Goal: Task Accomplishment & Management: Use online tool/utility

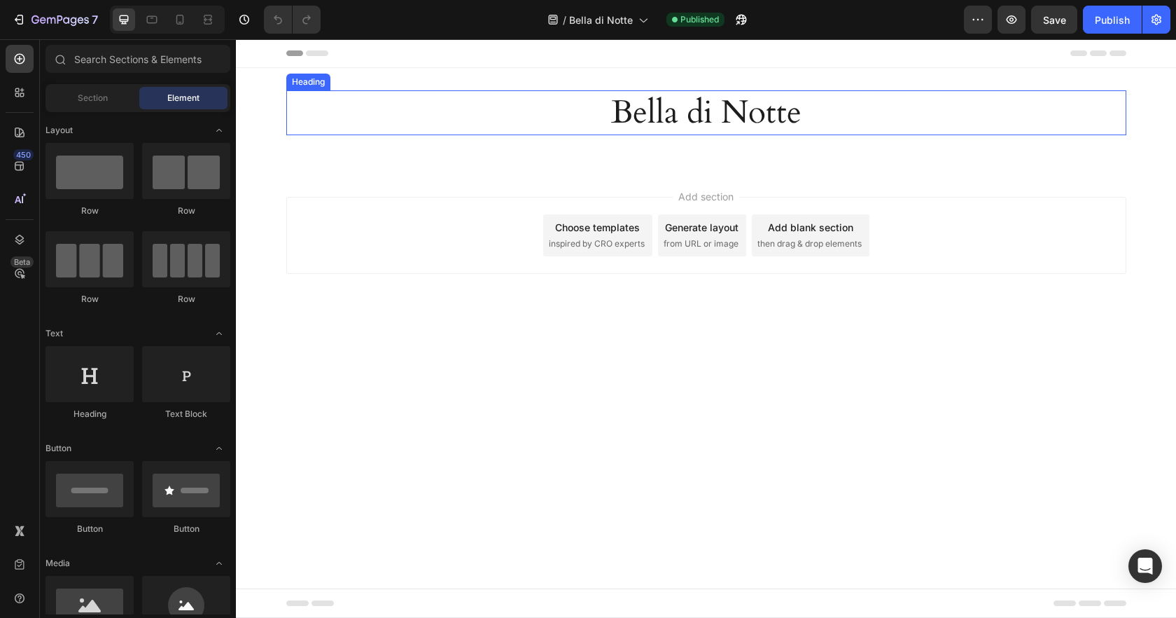
click at [699, 108] on h2 "Bella di Notte" at bounding box center [706, 112] width 840 height 45
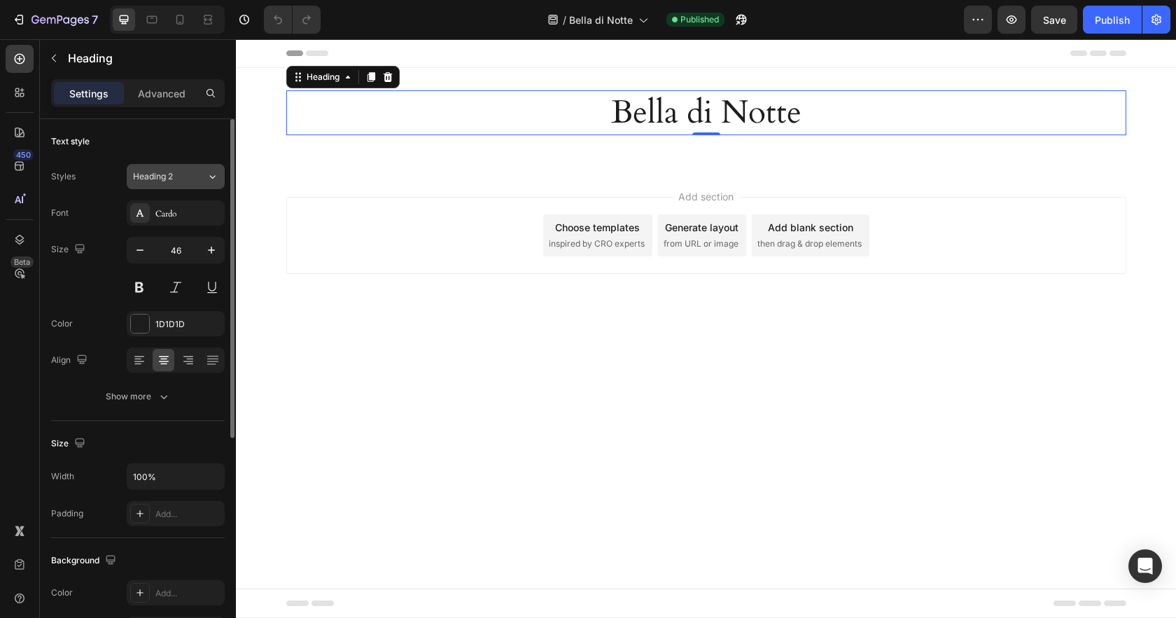
click at [176, 176] on div "Heading 2" at bounding box center [161, 176] width 57 height 13
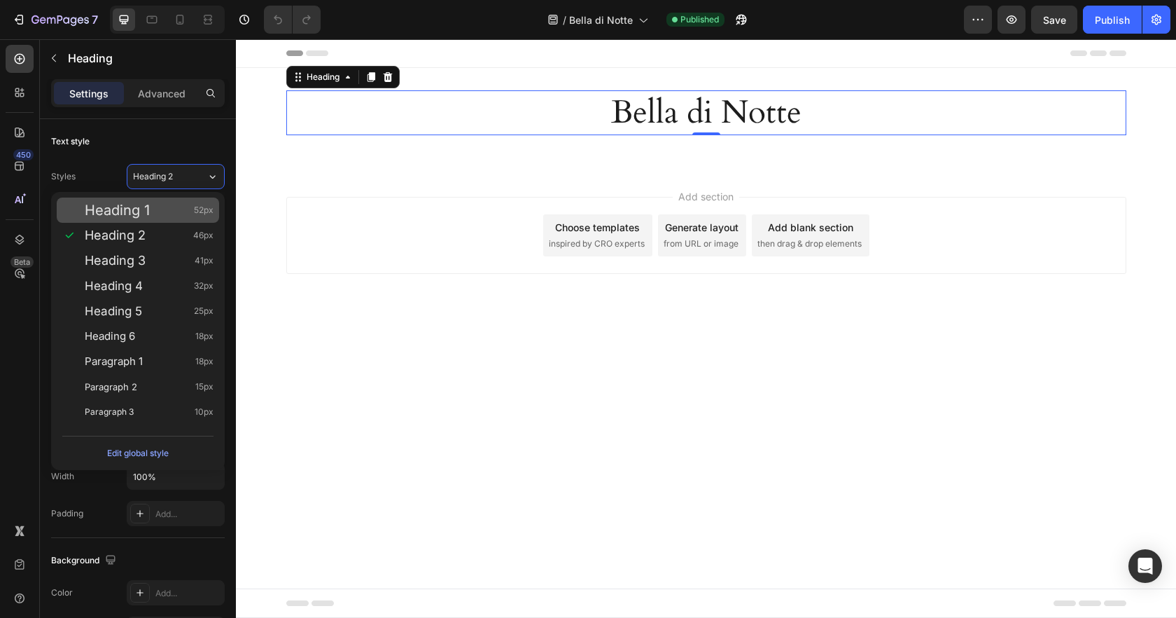
click at [146, 213] on span "Heading 1" at bounding box center [117, 210] width 65 height 14
type input "52"
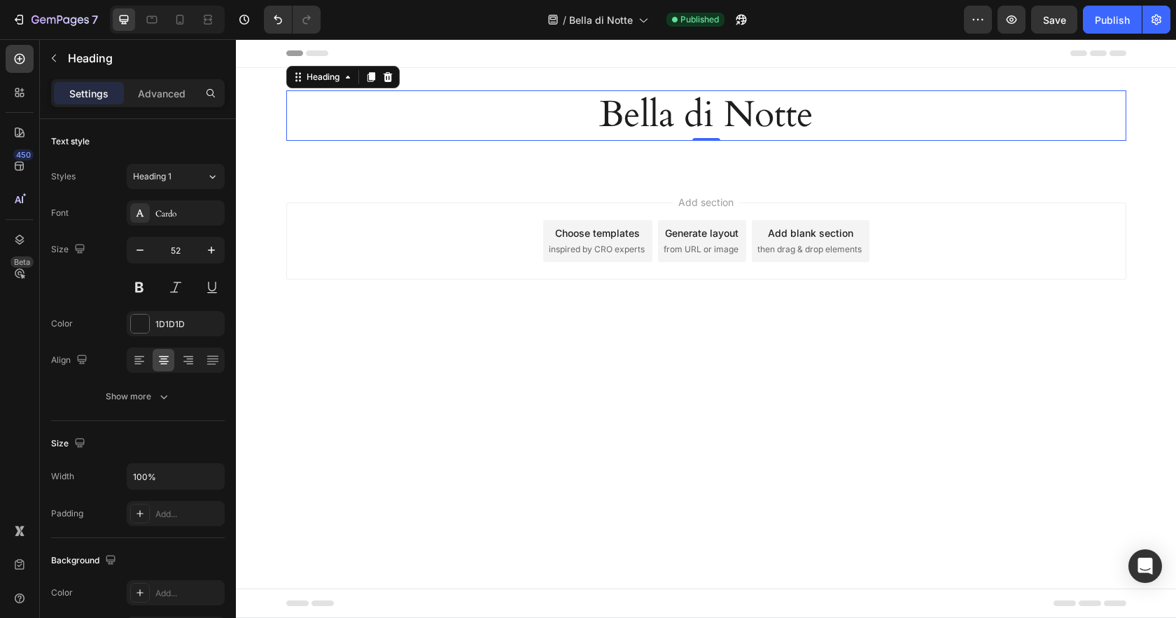
click at [998, 175] on div "Add section Choose templates inspired by CRO experts Generate layout from URL o…" at bounding box center [706, 260] width 940 height 172
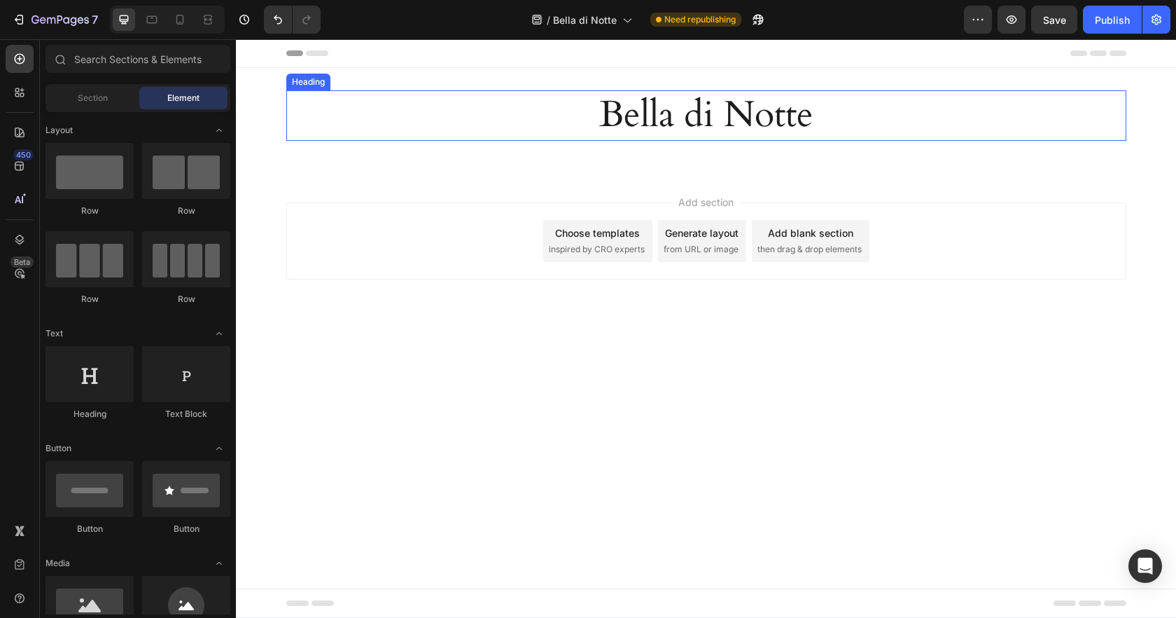
click at [758, 130] on h2 "Bella di Notte" at bounding box center [706, 115] width 840 height 50
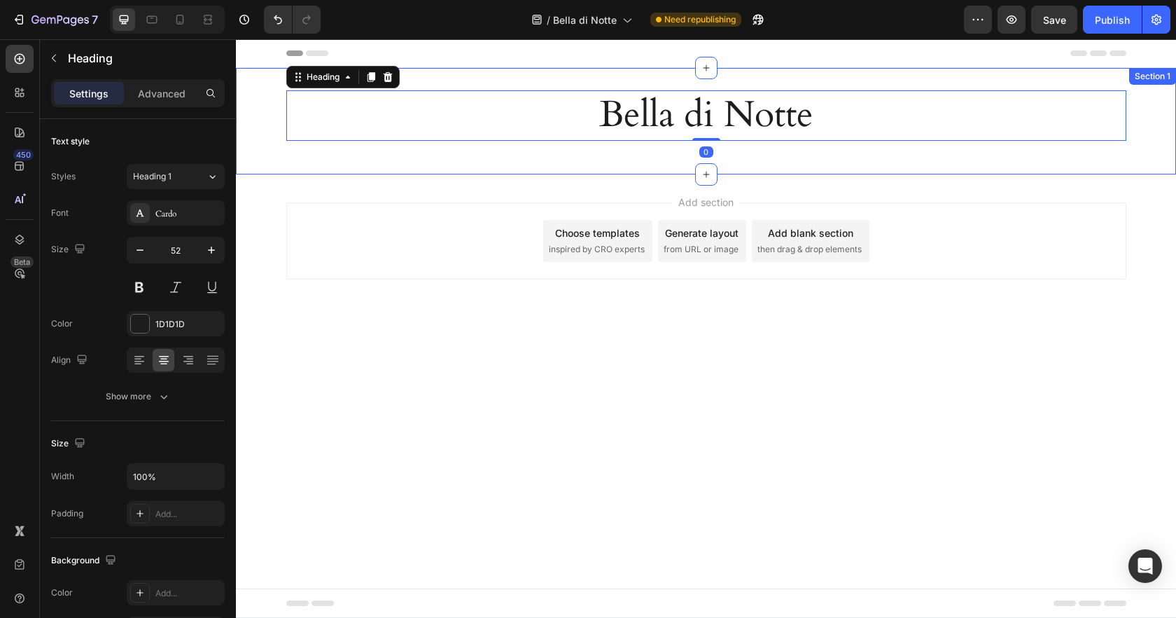
click at [758, 160] on div "Bella di Notte Heading 0 Row Section 1" at bounding box center [706, 121] width 940 height 106
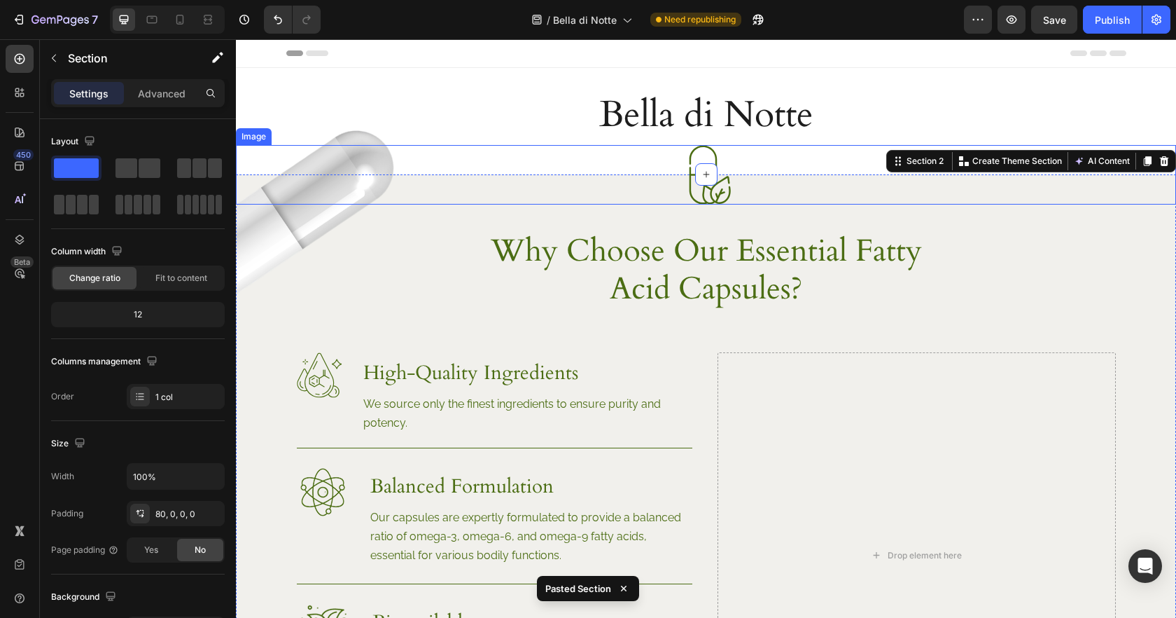
click at [725, 197] on img at bounding box center [706, 175] width 60 height 60
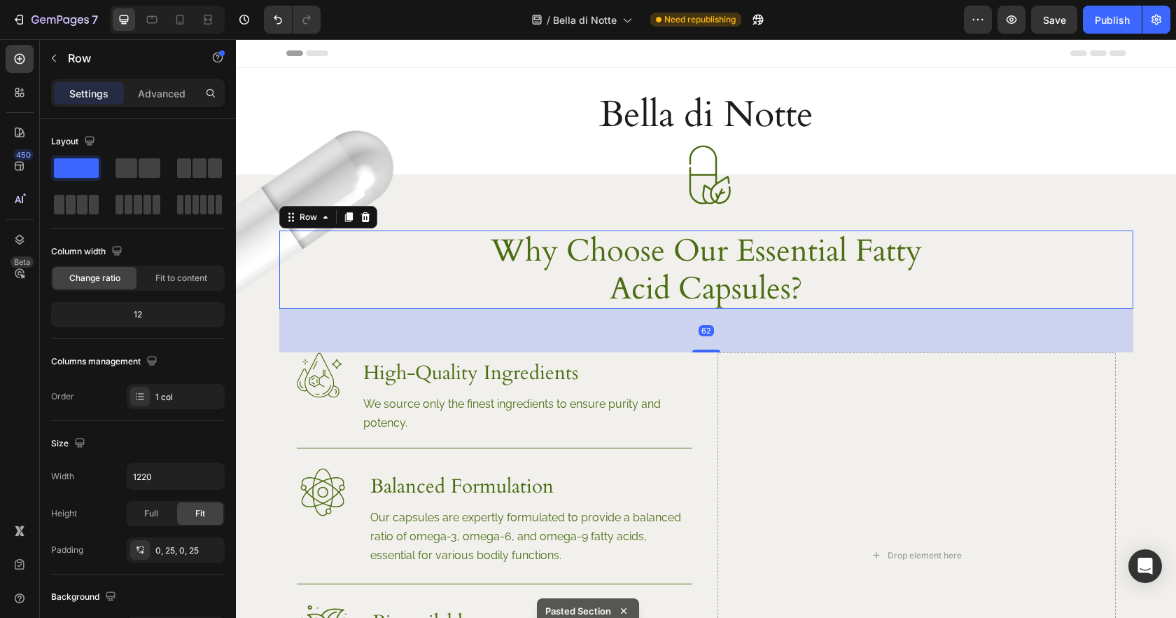
click at [280, 237] on div "Why Choose Our Essential Fatty Acid Capsules? Heading Row 62" at bounding box center [706, 269] width 854 height 78
click at [254, 244] on img at bounding box center [327, 218] width 182 height 220
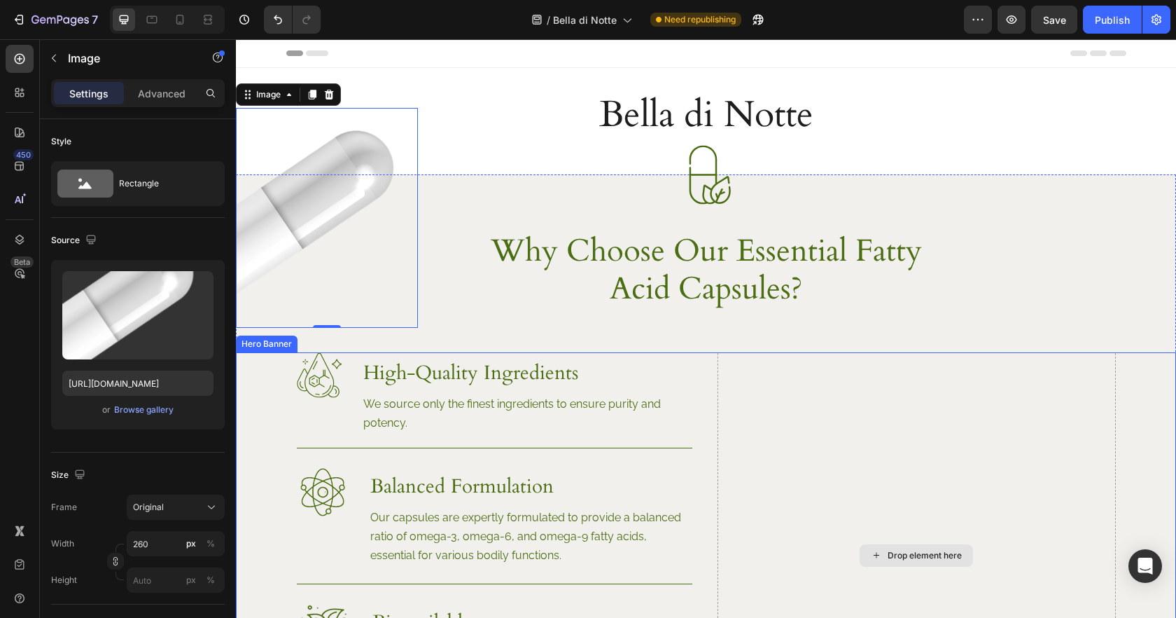
click at [815, 468] on div "Drop element here" at bounding box center [917, 555] width 398 height 406
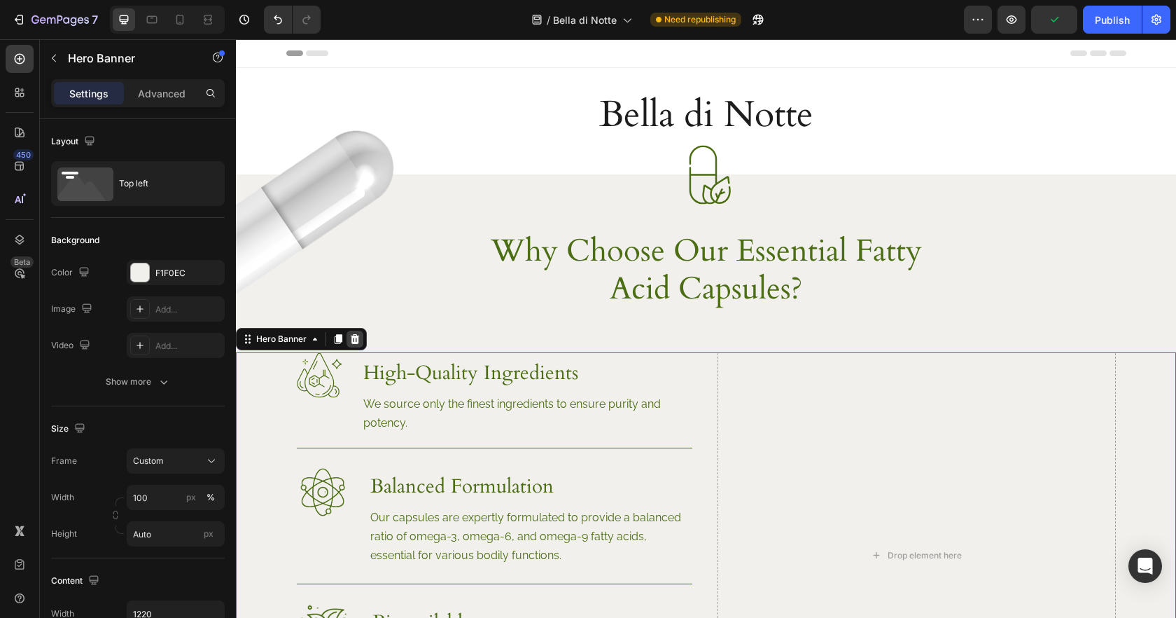
click at [358, 340] on icon at bounding box center [354, 338] width 11 height 11
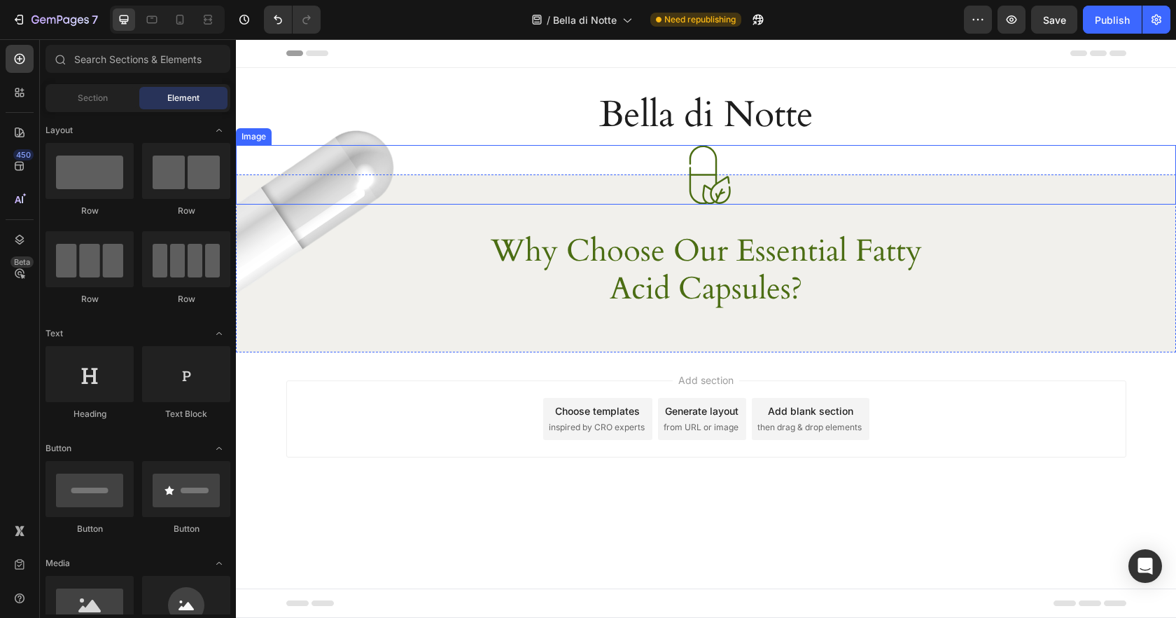
click at [729, 195] on img at bounding box center [706, 175] width 60 height 60
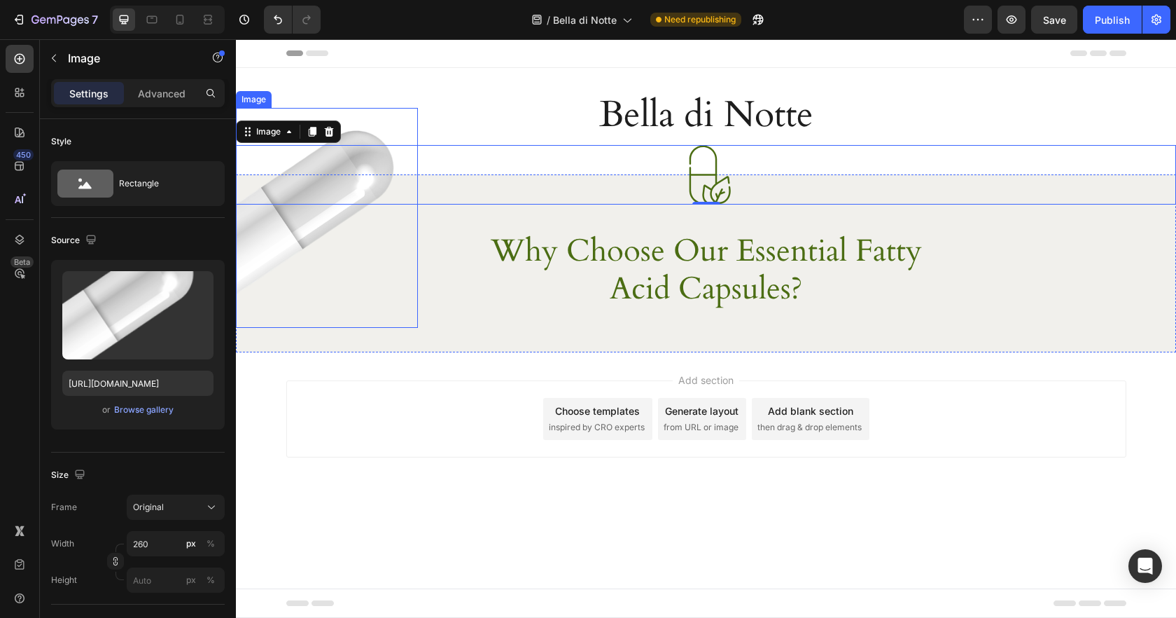
click at [265, 261] on img at bounding box center [327, 218] width 182 height 220
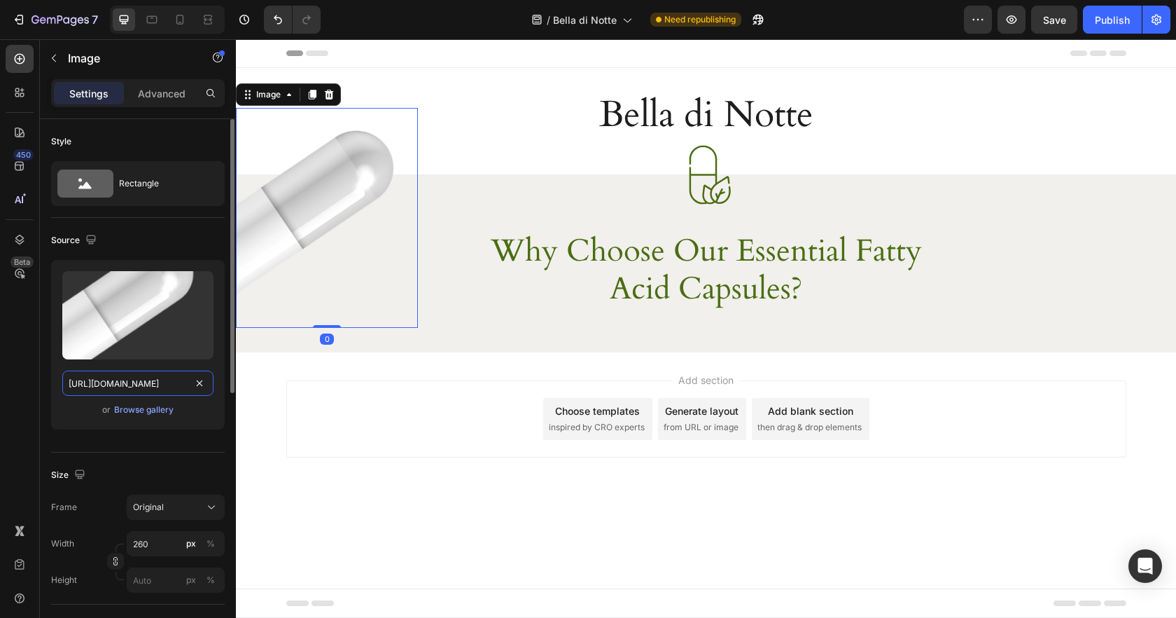
drag, startPoint x: 197, startPoint y: 385, endPoint x: 164, endPoint y: 385, distance: 32.9
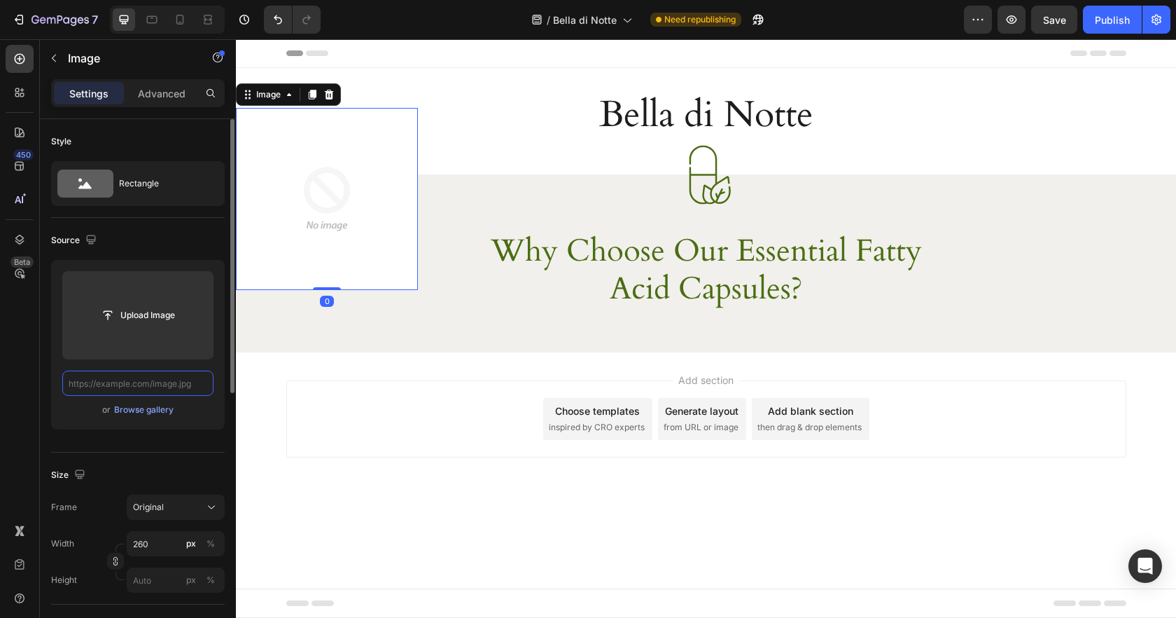
click at [159, 385] on input "text" at bounding box center [137, 382] width 151 height 25
paste input "https://cdn.shopify.com/s/files/1/0919/9966/6474/files/deco-bella-di-notte-trat…"
type input "[URL][DOMAIN_NAME]"
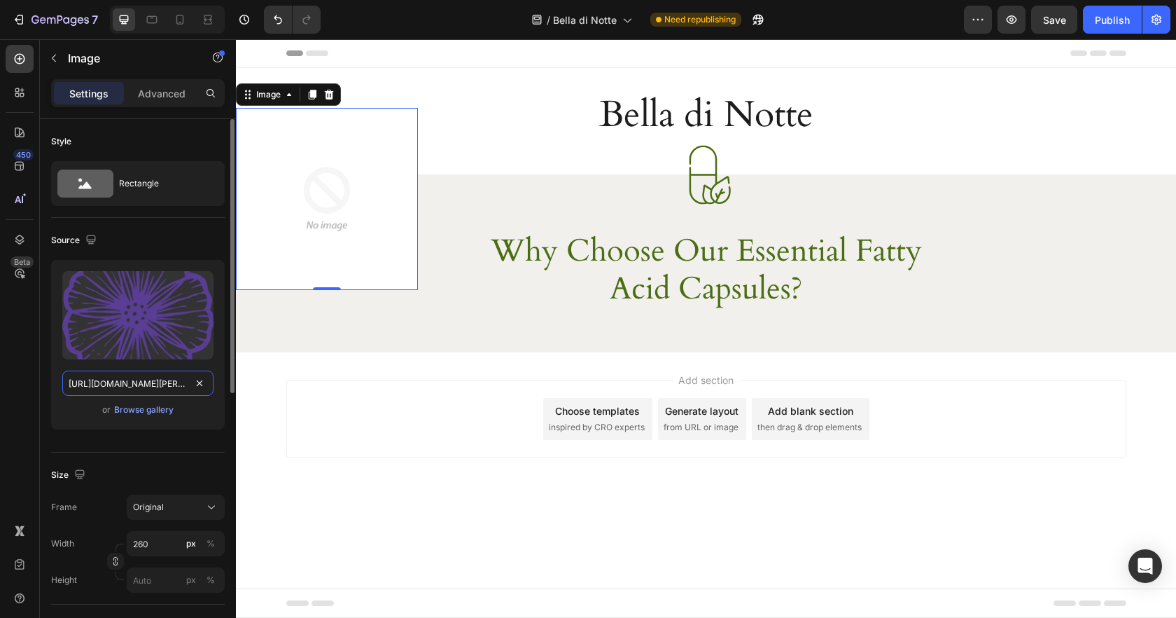
scroll to position [0, 288]
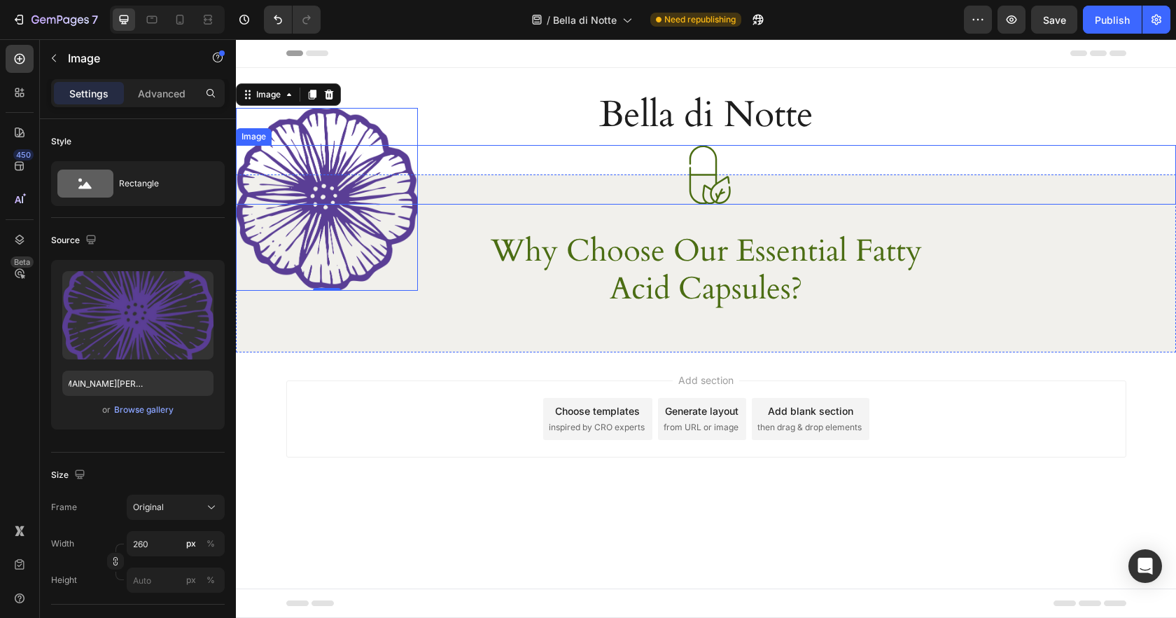
click at [705, 169] on img at bounding box center [706, 175] width 60 height 60
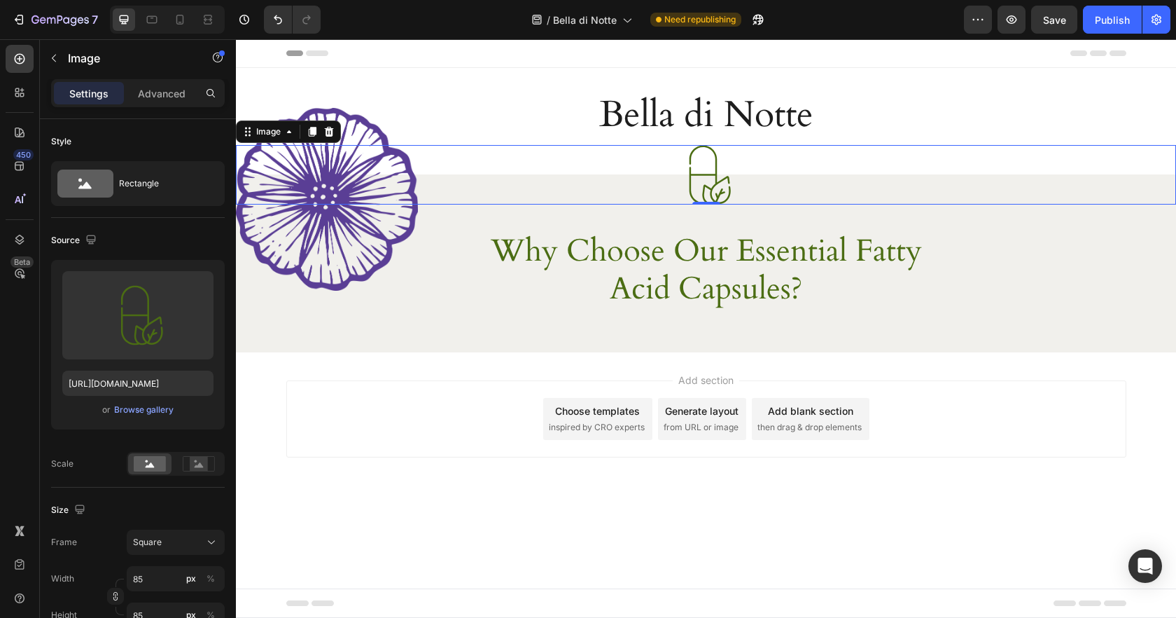
click at [727, 185] on img at bounding box center [706, 175] width 60 height 60
click at [724, 179] on img at bounding box center [706, 175] width 60 height 60
click at [330, 131] on icon at bounding box center [328, 131] width 11 height 11
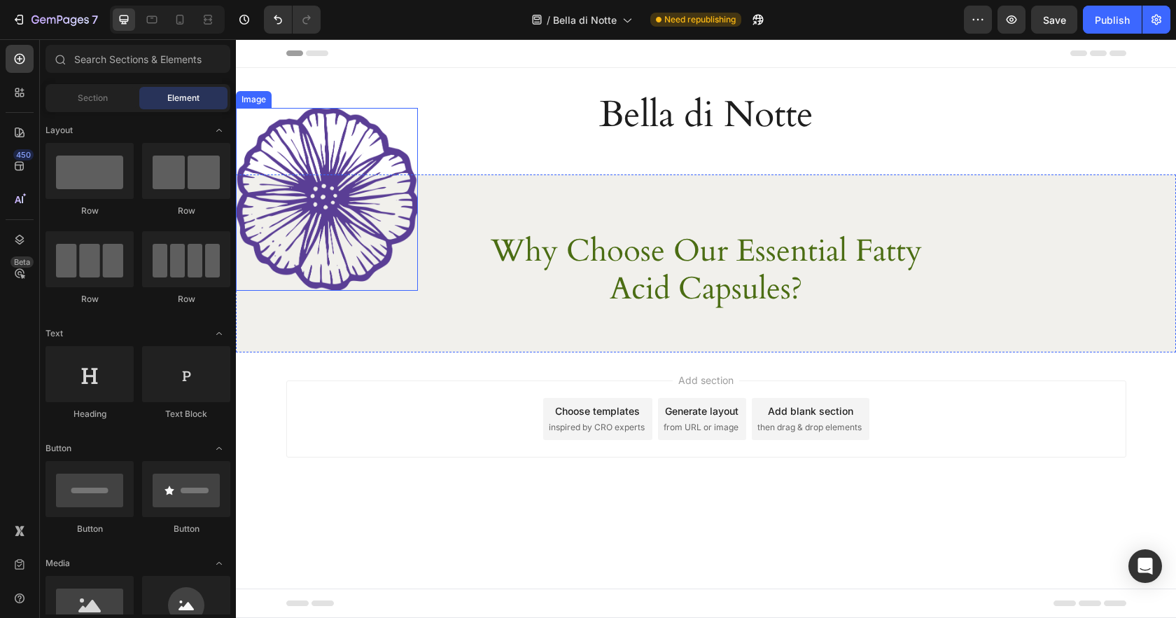
click at [406, 211] on img at bounding box center [327, 199] width 182 height 183
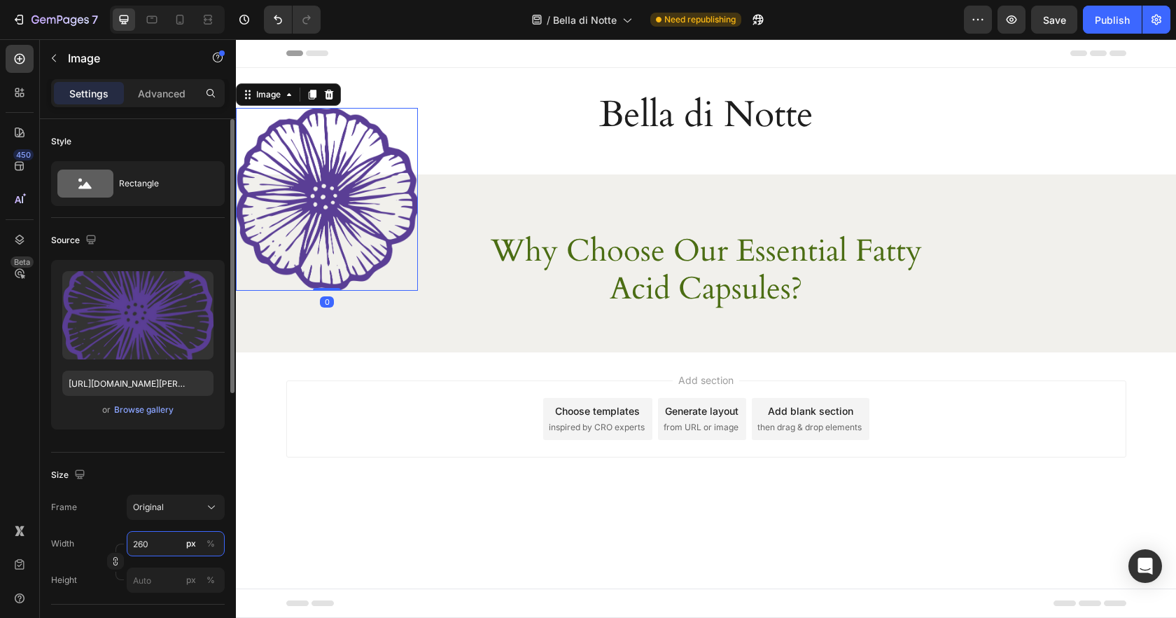
click at [158, 543] on input "260" at bounding box center [176, 543] width 98 height 25
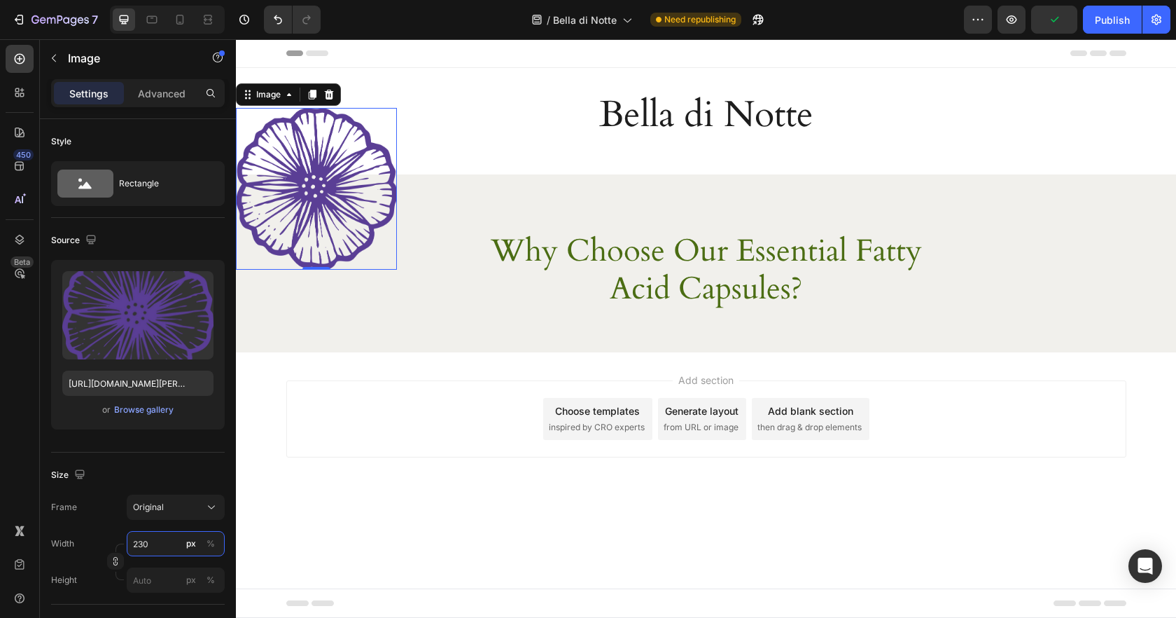
type input "230"
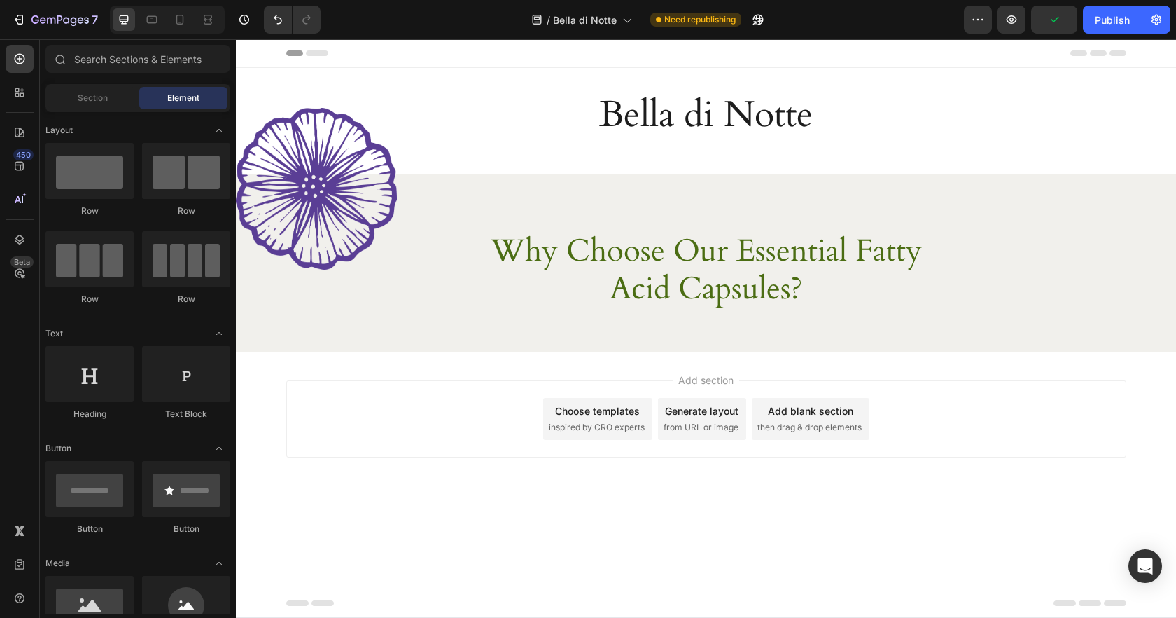
click at [515, 513] on div "Add section Choose templates inspired by CRO experts Generate layout from URL o…" at bounding box center [706, 438] width 940 height 172
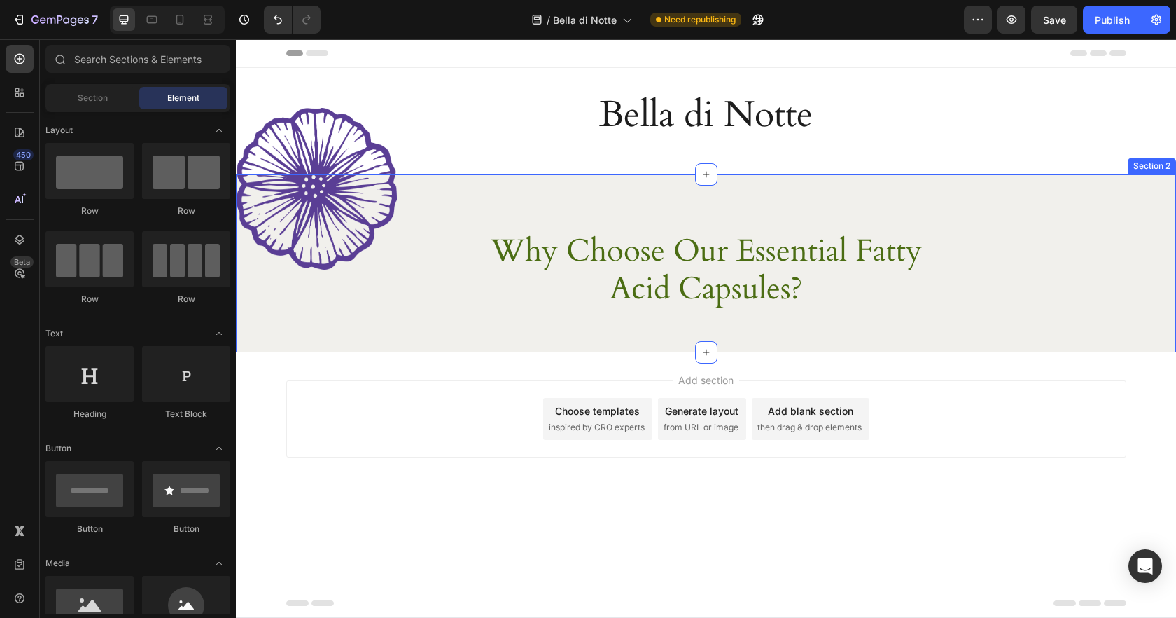
click at [767, 220] on div "Image Why Choose Our Essential Fatty Acid Capsules? Heading Row Section 2" at bounding box center [706, 263] width 940 height 178
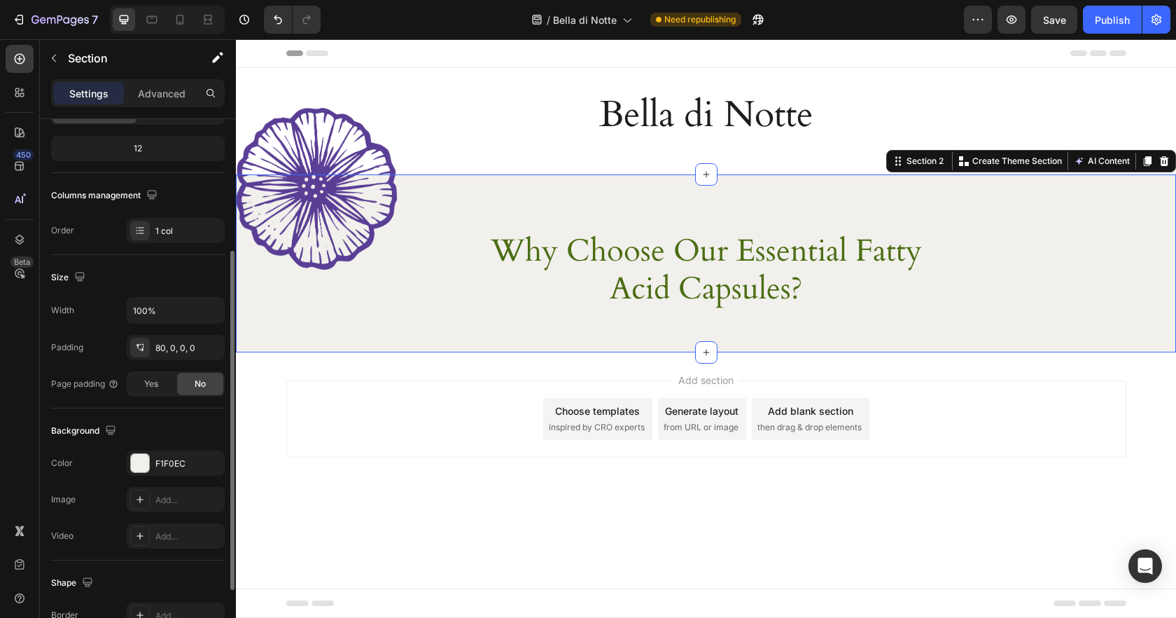
scroll to position [183, 0]
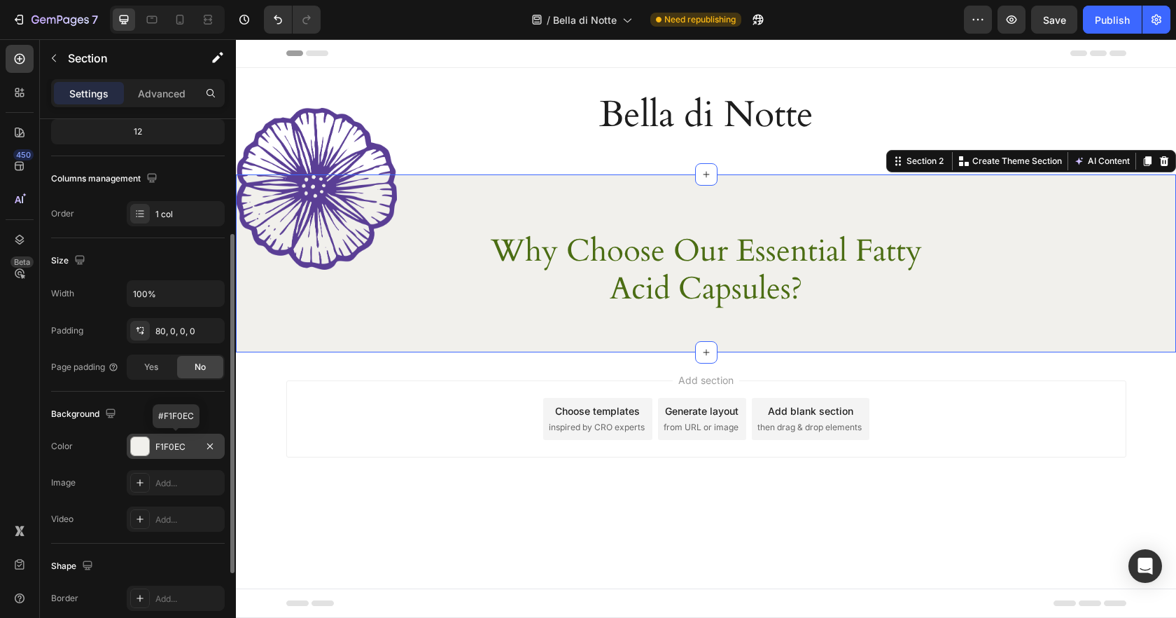
click at [142, 446] on div at bounding box center [140, 446] width 18 height 18
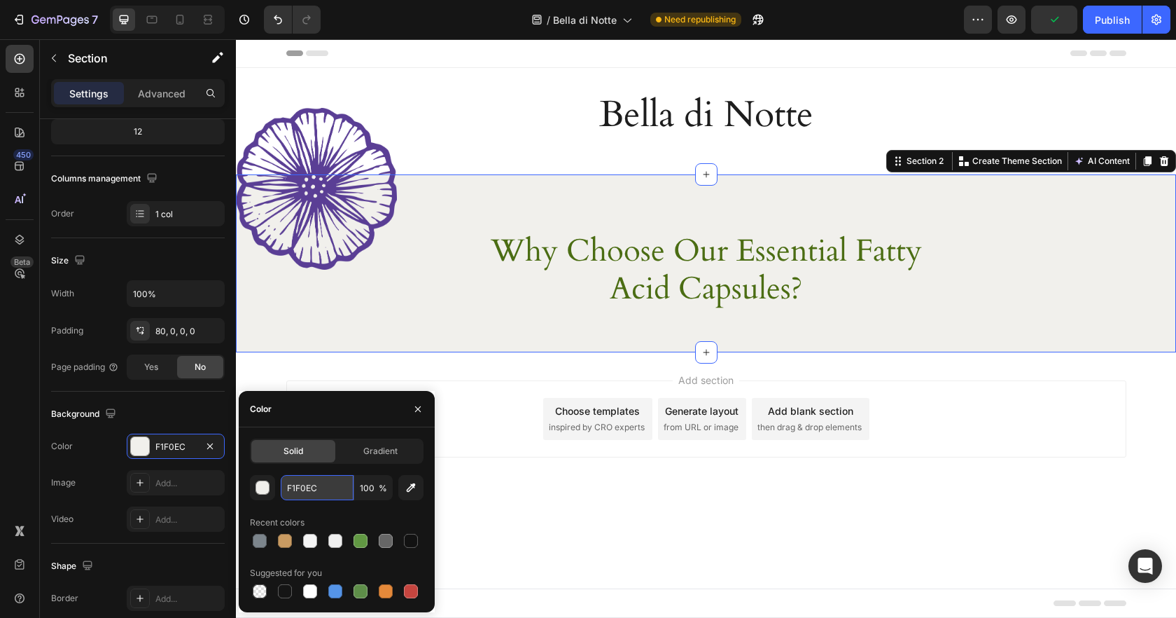
click at [300, 489] on input "F1F0EC" at bounding box center [317, 487] width 73 height 25
click at [301, 452] on span "Solid" at bounding box center [294, 451] width 20 height 13
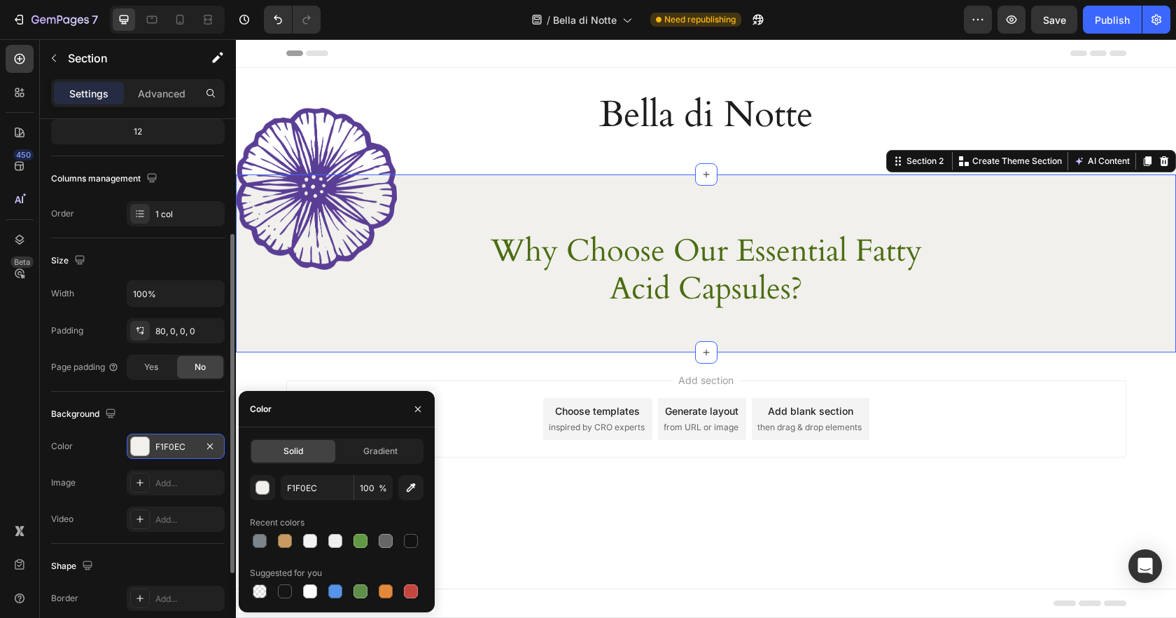
click at [137, 445] on div at bounding box center [140, 446] width 18 height 18
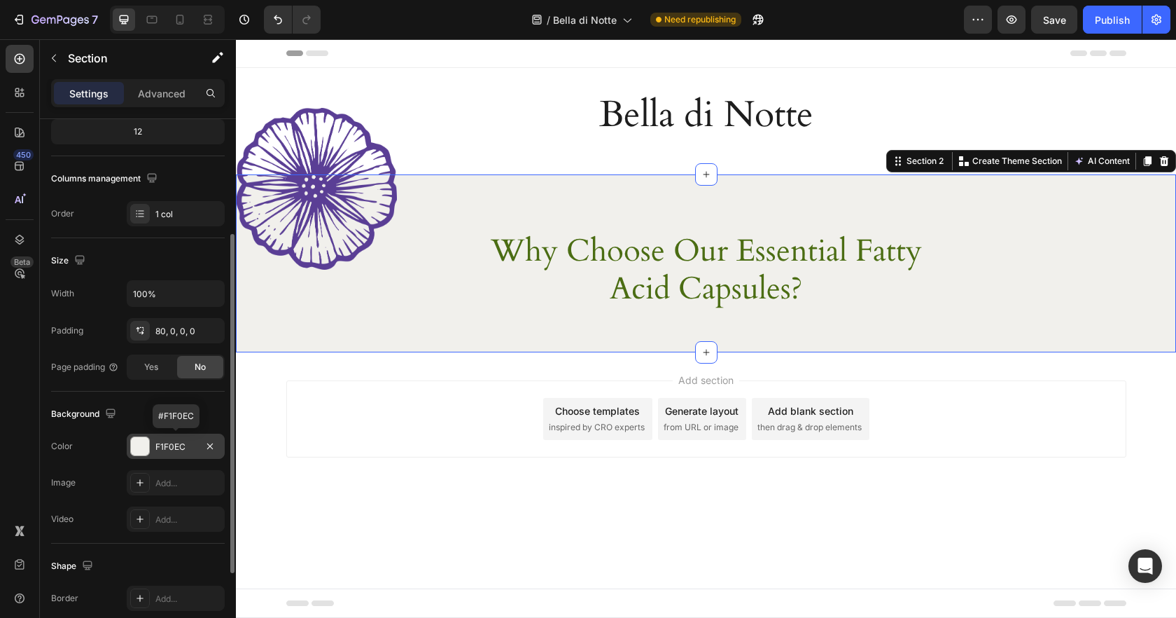
click at [137, 445] on div at bounding box center [140, 446] width 18 height 18
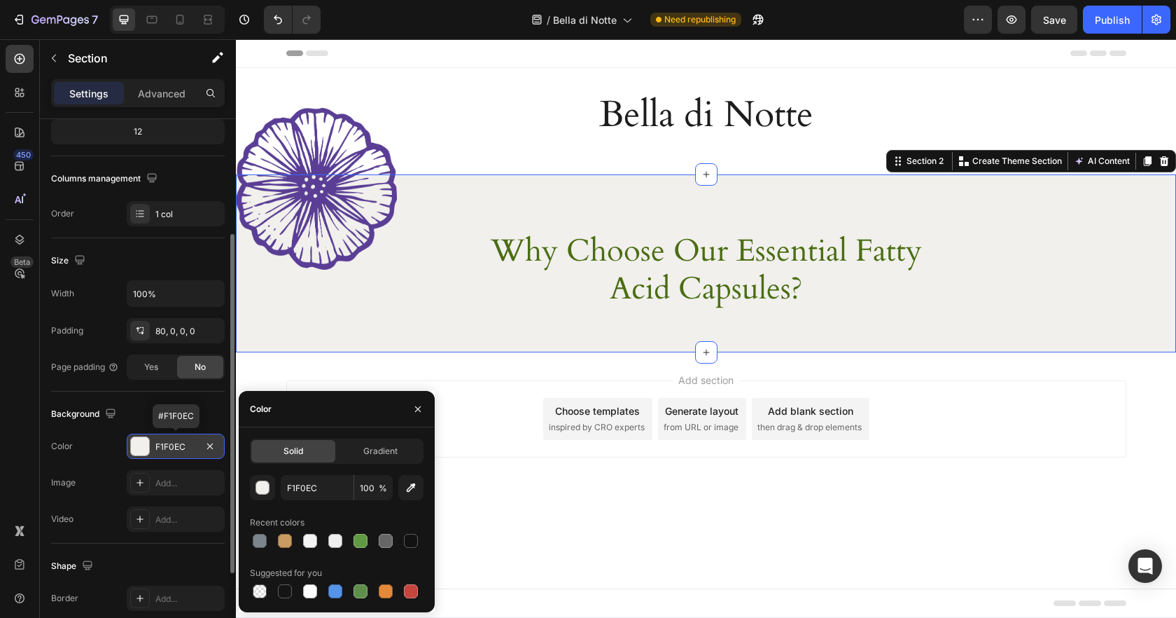
click at [137, 445] on div at bounding box center [140, 446] width 18 height 18
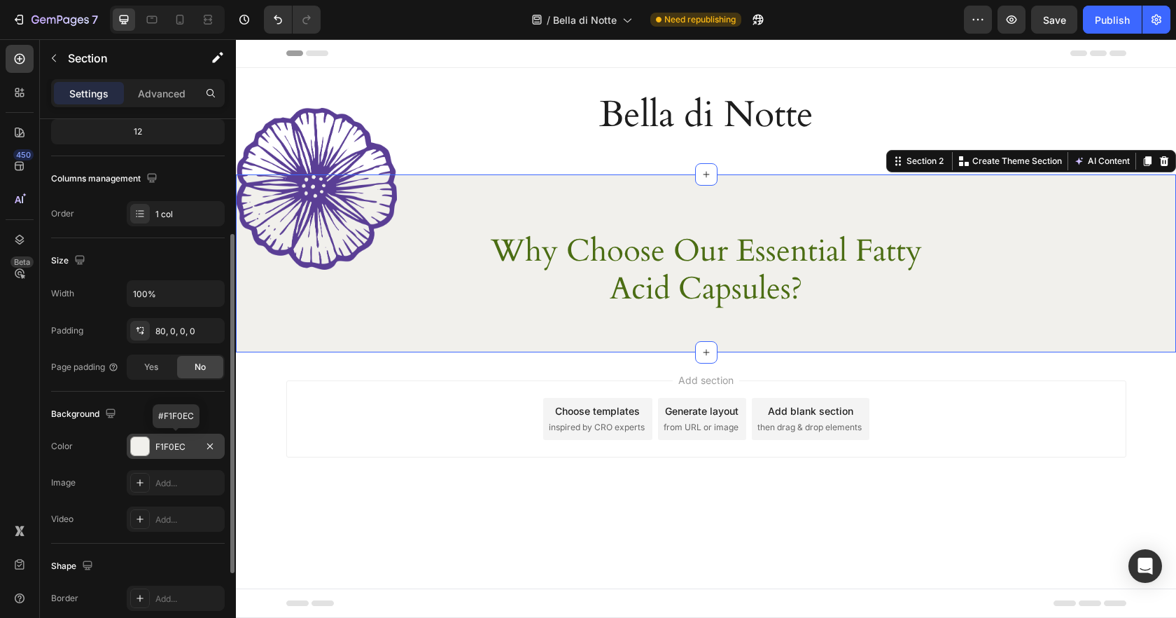
click at [137, 445] on div at bounding box center [140, 446] width 18 height 18
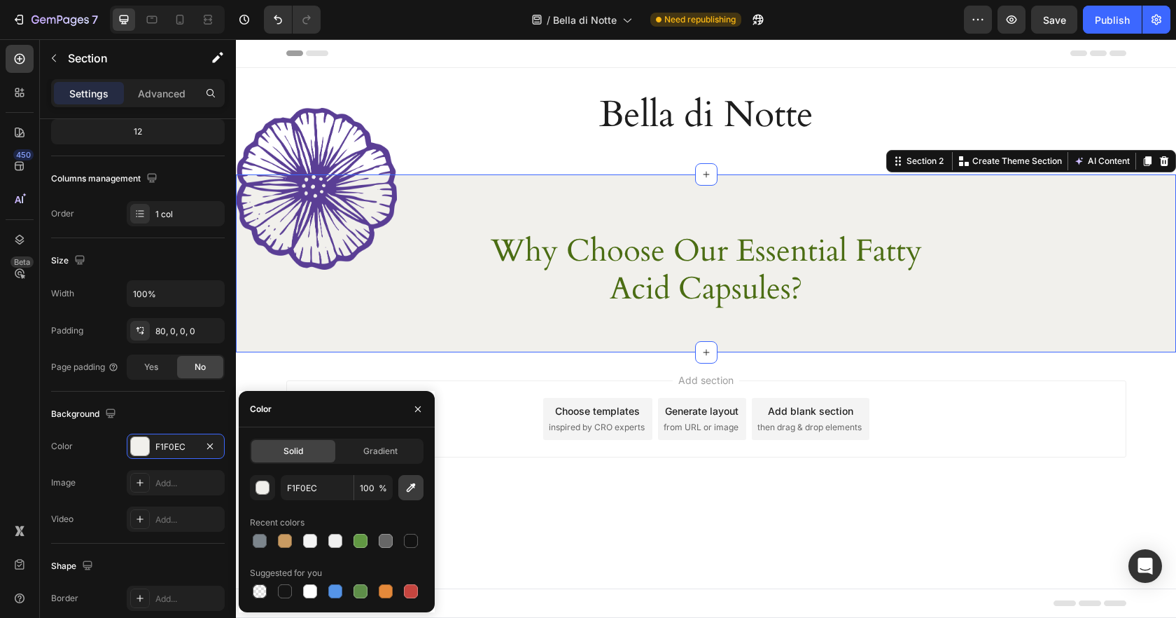
click at [414, 485] on icon "button" at bounding box center [411, 487] width 9 height 9
type input "583F95"
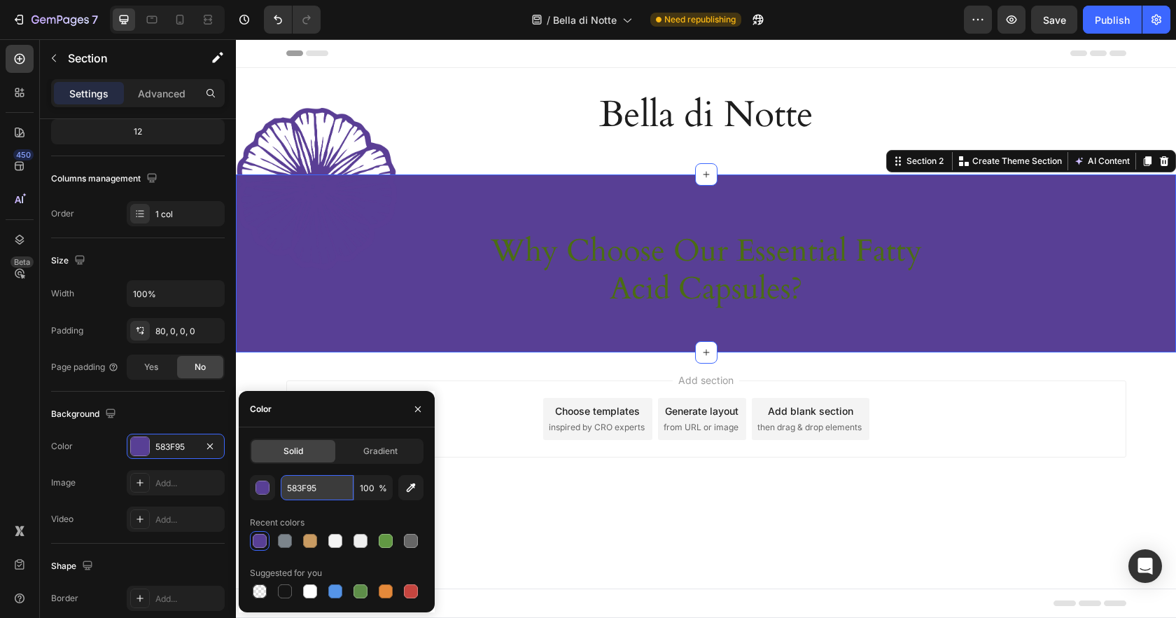
click at [309, 490] on input "583F95" at bounding box center [317, 487] width 73 height 25
drag, startPoint x: 388, startPoint y: 489, endPoint x: 354, endPoint y: 485, distance: 33.8
click at [354, 485] on input "100" at bounding box center [373, 487] width 39 height 25
click at [375, 485] on input "100" at bounding box center [373, 487] width 39 height 25
type input "10"
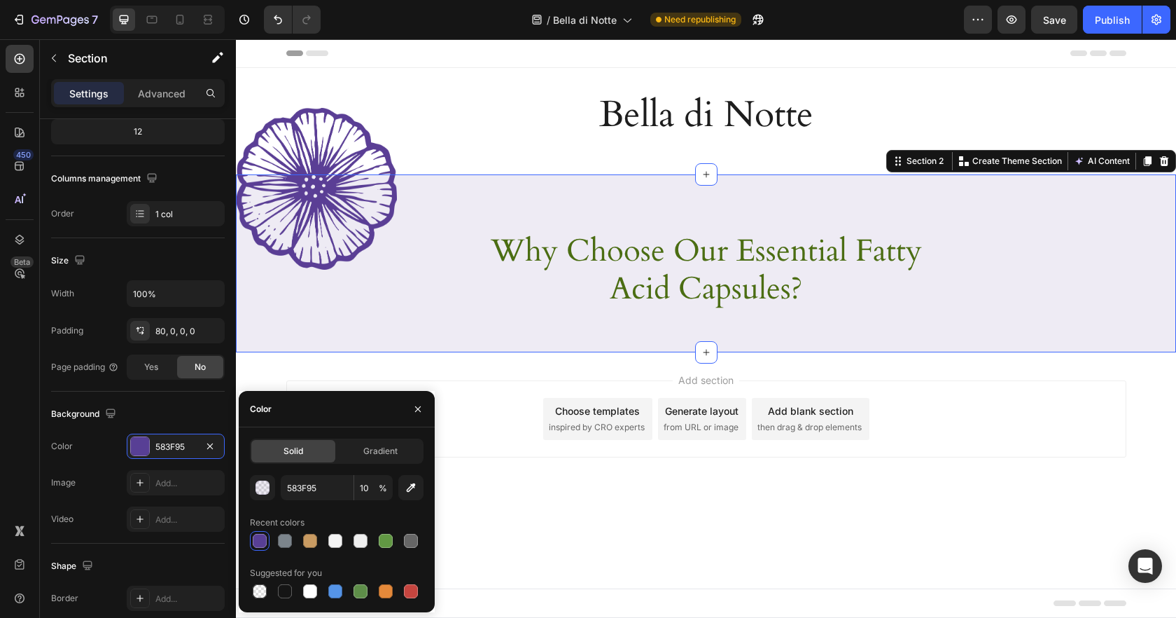
click at [972, 355] on div "Add section Choose templates inspired by CRO experts Generate layout from URL o…" at bounding box center [706, 438] width 940 height 172
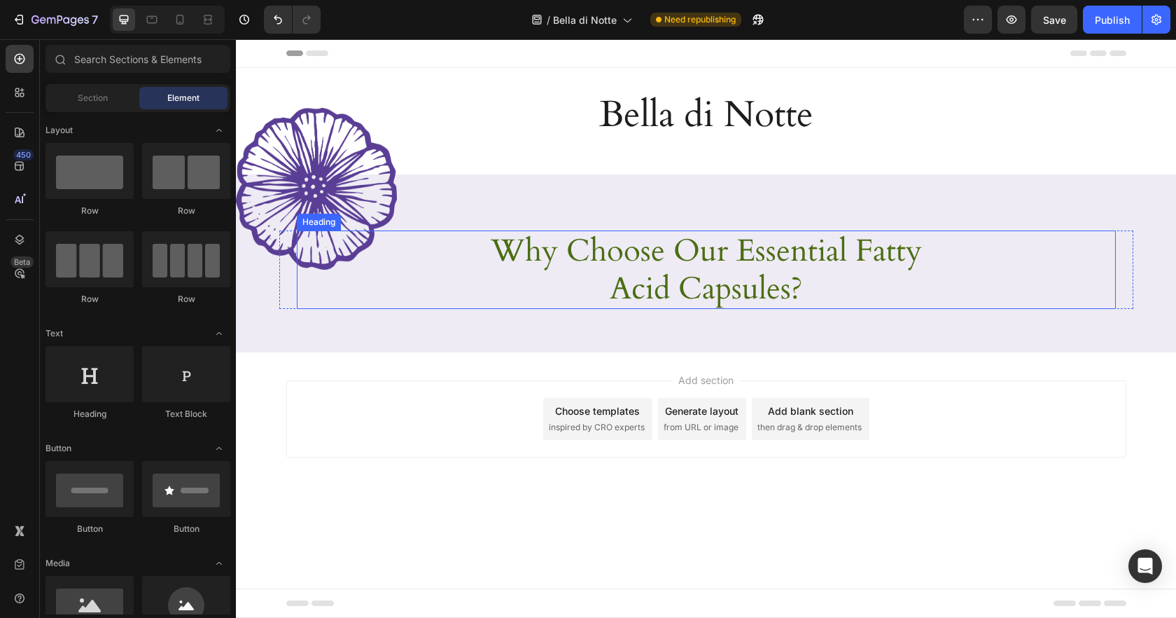
click at [854, 251] on h2 "Why Choose Our Essential Fatty Acid Capsules?" at bounding box center [706, 269] width 501 height 78
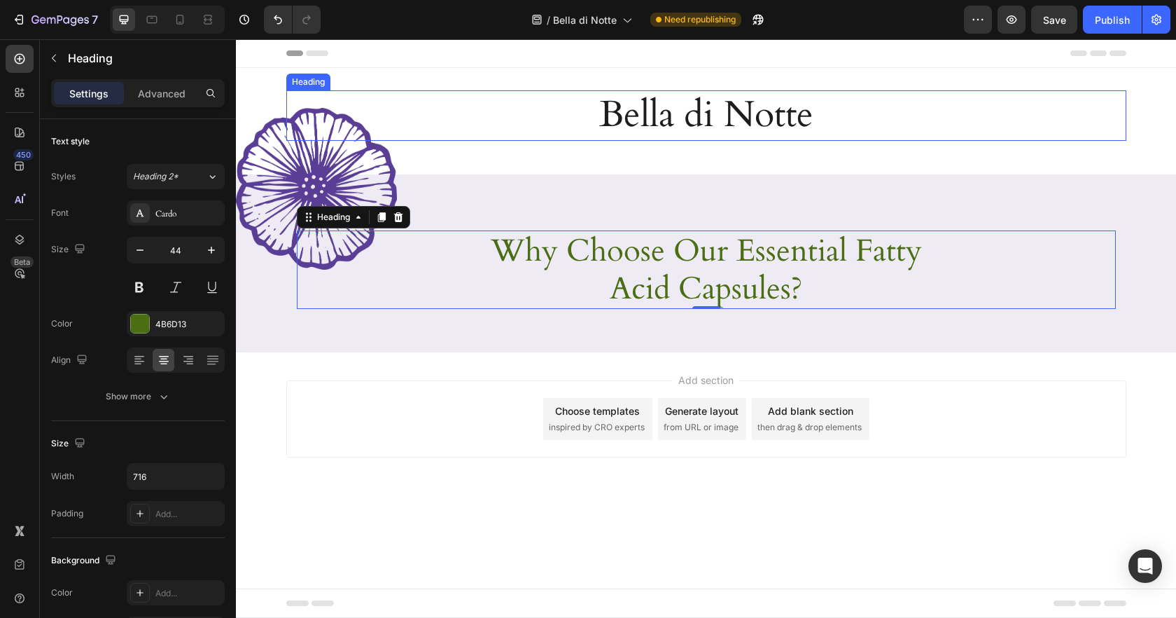
click at [699, 123] on h2 "Bella di Notte" at bounding box center [706, 115] width 840 height 50
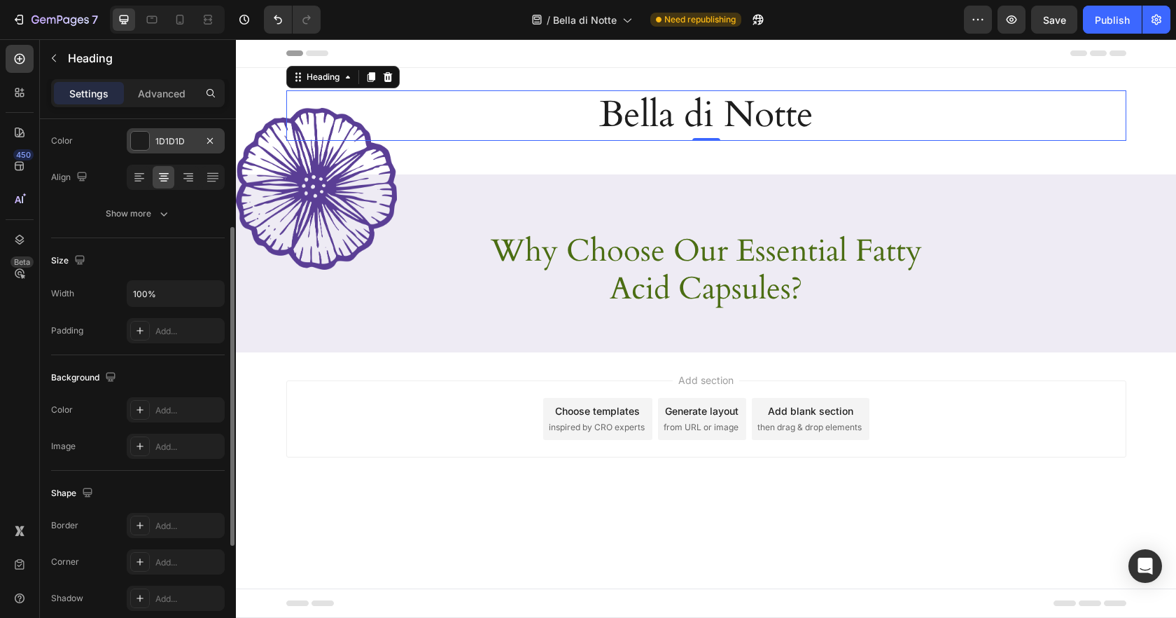
click at [134, 138] on div at bounding box center [140, 141] width 18 height 18
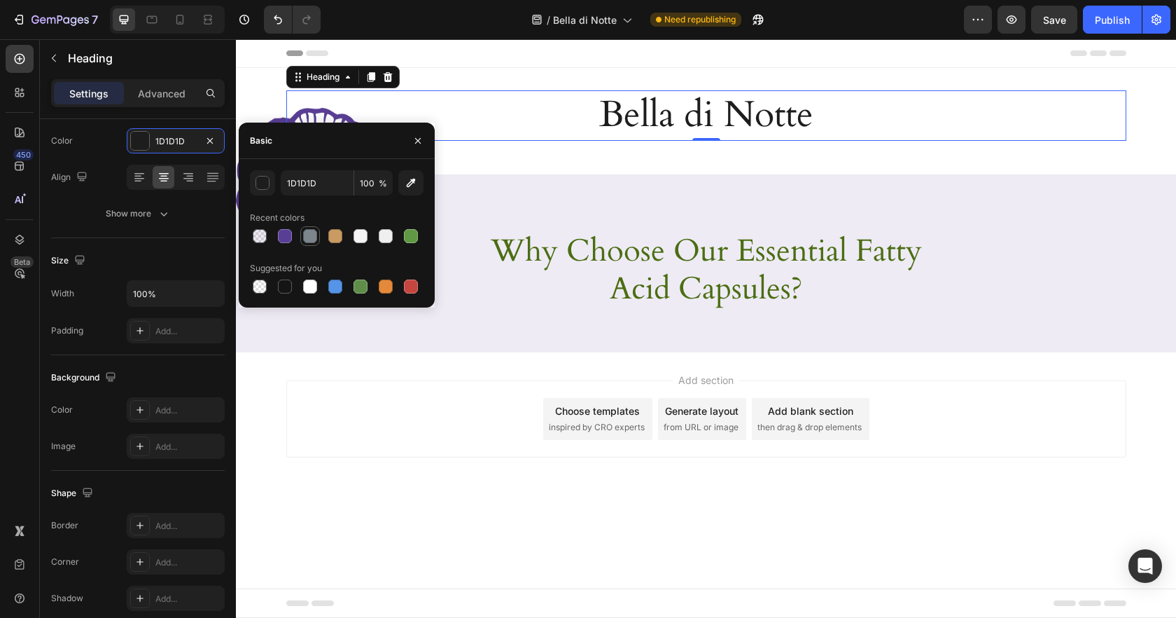
drag, startPoint x: 284, startPoint y: 236, endPoint x: 306, endPoint y: 234, distance: 21.8
click at [284, 236] on div at bounding box center [285, 236] width 14 height 14
type input "583F95"
click at [702, 265] on h2 "Why Choose Our Essential Fatty Acid Capsules?" at bounding box center [706, 269] width 501 height 78
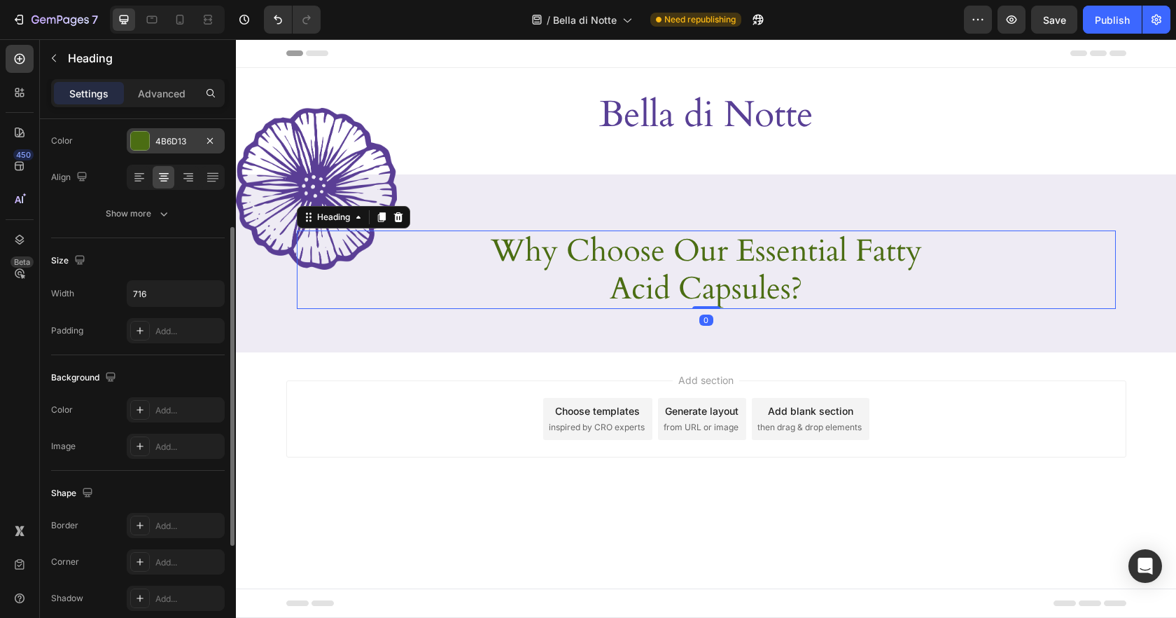
click at [131, 144] on div at bounding box center [140, 141] width 18 height 18
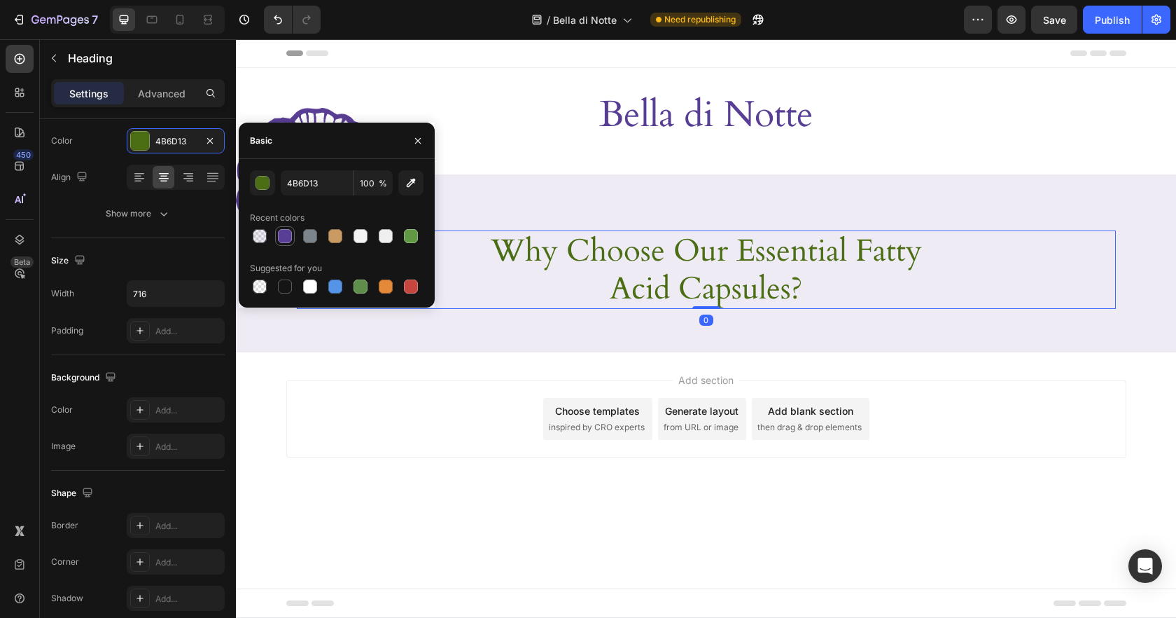
click at [293, 232] on div at bounding box center [285, 236] width 17 height 17
type input "583F95"
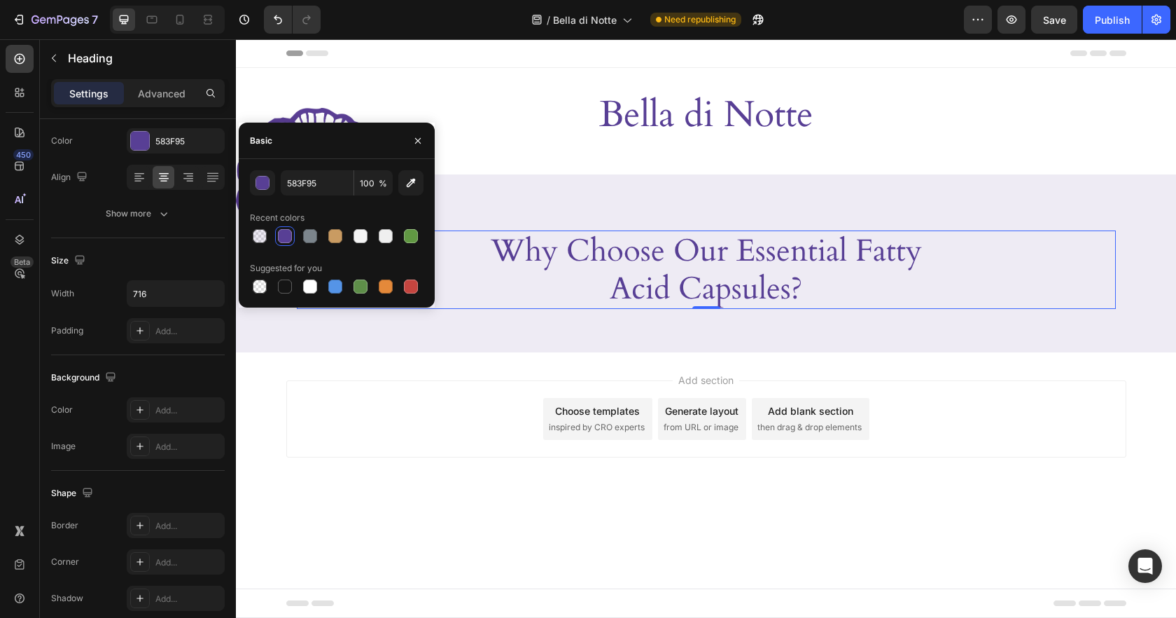
click at [1023, 301] on div "Why Choose Our Essential Fatty Acid Capsules?" at bounding box center [706, 269] width 819 height 78
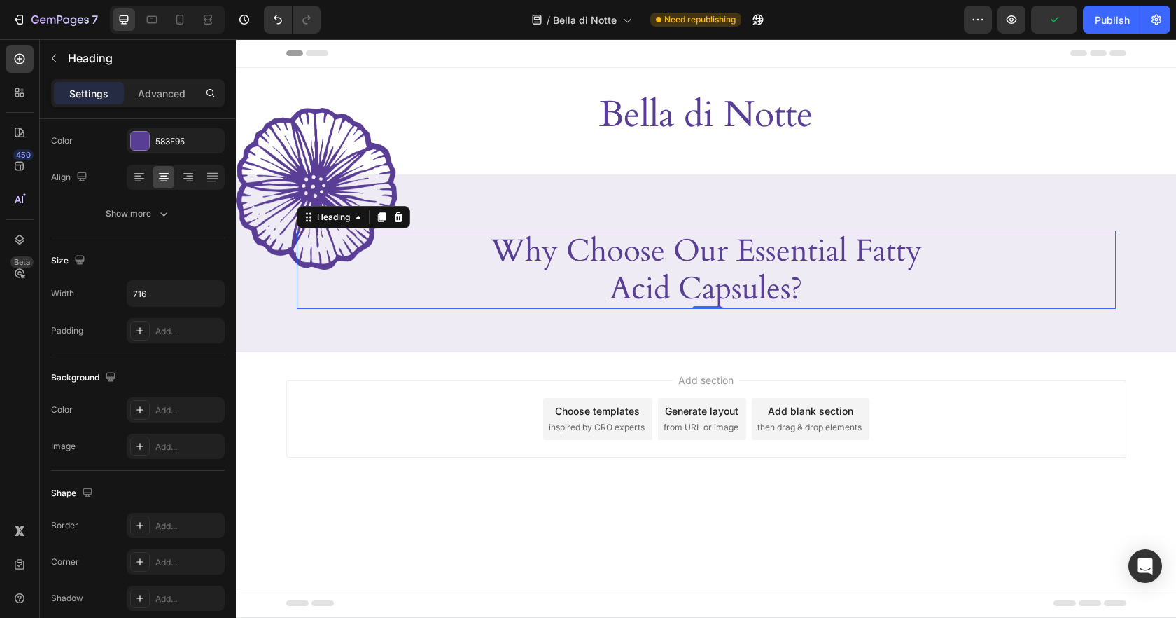
click at [768, 260] on h2 "Why Choose Our Essential Fatty Acid Capsules?" at bounding box center [706, 269] width 501 height 78
click at [768, 260] on p "Why Choose Our Essential Fatty Acid Capsules?" at bounding box center [706, 270] width 498 height 76
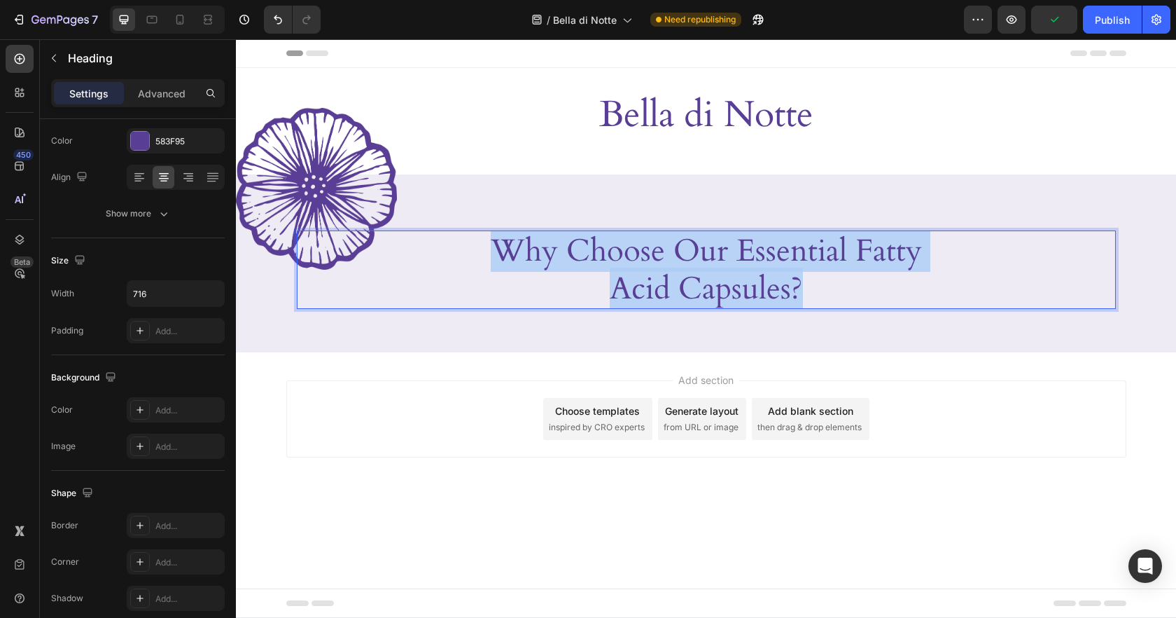
click at [768, 260] on p "Why Choose Our Essential Fatty Acid Capsules?" at bounding box center [706, 270] width 498 height 76
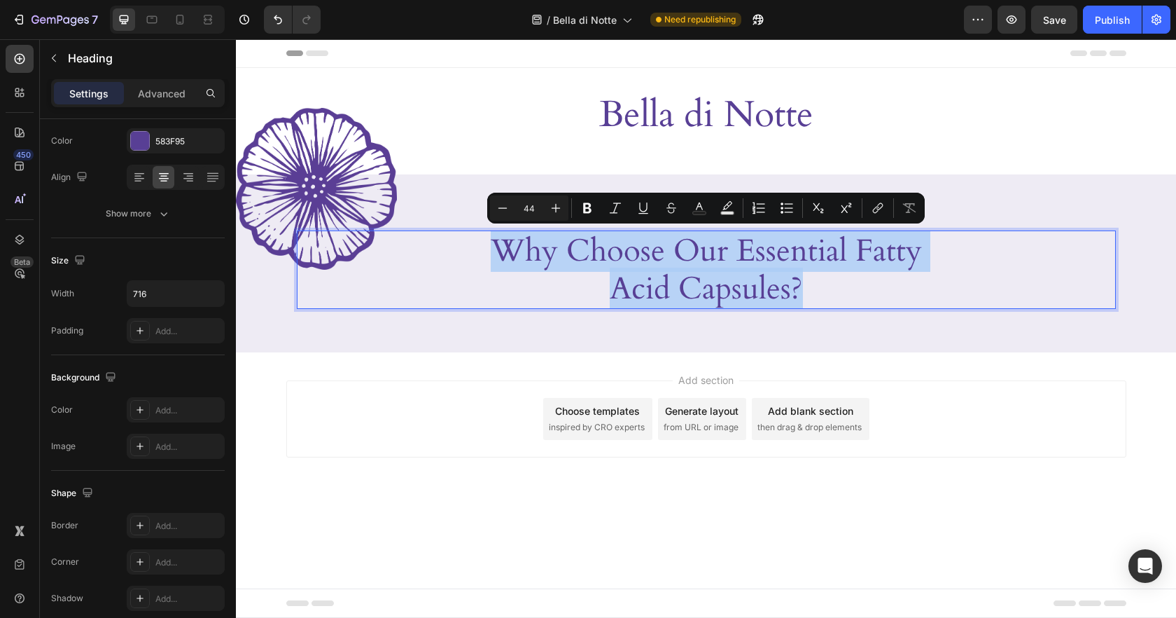
scroll to position [0, 0]
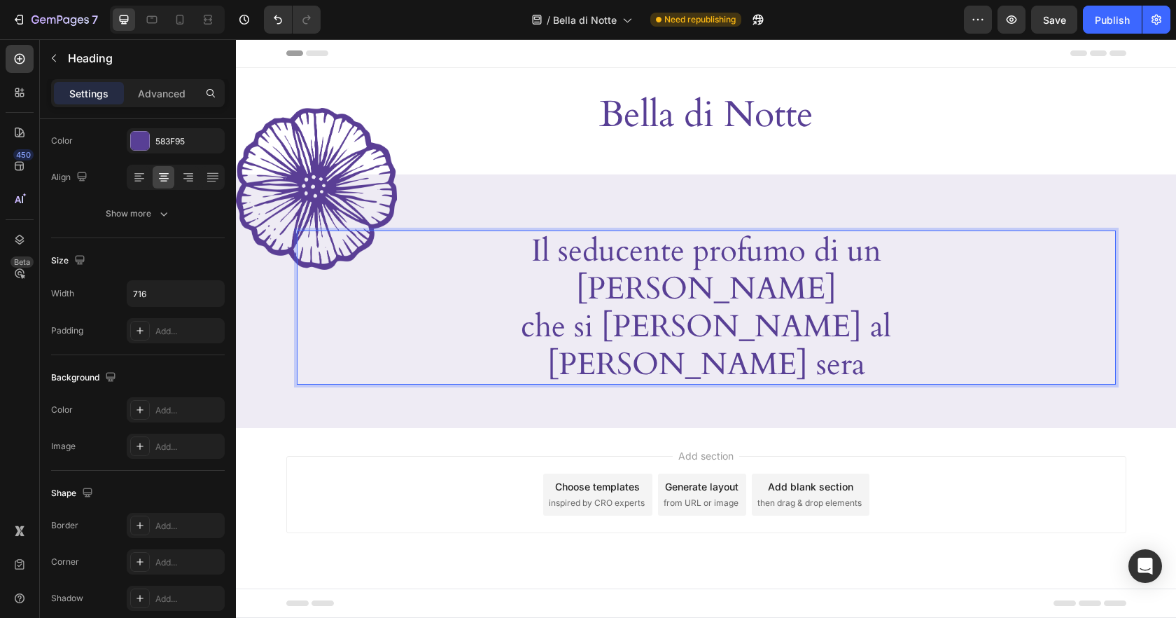
drag, startPoint x: 940, startPoint y: 281, endPoint x: 995, endPoint y: 398, distance: 128.4
click at [940, 281] on p "Il seducente profumo di un fiore che si svela al calar della sera" at bounding box center [706, 307] width 498 height 151
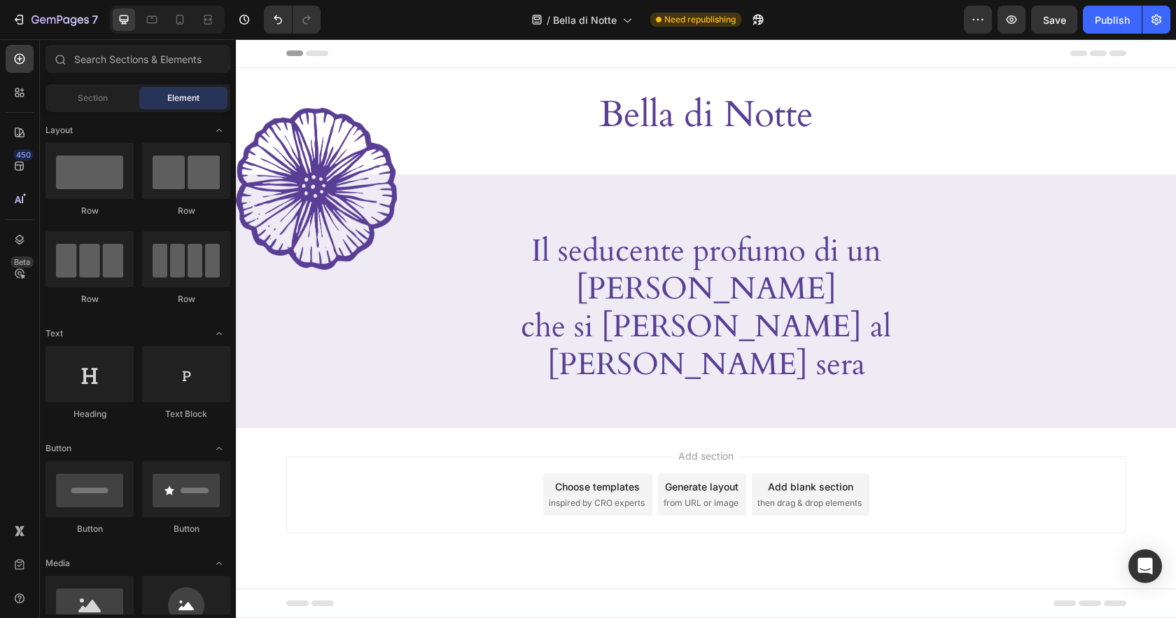
click at [1004, 456] on div "Add section Choose templates inspired by CRO experts Generate layout from URL o…" at bounding box center [706, 494] width 840 height 77
click at [841, 291] on p "Il seducente profumo di un fiore che si svela al calar della sera" at bounding box center [706, 307] width 498 height 151
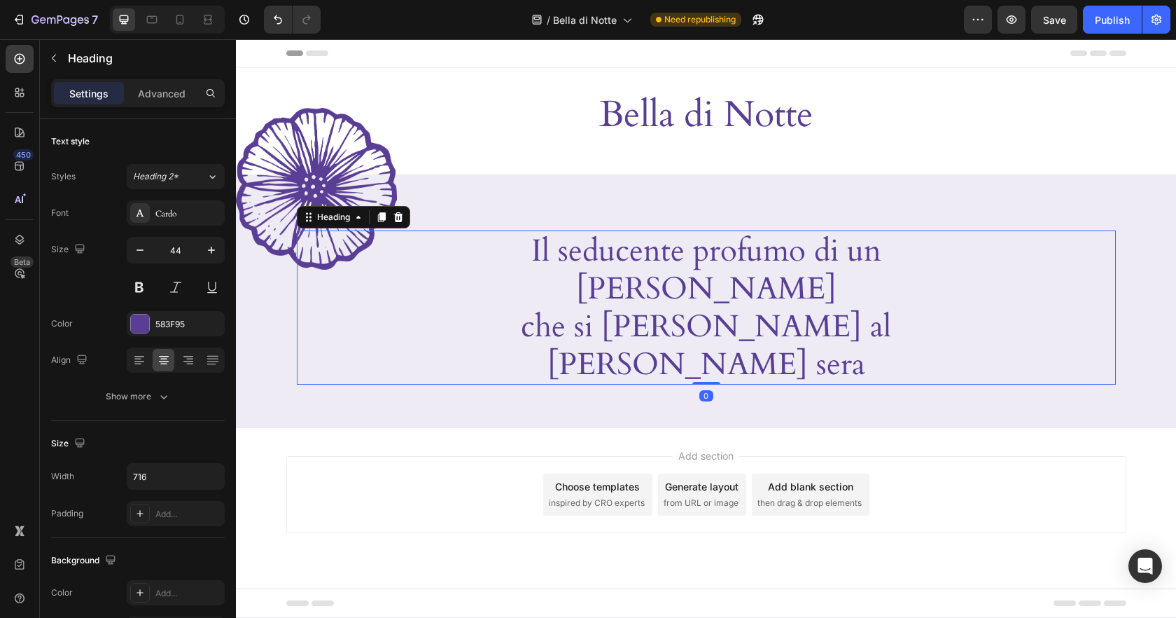
click at [478, 456] on div "Add section Choose templates inspired by CRO experts Generate layout from URL o…" at bounding box center [706, 494] width 840 height 77
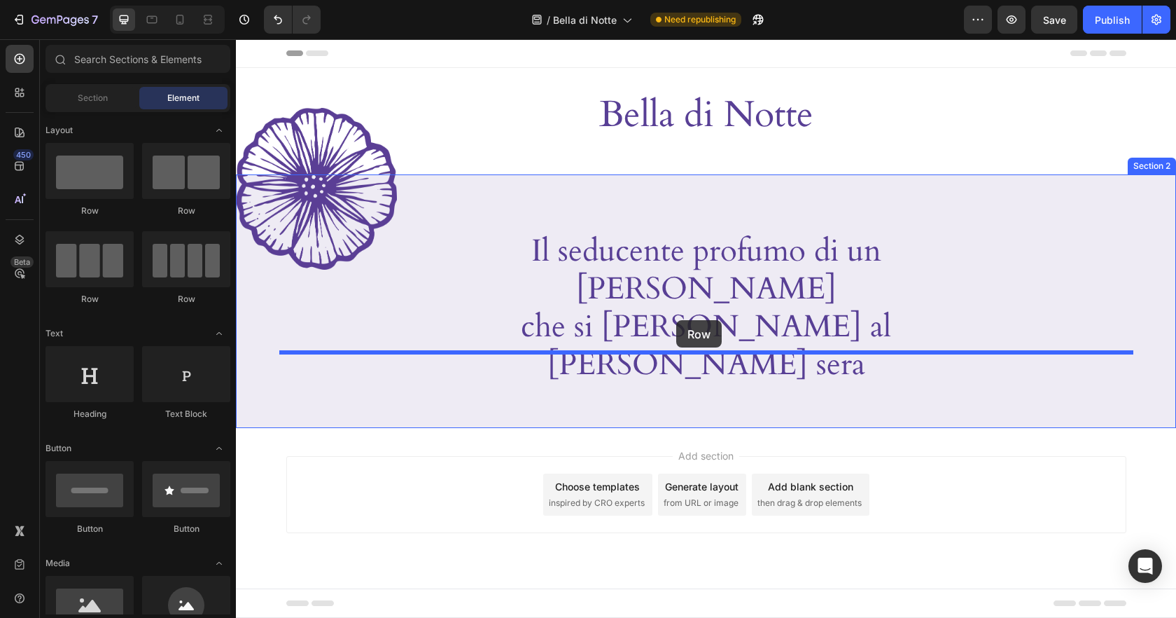
drag, startPoint x: 412, startPoint y: 208, endPoint x: 676, endPoint y: 320, distance: 287.4
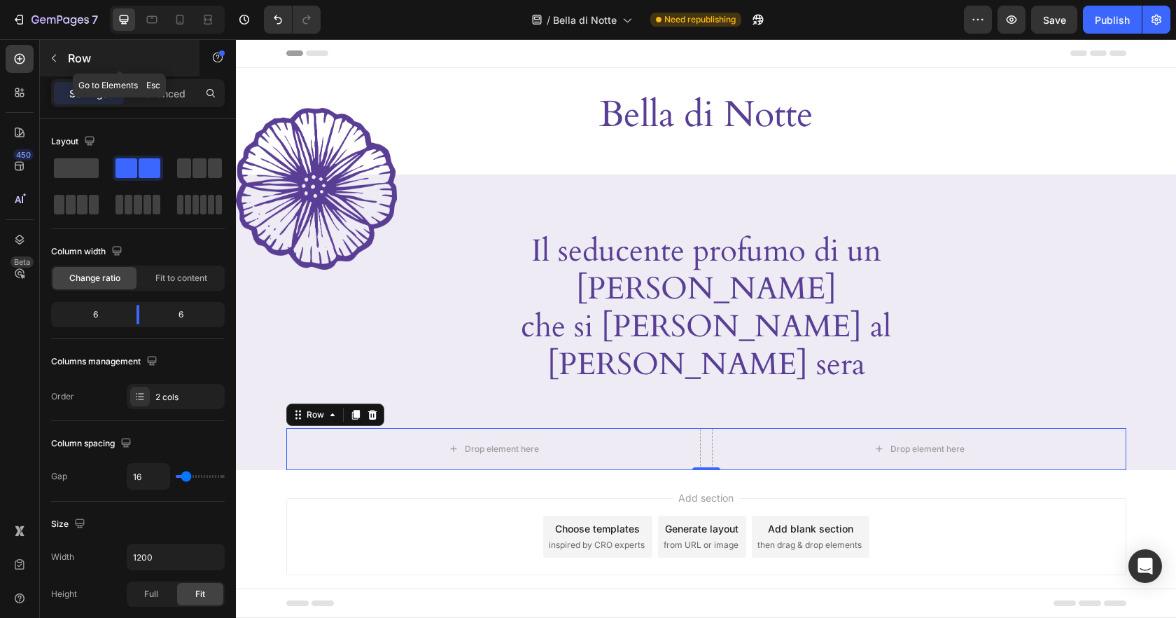
click at [55, 58] on icon "button" at bounding box center [53, 58] width 11 height 11
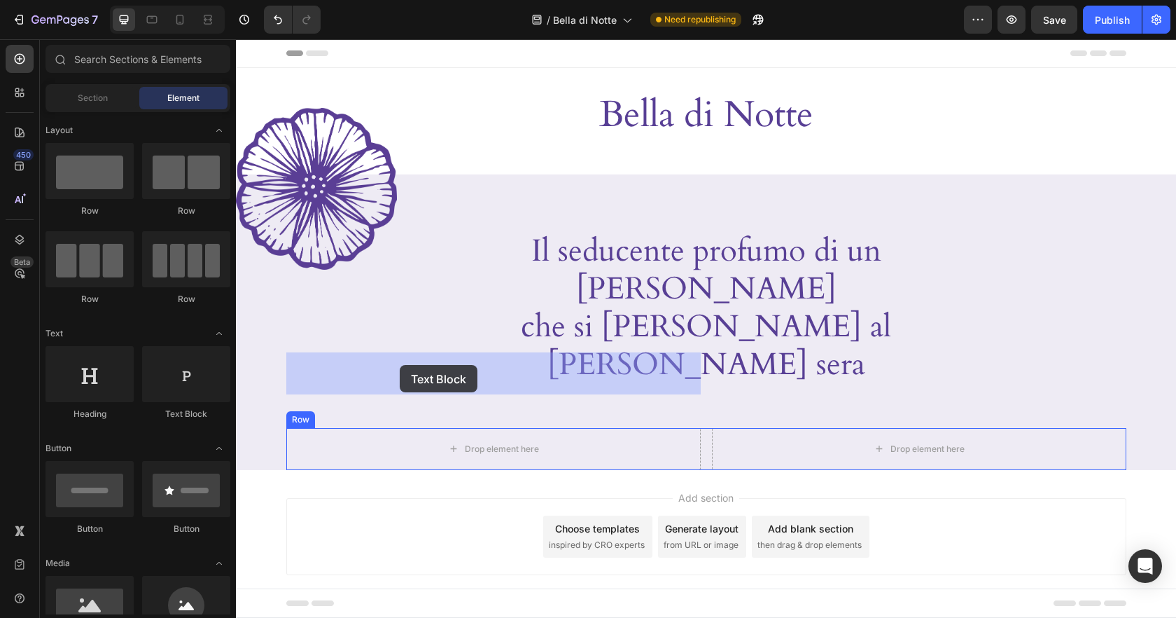
drag, startPoint x: 417, startPoint y: 413, endPoint x: 400, endPoint y: 365, distance: 51.1
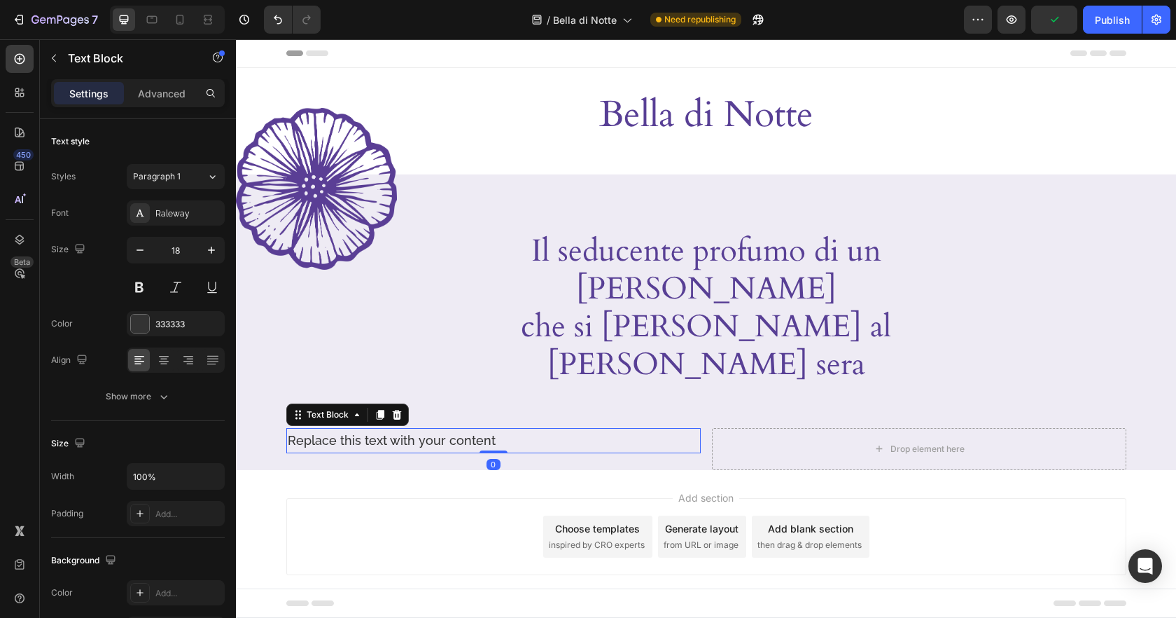
click at [400, 428] on div "Replace this text with your content" at bounding box center [493, 440] width 414 height 25
click at [400, 429] on p "Replace this text with your content" at bounding box center [494, 440] width 412 height 22
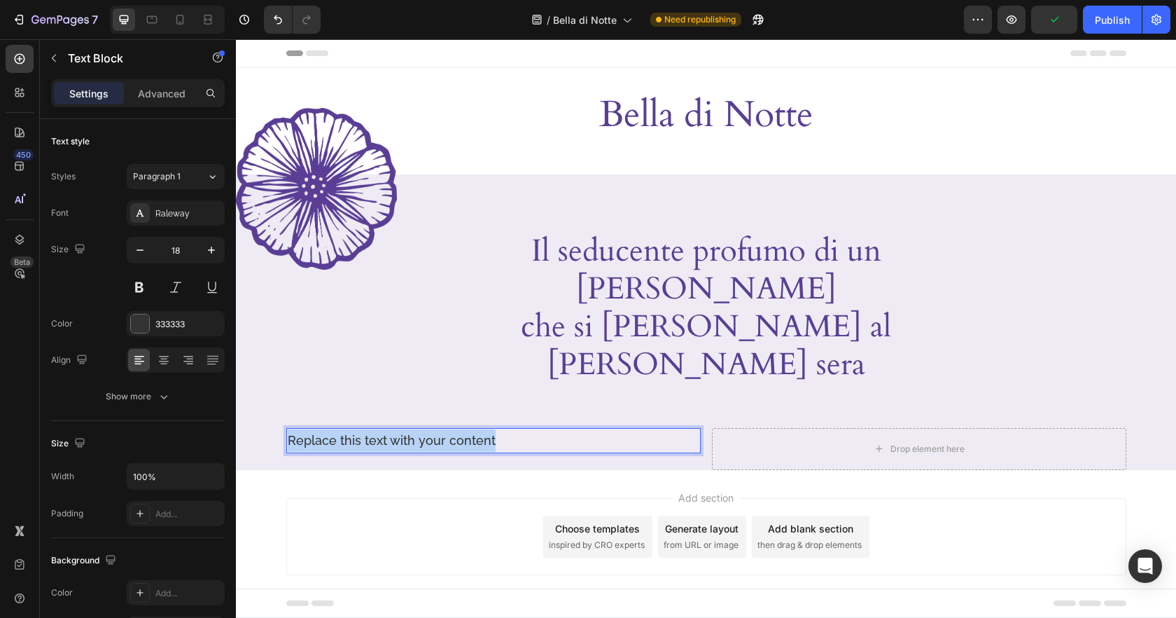
click at [400, 429] on p "Replace this text with your content" at bounding box center [494, 440] width 412 height 22
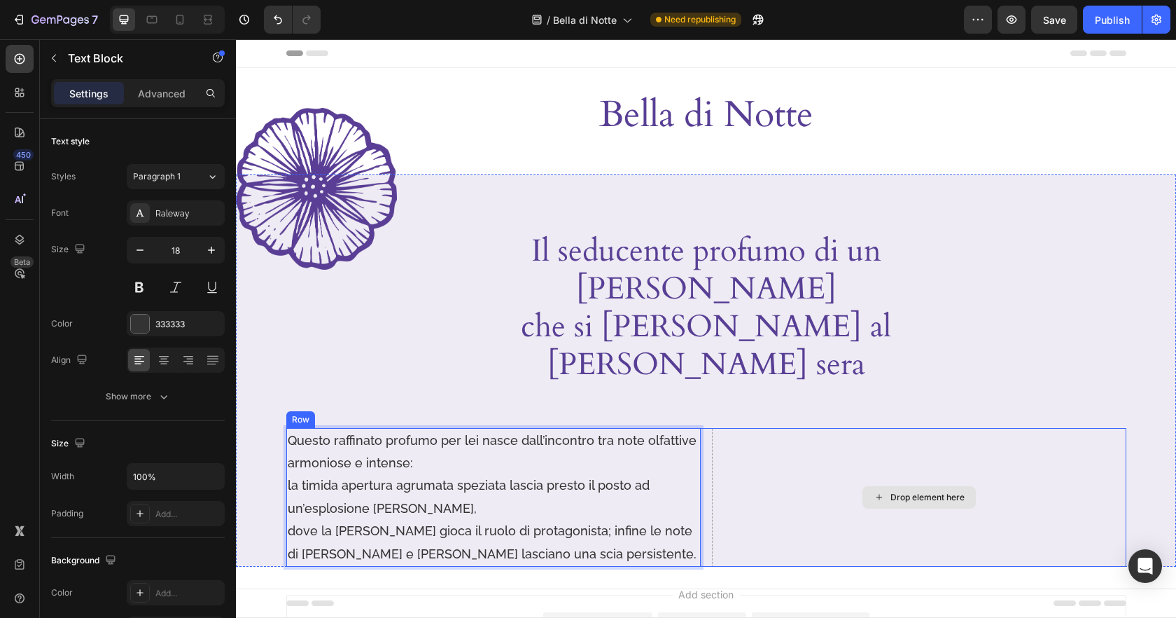
click at [825, 428] on div "Drop element here" at bounding box center [919, 497] width 414 height 139
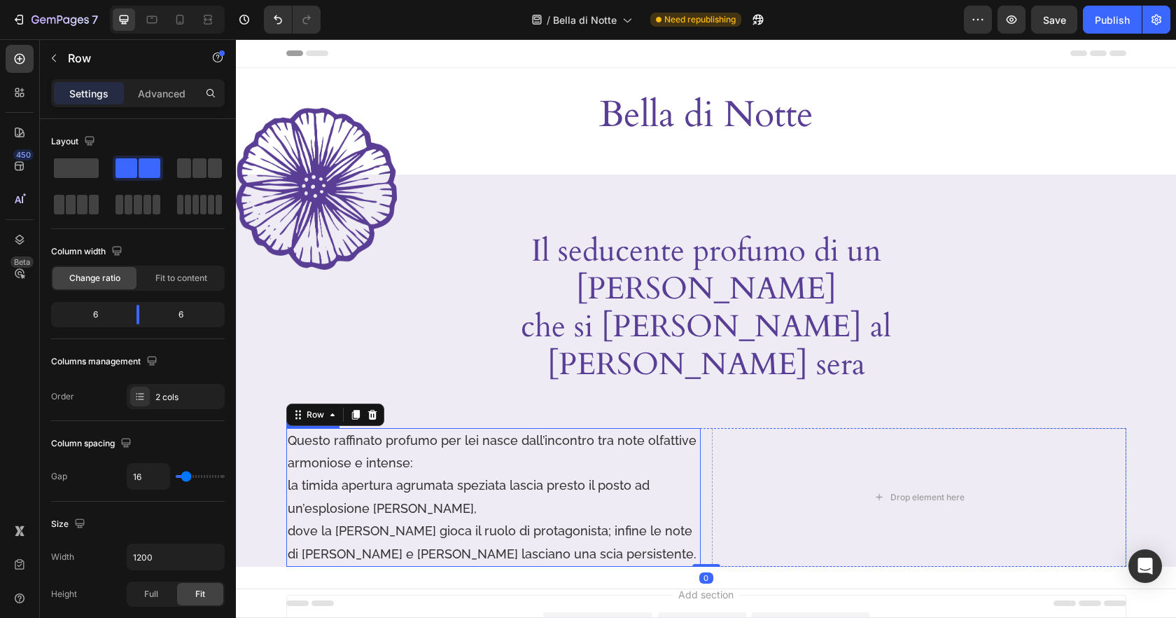
click at [441, 434] on p "Questo raffinato profumo per lei nasce dall’incontro tra note olfattive armonio…" at bounding box center [494, 497] width 412 height 136
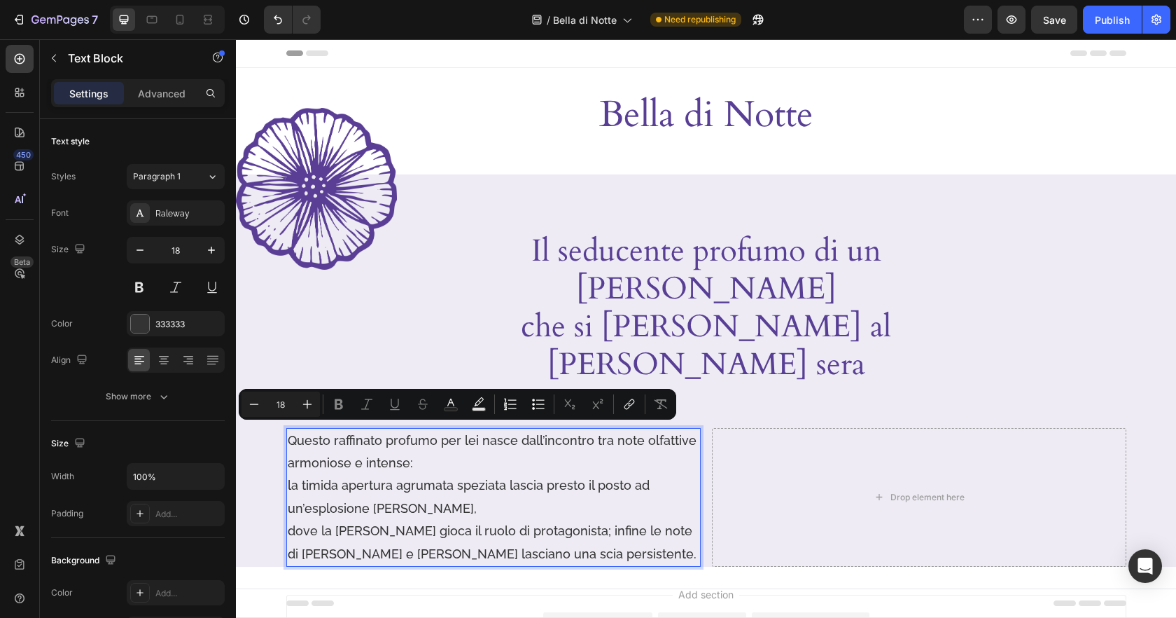
click at [299, 431] on p "Questo raffinato profumo per lei nasce dall’incontro tra note olfattive armonio…" at bounding box center [494, 497] width 412 height 136
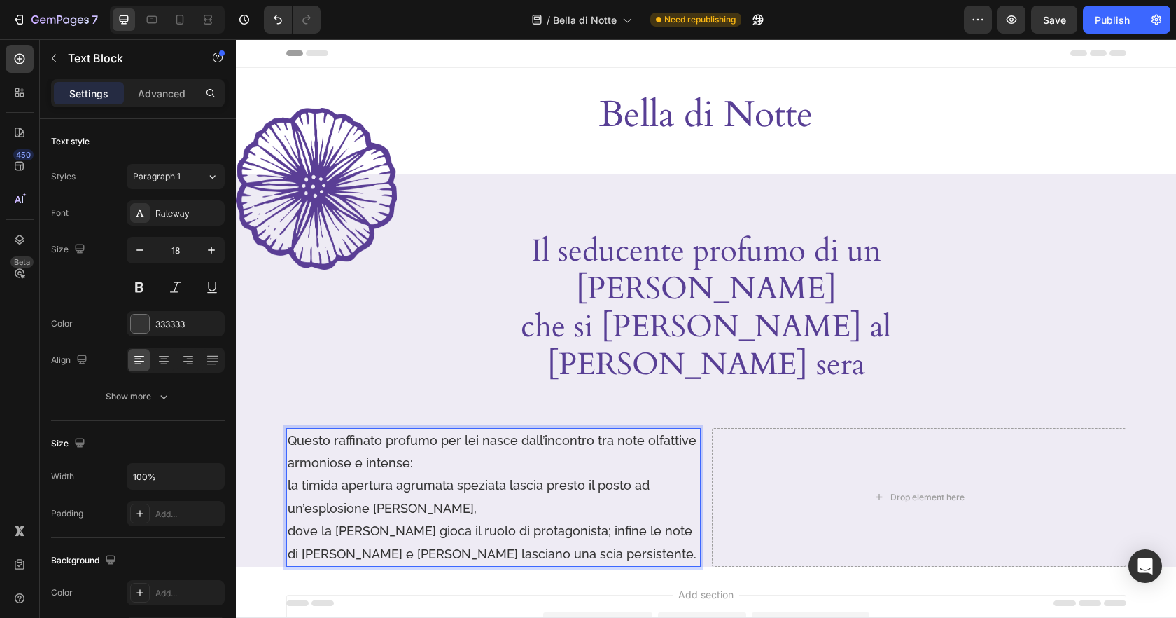
drag, startPoint x: 289, startPoint y: 412, endPoint x: 328, endPoint y: 441, distance: 48.6
click at [289, 429] on p "Questo raffinato profumo per lei nasce dall’incontro tra note olfattive armonio…" at bounding box center [494, 497] width 412 height 136
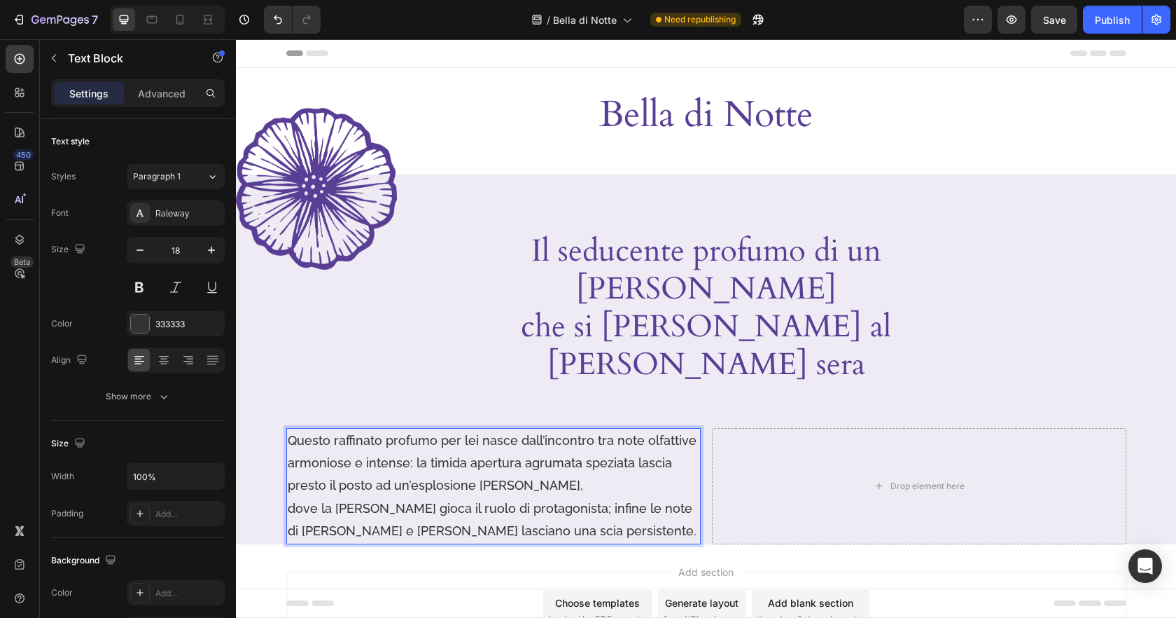
click at [288, 434] on p "Questo raffinato profumo per lei nasce dall’incontro tra note olfattive armonio…" at bounding box center [494, 485] width 412 height 113
click at [864, 475] on div "Drop element here" at bounding box center [919, 486] width 113 height 22
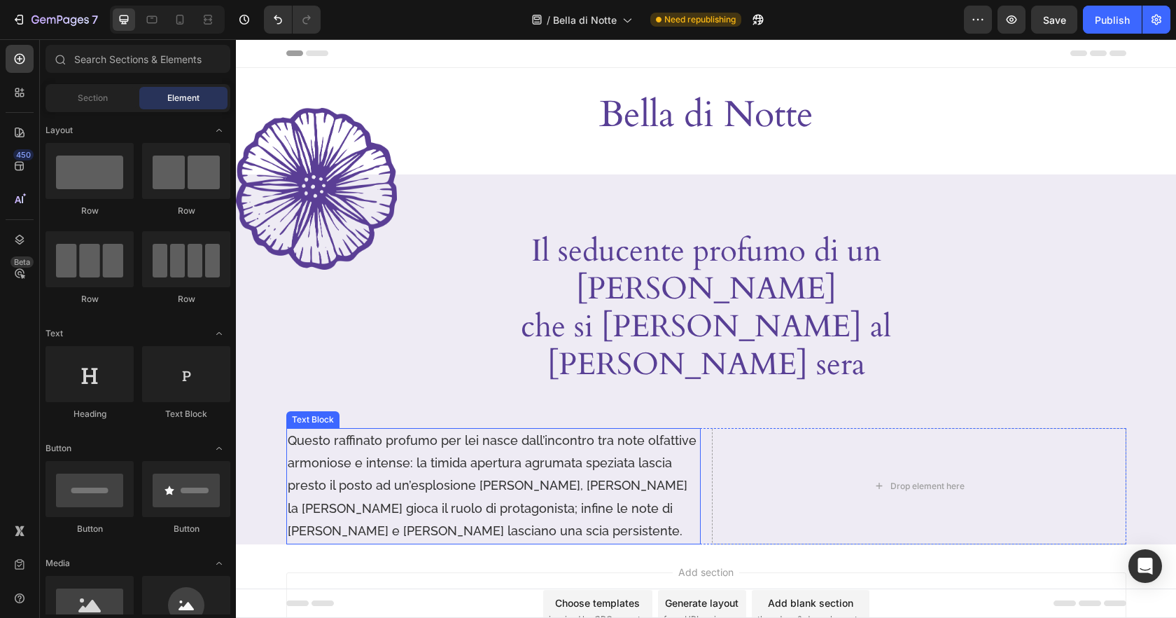
click at [560, 429] on p "Questo raffinato profumo per lei nasce dall’incontro tra note olfattive armonio…" at bounding box center [494, 485] width 412 height 113
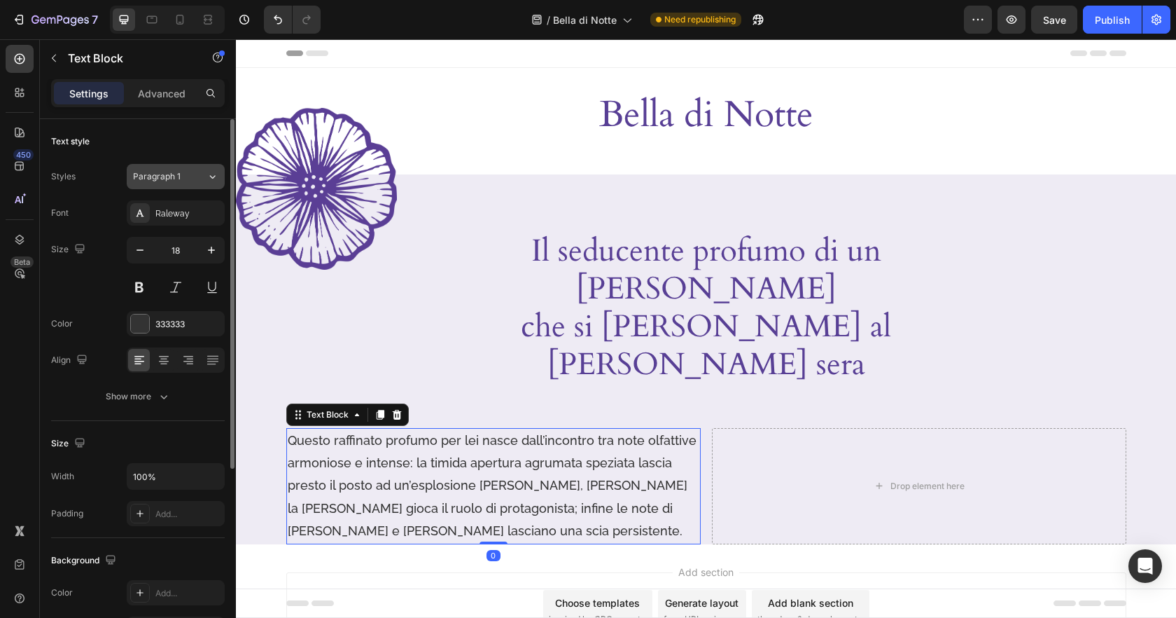
click at [200, 176] on div "Paragraph 1" at bounding box center [170, 176] width 74 height 13
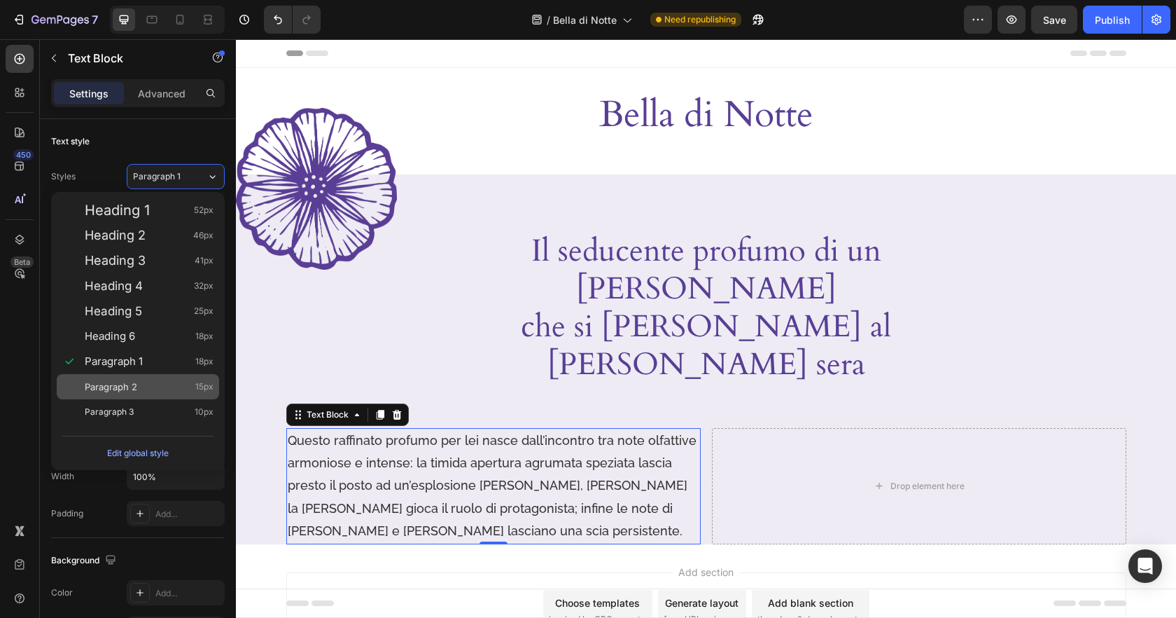
click at [154, 390] on div "Paragraph 2 15px" at bounding box center [149, 386] width 129 height 14
type input "15"
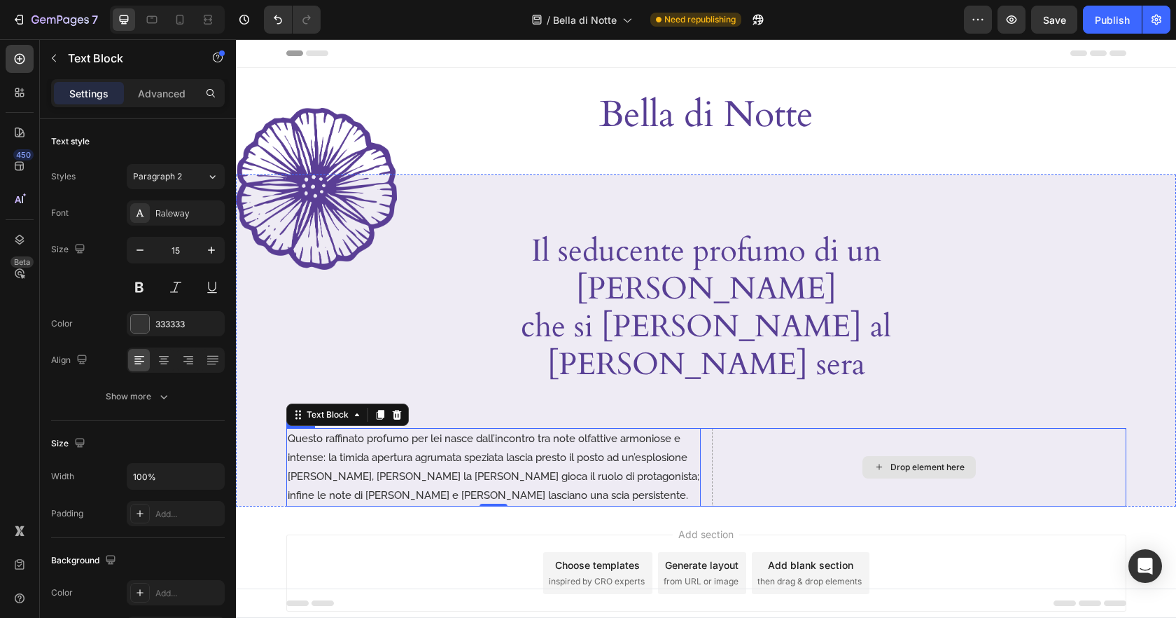
click at [905, 428] on div "Drop element here" at bounding box center [919, 467] width 414 height 78
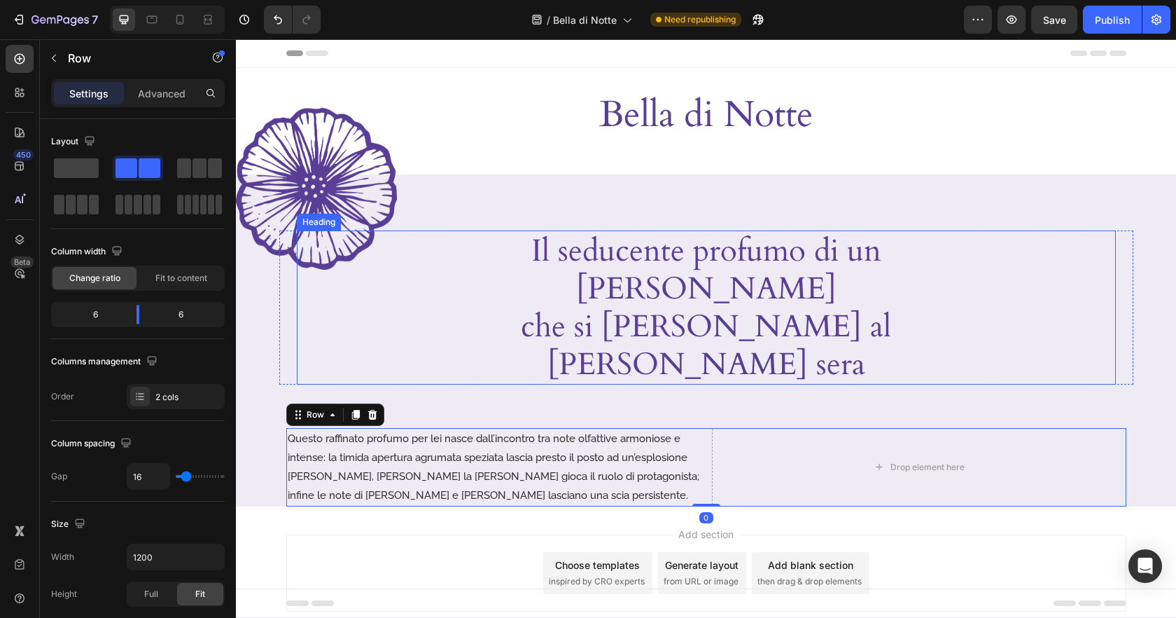
click at [982, 271] on div "Il seducente profumo di un fiore che si svela al calar della sera" at bounding box center [706, 307] width 819 height 154
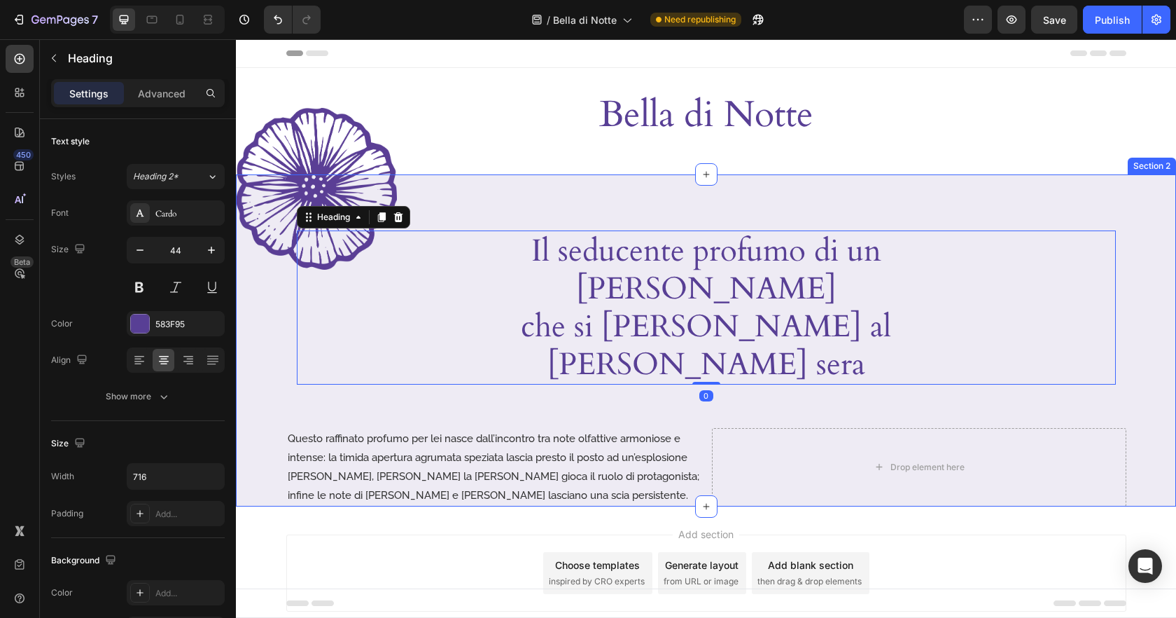
click at [823, 342] on div "Image Il seducente profumo di un fiore che si svela al calar della sera Heading…" at bounding box center [706, 368] width 940 height 276
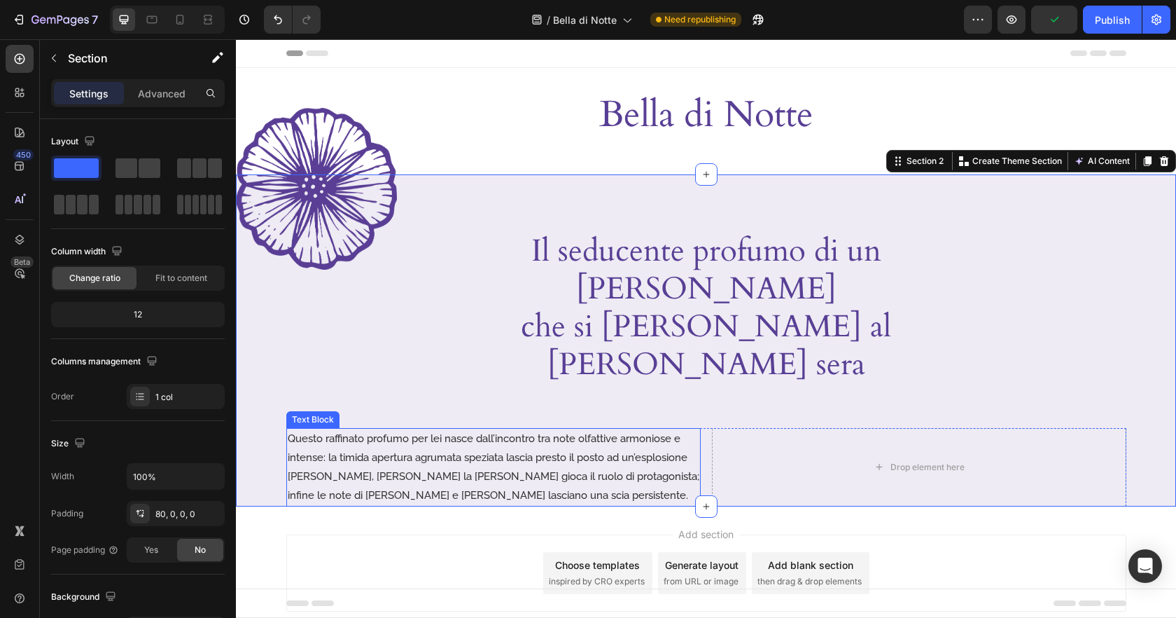
click at [311, 429] on p "Questo raffinato profumo per lei nasce dall’incontro tra note olfattive armonio…" at bounding box center [494, 467] width 412 height 76
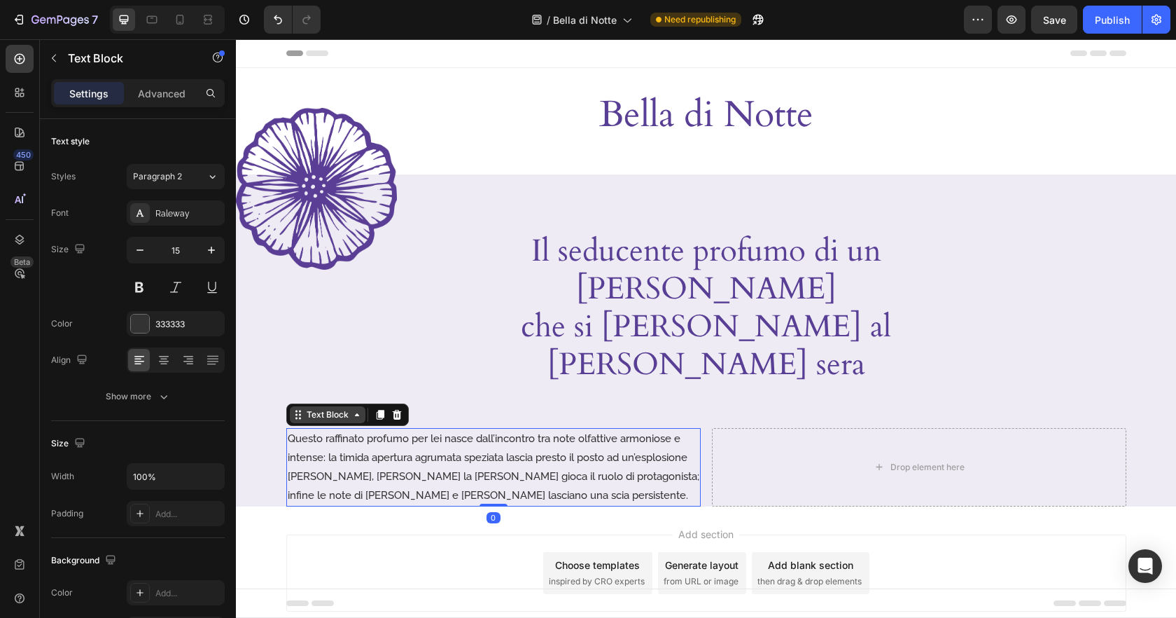
click at [340, 408] on div "Text Block" at bounding box center [328, 414] width 48 height 13
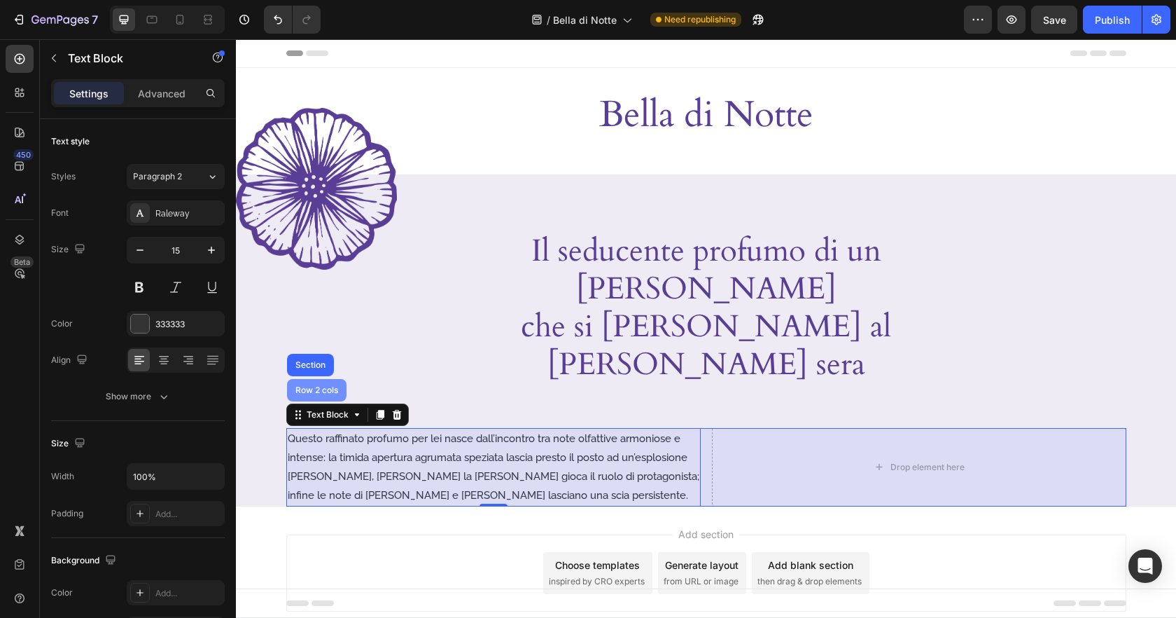
click at [335, 379] on div "Row 2 cols" at bounding box center [317, 390] width 60 height 22
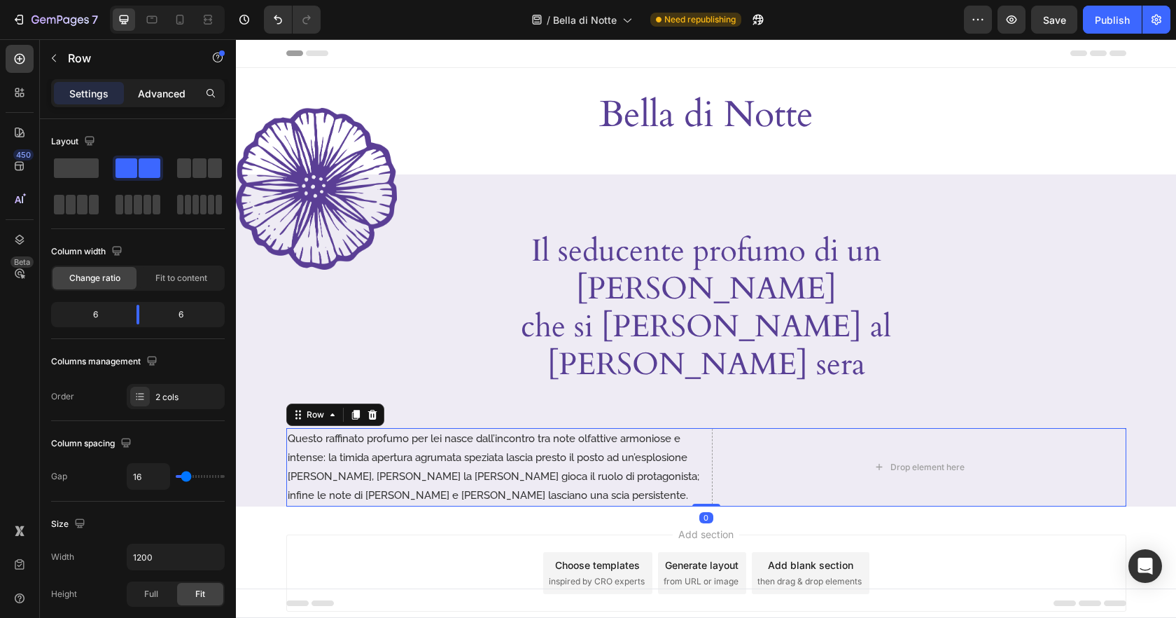
click at [149, 90] on p "Advanced" at bounding box center [162, 93] width 48 height 15
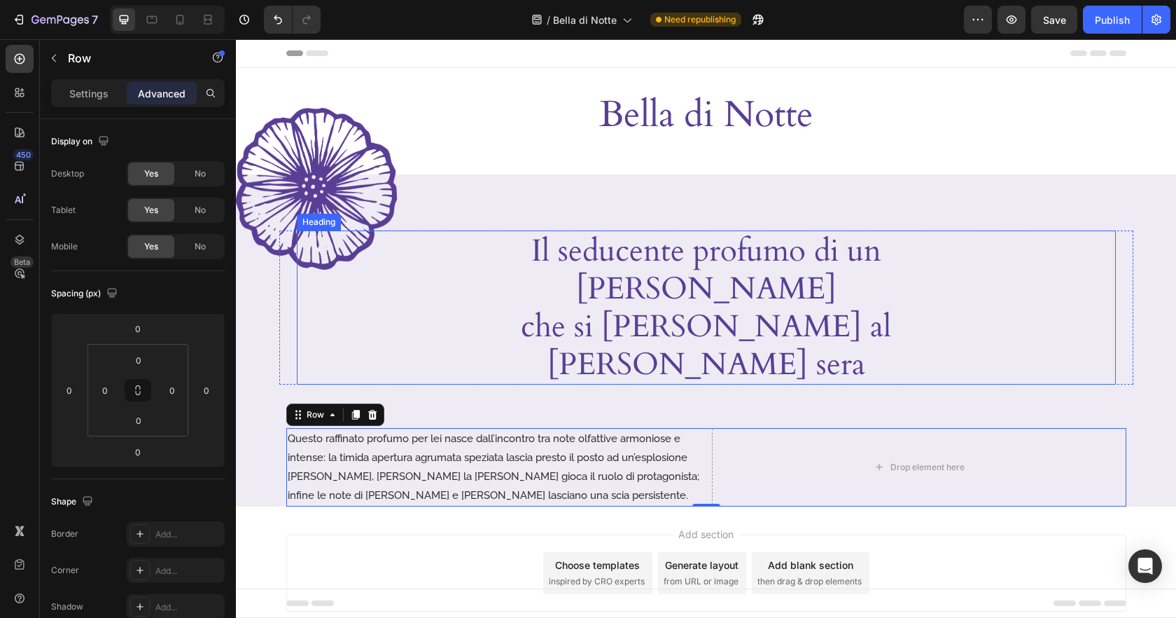
click at [682, 284] on p "Il seducente profumo di un fiore che si svela al calar della sera" at bounding box center [706, 307] width 498 height 151
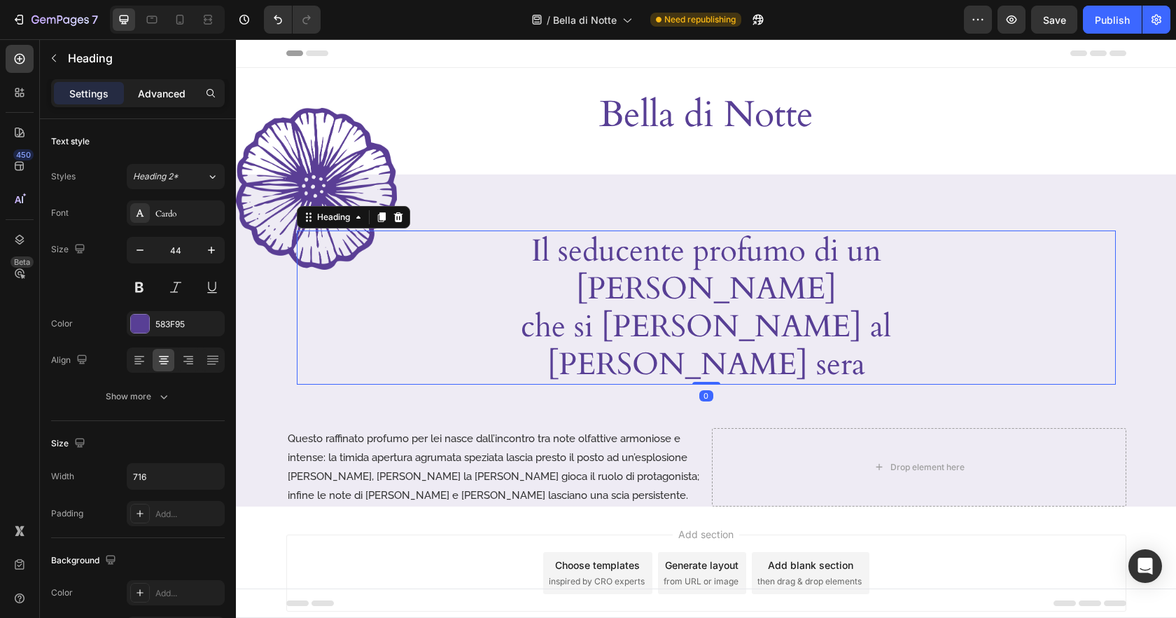
click at [167, 91] on p "Advanced" at bounding box center [162, 93] width 48 height 15
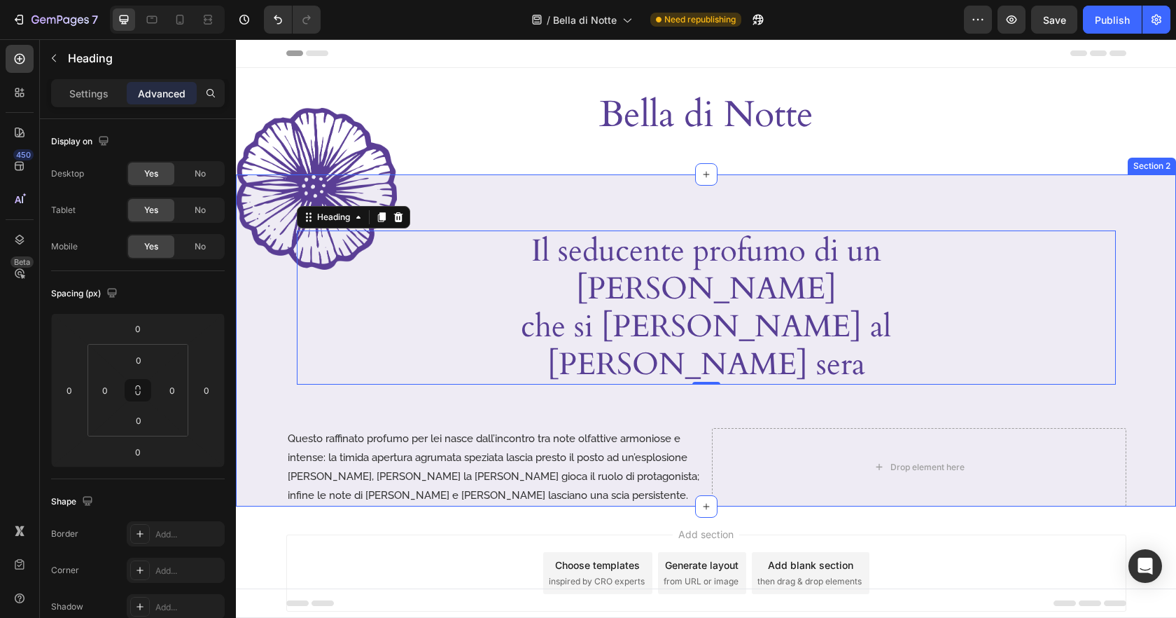
click at [361, 429] on p "Questo raffinato profumo per lei nasce dall’incontro tra note olfattive armonio…" at bounding box center [494, 467] width 412 height 76
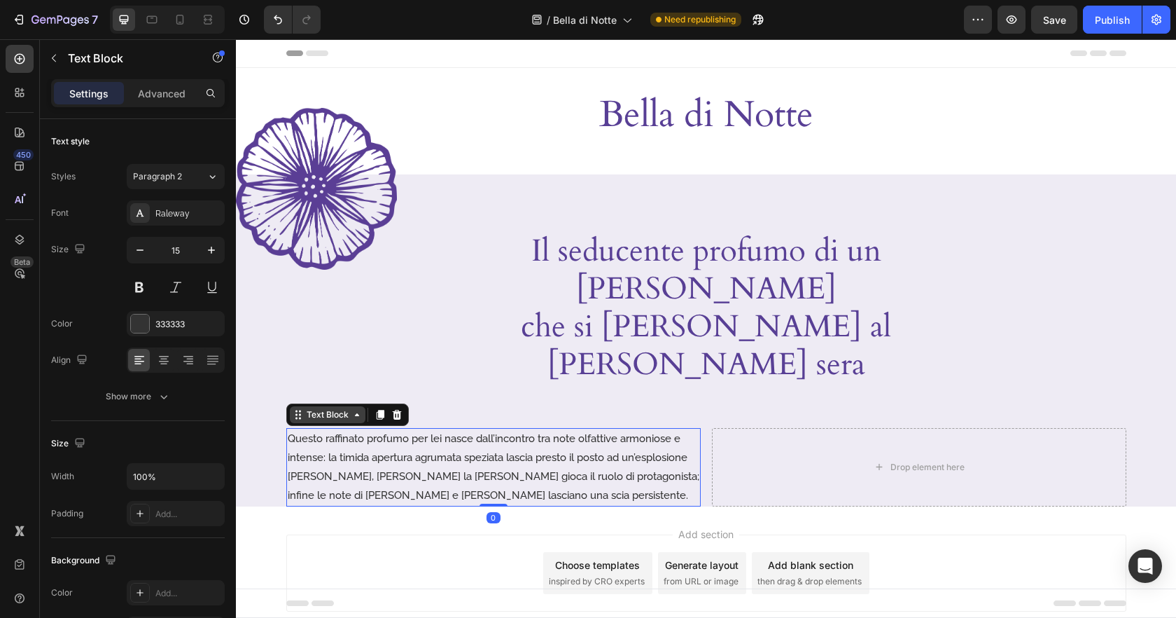
click at [302, 409] on icon at bounding box center [298, 414] width 11 height 11
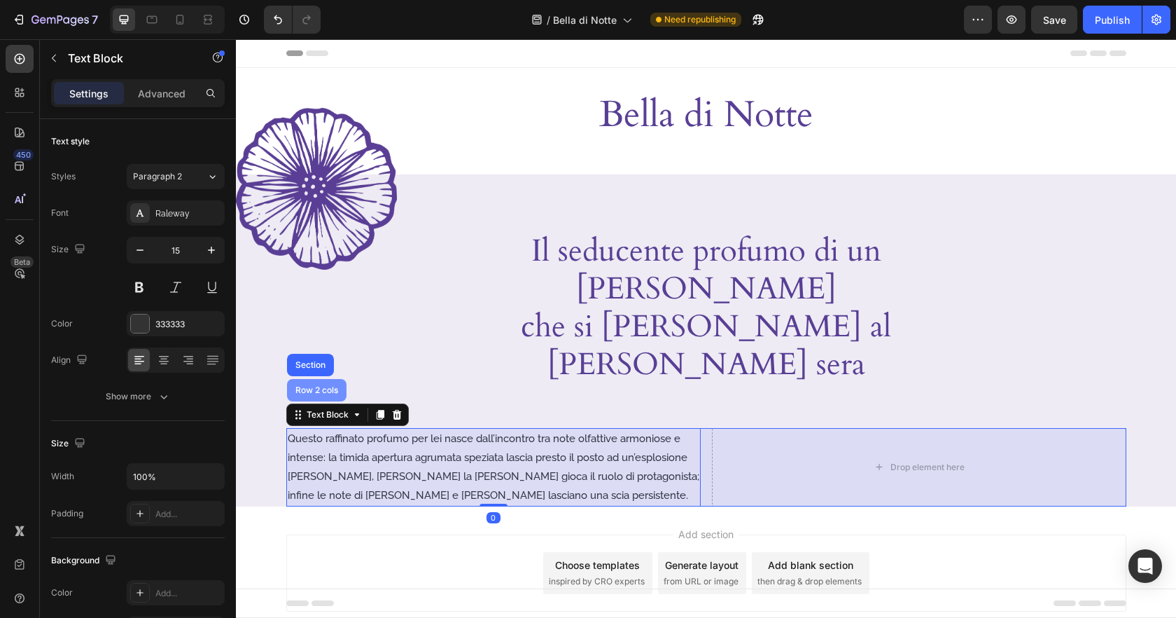
click at [312, 386] on div "Row 2 cols" at bounding box center [317, 390] width 48 height 8
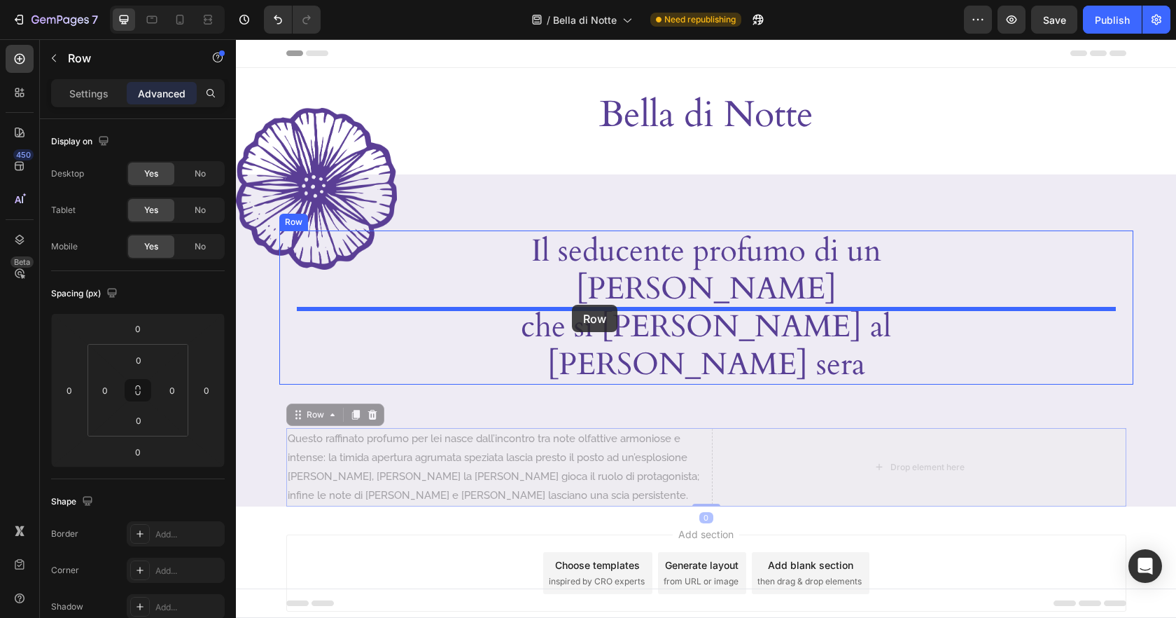
drag, startPoint x: 316, startPoint y: 334, endPoint x: 572, endPoint y: 305, distance: 257.2
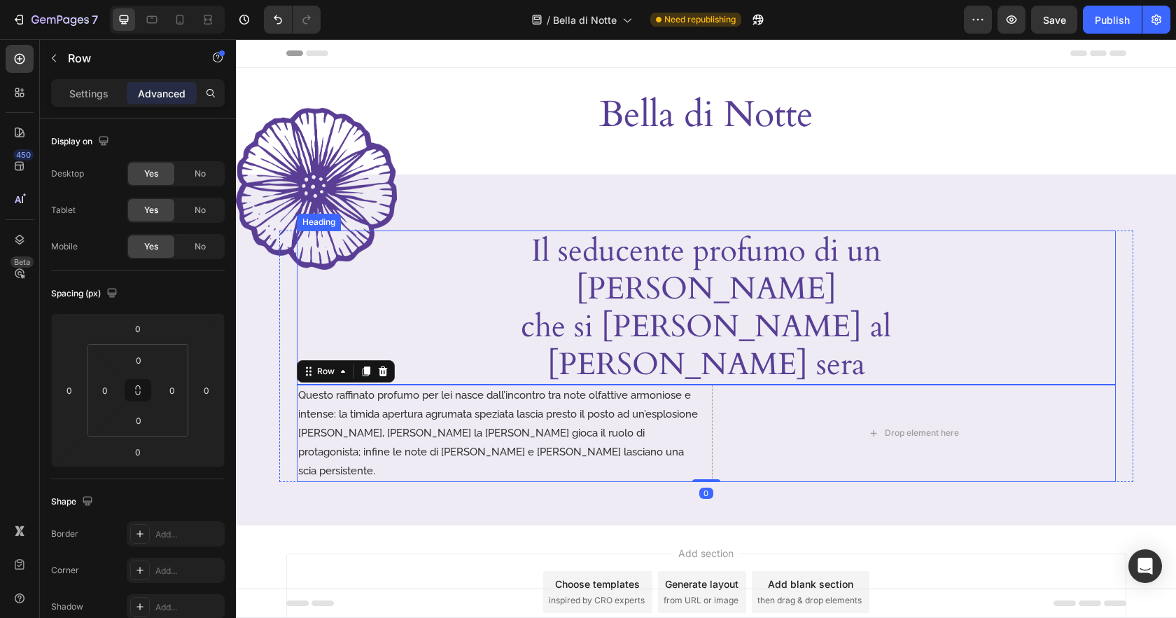
click at [696, 263] on p "Il seducente profumo di un fiore che si svela al calar della sera" at bounding box center [706, 307] width 498 height 151
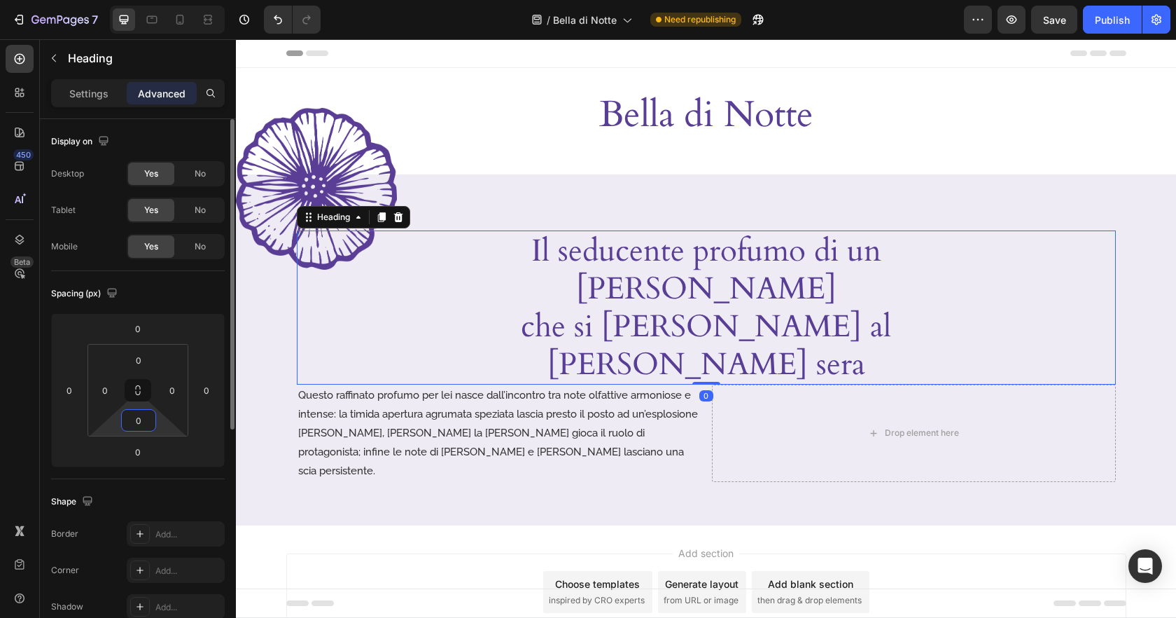
click at [141, 410] on input "0" at bounding box center [139, 420] width 28 height 21
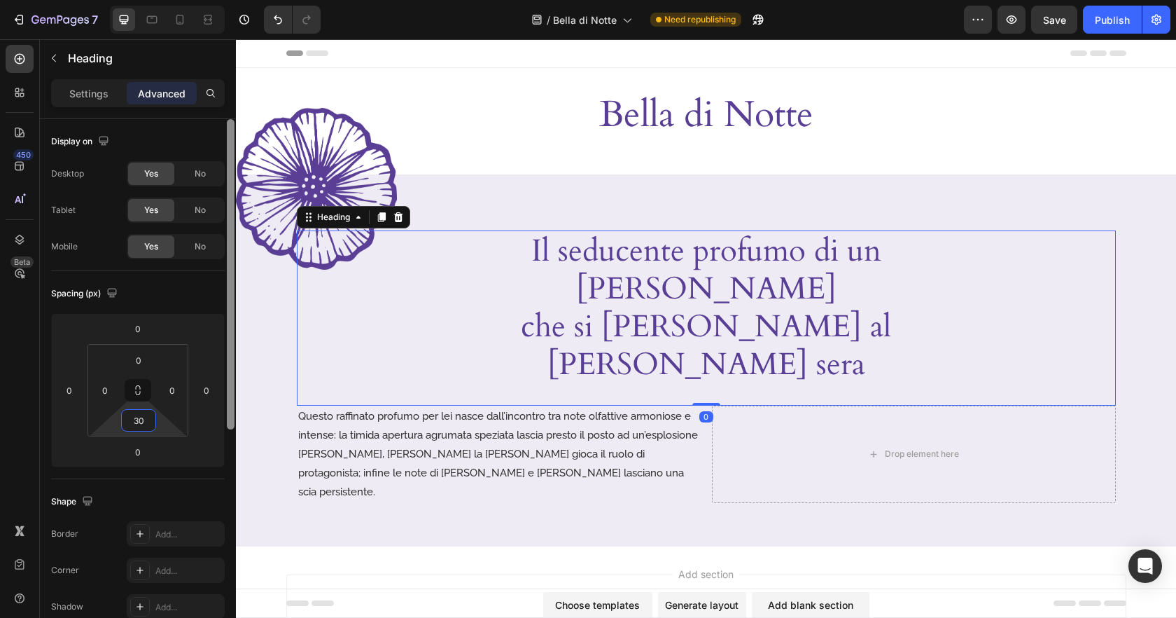
type input "30"
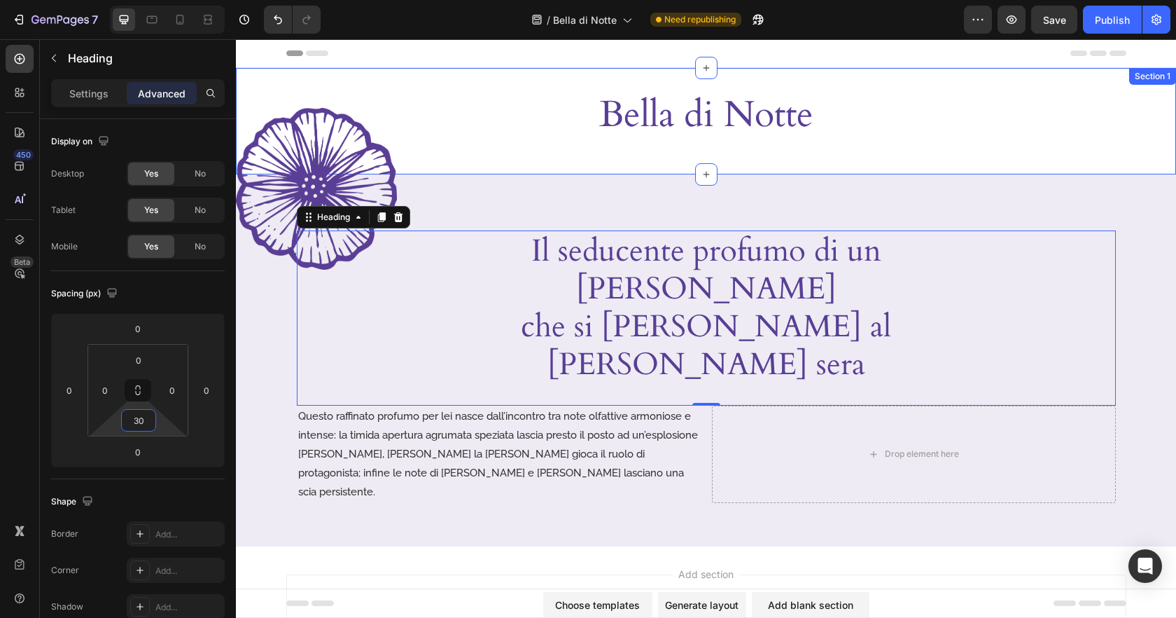
click at [979, 159] on div "Bella di Notte Heading Row Section 1" at bounding box center [706, 121] width 940 height 106
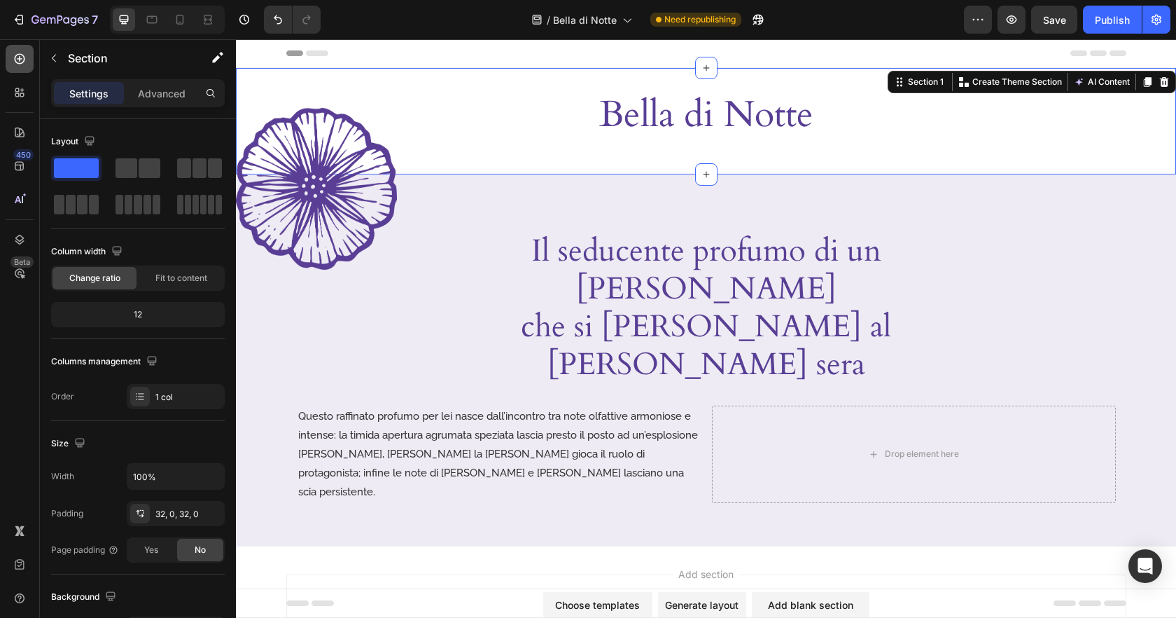
click at [22, 53] on icon at bounding box center [20, 59] width 14 height 14
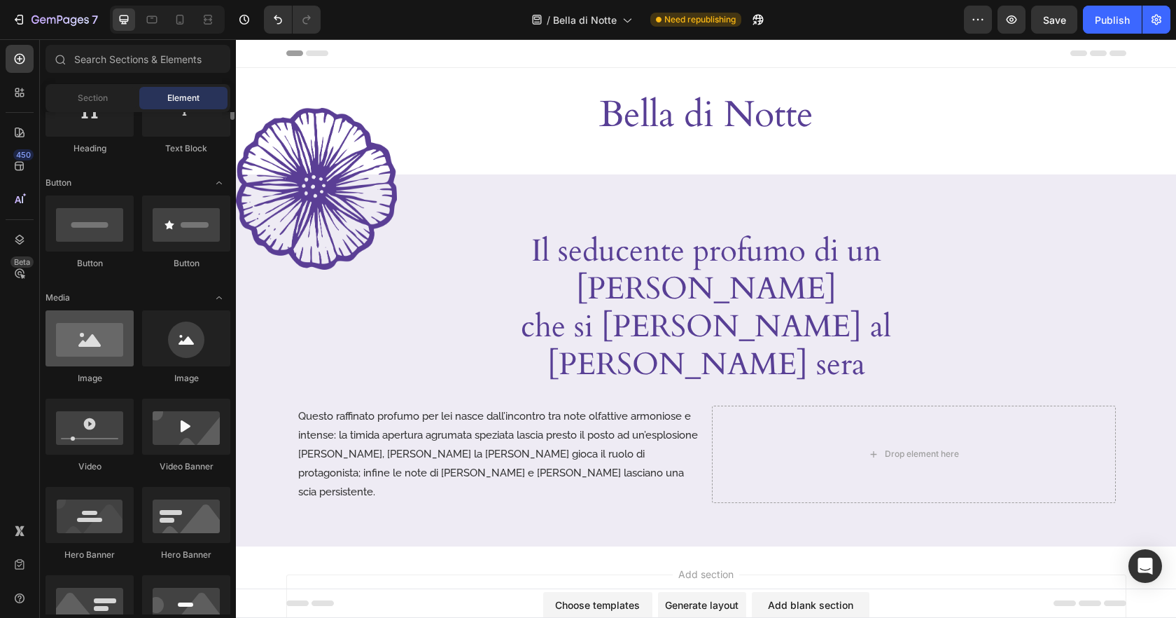
scroll to position [280, 0]
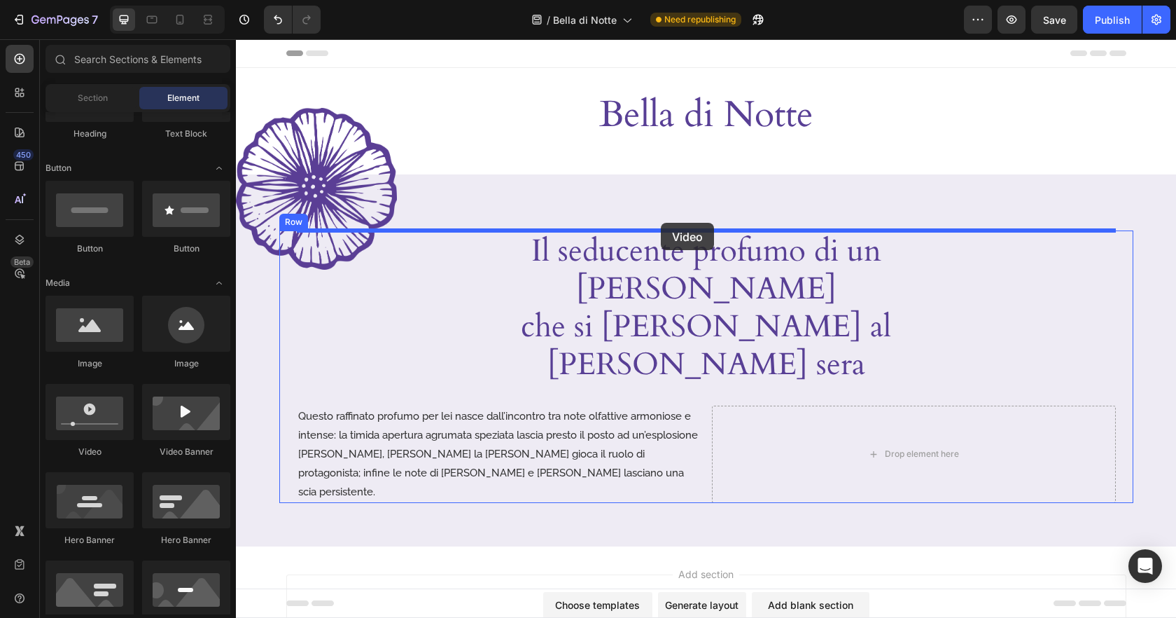
drag, startPoint x: 326, startPoint y: 455, endPoint x: 661, endPoint y: 223, distance: 407.5
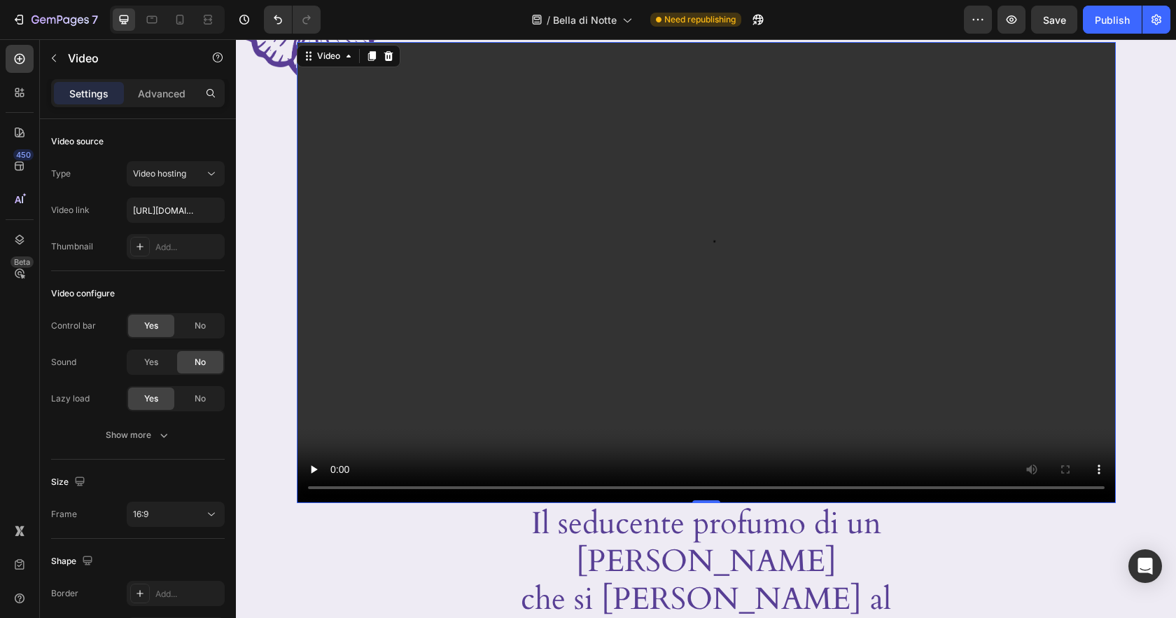
scroll to position [227, 0]
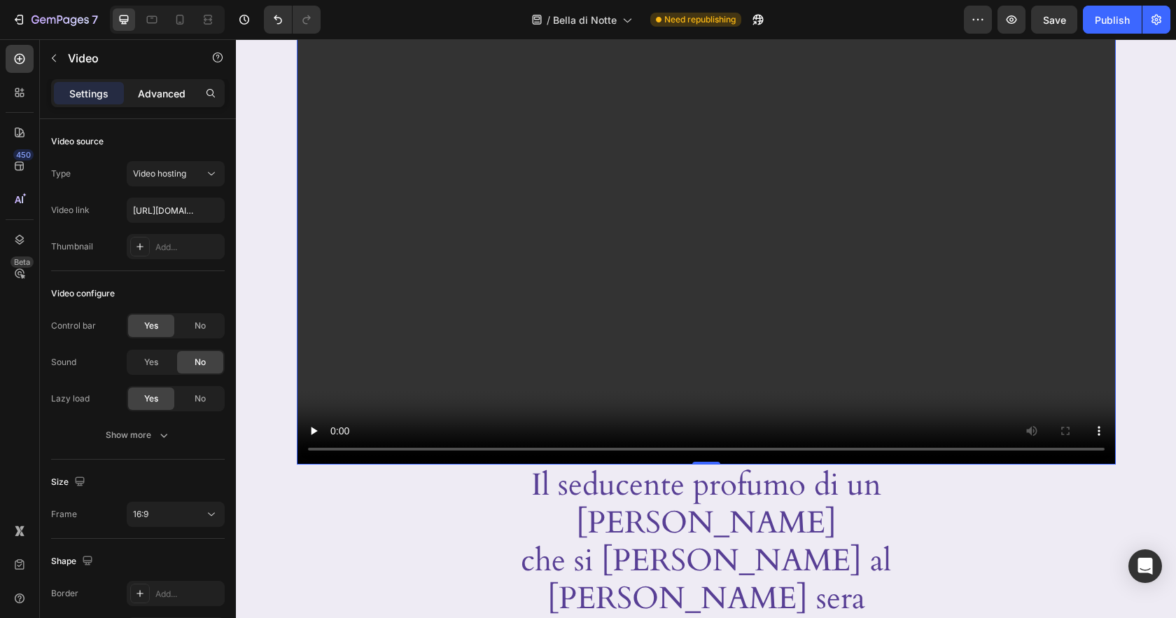
click at [166, 100] on div "Advanced" at bounding box center [162, 93] width 70 height 22
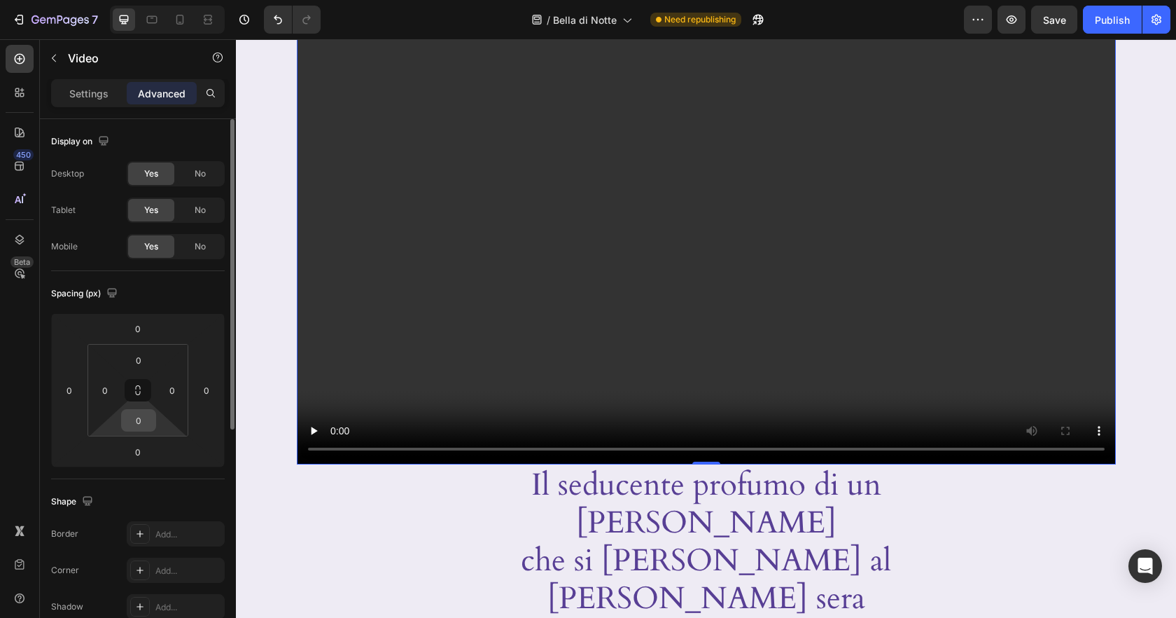
click at [141, 425] on input "0" at bounding box center [139, 420] width 28 height 21
type input "30"
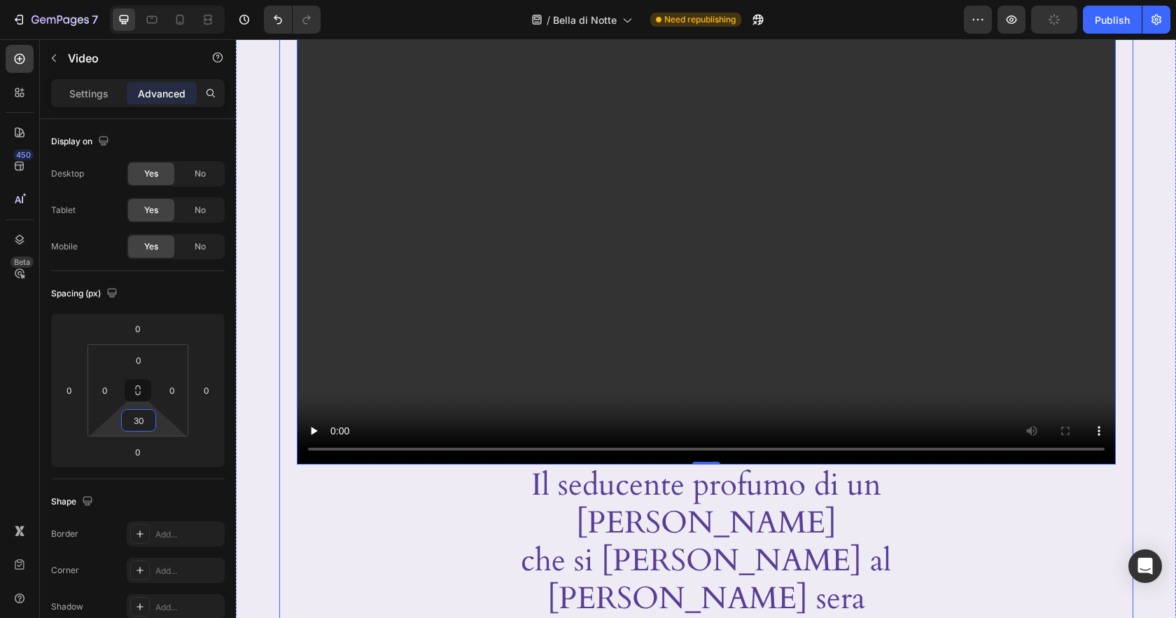
click at [277, 524] on div "Image Video 0 Il seducente profumo di un fiore che si svela al calar della sera…" at bounding box center [706, 392] width 940 height 776
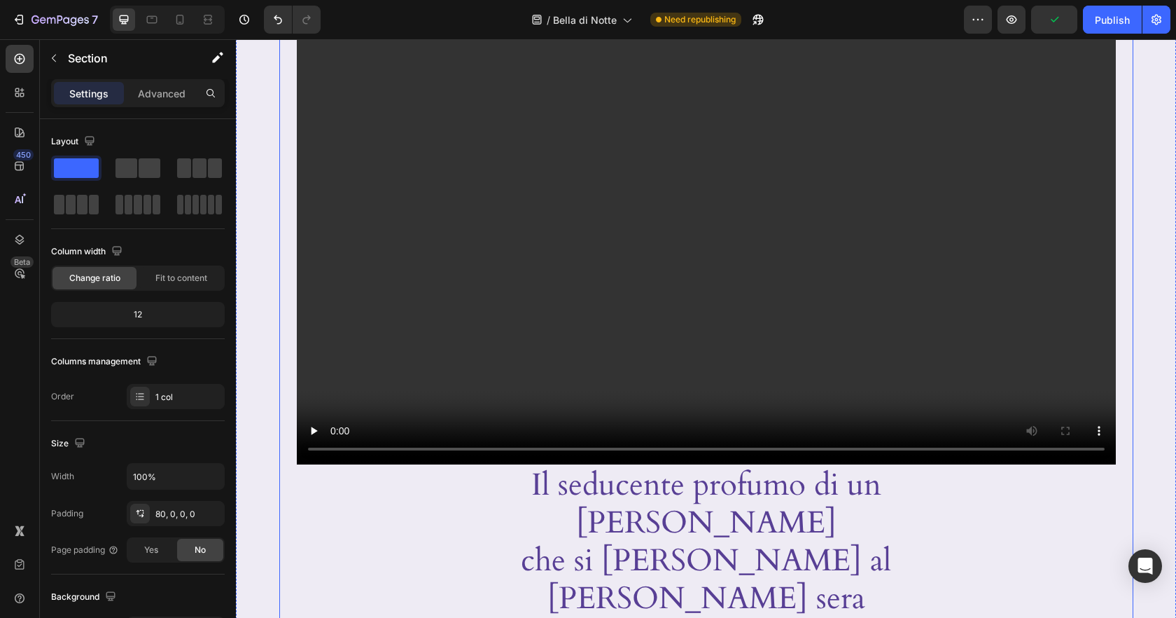
click at [573, 402] on video at bounding box center [706, 234] width 819 height 461
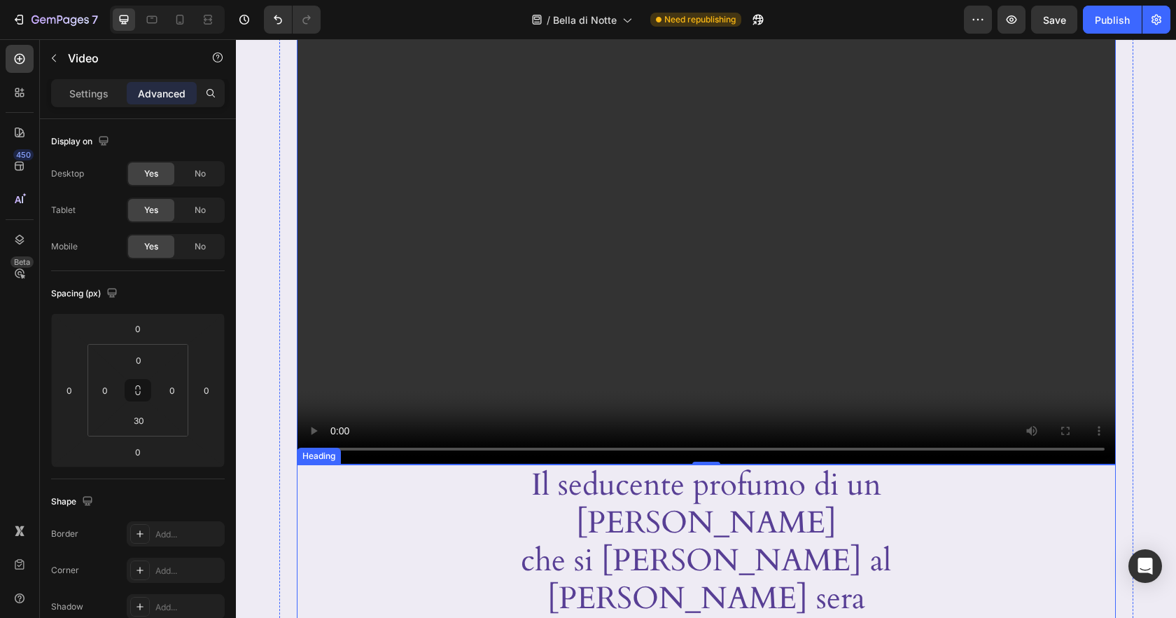
click at [605, 484] on p "Il seducente profumo di un fiore che si svela al calar della sera" at bounding box center [706, 541] width 498 height 151
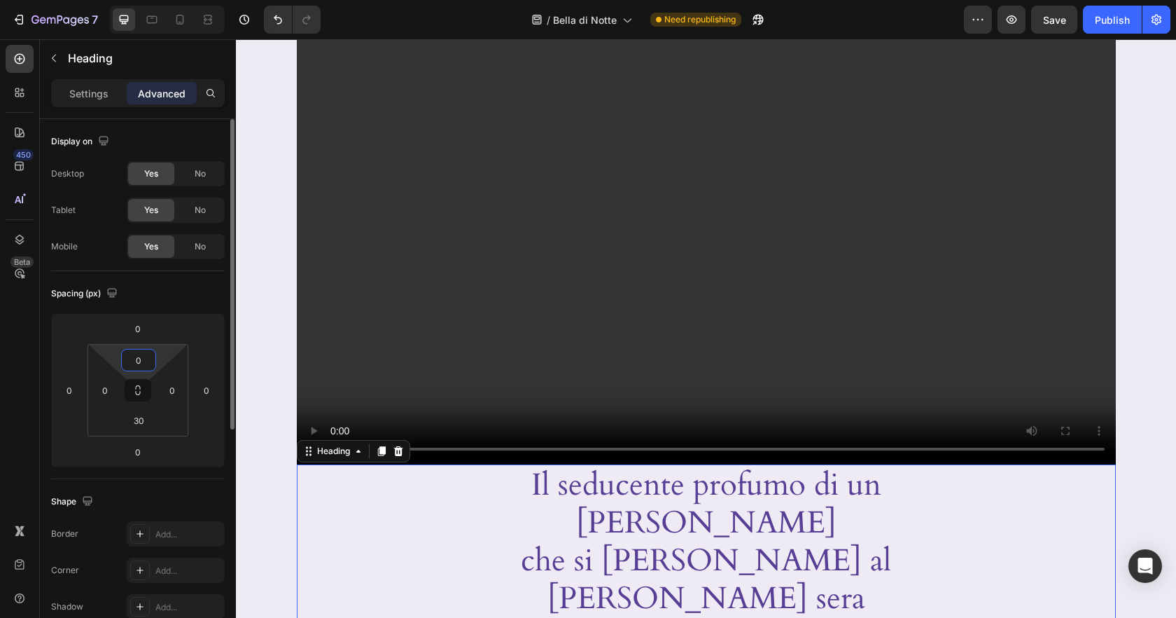
click at [139, 362] on input "0" at bounding box center [139, 359] width 28 height 21
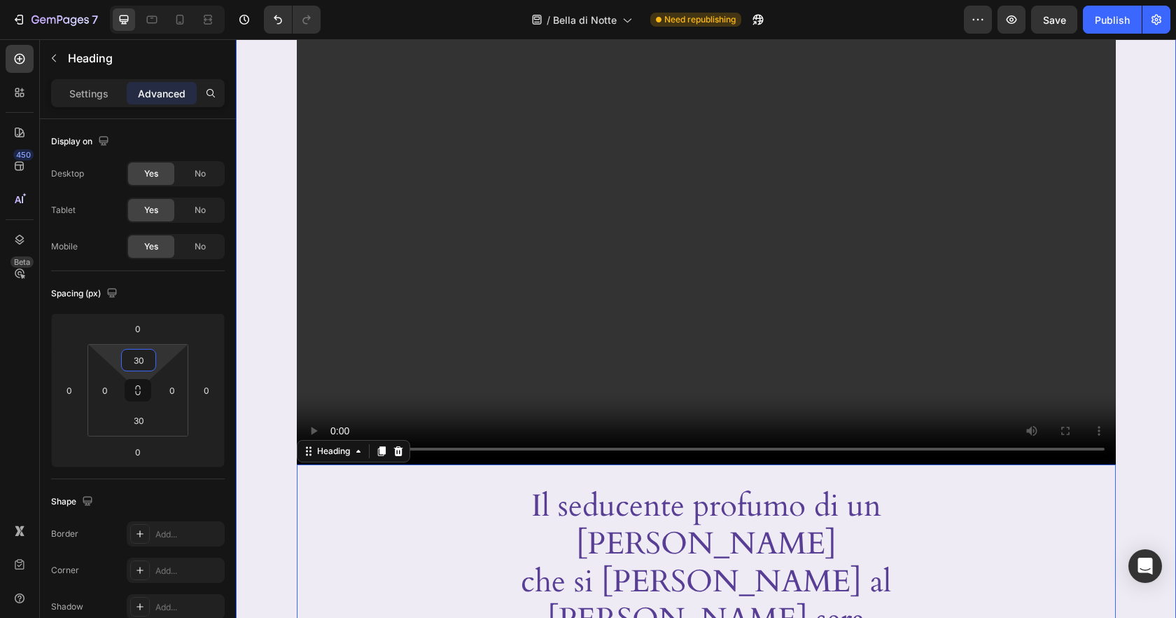
type input "30"
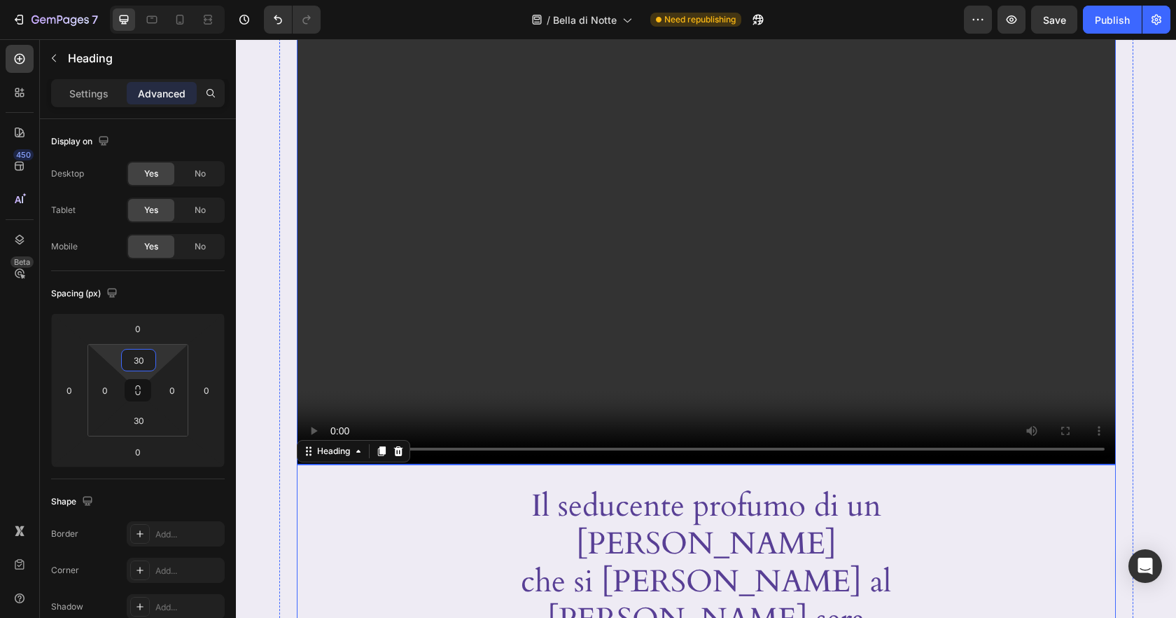
click at [1034, 369] on video at bounding box center [706, 234] width 819 height 461
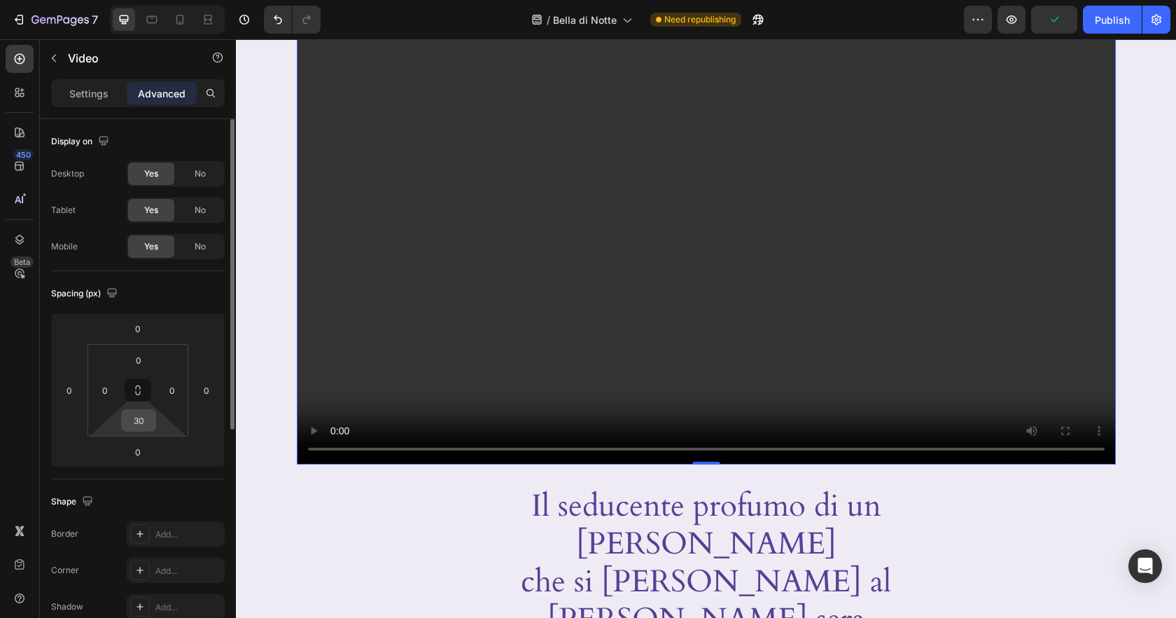
click at [146, 424] on input "30" at bounding box center [139, 420] width 28 height 21
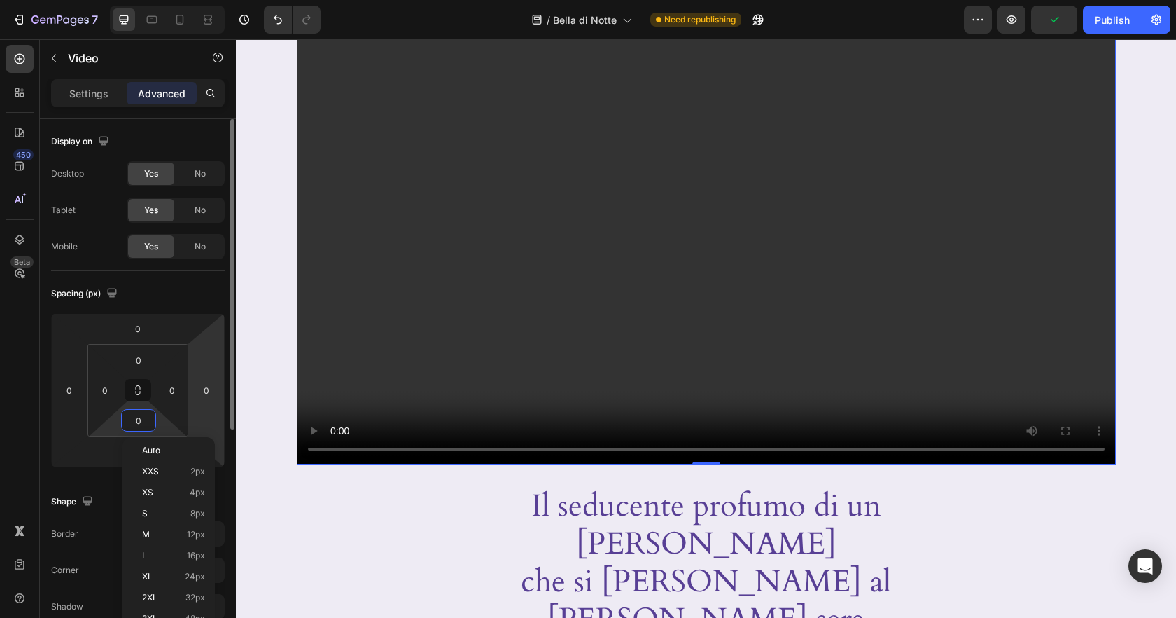
type input "0"
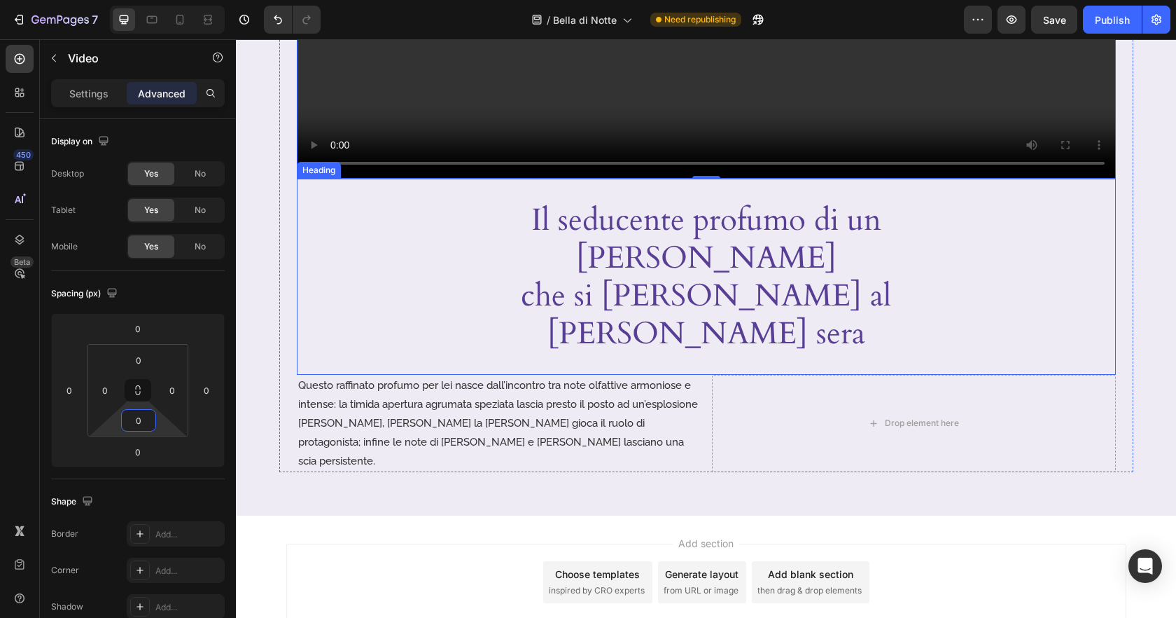
scroll to position [517, 0]
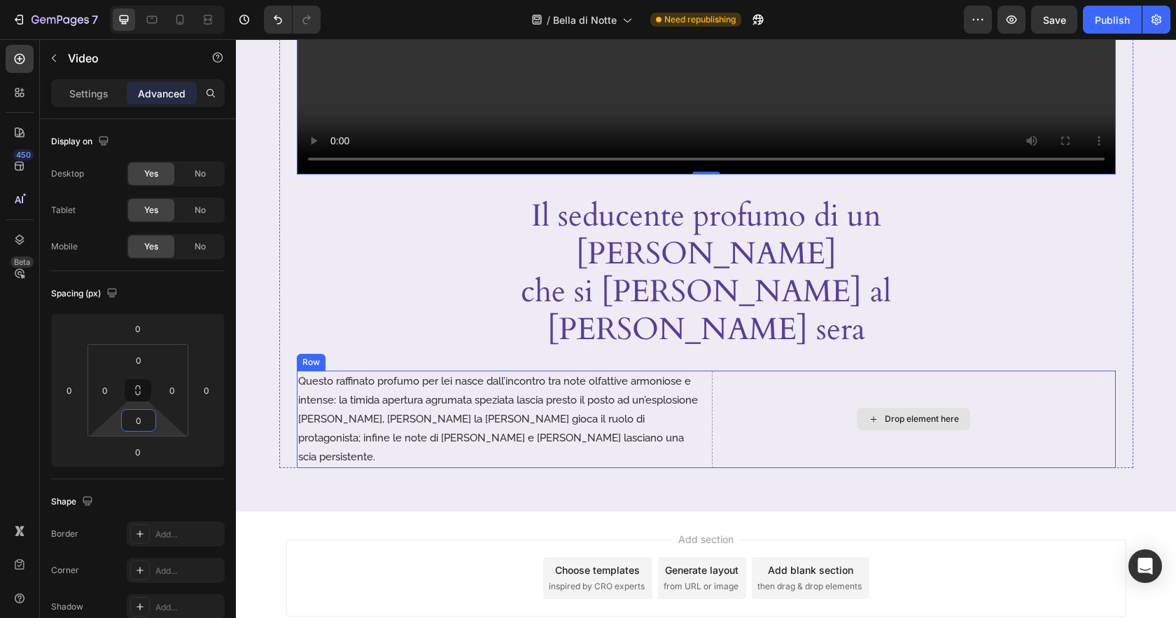
click at [955, 413] on div "Drop element here" at bounding box center [922, 418] width 74 height 11
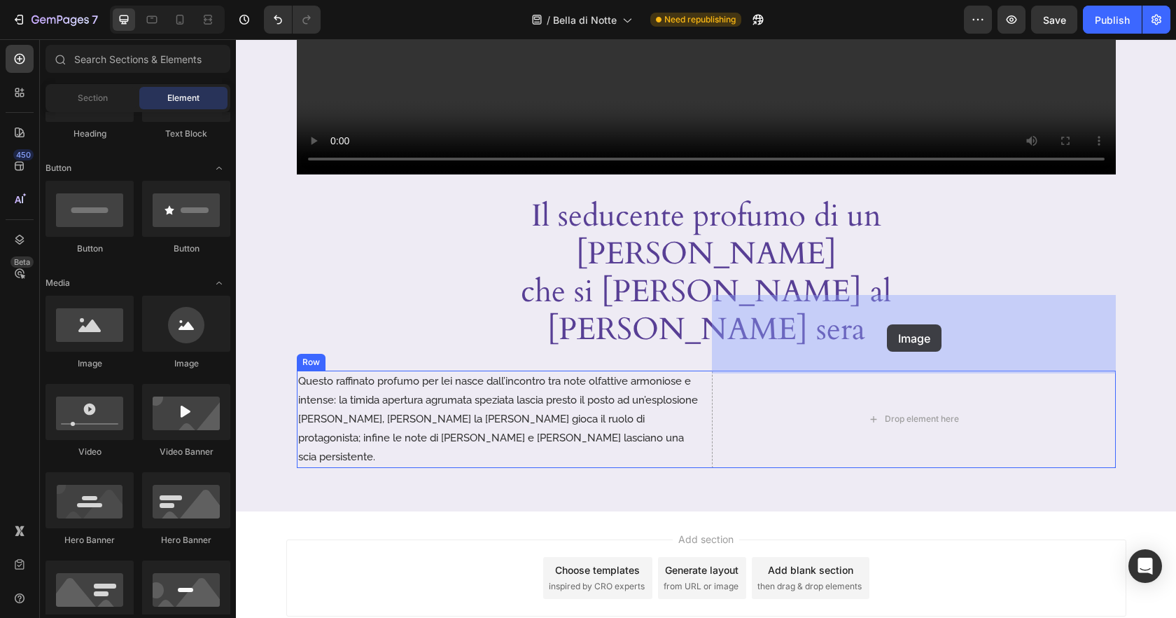
drag, startPoint x: 364, startPoint y: 386, endPoint x: 887, endPoint y: 324, distance: 526.6
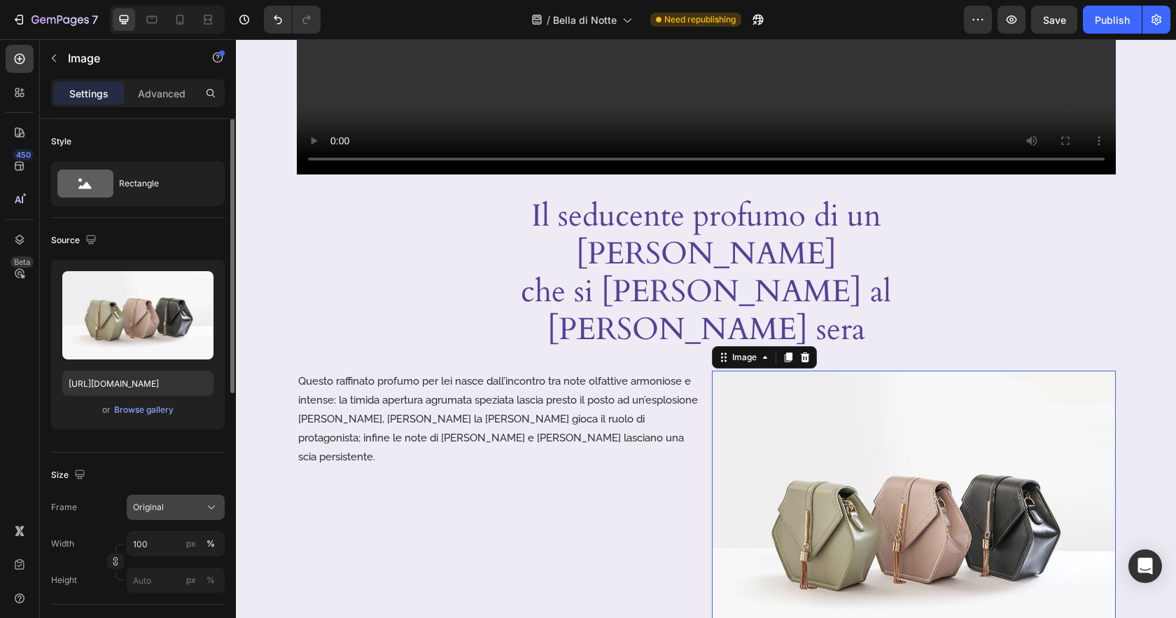
click at [162, 508] on span "Original" at bounding box center [148, 507] width 31 height 13
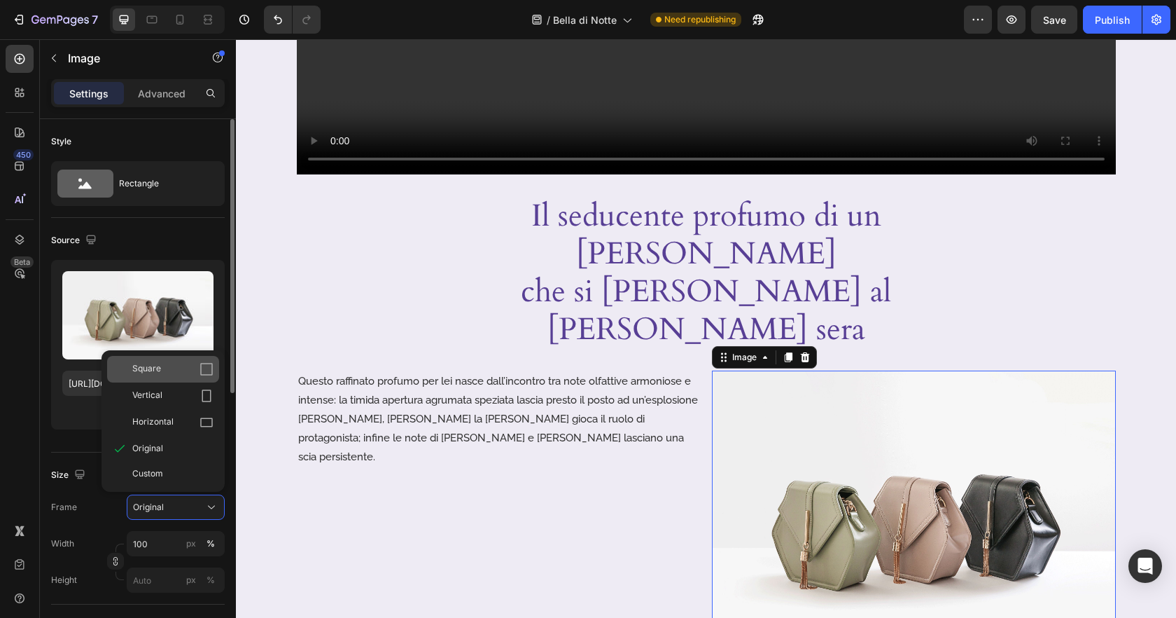
click at [158, 372] on span "Square" at bounding box center [146, 369] width 29 height 14
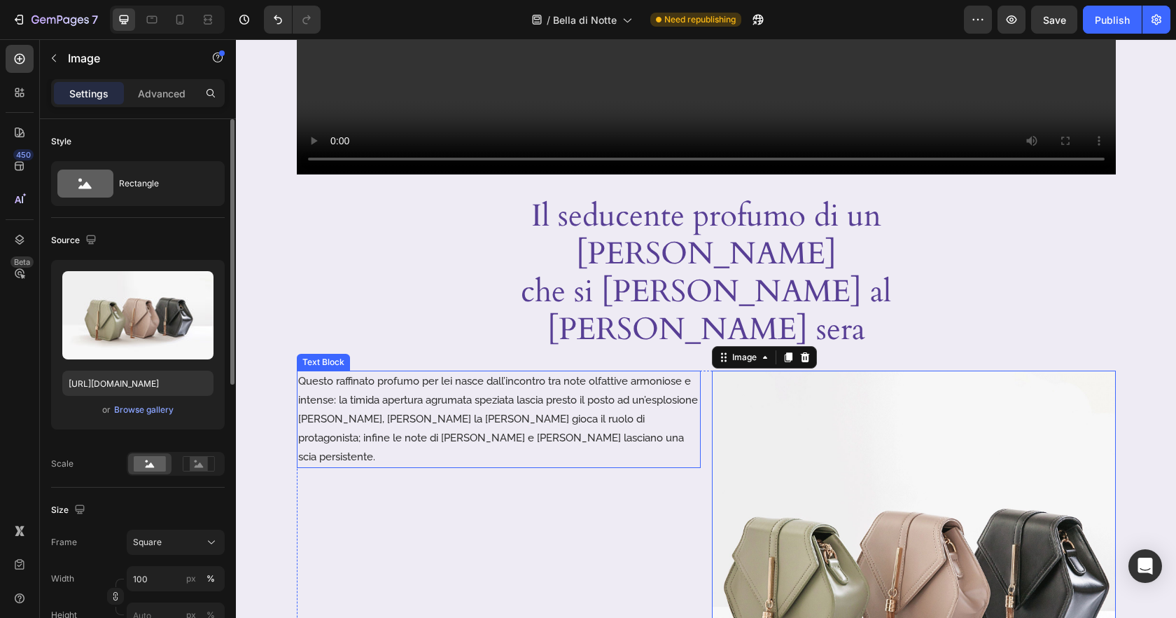
click at [513, 372] on p "Questo raffinato profumo per lei nasce dall’incontro tra note olfattive armonio…" at bounding box center [498, 419] width 401 height 95
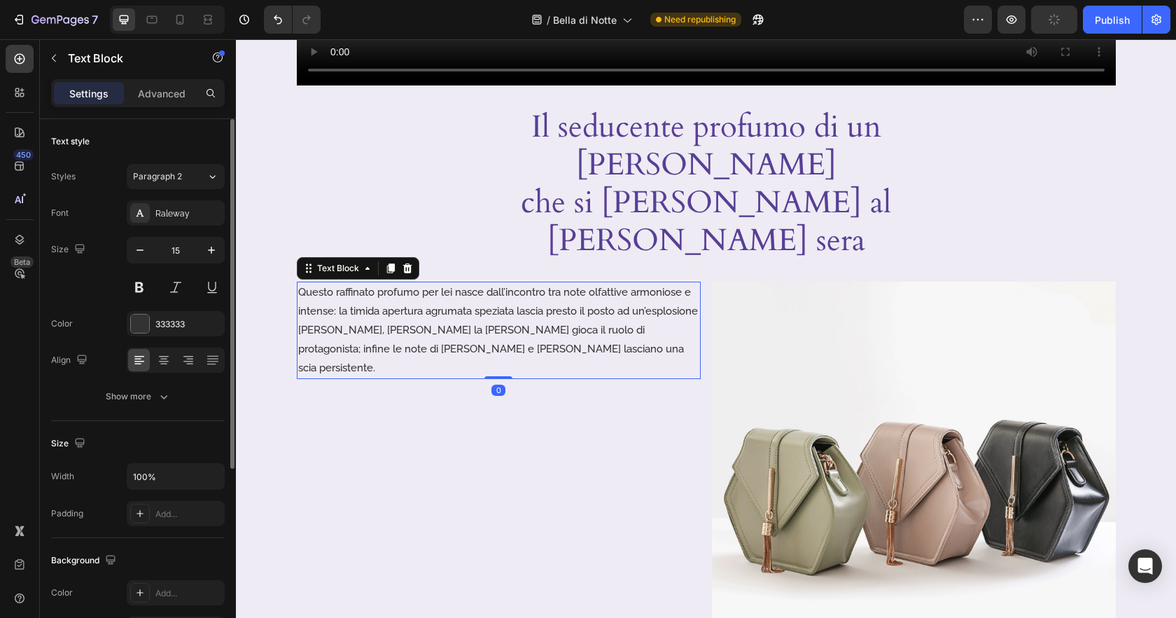
scroll to position [658, 0]
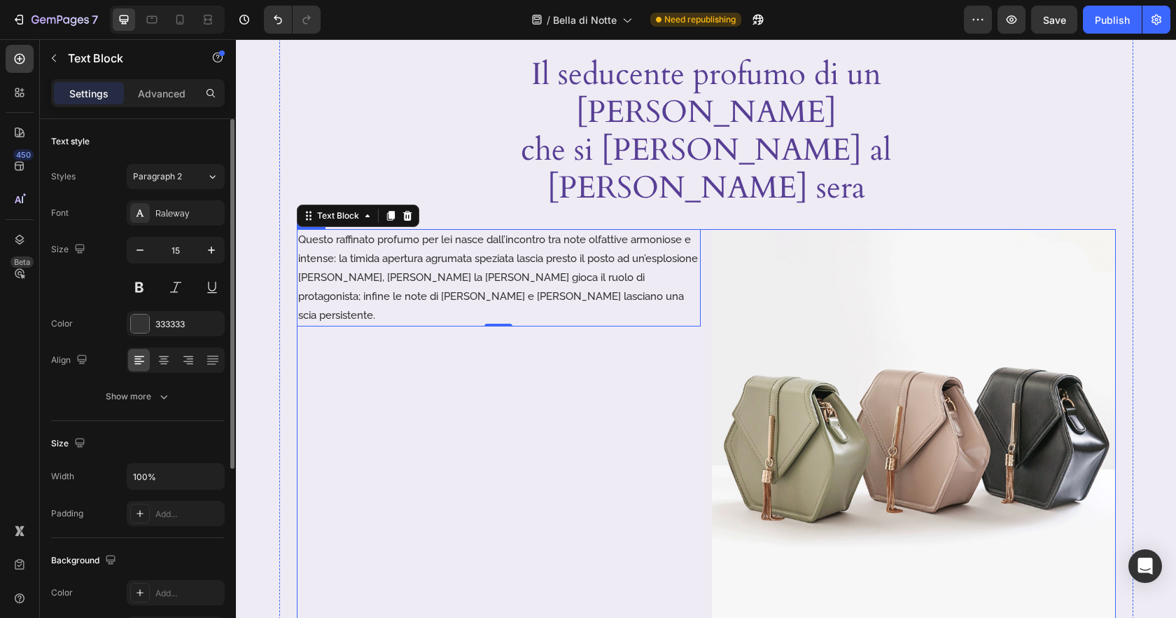
click at [700, 270] on div "Questo raffinato profumo per lei nasce dall’incontro tra note olfattive armonio…" at bounding box center [706, 431] width 819 height 404
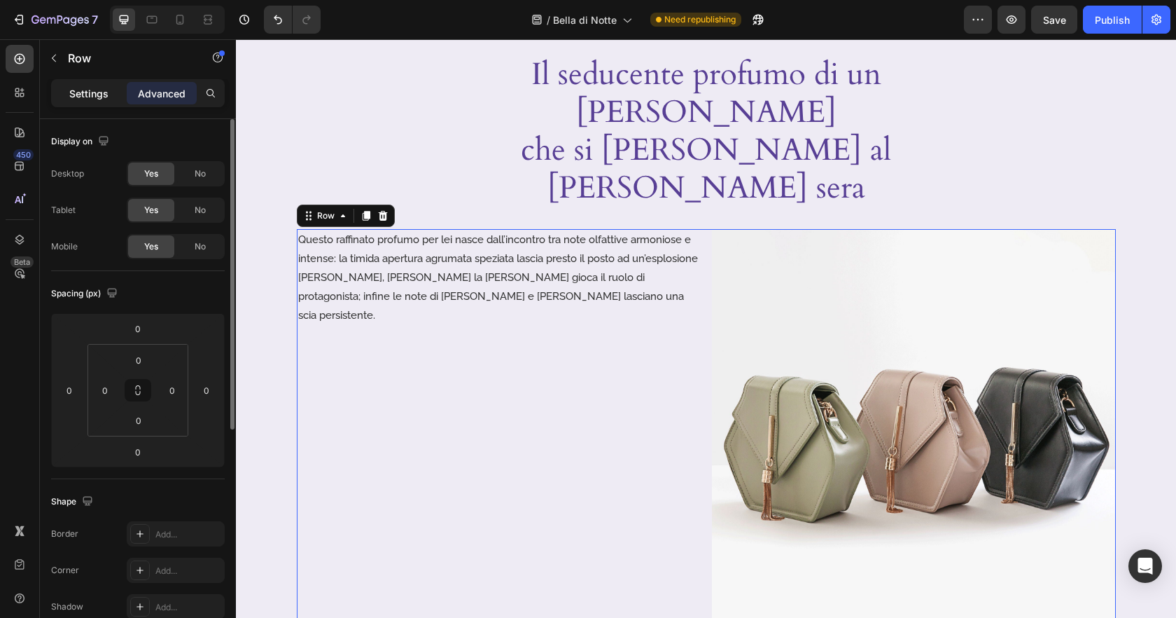
click at [99, 98] on p "Settings" at bounding box center [88, 93] width 39 height 15
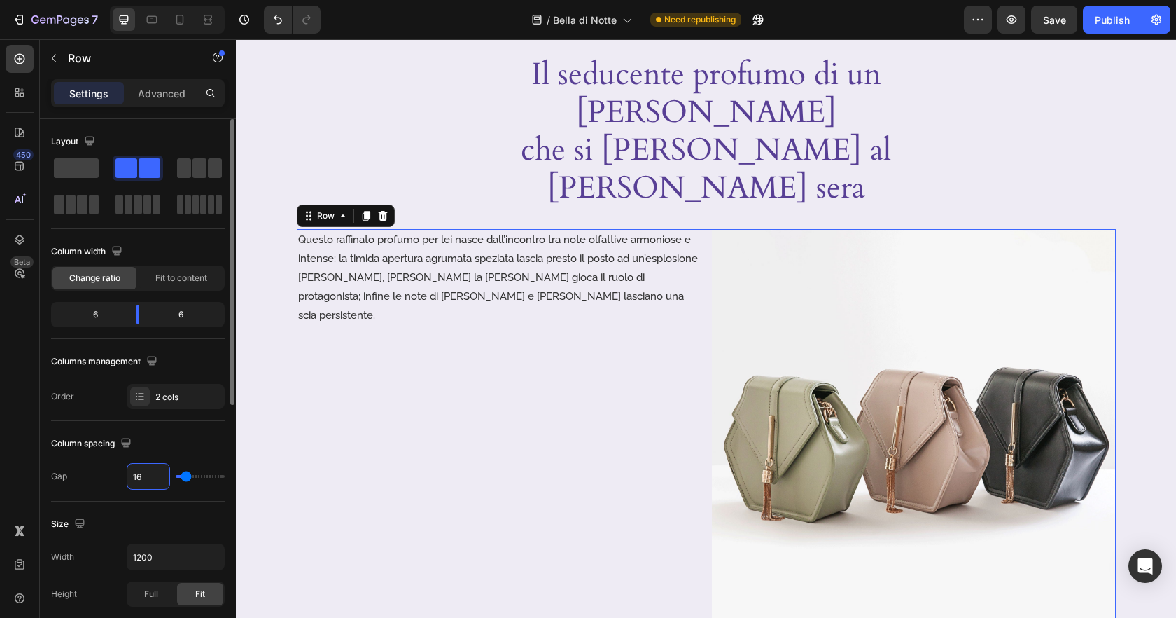
click at [145, 477] on input "16" at bounding box center [148, 475] width 42 height 25
type input "4"
type input "40"
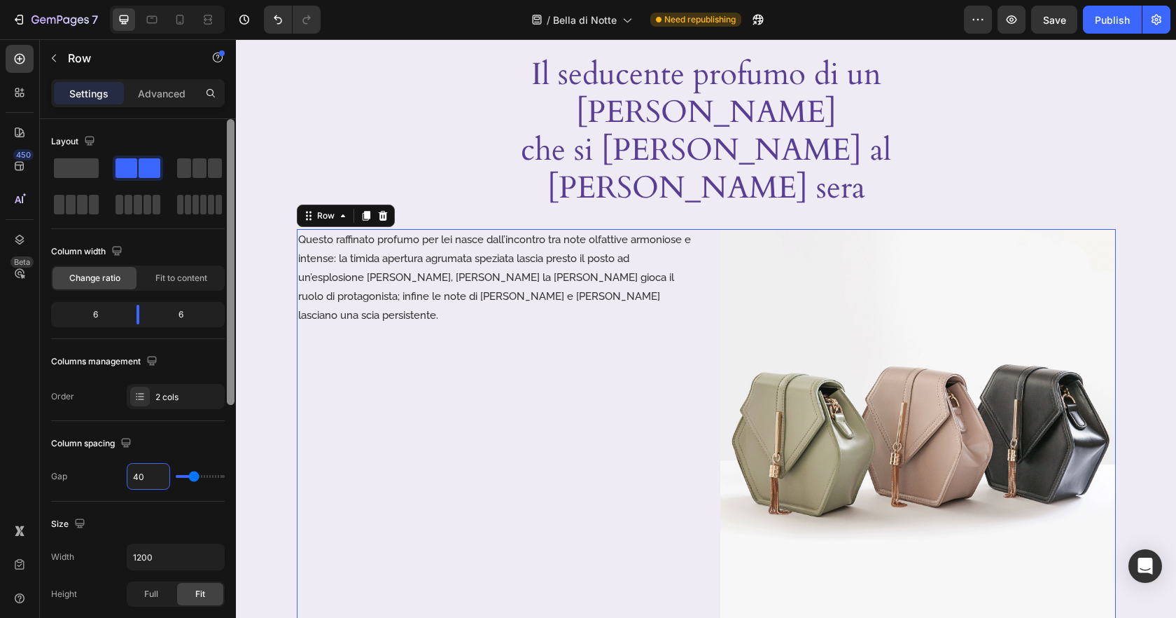
type input "4"
type input "0"
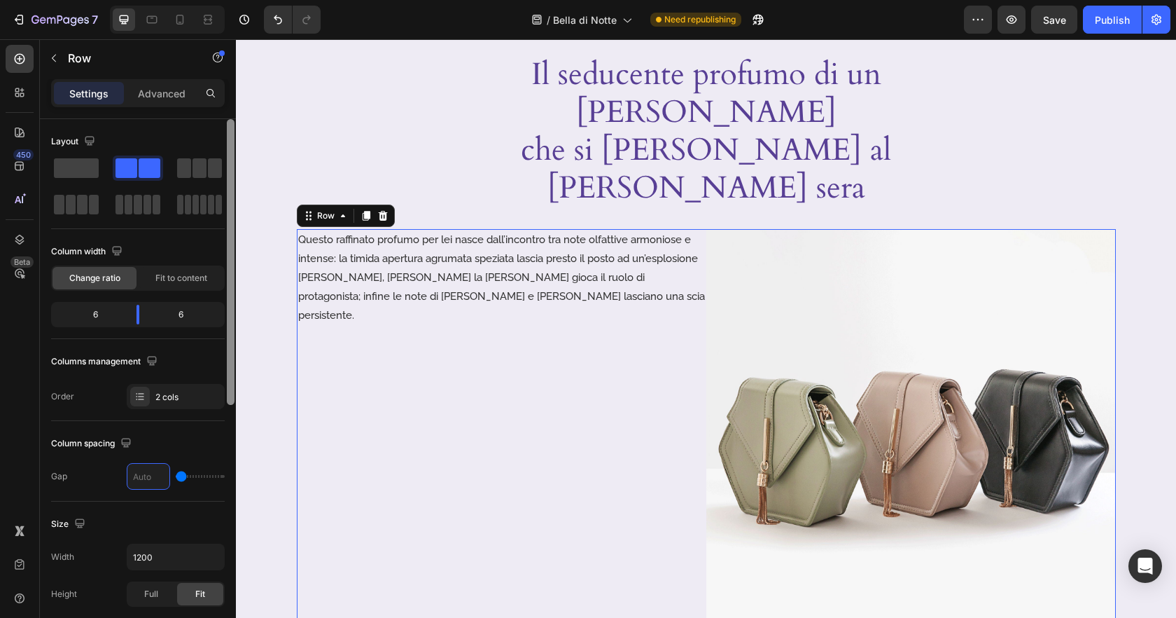
type input "8"
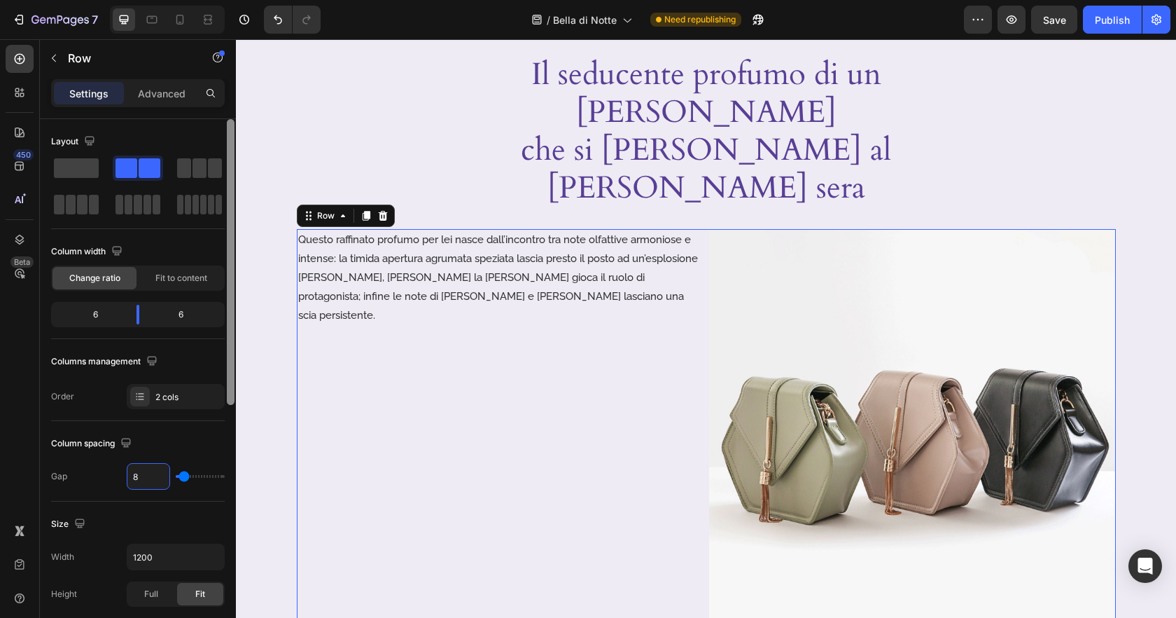
type input "80"
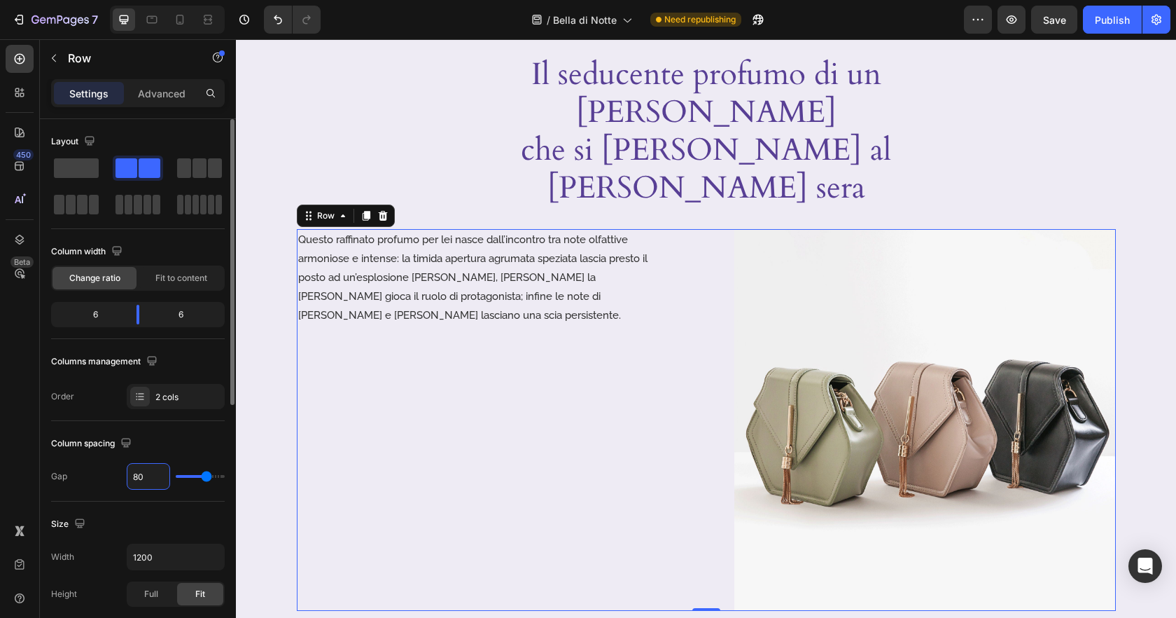
type input "80"
click at [147, 130] on div "Layout" at bounding box center [138, 141] width 174 height 22
click at [153, 101] on div "Advanced" at bounding box center [162, 93] width 70 height 22
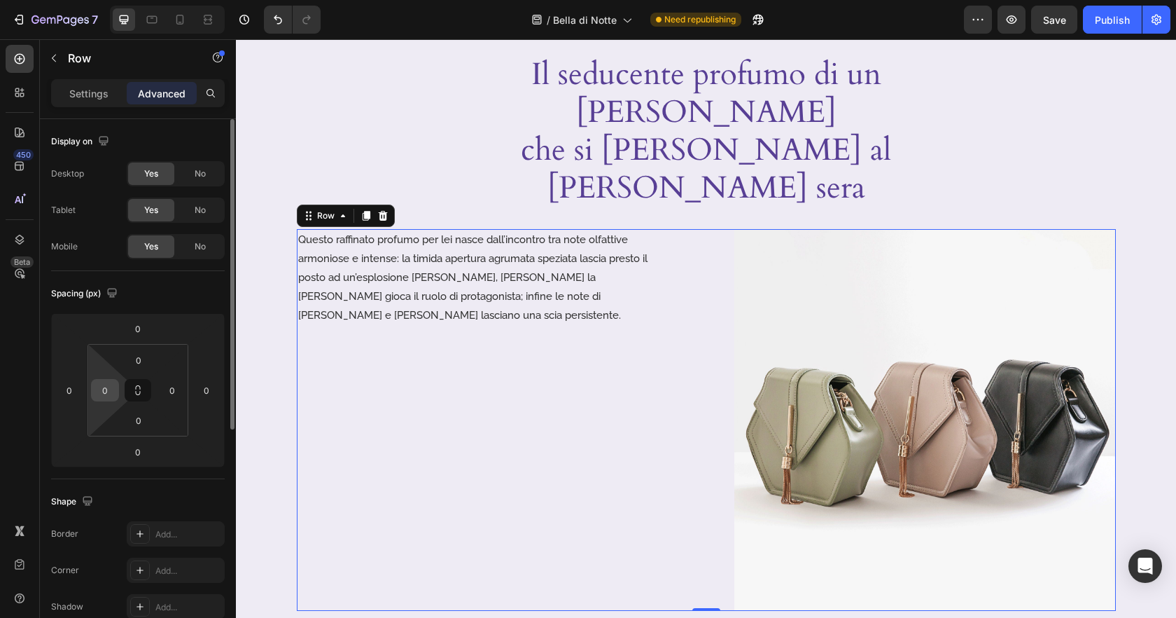
drag, startPoint x: 106, startPoint y: 388, endPoint x: 207, endPoint y: 379, distance: 100.5
click at [107, 388] on input "0" at bounding box center [105, 389] width 21 height 21
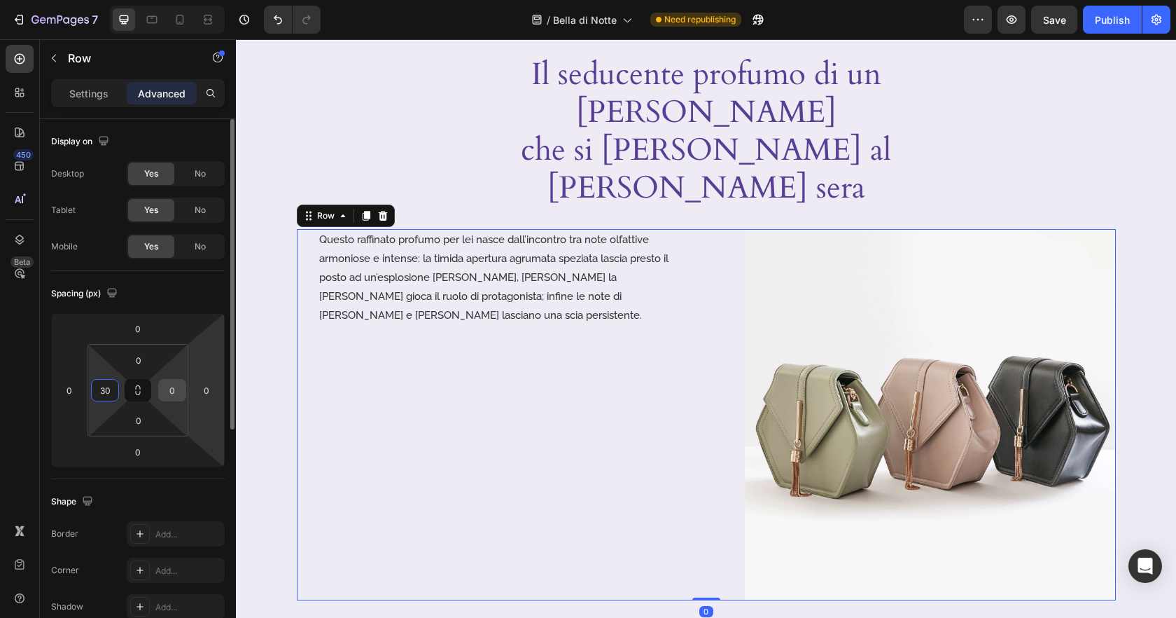
type input "3"
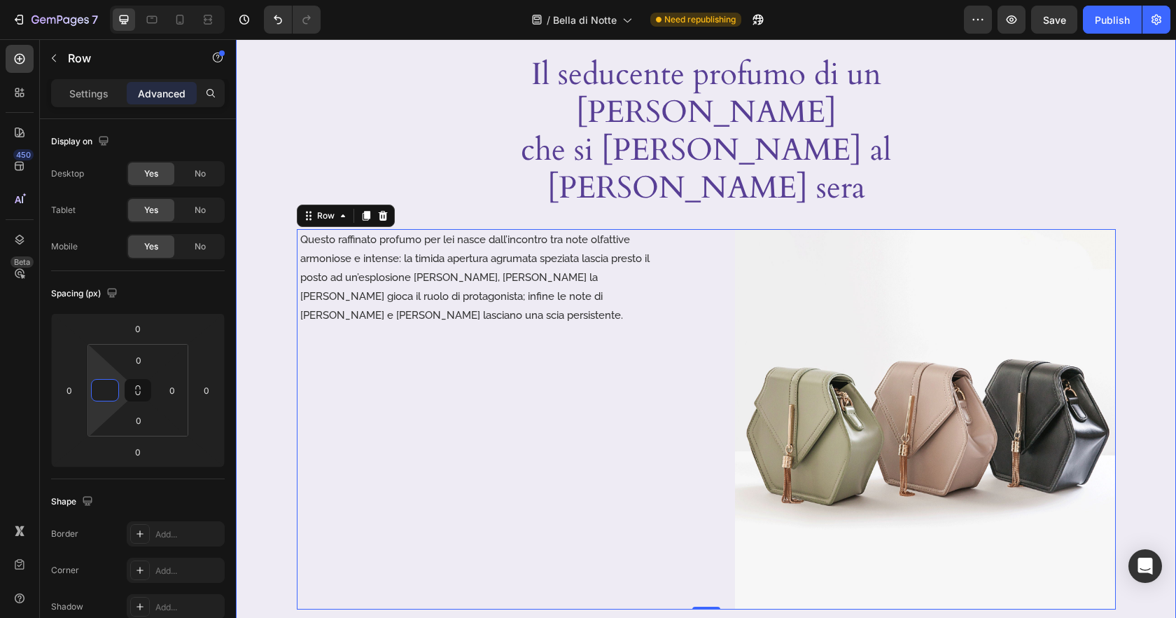
click at [255, 235] on div "Image Video Il seducente profumo di un fiore che si svela al calar della sera H…" at bounding box center [706, 112] width 940 height 1081
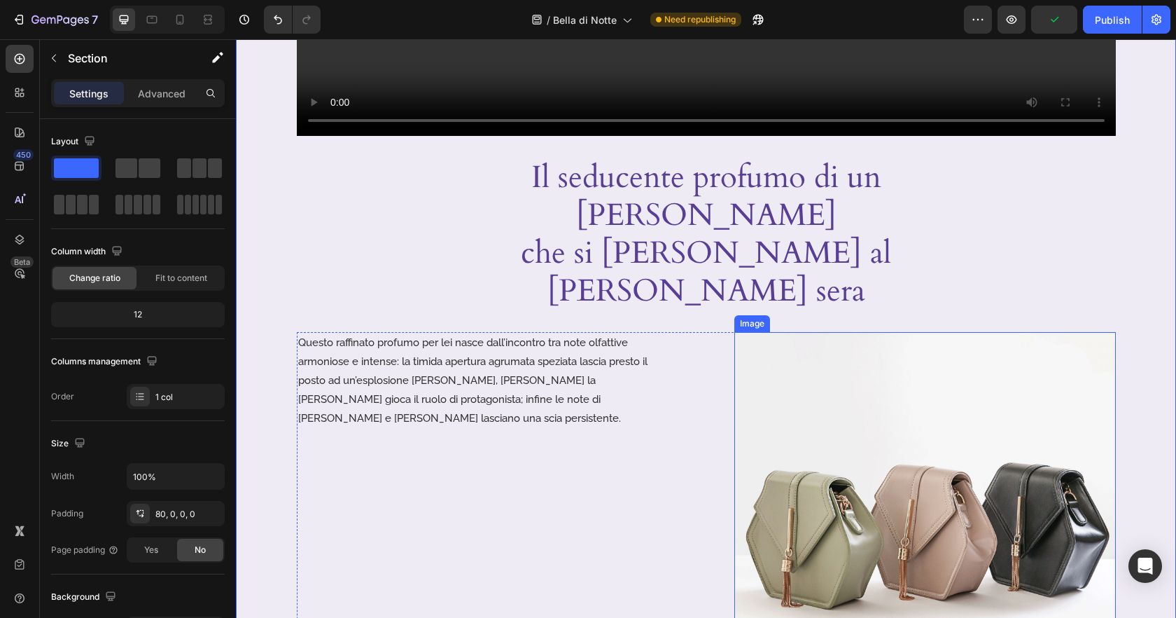
scroll to position [668, 0]
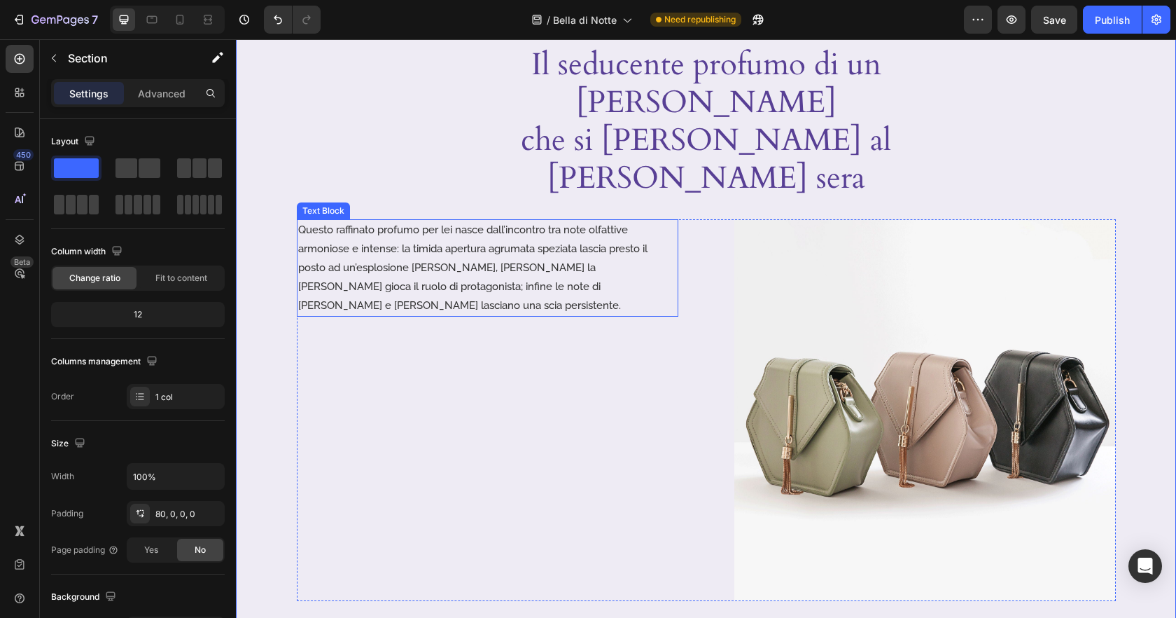
click at [437, 221] on p "Questo raffinato profumo per lei nasce dall’incontro tra note olfattive armonio…" at bounding box center [487, 268] width 379 height 95
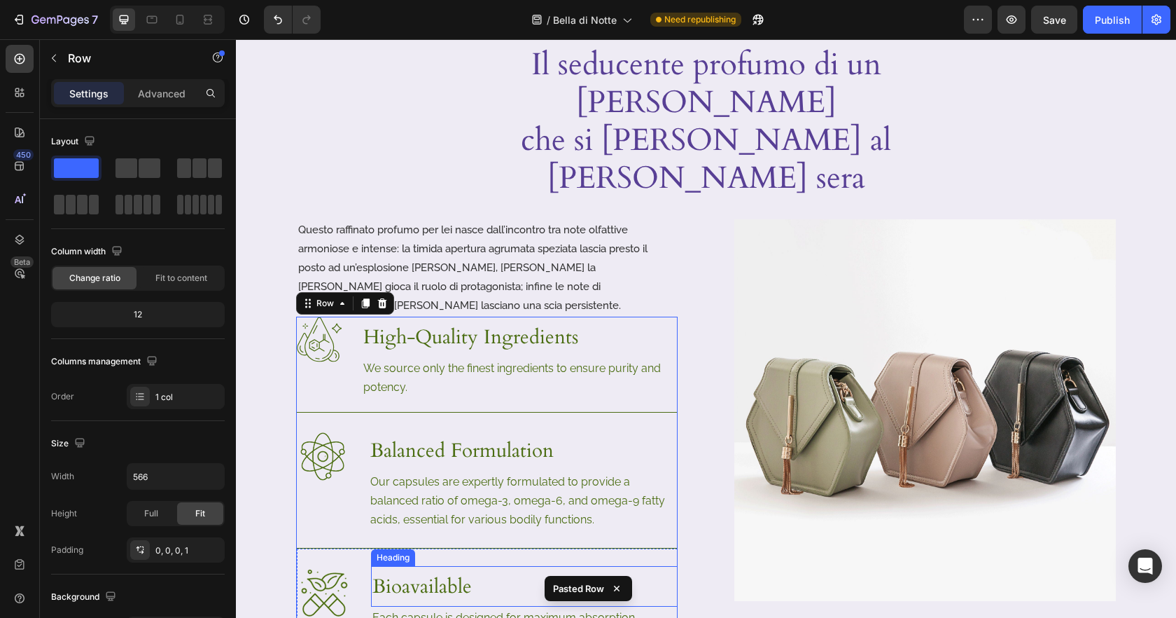
scroll to position [730, 0]
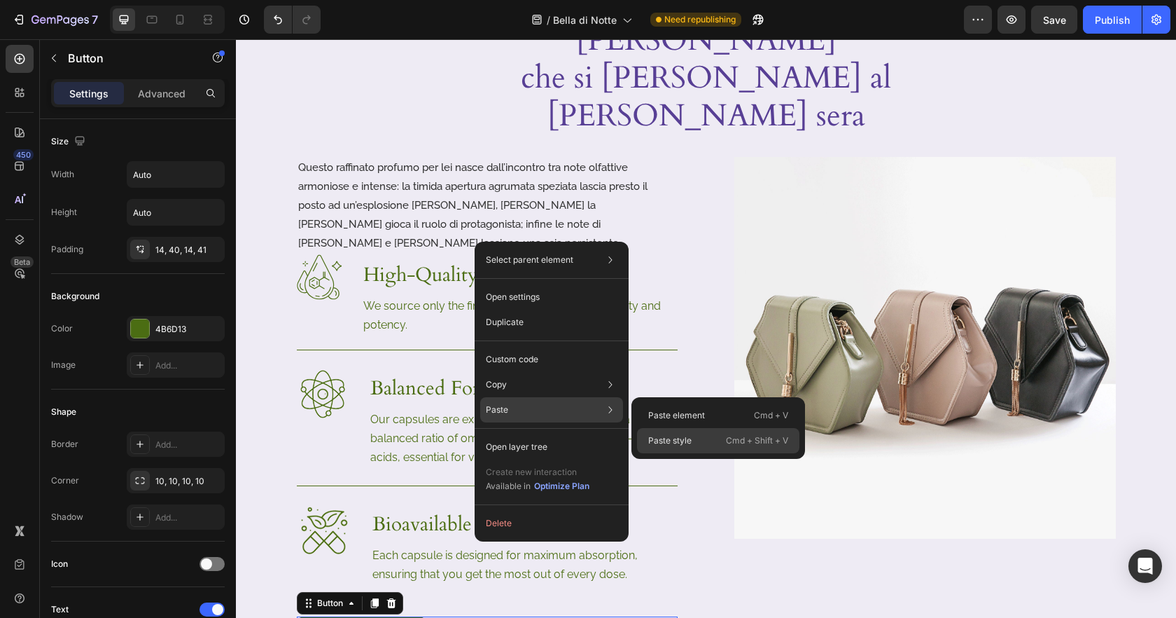
click at [737, 445] on p "Cmd + Shift + V" at bounding box center [757, 440] width 62 height 14
type input "17"
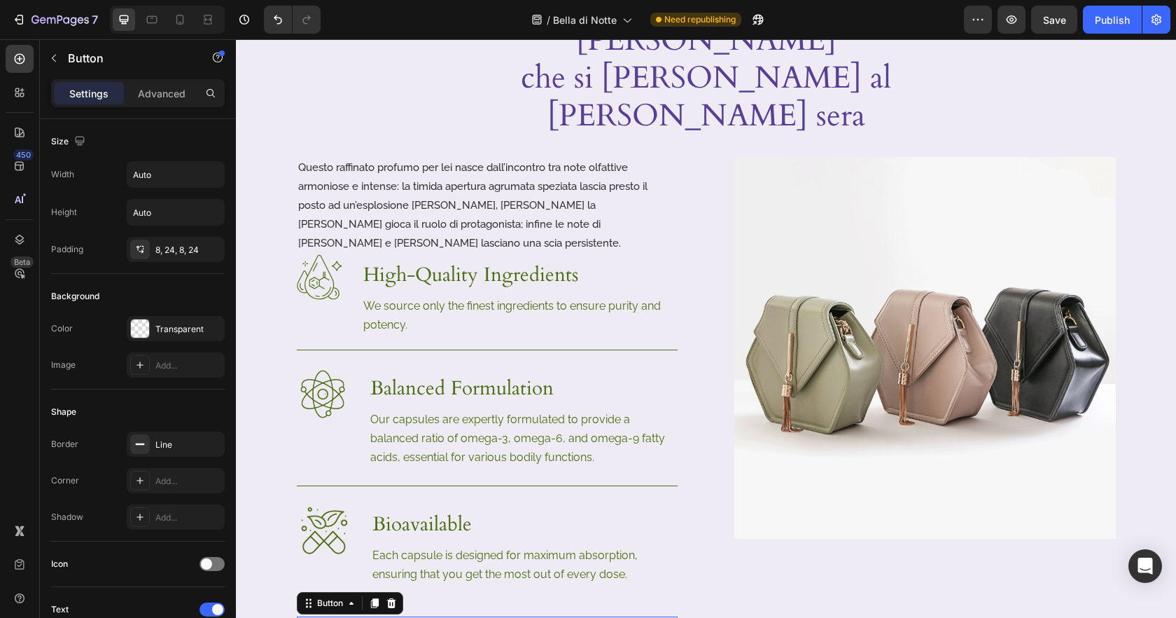
click at [713, 570] on div "Questo raffinato profumo per lei nasce dall’incontro tra note olfattive armonio…" at bounding box center [706, 424] width 819 height 534
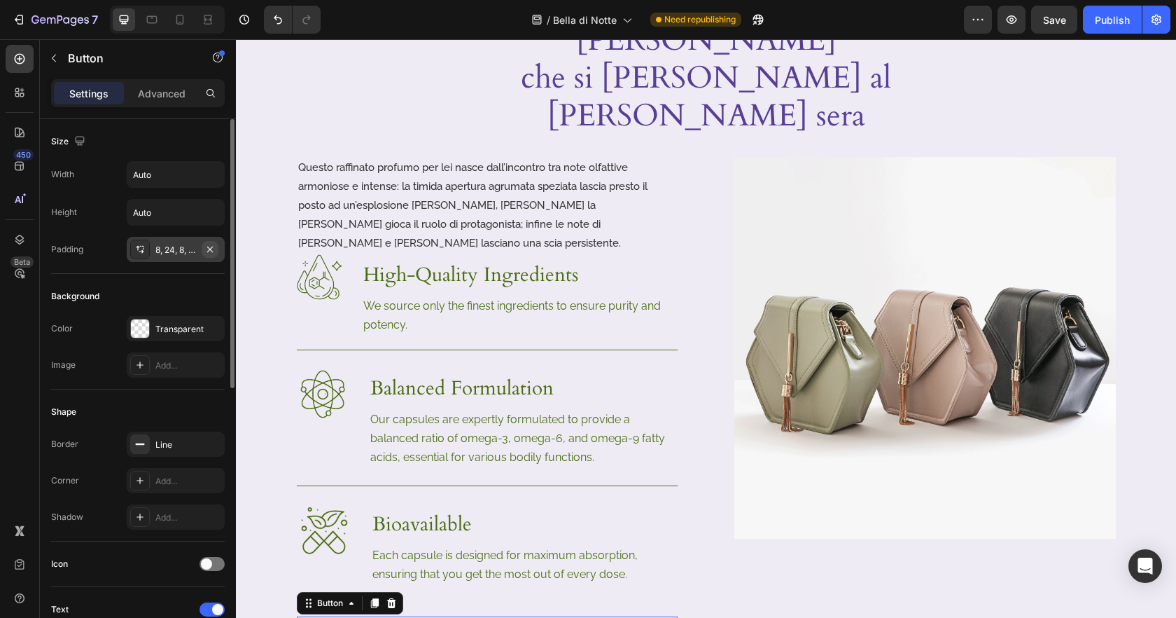
click at [211, 249] on icon "button" at bounding box center [209, 249] width 11 height 11
click at [156, 93] on p "Advanced" at bounding box center [162, 93] width 48 height 15
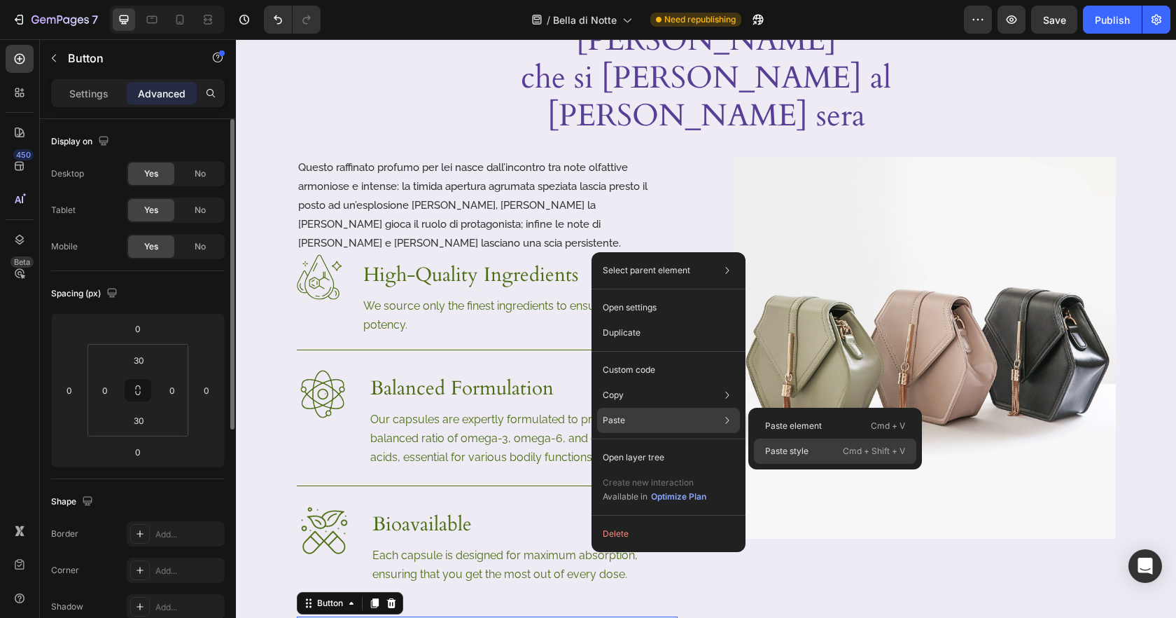
click at [843, 453] on p "Cmd + Shift + V" at bounding box center [874, 451] width 62 height 14
type input "0"
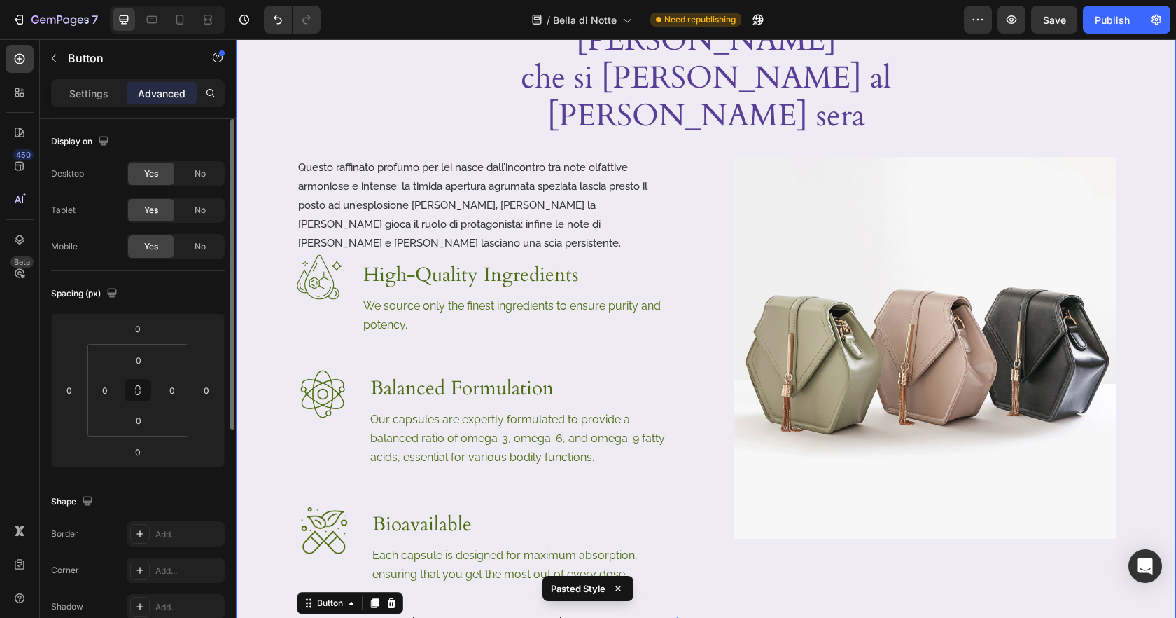
click at [825, 566] on div "Image Video Il seducente profumo di un fiore che si svela al calar della sera H…" at bounding box center [706, 92] width 940 height 1185
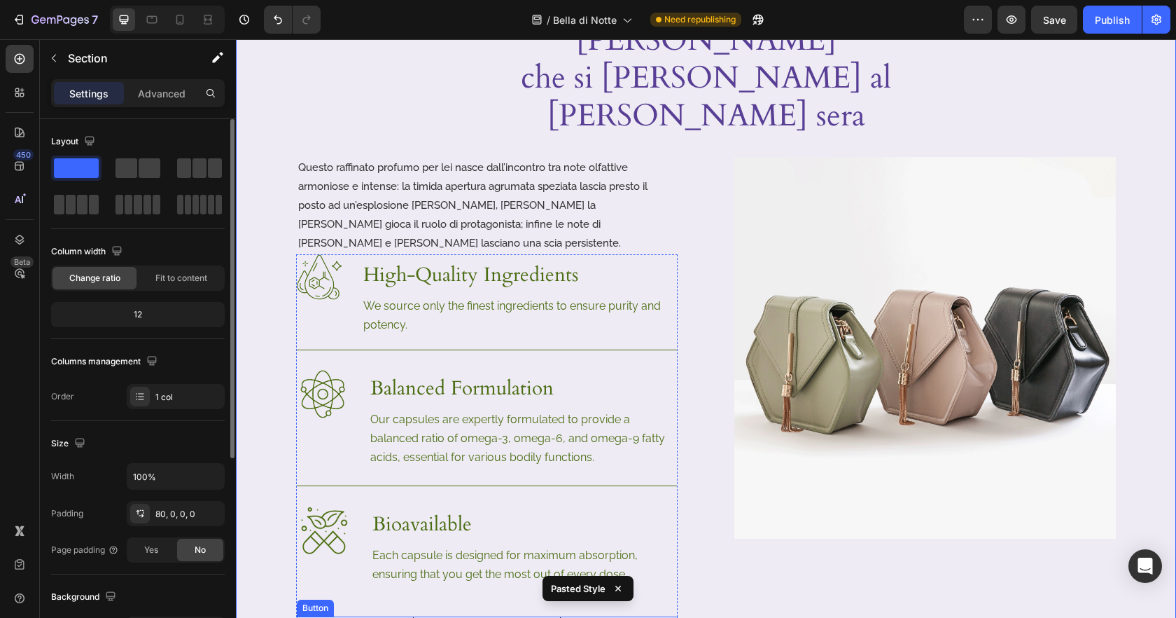
click at [577, 616] on div "acquista ora Button" at bounding box center [487, 628] width 381 height 25
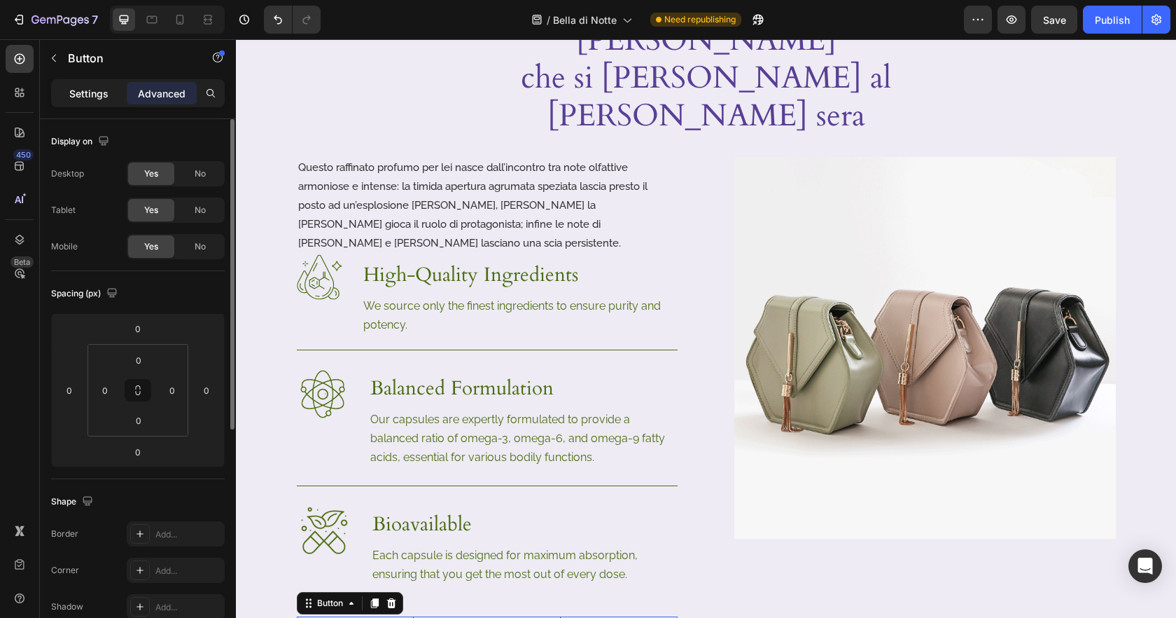
click at [88, 96] on p "Settings" at bounding box center [88, 93] width 39 height 15
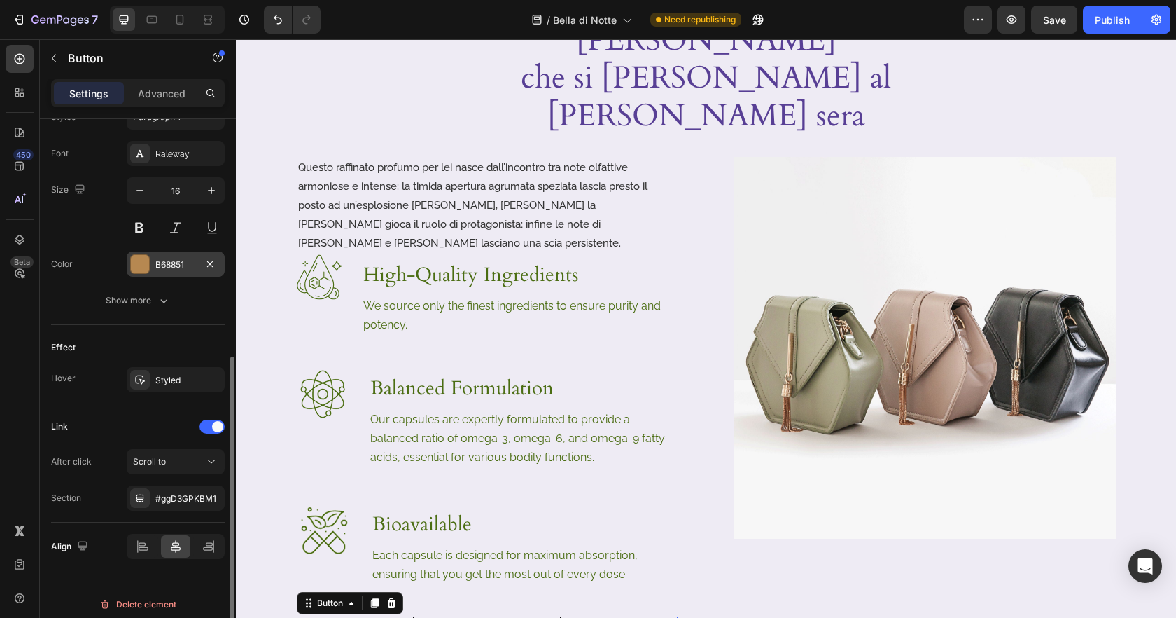
scroll to position [538, 0]
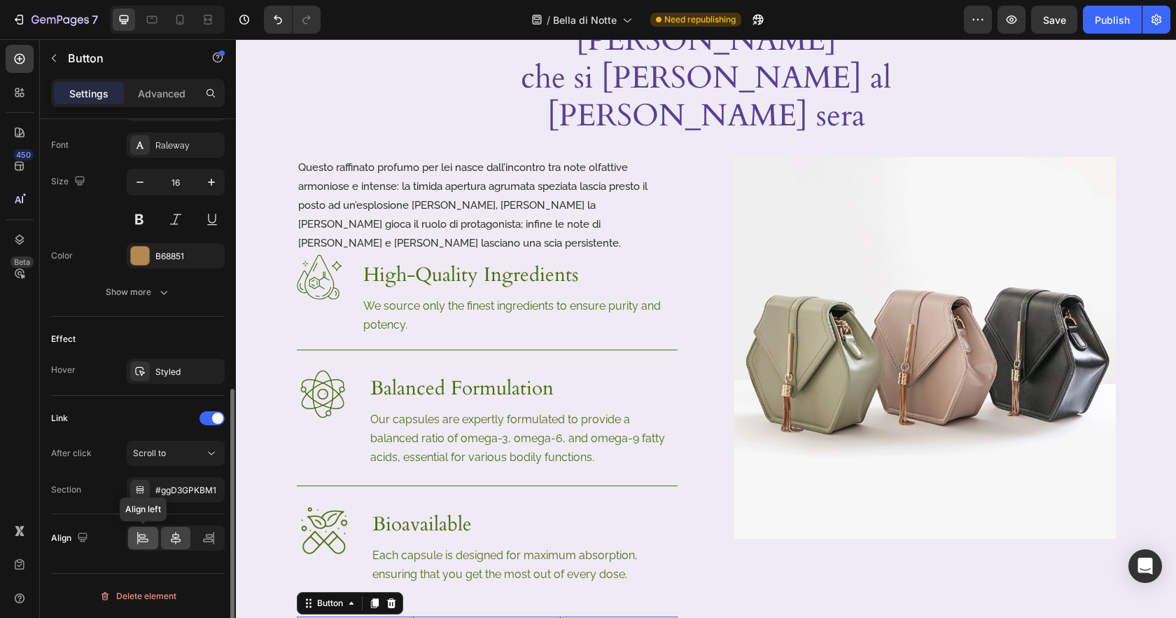
click at [149, 531] on icon at bounding box center [143, 538] width 14 height 14
drag, startPoint x: 133, startPoint y: 235, endPoint x: 141, endPoint y: 247, distance: 14.2
click at [134, 236] on div "Font Raleway Size 16 Color B68851 Show more" at bounding box center [138, 218] width 174 height 172
click at [141, 248] on div at bounding box center [140, 255] width 18 height 18
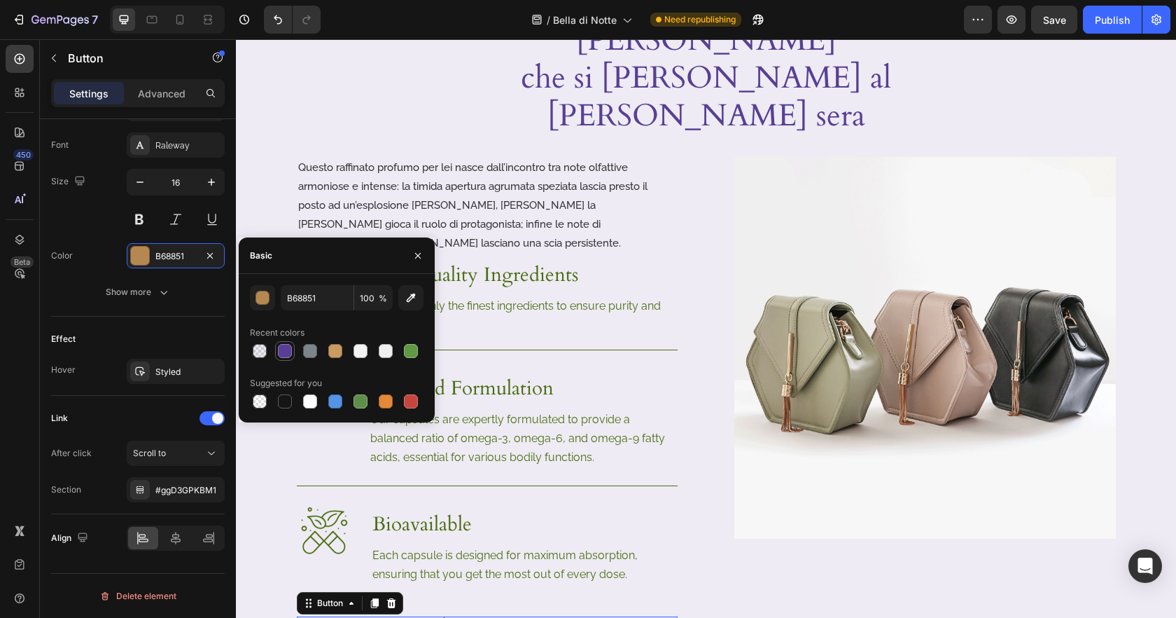
click at [286, 347] on div at bounding box center [285, 351] width 14 height 14
type input "583F95"
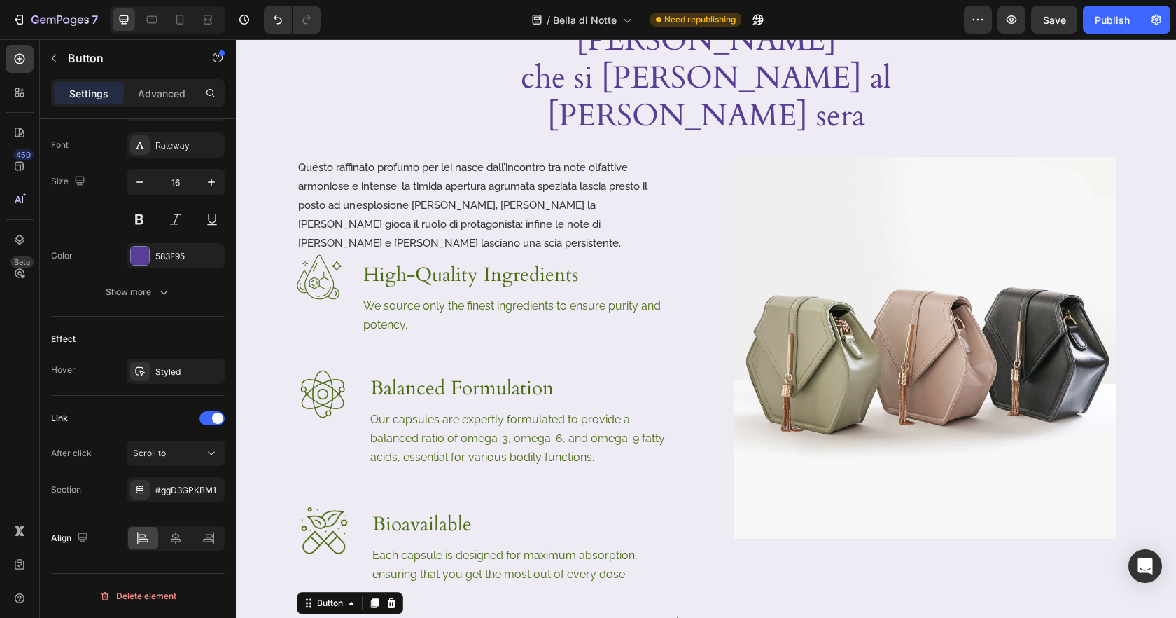
click at [494, 616] on div "acquista ora Button 0" at bounding box center [487, 628] width 381 height 25
click at [442, 616] on div "acquista ora Button 0" at bounding box center [487, 628] width 381 height 25
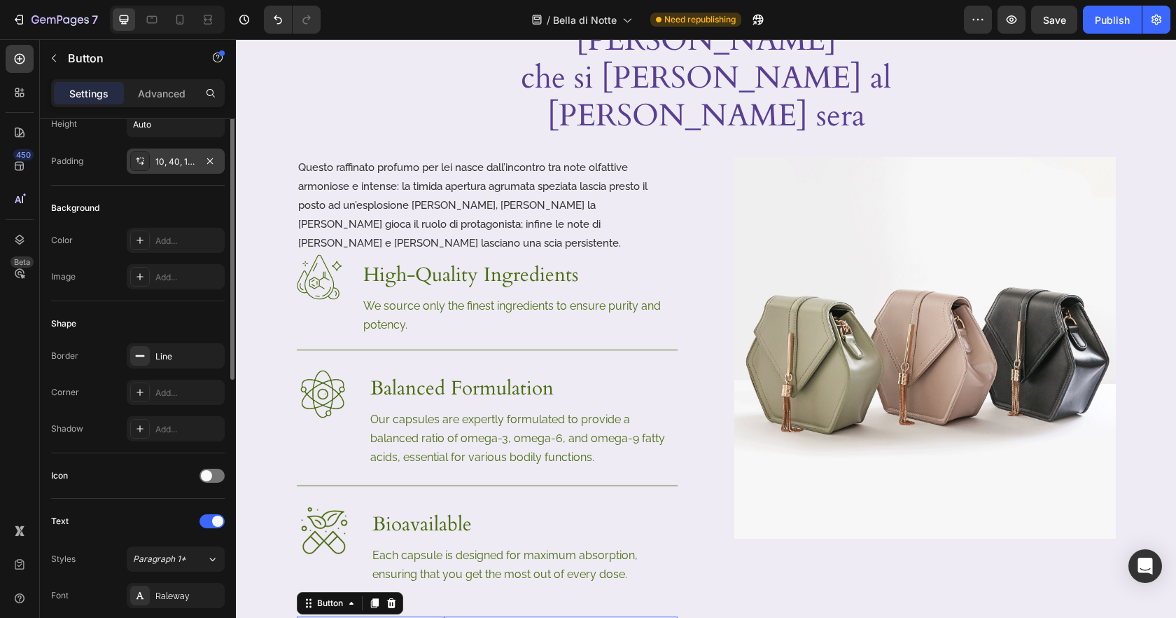
scroll to position [209, 0]
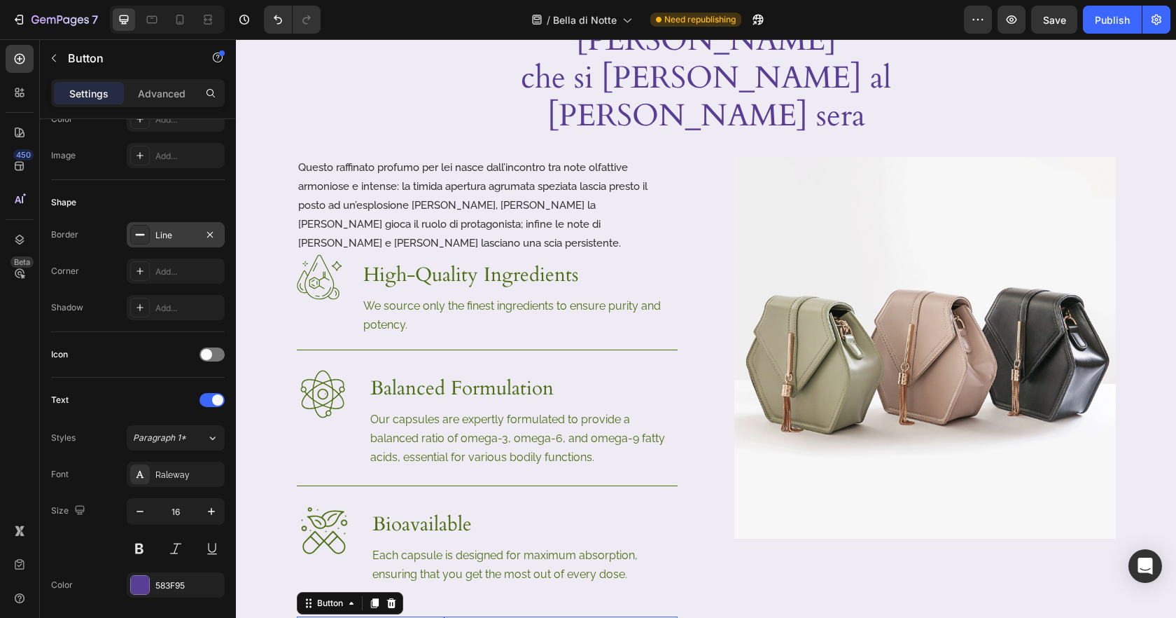
click at [174, 232] on div "Line" at bounding box center [175, 235] width 41 height 13
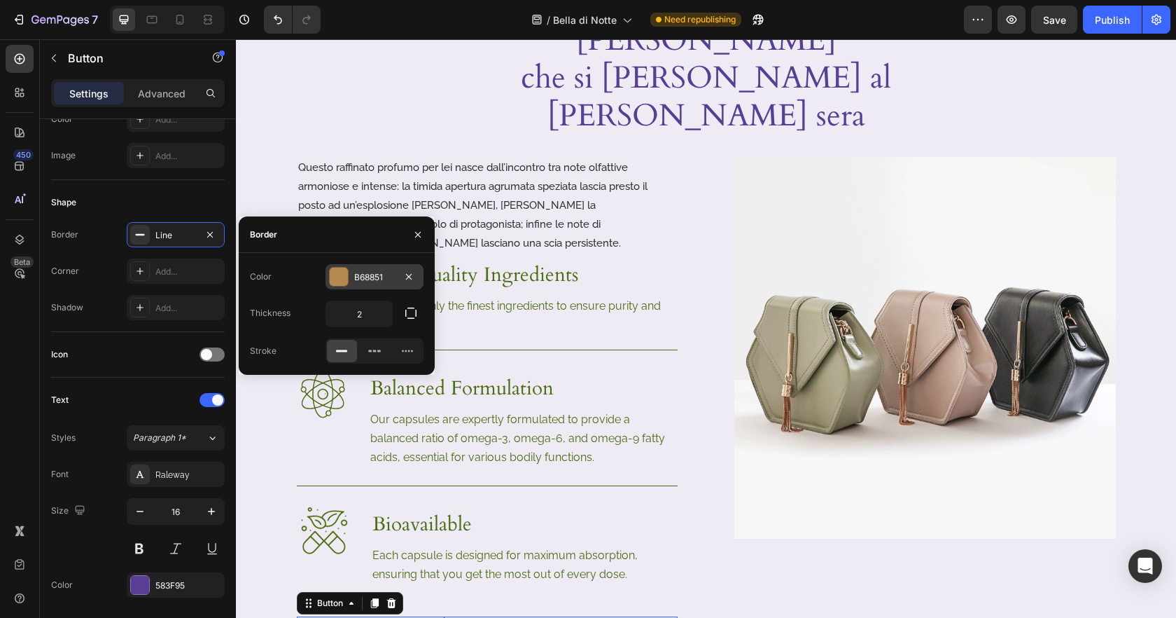
click at [344, 282] on div at bounding box center [339, 276] width 18 height 18
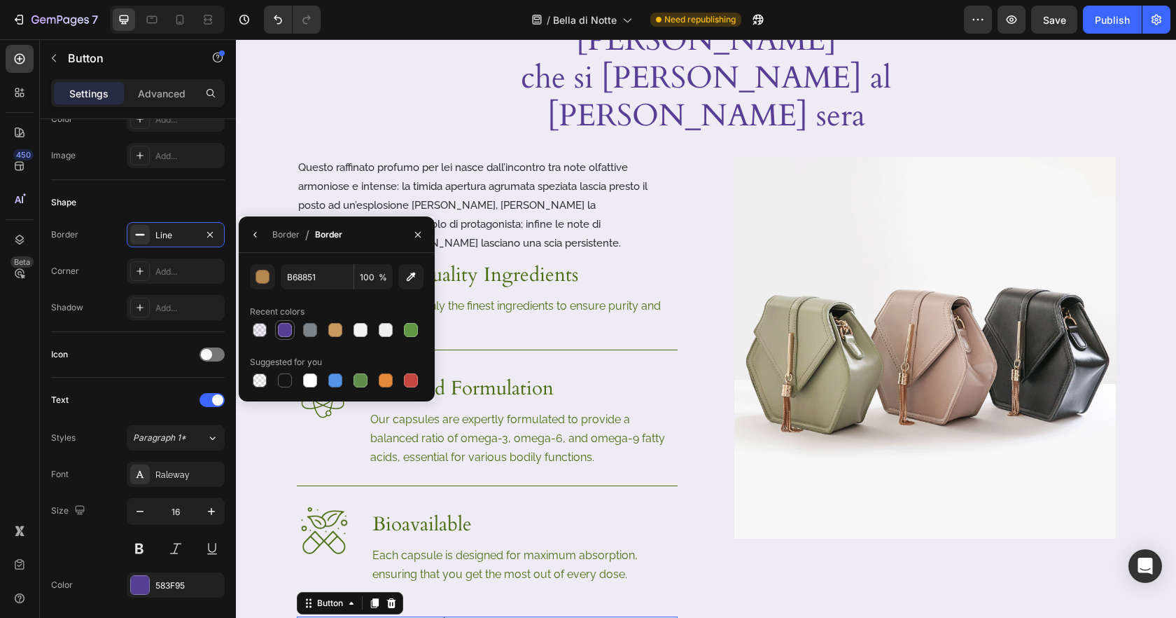
click at [291, 330] on div at bounding box center [285, 330] width 14 height 14
type input "583F95"
click at [740, 482] on div "Image" at bounding box center [925, 399] width 382 height 484
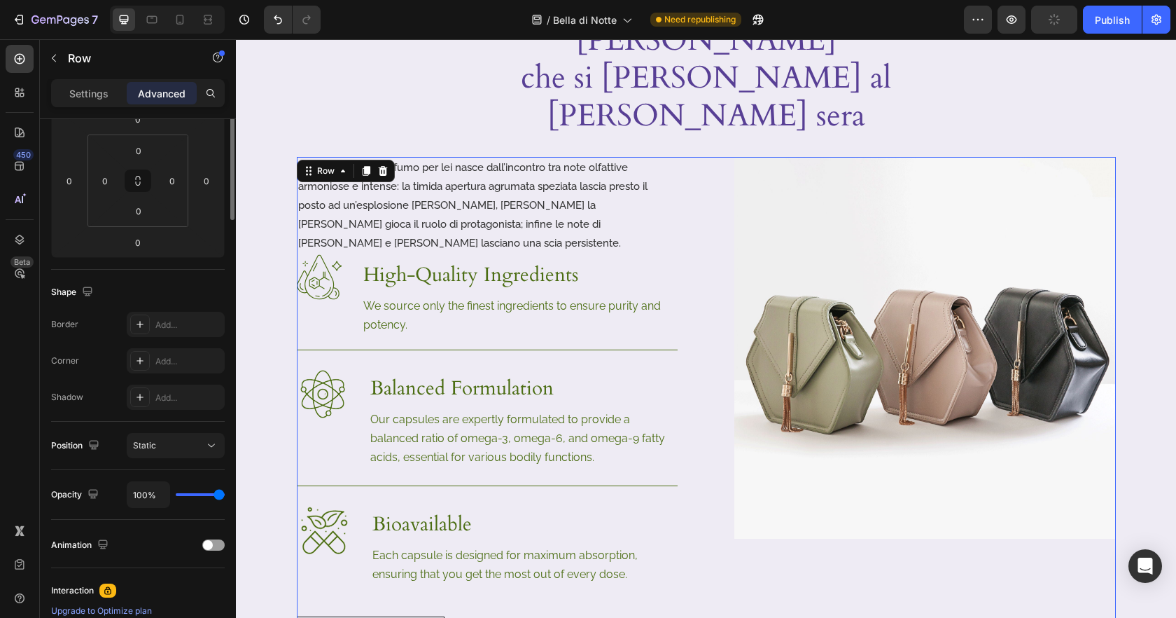
scroll to position [0, 0]
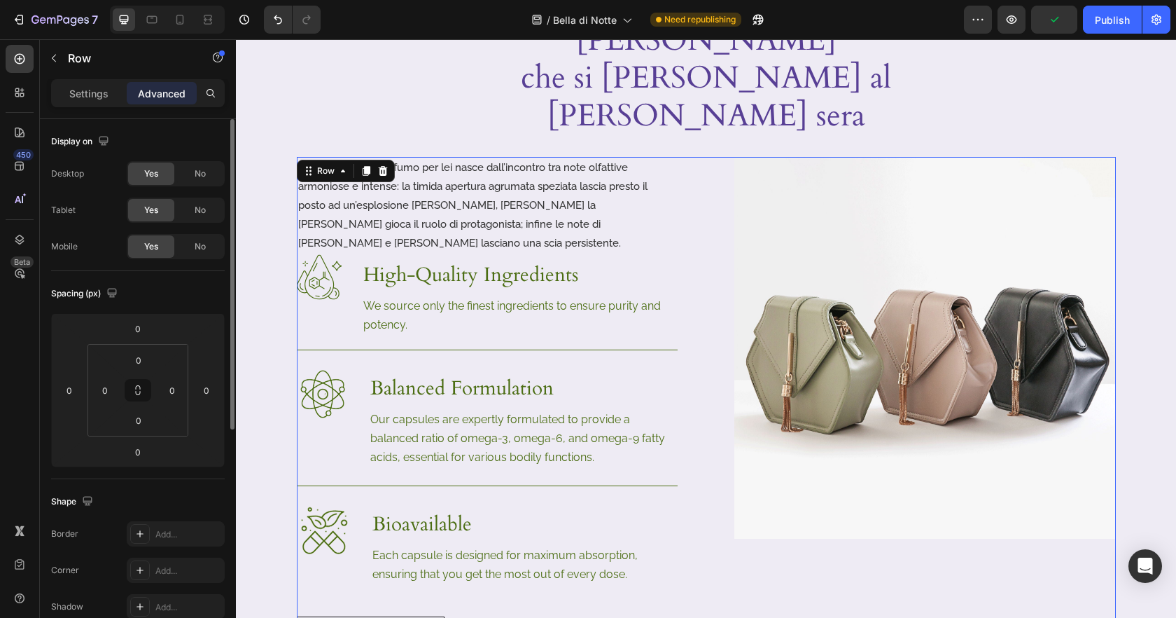
drag, startPoint x: 949, startPoint y: 512, endPoint x: 897, endPoint y: 545, distance: 61.0
click at [949, 512] on div "Image" at bounding box center [925, 399] width 382 height 484
click at [814, 584] on div "Image Video Il seducente profumo di un fiore che si svela al calar della sera H…" at bounding box center [706, 92] width 940 height 1185
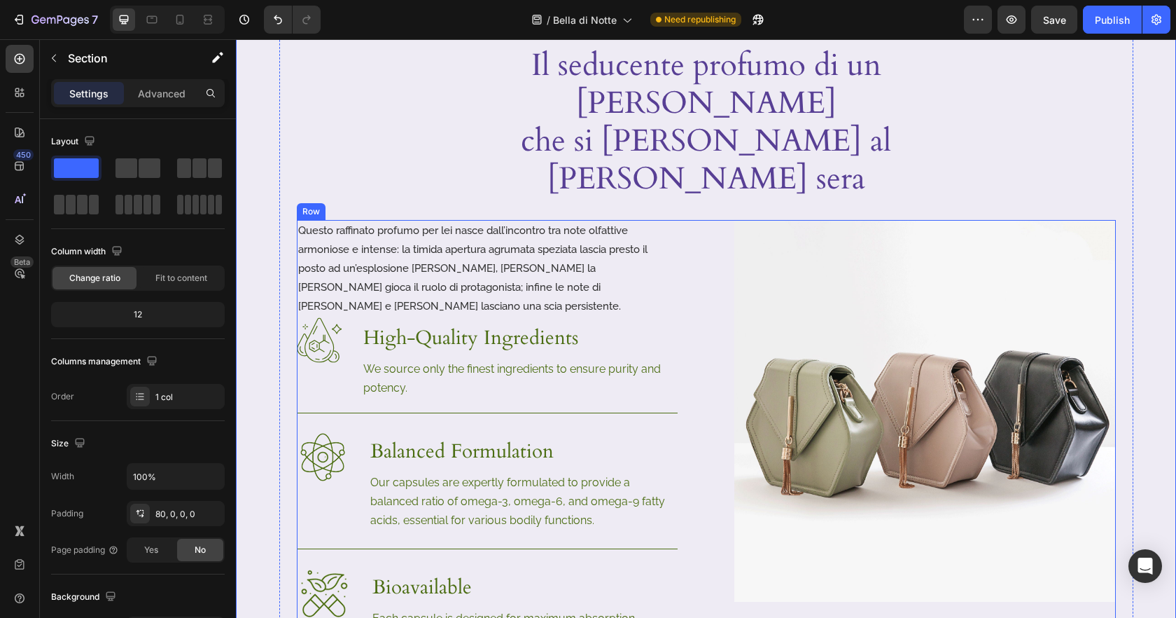
scroll to position [662, 0]
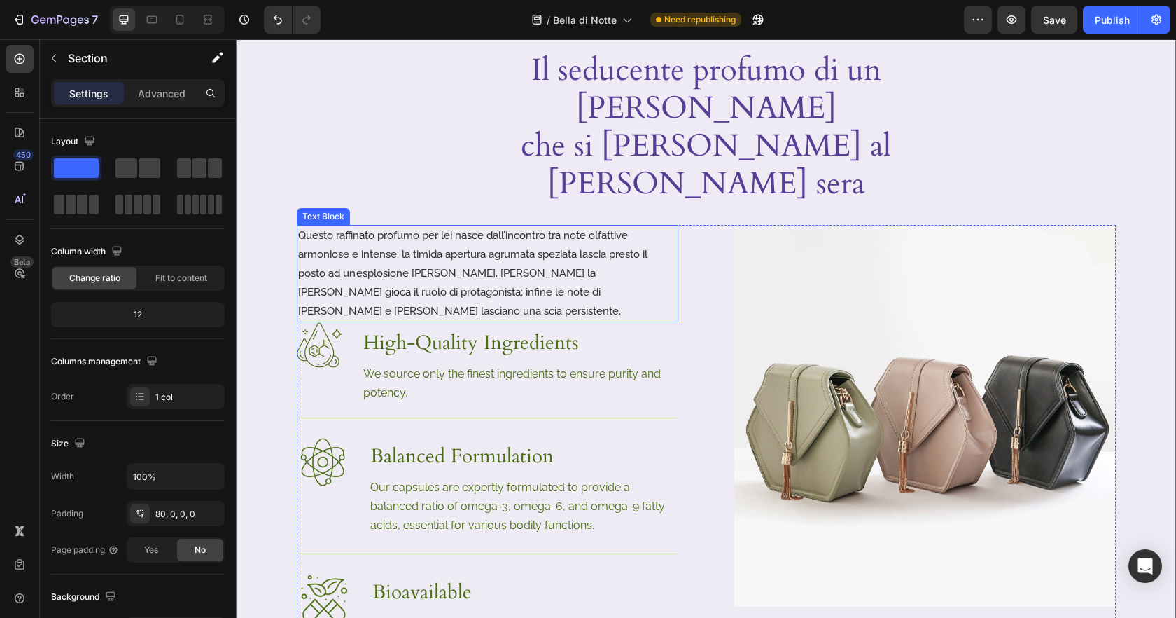
click at [601, 226] on p "Questo raffinato profumo per lei nasce dall’incontro tra note olfattive armonio…" at bounding box center [487, 273] width 379 height 95
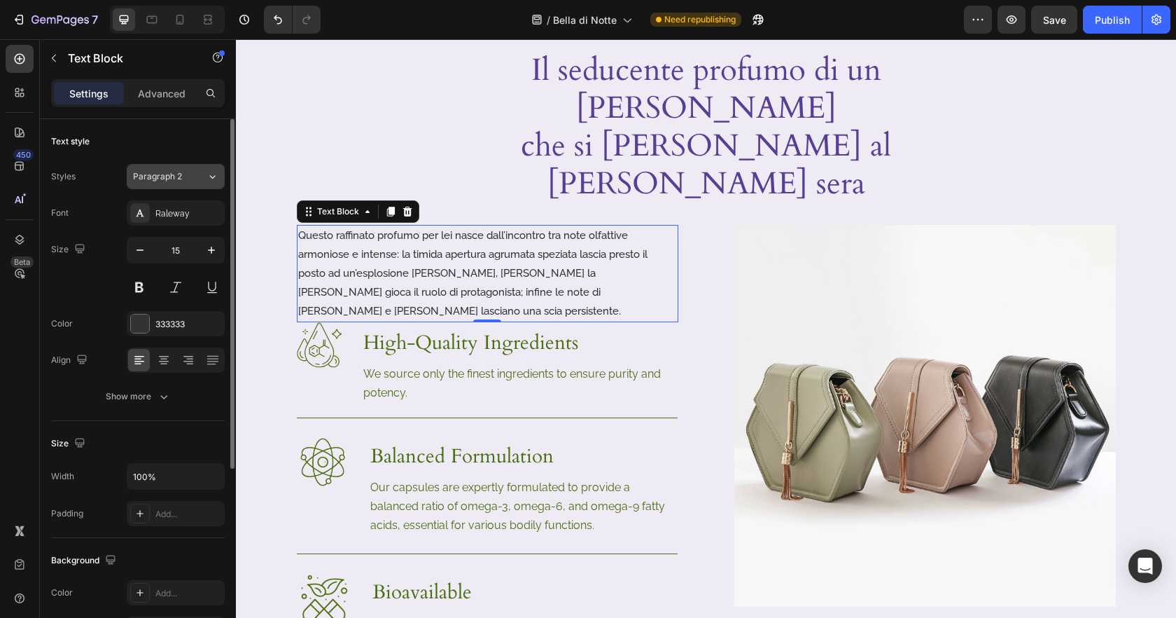
click at [187, 183] on button "Paragraph 2" at bounding box center [176, 176] width 98 height 25
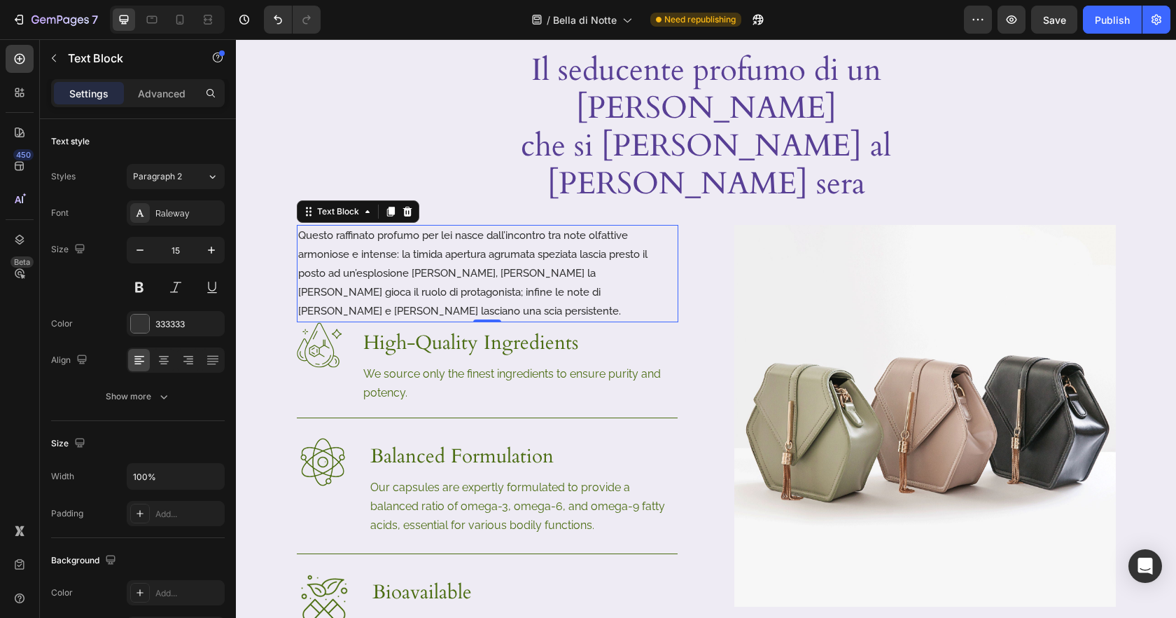
click at [167, 106] on div "Settings Advanced" at bounding box center [138, 93] width 174 height 28
click at [168, 100] on div "Advanced" at bounding box center [162, 93] width 70 height 22
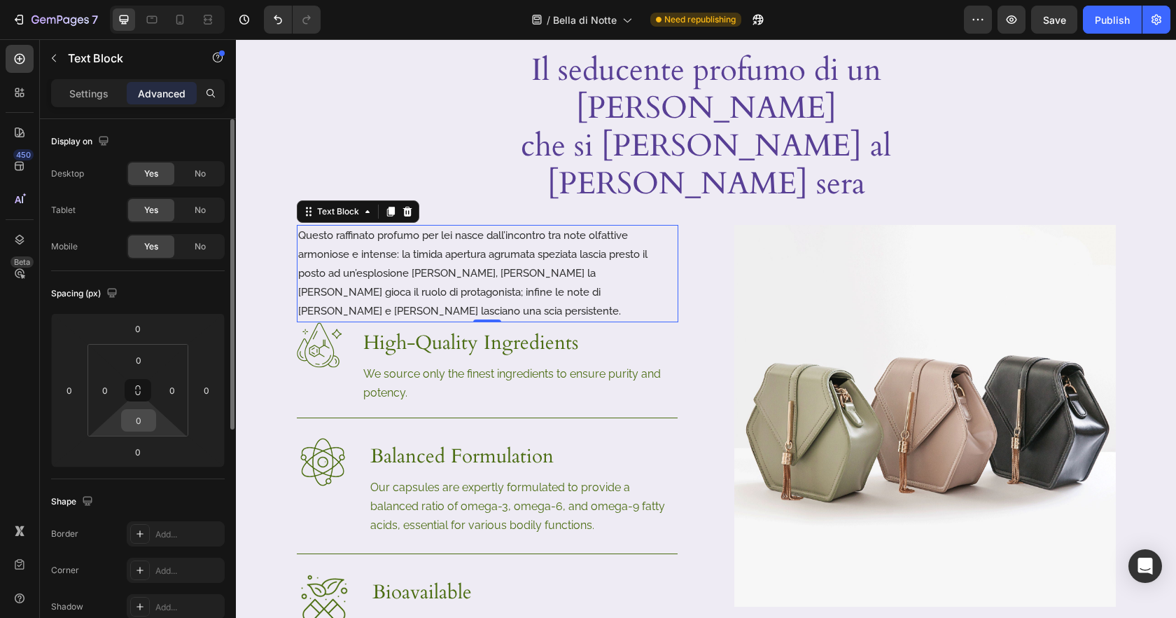
click at [136, 416] on input "0" at bounding box center [139, 420] width 28 height 21
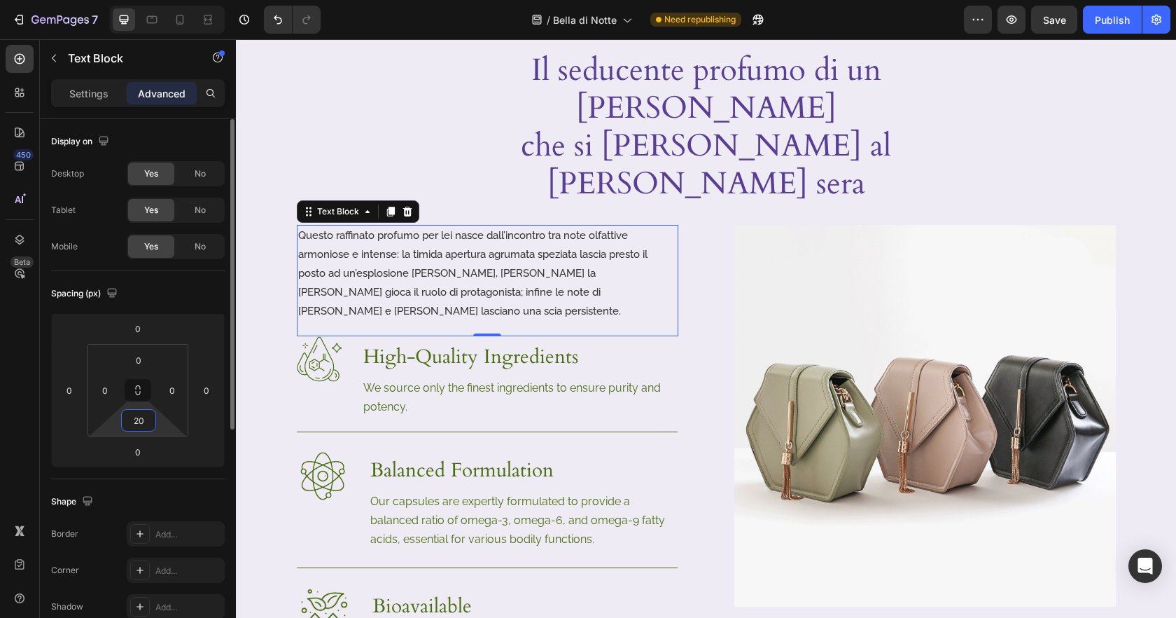
type input "20"
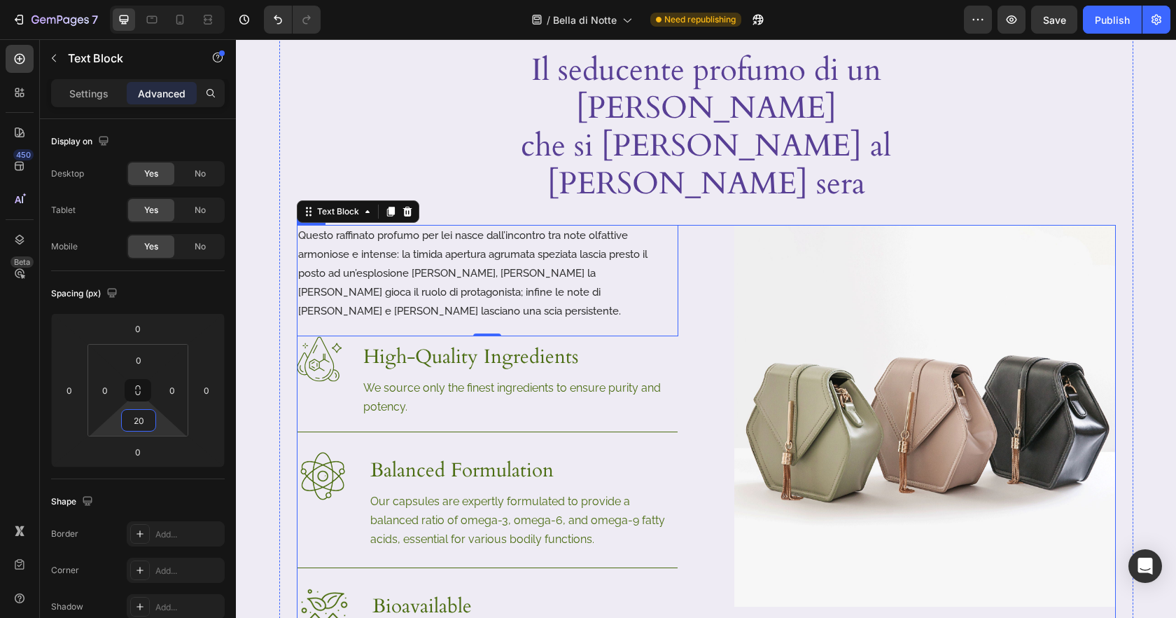
click at [706, 430] on div "Questo raffinato profumo per lei nasce dall’incontro tra note olfattive armonio…" at bounding box center [706, 474] width 819 height 498
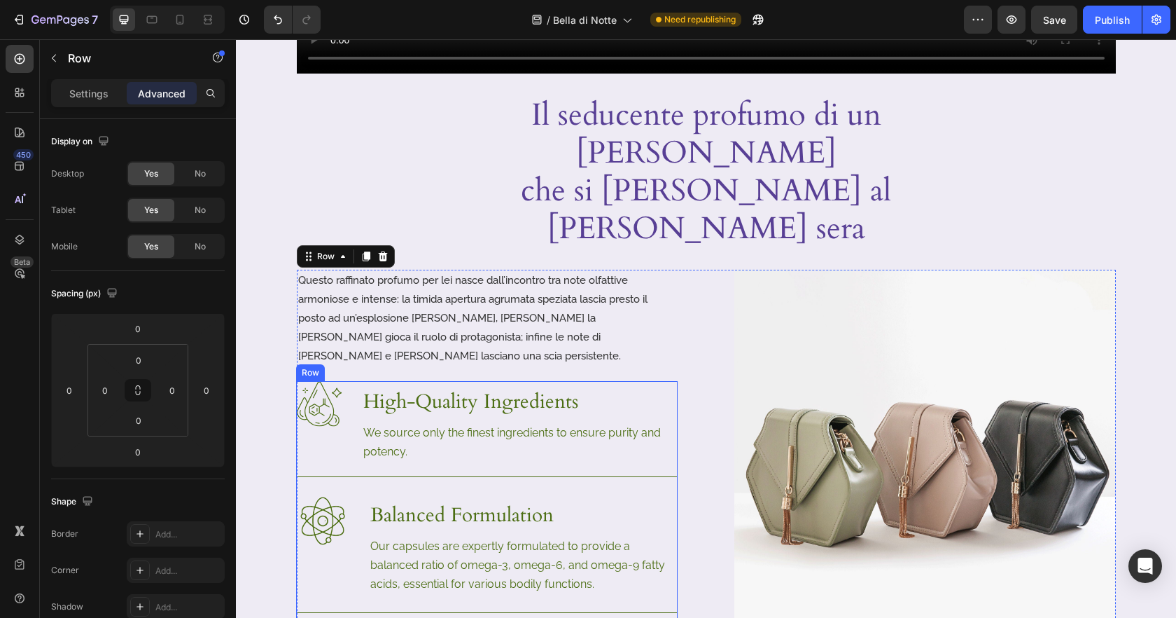
scroll to position [487, 0]
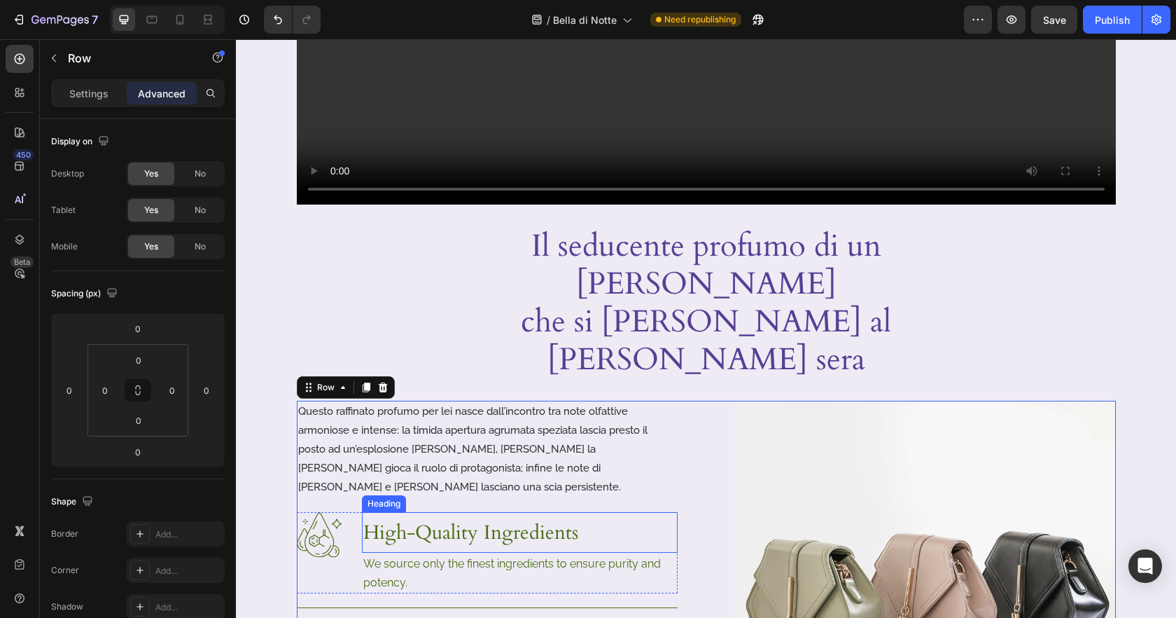
click at [482, 512] on h3 "High-Quality Ingredients" at bounding box center [520, 532] width 316 height 41
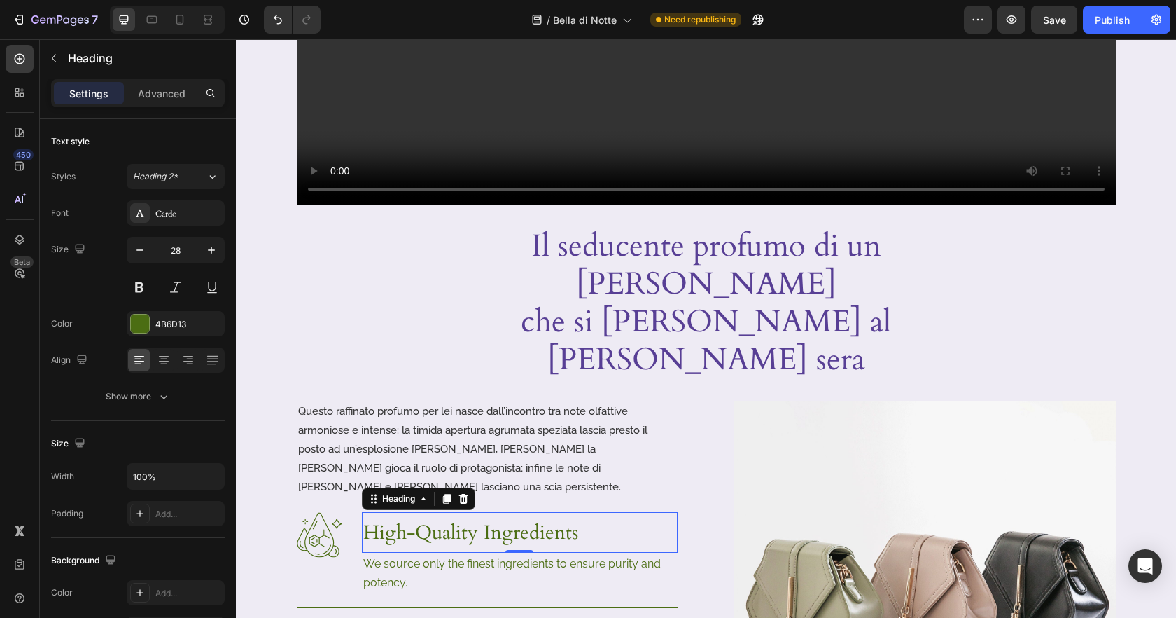
click at [482, 513] on p "High-Quality Ingredients" at bounding box center [519, 532] width 313 height 38
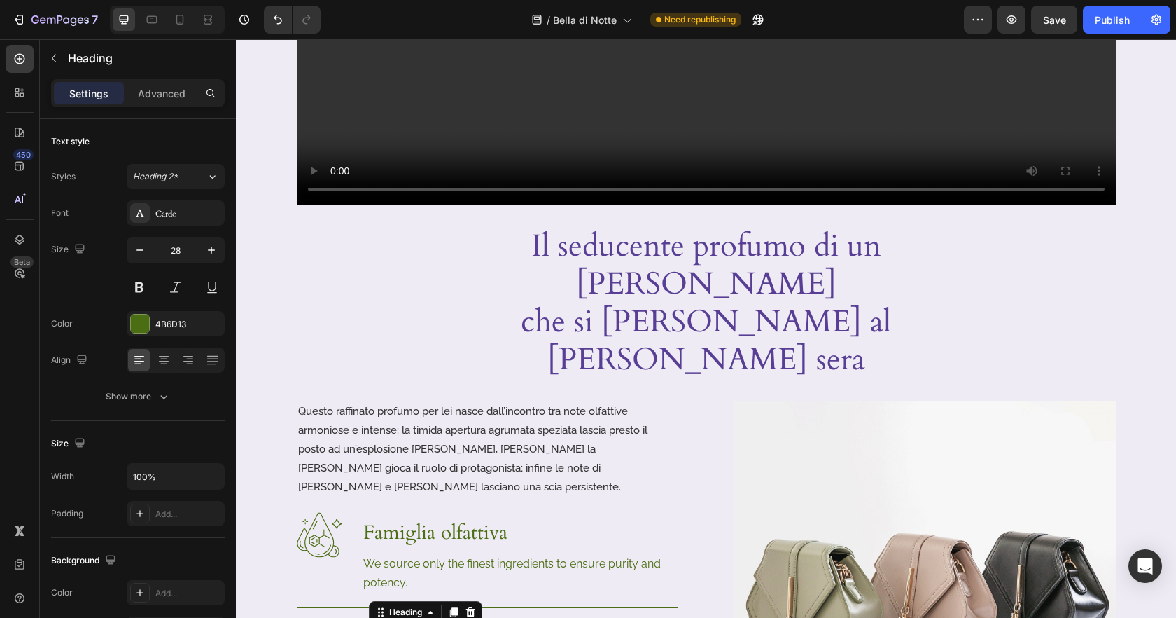
click at [650, 554] on p "We source only the finest ingredients to ensure purity and potency." at bounding box center [519, 573] width 313 height 38
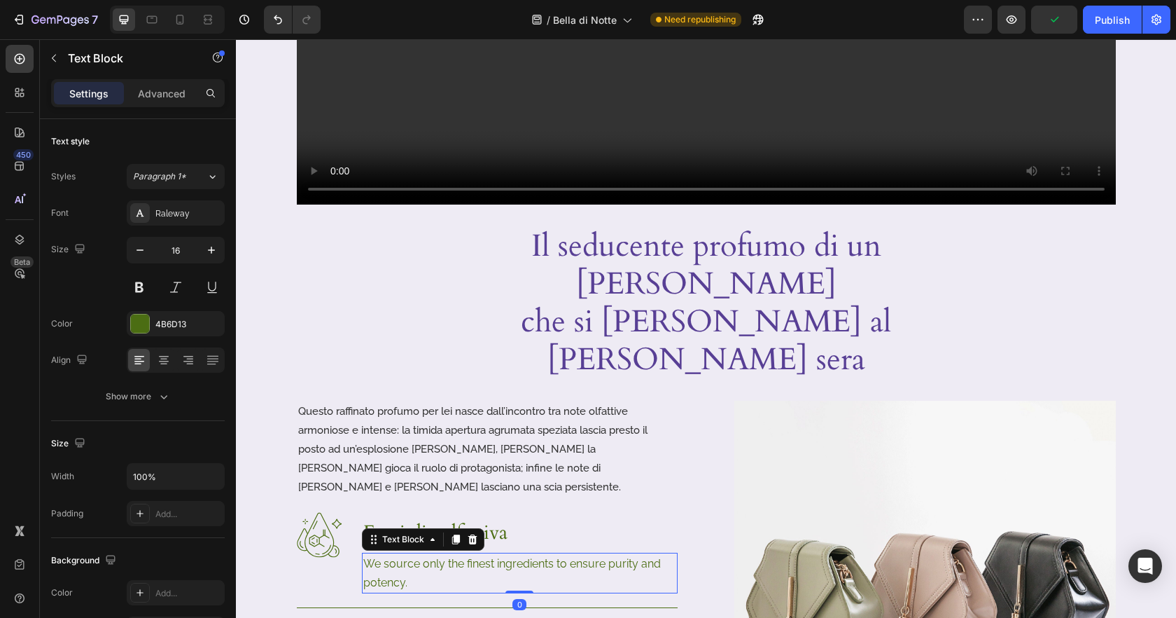
scroll to position [629, 0]
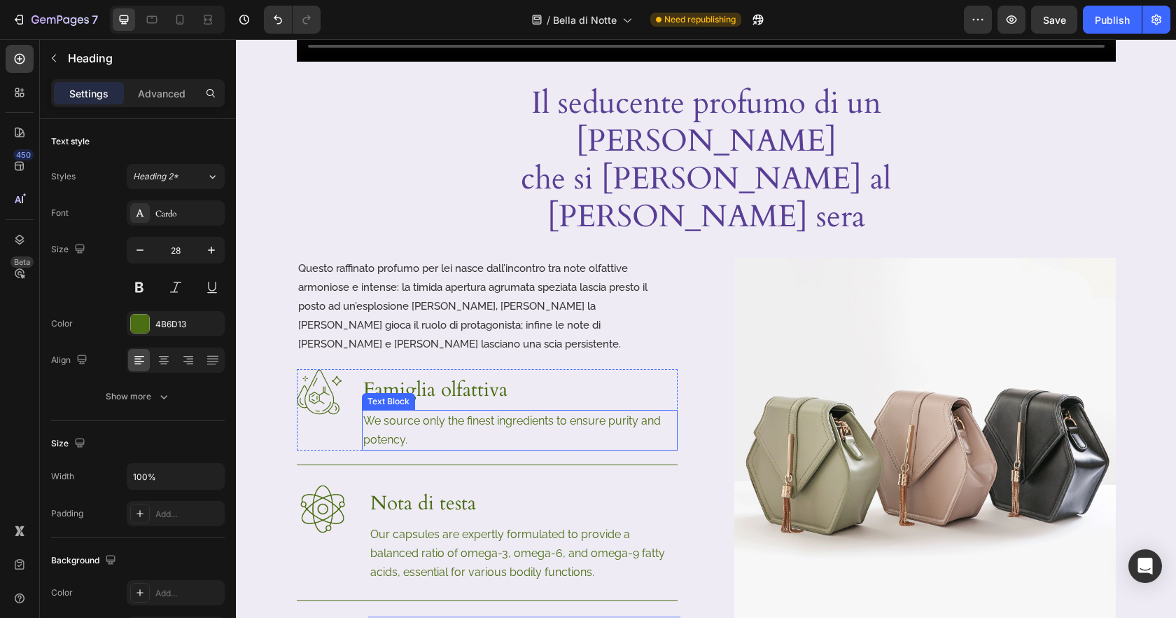
click at [400, 411] on p "We source only the finest ingredients to ensure purity and potency." at bounding box center [519, 430] width 313 height 38
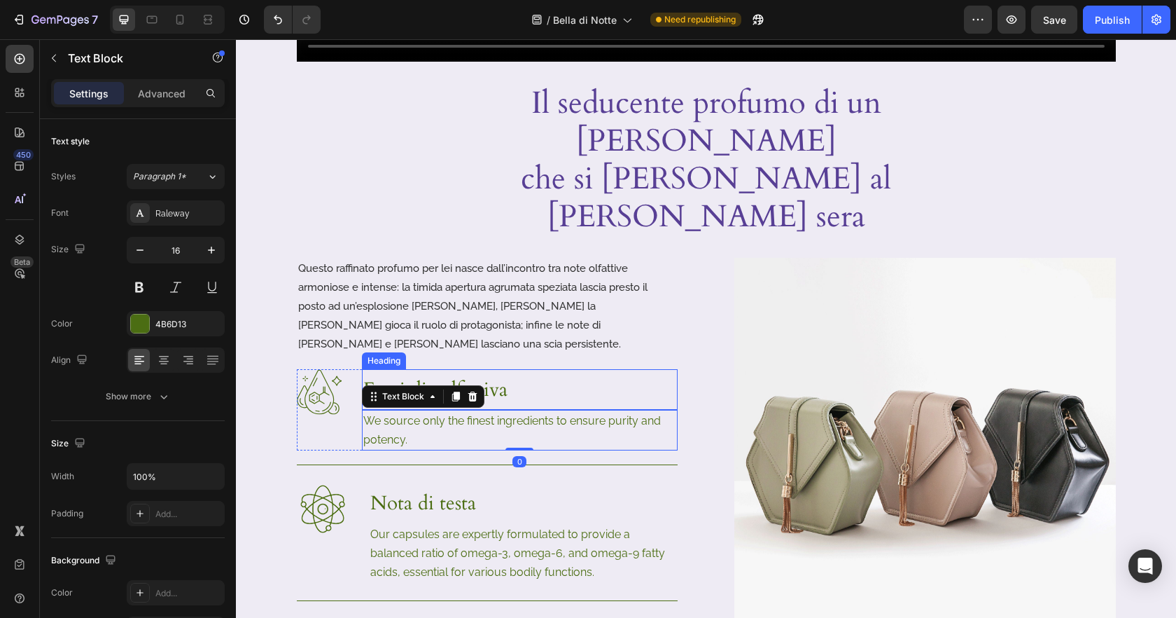
click at [512, 370] on p "Famiglia olfattiva" at bounding box center [519, 389] width 313 height 38
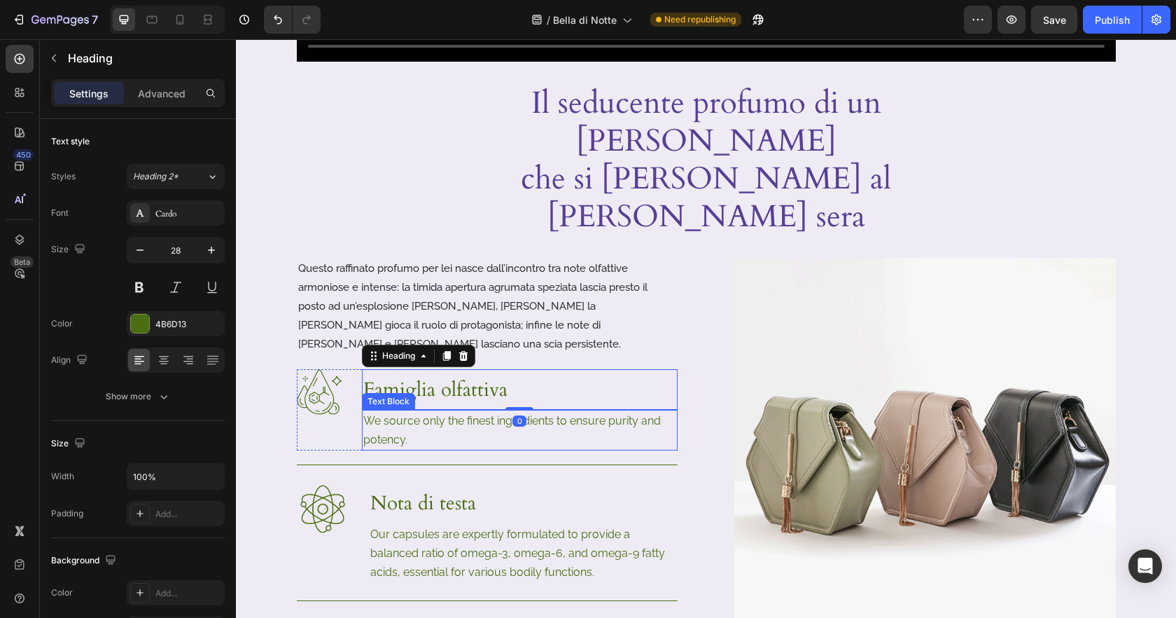
click at [439, 411] on p "We source only the finest ingredients to ensure purity and potency." at bounding box center [519, 430] width 313 height 38
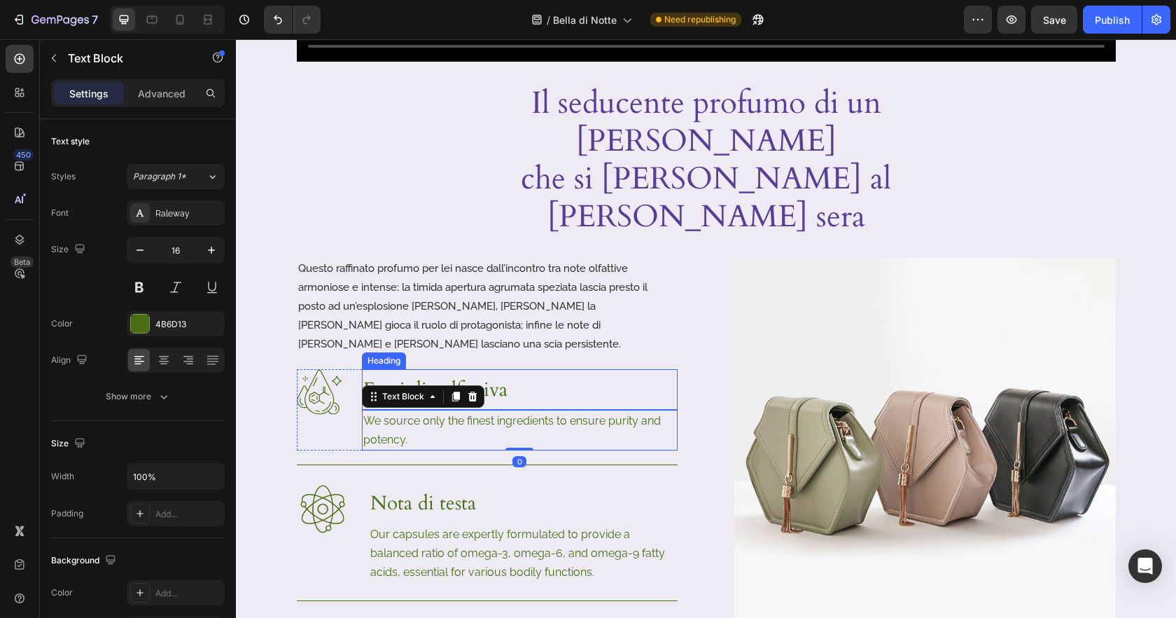
click at [547, 370] on p "Famiglia olfattiva" at bounding box center [519, 389] width 313 height 38
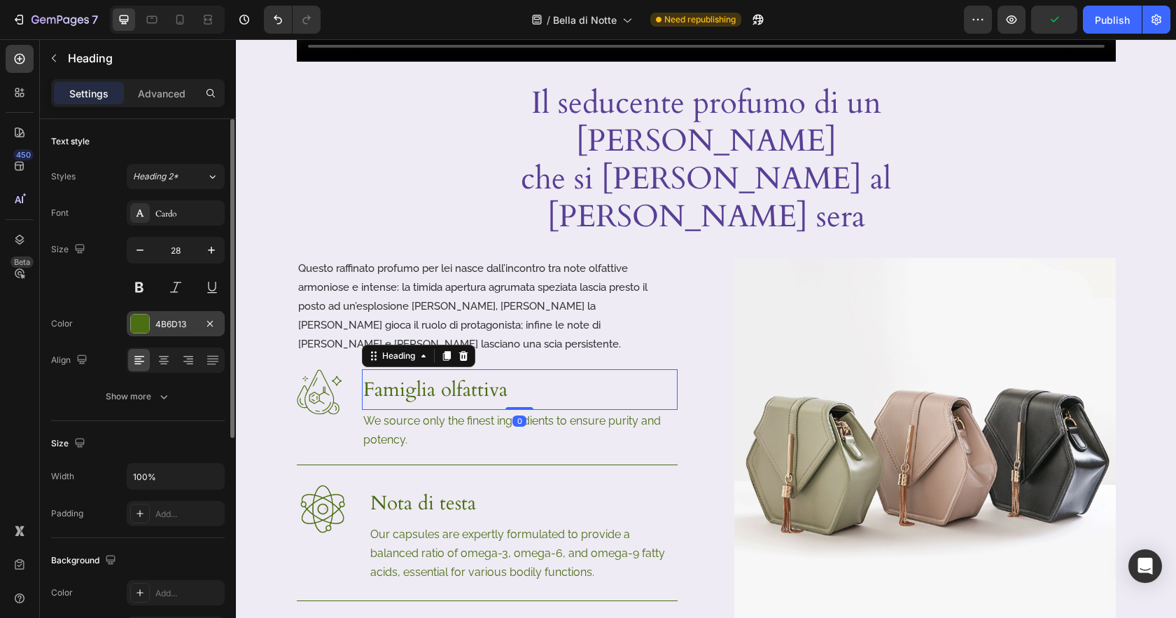
click at [141, 333] on div "4B6D13" at bounding box center [176, 323] width 98 height 25
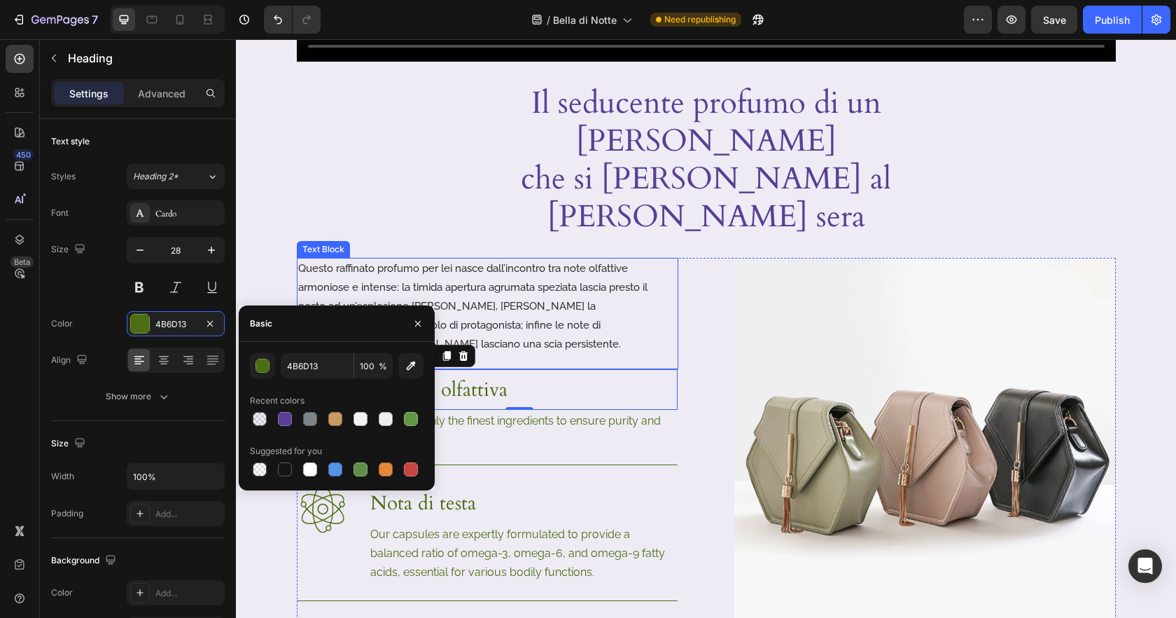
click at [524, 259] on p "Questo raffinato profumo per lei nasce dall’incontro tra note olfattive armonio…" at bounding box center [487, 306] width 379 height 95
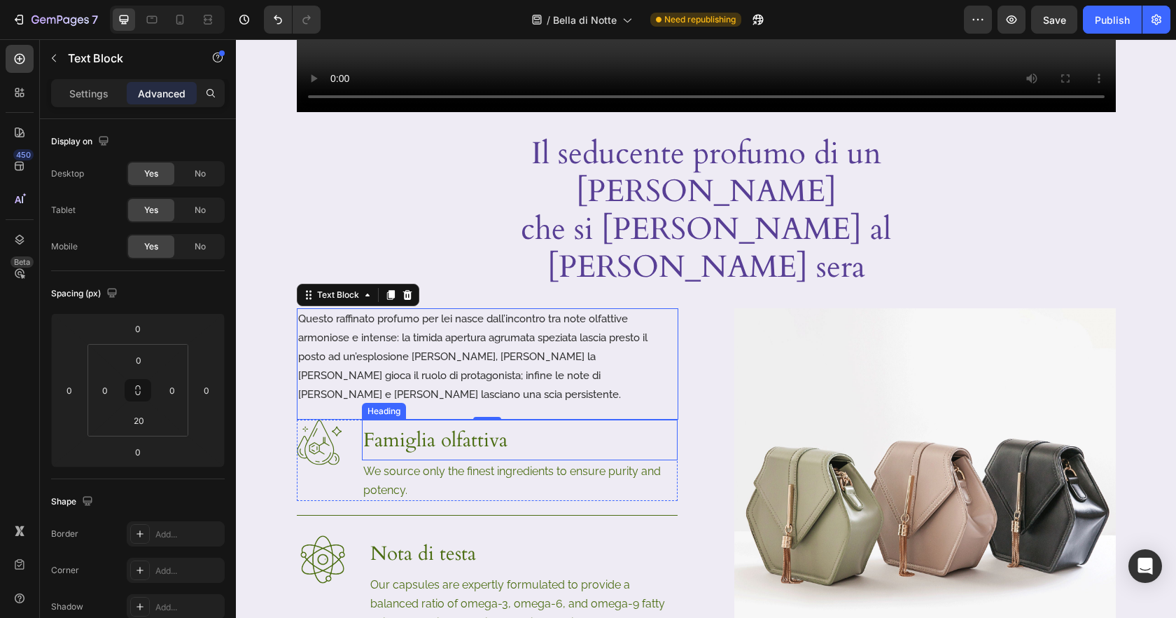
scroll to position [571, 0]
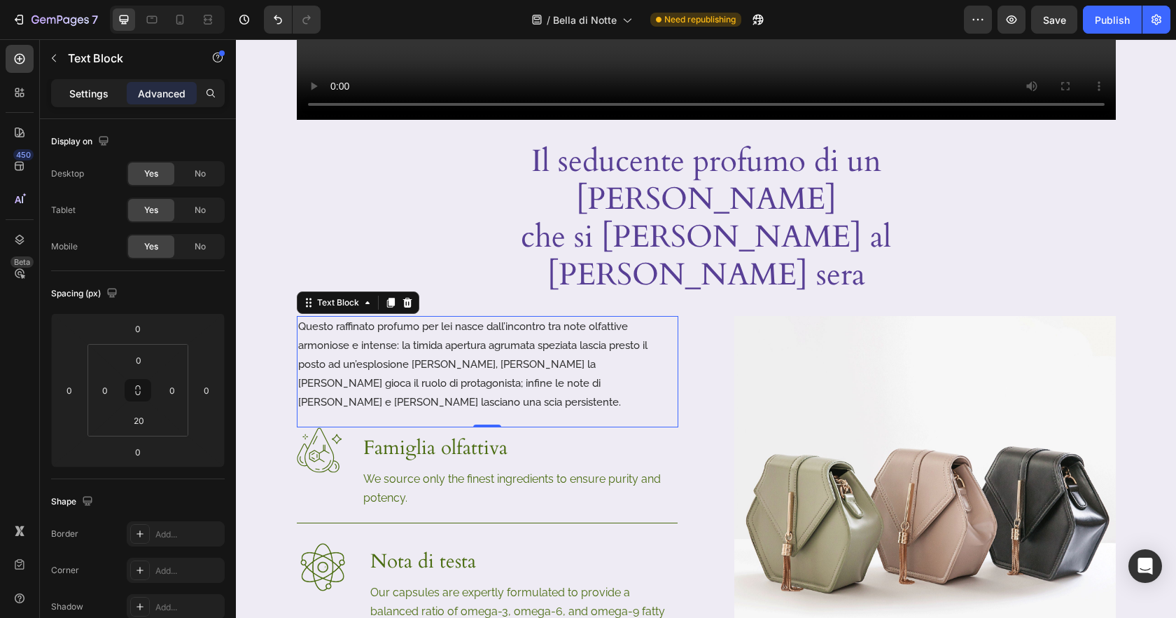
click at [95, 95] on p "Settings" at bounding box center [88, 93] width 39 height 15
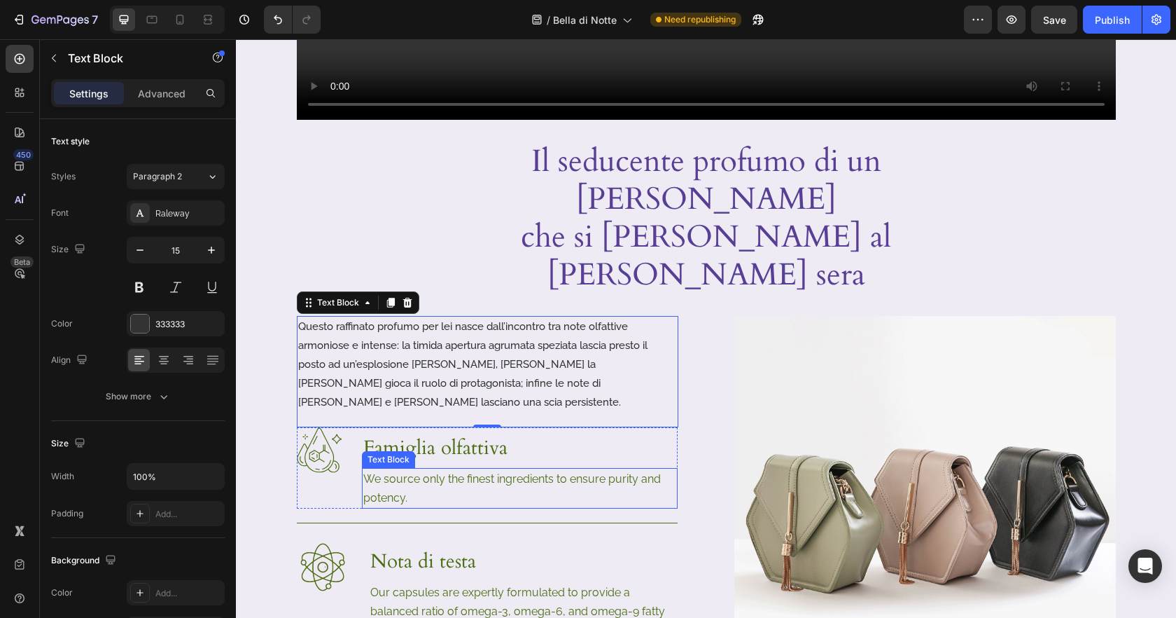
click at [369, 469] on p "We source only the finest ingredients to ensure purity and potency." at bounding box center [519, 488] width 313 height 38
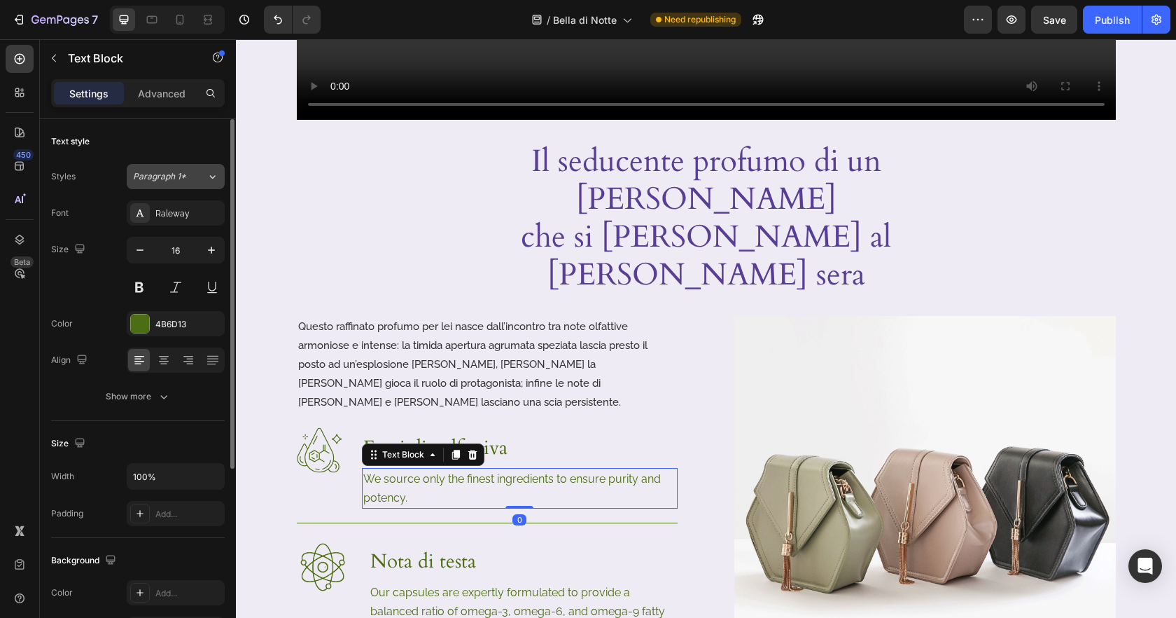
click at [169, 181] on span "Paragraph 1*" at bounding box center [159, 176] width 53 height 13
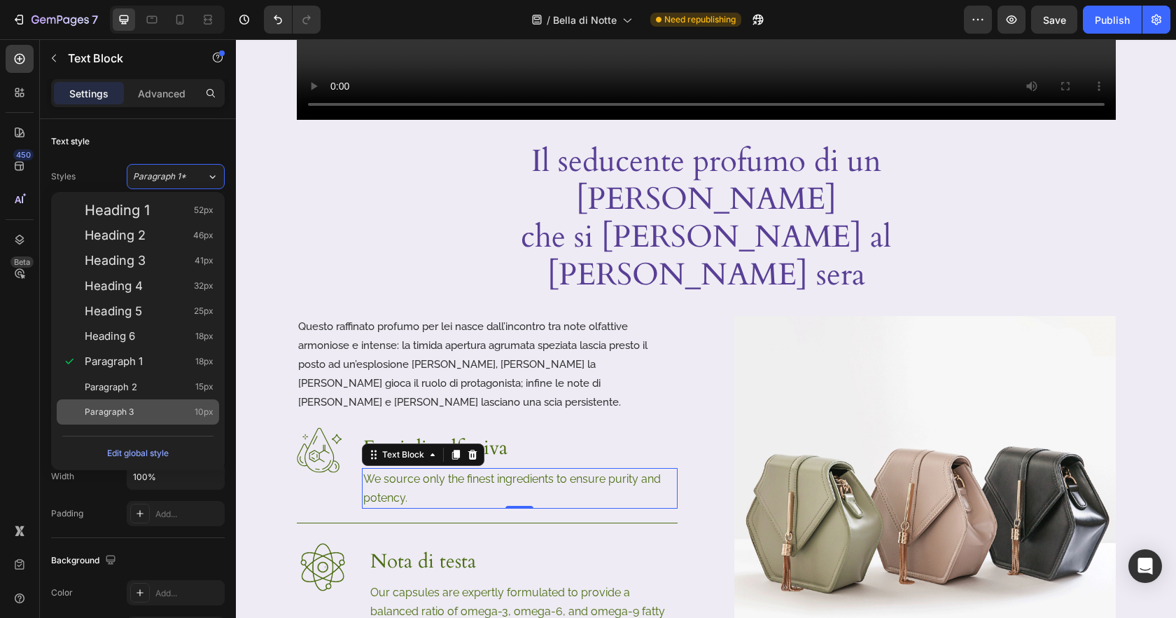
click at [146, 411] on div "Paragraph 3 10px" at bounding box center [149, 412] width 129 height 14
type input "10"
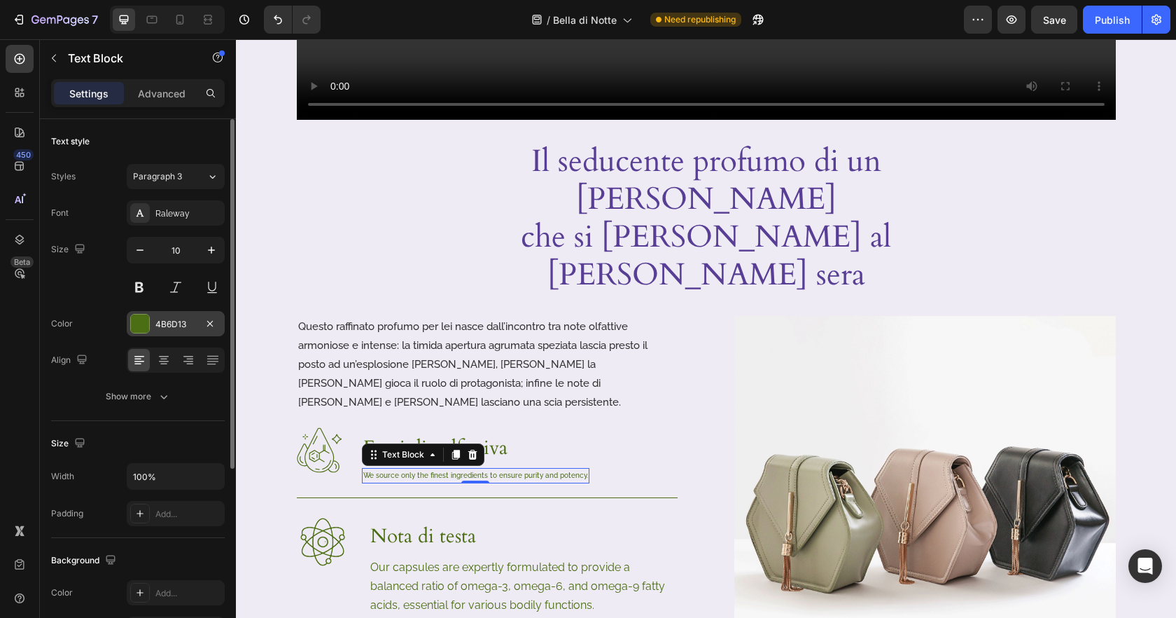
click at [182, 328] on div "4B6D13" at bounding box center [175, 324] width 41 height 13
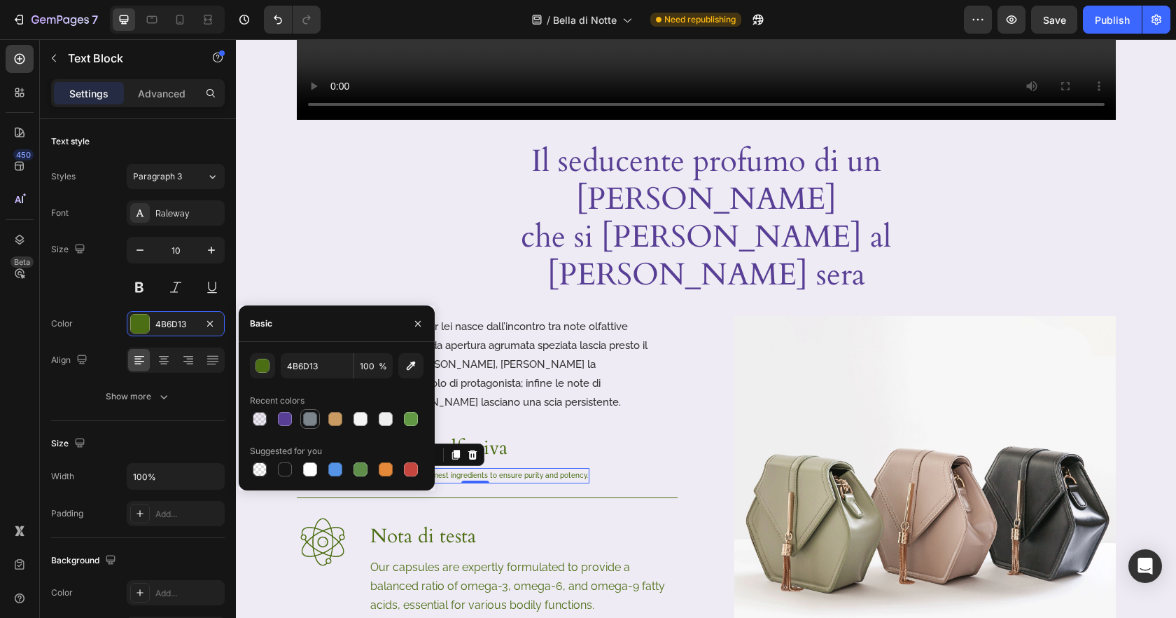
click at [313, 417] on div at bounding box center [310, 419] width 14 height 14
type input "7C858C"
click at [605, 427] on div "Image Famiglia olfattiva Heading We source only the finest ingredients to ensur…" at bounding box center [487, 608] width 381 height 362
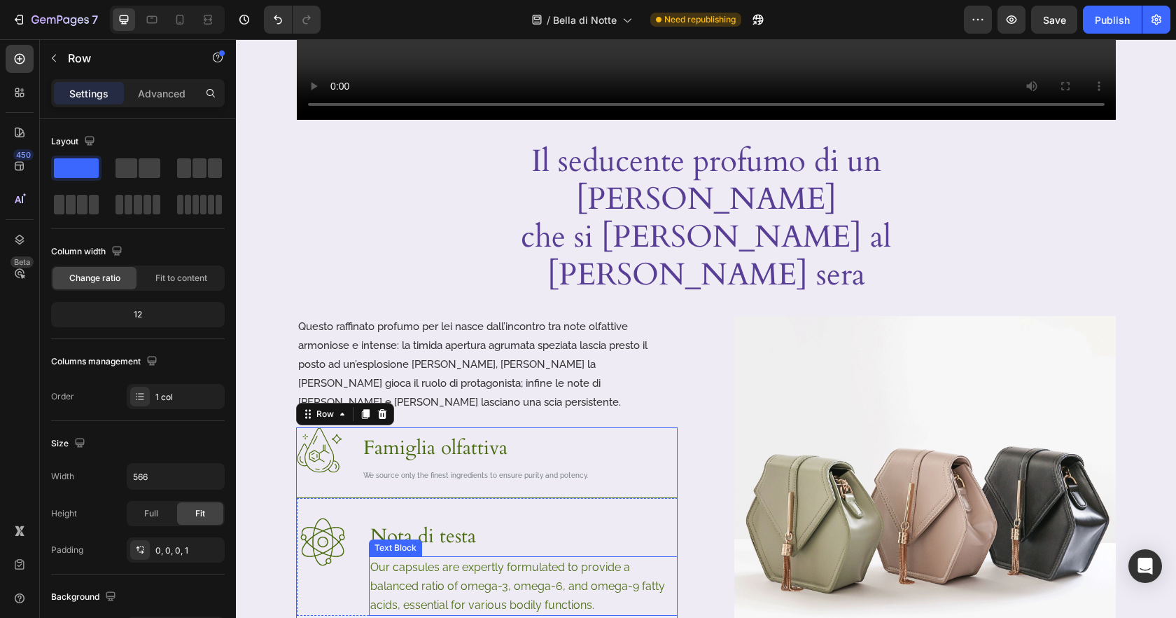
click at [446, 557] on p "Our capsules are expertly formulated to provide a balanced ratio of omega-3, om…" at bounding box center [523, 585] width 306 height 57
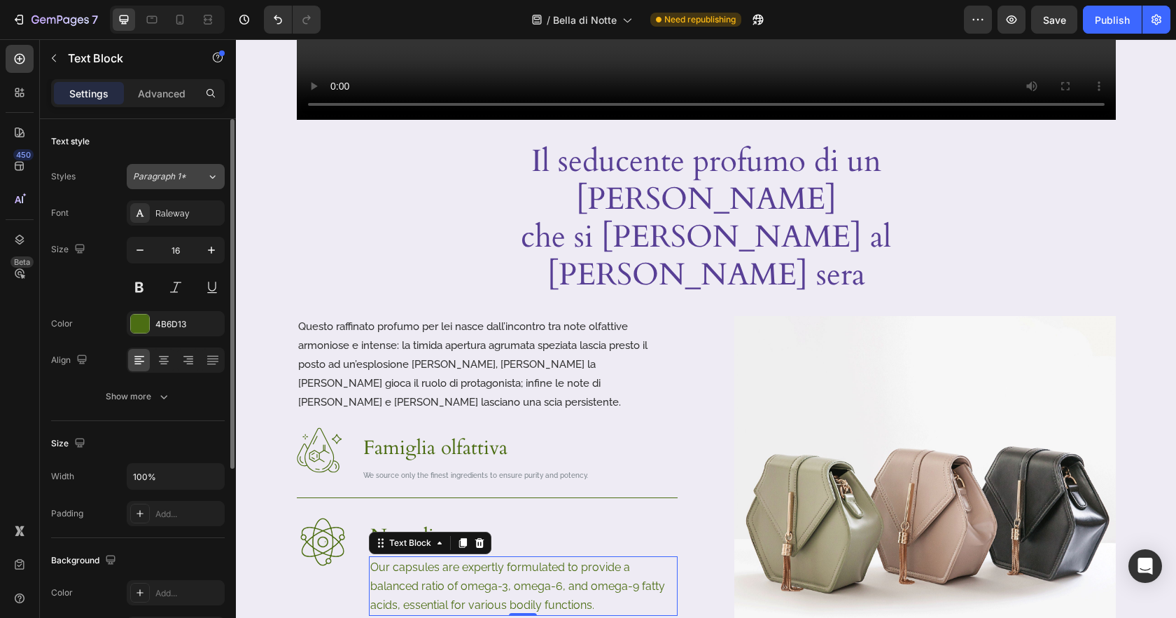
click at [199, 186] on button "Paragraph 1*" at bounding box center [176, 176] width 98 height 25
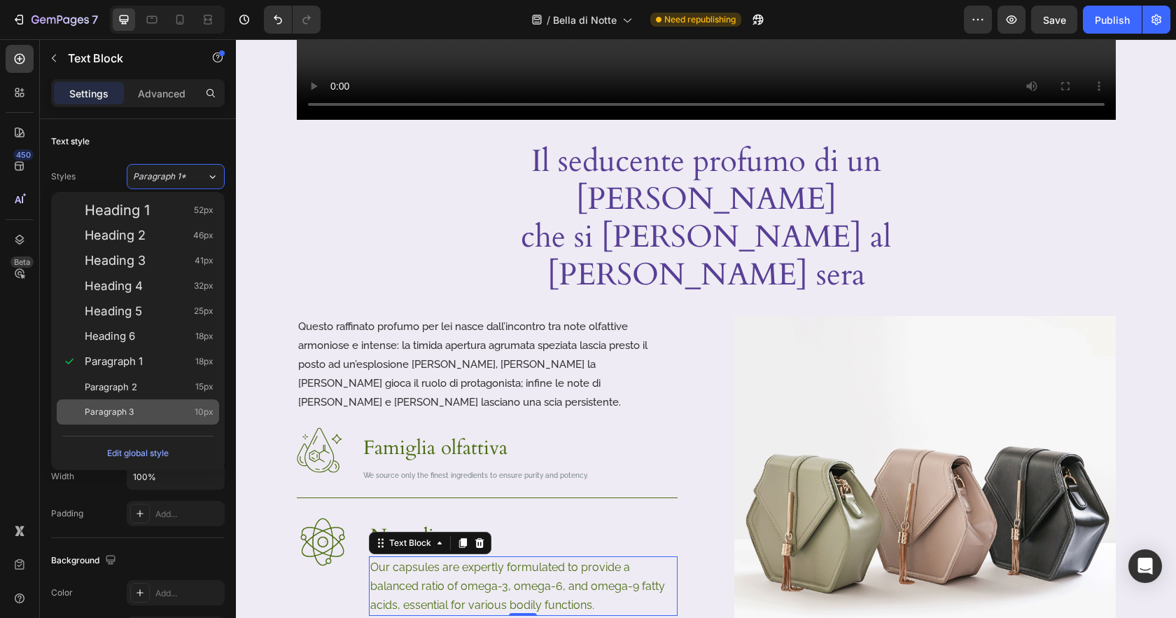
click at [132, 409] on span "Paragraph 3" at bounding box center [109, 412] width 49 height 14
type input "10"
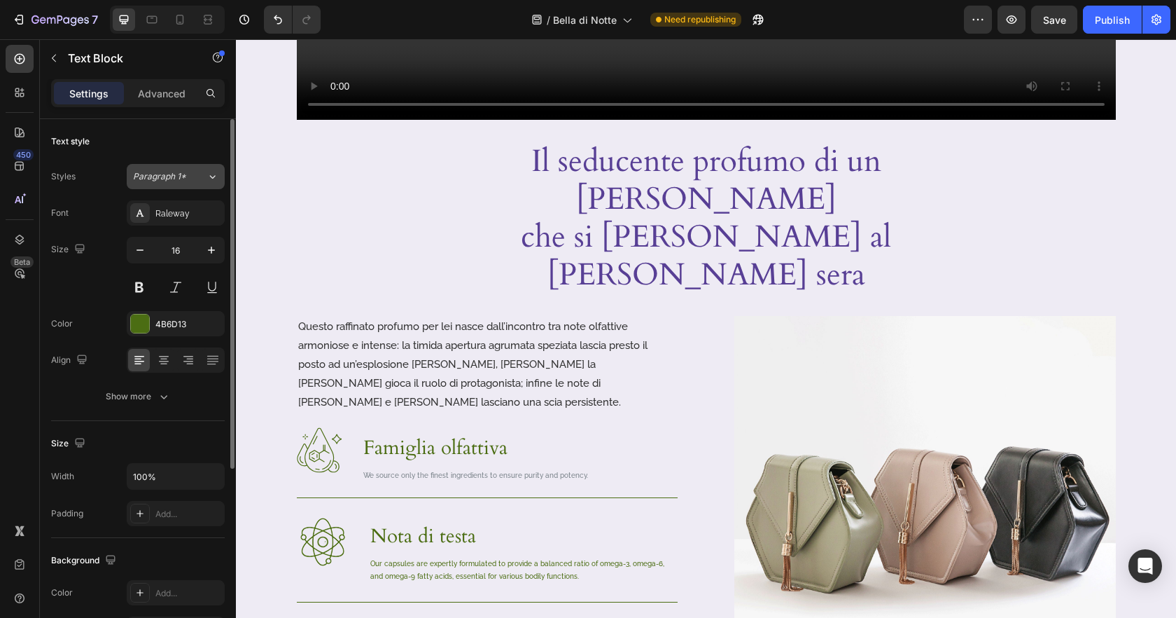
click at [194, 186] on button "Paragraph 1*" at bounding box center [176, 176] width 98 height 25
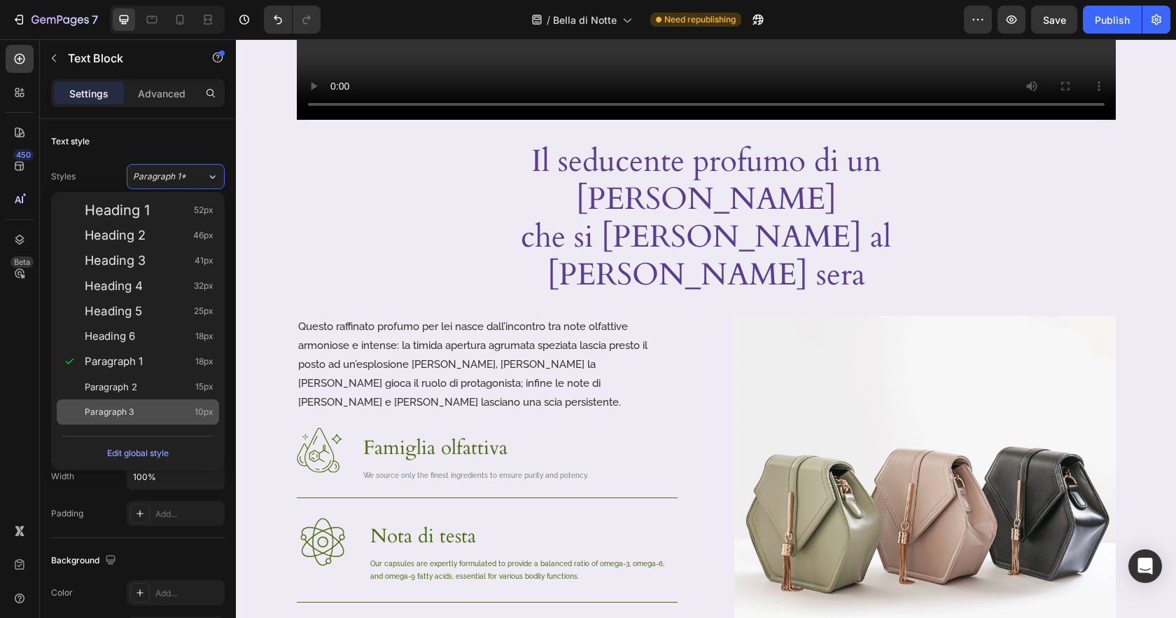
click at [166, 421] on div "Paragraph 3 10px" at bounding box center [138, 411] width 162 height 25
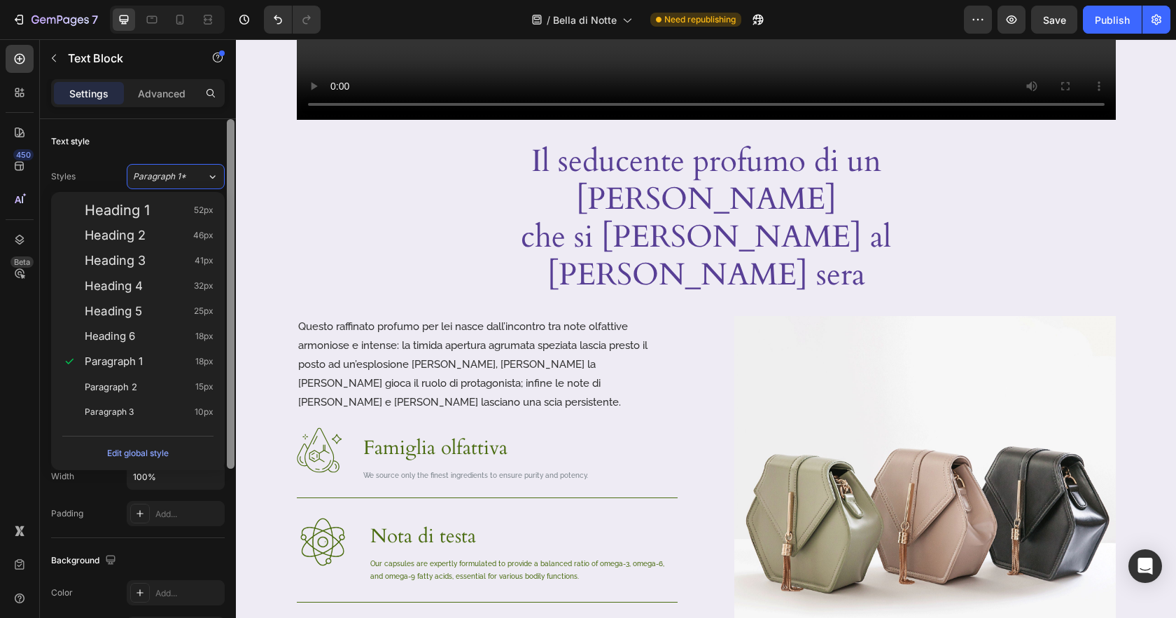
type input "10"
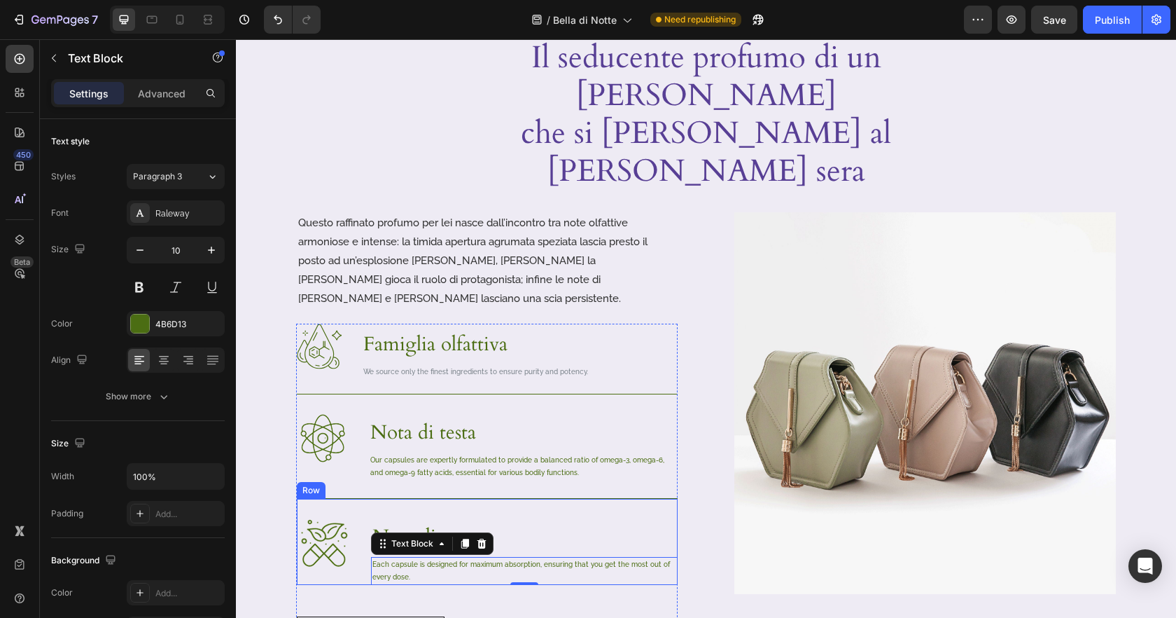
scroll to position [687, 0]
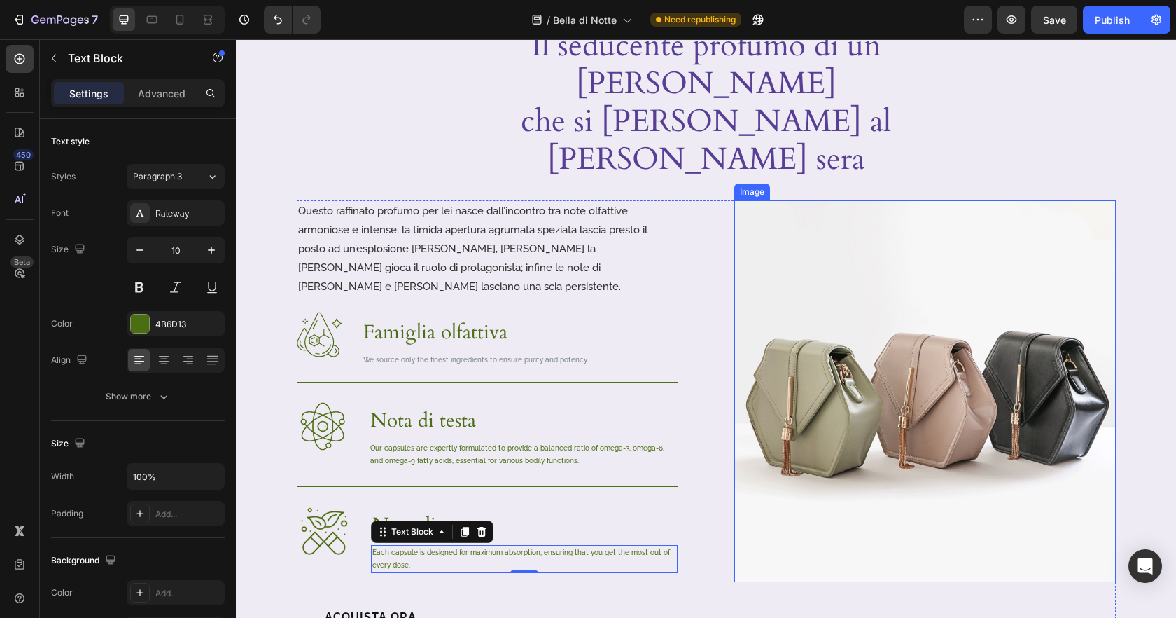
click at [795, 498] on img at bounding box center [925, 391] width 382 height 382
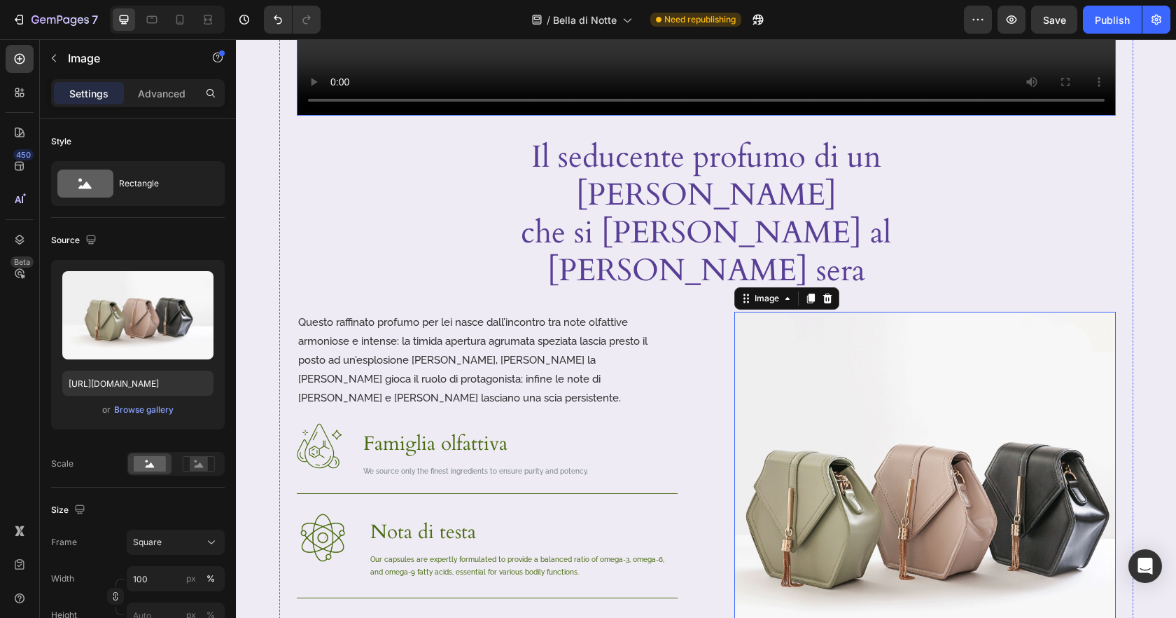
scroll to position [634, 0]
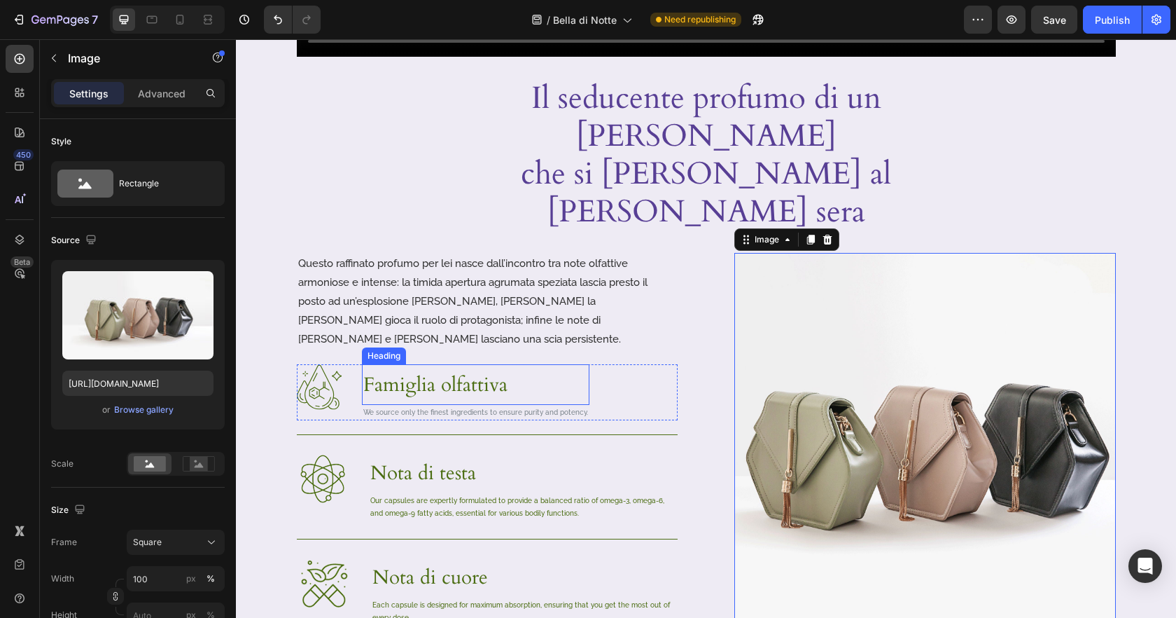
click at [480, 365] on p "Famiglia olfattiva" at bounding box center [475, 384] width 225 height 38
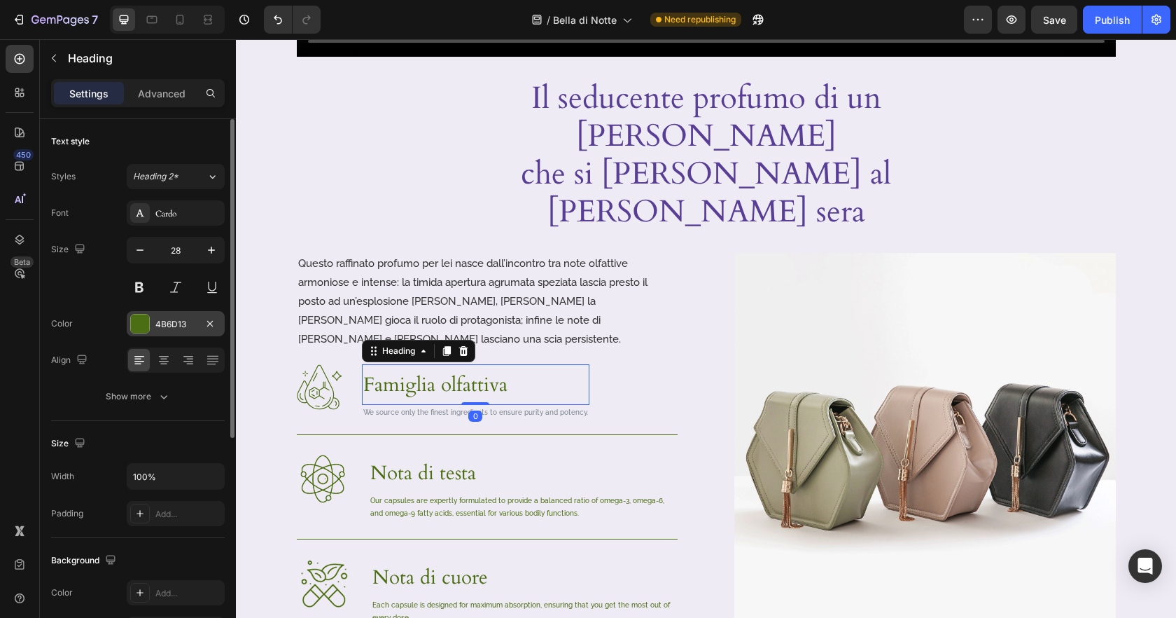
click at [142, 321] on div at bounding box center [140, 323] width 18 height 18
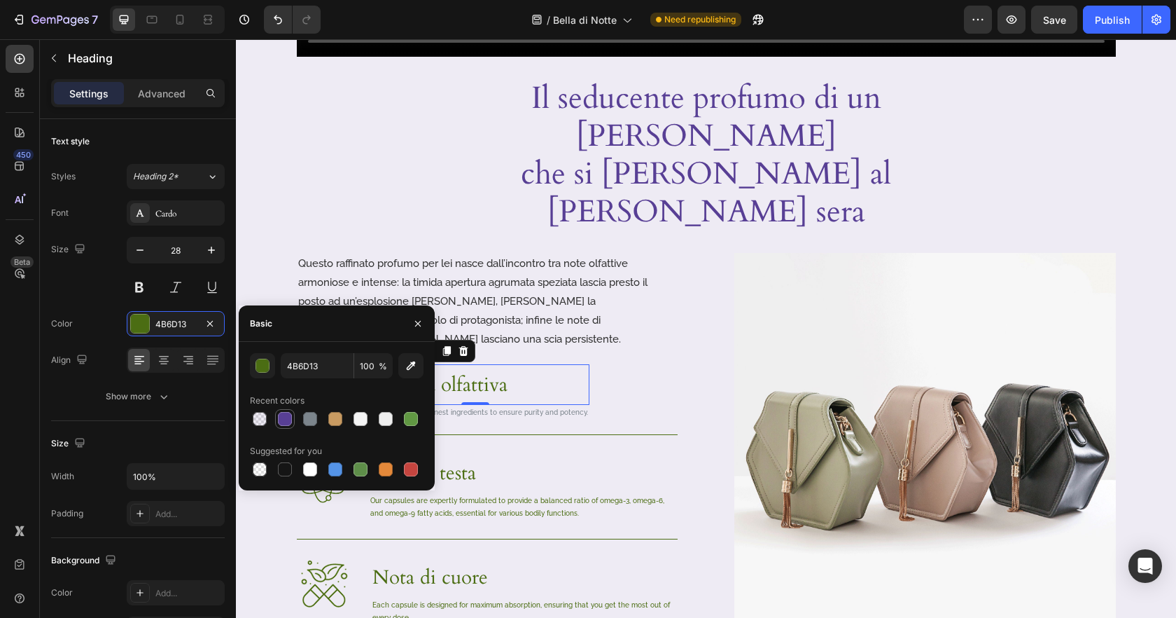
click at [292, 414] on div at bounding box center [285, 418] width 17 height 17
click at [285, 466] on div at bounding box center [285, 469] width 14 height 14
type input "151515"
click at [597, 434] on div "Image Nota di testa Heading Our capsules are expertly formulated to provide a b…" at bounding box center [487, 477] width 381 height 87
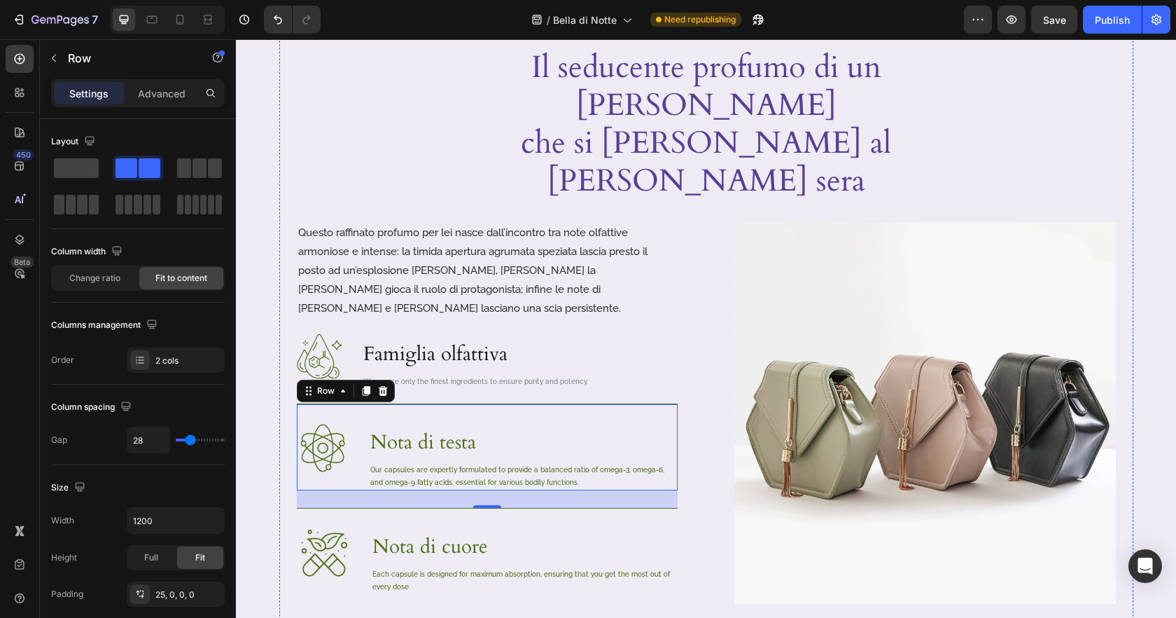
scroll to position [849, 0]
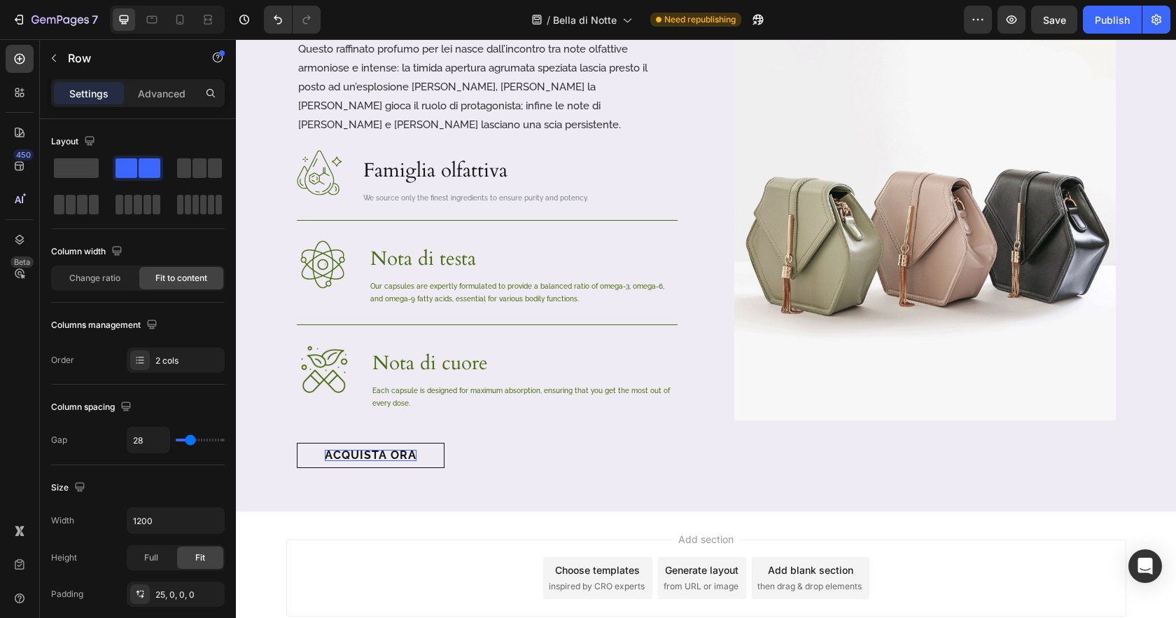
click at [512, 511] on div "Add section Choose templates inspired by CRO experts Generate layout from URL o…" at bounding box center [706, 597] width 940 height 172
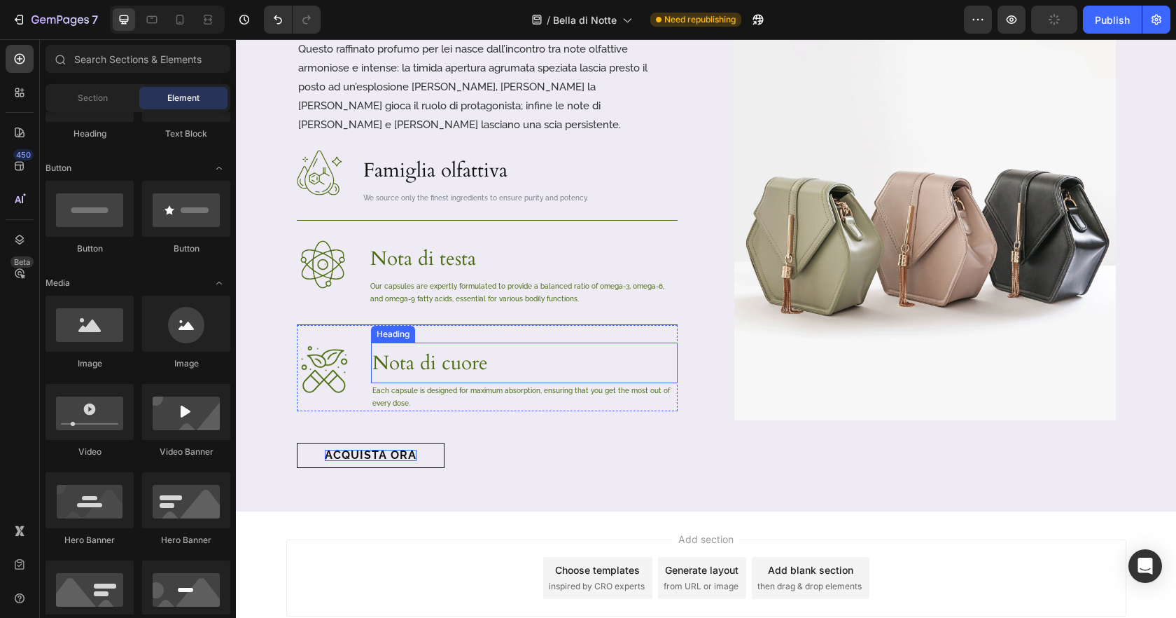
click at [458, 344] on p "Nota di cuore" at bounding box center [524, 363] width 304 height 38
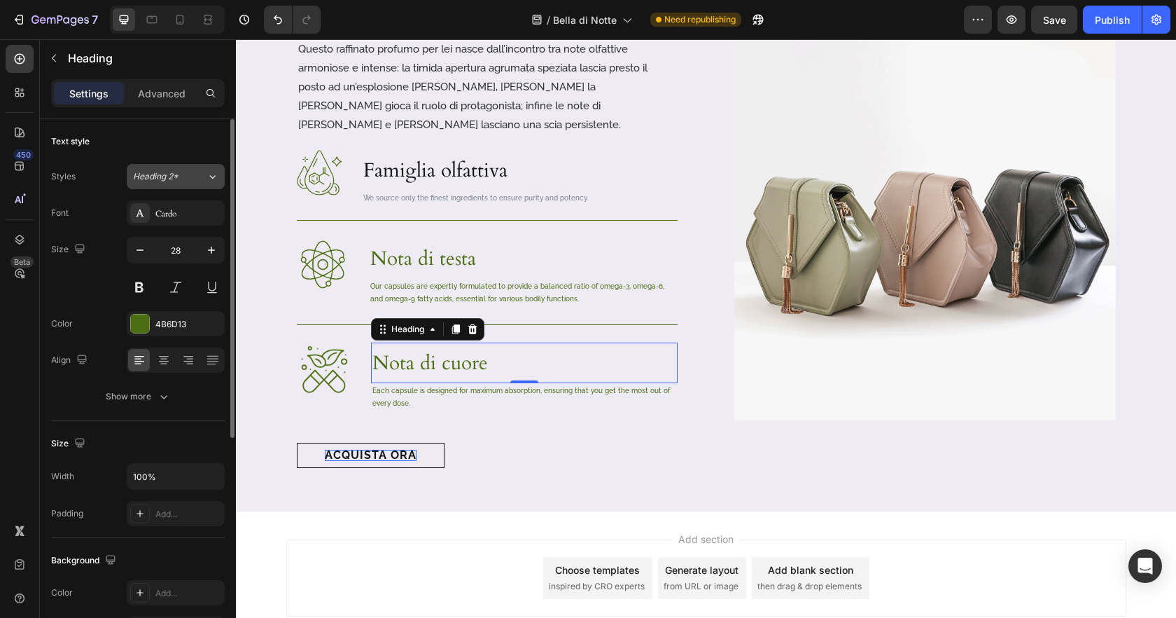
click at [186, 180] on div "Heading 2*" at bounding box center [161, 176] width 57 height 13
click at [190, 151] on div "Text style" at bounding box center [138, 141] width 174 height 22
click at [167, 327] on div "4B6D13" at bounding box center [175, 324] width 41 height 13
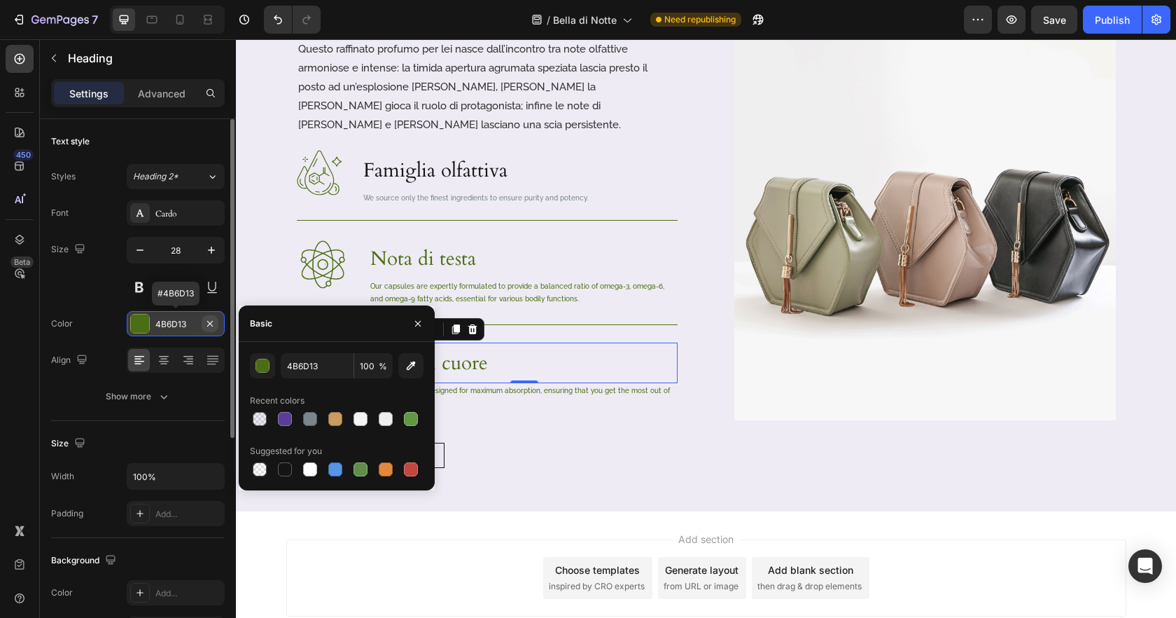
click at [207, 325] on icon "button" at bounding box center [209, 323] width 11 height 11
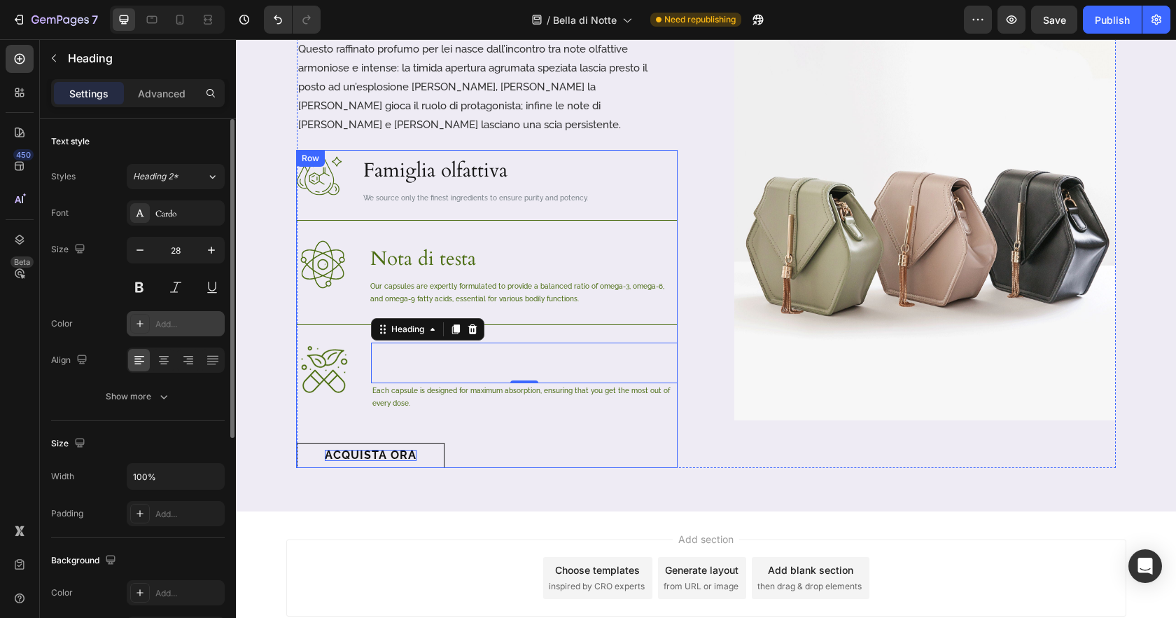
click at [557, 334] on div "Image Famiglia olfattiva Heading We source only the finest ingredients to ensur…" at bounding box center [487, 309] width 381 height 318
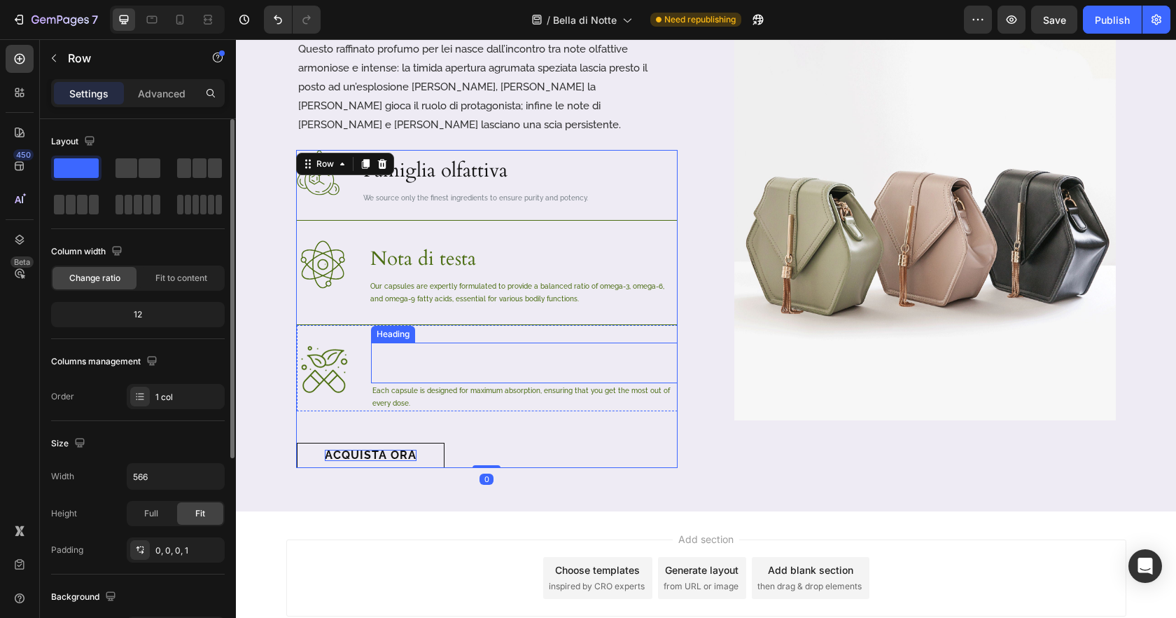
click at [443, 344] on p "Nota di cuore" at bounding box center [524, 363] width 304 height 38
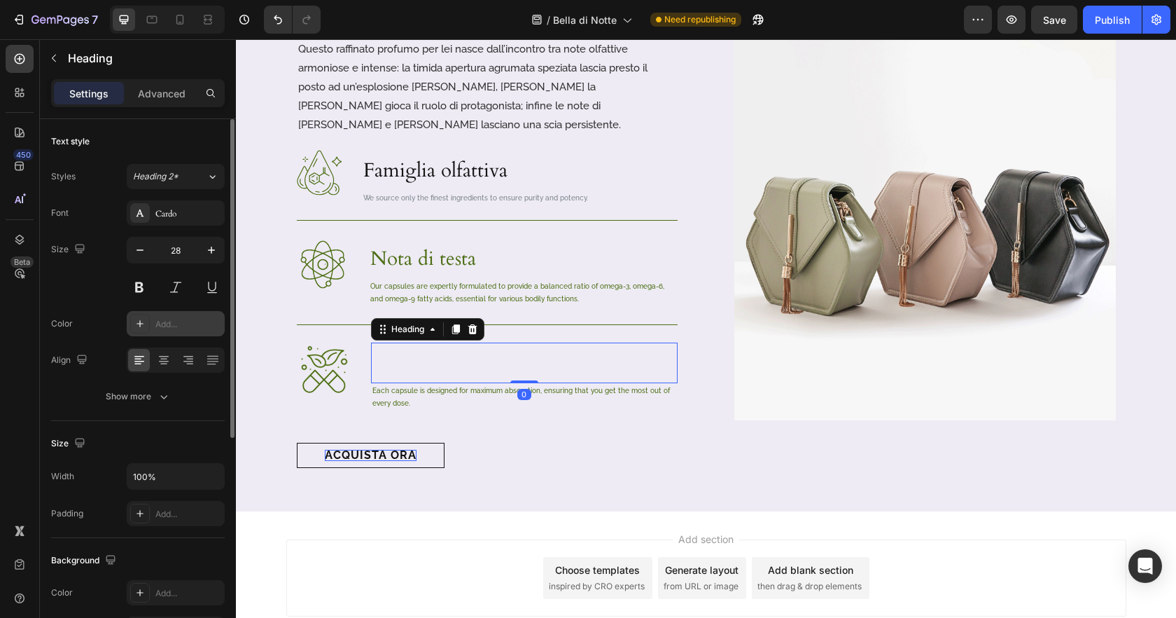
click at [160, 321] on div "Add..." at bounding box center [188, 324] width 66 height 13
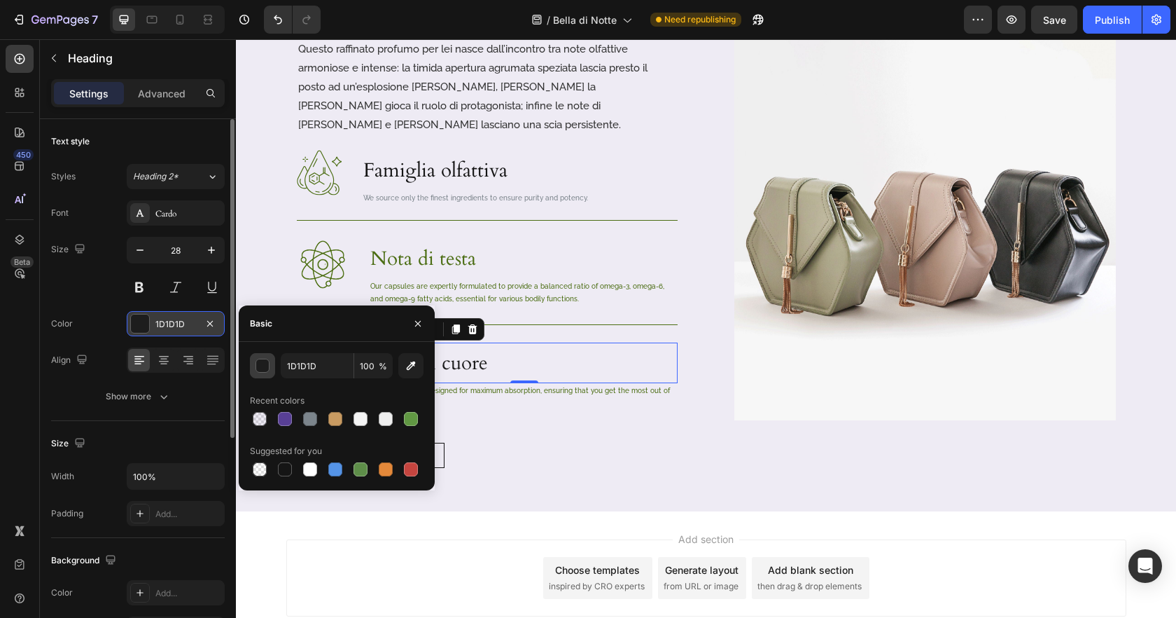
click at [258, 365] on div "button" at bounding box center [263, 366] width 14 height 14
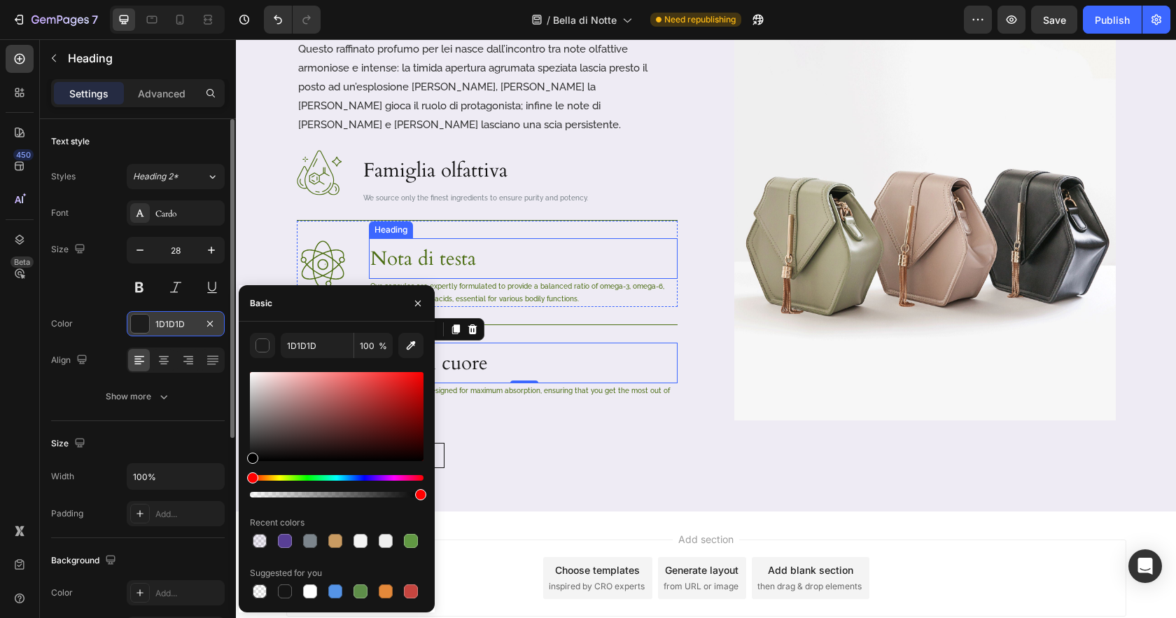
click at [445, 239] on p "Nota di testa" at bounding box center [523, 258] width 306 height 38
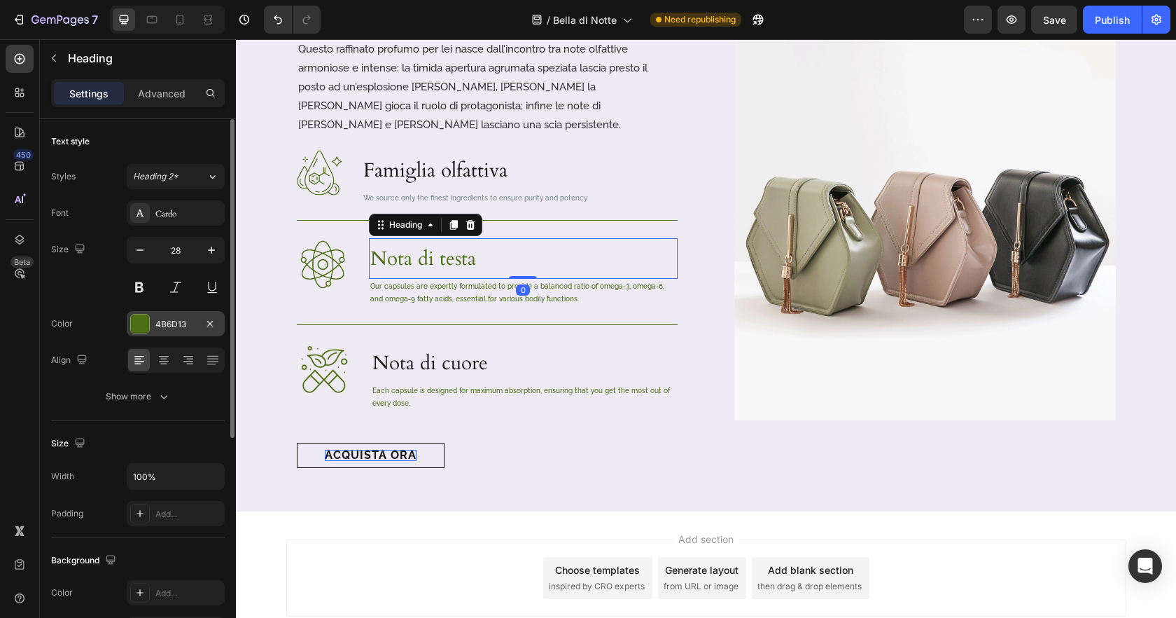
click at [144, 320] on div at bounding box center [140, 323] width 18 height 18
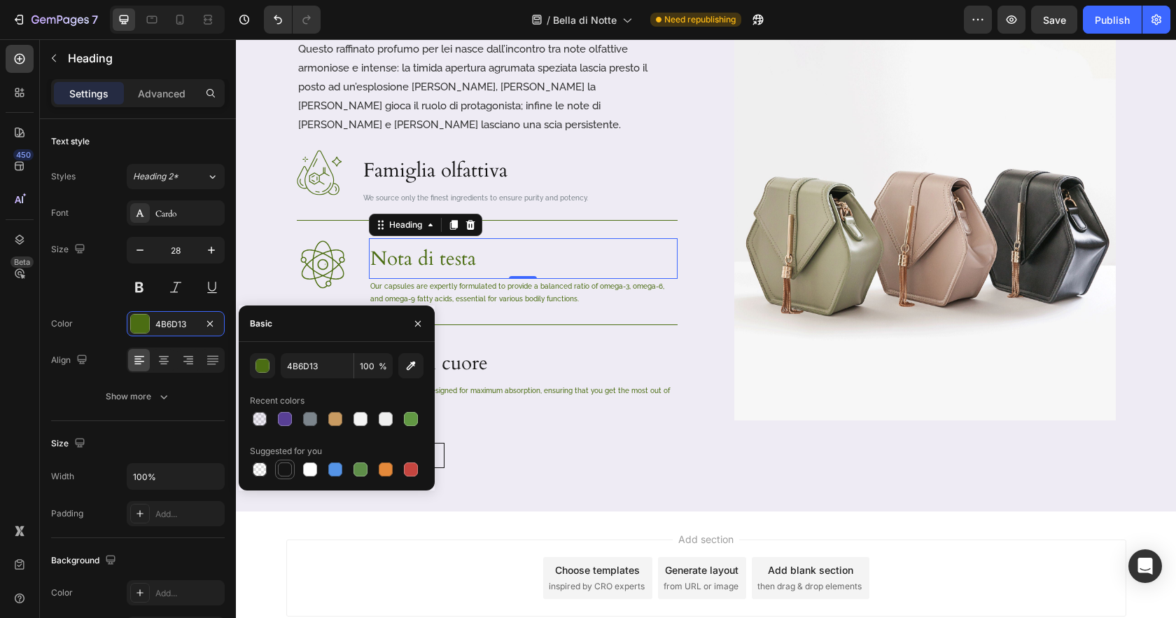
click at [289, 471] on div at bounding box center [285, 469] width 14 height 14
type input "151515"
click at [452, 344] on p "Nota di cuore" at bounding box center [524, 363] width 304 height 38
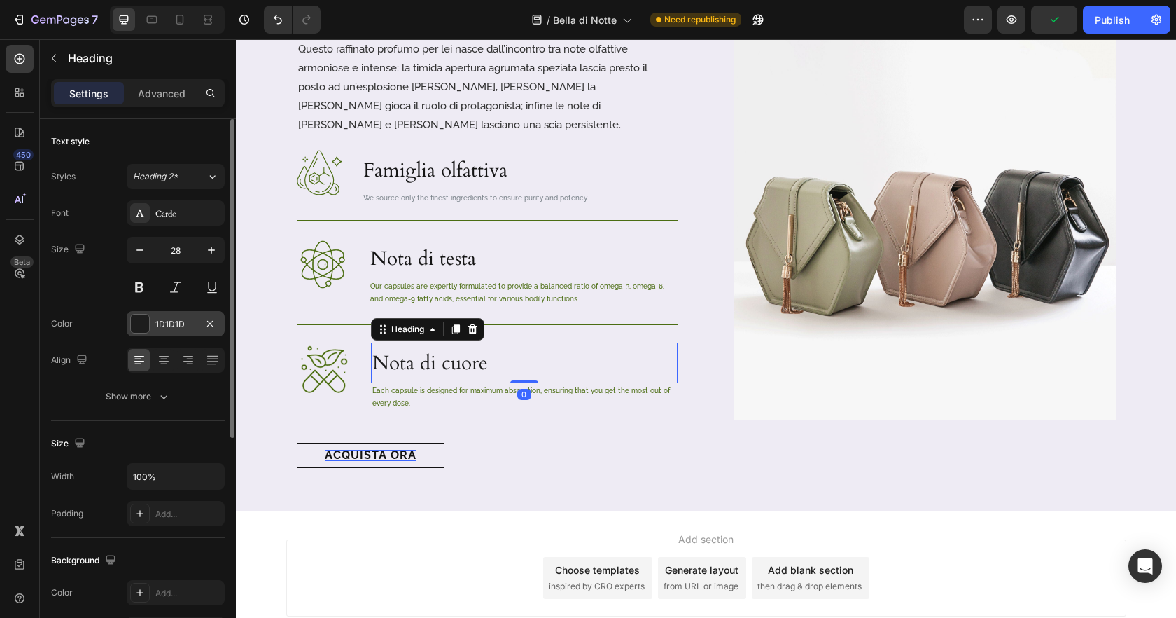
click at [175, 320] on div "1D1D1D" at bounding box center [175, 324] width 41 height 13
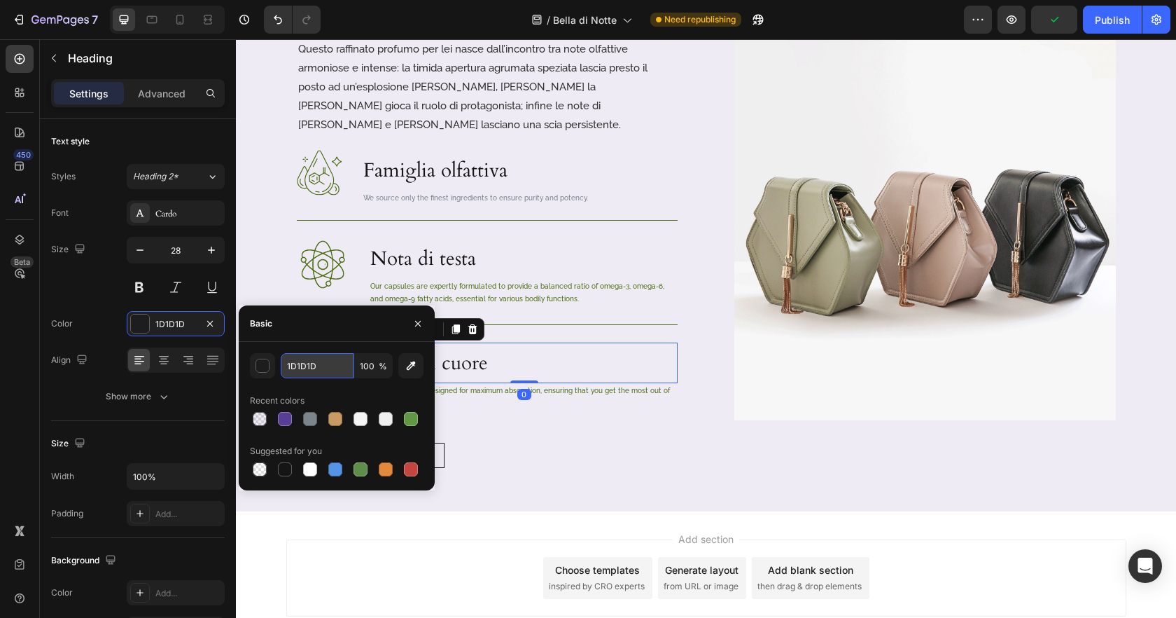
click at [326, 354] on input "1D1D1D" at bounding box center [317, 365] width 73 height 25
click at [436, 239] on p "Nota di testa" at bounding box center [523, 258] width 306 height 38
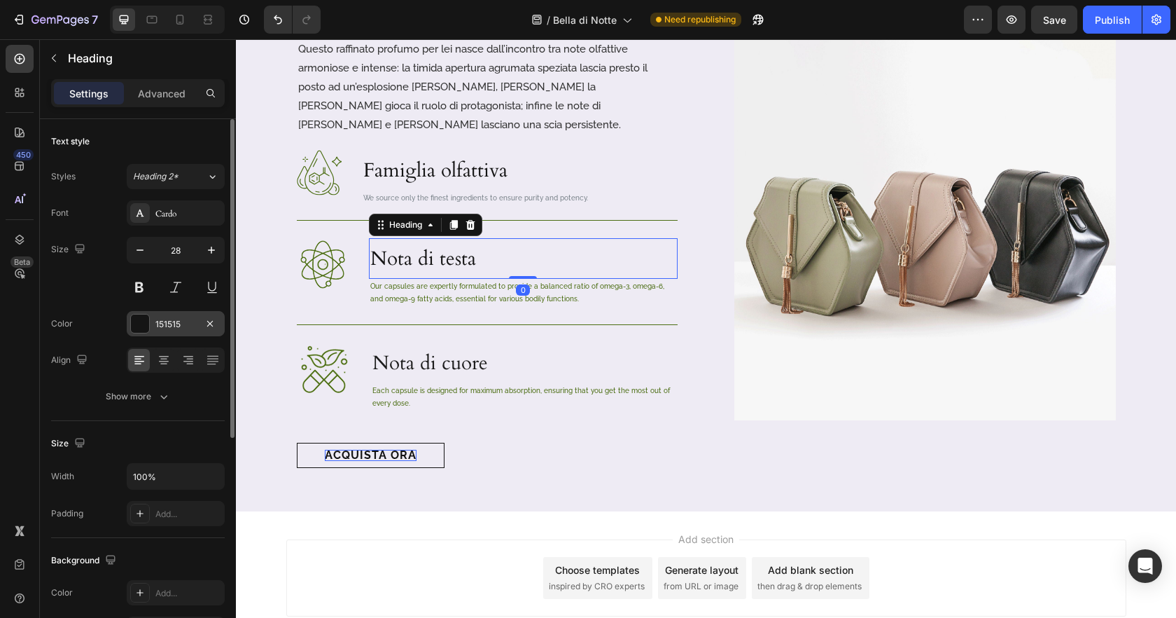
click at [169, 327] on div "151515" at bounding box center [175, 324] width 41 height 13
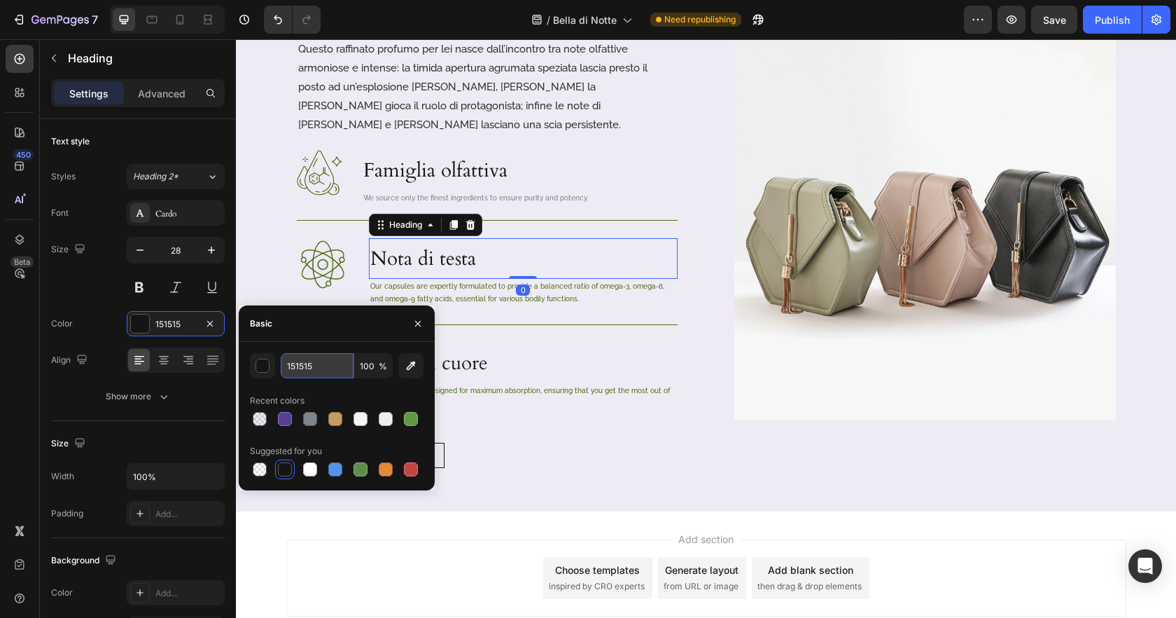
click at [326, 363] on input "151515" at bounding box center [317, 365] width 73 height 25
paste input "D1D1D"
type input "1D1D1D"
click at [446, 151] on p "Famiglia olfattiva" at bounding box center [475, 170] width 225 height 38
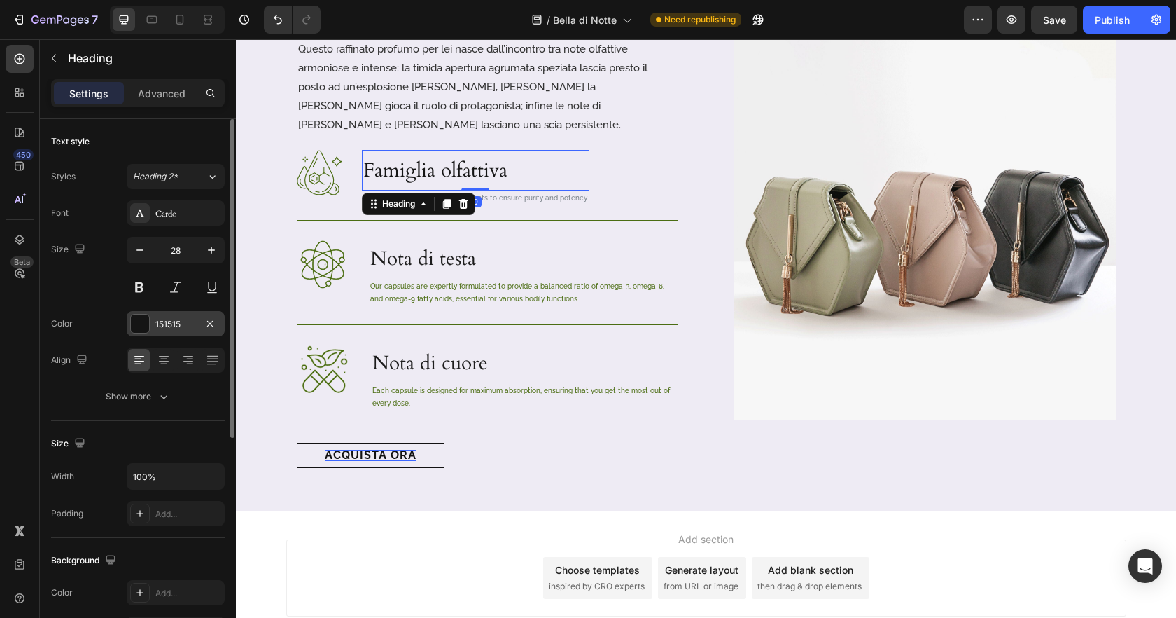
click at [159, 321] on div "151515" at bounding box center [175, 324] width 41 height 13
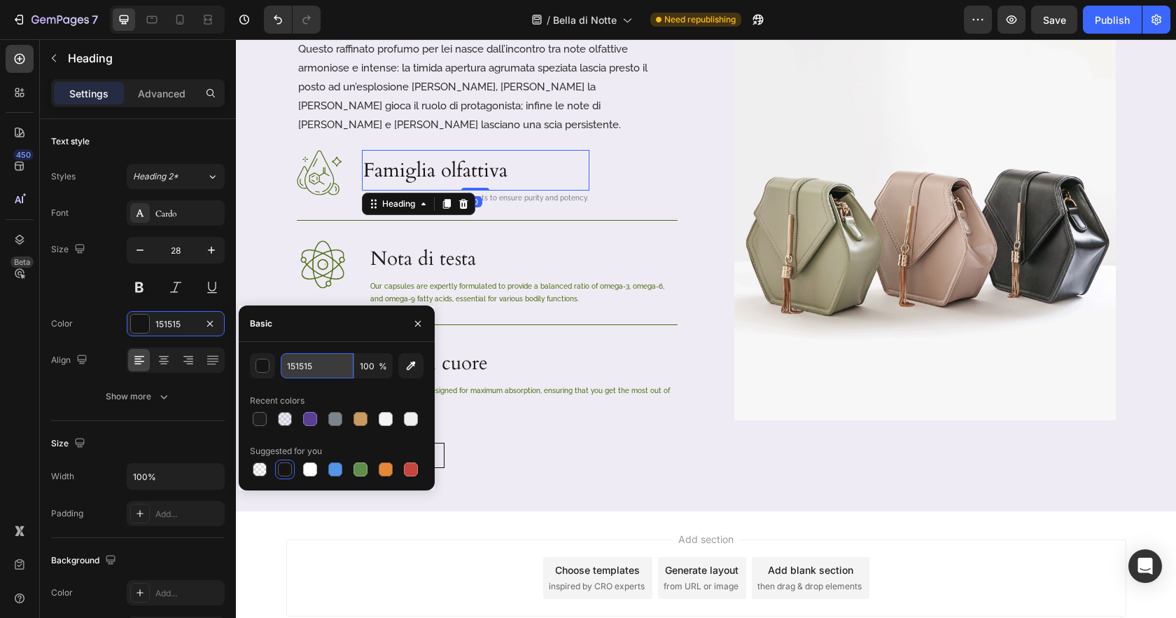
click at [297, 365] on input "151515" at bounding box center [317, 365] width 73 height 25
paste input "D1D1D"
type input "1D1D1D"
click at [549, 318] on div "Image Famiglia olfattiva Heading 0 We source only the finest ingredients to ens…" at bounding box center [487, 309] width 381 height 318
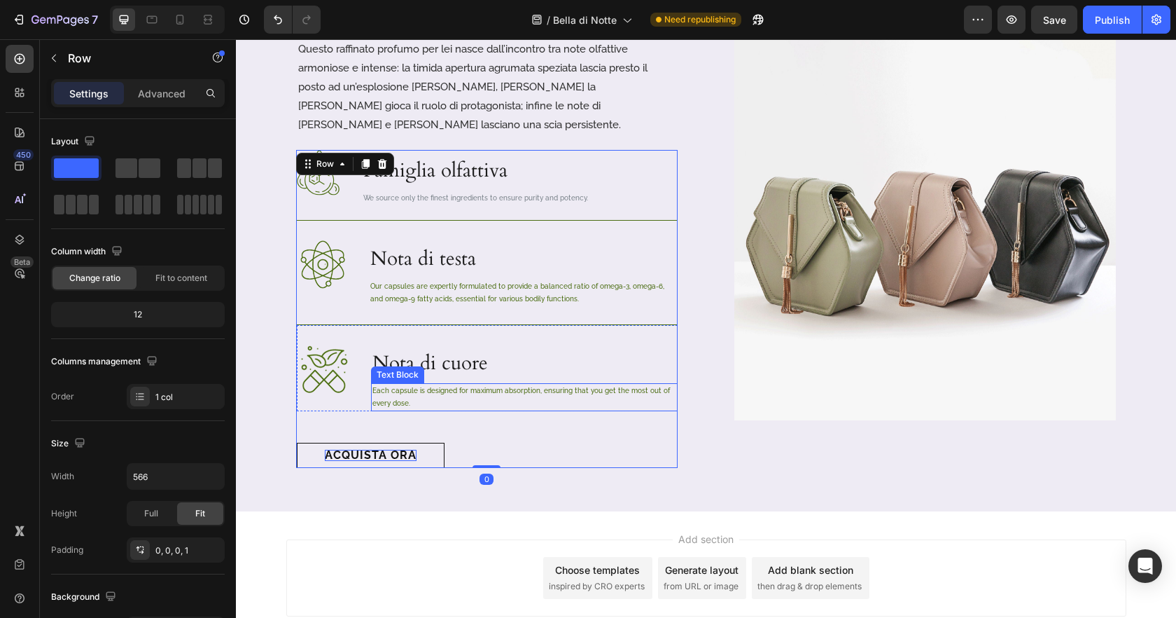
click at [543, 384] on p "Each capsule is designed for maximum absorption, ensuring that you get the most…" at bounding box center [524, 396] width 304 height 25
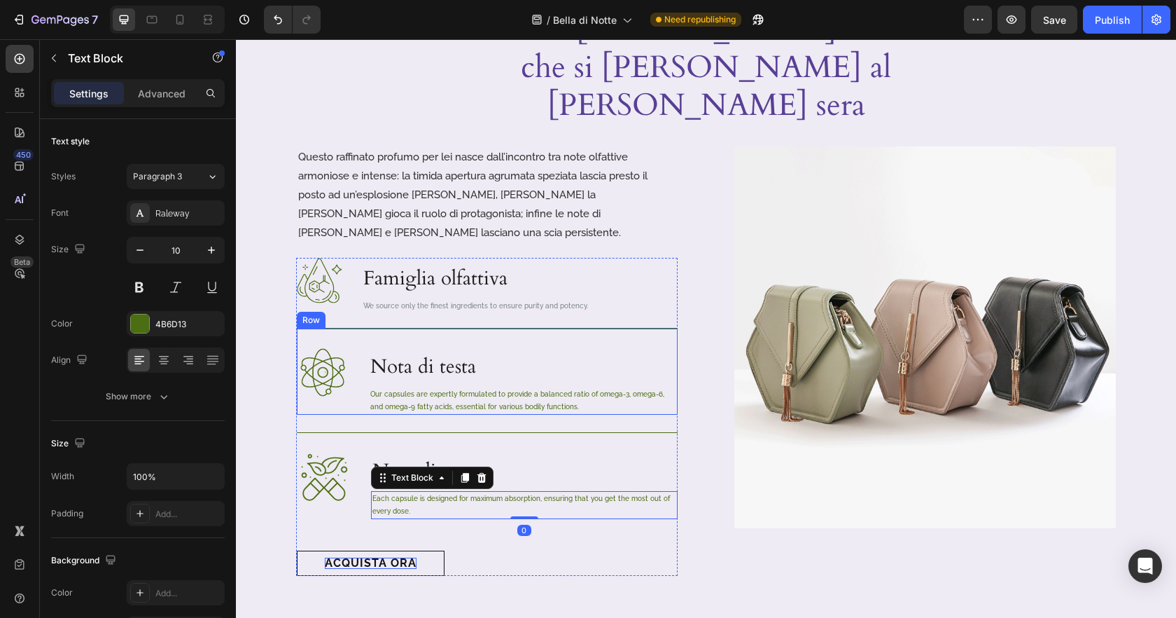
scroll to position [730, 0]
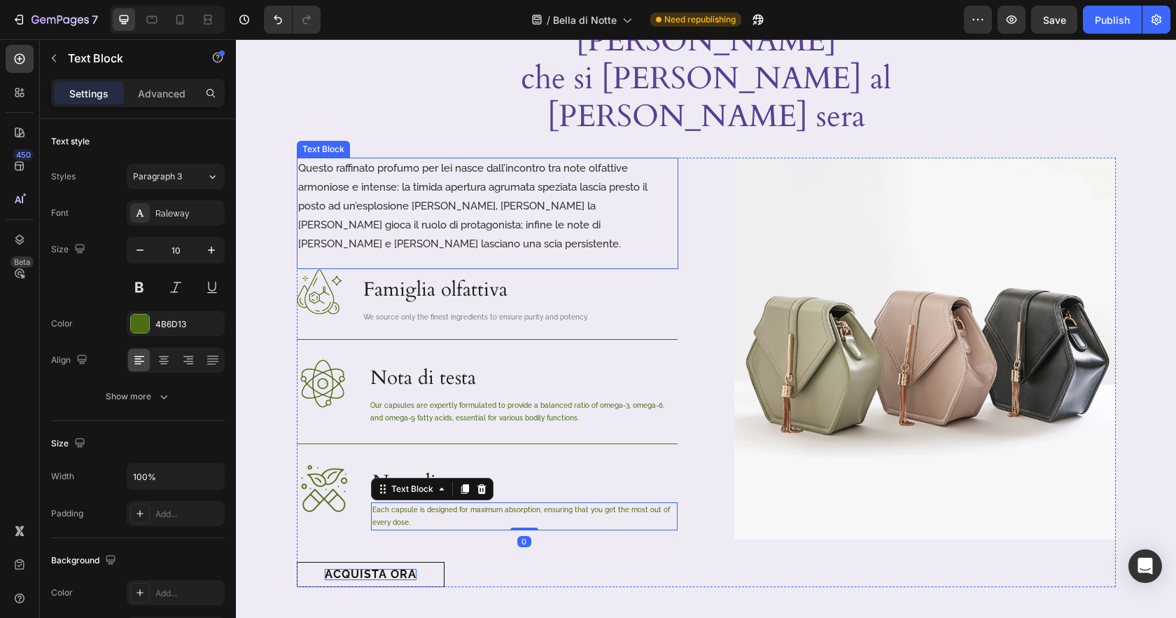
click at [480, 159] on p "Questo raffinato profumo per lei nasce dall’incontro tra note olfattive armonio…" at bounding box center [487, 206] width 379 height 95
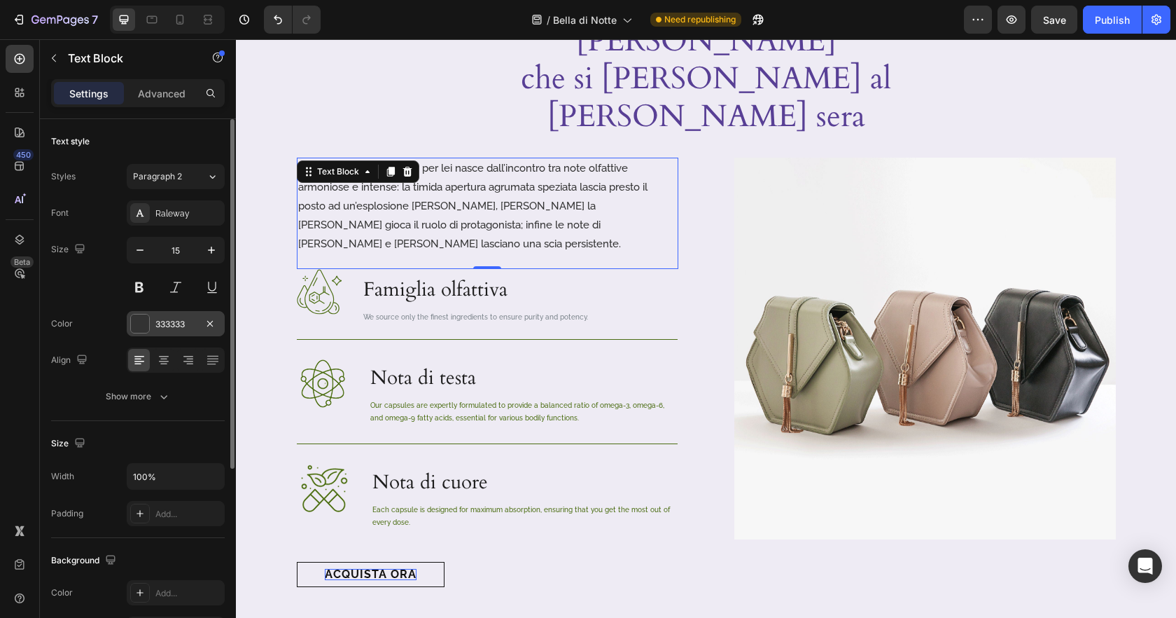
click at [162, 321] on div "333333" at bounding box center [175, 324] width 41 height 13
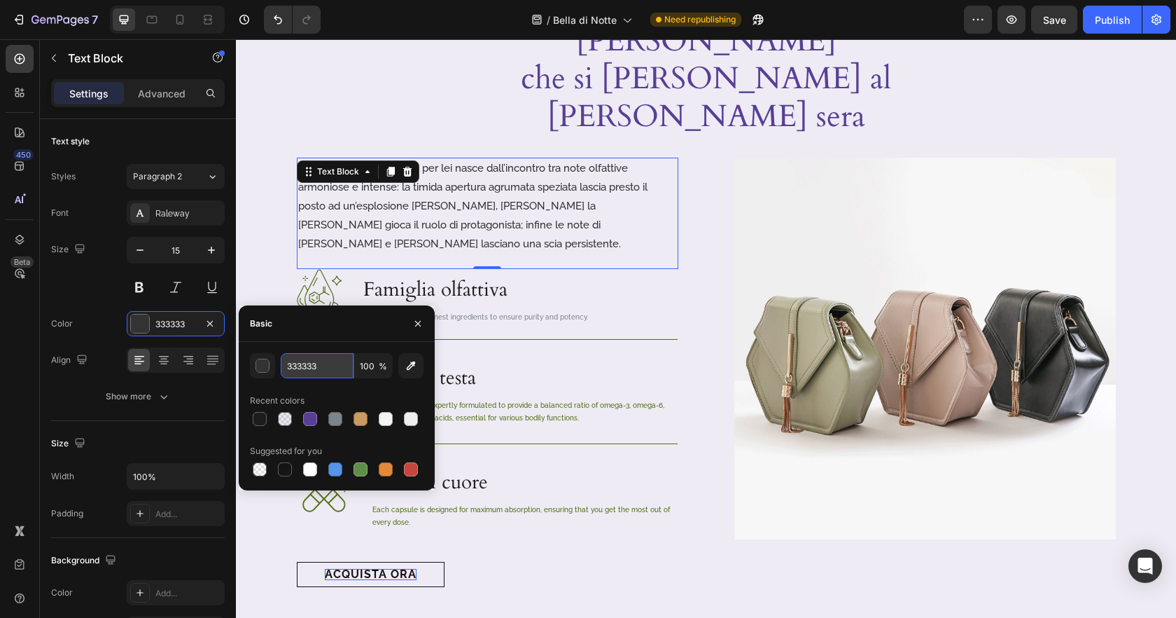
drag, startPoint x: 309, startPoint y: 364, endPoint x: 326, endPoint y: 366, distance: 16.2
click at [309, 364] on input "333333" at bounding box center [317, 365] width 73 height 25
click at [454, 311] on p "We source only the finest ingredients to ensure purity and potency." at bounding box center [475, 317] width 225 height 13
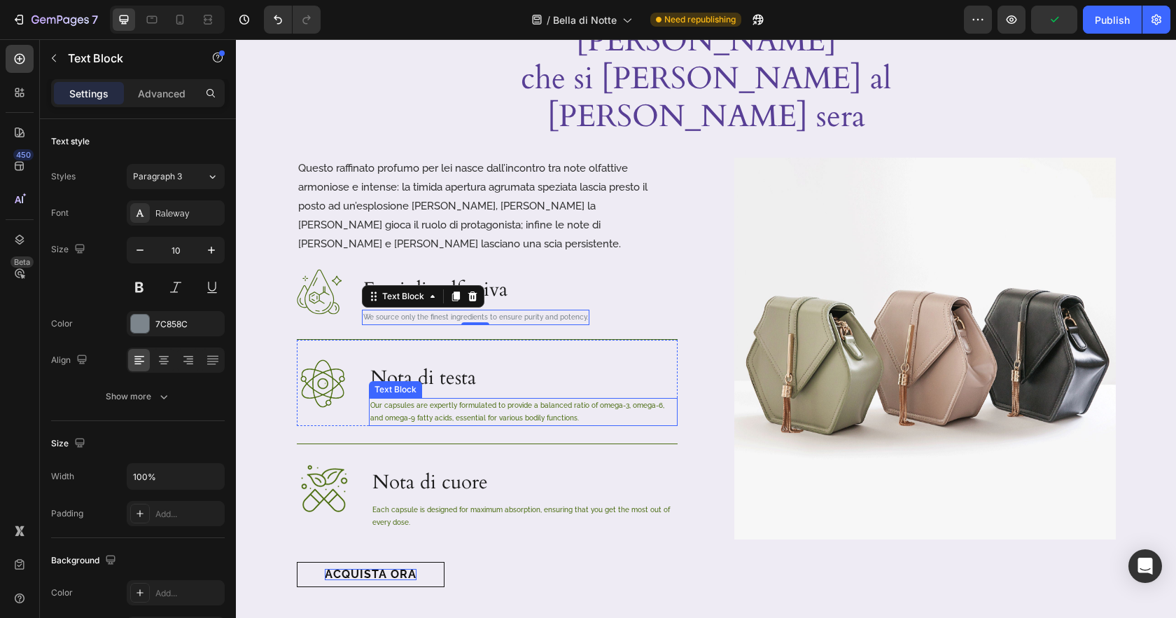
click at [550, 399] on p "Our capsules are expertly formulated to provide a balanced ratio of omega-3, om…" at bounding box center [523, 411] width 306 height 25
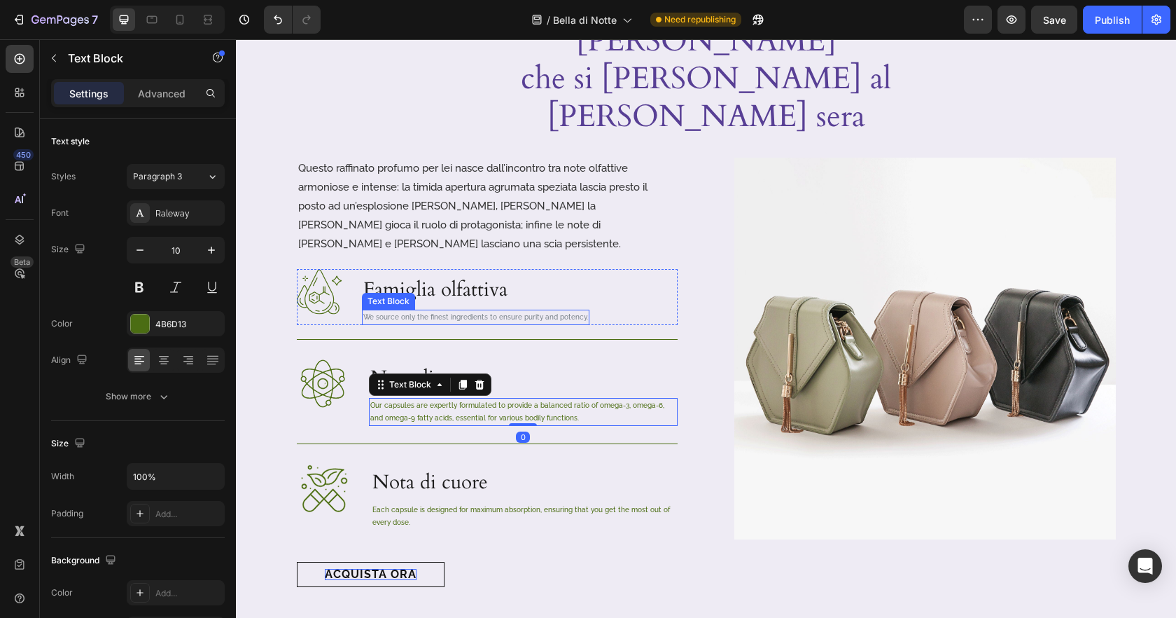
click at [446, 311] on p "We source only the finest ingredients to ensure purity and potency." at bounding box center [475, 317] width 225 height 13
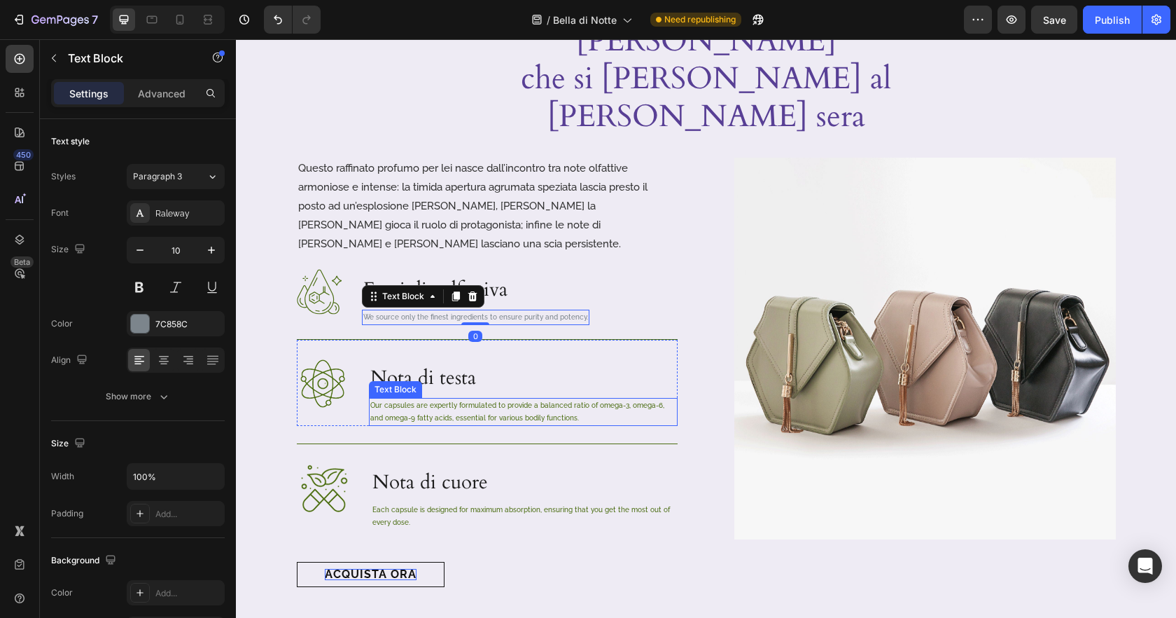
click at [425, 399] on p "Our capsules are expertly formulated to provide a balanced ratio of omega-3, om…" at bounding box center [523, 411] width 306 height 25
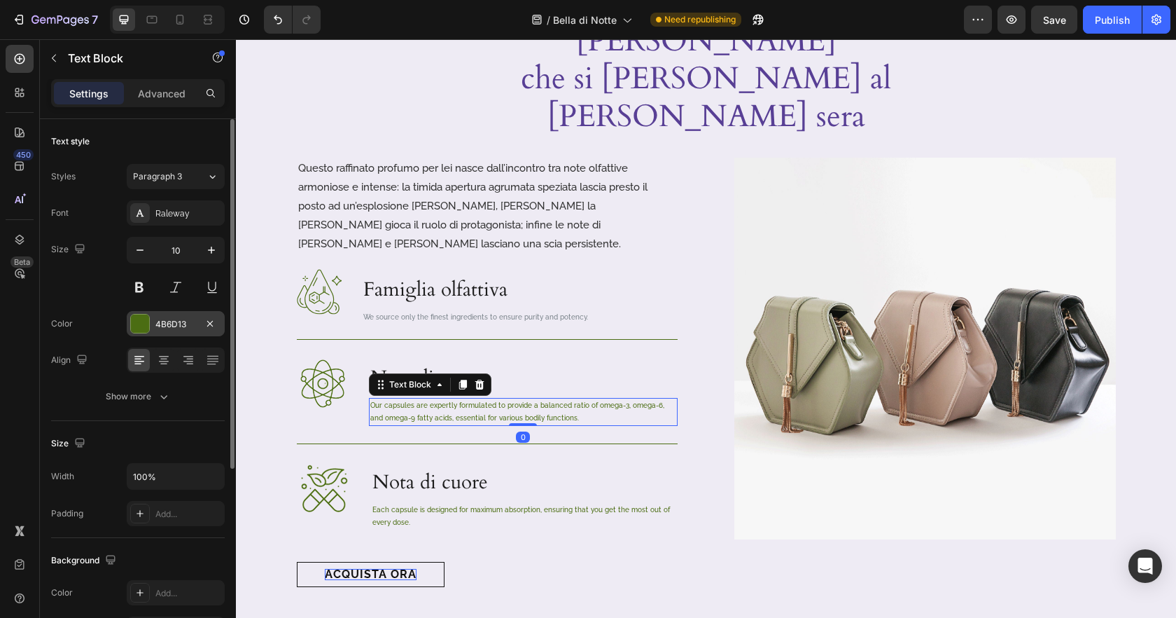
click at [180, 316] on div "4B6D13" at bounding box center [176, 323] width 98 height 25
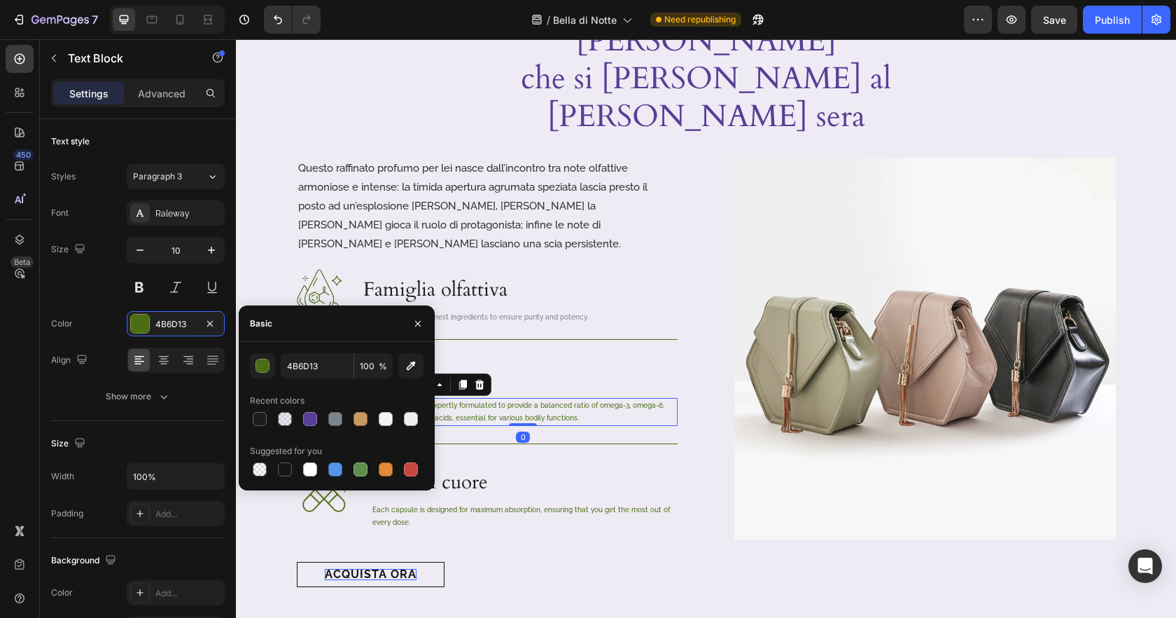
click at [345, 419] on div at bounding box center [337, 419] width 174 height 20
click at [333, 417] on div at bounding box center [335, 419] width 14 height 14
type input "7C858C"
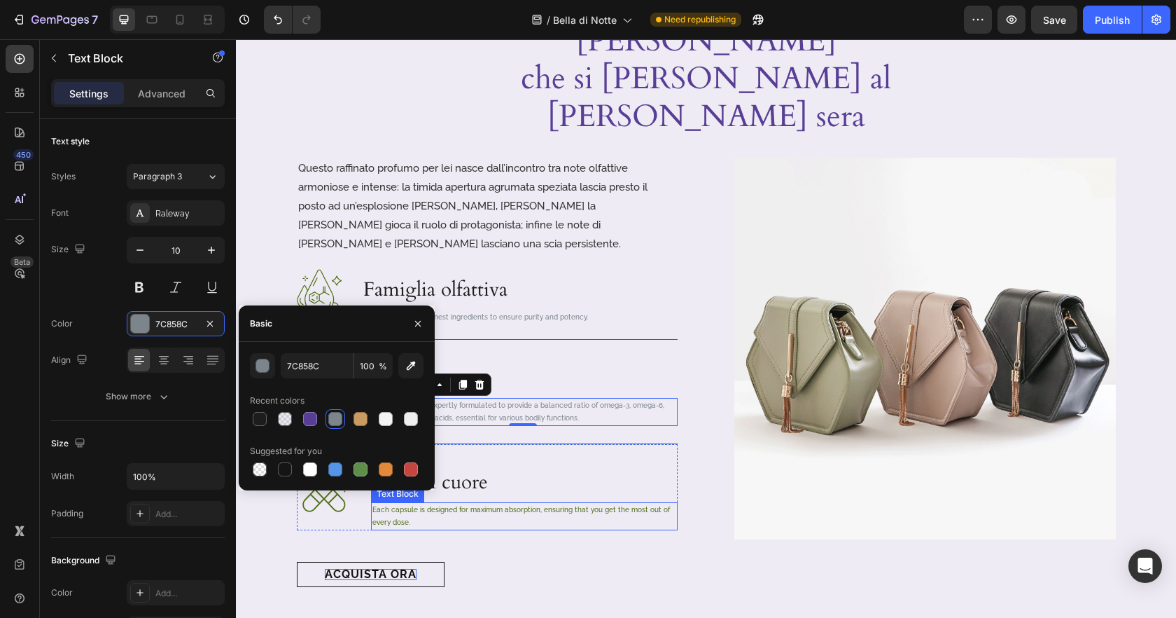
click at [497, 503] on p "Each capsule is designed for maximum absorption, ensuring that you get the most…" at bounding box center [524, 515] width 304 height 25
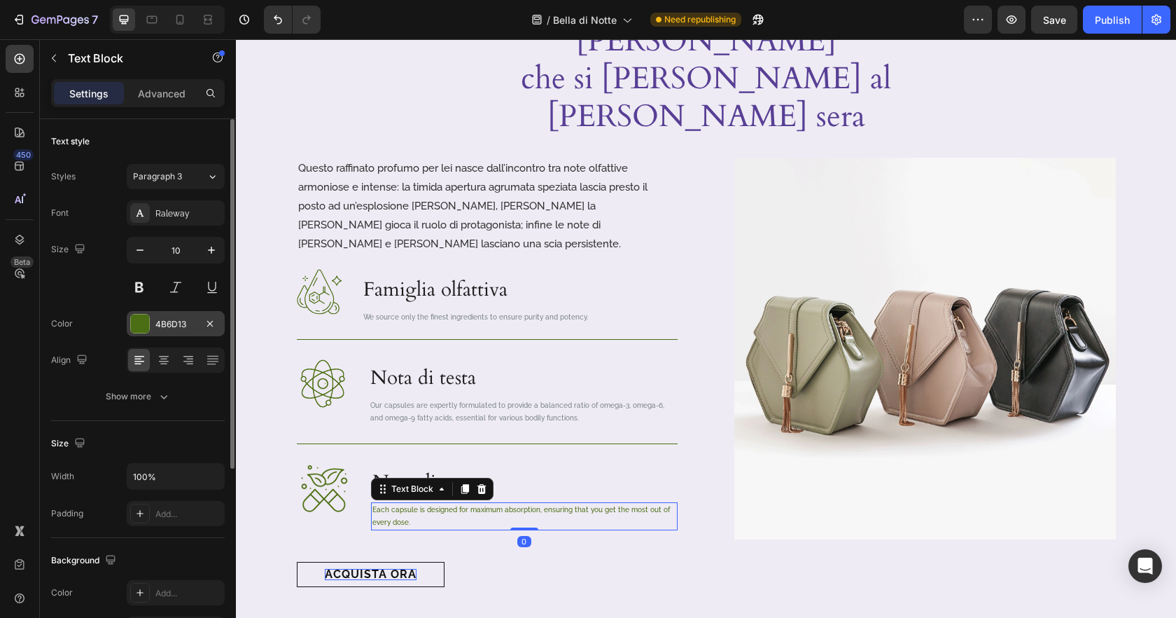
click at [133, 326] on div at bounding box center [140, 323] width 18 height 18
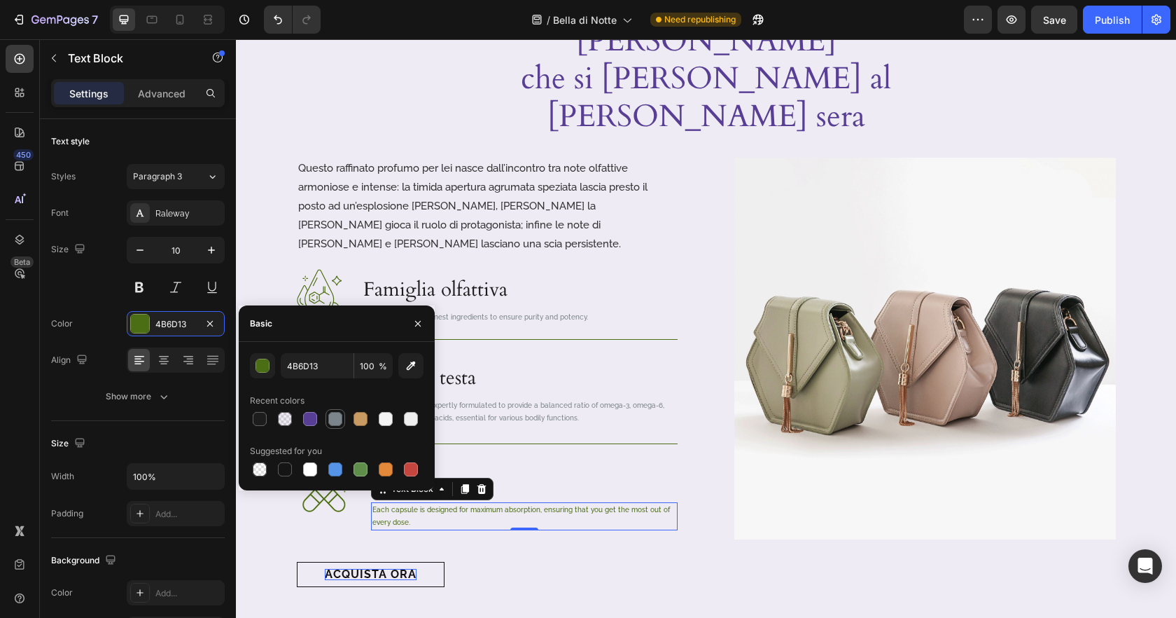
click at [331, 421] on div at bounding box center [335, 419] width 14 height 14
type input "7C858C"
click at [653, 463] on p "Nota di cuore" at bounding box center [524, 482] width 304 height 38
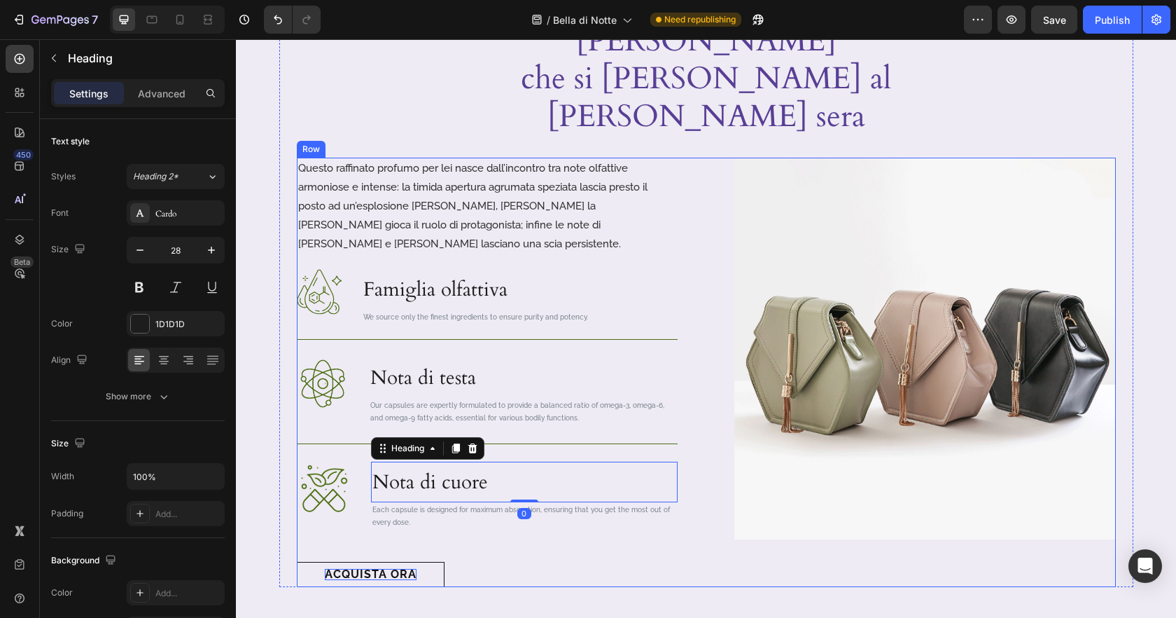
click at [688, 466] on div "Questo raffinato profumo per lei nasce dall’incontro tra note olfattive armonio…" at bounding box center [706, 372] width 819 height 429
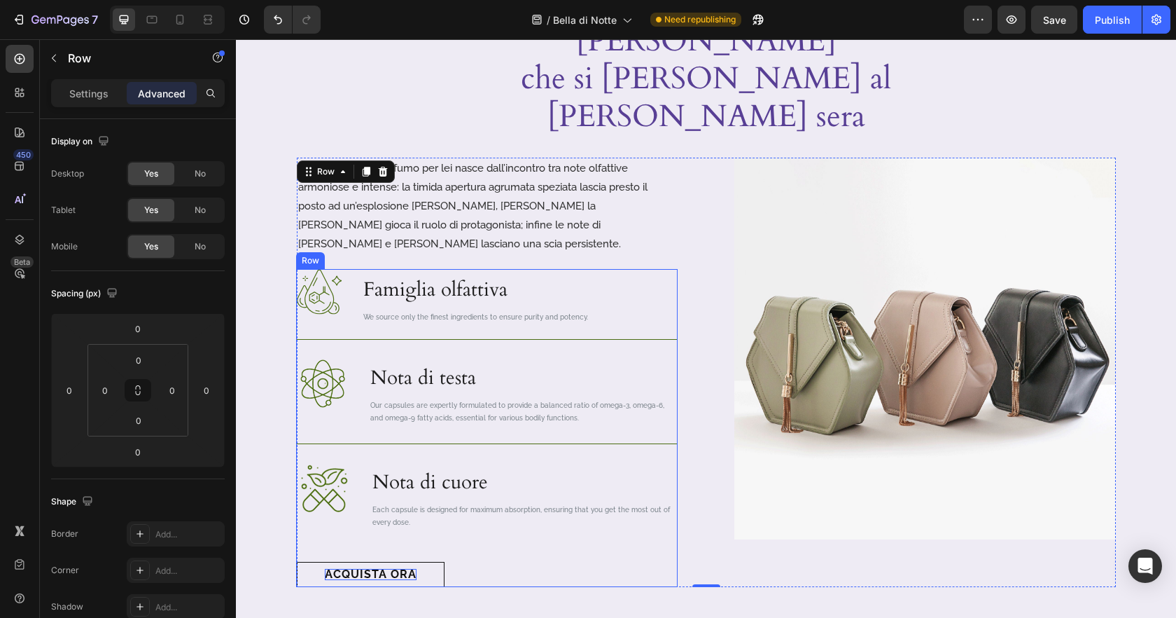
click at [647, 269] on div "Image Famiglia olfattiva Heading We source only the finest ingredients to ensur…" at bounding box center [487, 428] width 381 height 318
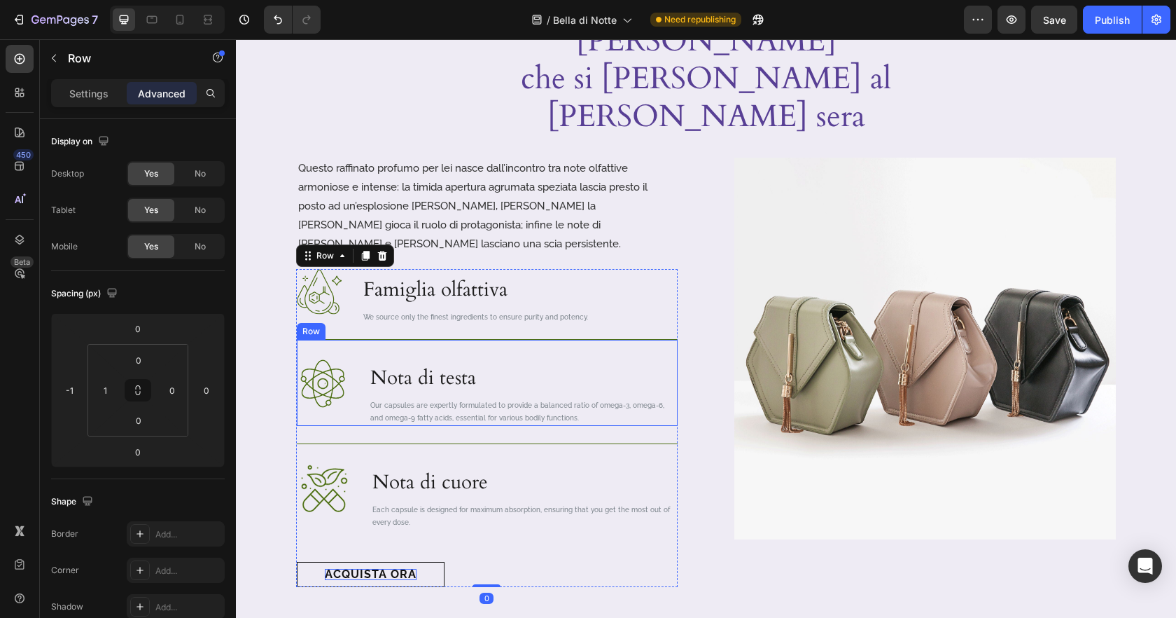
click at [646, 339] on div "Image Nota di testa Heading Our capsules are expertly formulated to provide a b…" at bounding box center [487, 382] width 381 height 87
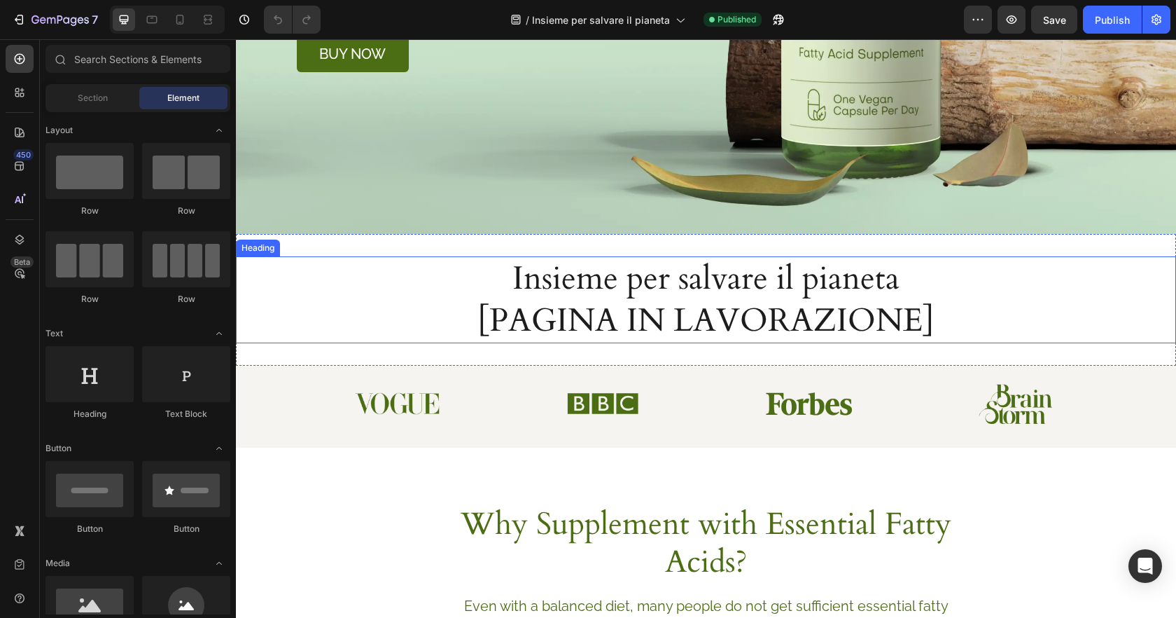
scroll to position [367, 0]
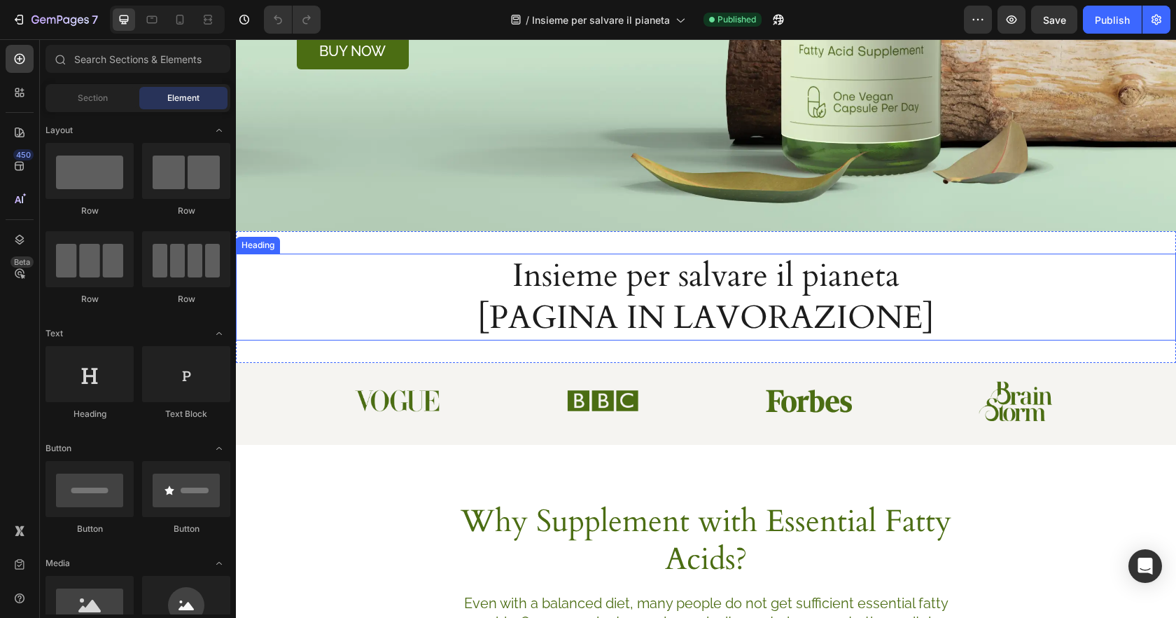
click at [824, 267] on h2 "Insieme per salvare il pianeta [PAGINA IN LAVORAZIONE]" at bounding box center [706, 296] width 940 height 87
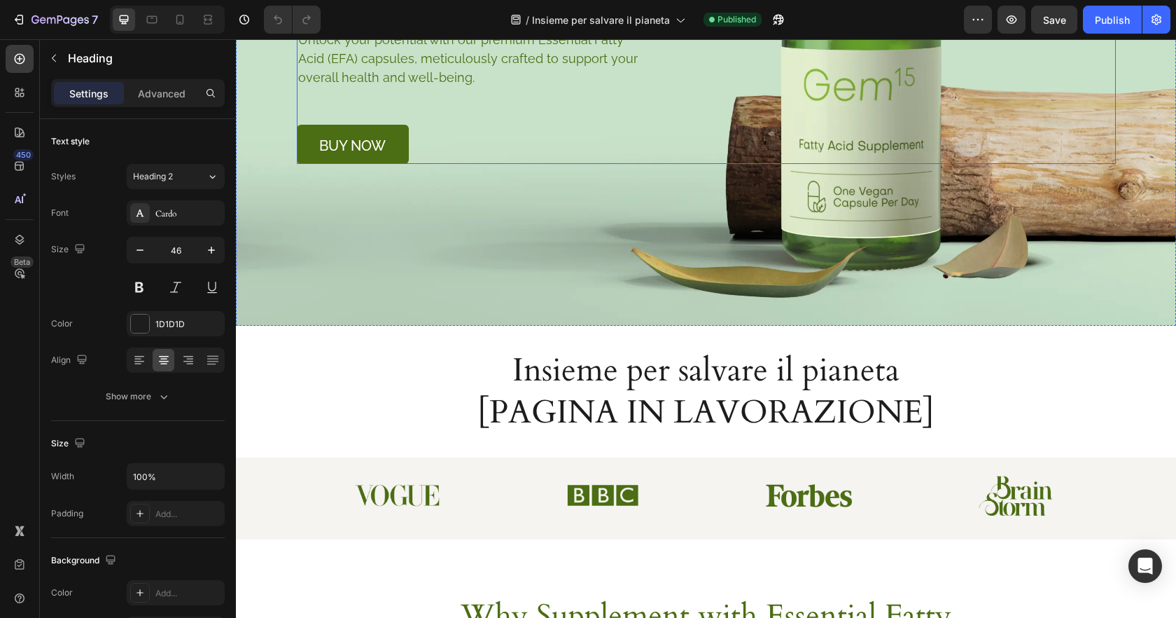
scroll to position [356, 0]
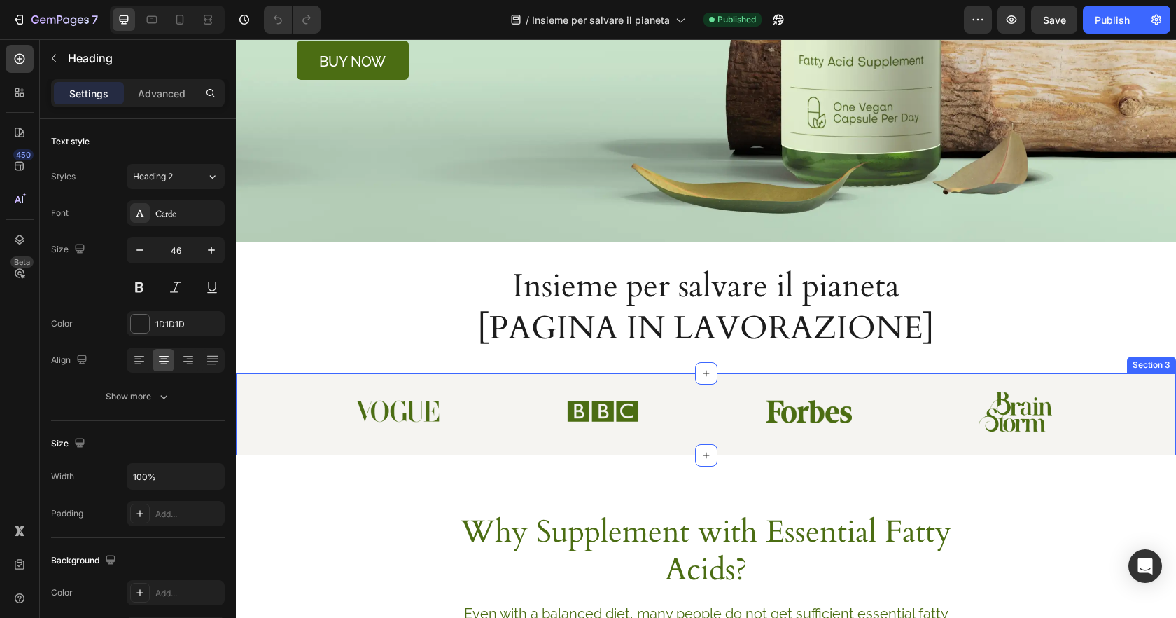
click at [289, 395] on div "Image Image Image Image Row" at bounding box center [705, 411] width 905 height 40
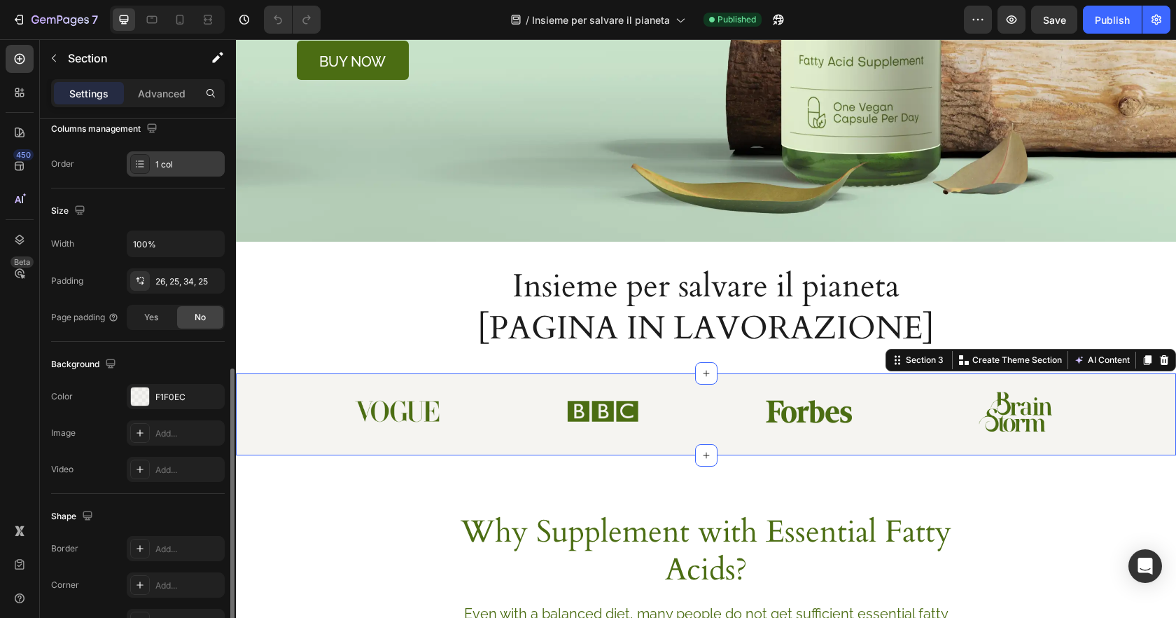
scroll to position [316, 0]
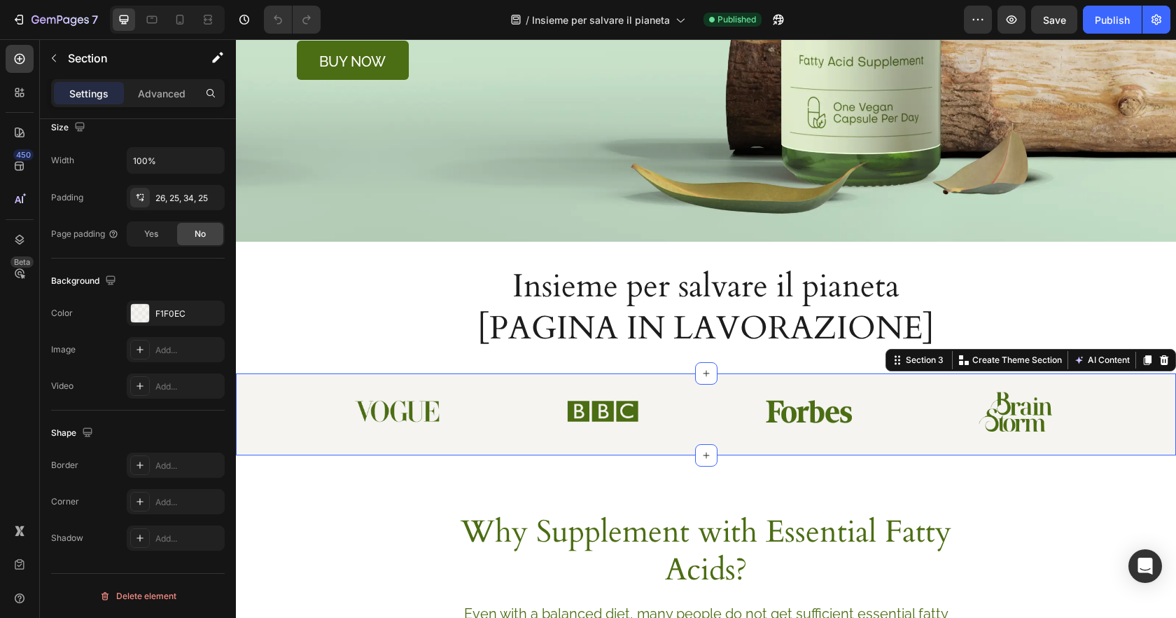
click at [240, 445] on div "Image Image Image Image Row Section 3 Create Theme Section AI Content Write wit…" at bounding box center [706, 414] width 940 height 82
click at [931, 361] on div "Section 3" at bounding box center [924, 360] width 43 height 13
click at [939, 365] on div "Section 3" at bounding box center [924, 360] width 43 height 13
click at [1108, 439] on div "Image Image Image Image Row Section 3 Create Theme Section AI Content Write wit…" at bounding box center [706, 414] width 940 height 82
click at [1034, 419] on img at bounding box center [1016, 411] width 74 height 40
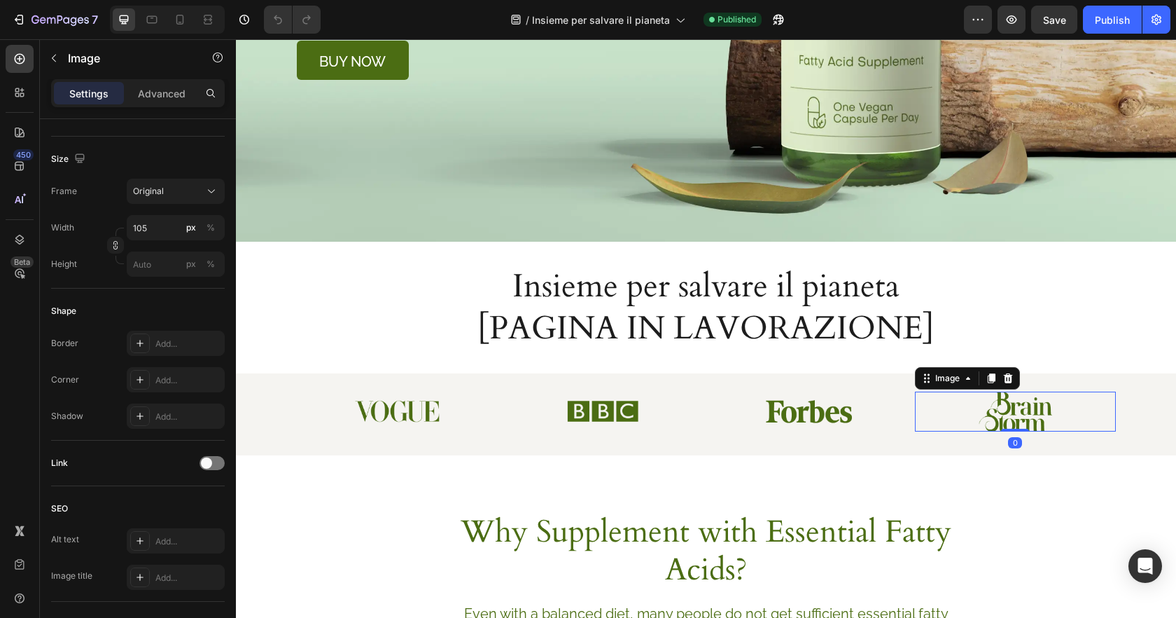
scroll to position [0, 0]
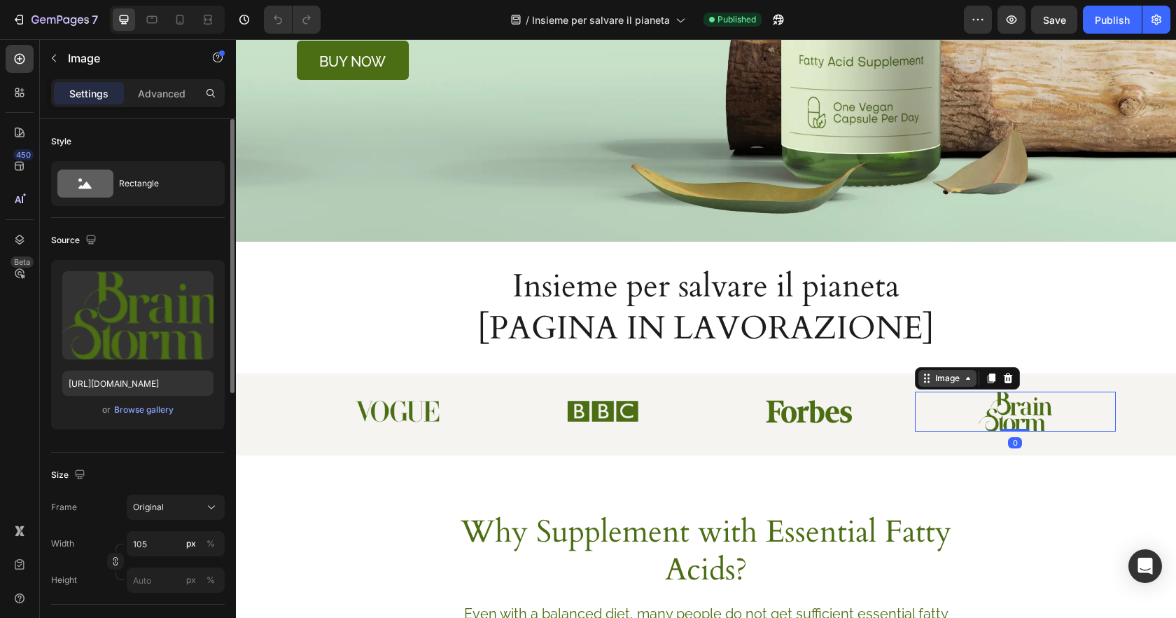
click at [945, 379] on div "Image" at bounding box center [948, 378] width 30 height 13
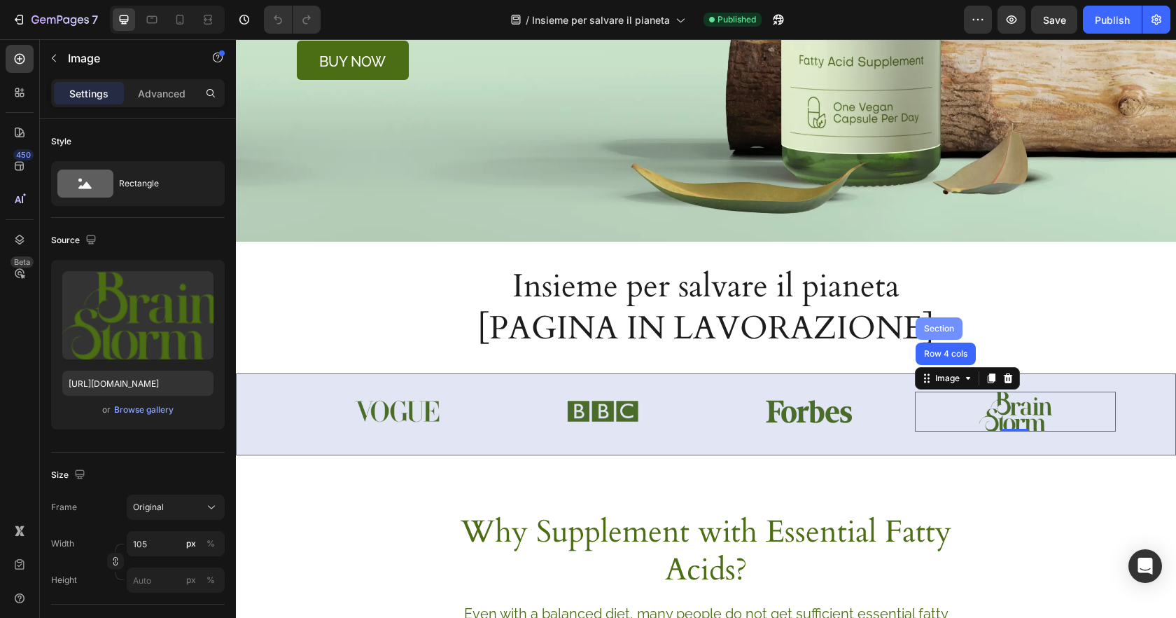
click at [946, 333] on div "Section" at bounding box center [939, 328] width 47 height 22
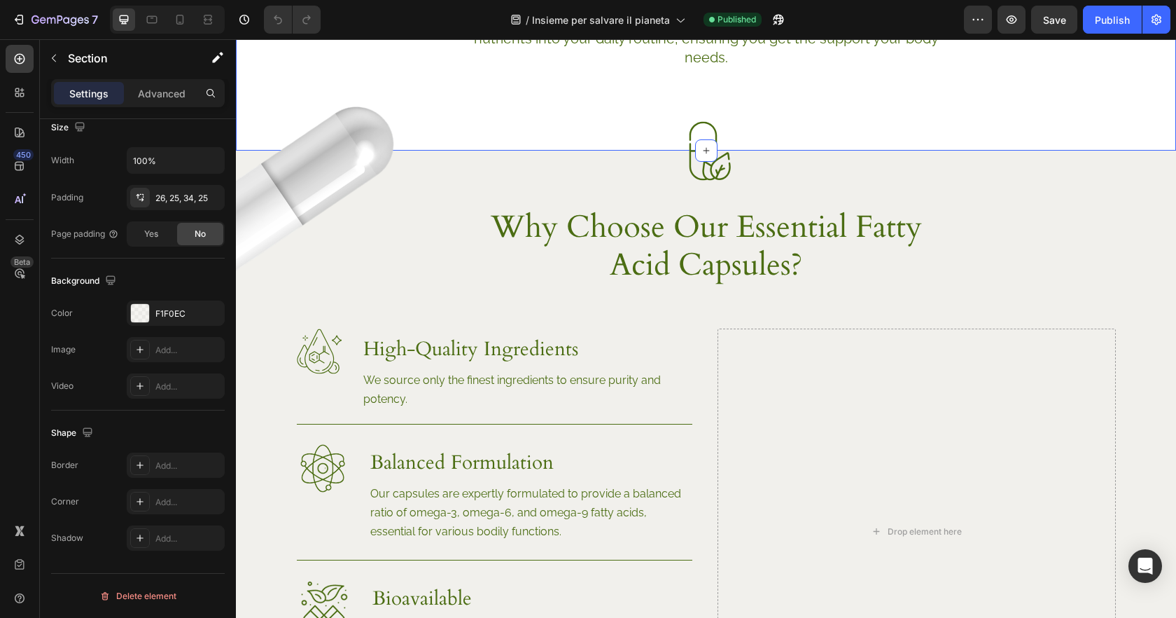
scroll to position [982, 0]
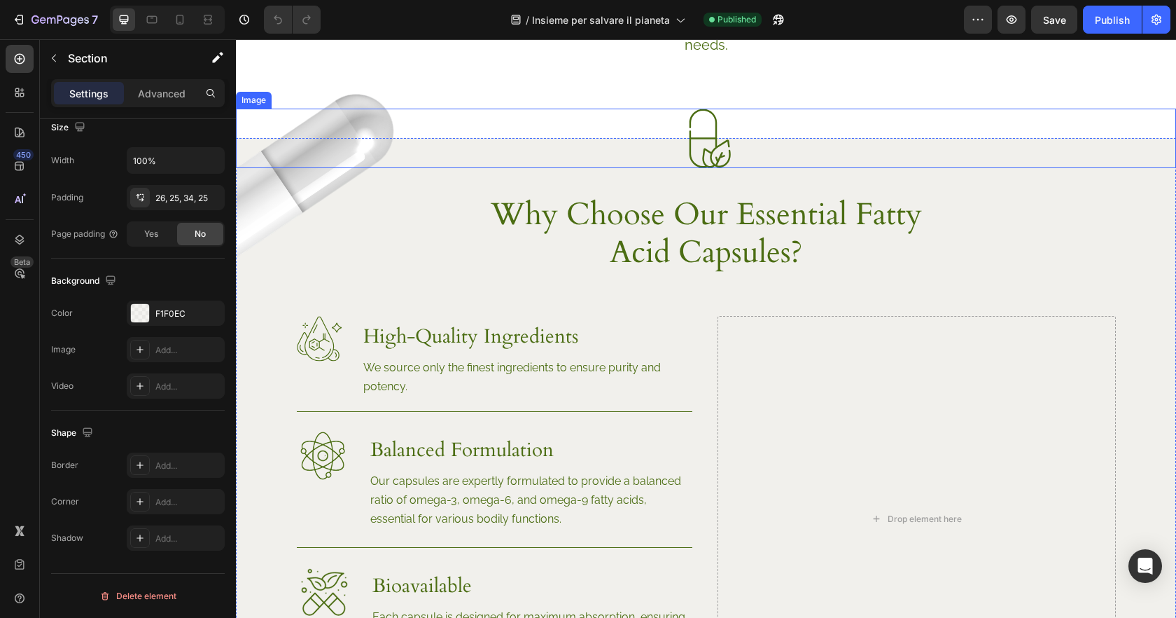
click at [353, 135] on div at bounding box center [706, 139] width 940 height 60
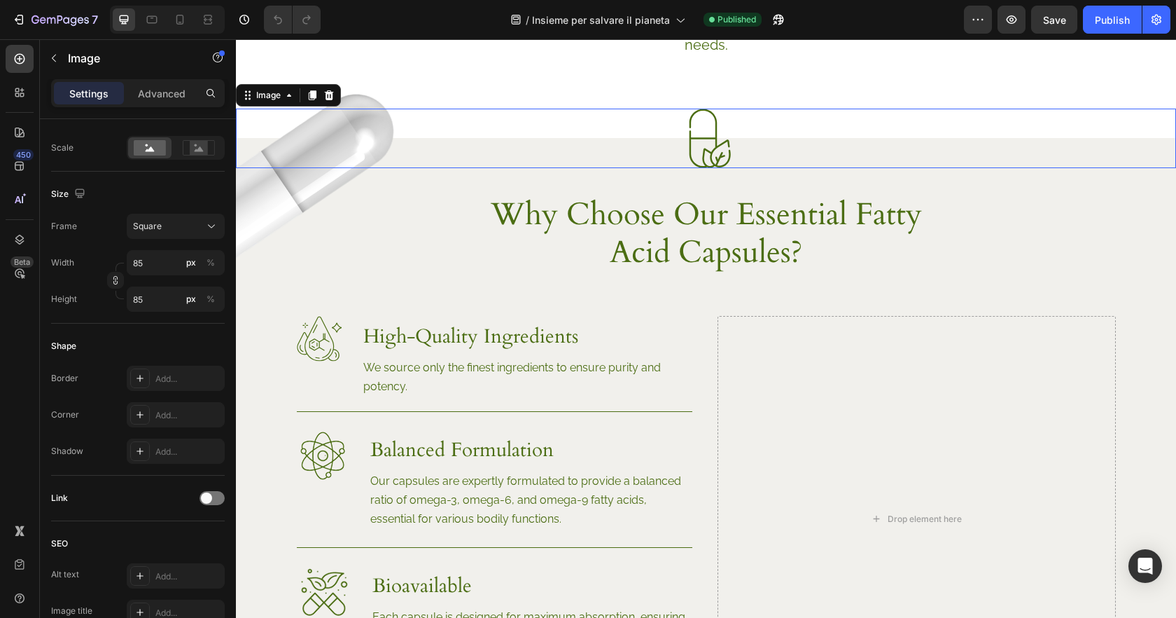
scroll to position [0, 0]
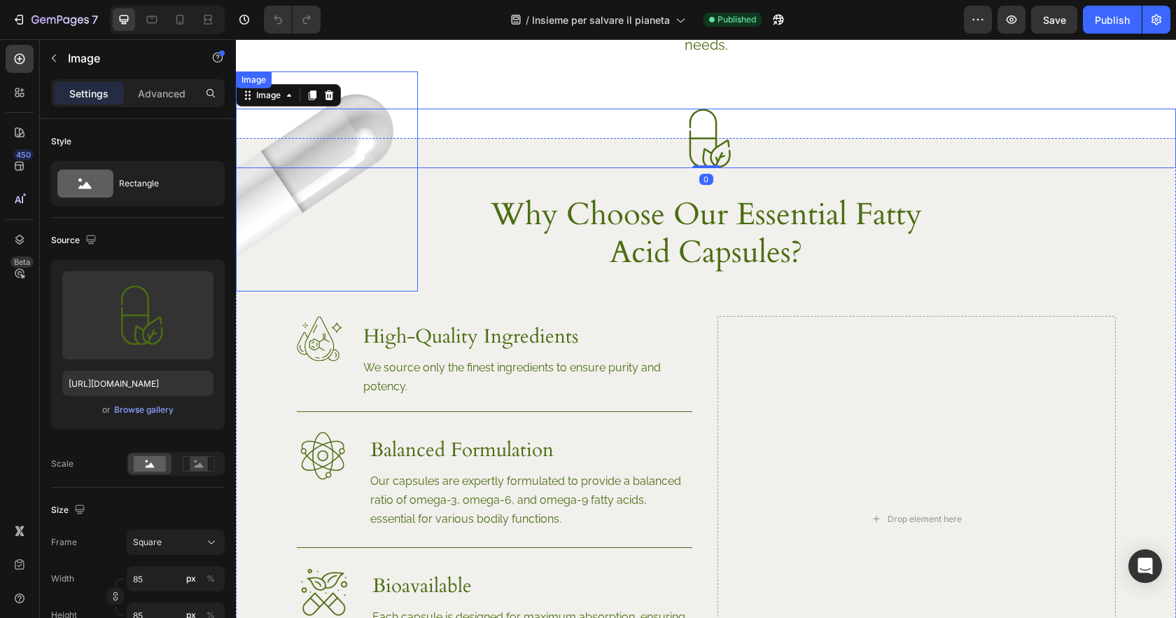
click at [267, 205] on img at bounding box center [327, 181] width 182 height 220
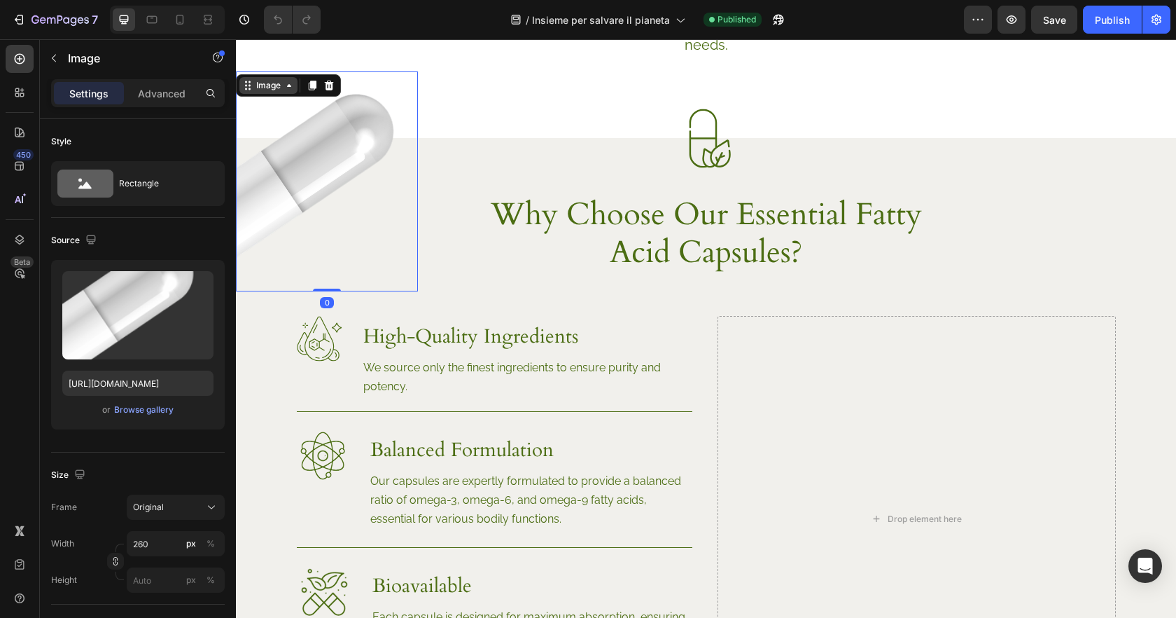
click at [282, 88] on div "Image" at bounding box center [268, 85] width 30 height 13
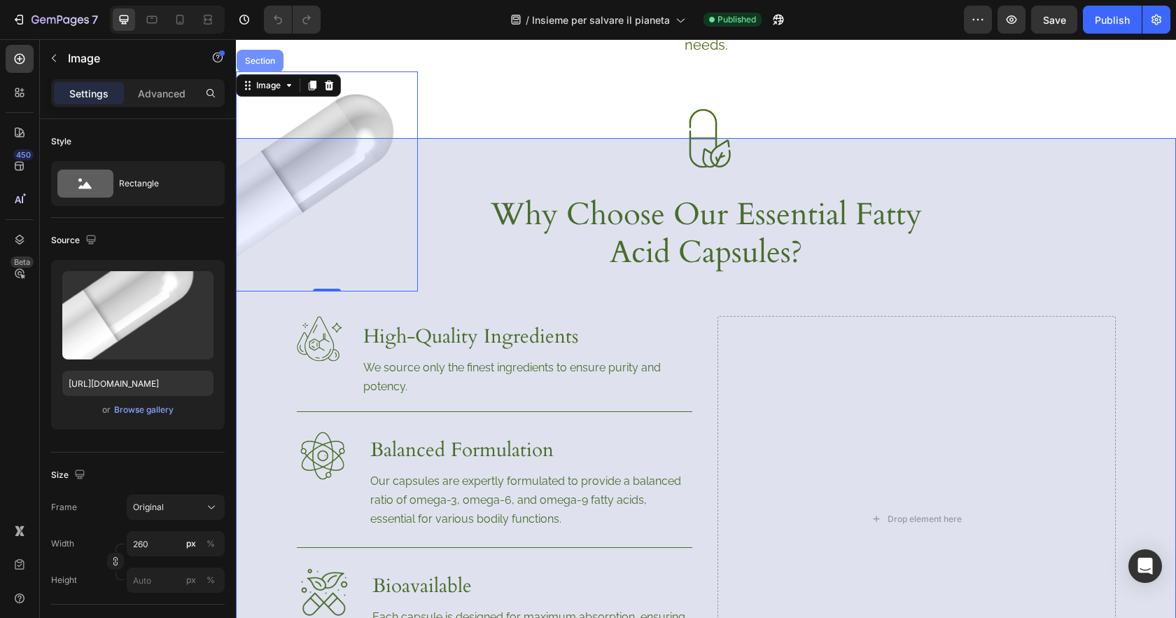
click at [275, 64] on div "Section" at bounding box center [260, 61] width 36 height 8
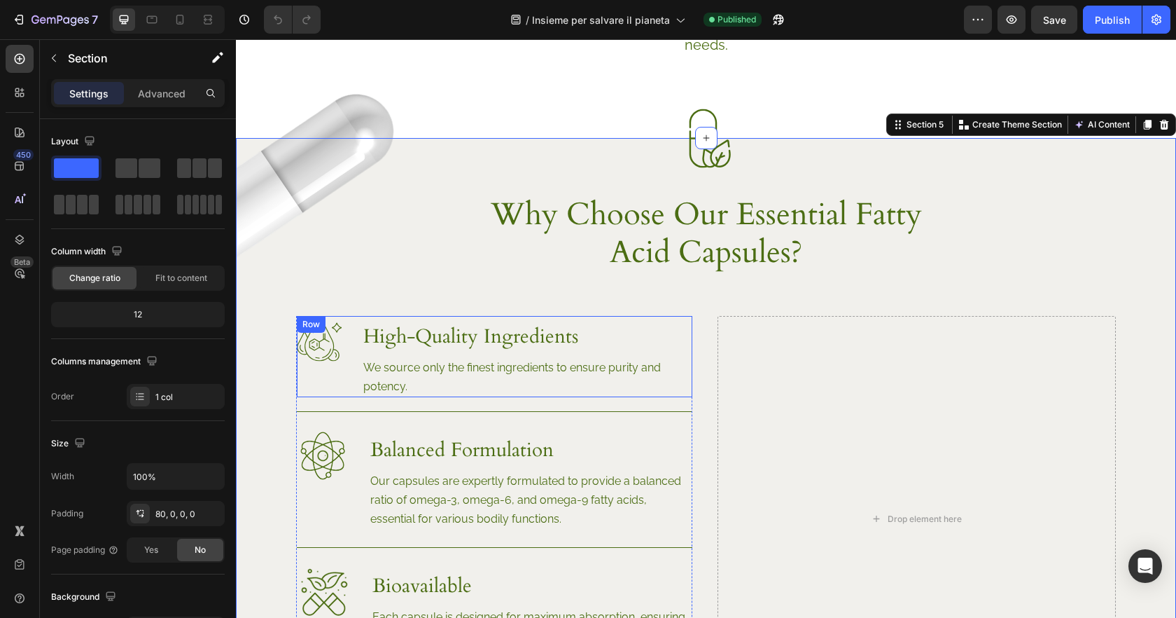
click at [354, 334] on div "Image High-Quality Ingredients Heading We source only the finest ingredients to…" at bounding box center [495, 356] width 396 height 81
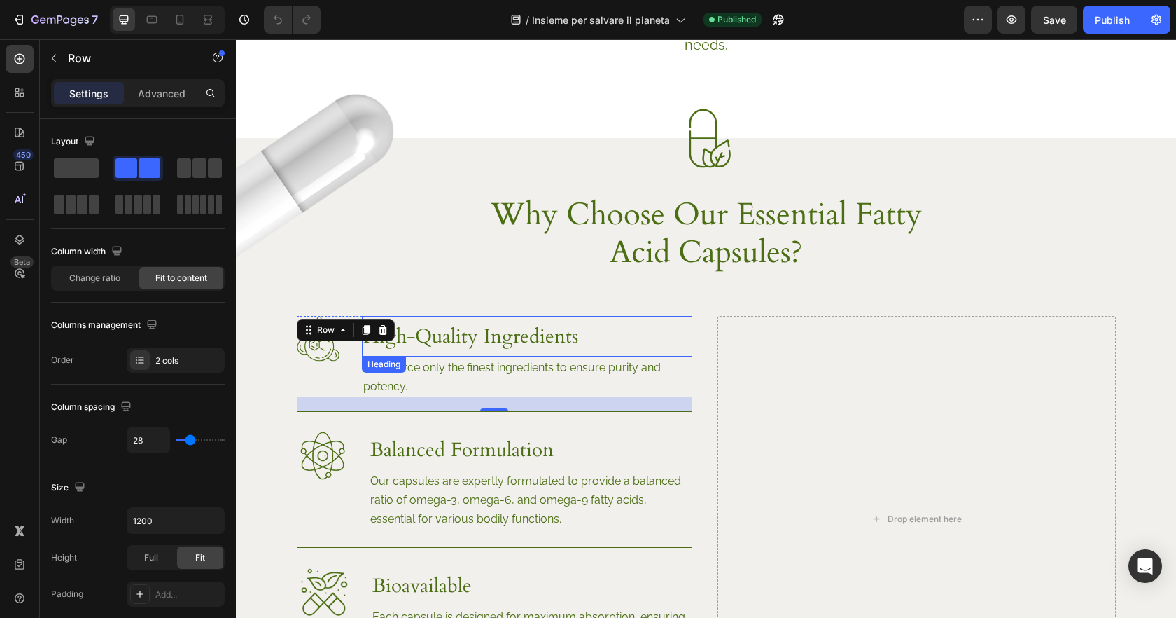
click at [629, 327] on h3 "High-Quality Ingredients" at bounding box center [527, 336] width 330 height 41
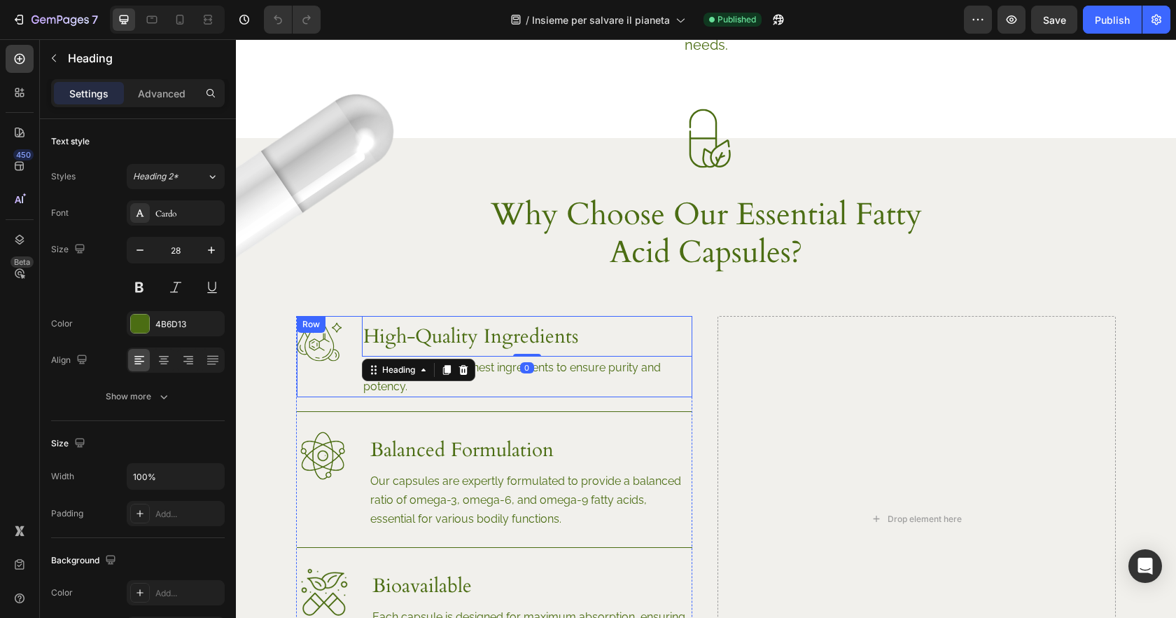
click at [349, 340] on div "Image High-Quality Ingredients Heading 0 We source only the finest ingredients …" at bounding box center [495, 356] width 396 height 81
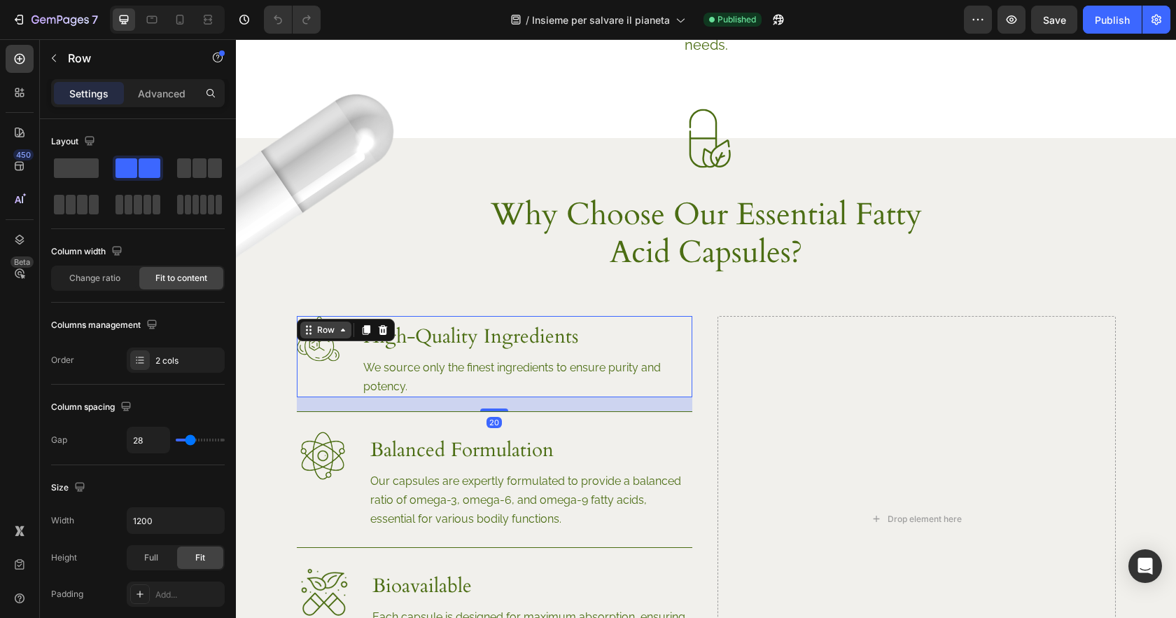
click at [337, 332] on icon at bounding box center [342, 329] width 11 height 11
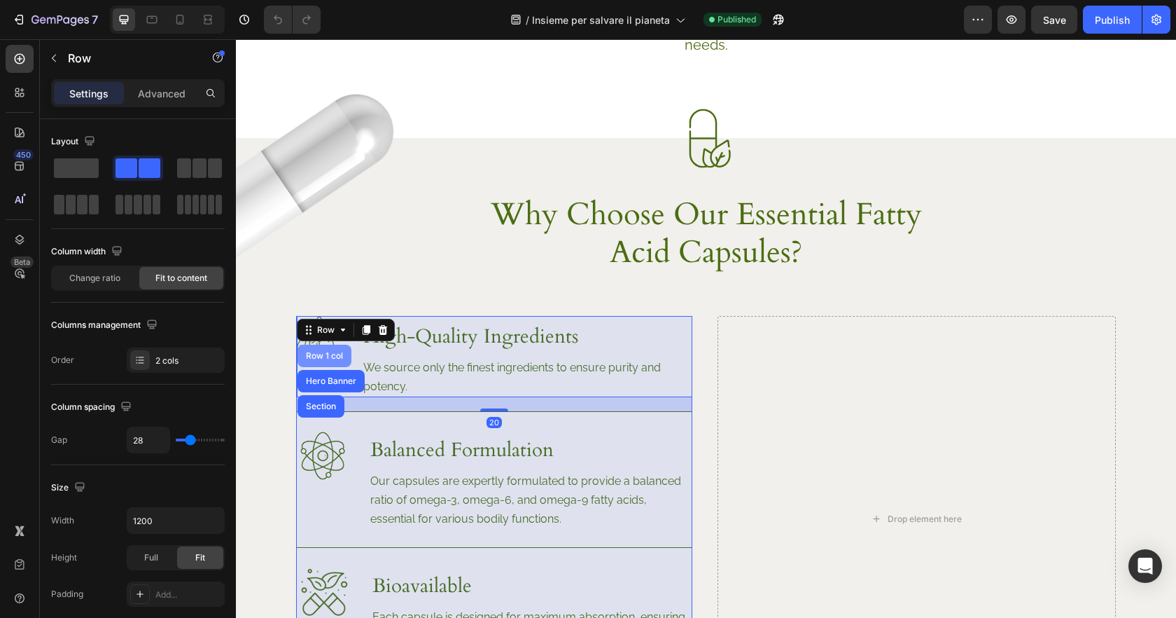
click at [331, 359] on div "Row 1 col" at bounding box center [325, 355] width 54 height 22
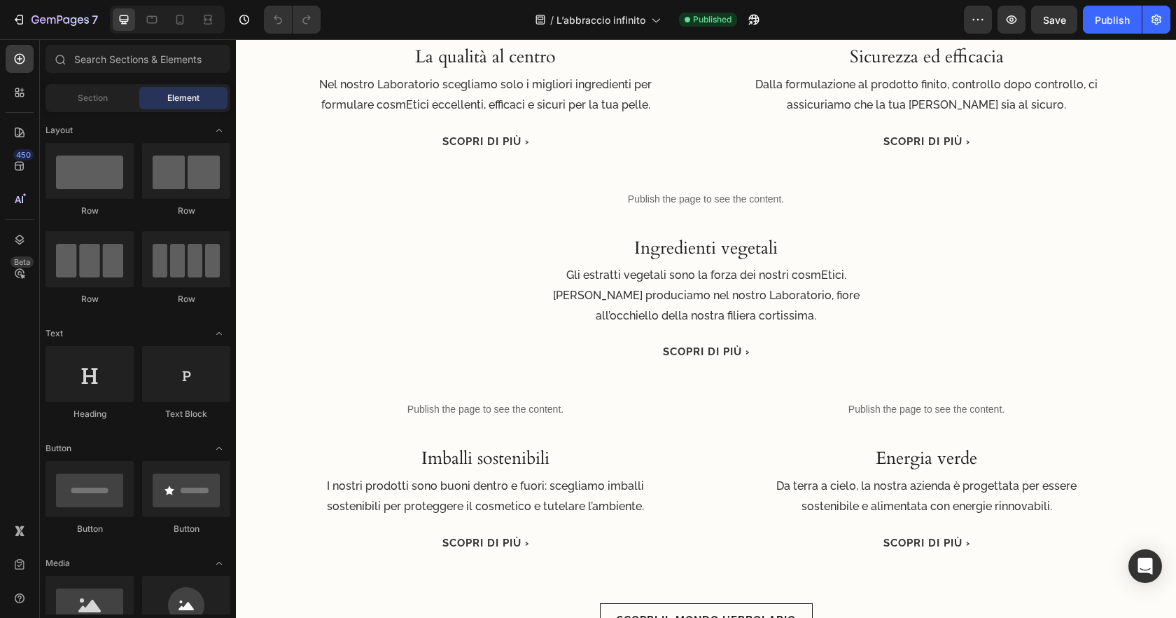
scroll to position [1706, 0]
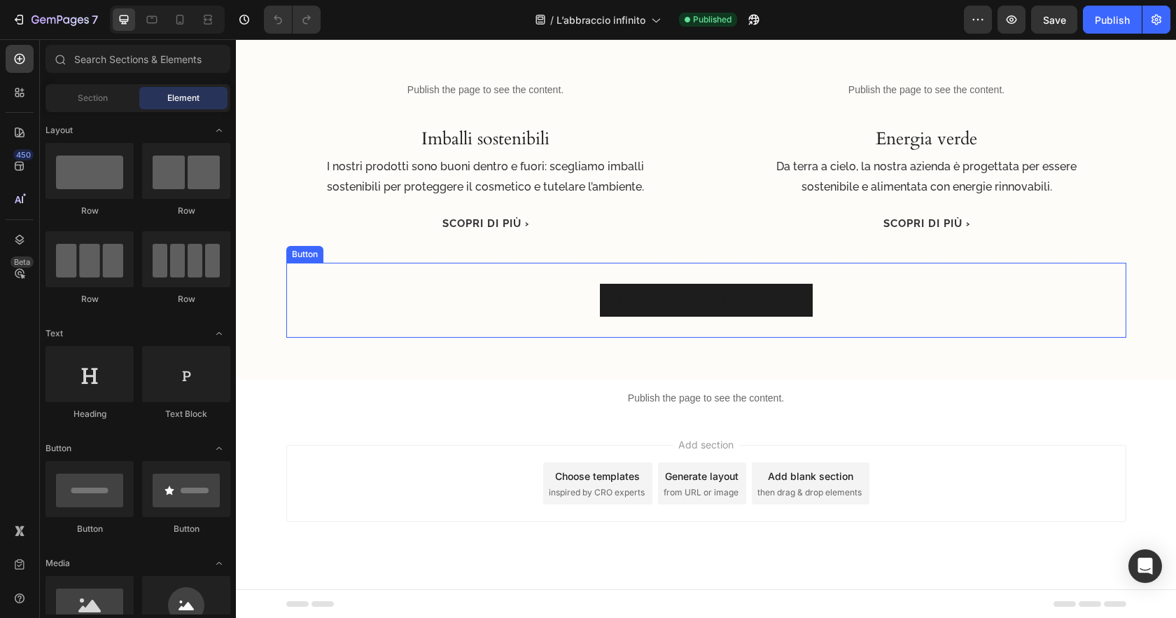
click at [812, 284] on link "Scopri il mondo L’Erbolario" at bounding box center [706, 301] width 213 height 34
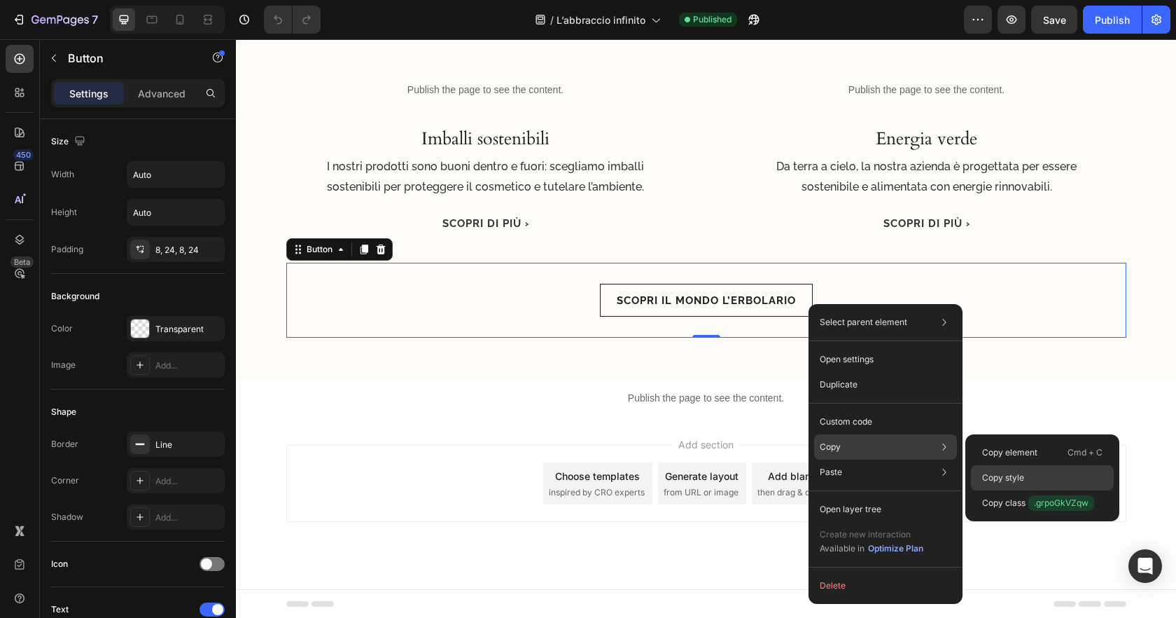
click at [995, 475] on p "Copy style" at bounding box center [1003, 477] width 42 height 13
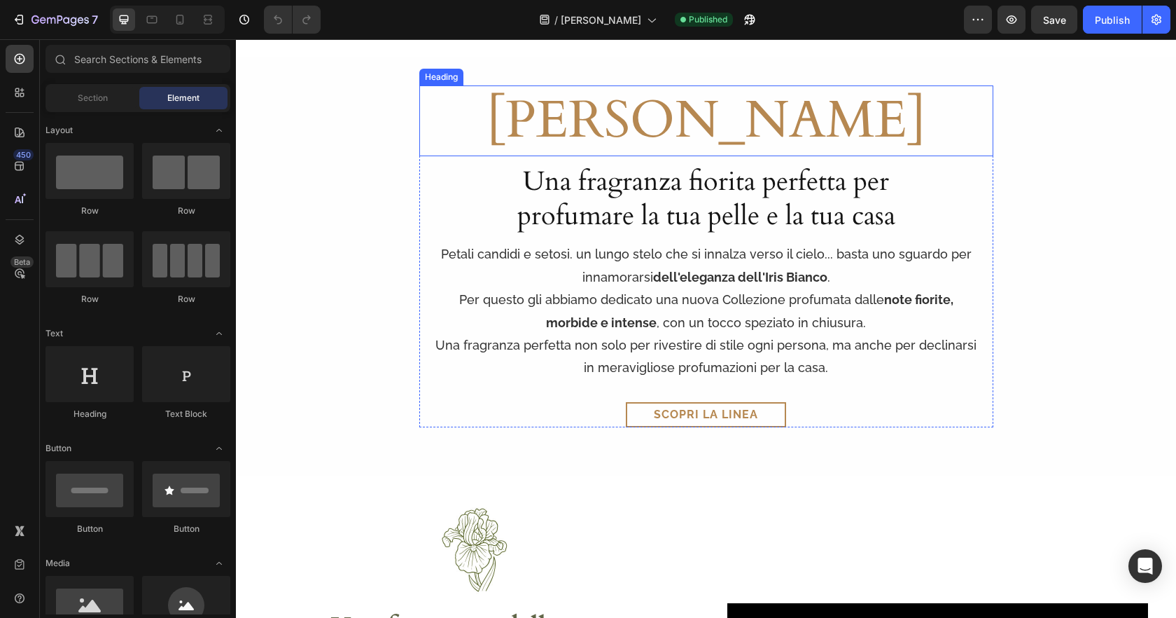
scroll to position [596, 0]
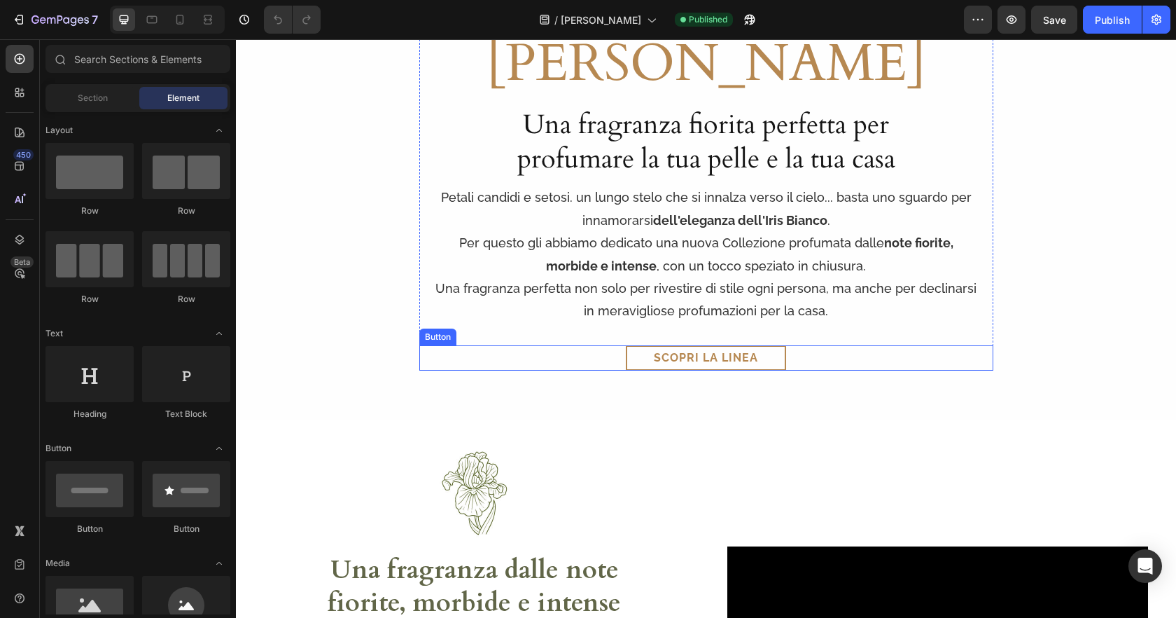
click at [804, 357] on div "Scopri la linea Button" at bounding box center [706, 357] width 574 height 25
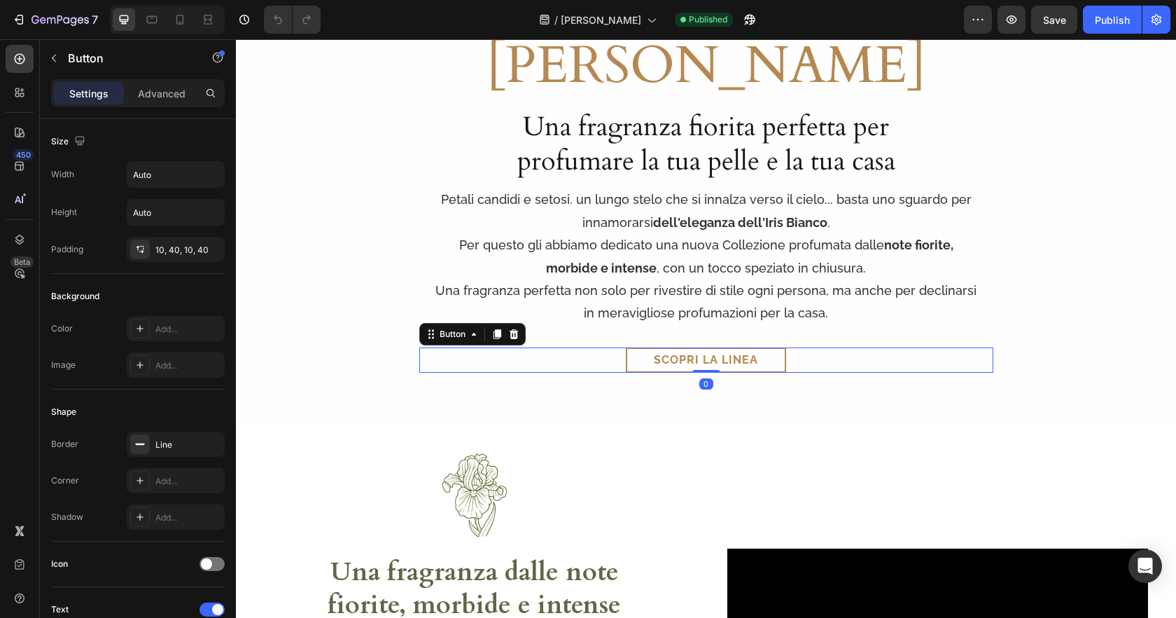
click at [838, 366] on div "Scopri la linea Button 0" at bounding box center [706, 359] width 574 height 25
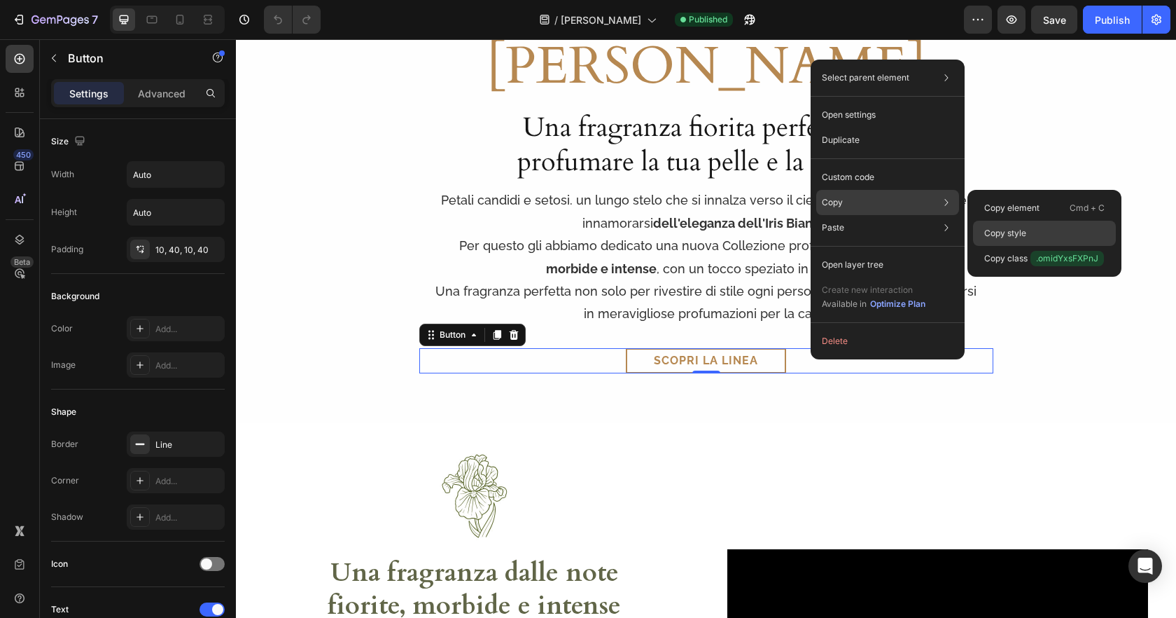
click at [1040, 246] on div "Copy style" at bounding box center [1044, 258] width 143 height 25
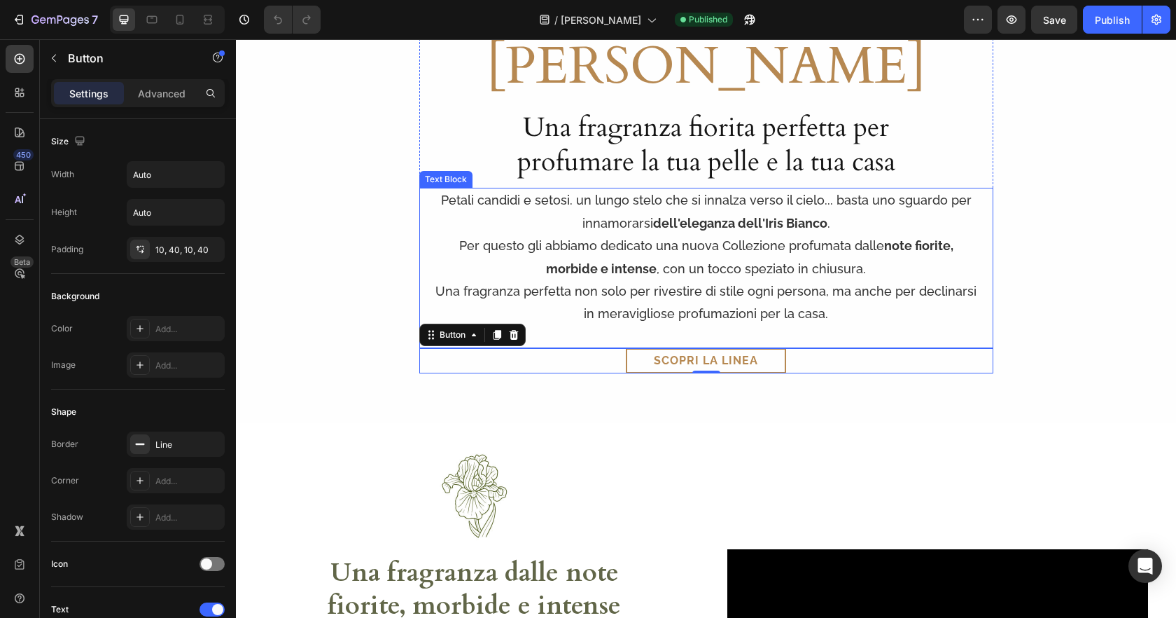
scroll to position [676, 0]
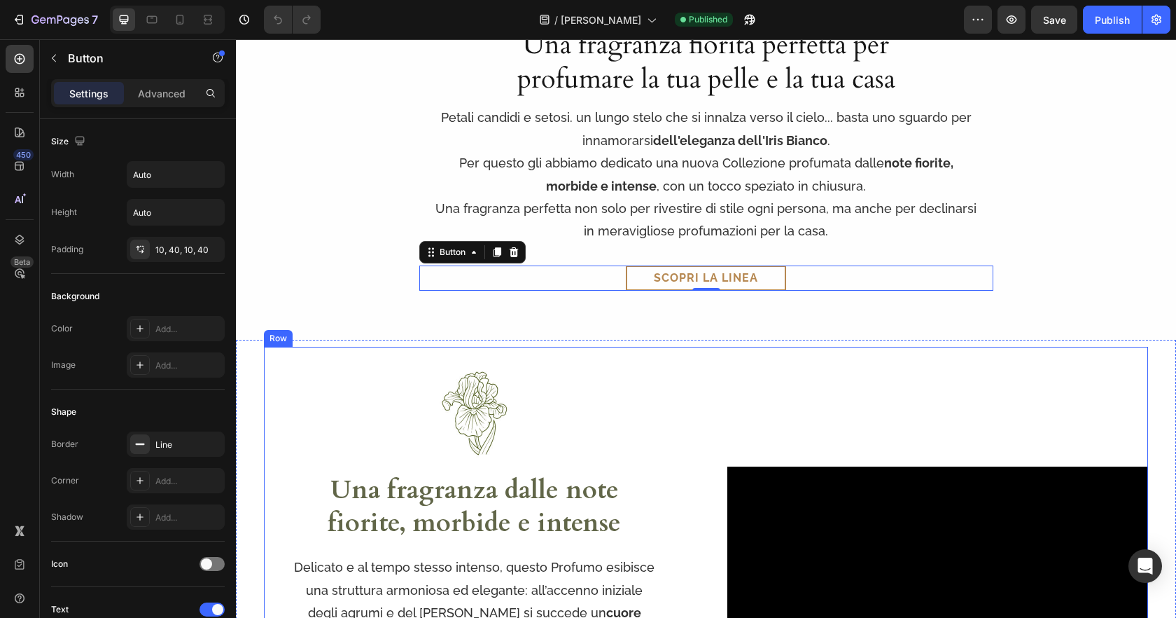
click at [688, 350] on div "Image Una fragranza dalle note fiorite, morbide e intense Heading Delicato e al…" at bounding box center [706, 572] width 884 height 450
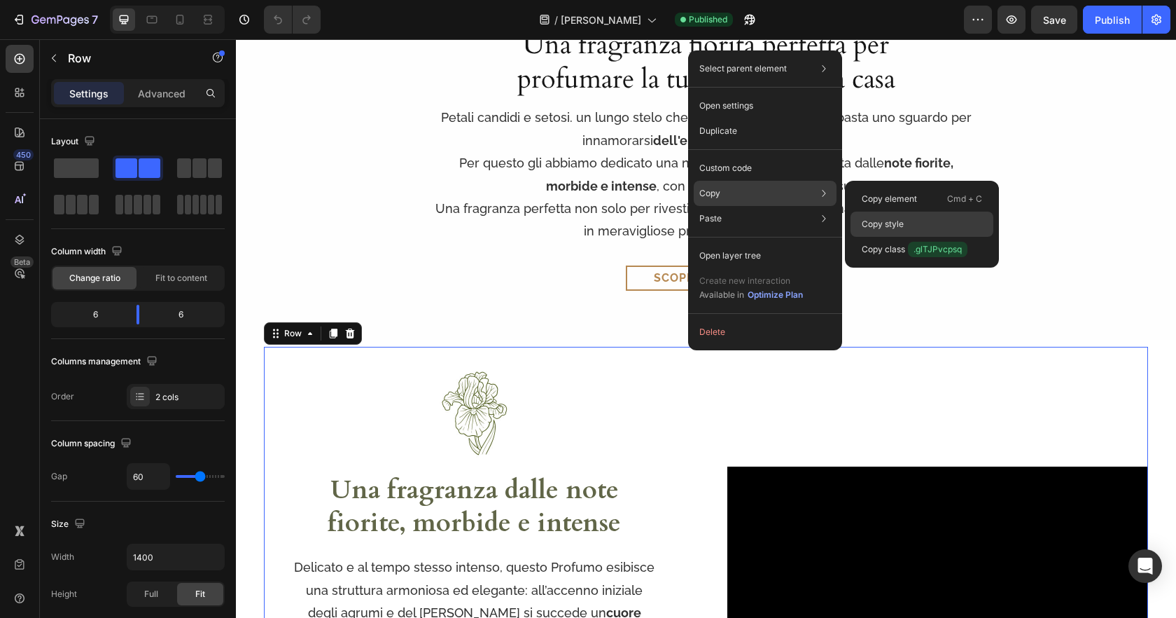
click at [914, 237] on div "Copy style" at bounding box center [922, 249] width 143 height 25
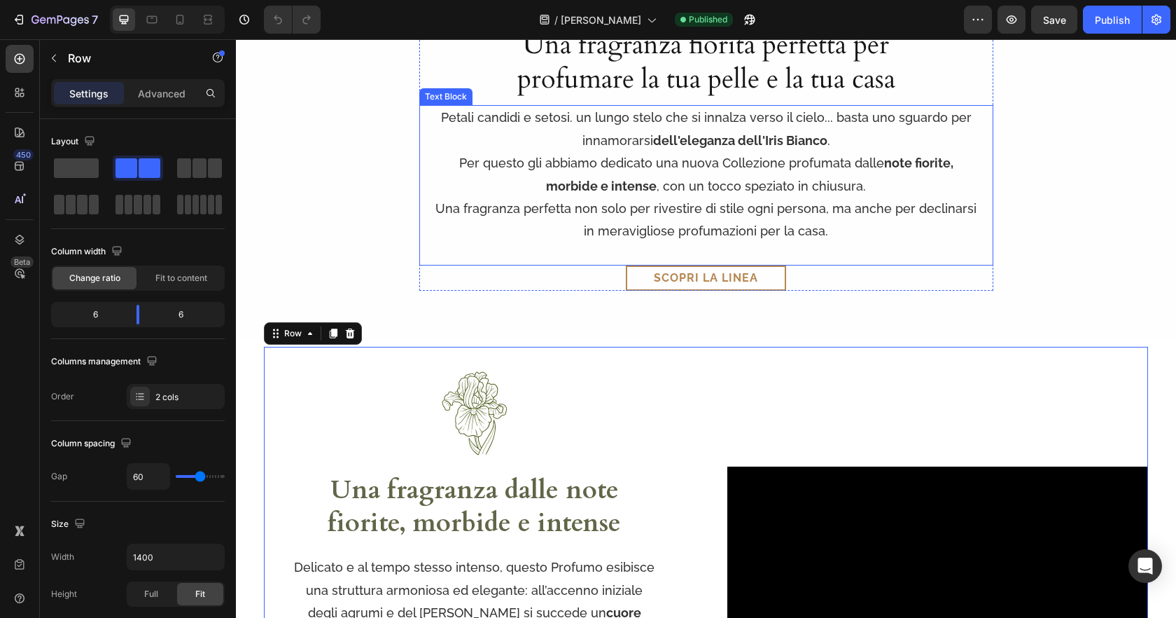
click at [719, 135] on strong "dell'eleganza dell'Iris Bianco" at bounding box center [740, 140] width 174 height 15
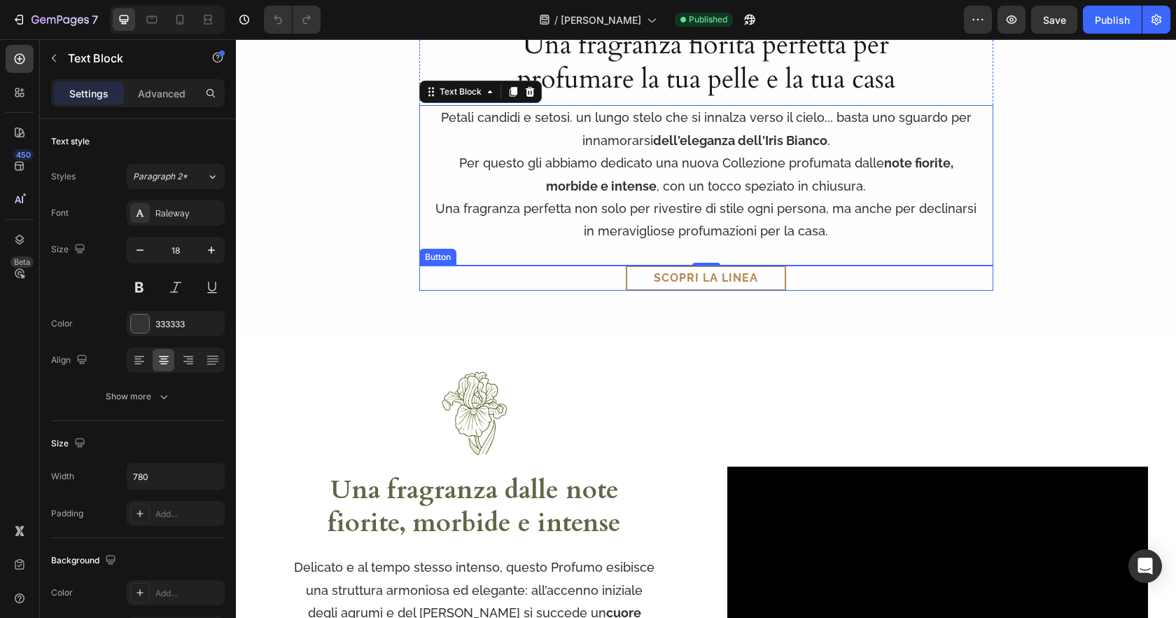
click at [818, 280] on div "Scopri la linea Button" at bounding box center [706, 277] width 574 height 25
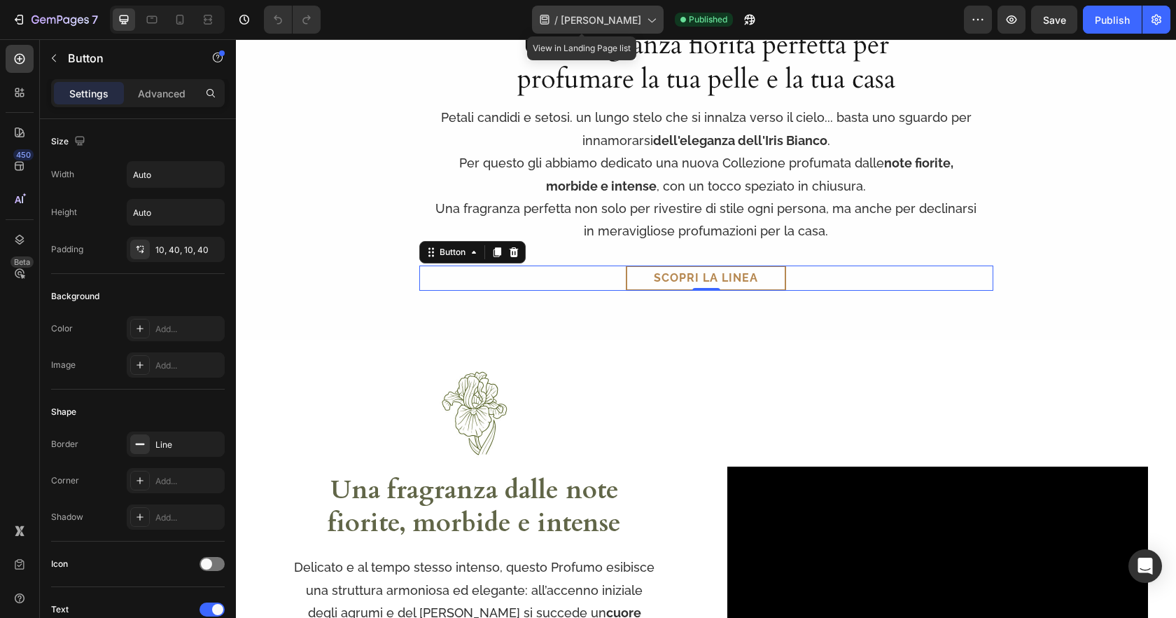
click at [617, 28] on div "/ Iris Bianco" at bounding box center [598, 20] width 132 height 28
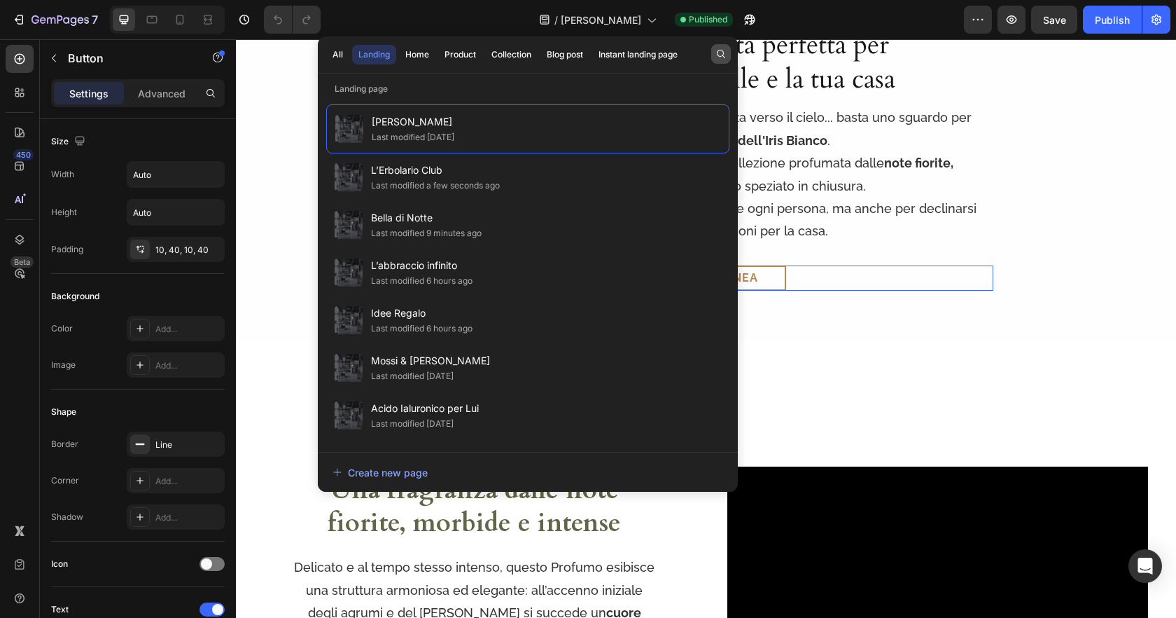
click at [720, 50] on icon "button" at bounding box center [721, 53] width 11 height 11
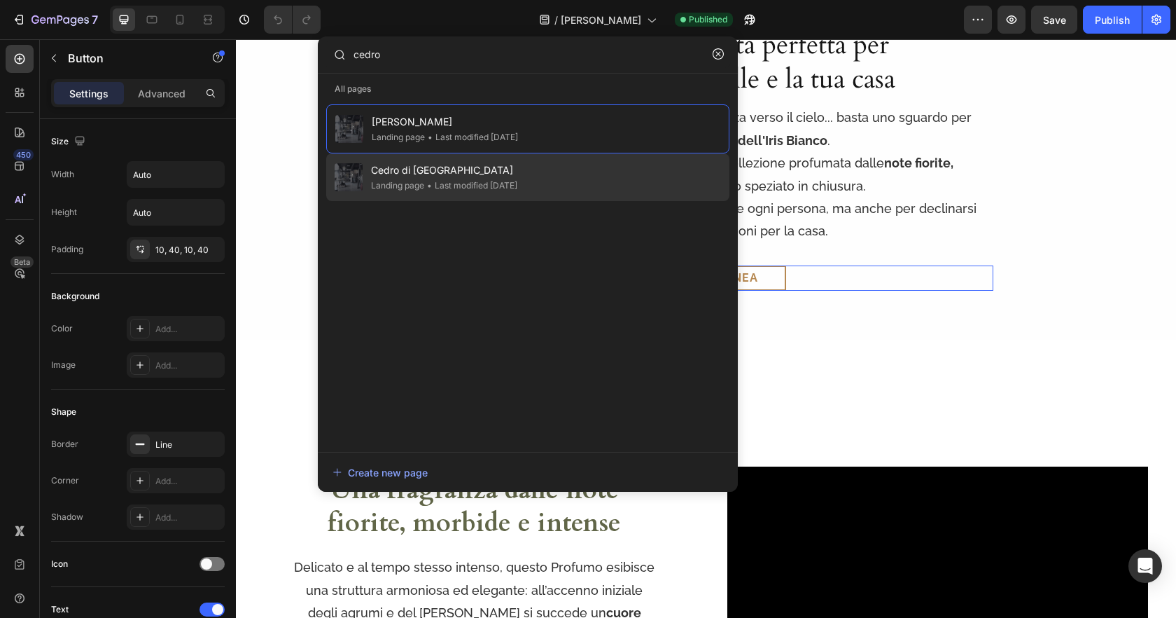
type input "cedro"
click at [452, 166] on span "Cedro di [GEOGRAPHIC_DATA]" at bounding box center [444, 170] width 146 height 17
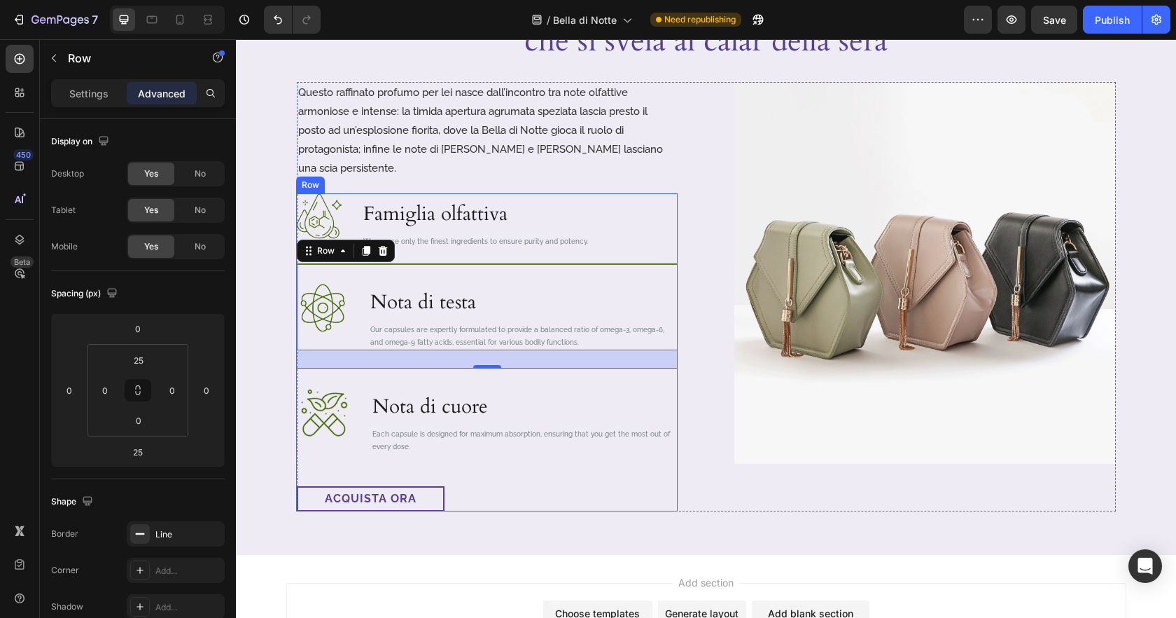
click at [646, 242] on div "Image Famiglia olfattiva Heading We source only the finest ingredients to ensur…" at bounding box center [487, 352] width 381 height 318
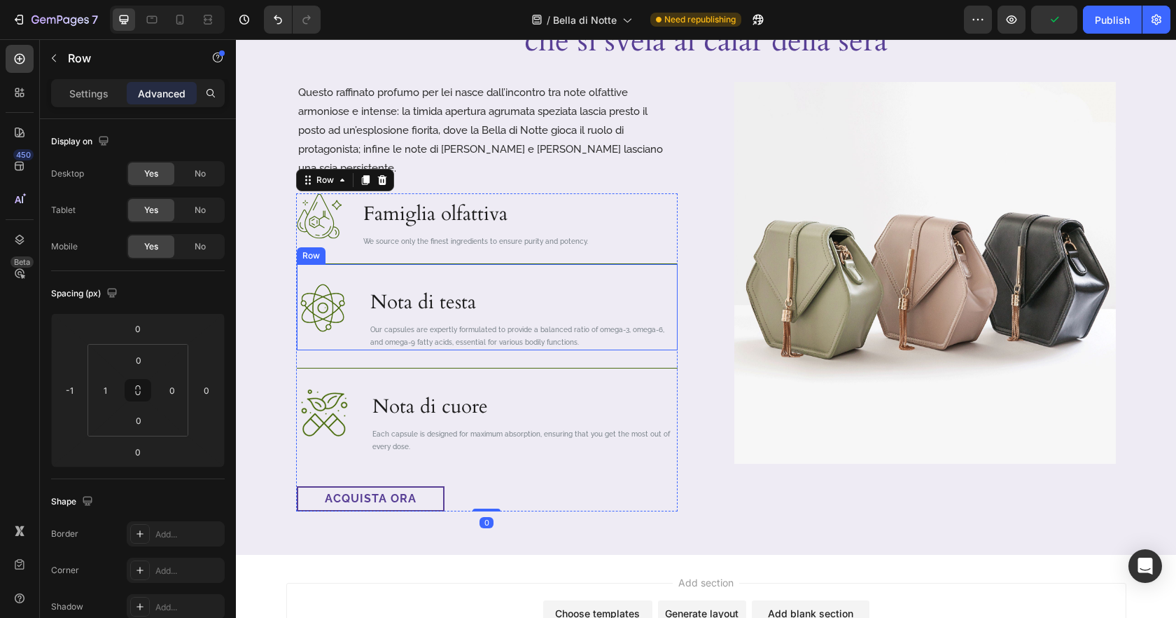
click at [652, 263] on div "Image Nota di testa Heading Our capsules are expertly formulated to provide a b…" at bounding box center [487, 306] width 381 height 87
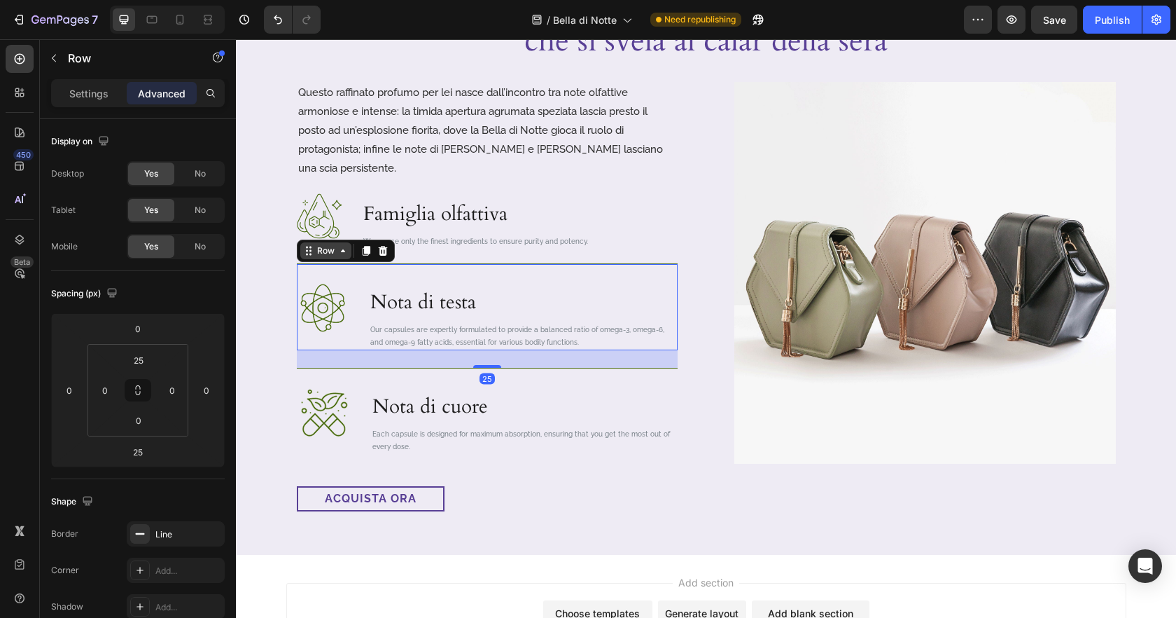
click at [340, 245] on icon at bounding box center [342, 250] width 11 height 11
click at [491, 283] on p "Nota di testa" at bounding box center [523, 302] width 306 height 38
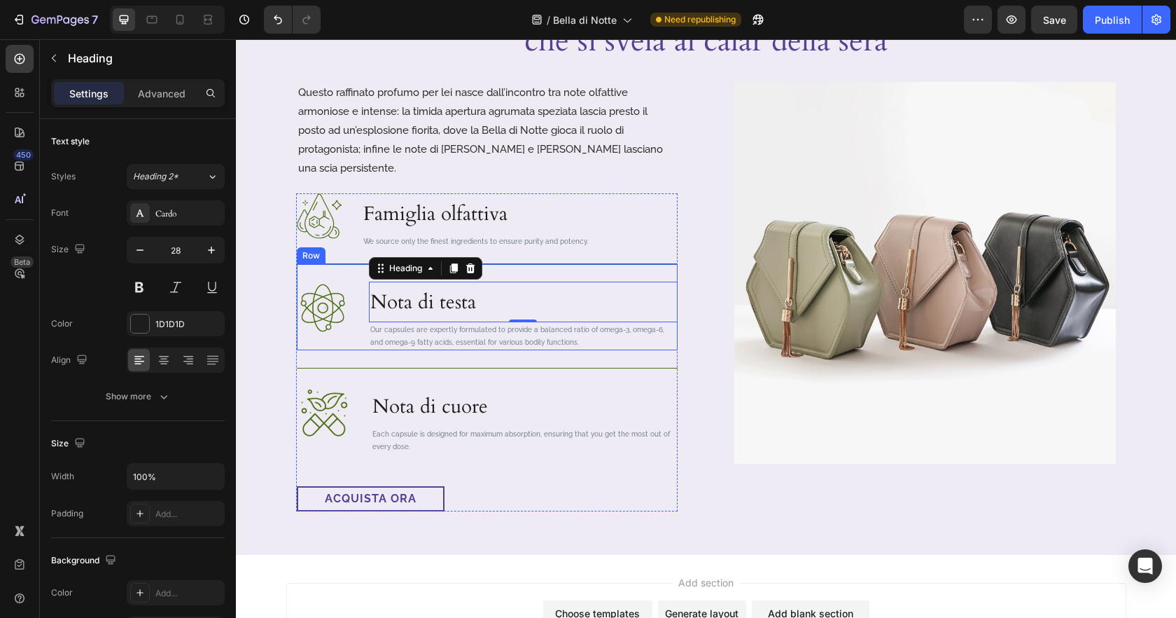
click at [604, 263] on div "Image Nota di testa Heading 0 Our capsules are expertly formulated to provide a…" at bounding box center [487, 306] width 381 height 87
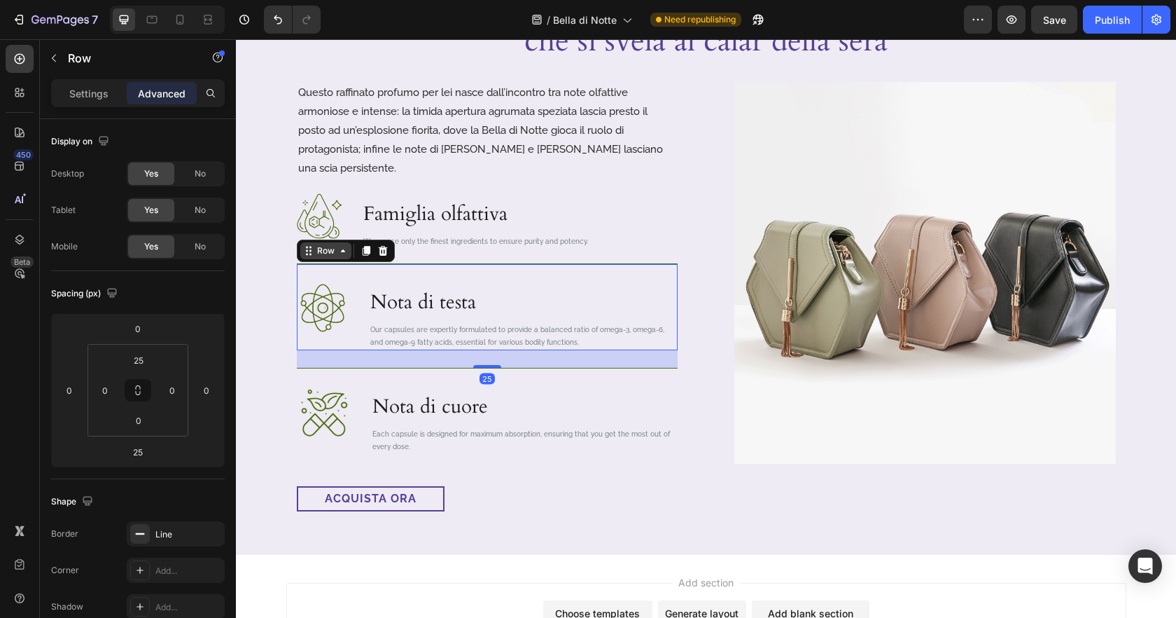
click at [333, 242] on div "Row" at bounding box center [325, 250] width 51 height 17
click at [540, 387] on p "Nota di cuore" at bounding box center [524, 406] width 304 height 38
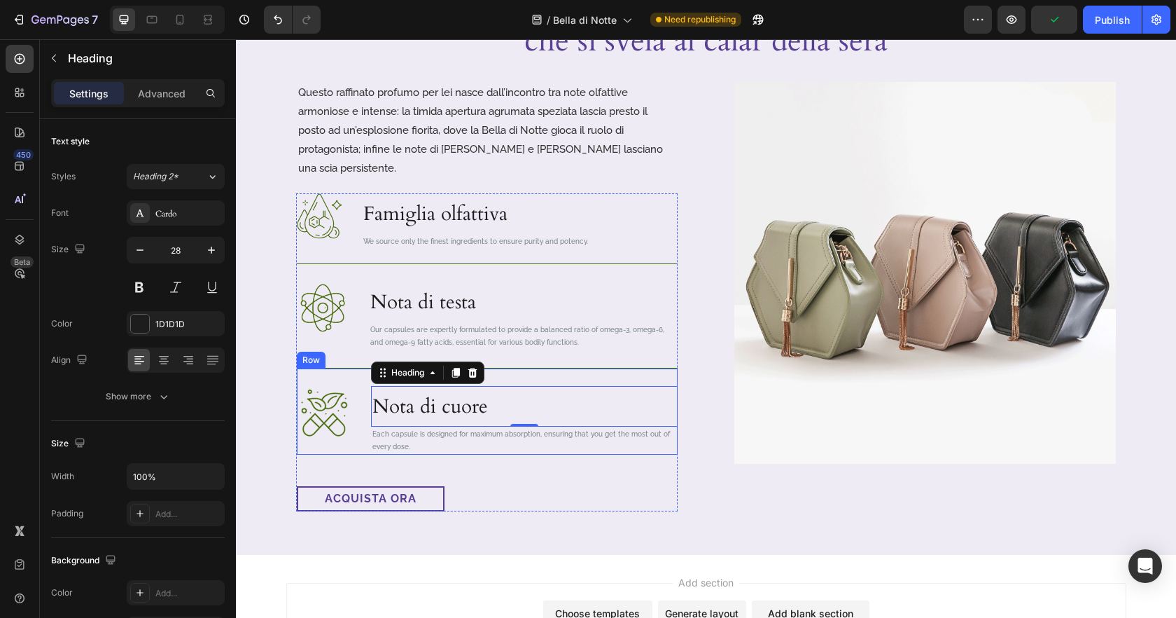
click at [335, 368] on div "Image Nota di cuore Heading 0 Each capsule is designed for maximum absorption, …" at bounding box center [487, 411] width 381 height 87
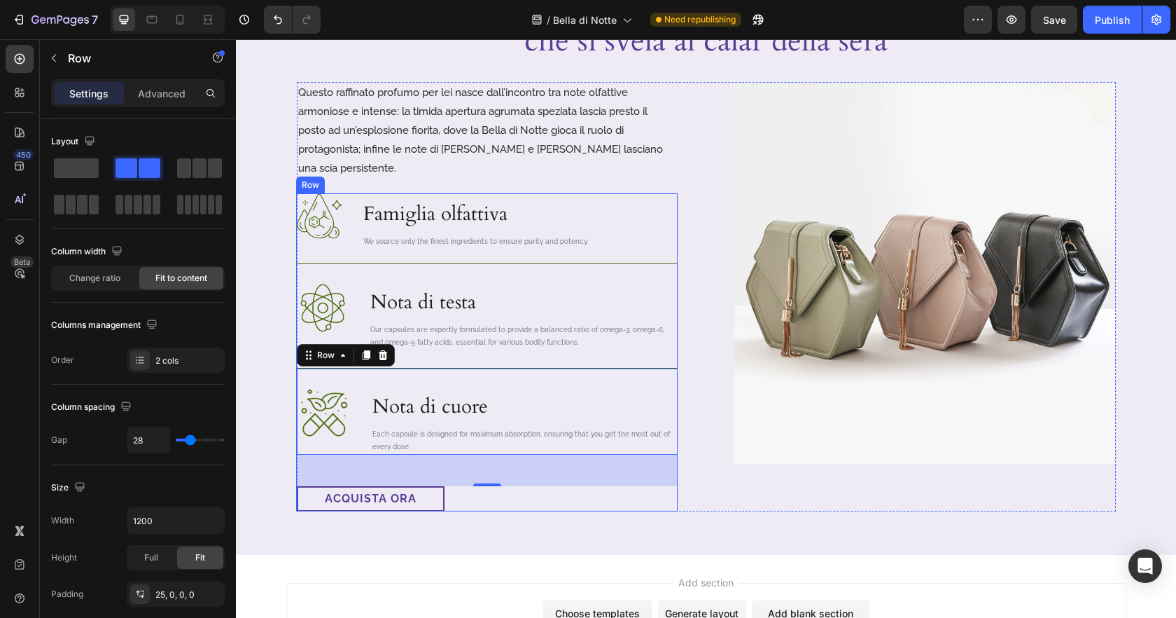
click at [674, 347] on div "Image Famiglia olfattiva Heading We source only the finest ingredients to ensur…" at bounding box center [487, 352] width 381 height 318
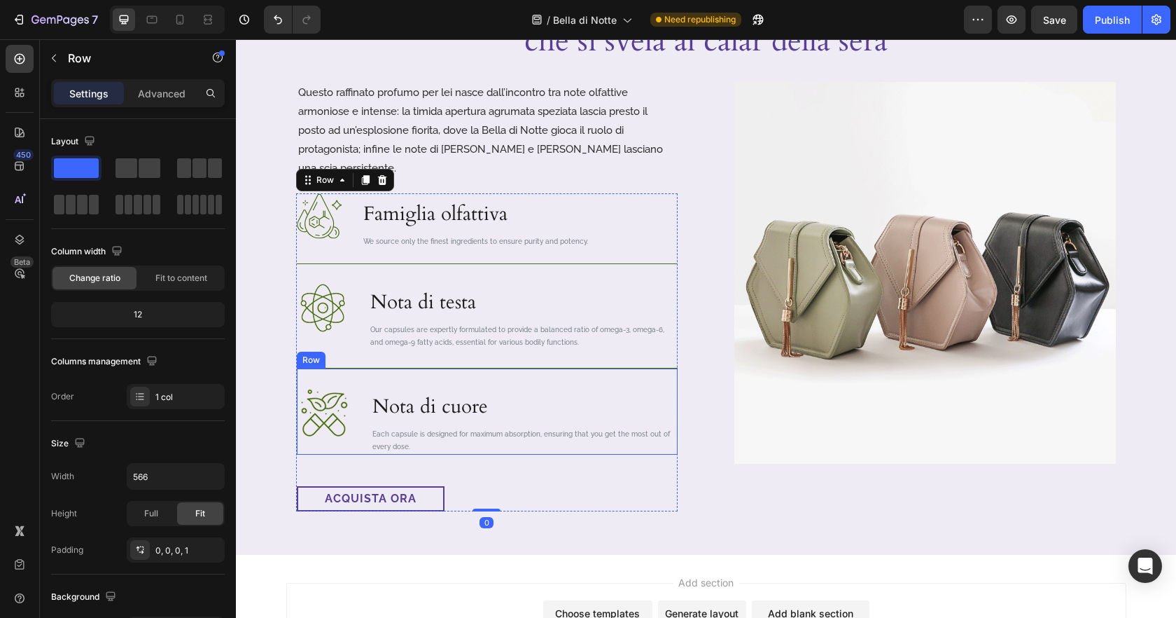
click at [668, 368] on div "Image Nota di cuore Heading Each capsule is designed for maximum absorption, en…" at bounding box center [487, 411] width 381 height 87
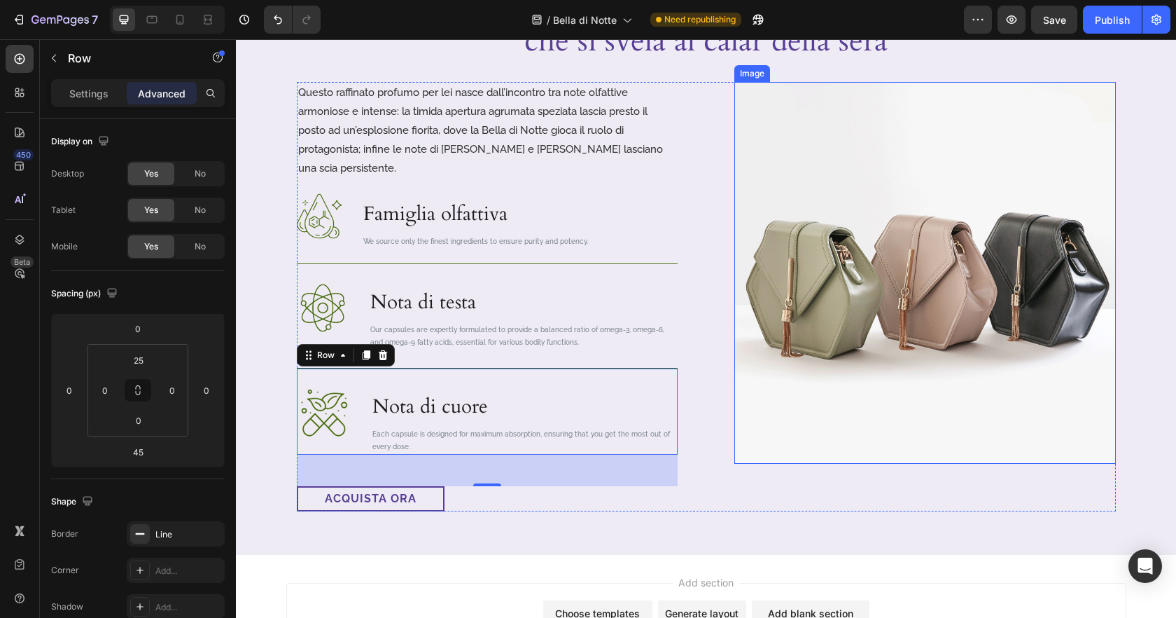
click at [815, 378] on img at bounding box center [925, 273] width 382 height 382
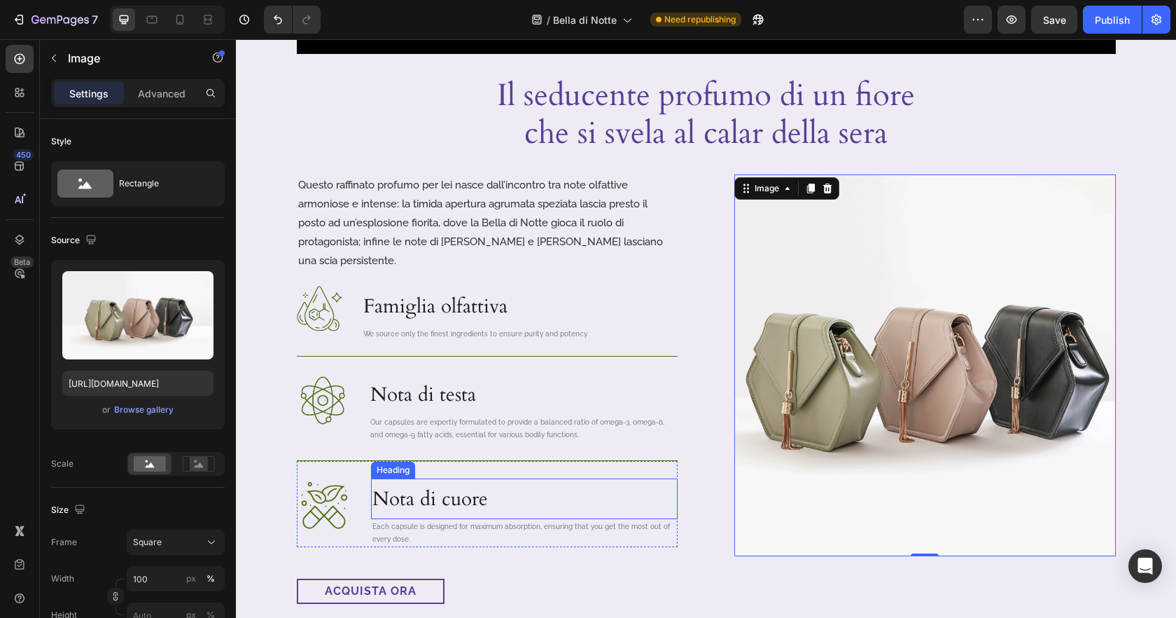
scroll to position [629, 0]
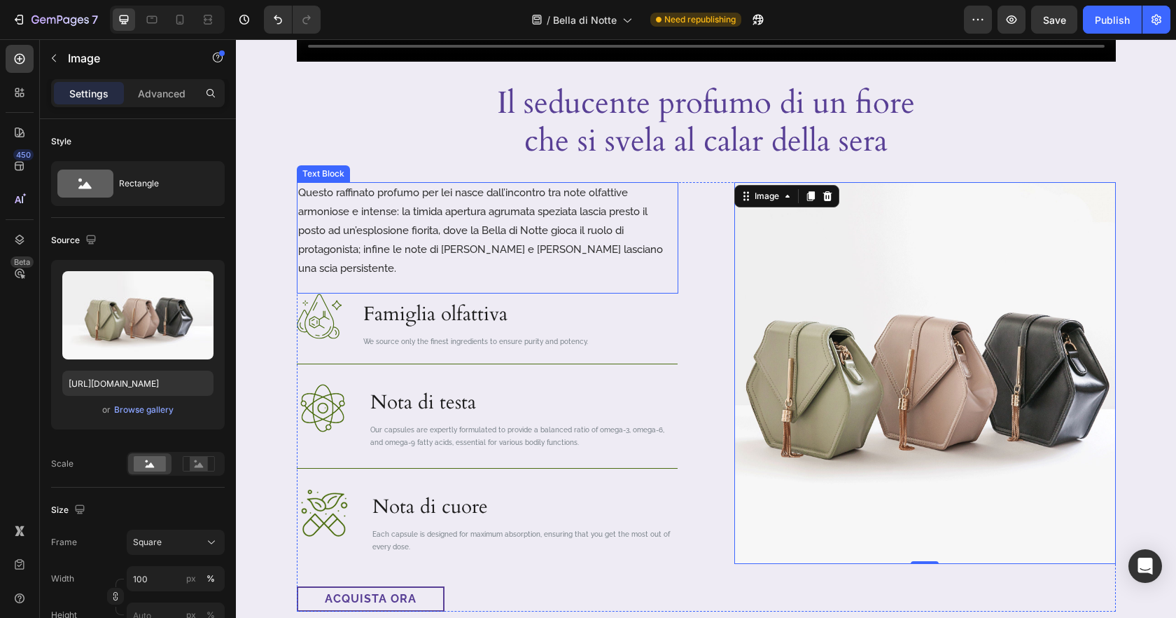
click at [554, 241] on p "Questo raffinato profumo per lei nasce dall’incontro tra note olfattive armonio…" at bounding box center [487, 230] width 379 height 95
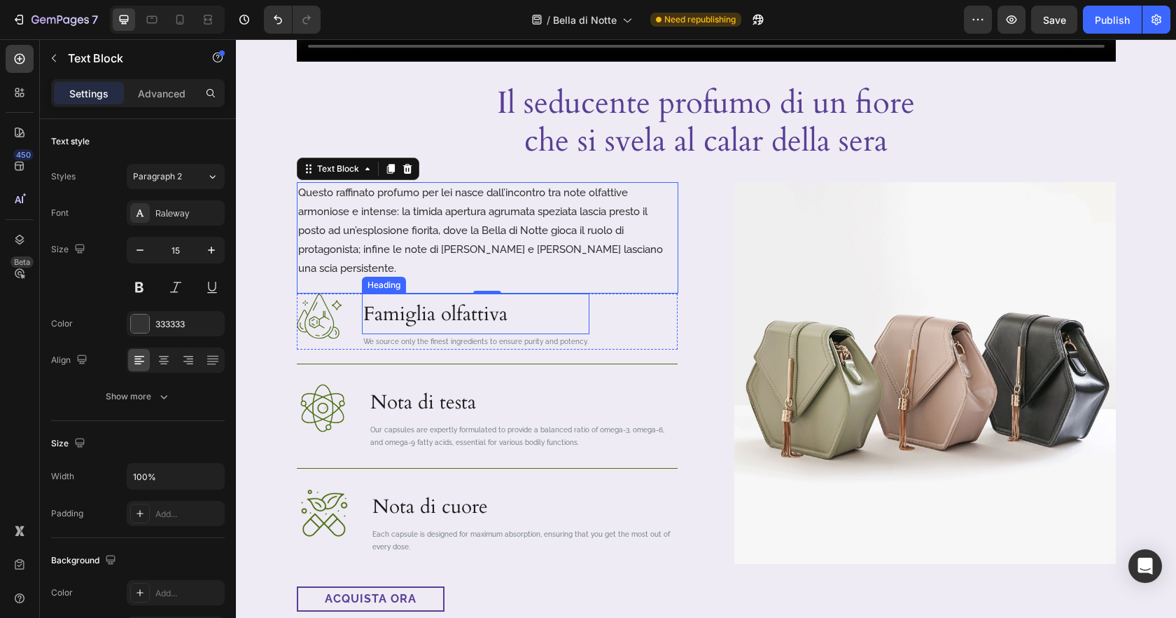
click at [431, 295] on p "Famiglia olfattiva" at bounding box center [475, 314] width 225 height 38
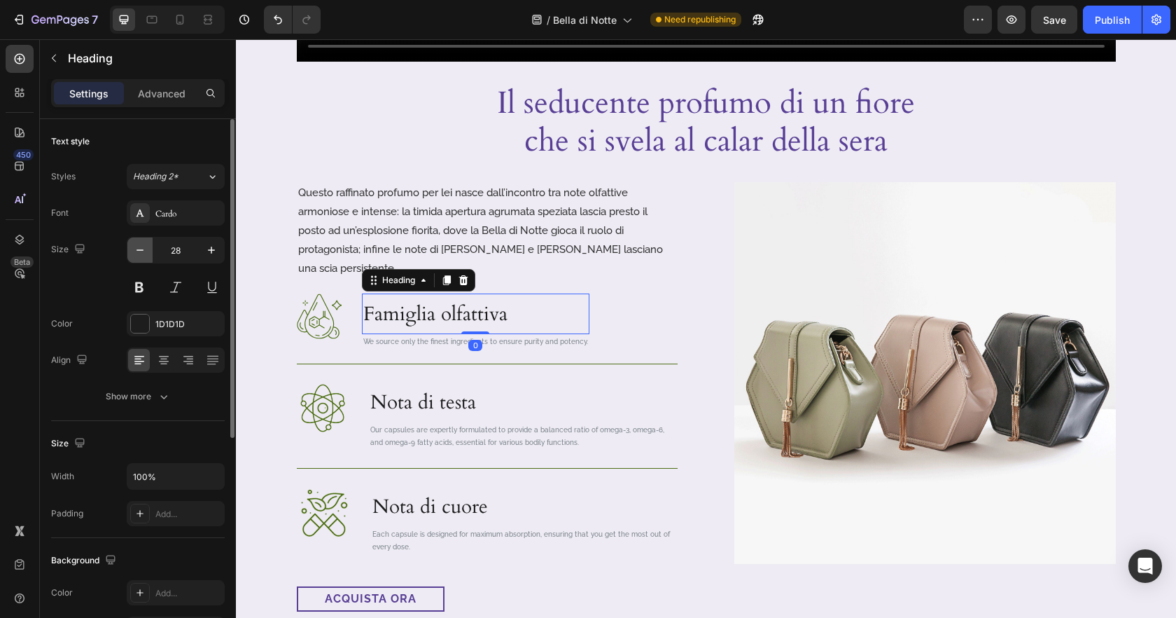
click at [144, 257] on button "button" at bounding box center [139, 249] width 25 height 25
type input "25"
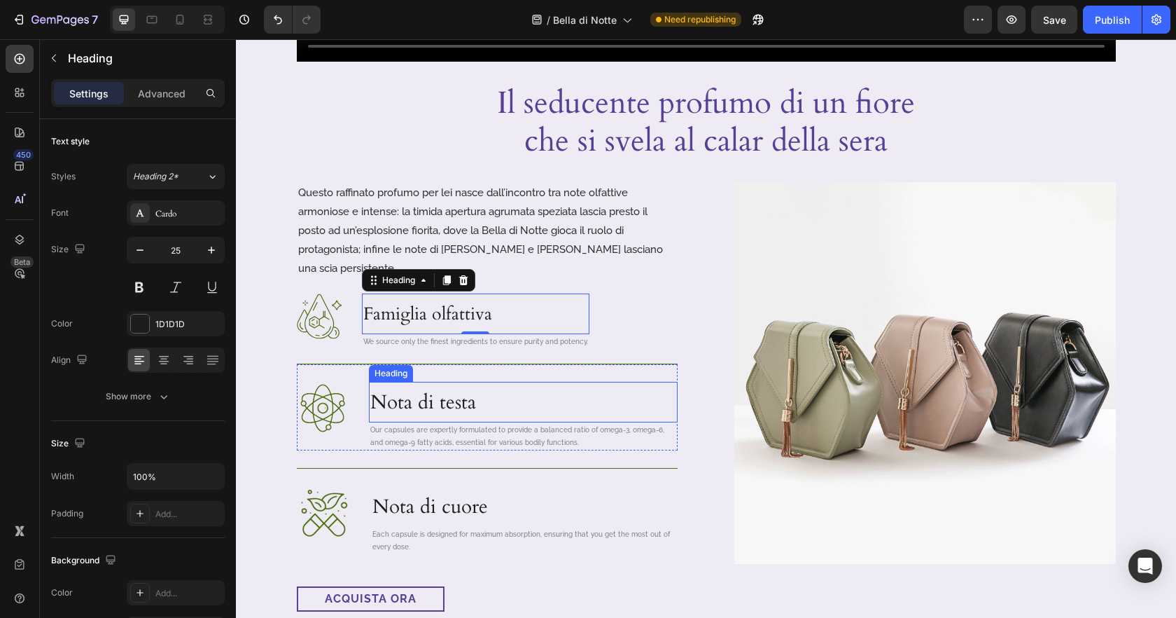
click at [410, 383] on p "Nota di testa" at bounding box center [523, 402] width 306 height 38
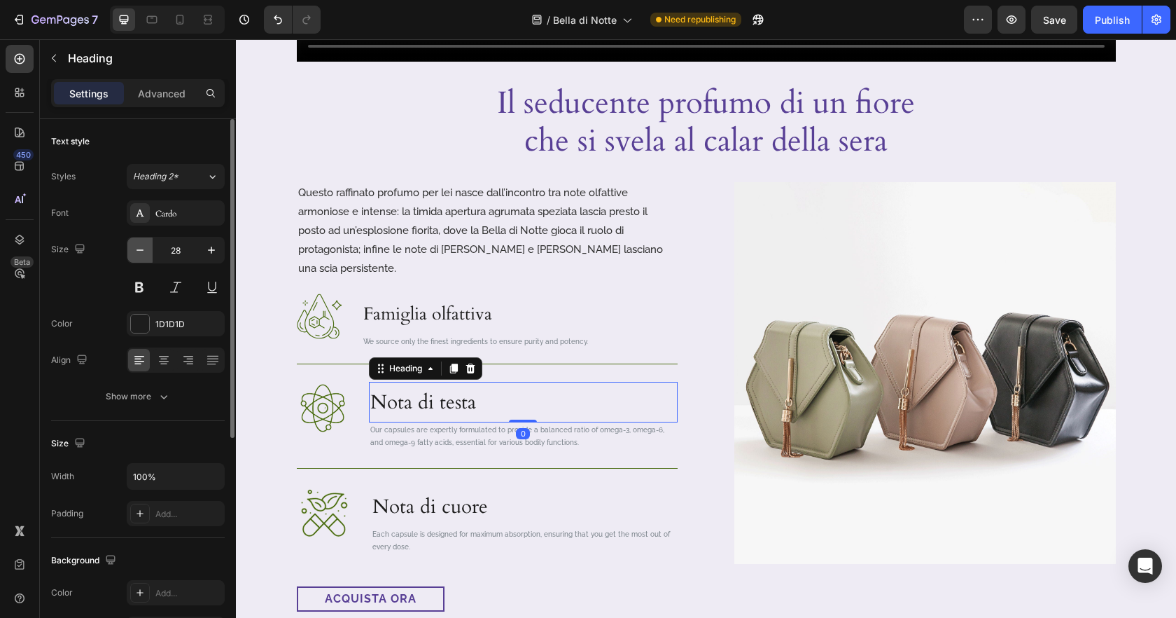
click at [144, 256] on icon "button" at bounding box center [140, 250] width 14 height 14
type input "25"
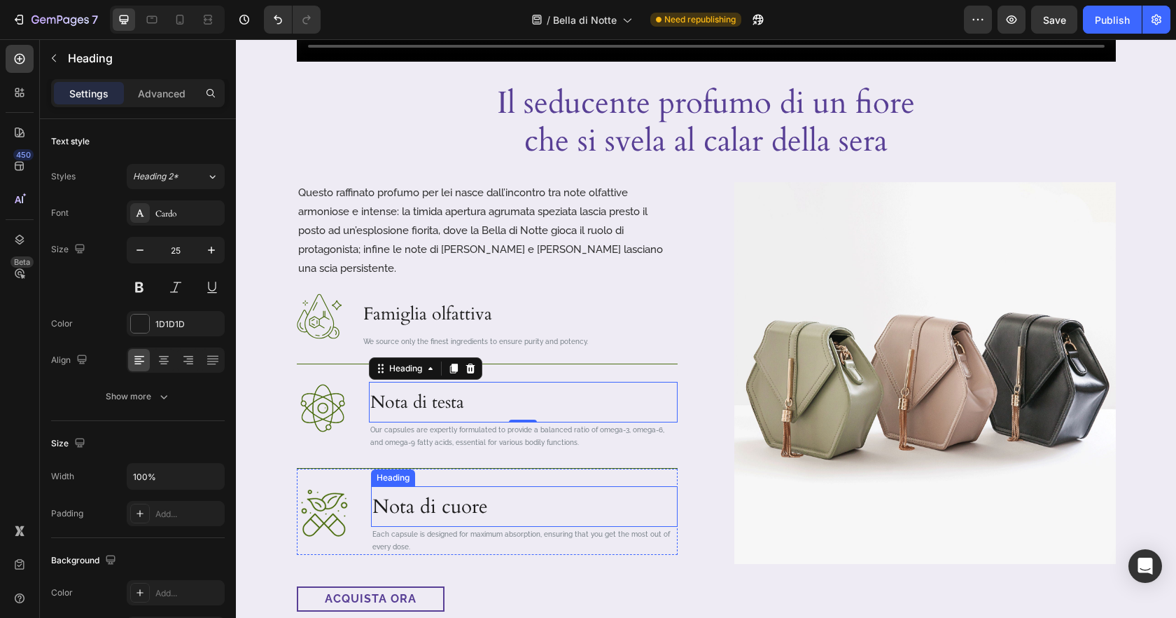
click at [405, 487] on p "Nota di cuore" at bounding box center [524, 506] width 304 height 38
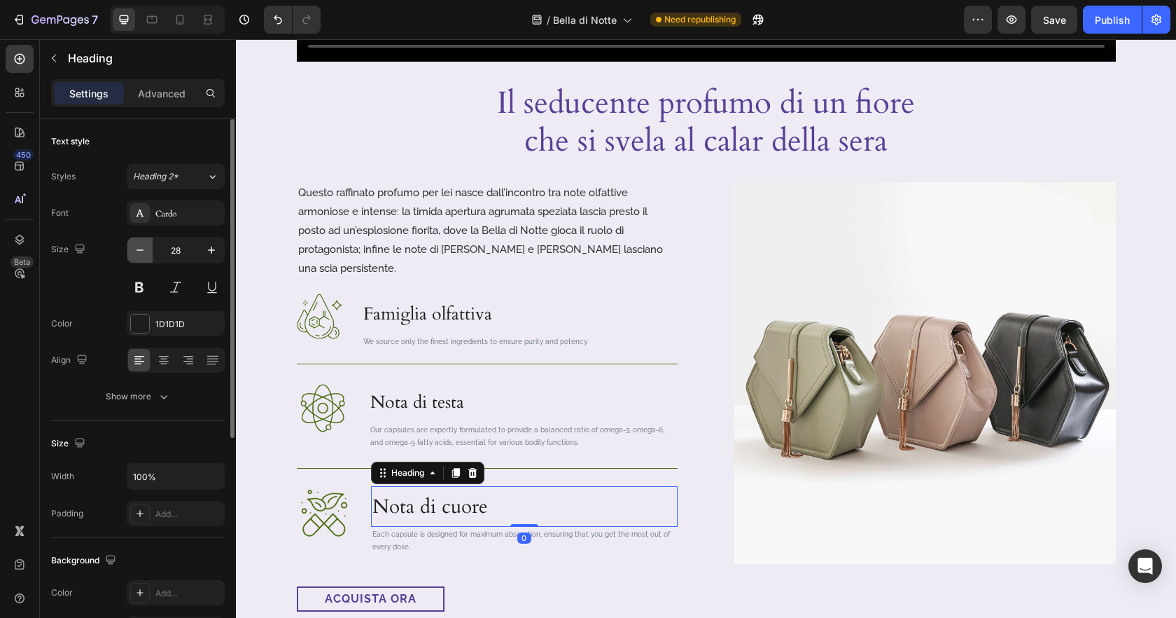
click at [136, 255] on icon "button" at bounding box center [140, 250] width 14 height 14
type input "25"
click at [711, 463] on div "Questo raffinato profumo per lei nasce dall’incontro tra note olfattive armonio…" at bounding box center [706, 396] width 819 height 429
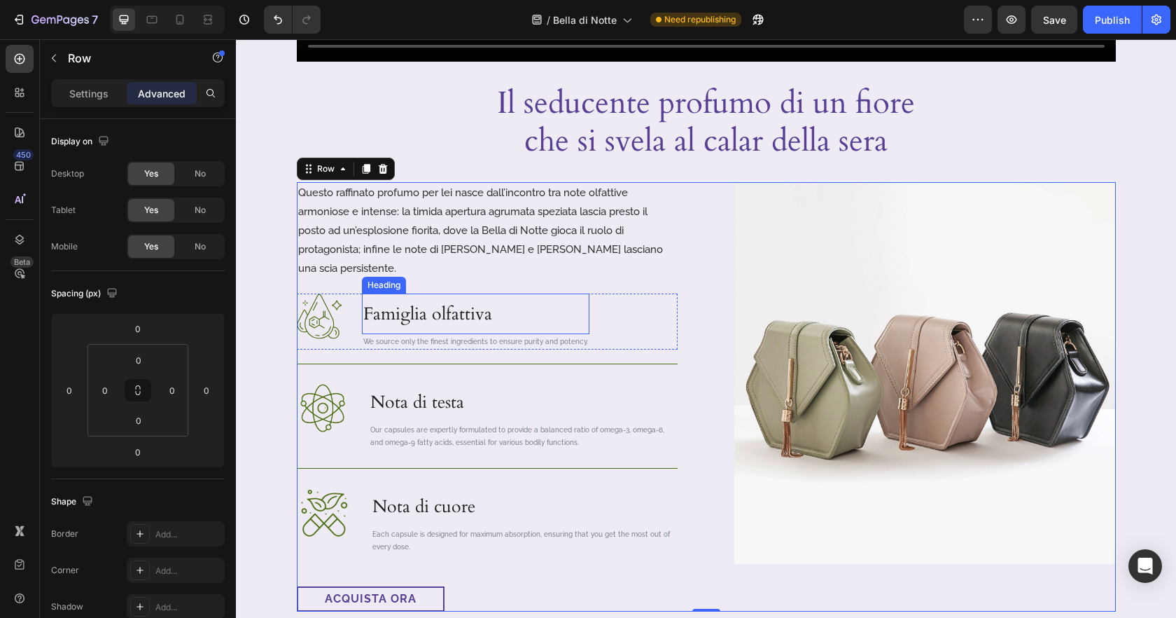
drag, startPoint x: 428, startPoint y: 295, endPoint x: 337, endPoint y: 263, distance: 96.3
click at [428, 295] on p "Famiglia olfattiva" at bounding box center [475, 314] width 225 height 38
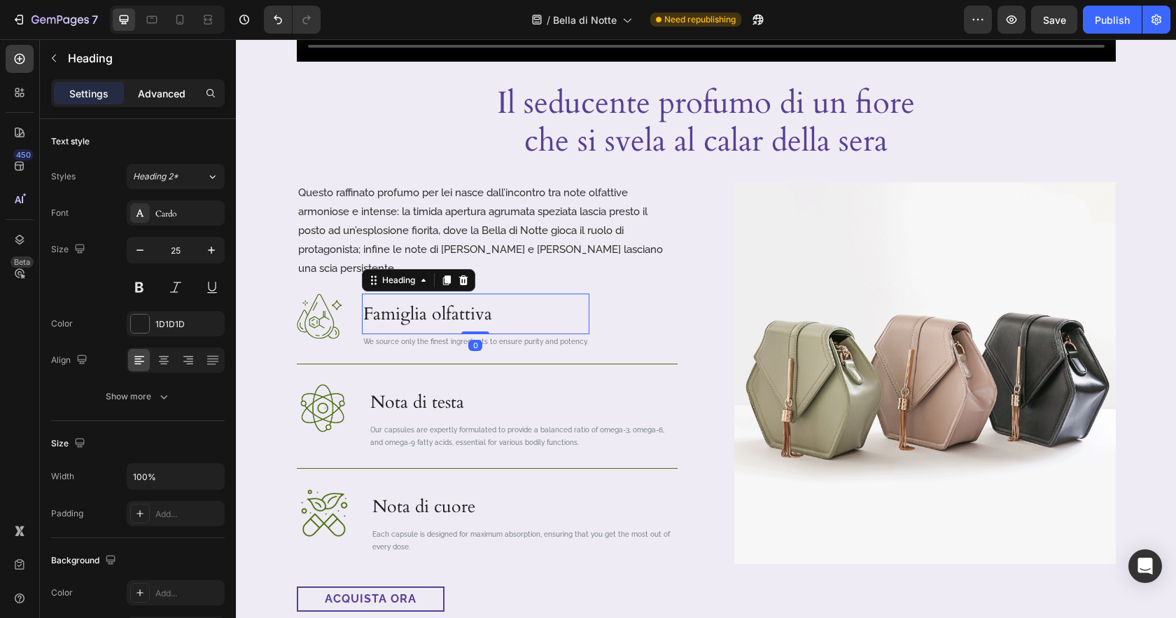
click at [174, 92] on p "Advanced" at bounding box center [162, 93] width 48 height 15
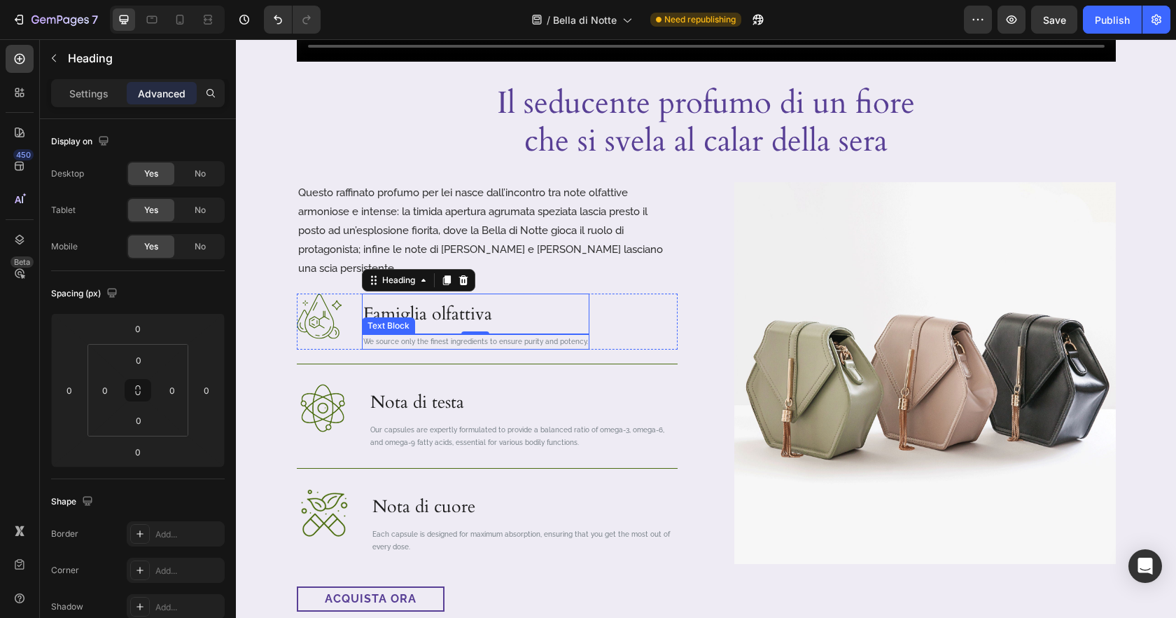
click at [409, 335] on p "We source only the finest ingredients to ensure purity and potency." at bounding box center [475, 341] width 225 height 13
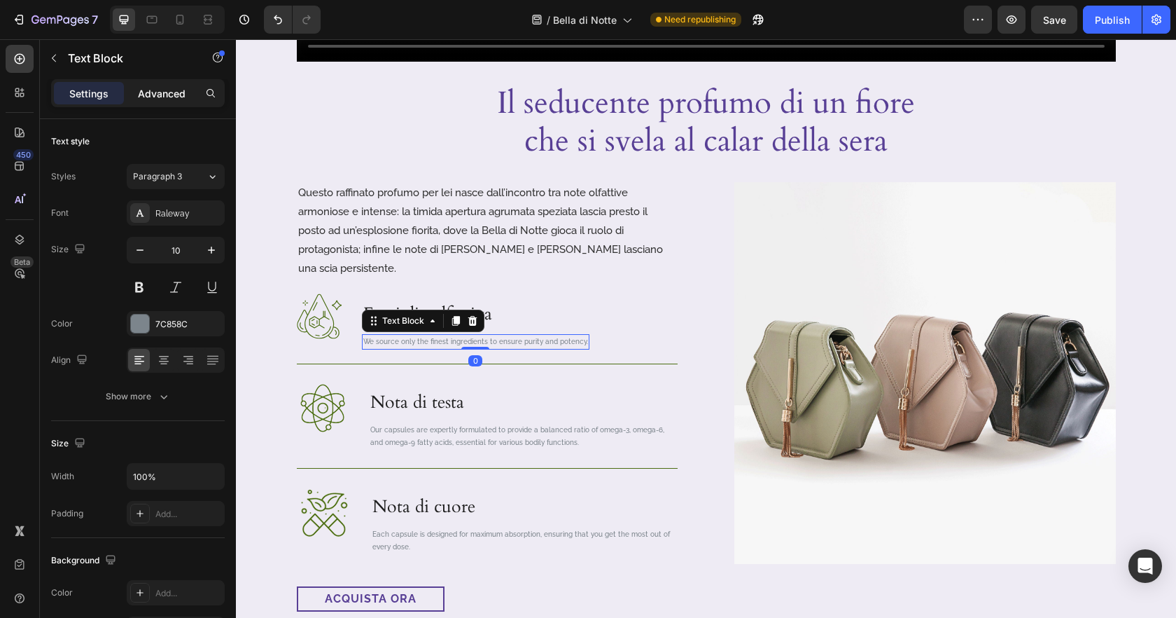
click at [150, 90] on p "Advanced" at bounding box center [162, 93] width 48 height 15
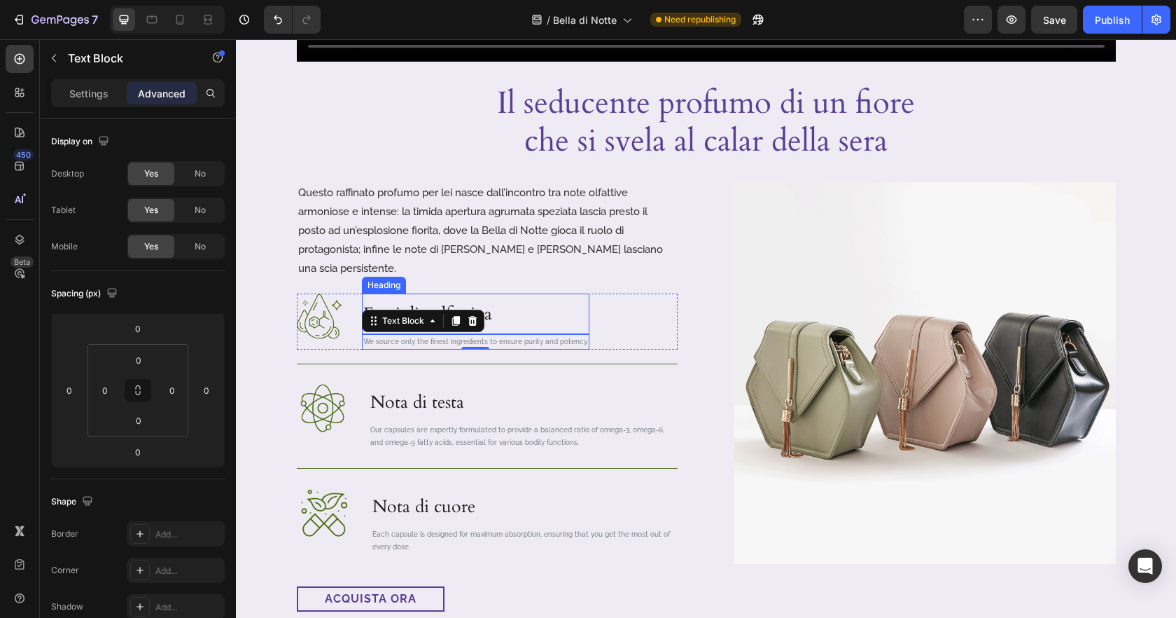
click at [489, 295] on p "Famiglia olfattiva" at bounding box center [475, 314] width 225 height 38
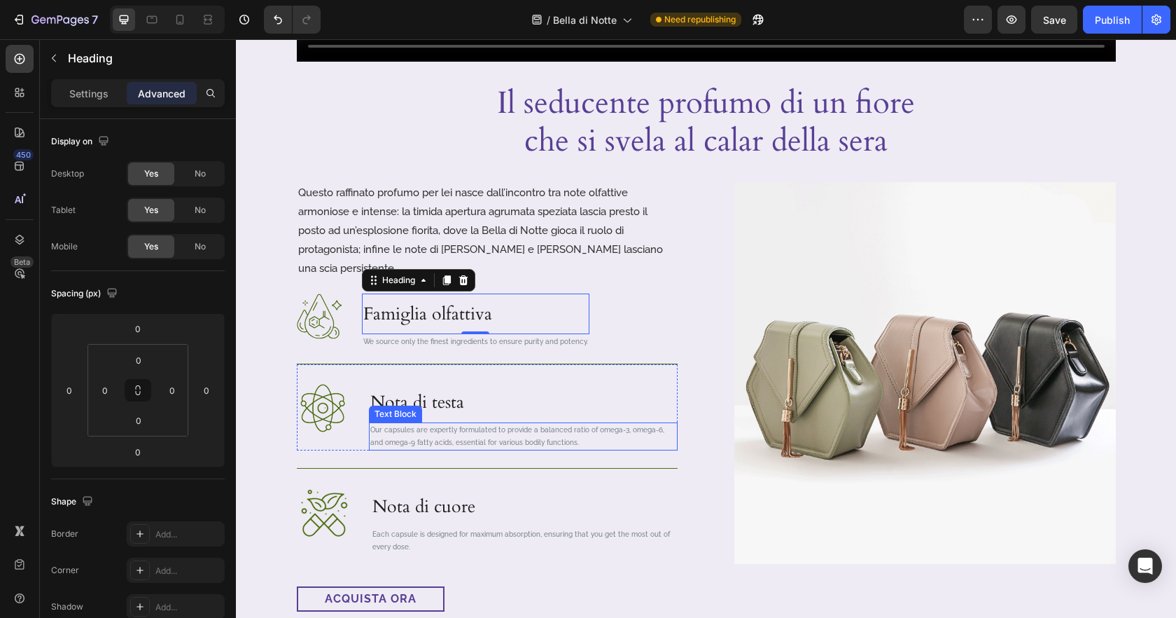
click at [613, 424] on p "Our capsules are expertly formulated to provide a balanced ratio of omega-3, om…" at bounding box center [523, 436] width 306 height 25
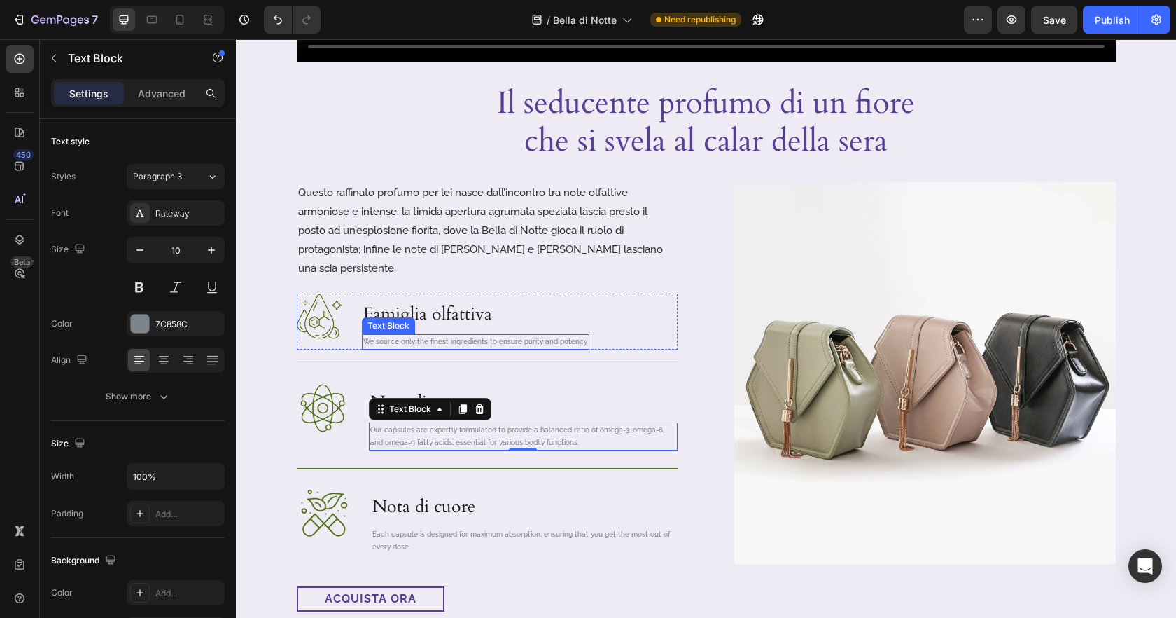
click at [506, 335] on p "We source only the finest ingredients to ensure purity and potency." at bounding box center [475, 341] width 225 height 13
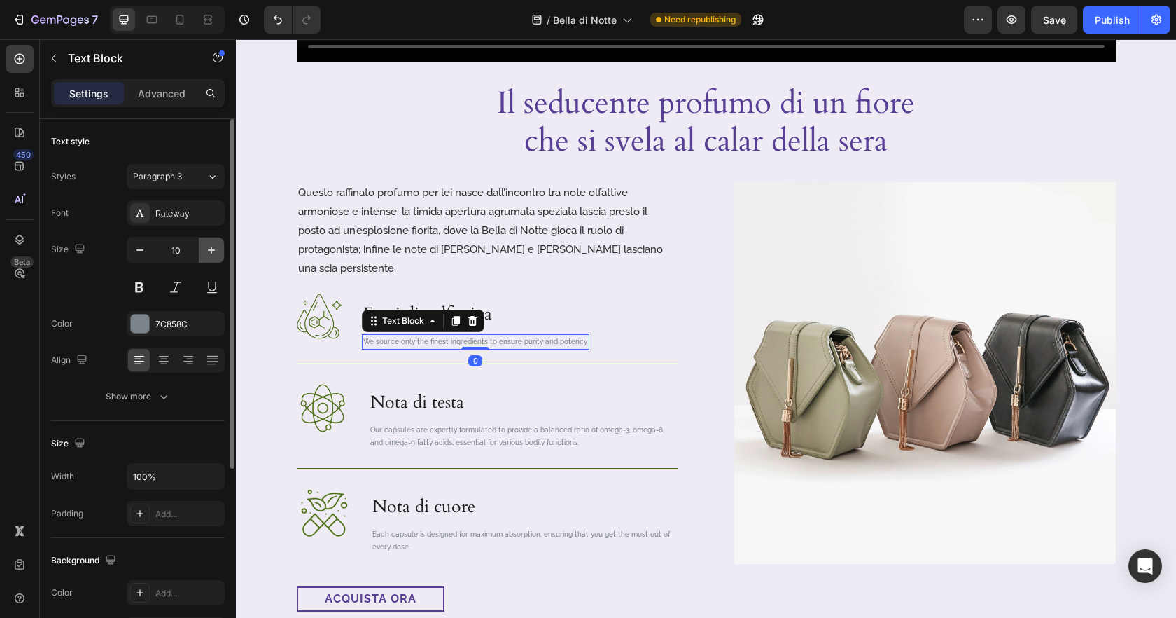
click at [205, 249] on icon "button" at bounding box center [211, 250] width 14 height 14
type input "12"
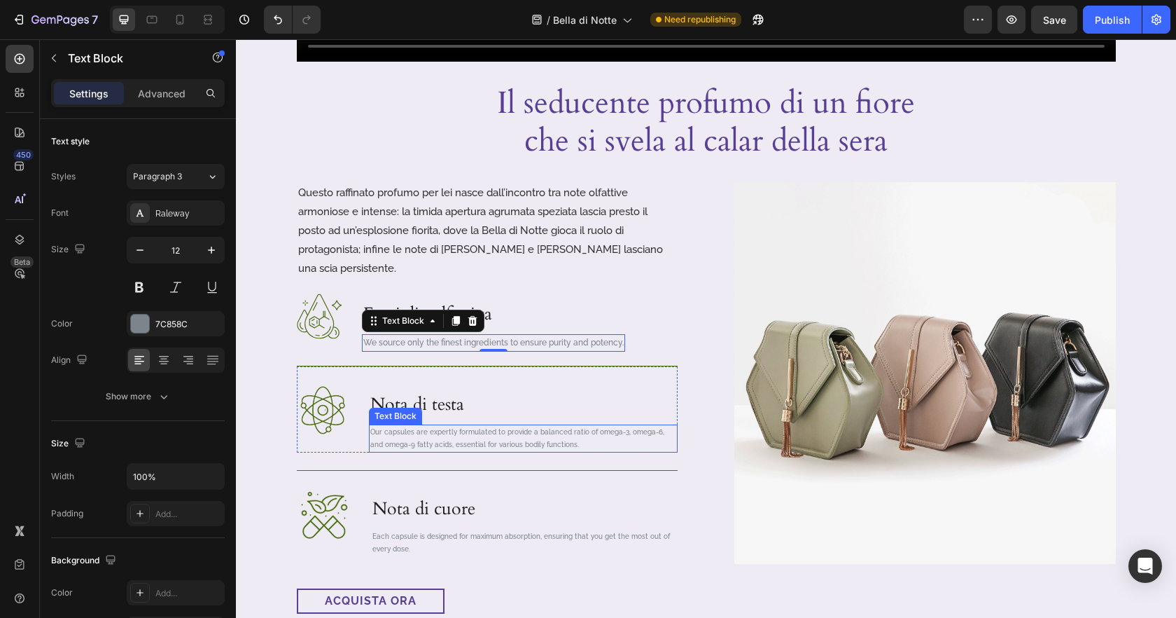
click at [492, 426] on p "Our capsules are expertly formulated to provide a balanced ratio of omega-3, om…" at bounding box center [523, 438] width 306 height 25
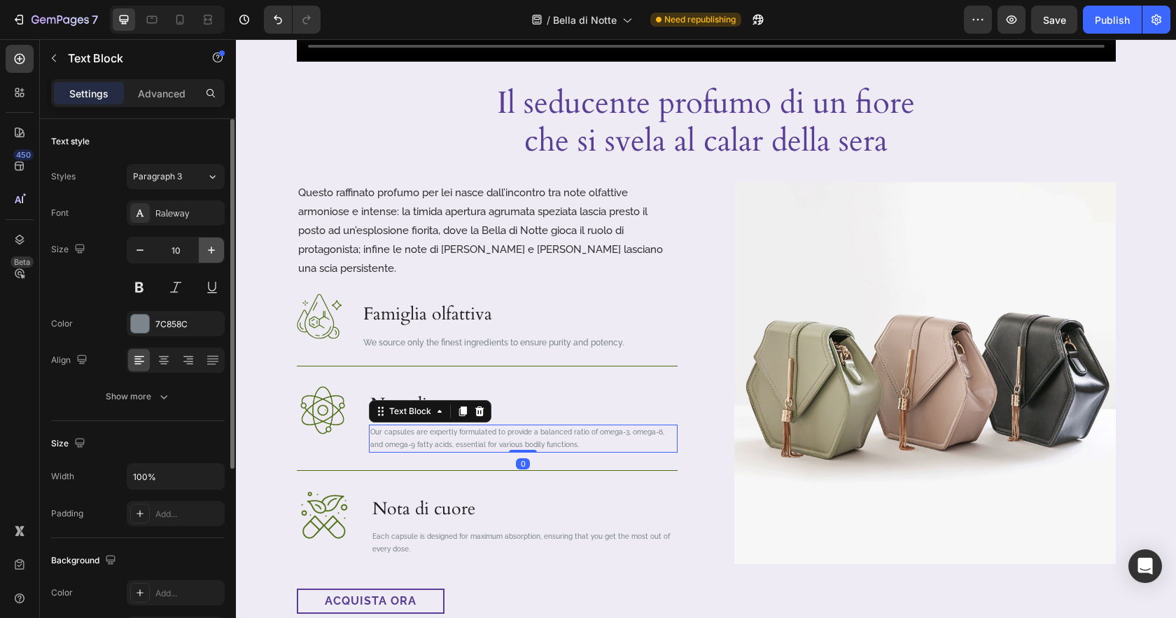
click at [216, 257] on button "button" at bounding box center [211, 249] width 25 height 25
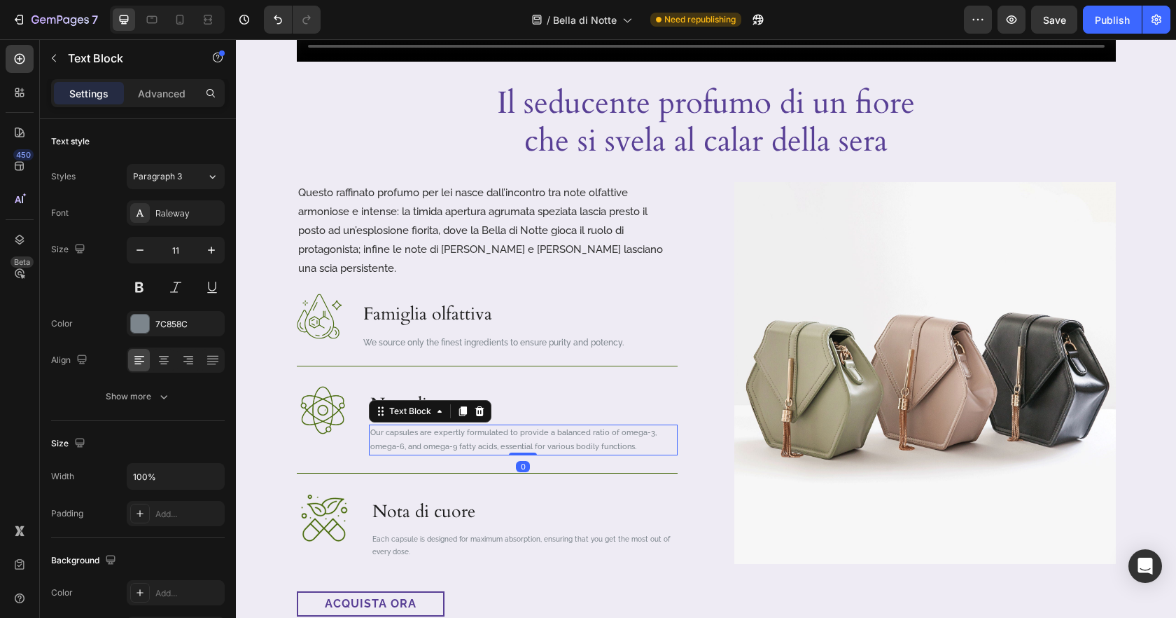
type input "12"
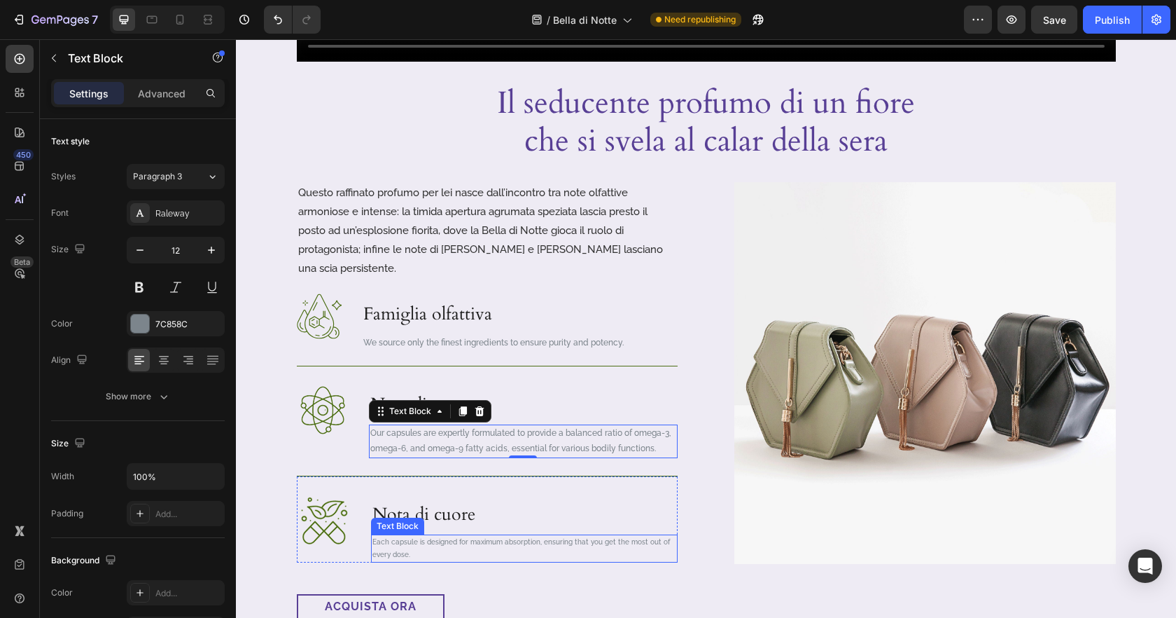
click at [489, 536] on p "Each capsule is designed for maximum absorption, ensuring that you get the most…" at bounding box center [524, 548] width 304 height 25
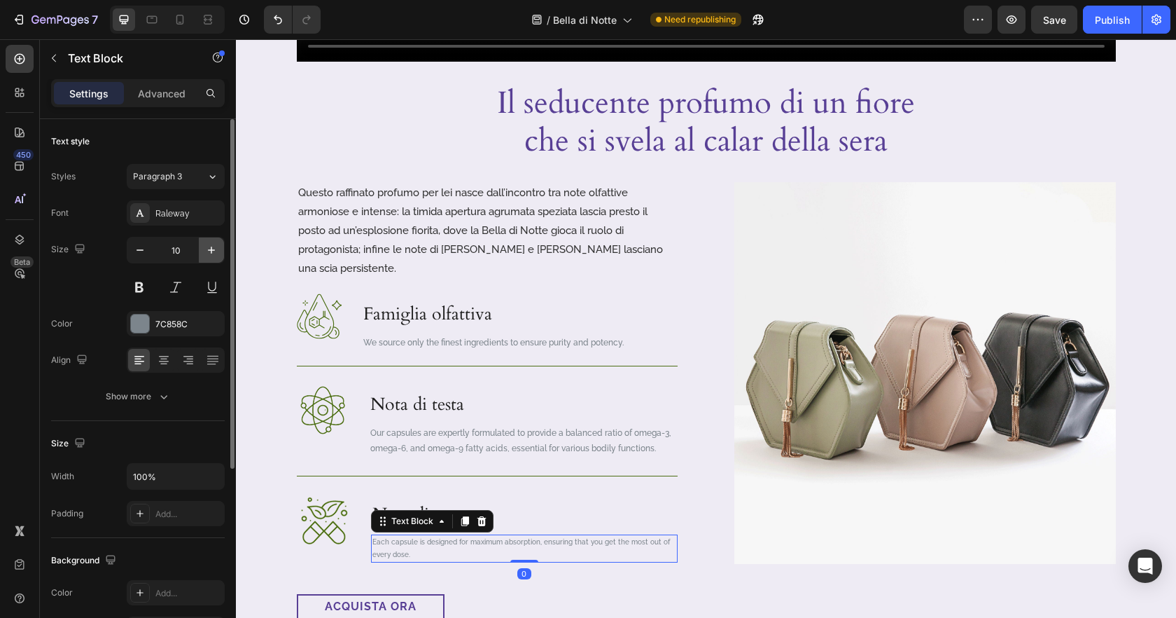
click at [206, 241] on button "button" at bounding box center [211, 249] width 25 height 25
type input "12"
click at [611, 335] on p "We source only the finest ingredients to ensure purity and potency." at bounding box center [493, 342] width 260 height 15
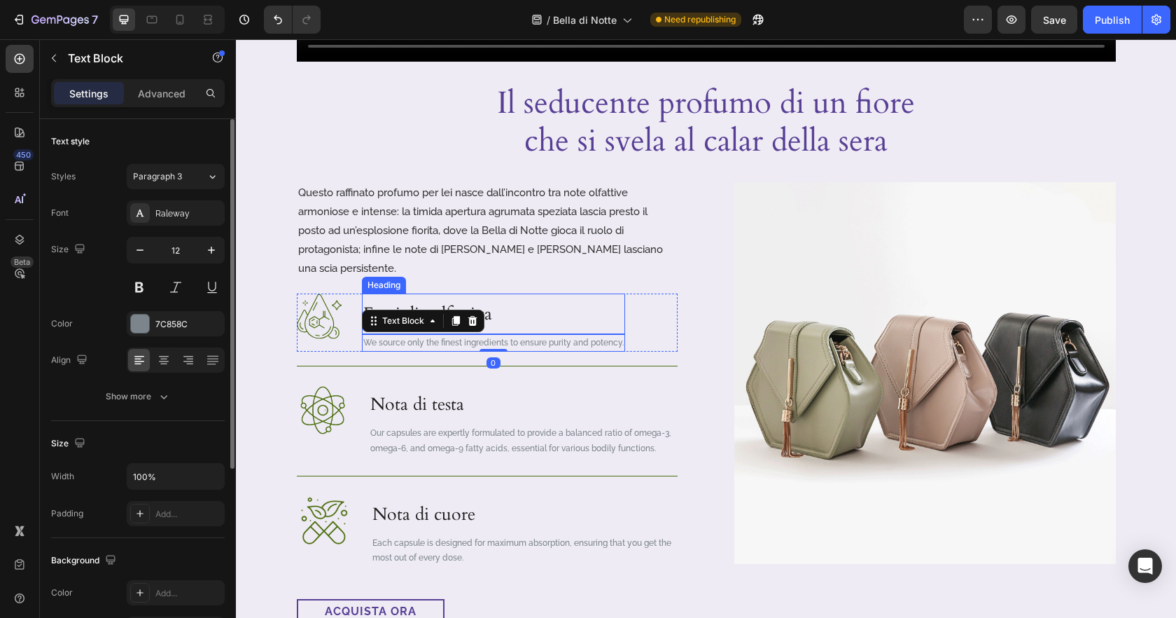
click at [571, 295] on p "Famiglia olfattiva" at bounding box center [493, 314] width 260 height 38
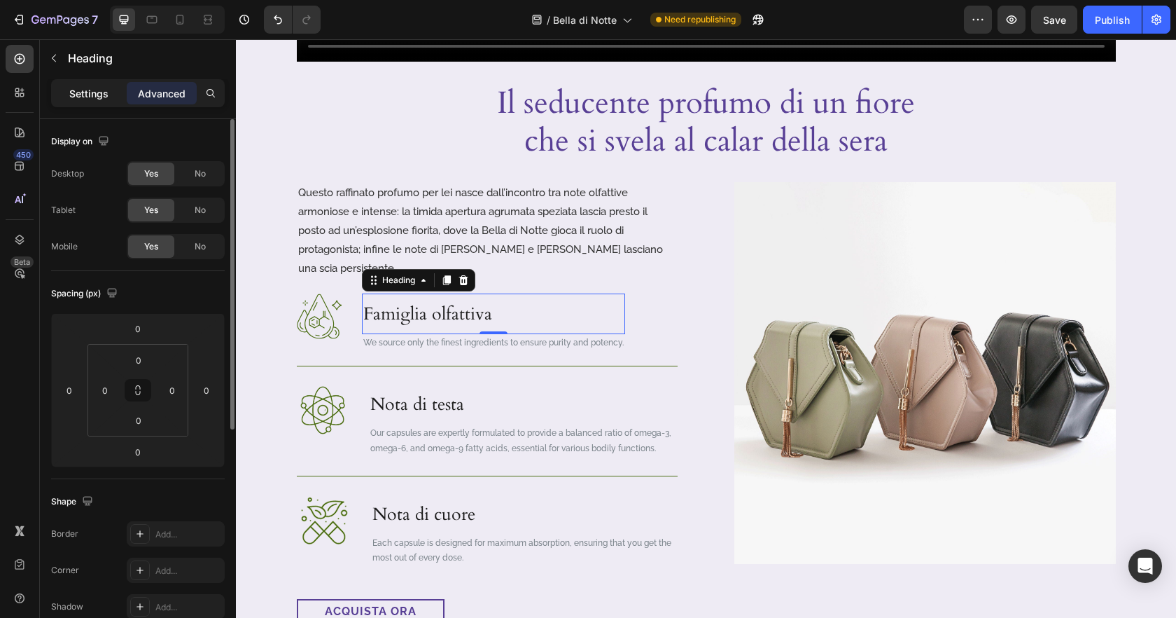
click at [92, 95] on p "Settings" at bounding box center [88, 93] width 39 height 15
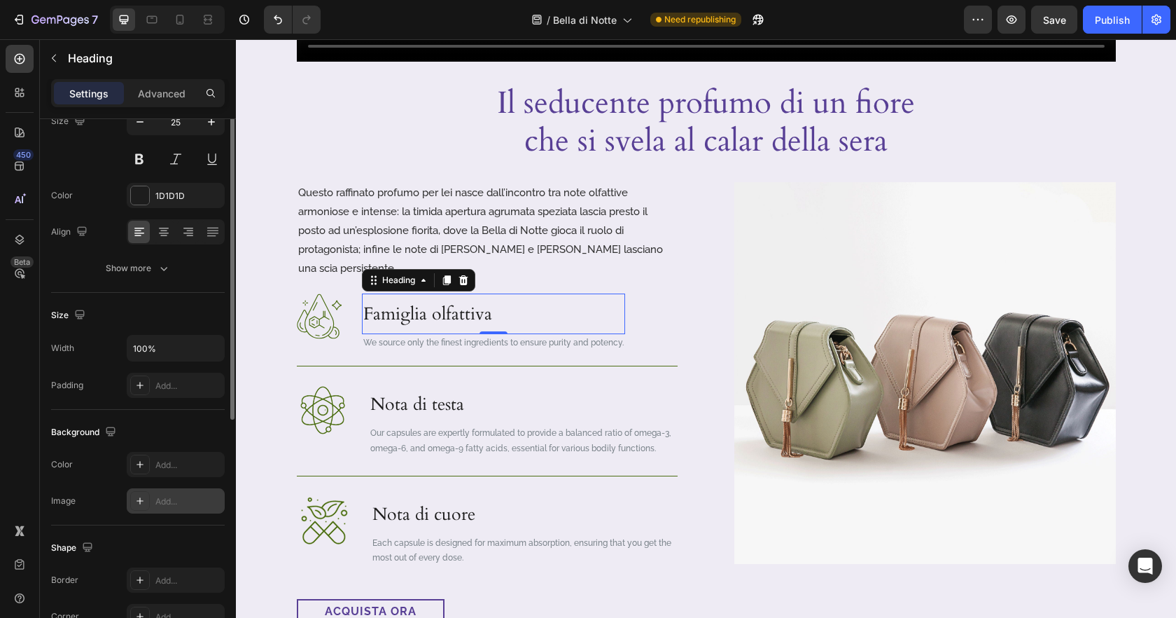
scroll to position [0, 0]
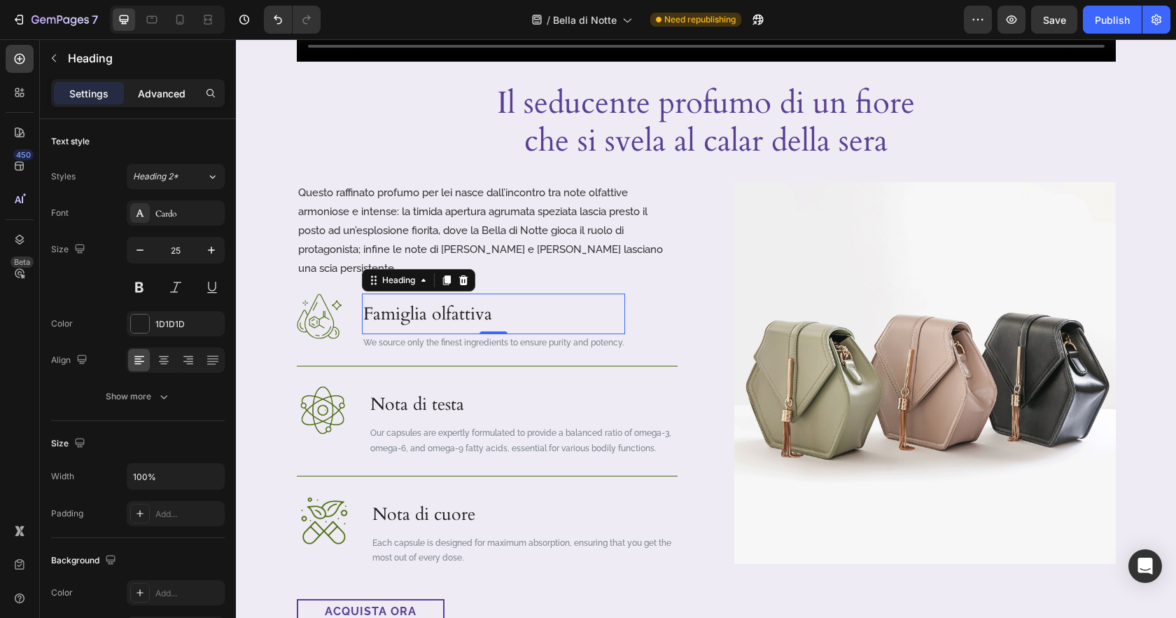
click at [158, 99] on p "Advanced" at bounding box center [162, 93] width 48 height 15
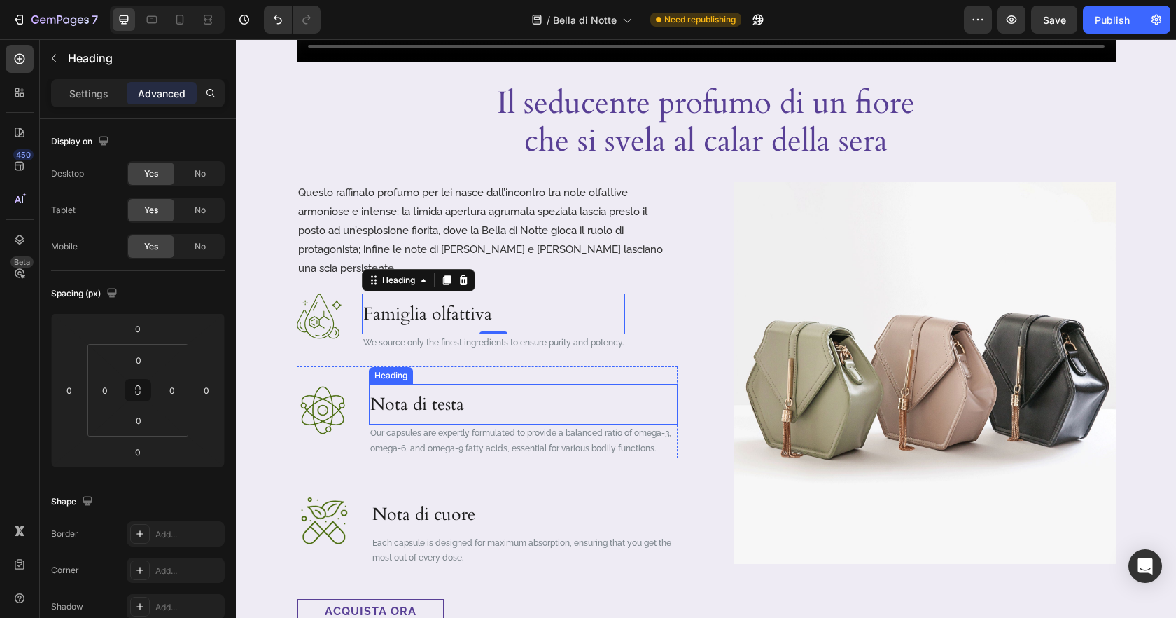
click at [585, 392] on p "Nota di testa" at bounding box center [523, 404] width 306 height 38
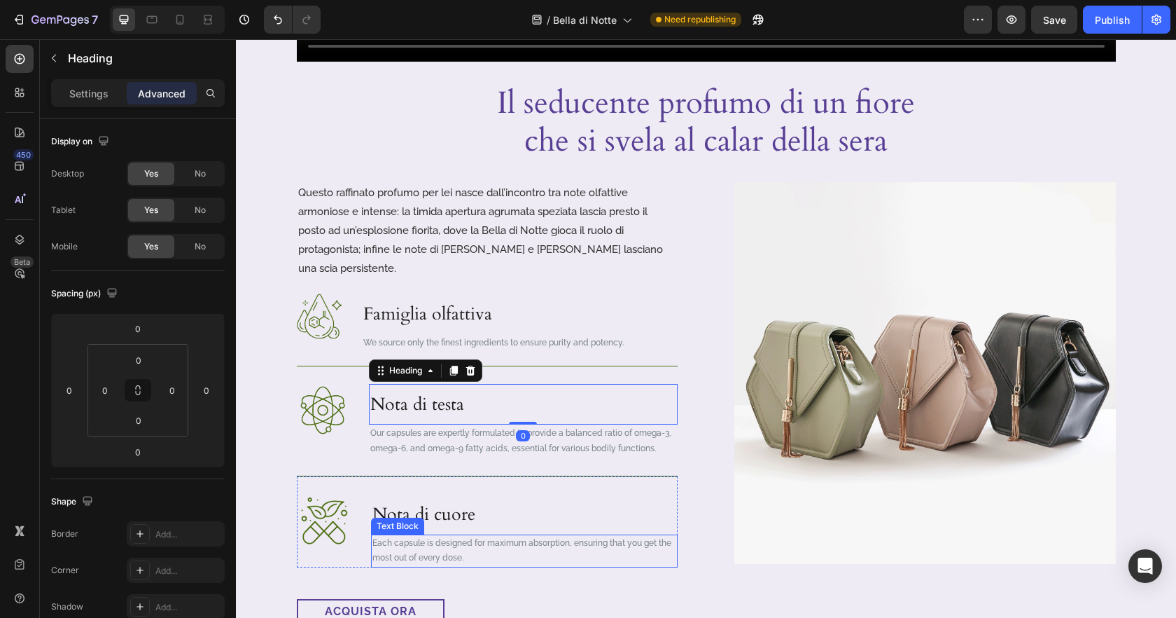
click at [621, 550] on div "Image Famiglia olfattiva Heading We source only the finest ingredients to ensur…" at bounding box center [487, 458] width 381 height 330
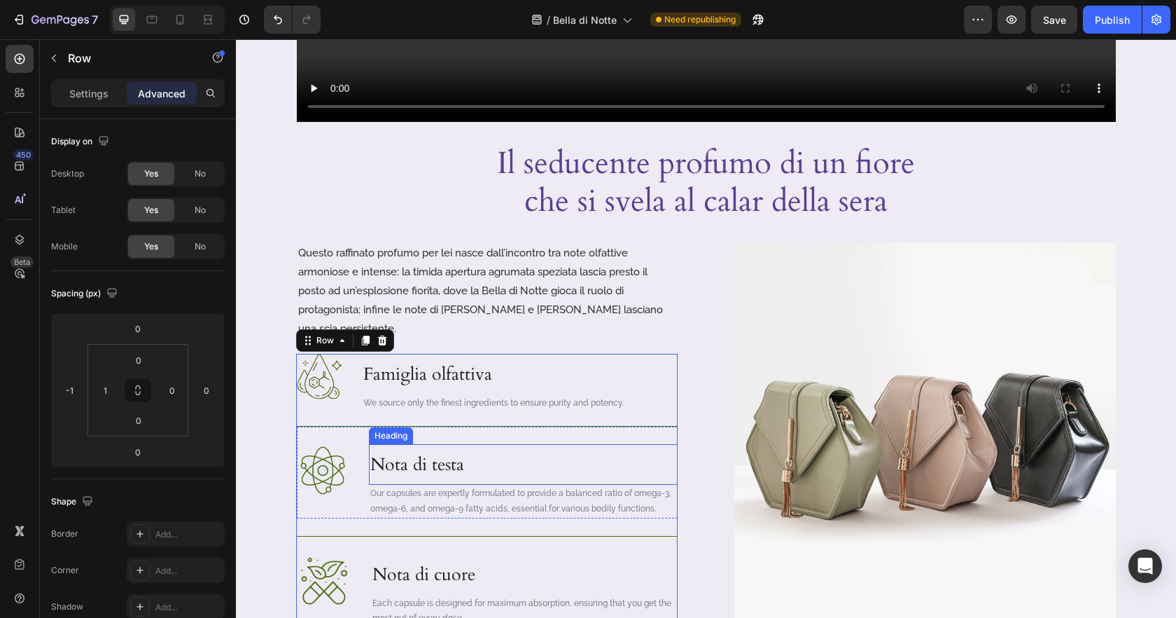
scroll to position [688, 0]
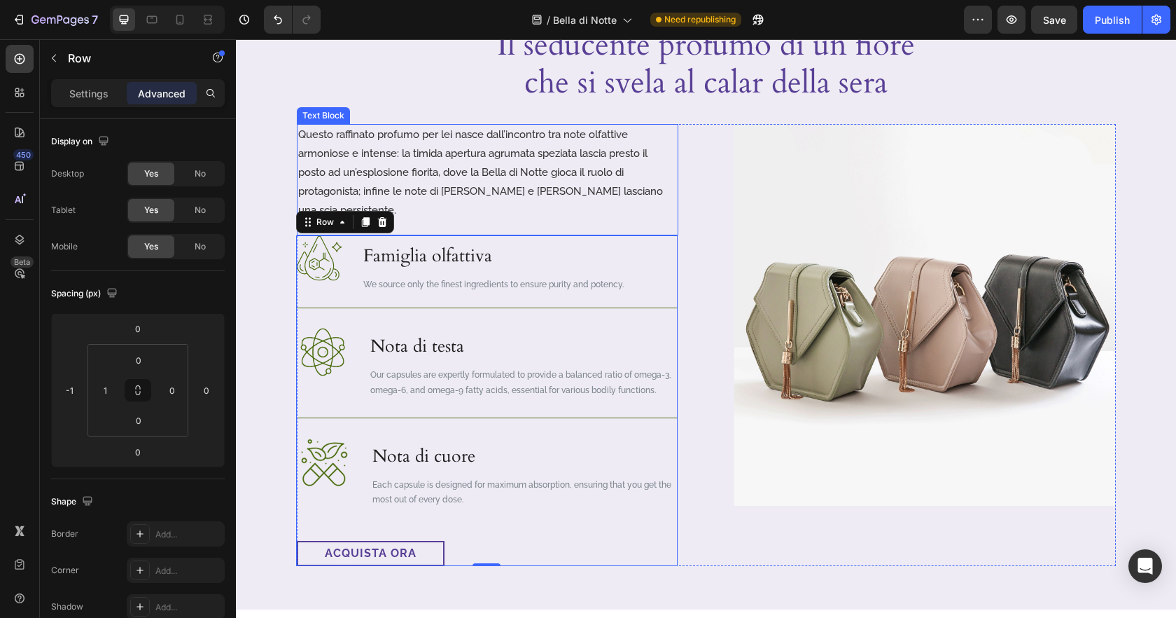
click at [482, 158] on p "Questo raffinato profumo per lei nasce dall’incontro tra note olfattive armonio…" at bounding box center [487, 172] width 379 height 95
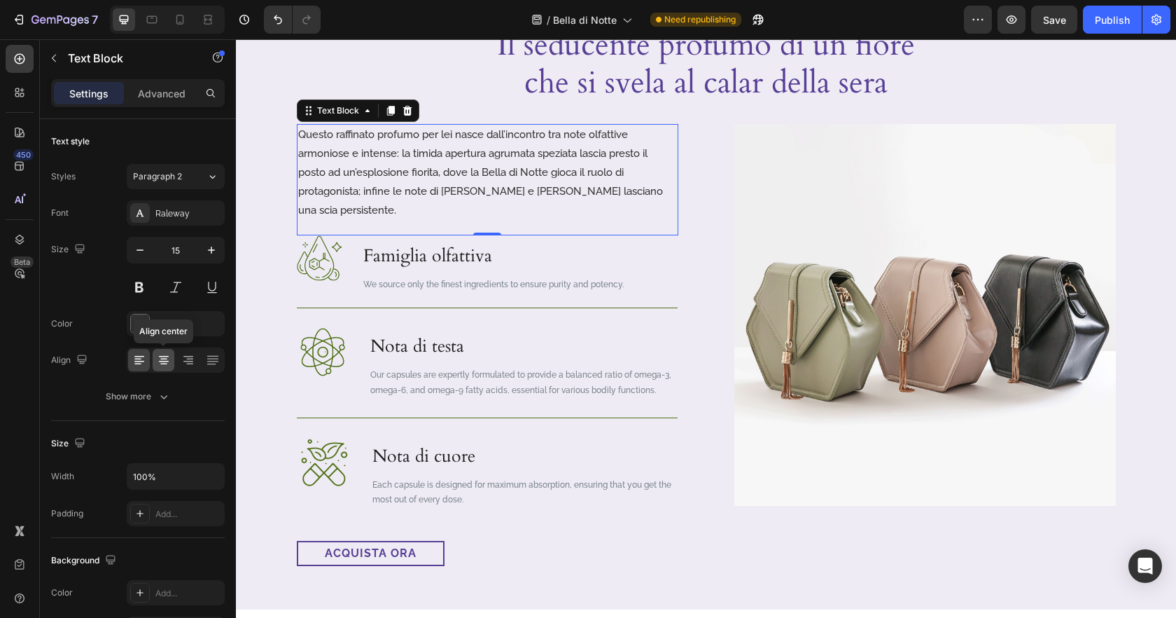
click at [159, 356] on icon at bounding box center [164, 356] width 10 height 1
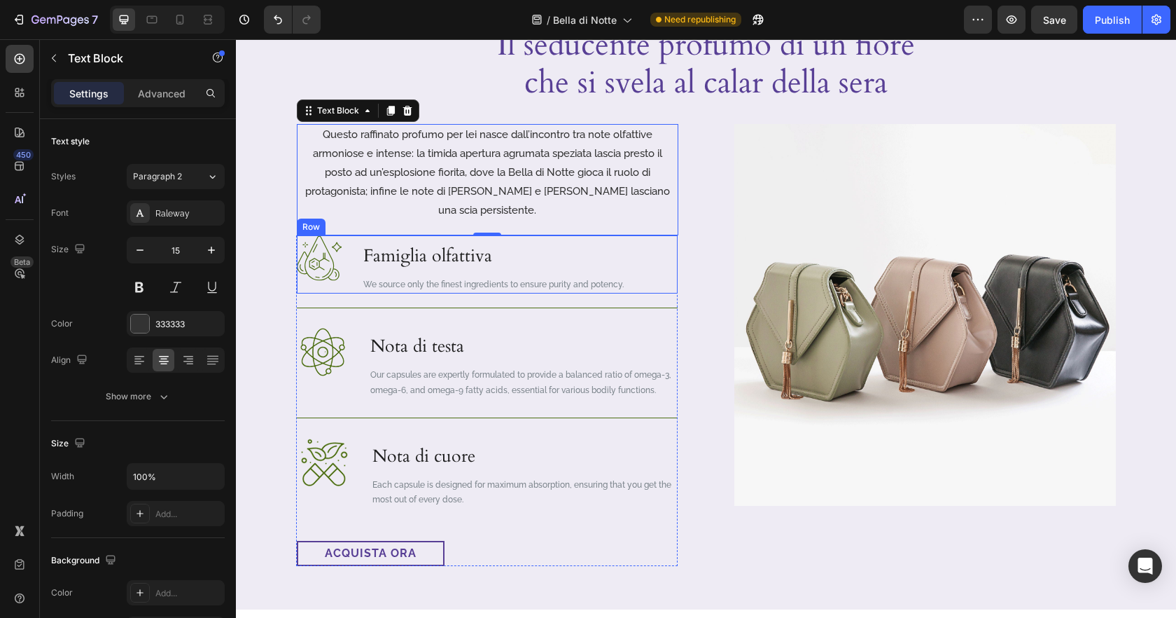
click at [669, 265] on div "Image Famiglia olfattiva Heading We source only the finest ingredients to ensur…" at bounding box center [487, 264] width 381 height 59
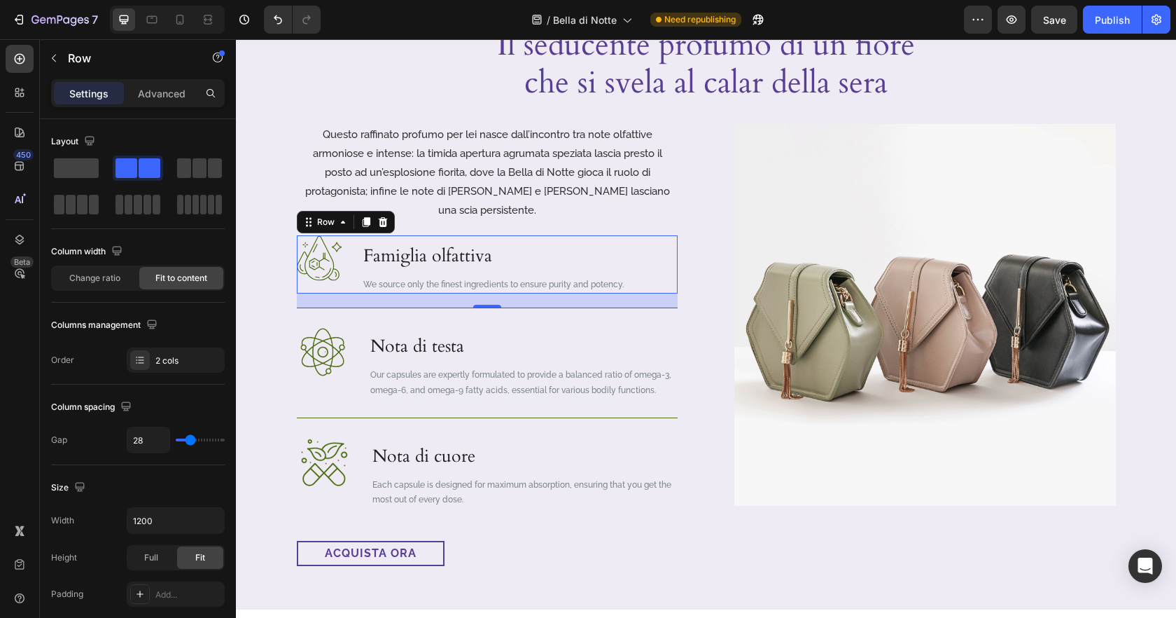
click at [634, 293] on div "20" at bounding box center [487, 300] width 381 height 14
click at [163, 92] on p "Advanced" at bounding box center [162, 93] width 48 height 15
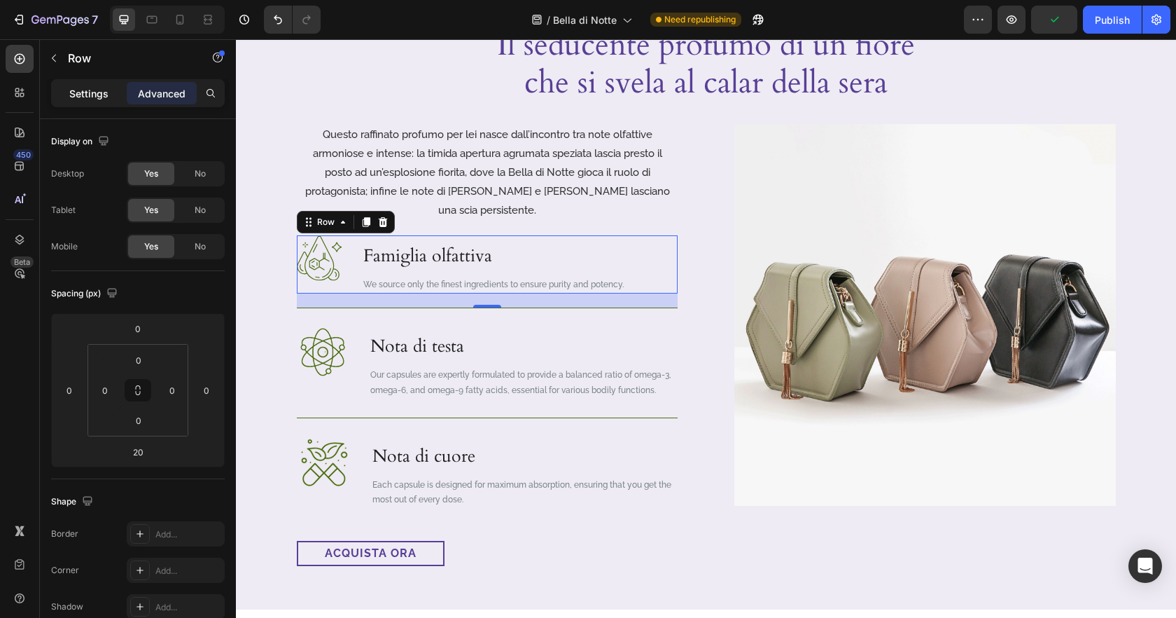
click at [88, 95] on p "Settings" at bounding box center [88, 93] width 39 height 15
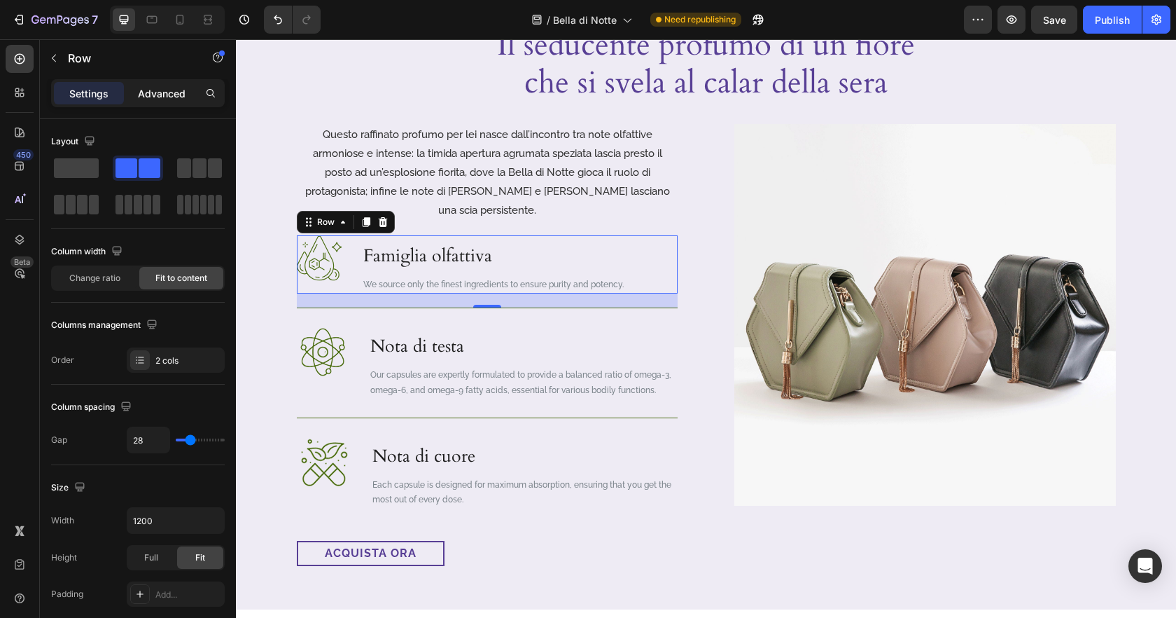
click at [162, 98] on p "Advanced" at bounding box center [162, 93] width 48 height 15
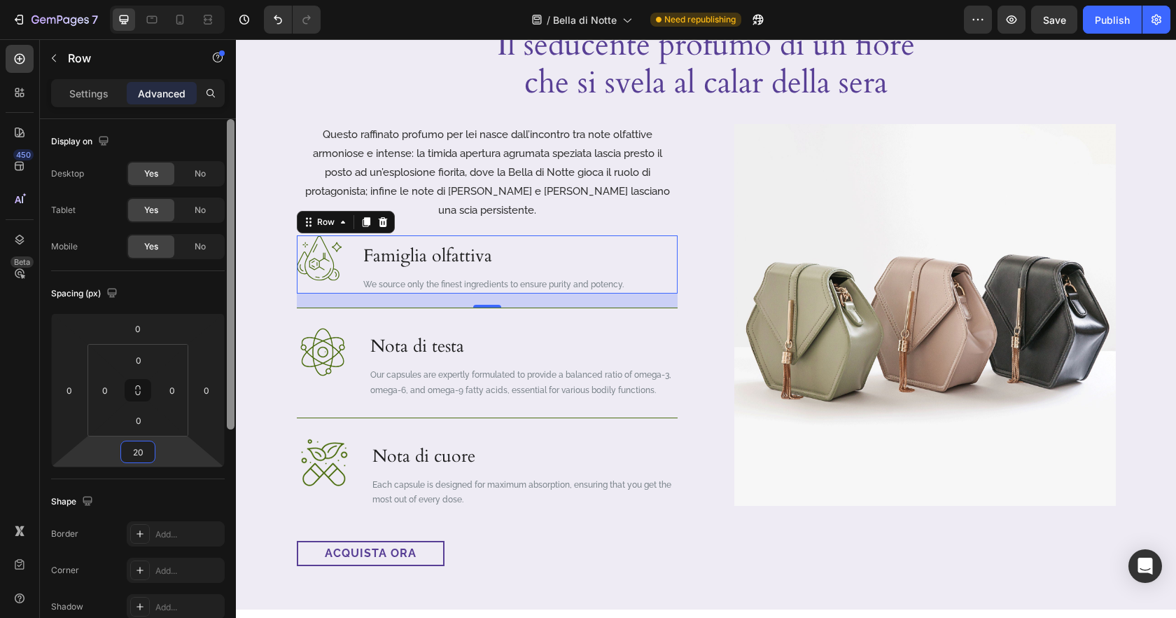
drag, startPoint x: 144, startPoint y: 445, endPoint x: 230, endPoint y: 448, distance: 85.5
click at [145, 445] on input "20" at bounding box center [138, 451] width 28 height 21
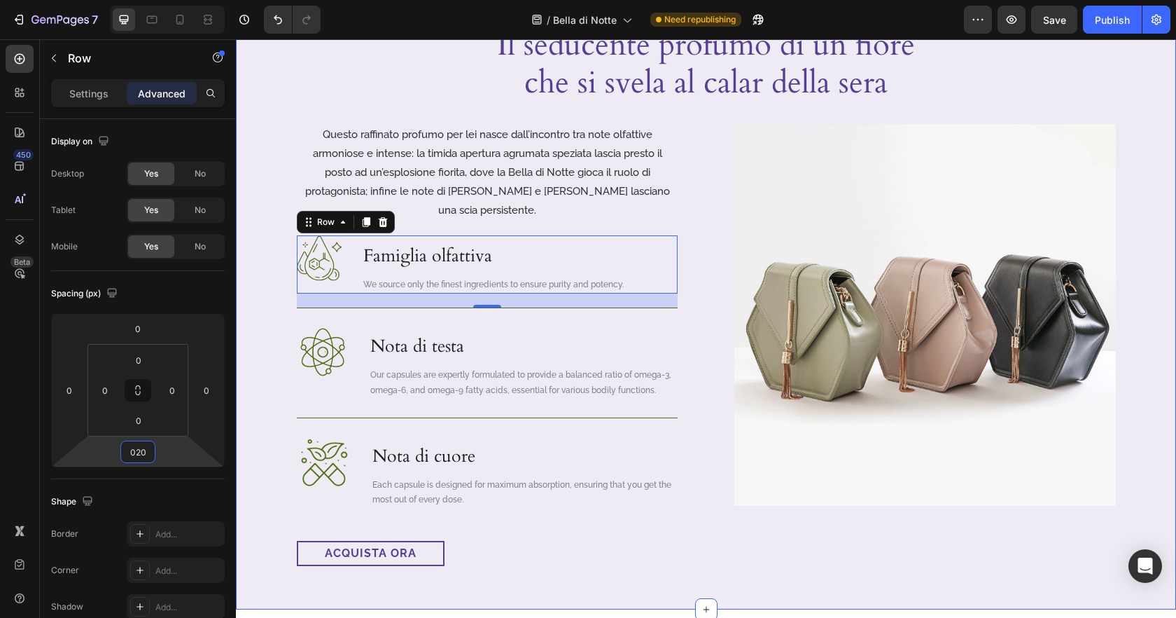
type input "020"
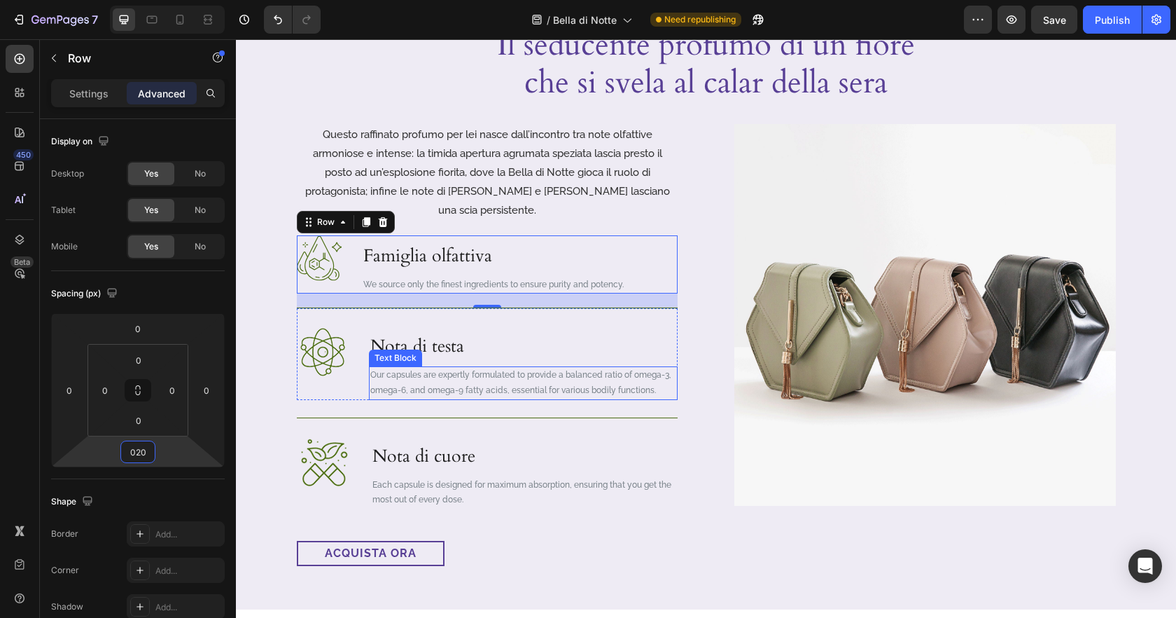
click at [534, 327] on p "Nota di testa" at bounding box center [523, 346] width 306 height 38
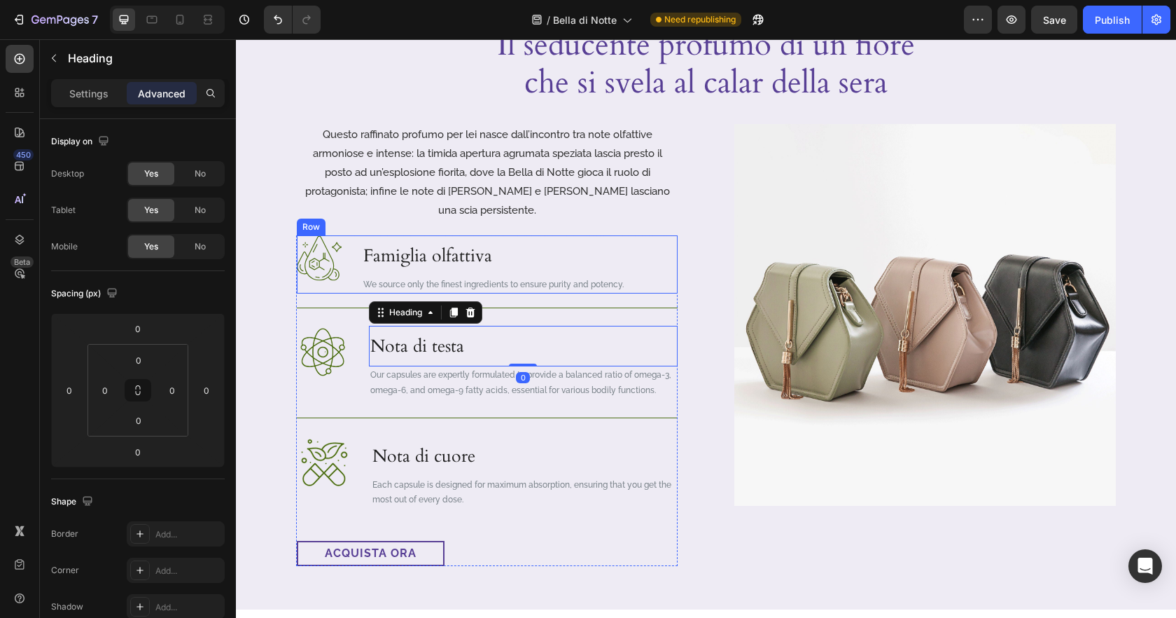
click at [621, 277] on p "We source only the finest ingredients to ensure purity and potency." at bounding box center [493, 284] width 260 height 15
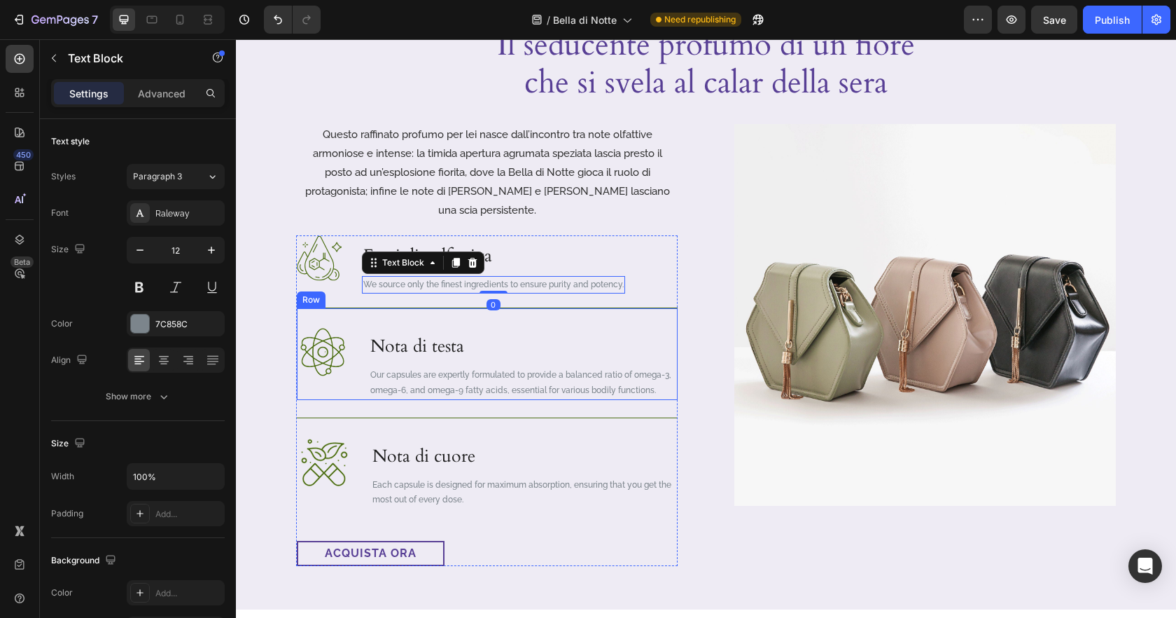
click at [618, 307] on div "Image Nota di testa Heading Our capsules are expertly formulated to provide a b…" at bounding box center [487, 353] width 381 height 92
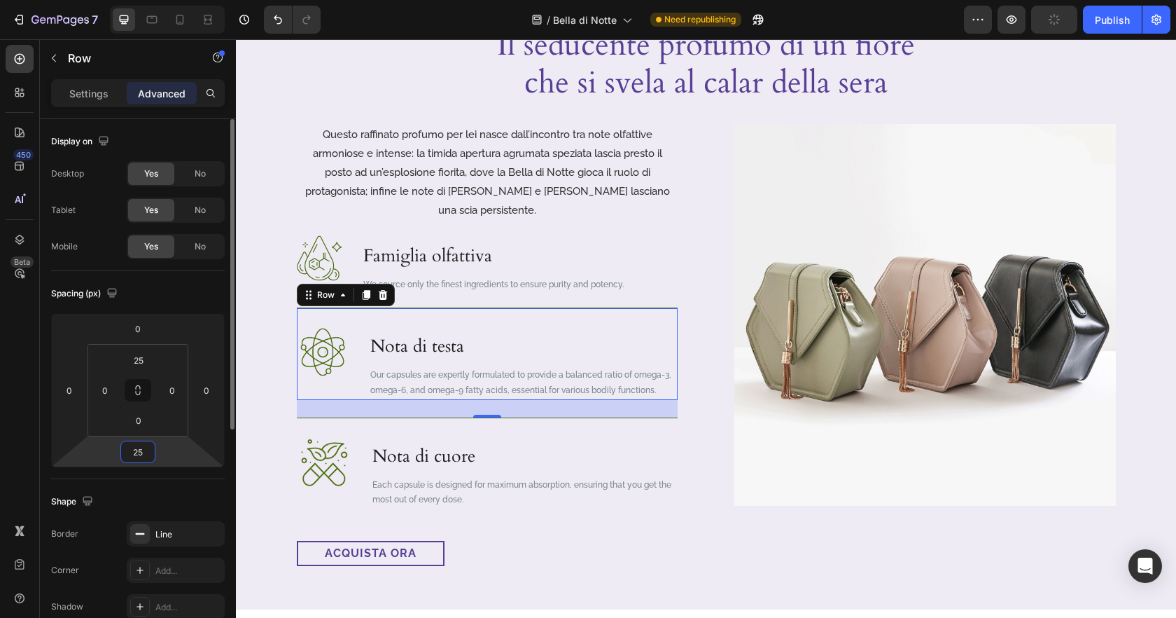
drag, startPoint x: 144, startPoint y: 449, endPoint x: 197, endPoint y: 445, distance: 53.4
click at [144, 449] on input "25" at bounding box center [138, 451] width 28 height 21
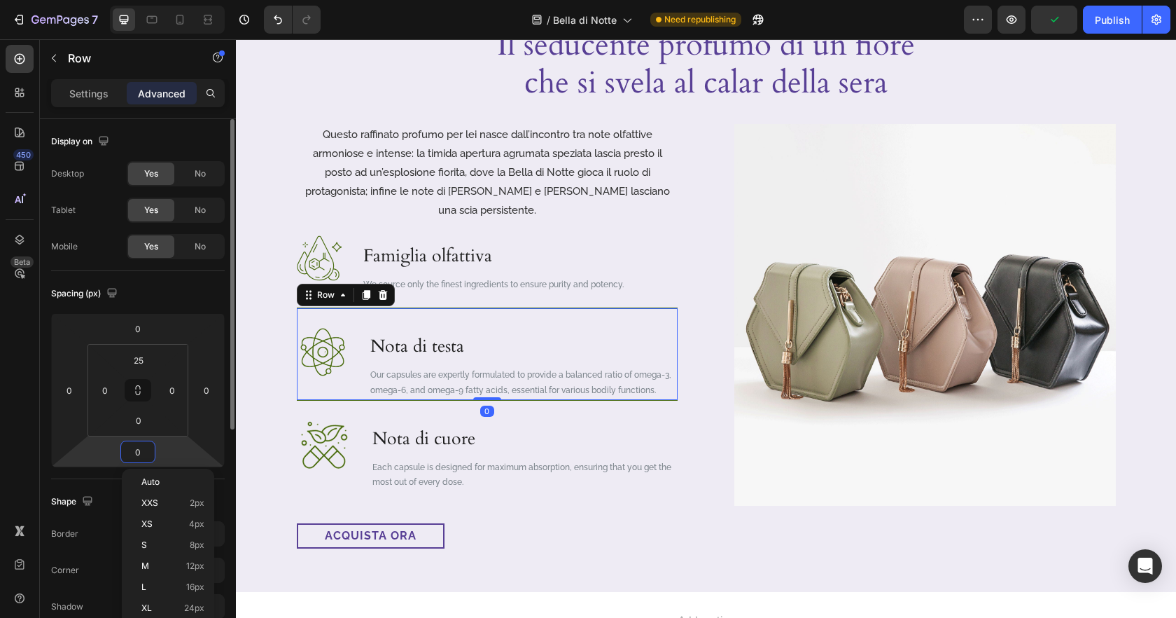
type input "0"
click at [146, 361] on input "25" at bounding box center [139, 359] width 28 height 21
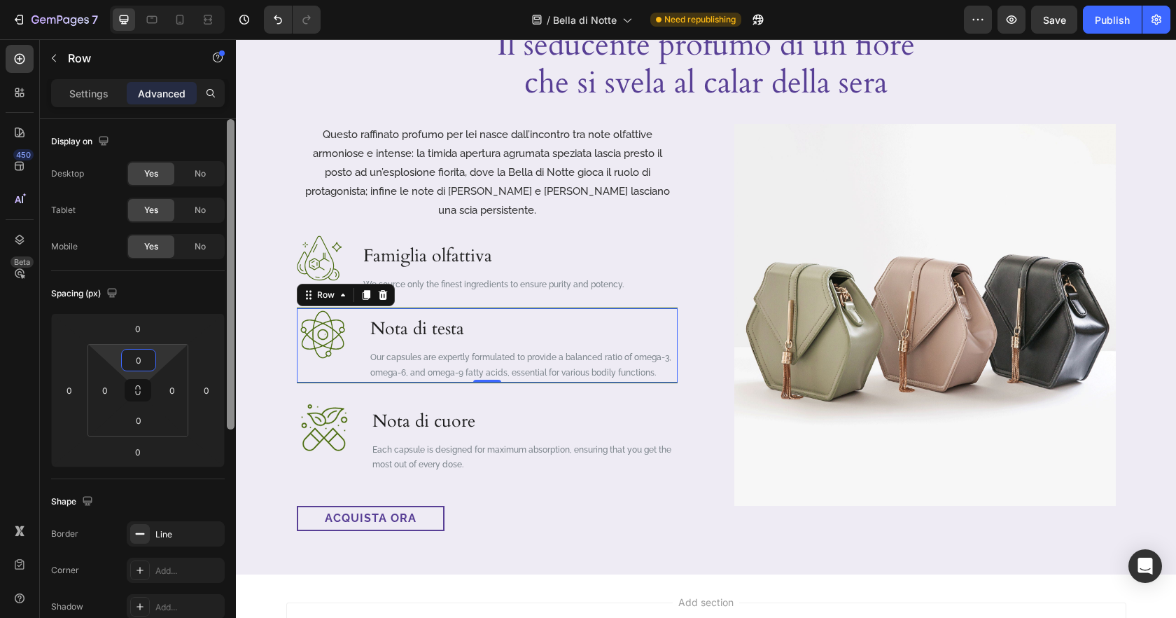
type input "0"
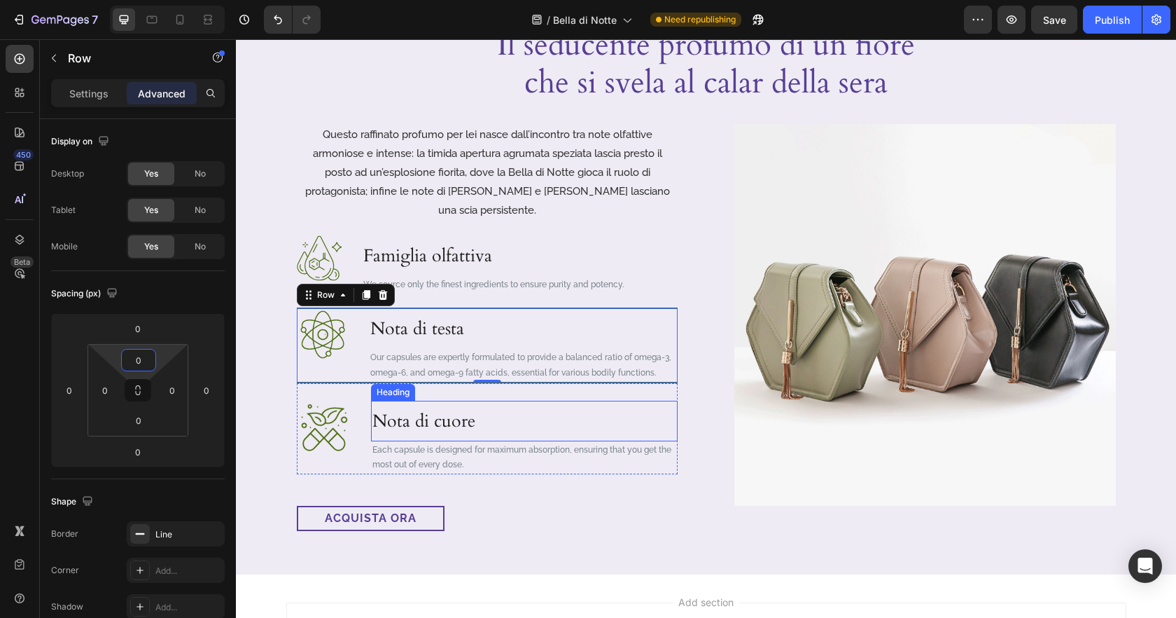
click at [601, 402] on p "Nota di cuore" at bounding box center [524, 421] width 304 height 38
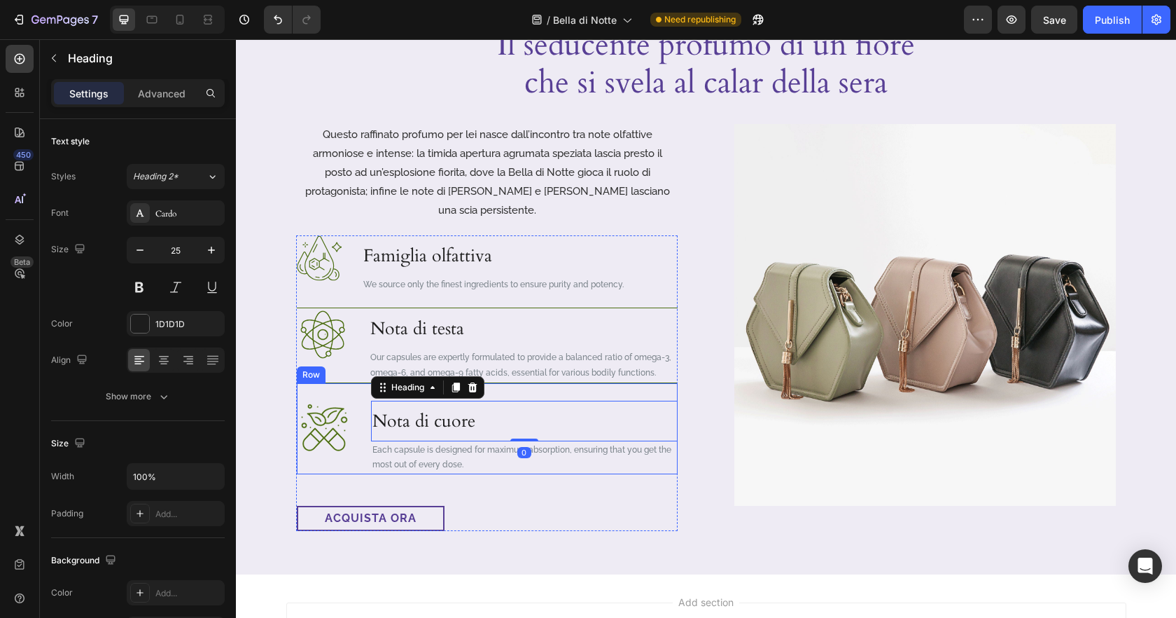
click at [672, 382] on div "Image Nota di cuore Heading 0 Each capsule is designed for maximum absorption, …" at bounding box center [487, 428] width 381 height 92
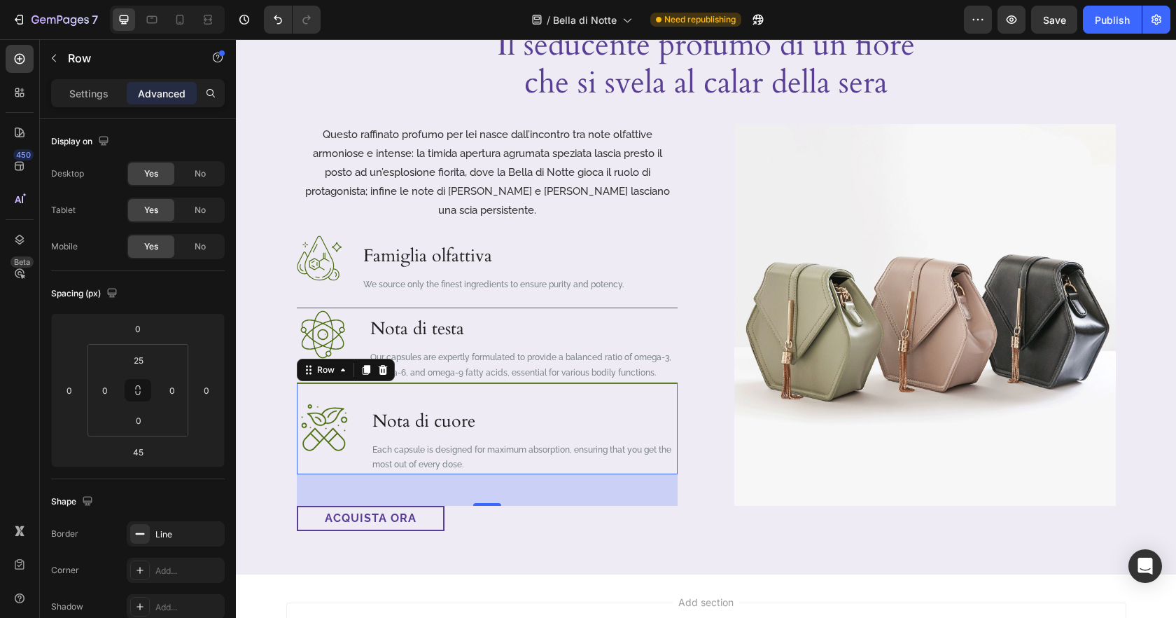
click at [552, 480] on div "45" at bounding box center [487, 490] width 381 height 32
click at [543, 350] on p "Our capsules are expertly formulated to provide a balanced ratio of omega-3, om…" at bounding box center [523, 365] width 306 height 30
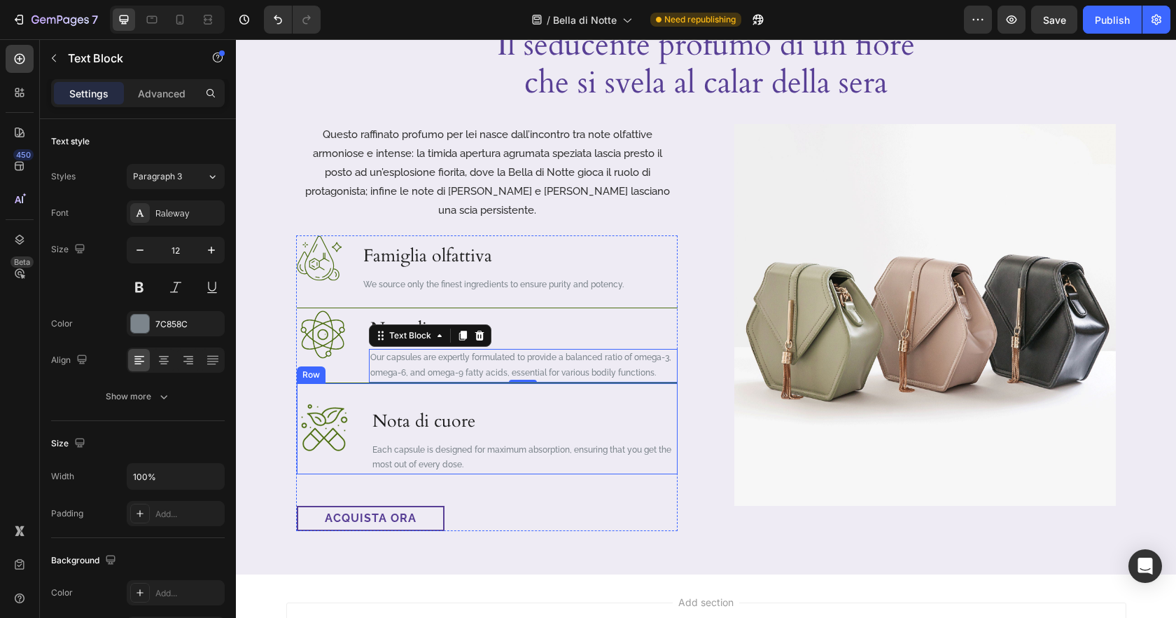
click at [300, 382] on div "Image Nota di cuore Heading Each capsule is designed for maximum absorption, en…" at bounding box center [487, 428] width 381 height 92
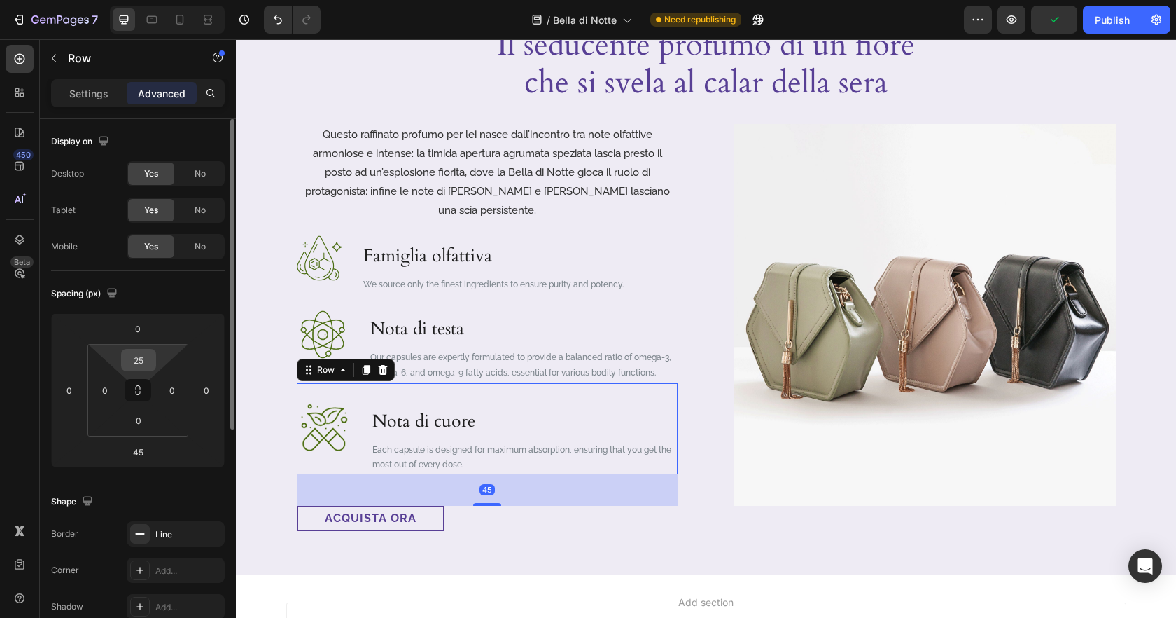
click at [141, 365] on input "25" at bounding box center [139, 359] width 28 height 21
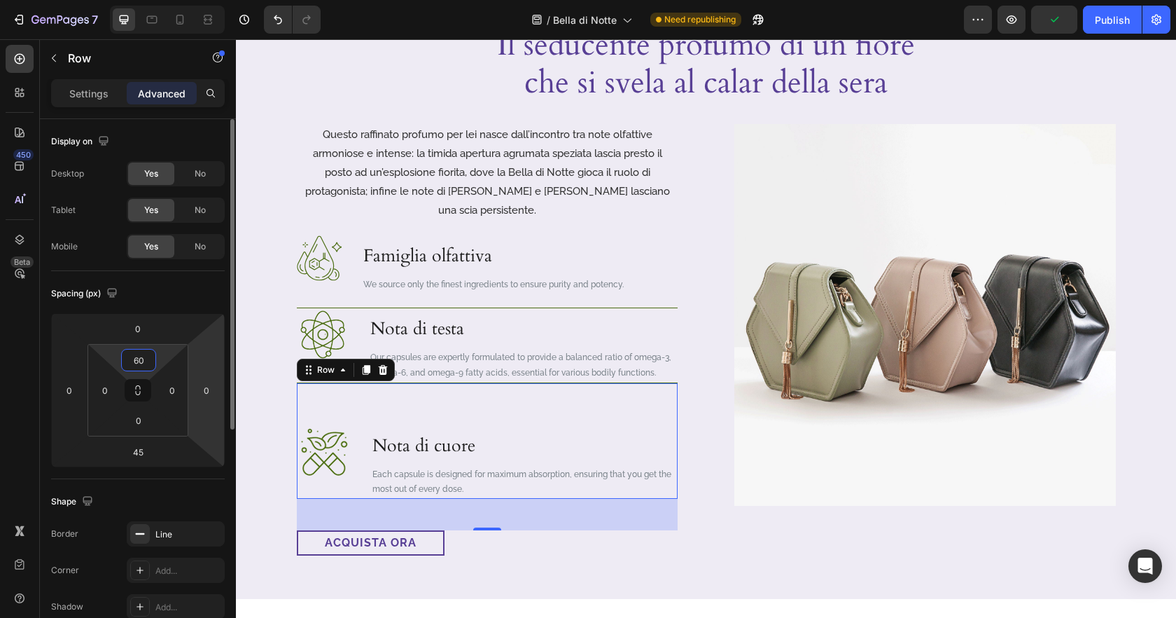
type input "60"
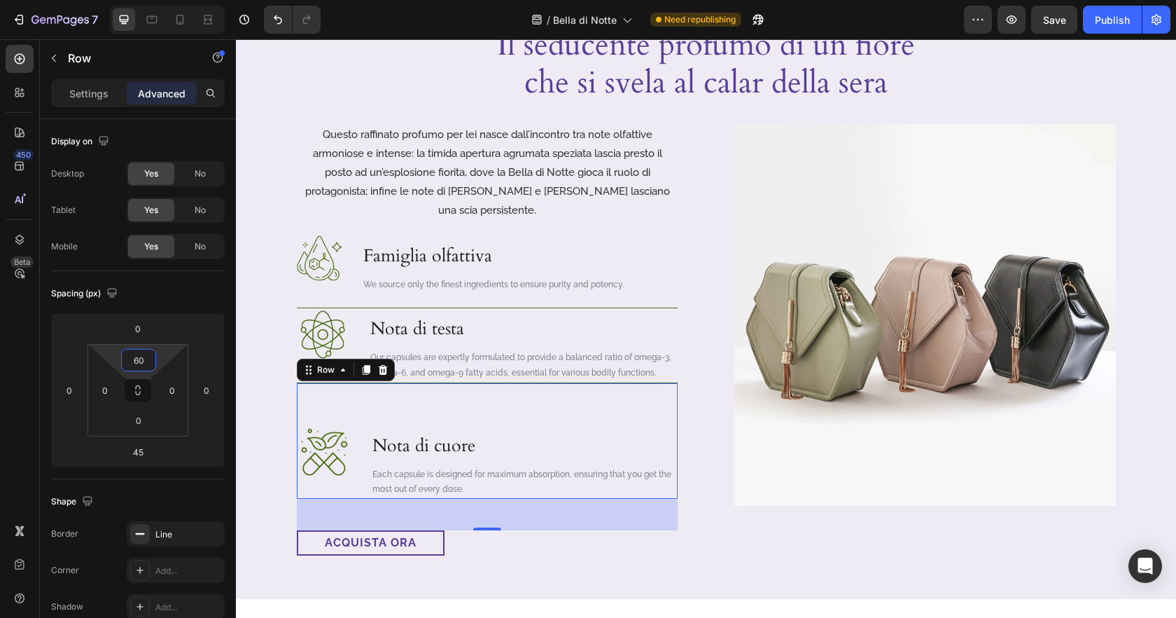
click at [711, 403] on div "Questo raffinato profumo per lei nasce dall’incontro tra note olfattive armonio…" at bounding box center [706, 339] width 819 height 431
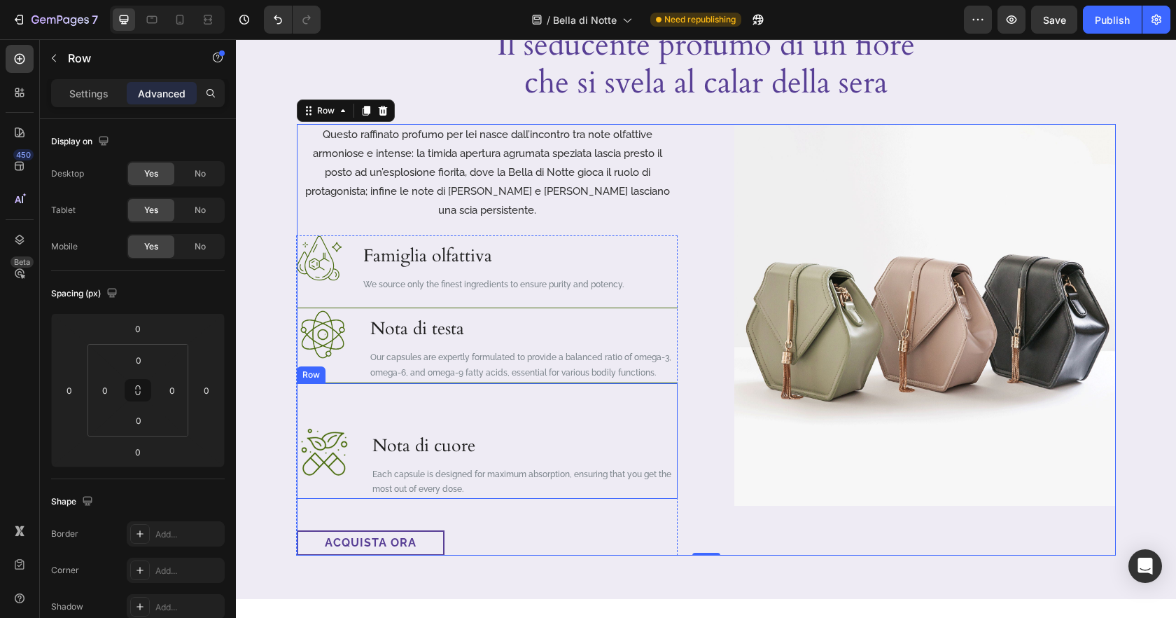
click at [673, 382] on div "Image Nota di cuore Heading Each capsule is designed for maximum absorption, en…" at bounding box center [487, 440] width 381 height 116
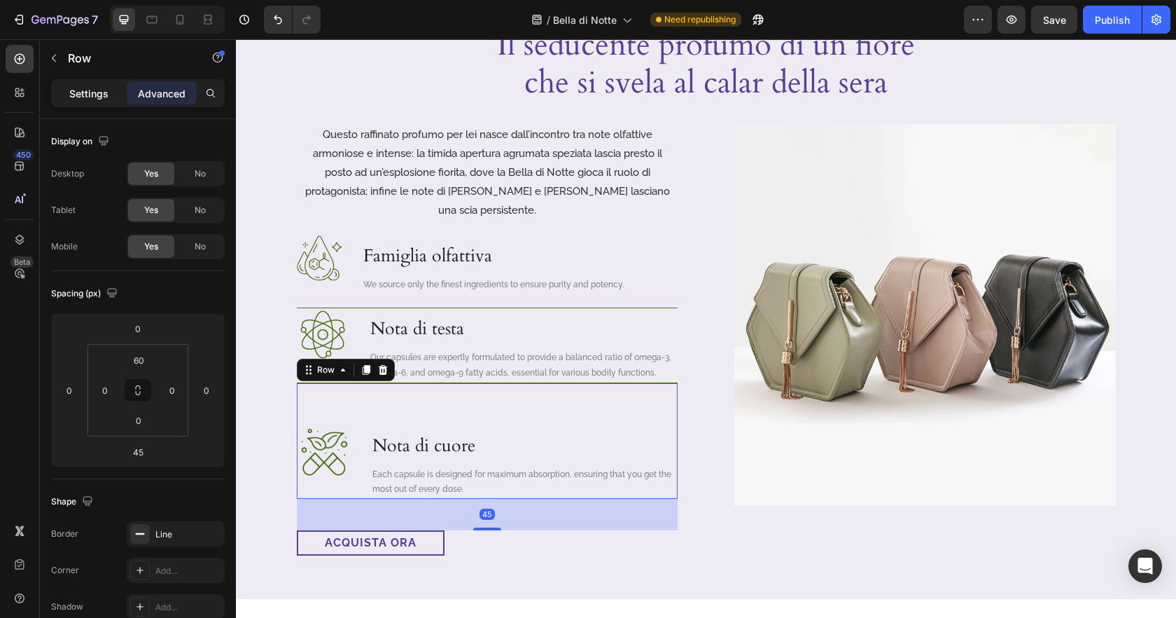
click at [90, 88] on p "Settings" at bounding box center [88, 93] width 39 height 15
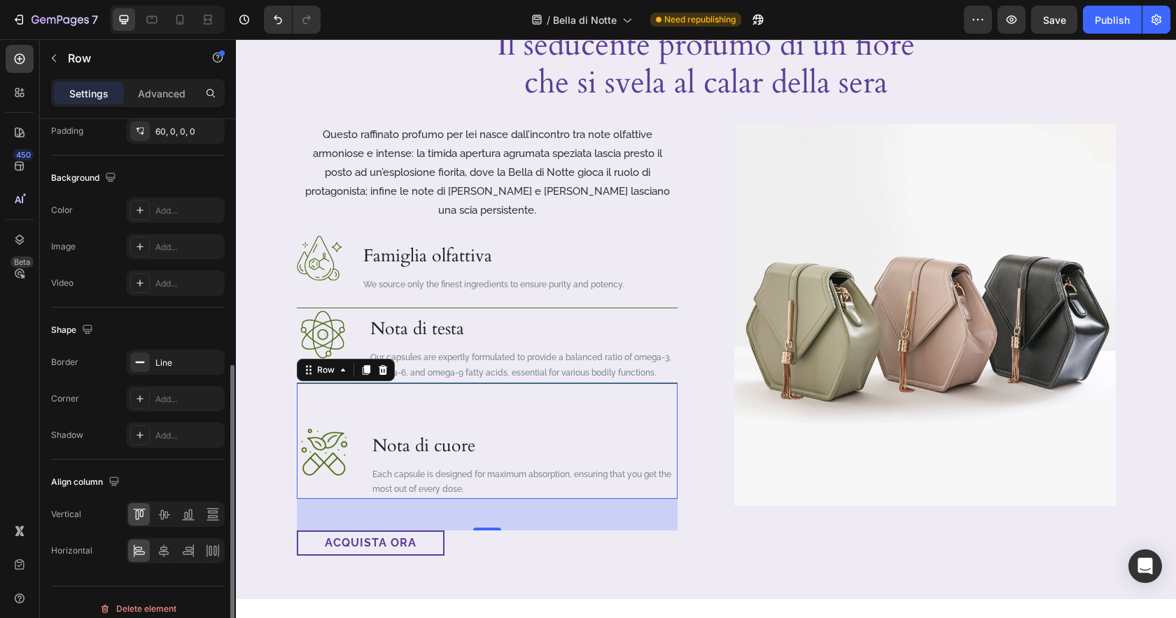
scroll to position [475, 0]
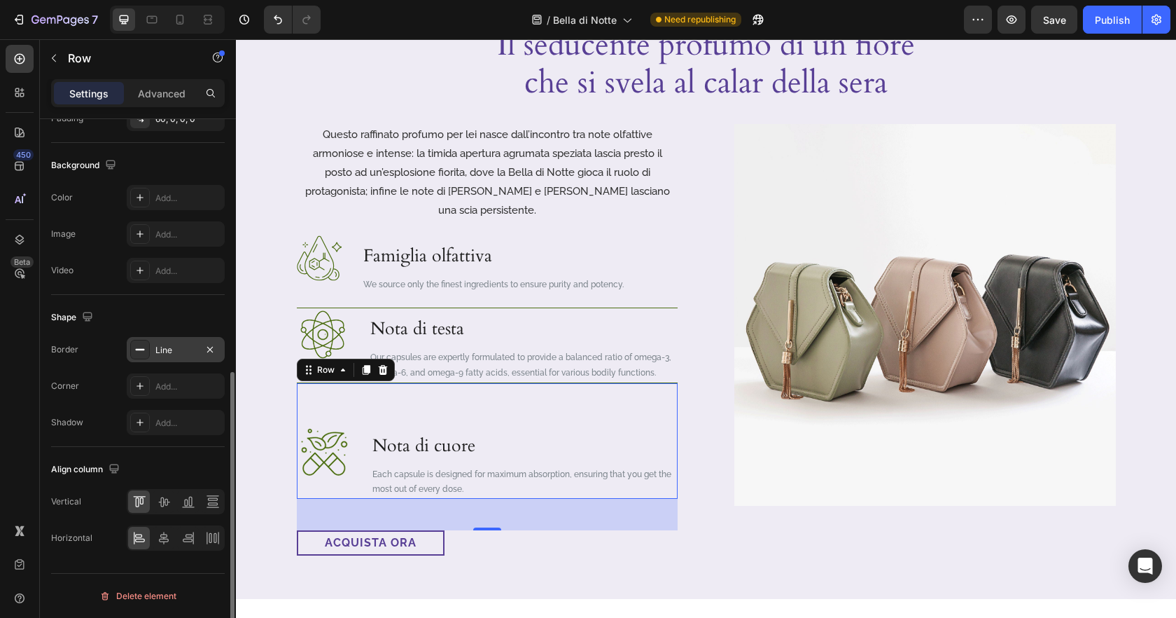
click at [153, 347] on div "Line" at bounding box center [176, 349] width 98 height 25
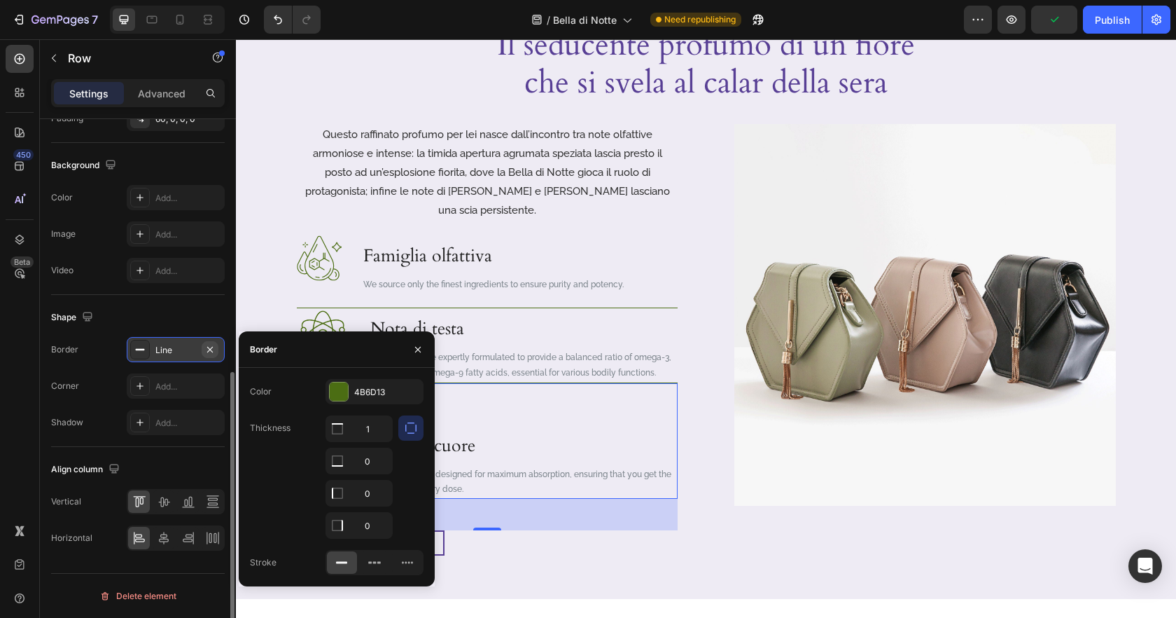
click at [210, 347] on icon "button" at bounding box center [209, 349] width 11 height 11
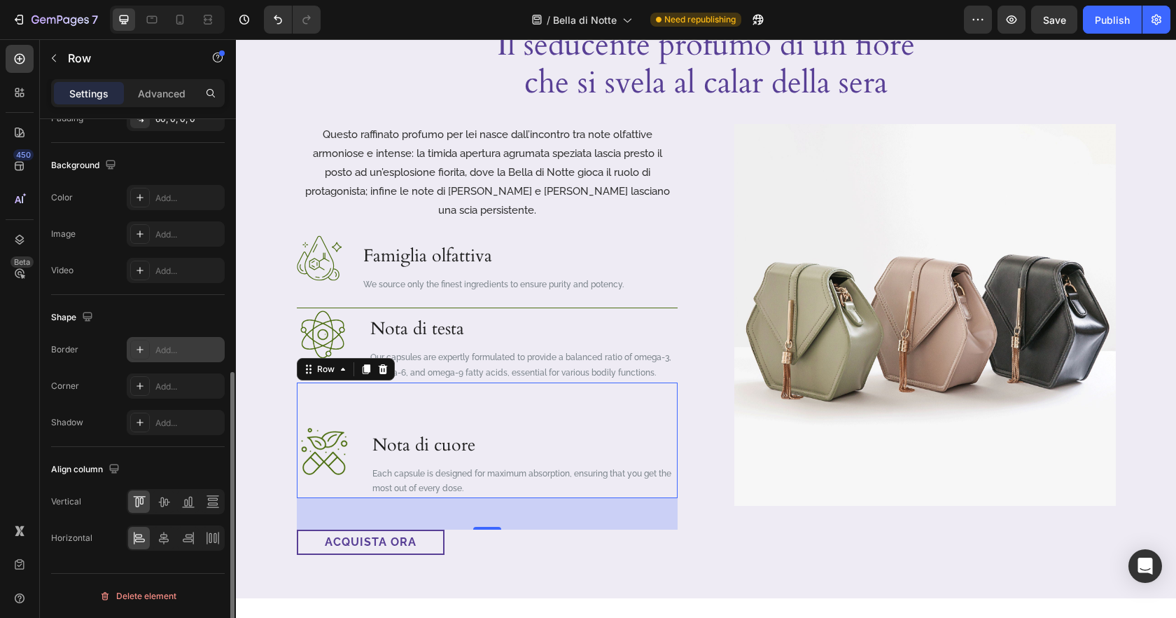
click at [160, 348] on div "Add..." at bounding box center [188, 350] width 66 height 13
type input "1"
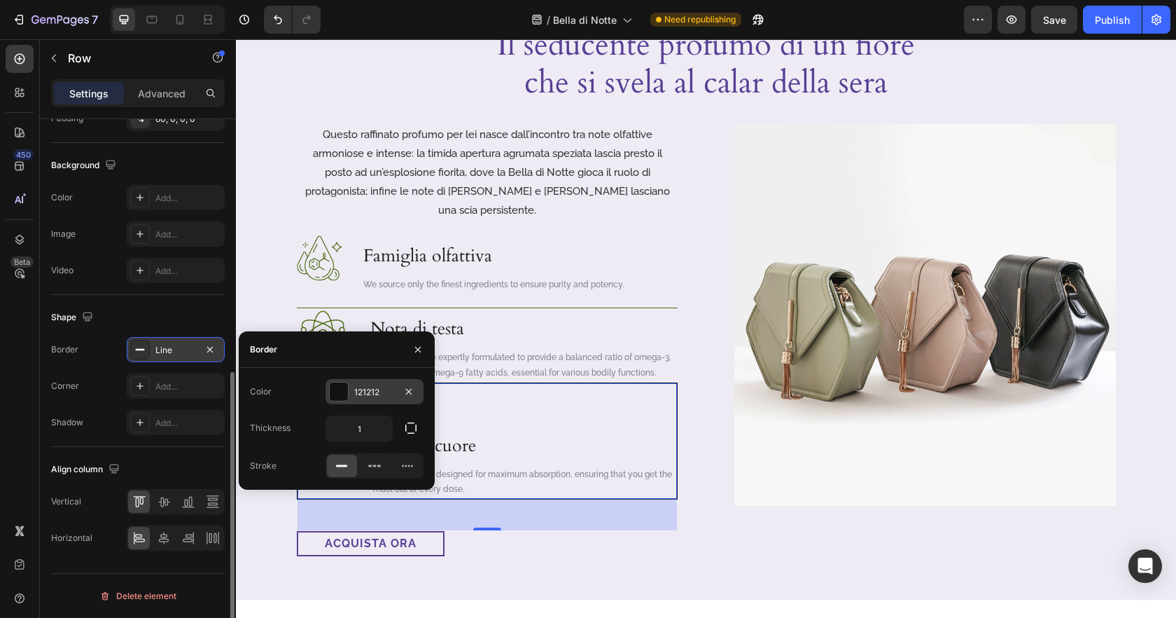
click at [339, 396] on div at bounding box center [339, 391] width 18 height 18
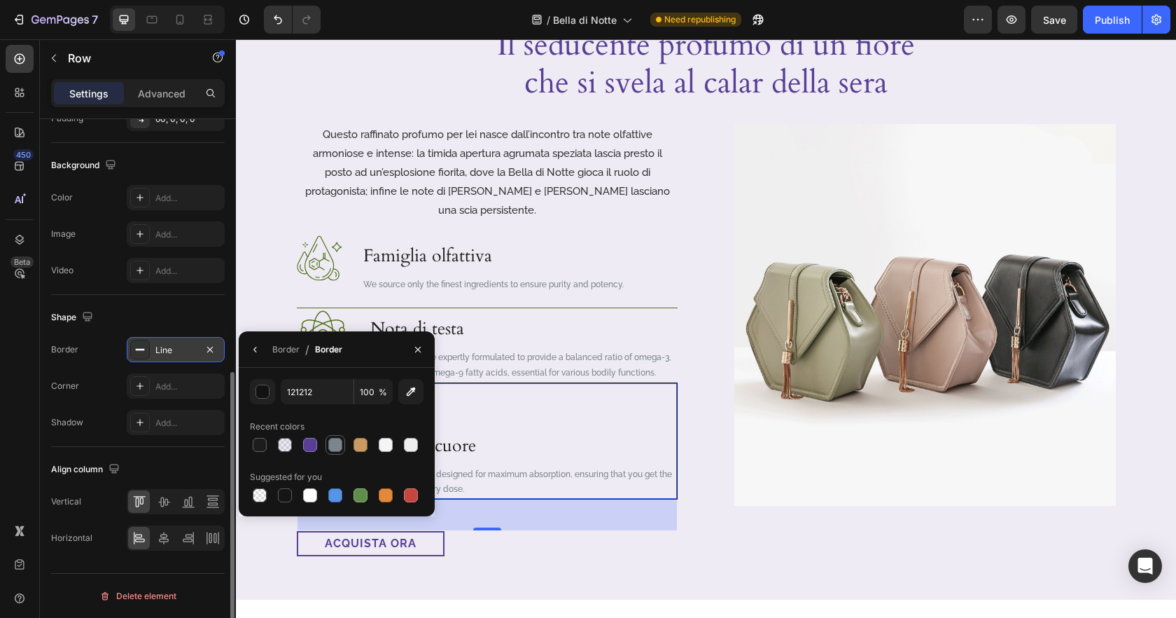
click at [336, 445] on div at bounding box center [335, 445] width 14 height 14
type input "7C858C"
click at [426, 286] on div "Image Famiglia olfattiva Heading We source only the finest ingredients to ensur…" at bounding box center [487, 395] width 381 height 321
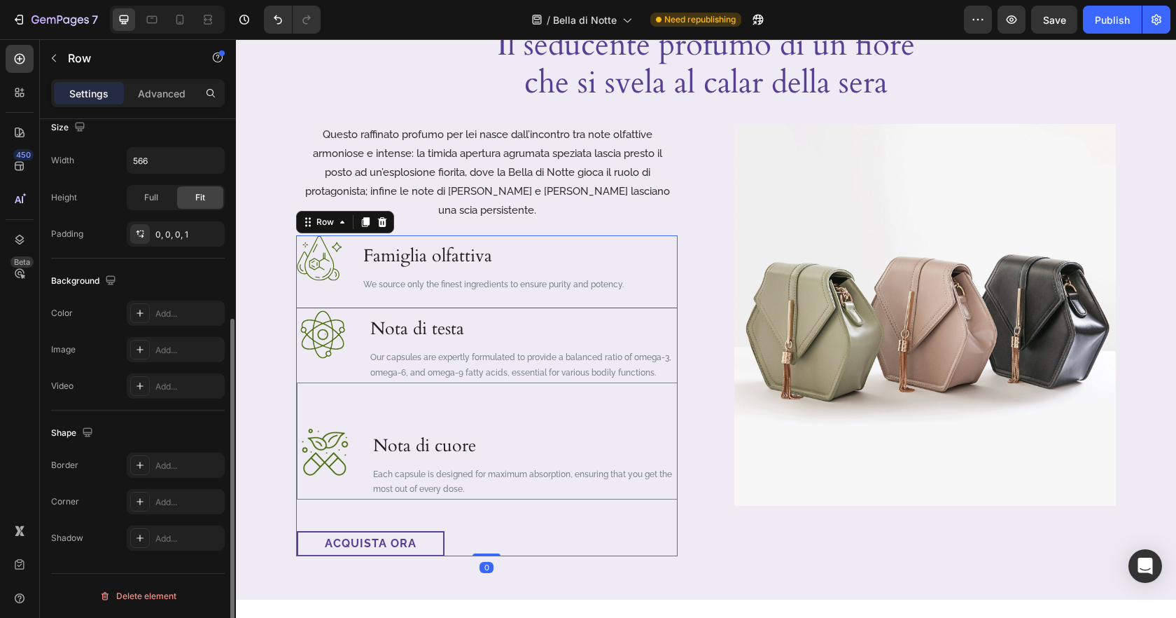
scroll to position [316, 0]
click at [426, 308] on h3 "Nota di testa" at bounding box center [523, 328] width 309 height 41
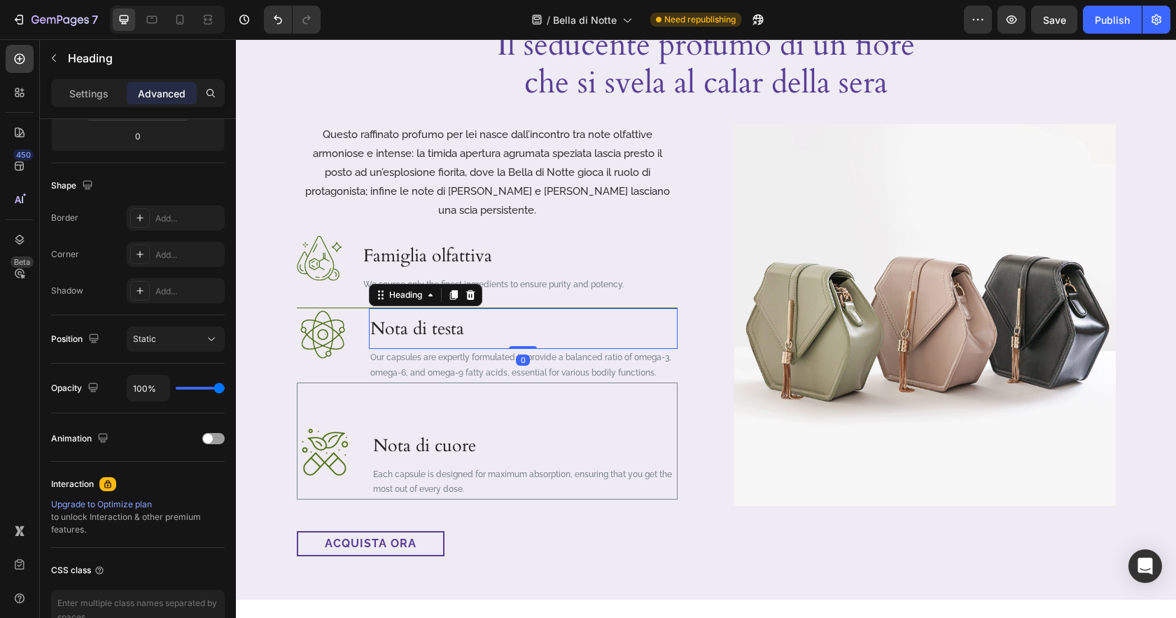
scroll to position [0, 0]
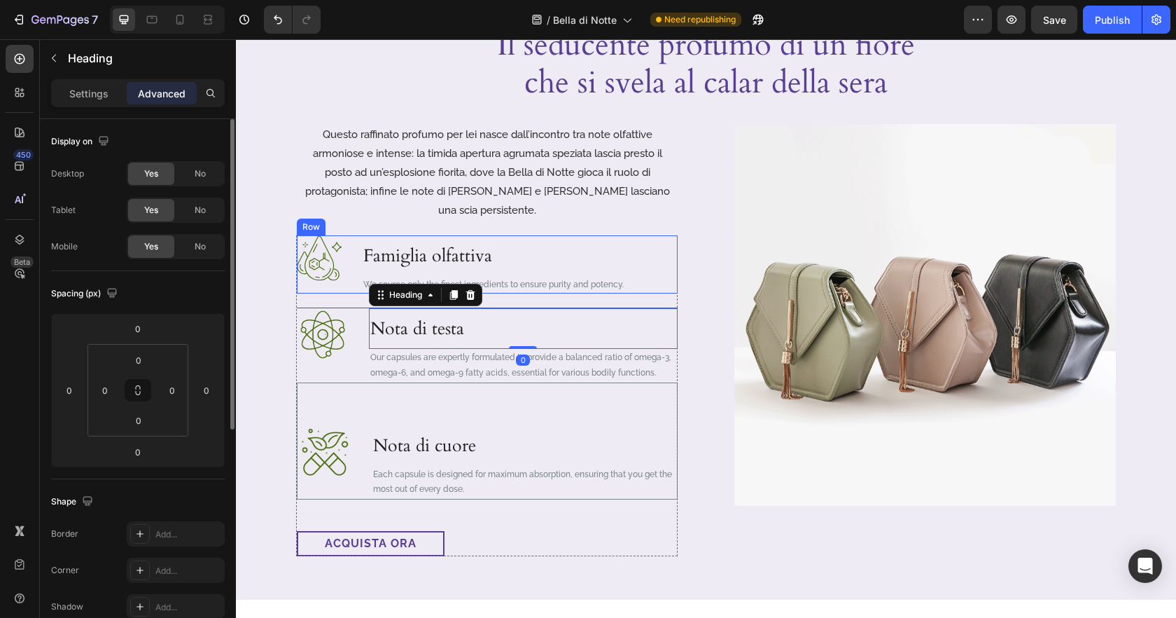
click at [316, 268] on div "Image" at bounding box center [320, 264] width 46 height 59
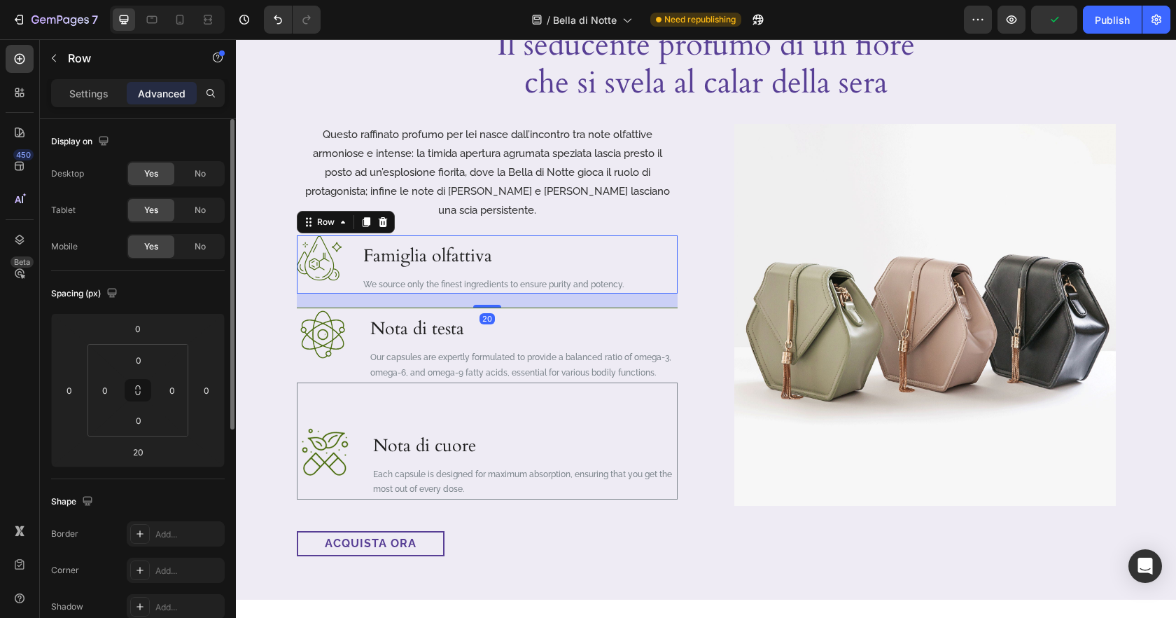
click at [314, 293] on div "20" at bounding box center [487, 300] width 381 height 14
click at [88, 88] on p "Settings" at bounding box center [88, 93] width 39 height 15
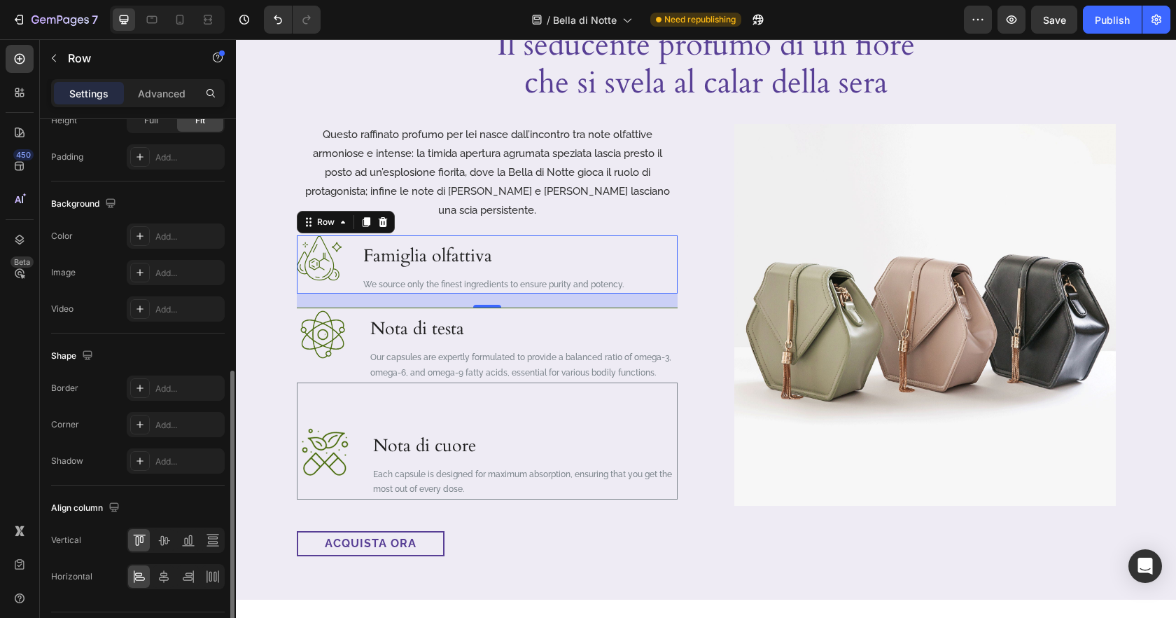
scroll to position [475, 0]
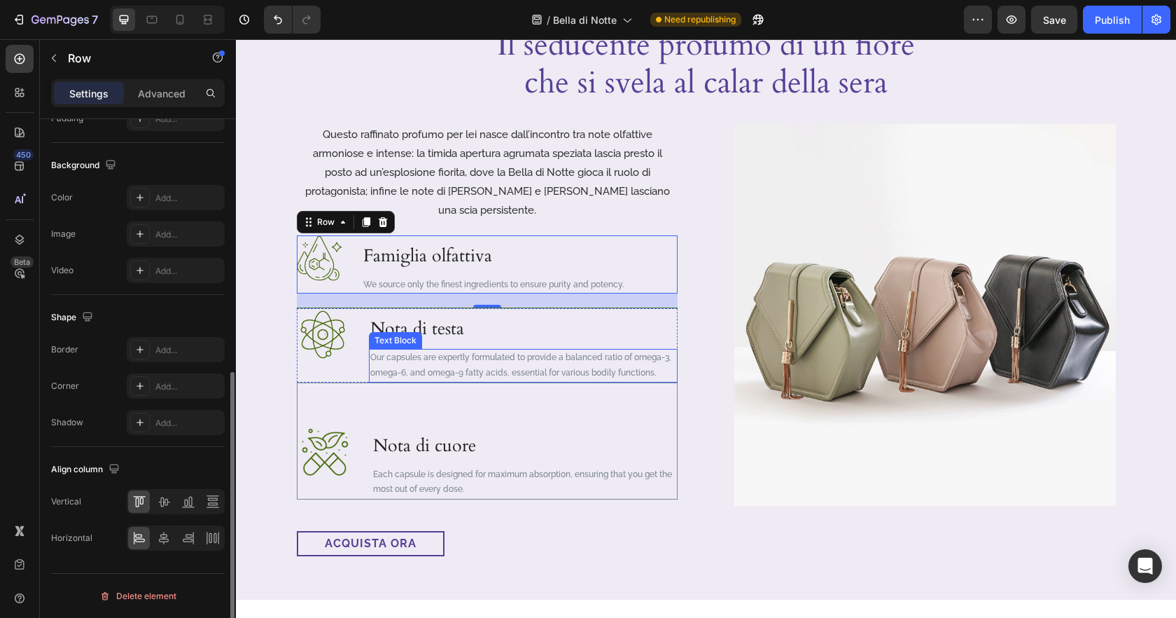
click at [413, 350] on p "Our capsules are expertly formulated to provide a balanced ratio of omega-3, om…" at bounding box center [523, 365] width 306 height 30
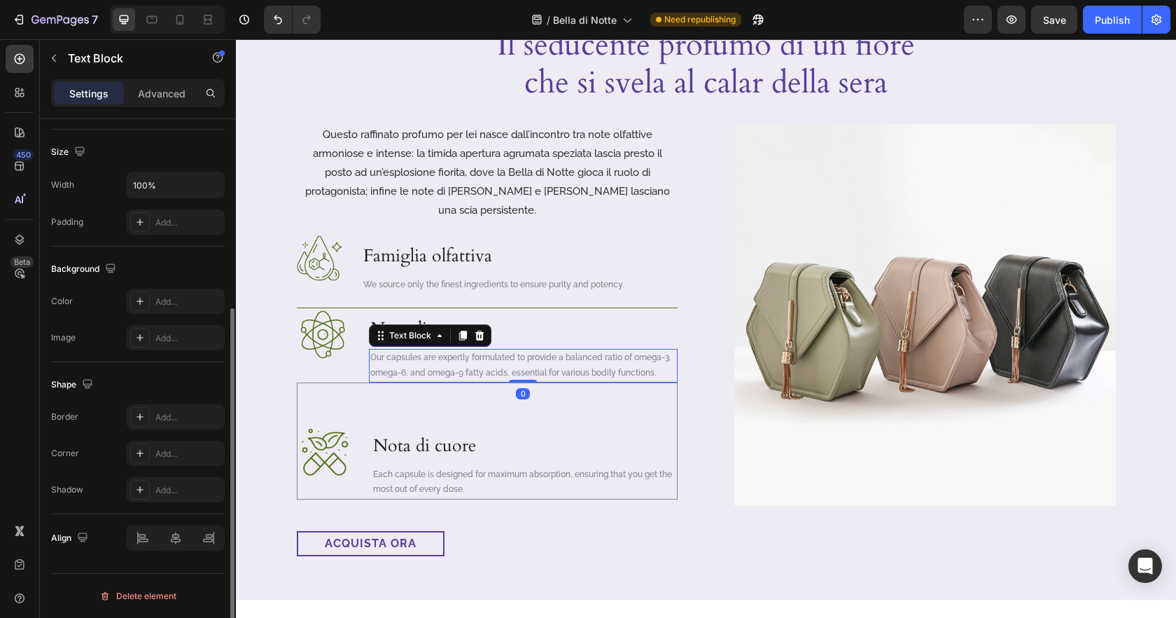
scroll to position [0, 0]
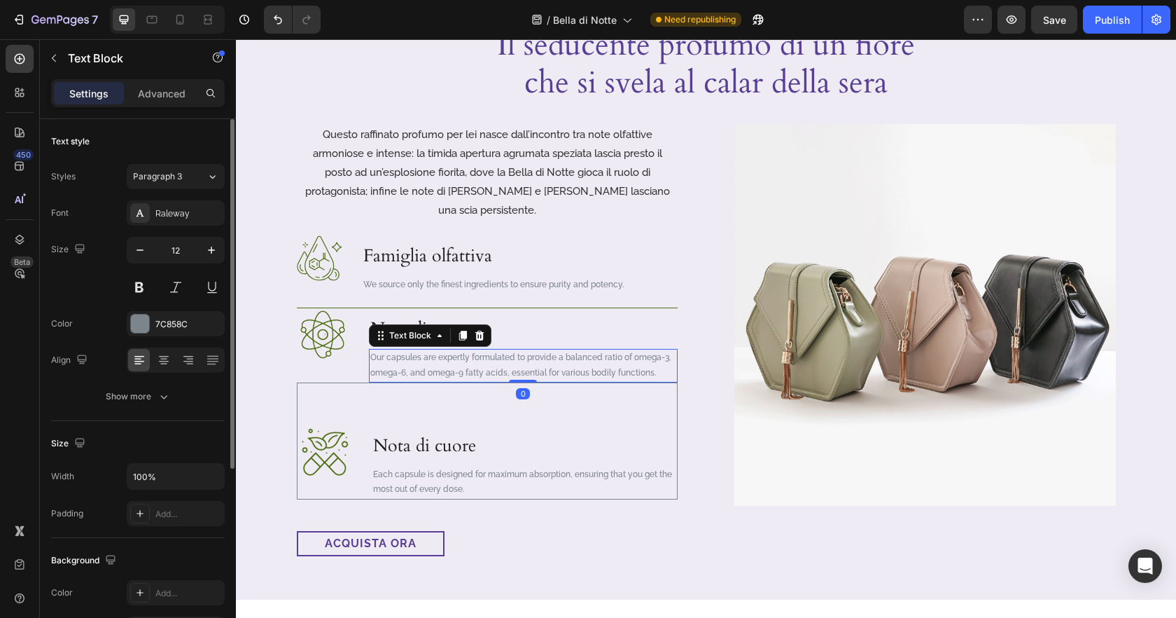
click at [509, 309] on p "Nota di testa" at bounding box center [523, 328] width 306 height 38
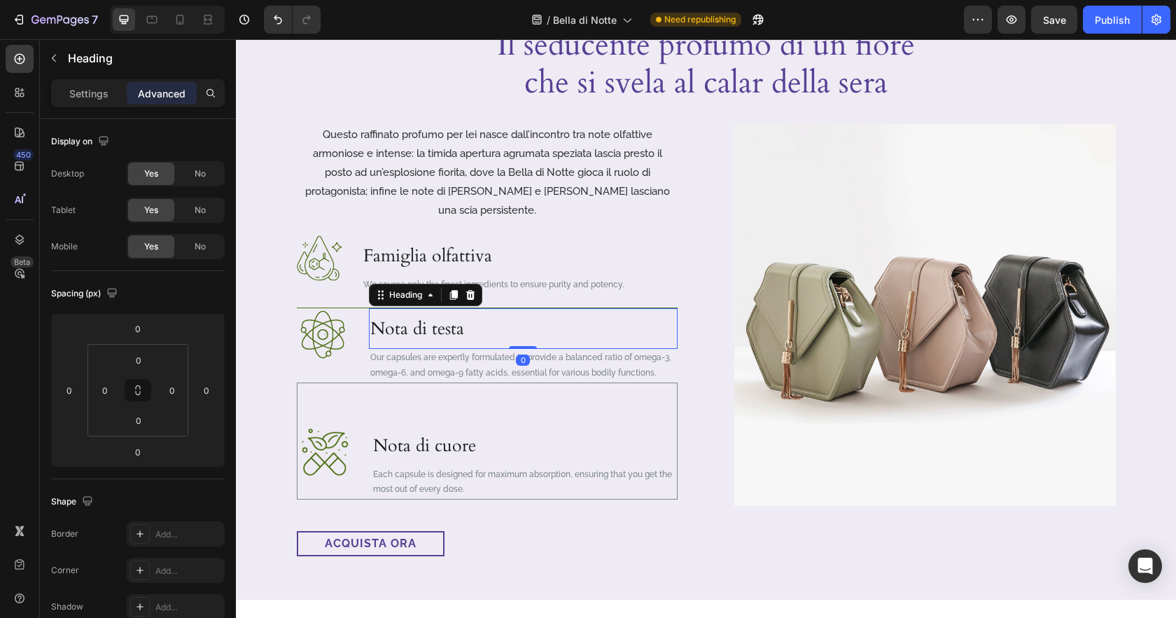
click at [676, 308] on h3 "Nota di testa" at bounding box center [523, 328] width 309 height 41
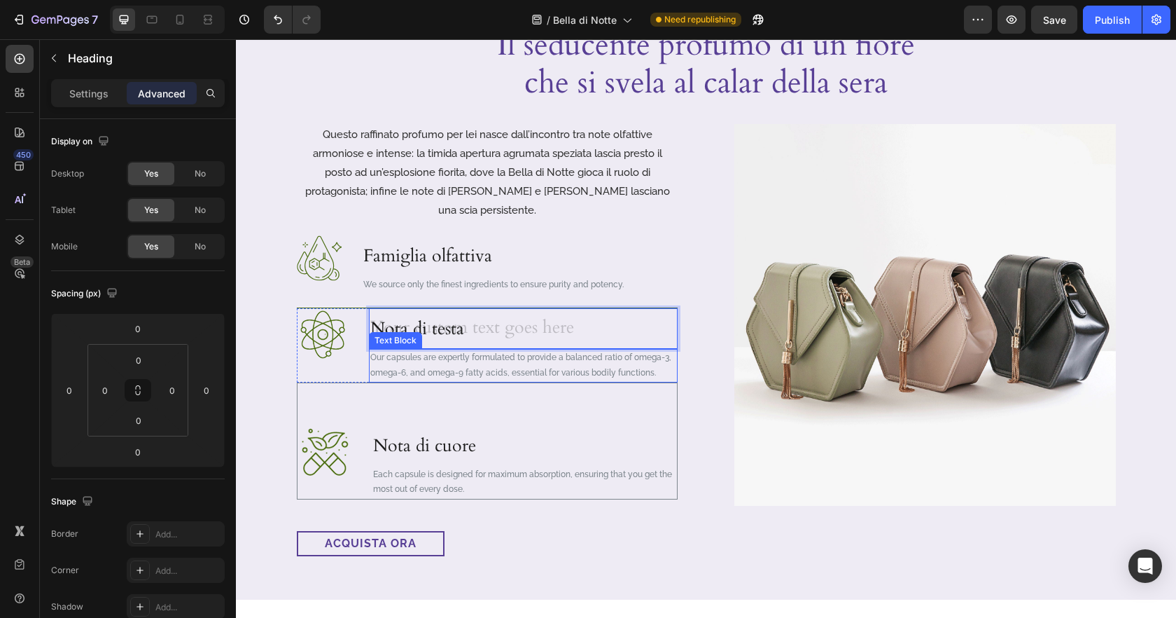
click at [648, 350] on p "Our capsules are expertly formulated to provide a balanced ratio of omega-3, om…" at bounding box center [523, 365] width 306 height 30
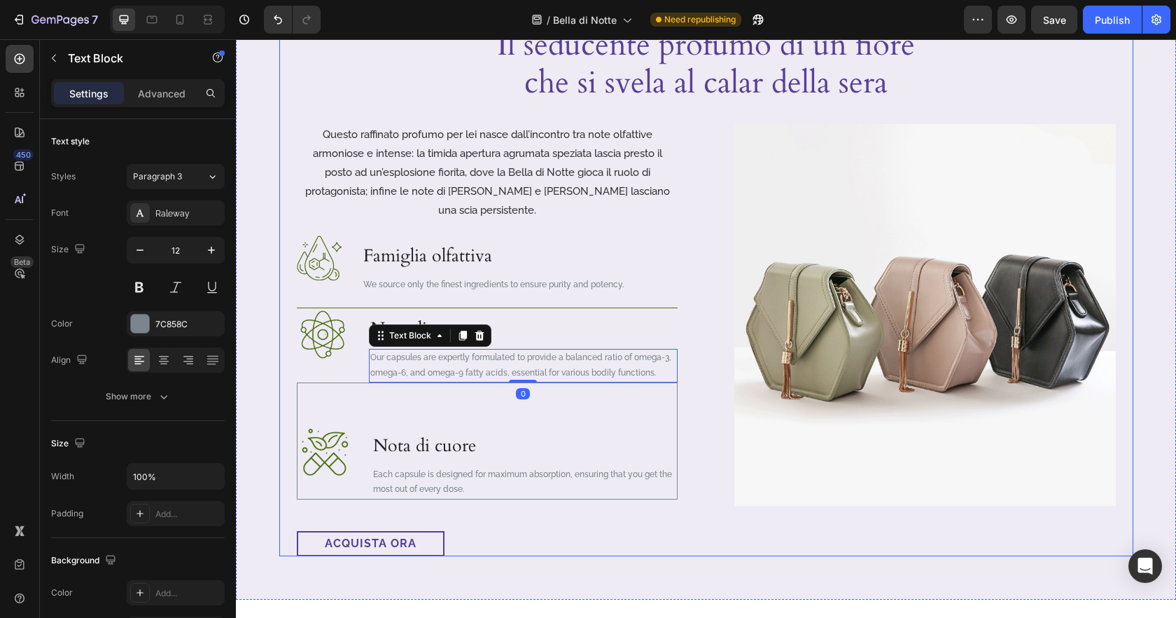
click at [295, 340] on div "Video Il seducente profumo di un fiore che si svela al calar della sera Heading…" at bounding box center [706, 49] width 854 height 1013
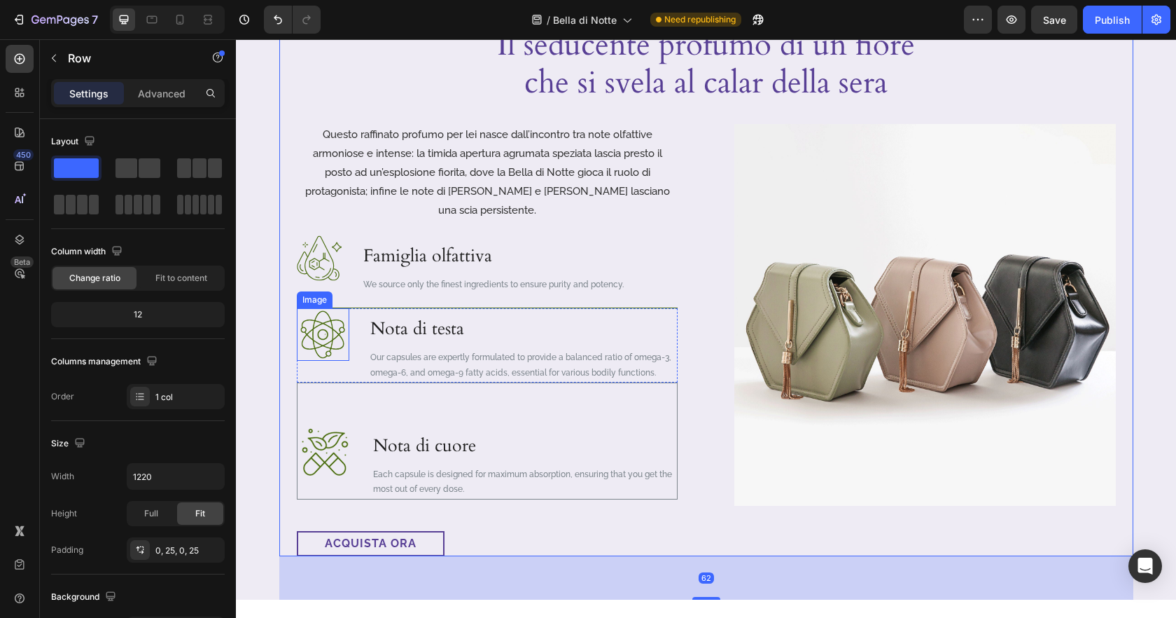
click at [311, 340] on img at bounding box center [323, 334] width 53 height 53
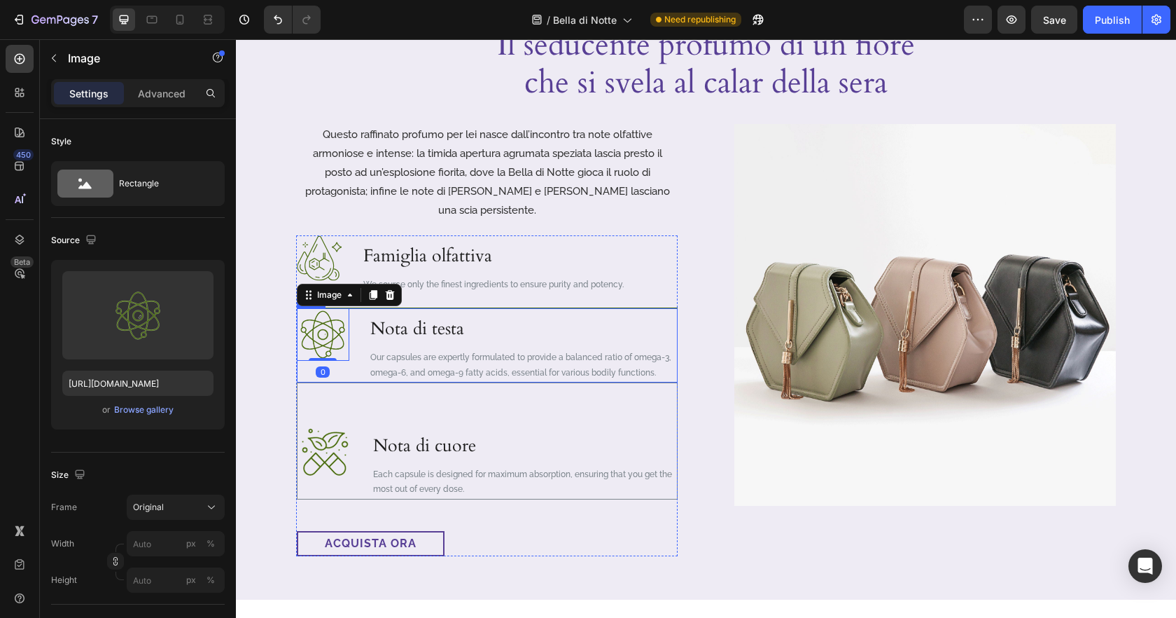
click at [314, 354] on div "Image 0" at bounding box center [323, 345] width 53 height 74
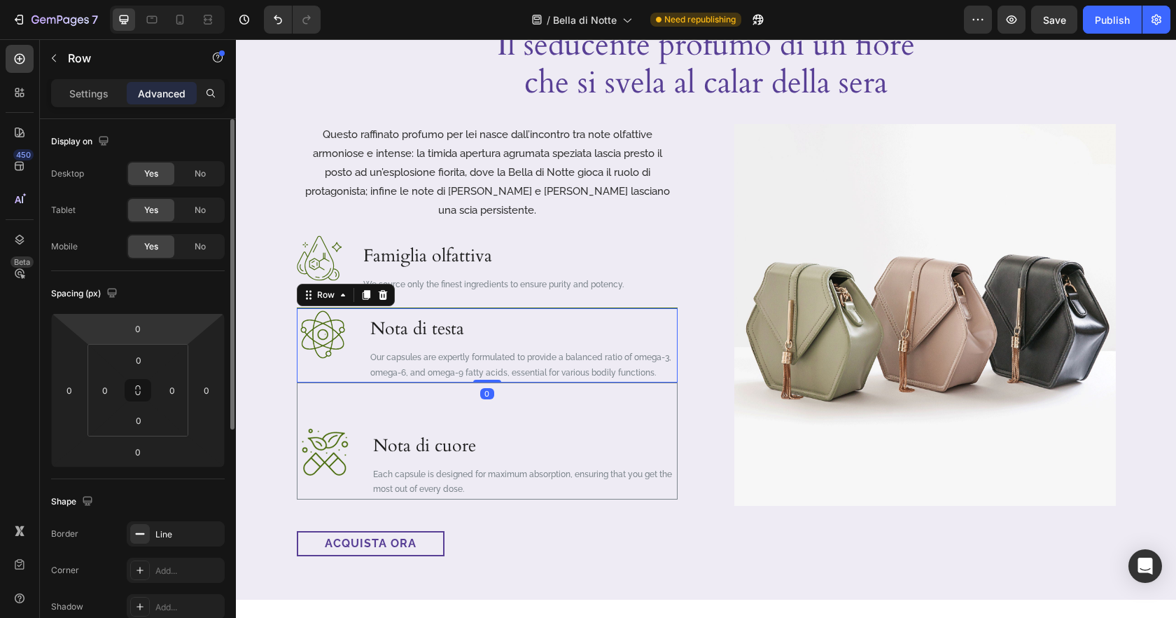
drag, startPoint x: 98, startPoint y: 104, endPoint x: 188, endPoint y: 404, distance: 313.6
click at [98, 104] on div "Settings" at bounding box center [89, 93] width 70 height 22
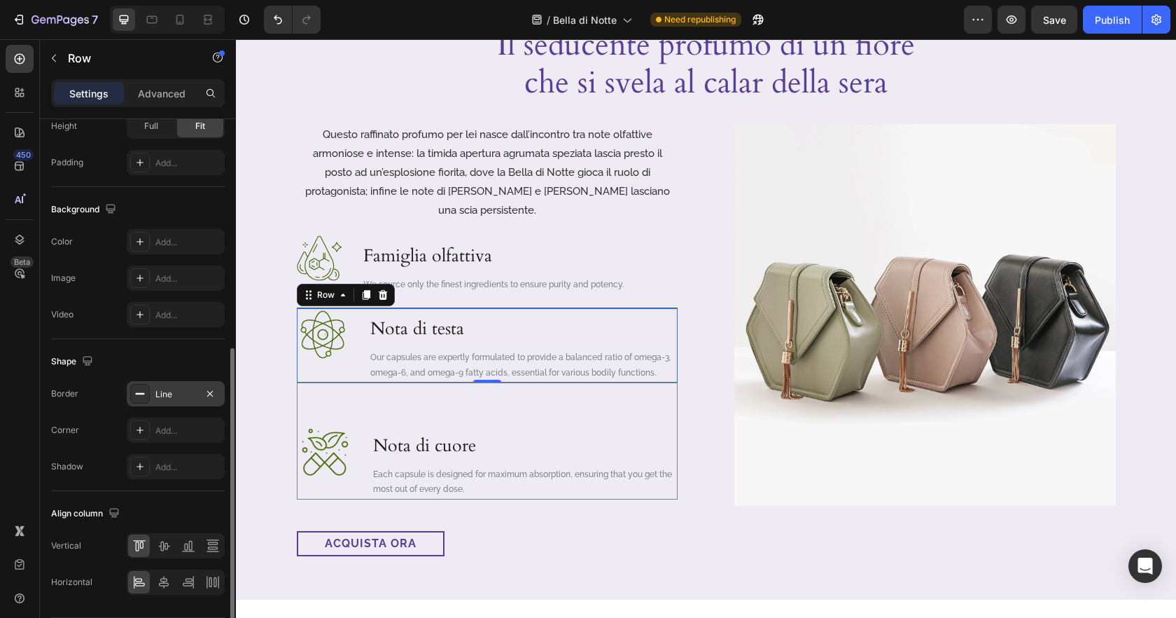
scroll to position [442, 0]
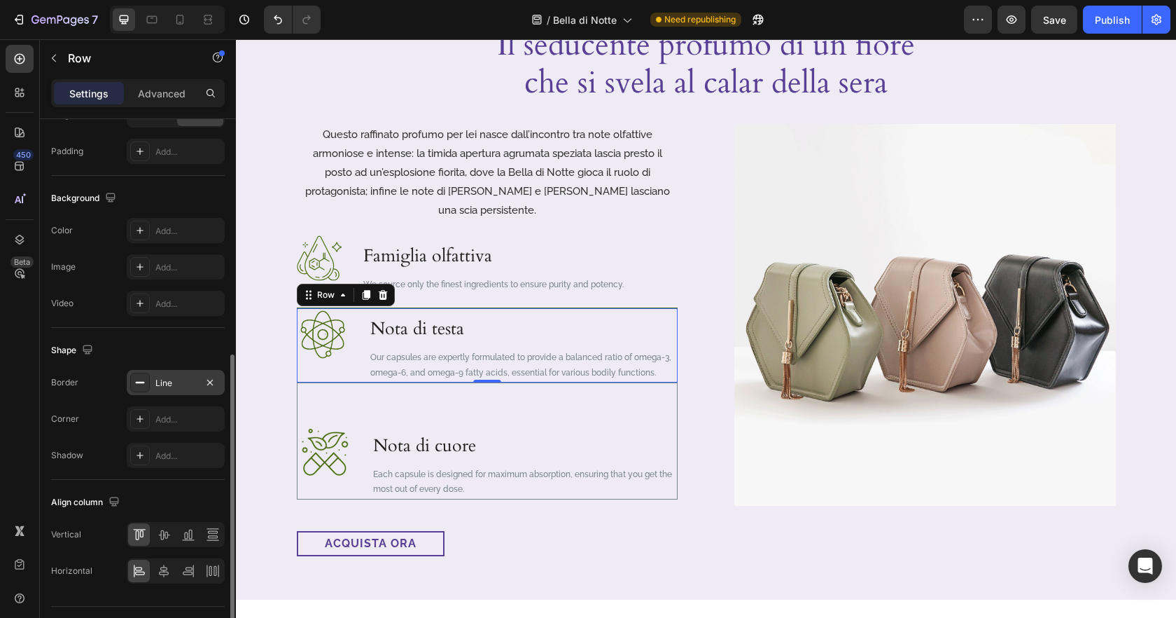
click at [167, 389] on div "Line" at bounding box center [176, 382] width 98 height 25
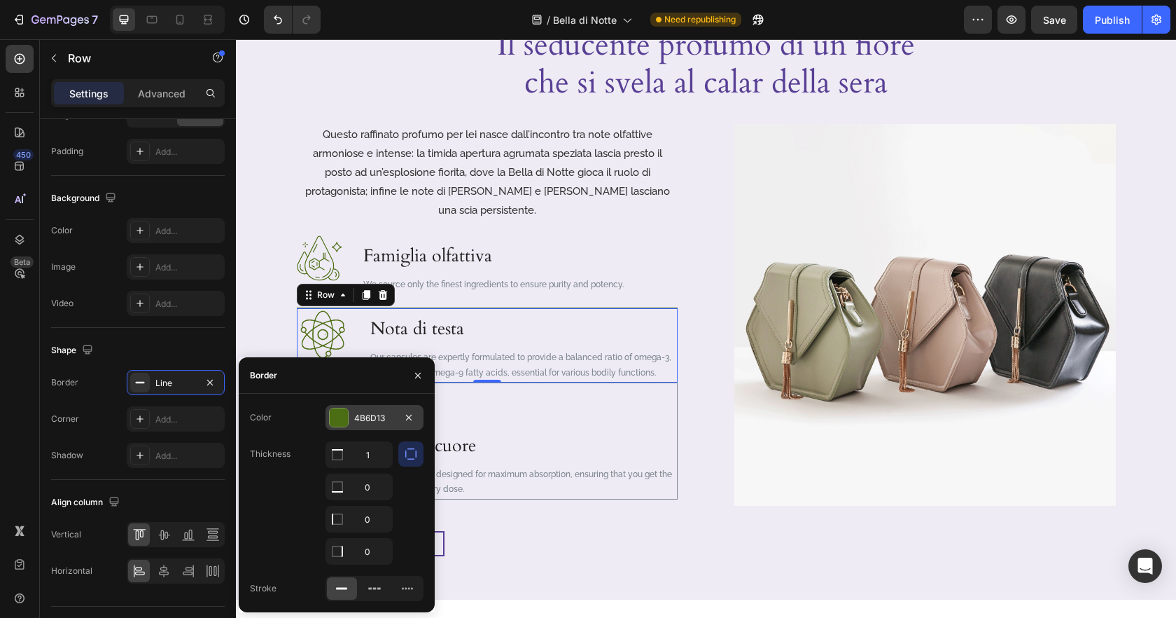
click at [375, 421] on div "4B6D13" at bounding box center [374, 418] width 41 height 13
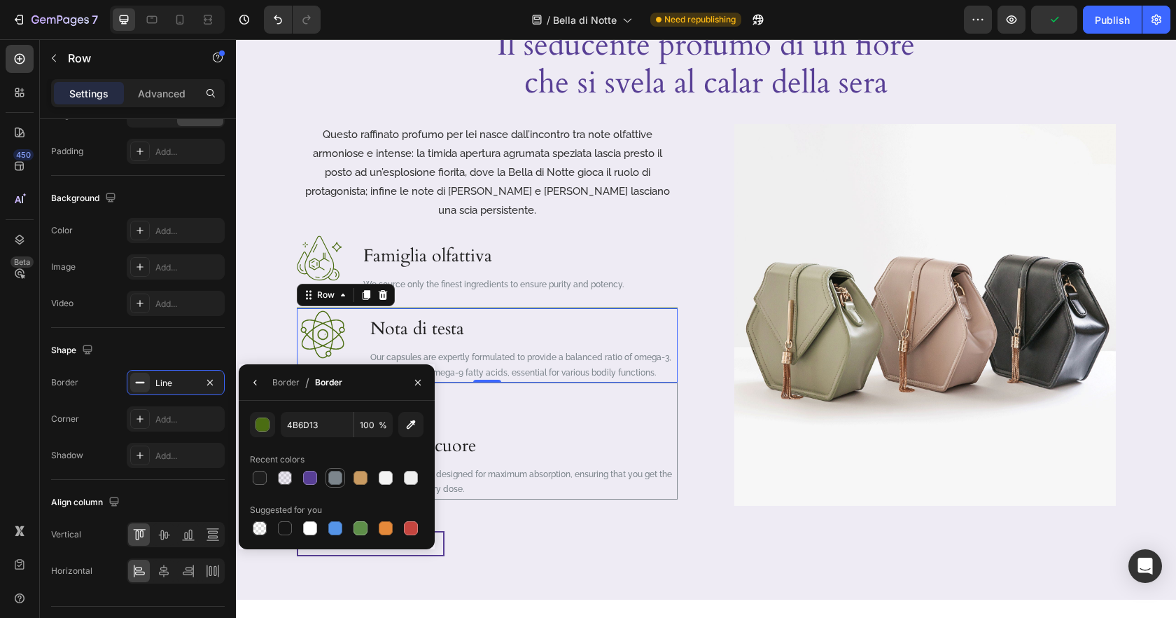
click at [330, 479] on div at bounding box center [335, 477] width 14 height 14
type input "7C858C"
click at [669, 468] on p "Each capsule is designed for maximum absorption, ensuring that you get the most…" at bounding box center [524, 482] width 302 height 30
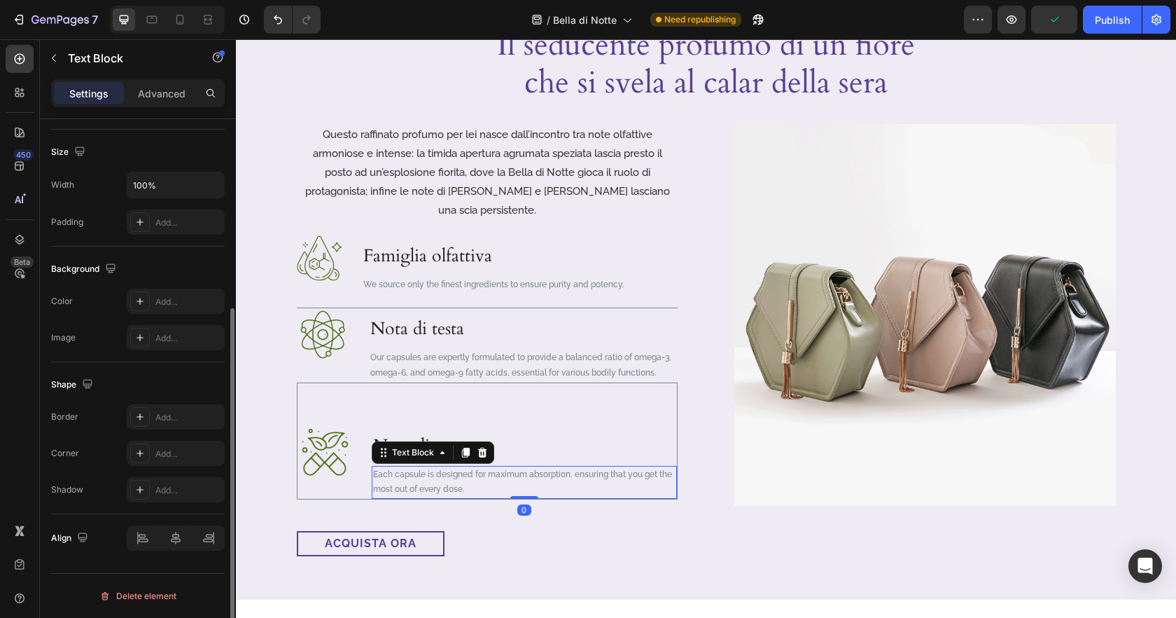
scroll to position [0, 0]
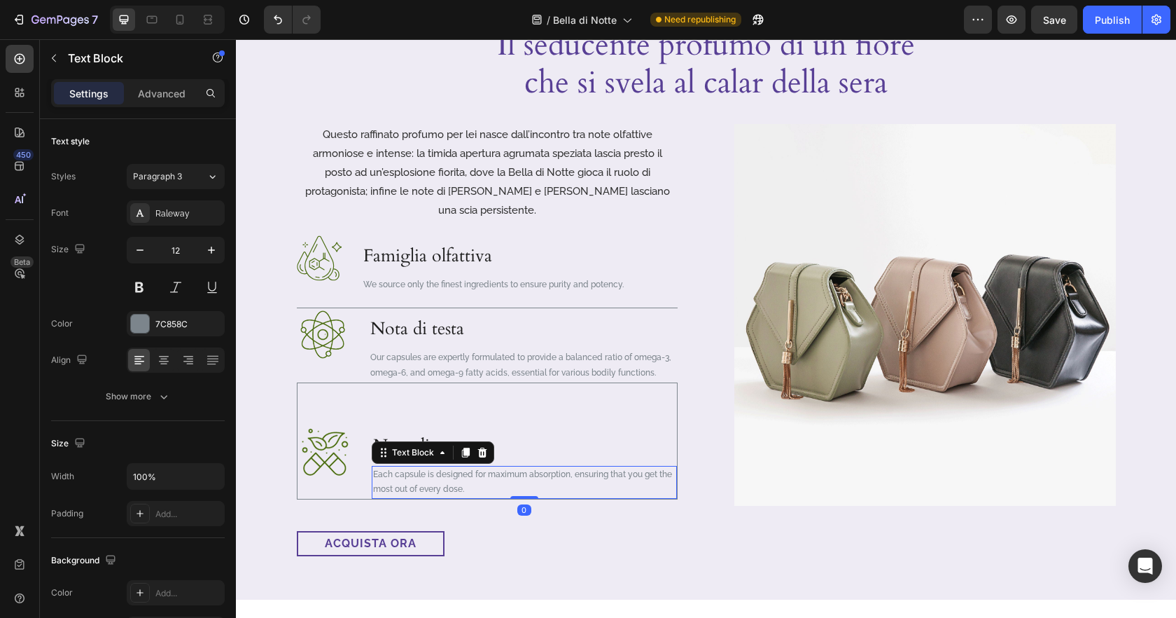
click at [695, 511] on div "Questo raffinato profumo per lei nasce dall’incontro tra note olfattive armonio…" at bounding box center [706, 340] width 819 height 432
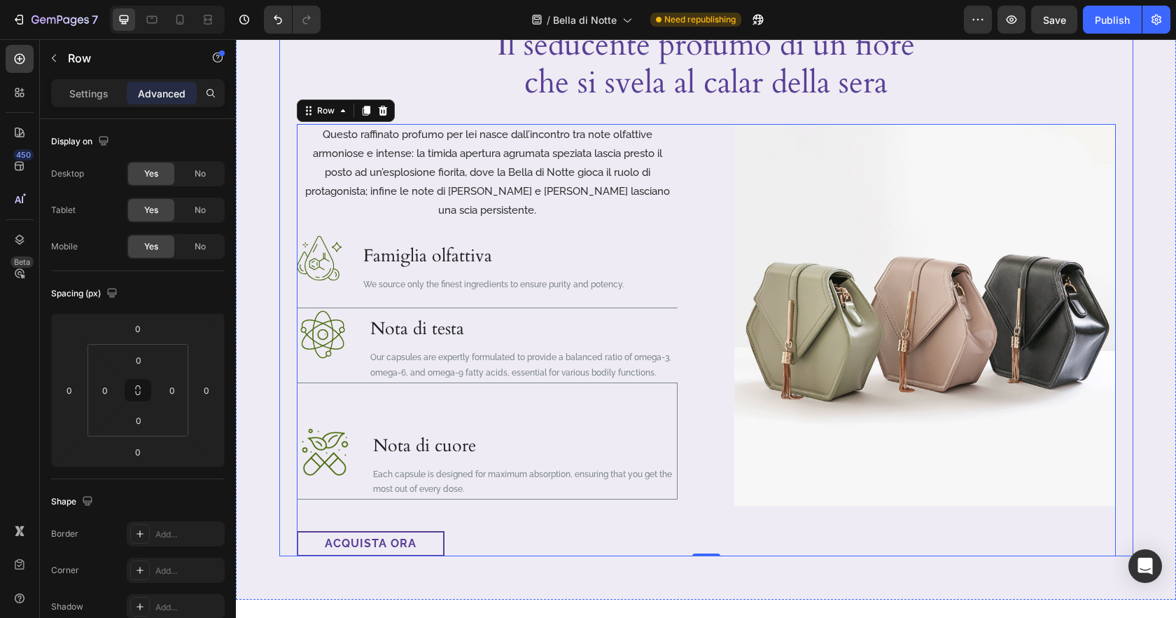
click at [289, 361] on div "Video Il seducente profumo di un fiore che si svela al calar della sera Heading…" at bounding box center [706, 49] width 854 height 1013
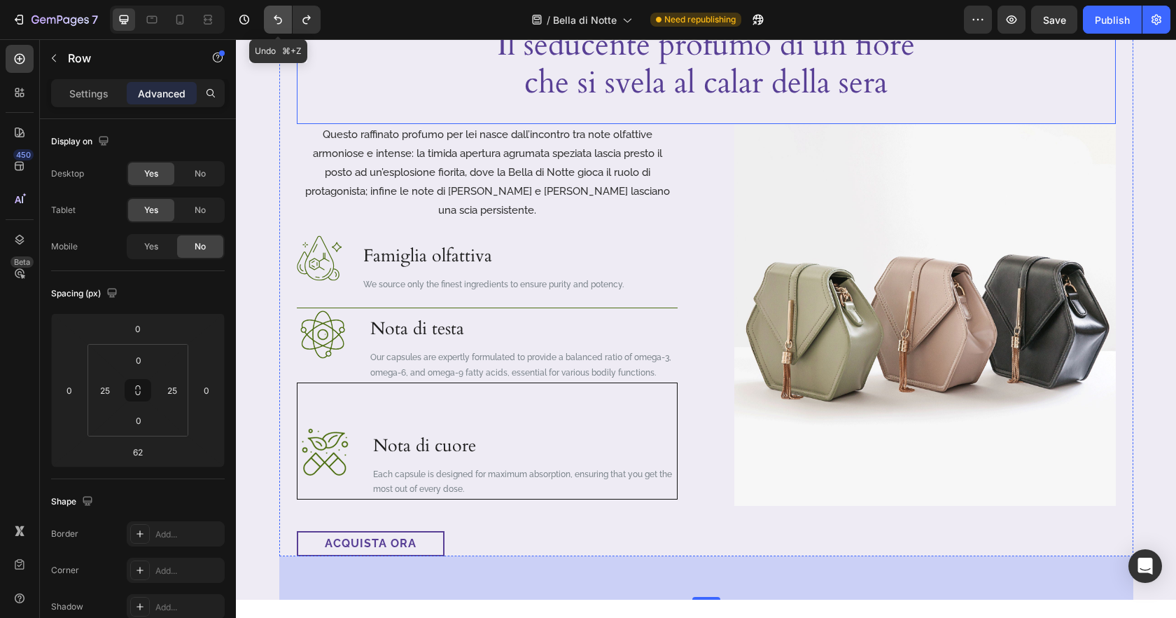
click at [289, 29] on button "Undo/Redo" at bounding box center [278, 20] width 28 height 28
click at [281, 22] on icon "Undo/Redo" at bounding box center [278, 19] width 8 height 9
click at [272, 16] on icon "Undo/Redo" at bounding box center [278, 20] width 14 height 14
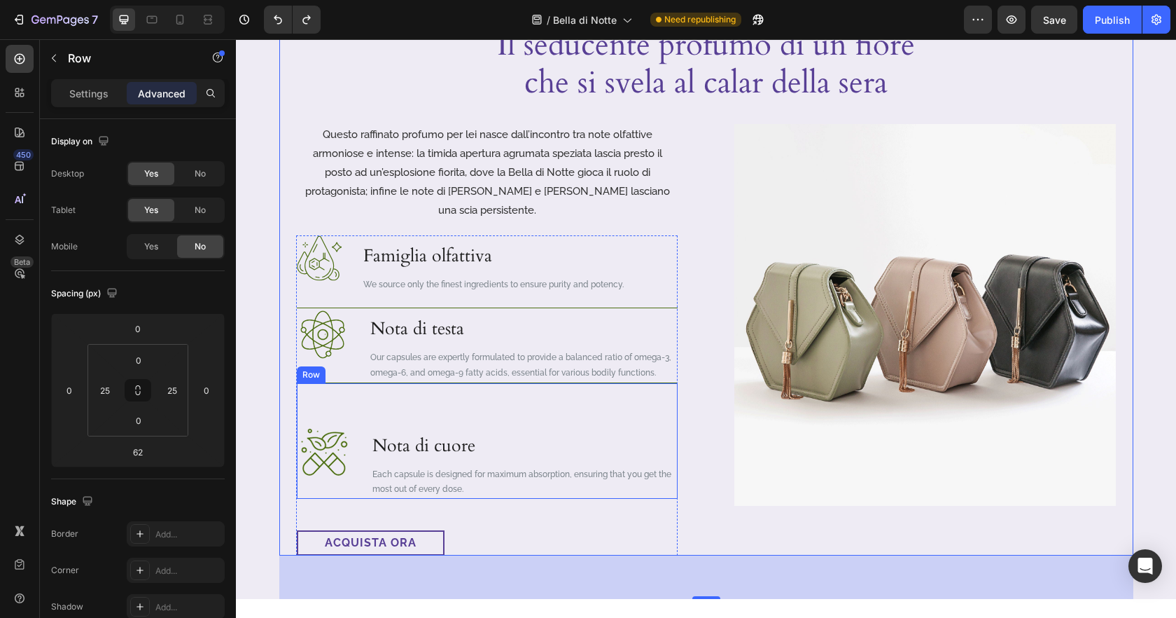
click at [554, 382] on div "Image Nota di cuore Heading Each capsule is designed for maximum absorption, en…" at bounding box center [487, 440] width 381 height 116
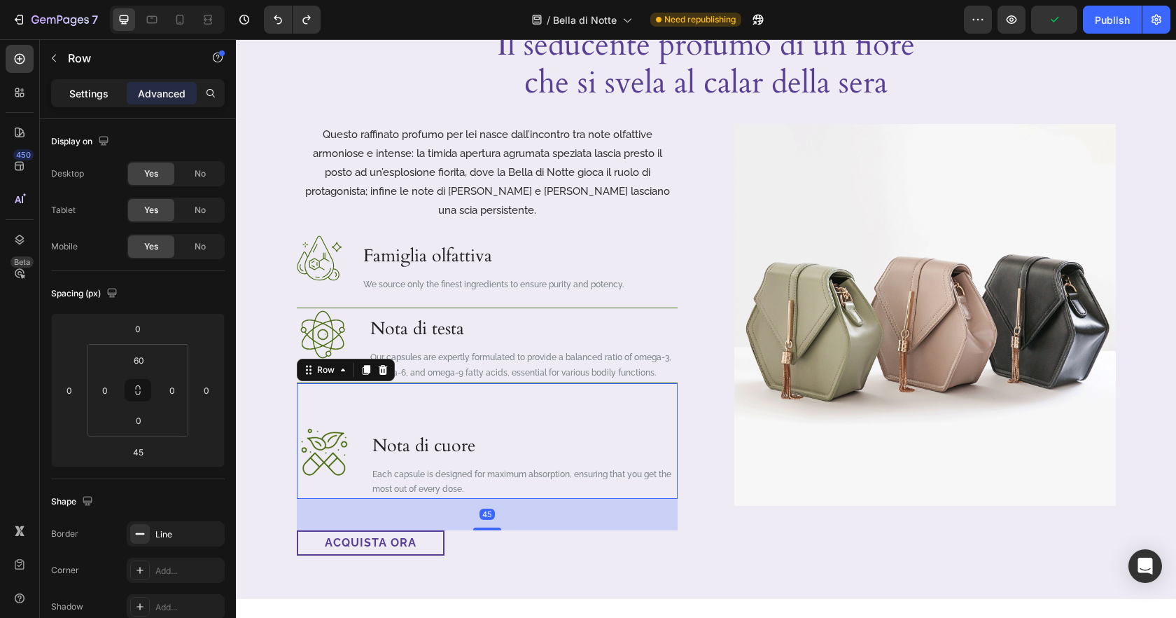
click at [90, 96] on p "Settings" at bounding box center [88, 93] width 39 height 15
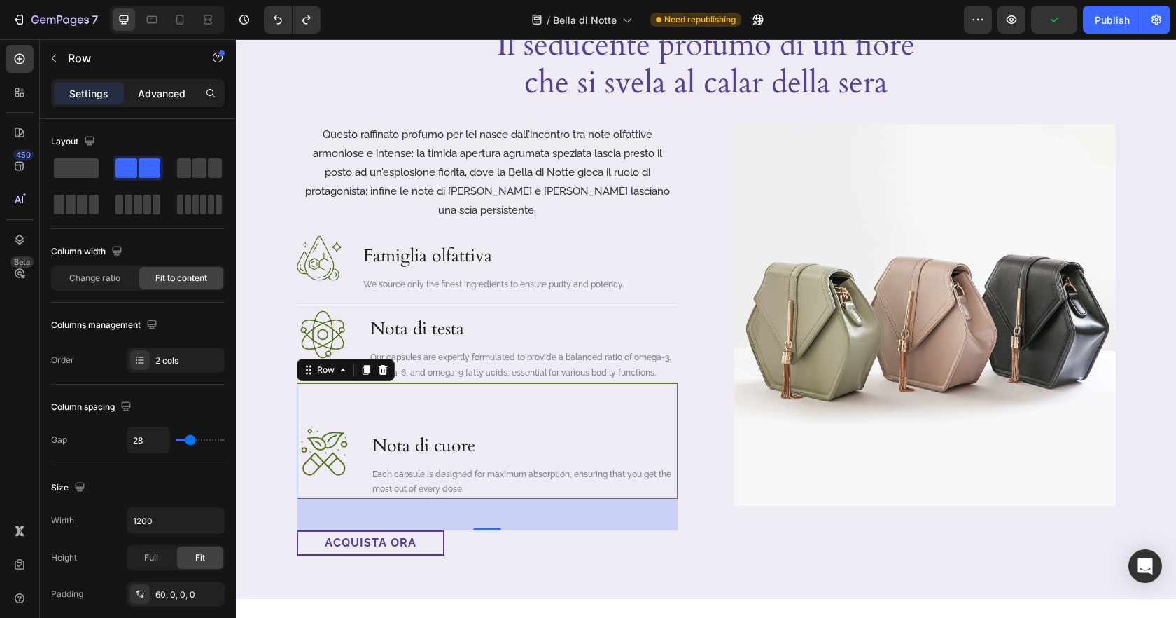
click at [139, 95] on p "Advanced" at bounding box center [162, 93] width 48 height 15
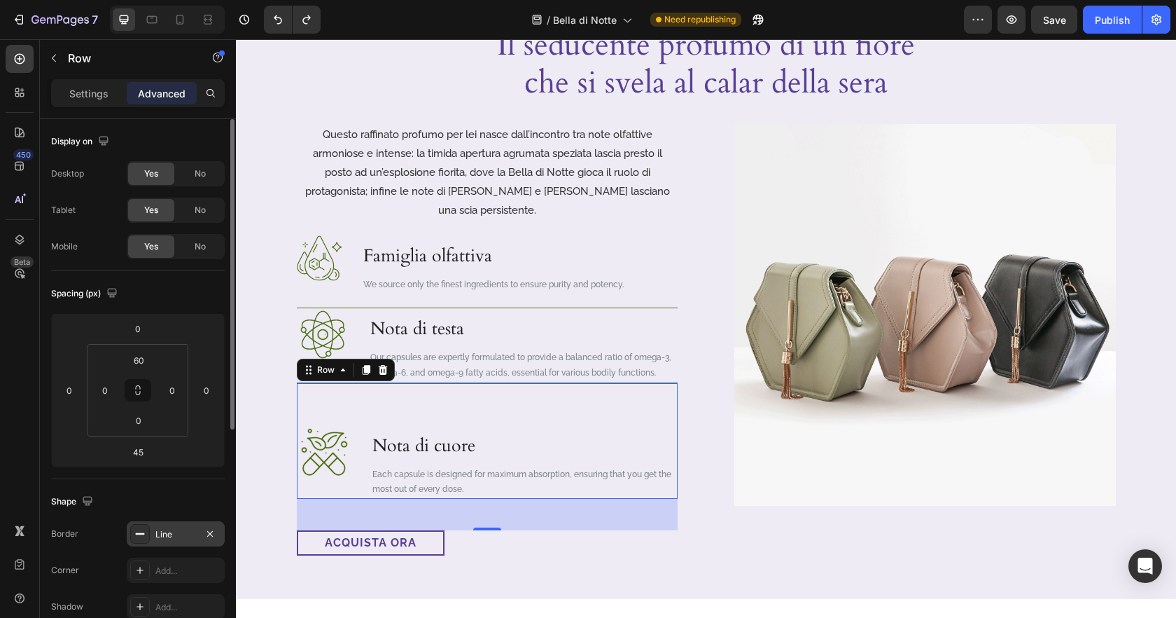
click at [172, 535] on div "Line" at bounding box center [175, 534] width 41 height 13
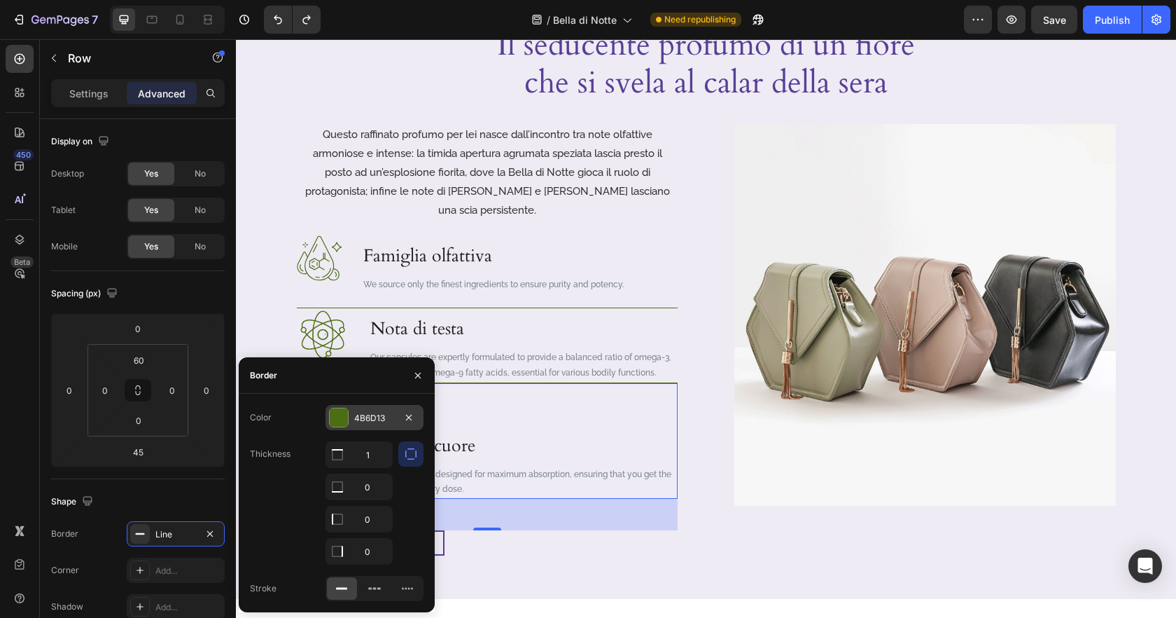
click at [371, 417] on div "4B6D13" at bounding box center [374, 418] width 41 height 13
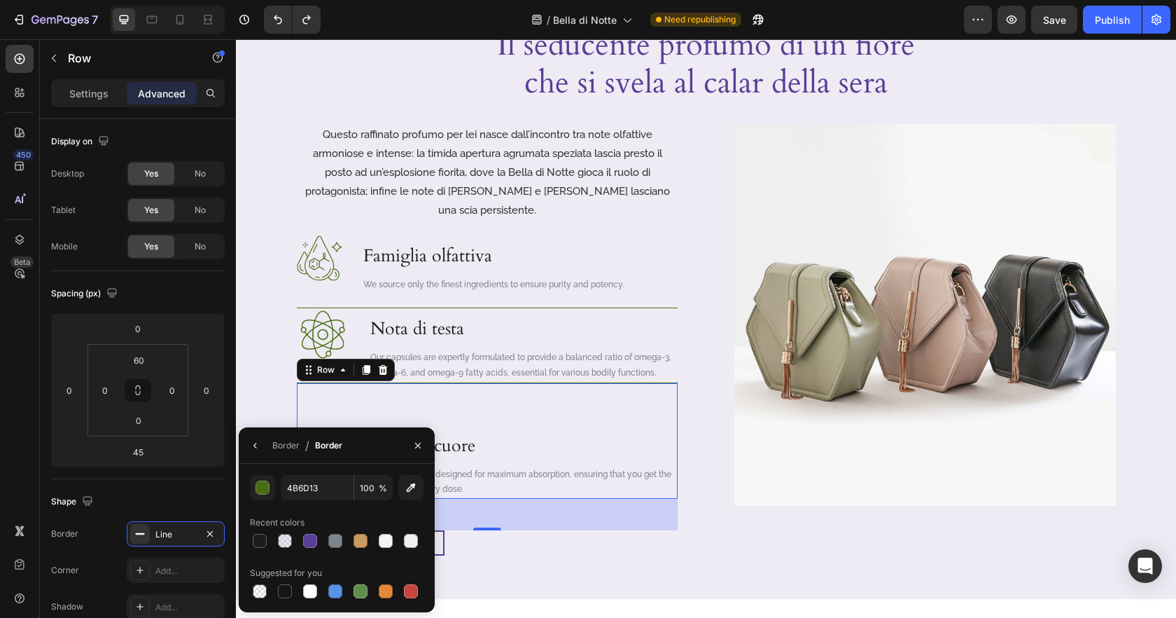
type input "25"
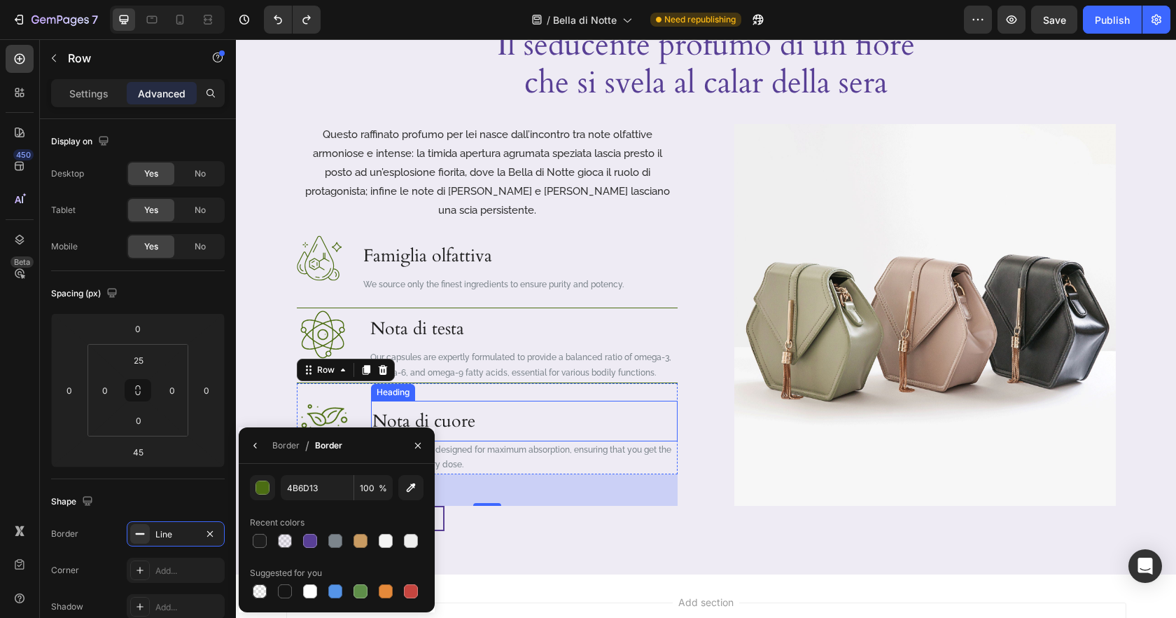
click at [523, 402] on p "Nota di cuore" at bounding box center [524, 421] width 304 height 38
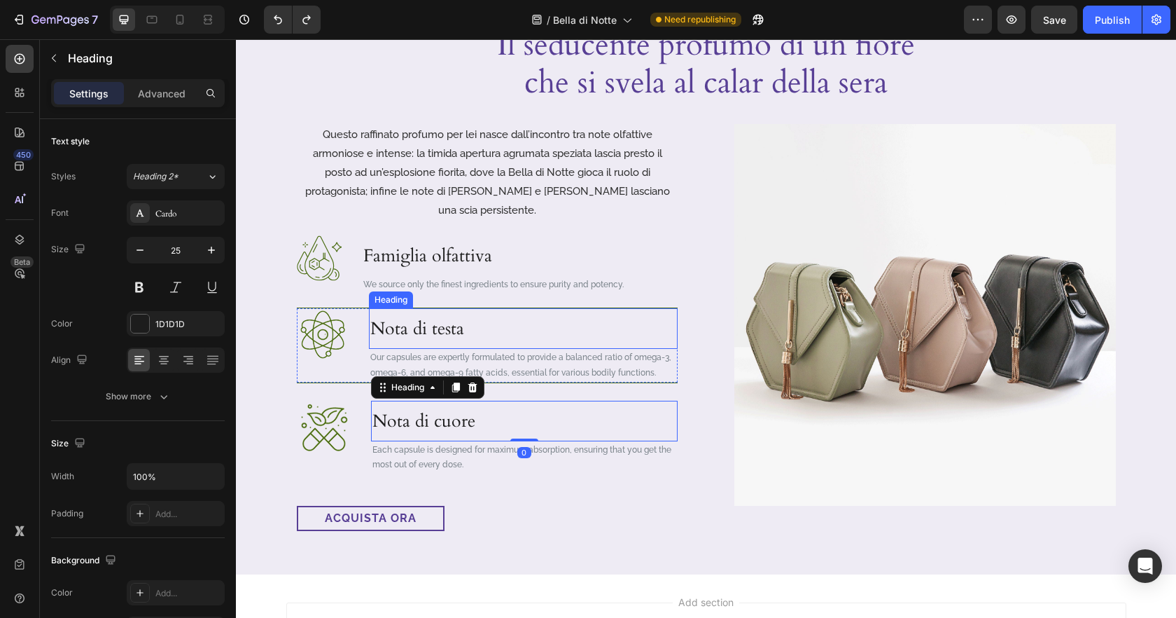
click at [641, 309] on p "Nota di testa" at bounding box center [523, 328] width 306 height 38
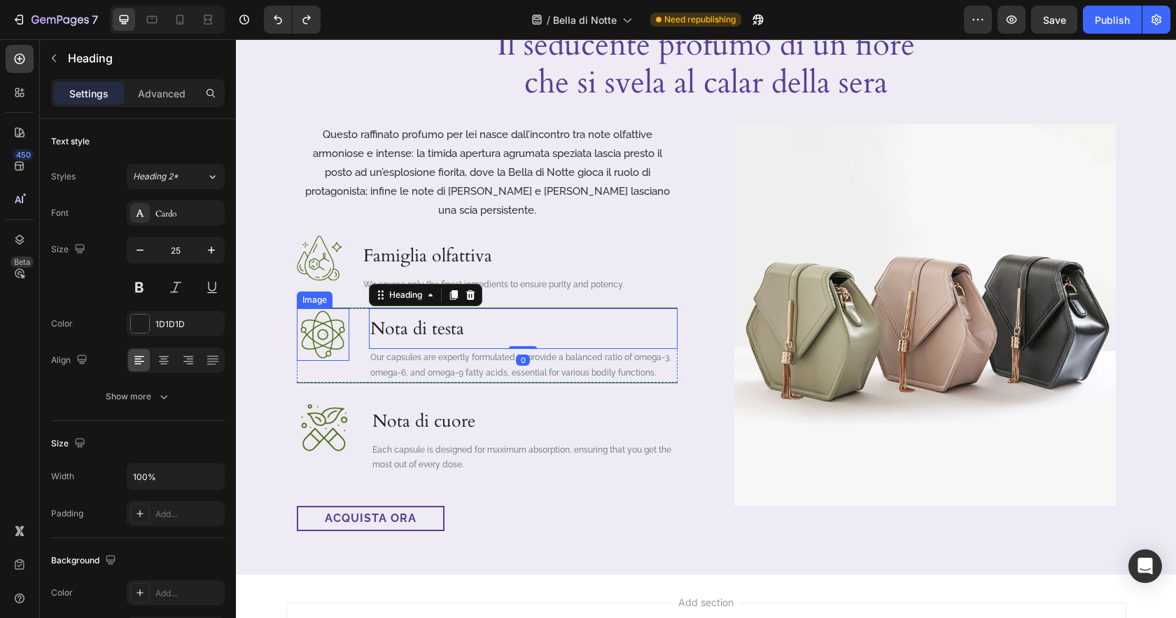
click at [338, 308] on img at bounding box center [323, 334] width 53 height 53
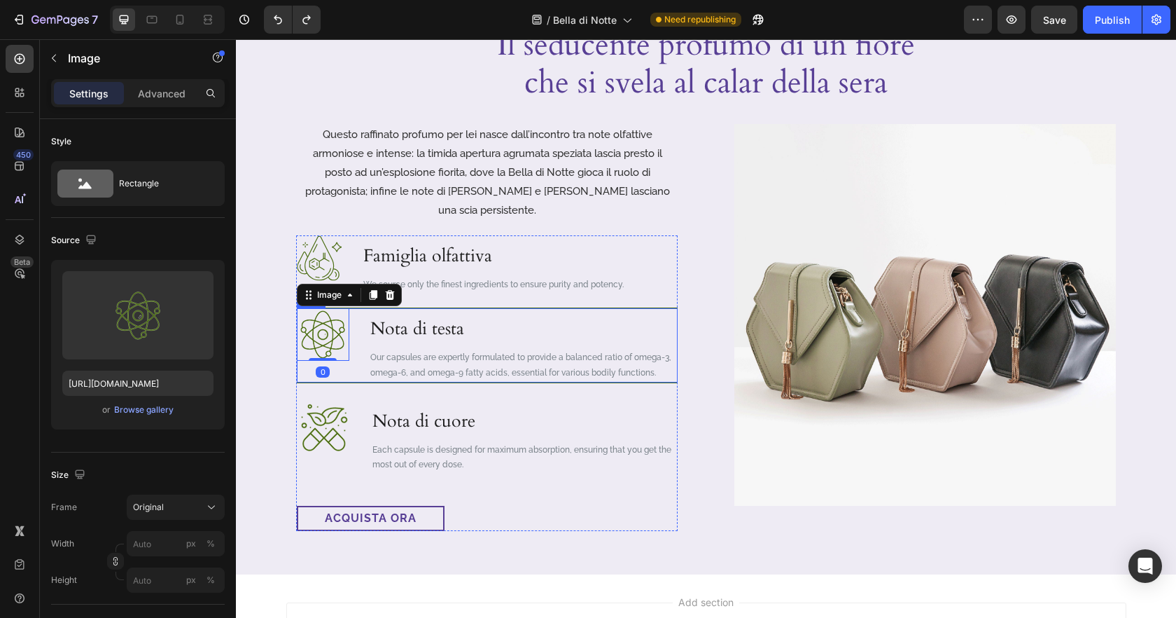
click at [358, 307] on div "Image 0 Nota di testa Heading Our capsules are expertly formulated to provide a…" at bounding box center [487, 344] width 381 height 74
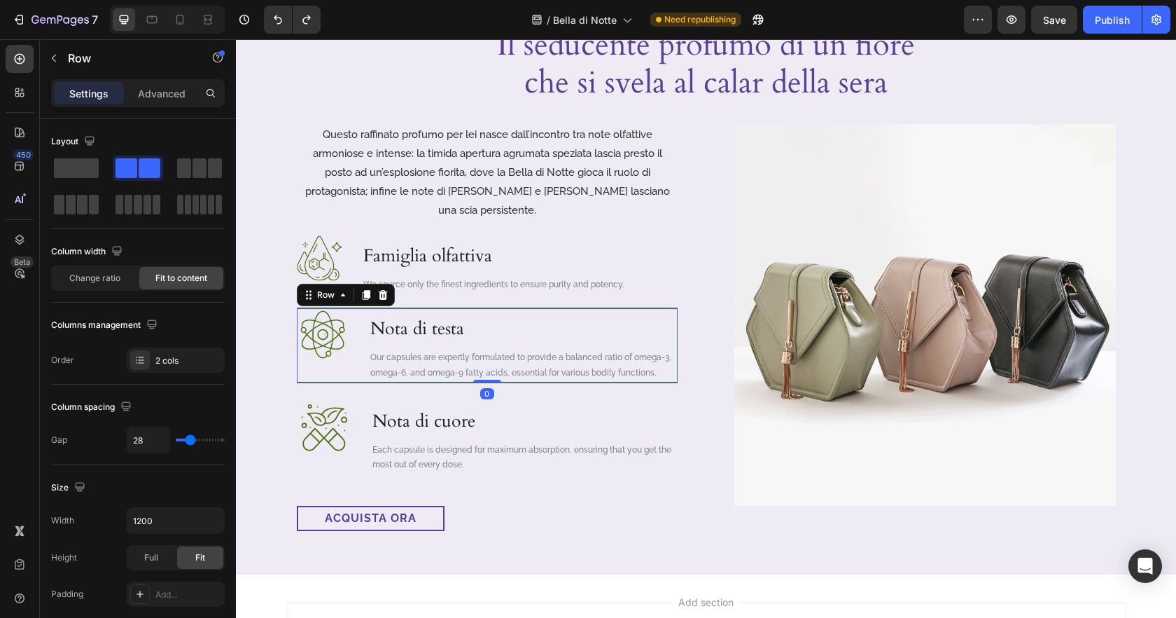
click at [92, 95] on p "Settings" at bounding box center [88, 93] width 39 height 15
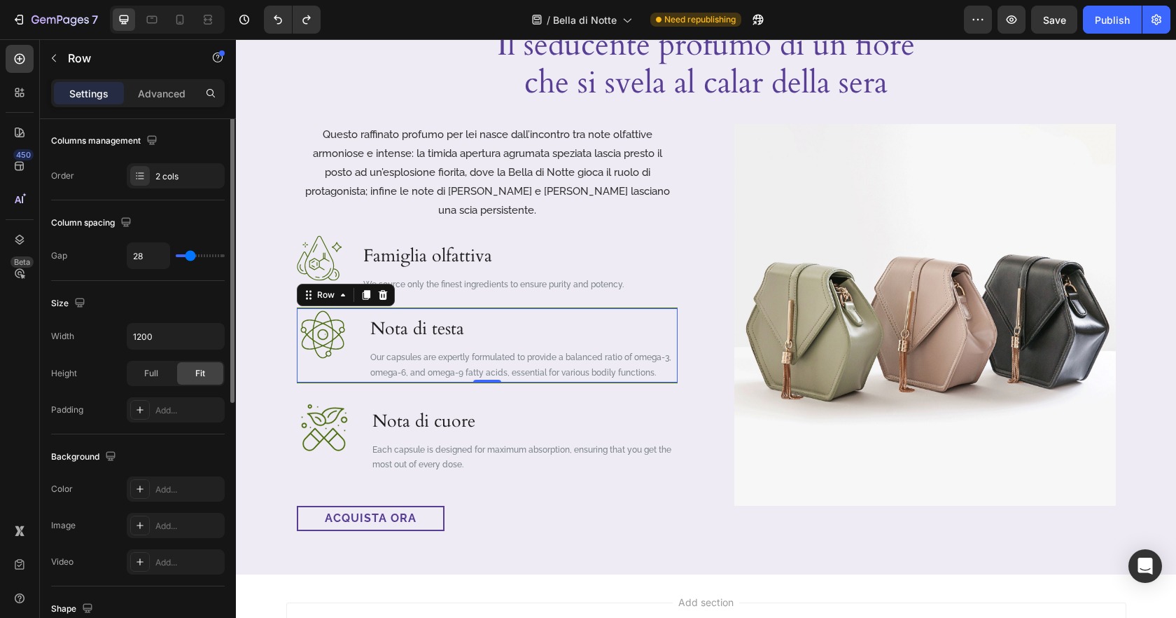
scroll to position [380, 0]
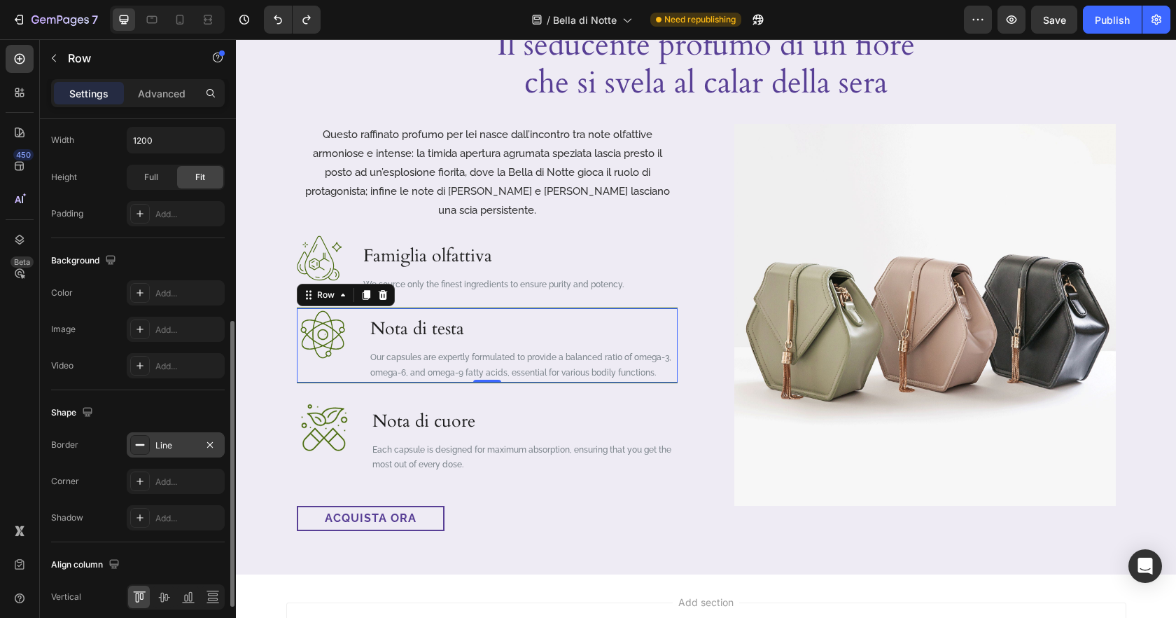
click at [188, 446] on div "Line" at bounding box center [175, 445] width 41 height 13
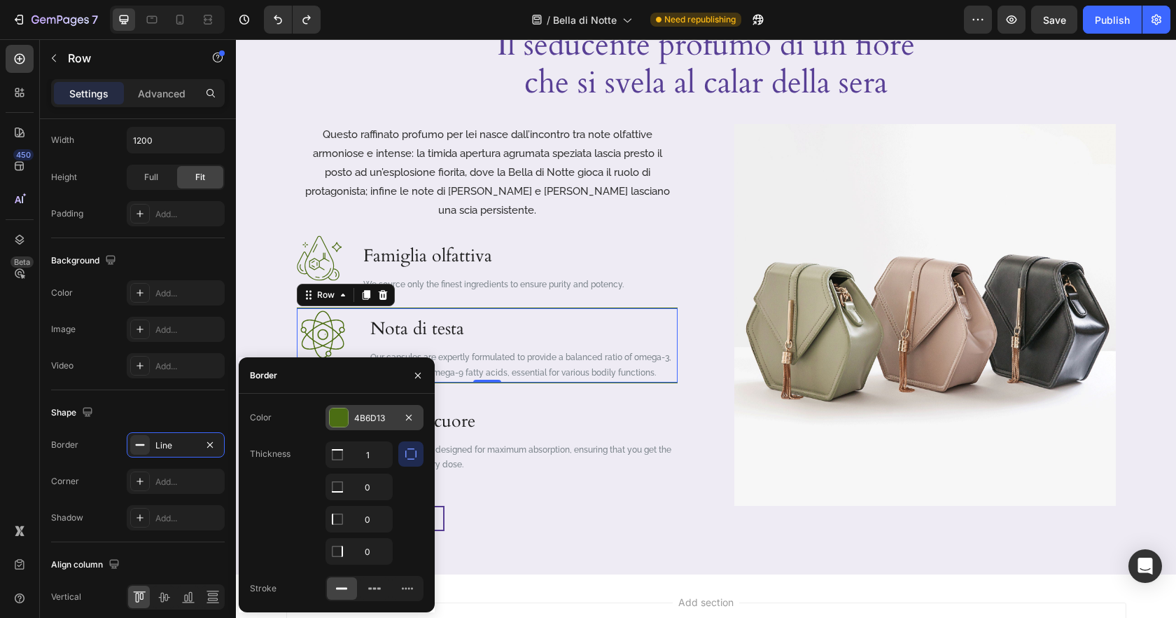
click at [386, 417] on div "4B6D13" at bounding box center [374, 418] width 41 height 13
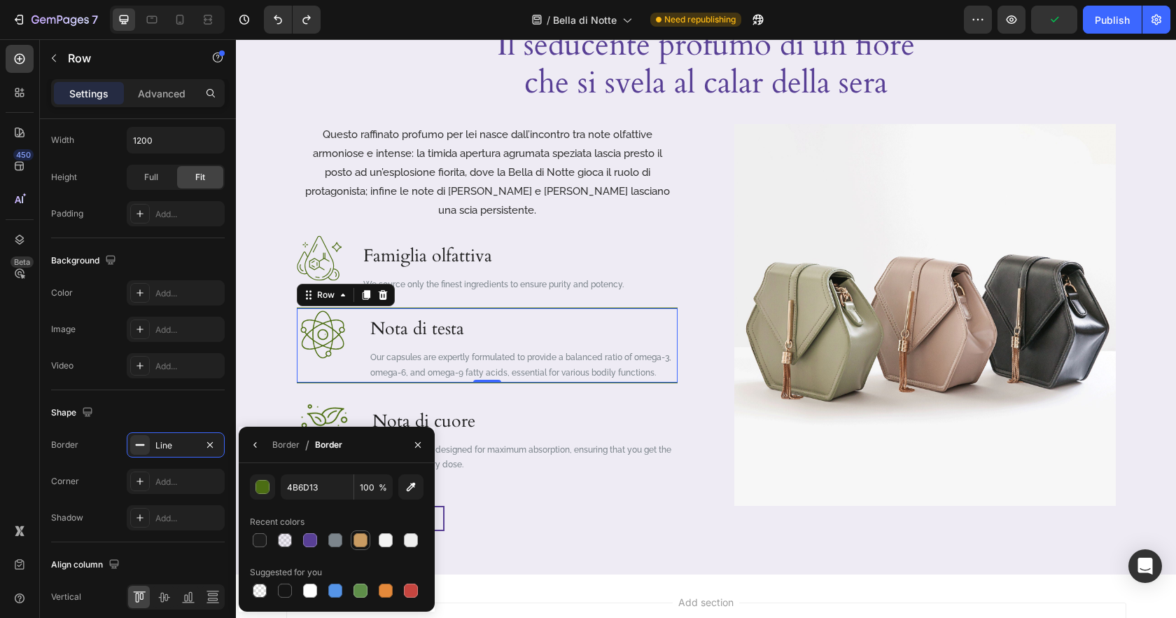
click at [332, 543] on div at bounding box center [335, 540] width 14 height 14
type input "7C858C"
click at [588, 417] on p "Nota di cuore" at bounding box center [524, 421] width 304 height 38
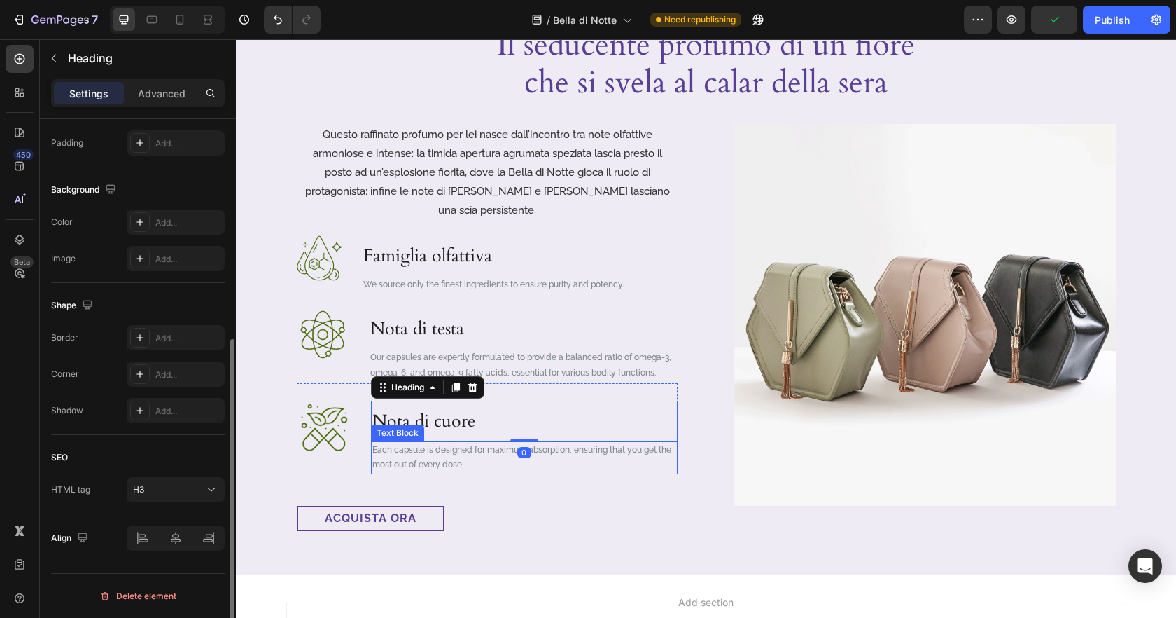
scroll to position [0, 0]
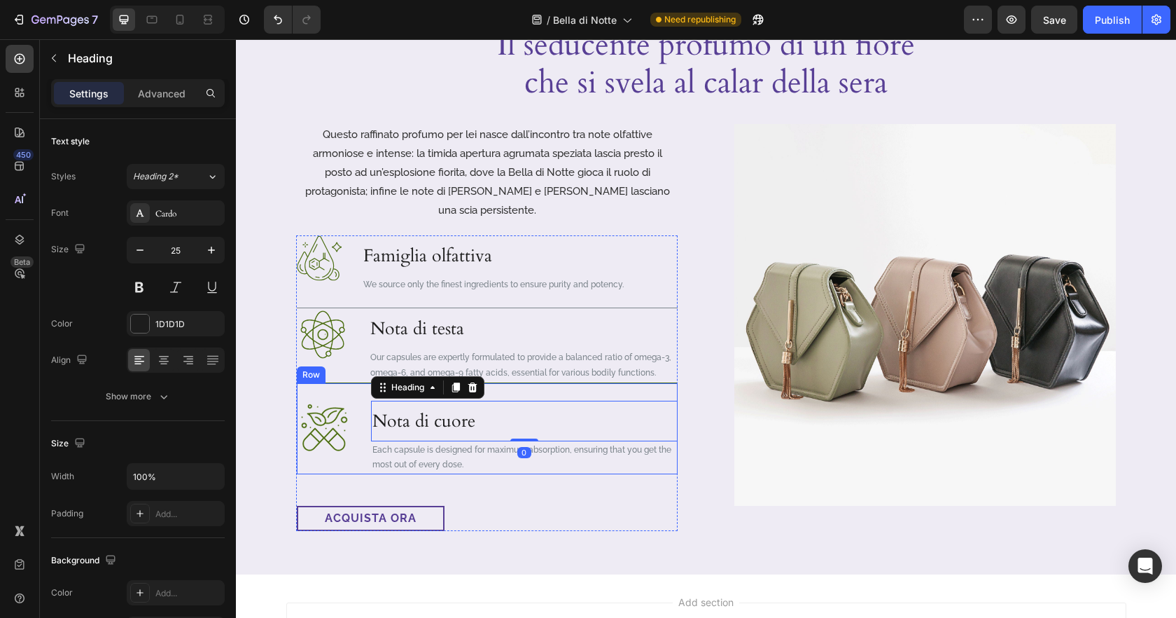
click at [641, 382] on div "Image Nota di cuore Heading 0 Each capsule is designed for maximum absorption, …" at bounding box center [487, 428] width 381 height 92
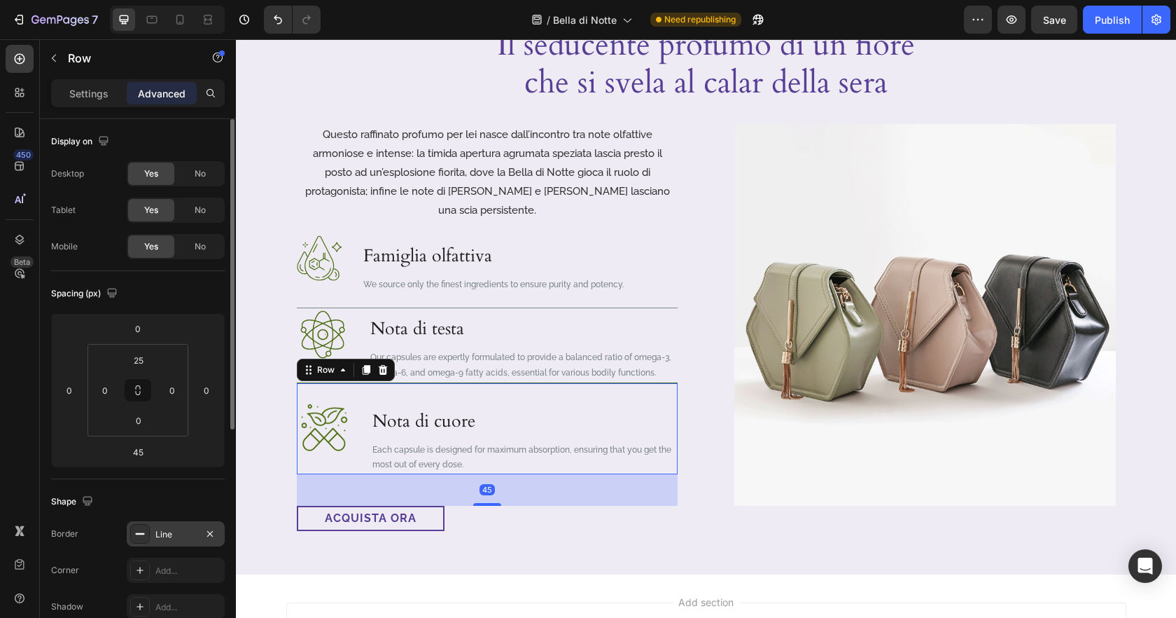
click at [165, 531] on div "Line" at bounding box center [175, 534] width 41 height 13
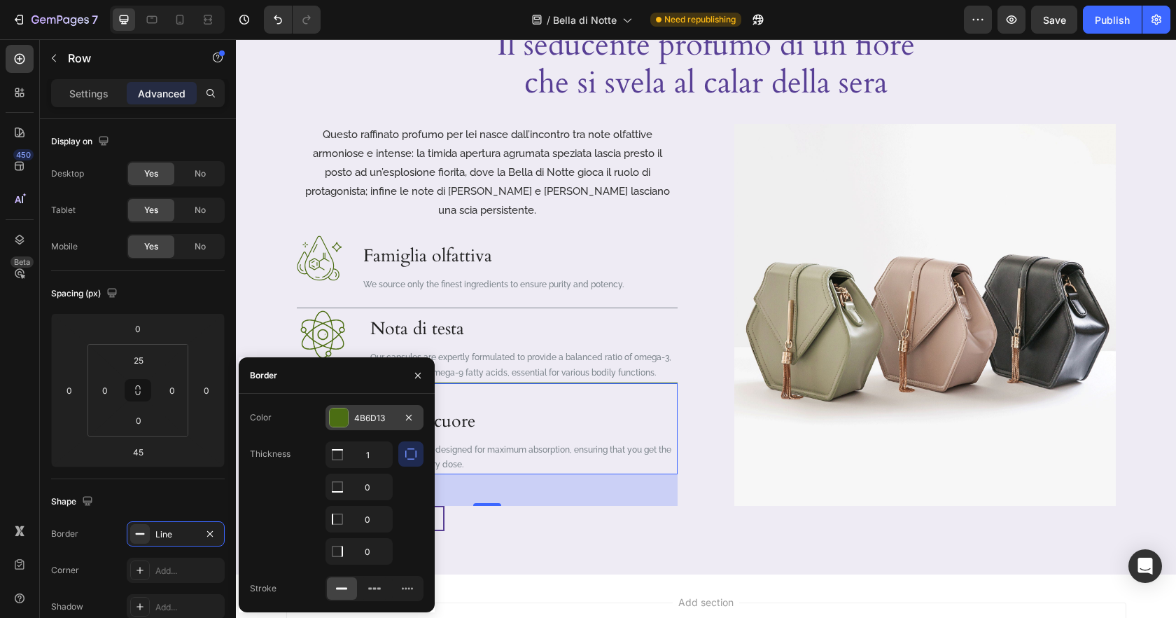
click at [377, 418] on div "4B6D13" at bounding box center [374, 418] width 41 height 13
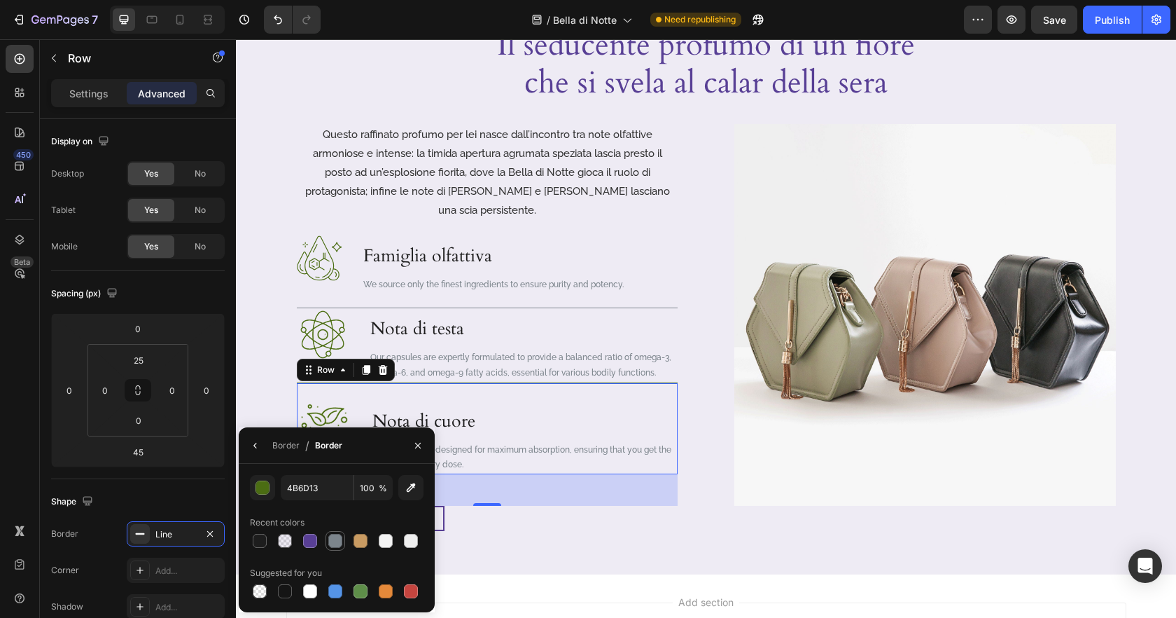
click at [333, 537] on div at bounding box center [335, 540] width 14 height 14
type input "7C858C"
click at [622, 505] on div "acquista ora Button" at bounding box center [487, 517] width 381 height 25
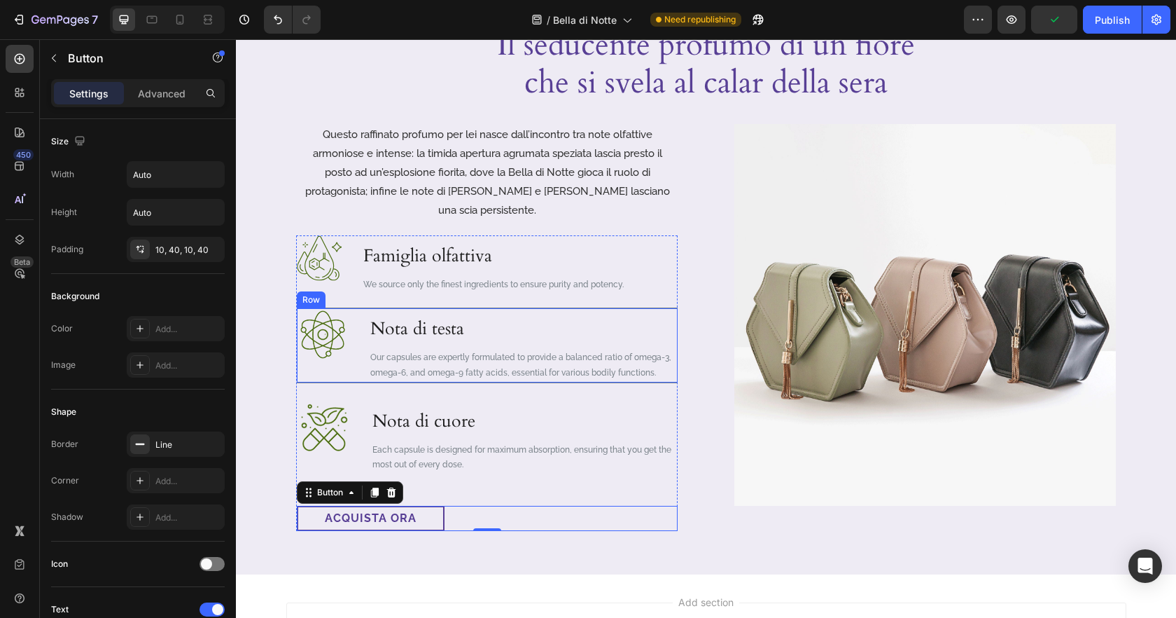
click at [337, 349] on div "Image" at bounding box center [323, 345] width 53 height 74
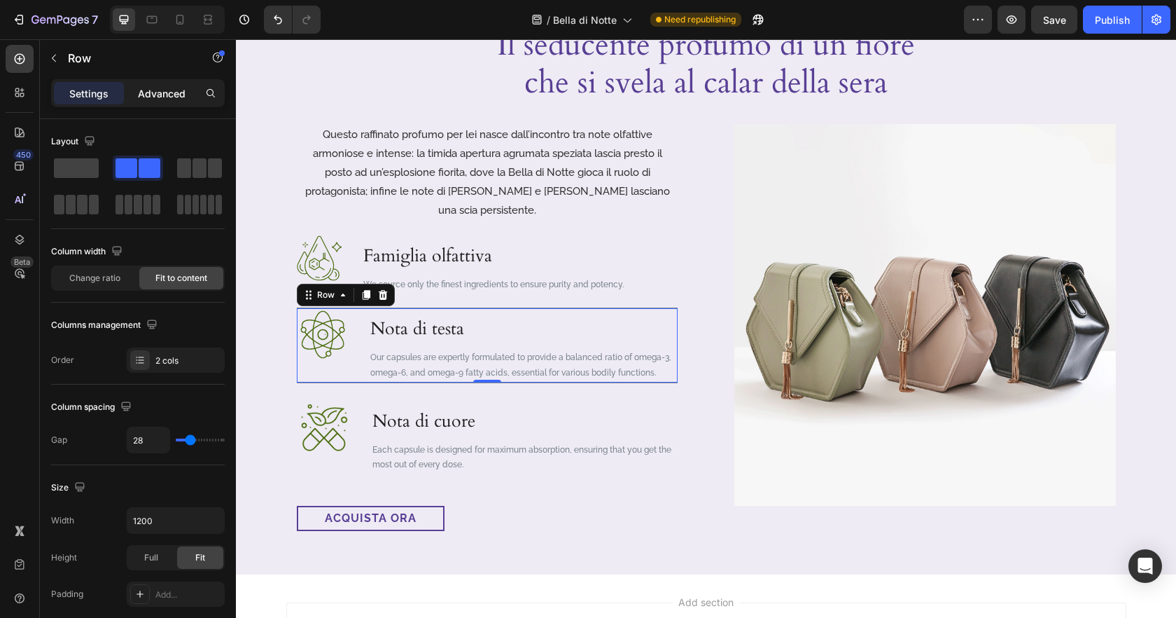
click at [152, 103] on div "Advanced" at bounding box center [162, 93] width 70 height 22
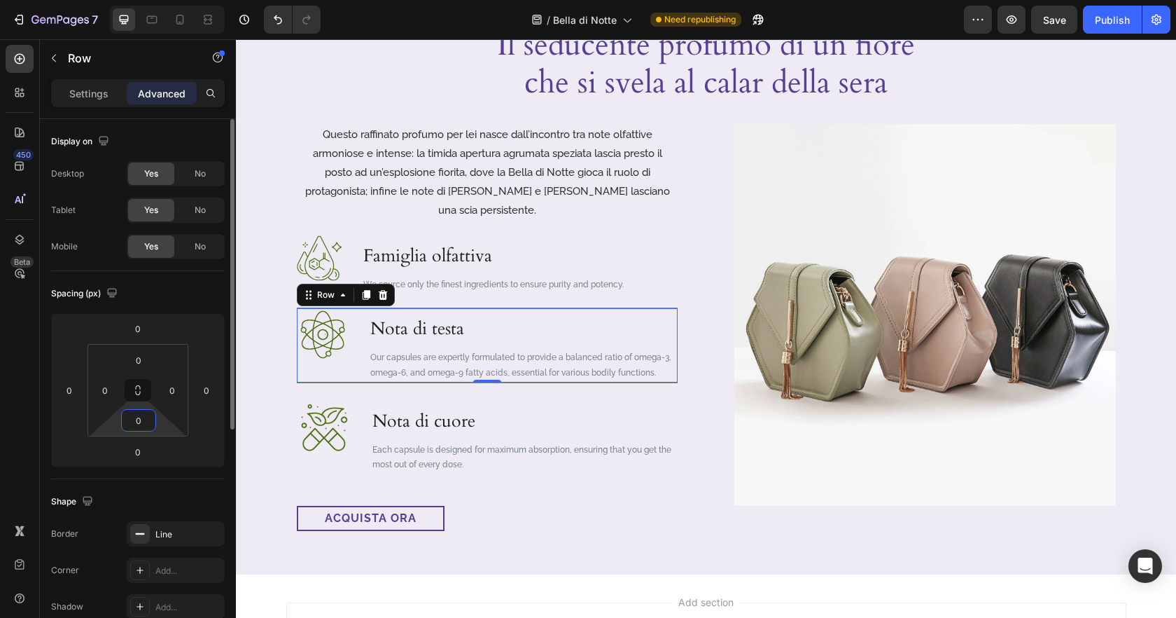
click at [146, 422] on input "0" at bounding box center [139, 420] width 28 height 21
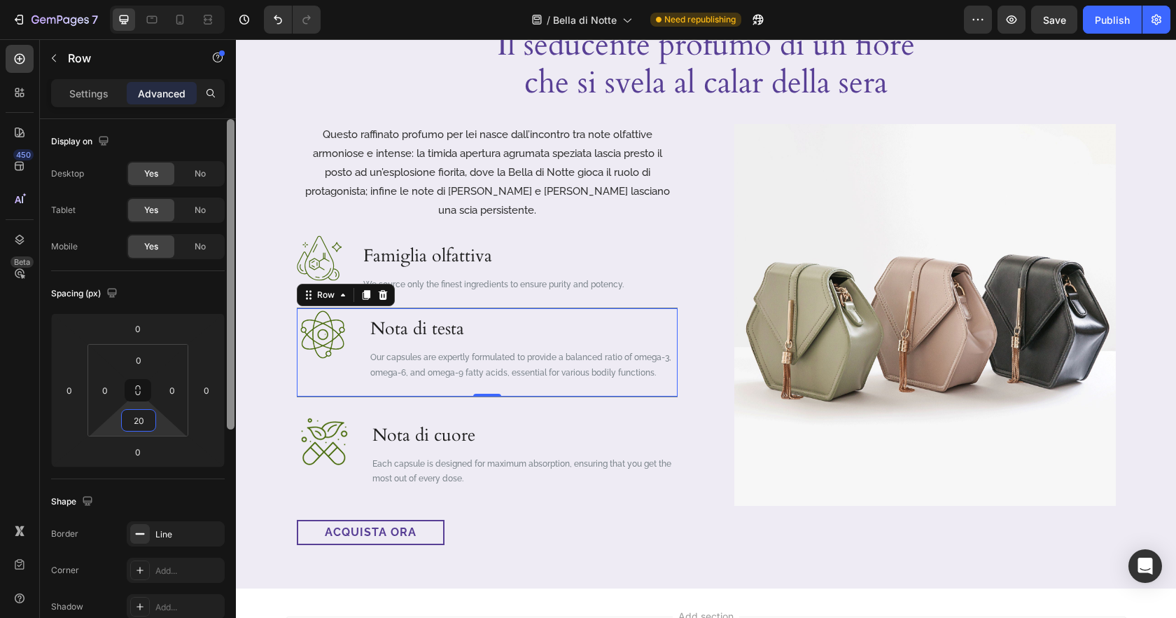
type input "20"
click at [146, 357] on input "0" at bounding box center [139, 359] width 28 height 21
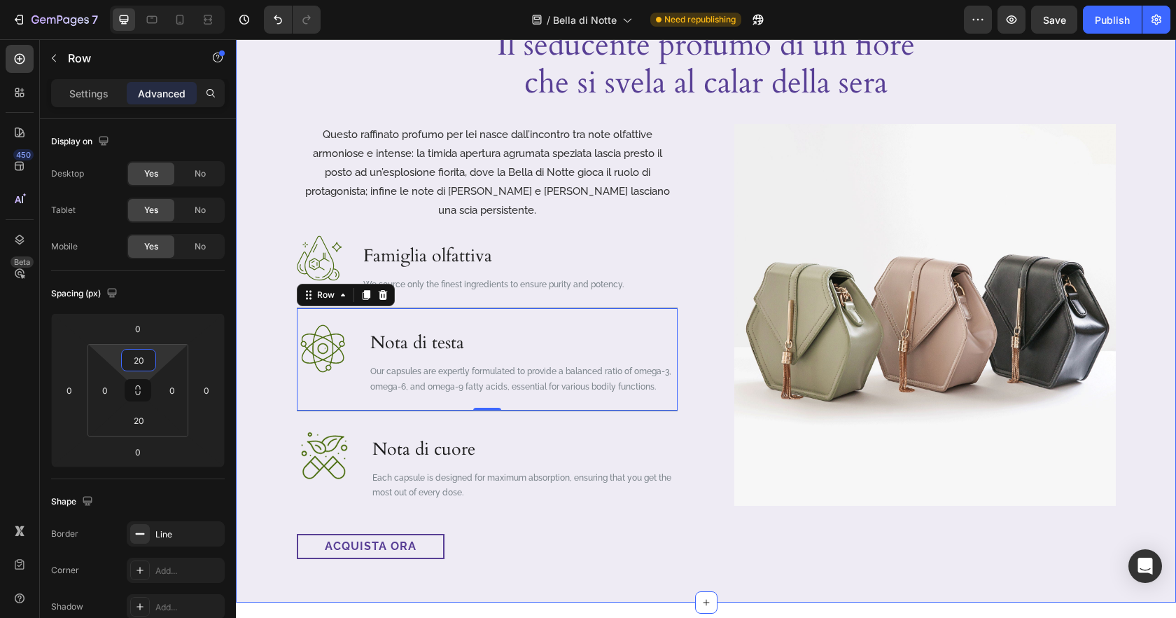
type input "20"
click at [524, 430] on p "Nota di cuore" at bounding box center [524, 449] width 304 height 38
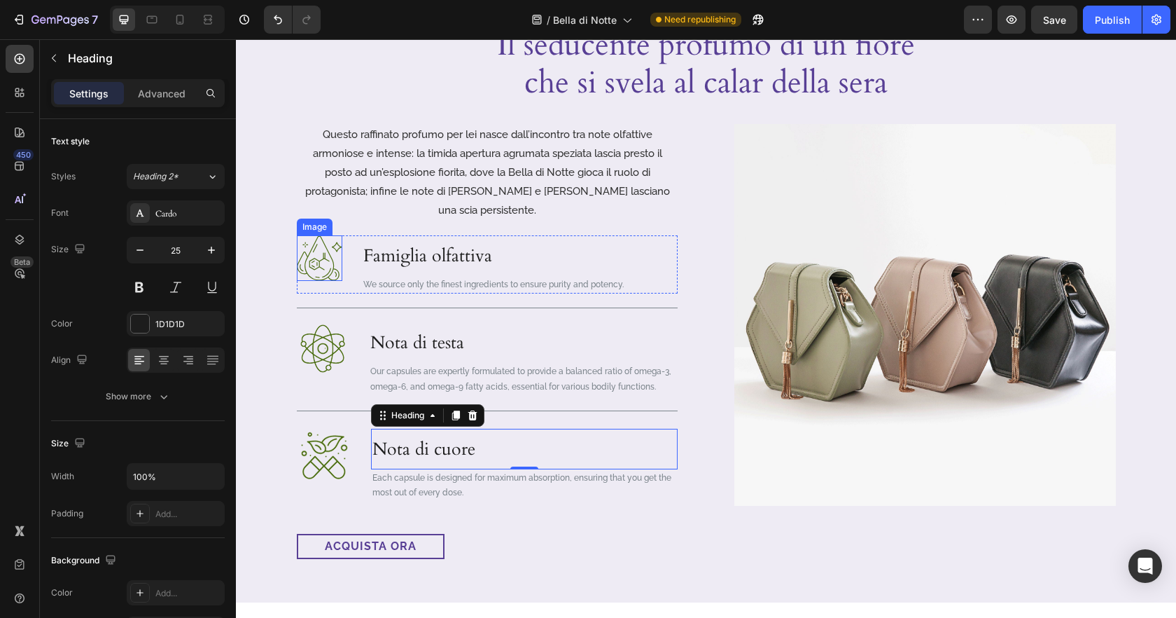
click at [323, 238] on img at bounding box center [320, 258] width 46 height 46
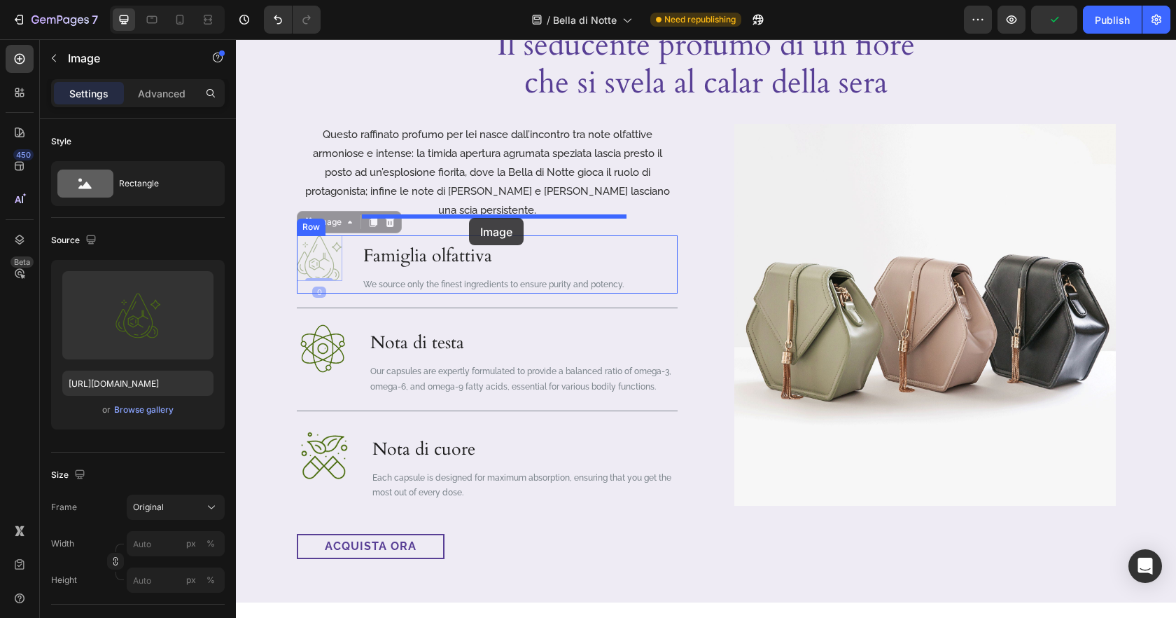
drag, startPoint x: 309, startPoint y: 205, endPoint x: 469, endPoint y: 218, distance: 160.1
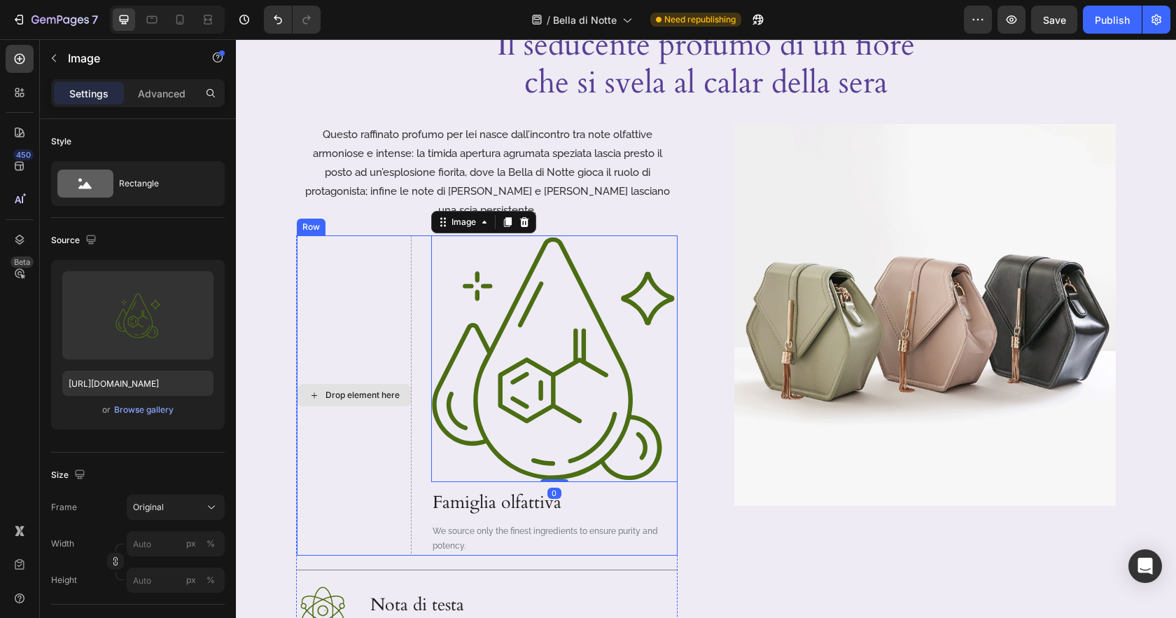
click at [361, 334] on div "Drop element here" at bounding box center [354, 395] width 115 height 320
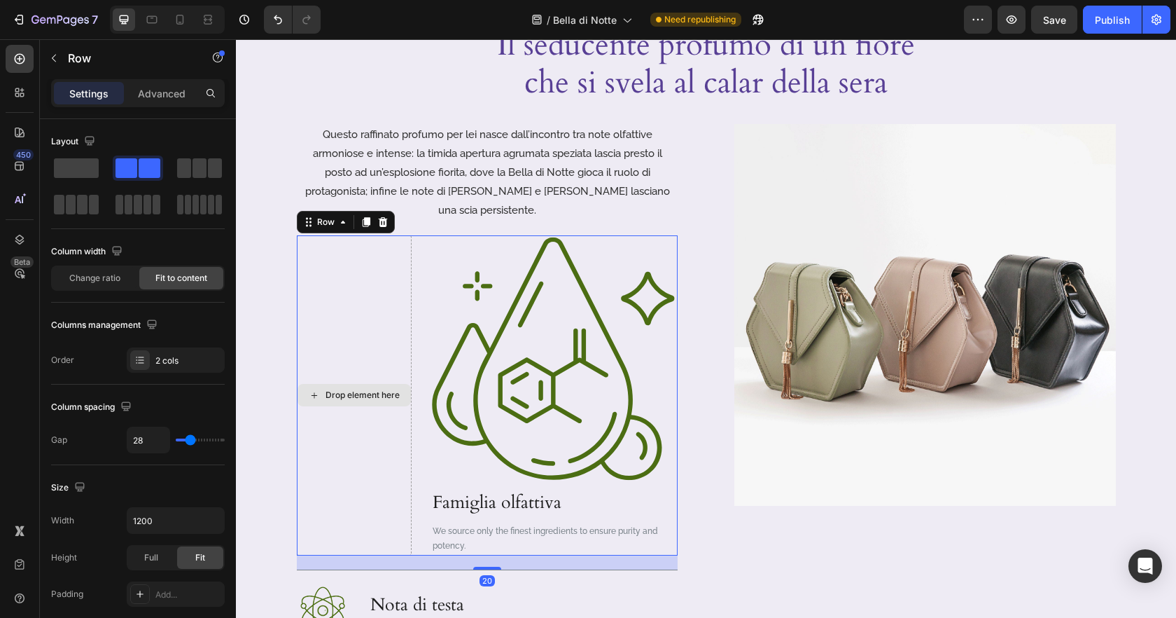
click at [367, 389] on div "Drop element here" at bounding box center [363, 394] width 74 height 11
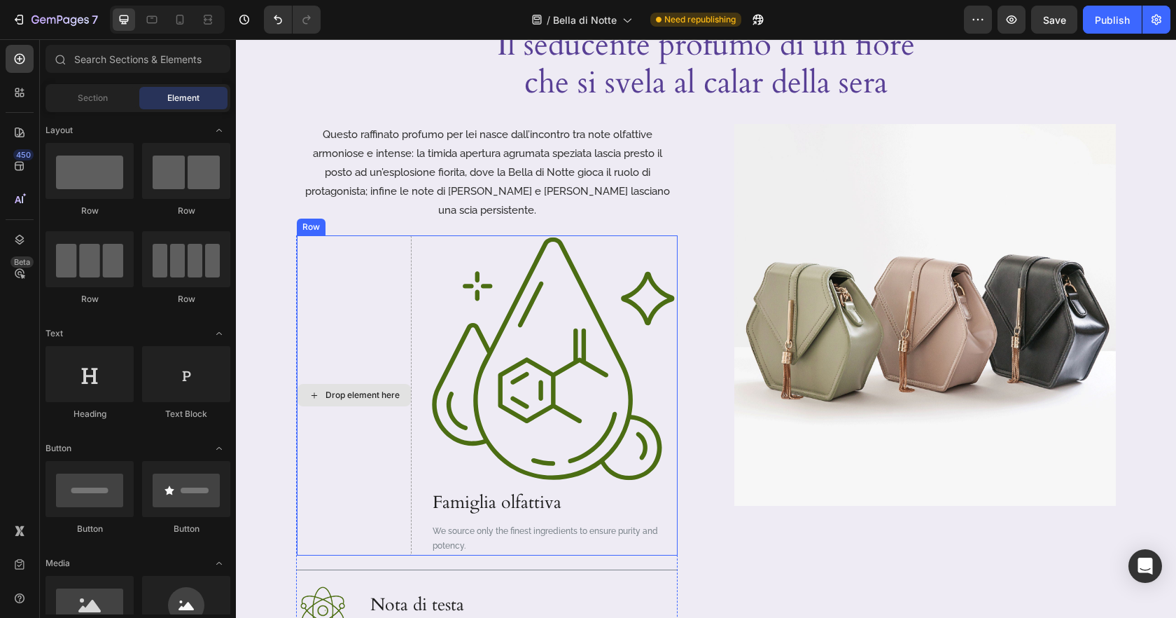
click at [370, 455] on div "Drop element here" at bounding box center [354, 395] width 115 height 320
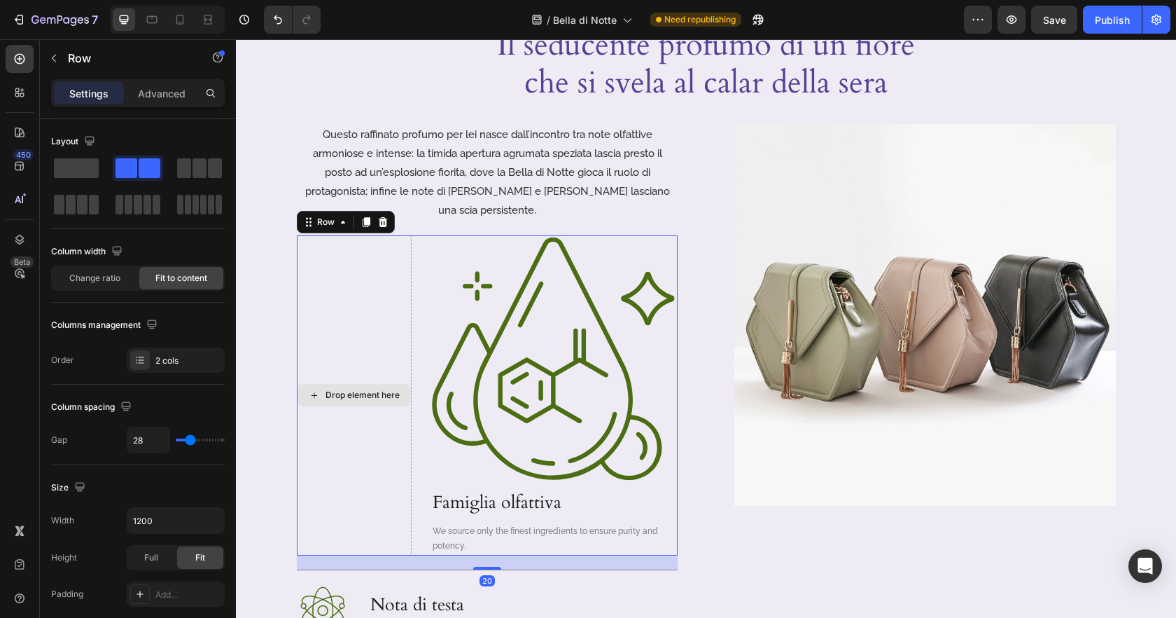
click at [367, 519] on div "Drop element here" at bounding box center [354, 395] width 115 height 320
click at [386, 217] on icon at bounding box center [382, 222] width 9 height 10
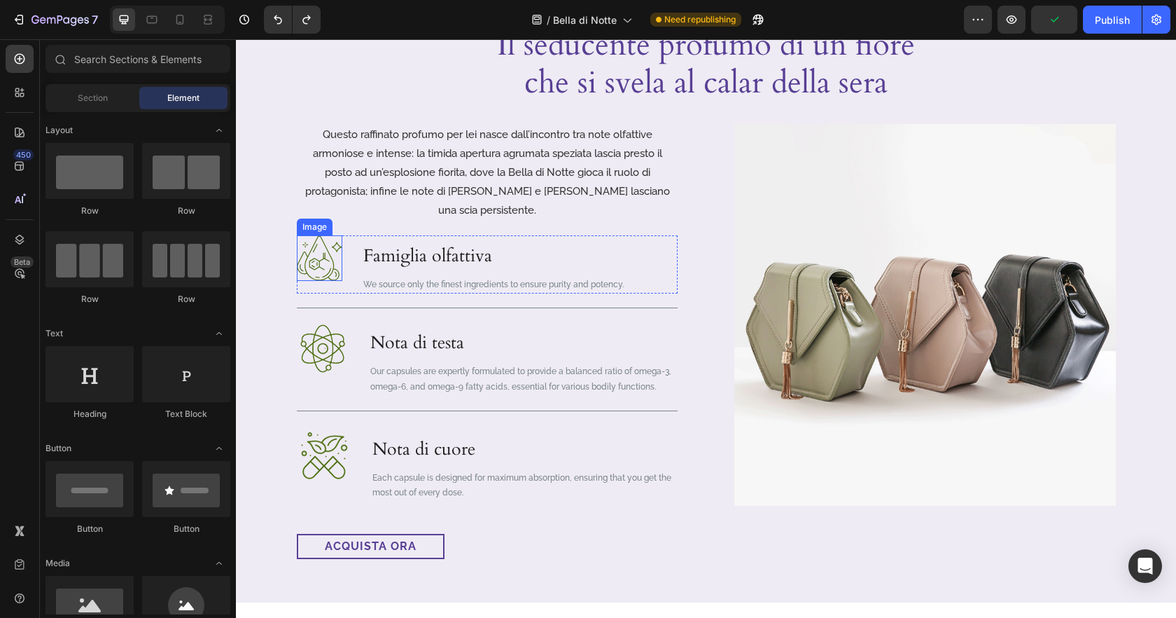
click at [327, 235] on img at bounding box center [320, 258] width 46 height 46
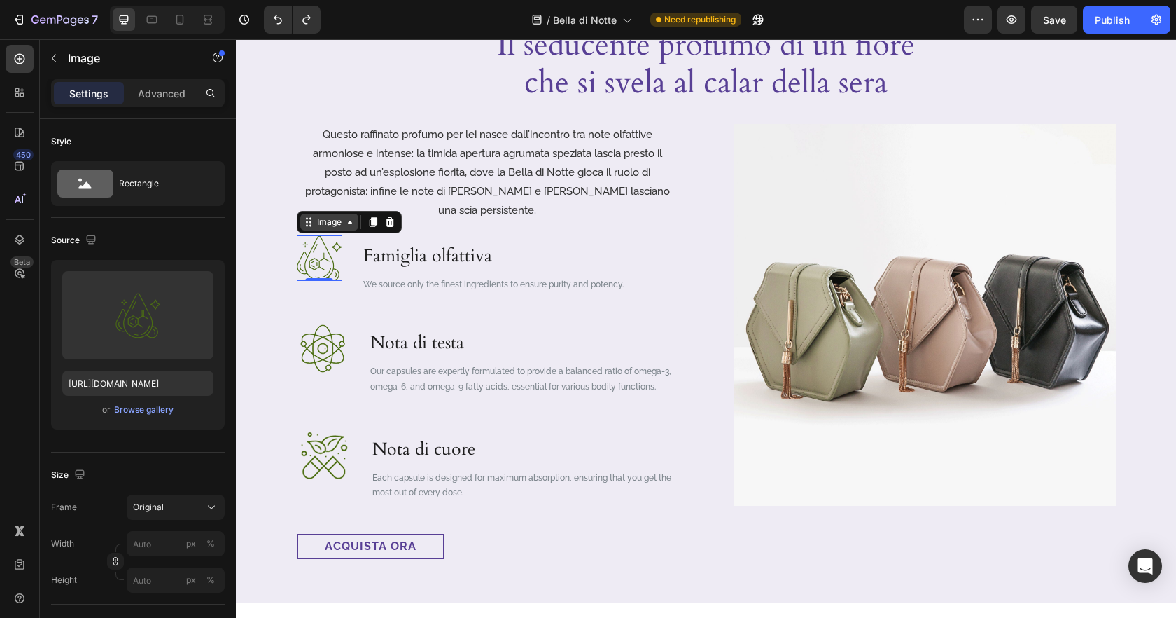
click at [344, 216] on icon at bounding box center [349, 221] width 11 height 11
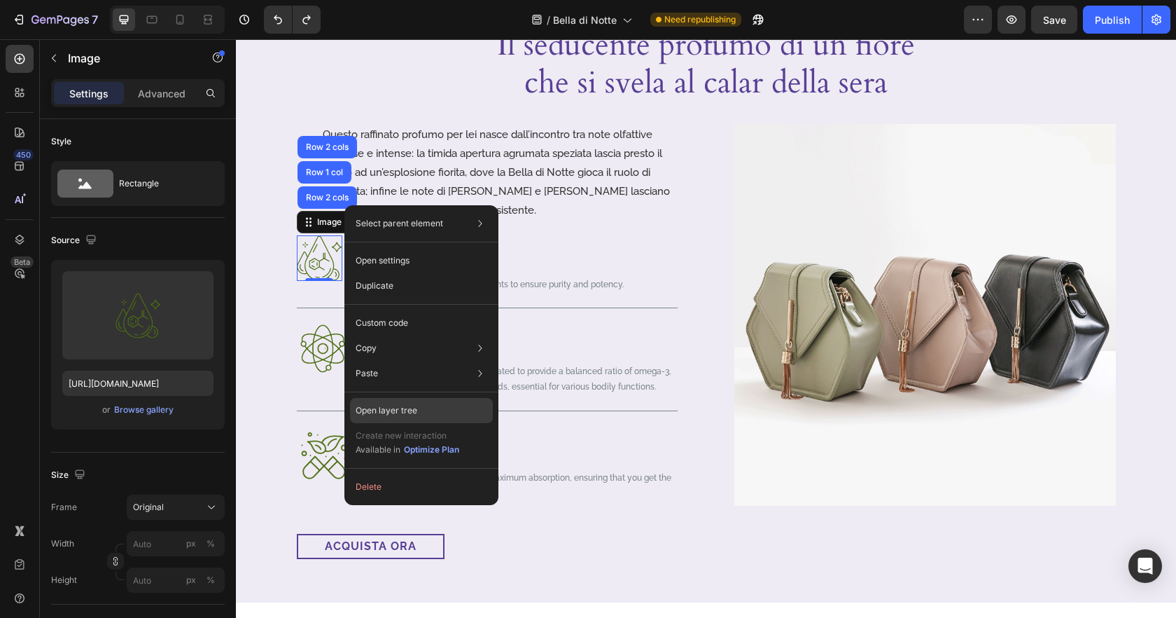
click at [403, 413] on p "Open layer tree" at bounding box center [387, 410] width 62 height 13
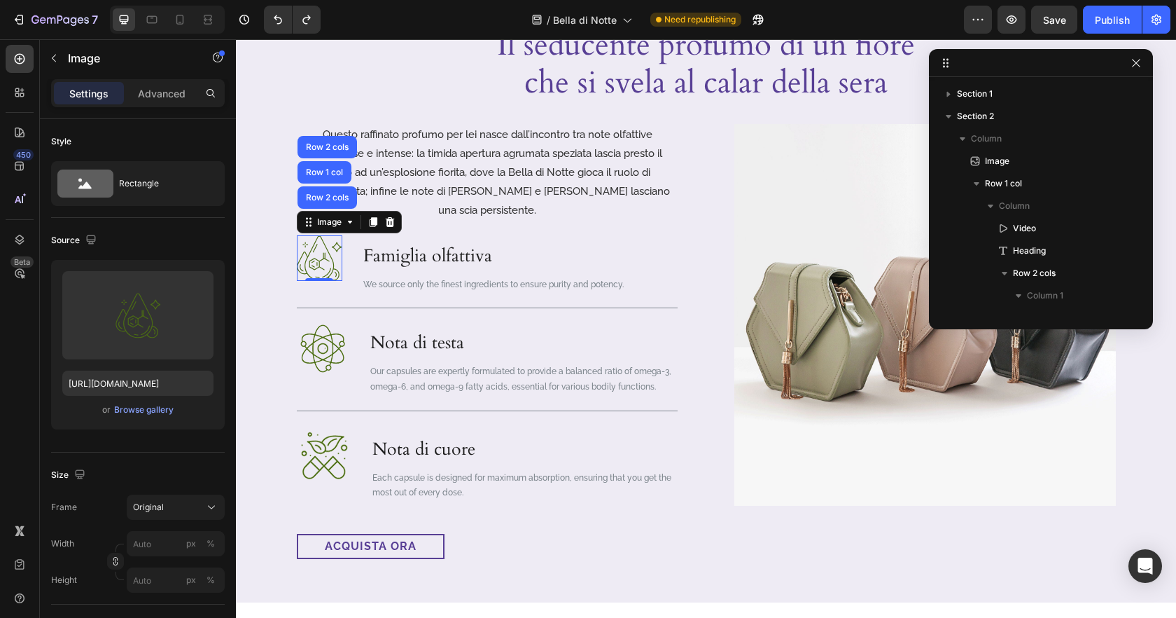
scroll to position [242, 0]
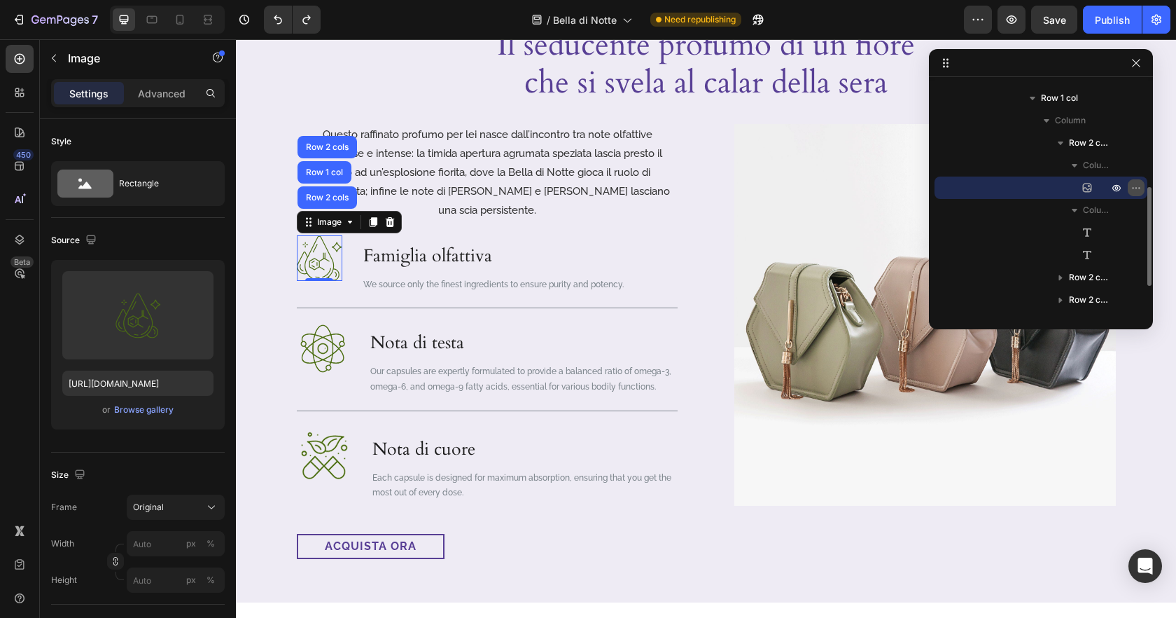
click at [1138, 187] on icon "button" at bounding box center [1136, 187] width 11 height 11
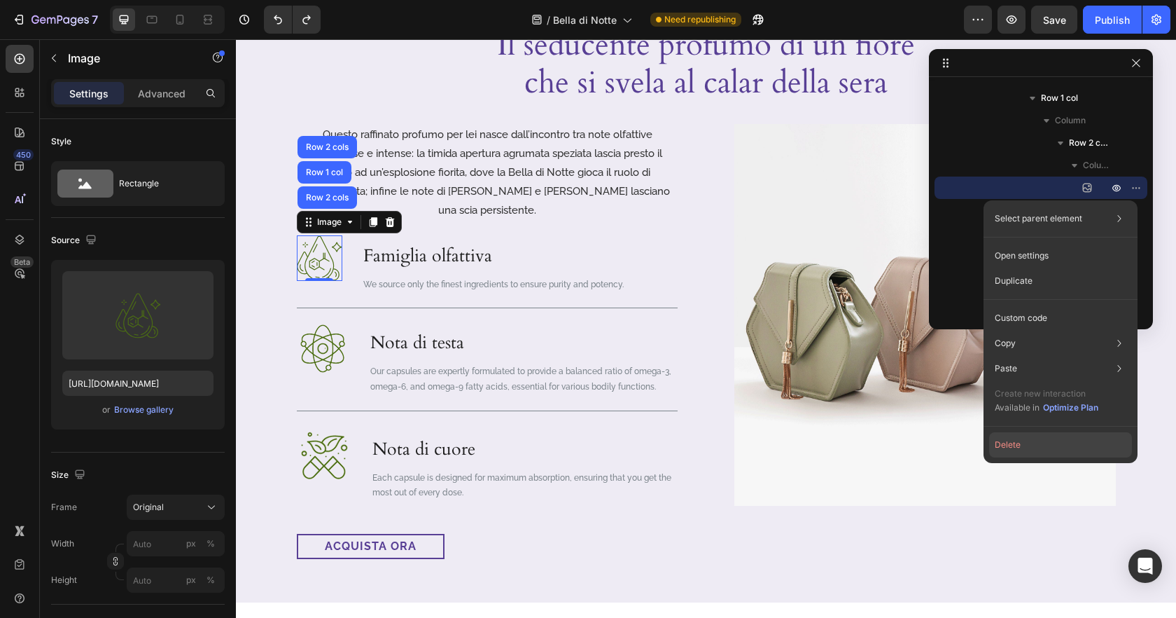
click at [1051, 440] on button "Delete" at bounding box center [1060, 444] width 143 height 25
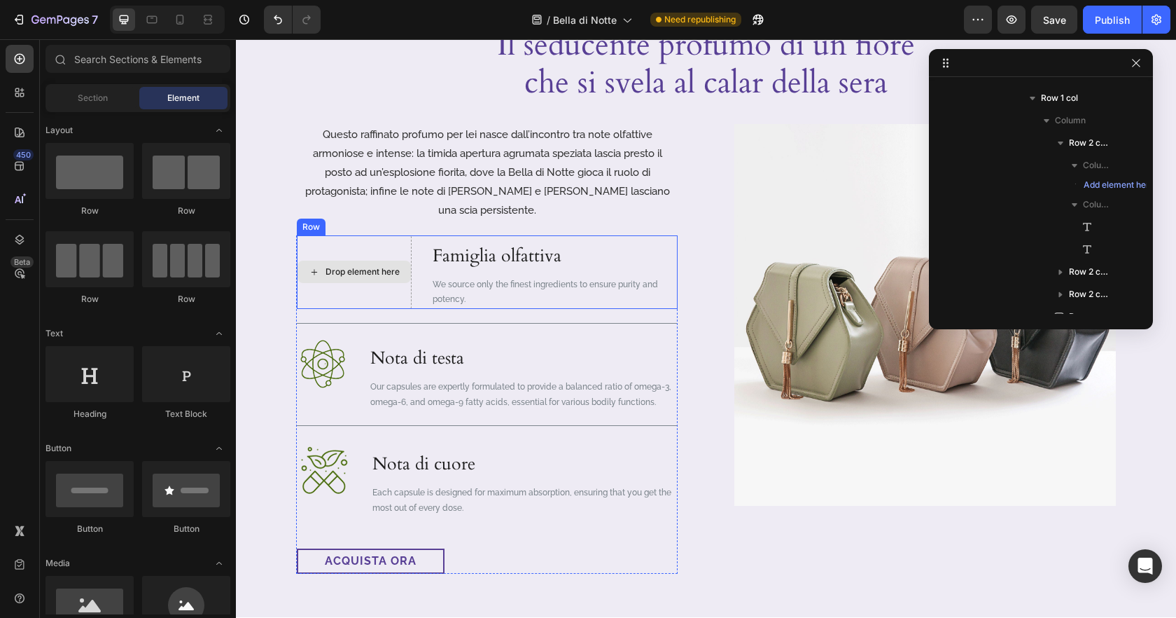
click at [379, 266] on div "Drop element here" at bounding box center [363, 271] width 74 height 11
click at [356, 235] on div "Drop element here" at bounding box center [354, 272] width 115 height 74
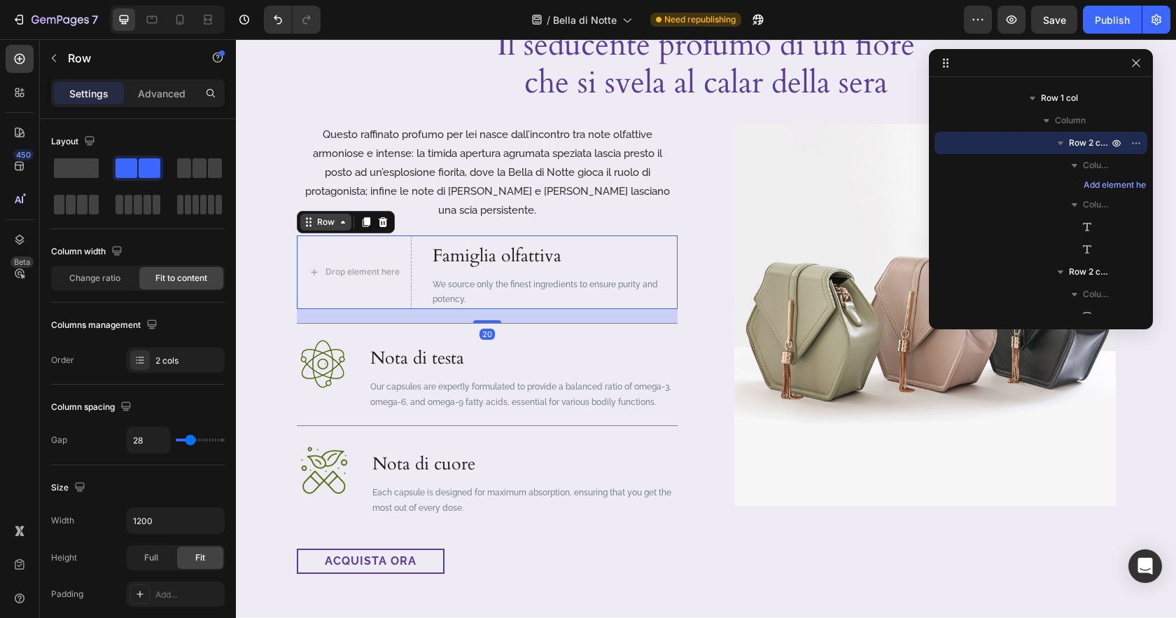
click at [309, 224] on icon at bounding box center [310, 225] width 2 height 2
click at [354, 235] on div "Drop element here" at bounding box center [354, 272] width 115 height 74
click at [389, 235] on div "Drop element here" at bounding box center [354, 272] width 115 height 74
click at [390, 286] on div "Drop element here" at bounding box center [354, 272] width 115 height 74
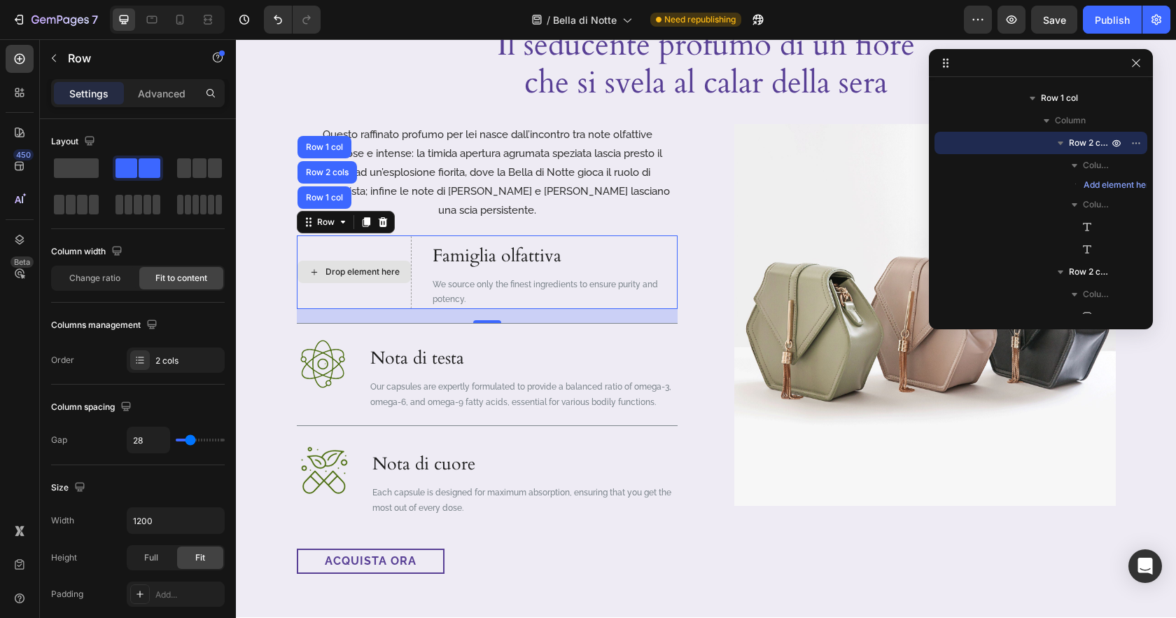
click at [399, 279] on div "Drop element here" at bounding box center [354, 272] width 115 height 74
click at [1133, 182] on span "Add element here" at bounding box center [1119, 185] width 71 height 13
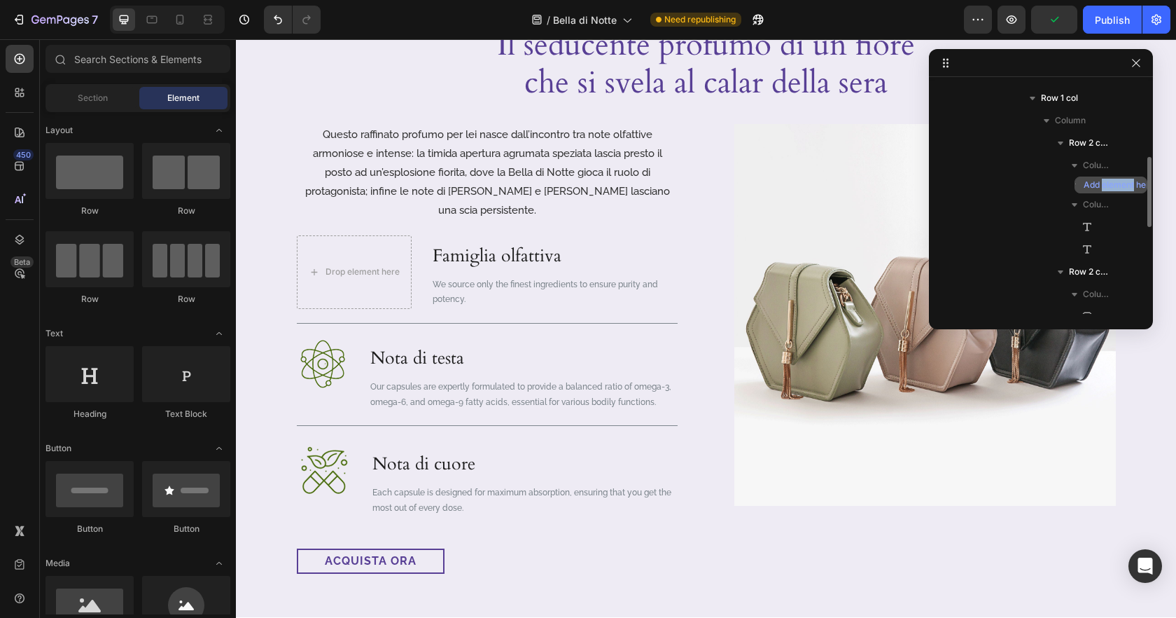
click at [1075, 184] on icon "button" at bounding box center [1073, 185] width 10 height 10
click at [1102, 185] on span "Add element here" at bounding box center [1119, 185] width 71 height 13
click at [1075, 165] on icon "button" at bounding box center [1075, 166] width 6 height 4
click at [1121, 165] on div "Column 1" at bounding box center [1041, 165] width 202 height 22
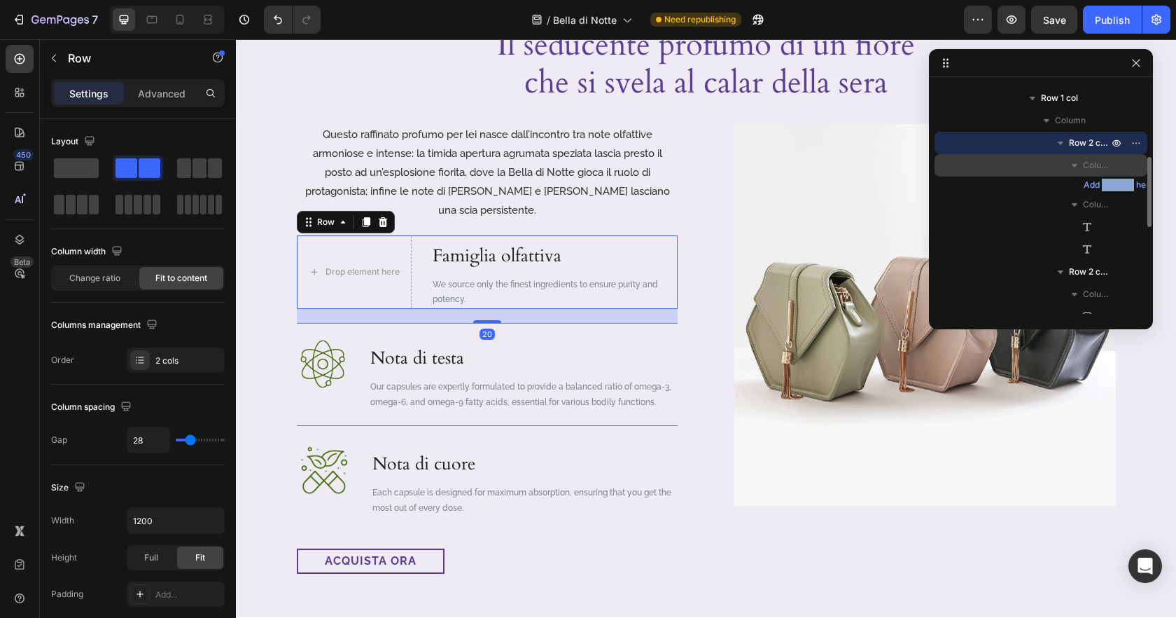
click at [1098, 164] on span "Column 1" at bounding box center [1097, 165] width 28 height 14
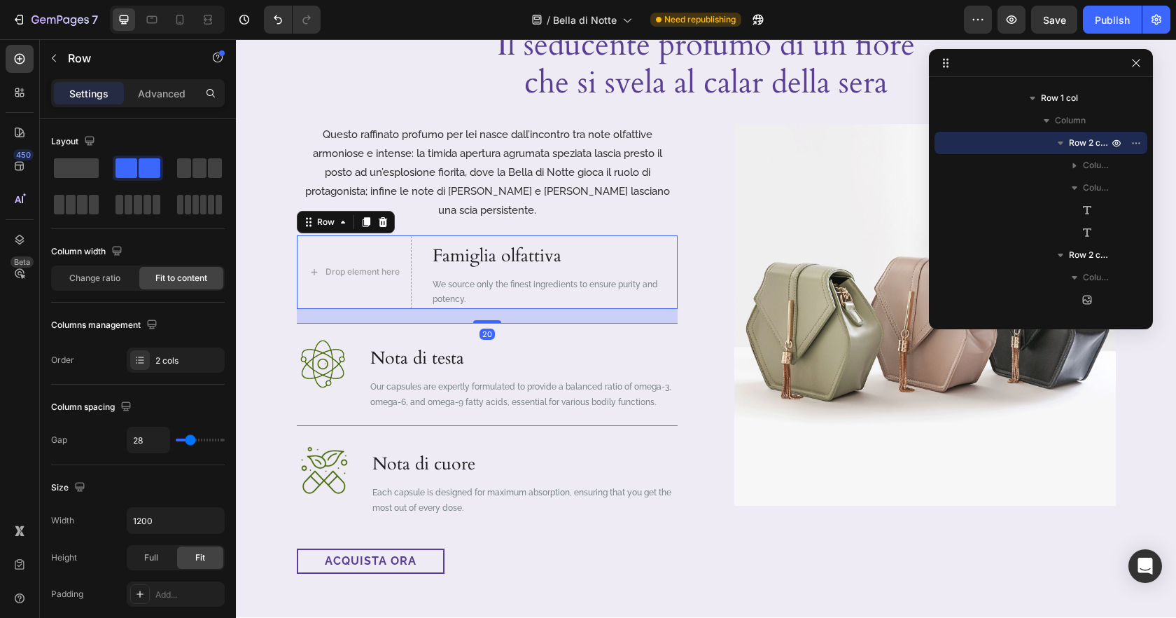
click at [1077, 167] on icon "button" at bounding box center [1075, 165] width 14 height 14
click at [1098, 164] on span "Column 1" at bounding box center [1097, 165] width 28 height 14
click at [64, 164] on span at bounding box center [76, 168] width 45 height 20
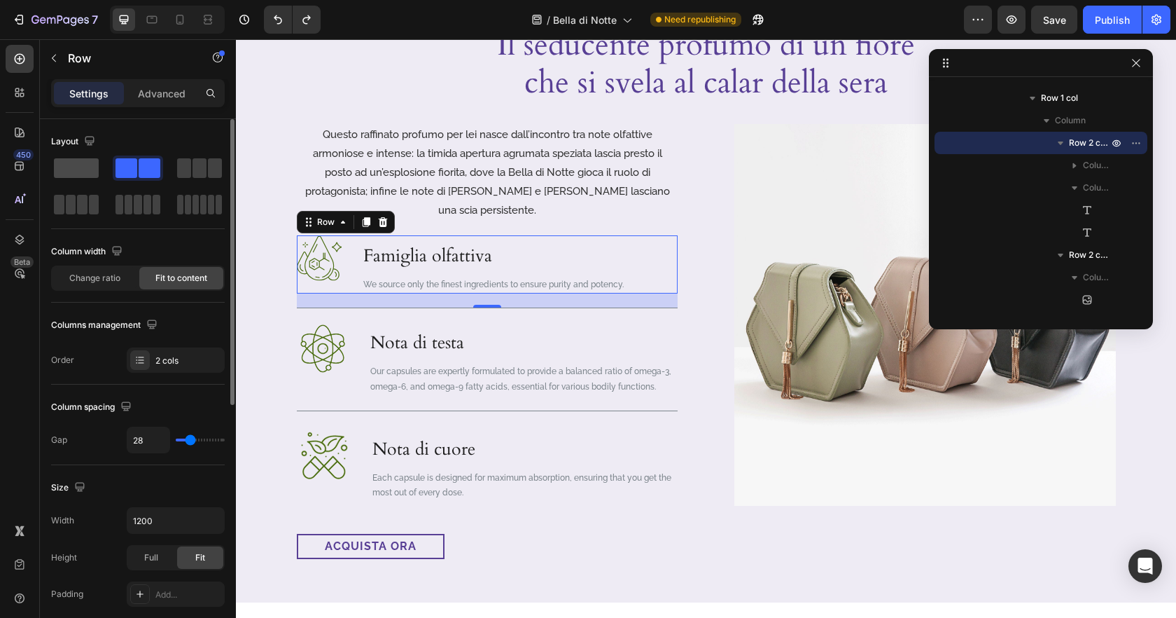
click at [74, 167] on span at bounding box center [76, 168] width 45 height 20
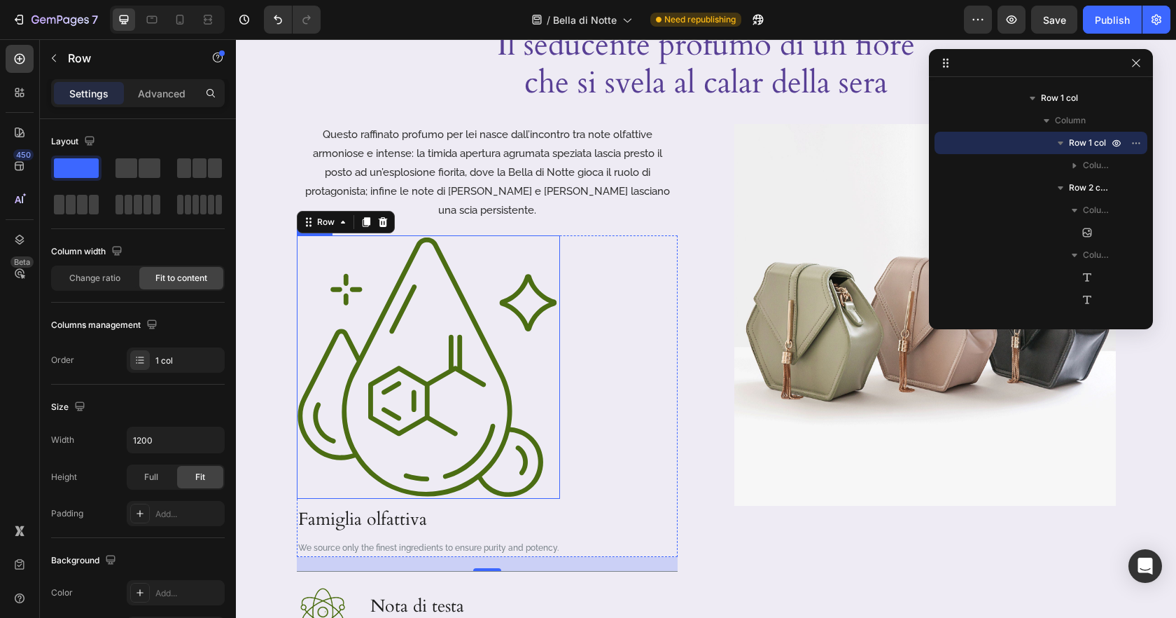
click at [493, 341] on img at bounding box center [428, 366] width 263 height 263
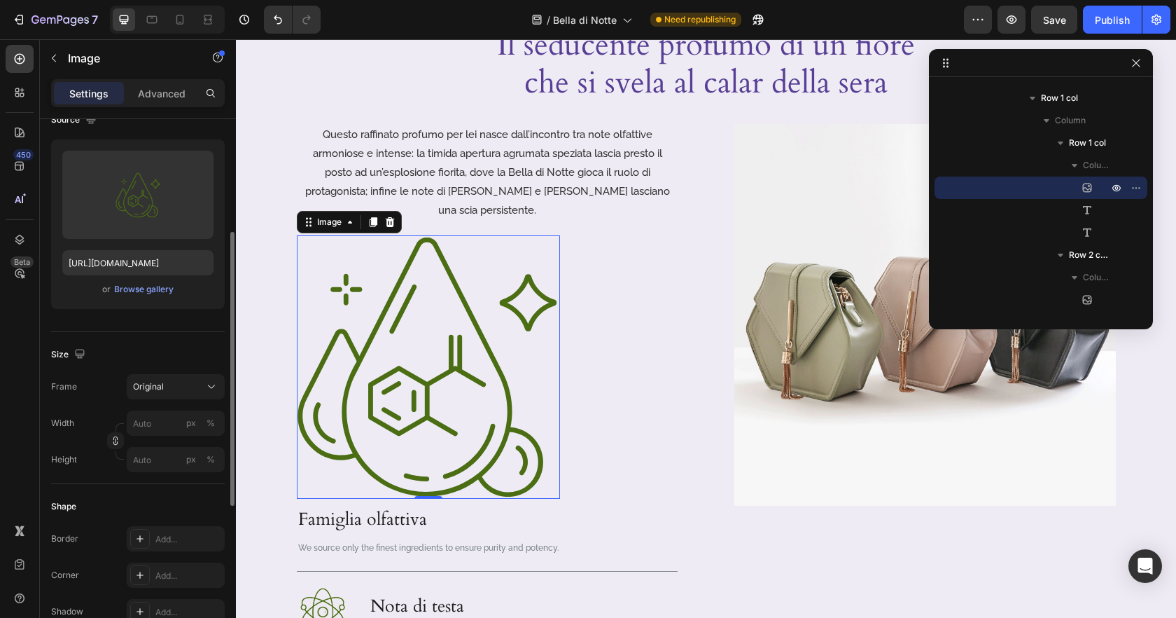
scroll to position [189, 0]
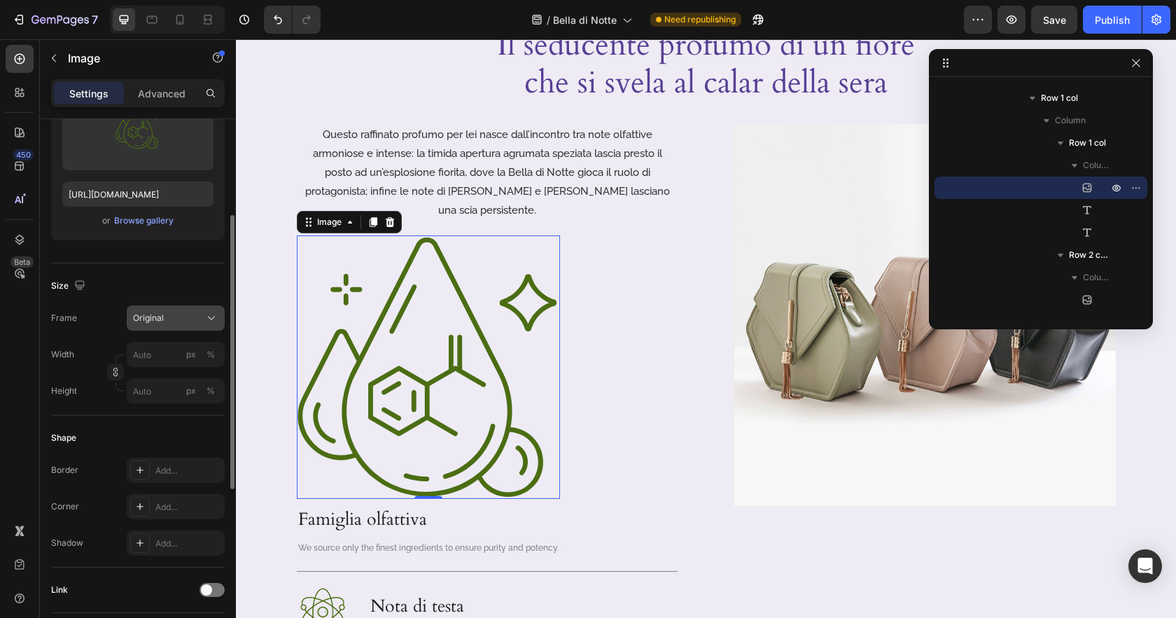
click at [165, 316] on div "Original" at bounding box center [167, 318] width 69 height 13
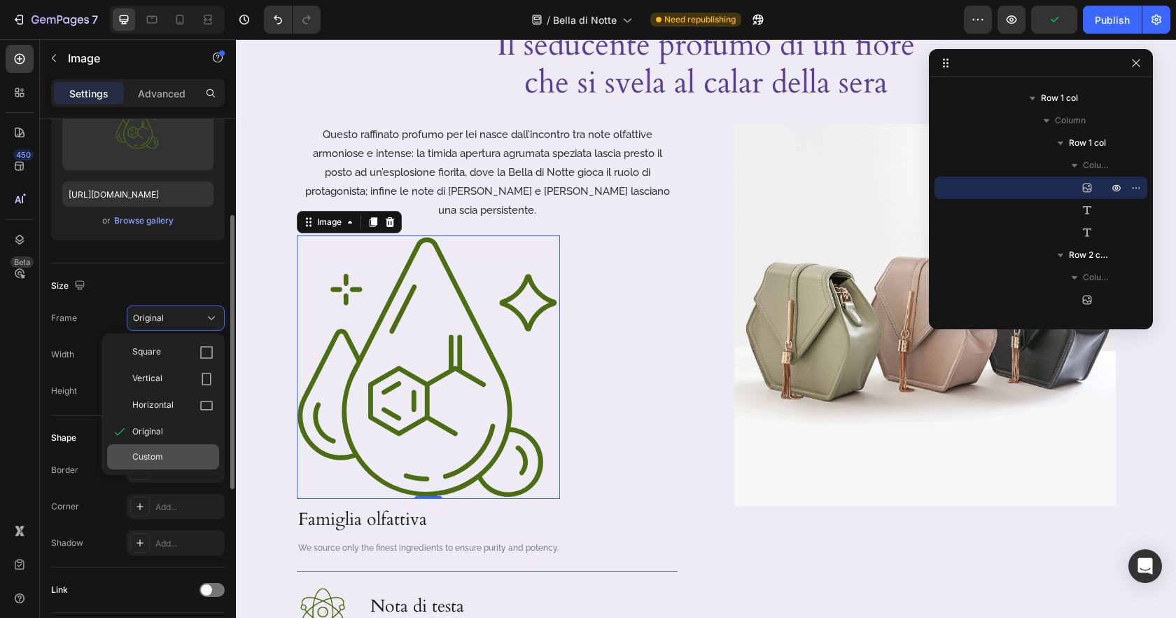
click at [158, 461] on span "Custom" at bounding box center [147, 456] width 31 height 13
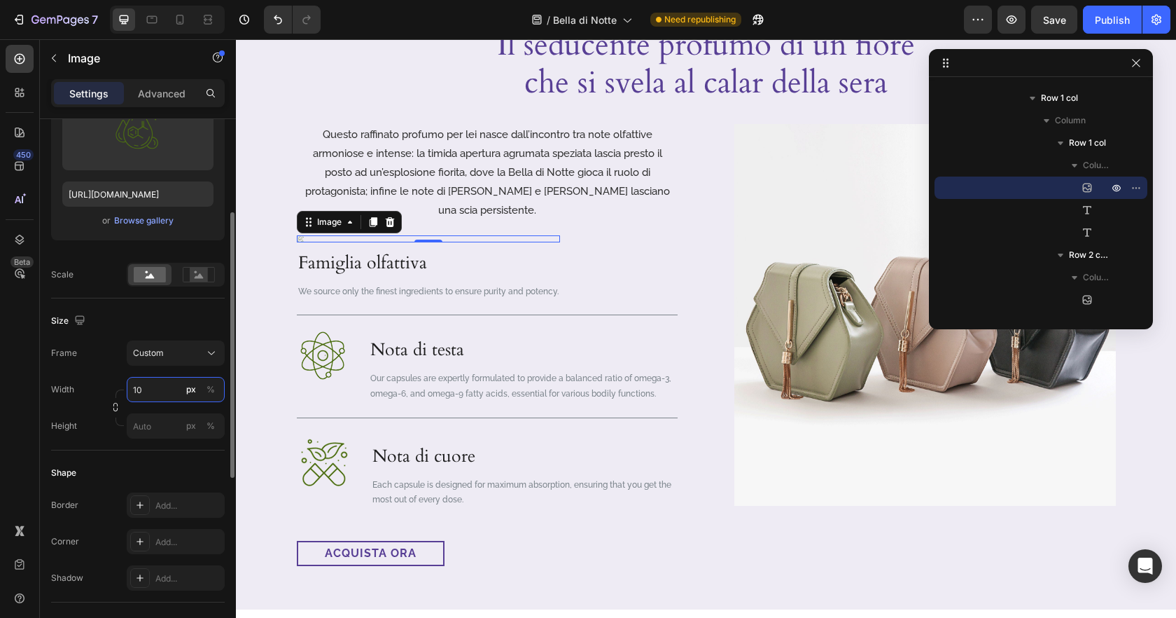
type input "1"
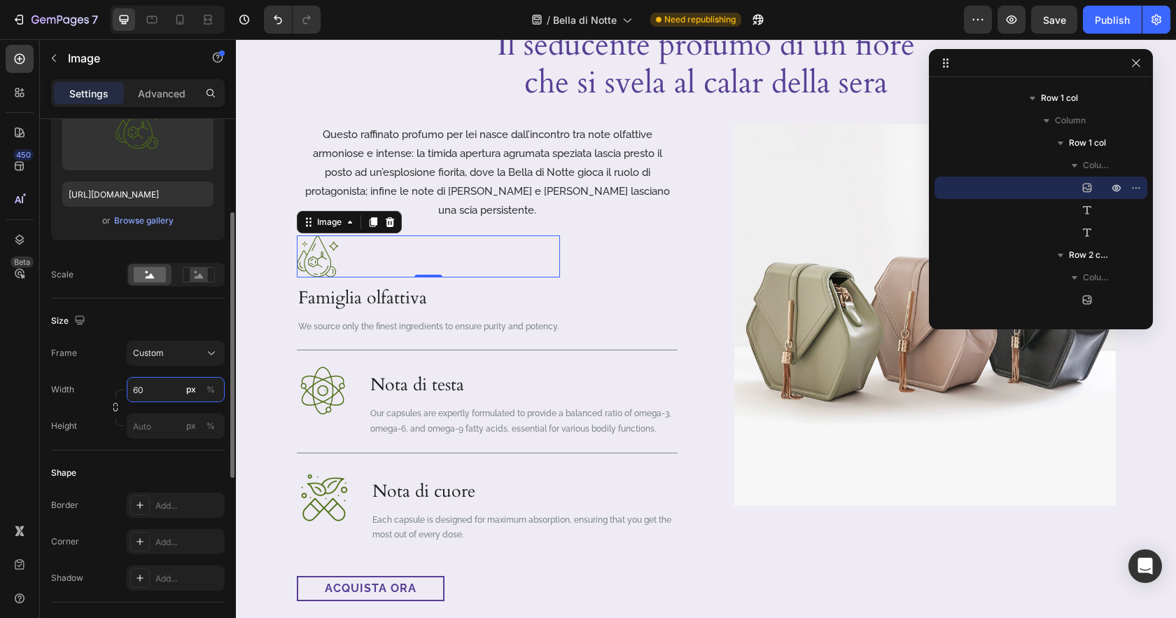
type input "6"
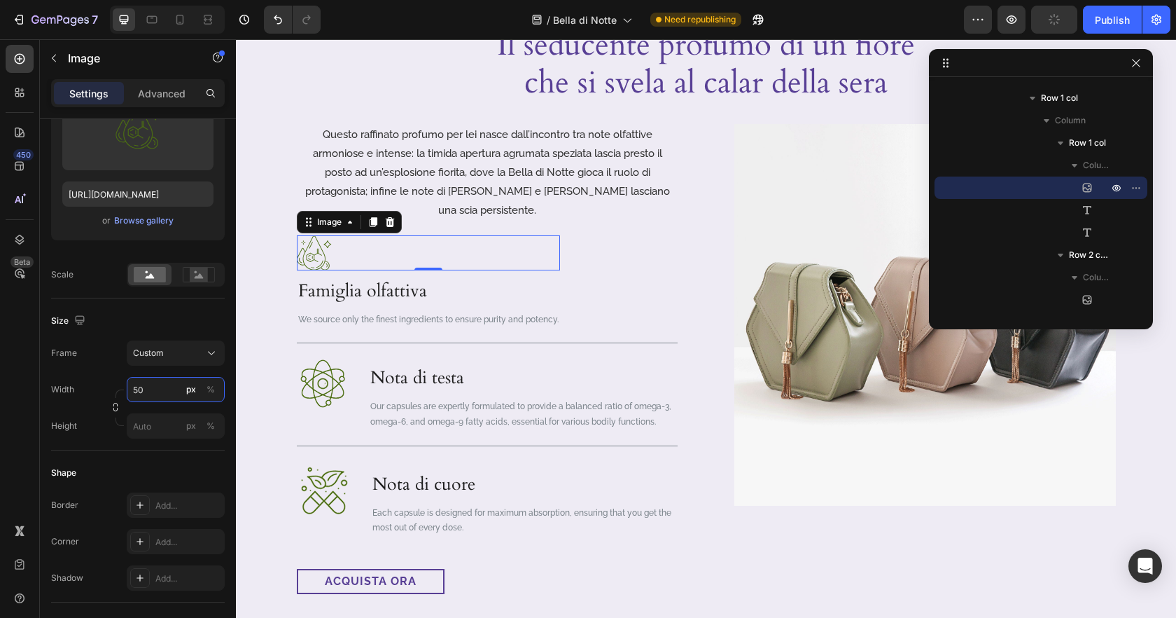
type input "50"
click at [421, 235] on div at bounding box center [428, 252] width 263 height 35
click at [451, 312] on p "We source only the finest ingredients to ensure purity and potency." at bounding box center [428, 319] width 260 height 15
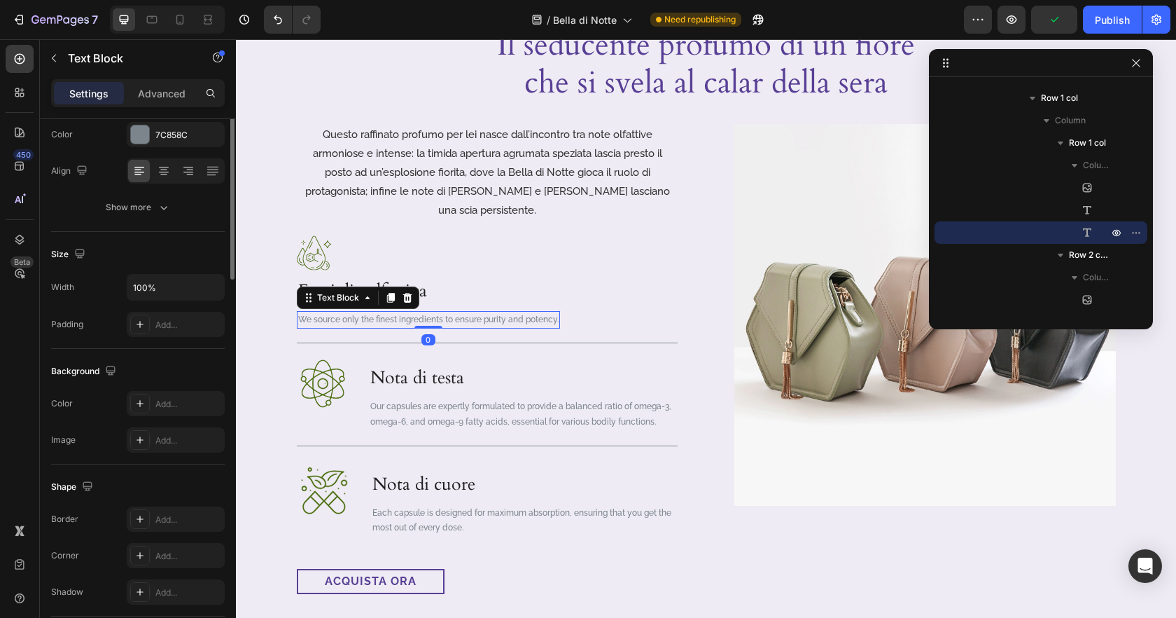
scroll to position [0, 0]
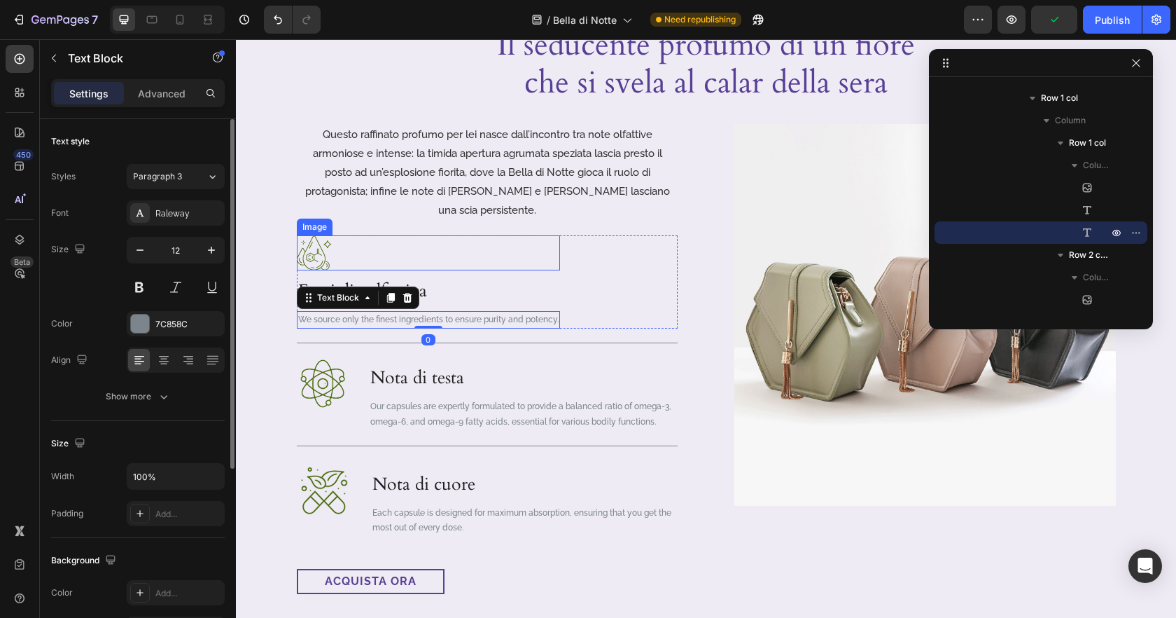
click at [458, 247] on div at bounding box center [428, 252] width 263 height 35
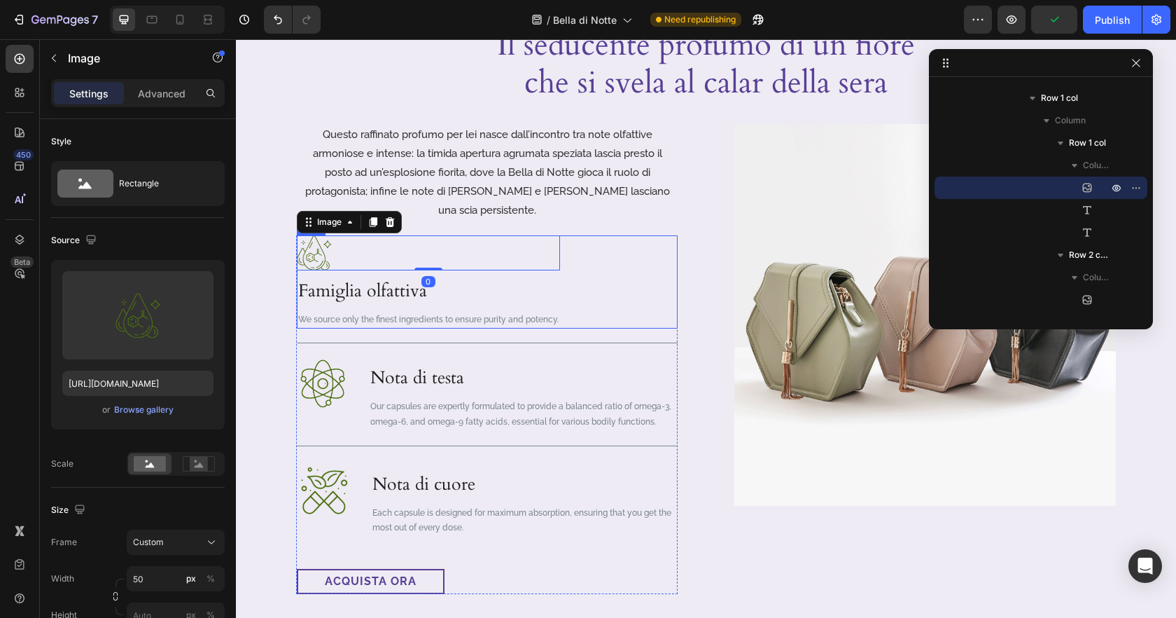
click at [597, 293] on div "Image 0 Famiglia olfattiva Heading We source only the finest ingredients to ens…" at bounding box center [487, 282] width 381 height 94
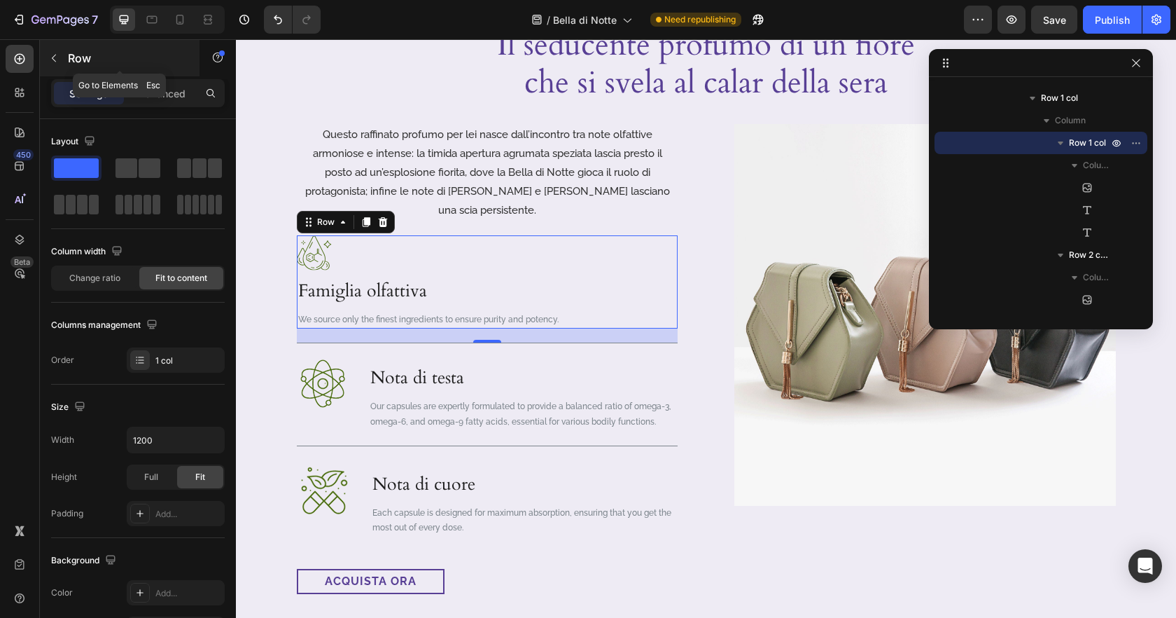
click at [57, 56] on icon "button" at bounding box center [53, 58] width 11 height 11
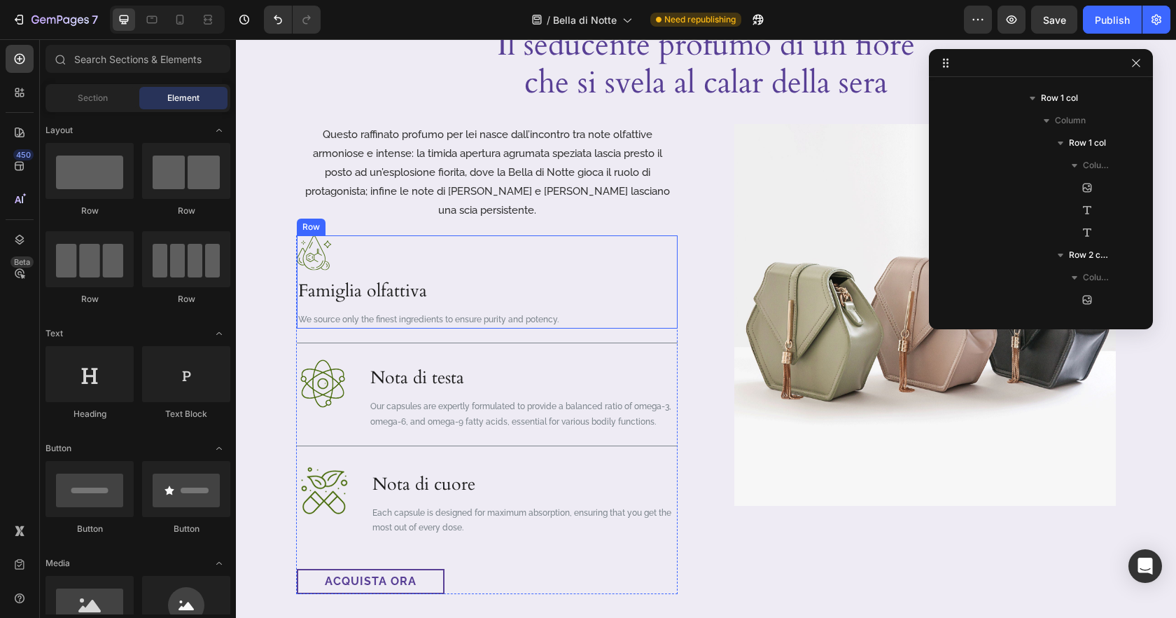
click at [661, 301] on div "Image Famiglia olfattiva Heading We source only the finest ingredients to ensur…" at bounding box center [487, 282] width 381 height 94
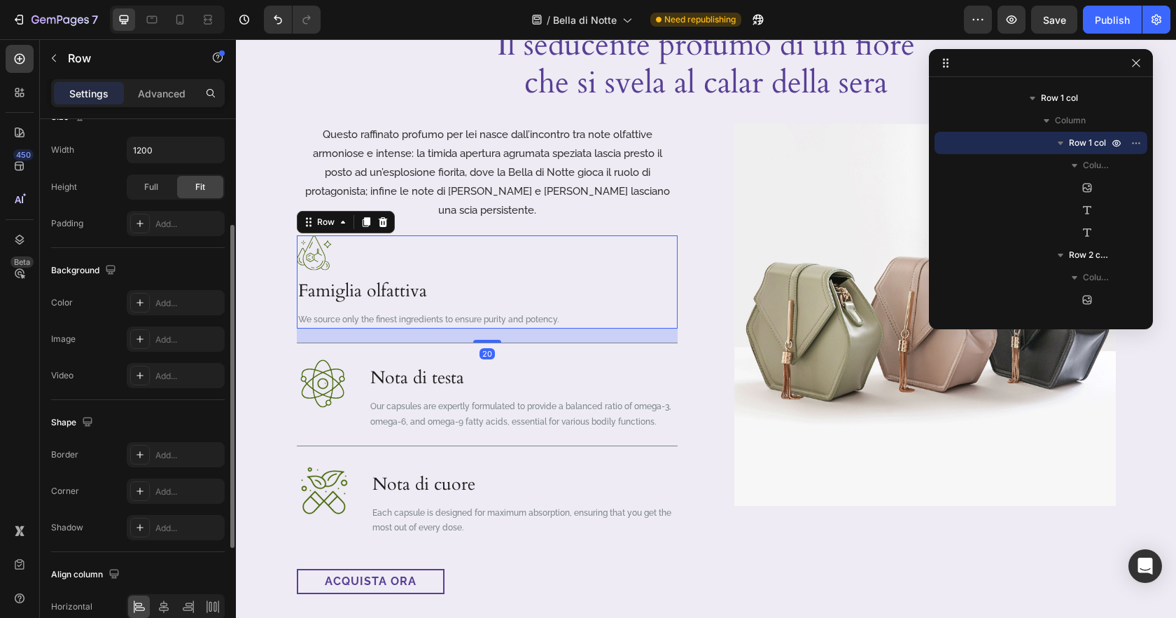
scroll to position [358, 0]
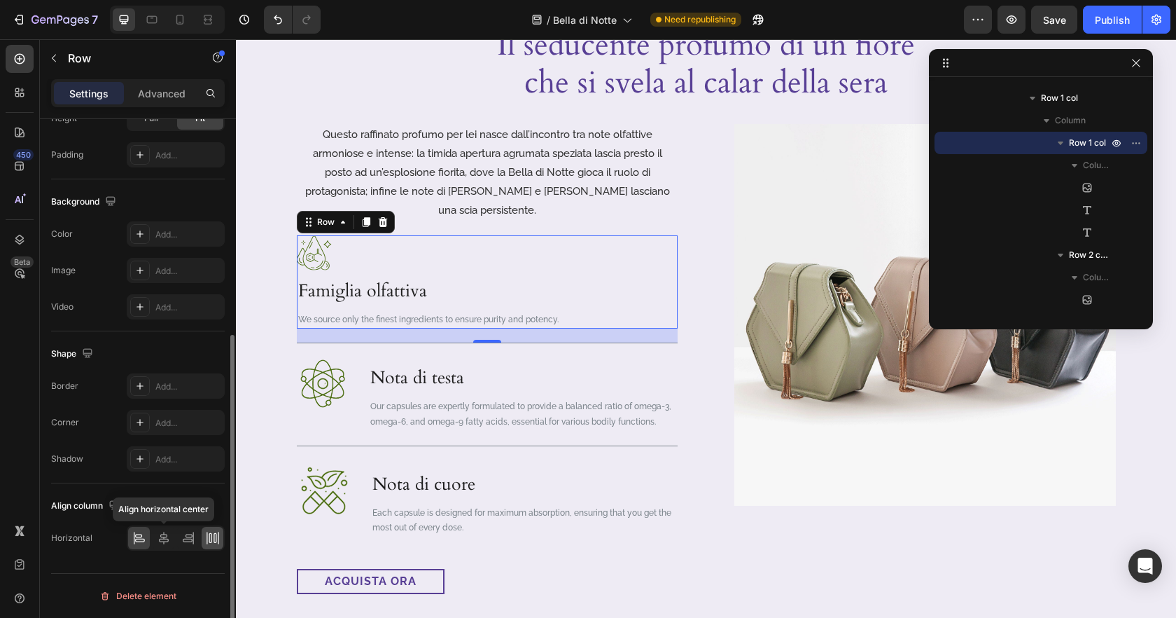
click at [167, 533] on icon at bounding box center [164, 538] width 14 height 14
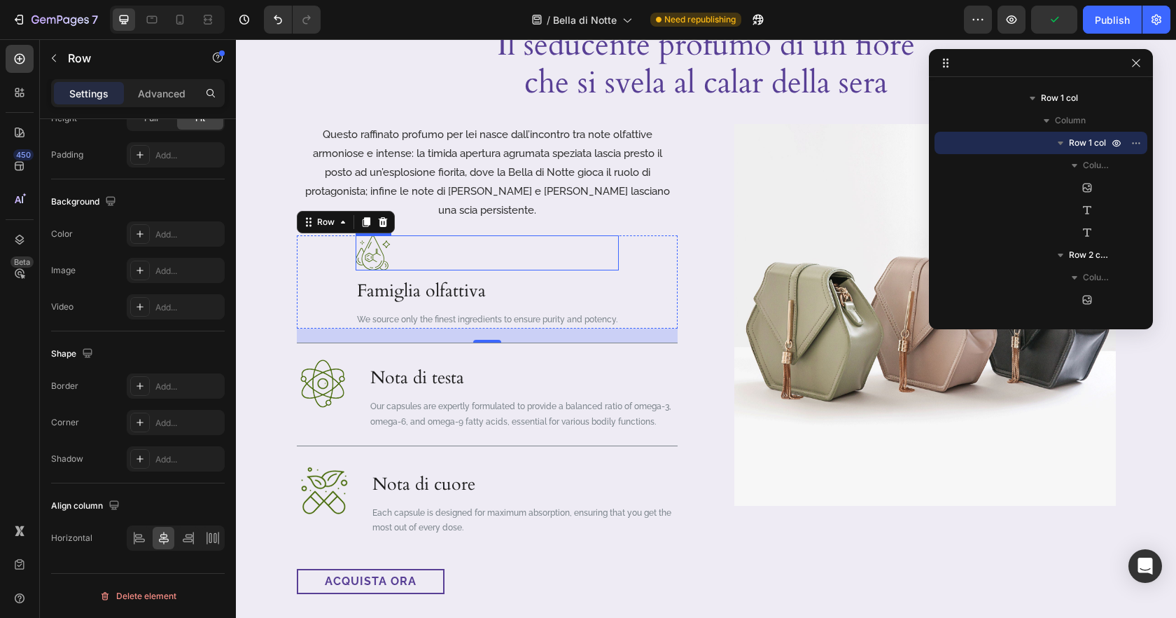
click at [380, 240] on img at bounding box center [373, 252] width 35 height 35
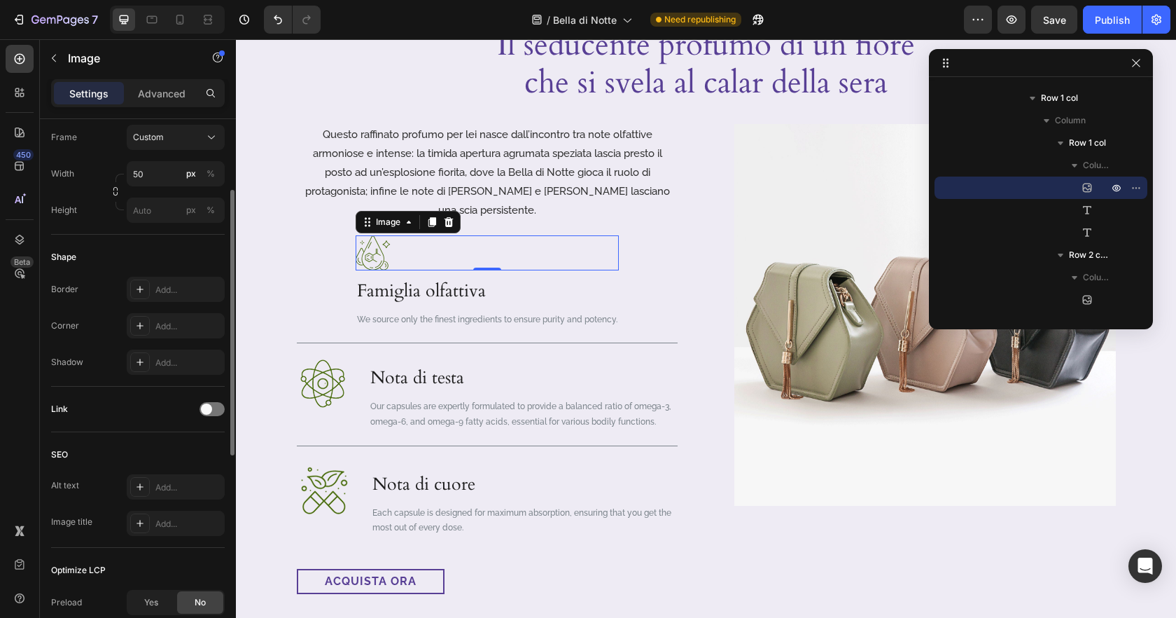
scroll to position [554, 0]
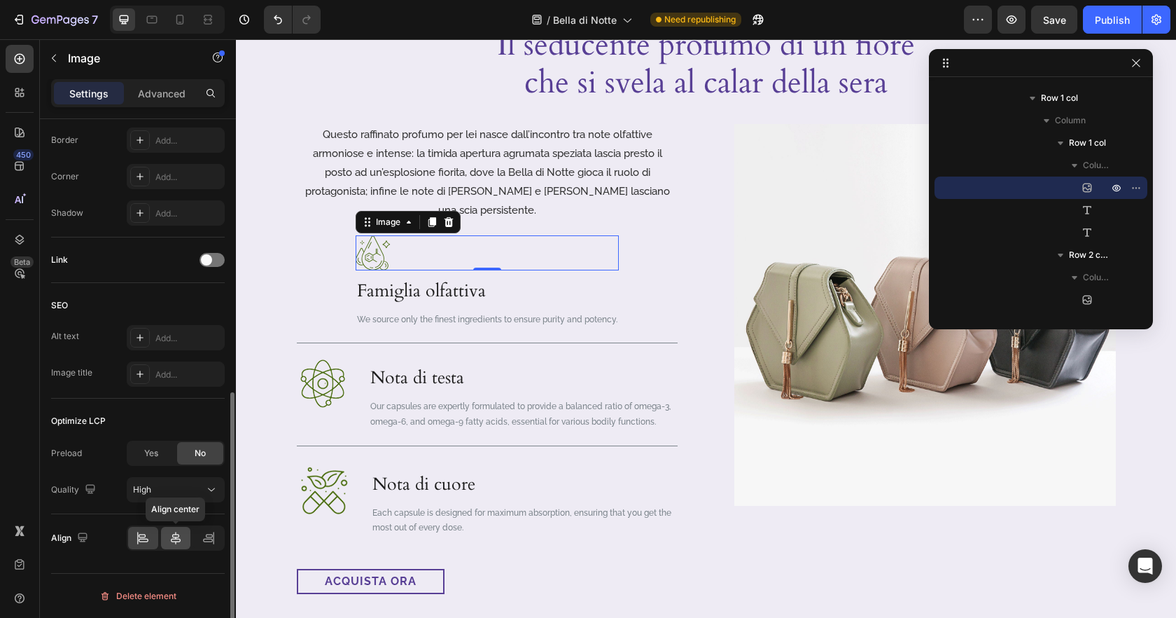
click at [173, 536] on icon at bounding box center [176, 538] width 14 height 14
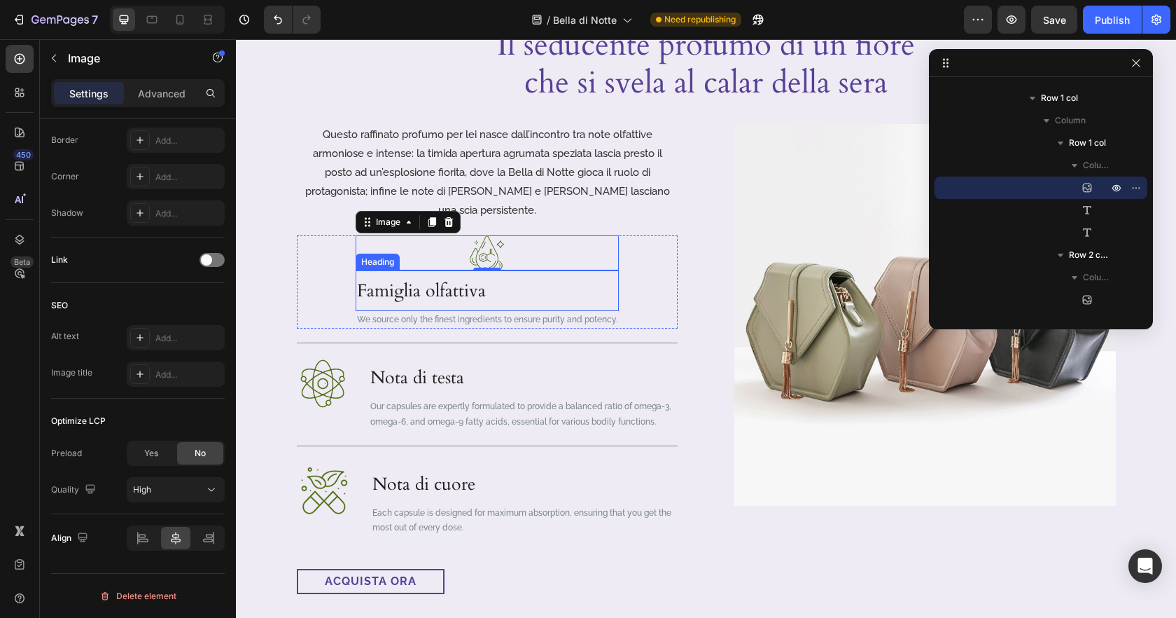
click at [426, 270] on h3 "Famiglia olfattiva" at bounding box center [487, 290] width 263 height 41
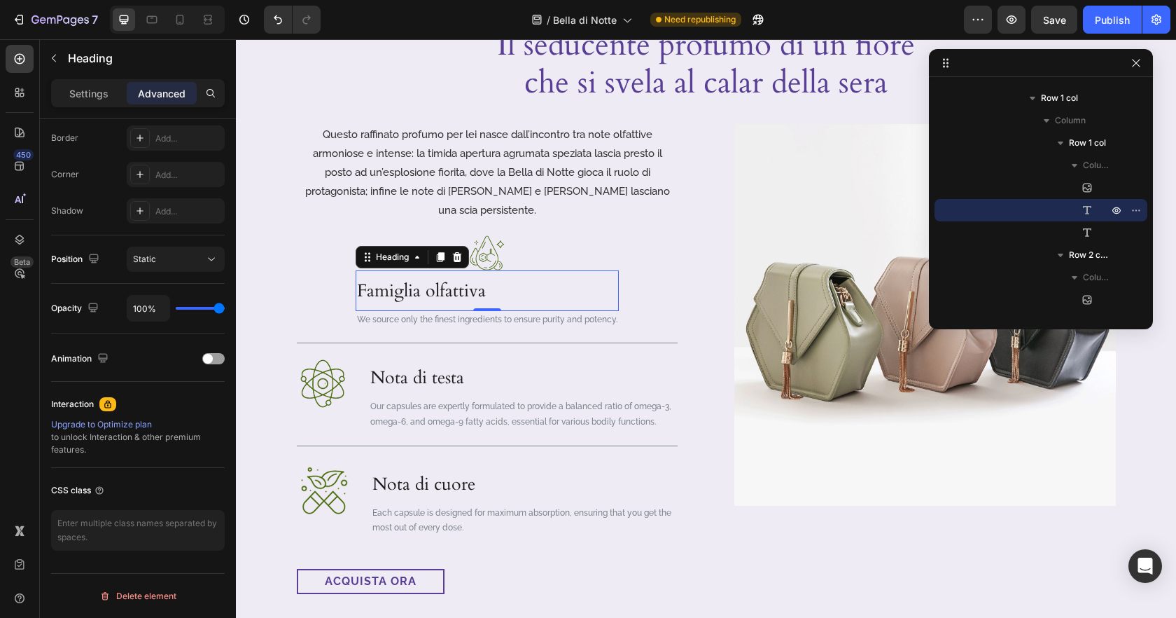
scroll to position [0, 0]
click at [89, 95] on p "Settings" at bounding box center [88, 93] width 39 height 15
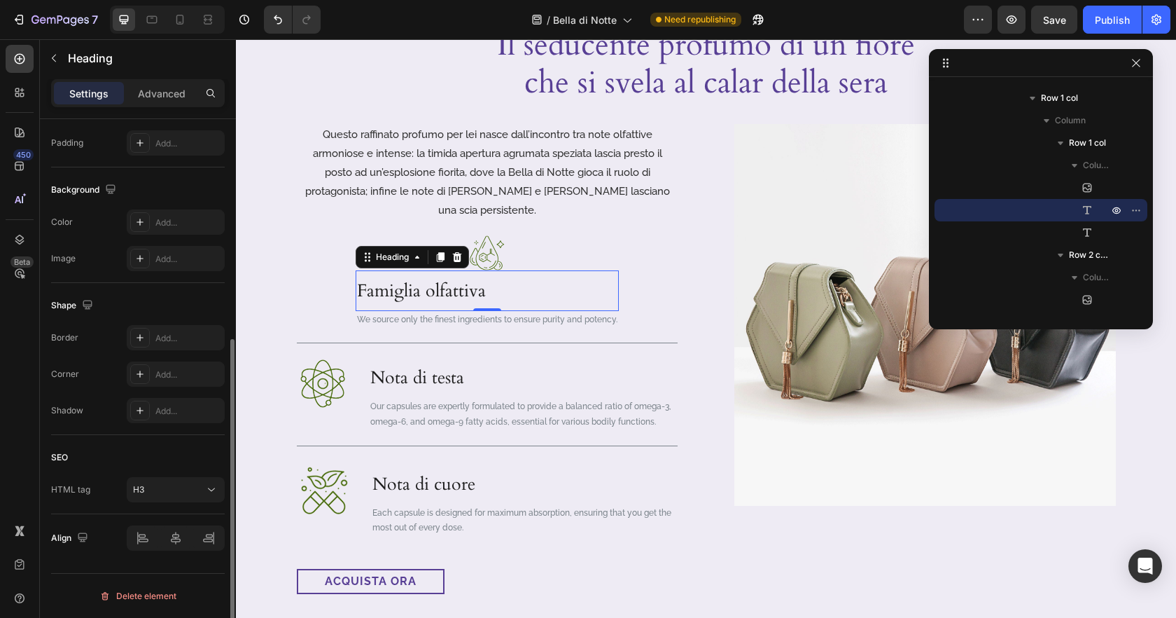
scroll to position [370, 0]
click at [174, 536] on div at bounding box center [176, 537] width 98 height 25
click at [174, 537] on div at bounding box center [176, 537] width 98 height 25
click at [519, 270] on h3 "Famiglia olfattiva" at bounding box center [487, 290] width 263 height 41
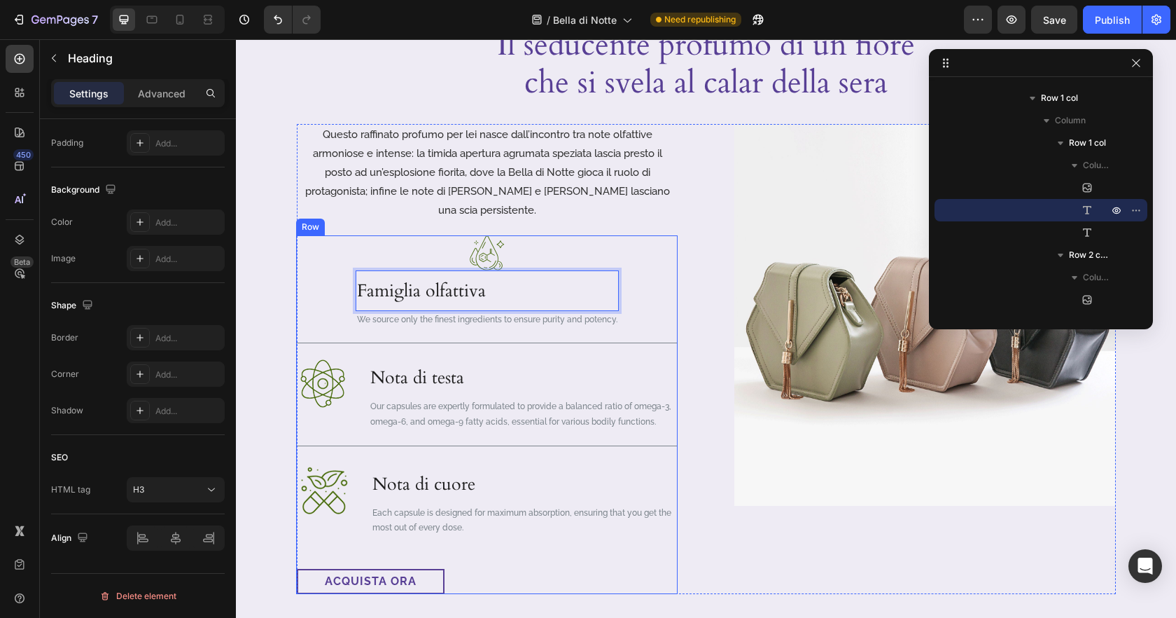
click at [626, 318] on div "Image Famiglia olfattiva Heading 0 We source only the finest ingredients to ens…" at bounding box center [487, 414] width 381 height 358
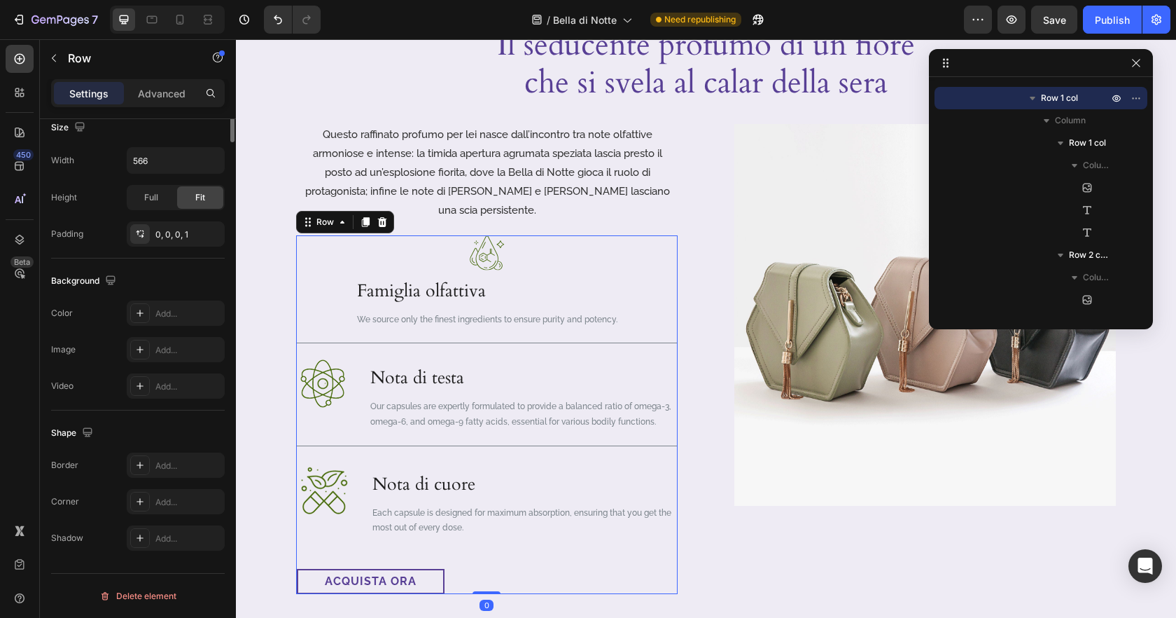
scroll to position [0, 0]
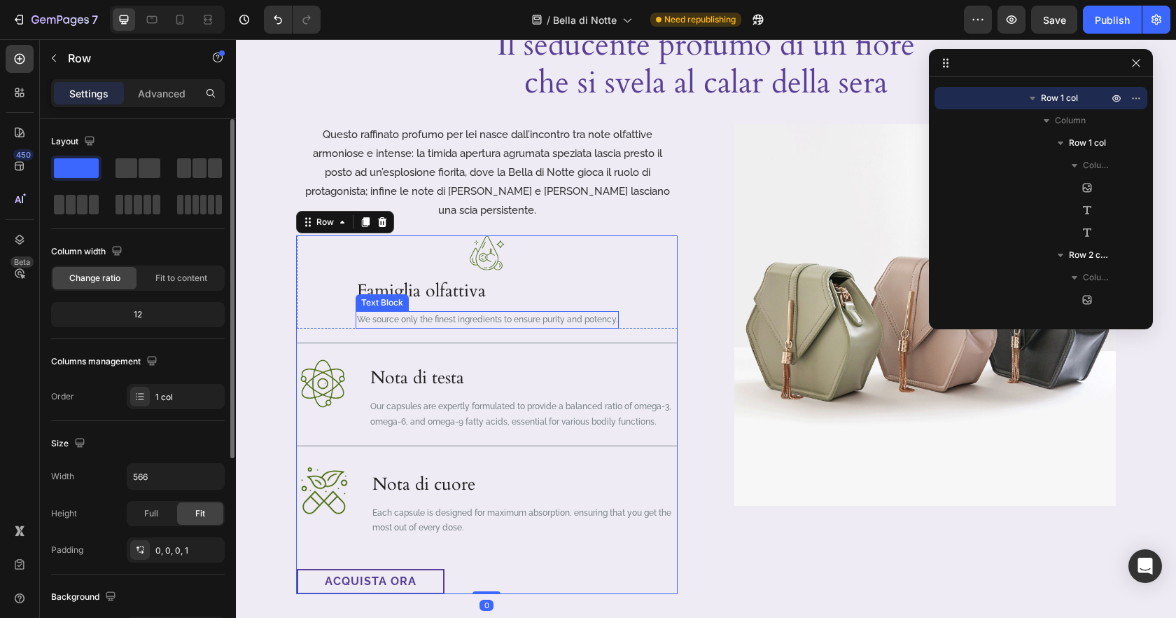
click at [604, 312] on p "We source only the finest ingredients to ensure purity and potency." at bounding box center [487, 319] width 260 height 15
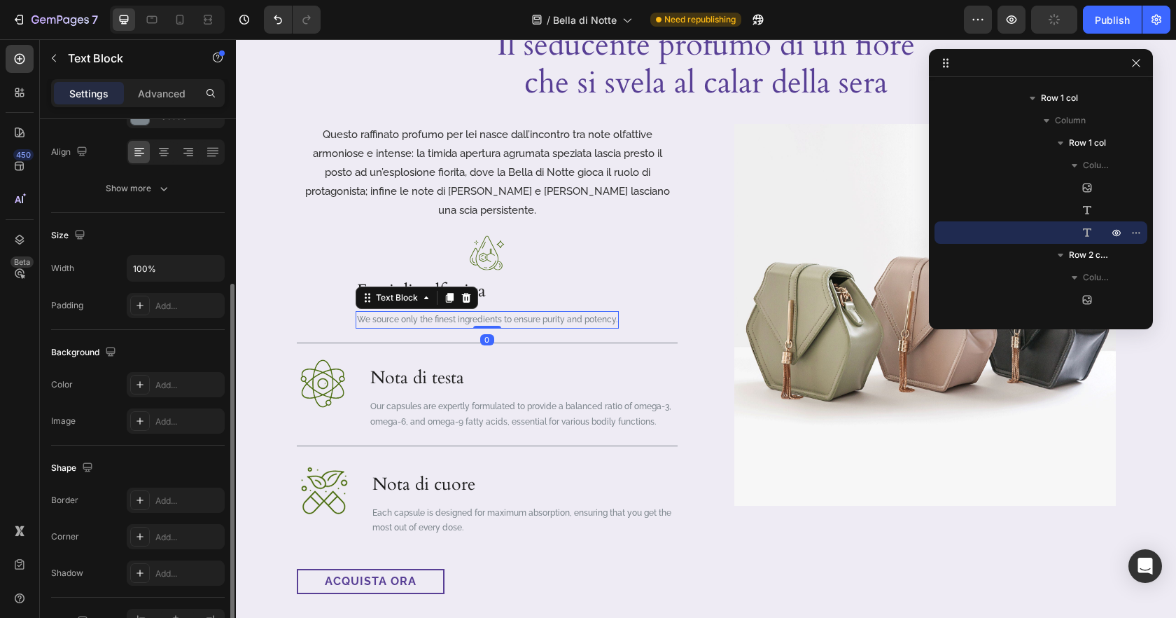
scroll to position [226, 0]
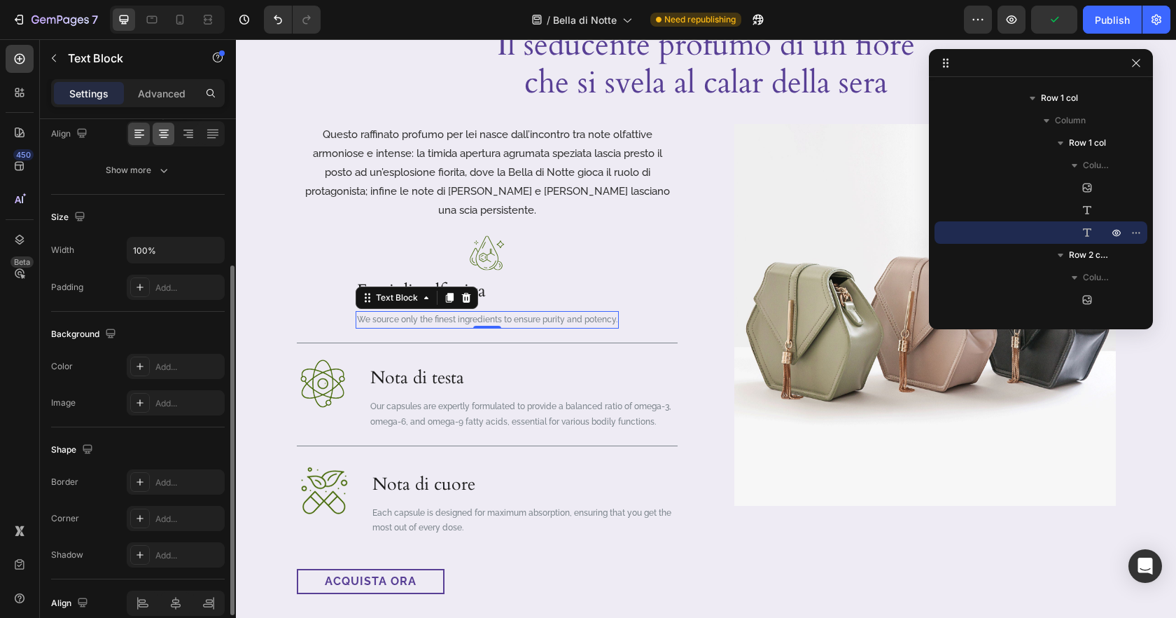
click at [160, 130] on icon at bounding box center [164, 130] width 10 height 1
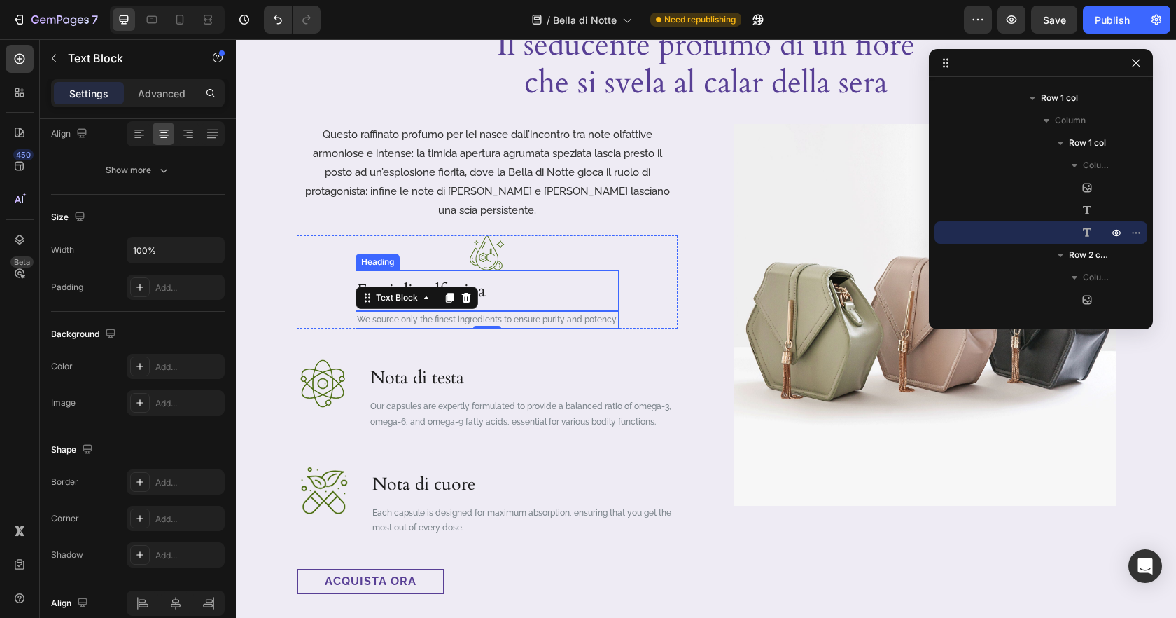
click at [496, 274] on p "Famiglia olfattiva" at bounding box center [487, 291] width 260 height 38
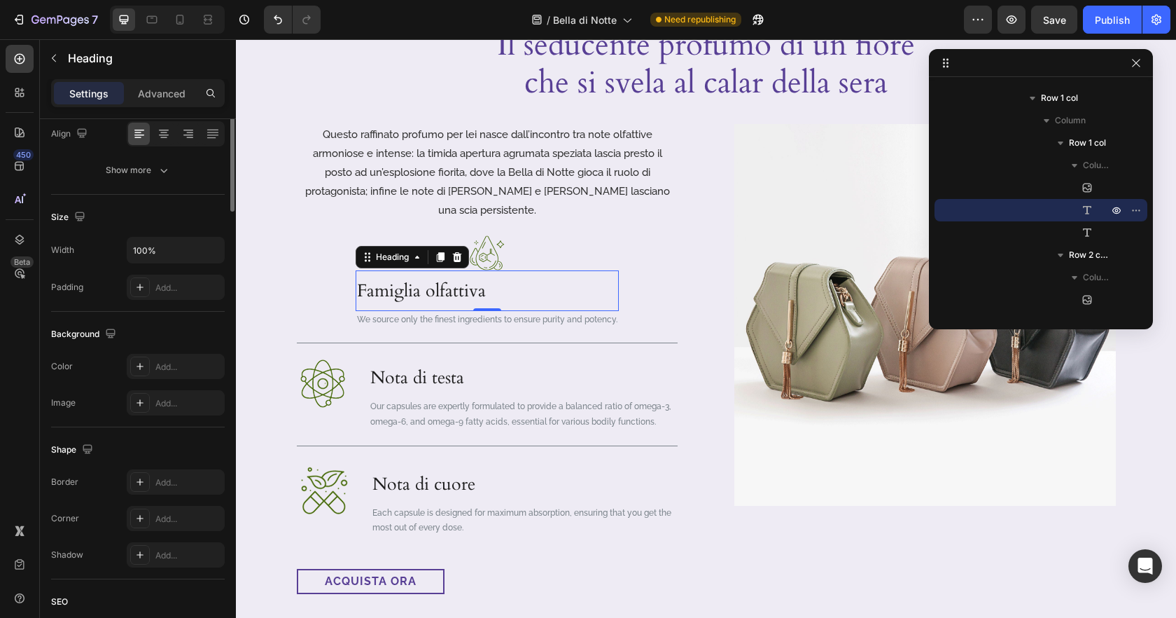
scroll to position [0, 0]
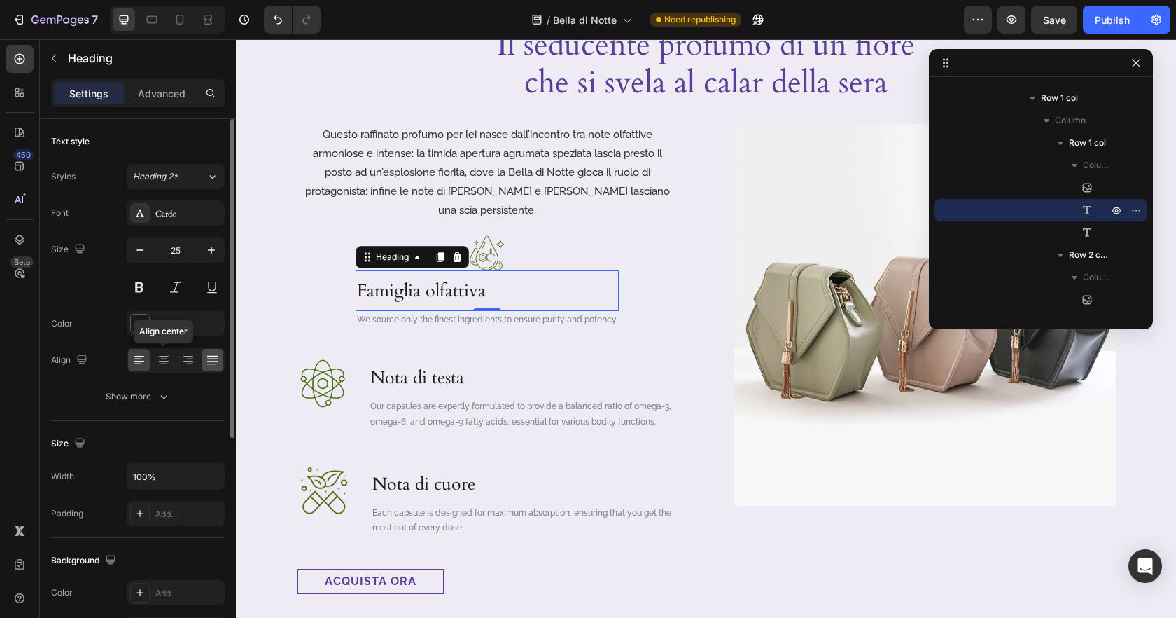
drag, startPoint x: 166, startPoint y: 361, endPoint x: 204, endPoint y: 363, distance: 38.6
click at [166, 361] on icon at bounding box center [164, 361] width 10 height 1
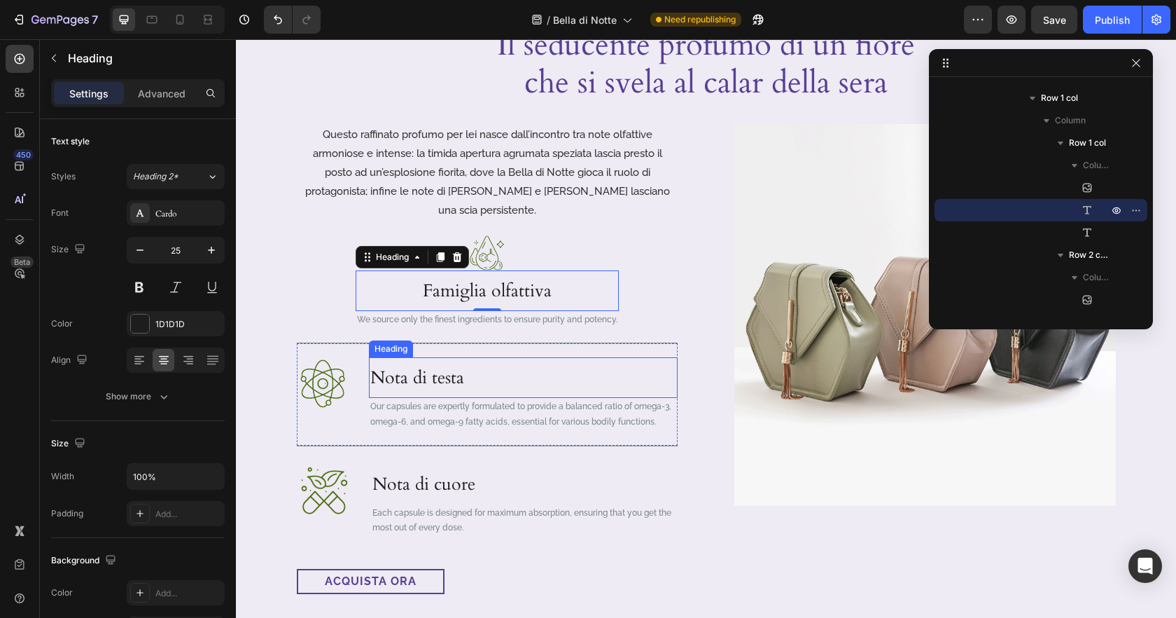
click at [651, 342] on div "Image Nota di testa Heading Our capsules are expertly formulated to provide a b…" at bounding box center [487, 393] width 381 height 102
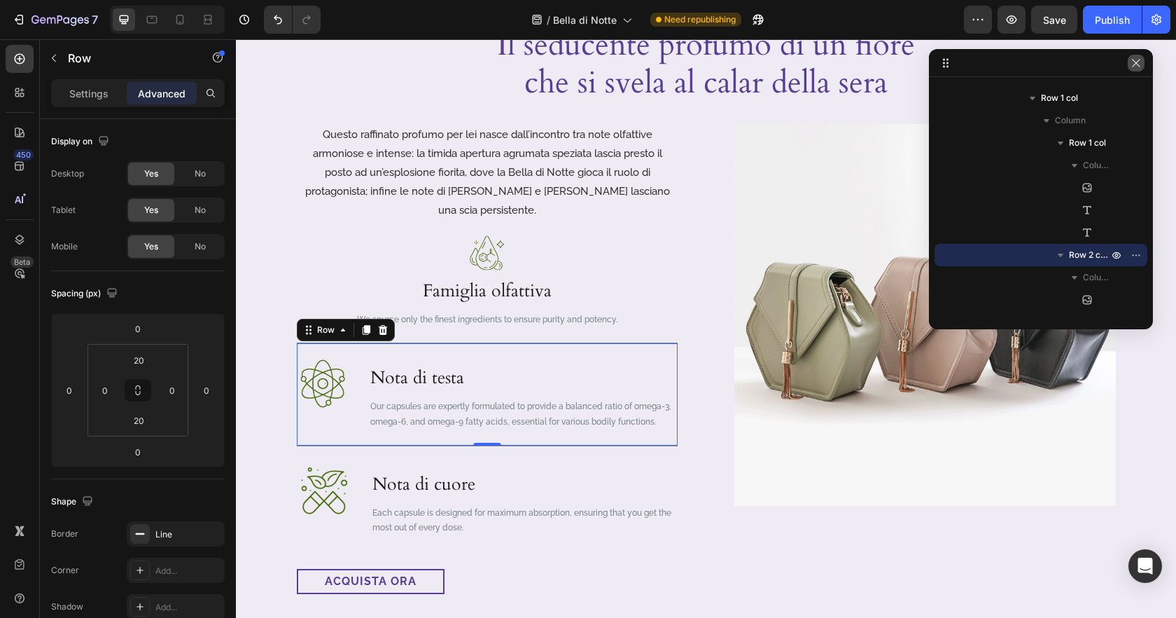
click at [1135, 67] on icon "button" at bounding box center [1136, 62] width 11 height 11
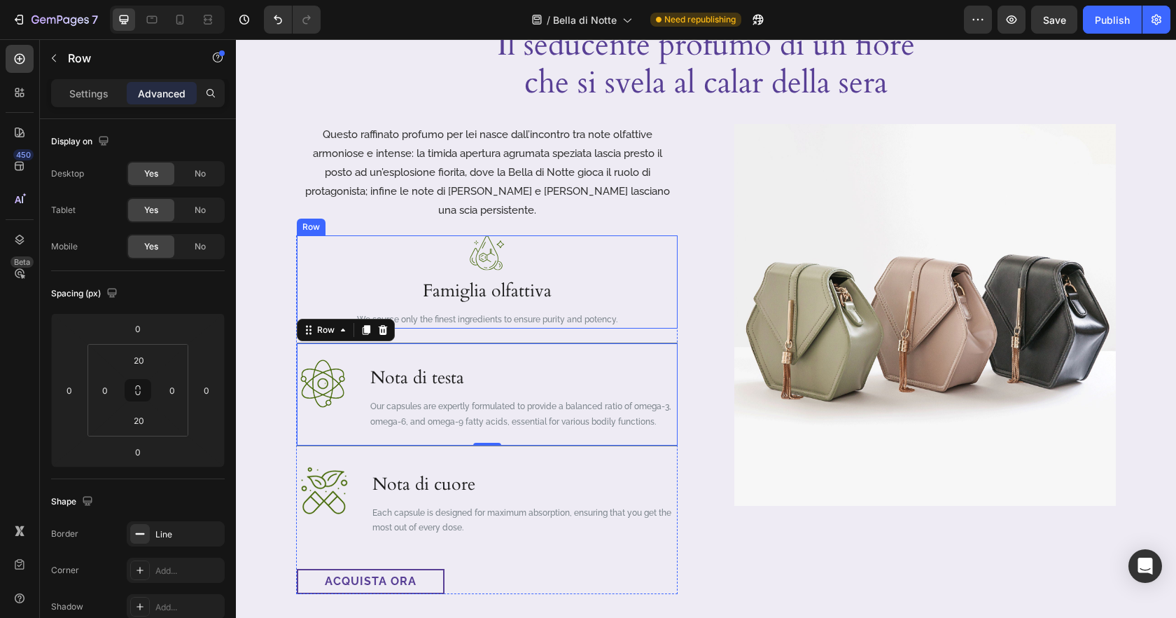
click at [648, 271] on div "Image Famiglia olfattiva Heading We source only the finest ingredients to ensur…" at bounding box center [487, 282] width 381 height 94
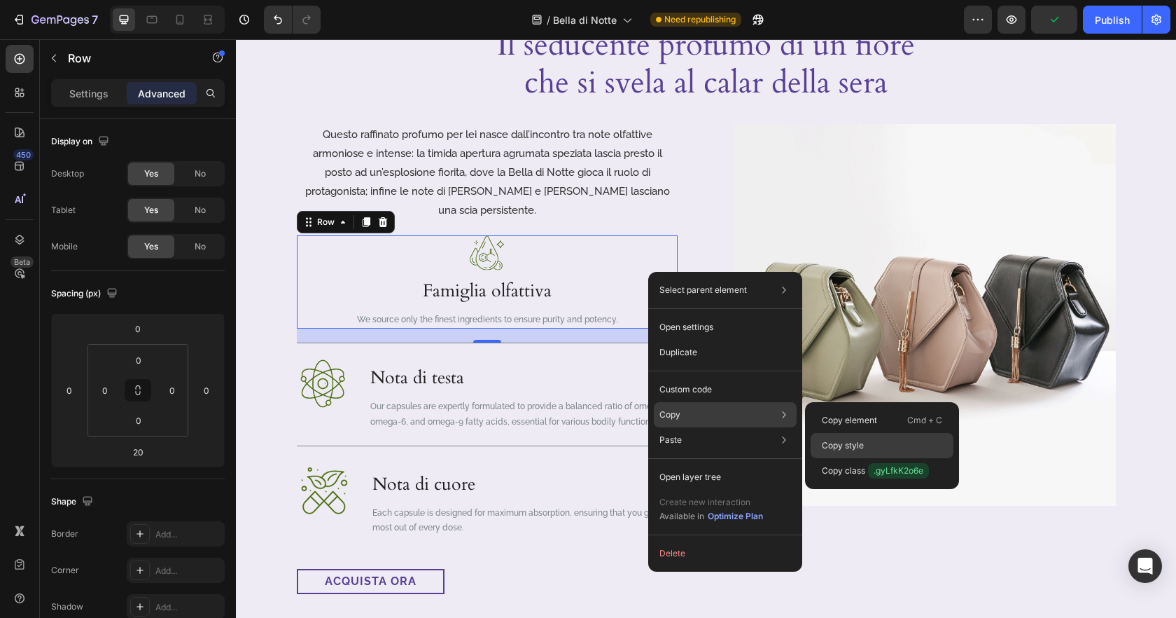
click at [837, 440] on p "Copy style" at bounding box center [843, 445] width 42 height 13
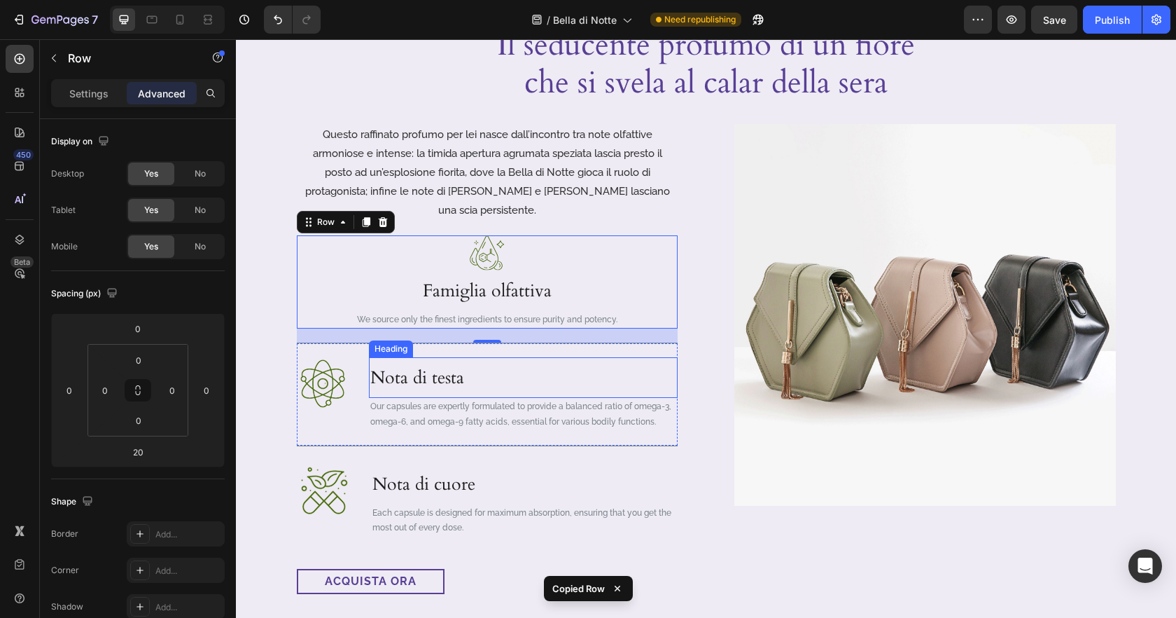
click at [662, 368] on p "Nota di testa" at bounding box center [523, 377] width 306 height 38
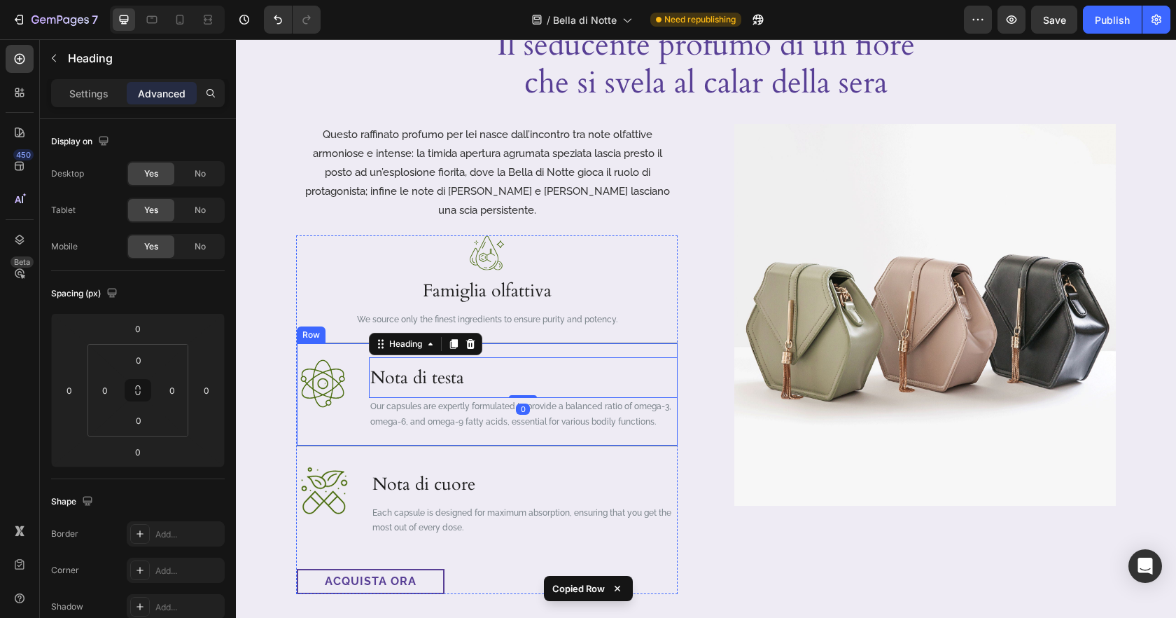
click at [344, 413] on div "Image Nota di testa Heading 0 Our capsules are expertly formulated to provide a…" at bounding box center [487, 393] width 381 height 102
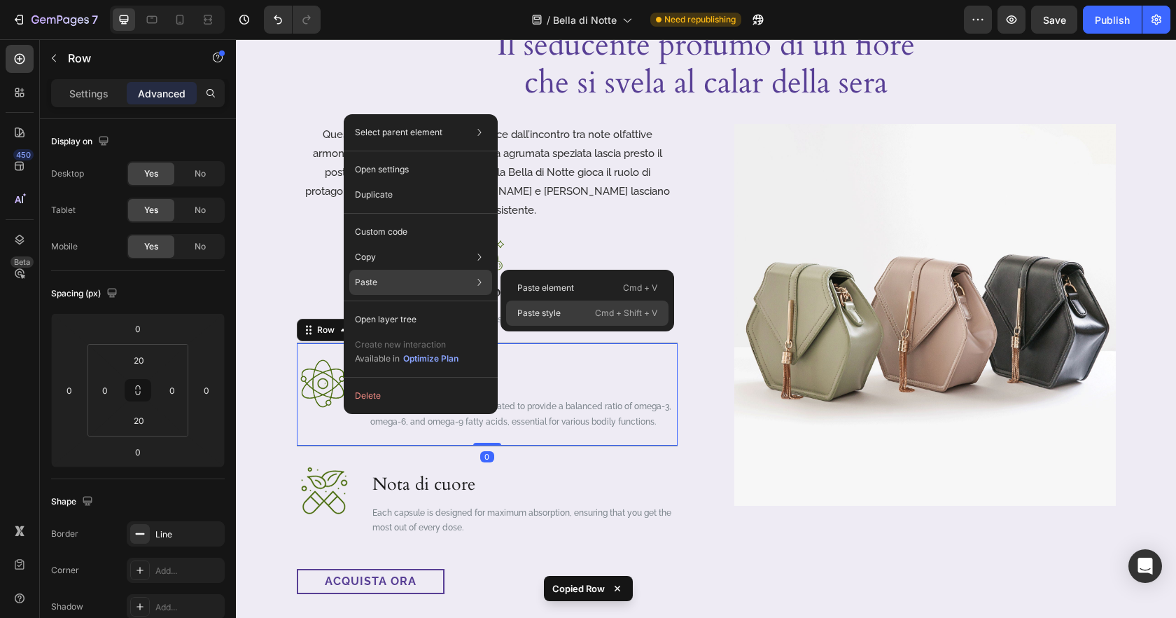
click at [577, 313] on div "Paste style Cmd + Shift + V" at bounding box center [587, 312] width 162 height 25
type input "20"
type input "0"
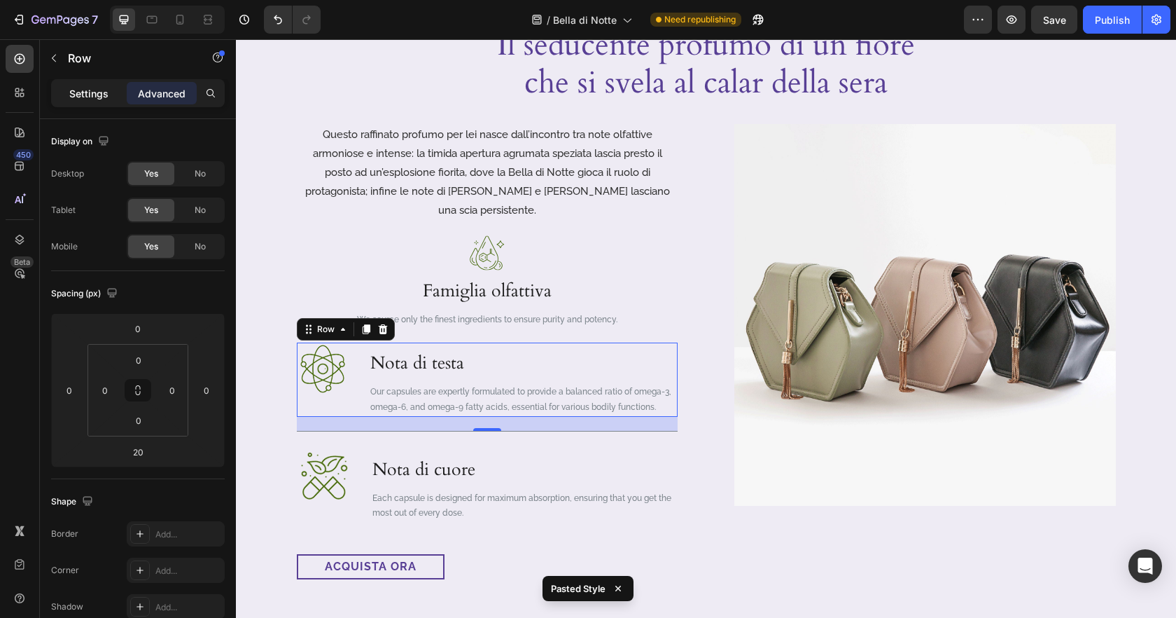
click at [81, 88] on p "Settings" at bounding box center [88, 93] width 39 height 15
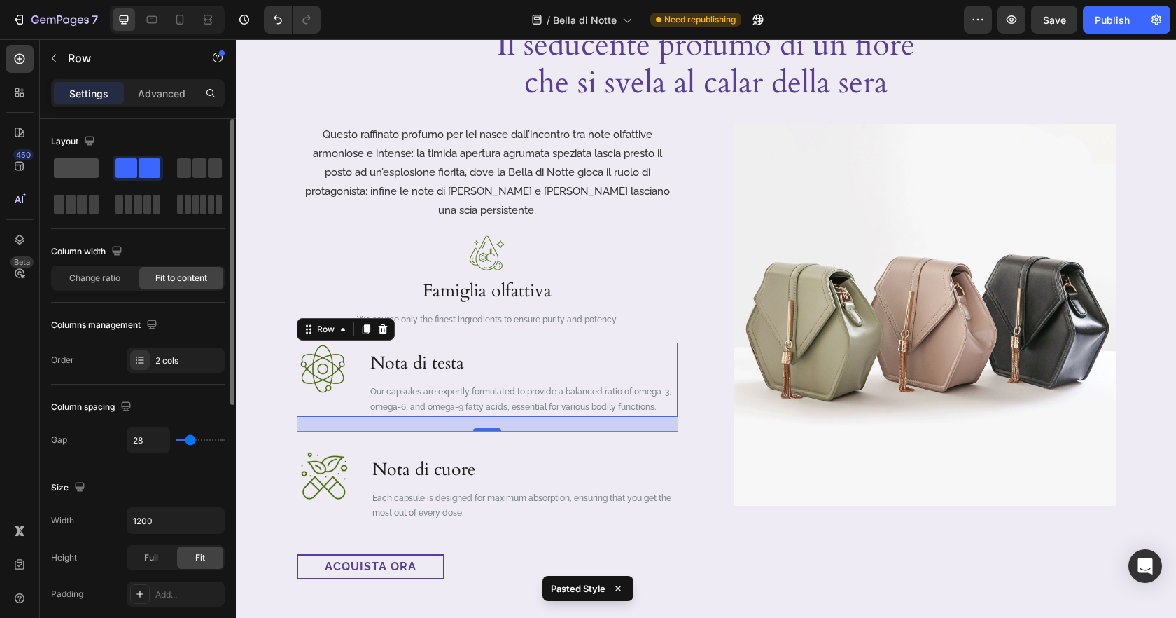
click at [87, 161] on span at bounding box center [76, 168] width 45 height 20
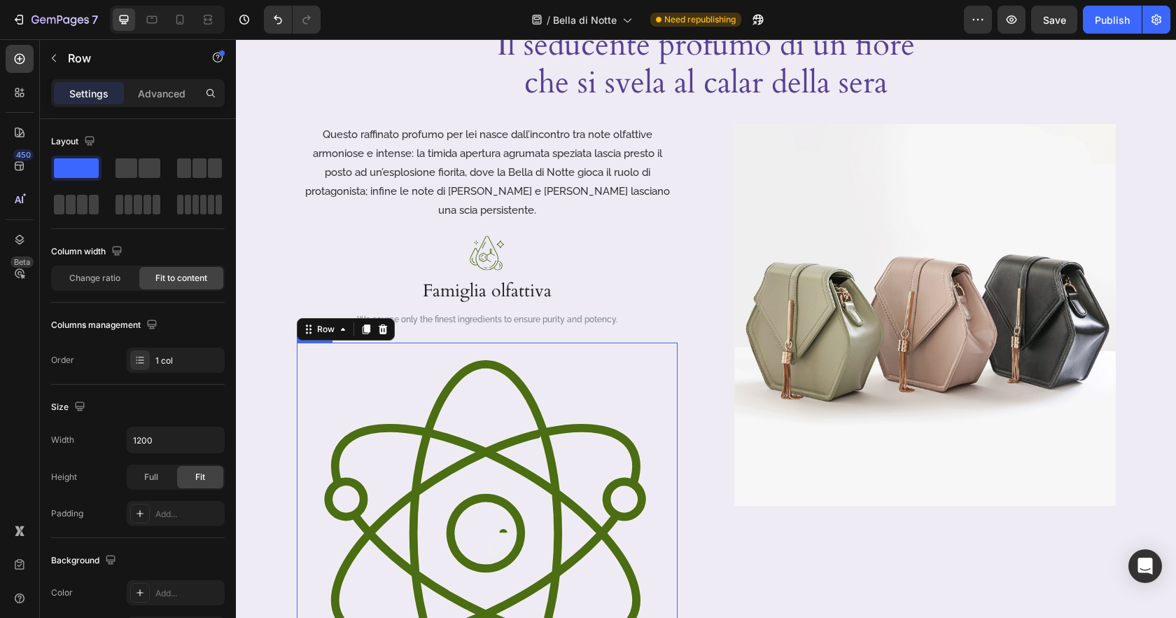
click at [583, 454] on img at bounding box center [487, 532] width 381 height 381
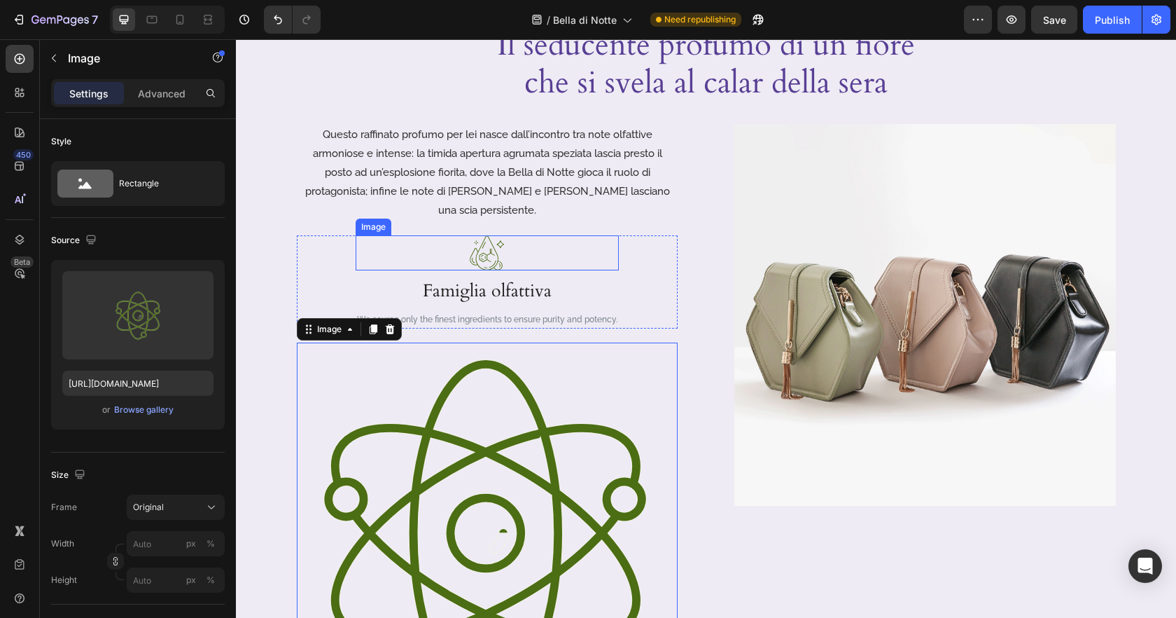
click at [501, 246] on img at bounding box center [487, 252] width 35 height 35
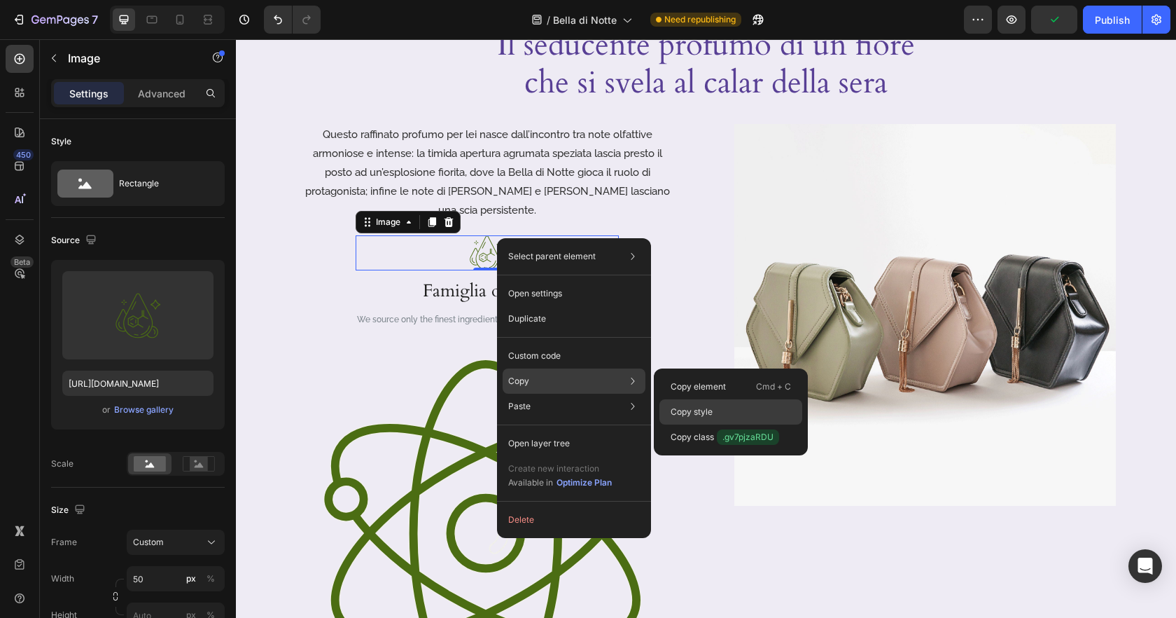
click at [733, 424] on div "Copy style" at bounding box center [731, 436] width 143 height 25
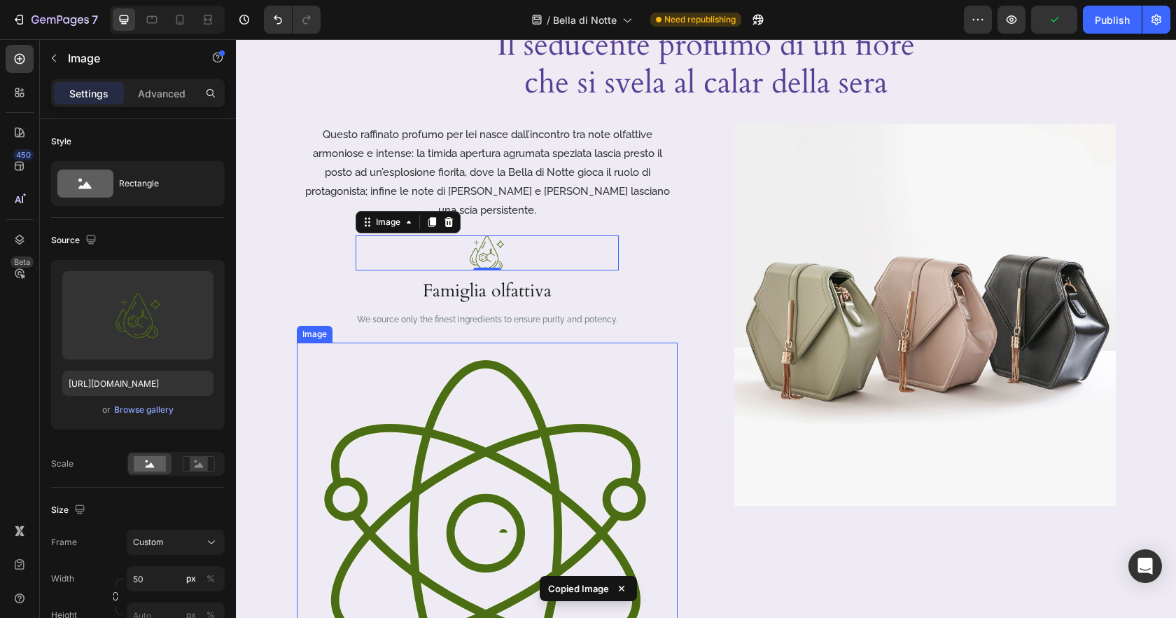
click at [519, 400] on img at bounding box center [487, 532] width 381 height 381
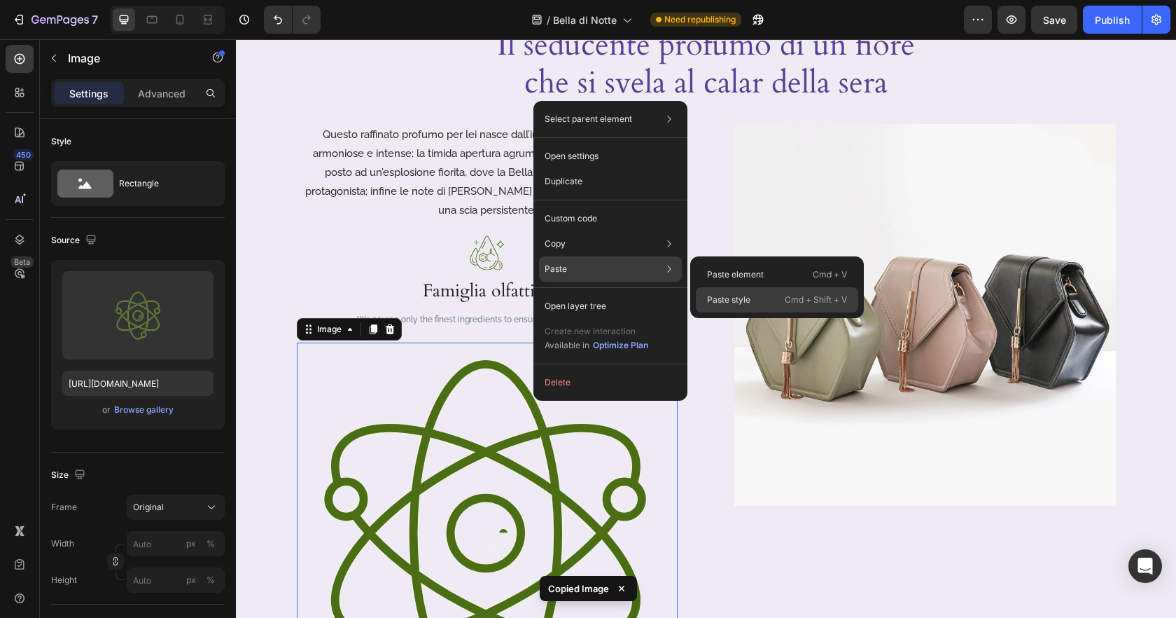
click at [756, 300] on div "Paste style Cmd + Shift + V" at bounding box center [777, 299] width 162 height 25
type input "50"
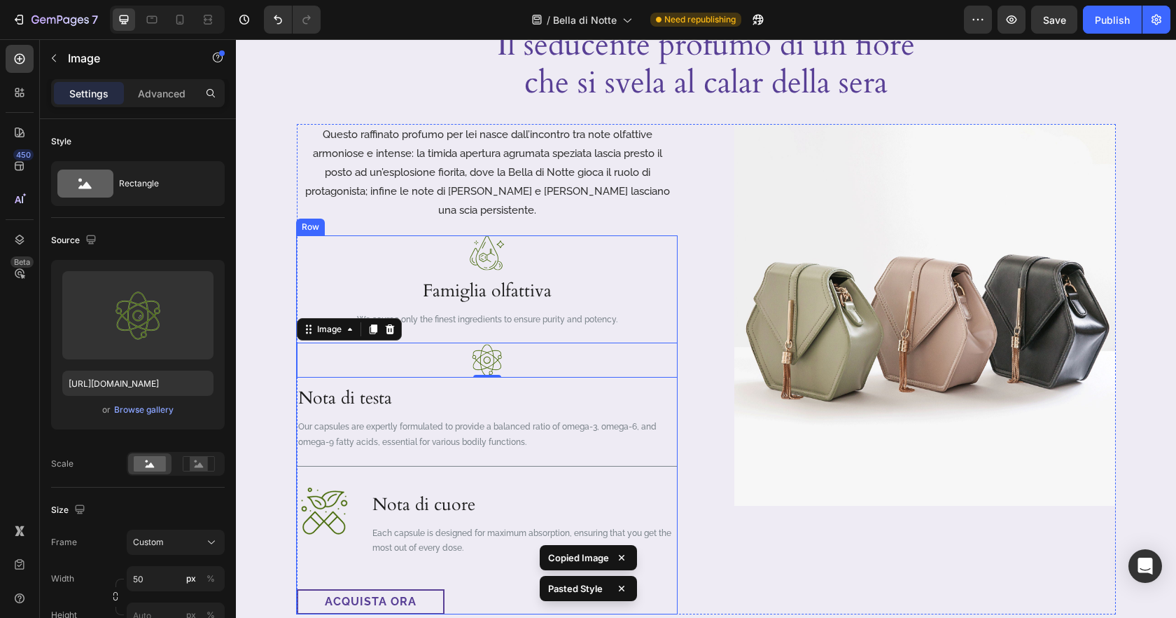
click at [676, 484] on h3 "Nota di cuore" at bounding box center [524, 504] width 307 height 41
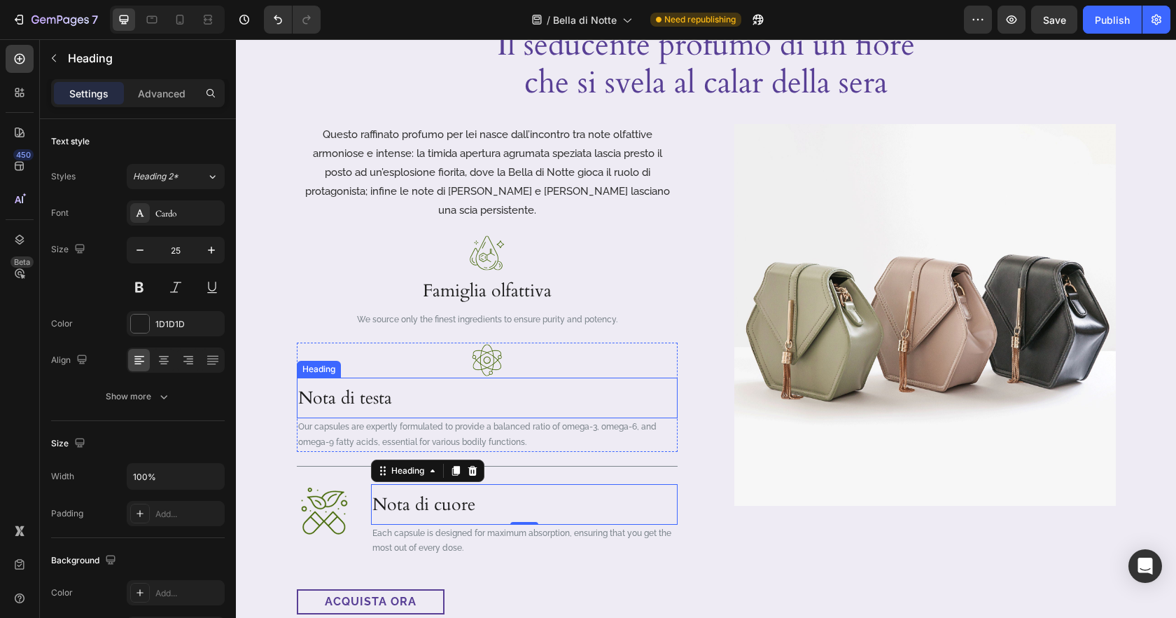
click at [380, 377] on h3 "Nota di testa" at bounding box center [487, 397] width 381 height 41
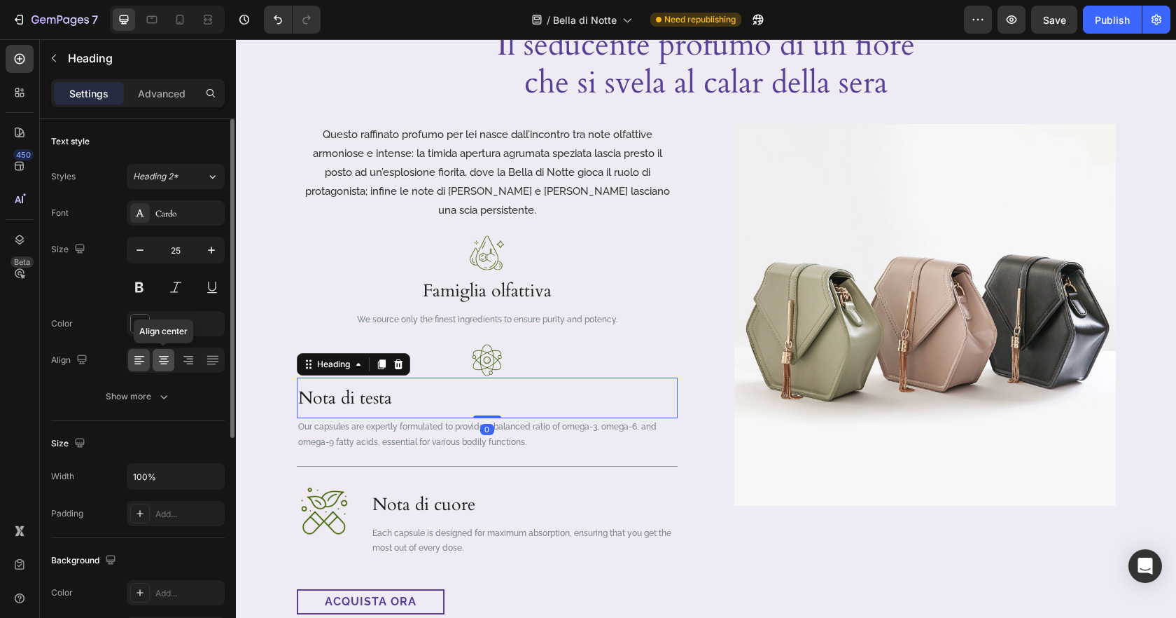
click at [165, 356] on icon at bounding box center [164, 356] width 10 height 1
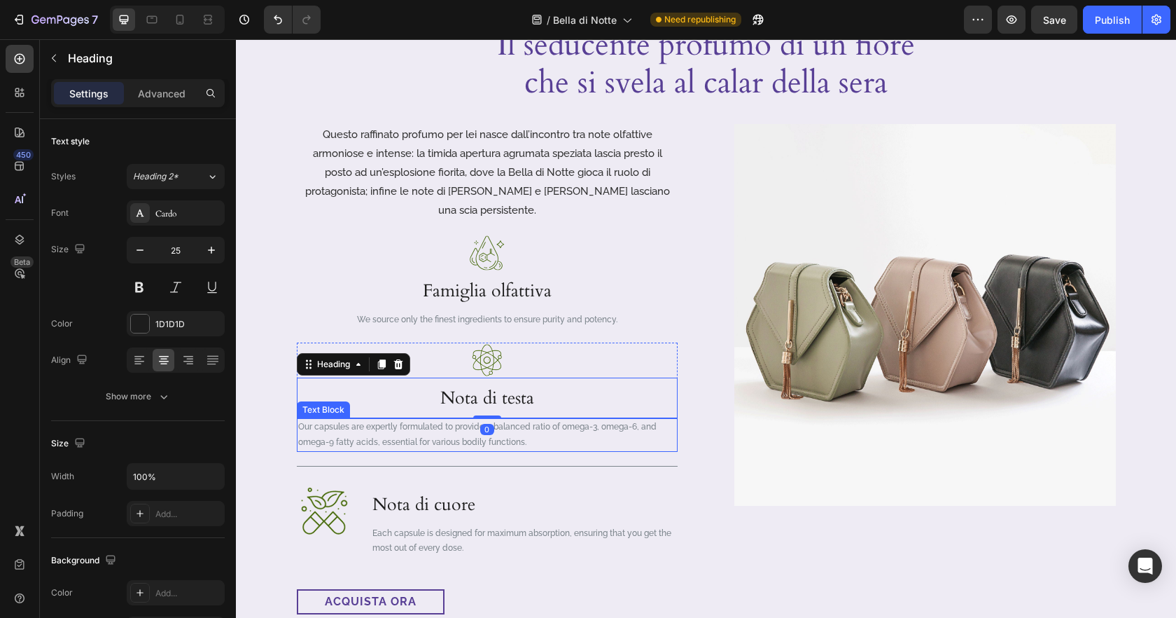
click at [377, 419] on p "Our capsules are expertly formulated to provide a balanced ratio of omega-3, om…" at bounding box center [487, 434] width 378 height 30
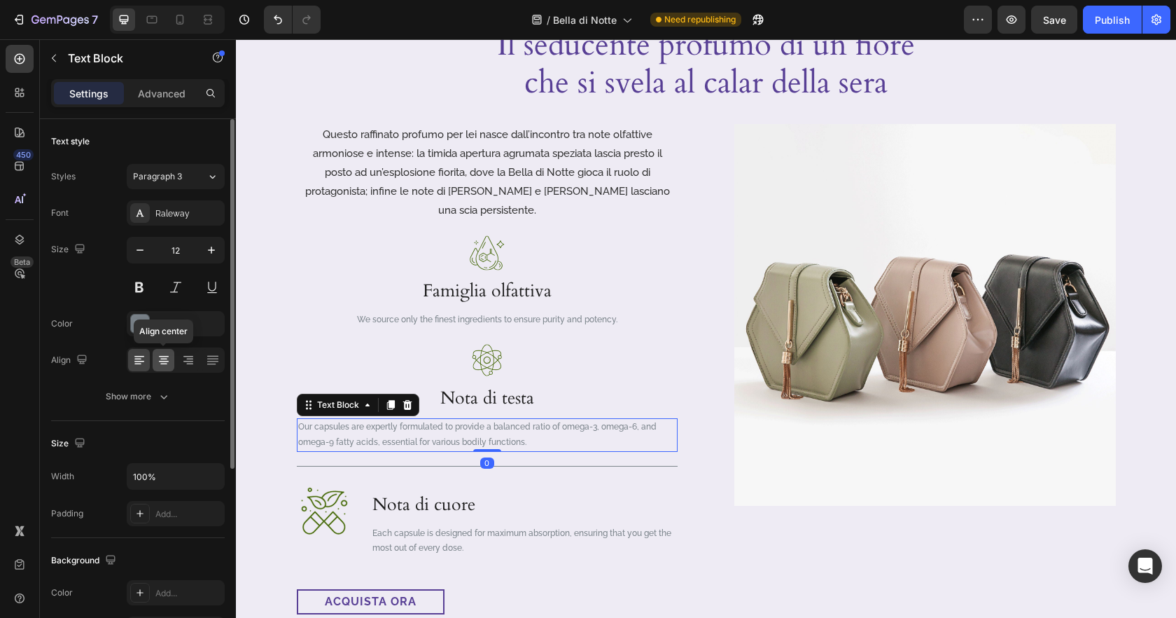
click at [162, 359] on icon at bounding box center [164, 360] width 14 height 14
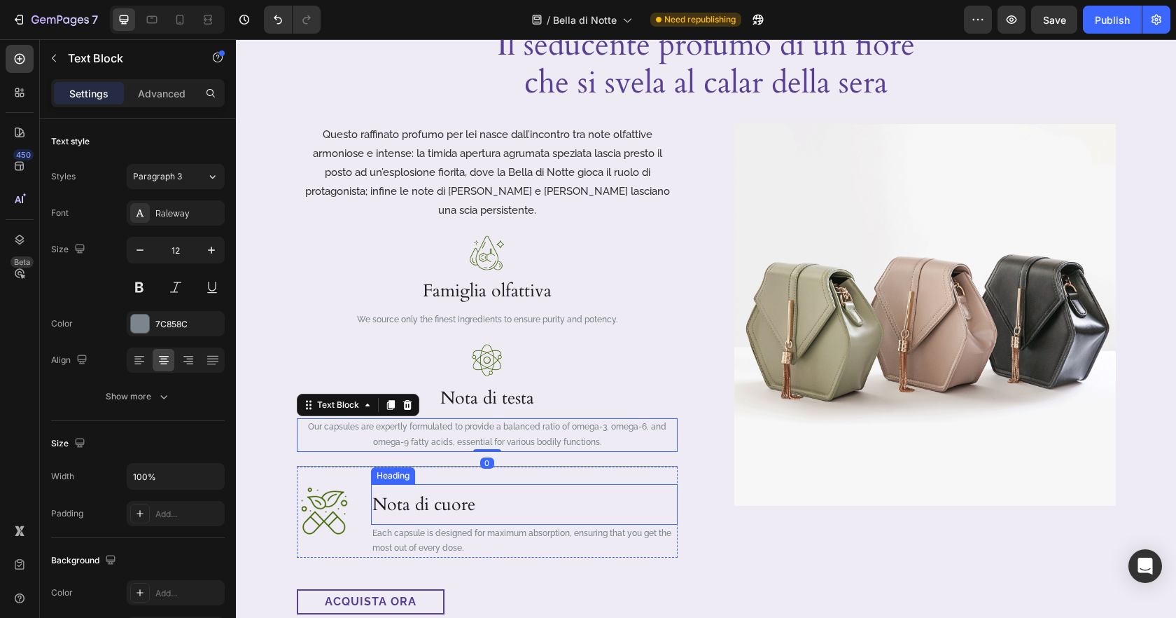
click at [596, 487] on p "Nota di cuore" at bounding box center [524, 504] width 304 height 38
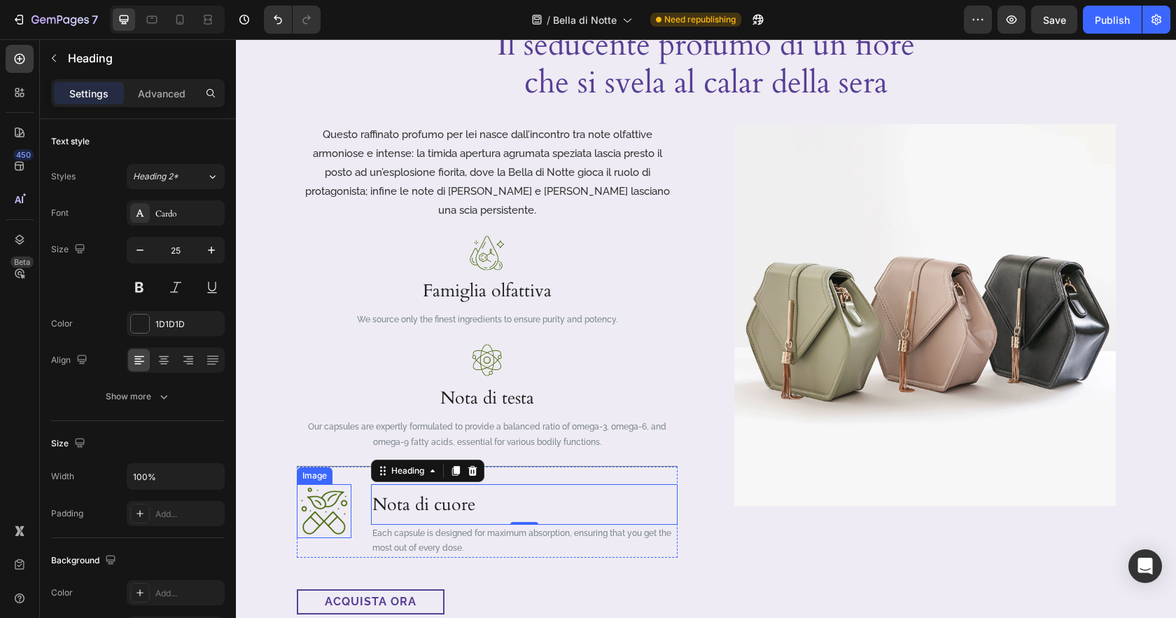
click at [343, 491] on img at bounding box center [324, 511] width 55 height 54
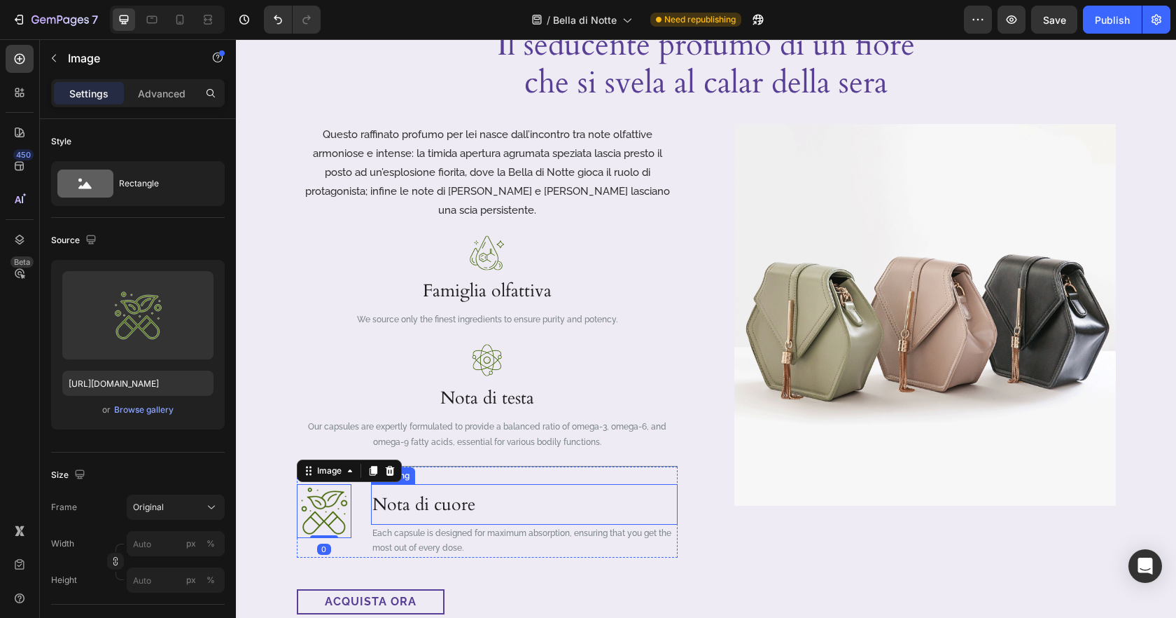
click at [566, 495] on p "Nota di cuore" at bounding box center [524, 504] width 304 height 38
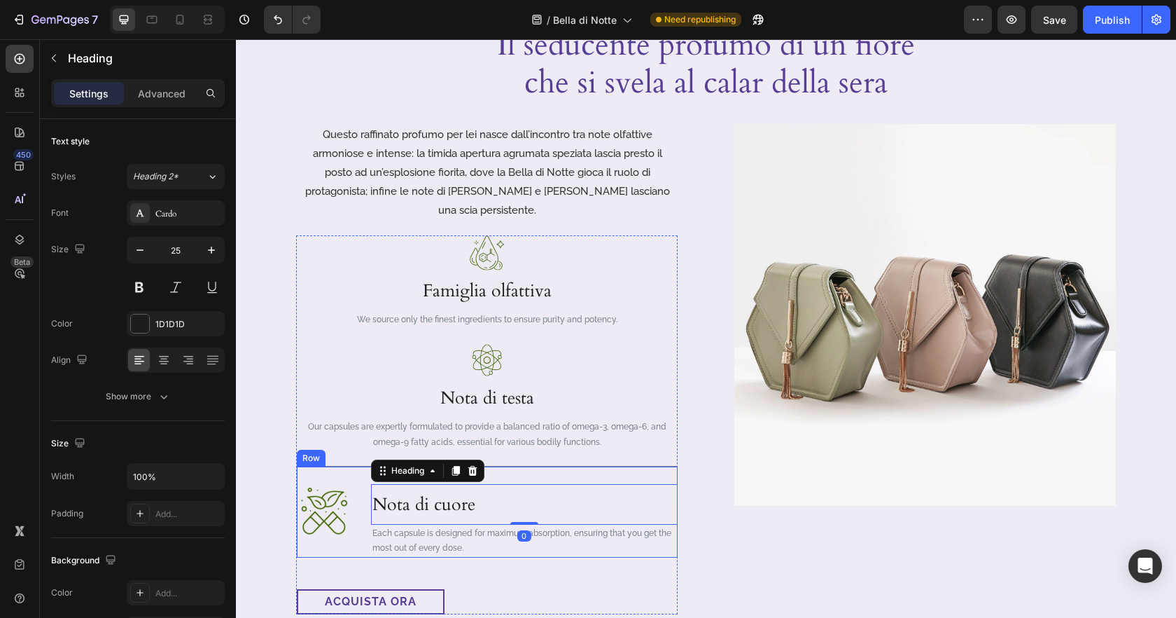
click at [355, 538] on div "Image Famiglia olfattiva Heading We source only the finest ingredients to ensur…" at bounding box center [487, 424] width 381 height 379
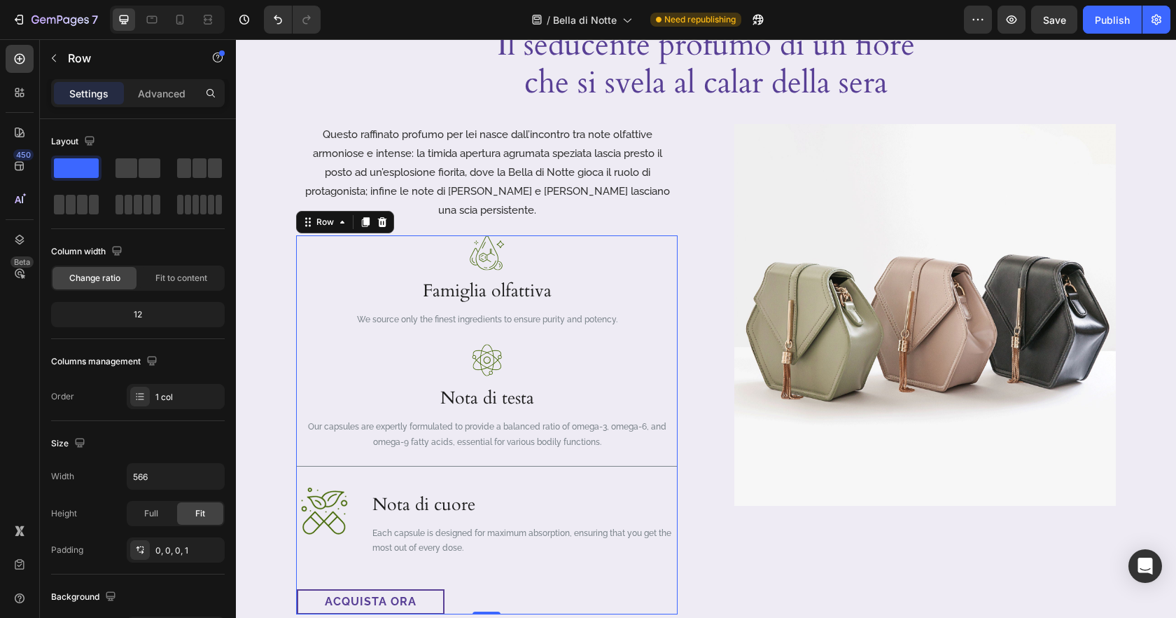
click at [354, 547] on div "Image Famiglia olfattiva Heading We source only the finest ingredients to ensur…" at bounding box center [487, 424] width 381 height 379
click at [366, 521] on div "Image Nota di cuore Heading Each capsule is designed for maximum absorption, en…" at bounding box center [487, 512] width 381 height 92
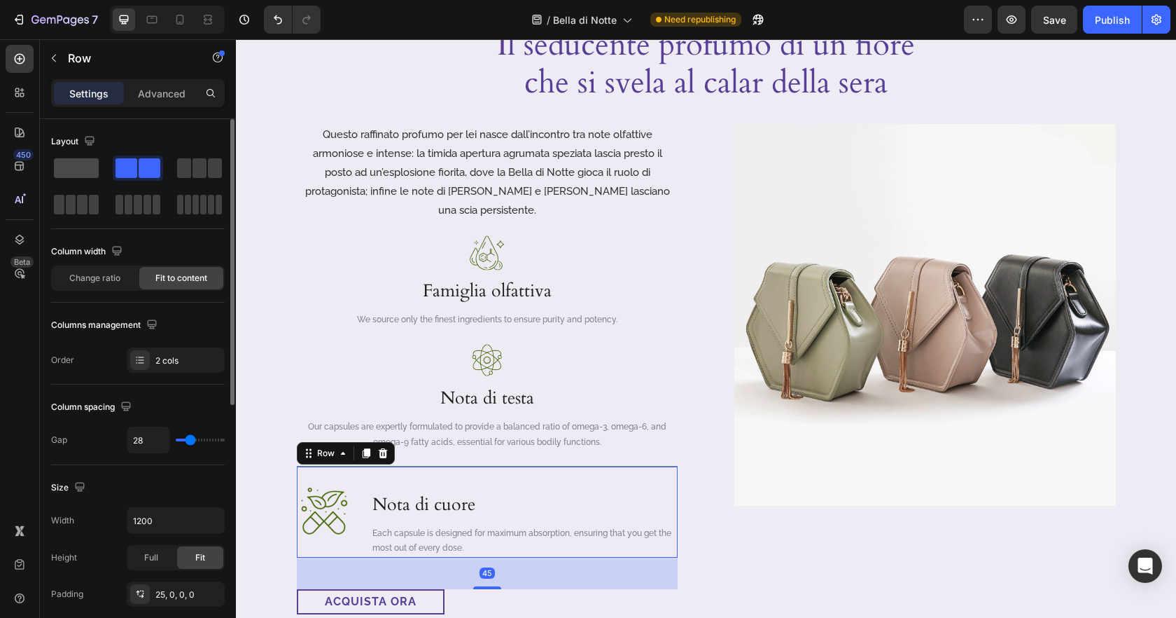
click at [70, 174] on span at bounding box center [76, 168] width 45 height 20
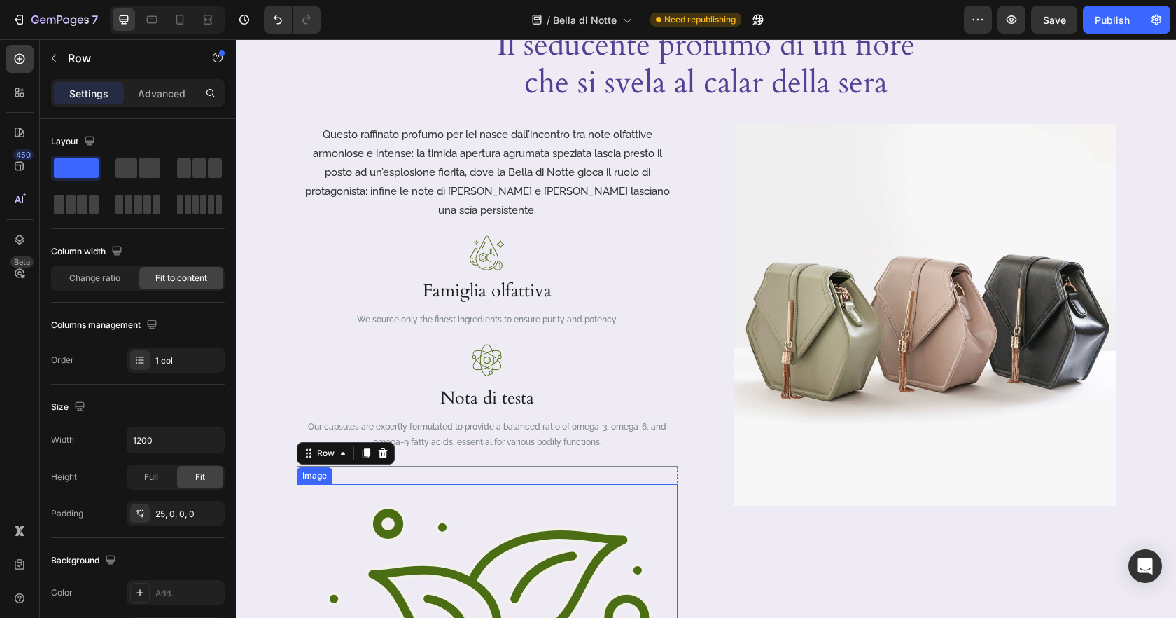
scroll to position [807, 0]
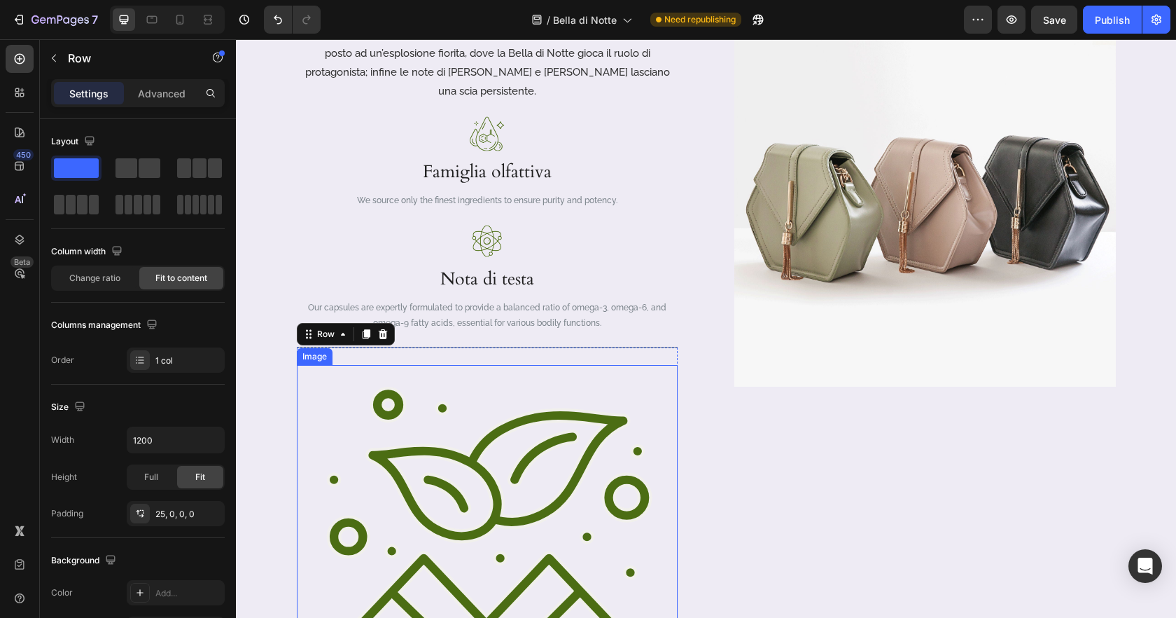
click at [588, 452] on img at bounding box center [487, 553] width 381 height 376
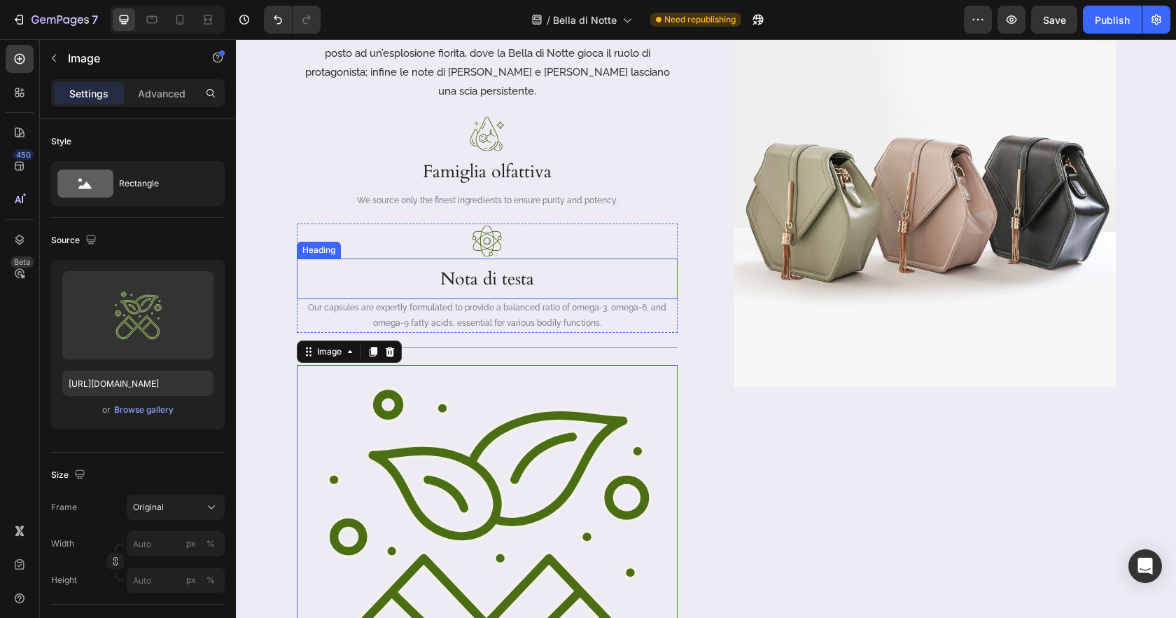
click at [482, 223] on img at bounding box center [487, 240] width 35 height 35
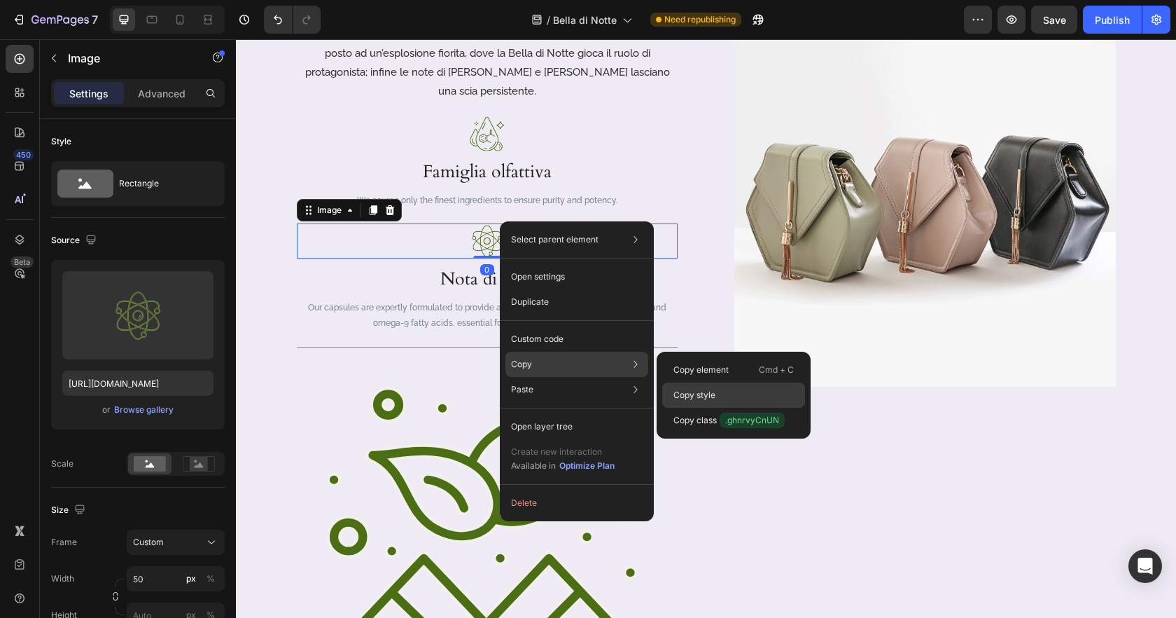
drag, startPoint x: 737, startPoint y: 389, endPoint x: 307, endPoint y: 368, distance: 429.7
click at [737, 407] on div "Copy style" at bounding box center [733, 419] width 143 height 25
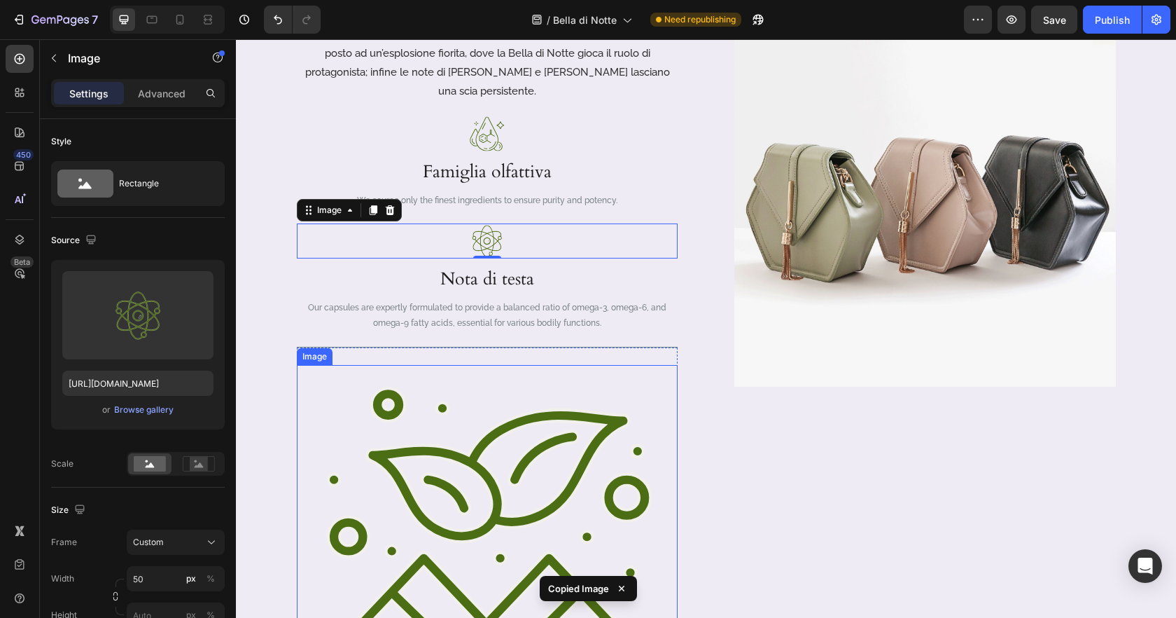
click at [609, 398] on img at bounding box center [487, 553] width 381 height 376
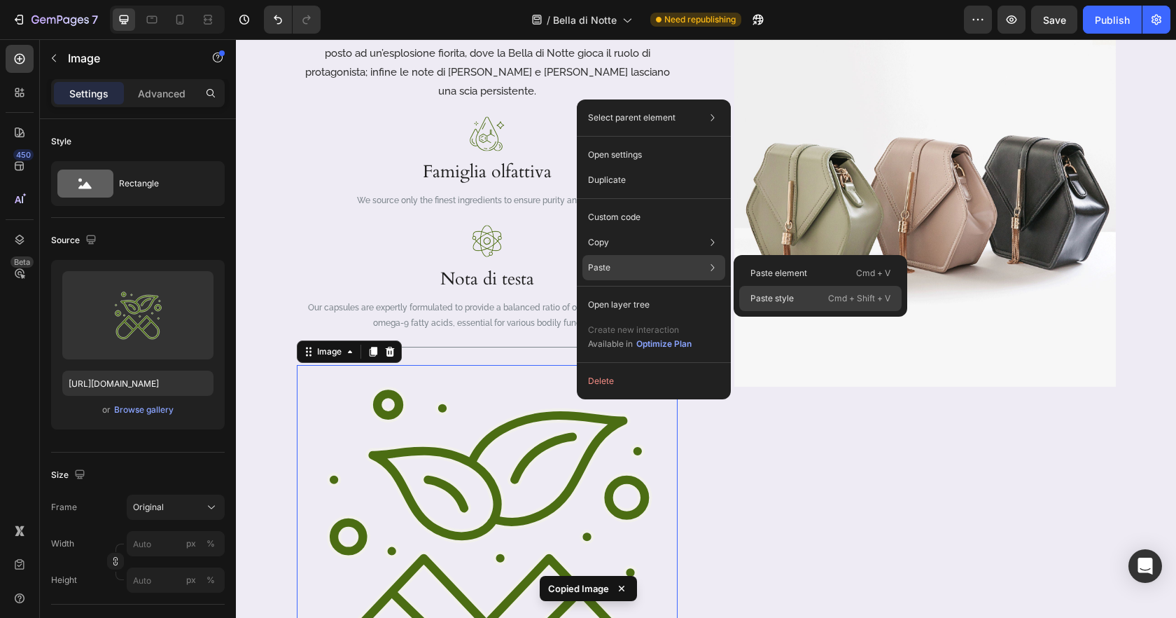
click at [760, 300] on p "Paste style" at bounding box center [772, 298] width 43 height 13
type input "50"
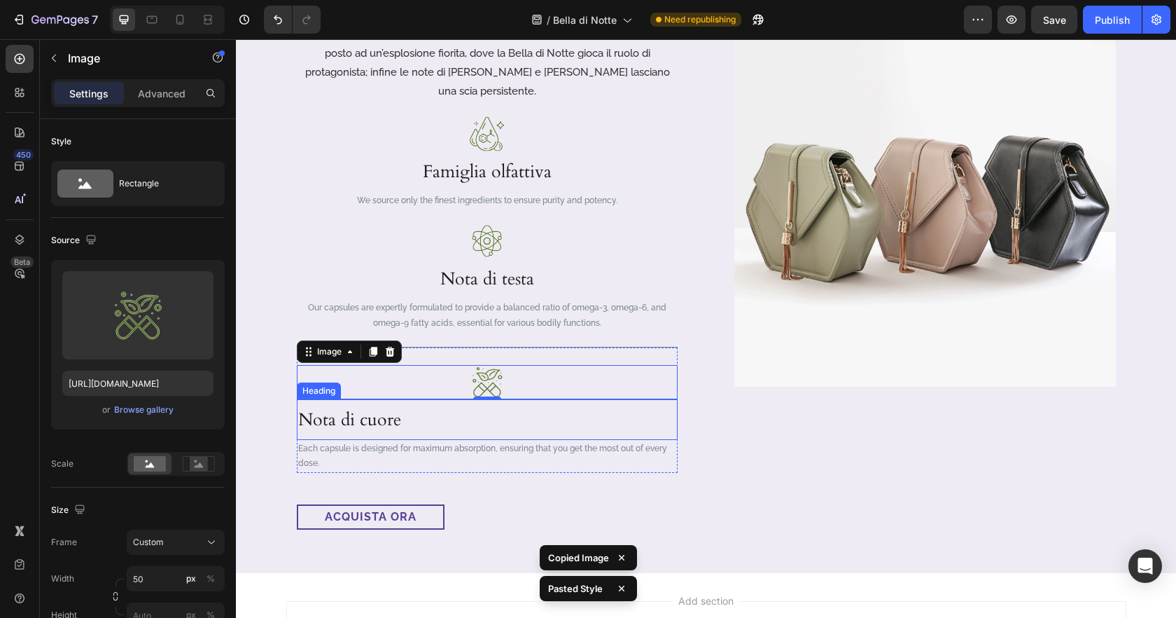
click at [385, 400] on h3 "Nota di cuore" at bounding box center [487, 419] width 381 height 41
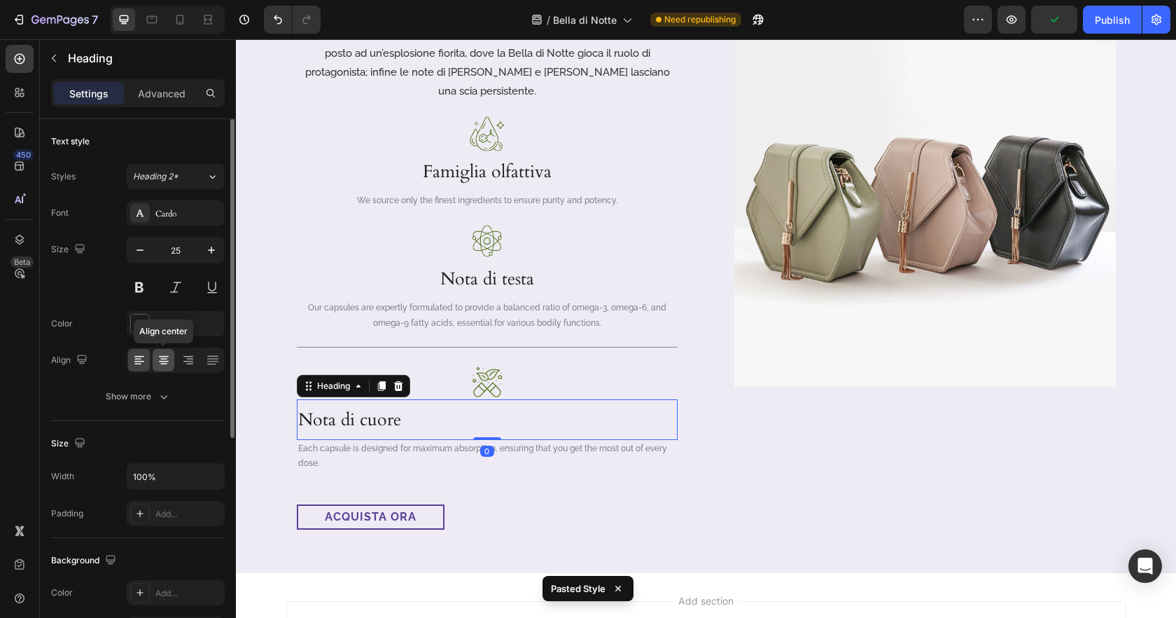
click at [167, 365] on icon at bounding box center [164, 360] width 14 height 14
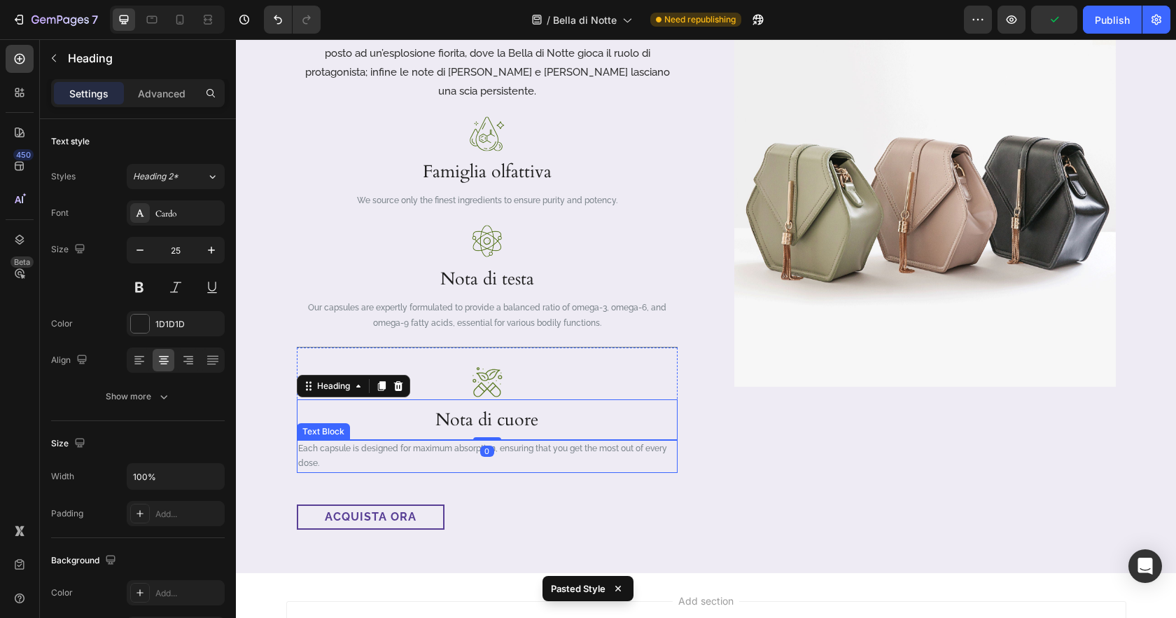
click at [349, 441] on p "Each capsule is designed for maximum absorption, ensuring that you get the most…" at bounding box center [487, 456] width 378 height 30
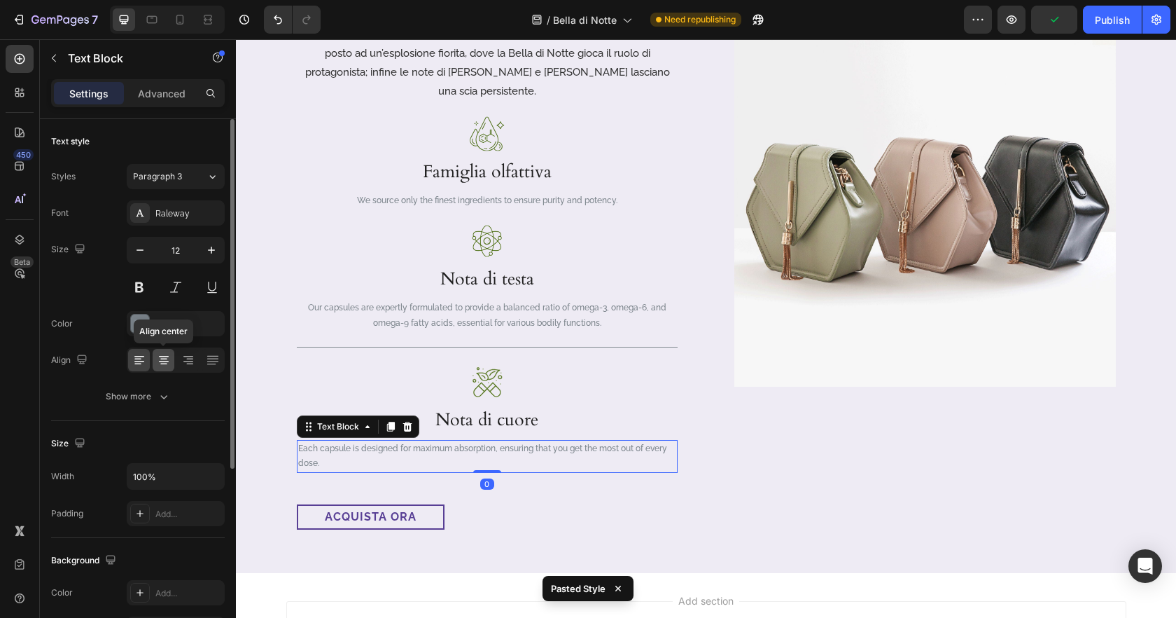
click at [153, 356] on div at bounding box center [164, 360] width 22 height 22
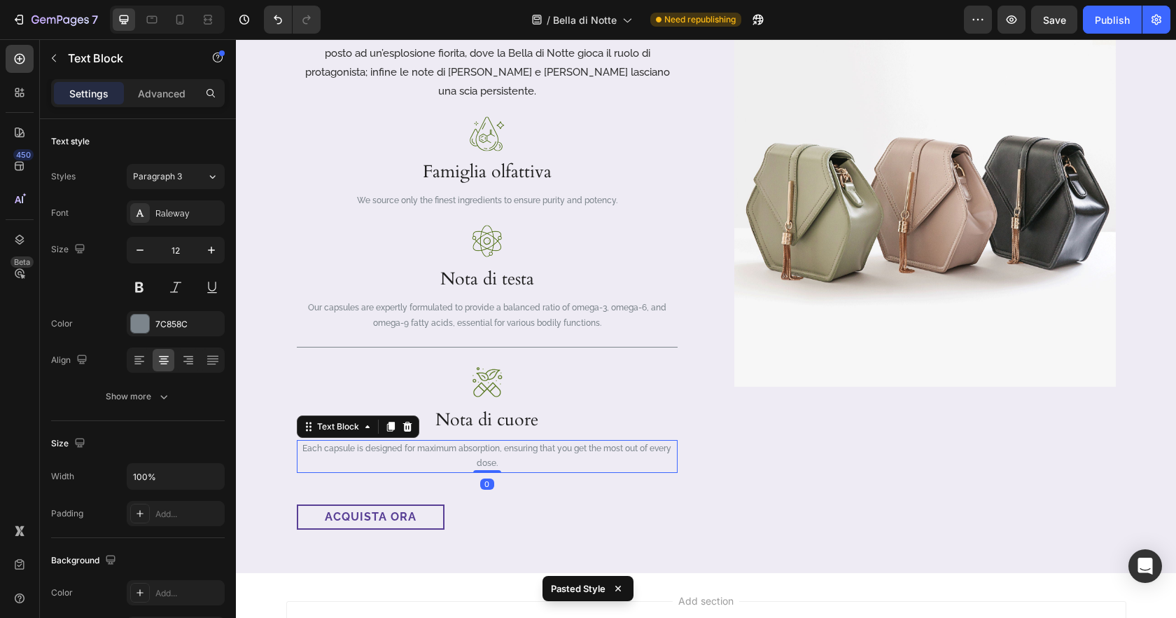
click at [658, 447] on p "Each capsule is designed for maximum absorption, ensuring that you get the most…" at bounding box center [487, 456] width 378 height 30
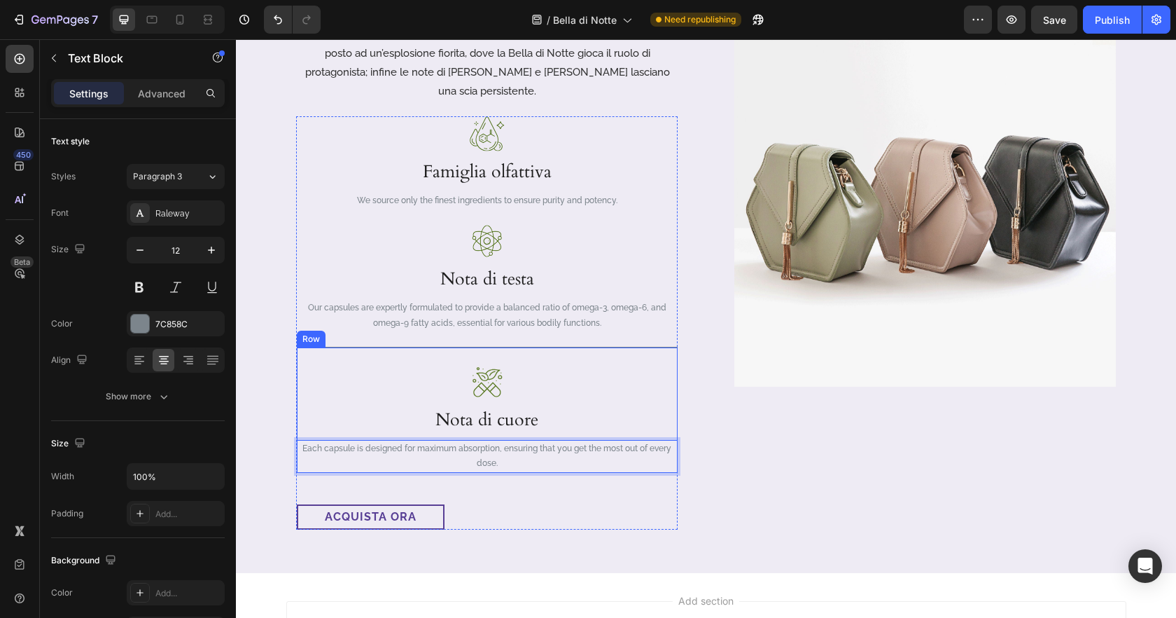
click at [649, 347] on div "Image Nota di cuore Heading Each capsule is designed for maximum absorption, en…" at bounding box center [487, 410] width 381 height 127
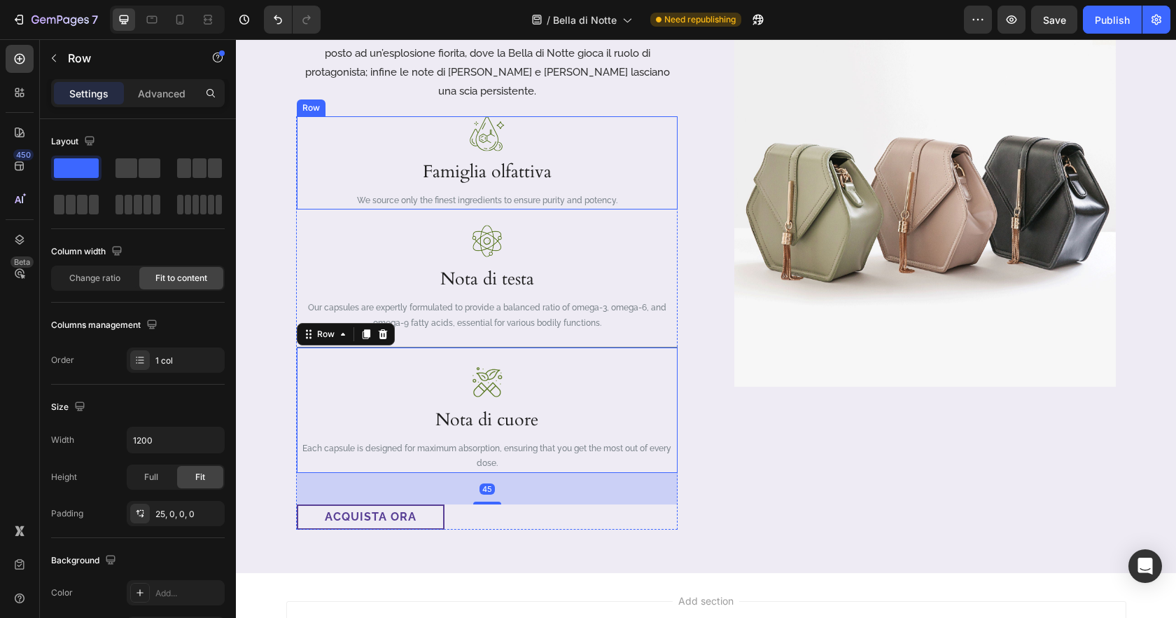
click at [645, 179] on div "Image Famiglia olfattiva Heading We source only the finest ingredients to ensur…" at bounding box center [487, 163] width 381 height 94
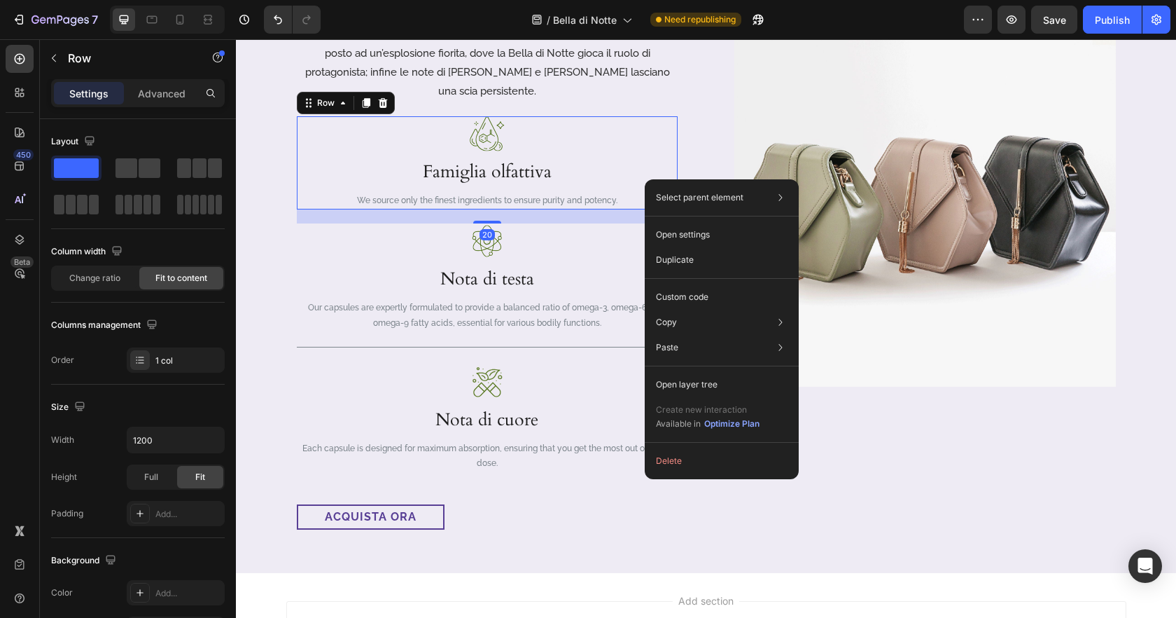
drag, startPoint x: 645, startPoint y: 179, endPoint x: 881, endPoint y: 218, distance: 239.3
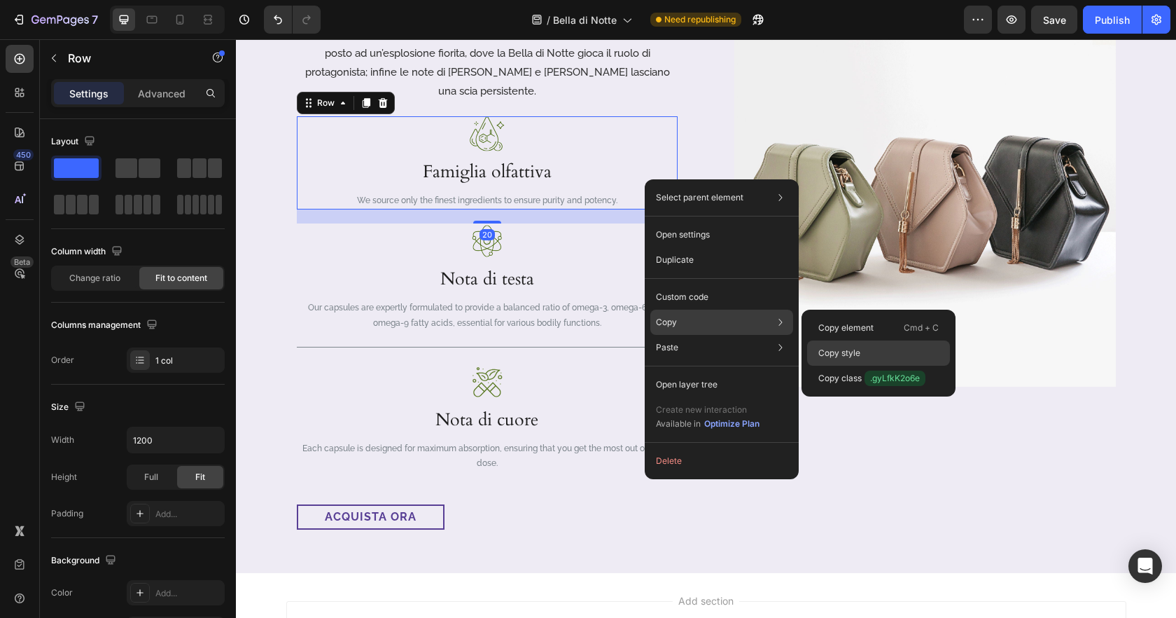
click at [835, 351] on p "Copy style" at bounding box center [839, 353] width 42 height 13
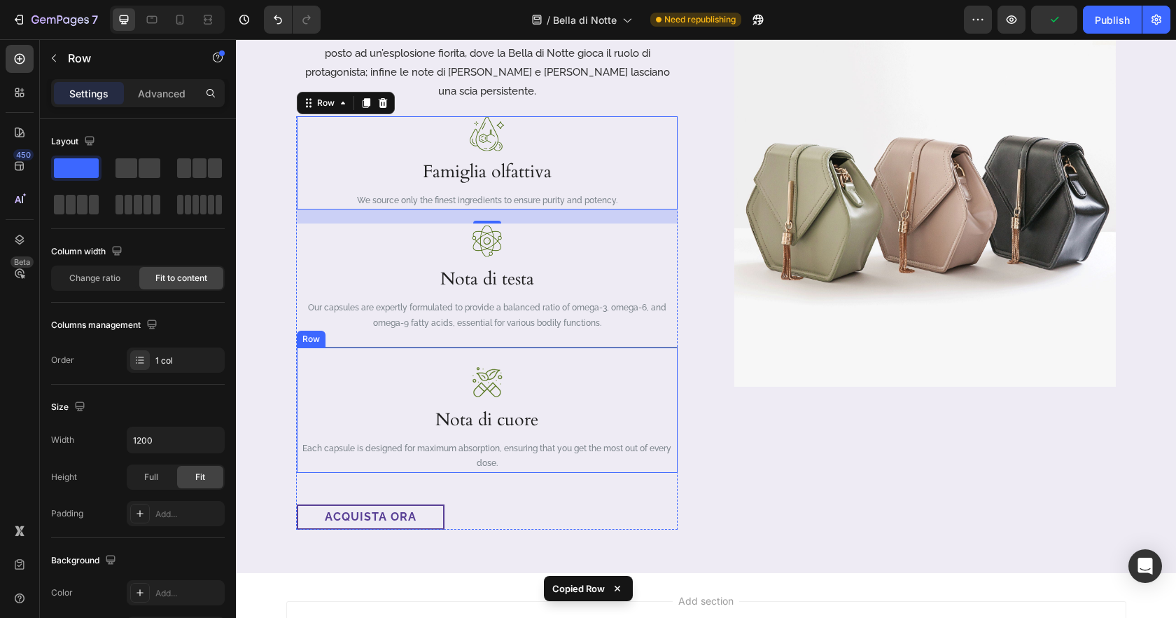
click at [666, 347] on div "Image Nota di cuore Heading Each capsule is designed for maximum absorption, en…" at bounding box center [487, 410] width 381 height 127
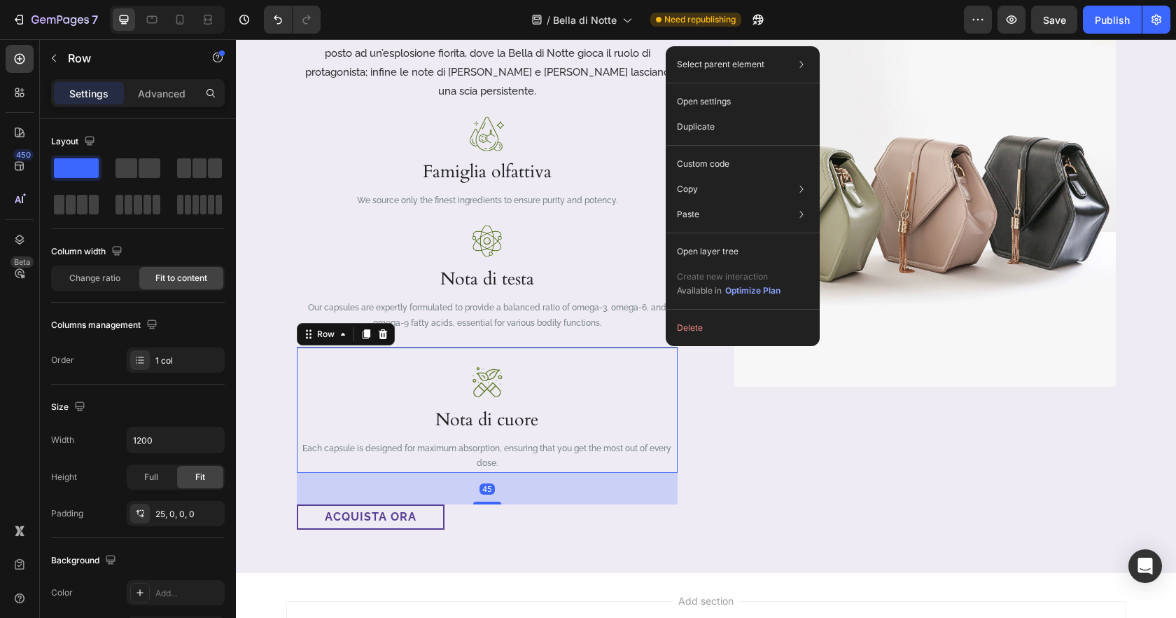
drag, startPoint x: 666, startPoint y: 341, endPoint x: 902, endPoint y: 380, distance: 239.2
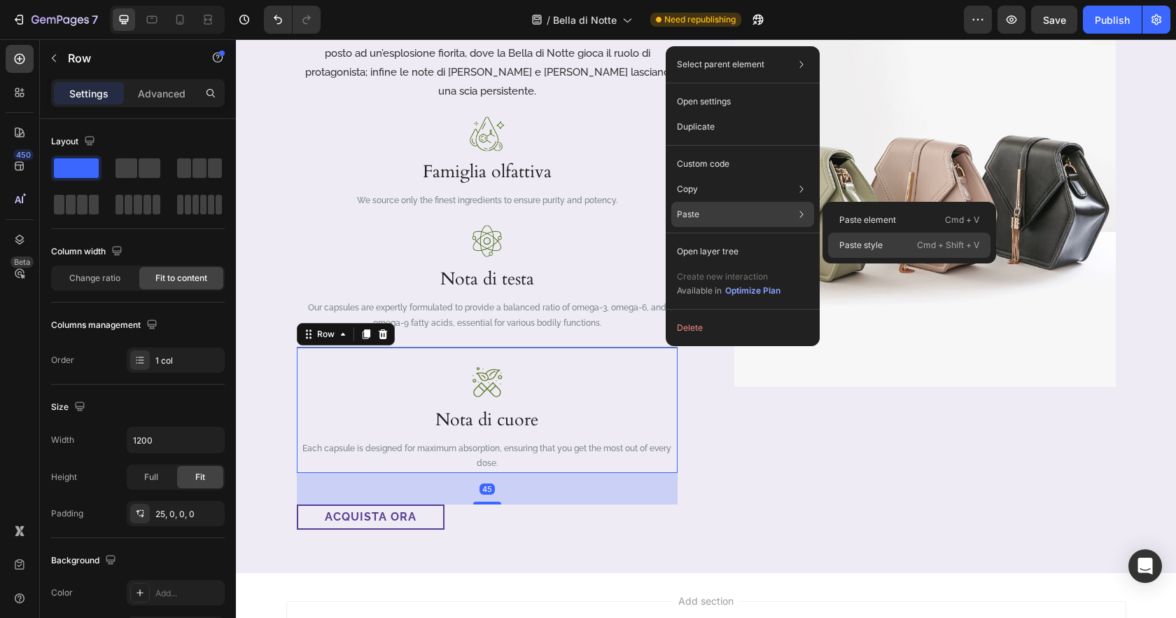
drag, startPoint x: 867, startPoint y: 239, endPoint x: 632, endPoint y: 200, distance: 239.2
click at [867, 239] on p "Paste style" at bounding box center [860, 245] width 43 height 13
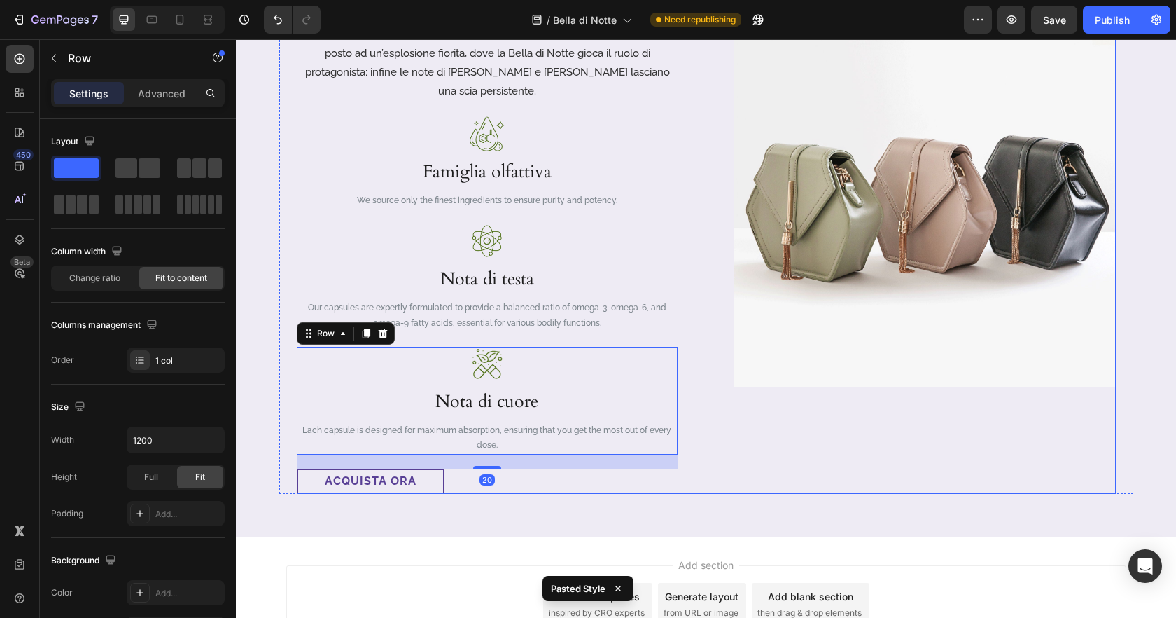
click at [743, 455] on div "Image" at bounding box center [925, 249] width 382 height 489
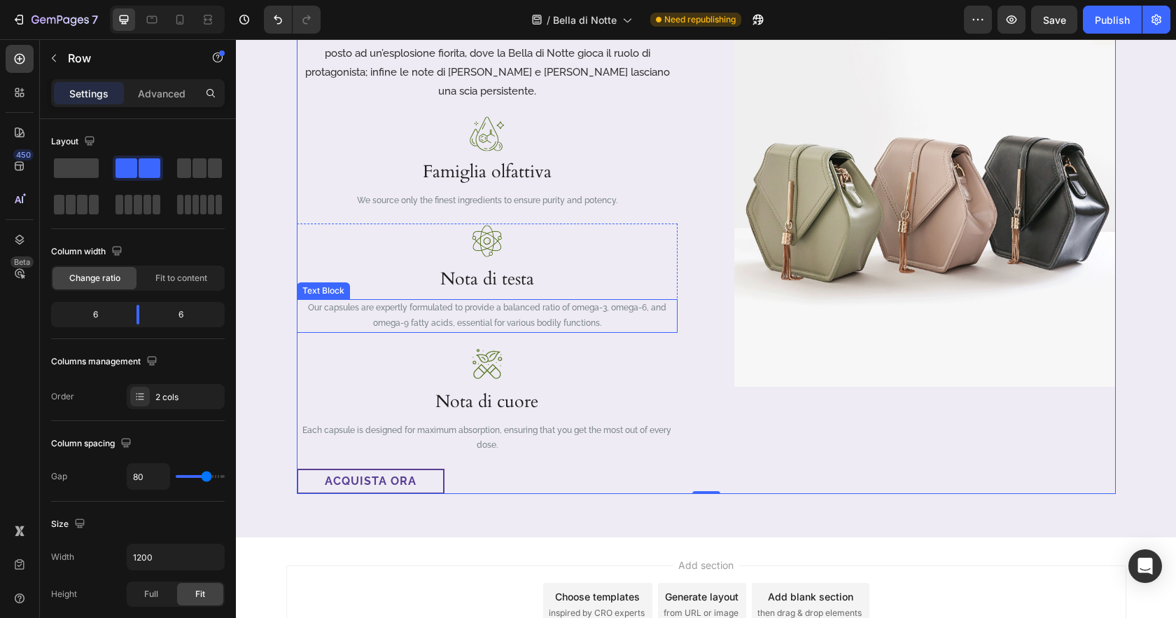
click at [531, 304] on p "Our capsules are expertly formulated to provide a balanced ratio of omega-3, om…" at bounding box center [487, 315] width 378 height 30
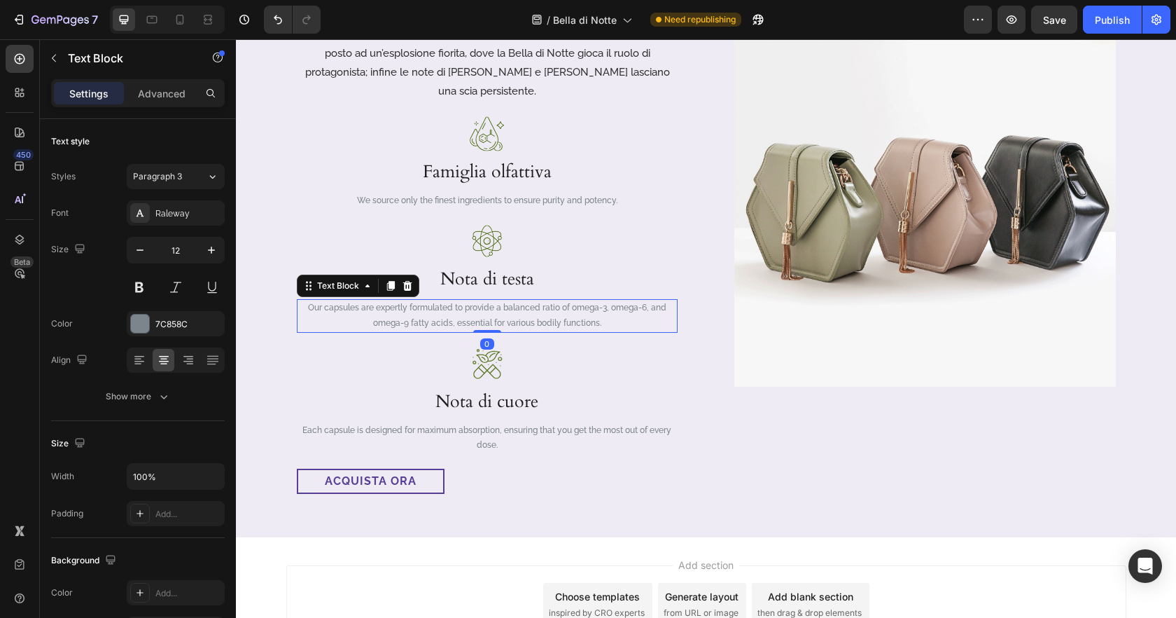
click at [531, 304] on p "Our capsules are expertly formulated to provide a balanced ratio of omega-3, om…" at bounding box center [487, 315] width 378 height 30
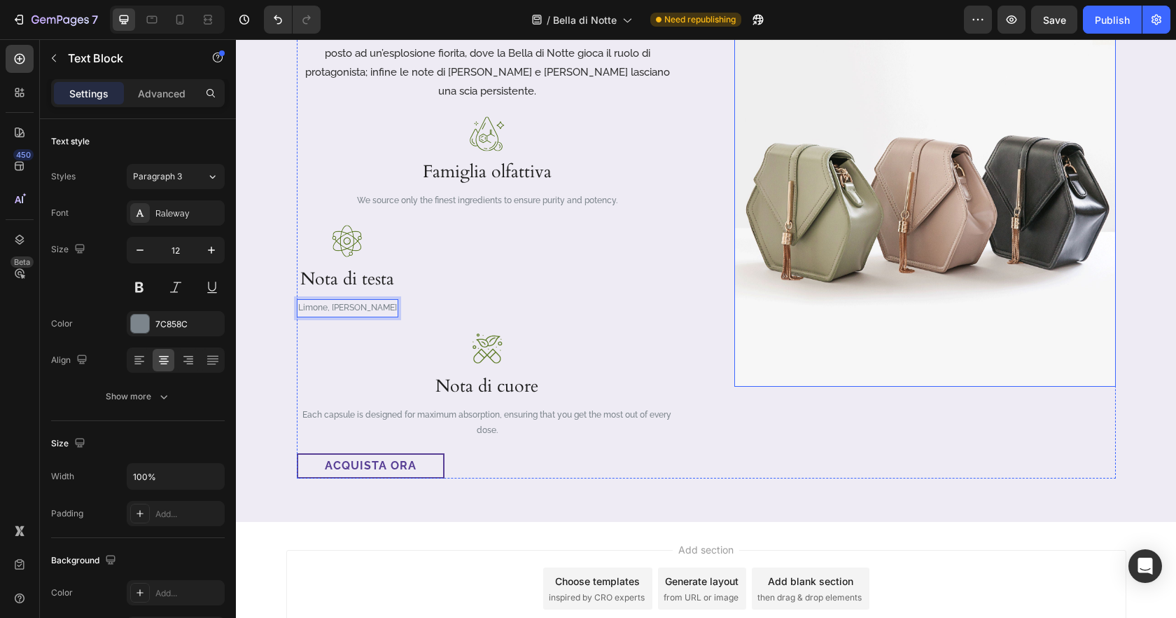
click at [765, 386] on div "Image" at bounding box center [925, 242] width 382 height 474
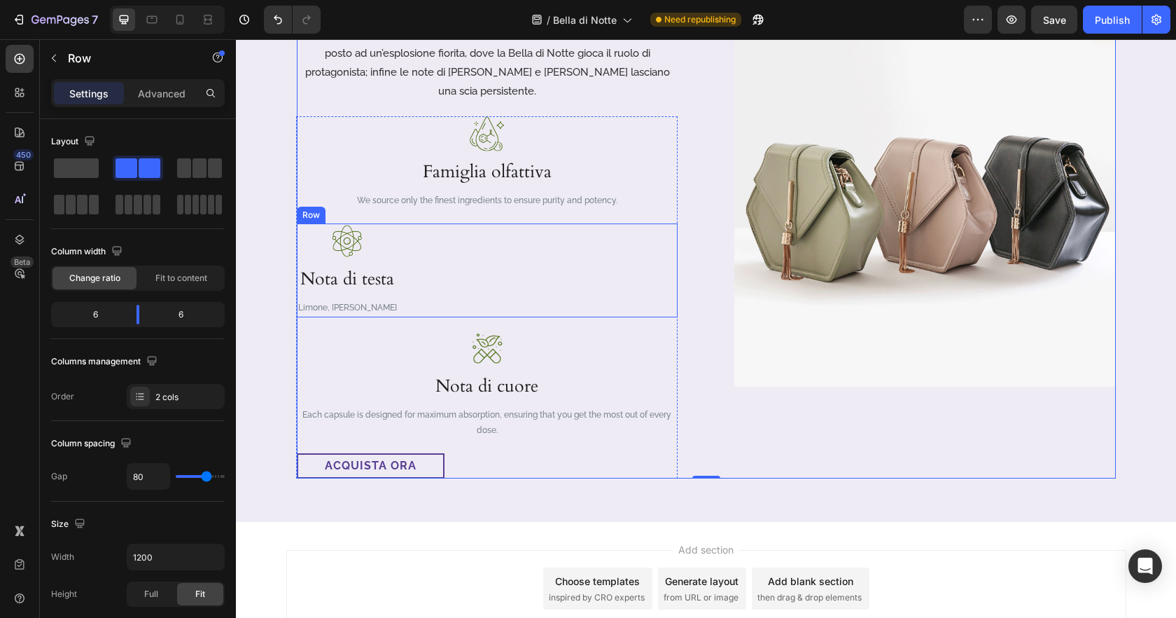
click at [451, 249] on div "Image Nota di testa Heading Limone, Pepe rosa Text Block Row" at bounding box center [487, 270] width 381 height 94
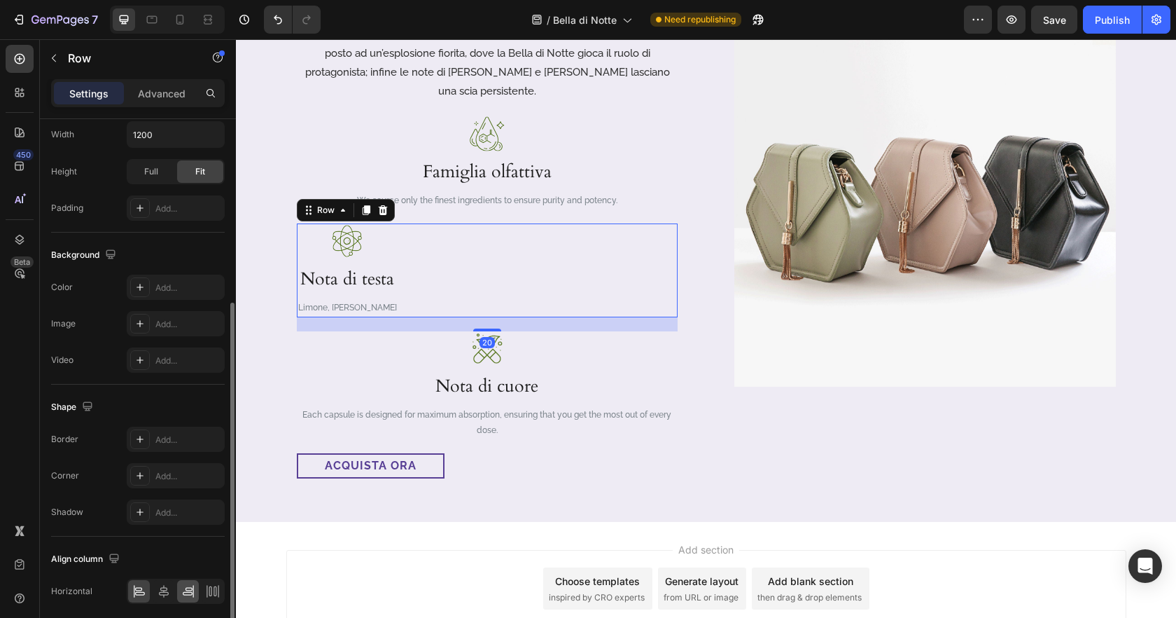
scroll to position [358, 0]
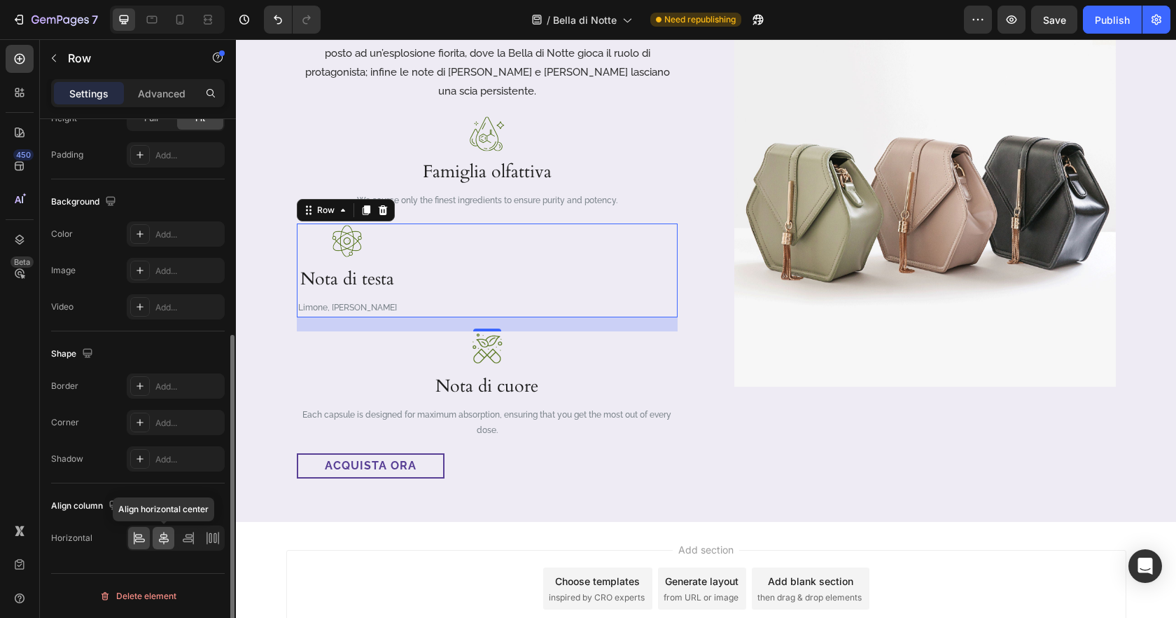
click at [166, 540] on icon at bounding box center [164, 537] width 10 height 13
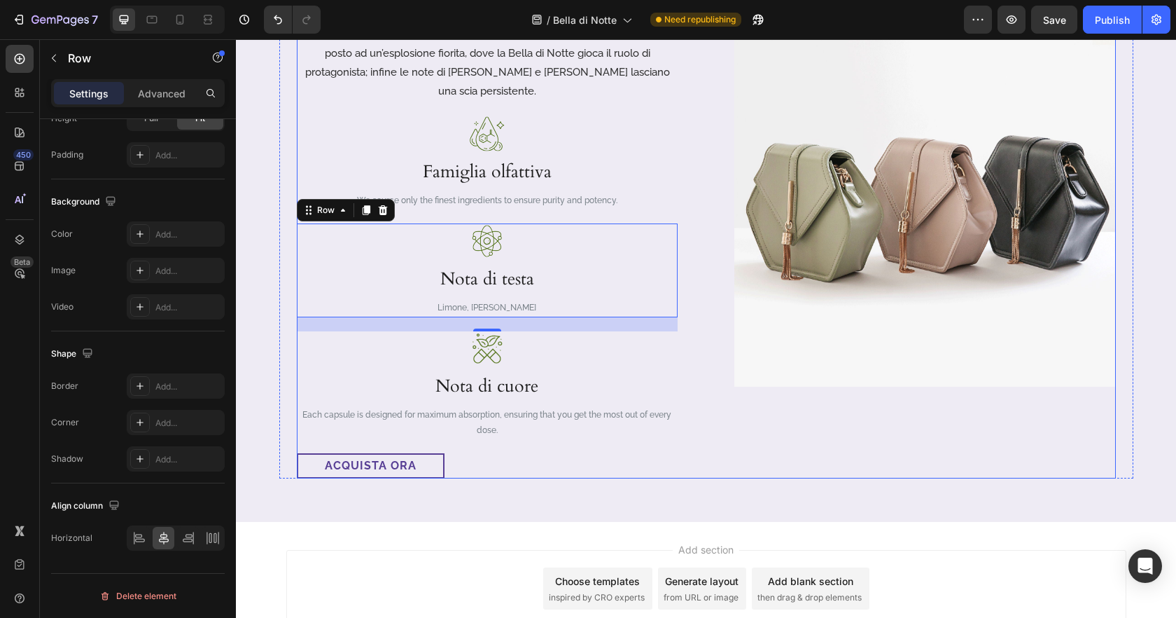
click at [720, 391] on div "Questo raffinato profumo per lei nasce dall’incontro tra note olfattive armonio…" at bounding box center [706, 242] width 819 height 474
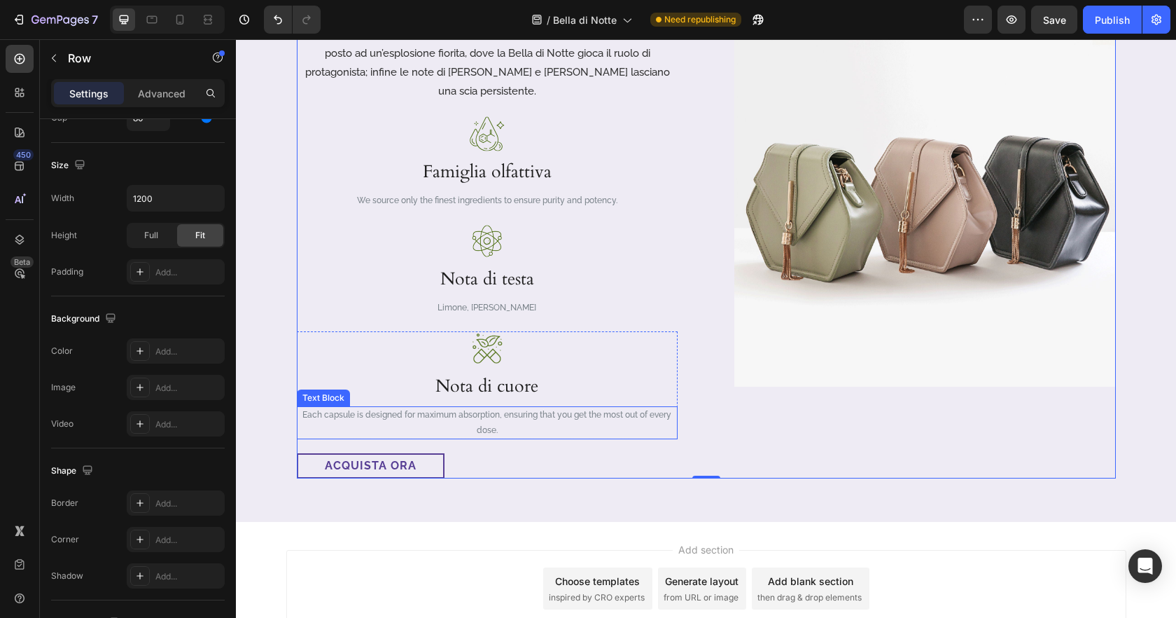
click at [566, 407] on p "Each capsule is designed for maximum absorption, ensuring that you get the most…" at bounding box center [487, 422] width 378 height 30
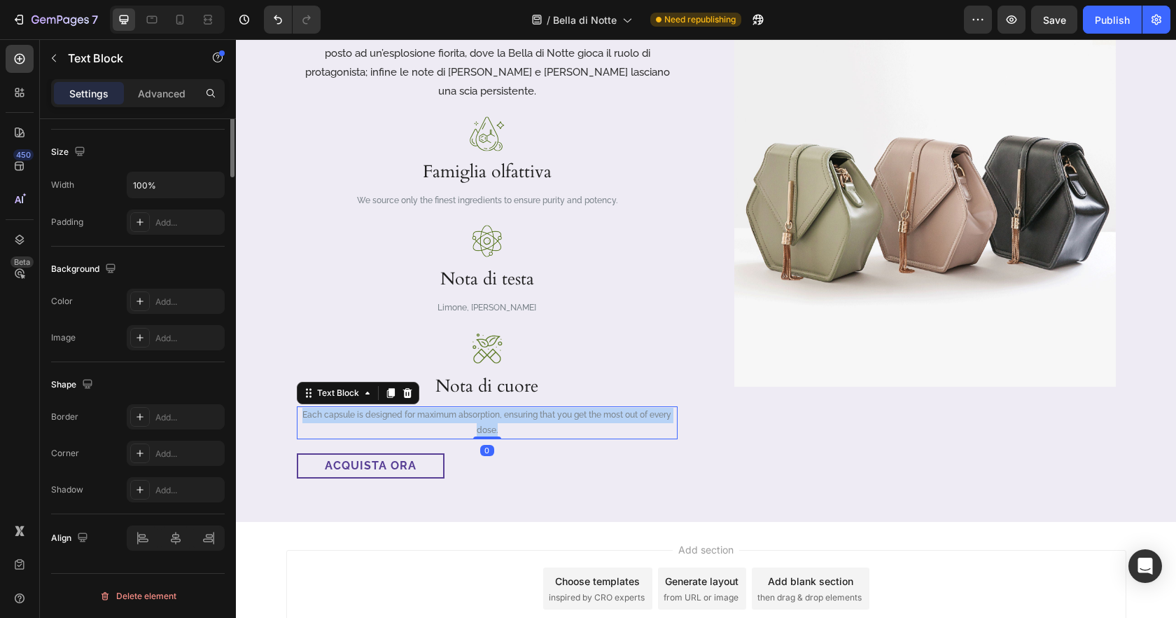
scroll to position [0, 0]
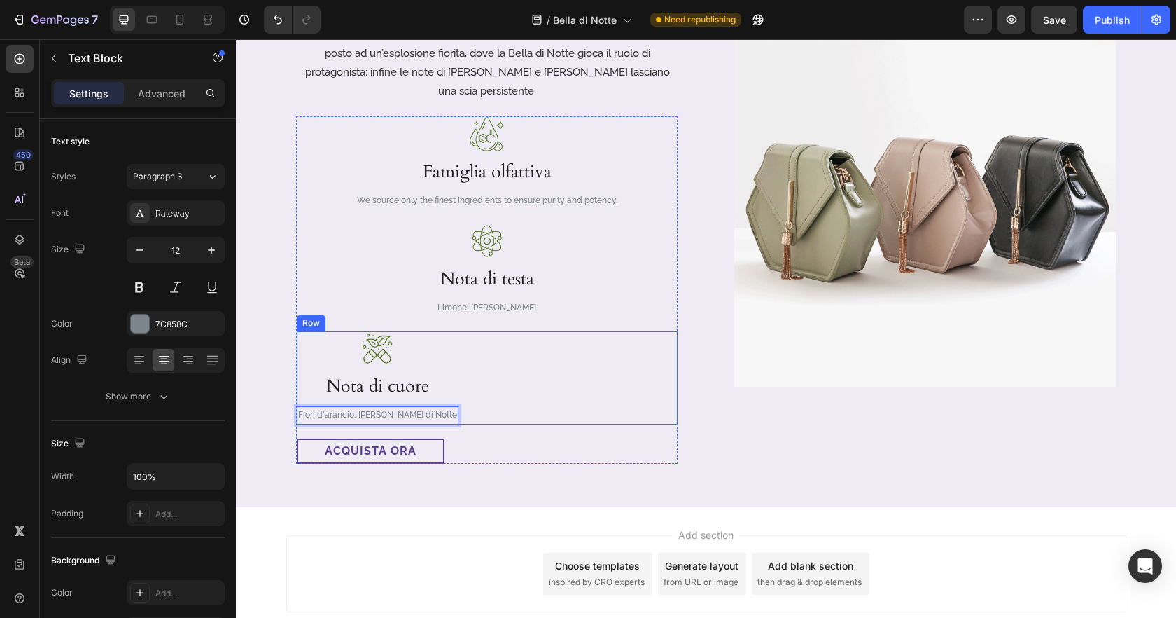
click at [612, 386] on div "Image Nota di cuore Heading Fiori d'arancio, Bella di Notte Text Block 0 Row" at bounding box center [487, 377] width 381 height 93
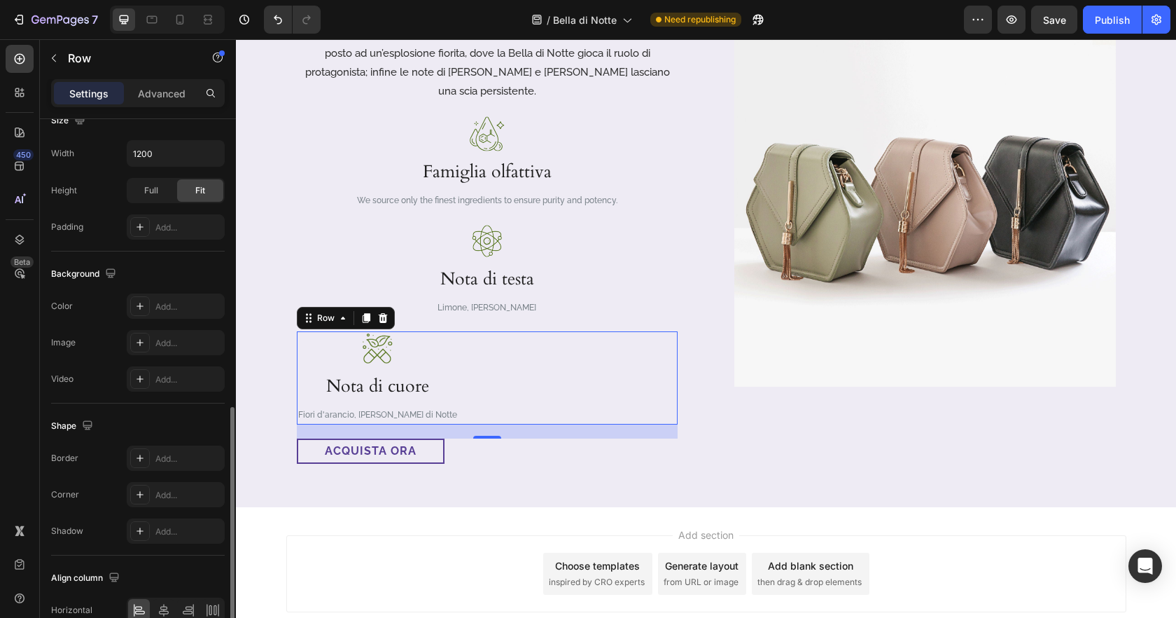
scroll to position [358, 0]
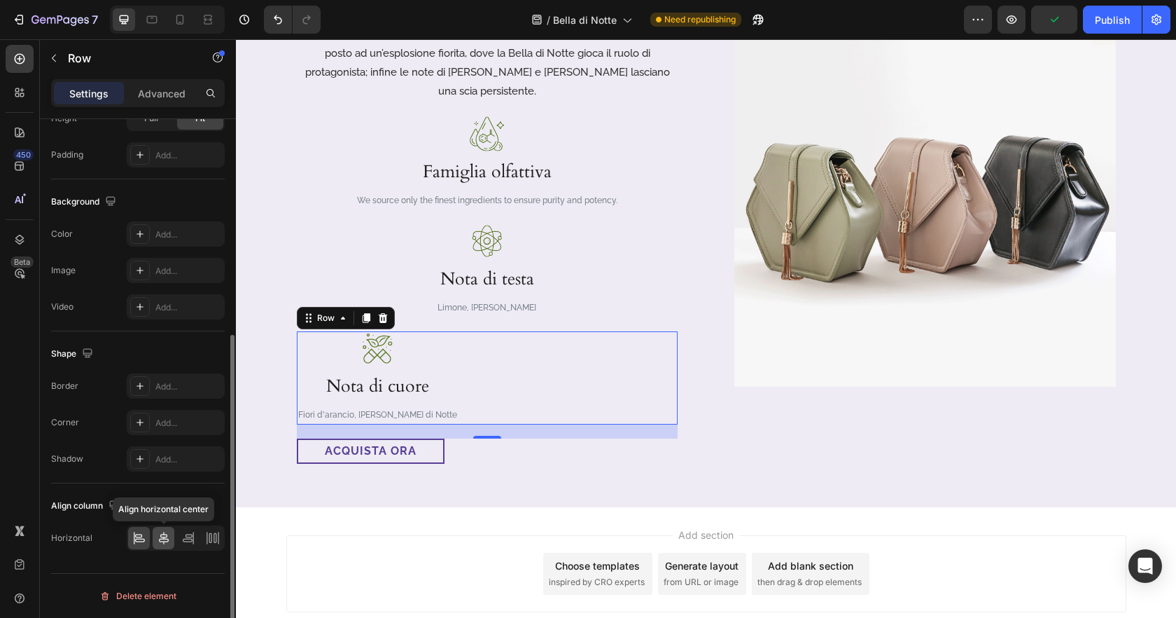
click at [167, 533] on icon at bounding box center [164, 538] width 14 height 14
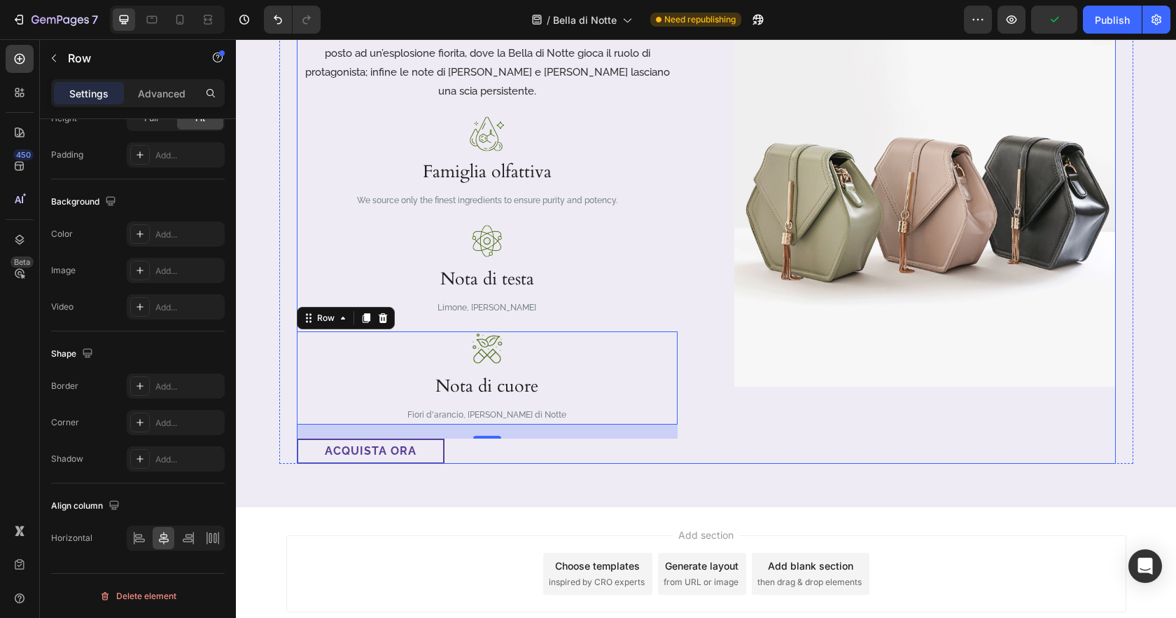
click at [835, 424] on div "Image" at bounding box center [925, 234] width 382 height 459
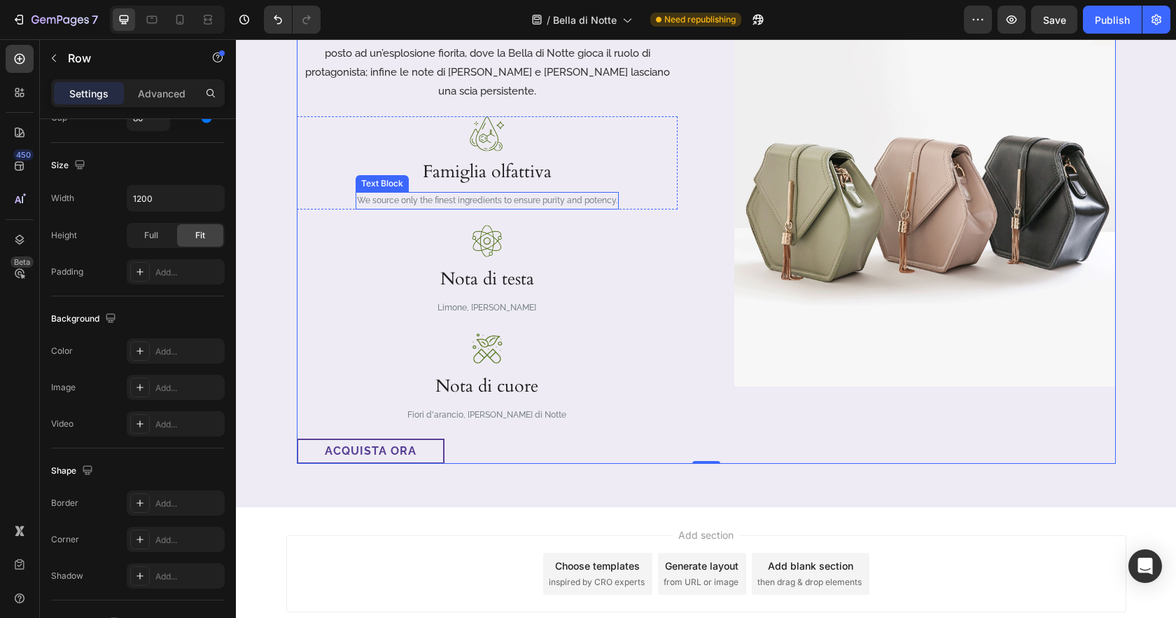
click at [533, 193] on p "We source only the finest ingredients to ensure purity and potency." at bounding box center [487, 200] width 260 height 15
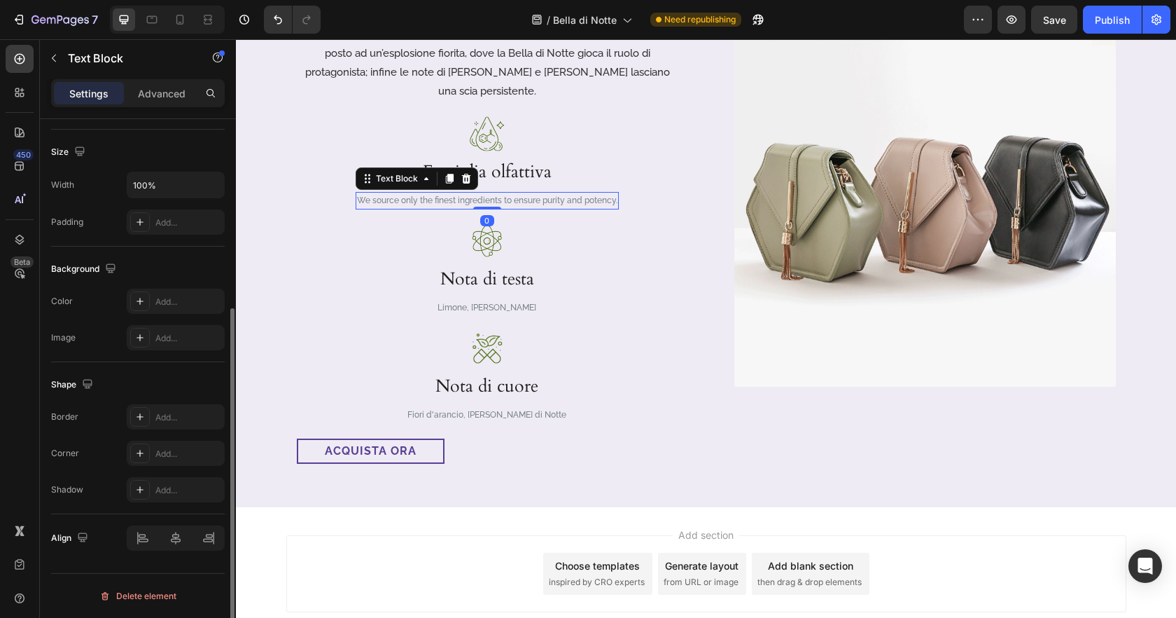
click at [533, 193] on p "We source only the finest ingredients to ensure purity and potency." at bounding box center [487, 200] width 260 height 15
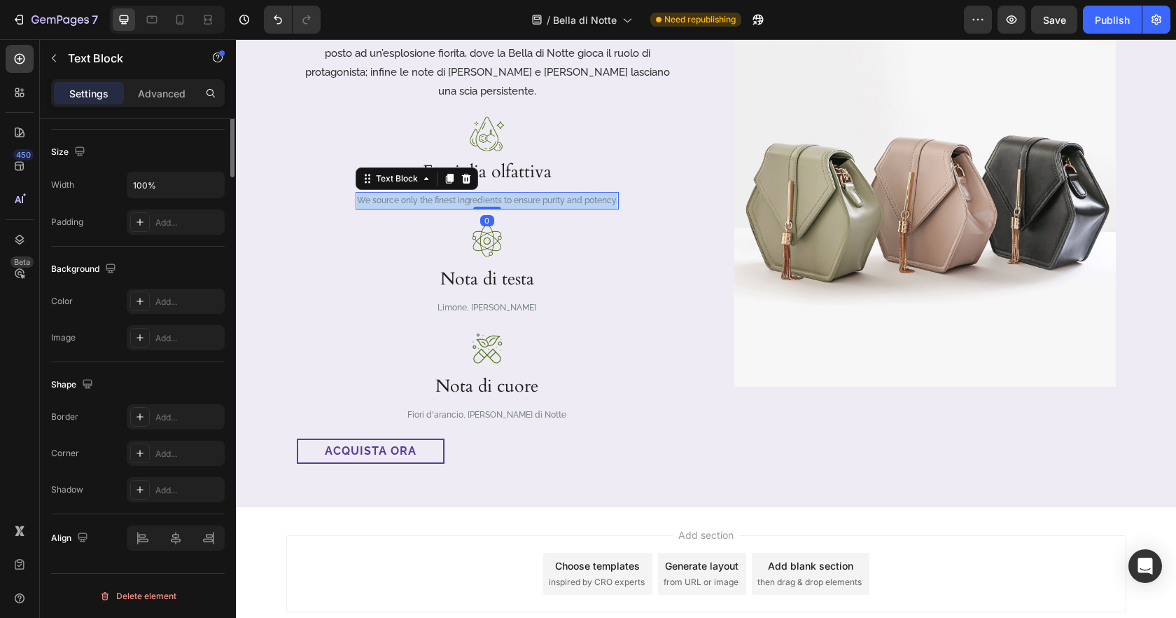
scroll to position [0, 0]
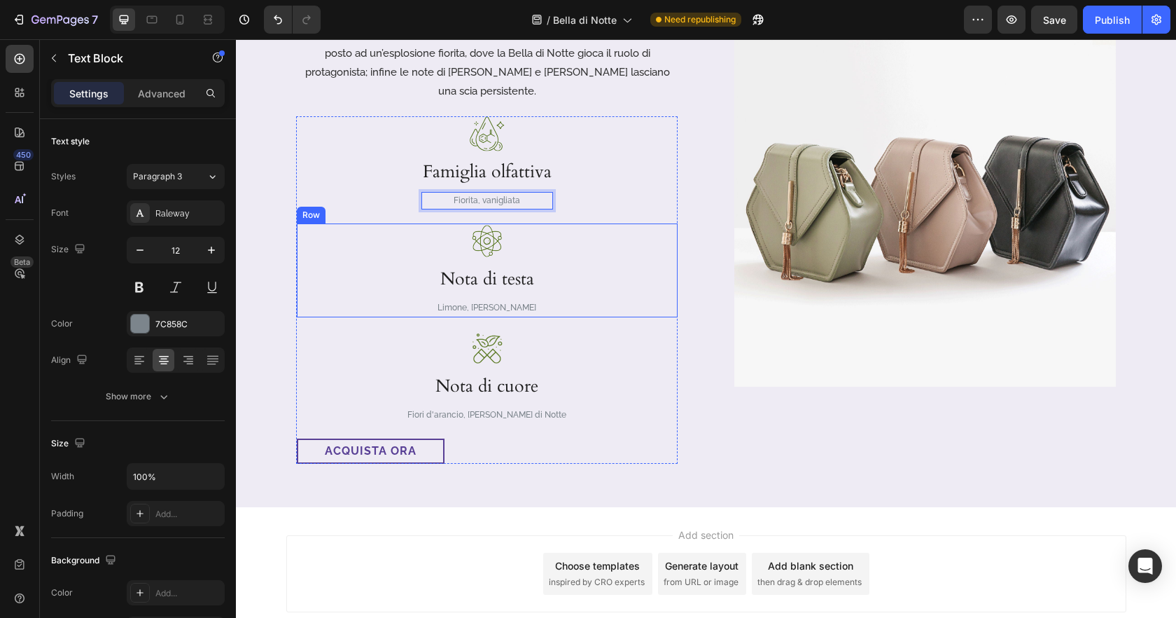
click at [595, 302] on div "Image Famiglia olfattiva Heading Fiorita, vanigliata Text Block 0 Row Image Not…" at bounding box center [487, 289] width 381 height 347
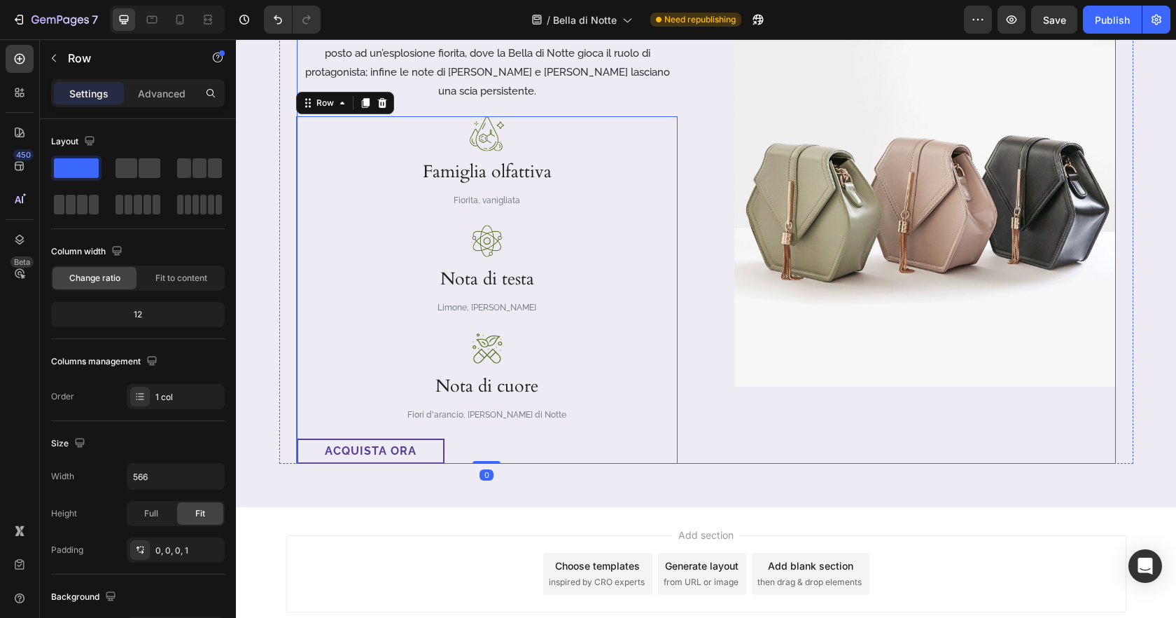
click at [845, 403] on div "Image" at bounding box center [925, 234] width 382 height 459
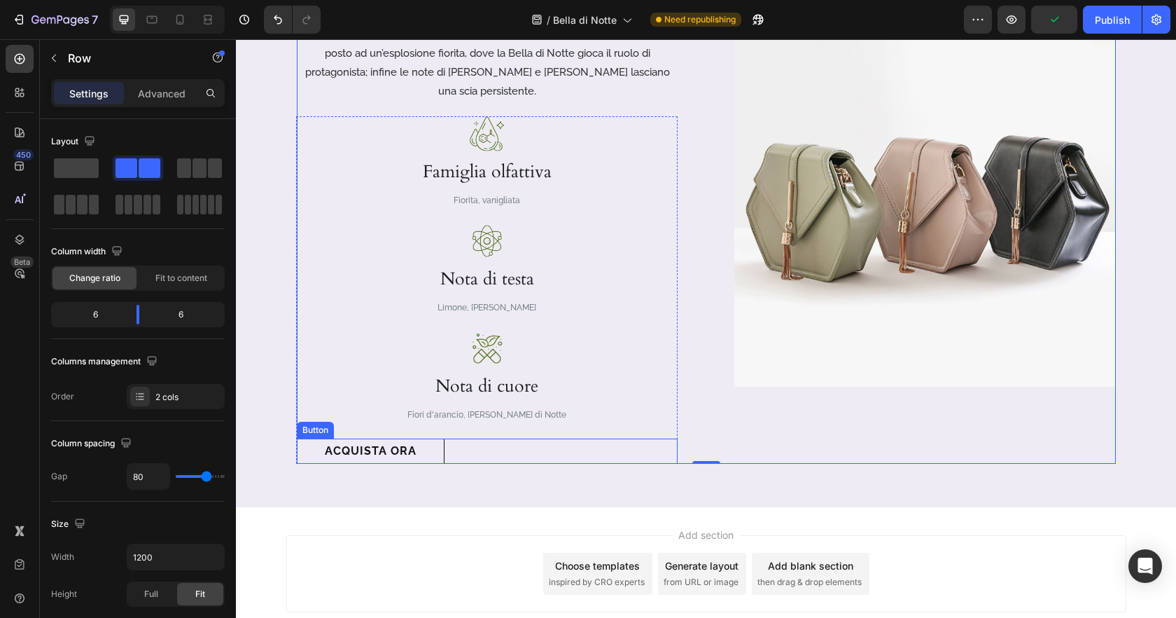
click at [431, 438] on link "acquista ora" at bounding box center [371, 450] width 148 height 25
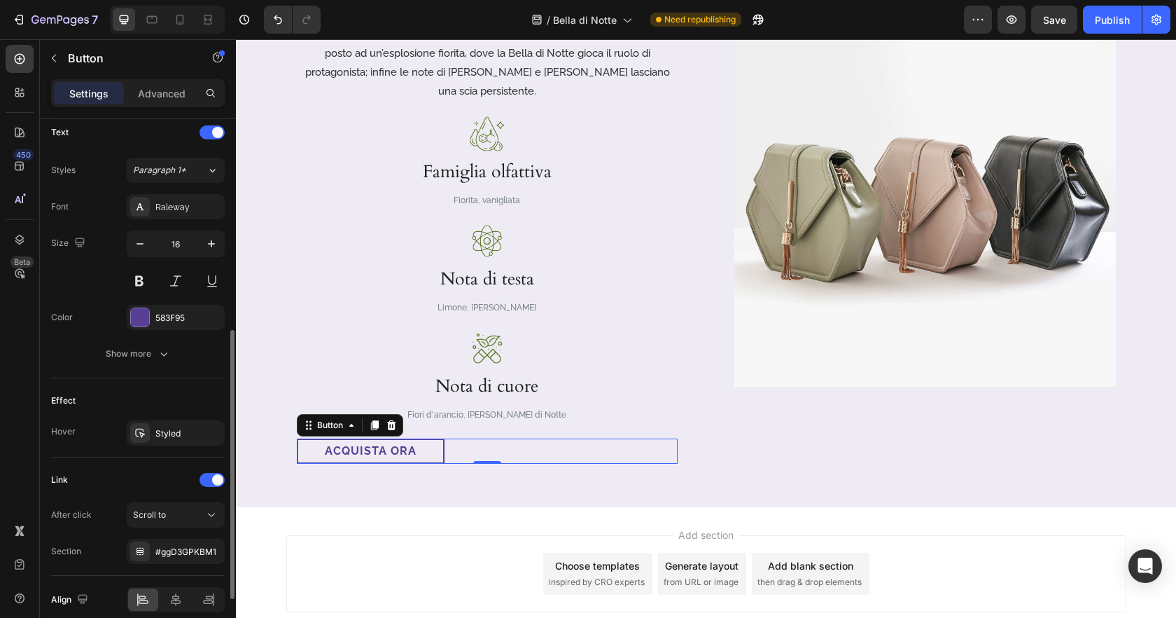
scroll to position [491, 0]
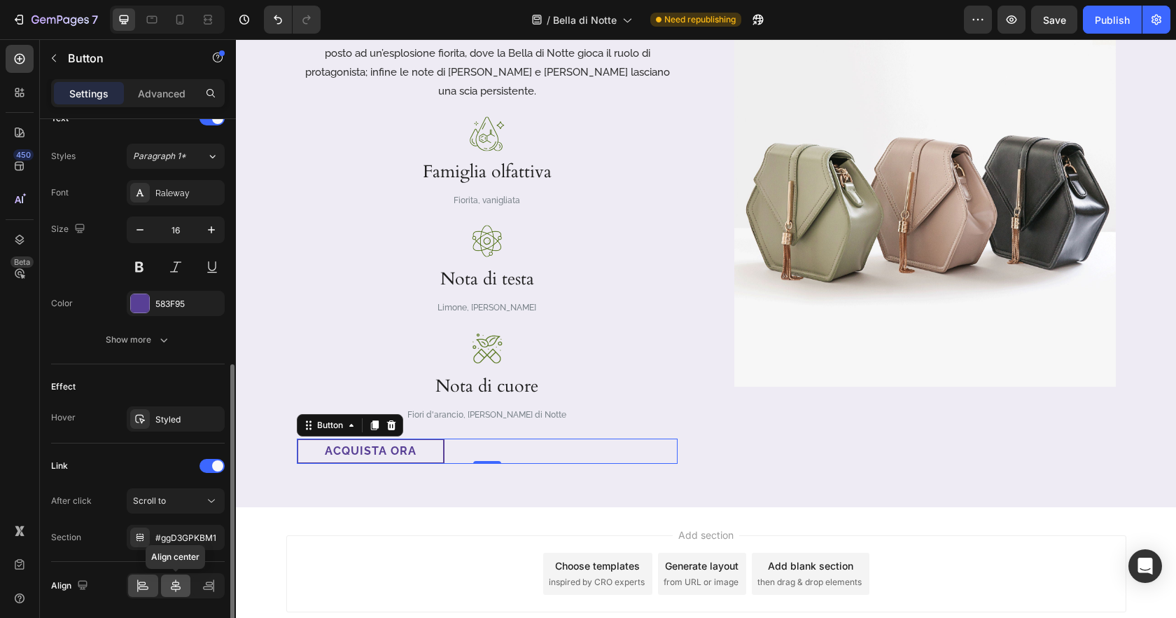
click at [169, 581] on icon at bounding box center [176, 585] width 14 height 14
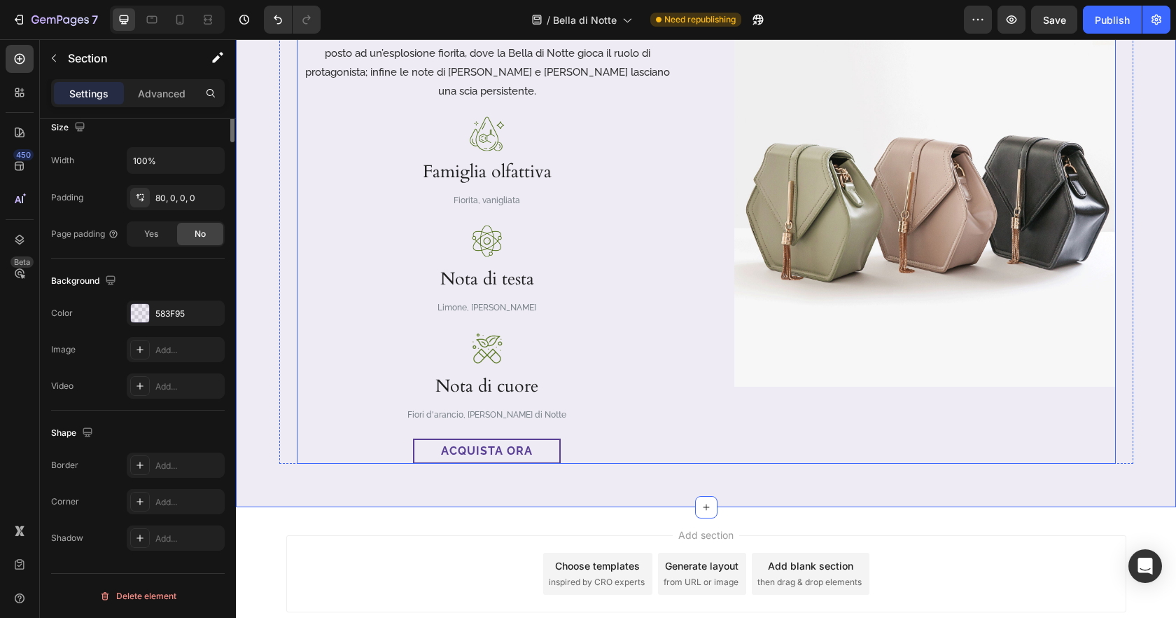
scroll to position [0, 0]
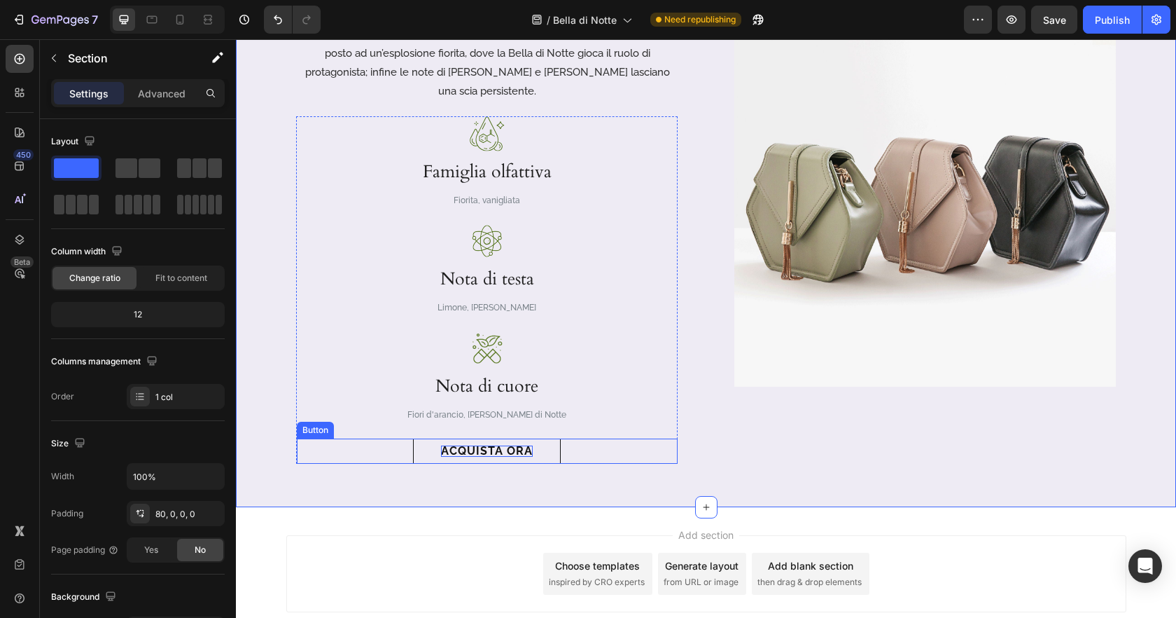
click at [508, 445] on p "acquista ora" at bounding box center [487, 450] width 92 height 11
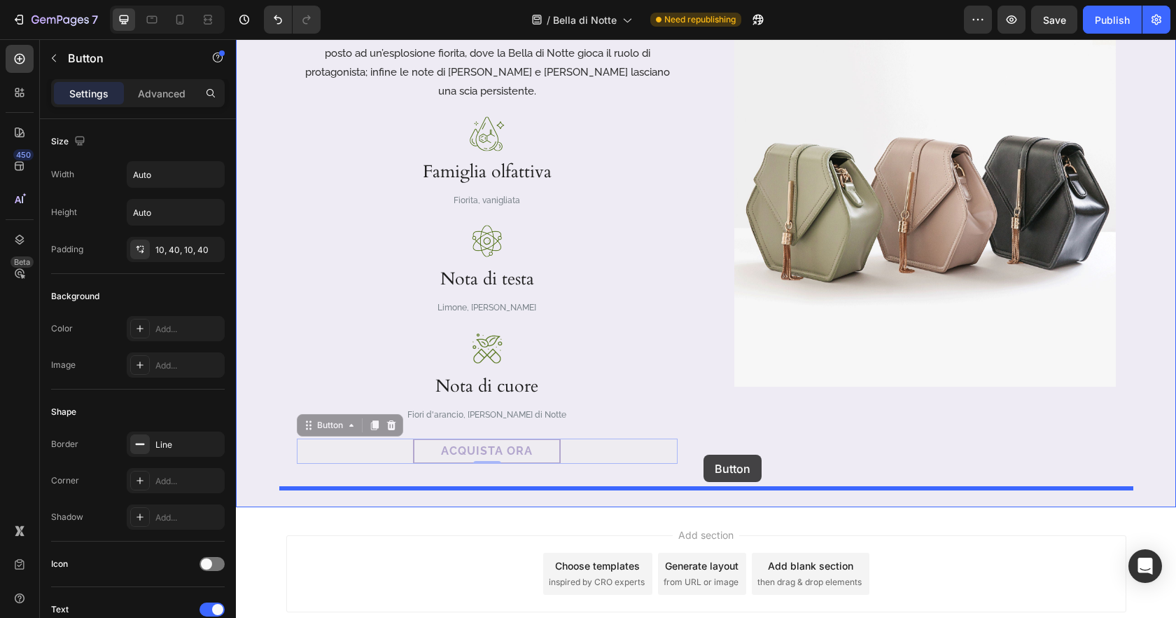
drag, startPoint x: 310, startPoint y: 405, endPoint x: 704, endPoint y: 454, distance: 396.6
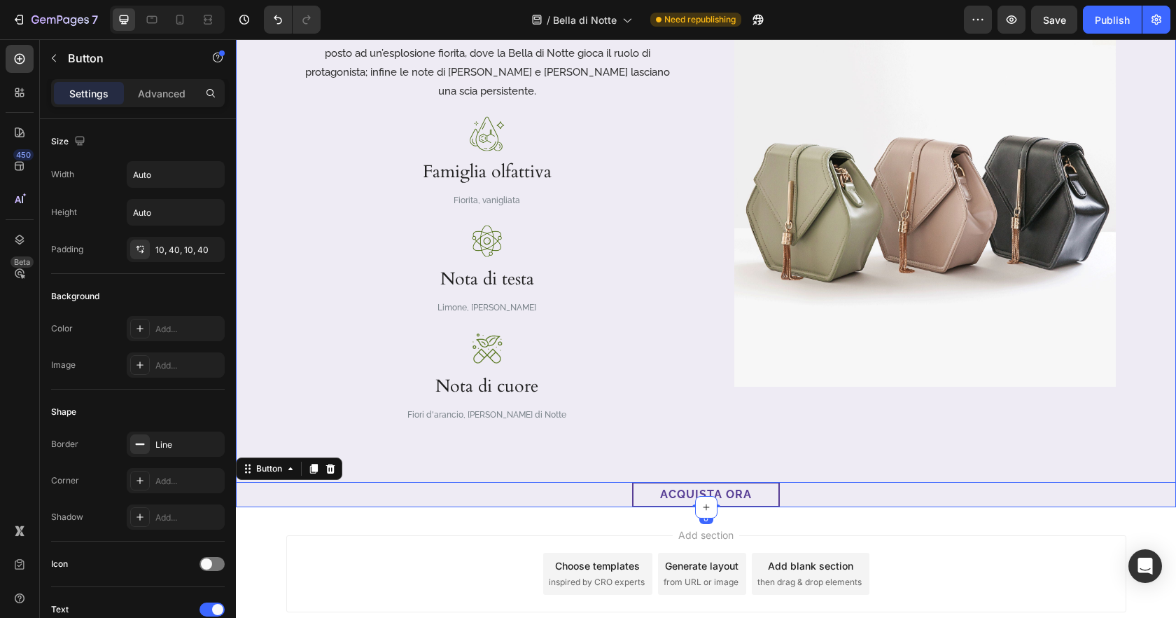
drag, startPoint x: 892, startPoint y: 442, endPoint x: 951, endPoint y: 456, distance: 61.0
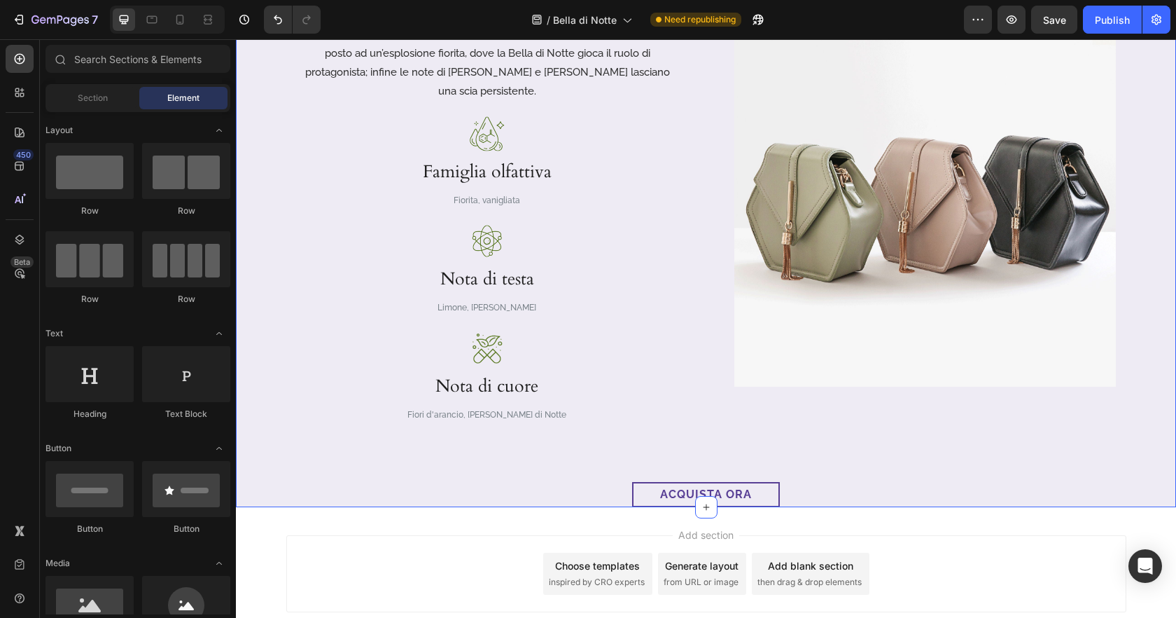
click at [1063, 535] on div "Add section Choose templates inspired by CRO experts Generate layout from URL o…" at bounding box center [706, 573] width 840 height 77
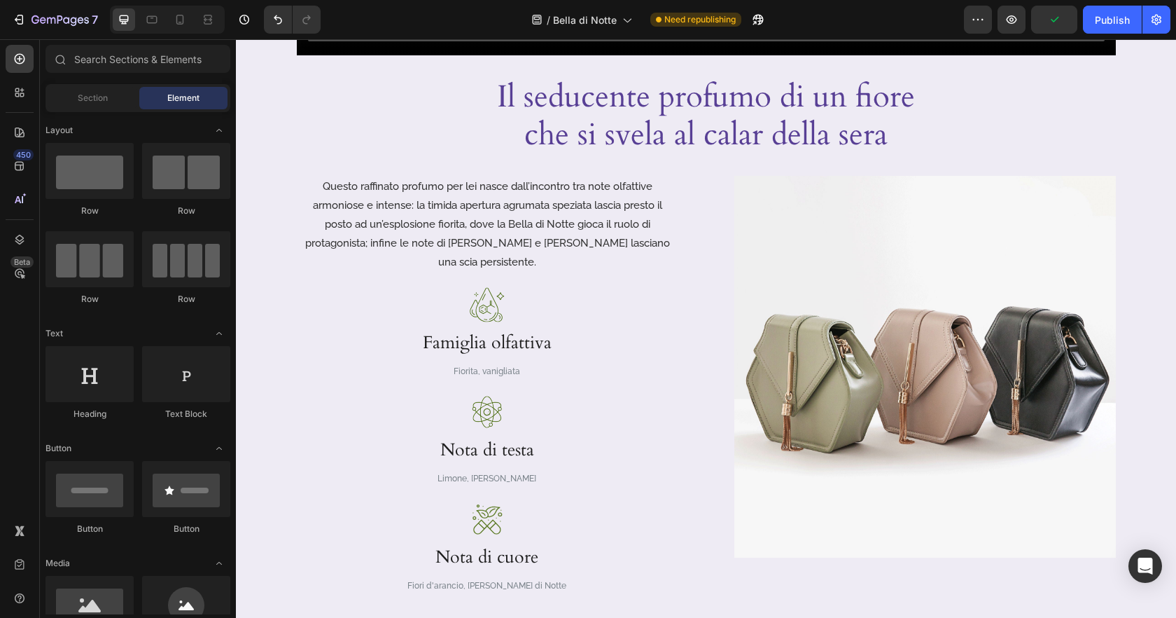
scroll to position [664, 0]
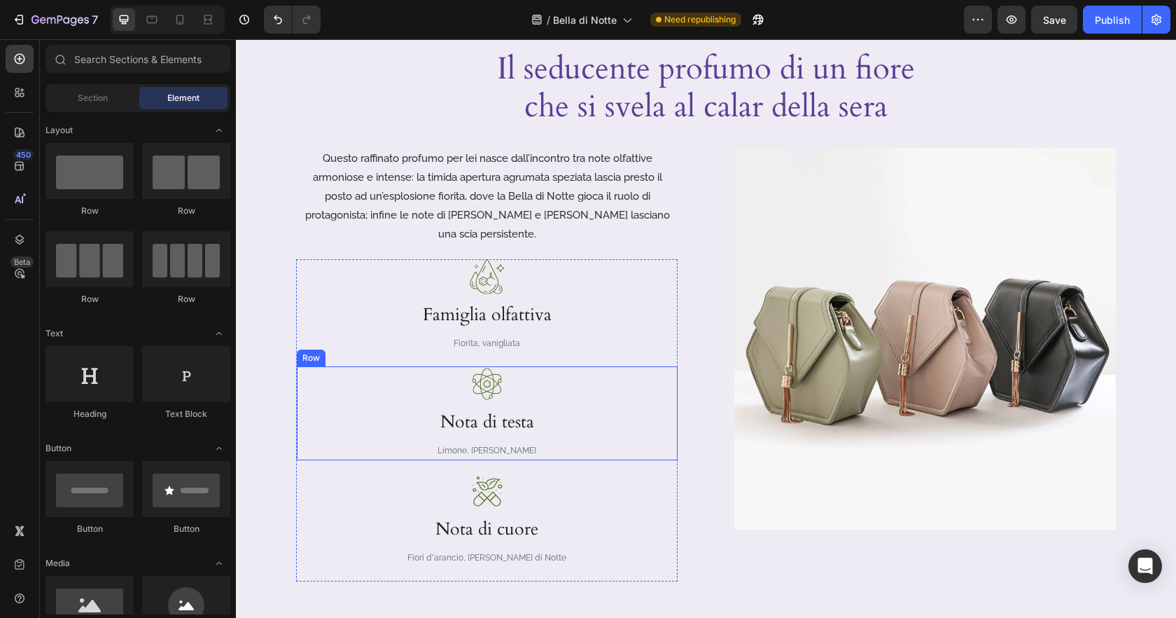
click at [367, 410] on div "Image Nota di testa Heading Limone, Pepe rosa Text Block Row" at bounding box center [487, 413] width 381 height 94
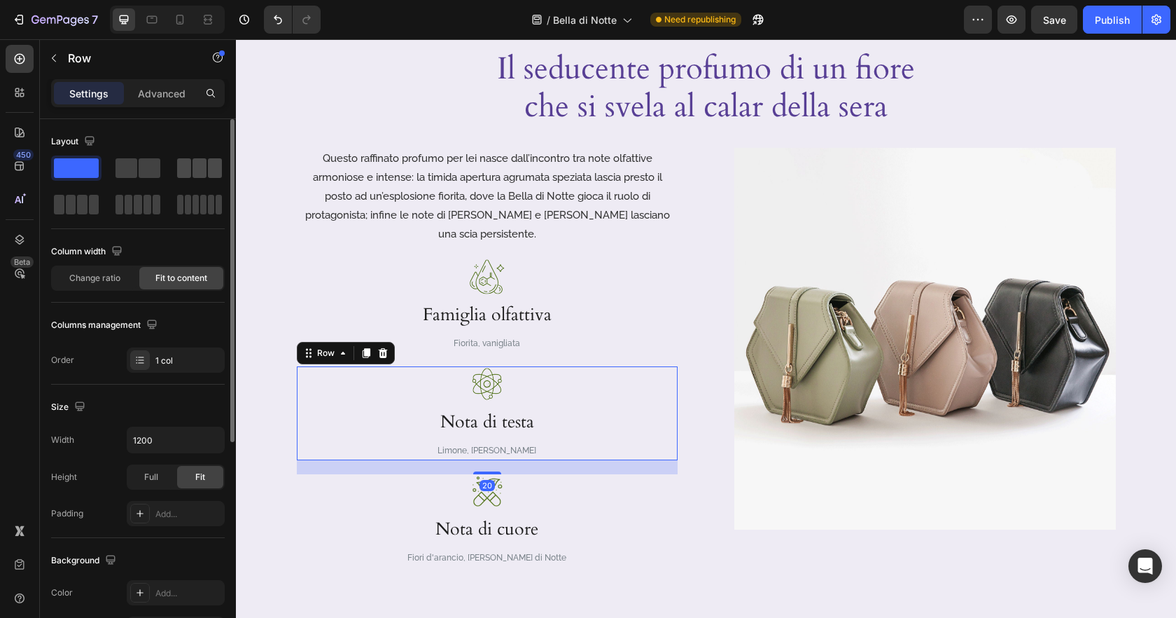
click at [188, 167] on span at bounding box center [184, 168] width 14 height 20
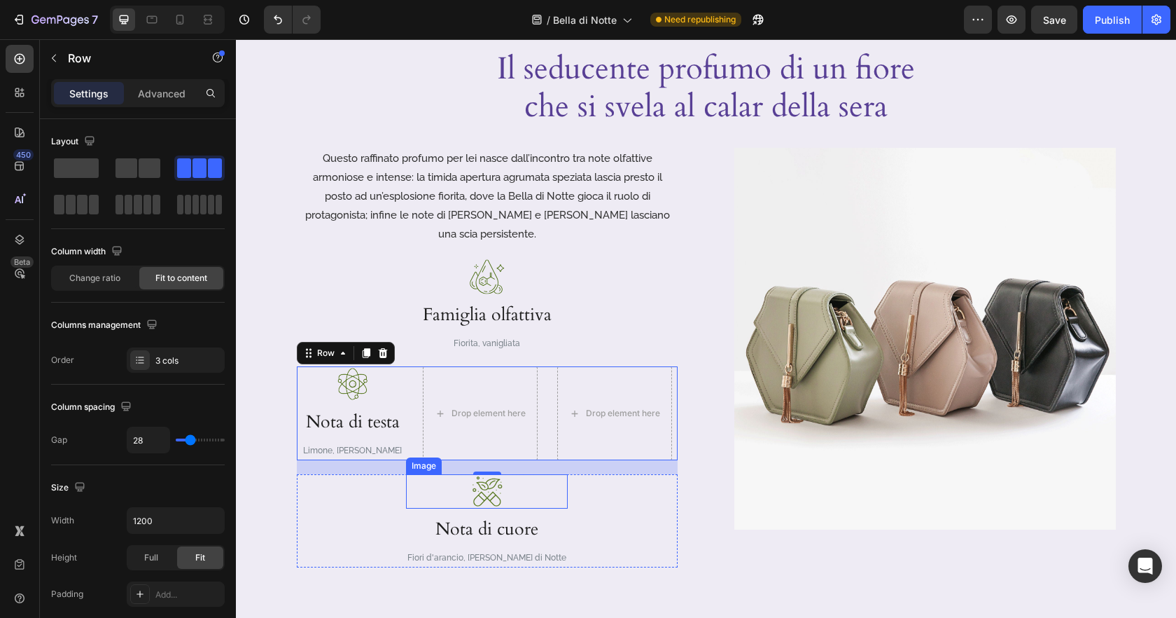
click at [453, 483] on div at bounding box center [487, 491] width 162 height 34
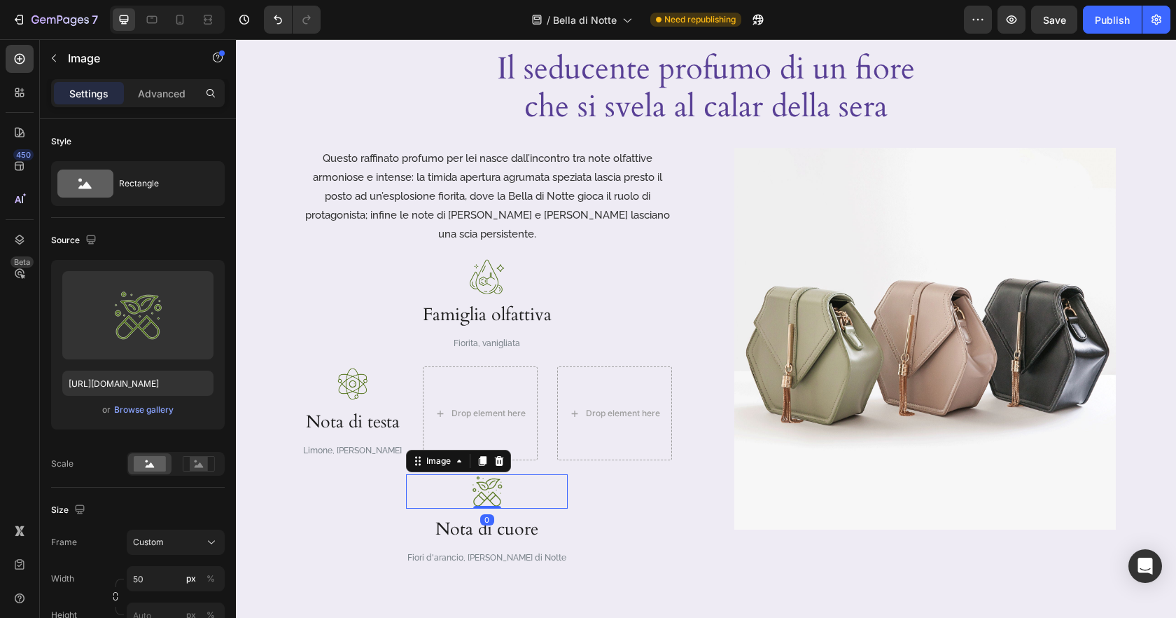
click at [437, 508] on h3 "Nota di cuore" at bounding box center [487, 528] width 162 height 41
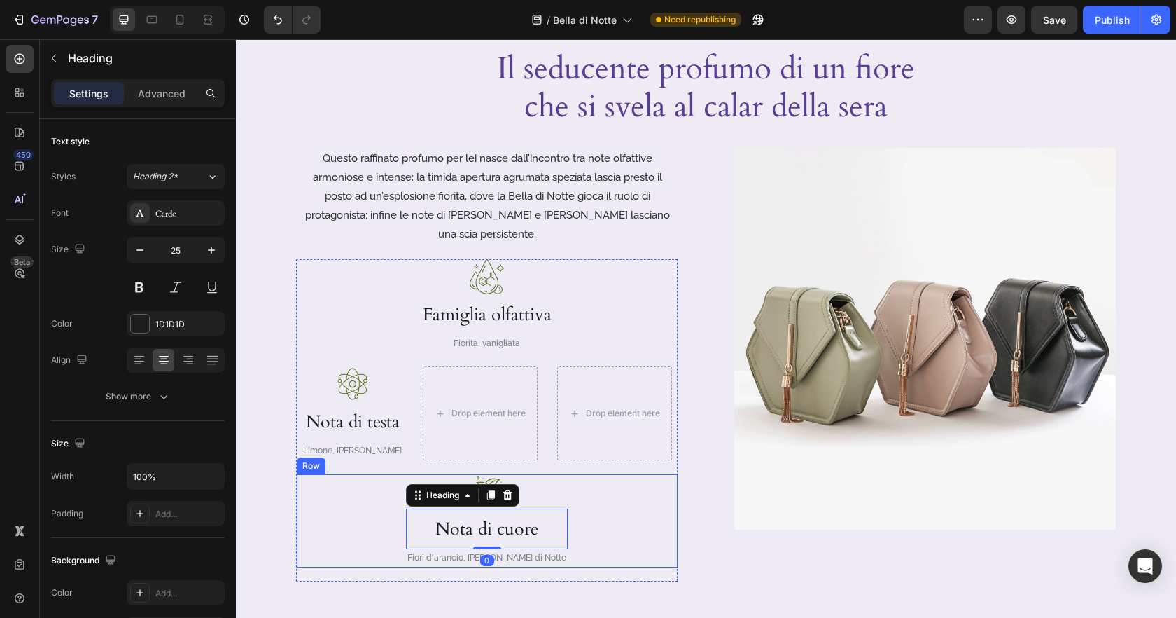
click at [421, 505] on div "Image Nota di cuore Heading 0 Fiori d'arancio, Bella di Notte Text Block Row" at bounding box center [487, 520] width 381 height 93
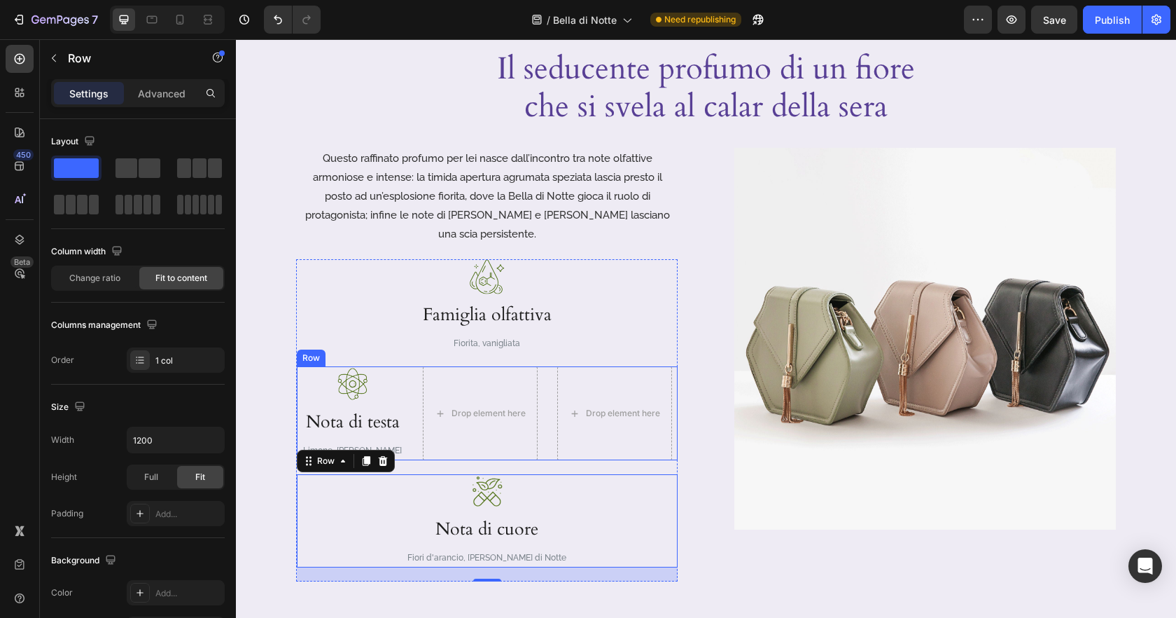
click at [404, 421] on div "Image Nota di testa Heading Limone, Pepe rosa Text Block Drop element here Drop…" at bounding box center [487, 413] width 381 height 94
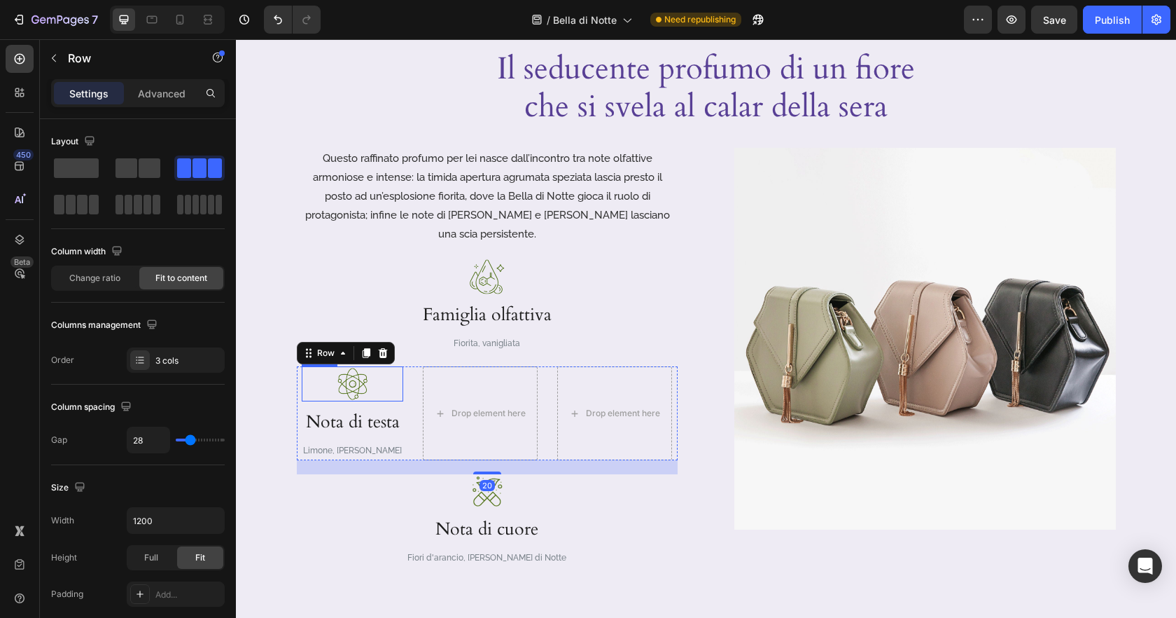
click at [321, 366] on div at bounding box center [353, 383] width 102 height 35
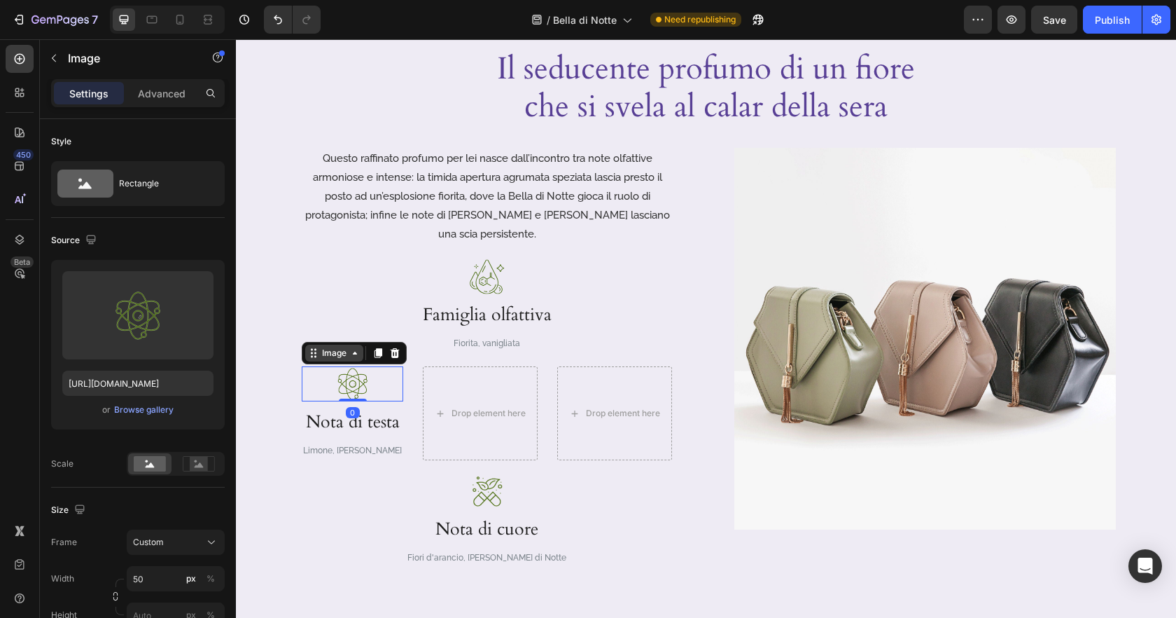
click at [327, 347] on div "Image" at bounding box center [334, 353] width 30 height 13
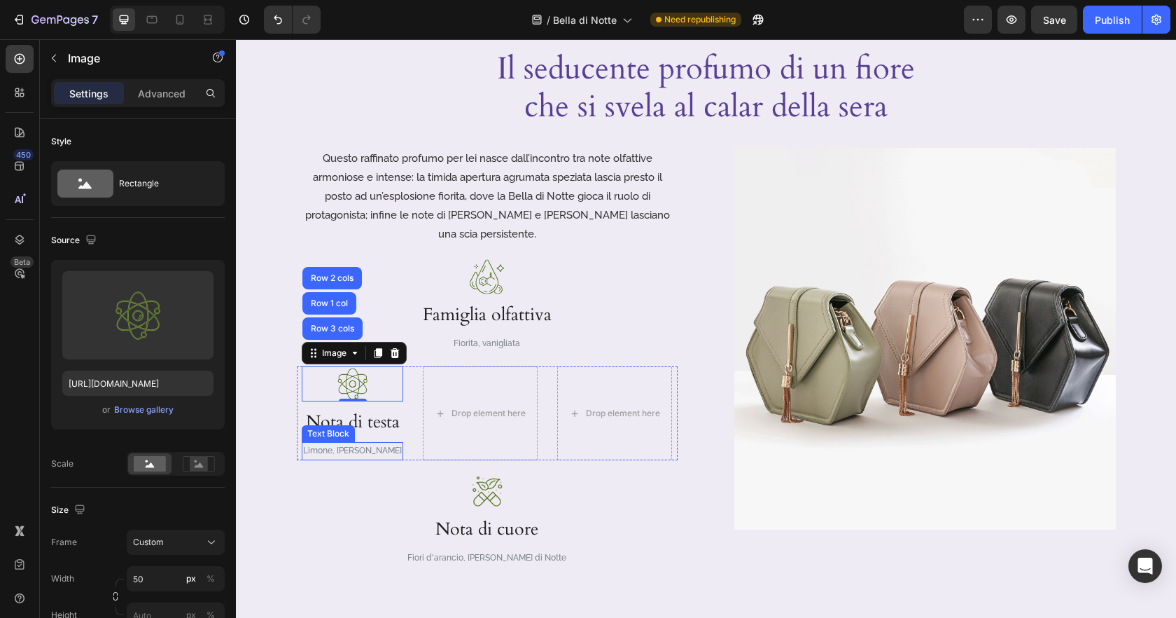
click at [392, 443] on p "Limone, Pepe rosa" at bounding box center [352, 450] width 99 height 15
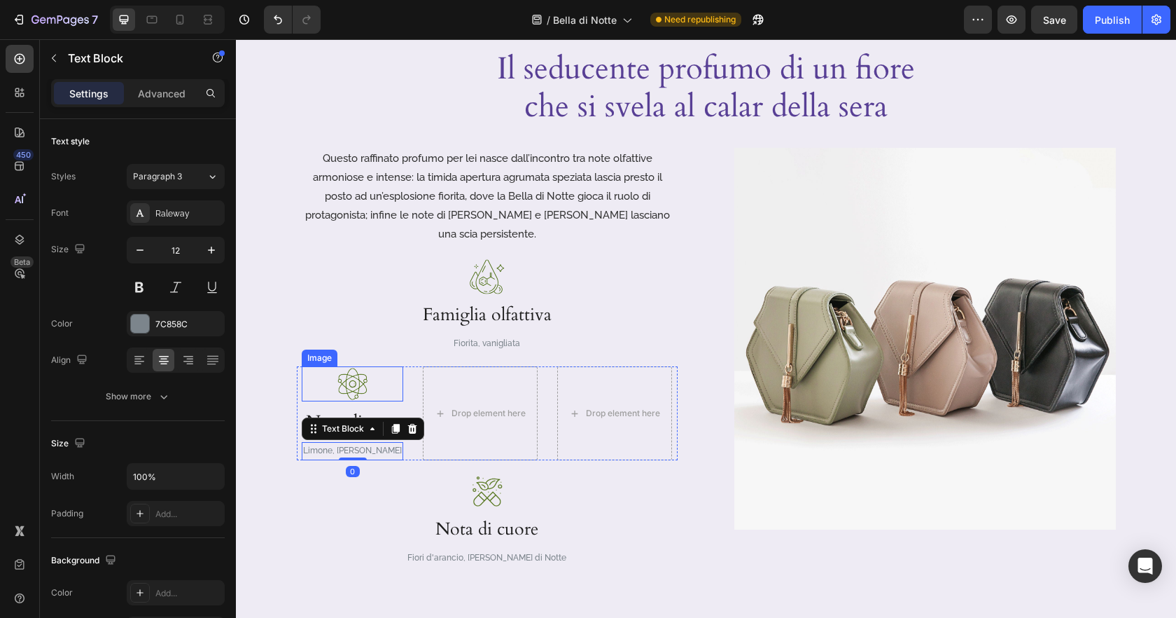
click at [361, 367] on img at bounding box center [352, 383] width 35 height 35
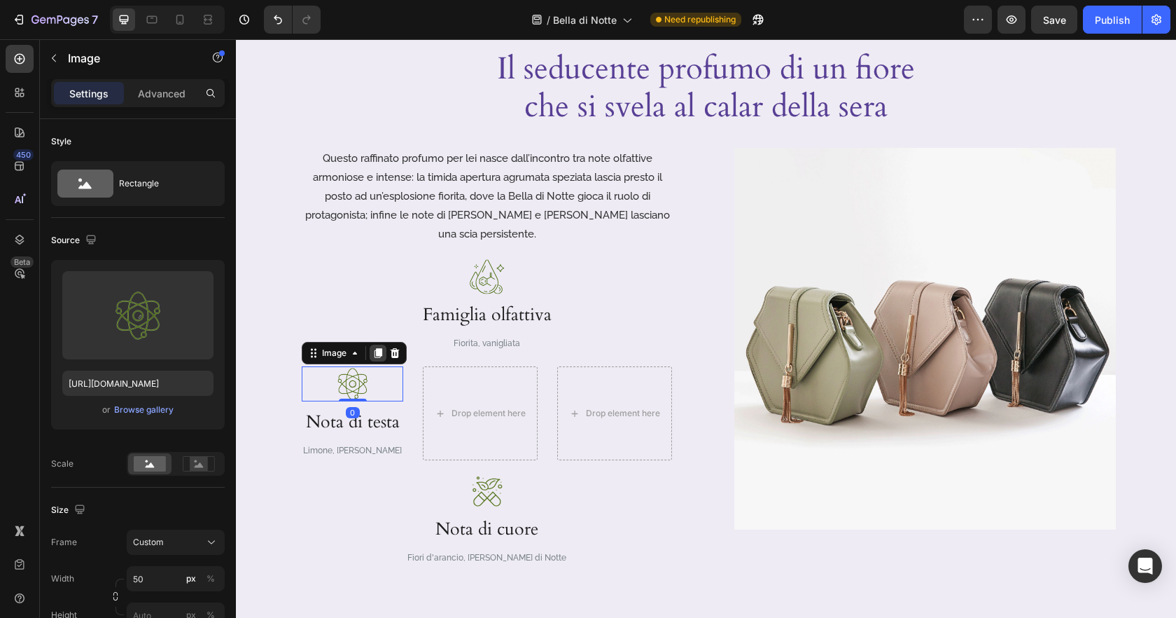
click at [380, 349] on icon at bounding box center [379, 354] width 8 height 10
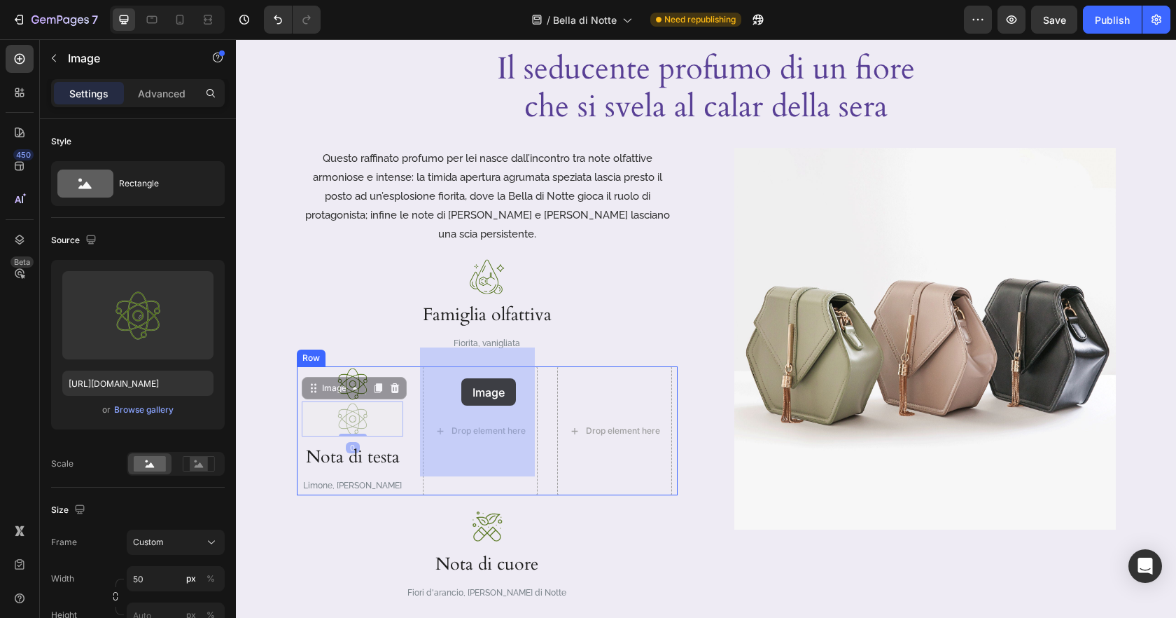
drag, startPoint x: 314, startPoint y: 370, endPoint x: 461, endPoint y: 378, distance: 147.2
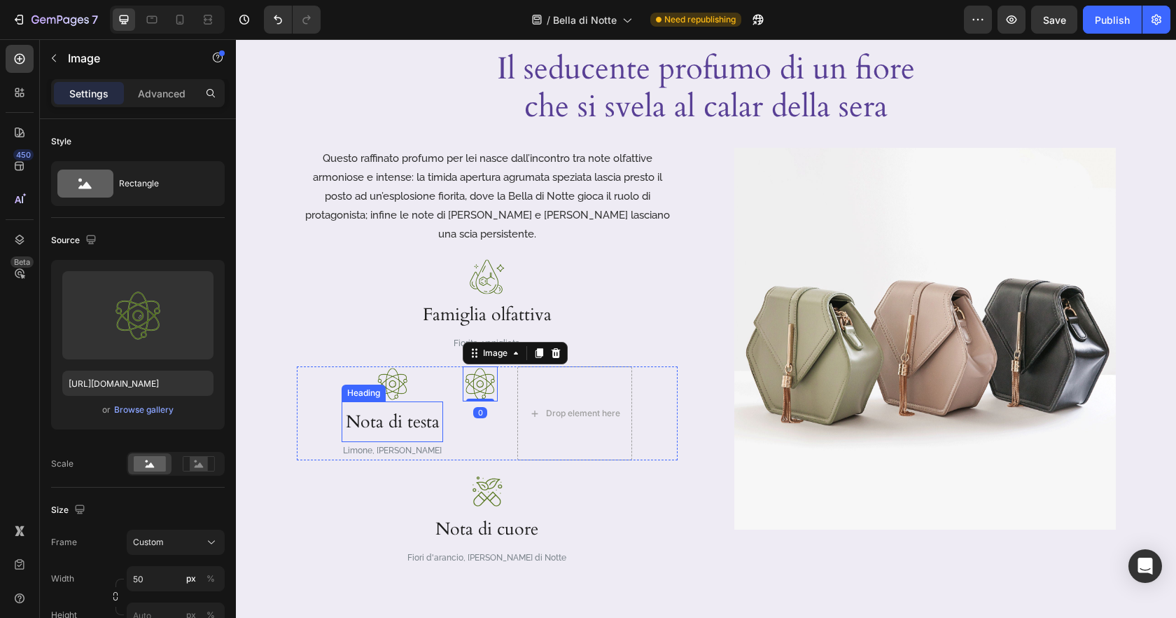
click at [389, 401] on h3 "Nota di testa" at bounding box center [393, 421] width 102 height 41
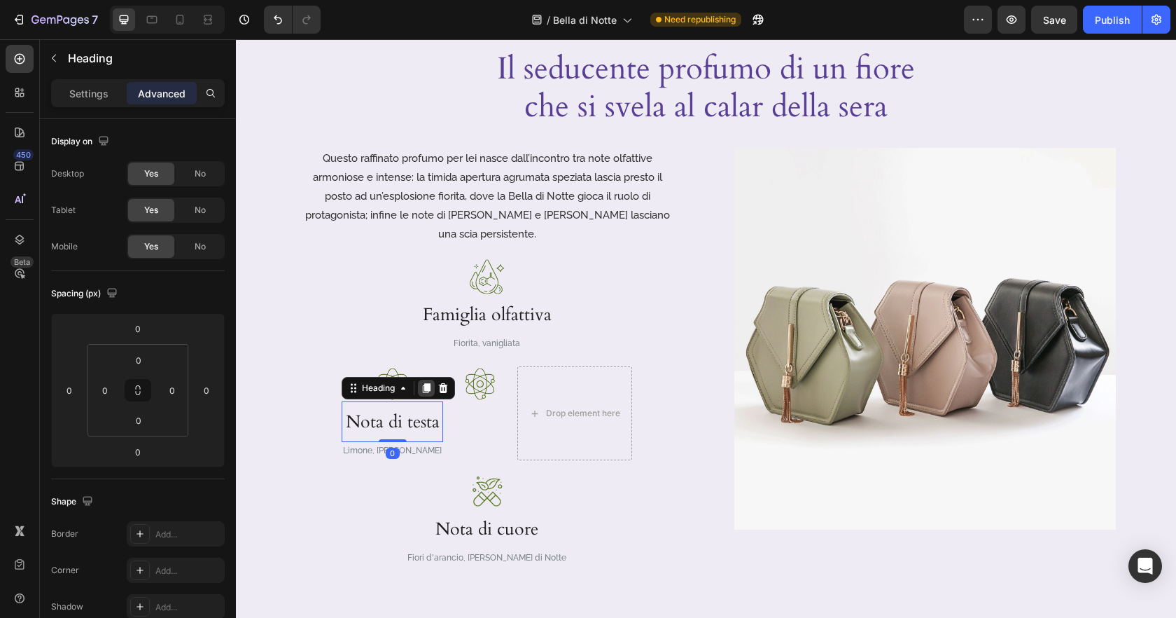
click at [431, 382] on icon at bounding box center [426, 387] width 11 height 11
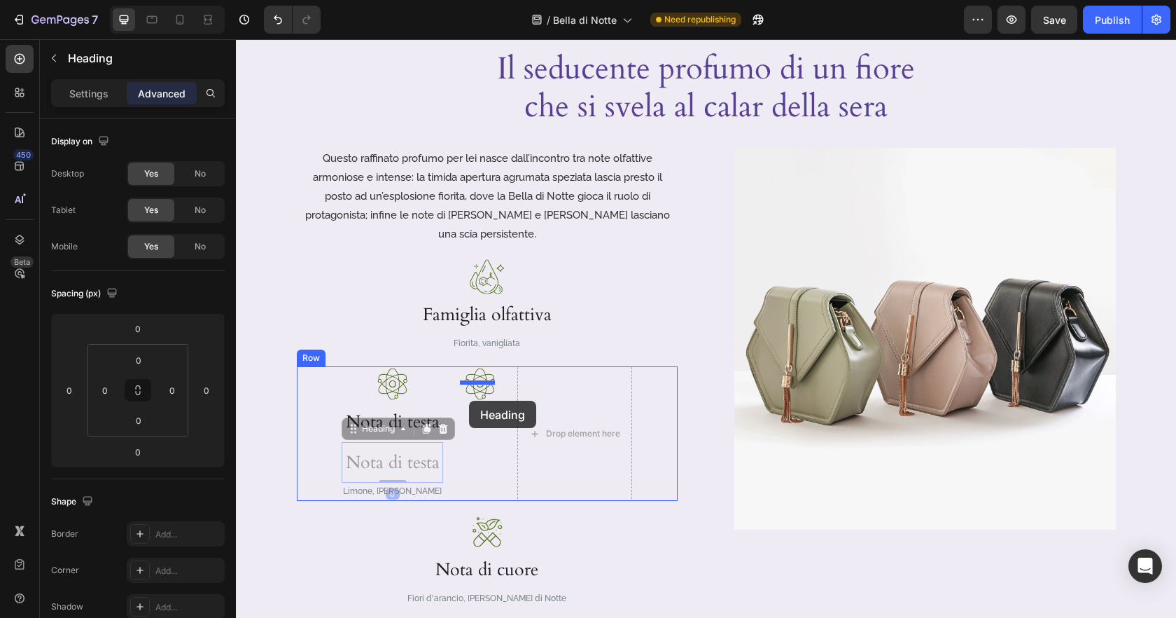
drag, startPoint x: 433, startPoint y: 403, endPoint x: 469, endPoint y: 400, distance: 35.8
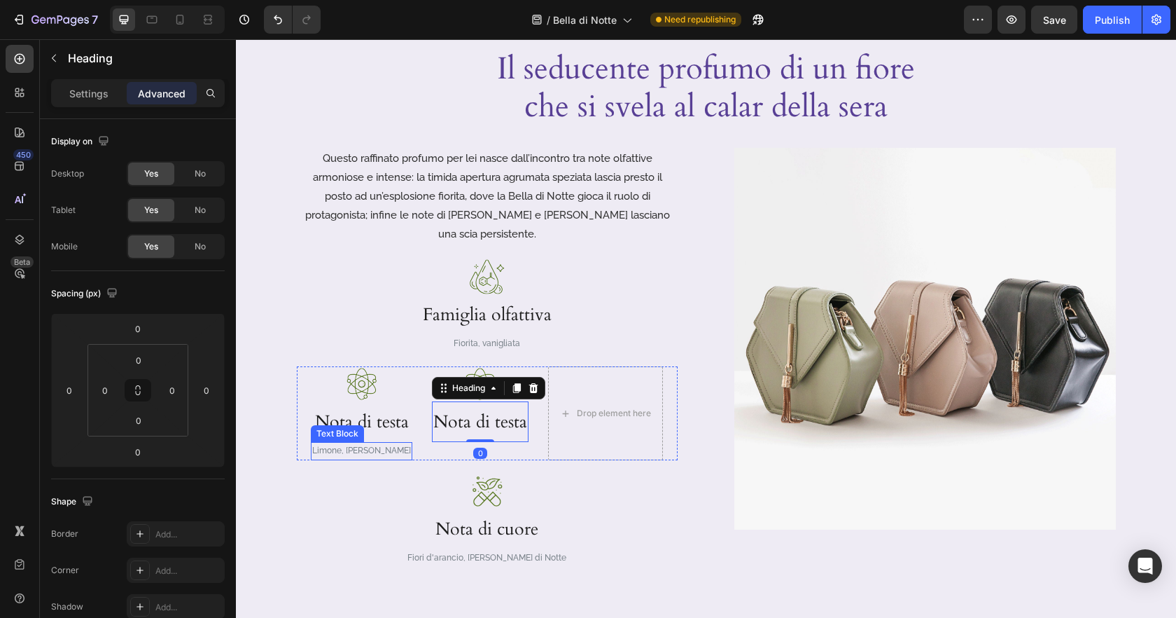
click at [346, 443] on p "Limone, Pepe rosa" at bounding box center [361, 450] width 99 height 15
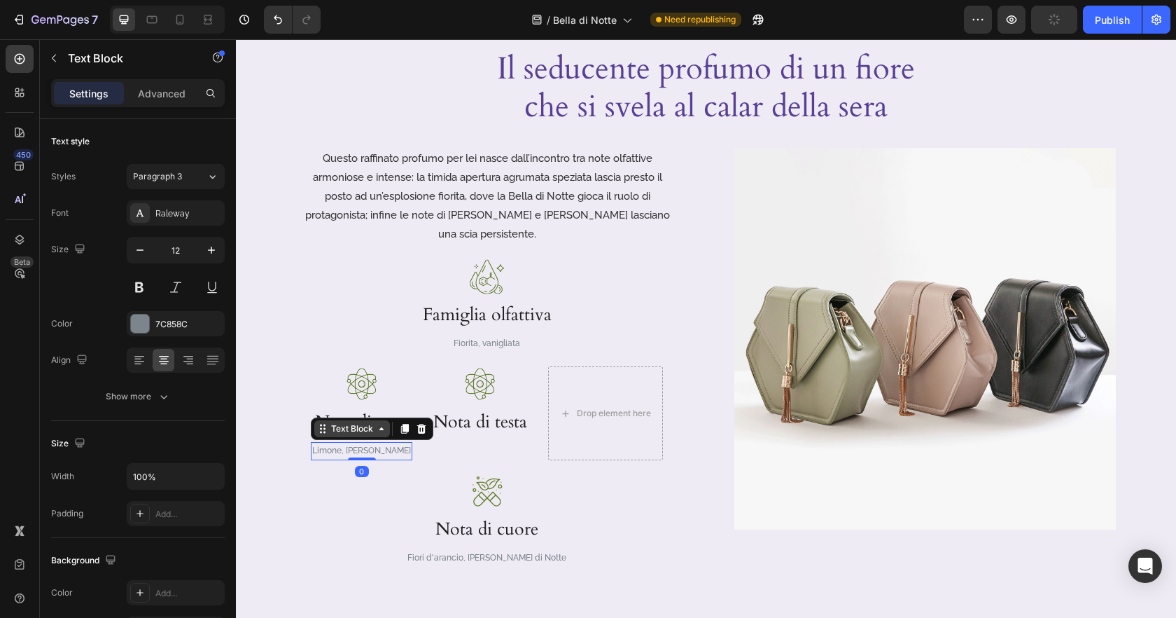
click at [324, 420] on div "Text Block" at bounding box center [352, 428] width 76 height 17
click at [404, 423] on icon at bounding box center [404, 428] width 11 height 11
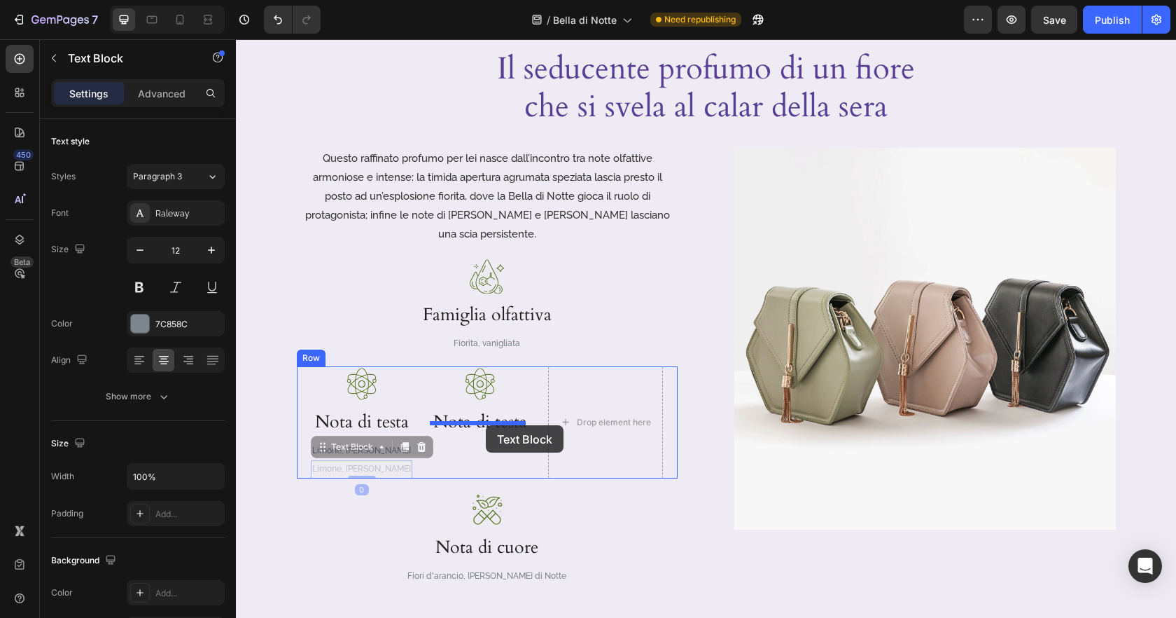
drag, startPoint x: 325, startPoint y: 430, endPoint x: 486, endPoint y: 425, distance: 161.1
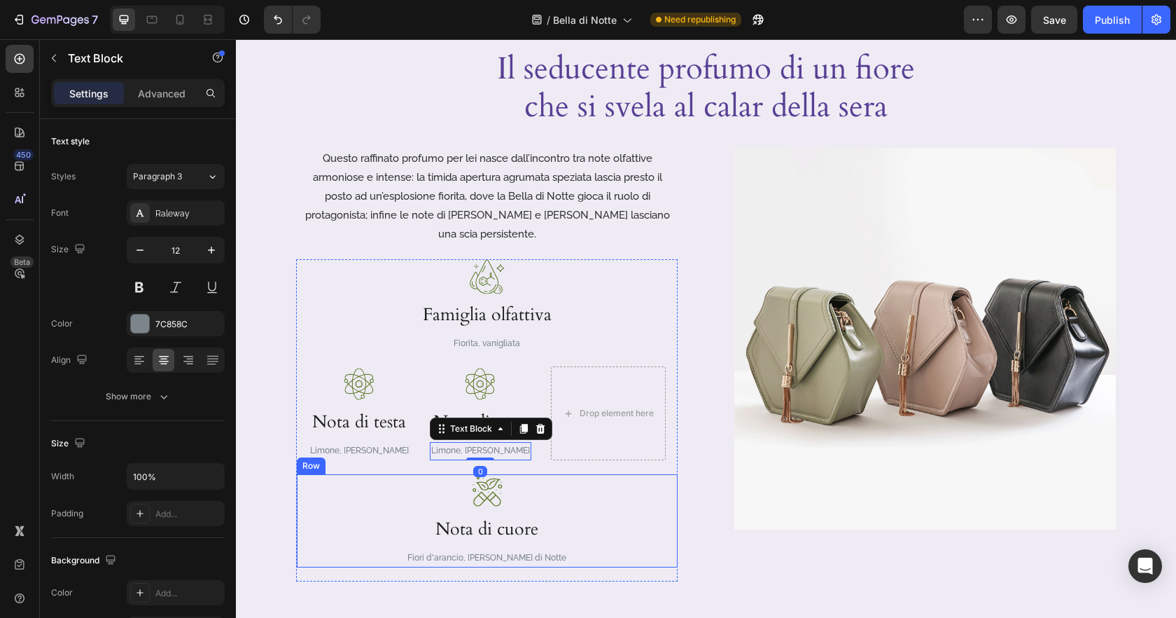
click at [604, 474] on div "Image Nota di cuore Heading Fiori d'arancio, Bella di Notte Text Block Row" at bounding box center [487, 520] width 381 height 93
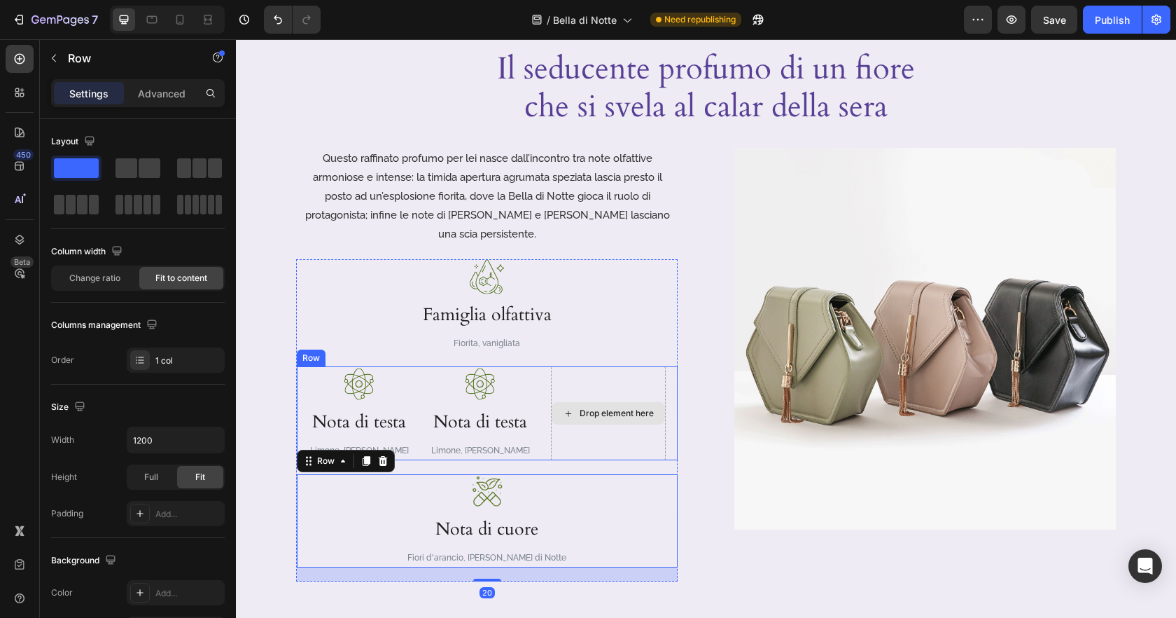
click at [624, 409] on div "Drop element here" at bounding box center [608, 413] width 115 height 94
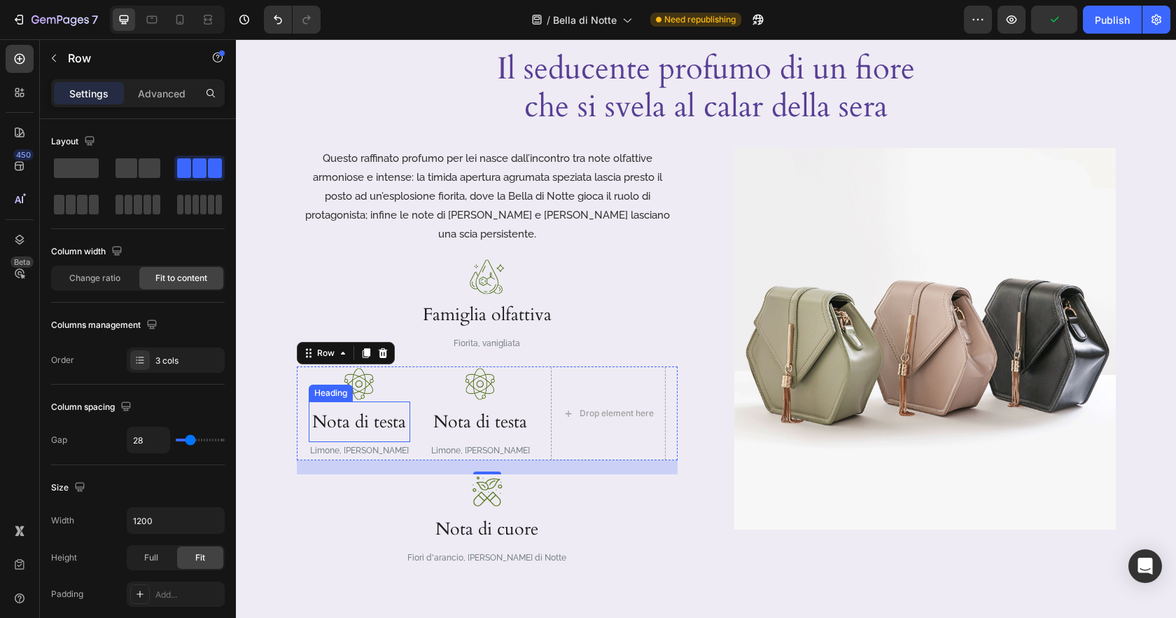
click at [360, 401] on h3 "Nota di testa" at bounding box center [360, 421] width 102 height 41
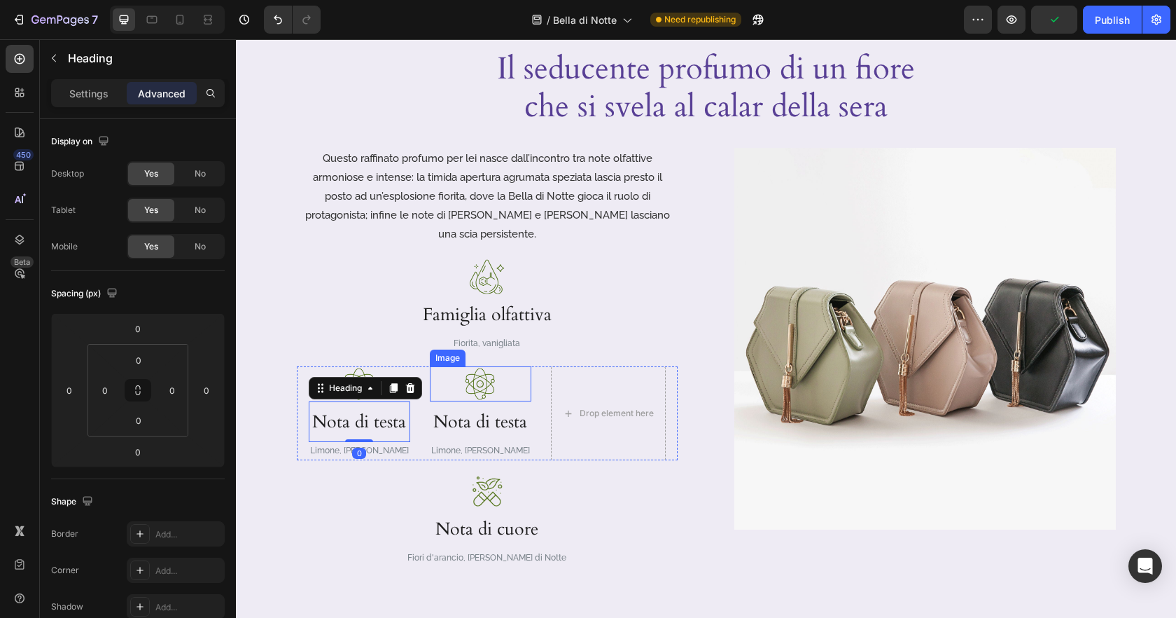
click at [465, 366] on img at bounding box center [480, 383] width 35 height 35
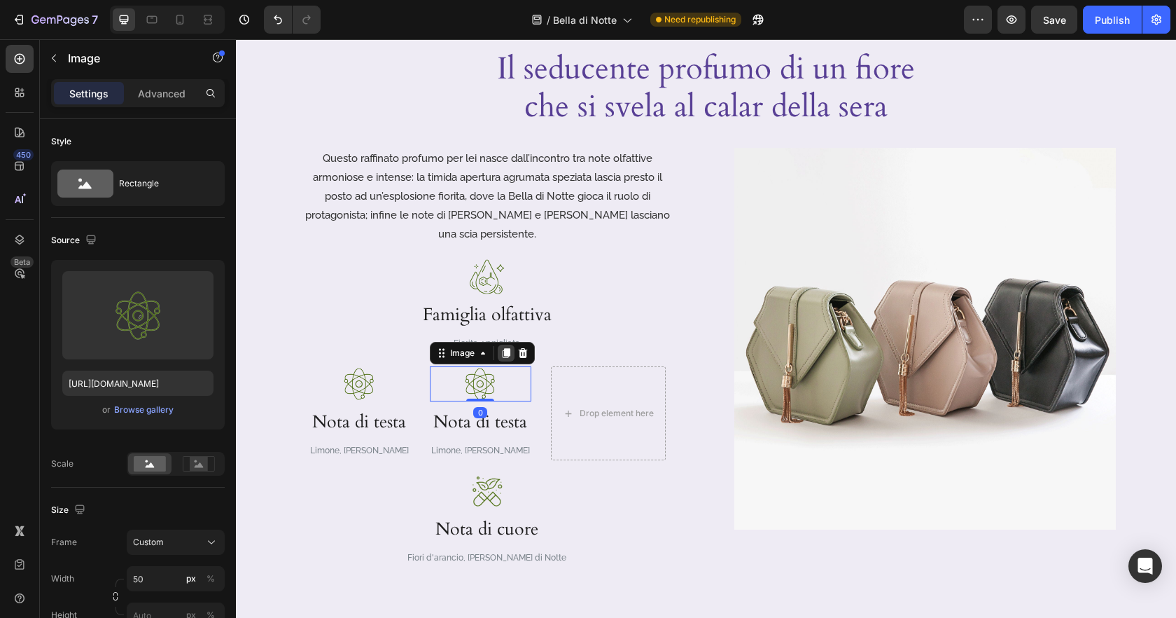
click at [501, 347] on icon at bounding box center [506, 352] width 11 height 11
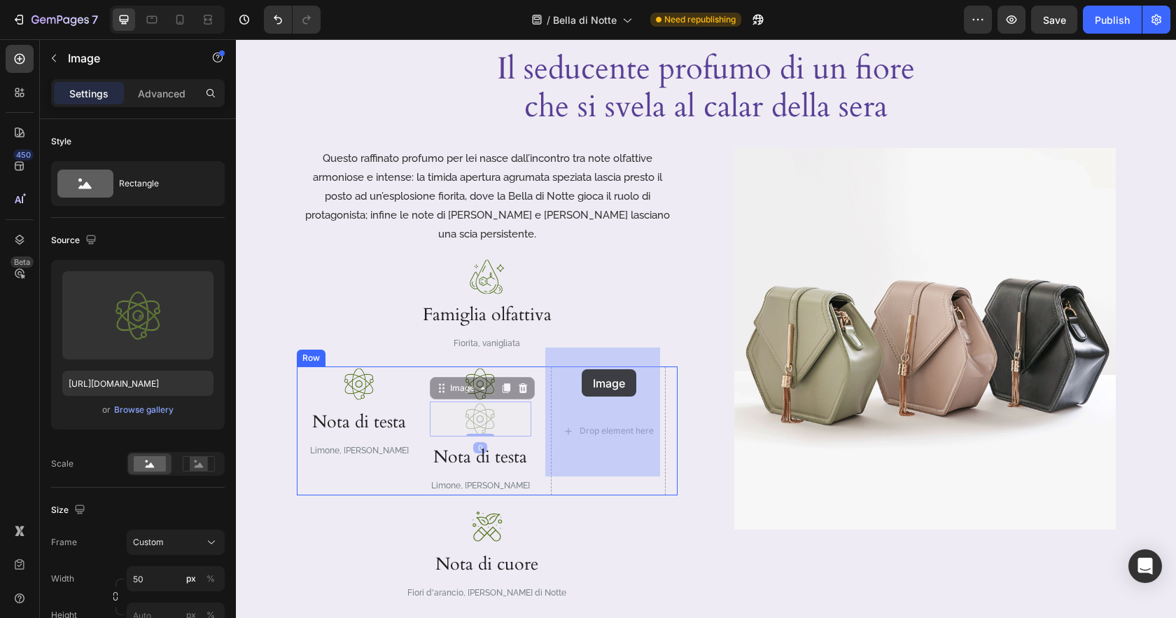
drag, startPoint x: 440, startPoint y: 365, endPoint x: 582, endPoint y: 369, distance: 142.2
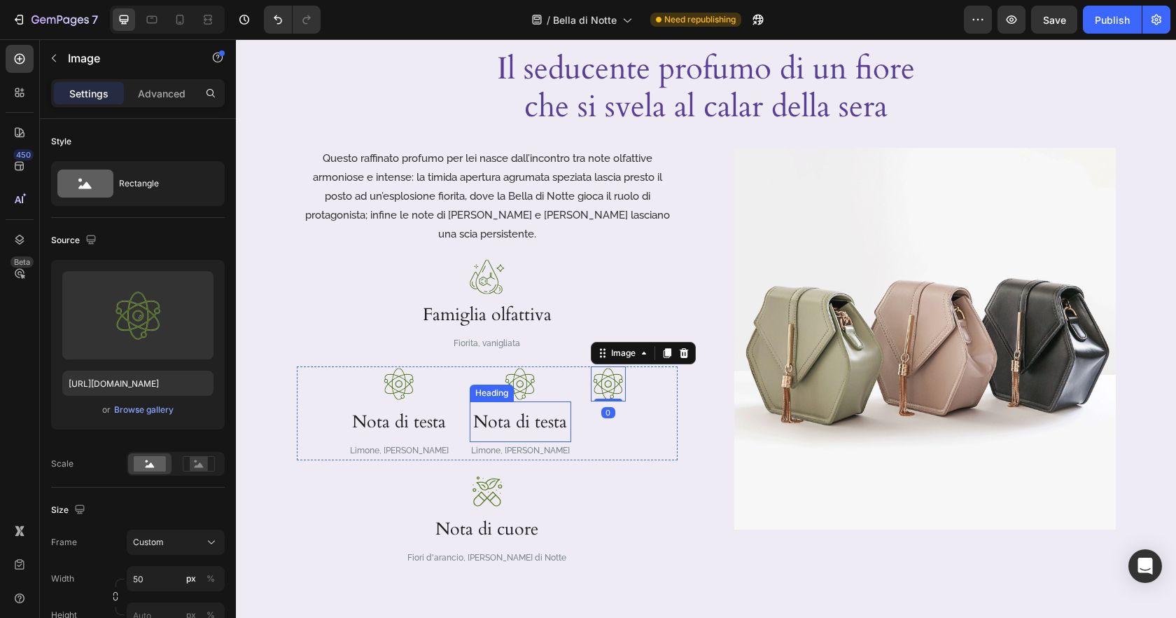
click at [526, 442] on div "Limone, Pepe rosa" at bounding box center [521, 451] width 102 height 18
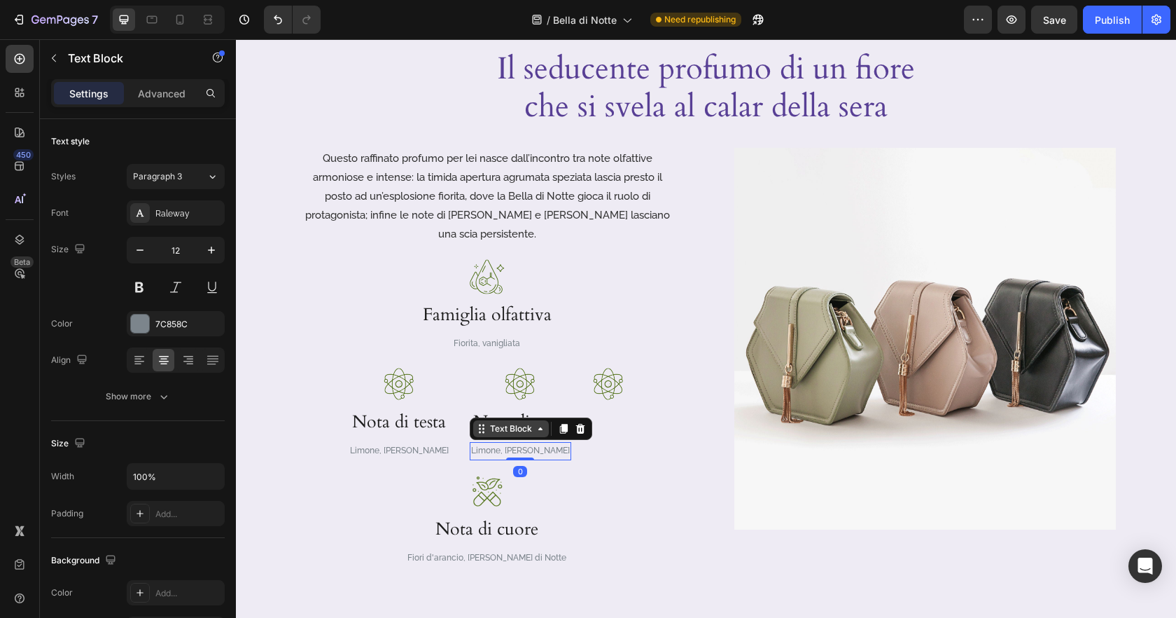
click at [524, 422] on div "Text Block" at bounding box center [511, 428] width 48 height 13
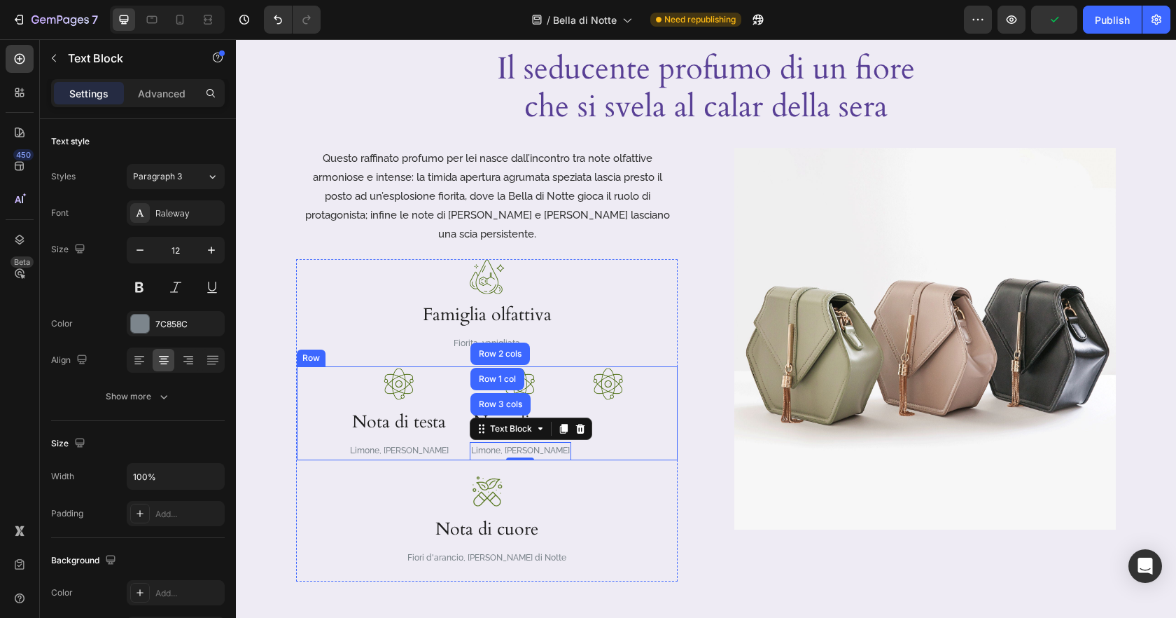
drag, startPoint x: 568, startPoint y: 386, endPoint x: 520, endPoint y: 392, distance: 47.9
click at [568, 386] on div "Image Nota di testa Heading Limone, Pepe rosa Text Block Image Nota di testa He…" at bounding box center [487, 413] width 381 height 94
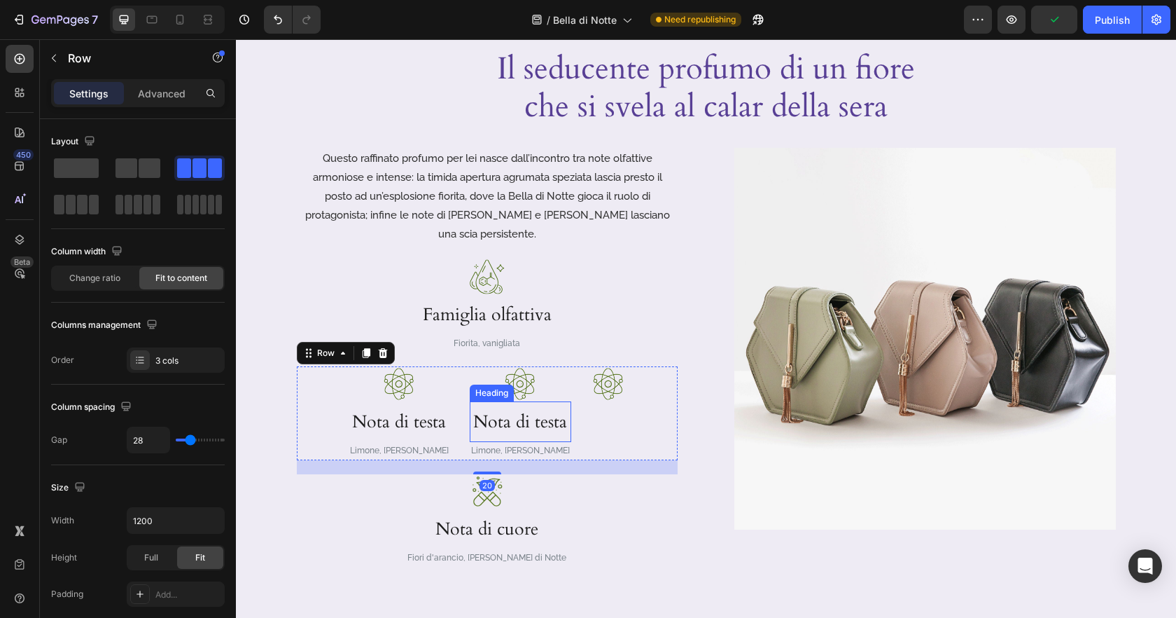
click at [519, 402] on h3 "Nota di testa" at bounding box center [521, 421] width 102 height 41
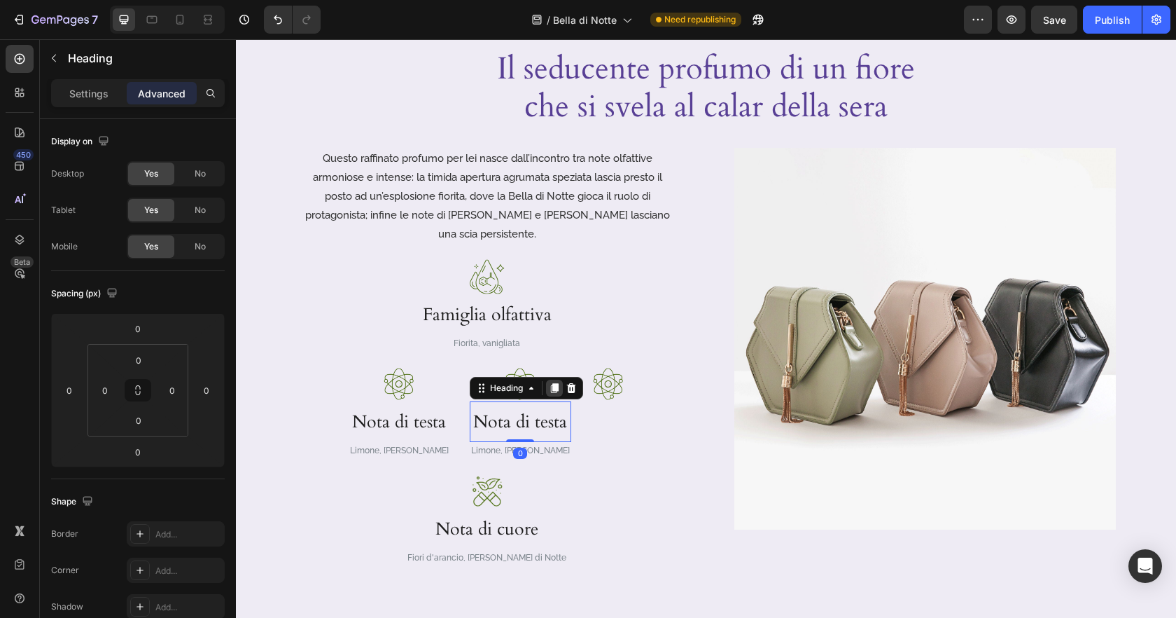
click at [557, 384] on icon at bounding box center [554, 389] width 8 height 10
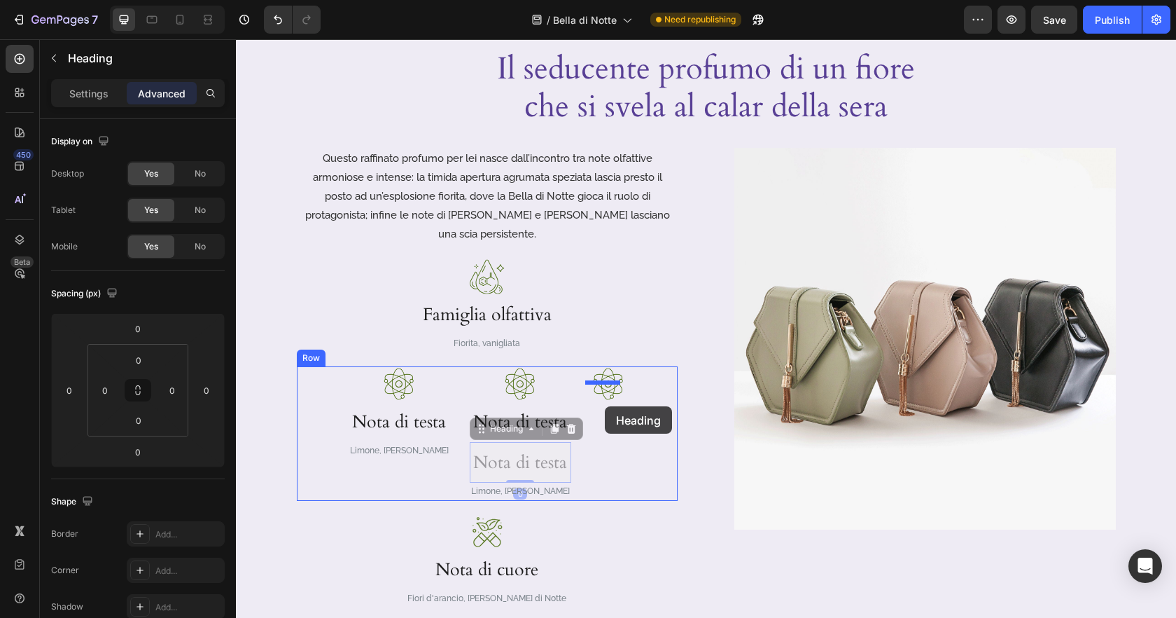
drag, startPoint x: 478, startPoint y: 407, endPoint x: 605, endPoint y: 406, distance: 126.7
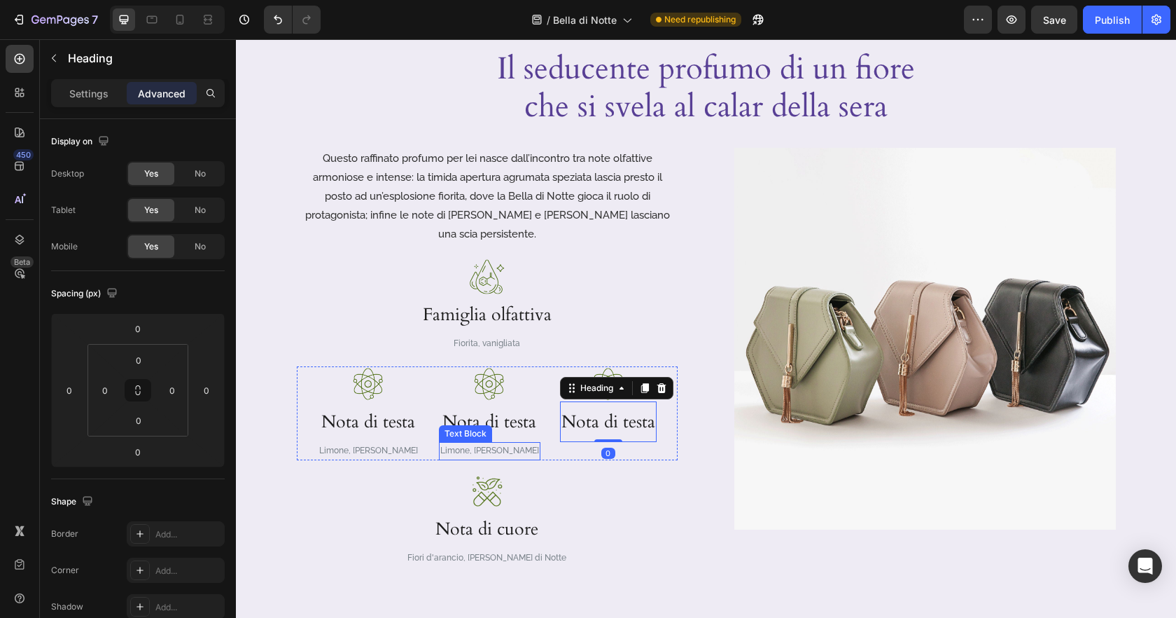
click at [501, 443] on p "Limone, Pepe rosa" at bounding box center [489, 450] width 99 height 15
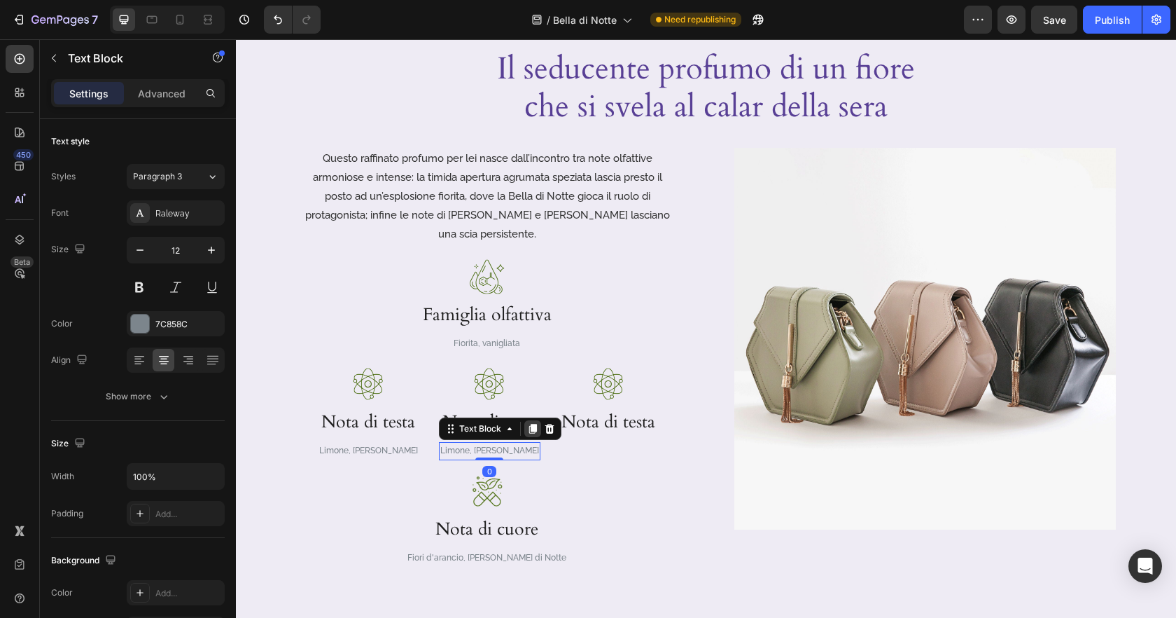
click at [532, 424] on icon at bounding box center [533, 429] width 8 height 10
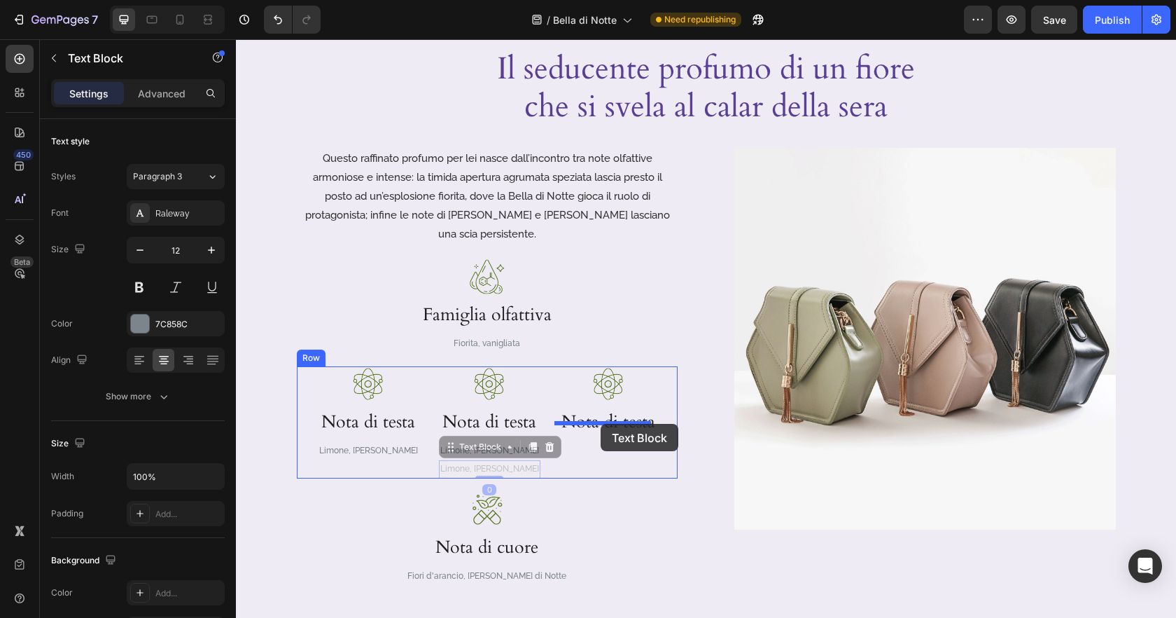
drag, startPoint x: 453, startPoint y: 433, endPoint x: 590, endPoint y: 422, distance: 137.6
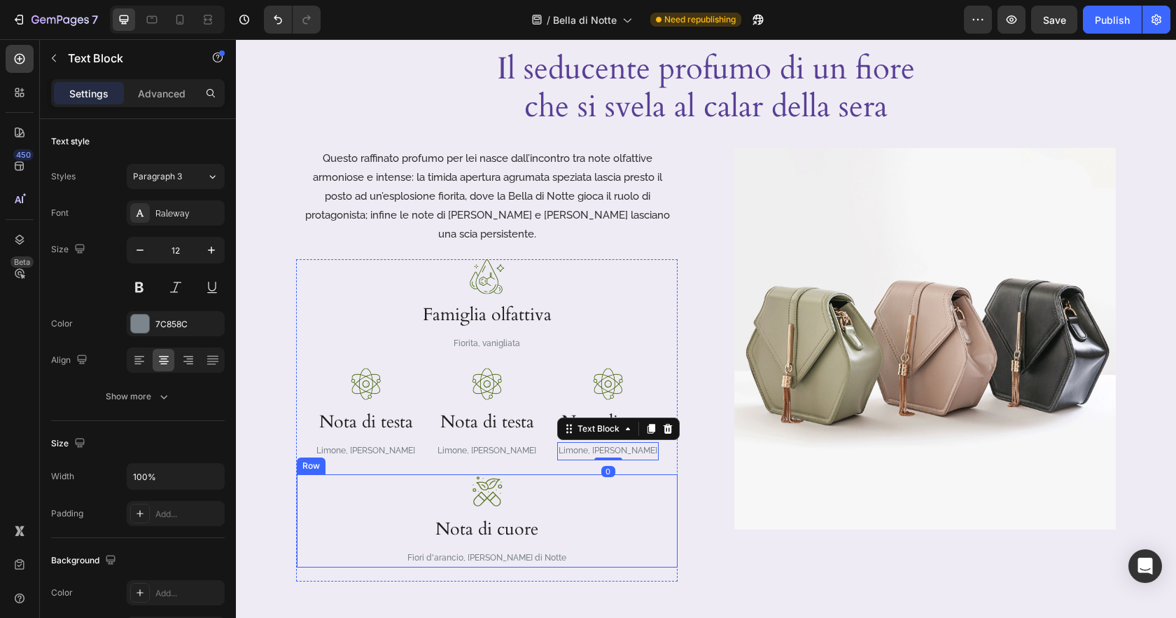
click at [585, 521] on div "Image Nota di cuore Heading Fiori d'arancio, Bella di Notte Text Block Row" at bounding box center [487, 520] width 381 height 93
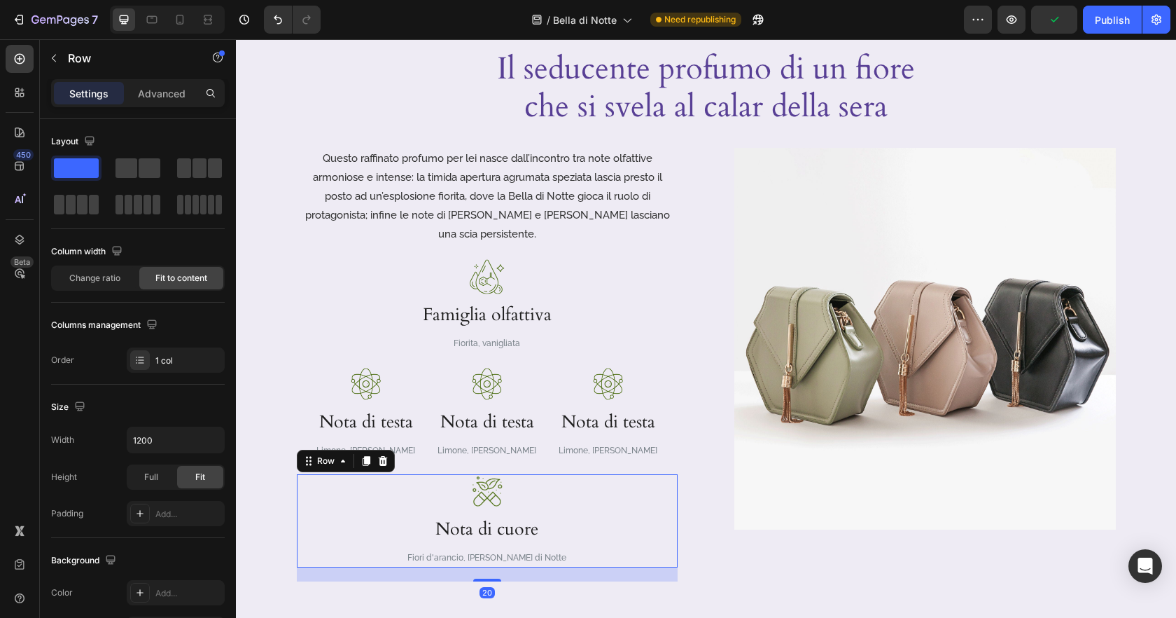
drag, startPoint x: 388, startPoint y: 446, endPoint x: 543, endPoint y: 475, distance: 157.5
click at [388, 452] on div at bounding box center [383, 460] width 17 height 17
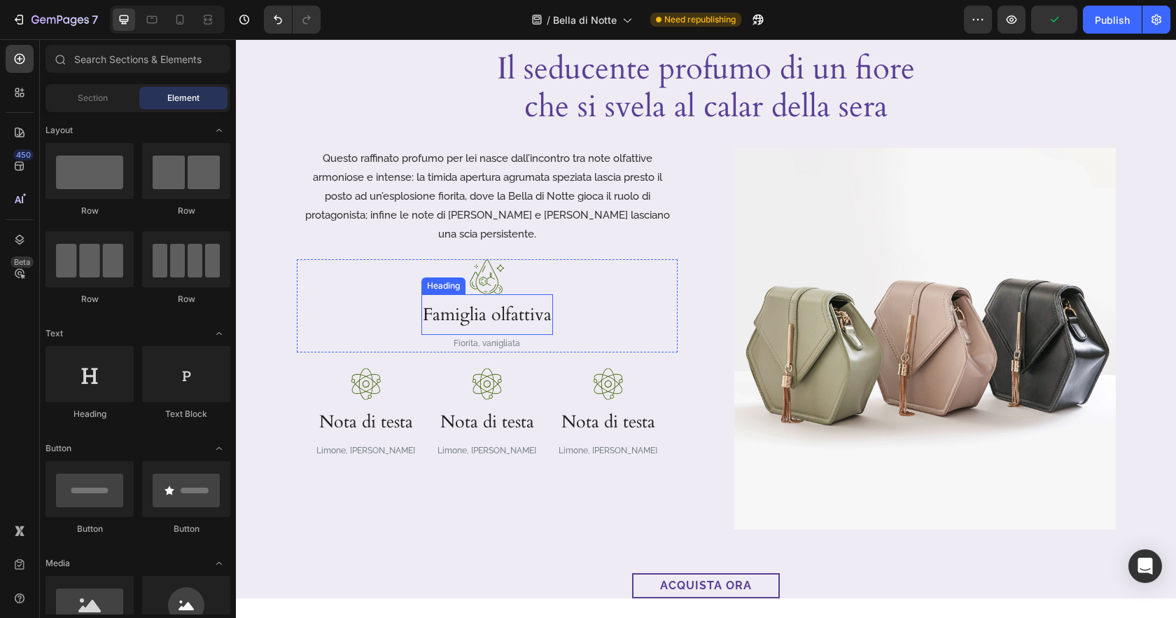
click at [511, 302] on p "Famiglia olfattiva" at bounding box center [487, 314] width 129 height 38
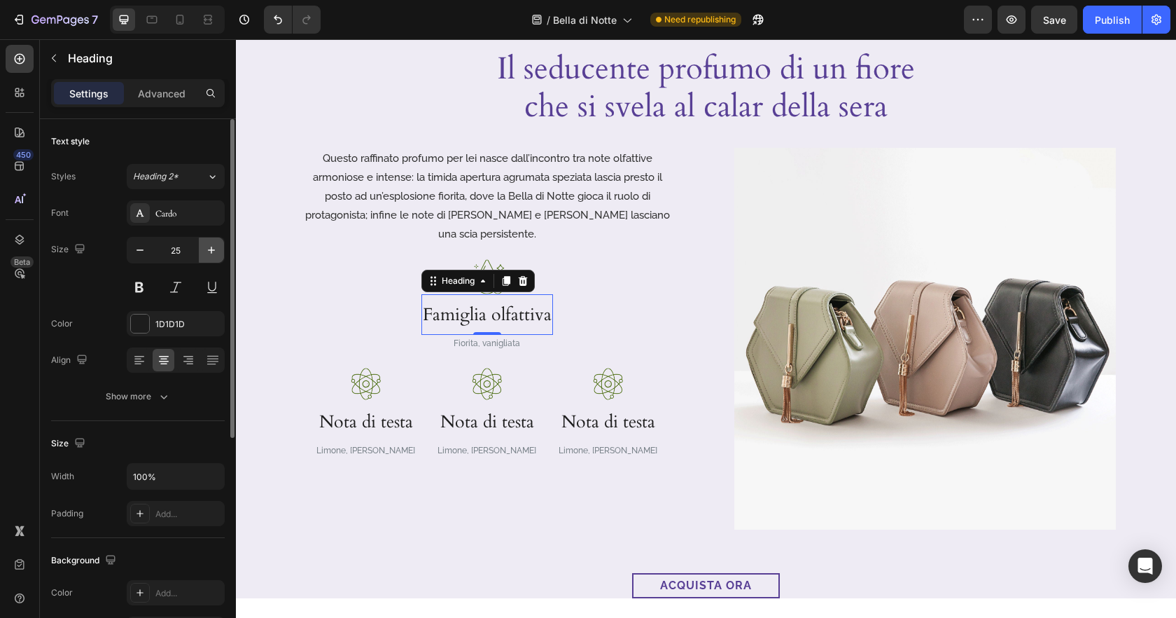
click at [213, 253] on icon "button" at bounding box center [211, 250] width 14 height 14
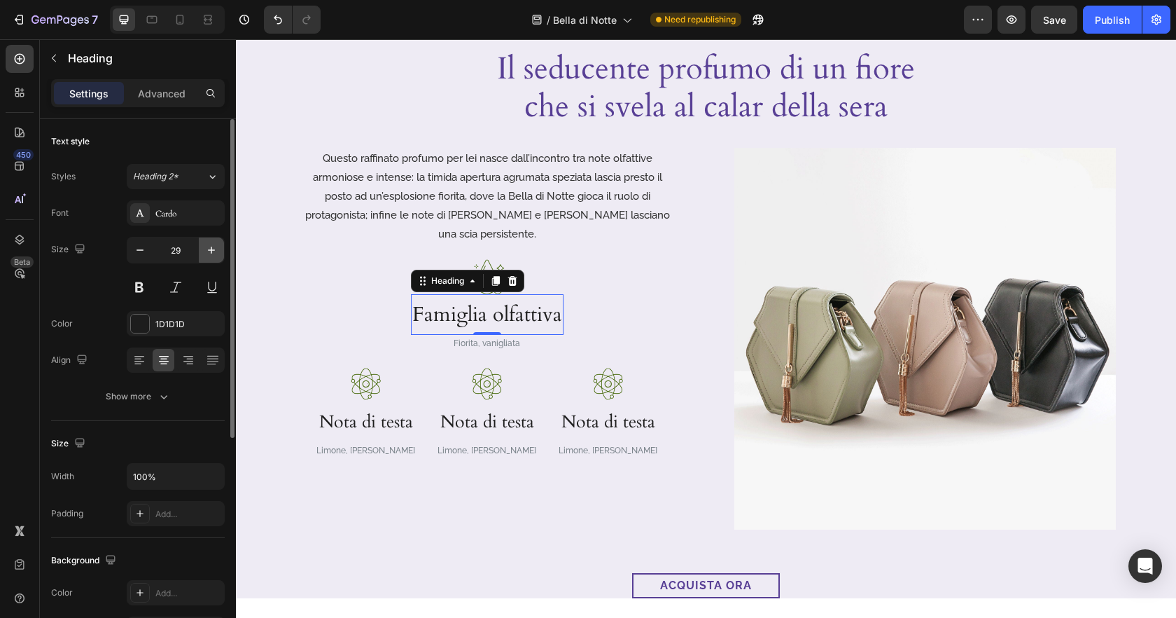
type input "30"
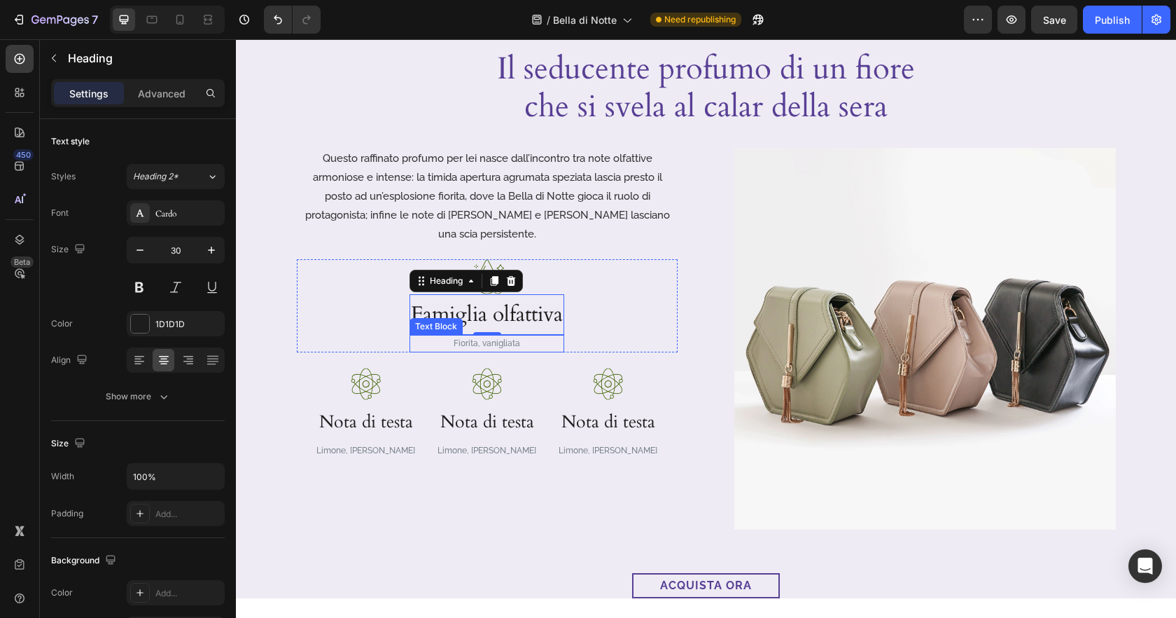
click at [505, 336] on p "Fiorita, vanigliata" at bounding box center [487, 343] width 152 height 15
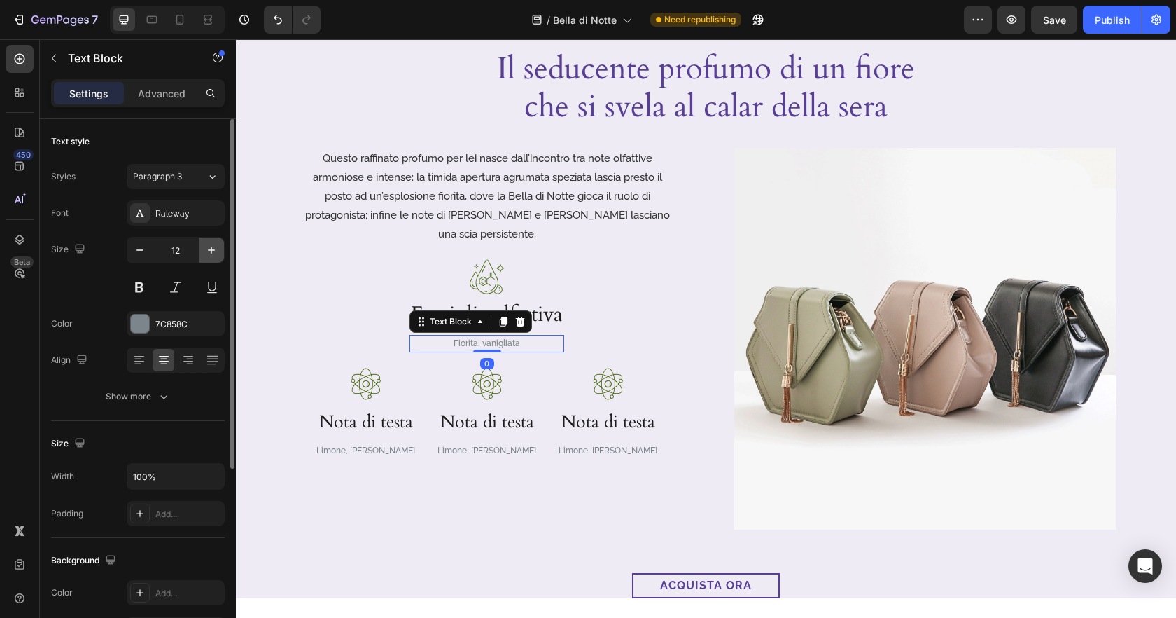
click at [216, 248] on icon "button" at bounding box center [211, 250] width 14 height 14
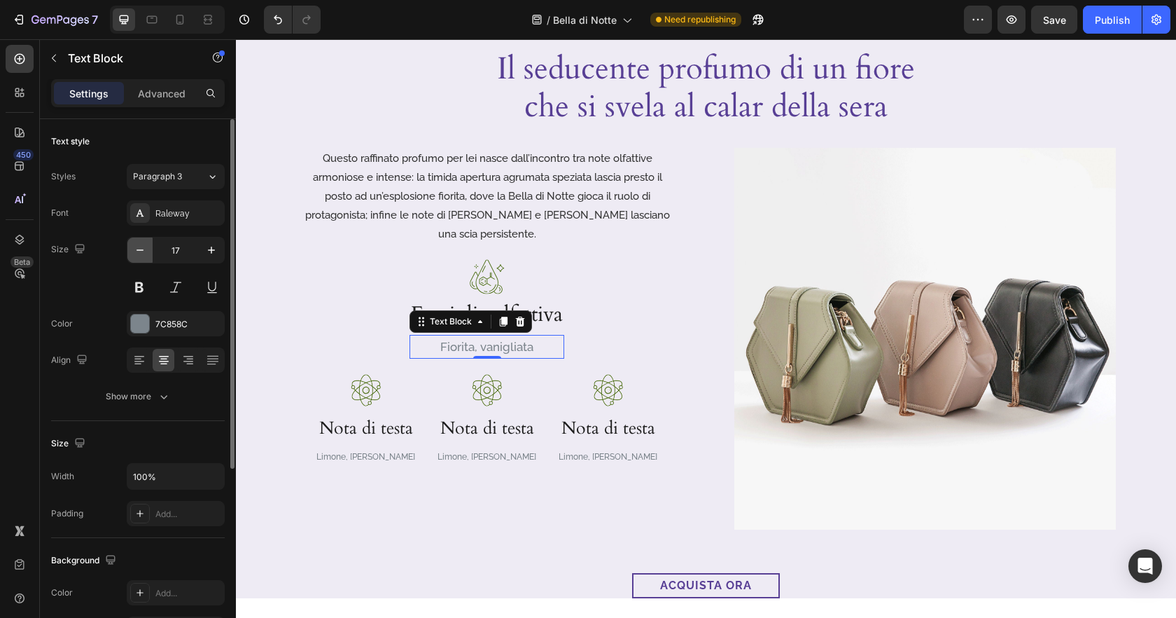
click at [148, 250] on button "button" at bounding box center [139, 249] width 25 height 25
type input "16"
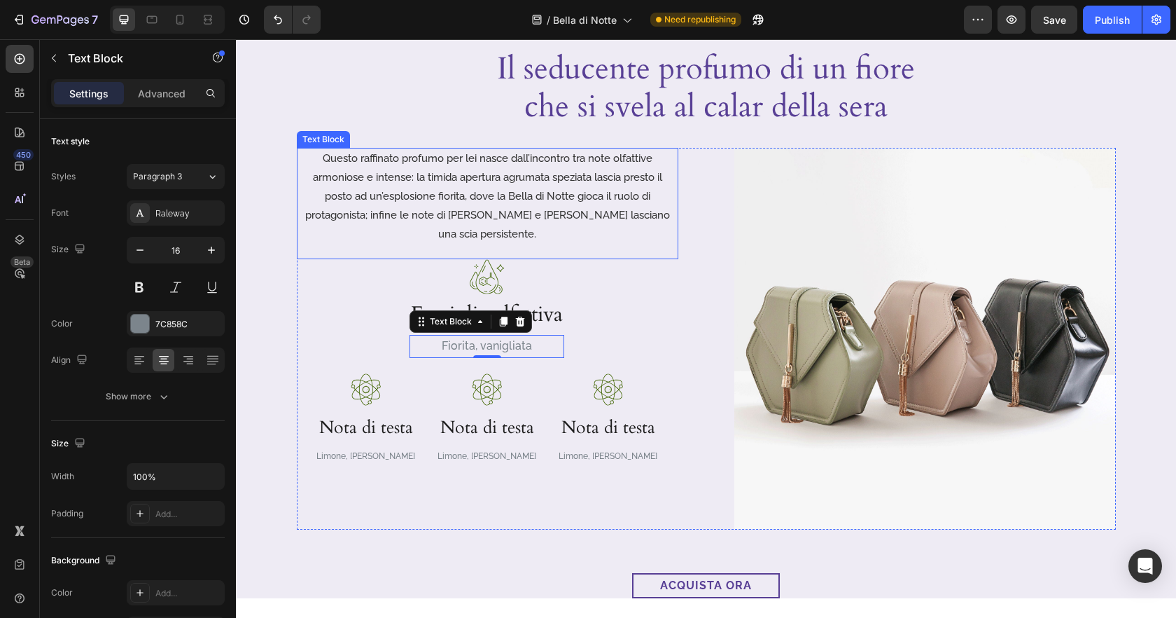
click at [503, 191] on p "Questo raffinato profumo per lei nasce dall’incontro tra note olfattive armonio…" at bounding box center [487, 196] width 379 height 95
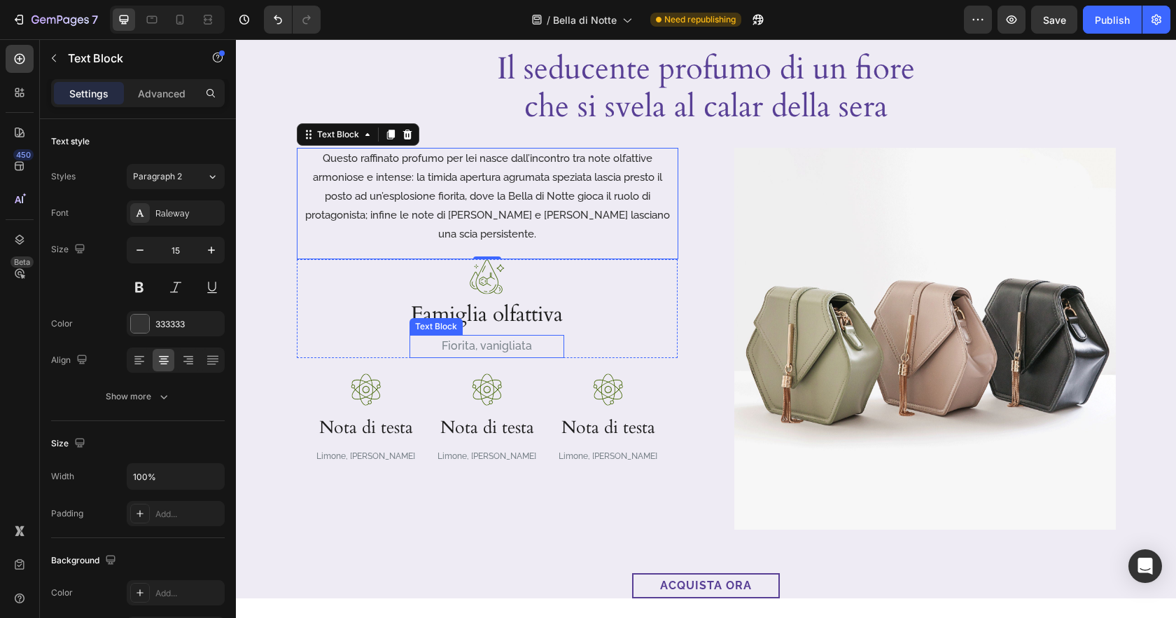
click at [515, 336] on p "Fiorita, vanigliata" at bounding box center [487, 346] width 152 height 20
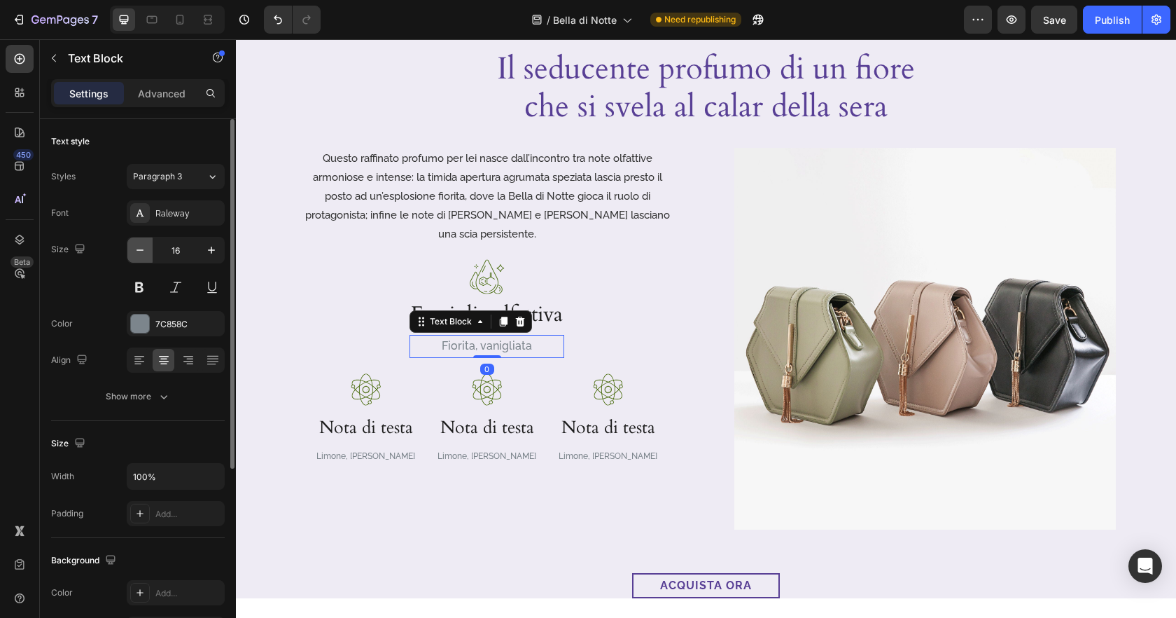
click at [146, 249] on icon "button" at bounding box center [140, 250] width 14 height 14
type input "14"
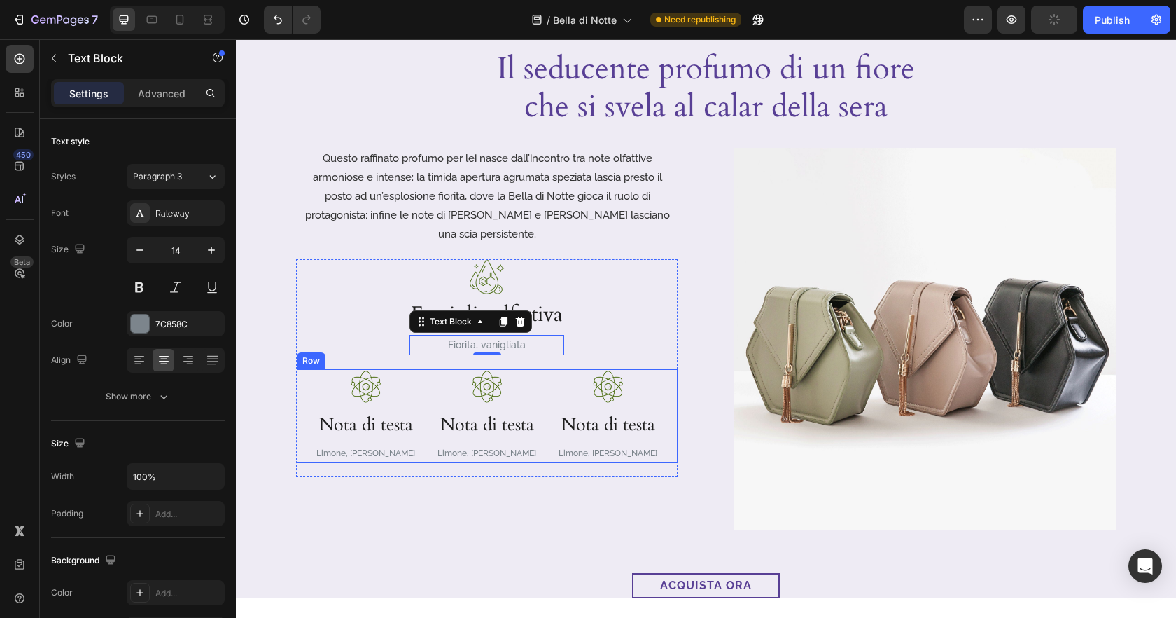
click at [552, 424] on div "Image Nota di testa Heading Limone, Pepe rosa Text Block Image Nota di testa He…" at bounding box center [487, 416] width 381 height 94
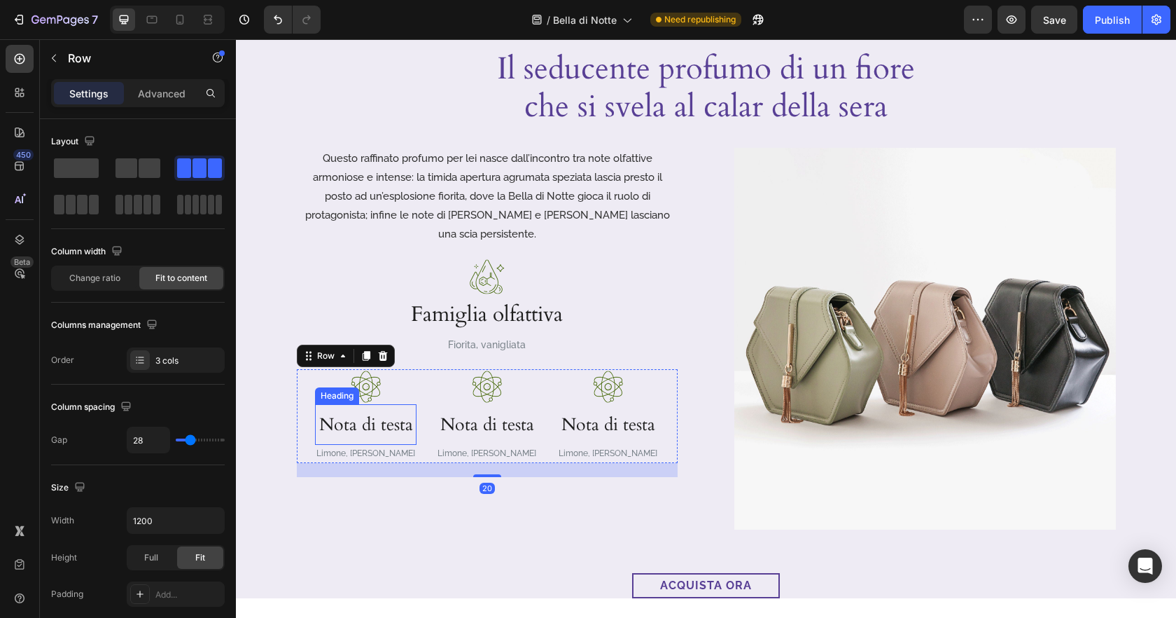
click at [375, 406] on h3 "Nota di testa" at bounding box center [366, 424] width 102 height 41
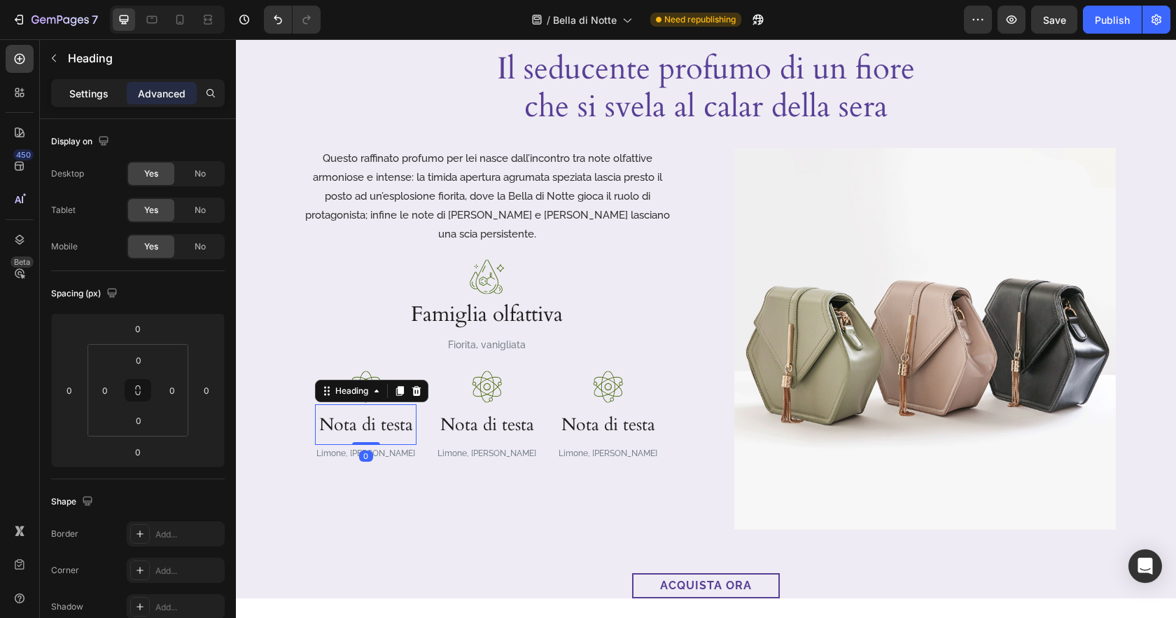
click at [86, 93] on p "Settings" at bounding box center [88, 93] width 39 height 15
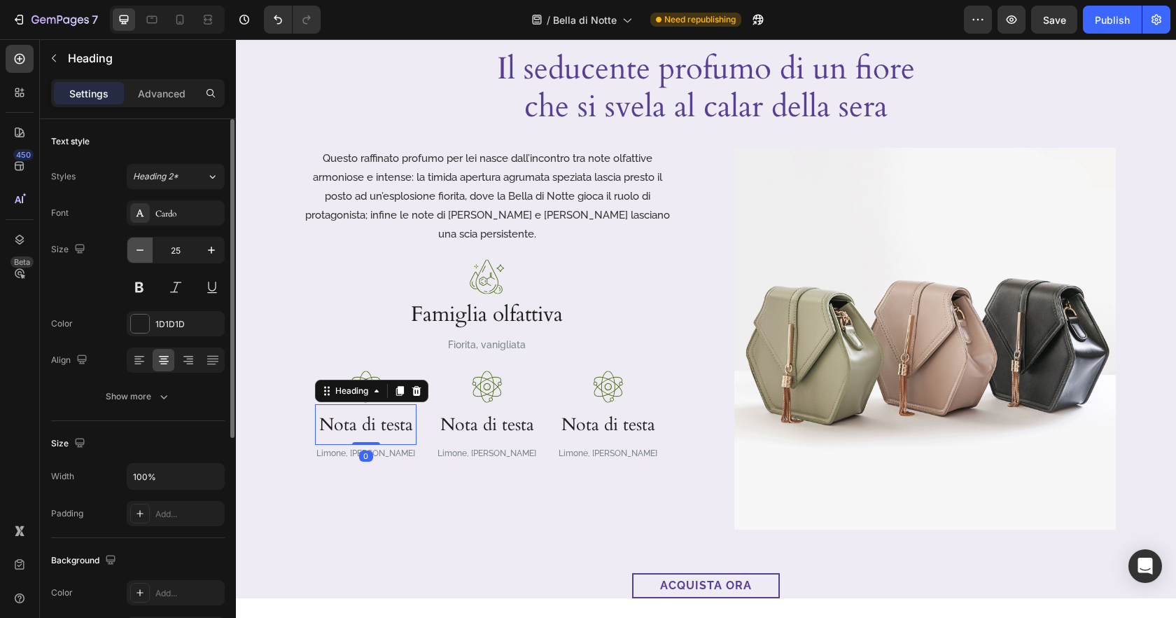
click at [137, 254] on icon "button" at bounding box center [140, 250] width 14 height 14
type input "24"
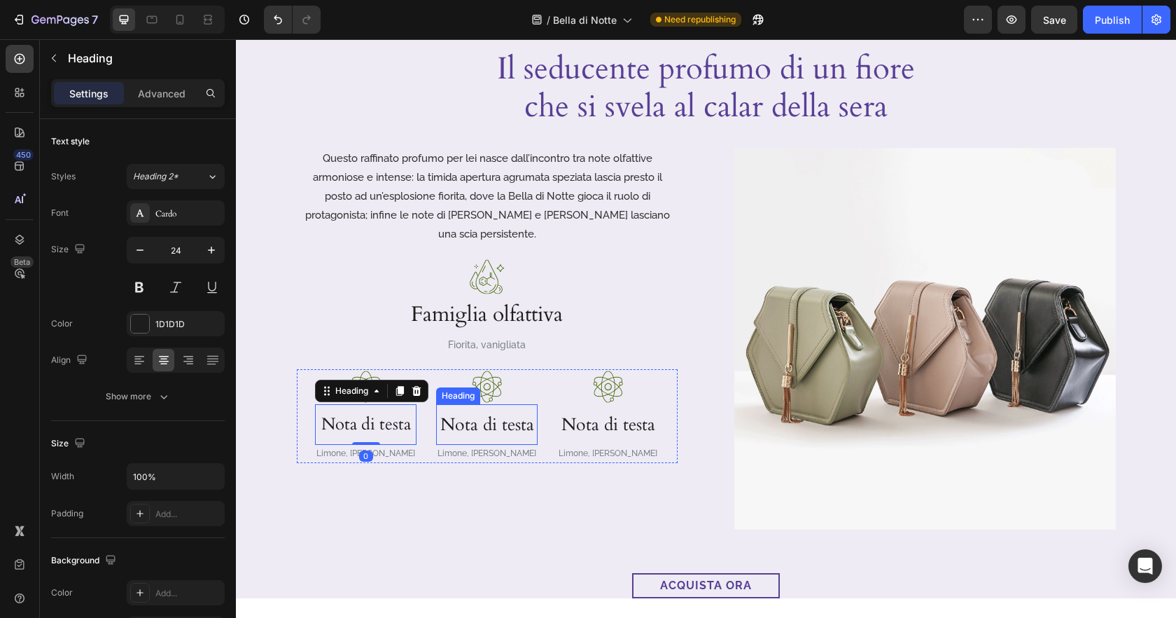
drag, startPoint x: 453, startPoint y: 404, endPoint x: 312, endPoint y: 333, distance: 158.1
click at [453, 404] on h3 "Nota di testa" at bounding box center [487, 424] width 102 height 41
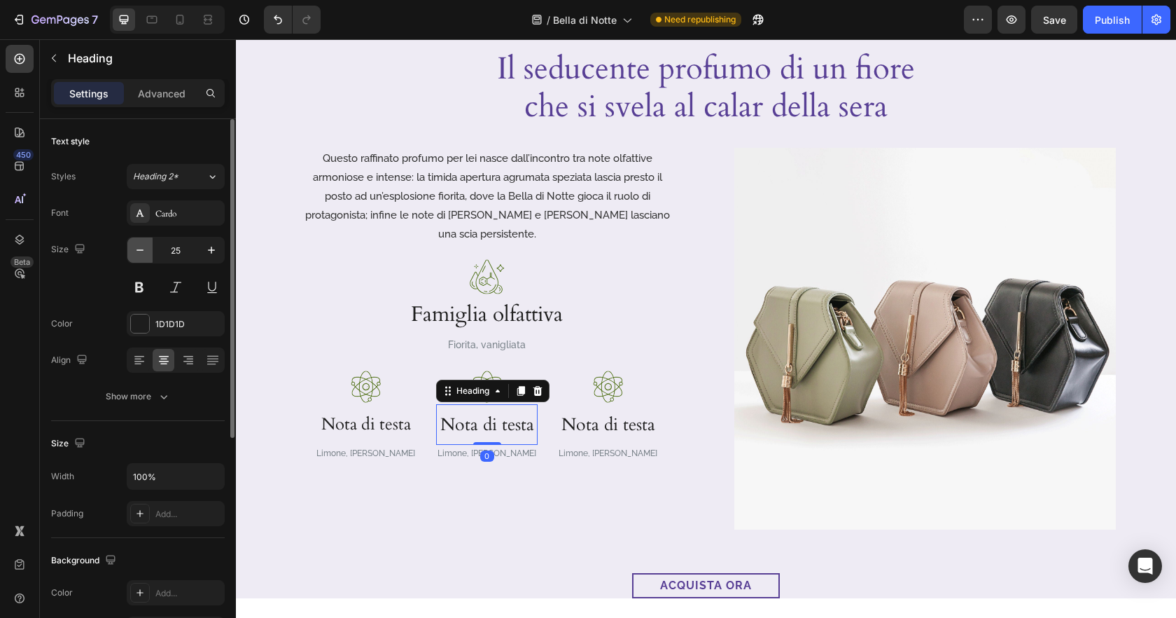
click at [138, 262] on button "button" at bounding box center [139, 249] width 25 height 25
type input "24"
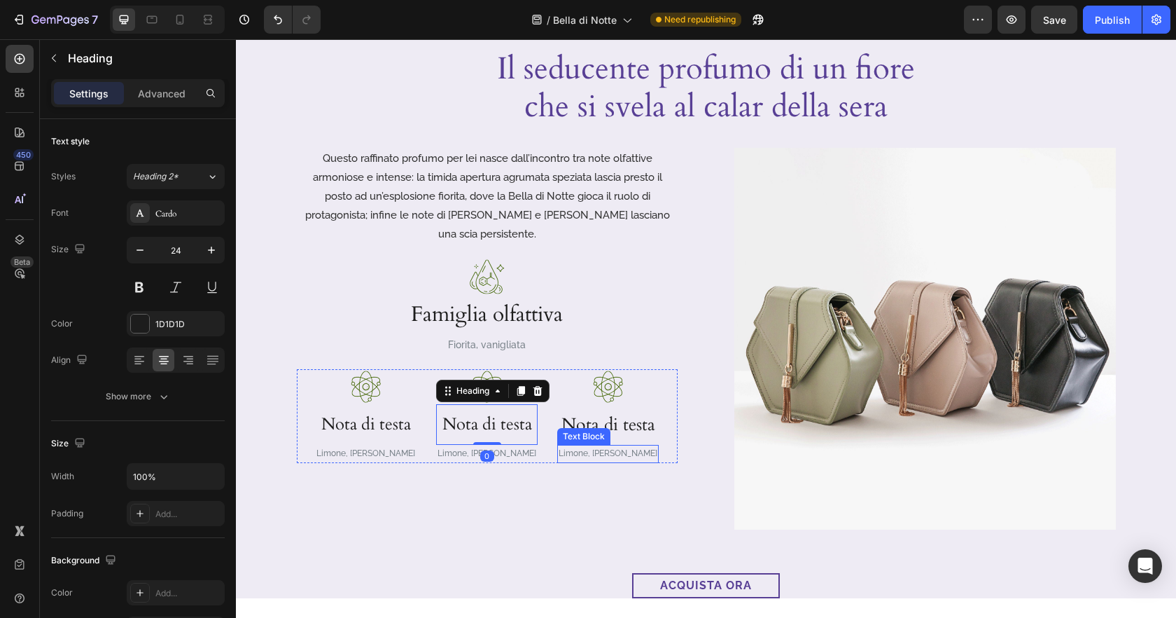
drag, startPoint x: 588, startPoint y: 409, endPoint x: 554, endPoint y: 398, distance: 35.9
click at [588, 428] on div "Text Block" at bounding box center [583, 436] width 53 height 17
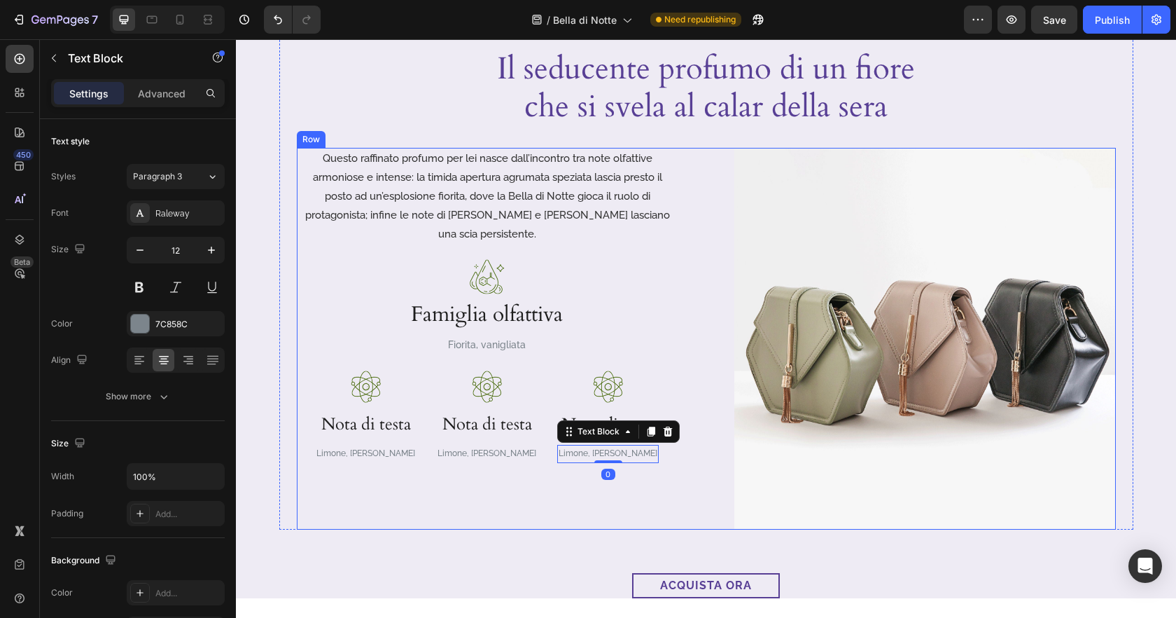
click at [664, 472] on div "Questo raffinato profumo per lei nasce dall’incontro tra note olfattive armonio…" at bounding box center [488, 339] width 382 height 382
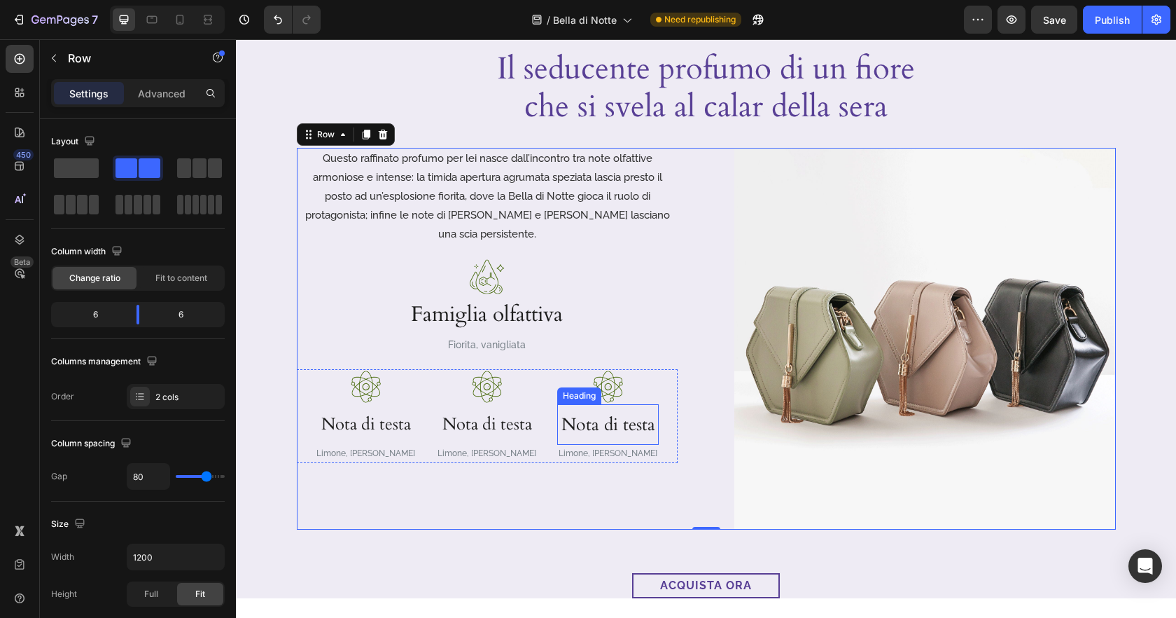
click at [635, 404] on h3 "Nota di testa" at bounding box center [608, 424] width 102 height 41
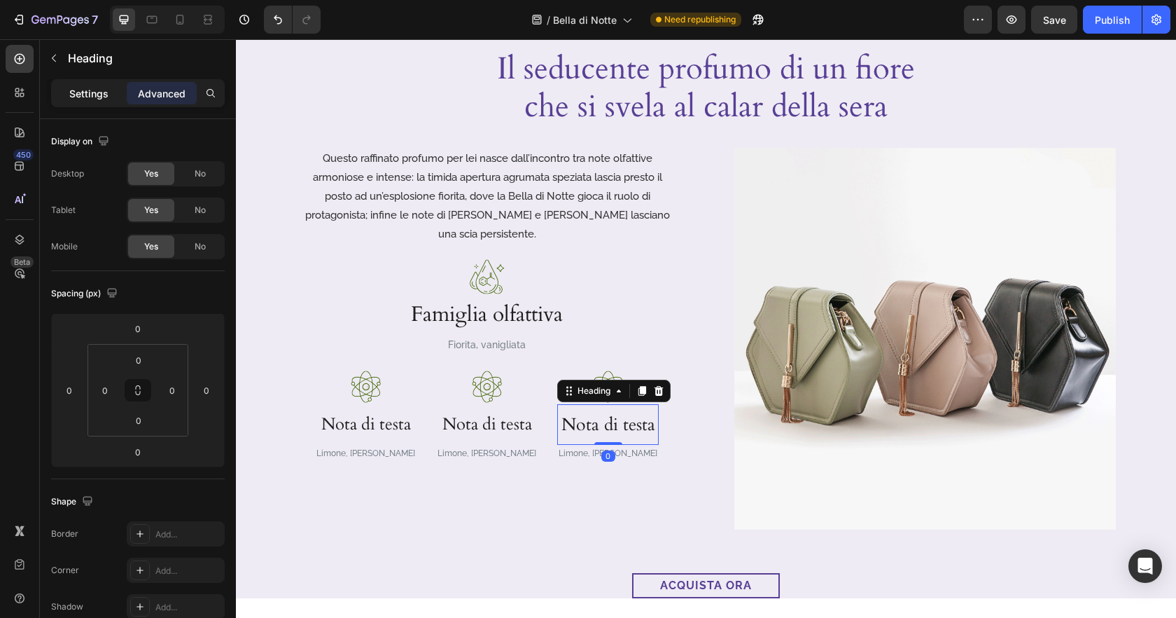
click at [95, 89] on p "Settings" at bounding box center [88, 93] width 39 height 15
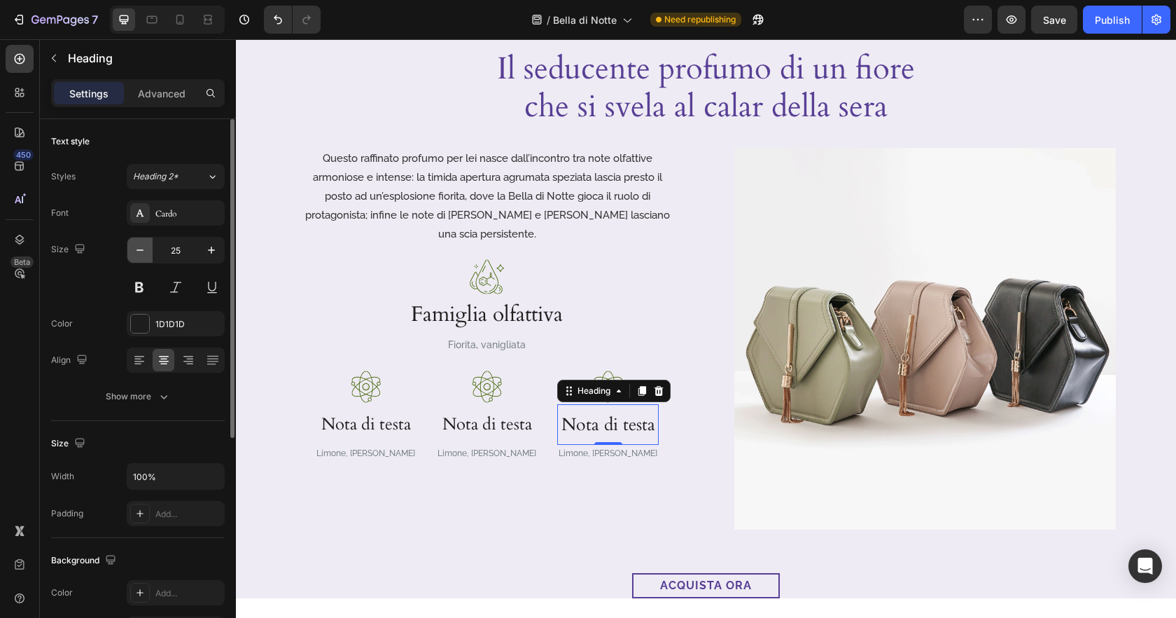
click at [137, 242] on button "button" at bounding box center [139, 249] width 25 height 25
type input "24"
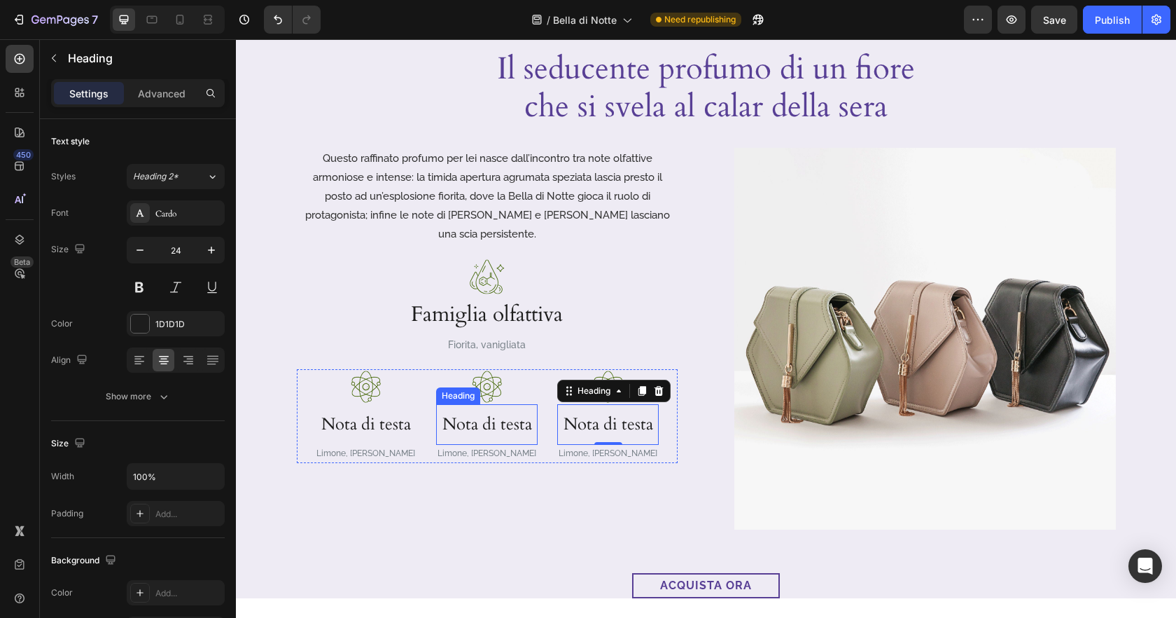
click at [467, 407] on h3 "Nota di testa" at bounding box center [487, 424] width 102 height 41
click at [466, 407] on h3 "Nota di testa" at bounding box center [487, 424] width 102 height 41
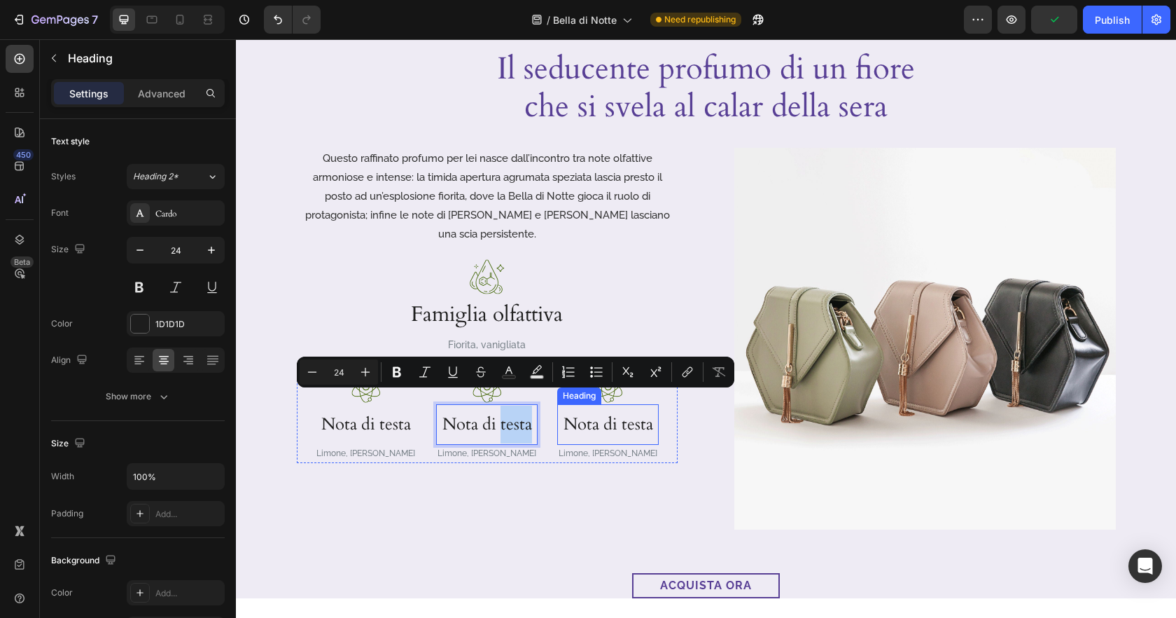
drag, startPoint x: 501, startPoint y: 407, endPoint x: 591, endPoint y: 403, distance: 89.7
click at [591, 403] on div "Image Nota di testa Heading Limone, Pepe rosa Text Block Image Nota di testa He…" at bounding box center [487, 416] width 381 height 94
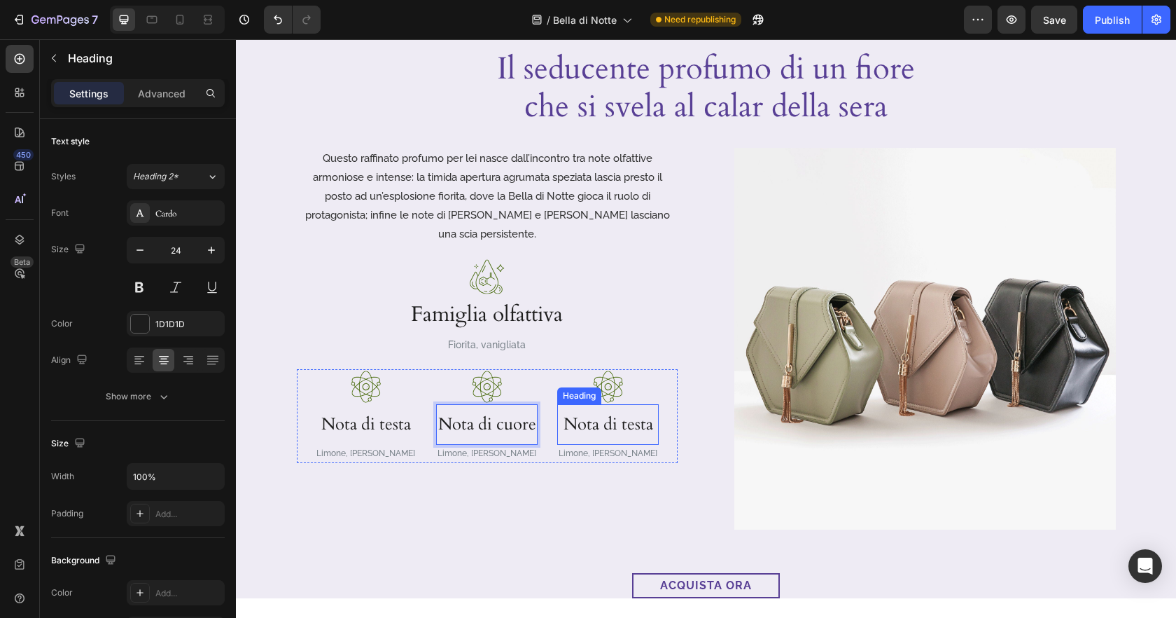
click at [626, 406] on h3 "Nota di testa" at bounding box center [608, 424] width 102 height 41
drag, startPoint x: 618, startPoint y: 406, endPoint x: 689, endPoint y: 407, distance: 70.7
click at [689, 407] on div "Questo raffinato profumo per lei nasce dall’incontro tra note olfattive armonio…" at bounding box center [706, 339] width 819 height 382
drag, startPoint x: 618, startPoint y: 407, endPoint x: 627, endPoint y: 408, distance: 9.1
click at [627, 408] on p "Nota di testa" at bounding box center [608, 424] width 99 height 38
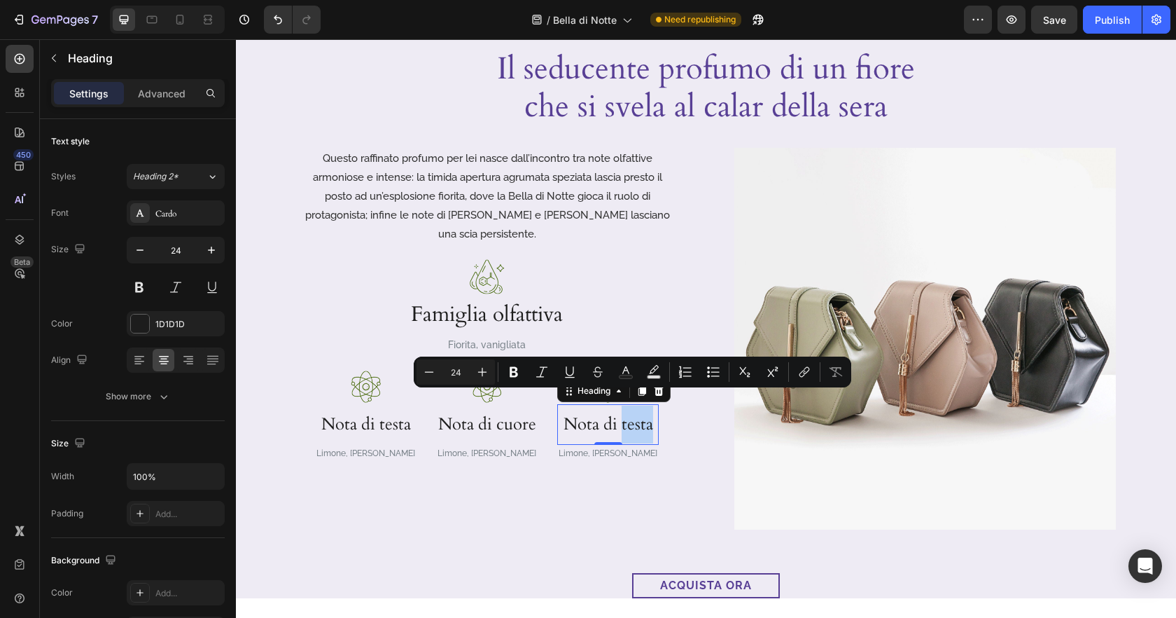
drag, startPoint x: 619, startPoint y: 408, endPoint x: 646, endPoint y: 407, distance: 27.3
click at [648, 407] on p "Nota di testa" at bounding box center [608, 424] width 99 height 38
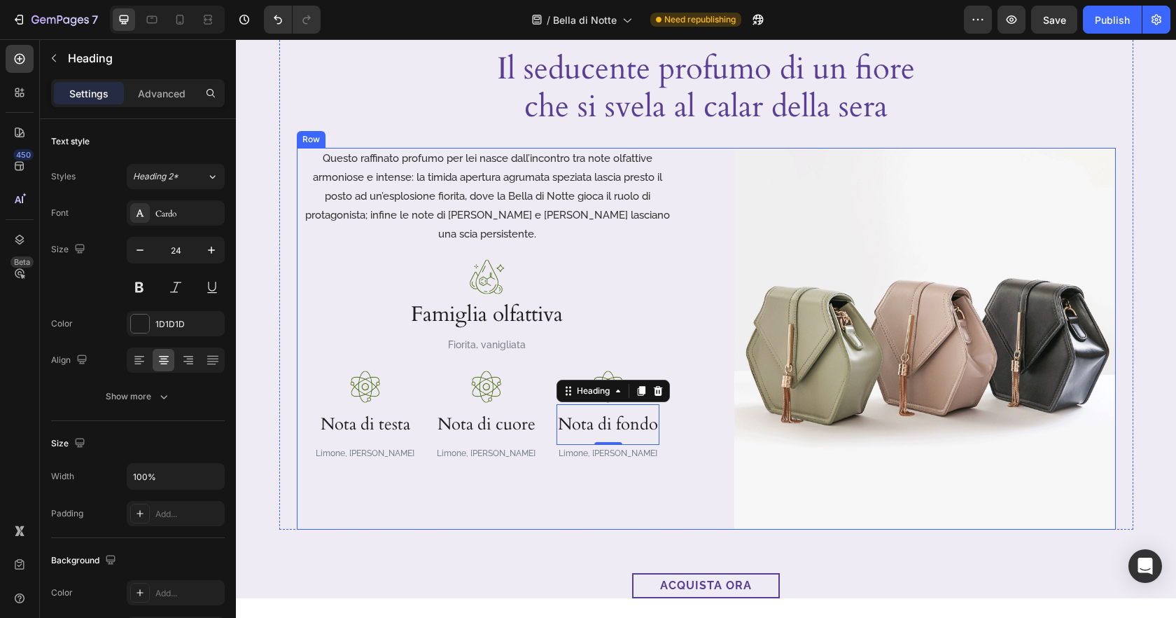
click at [570, 484] on div "Questo raffinato profumo per lei nasce dall’incontro tra note olfattive armonio…" at bounding box center [488, 339] width 382 height 382
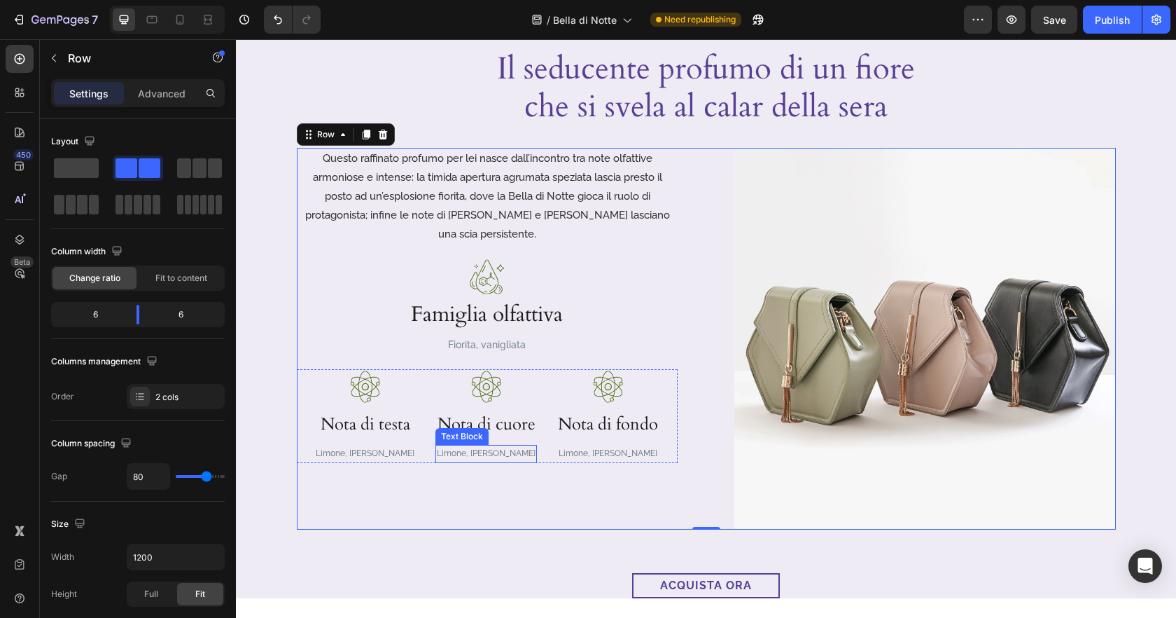
click at [481, 446] on p "Limone, Pepe rosa" at bounding box center [486, 453] width 99 height 15
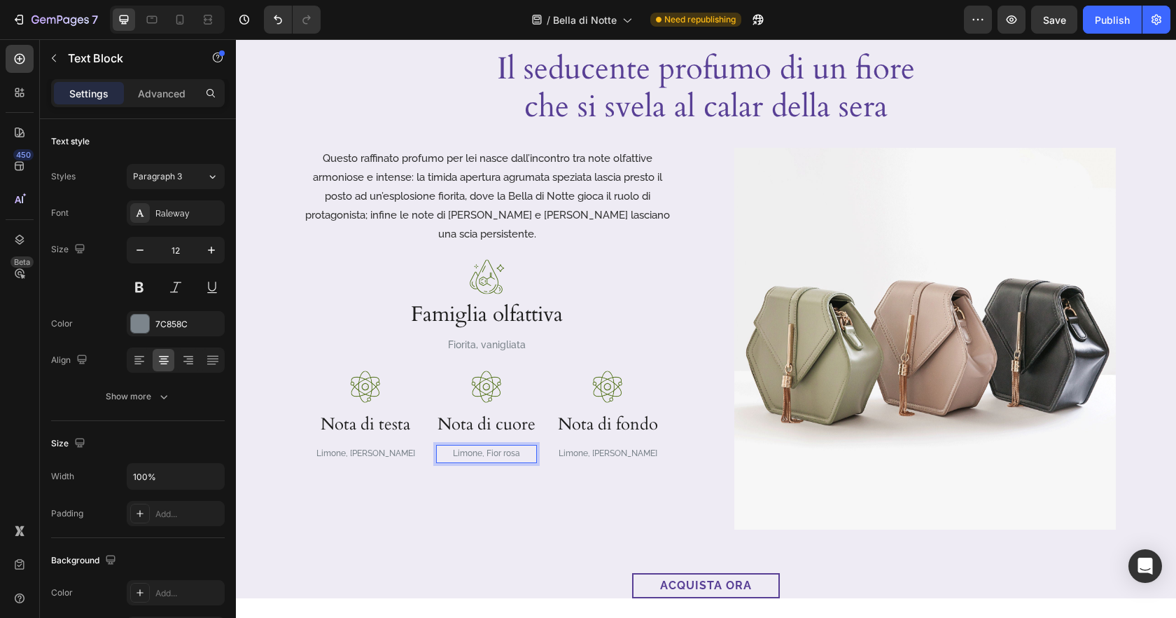
click at [517, 446] on p "Limone, Fior rosa" at bounding box center [487, 453] width 98 height 15
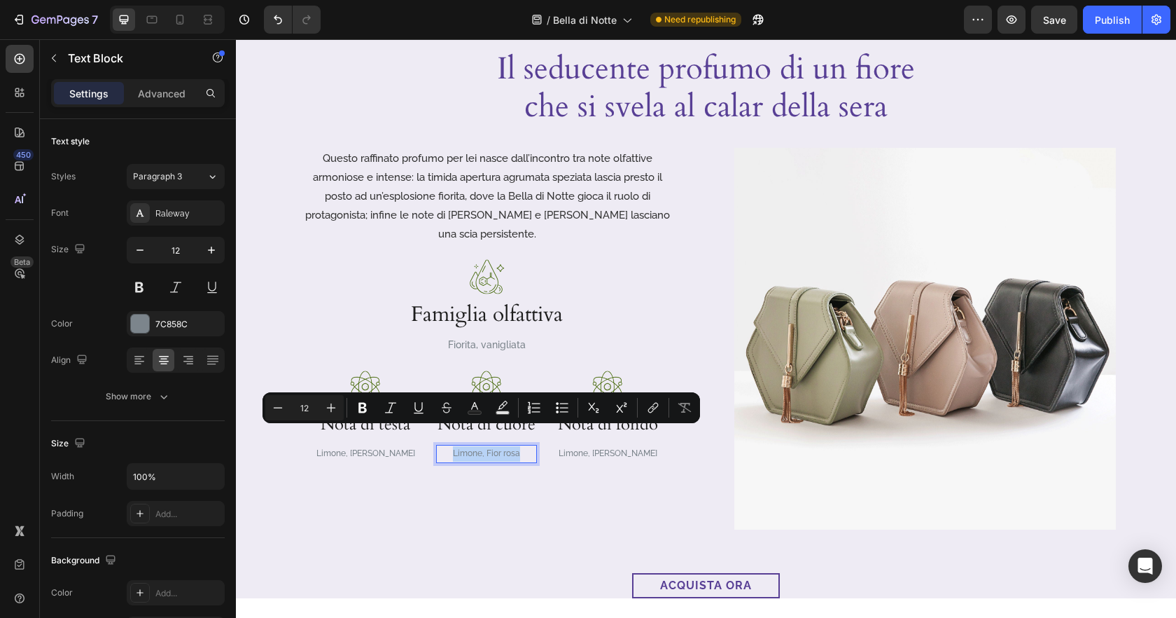
click at [517, 446] on p "Limone, Fior rosa" at bounding box center [487, 453] width 98 height 15
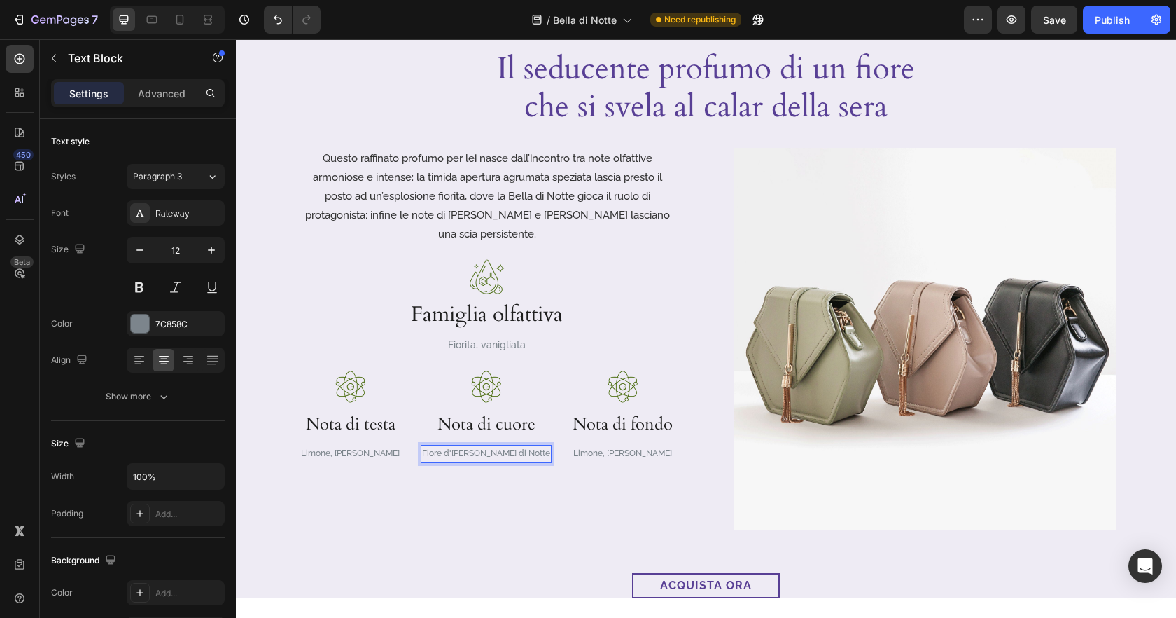
click at [484, 446] on p "Fiore d'Arancio, Bella di Notte" at bounding box center [486, 453] width 128 height 15
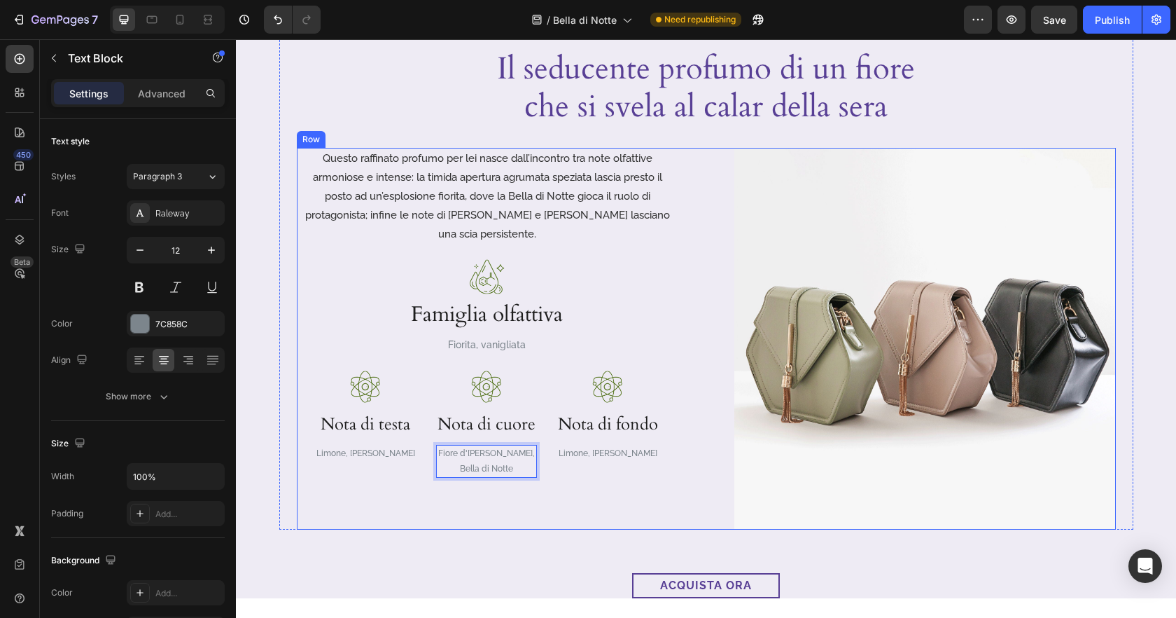
click at [556, 493] on div "Questo raffinato profumo per lei nasce dall’incontro tra note olfattive armonio…" at bounding box center [488, 339] width 382 height 382
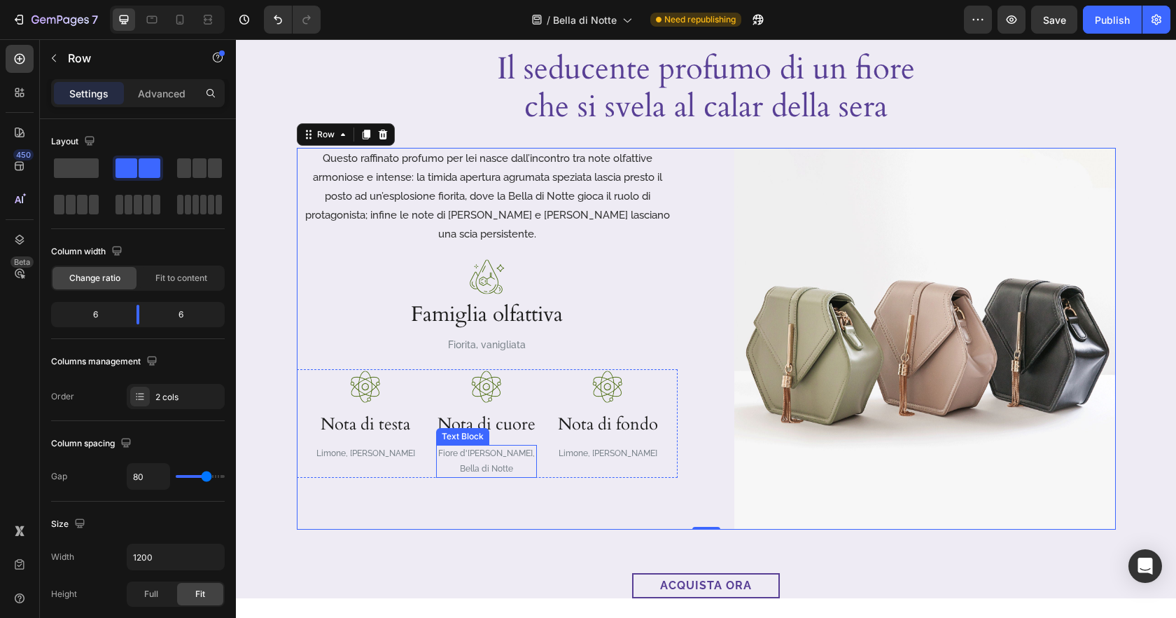
click at [513, 461] on p "Bella di Notte" at bounding box center [487, 468] width 98 height 15
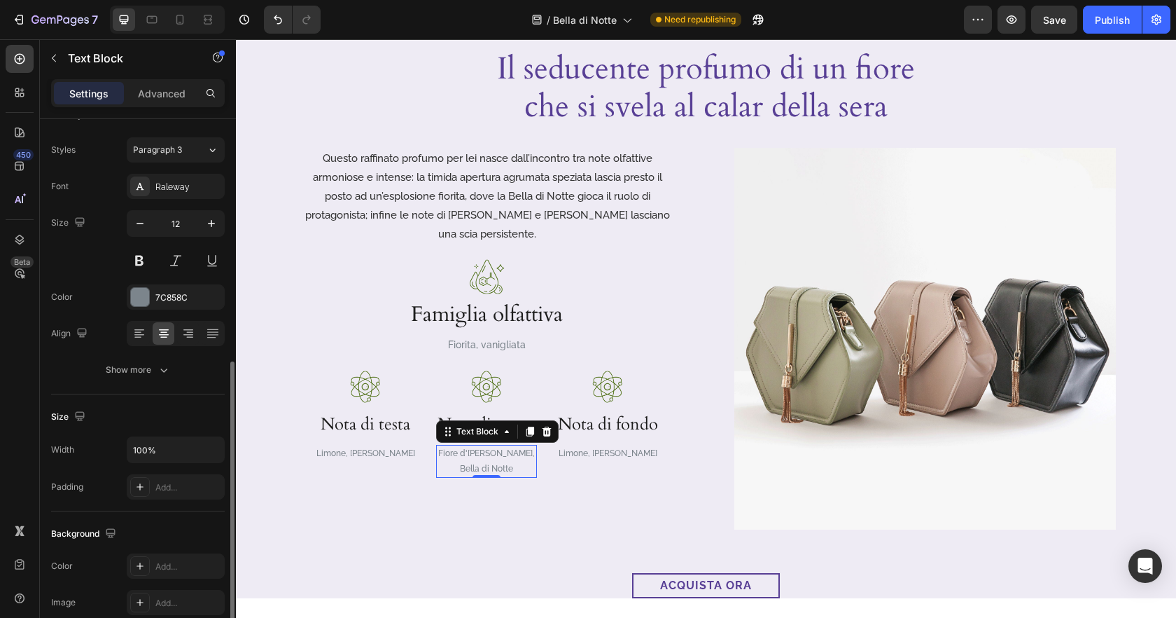
scroll to position [0, 0]
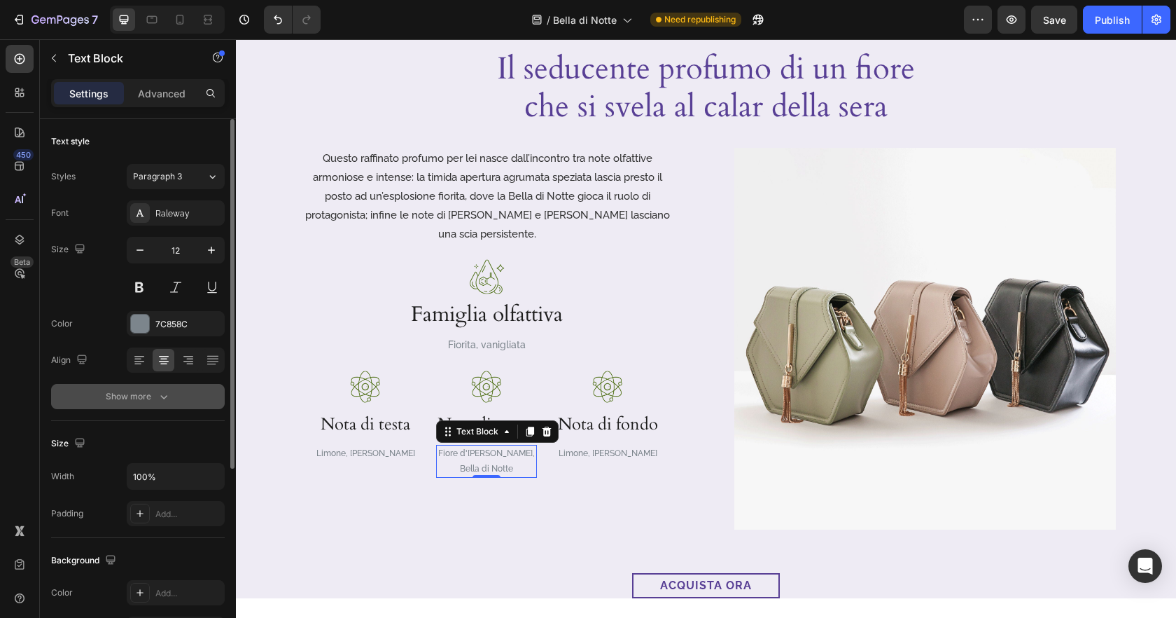
click at [204, 403] on button "Show more" at bounding box center [138, 396] width 174 height 25
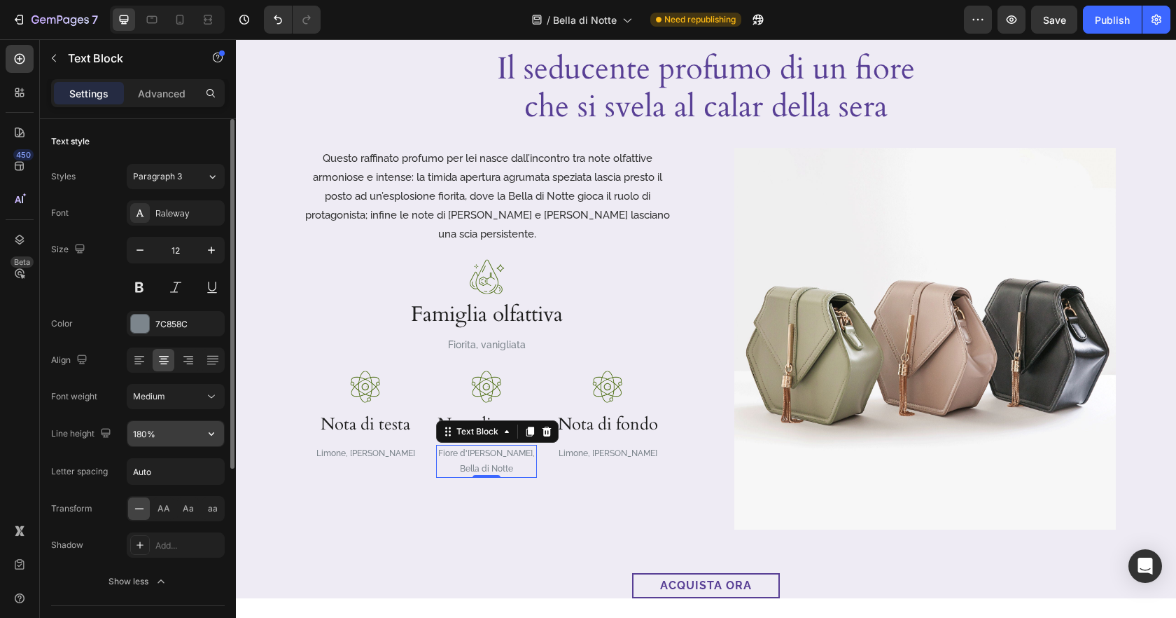
click at [175, 430] on input "180%" at bounding box center [175, 433] width 97 height 25
type input "16"
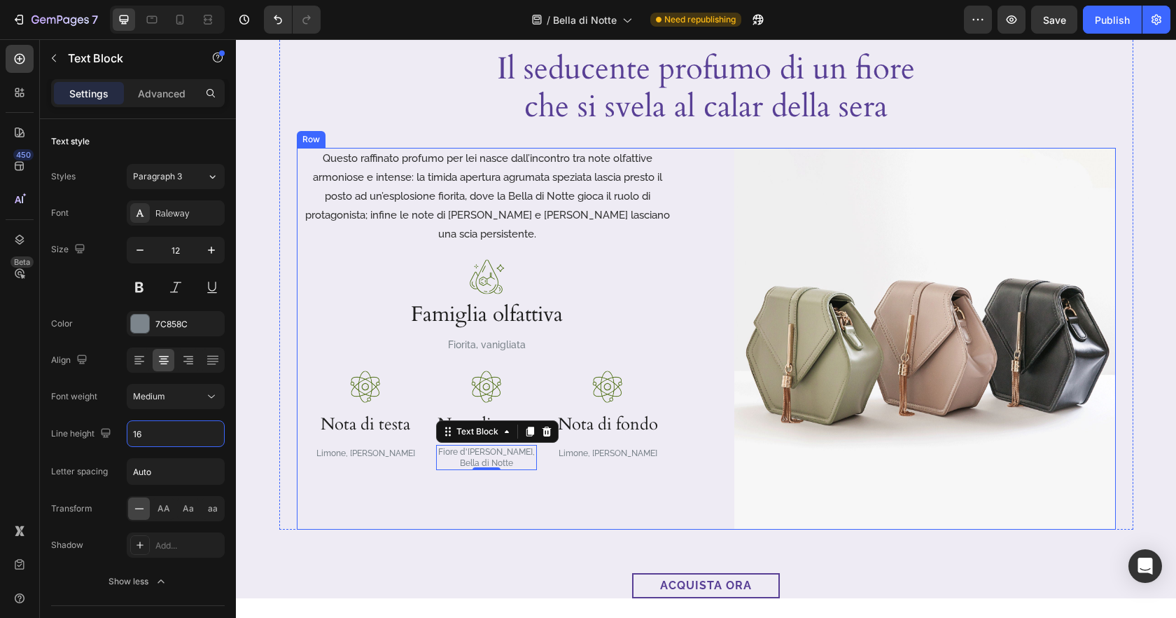
drag, startPoint x: 456, startPoint y: 509, endPoint x: 940, endPoint y: 576, distance: 489.0
click at [455, 509] on div "Questo raffinato profumo per lei nasce dall’incontro tra note olfattive armonio…" at bounding box center [488, 339] width 382 height 382
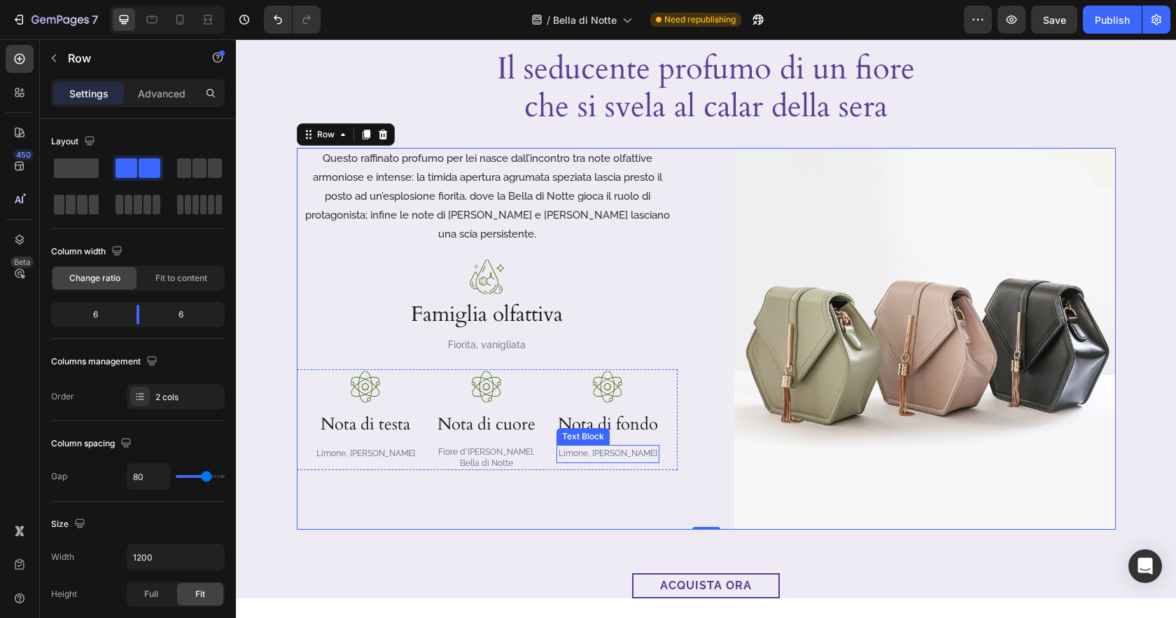
click at [614, 446] on p "Limone, Pepe rosa" at bounding box center [608, 453] width 100 height 15
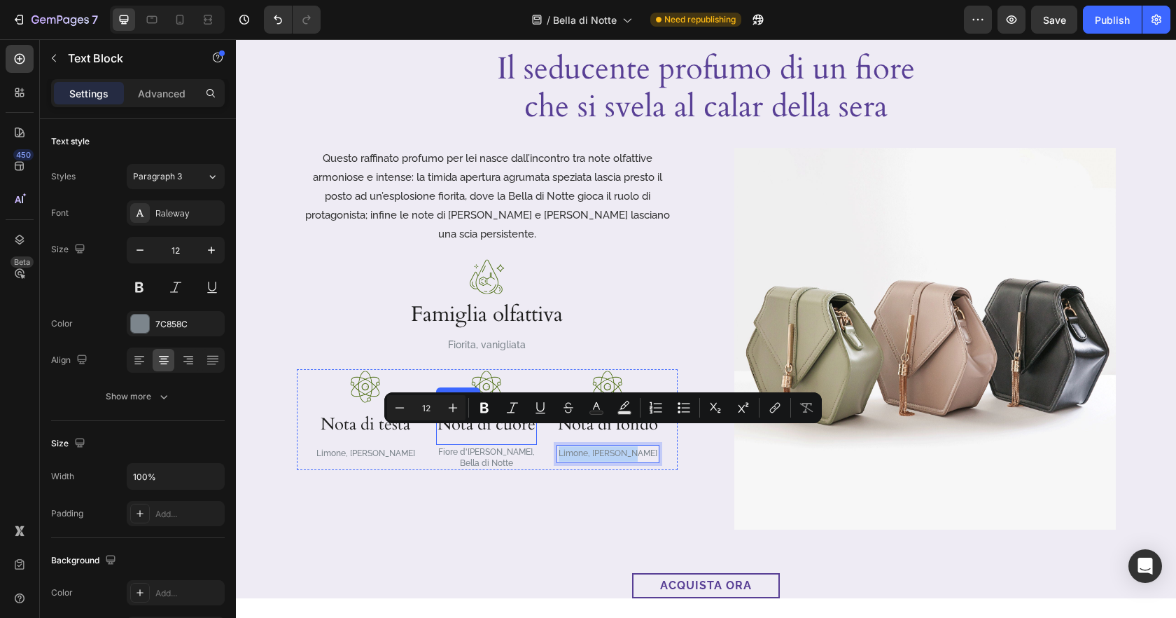
drag, startPoint x: 644, startPoint y: 435, endPoint x: 501, endPoint y: 423, distance: 144.1
click at [501, 423] on div "Image Nota di testa Heading Limone, Pepe rosa Text Block Image Nota di cuore He…" at bounding box center [487, 419] width 381 height 101
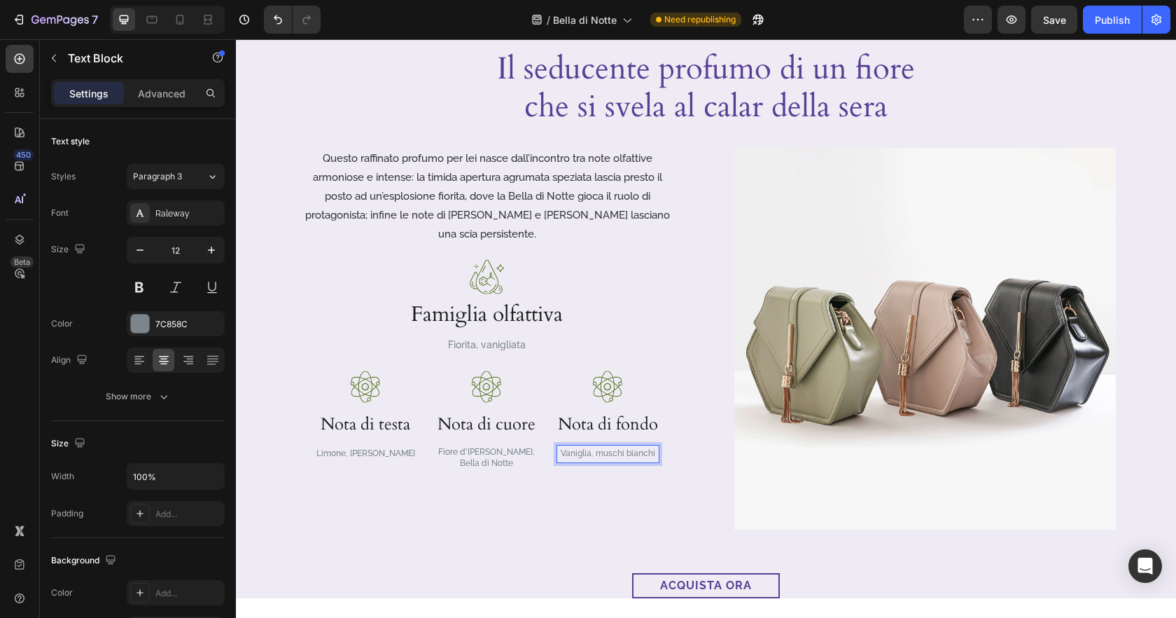
drag, startPoint x: 592, startPoint y: 433, endPoint x: 628, endPoint y: 442, distance: 37.5
click at [592, 446] on p "Vaniglia, muschi bianchi" at bounding box center [608, 453] width 100 height 15
click at [506, 511] on div "Questo raffinato profumo per lei nasce dall’incontro tra note olfattive armonio…" at bounding box center [488, 339] width 382 height 382
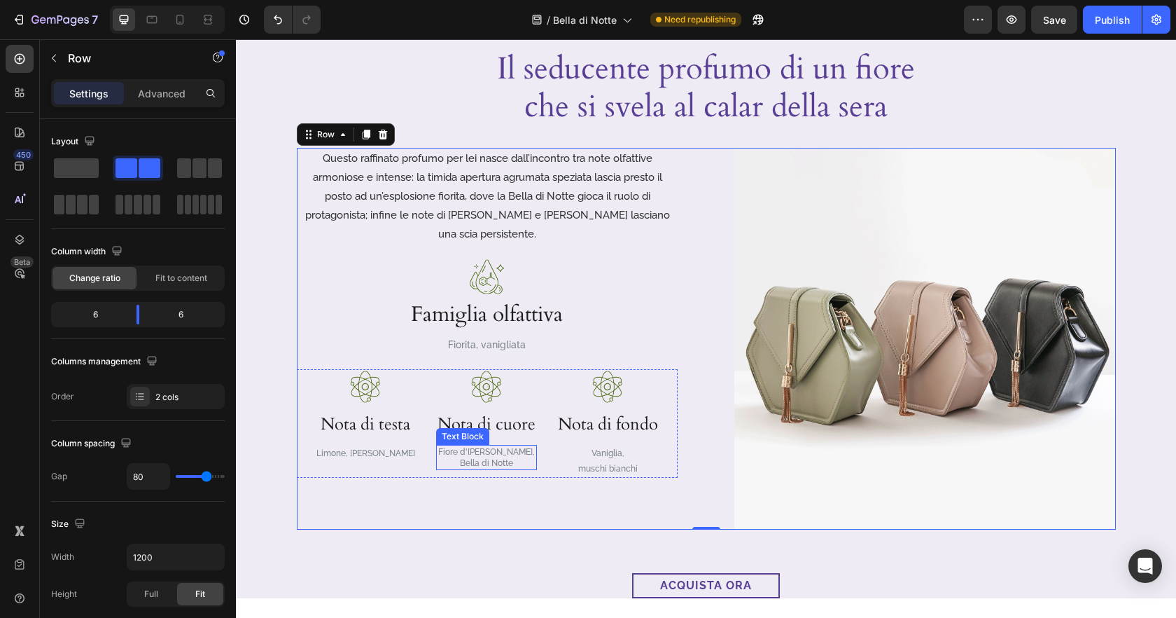
click at [498, 457] on p "Bella di Notte" at bounding box center [487, 462] width 98 height 11
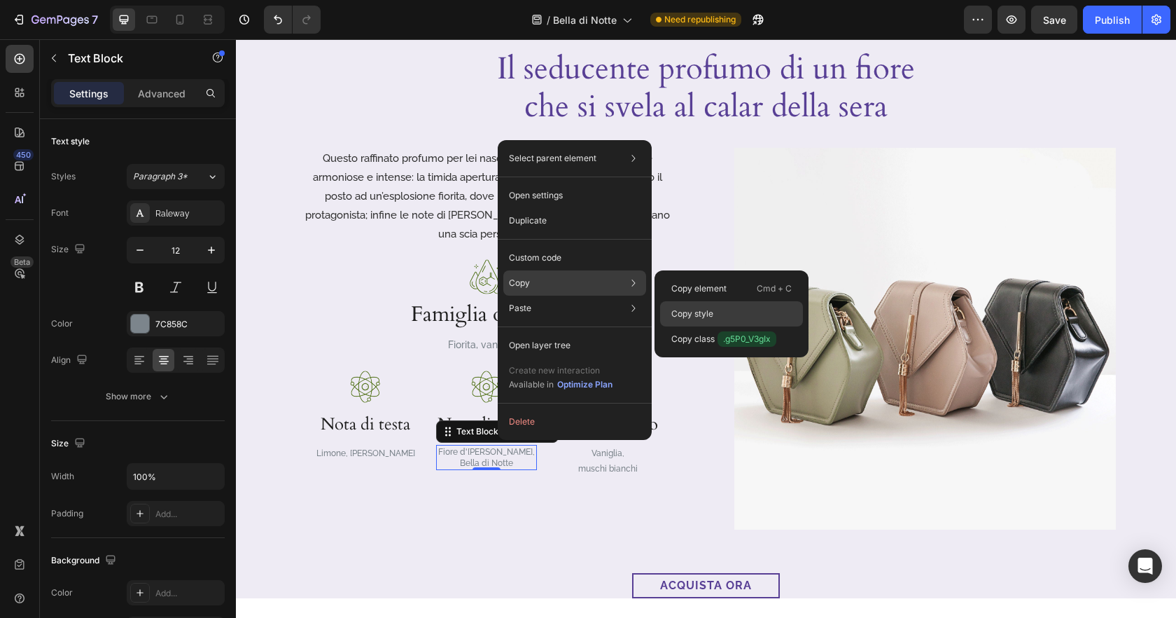
click at [711, 308] on p "Copy style" at bounding box center [692, 313] width 42 height 13
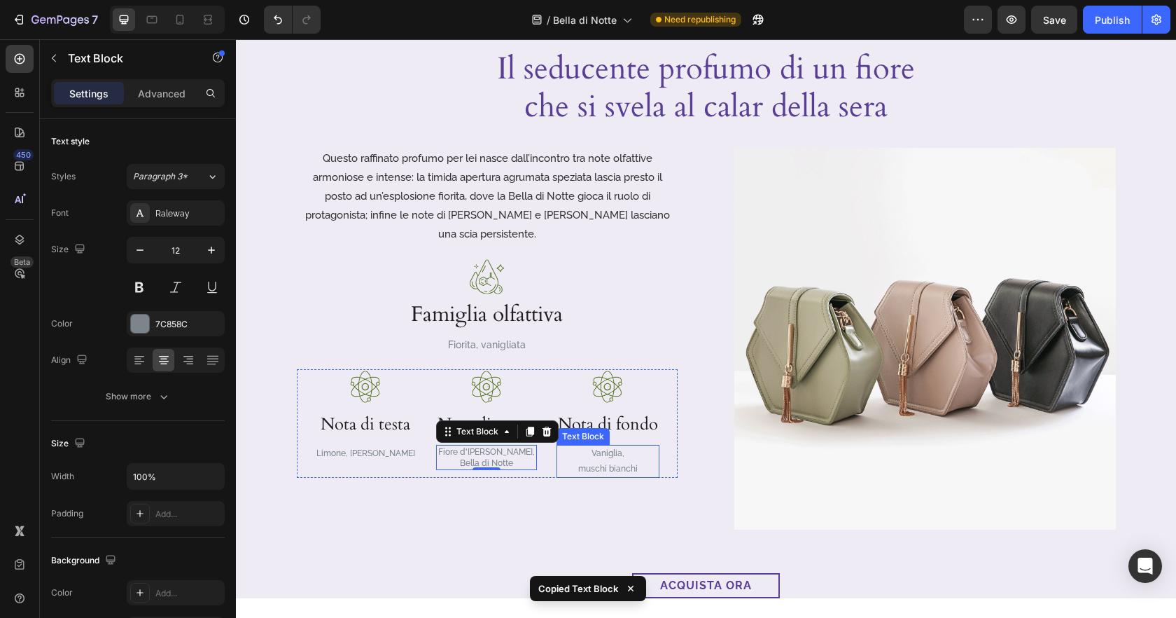
click at [627, 461] on p "muschi bianchi" at bounding box center [608, 468] width 100 height 15
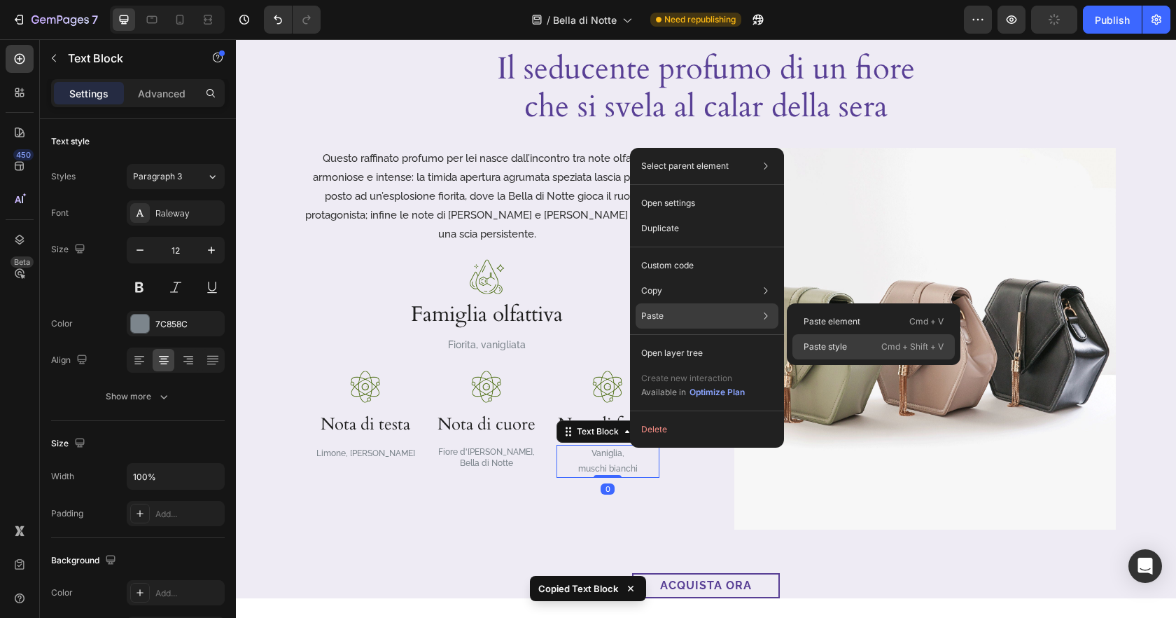
click at [837, 340] on p "Paste style" at bounding box center [825, 346] width 43 height 13
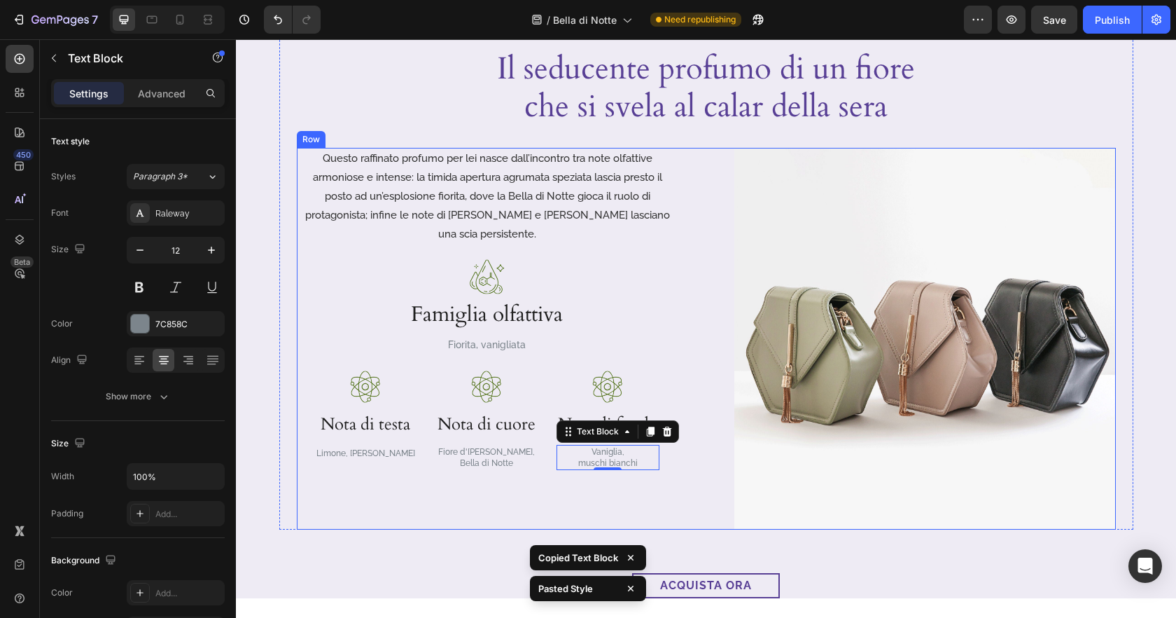
drag, startPoint x: 612, startPoint y: 501, endPoint x: 482, endPoint y: 486, distance: 130.4
click at [611, 501] on div "Questo raffinato profumo per lei nasce dall’incontro tra note olfattive armonio…" at bounding box center [488, 339] width 382 height 382
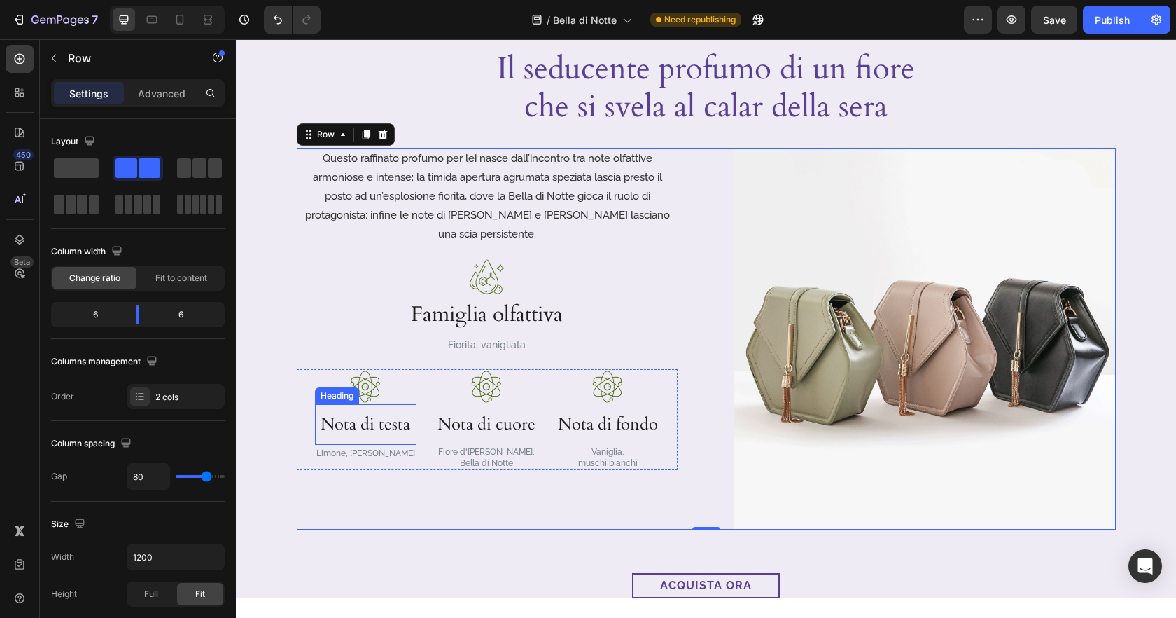
click at [371, 404] on h3 "Nota di testa" at bounding box center [366, 424] width 102 height 41
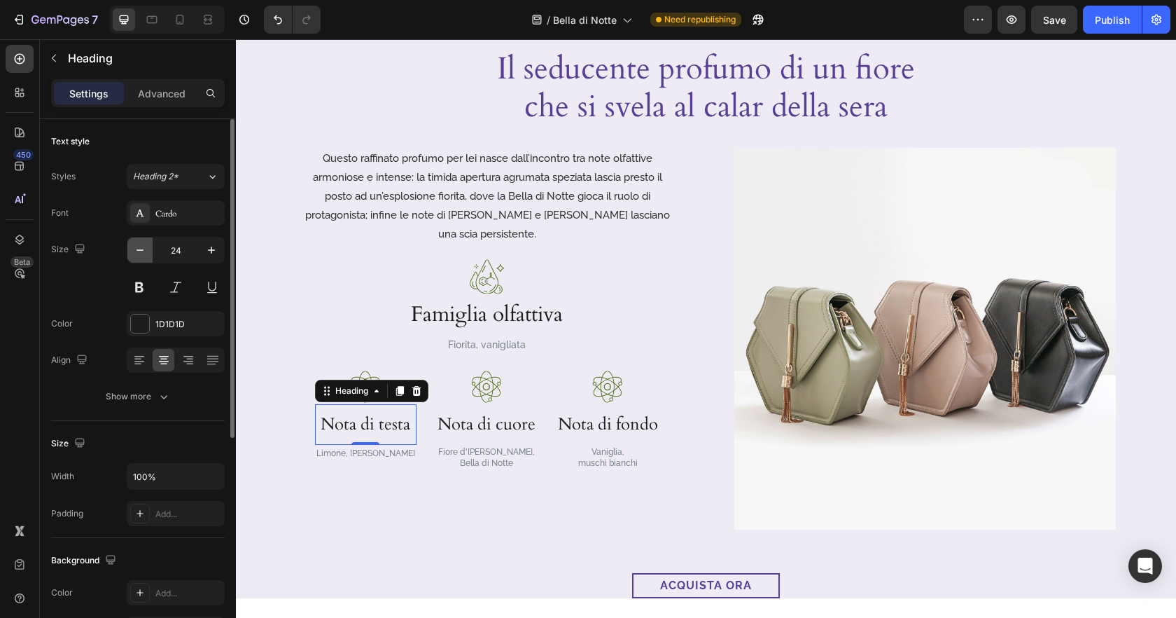
click at [144, 243] on icon "button" at bounding box center [140, 250] width 14 height 14
type input "23"
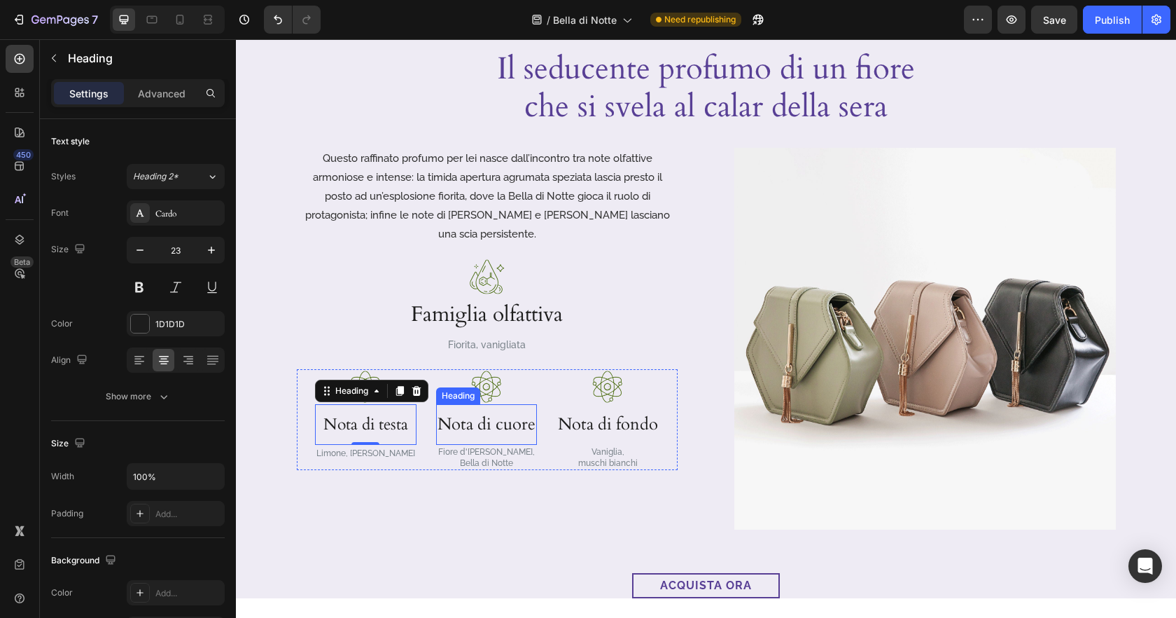
click at [487, 409] on p "Nota di cuore" at bounding box center [487, 424] width 98 height 38
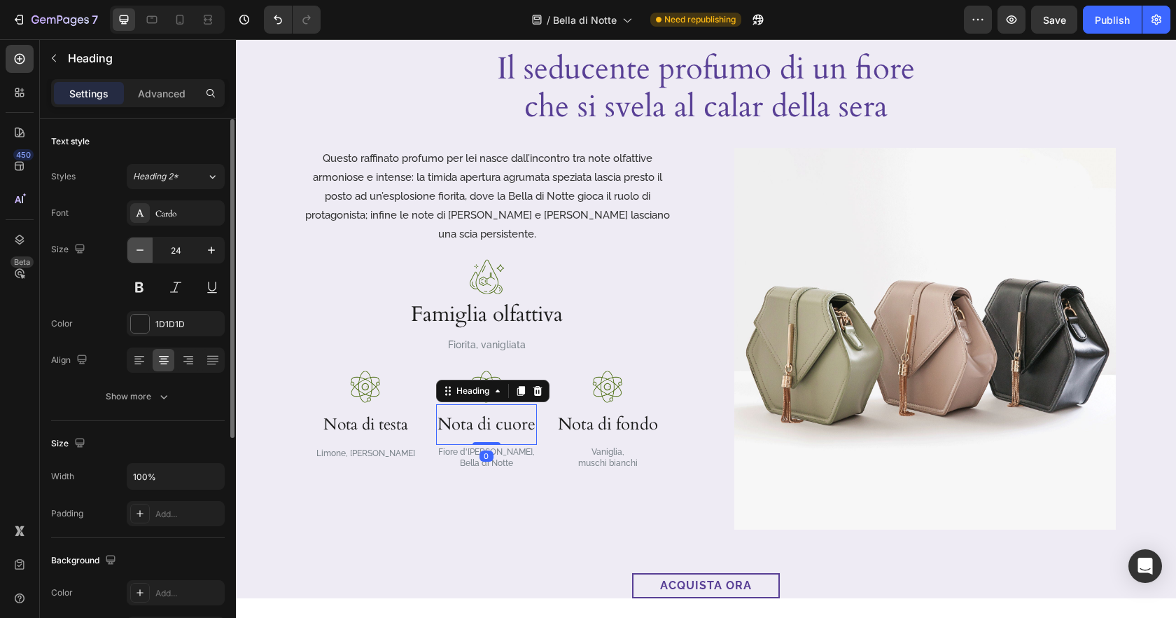
click at [147, 241] on button "button" at bounding box center [139, 249] width 25 height 25
type input "23"
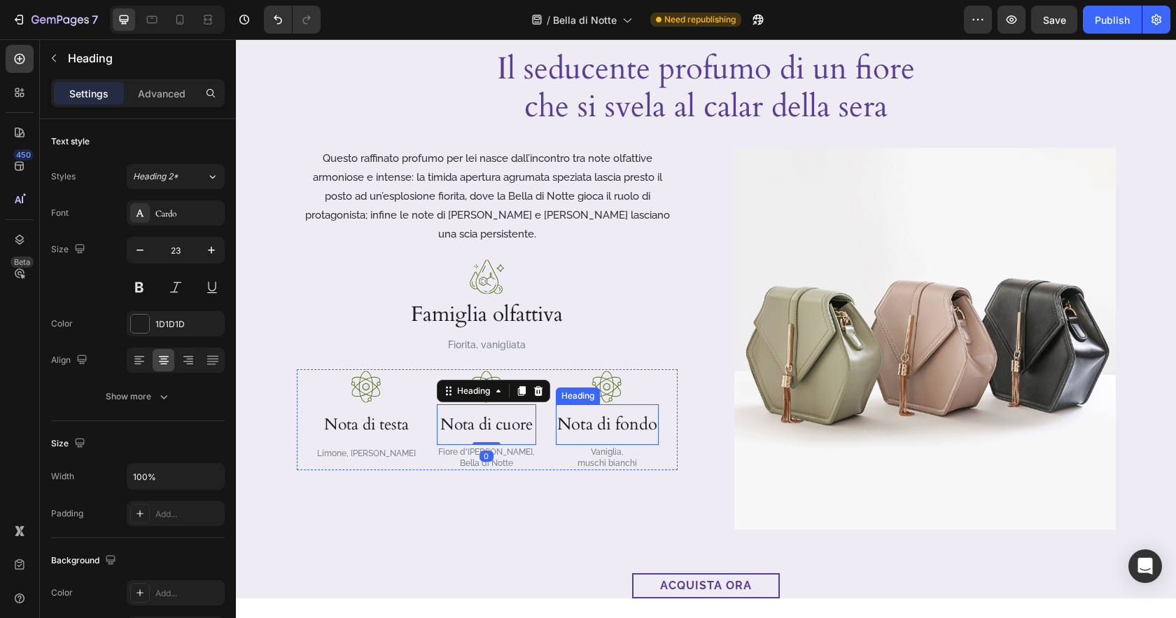
click at [590, 405] on p "Nota di fondo" at bounding box center [607, 424] width 100 height 38
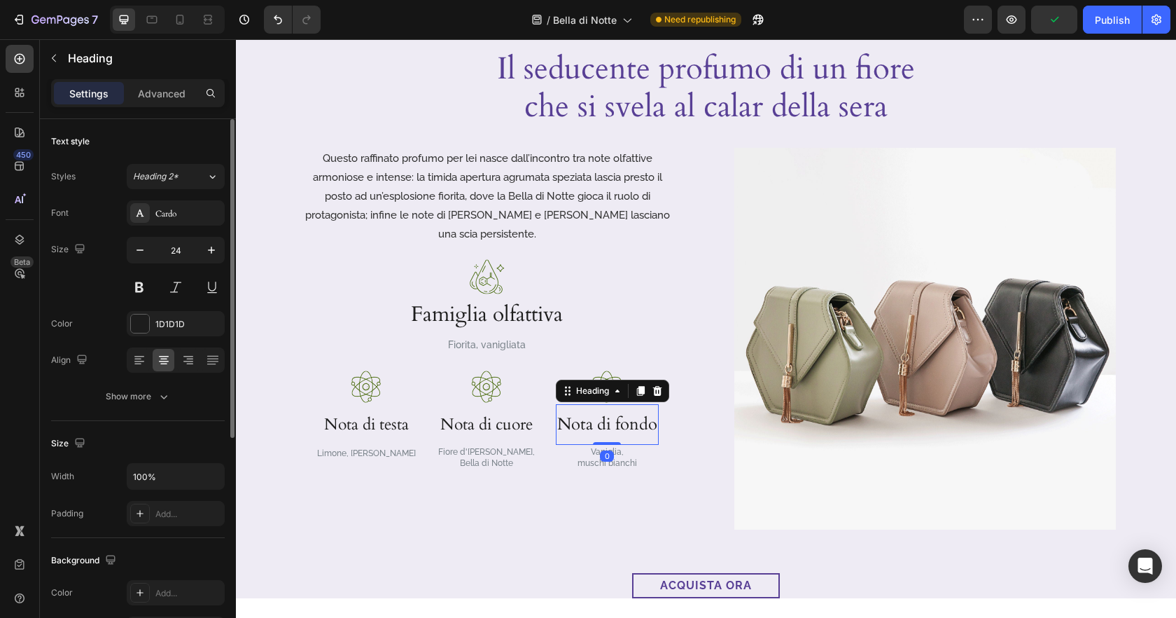
drag, startPoint x: 138, startPoint y: 246, endPoint x: 197, endPoint y: 270, distance: 64.1
click at [138, 246] on icon "button" at bounding box center [140, 250] width 14 height 14
type input "23"
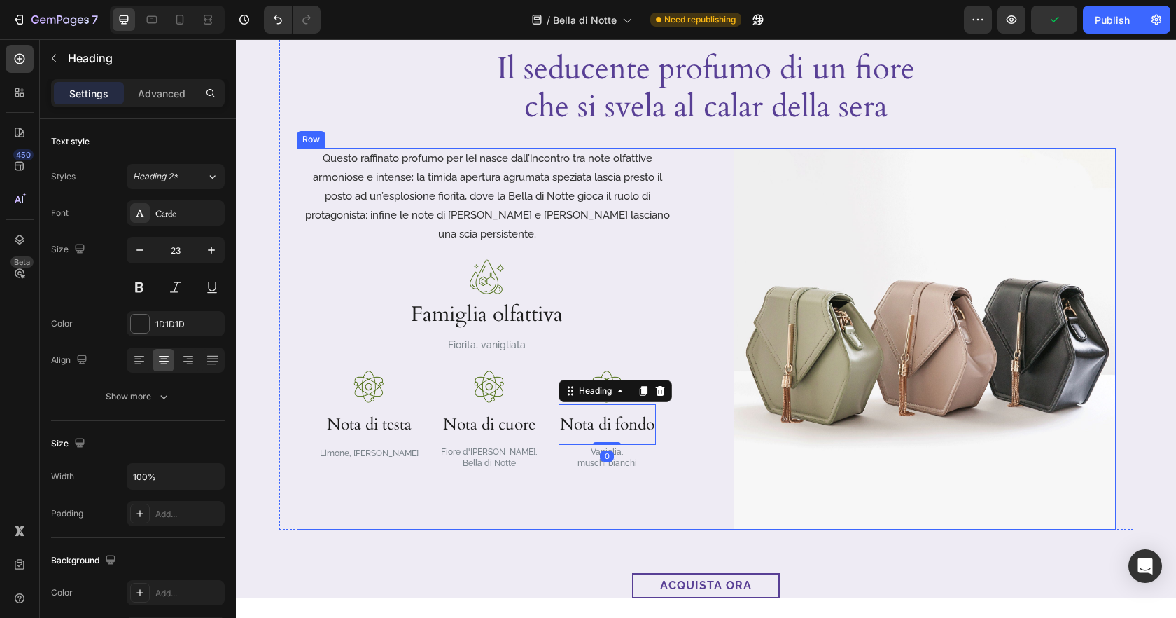
click at [529, 468] on div "Questo raffinato profumo per lei nasce dall’incontro tra note olfattive armonio…" at bounding box center [488, 339] width 382 height 382
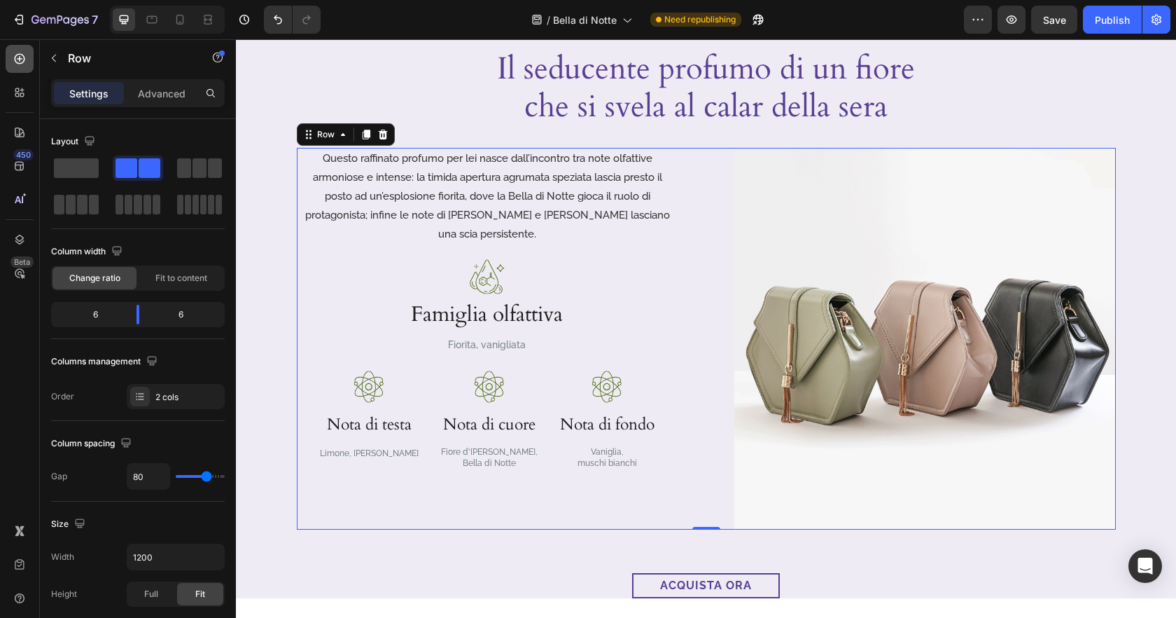
click at [20, 61] on icon at bounding box center [20, 59] width 11 height 11
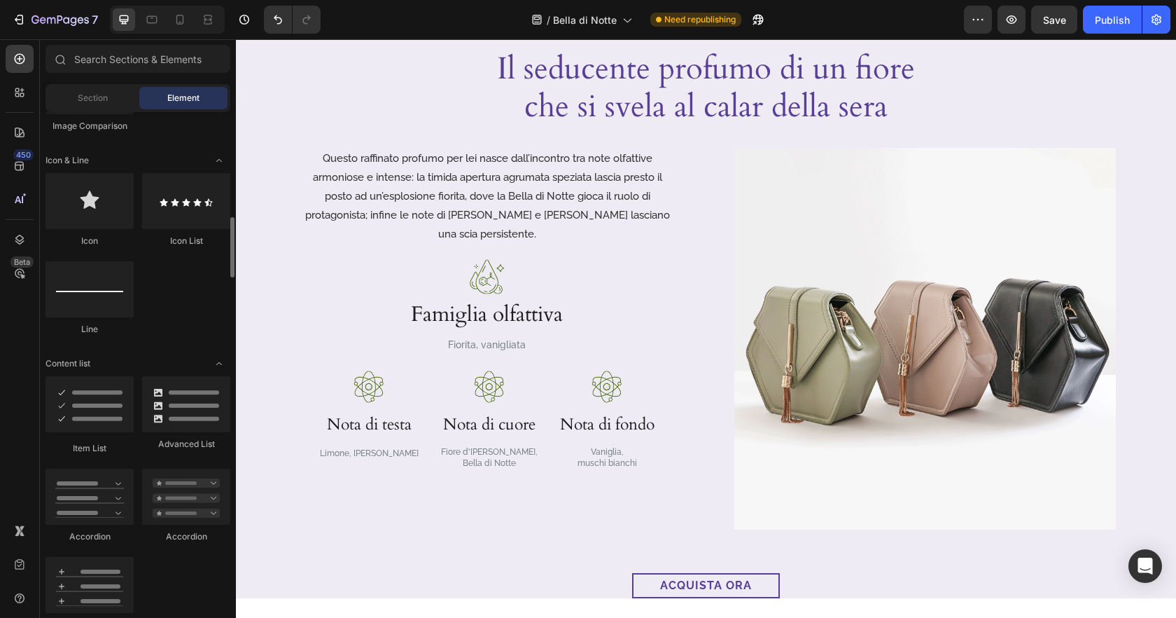
scroll to position [900, 0]
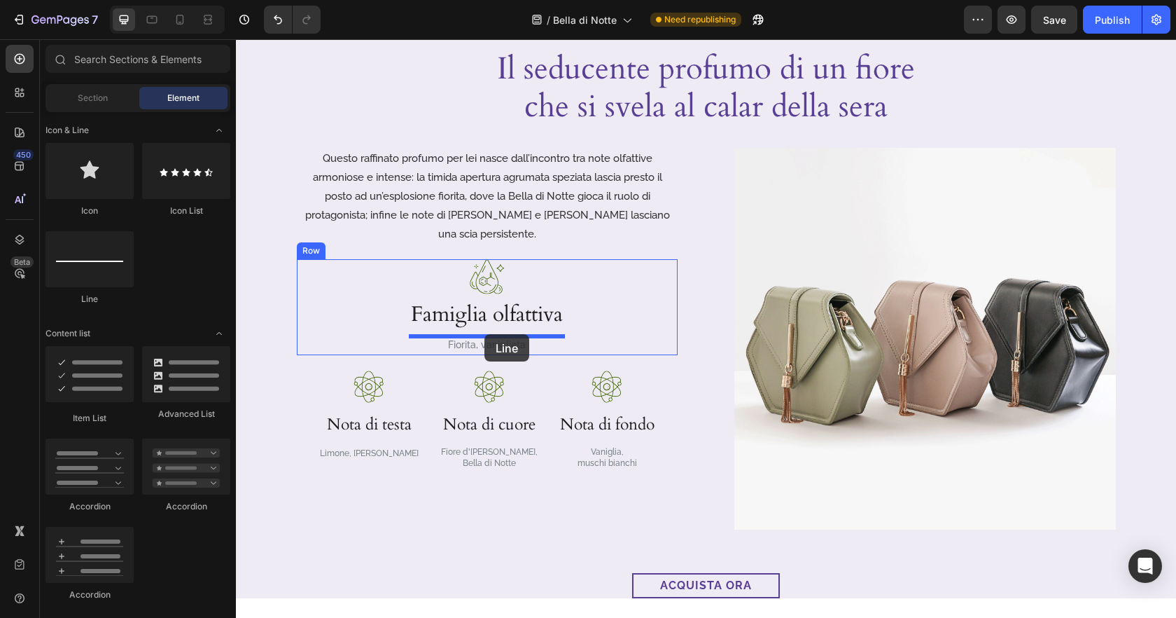
drag, startPoint x: 319, startPoint y: 309, endPoint x: 484, endPoint y: 334, distance: 167.0
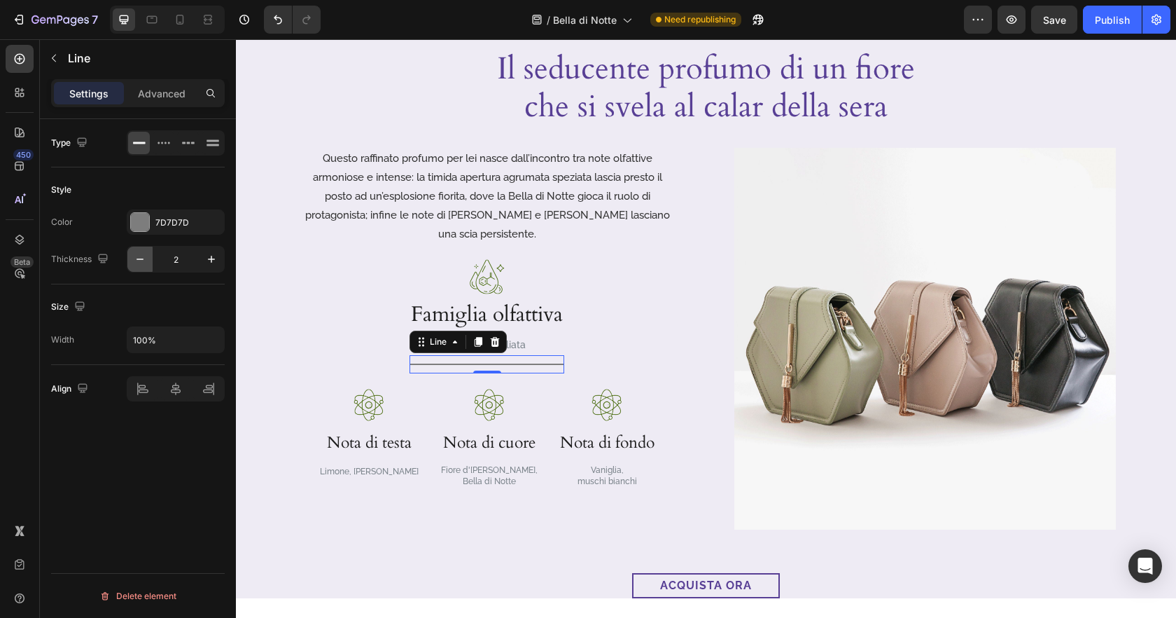
click at [150, 261] on button "button" at bounding box center [139, 258] width 25 height 25
type input "1"
click at [142, 228] on div at bounding box center [140, 222] width 18 height 18
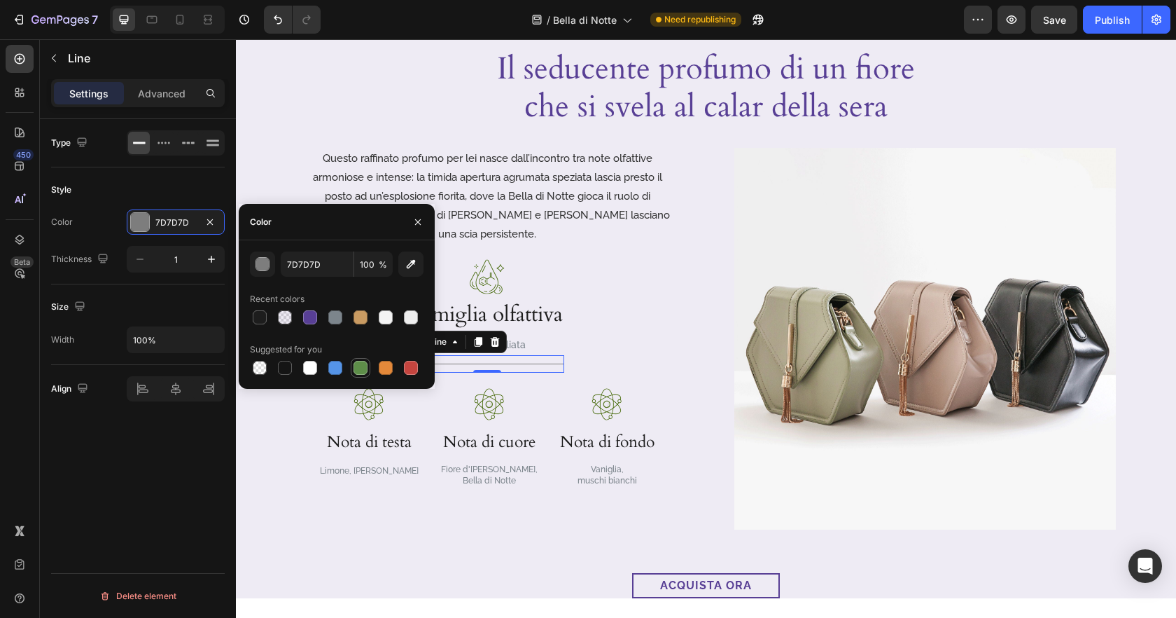
drag, startPoint x: 313, startPoint y: 320, endPoint x: 363, endPoint y: 370, distance: 71.3
click at [313, 320] on div at bounding box center [310, 317] width 14 height 14
type input "583F95"
click at [477, 475] on div "Image Famiglia olfattiva Heading Fiorita, vanigliata Text Block Title Line 0 Ro…" at bounding box center [487, 380] width 381 height 242
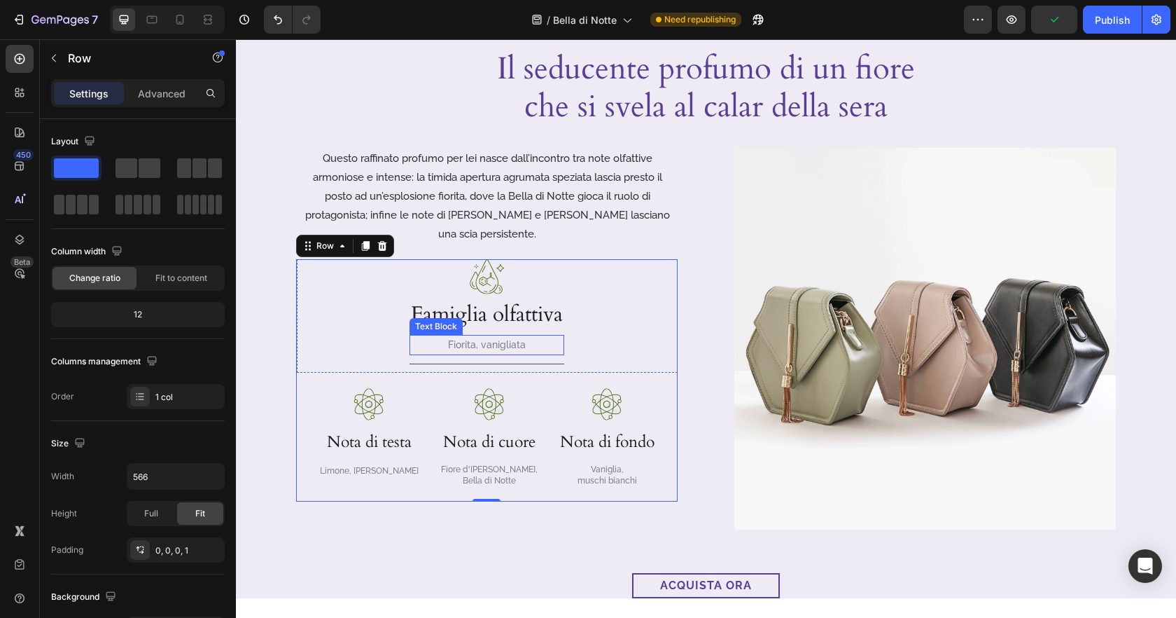
click at [524, 336] on p "Fiorita, vanigliata" at bounding box center [487, 345] width 152 height 18
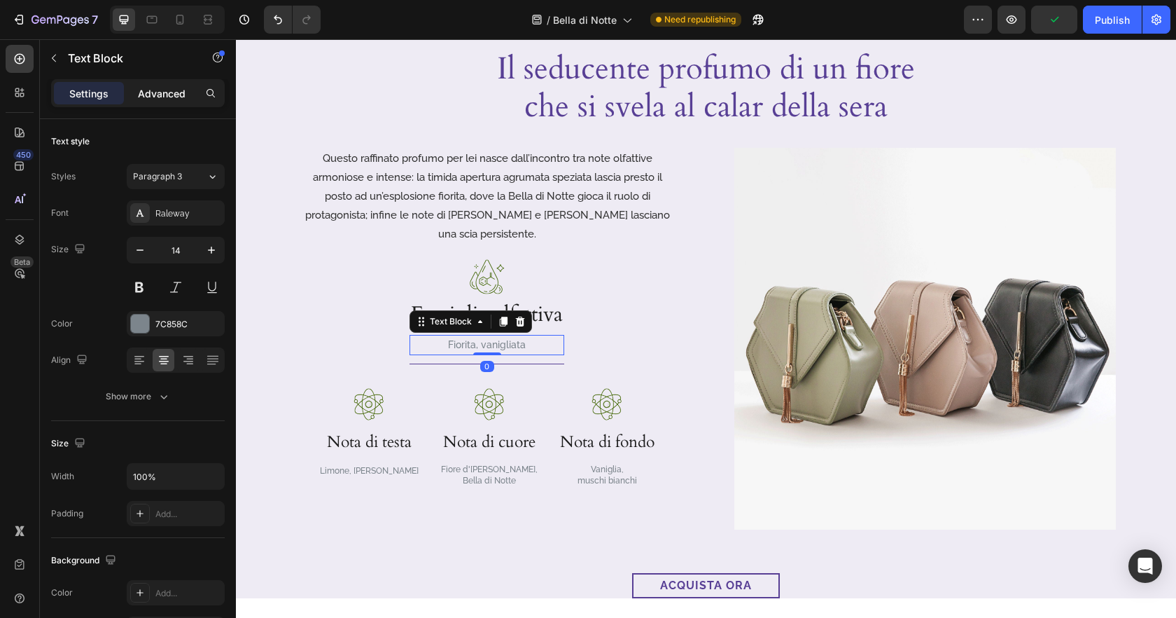
click at [156, 95] on p "Advanced" at bounding box center [162, 93] width 48 height 15
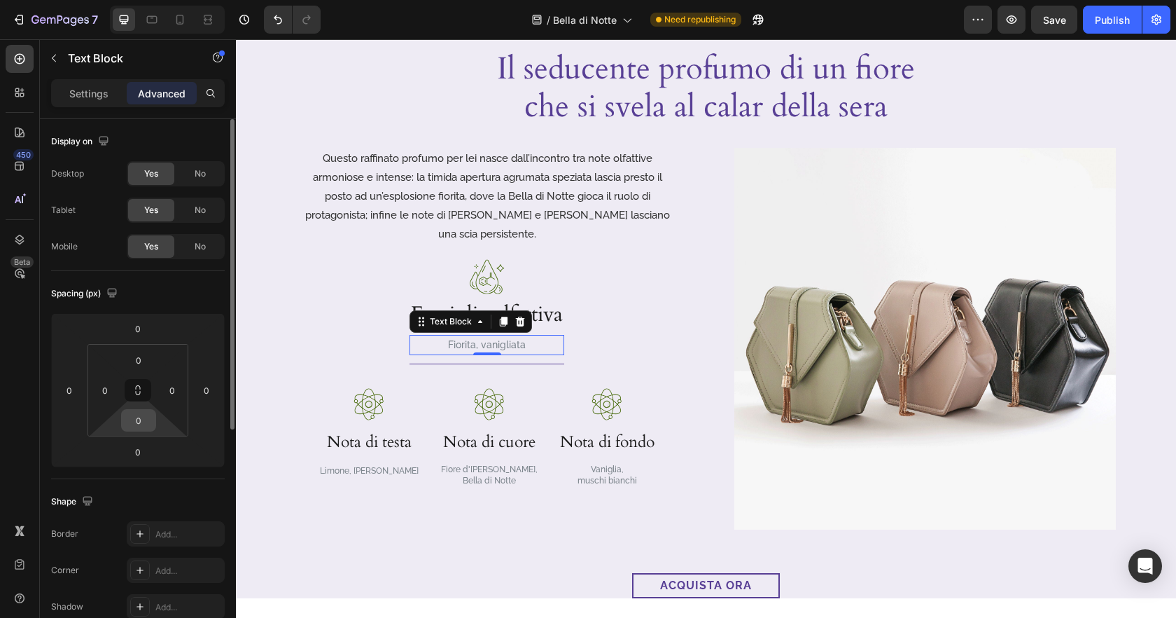
click at [143, 411] on input "0" at bounding box center [139, 420] width 28 height 21
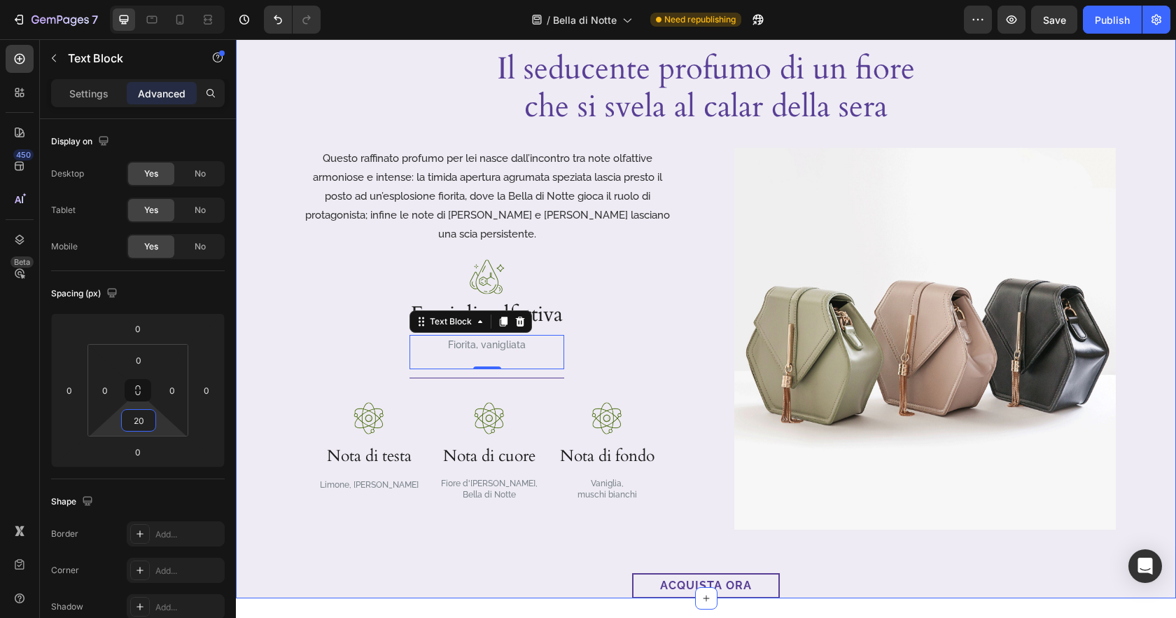
type input "2"
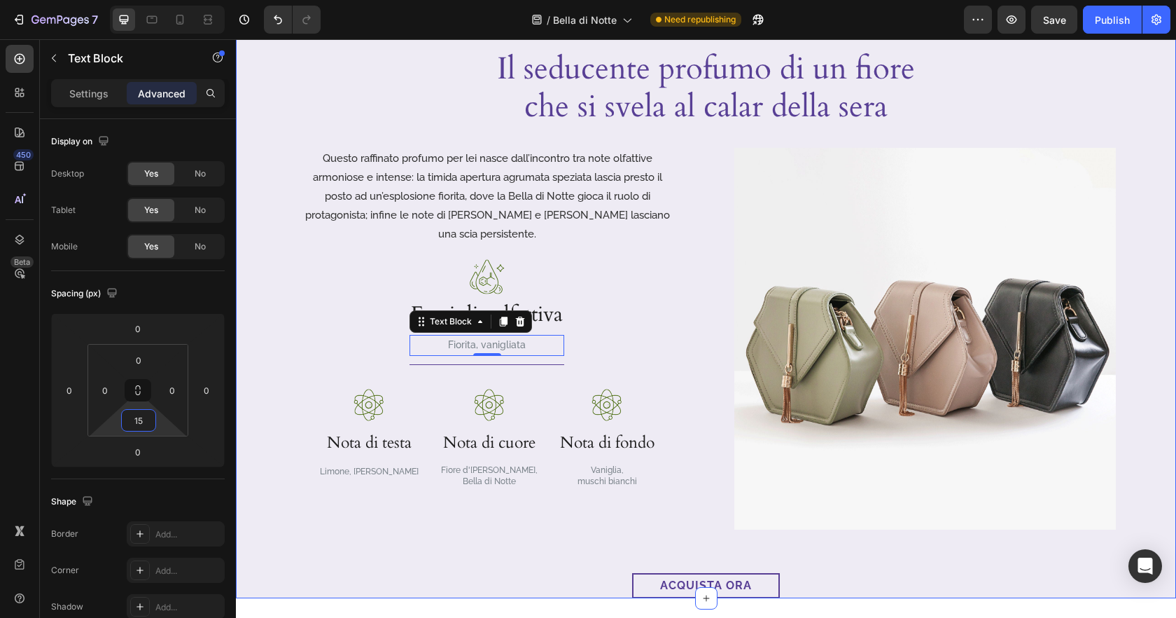
type input "15"
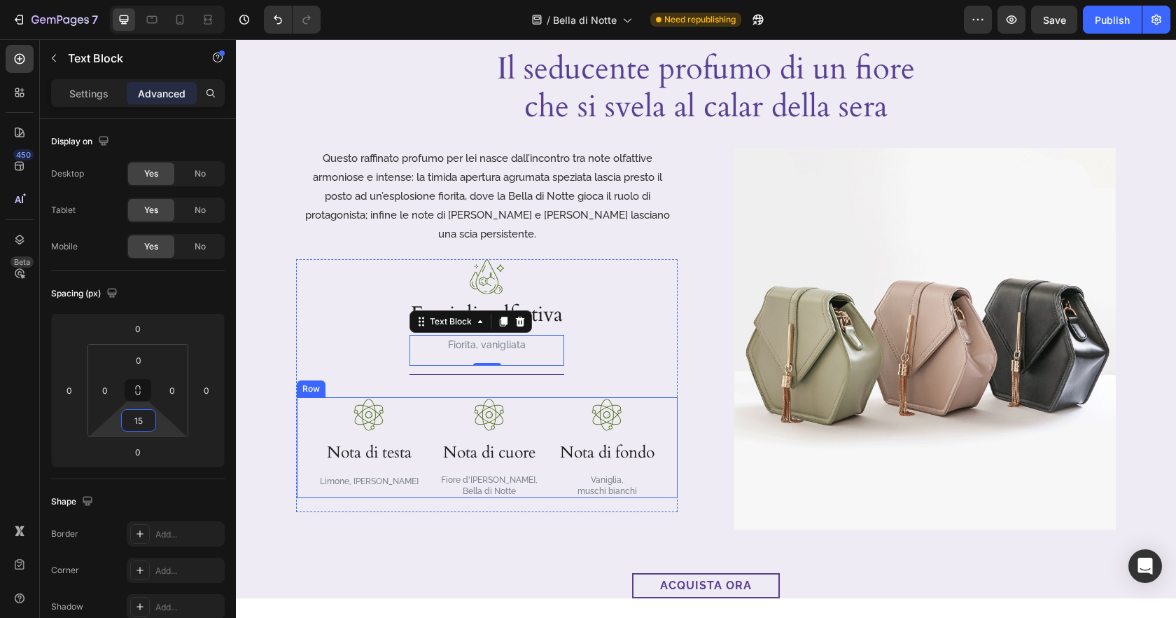
click at [540, 403] on div "Image Nota di testa Heading Limone, Pepe rosa Text Block Image Nota di cuore He…" at bounding box center [487, 447] width 381 height 101
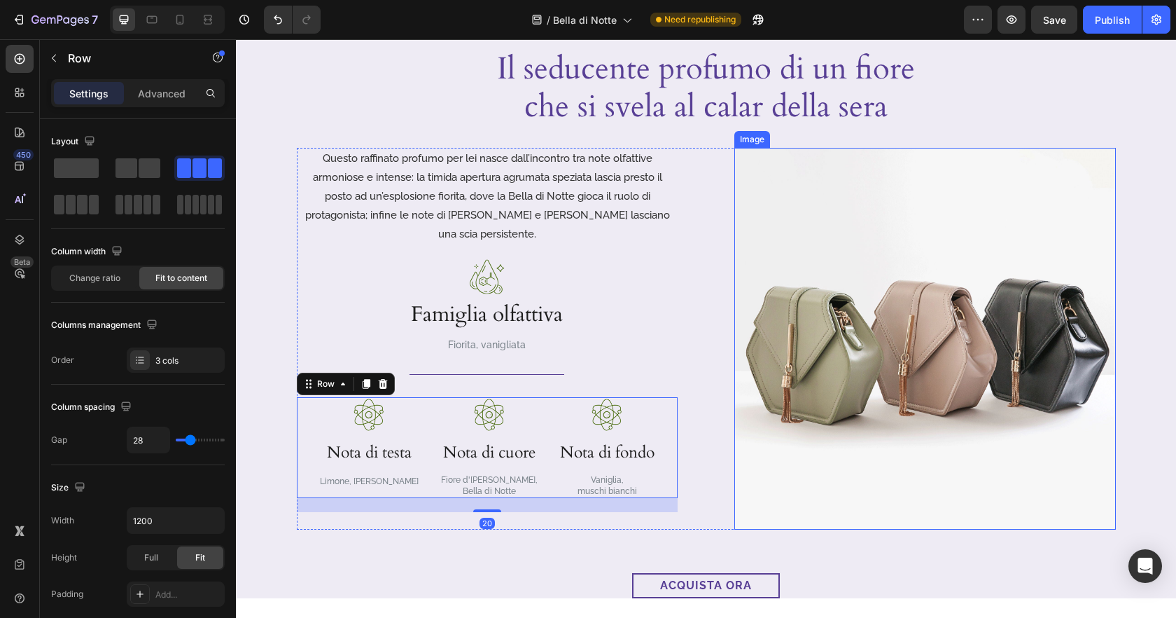
drag, startPoint x: 843, startPoint y: 472, endPoint x: 857, endPoint y: 472, distance: 14.0
click at [843, 472] on img at bounding box center [925, 339] width 382 height 382
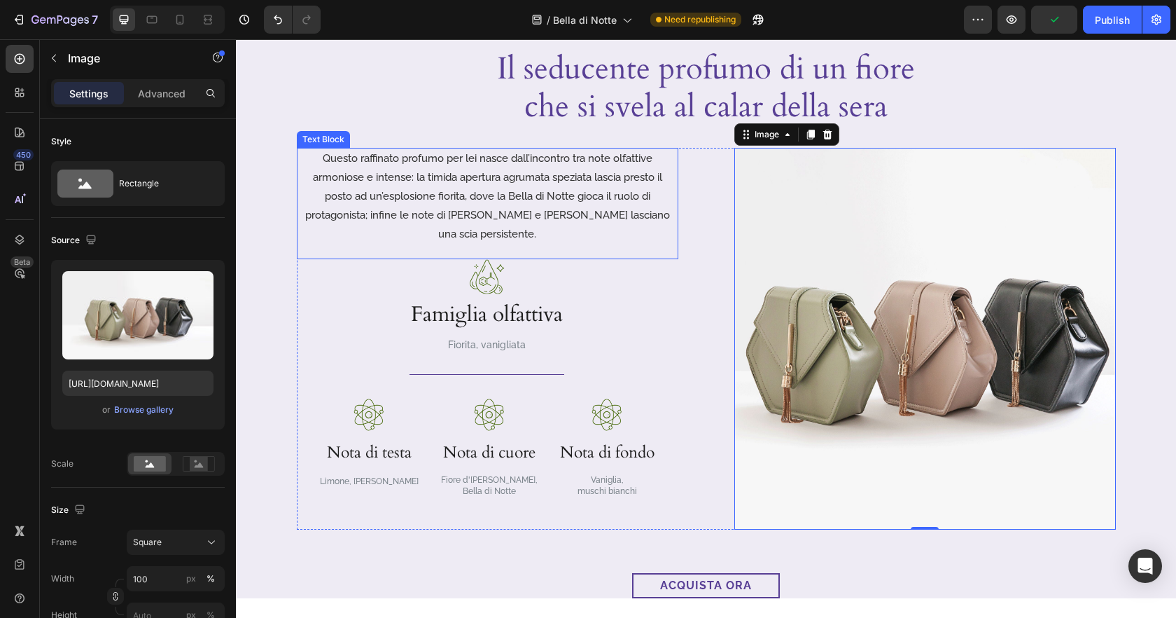
click at [594, 211] on p "Questo raffinato profumo per lei nasce dall’incontro tra note olfattive armonio…" at bounding box center [487, 196] width 379 height 95
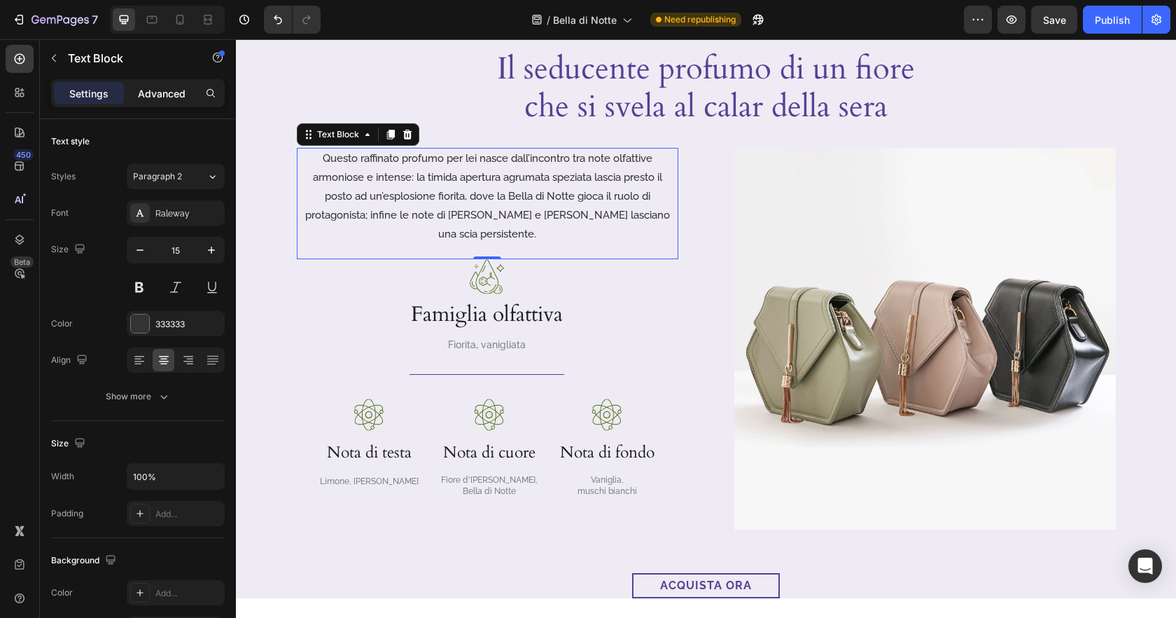
click at [149, 104] on div "Advanced" at bounding box center [162, 93] width 70 height 22
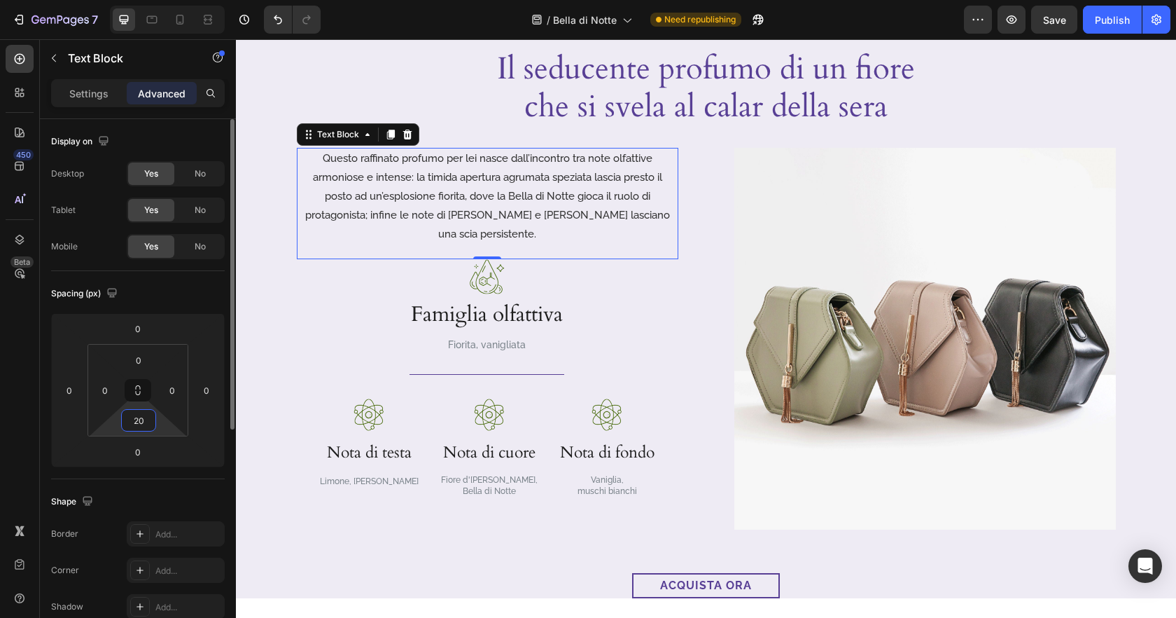
click at [145, 413] on input "20" at bounding box center [139, 420] width 28 height 21
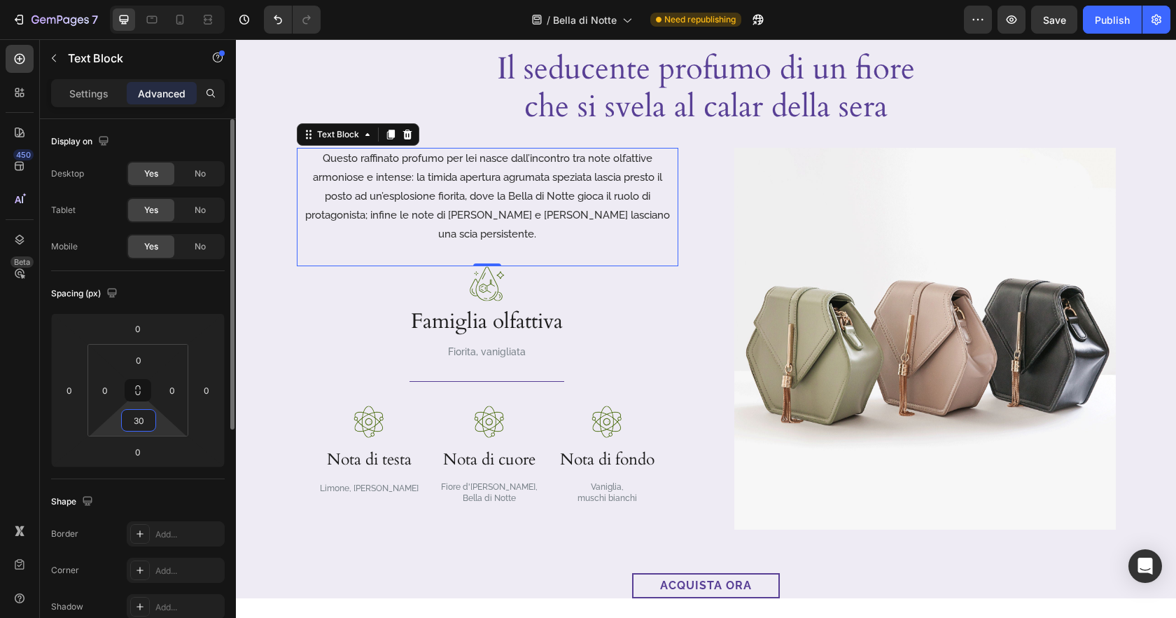
type input "30"
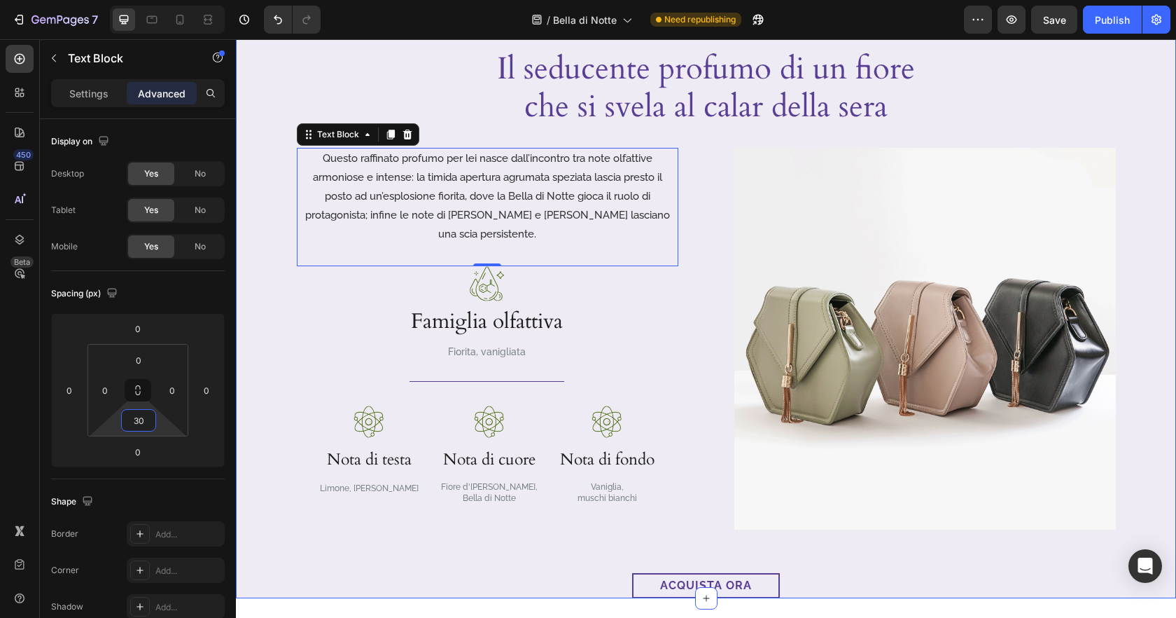
click at [274, 115] on div "Image Video Il seducente profumo di un fiore che si svela al calar della sera H…" at bounding box center [706, 82] width 940 height 1031
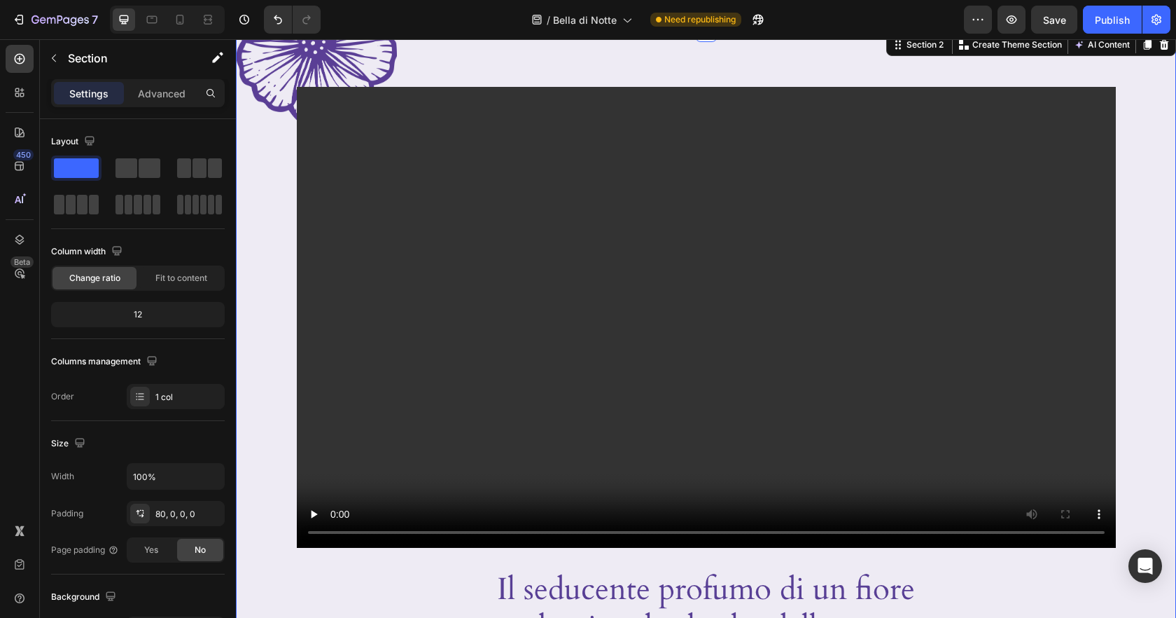
scroll to position [0, 0]
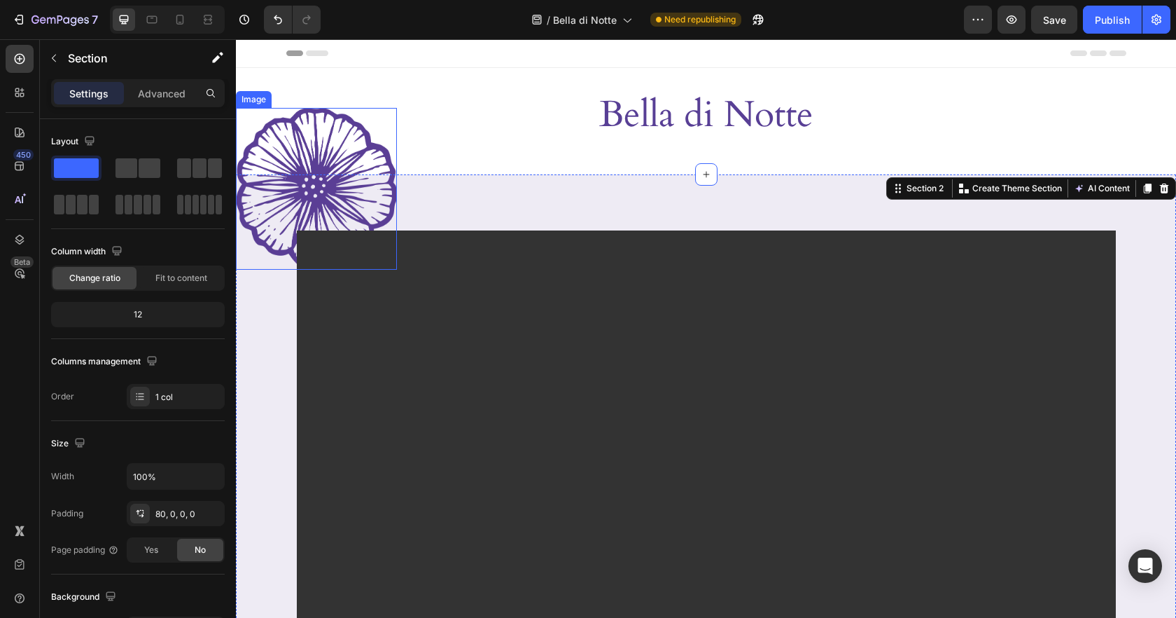
click at [383, 158] on img at bounding box center [316, 189] width 161 height 162
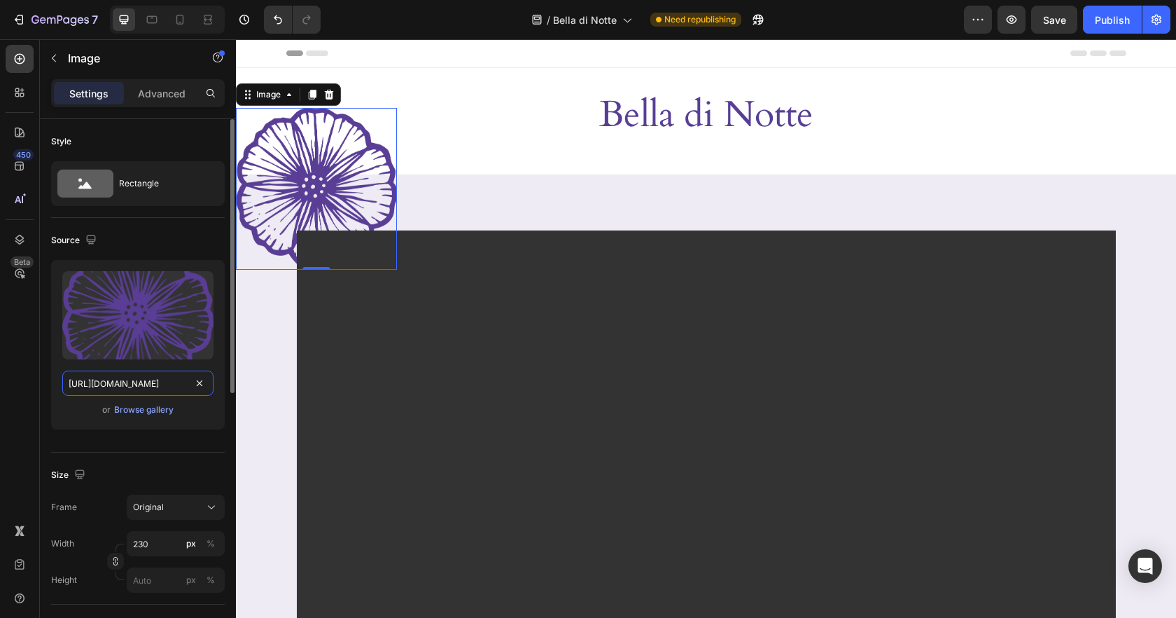
click at [158, 379] on input "[URL][DOMAIN_NAME]" at bounding box center [137, 382] width 151 height 25
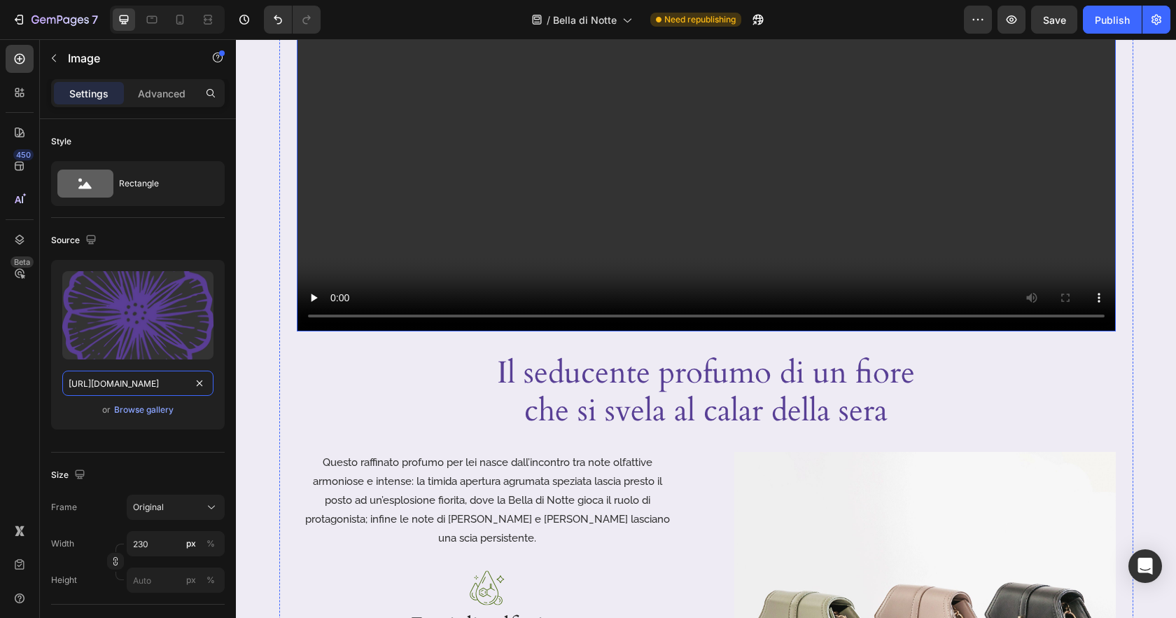
scroll to position [364, 0]
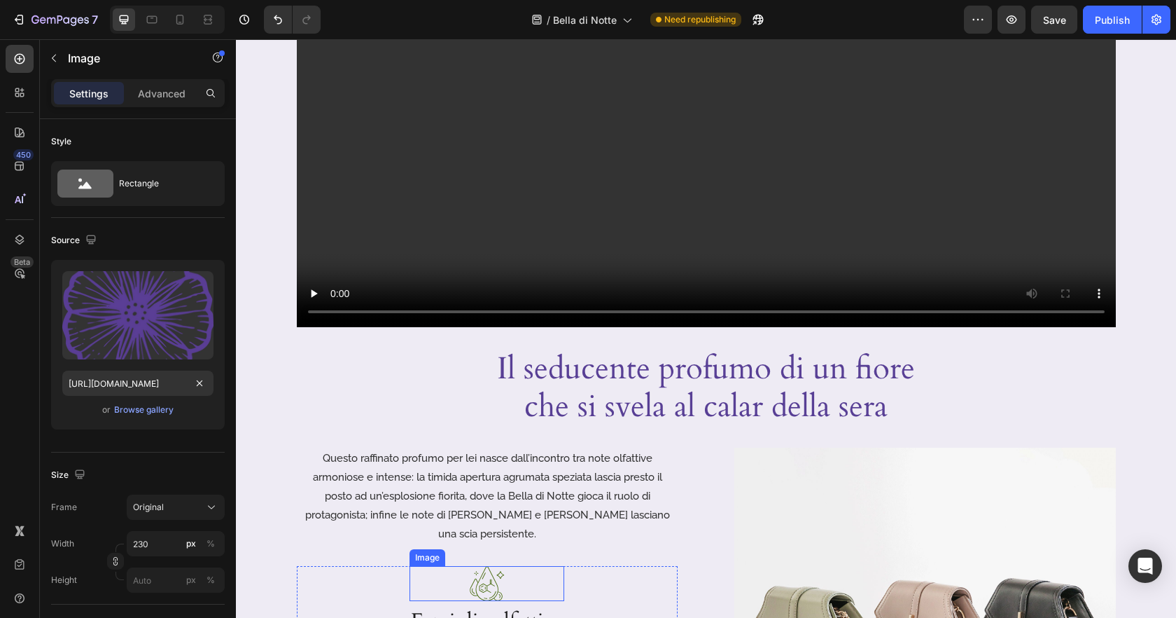
click at [490, 566] on img at bounding box center [487, 583] width 35 height 35
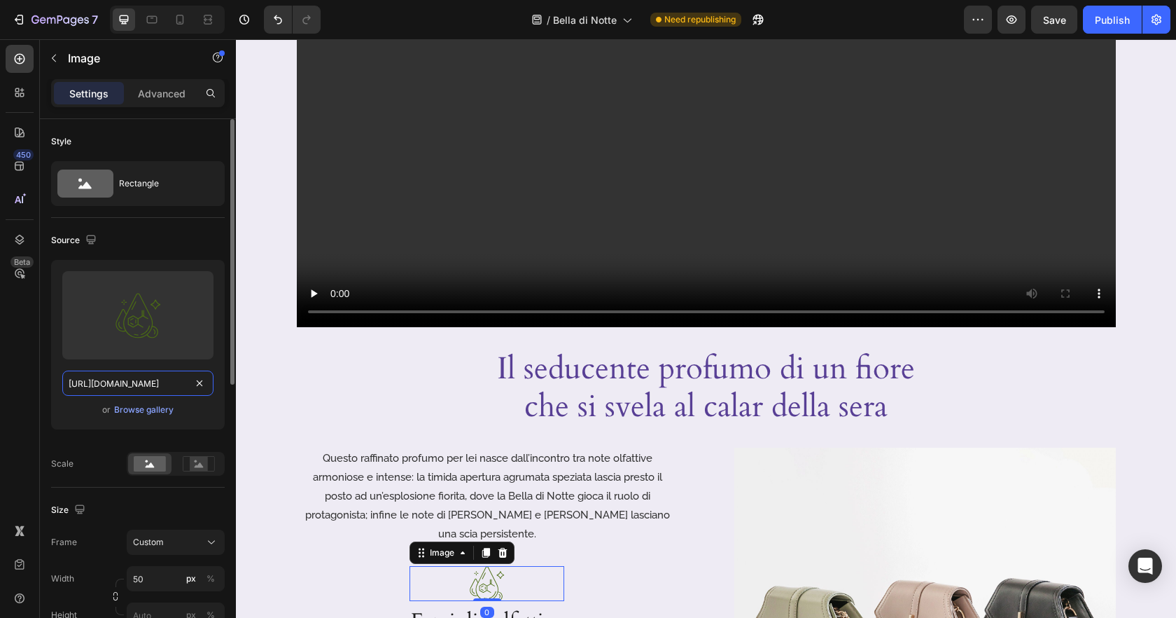
click at [137, 385] on input "https://cdn.shopify.com/s/files/1/0919/9966/6474/files/gempages_560295631705343…" at bounding box center [137, 382] width 151 height 25
paste input "deco-bella-di-notte-tratto.png?v=1756300688"
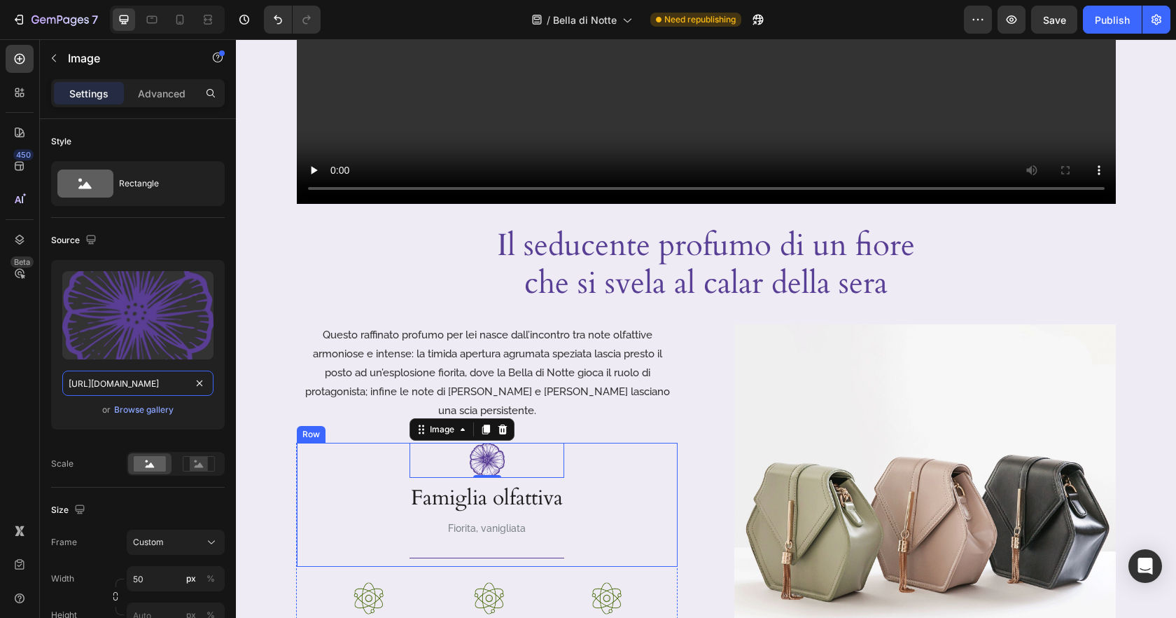
scroll to position [539, 0]
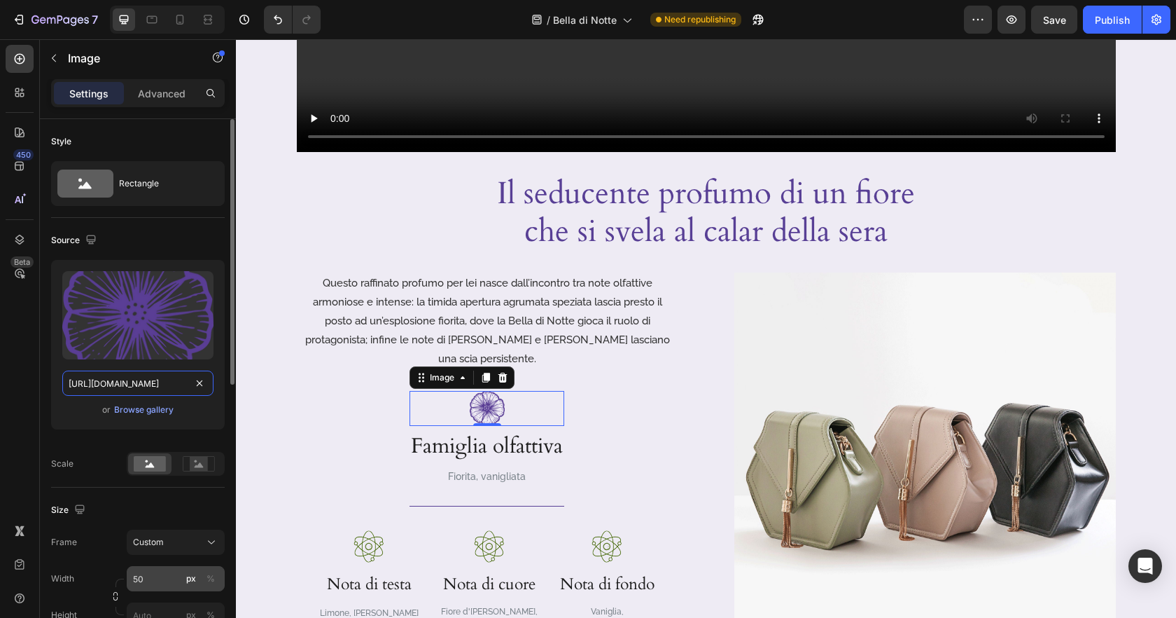
type input "[URL][DOMAIN_NAME]"
drag, startPoint x: 152, startPoint y: 573, endPoint x: 179, endPoint y: 568, distance: 27.2
click at [152, 573] on input "50" at bounding box center [176, 578] width 98 height 25
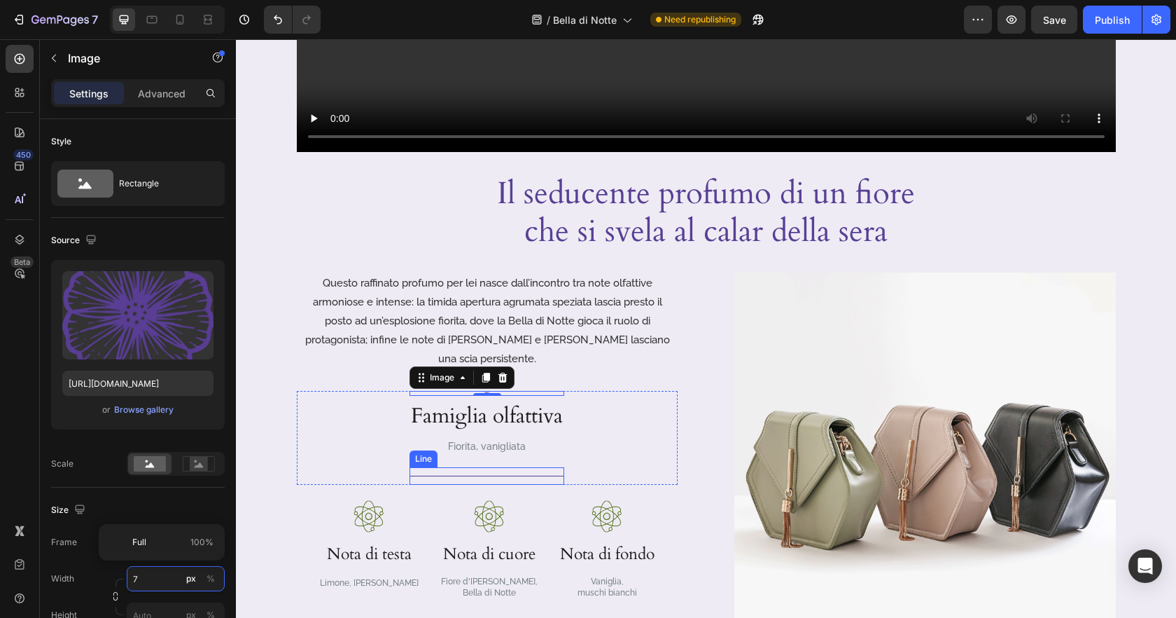
type input "70"
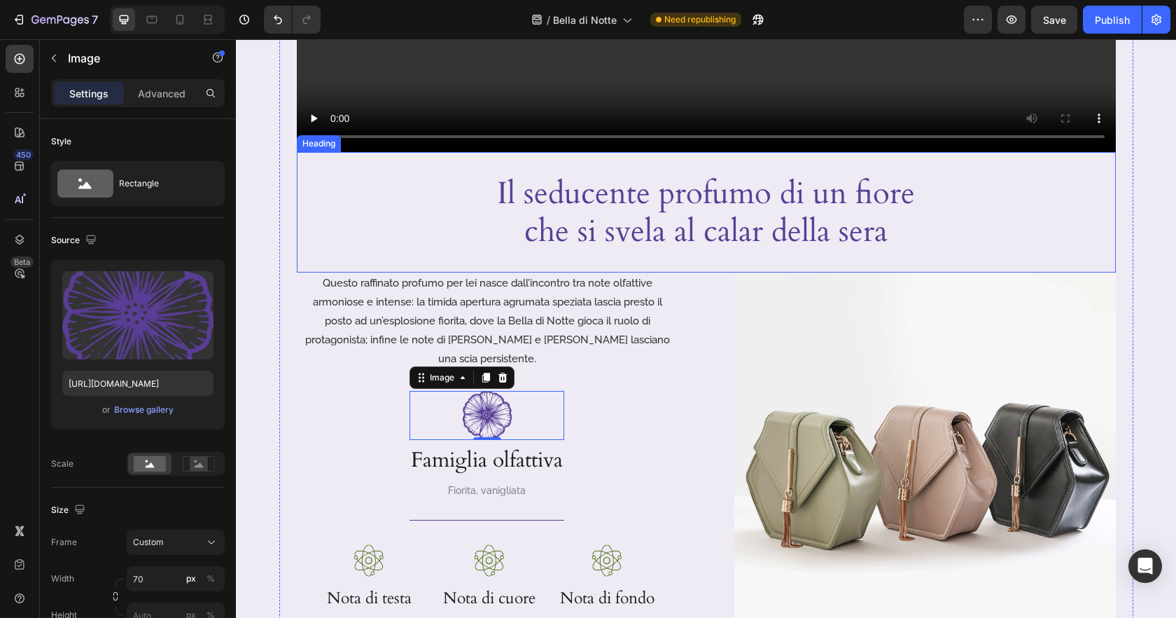
click at [1003, 167] on div "Il seducente profumo di un fiore che si svela al calar della sera Heading" at bounding box center [706, 212] width 819 height 120
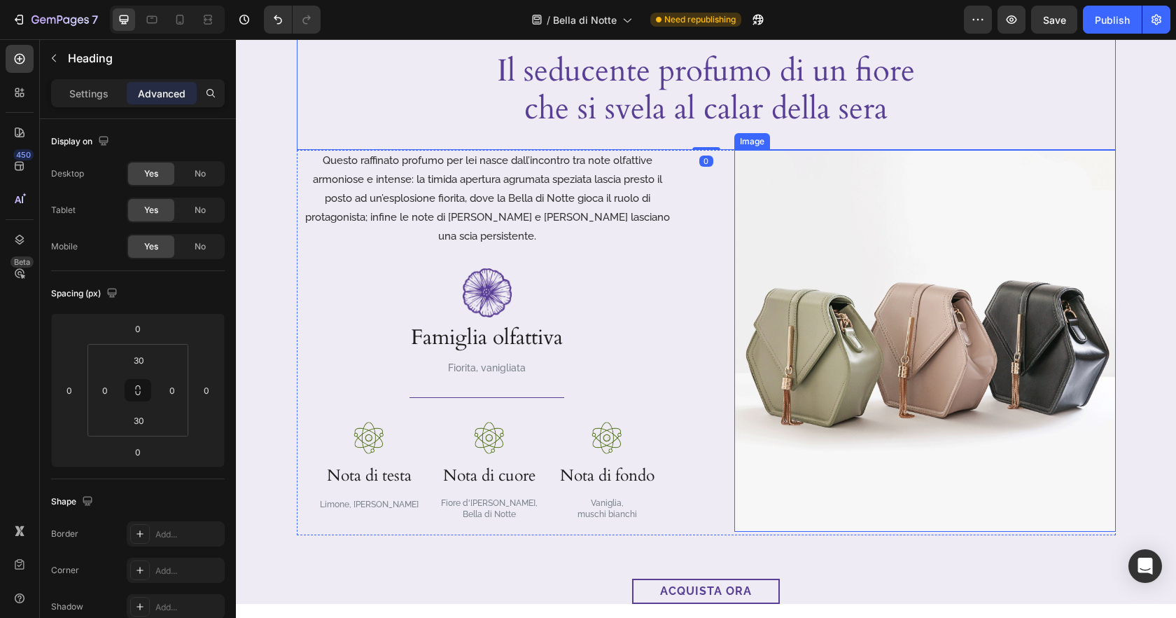
scroll to position [688, 0]
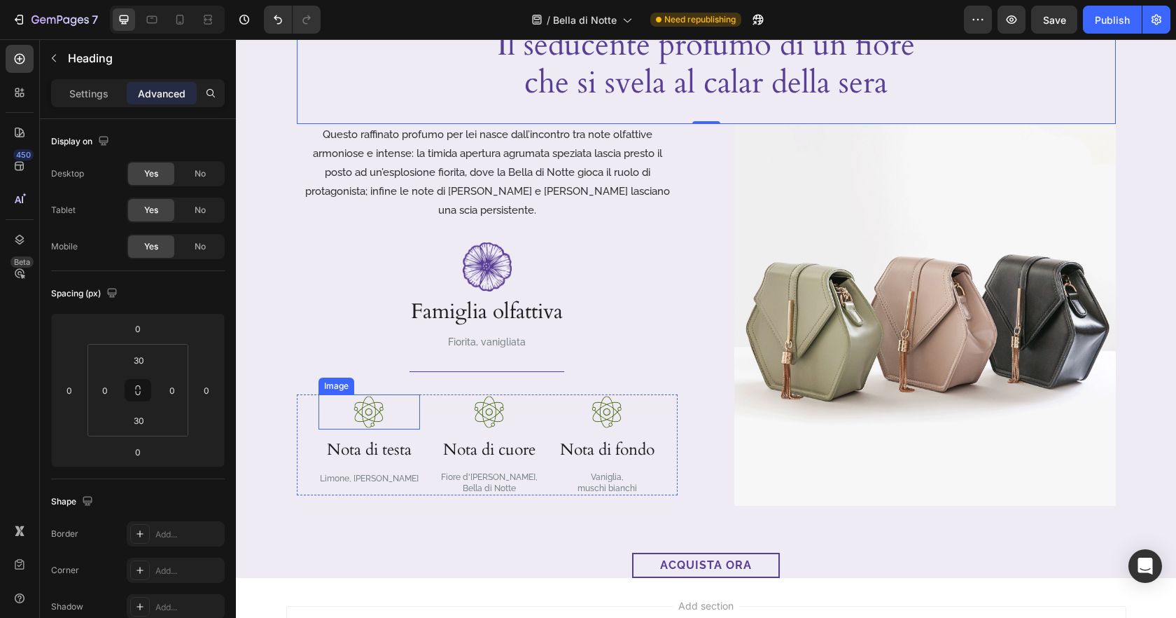
click at [376, 394] on img at bounding box center [368, 411] width 35 height 35
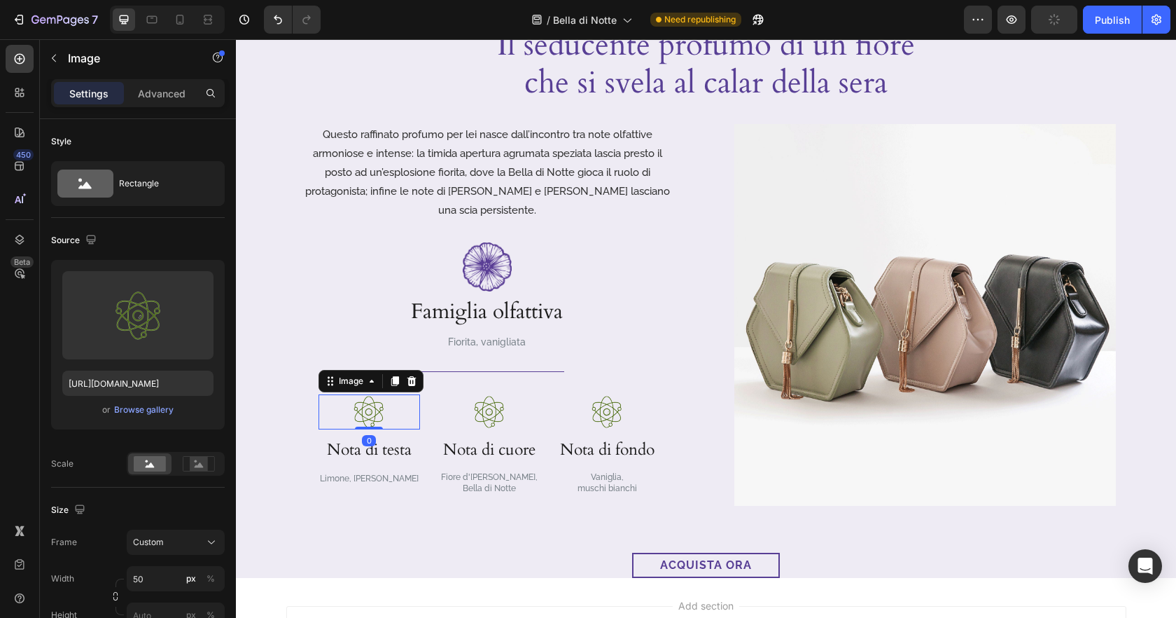
drag, startPoint x: 419, startPoint y: 364, endPoint x: 426, endPoint y: 366, distance: 8.0
click at [417, 375] on icon at bounding box center [411, 380] width 11 height 11
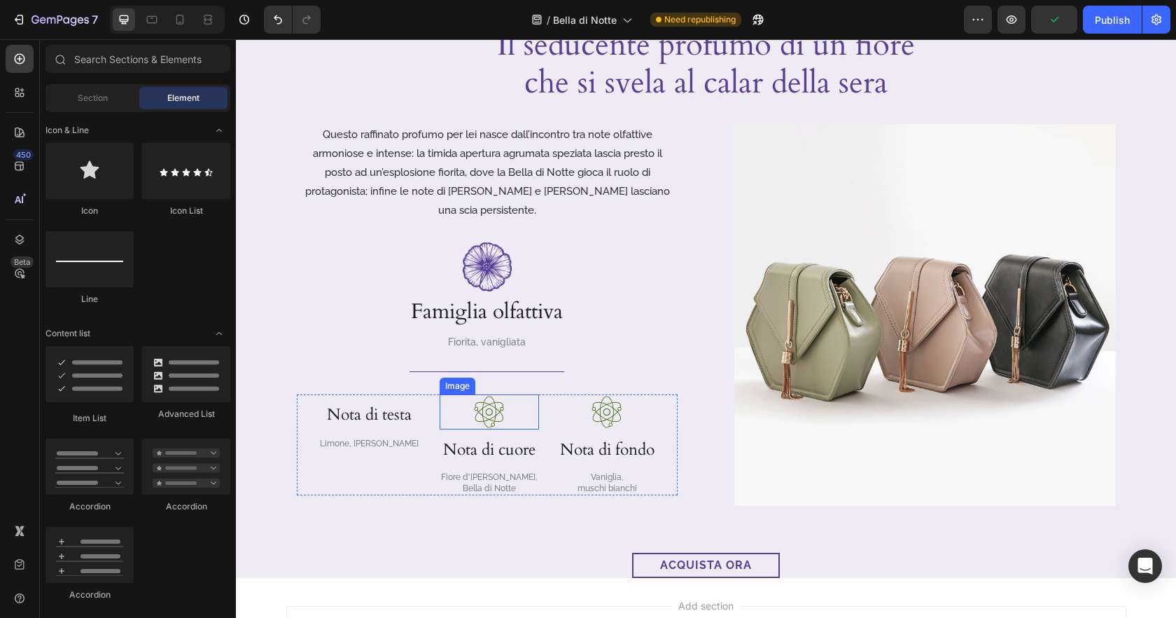
click at [477, 394] on img at bounding box center [489, 411] width 35 height 35
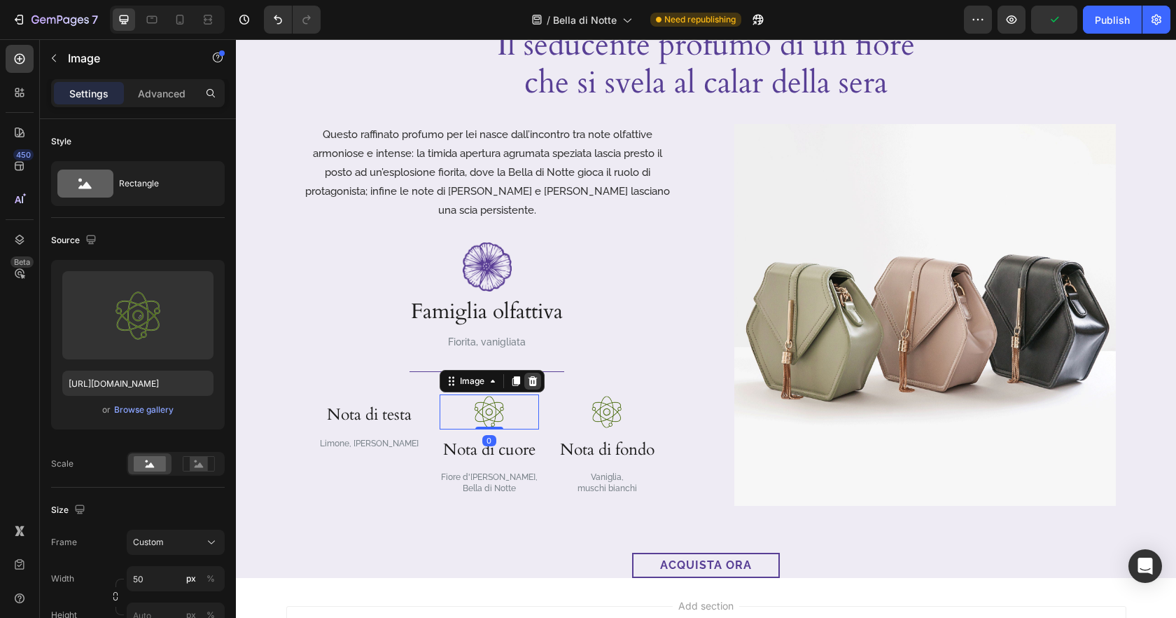
click at [528, 376] on icon at bounding box center [532, 381] width 9 height 10
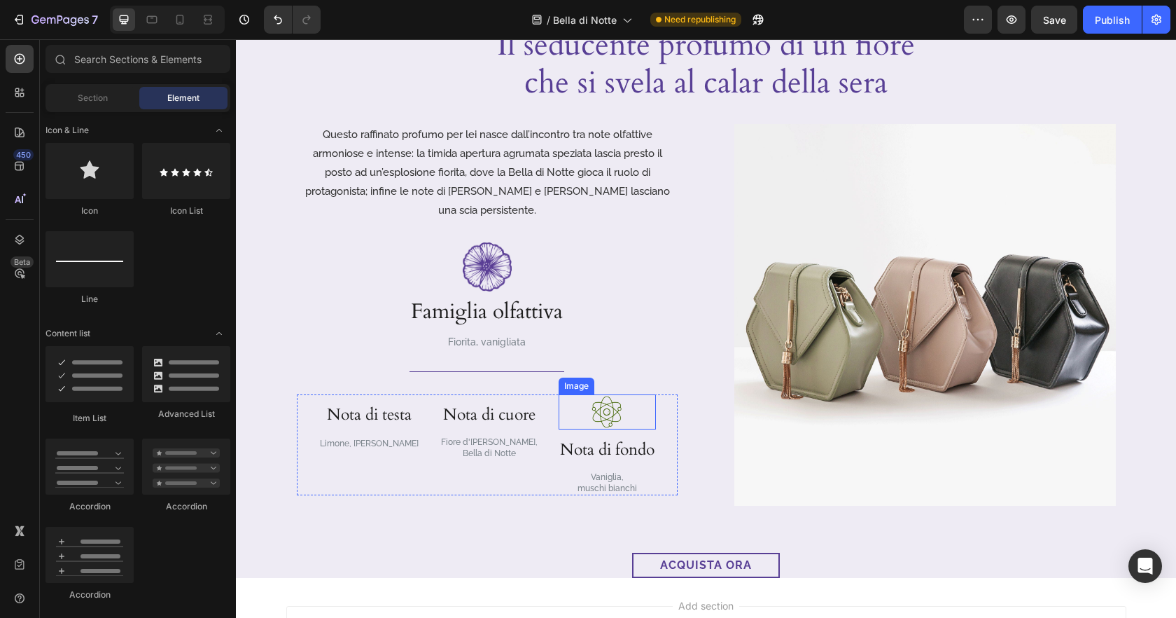
click at [581, 394] on div at bounding box center [607, 411] width 97 height 35
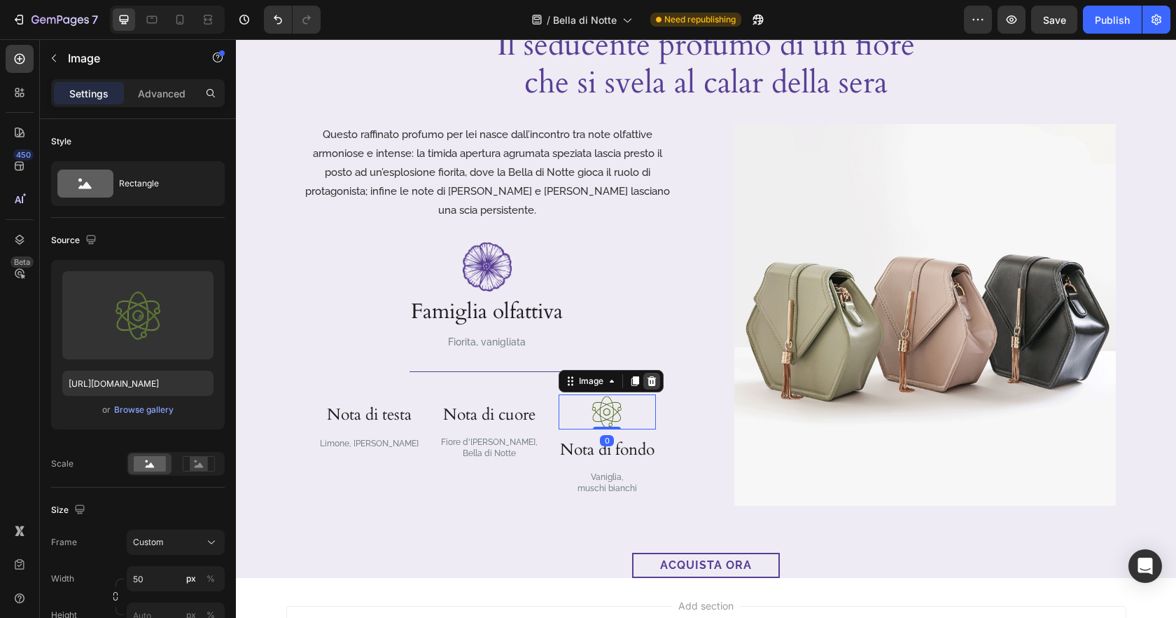
click at [647, 376] on icon at bounding box center [651, 381] width 9 height 10
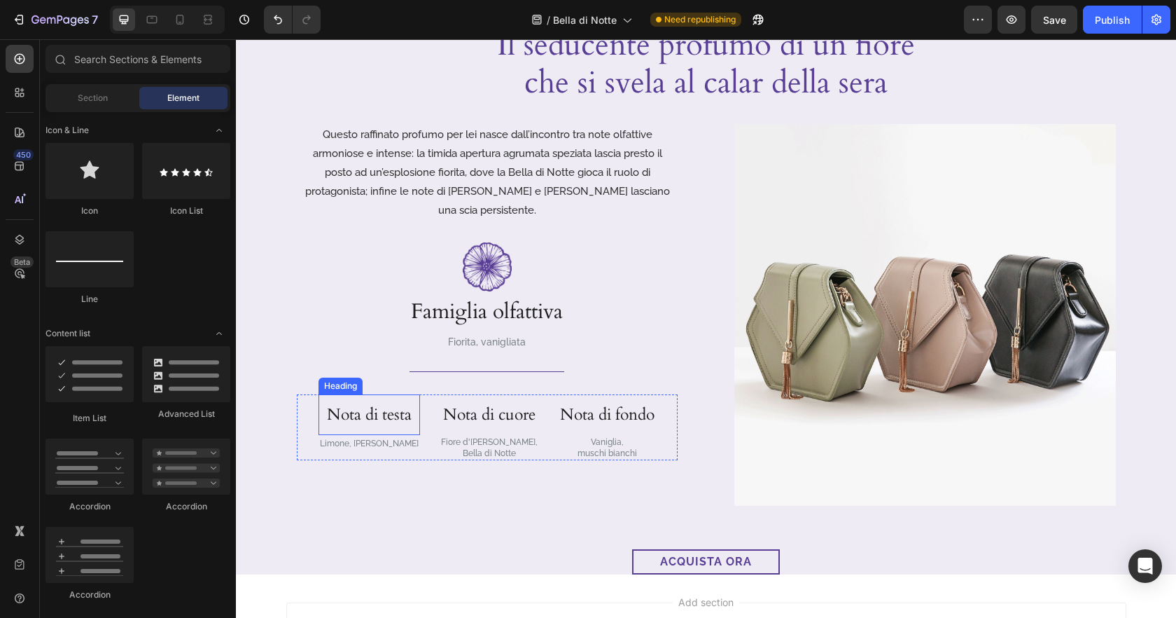
drag, startPoint x: 339, startPoint y: 394, endPoint x: 241, endPoint y: 322, distance: 121.7
click at [339, 394] on h3 "Nota di testa" at bounding box center [370, 414] width 102 height 41
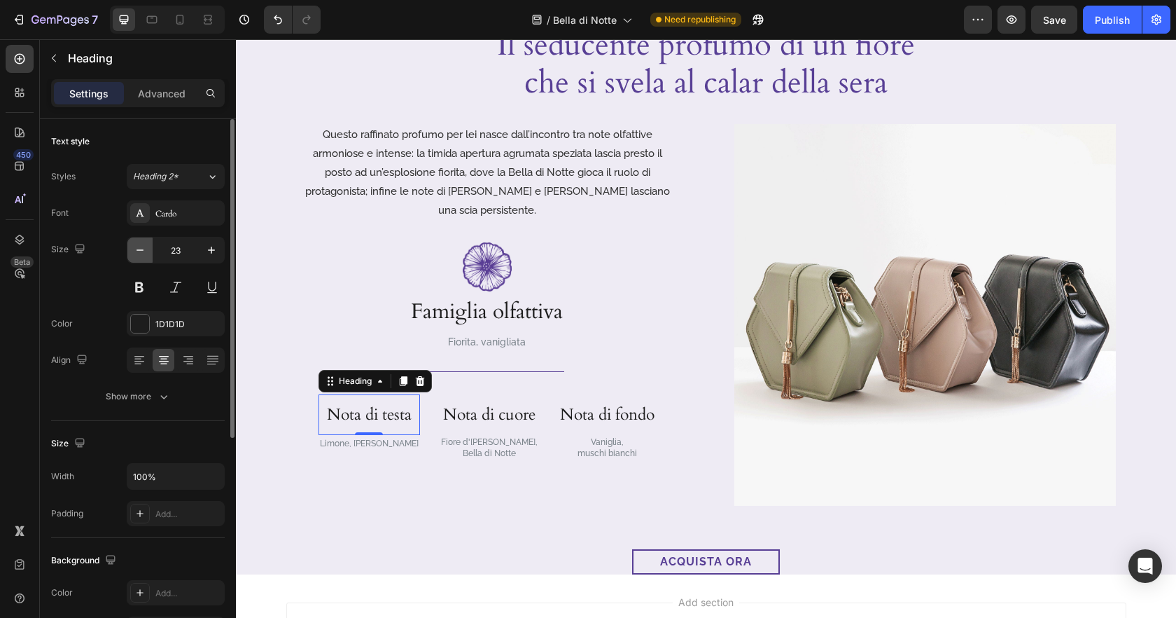
click at [146, 246] on icon "button" at bounding box center [140, 250] width 14 height 14
type input "21"
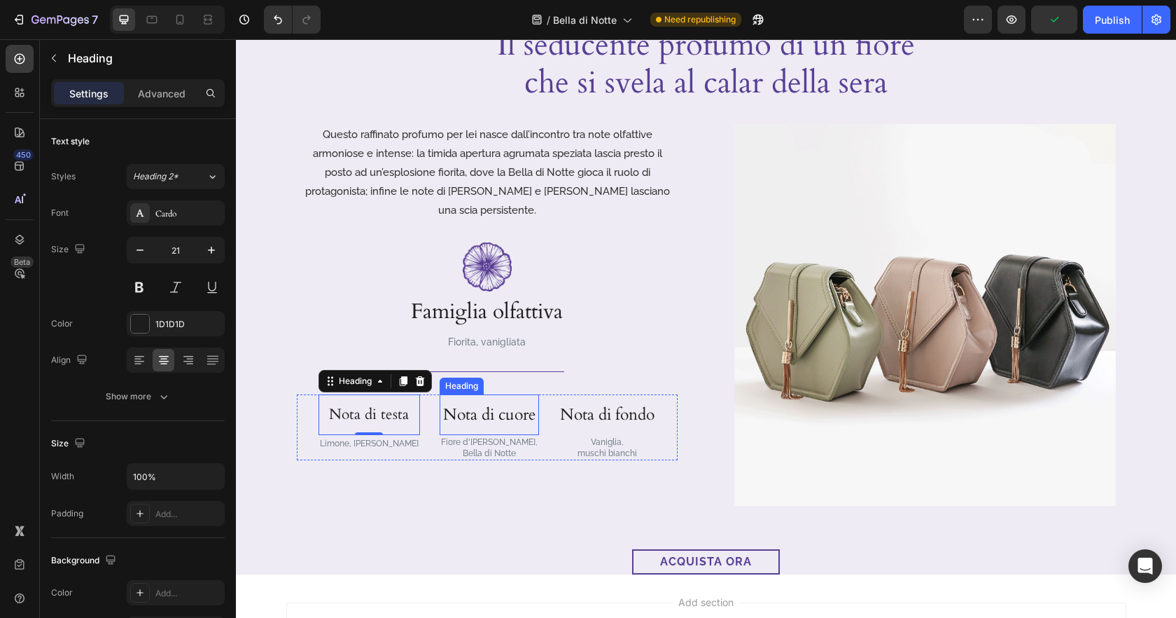
click at [457, 403] on p "Nota di cuore" at bounding box center [489, 415] width 97 height 38
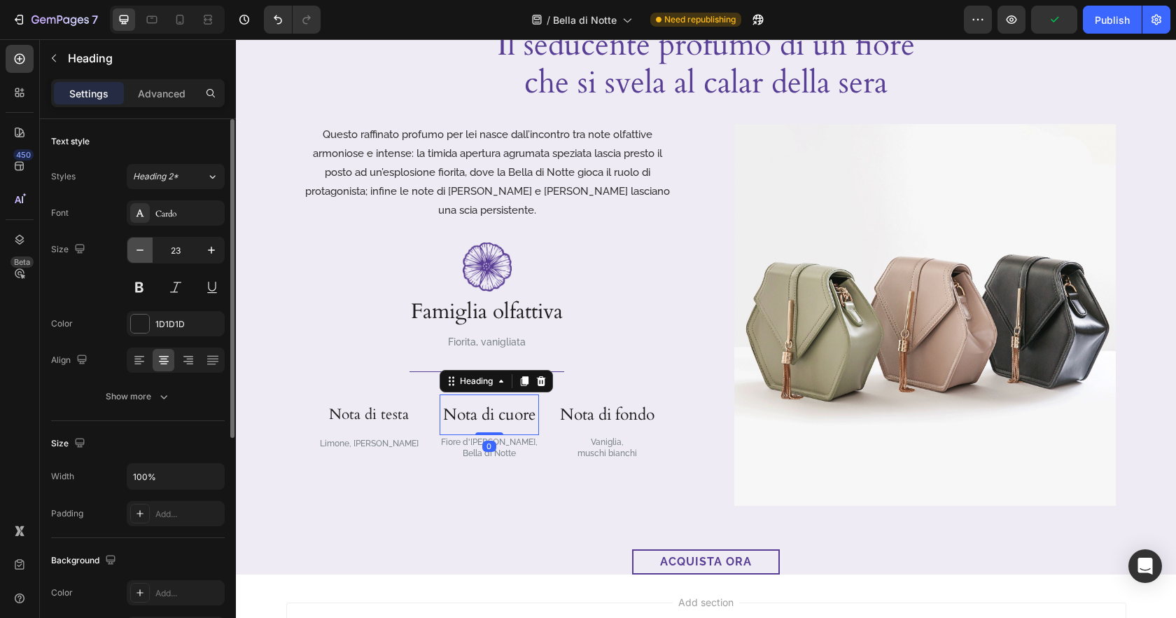
click at [140, 255] on icon "button" at bounding box center [140, 250] width 14 height 14
drag, startPoint x: 224, startPoint y: 288, endPoint x: 140, endPoint y: 255, distance: 90.2
click at [140, 255] on icon "button" at bounding box center [140, 250] width 14 height 14
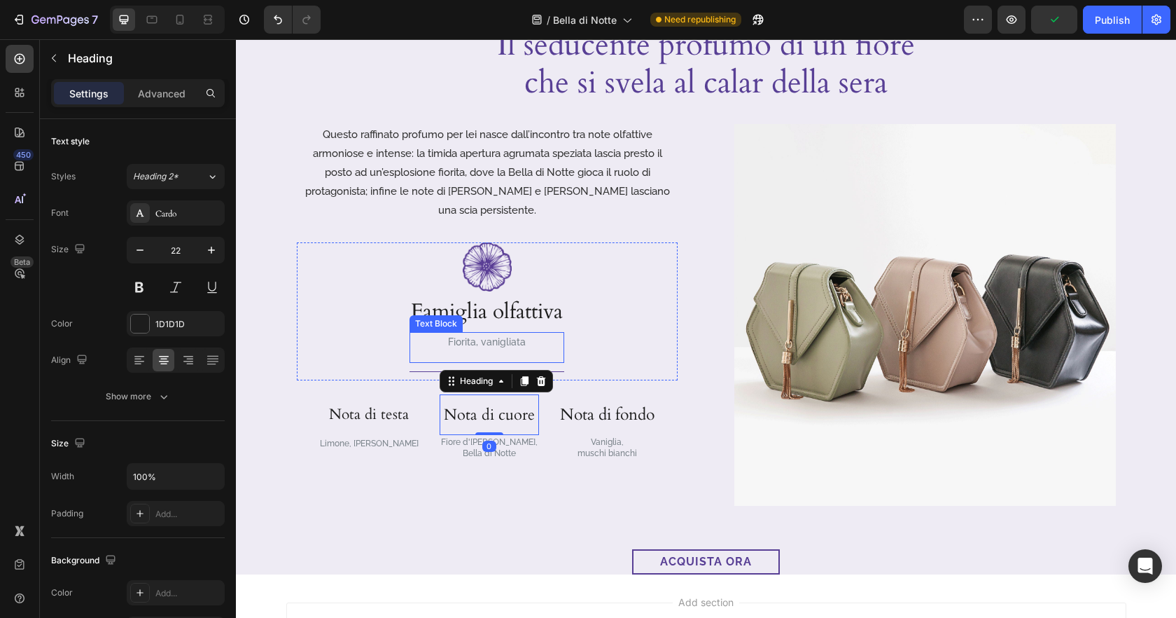
type input "21"
click at [583, 396] on p "Nota di fondo" at bounding box center [607, 415] width 95 height 38
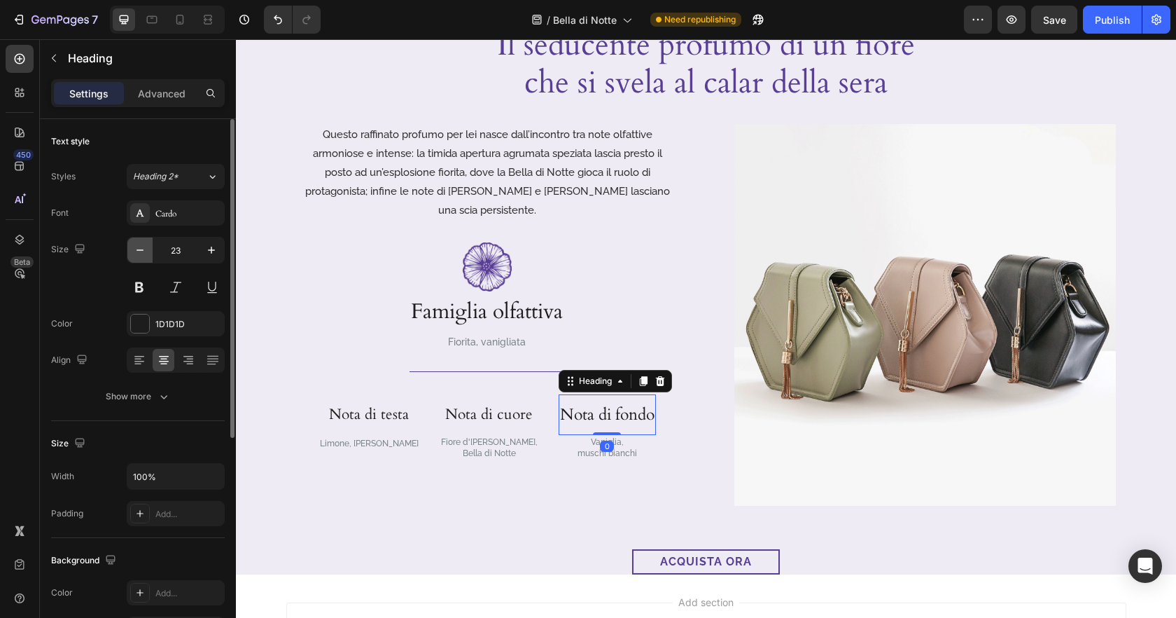
click at [151, 251] on button "button" at bounding box center [139, 249] width 25 height 25
type input "21"
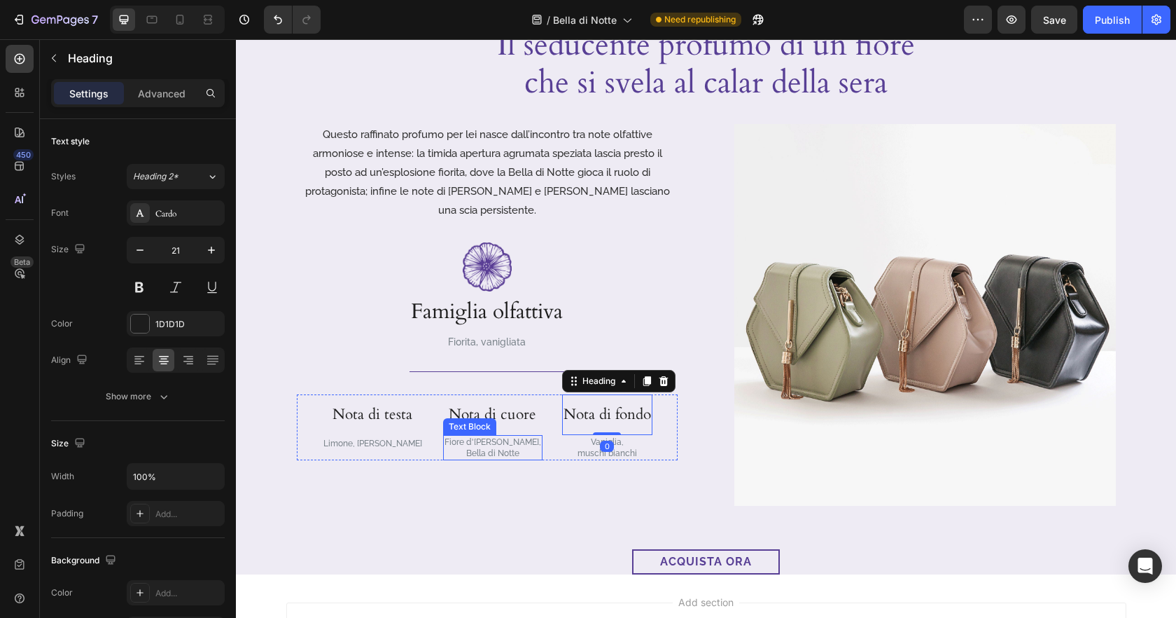
drag, startPoint x: 445, startPoint y: 439, endPoint x: 821, endPoint y: 483, distance: 379.2
click at [445, 447] on p "Bella di Notte" at bounding box center [493, 452] width 97 height 11
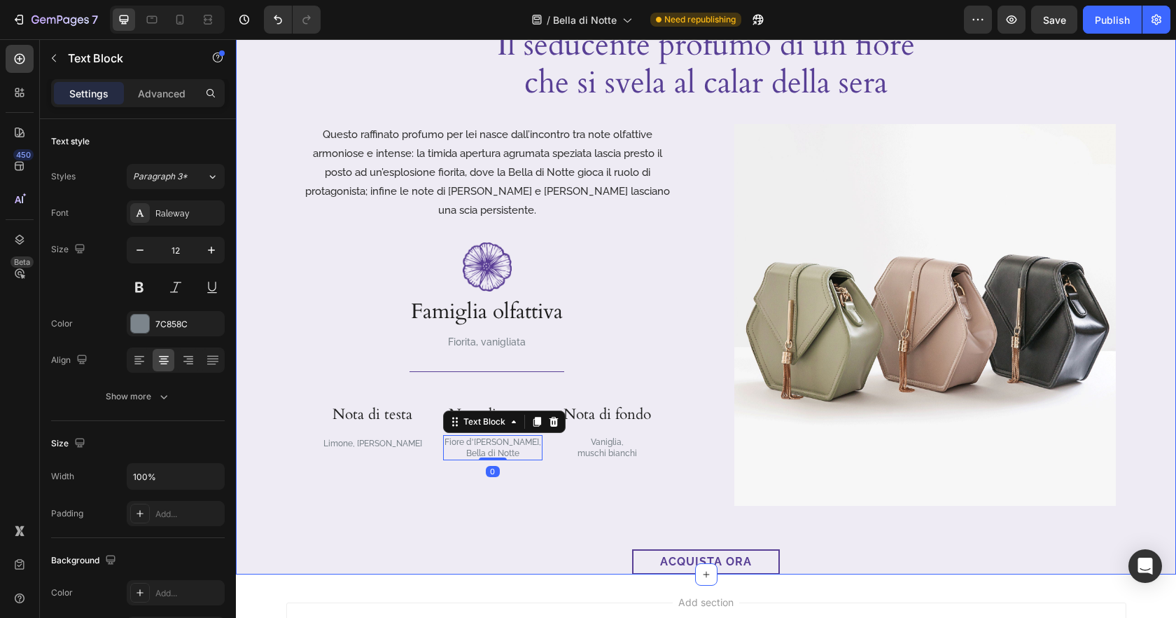
click at [566, 508] on div "Image Video Il seducente profumo di un fiore che si svela al calar della sera H…" at bounding box center [706, 58] width 940 height 1031
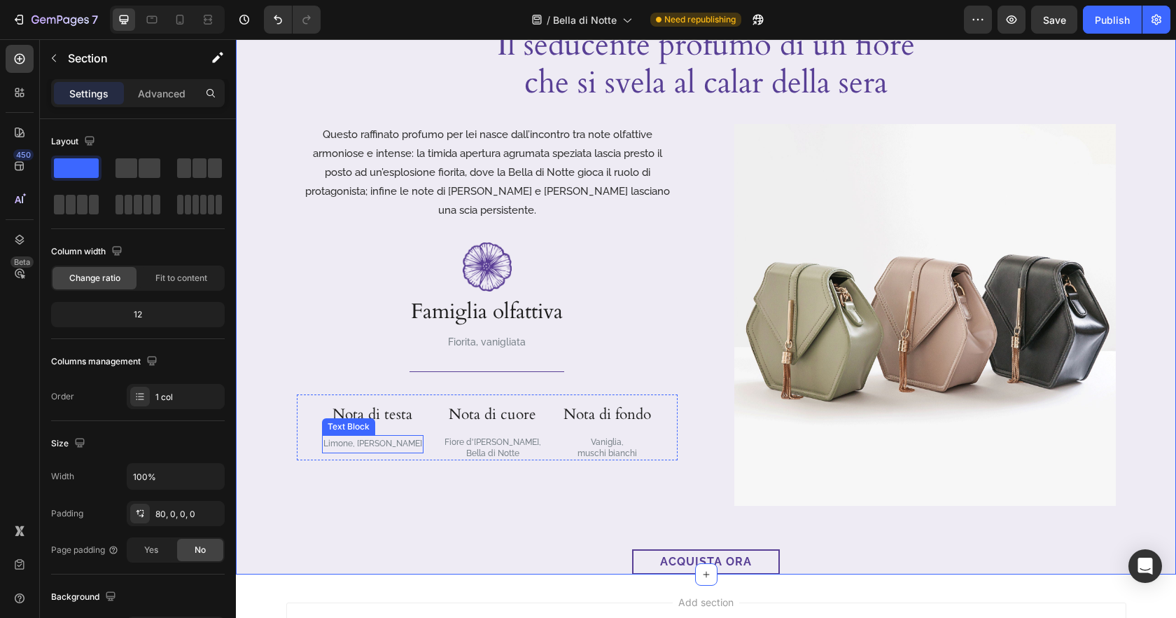
click at [379, 436] on p "Limone, Pepe rosa" at bounding box center [372, 443] width 99 height 15
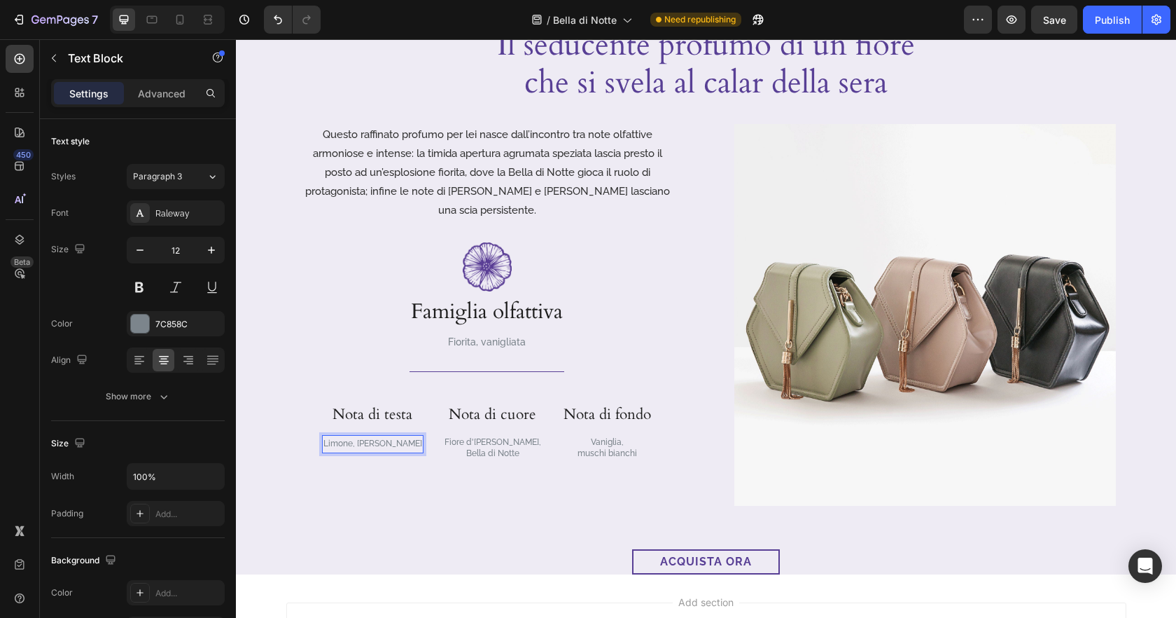
click at [375, 436] on p "Limone, Pepe rosa" at bounding box center [372, 443] width 99 height 15
click at [477, 485] on div "Questo raffinato profumo per lei nasce dall’incontro tra note olfattive armonio…" at bounding box center [488, 315] width 382 height 382
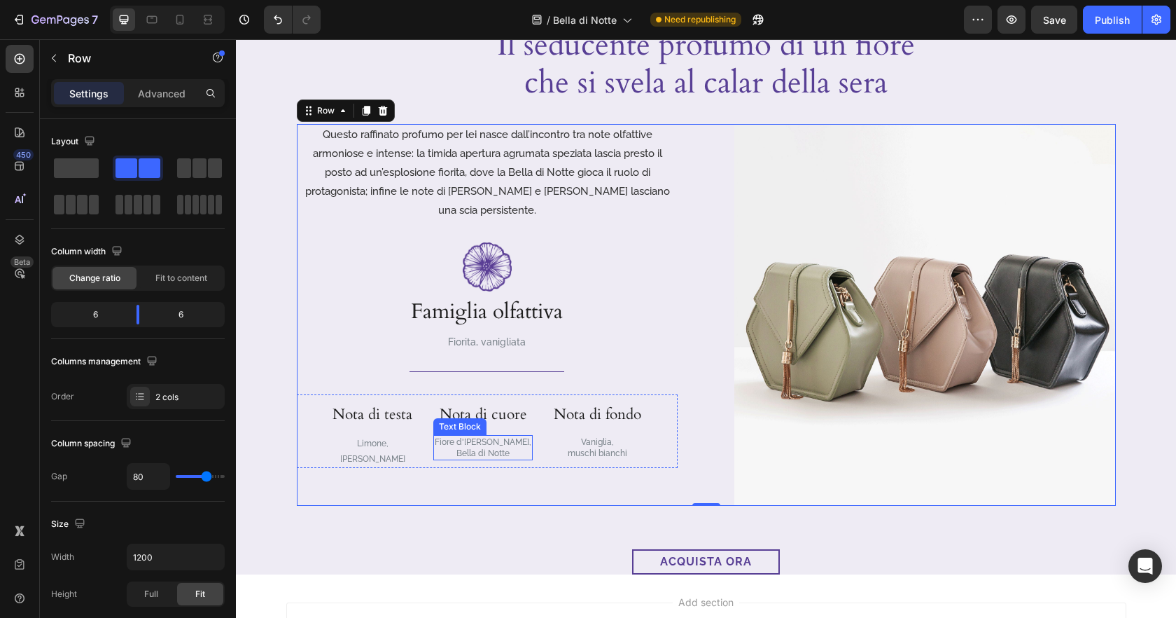
click at [499, 436] on p "Fiore d'[PERSON_NAME]," at bounding box center [483, 441] width 97 height 11
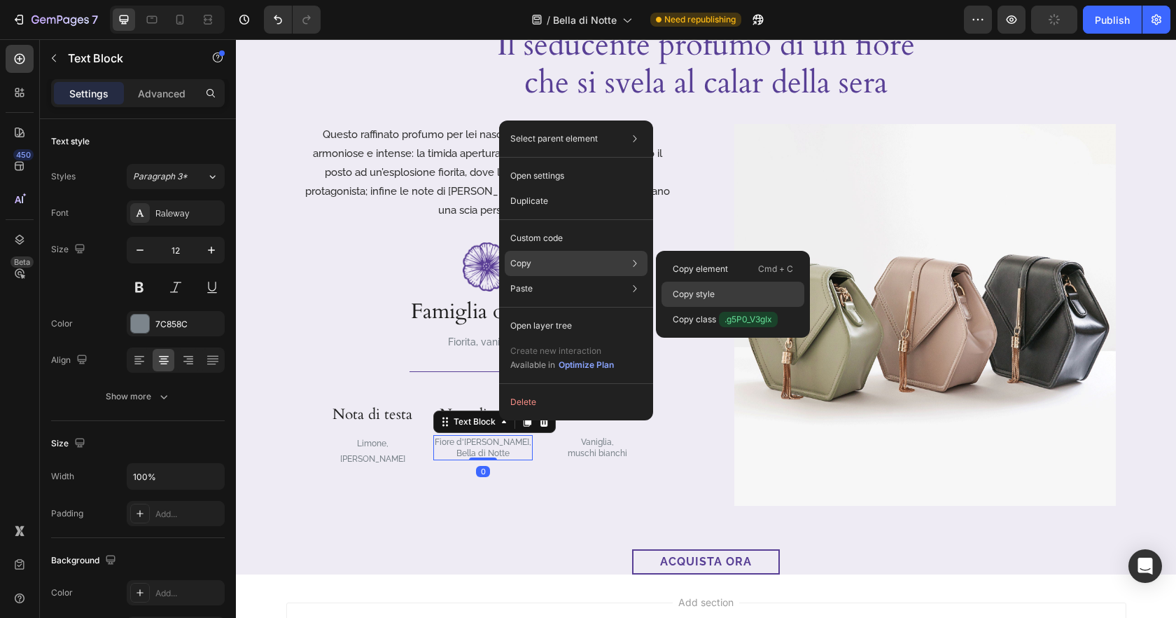
click at [744, 307] on div "Copy style" at bounding box center [733, 319] width 143 height 25
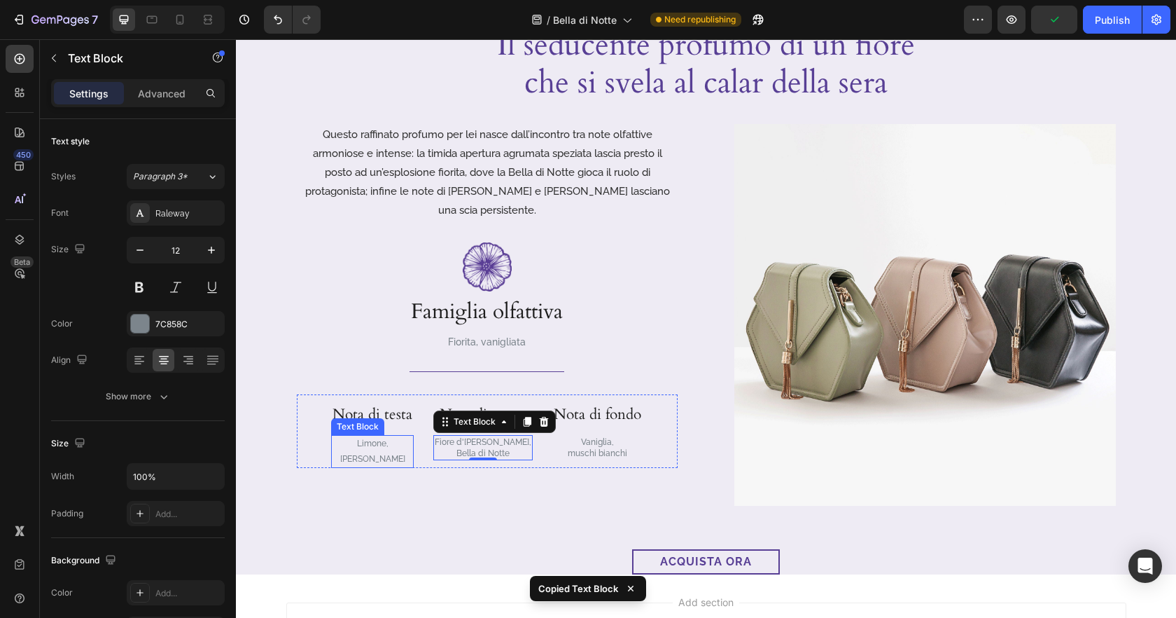
click at [373, 452] on p "[PERSON_NAME]" at bounding box center [373, 459] width 80 height 15
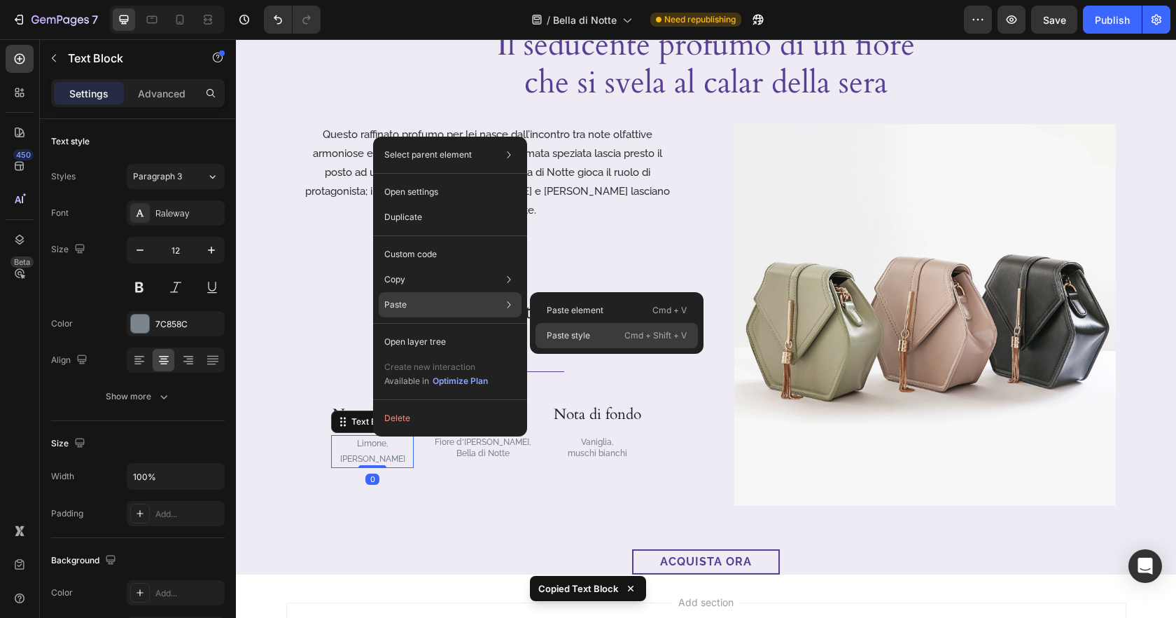
click at [607, 344] on div "Paste style Cmd + Shift + V" at bounding box center [617, 335] width 162 height 25
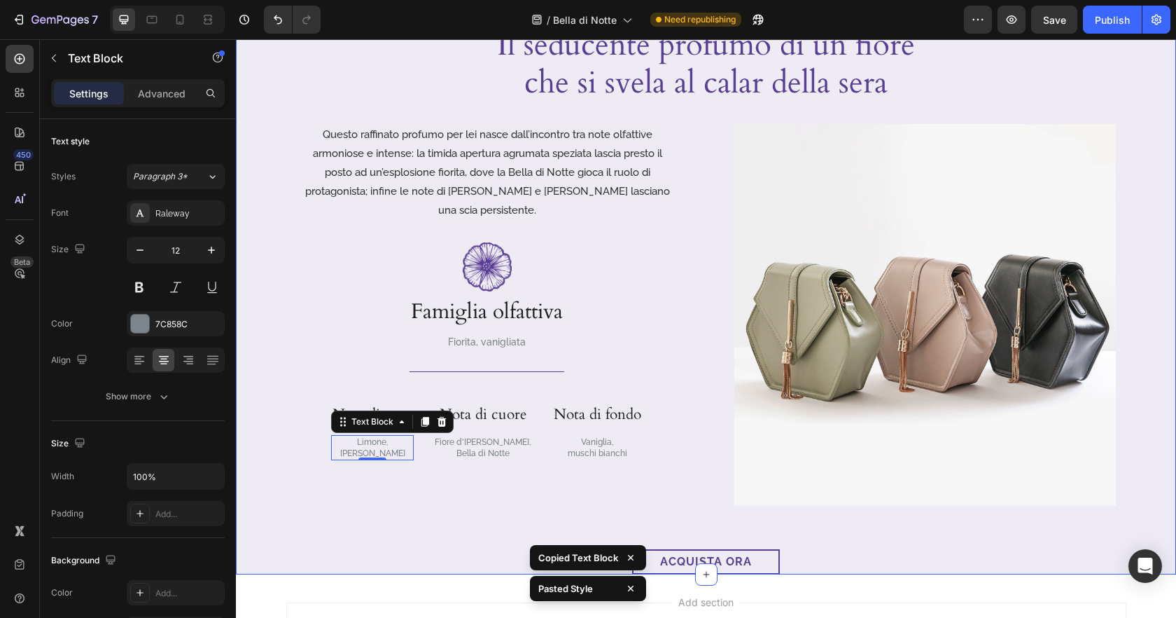
click at [843, 557] on div "acquista ora Button" at bounding box center [706, 561] width 940 height 25
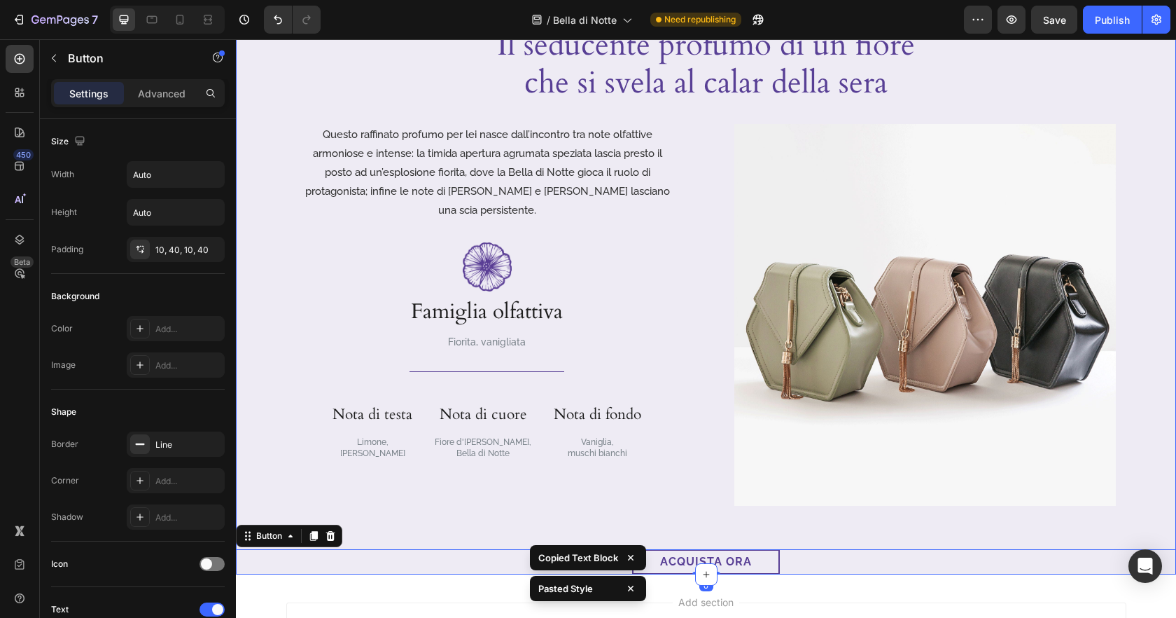
click at [940, 526] on div "Image Video Il seducente profumo di un fiore che si svela al calar della sera H…" at bounding box center [706, 58] width 940 height 1031
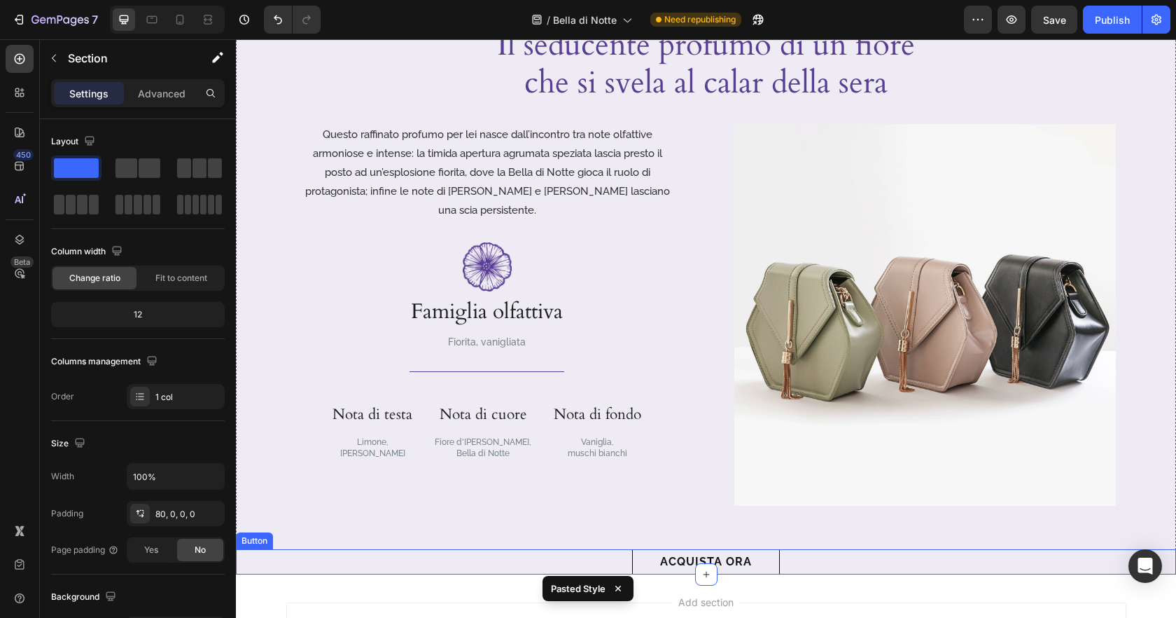
click at [774, 554] on link "acquista ora" at bounding box center [706, 561] width 148 height 25
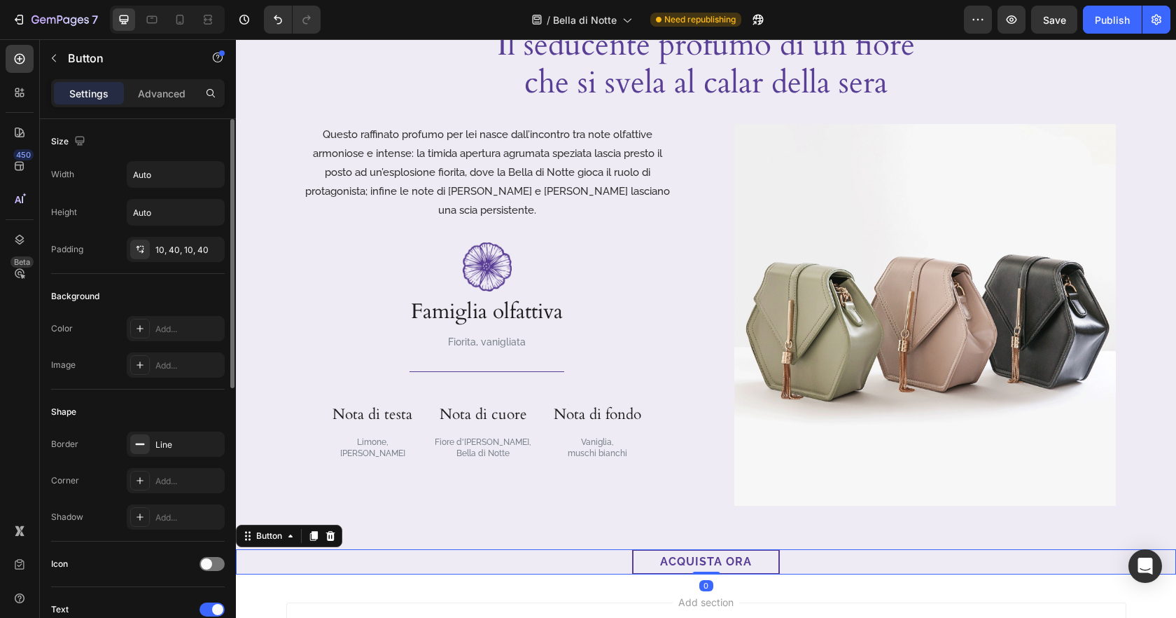
click at [170, 94] on p "Advanced" at bounding box center [162, 93] width 48 height 15
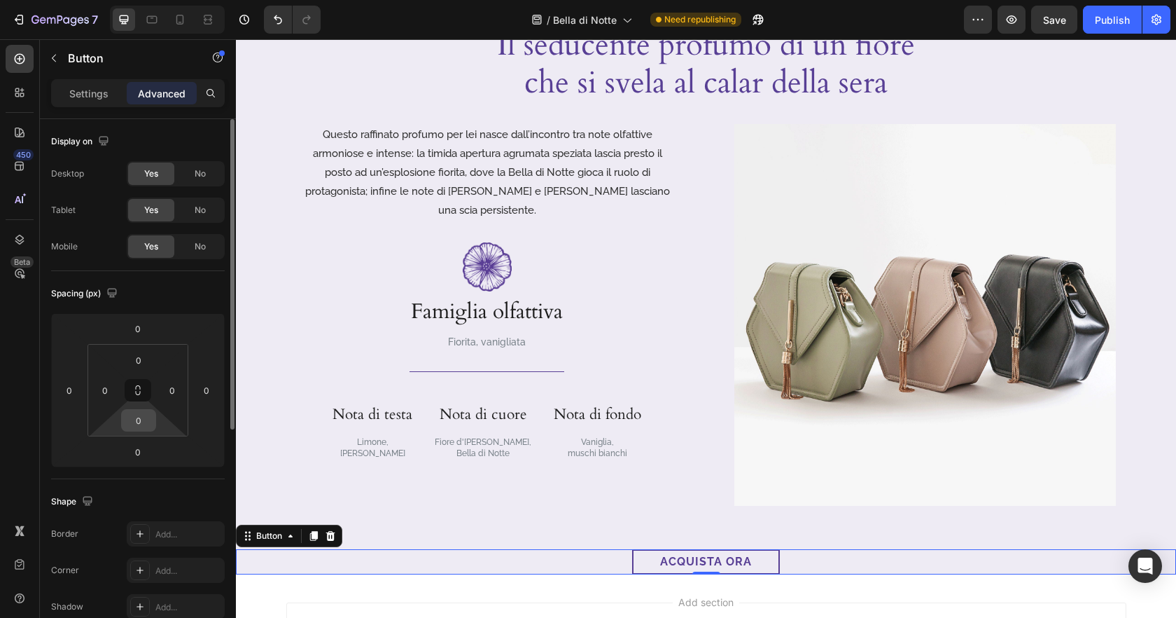
click at [143, 418] on input "0" at bounding box center [139, 420] width 28 height 21
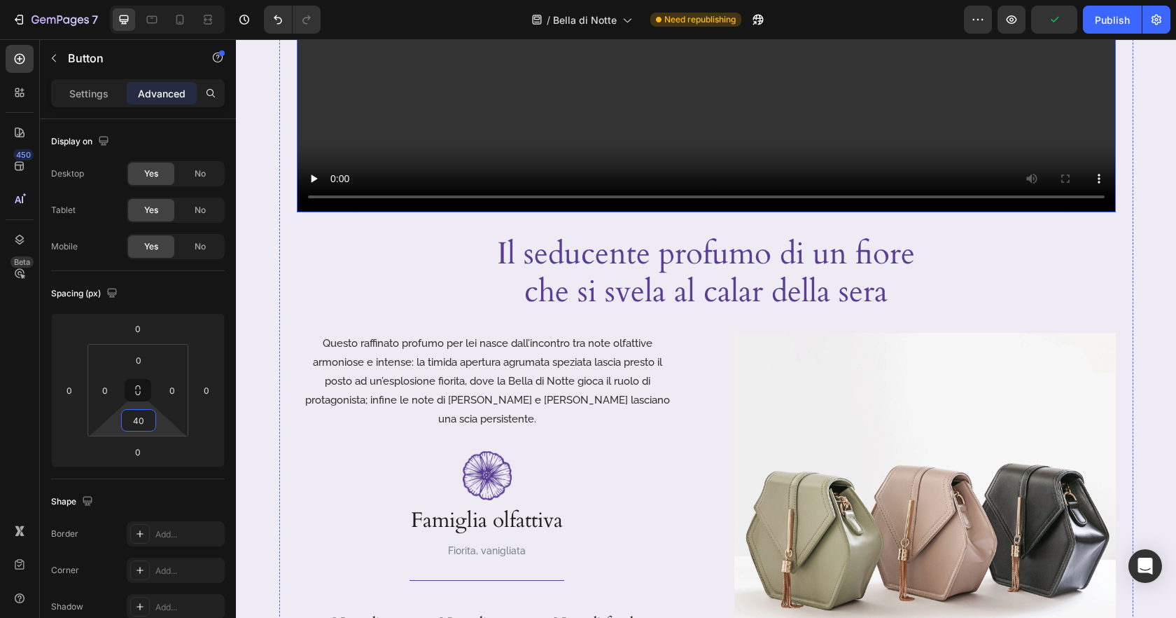
scroll to position [500, 0]
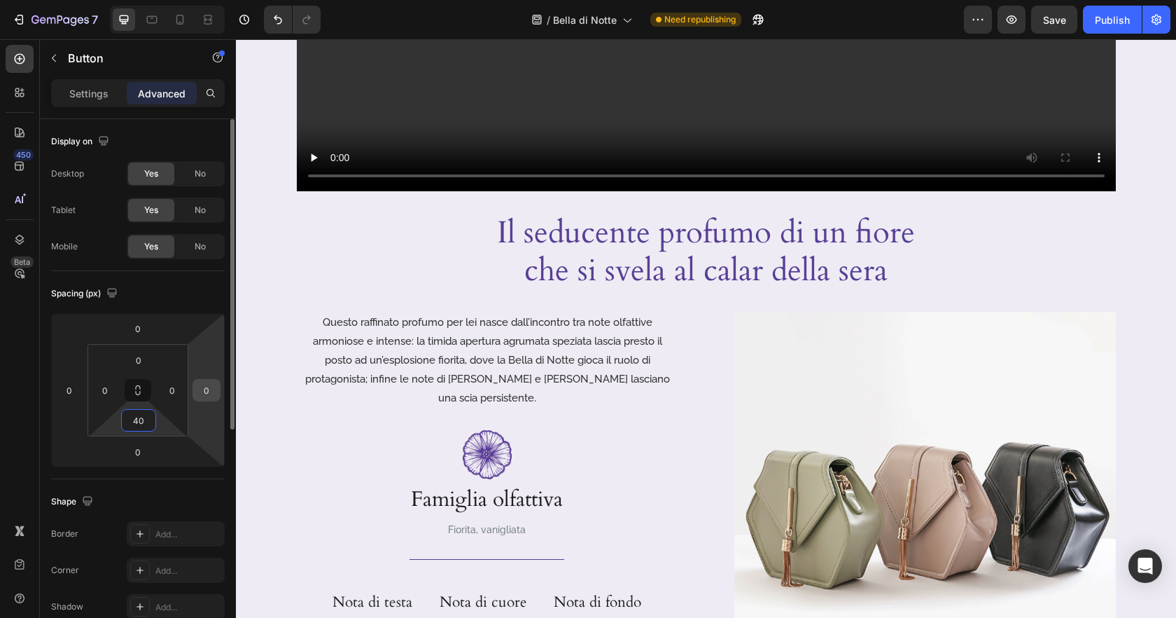
type input "4"
type input "80"
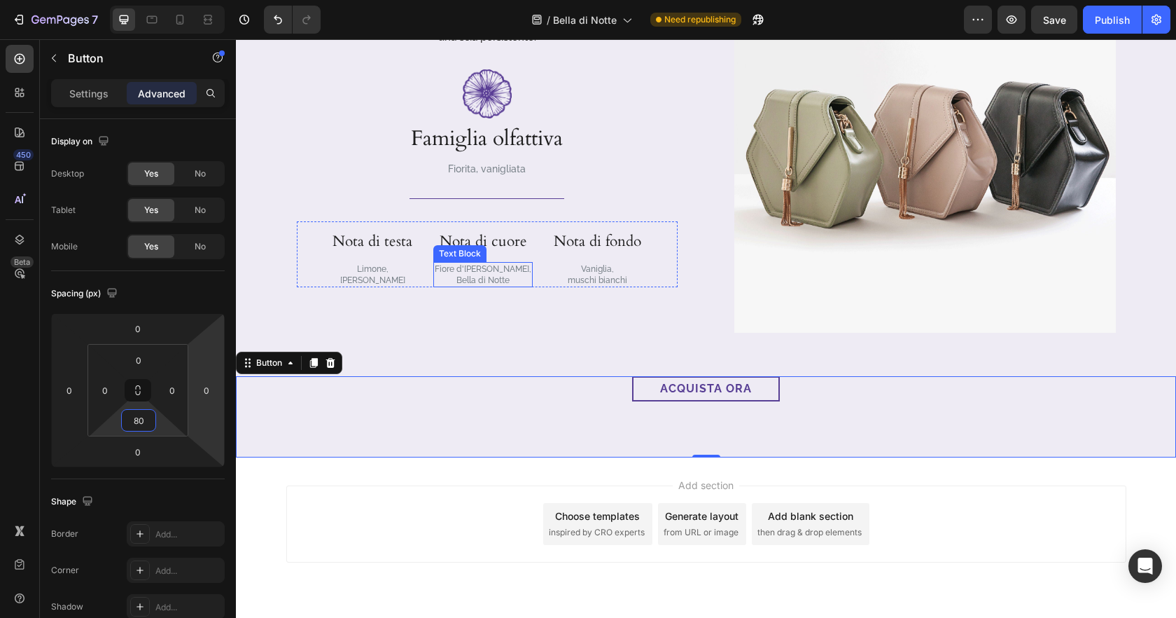
scroll to position [879, 0]
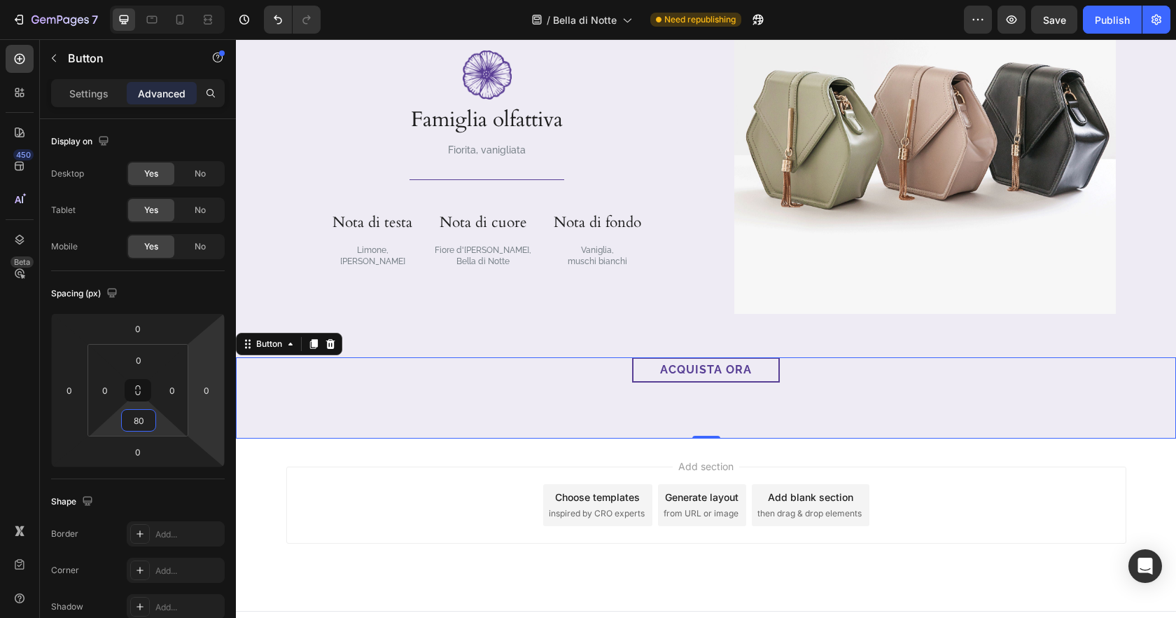
click at [975, 491] on div "Add section Choose templates inspired by CRO experts Generate layout from URL o…" at bounding box center [706, 504] width 840 height 77
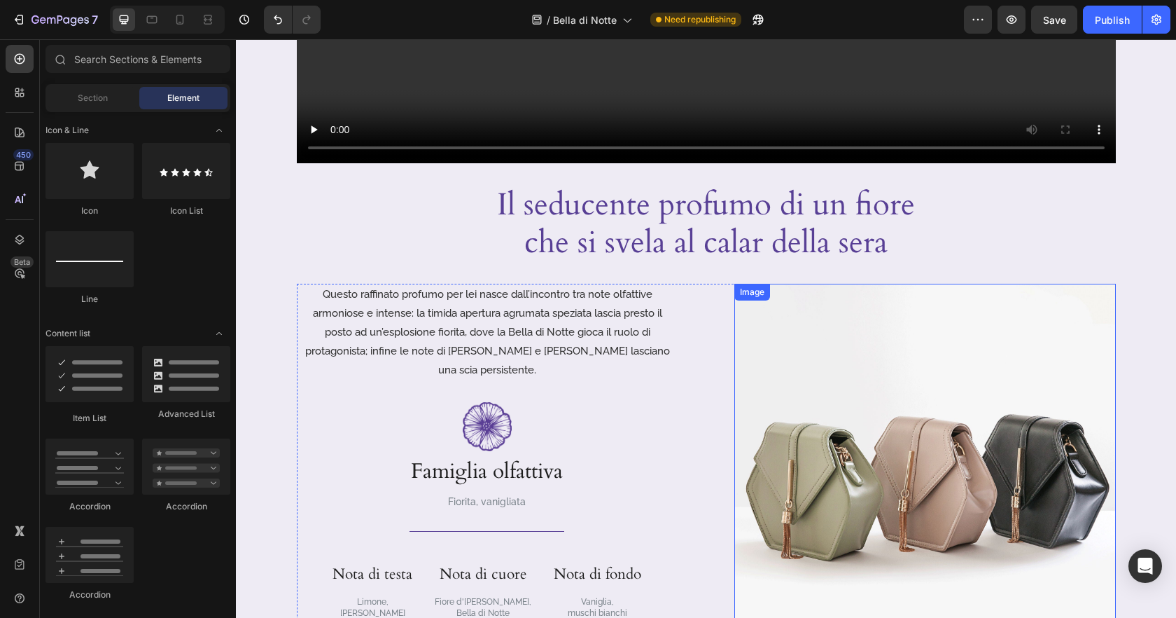
scroll to position [605, 0]
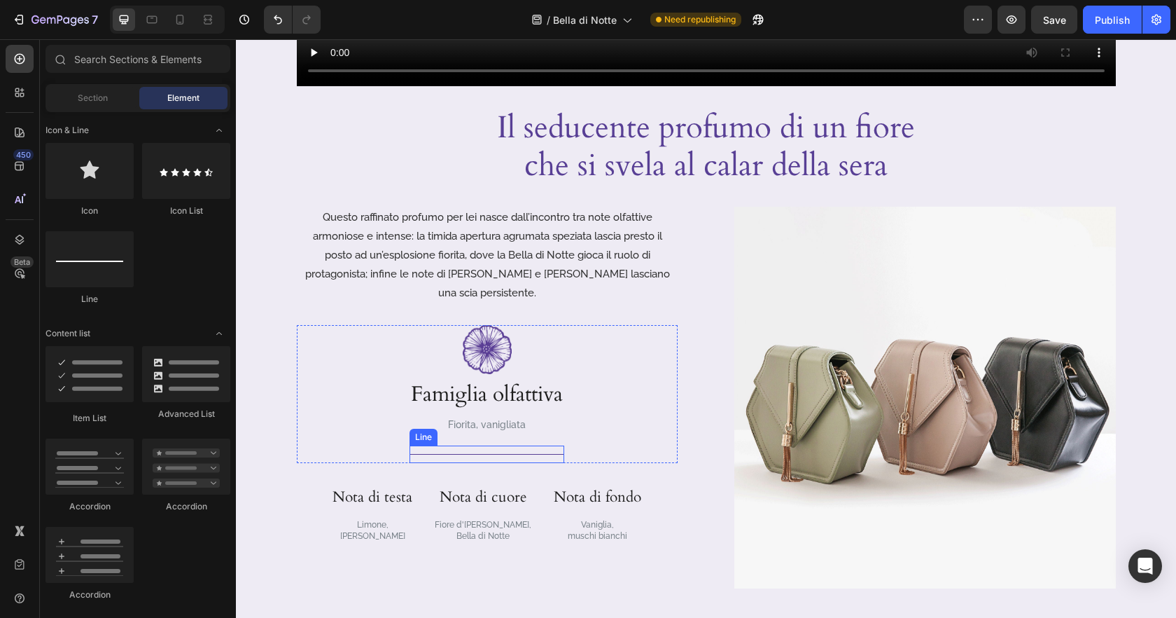
click at [526, 445] on div "Title Line" at bounding box center [487, 454] width 155 height 18
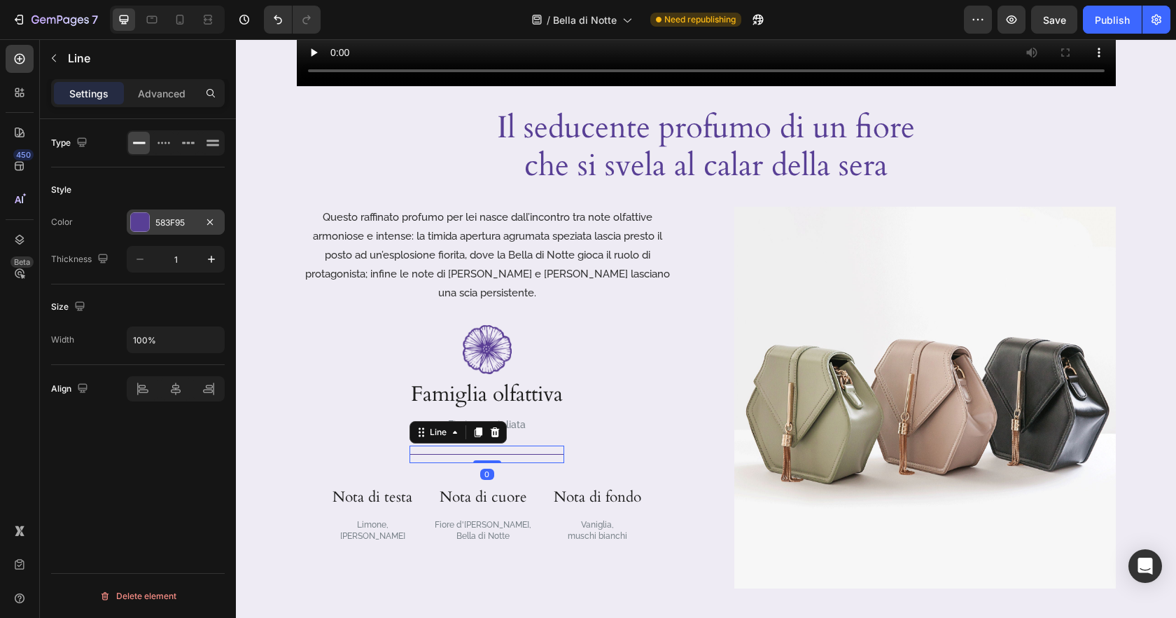
click at [144, 226] on div at bounding box center [140, 222] width 18 height 18
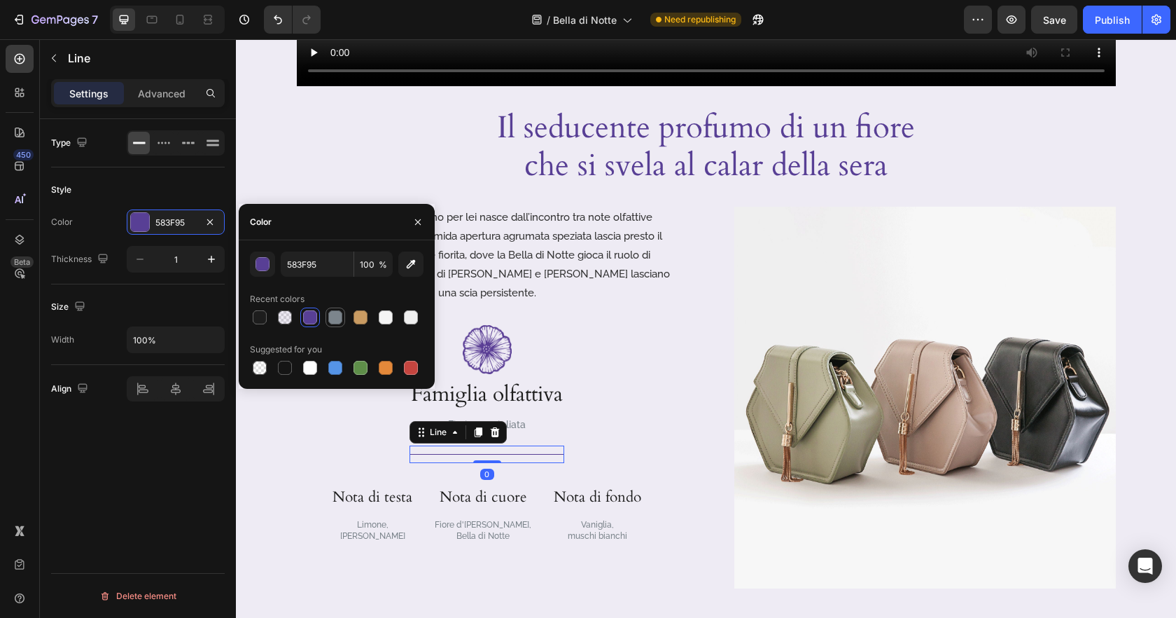
click at [330, 319] on div at bounding box center [335, 317] width 14 height 14
type input "7C858C"
click at [685, 441] on div "Questo raffinato profumo per lei nasce dall’incontro tra note olfattive armonio…" at bounding box center [706, 398] width 819 height 382
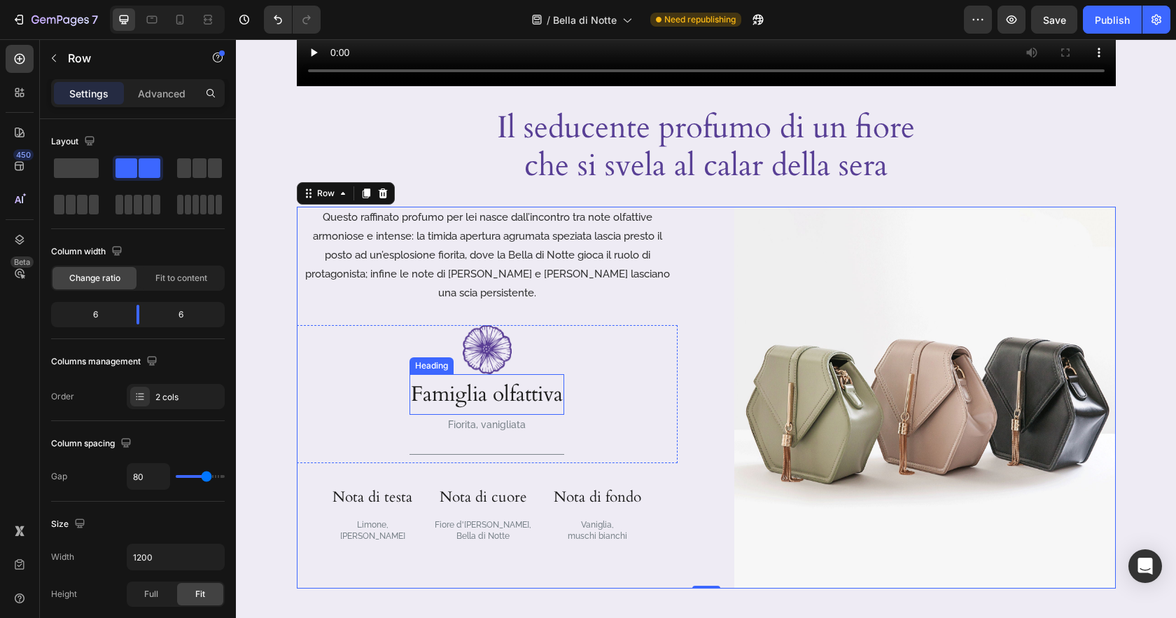
click at [548, 375] on p "Famiglia olfattiva" at bounding box center [487, 394] width 152 height 38
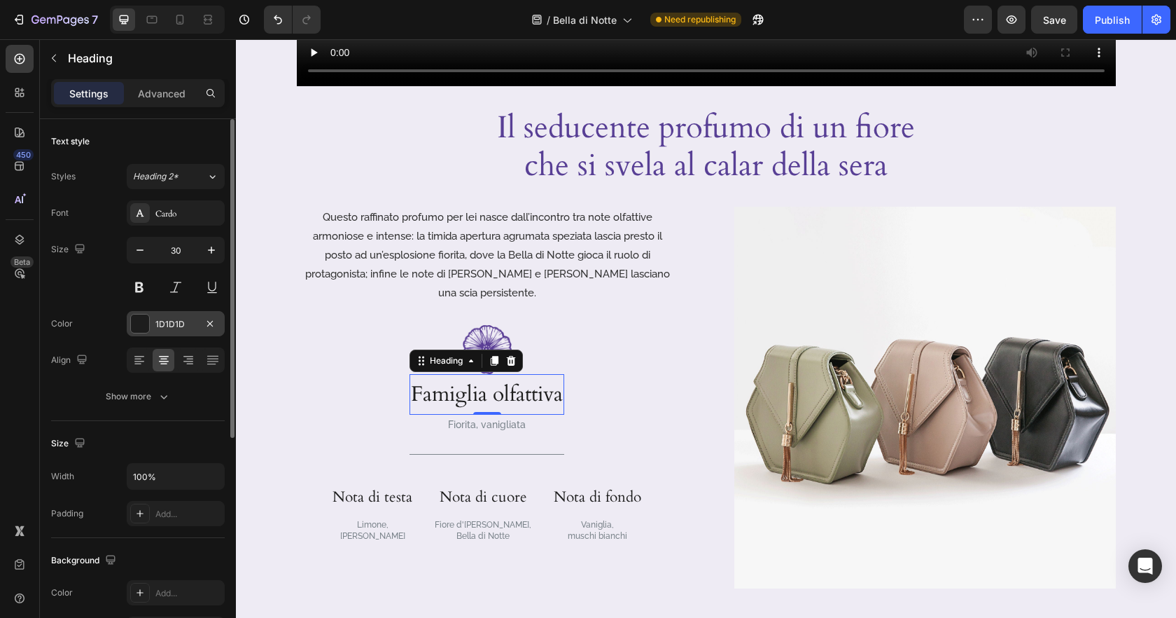
click at [158, 325] on div "1D1D1D" at bounding box center [175, 324] width 41 height 13
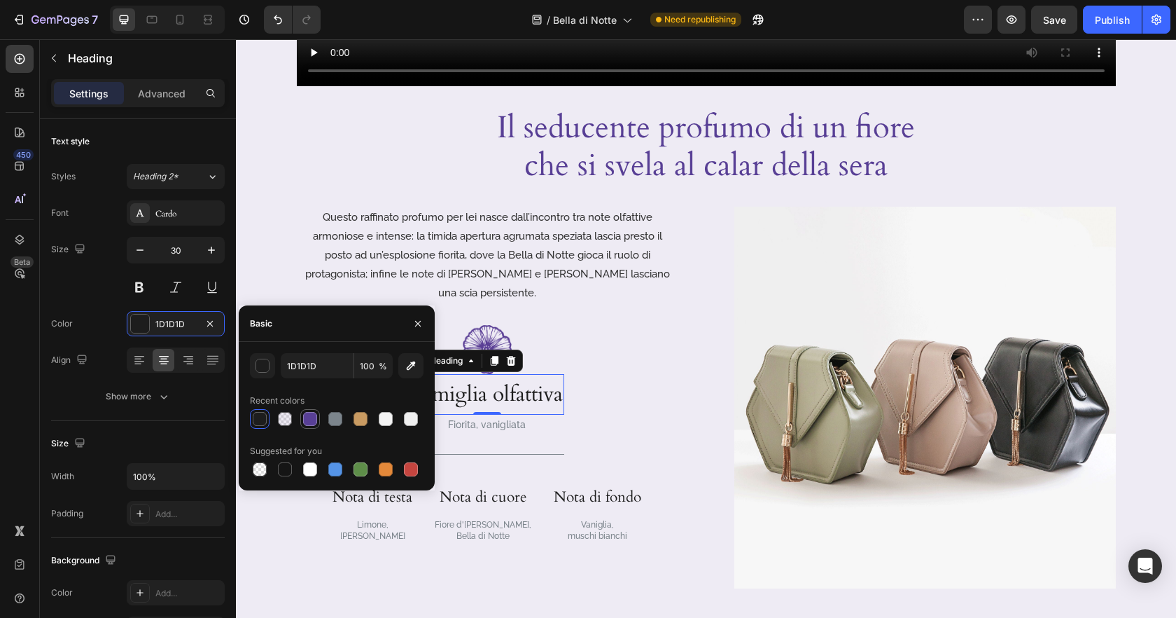
click at [305, 415] on div at bounding box center [310, 419] width 14 height 14
type input "583F95"
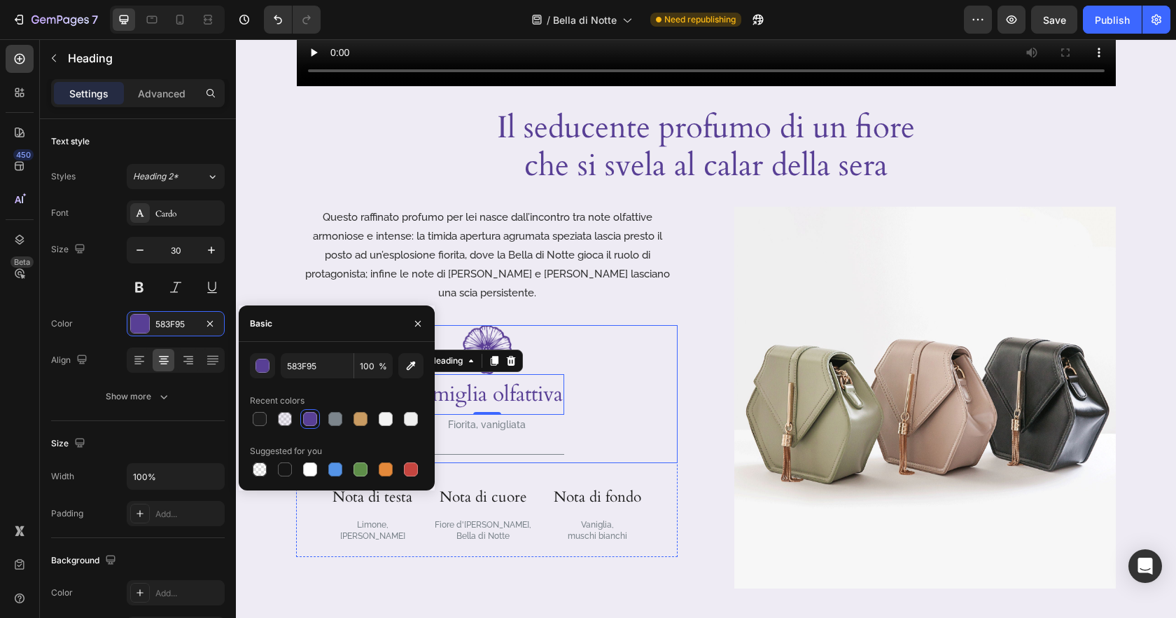
click at [624, 428] on div "Image Famiglia olfattiva Heading 0 Fiorita, vanigliata Text Block Title Line Row" at bounding box center [487, 394] width 381 height 139
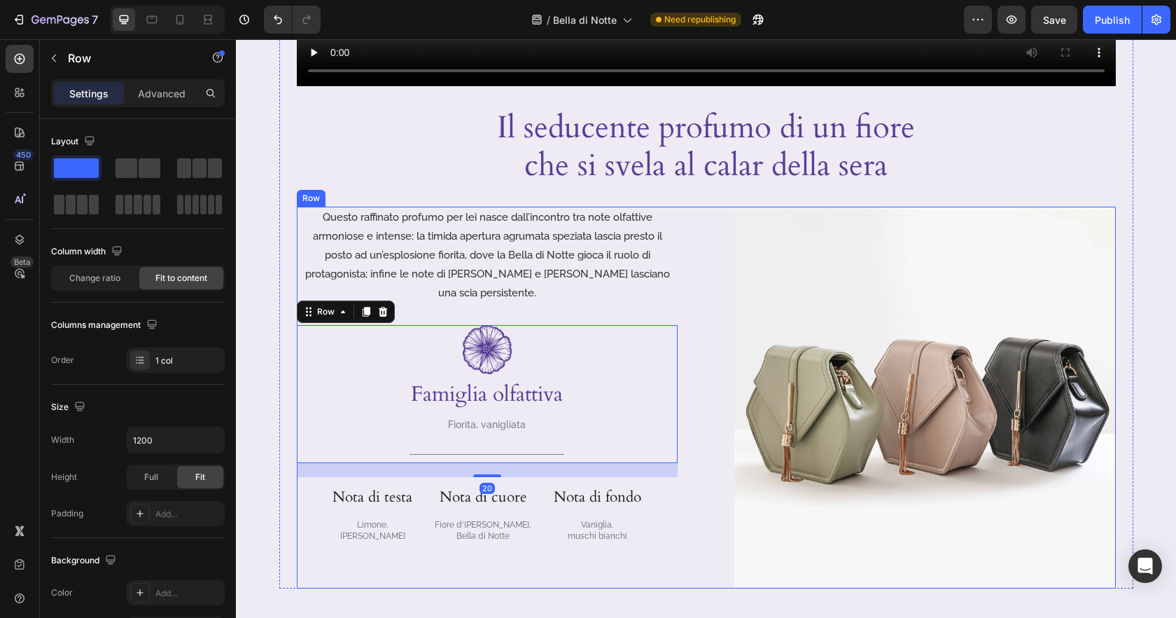
drag, startPoint x: 697, startPoint y: 522, endPoint x: 591, endPoint y: 552, distance: 110.4
click at [697, 522] on div "Questo raffinato profumo per lei nasce dall’incontro tra note olfattive armonio…" at bounding box center [706, 398] width 819 height 382
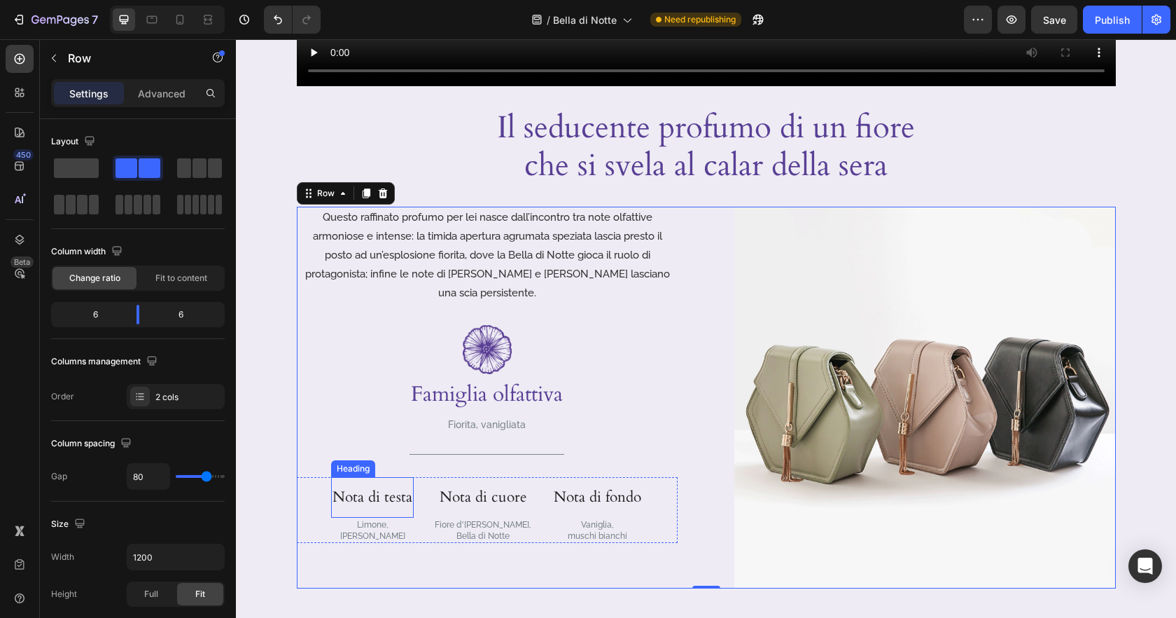
click at [372, 482] on h3 "Nota di testa" at bounding box center [372, 497] width 83 height 41
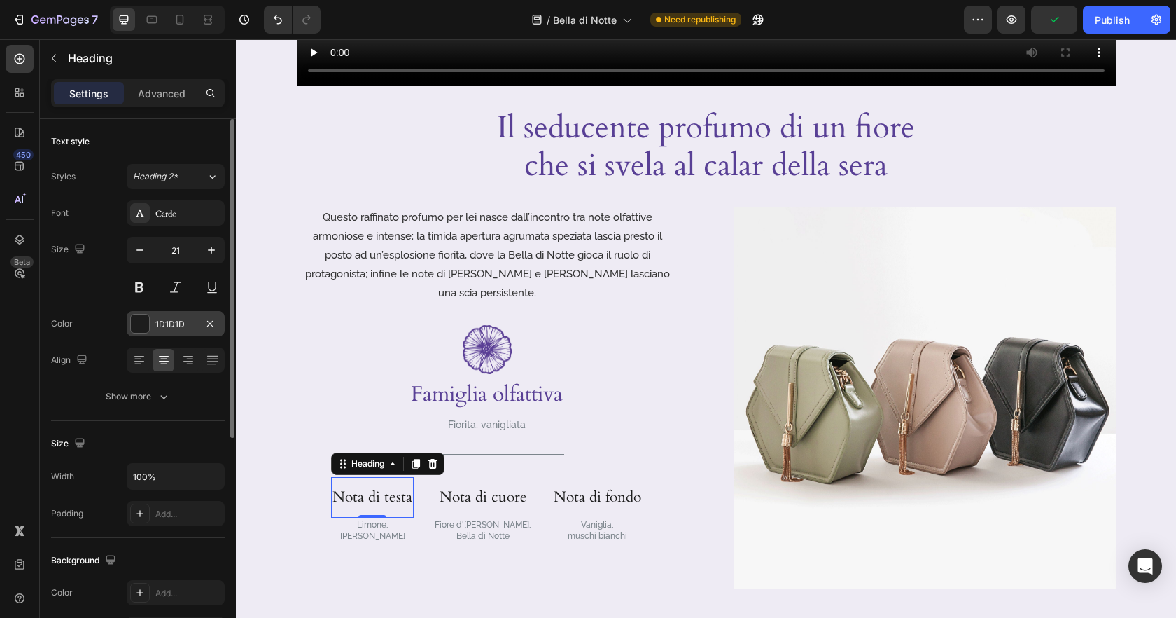
click at [162, 325] on div "1D1D1D" at bounding box center [175, 324] width 41 height 13
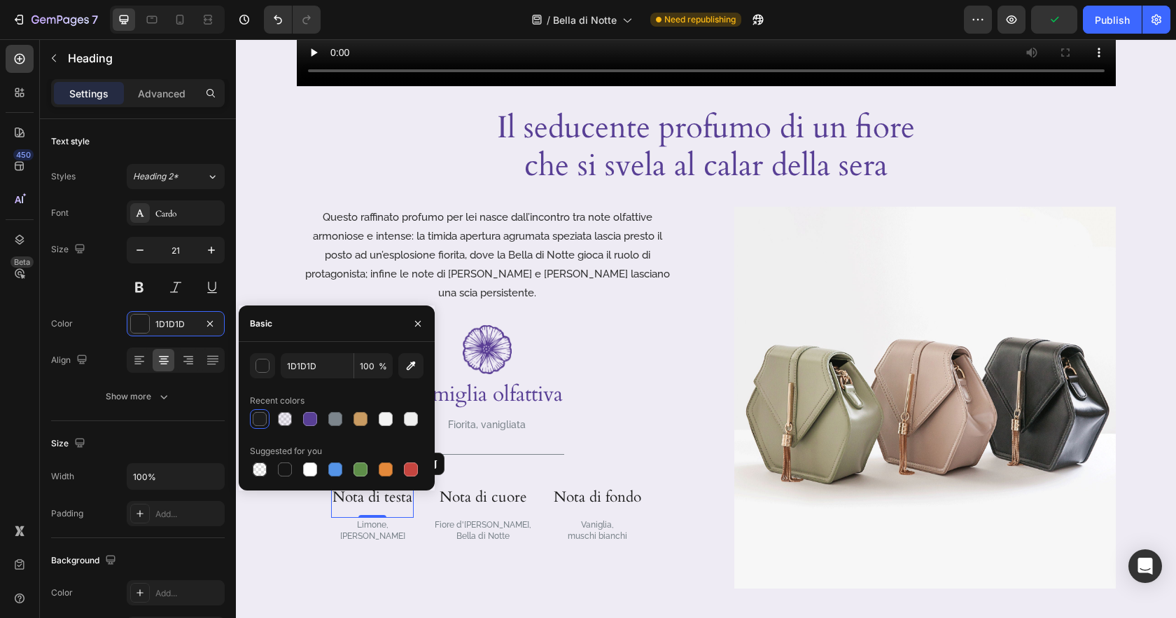
drag, startPoint x: 317, startPoint y: 421, endPoint x: 407, endPoint y: 452, distance: 95.0
click at [317, 421] on div at bounding box center [310, 418] width 17 height 17
type input "583F95"
click at [466, 478] on p "Nota di cuore" at bounding box center [483, 497] width 97 height 38
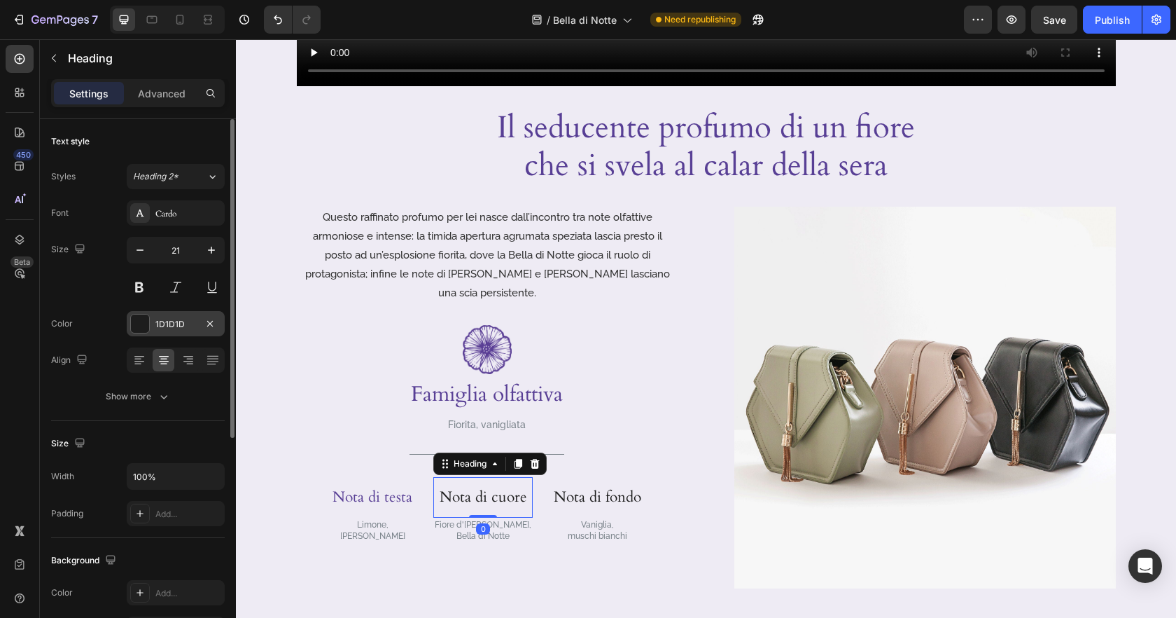
click at [156, 326] on div "1D1D1D" at bounding box center [175, 324] width 41 height 13
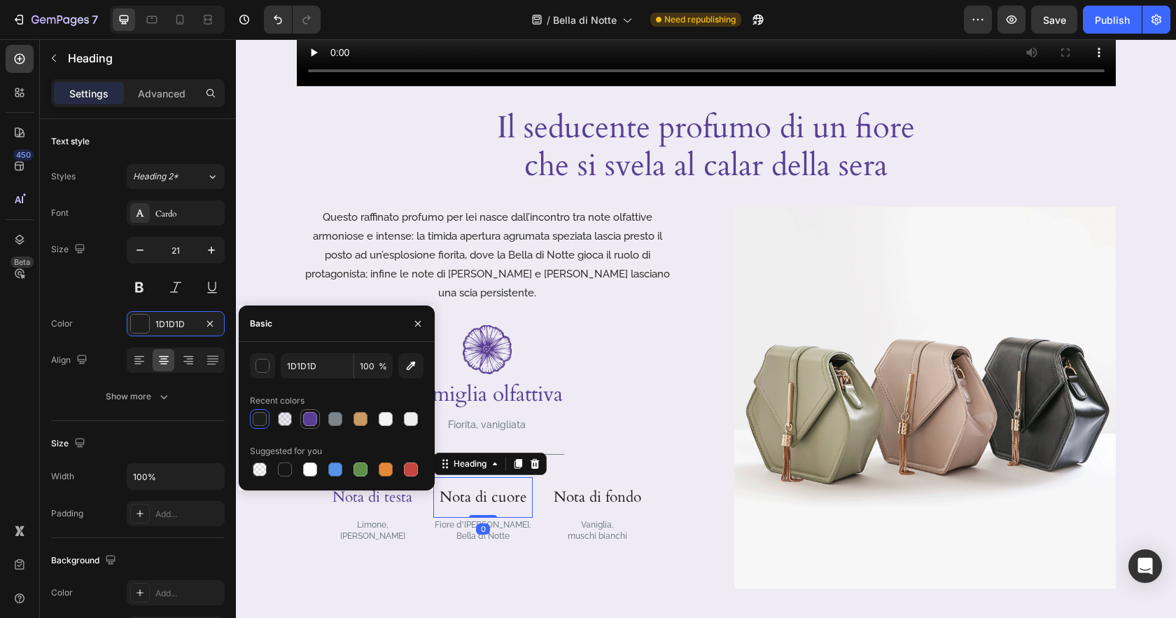
click at [305, 417] on div at bounding box center [310, 419] width 14 height 14
type input "583F95"
click at [587, 480] on p "Nota di fondo" at bounding box center [598, 497] width 88 height 38
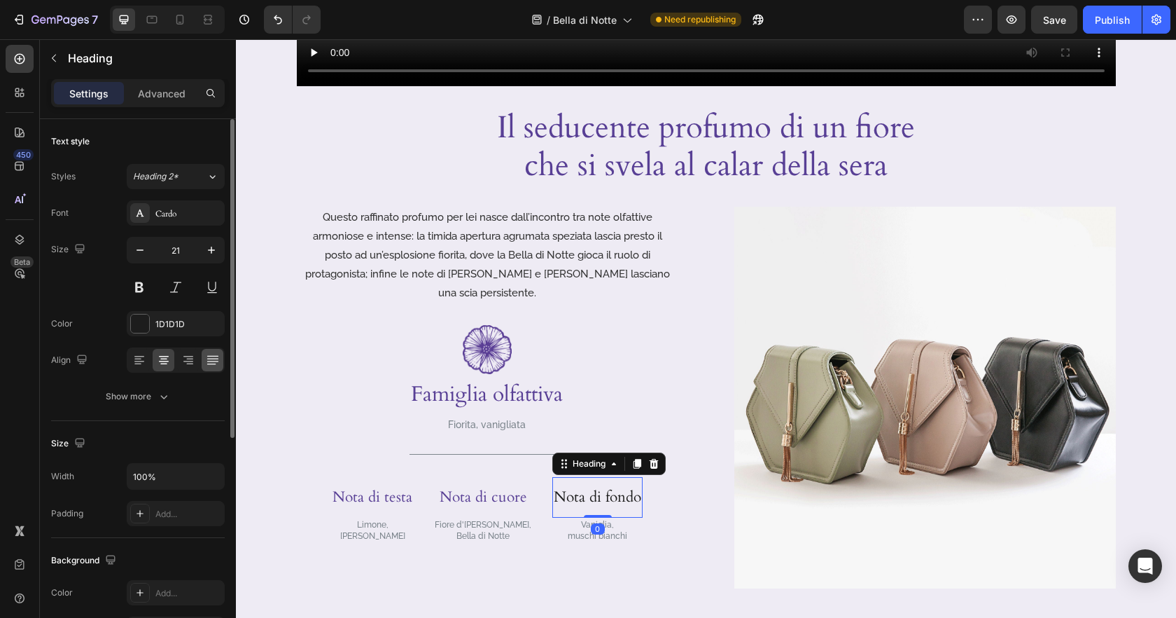
drag, startPoint x: 167, startPoint y: 329, endPoint x: 209, endPoint y: 361, distance: 52.4
click at [167, 329] on div "1D1D1D" at bounding box center [188, 324] width 66 height 13
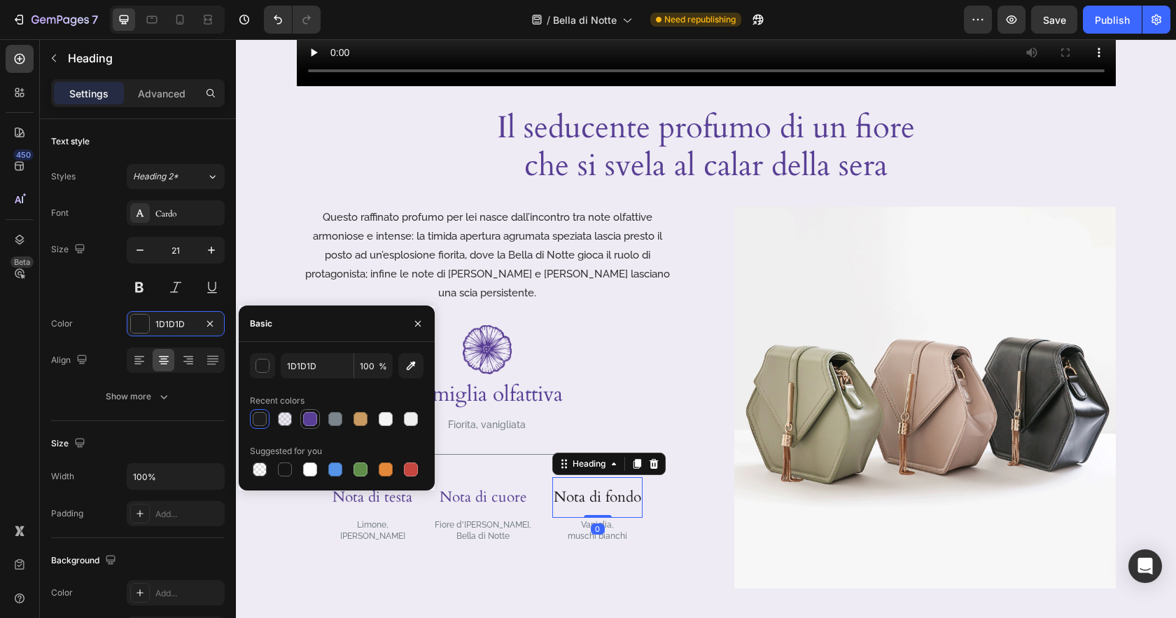
click at [309, 420] on div at bounding box center [310, 419] width 14 height 14
type input "583F95"
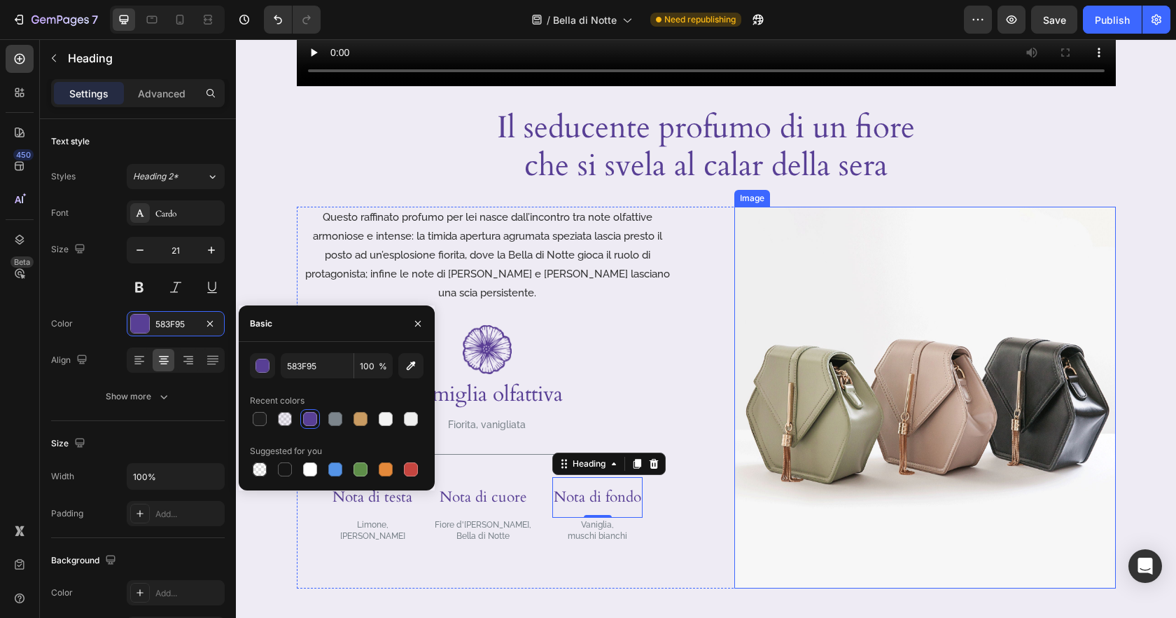
click at [750, 274] on img at bounding box center [925, 398] width 382 height 382
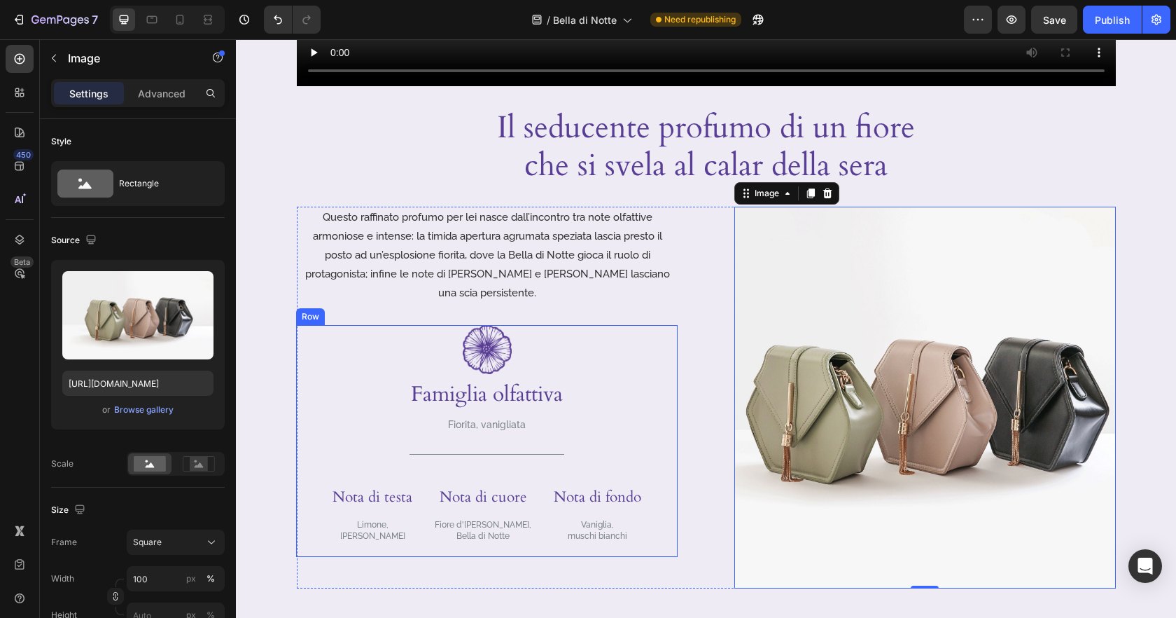
click at [648, 445] on div "Image Famiglia olfattiva Heading Fiorita, vanigliata Text Block Title Line Row …" at bounding box center [487, 441] width 381 height 232
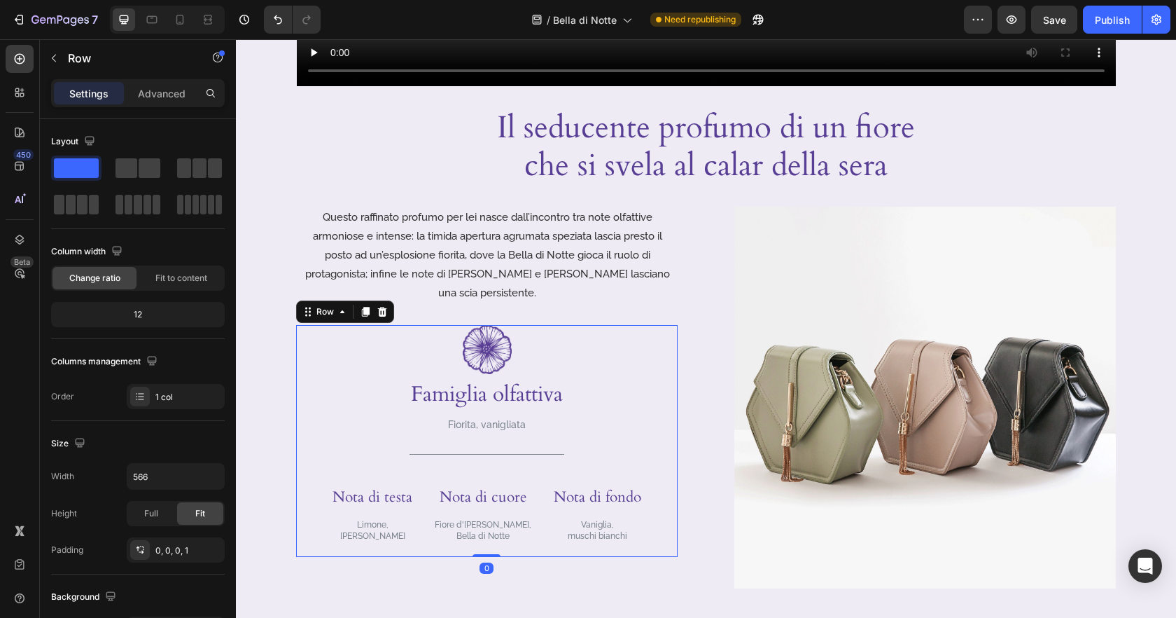
click at [566, 449] on div "Image Famiglia olfattiva Heading Fiorita, vanigliata Text Block Title Line Row …" at bounding box center [487, 441] width 381 height 232
click at [531, 445] on div "Title Line" at bounding box center [487, 454] width 155 height 18
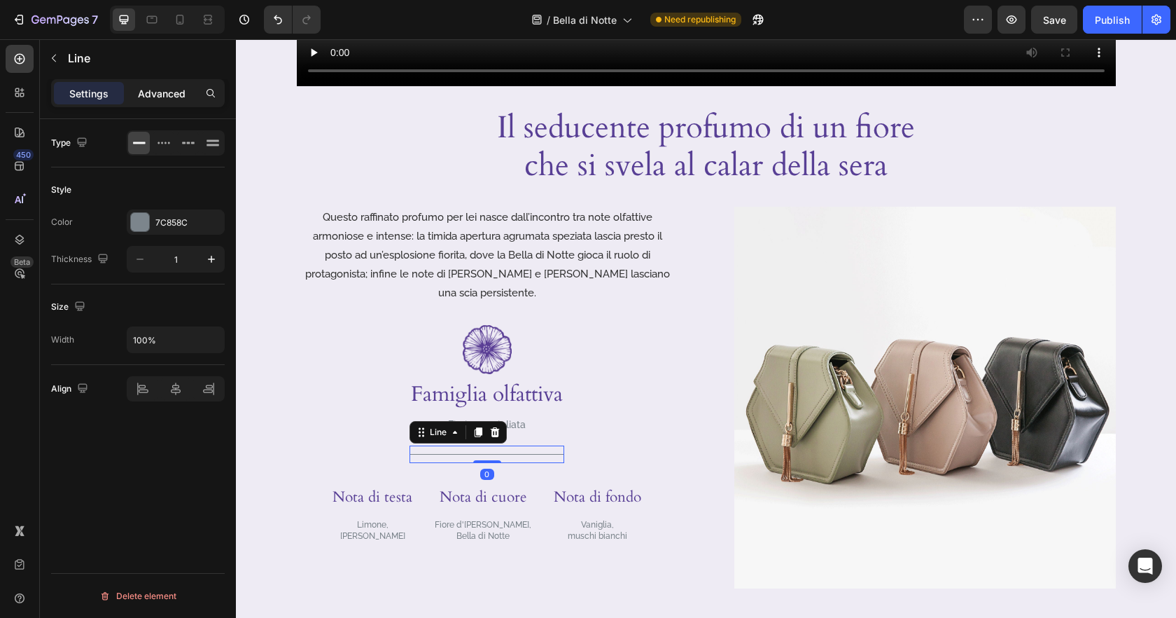
click at [148, 87] on p "Advanced" at bounding box center [162, 93] width 48 height 15
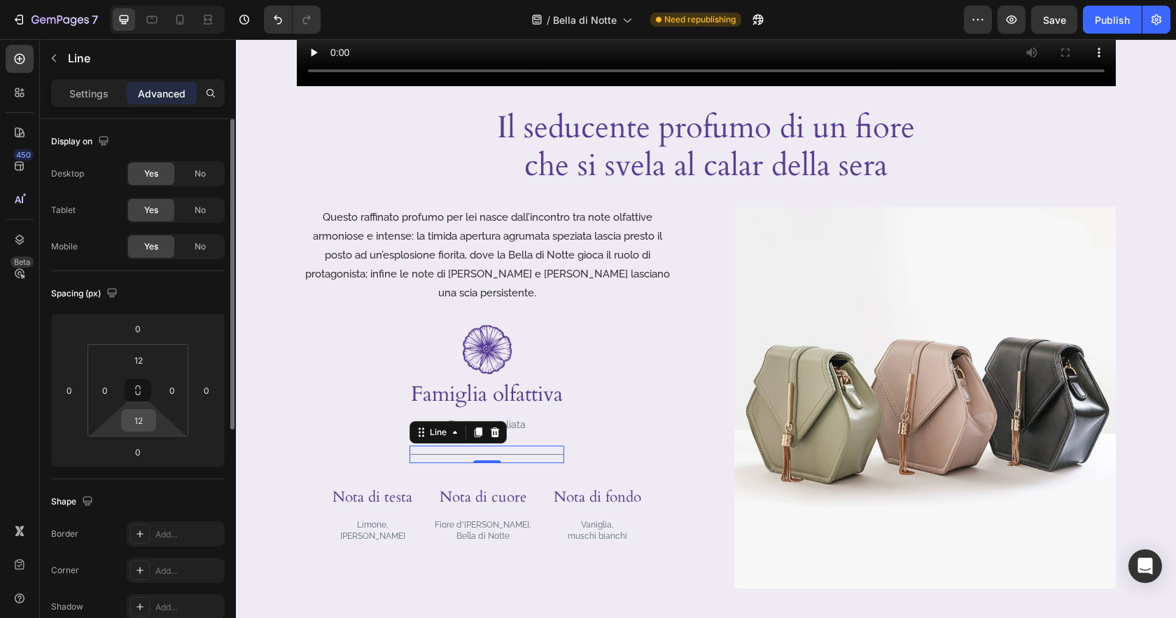
click at [152, 426] on input "12" at bounding box center [139, 420] width 28 height 21
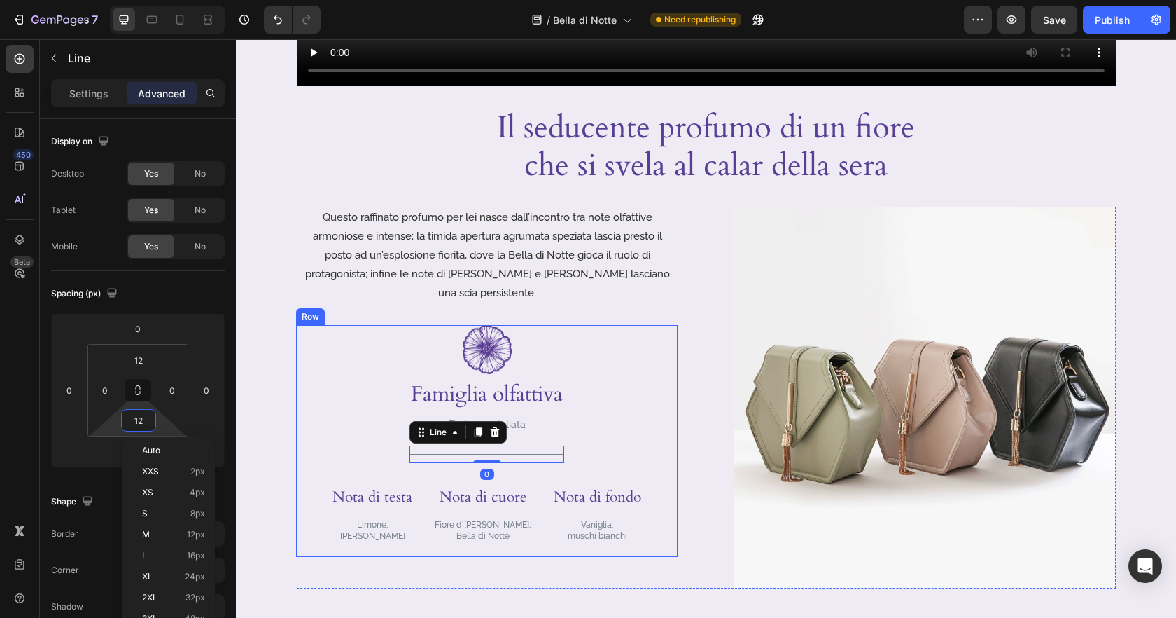
click at [574, 453] on div "Image Famiglia olfattiva Heading Fiorita, vanigliata Text Block Title Line 0 Ro…" at bounding box center [487, 441] width 381 height 232
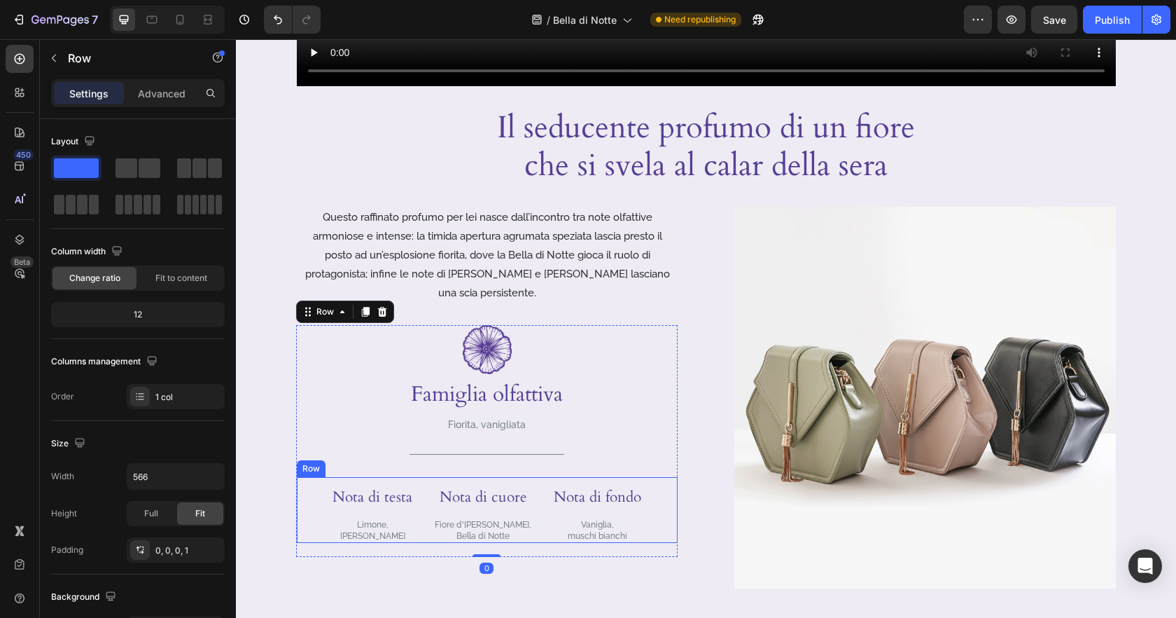
click at [426, 477] on div "Nota di testa Heading Limone, [PERSON_NAME] Text Block Nota di cuore Heading Fi…" at bounding box center [487, 510] width 381 height 66
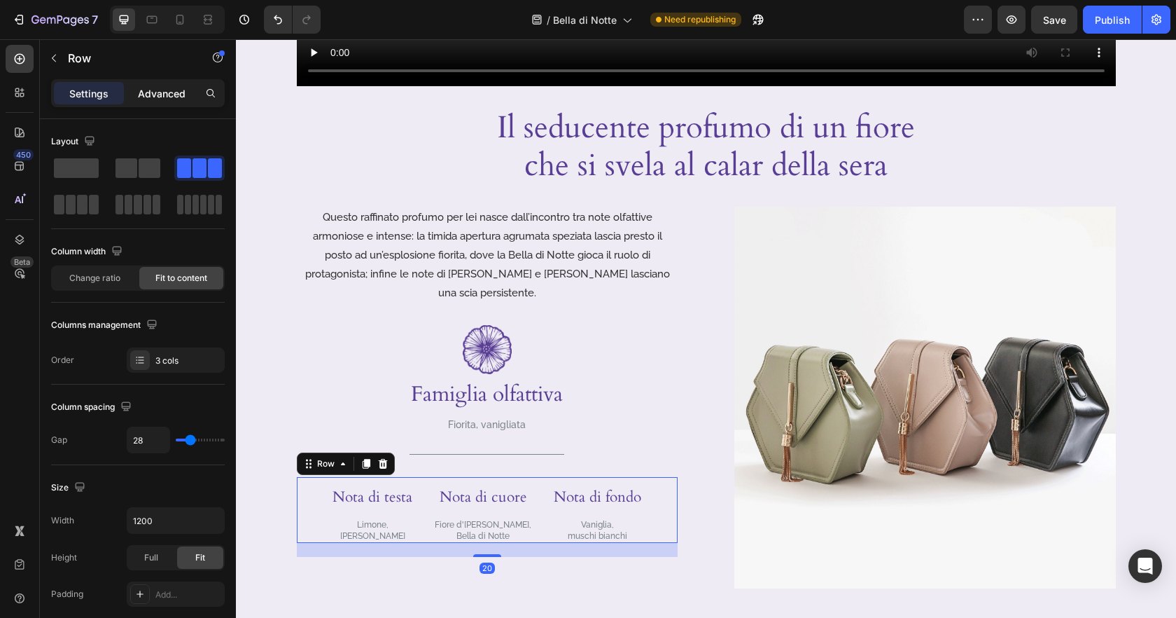
click at [155, 96] on p "Advanced" at bounding box center [162, 93] width 48 height 15
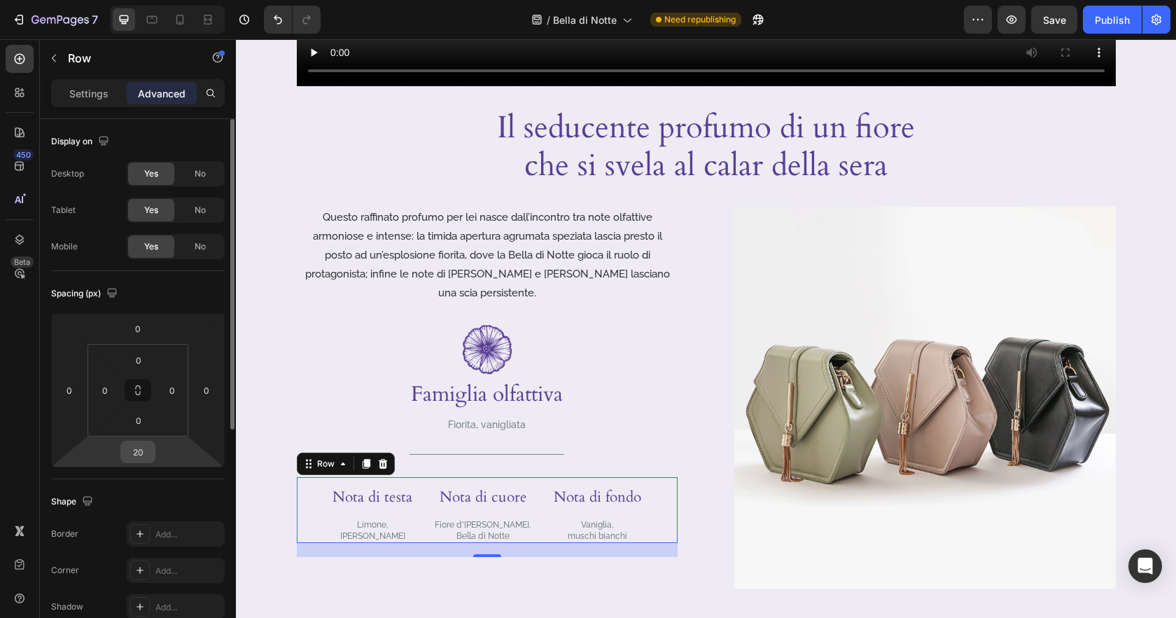
click at [141, 450] on input "20" at bounding box center [138, 451] width 28 height 21
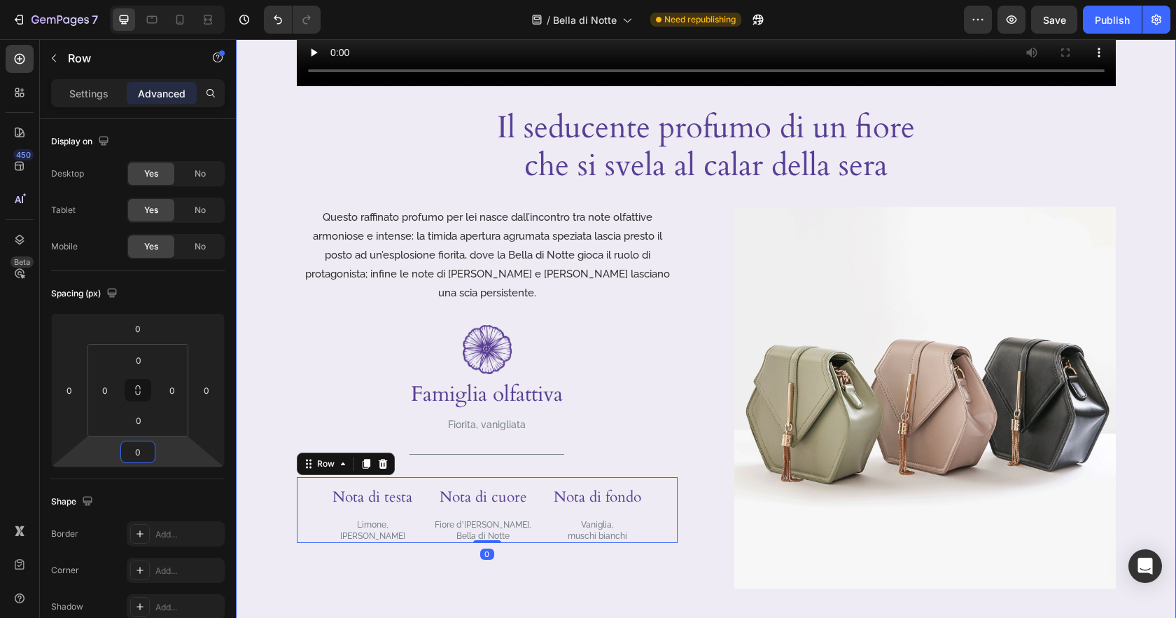
type input "0"
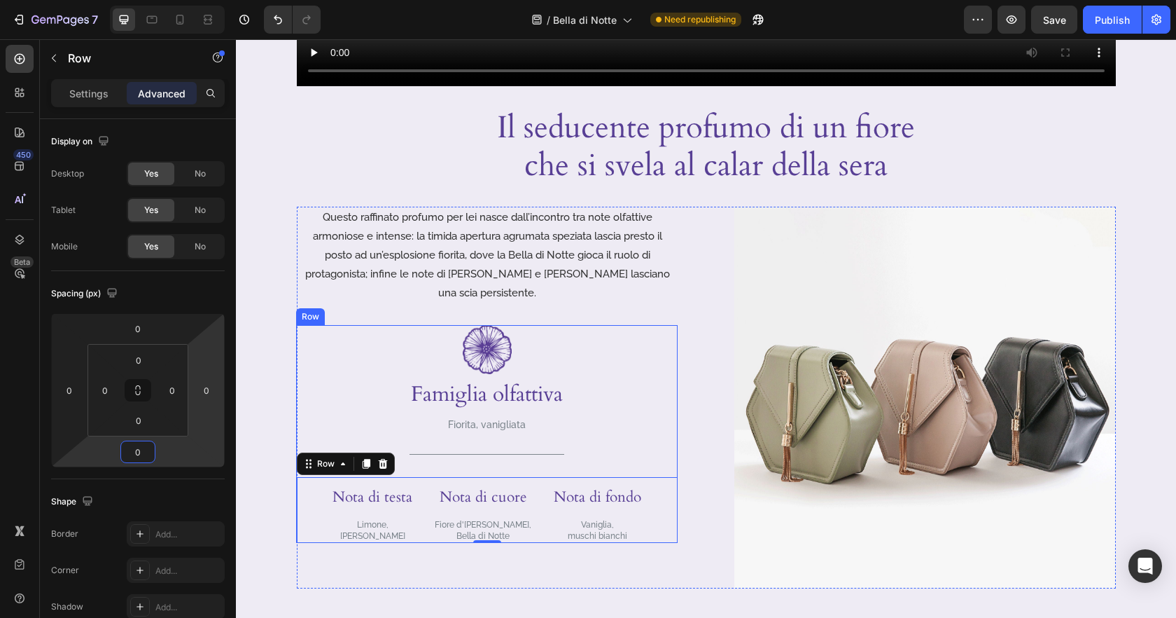
click at [640, 448] on div "Image Famiglia olfattiva Heading Fiorita, vanigliata Text Block Title Line Row …" at bounding box center [487, 434] width 381 height 218
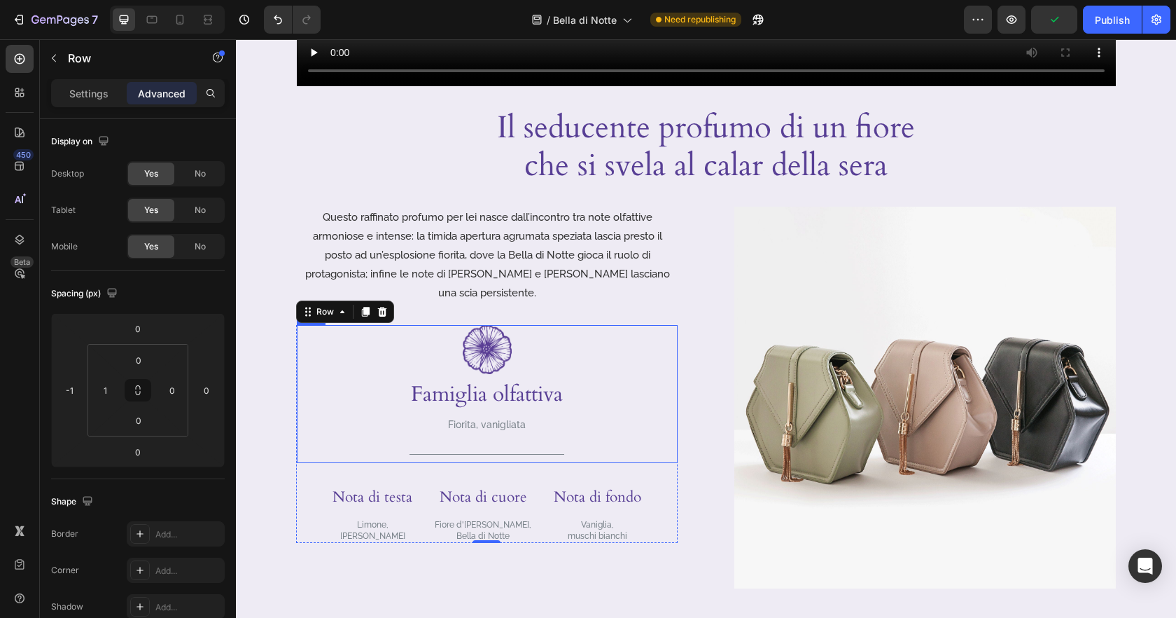
click at [587, 438] on div "Image Famiglia olfattiva Heading Fiorita, vanigliata Text Block Title Line Row" at bounding box center [487, 394] width 381 height 139
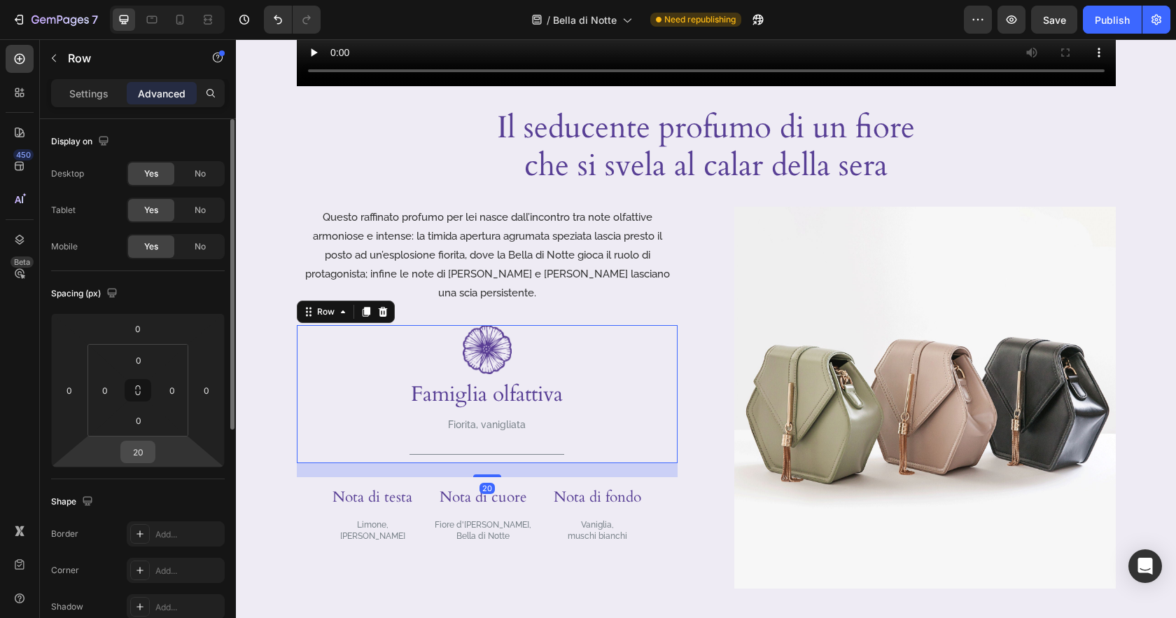
click at [153, 450] on div "20" at bounding box center [137, 451] width 35 height 22
drag, startPoint x: 137, startPoint y: 450, endPoint x: 228, endPoint y: 454, distance: 90.4
click at [137, 450] on input "20" at bounding box center [138, 451] width 28 height 21
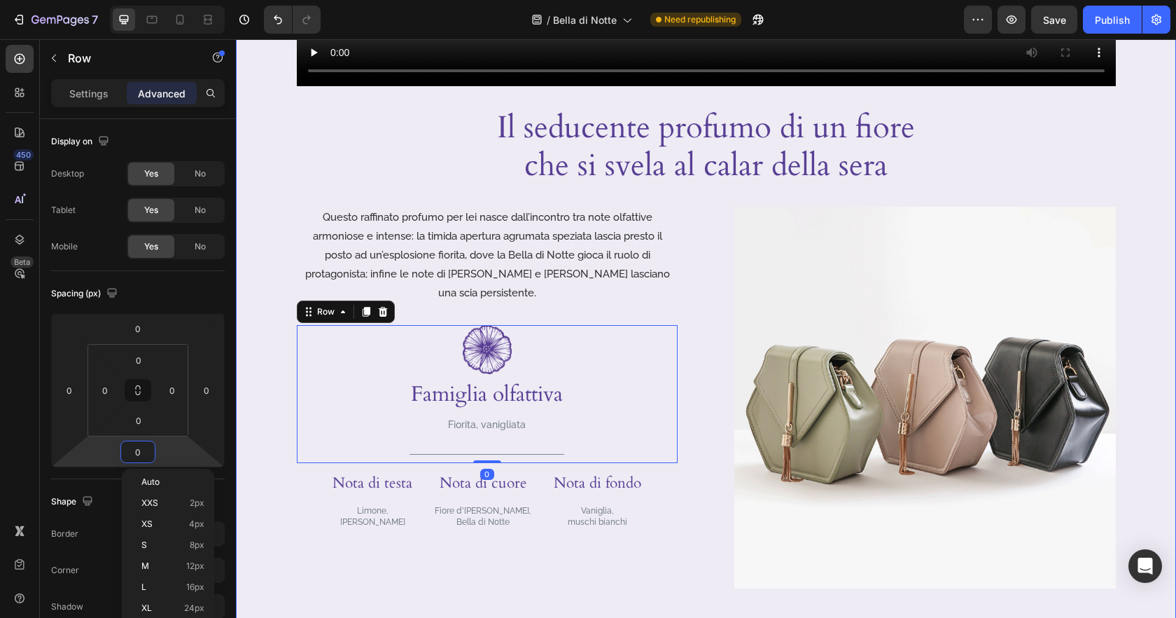
type input "0"
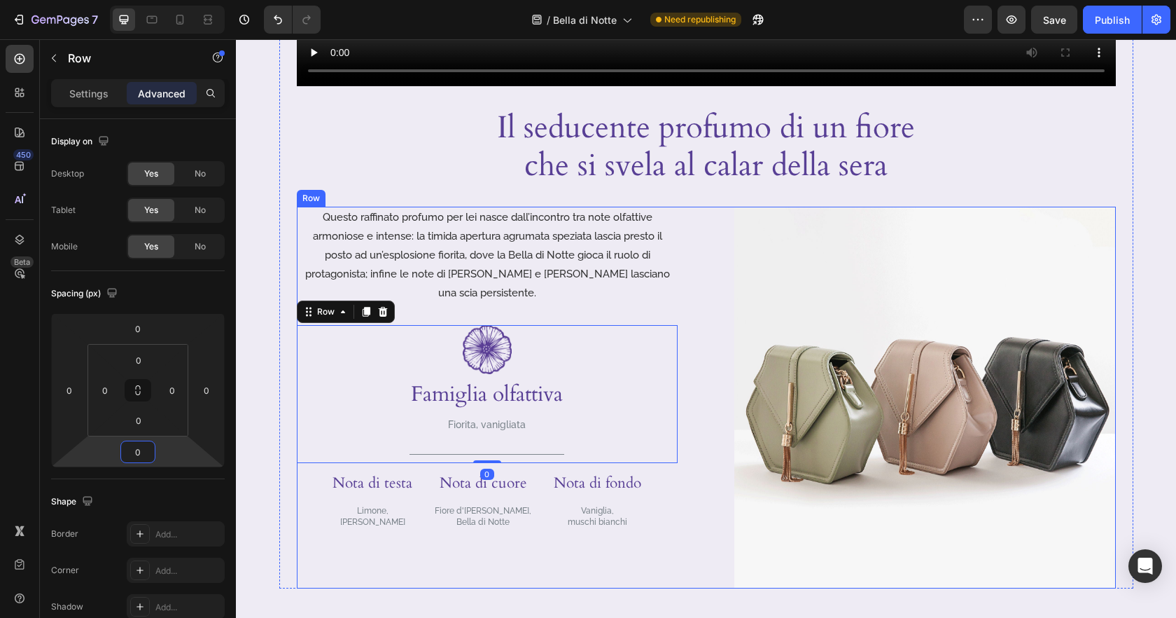
click at [648, 506] on div "Nota di testa Heading Limone, [PERSON_NAME] Text Block Nota di cuore Heading Fi…" at bounding box center [487, 496] width 381 height 66
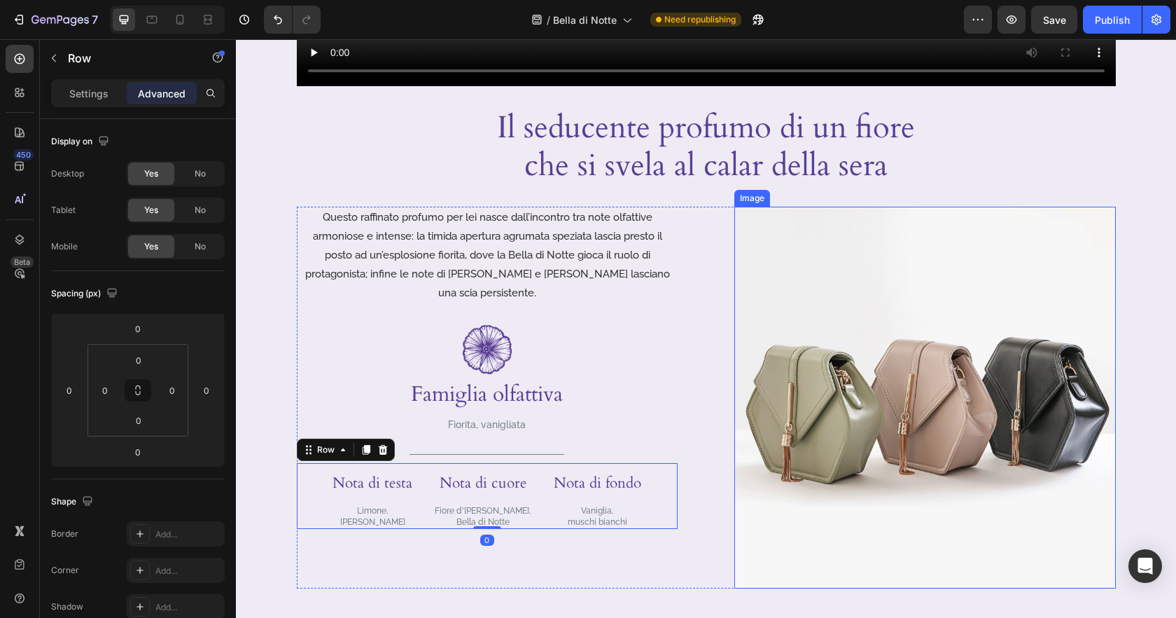
click at [895, 305] on img at bounding box center [925, 398] width 382 height 382
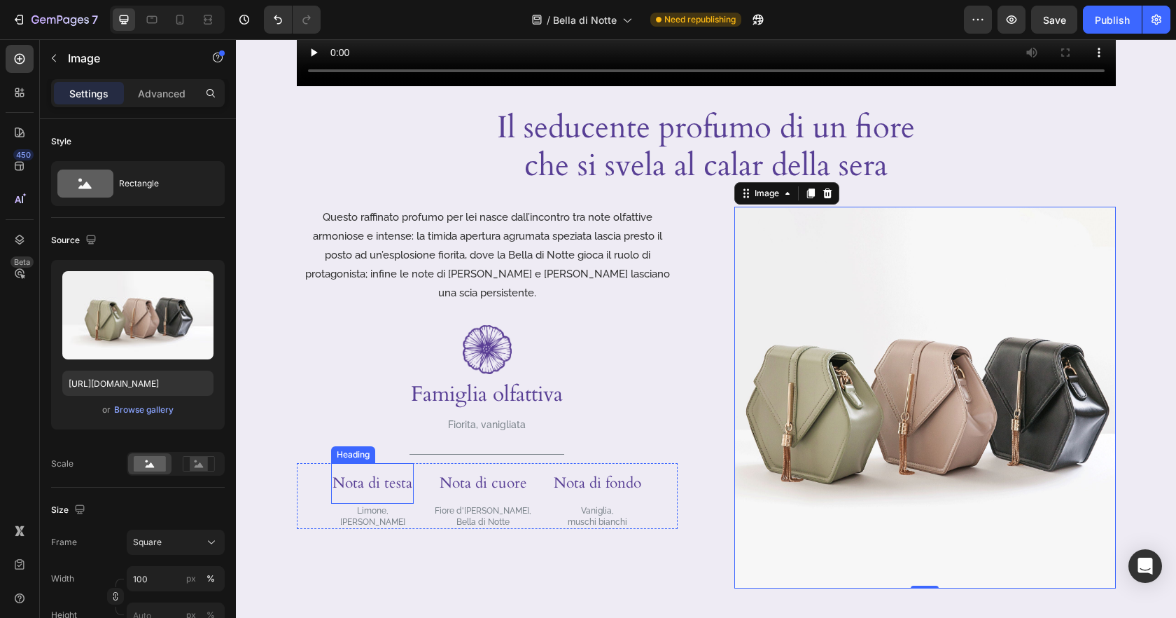
click at [393, 464] on h3 "Nota di testa" at bounding box center [372, 483] width 83 height 41
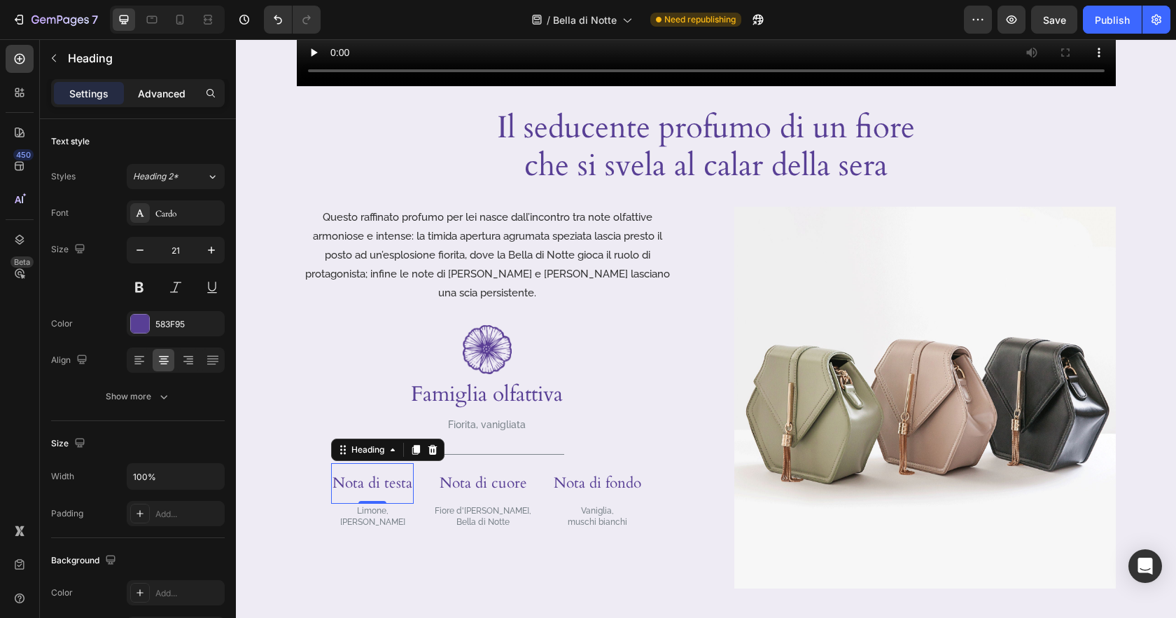
click at [162, 97] on p "Advanced" at bounding box center [162, 93] width 48 height 15
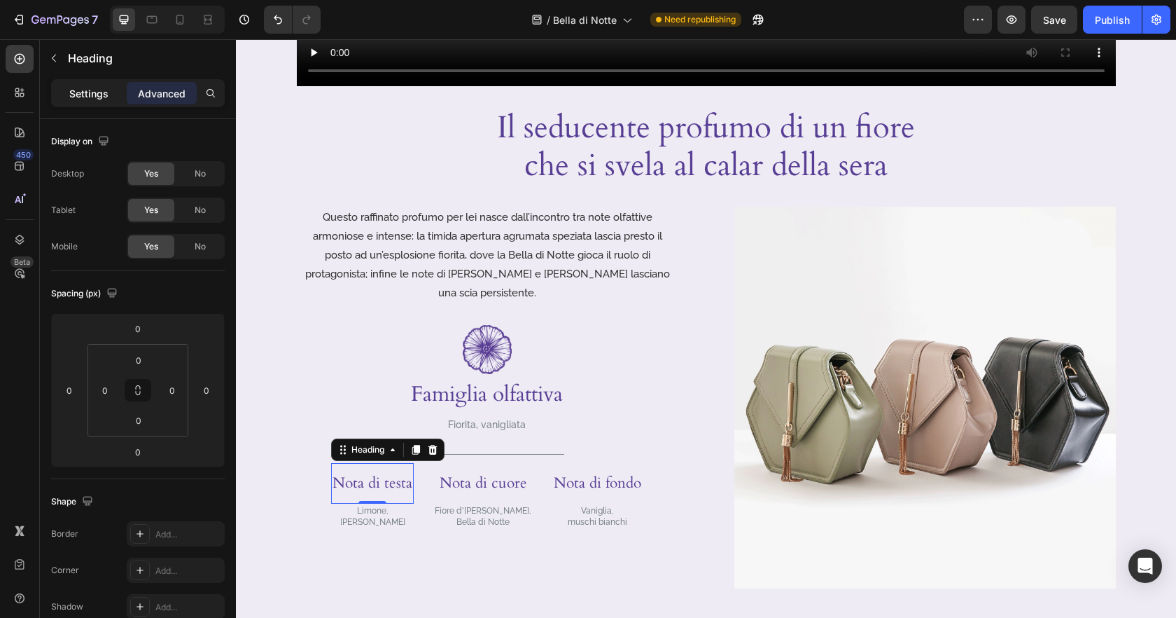
click at [76, 97] on p "Settings" at bounding box center [88, 93] width 39 height 15
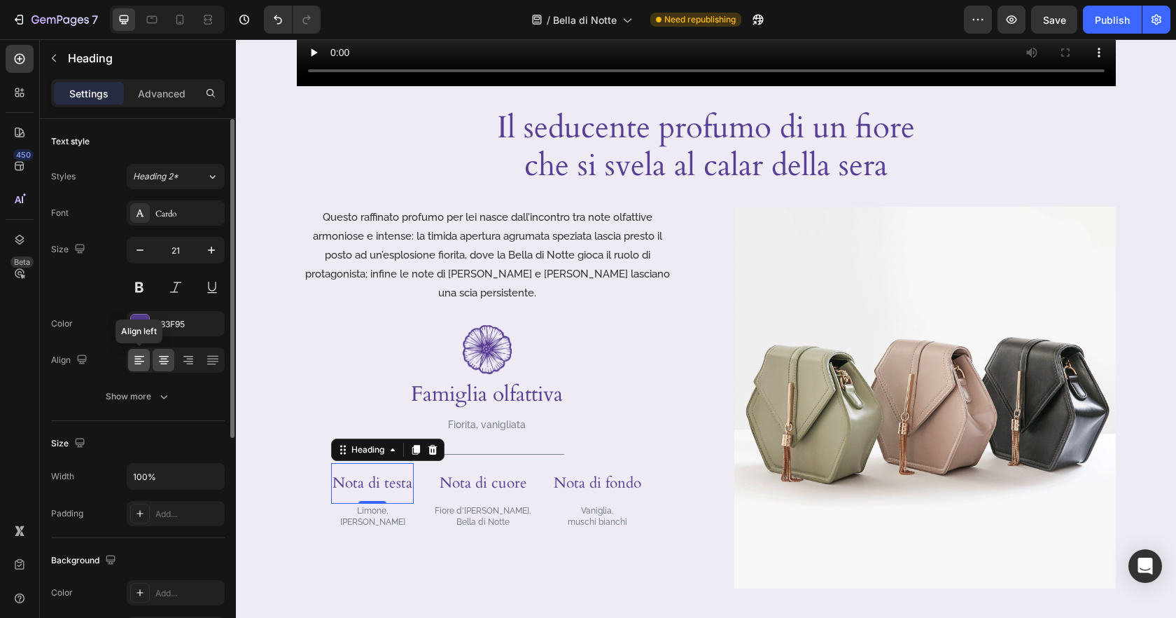
click at [137, 356] on icon at bounding box center [139, 360] width 14 height 14
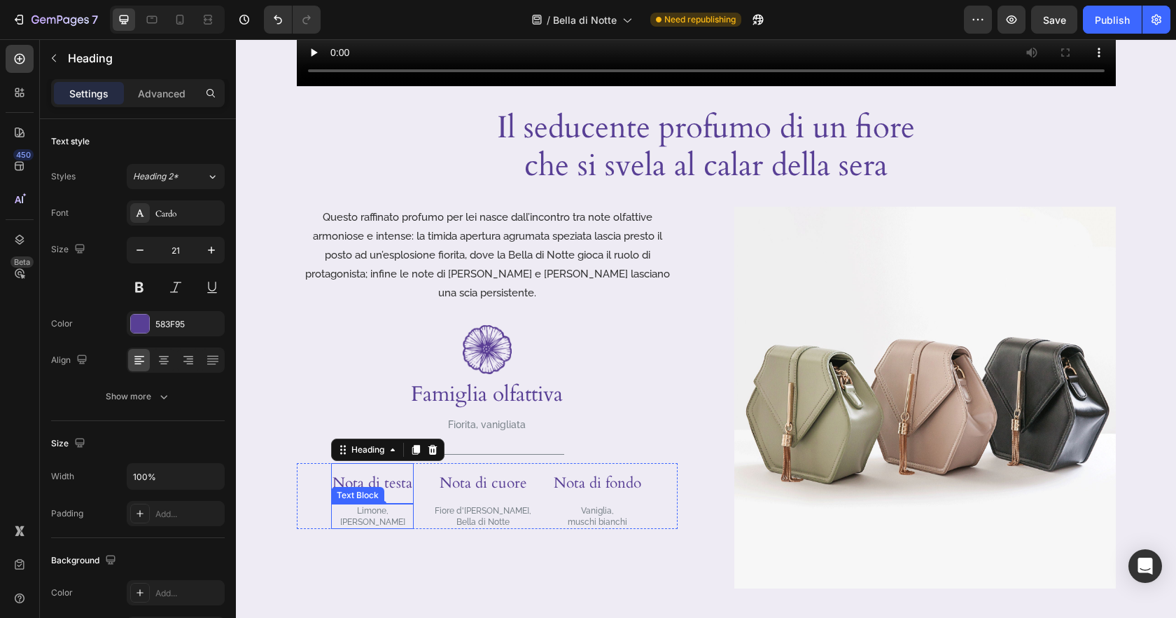
click at [374, 505] on p "Limone," at bounding box center [373, 510] width 80 height 11
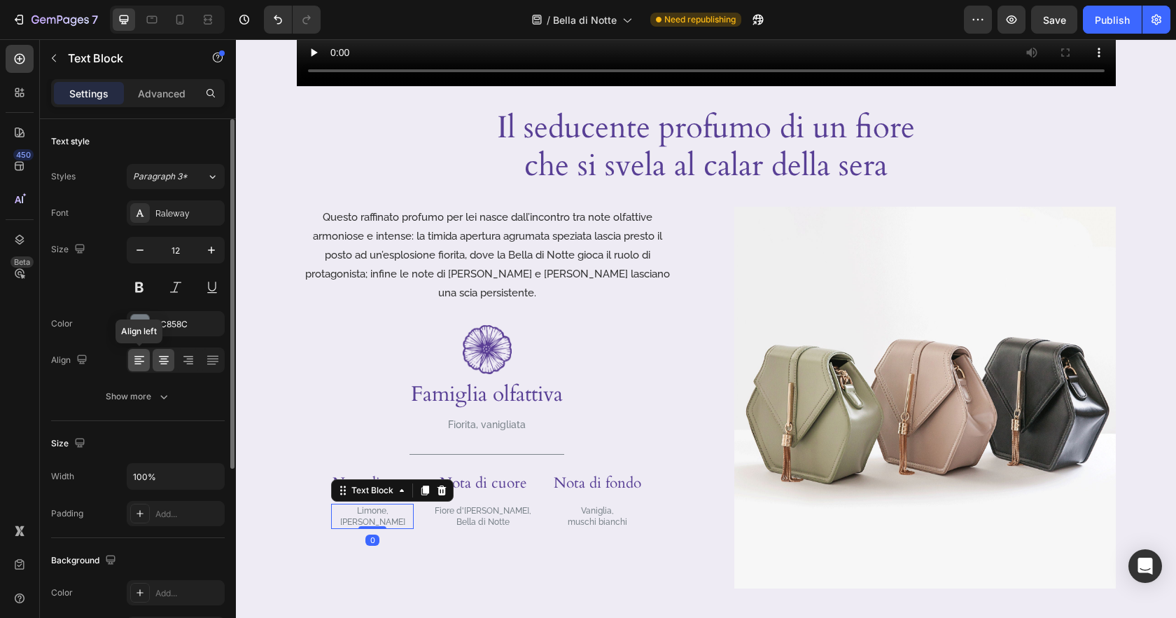
click at [136, 358] on icon at bounding box center [139, 360] width 14 height 14
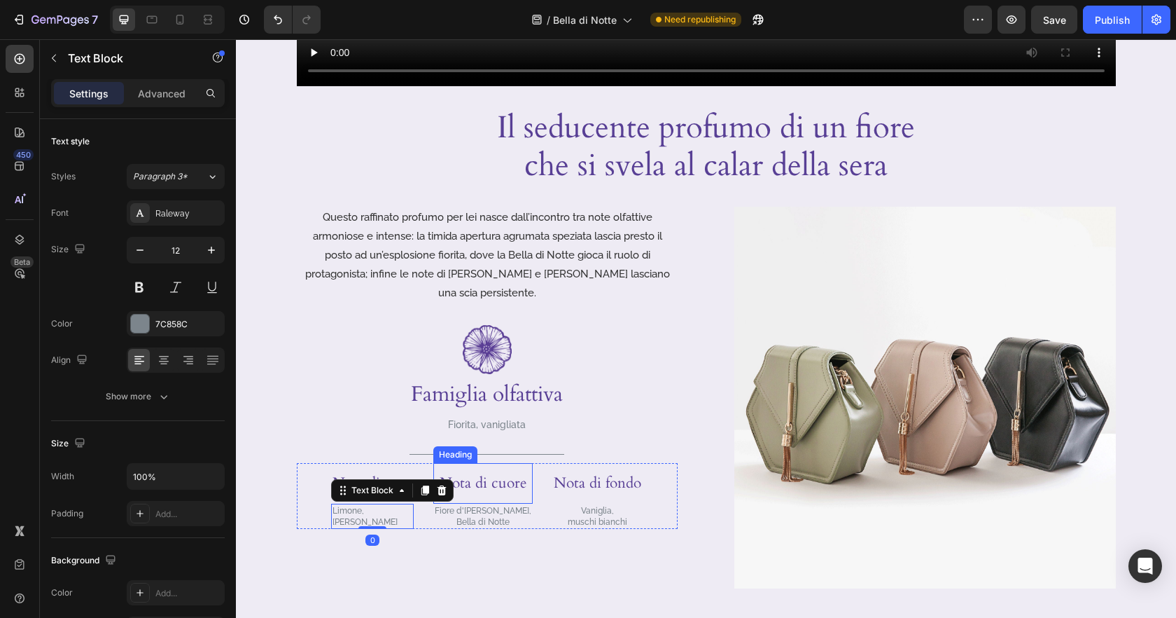
click at [496, 470] on p "Nota di cuore" at bounding box center [483, 483] width 97 height 38
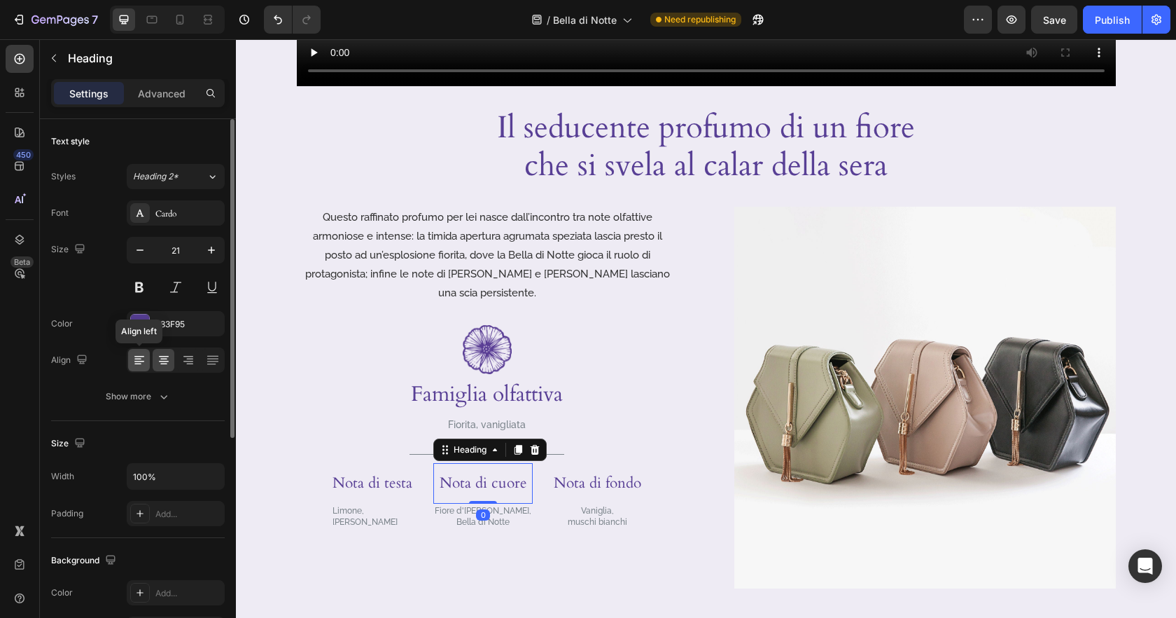
click at [135, 360] on icon at bounding box center [139, 360] width 14 height 14
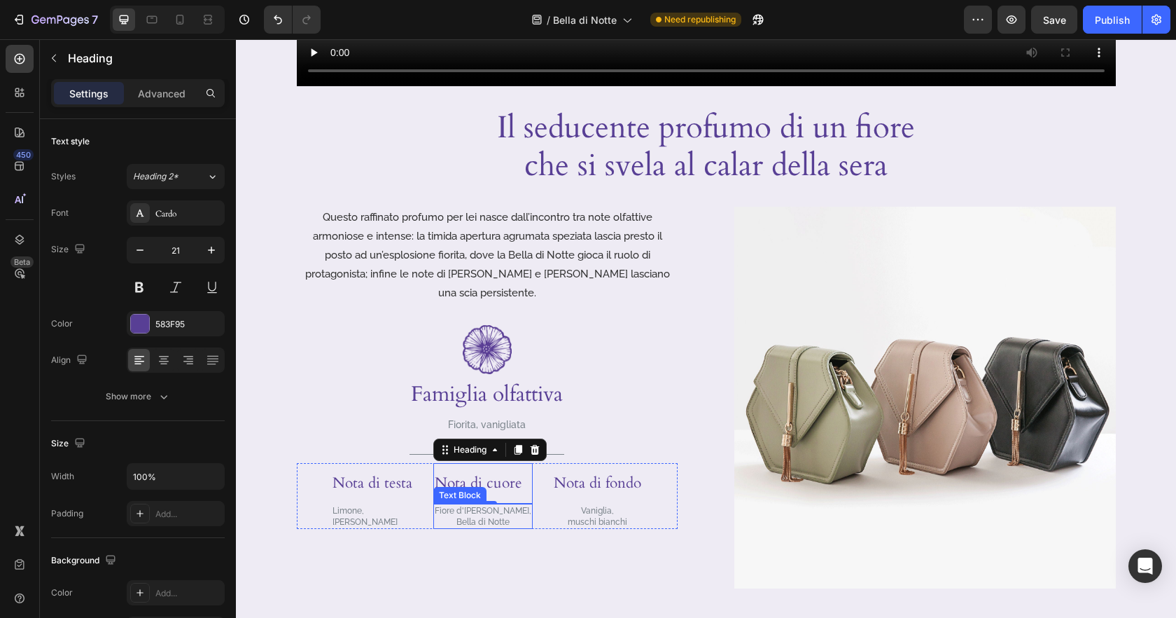
click at [507, 516] on p "Bella di Notte" at bounding box center [483, 521] width 97 height 11
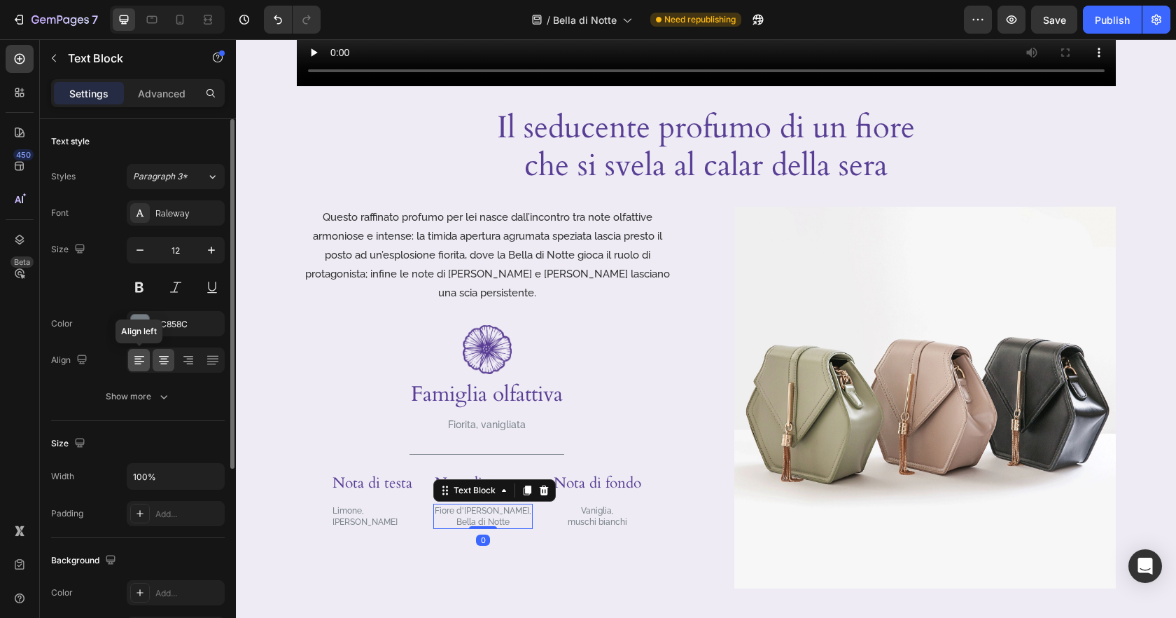
click at [137, 368] on div at bounding box center [139, 360] width 22 height 22
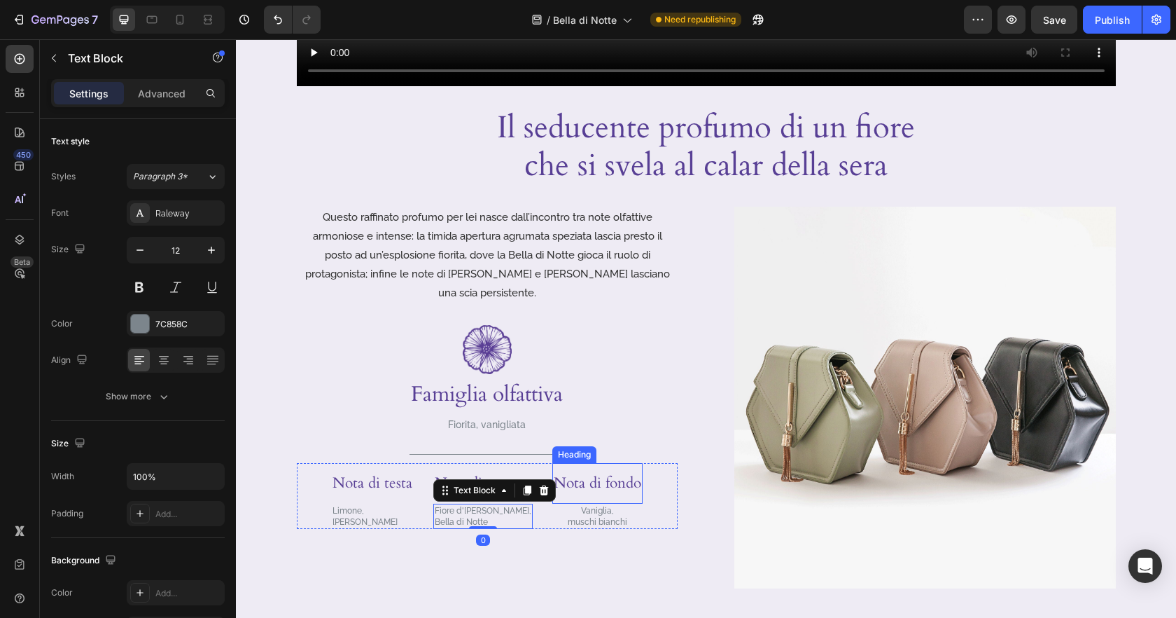
click at [612, 468] on p "Nota di fondo" at bounding box center [598, 483] width 88 height 38
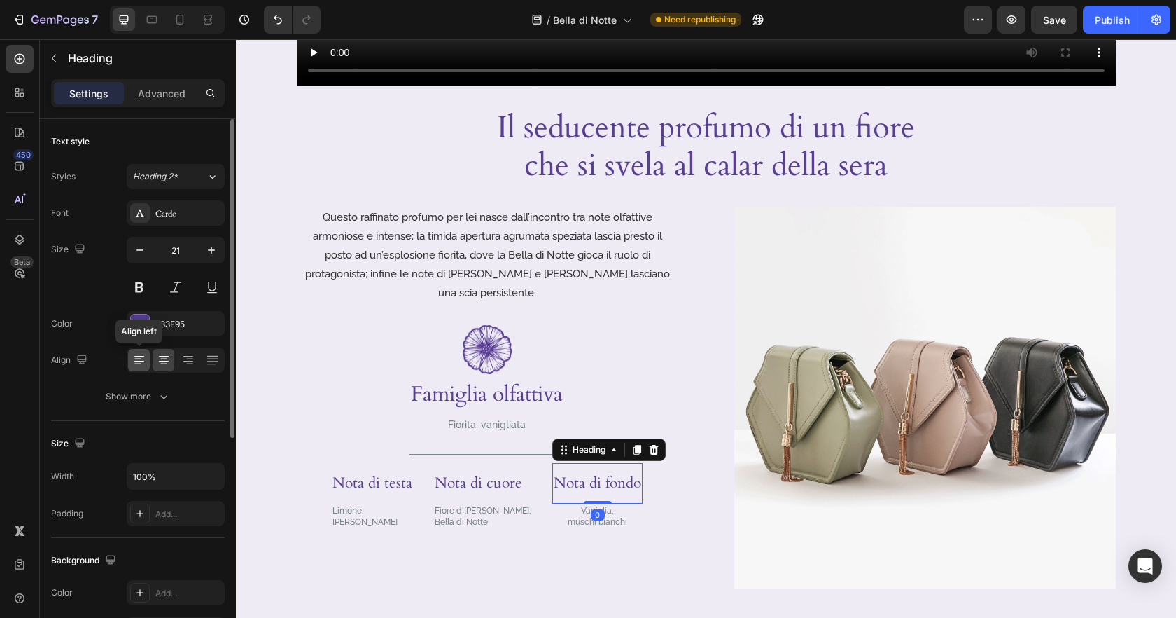
click at [135, 355] on icon at bounding box center [139, 360] width 14 height 14
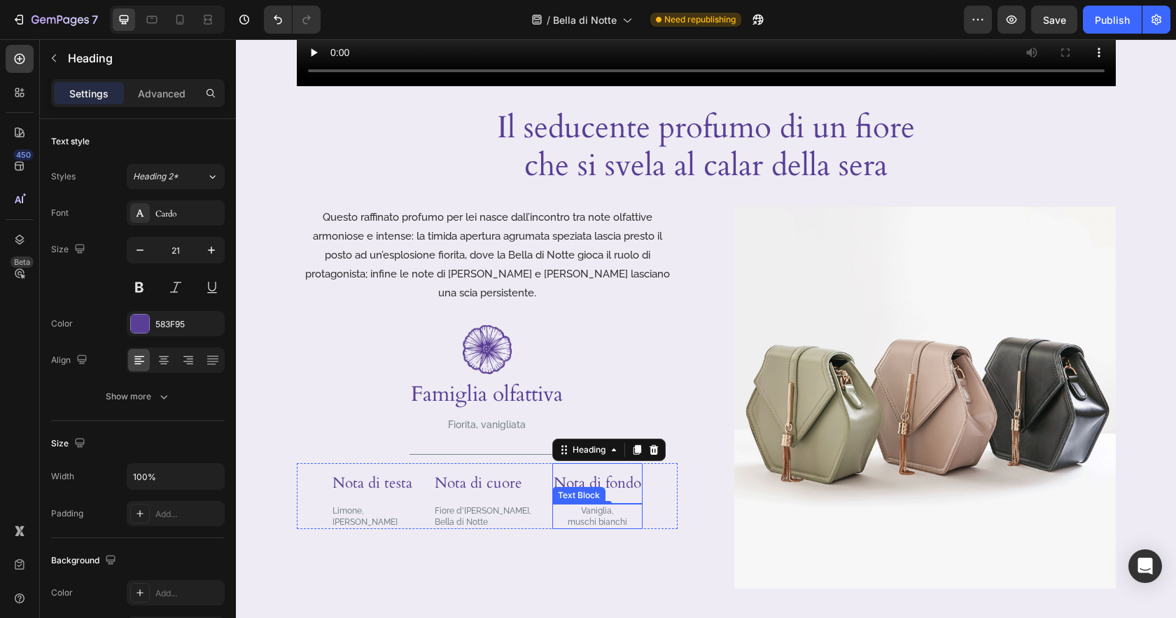
click at [613, 505] on p "Vaniglia," at bounding box center [598, 510] width 88 height 11
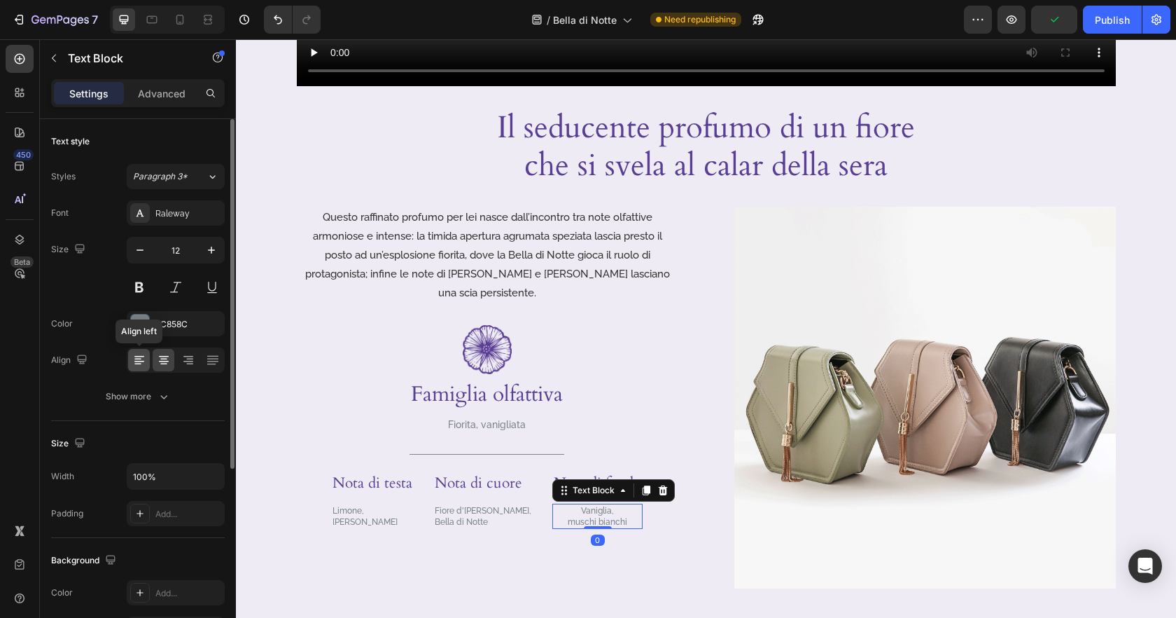
click at [142, 363] on icon at bounding box center [139, 360] width 14 height 14
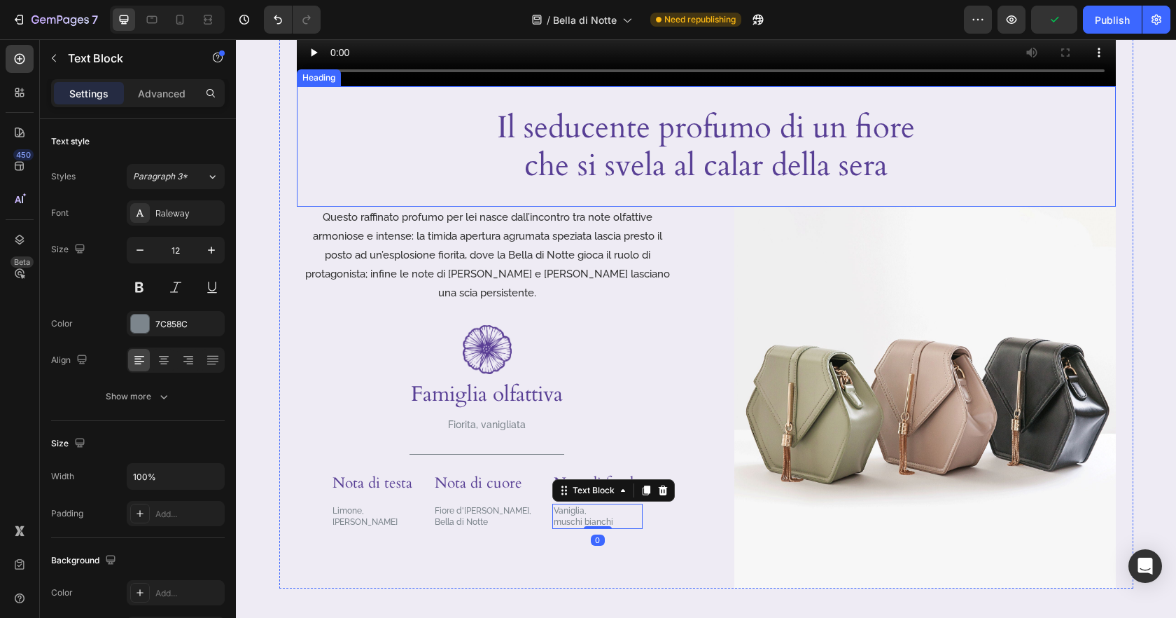
click at [477, 137] on p "Il seducente profumo di un fiore che si svela al calar della sera" at bounding box center [706, 147] width 498 height 76
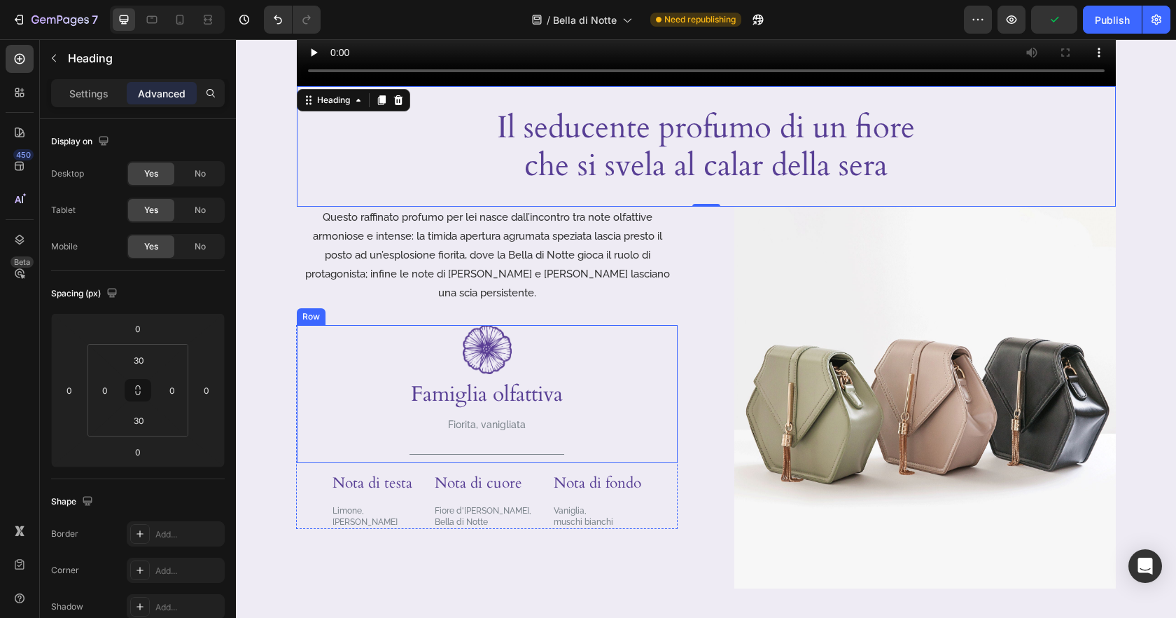
click at [564, 414] on div "Fiorita, vanigliata" at bounding box center [487, 424] width 155 height 20
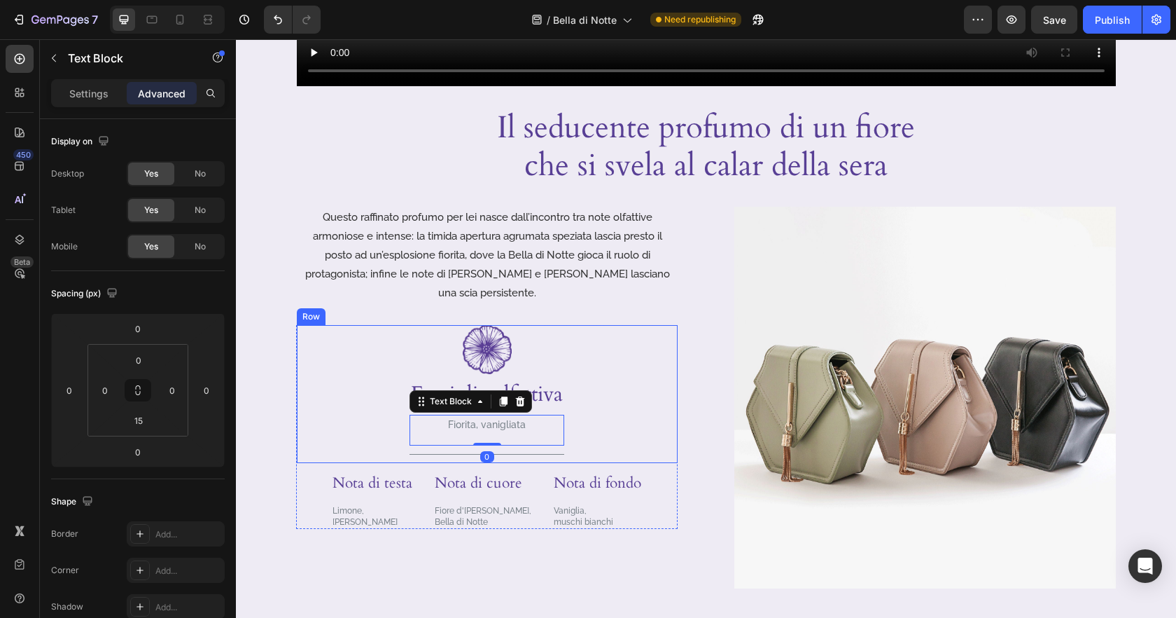
click at [582, 374] on div "Image Famiglia olfattiva Heading Fiorita, vanigliata Text Block 0 Title Line Row" at bounding box center [487, 394] width 381 height 139
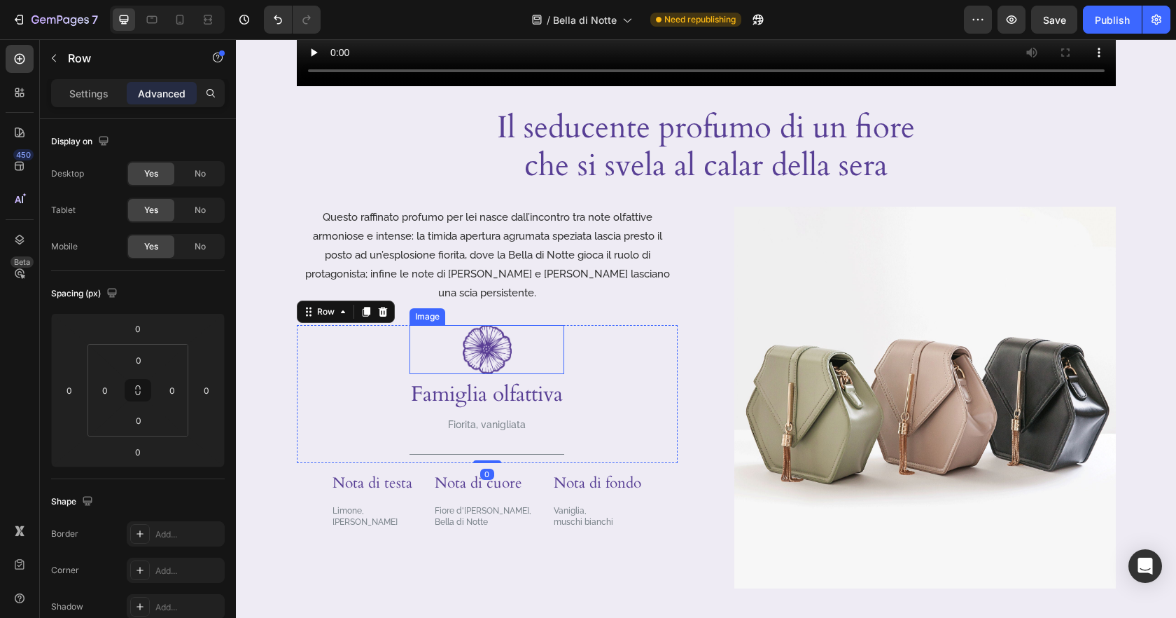
click at [533, 335] on div at bounding box center [487, 349] width 155 height 49
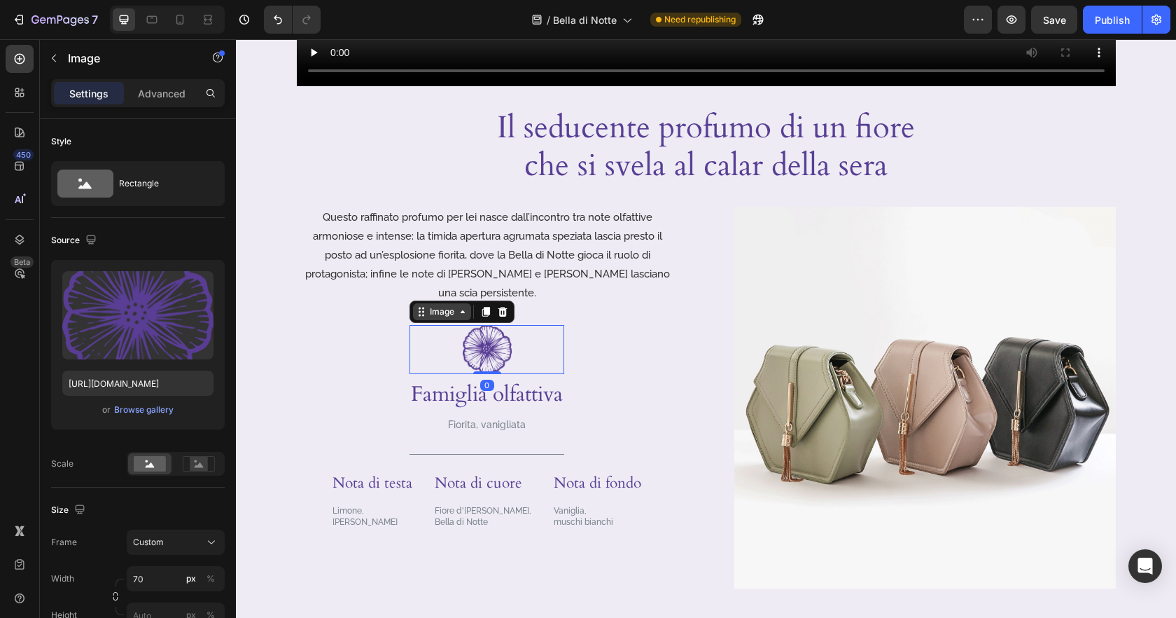
click at [437, 305] on div "Image" at bounding box center [442, 311] width 30 height 13
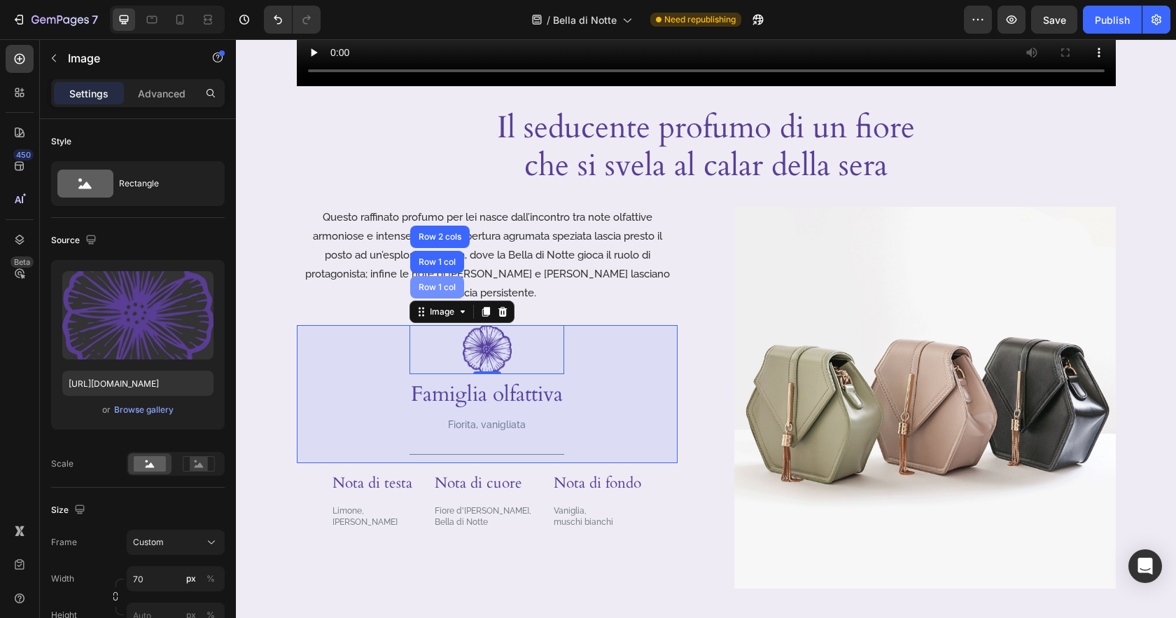
click at [439, 283] on div "Row 1 col" at bounding box center [437, 287] width 43 height 8
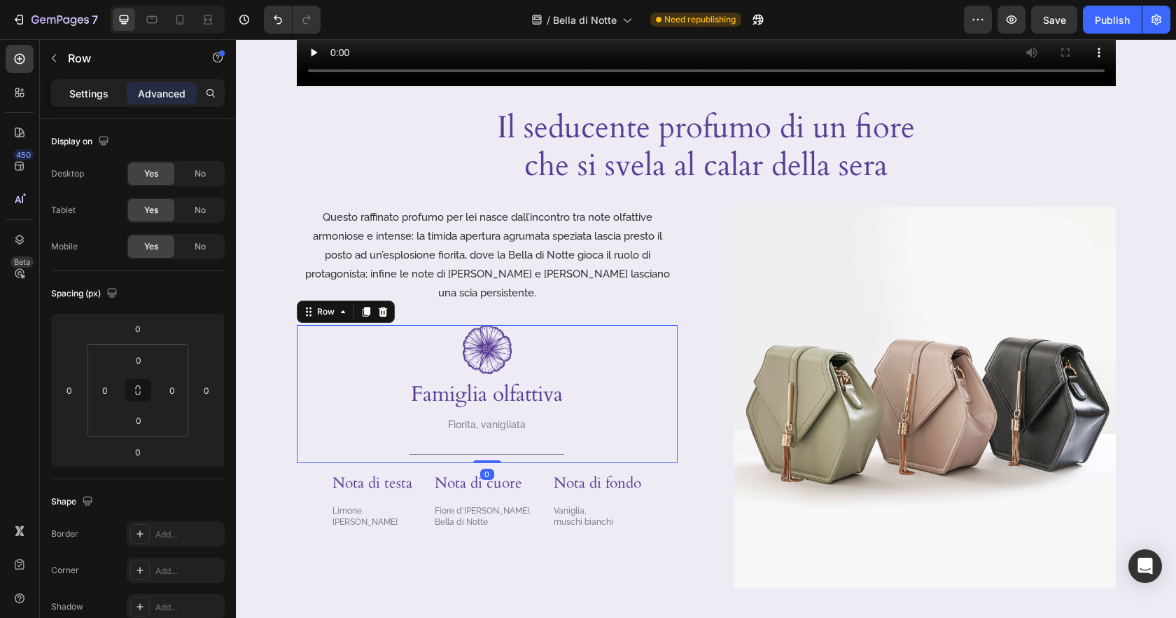
click at [104, 96] on p "Settings" at bounding box center [88, 93] width 39 height 15
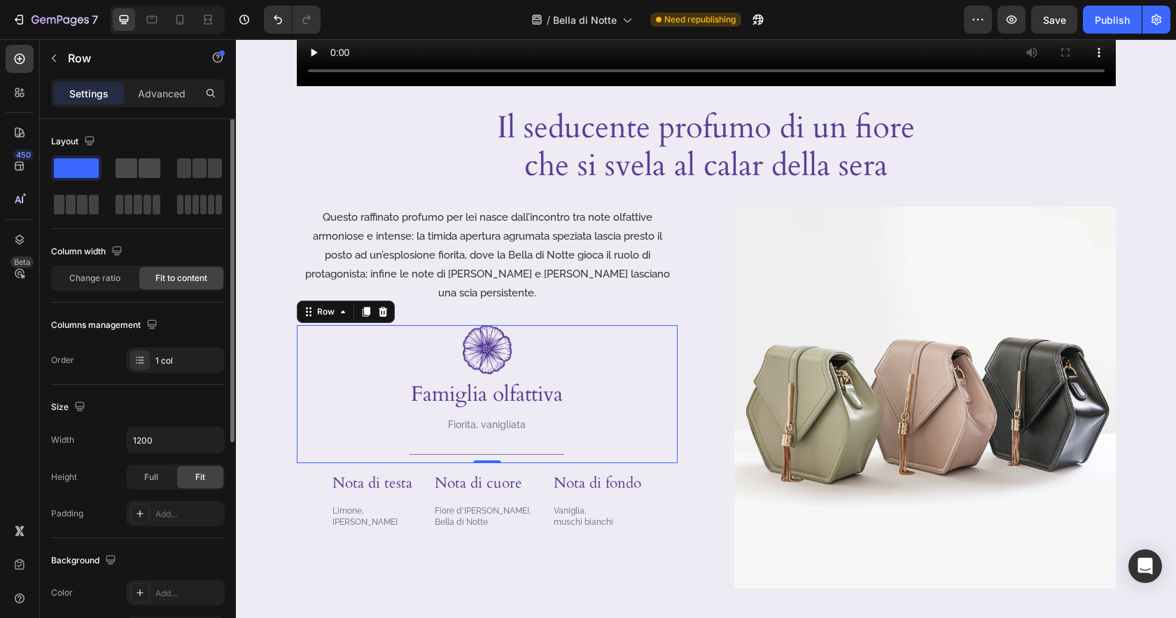
click at [141, 173] on span at bounding box center [150, 168] width 22 height 20
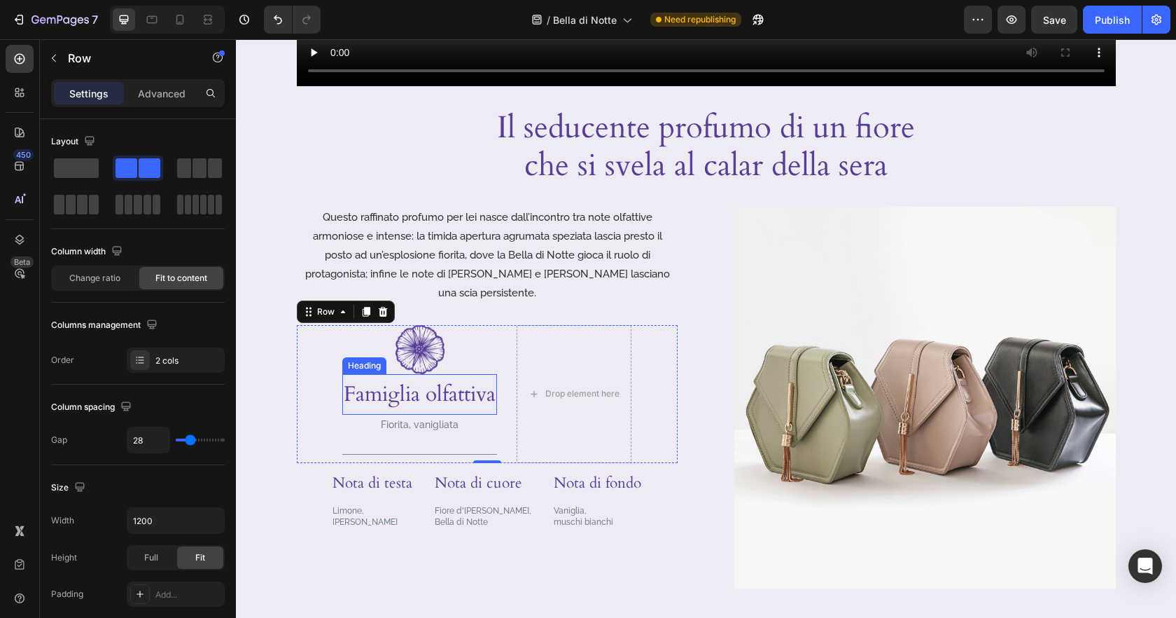
click at [464, 378] on p "Famiglia olfattiva" at bounding box center [420, 394] width 152 height 38
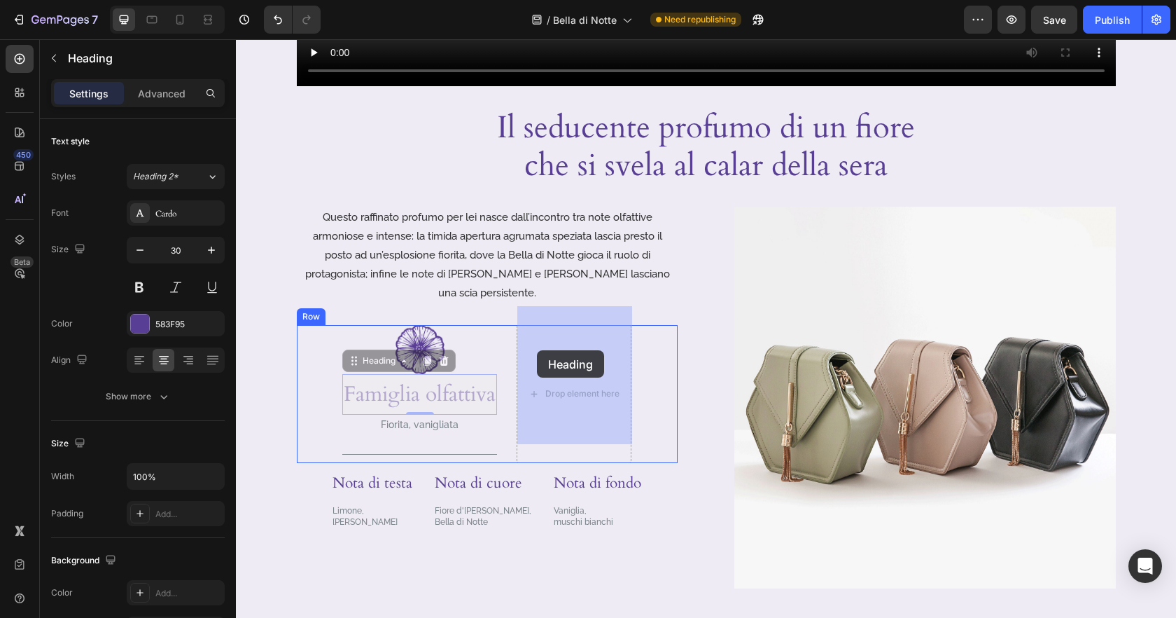
drag, startPoint x: 374, startPoint y: 343, endPoint x: 424, endPoint y: 396, distance: 73.3
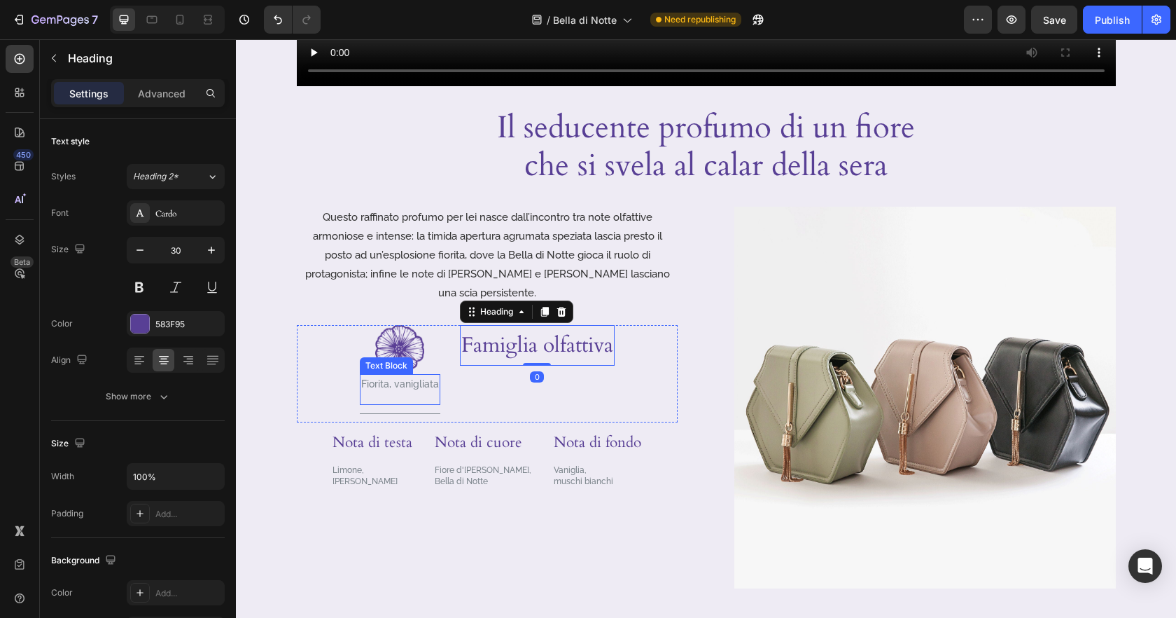
click at [412, 375] on p "Fiorita, vanigliata" at bounding box center [400, 384] width 78 height 18
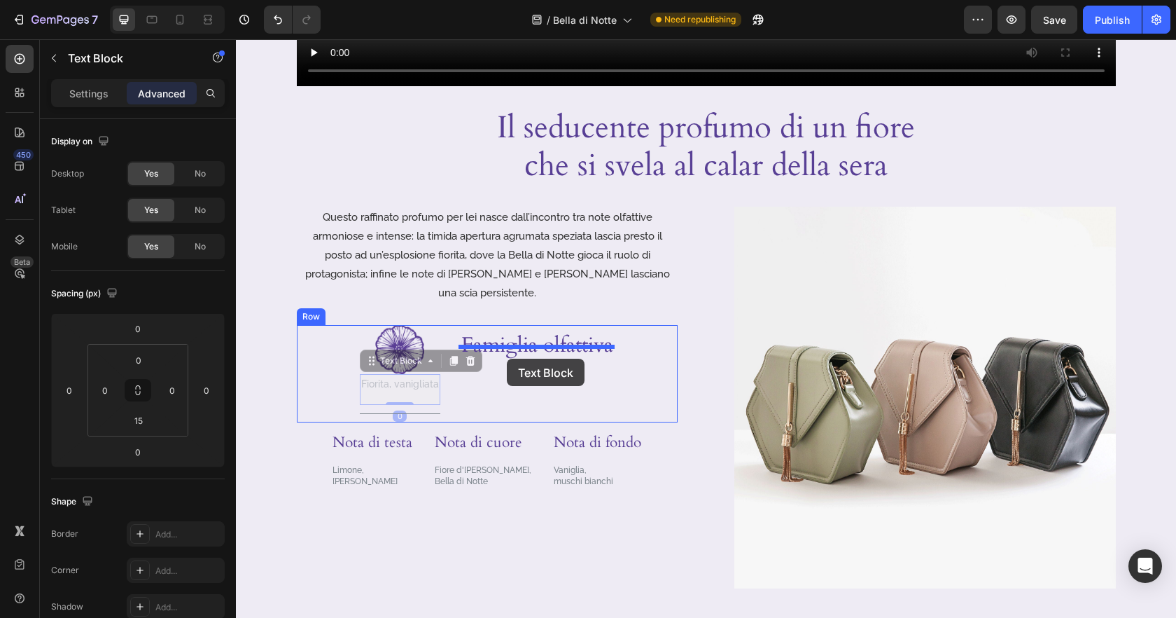
drag, startPoint x: 368, startPoint y: 344, endPoint x: 507, endPoint y: 358, distance: 140.0
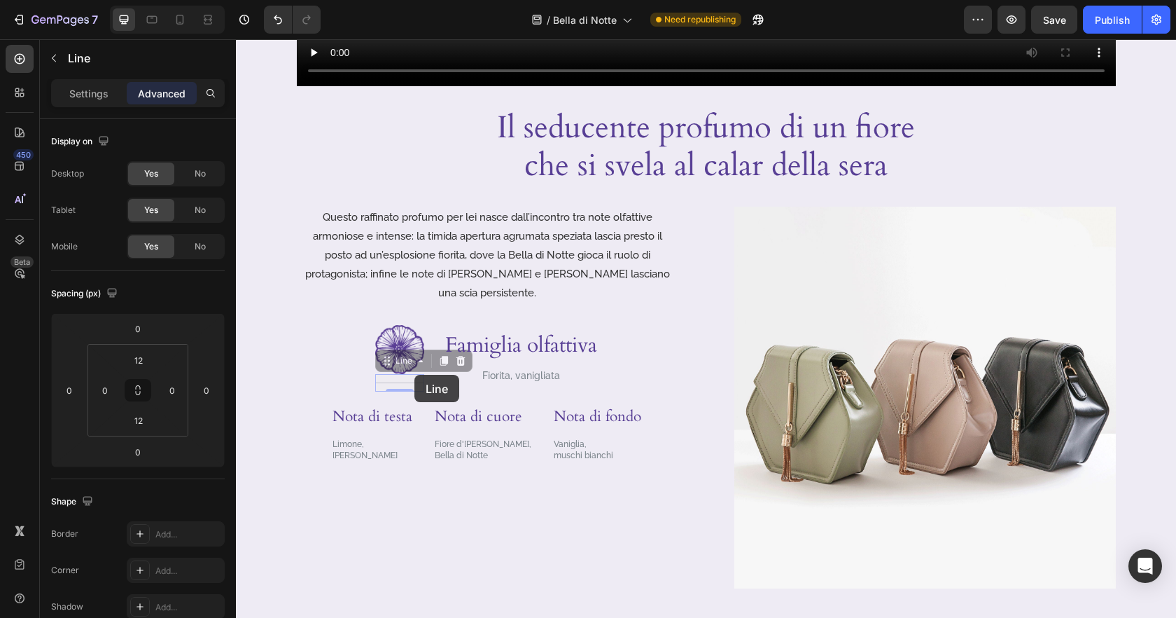
drag, startPoint x: 405, startPoint y: 366, endPoint x: 414, endPoint y: 375, distance: 12.9
click at [414, 375] on div "Header Image Video Il seducente profumo di un fiore che si svela al calar della…" at bounding box center [706, 174] width 940 height 1480
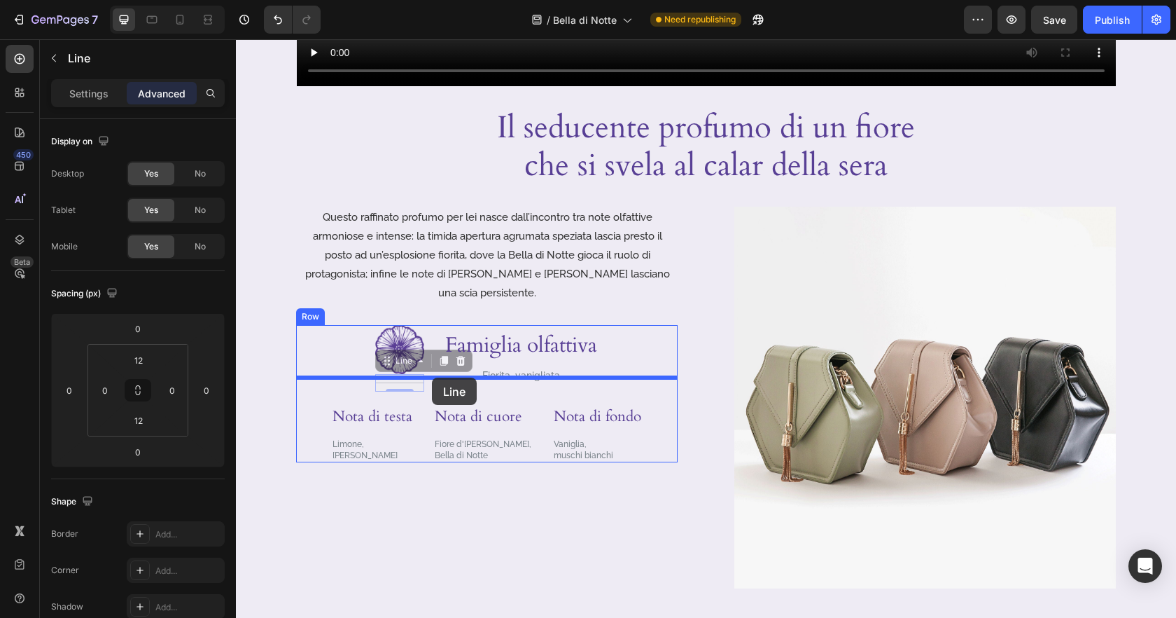
drag, startPoint x: 386, startPoint y: 344, endPoint x: 432, endPoint y: 377, distance: 57.1
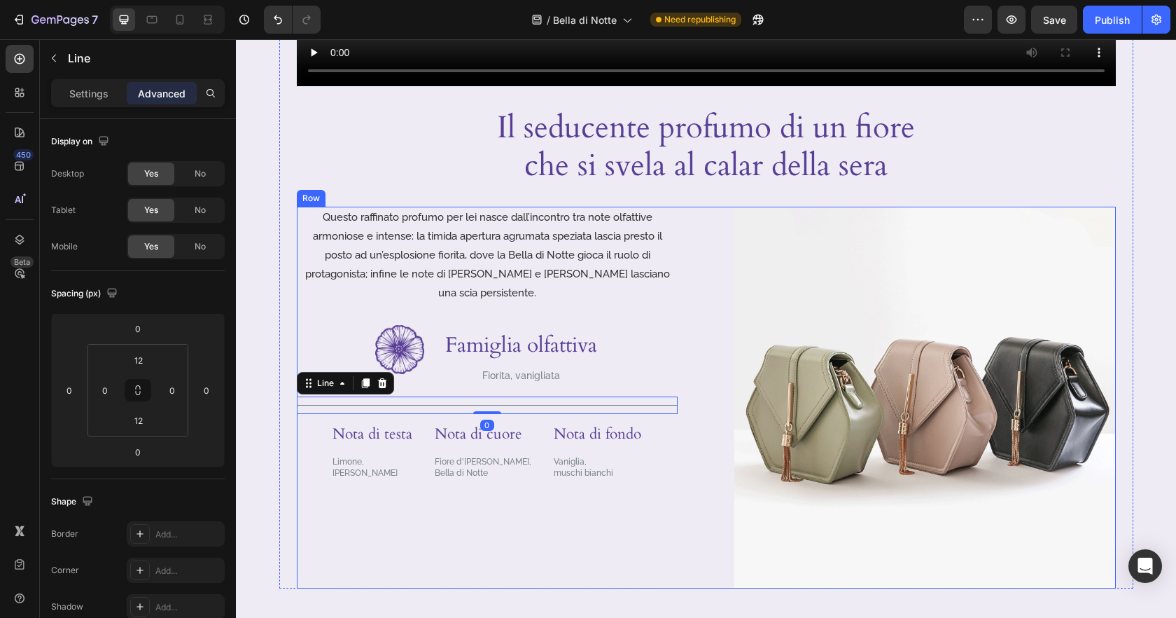
click at [651, 524] on div "Questo raffinato profumo per lei nasce dall’incontro tra note olfattive armonio…" at bounding box center [488, 398] width 382 height 382
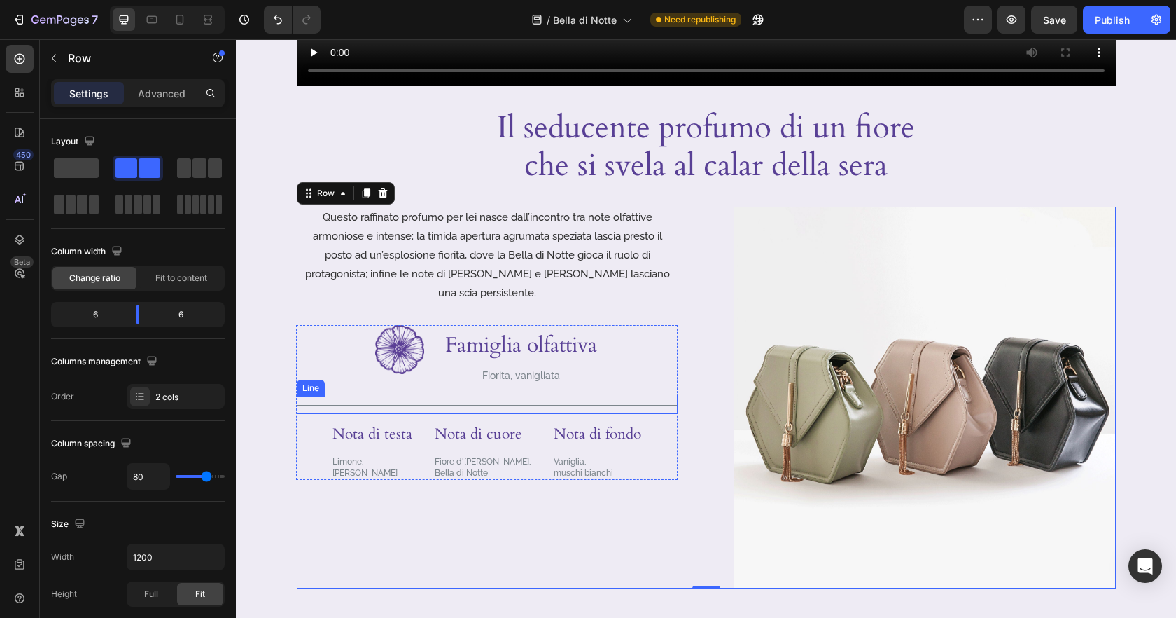
click at [666, 405] on div at bounding box center [487, 405] width 381 height 1
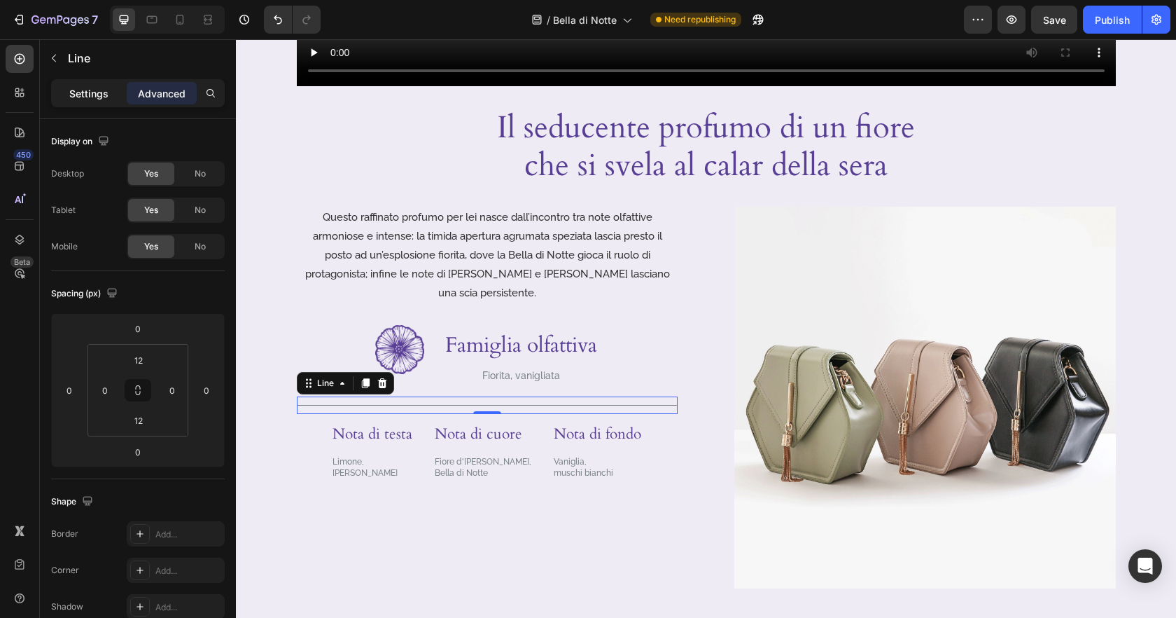
click at [95, 96] on p "Settings" at bounding box center [88, 93] width 39 height 15
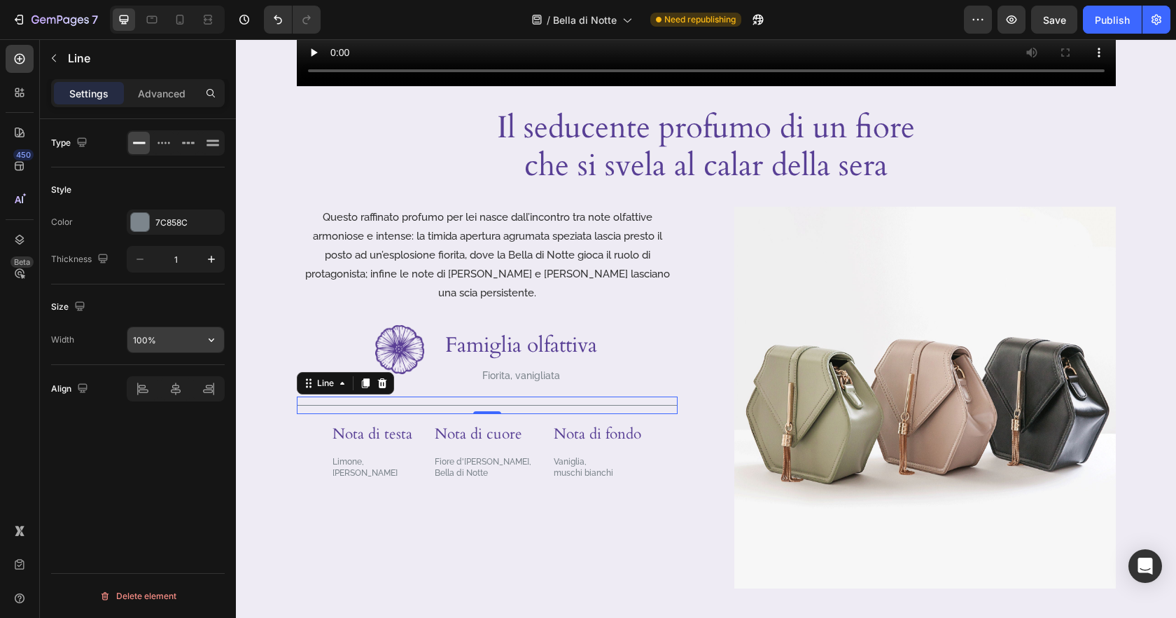
click at [162, 340] on input "100%" at bounding box center [175, 339] width 97 height 25
type input "50%"
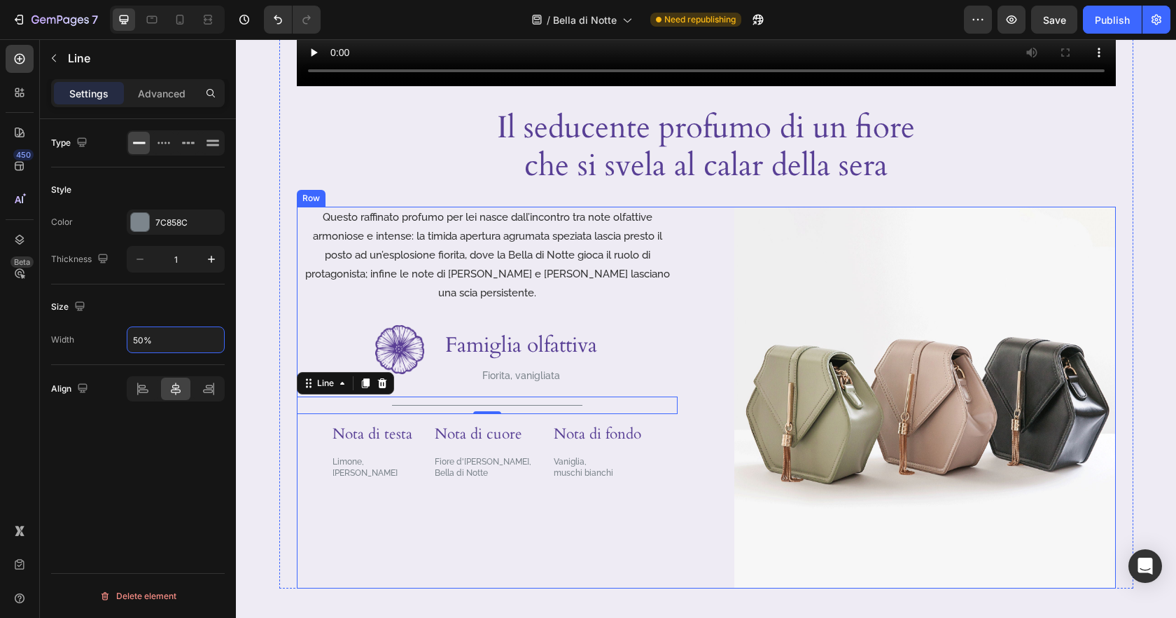
click at [368, 526] on div "Questo raffinato profumo per lei nasce dall’incontro tra note olfattive armonio…" at bounding box center [488, 398] width 382 height 382
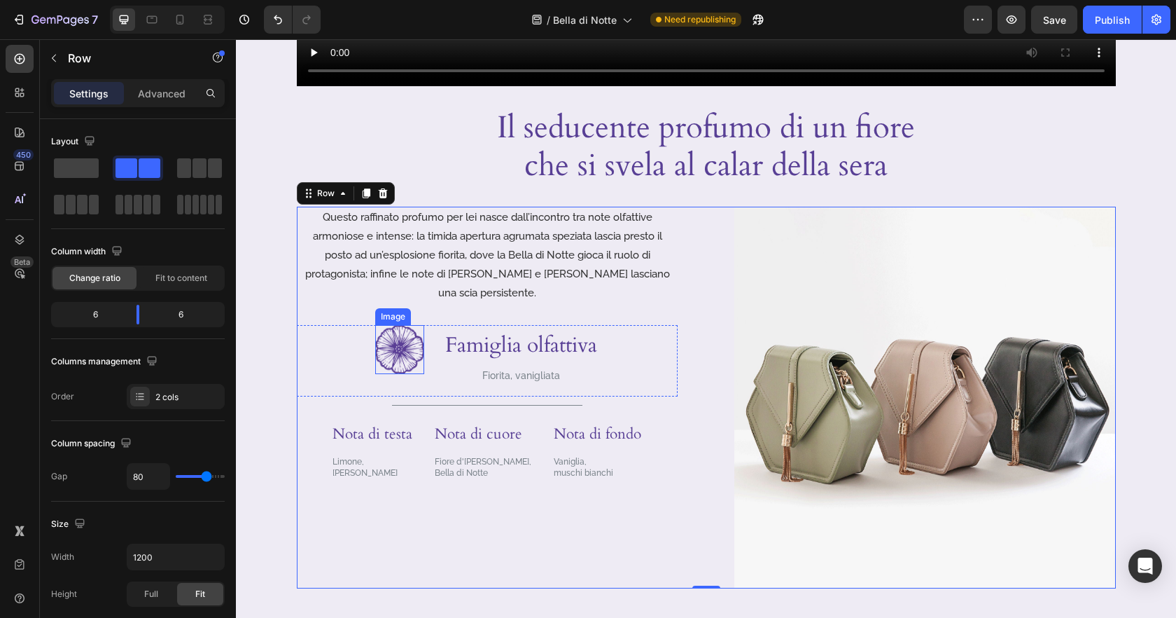
click at [393, 337] on img at bounding box center [399, 349] width 49 height 49
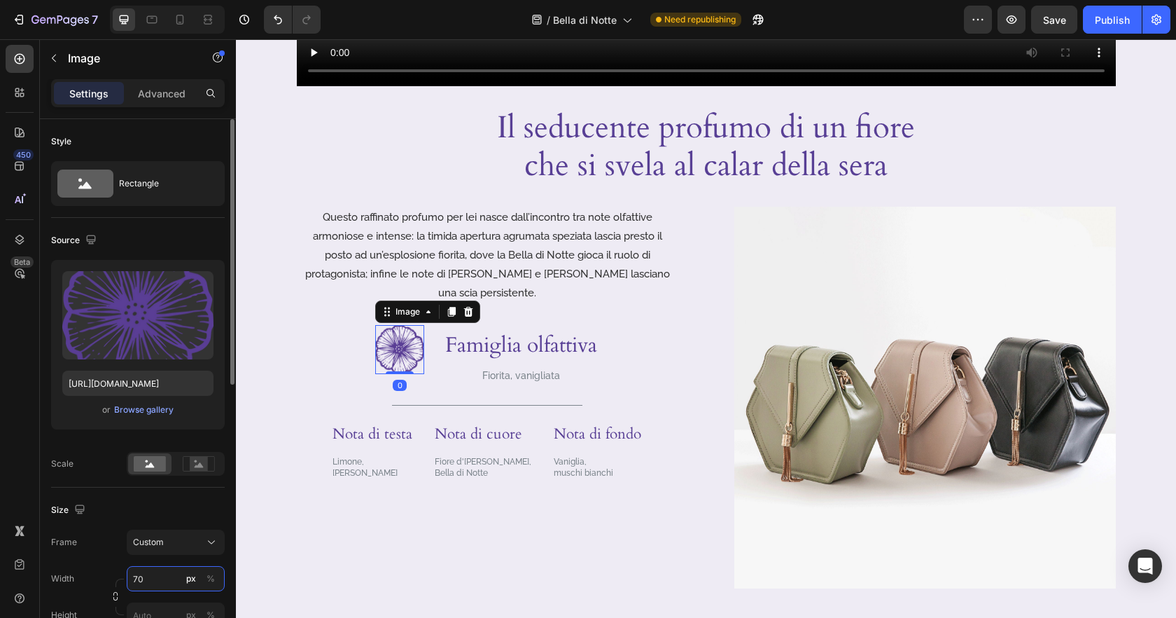
click at [154, 572] on input "70" at bounding box center [176, 578] width 98 height 25
type input "90"
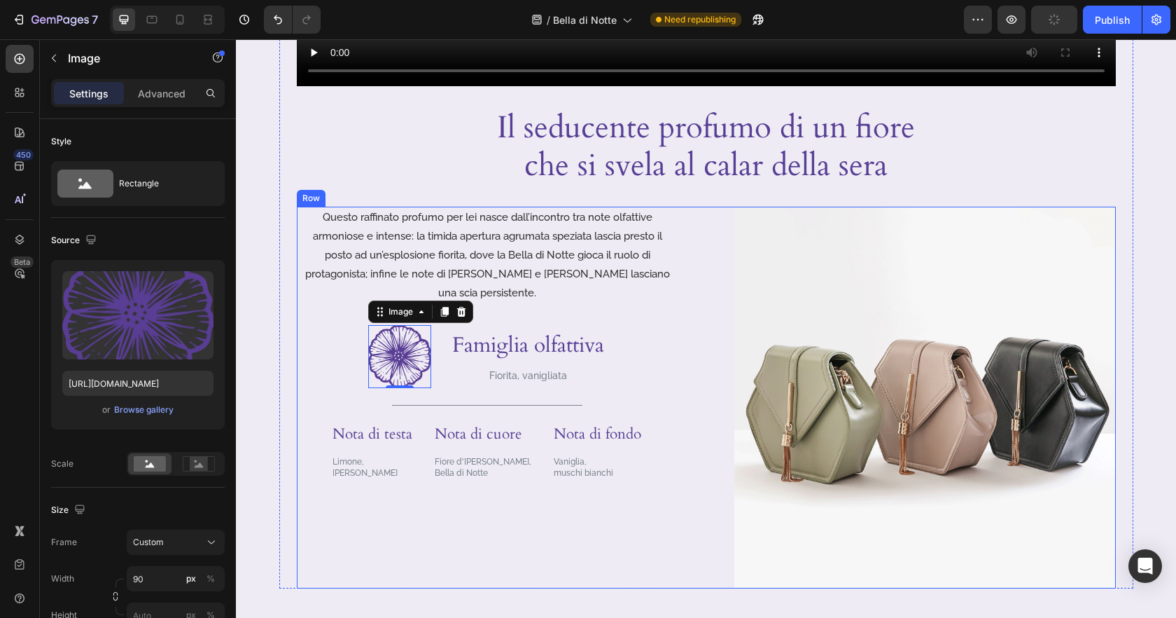
click at [559, 519] on div "Questo raffinato profumo per lei nasce dall’incontro tra note olfattive armonio…" at bounding box center [488, 398] width 382 height 382
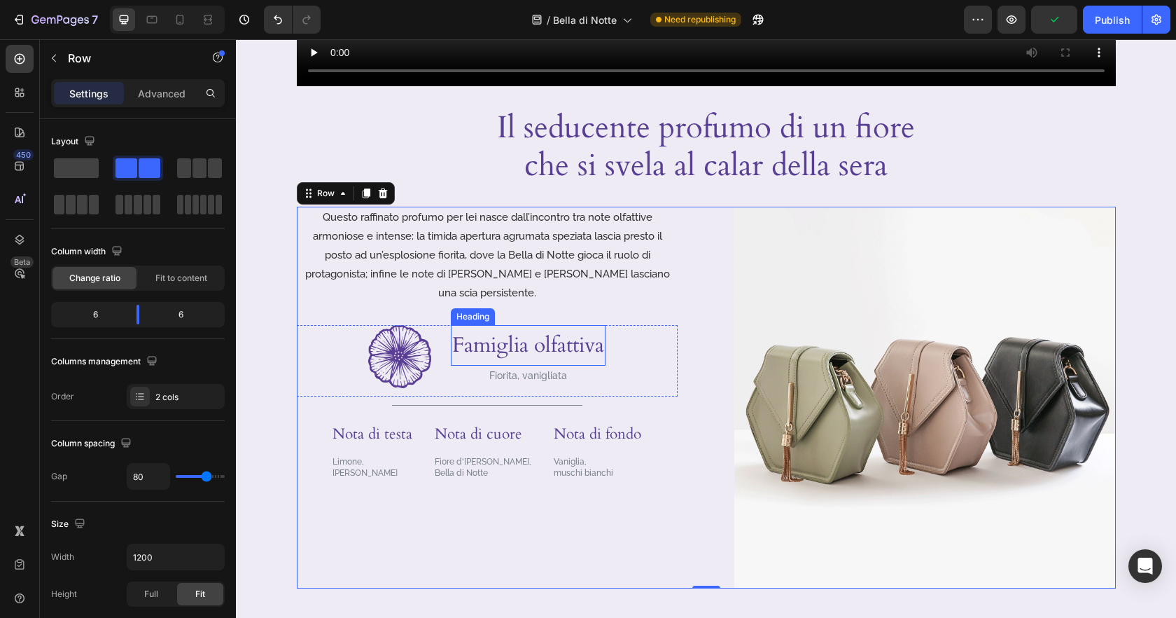
click at [532, 325] on h3 "Famiglia olfattiva" at bounding box center [528, 345] width 155 height 41
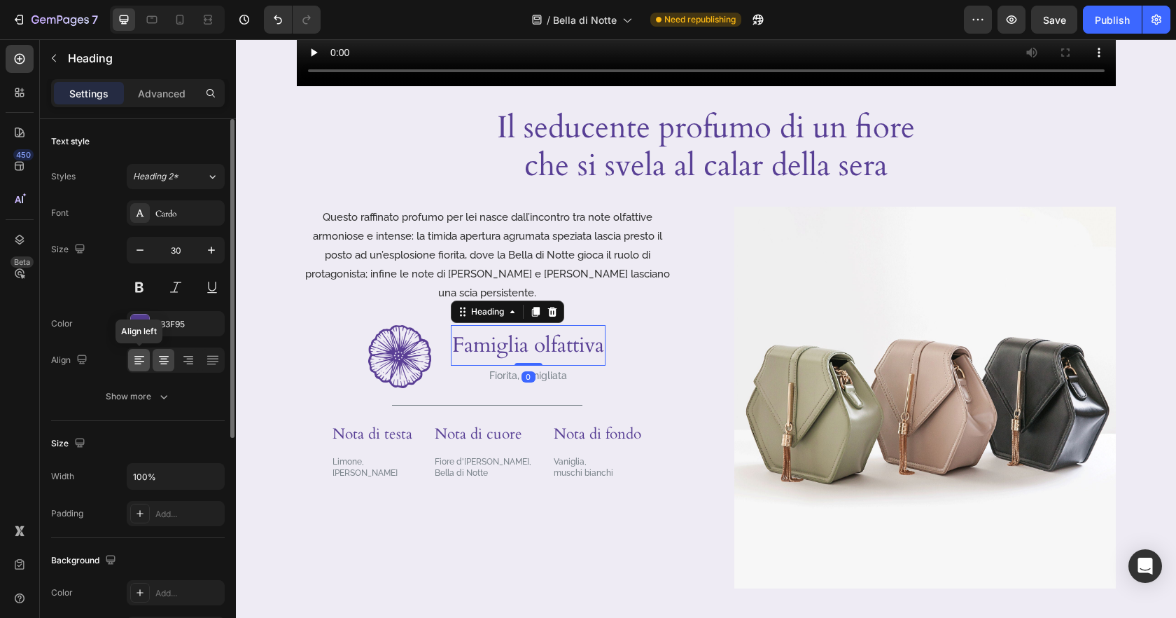
click at [137, 358] on icon at bounding box center [139, 360] width 14 height 14
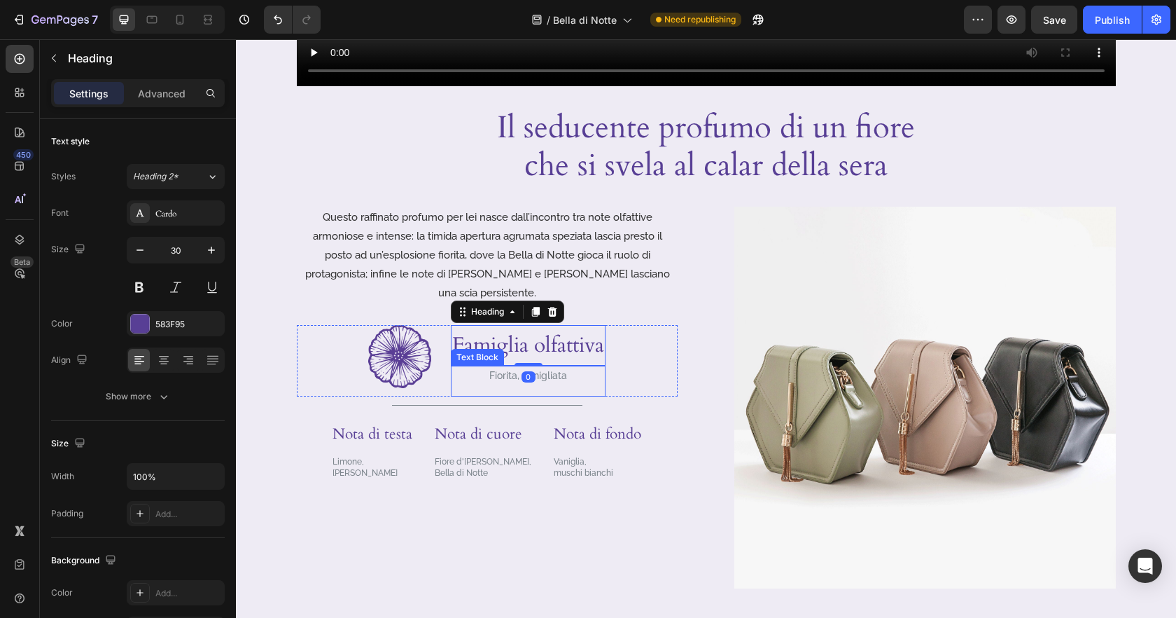
drag, startPoint x: 564, startPoint y: 356, endPoint x: 239, endPoint y: 386, distance: 326.3
click at [564, 367] on p "Fiorita, vanigliata" at bounding box center [528, 376] width 152 height 18
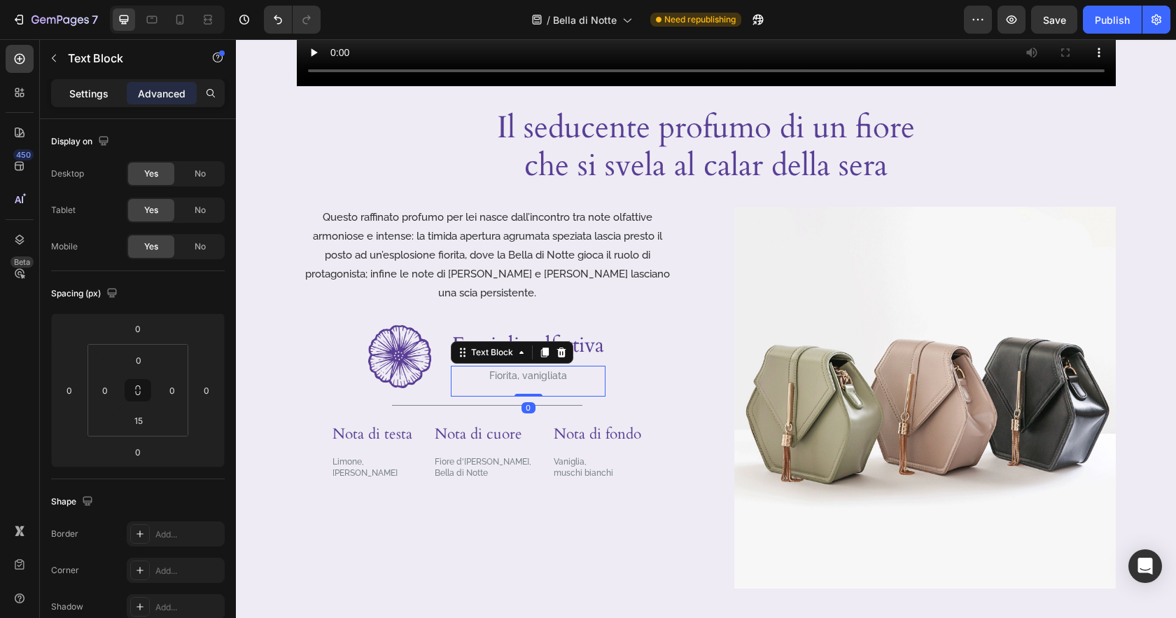
click at [105, 102] on div "Settings" at bounding box center [89, 93] width 70 height 22
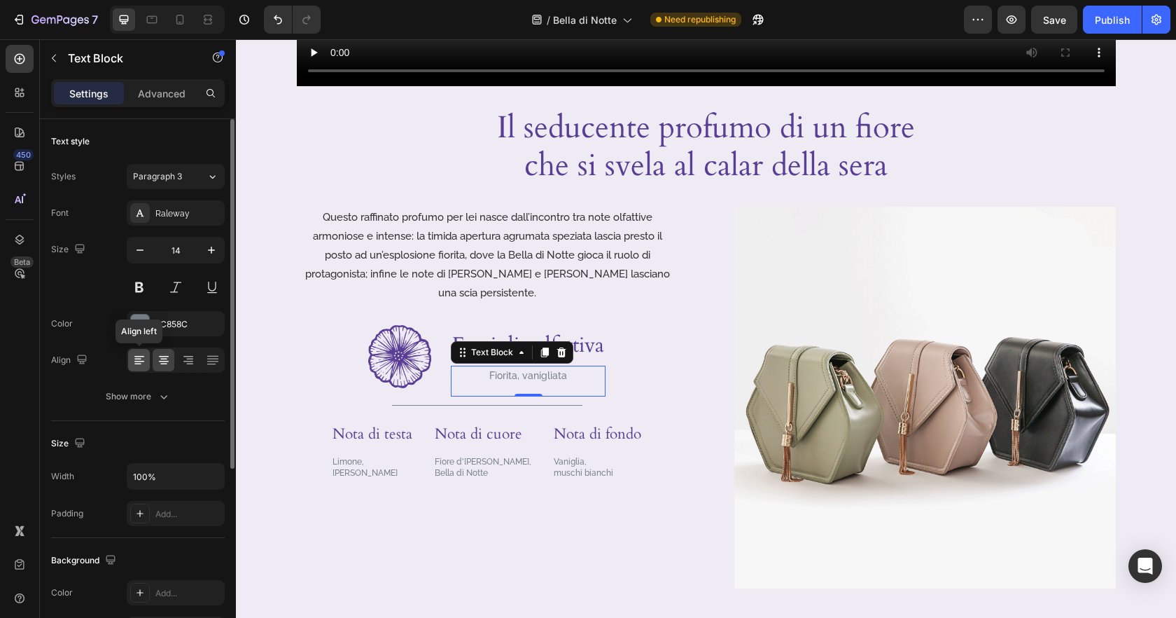
click at [133, 361] on icon at bounding box center [139, 360] width 14 height 14
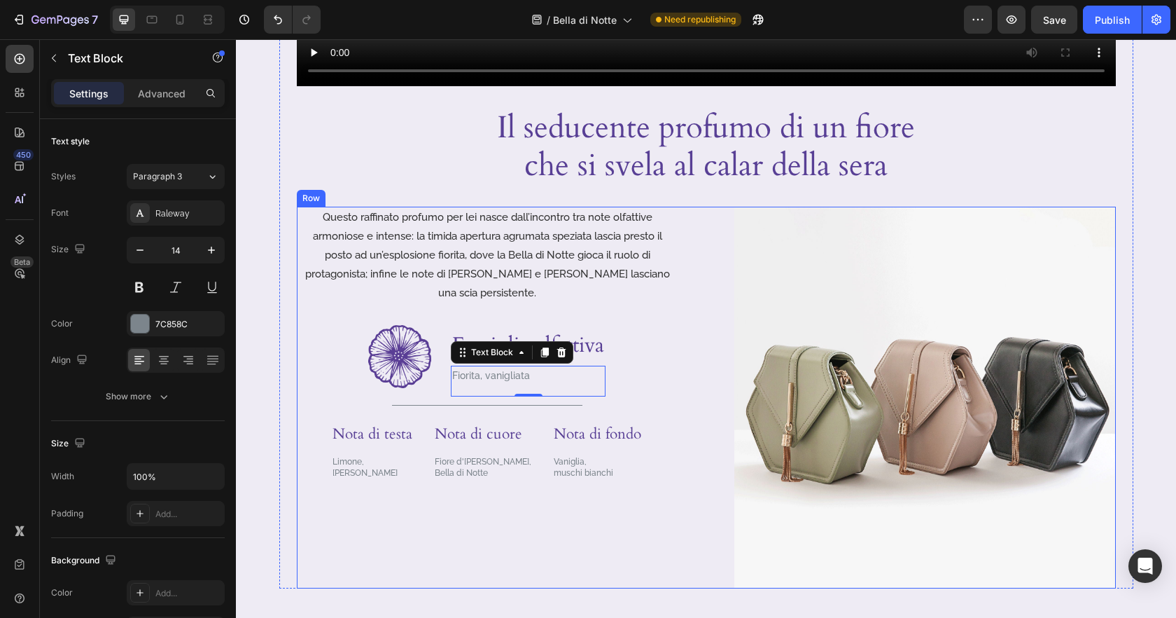
click at [459, 499] on div "Questo raffinato profumo per lei nasce dall’incontro tra note olfattive armonio…" at bounding box center [488, 398] width 382 height 382
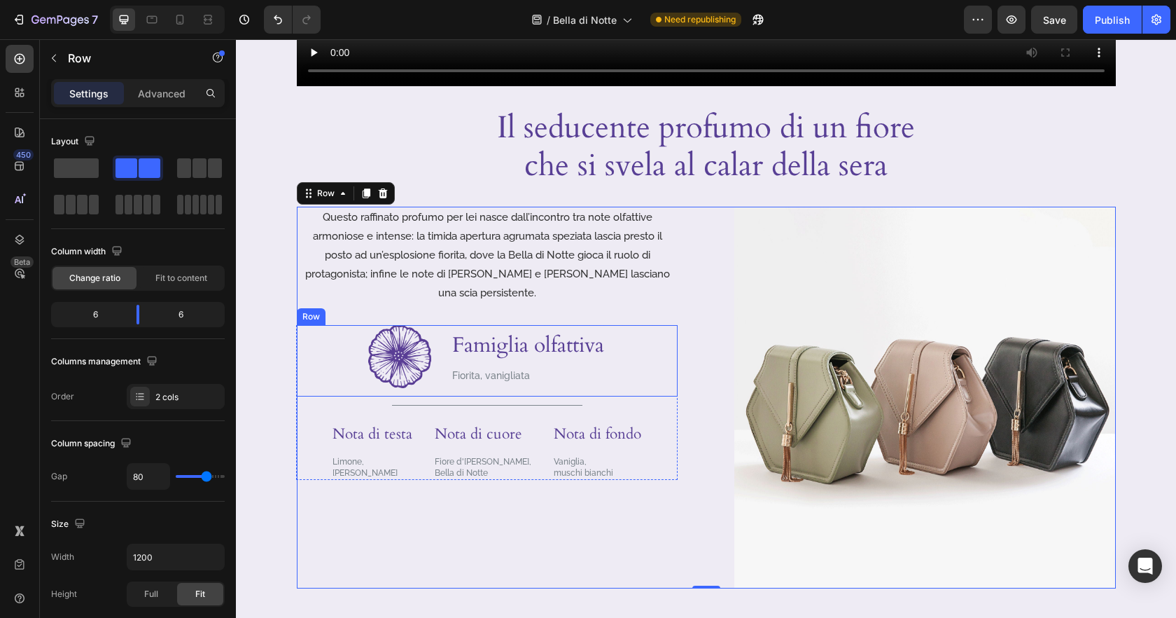
click at [635, 346] on div "Image Famiglia olfattiva Heading Fiorita, vanigliata Text Block Row" at bounding box center [487, 360] width 381 height 71
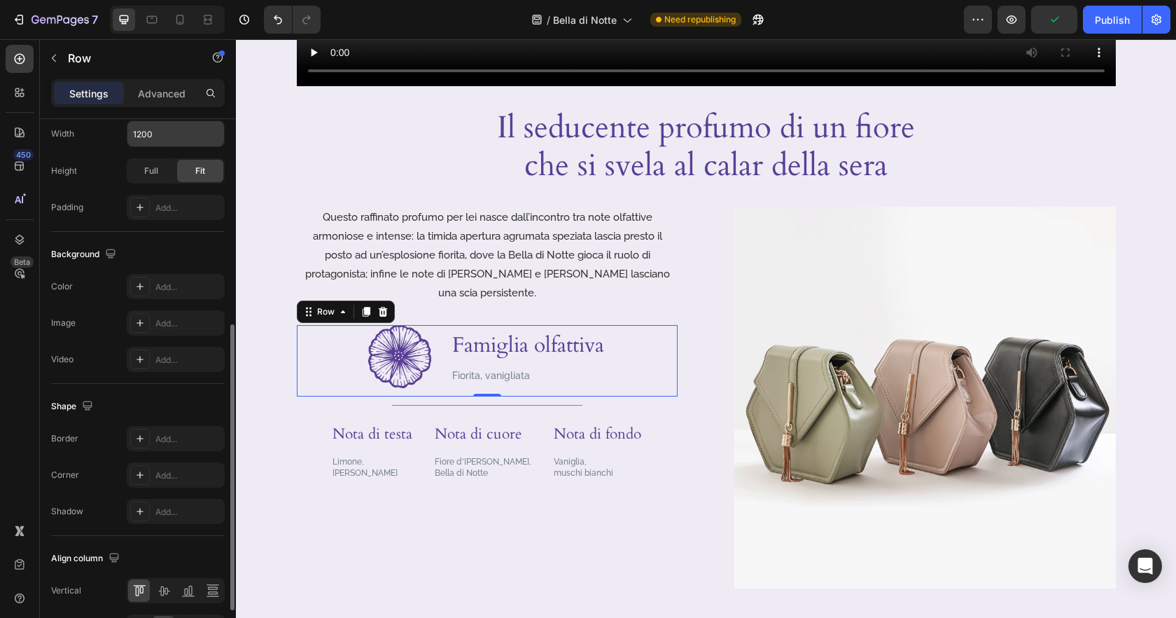
scroll to position [438, 0]
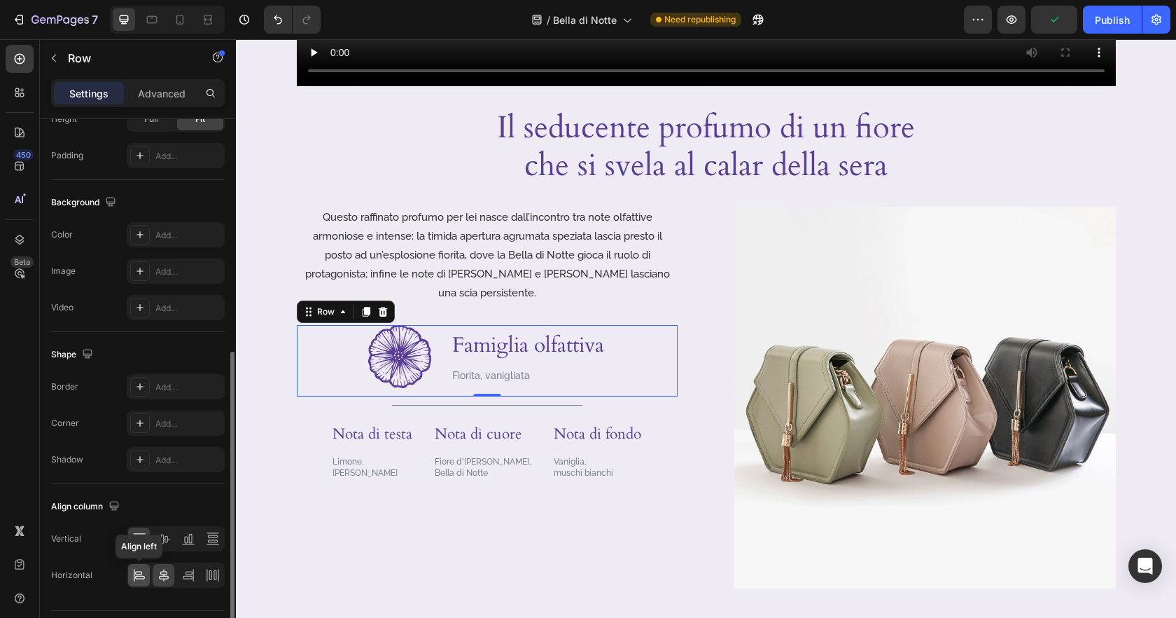
click at [137, 580] on icon at bounding box center [139, 575] width 14 height 14
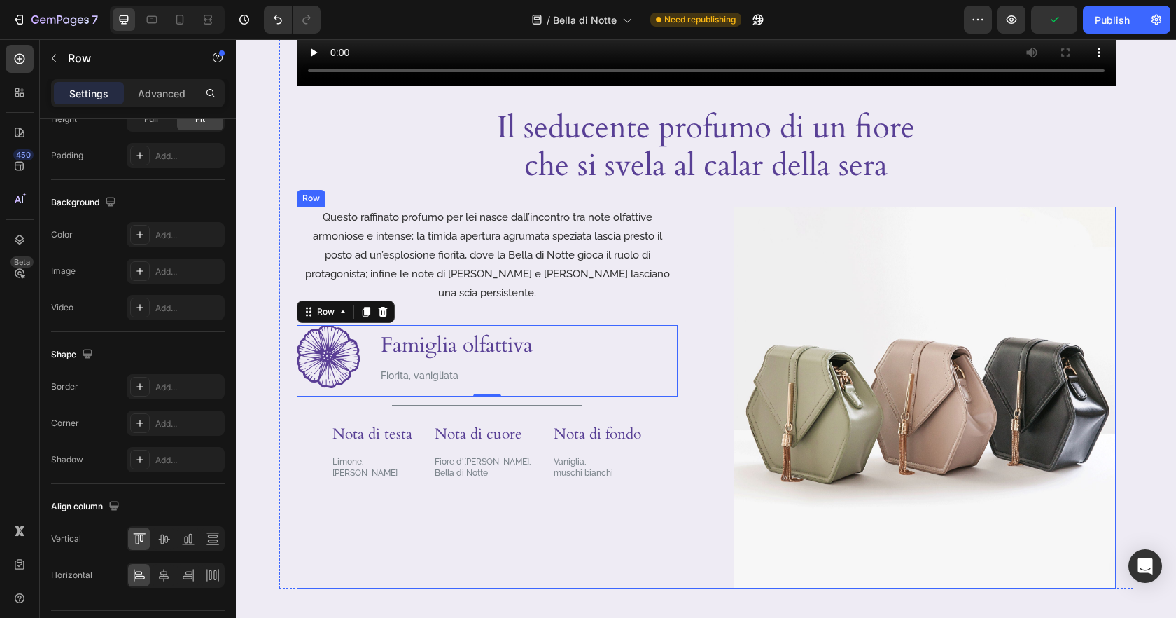
click at [558, 512] on div "Questo raffinato profumo per lei nasce dall’incontro tra note olfattive armonio…" at bounding box center [488, 398] width 382 height 382
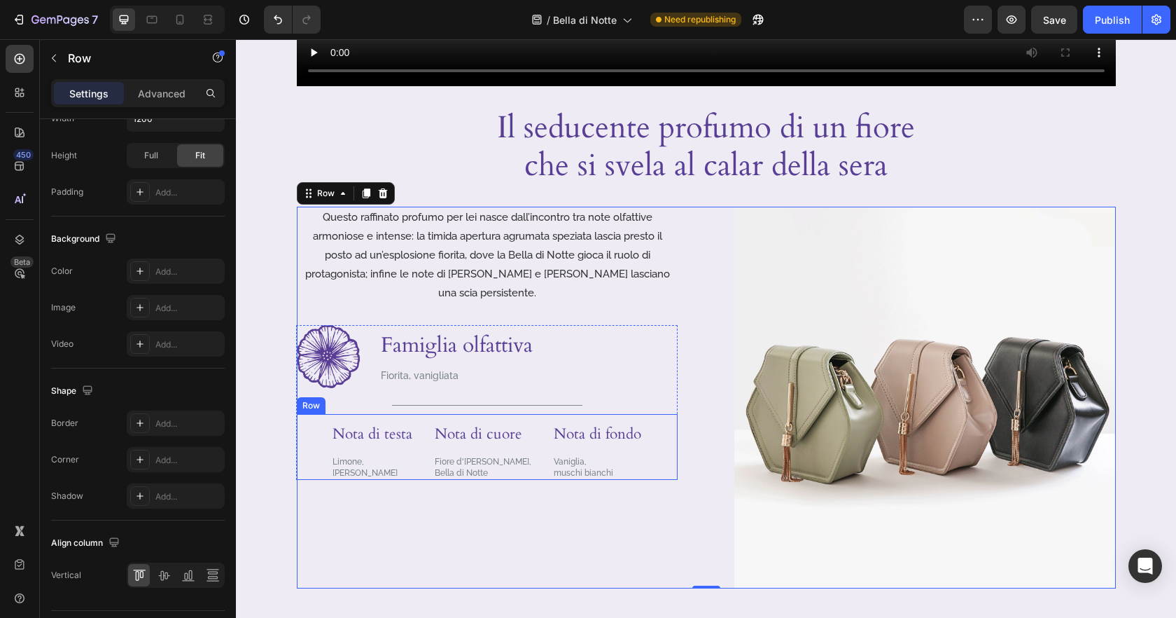
click at [316, 421] on div "Nota di testa Heading Limone, [PERSON_NAME] Text Block Nota di cuore Heading Fi…" at bounding box center [487, 447] width 381 height 66
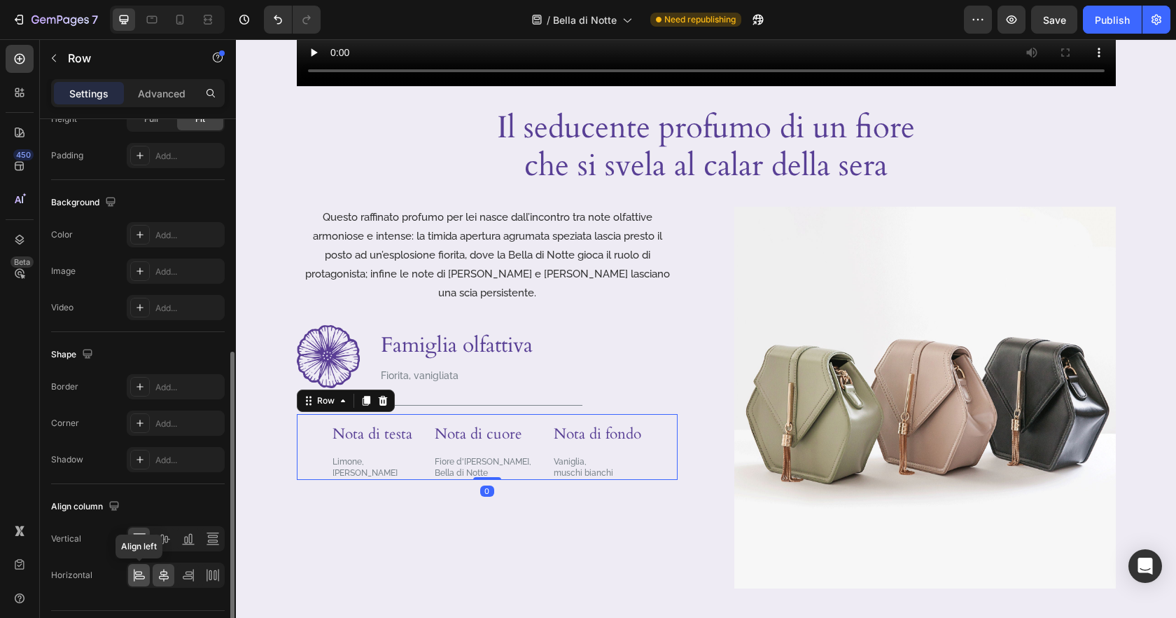
drag, startPoint x: 136, startPoint y: 572, endPoint x: 146, endPoint y: 520, distance: 52.7
click at [136, 572] on icon at bounding box center [139, 575] width 14 height 14
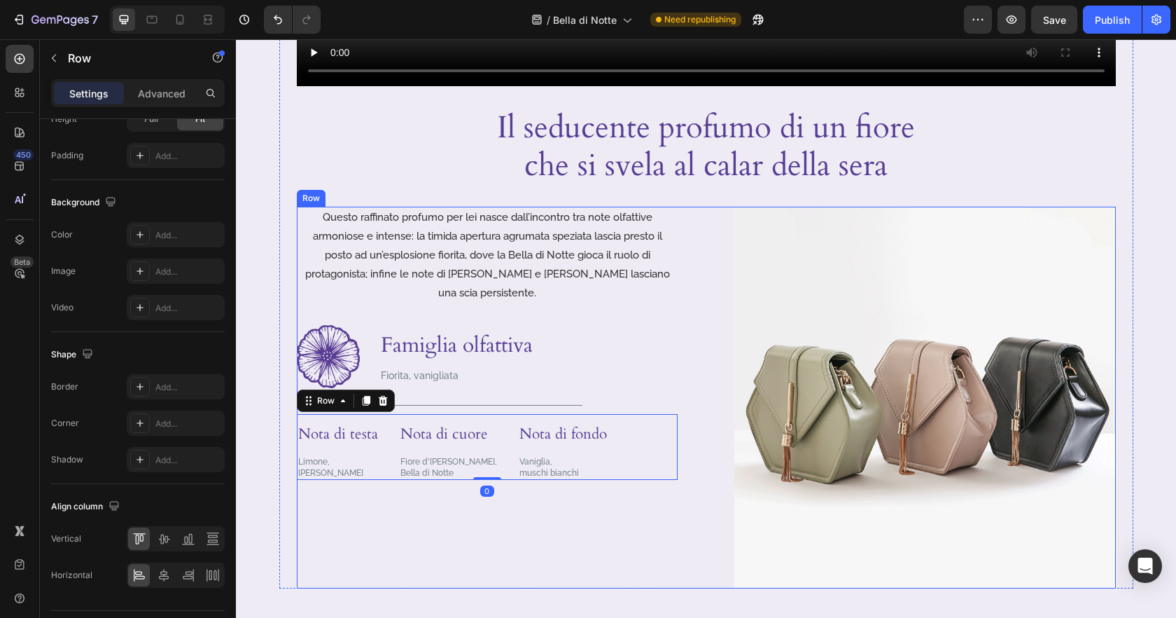
click at [389, 556] on div "Questo raffinato profumo per lei nasce dall’incontro tra note olfattive armonio…" at bounding box center [488, 398] width 382 height 382
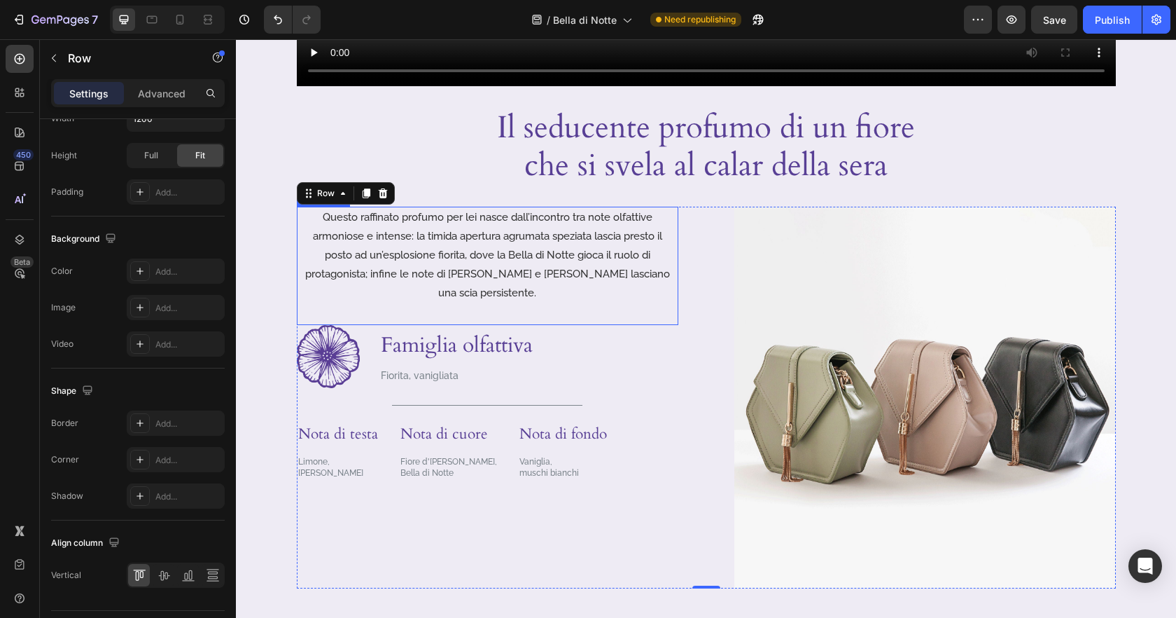
click at [386, 263] on p "Questo raffinato profumo per lei nasce dall’incontro tra note olfattive armonio…" at bounding box center [487, 255] width 379 height 95
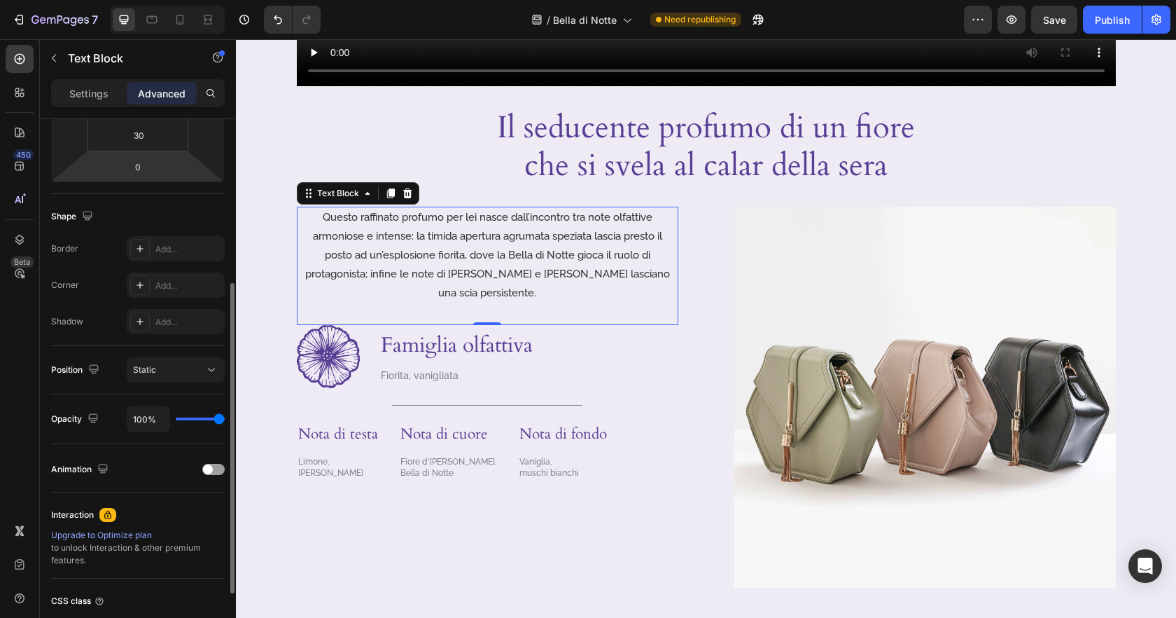
scroll to position [295, 0]
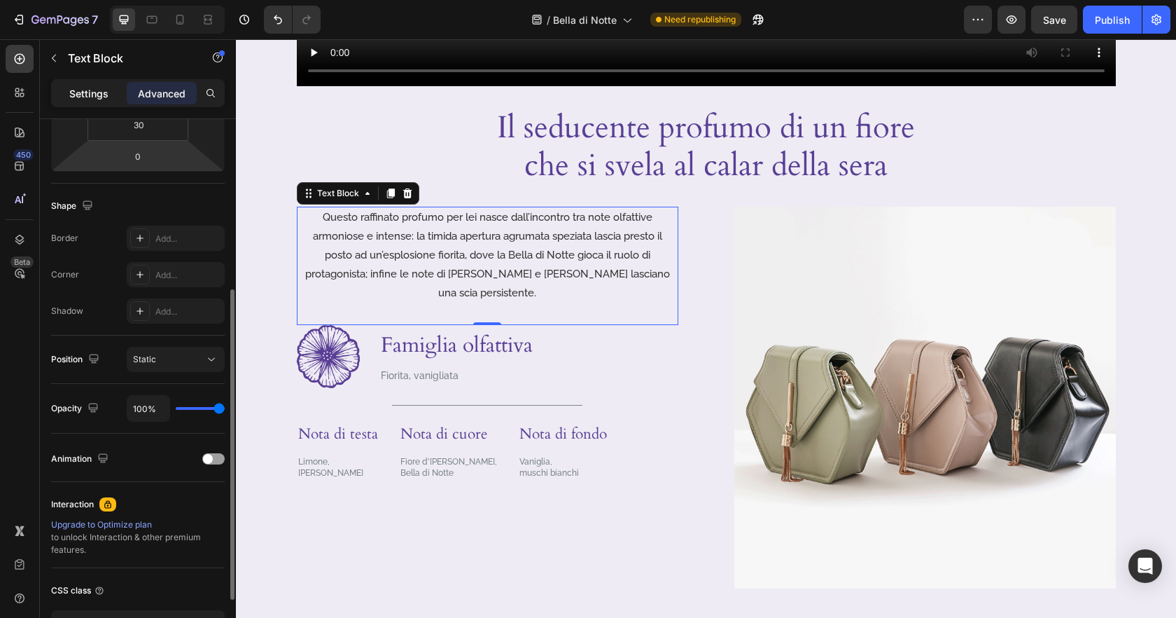
click at [94, 92] on p "Settings" at bounding box center [88, 93] width 39 height 15
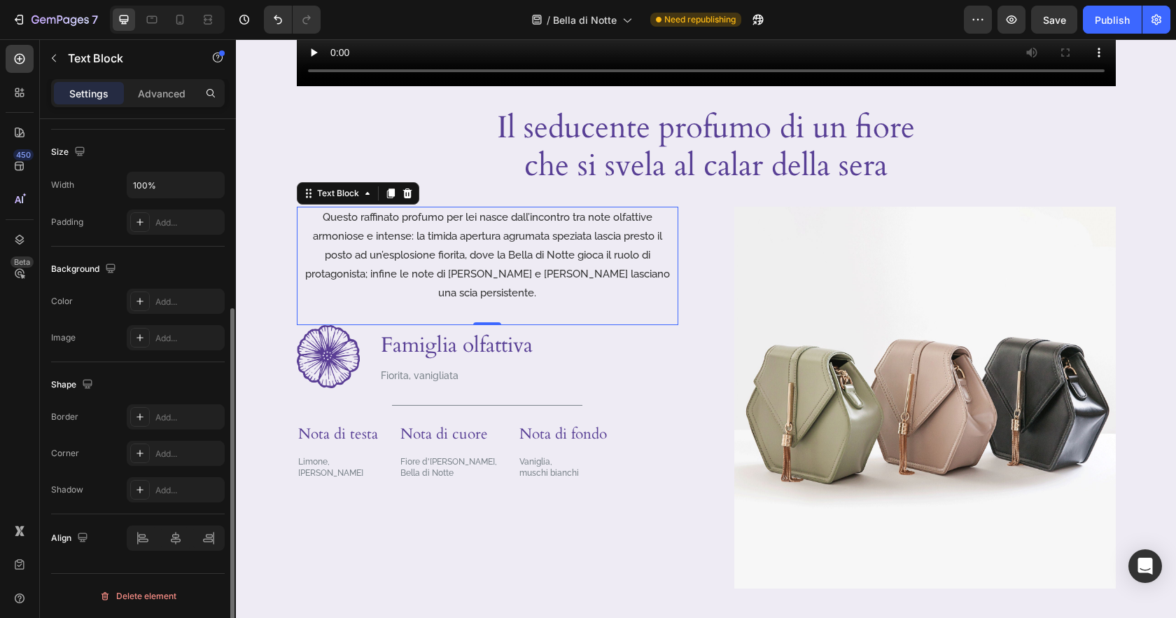
scroll to position [291, 0]
click at [143, 536] on div at bounding box center [176, 537] width 98 height 25
click at [142, 536] on div at bounding box center [176, 537] width 98 height 25
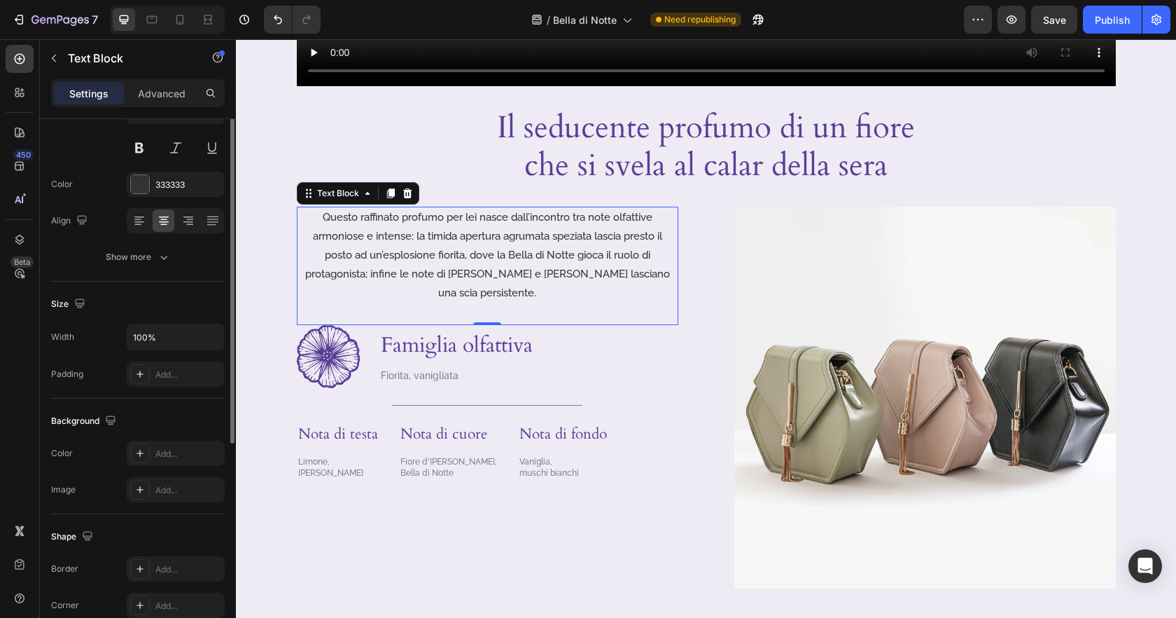
scroll to position [0, 0]
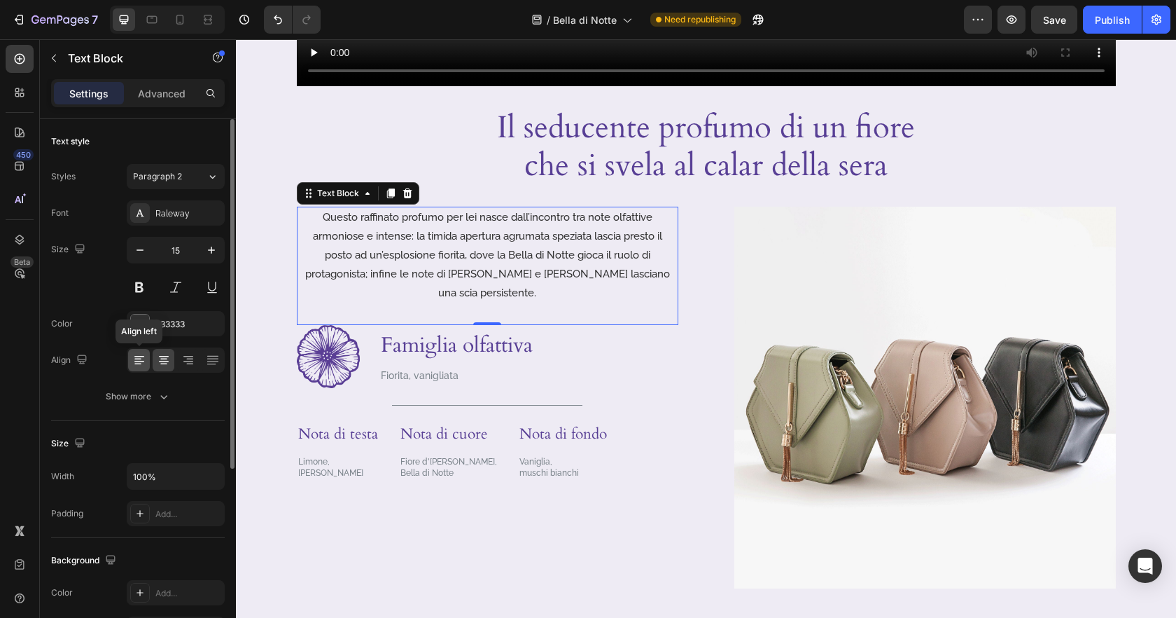
drag, startPoint x: 133, startPoint y: 362, endPoint x: 186, endPoint y: 383, distance: 56.6
click at [133, 362] on icon at bounding box center [139, 360] width 14 height 14
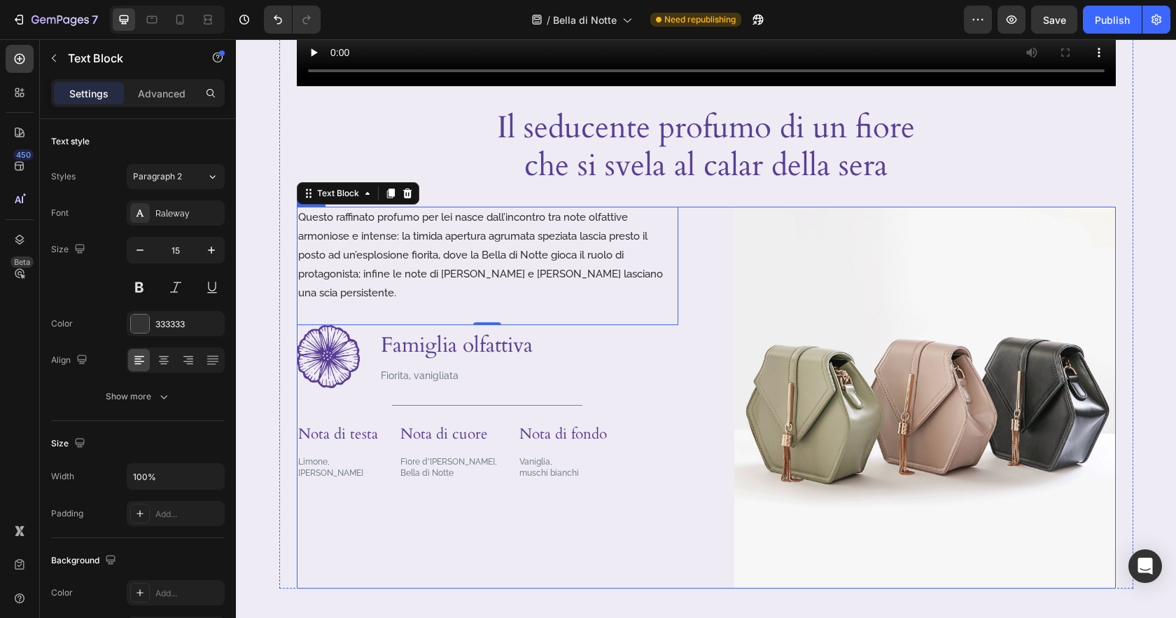
click at [583, 509] on div "Questo raffinato profumo per lei nasce dall’incontro tra note olfattive armonio…" at bounding box center [488, 398] width 382 height 382
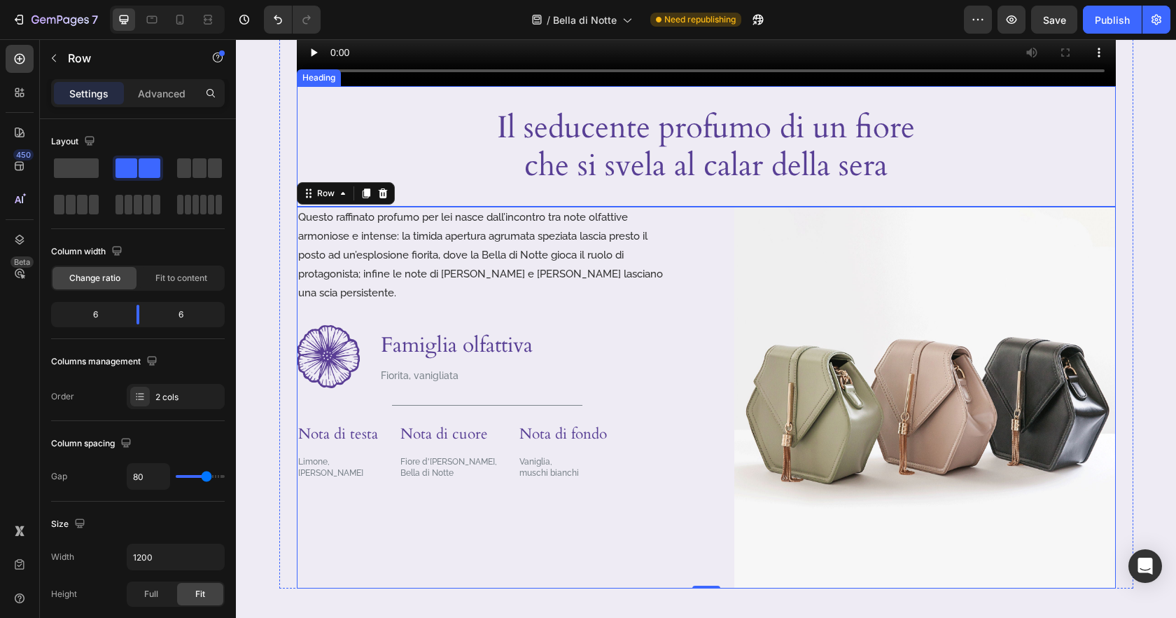
click at [936, 186] on div "Il seducente profumo di un fiore che si svela al calar della sera Heading" at bounding box center [706, 146] width 819 height 120
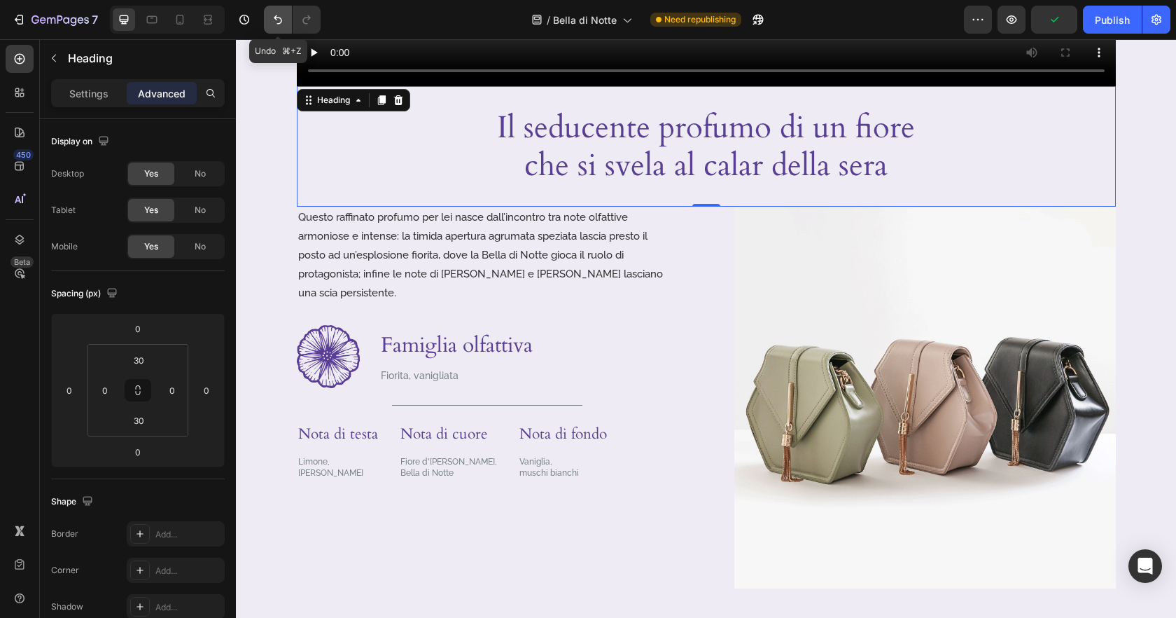
click at [275, 24] on icon "Undo/Redo" at bounding box center [278, 20] width 14 height 14
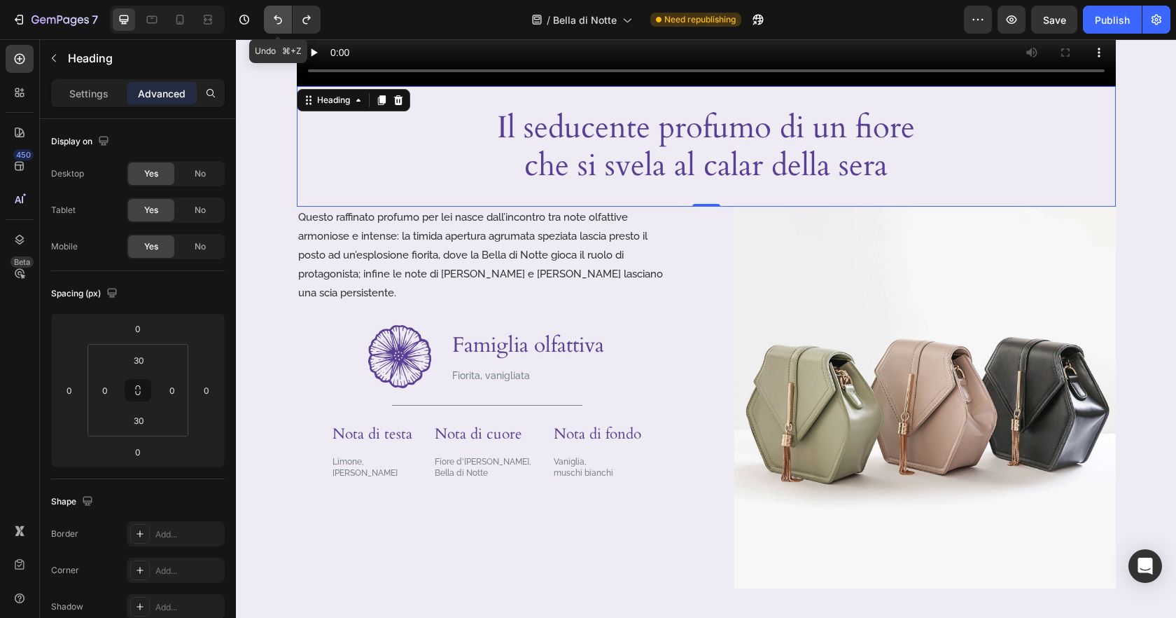
click at [275, 24] on icon "Undo/Redo" at bounding box center [278, 20] width 14 height 14
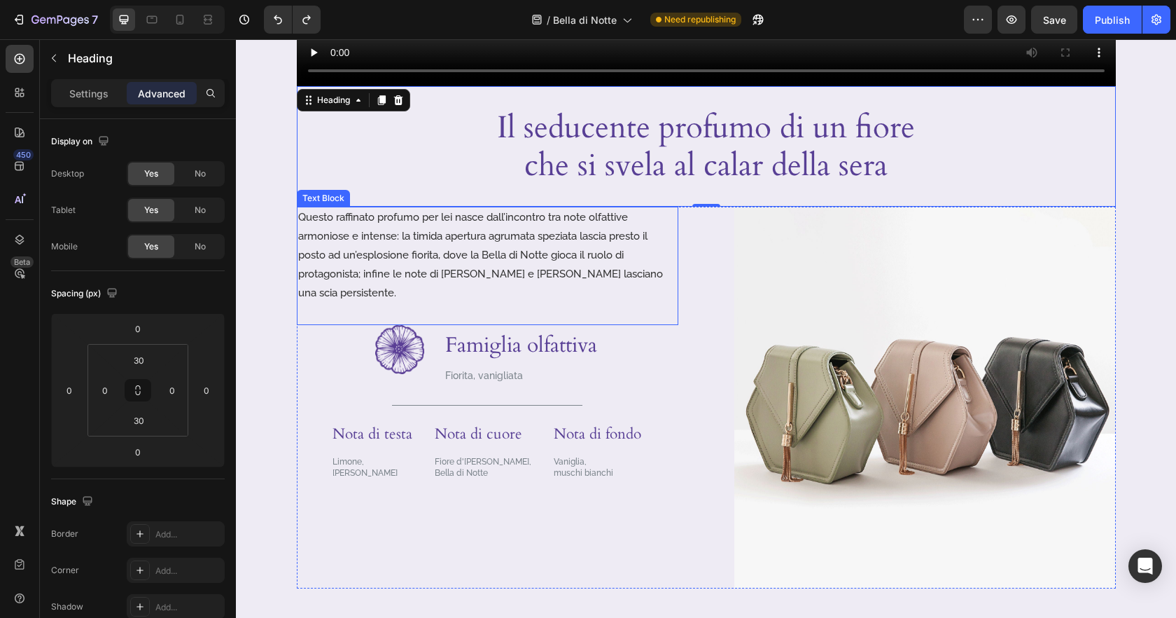
click at [426, 235] on p "Questo raffinato profumo per lei nasce dall’incontro tra note olfattive armonio…" at bounding box center [487, 255] width 379 height 95
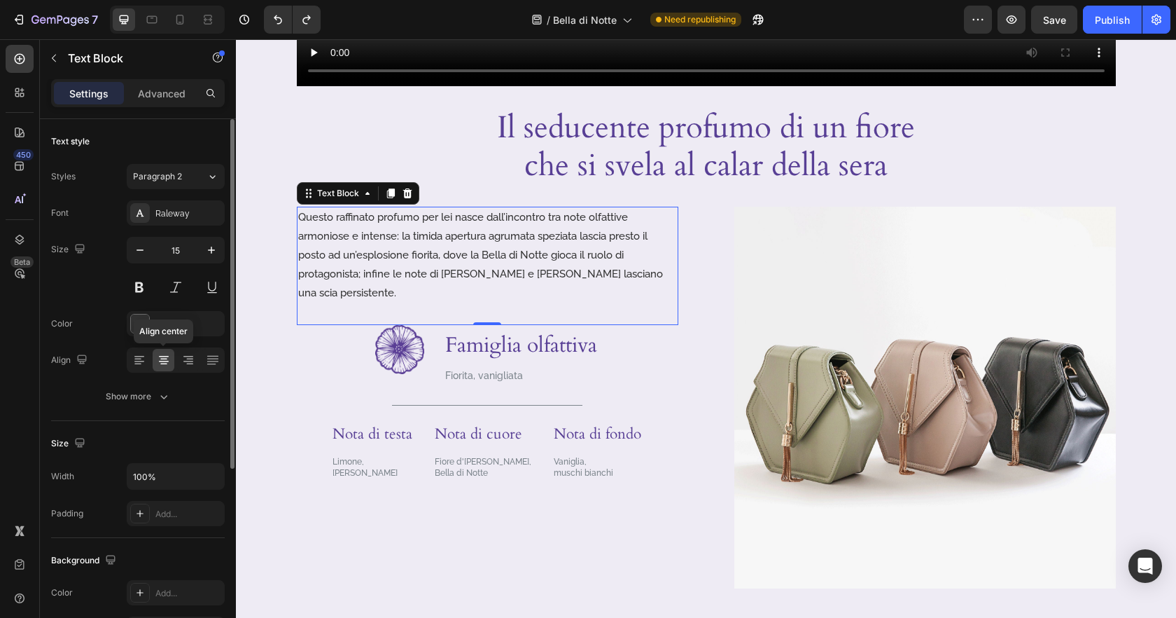
click at [169, 361] on icon at bounding box center [164, 360] width 14 height 14
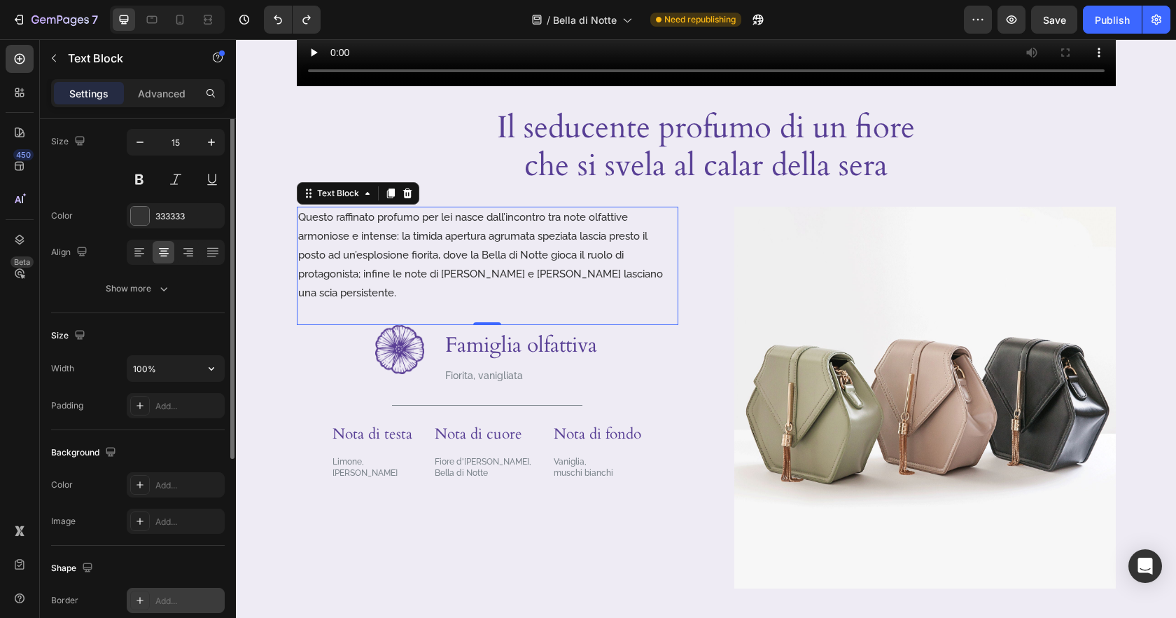
scroll to position [291, 0]
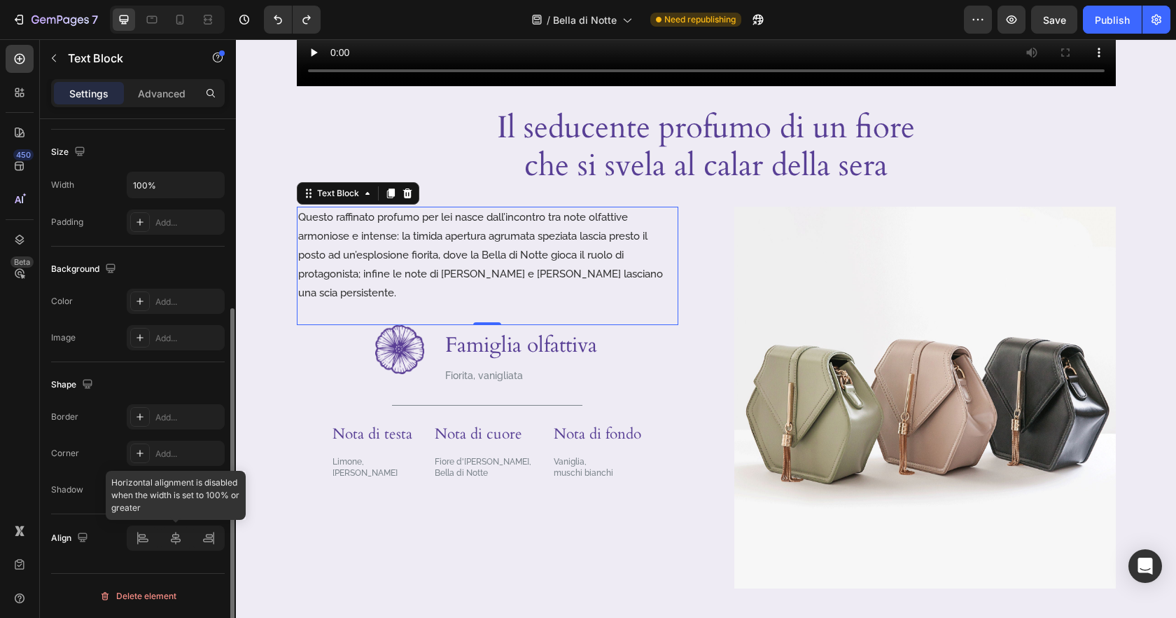
click at [176, 538] on div at bounding box center [176, 537] width 98 height 25
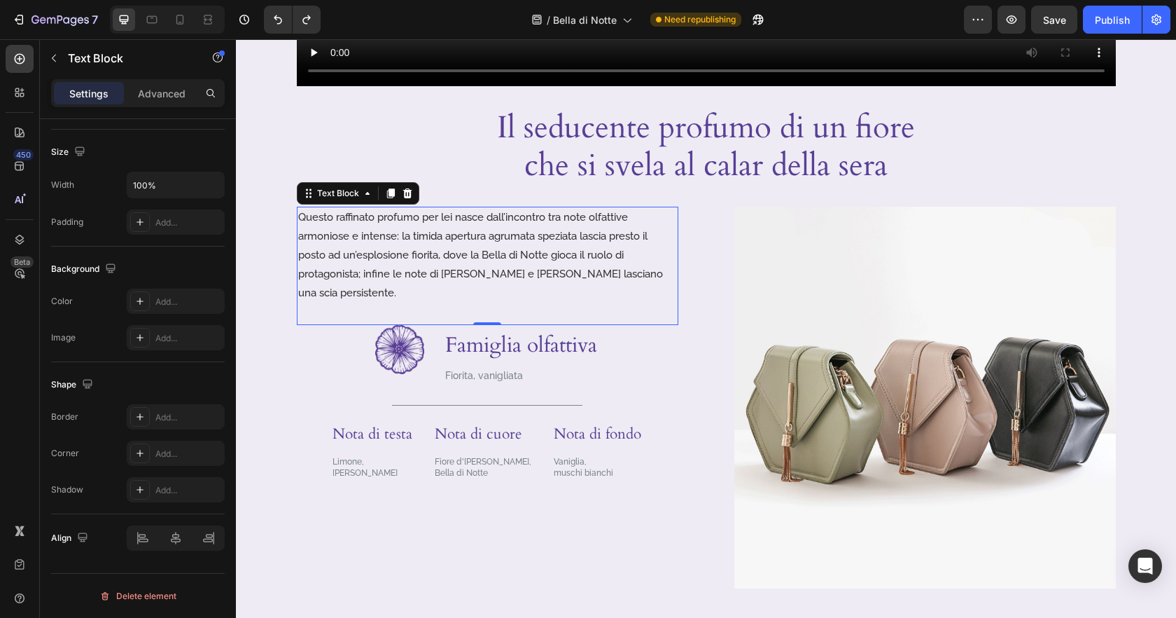
drag, startPoint x: 626, startPoint y: 231, endPoint x: 774, endPoint y: 251, distance: 149.1
click at [626, 231] on p "Questo raffinato profumo per lei nasce dall’incontro tra note olfattive armonio…" at bounding box center [487, 255] width 379 height 95
click at [781, 255] on img at bounding box center [925, 398] width 382 height 382
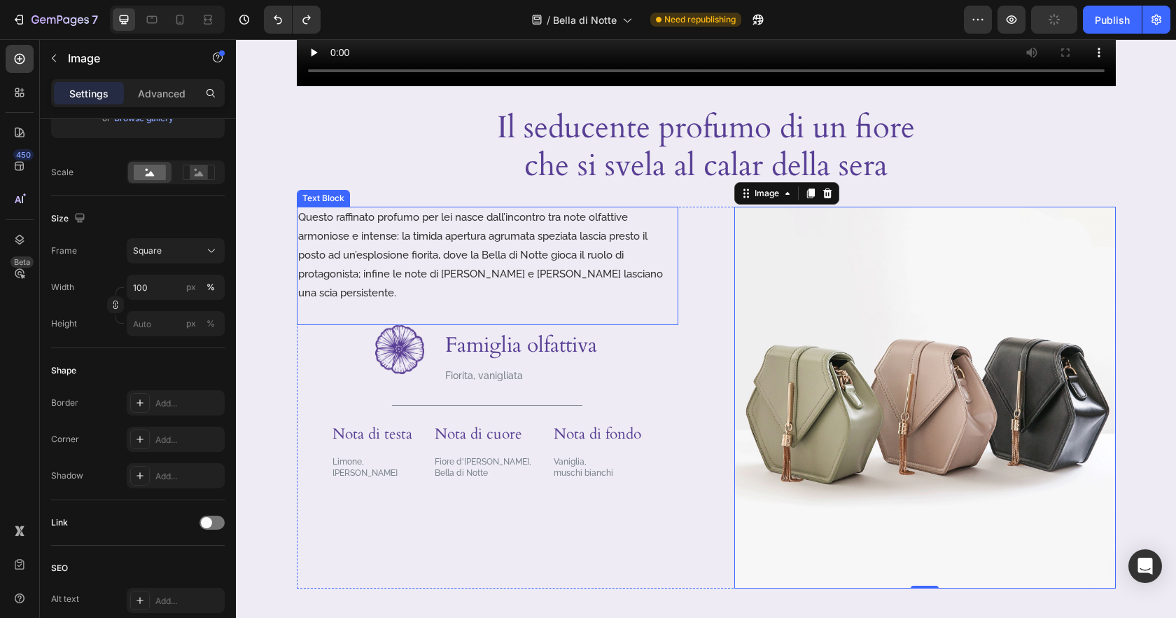
click at [605, 270] on p "Questo raffinato profumo per lei nasce dall’incontro tra note olfattive armonio…" at bounding box center [487, 255] width 379 height 95
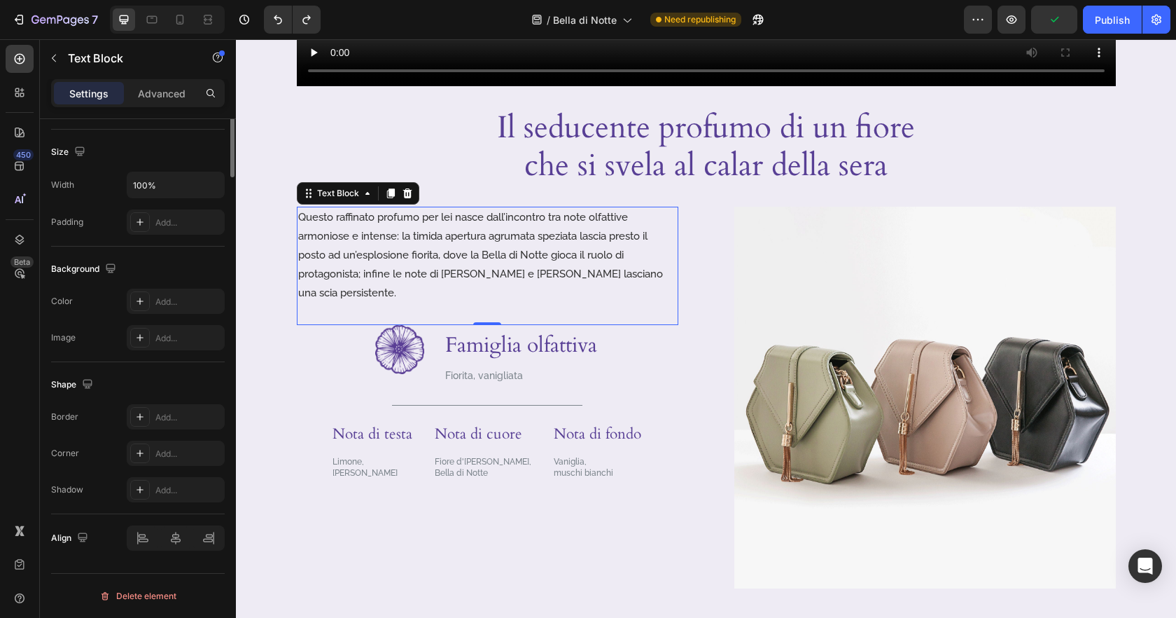
scroll to position [0, 0]
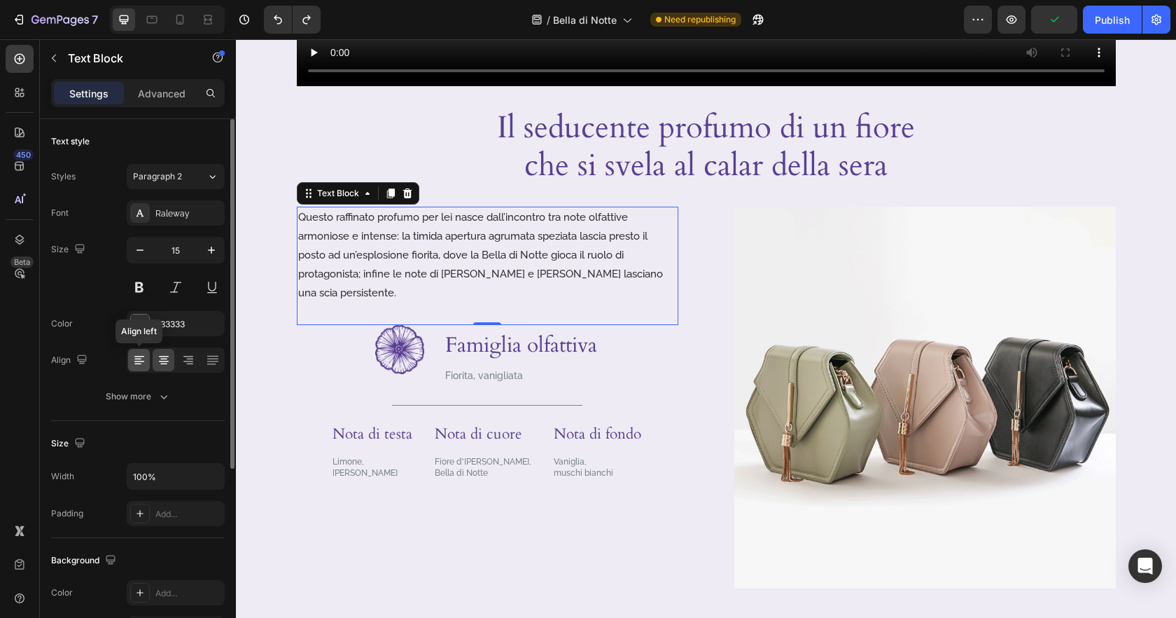
click at [131, 366] on div at bounding box center [139, 360] width 22 height 22
click at [150, 365] on div "Align left" at bounding box center [176, 359] width 98 height 25
click at [164, 361] on icon at bounding box center [164, 360] width 14 height 14
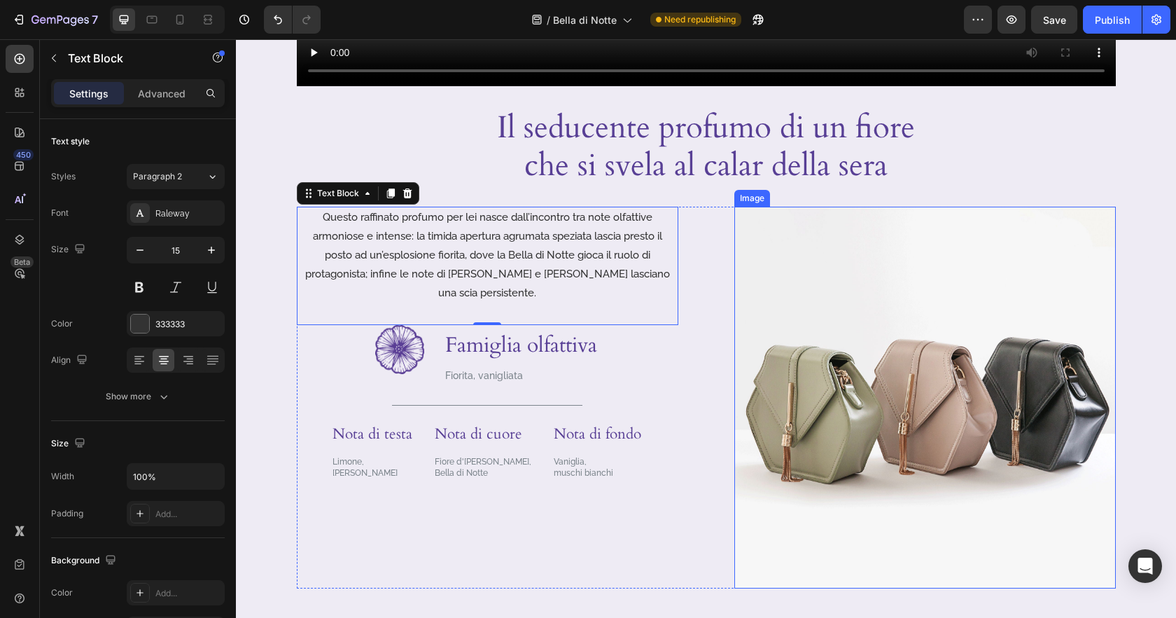
click at [777, 388] on img at bounding box center [925, 398] width 382 height 382
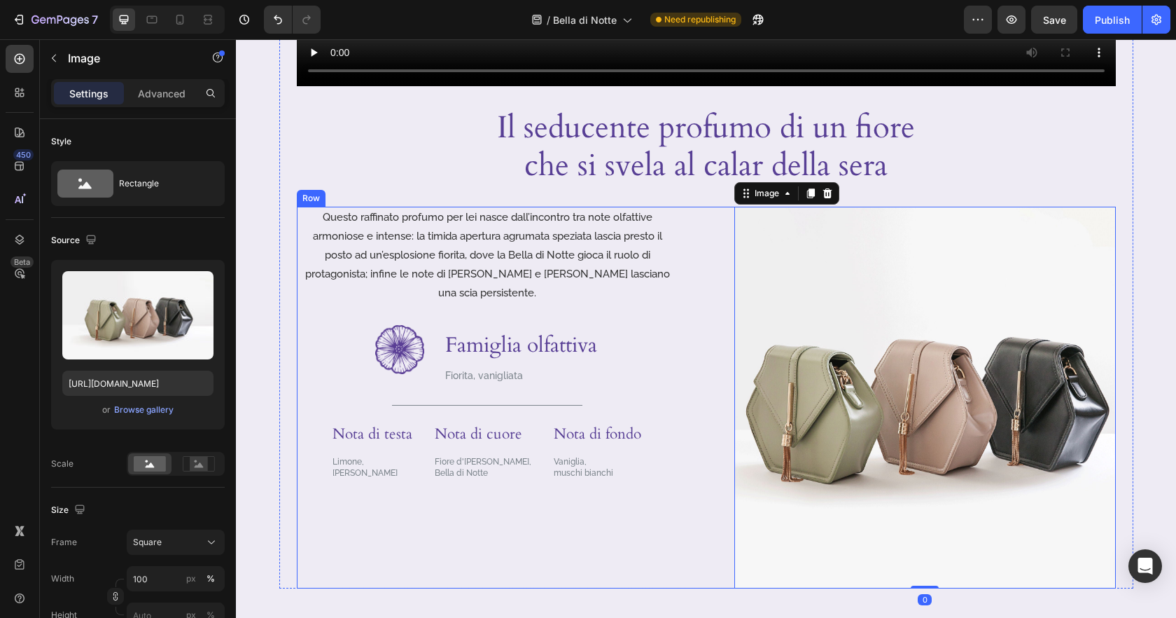
click at [685, 340] on div "Questo raffinato profumo per lei nasce dall’incontro tra note olfattive armonio…" at bounding box center [706, 398] width 819 height 382
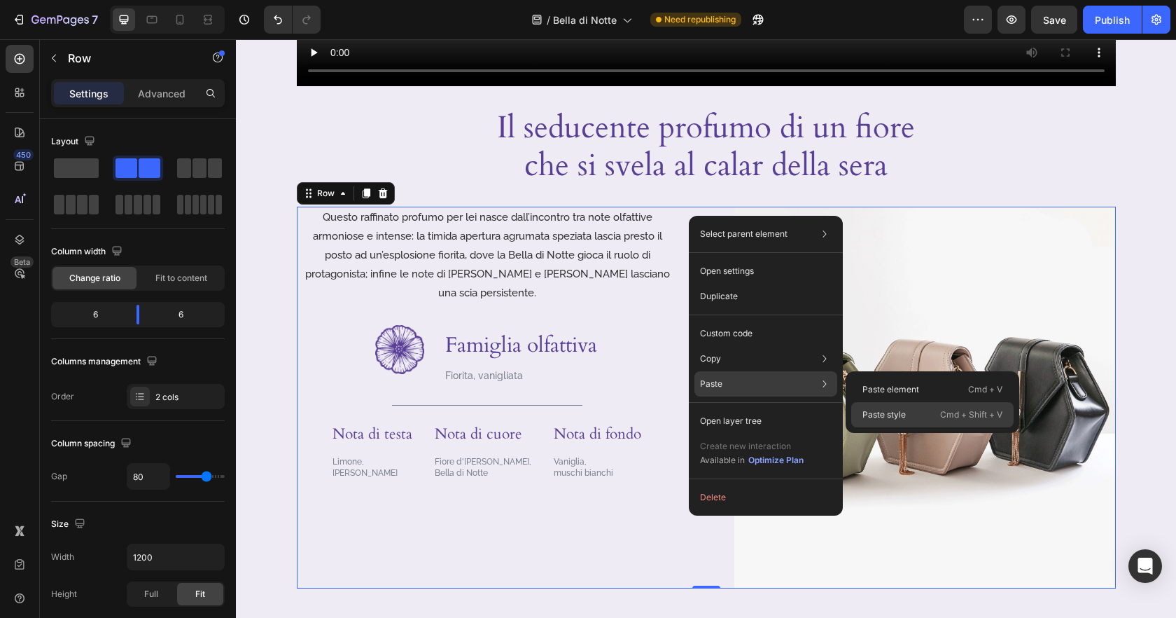
drag, startPoint x: 865, startPoint y: 412, endPoint x: 576, endPoint y: 316, distance: 305.5
click at [865, 412] on p "Paste style" at bounding box center [884, 414] width 43 height 13
type input "60"
type input "1400"
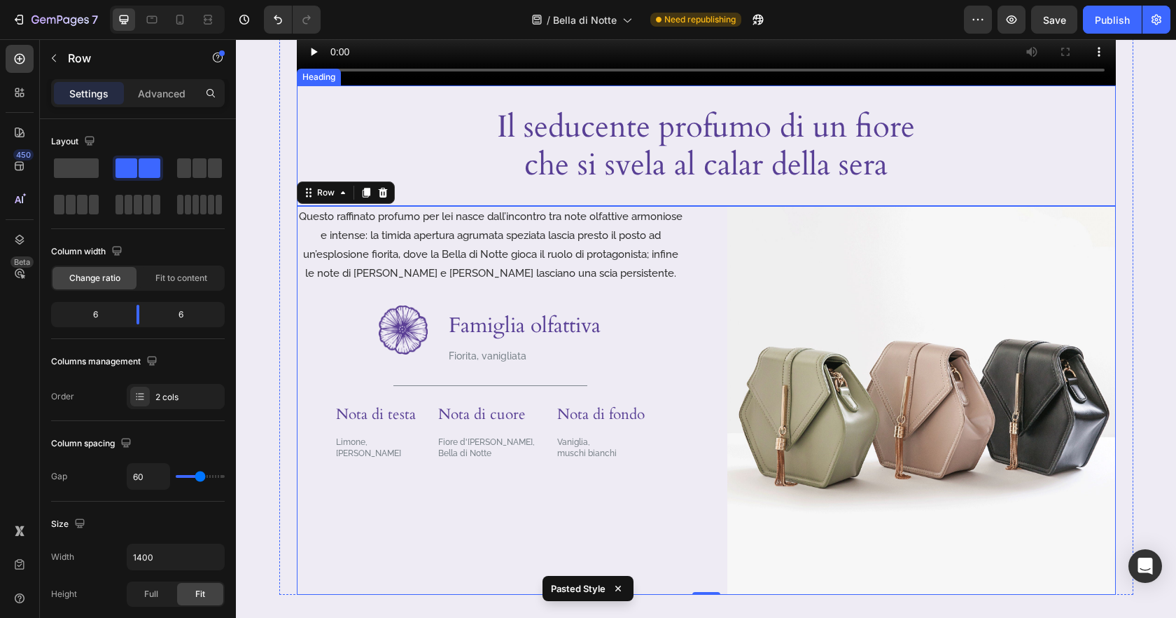
click at [335, 138] on div "Il seducente profumo di un fiore che si svela al calar della sera" at bounding box center [706, 145] width 819 height 78
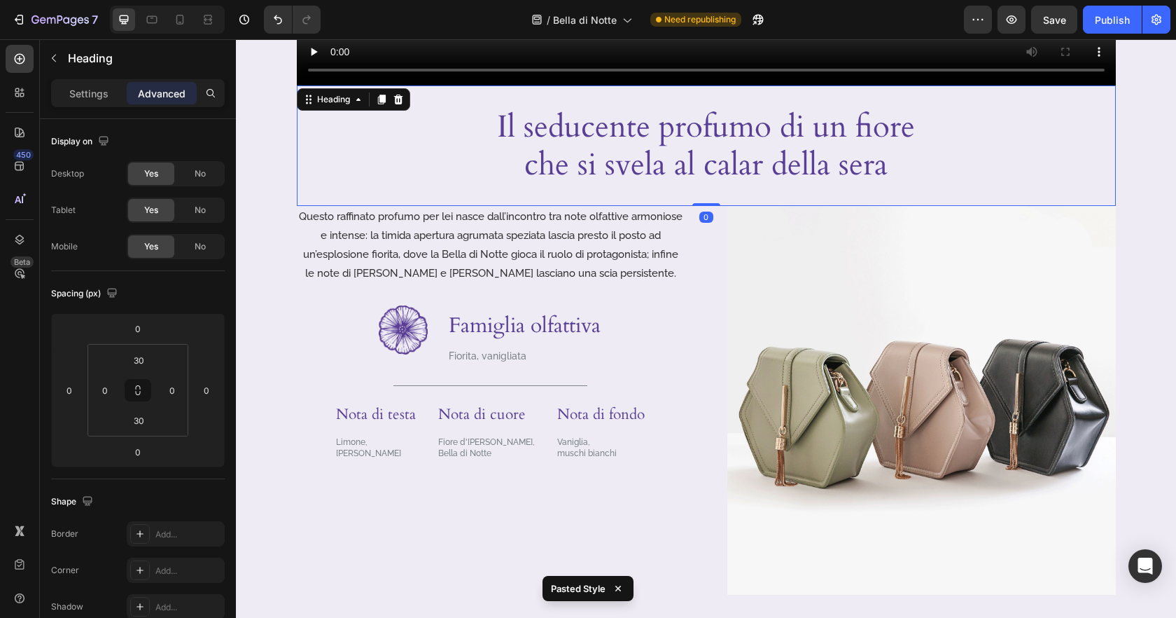
scroll to position [606, 0]
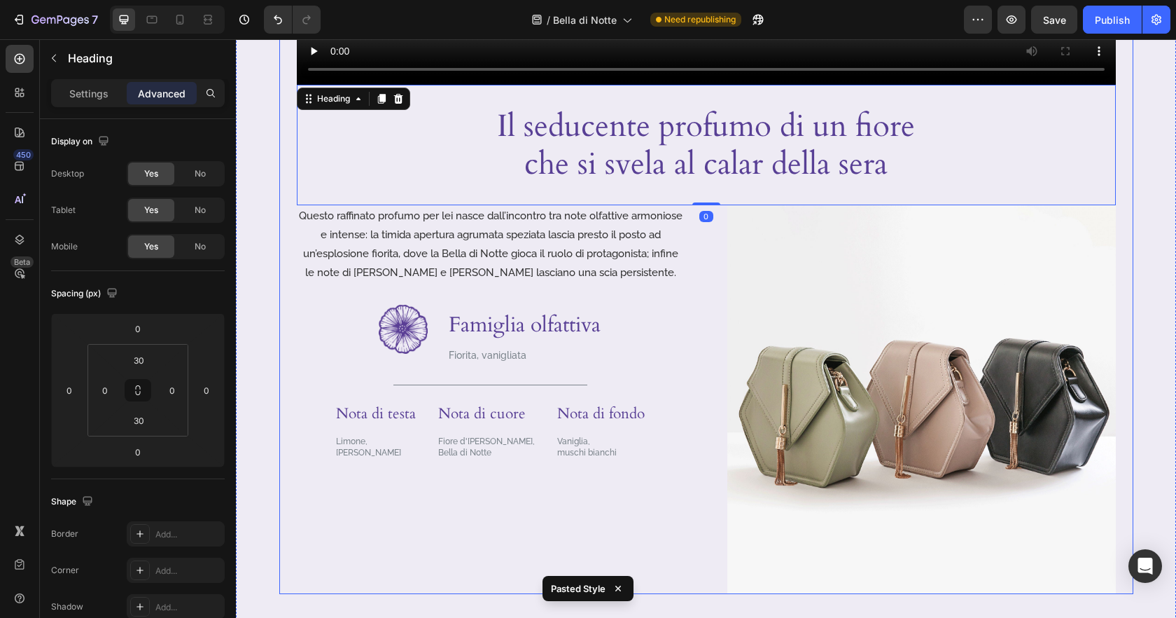
click at [277, 300] on div "Image Video Il seducente profumo di un fiore che si svela al calar della sera H…" at bounding box center [706, 171] width 940 height 1094
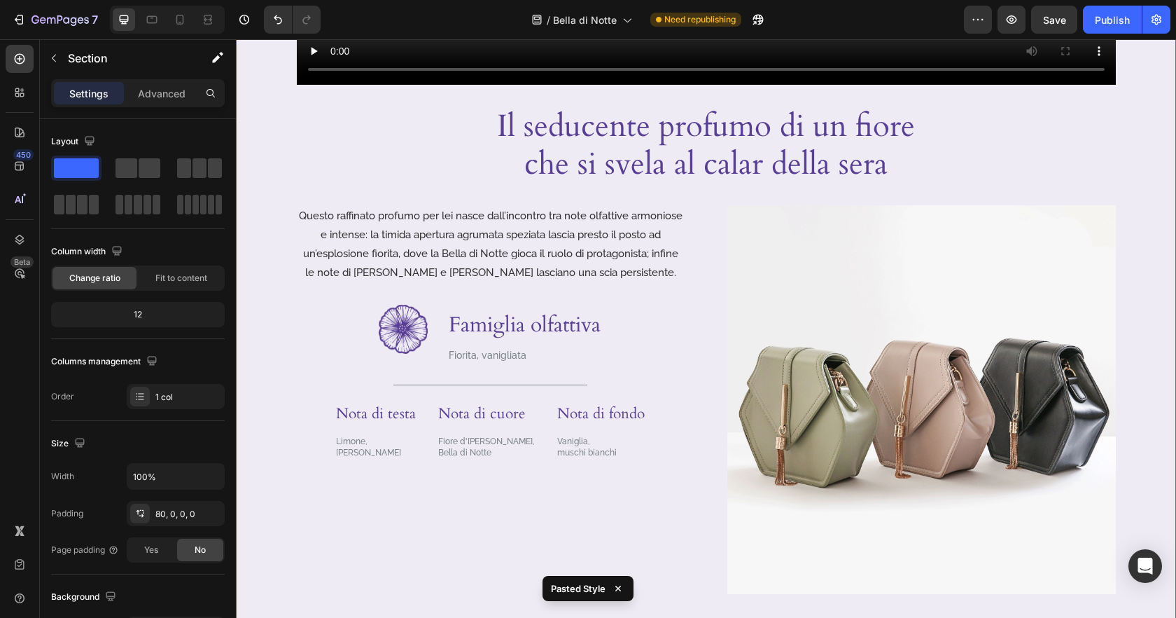
scroll to position [607, 0]
click at [314, 372] on div "Image Famiglia olfattiva Heading Fiorita, vanigliata Text Block Row" at bounding box center [491, 339] width 388 height 71
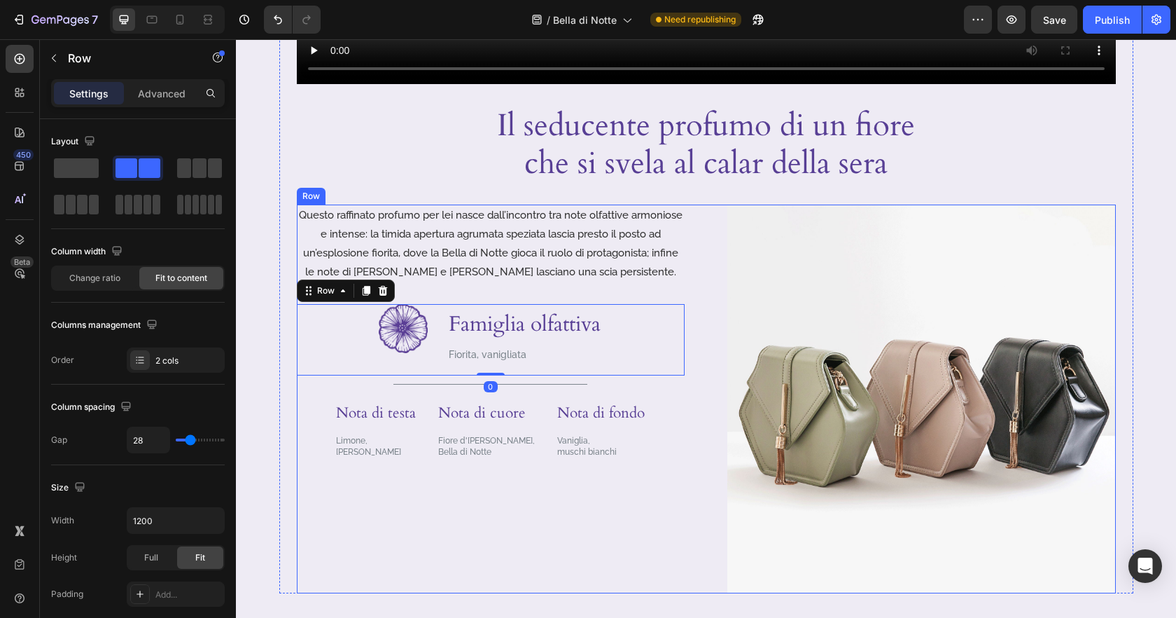
click at [315, 489] on div "Questo raffinato profumo per lei nasce dall’incontro tra note olfattive armonio…" at bounding box center [491, 398] width 389 height 389
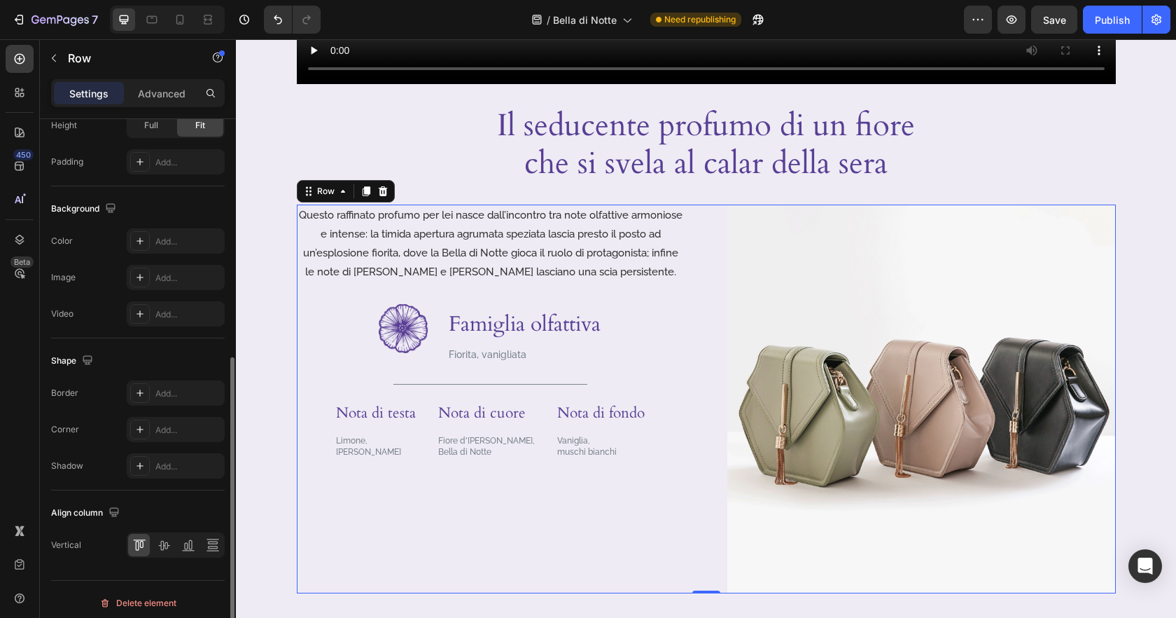
scroll to position [475, 0]
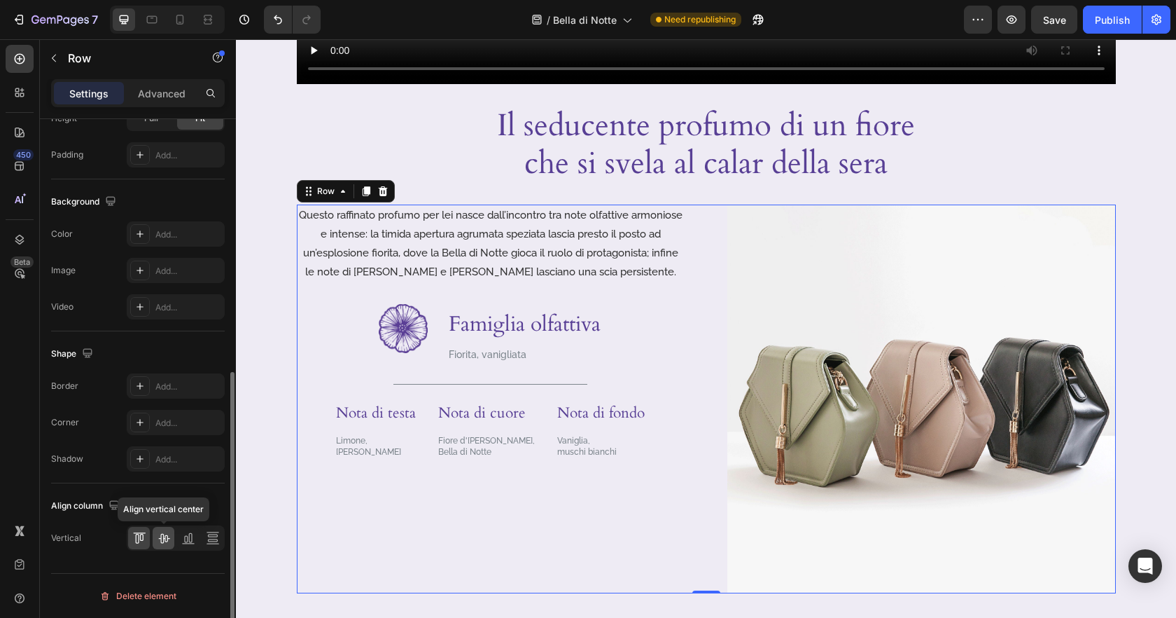
click at [157, 538] on icon at bounding box center [164, 538] width 14 height 14
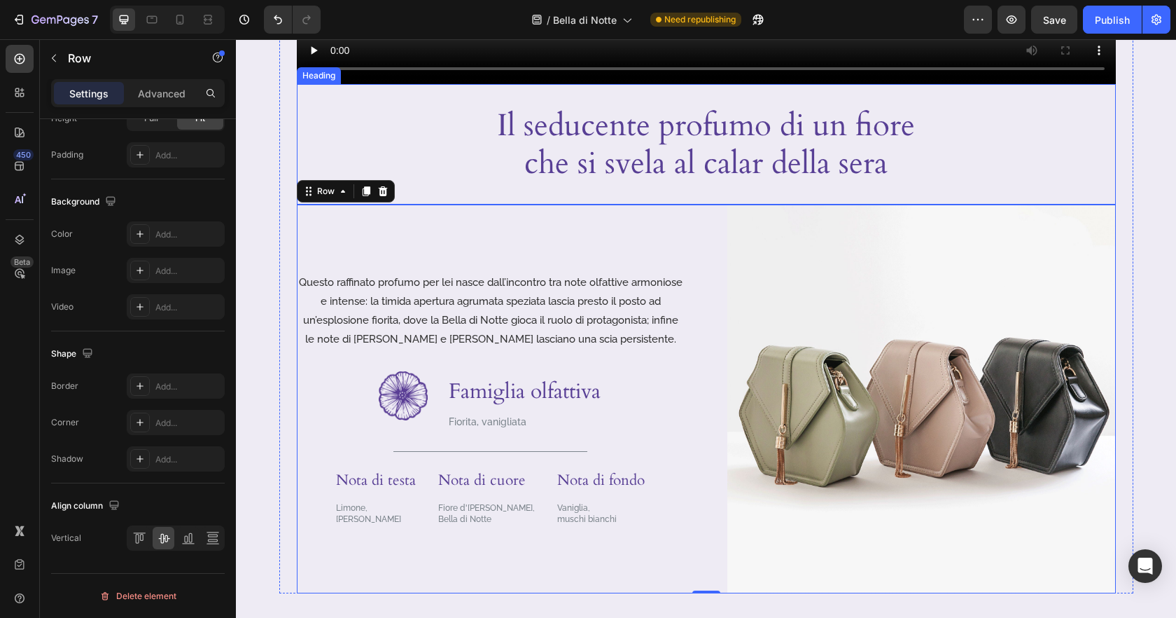
click at [316, 131] on div "Il seducente profumo di un fiore che si svela al calar della sera" at bounding box center [706, 144] width 819 height 78
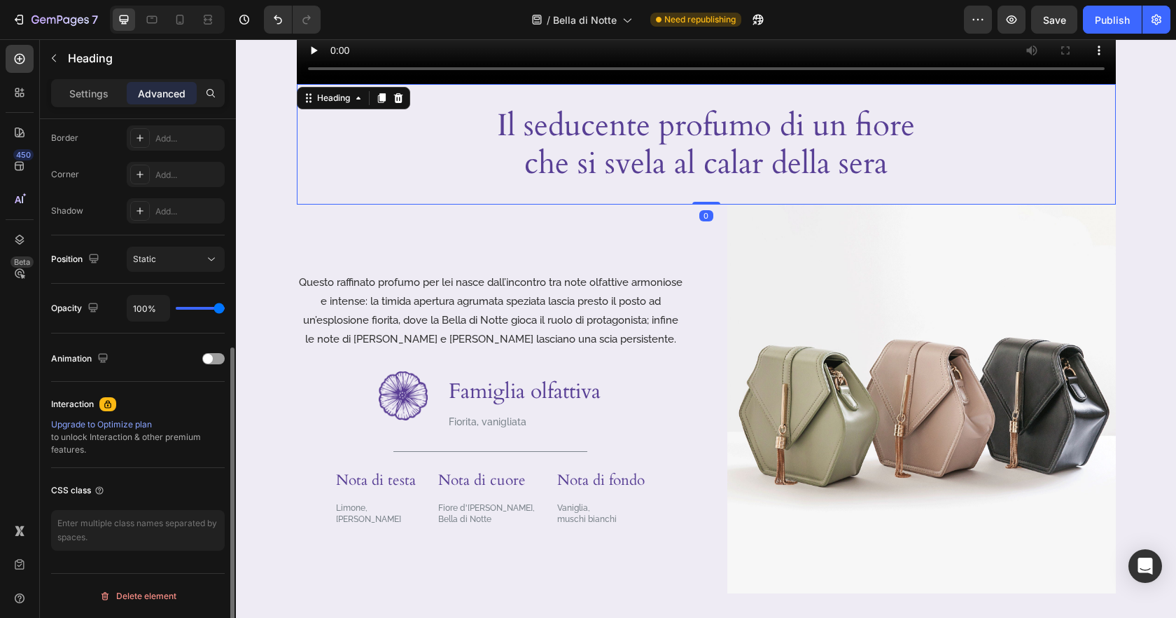
scroll to position [0, 0]
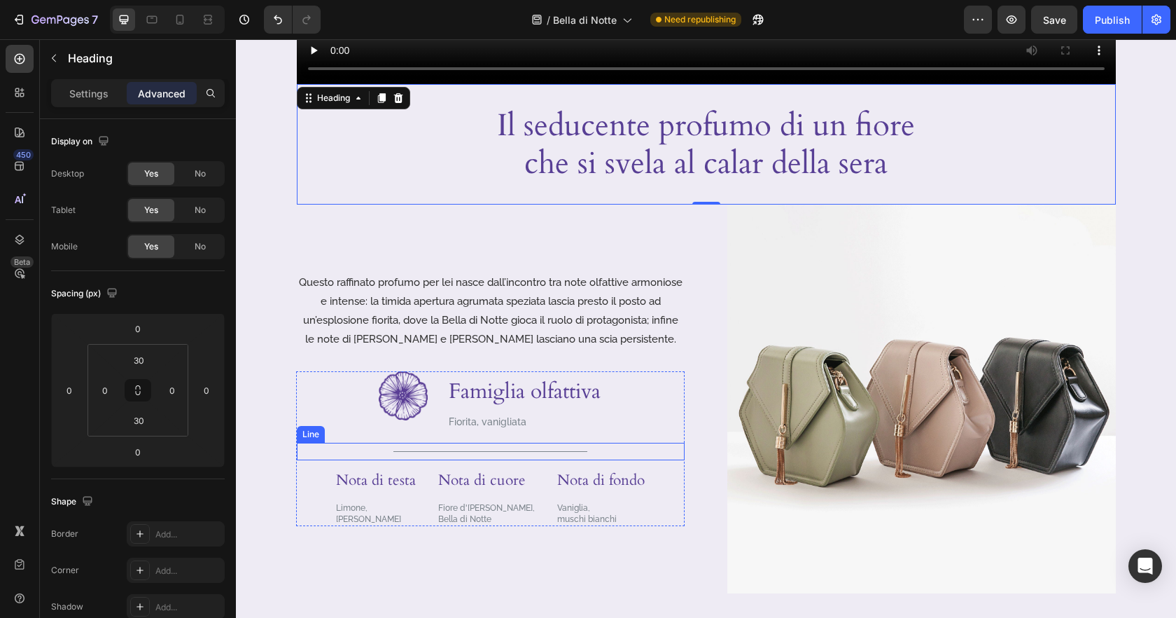
click at [513, 451] on div at bounding box center [490, 451] width 194 height 1
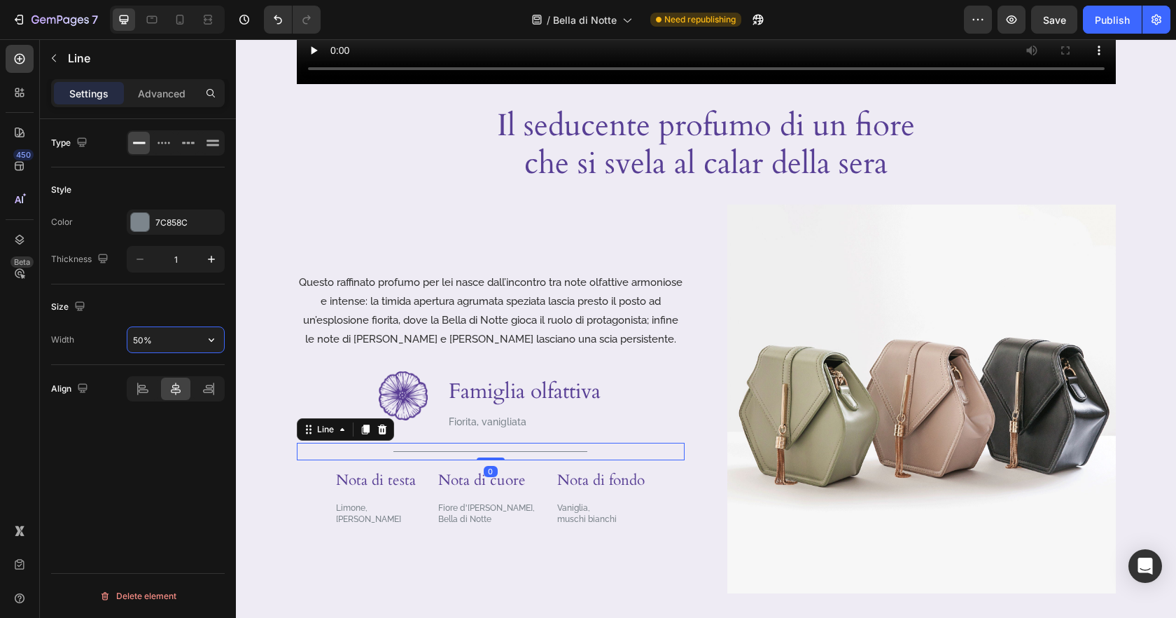
click at [153, 340] on input "50%" at bounding box center [175, 339] width 97 height 25
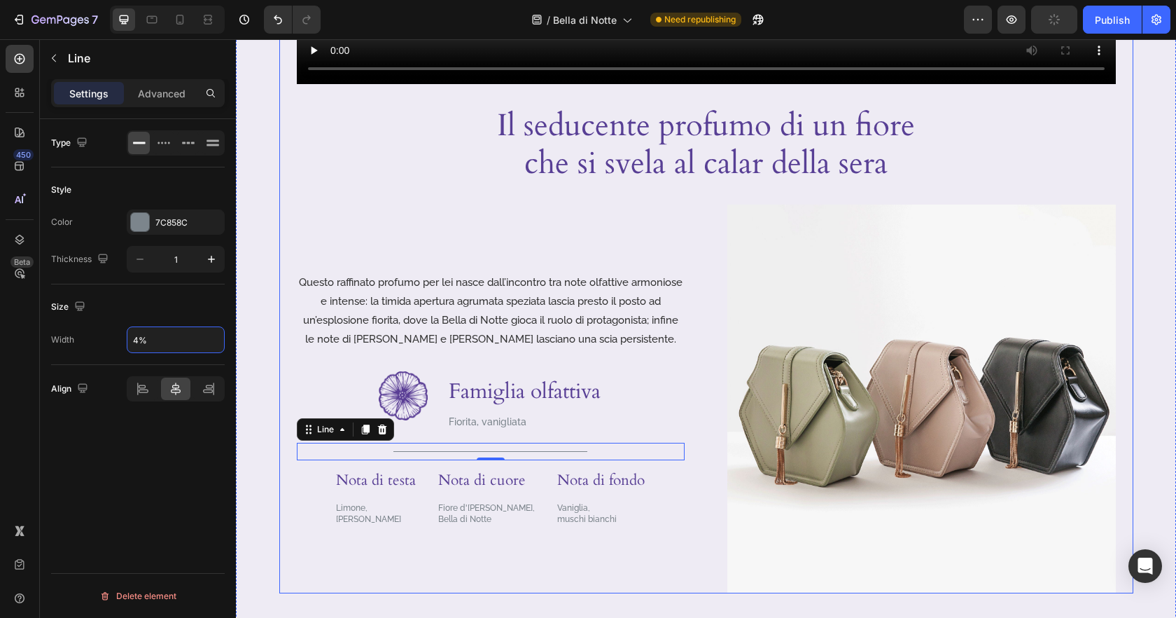
type input "40%"
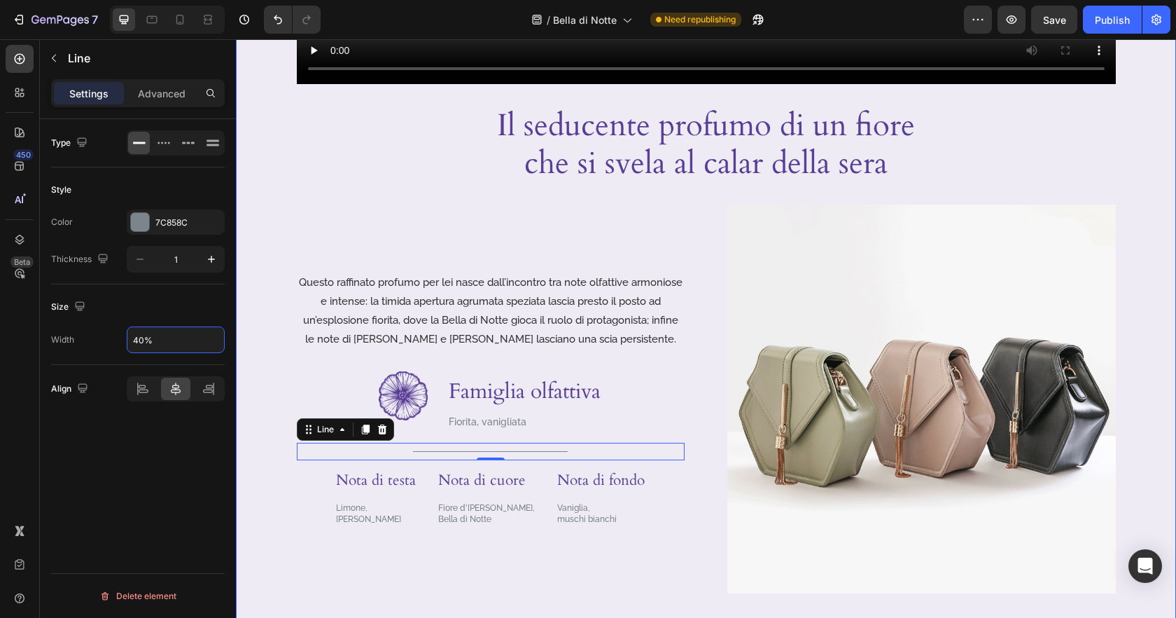
click at [251, 357] on div "Image Video Il seducente profumo di un fiore che si svela al calar della sera H…" at bounding box center [706, 170] width 940 height 1094
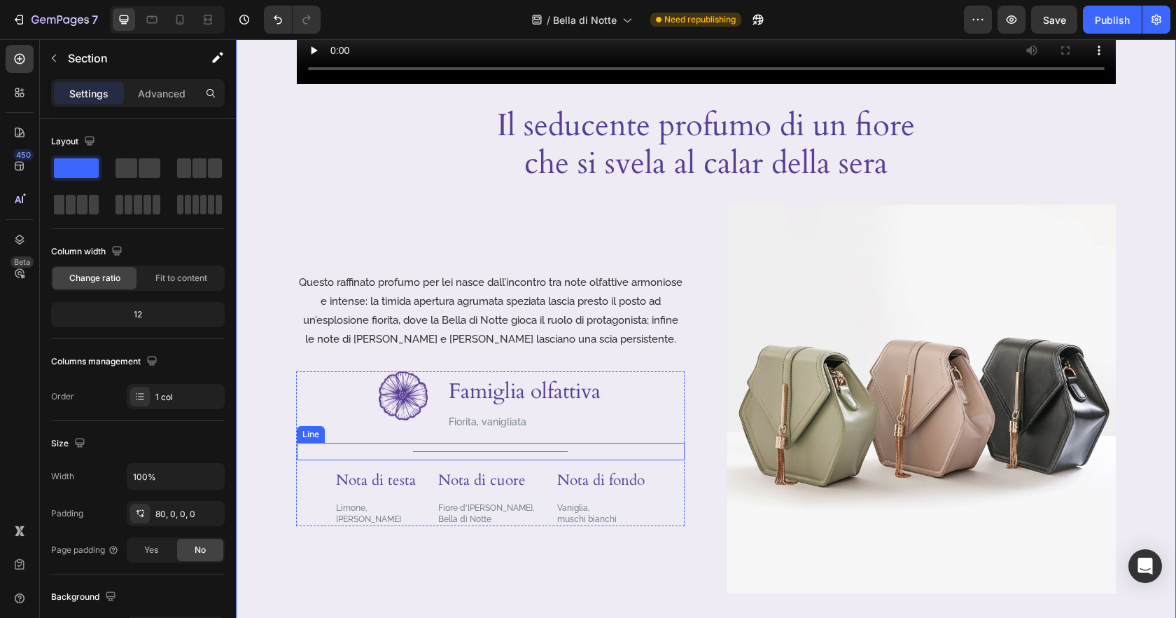
click at [530, 452] on div "Title Line" at bounding box center [491, 451] width 388 height 18
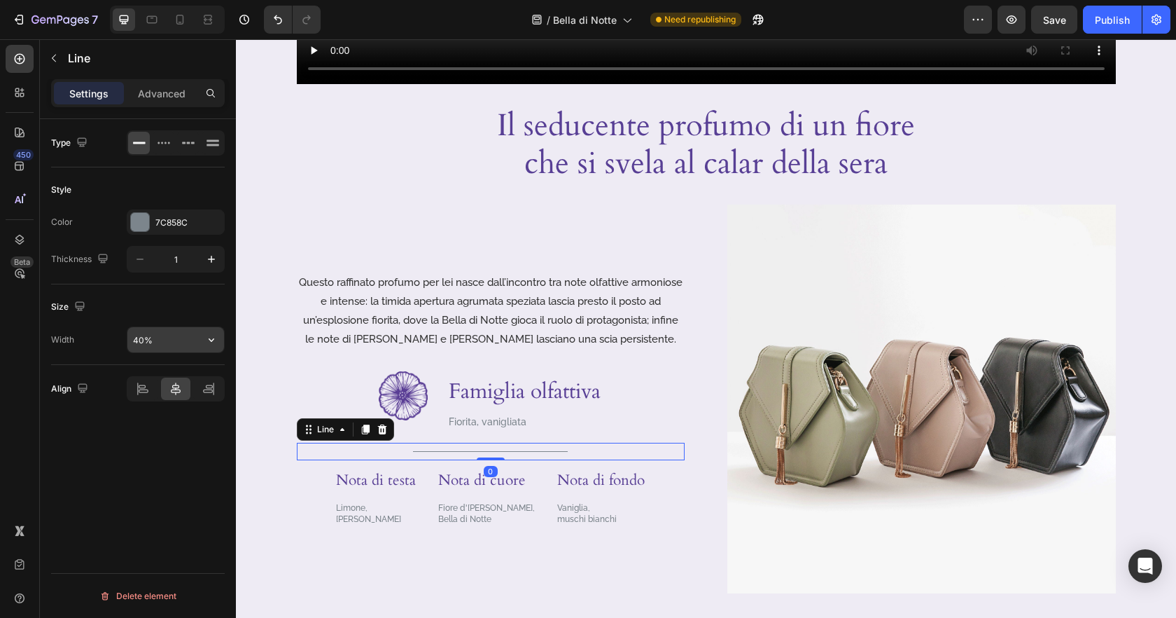
click at [134, 340] on input "40%" at bounding box center [175, 339] width 97 height 25
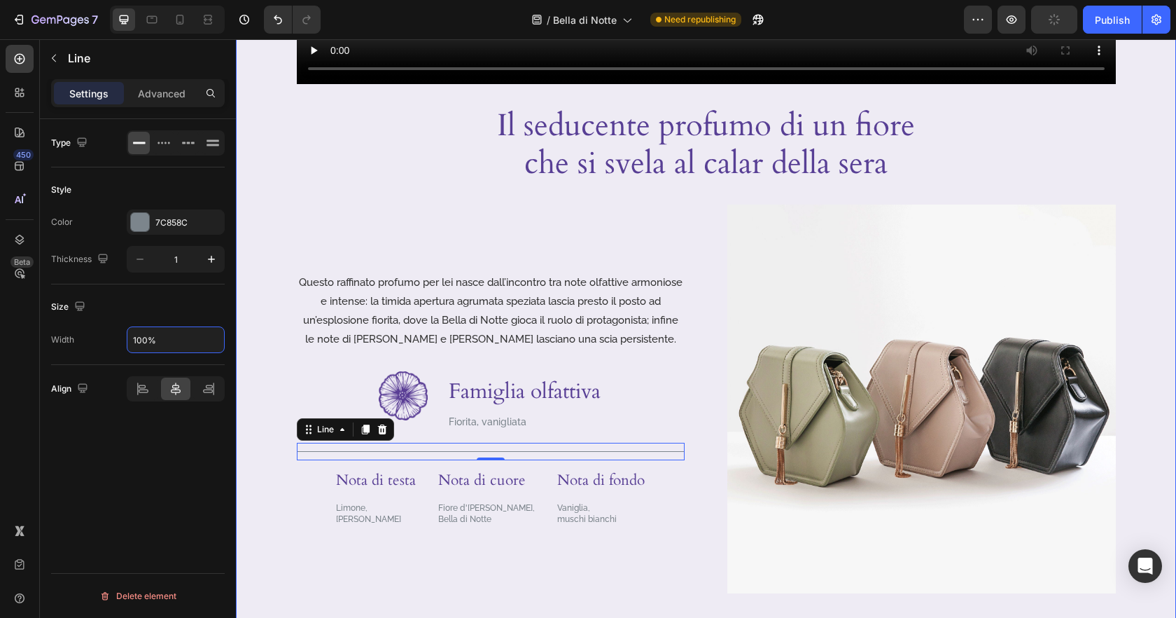
type input "100%"
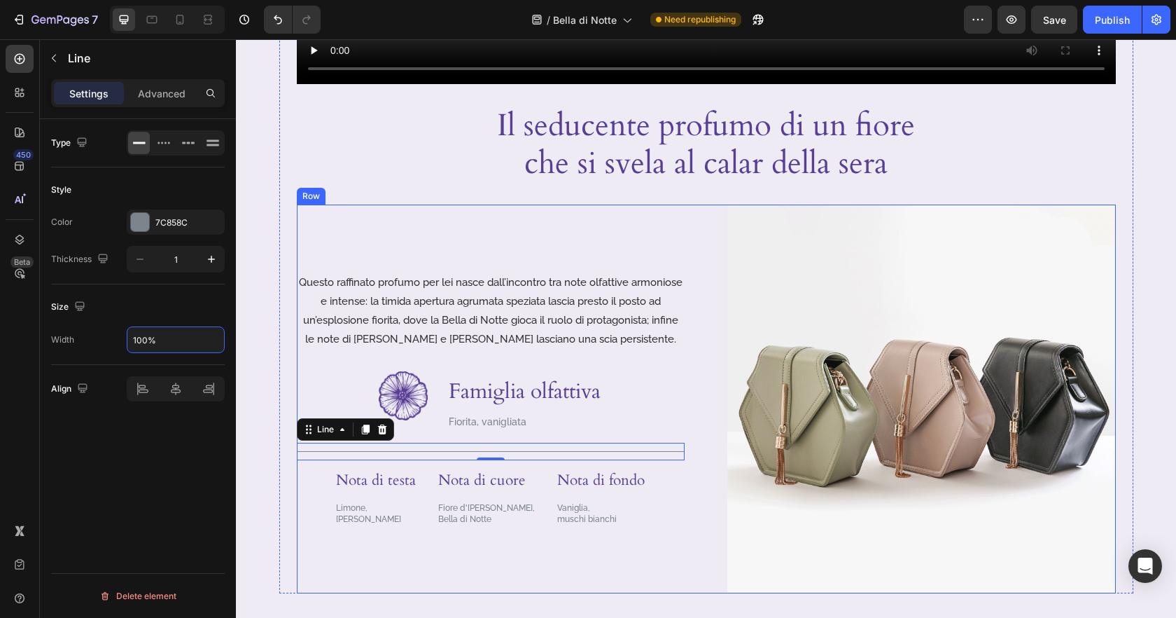
click at [620, 552] on div "Questo raffinato profumo per lei nasce dall’incontro tra note olfattive armonio…" at bounding box center [491, 398] width 389 height 389
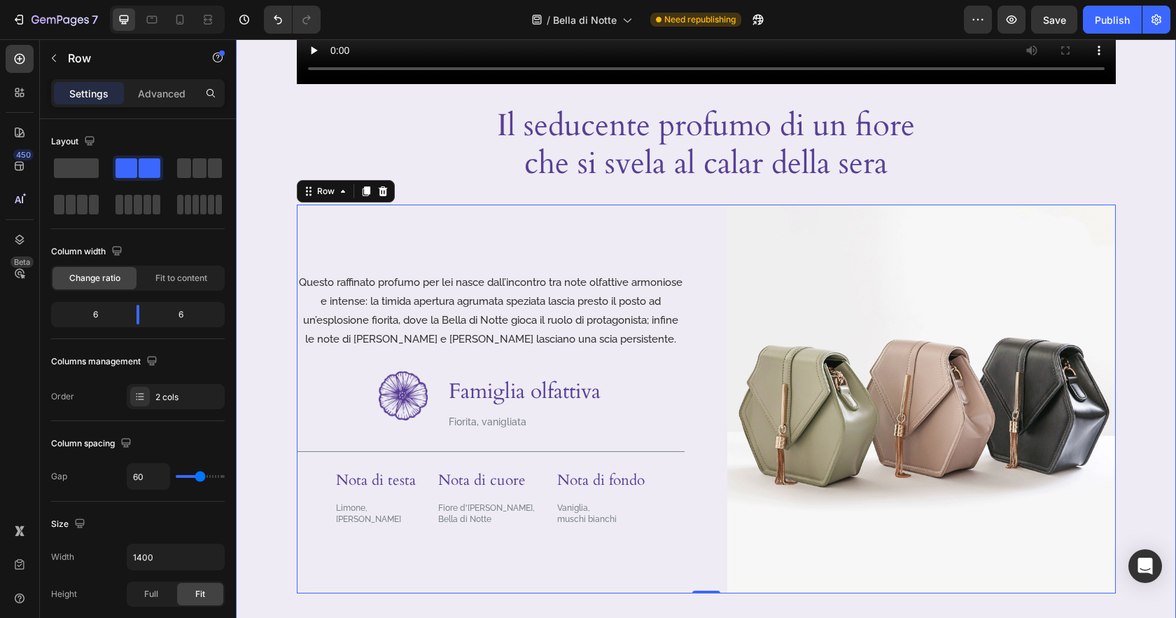
click at [260, 120] on div "Image Video Il seducente profumo di un fiore che si svela al calar della sera H…" at bounding box center [706, 170] width 940 height 1094
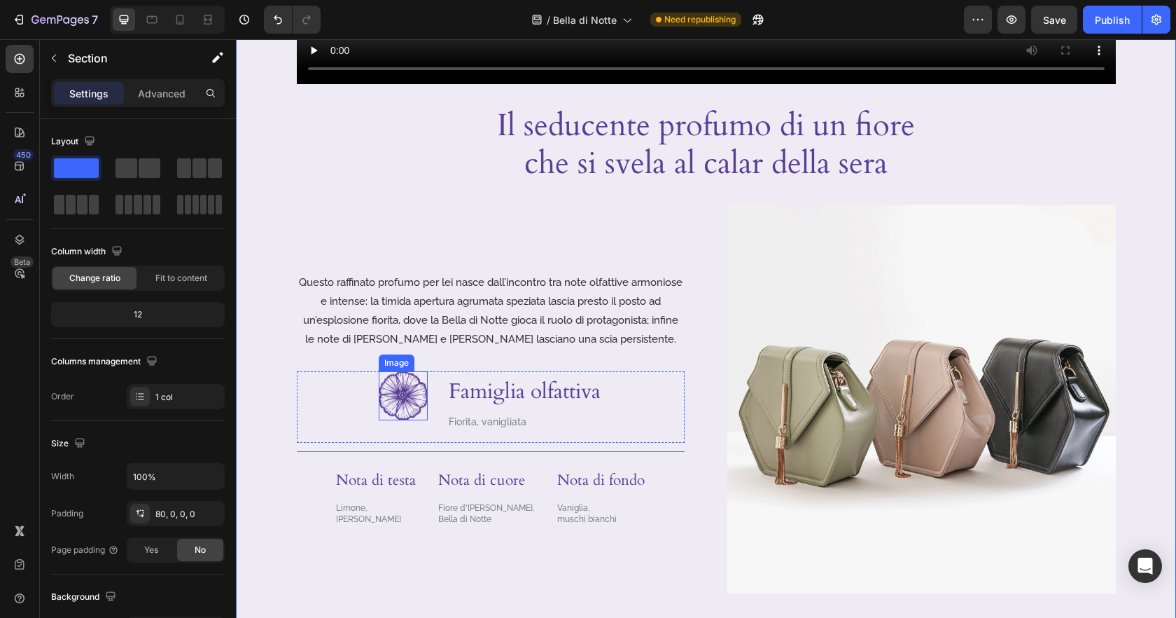
click at [419, 391] on img at bounding box center [403, 395] width 49 height 49
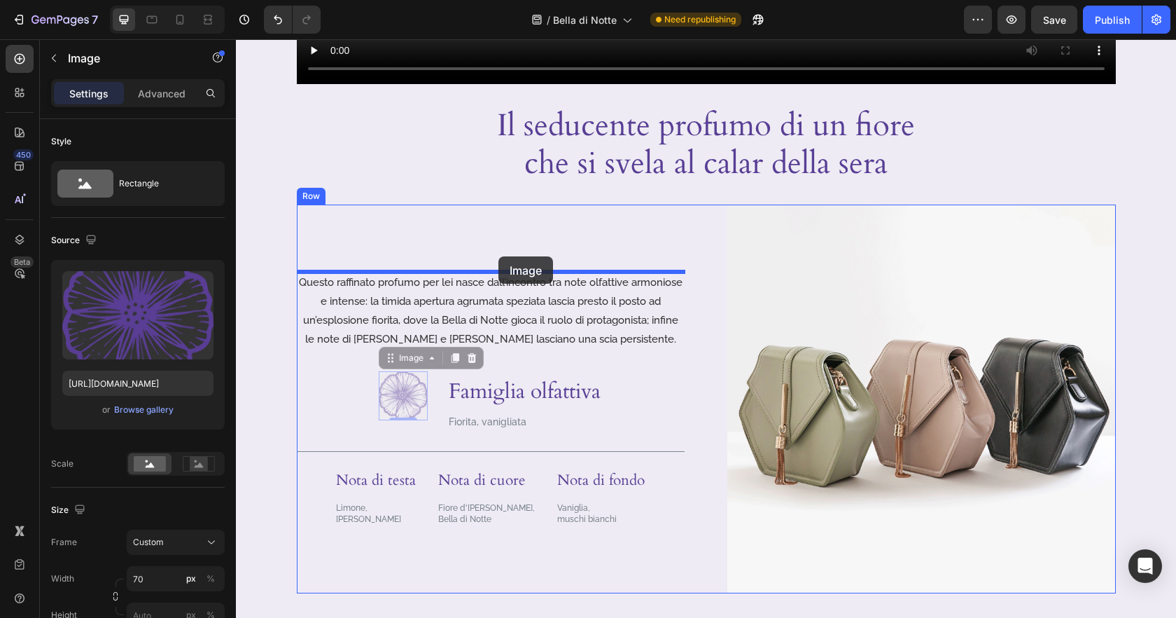
drag, startPoint x: 388, startPoint y: 361, endPoint x: 498, endPoint y: 256, distance: 152.5
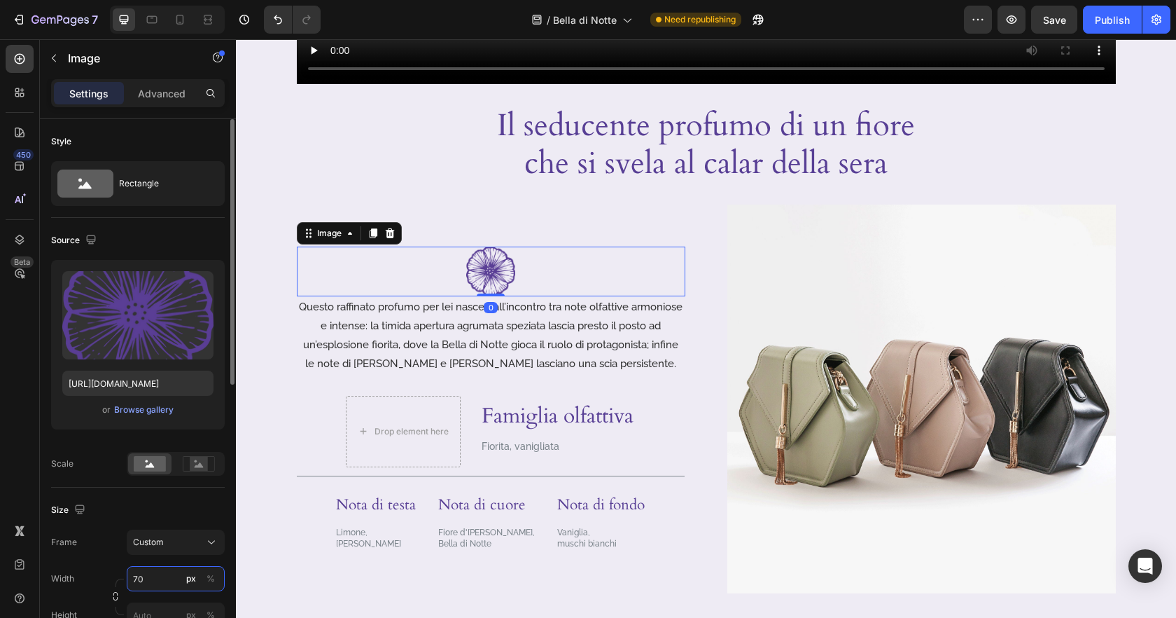
click at [152, 577] on input "70" at bounding box center [176, 578] width 98 height 25
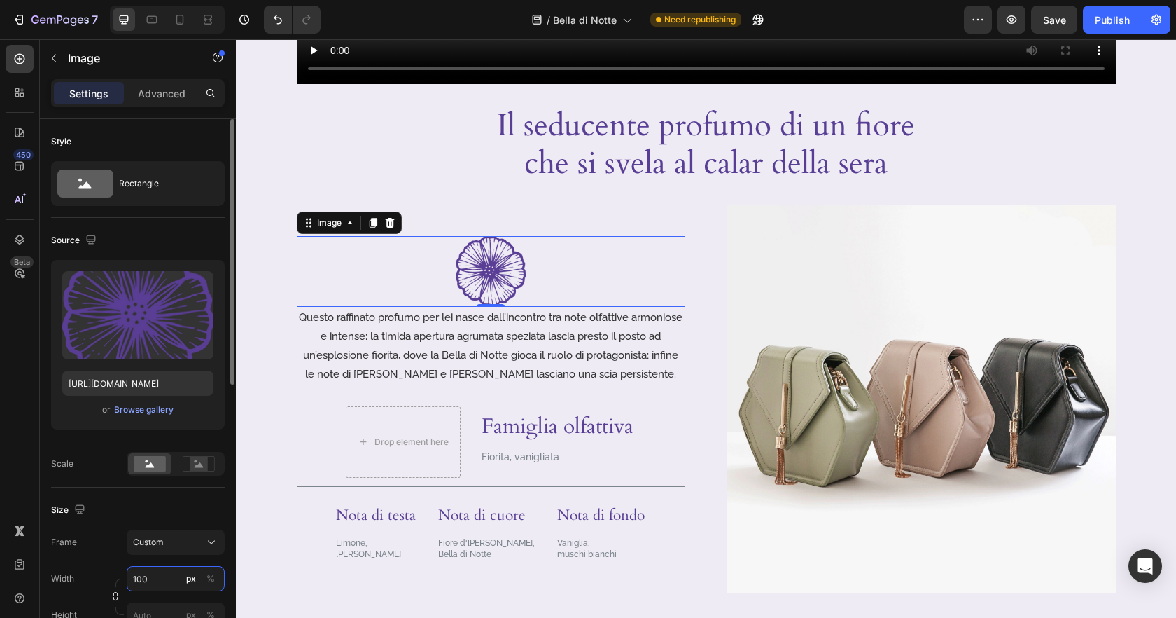
type input "100"
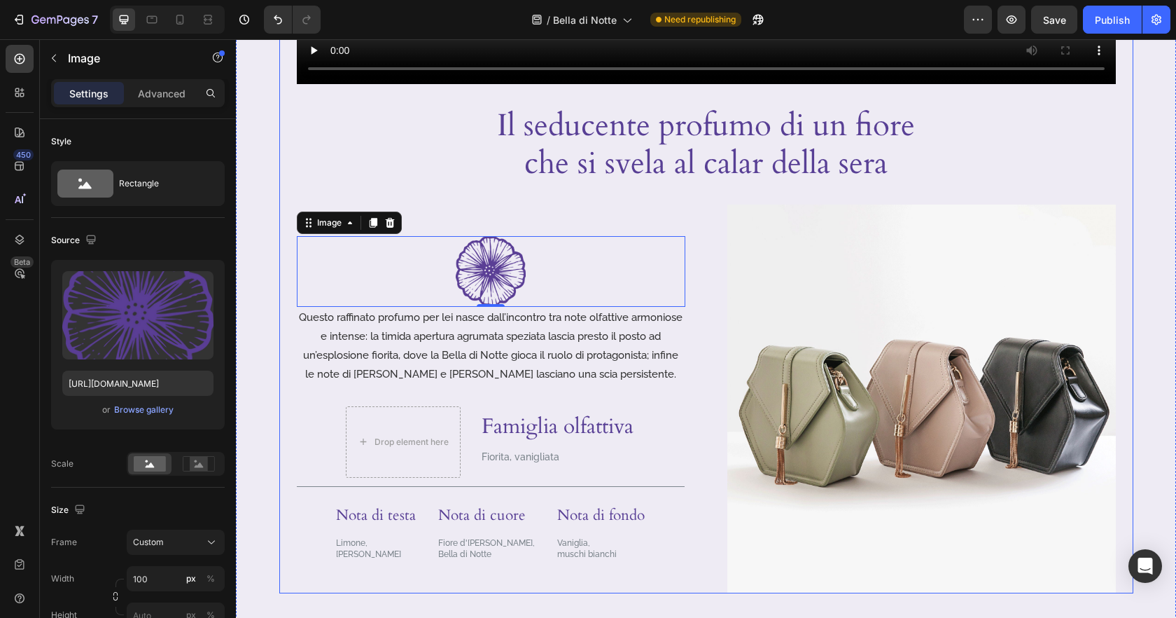
click at [295, 183] on div "Video Il seducente profumo di un fiore che si svela al calar della sera Heading…" at bounding box center [706, 108] width 854 height 970
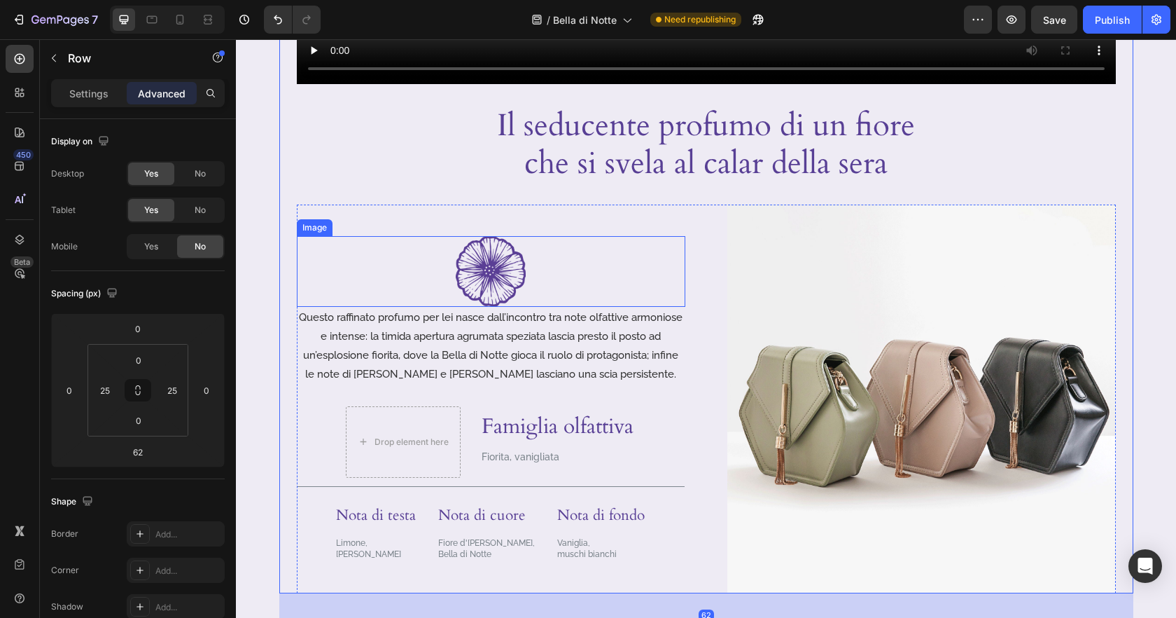
click at [483, 281] on img at bounding box center [491, 271] width 70 height 71
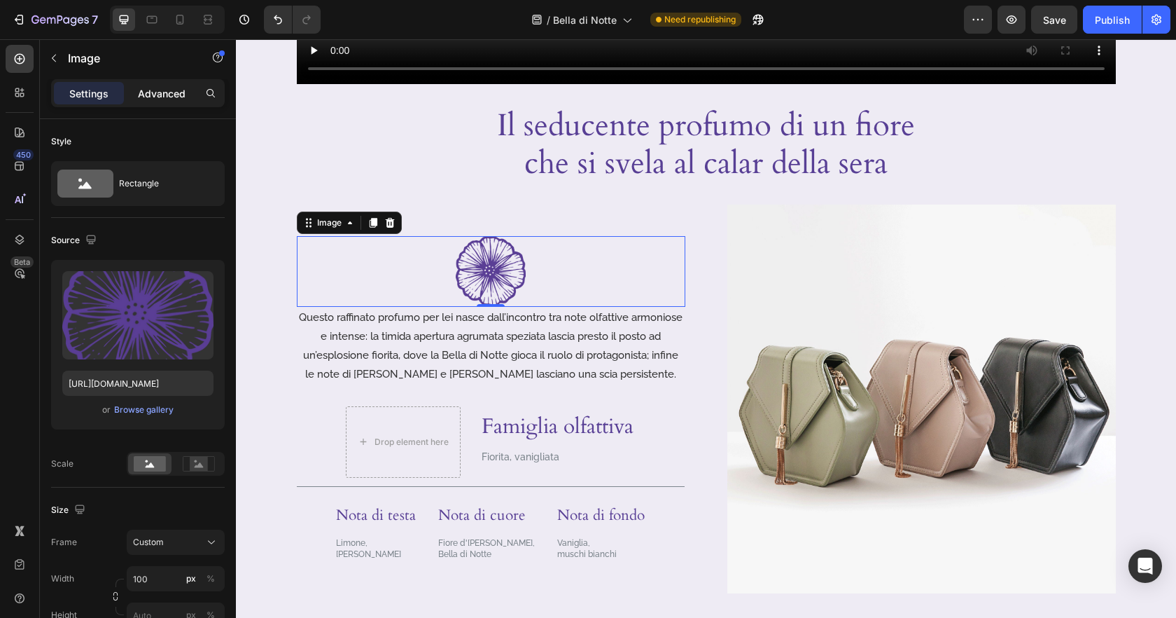
click at [162, 95] on p "Advanced" at bounding box center [162, 93] width 48 height 15
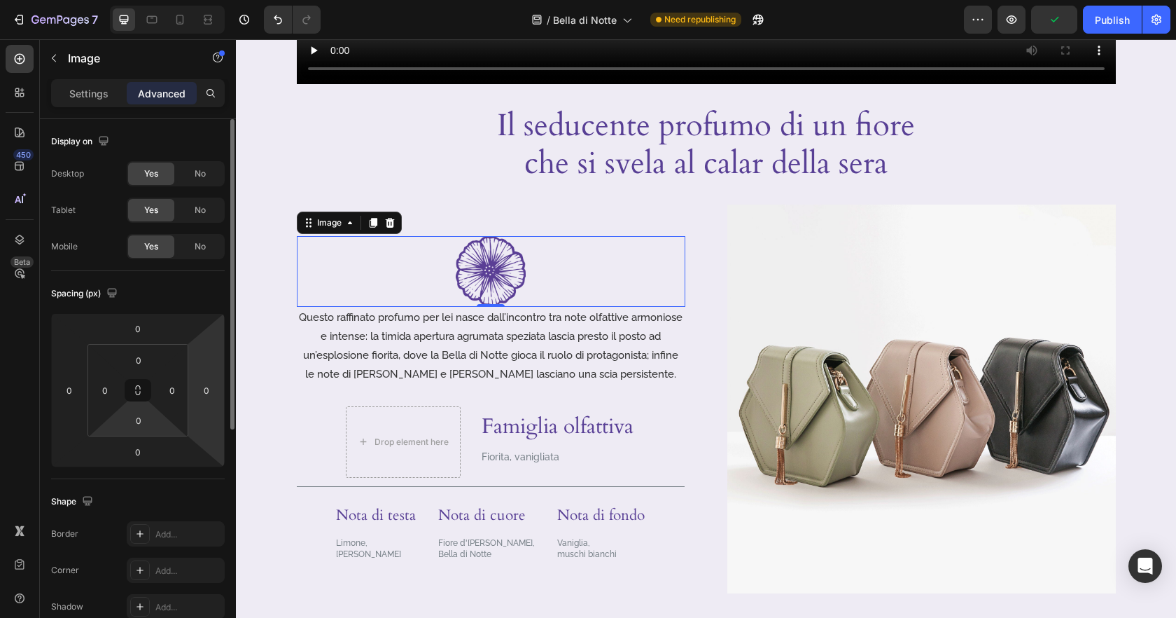
drag, startPoint x: 140, startPoint y: 418, endPoint x: 203, endPoint y: 405, distance: 64.3
click at [140, 418] on input "0" at bounding box center [139, 420] width 28 height 21
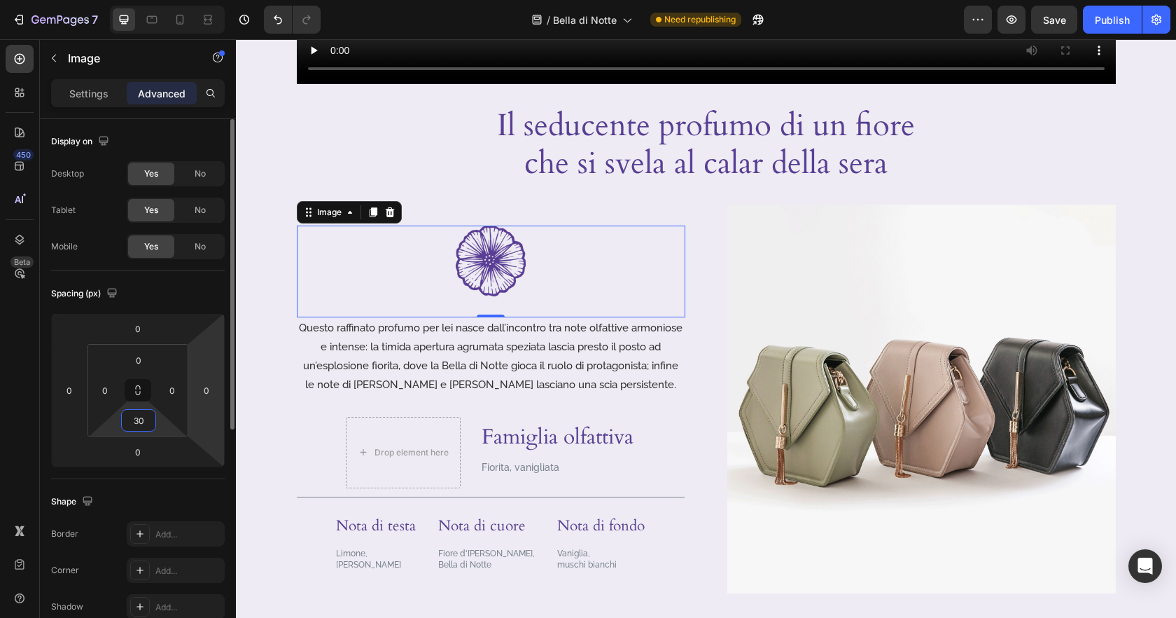
type input "30"
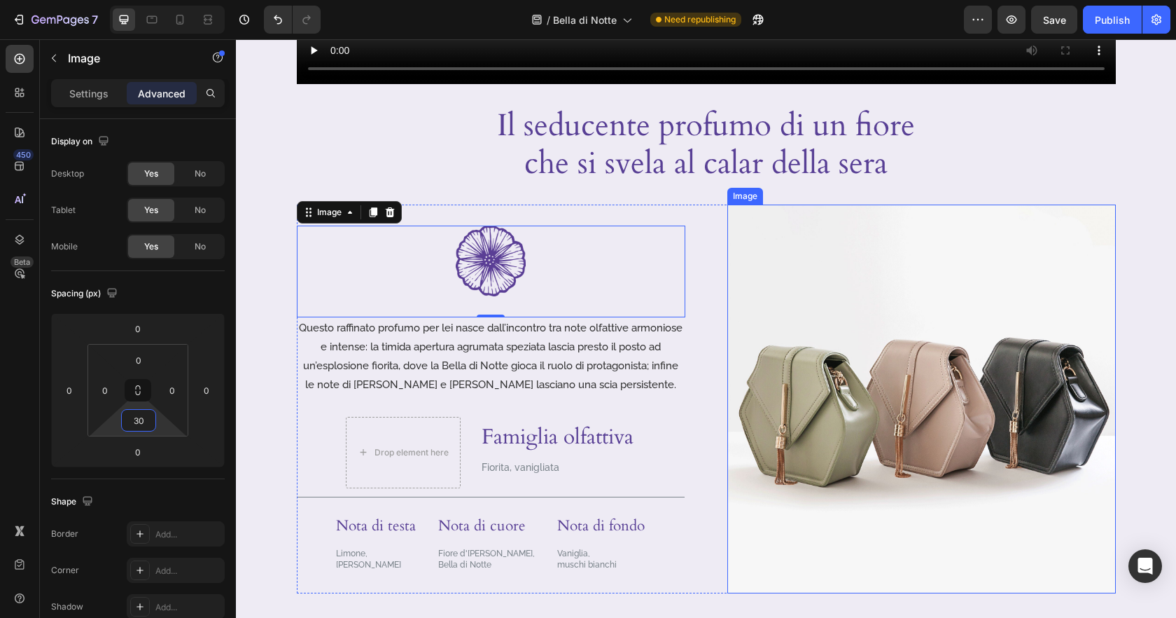
click at [849, 356] on img at bounding box center [921, 398] width 389 height 389
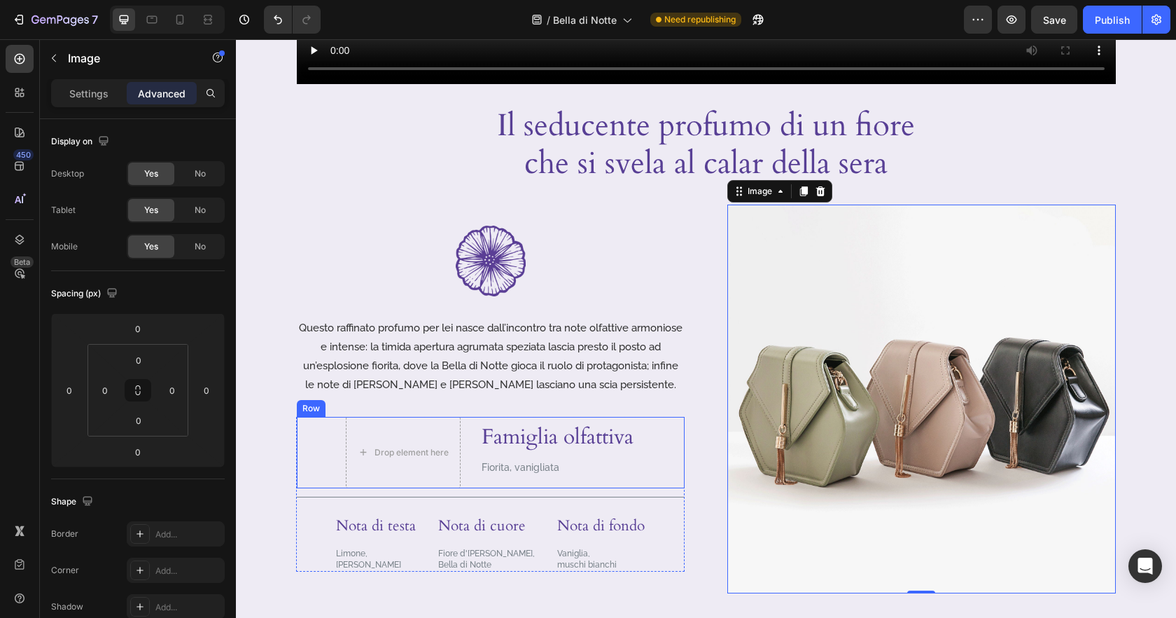
click at [660, 463] on div "Drop element here Famiglia olfattiva Heading Fiorita, vanigliata Text Block Row" at bounding box center [491, 452] width 388 height 71
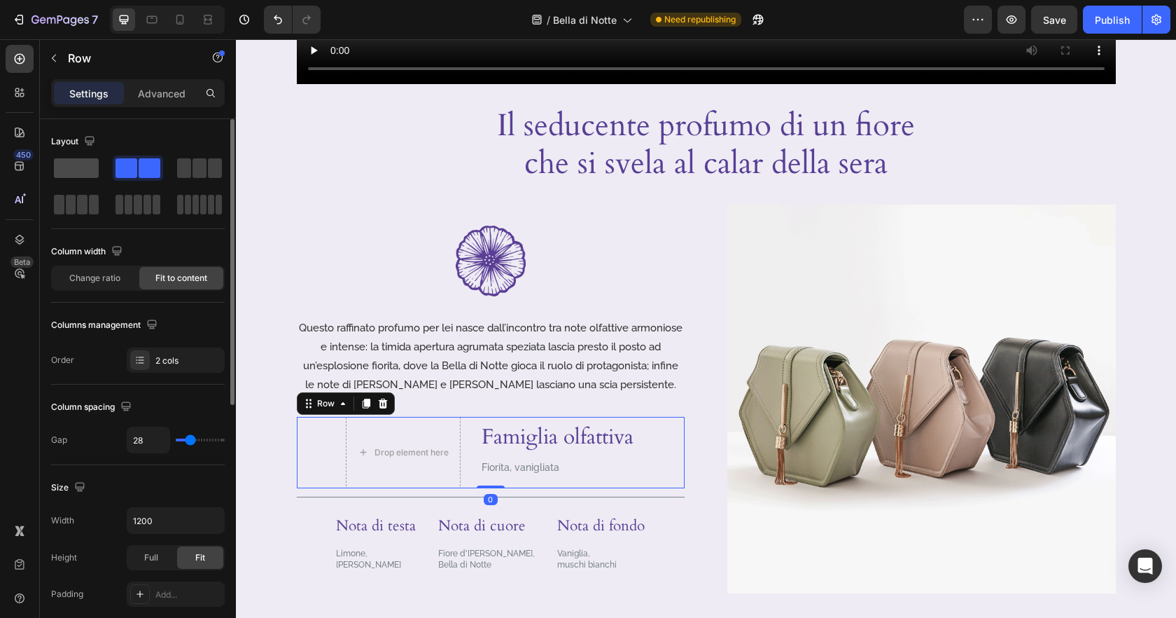
click at [85, 172] on span at bounding box center [76, 168] width 45 height 20
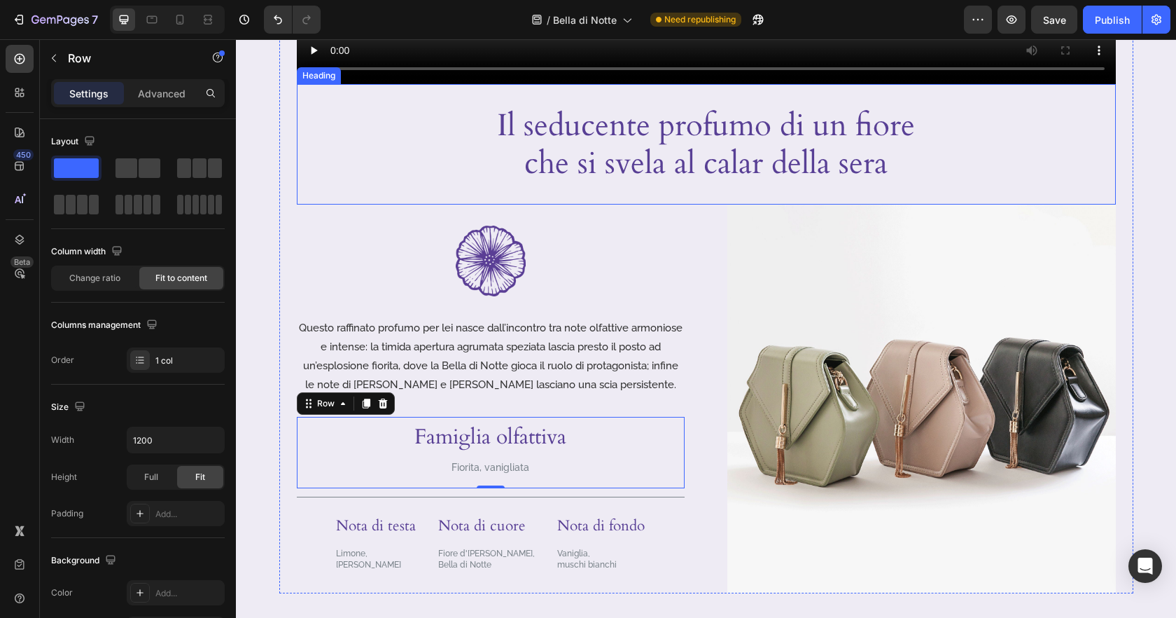
click at [386, 126] on div "Il seducente profumo di un fiore che si svela al calar della sera" at bounding box center [706, 144] width 819 height 78
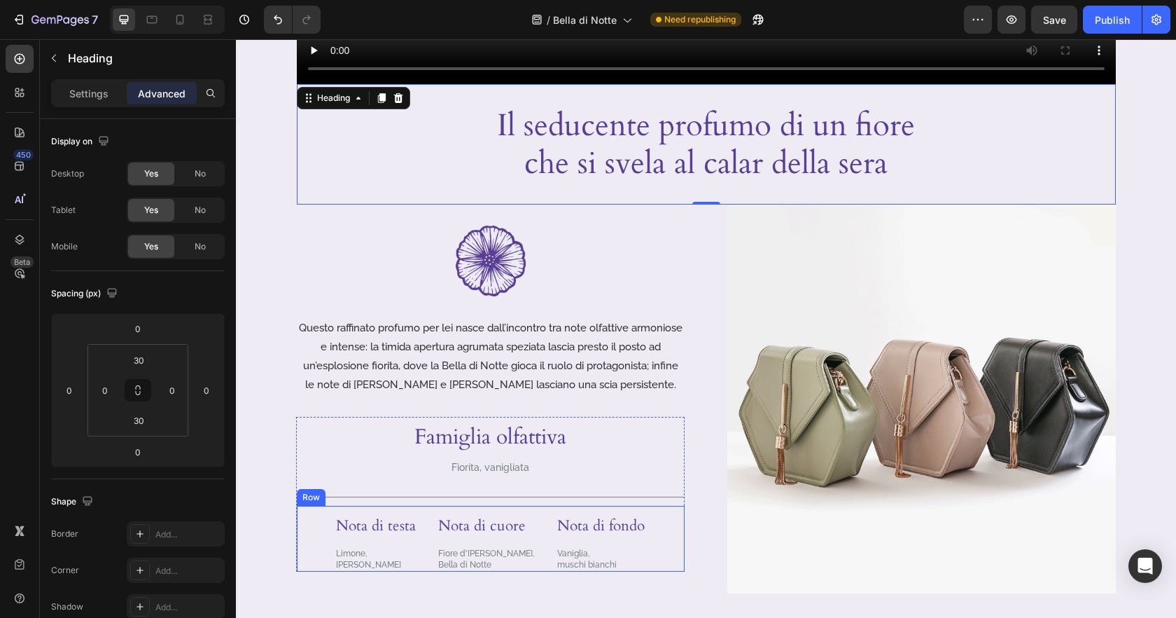
click at [646, 560] on div "Nota di testa Heading Limone, Pepe rosa Text Block Nota di cuore Heading Fiore …" at bounding box center [491, 538] width 388 height 66
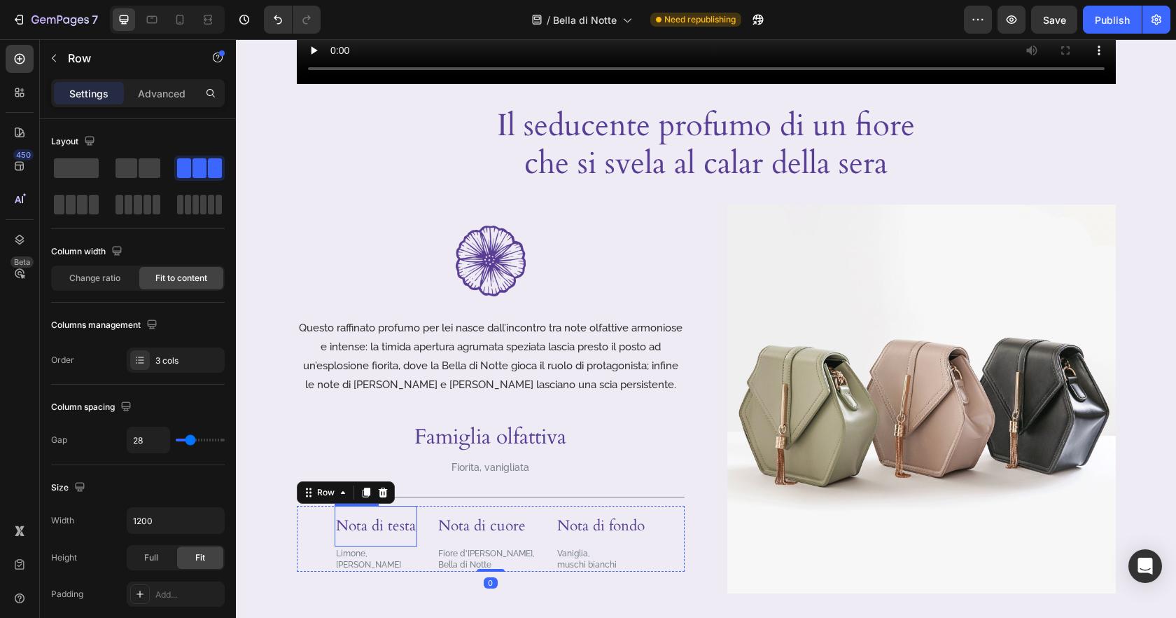
click at [391, 533] on h3 "Nota di testa" at bounding box center [376, 525] width 83 height 41
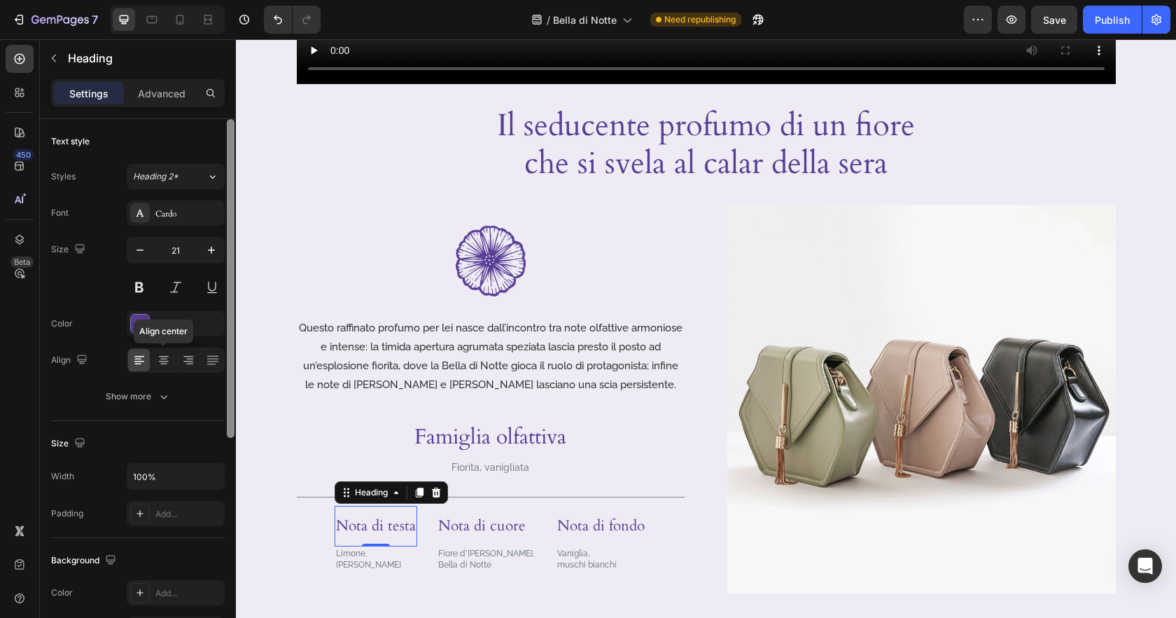
drag, startPoint x: 162, startPoint y: 356, endPoint x: 228, endPoint y: 407, distance: 83.3
click at [162, 356] on icon at bounding box center [164, 356] width 10 height 1
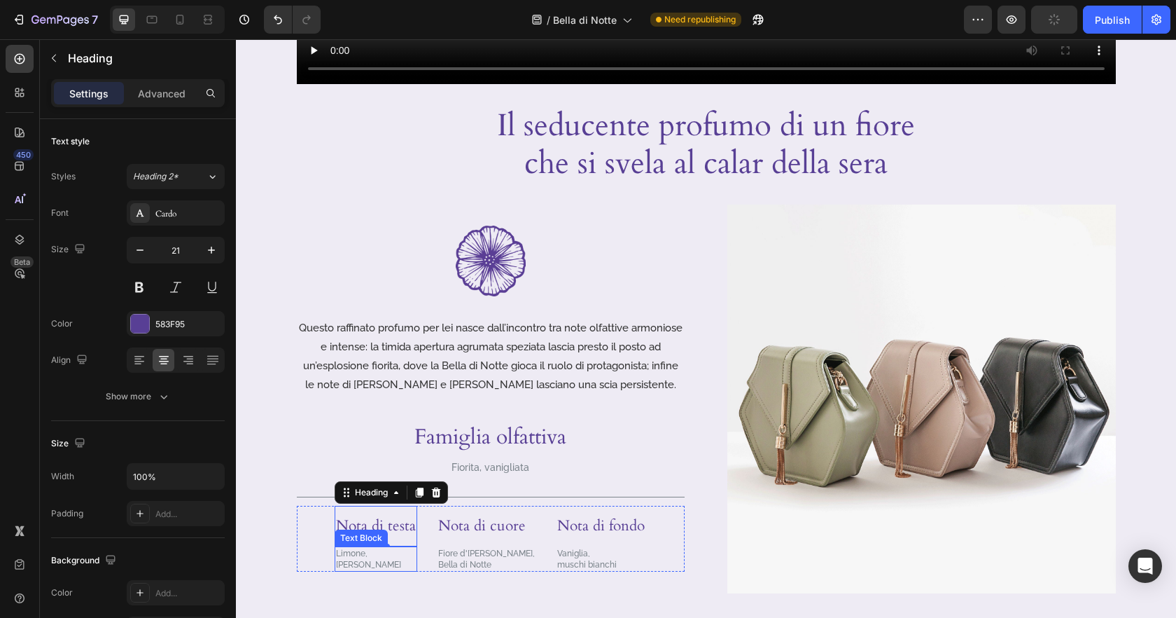
click at [356, 557] on p "Limone," at bounding box center [376, 552] width 80 height 11
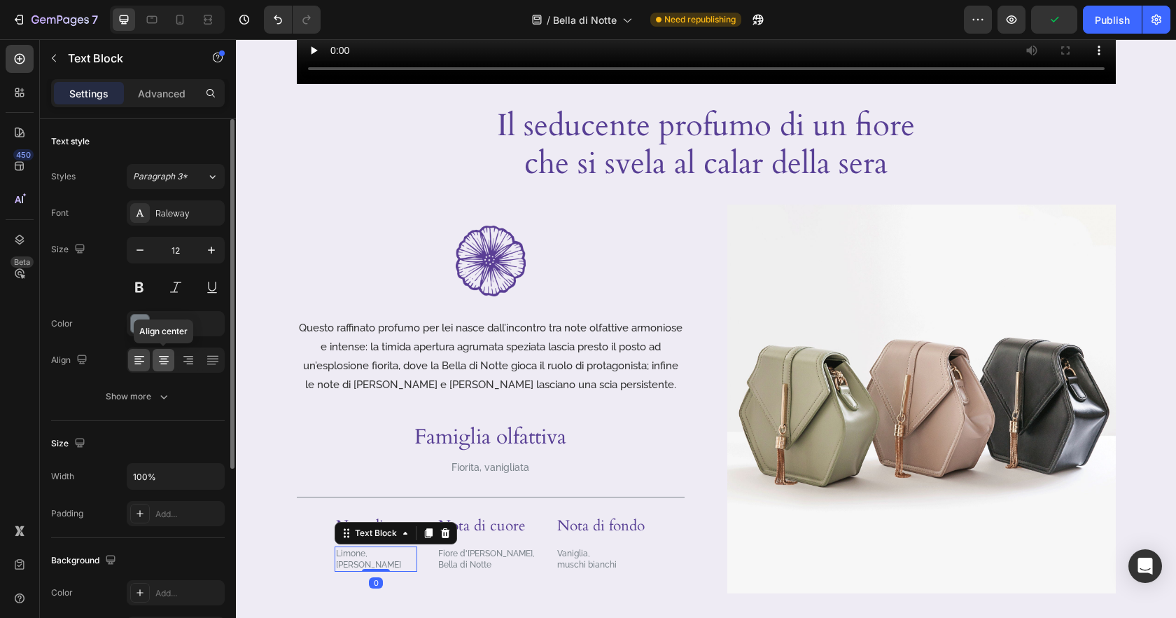
click at [160, 368] on div at bounding box center [164, 360] width 22 height 22
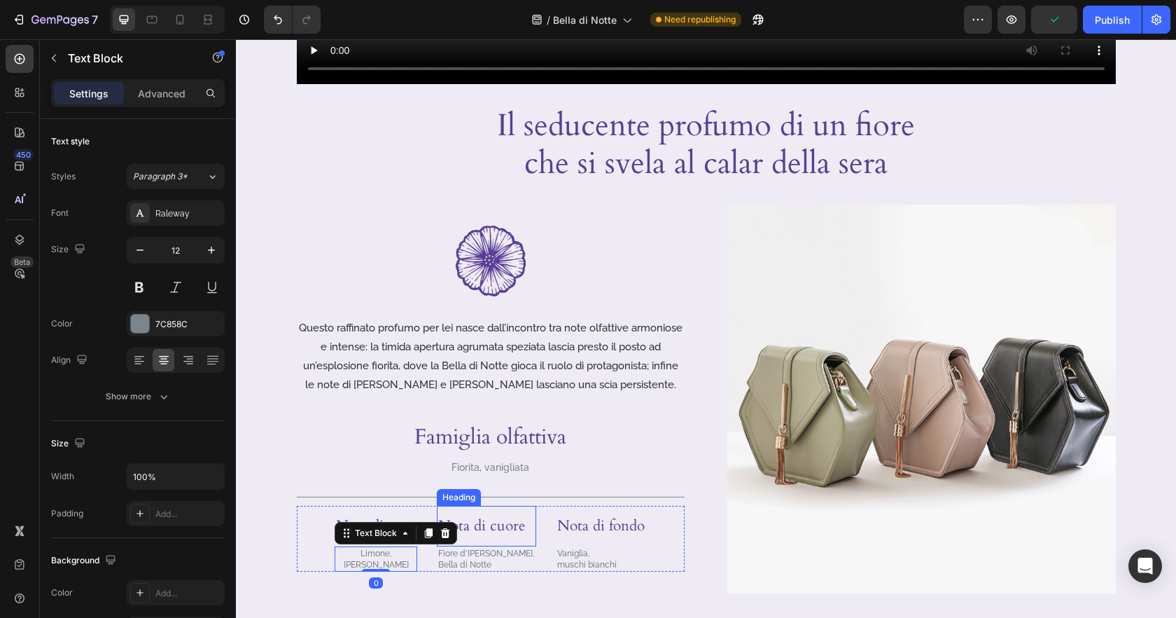
click at [491, 530] on p "Nota di cuore" at bounding box center [486, 526] width 97 height 38
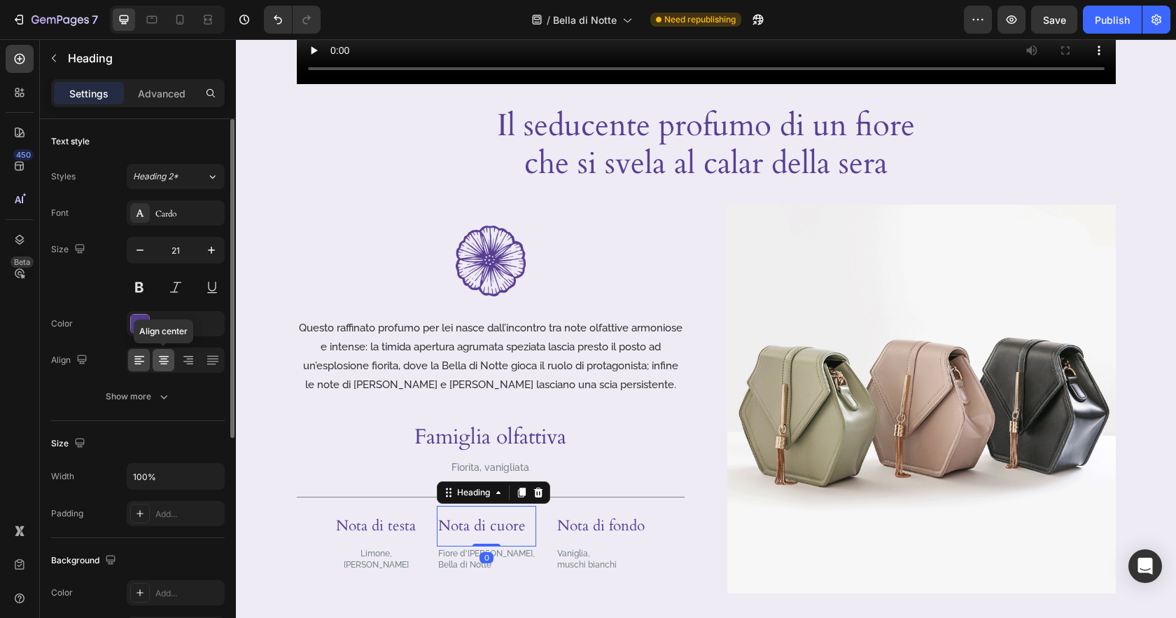
click at [162, 360] on icon at bounding box center [164, 360] width 14 height 14
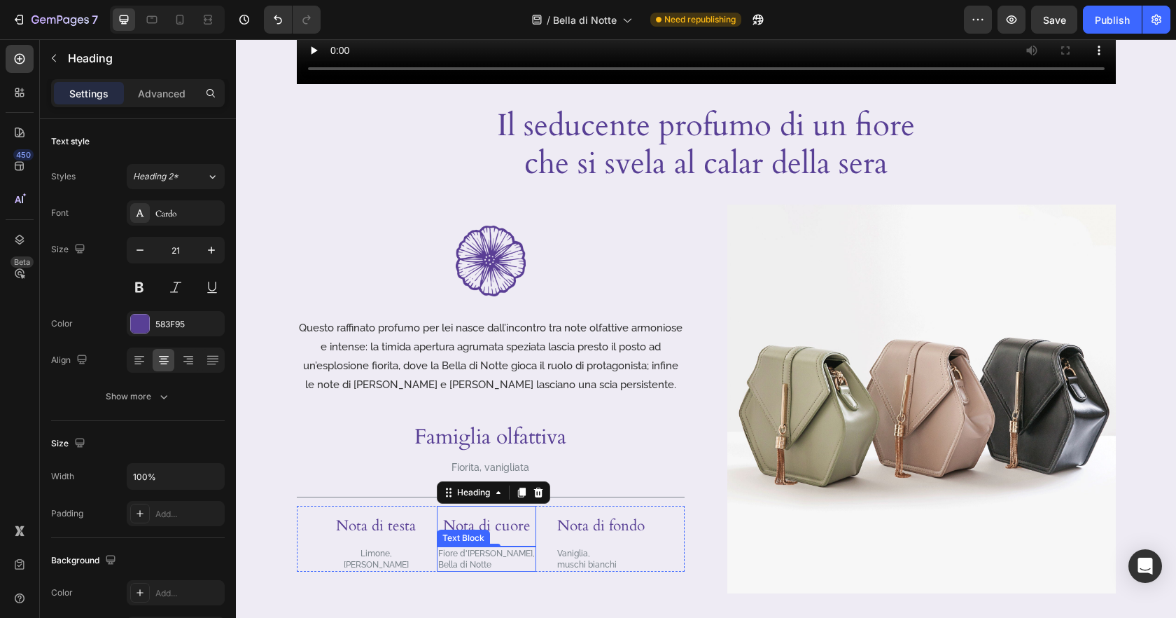
click at [498, 562] on p "Bella di Notte" at bounding box center [486, 564] width 97 height 11
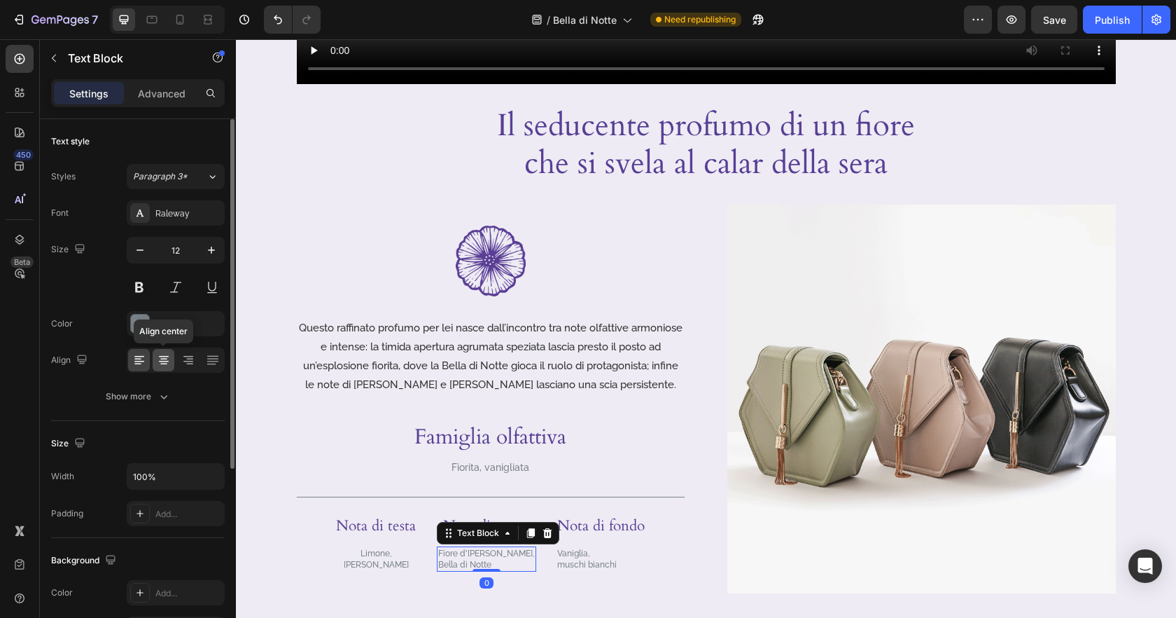
click at [169, 359] on icon at bounding box center [164, 360] width 14 height 14
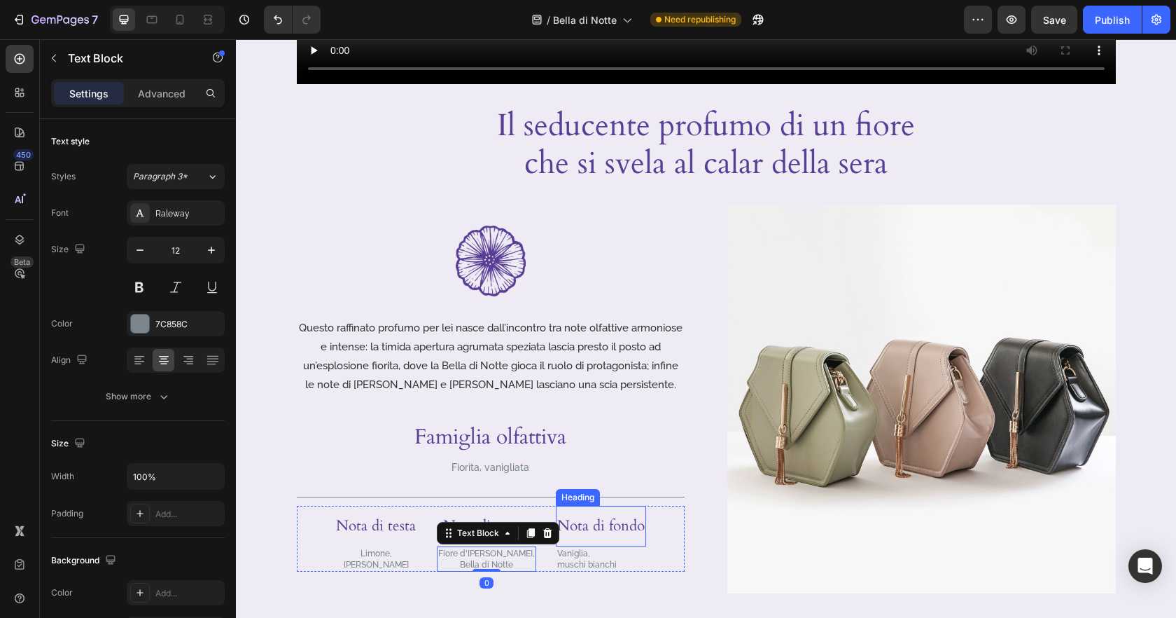
click at [625, 528] on p "Nota di fondo" at bounding box center [601, 526] width 88 height 38
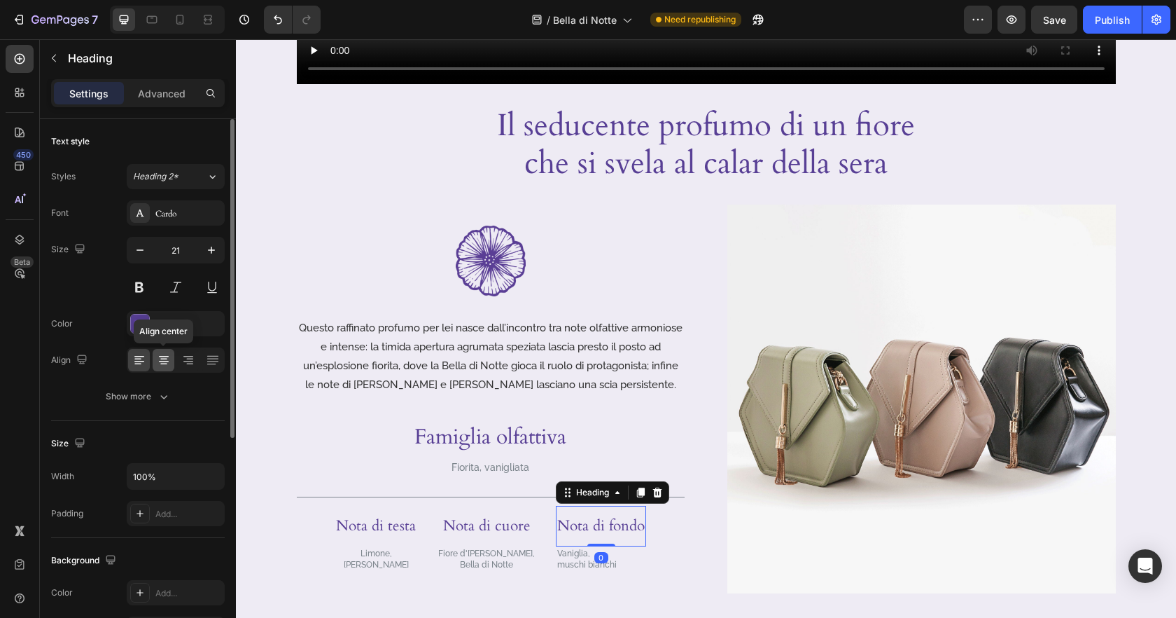
click at [172, 359] on div at bounding box center [164, 360] width 22 height 22
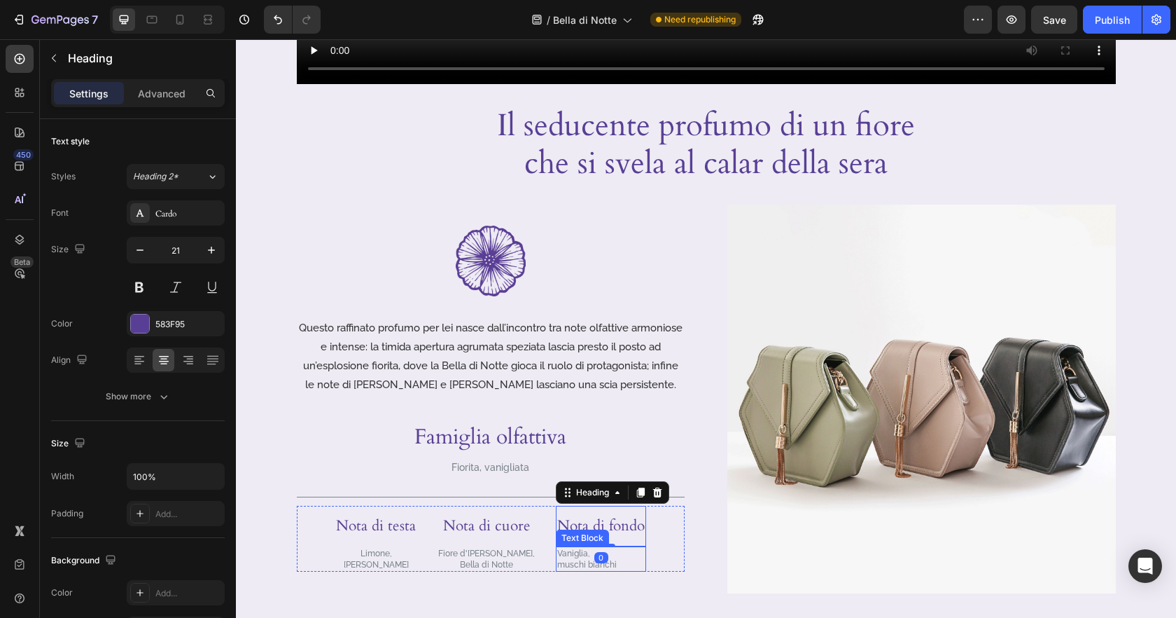
click at [625, 562] on p "muschi bianchi" at bounding box center [601, 564] width 88 height 11
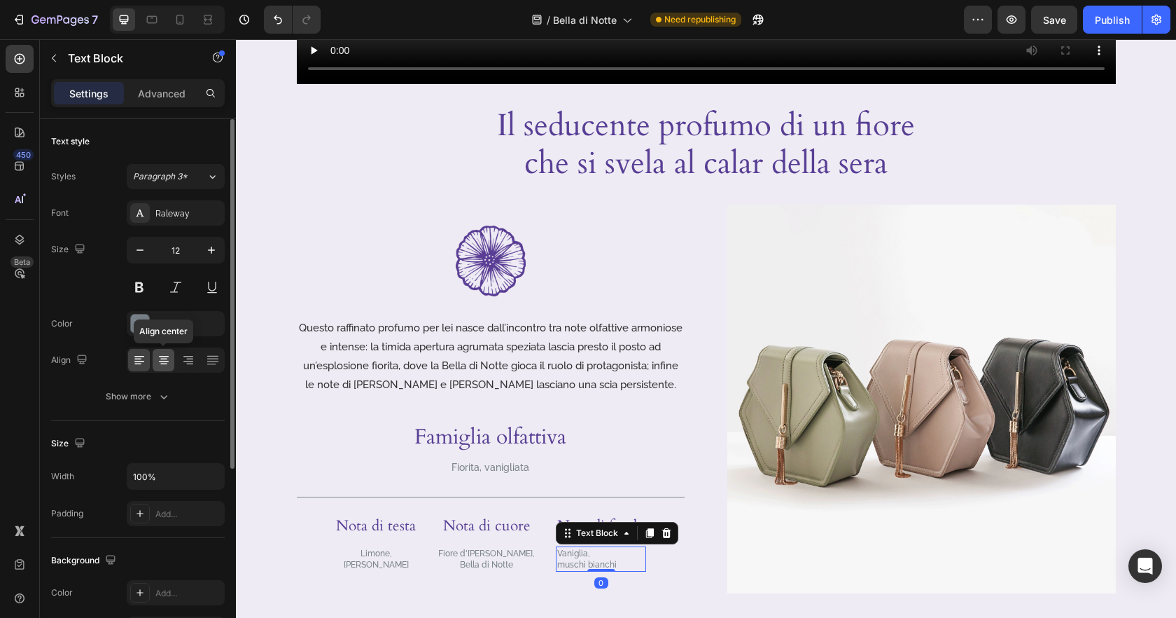
click at [165, 368] on div at bounding box center [164, 360] width 22 height 22
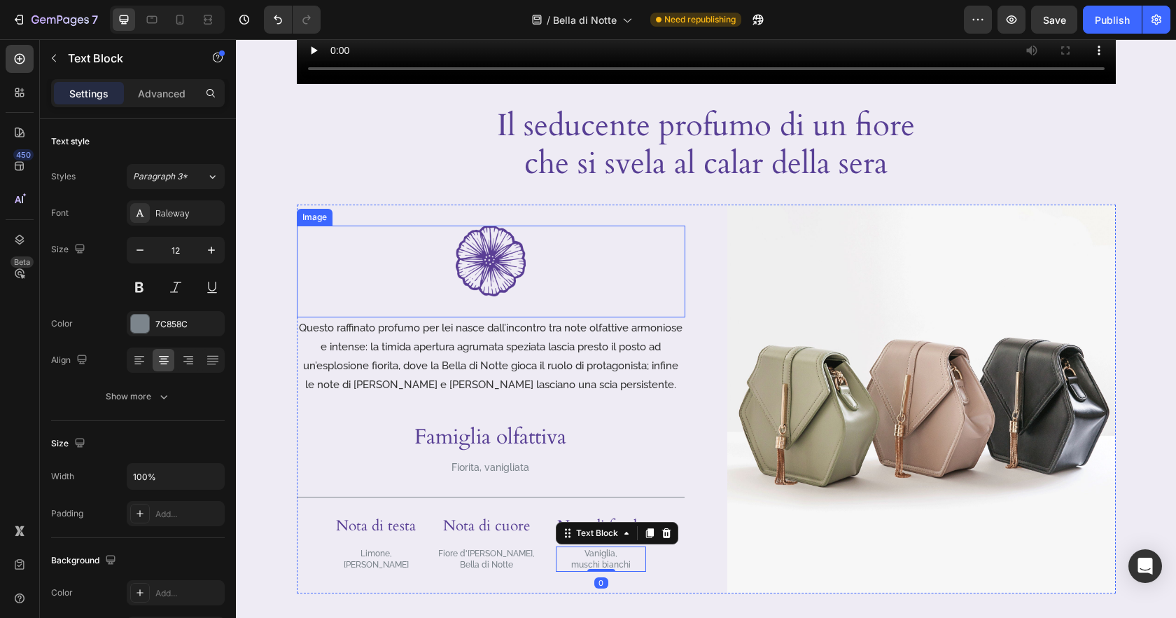
click at [641, 296] on div "Image" at bounding box center [491, 271] width 389 height 92
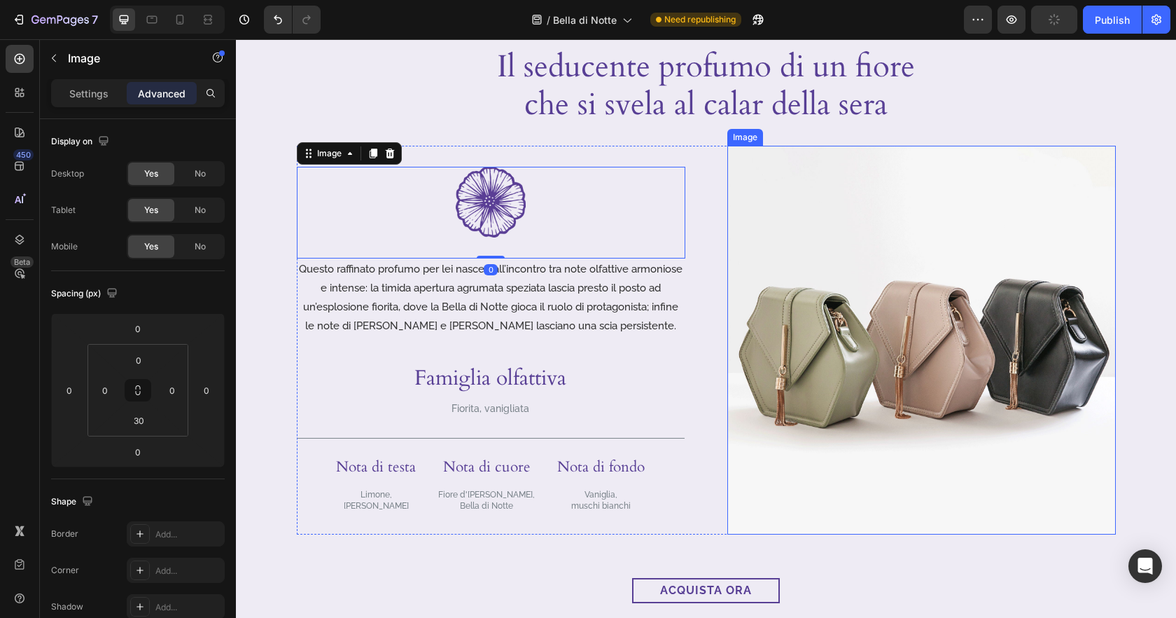
scroll to position [690, 0]
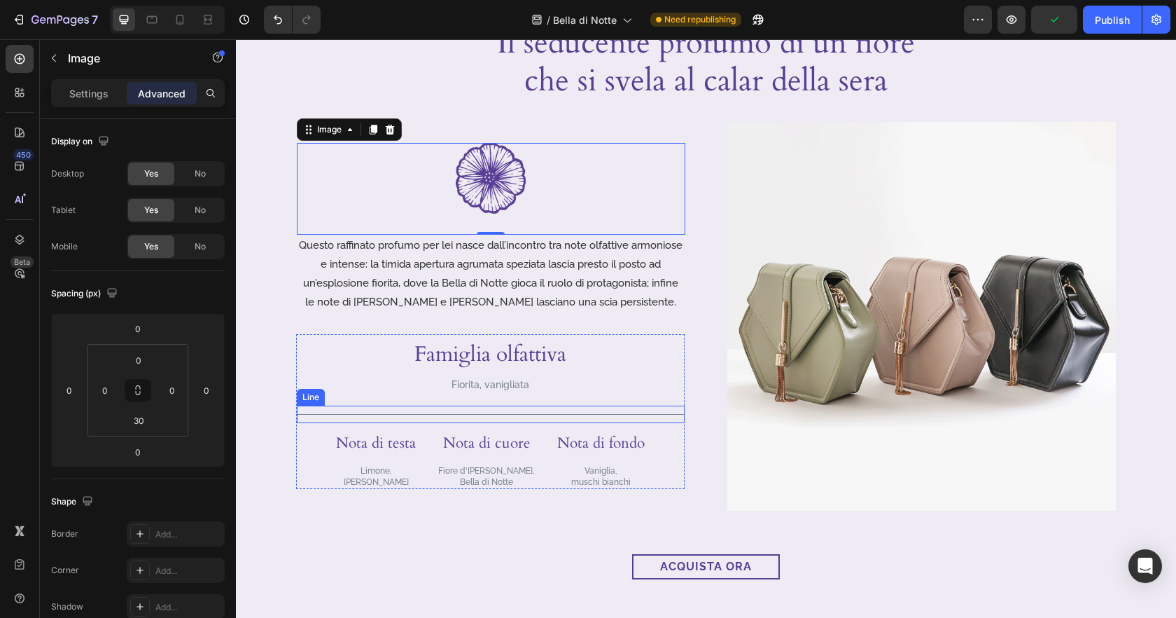
click at [547, 414] on div at bounding box center [491, 414] width 388 height 1
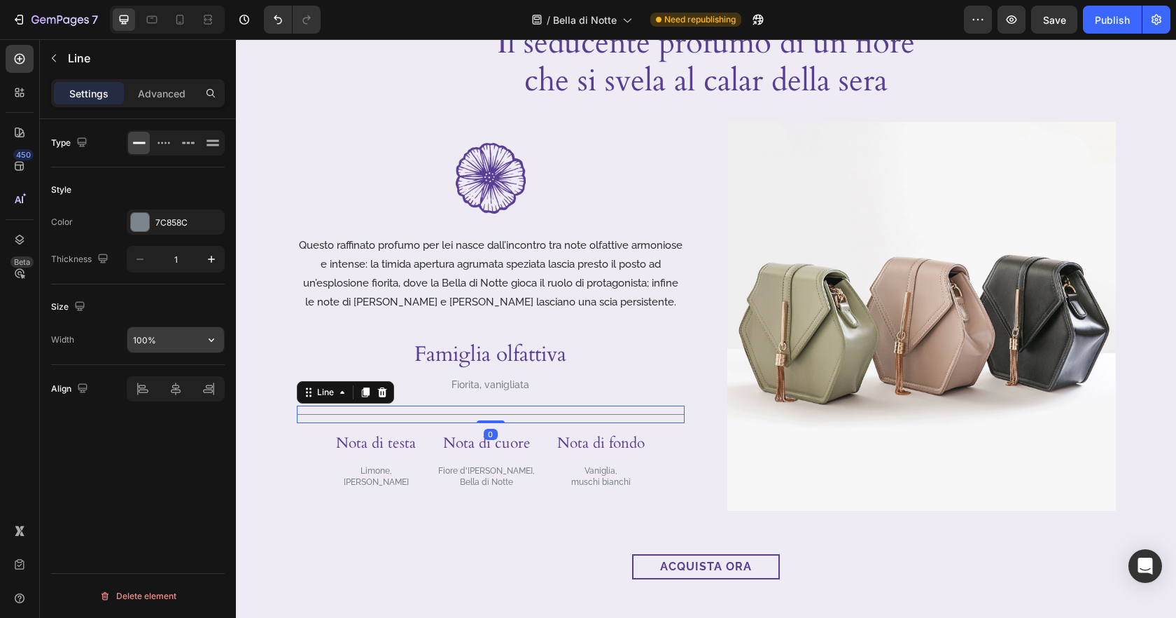
click at [149, 341] on input "100%" at bounding box center [175, 339] width 97 height 25
type input "50%"
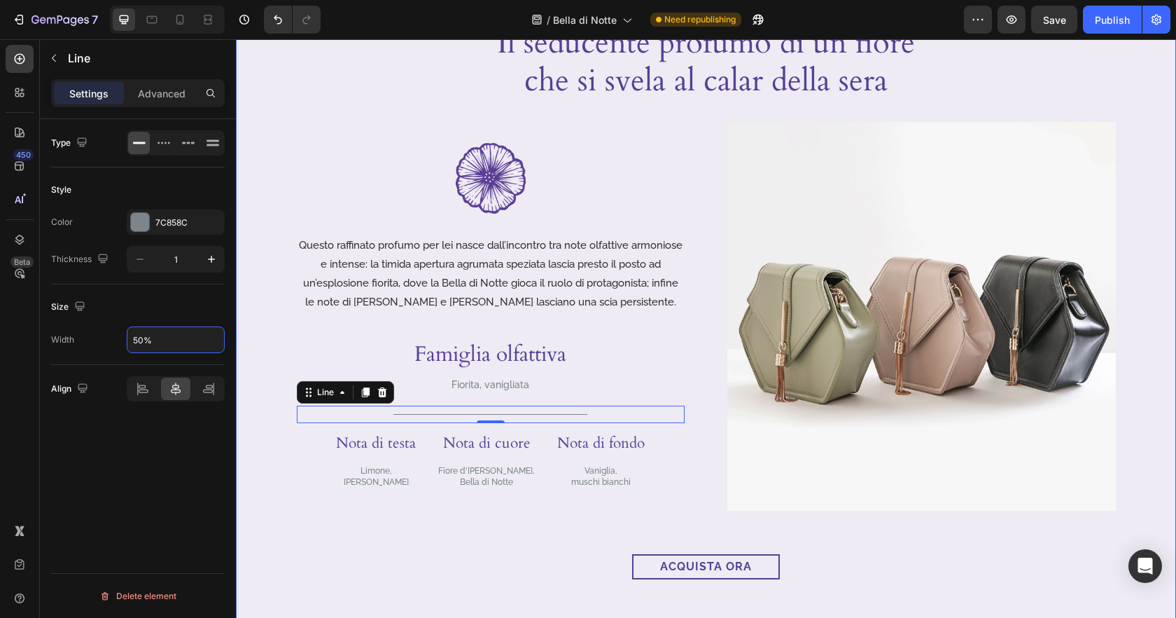
click at [487, 543] on div "Image Video Il seducente profumo di un fiore che si svela al calar della sera H…" at bounding box center [706, 88] width 940 height 1094
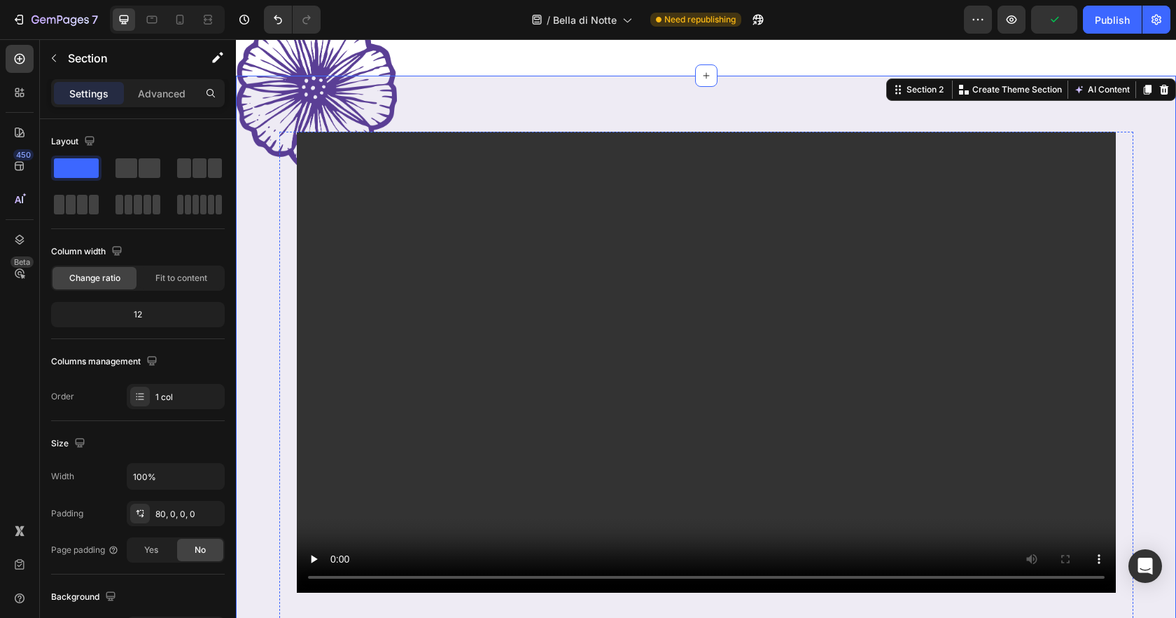
scroll to position [0, 0]
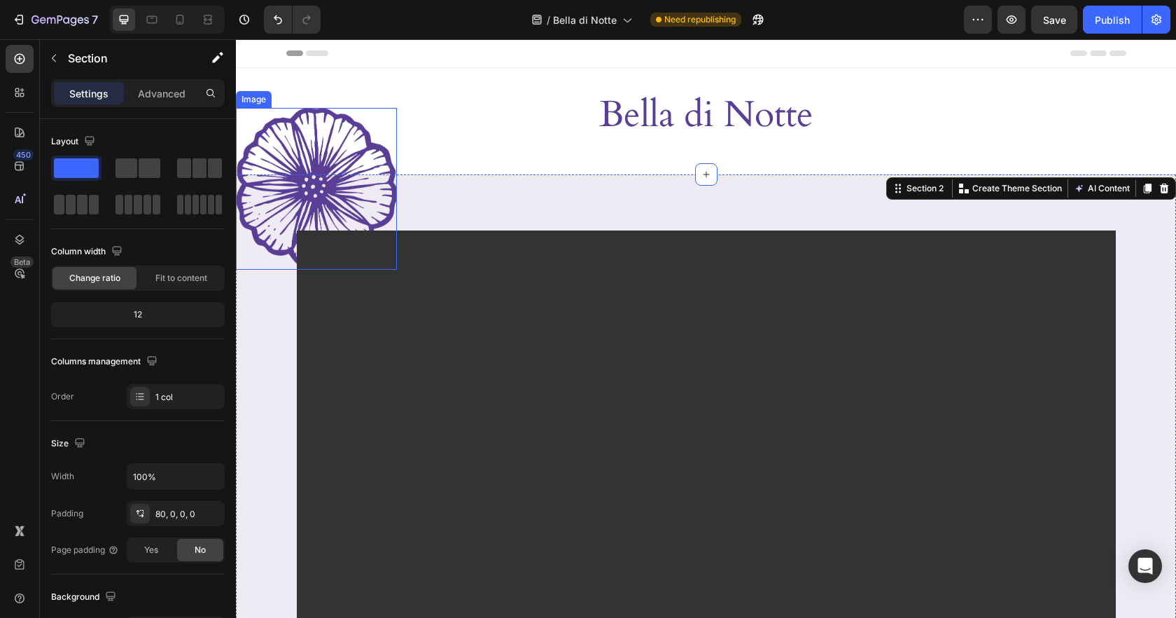
click at [369, 145] on img at bounding box center [316, 189] width 161 height 162
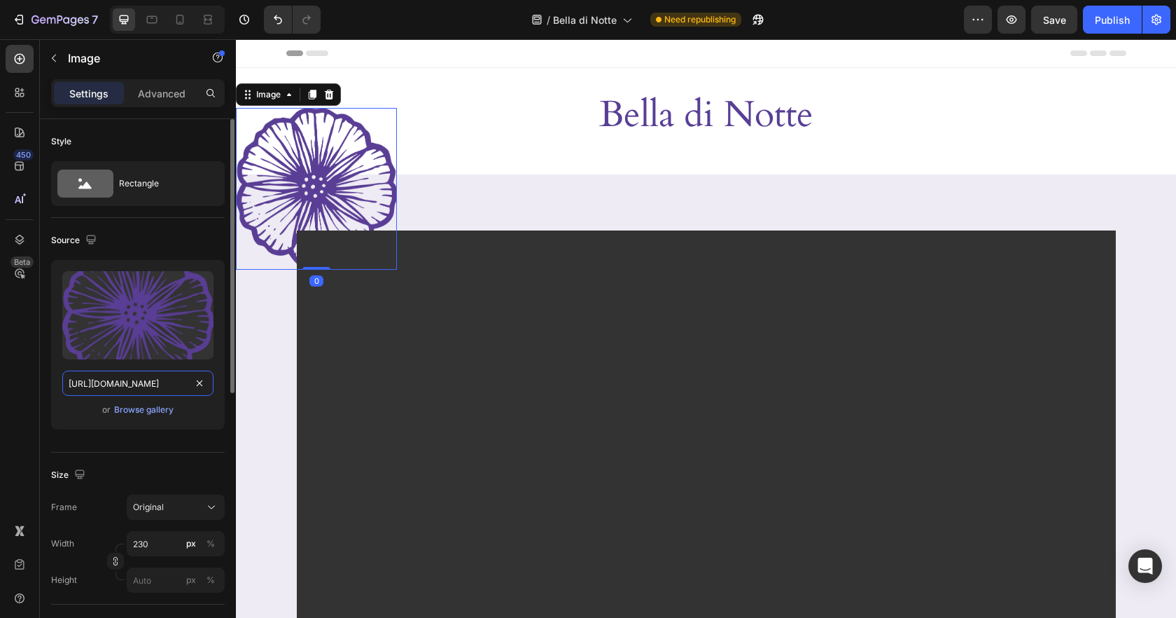
click at [168, 391] on input "[URL][DOMAIN_NAME]" at bounding box center [137, 382] width 151 height 25
paste input "-01.png?v=1756303299"
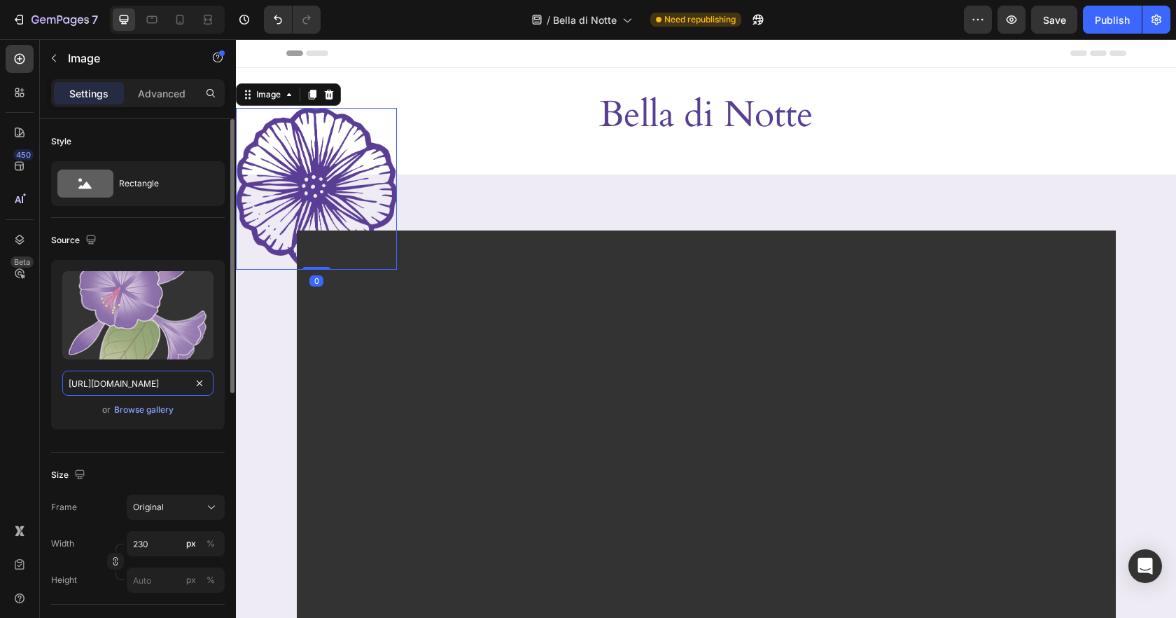
scroll to position [0, 300]
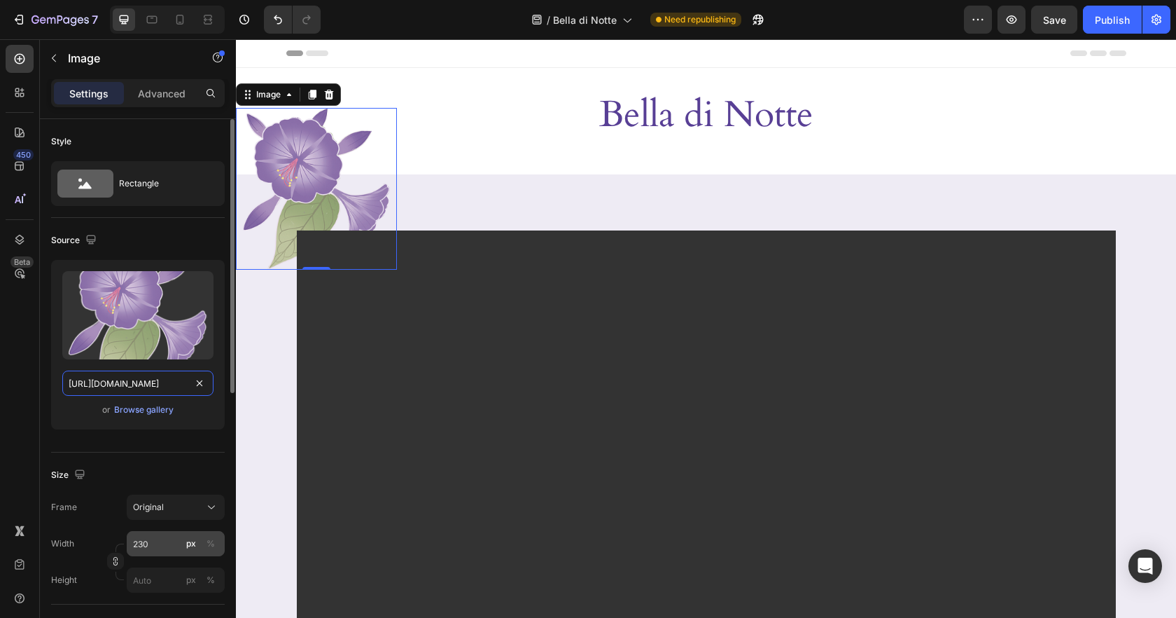
type input "https://cdn.shopify.com/s/files/1/0919/9966/6474/files/deco-bella-di-notte-trat…"
click at [156, 549] on input "230" at bounding box center [176, 543] width 98 height 25
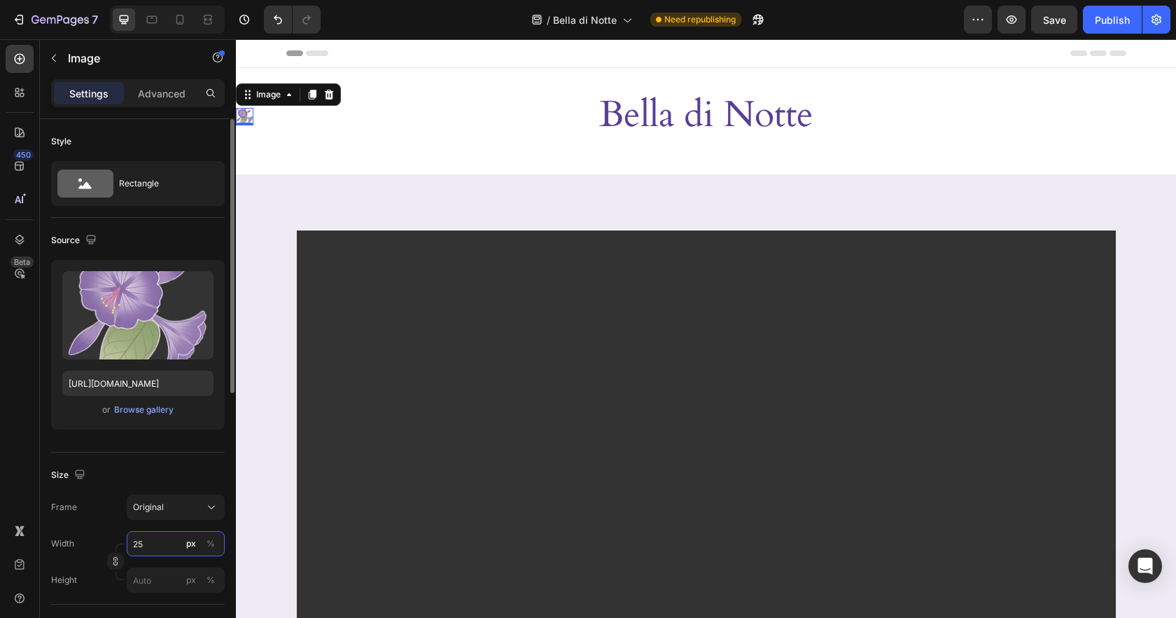
type input "250"
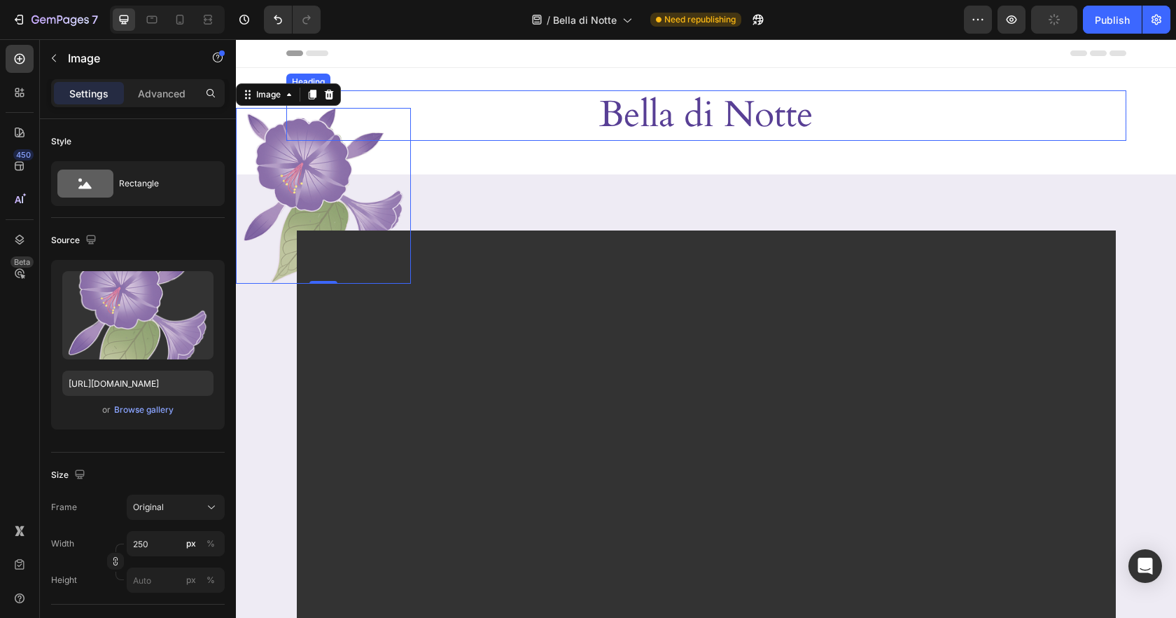
click at [559, 122] on h2 "Bella di Notte" at bounding box center [706, 115] width 840 height 50
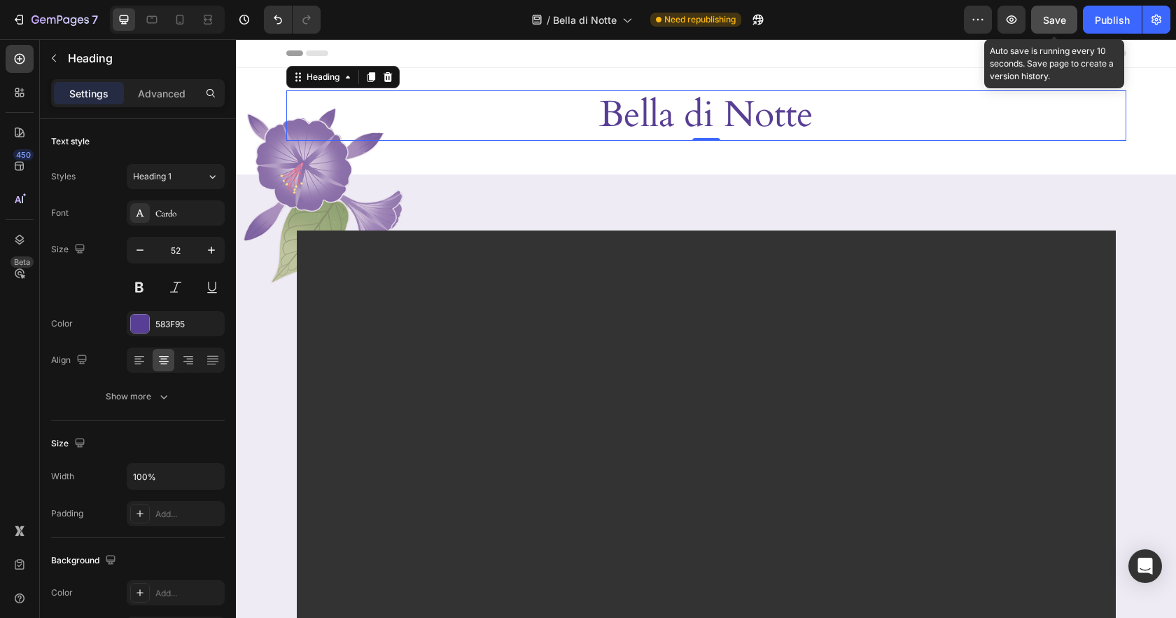
click at [1059, 17] on span "Save" at bounding box center [1054, 20] width 23 height 12
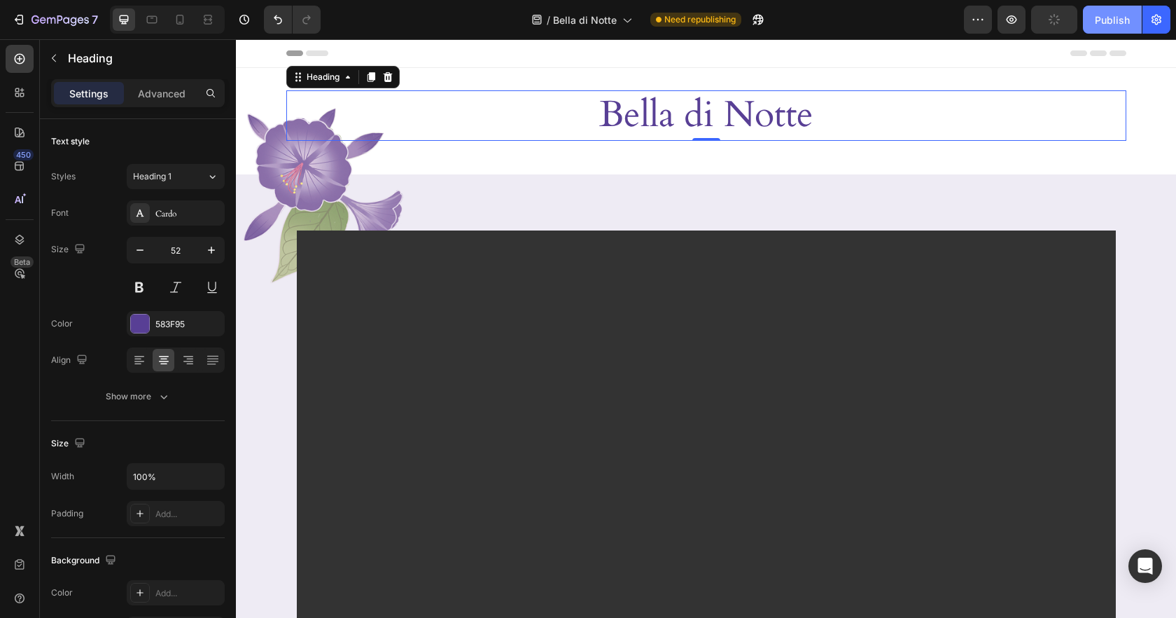
click at [1100, 14] on div "Publish" at bounding box center [1112, 20] width 35 height 15
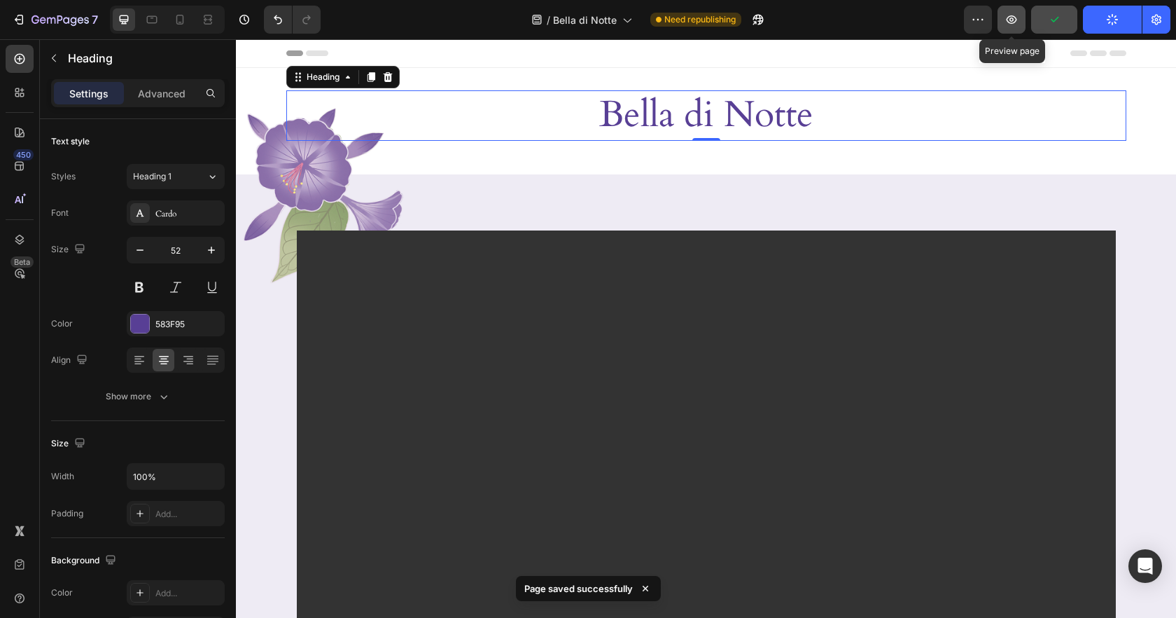
click at [1015, 17] on icon "button" at bounding box center [1012, 19] width 11 height 8
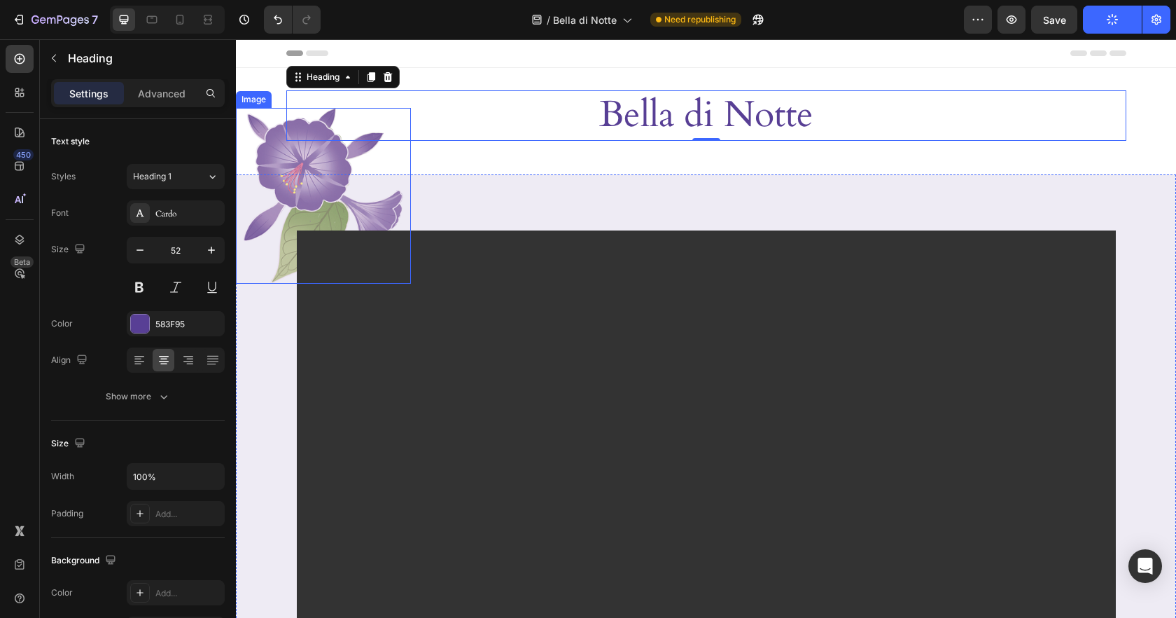
click at [337, 169] on img at bounding box center [323, 196] width 175 height 176
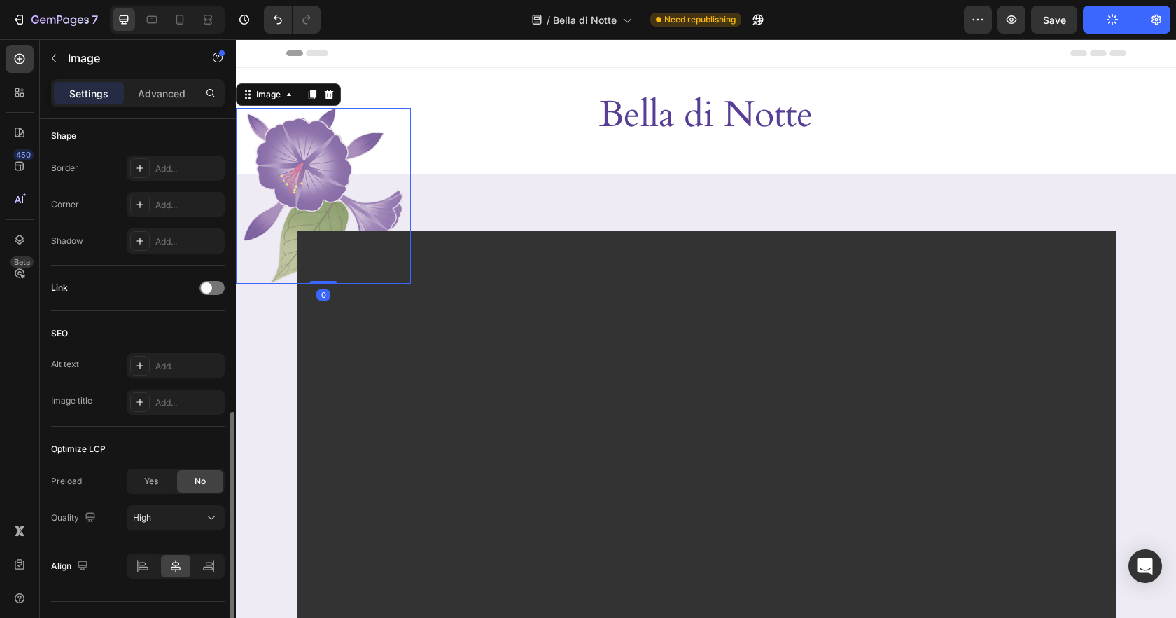
scroll to position [519, 0]
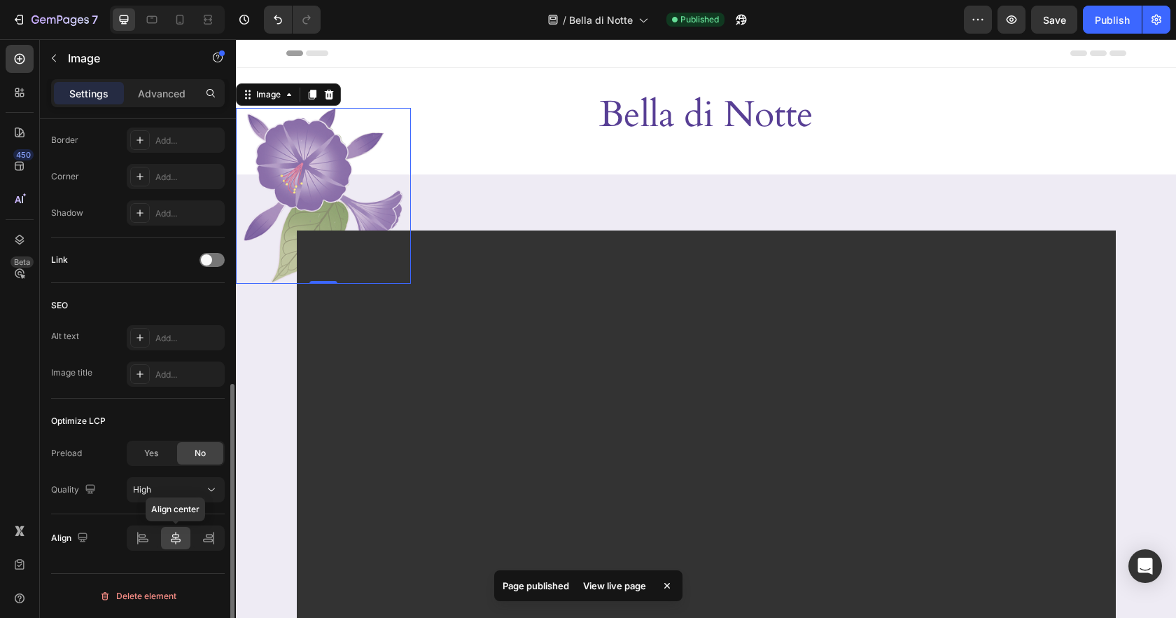
click at [178, 537] on icon at bounding box center [176, 538] width 14 height 14
click at [209, 538] on icon at bounding box center [208, 540] width 10 height 4
click at [167, 538] on div at bounding box center [176, 537] width 30 height 22
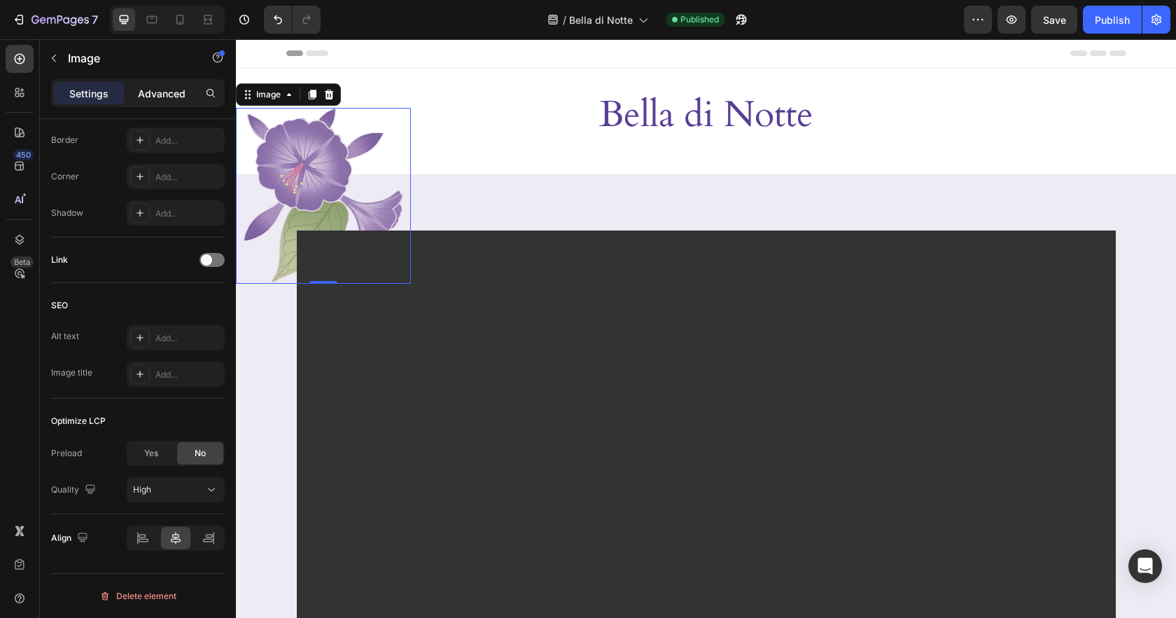
click at [170, 86] on p "Advanced" at bounding box center [162, 93] width 48 height 15
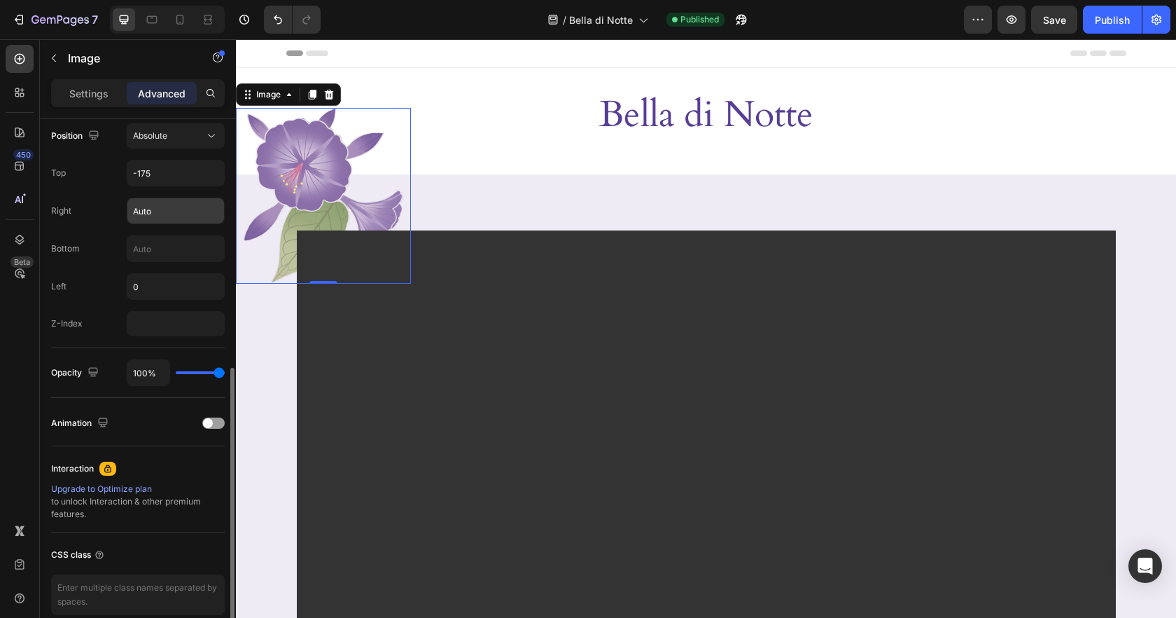
click at [158, 214] on input "Auto" at bounding box center [175, 210] width 97 height 25
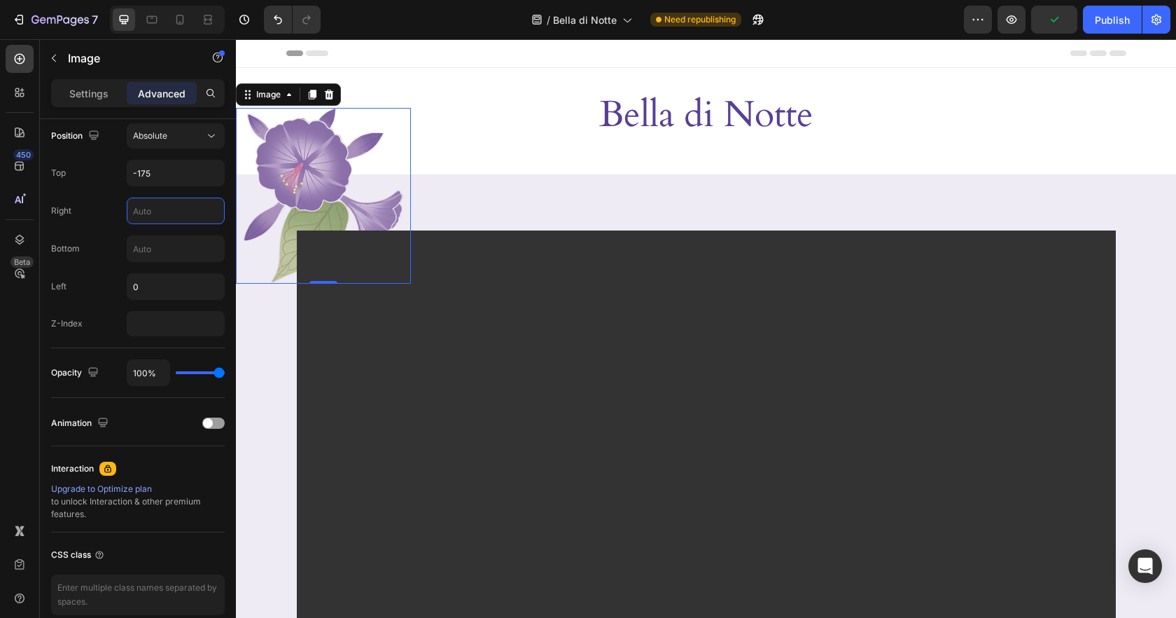
click at [393, 125] on img at bounding box center [323, 196] width 175 height 176
click at [176, 204] on input "text" at bounding box center [175, 210] width 97 height 25
type input "0"
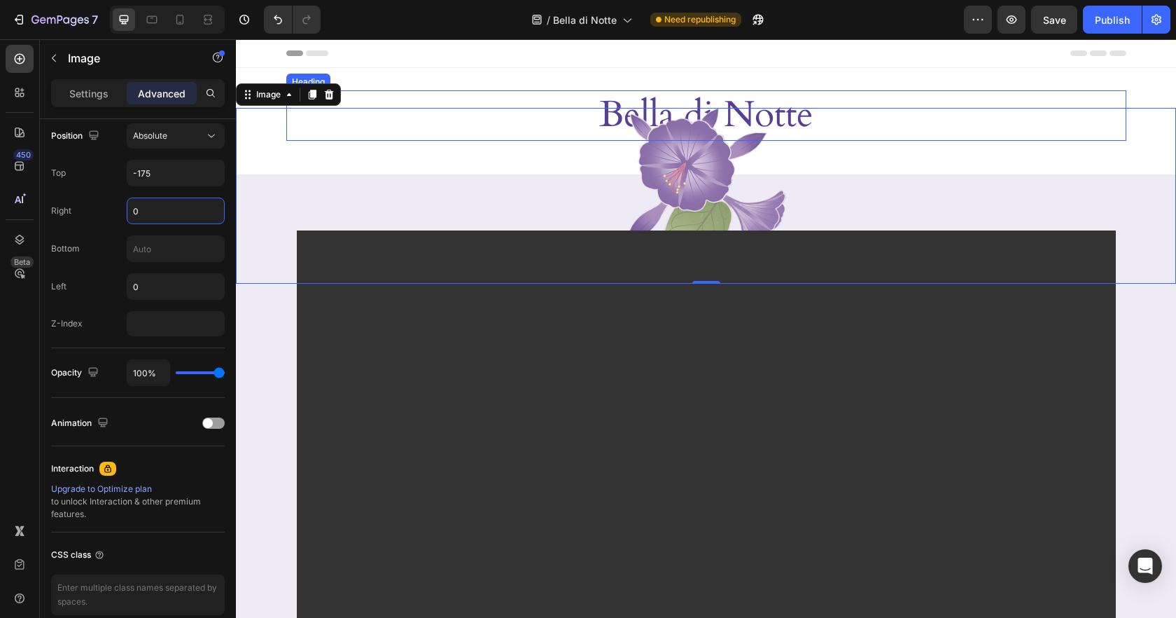
click at [812, 91] on h2 "Bella di Notte" at bounding box center [706, 115] width 840 height 50
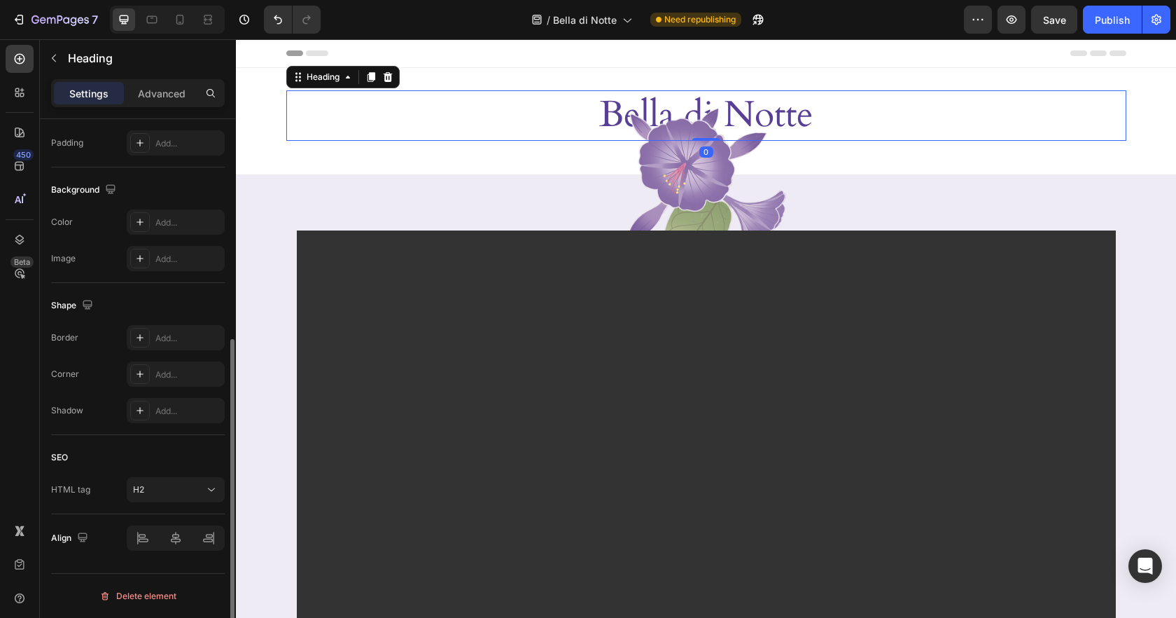
scroll to position [0, 0]
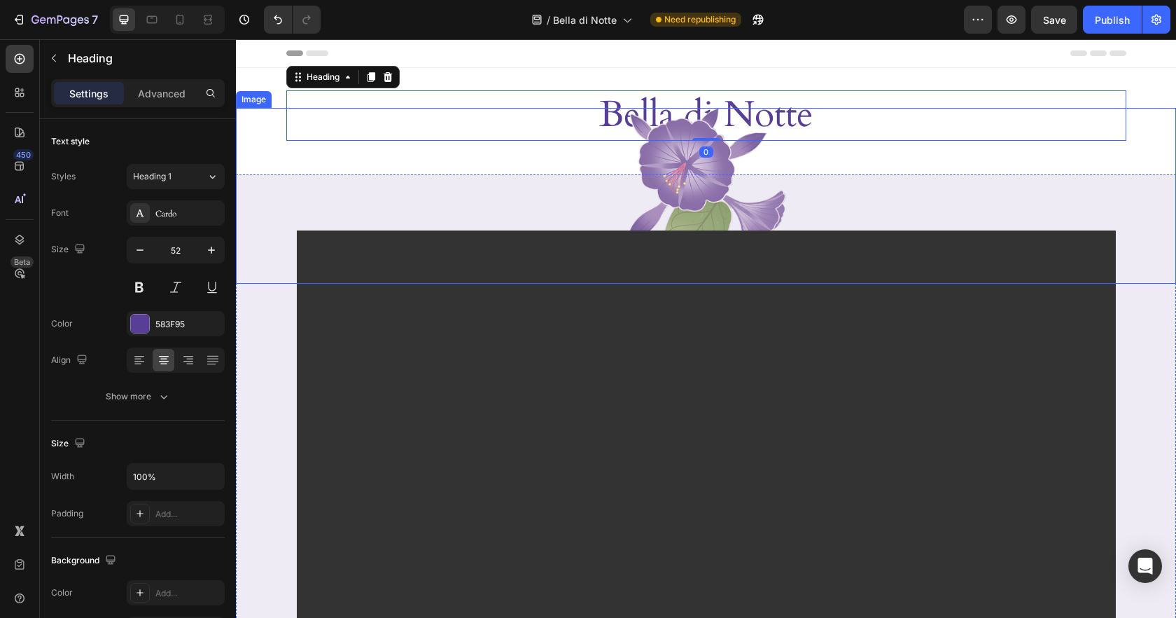
click at [816, 153] on div at bounding box center [706, 196] width 940 height 176
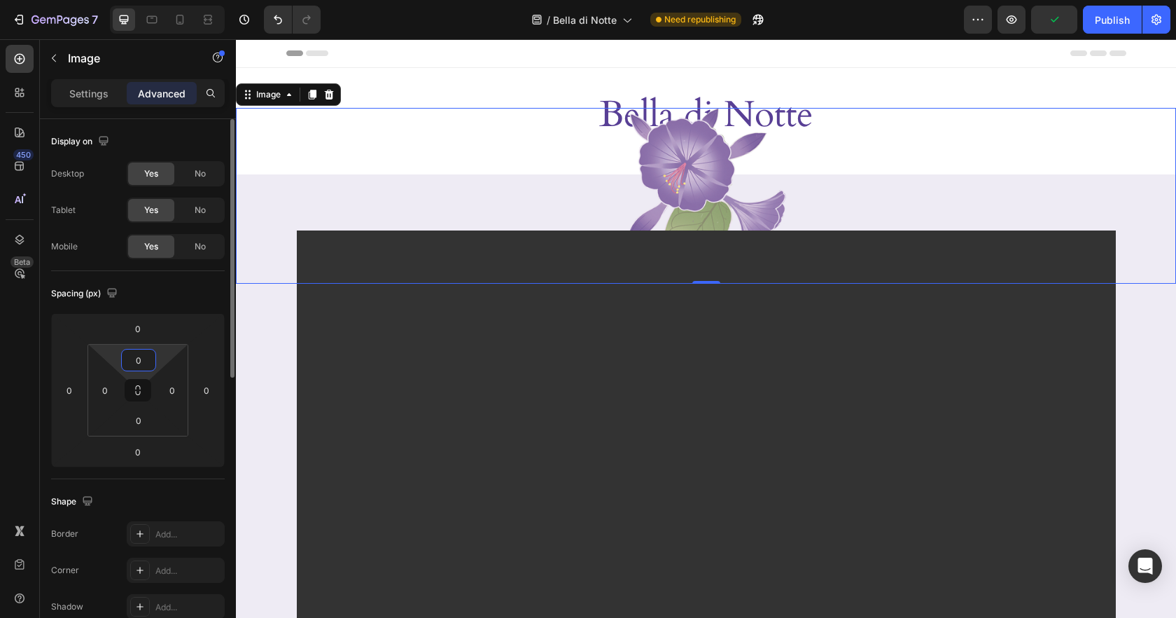
click at [148, 358] on input "0" at bounding box center [139, 359] width 28 height 21
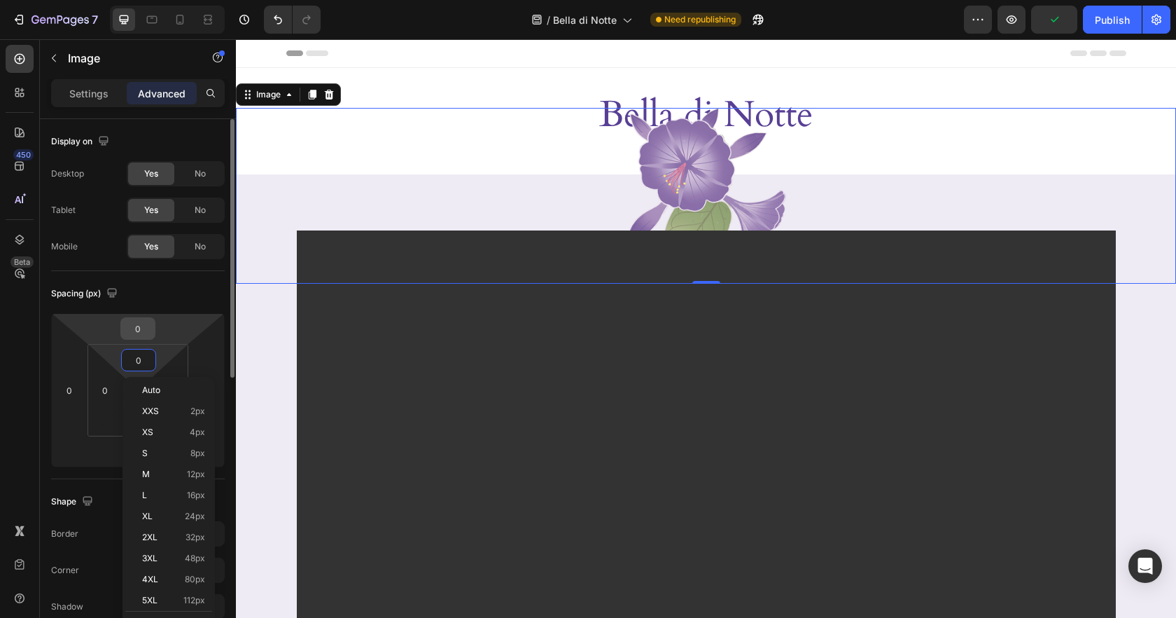
click at [147, 322] on input "0" at bounding box center [138, 328] width 28 height 21
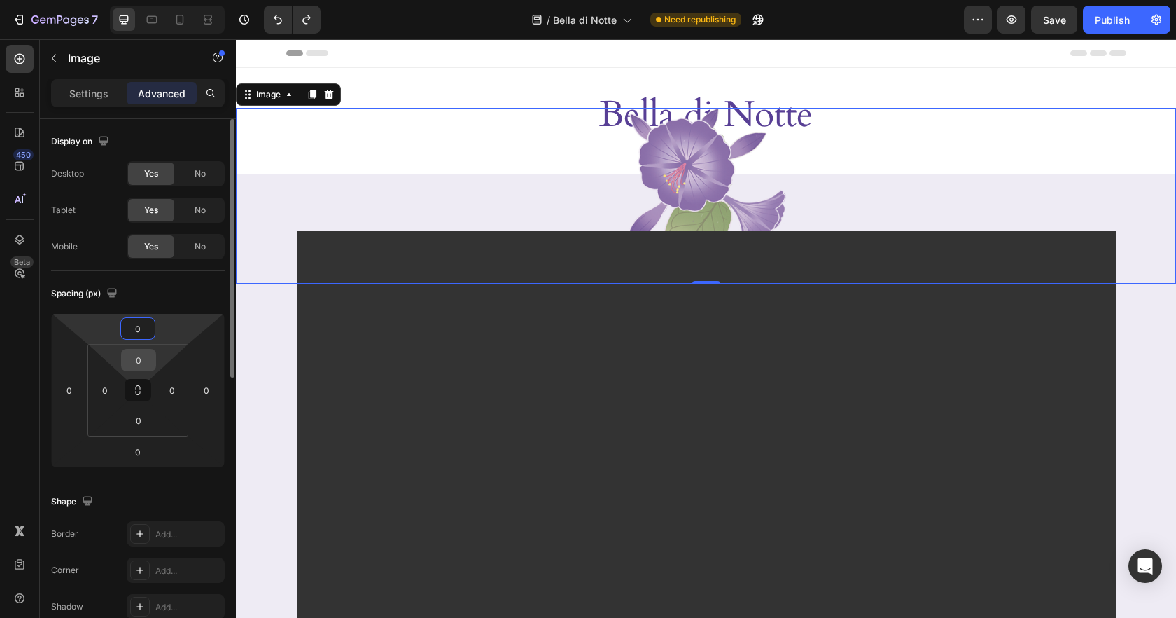
type input "0"
click at [149, 363] on input "0" at bounding box center [139, 359] width 28 height 21
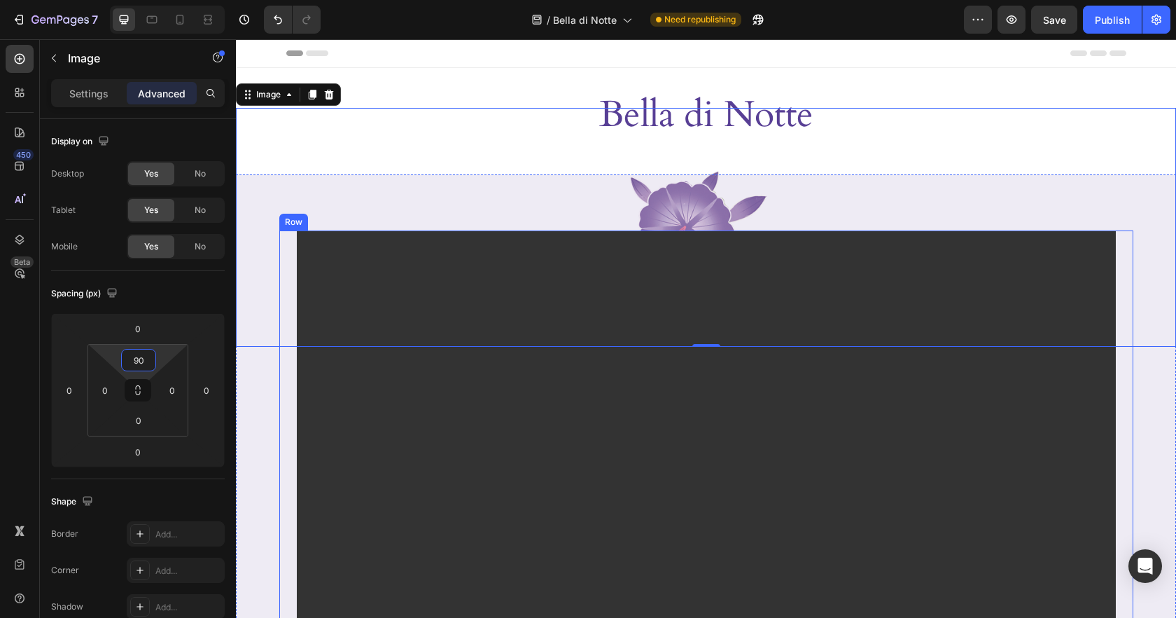
type input "0"
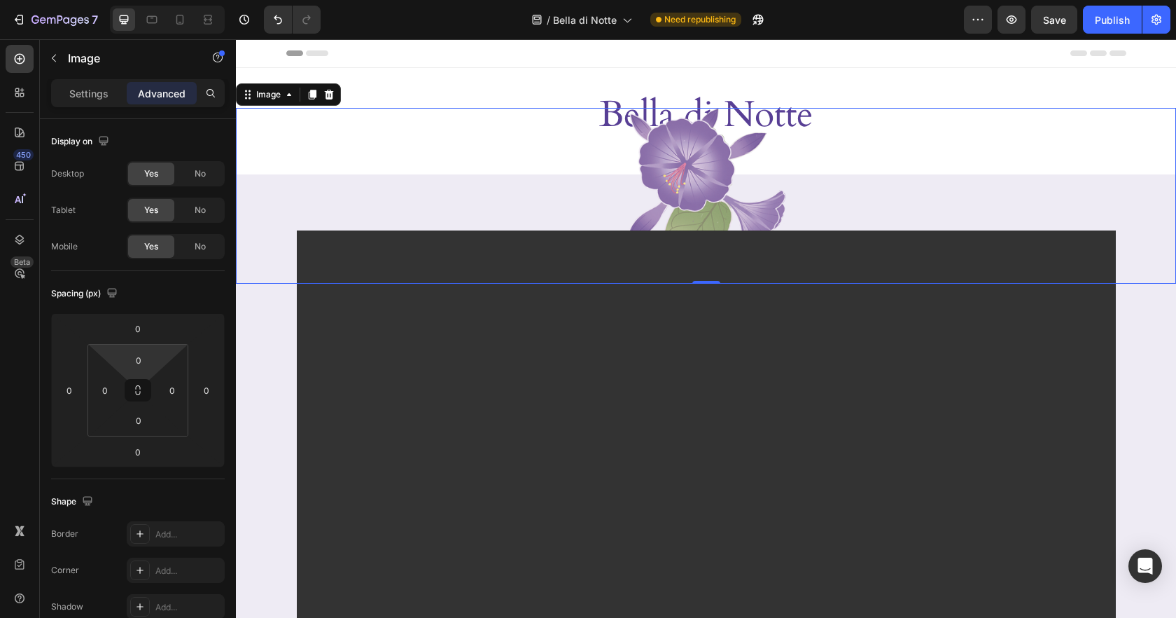
click at [901, 113] on div at bounding box center [706, 196] width 940 height 176
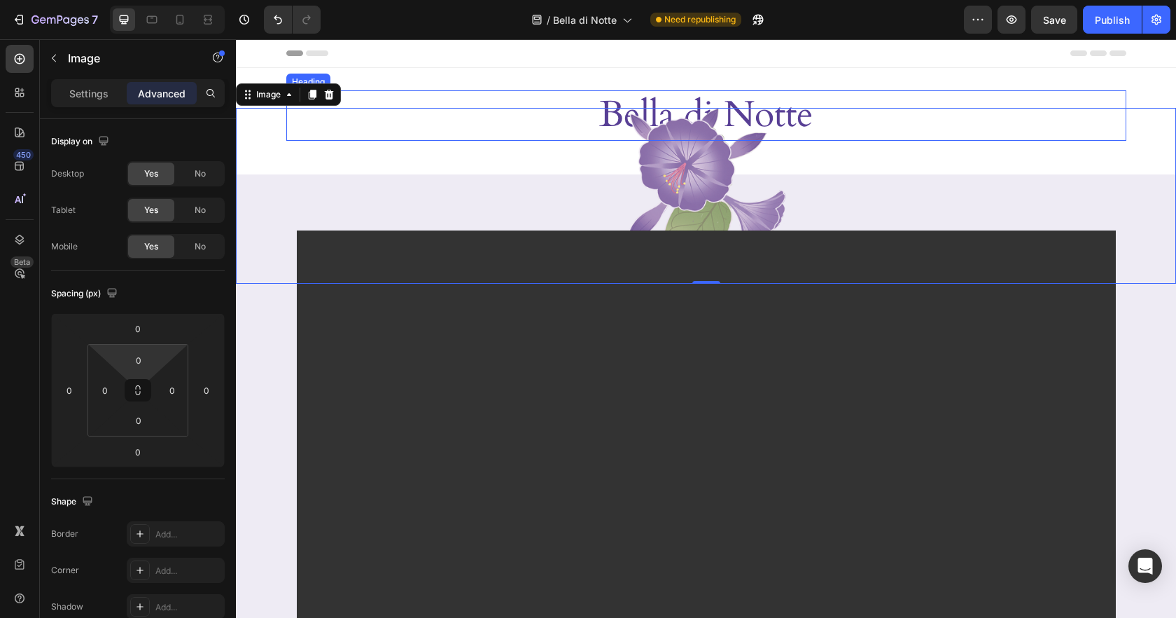
click at [803, 98] on h2 "Bella di Notte" at bounding box center [706, 115] width 840 height 50
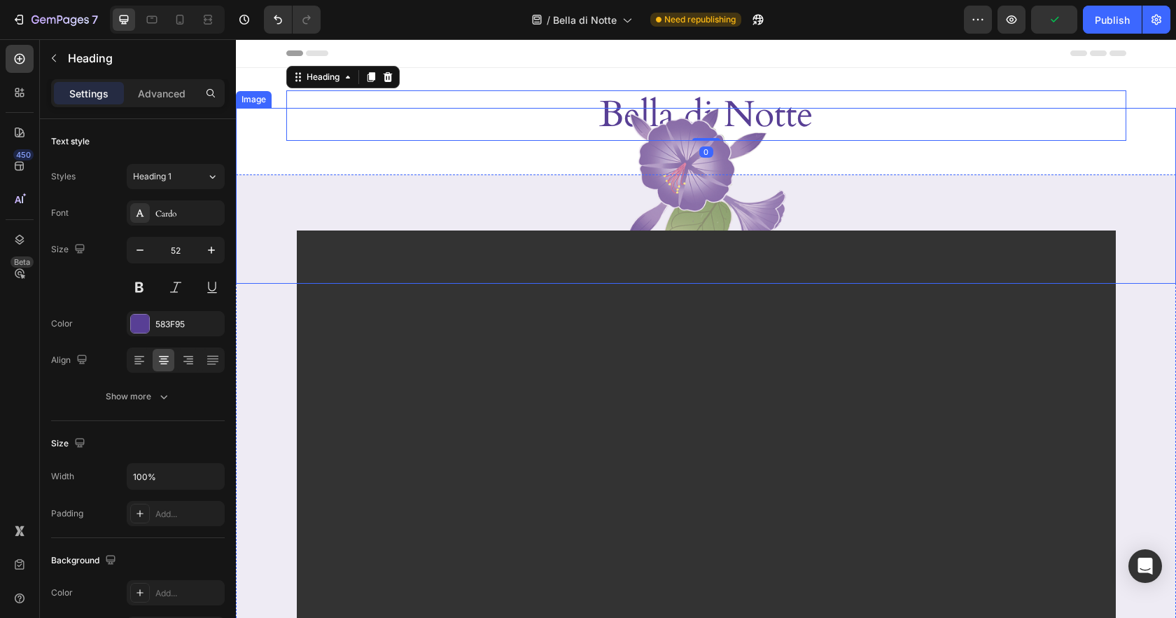
click at [247, 124] on div at bounding box center [706, 196] width 940 height 176
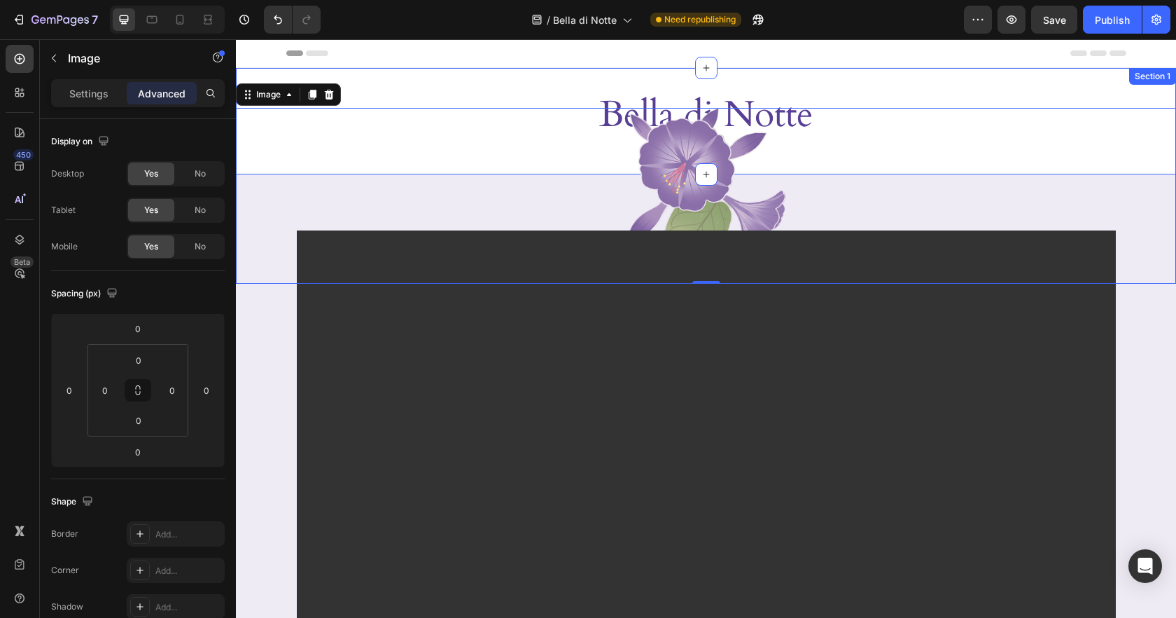
click at [246, 76] on div "Bella di Notte Heading Row Section 1" at bounding box center [706, 121] width 940 height 106
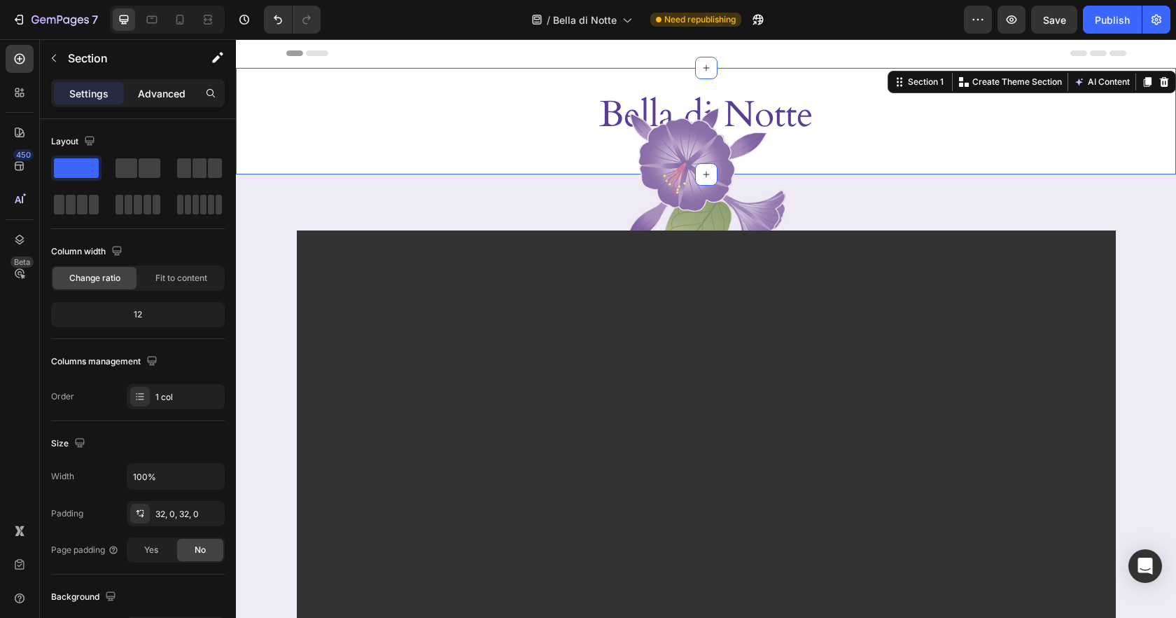
click at [163, 88] on p "Advanced" at bounding box center [162, 93] width 48 height 15
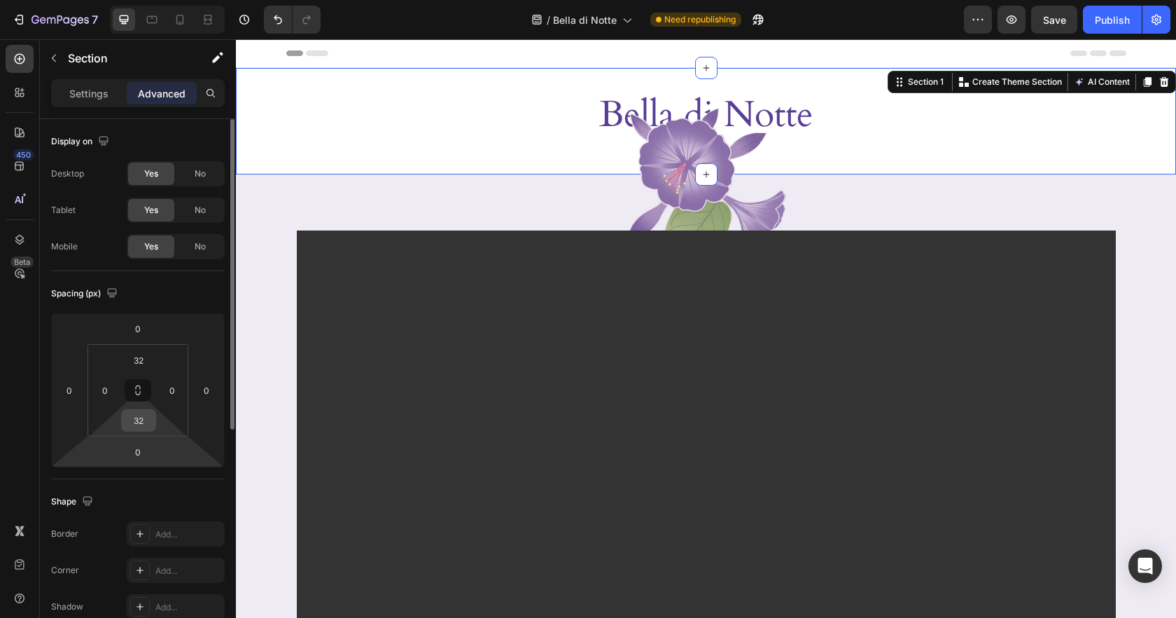
click at [146, 418] on input "32" at bounding box center [139, 420] width 28 height 21
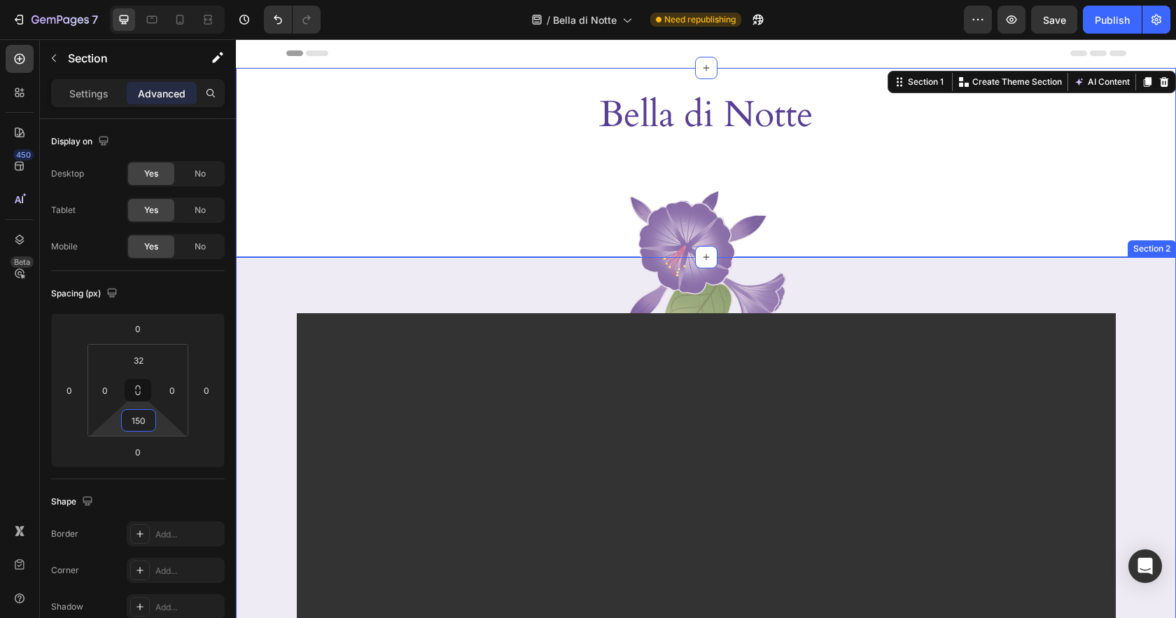
type input "150"
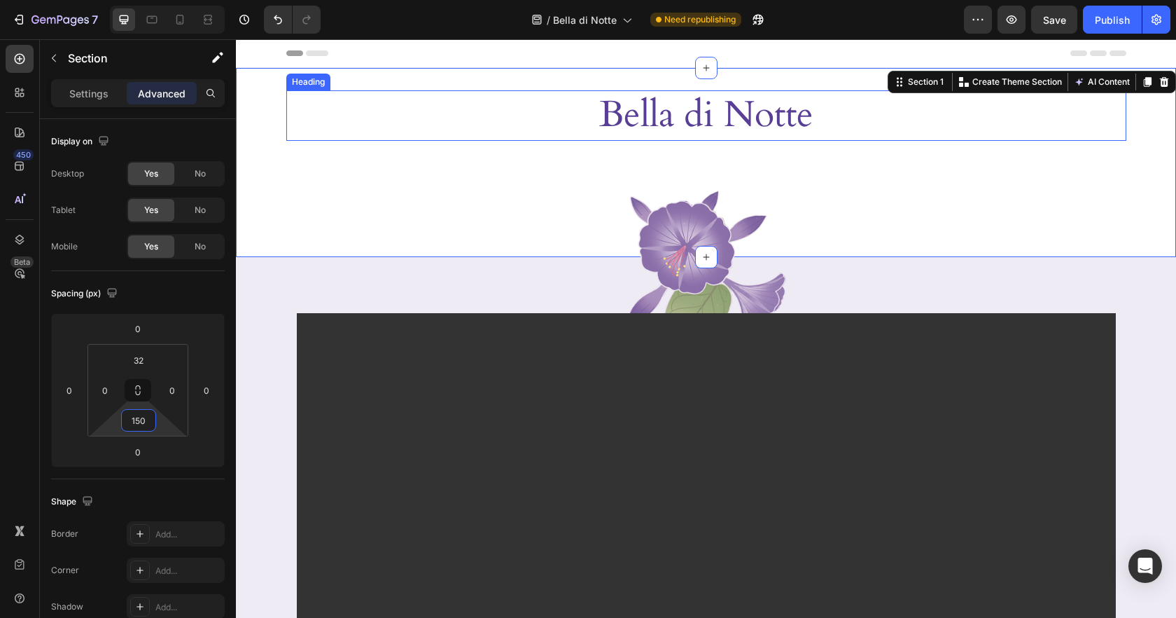
click at [790, 116] on h2 "Bella di Notte" at bounding box center [706, 115] width 840 height 50
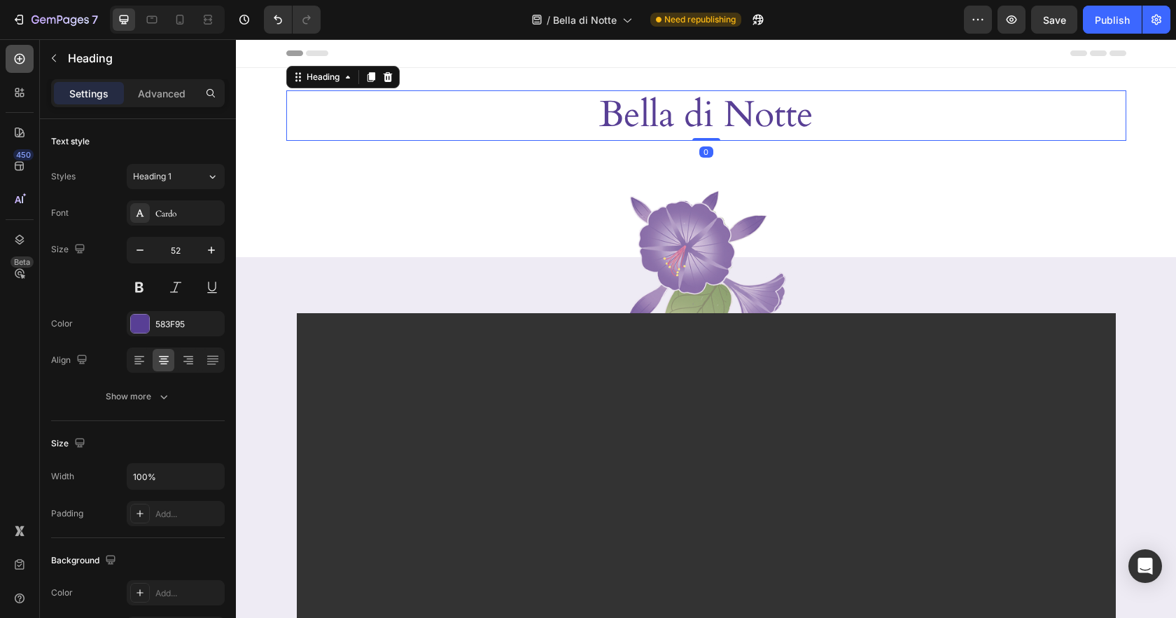
click at [21, 57] on icon at bounding box center [20, 59] width 14 height 14
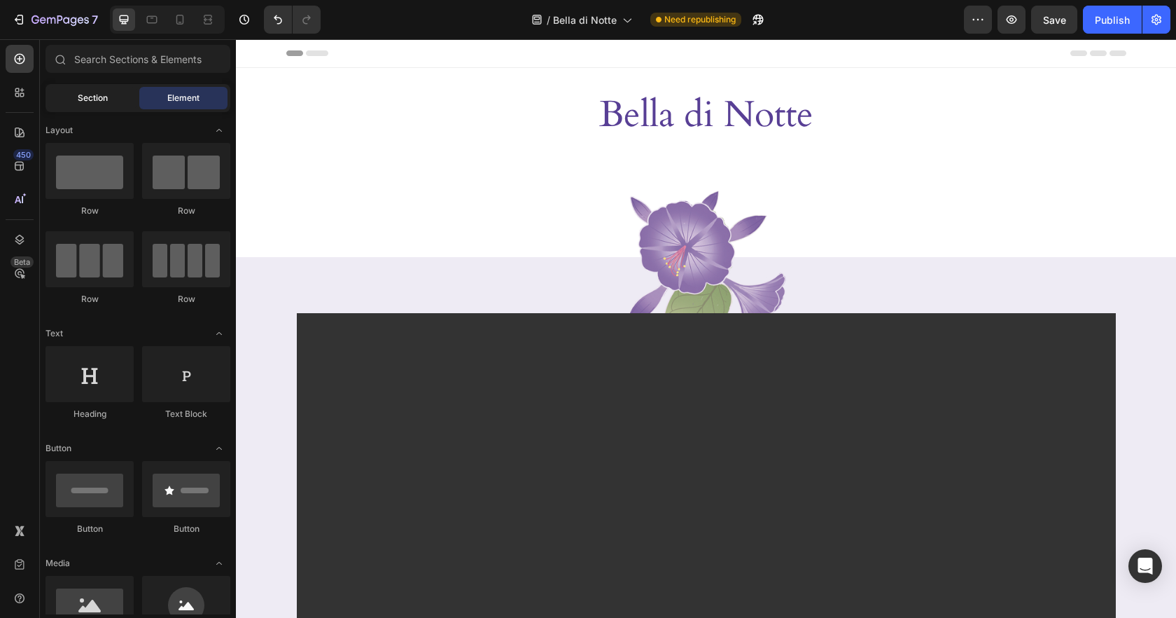
click at [99, 105] on div "Section" at bounding box center [92, 98] width 88 height 22
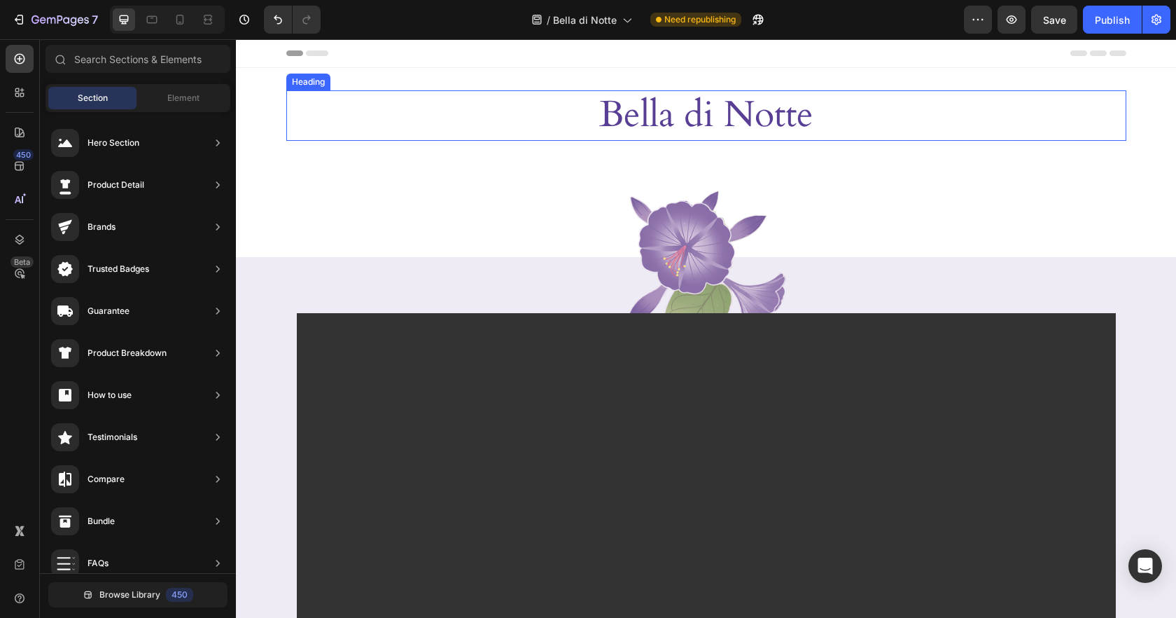
click at [769, 125] on h2 "Bella di Notte" at bounding box center [706, 115] width 840 height 50
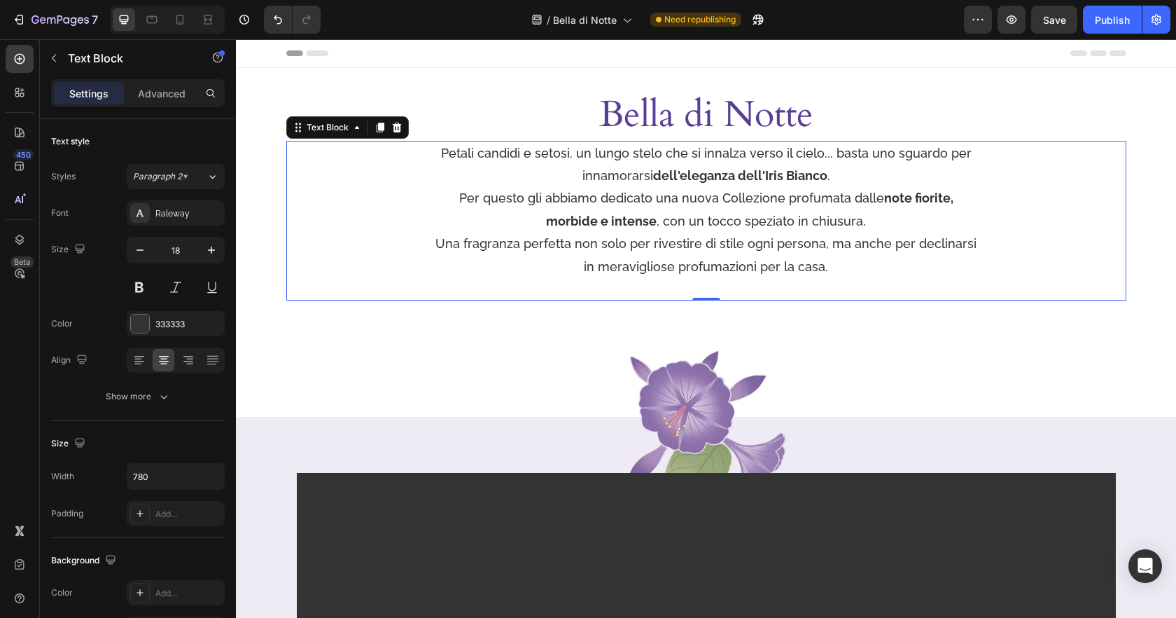
click at [709, 204] on p "Per questo gli abbiamo dedicato una nuova Collezione profumata dalle note fiori…" at bounding box center [706, 210] width 543 height 46
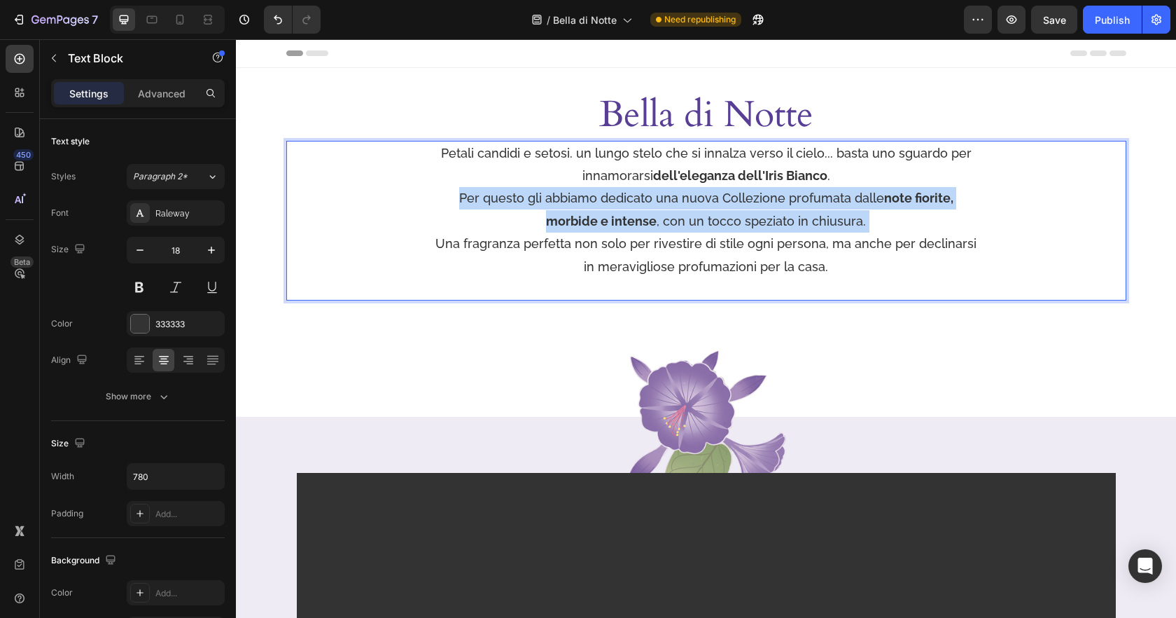
click at [709, 204] on p "Per questo gli abbiamo dedicato una nuova Collezione profumata dalle note fiori…" at bounding box center [706, 210] width 543 height 46
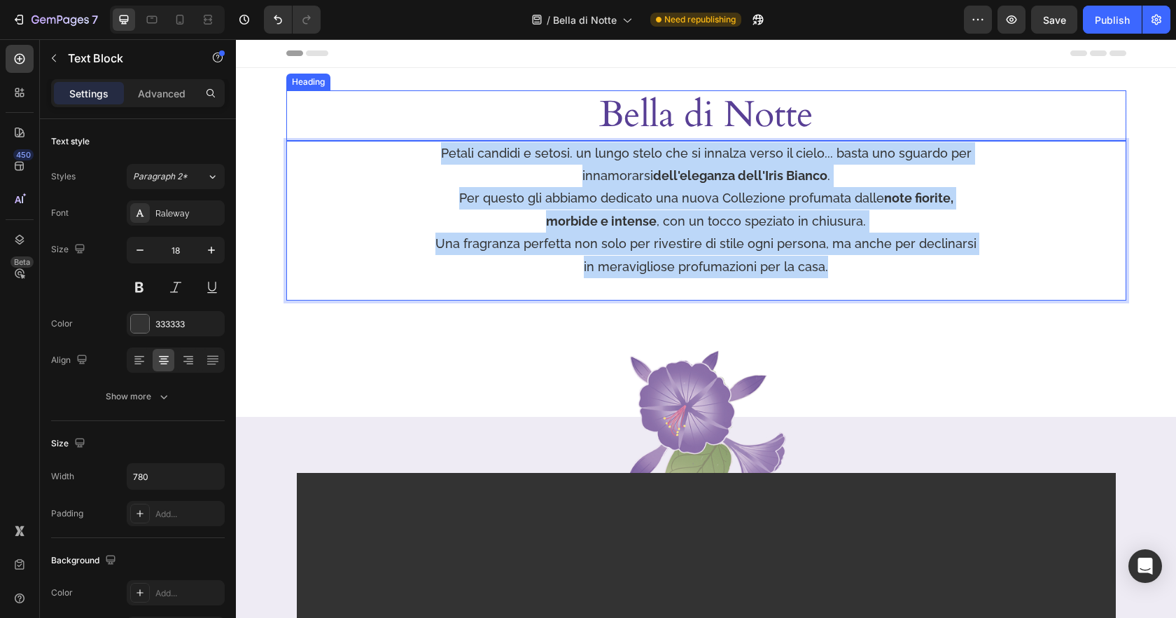
drag, startPoint x: 805, startPoint y: 268, endPoint x: 361, endPoint y: 111, distance: 470.8
click at [361, 111] on div "Bella di Notte Heading [PERSON_NAME] e setosi. un lungo stelo che si innalza ve…" at bounding box center [706, 195] width 840 height 210
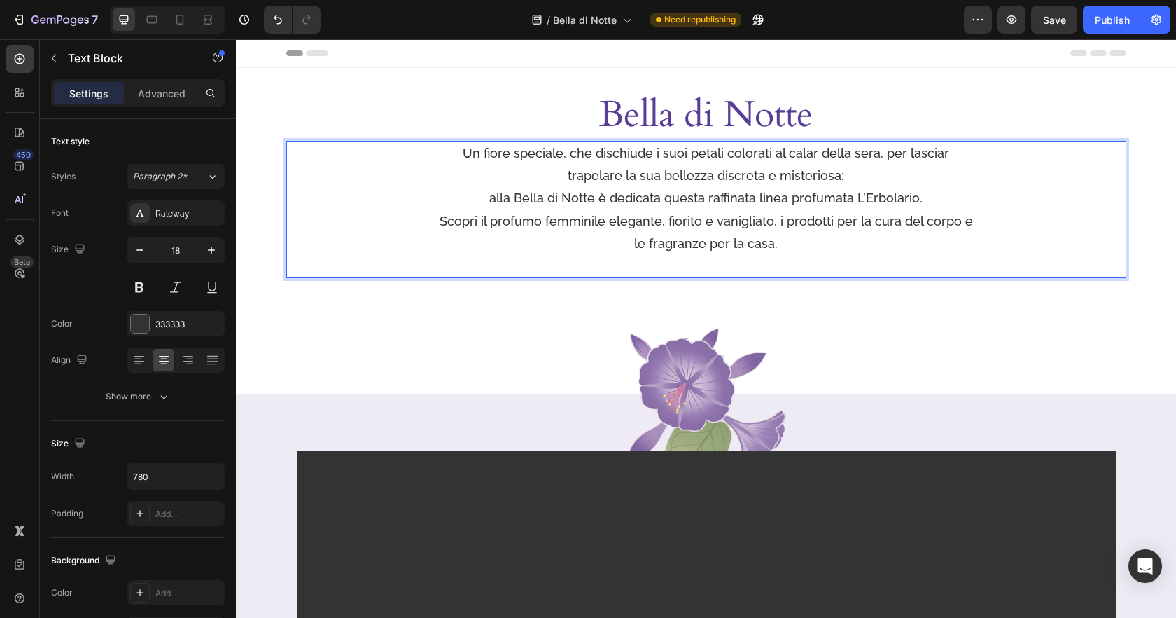
click at [856, 153] on p "Un fiore speciale, che dischiude i suoi petali colorati al calar della sera, pe…" at bounding box center [706, 176] width 543 height 68
click at [773, 223] on p "Scopri il profumo femminile elegante, fiorito e vanigliato, i prodotti per la c…" at bounding box center [706, 233] width 543 height 46
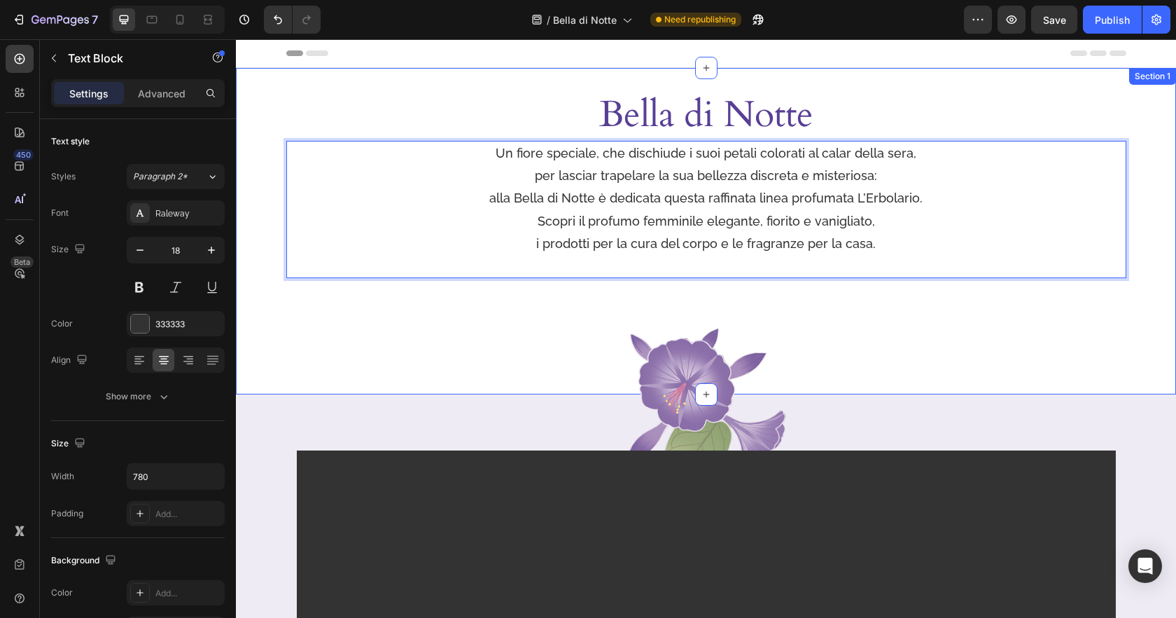
drag, startPoint x: 983, startPoint y: 320, endPoint x: 1084, endPoint y: 327, distance: 101.1
click at [983, 320] on div "[PERSON_NAME] di Notte Heading Un fiore speciale, che dischiude i suoi petali c…" at bounding box center [706, 231] width 940 height 326
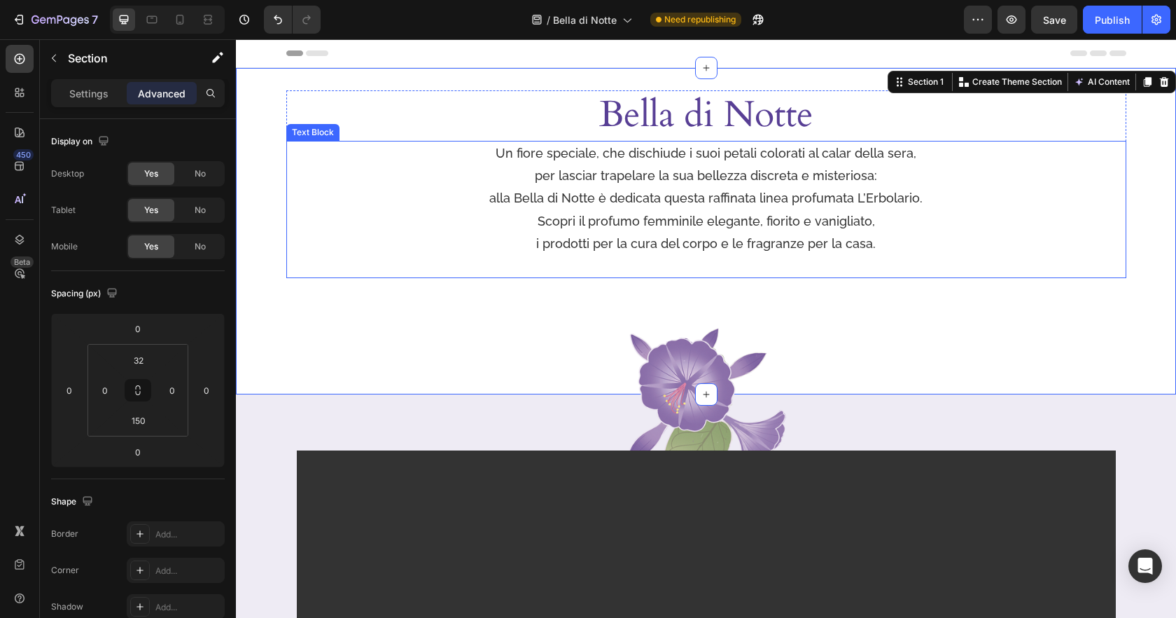
click at [856, 250] on p "i prodotti per la cura del corpo e le fragranze per la casa." at bounding box center [706, 243] width 543 height 22
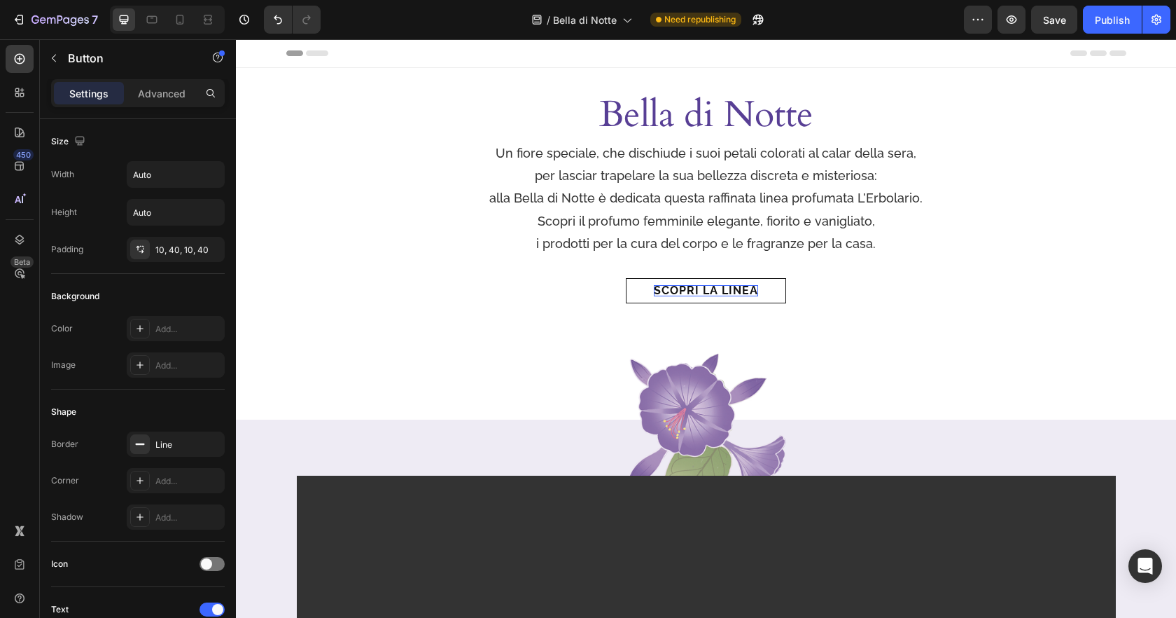
click at [753, 290] on p "Scopri la linea" at bounding box center [706, 290] width 104 height 11
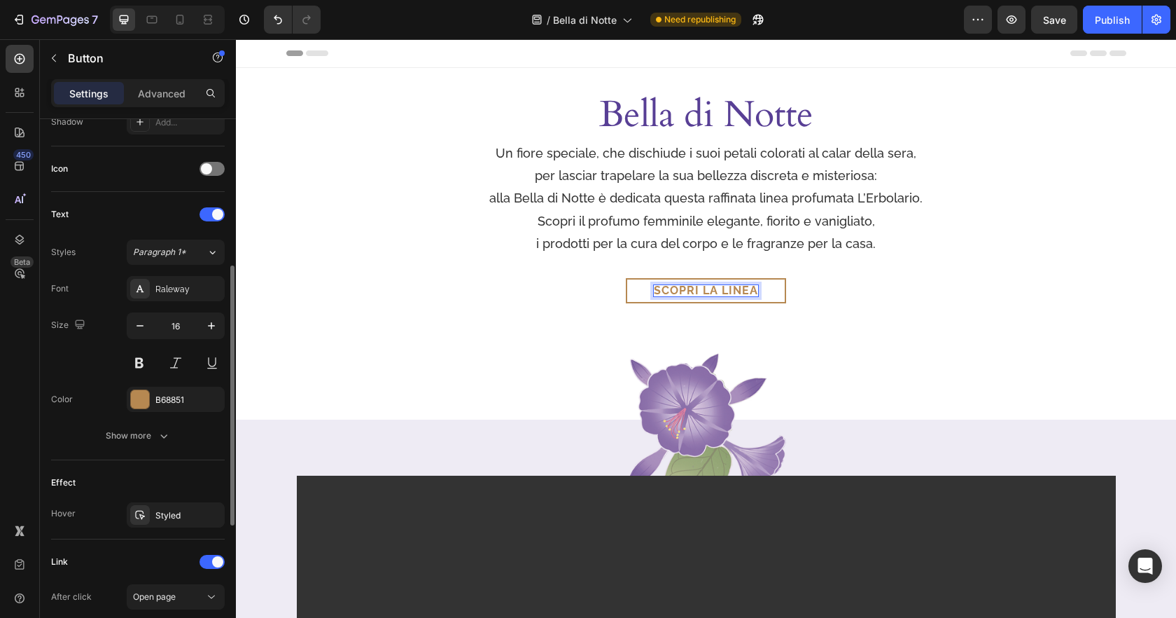
scroll to position [404, 0]
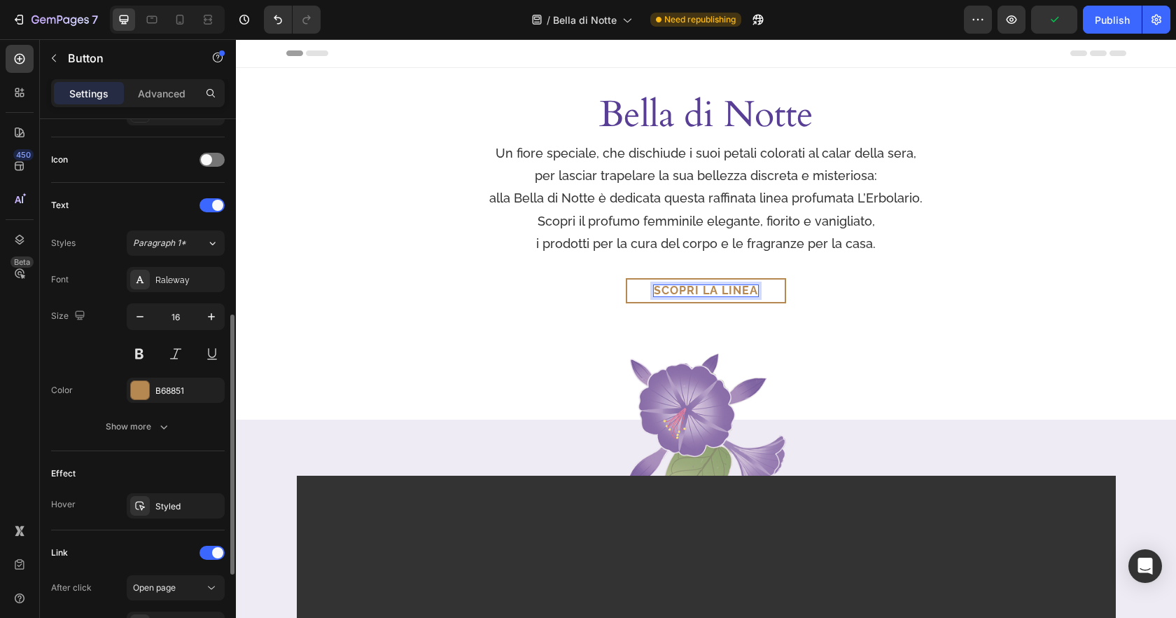
click at [148, 386] on div at bounding box center [140, 390] width 18 height 18
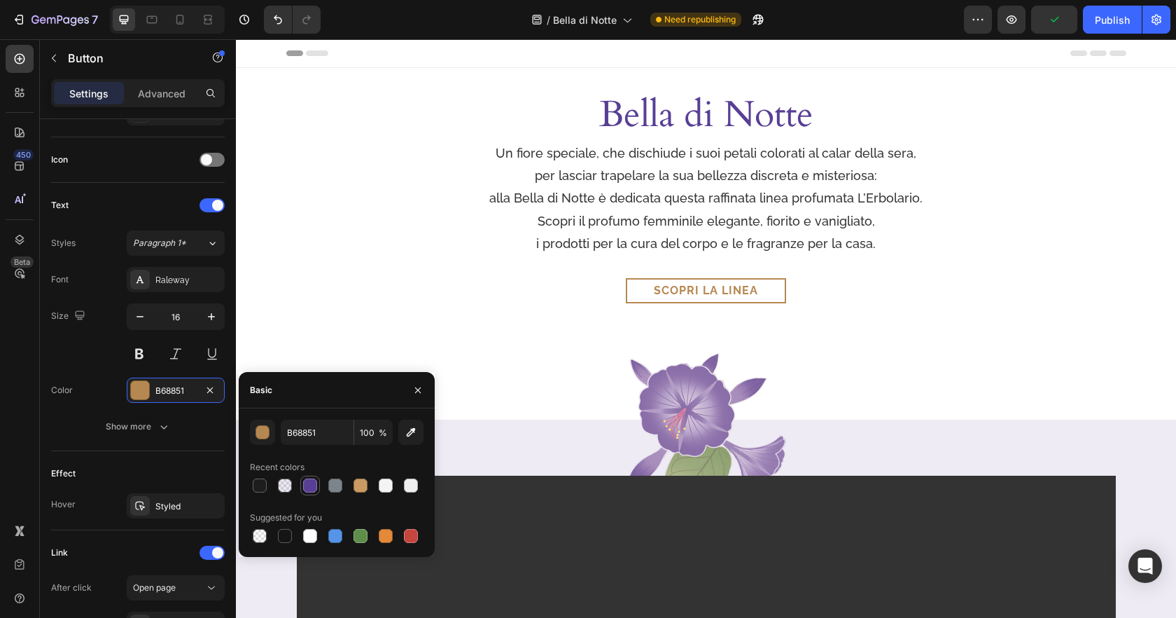
click at [315, 484] on div at bounding box center [310, 485] width 14 height 14
type input "583F95"
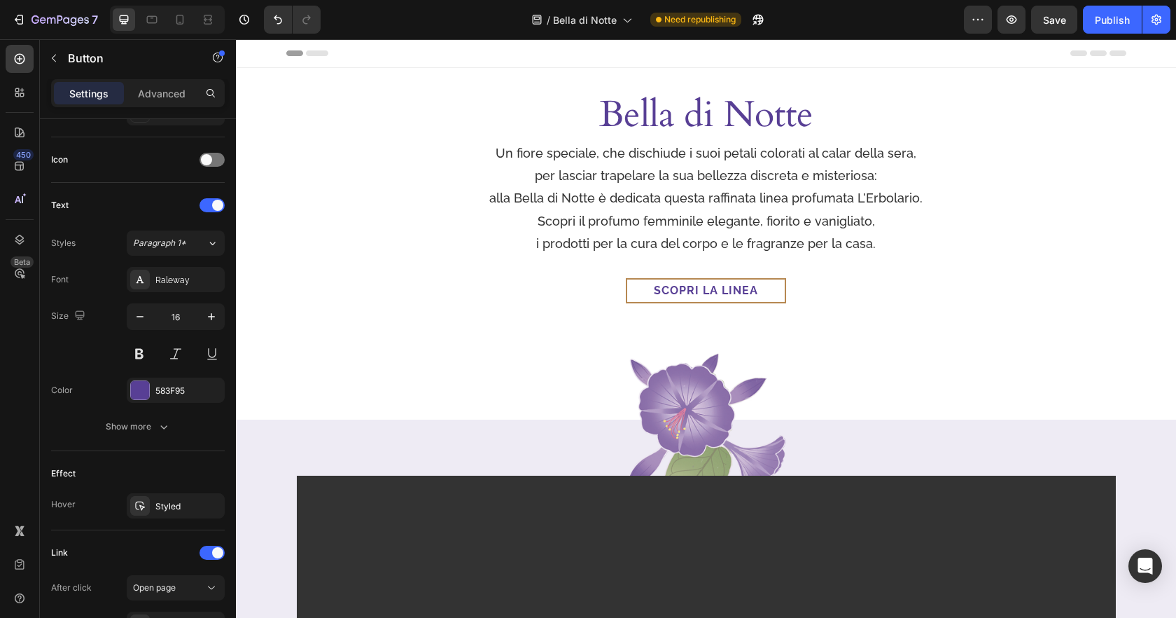
click at [786, 291] on div "Scopri la linea Button" at bounding box center [706, 290] width 840 height 25
click at [783, 293] on link "Scopri la linea" at bounding box center [706, 290] width 160 height 25
click at [783, 295] on link "Scopri la linea" at bounding box center [706, 290] width 160 height 25
click at [797, 295] on div "Scopri la linea Button" at bounding box center [706, 290] width 840 height 25
click at [779, 300] on link "Scopri la linea" at bounding box center [706, 290] width 160 height 25
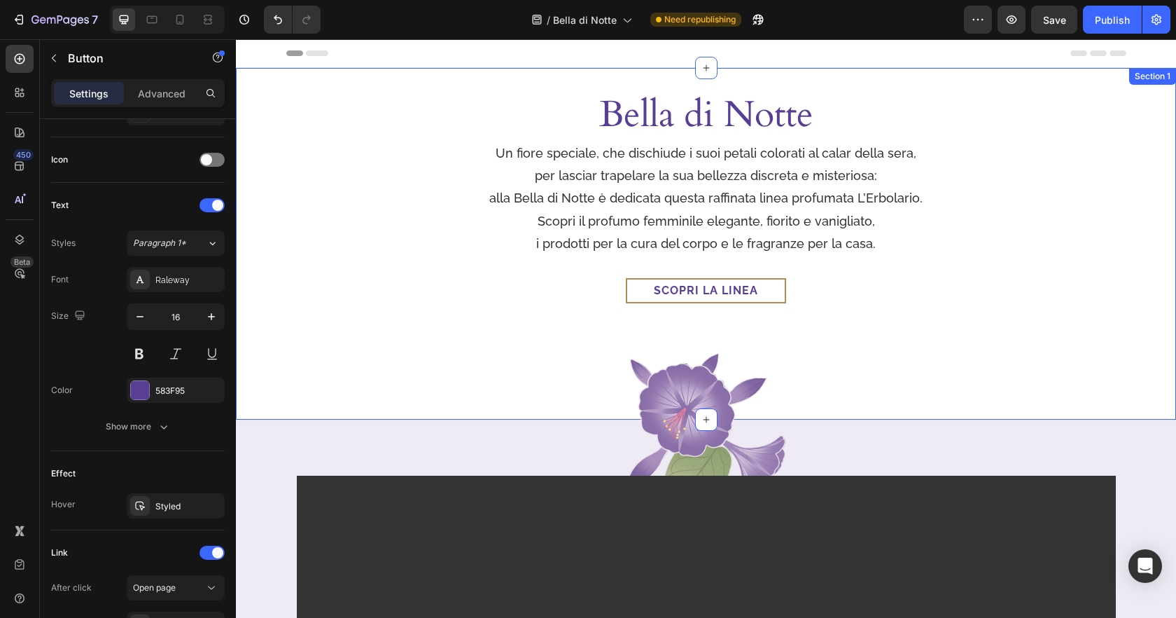
click at [777, 303] on div "[PERSON_NAME] di Notte Heading Un fiore speciale, che dischiude i suoi petali c…" at bounding box center [706, 202] width 940 height 224
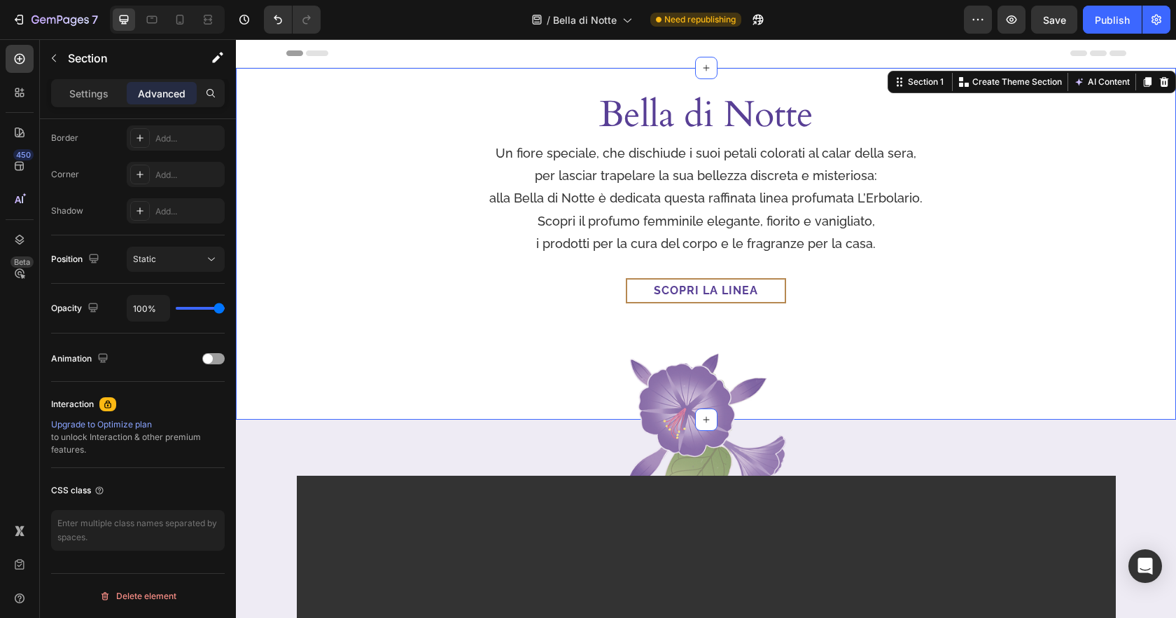
scroll to position [0, 0]
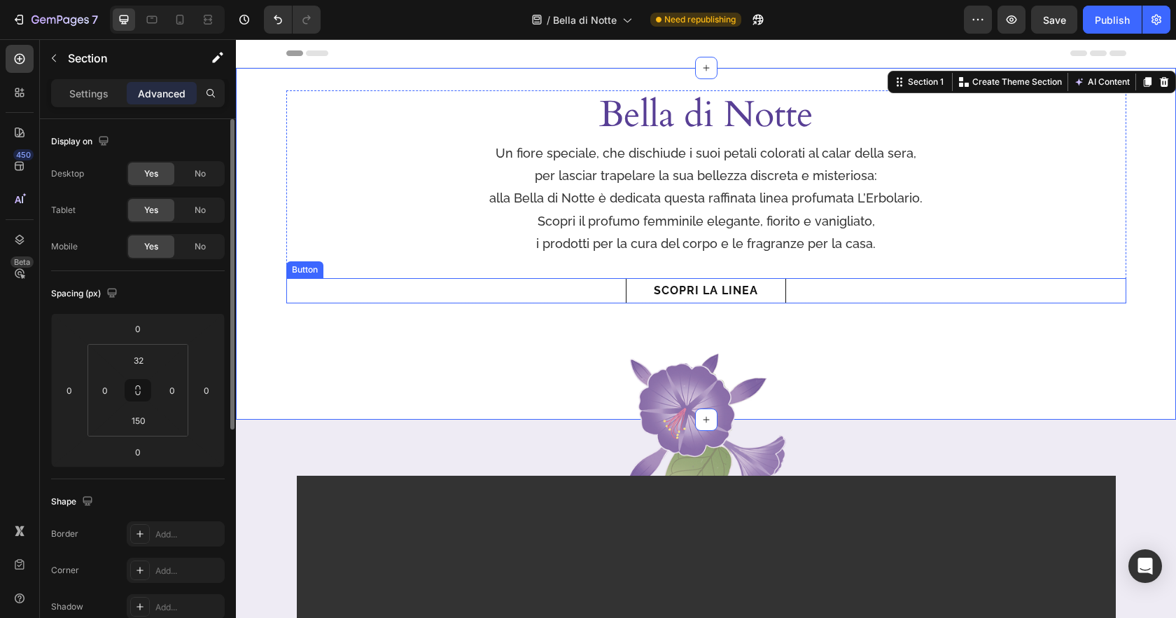
click at [778, 299] on link "Scopri la linea" at bounding box center [706, 290] width 160 height 25
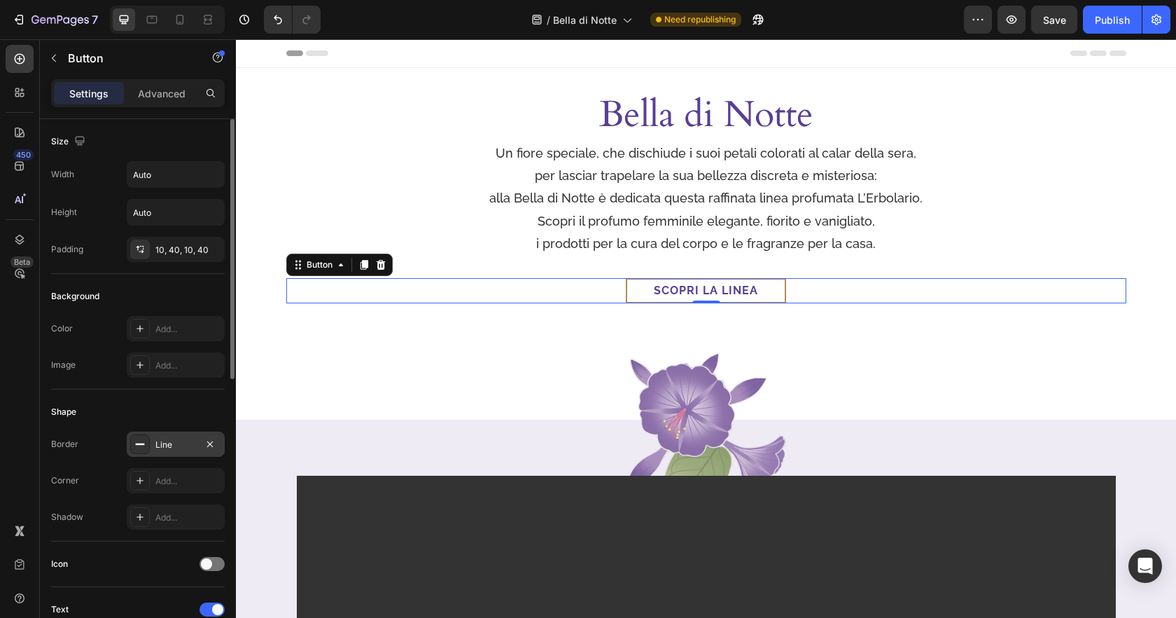
click at [165, 444] on div "Line" at bounding box center [175, 444] width 41 height 13
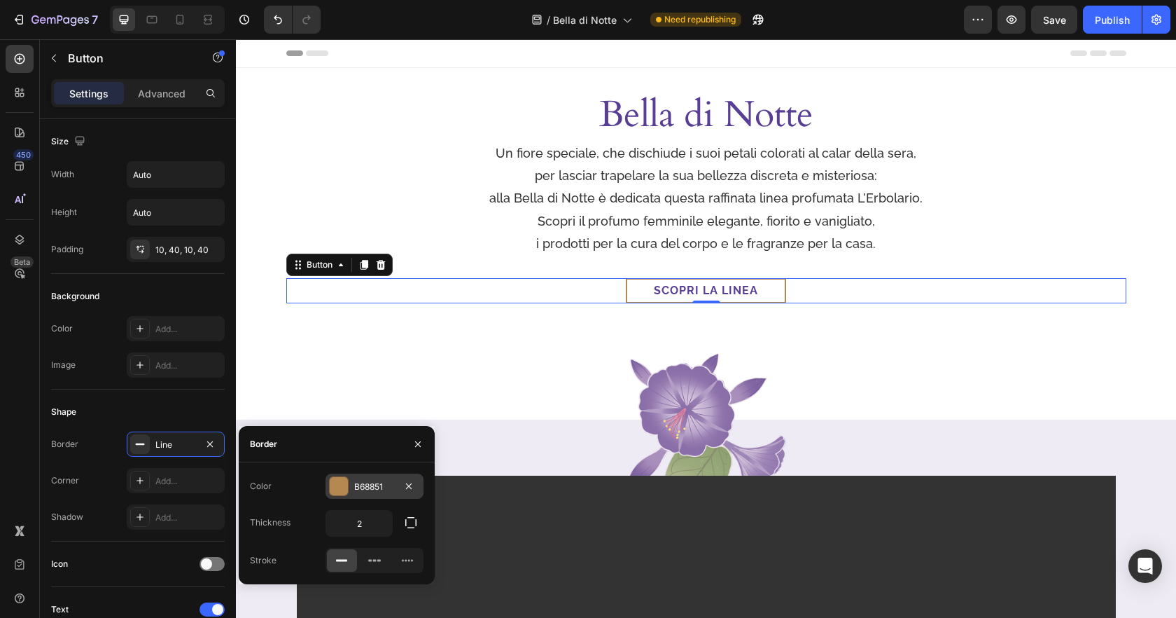
click at [339, 484] on div at bounding box center [339, 486] width 18 height 18
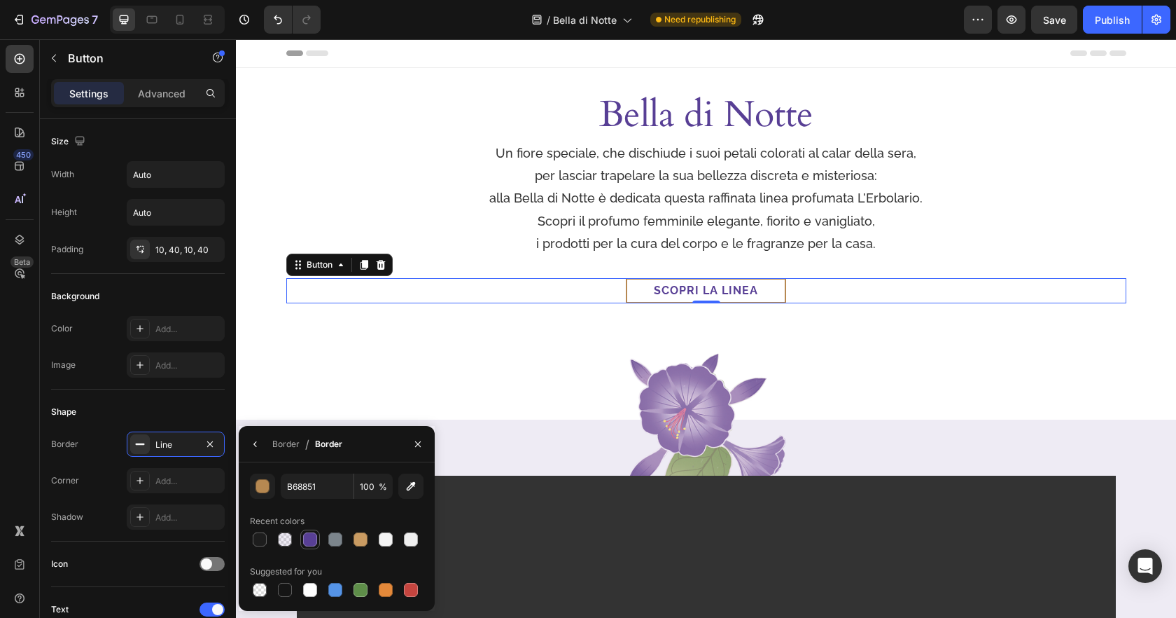
click at [313, 547] on div at bounding box center [310, 539] width 17 height 17
type input "583F95"
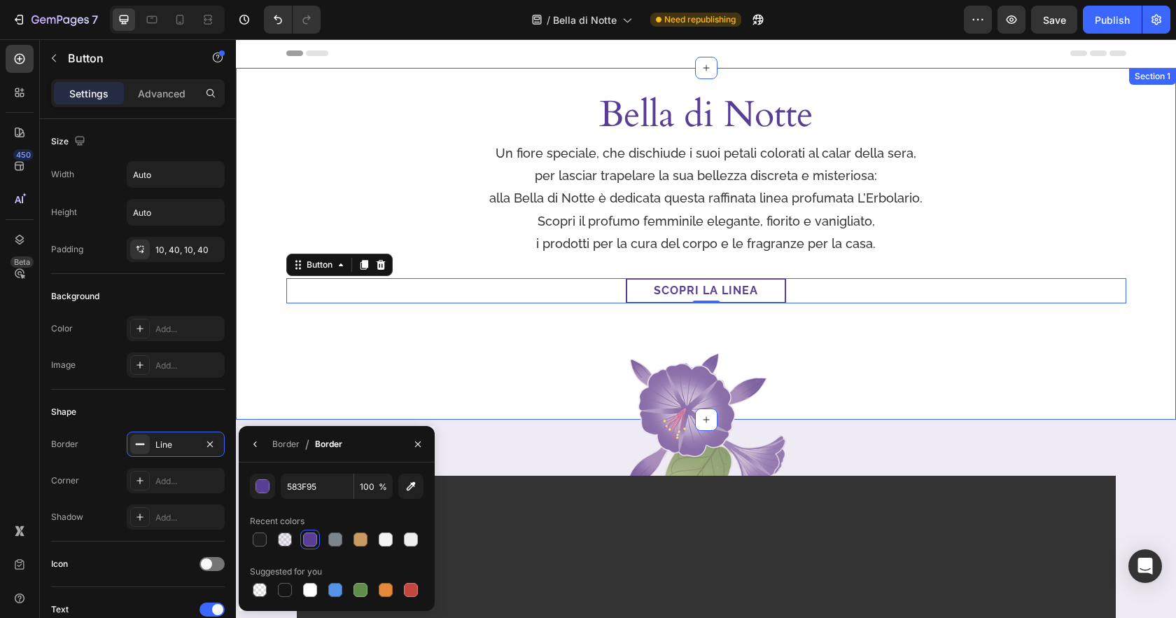
click at [893, 323] on div "[PERSON_NAME] di Notte Heading Un fiore speciale, che dischiude i suoi petali c…" at bounding box center [706, 243] width 940 height 351
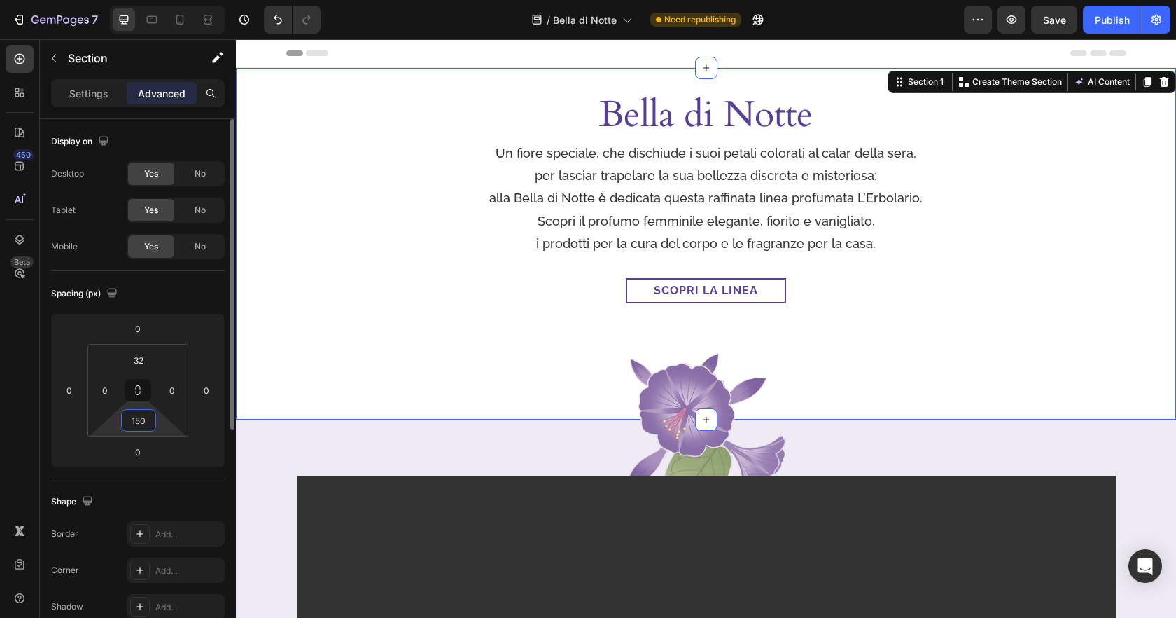
click at [137, 419] on input "150" at bounding box center [139, 420] width 28 height 21
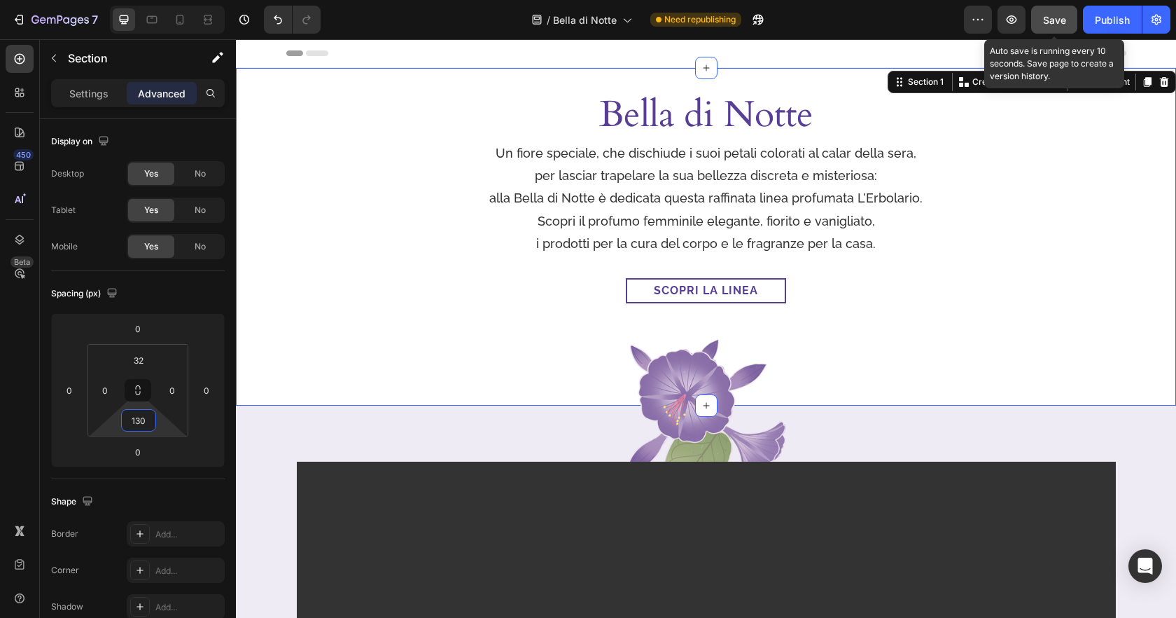
type input "130"
click at [1044, 25] on span "Save" at bounding box center [1054, 20] width 23 height 12
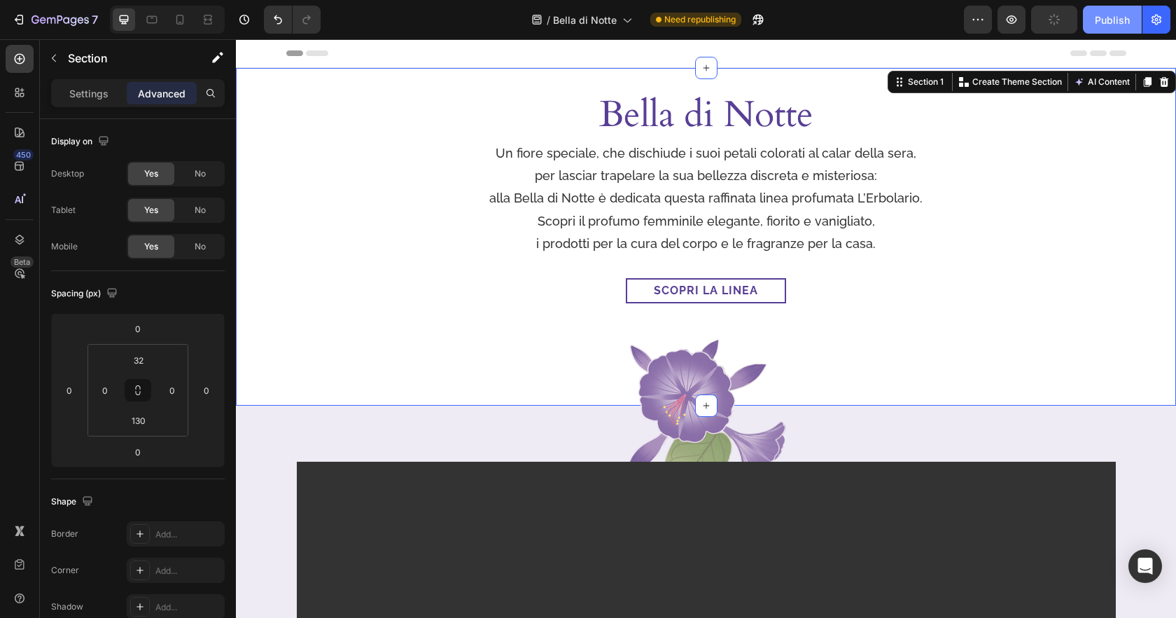
click at [1115, 22] on div "Publish" at bounding box center [1112, 20] width 35 height 15
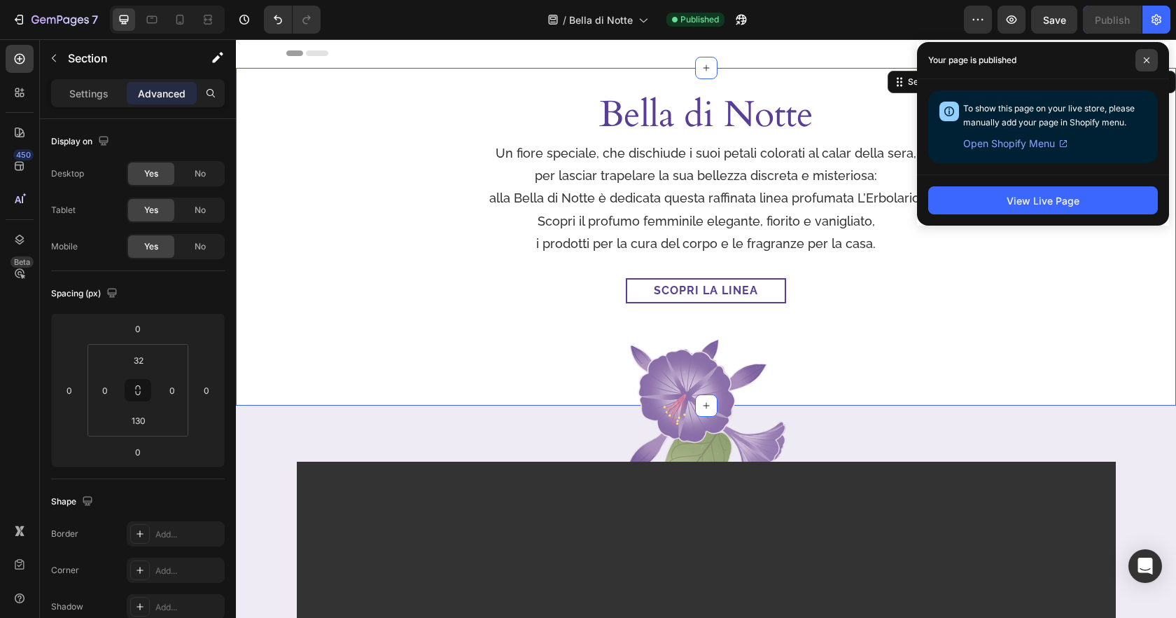
click at [1154, 60] on span at bounding box center [1147, 60] width 22 height 22
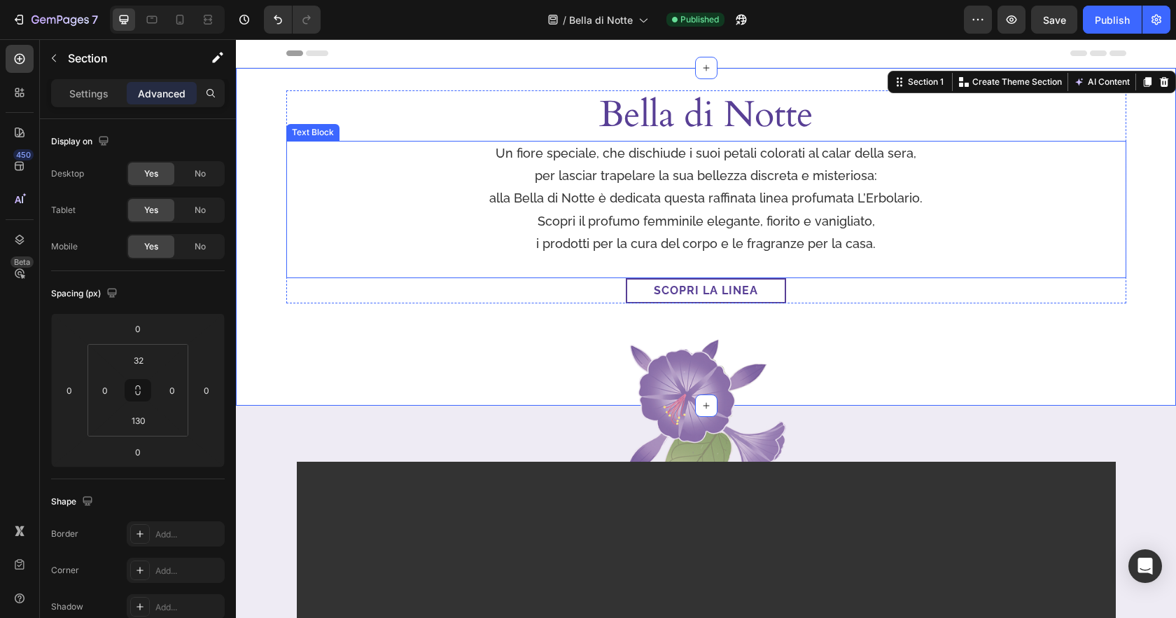
click at [951, 218] on p "Scopri il profumo femminile elegante, fiorito e vanigliato," at bounding box center [706, 221] width 543 height 22
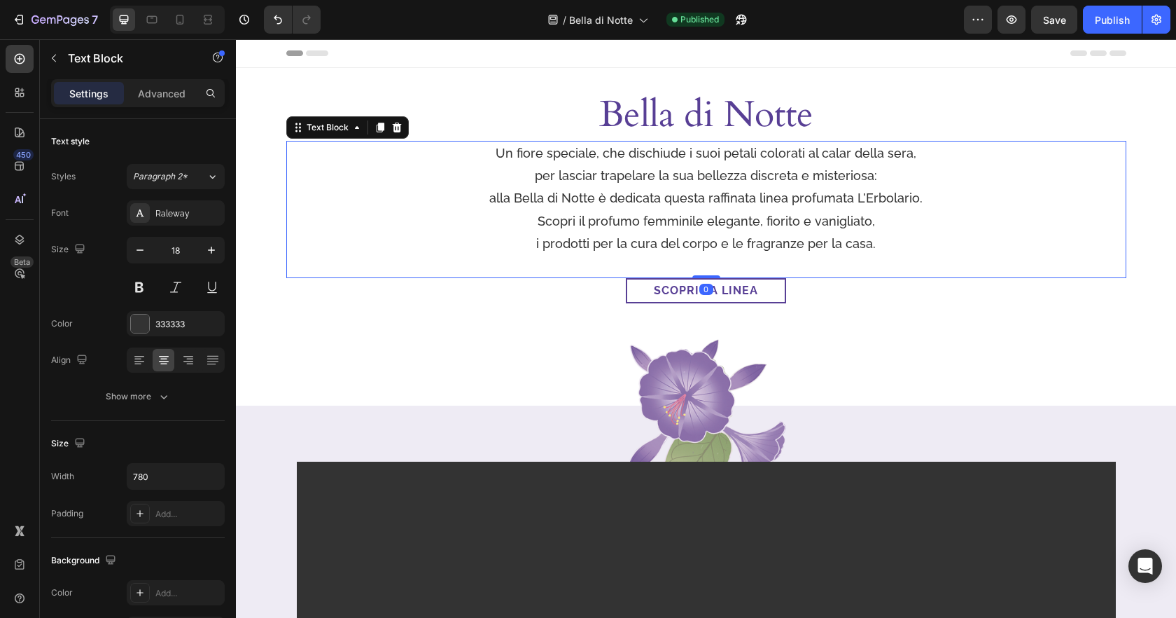
click at [518, 196] on p "per lasciar trapelare la sua bellezza discreta e misteriosa: alla Bella di Nott…" at bounding box center [706, 188] width 543 height 46
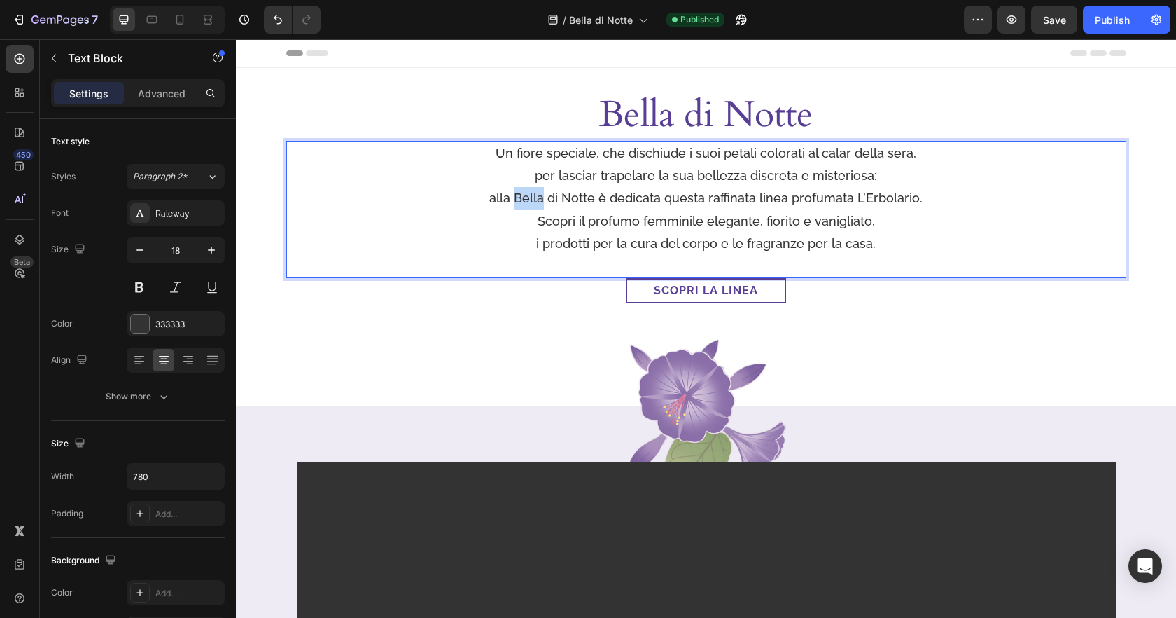
click at [518, 196] on p "per lasciar trapelare la sua bellezza discreta e misteriosa: alla Bella di Nott…" at bounding box center [706, 188] width 543 height 46
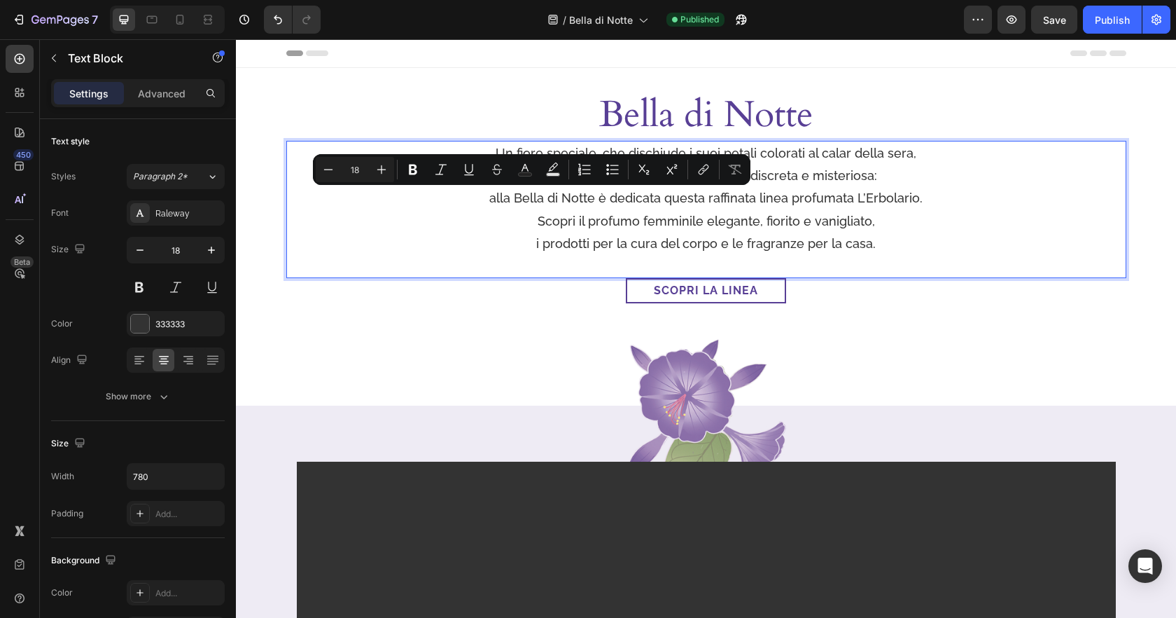
click at [594, 236] on p "i prodotti per la cura del corpo e le fragranze per la casa." at bounding box center [706, 243] width 543 height 22
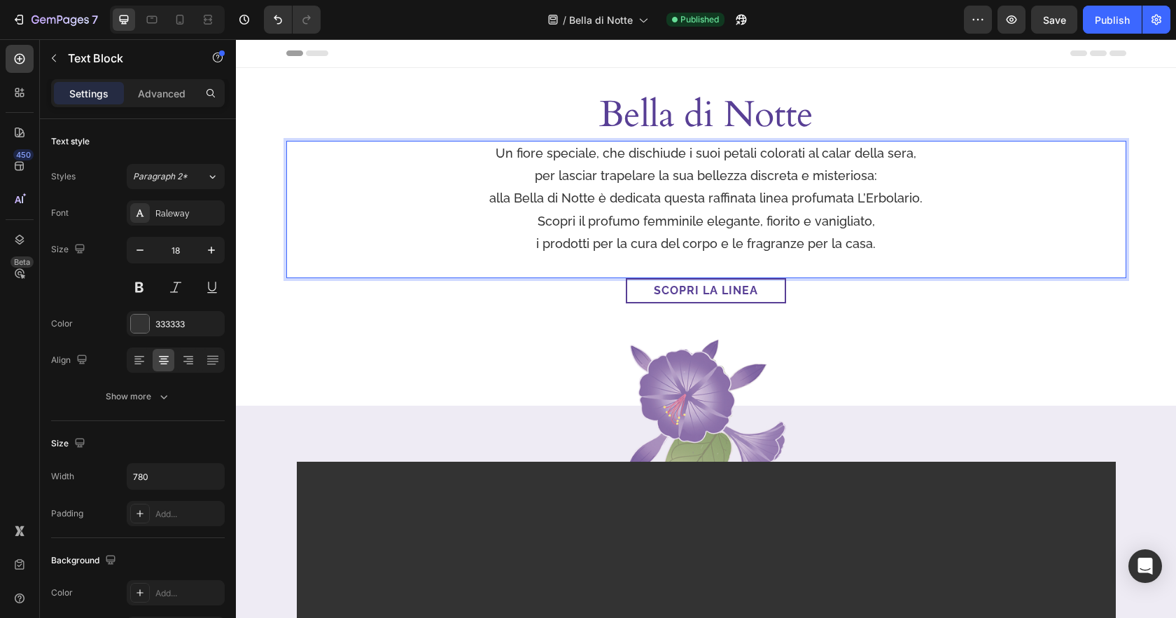
drag, startPoint x: 537, startPoint y: 177, endPoint x: 607, endPoint y: 192, distance: 71.5
click at [537, 177] on p "per lasciar trapelare la sua bellezza discreta e misteriosa: alla Bella di Nott…" at bounding box center [706, 188] width 543 height 46
drag, startPoint x: 490, startPoint y: 200, endPoint x: 622, endPoint y: 180, distance: 133.8
click at [490, 200] on p "Un fiore speciale, che dischiude i suoi petali colorati al calar della sera, pe…" at bounding box center [706, 176] width 543 height 68
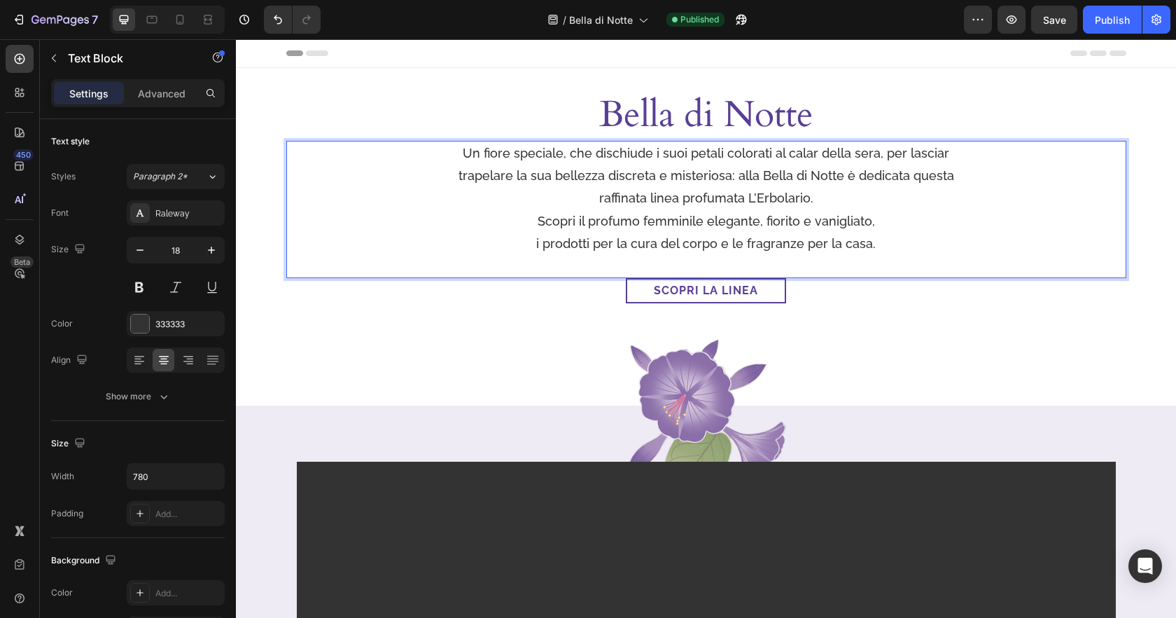
click at [540, 245] on p "i prodotti per la cura del corpo e le fragranze per la casa." at bounding box center [706, 243] width 543 height 22
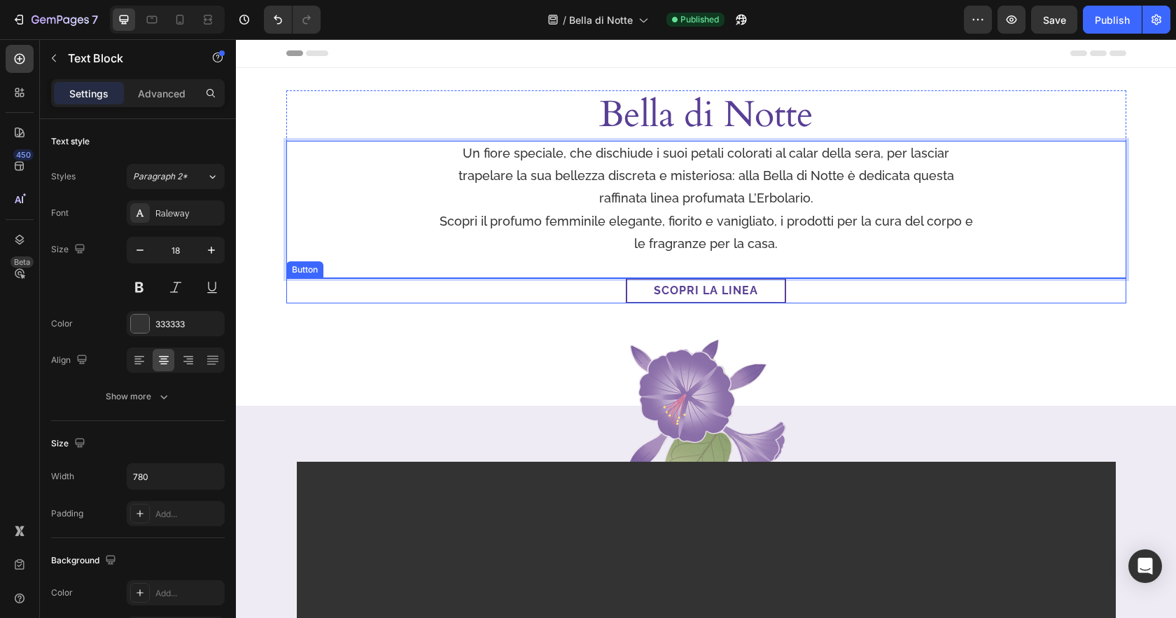
click at [840, 281] on div "Scopri la linea Button" at bounding box center [706, 290] width 840 height 25
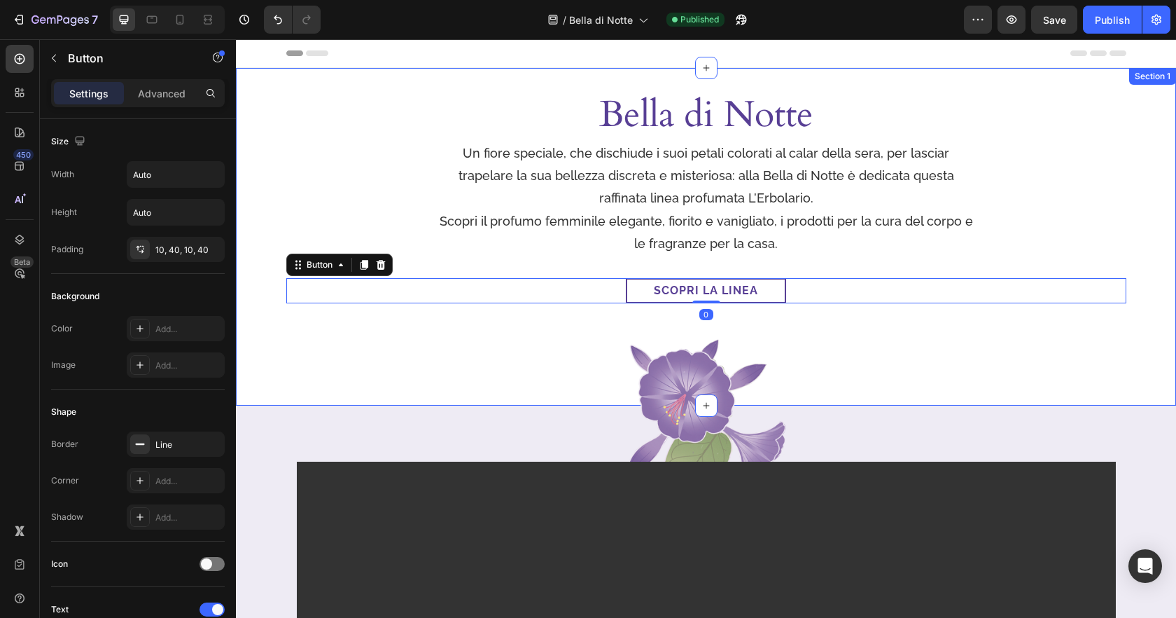
click at [873, 330] on div "[PERSON_NAME] di Notte Heading Un fiore speciale, che dischiude i suoi petali c…" at bounding box center [706, 236] width 940 height 337
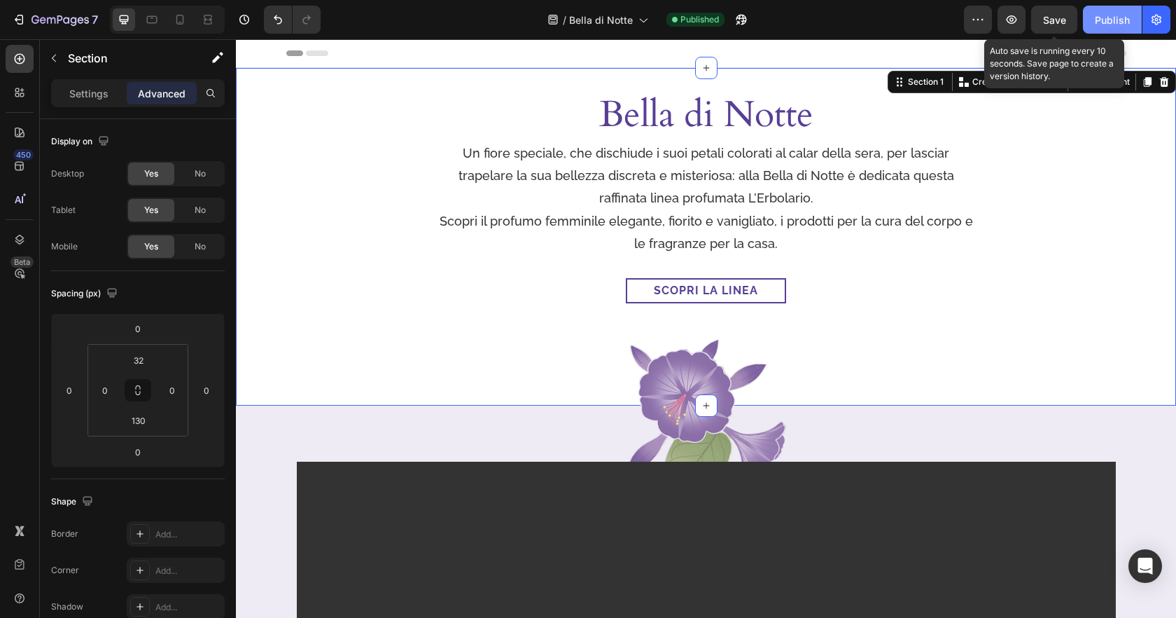
drag, startPoint x: 1066, startPoint y: 20, endPoint x: 1094, endPoint y: 20, distance: 28.0
click at [1067, 20] on button "Save" at bounding box center [1054, 20] width 46 height 28
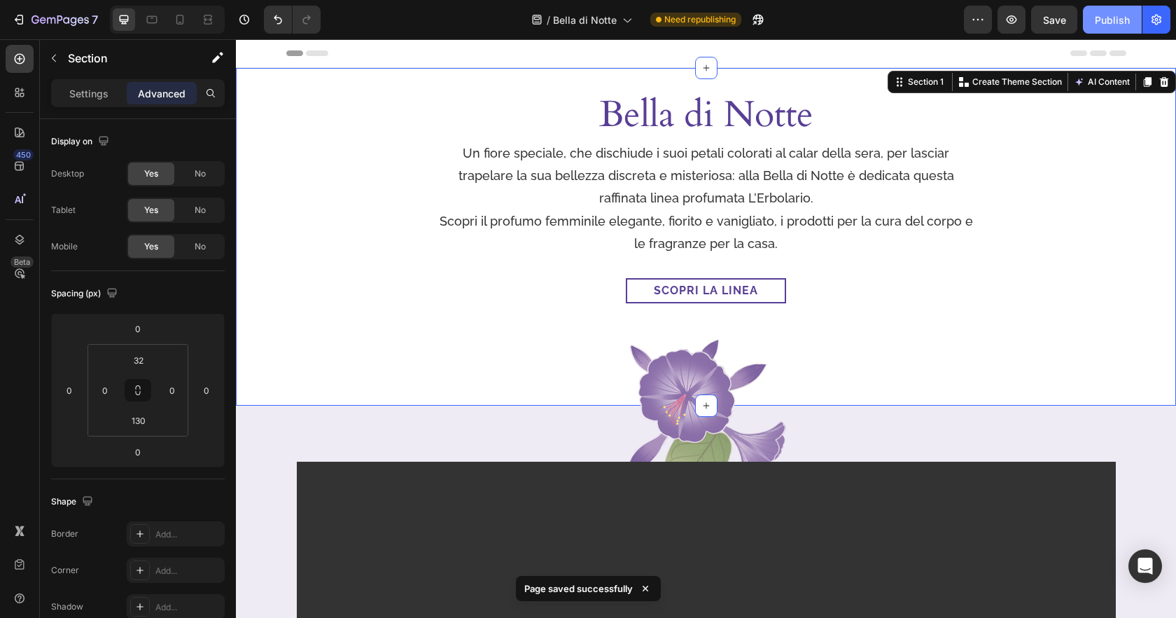
click at [1094, 20] on button "Publish" at bounding box center [1112, 20] width 59 height 28
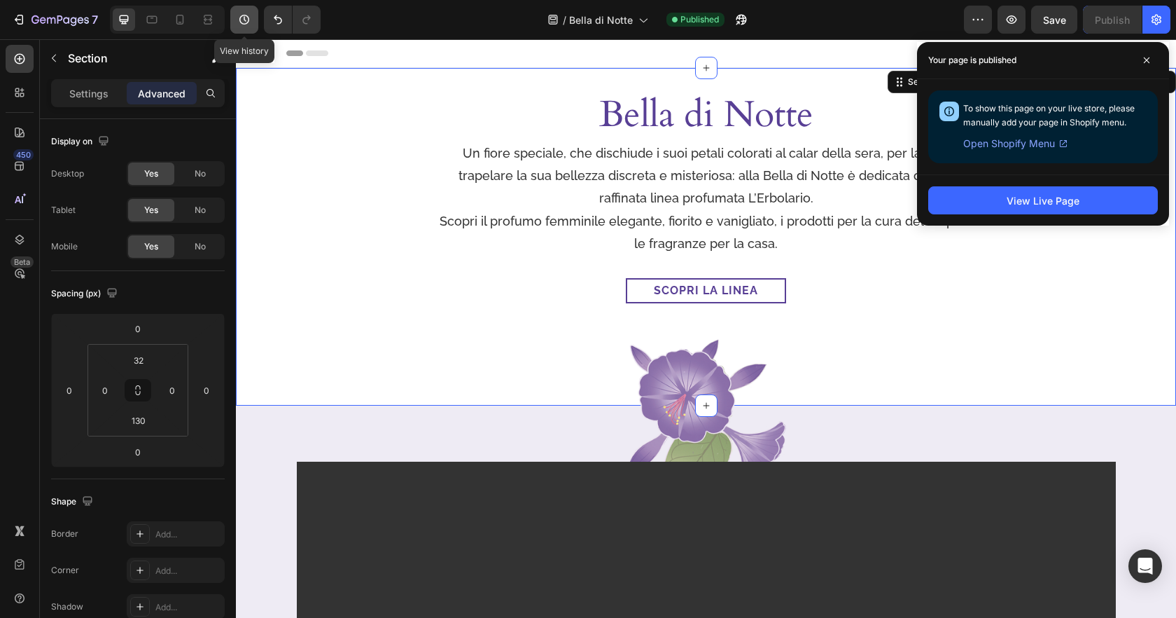
click at [237, 22] on icon "button" at bounding box center [244, 20] width 14 height 14
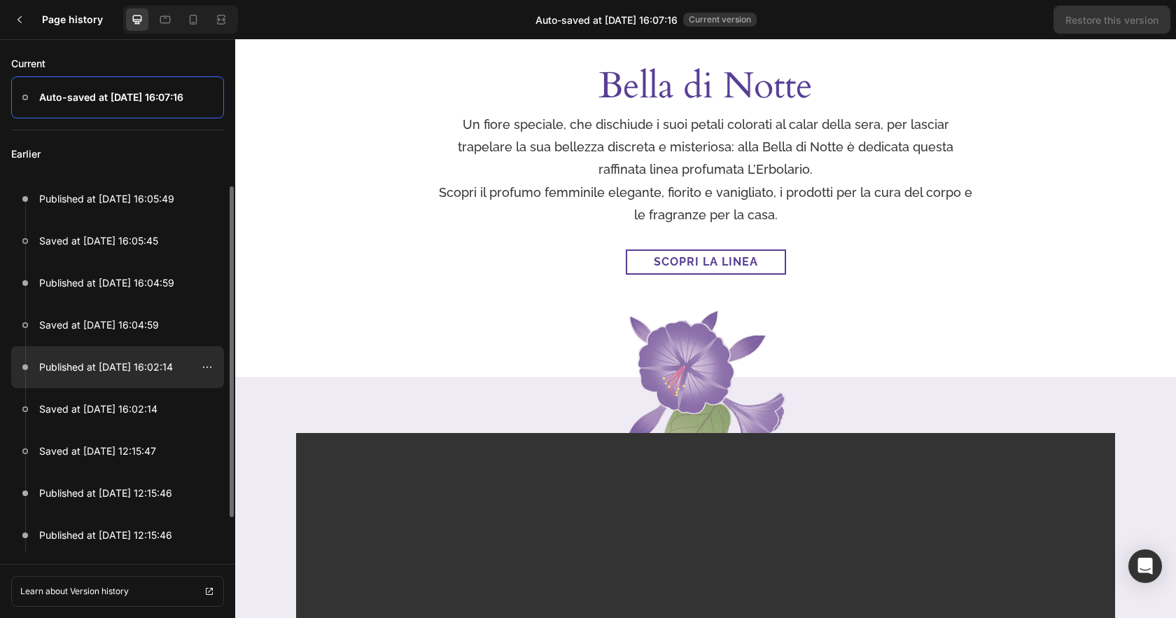
click at [119, 371] on p "Published at [DATE] 16:02:14" at bounding box center [106, 366] width 134 height 17
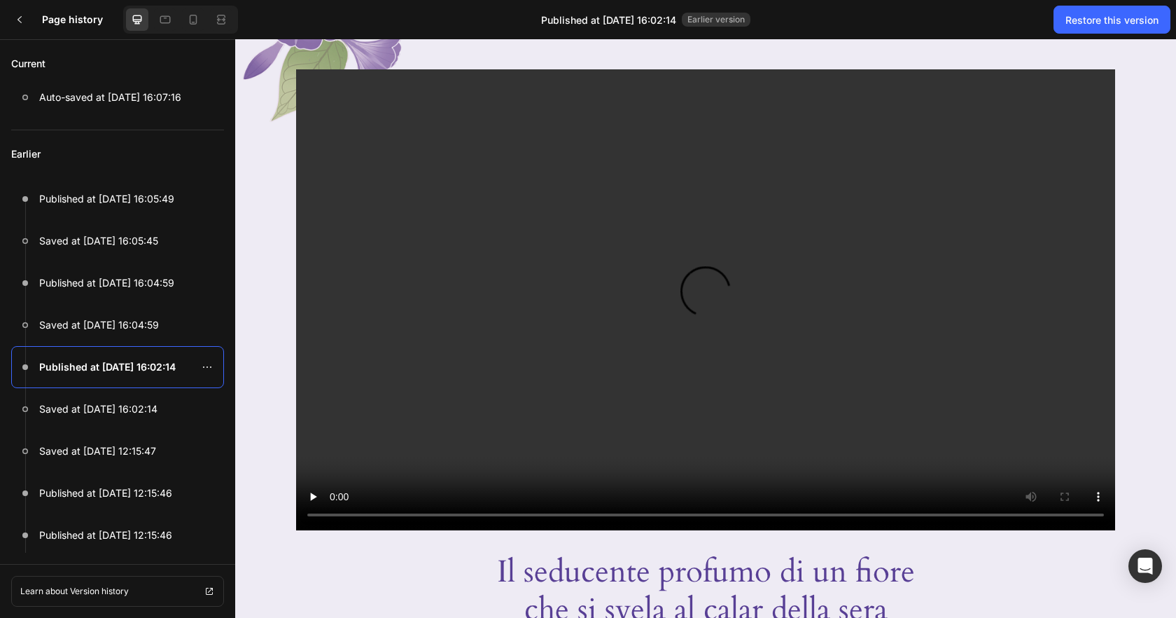
scroll to position [183, 0]
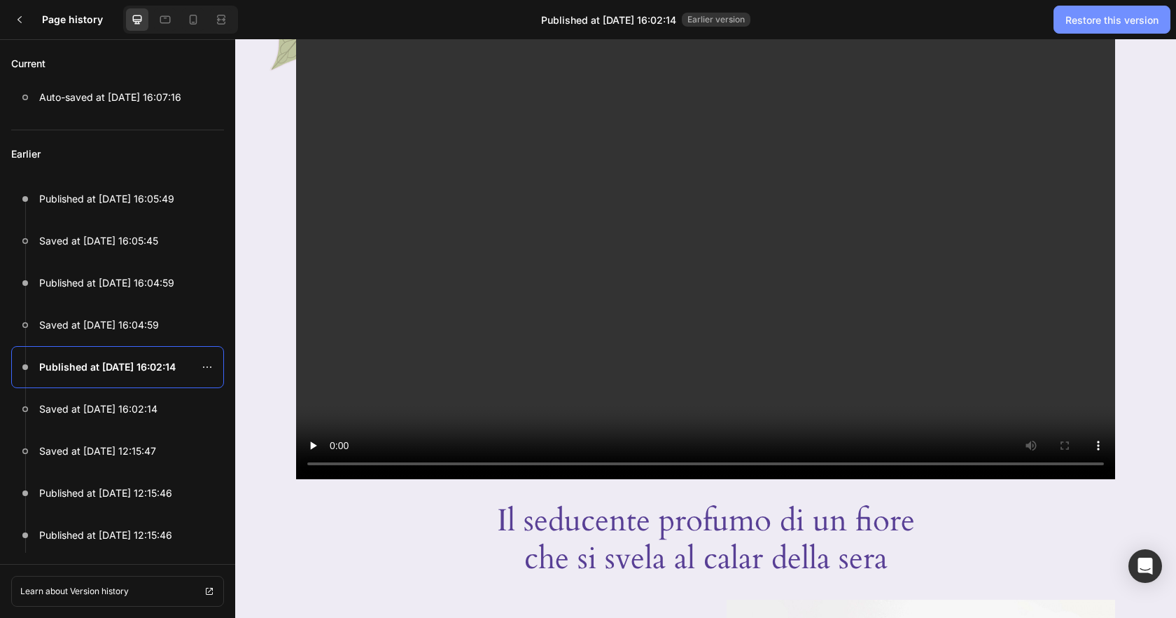
click at [1122, 15] on div "Restore this version" at bounding box center [1112, 20] width 93 height 15
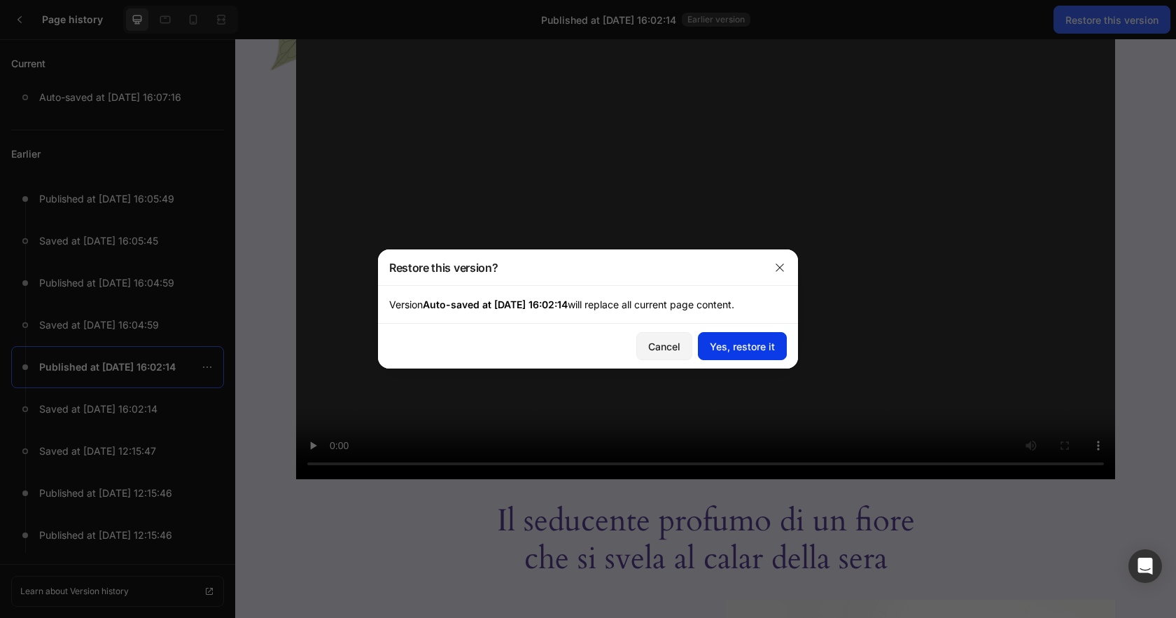
click at [755, 332] on button "Yes, restore it" at bounding box center [742, 346] width 89 height 28
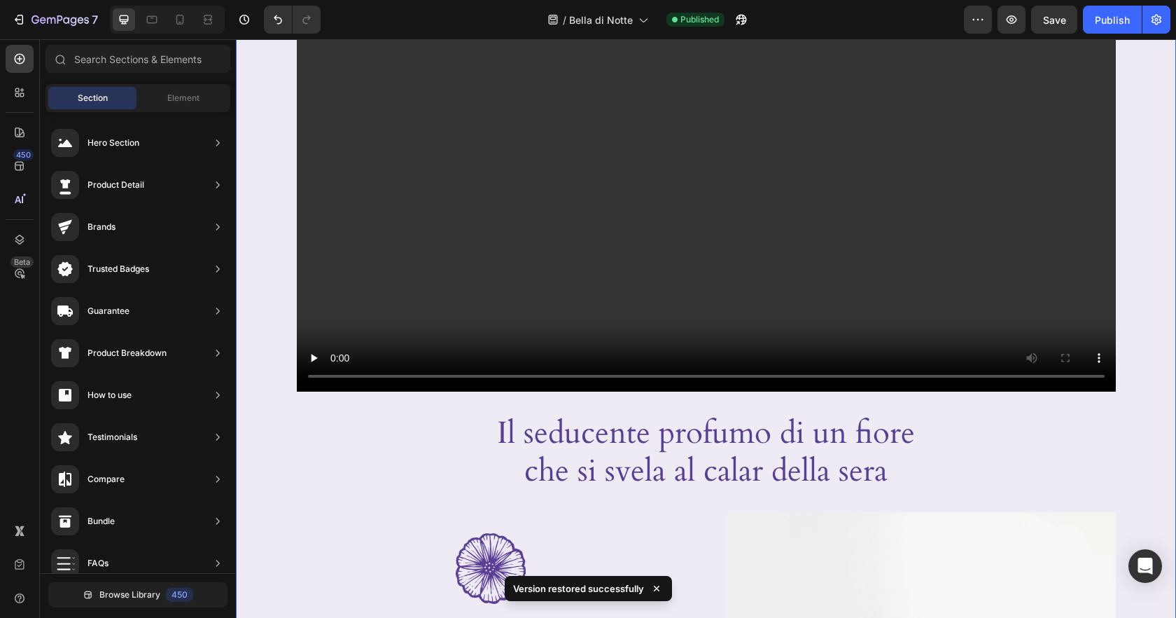
scroll to position [342, 0]
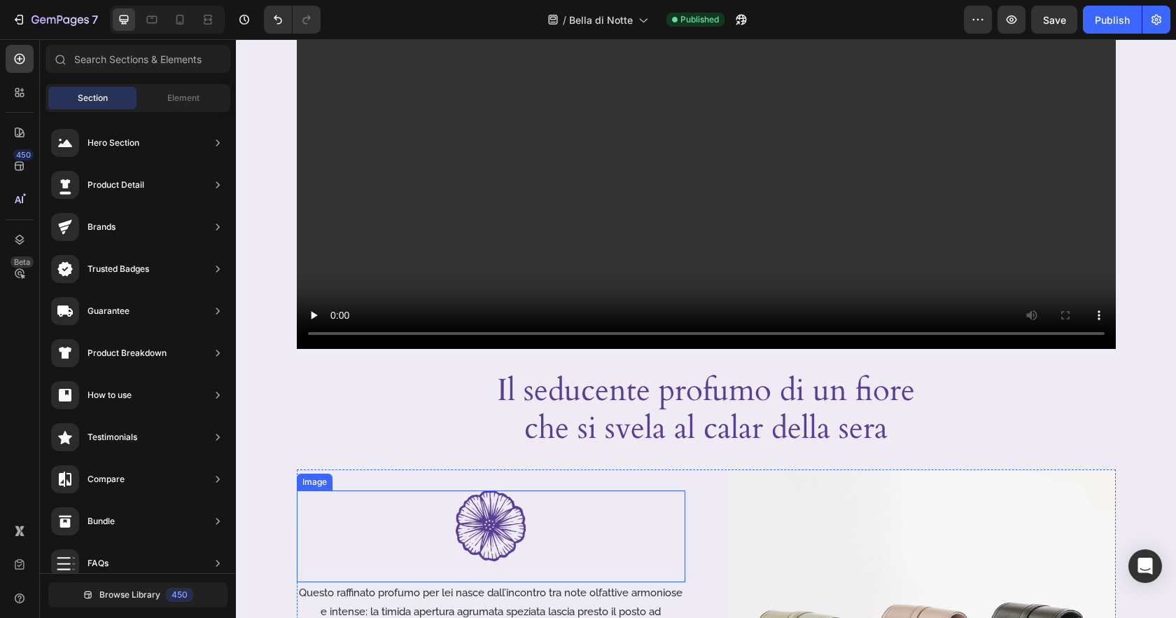
click at [523, 524] on img at bounding box center [491, 525] width 70 height 71
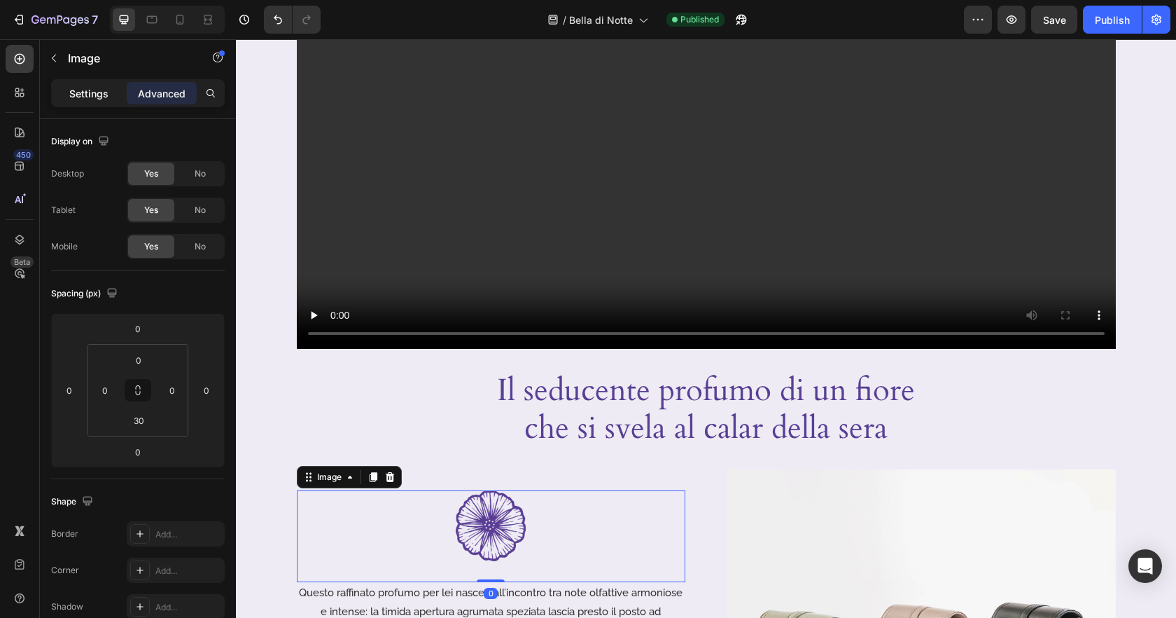
click at [92, 90] on p "Settings" at bounding box center [88, 93] width 39 height 15
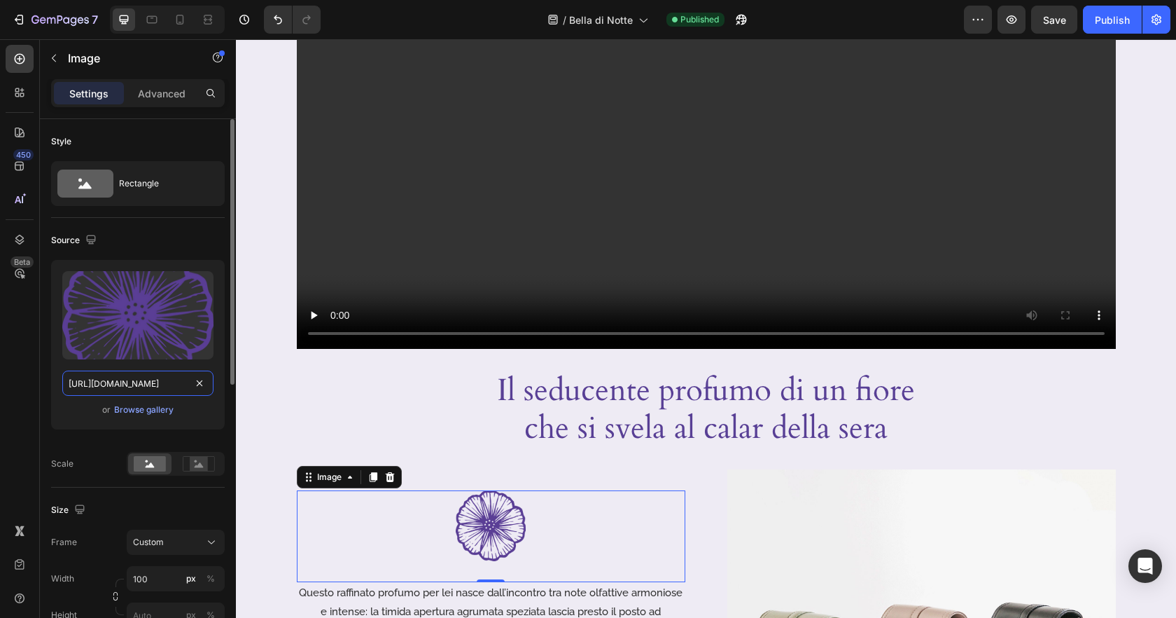
click at [162, 386] on input "[URL][DOMAIN_NAME]" at bounding box center [137, 382] width 151 height 25
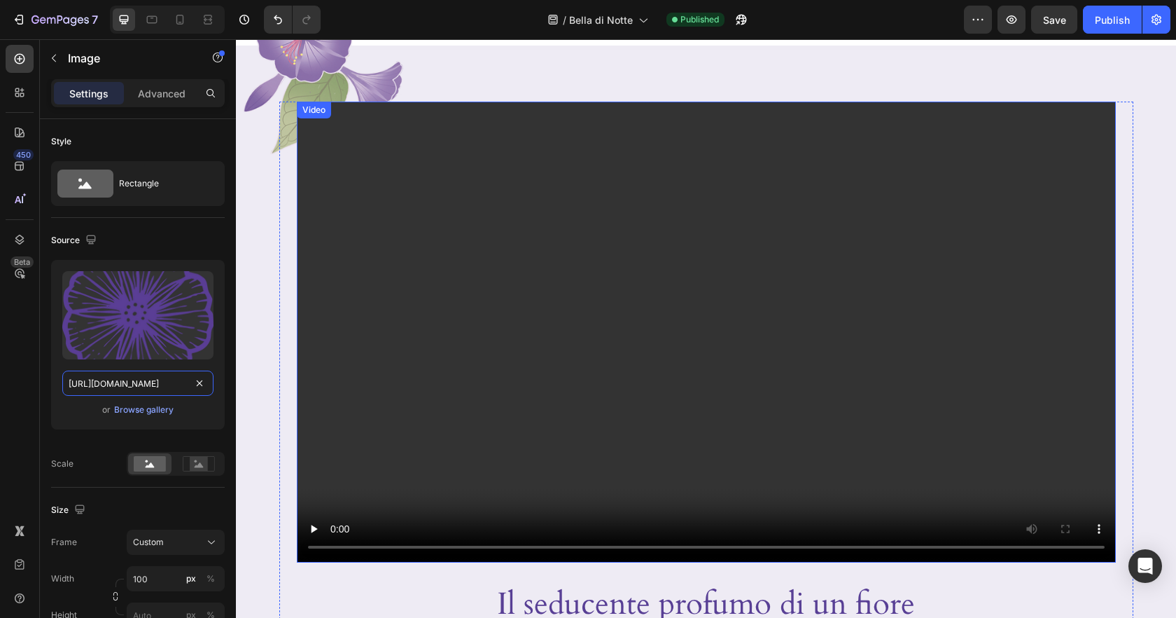
scroll to position [0, 0]
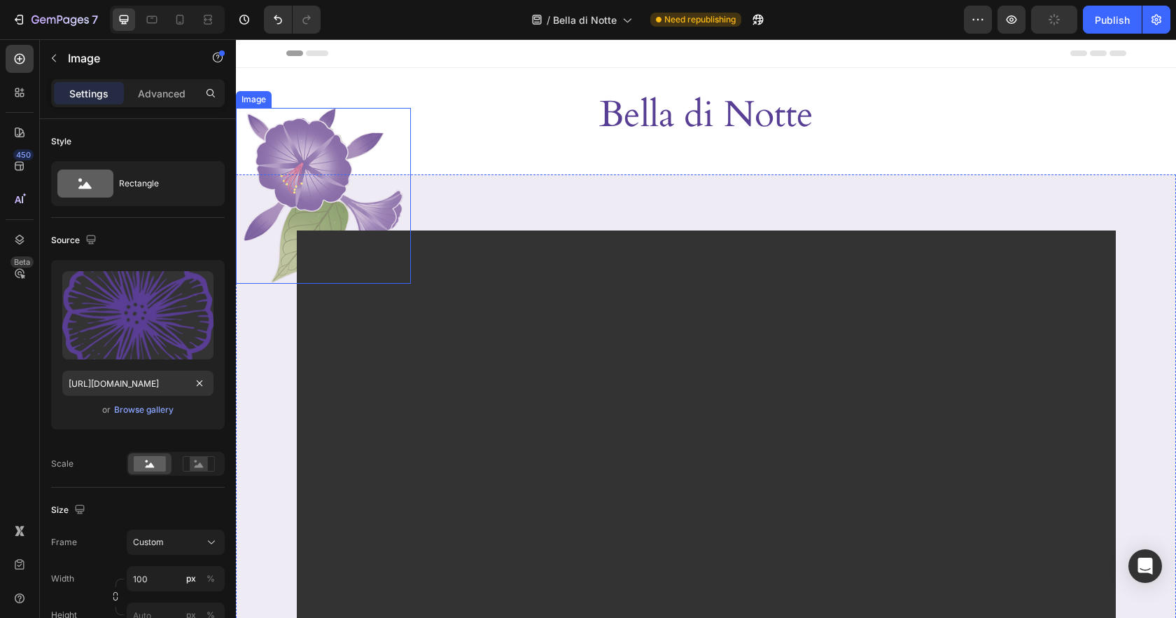
click at [326, 132] on img at bounding box center [323, 196] width 175 height 176
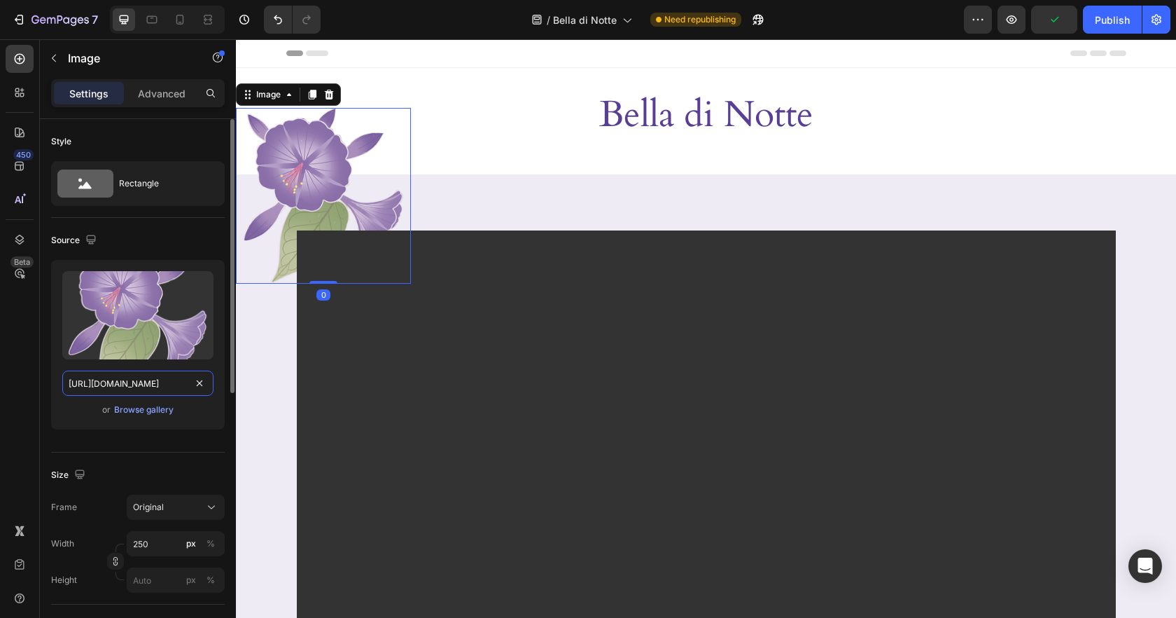
click at [148, 382] on input "[URL][DOMAIN_NAME]" at bounding box center [137, 382] width 151 height 25
paste input ".png?v=1756300688"
type input "[URL][DOMAIN_NAME]"
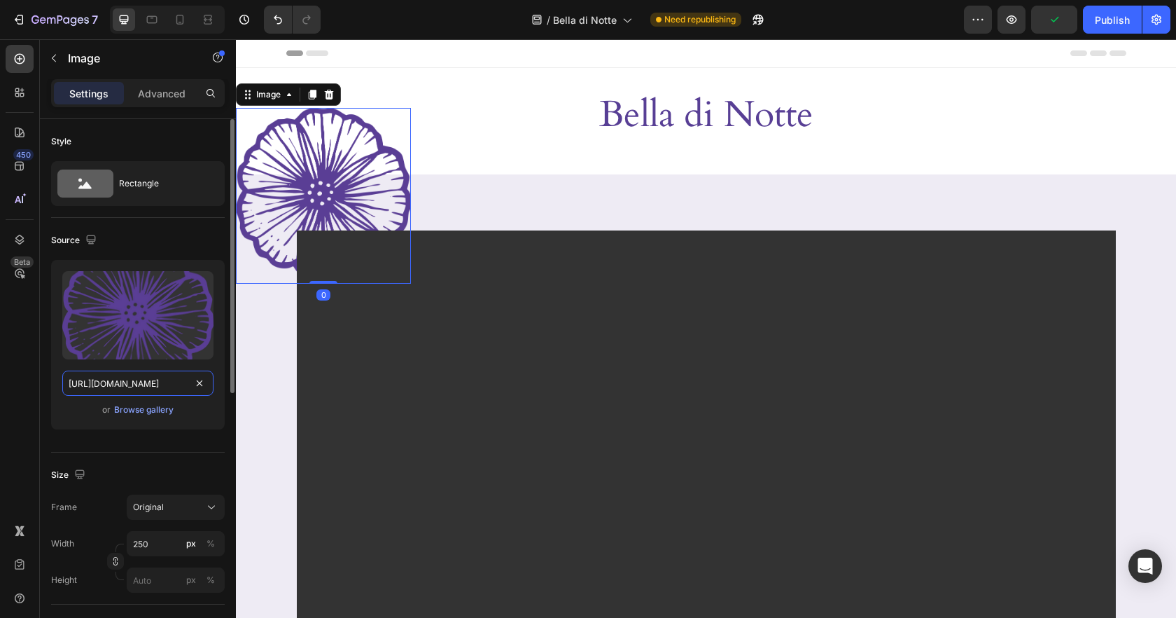
scroll to position [0, 288]
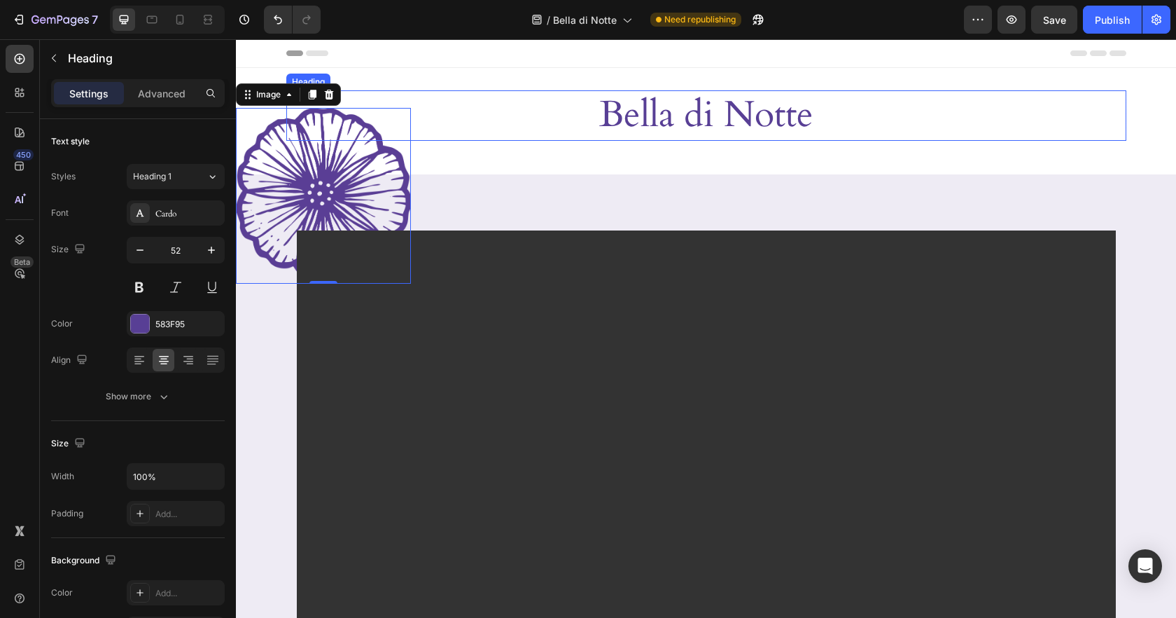
click at [569, 108] on h2 "Bella di Notte" at bounding box center [706, 115] width 840 height 50
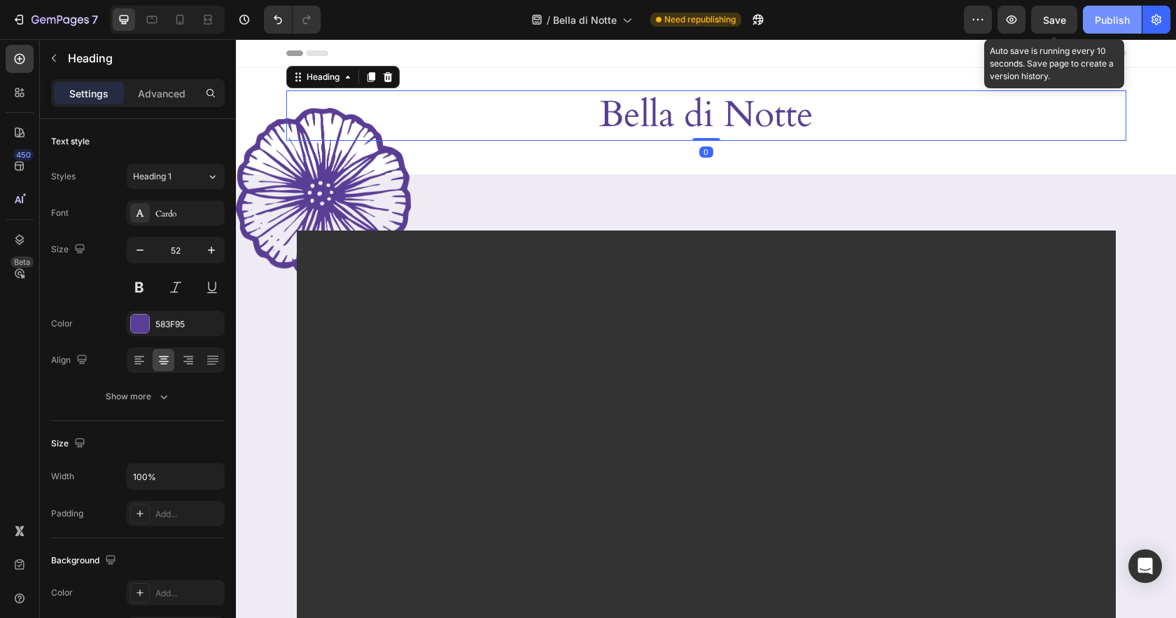
drag, startPoint x: 1040, startPoint y: 18, endPoint x: 1110, endPoint y: 24, distance: 69.6
click at [1042, 18] on button "Save" at bounding box center [1054, 20] width 46 height 28
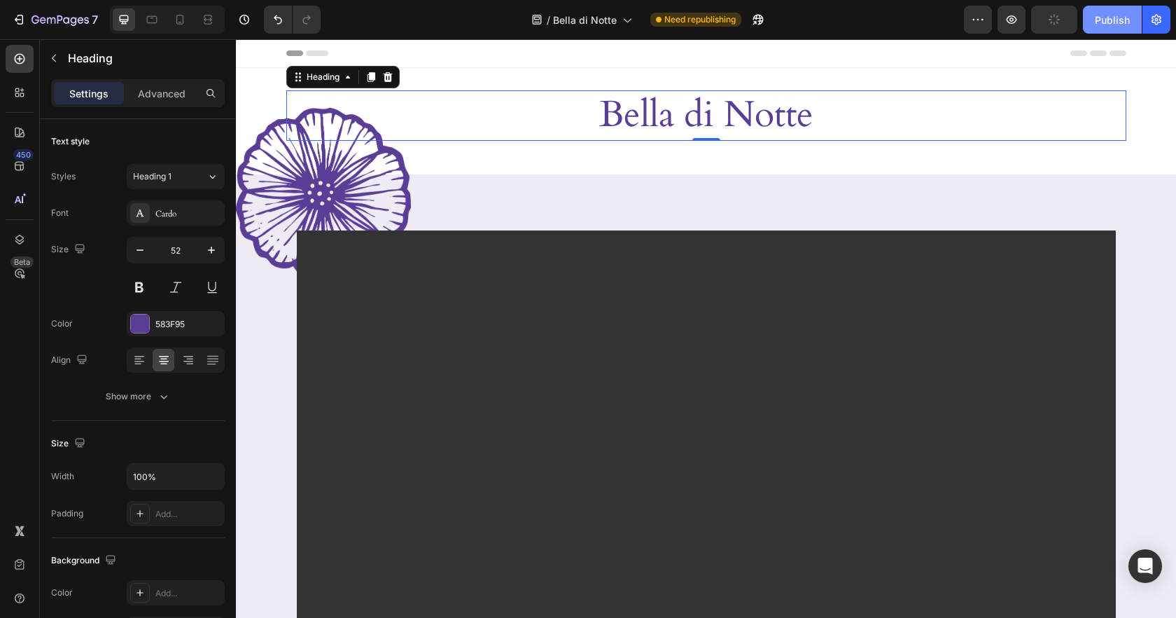
click at [1110, 24] on div "Publish" at bounding box center [1112, 20] width 35 height 15
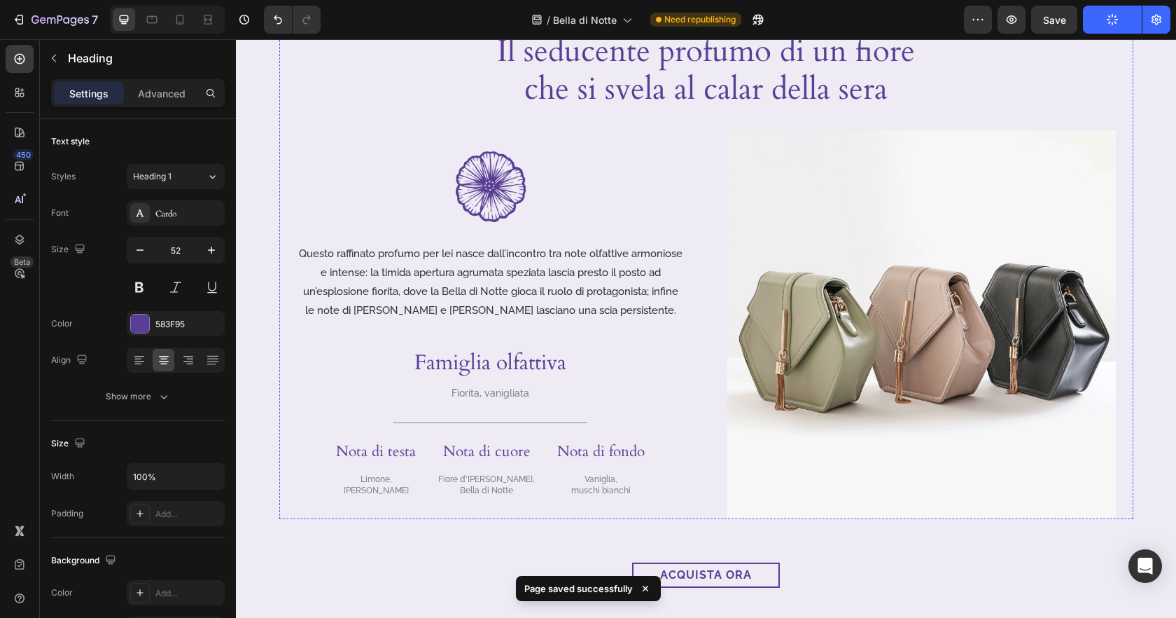
scroll to position [738, 0]
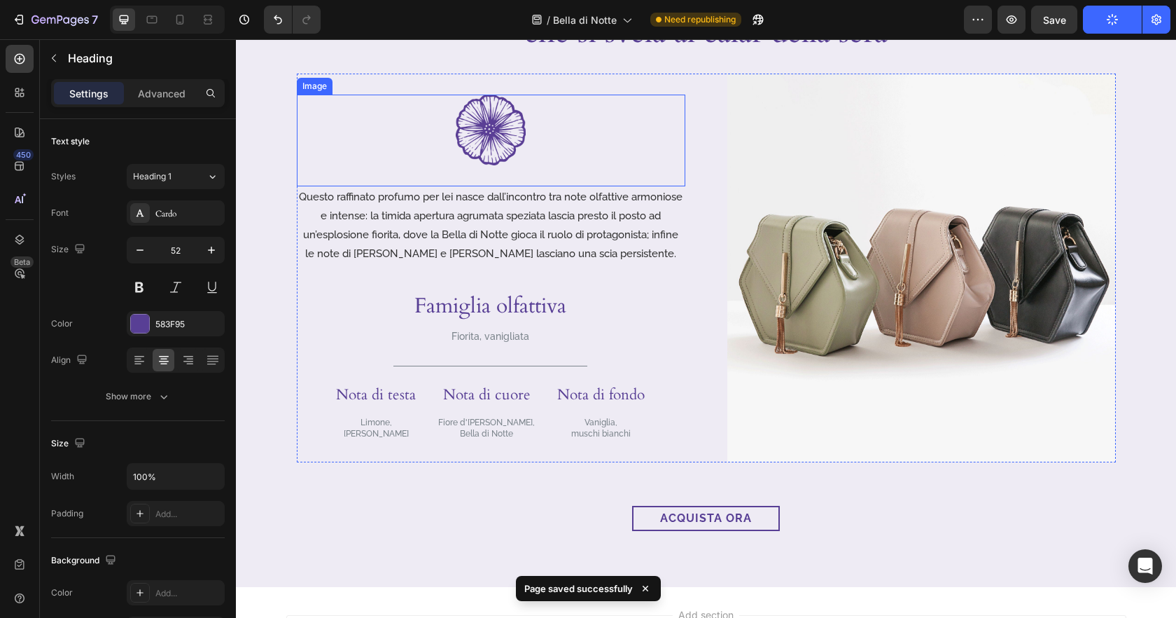
click at [517, 150] on img at bounding box center [491, 130] width 70 height 71
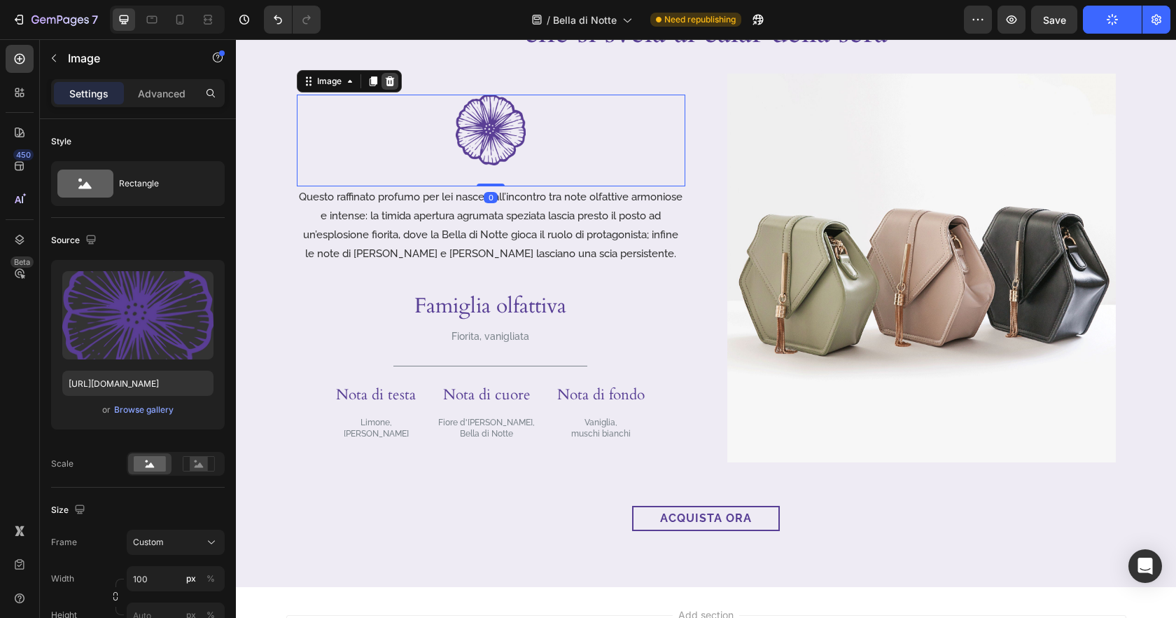
click at [394, 80] on icon at bounding box center [389, 81] width 11 height 11
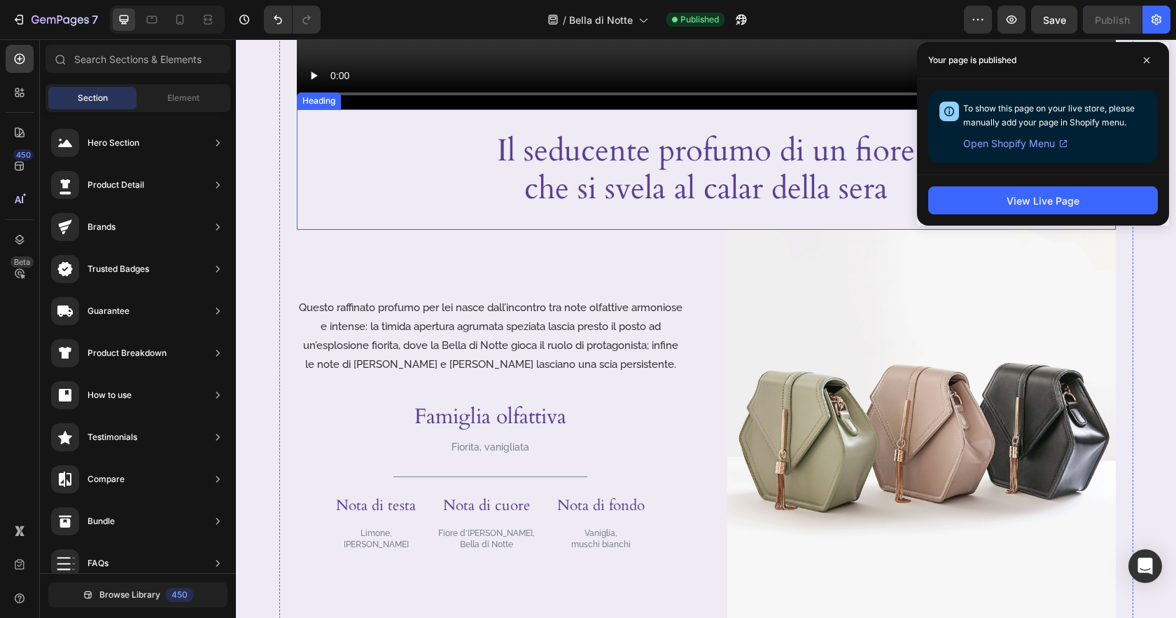
scroll to position [622, 0]
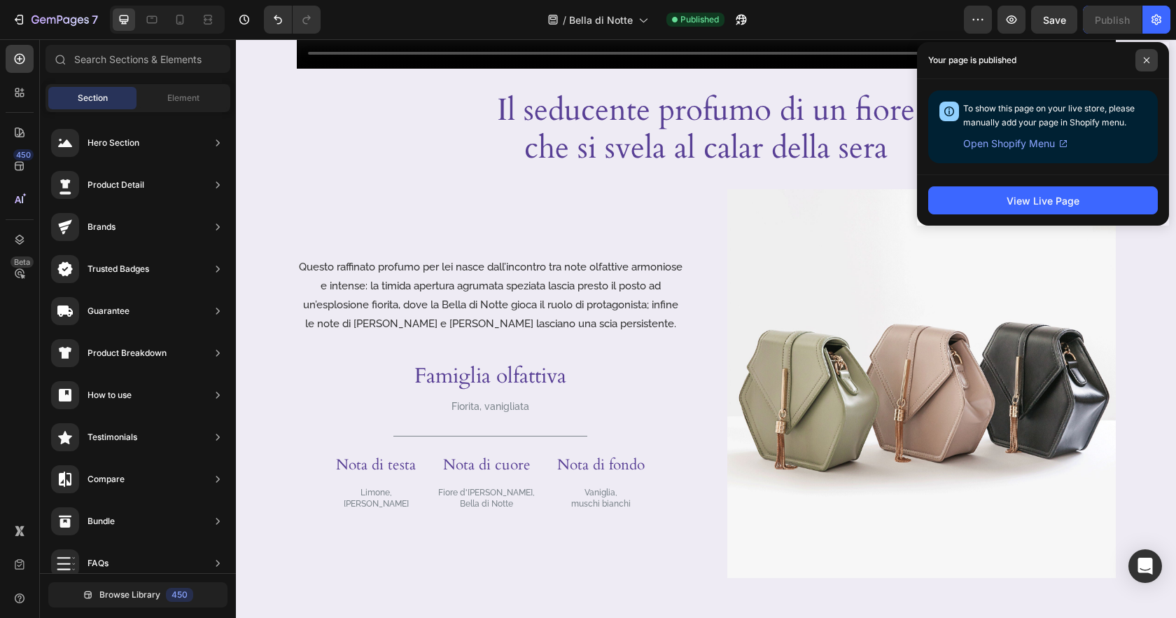
click at [1151, 64] on span at bounding box center [1147, 60] width 22 height 22
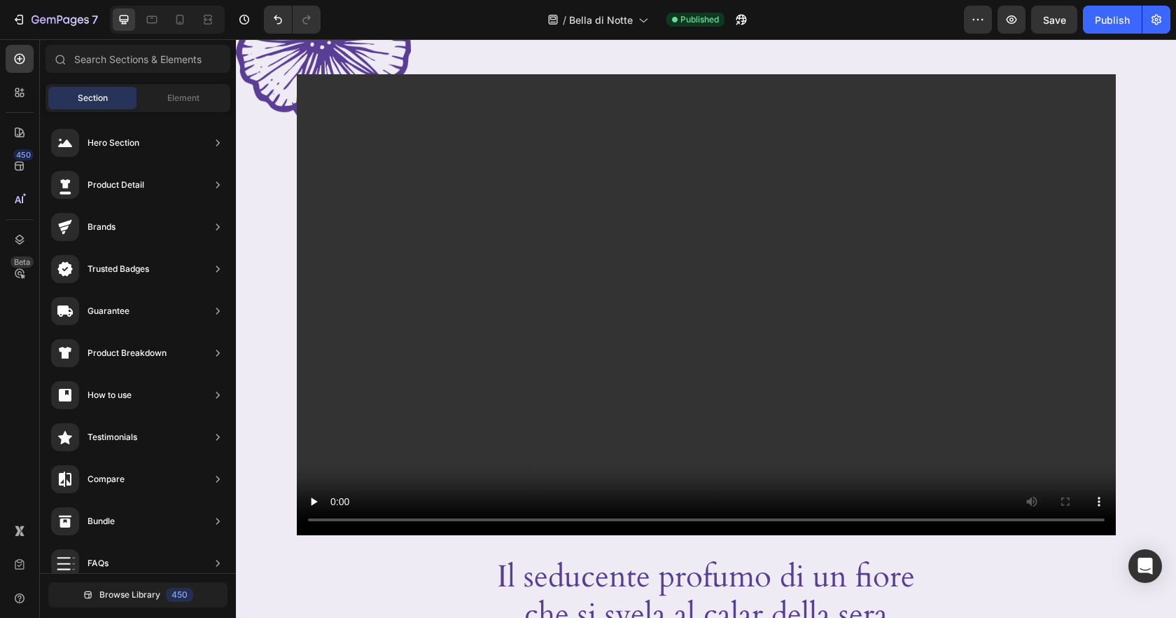
scroll to position [319, 0]
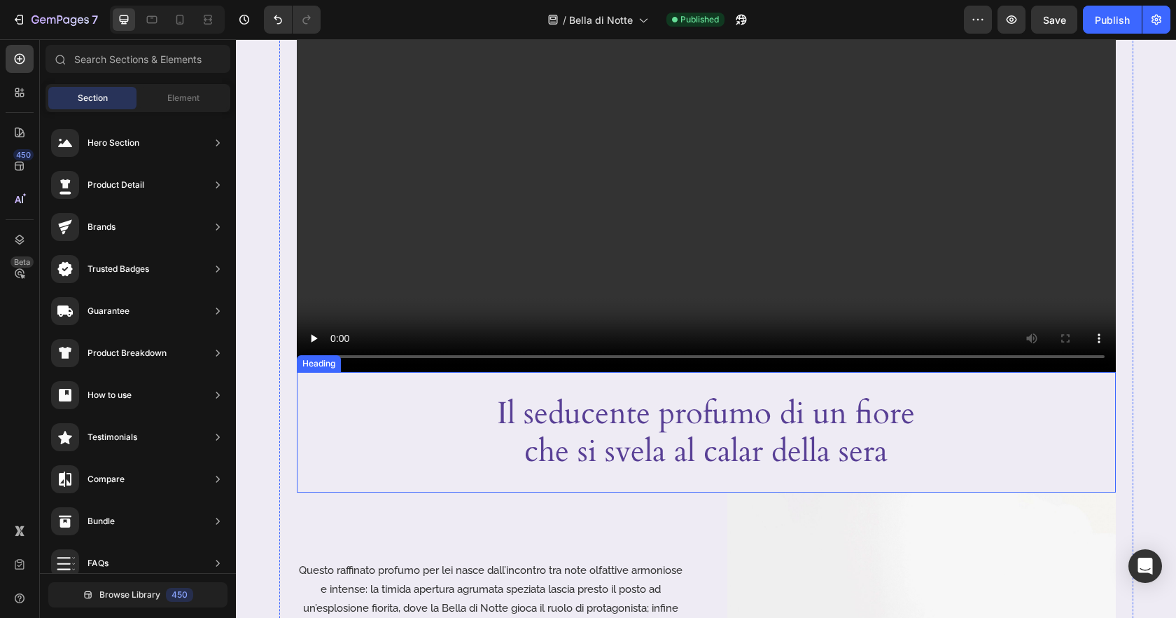
drag, startPoint x: 707, startPoint y: 439, endPoint x: 567, endPoint y: 422, distance: 141.0
click at [707, 439] on p "Il seducente profumo di un fiore che si svela al calar della sera" at bounding box center [706, 432] width 498 height 76
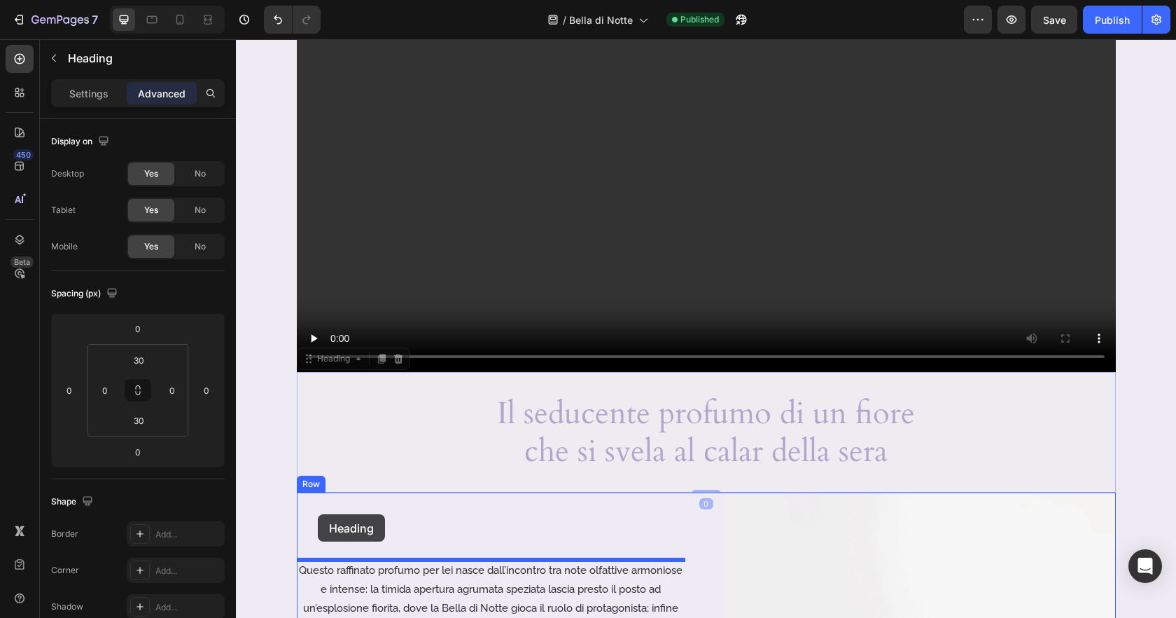
drag, startPoint x: 307, startPoint y: 359, endPoint x: 318, endPoint y: 514, distance: 155.1
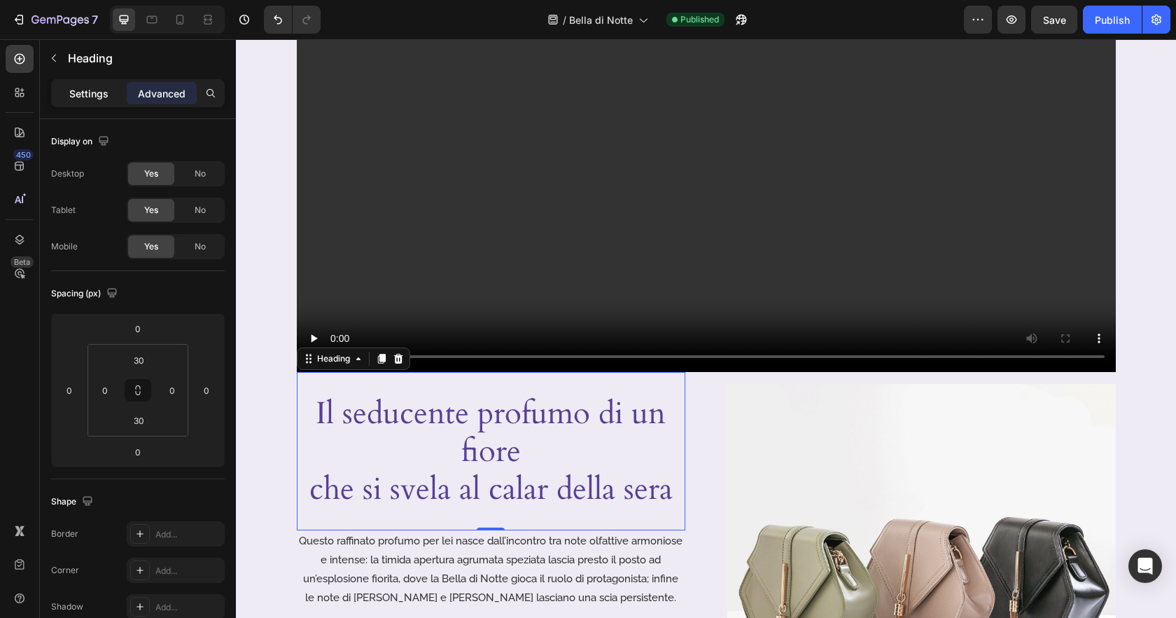
click at [99, 91] on p "Settings" at bounding box center [88, 93] width 39 height 15
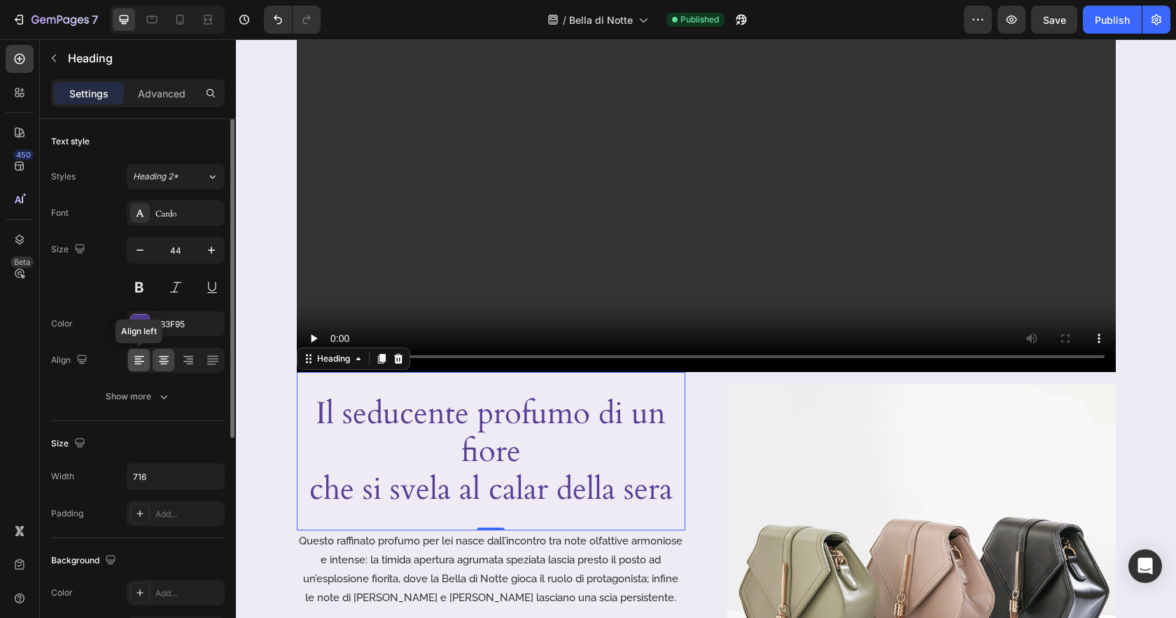
click at [139, 357] on icon at bounding box center [139, 360] width 14 height 14
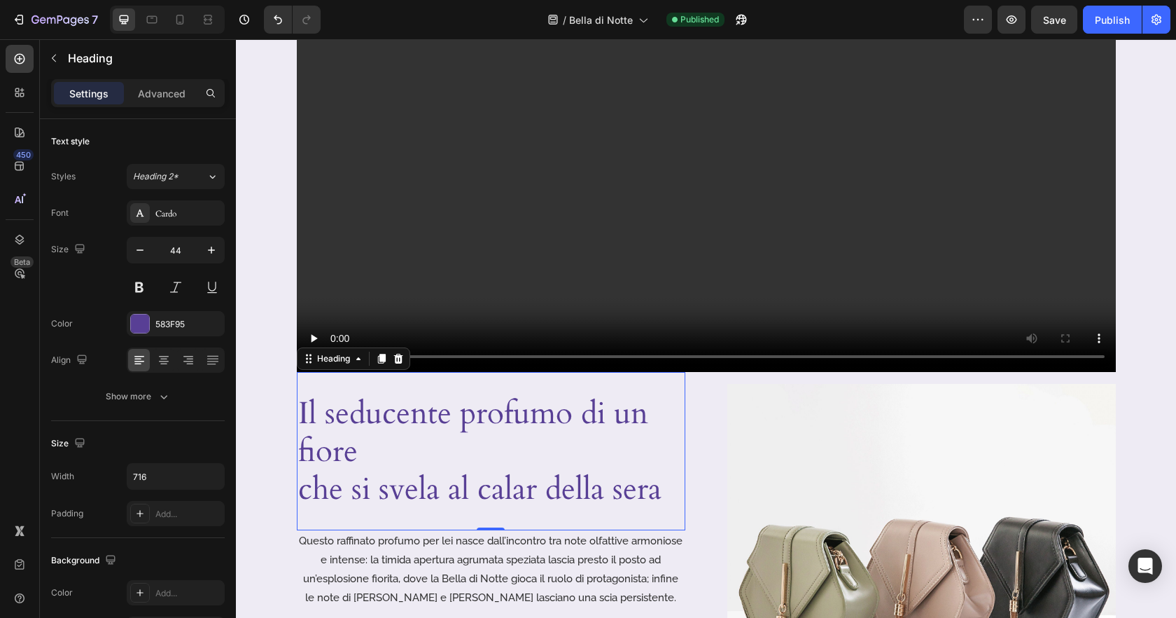
click at [302, 485] on h2 "Il seducente profumo di un fiore che si svela al calar della sera" at bounding box center [491, 451] width 389 height 116
click at [302, 485] on p "Il seducente profumo di un fiore che si svela al calar della sera" at bounding box center [491, 450] width 386 height 113
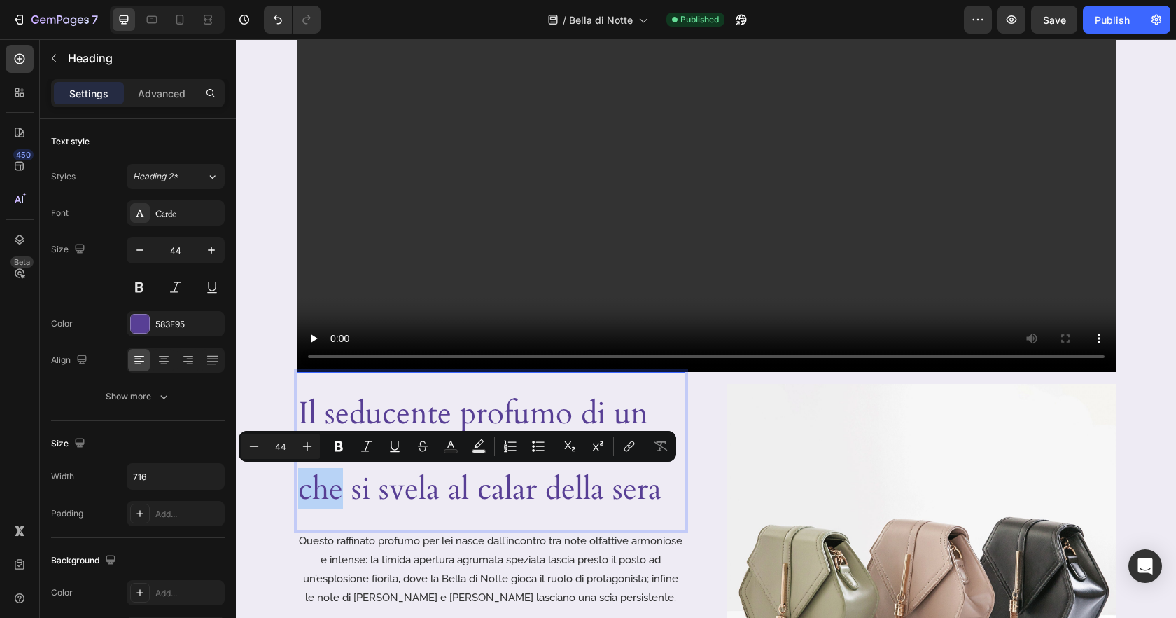
click at [304, 494] on p "Il seducente profumo di un fiore che si svela al calar della sera" at bounding box center [491, 450] width 386 height 113
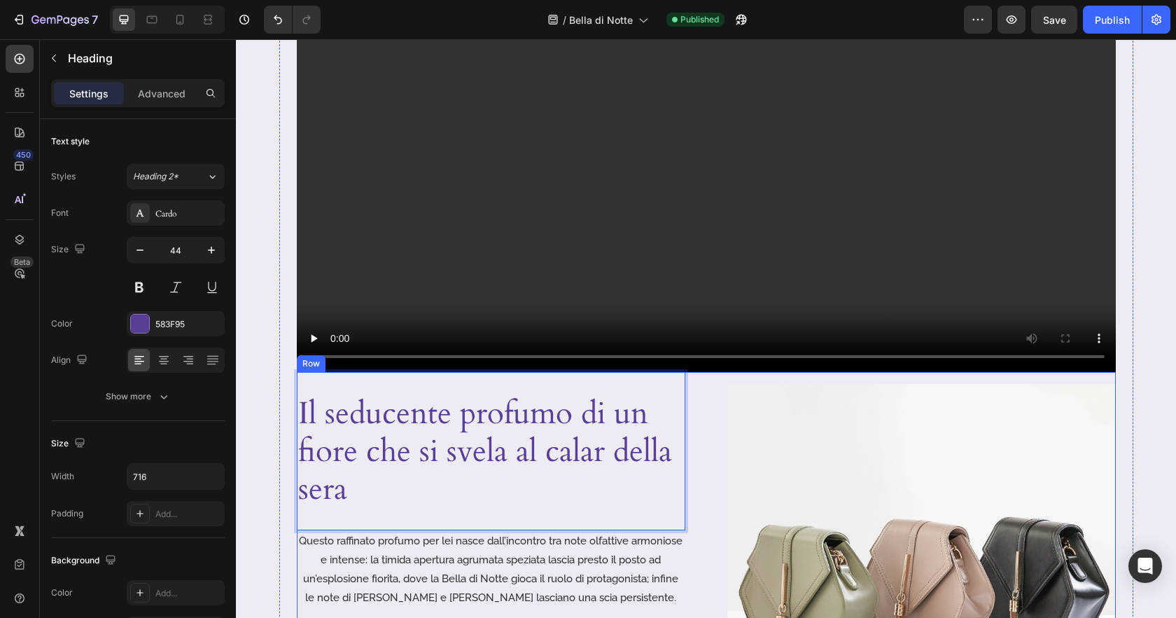
click at [743, 473] on img at bounding box center [921, 578] width 389 height 389
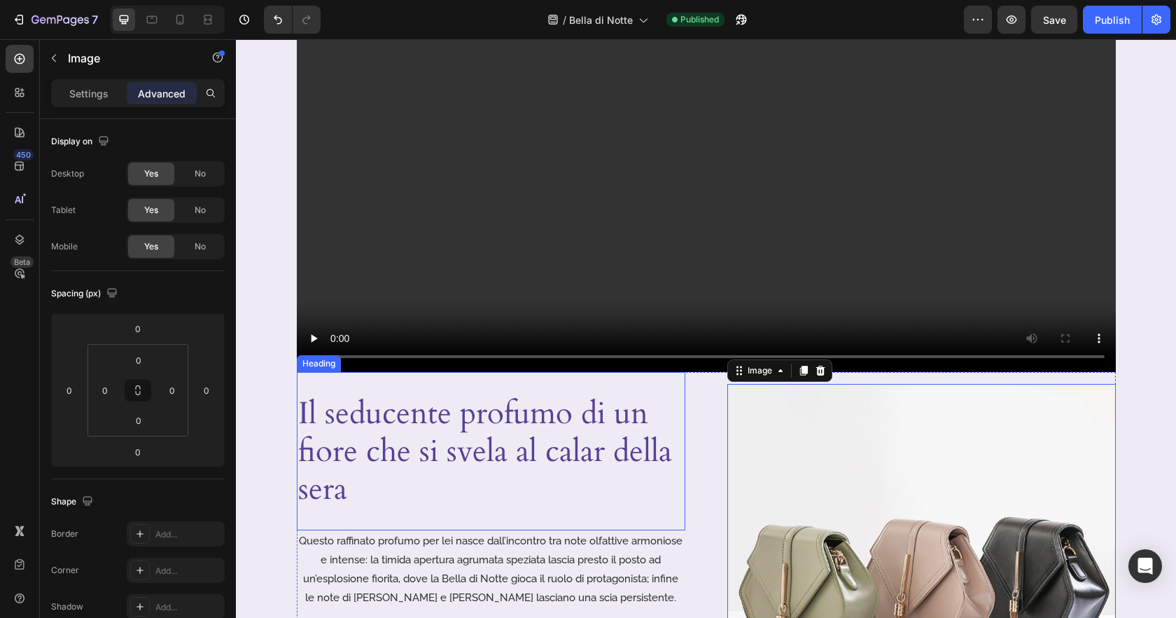
click at [543, 449] on p "Il seducente profumo di un fiore che si svela al calar della sera" at bounding box center [491, 450] width 386 height 113
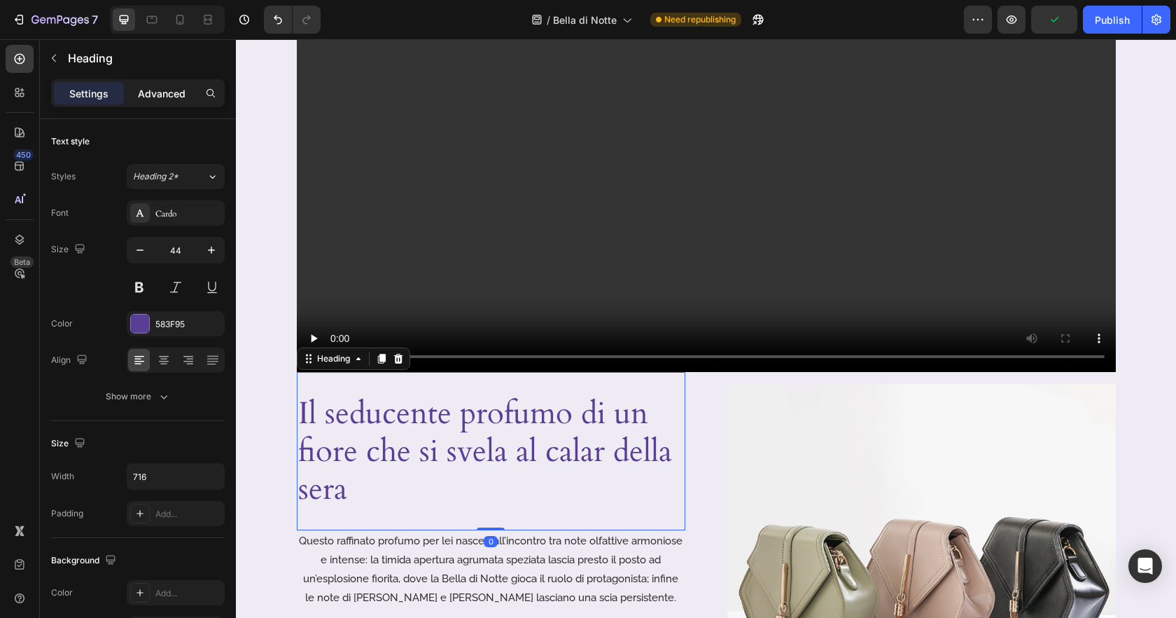
click at [161, 93] on p "Advanced" at bounding box center [162, 93] width 48 height 15
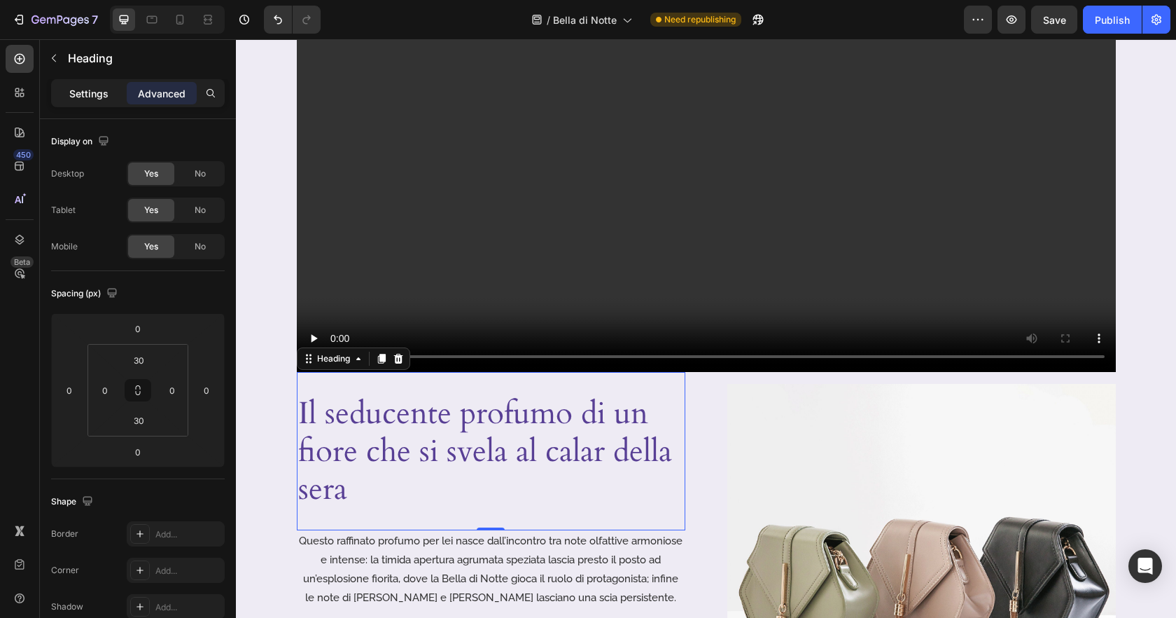
click at [89, 98] on p "Settings" at bounding box center [88, 93] width 39 height 15
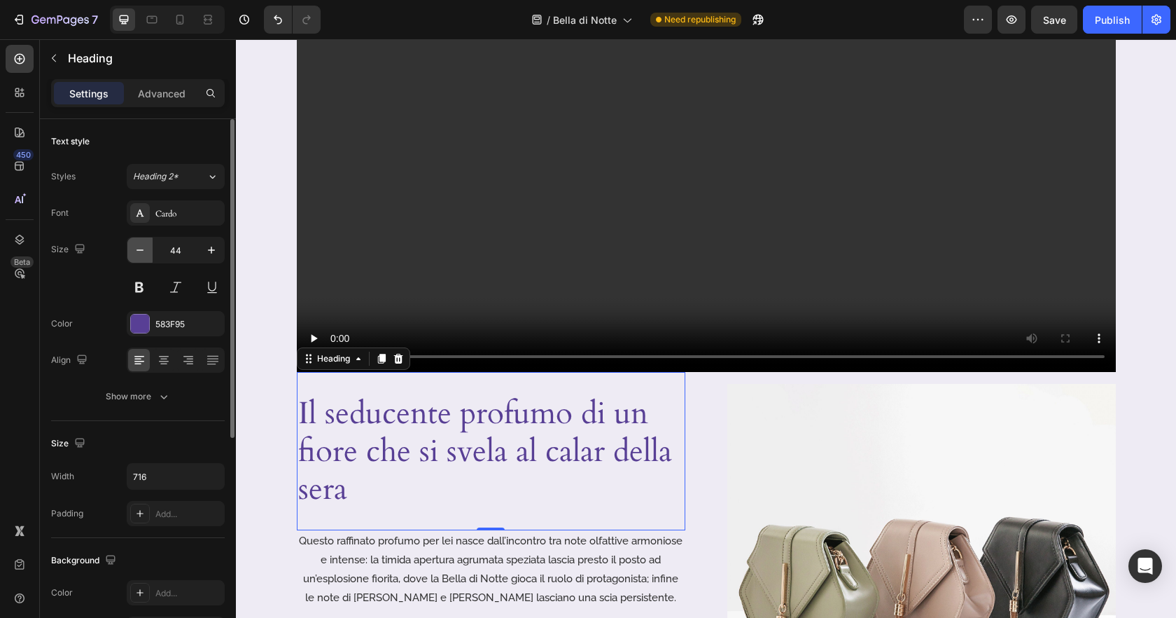
click at [142, 260] on button "button" at bounding box center [139, 249] width 25 height 25
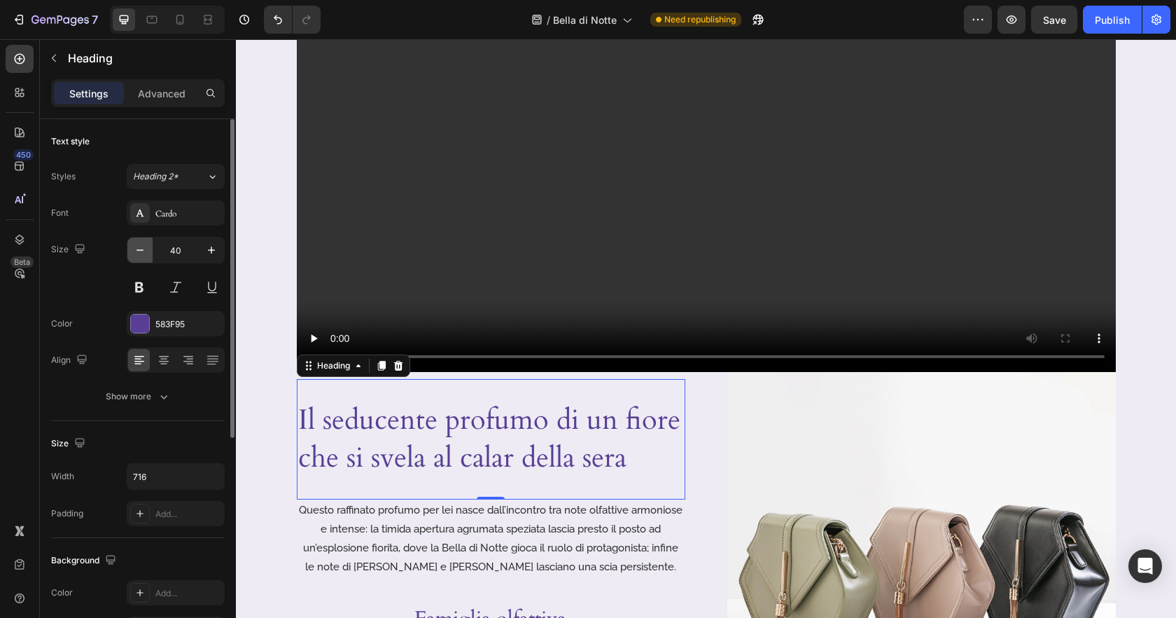
click at [142, 260] on button "button" at bounding box center [139, 249] width 25 height 25
click at [166, 365] on icon at bounding box center [164, 360] width 14 height 14
click at [141, 253] on icon "button" at bounding box center [140, 250] width 14 height 14
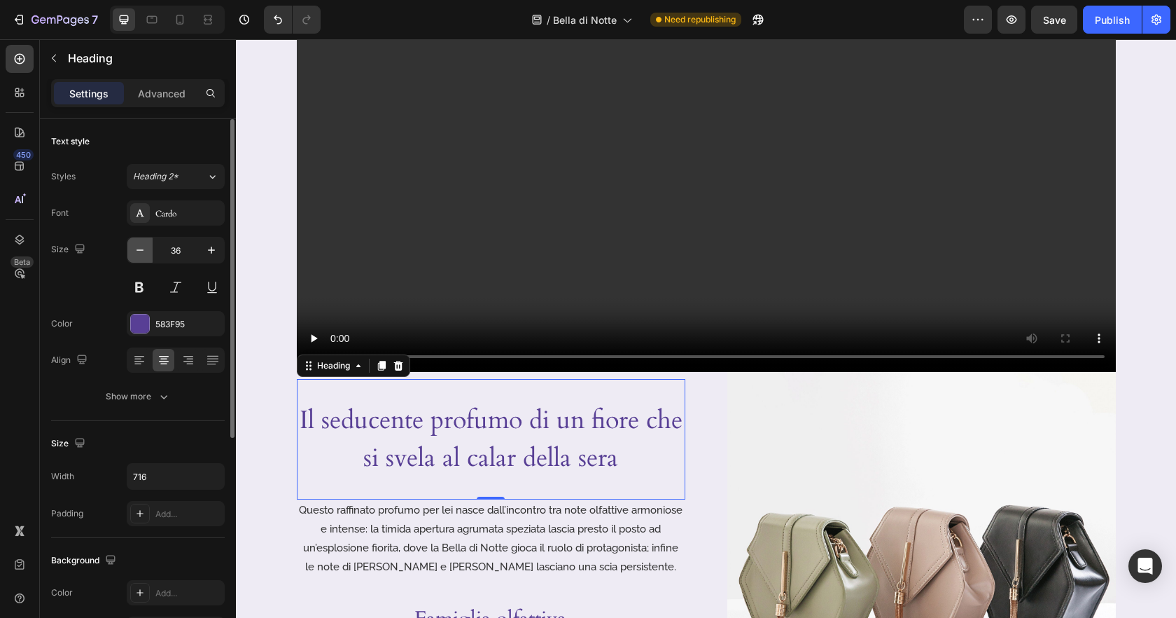
type input "35"
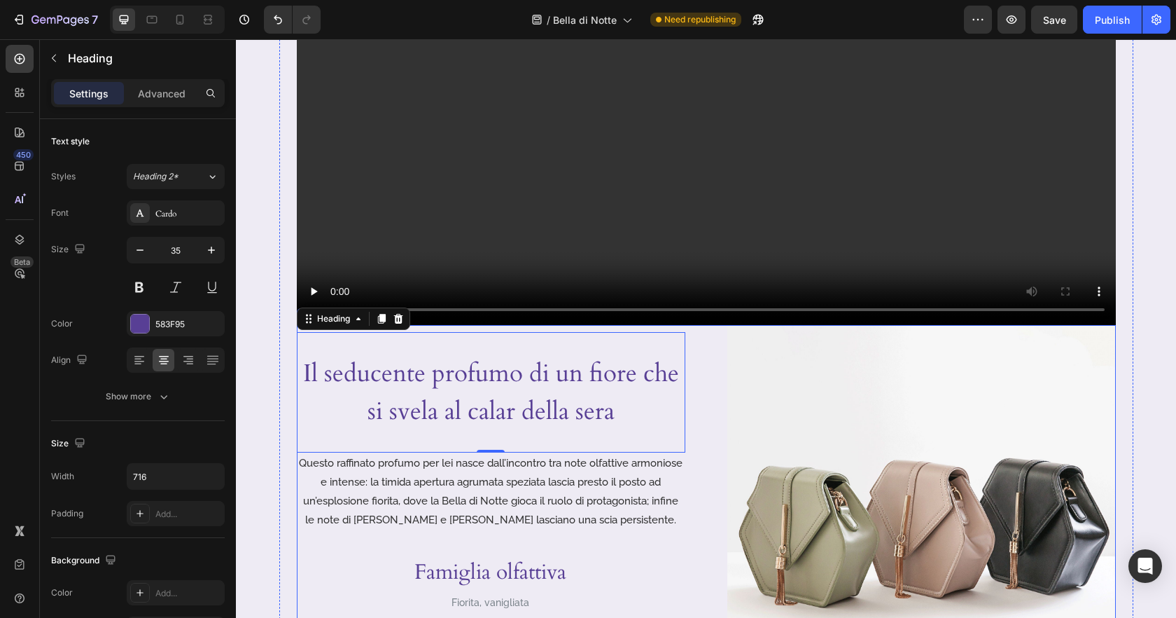
scroll to position [379, 0]
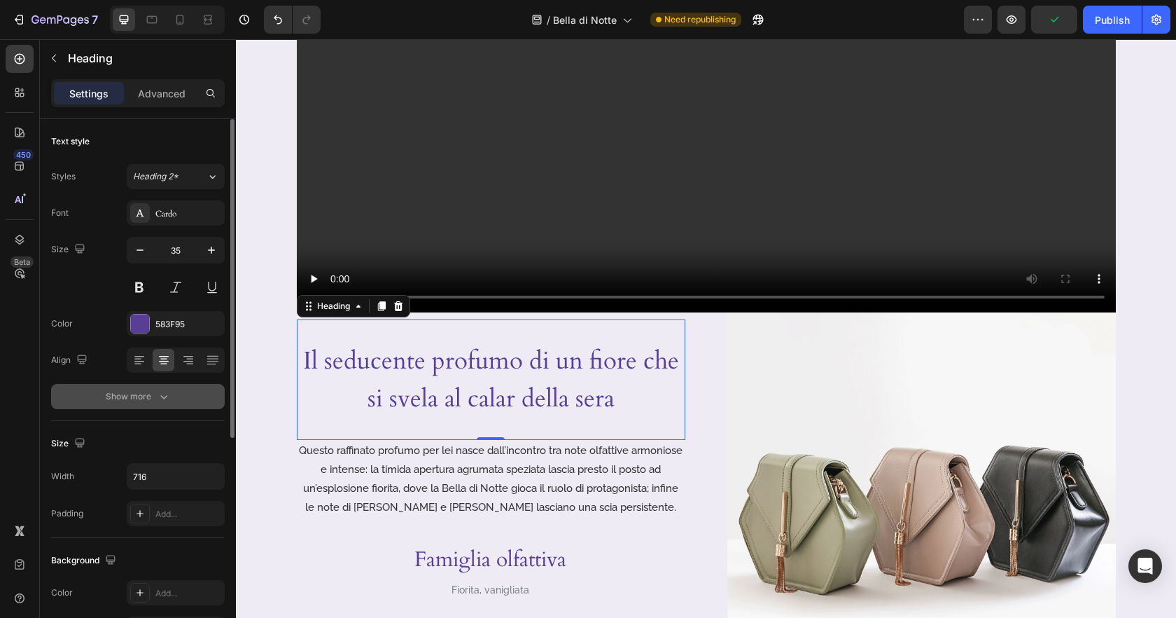
click at [165, 401] on icon "button" at bounding box center [164, 396] width 14 height 14
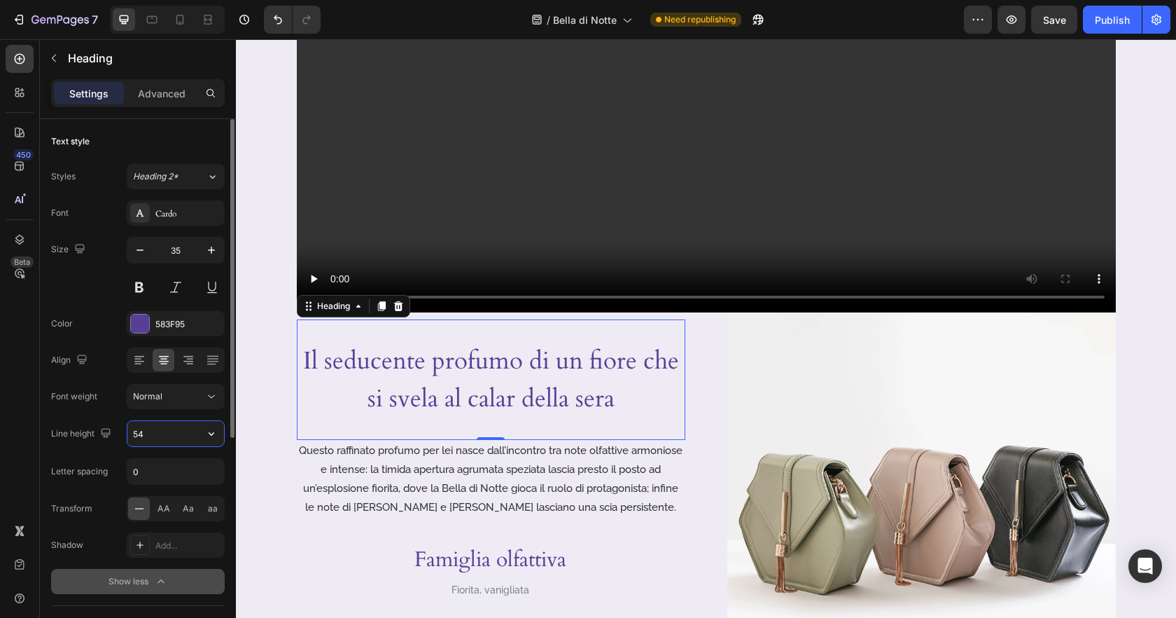
click at [150, 435] on input "54" at bounding box center [175, 433] width 97 height 25
click at [211, 438] on icon "button" at bounding box center [211, 433] width 14 height 14
click at [162, 434] on input "54" at bounding box center [175, 433] width 97 height 25
type input "5"
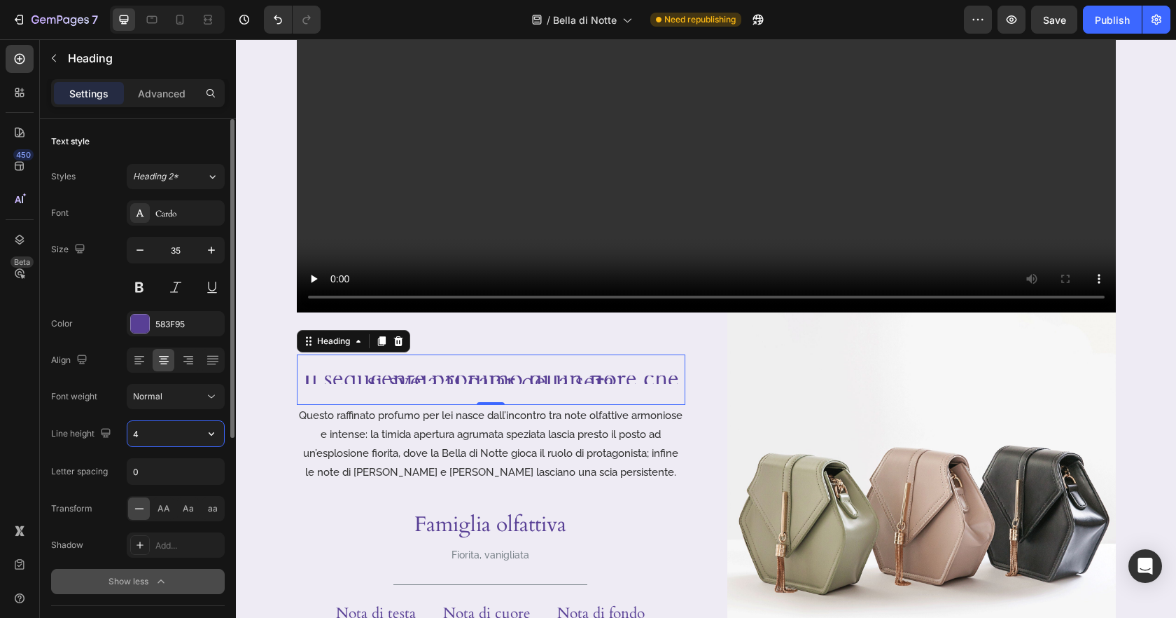
type input "45"
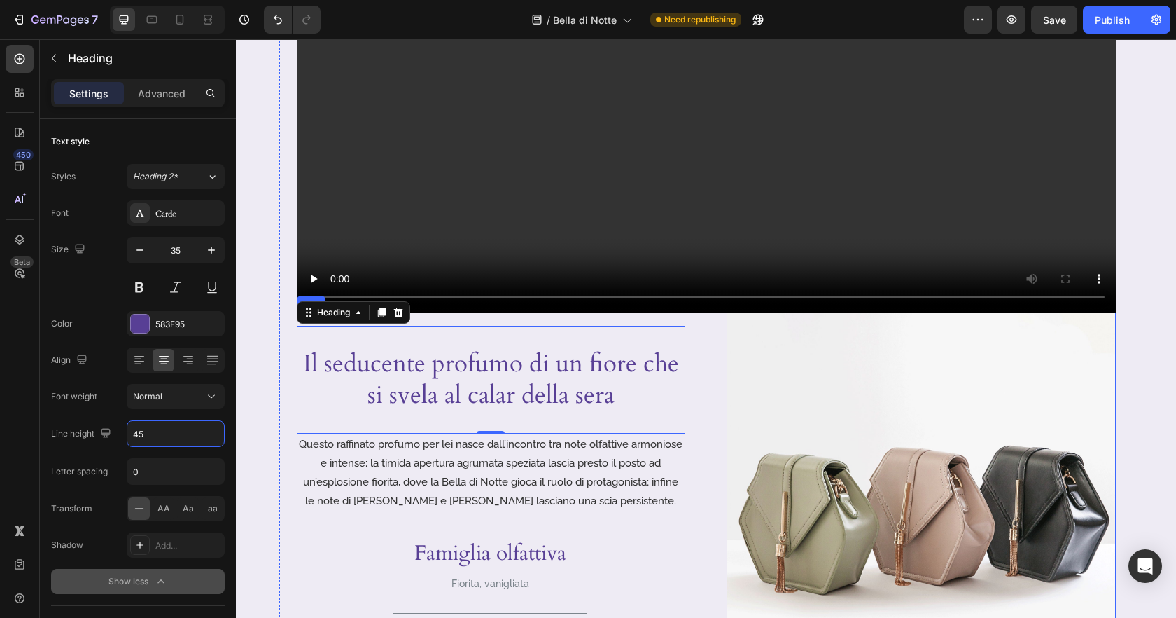
click at [685, 443] on div "Questo raffinato profumo per lei nasce dall’incontro tra note olfattive armonio…" at bounding box center [491, 472] width 389 height 78
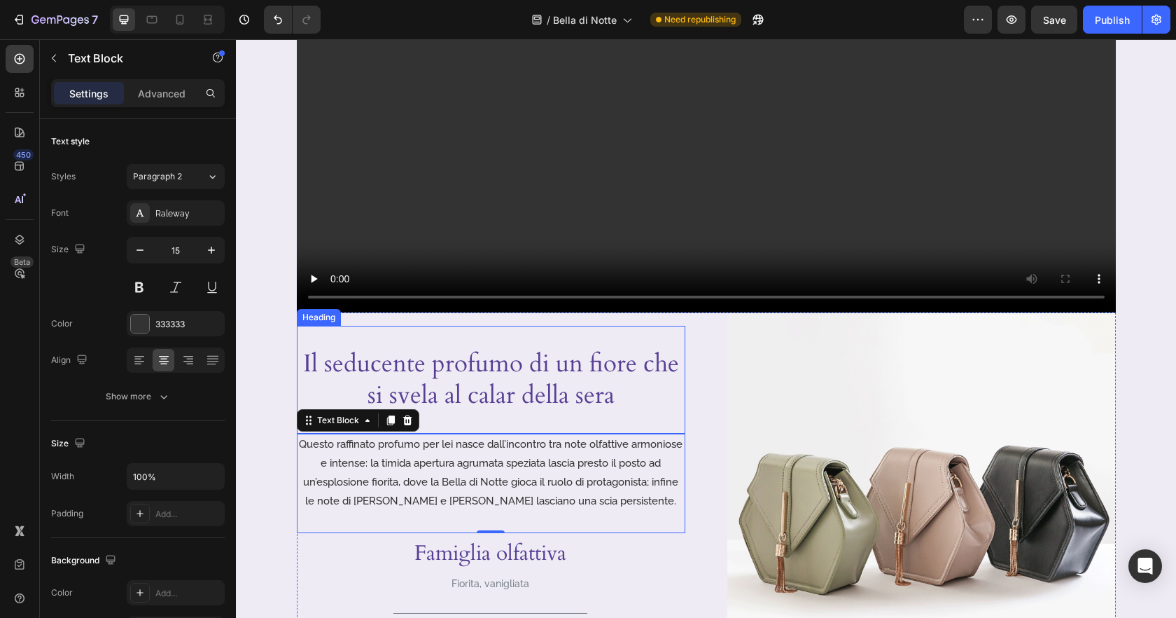
click at [580, 403] on p "Il seducente profumo di un fiore che si svela al calar della sera" at bounding box center [491, 379] width 386 height 63
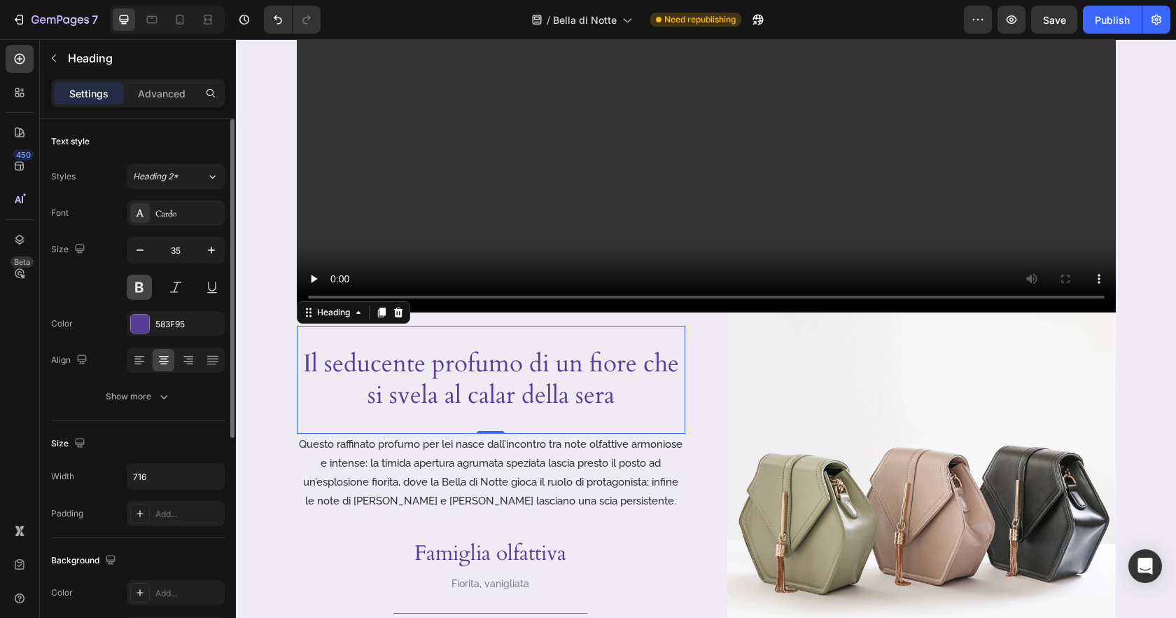
click at [145, 293] on button at bounding box center [139, 286] width 25 height 25
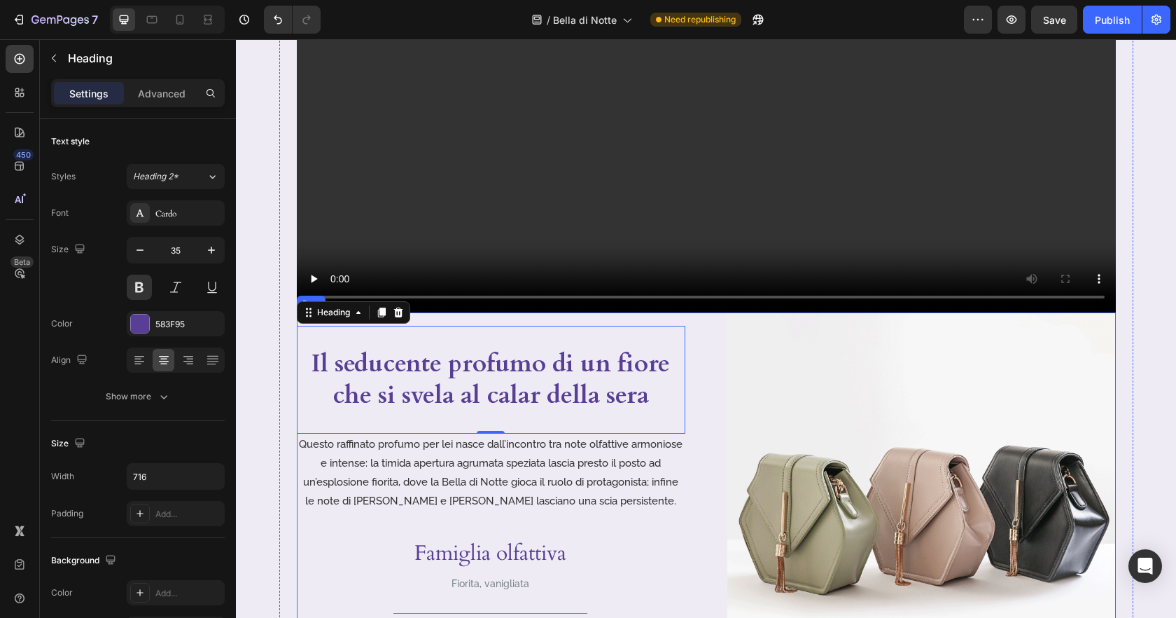
click at [689, 484] on div "Il seducente profumo di un fiore che si svela al calar della sera Heading 0 Que…" at bounding box center [706, 506] width 819 height 389
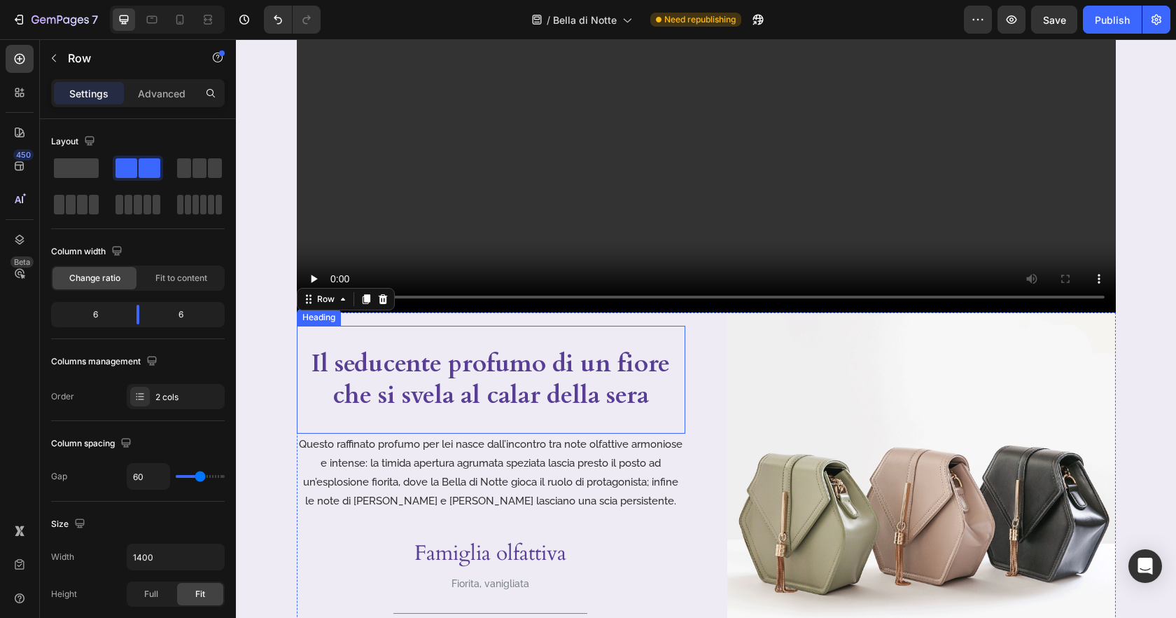
click at [622, 388] on p "Il seducente profumo di un fiore che si svela al calar della sera" at bounding box center [491, 379] width 386 height 63
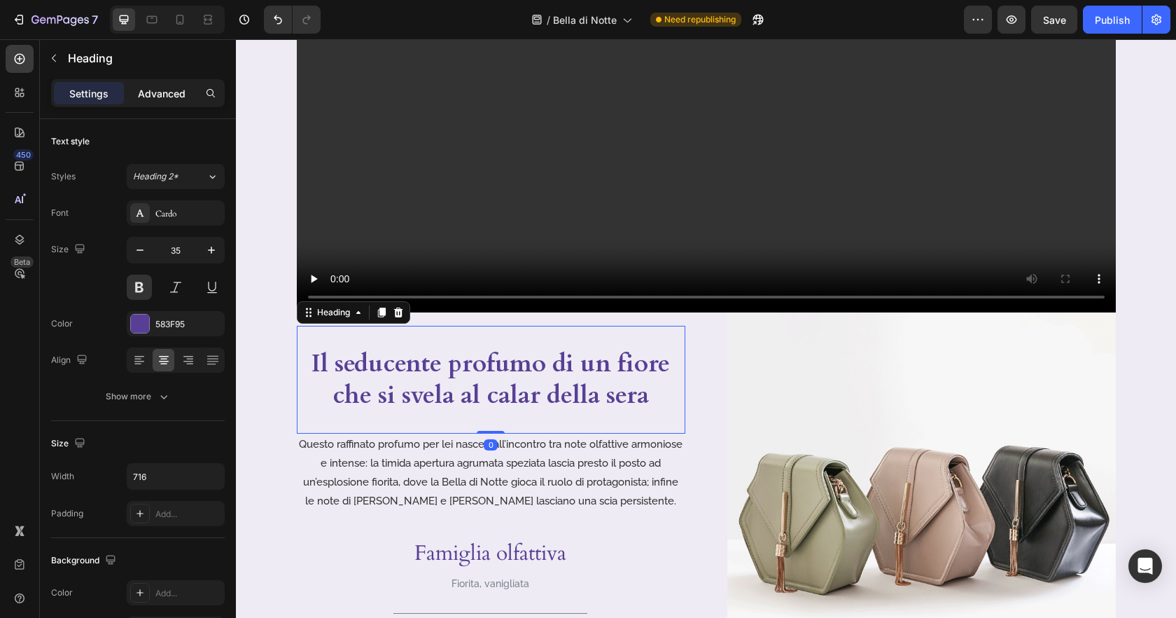
click at [181, 99] on p "Advanced" at bounding box center [162, 93] width 48 height 15
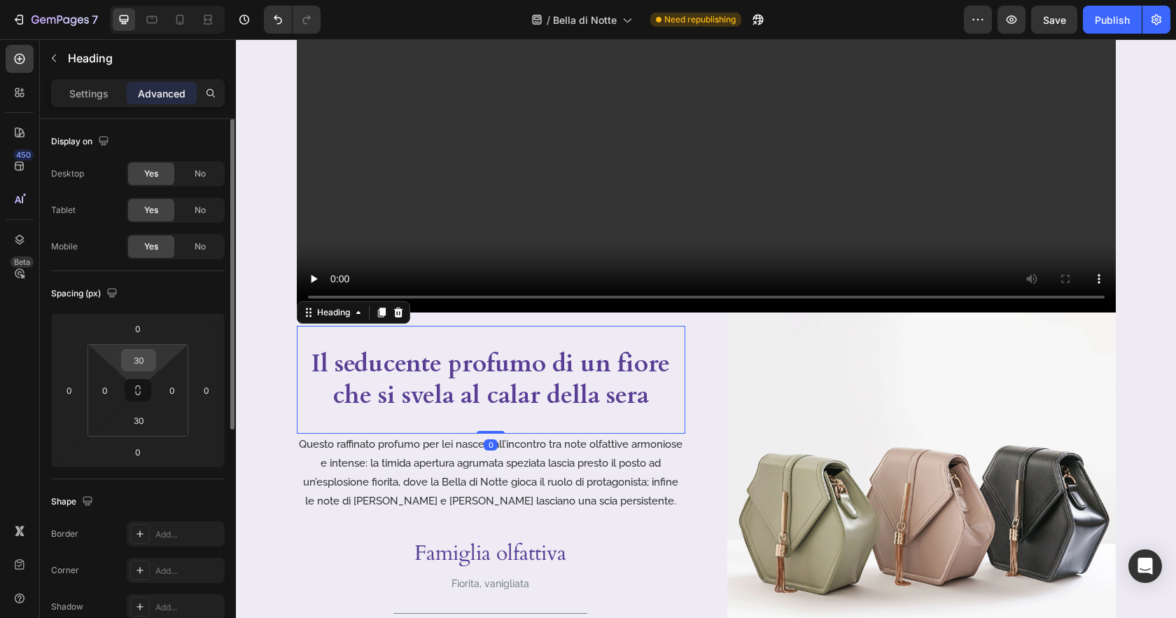
click at [141, 361] on input "30" at bounding box center [139, 359] width 28 height 21
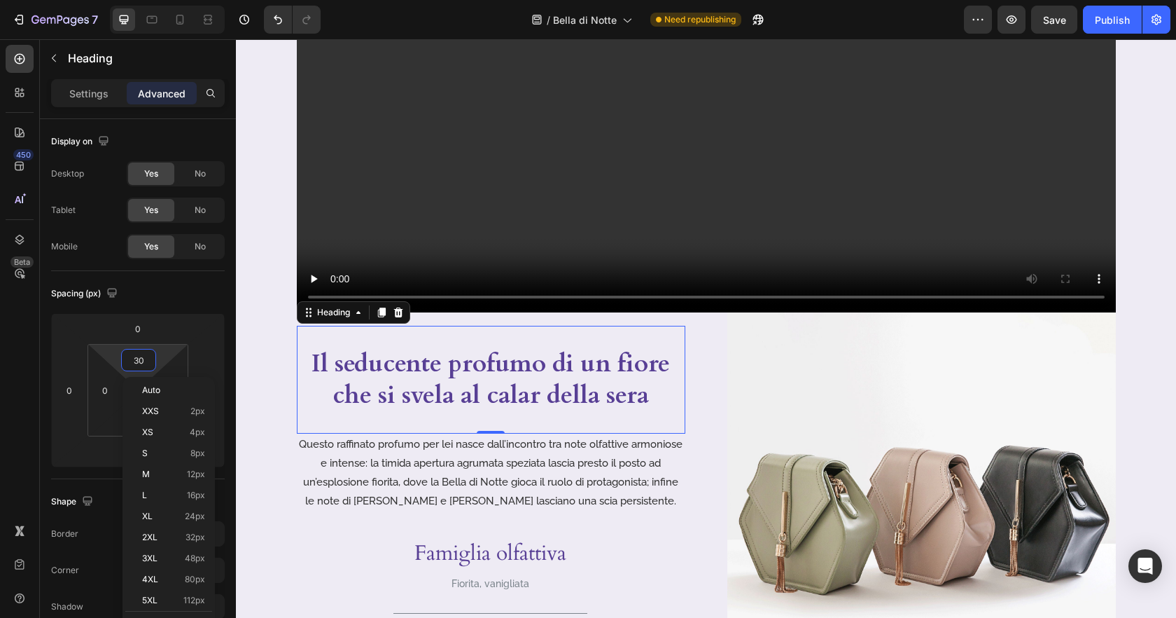
type input "2"
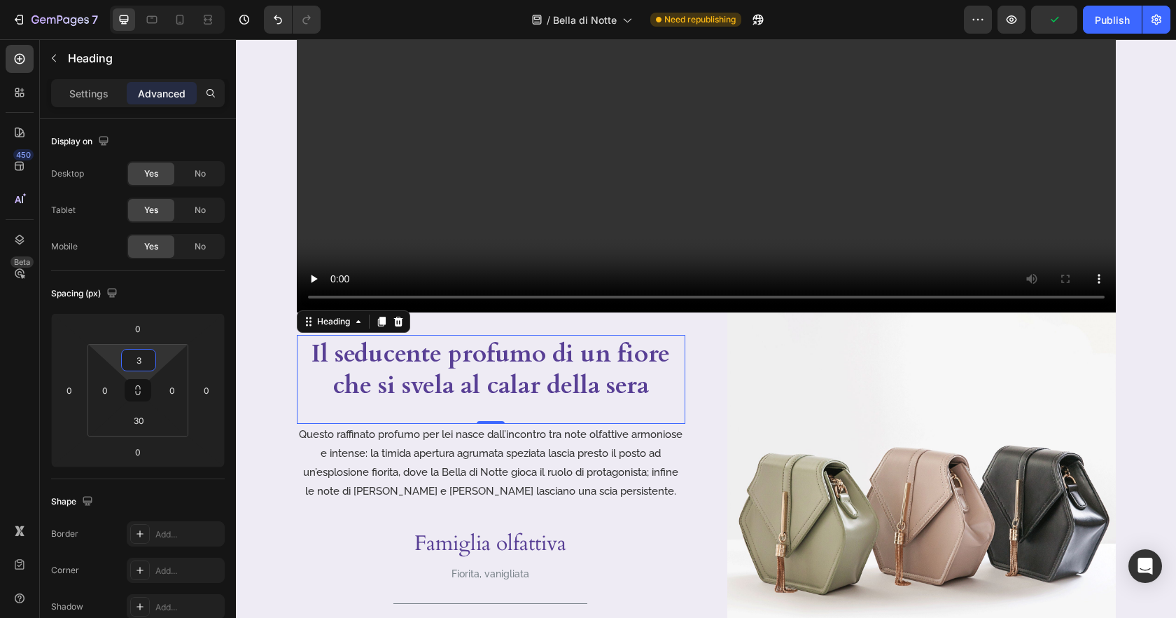
type input "30"
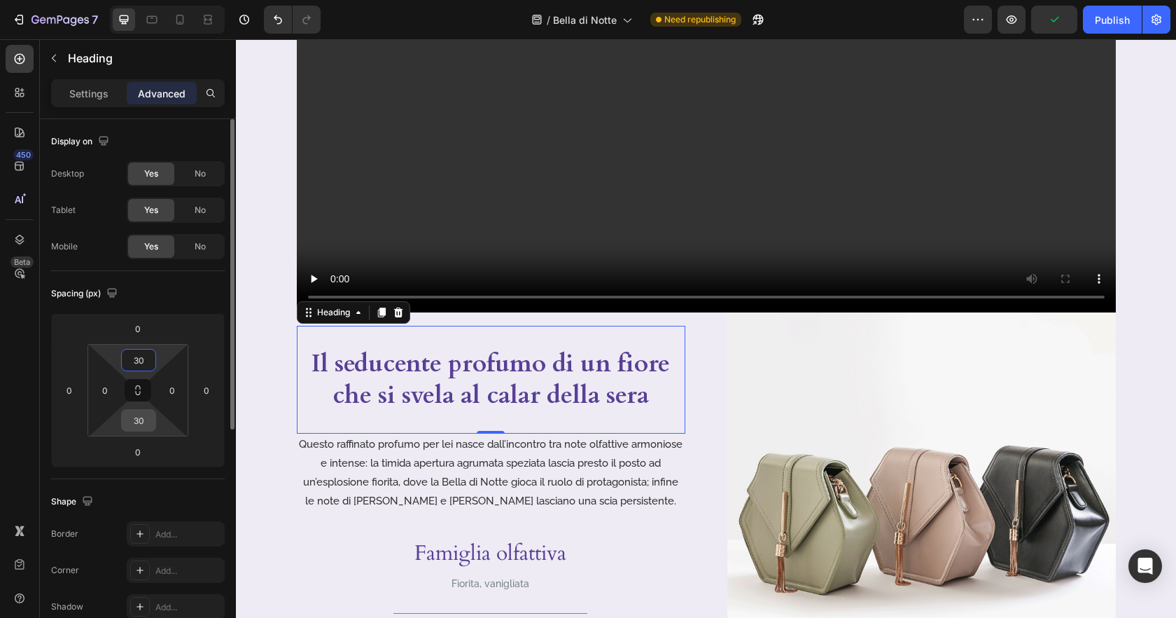
click at [139, 423] on input "30" at bounding box center [139, 420] width 28 height 21
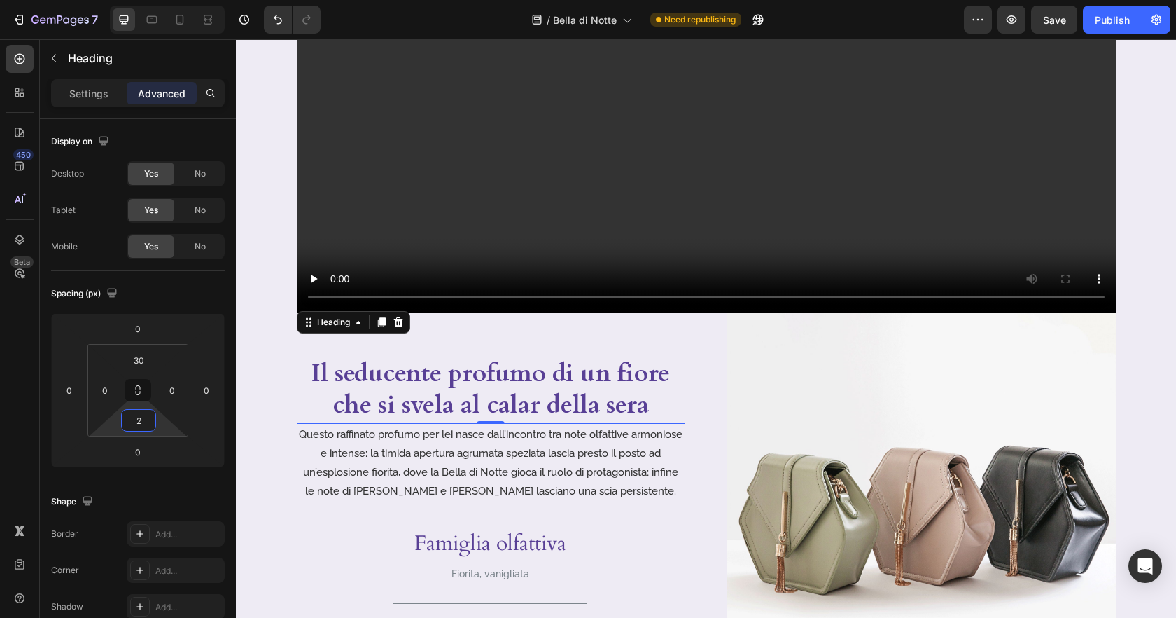
type input "20"
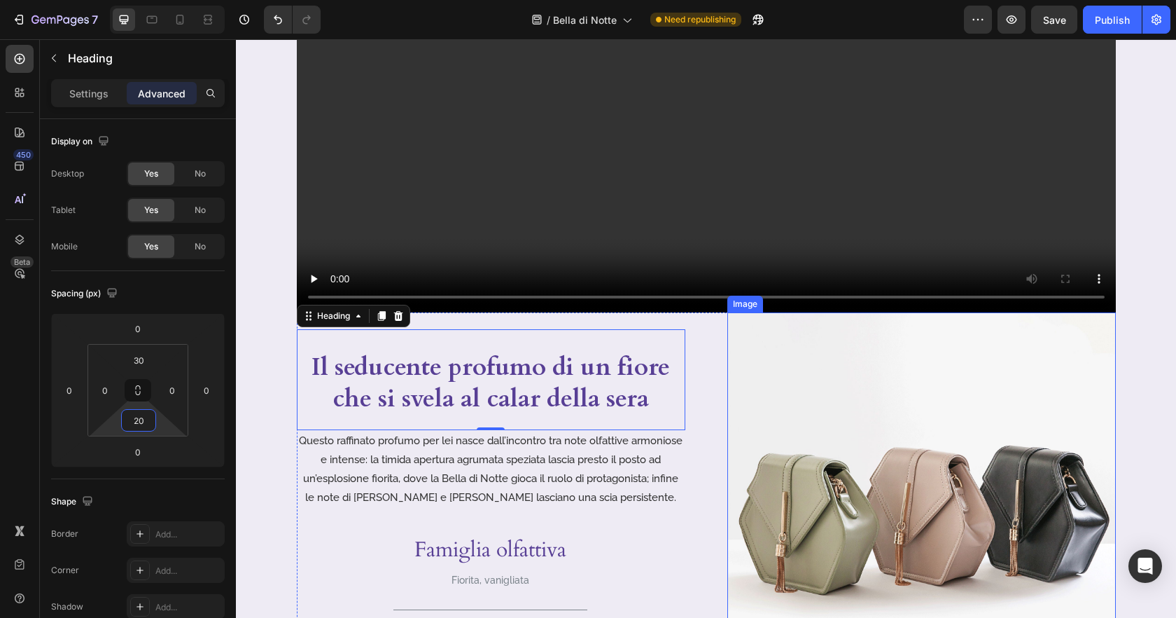
drag, startPoint x: 760, startPoint y: 495, endPoint x: 1129, endPoint y: 471, distance: 369.0
click at [760, 495] on img at bounding box center [921, 506] width 389 height 389
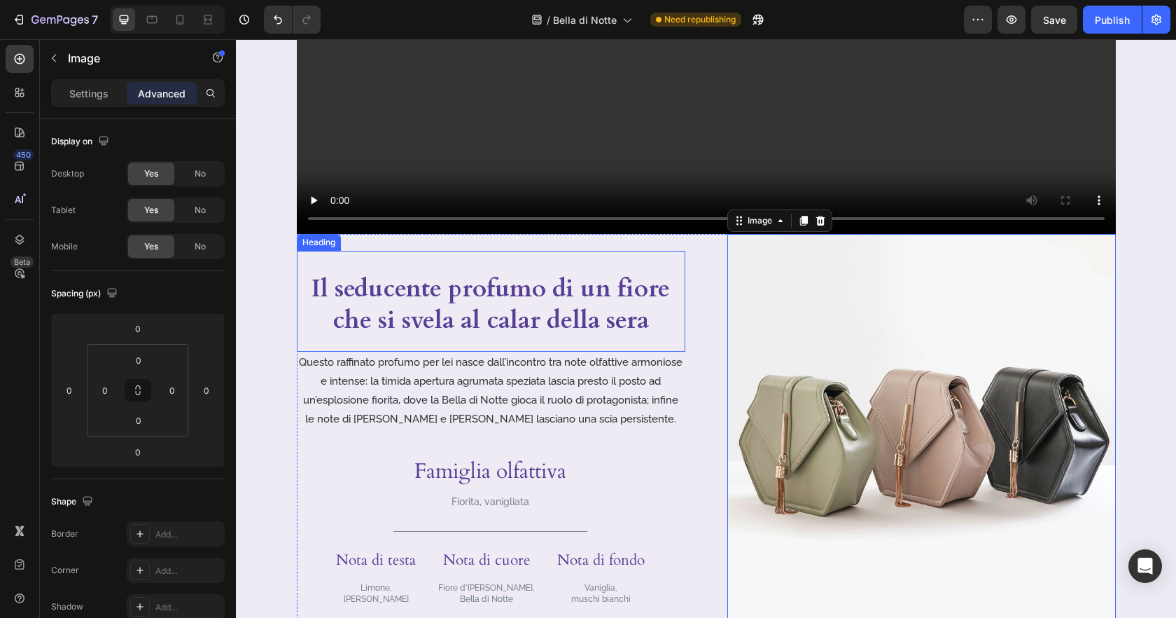
scroll to position [463, 0]
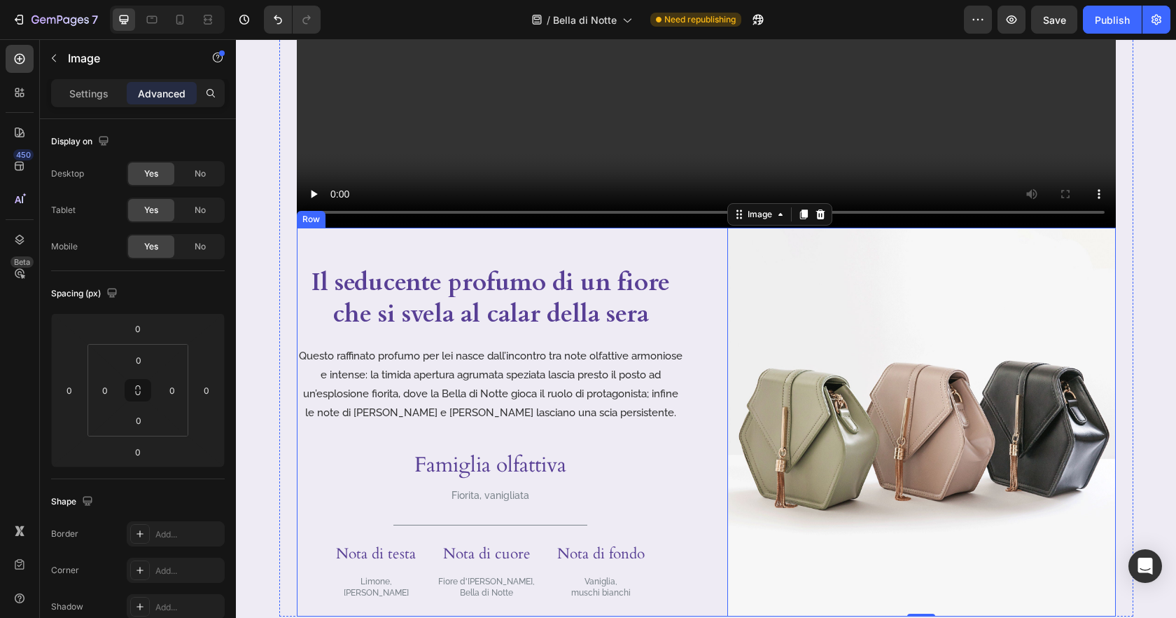
click at [364, 237] on div "Il seducente profumo di un fiore che si svela al calar della sera Heading Quest…" at bounding box center [491, 422] width 389 height 389
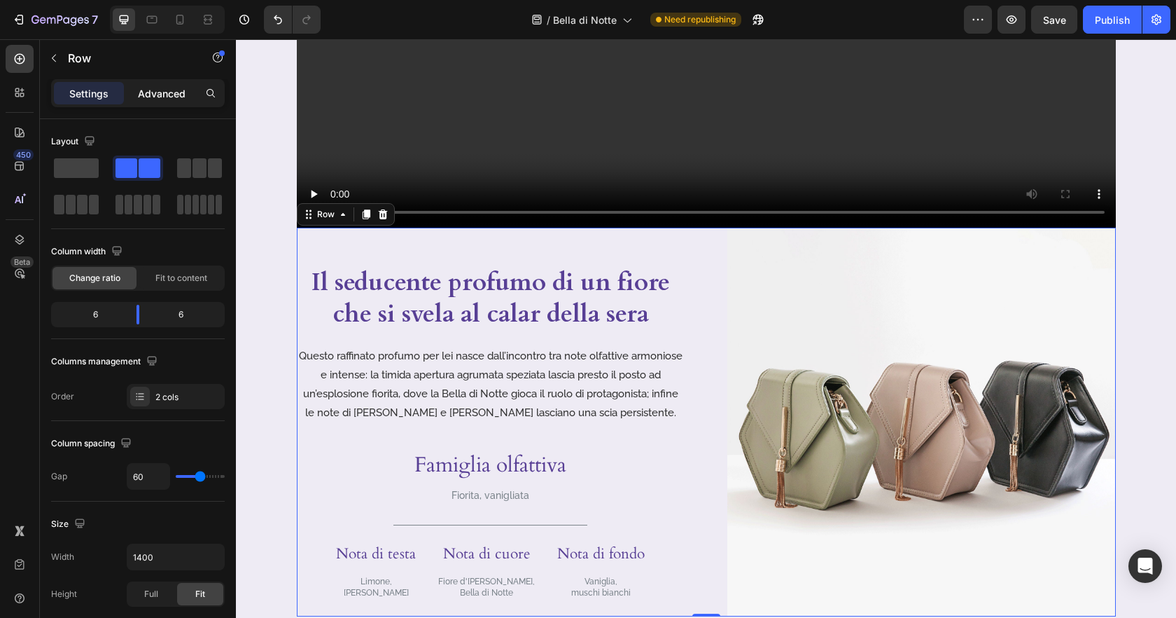
click at [149, 87] on p "Advanced" at bounding box center [162, 93] width 48 height 15
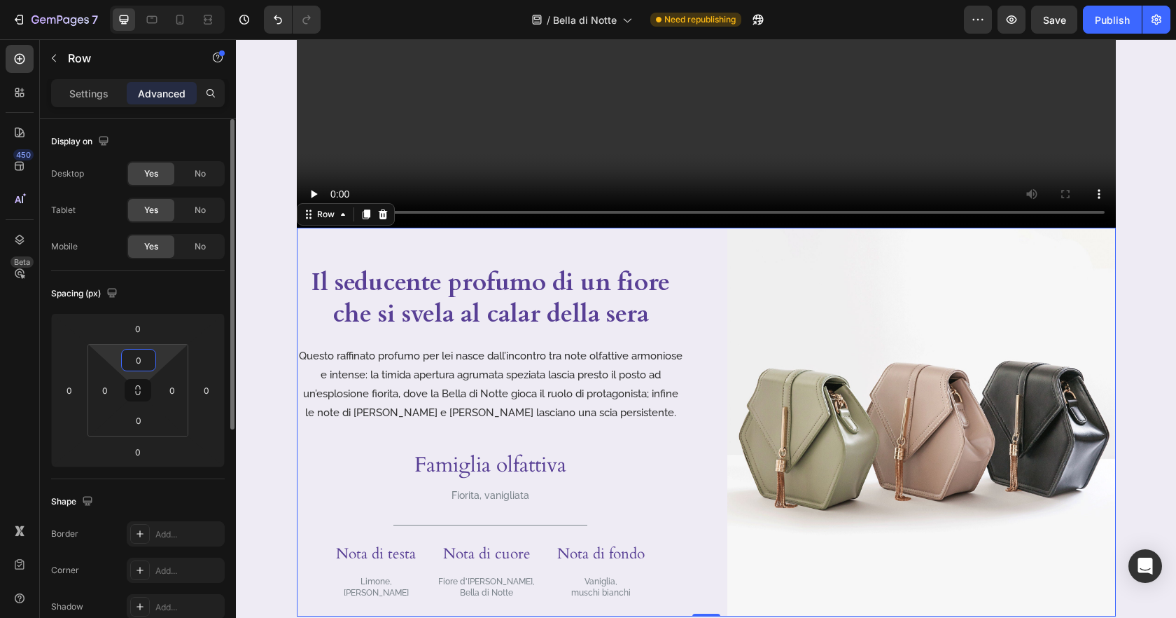
click at [140, 363] on input "0" at bounding box center [139, 359] width 28 height 21
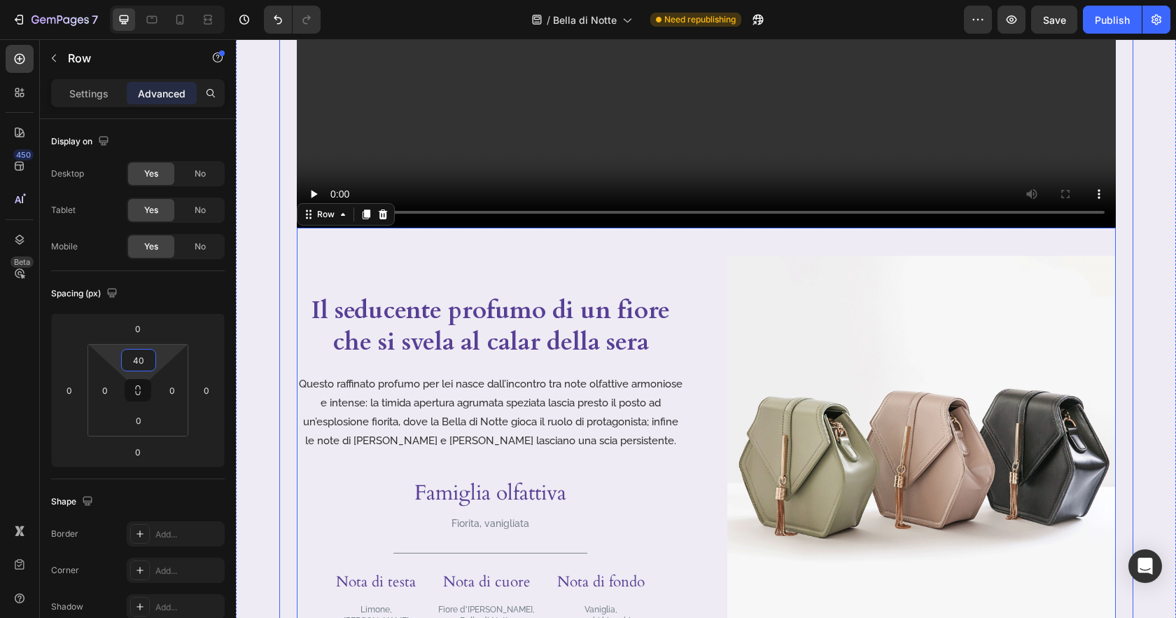
type input "4"
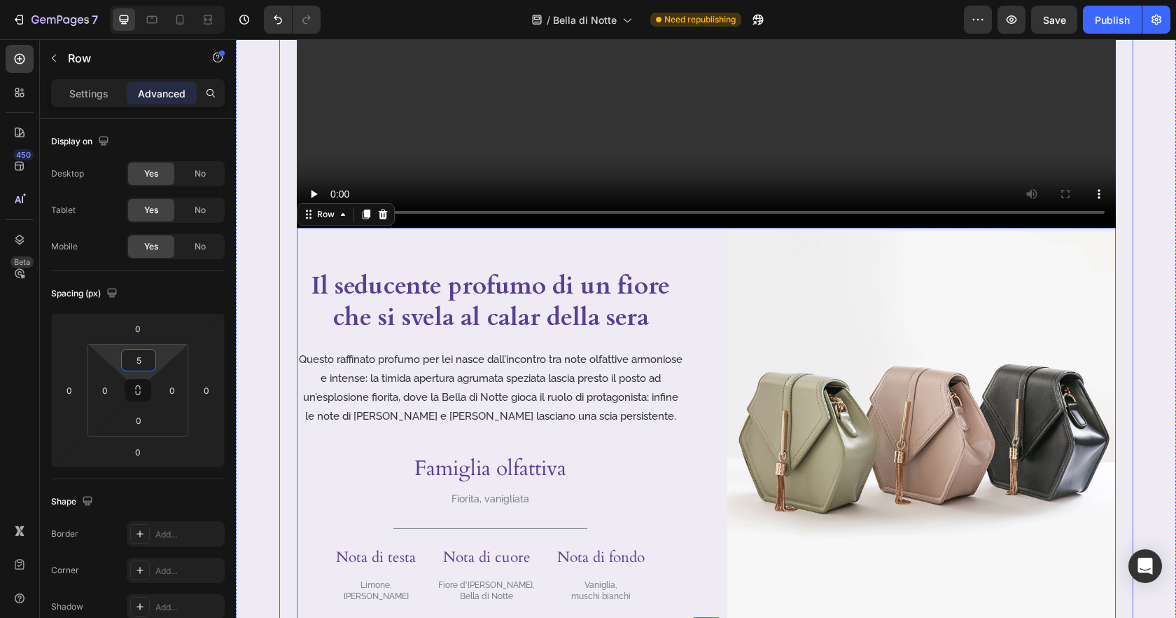
type input "50"
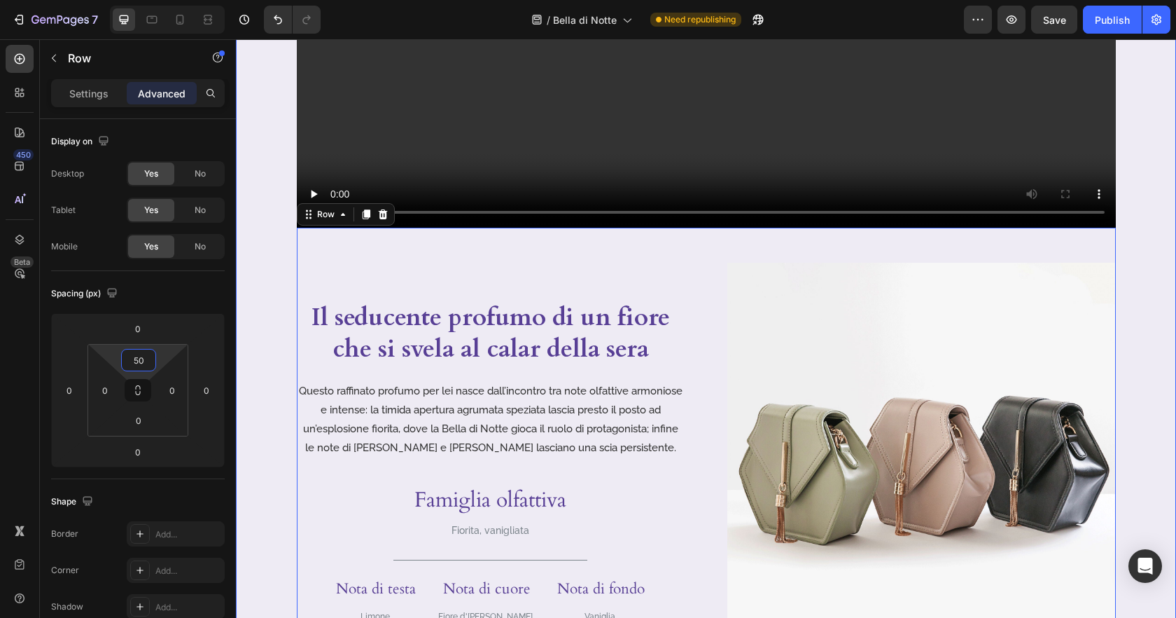
click at [270, 258] on div "Image Video Il seducente profumo di un fiore che si svela al calar della sera H…" at bounding box center [706, 271] width 940 height 1009
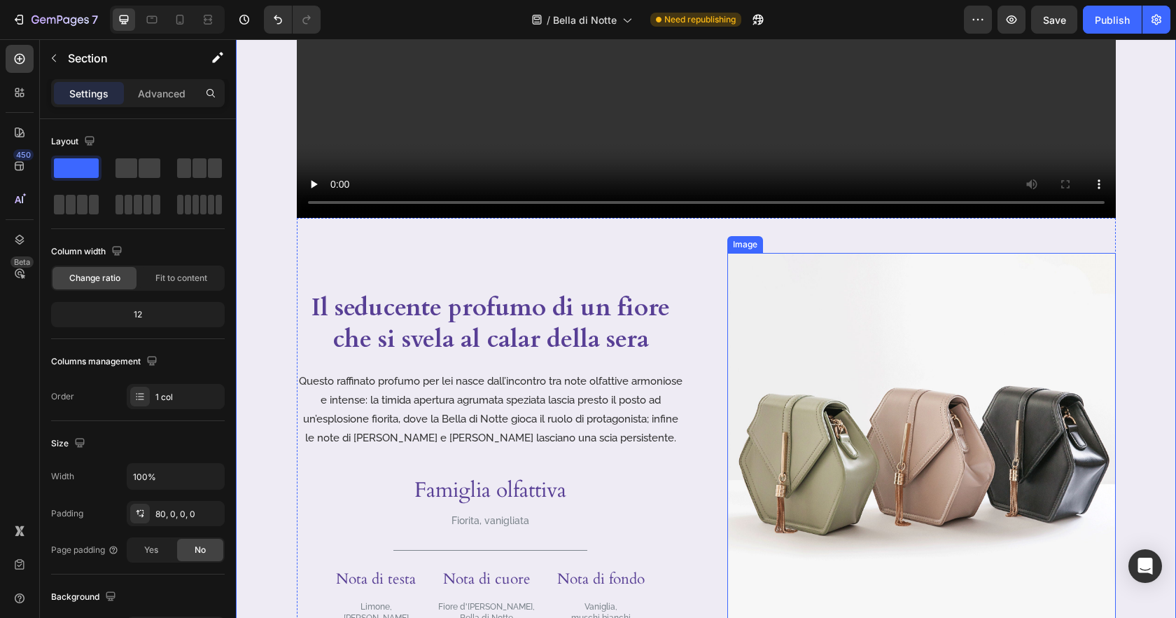
scroll to position [538, 0]
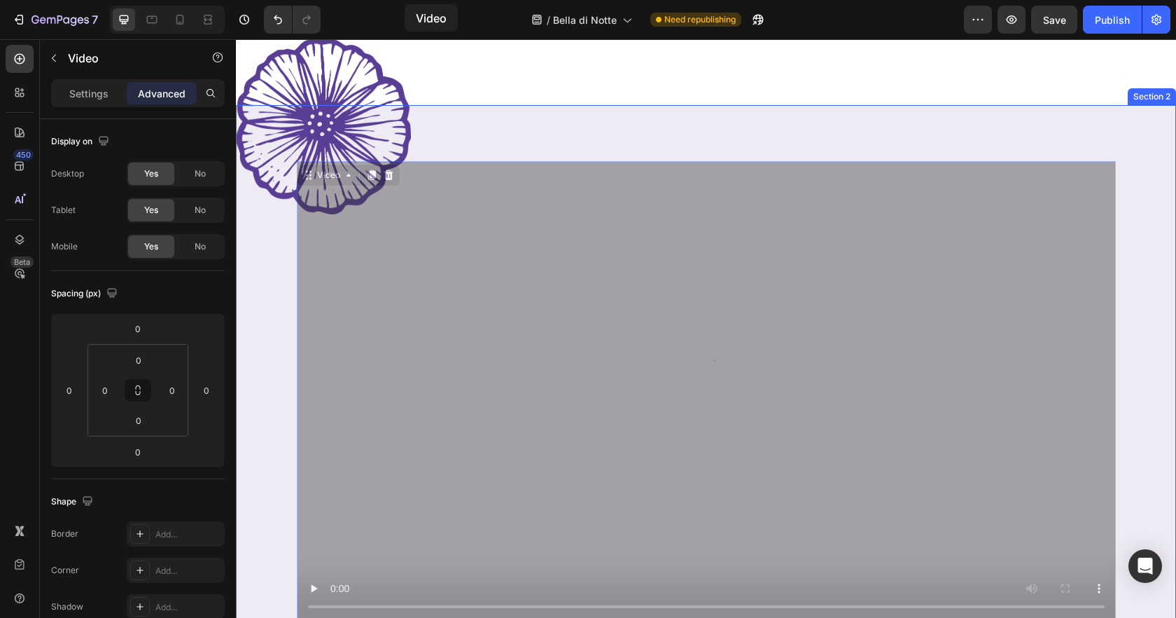
scroll to position [0, 0]
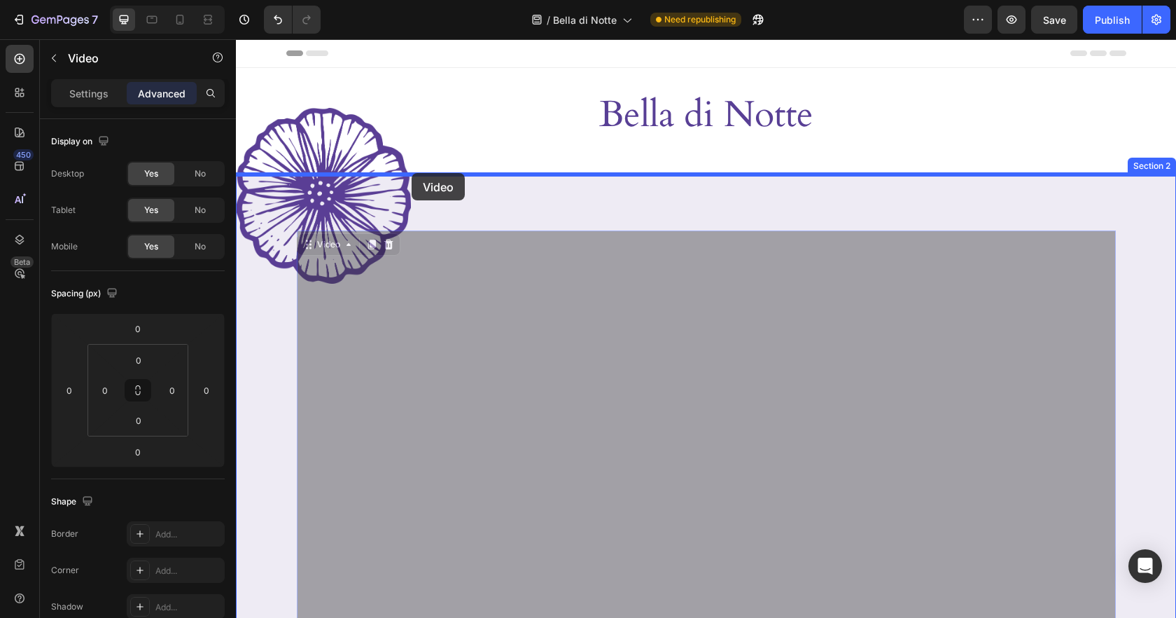
drag, startPoint x: 309, startPoint y: 111, endPoint x: 412, endPoint y: 173, distance: 120.0
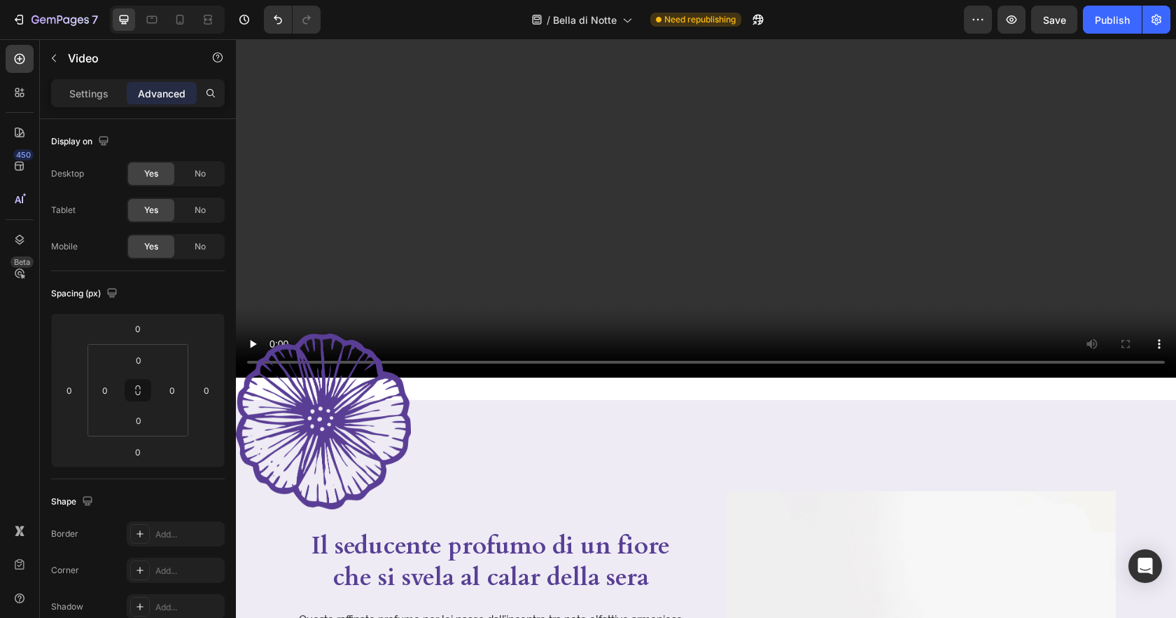
scroll to position [354, 0]
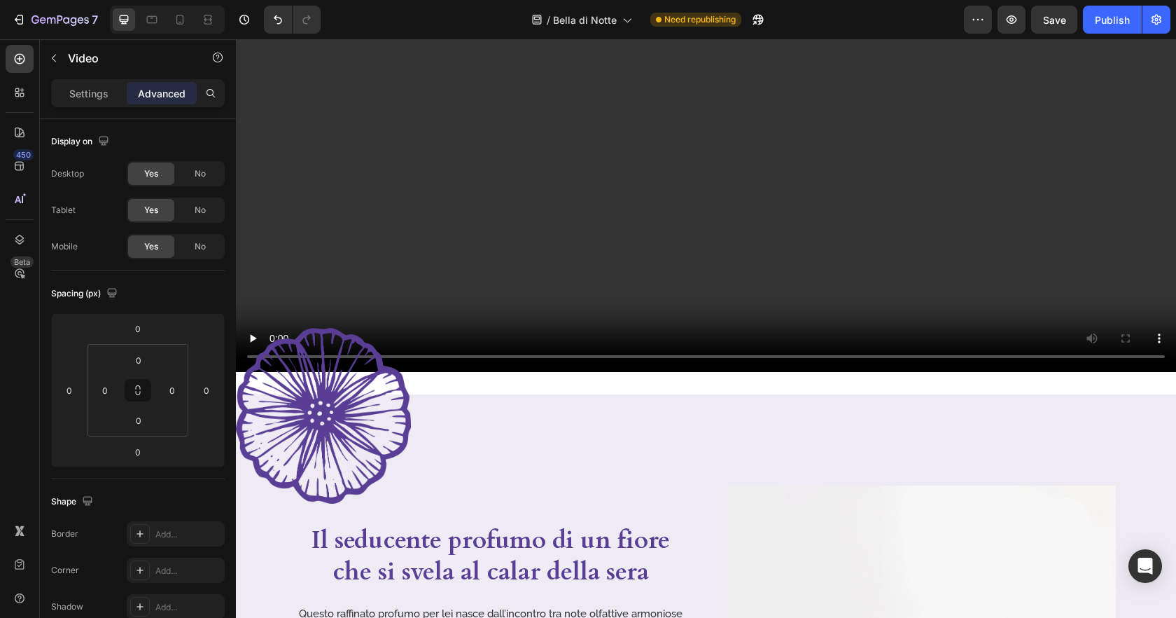
click at [702, 196] on video at bounding box center [706, 107] width 940 height 529
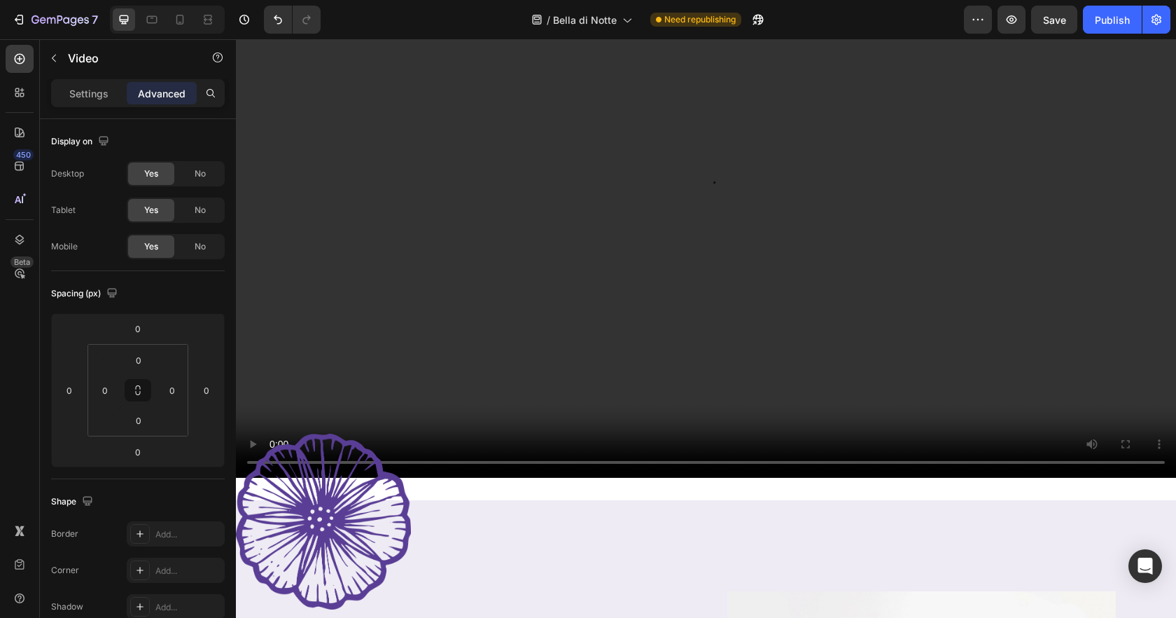
scroll to position [133, 0]
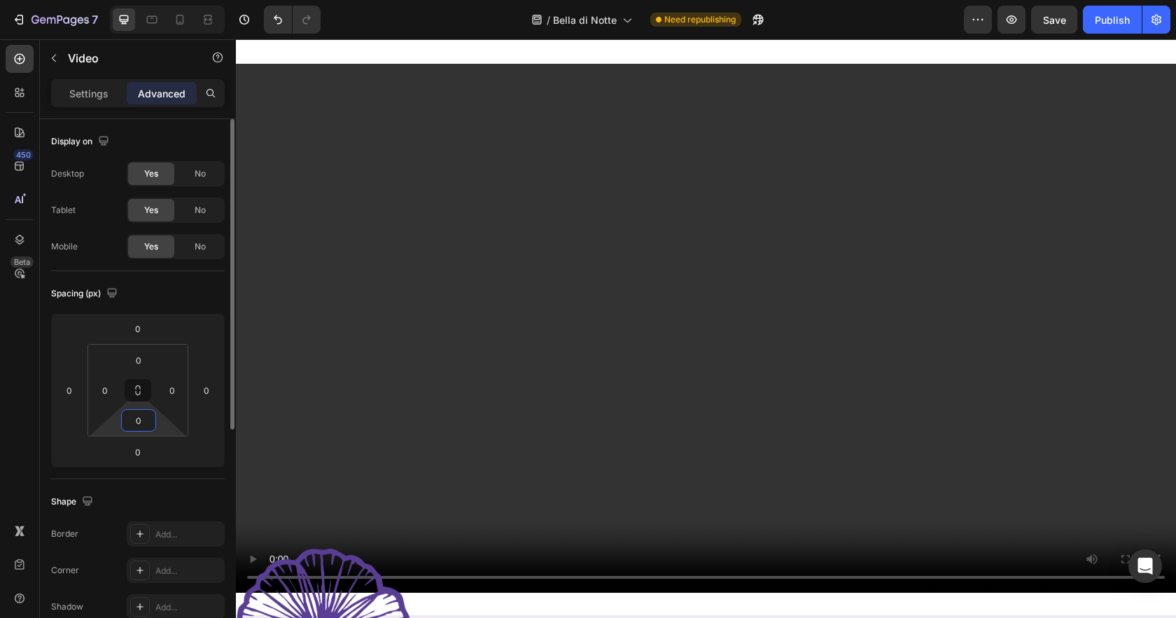
click at [149, 427] on input "0" at bounding box center [139, 420] width 28 height 21
type input "100"
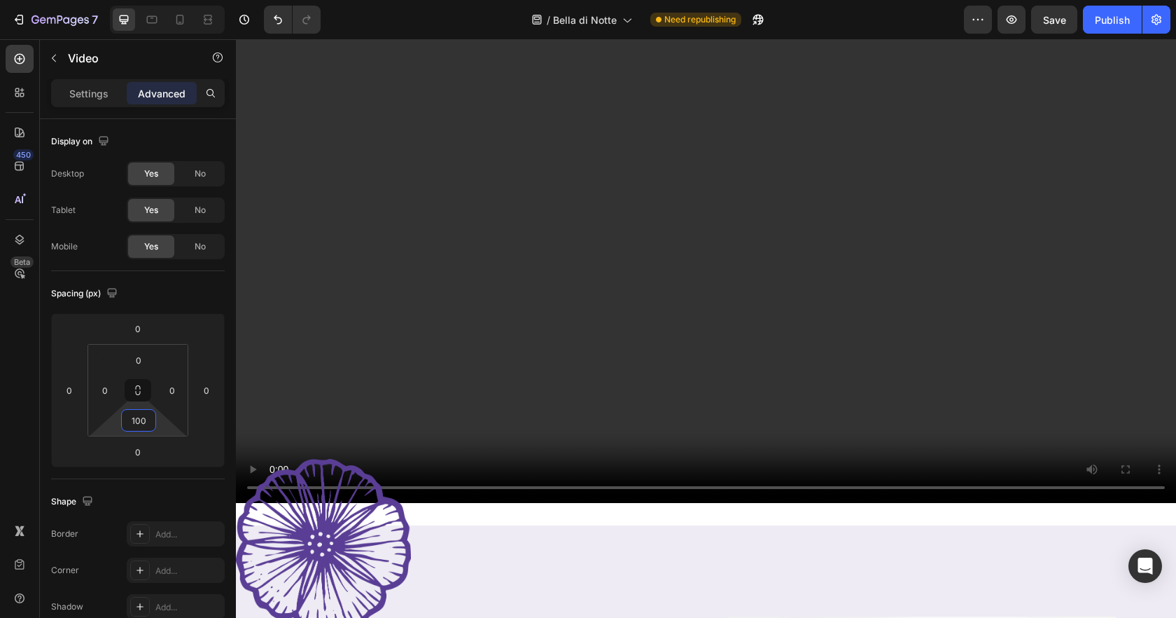
click at [634, 376] on video at bounding box center [706, 238] width 940 height 529
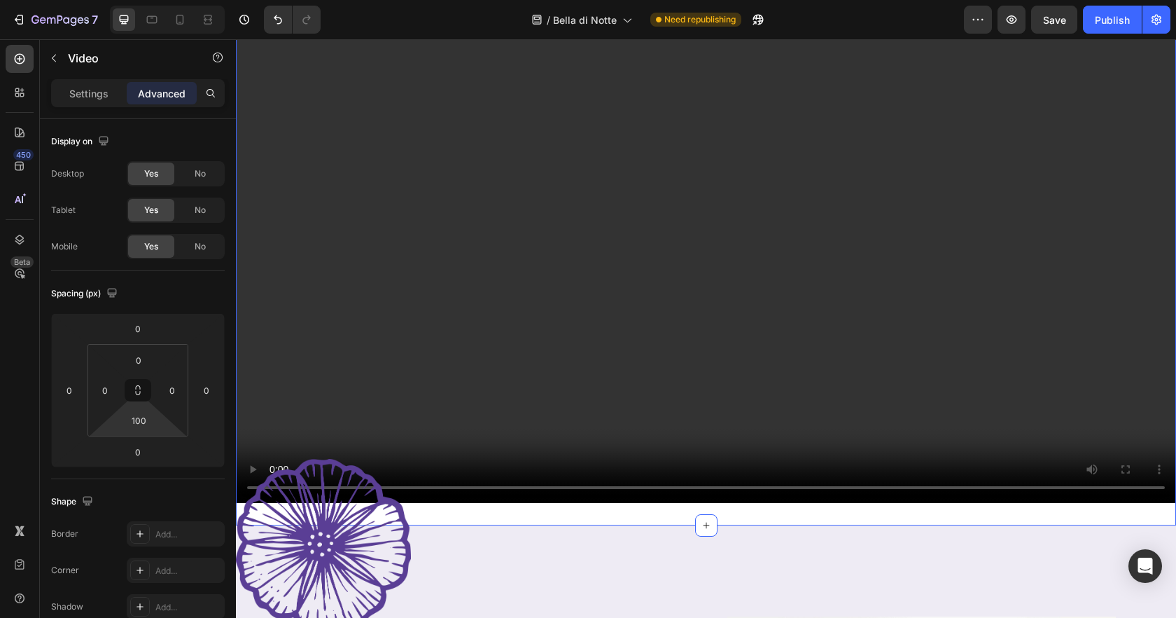
click at [591, 518] on div "Video Section 2" at bounding box center [706, 238] width 940 height 573
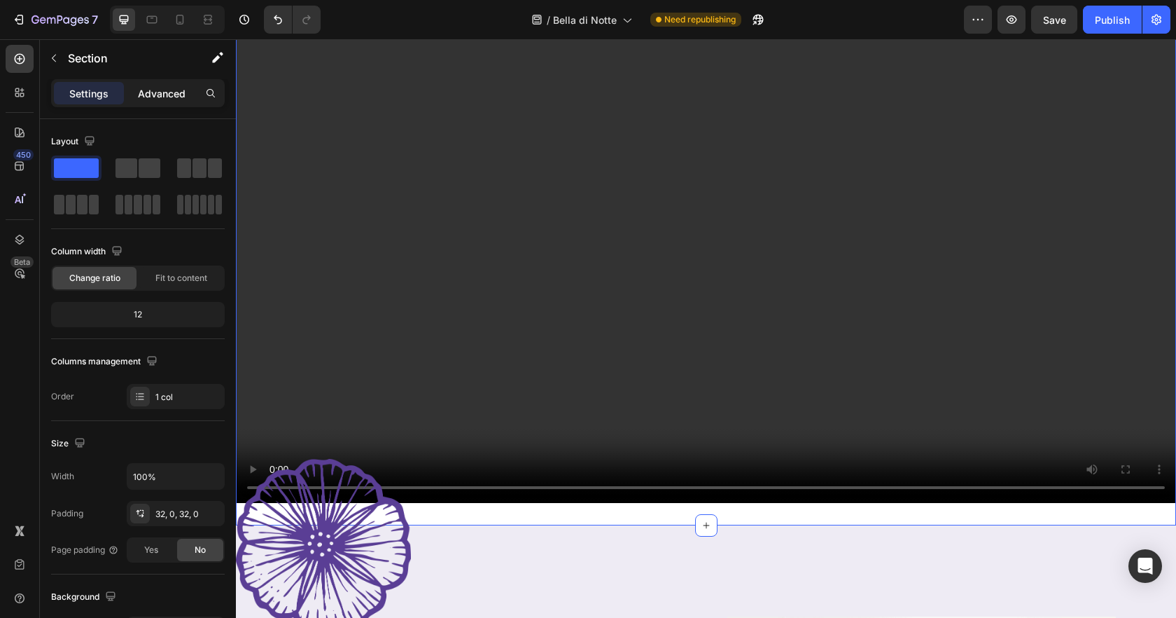
click at [165, 90] on p "Advanced" at bounding box center [162, 93] width 48 height 15
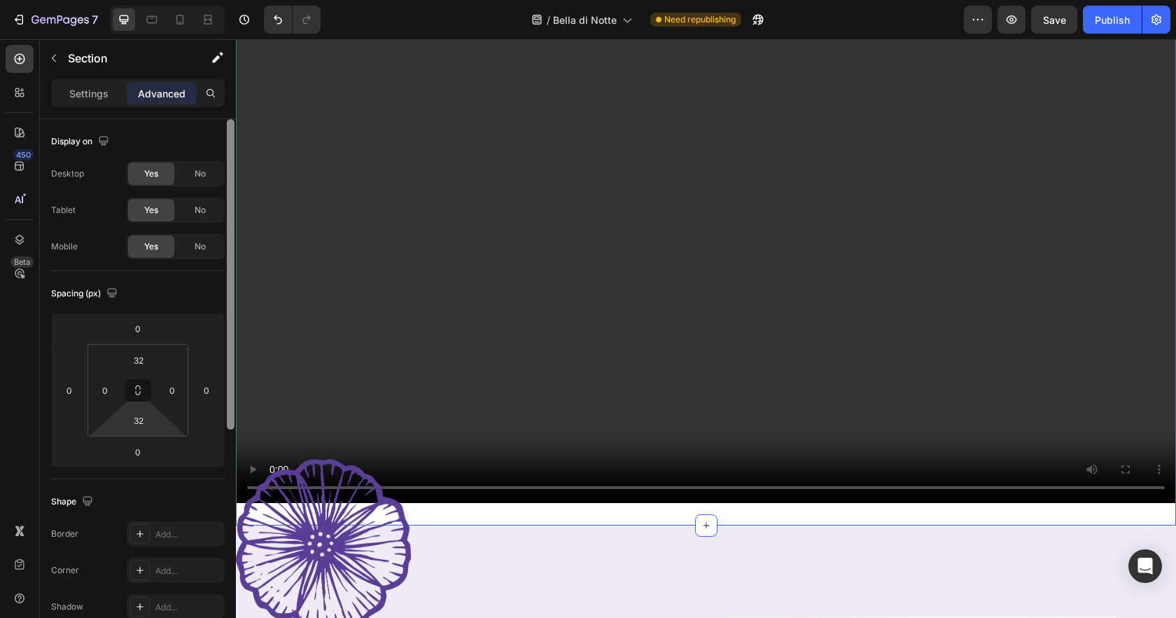
drag, startPoint x: 4, startPoint y: 370, endPoint x: 228, endPoint y: 414, distance: 228.5
click at [144, 424] on input "32" at bounding box center [139, 420] width 28 height 21
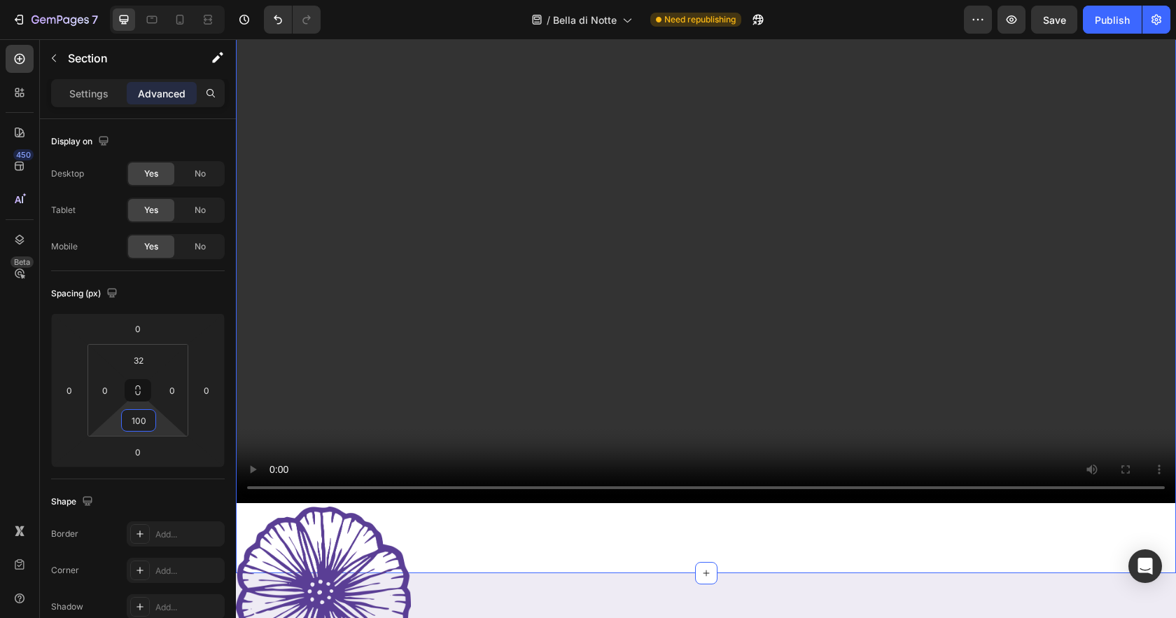
type input "100"
click at [692, 552] on div "Video Section 2 Create Theme Section AI Content Write with GemAI What would you…" at bounding box center [706, 262] width 940 height 621
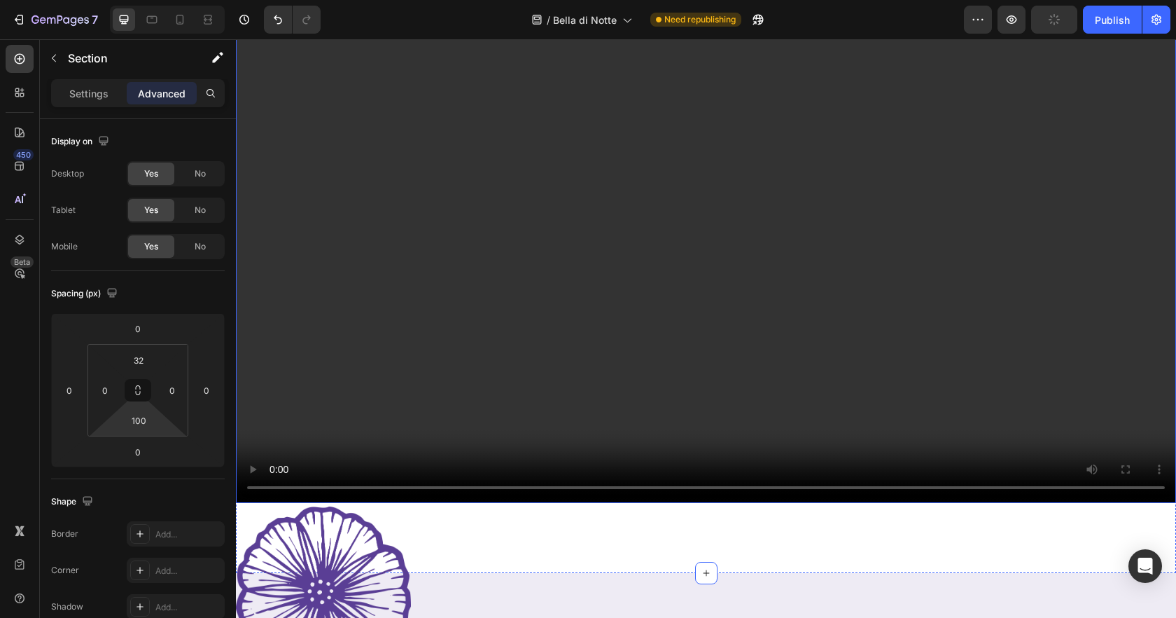
scroll to position [372, 0]
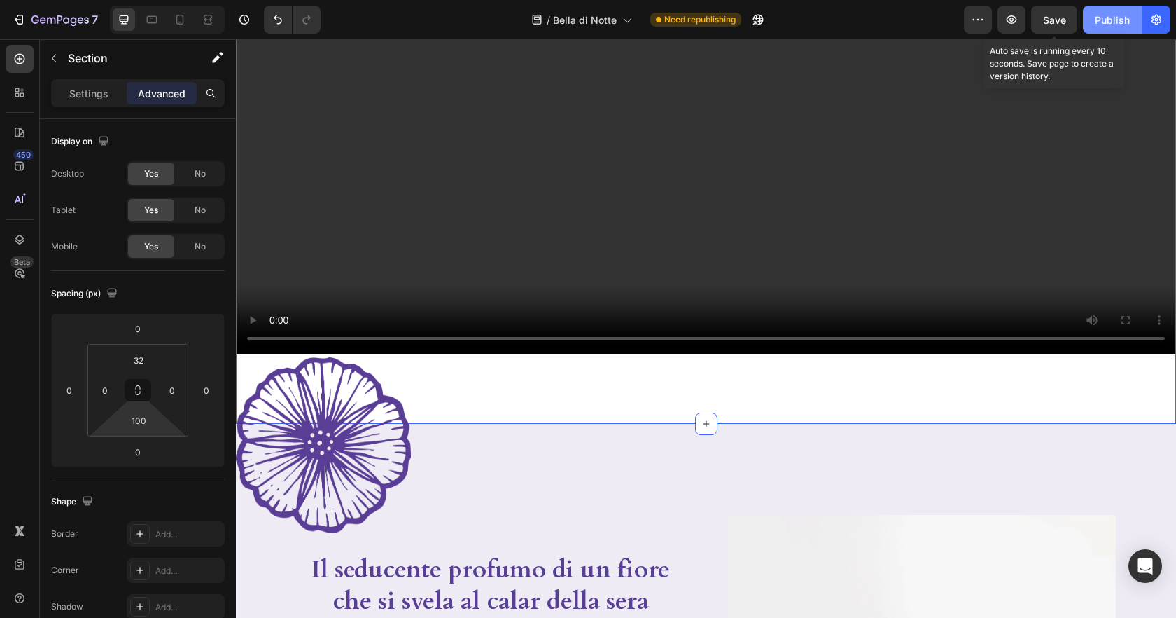
drag, startPoint x: 1051, startPoint y: 18, endPoint x: 1093, endPoint y: 20, distance: 42.0
click at [1052, 18] on span "Save" at bounding box center [1054, 20] width 23 height 12
click at [1104, 22] on div "Publish" at bounding box center [1112, 20] width 35 height 15
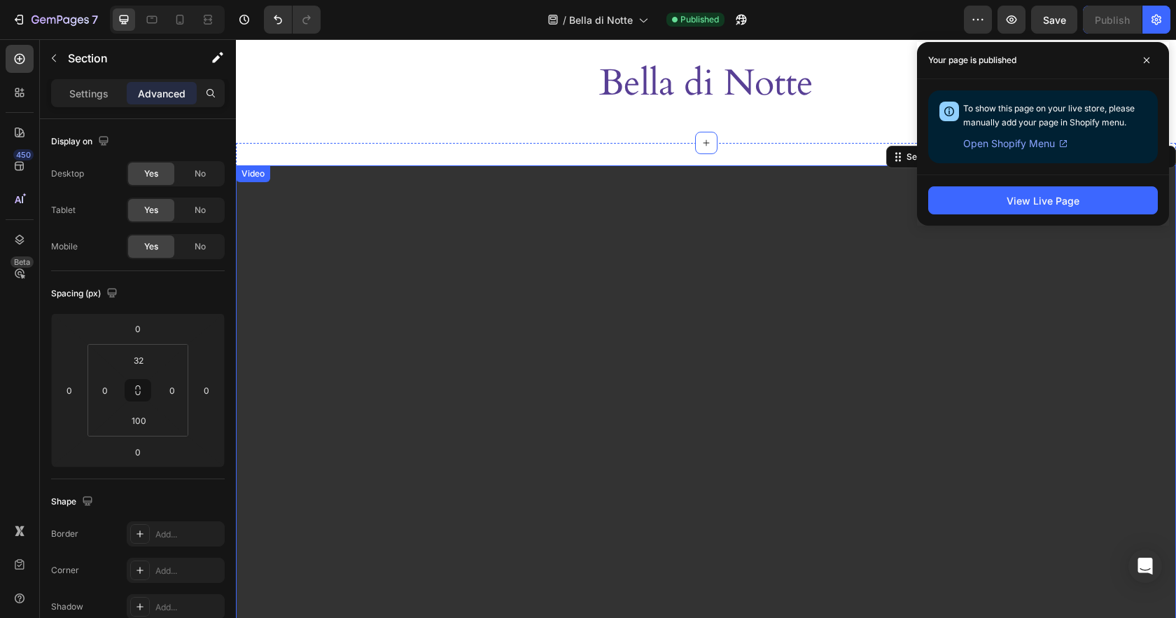
scroll to position [0, 0]
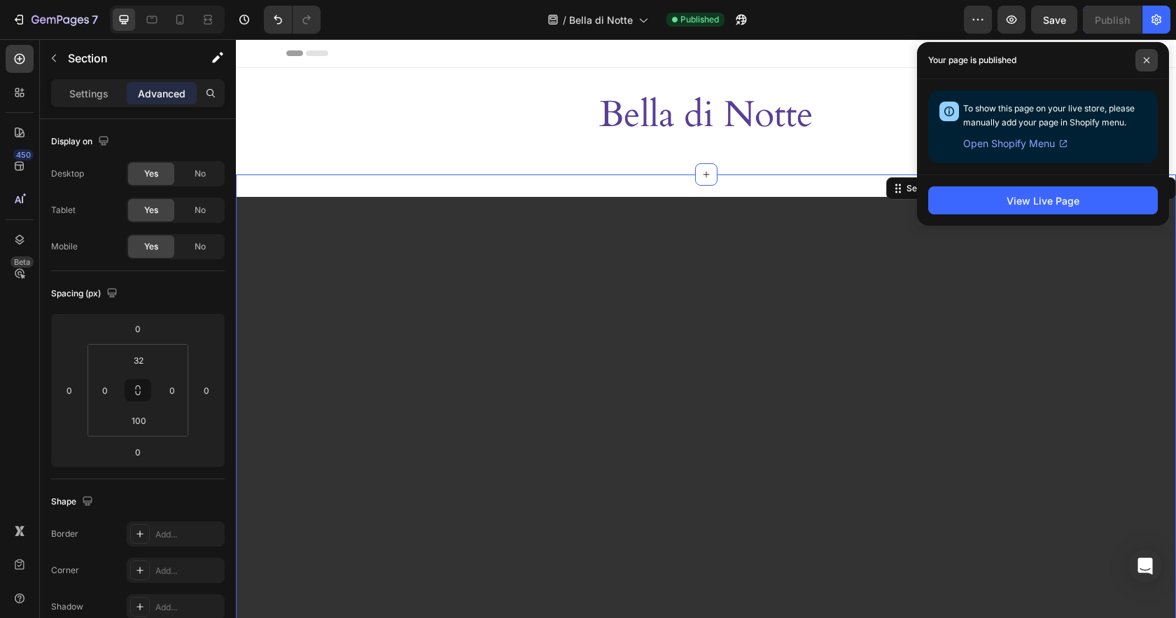
click at [1141, 66] on span at bounding box center [1147, 60] width 22 height 22
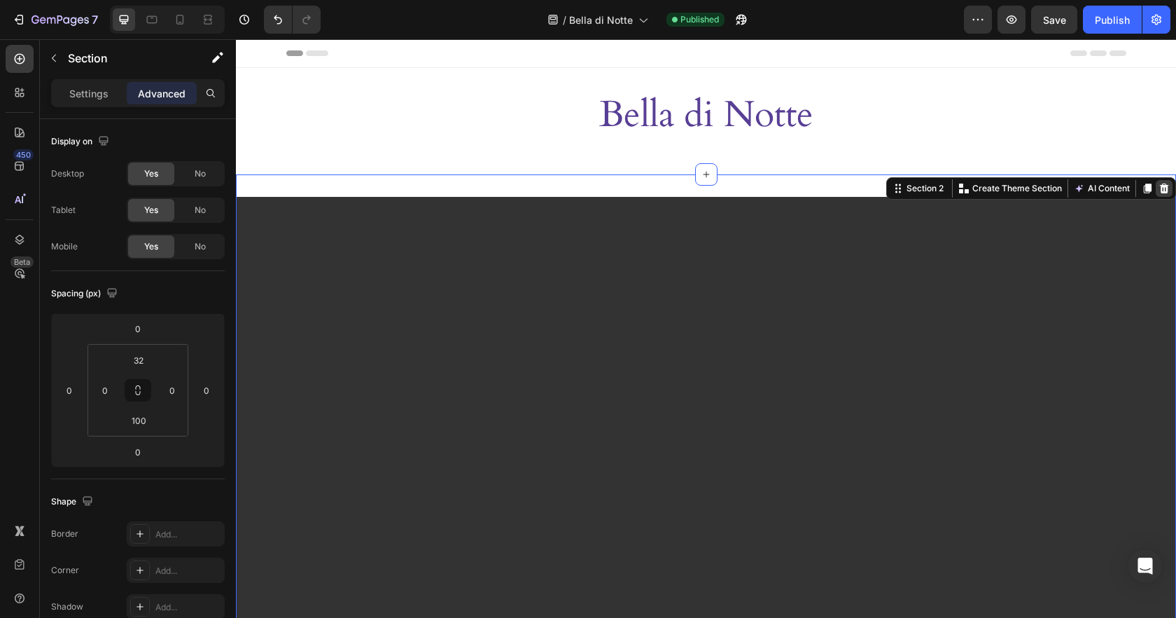
click at [1168, 186] on icon at bounding box center [1164, 188] width 9 height 10
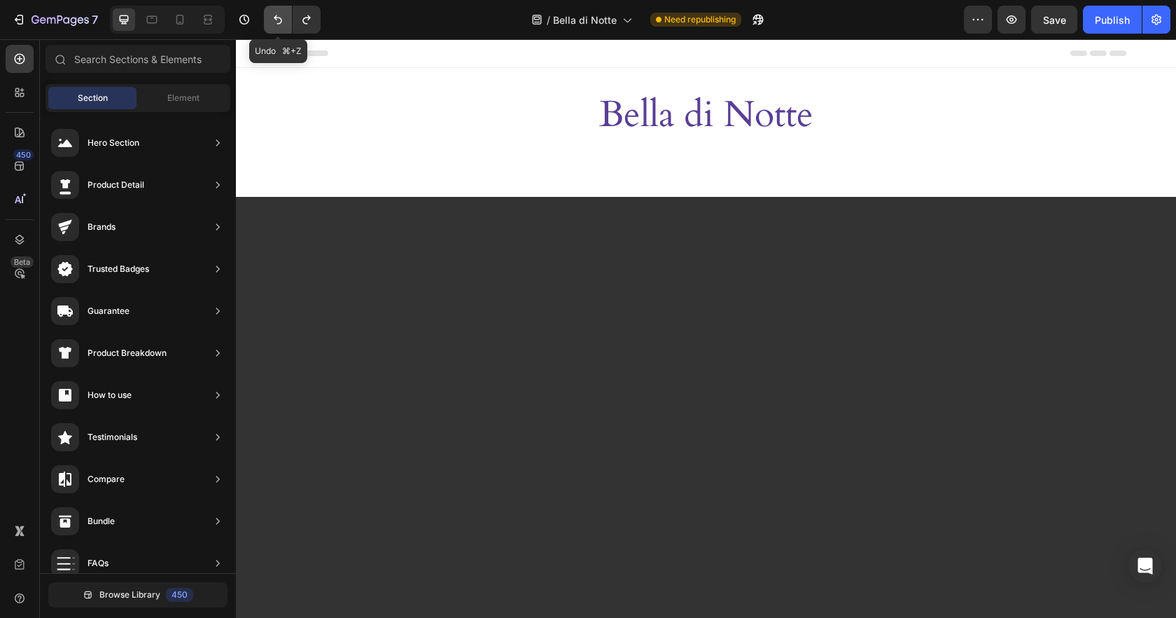
click at [272, 24] on icon "Undo/Redo" at bounding box center [278, 20] width 14 height 14
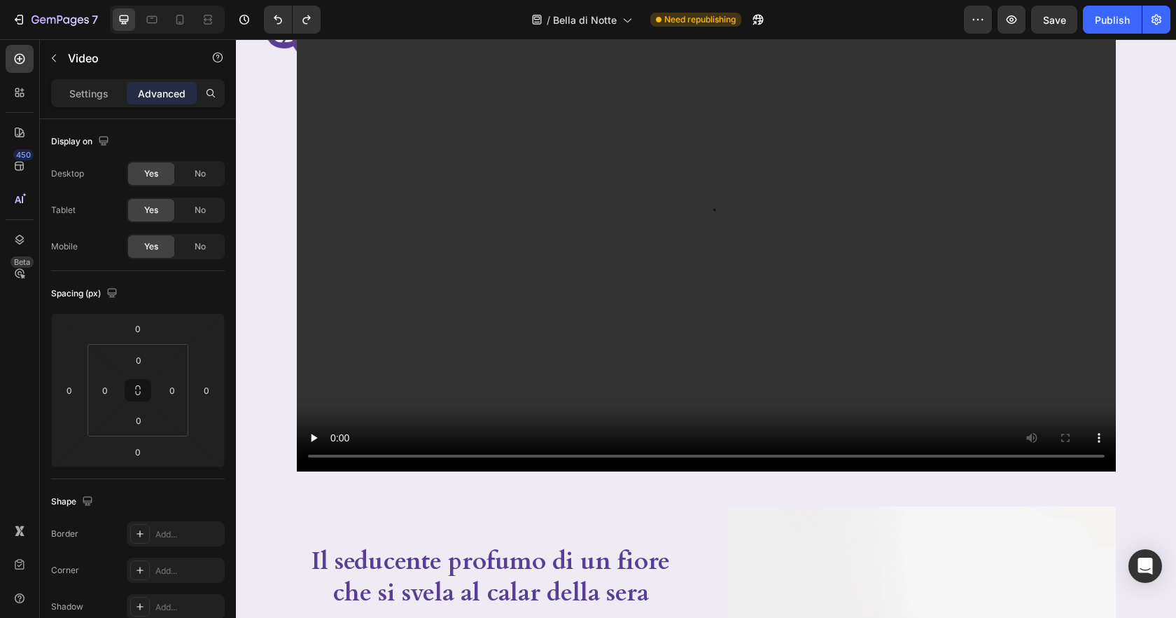
scroll to position [349, 0]
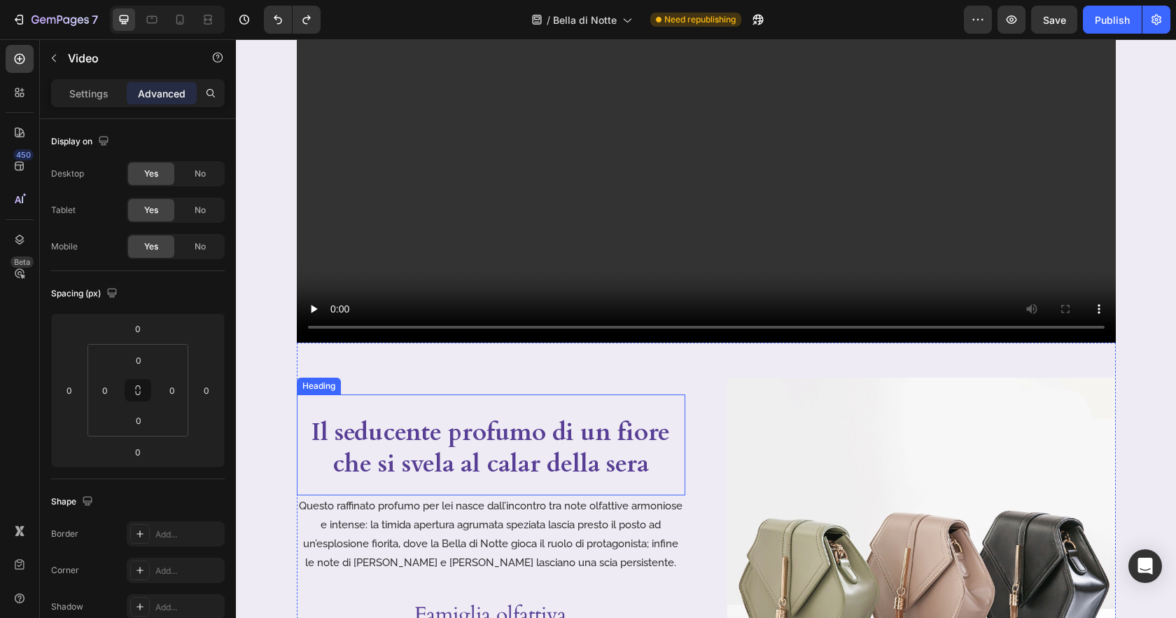
click at [529, 435] on h2 "Il seducente profumo di un fiore che si svela al calar della sera" at bounding box center [491, 448] width 389 height 66
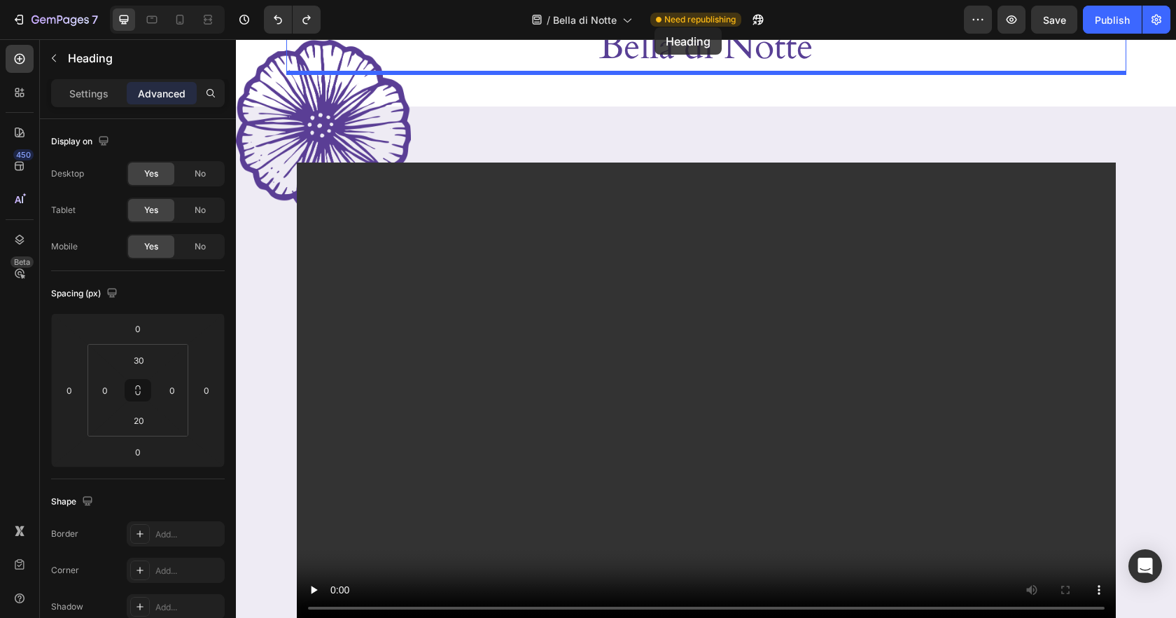
scroll to position [0, 0]
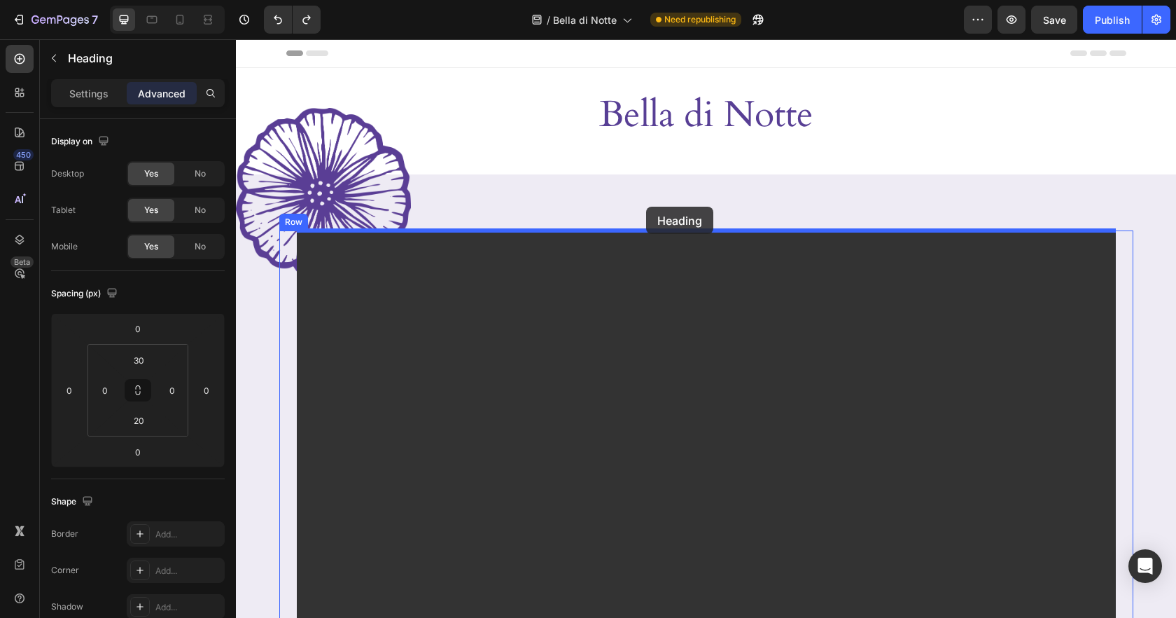
drag, startPoint x: 308, startPoint y: 381, endPoint x: 646, endPoint y: 207, distance: 380.5
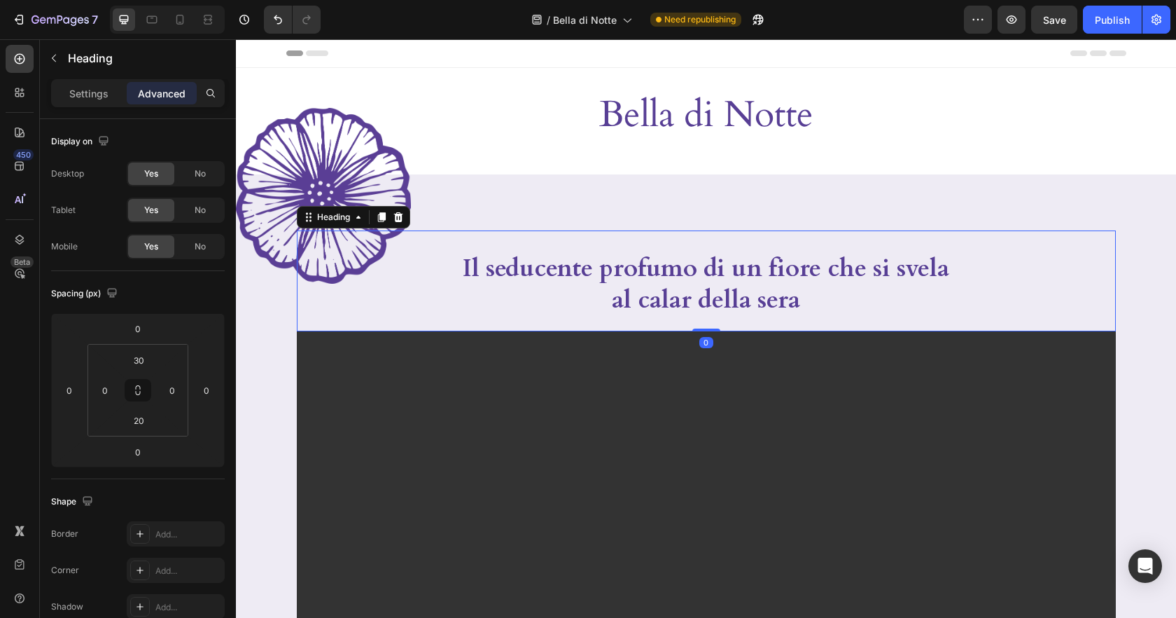
click at [818, 272] on h2 "Il seducente profumo di un fiore che si svela al calar della sera" at bounding box center [706, 284] width 501 height 66
click at [74, 91] on p "Settings" at bounding box center [88, 93] width 39 height 15
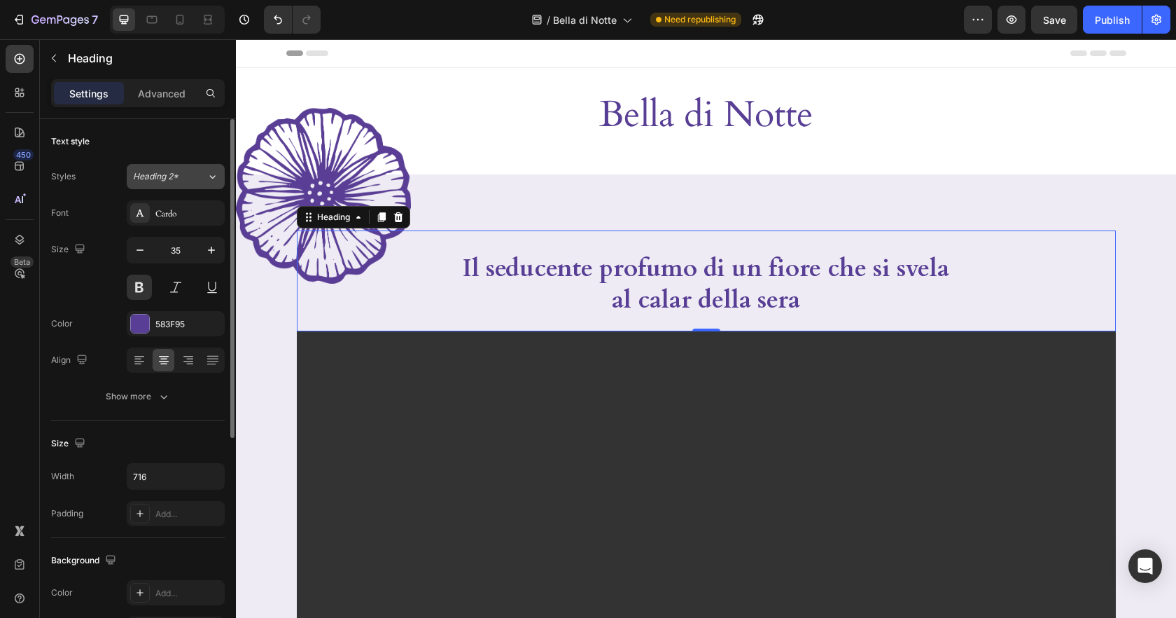
click at [200, 181] on div "Heading 2*" at bounding box center [170, 176] width 74 height 13
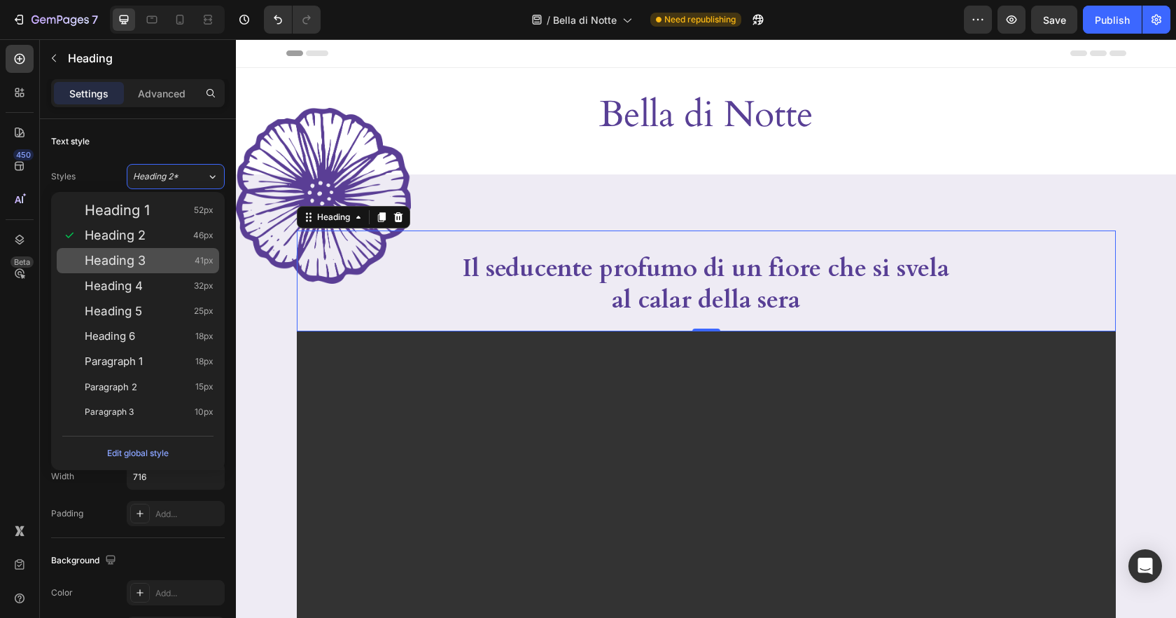
click at [157, 255] on div "Heading 3 41px" at bounding box center [149, 260] width 129 height 14
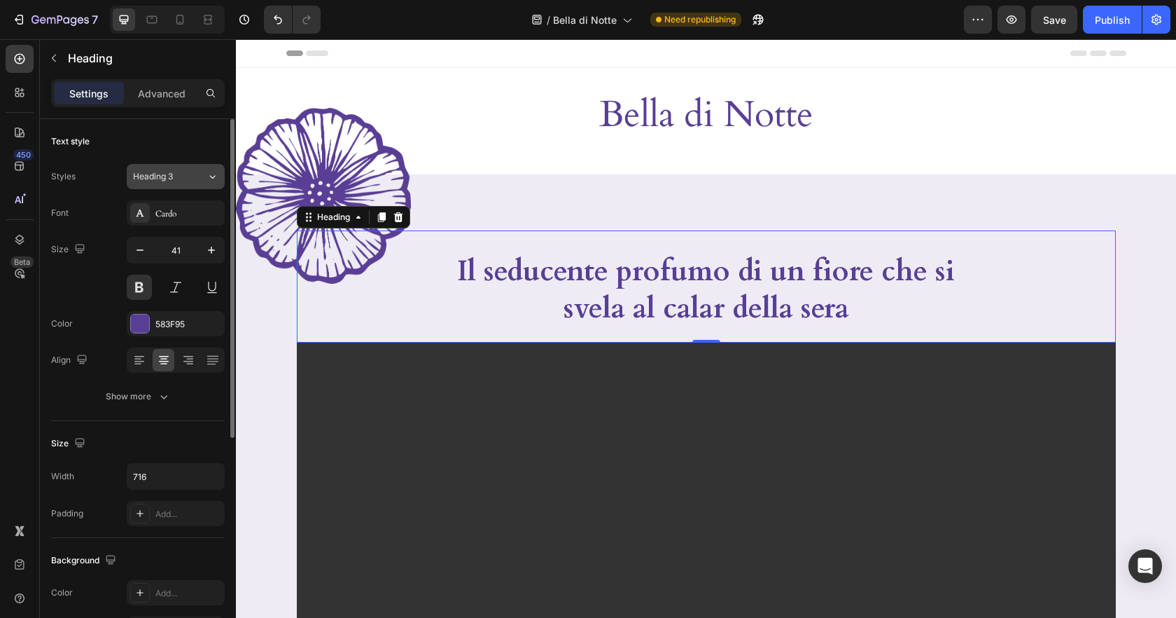
click at [201, 178] on div "Heading 3" at bounding box center [170, 176] width 74 height 13
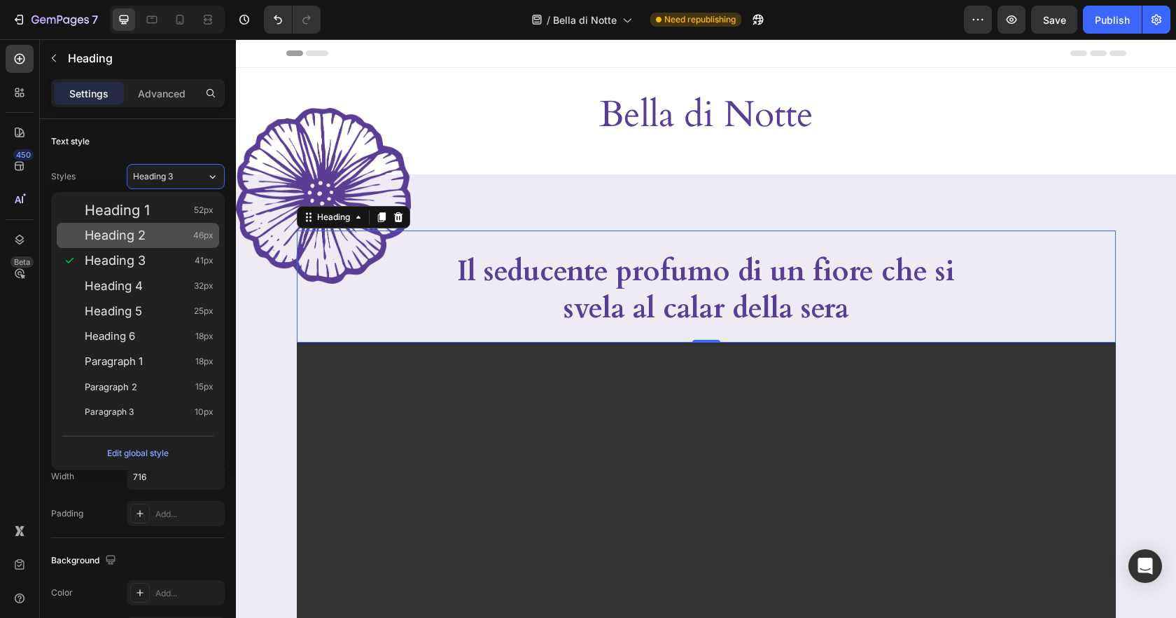
click at [166, 232] on div "Heading 2 46px" at bounding box center [149, 235] width 129 height 14
type input "46"
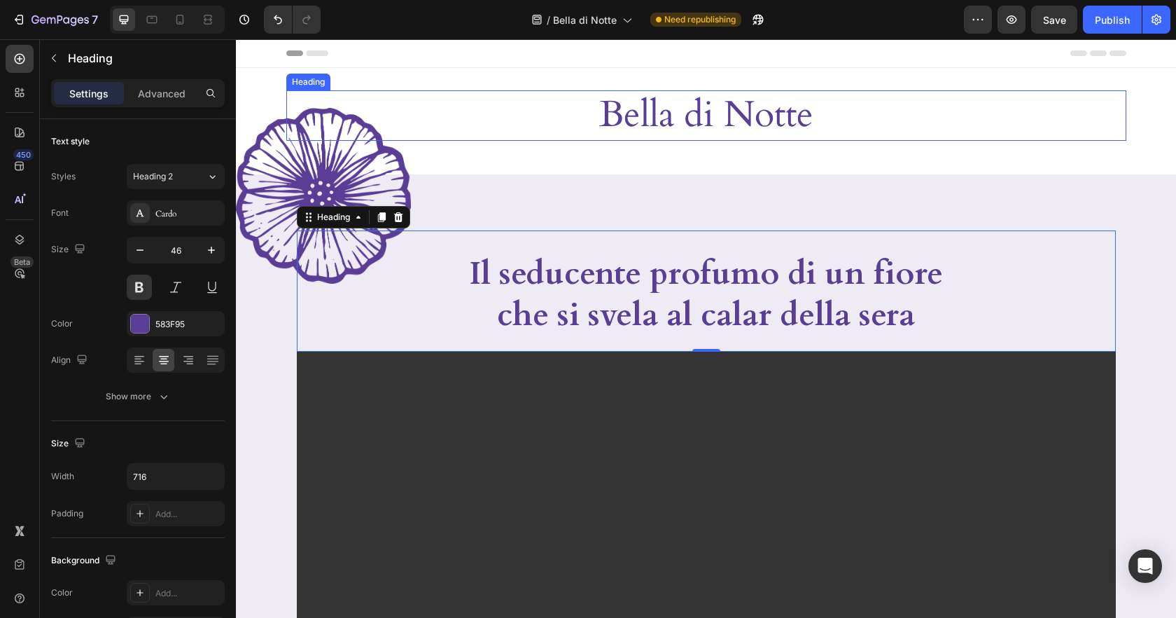
click at [715, 122] on h2 "Bella di Notte" at bounding box center [706, 115] width 840 height 50
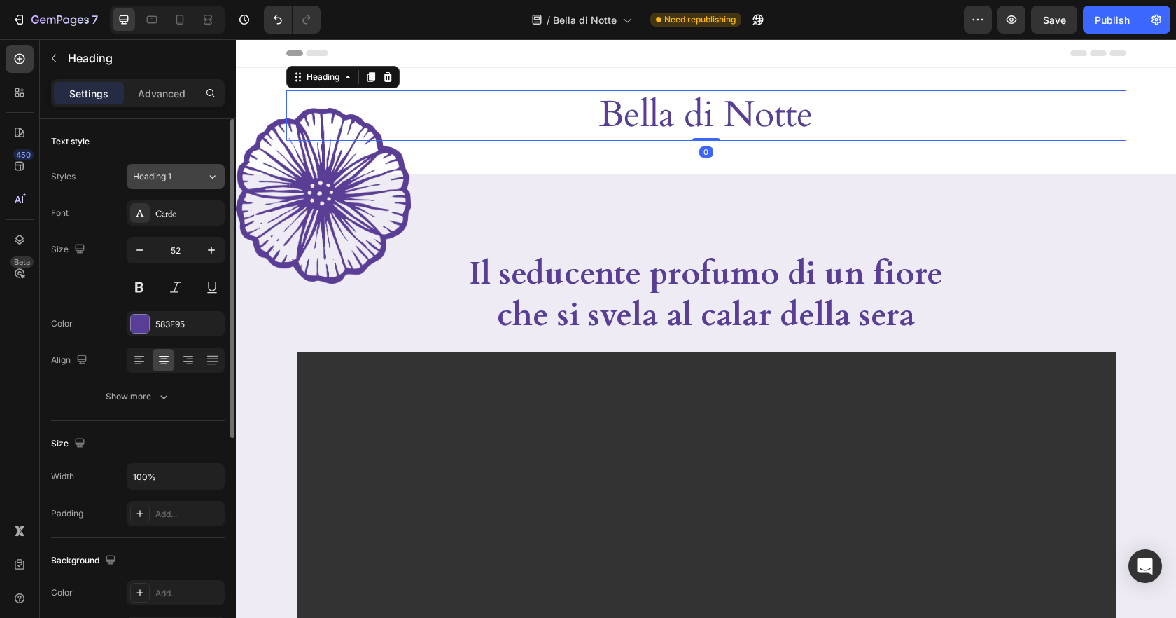
click at [181, 173] on div "Heading 1" at bounding box center [161, 176] width 57 height 13
click at [181, 145] on div "Text style" at bounding box center [138, 141] width 174 height 22
click at [186, 252] on input "52" at bounding box center [176, 249] width 46 height 25
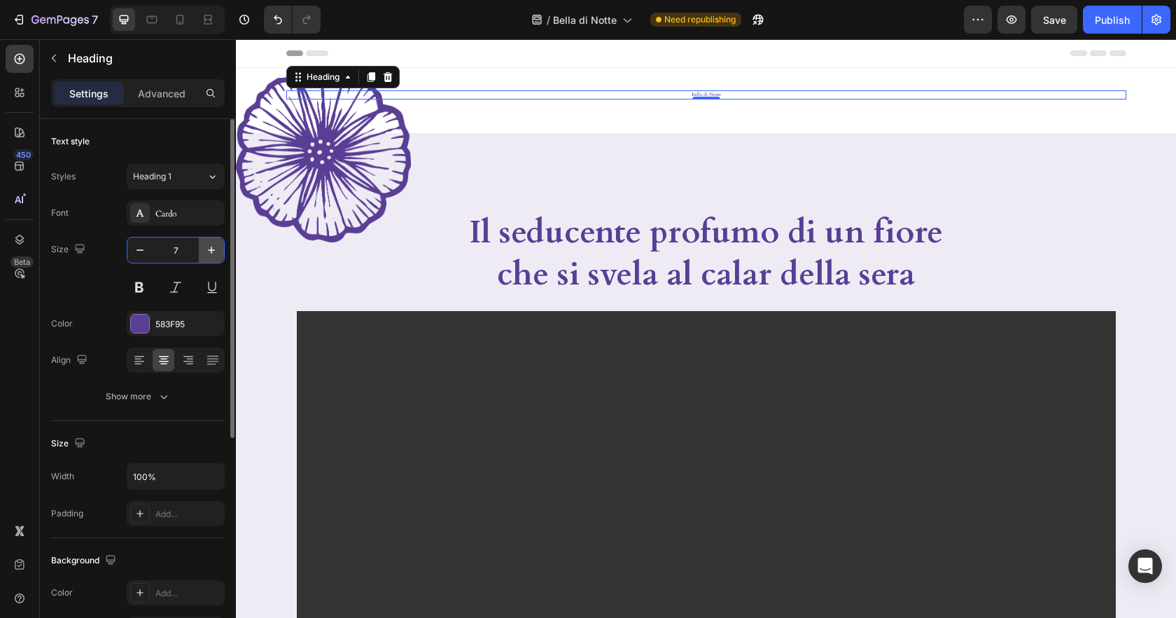
type input "74"
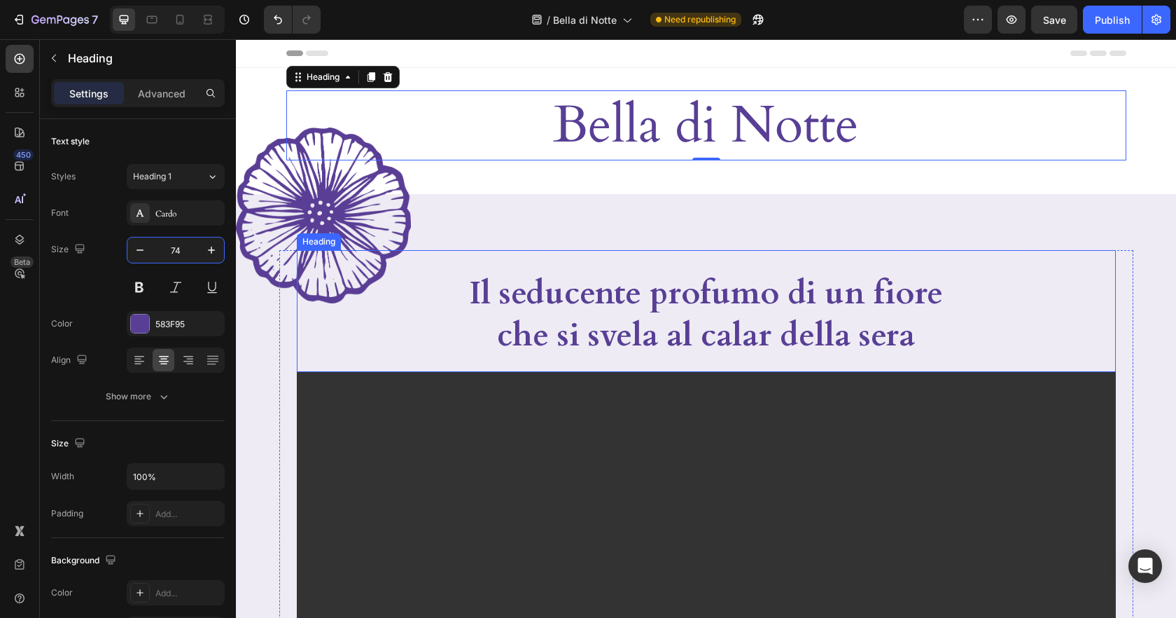
click at [1004, 287] on div "Il seducente profumo di un fiore che si svela al calar della sera" at bounding box center [706, 314] width 819 height 87
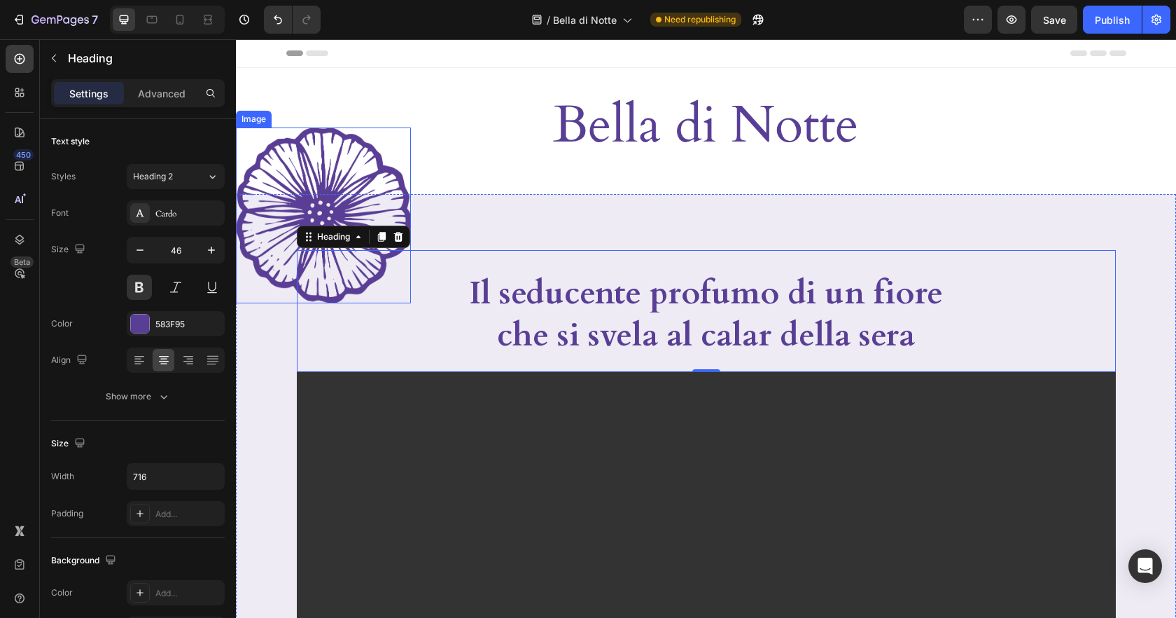
click at [400, 183] on img at bounding box center [323, 215] width 175 height 176
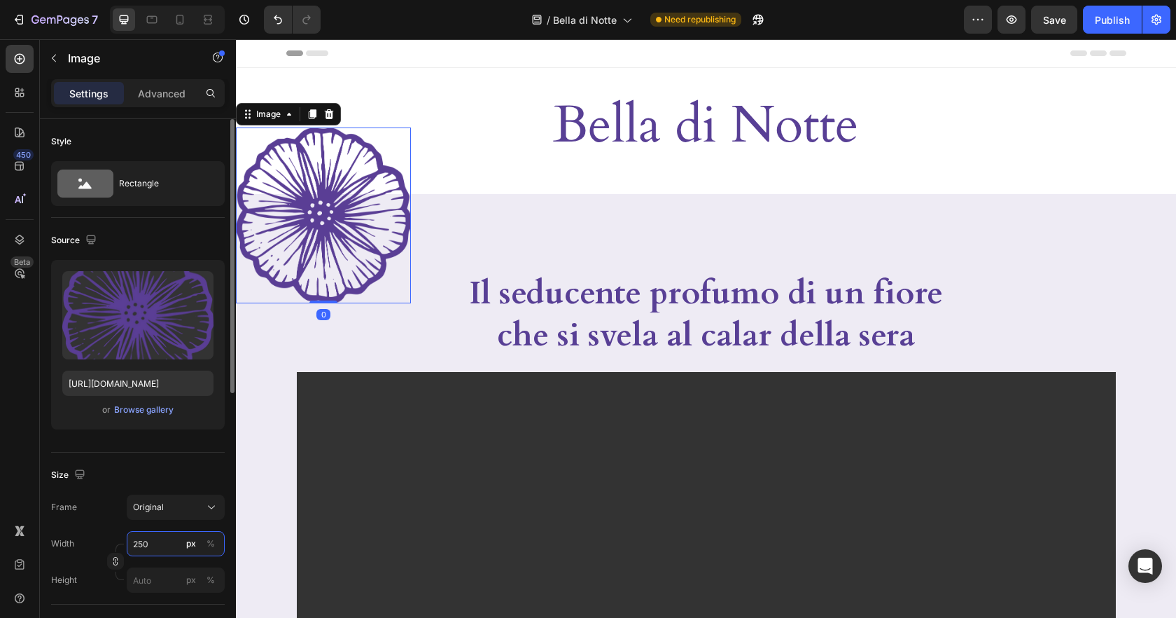
click at [158, 553] on input "250" at bounding box center [176, 543] width 98 height 25
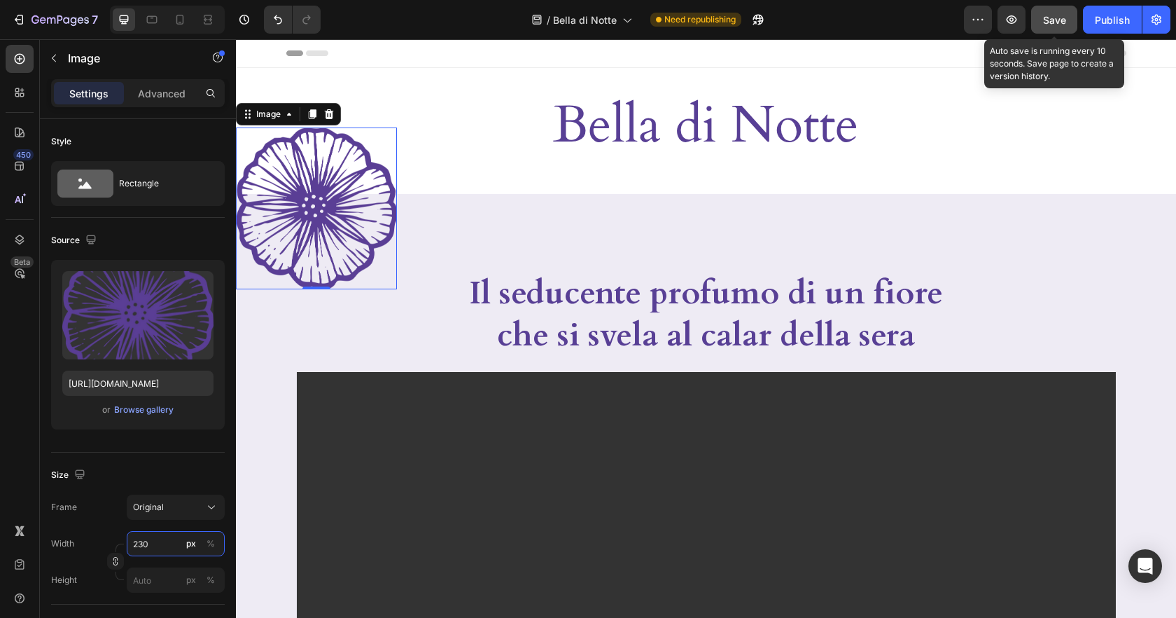
type input "230"
drag, startPoint x: 1052, startPoint y: 11, endPoint x: 1091, endPoint y: 13, distance: 39.3
click at [1052, 11] on button "Save" at bounding box center [1054, 20] width 46 height 28
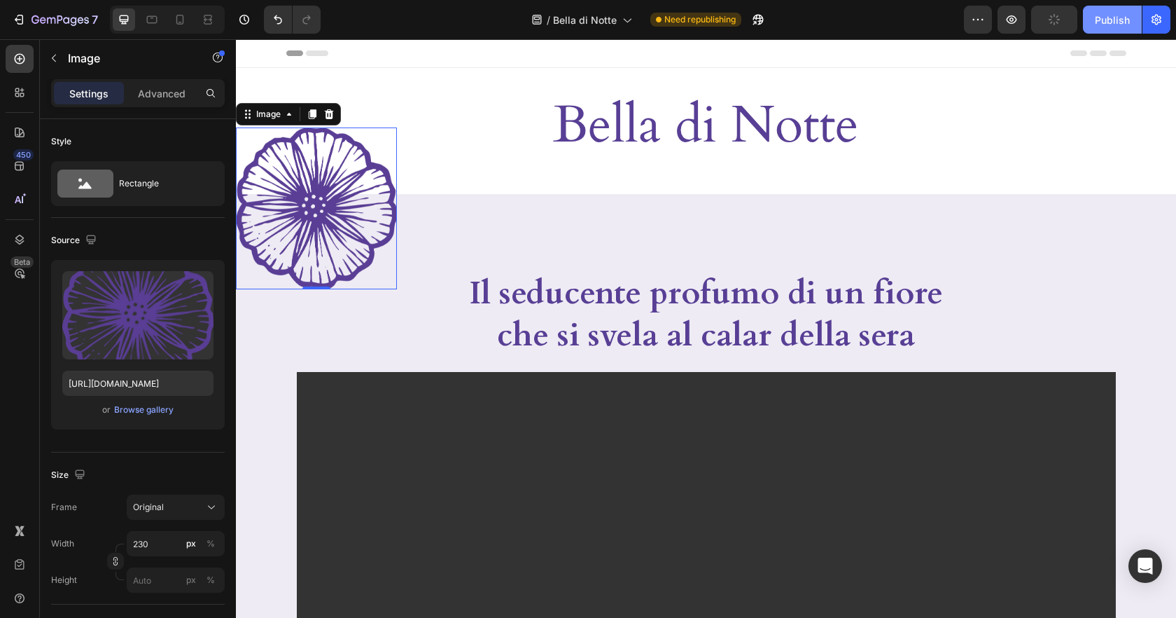
click at [1092, 15] on button "Publish" at bounding box center [1112, 20] width 59 height 28
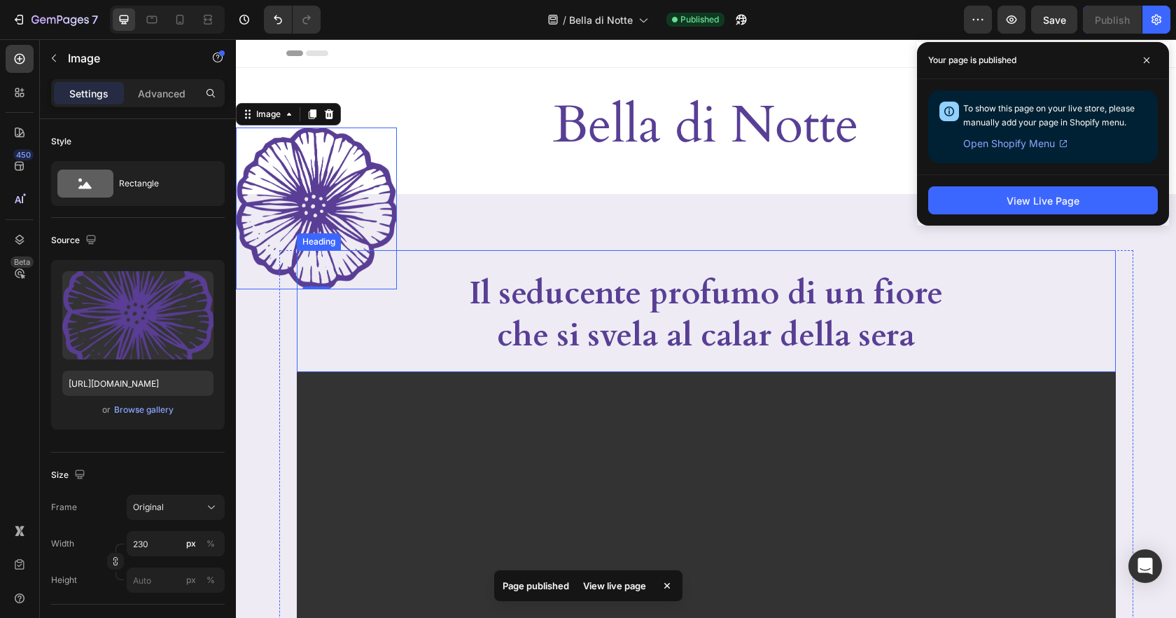
click at [877, 257] on div "Il seducente profumo di un fiore che si svela al calar della sera Heading" at bounding box center [706, 311] width 819 height 122
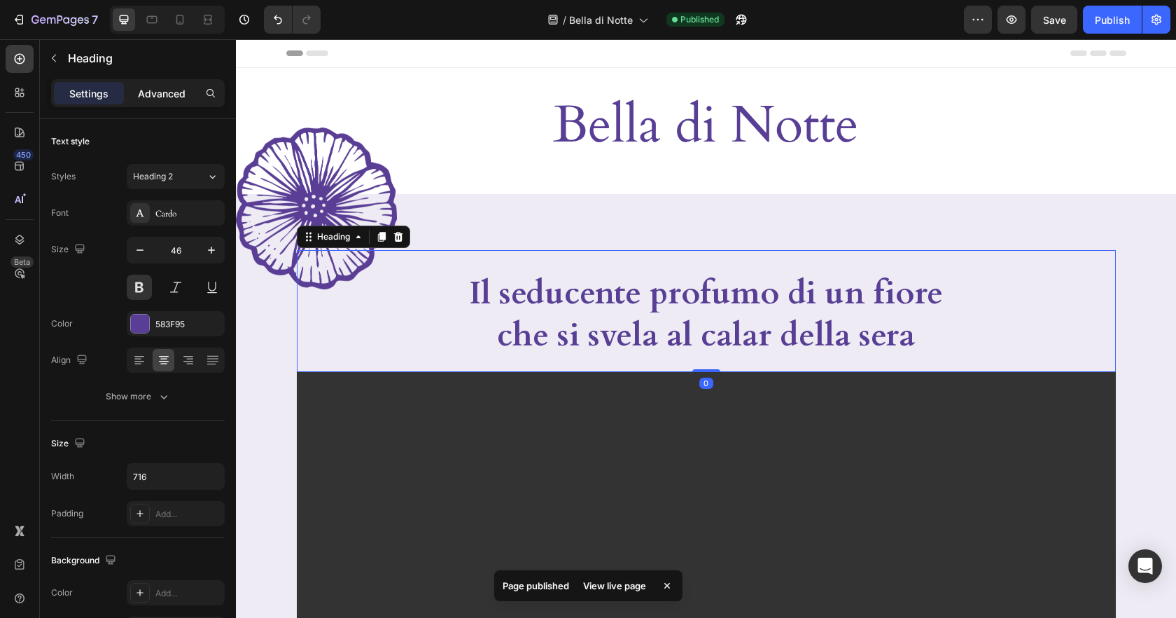
click at [158, 95] on p "Advanced" at bounding box center [162, 93] width 48 height 15
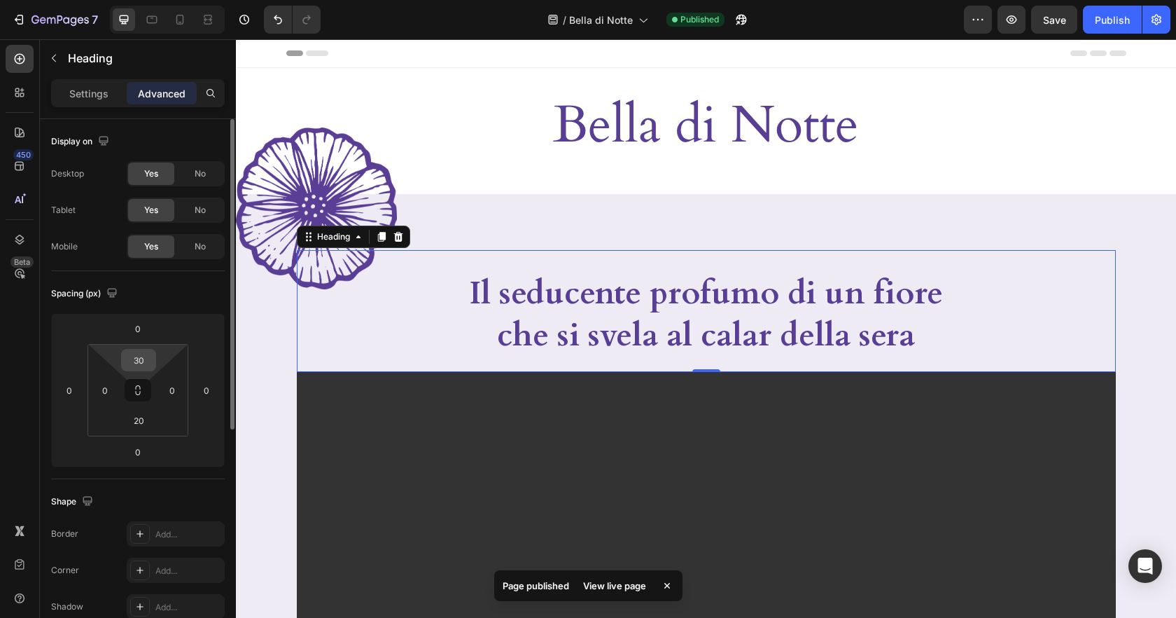
click at [144, 354] on input "30" at bounding box center [139, 359] width 28 height 21
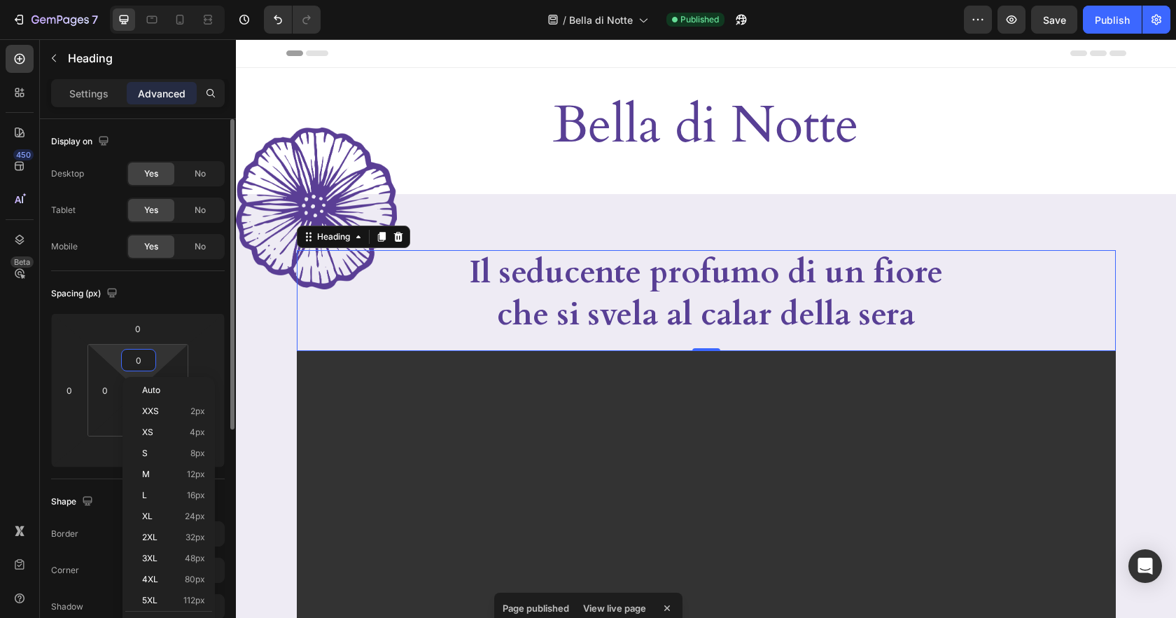
type input "0"
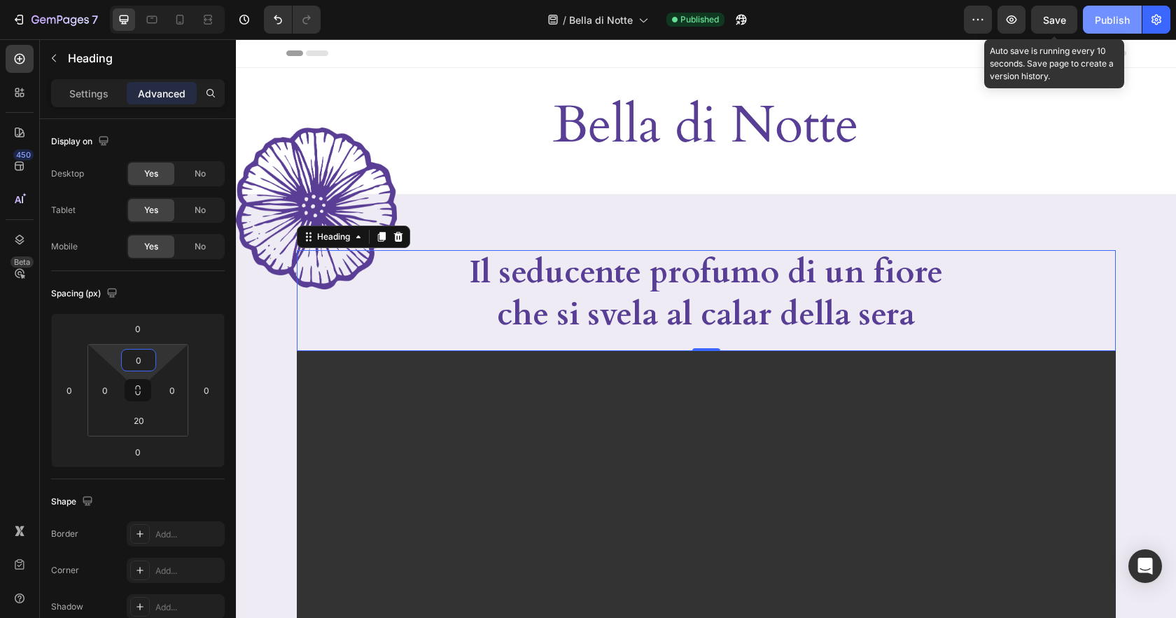
drag, startPoint x: 1051, startPoint y: 20, endPoint x: 1112, endPoint y: 20, distance: 60.9
click at [1051, 20] on span "Save" at bounding box center [1054, 20] width 23 height 12
click at [1112, 20] on div "Publish" at bounding box center [1112, 20] width 35 height 15
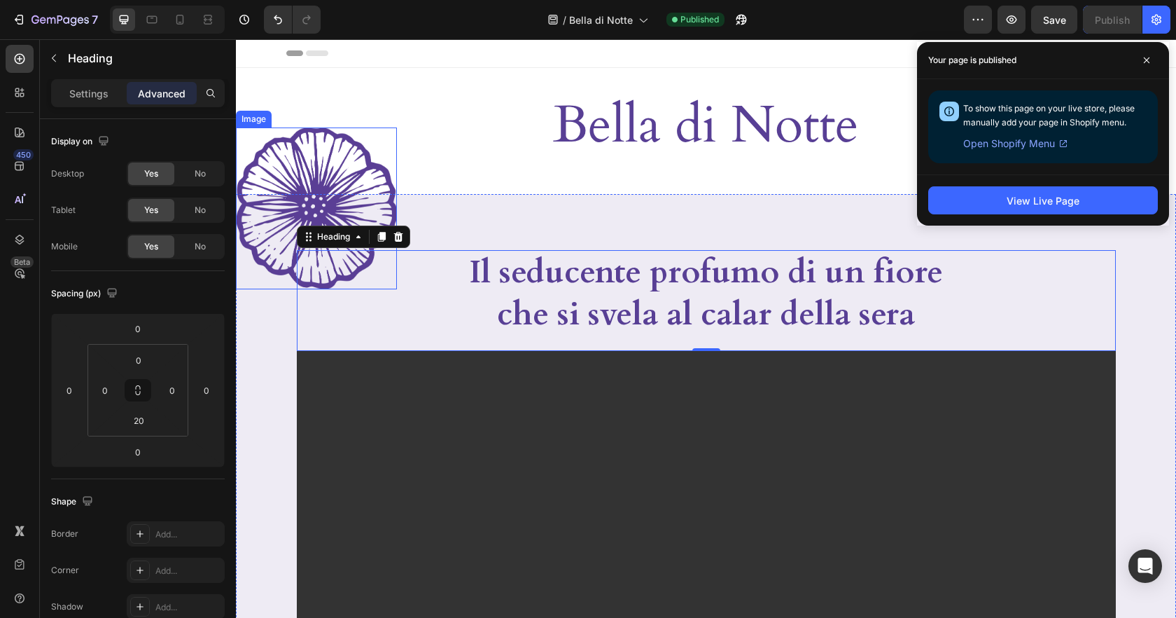
click at [320, 197] on img at bounding box center [316, 208] width 161 height 162
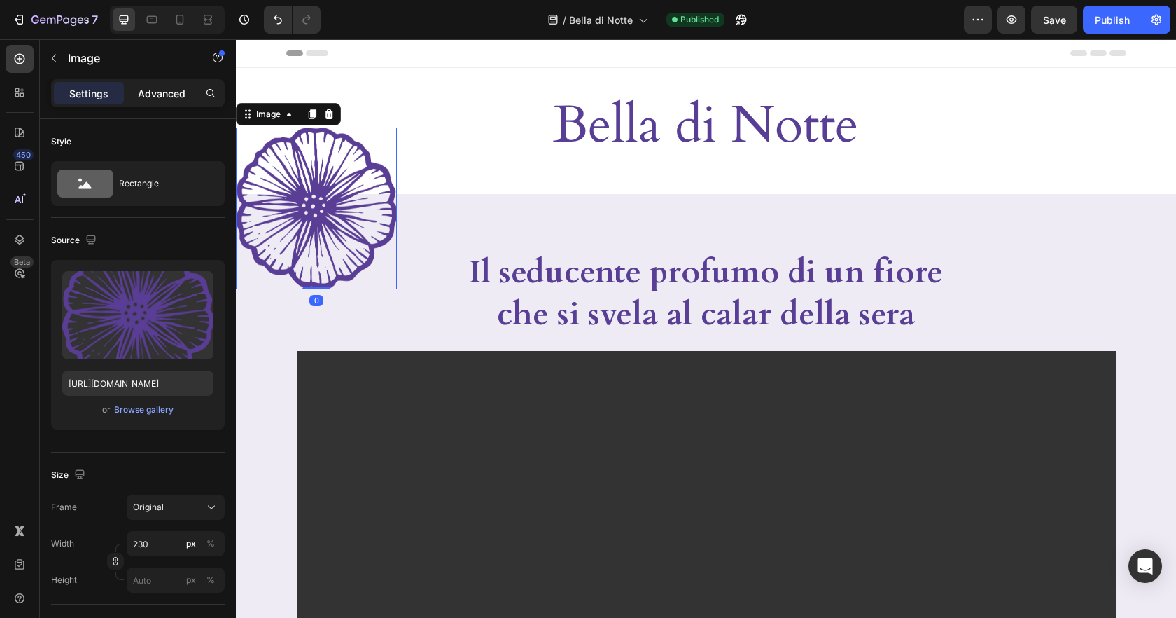
click at [164, 97] on p "Advanced" at bounding box center [162, 93] width 48 height 15
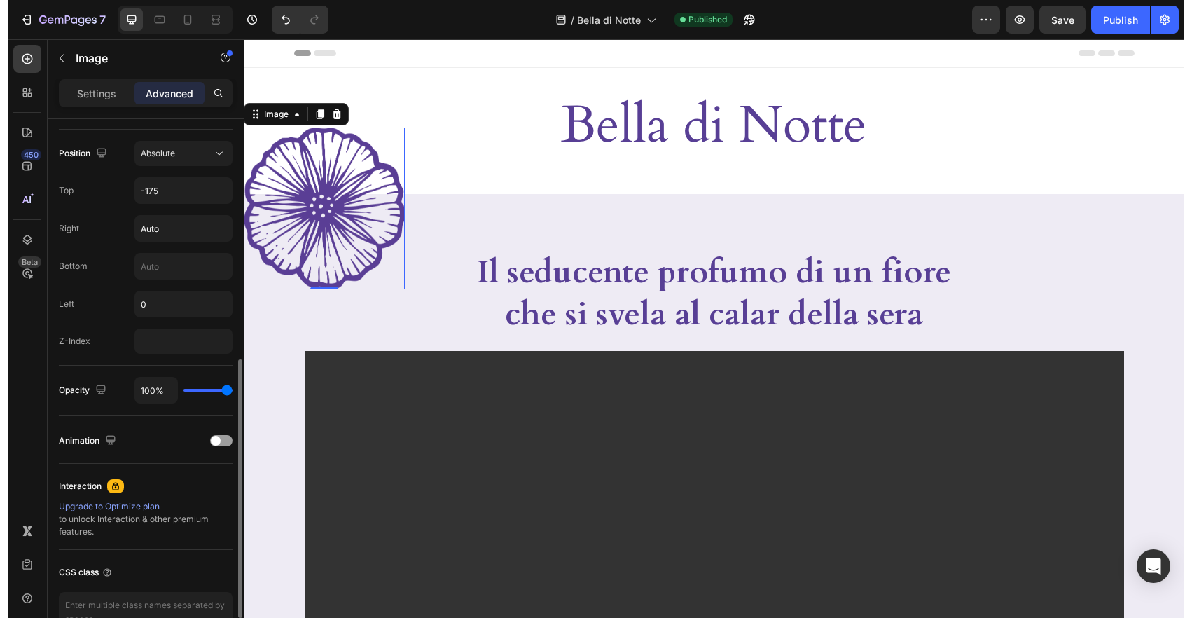
scroll to position [498, 0]
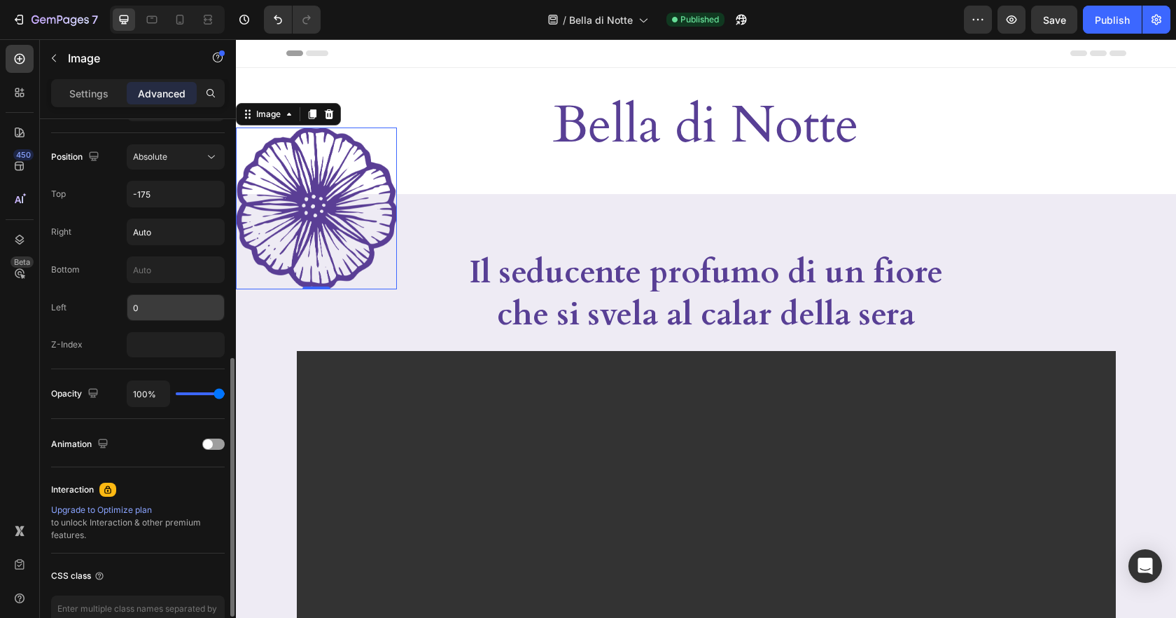
click at [148, 310] on input "0" at bounding box center [175, 307] width 97 height 25
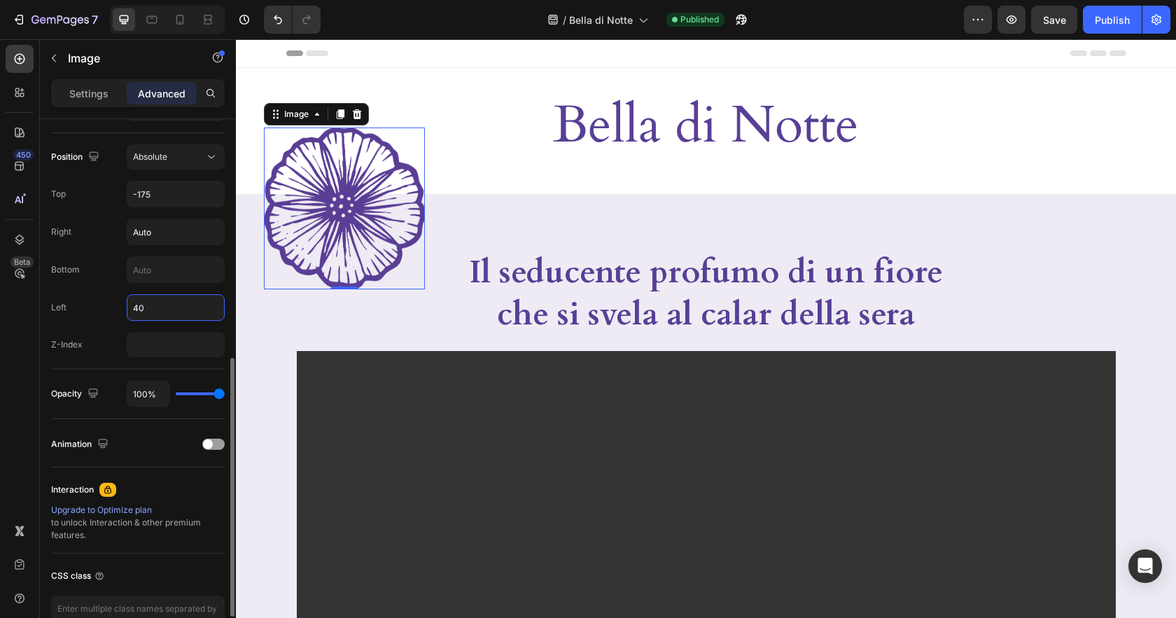
type input "4"
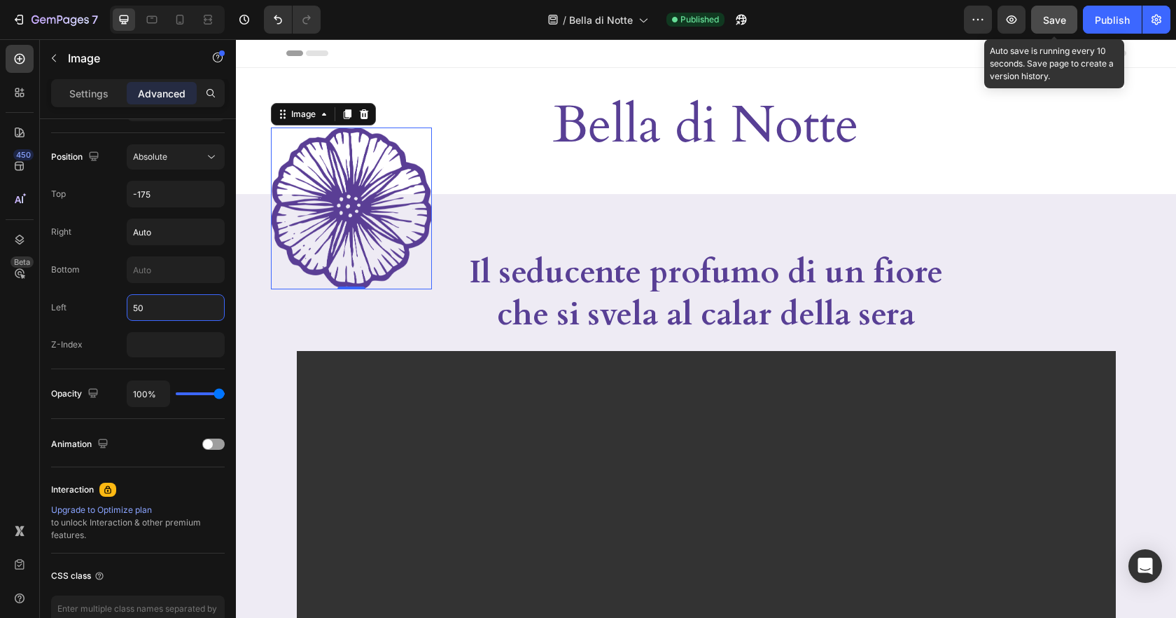
click at [1063, 18] on span "Save" at bounding box center [1054, 20] width 23 height 12
click at [1120, 17] on div "Publish" at bounding box center [1112, 20] width 35 height 15
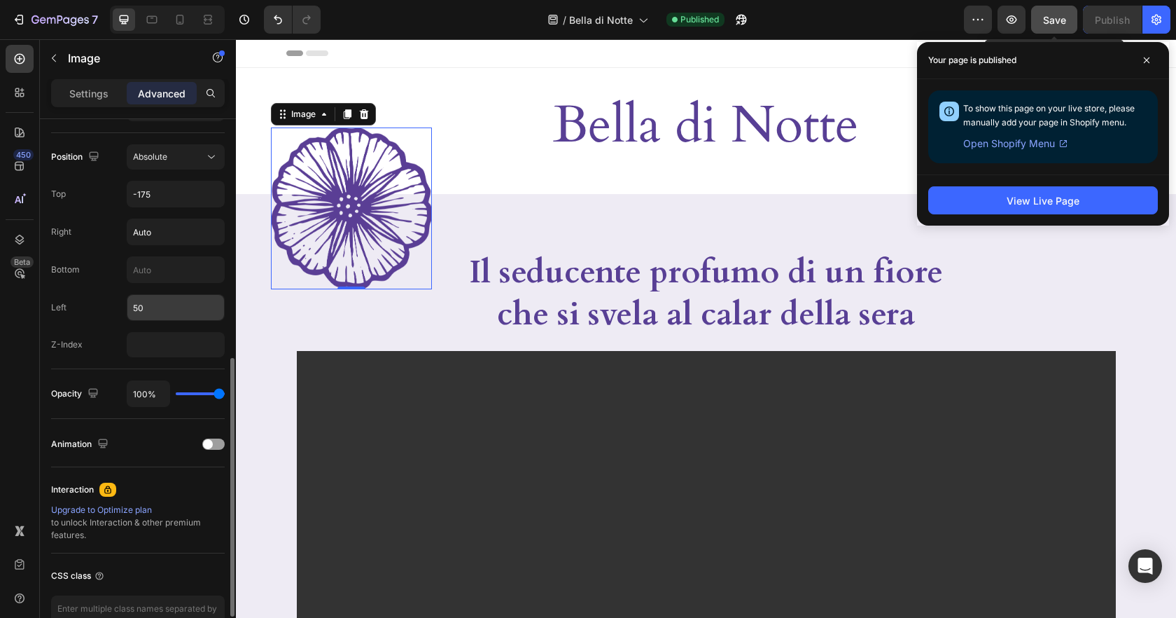
click at [151, 309] on input "50" at bounding box center [175, 307] width 97 height 25
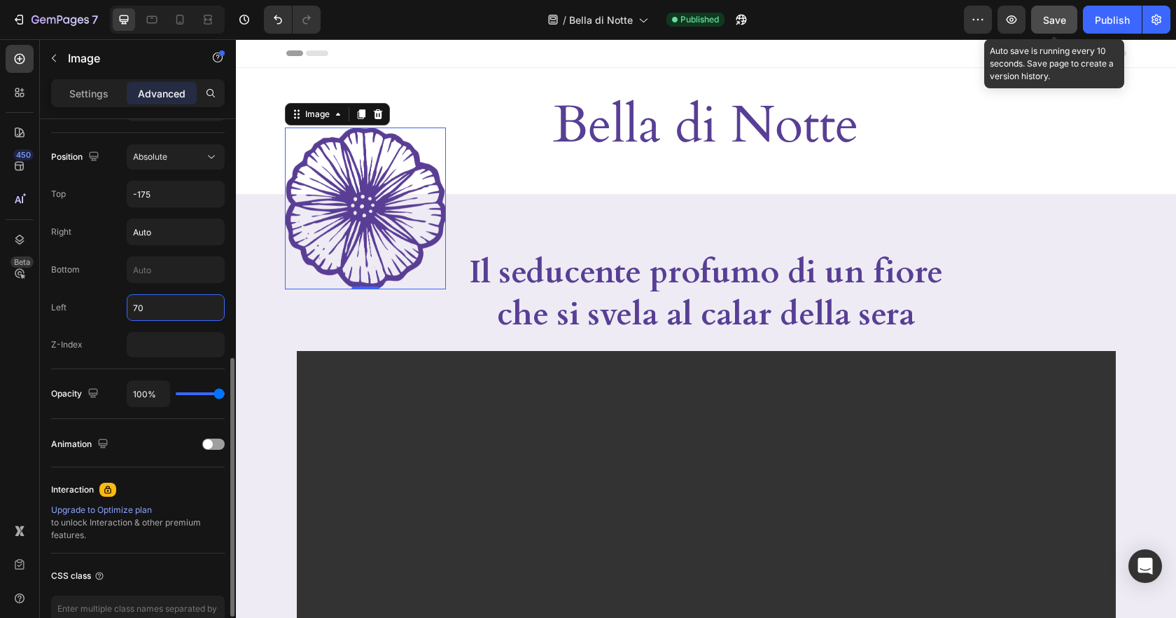
type input "7"
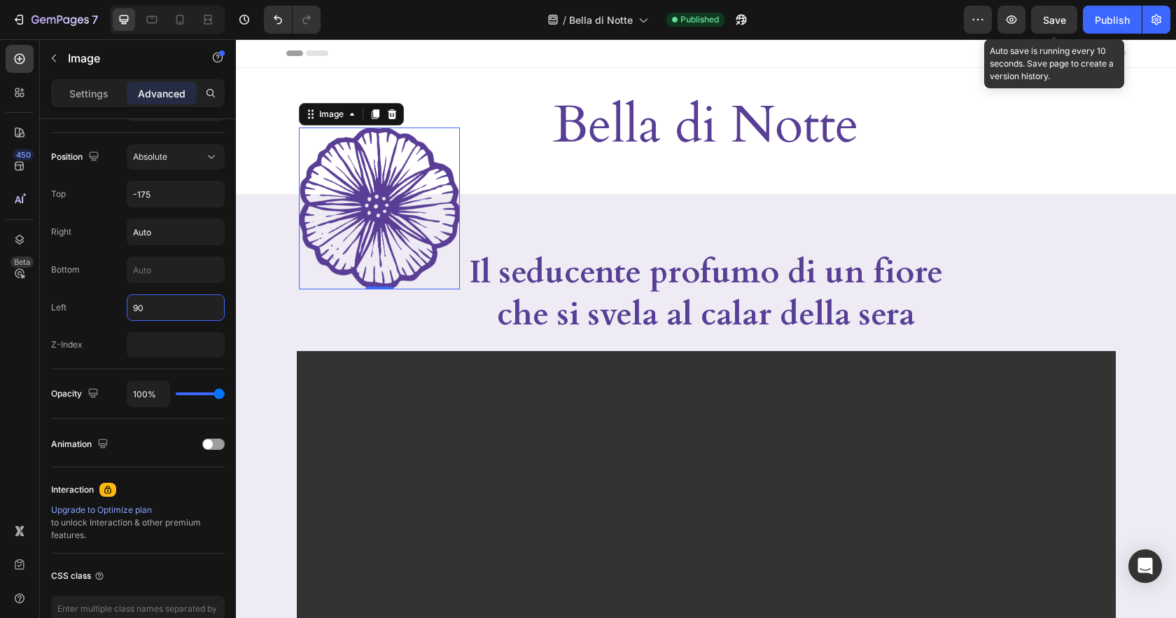
drag, startPoint x: 1048, startPoint y: 21, endPoint x: 1083, endPoint y: 20, distance: 35.0
click at [1048, 21] on span "Save" at bounding box center [1054, 20] width 23 height 12
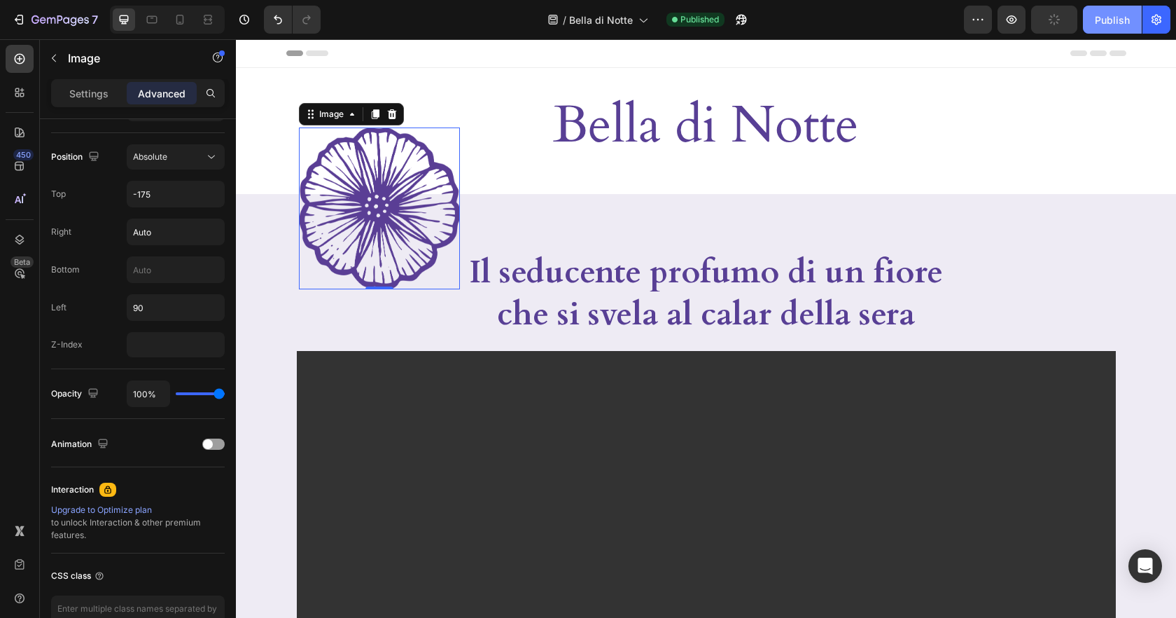
click at [1104, 27] on div "Publish" at bounding box center [1112, 20] width 35 height 15
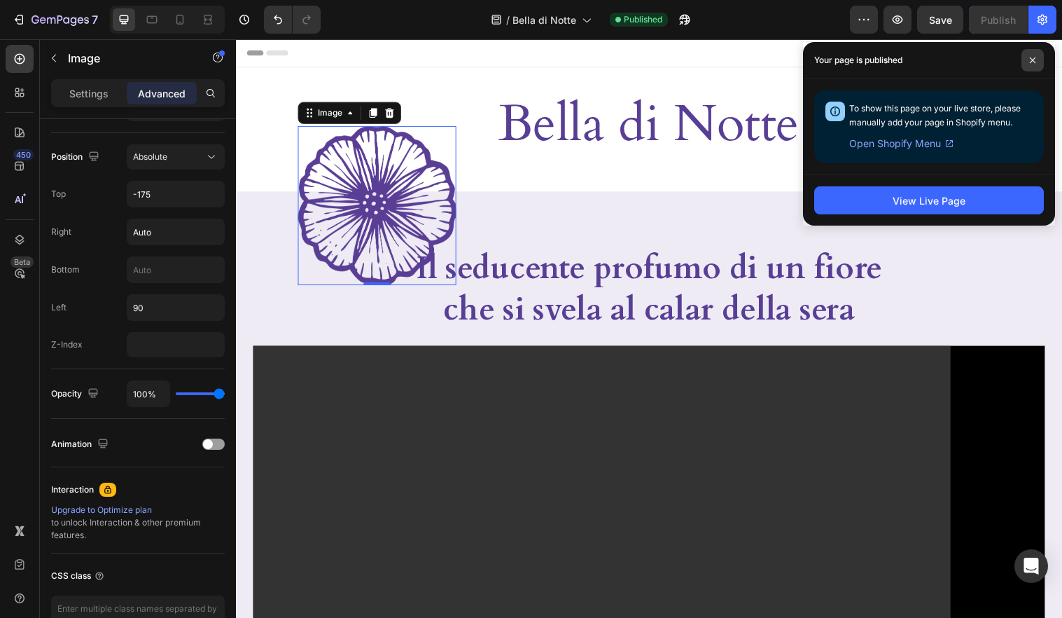
click at [1033, 60] on icon at bounding box center [1032, 60] width 7 height 7
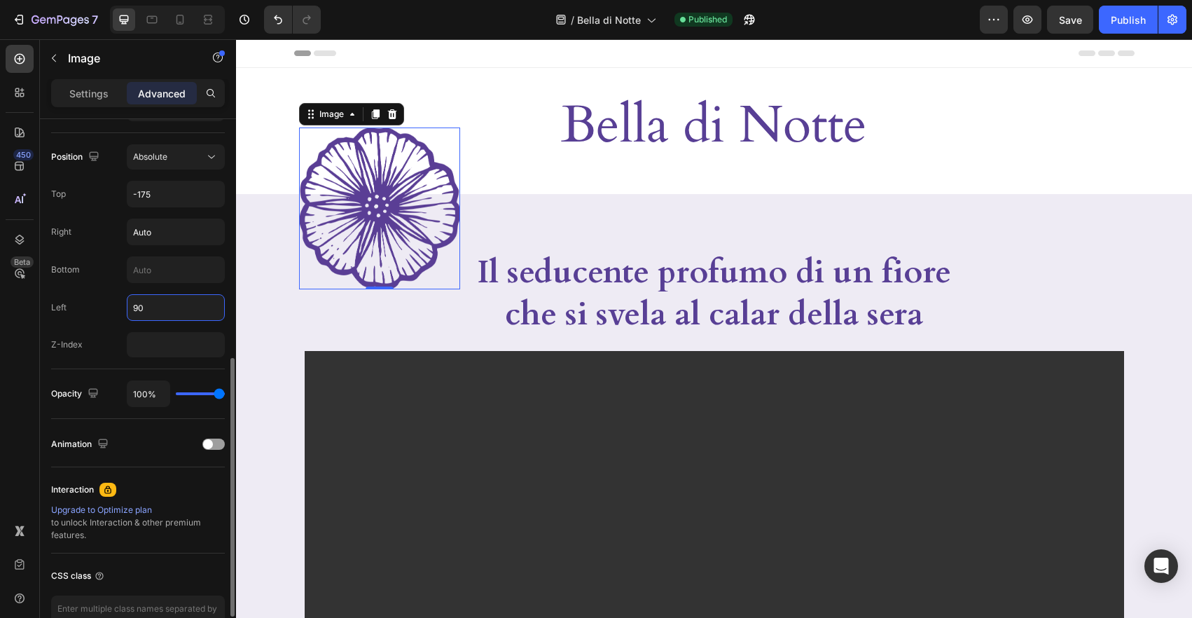
click at [155, 312] on input "90" at bounding box center [175, 307] width 97 height 25
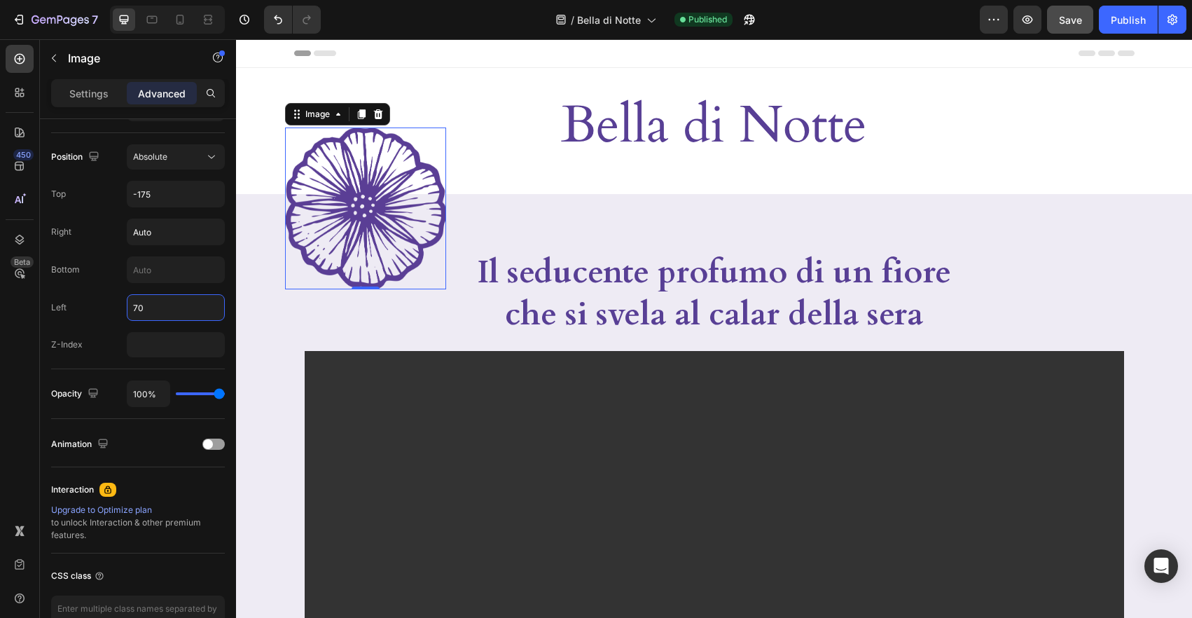
type input "70"
click at [1080, 27] on button "Save" at bounding box center [1070, 20] width 46 height 28
click at [1126, 26] on div "Publish" at bounding box center [1127, 20] width 35 height 15
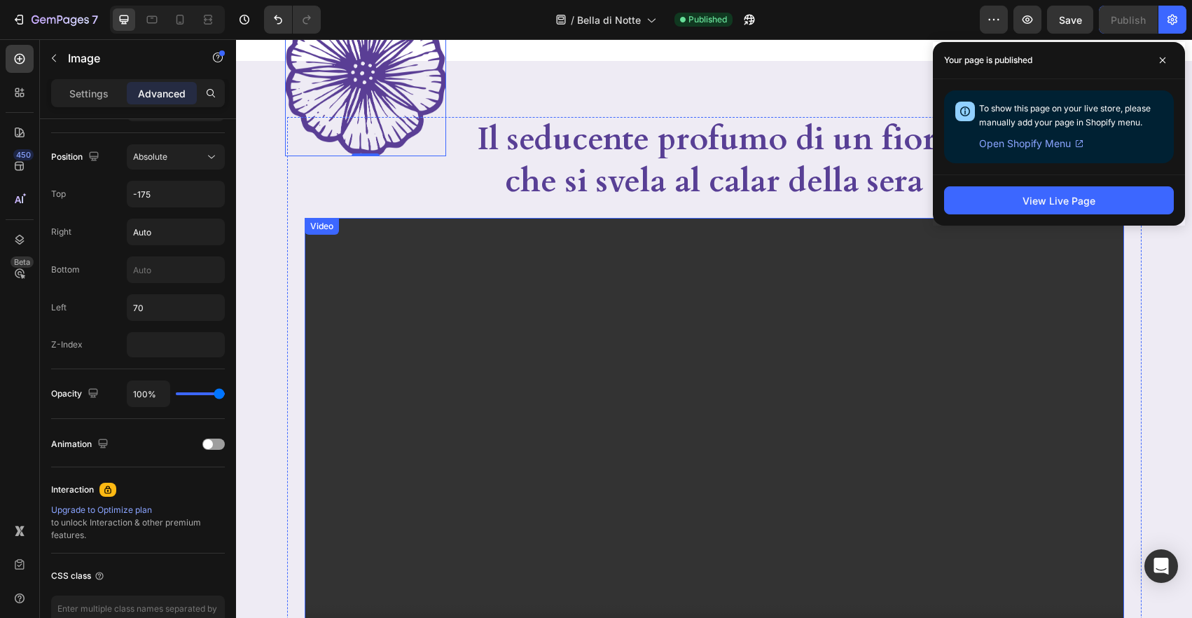
scroll to position [148, 0]
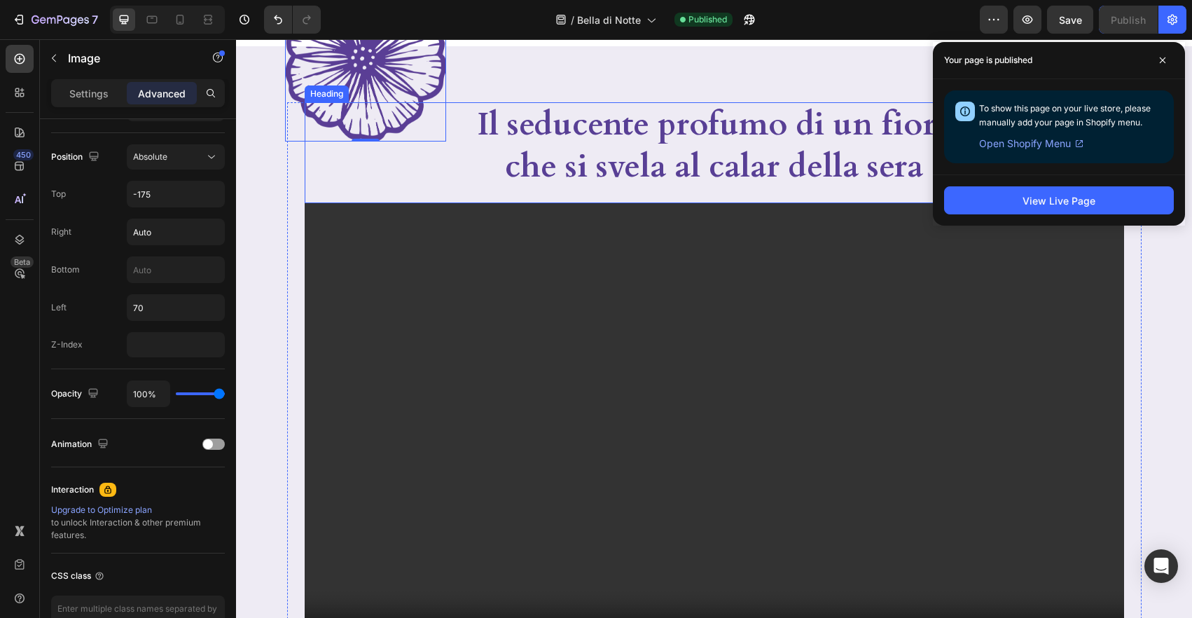
click at [732, 126] on p "Il seducente profumo di un fiore che si svela al calar della sera" at bounding box center [714, 146] width 498 height 84
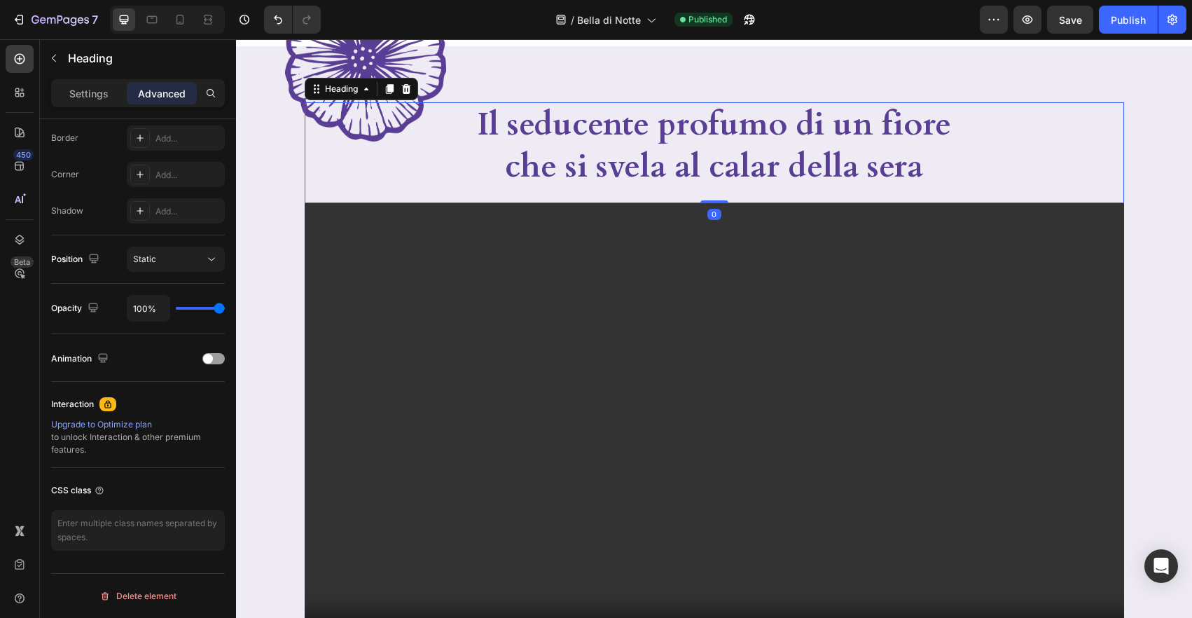
scroll to position [0, 0]
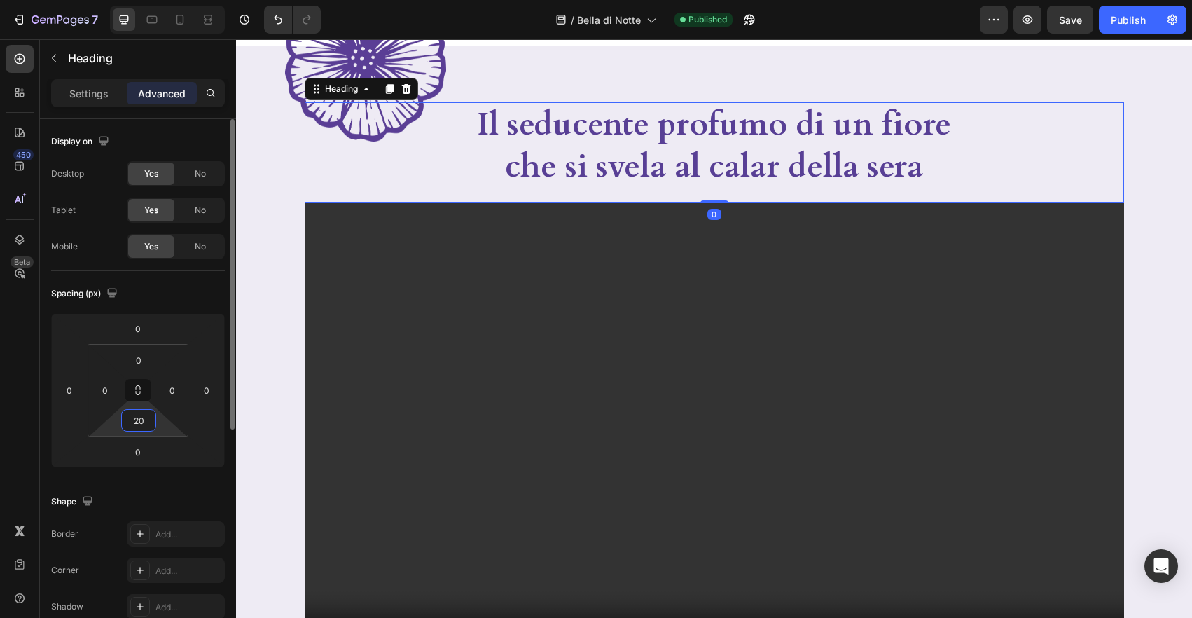
click at [147, 414] on input "20" at bounding box center [139, 420] width 28 height 21
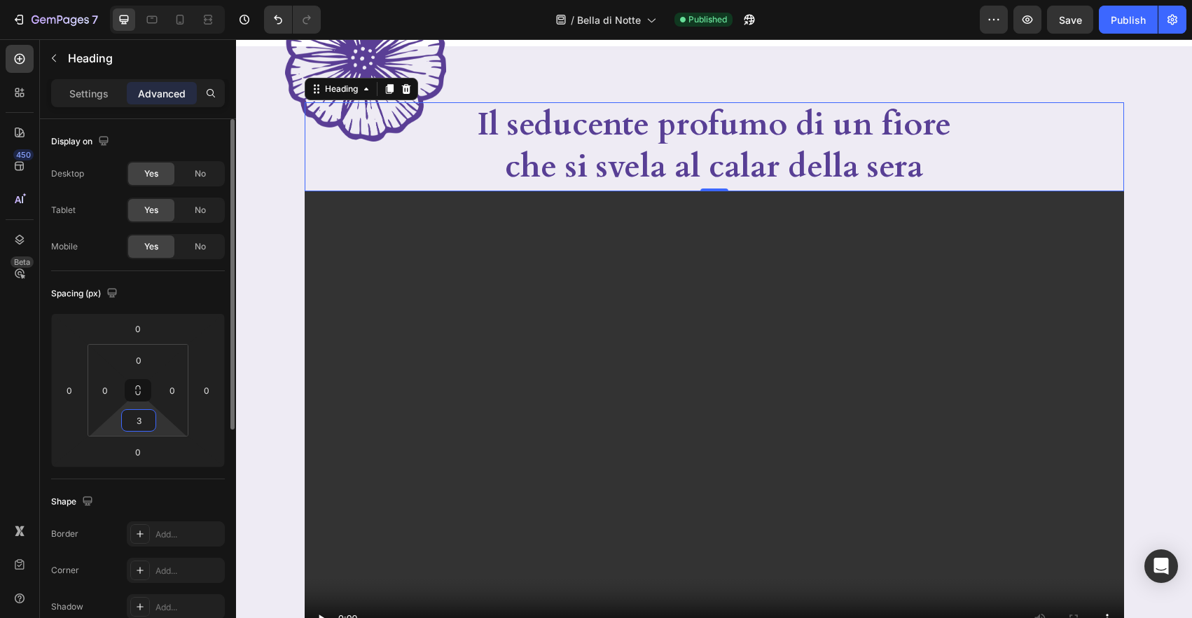
type input "30"
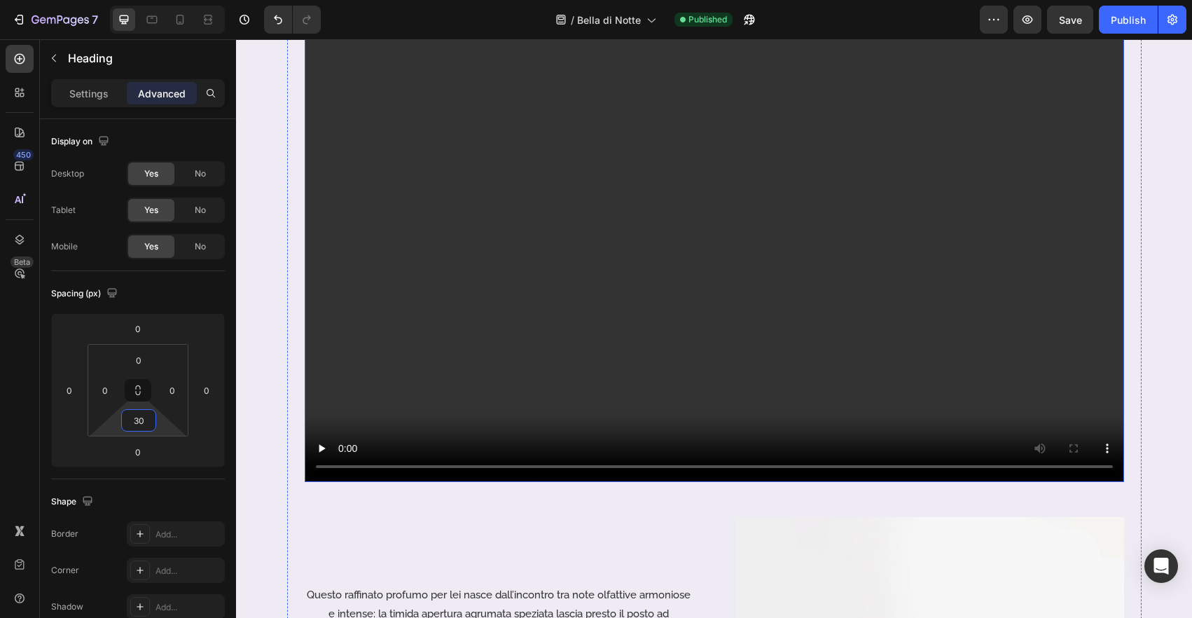
scroll to position [428, 0]
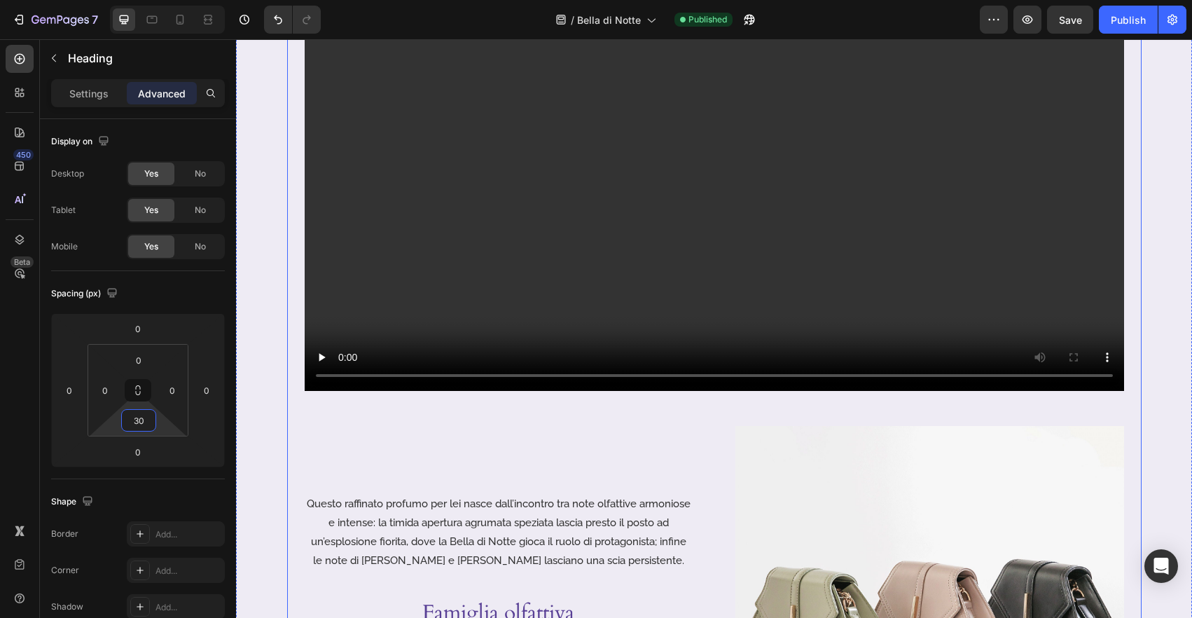
click at [302, 484] on div "Il seducente profumo di un fiore che si svela al calar della sera Heading 0 Vid…" at bounding box center [714, 318] width 854 height 992
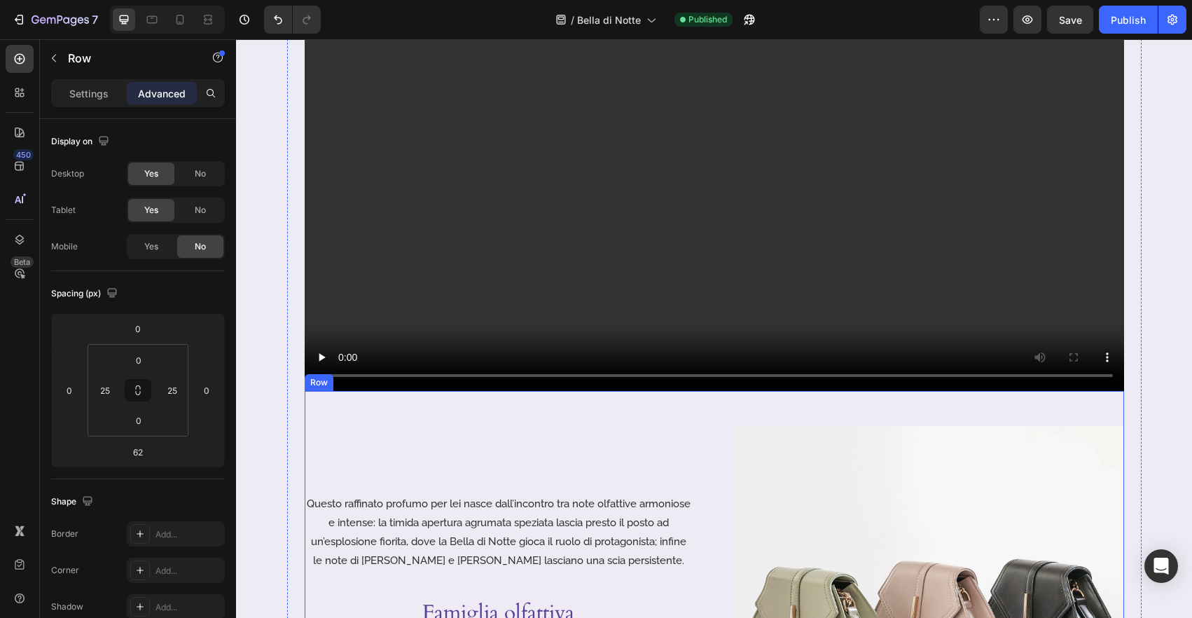
click at [323, 483] on div "Questo raffinato profumo per lei nasce dall’incontro tra note olfattive armonio…" at bounding box center [499, 620] width 389 height 389
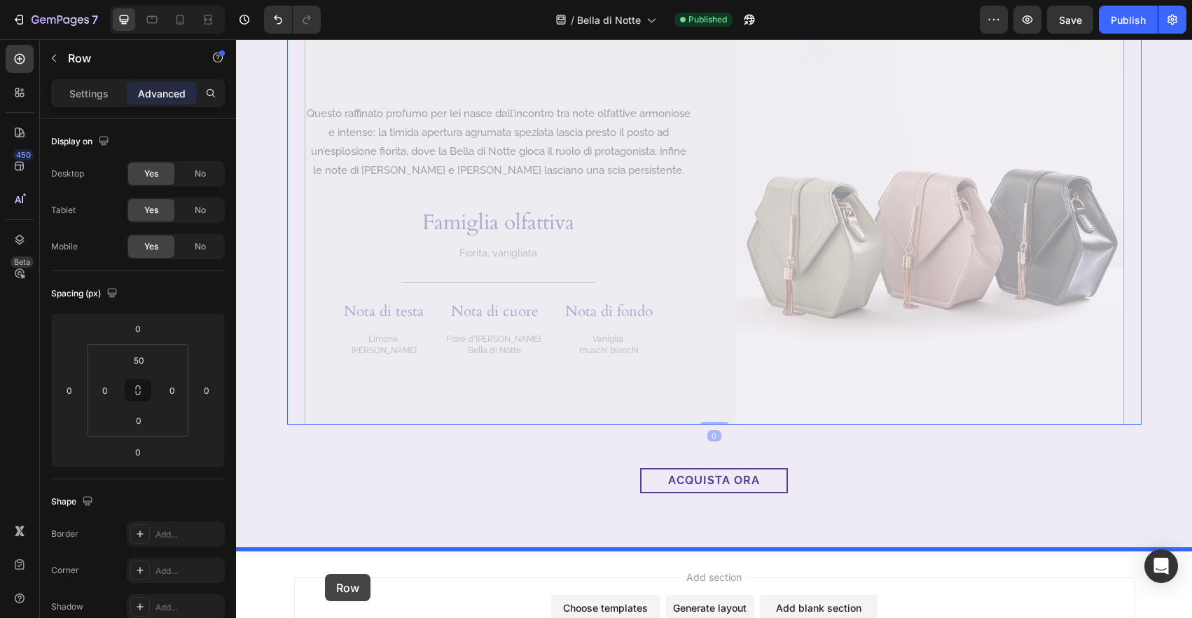
scroll to position [831, 0]
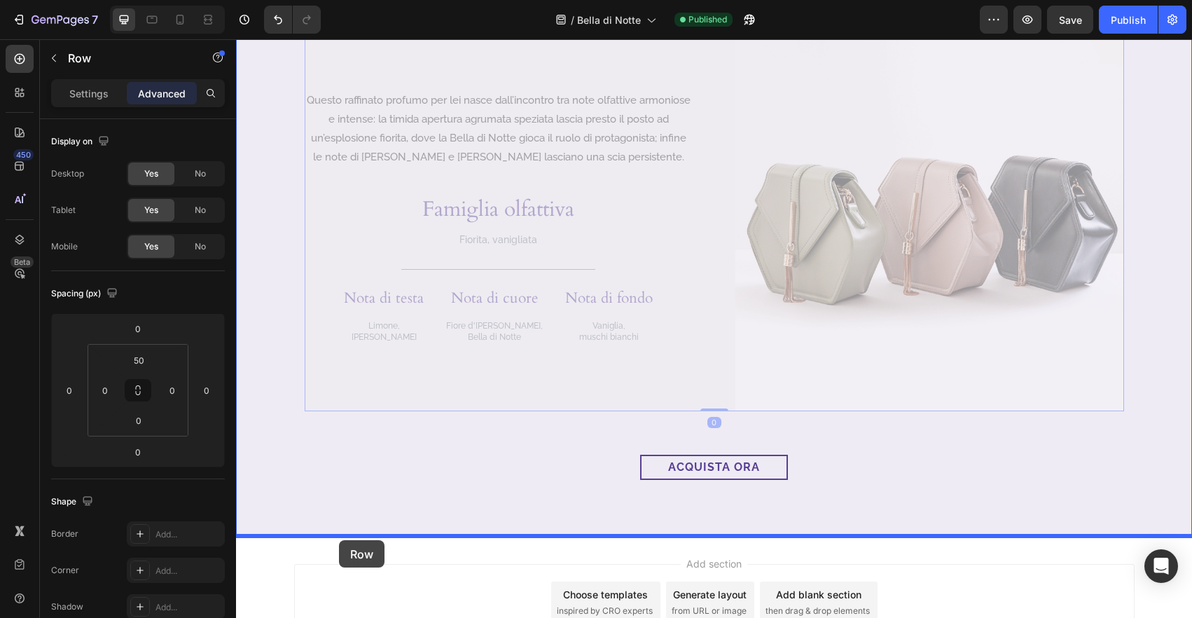
drag, startPoint x: 319, startPoint y: 382, endPoint x: 339, endPoint y: 540, distance: 159.5
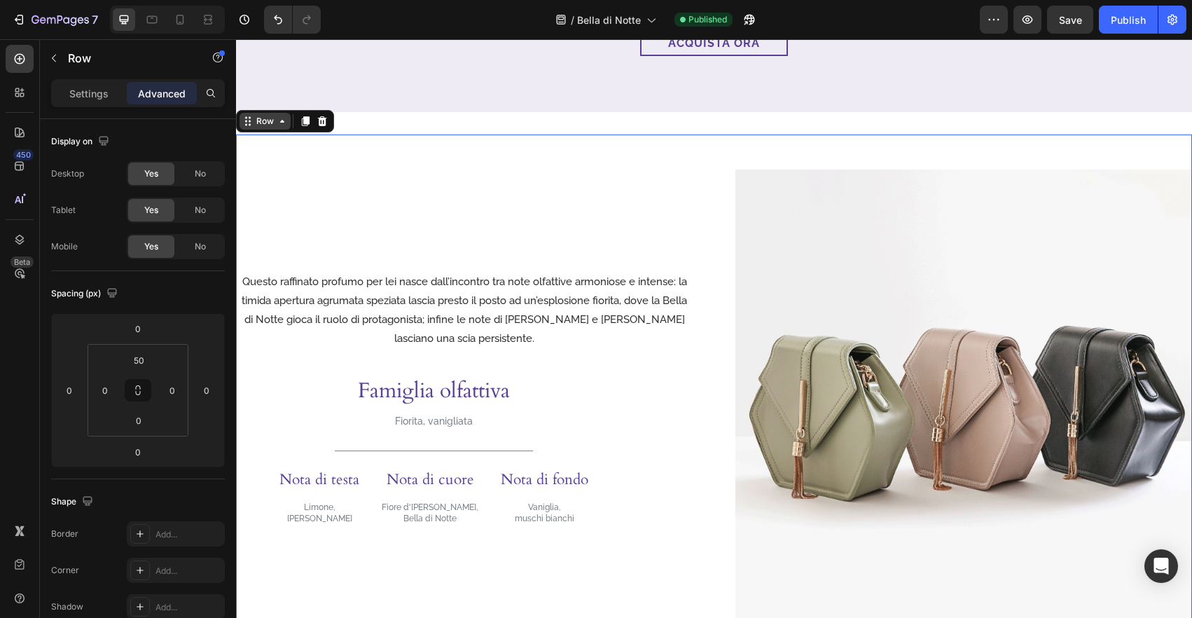
click at [278, 125] on icon at bounding box center [282, 121] width 11 height 11
click at [545, 267] on div "Questo raffinato profumo per lei nasce dall’incontro tra note olfattive armonio…" at bounding box center [464, 397] width 457 height 457
click at [557, 302] on p "Questo raffinato profumo per lei nasce dall’incontro tra note olfattive armonio…" at bounding box center [464, 310] width 454 height 76
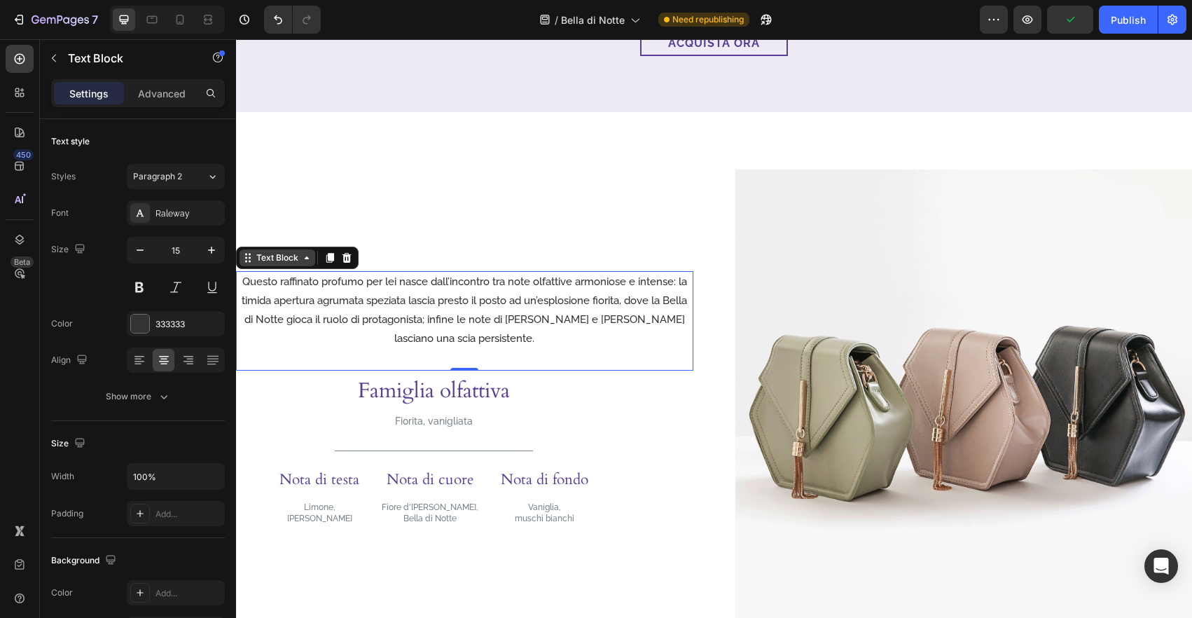
click at [281, 263] on div "Text Block" at bounding box center [277, 257] width 48 height 13
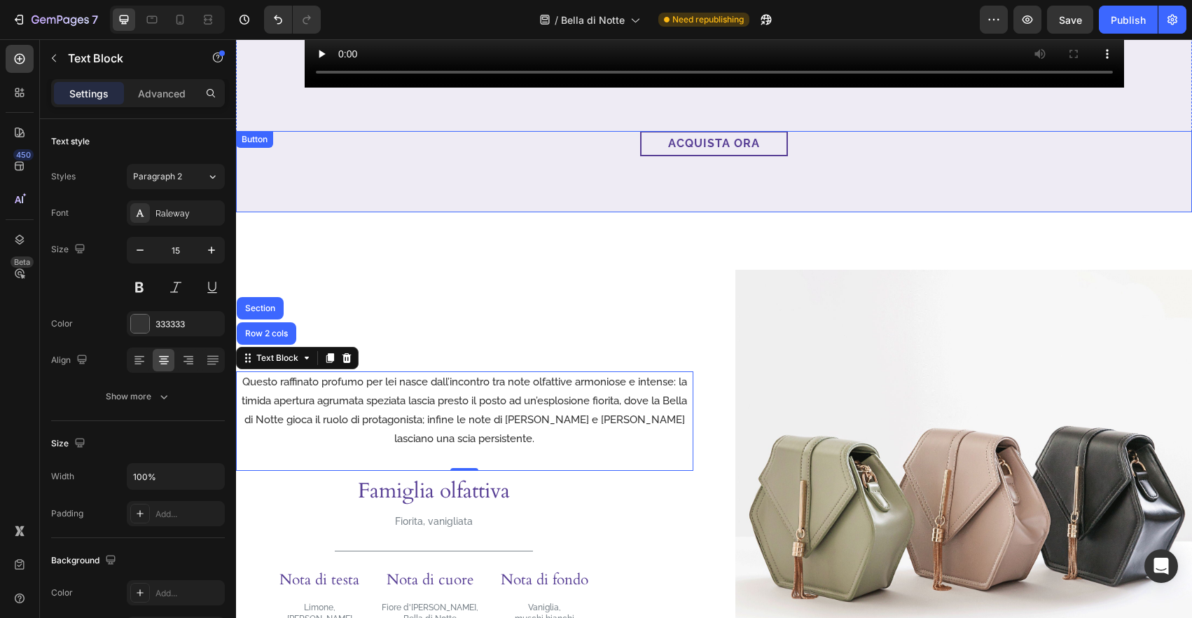
scroll to position [674, 0]
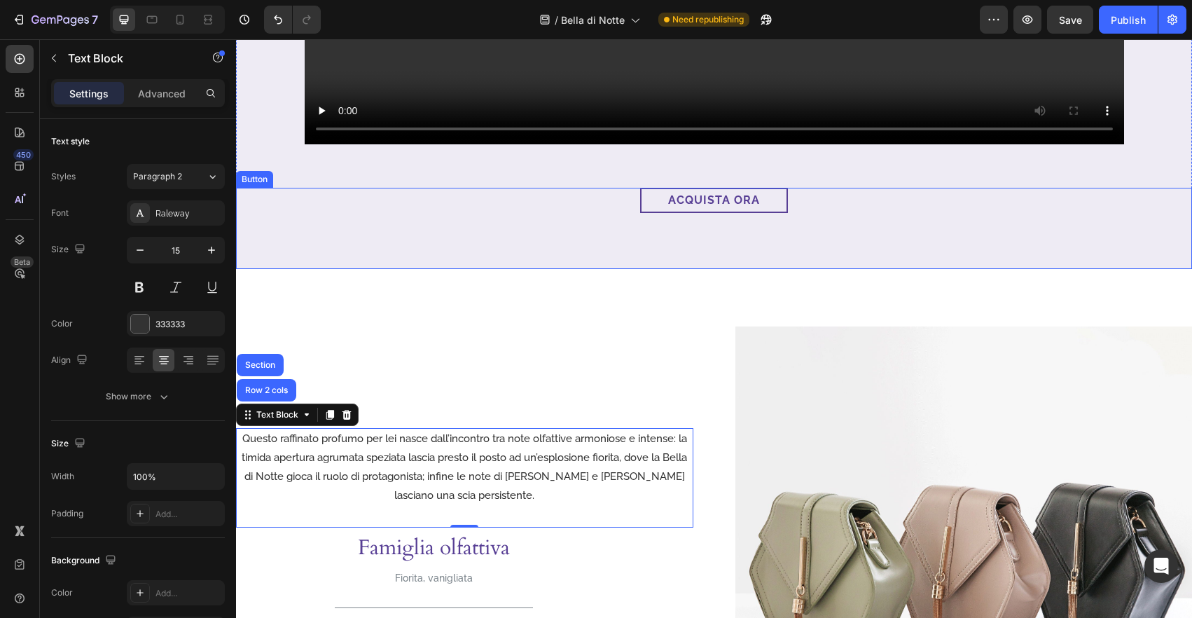
click at [398, 214] on div "acquista ora Button" at bounding box center [714, 228] width 956 height 81
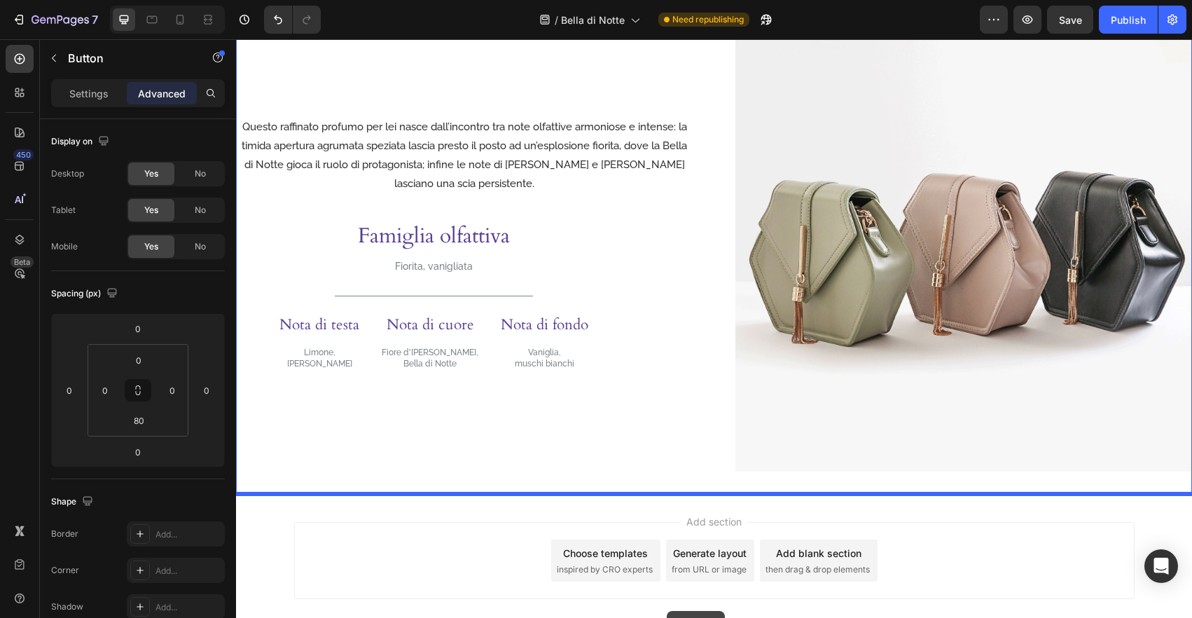
scroll to position [1031, 0]
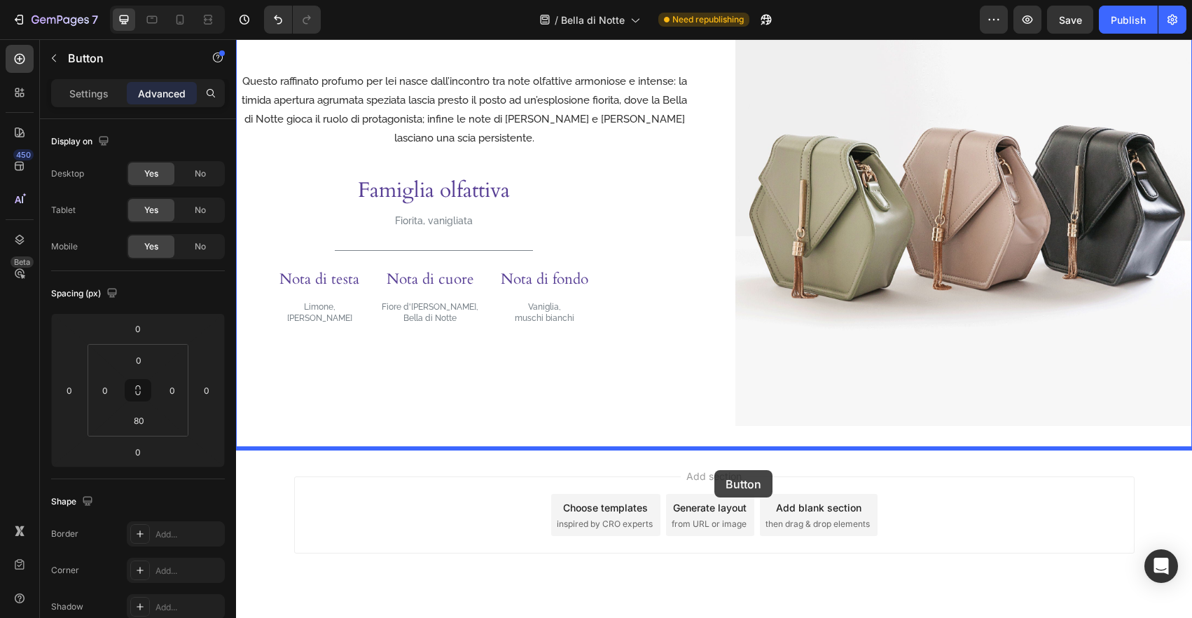
drag, startPoint x: 248, startPoint y: 176, endPoint x: 718, endPoint y: 465, distance: 551.3
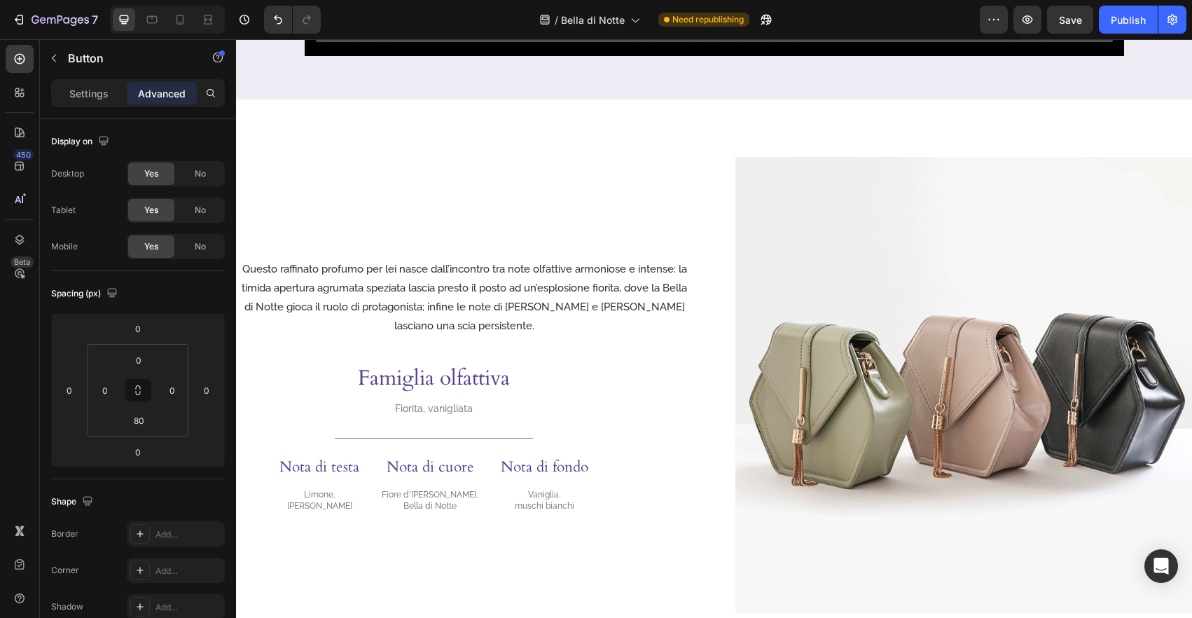
scroll to position [678, 0]
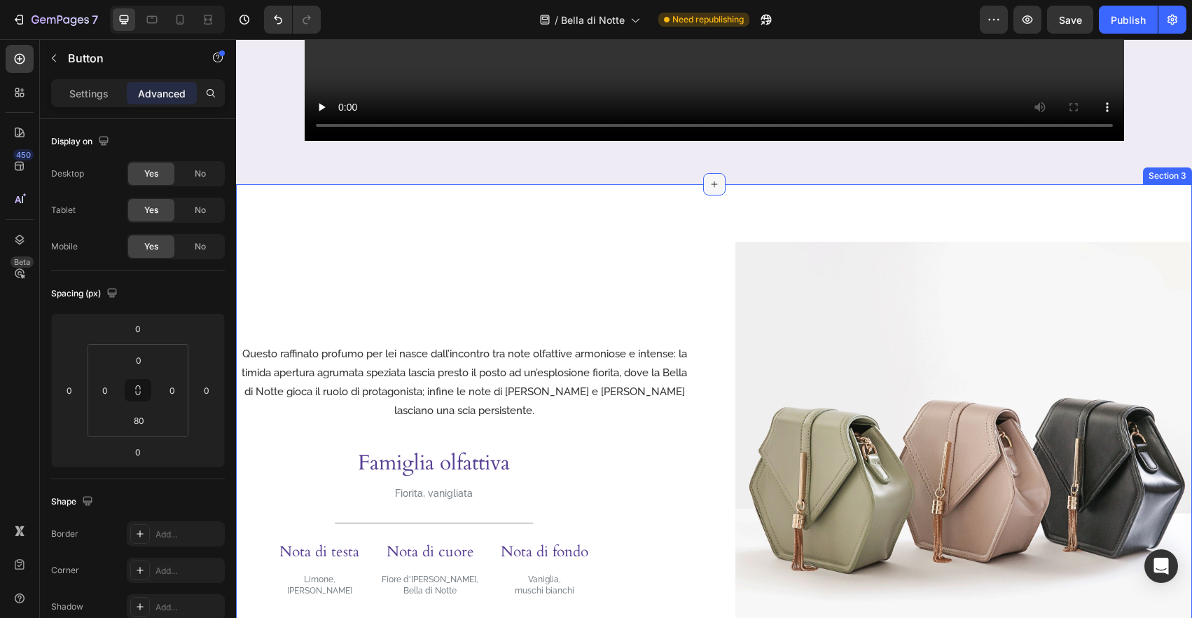
click at [711, 183] on icon at bounding box center [714, 184] width 11 height 11
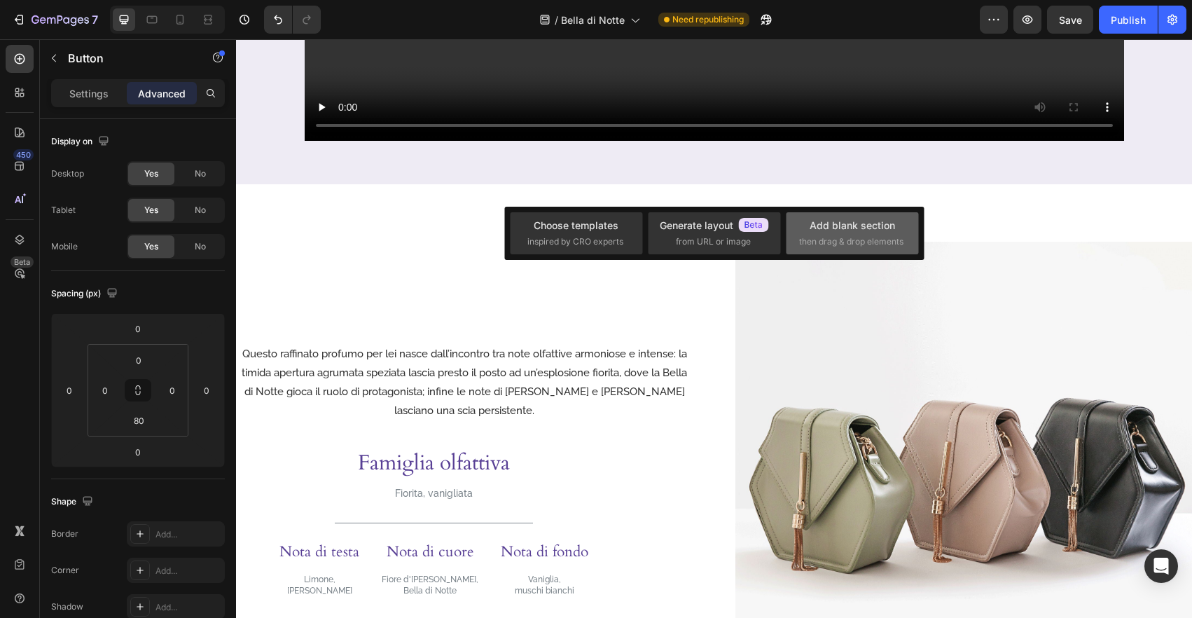
click at [880, 235] on div "Add blank section then drag & drop elements" at bounding box center [852, 233] width 106 height 30
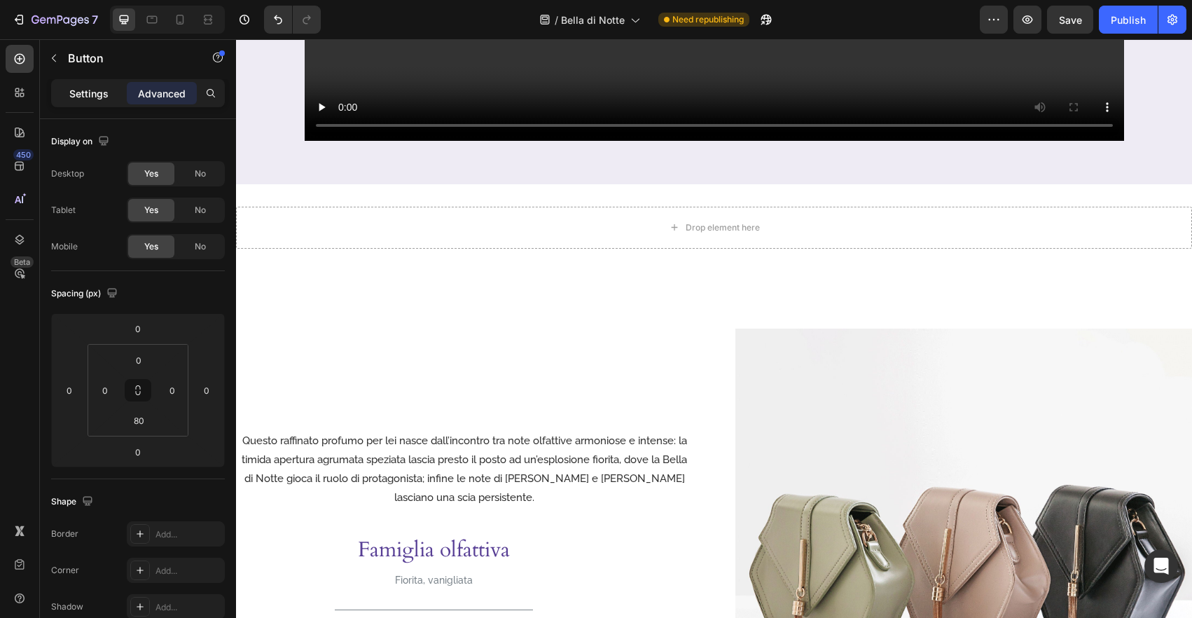
click at [93, 88] on p "Settings" at bounding box center [88, 93] width 39 height 15
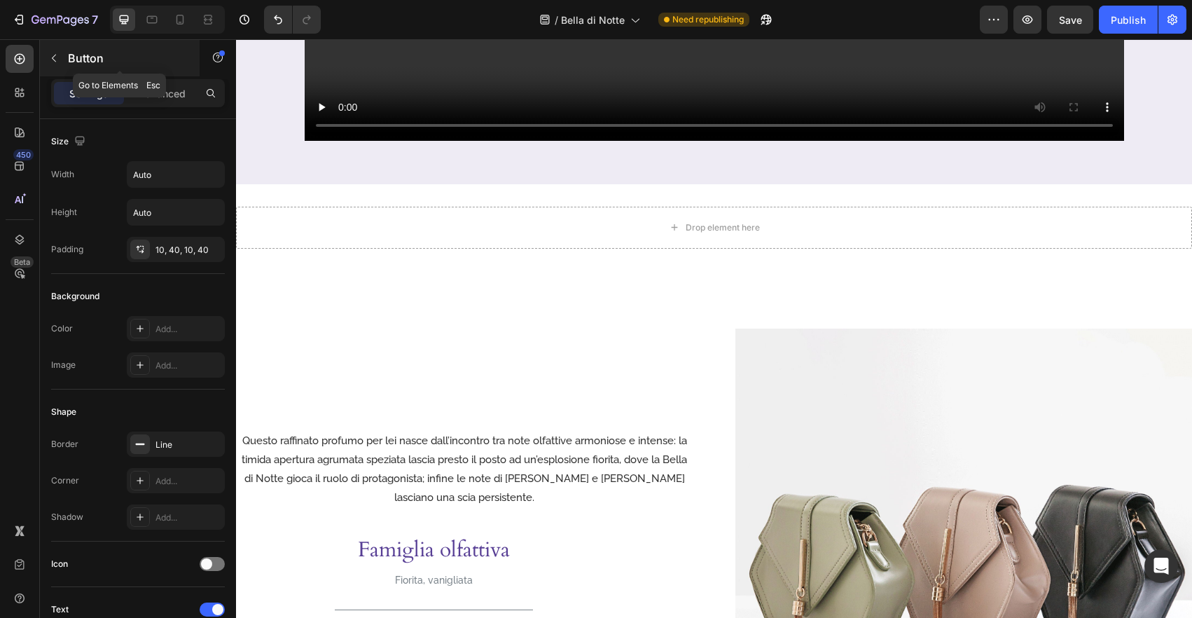
click at [49, 55] on icon "button" at bounding box center [53, 58] width 11 height 11
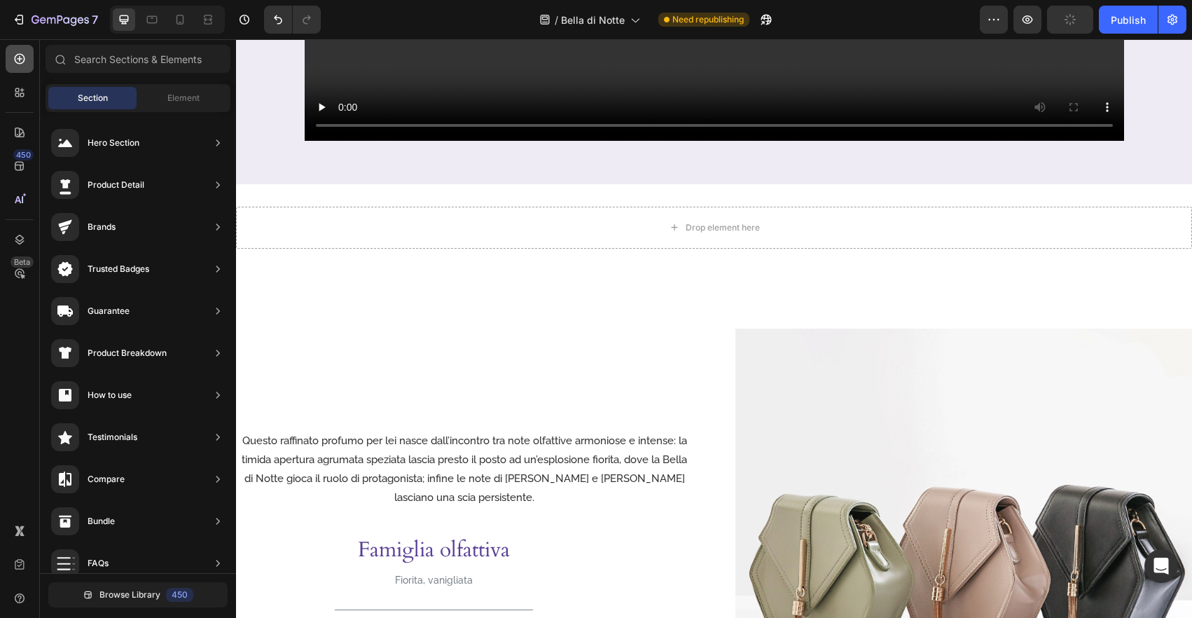
click at [29, 65] on div at bounding box center [20, 59] width 28 height 28
click at [788, 235] on div "Drop element here" at bounding box center [714, 228] width 956 height 42
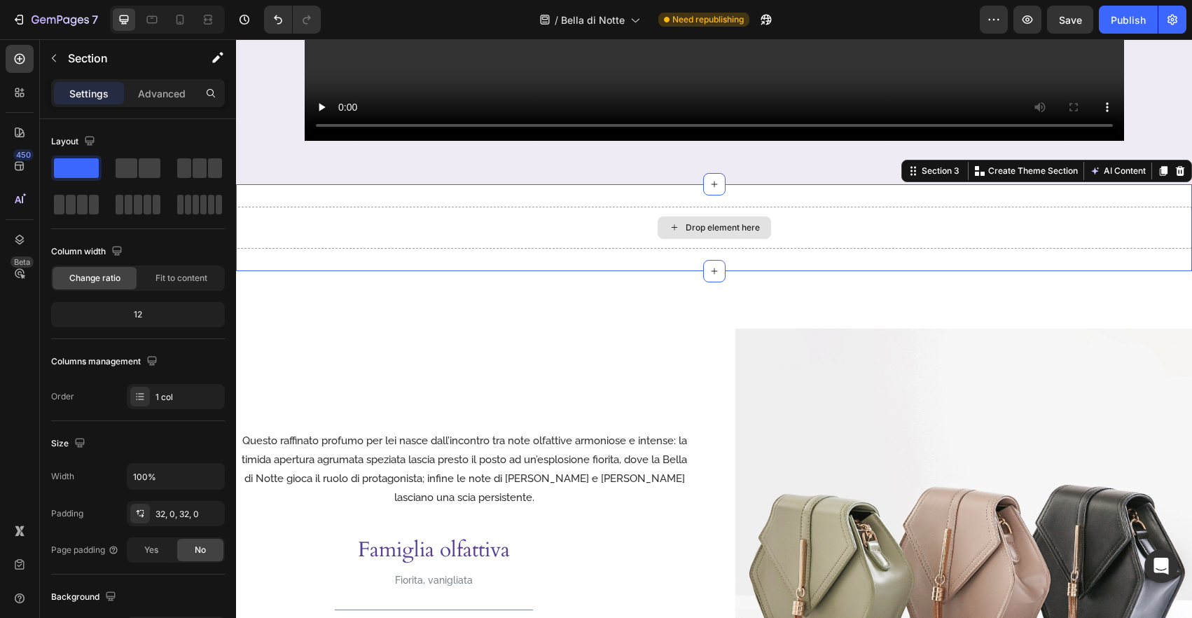
drag, startPoint x: 380, startPoint y: 202, endPoint x: 692, endPoint y: 235, distance: 314.0
click at [137, 164] on div at bounding box center [138, 168] width 45 height 20
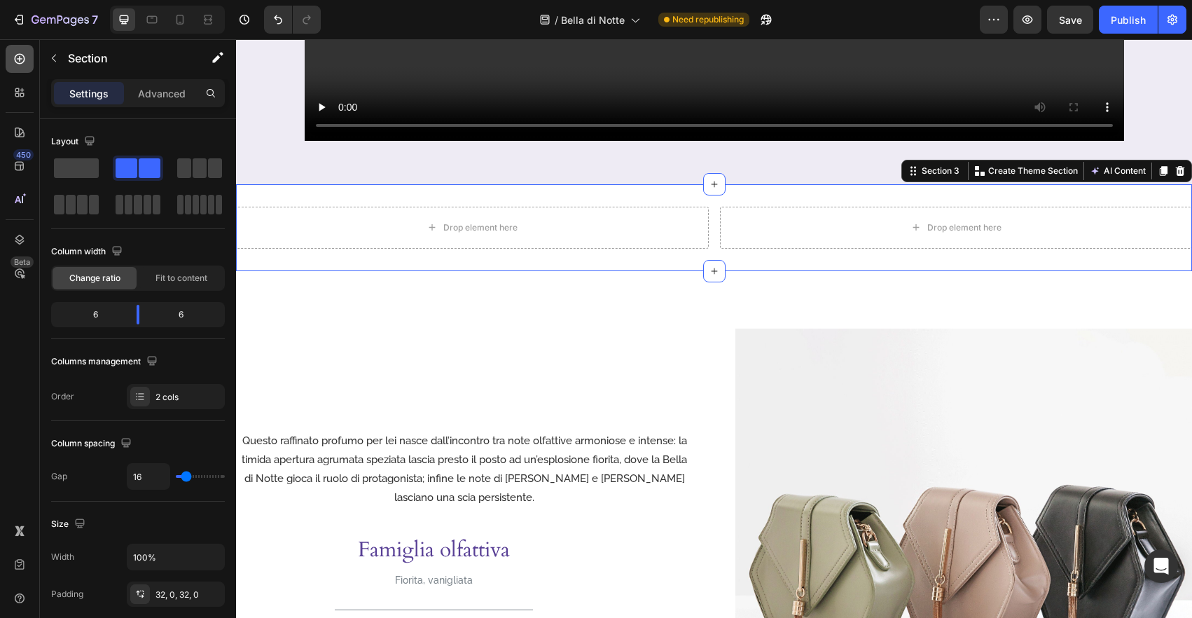
click at [25, 55] on icon at bounding box center [20, 59] width 14 height 14
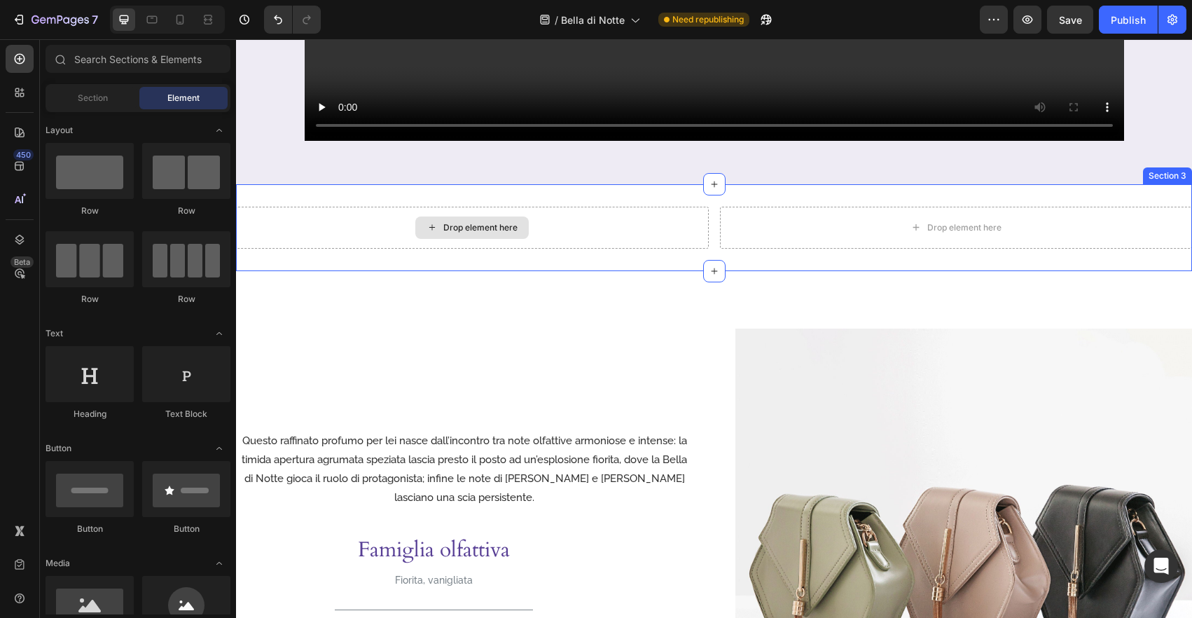
click at [641, 232] on div "Drop element here" at bounding box center [472, 228] width 473 height 42
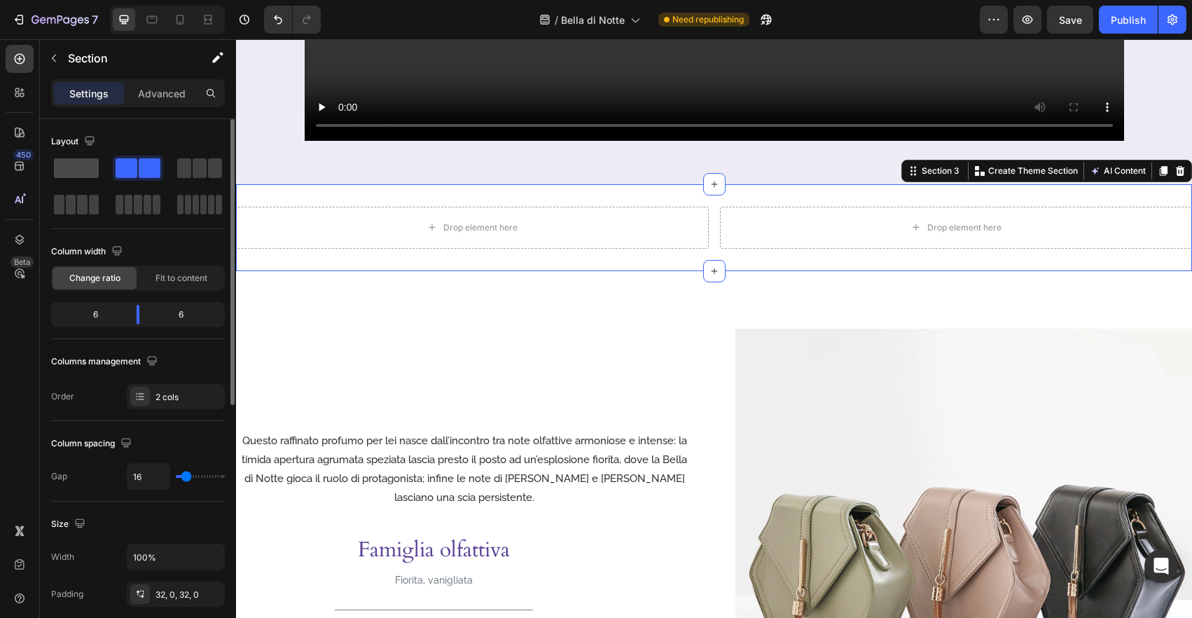
click at [95, 174] on span at bounding box center [76, 168] width 45 height 20
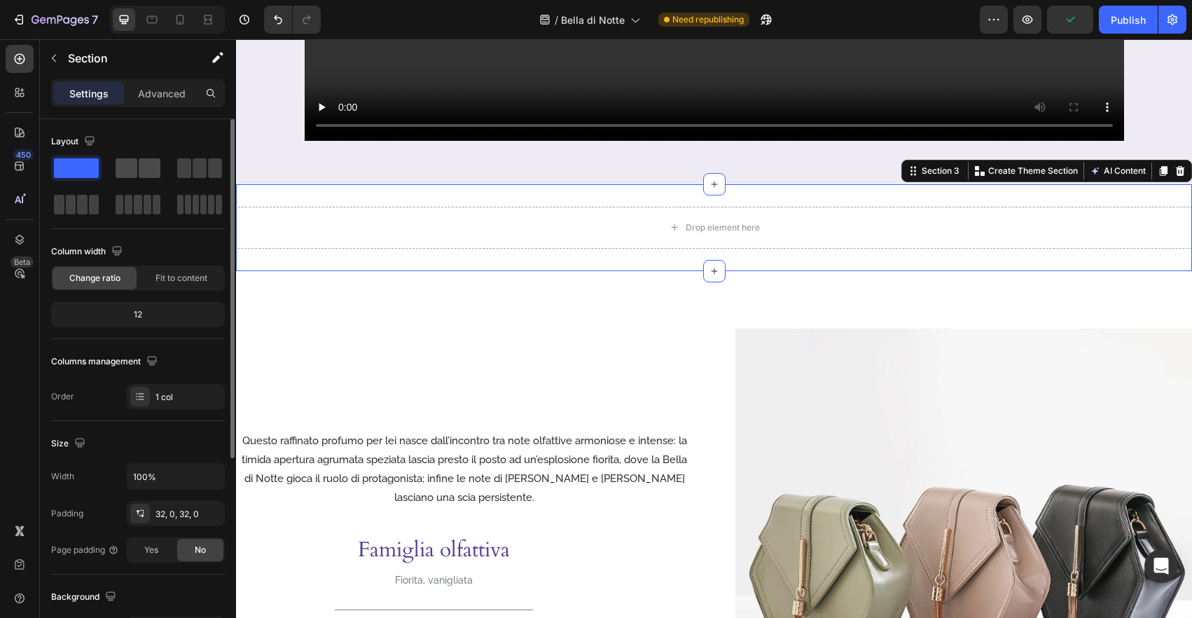
click at [160, 177] on div at bounding box center [138, 168] width 45 height 20
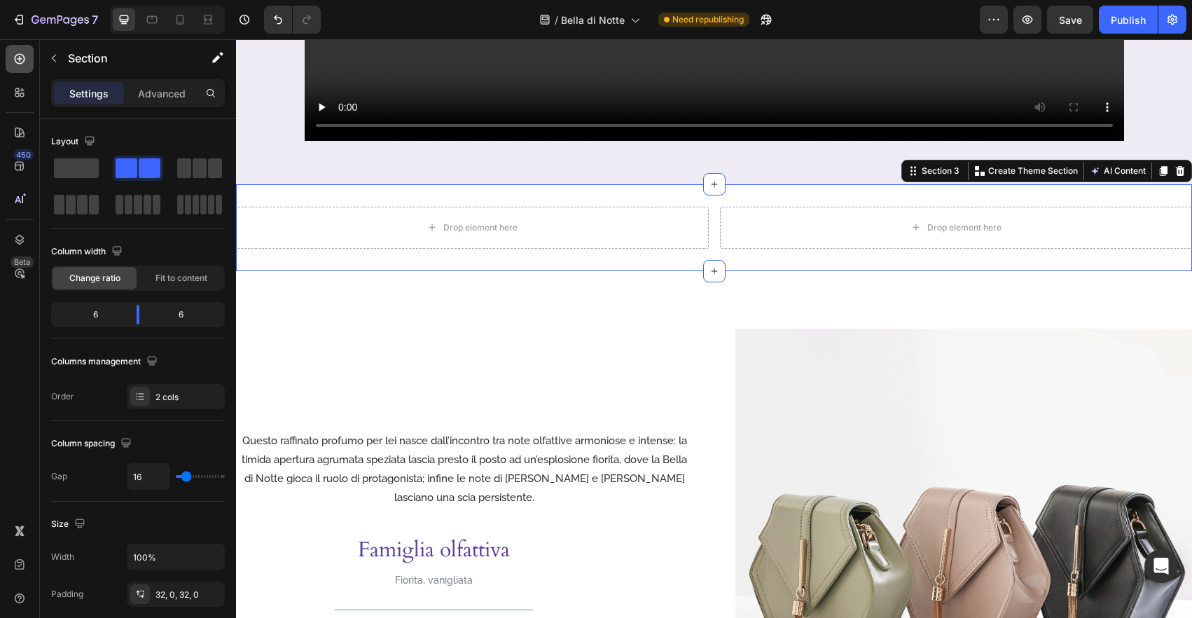
click at [27, 68] on div at bounding box center [20, 59] width 28 height 28
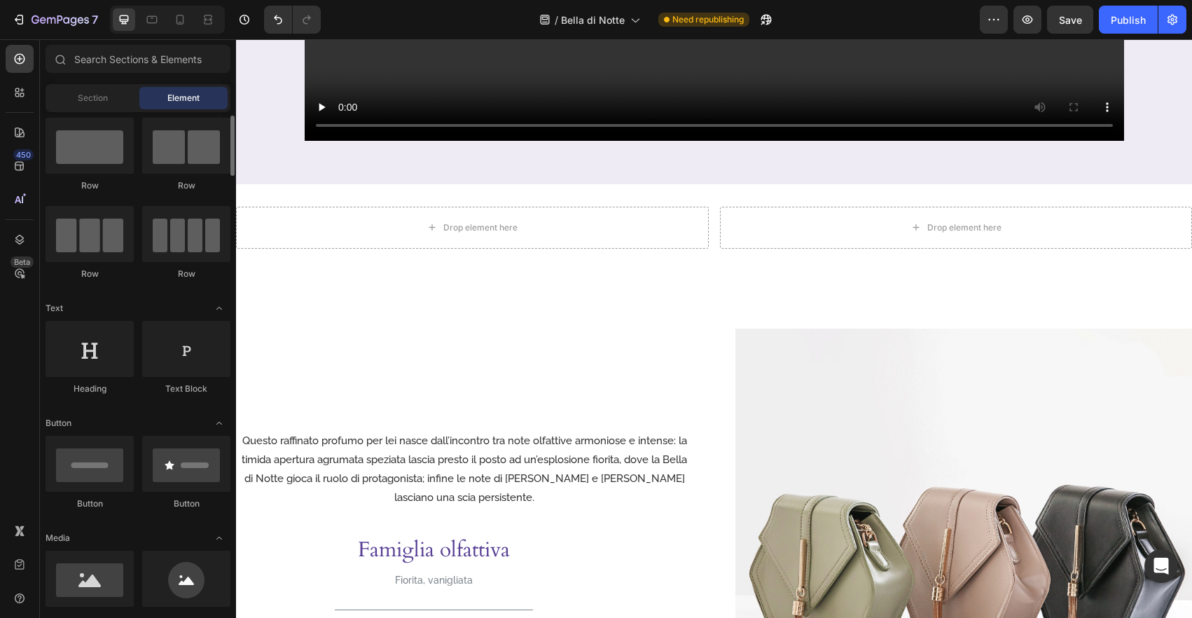
scroll to position [0, 0]
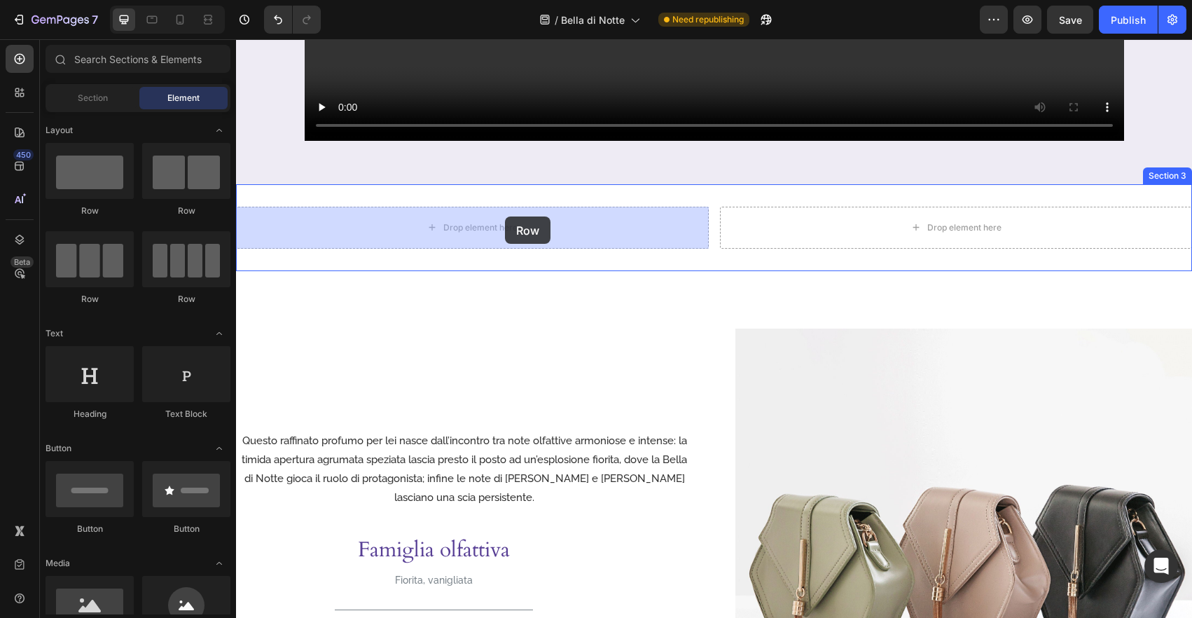
drag, startPoint x: 340, startPoint y: 225, endPoint x: 505, endPoint y: 216, distance: 165.4
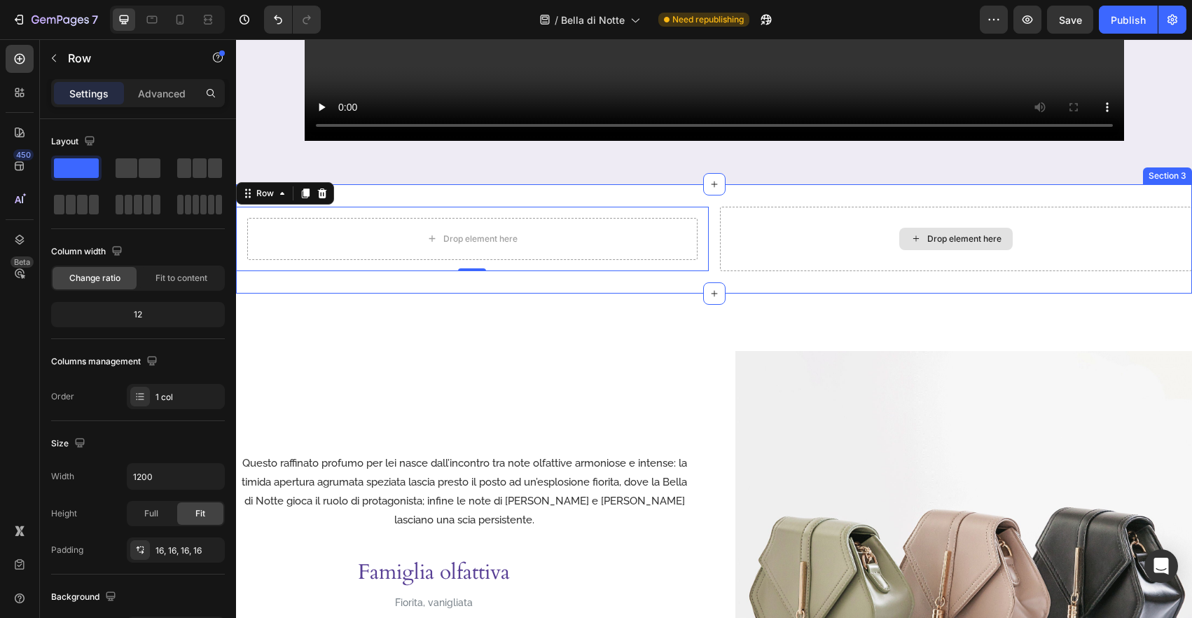
drag, startPoint x: 317, startPoint y: 211, endPoint x: 820, endPoint y: 232, distance: 503.2
click at [869, 243] on div "Drop element here" at bounding box center [956, 239] width 473 height 64
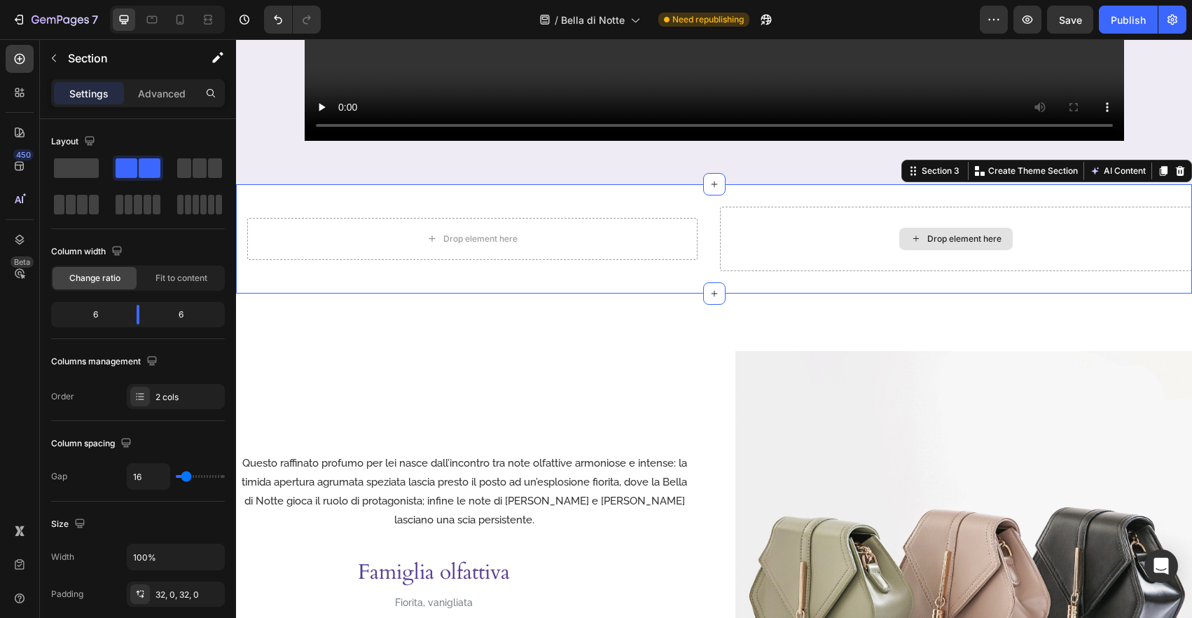
click at [746, 242] on div "Drop element here" at bounding box center [956, 239] width 473 height 64
click at [891, 247] on div "Drop element here" at bounding box center [956, 239] width 473 height 64
click at [914, 246] on div "Drop element here" at bounding box center [955, 239] width 113 height 22
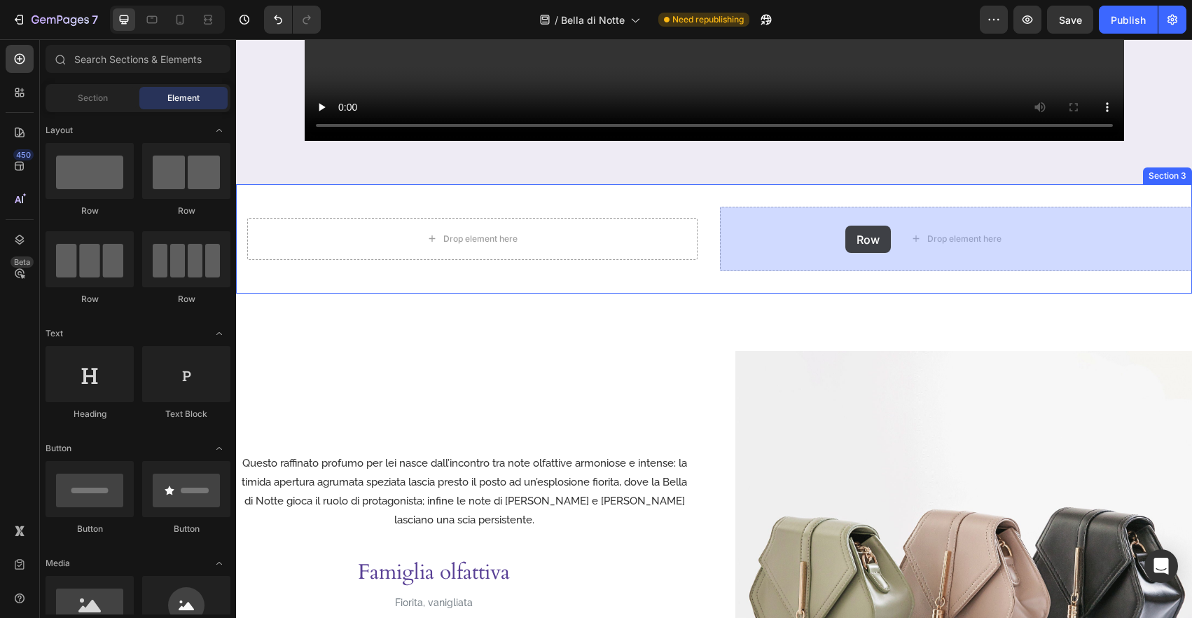
drag, startPoint x: 333, startPoint y: 218, endPoint x: 845, endPoint y: 225, distance: 512.5
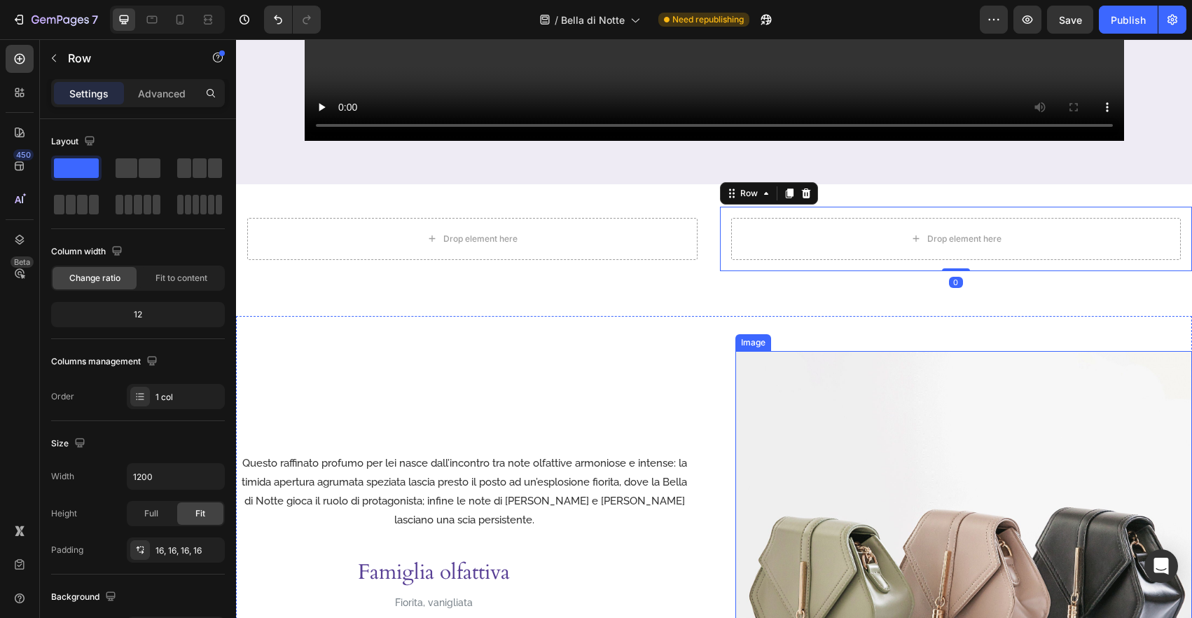
click at [817, 435] on img at bounding box center [963, 579] width 457 height 457
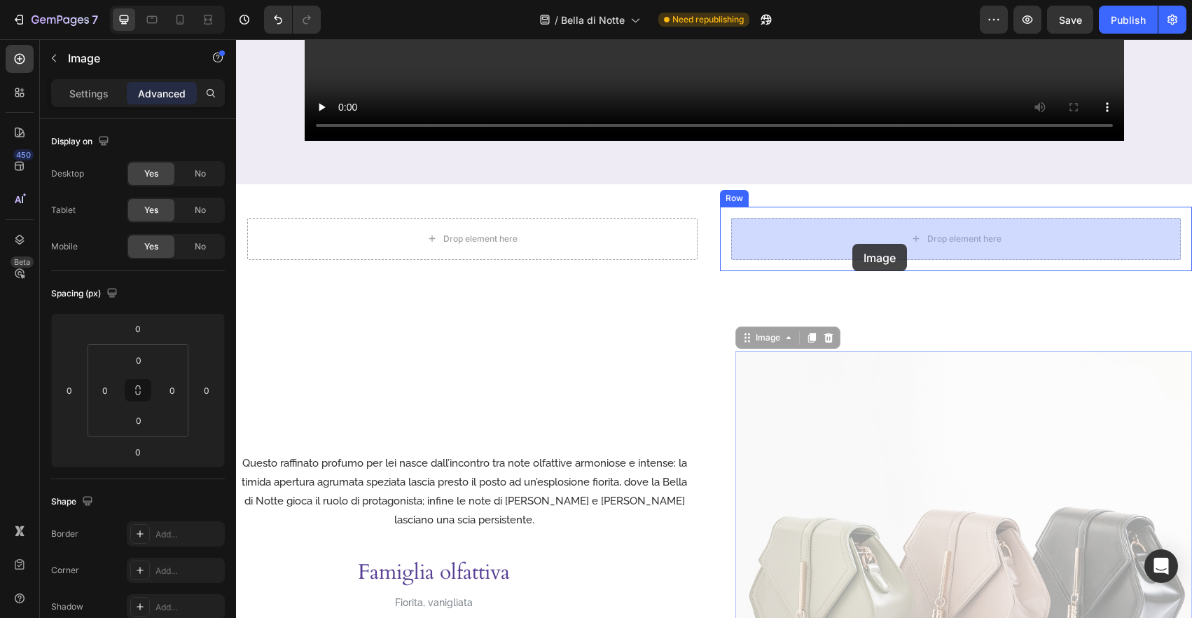
drag, startPoint x: 746, startPoint y: 342, endPoint x: 852, endPoint y: 244, distance: 144.7
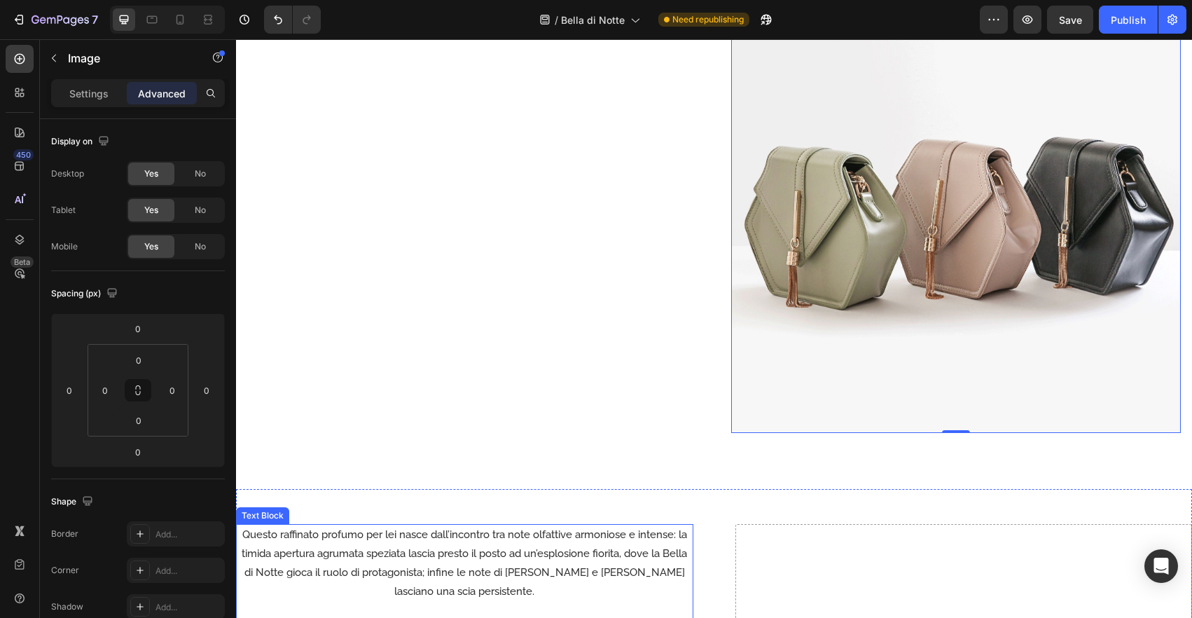
scroll to position [937, 0]
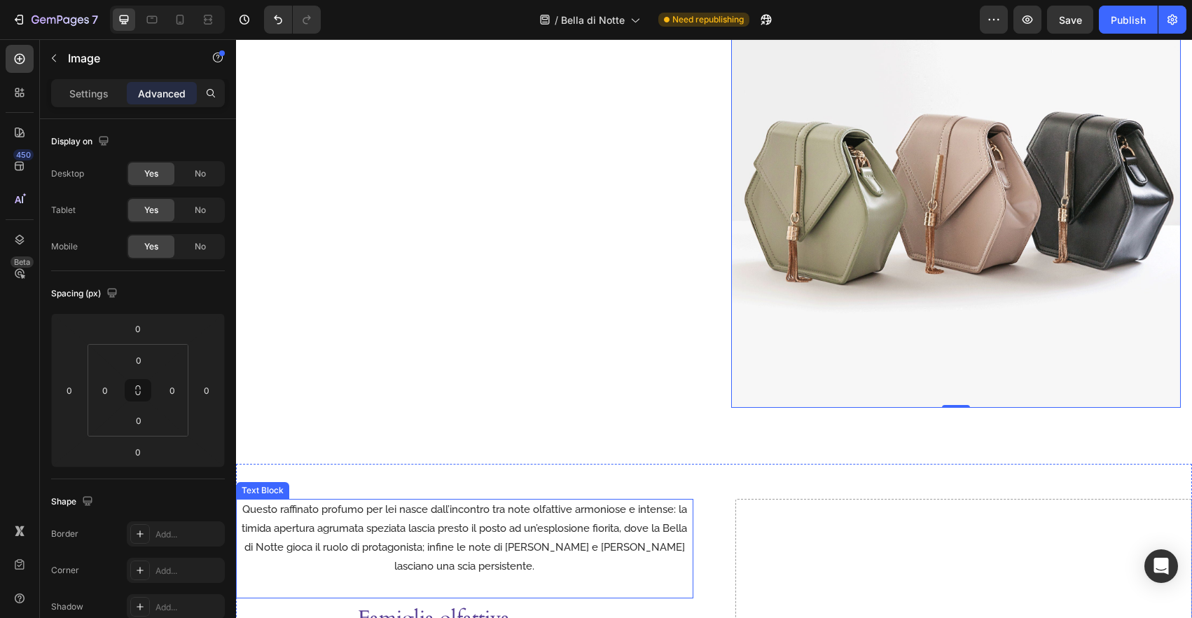
click at [496, 506] on p "Questo raffinato profumo per lei nasce dall’incontro tra note olfattive armonio…" at bounding box center [464, 538] width 454 height 76
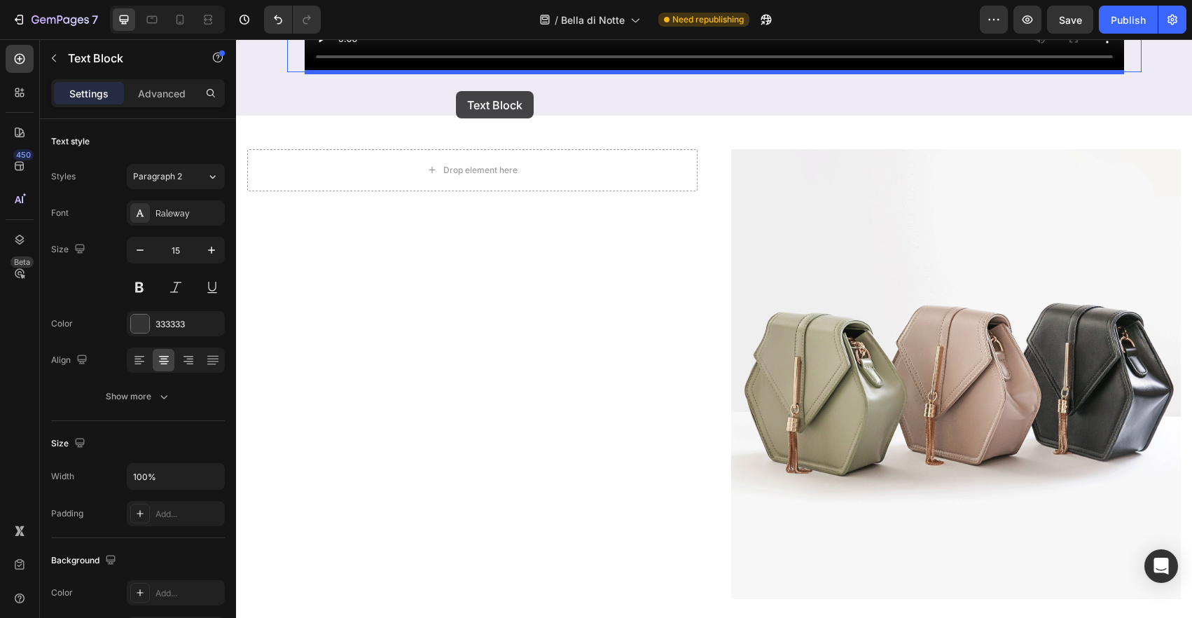
scroll to position [716, 0]
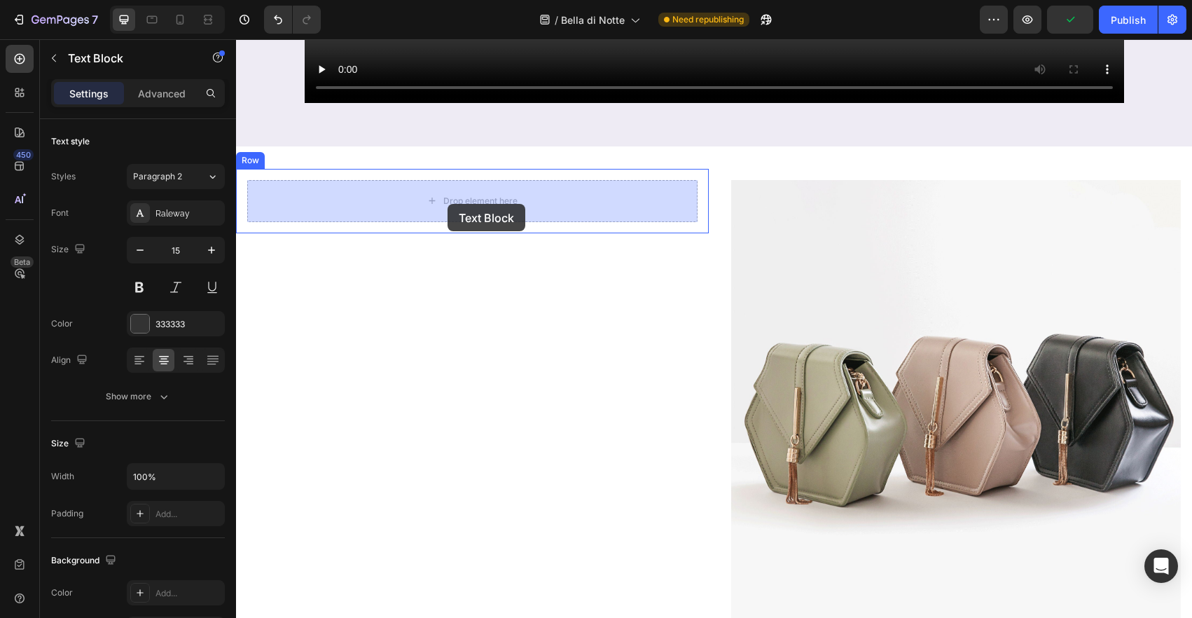
drag, startPoint x: 247, startPoint y: 491, endPoint x: 447, endPoint y: 204, distance: 350.6
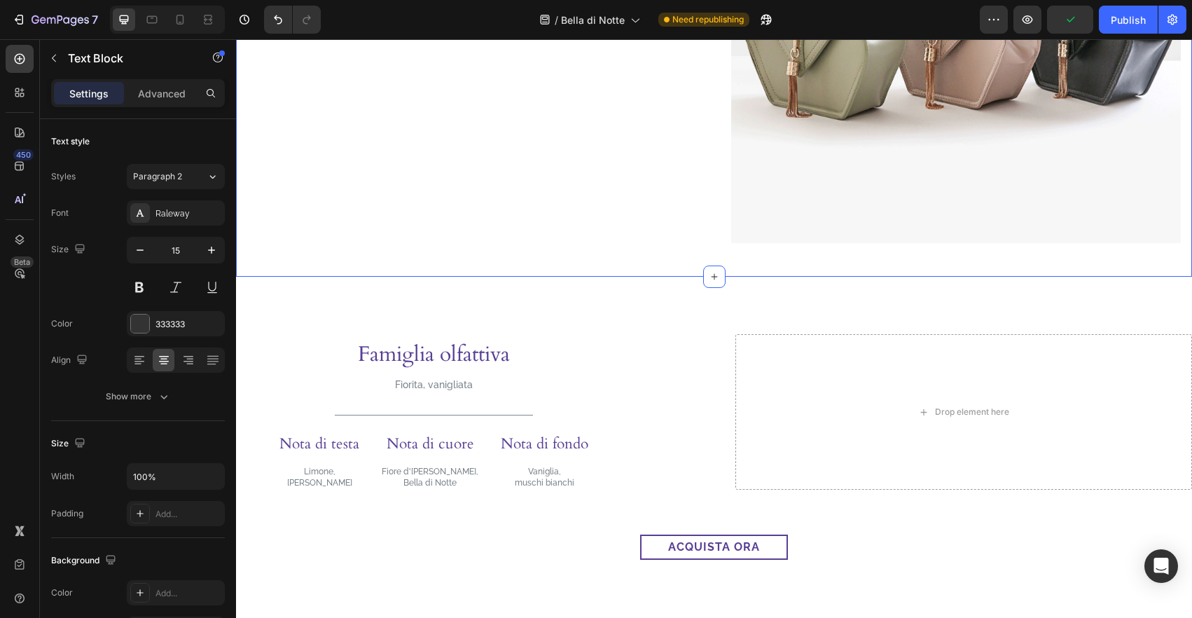
scroll to position [1113, 0]
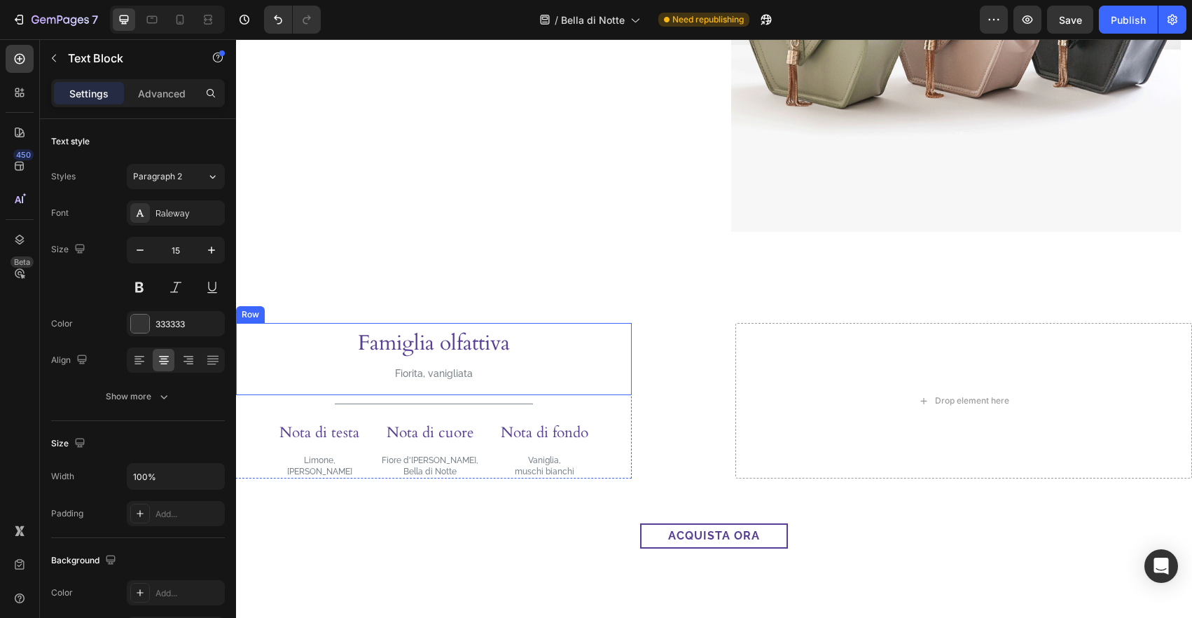
click at [291, 349] on div "Famiglia olfattiva Heading Fiorita, vanigliata Text Block Row" at bounding box center [434, 358] width 396 height 71
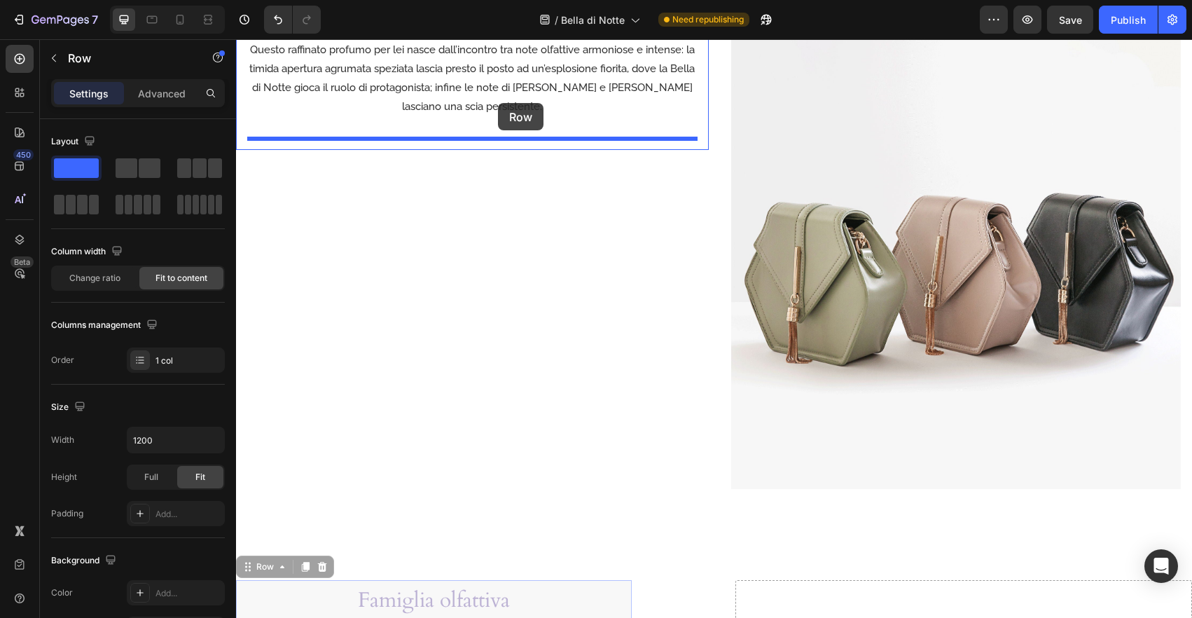
scroll to position [851, 0]
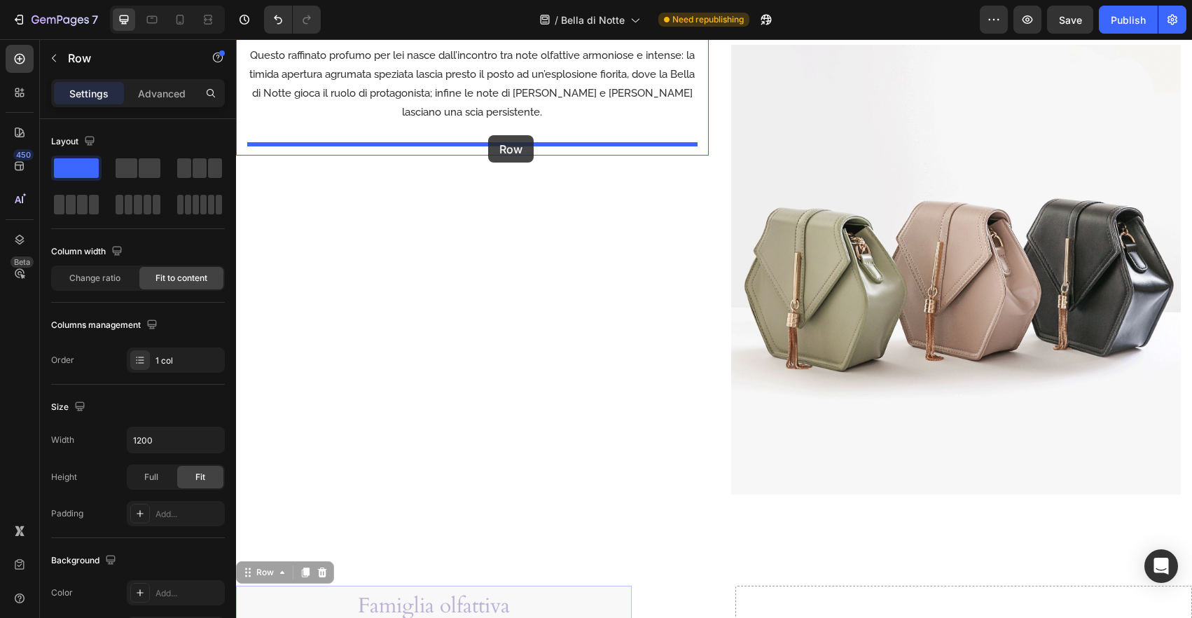
drag, startPoint x: 248, startPoint y: 312, endPoint x: 488, endPoint y: 135, distance: 298.4
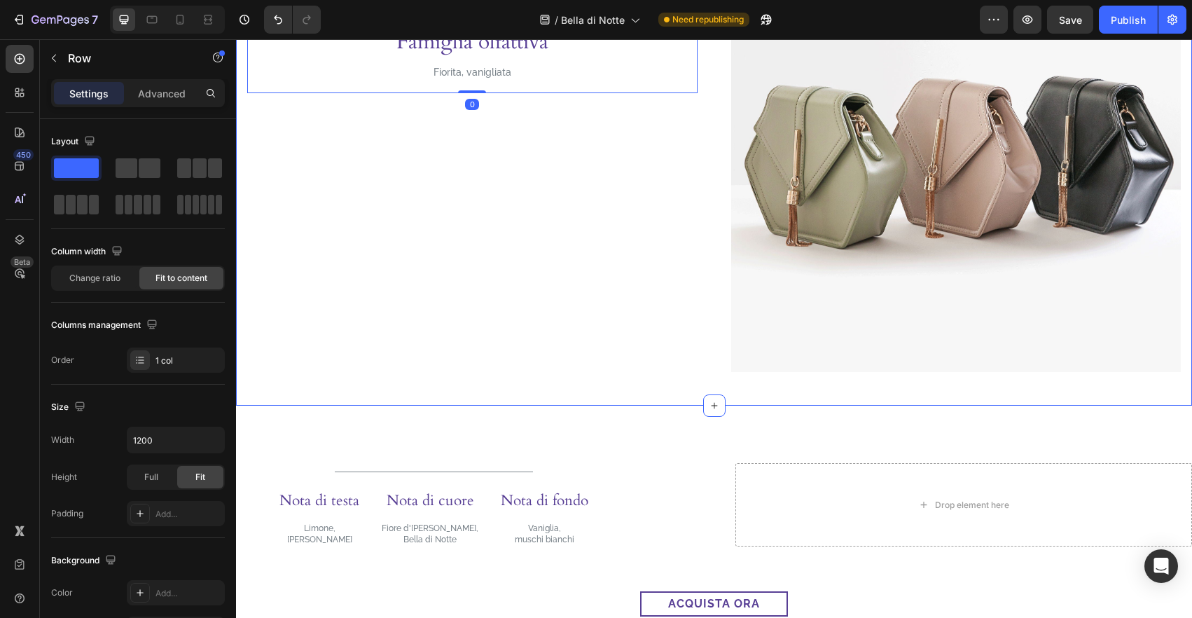
scroll to position [1059, 0]
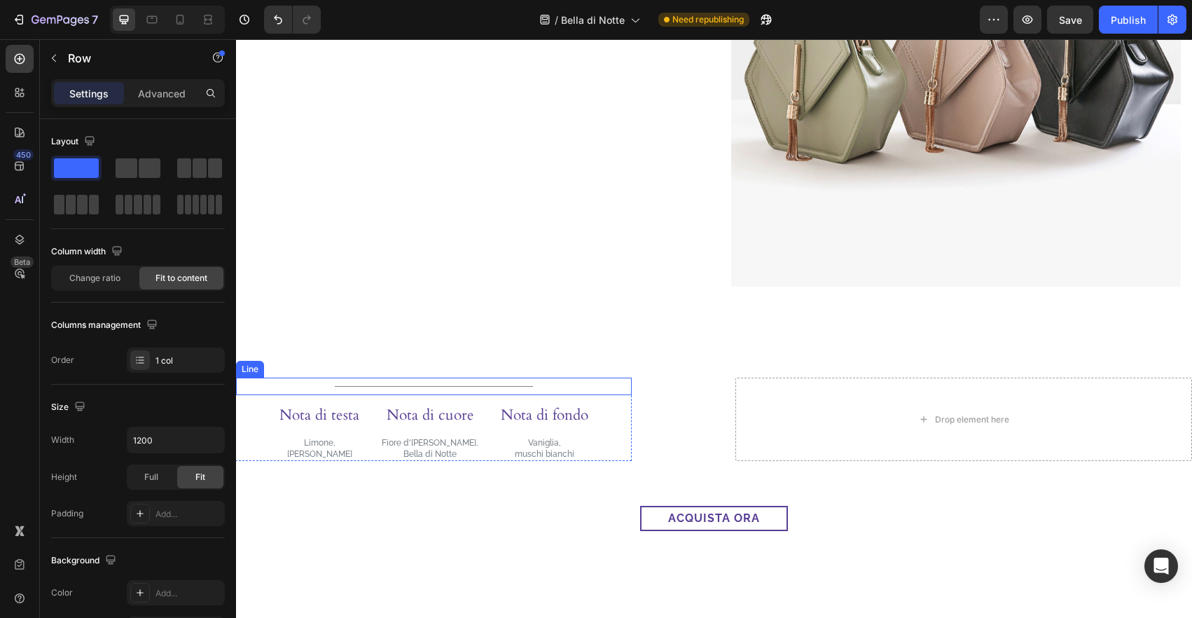
click at [362, 389] on div "Title Line" at bounding box center [434, 386] width 396 height 18
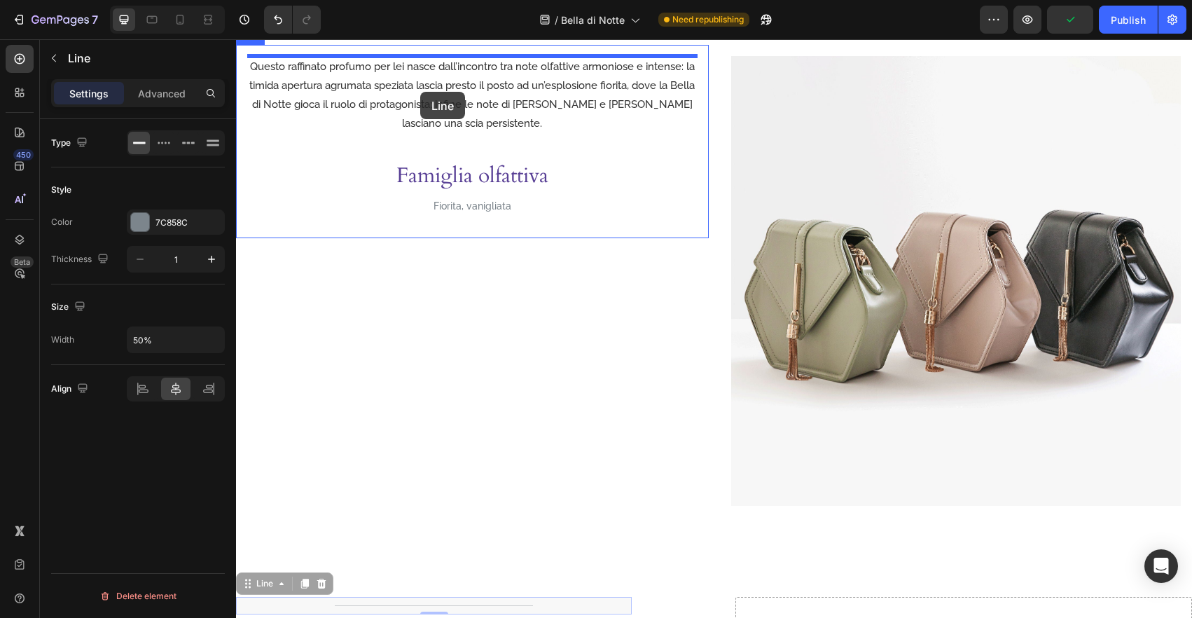
scroll to position [832, 0]
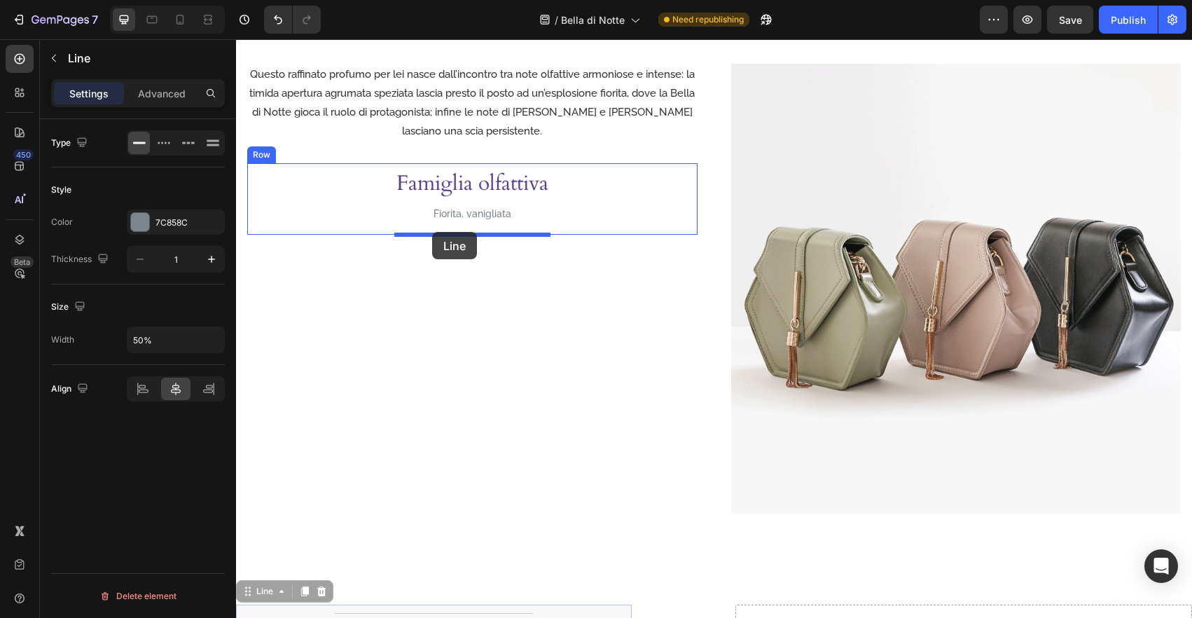
drag, startPoint x: 251, startPoint y: 368, endPoint x: 432, endPoint y: 232, distance: 227.0
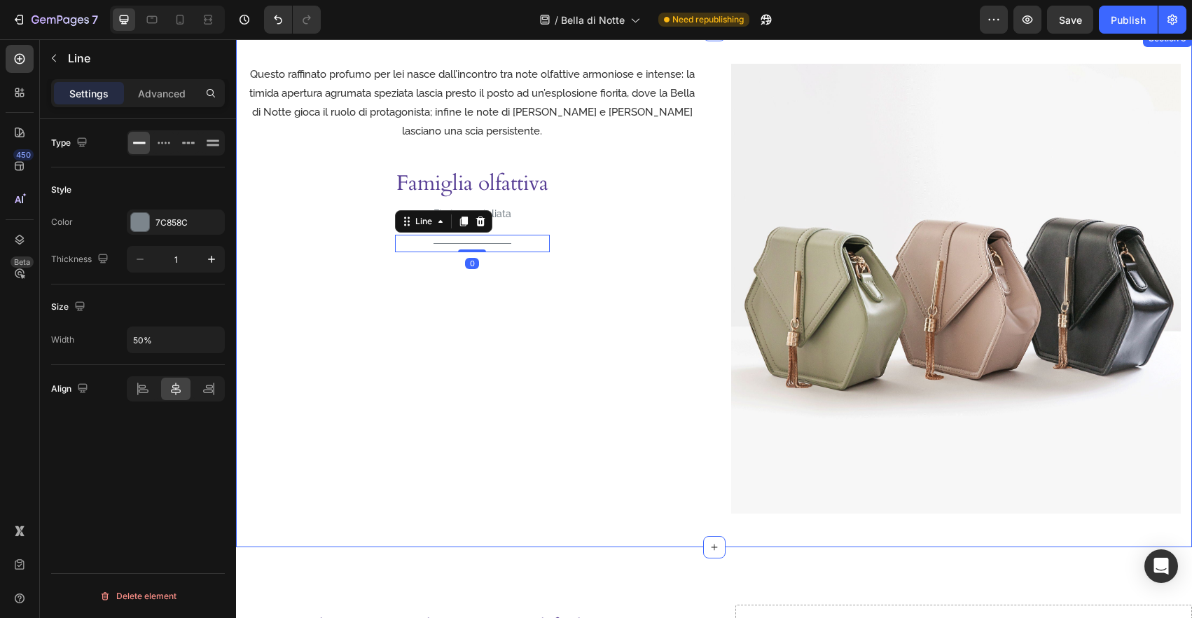
scroll to position [949, 0]
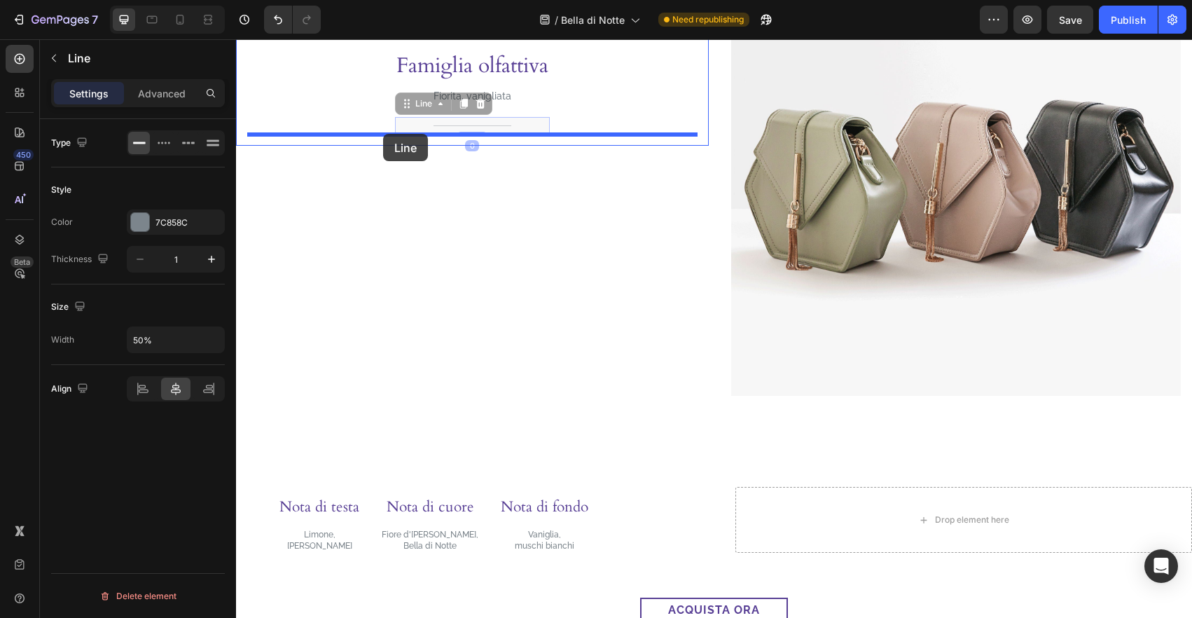
drag, startPoint x: 408, startPoint y: 106, endPoint x: 383, endPoint y: 134, distance: 37.7
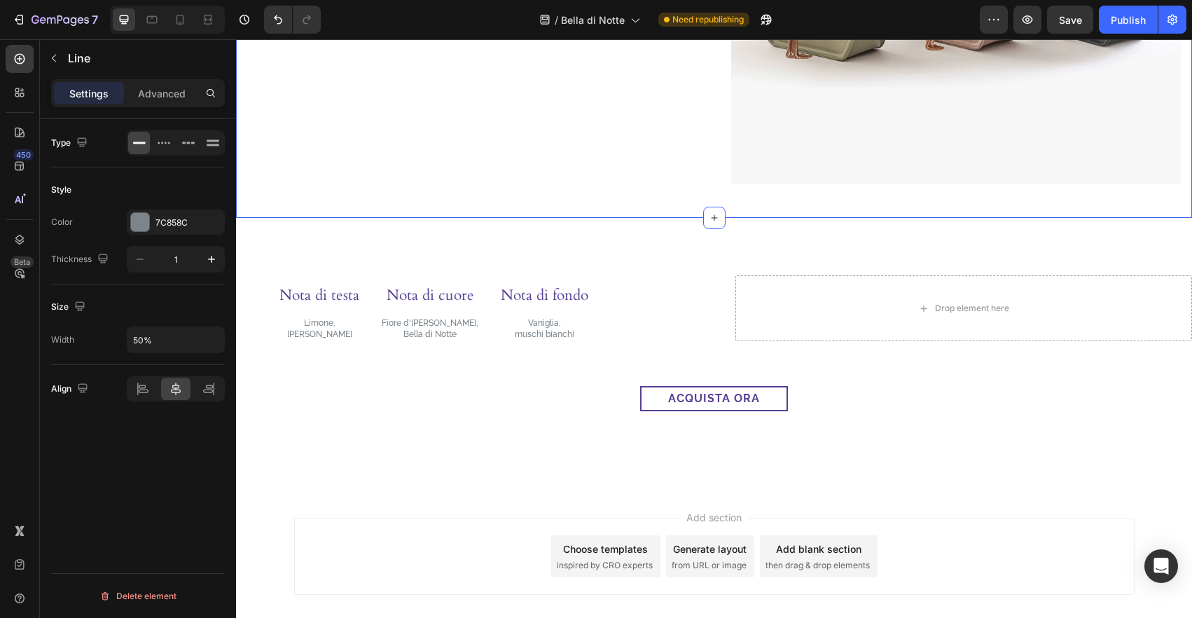
scroll to position [1211, 0]
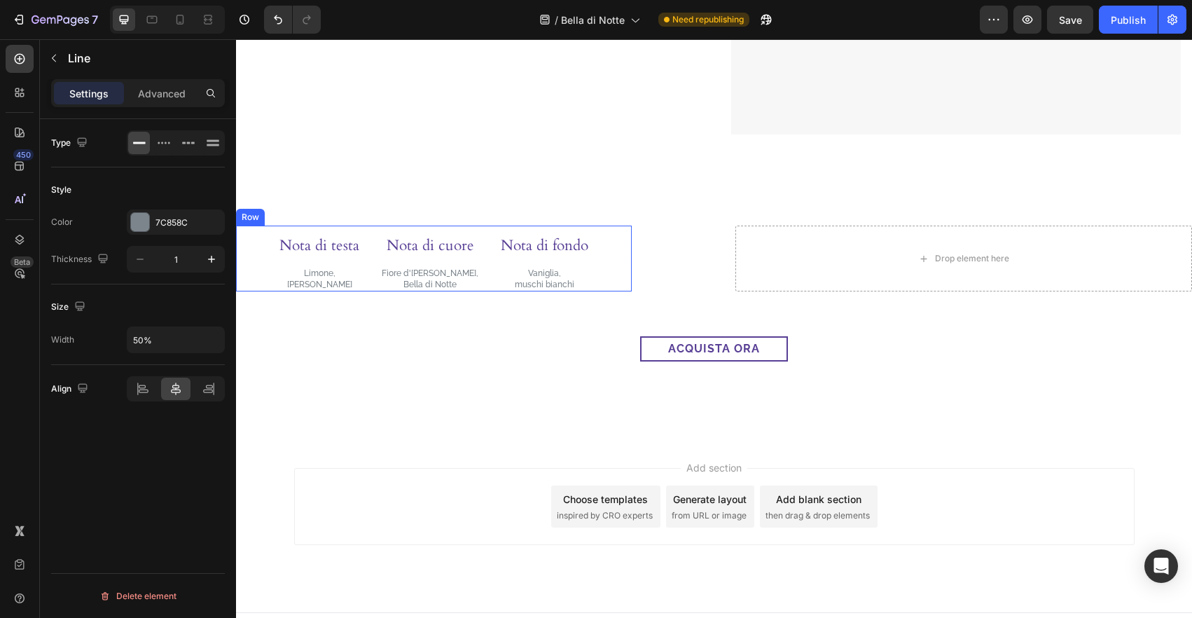
click at [272, 256] on div "Nota di testa Heading Limone, Pepe rosa Text Block Nota di cuore Heading Fiore …" at bounding box center [434, 258] width 396 height 66
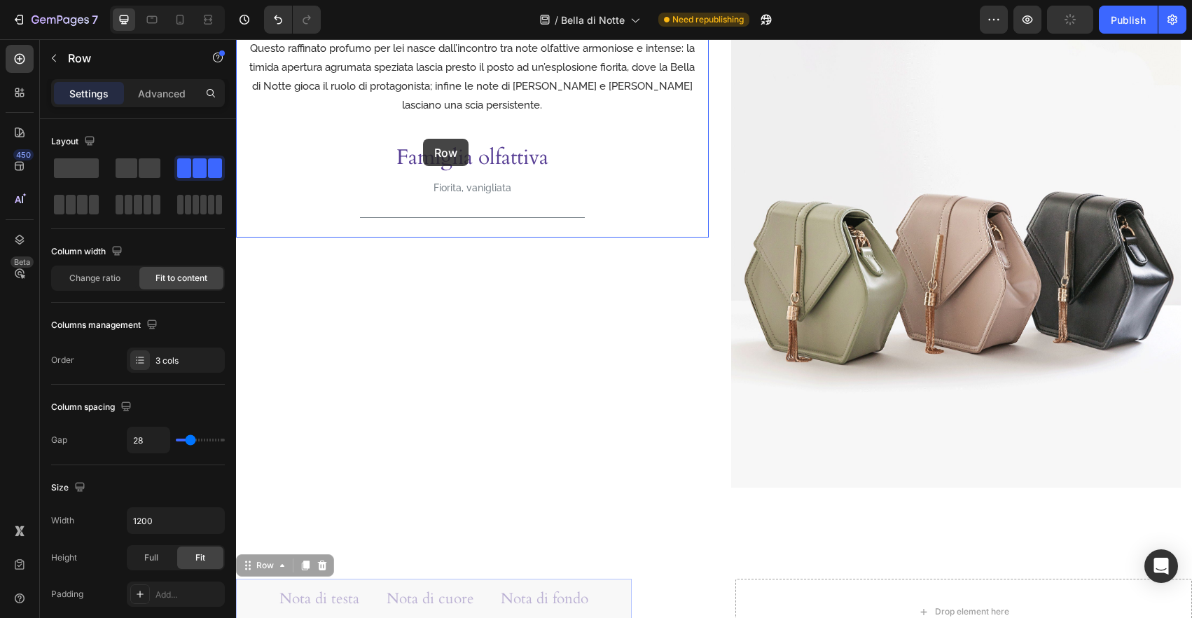
scroll to position [779, 0]
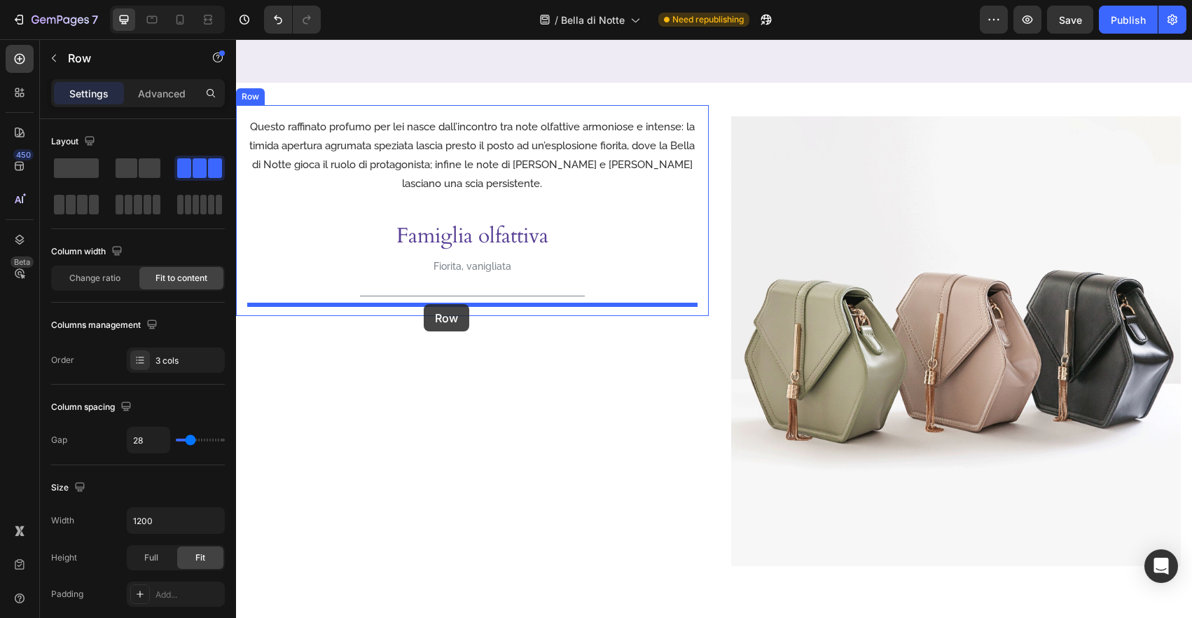
drag, startPoint x: 249, startPoint y: 214, endPoint x: 424, endPoint y: 304, distance: 196.0
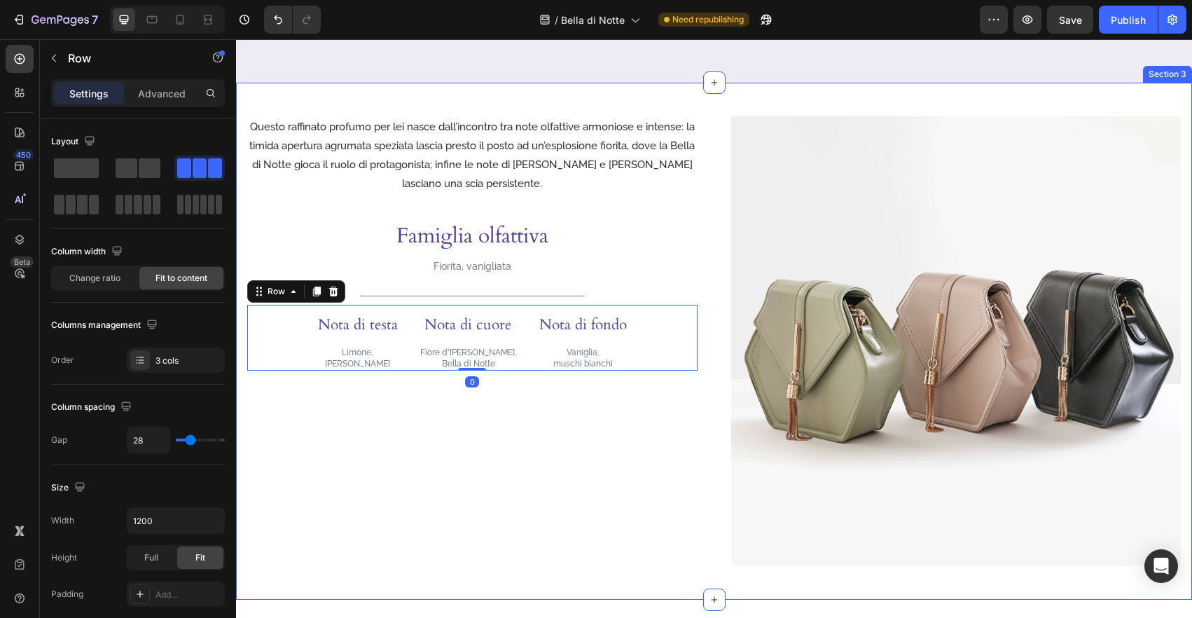
drag, startPoint x: 577, startPoint y: 464, endPoint x: 646, endPoint y: 463, distance: 69.3
click at [577, 464] on div "Questo raffinato profumo per lei nasce dall’incontro tra note olfattive armonio…" at bounding box center [472, 341] width 473 height 473
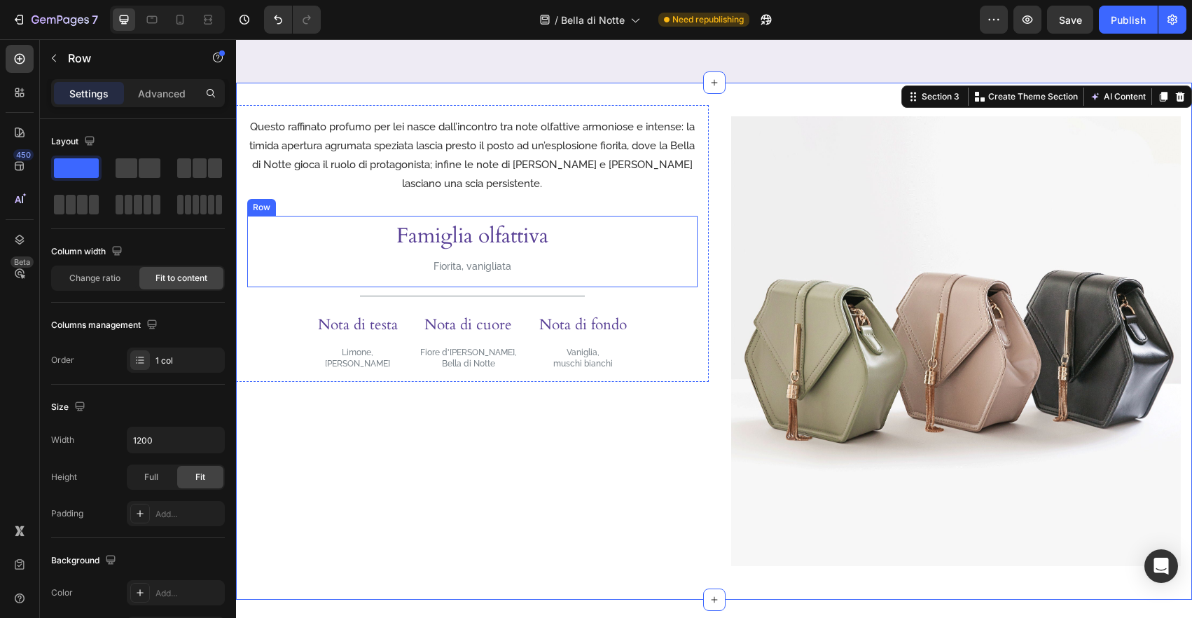
click at [668, 272] on div "Famiglia olfattiva Heading Fiorita, vanigliata Text Block Row" at bounding box center [472, 251] width 450 height 71
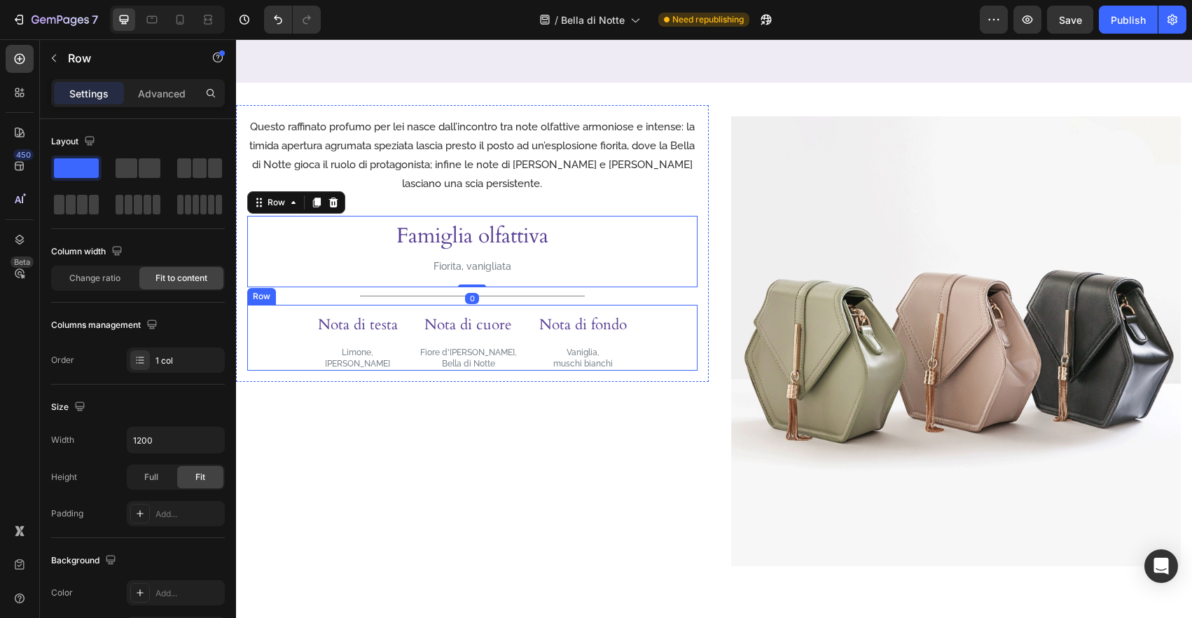
click at [677, 354] on div "Nota di testa Heading Limone, Pepe rosa Text Block Nota di cuore Heading Fiore …" at bounding box center [472, 338] width 450 height 66
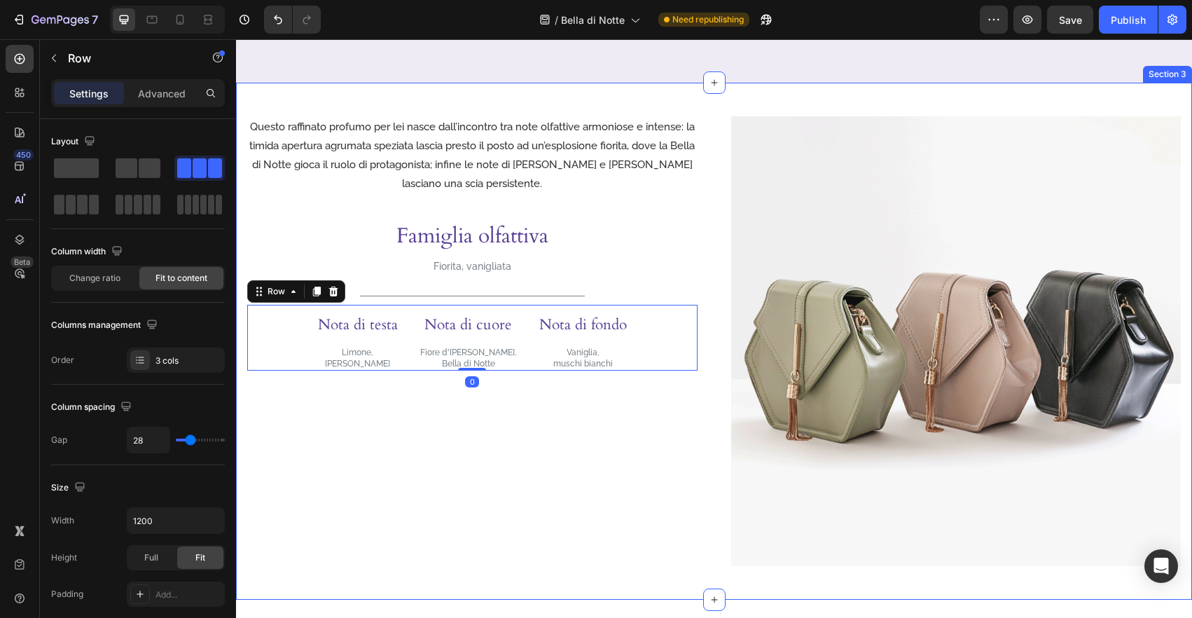
click at [690, 383] on div "Questo raffinato profumo per lei nasce dall’incontro tra note olfattive armonio…" at bounding box center [472, 341] width 473 height 473
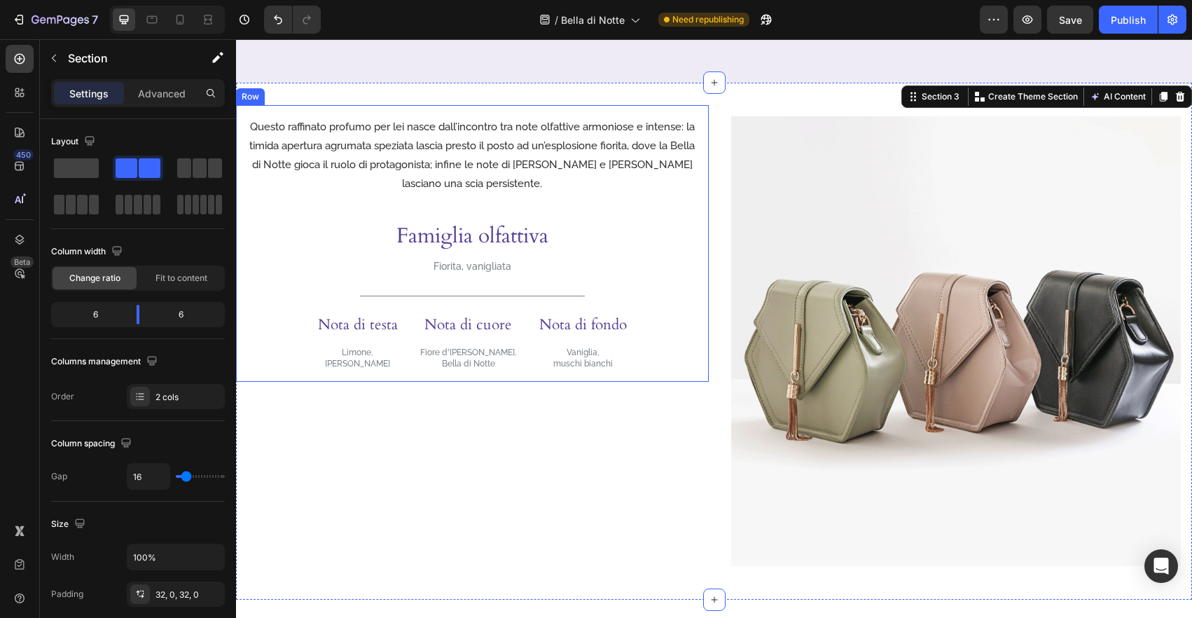
click at [671, 377] on div "Questo raffinato profumo per lei nasce dall’incontro tra note olfattive armonio…" at bounding box center [472, 243] width 473 height 277
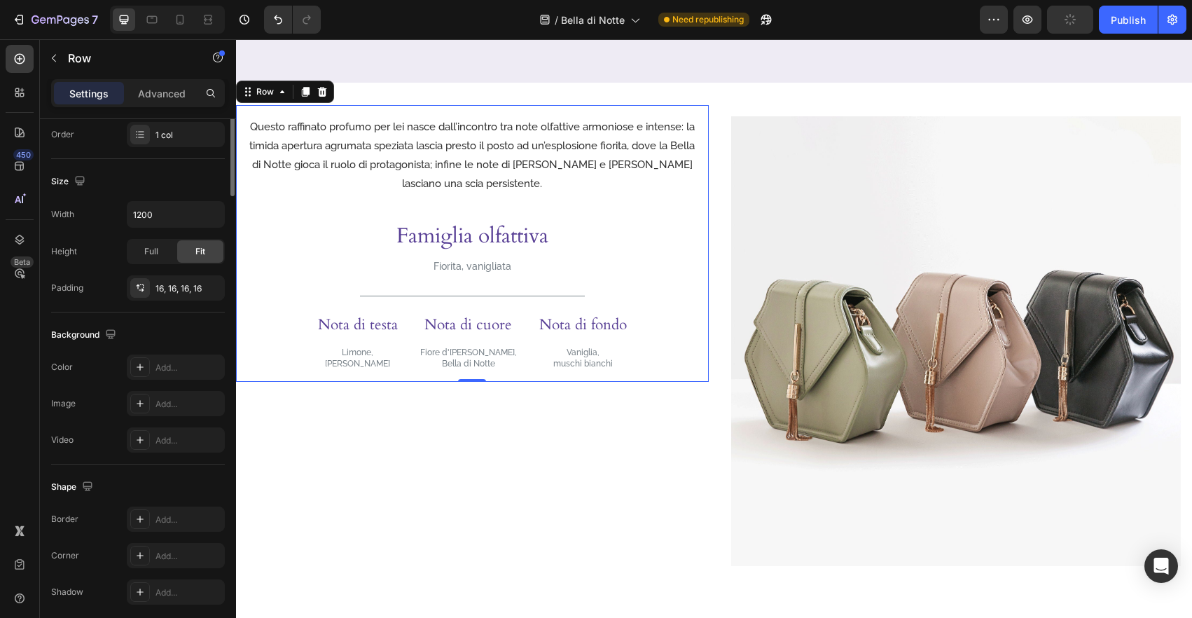
scroll to position [0, 0]
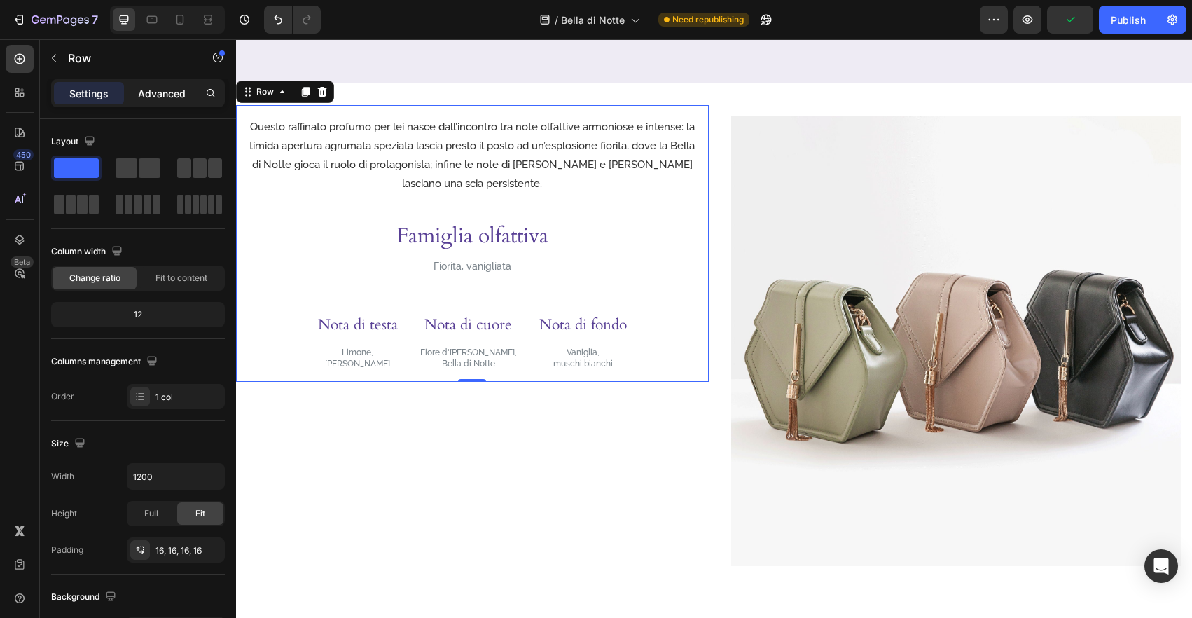
click at [156, 95] on p "Advanced" at bounding box center [162, 93] width 48 height 15
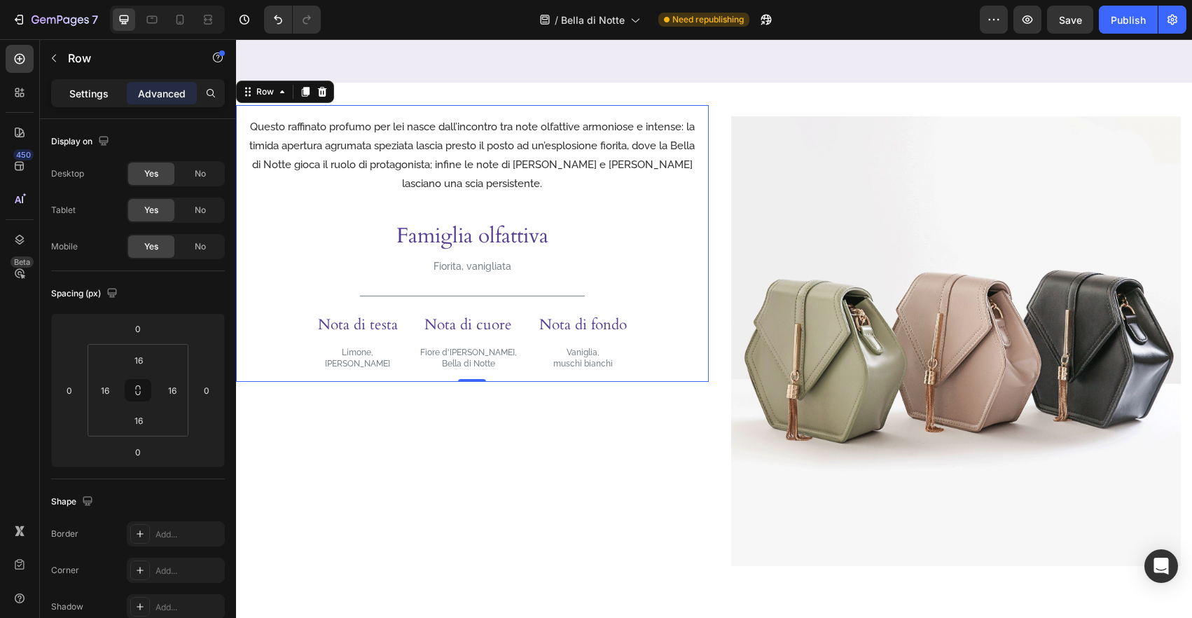
click at [102, 89] on p "Settings" at bounding box center [88, 93] width 39 height 15
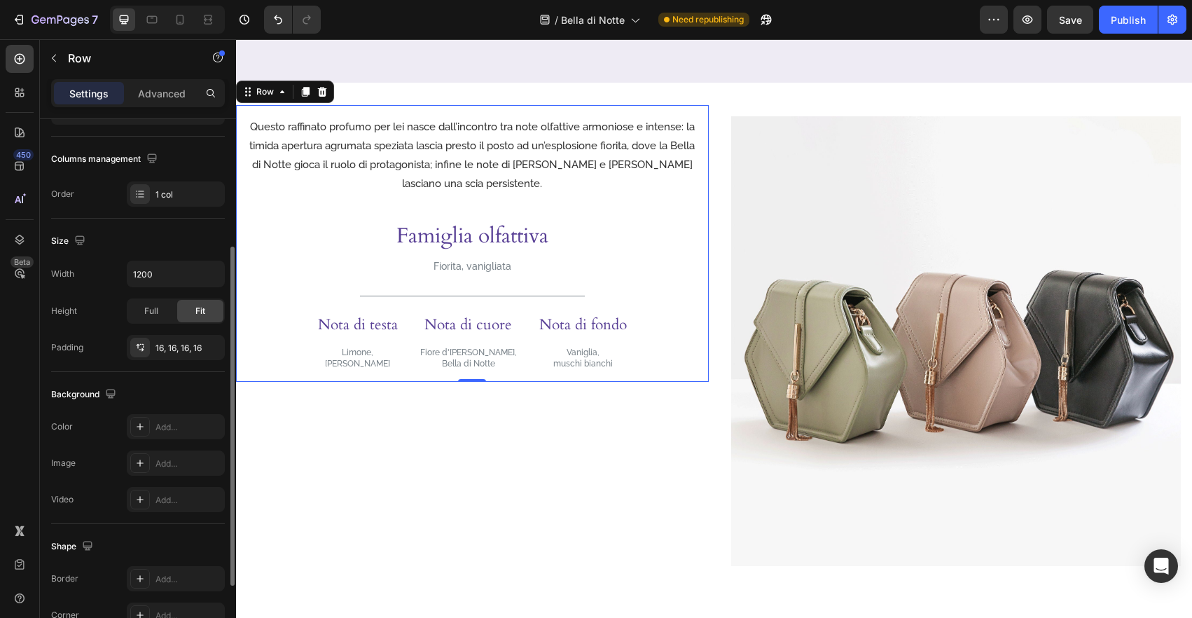
scroll to position [316, 0]
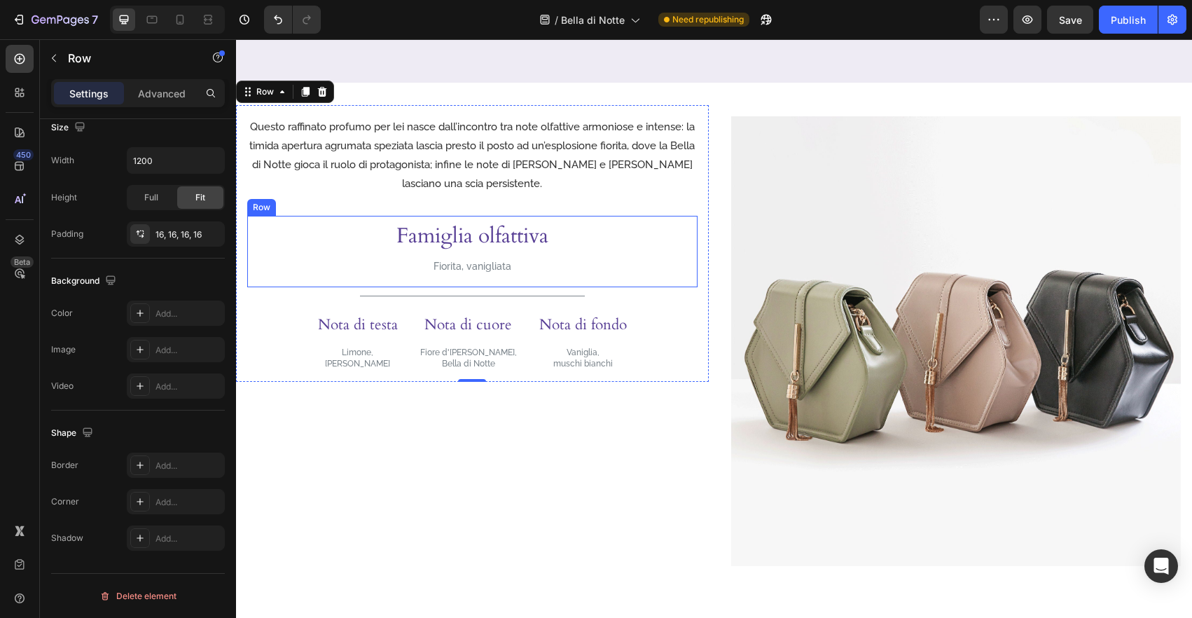
click at [381, 259] on div "Famiglia olfattiva Heading Fiorita, vanigliata Text Block Row" at bounding box center [472, 251] width 450 height 71
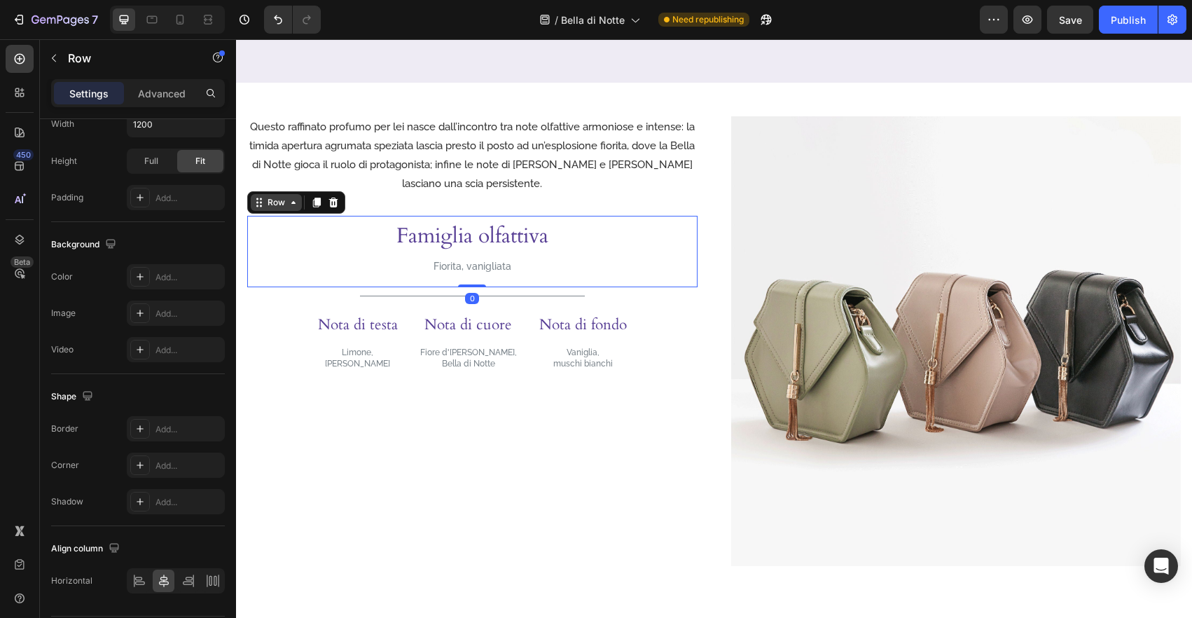
click at [276, 209] on div "Row" at bounding box center [276, 202] width 51 height 17
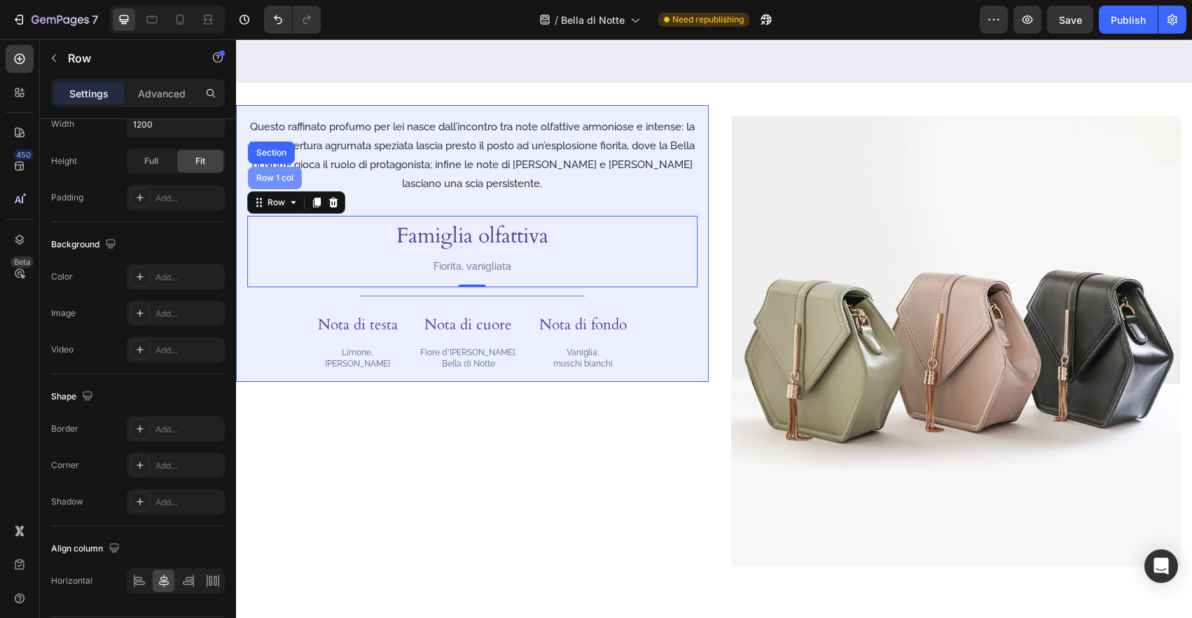
click at [280, 175] on div "Row 1 col" at bounding box center [274, 178] width 43 height 8
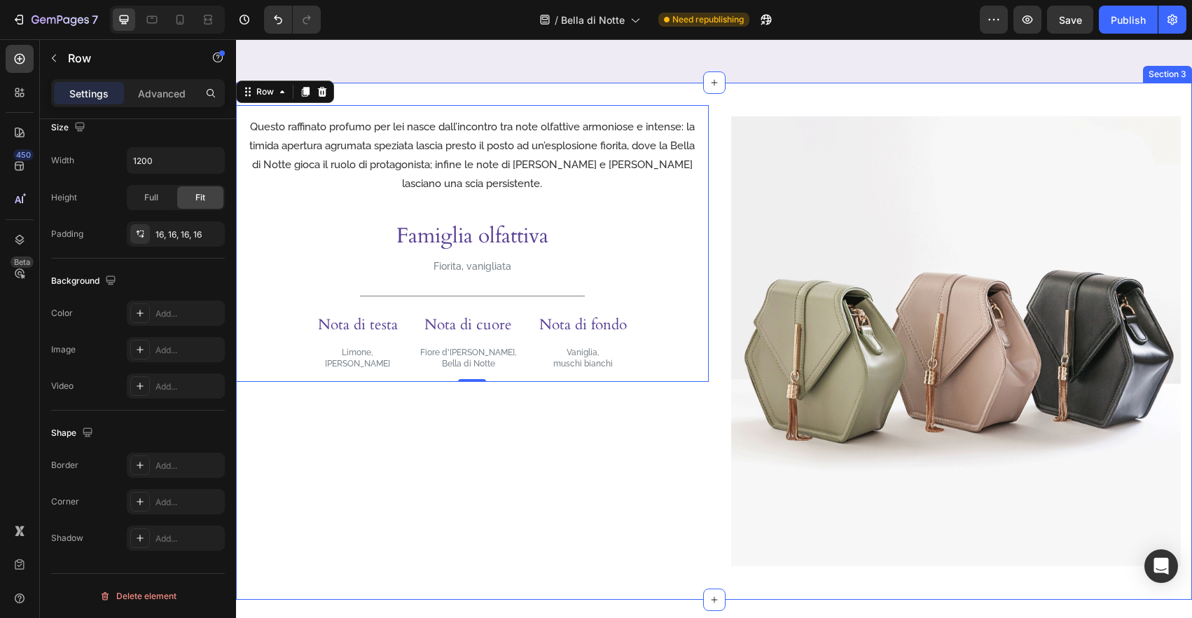
click at [548, 486] on div "Questo raffinato profumo per lei nasce dall’incontro tra note olfattive armonio…" at bounding box center [472, 341] width 473 height 473
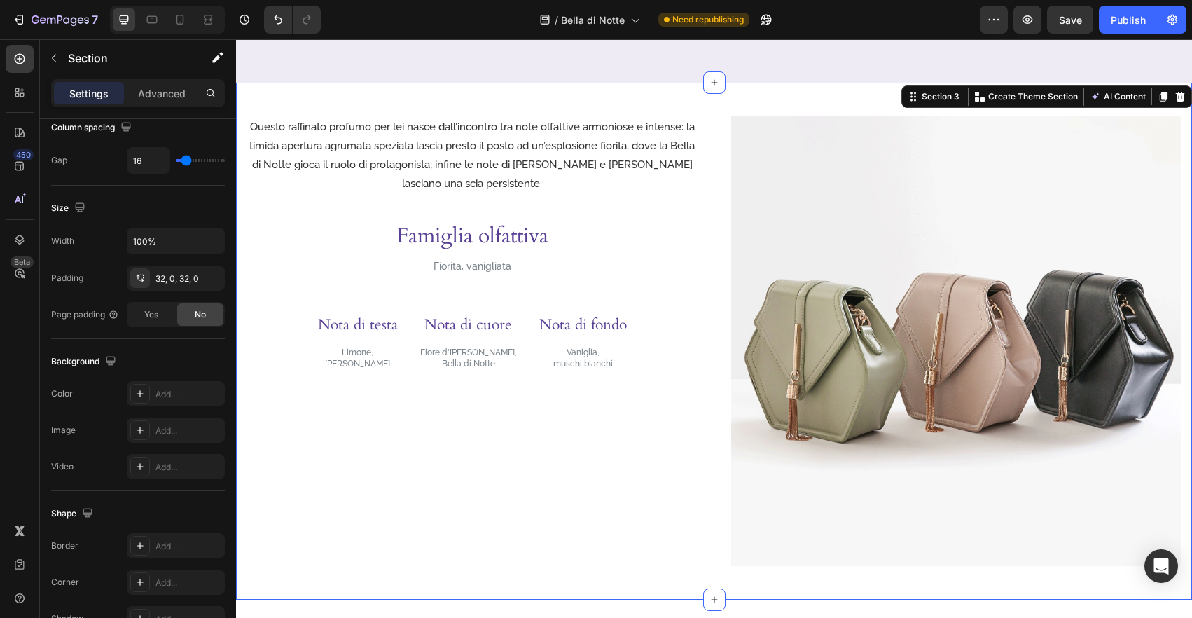
scroll to position [0, 0]
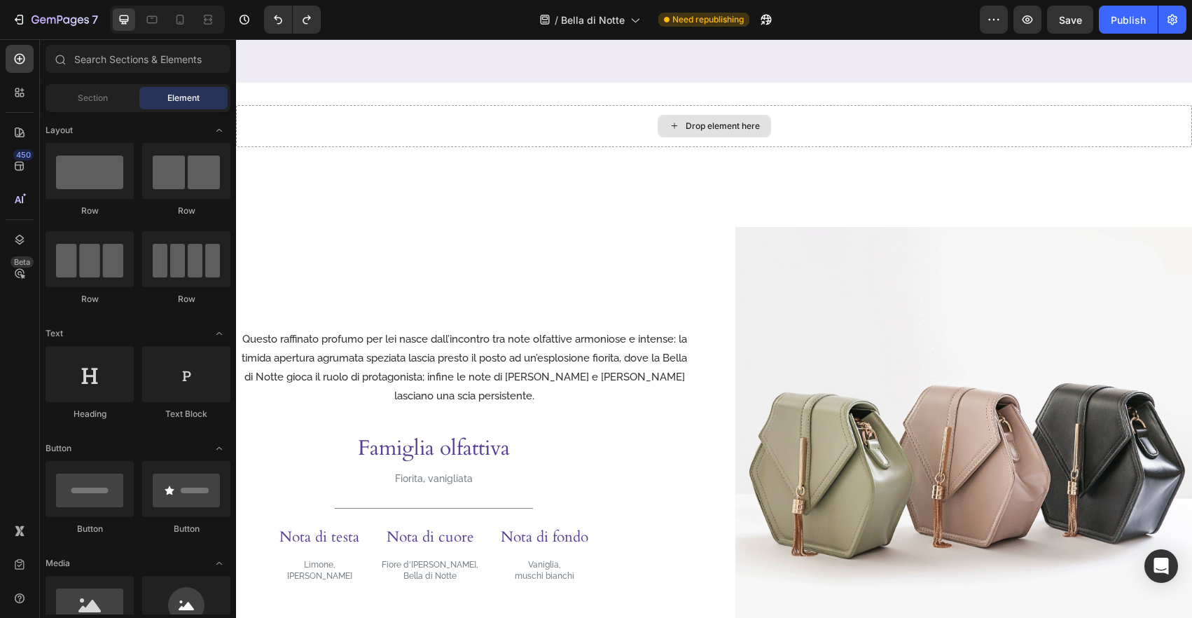
click at [733, 115] on div "Drop element here" at bounding box center [713, 126] width 113 height 22
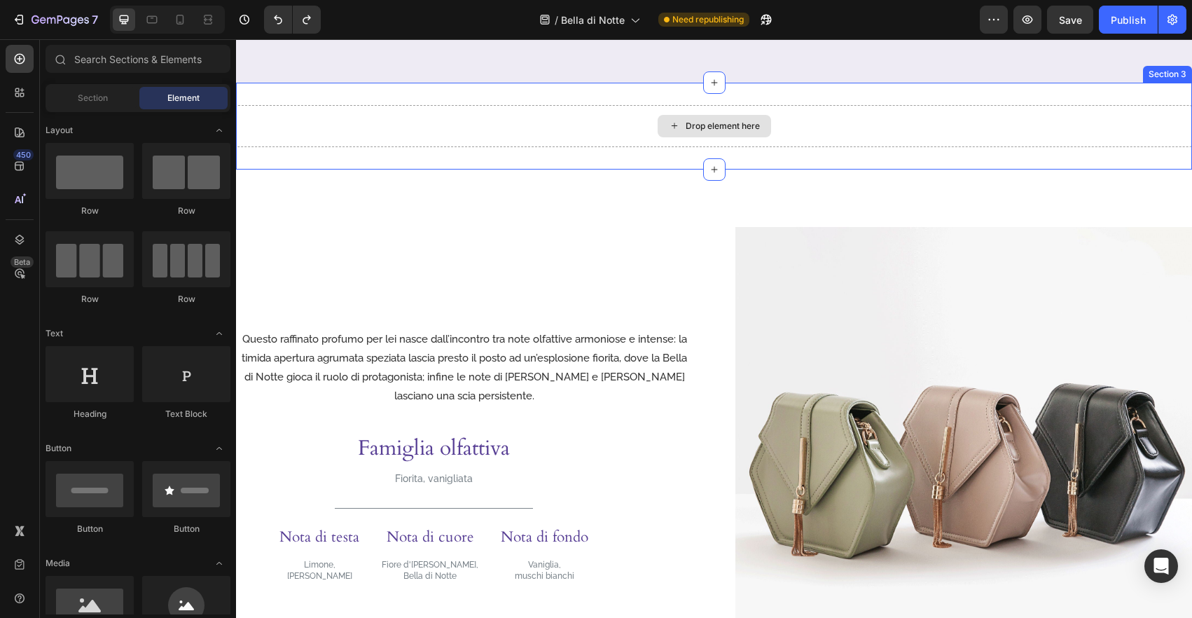
click at [821, 118] on div "Drop element here" at bounding box center [714, 126] width 956 height 42
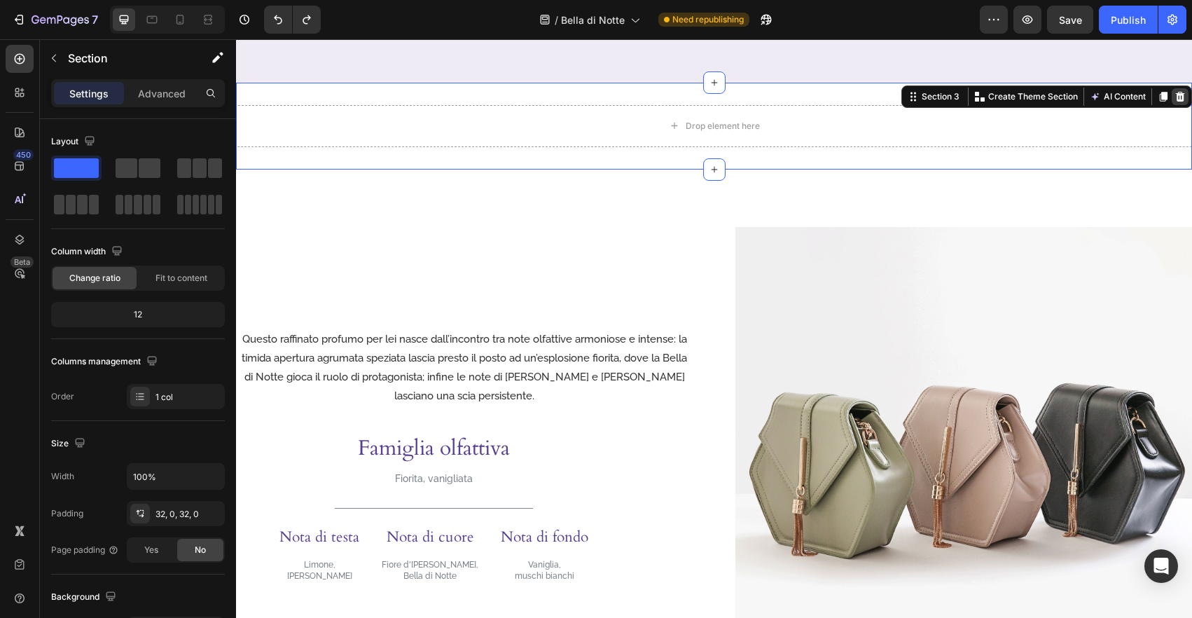
click at [1176, 97] on icon at bounding box center [1180, 97] width 9 height 10
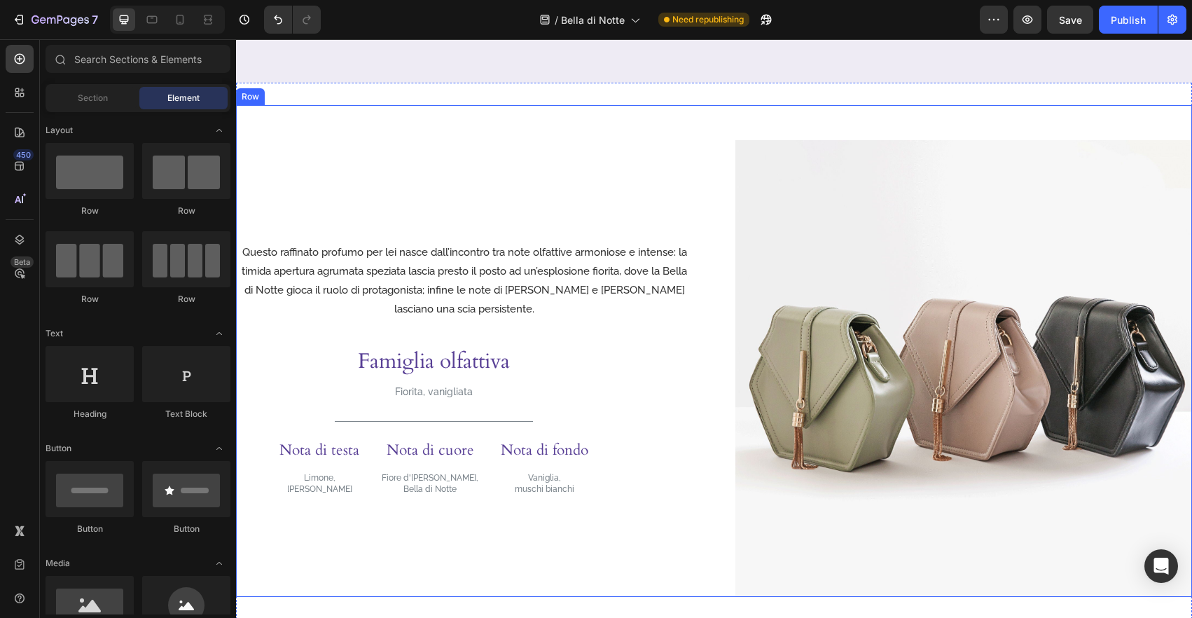
click at [709, 111] on div "Questo raffinato profumo per lei nasce dall’incontro tra note olfattive armonio…" at bounding box center [714, 351] width 956 height 492
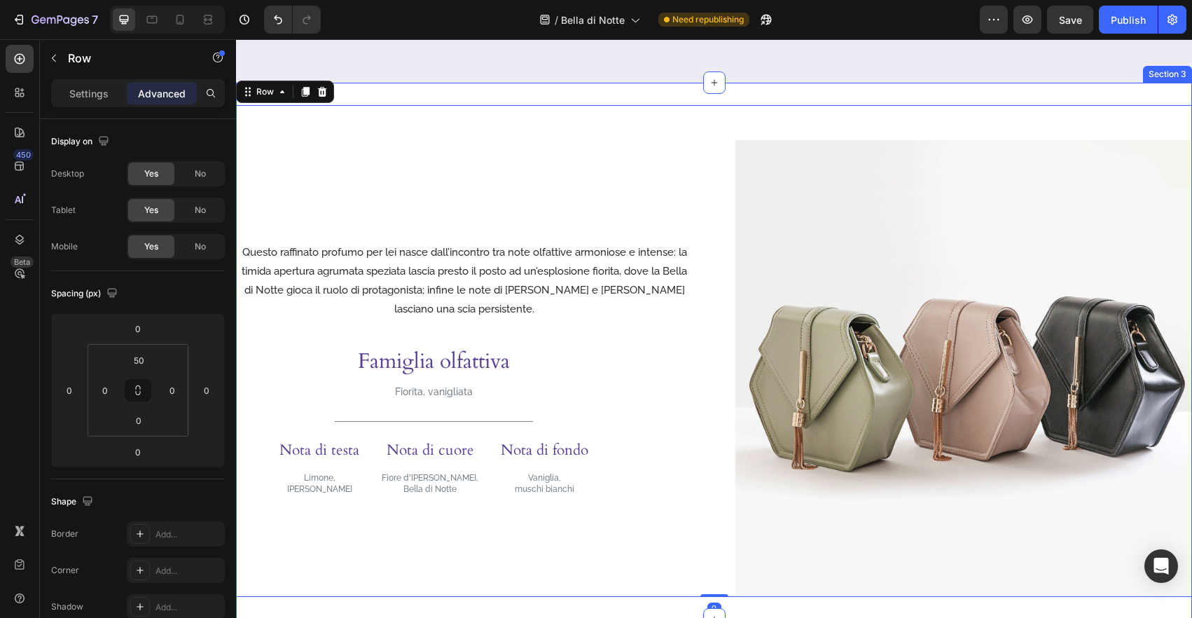
click at [814, 102] on div "Questo raffinato profumo per lei nasce dall’incontro tra note olfattive armonio…" at bounding box center [714, 351] width 956 height 537
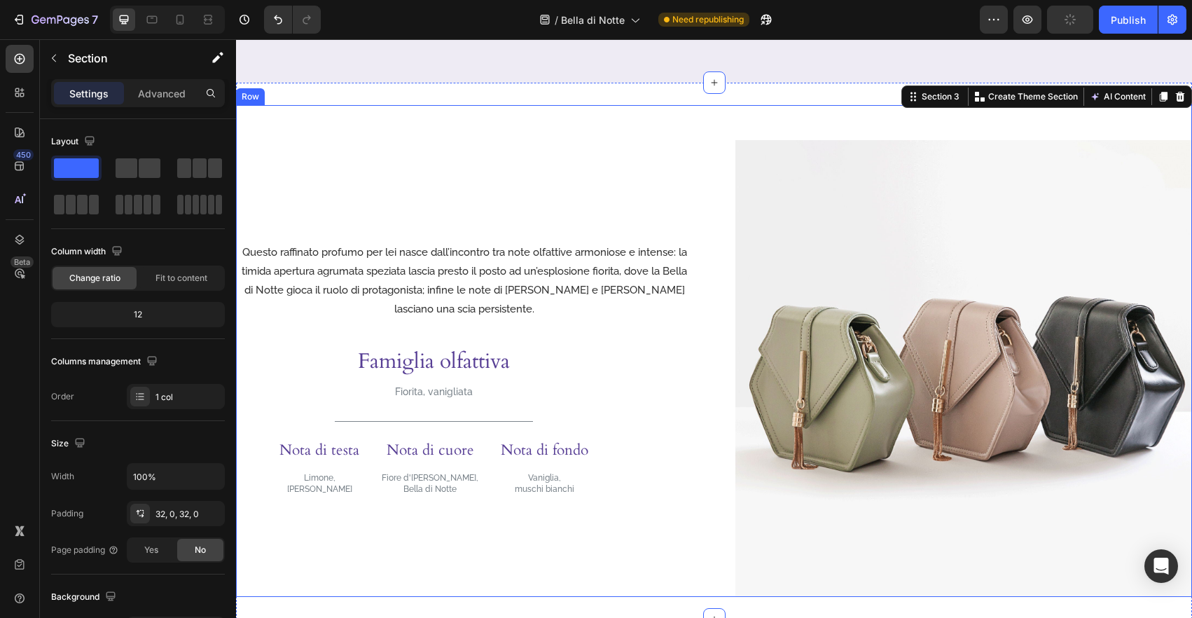
click at [580, 124] on div "Questo raffinato profumo per lei nasce dall’incontro tra note olfattive armonio…" at bounding box center [714, 351] width 956 height 492
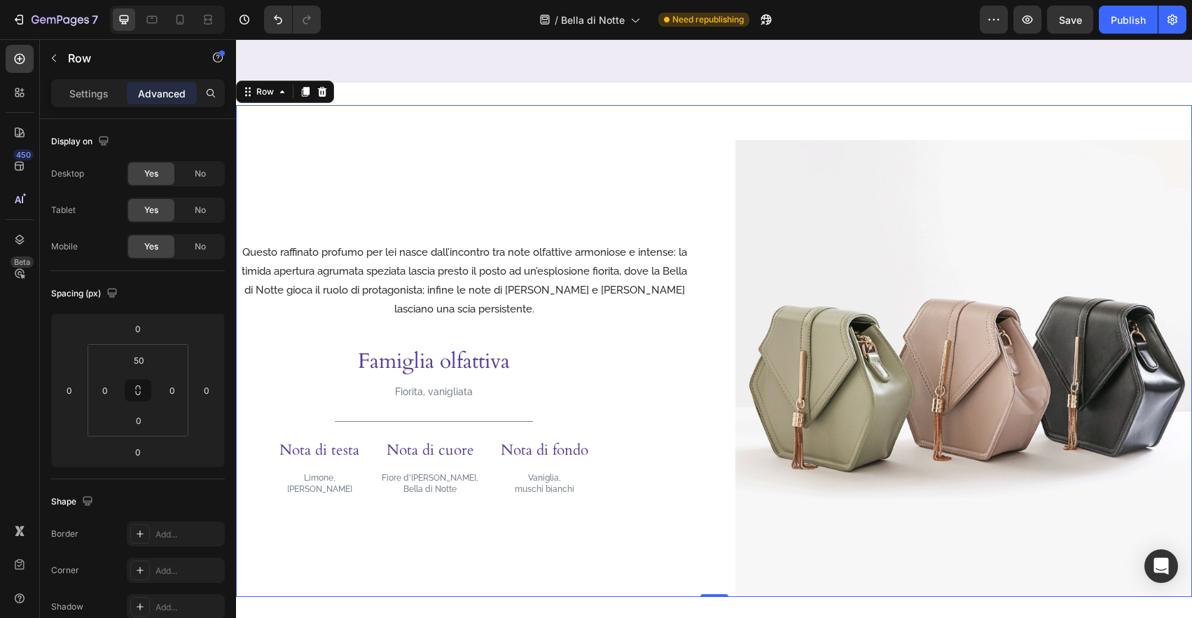
click at [690, 365] on div "Questo raffinato profumo per lei nasce dall’incontro tra note olfattive armonio…" at bounding box center [464, 368] width 457 height 457
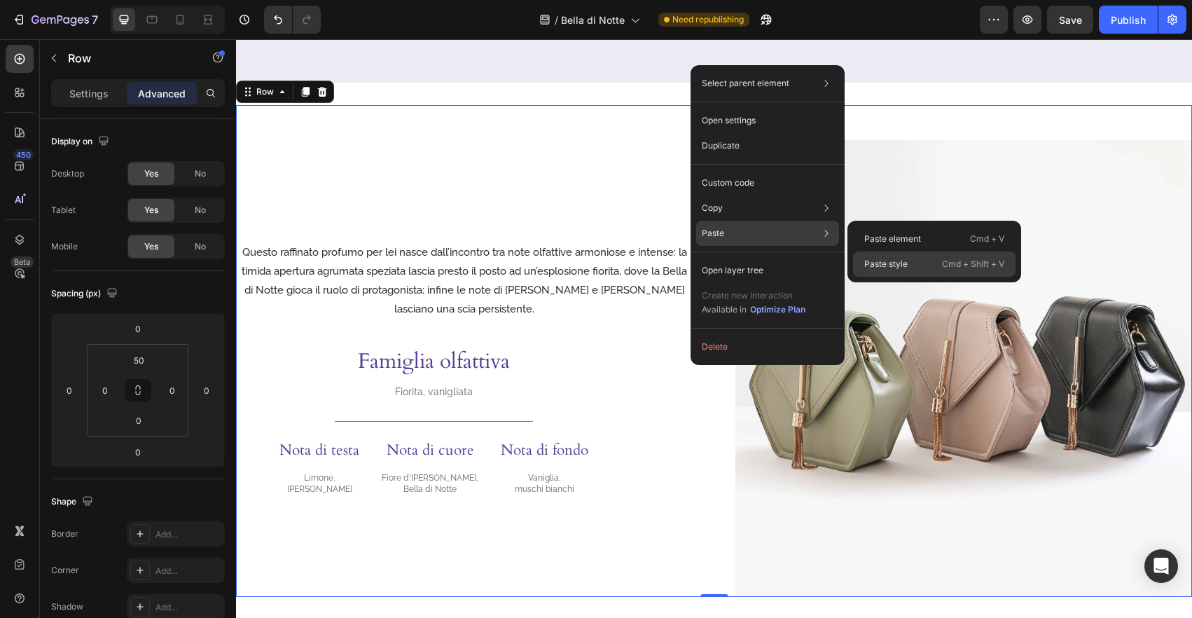
click at [874, 268] on p "Paste style" at bounding box center [885, 264] width 43 height 13
type input "0"
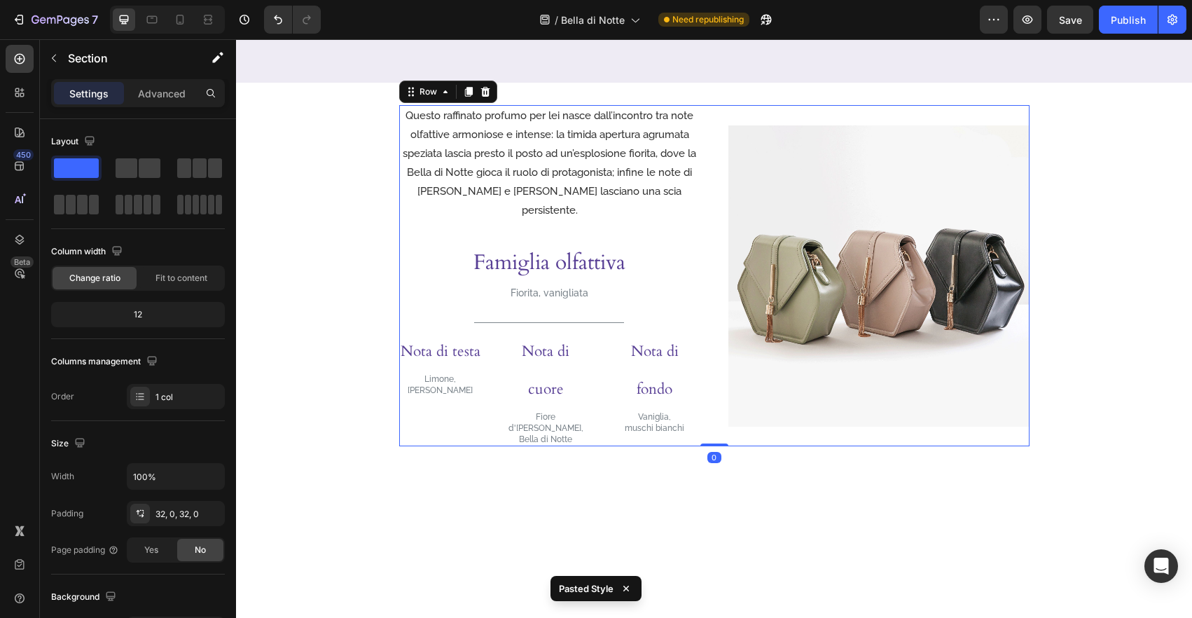
click at [996, 491] on div at bounding box center [714, 531] width 956 height 81
click at [720, 344] on div "Questo raffinato profumo per lei nasce dall’incontro tra note olfattive armonio…" at bounding box center [714, 275] width 630 height 341
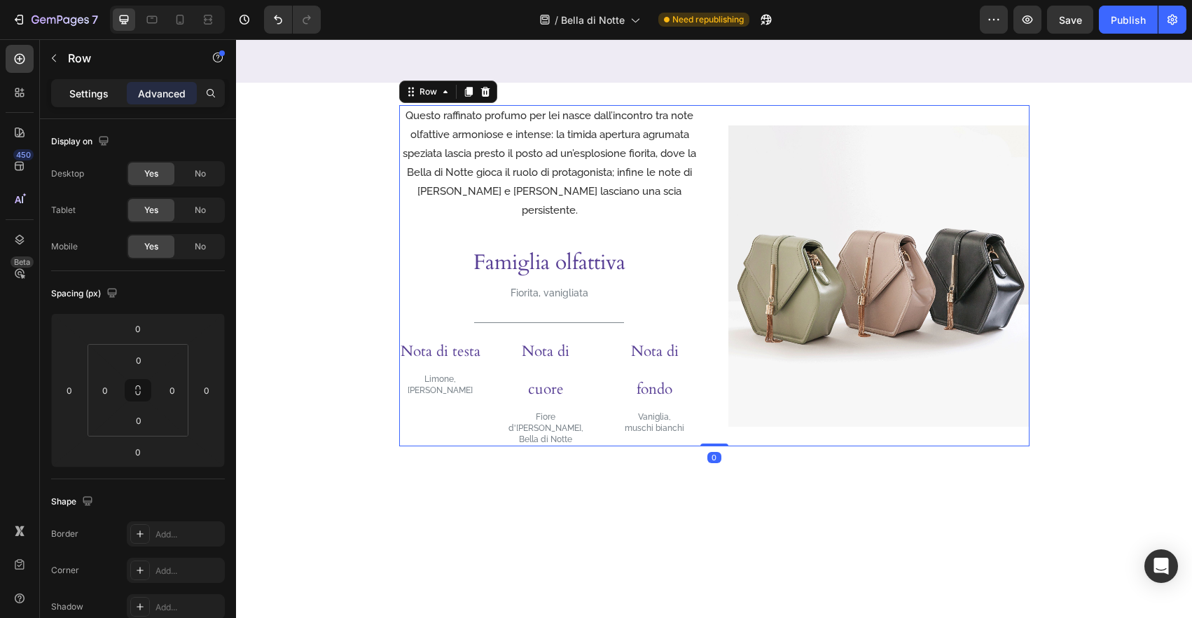
click at [97, 97] on p "Settings" at bounding box center [88, 93] width 39 height 15
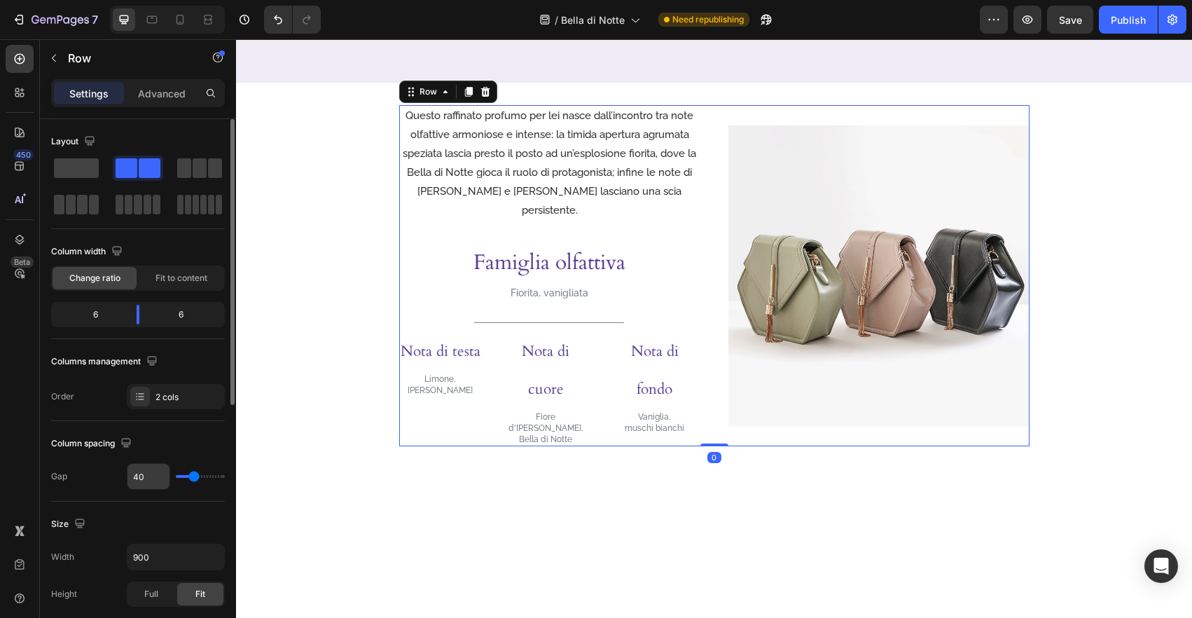
click at [149, 472] on input "40" at bounding box center [148, 475] width 42 height 25
type input "5"
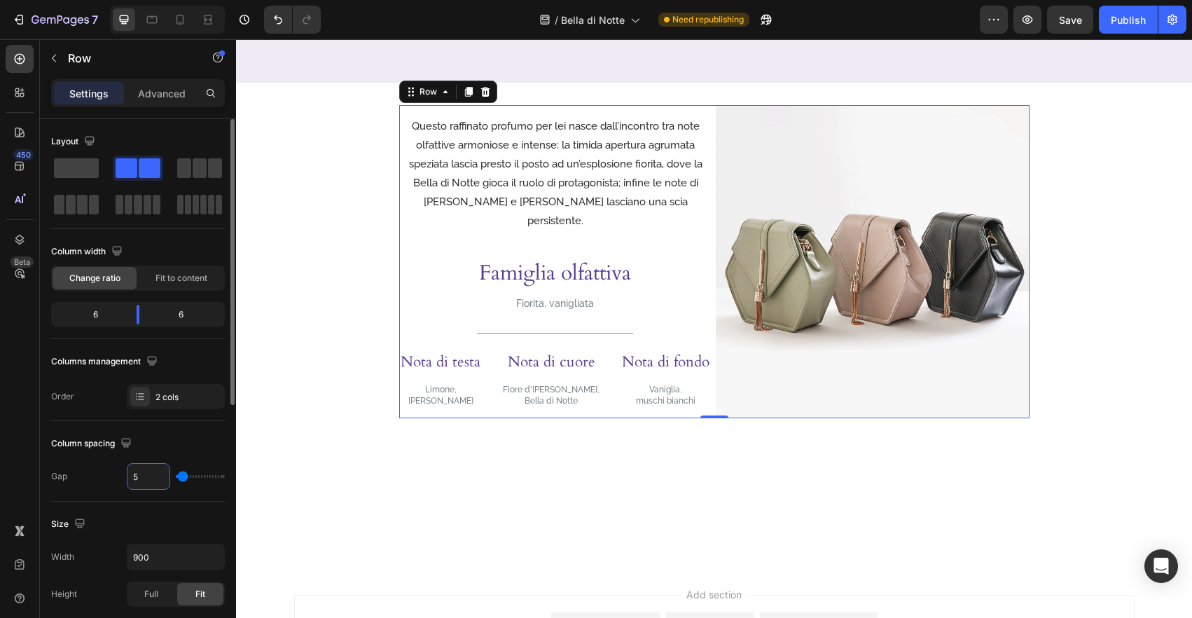
type input "50"
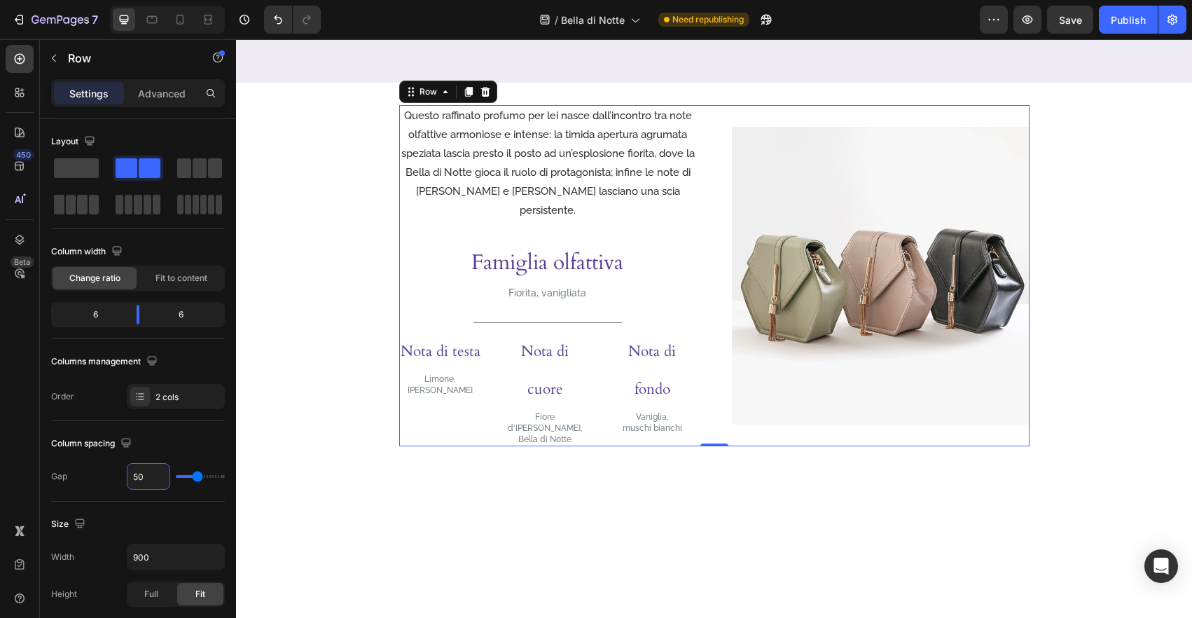
click at [659, 491] on div at bounding box center [714, 531] width 956 height 81
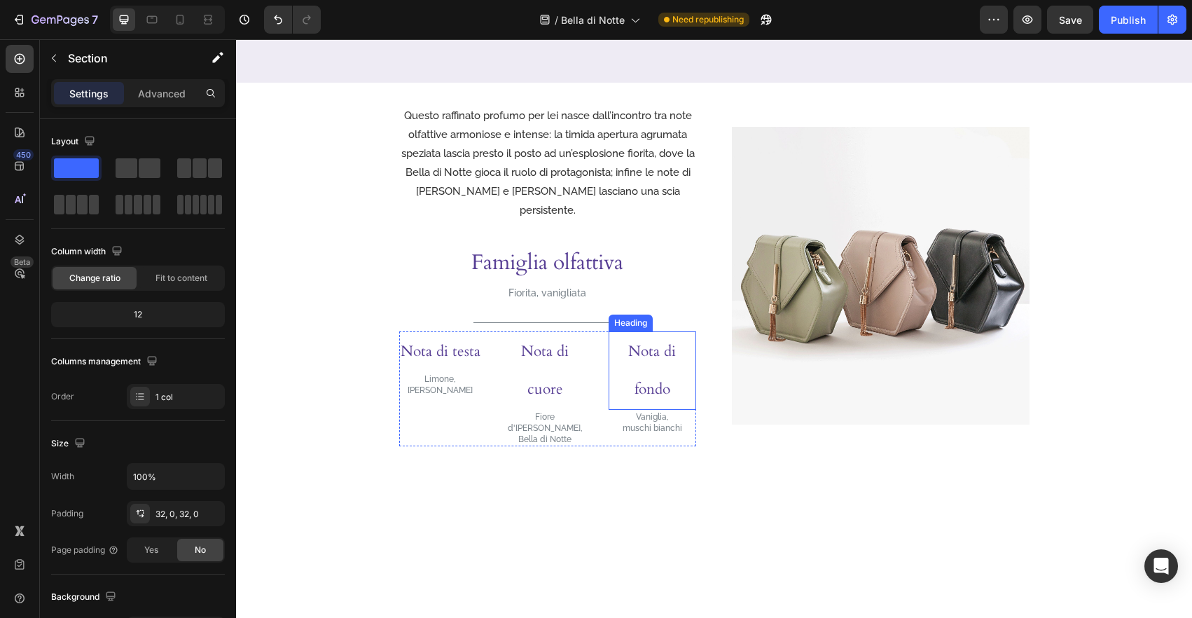
click at [664, 349] on h3 "Nota di fondo" at bounding box center [652, 370] width 88 height 78
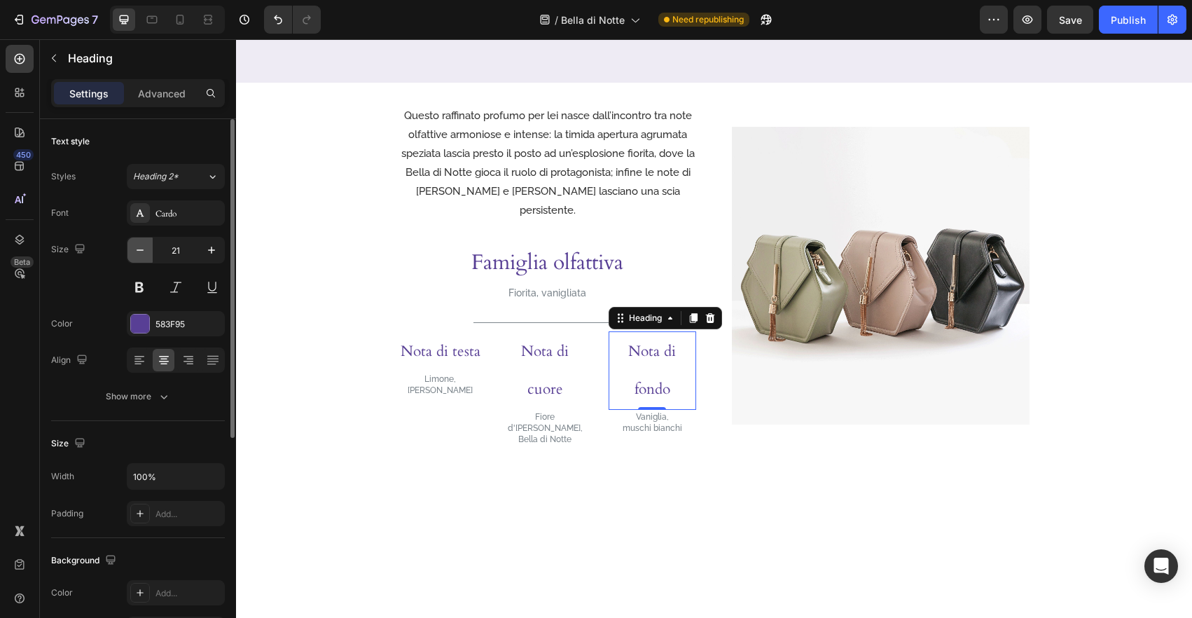
click at [137, 246] on icon "button" at bounding box center [140, 250] width 14 height 14
type input "20"
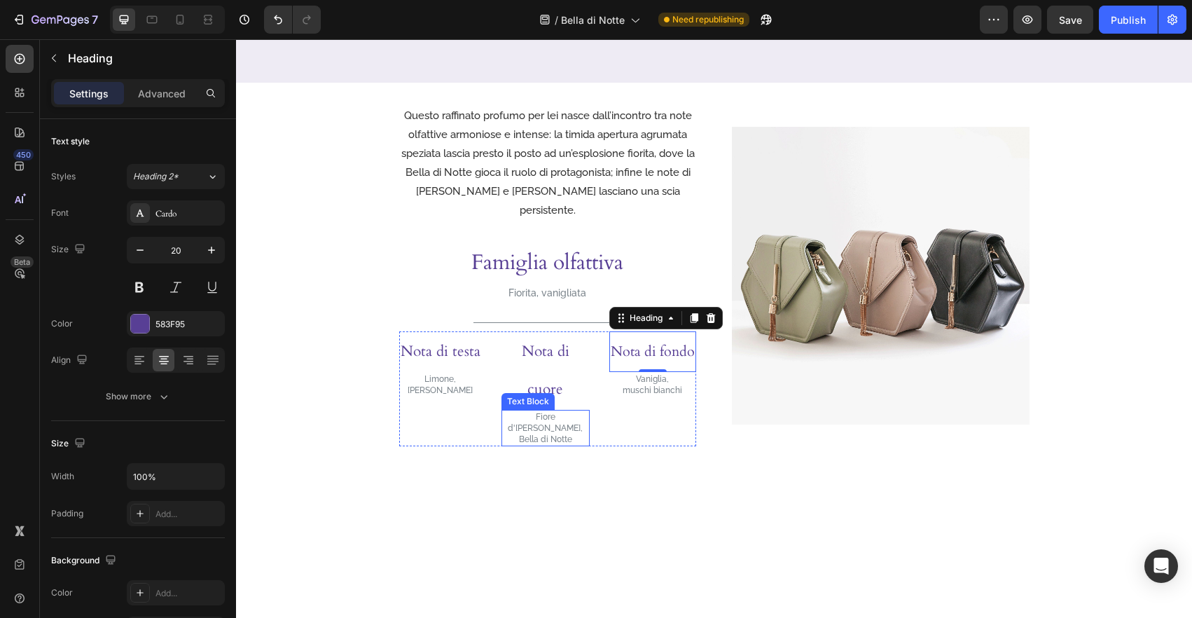
click at [541, 395] on div "Text Block" at bounding box center [528, 401] width 48 height 13
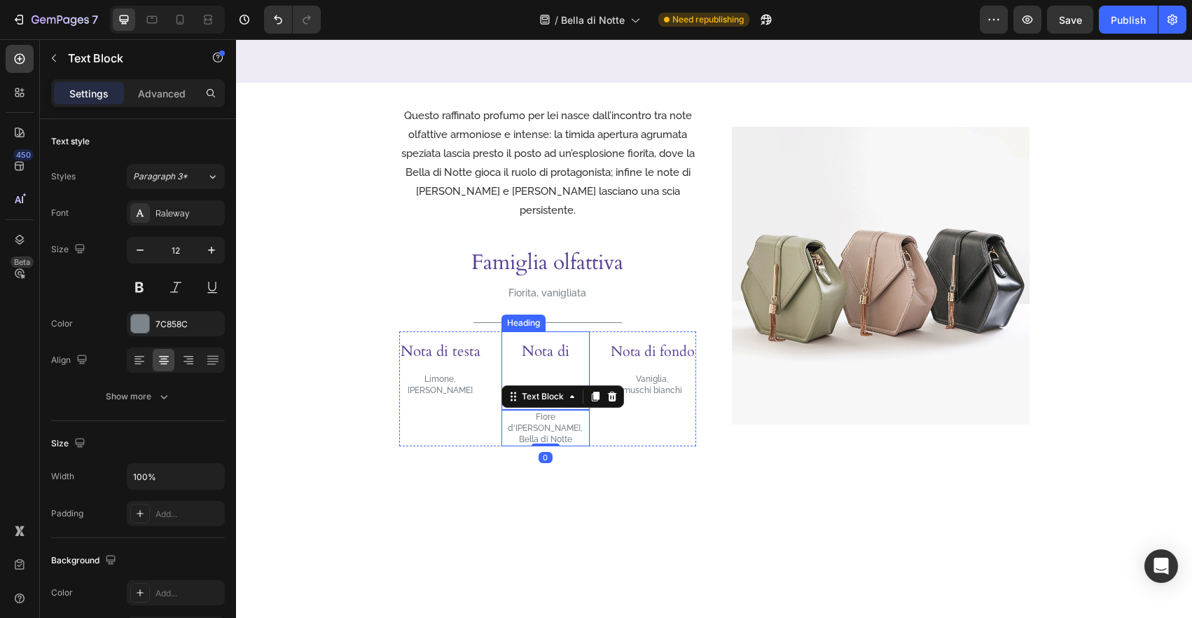
click at [563, 322] on div "Title Line" at bounding box center [547, 323] width 297 height 18
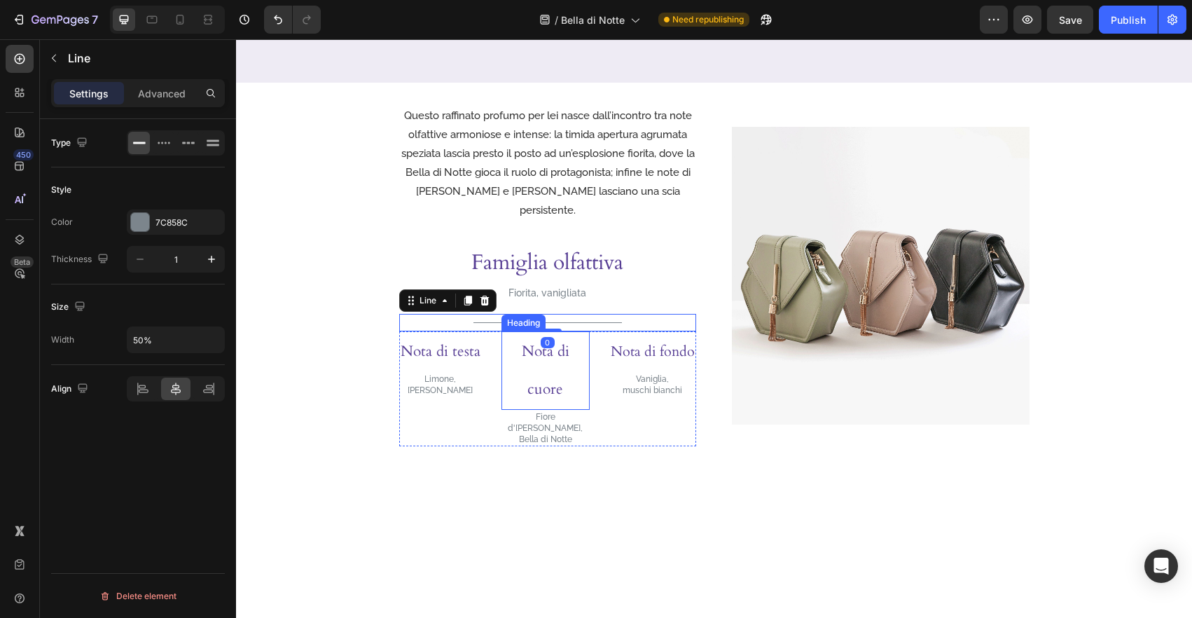
click at [561, 342] on h3 "Nota di cuore" at bounding box center [545, 370] width 88 height 78
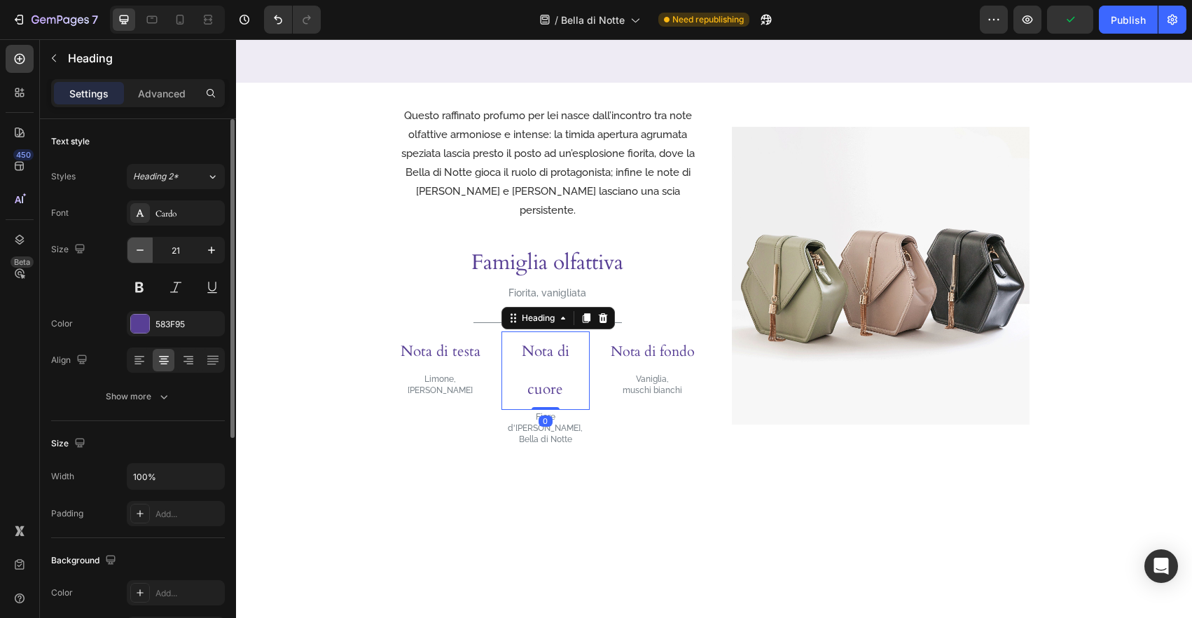
click at [140, 244] on icon "button" at bounding box center [140, 250] width 14 height 14
type input "20"
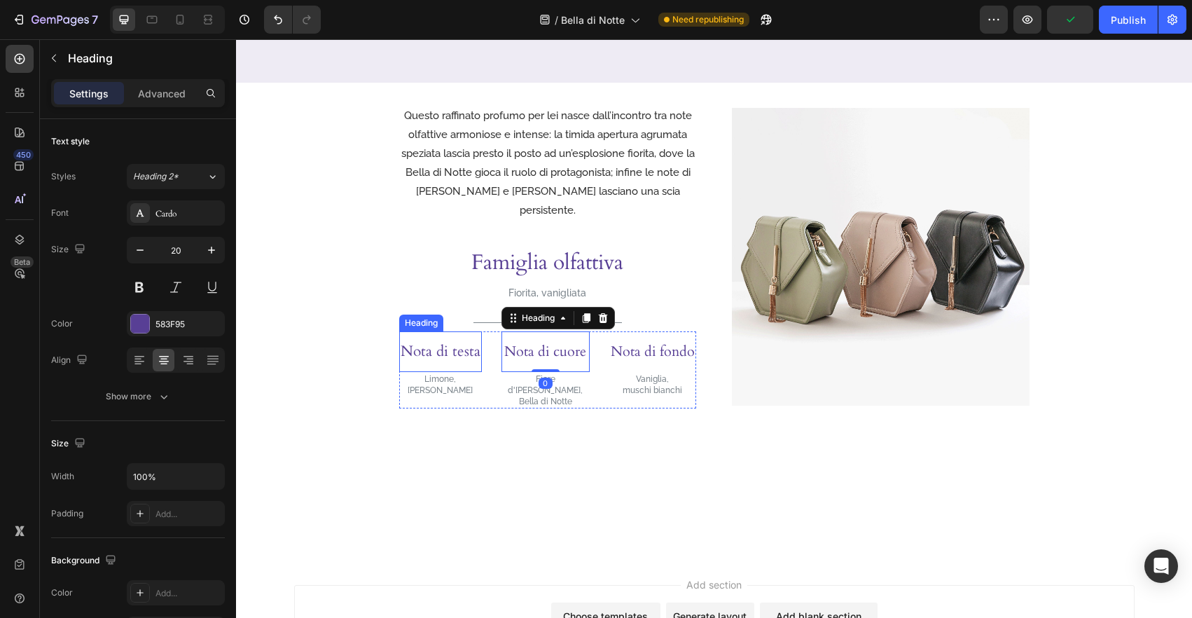
click at [428, 344] on h3 "Nota di testa" at bounding box center [440, 351] width 83 height 41
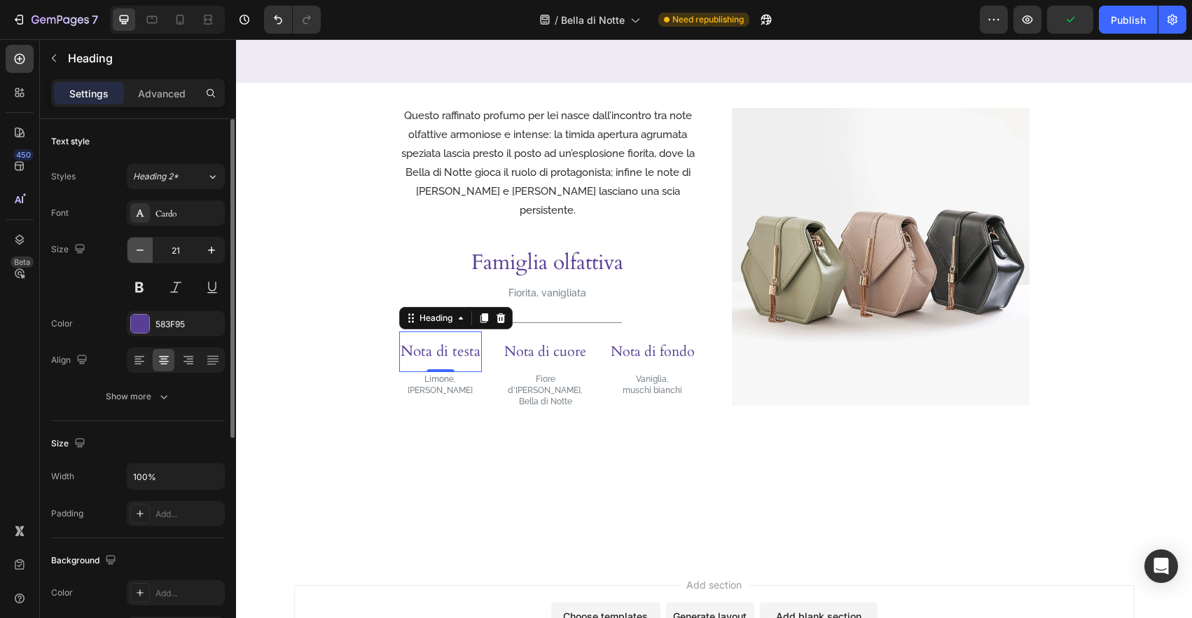
click at [133, 249] on icon "button" at bounding box center [140, 250] width 14 height 14
type input "20"
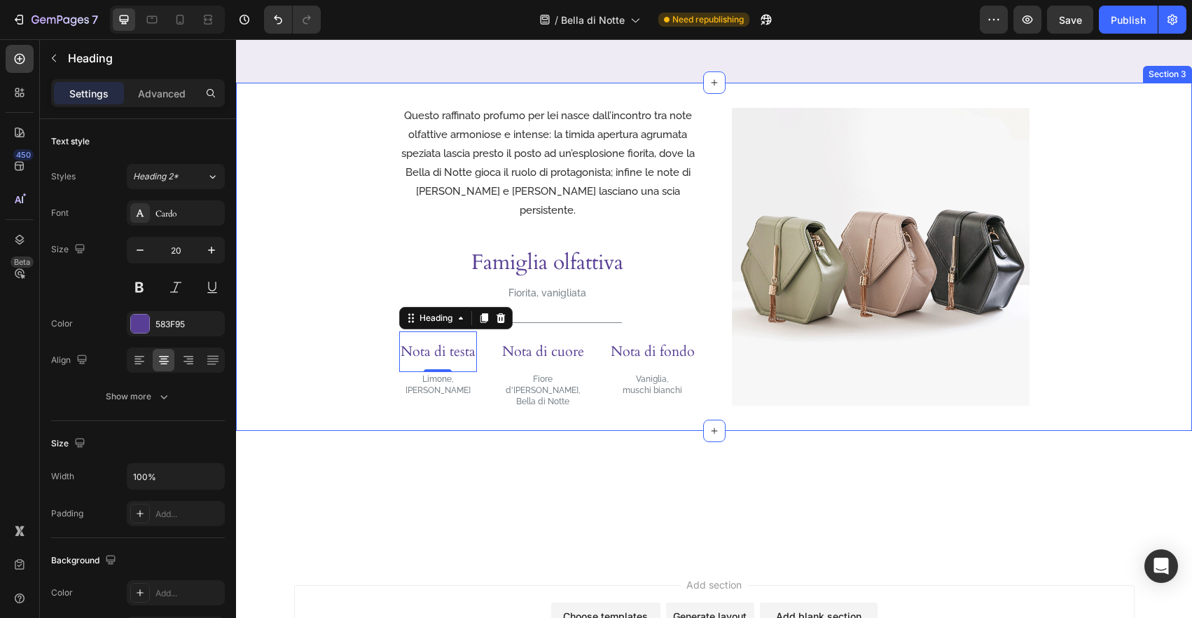
click at [375, 370] on div "Questo raffinato profumo per lei nasce dall’incontro tra note olfattive armonio…" at bounding box center [714, 256] width 956 height 303
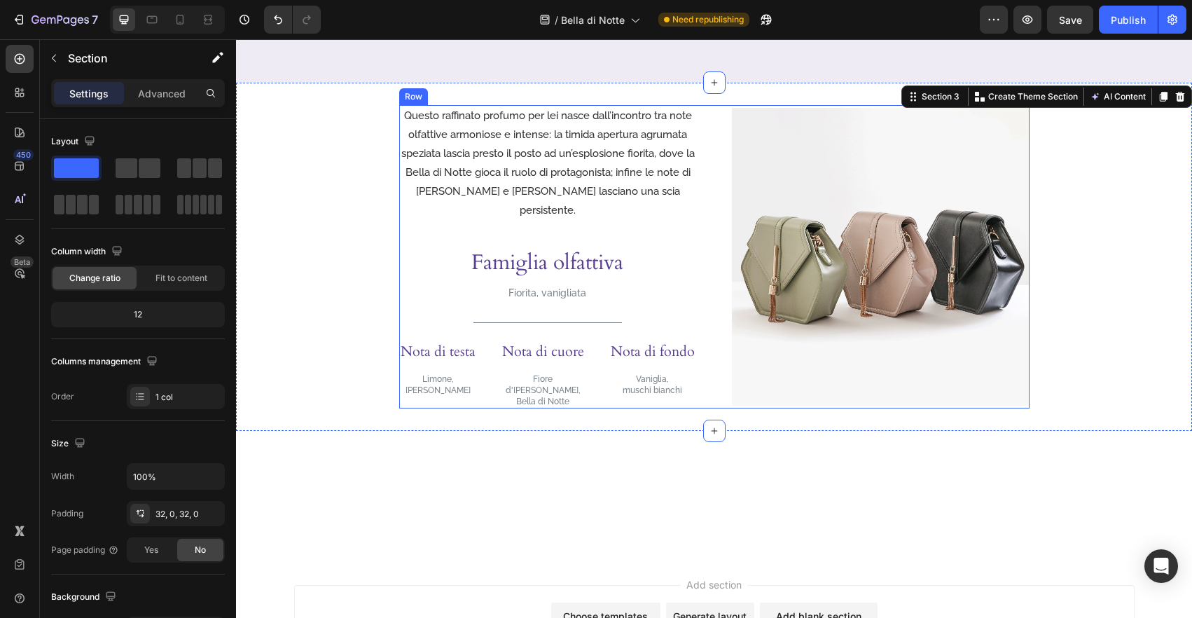
click at [424, 398] on div "Questo raffinato profumo per lei nasce dall’incontro tra note olfattive armonio…" at bounding box center [548, 256] width 298 height 303
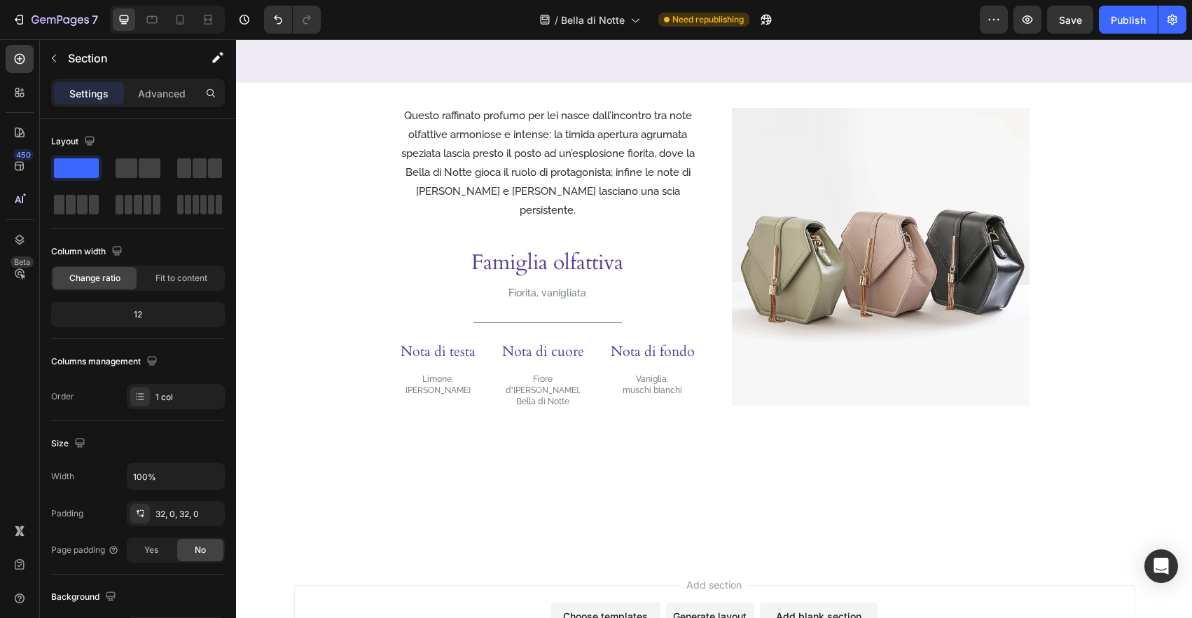
click at [476, 461] on div at bounding box center [714, 493] width 956 height 81
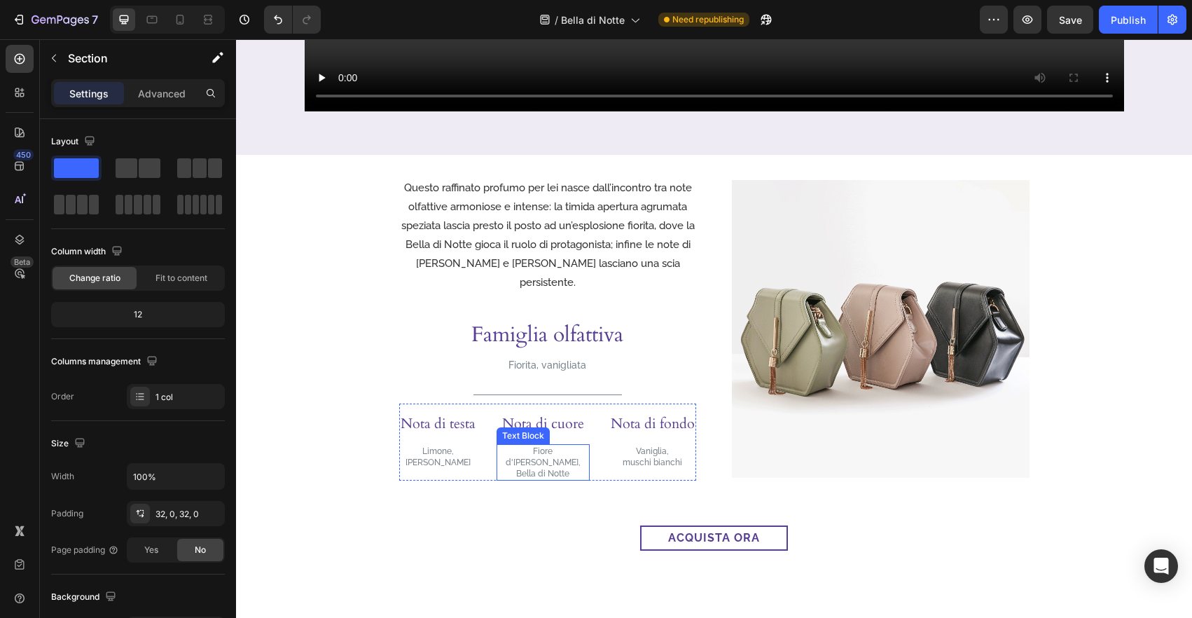
scroll to position [688, 0]
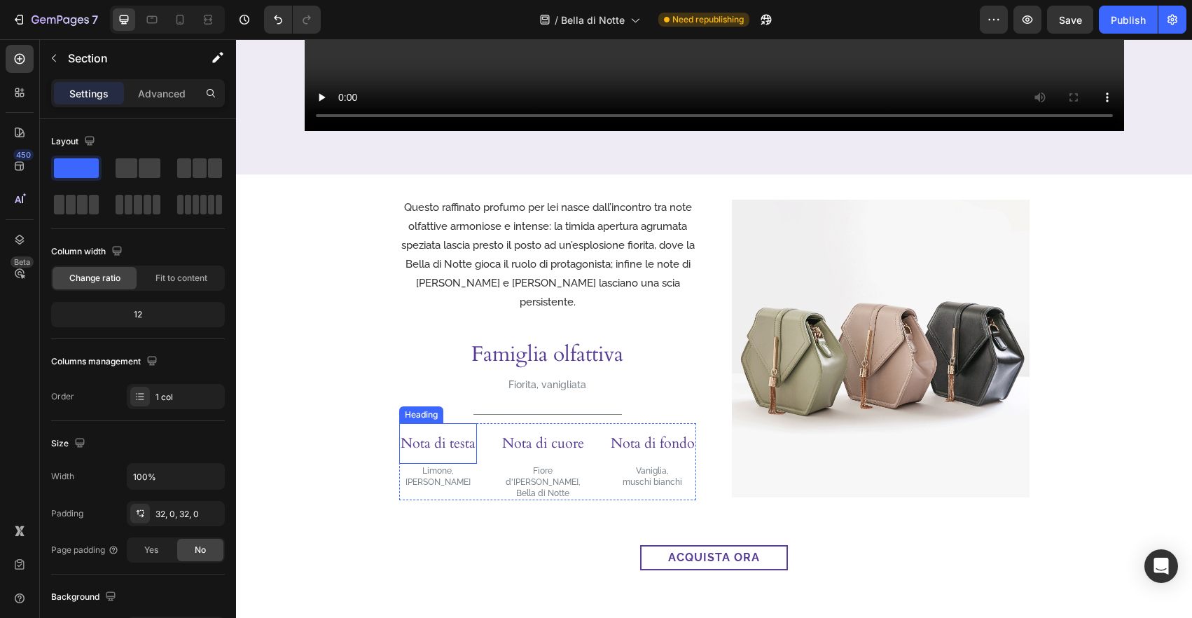
click at [435, 436] on h3 "Nota di testa" at bounding box center [438, 443] width 78 height 41
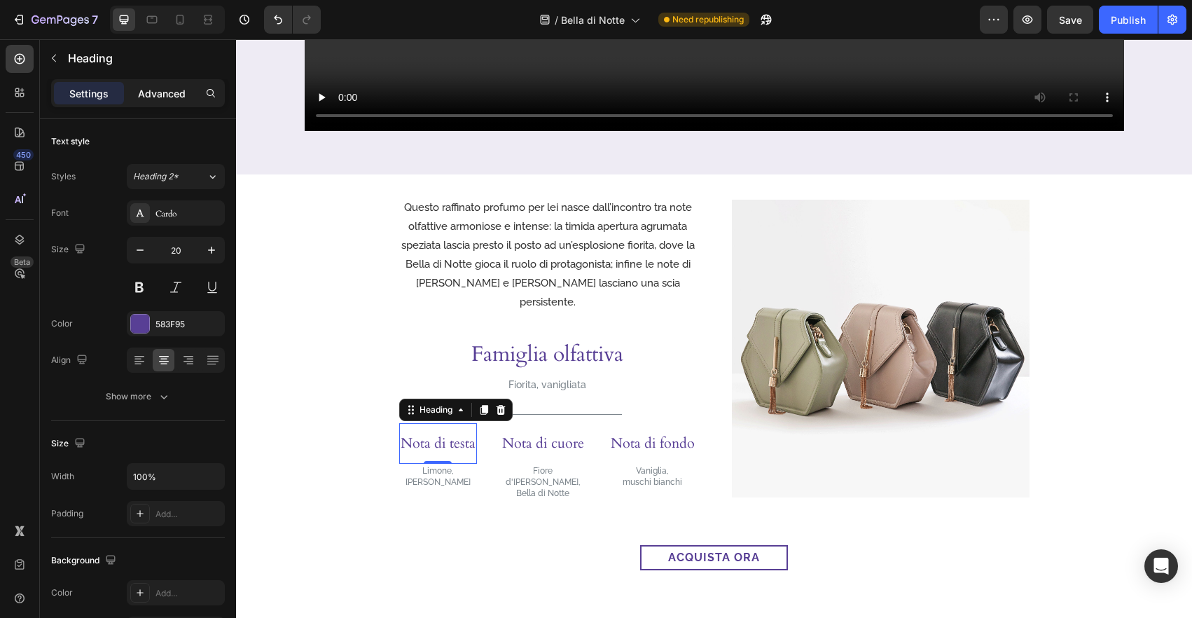
click at [158, 96] on p "Advanced" at bounding box center [162, 93] width 48 height 15
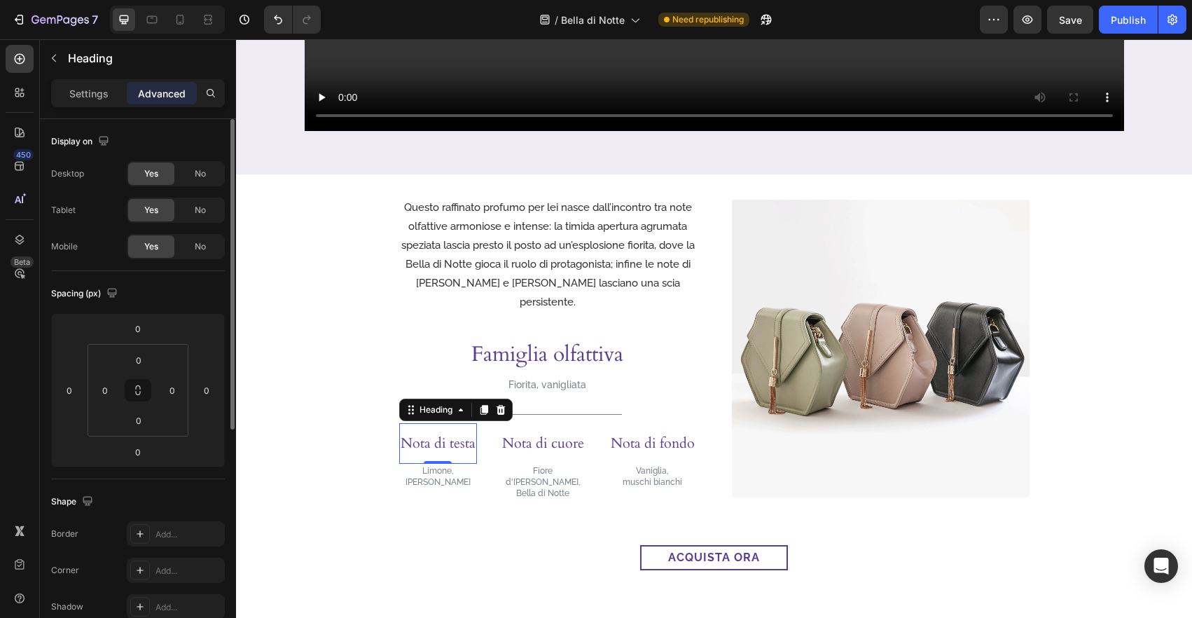
drag, startPoint x: 74, startPoint y: 95, endPoint x: 95, endPoint y: 143, distance: 52.0
click at [74, 95] on p "Settings" at bounding box center [88, 93] width 39 height 15
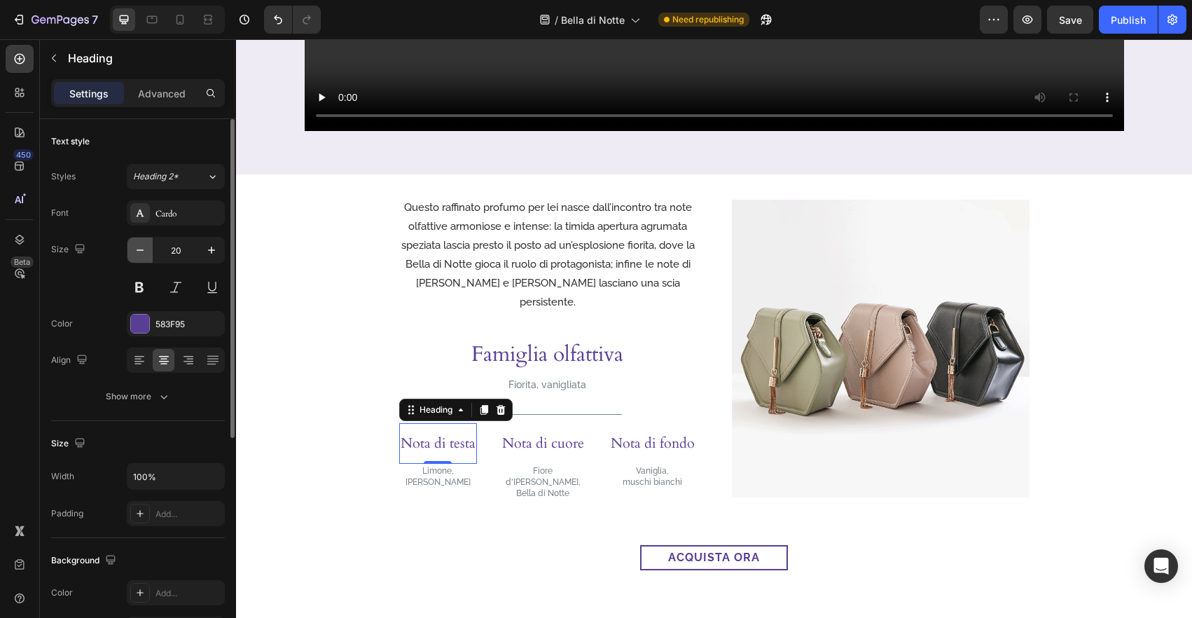
click at [136, 243] on icon "button" at bounding box center [140, 250] width 14 height 14
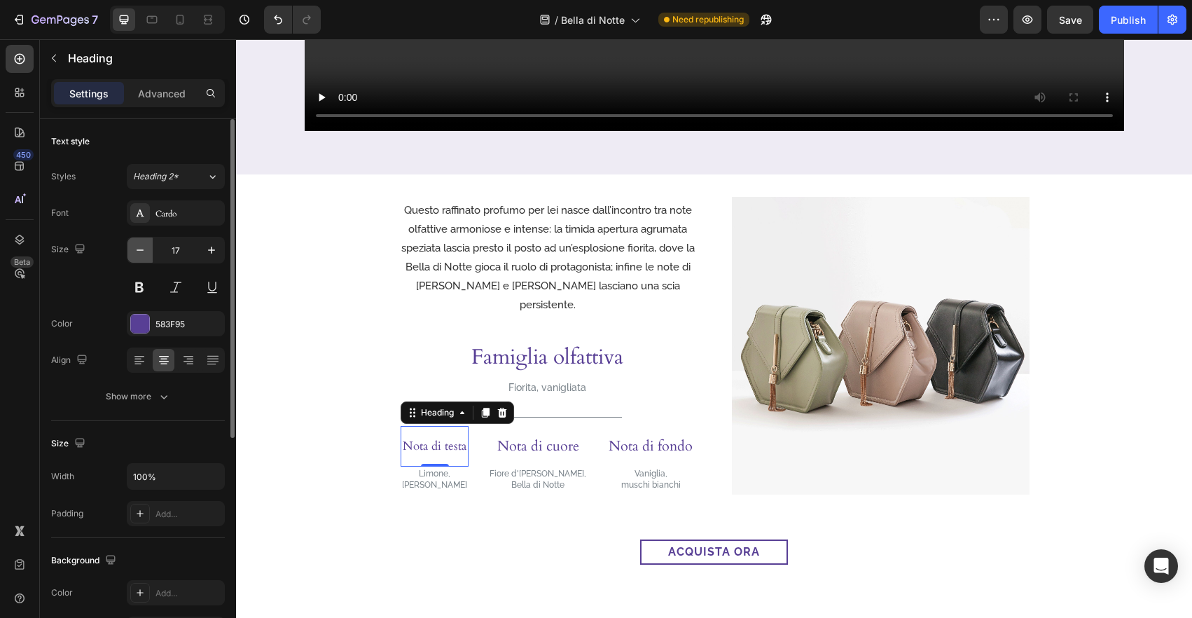
click at [136, 243] on icon "button" at bounding box center [140, 250] width 14 height 14
click at [137, 281] on button at bounding box center [139, 286] width 25 height 25
click at [172, 288] on button at bounding box center [175, 286] width 25 height 25
click at [142, 286] on button at bounding box center [139, 286] width 25 height 25
click at [206, 252] on icon "button" at bounding box center [211, 250] width 14 height 14
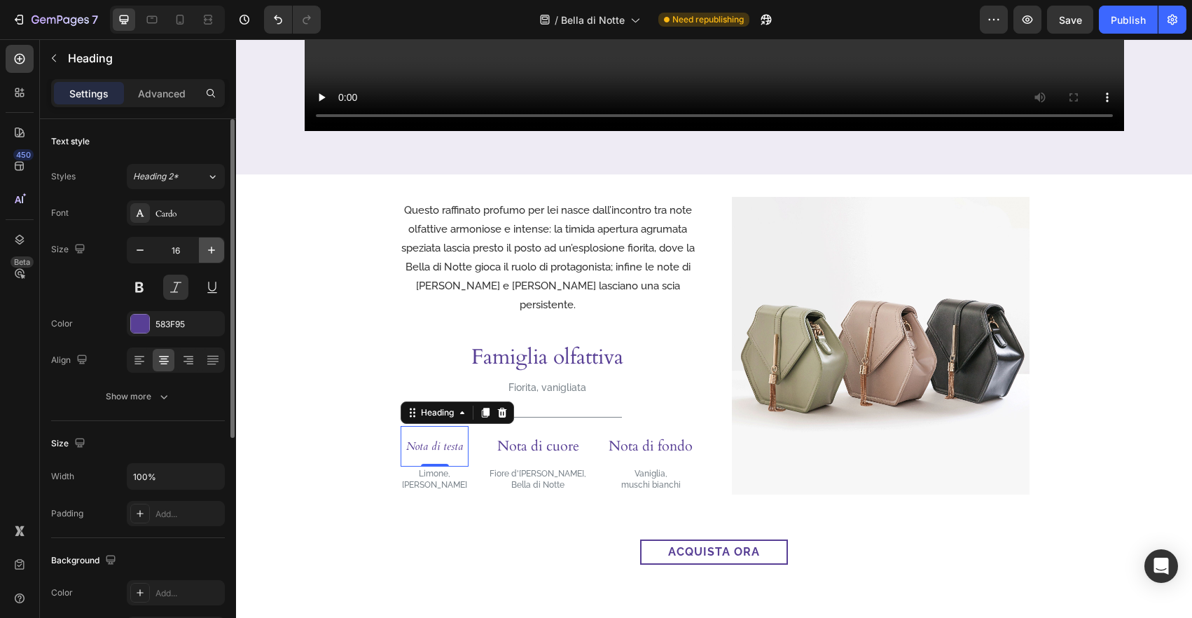
click at [206, 252] on icon "button" at bounding box center [211, 250] width 14 height 14
type input "18"
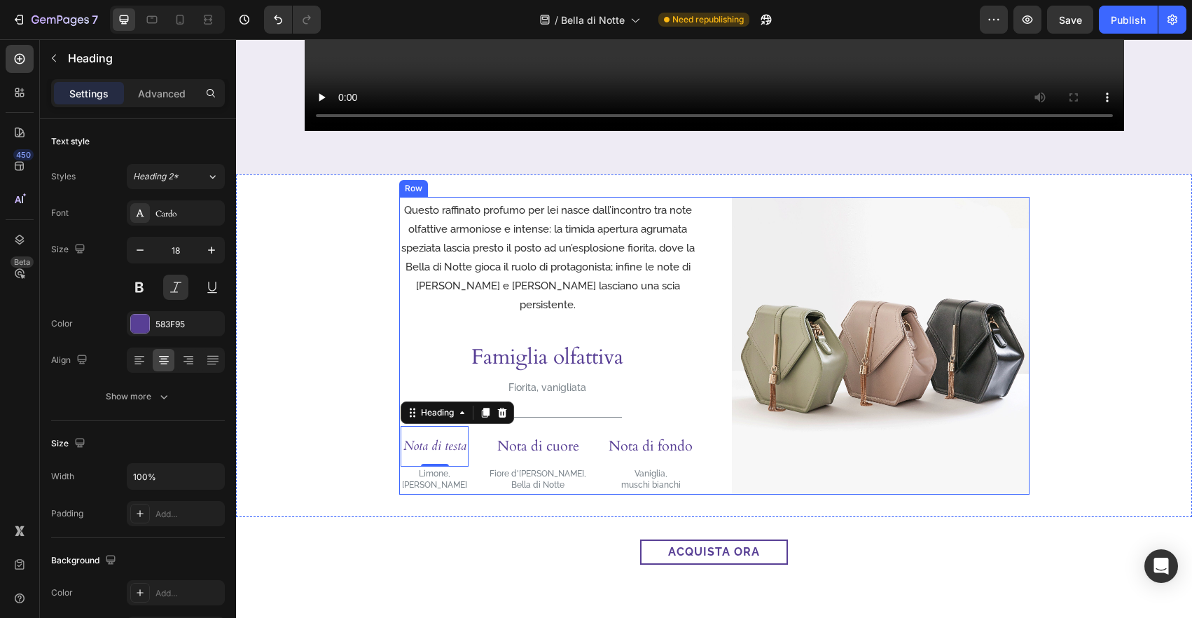
click at [466, 511] on div "Questo raffinato profumo per lei nasce dall’incontro tra note olfattive armonio…" at bounding box center [714, 345] width 956 height 342
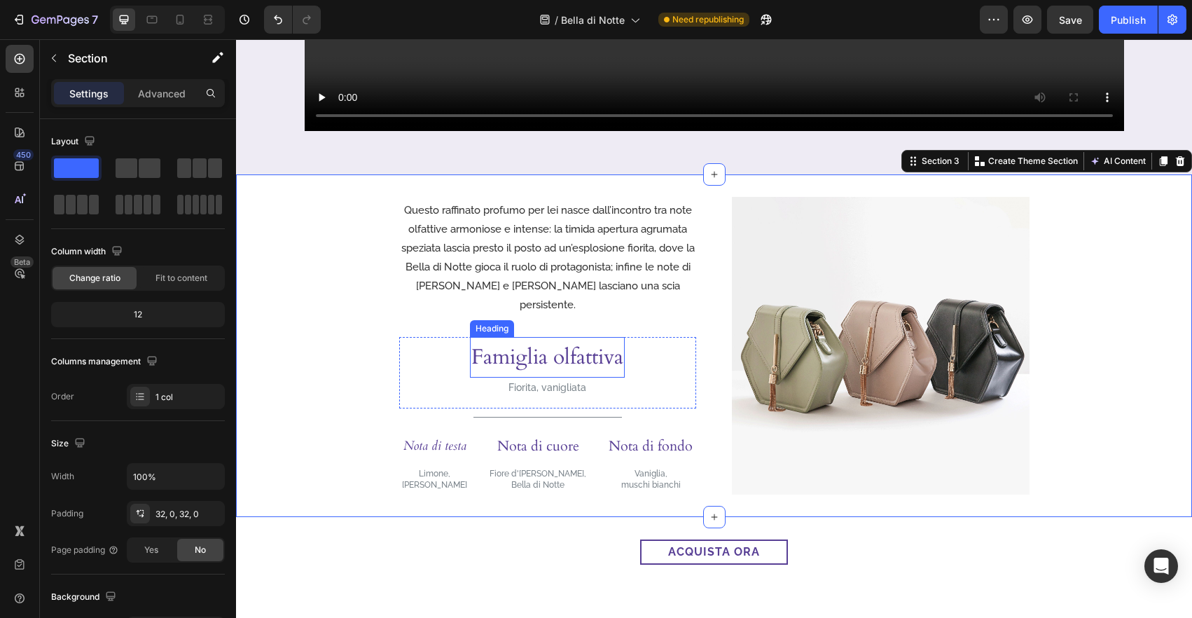
click at [590, 358] on h3 "Famiglia olfattiva" at bounding box center [547, 357] width 155 height 41
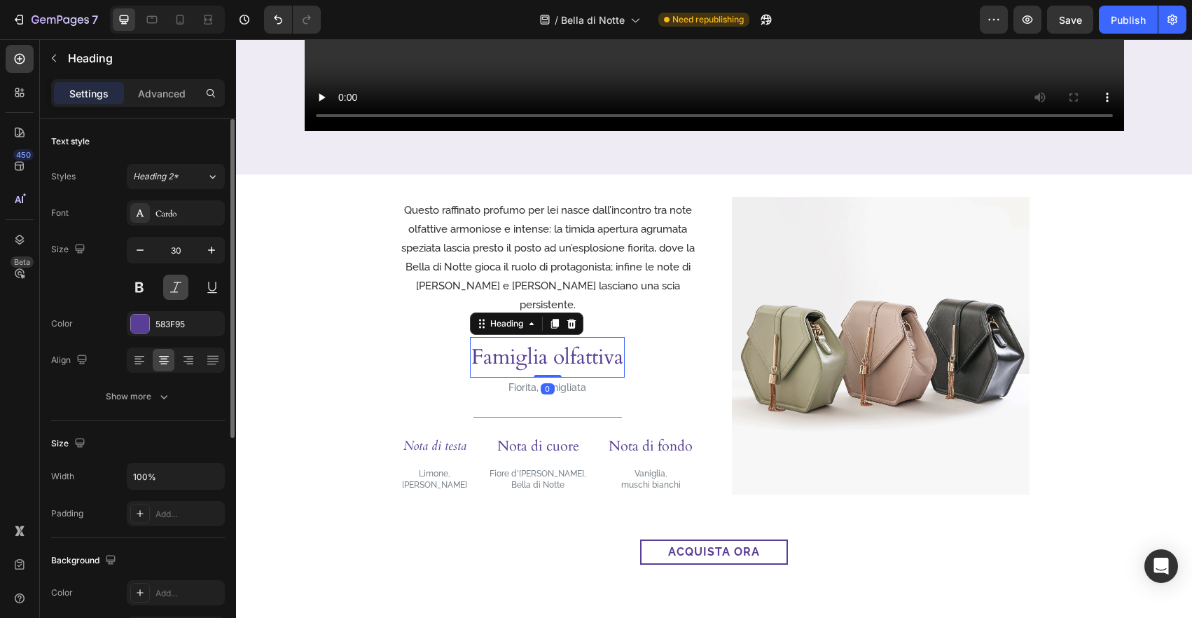
click at [171, 283] on button at bounding box center [175, 286] width 25 height 25
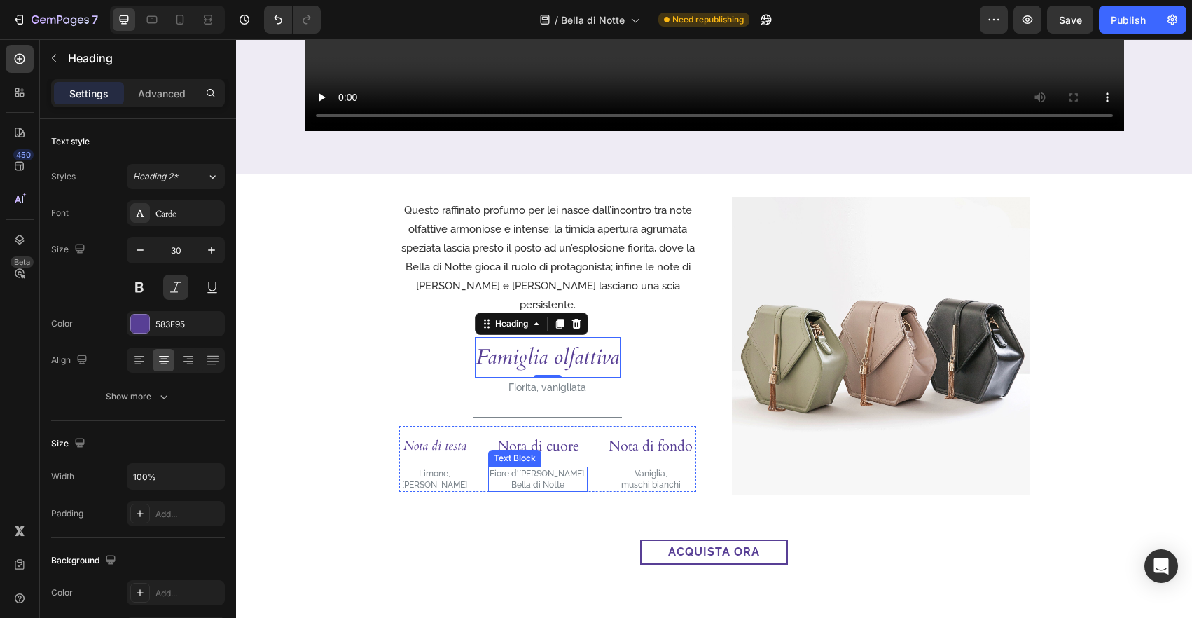
click at [503, 518] on div "acquista ora Button Section 4" at bounding box center [714, 580] width 956 height 126
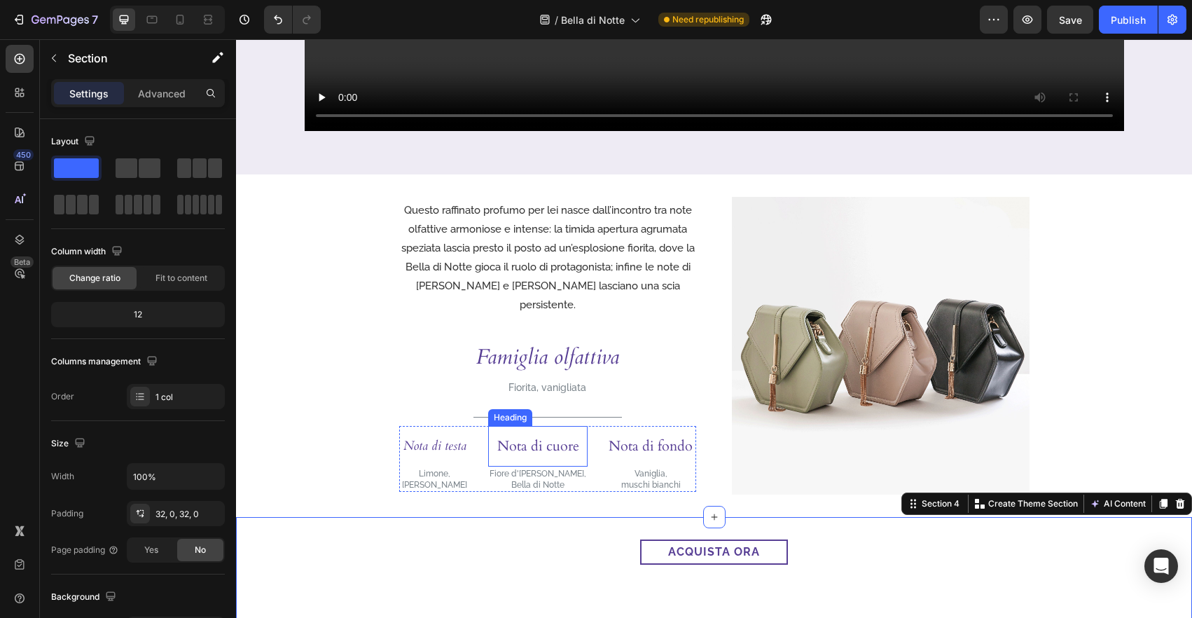
click at [541, 439] on h3 "Nota di cuore" at bounding box center [537, 446] width 99 height 41
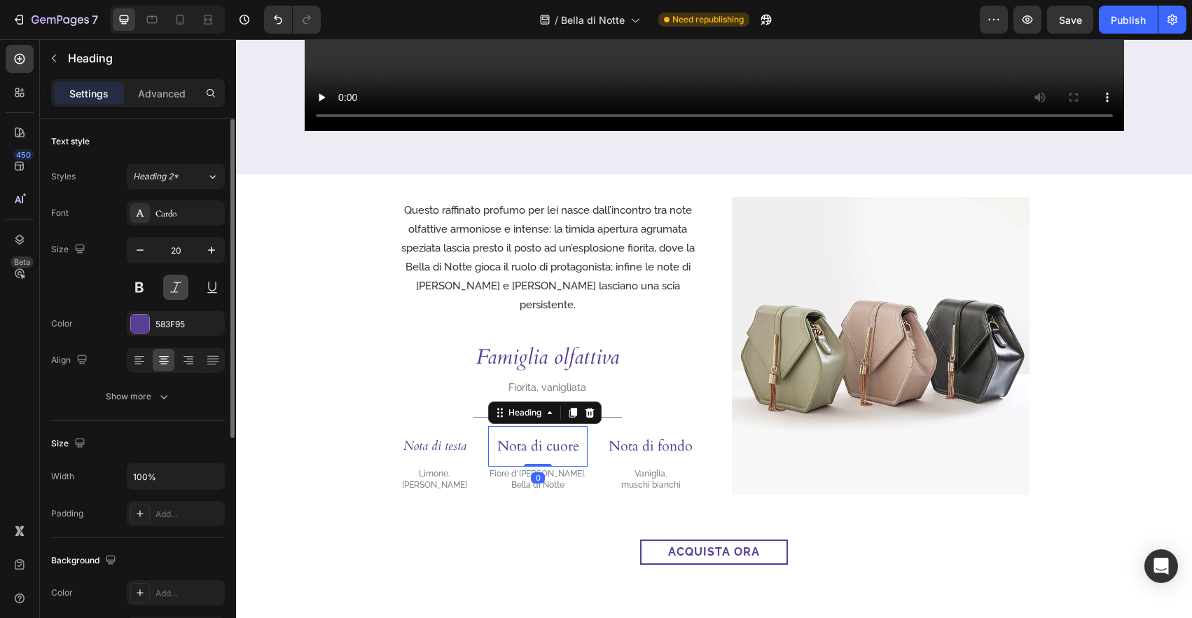
click at [174, 286] on button at bounding box center [175, 286] width 25 height 25
click at [641, 440] on h3 "Nota di fondo" at bounding box center [650, 446] width 87 height 41
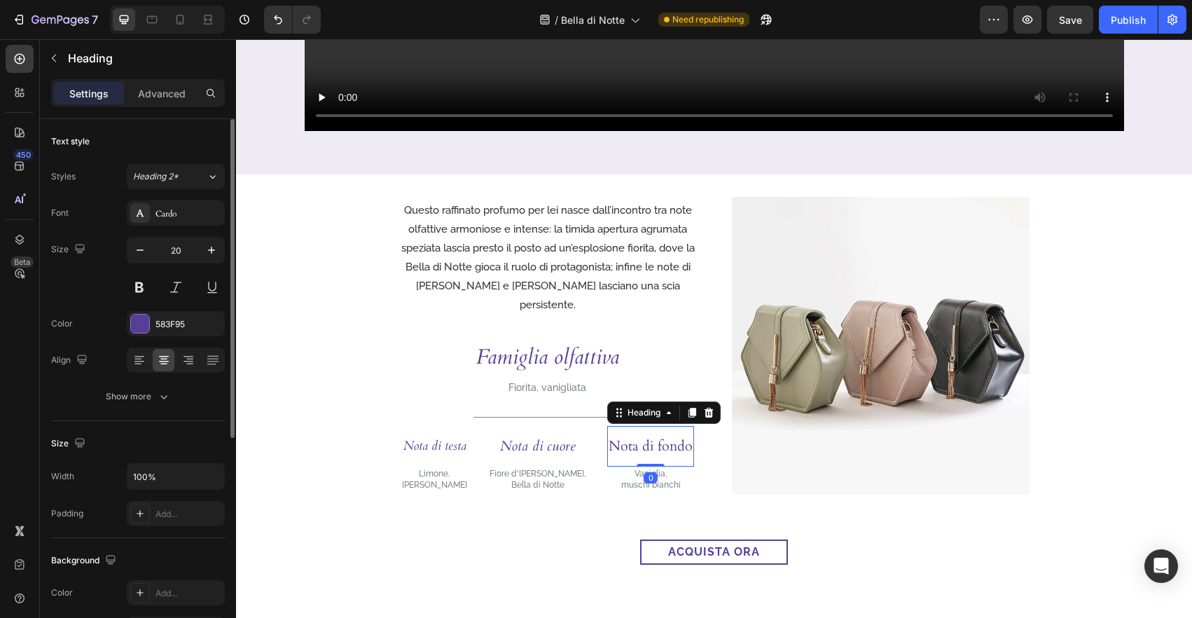
click at [188, 291] on div at bounding box center [176, 286] width 98 height 25
drag, startPoint x: 183, startPoint y: 291, endPoint x: 233, endPoint y: 328, distance: 61.6
click at [184, 291] on button at bounding box center [175, 286] width 25 height 25
click at [144, 257] on button "button" at bounding box center [139, 249] width 25 height 25
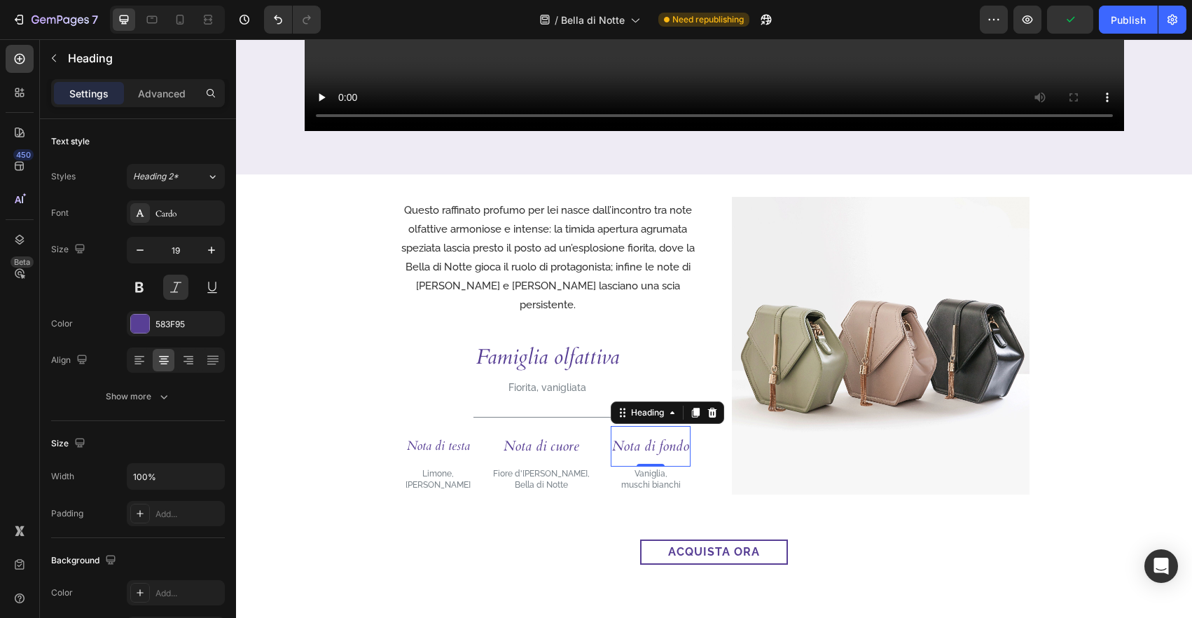
type input "18"
click at [569, 443] on h3 "Nota di cuore" at bounding box center [545, 446] width 99 height 41
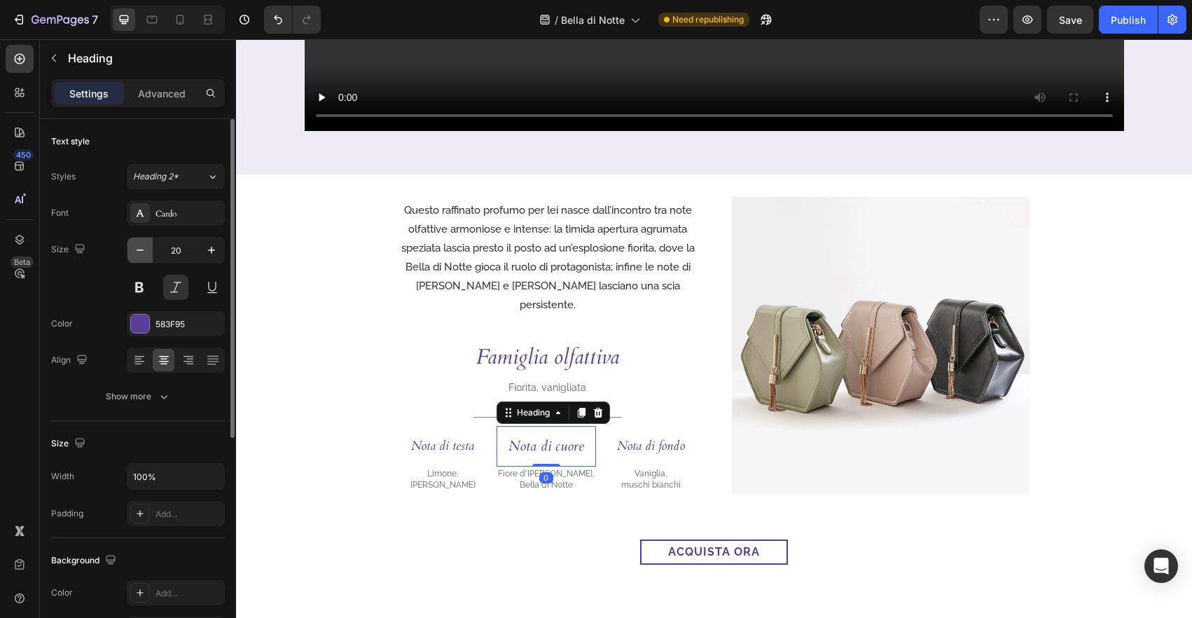
click at [140, 246] on icon "button" at bounding box center [140, 250] width 14 height 14
type input "18"
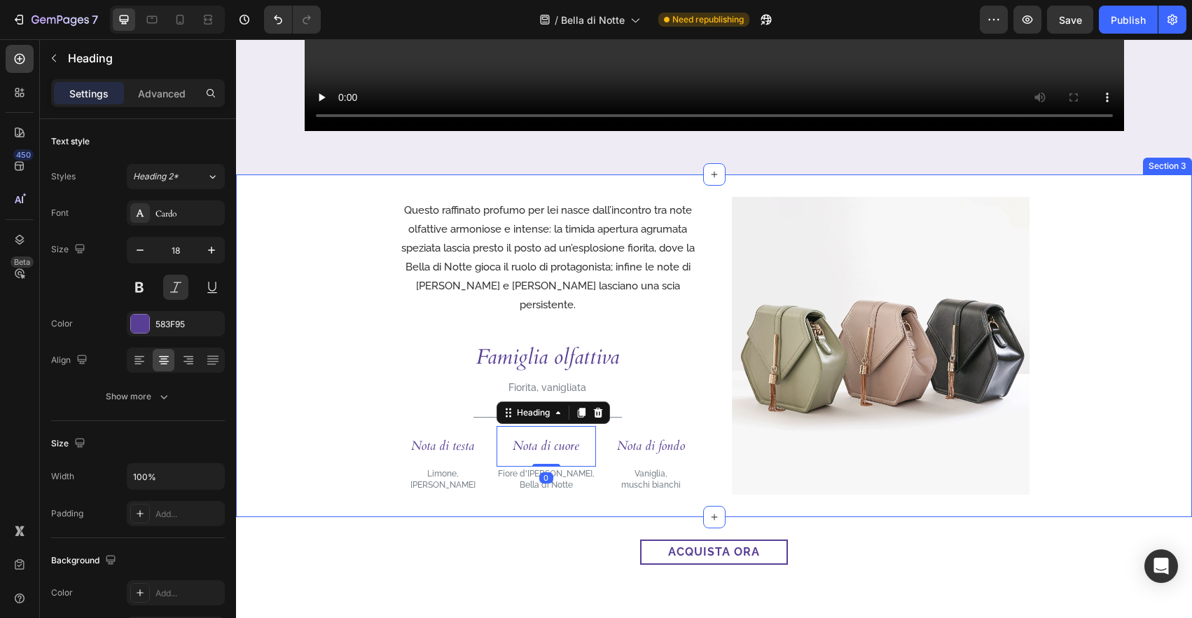
click at [305, 394] on div "Questo raffinato profumo per lei nasce dall’incontro tra note olfattive armonio…" at bounding box center [714, 346] width 956 height 298
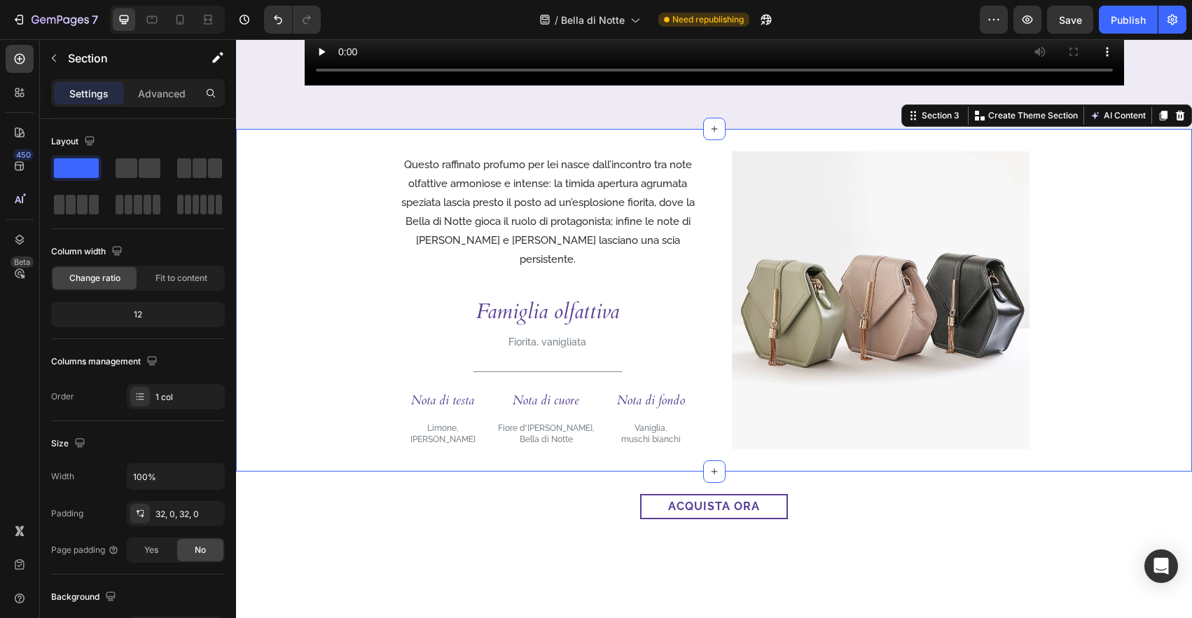
scroll to position [657, 0]
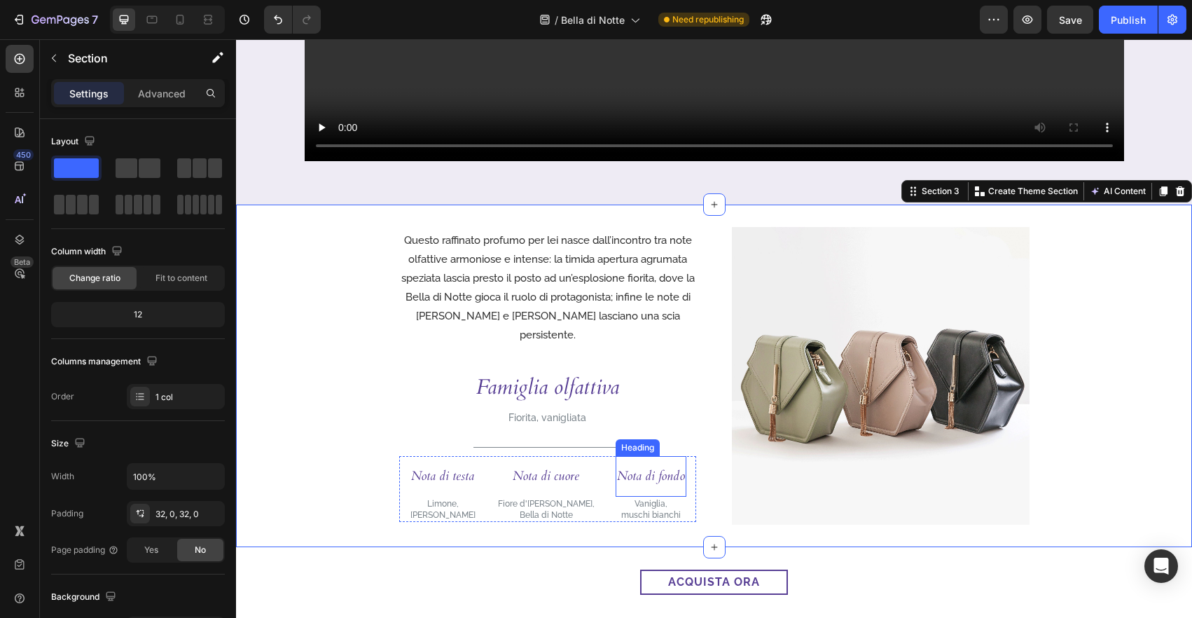
click at [657, 474] on h3 "Nota di fondo" at bounding box center [650, 476] width 71 height 41
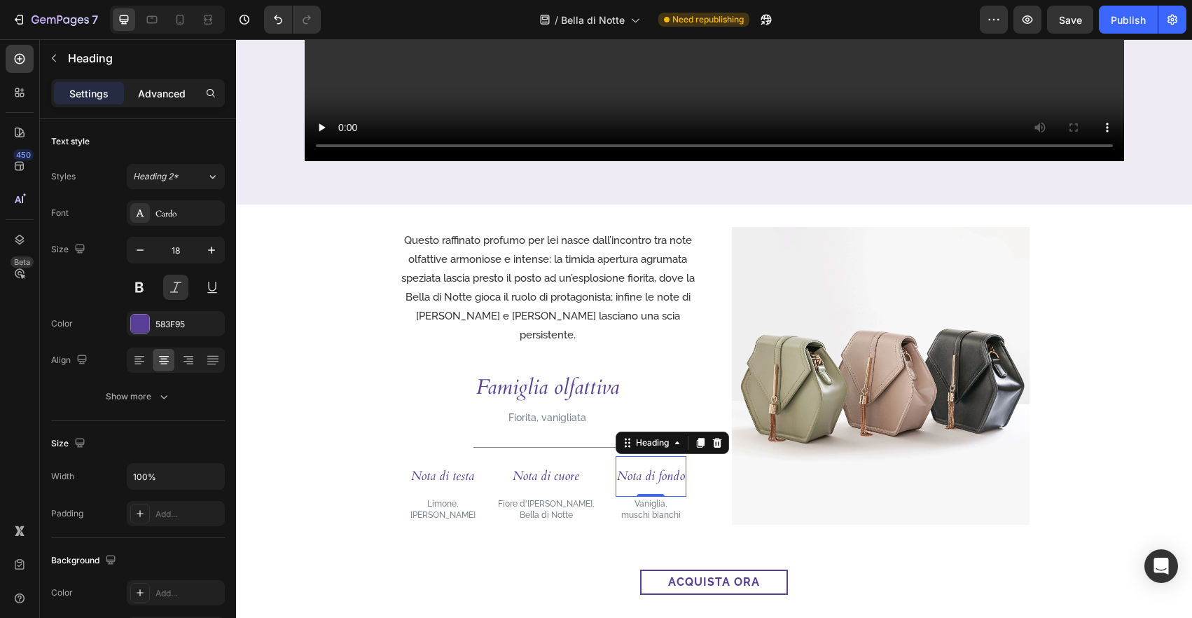
click at [151, 90] on p "Advanced" at bounding box center [162, 93] width 48 height 15
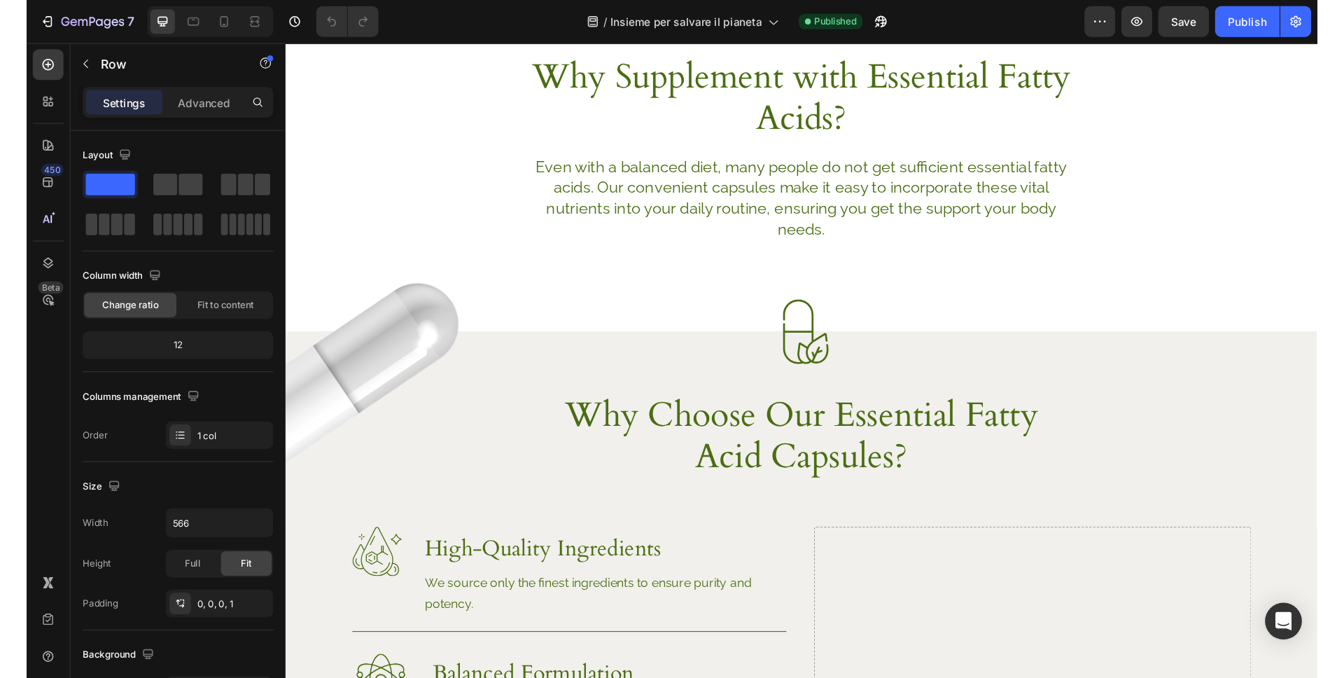
scroll to position [698, 0]
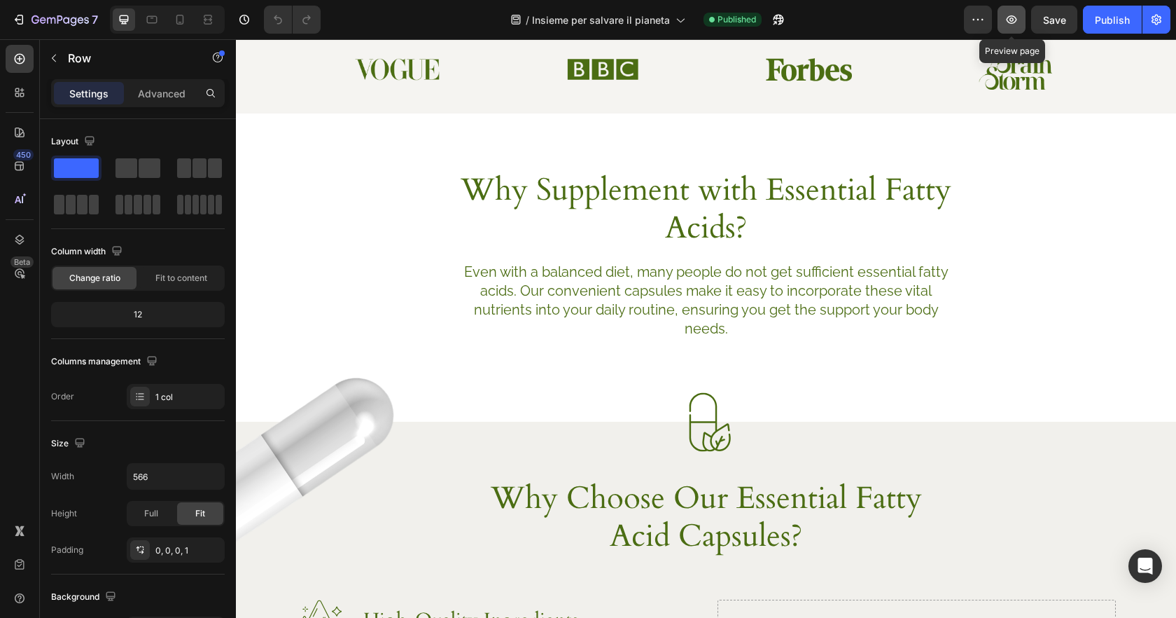
click at [1007, 16] on icon "button" at bounding box center [1012, 20] width 14 height 14
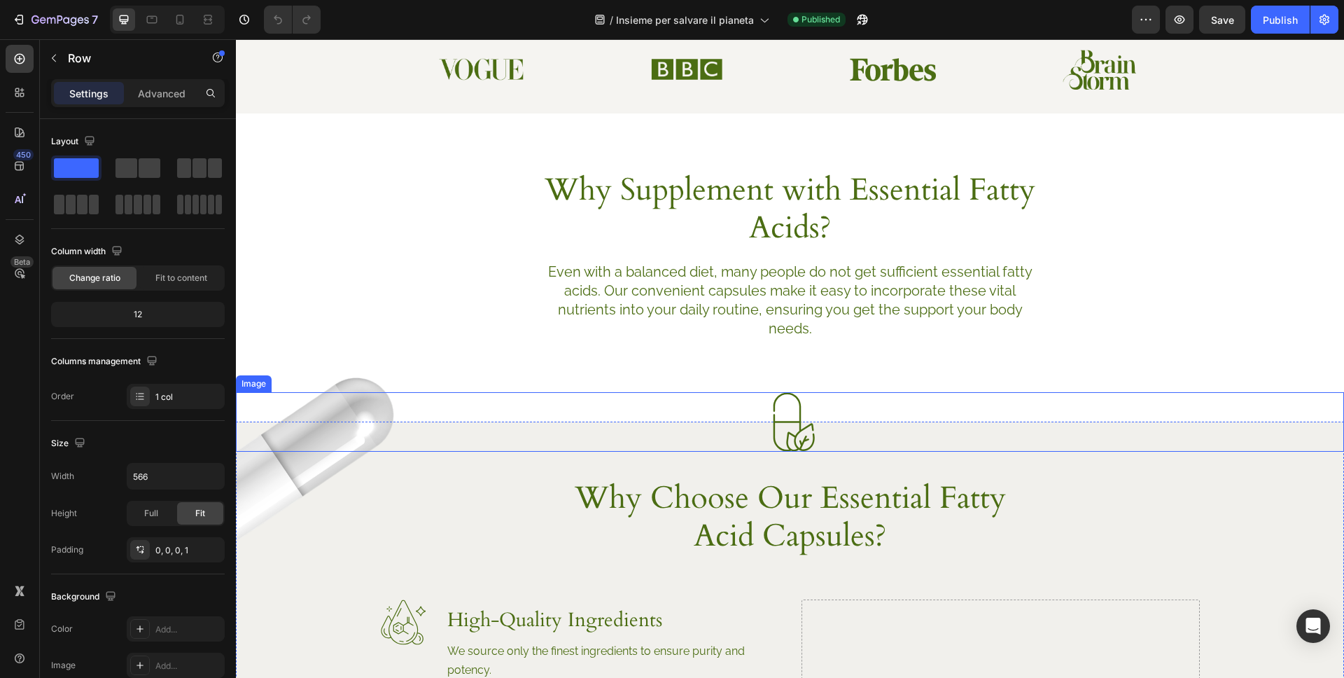
click at [1176, 436] on div at bounding box center [790, 422] width 1108 height 60
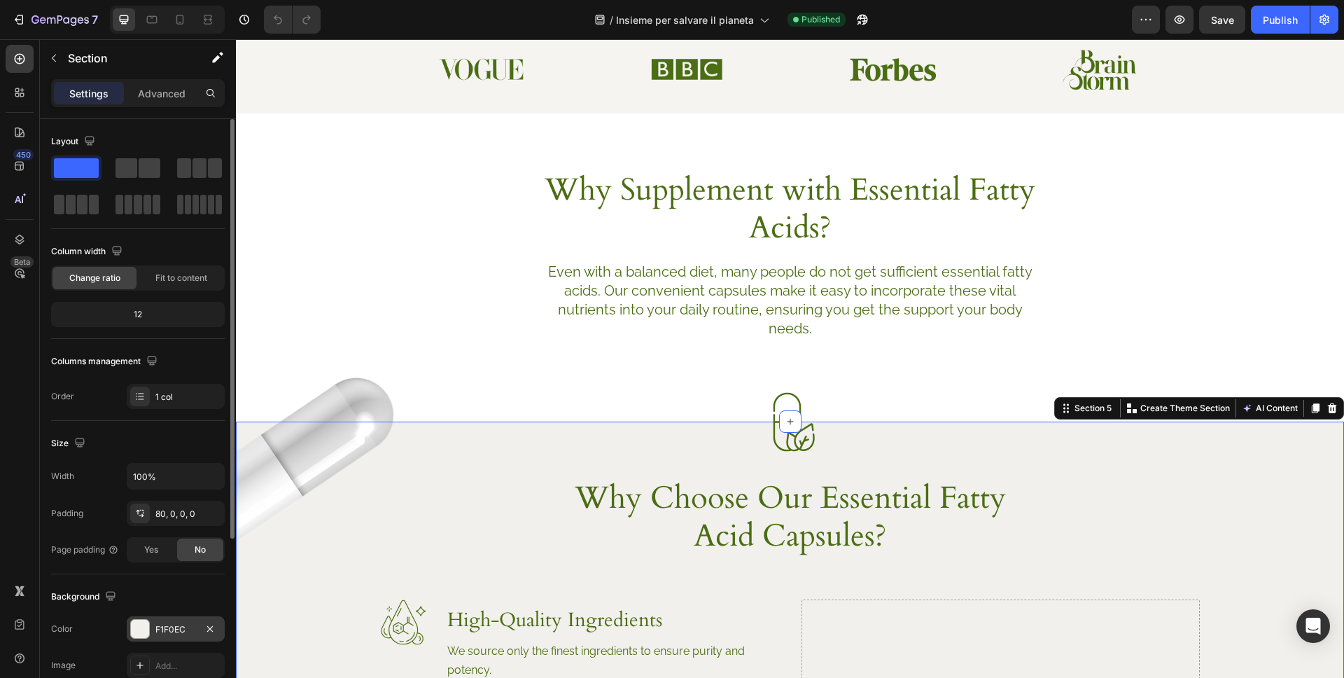
click at [164, 617] on div "F1F0EC" at bounding box center [175, 629] width 41 height 13
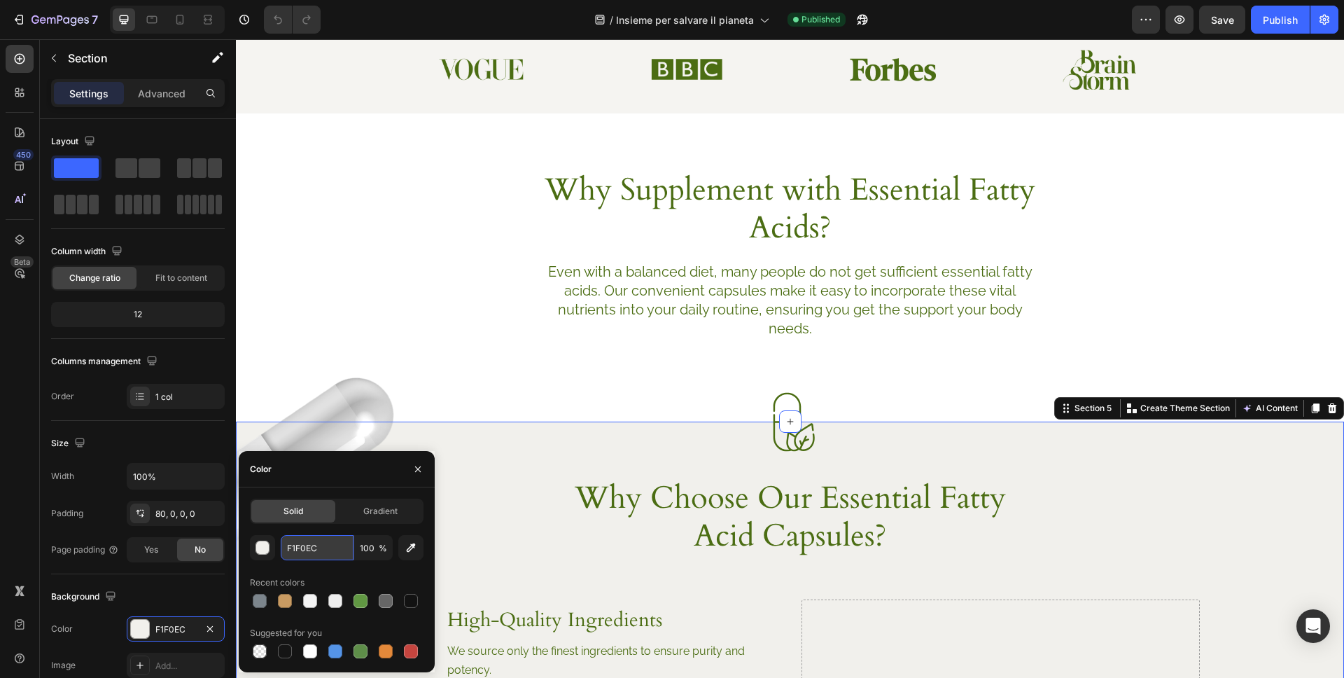
click at [329, 545] on input "F1F0EC" at bounding box center [317, 547] width 73 height 25
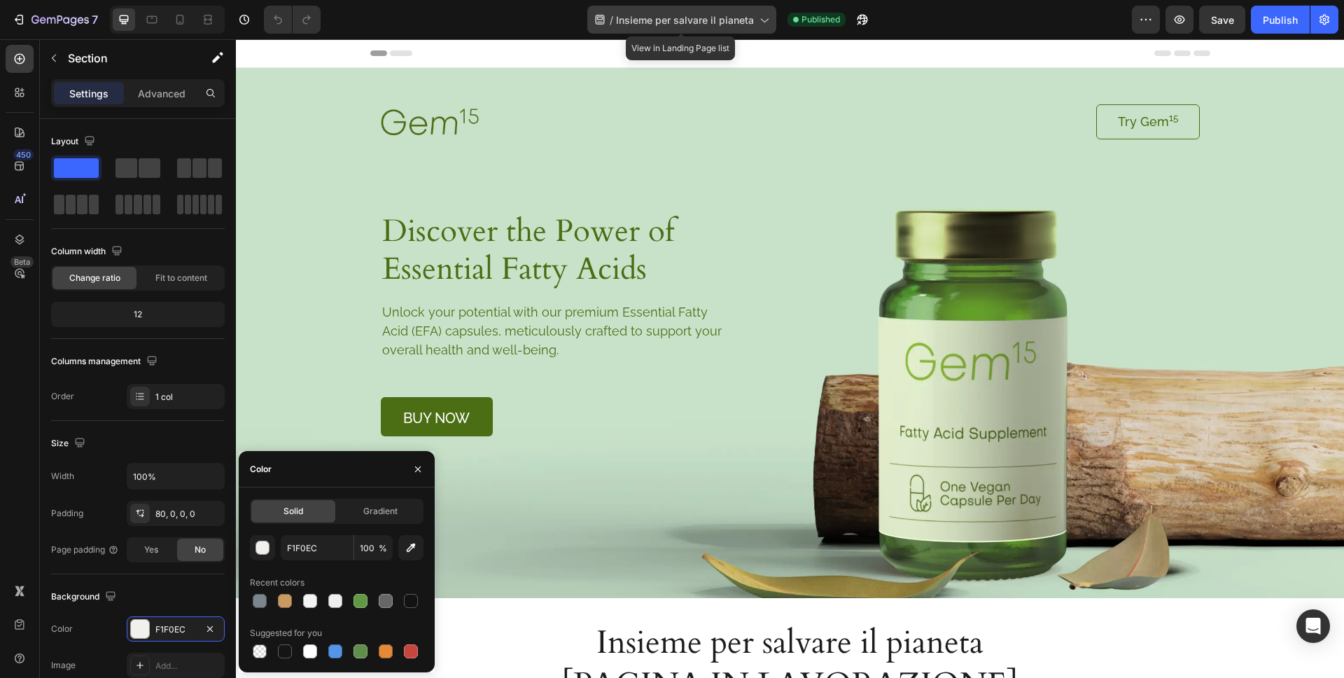
click at [719, 23] on span "Insieme per salvare il pianeta" at bounding box center [685, 20] width 138 height 15
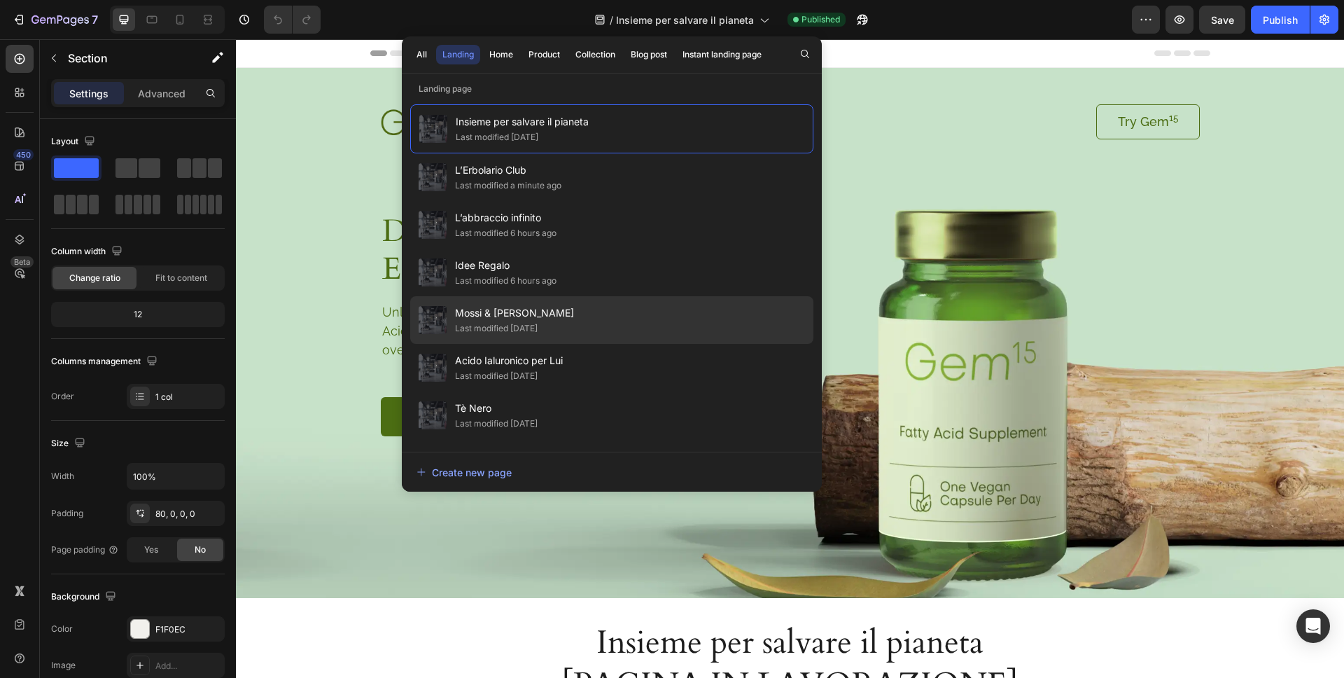
click at [512, 333] on div "Last modified [DATE]" at bounding box center [496, 328] width 83 height 14
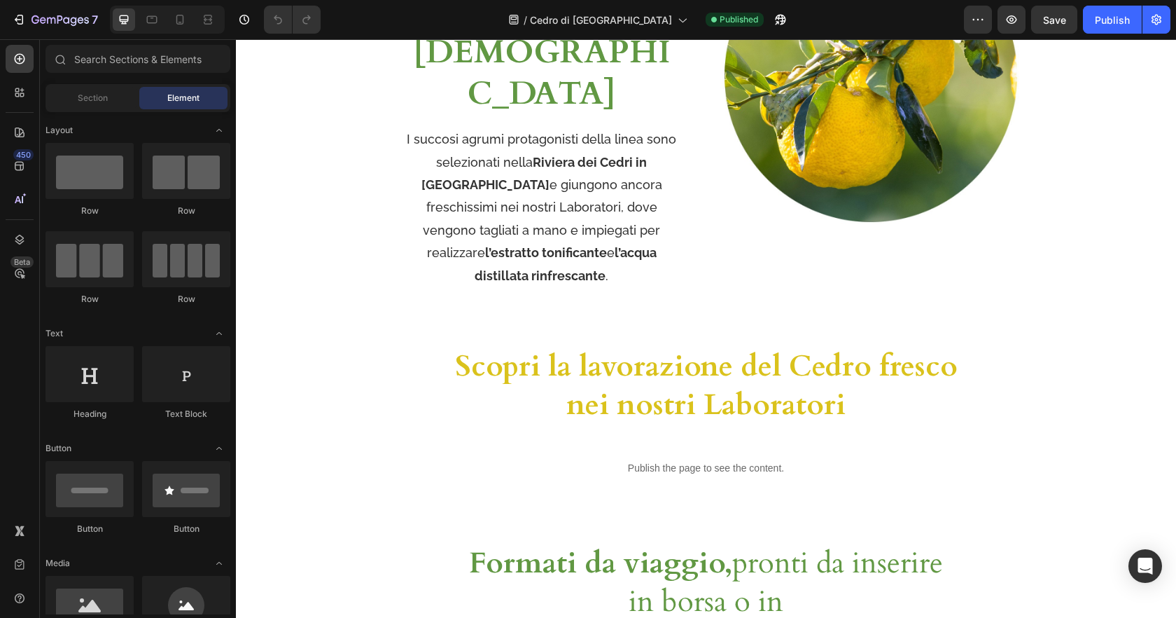
scroll to position [975, 0]
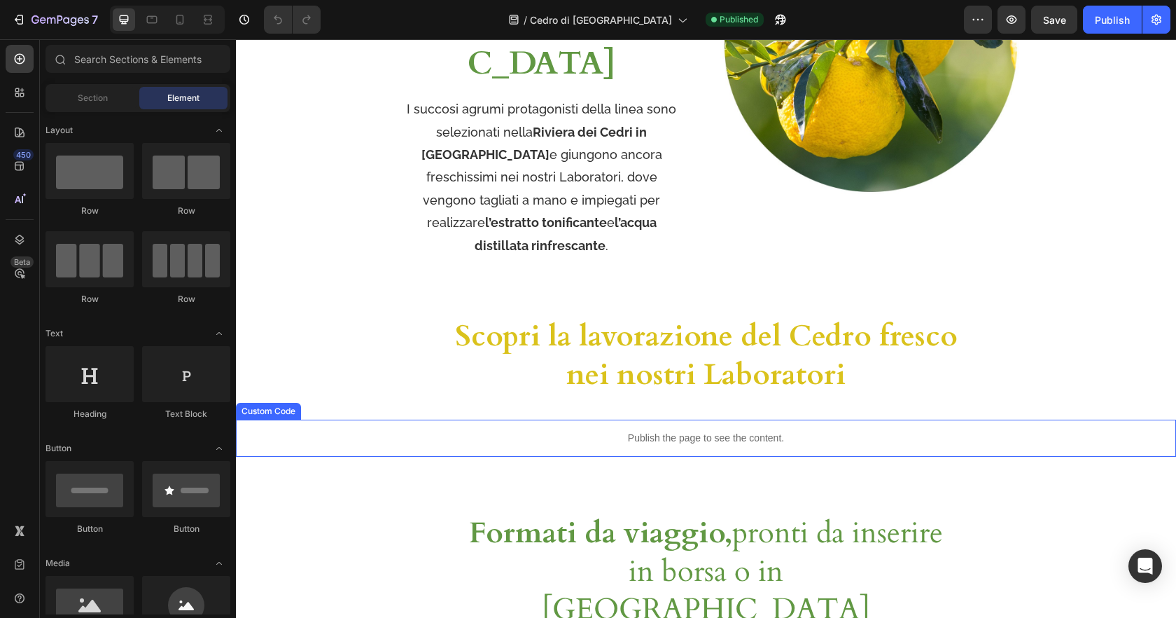
click at [899, 419] on div "Publish the page to see the content." at bounding box center [706, 437] width 940 height 37
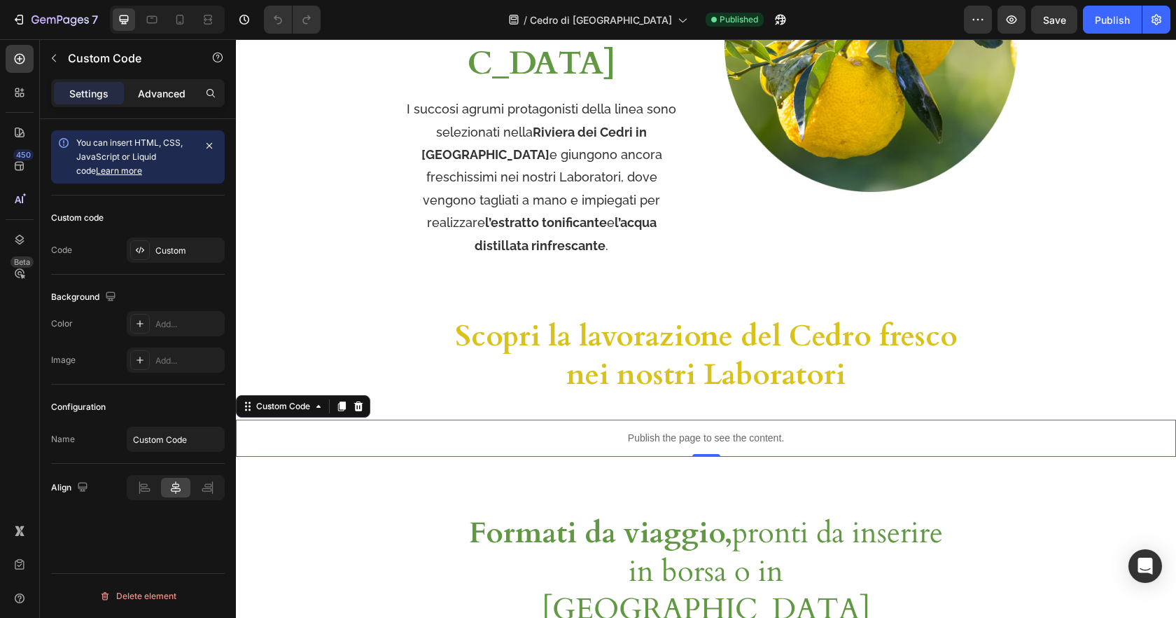
click at [162, 97] on p "Advanced" at bounding box center [162, 93] width 48 height 15
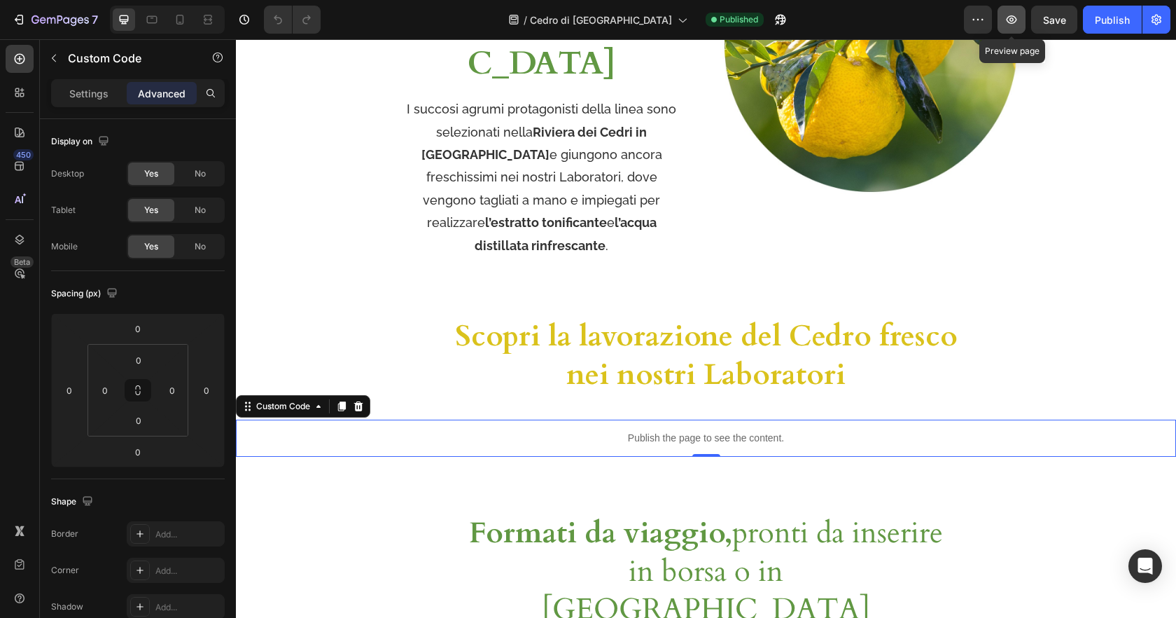
click at [1017, 19] on icon "button" at bounding box center [1012, 20] width 14 height 14
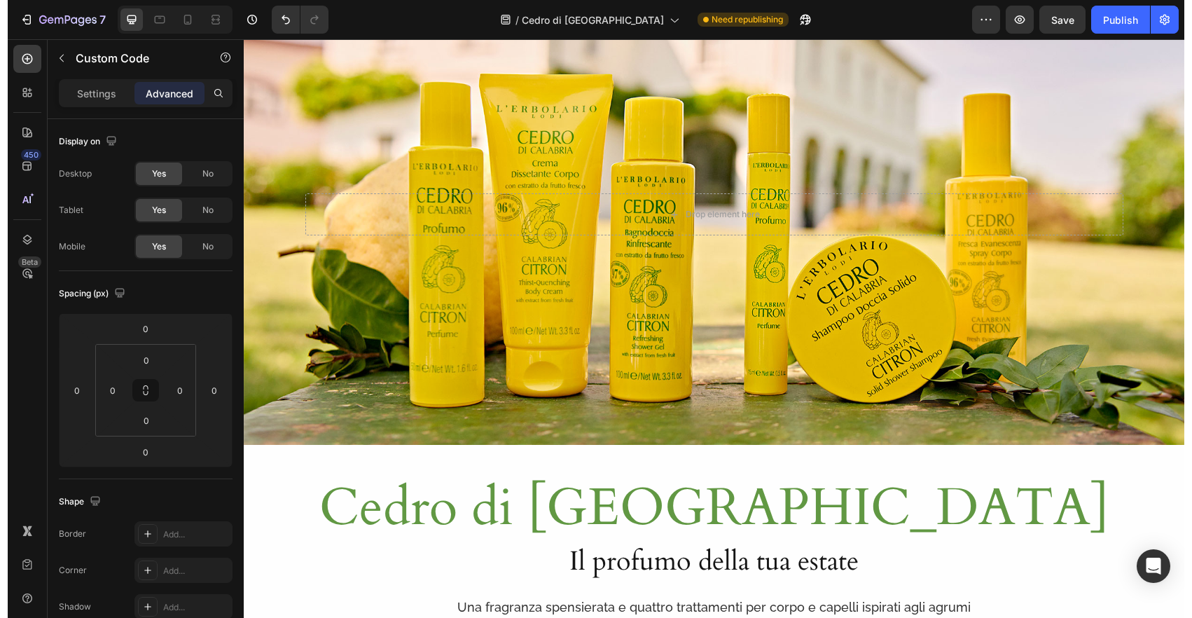
scroll to position [0, 0]
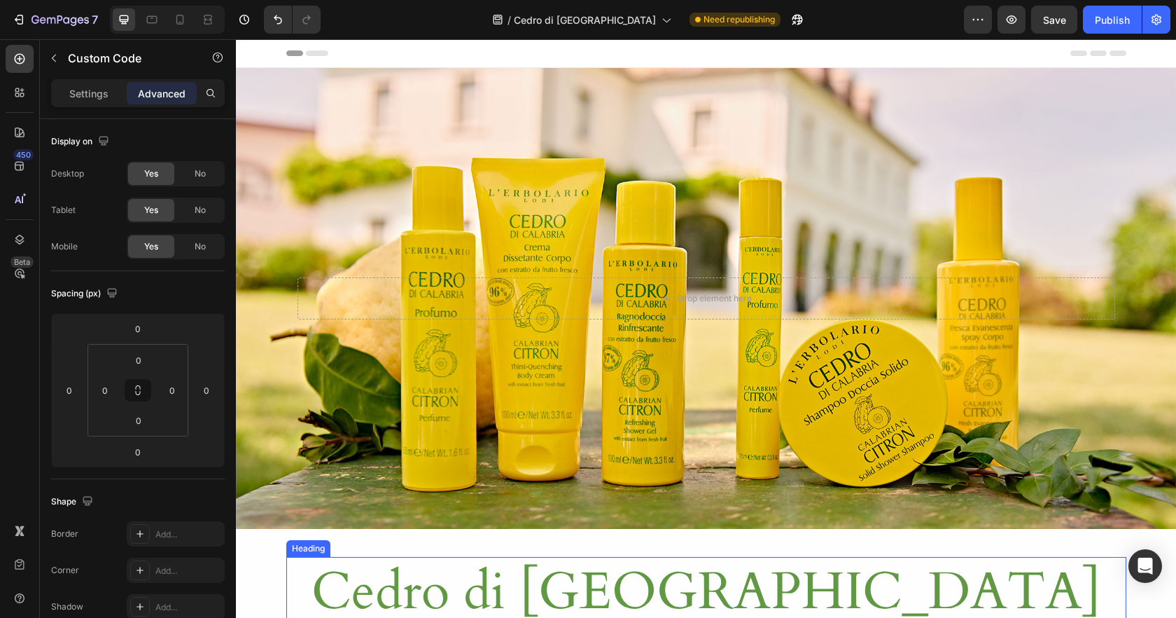
click at [853, 590] on h1 "Cedro di [GEOGRAPHIC_DATA]" at bounding box center [706, 592] width 840 height 70
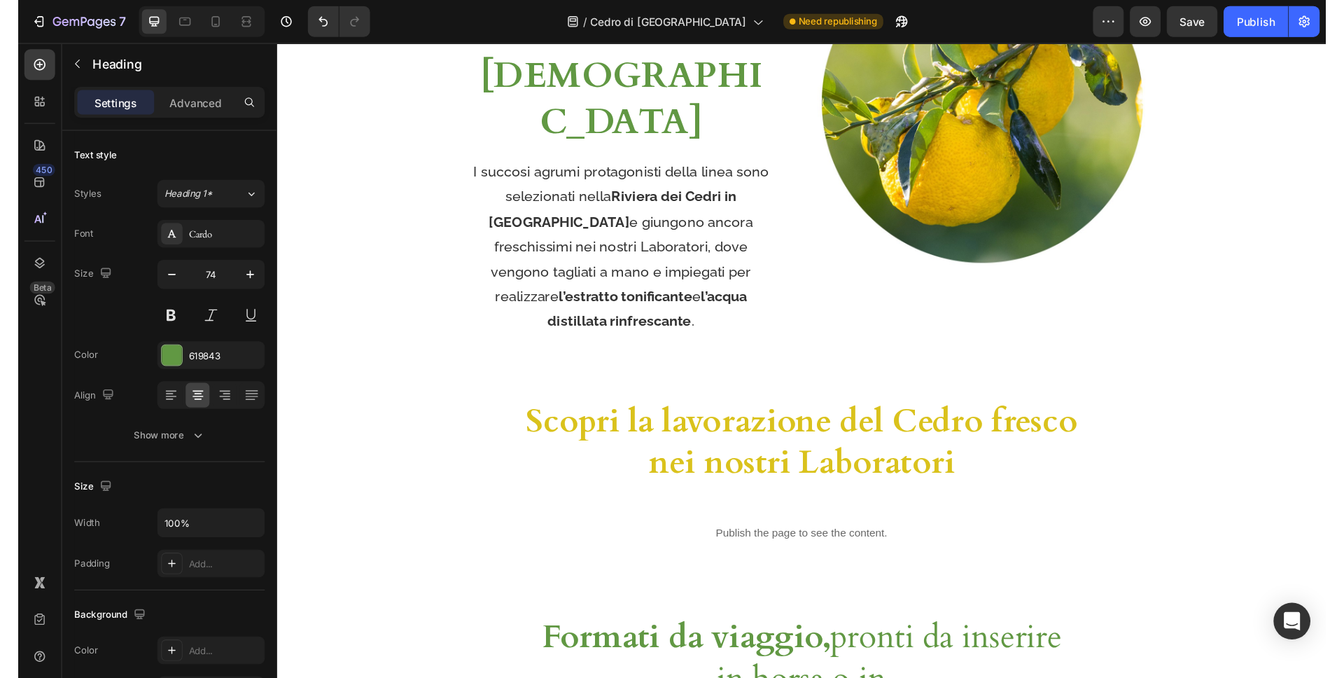
scroll to position [676, 0]
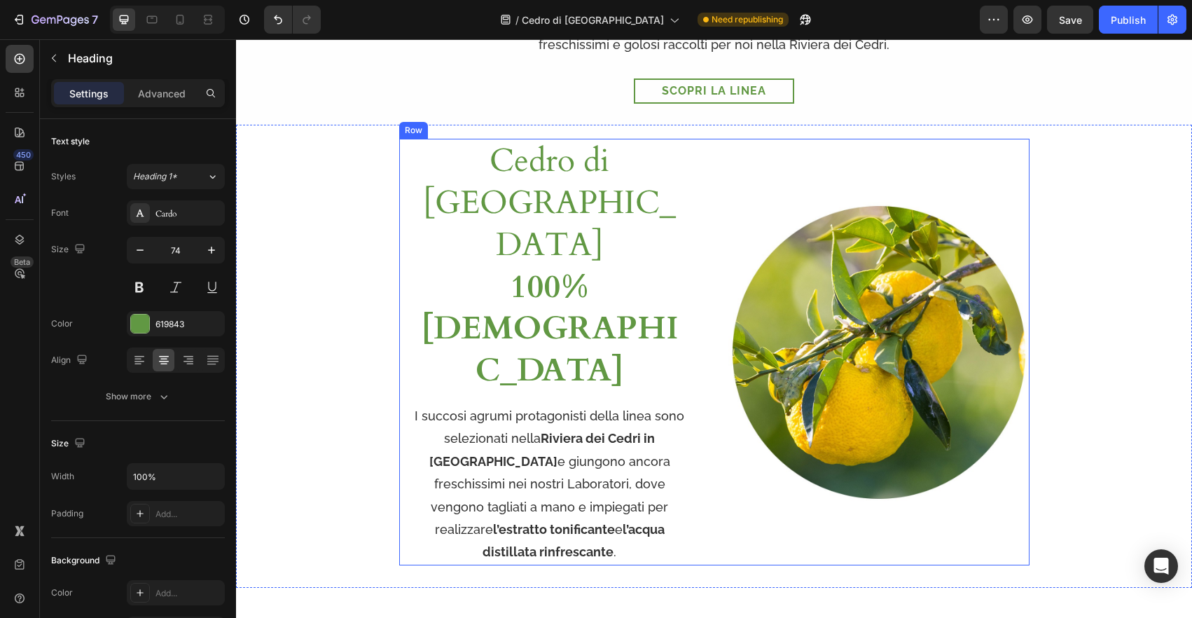
click at [709, 431] on div "Image Cedro di Calabria 100% italiano Heading I succosi agrumi protagonisti del…" at bounding box center [714, 352] width 630 height 426
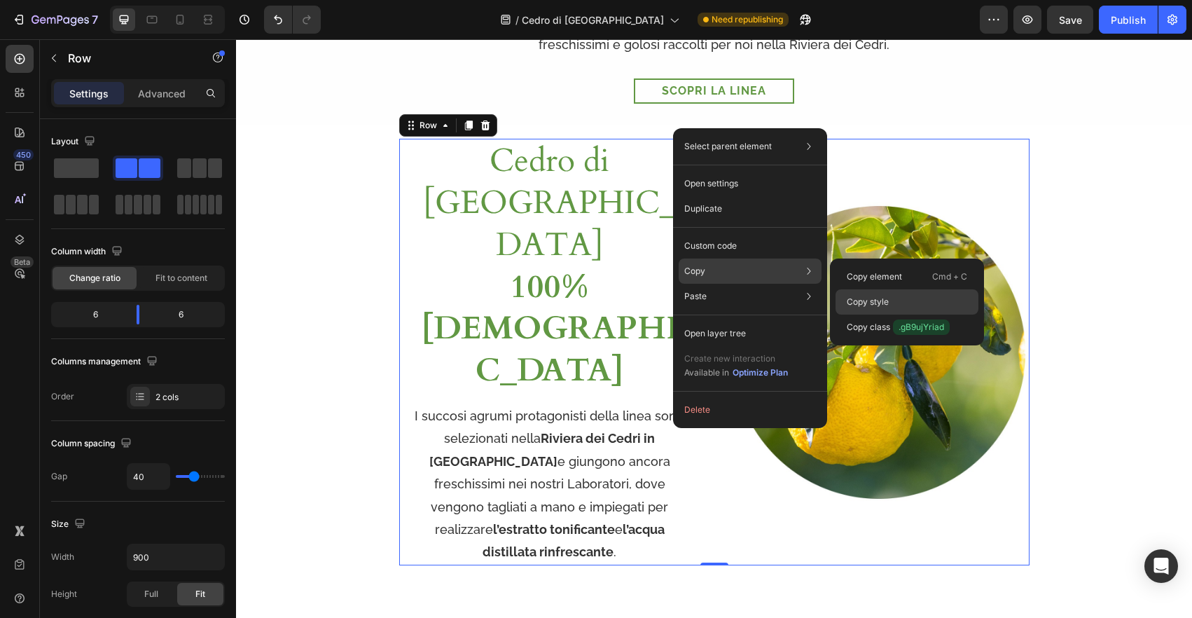
click at [888, 305] on p "Copy style" at bounding box center [867, 301] width 42 height 13
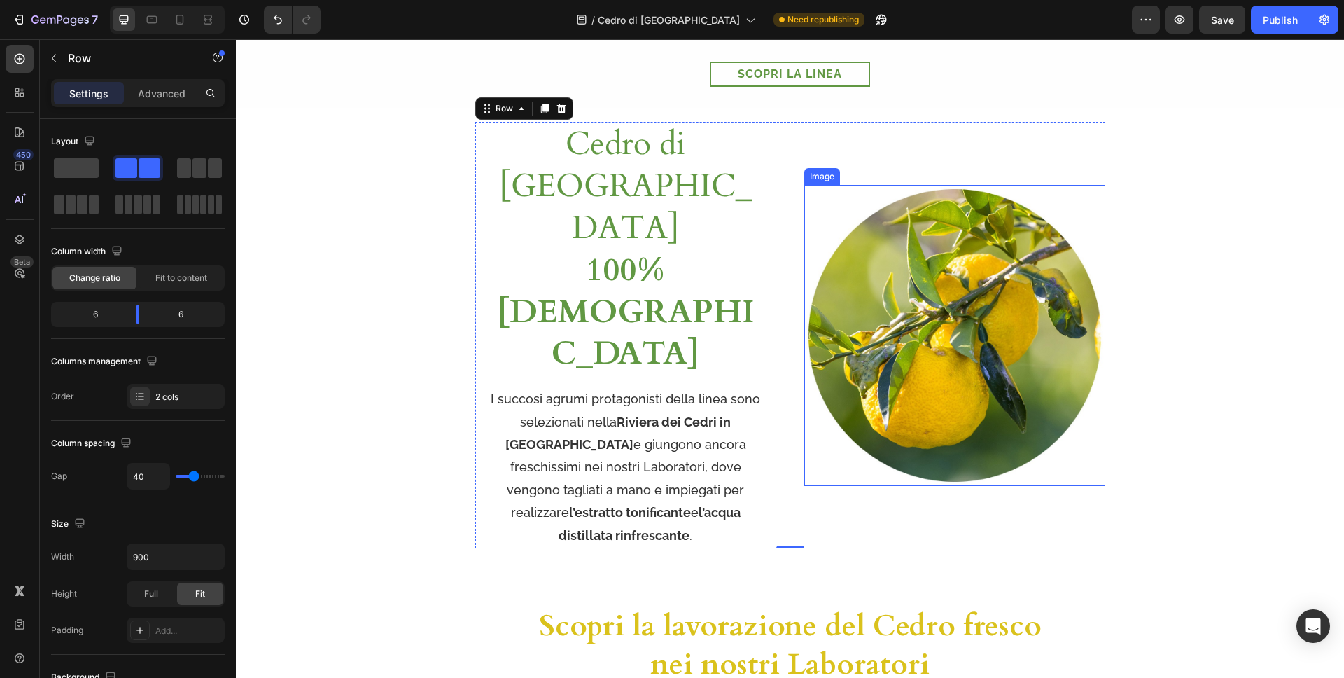
scroll to position [0, 0]
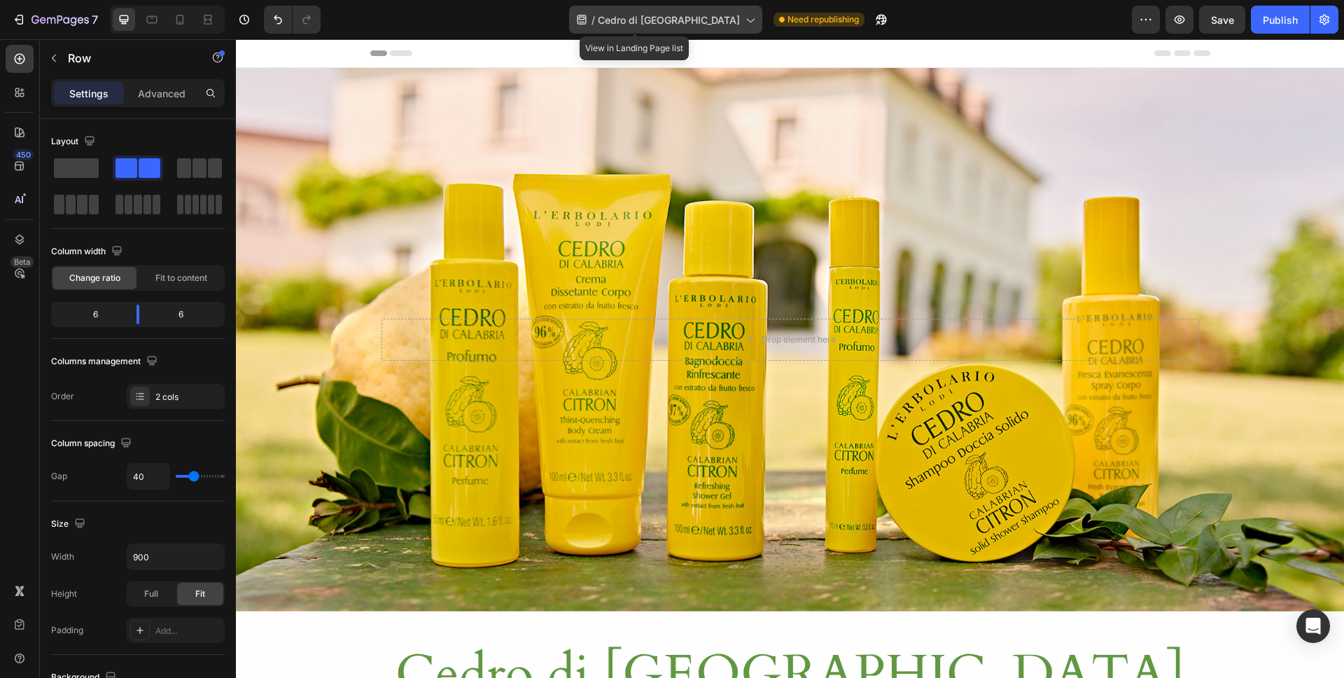
click at [662, 13] on span "Cedro di [GEOGRAPHIC_DATA]" at bounding box center [669, 20] width 142 height 15
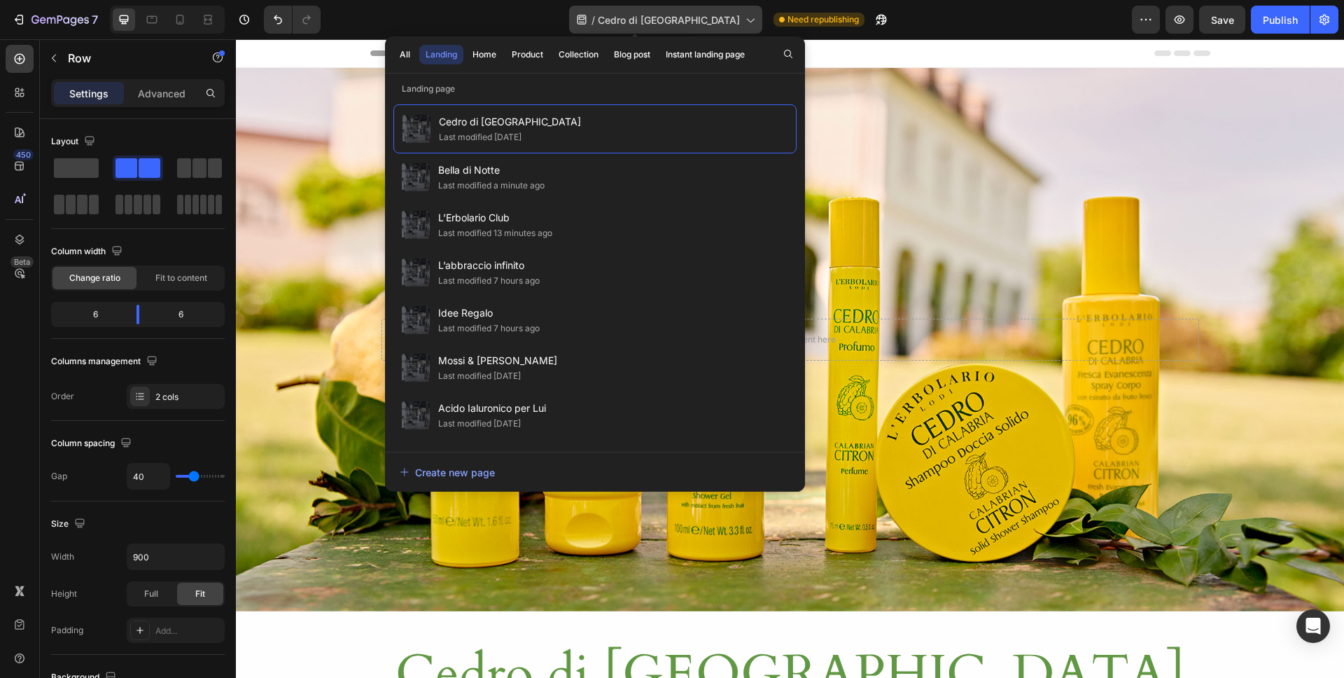
click at [651, 23] on span "Cedro di [GEOGRAPHIC_DATA]" at bounding box center [669, 20] width 142 height 15
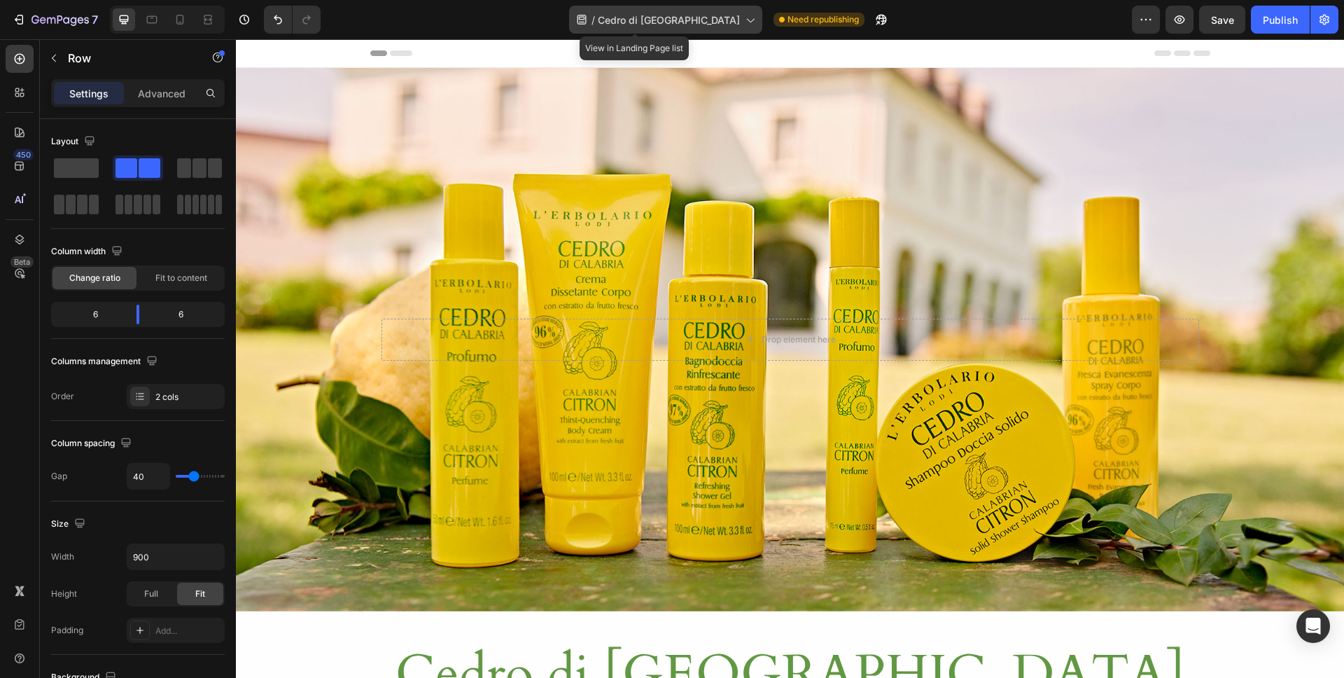
click at [651, 23] on span "Cedro di [GEOGRAPHIC_DATA]" at bounding box center [669, 20] width 142 height 15
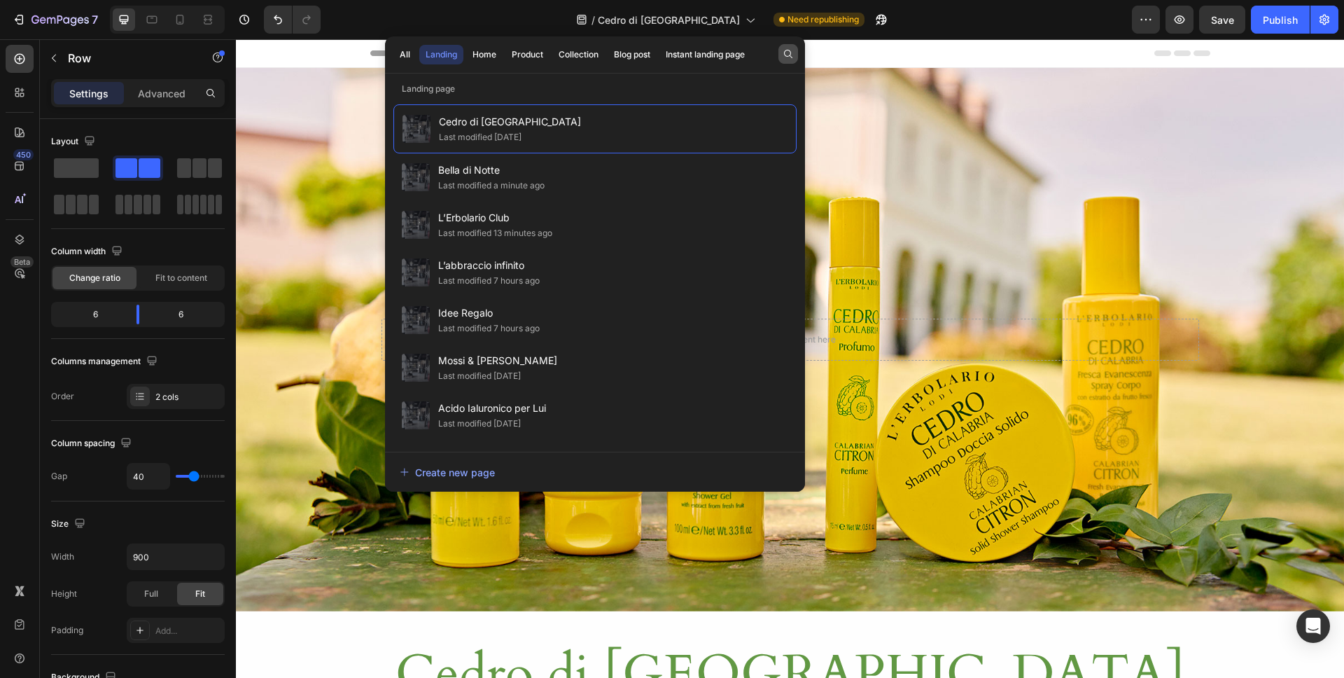
click at [788, 50] on icon "button" at bounding box center [788, 54] width 8 height 8
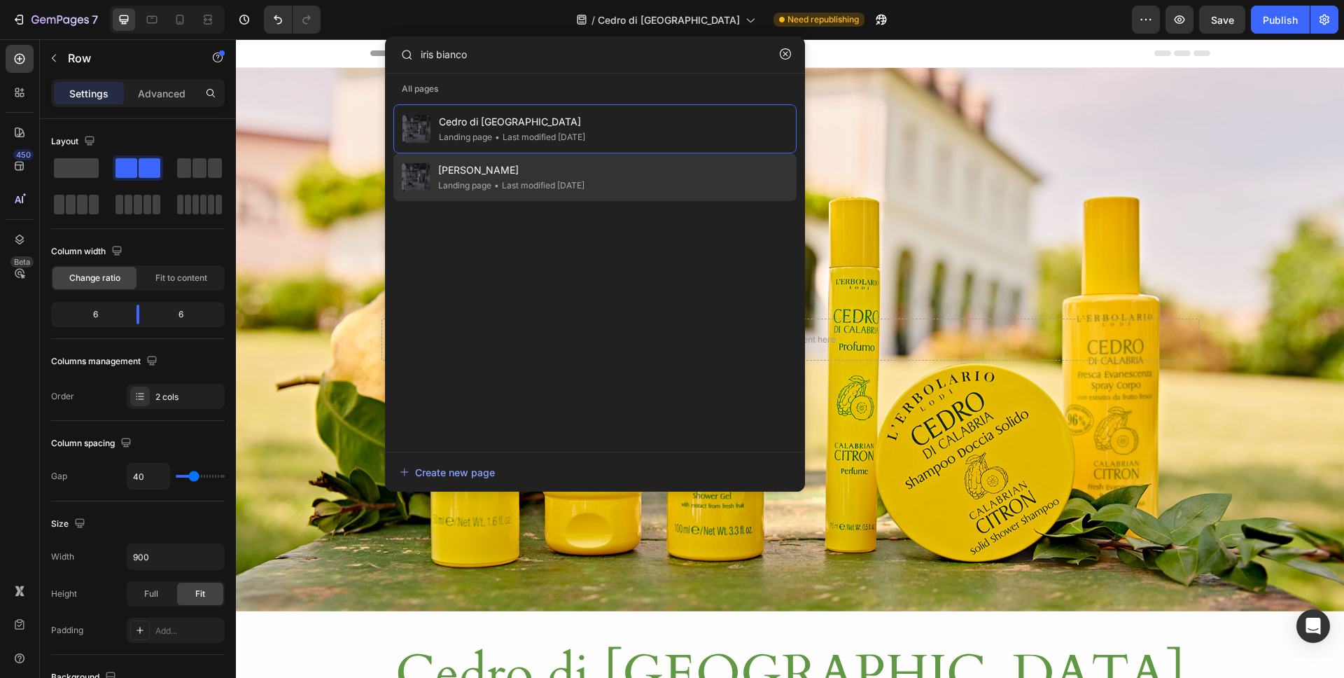
type input "iris bianco"
click at [533, 168] on span "[PERSON_NAME]" at bounding box center [511, 170] width 146 height 17
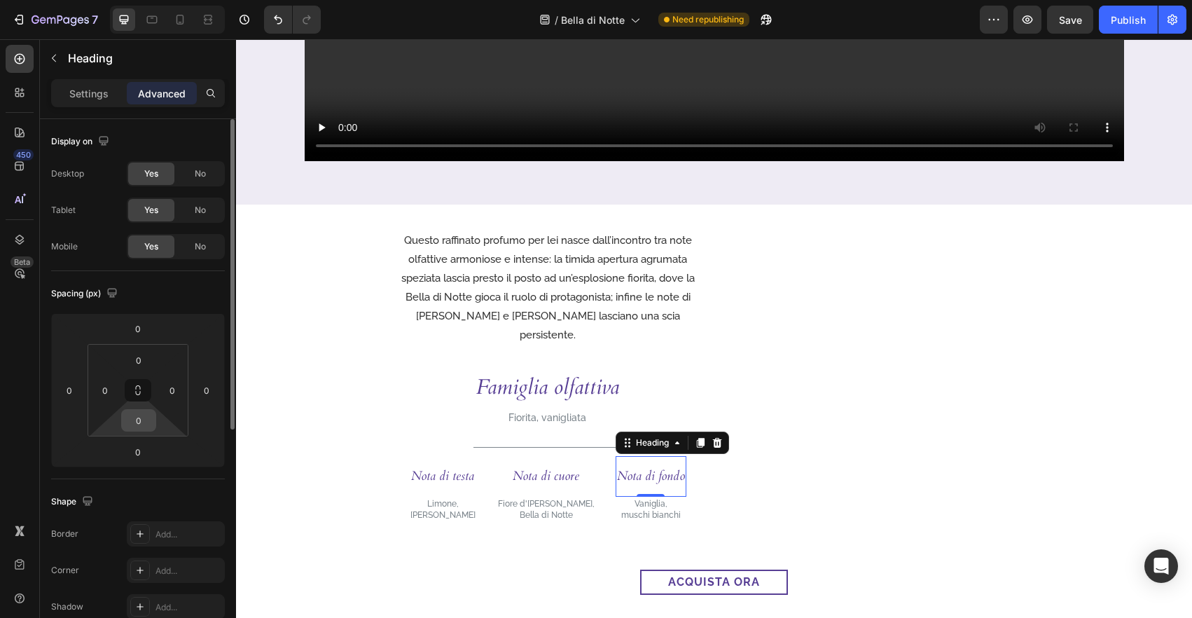
scroll to position [657, 0]
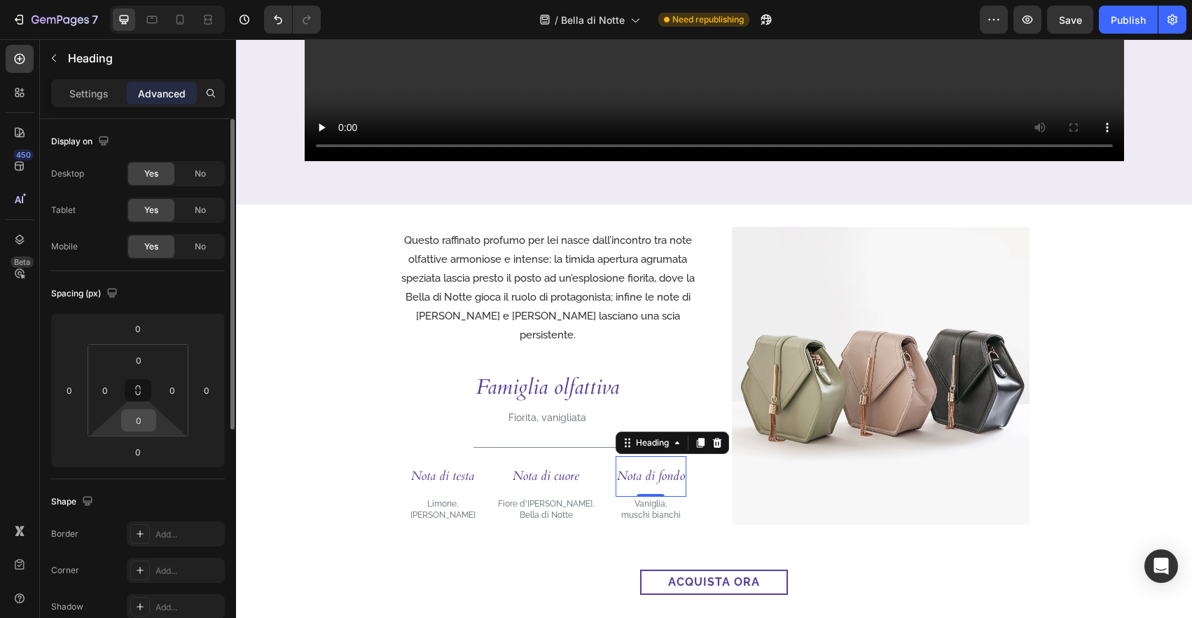
click at [141, 413] on input "0" at bounding box center [139, 420] width 28 height 21
type input "-10"
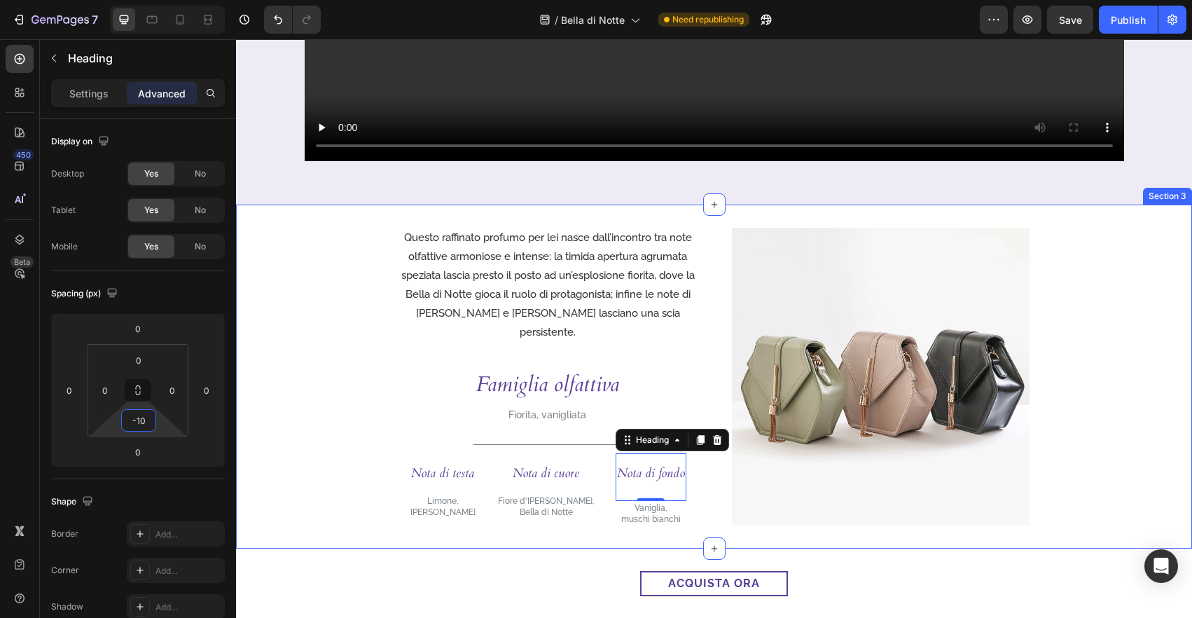
click at [355, 543] on div "Questo raffinato profumo per lei nasce dall’incontro tra note olfattive armonio…" at bounding box center [714, 376] width 956 height 344
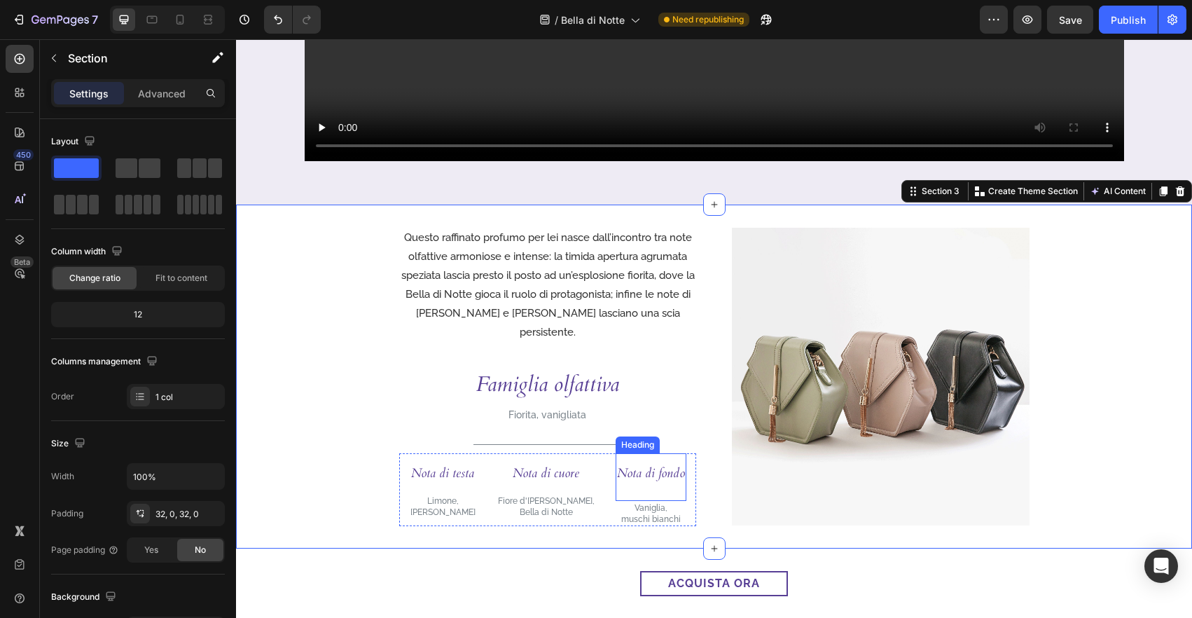
click at [624, 466] on h3 "Nota di fondo" at bounding box center [650, 473] width 71 height 41
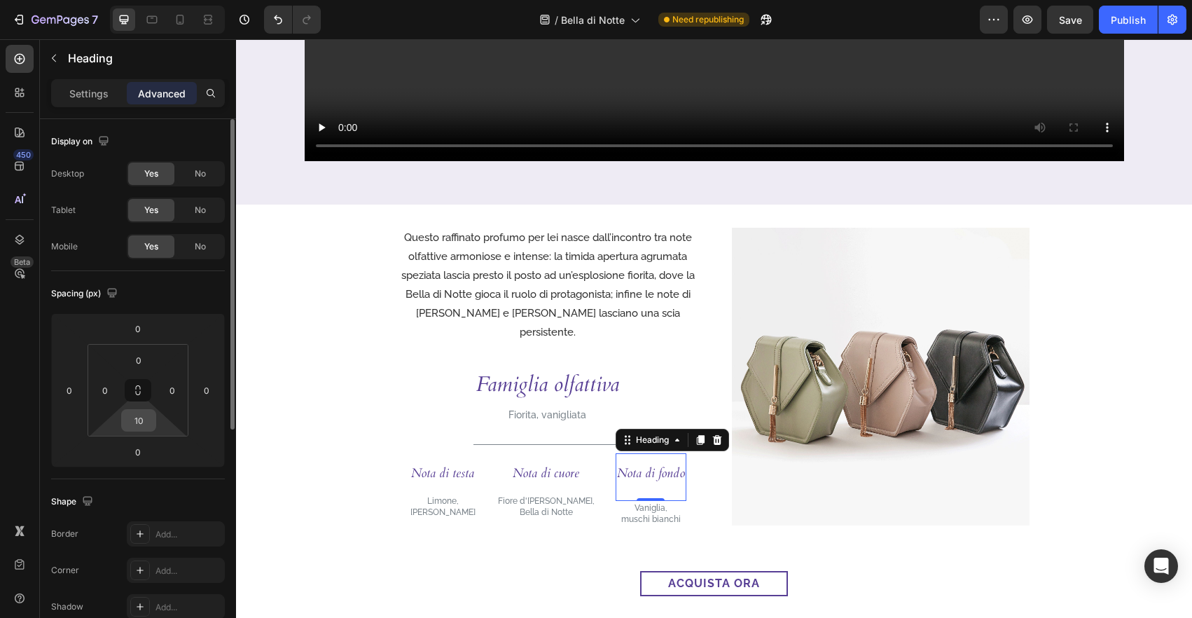
click at [151, 419] on input "10" at bounding box center [139, 420] width 28 height 21
type input "0"
click at [139, 441] on input "0" at bounding box center [138, 451] width 28 height 21
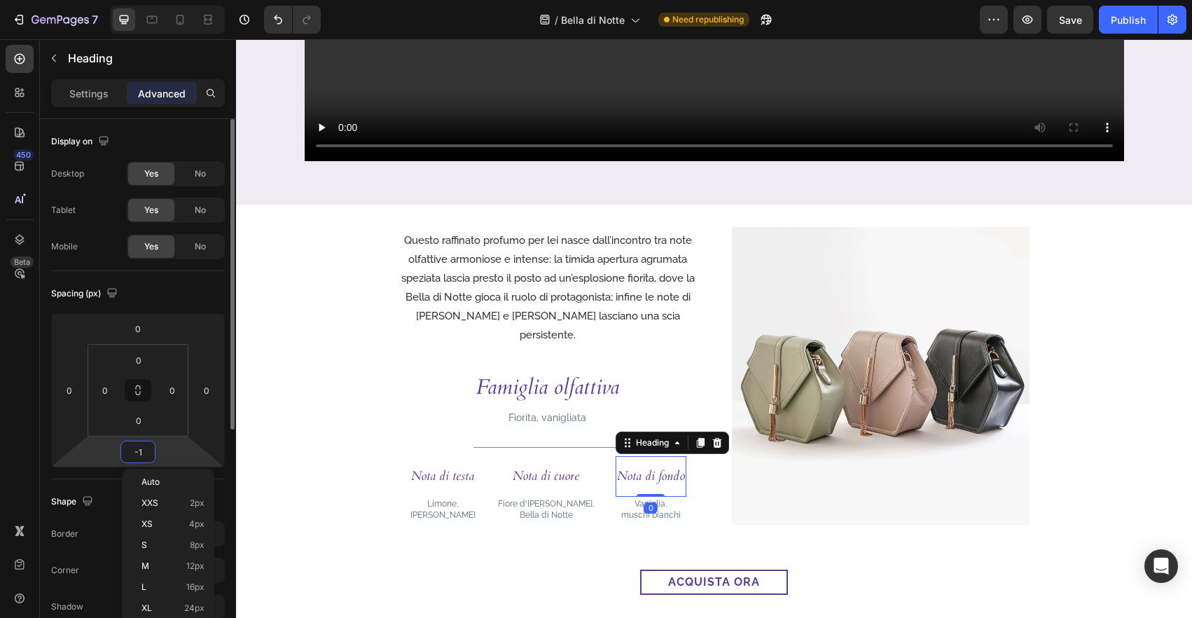
type input "-10"
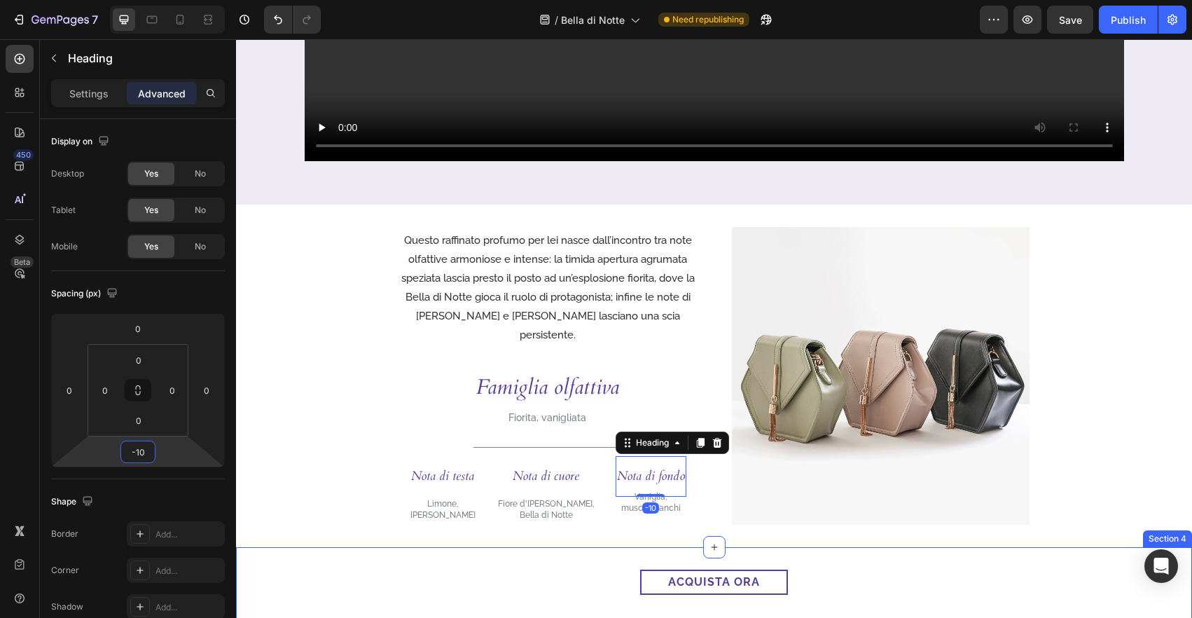
click at [613, 557] on div "acquista ora Button Section 4" at bounding box center [714, 610] width 956 height 126
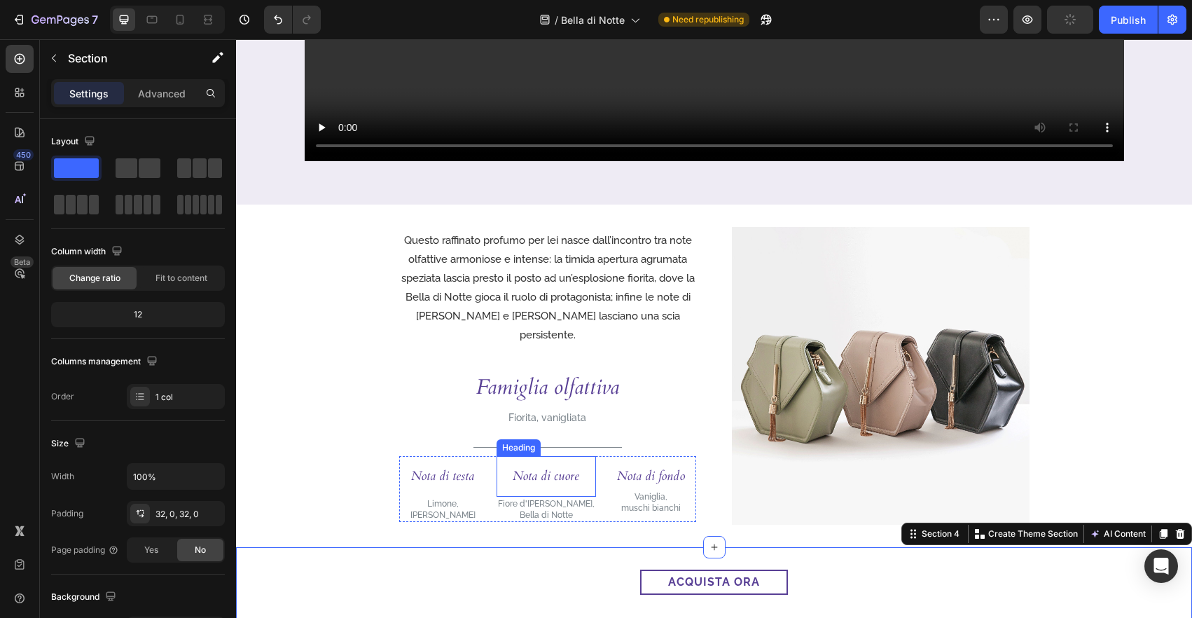
click at [573, 468] on h3 "Nota di cuore" at bounding box center [545, 476] width 99 height 41
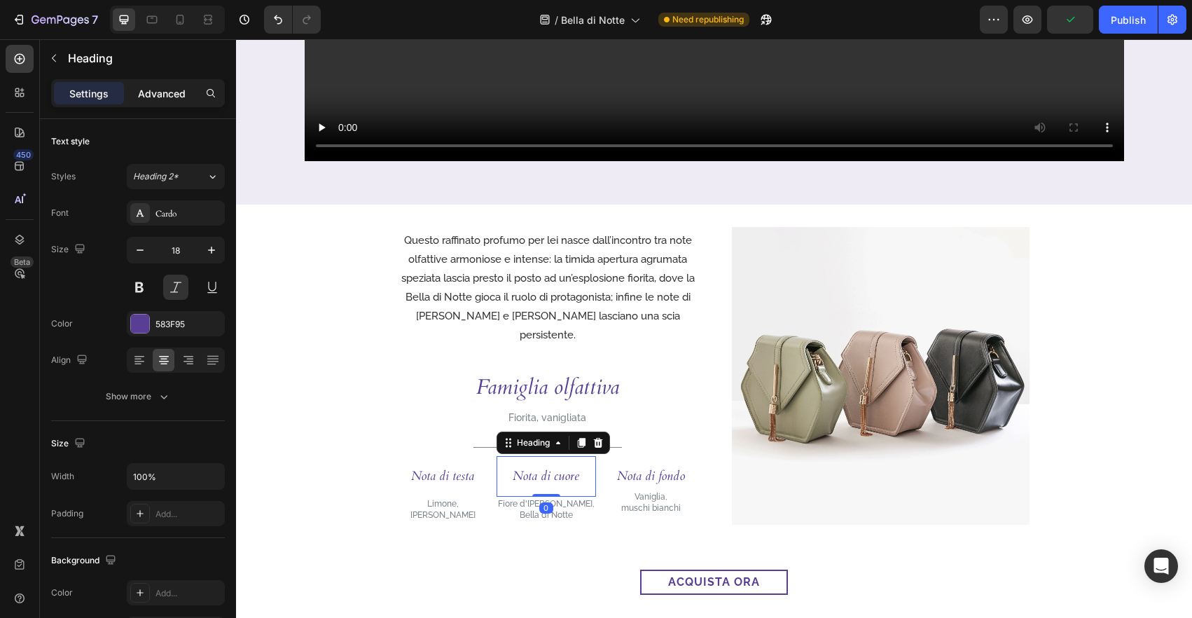
click at [160, 93] on p "Advanced" at bounding box center [162, 93] width 48 height 15
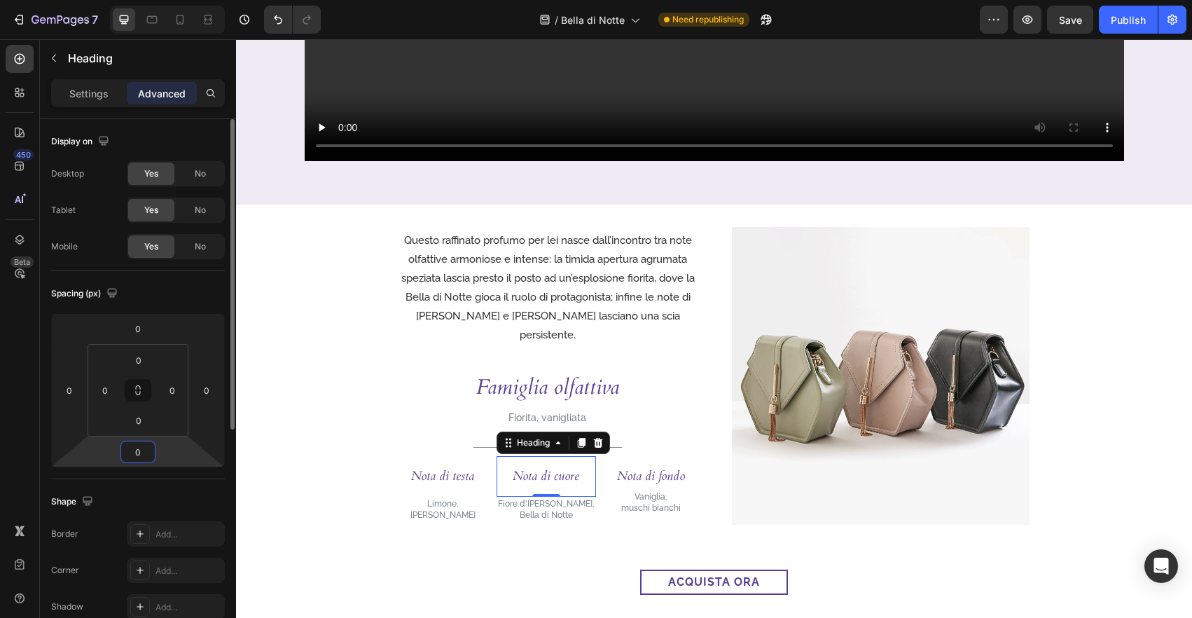
drag, startPoint x: 140, startPoint y: 454, endPoint x: 190, endPoint y: 454, distance: 50.4
click at [140, 454] on input "0" at bounding box center [138, 451] width 28 height 21
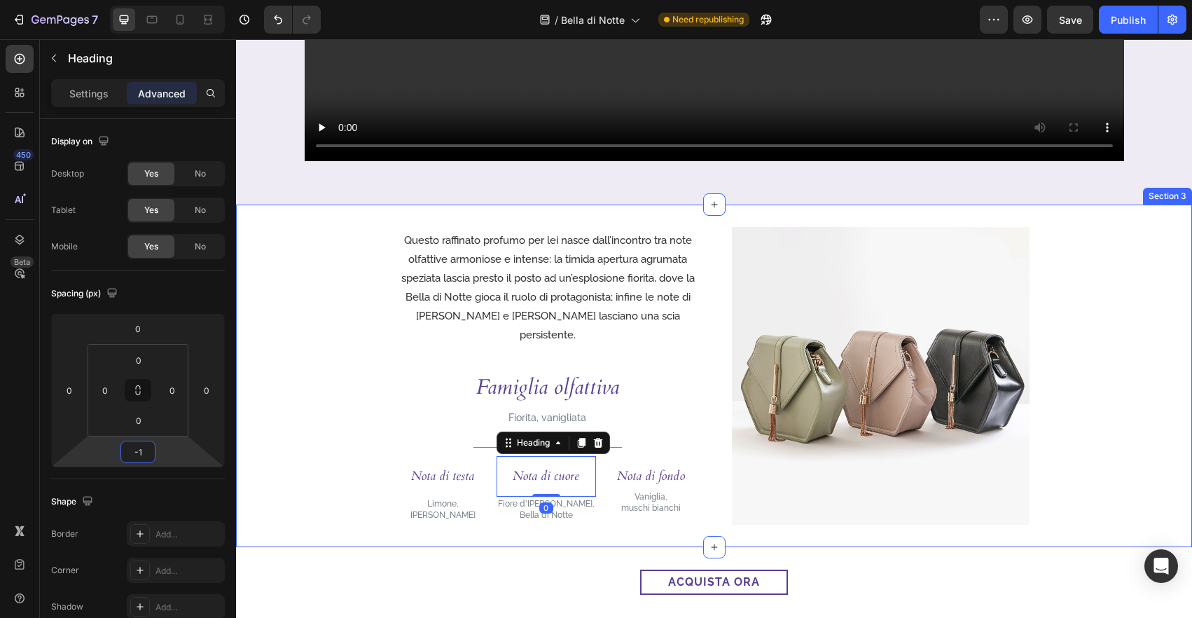
type input "-10"
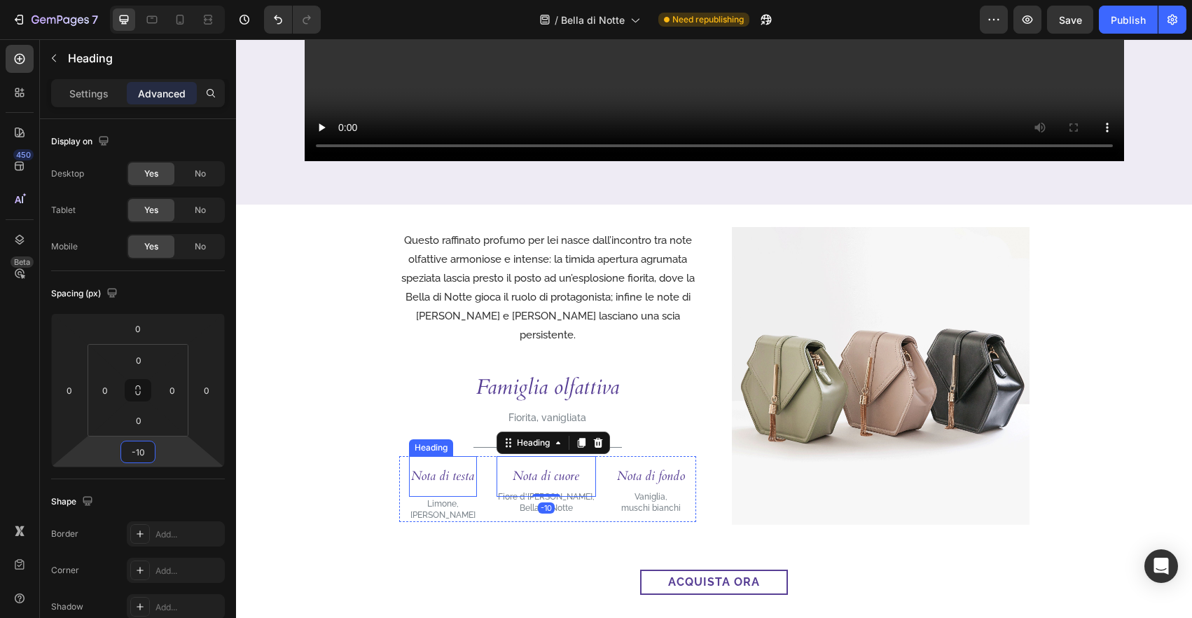
click at [475, 467] on h3 "Nota di testa" at bounding box center [443, 476] width 68 height 41
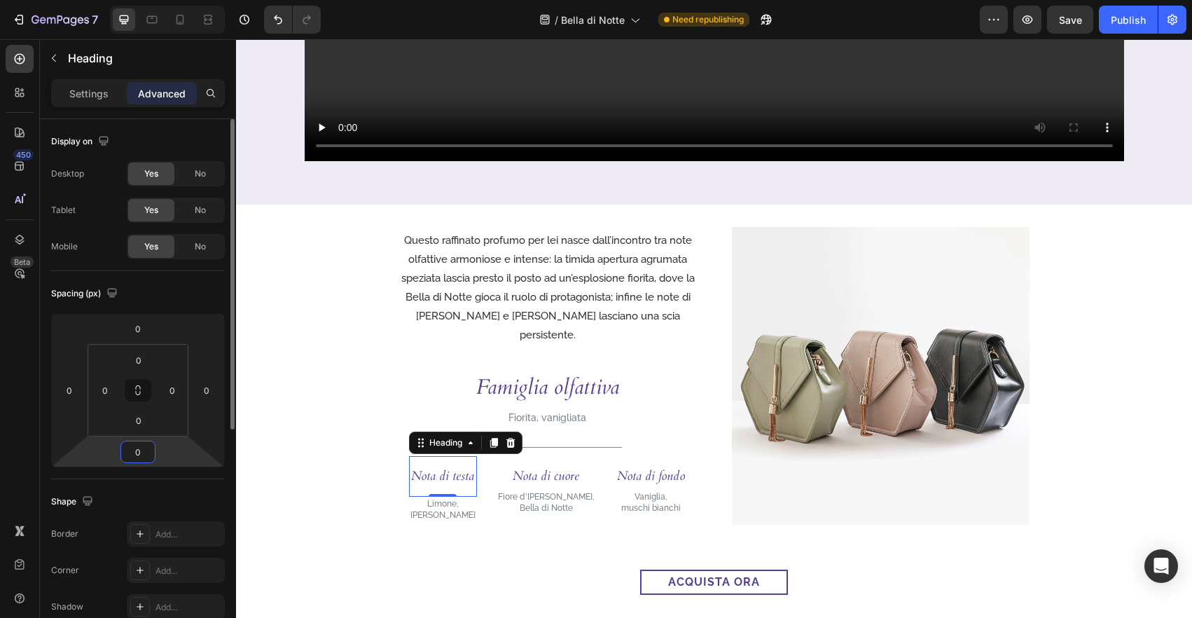
click at [151, 449] on input "0" at bounding box center [138, 451] width 28 height 21
type input "-10"
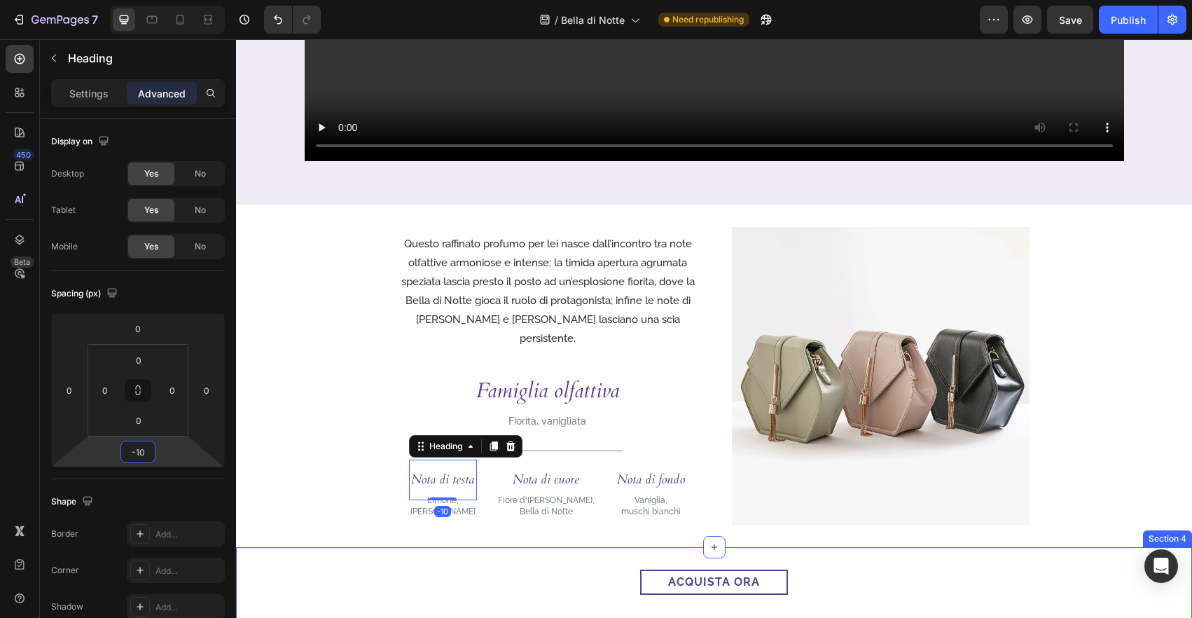
click at [452, 556] on div "acquista ora Button Section 4" at bounding box center [714, 610] width 956 height 126
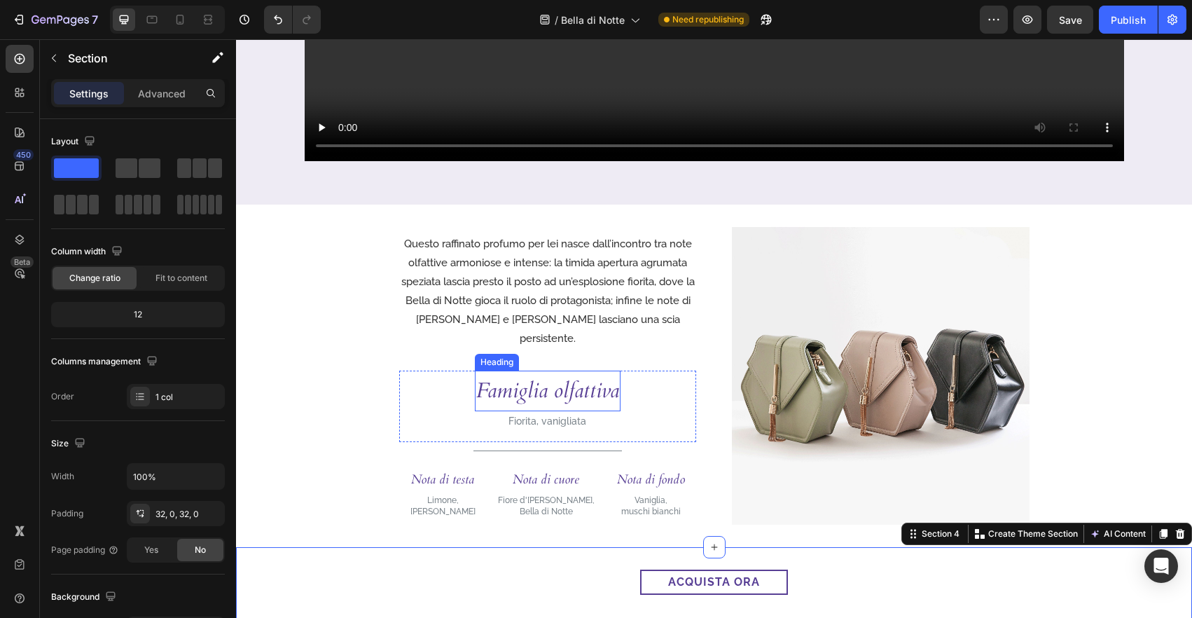
click at [582, 384] on h3 "Famiglia olfattiva" at bounding box center [548, 390] width 146 height 41
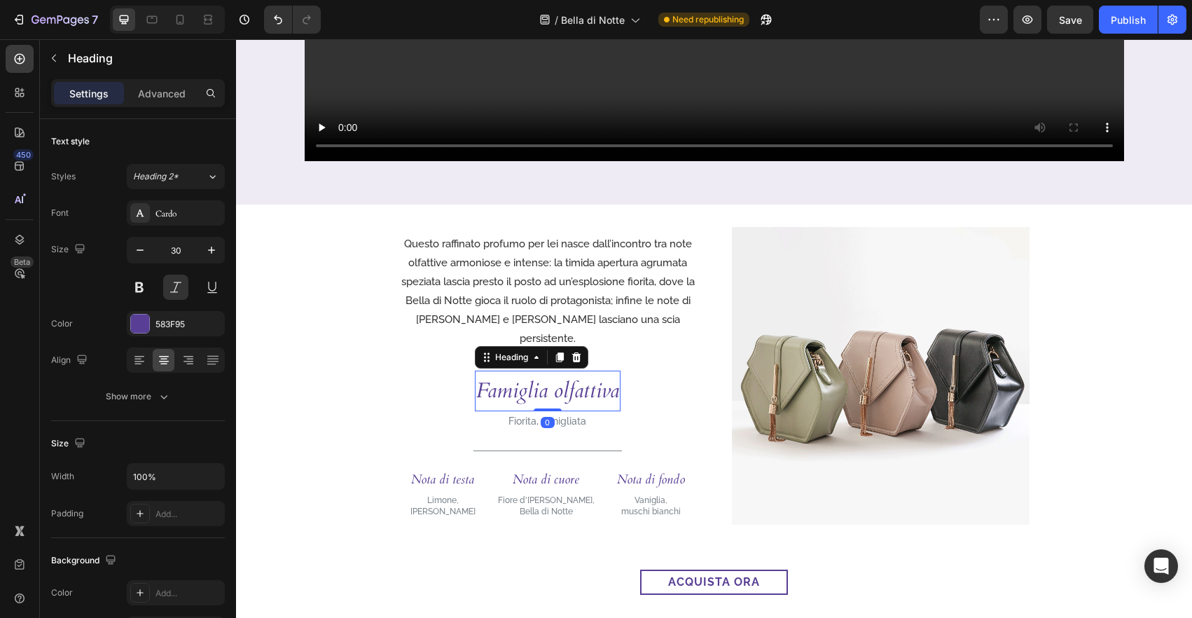
drag, startPoint x: 156, startPoint y: 102, endPoint x: 150, endPoint y: 114, distance: 14.1
click at [156, 102] on div "Advanced" at bounding box center [162, 93] width 70 height 22
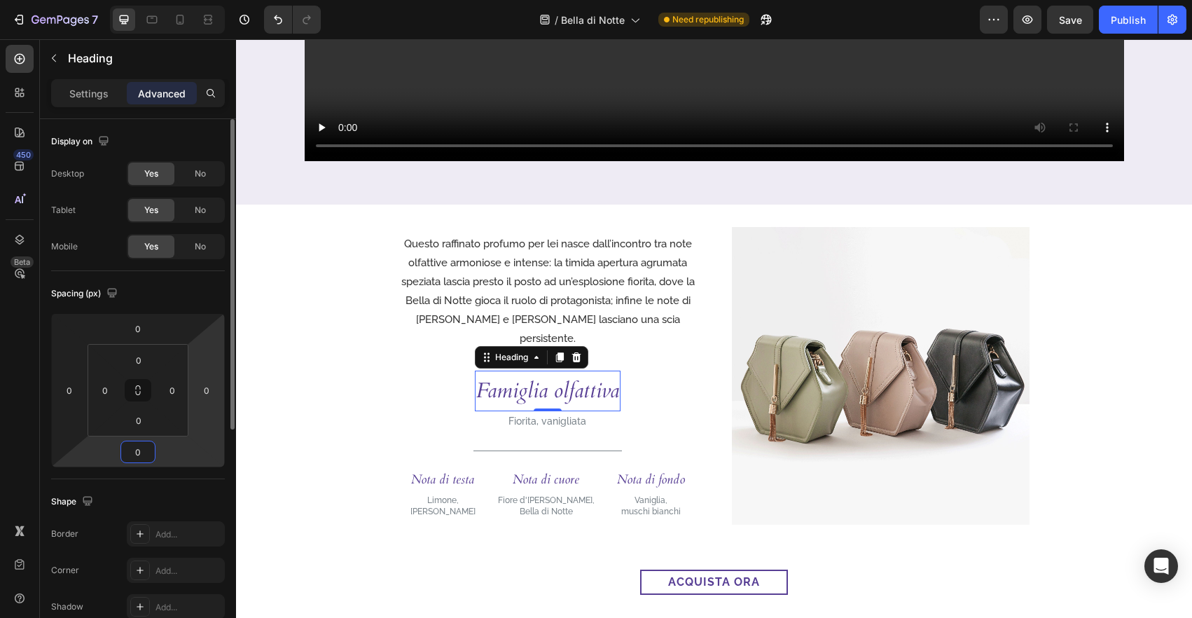
drag, startPoint x: 139, startPoint y: 451, endPoint x: 214, endPoint y: 449, distance: 74.2
click at [139, 451] on input "0" at bounding box center [138, 451] width 28 height 21
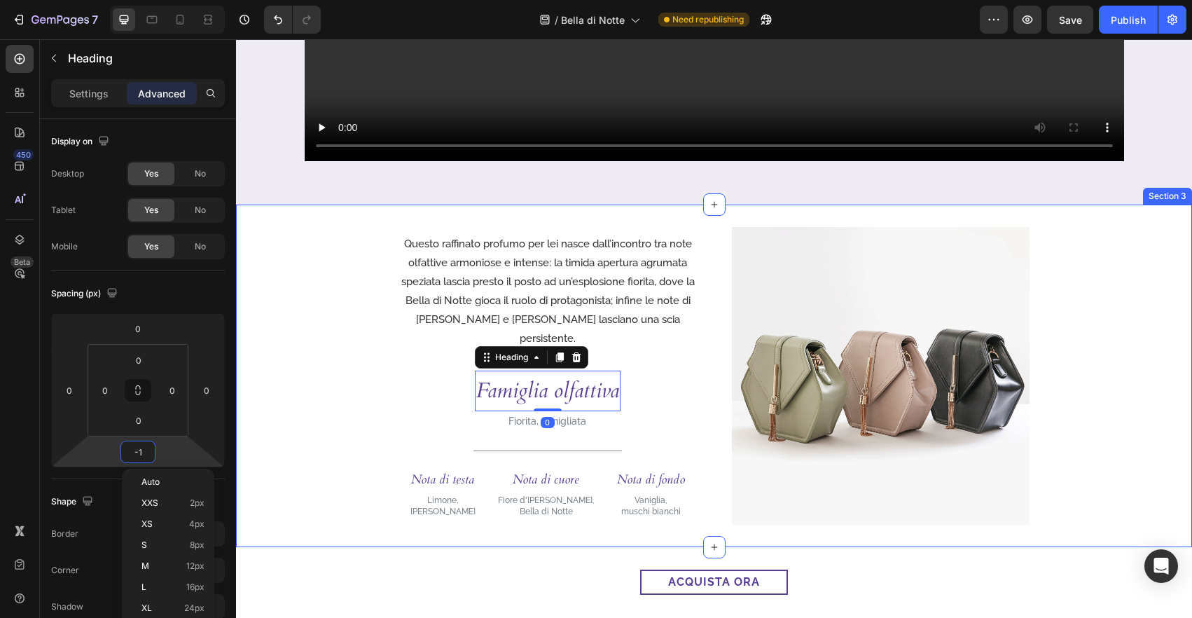
type input "-10"
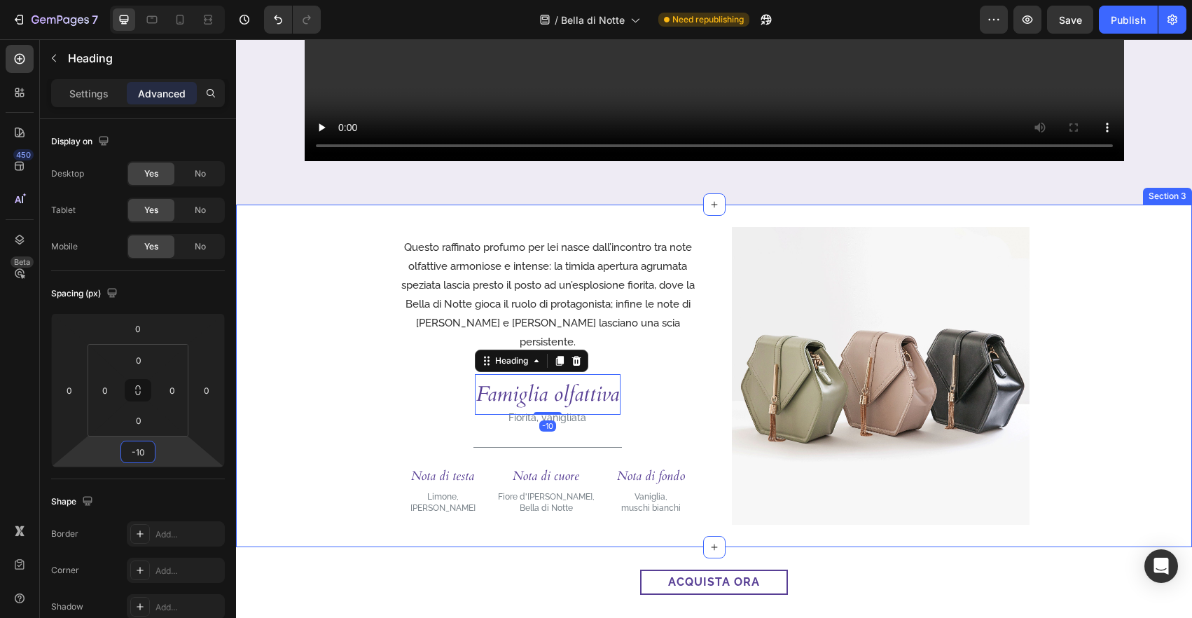
drag, startPoint x: 353, startPoint y: 422, endPoint x: 412, endPoint y: 435, distance: 61.0
click at [353, 423] on div "Questo raffinato profumo per lei nasce dall’incontro tra note olfattive armonio…" at bounding box center [714, 376] width 956 height 298
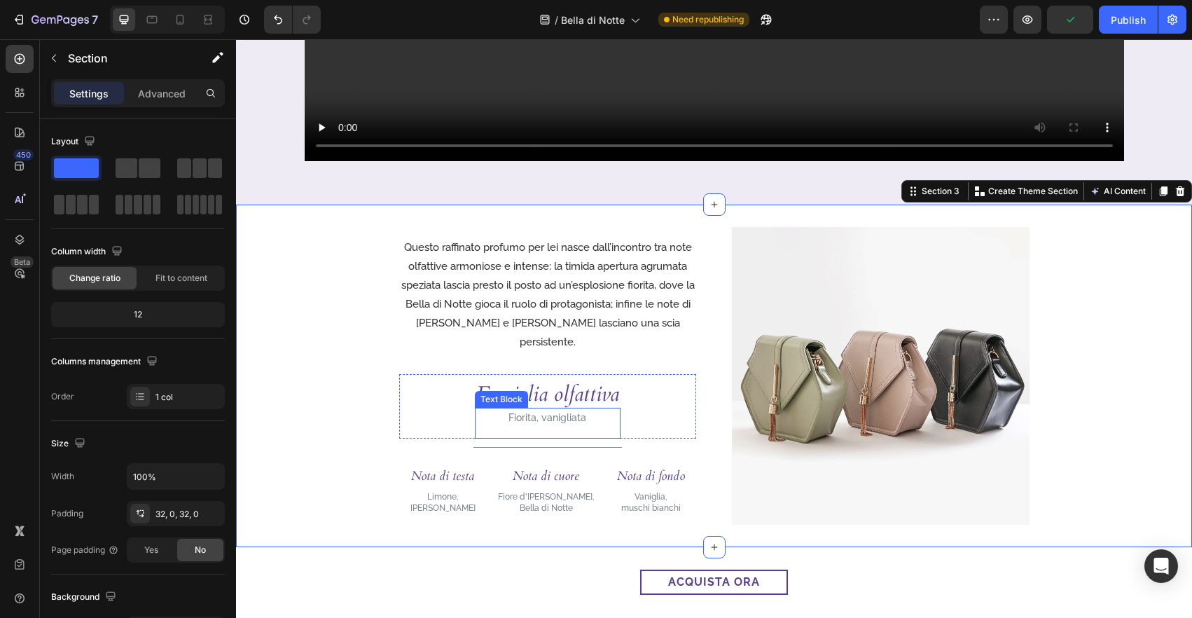
click at [604, 407] on div "Fiorita, vanigliata" at bounding box center [548, 417] width 146 height 20
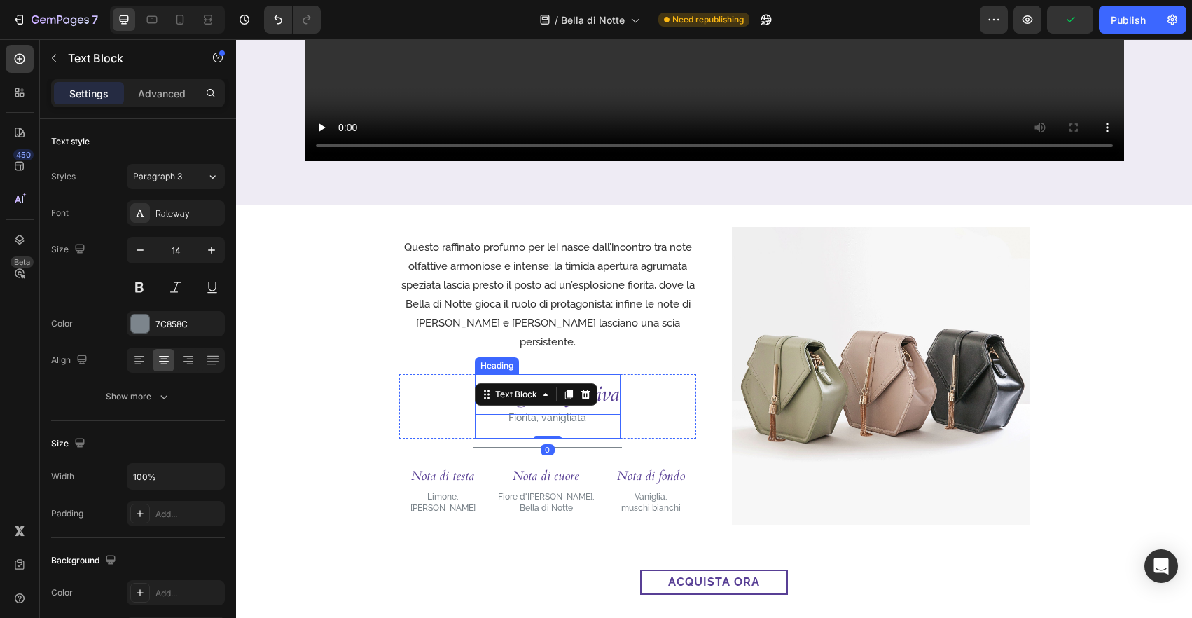
click at [618, 386] on h3 "Famiglia olfattiva" at bounding box center [548, 394] width 146 height 41
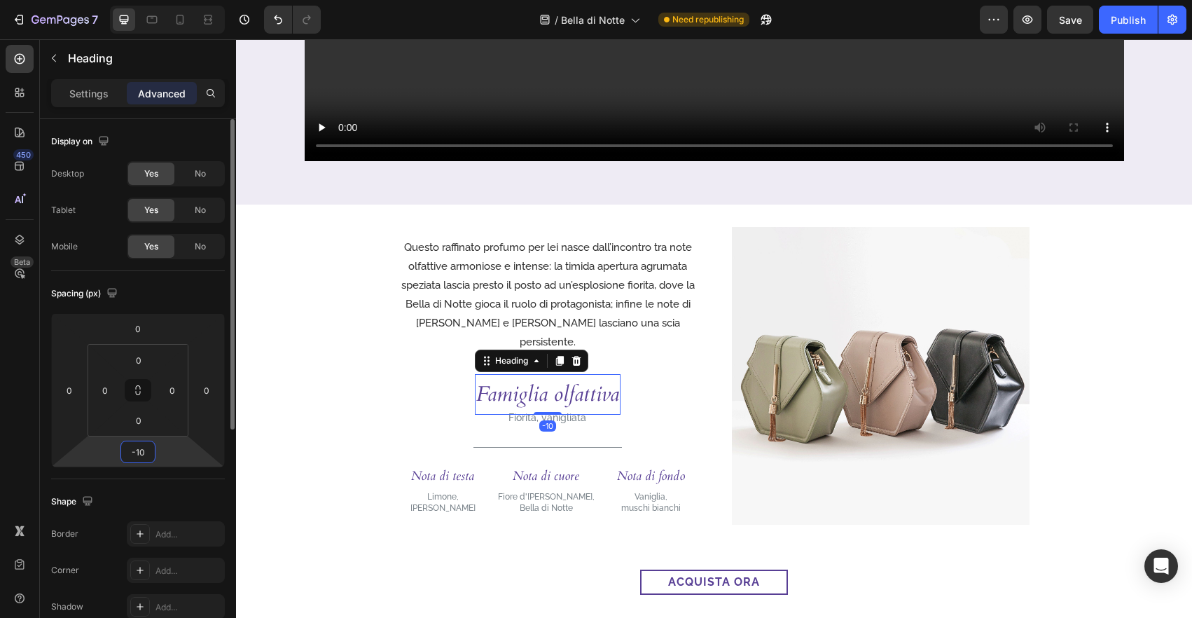
click at [139, 451] on input "-10" at bounding box center [138, 451] width 28 height 21
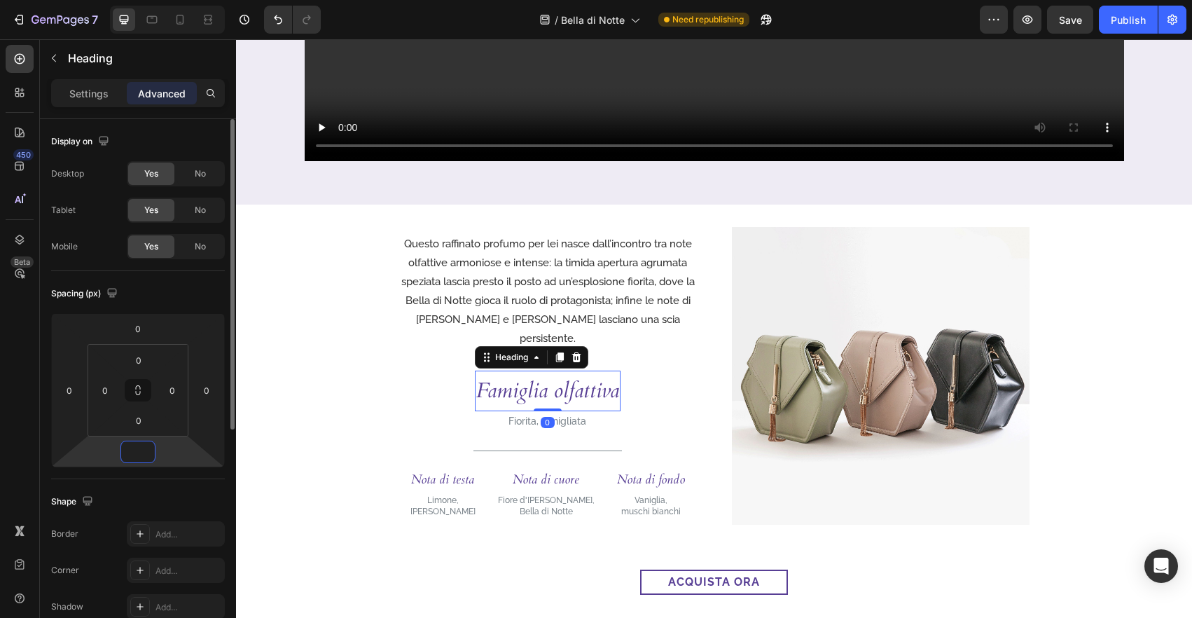
type input "-6"
type input "-5"
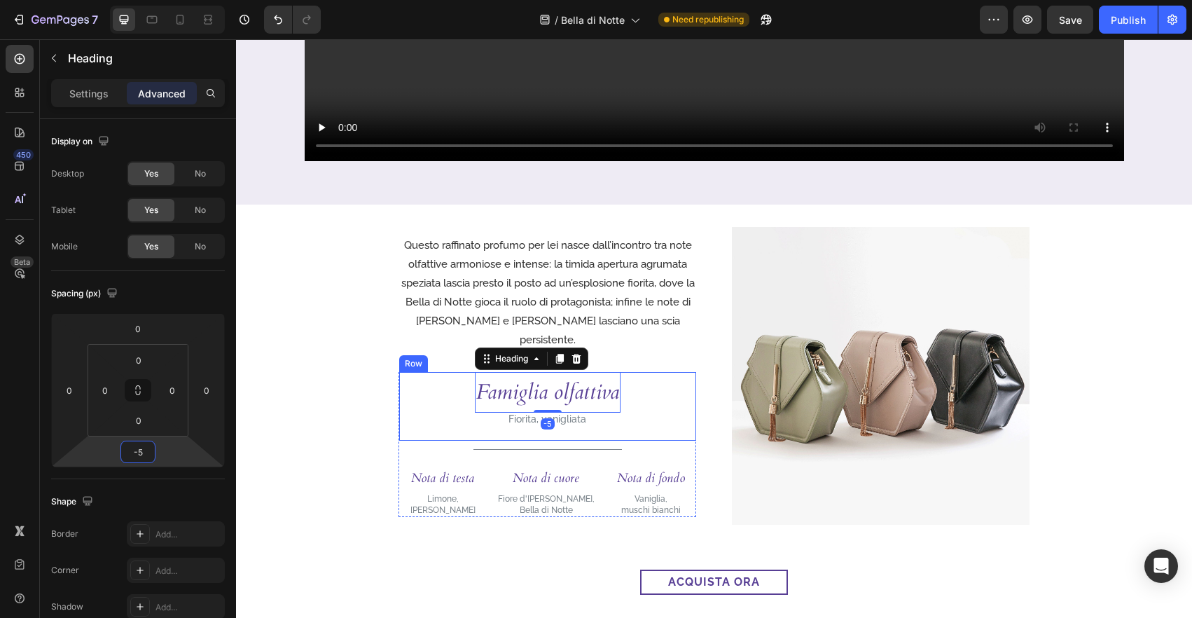
click at [707, 412] on div "Questo raffinato profumo per lei nasce dall’incontro tra note olfattive armonio…" at bounding box center [714, 376] width 630 height 298
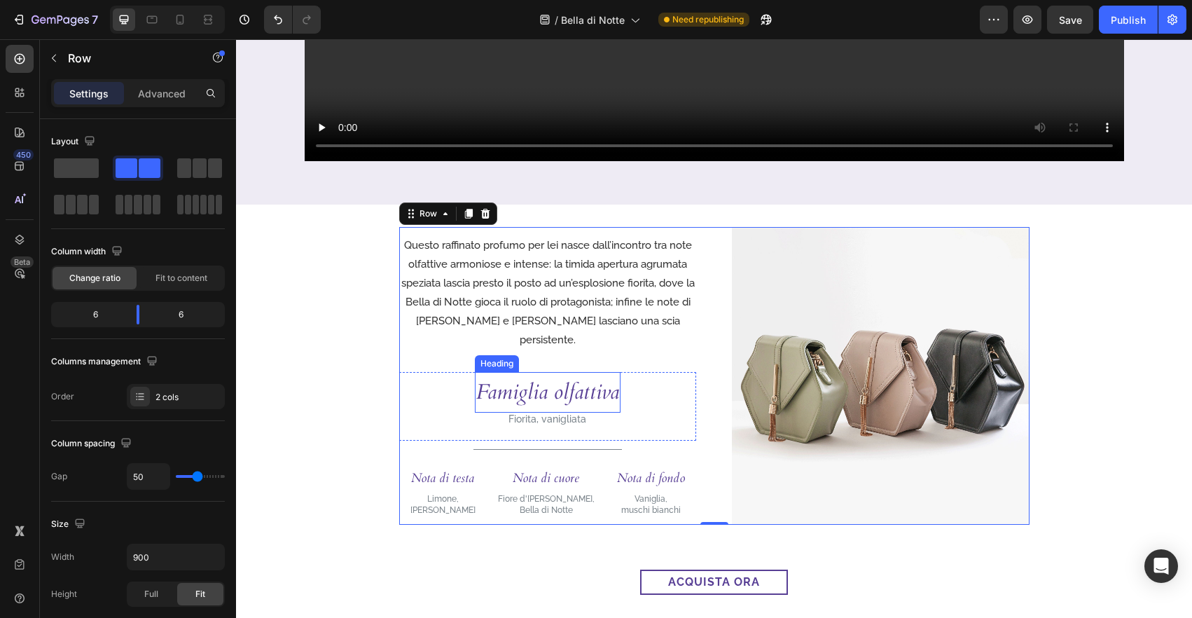
click at [538, 385] on h3 "Famiglia olfattiva" at bounding box center [548, 392] width 146 height 41
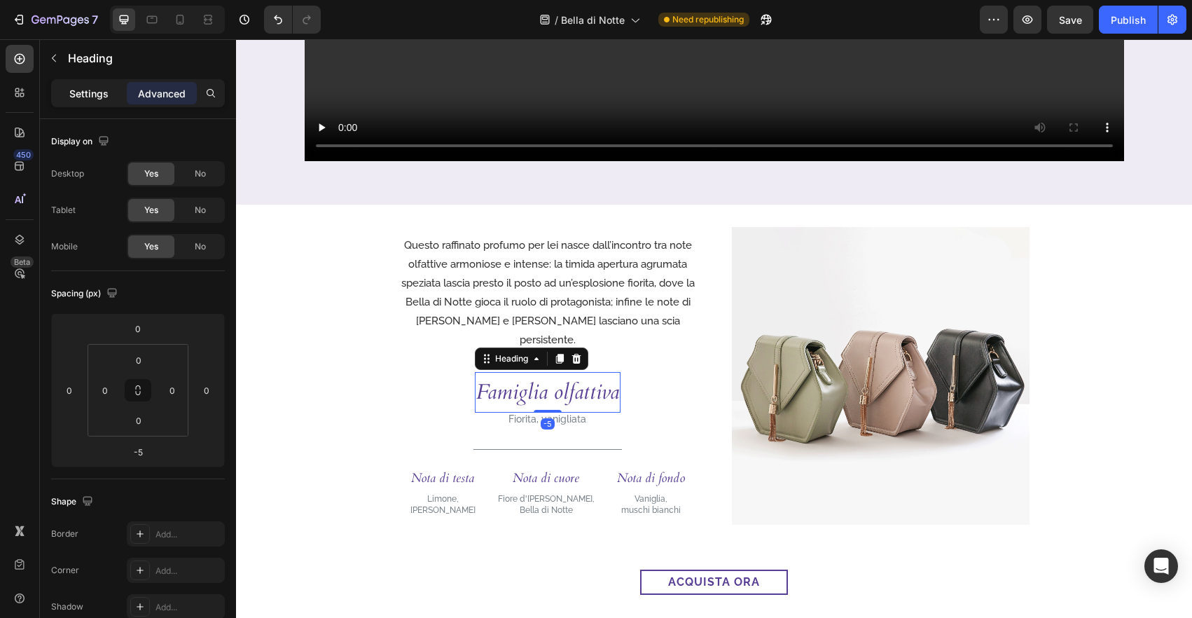
click at [90, 96] on p "Settings" at bounding box center [88, 93] width 39 height 15
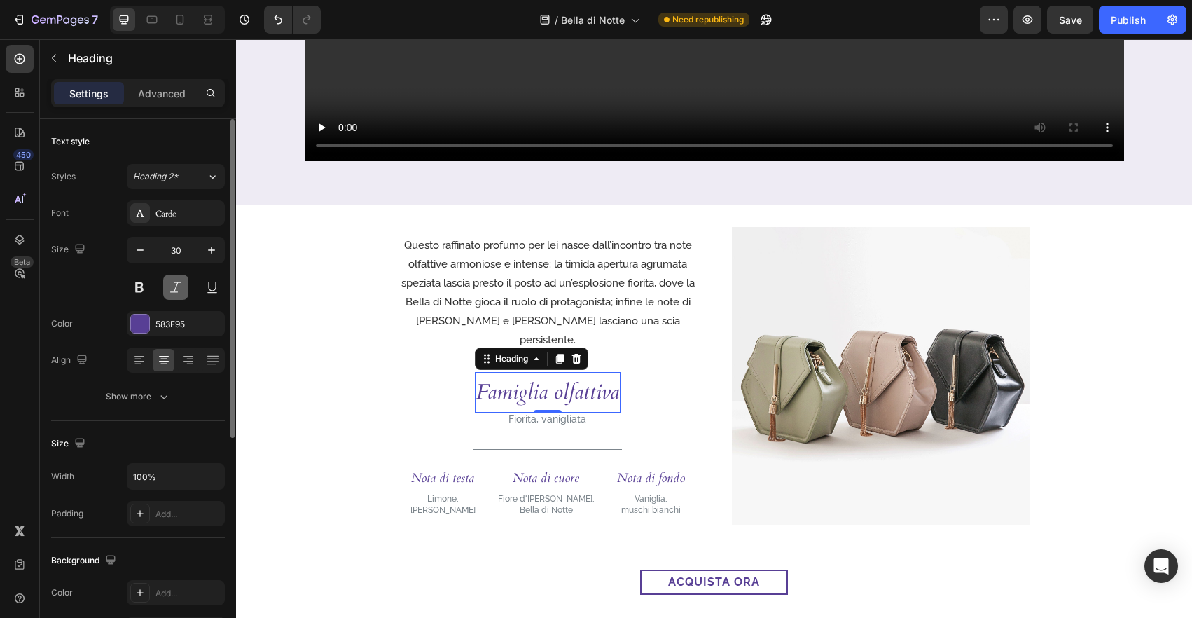
click at [172, 295] on button at bounding box center [175, 286] width 25 height 25
click at [452, 463] on h3 "Nota di testa" at bounding box center [443, 478] width 68 height 41
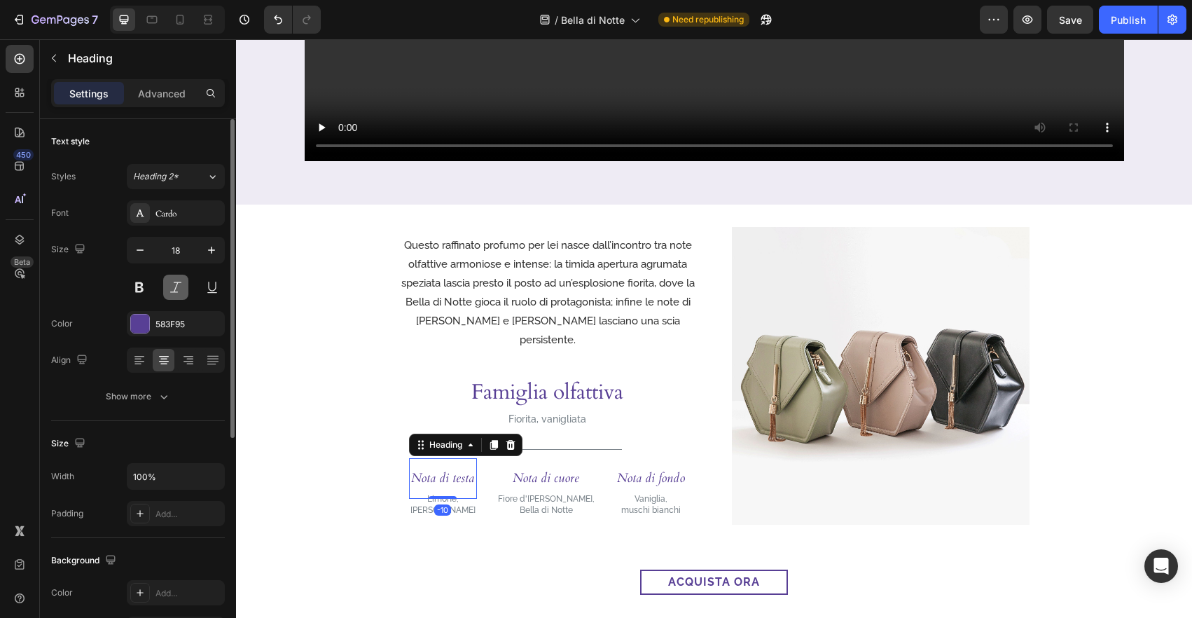
click at [174, 291] on button at bounding box center [175, 286] width 25 height 25
drag, startPoint x: 543, startPoint y: 468, endPoint x: 309, endPoint y: 327, distance: 273.3
click at [543, 468] on h3 "Nota di cuore" at bounding box center [547, 478] width 99 height 41
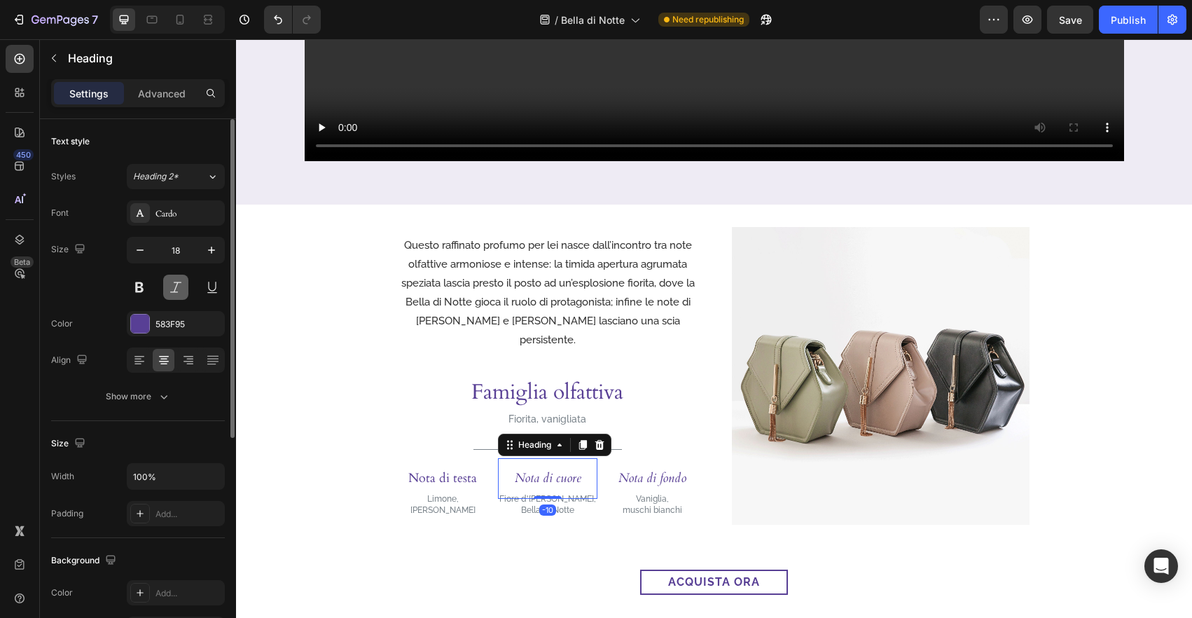
click at [174, 286] on button at bounding box center [175, 286] width 25 height 25
click at [650, 468] on h3 "Nota di fondo" at bounding box center [652, 478] width 71 height 41
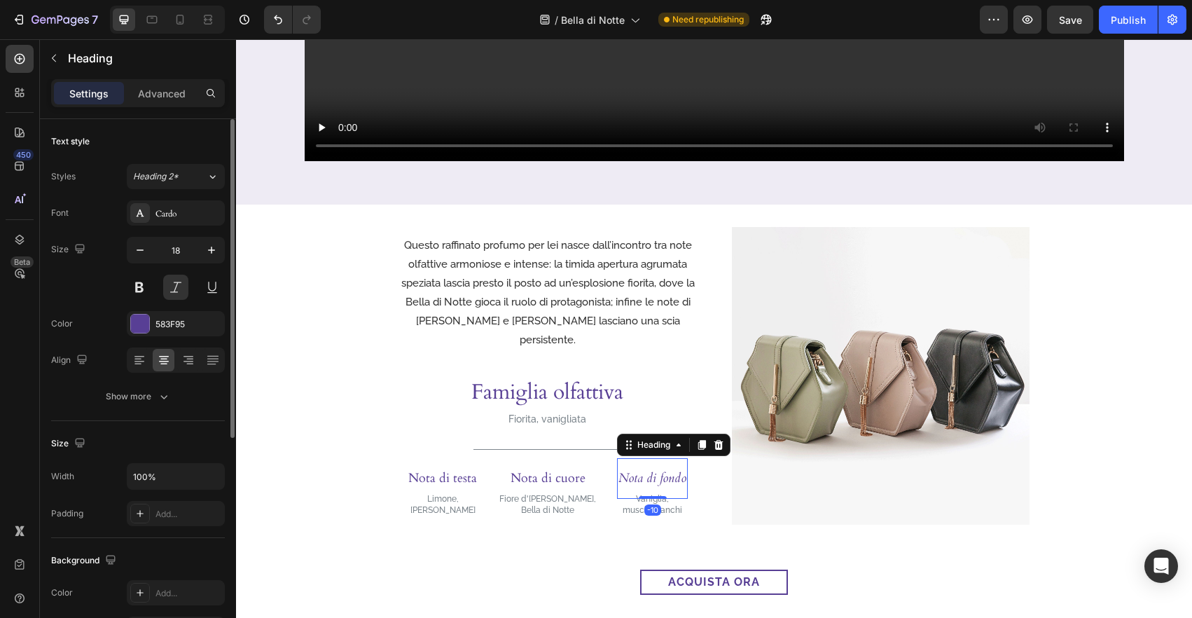
click at [189, 295] on div at bounding box center [176, 286] width 98 height 25
click at [228, 407] on div at bounding box center [231, 278] width 8 height 319
click at [183, 292] on button at bounding box center [175, 286] width 25 height 25
click at [146, 288] on button at bounding box center [139, 286] width 25 height 25
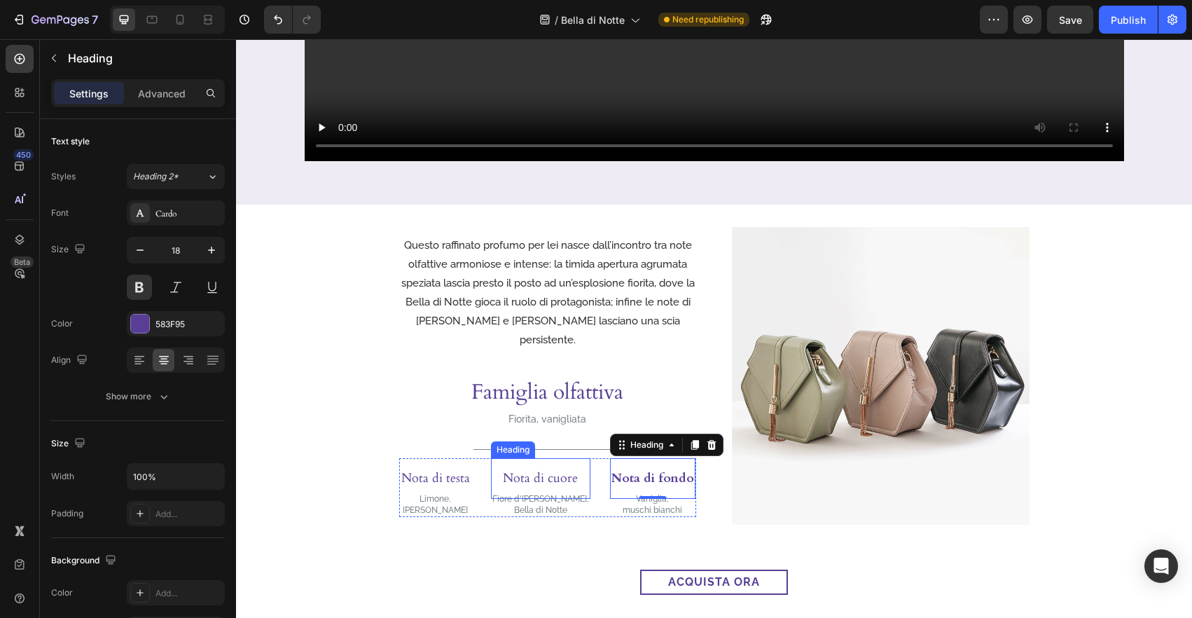
click at [541, 470] on h3 "Nota di cuore" at bounding box center [540, 478] width 99 height 41
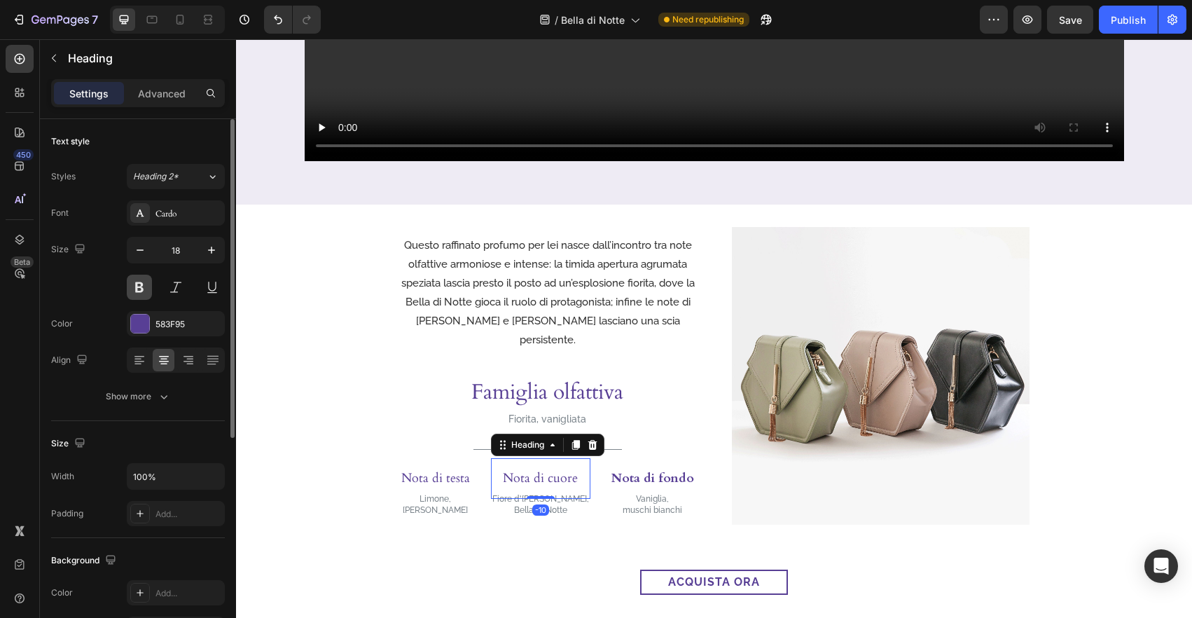
click at [139, 286] on button at bounding box center [139, 286] width 25 height 25
click at [482, 472] on div "Nota di testa Heading Limone, Pepe rosa Text Block Nota di cuore Heading -10 Fi…" at bounding box center [547, 487] width 297 height 59
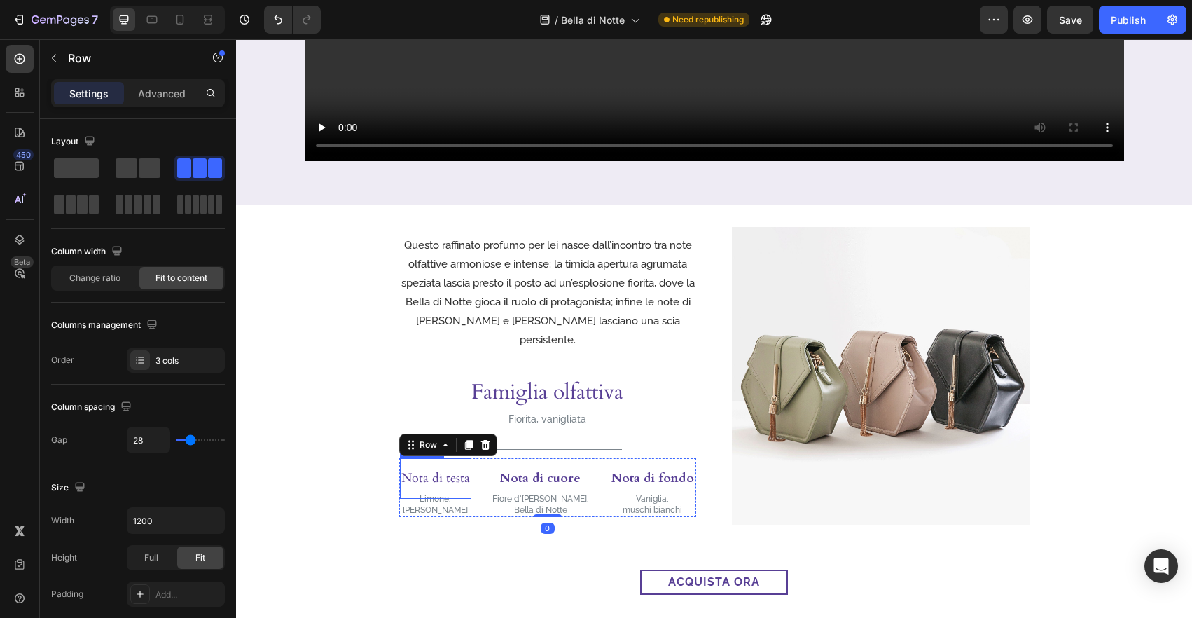
click at [471, 470] on h3 "Nota di testa" at bounding box center [435, 478] width 71 height 41
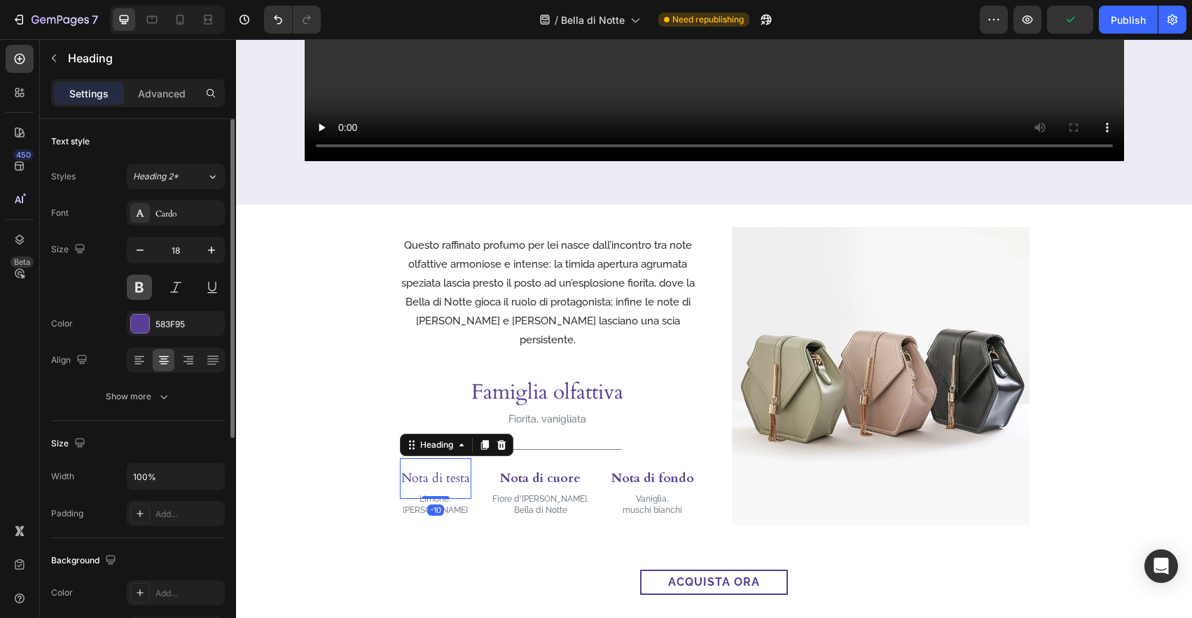
click at [139, 287] on button at bounding box center [139, 286] width 25 height 25
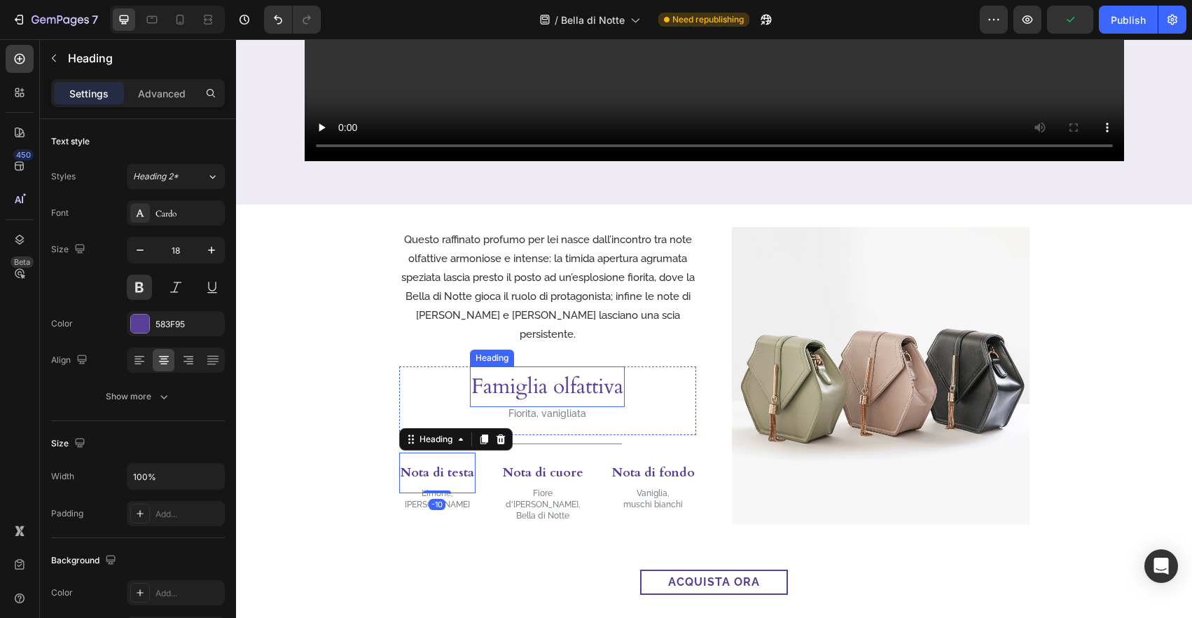
click at [542, 379] on h3 "Famiglia olfattiva" at bounding box center [547, 386] width 155 height 41
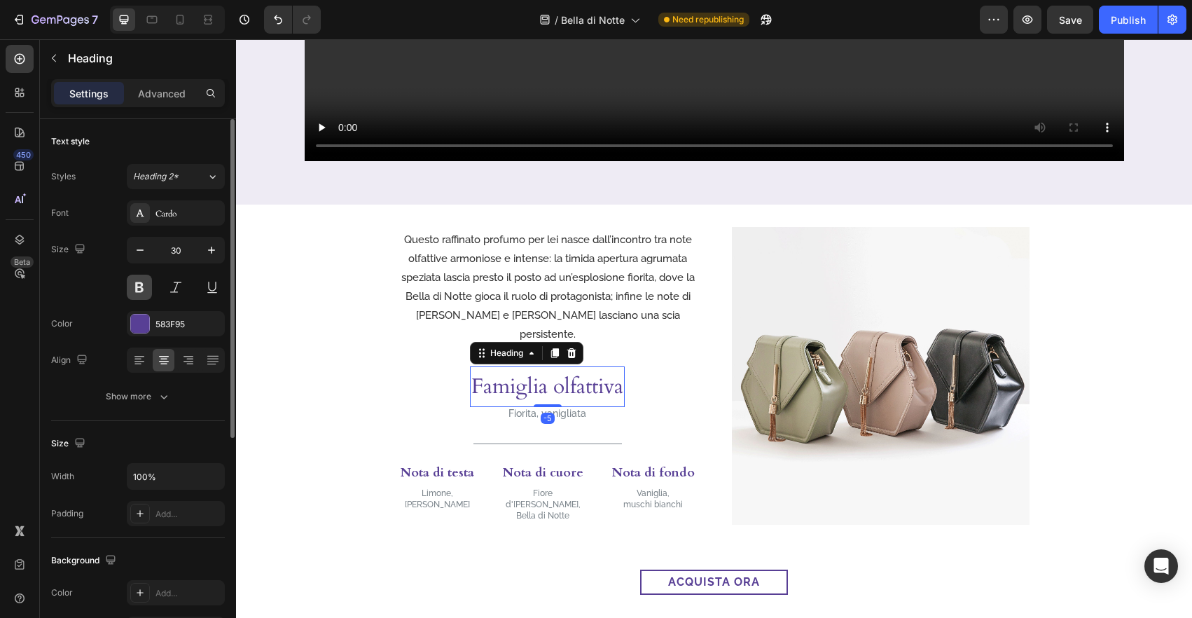
click at [146, 294] on button at bounding box center [139, 286] width 25 height 25
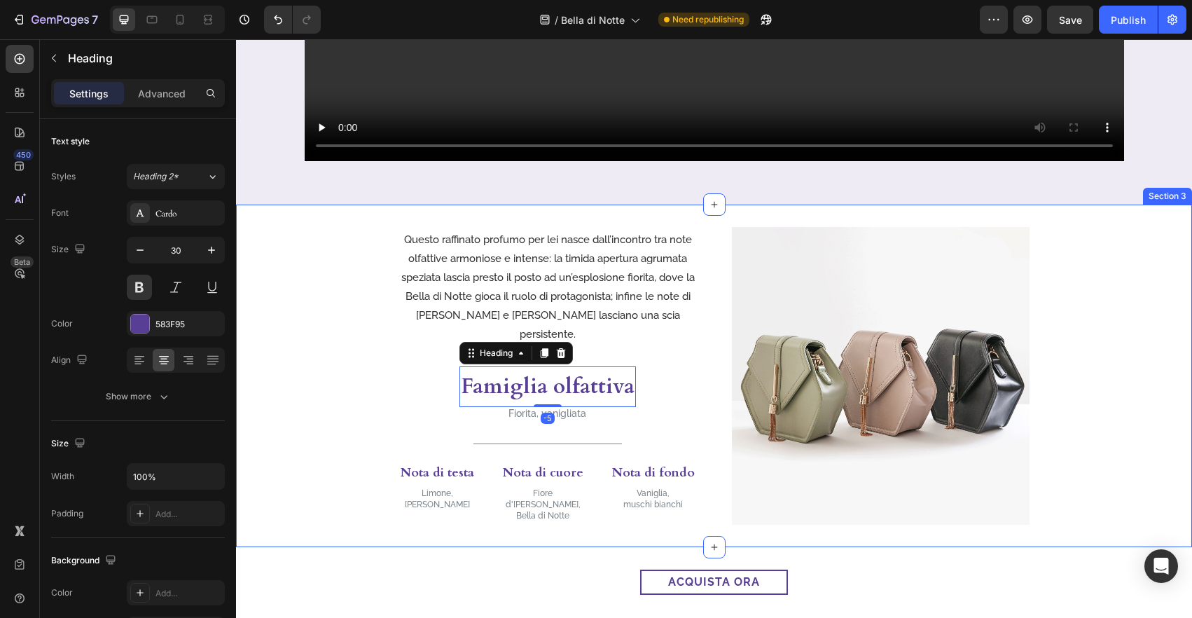
click at [281, 382] on div "Questo raffinato profumo per lei nasce dall’incontro tra note olfattive armonio…" at bounding box center [714, 376] width 956 height 298
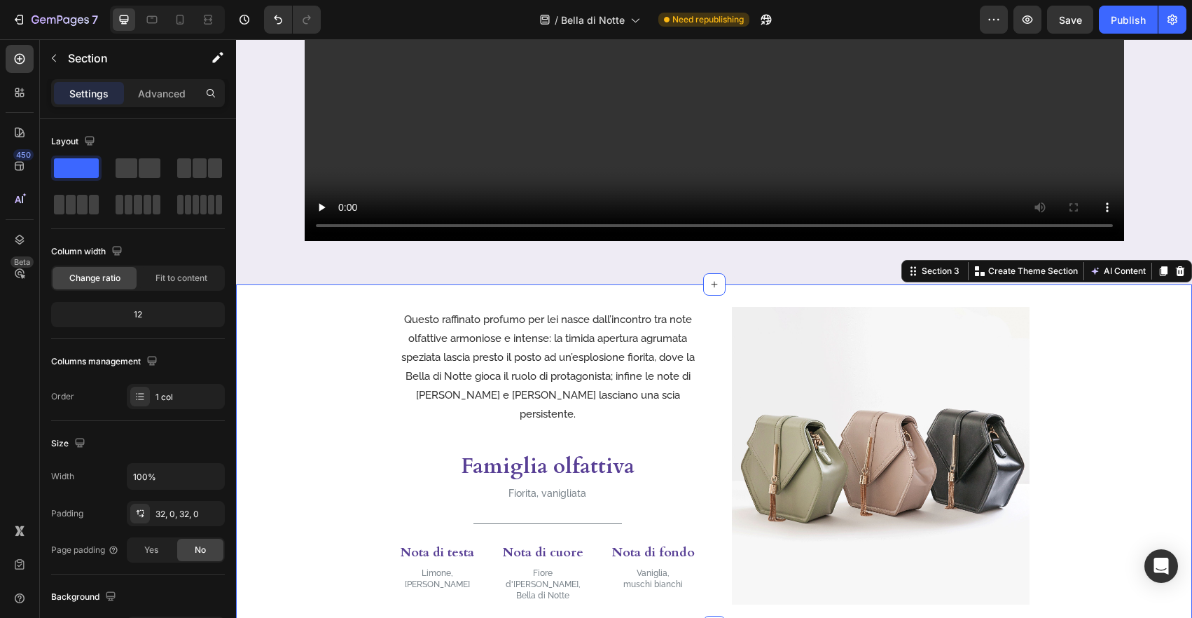
scroll to position [573, 0]
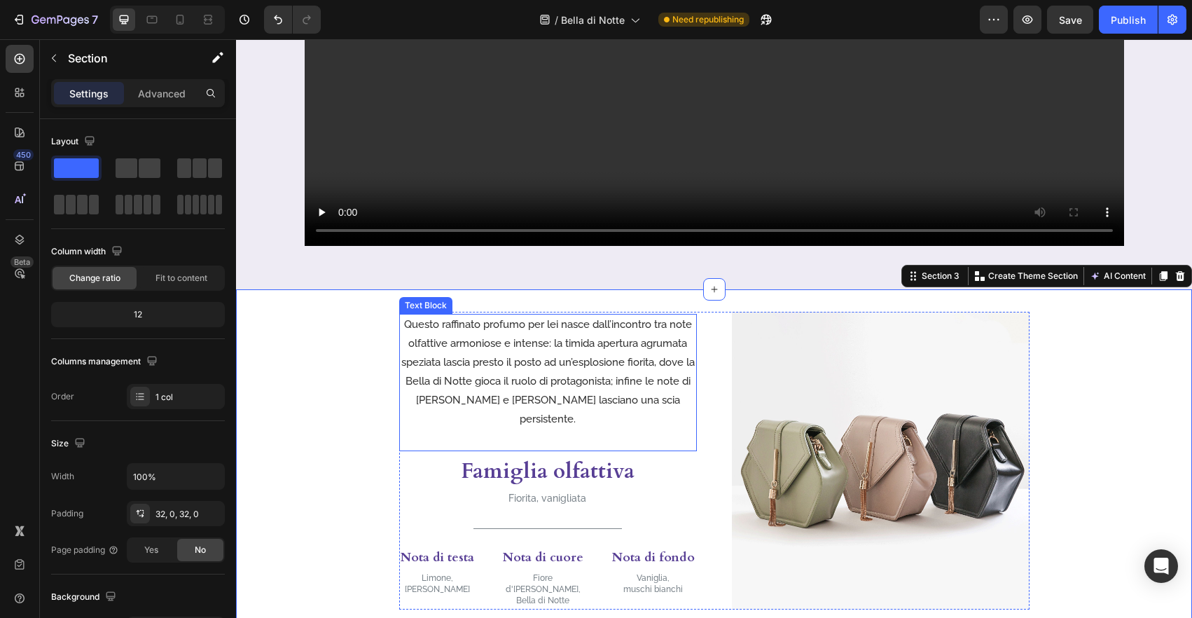
click at [656, 425] on div "Questo raffinato profumo per lei nasce dall’incontro tra note olfattive armonio…" at bounding box center [548, 372] width 298 height 116
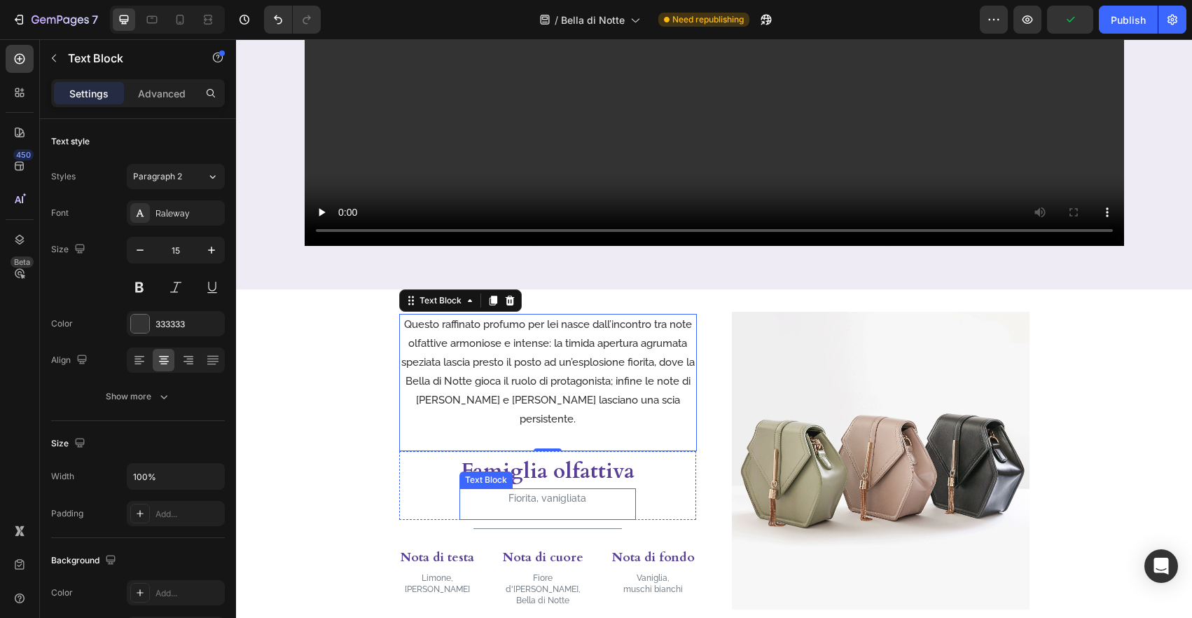
click at [585, 510] on div "Fiorita, vanigliata Text Block" at bounding box center [547, 503] width 176 height 31
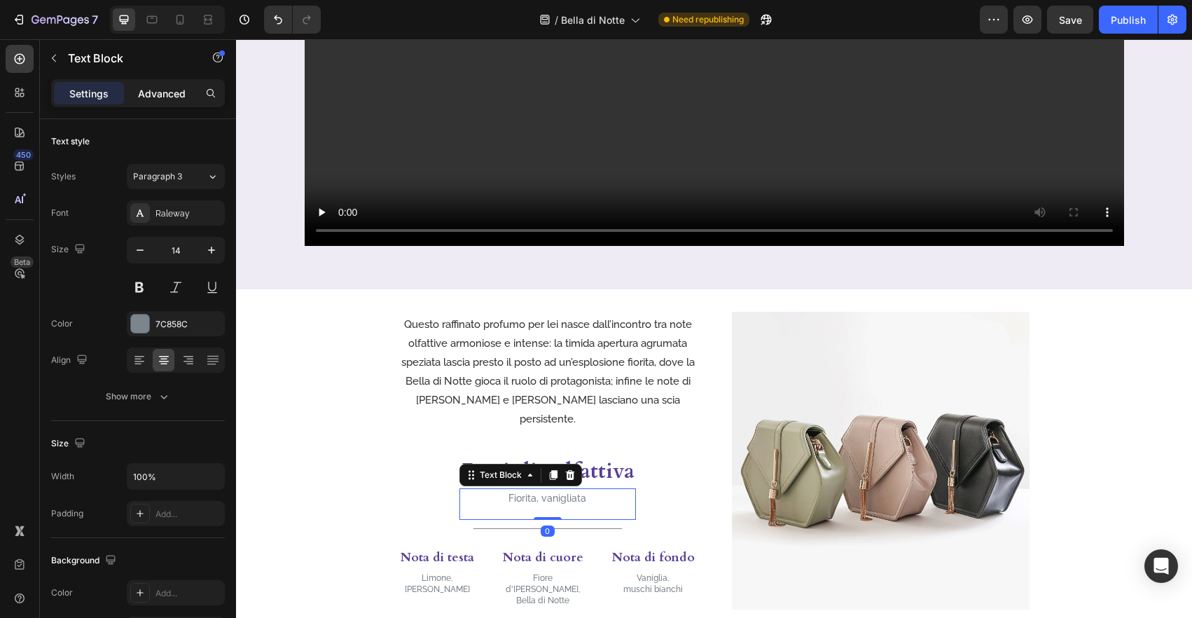
click at [181, 88] on p "Advanced" at bounding box center [162, 93] width 48 height 15
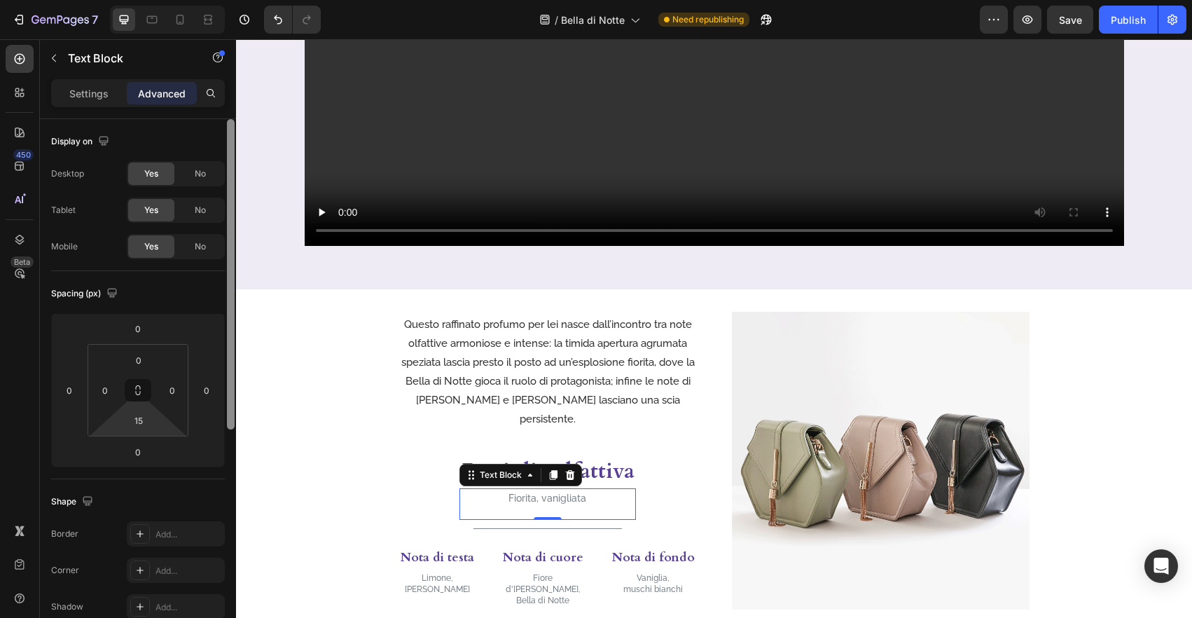
drag, startPoint x: 140, startPoint y: 416, endPoint x: 230, endPoint y: 429, distance: 90.6
click at [140, 416] on input "15" at bounding box center [139, 420] width 28 height 21
type input "10"
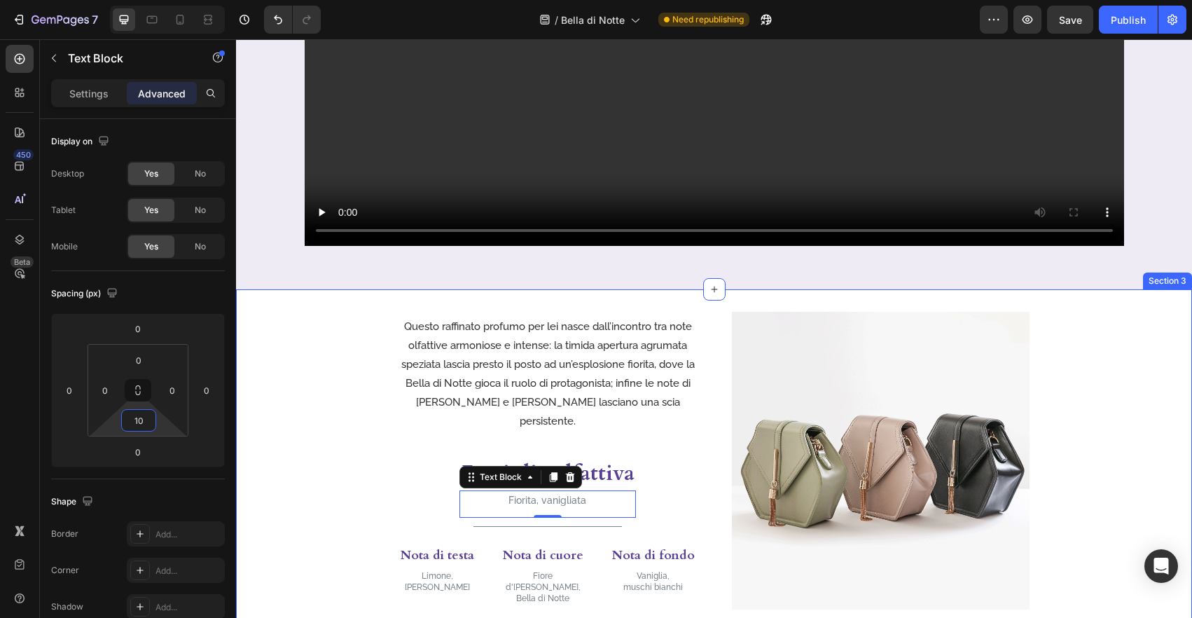
click at [296, 445] on div "Questo raffinato profumo per lei nasce dall’incontro tra note olfattive armonio…" at bounding box center [714, 461] width 956 height 298
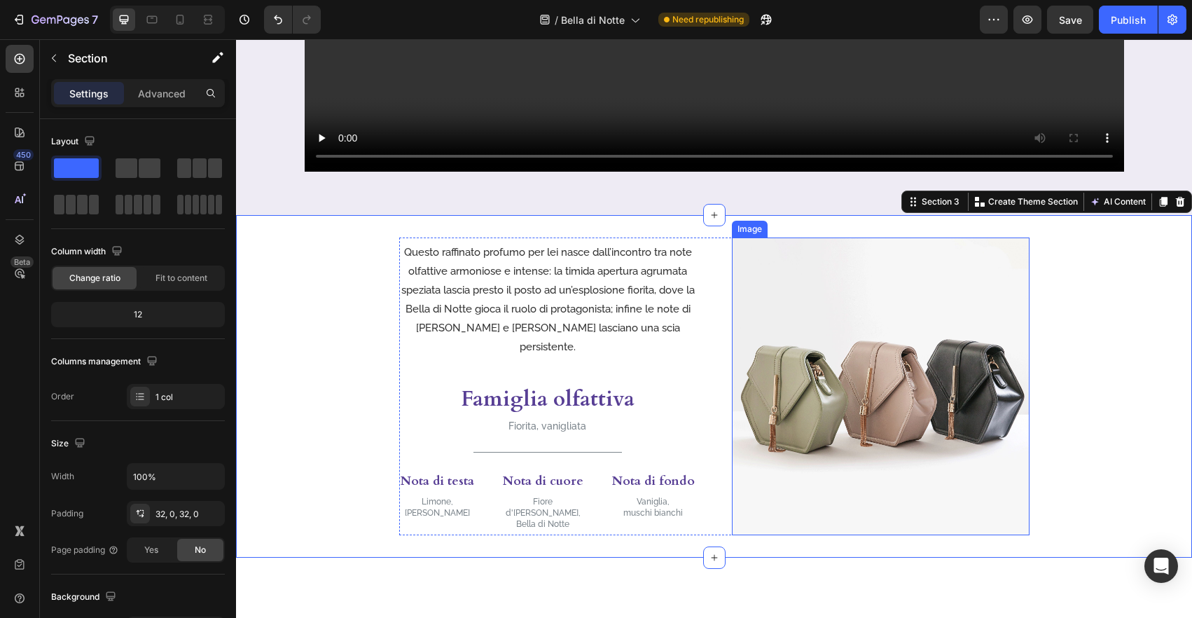
scroll to position [732, 0]
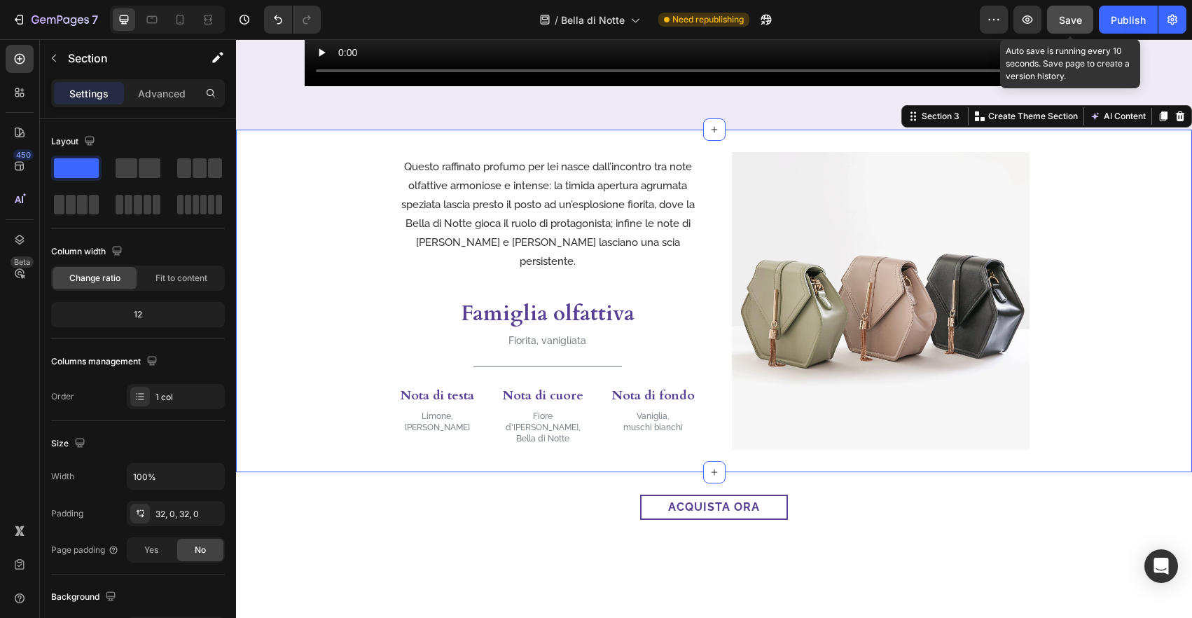
click at [1068, 26] on div "Save" at bounding box center [1070, 20] width 23 height 15
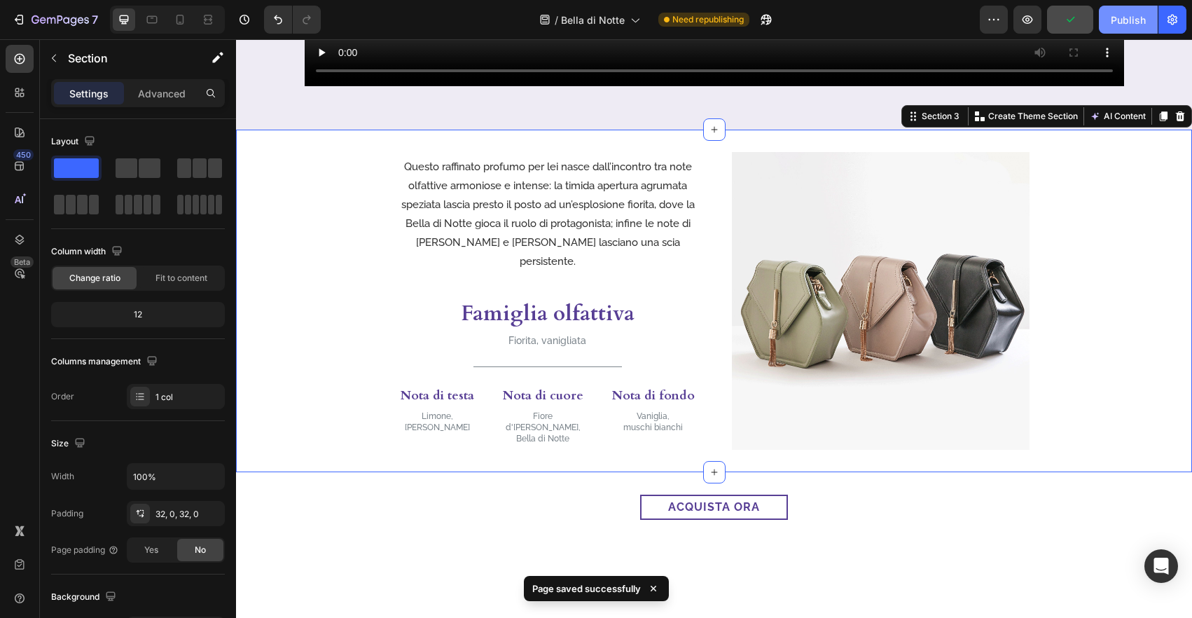
click at [1124, 26] on div "Publish" at bounding box center [1127, 20] width 35 height 15
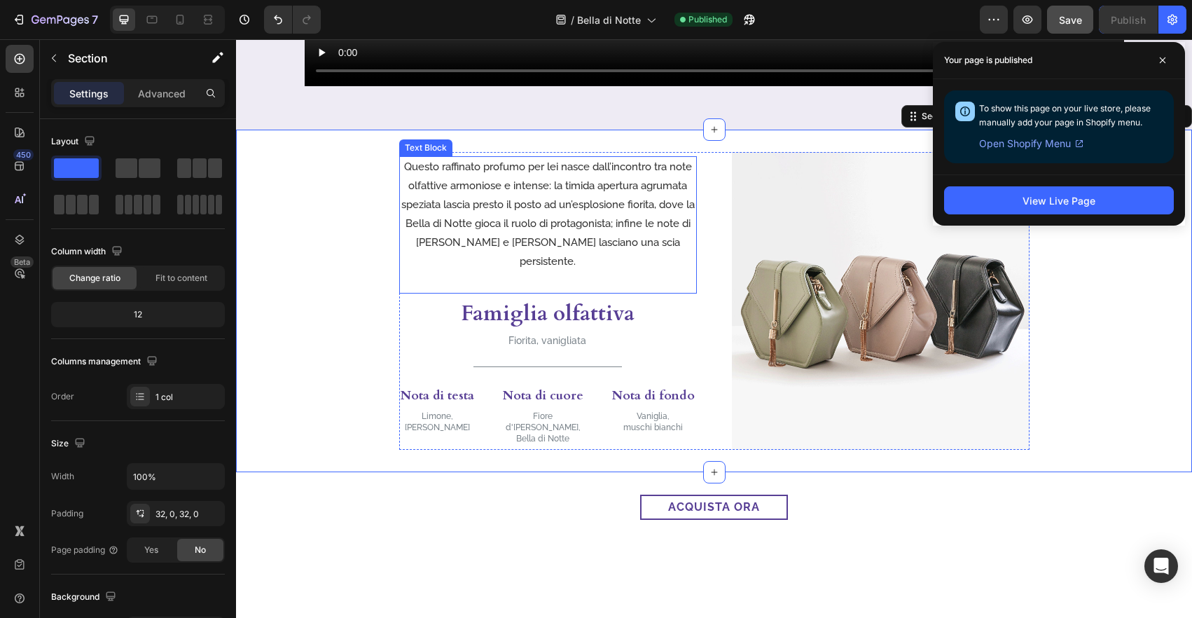
click at [510, 239] on p "Questo raffinato profumo per lei nasce dall’incontro tra note olfattive armonio…" at bounding box center [547, 214] width 295 height 113
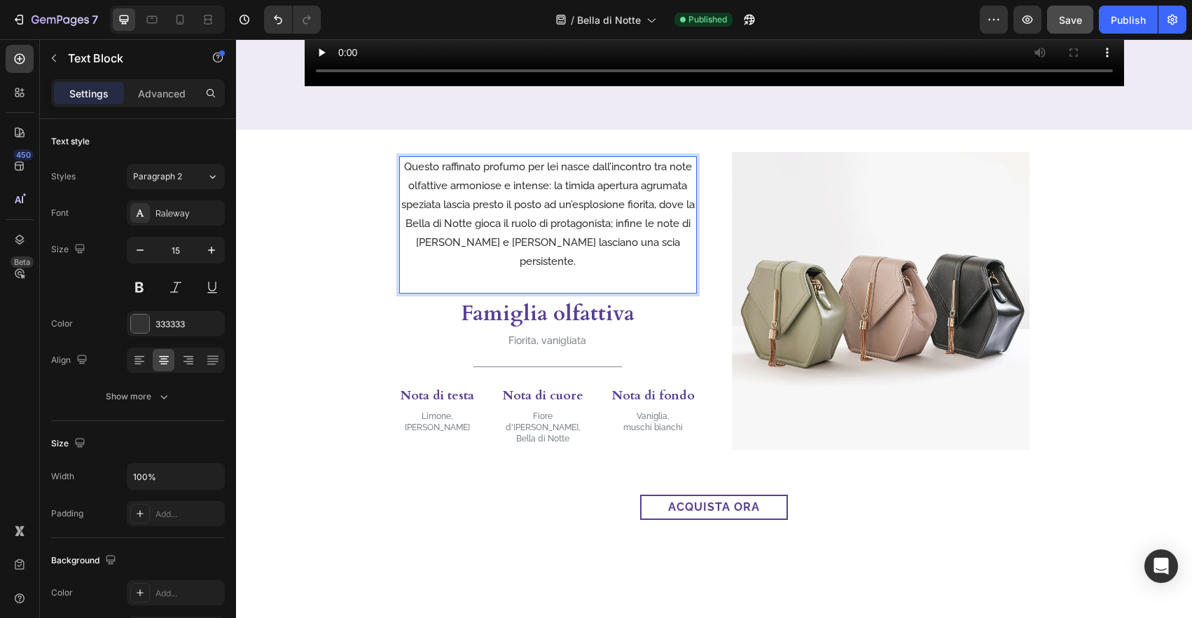
click at [557, 257] on p "Questo raffinato profumo per lei nasce dall’incontro tra note olfattive armonio…" at bounding box center [547, 214] width 295 height 113
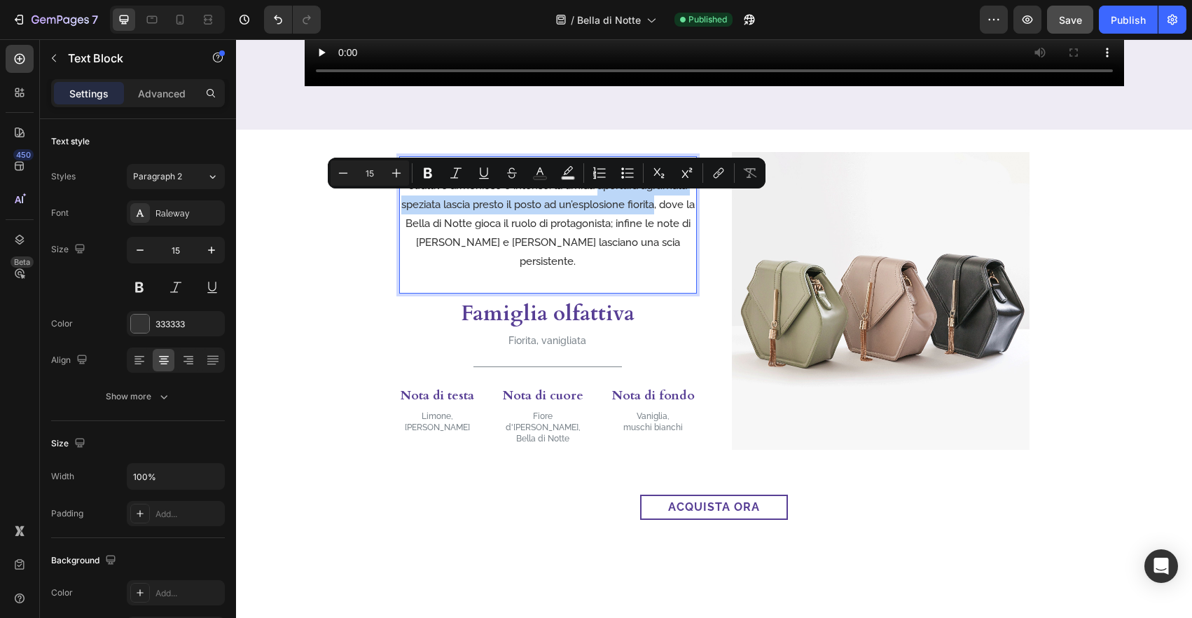
drag, startPoint x: 599, startPoint y: 200, endPoint x: 532, endPoint y: 157, distance: 79.4
click at [660, 219] on p "Questo raffinato profumo per lei nasce dall’incontro tra note olfattive armonio…" at bounding box center [547, 214] width 295 height 113
click at [428, 171] on icon "Editor contextual toolbar" at bounding box center [428, 173] width 14 height 14
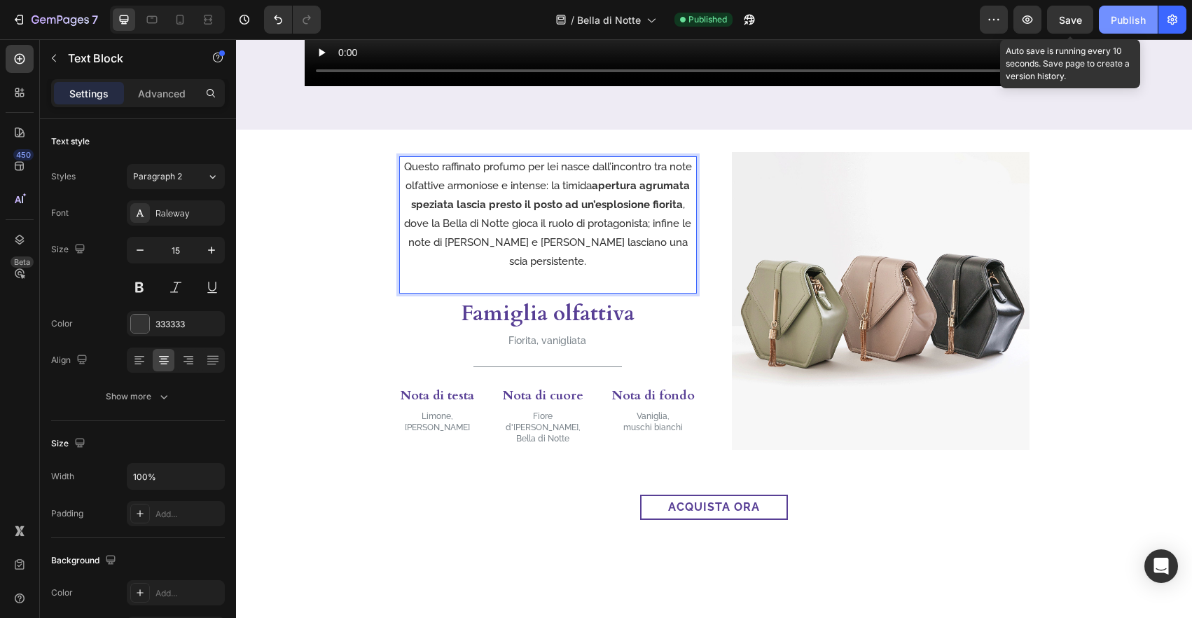
drag, startPoint x: 1080, startPoint y: 22, endPoint x: 1131, endPoint y: 25, distance: 51.2
click at [1080, 22] on span "Save" at bounding box center [1070, 20] width 23 height 12
click at [1131, 25] on div "Publish" at bounding box center [1127, 20] width 35 height 15
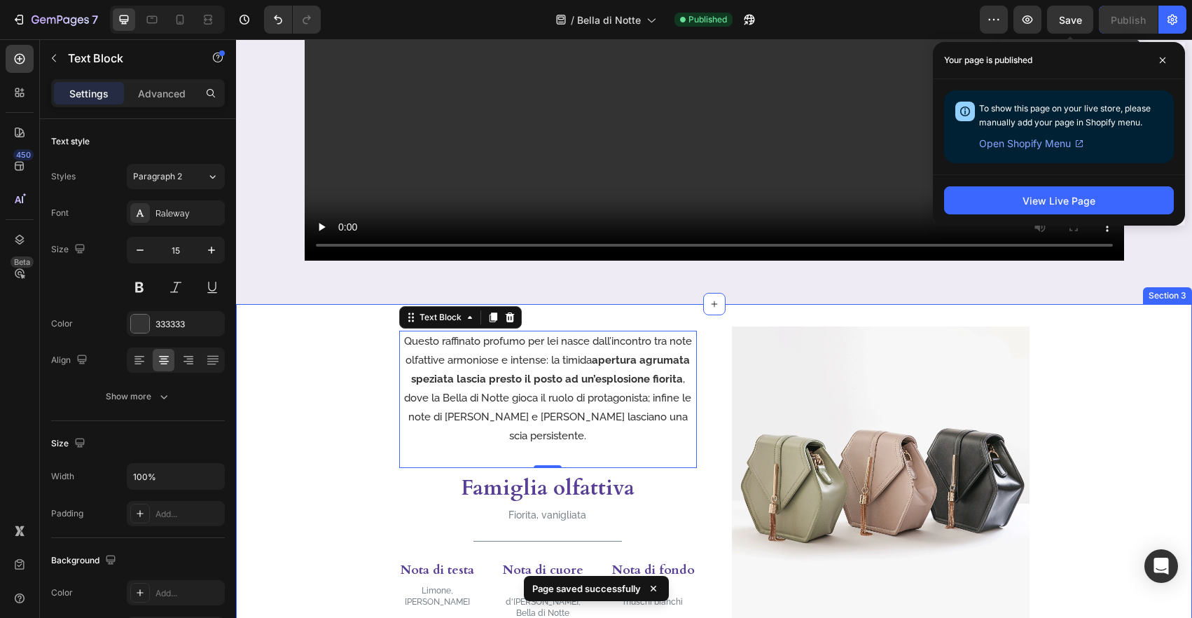
scroll to position [540, 0]
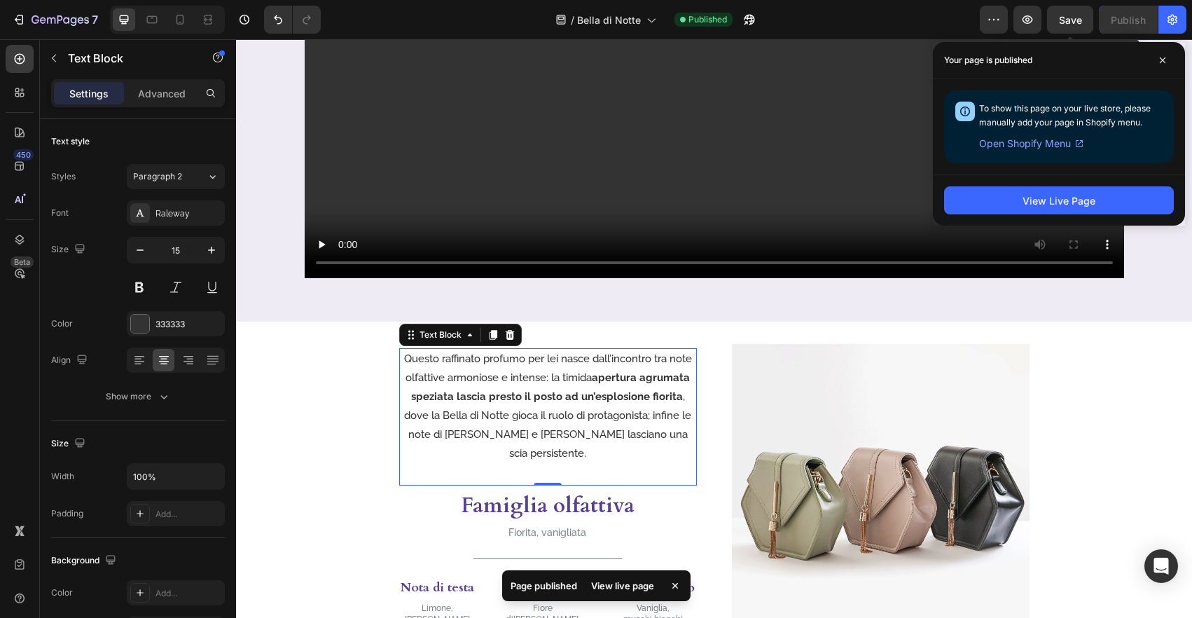
drag, startPoint x: 1159, startPoint y: 66, endPoint x: 1068, endPoint y: 81, distance: 91.5
click at [1157, 66] on span at bounding box center [1162, 60] width 22 height 22
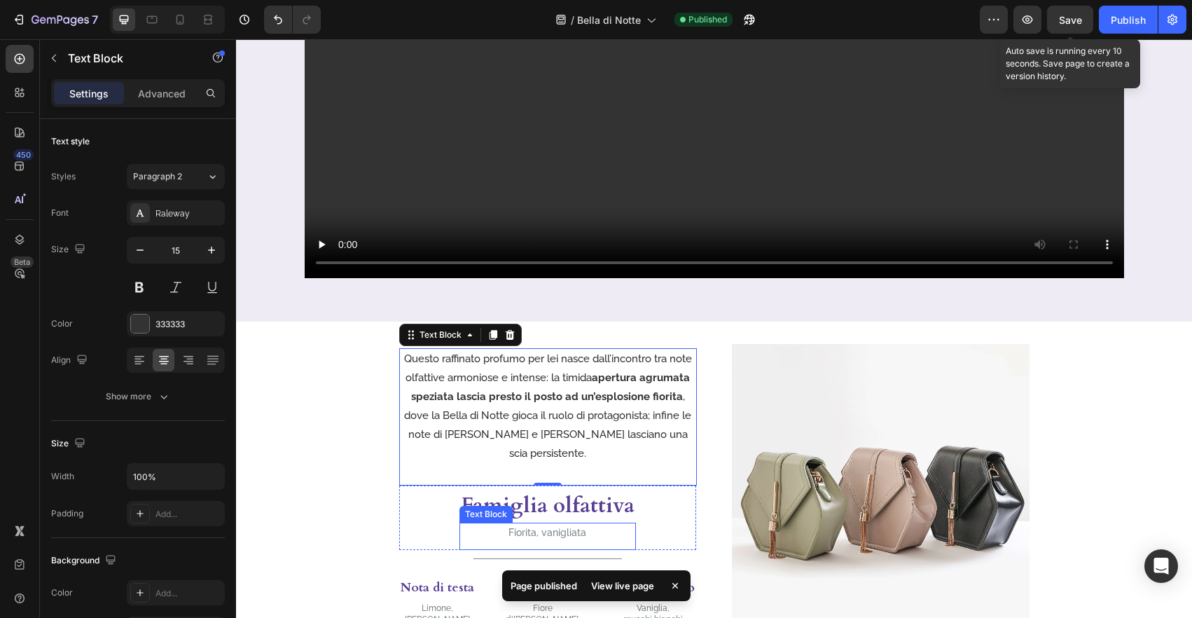
click at [566, 528] on p "Fiorita, vanigliata" at bounding box center [548, 533] width 174 height 18
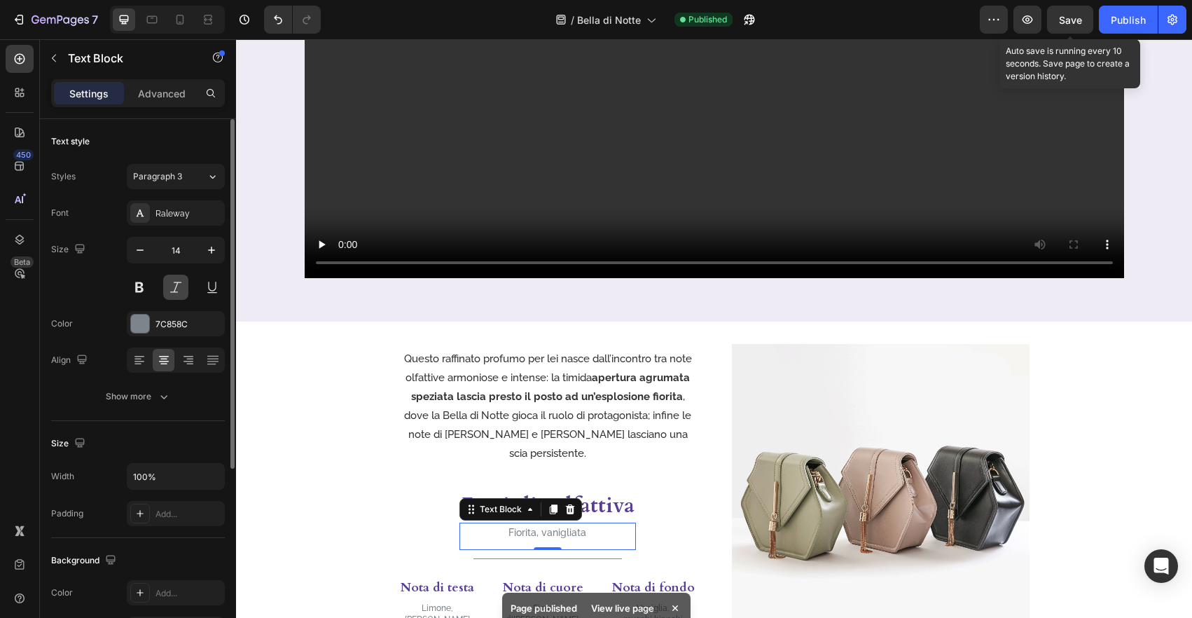
click at [173, 295] on button at bounding box center [175, 286] width 25 height 25
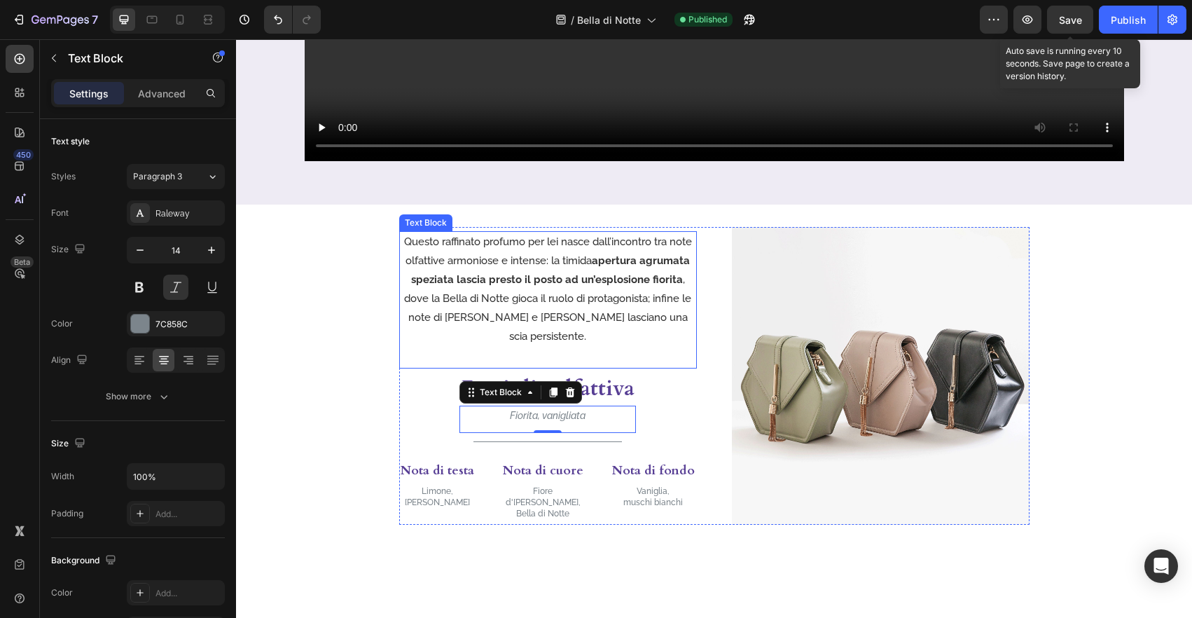
scroll to position [703, 0]
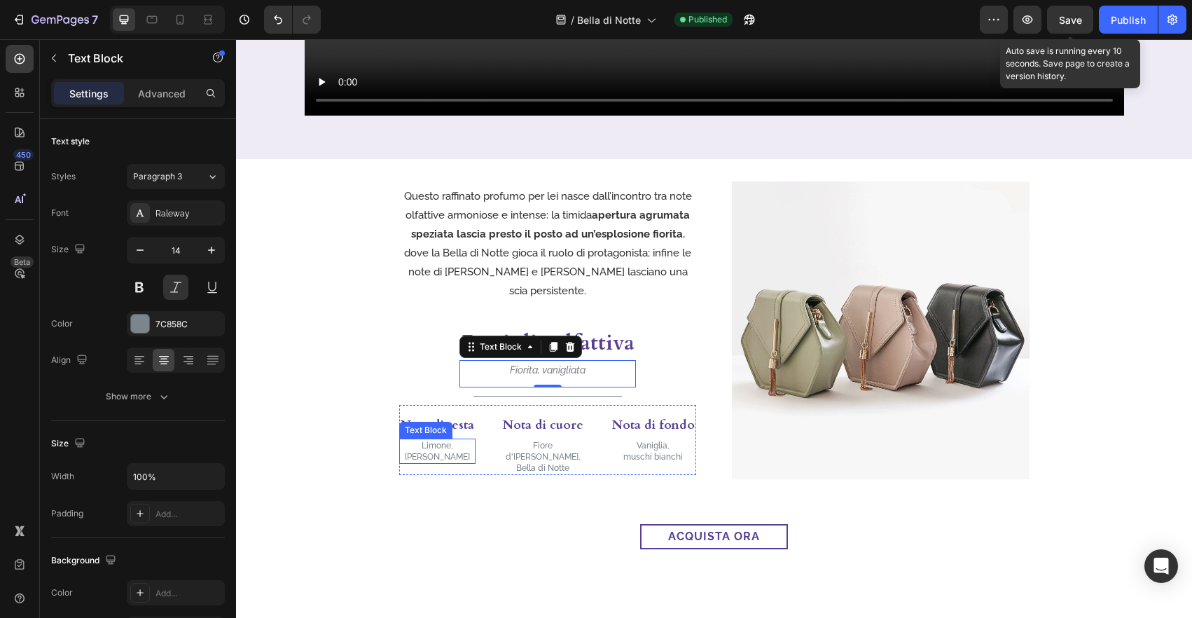
click at [456, 451] on p "[PERSON_NAME]" at bounding box center [437, 456] width 74 height 11
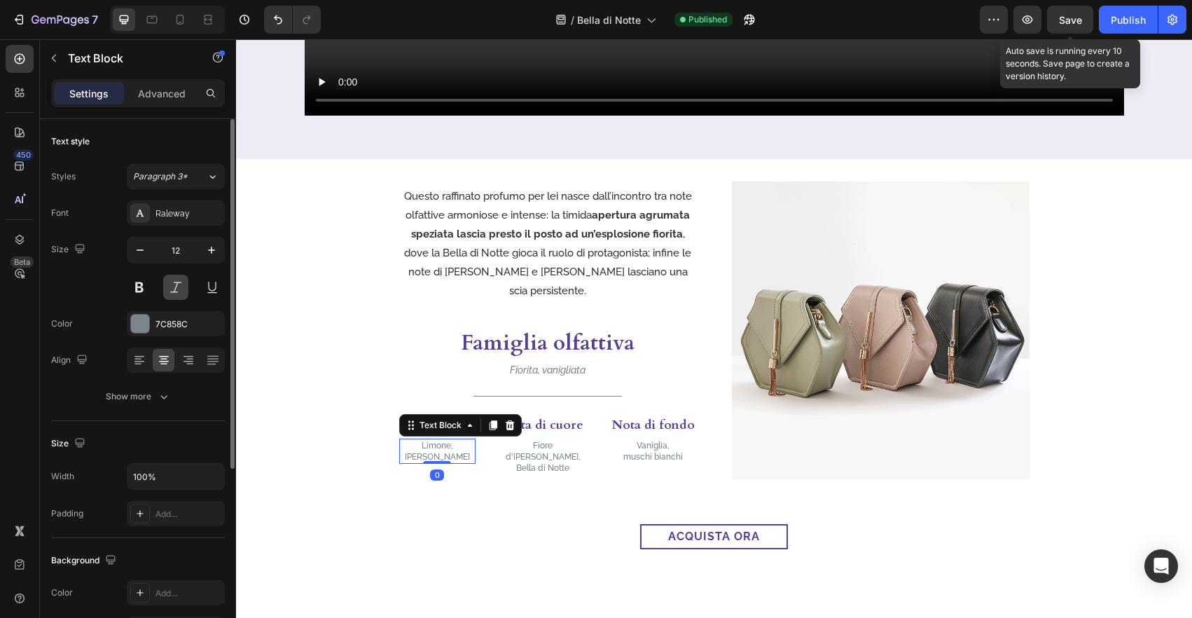
click at [182, 284] on button at bounding box center [175, 286] width 25 height 25
click at [538, 462] on p "Bella di Notte" at bounding box center [542, 467] width 93 height 11
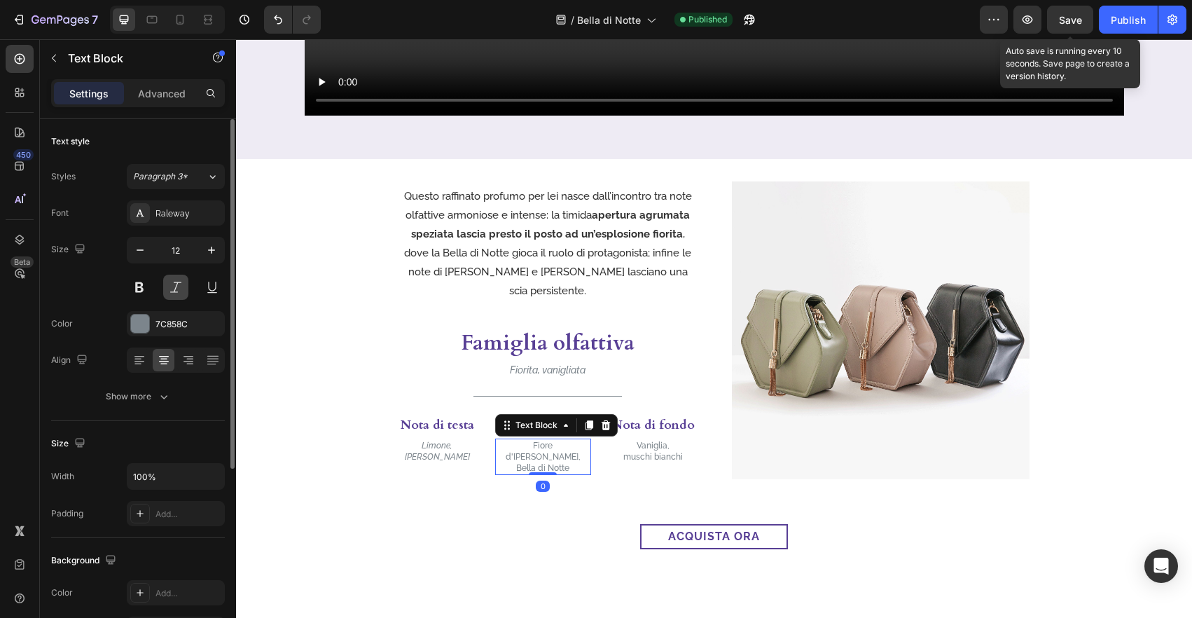
click at [187, 286] on button at bounding box center [175, 286] width 25 height 25
click at [638, 451] on p "muschi bianchi" at bounding box center [653, 456] width 83 height 11
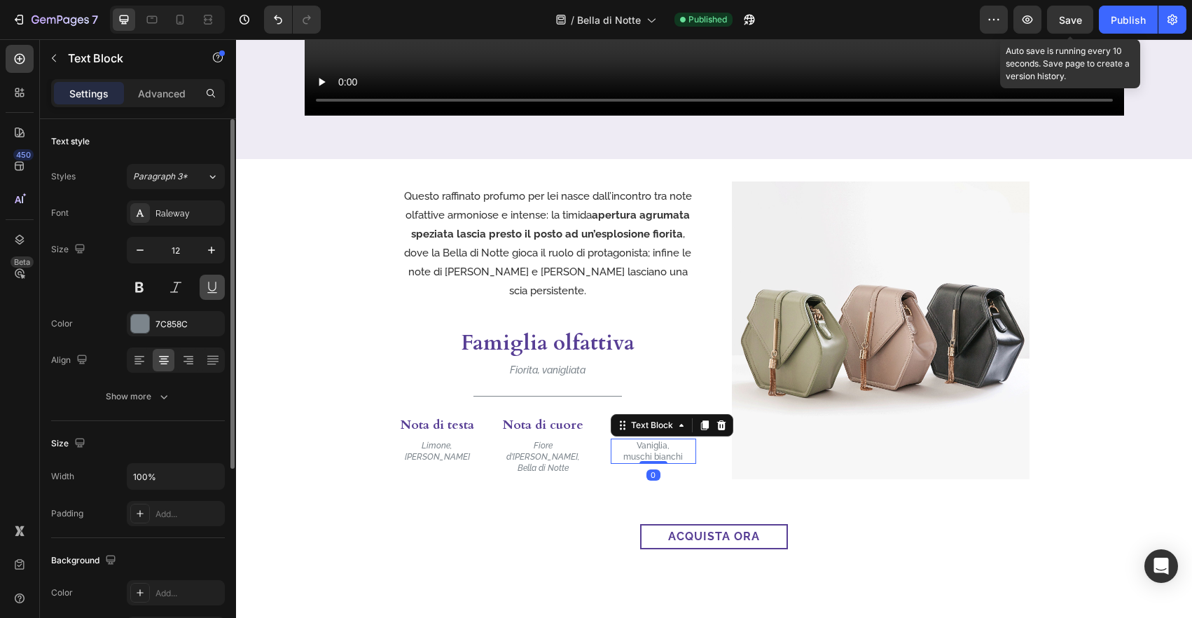
click at [180, 288] on button at bounding box center [175, 286] width 25 height 25
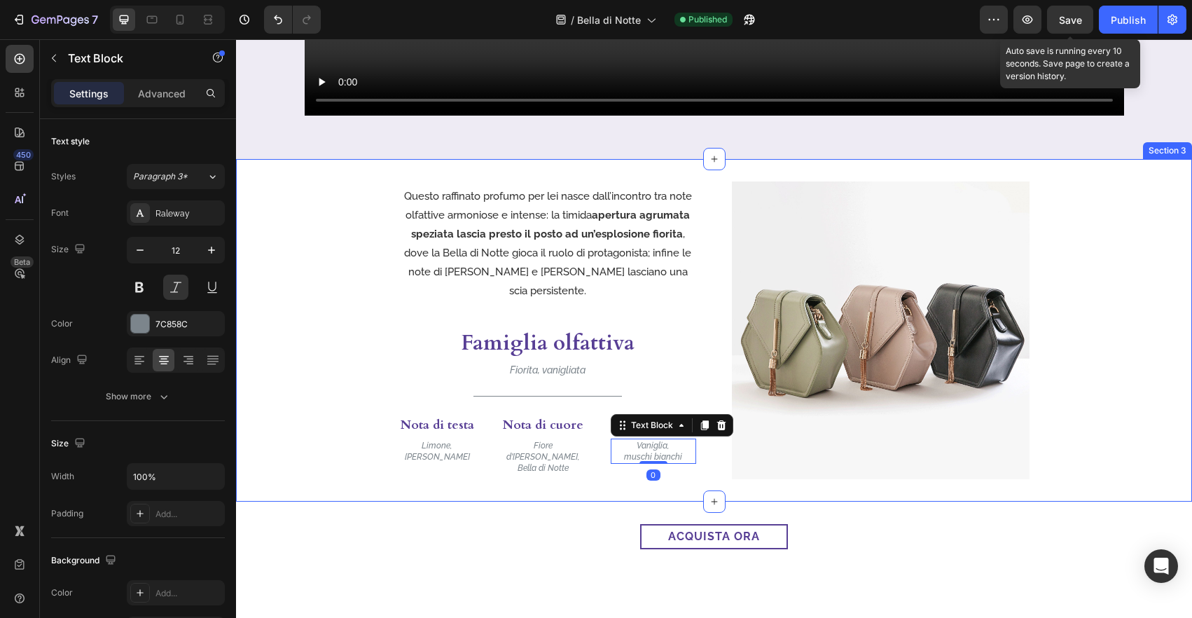
click at [308, 266] on div "Questo raffinato profumo per lei nasce dall’incontro tra note olfattive armonio…" at bounding box center [714, 330] width 956 height 298
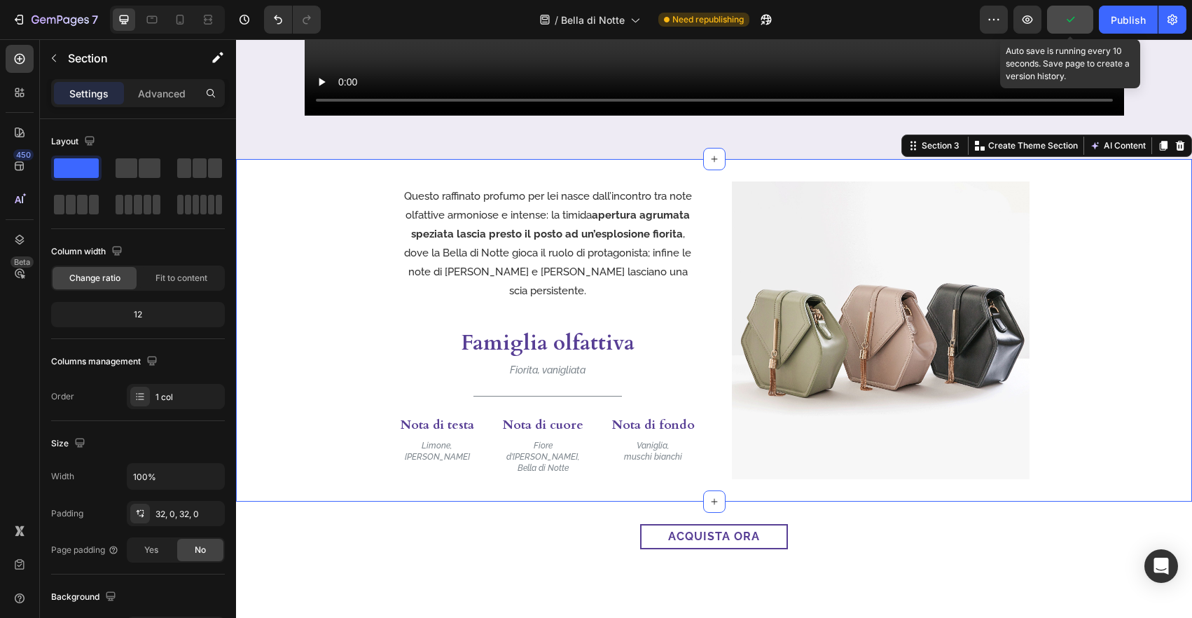
click at [1077, 32] on button "button" at bounding box center [1070, 20] width 46 height 28
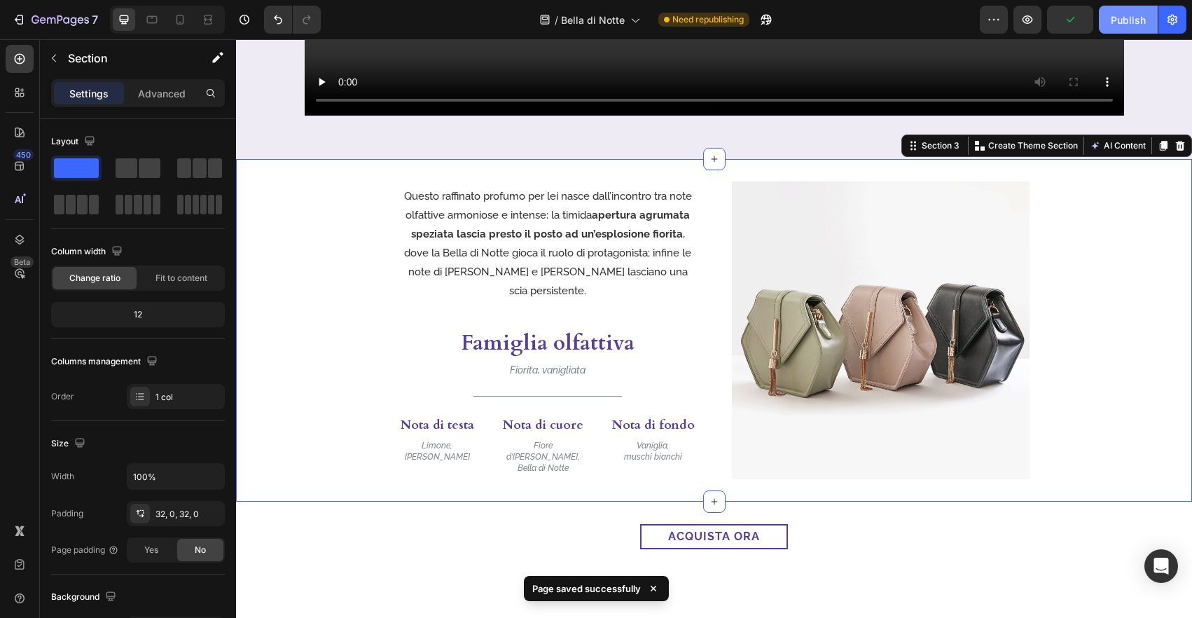
click at [1124, 26] on div "Publish" at bounding box center [1127, 20] width 35 height 15
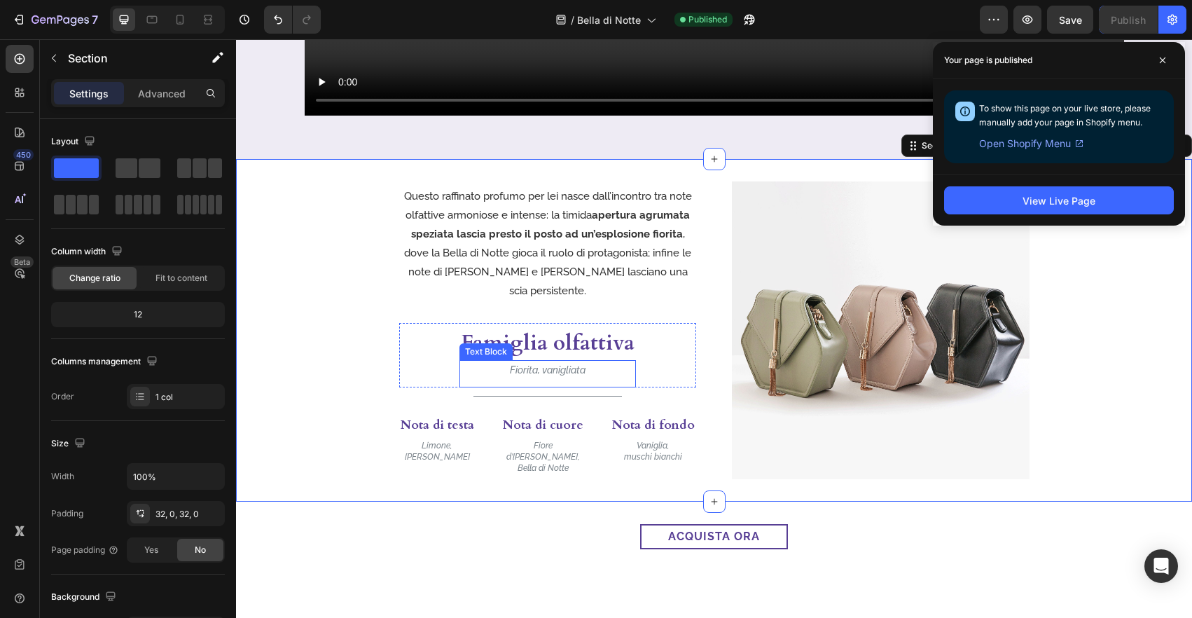
click at [547, 367] on p "Fiorita, vanigliata" at bounding box center [548, 370] width 174 height 18
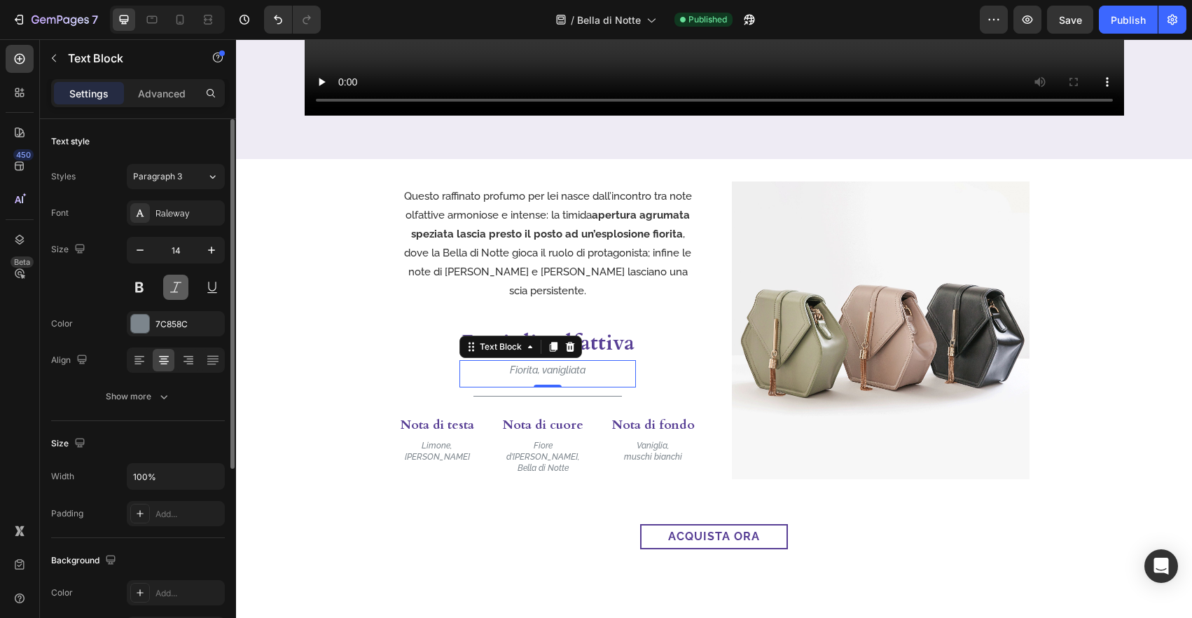
click at [169, 291] on button at bounding box center [175, 286] width 25 height 25
click at [451, 452] on p "[PERSON_NAME]" at bounding box center [437, 456] width 74 height 11
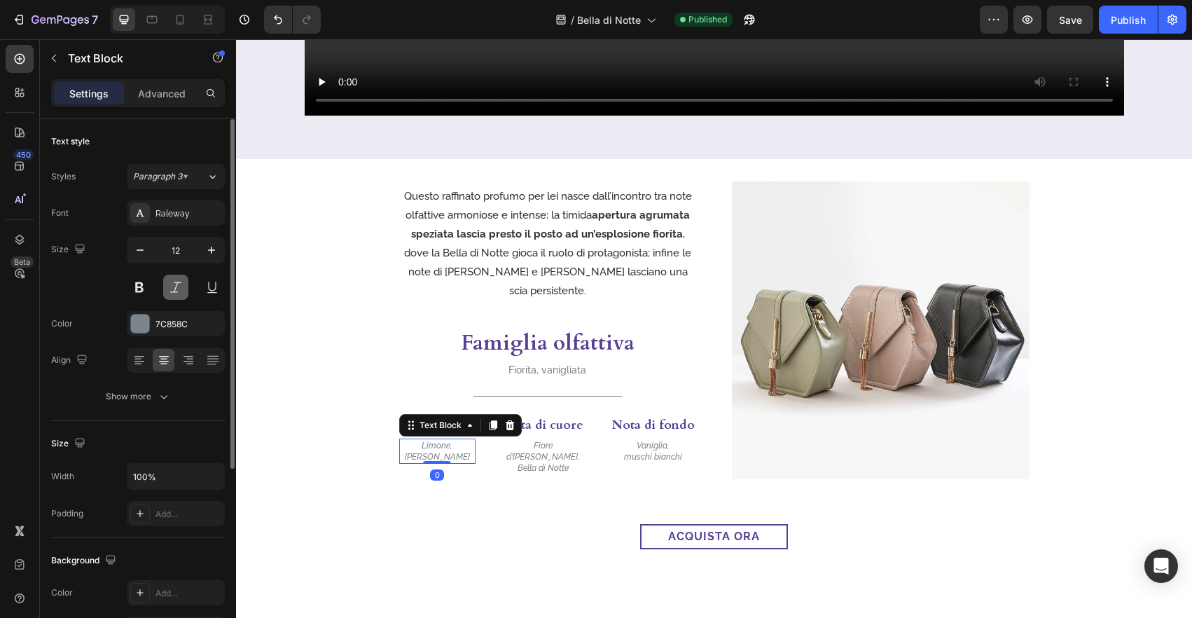
click at [169, 281] on button at bounding box center [175, 286] width 25 height 25
click at [558, 462] on p "Bella di Notte" at bounding box center [542, 467] width 93 height 11
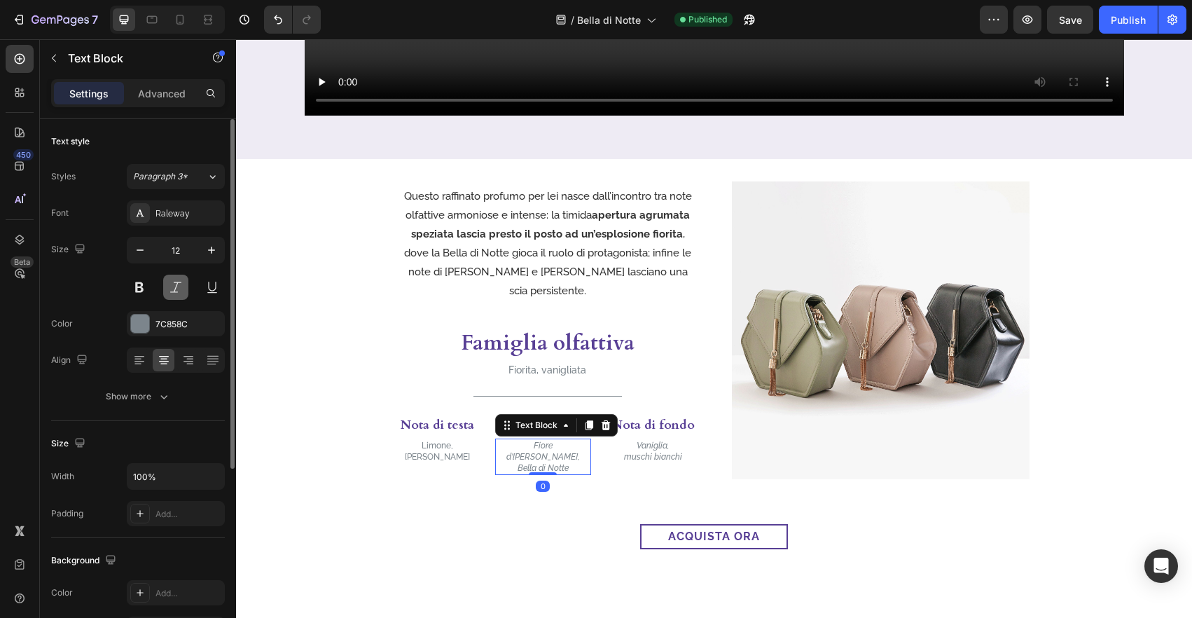
click at [186, 283] on button at bounding box center [175, 286] width 25 height 25
click at [641, 445] on p "Vaniglia," at bounding box center [653, 445] width 83 height 11
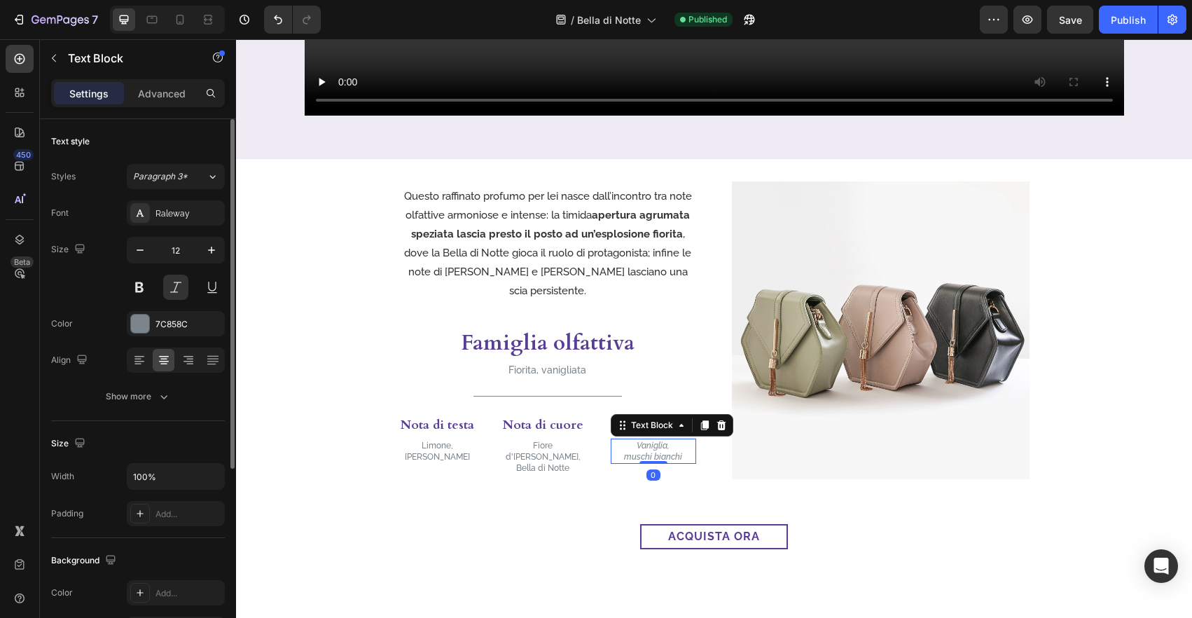
click at [186, 293] on button at bounding box center [175, 286] width 25 height 25
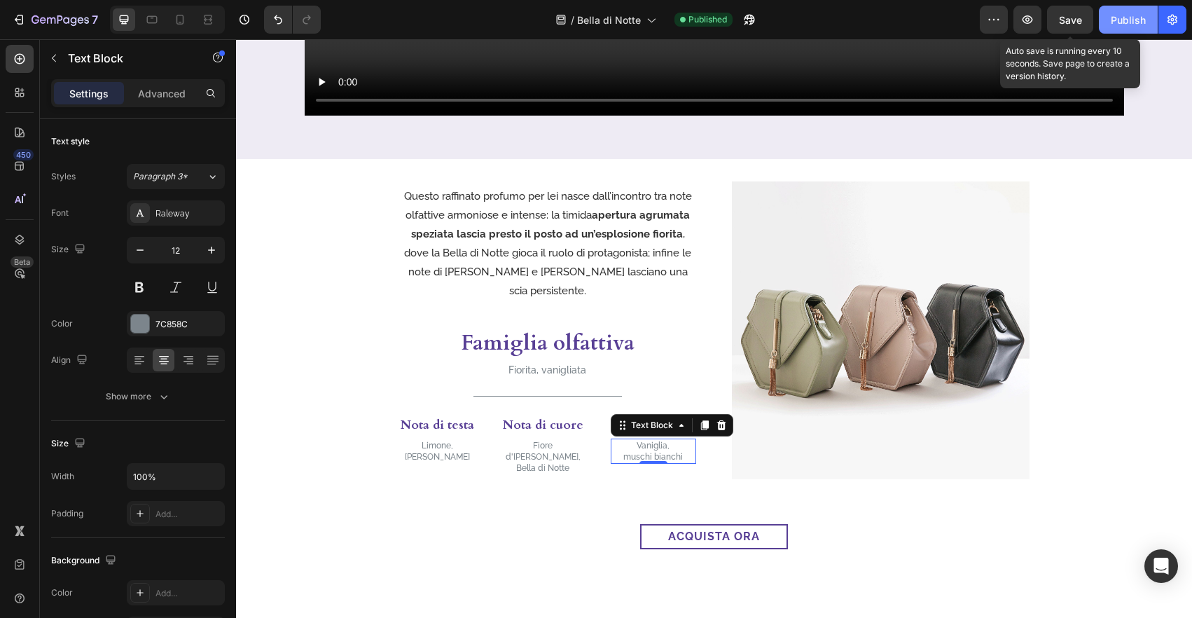
drag, startPoint x: 1065, startPoint y: 20, endPoint x: 1101, endPoint y: 22, distance: 35.8
click at [1066, 20] on span "Save" at bounding box center [1070, 20] width 23 height 12
click at [1120, 21] on div "Publish" at bounding box center [1127, 20] width 35 height 15
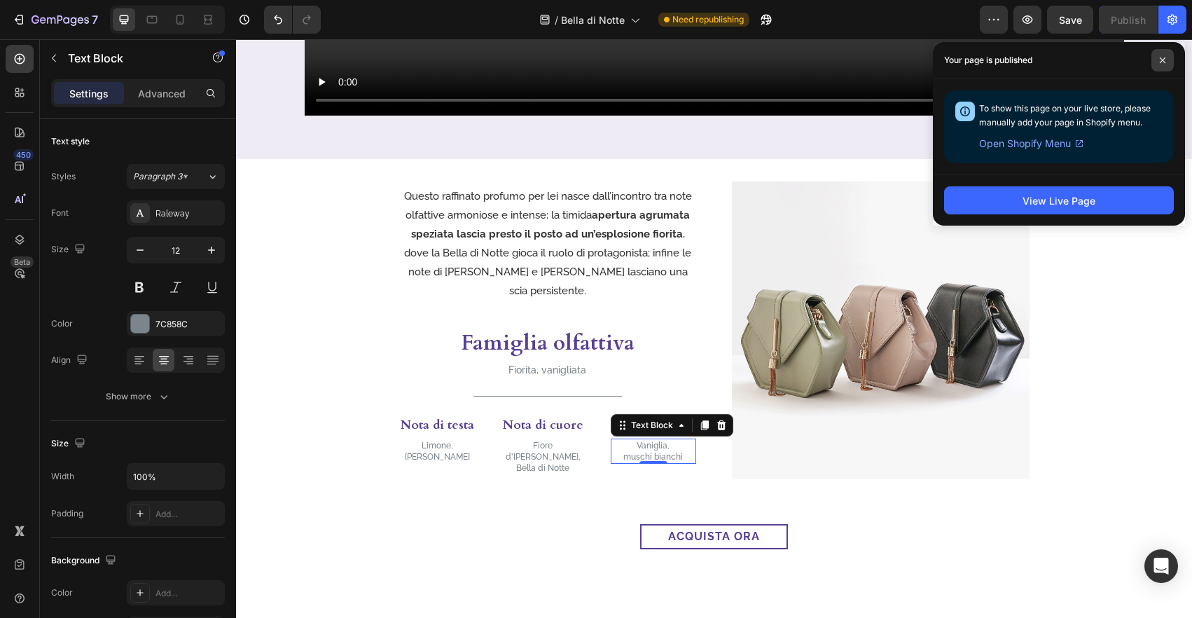
click at [1162, 60] on icon at bounding box center [1162, 60] width 6 height 6
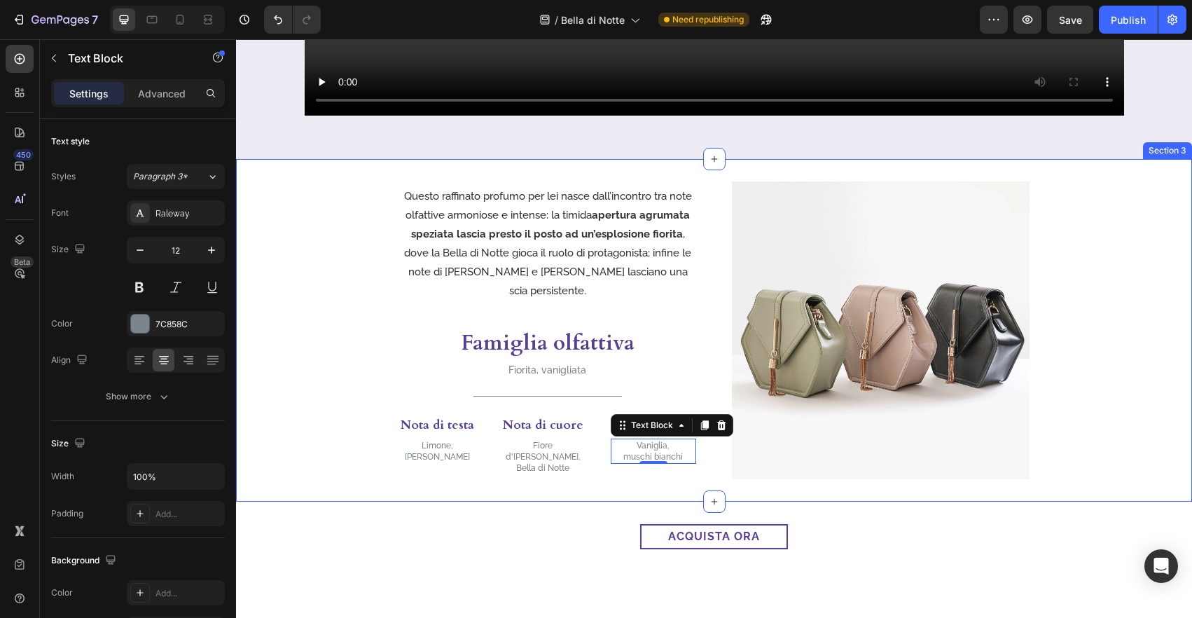
click at [1120, 359] on div "Questo raffinato profumo per lei nasce dall’incontro tra note olfattive armonio…" at bounding box center [714, 330] width 956 height 298
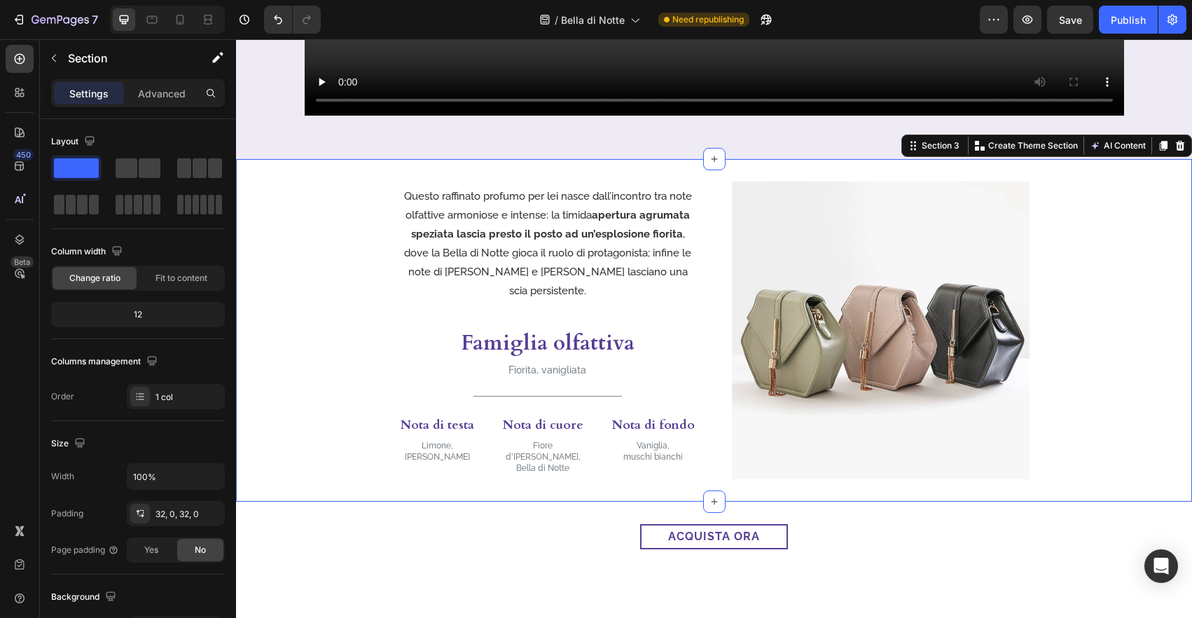
drag, startPoint x: 1115, startPoint y: 20, endPoint x: 849, endPoint y: 1, distance: 267.4
click at [1115, 20] on div "Publish" at bounding box center [1127, 20] width 35 height 15
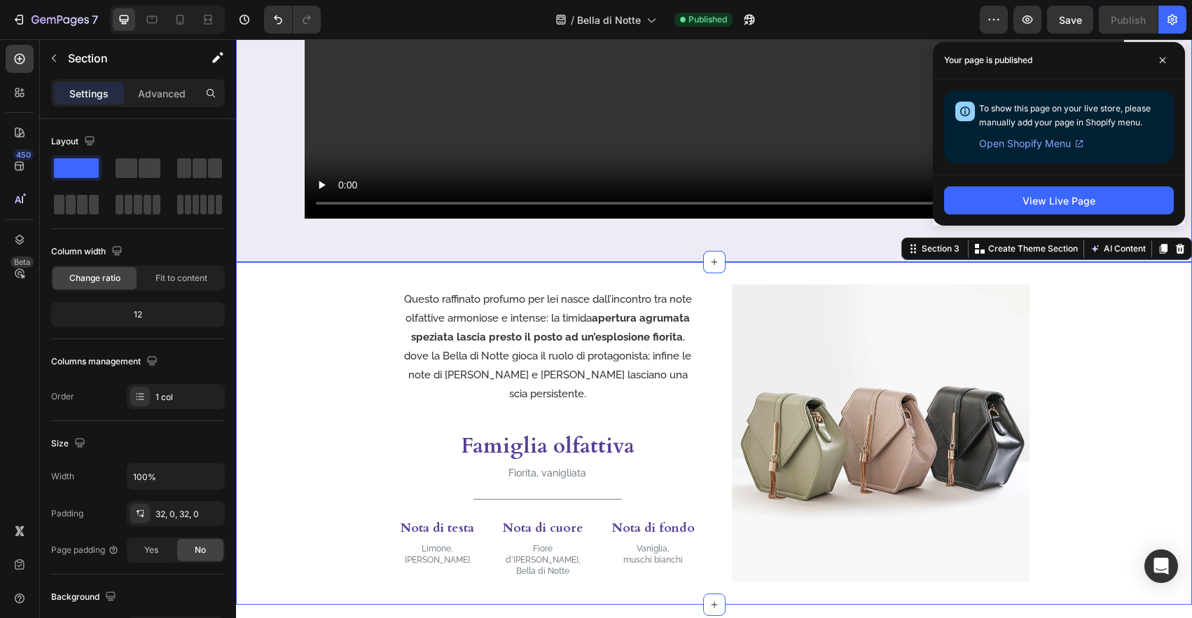
scroll to position [598, 0]
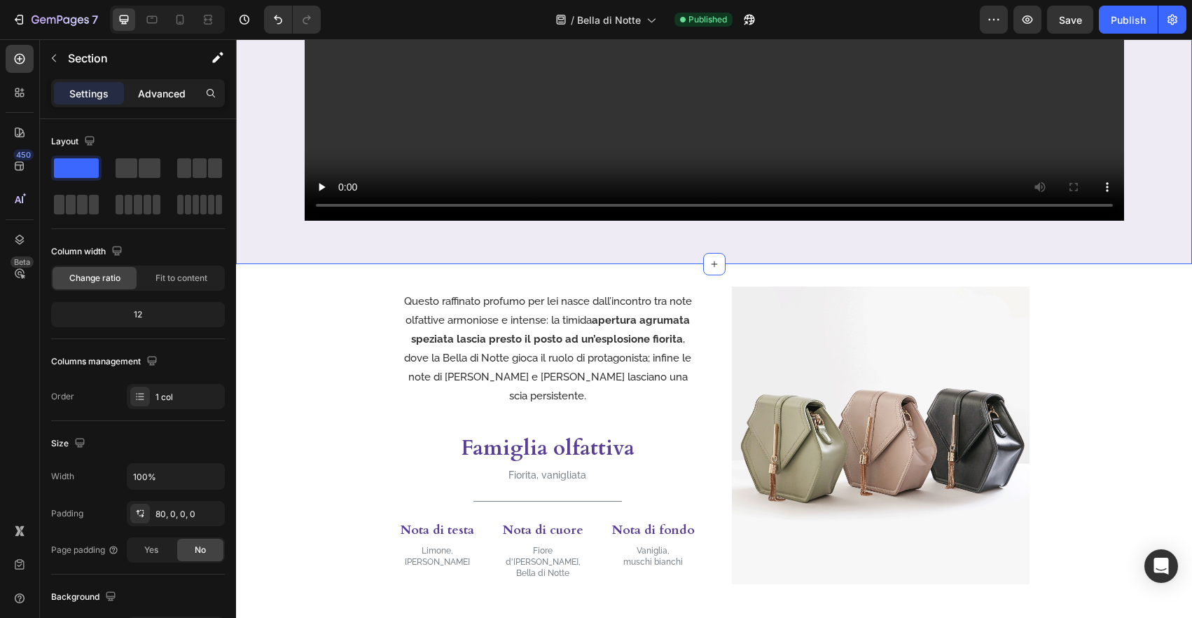
click at [174, 91] on p "Advanced" at bounding box center [162, 93] width 48 height 15
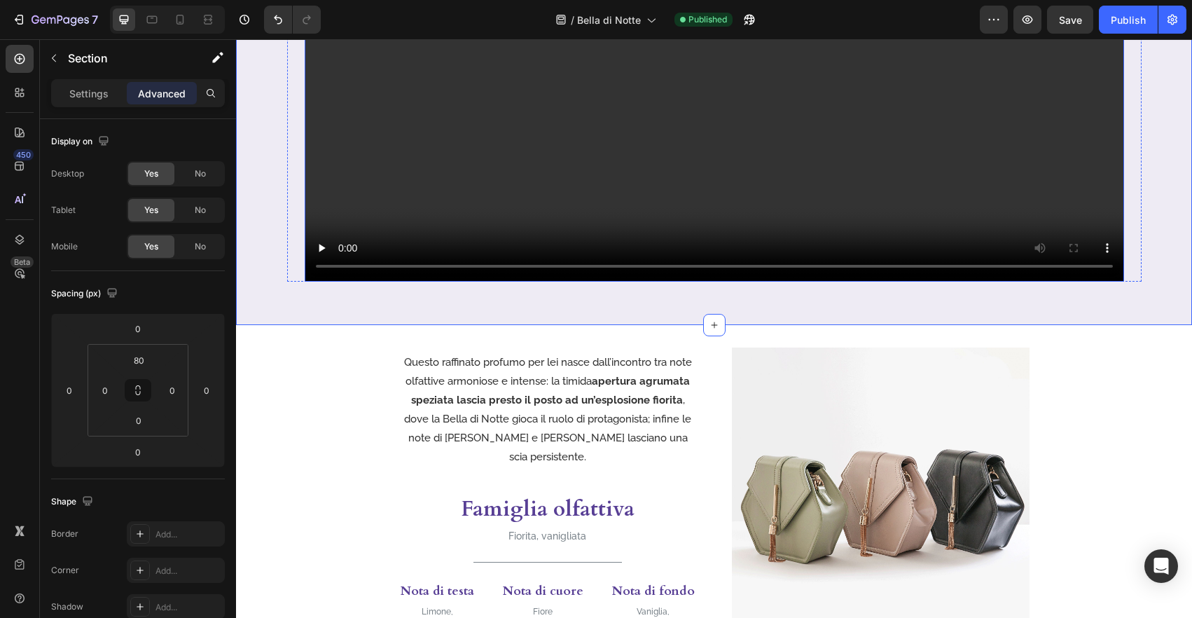
scroll to position [520, 0]
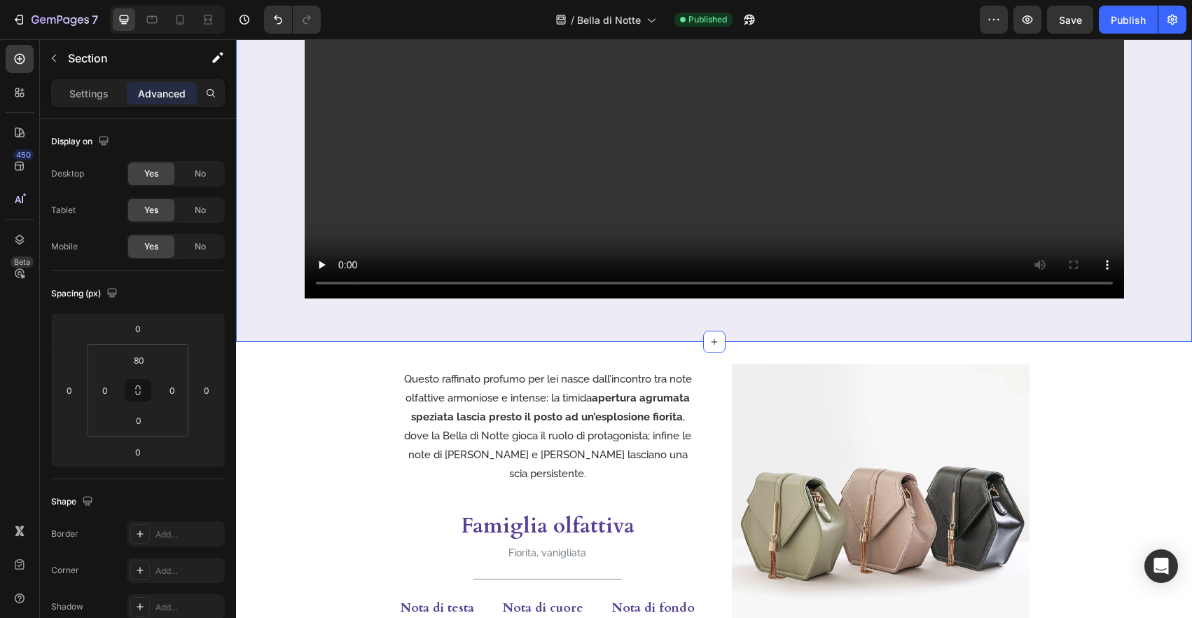
click at [272, 326] on div "Image Il seducente profumo di un fiore che si svela al calar della sera Heading…" at bounding box center [714, 36] width 956 height 612
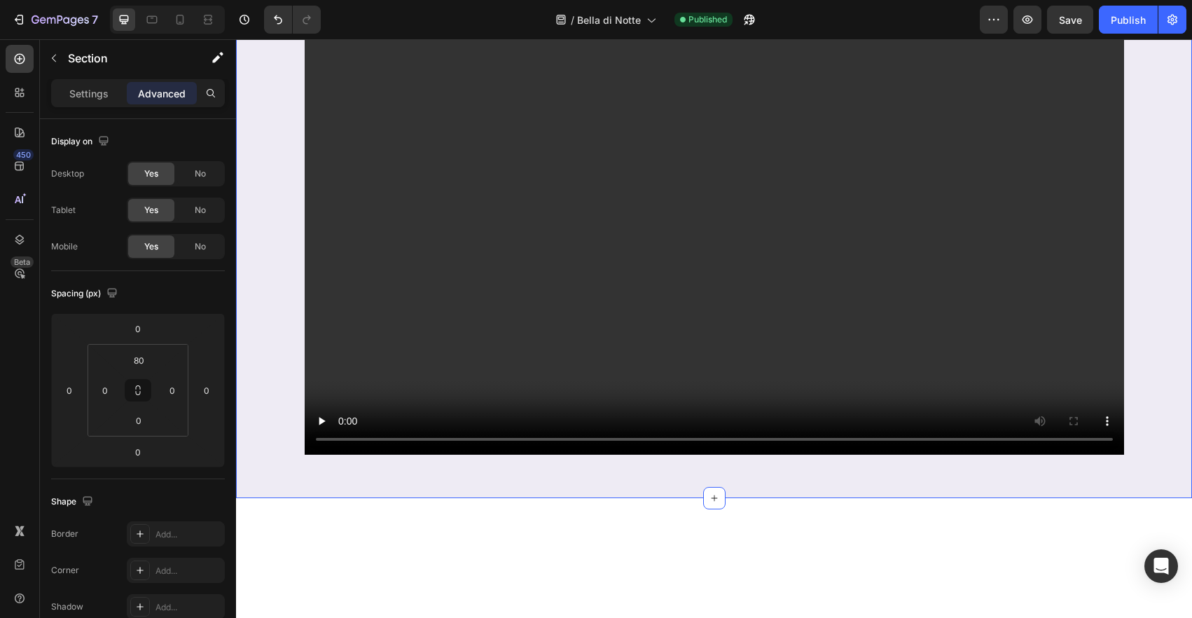
scroll to position [0, 0]
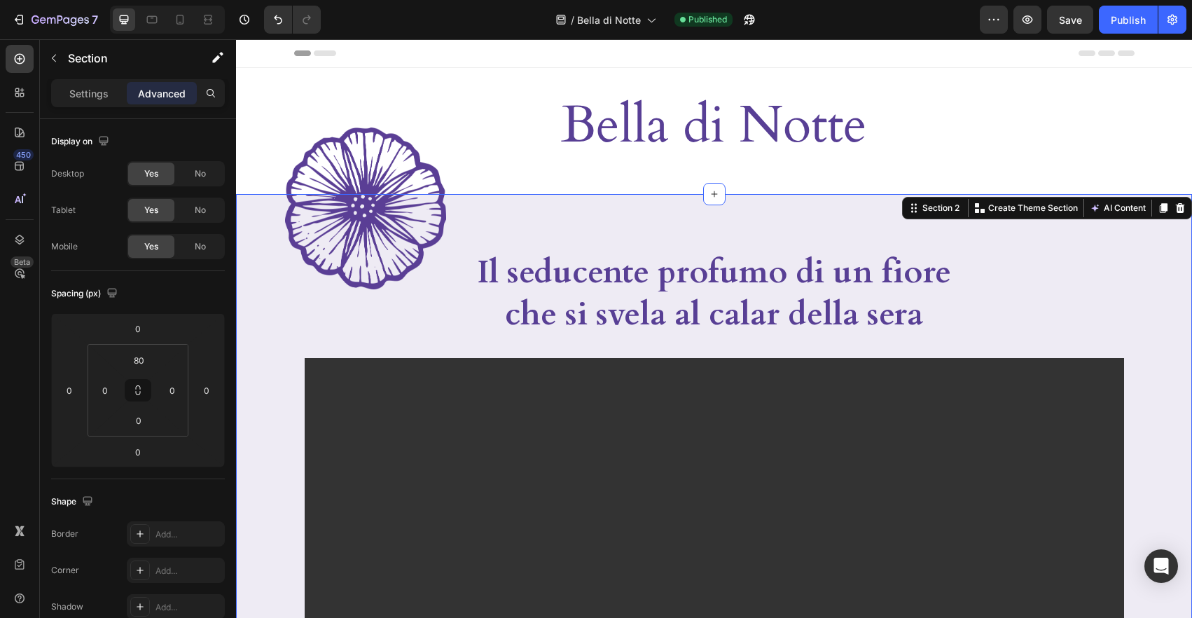
click at [261, 220] on div "Image Il seducente profumo di un fiore che si svela al calar della sera Heading…" at bounding box center [714, 528] width 956 height 668
click at [148, 361] on input "80" at bounding box center [139, 359] width 28 height 21
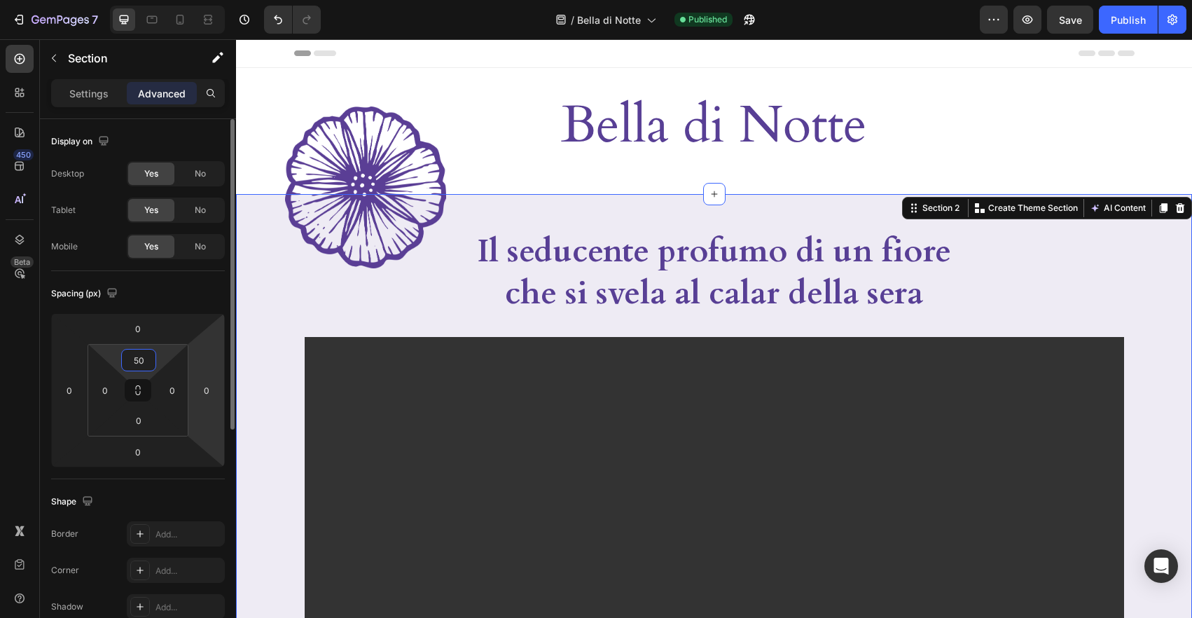
type input "5"
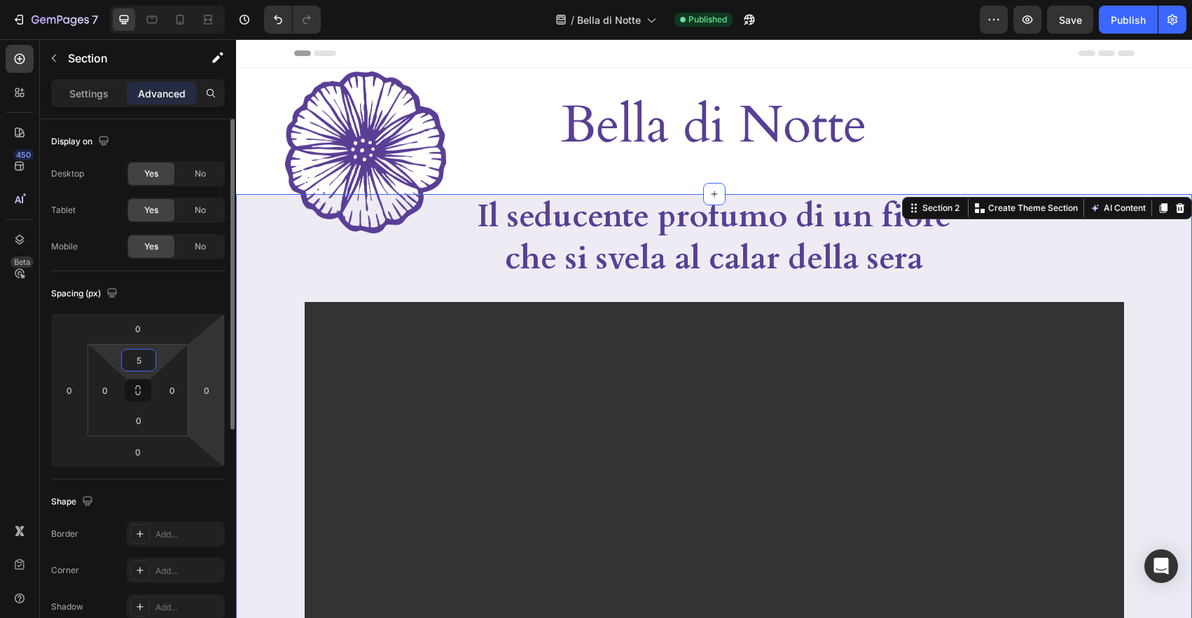
type input "55"
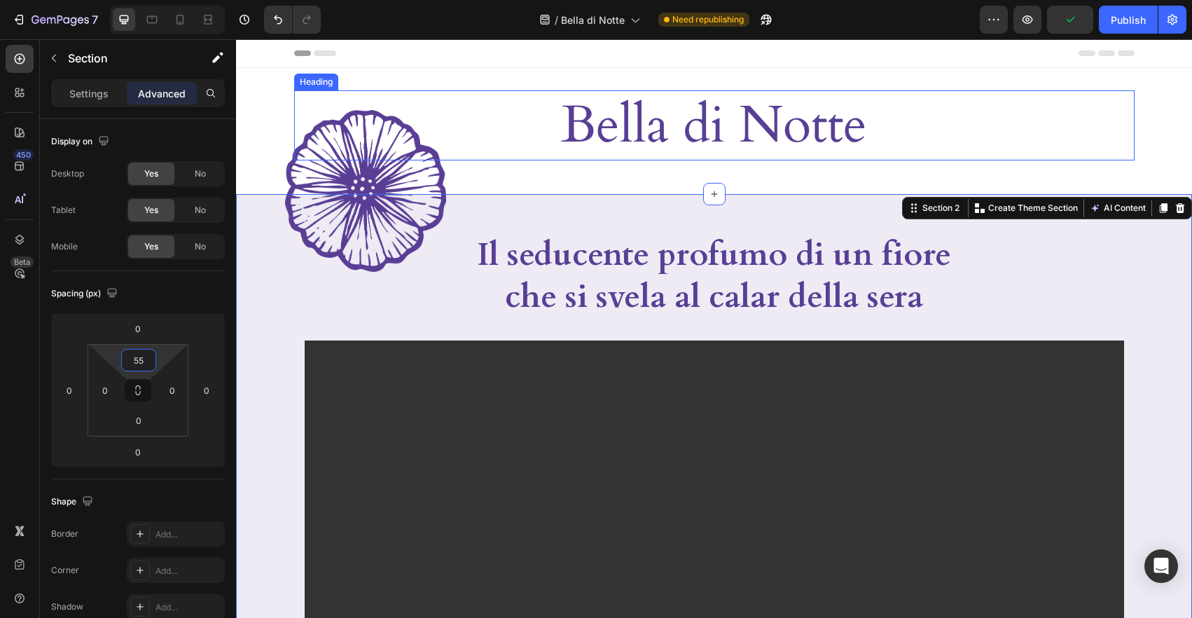
click at [1014, 118] on h2 "Bella di Notte" at bounding box center [714, 125] width 840 height 70
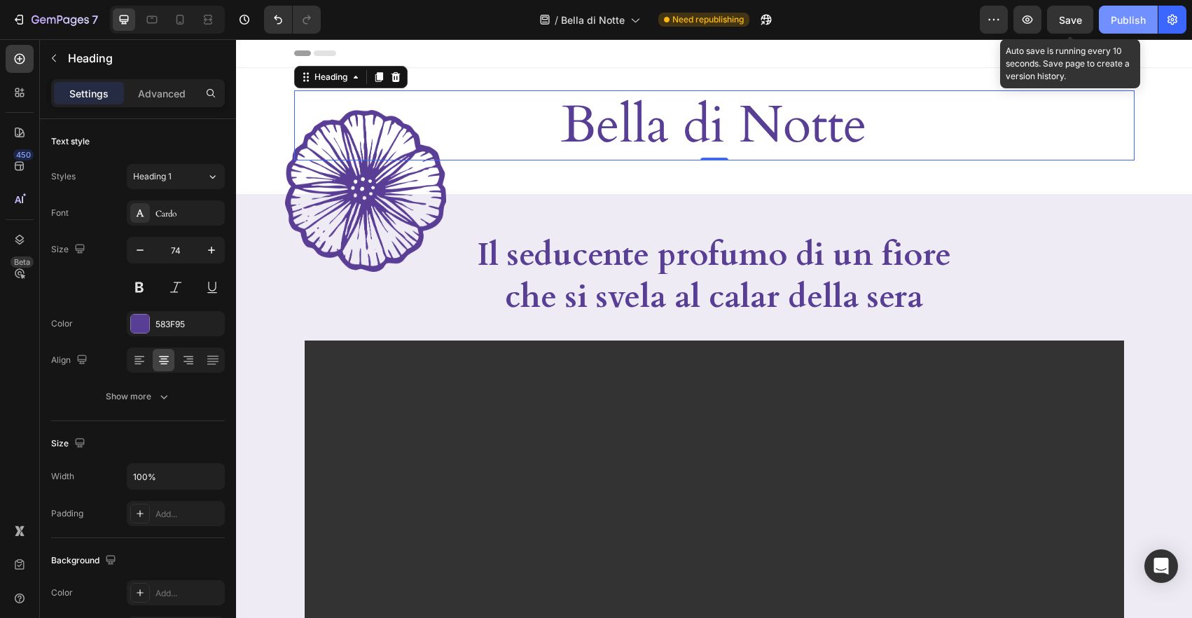
drag, startPoint x: 1073, startPoint y: 25, endPoint x: 1110, endPoint y: 20, distance: 37.3
click at [1073, 25] on span "Save" at bounding box center [1070, 20] width 23 height 12
drag, startPoint x: 1119, startPoint y: 20, endPoint x: 835, endPoint y: 6, distance: 284.6
click at [1119, 20] on div "Publish" at bounding box center [1127, 20] width 35 height 15
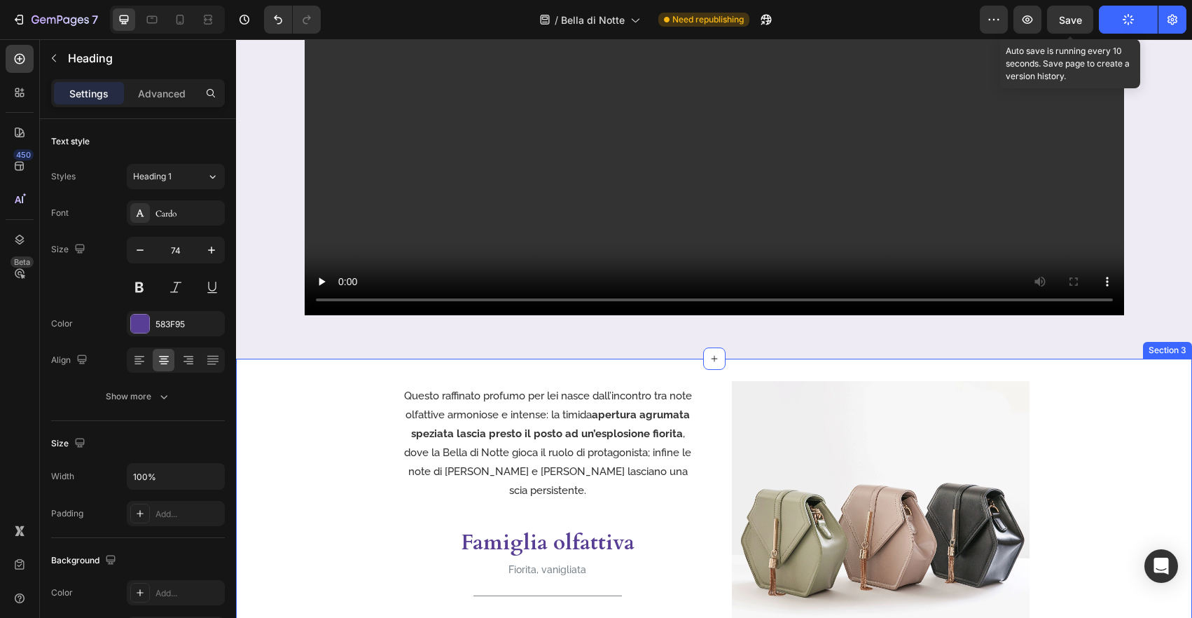
scroll to position [554, 0]
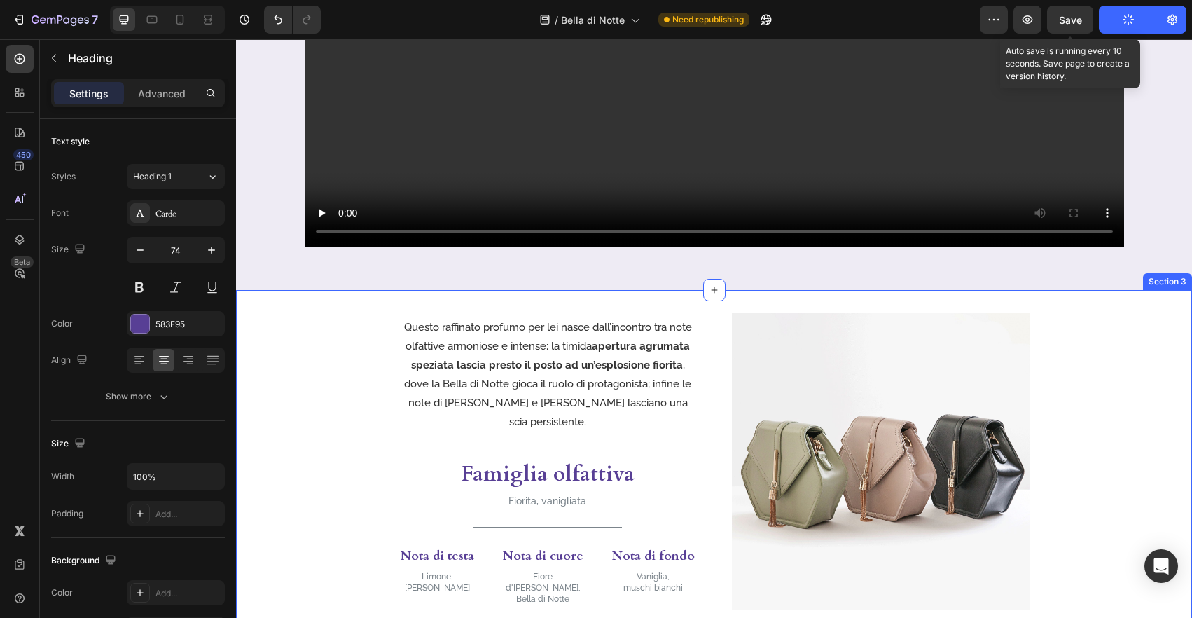
drag, startPoint x: 1080, startPoint y: 302, endPoint x: 1020, endPoint y: 300, distance: 60.2
click at [1080, 302] on div "Questo raffinato profumo per lei nasce dall’incontro tra note olfattive armonio…" at bounding box center [714, 461] width 956 height 342
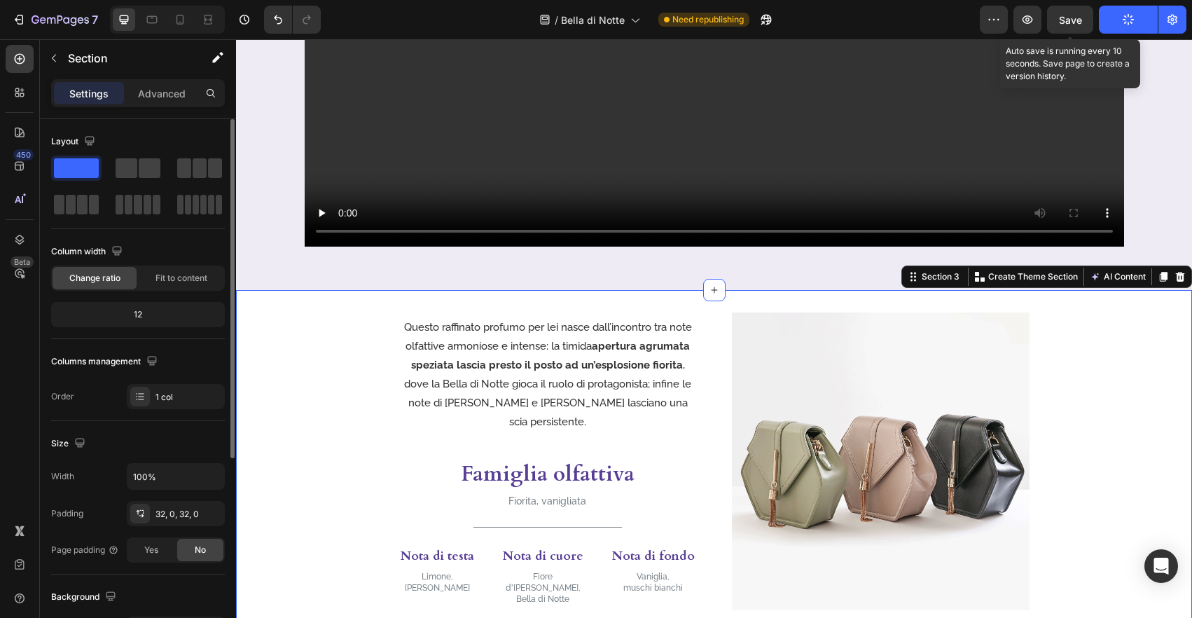
click at [151, 91] on p "Advanced" at bounding box center [162, 93] width 48 height 15
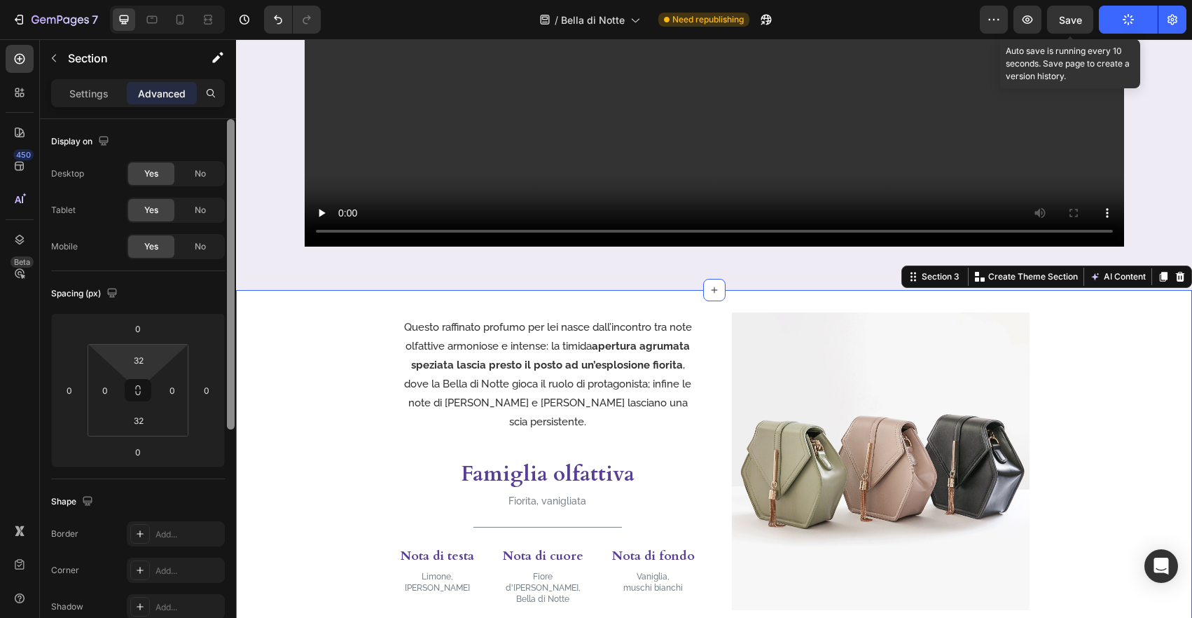
click at [142, 354] on input "32" at bounding box center [139, 359] width 28 height 21
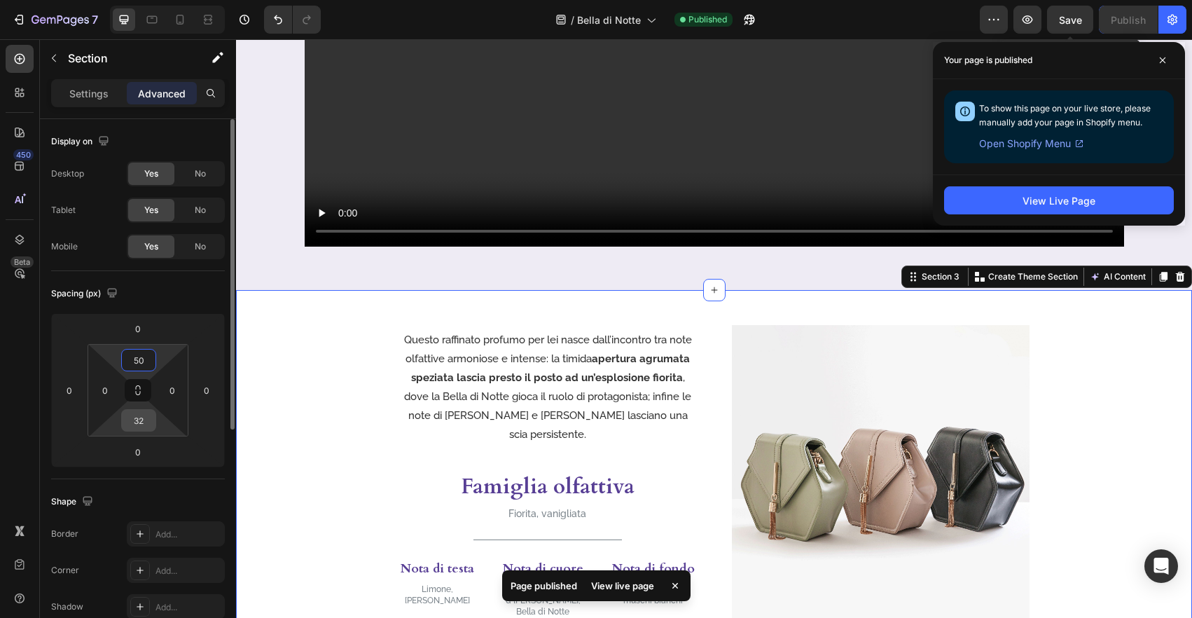
type input "50"
drag, startPoint x: 1, startPoint y: 383, endPoint x: 200, endPoint y: 421, distance: 203.2
click at [140, 417] on input "32" at bounding box center [139, 420] width 28 height 21
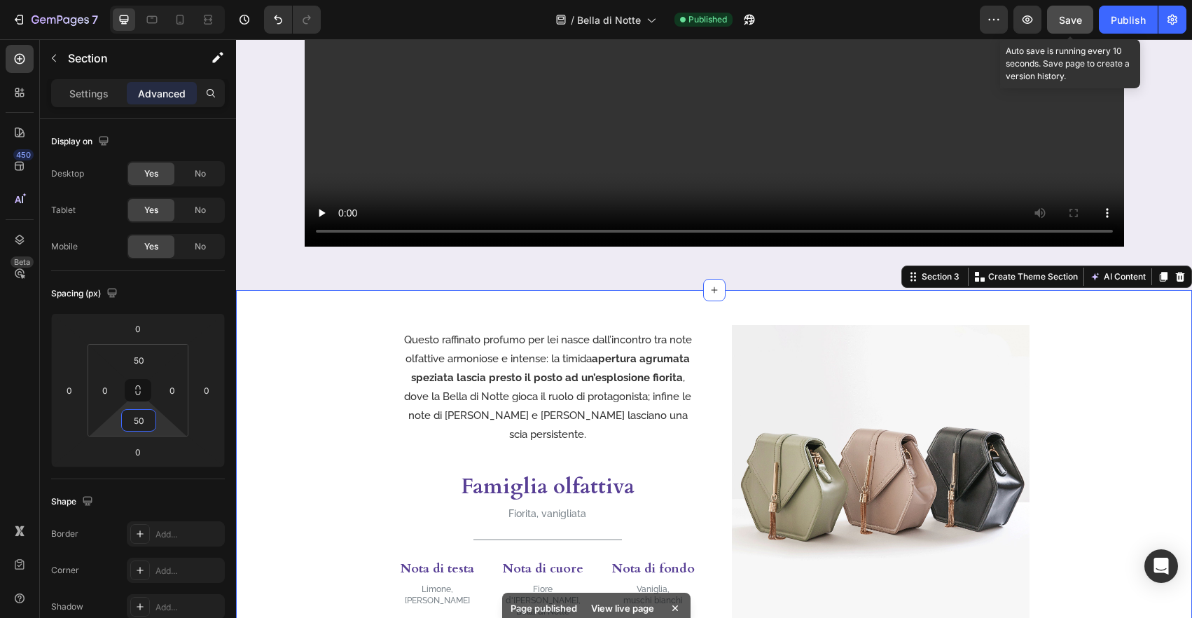
type input "50"
drag, startPoint x: 1073, startPoint y: 25, endPoint x: 1122, endPoint y: 23, distance: 48.4
click at [1074, 25] on span "Save" at bounding box center [1070, 20] width 23 height 12
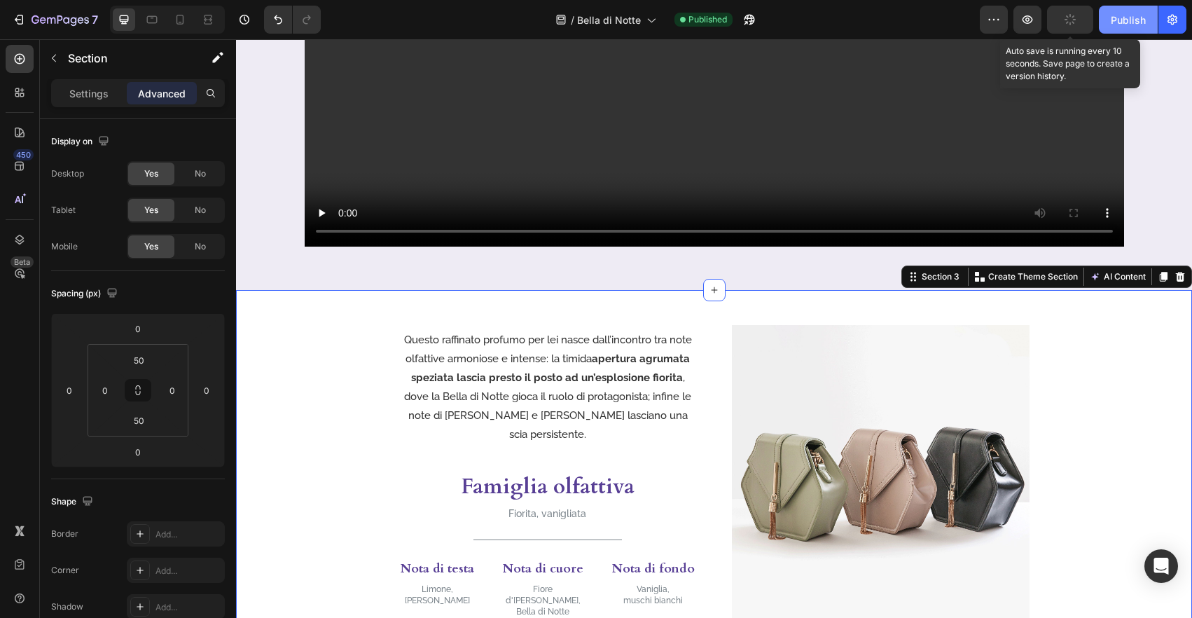
click at [1130, 25] on div "Publish" at bounding box center [1127, 20] width 35 height 15
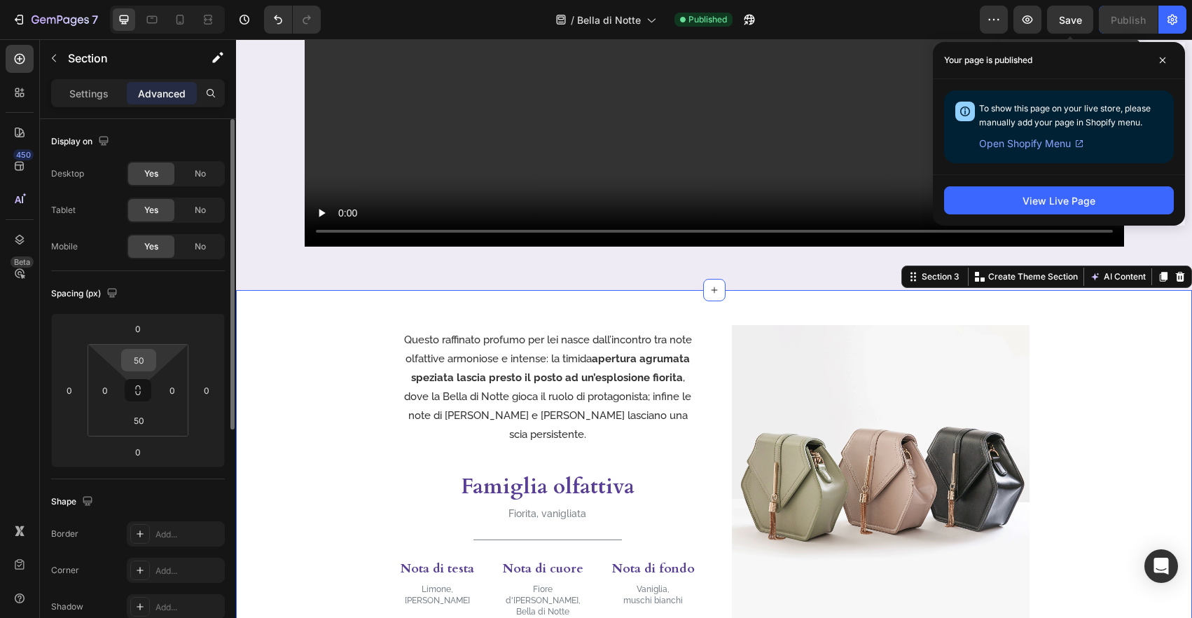
click at [148, 354] on input "50" at bounding box center [139, 359] width 28 height 21
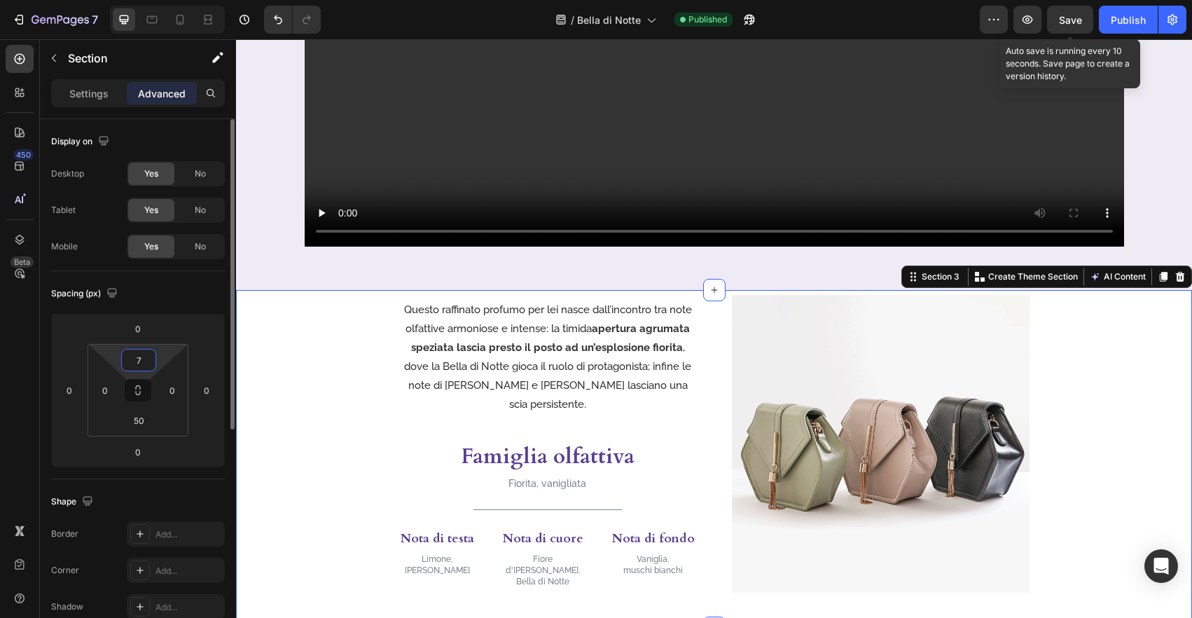
type input "70"
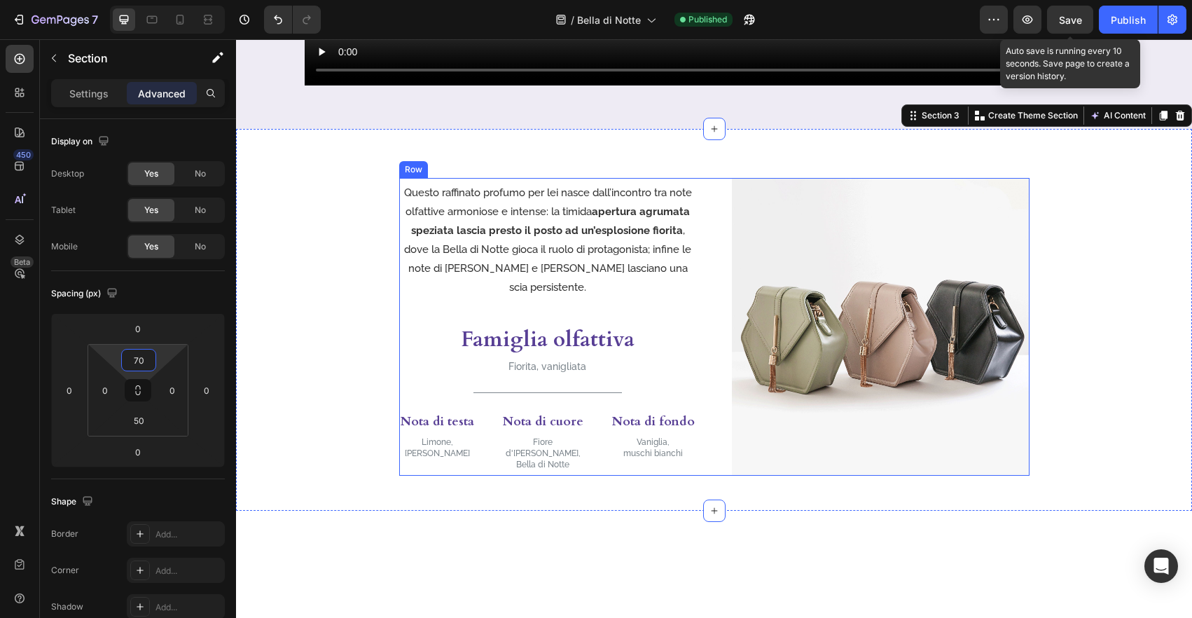
scroll to position [815, 0]
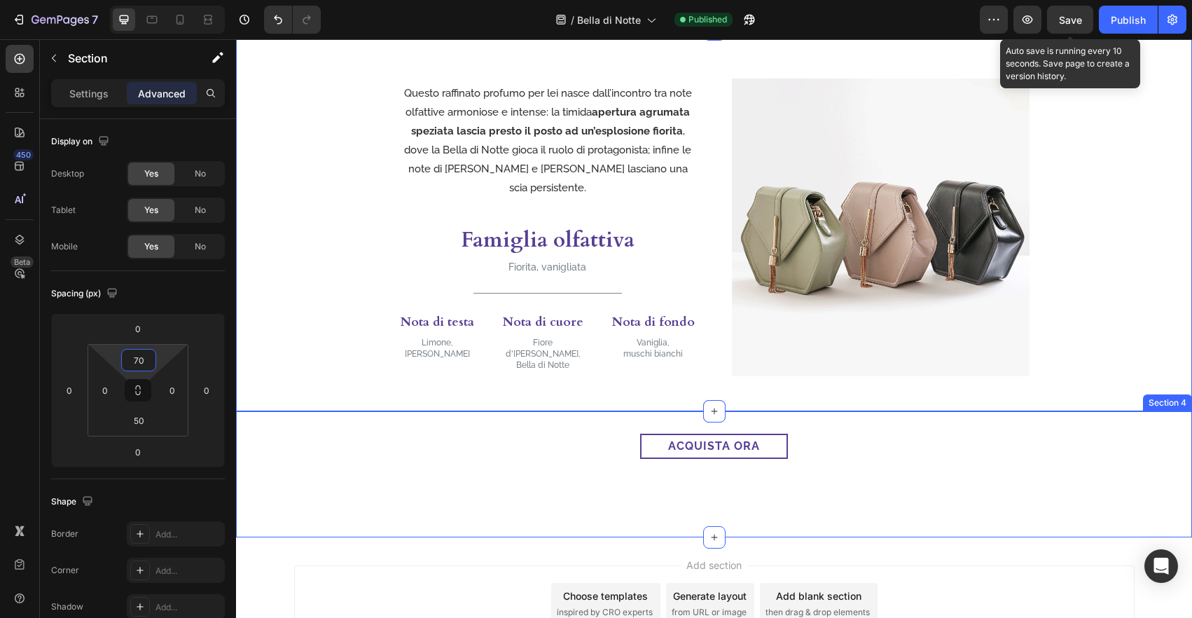
click at [803, 422] on div "acquista ora Button Section 4" at bounding box center [714, 474] width 956 height 126
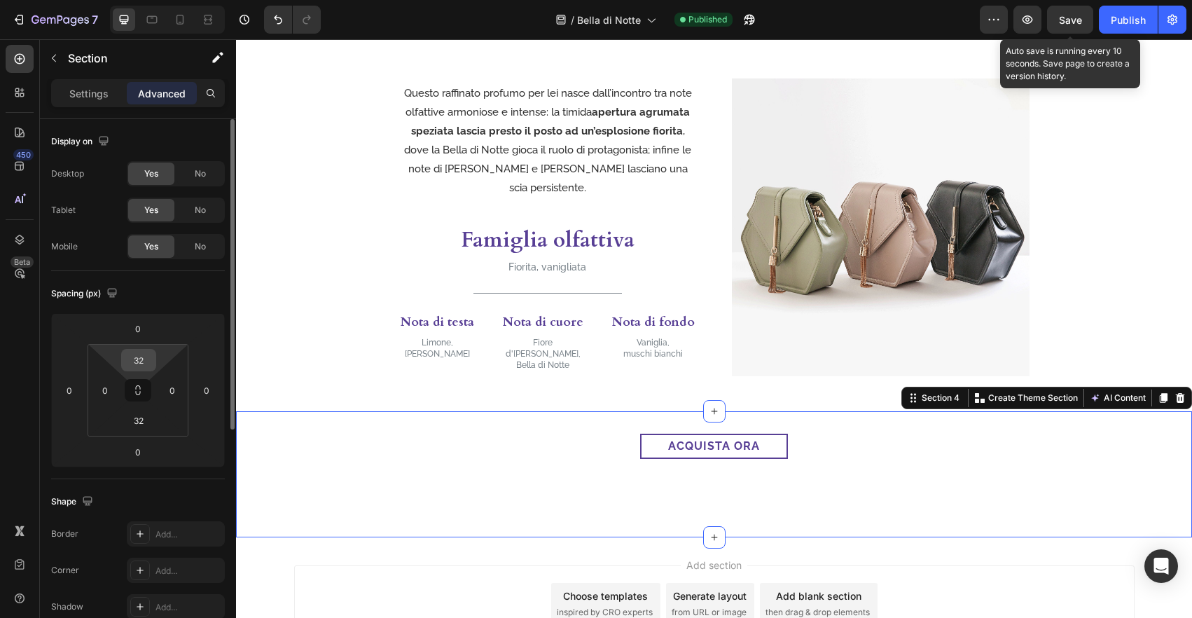
click at [138, 360] on input "32" at bounding box center [139, 359] width 28 height 21
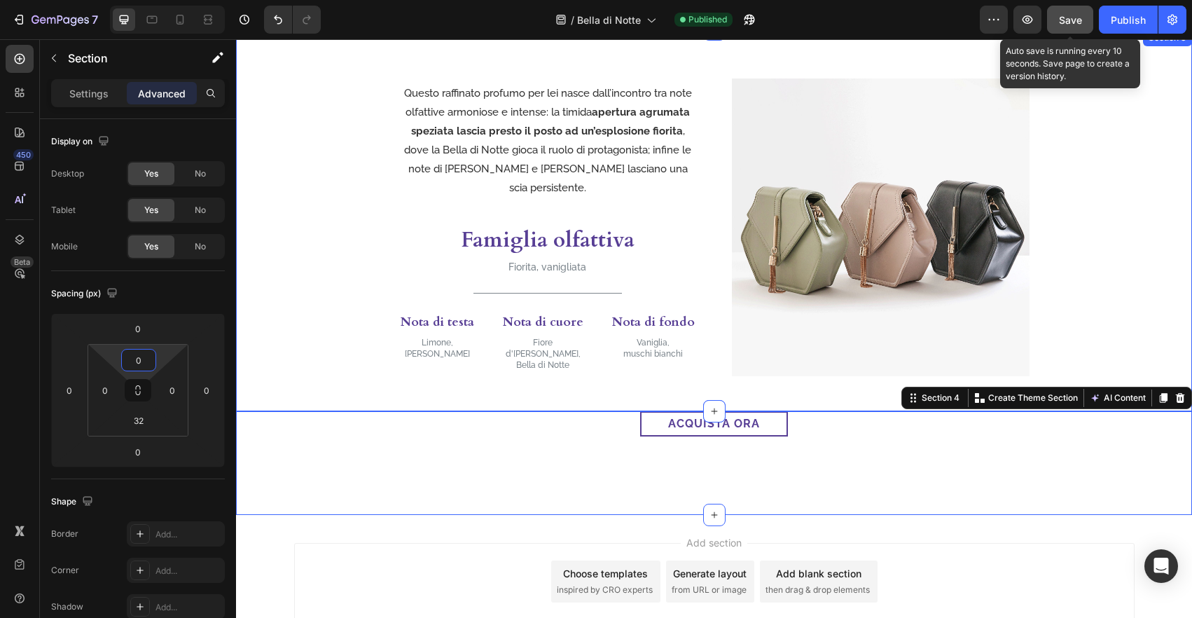
type input "0"
click at [1068, 29] on button "Save" at bounding box center [1070, 20] width 46 height 28
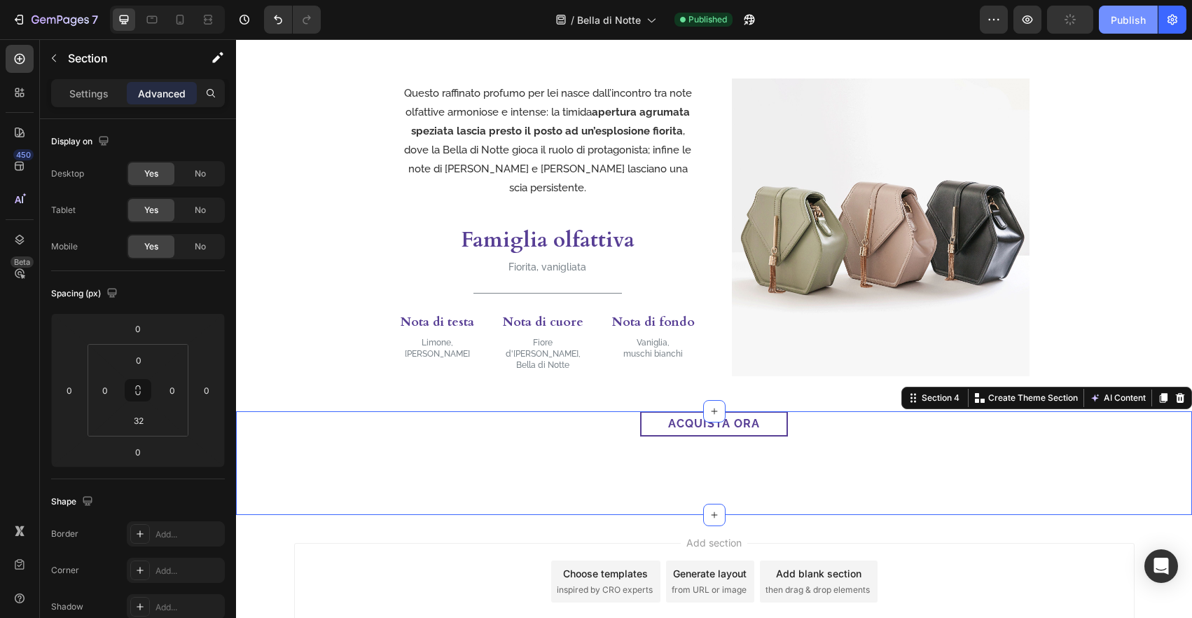
click at [1108, 27] on button "Publish" at bounding box center [1127, 20] width 59 height 28
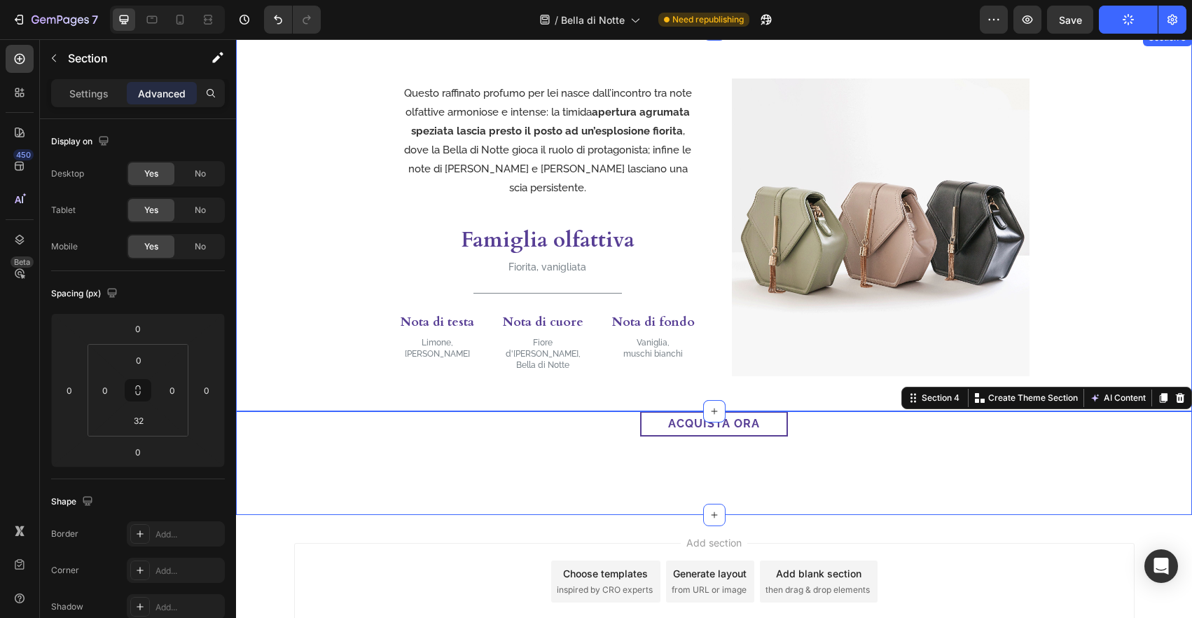
scroll to position [620, 0]
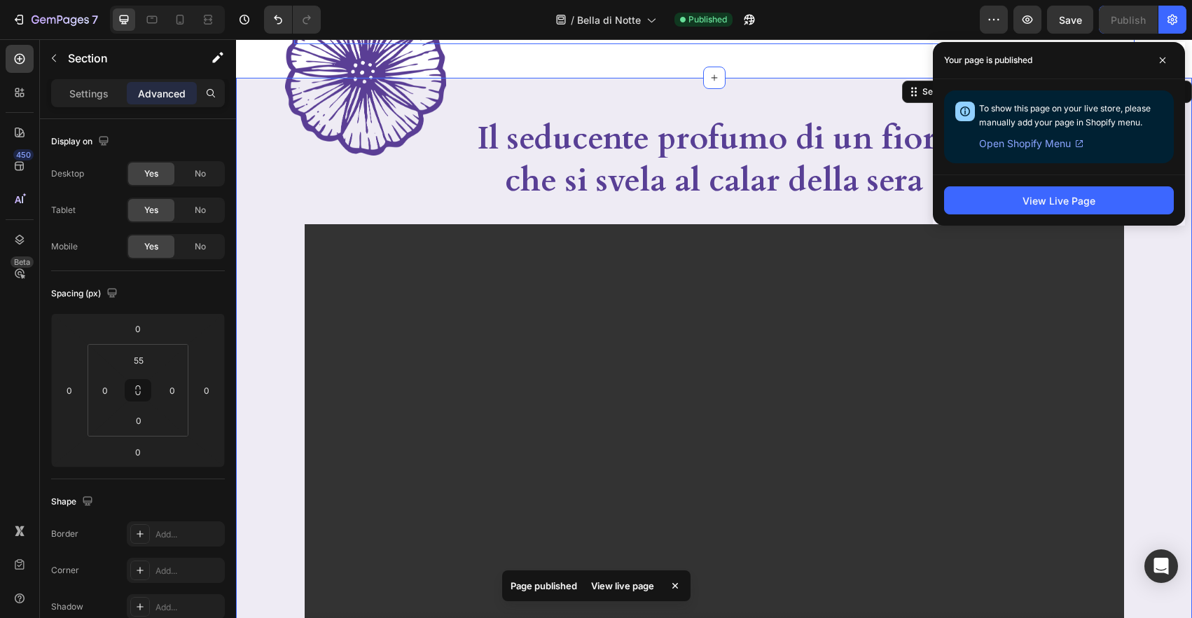
scroll to position [0, 0]
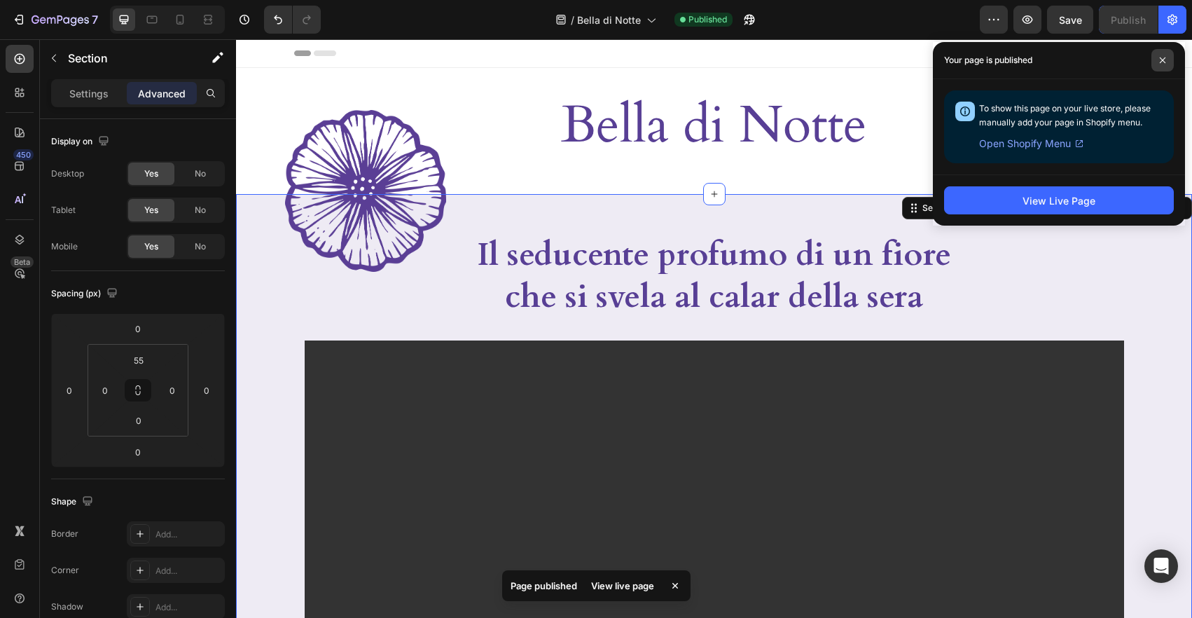
click at [1162, 59] on icon at bounding box center [1162, 60] width 6 height 6
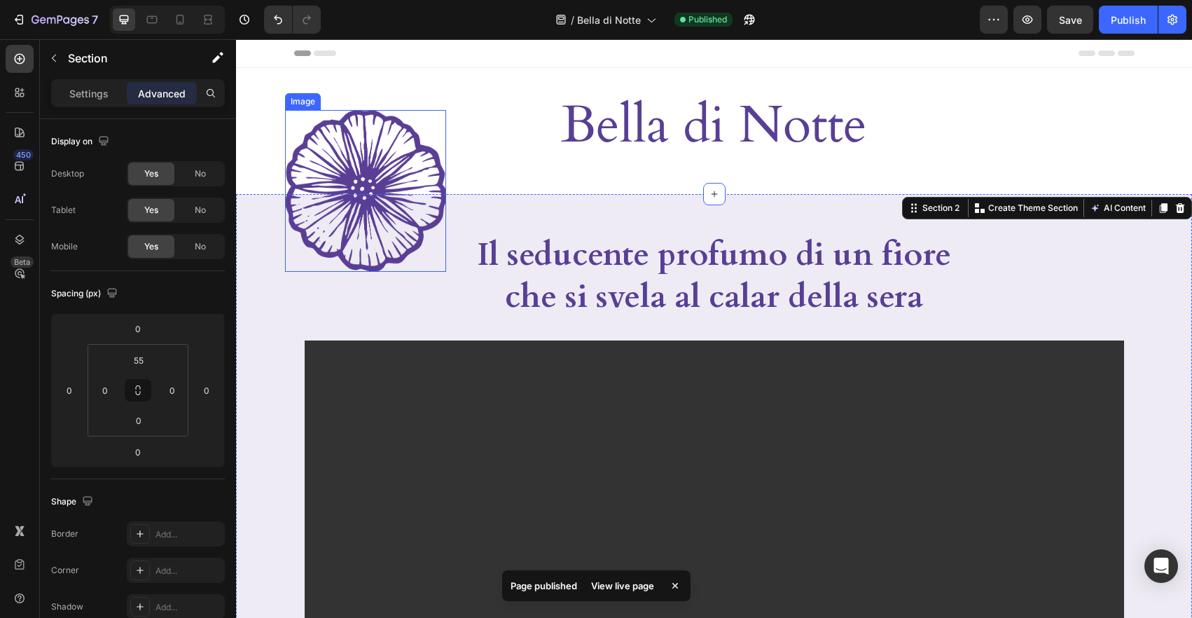
click at [431, 165] on img at bounding box center [365, 191] width 161 height 162
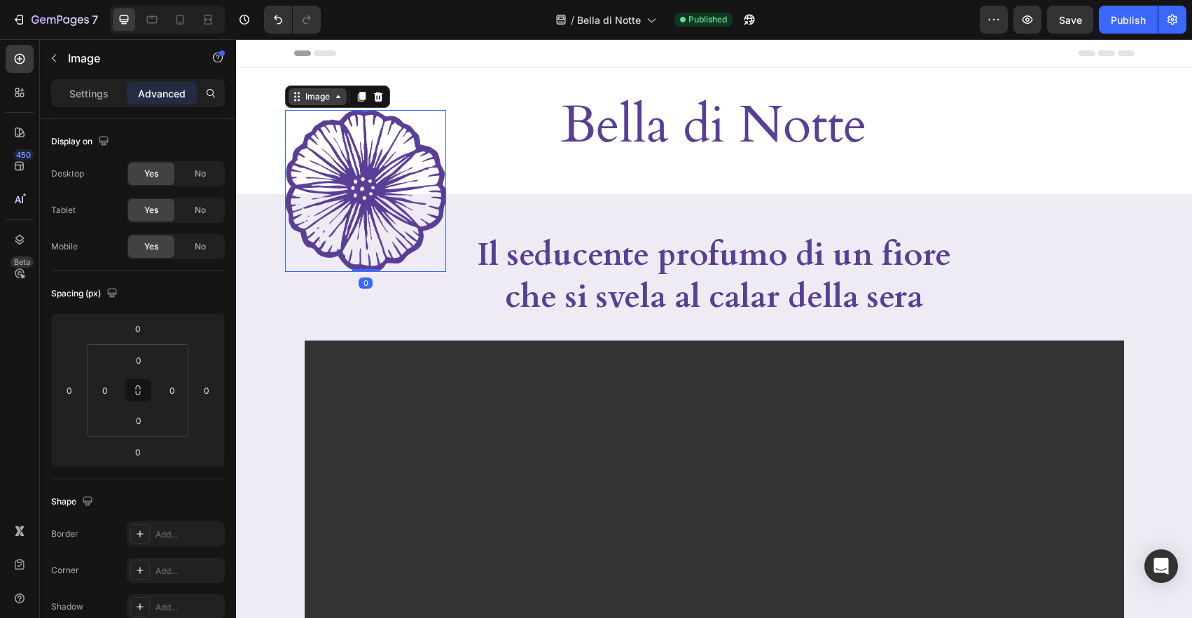
click at [335, 97] on icon at bounding box center [338, 96] width 11 height 11
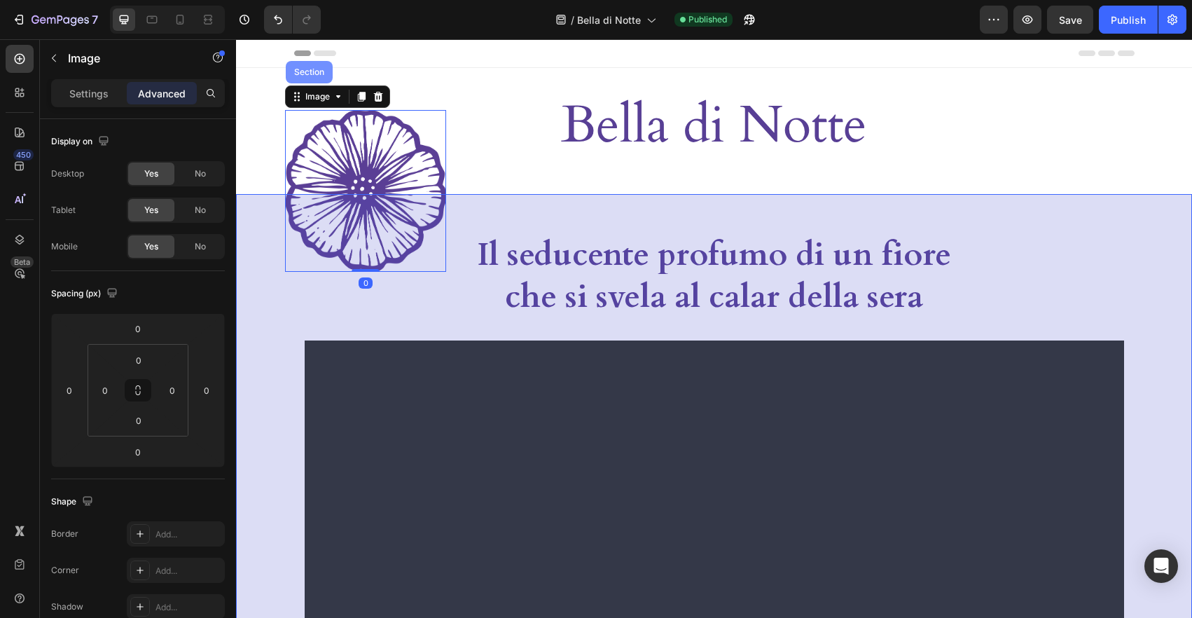
click at [318, 76] on div "Section" at bounding box center [309, 72] width 36 height 8
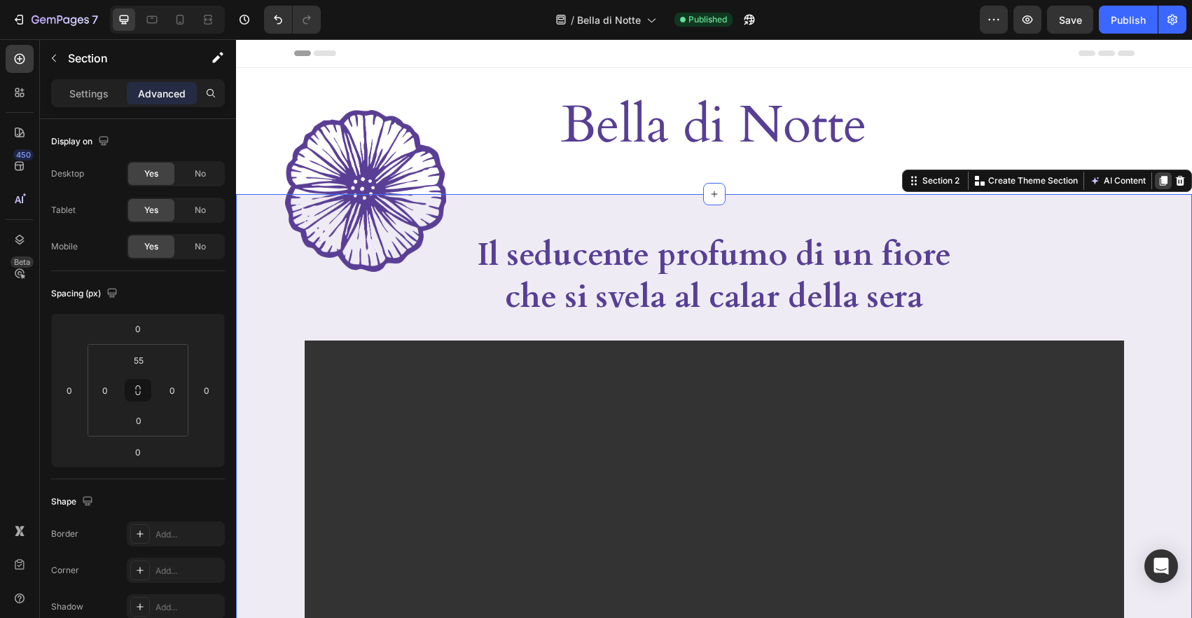
click at [1159, 180] on icon at bounding box center [1163, 181] width 8 height 10
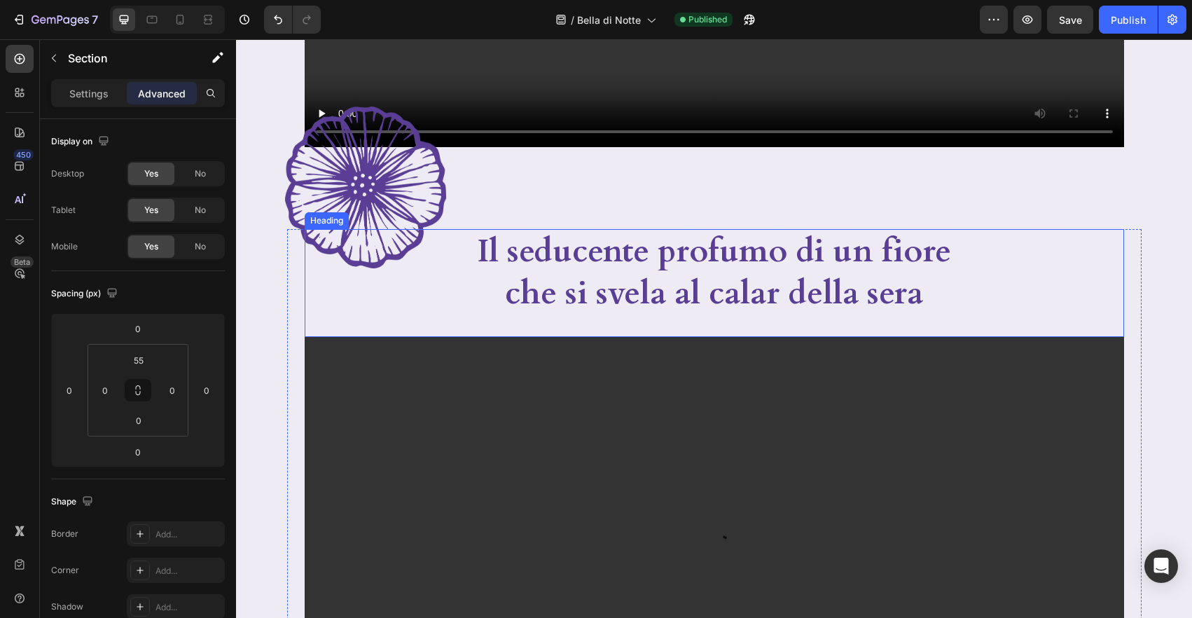
scroll to position [594, 0]
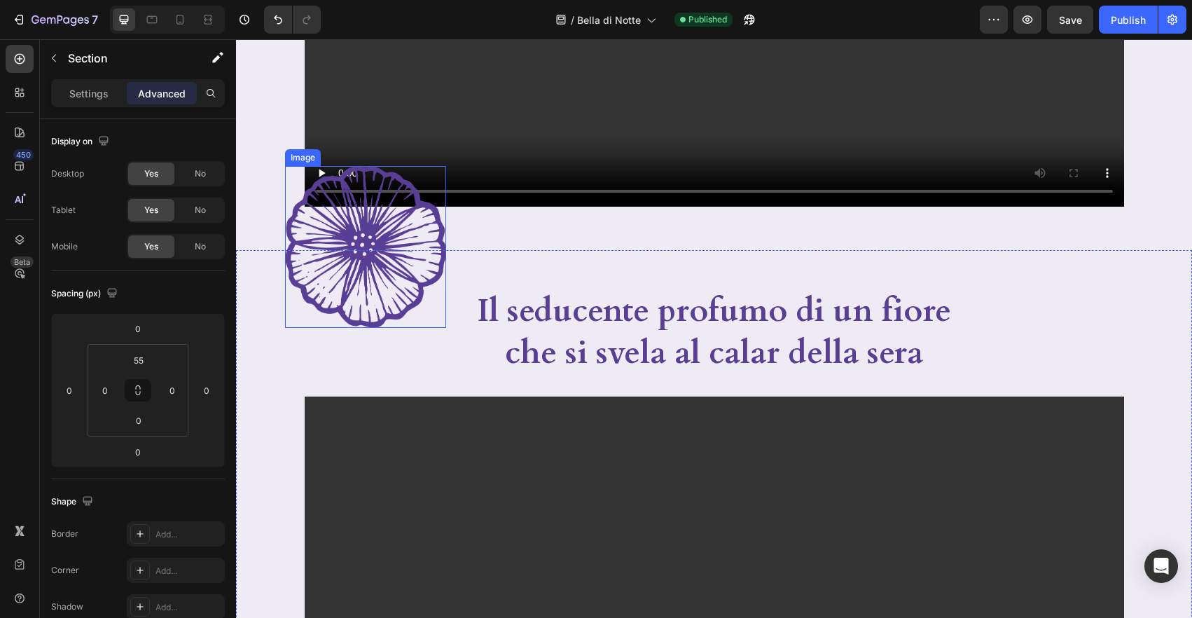
click at [347, 253] on img at bounding box center [365, 247] width 161 height 162
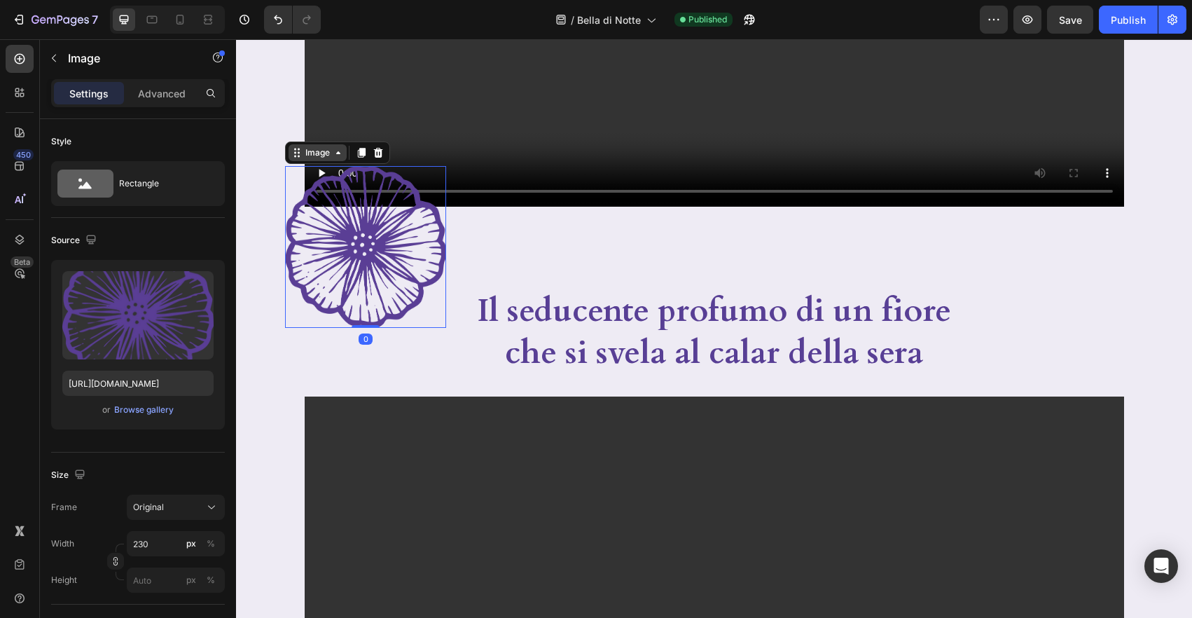
click at [322, 157] on div "Image" at bounding box center [317, 152] width 30 height 13
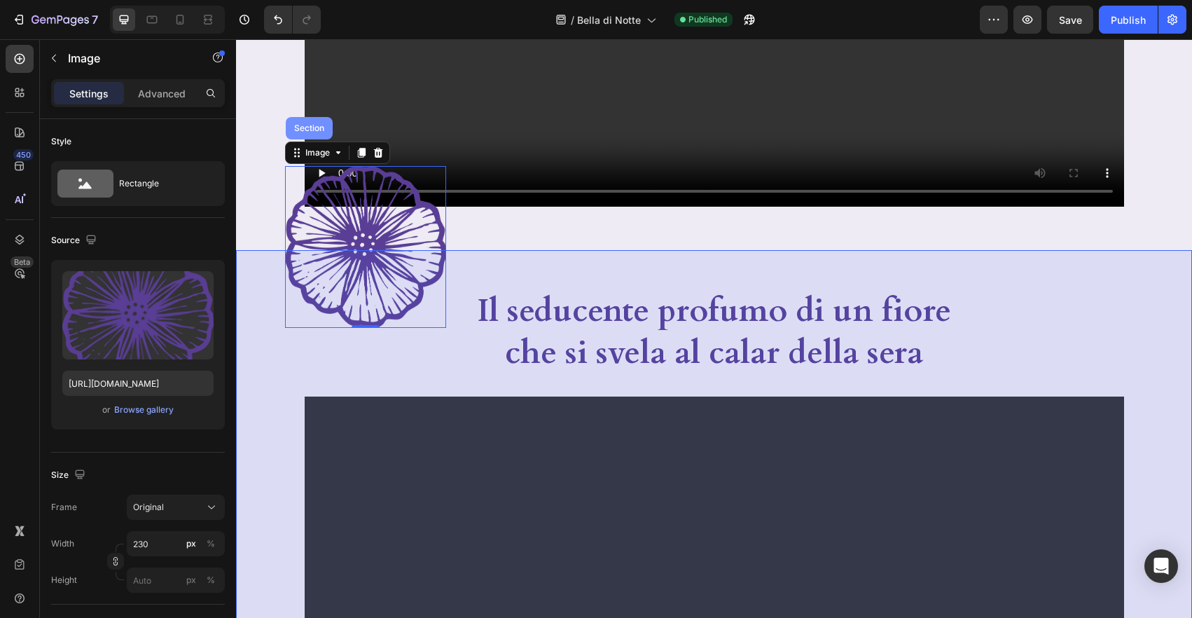
click at [315, 131] on div "Section" at bounding box center [309, 128] width 36 height 8
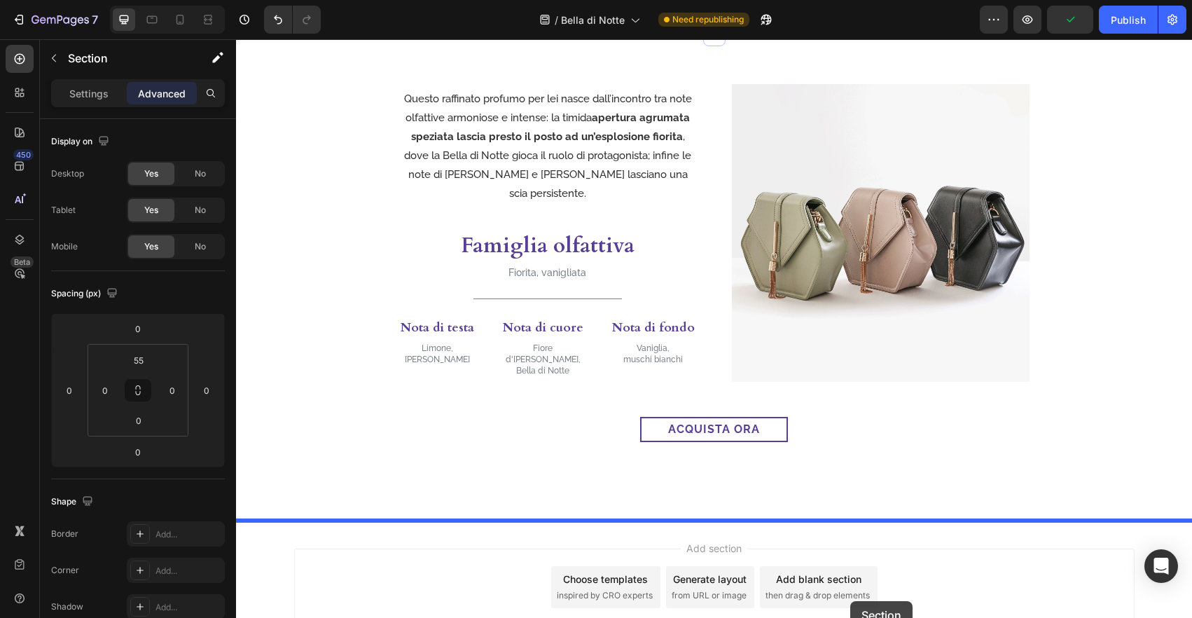
scroll to position [1505, 0]
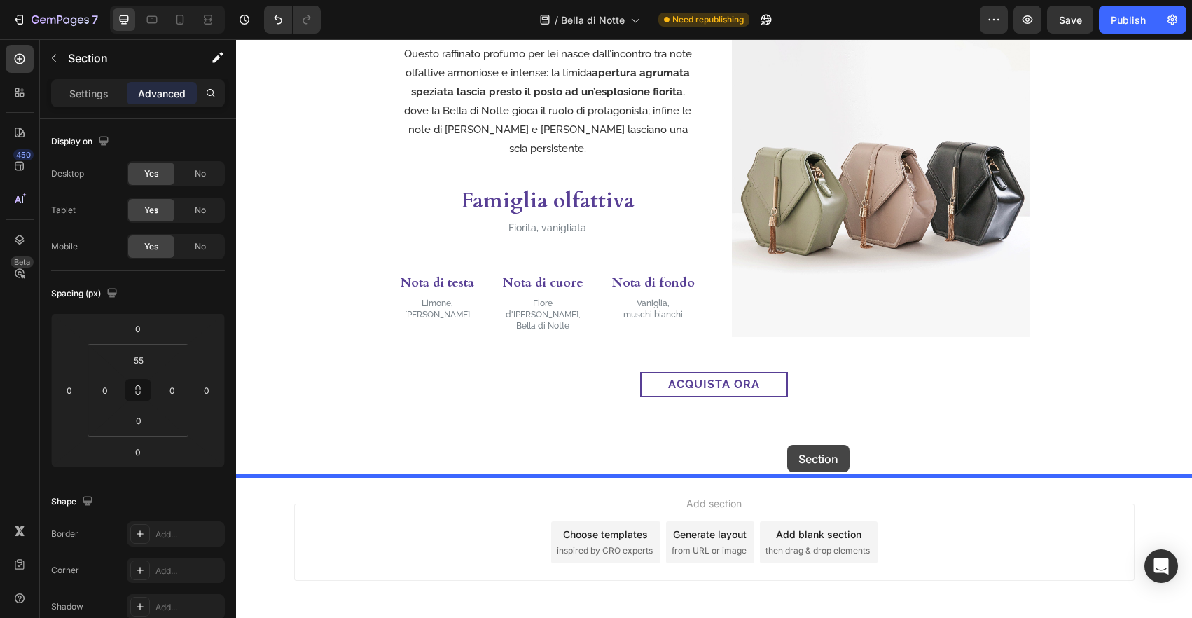
drag, startPoint x: 912, startPoint y: 237, endPoint x: 787, endPoint y: 445, distance: 242.8
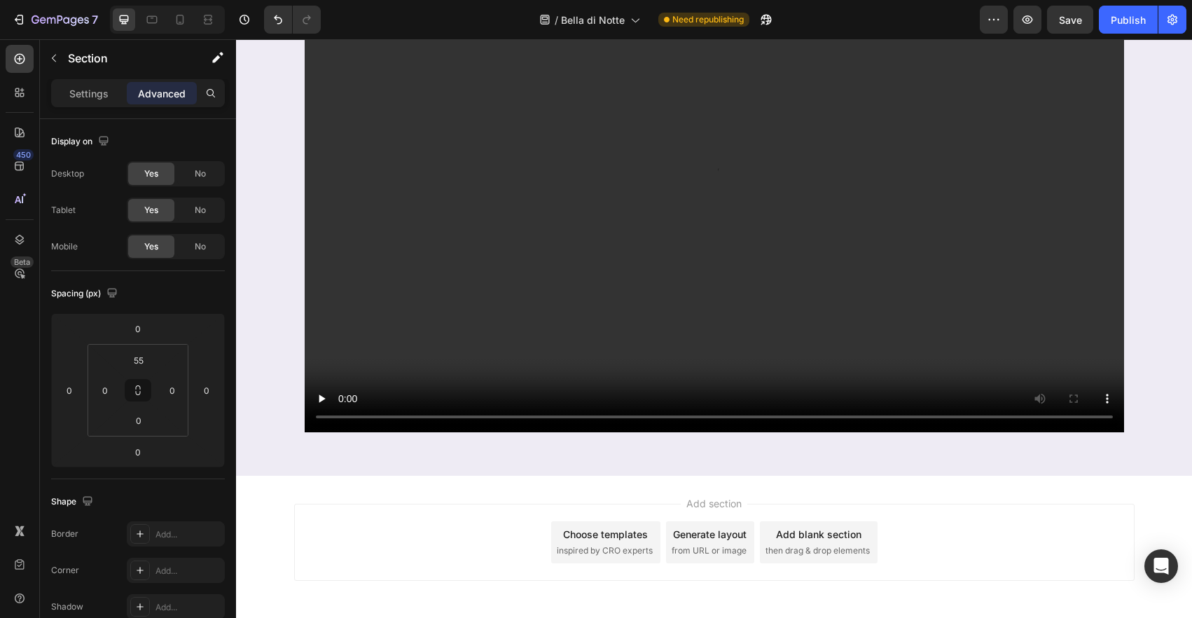
scroll to position [854, 0]
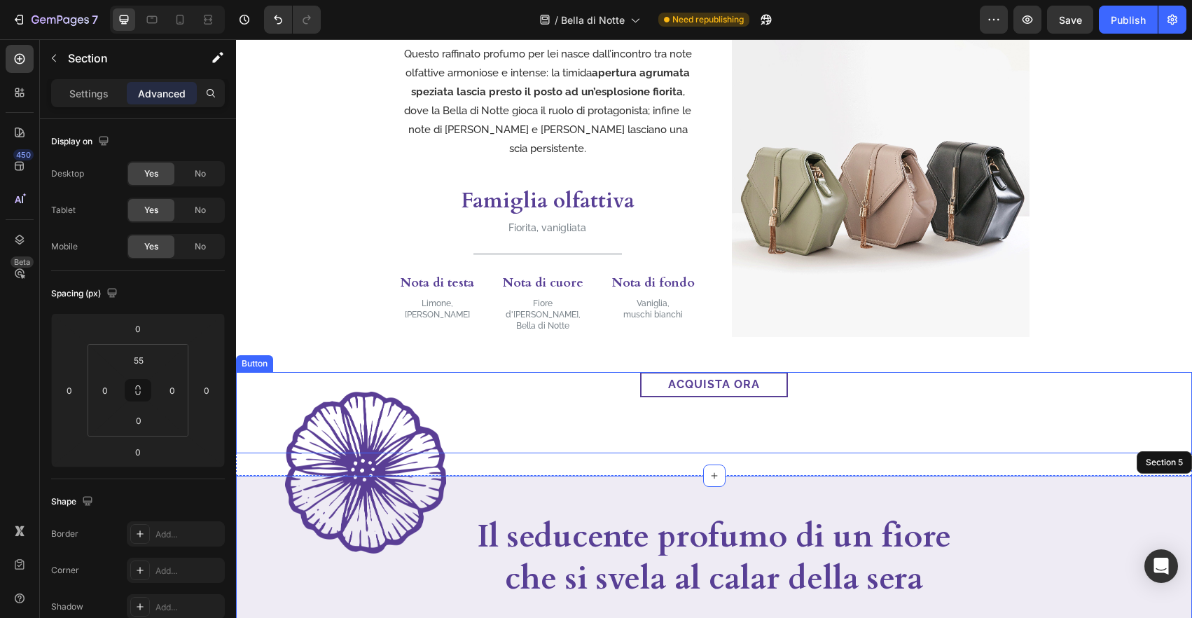
click at [832, 445] on div "acquista ora Button" at bounding box center [714, 412] width 956 height 81
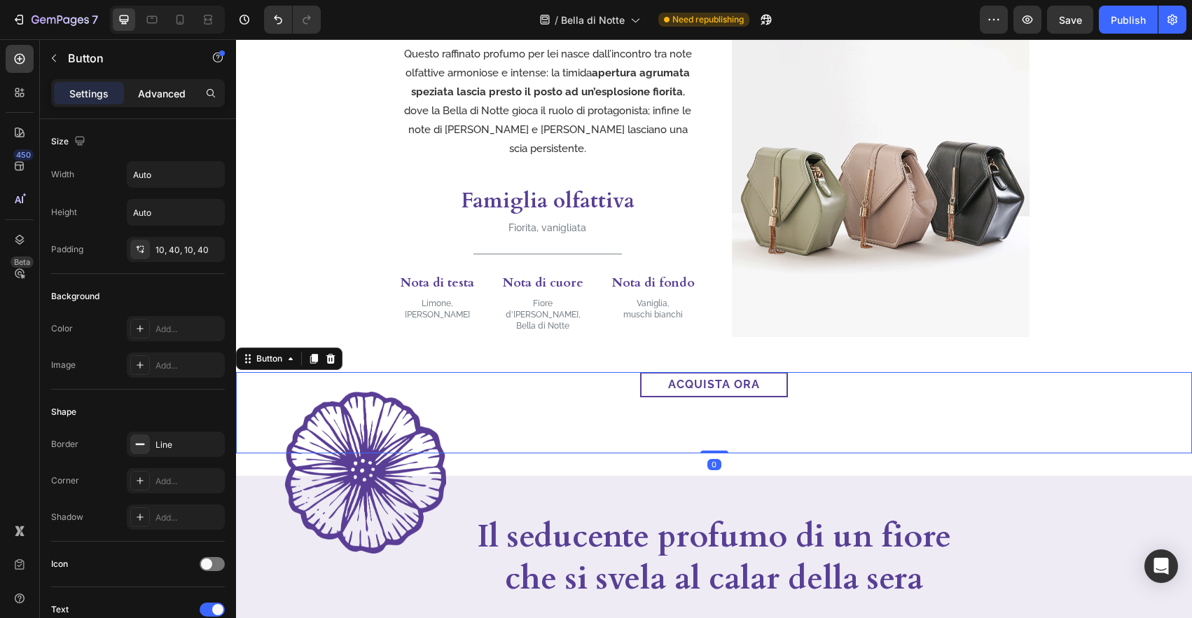
click at [162, 92] on p "Advanced" at bounding box center [162, 93] width 48 height 15
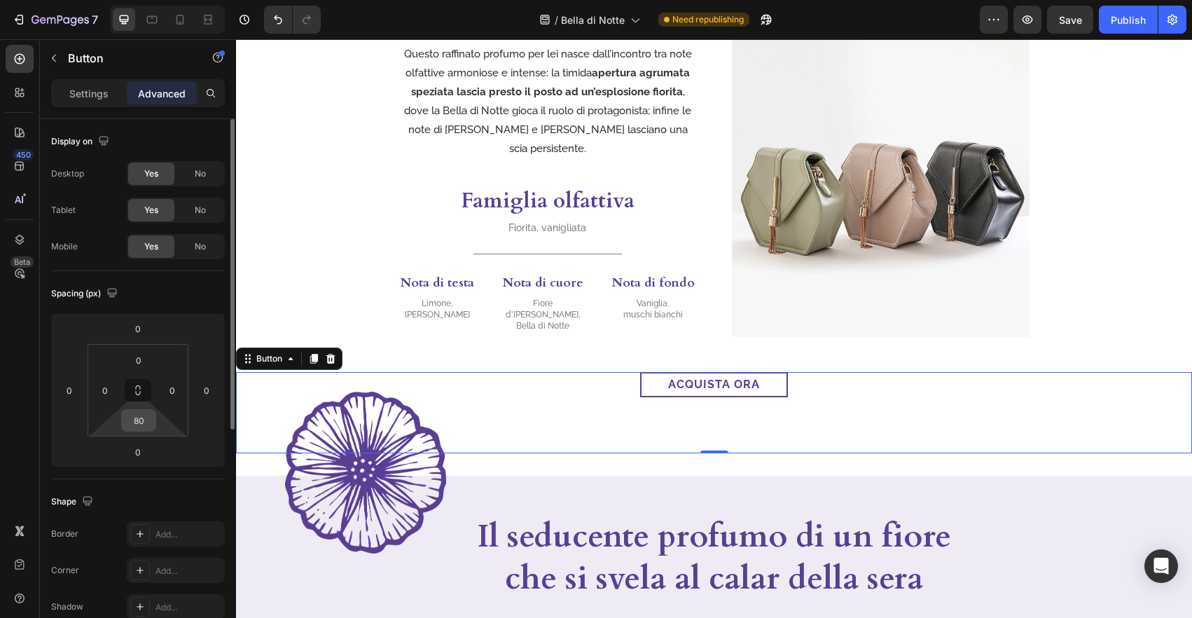
click at [140, 422] on input "80" at bounding box center [139, 420] width 28 height 21
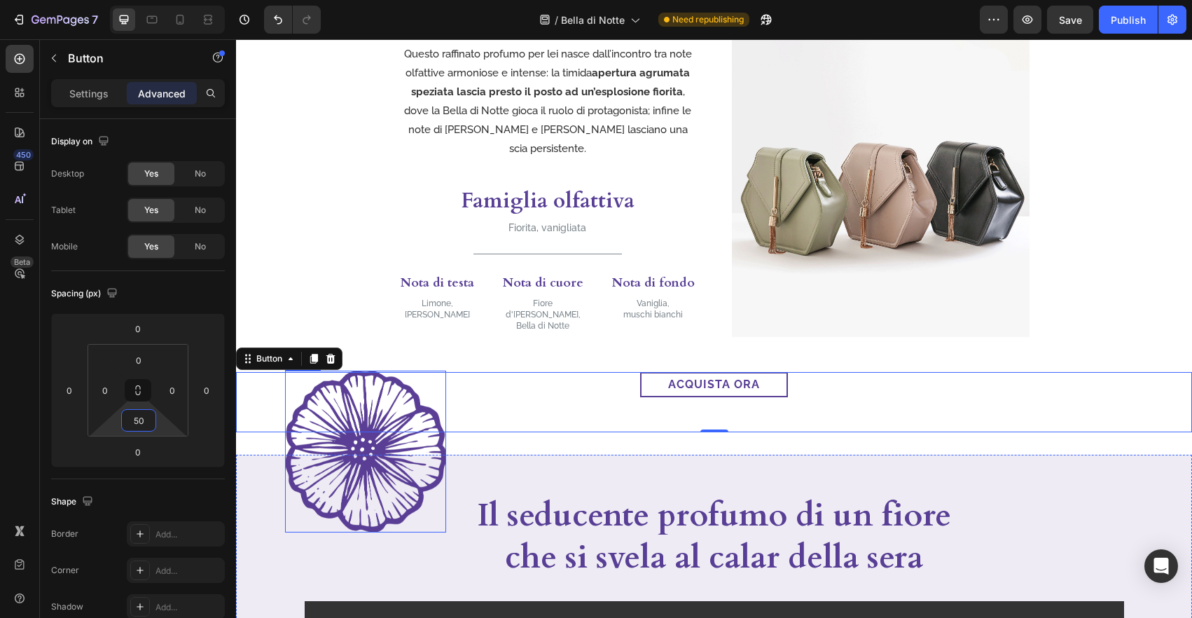
type input "5"
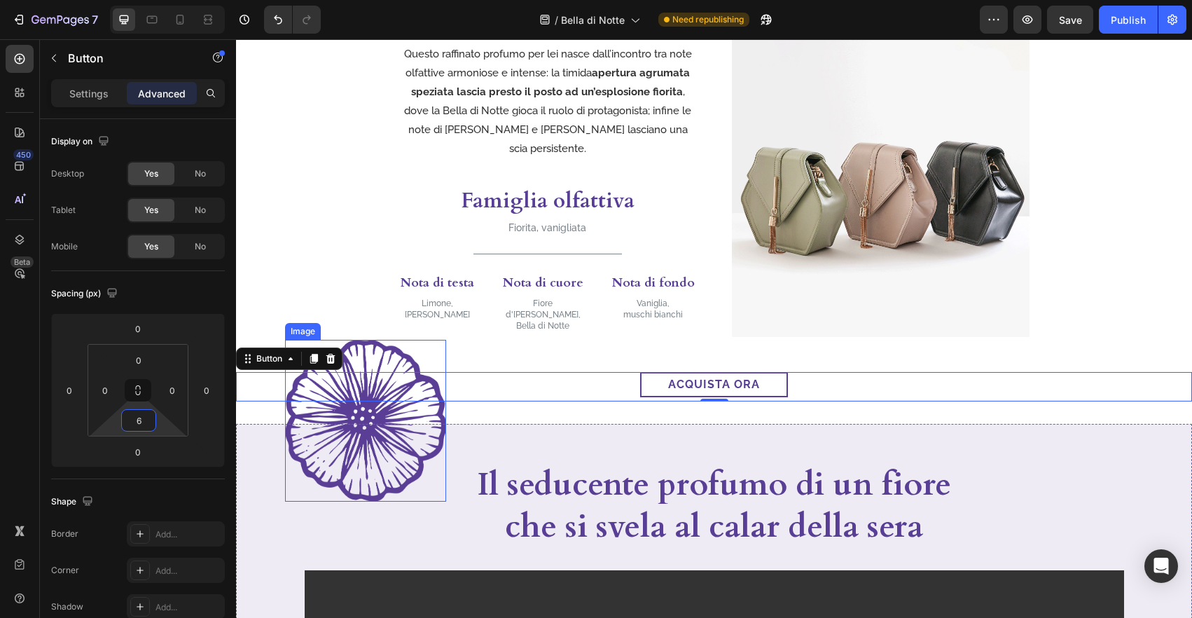
type input "60"
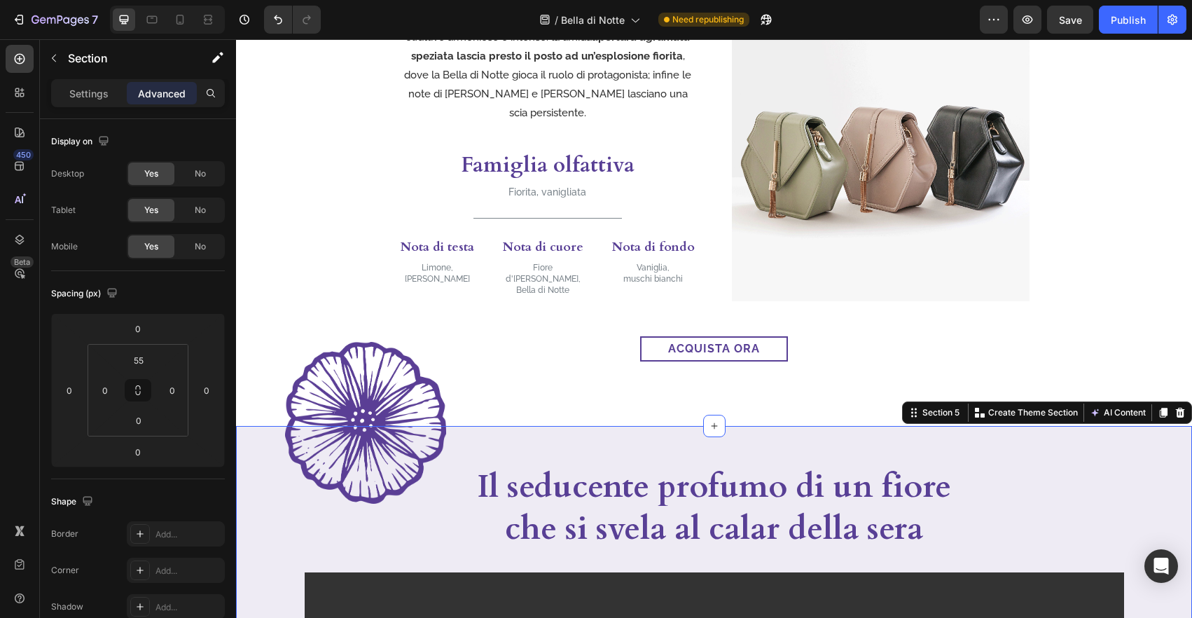
scroll to position [1046, 0]
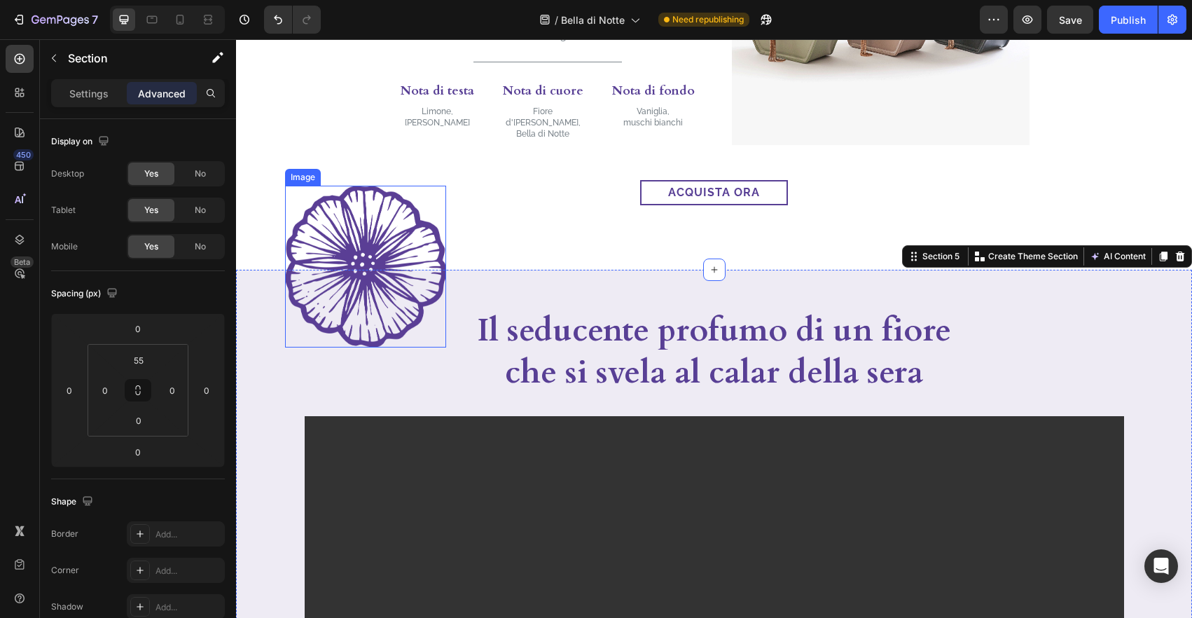
click at [440, 237] on img at bounding box center [365, 267] width 161 height 162
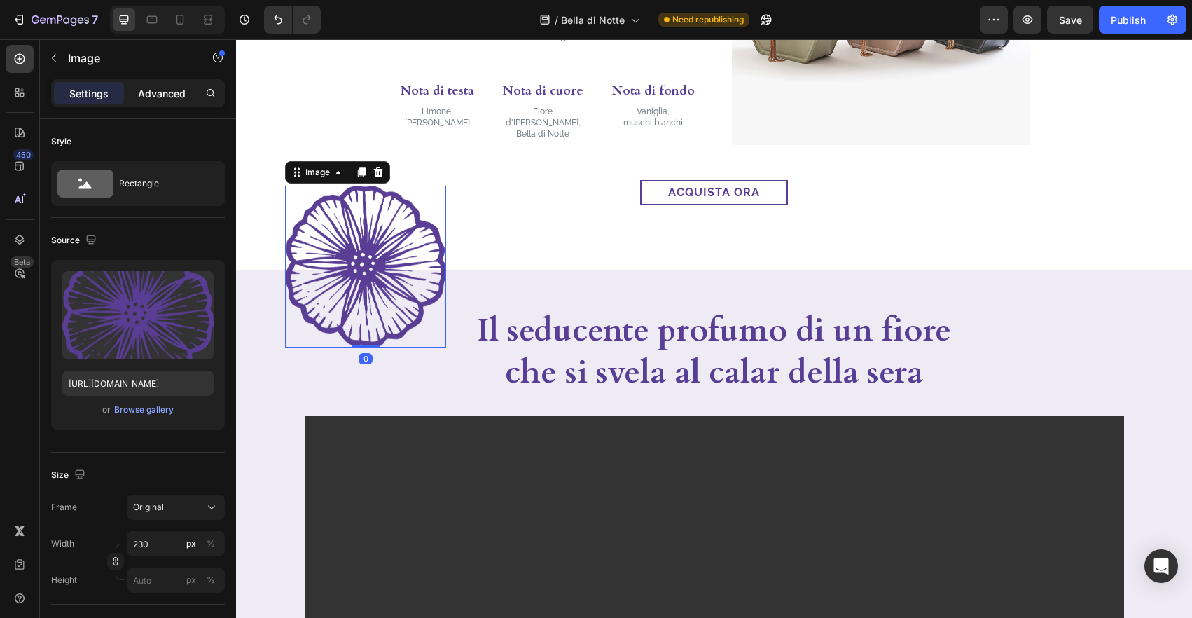
click at [174, 92] on p "Advanced" at bounding box center [162, 93] width 48 height 15
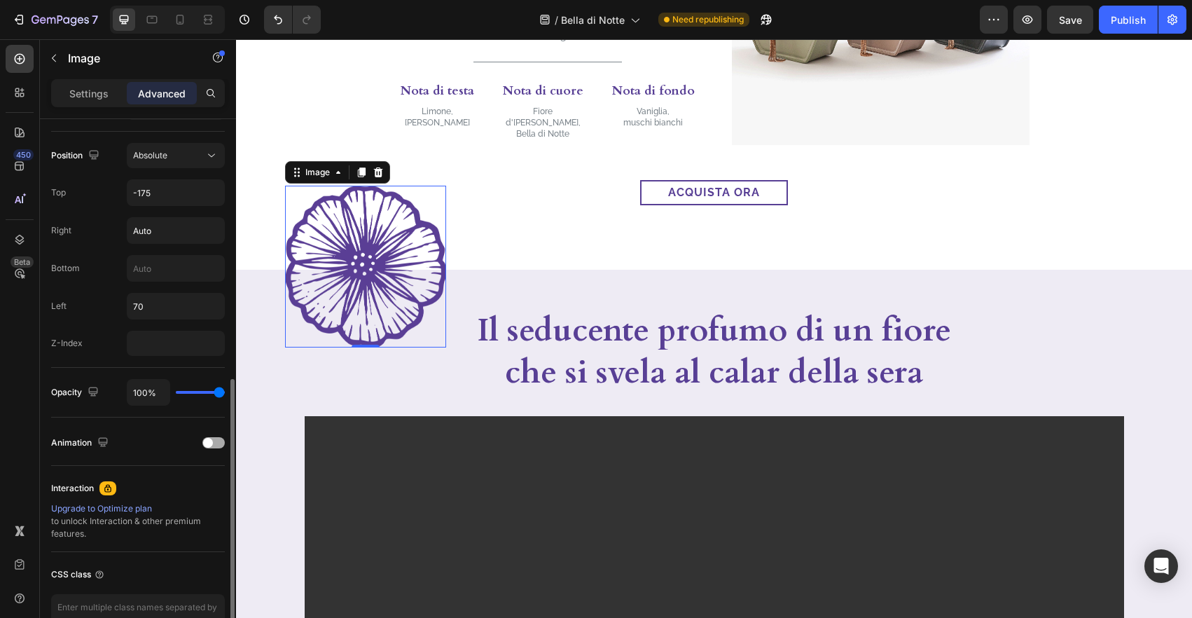
scroll to position [482, 0]
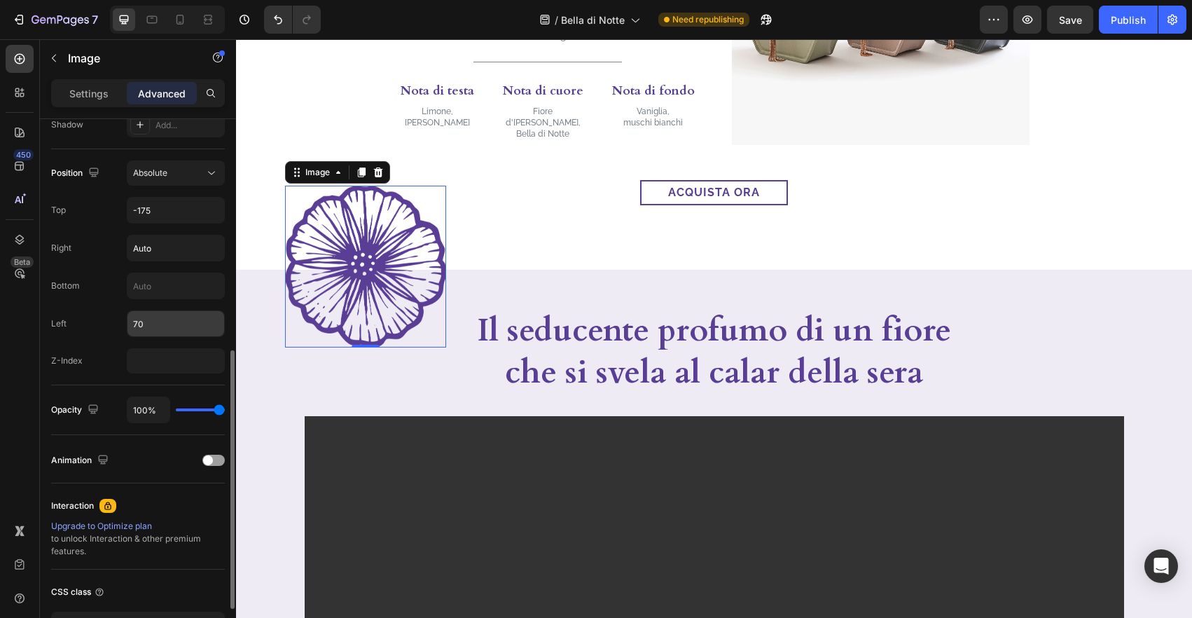
click at [148, 327] on input "70" at bounding box center [175, 323] width 97 height 25
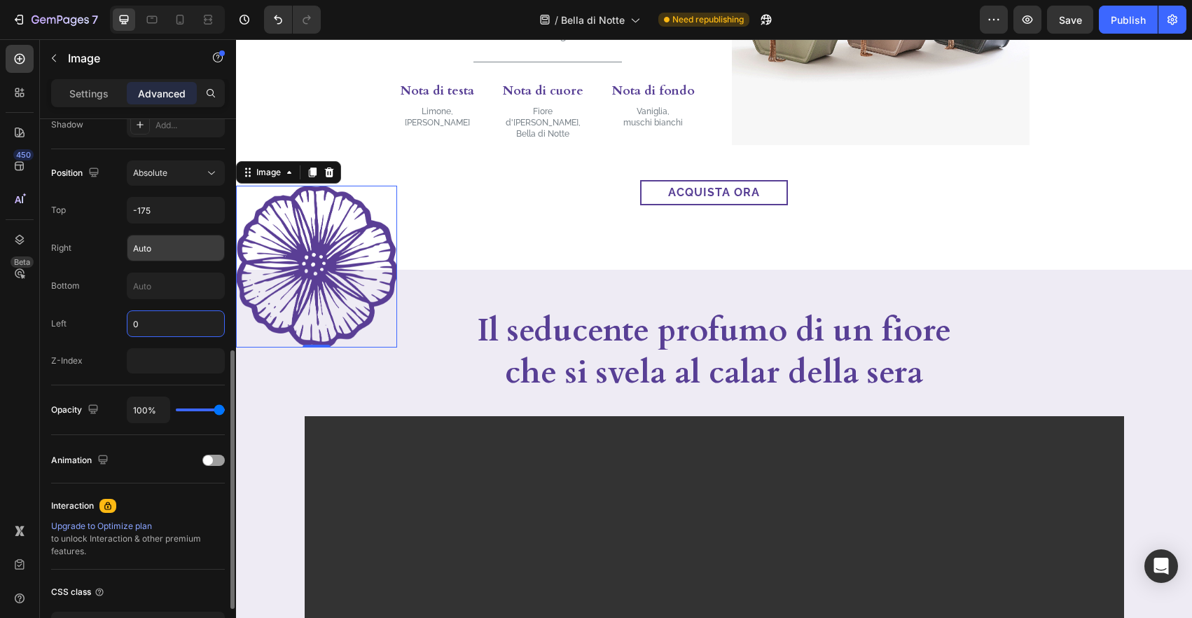
type input "0"
click at [179, 249] on input "Auto" at bounding box center [175, 247] width 97 height 25
paste input "70"
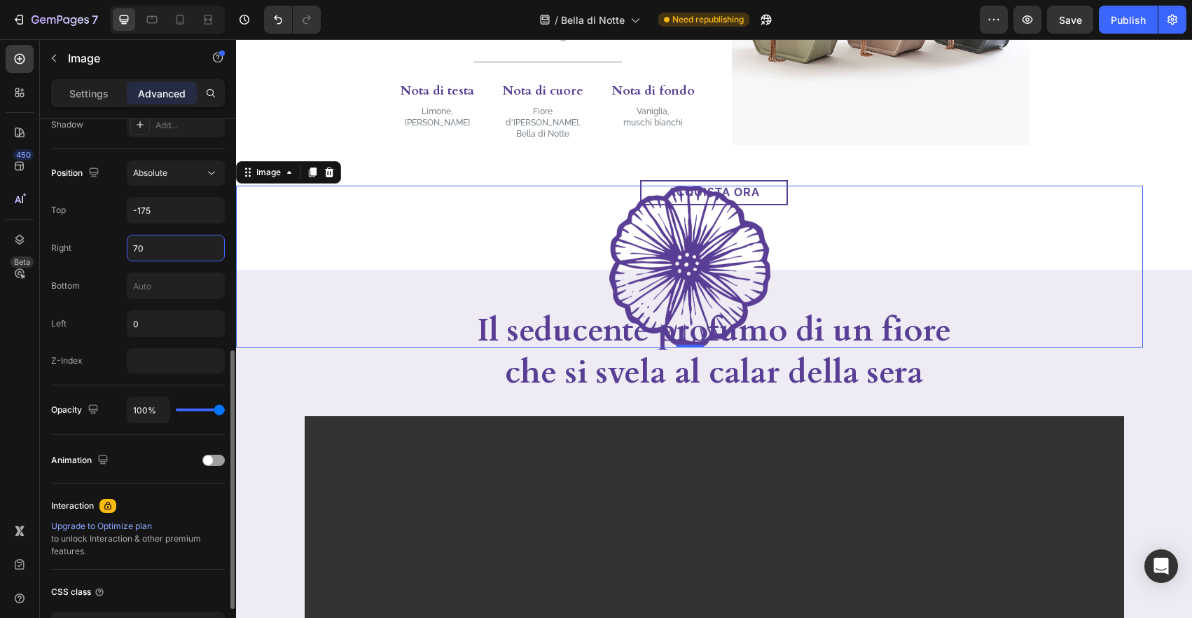
drag, startPoint x: 146, startPoint y: 249, endPoint x: 128, endPoint y: 244, distance: 18.0
click at [128, 244] on input "70" at bounding box center [175, 247] width 97 height 25
type input "7"
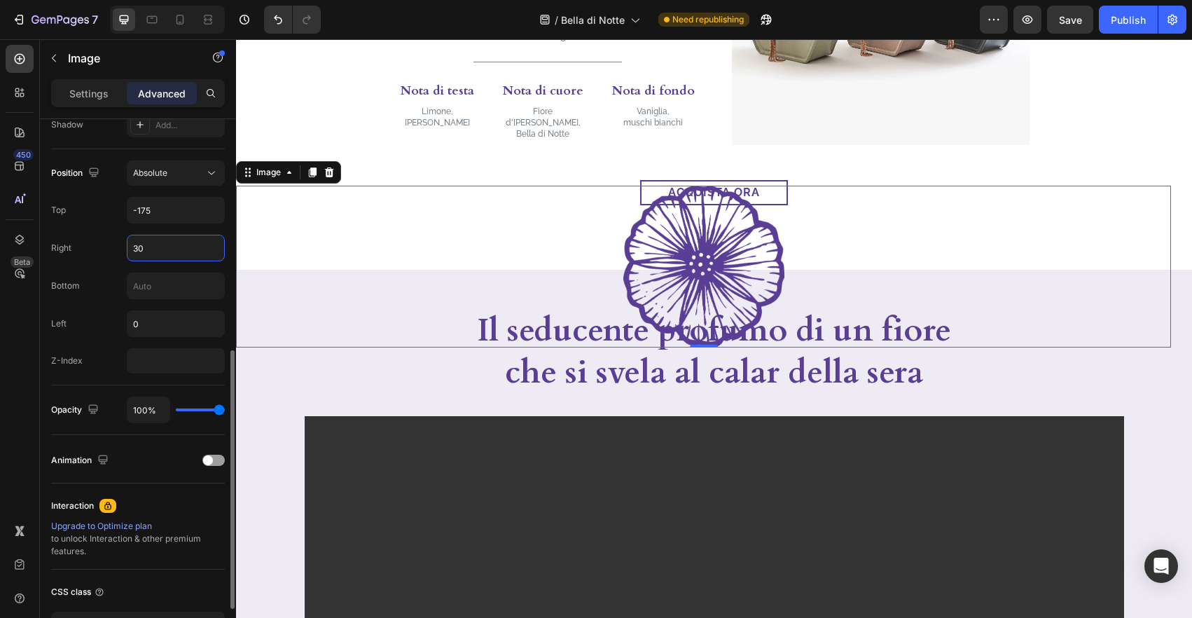
drag, startPoint x: 161, startPoint y: 249, endPoint x: 95, endPoint y: 243, distance: 66.0
click at [95, 243] on div "Right 30" at bounding box center [138, 248] width 174 height 27
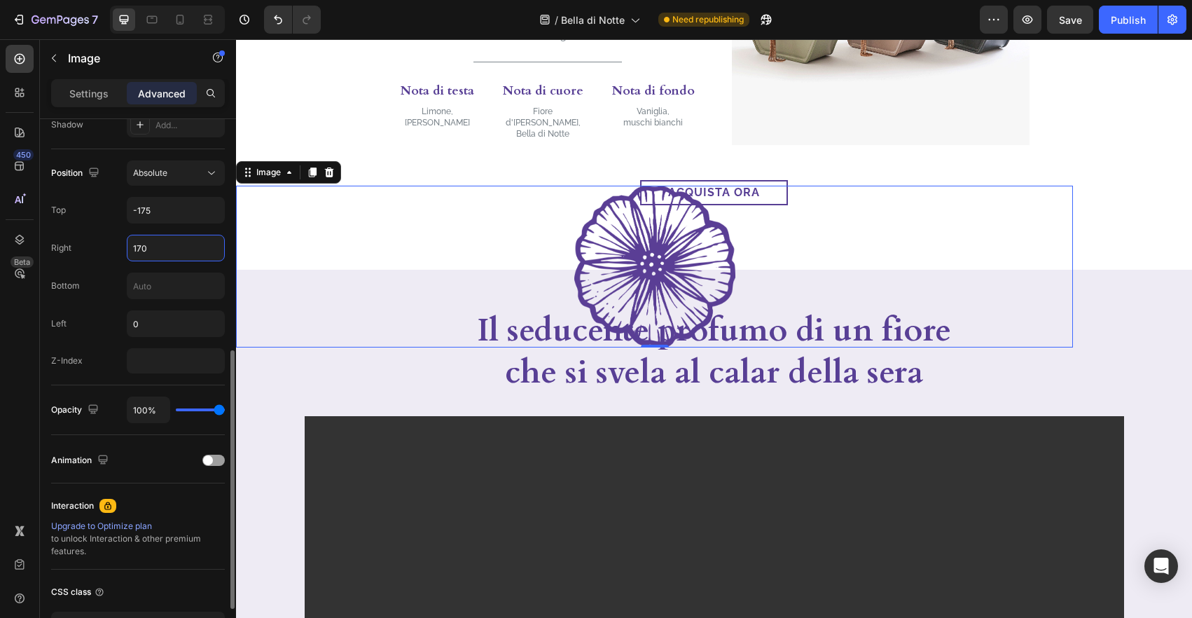
drag, startPoint x: 153, startPoint y: 245, endPoint x: 102, endPoint y: 244, distance: 51.8
click at [102, 244] on div "Right 170" at bounding box center [138, 248] width 174 height 27
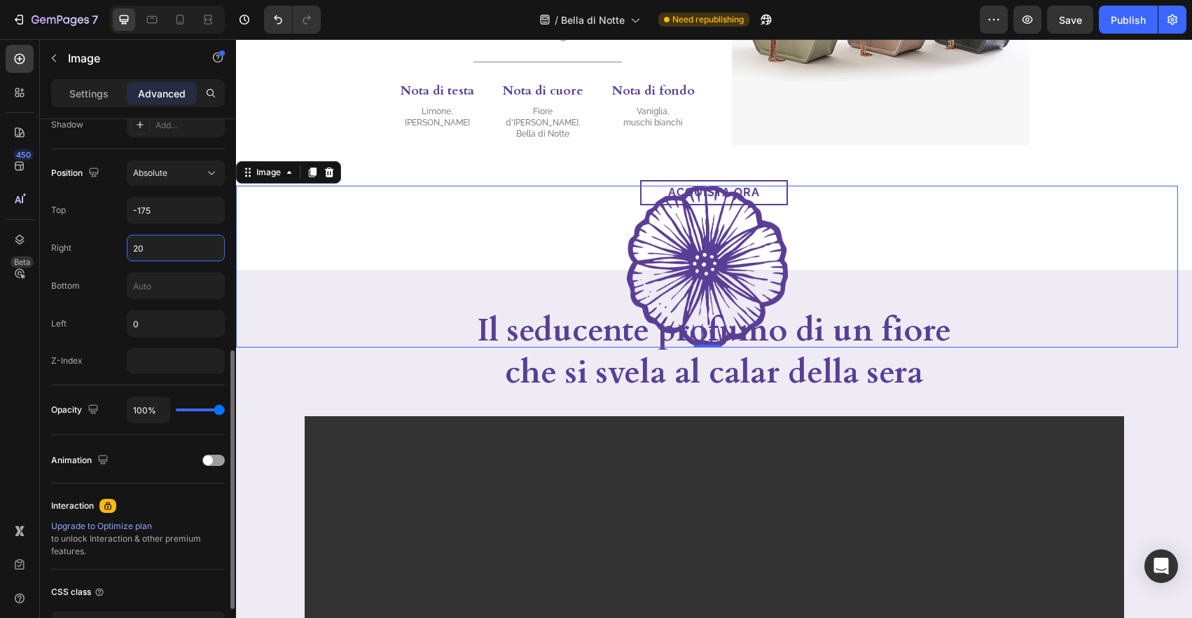
type input "2"
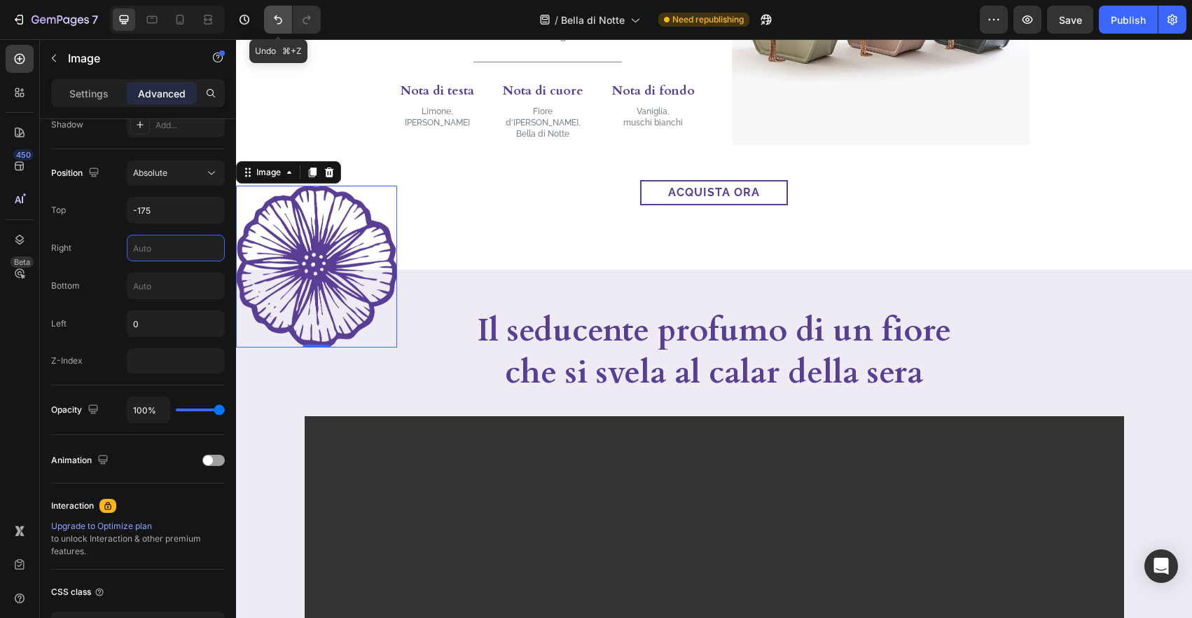
click at [275, 16] on icon "Undo/Redo" at bounding box center [278, 19] width 8 height 9
type input "Auto"
click at [169, 318] on input "0" at bounding box center [175, 323] width 97 height 25
paste input "7"
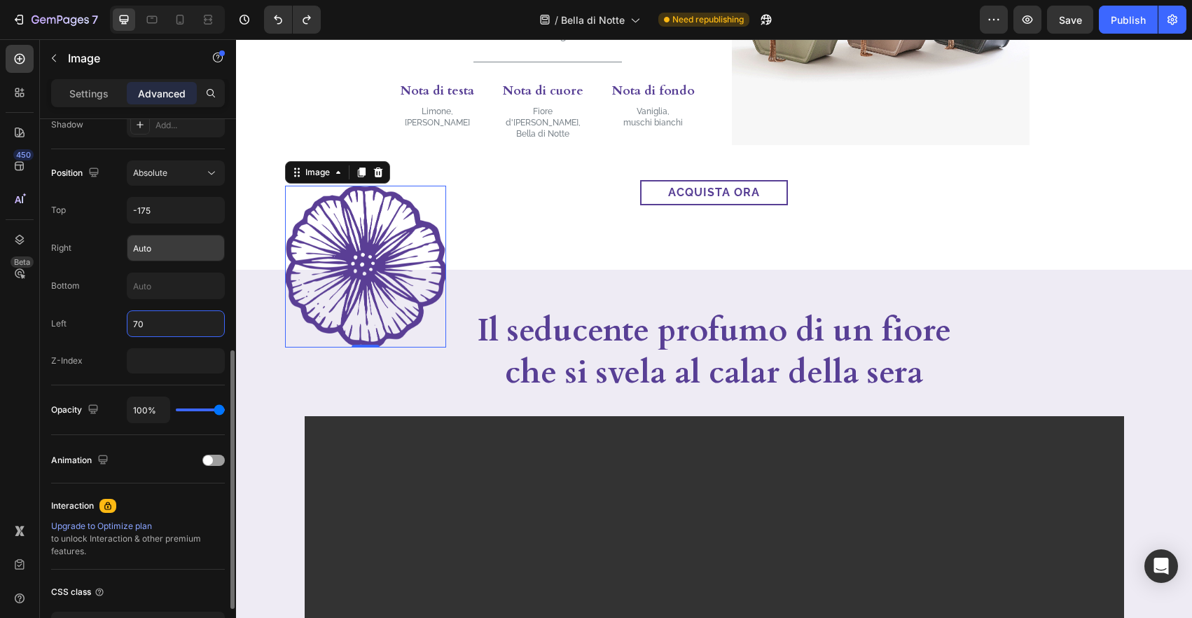
type input "70"
click at [160, 250] on input "Auto" at bounding box center [175, 247] width 97 height 25
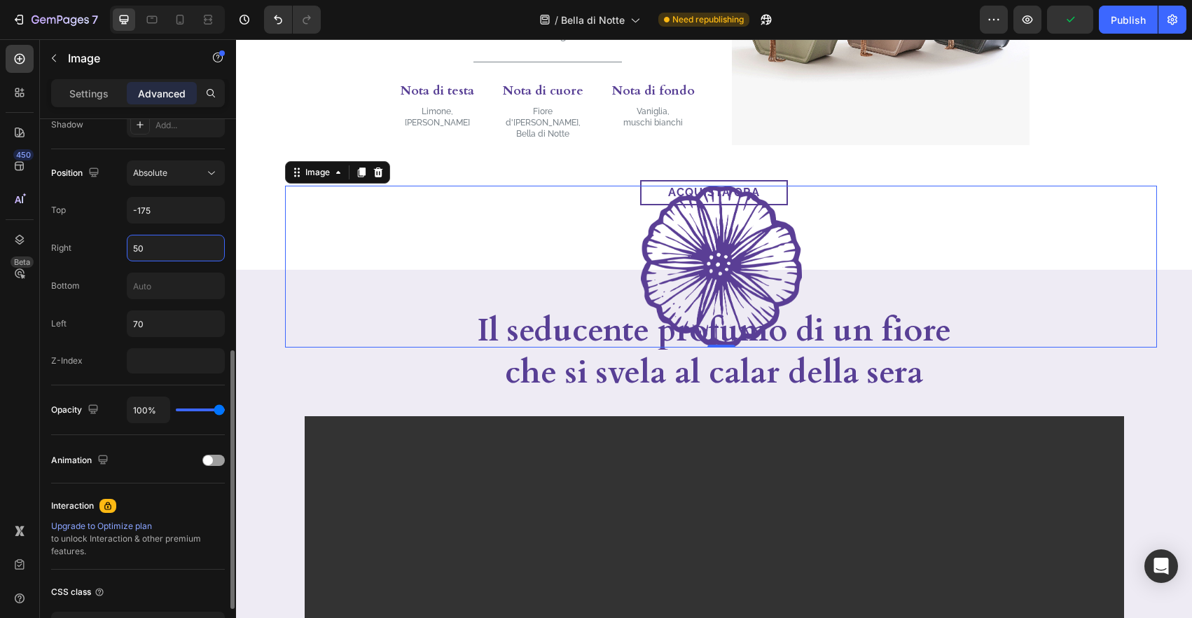
type input "5"
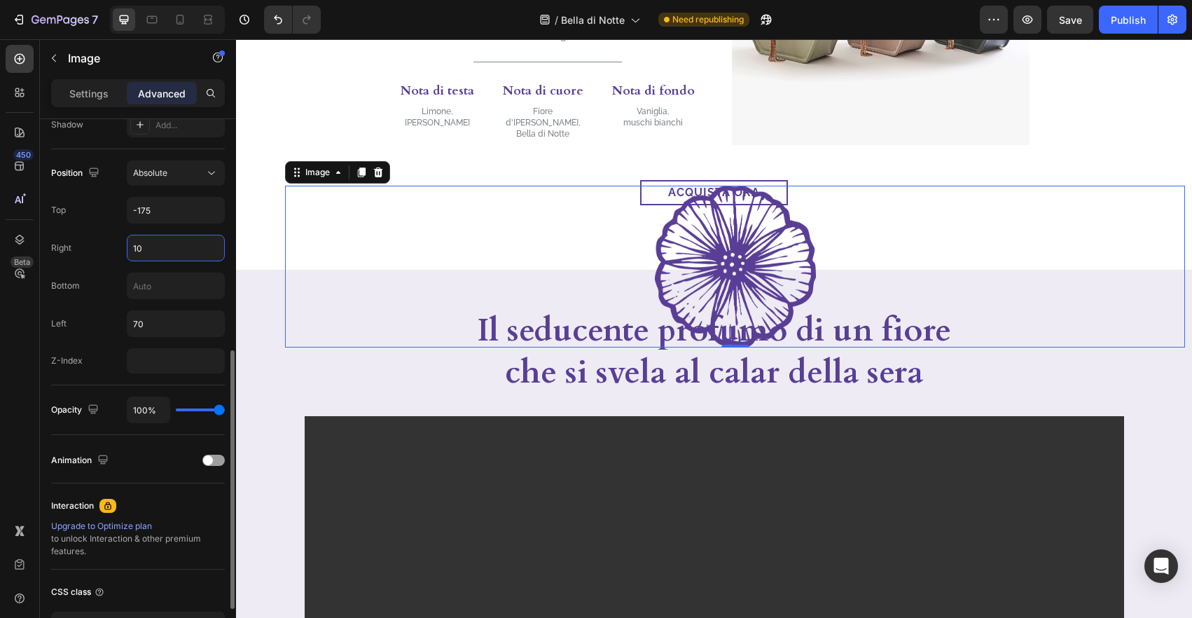
type input "1"
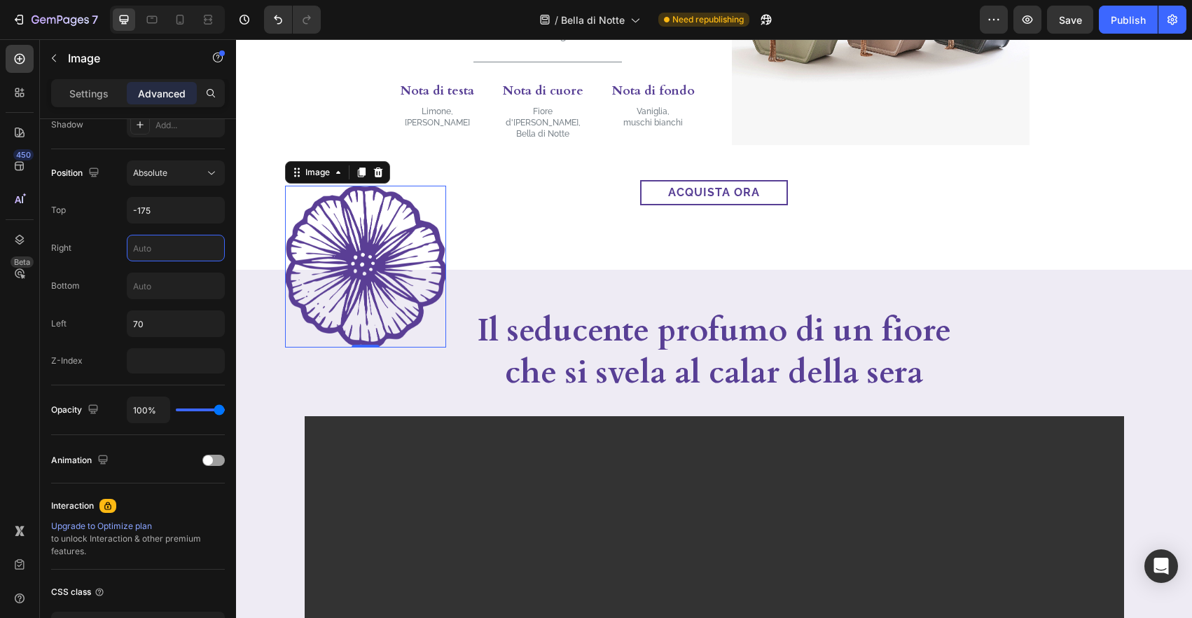
click at [370, 274] on img at bounding box center [365, 267] width 161 height 162
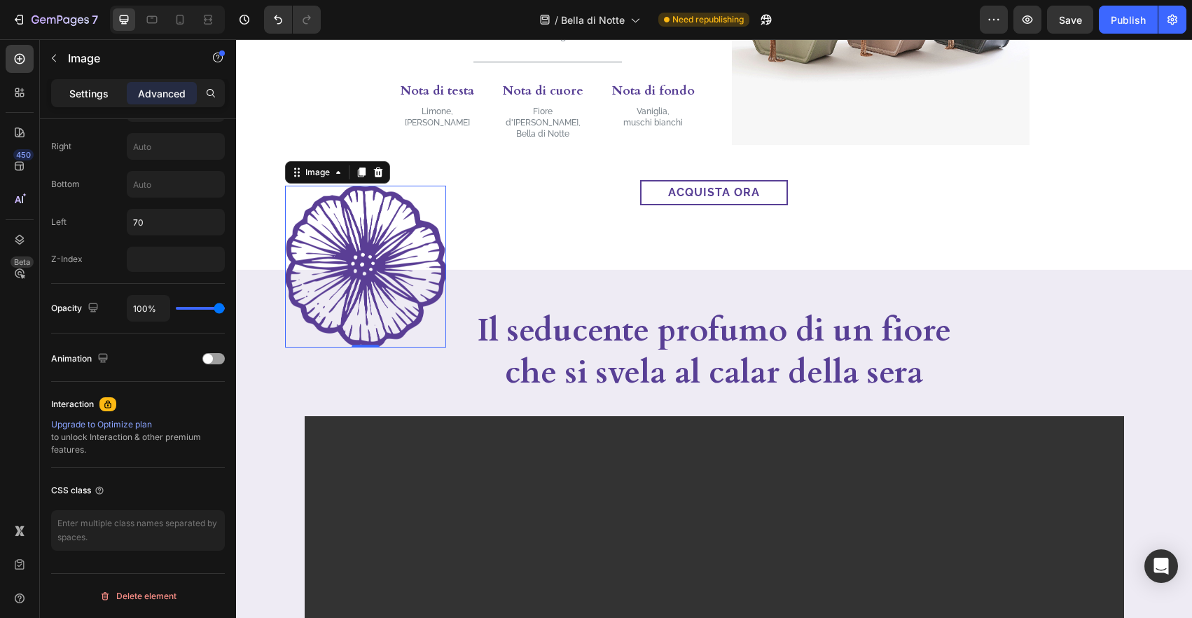
click at [82, 86] on p "Settings" at bounding box center [88, 93] width 39 height 15
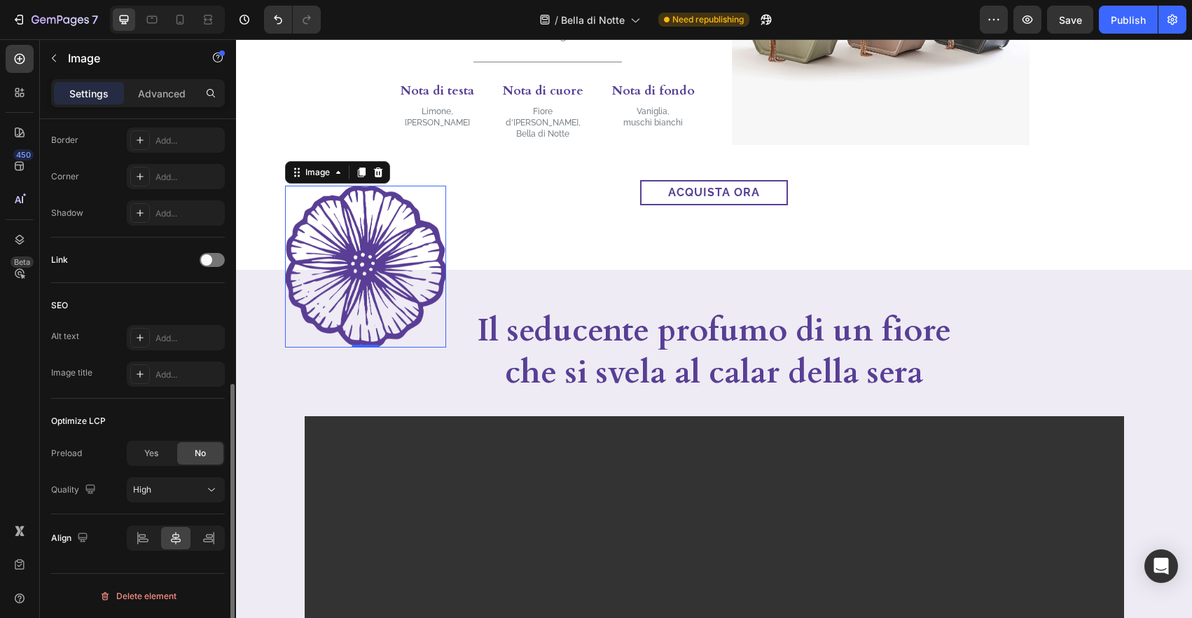
scroll to position [519, 0]
click at [207, 540] on icon at bounding box center [208, 540] width 10 height 4
click at [168, 95] on p "Advanced" at bounding box center [162, 93] width 48 height 15
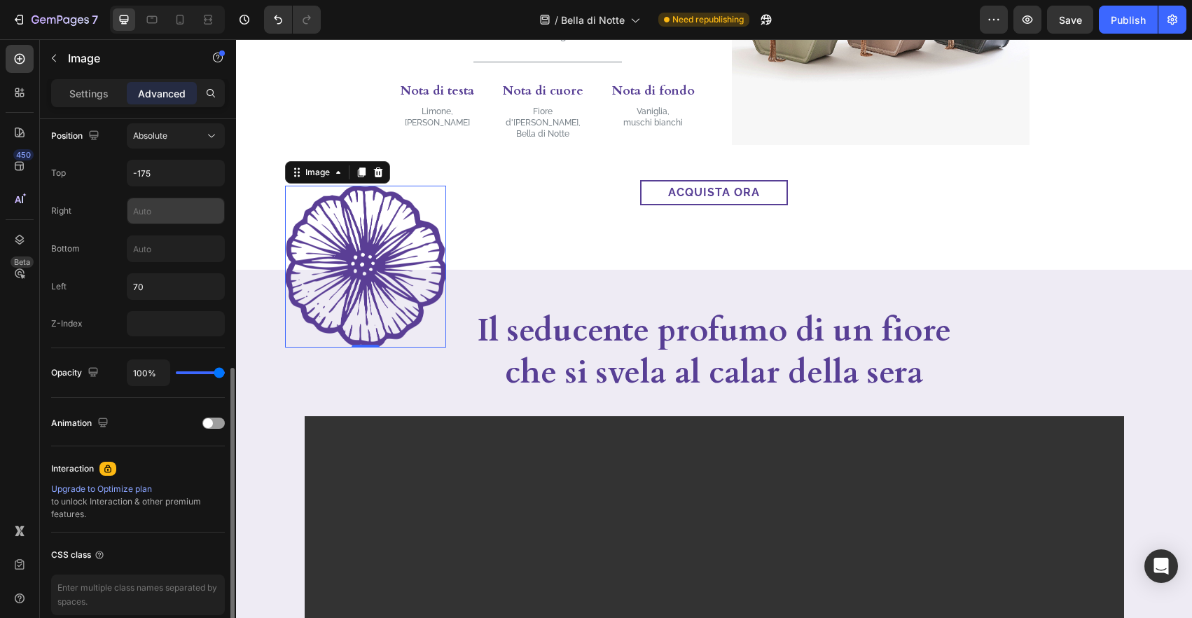
click at [158, 200] on input "text" at bounding box center [175, 210] width 97 height 25
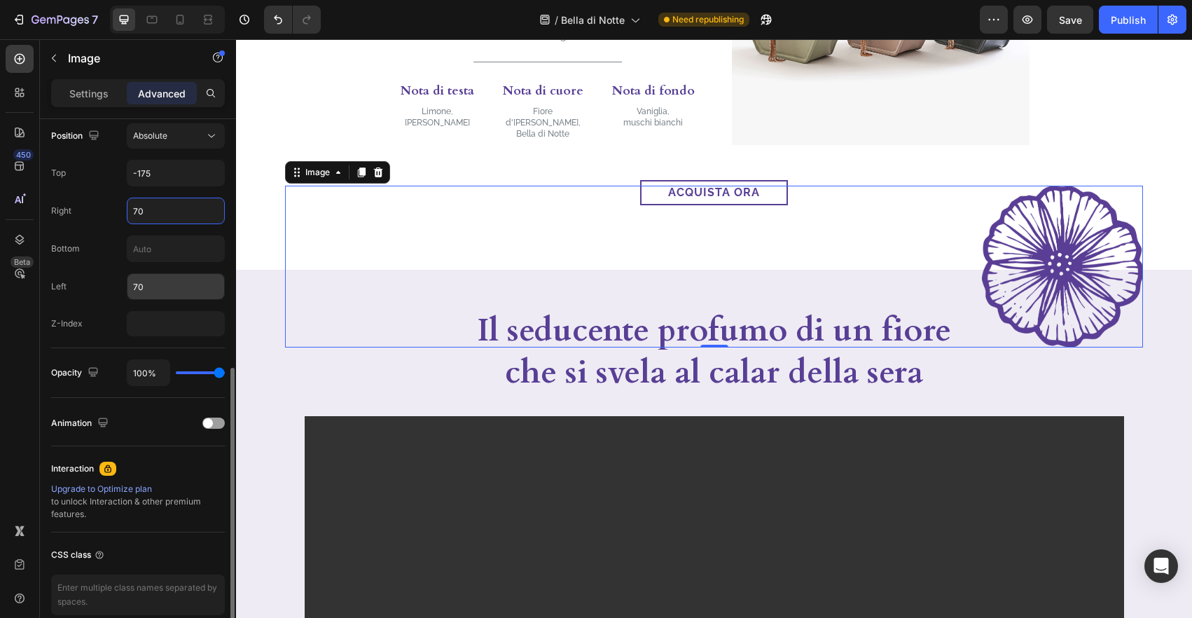
type input "70"
click at [164, 288] on input "70" at bounding box center [175, 286] width 97 height 25
type input "0"
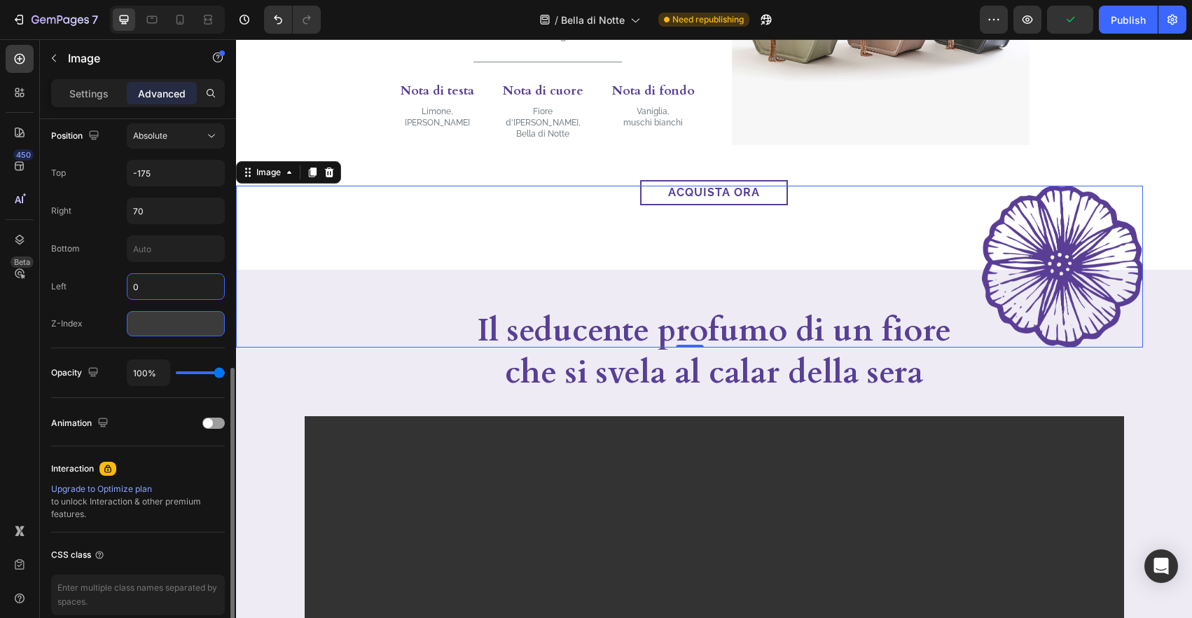
drag, startPoint x: 200, startPoint y: 340, endPoint x: 188, endPoint y: 332, distance: 15.1
click at [200, 340] on div "Position Absolute Top -175 Right 70 Bottom Left 0 Z-Index" at bounding box center [138, 230] width 174 height 236
click at [184, 330] on input "number" at bounding box center [176, 323] width 98 height 25
click at [183, 241] on input "text" at bounding box center [175, 248] width 97 height 25
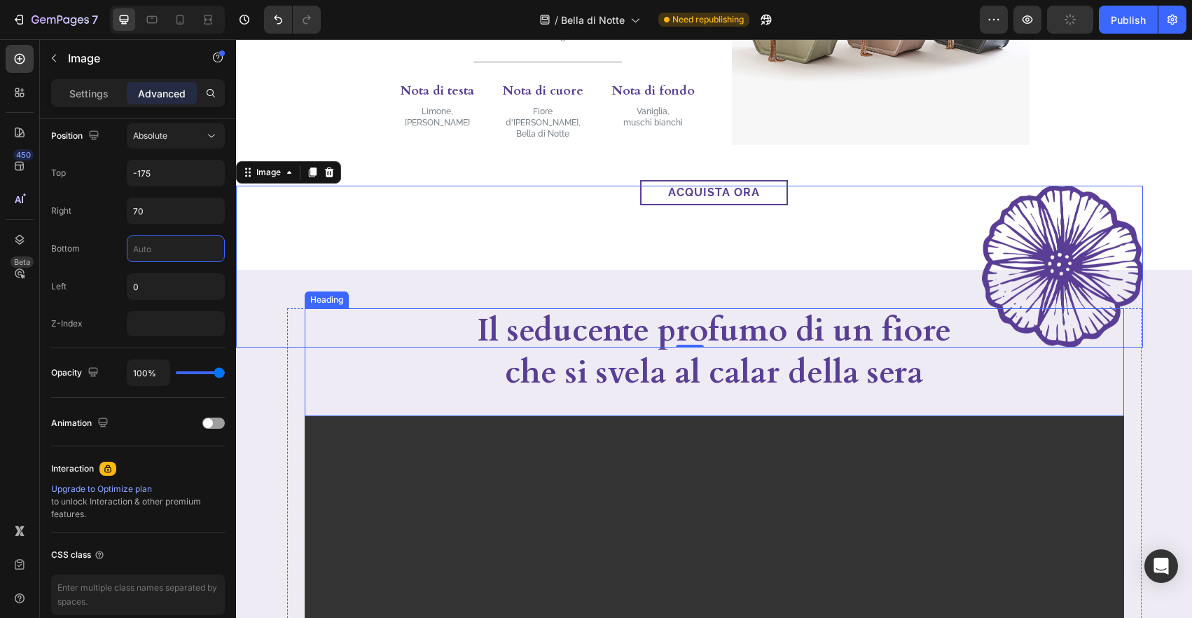
click at [732, 372] on h2 "Il seducente profumo di un fiore che si svela al calar della sera" at bounding box center [713, 351] width 501 height 87
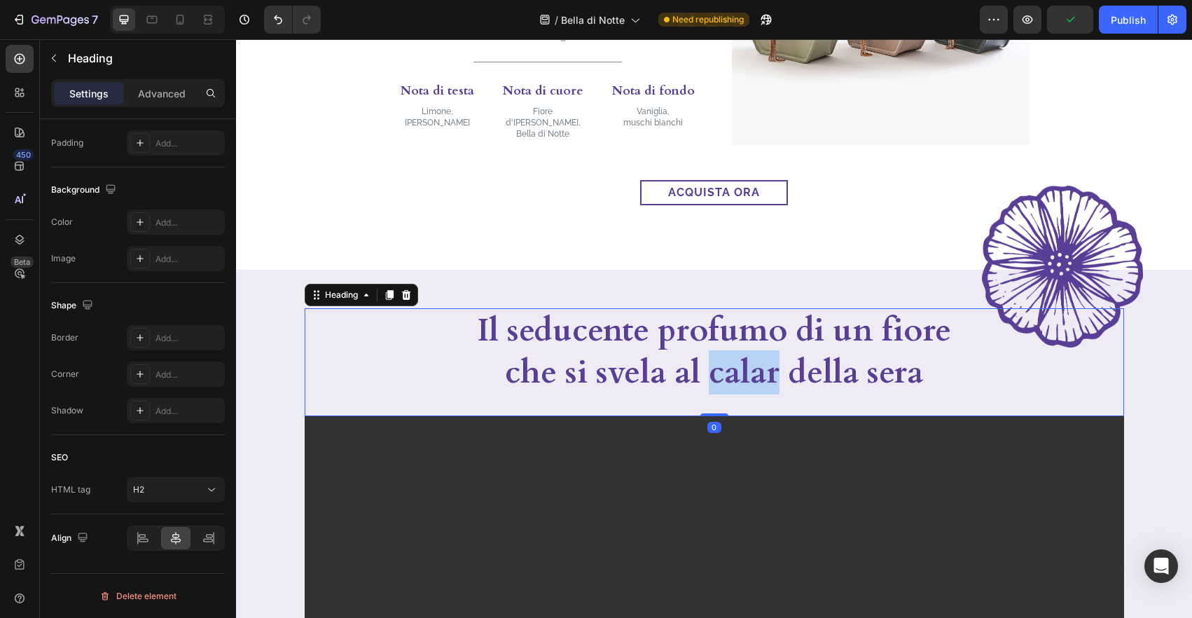
scroll to position [0, 0]
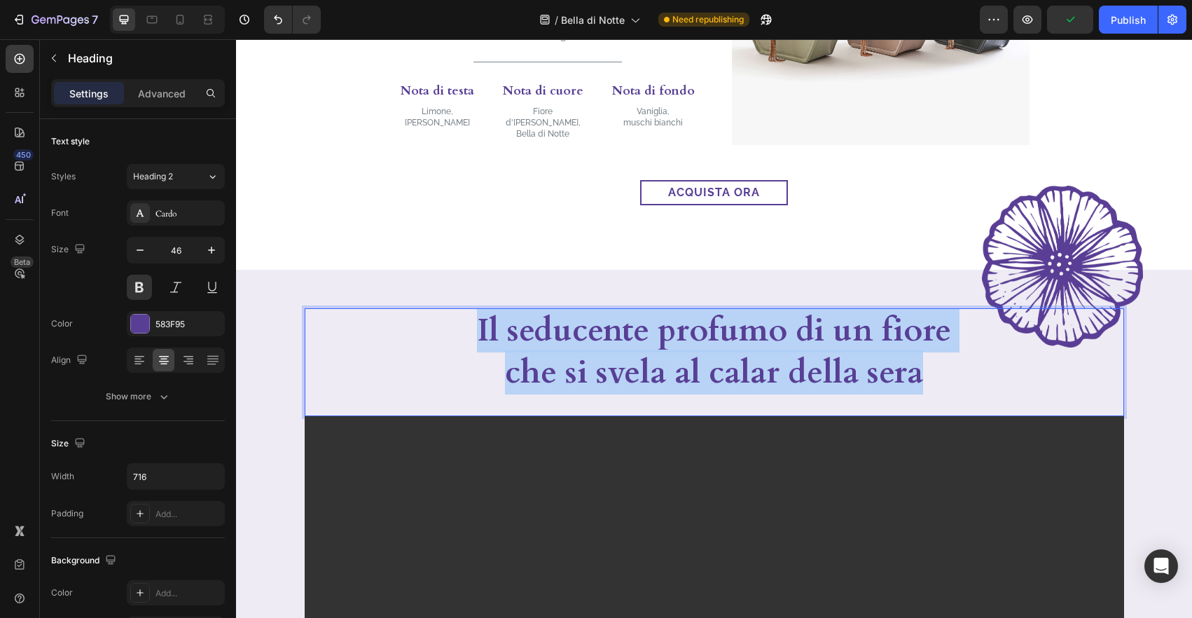
drag, startPoint x: 926, startPoint y: 375, endPoint x: 732, endPoint y: 372, distance: 193.3
click at [422, 323] on div "Il seducente profumo di un fiore che si svela al calar della sera" at bounding box center [714, 351] width 819 height 87
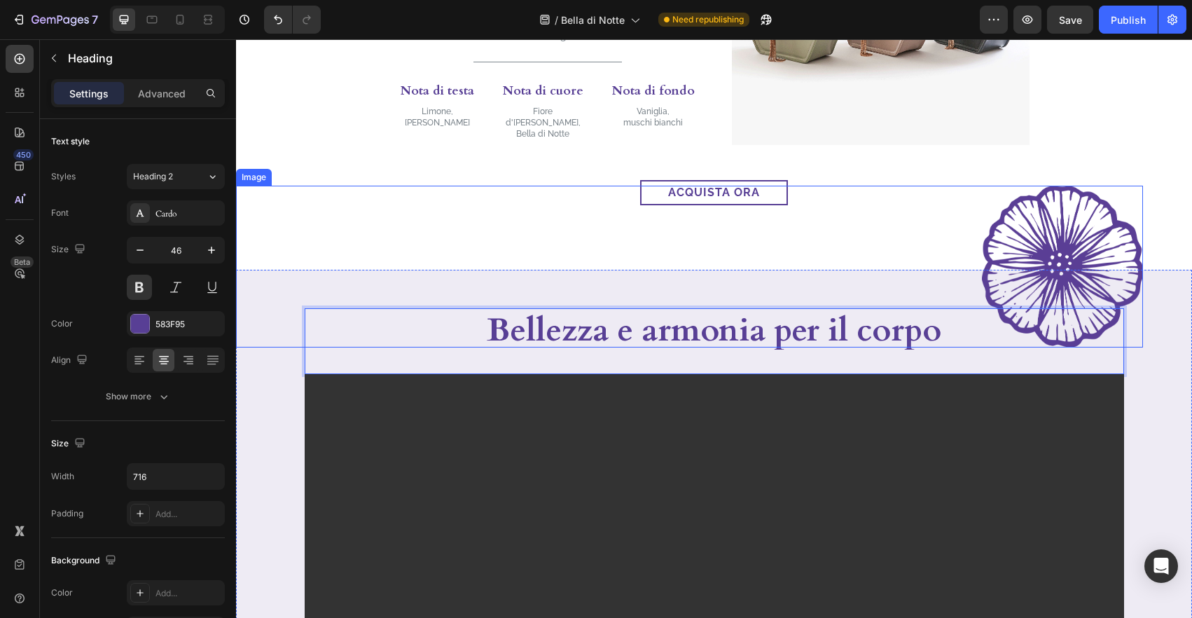
click at [914, 247] on div at bounding box center [689, 267] width 907 height 162
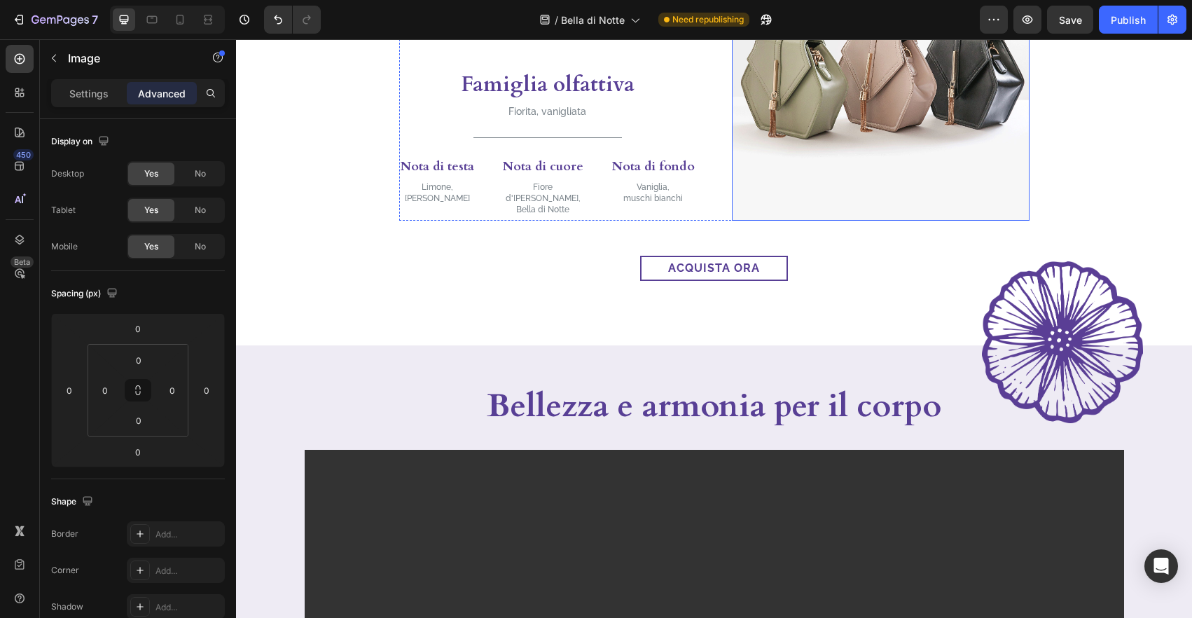
scroll to position [824, 0]
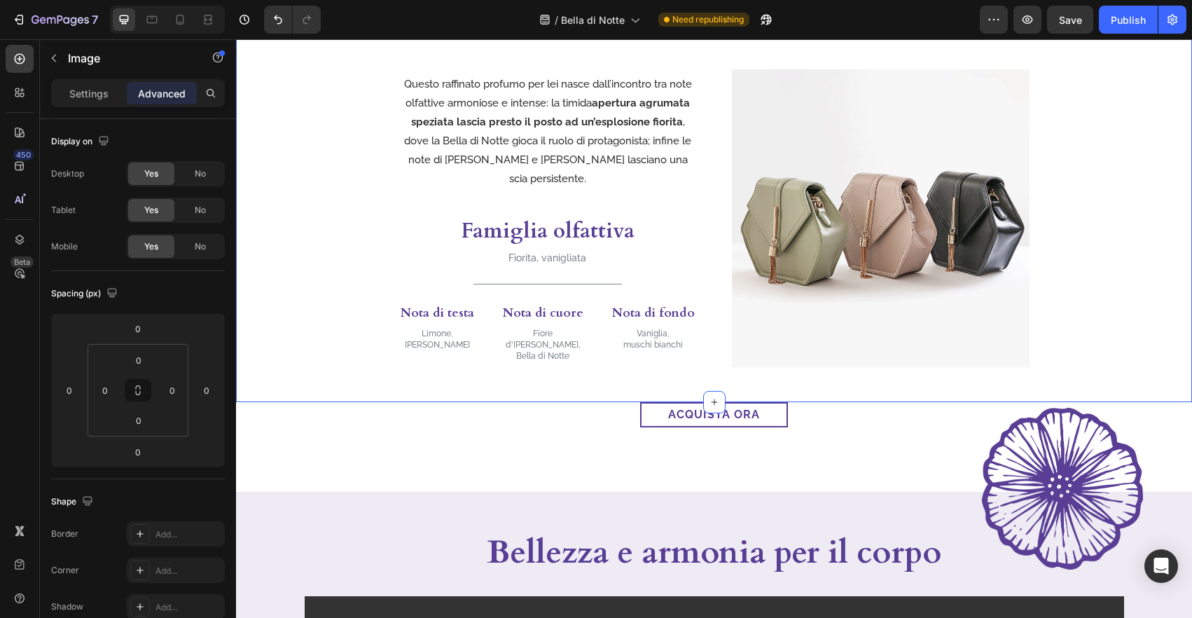
click at [1082, 148] on div "Questo raffinato profumo per lei nasce dall’incontro tra note olfattive armonio…" at bounding box center [714, 218] width 956 height 298
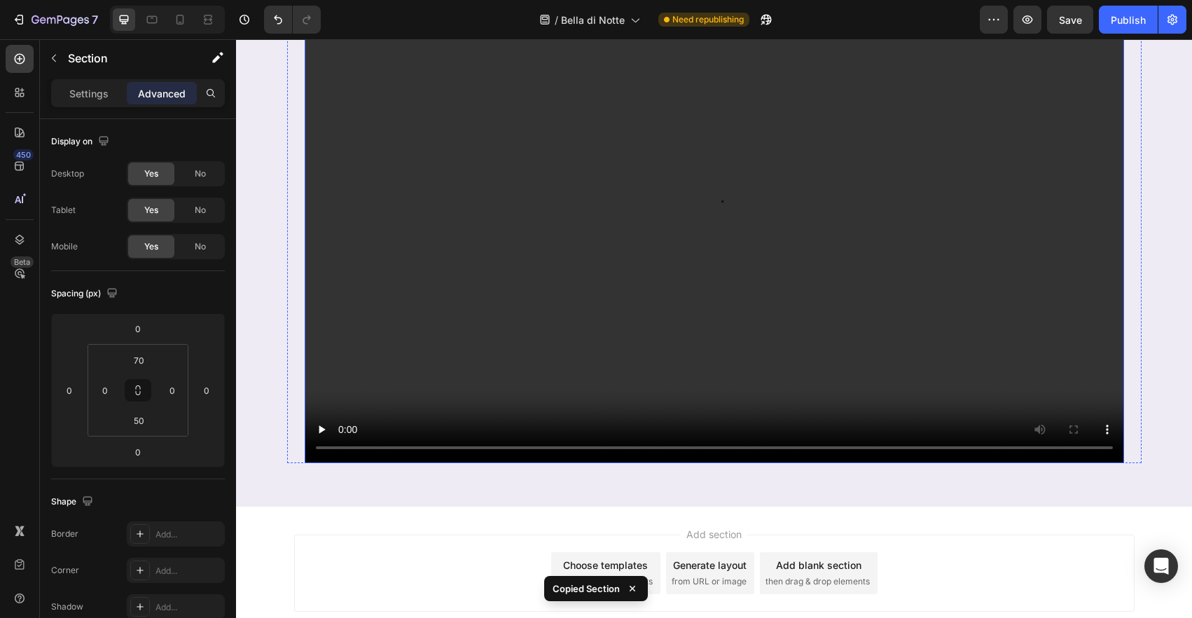
scroll to position [1508, 0]
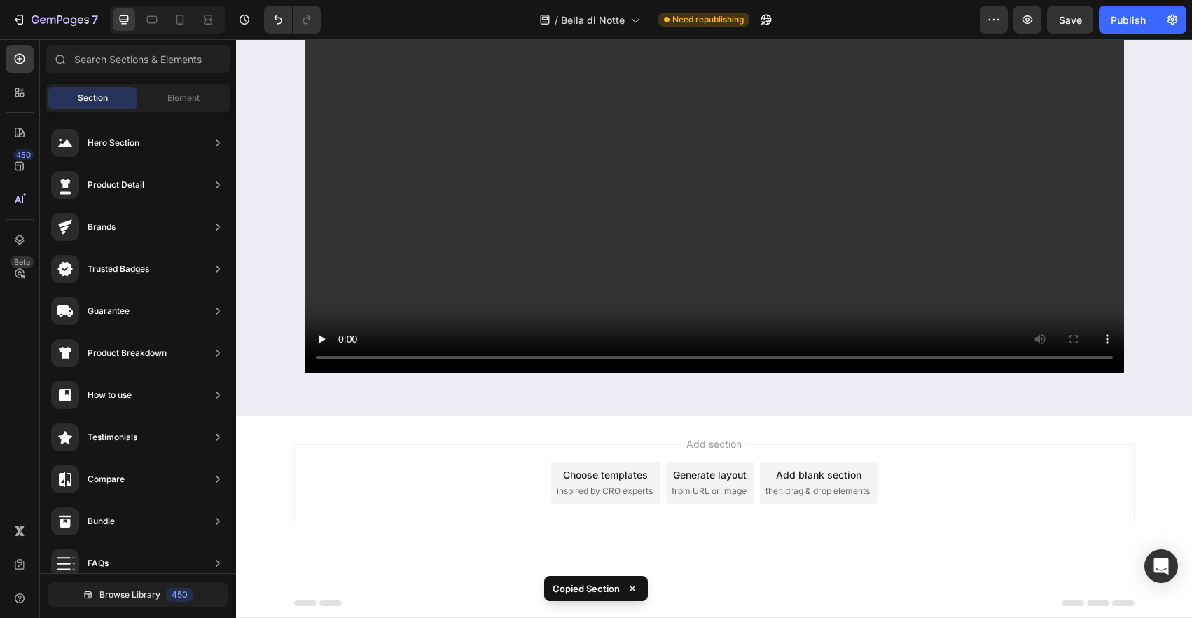
click at [937, 419] on div "Add section Choose templates inspired by CRO experts Generate layout from URL o…" at bounding box center [714, 502] width 956 height 172
click at [944, 414] on div "Image Bellezza e armonia per il corpo Heading Video Row" at bounding box center [714, 131] width 956 height 570
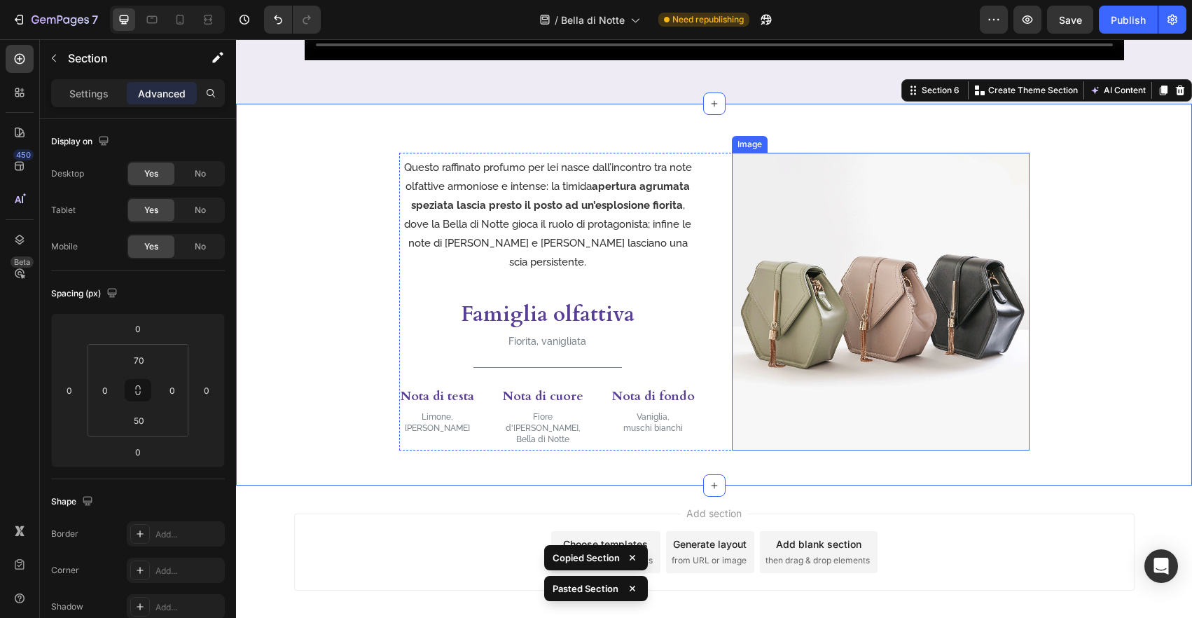
scroll to position [1836, 0]
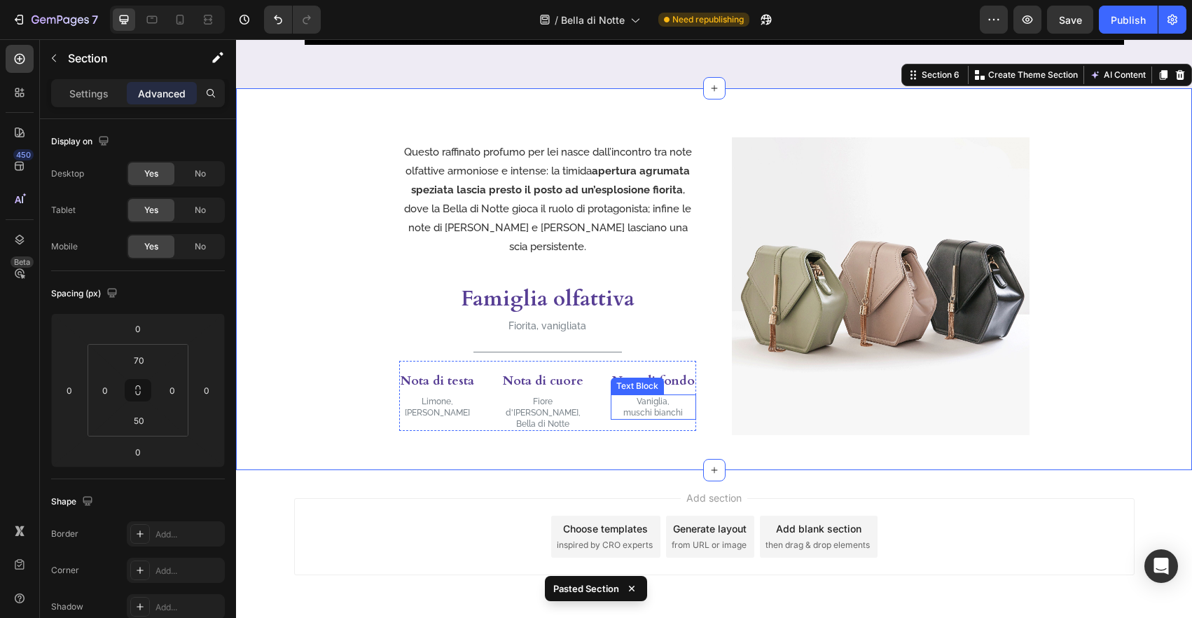
click at [669, 396] on p "Vaniglia," at bounding box center [653, 401] width 83 height 11
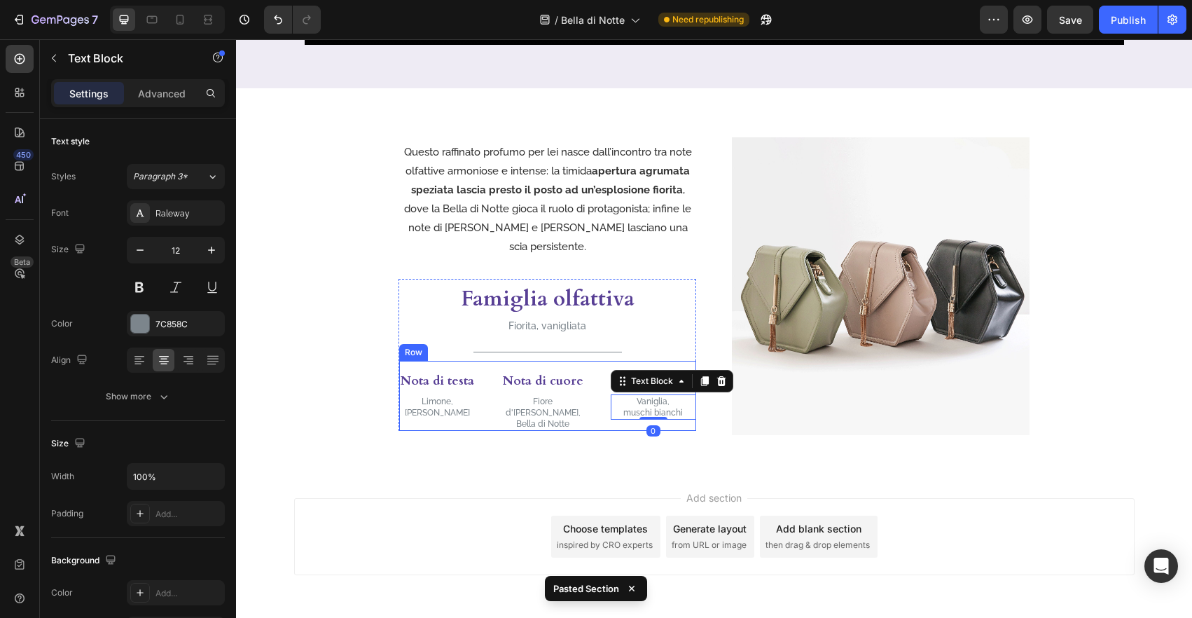
click at [695, 390] on div "Nota di testa Heading Limone, Pepe rosa Text Block Nota di cuore Heading Fiore …" at bounding box center [547, 396] width 297 height 70
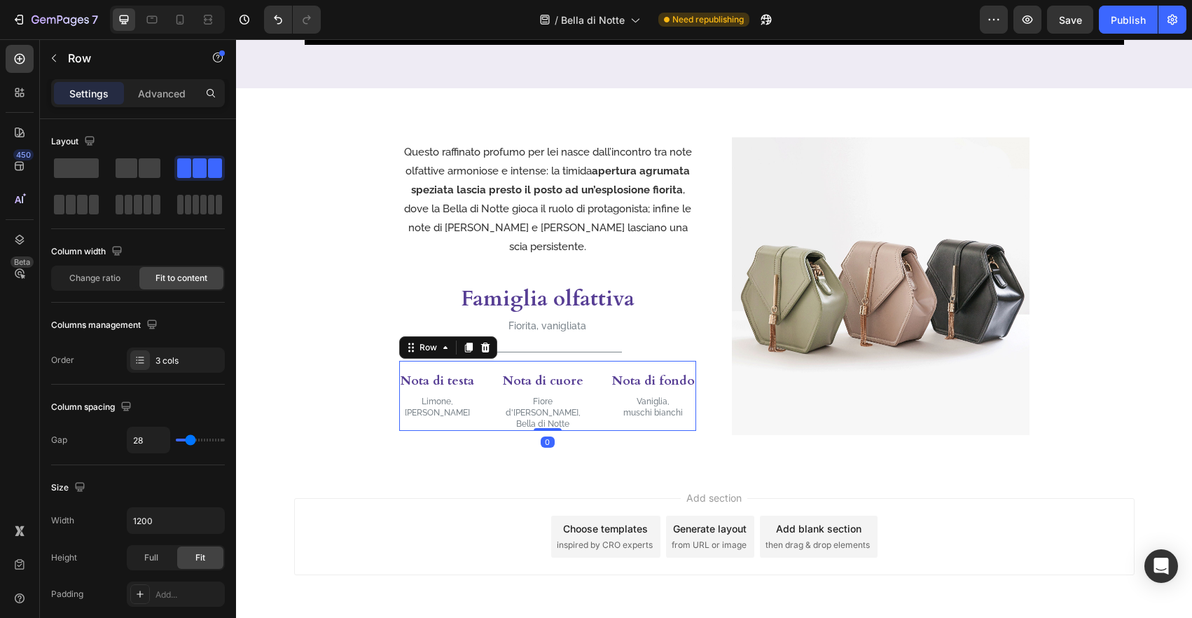
drag, startPoint x: 486, startPoint y: 349, endPoint x: 552, endPoint y: 348, distance: 65.8
click at [486, 349] on icon at bounding box center [485, 347] width 11 height 11
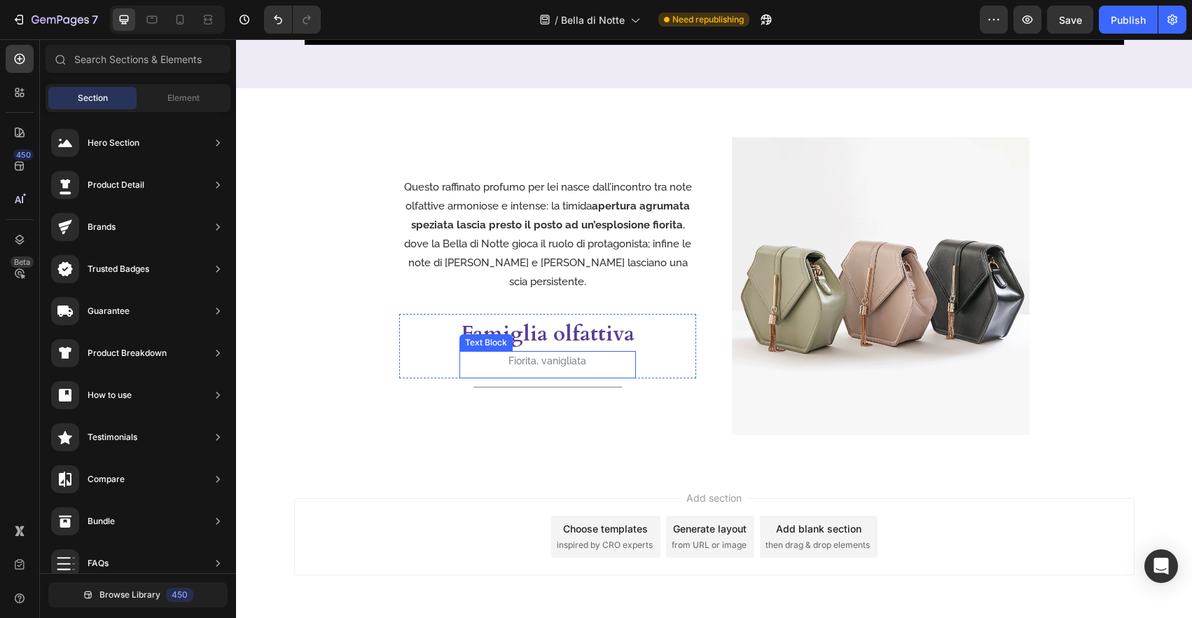
click at [580, 354] on p "Fiorita, vanigliata" at bounding box center [548, 361] width 174 height 18
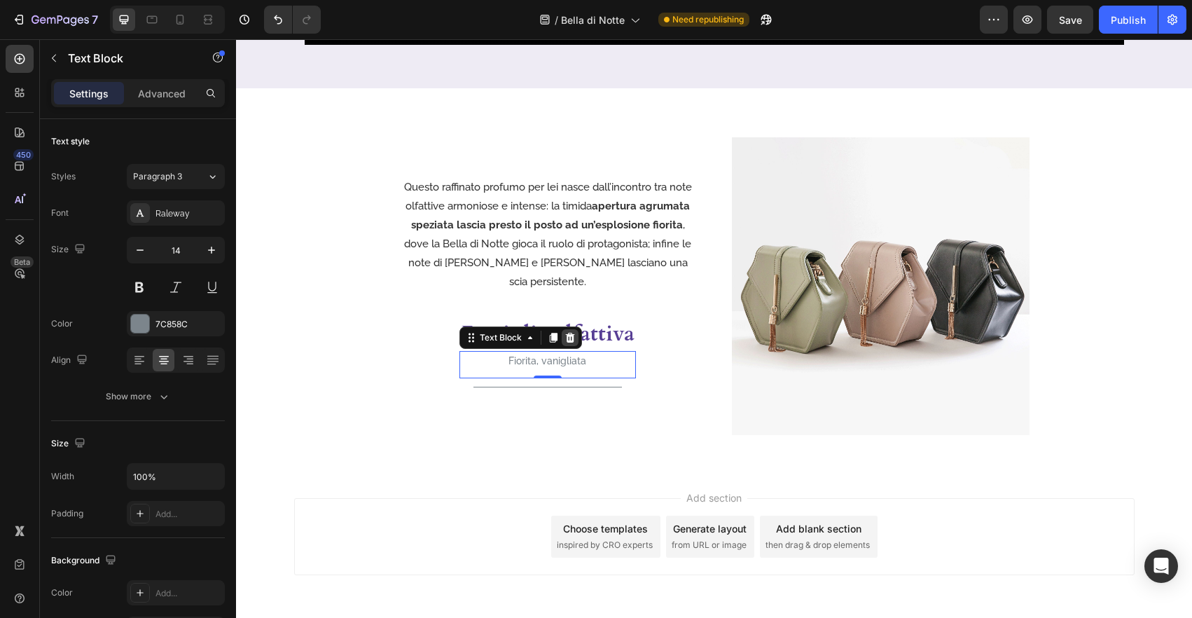
click at [572, 333] on icon at bounding box center [569, 338] width 9 height 10
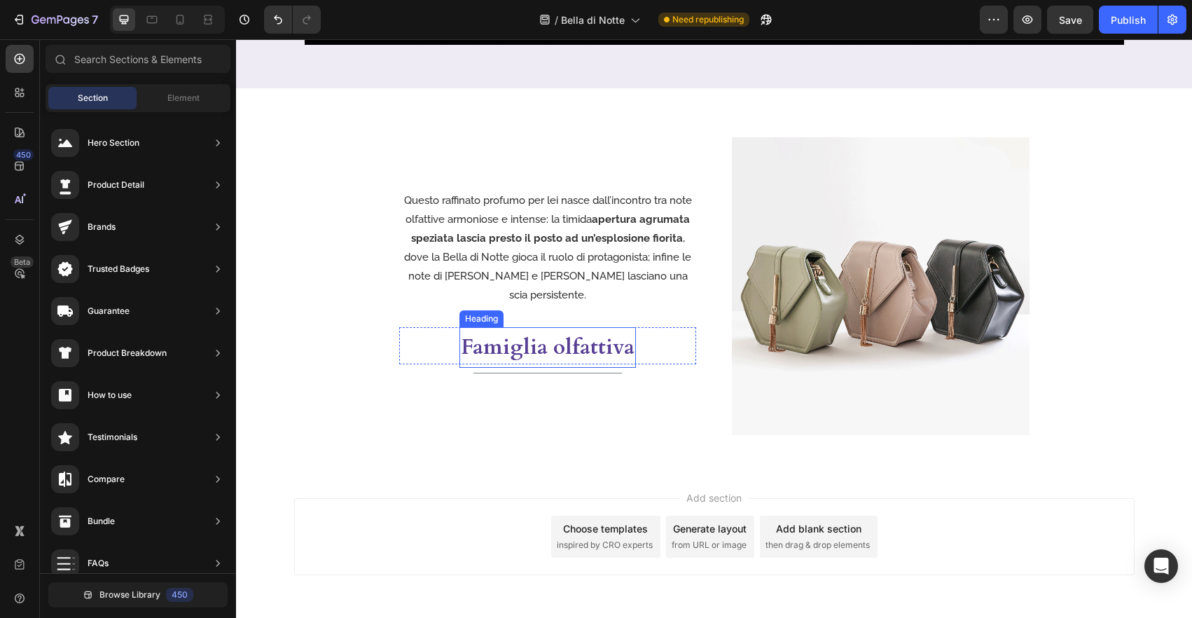
click at [594, 339] on h3 "Famiglia olfattiva" at bounding box center [547, 347] width 176 height 41
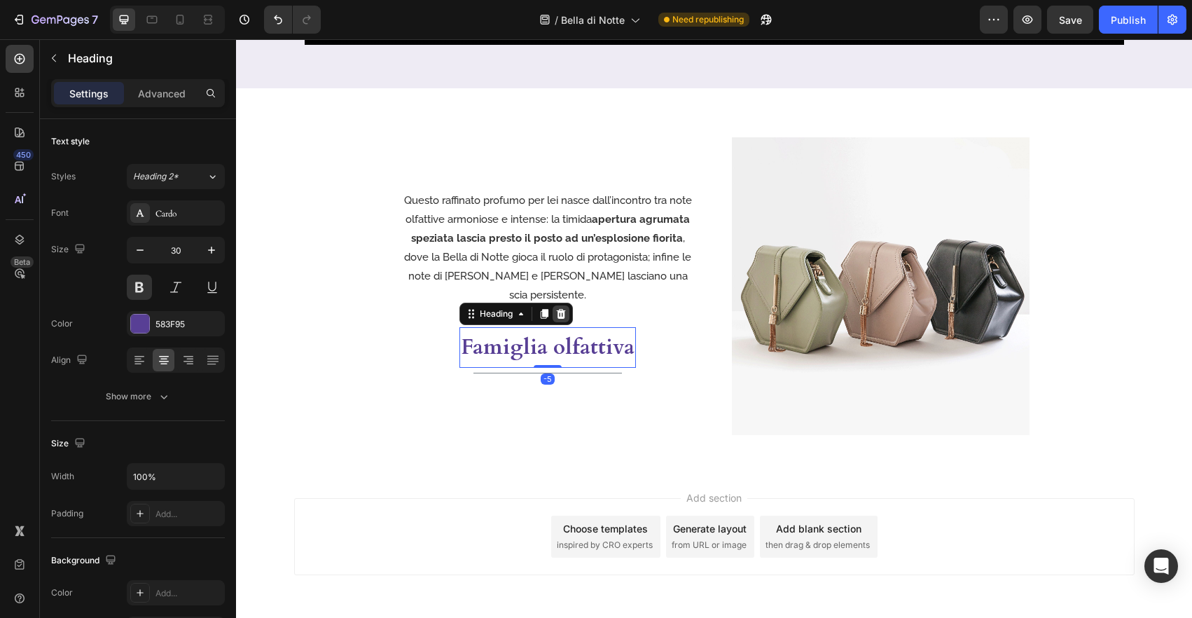
click at [565, 308] on icon at bounding box center [560, 313] width 11 height 11
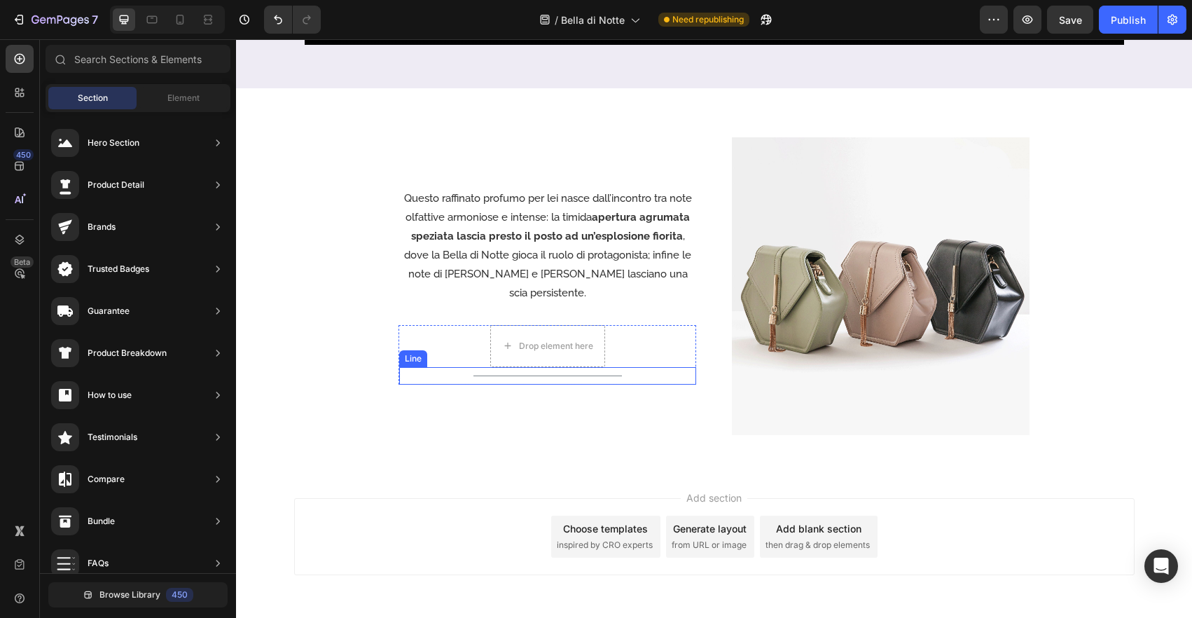
click at [583, 367] on div "Title Line" at bounding box center [547, 376] width 297 height 18
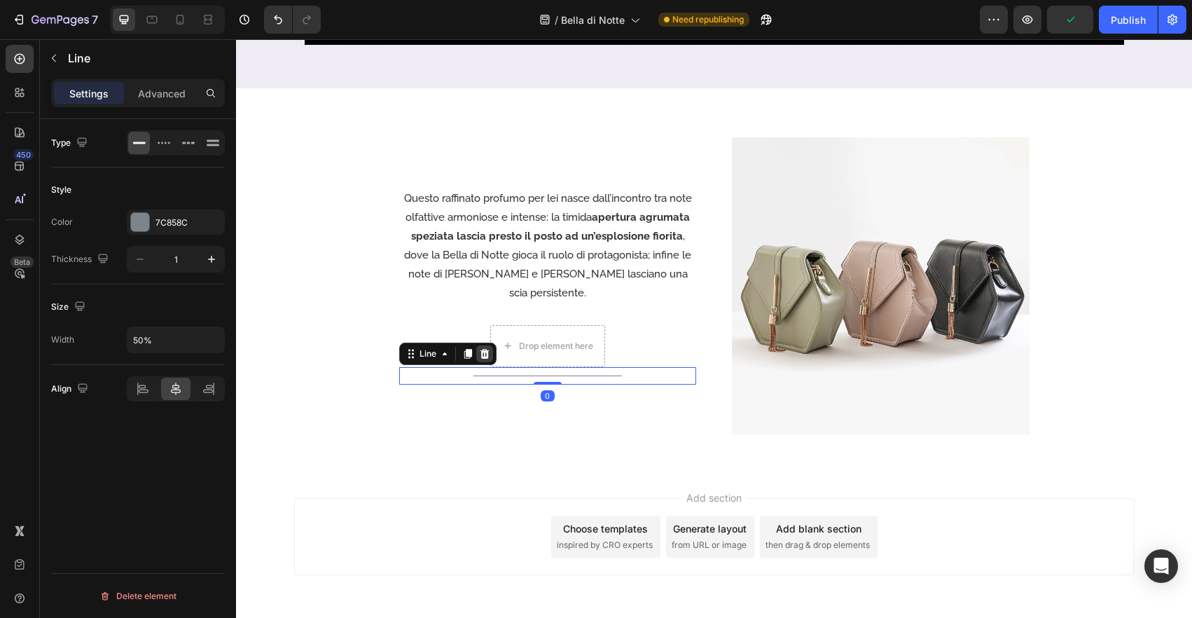
click at [488, 348] on icon at bounding box center [484, 353] width 11 height 11
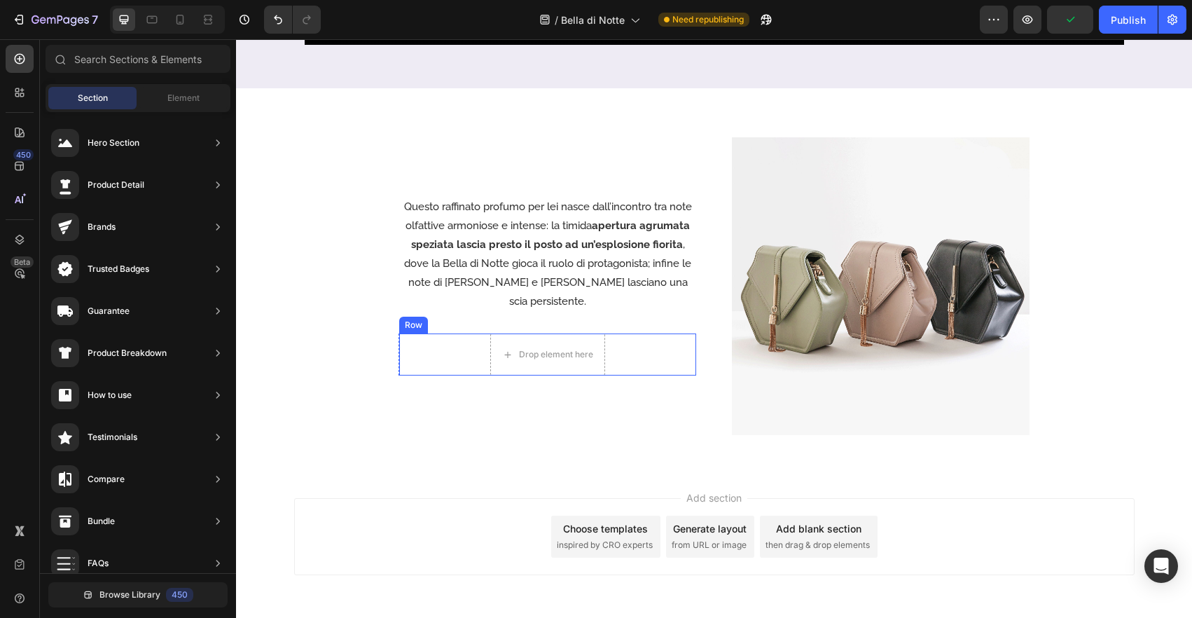
click at [605, 349] on div "Drop element here Row" at bounding box center [547, 354] width 297 height 42
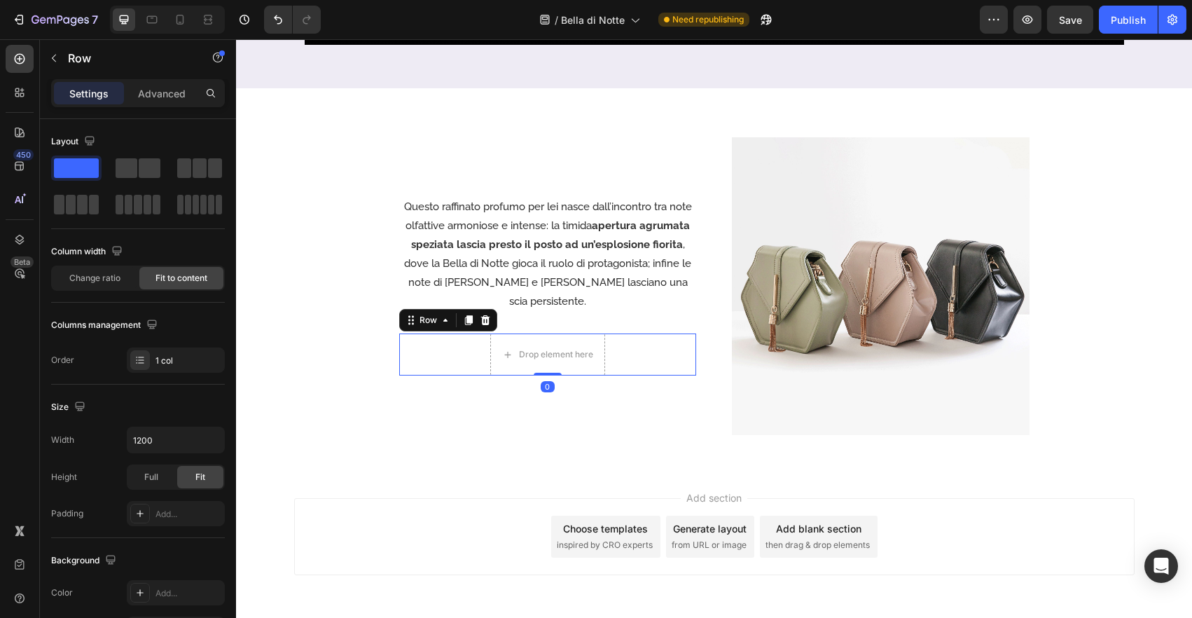
click at [493, 314] on div "Row" at bounding box center [448, 320] width 98 height 22
click at [599, 223] on p "Questo raffinato profumo per lei nasce dall’incontro tra note olfattive armonio…" at bounding box center [547, 253] width 295 height 113
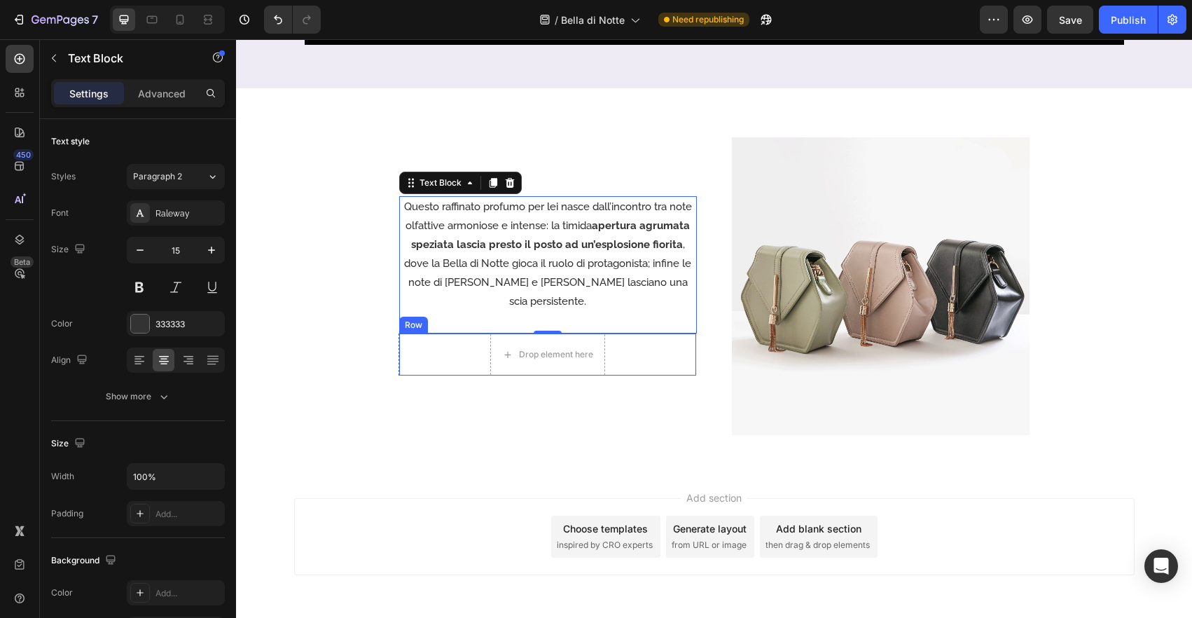
click at [658, 333] on div "Drop element here Row" at bounding box center [547, 354] width 297 height 42
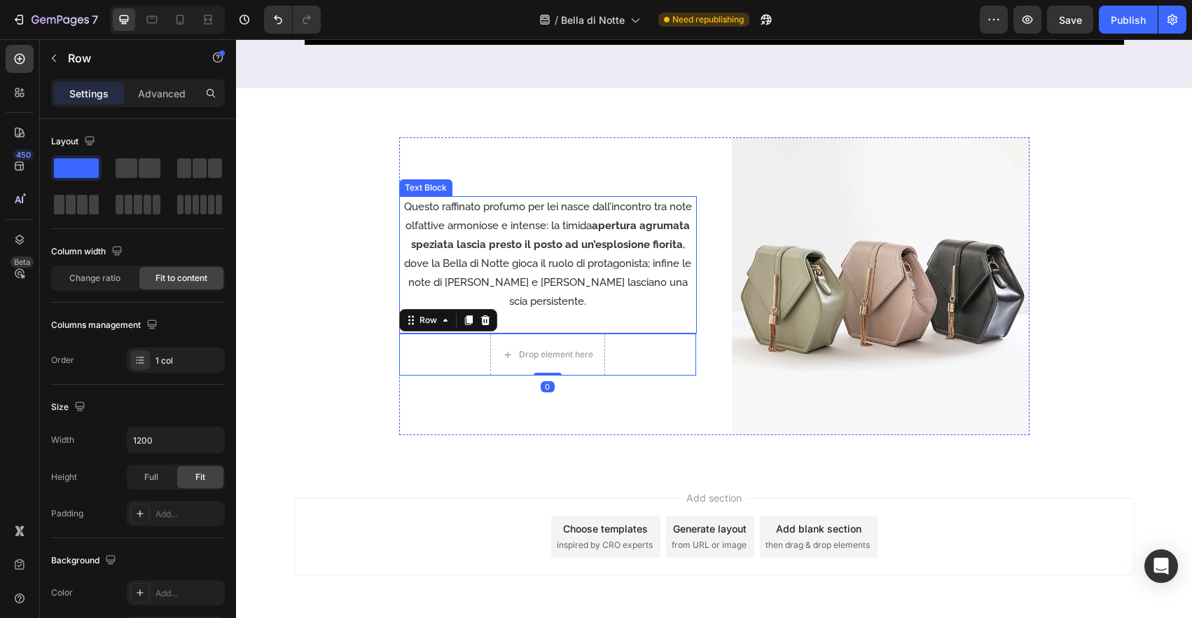
click at [660, 318] on div "Questo raffinato profumo per lei nasce dall’incontro tra note olfattive armonio…" at bounding box center [548, 264] width 298 height 137
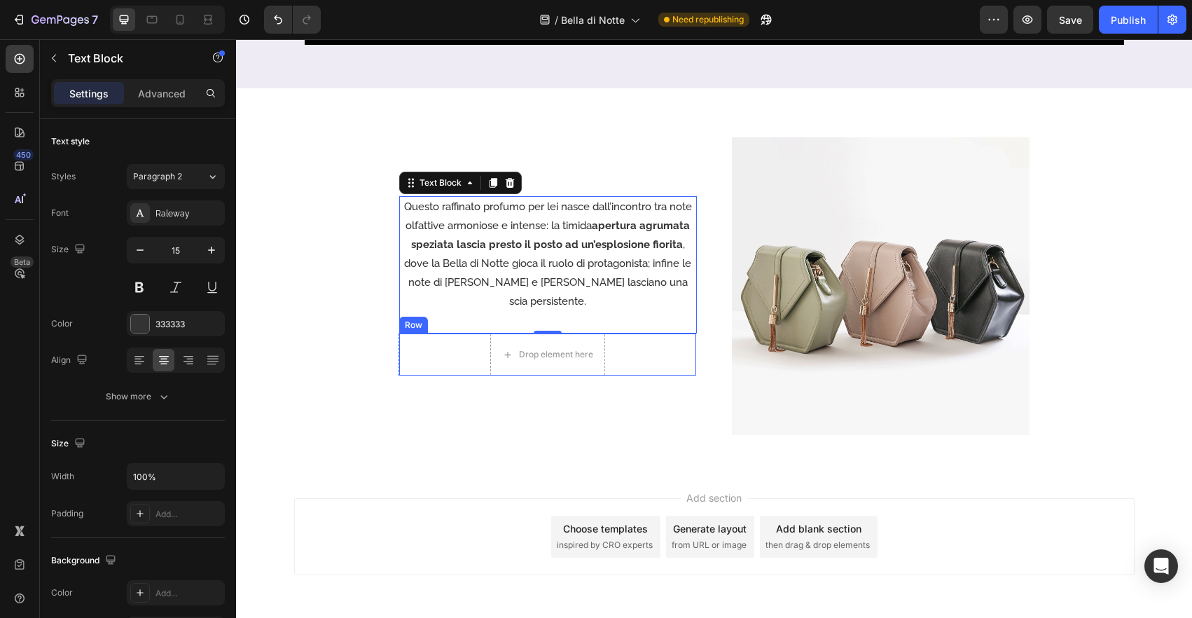
click at [679, 333] on div "Drop element here Row" at bounding box center [547, 354] width 297 height 42
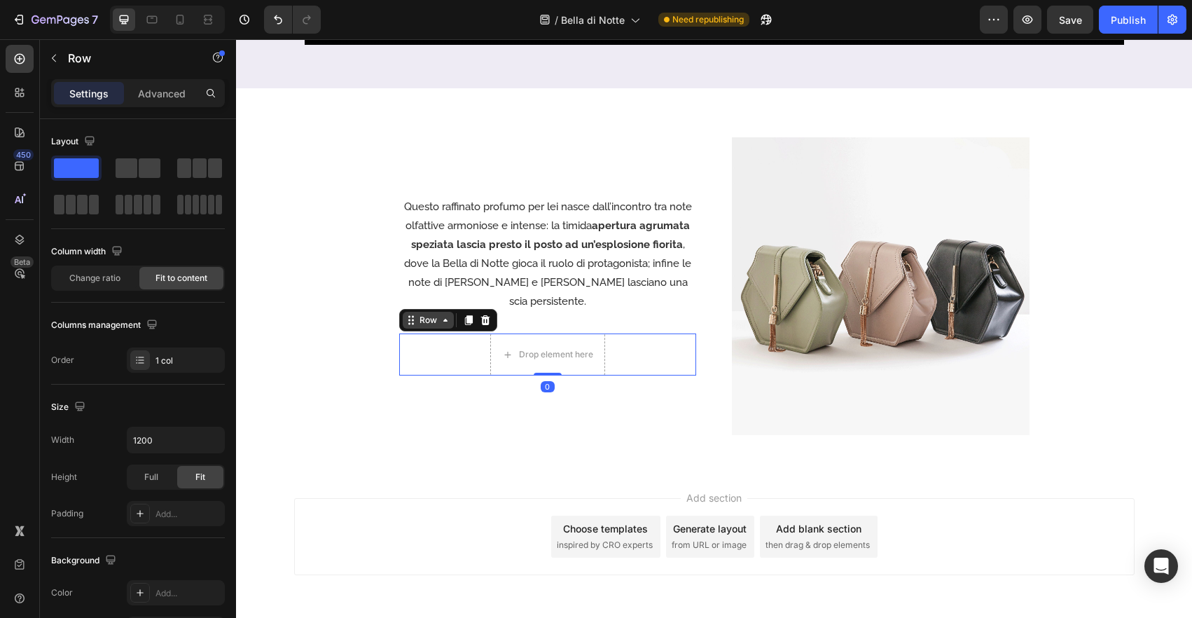
click at [426, 314] on div "Row" at bounding box center [428, 320] width 23 height 13
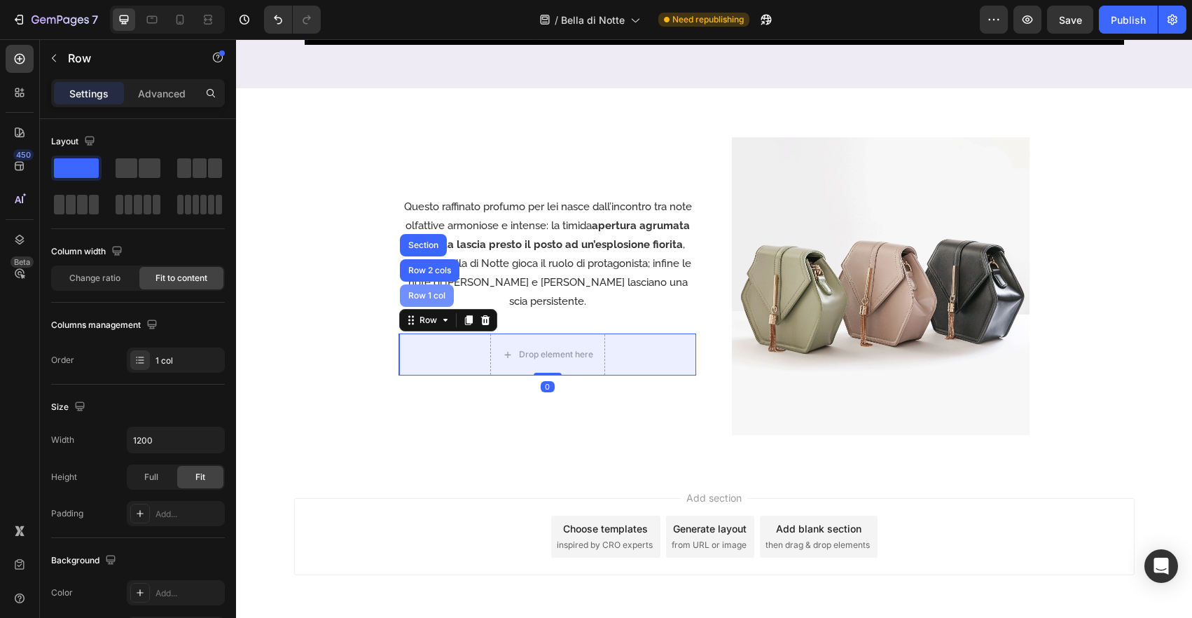
click at [430, 294] on div "Row 1 col" at bounding box center [427, 295] width 54 height 22
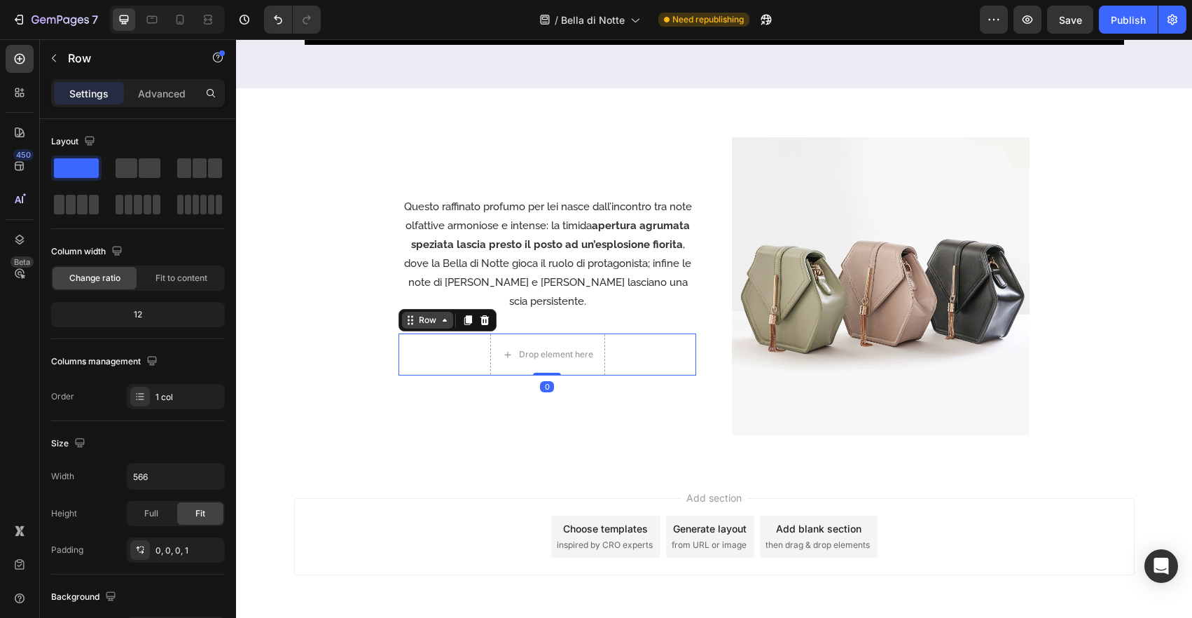
click at [433, 314] on div "Row" at bounding box center [427, 320] width 23 height 13
click at [625, 349] on div "Drop element here Row" at bounding box center [547, 354] width 297 height 42
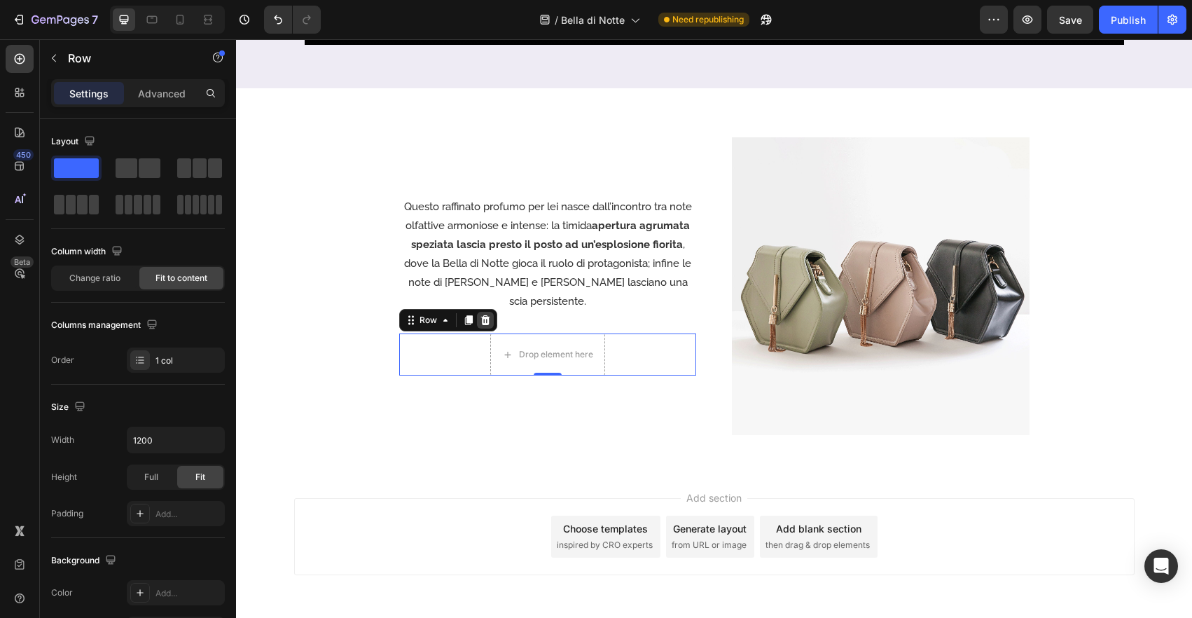
click at [489, 314] on icon at bounding box center [485, 319] width 11 height 11
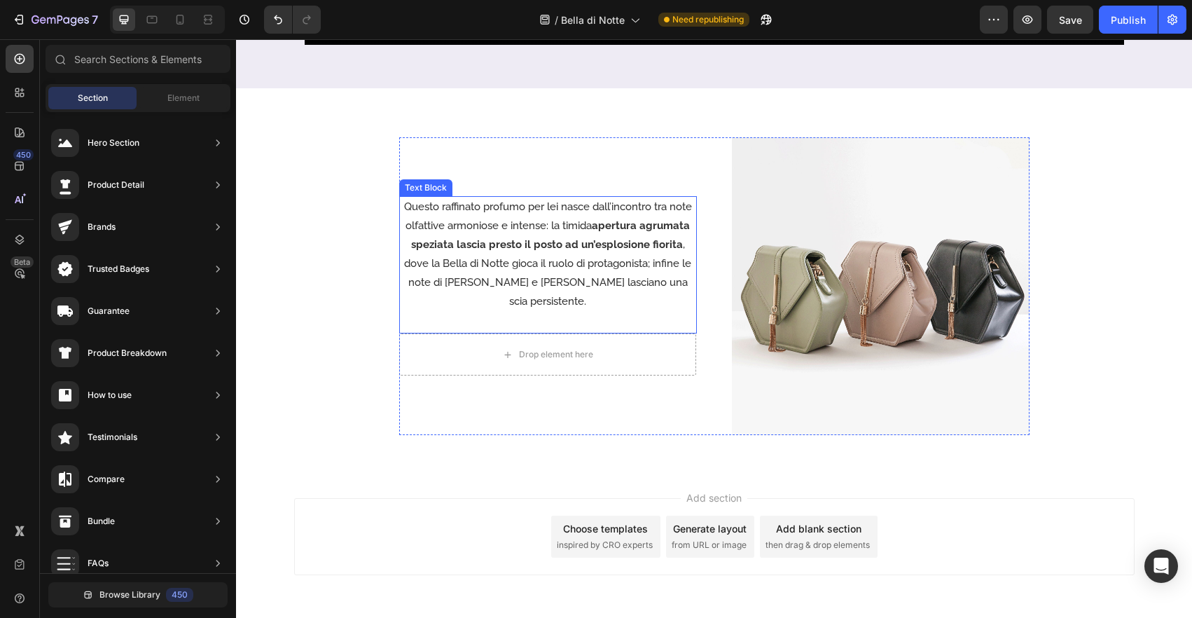
click at [491, 309] on div "Questo raffinato profumo per lei nasce dall’incontro tra note olfattive armonio…" at bounding box center [548, 264] width 298 height 137
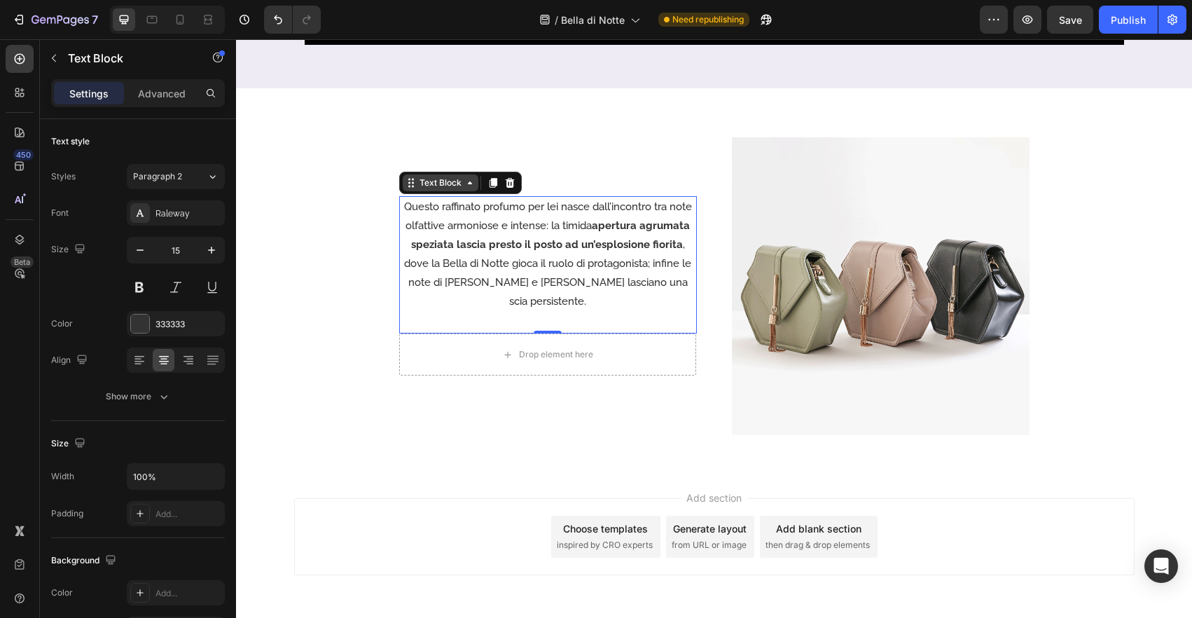
click at [458, 189] on div "Text Block" at bounding box center [441, 182] width 48 height 13
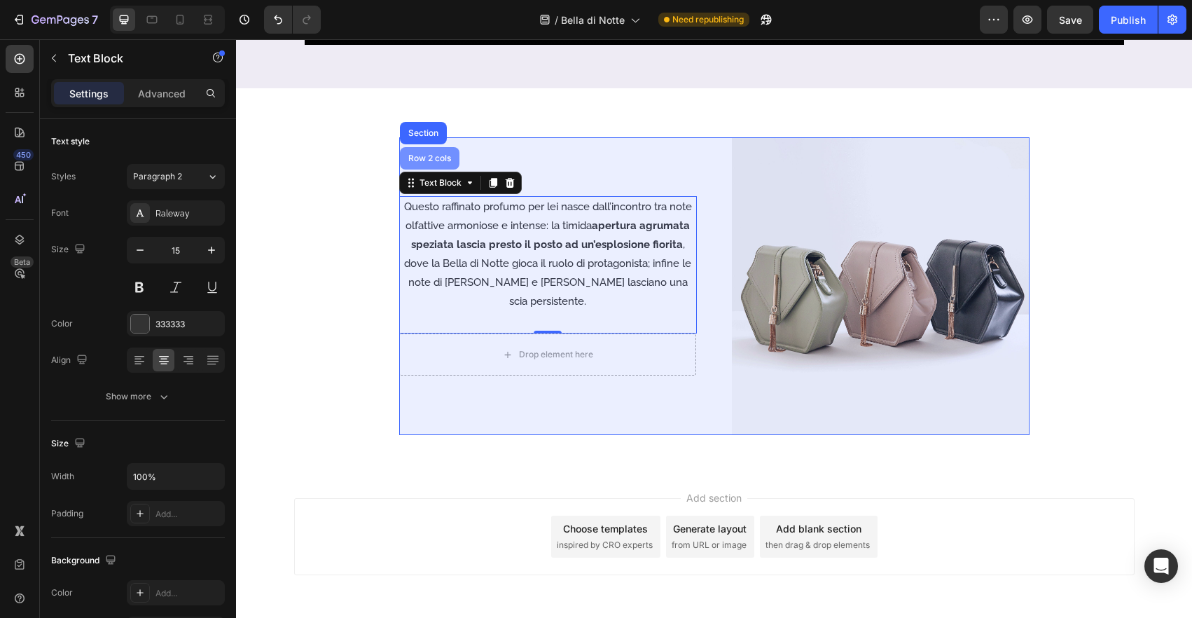
click at [427, 162] on div "Row 2 cols" at bounding box center [429, 158] width 48 height 8
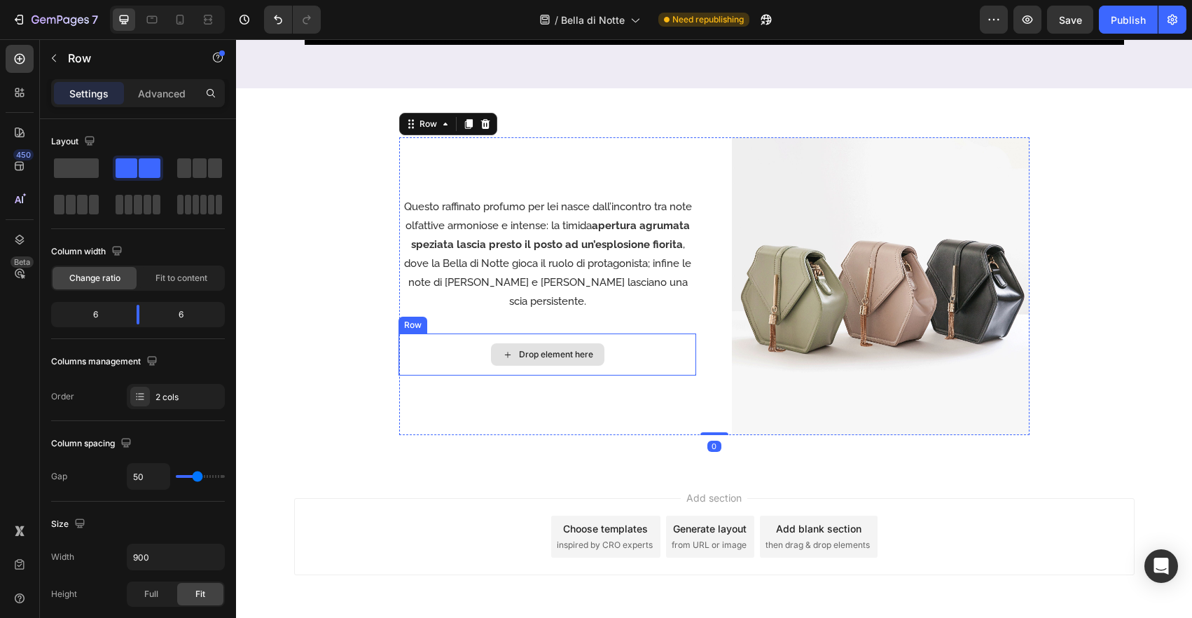
click at [614, 344] on div "Drop element here" at bounding box center [547, 354] width 297 height 42
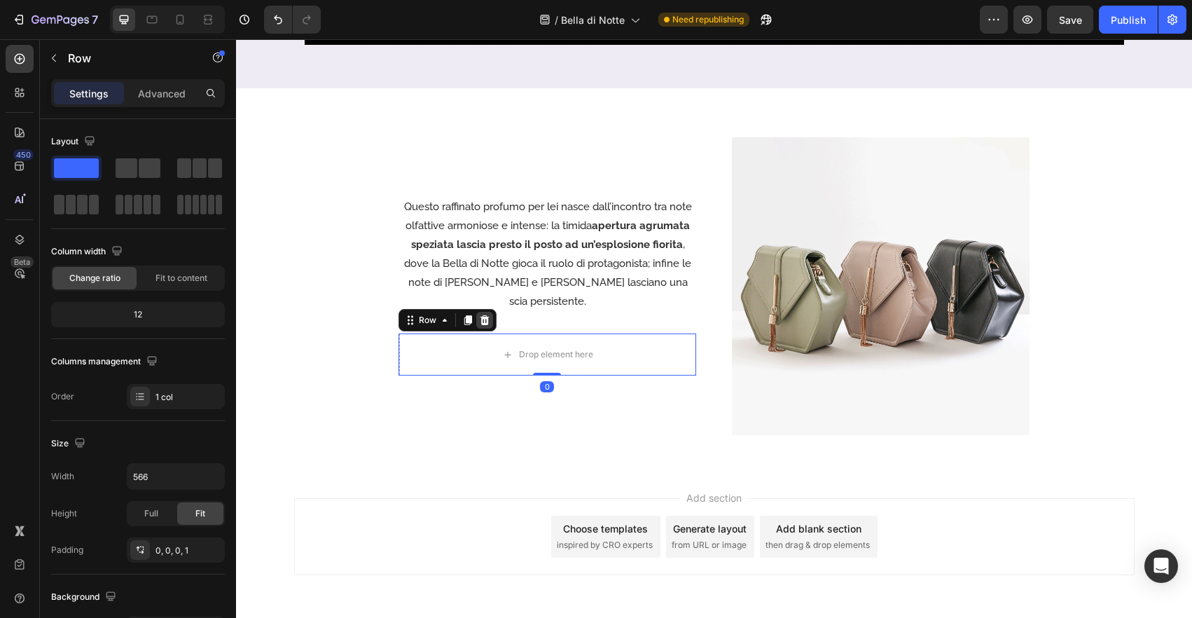
click at [485, 315] on icon at bounding box center [484, 320] width 9 height 10
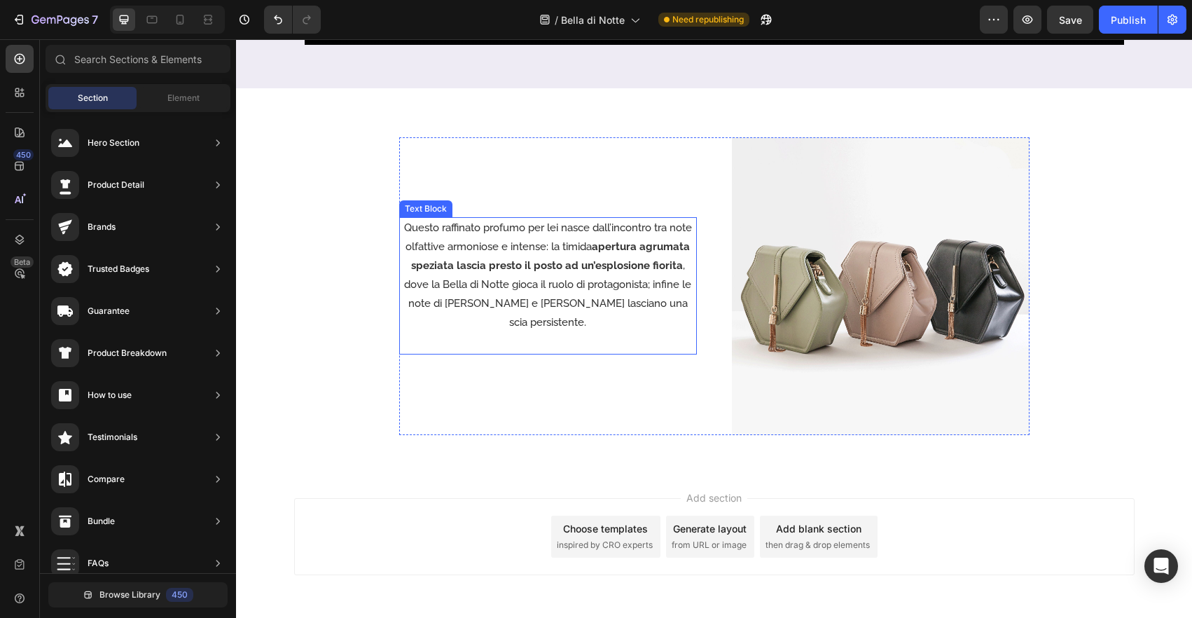
click at [602, 311] on p "Questo raffinato profumo per lei nasce dall’incontro tra note olfattive armonio…" at bounding box center [547, 274] width 295 height 113
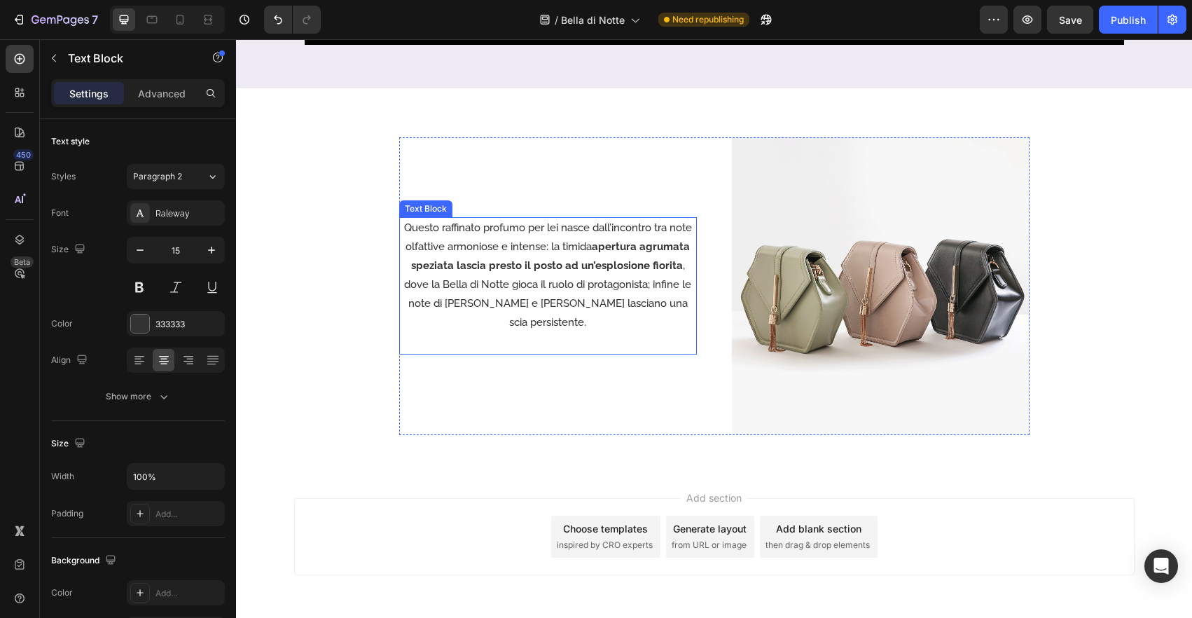
click at [602, 311] on p "Questo raffinato profumo per lei nasce dall’incontro tra note olfattive armonio…" at bounding box center [547, 274] width 295 height 113
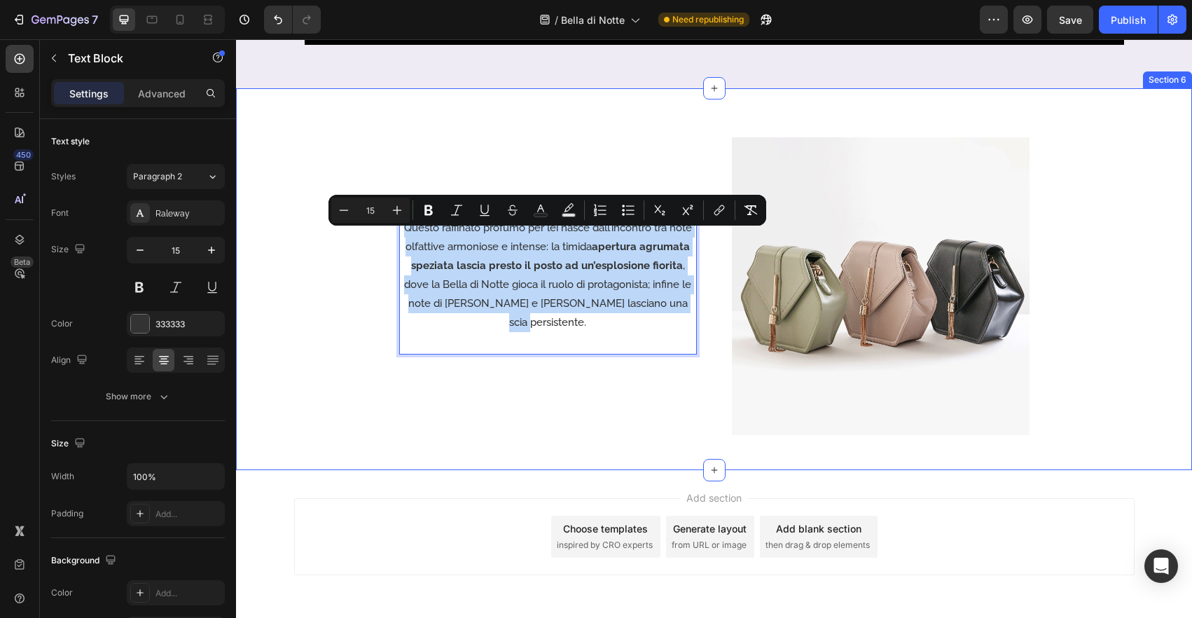
drag, startPoint x: 684, startPoint y: 315, endPoint x: 319, endPoint y: 201, distance: 382.2
click at [319, 201] on div "Questo raffinato profumo per lei nasce dall’incontro tra note olfattive armonio…" at bounding box center [714, 286] width 956 height 298
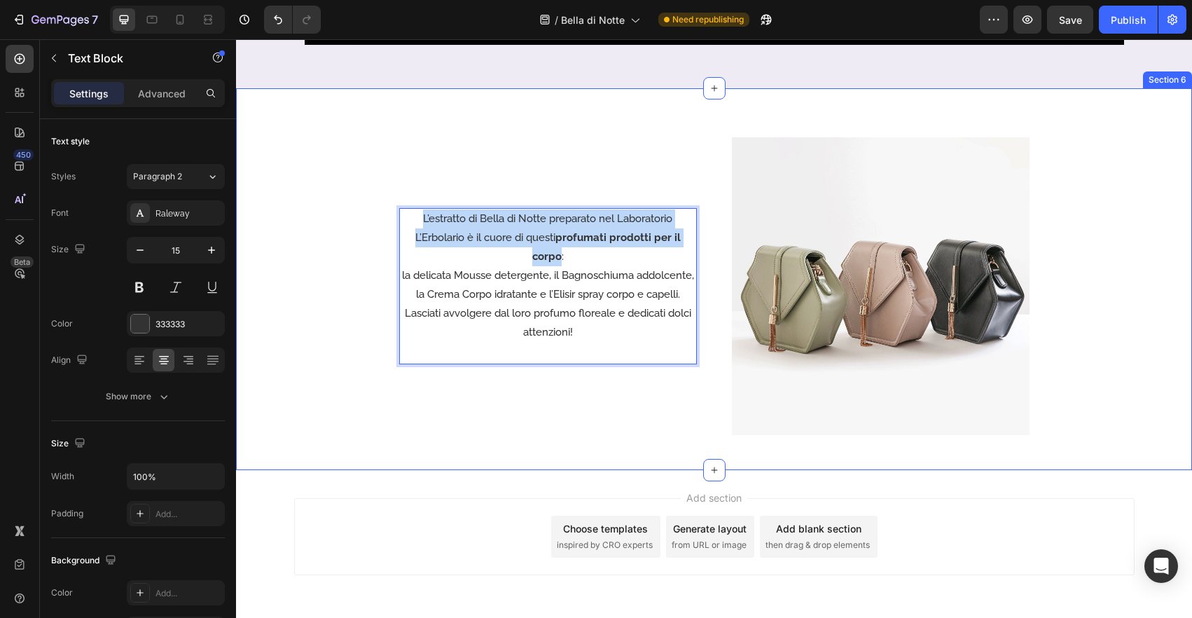
scroll to position [1807, 0]
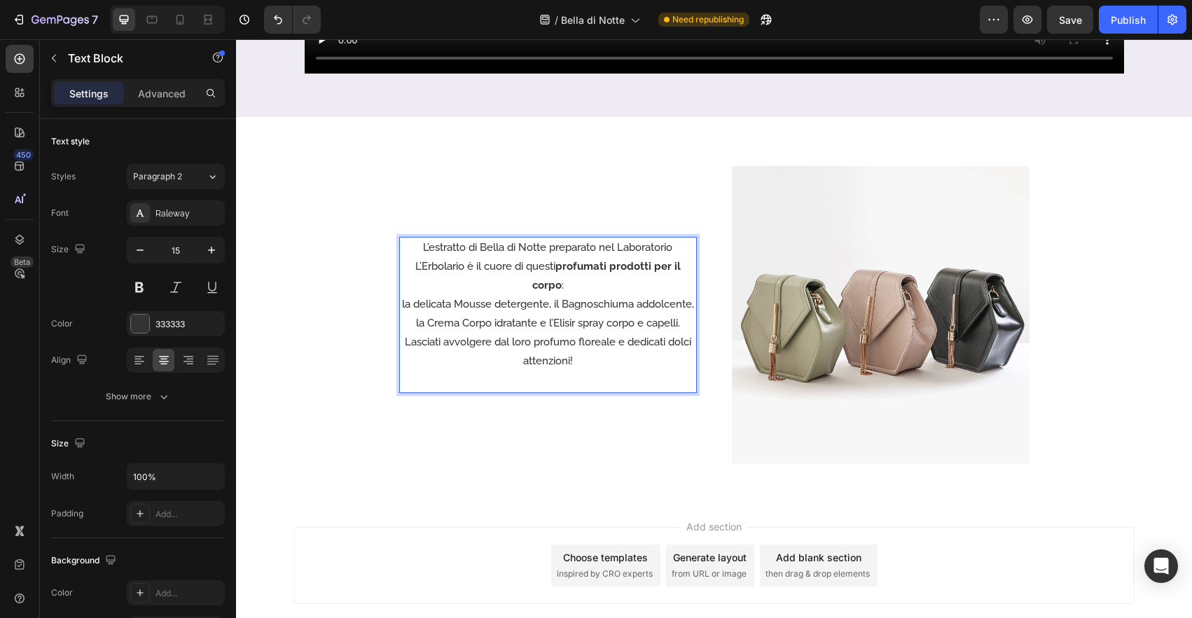
drag, startPoint x: 427, startPoint y: 294, endPoint x: 541, endPoint y: 334, distance: 120.9
click at [427, 294] on p "L’estratto di Bella di Notte preparato nel Laboratorio L’Erbolario è il cuore d…" at bounding box center [547, 285] width 295 height 95
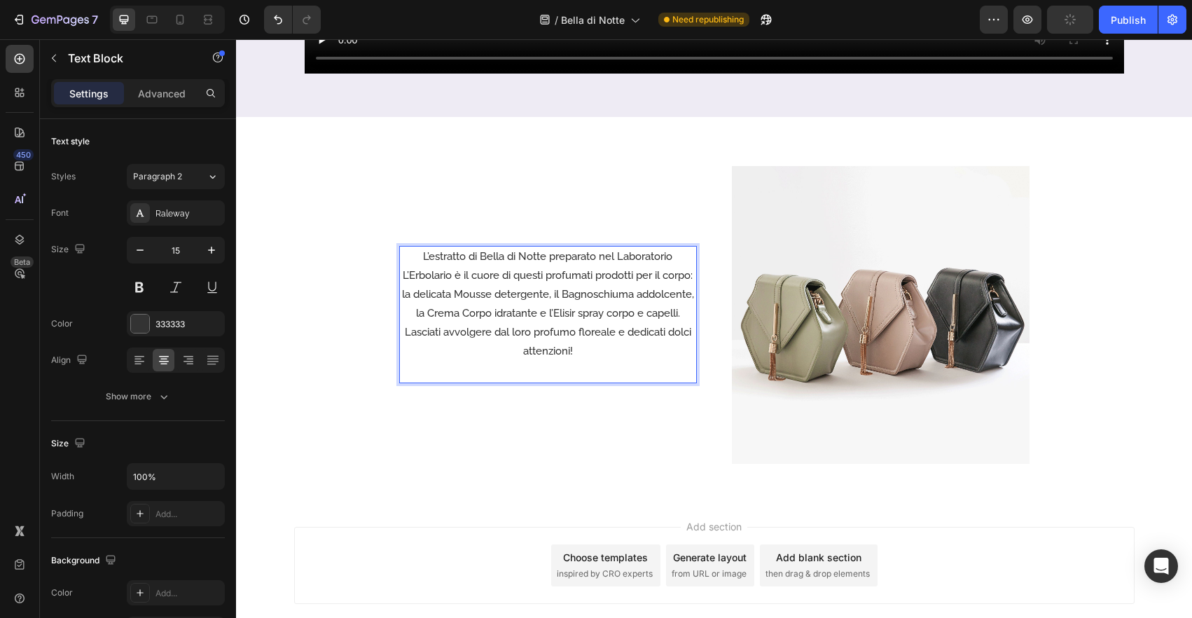
drag, startPoint x: 428, startPoint y: 295, endPoint x: 454, endPoint y: 345, distance: 55.7
click at [429, 296] on p "L’estratto di Bella di Notte preparato nel Laboratorio L’Erbolario è il cuore d…" at bounding box center [547, 285] width 295 height 76
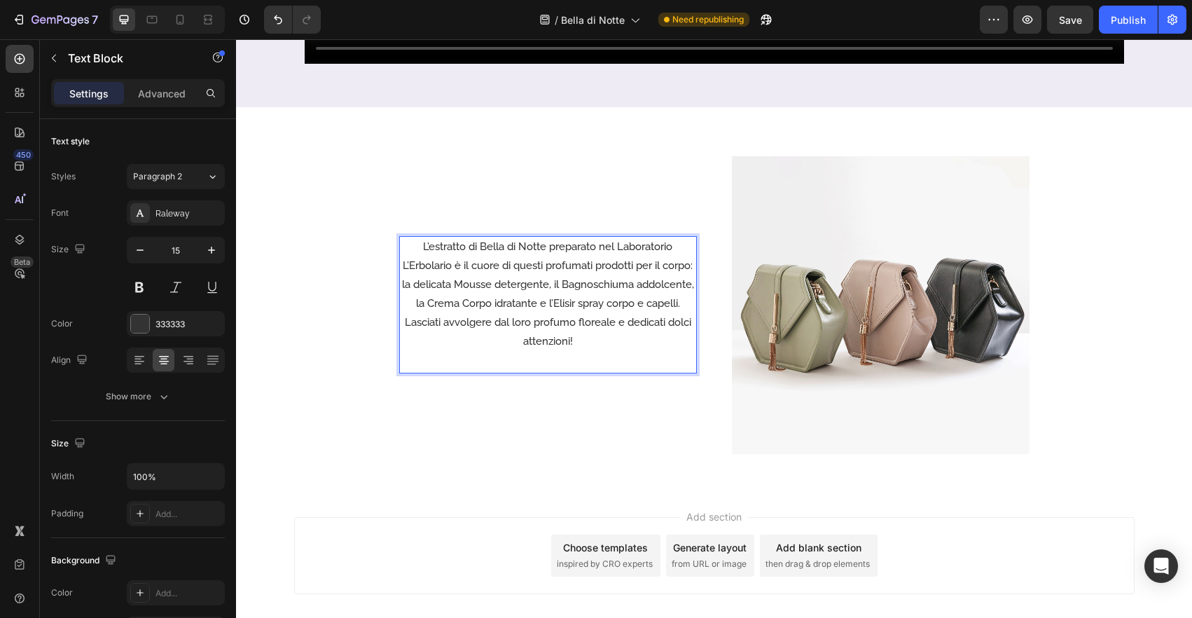
click at [403, 333] on p "Lasciati avvolgere dal loro profumo floreale e dedicati dolci attenzioni!" at bounding box center [547, 332] width 295 height 38
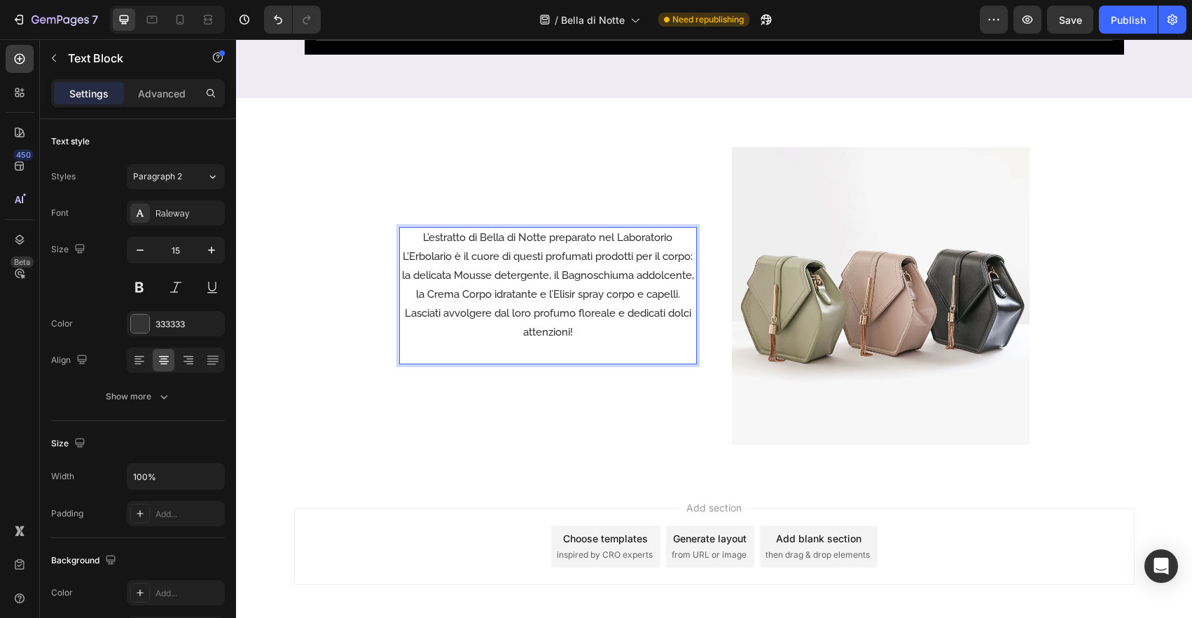
click at [601, 357] on div "L’estratto di Bella di Notte preparato nel Laboratorio L’Erbolario è il cuore d…" at bounding box center [548, 295] width 298 height 137
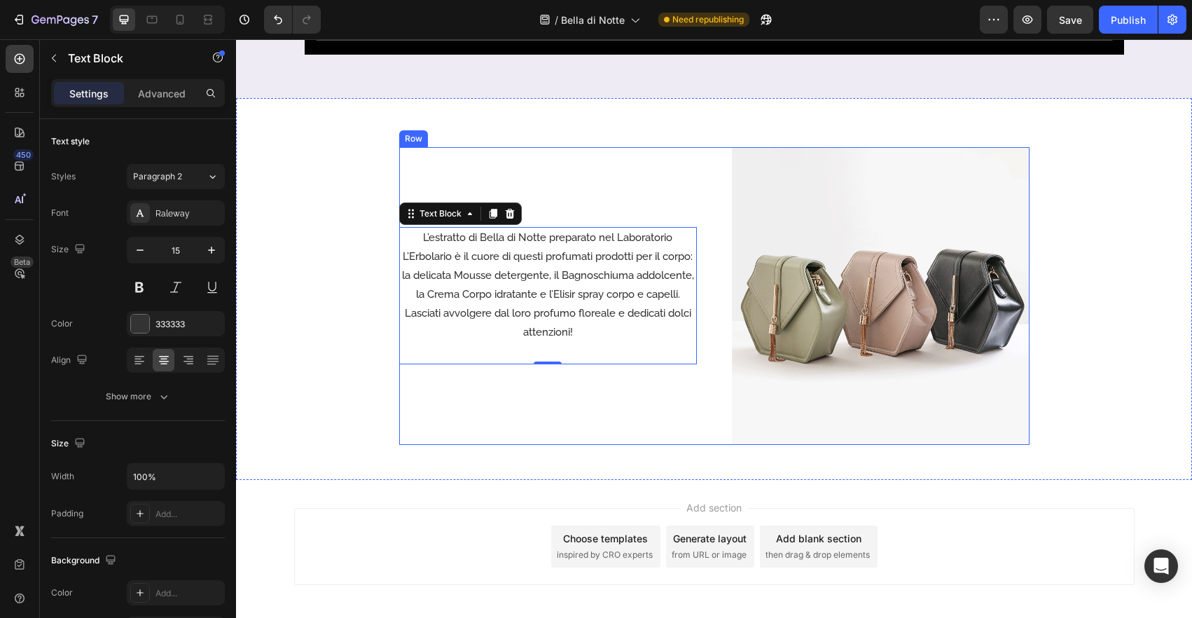
click at [683, 402] on div "L’estratto di Bella di Notte preparato nel Laboratorio L’Erbolario è il cuore d…" at bounding box center [548, 296] width 298 height 298
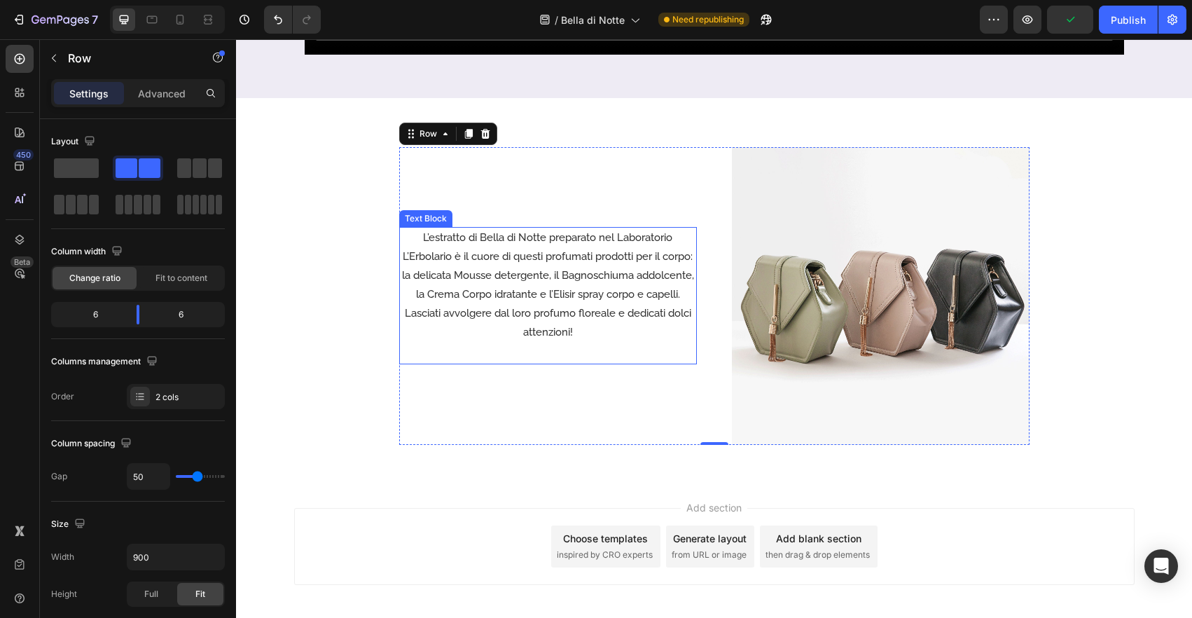
click at [510, 353] on div "L’estratto di Bella di Notte preparato nel Laboratorio L’Erbolario è il cuore d…" at bounding box center [548, 295] width 298 height 137
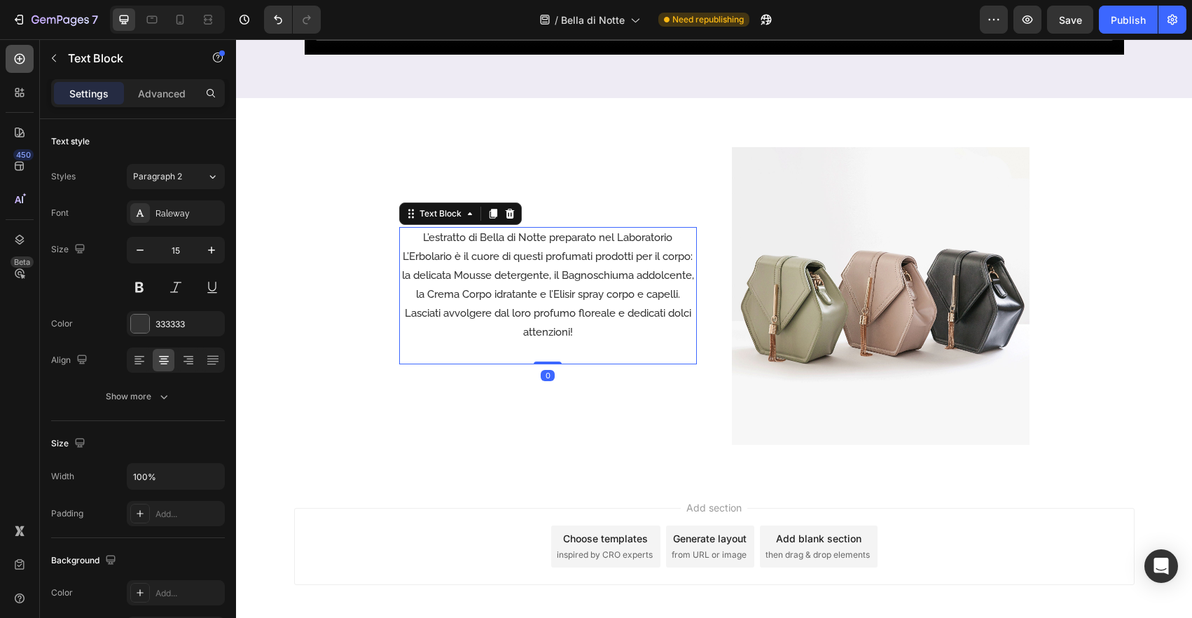
click at [14, 61] on icon at bounding box center [20, 59] width 14 height 14
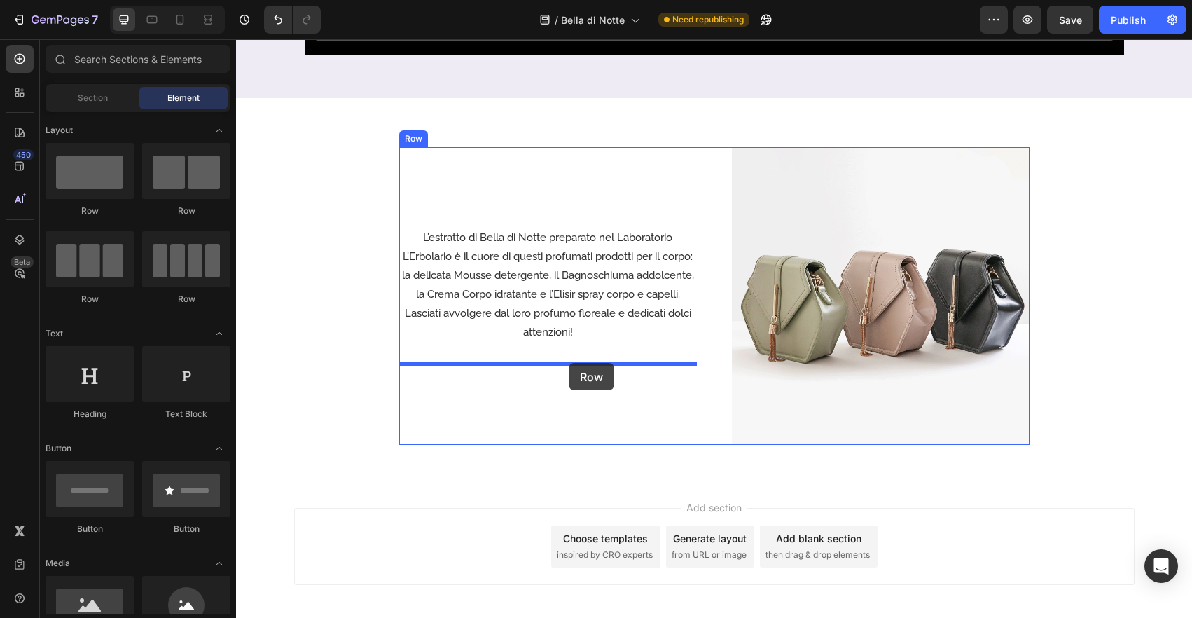
drag, startPoint x: 330, startPoint y: 302, endPoint x: 569, endPoint y: 363, distance: 245.5
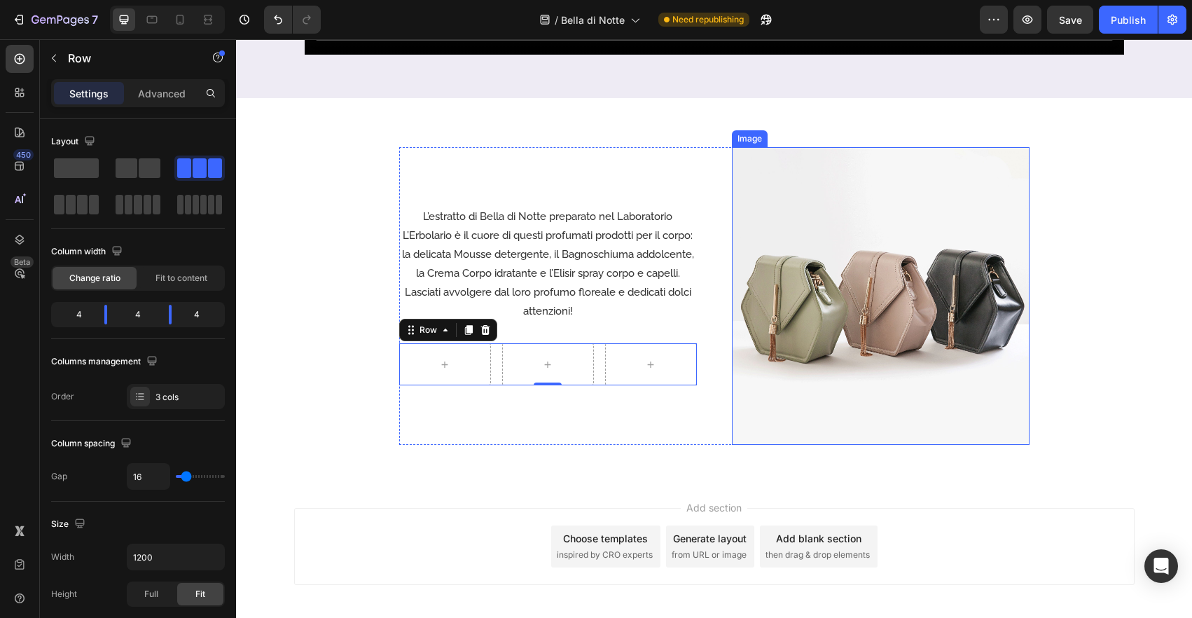
click at [1002, 259] on img at bounding box center [881, 296] width 298 height 298
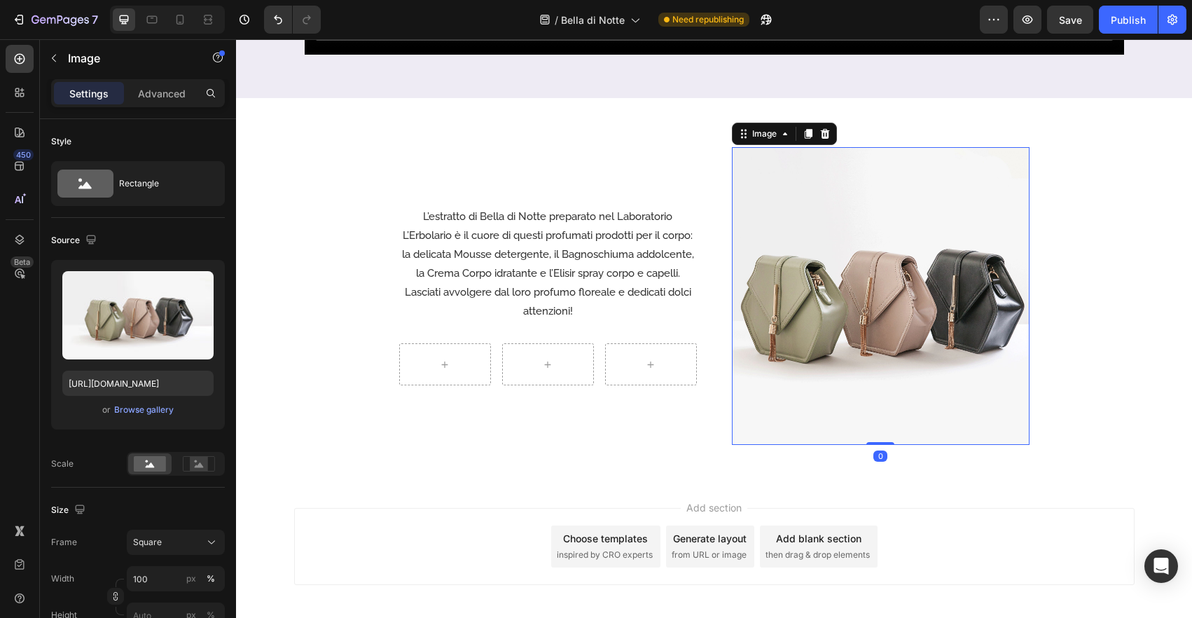
drag, startPoint x: 745, startPoint y: 205, endPoint x: 721, endPoint y: 211, distance: 24.5
click at [745, 205] on img at bounding box center [881, 296] width 298 height 298
click at [721, 211] on div "L’estratto di Bella di Notte preparato nel Laboratorio L’Erbolario è il cuore d…" at bounding box center [714, 296] width 630 height 298
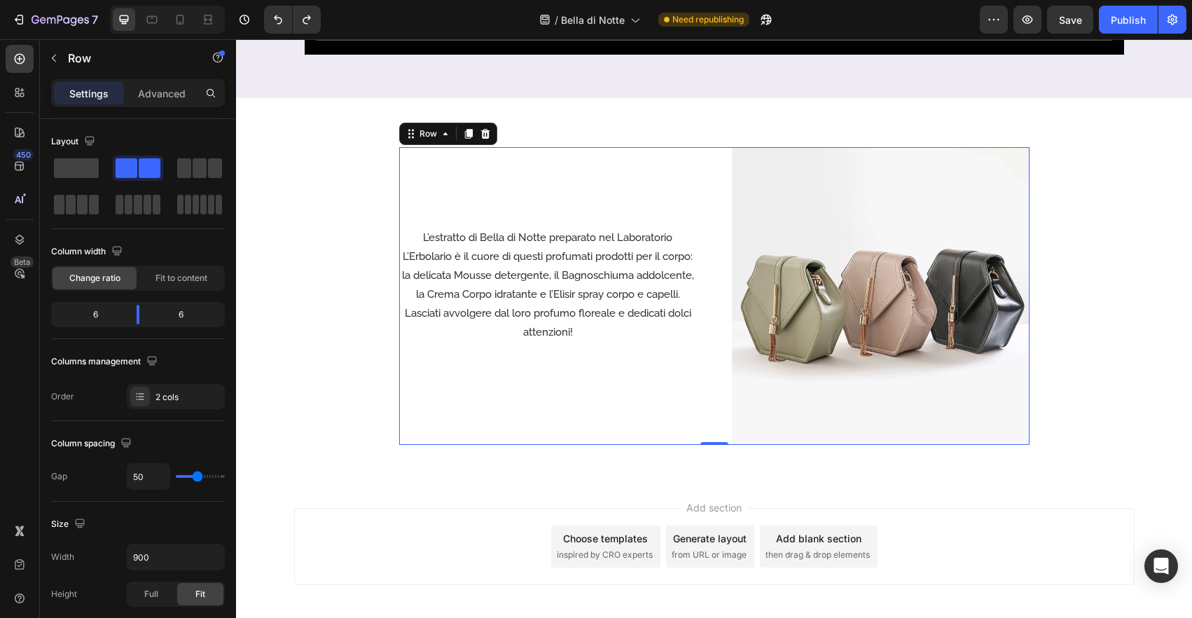
click at [717, 313] on div "L’estratto di Bella di Notte preparato nel Laboratorio L’Erbolario è il cuore d…" at bounding box center [714, 296] width 630 height 298
drag, startPoint x: 83, startPoint y: 171, endPoint x: 183, endPoint y: 176, distance: 101.0
click at [83, 171] on span at bounding box center [76, 168] width 45 height 20
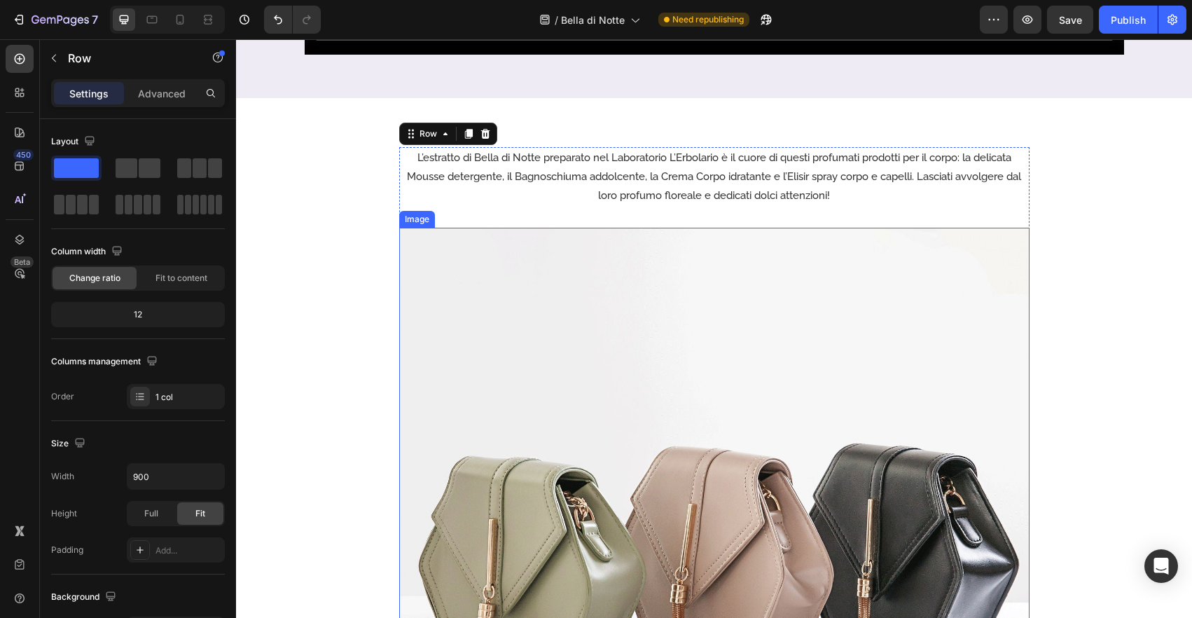
click at [781, 349] on img at bounding box center [714, 543] width 630 height 630
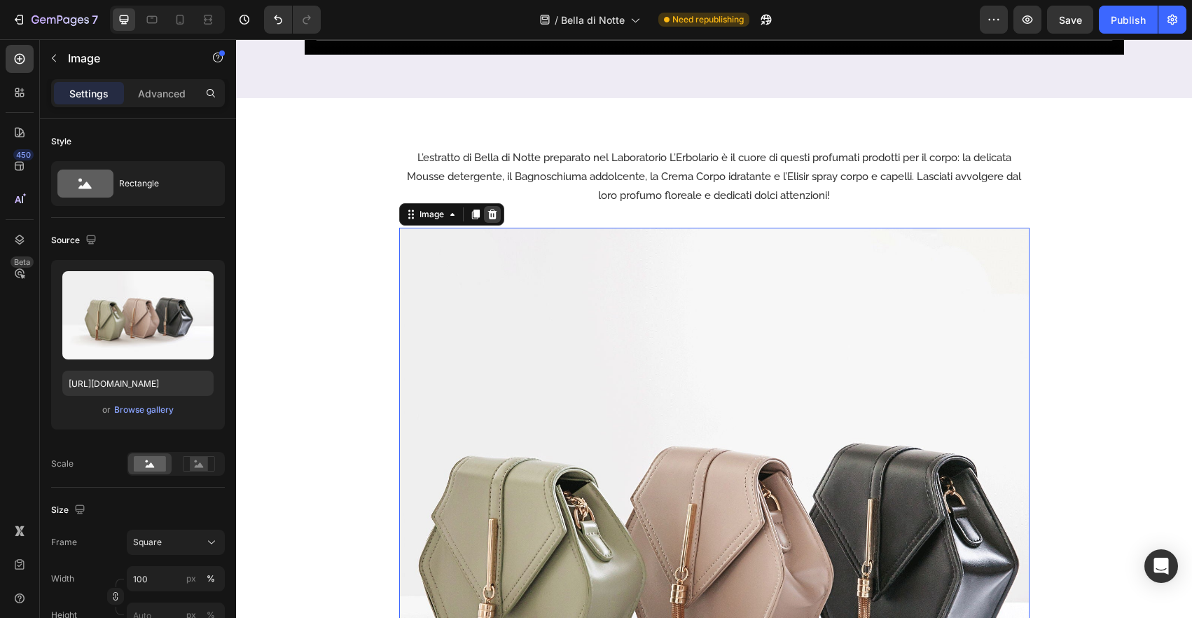
click at [495, 211] on icon at bounding box center [491, 214] width 9 height 10
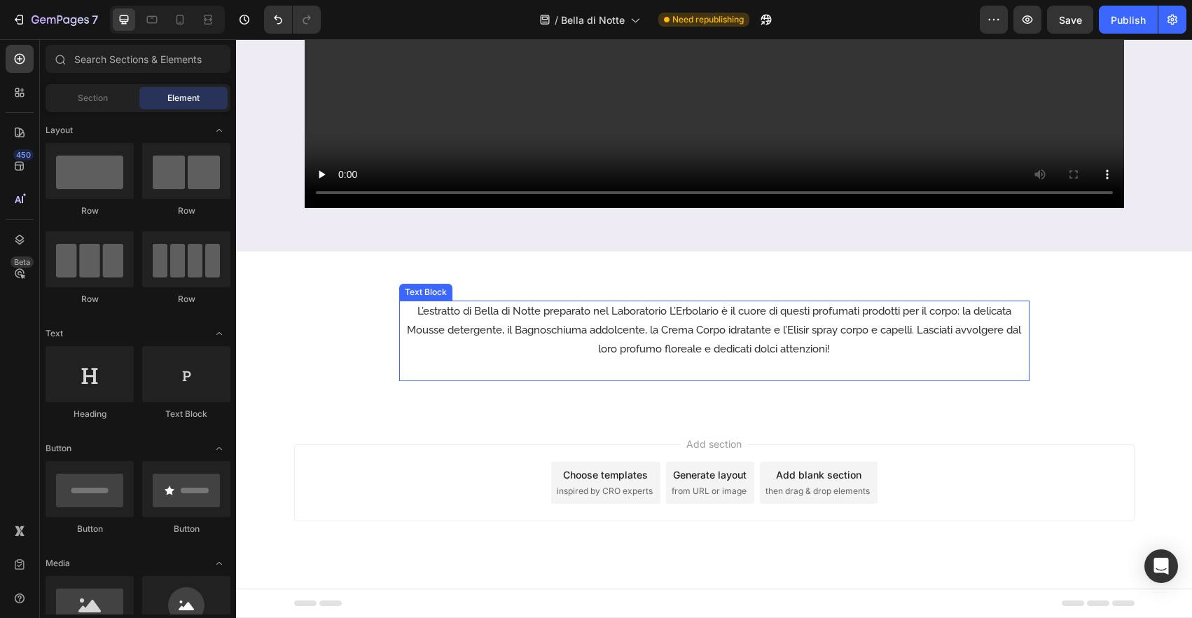
click at [881, 365] on div "L’estratto di Bella di Notte preparato nel Laboratorio L’Erbolario è il cuore d…" at bounding box center [714, 340] width 630 height 81
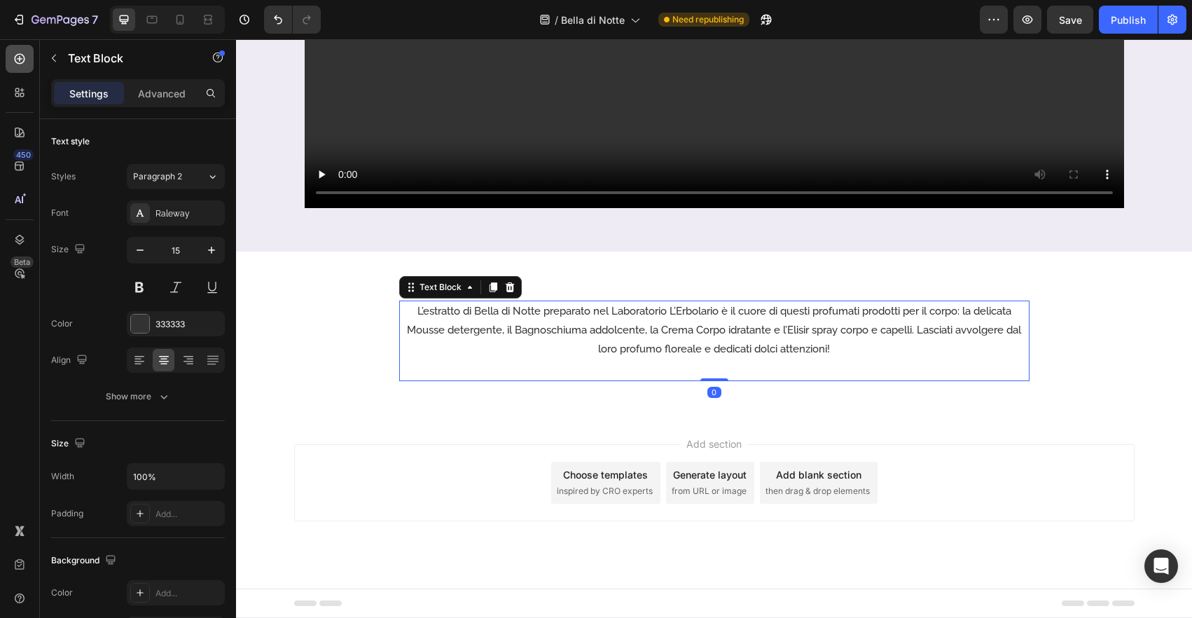
click at [27, 60] on div at bounding box center [20, 59] width 28 height 28
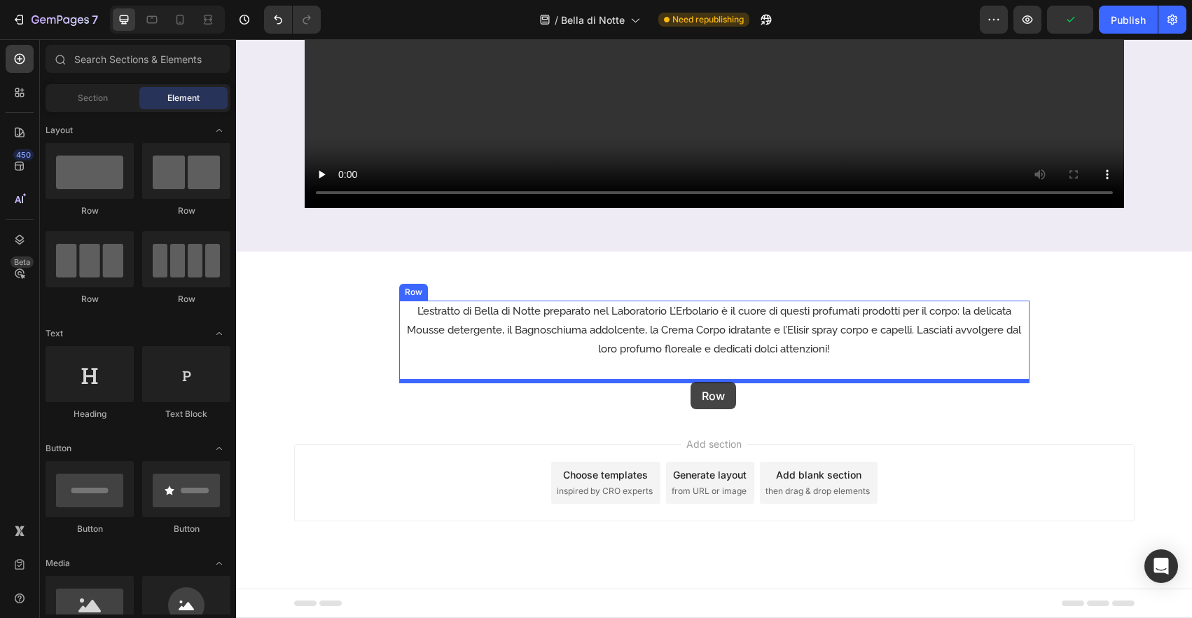
drag, startPoint x: 444, startPoint y: 315, endPoint x: 690, endPoint y: 382, distance: 255.3
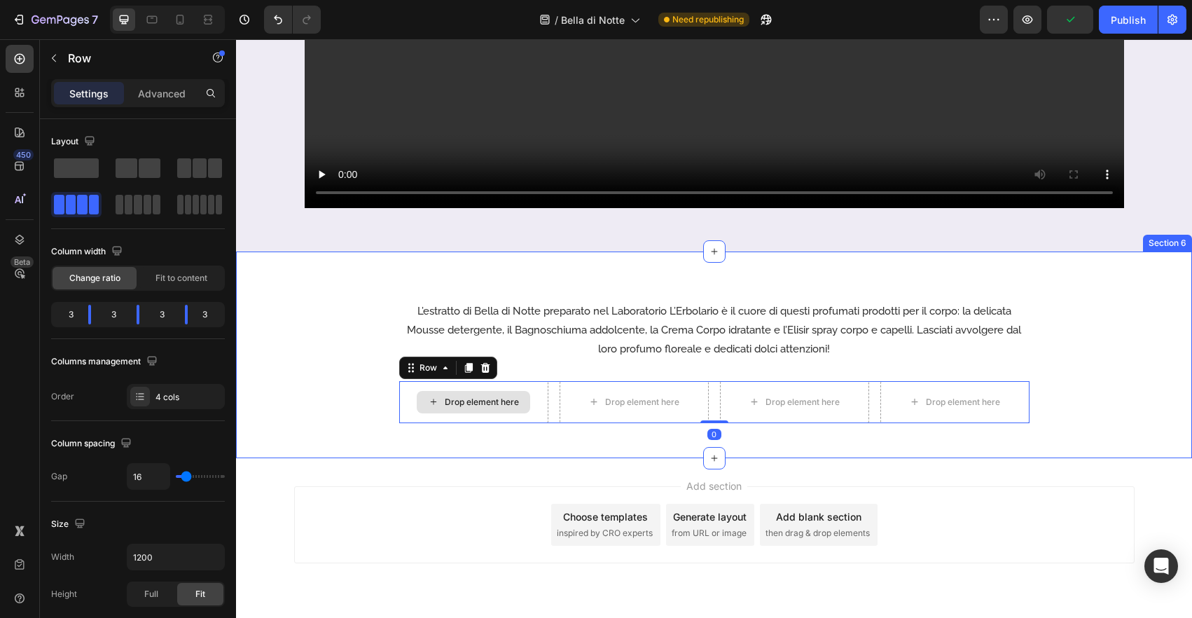
scroll to position [1715, 0]
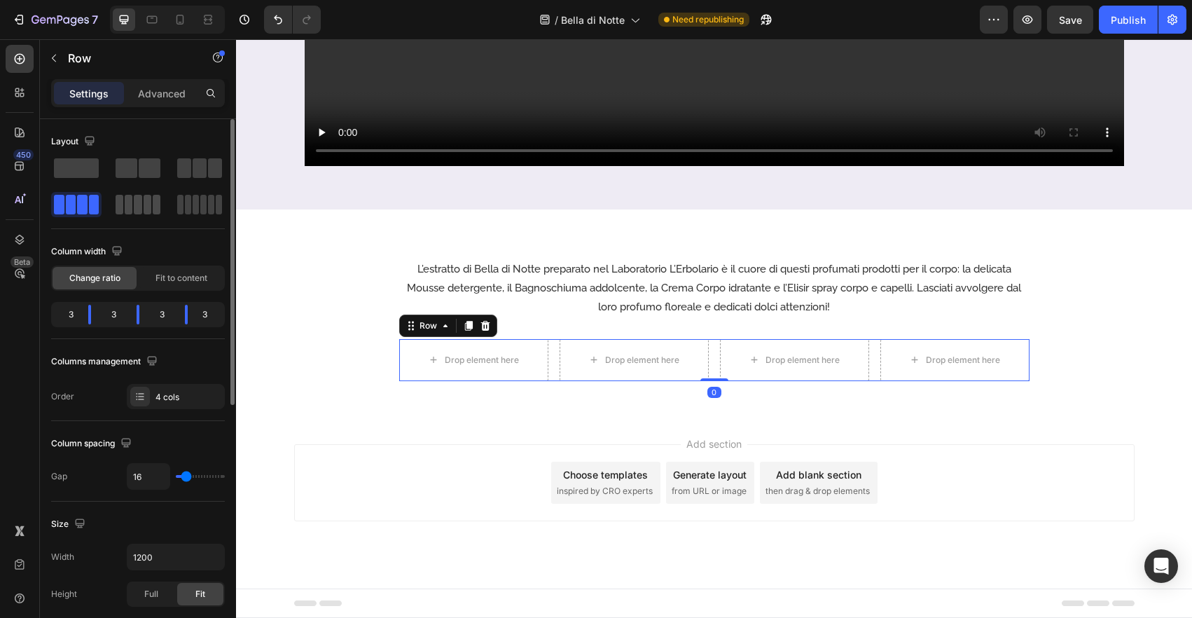
click at [142, 210] on div at bounding box center [138, 205] width 45 height 20
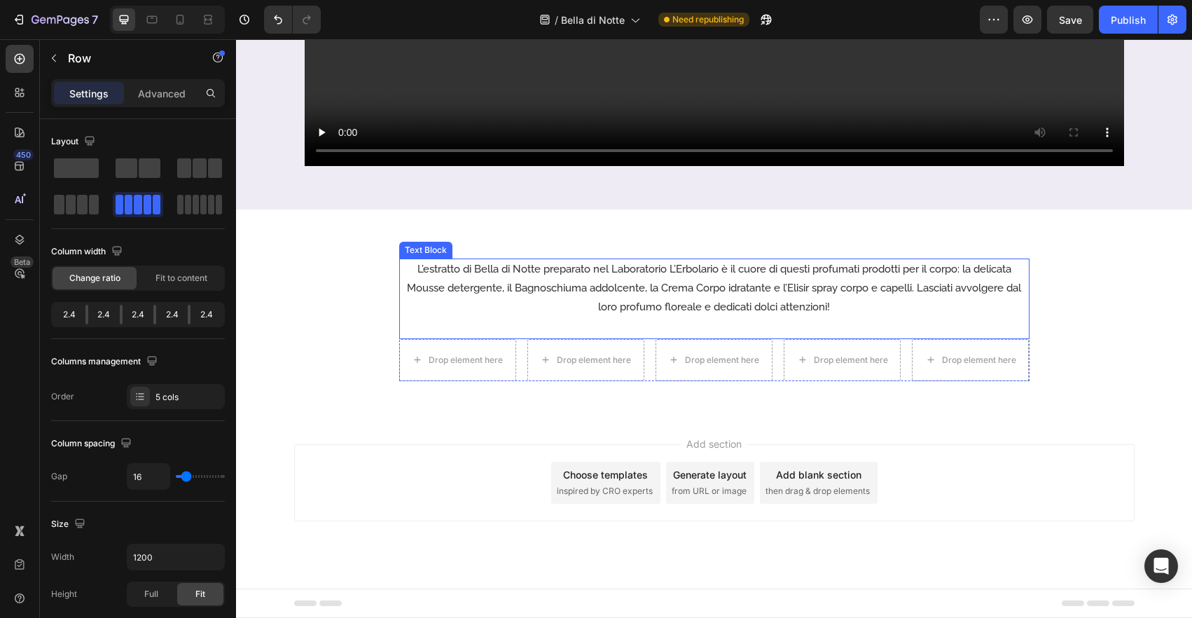
click at [498, 289] on p "L’estratto di Bella di Notte preparato nel Laboratorio L’Erbolario è il cuore d…" at bounding box center [713, 288] width 627 height 57
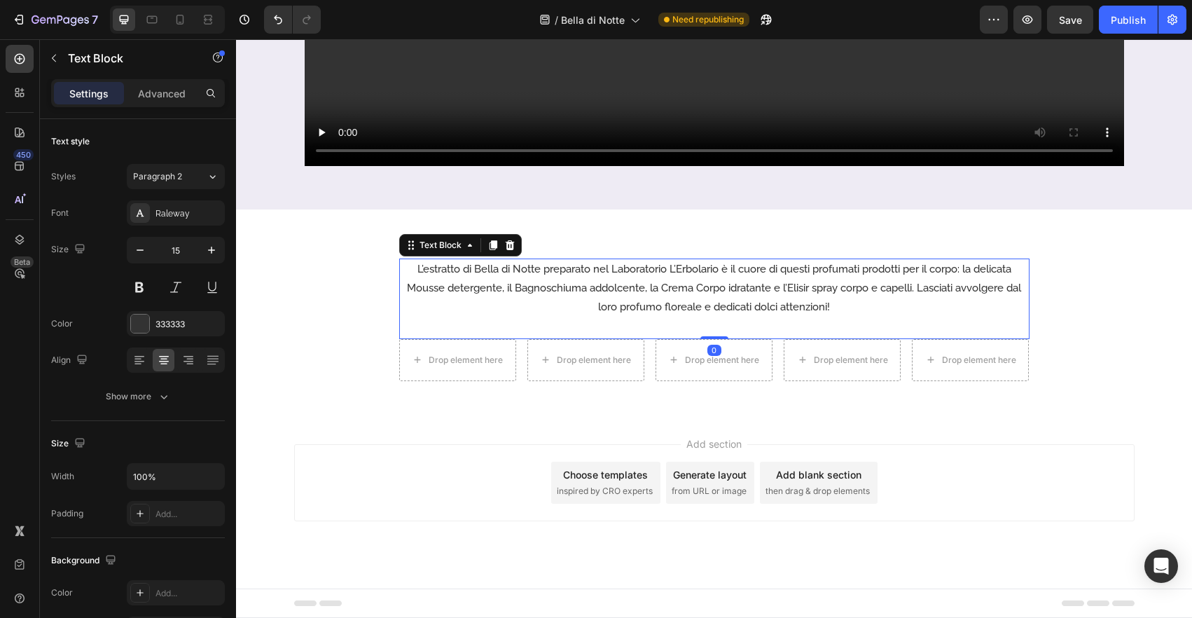
click at [498, 289] on p "L’estratto di Bella di Notte preparato nel Laboratorio L’Erbolario è il cuore d…" at bounding box center [713, 288] width 627 height 57
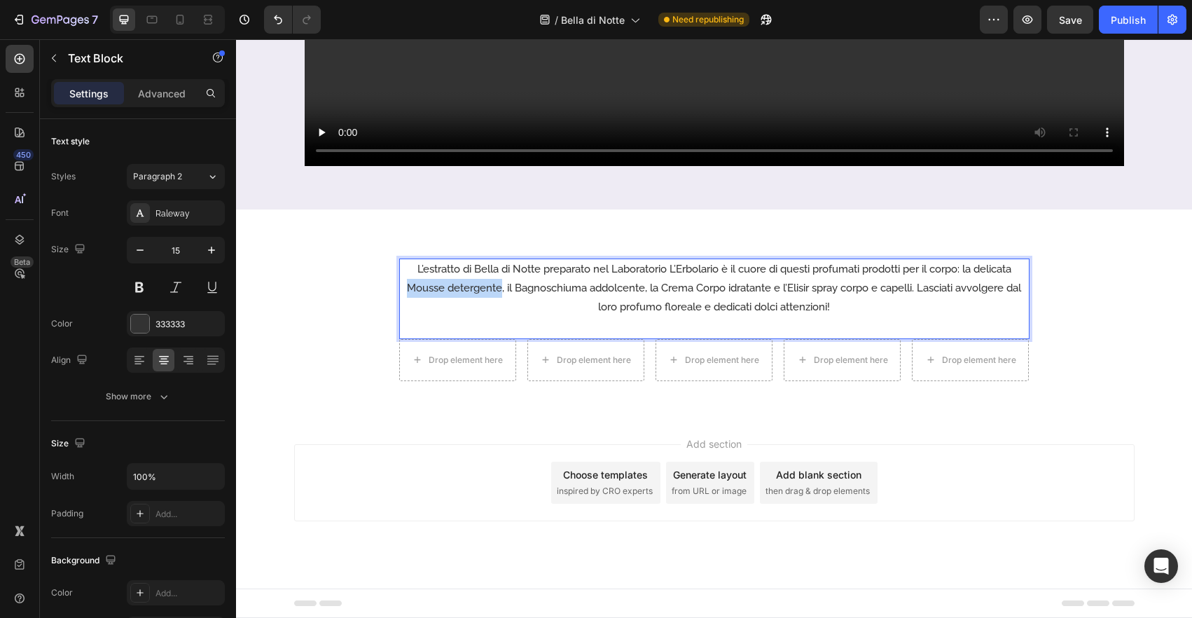
drag, startPoint x: 402, startPoint y: 289, endPoint x: 491, endPoint y: 290, distance: 88.9
click at [495, 290] on p "L’estratto di Bella di Notte preparato nel Laboratorio L’Erbolario è il cuore d…" at bounding box center [713, 288] width 627 height 57
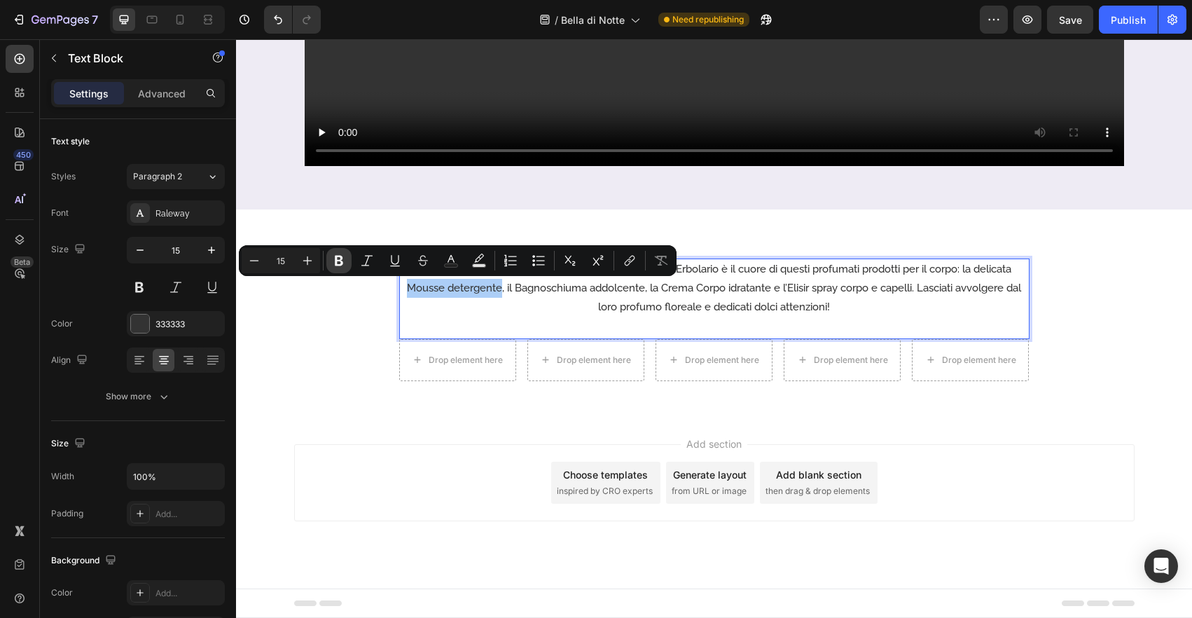
click at [331, 254] on button "Bold" at bounding box center [338, 260] width 25 height 25
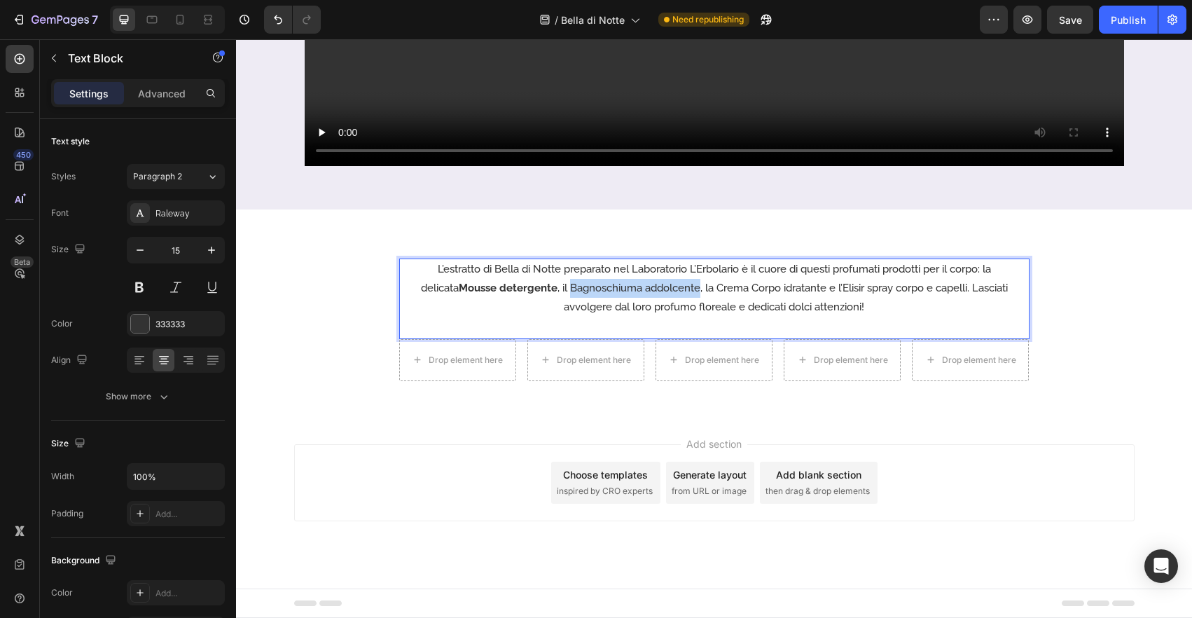
drag, startPoint x: 512, startPoint y: 289, endPoint x: 641, endPoint y: 291, distance: 128.8
click at [641, 291] on p "L’estratto di Bella di Notte preparato nel Laboratorio L’Erbolario è il cuore d…" at bounding box center [713, 288] width 627 height 57
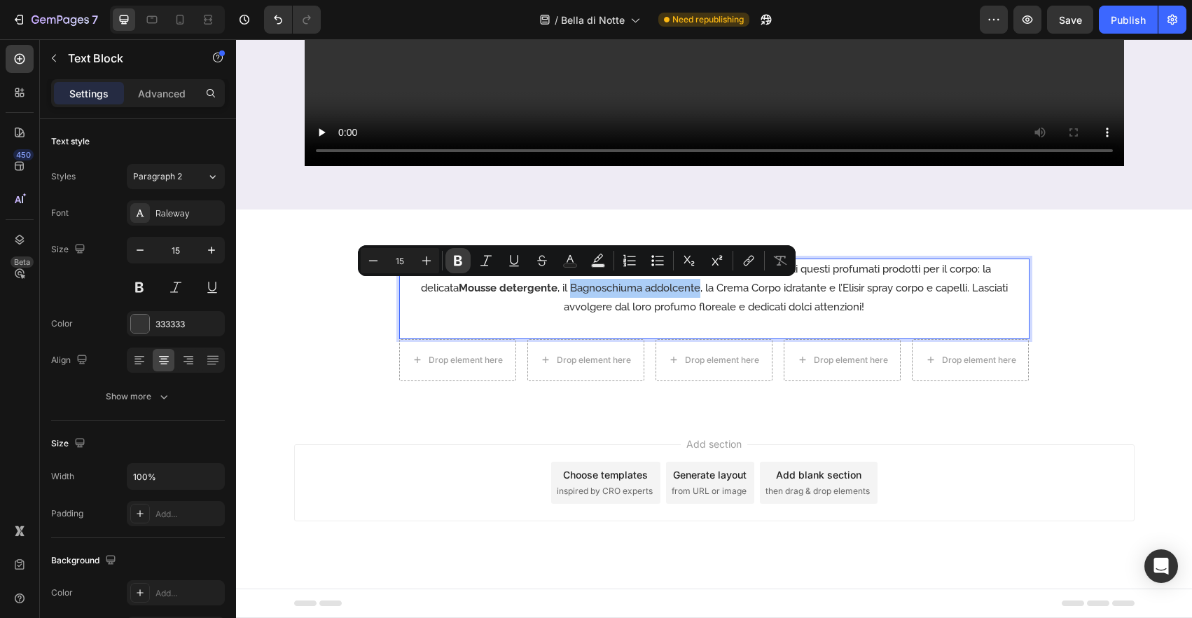
click at [459, 262] on icon "Editor contextual toolbar" at bounding box center [458, 260] width 14 height 14
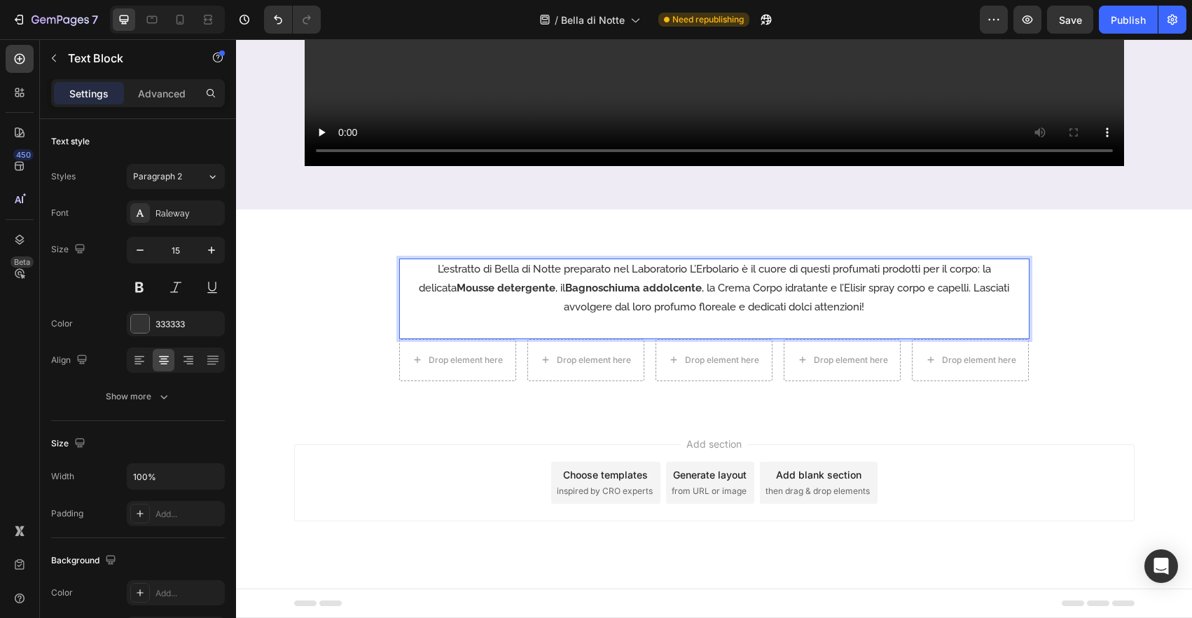
click at [704, 302] on p "L’estratto di Bella di Notte preparato nel Laboratorio L’Erbolario è il cuore d…" at bounding box center [713, 288] width 627 height 57
drag, startPoint x: 670, startPoint y: 291, endPoint x: 780, endPoint y: 290, distance: 109.9
click at [780, 290] on p "L’estratto di Bella di Notte preparato nel Laboratorio L’Erbolario è il cuore d…" at bounding box center [713, 288] width 627 height 57
click at [731, 290] on p "L’estratto di Bella di Notte preparato nel Laboratorio L’Erbolario è il cuore d…" at bounding box center [713, 288] width 627 height 57
drag, startPoint x: 768, startPoint y: 290, endPoint x: 672, endPoint y: 286, distance: 96.0
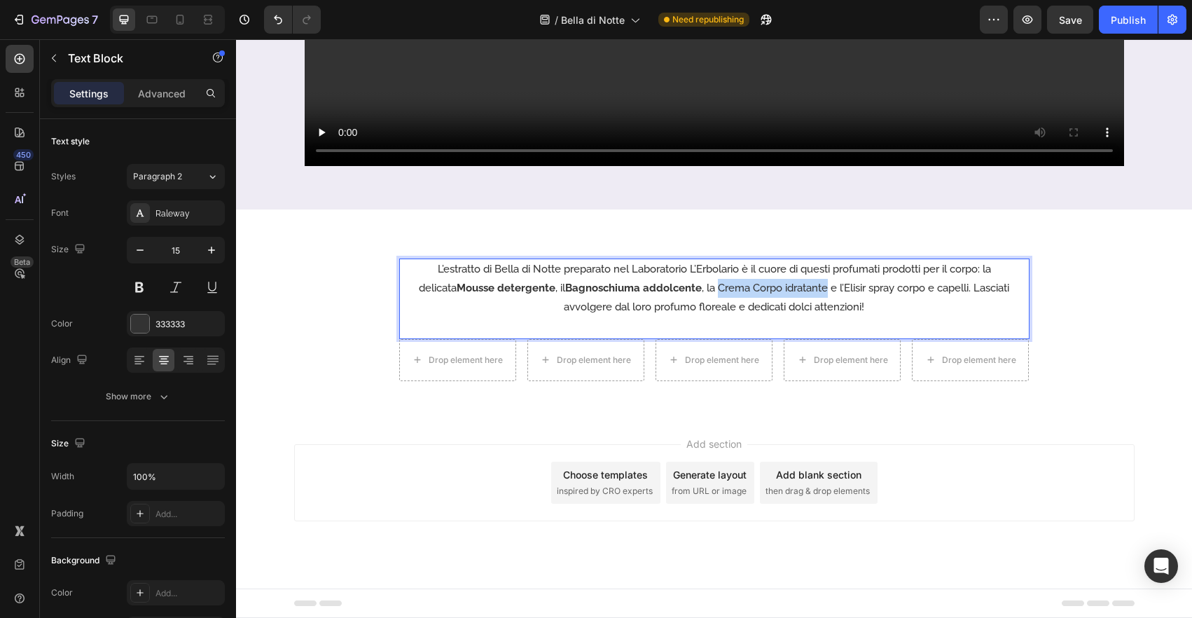
click at [672, 286] on p "L’estratto di Bella di Notte preparato nel Laboratorio L’Erbolario è il cuore d…" at bounding box center [713, 288] width 627 height 57
drag, startPoint x: 713, startPoint y: 297, endPoint x: 704, endPoint y: 291, distance: 10.5
click at [704, 291] on p "L’estratto di Bella di Notte preparato nel Laboratorio L’Erbolario è il cuore d…" at bounding box center [713, 288] width 627 height 57
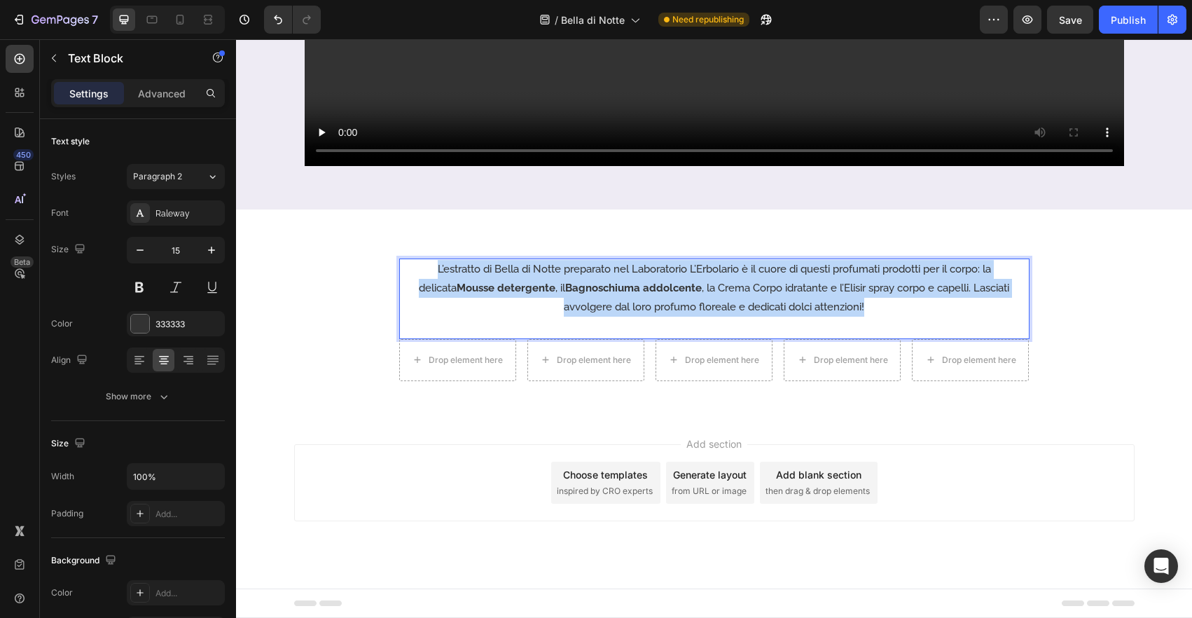
click at [704, 291] on p "L’estratto di Bella di Notte preparato nel Laboratorio L’Erbolario è il cuore d…" at bounding box center [713, 288] width 627 height 57
click at [734, 291] on p "L’estratto di Bella di Notte preparato nel Laboratorio L’Erbolario è il cuore d…" at bounding box center [713, 288] width 627 height 57
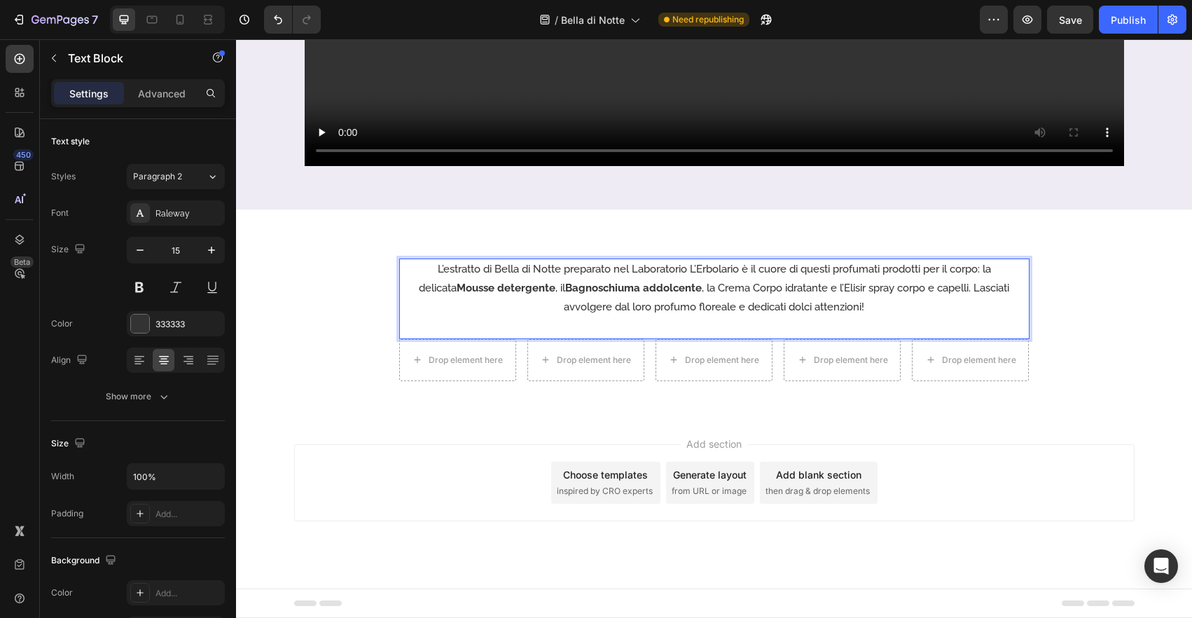
click at [803, 311] on p "L’estratto di Bella di Notte preparato nel Laboratorio L’Erbolario è il cuore d…" at bounding box center [713, 288] width 627 height 57
click at [774, 289] on p "L’estratto di Bella di Notte preparato nel Laboratorio L’Erbolario è il cuore d…" at bounding box center [713, 288] width 627 height 57
click at [766, 386] on div "L’estratto di Bella di Notte preparato nel Laboratorio L’Erbolario è il cuore d…" at bounding box center [714, 312] width 956 height 207
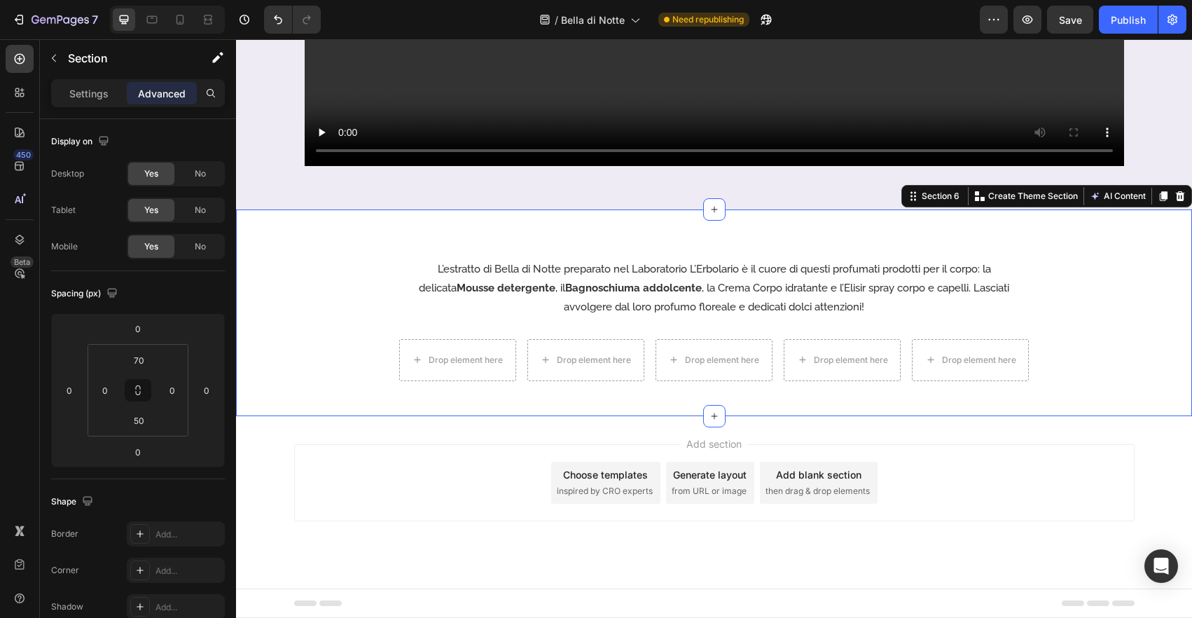
click at [791, 381] on div "L’estratto di Bella di Notte preparato nel Laboratorio L’Erbolario è il cuore d…" at bounding box center [714, 312] width 956 height 207
click at [772, 376] on div "Drop element here Drop element here Drop element here Drop element here Drop el…" at bounding box center [714, 360] width 630 height 42
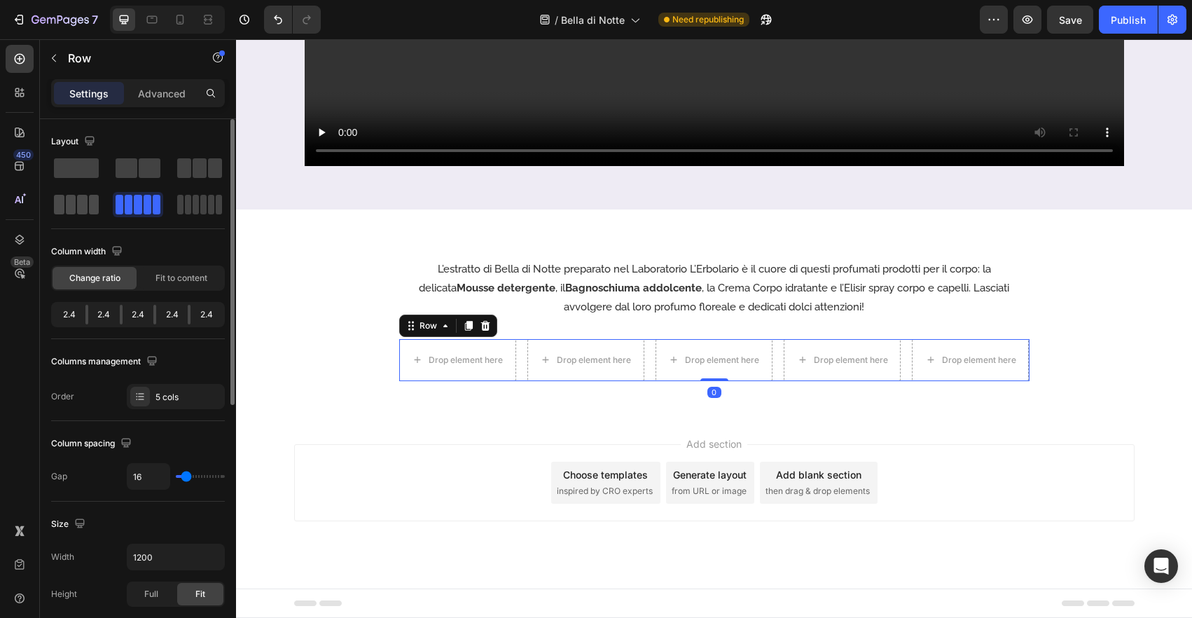
drag, startPoint x: 83, startPoint y: 206, endPoint x: 576, endPoint y: 240, distance: 493.4
click at [83, 206] on span at bounding box center [82, 205] width 11 height 20
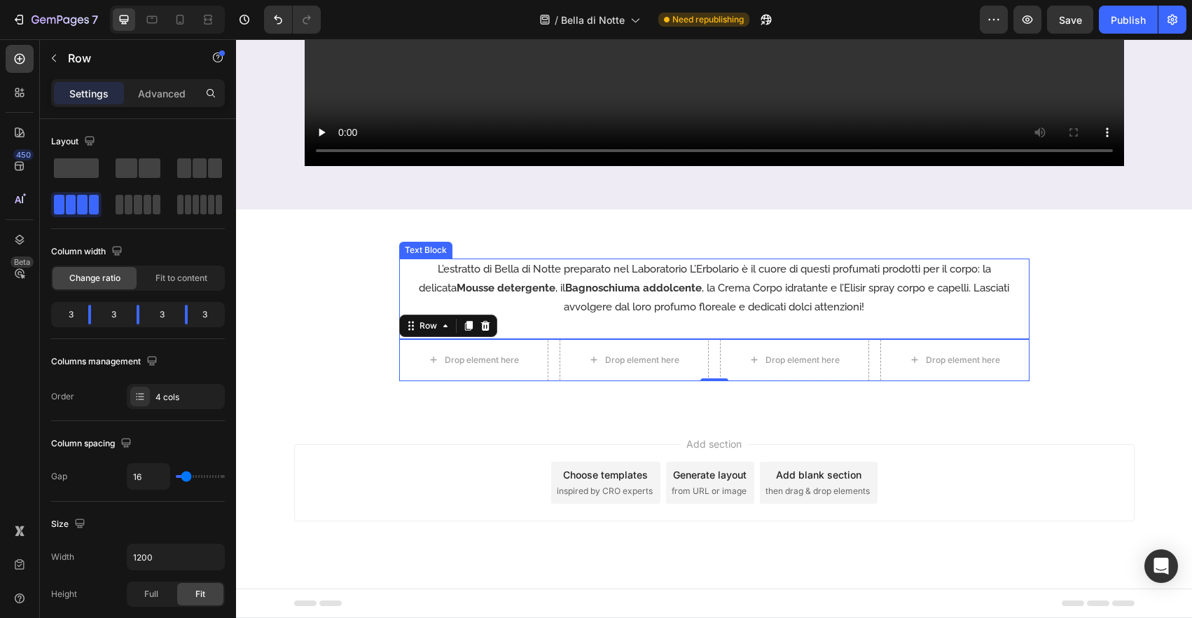
click at [844, 283] on p "L’estratto di Bella di Notte preparato nel Laboratorio L’Erbolario è il cuore d…" at bounding box center [713, 288] width 627 height 57
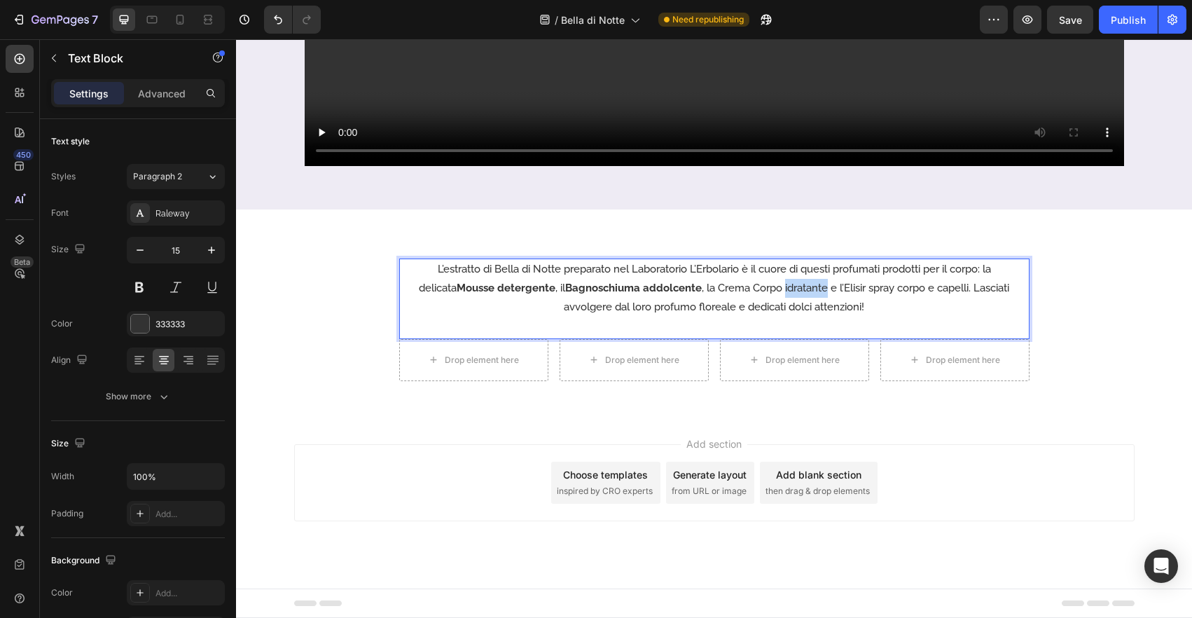
drag, startPoint x: 739, startPoint y: 281, endPoint x: 687, endPoint y: 284, distance: 51.9
click at [738, 281] on p "L’estratto di Bella di Notte preparato nel Laboratorio L’Erbolario è il cuore d…" at bounding box center [713, 288] width 627 height 57
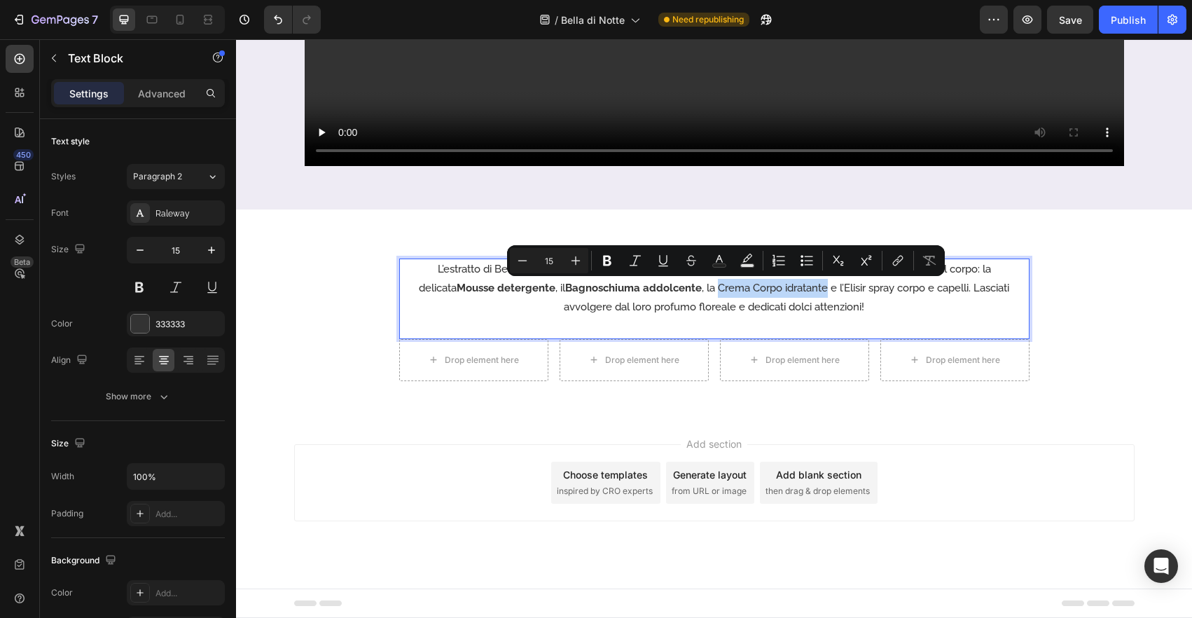
drag, startPoint x: 671, startPoint y: 287, endPoint x: 768, endPoint y: 288, distance: 97.3
click at [780, 289] on p "L’estratto di Bella di Notte preparato nel Laboratorio L’Erbolario è il cuore d…" at bounding box center [713, 288] width 627 height 57
click at [601, 256] on icon "Editor contextual toolbar" at bounding box center [607, 260] width 14 height 14
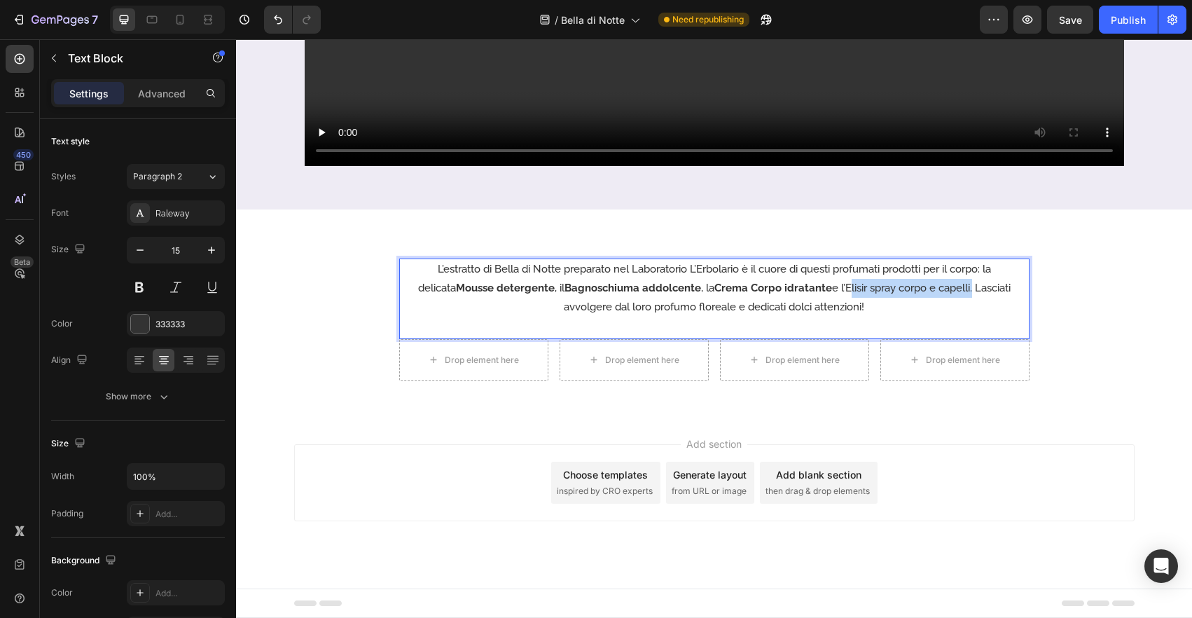
drag, startPoint x: 800, startPoint y: 288, endPoint x: 928, endPoint y: 292, distance: 127.5
click at [928, 292] on p "L’estratto di Bella di Notte preparato nel Laboratorio L’Erbolario è il cuore d…" at bounding box center [713, 288] width 627 height 57
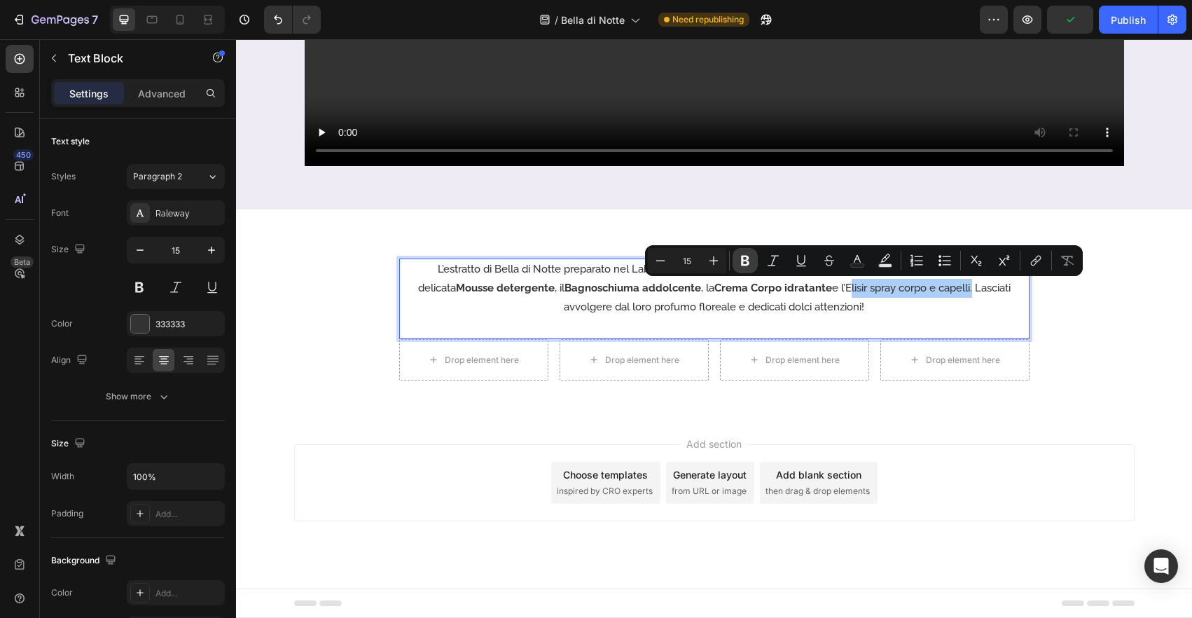
click at [741, 265] on icon "Editor contextual toolbar" at bounding box center [745, 260] width 14 height 14
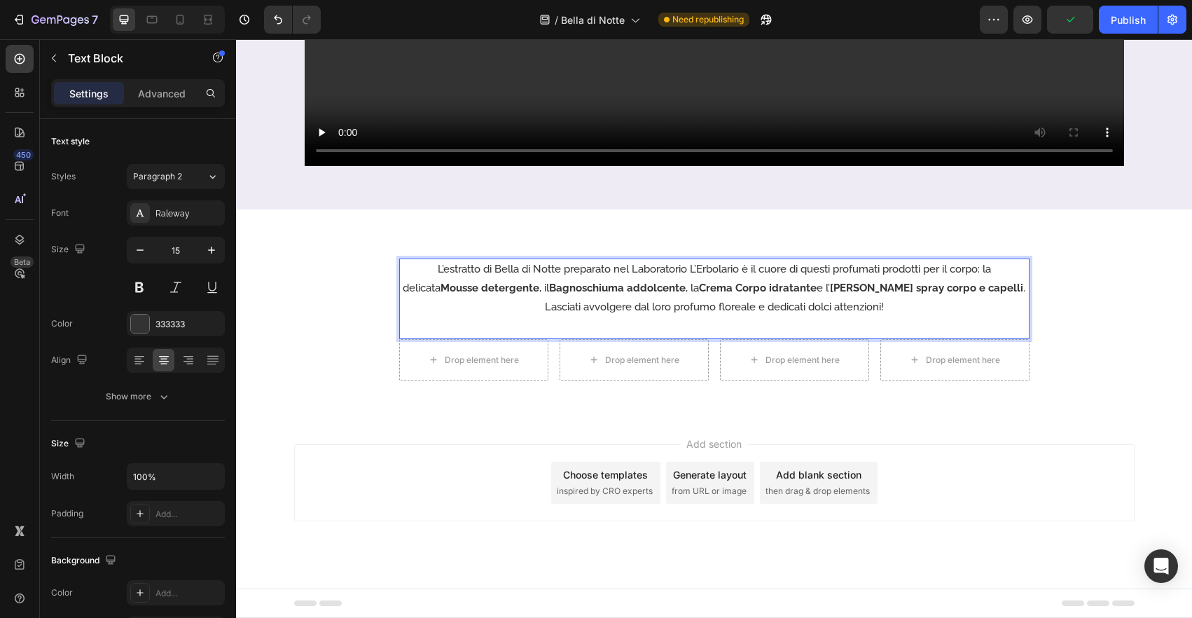
click at [934, 288] on p "L’estratto di Bella di Notte preparato nel Laboratorio L’Erbolario è il cuore d…" at bounding box center [713, 288] width 627 height 57
click at [935, 286] on p "L’estratto di Bella di Notte preparato nel Laboratorio L’Erbolario è il cuore d…" at bounding box center [713, 288] width 627 height 57
click at [930, 449] on div "Add section Choose templates inspired by CRO experts Generate layout from URL o…" at bounding box center [714, 482] width 840 height 77
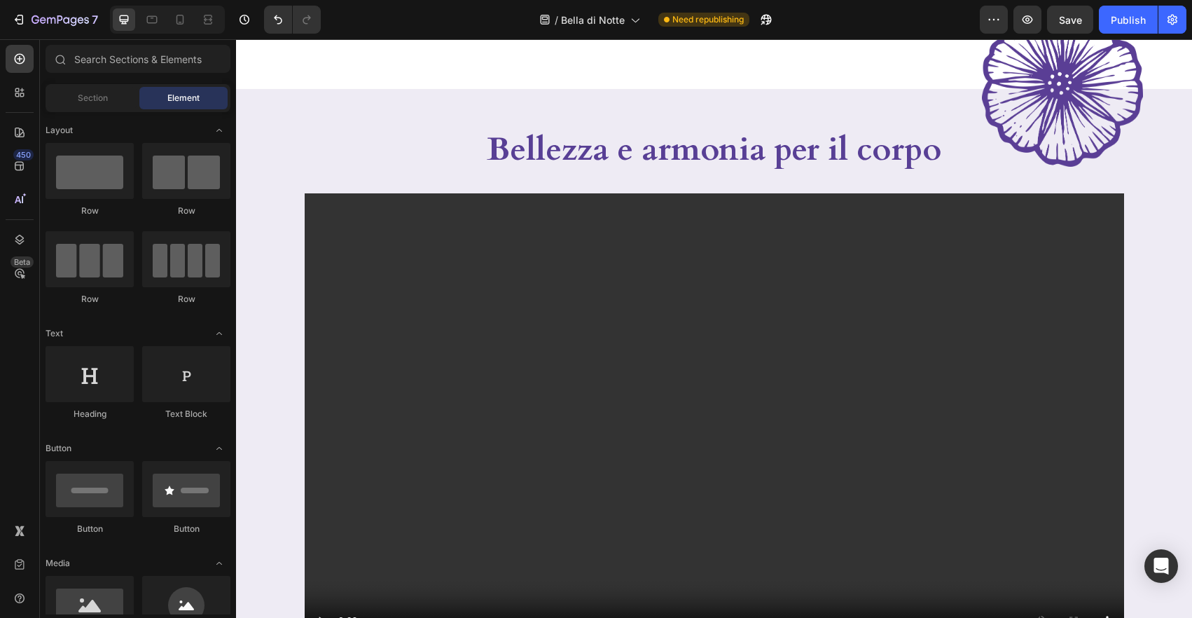
scroll to position [830, 0]
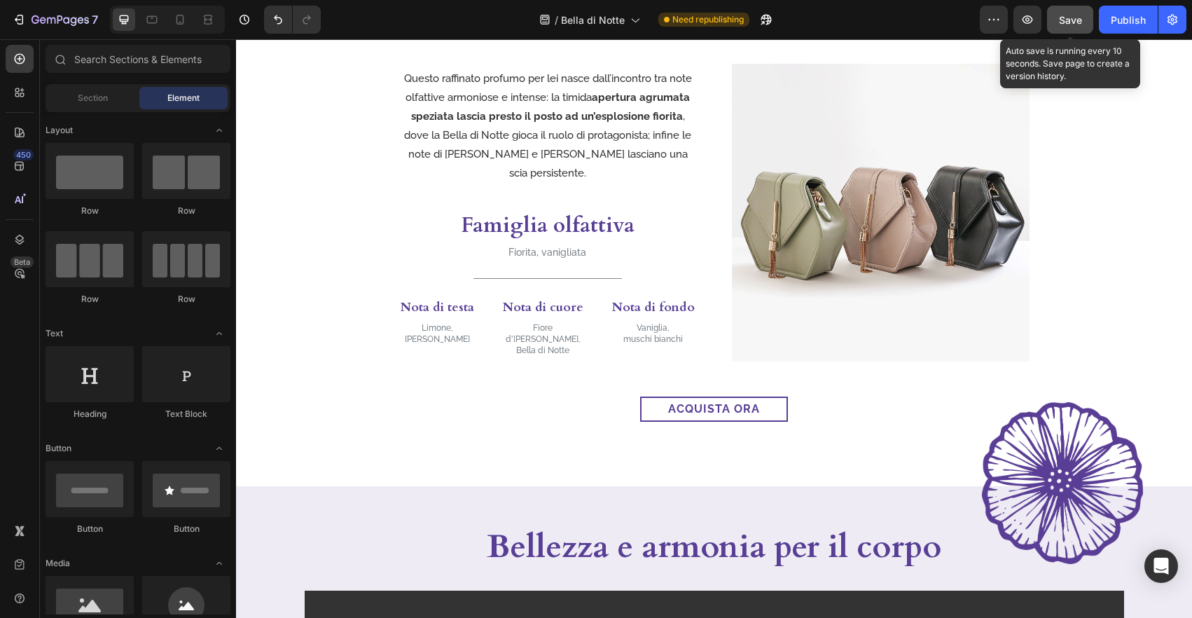
click at [1067, 32] on button "Save" at bounding box center [1070, 20] width 46 height 28
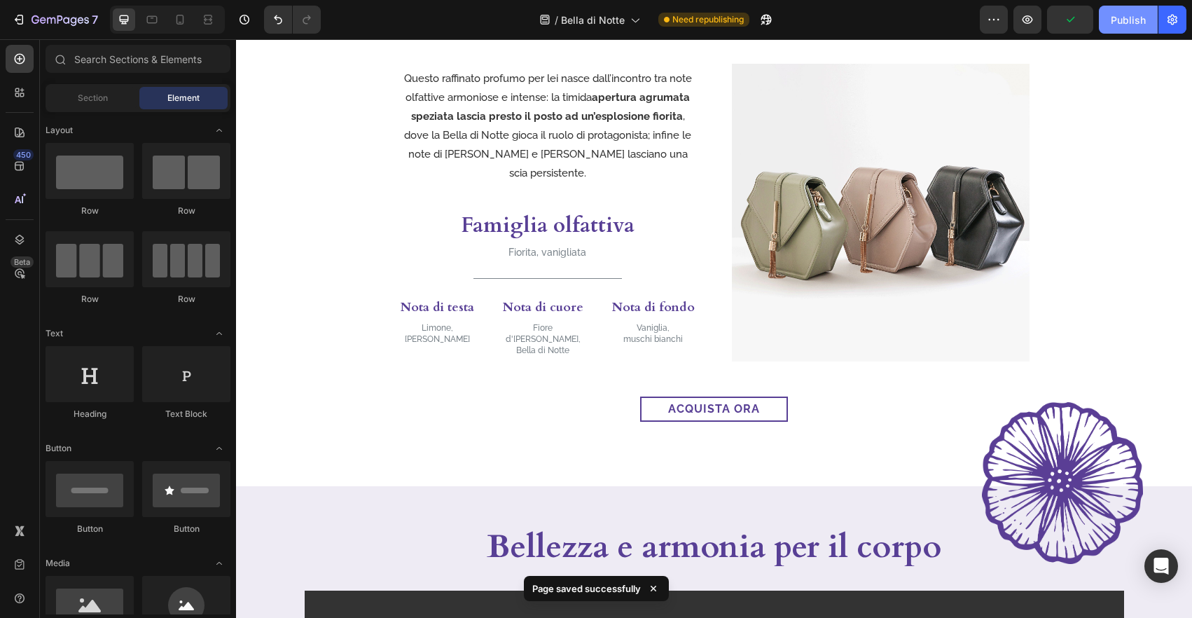
click at [1128, 25] on div "Publish" at bounding box center [1127, 20] width 35 height 15
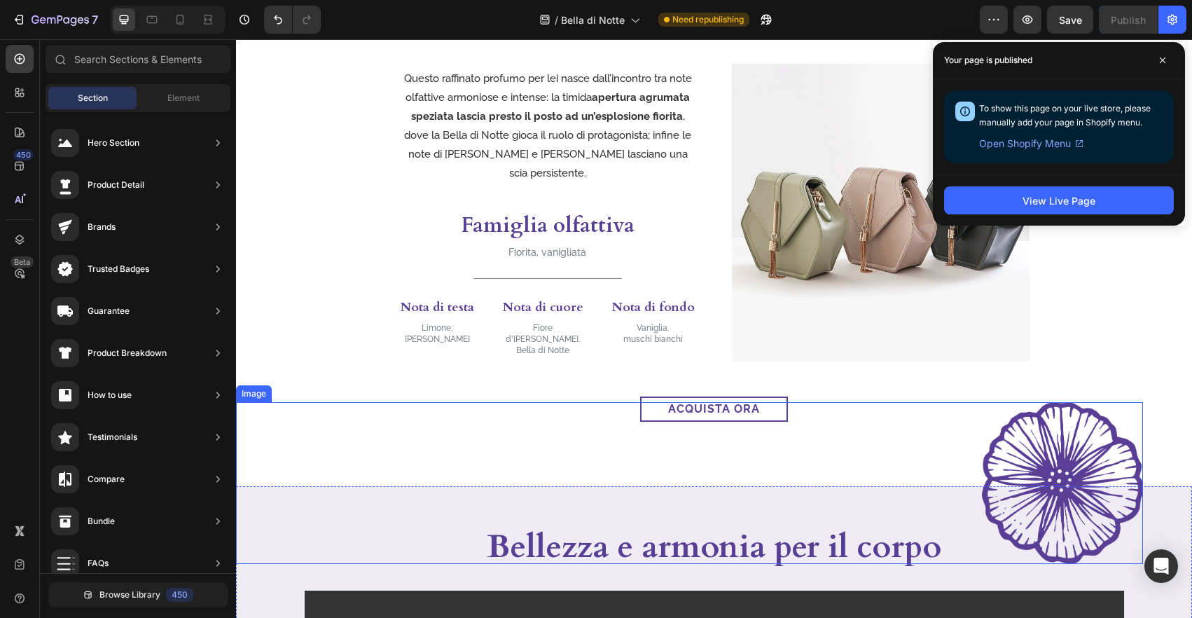
click at [1117, 473] on img at bounding box center [1062, 483] width 161 height 162
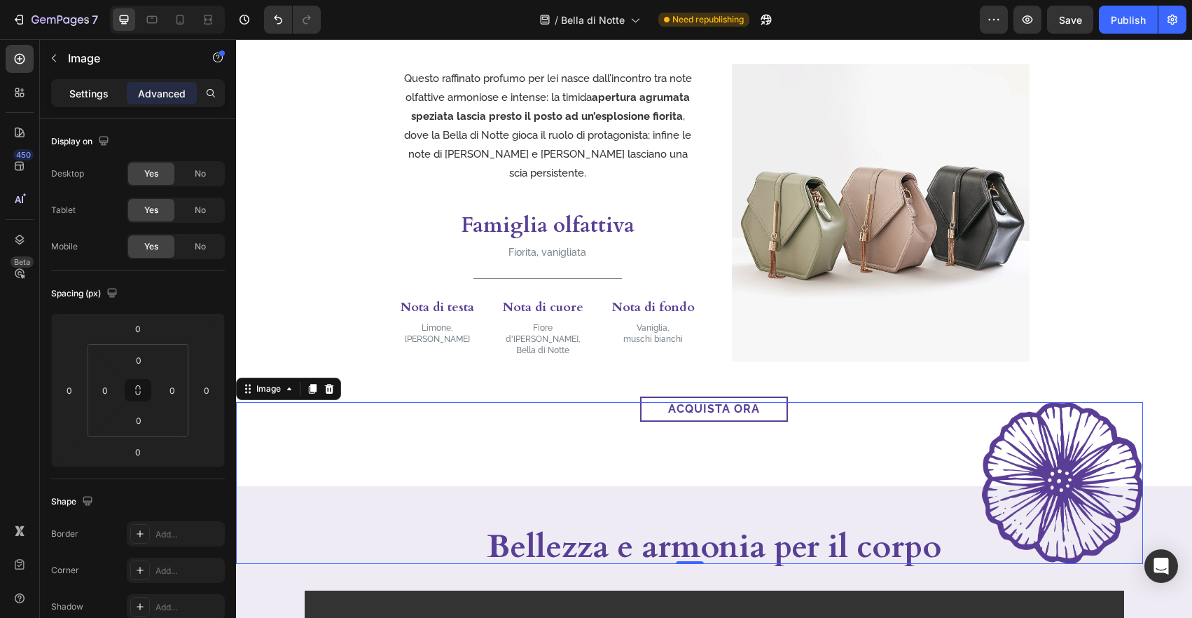
click at [97, 92] on p "Settings" at bounding box center [88, 93] width 39 height 15
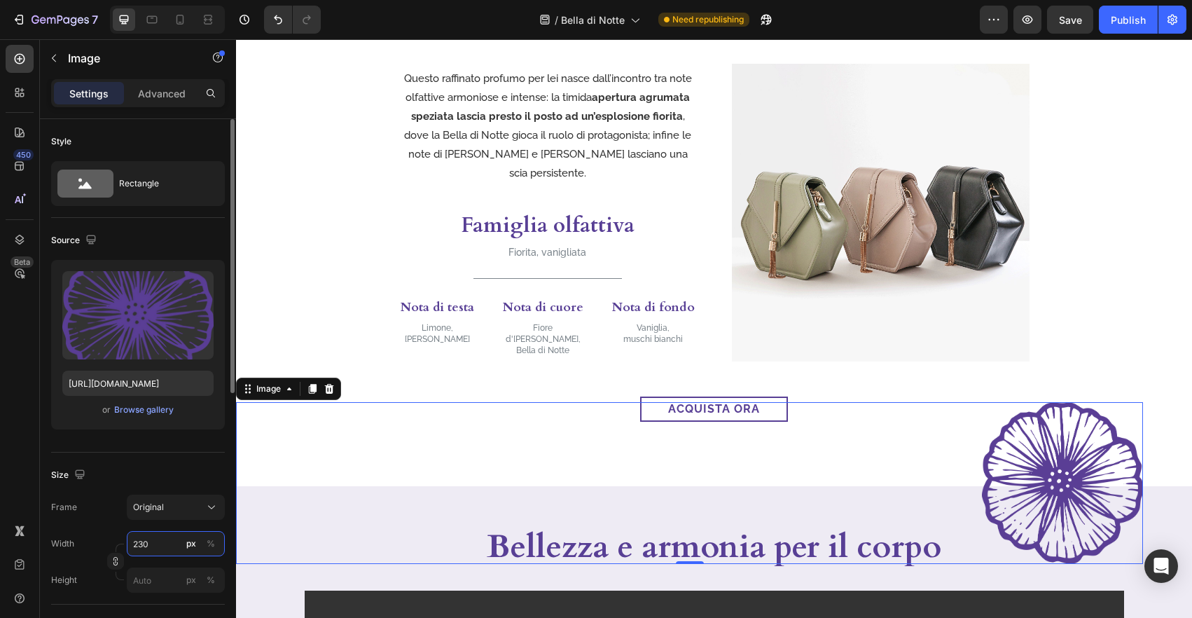
click at [158, 543] on input "230" at bounding box center [176, 543] width 98 height 25
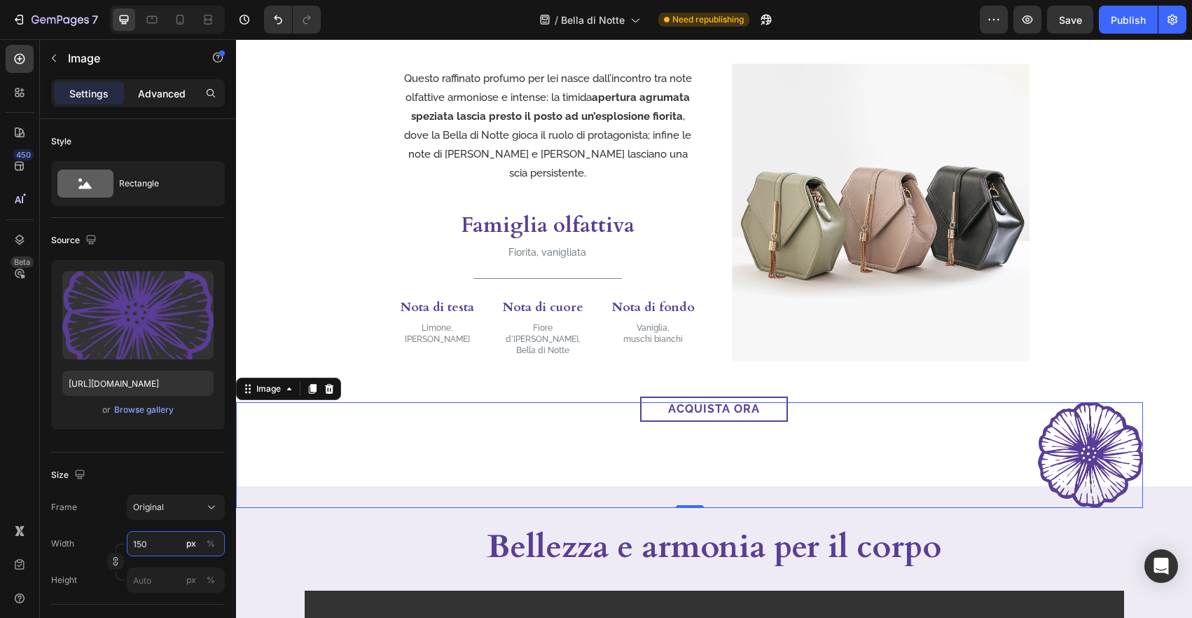
type input "150"
click at [153, 89] on p "Advanced" at bounding box center [162, 93] width 48 height 15
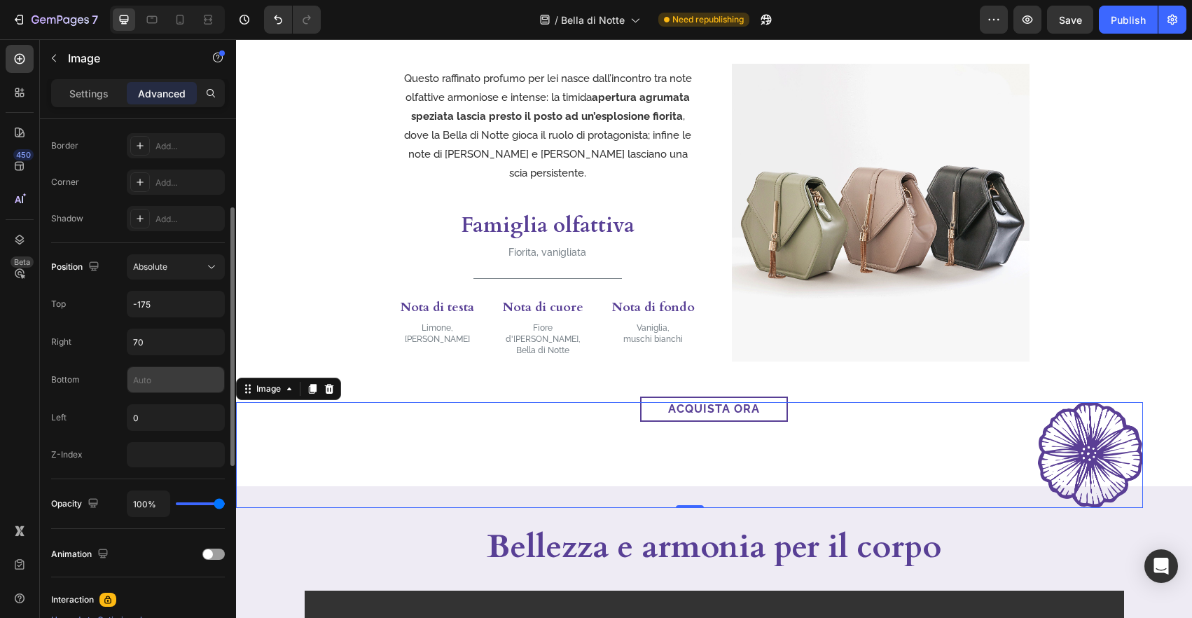
scroll to position [435, 0]
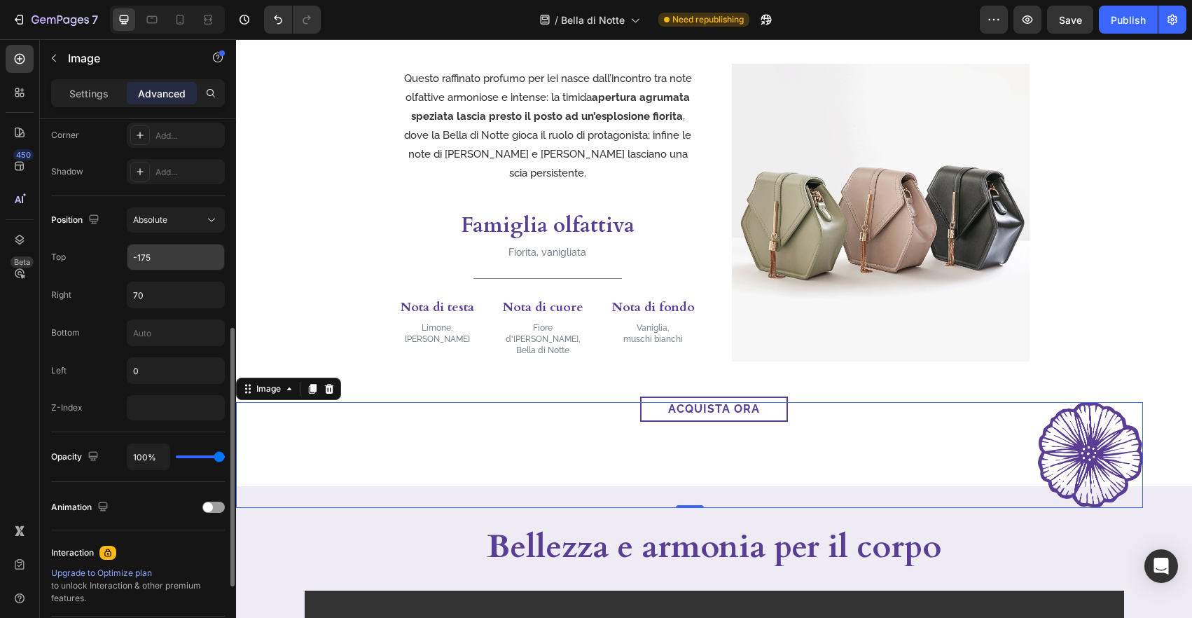
click at [169, 255] on input "-175" at bounding box center [175, 256] width 97 height 25
click at [169, 256] on input "-175" at bounding box center [175, 256] width 97 height 25
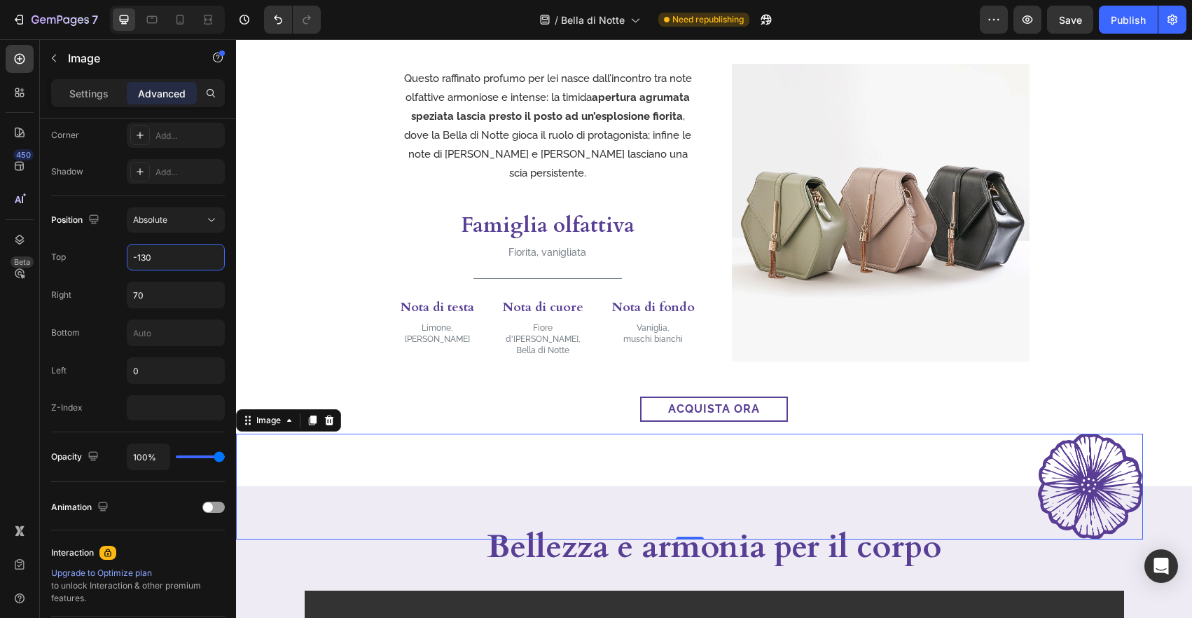
type input "-130"
click at [1061, 482] on img at bounding box center [1090, 486] width 105 height 106
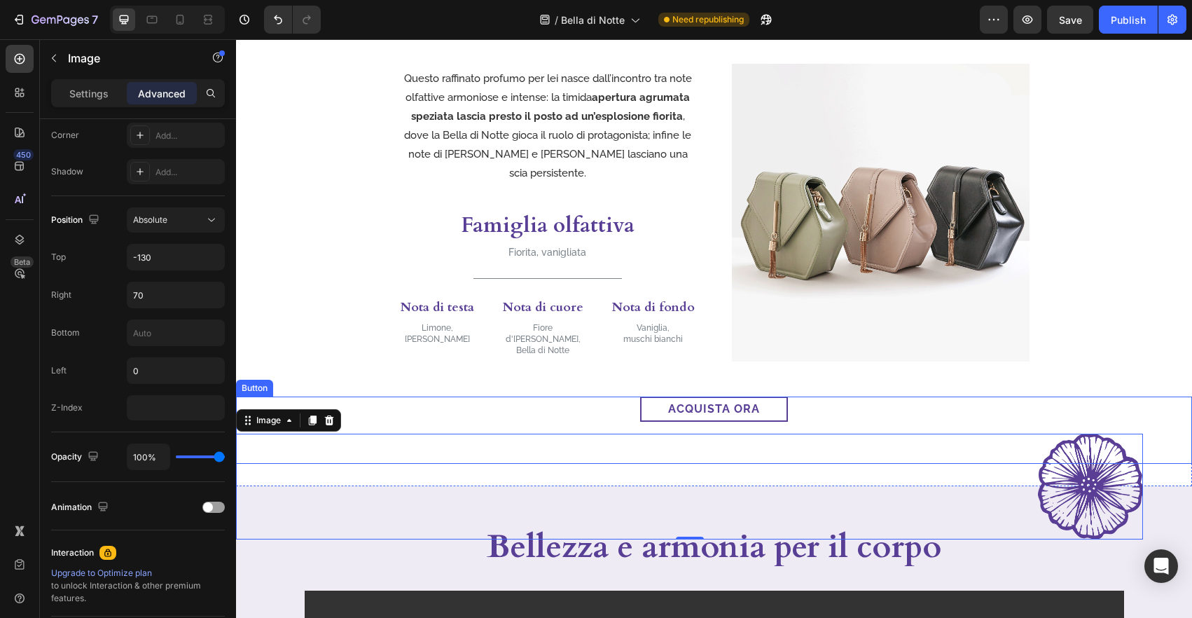
drag, startPoint x: 1152, startPoint y: 429, endPoint x: 1107, endPoint y: 479, distance: 66.9
click at [1152, 429] on div "acquista ora Button" at bounding box center [714, 429] width 956 height 67
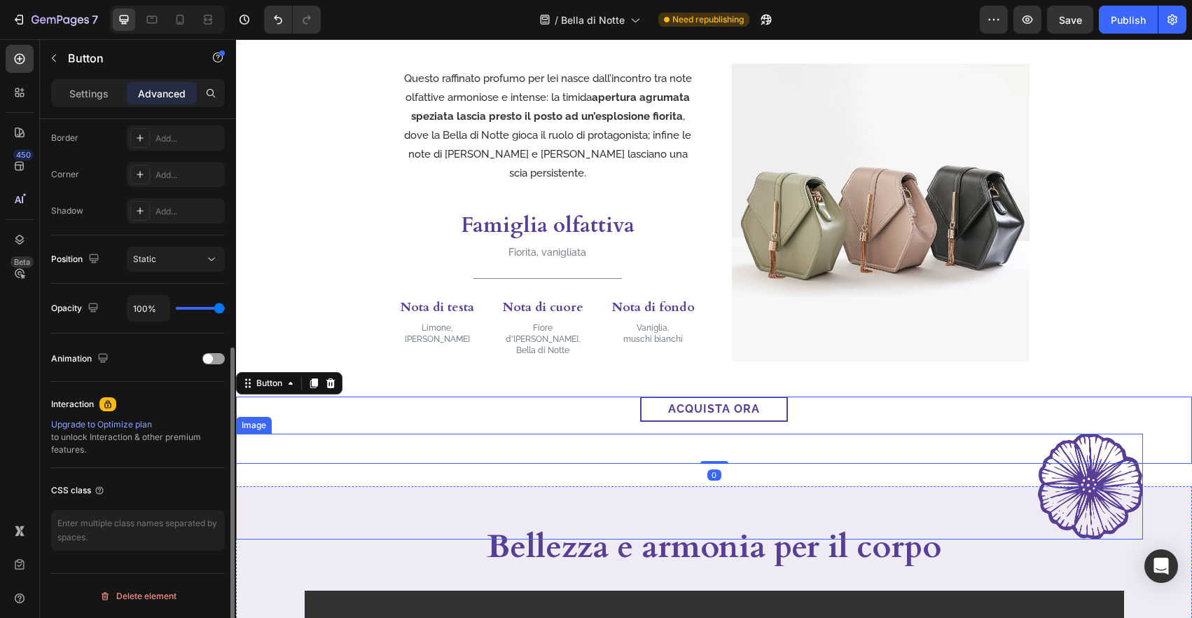
scroll to position [0, 0]
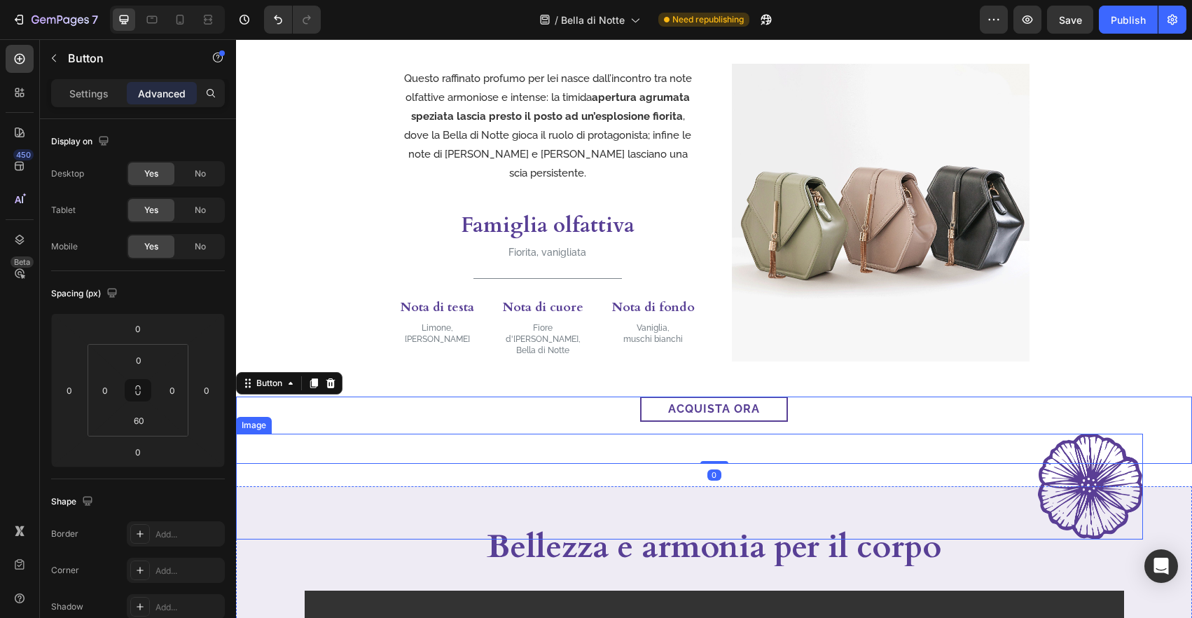
click at [1107, 479] on img at bounding box center [1090, 486] width 105 height 106
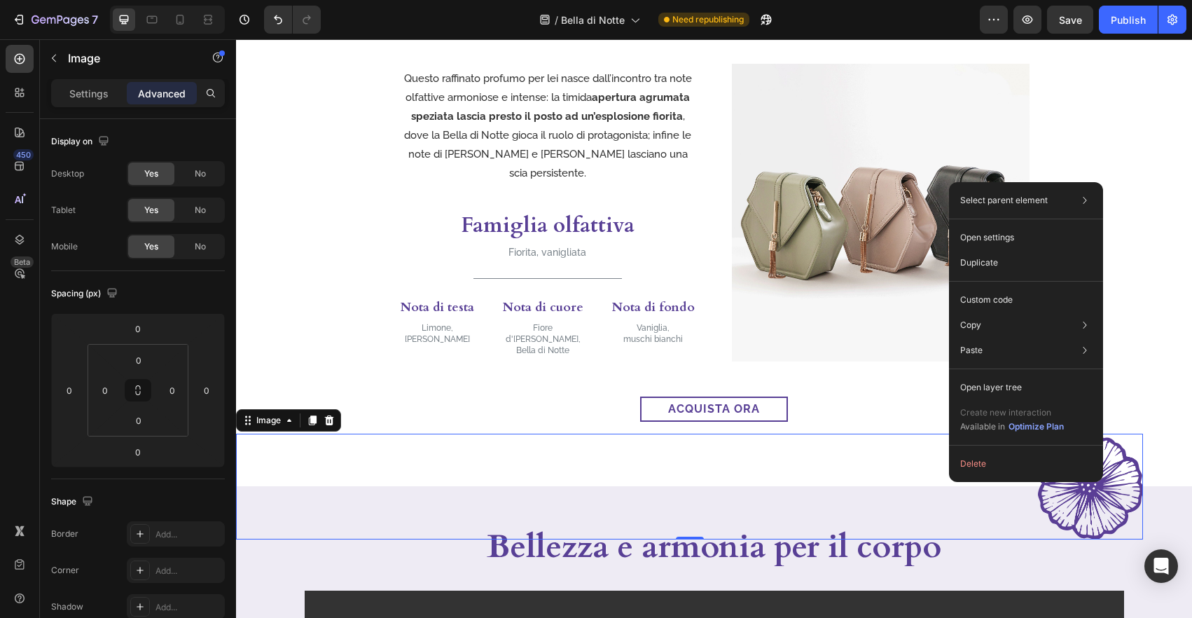
click at [1135, 496] on img at bounding box center [1090, 486] width 105 height 106
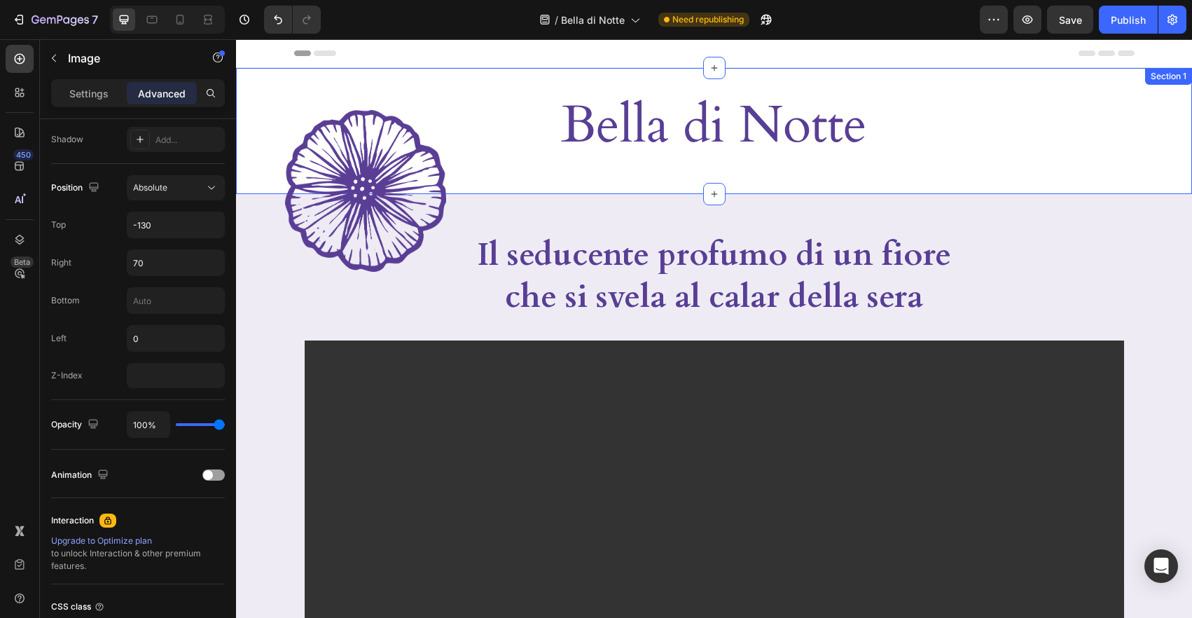
drag, startPoint x: 457, startPoint y: 179, endPoint x: 442, endPoint y: 177, distance: 15.5
click at [456, 179] on div "Bella di Notte Heading Row Section 1" at bounding box center [714, 131] width 956 height 126
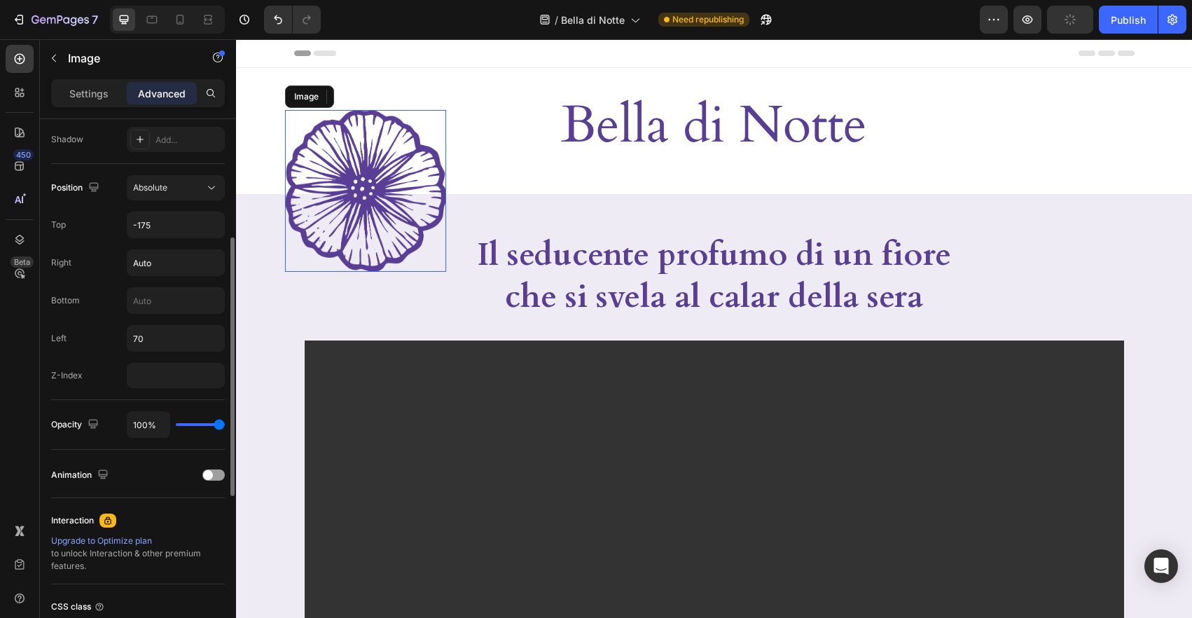
click at [442, 177] on img at bounding box center [365, 191] width 161 height 162
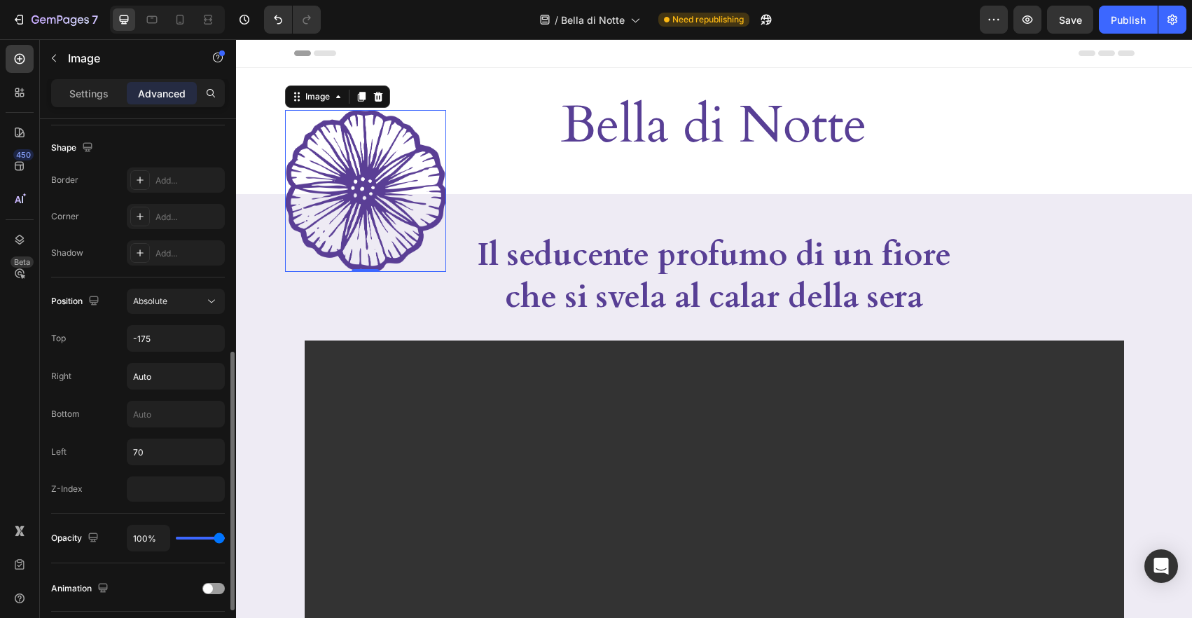
scroll to position [396, 0]
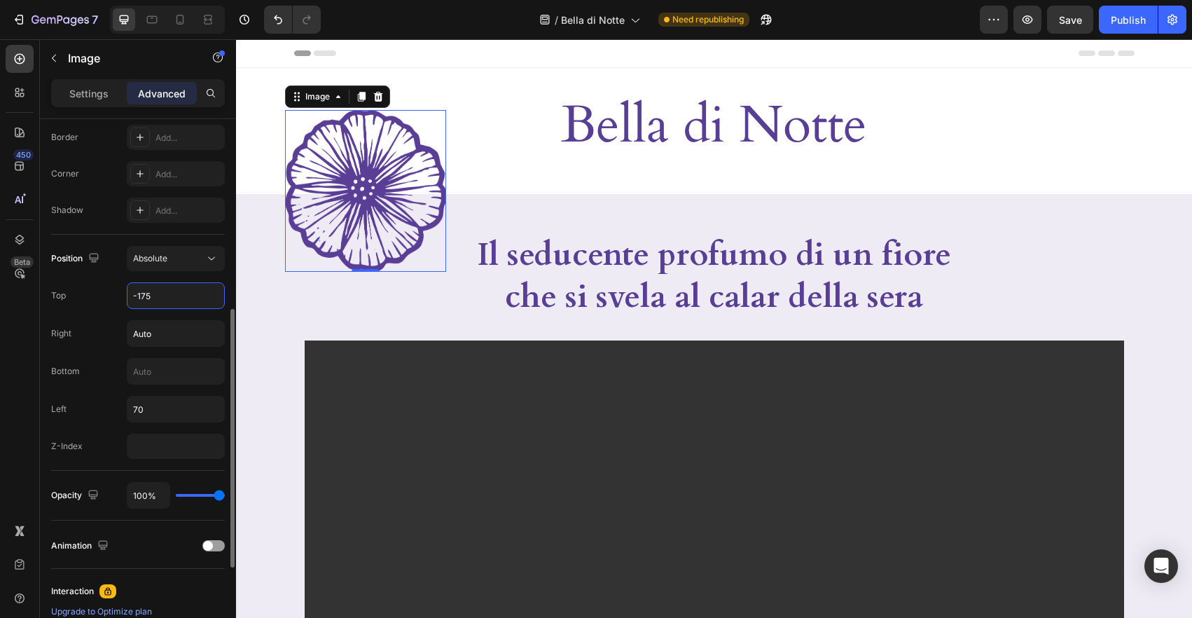
click at [164, 293] on input "-175" at bounding box center [175, 295] width 97 height 25
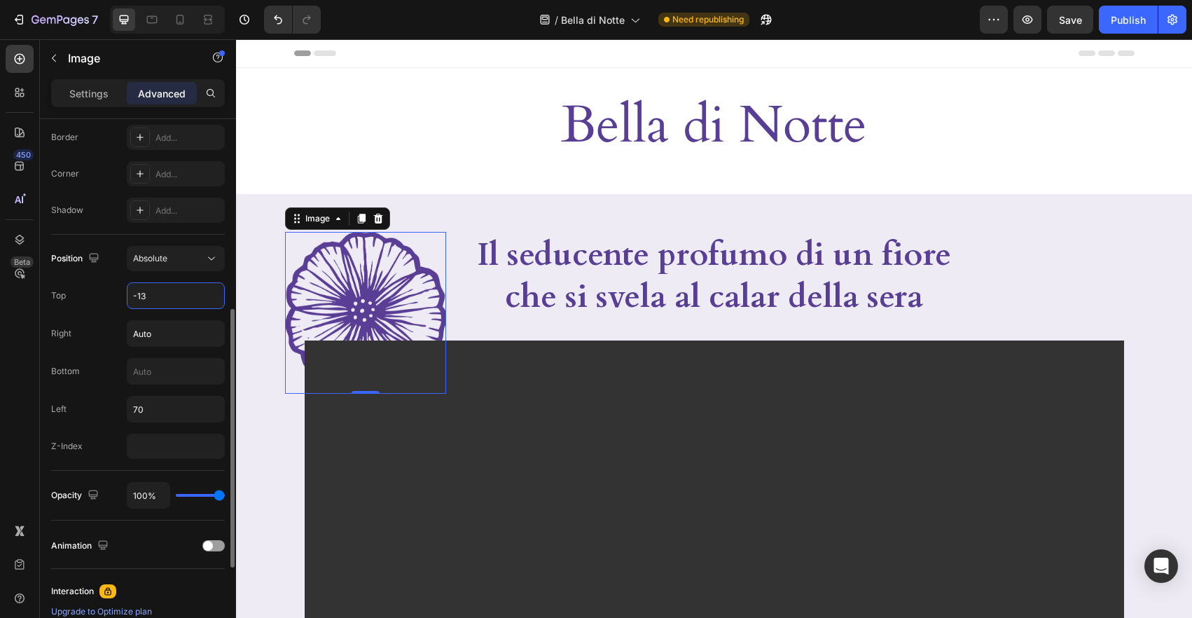
type input "-130"
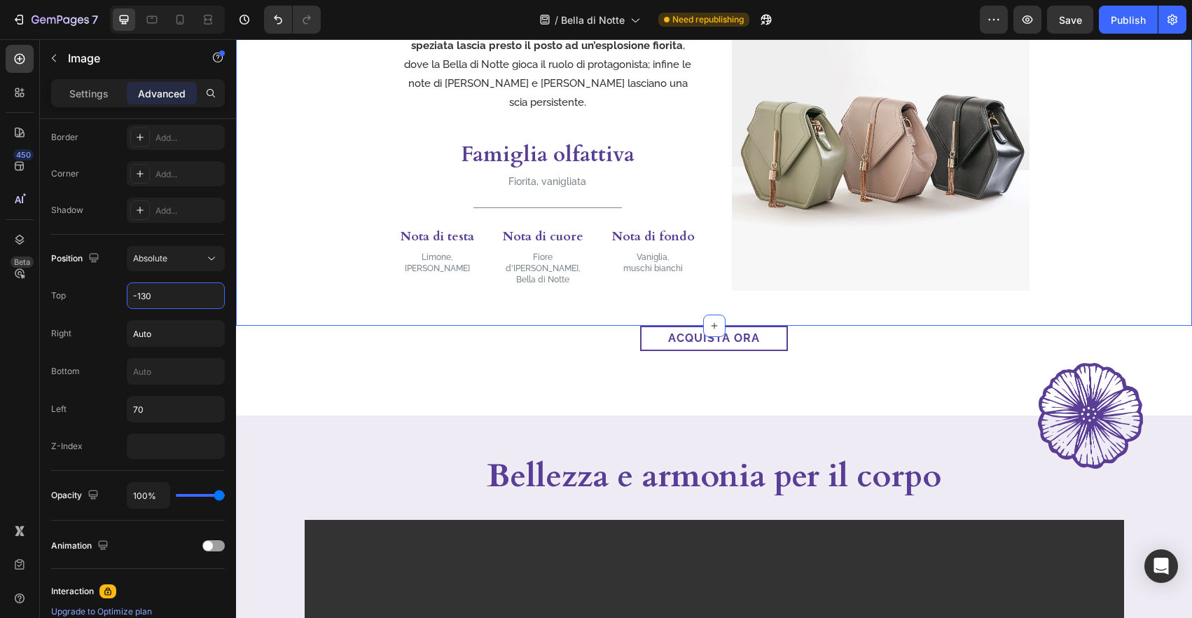
scroll to position [969, 0]
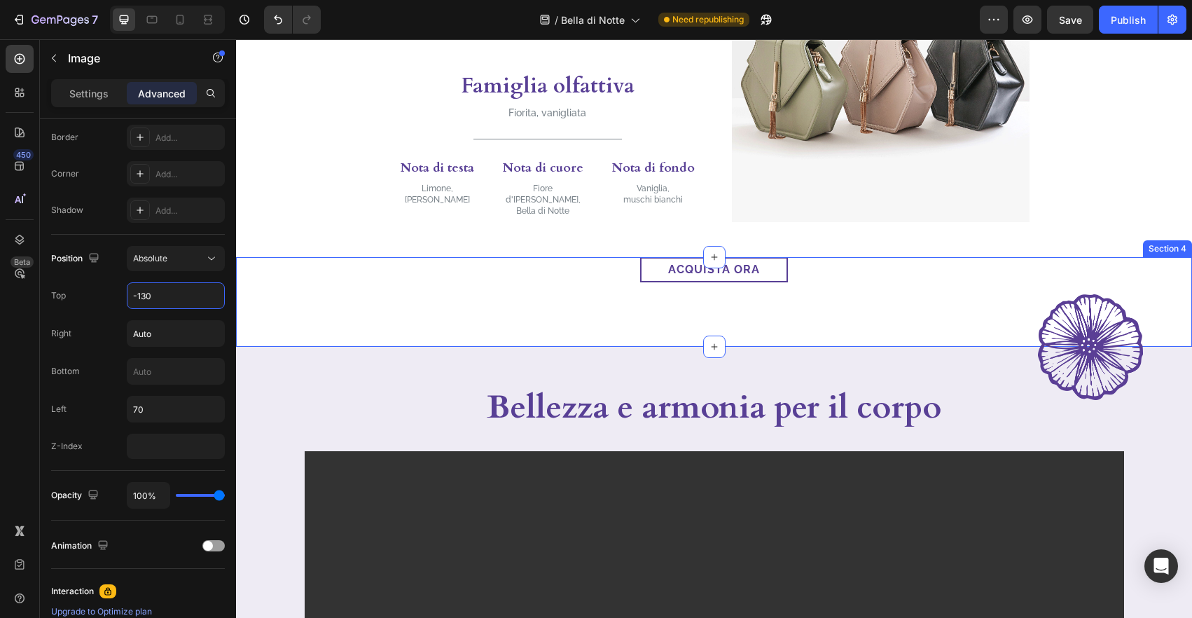
click at [1151, 346] on div "acquista ora Button Section 4" at bounding box center [714, 302] width 956 height 90
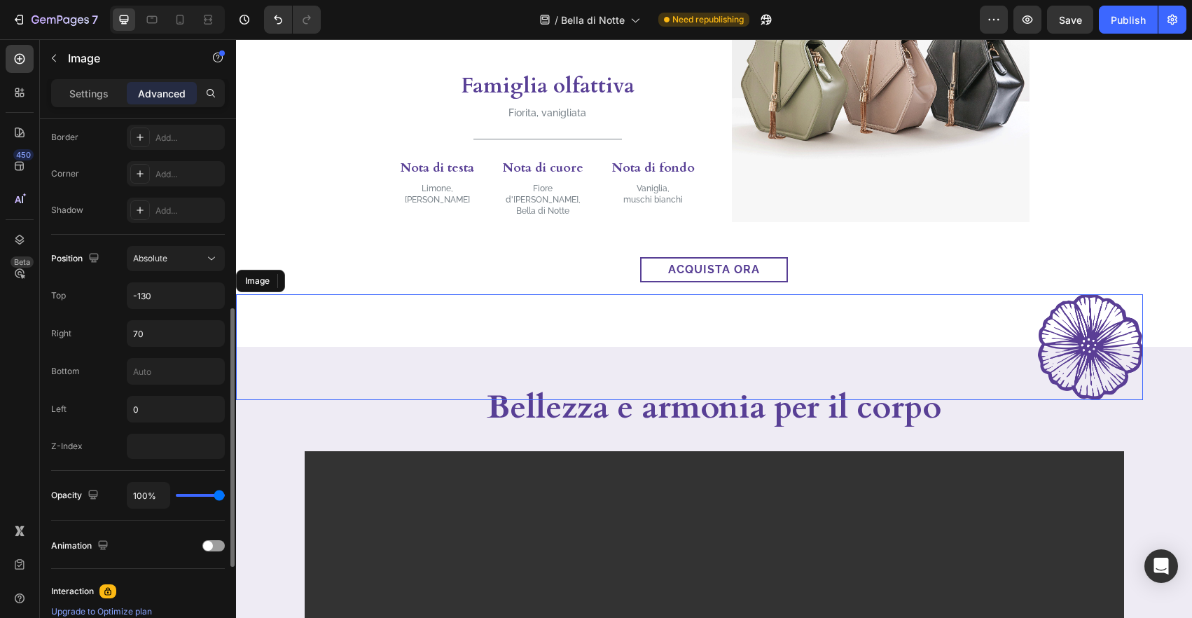
click at [1141, 350] on img at bounding box center [1090, 347] width 105 height 106
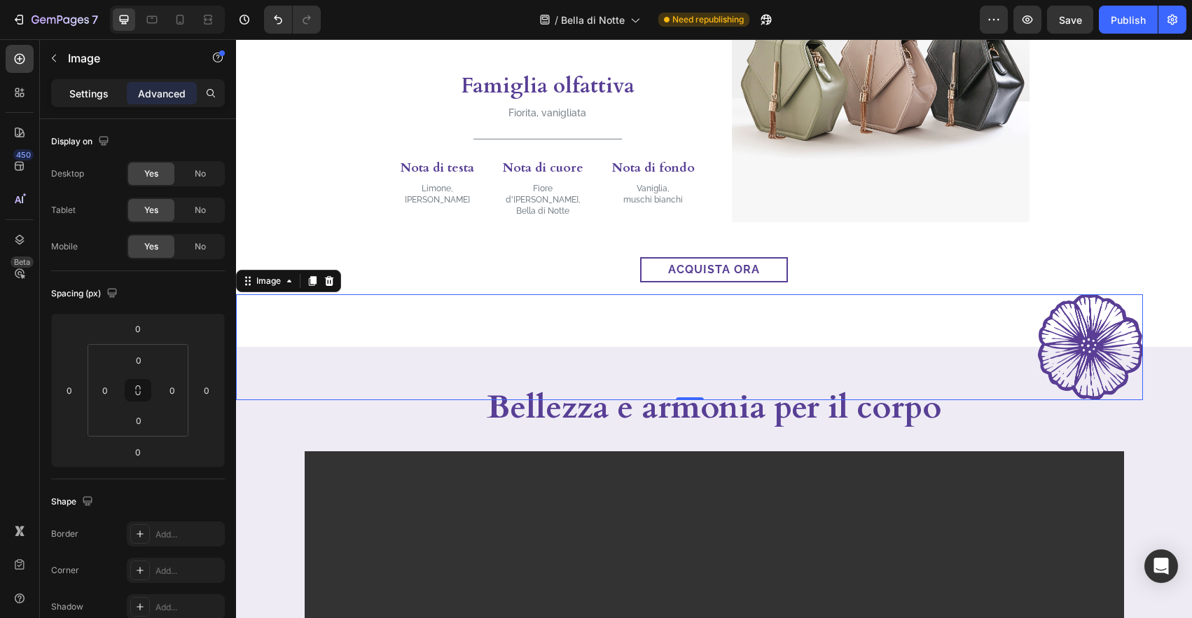
click at [90, 90] on p "Settings" at bounding box center [88, 93] width 39 height 15
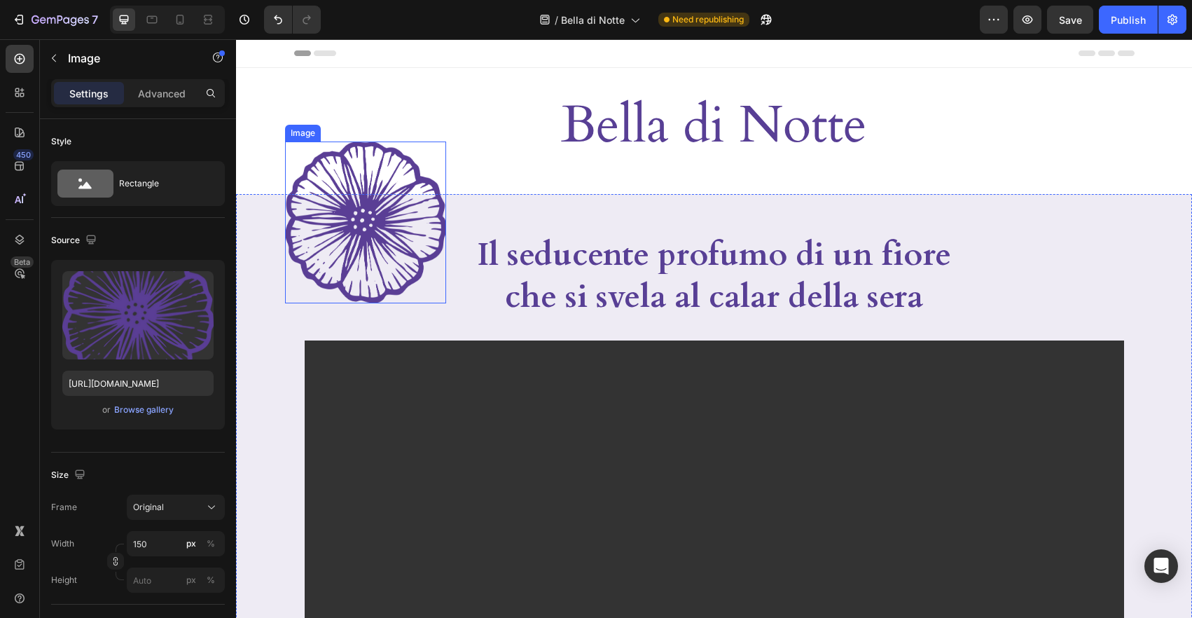
click at [373, 210] on img at bounding box center [365, 222] width 161 height 162
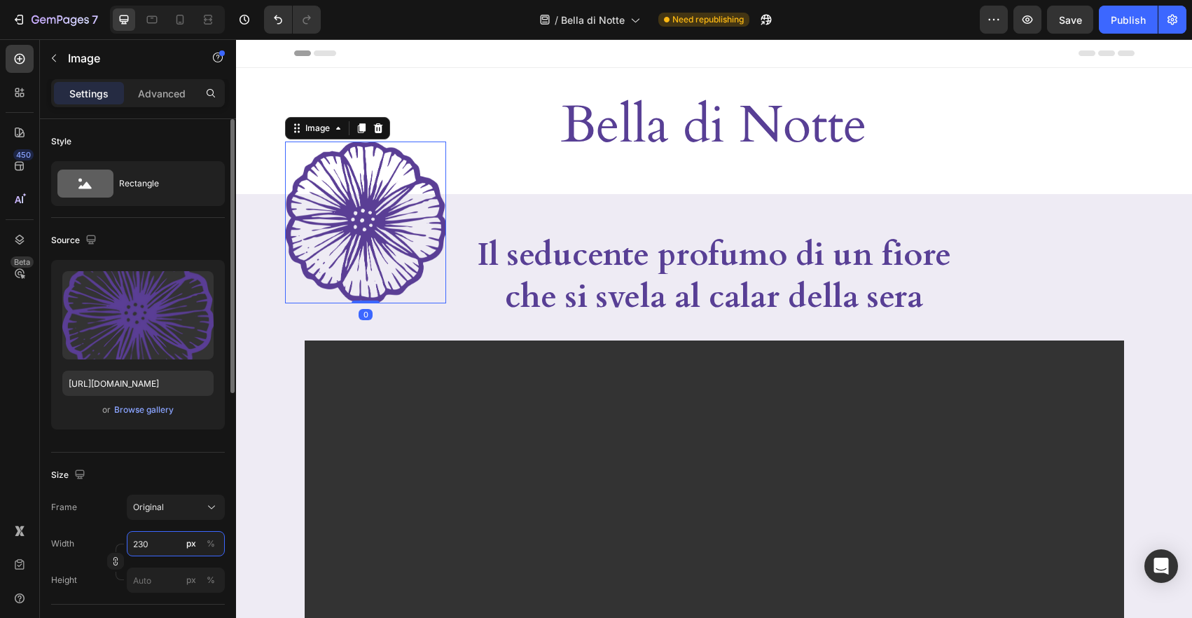
click at [155, 544] on input "230" at bounding box center [176, 543] width 98 height 25
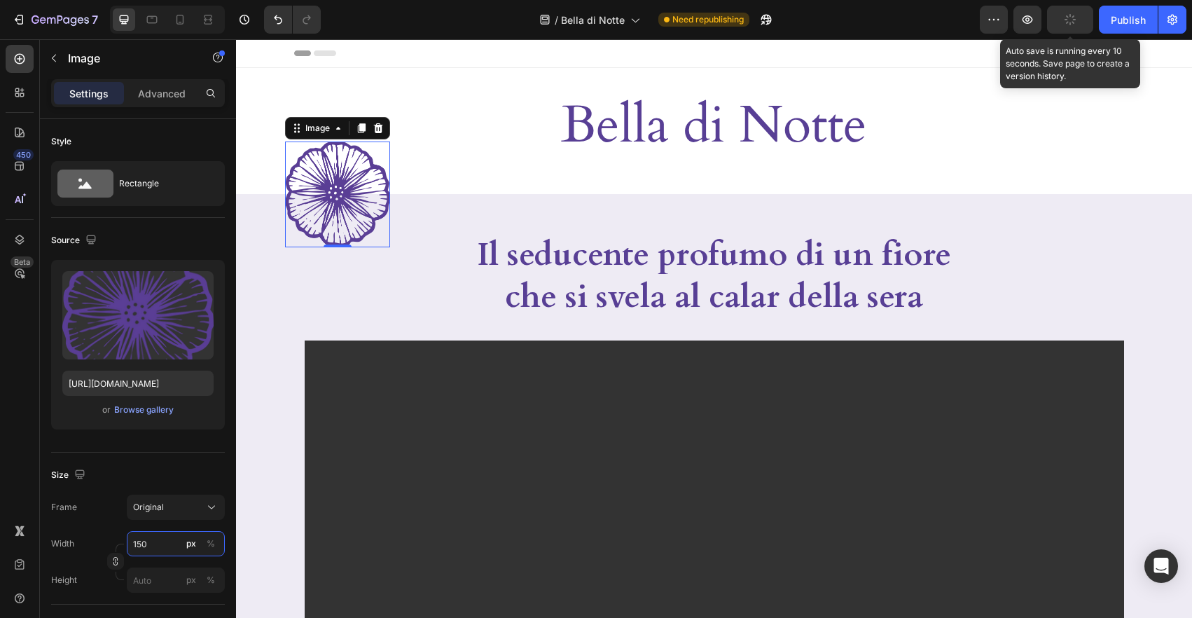
type input "150"
click at [1073, 19] on icon "button" at bounding box center [1069, 19] width 13 height 13
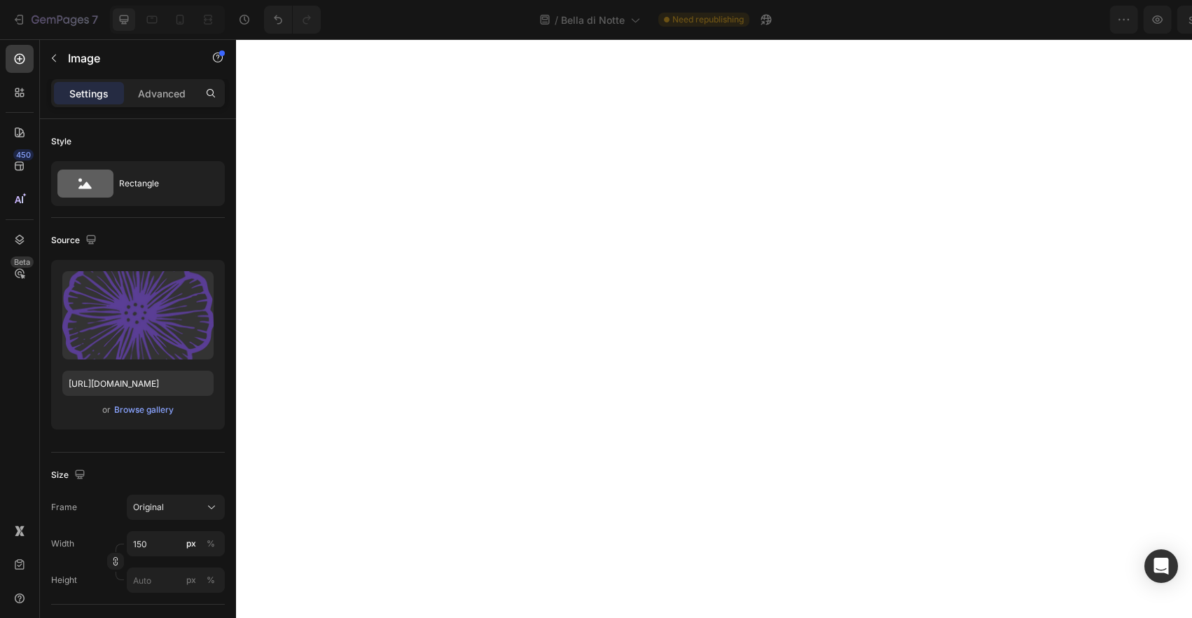
click at [1123, 20] on div "Publish" at bounding box center [1127, 20] width 35 height 15
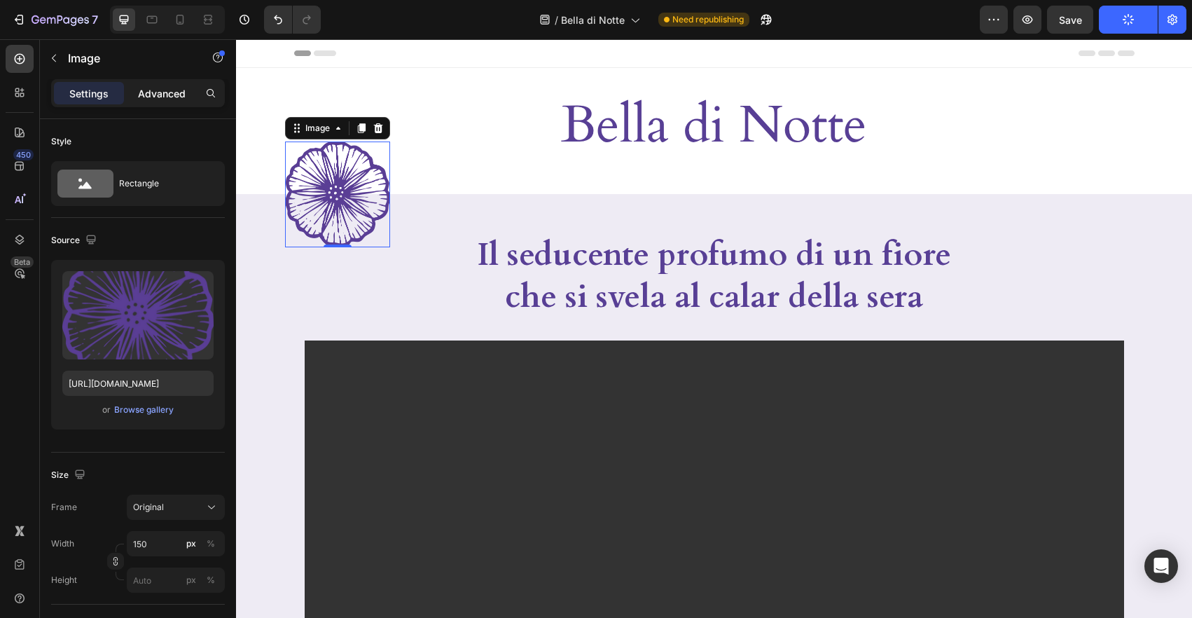
click at [137, 93] on div "Advanced" at bounding box center [162, 93] width 70 height 22
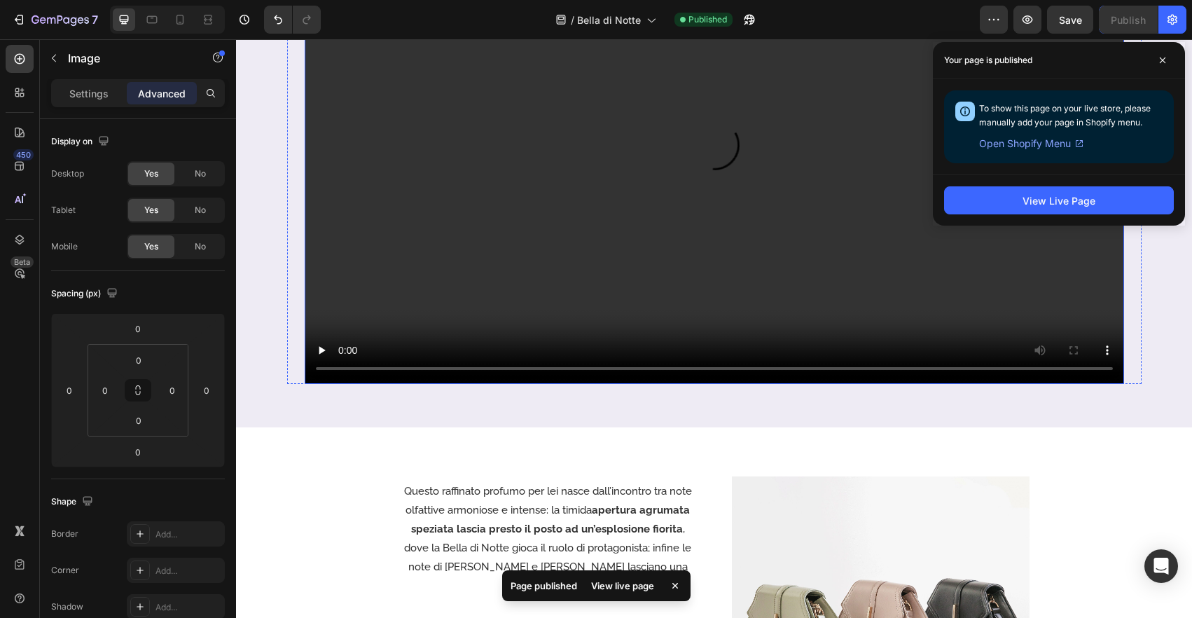
scroll to position [396, 0]
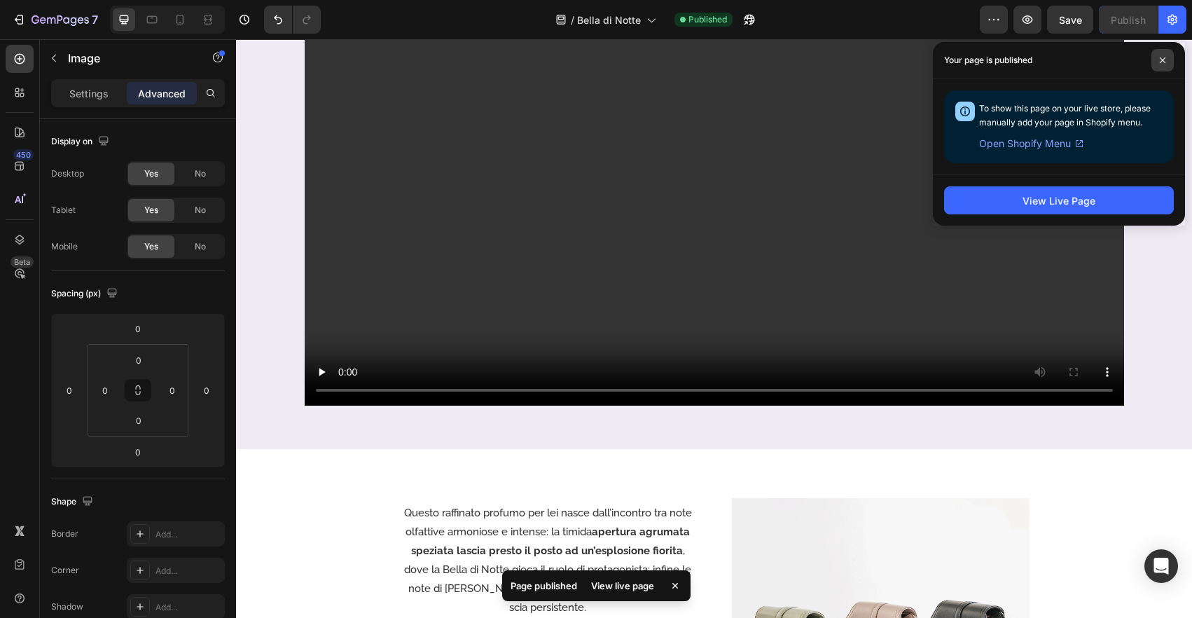
click at [1171, 57] on span at bounding box center [1162, 60] width 22 height 22
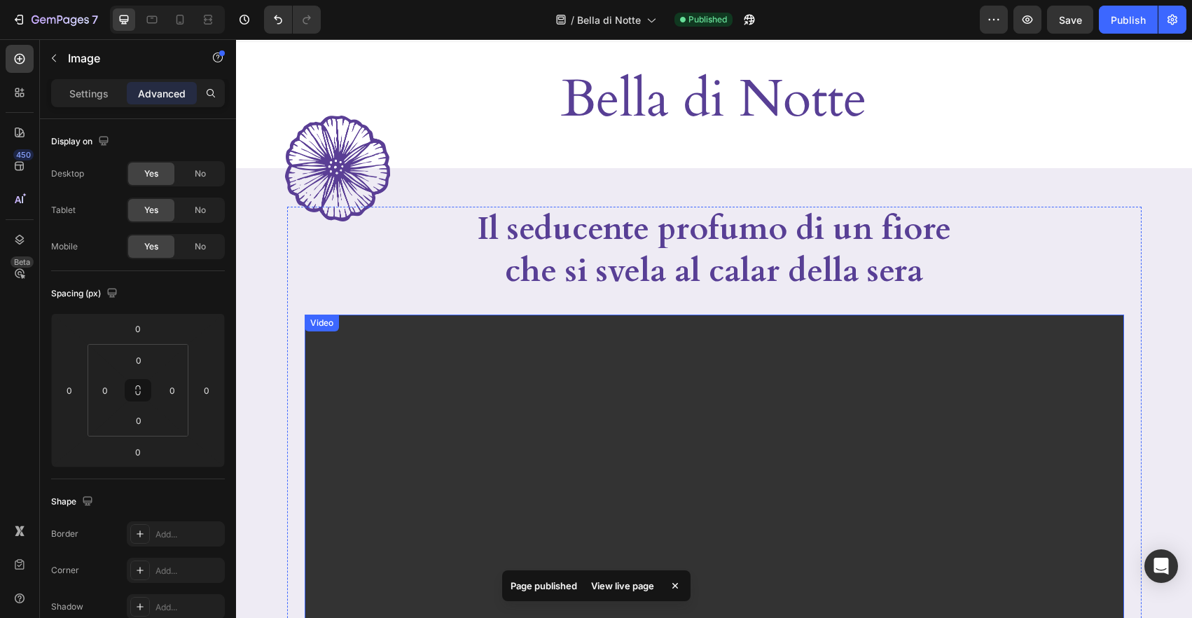
scroll to position [0, 0]
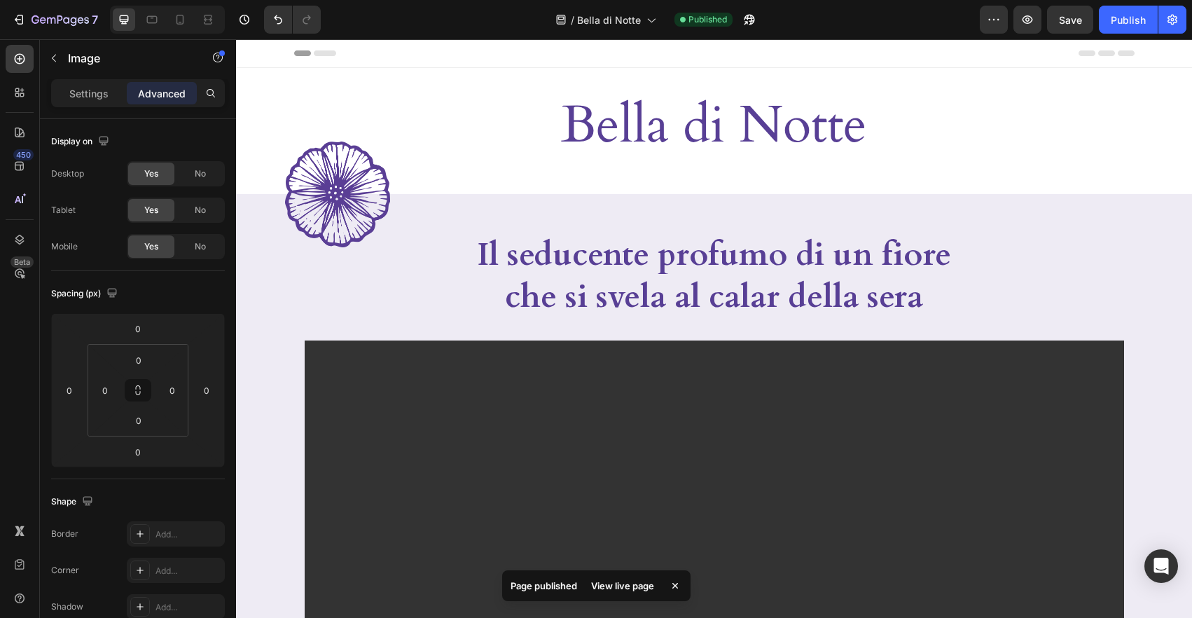
click at [388, 200] on img at bounding box center [337, 194] width 105 height 106
click at [369, 225] on img at bounding box center [337, 194] width 105 height 106
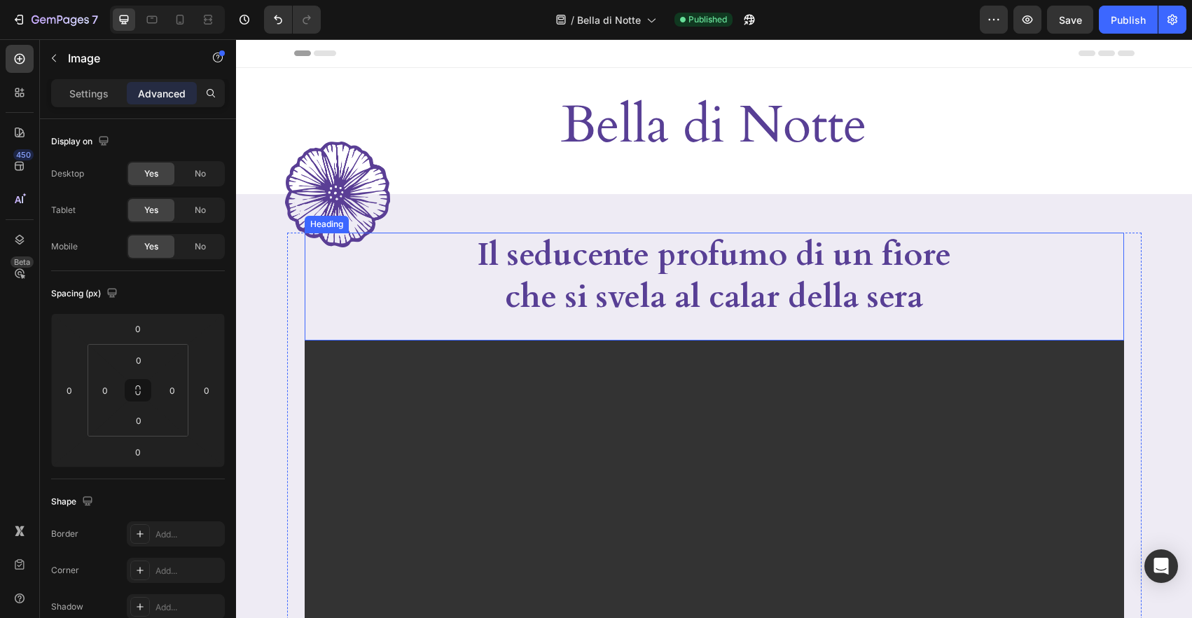
click at [362, 237] on div "Il seducente profumo di un fiore che si svela al calar della sera" at bounding box center [714, 275] width 819 height 87
click at [354, 161] on img at bounding box center [337, 194] width 105 height 106
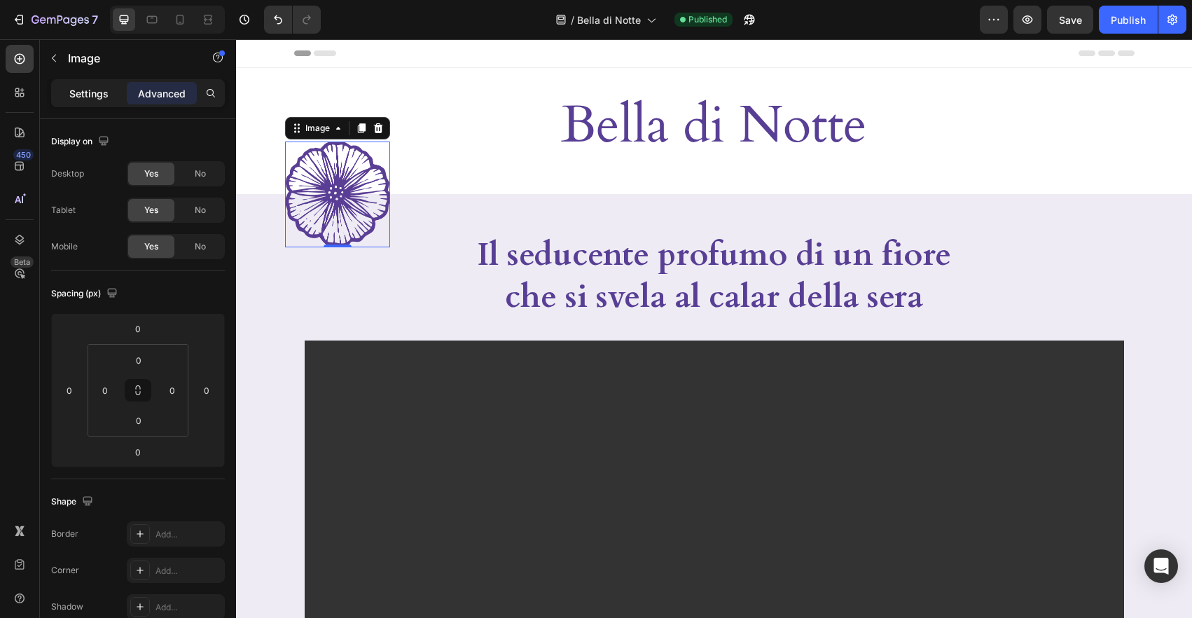
click at [84, 95] on p "Settings" at bounding box center [88, 93] width 39 height 15
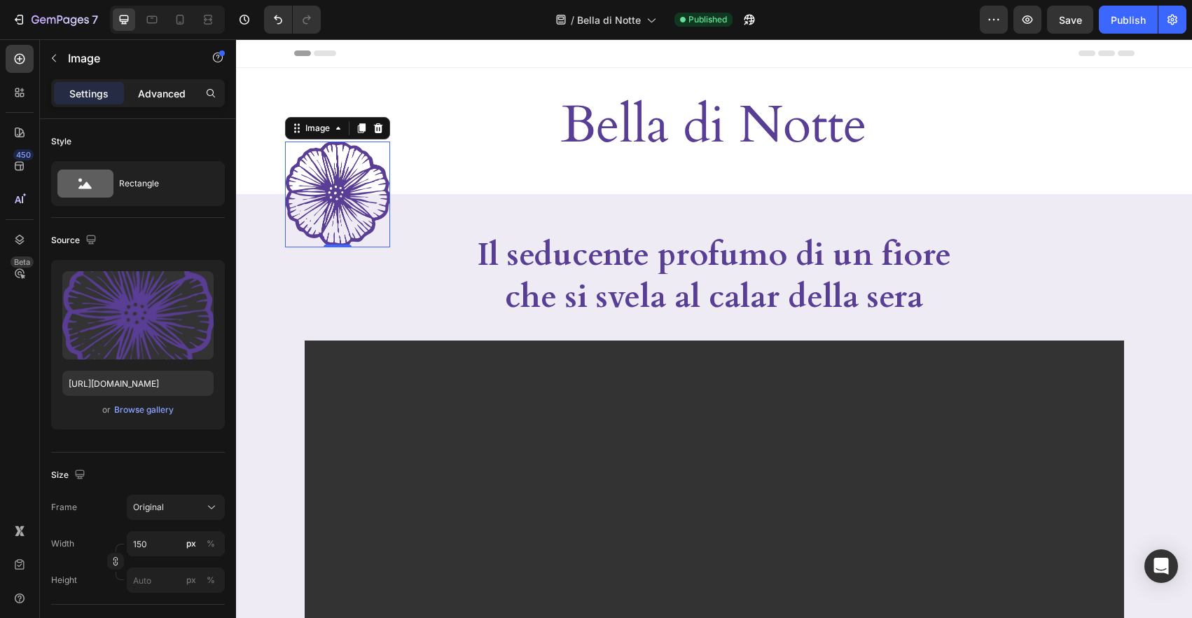
click at [172, 91] on p "Advanced" at bounding box center [162, 93] width 48 height 15
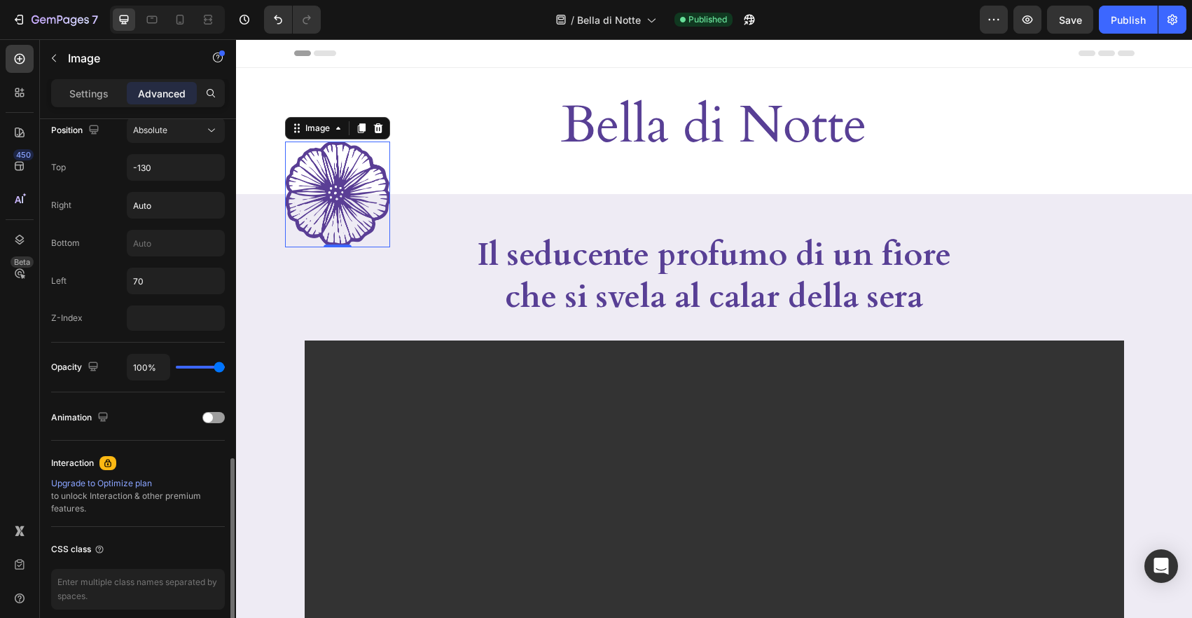
scroll to position [583, 0]
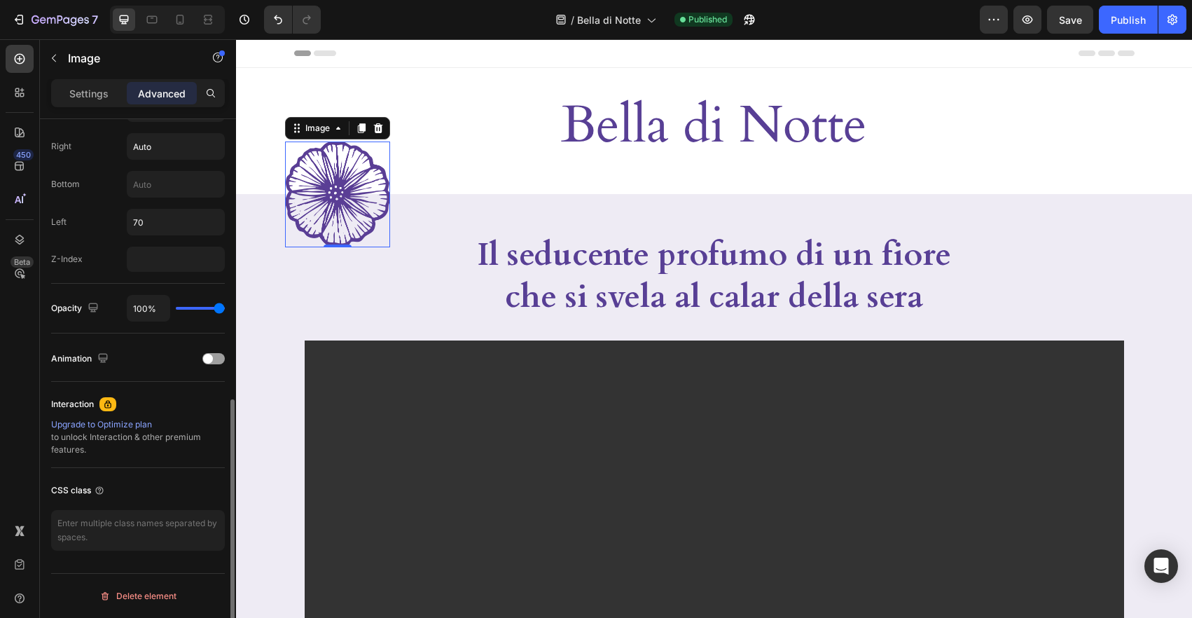
type input "96%"
type input "96"
type input "48%"
type input "48"
type input "22%"
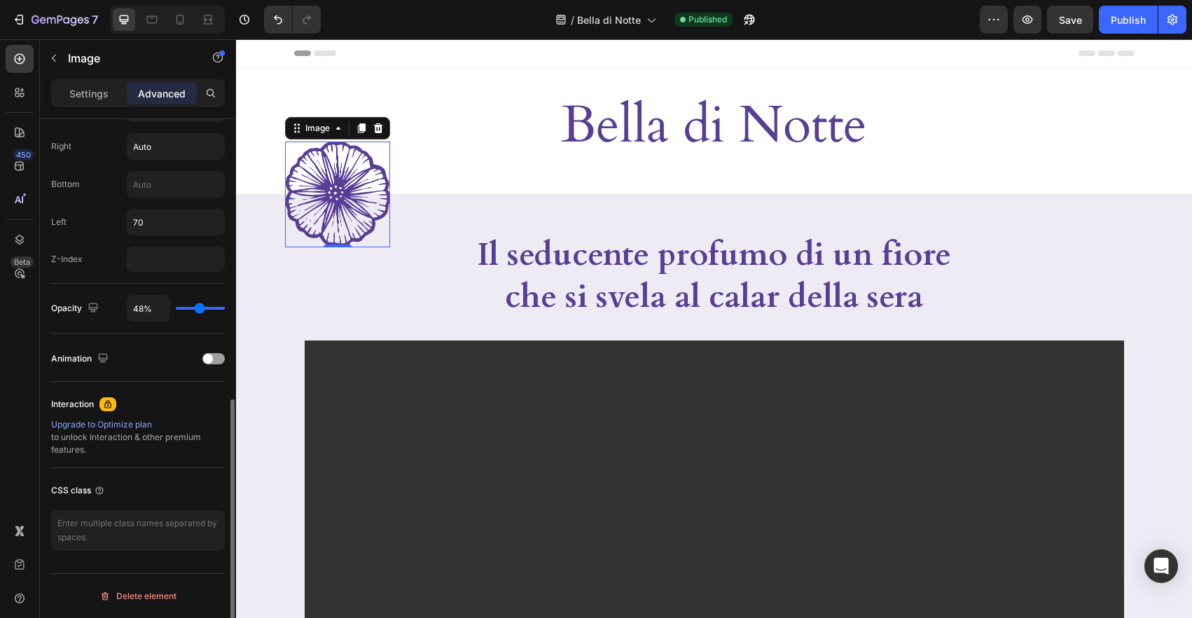
type input "22"
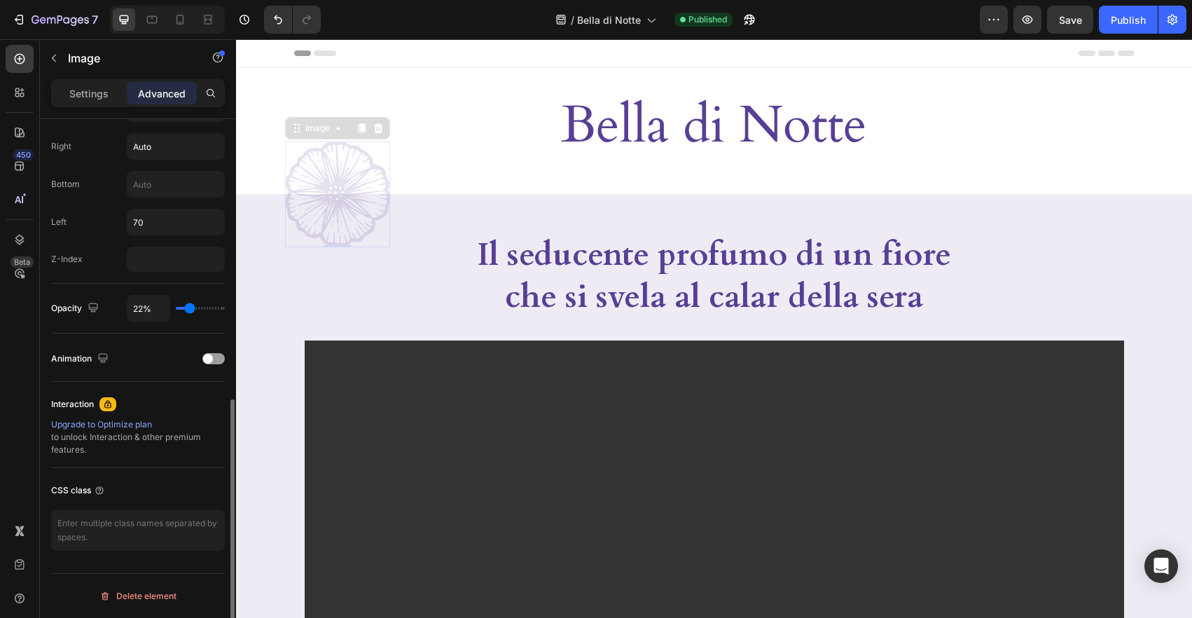
type input "15%"
type input "15"
type input "27%"
type input "27"
type input "38%"
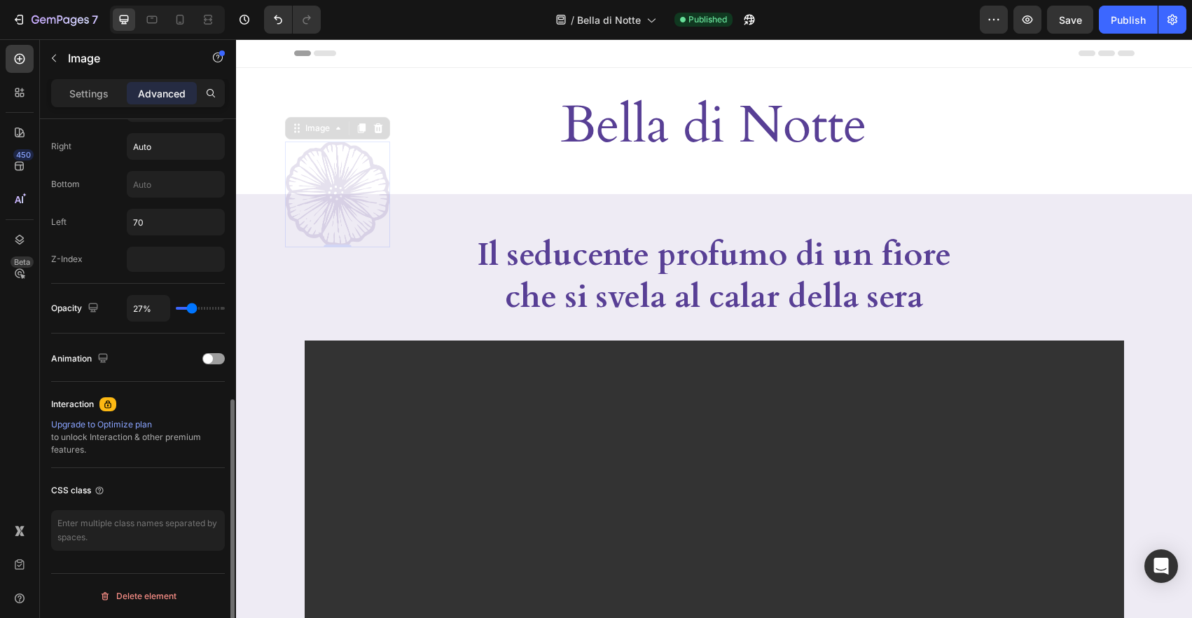
type input "38"
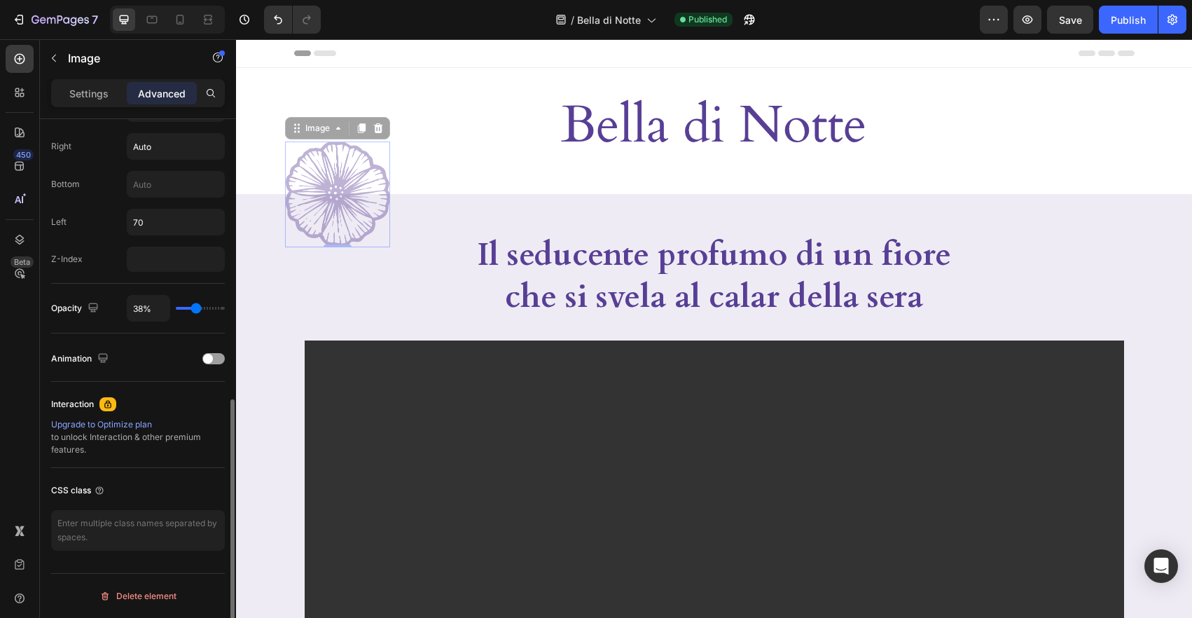
type input "39%"
type input "39"
type input "37%"
type input "37"
type input "36%"
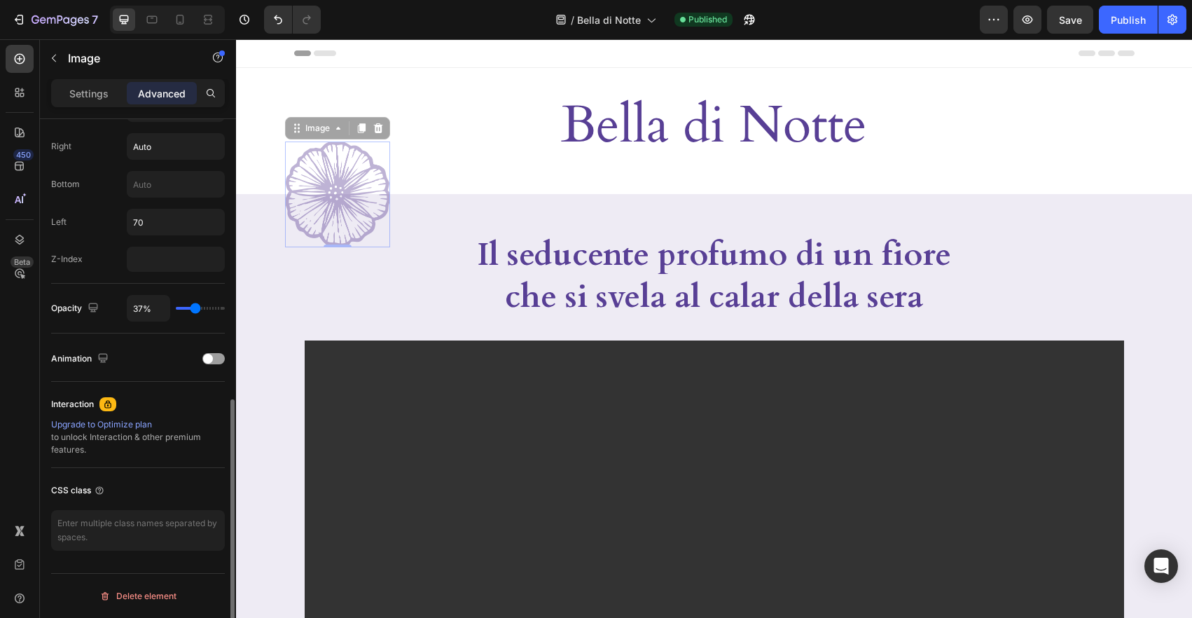
type input "36"
type input "35%"
type input "35"
type input "34%"
type input "34"
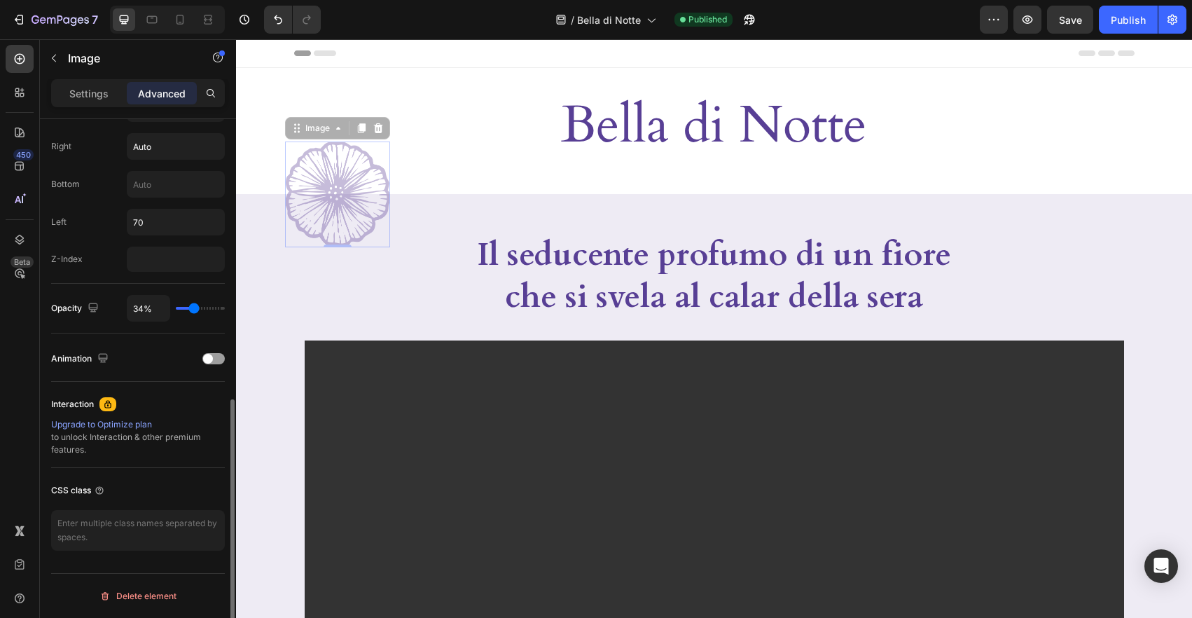
type input "33%"
type input "33"
type input "32%"
type input "32"
type input "33%"
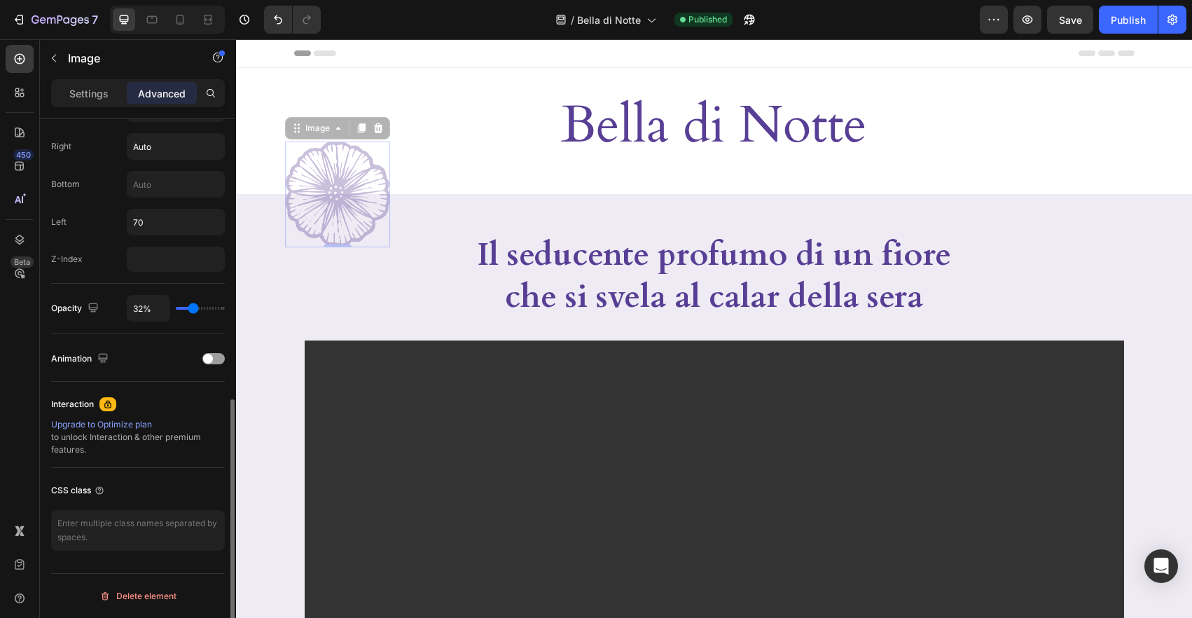
type input "33"
type input "32%"
type input "32"
type input "30%"
drag, startPoint x: 219, startPoint y: 309, endPoint x: 192, endPoint y: 308, distance: 27.3
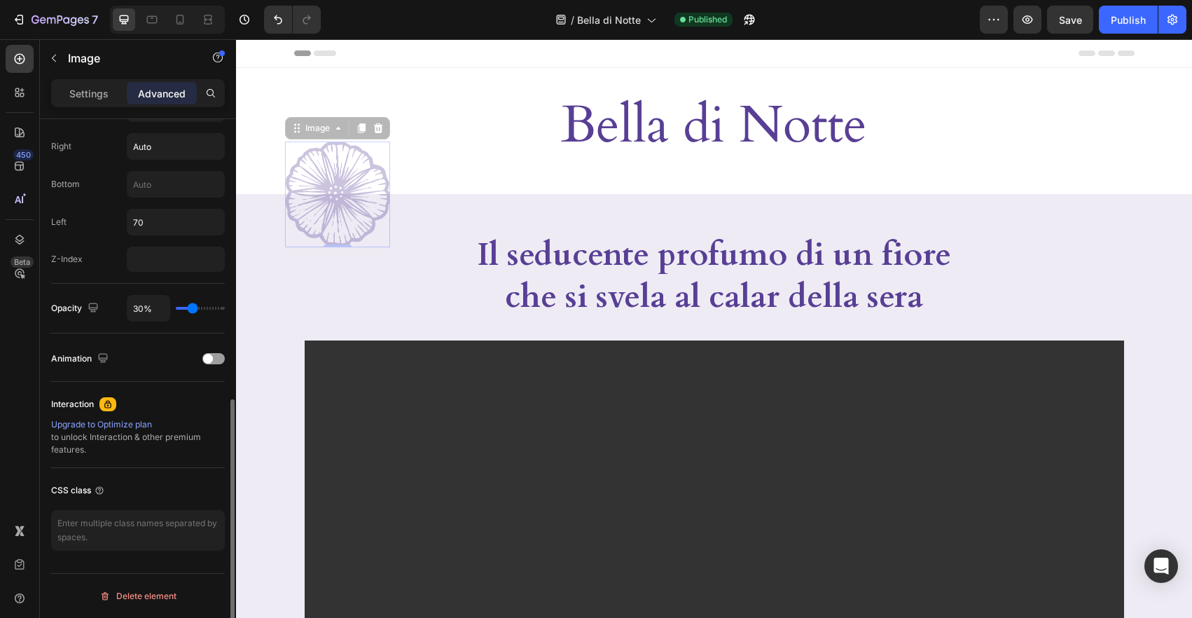
type input "30"
click at [192, 308] on input "range" at bounding box center [200, 308] width 49 height 3
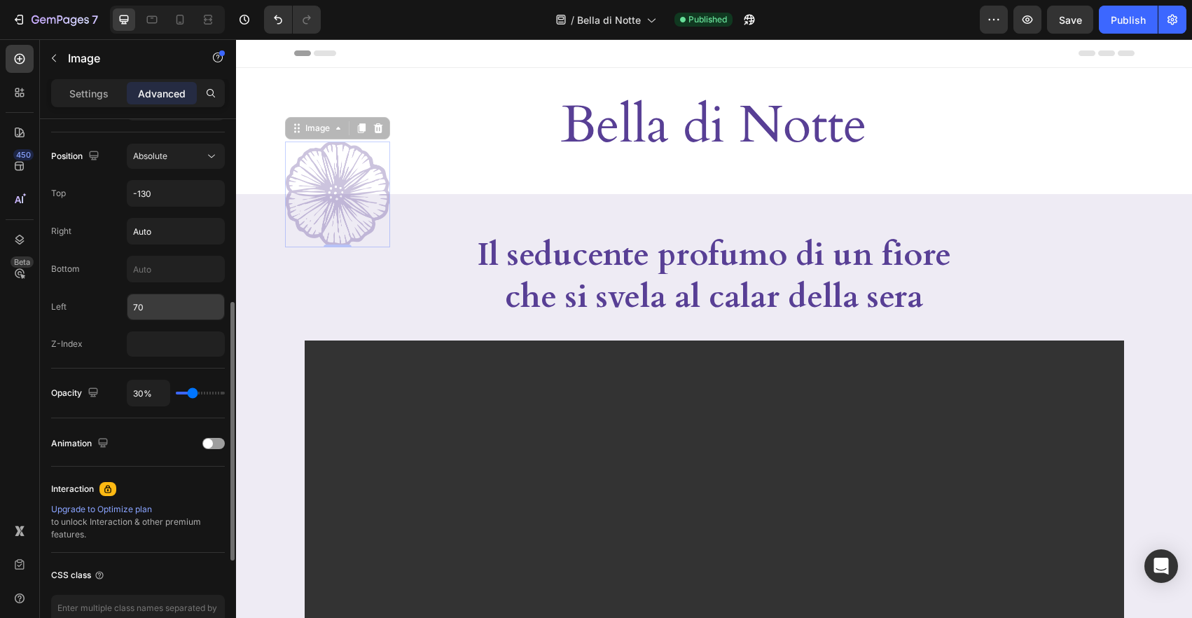
scroll to position [426, 0]
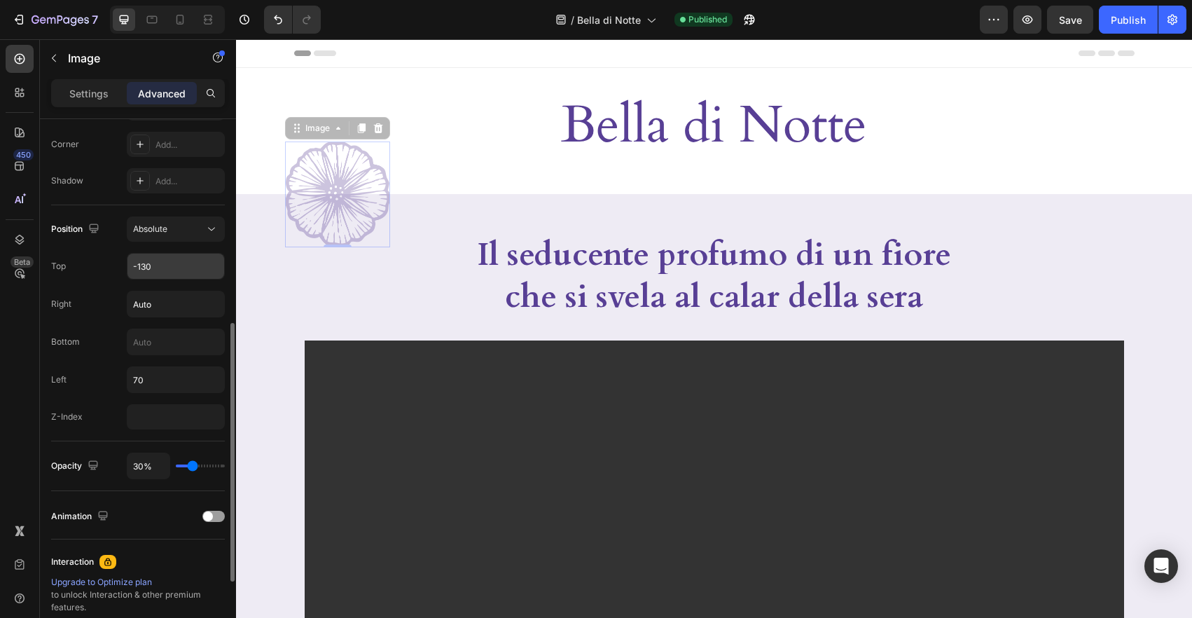
click at [159, 263] on input "-130" at bounding box center [175, 265] width 97 height 25
type input "0"
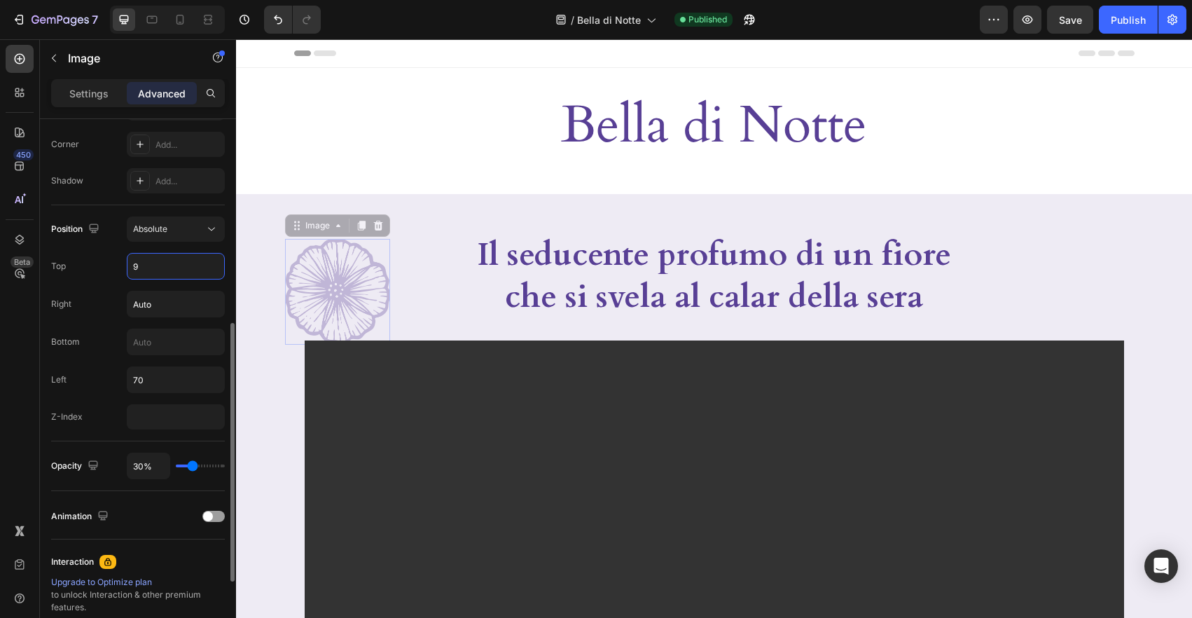
type input "90"
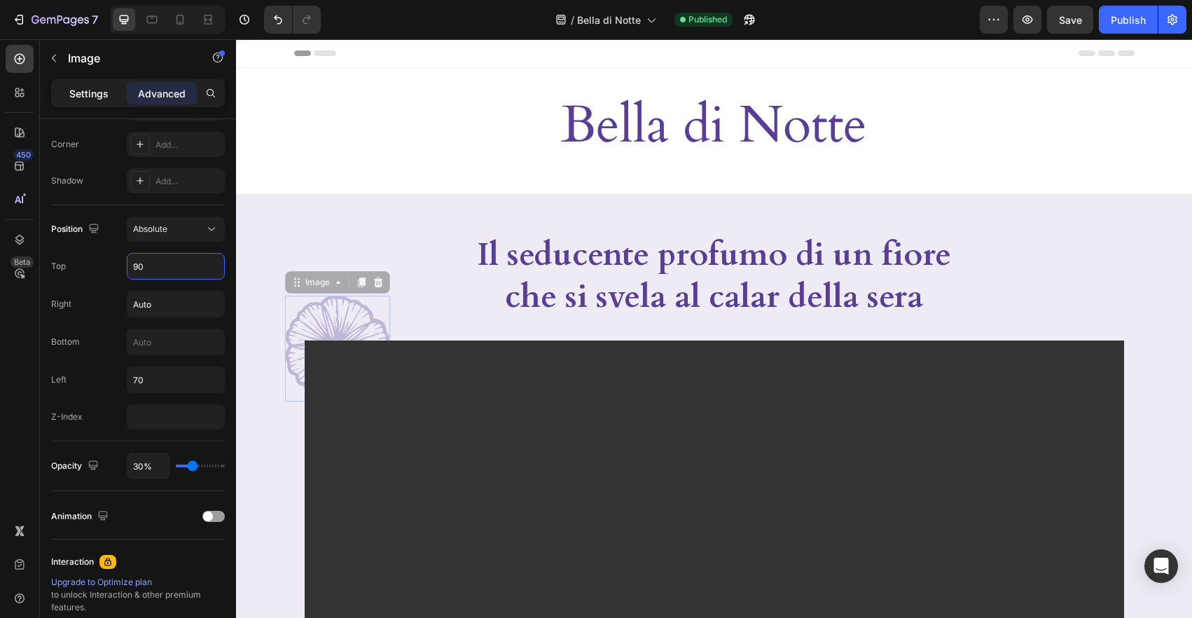
click at [84, 88] on p "Settings" at bounding box center [88, 93] width 39 height 15
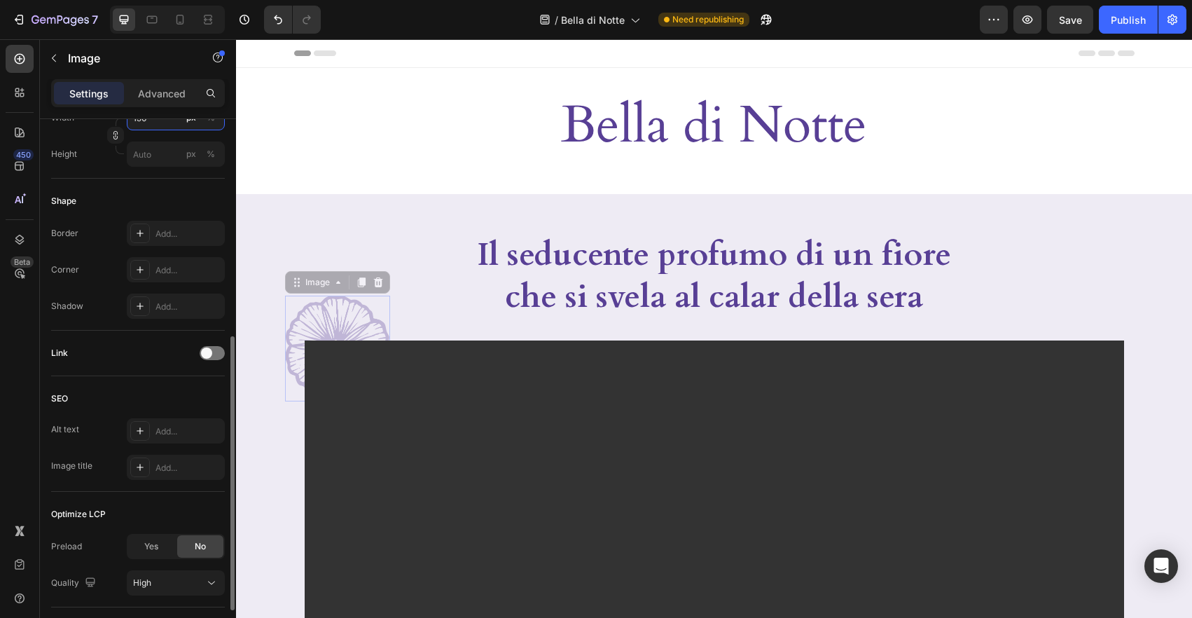
click at [153, 125] on input "150" at bounding box center [176, 117] width 98 height 25
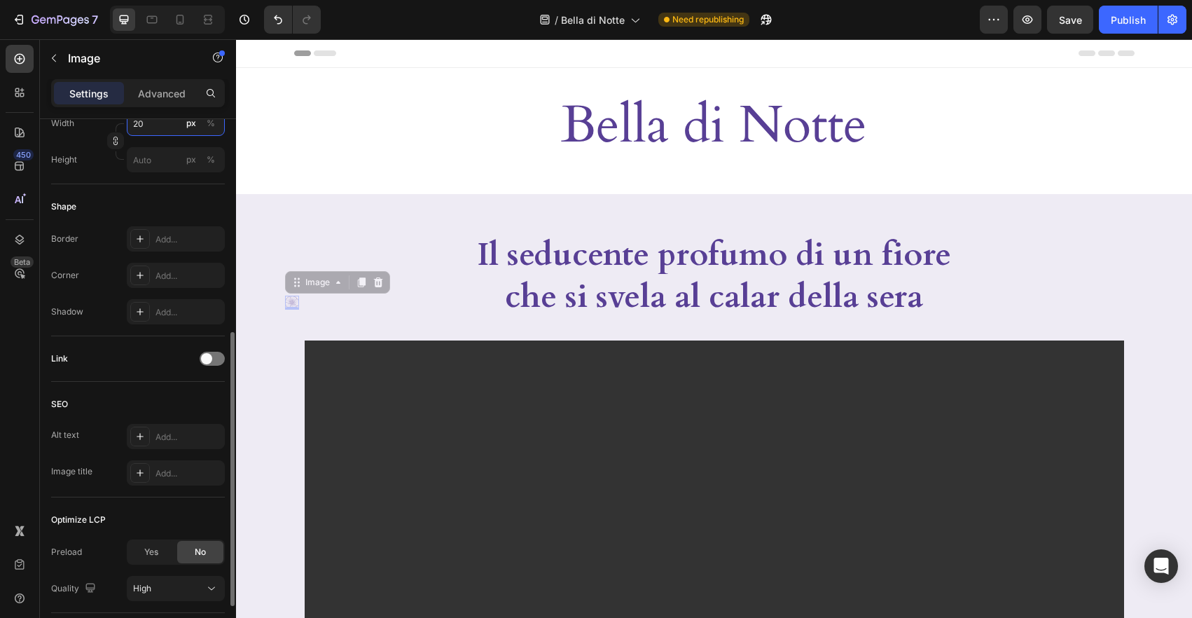
scroll to position [419, 0]
type input "230"
click at [158, 95] on p "Advanced" at bounding box center [162, 93] width 48 height 15
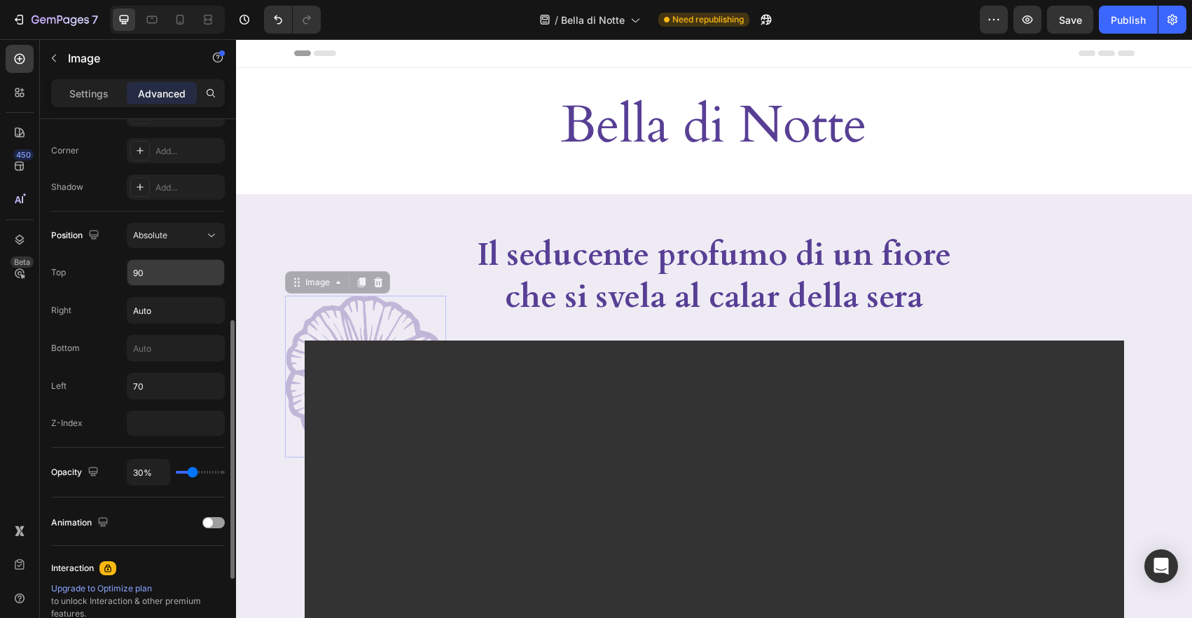
click at [155, 275] on input "90" at bounding box center [175, 272] width 97 height 25
type input "8"
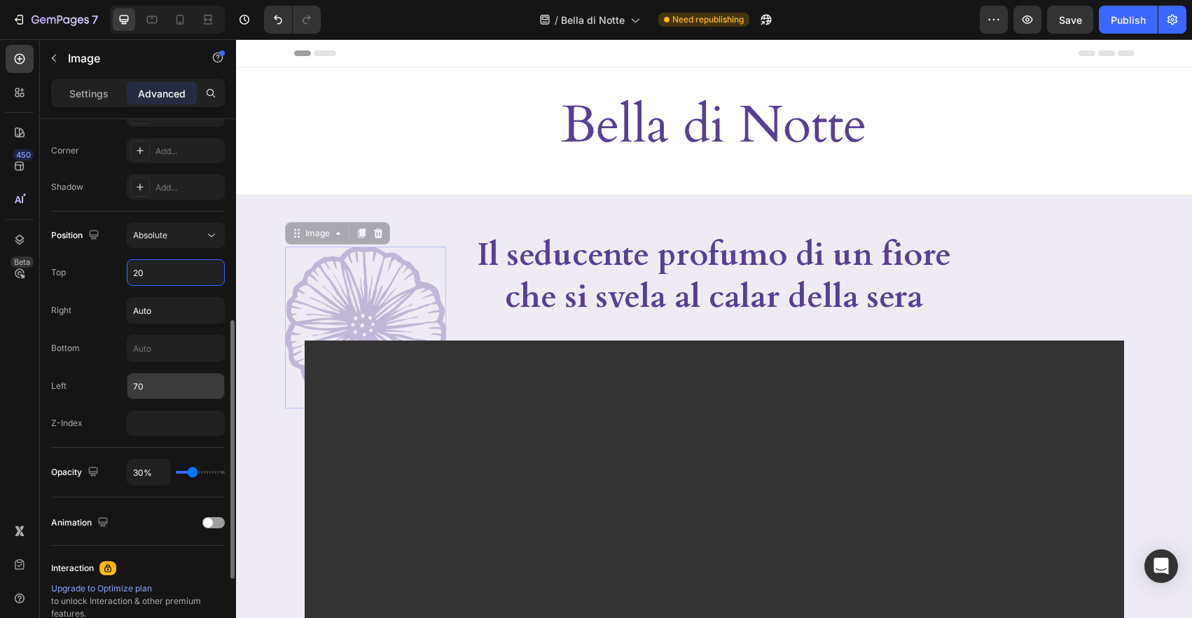
type input "20"
click at [153, 380] on input "70" at bounding box center [175, 385] width 97 height 25
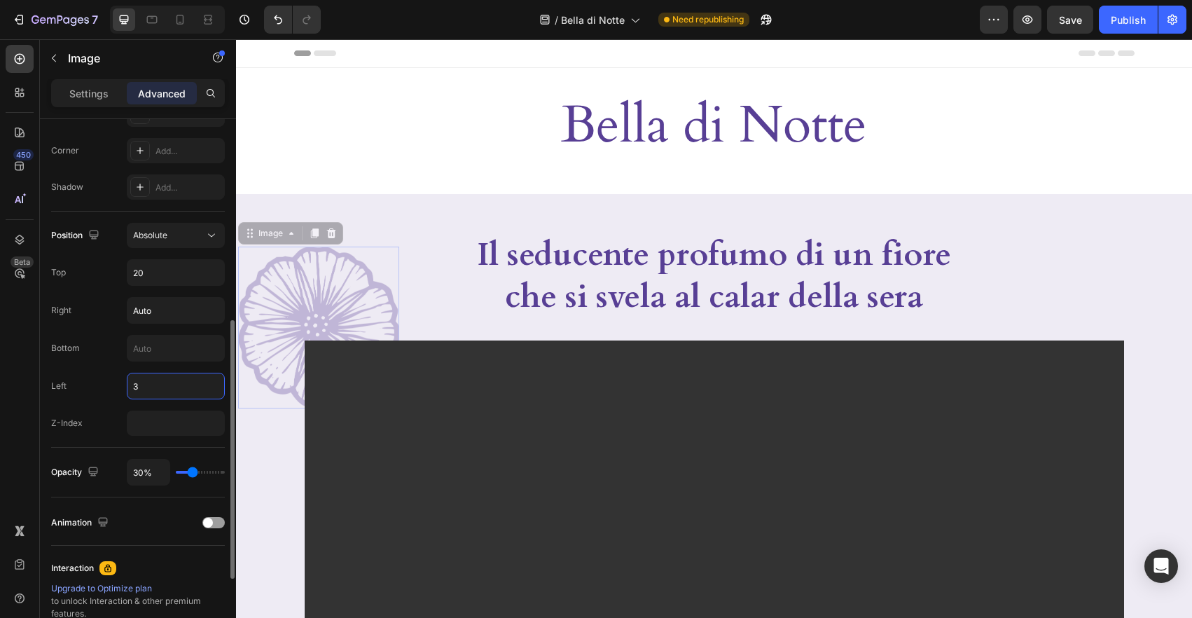
type input "30"
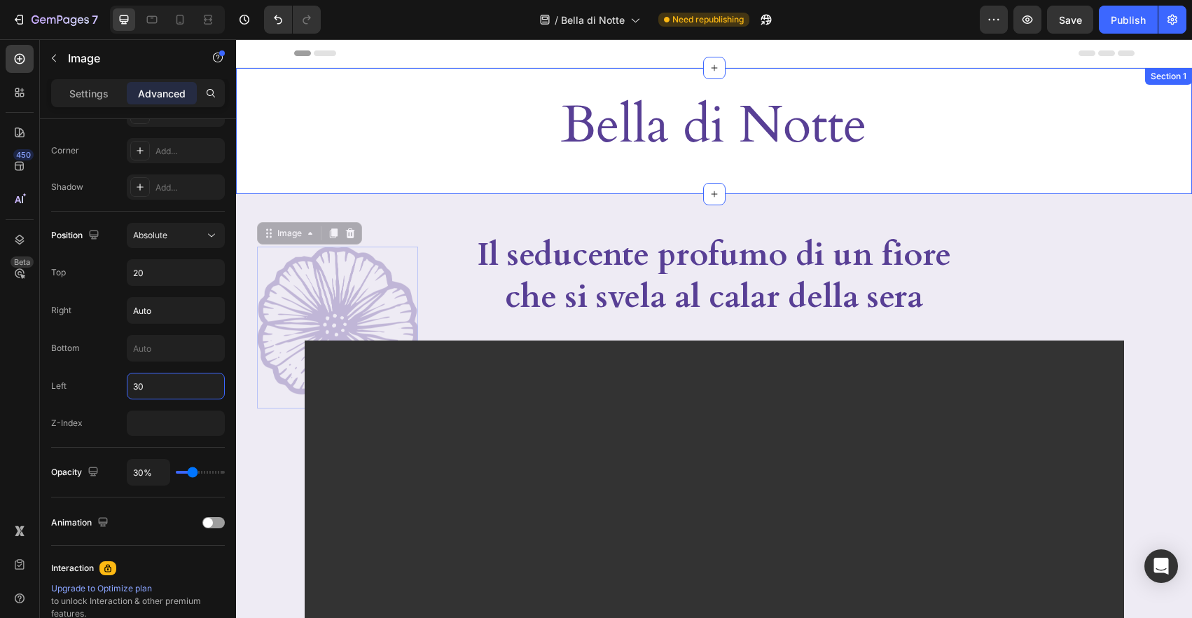
click at [379, 150] on h2 "Bella di Notte" at bounding box center [714, 125] width 840 height 70
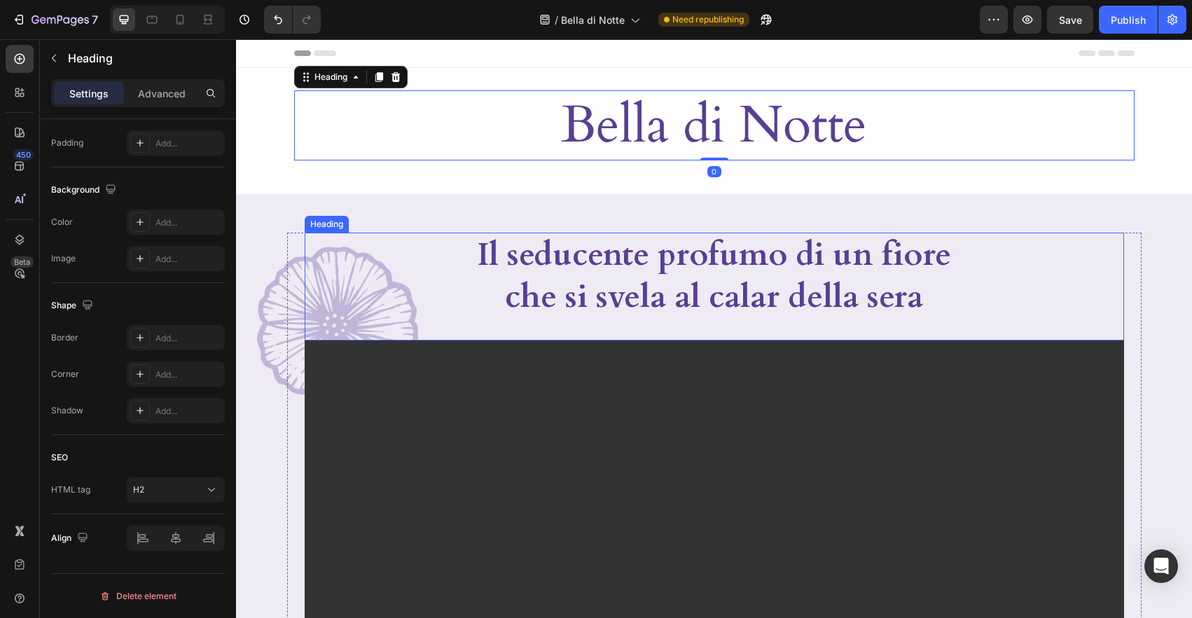
scroll to position [0, 0]
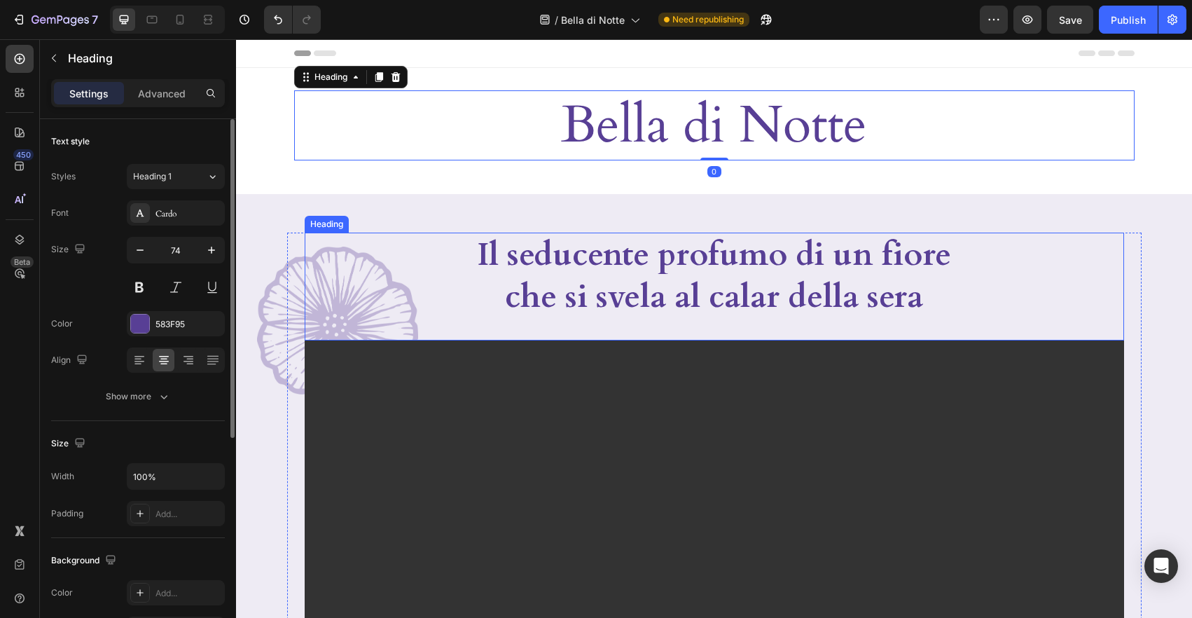
click at [375, 299] on div "Il seducente profumo di un fiore che si svela al calar della sera" at bounding box center [714, 275] width 819 height 87
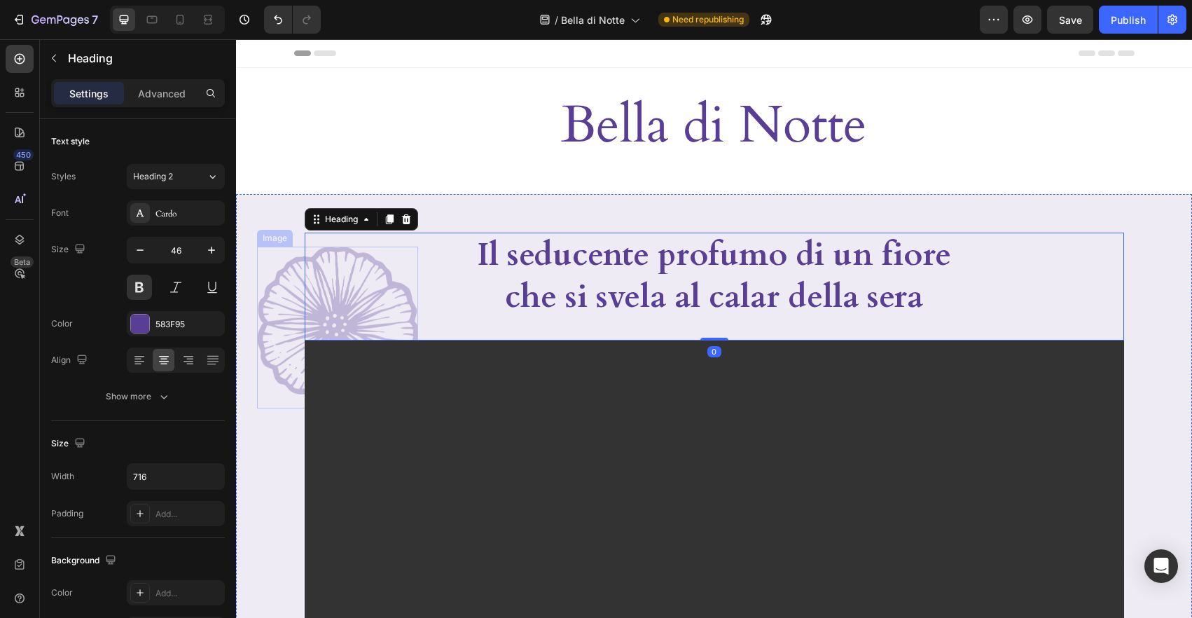
click at [263, 305] on img at bounding box center [337, 327] width 161 height 162
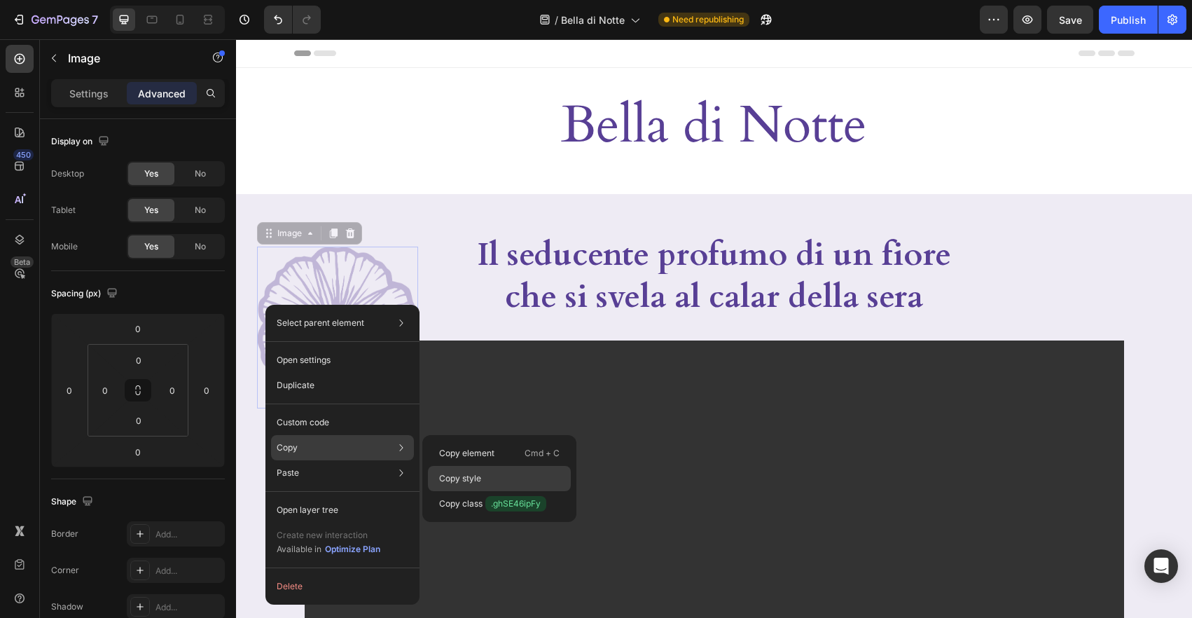
drag, startPoint x: 462, startPoint y: 475, endPoint x: 813, endPoint y: 463, distance: 351.0
click at [462, 475] on p "Copy style" at bounding box center [460, 478] width 42 height 13
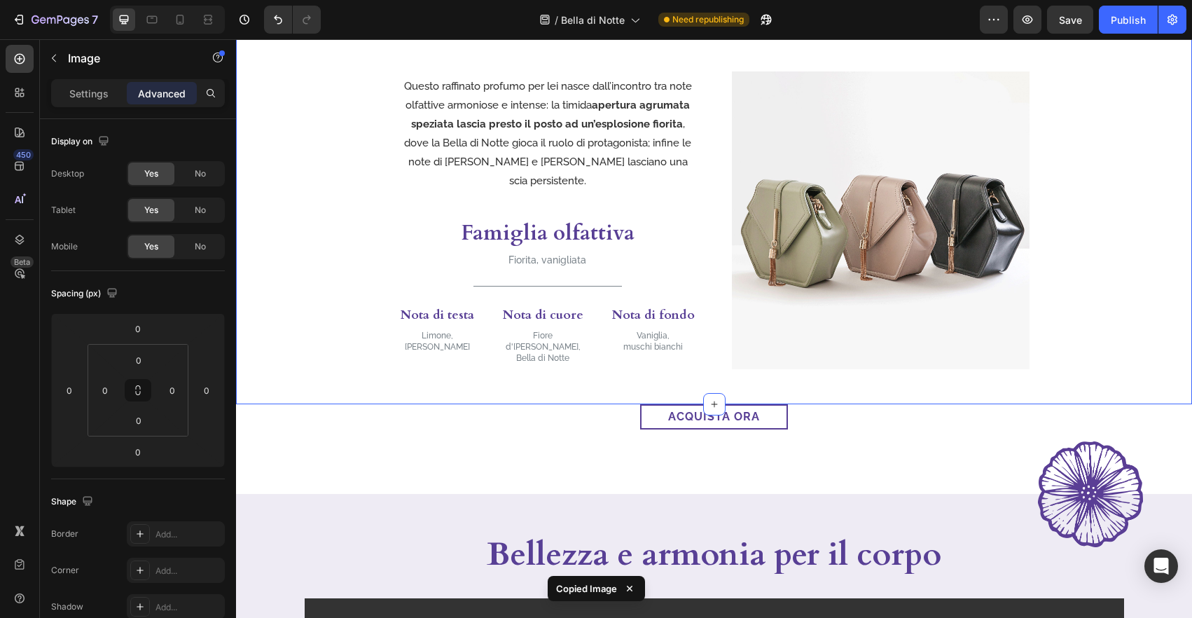
scroll to position [919, 0]
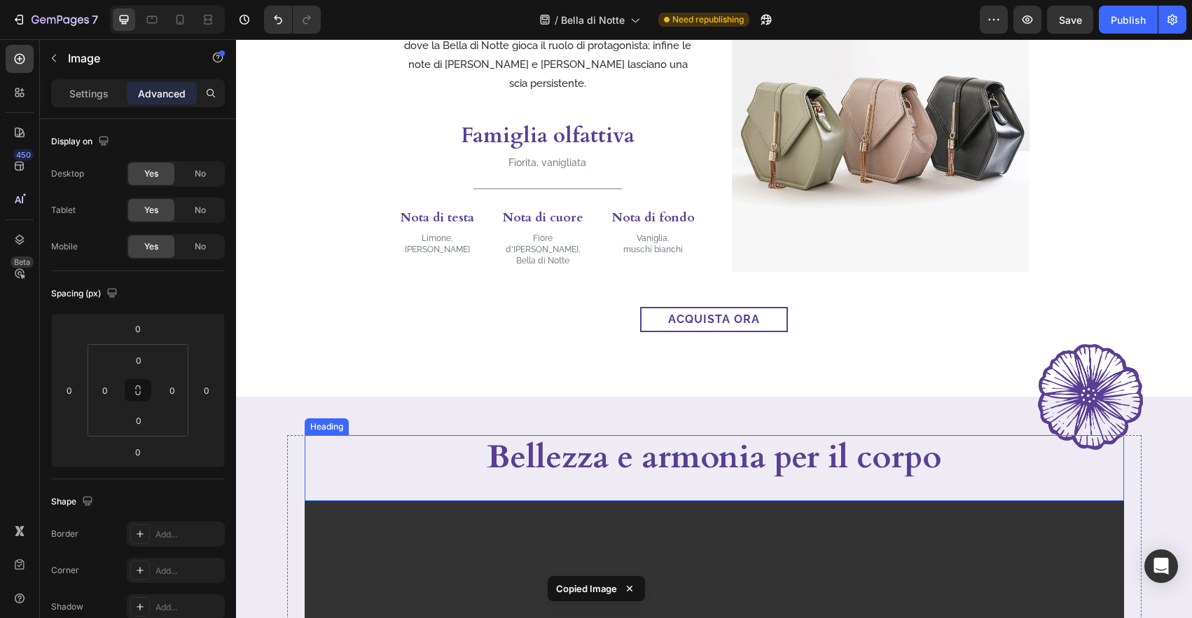
click at [1112, 435] on div "Bellezza e armonia per il corpo" at bounding box center [714, 457] width 819 height 45
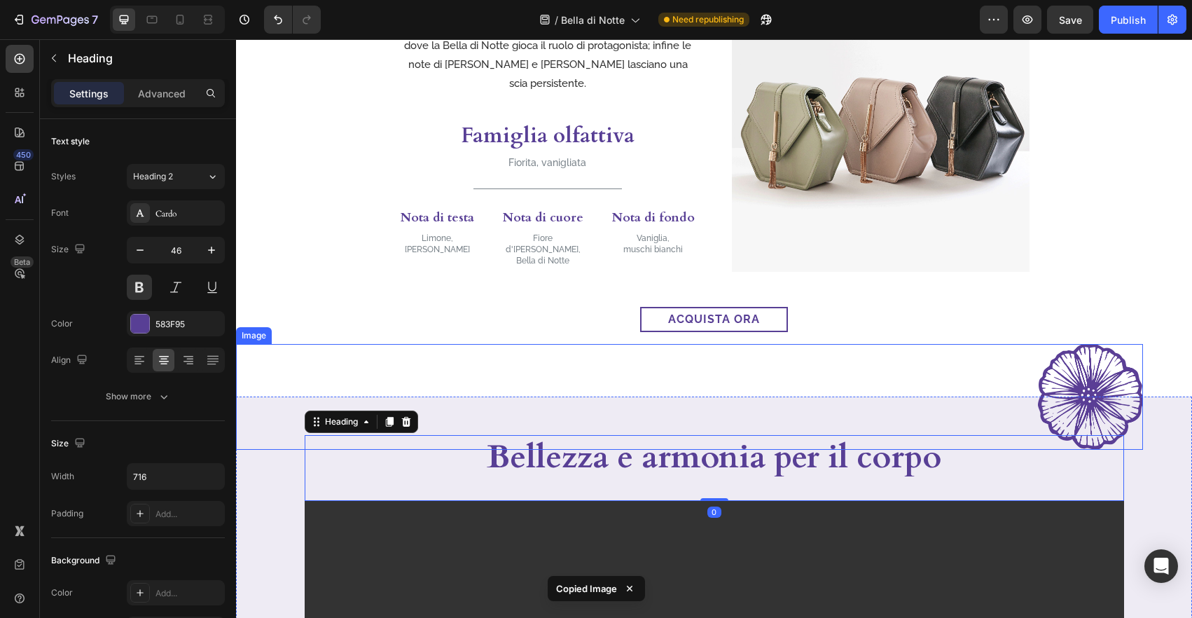
click at [1140, 407] on img at bounding box center [1090, 397] width 105 height 106
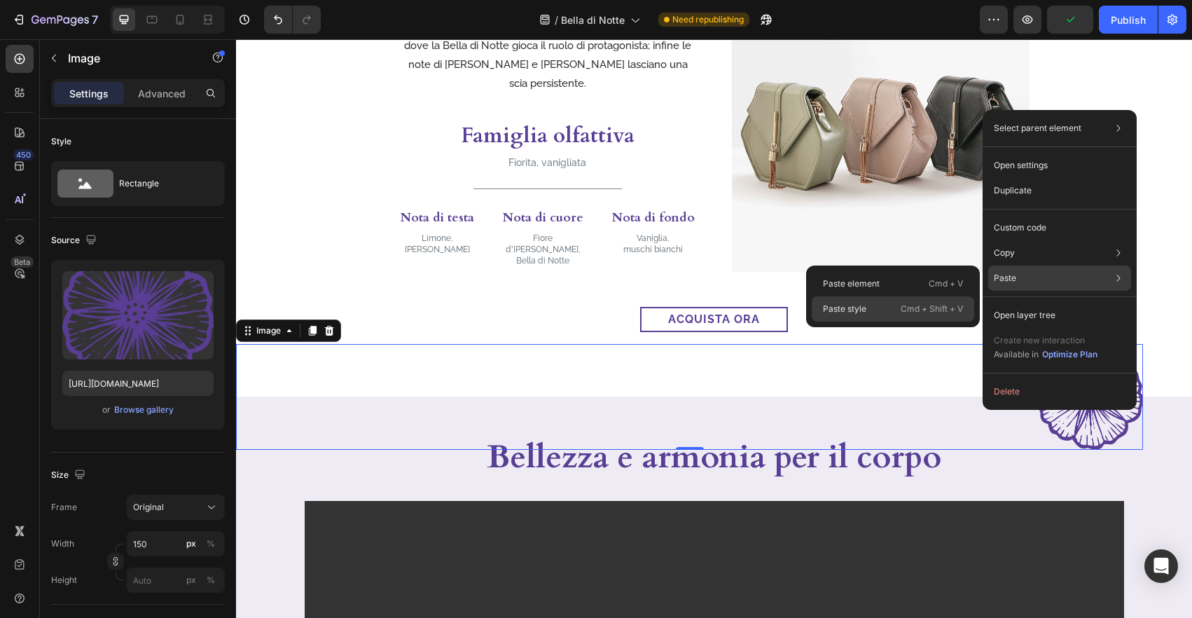
click at [902, 307] on p "Cmd + Shift + V" at bounding box center [931, 309] width 62 height 14
type input "230"
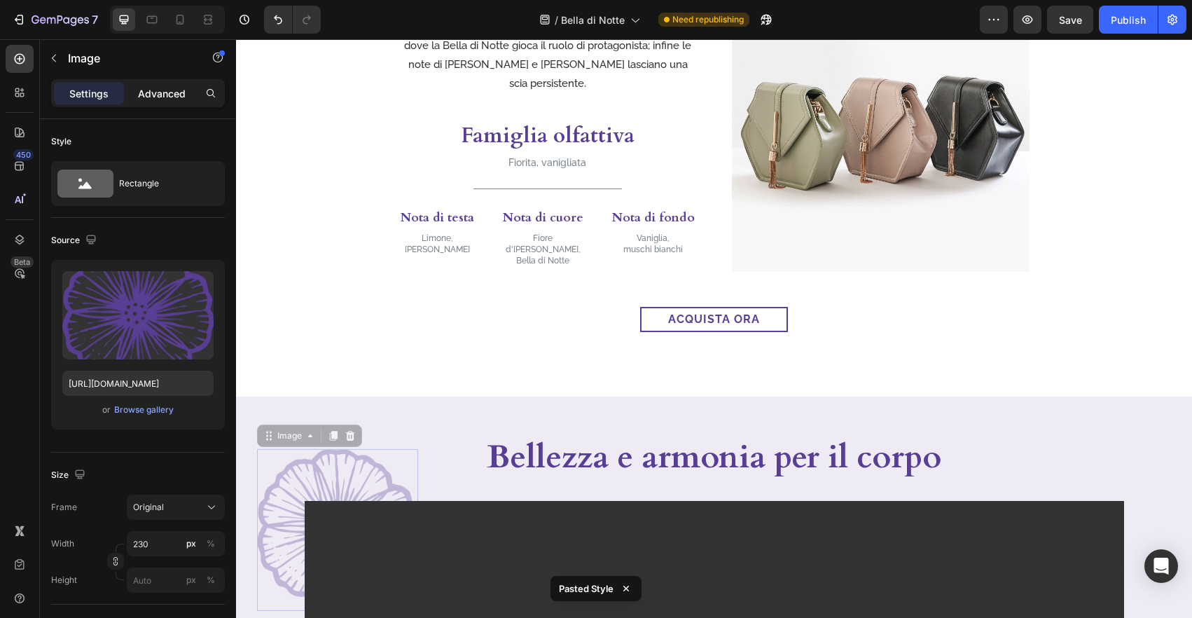
click at [159, 95] on p "Advanced" at bounding box center [162, 93] width 48 height 15
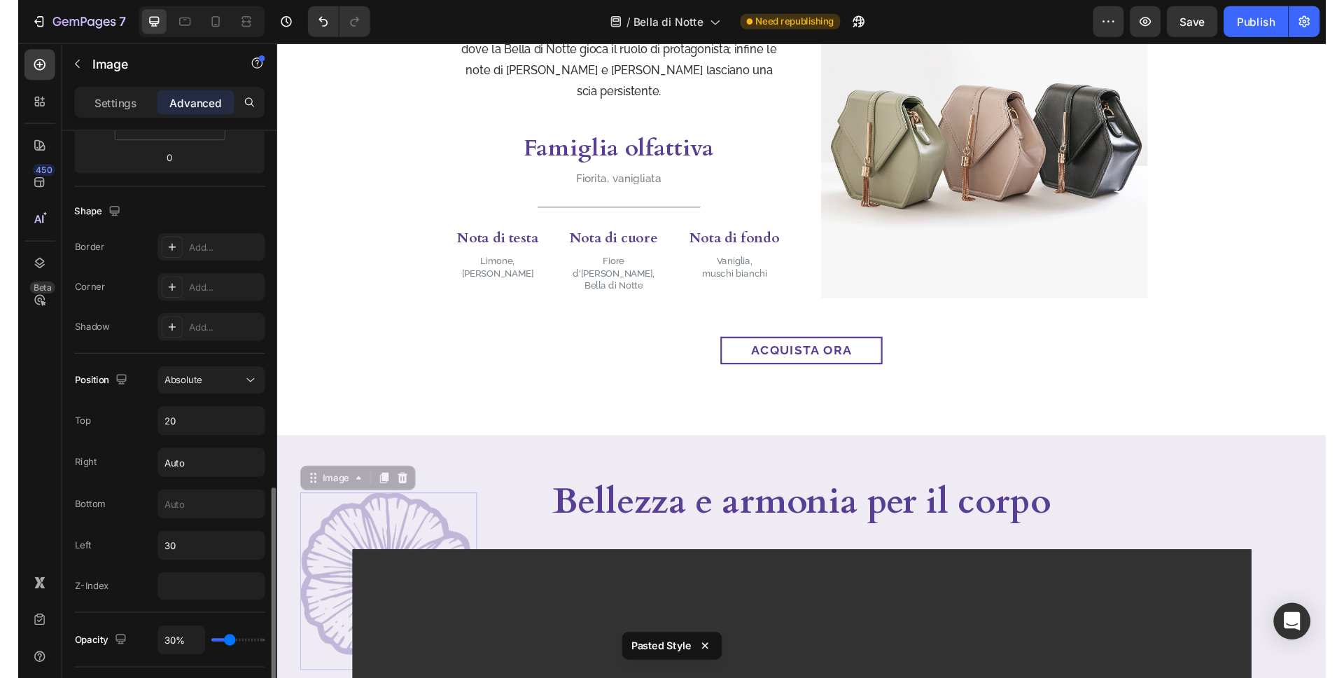
scroll to position [469, 0]
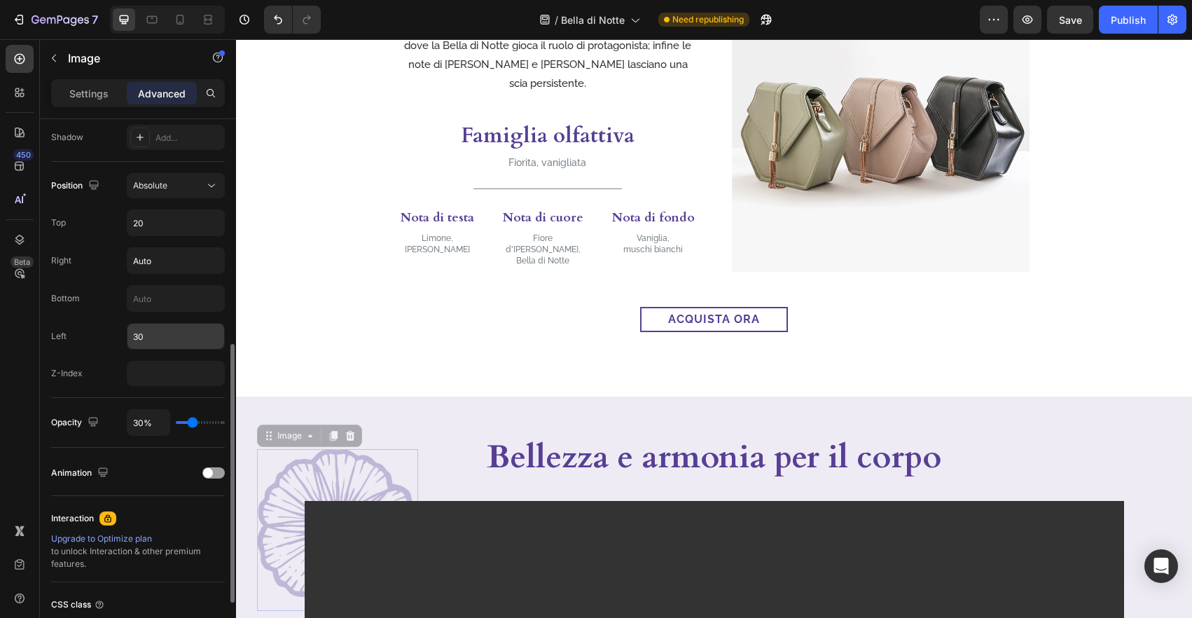
click at [151, 336] on input "30" at bounding box center [175, 335] width 97 height 25
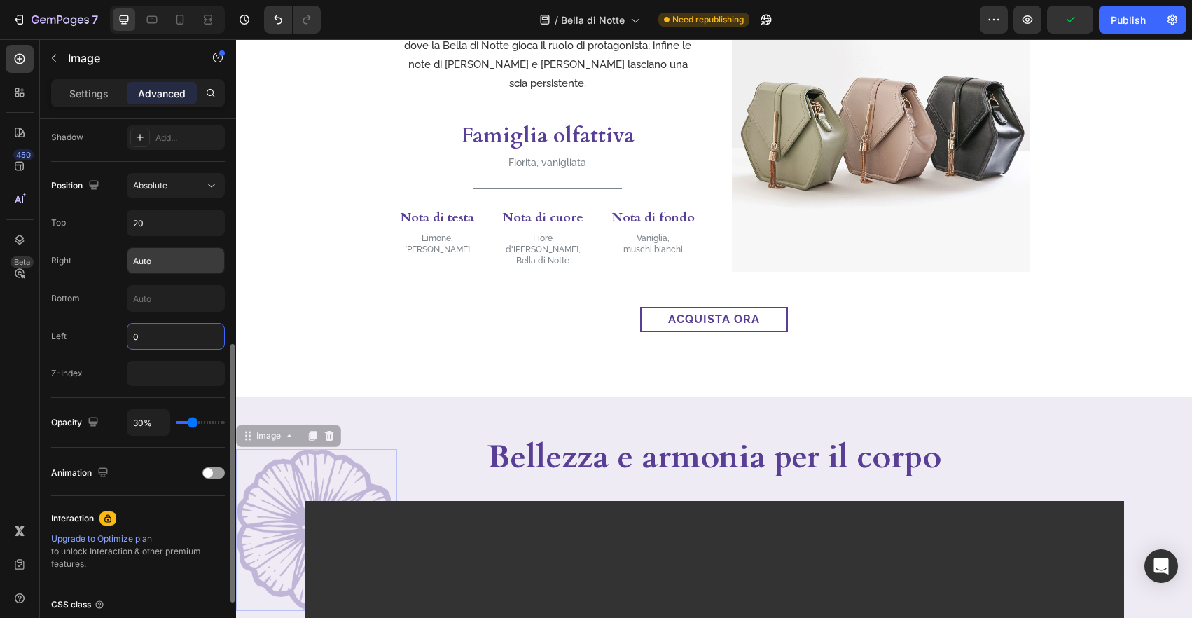
type input "0"
click at [171, 267] on input "Auto" at bounding box center [175, 260] width 97 height 25
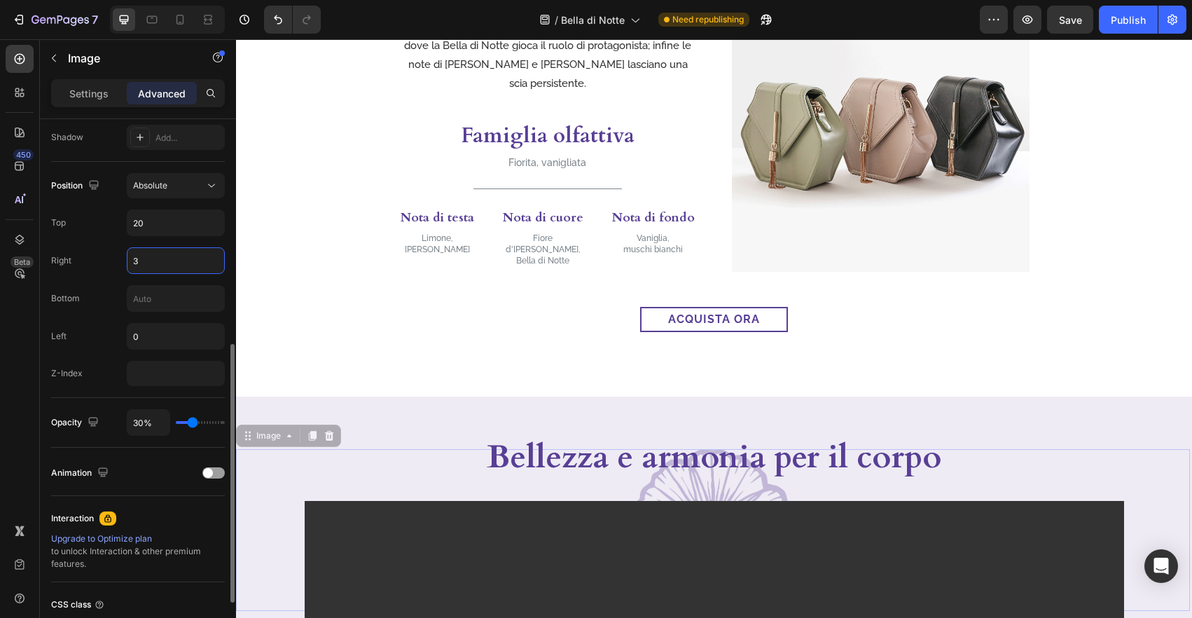
type input "30"
click at [100, 88] on p "Settings" at bounding box center [88, 93] width 39 height 15
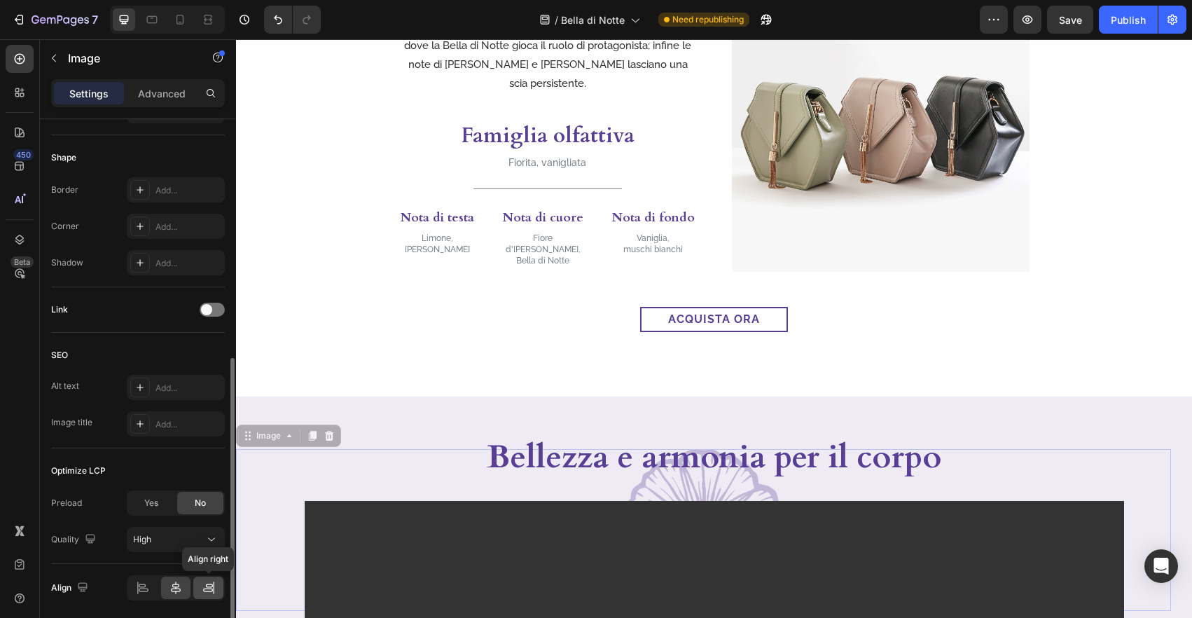
click at [211, 583] on icon at bounding box center [209, 585] width 7 height 4
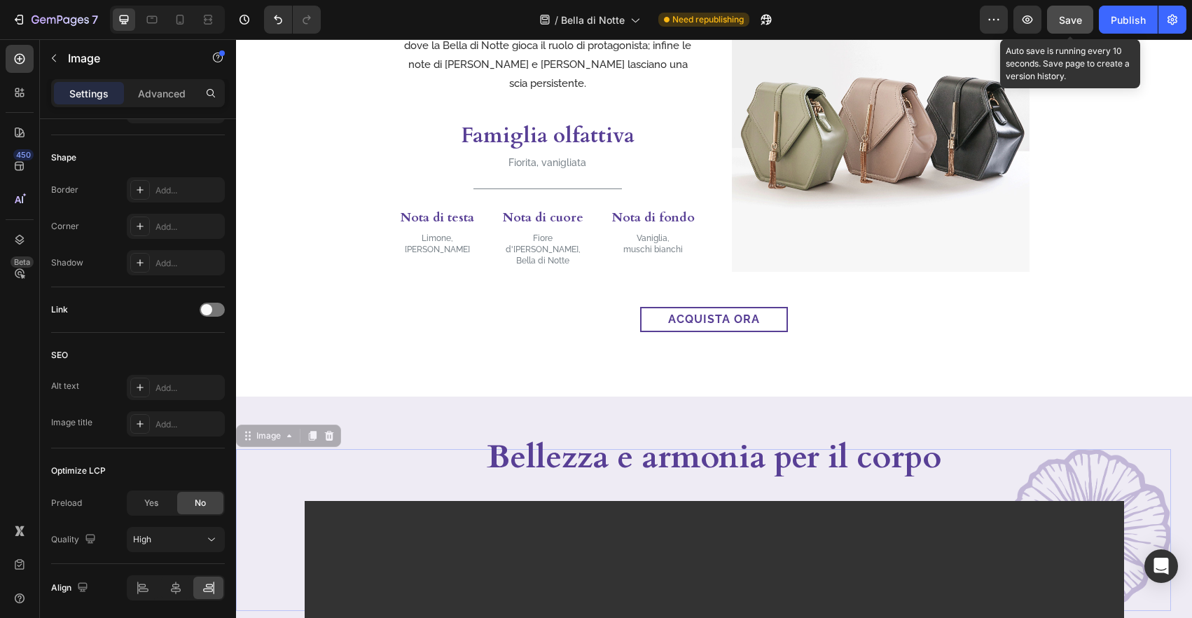
click at [1077, 18] on span "Save" at bounding box center [1070, 20] width 23 height 12
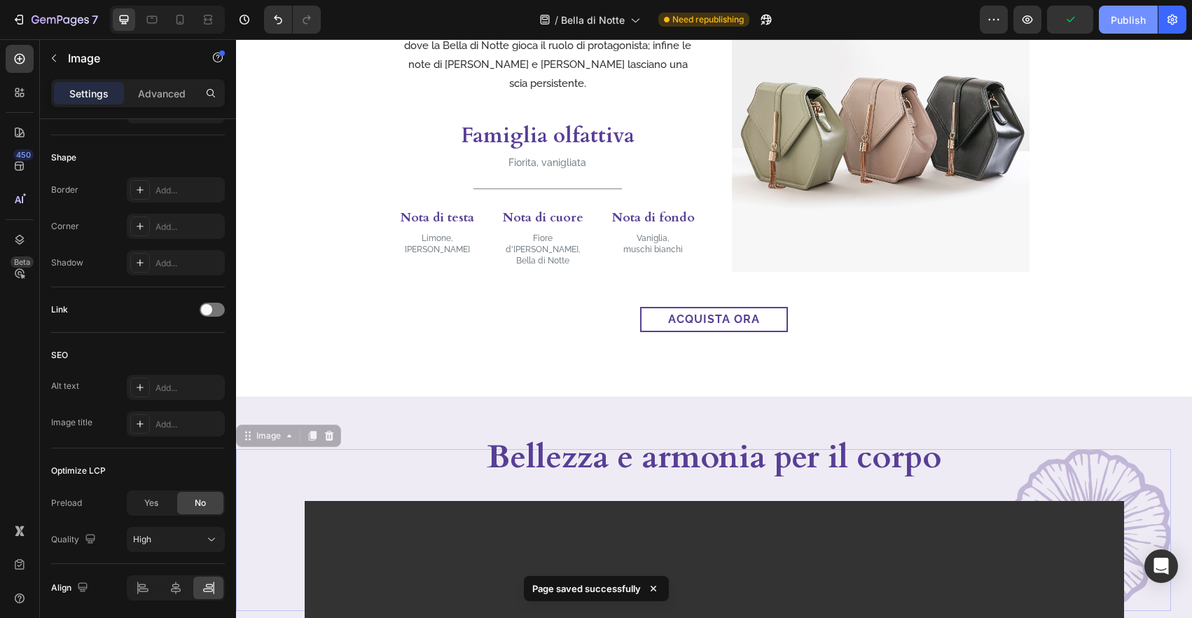
click at [1129, 18] on div "Publish" at bounding box center [1127, 20] width 35 height 15
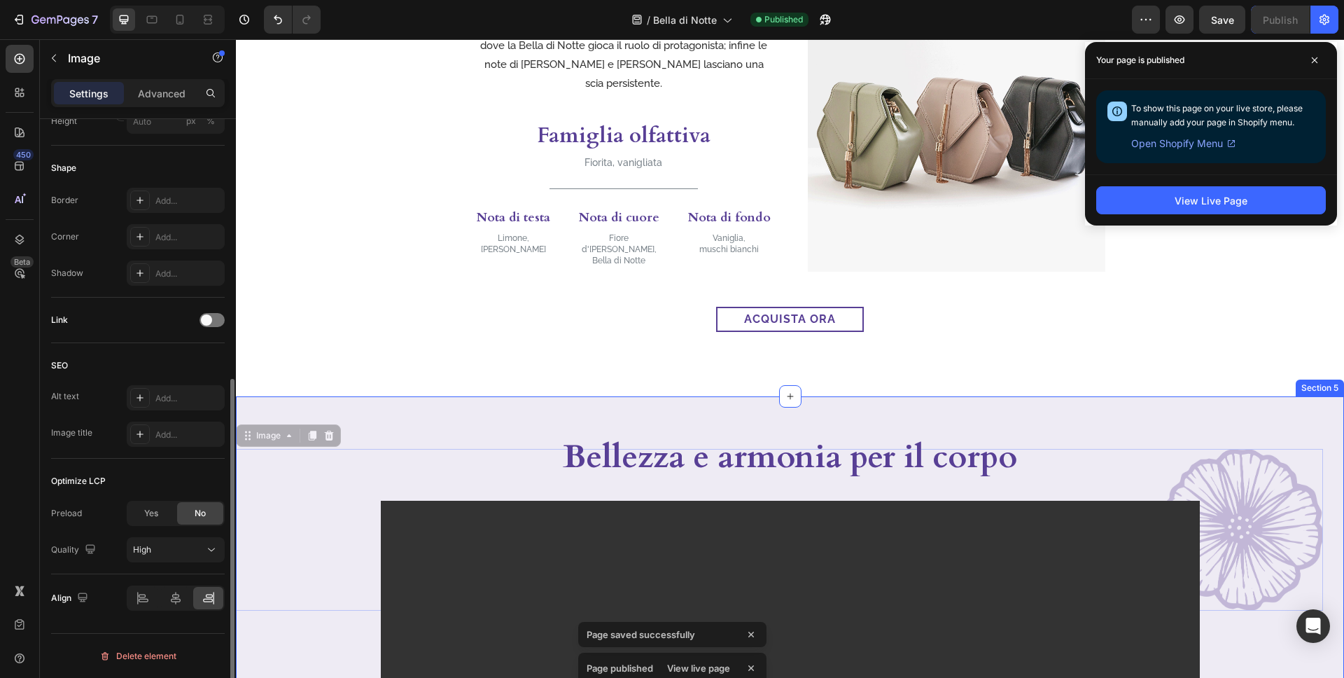
scroll to position [459, 0]
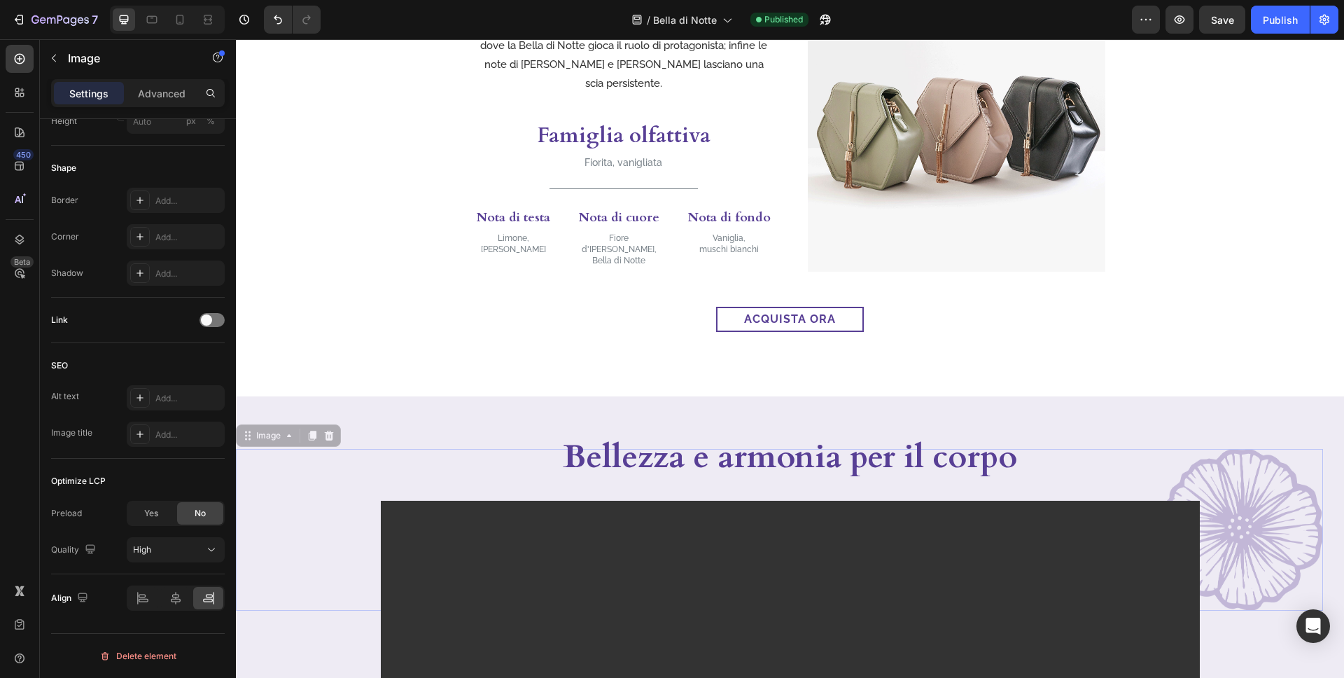
click at [1191, 475] on img at bounding box center [1242, 530] width 161 height 162
click at [333, 439] on icon at bounding box center [328, 435] width 11 height 11
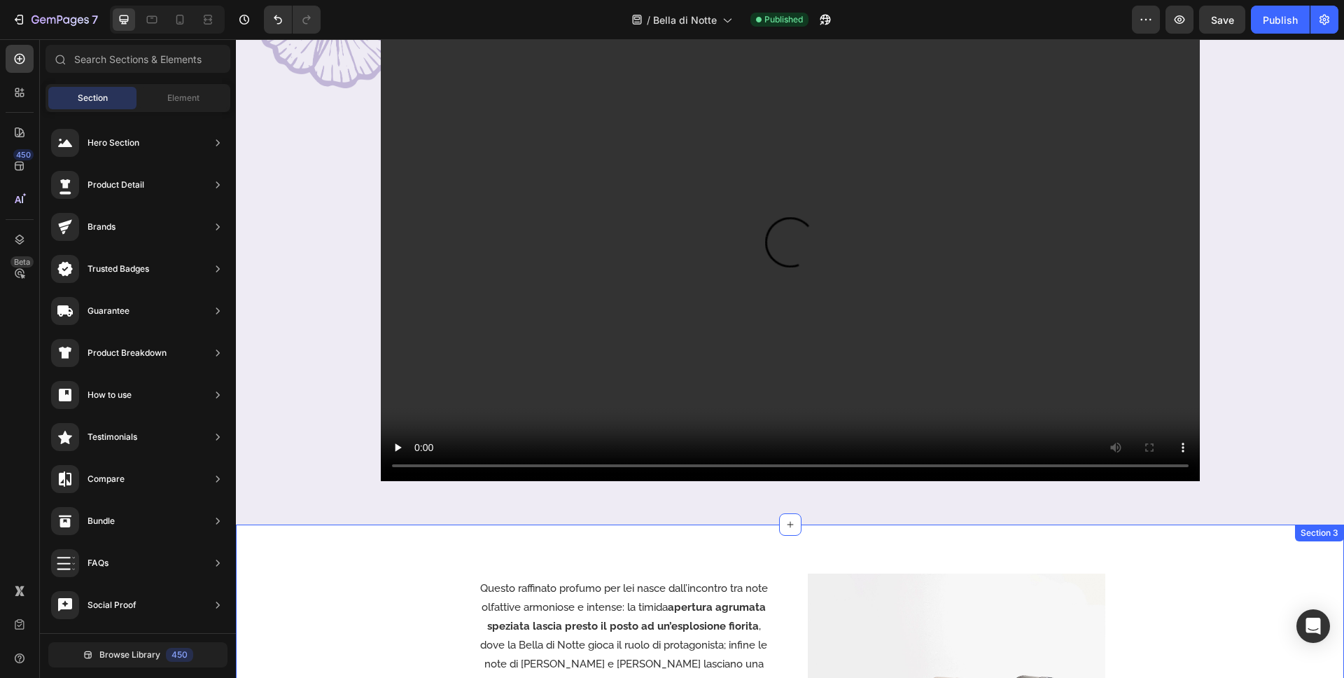
scroll to position [185, 0]
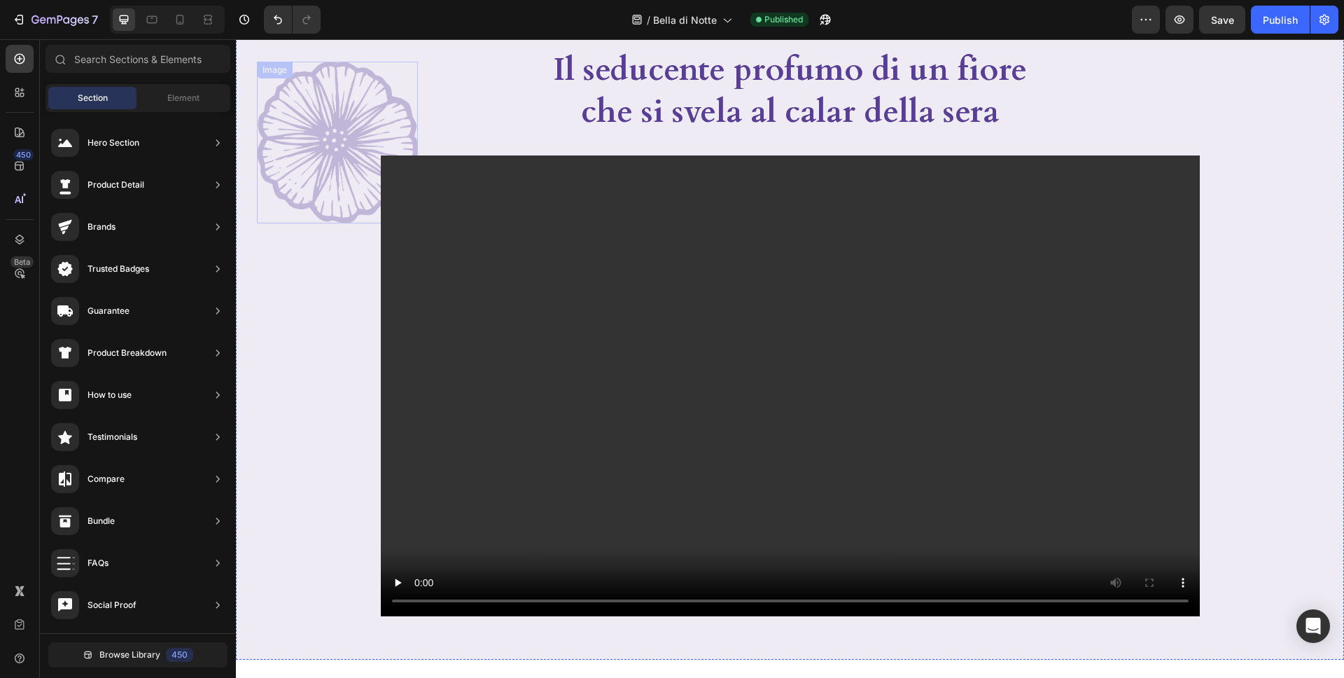
click at [310, 206] on img at bounding box center [337, 143] width 161 height 162
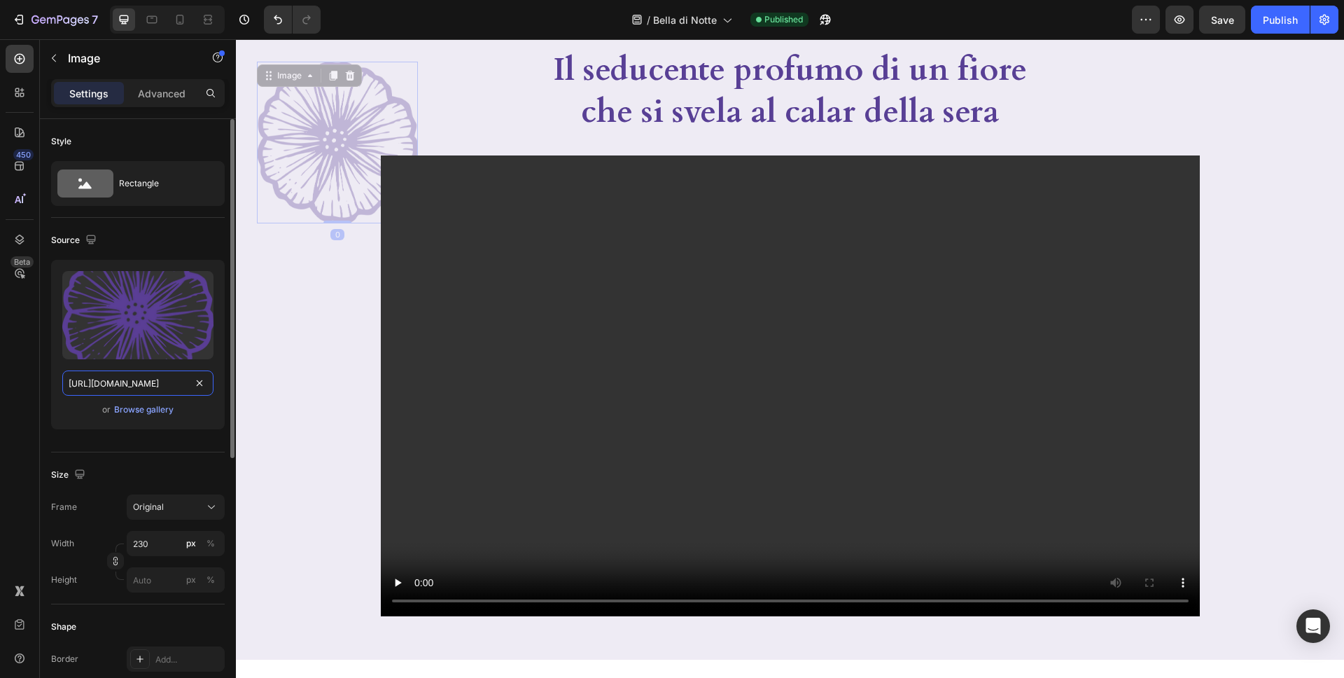
click at [144, 382] on input "https://cdn.shopify.com/s/files/1/0919/9966/6474/files/deco-bella-di-notte-trat…" at bounding box center [137, 382] width 151 height 25
click at [316, 215] on img at bounding box center [337, 143] width 161 height 162
click at [349, 70] on icon at bounding box center [349, 75] width 11 height 11
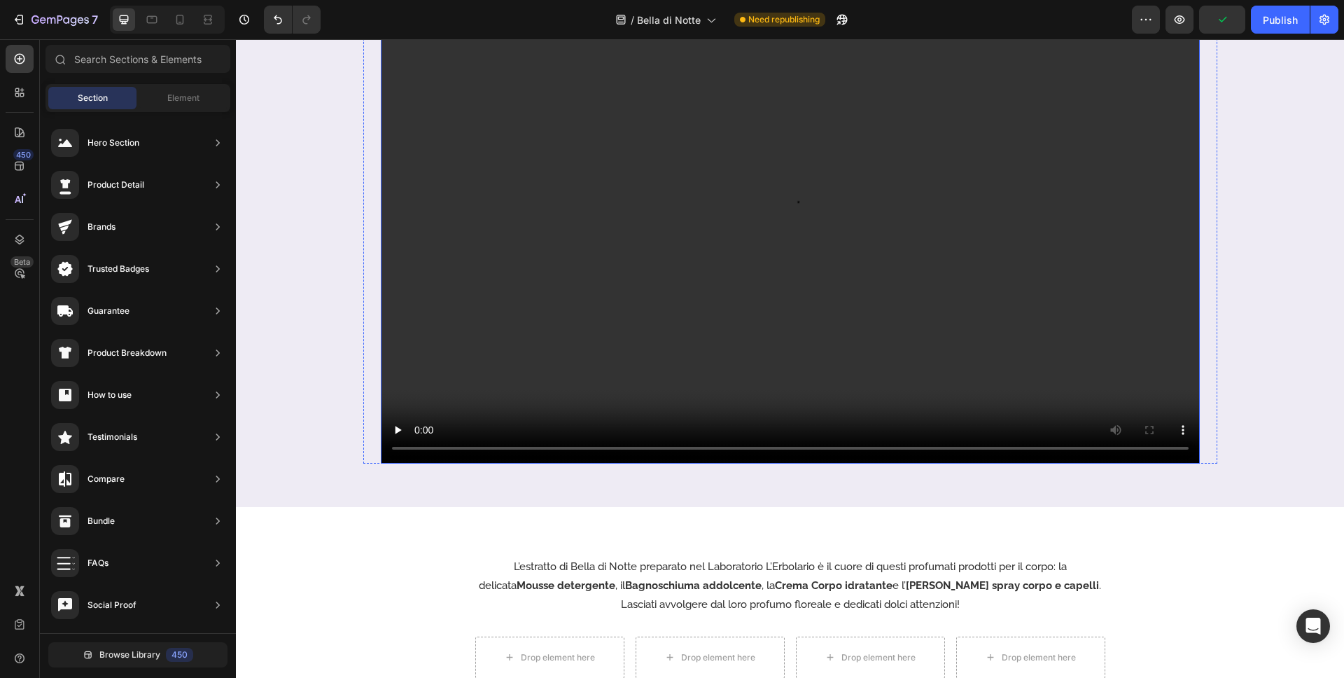
scroll to position [1481, 0]
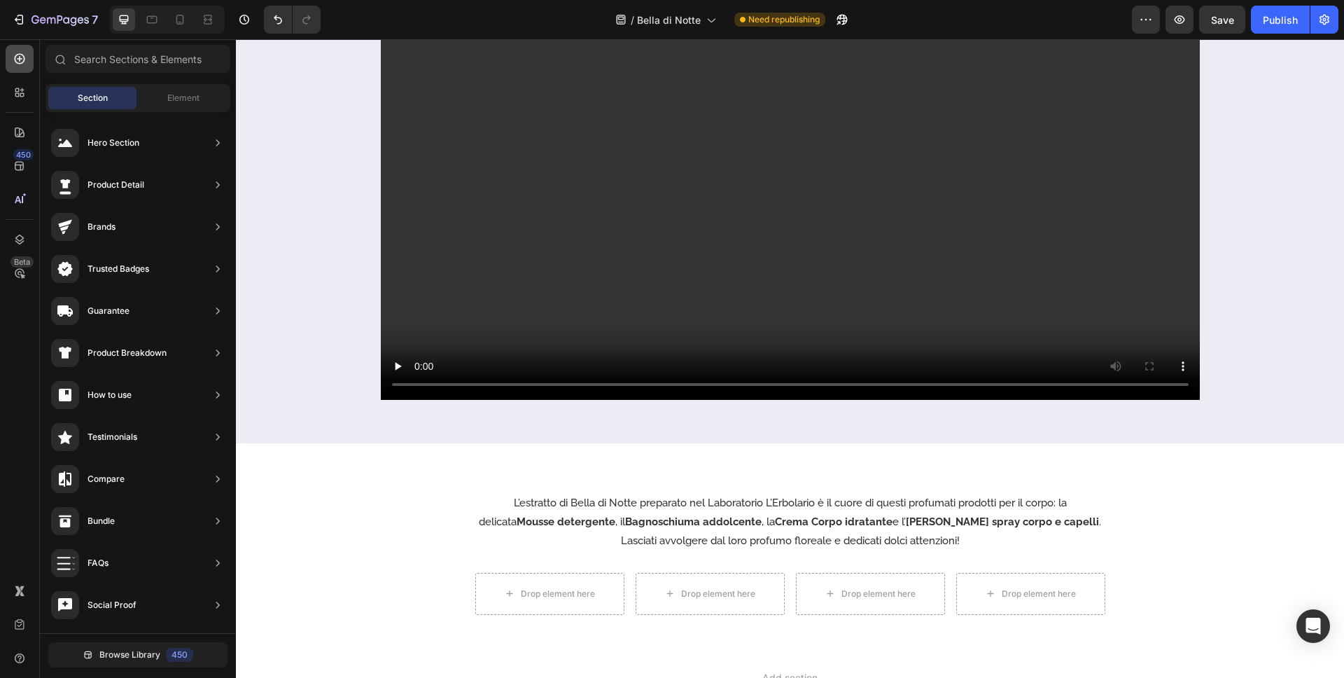
click at [23, 57] on icon at bounding box center [20, 59] width 14 height 14
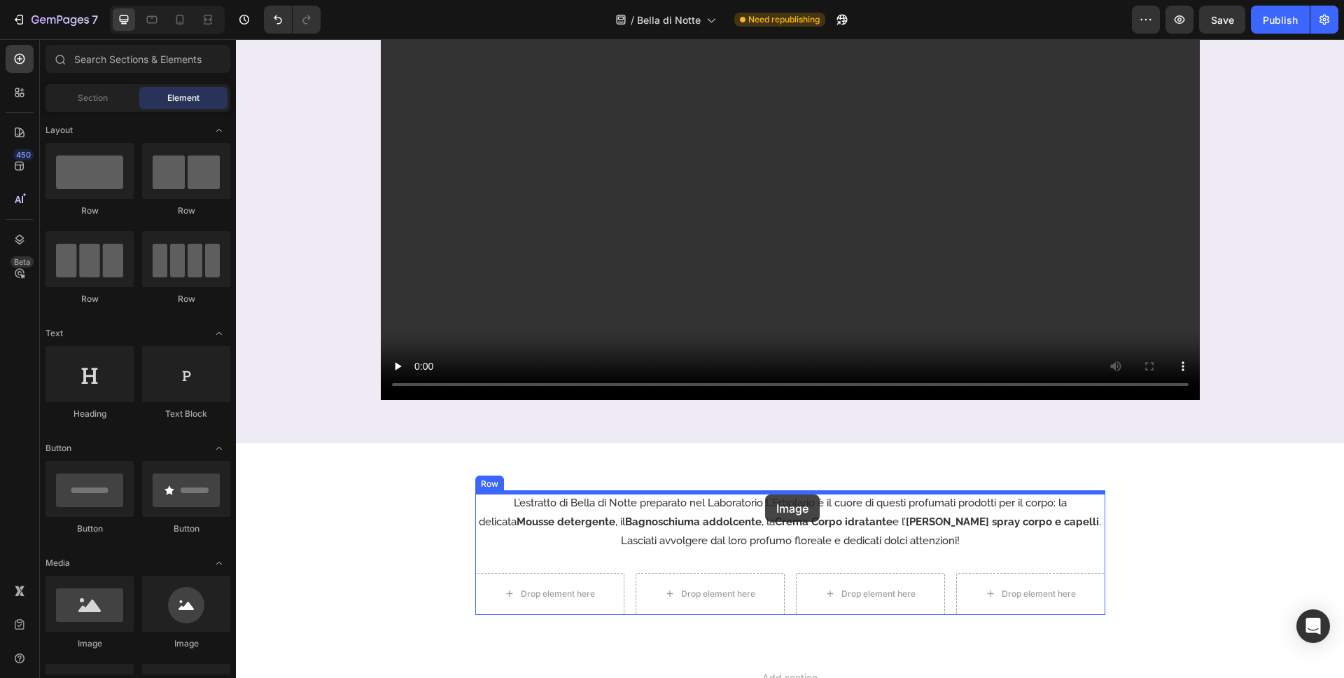
drag, startPoint x: 384, startPoint y: 646, endPoint x: 765, endPoint y: 494, distance: 410.7
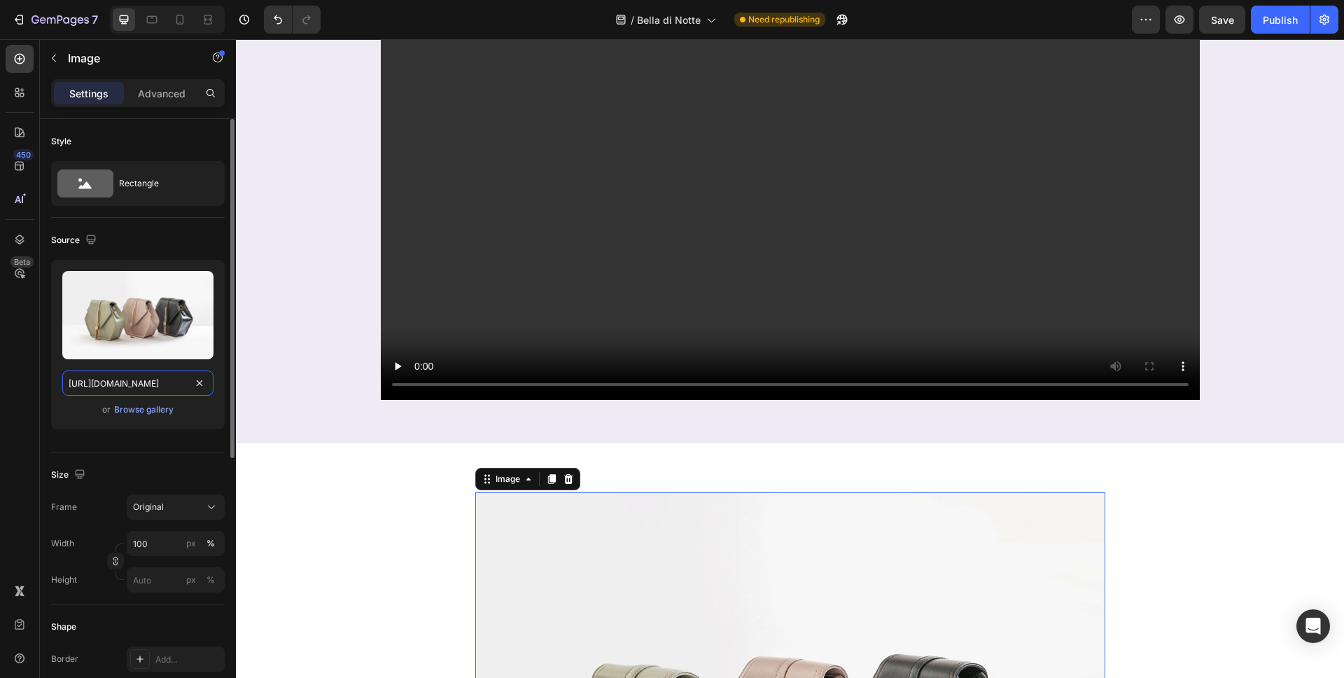
click at [148, 381] on input "https://cdn.shopify.com/s/files/1/2005/9307/files/image_demo.jpg" at bounding box center [137, 382] width 151 height 25
paste input "0919/9966/6474/files/deco-bella-di-notte-tratto.png?v=1756300688"
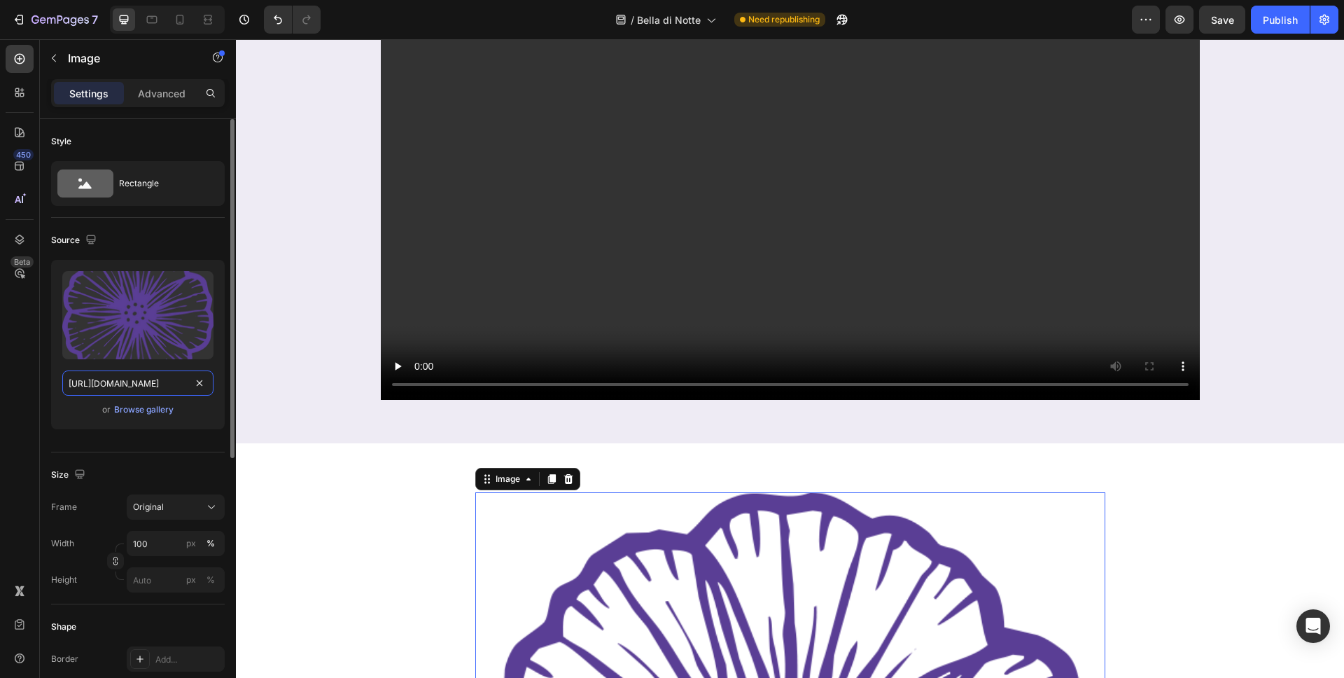
scroll to position [0, 288]
type input "[URL][DOMAIN_NAME]"
click at [181, 505] on div "Original" at bounding box center [167, 507] width 69 height 13
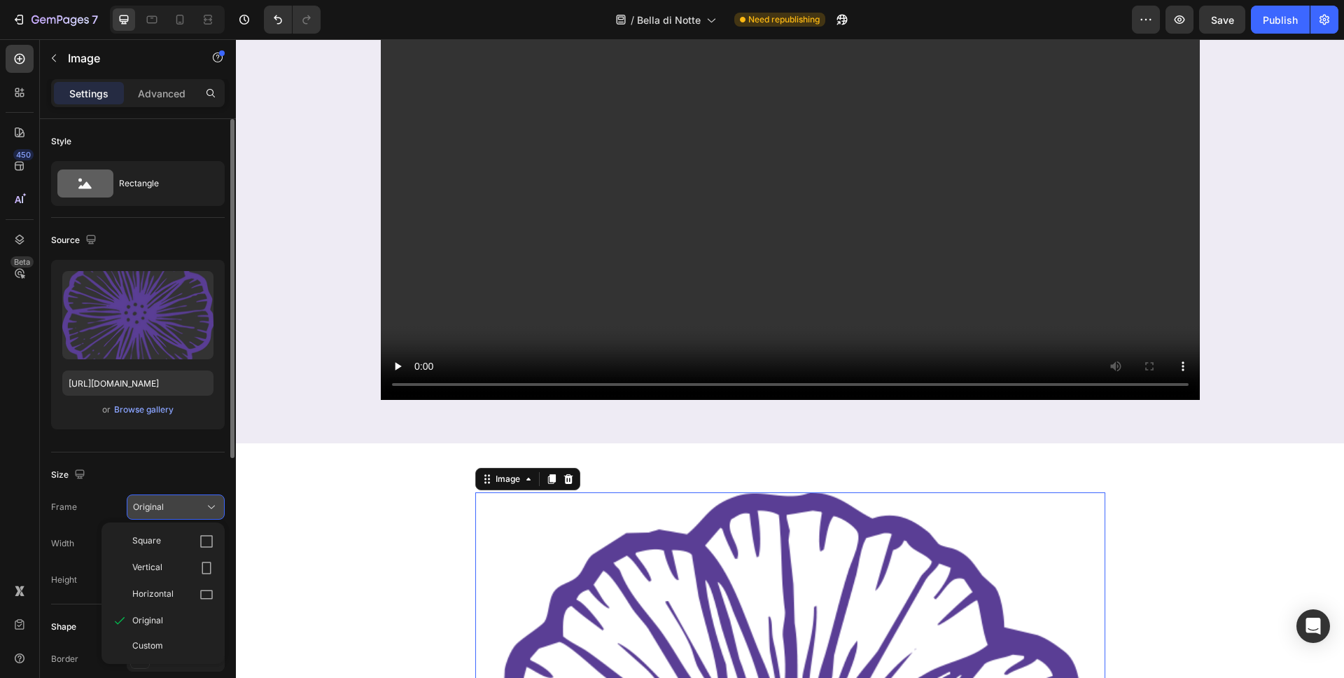
drag, startPoint x: 167, startPoint y: 473, endPoint x: 170, endPoint y: 496, distance: 24.1
click at [167, 473] on div "Size" at bounding box center [138, 474] width 174 height 22
drag, startPoint x: 174, startPoint y: 499, endPoint x: 176, endPoint y: 513, distance: 14.1
click at [174, 500] on div "Original" at bounding box center [175, 507] width 85 height 14
drag, startPoint x: 183, startPoint y: 648, endPoint x: 150, endPoint y: 587, distance: 69.2
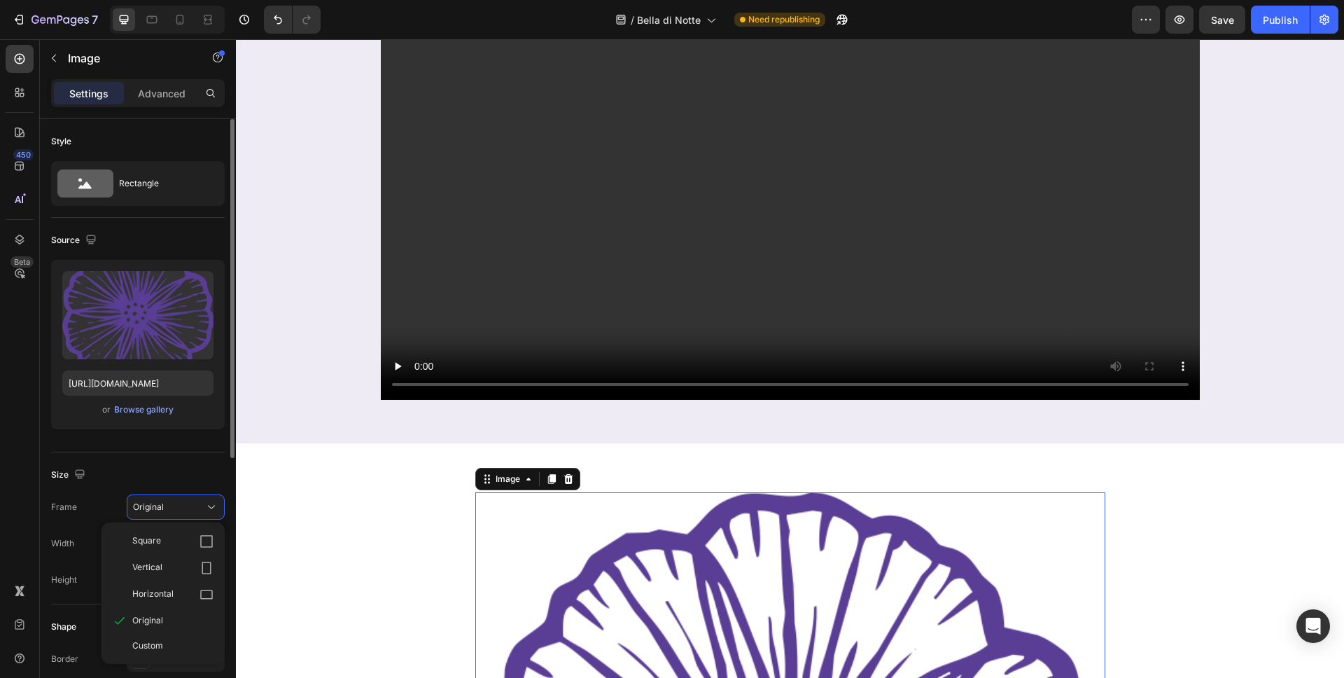
click at [182, 617] on div "Custom" at bounding box center [172, 645] width 81 height 13
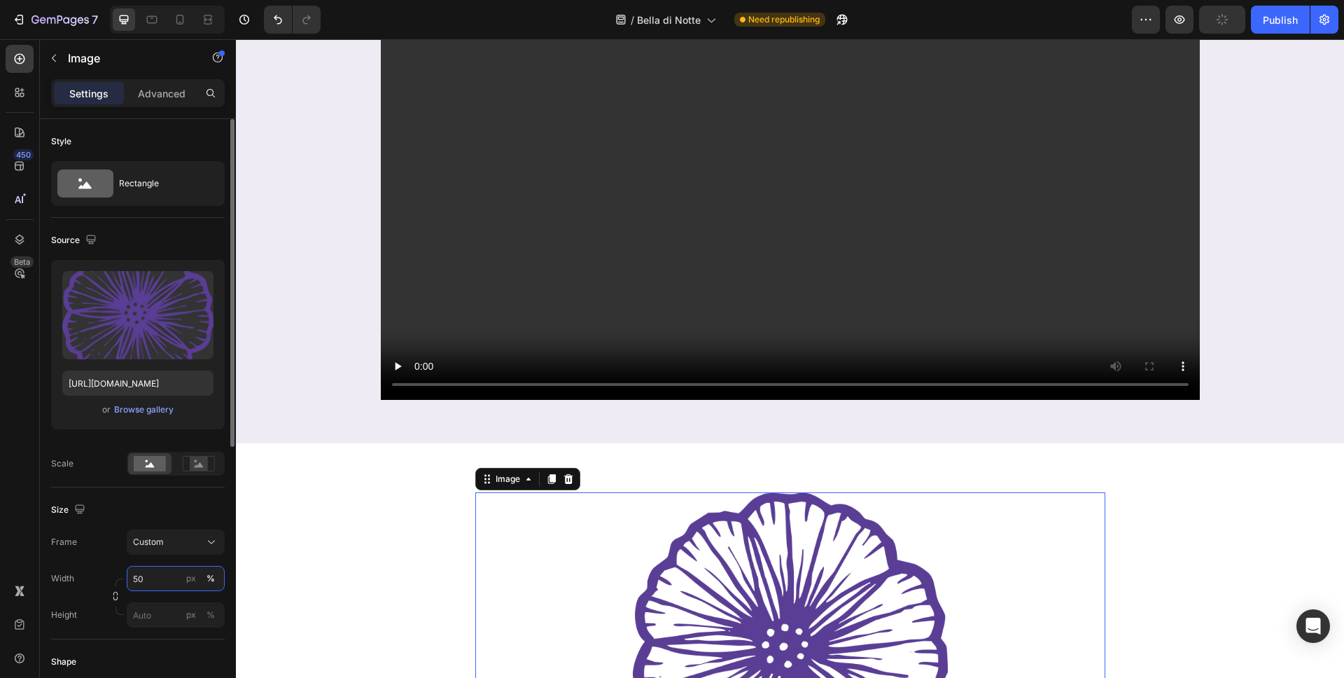
type input "5"
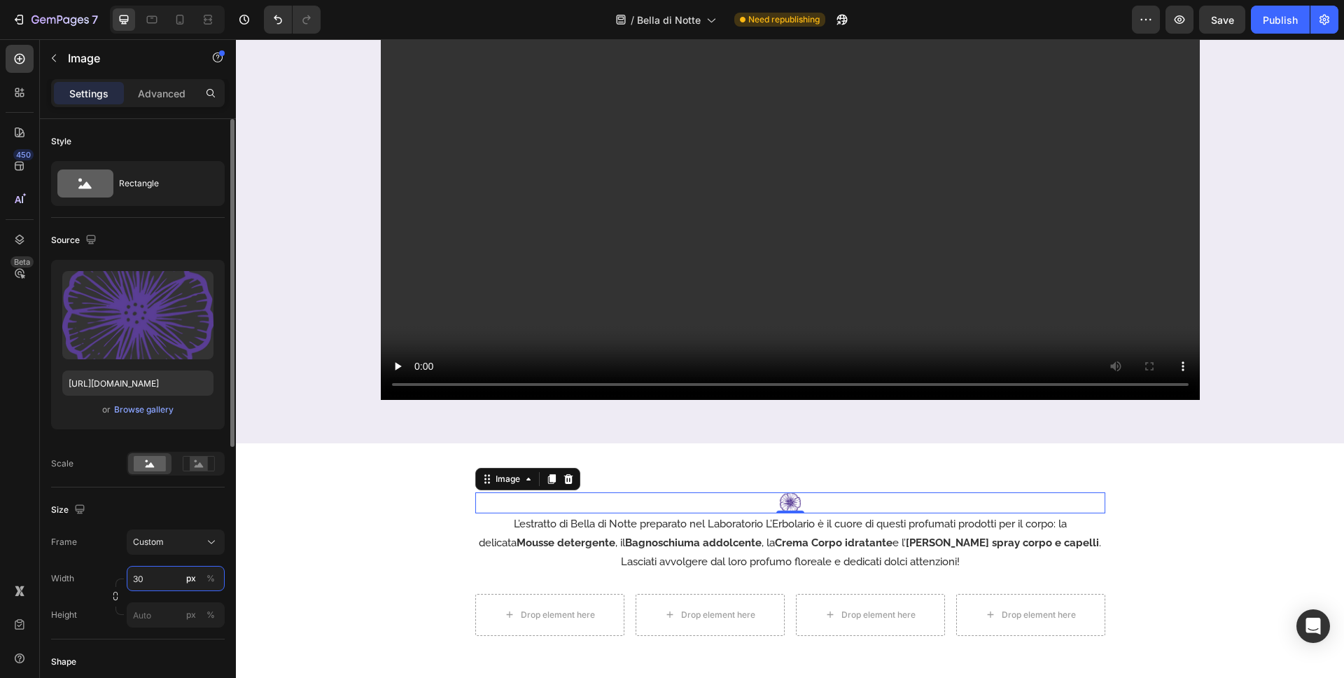
type input "3"
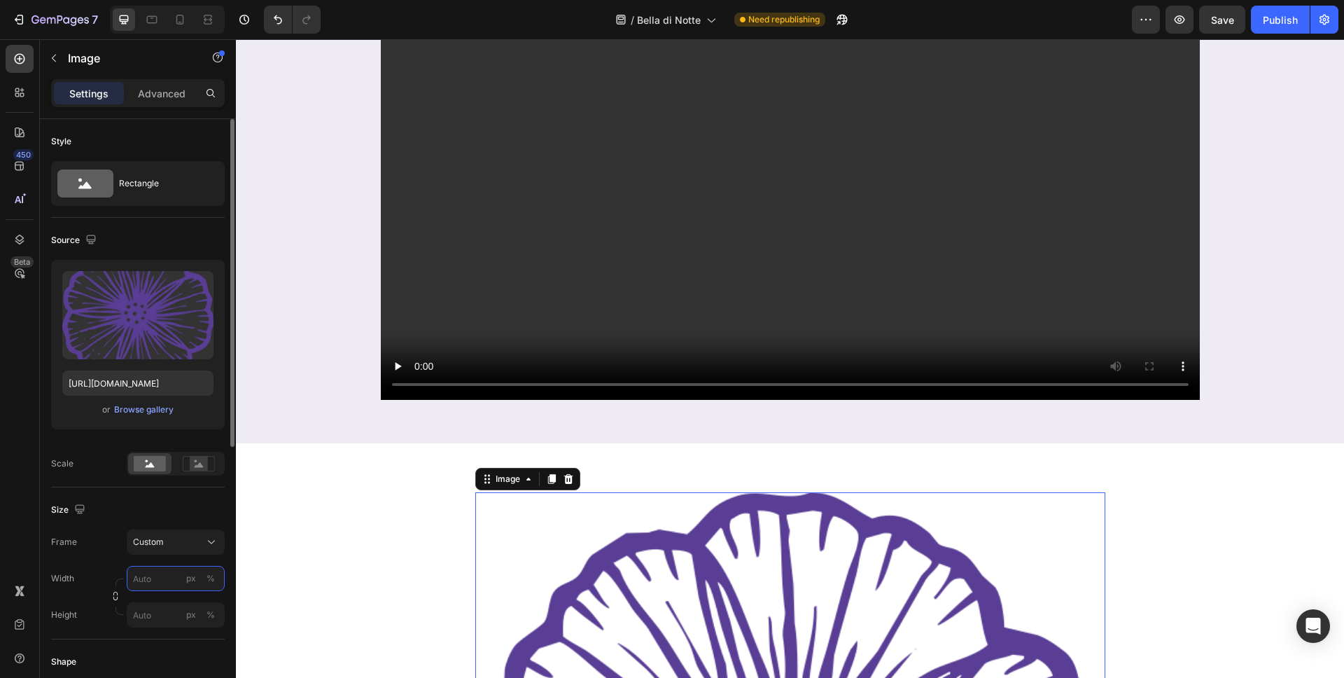
type input "4"
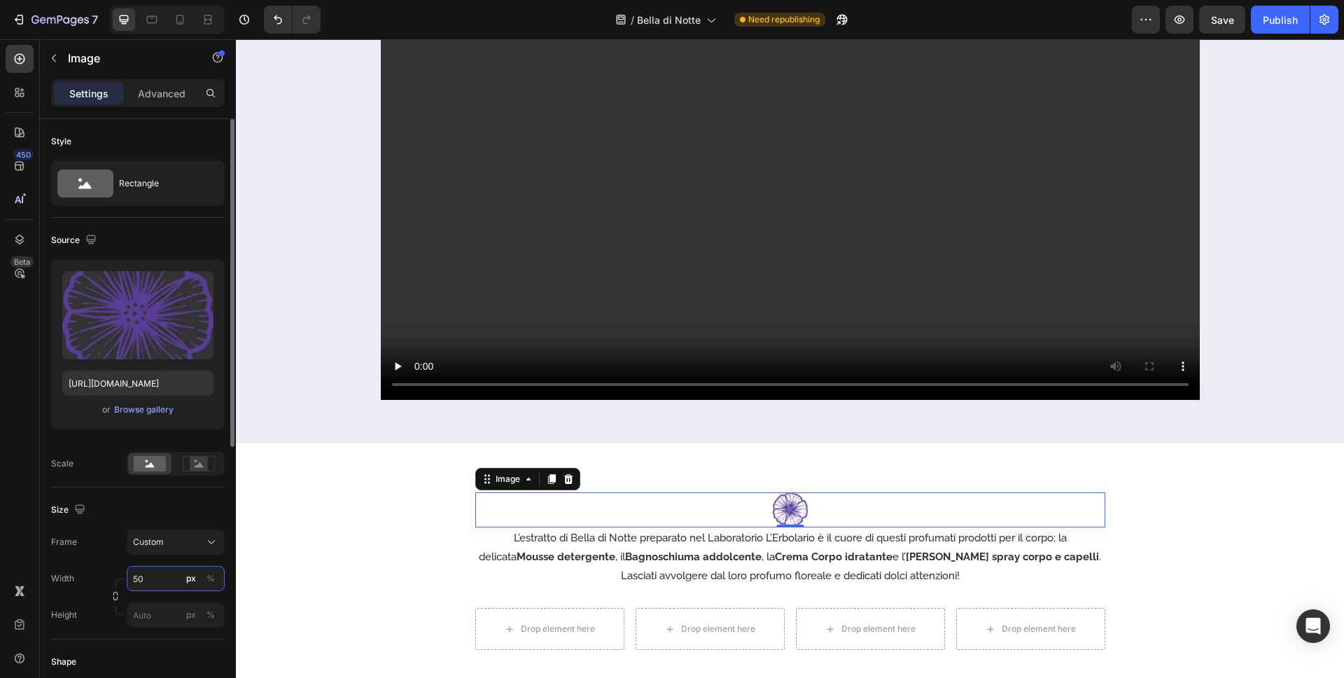
type input "5"
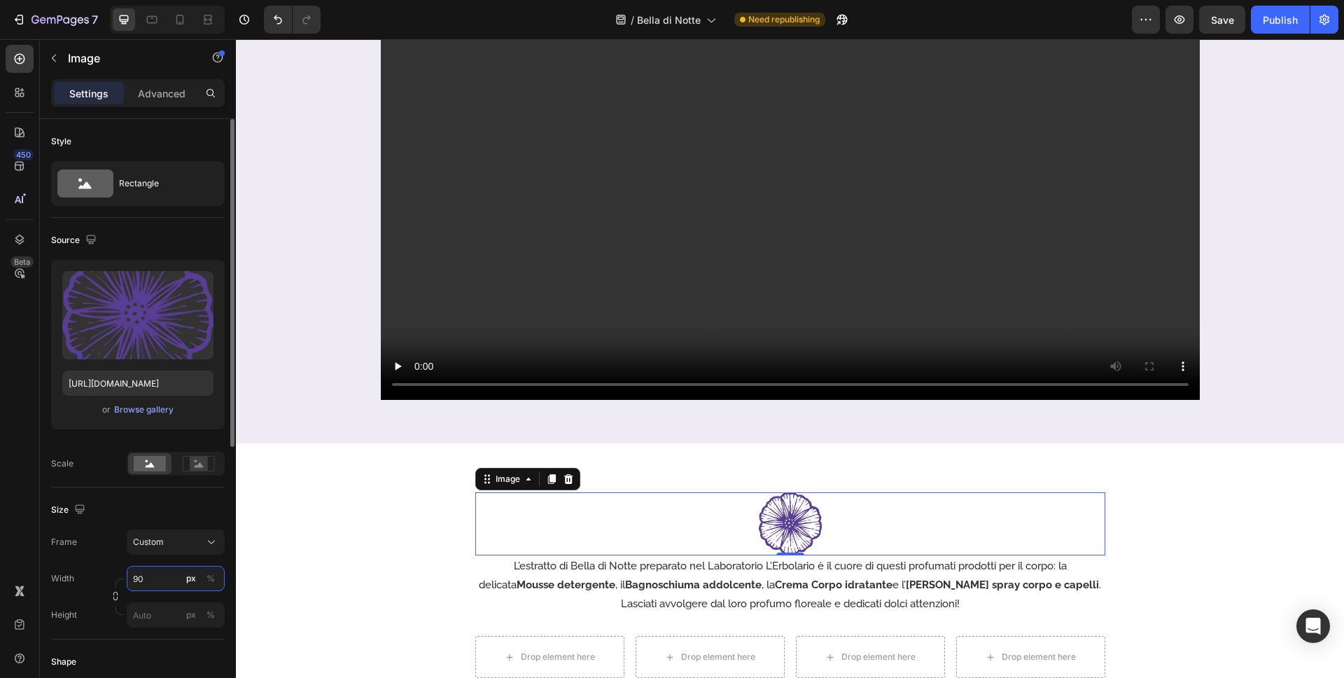
type input "9"
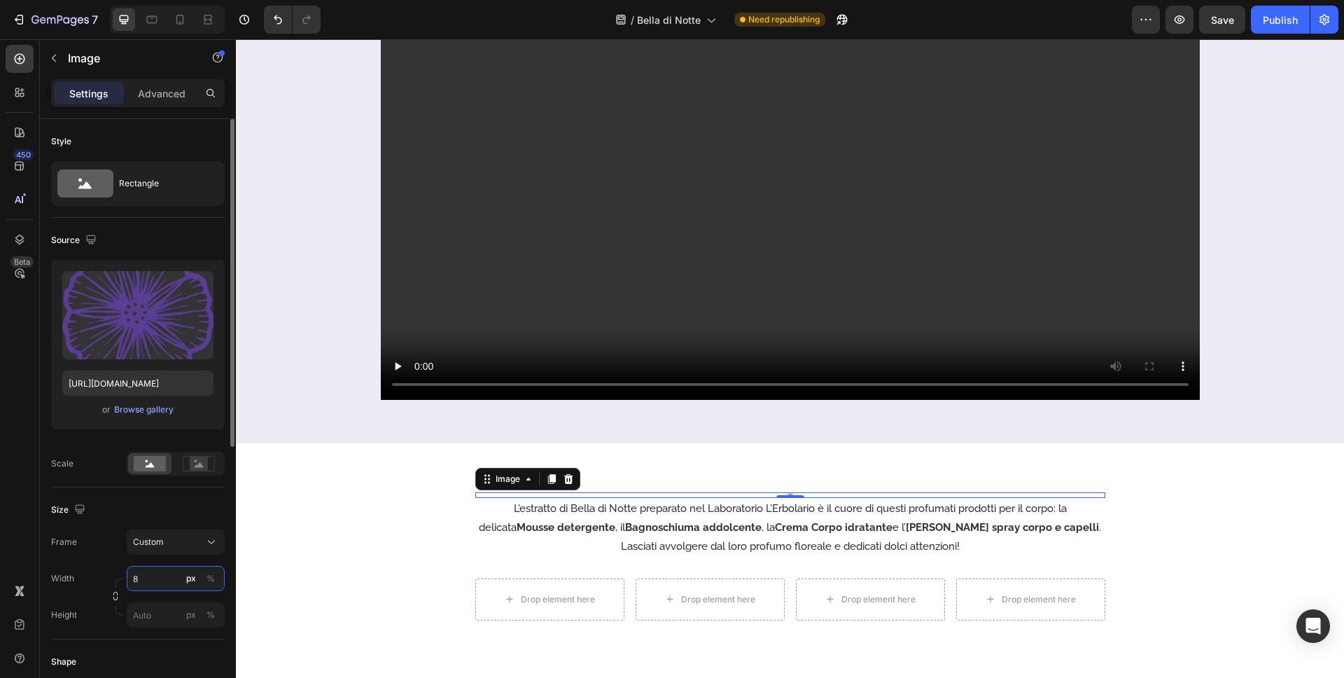
type input "80"
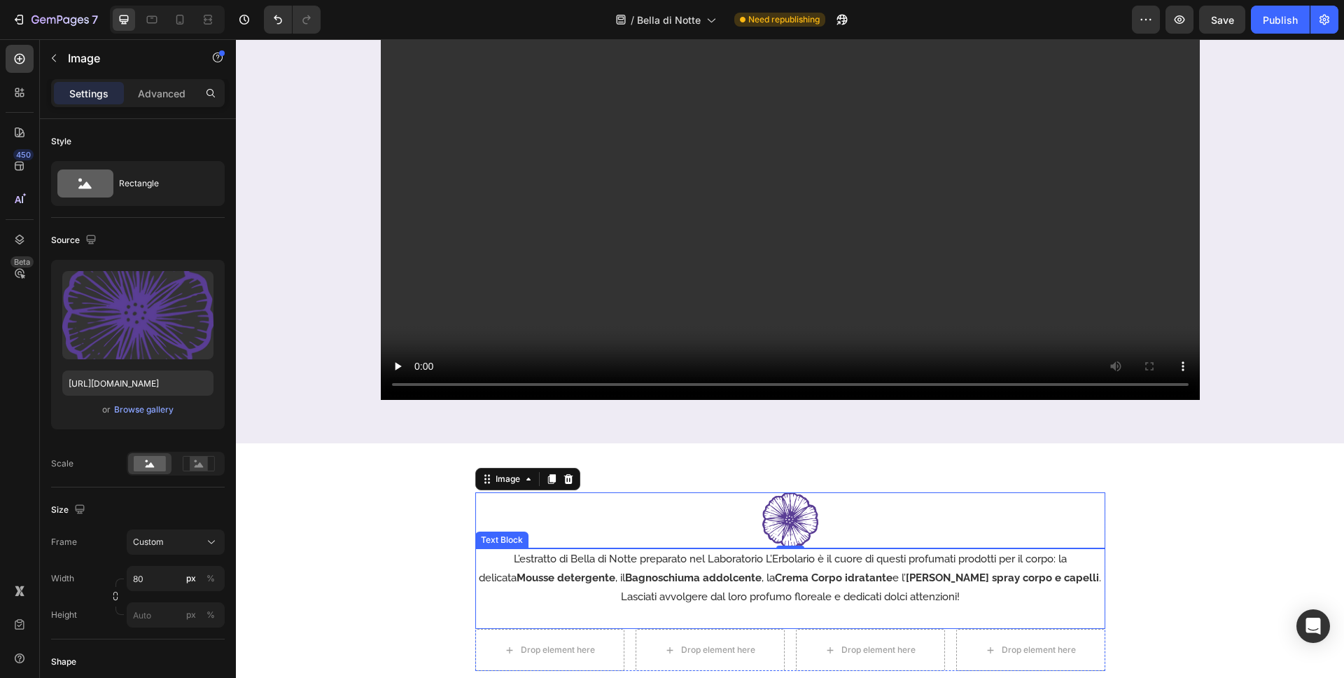
click at [1091, 558] on p "L’estratto di Bella di Notte preparato nel Laboratorio L’Erbolario è il cuore d…" at bounding box center [790, 569] width 627 height 38
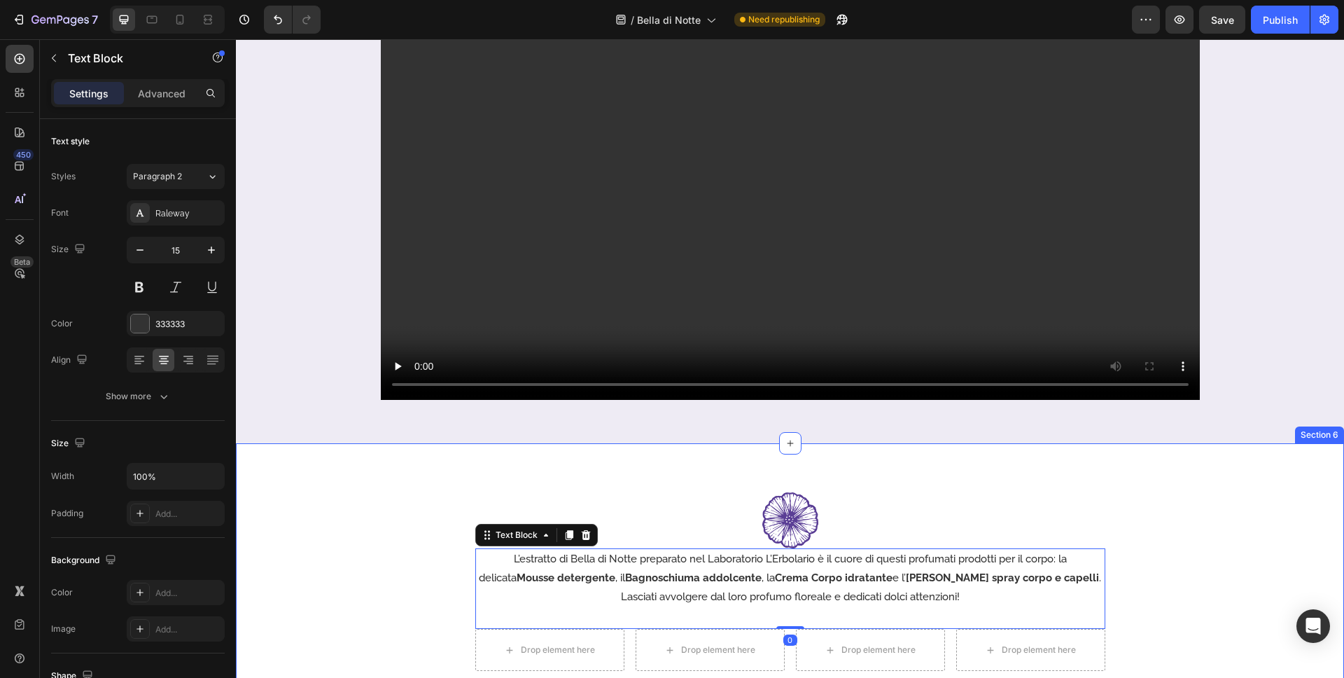
click at [1191, 518] on div "Image L’estratto di Bella di Notte preparato nel Laboratorio L’Erbolario è il c…" at bounding box center [790, 581] width 1108 height 179
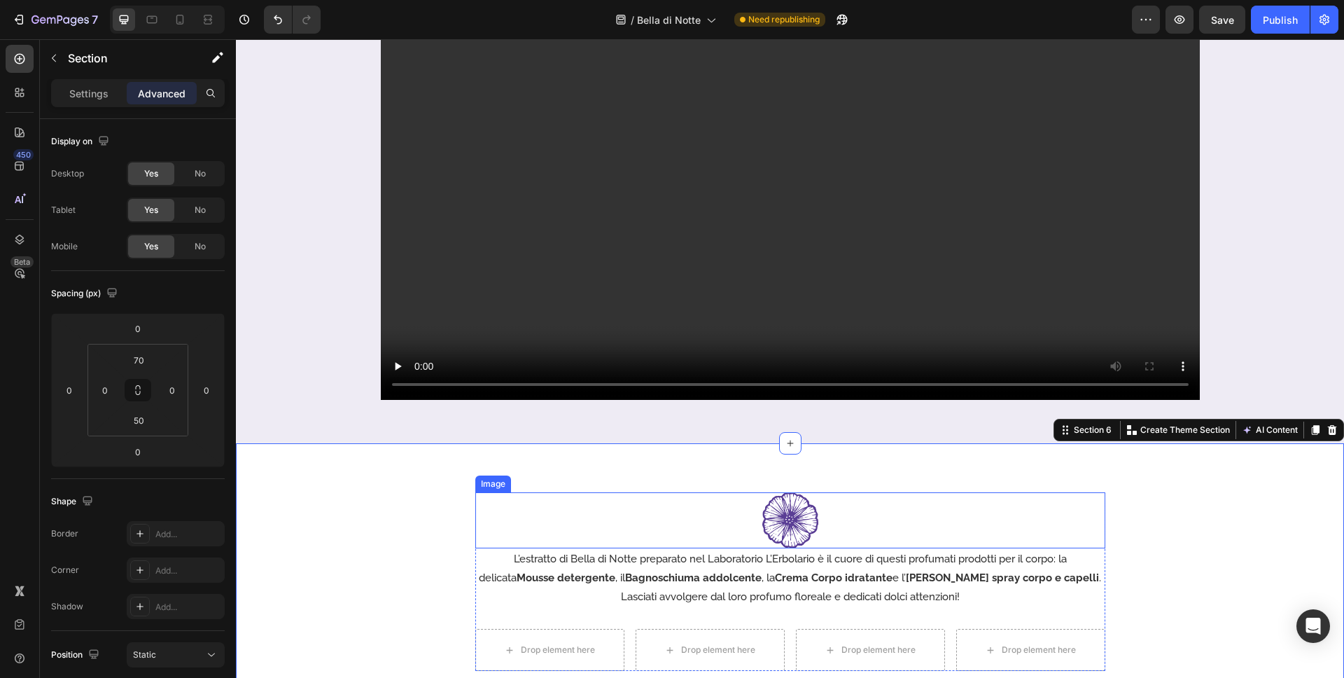
click at [831, 510] on div at bounding box center [790, 520] width 630 height 56
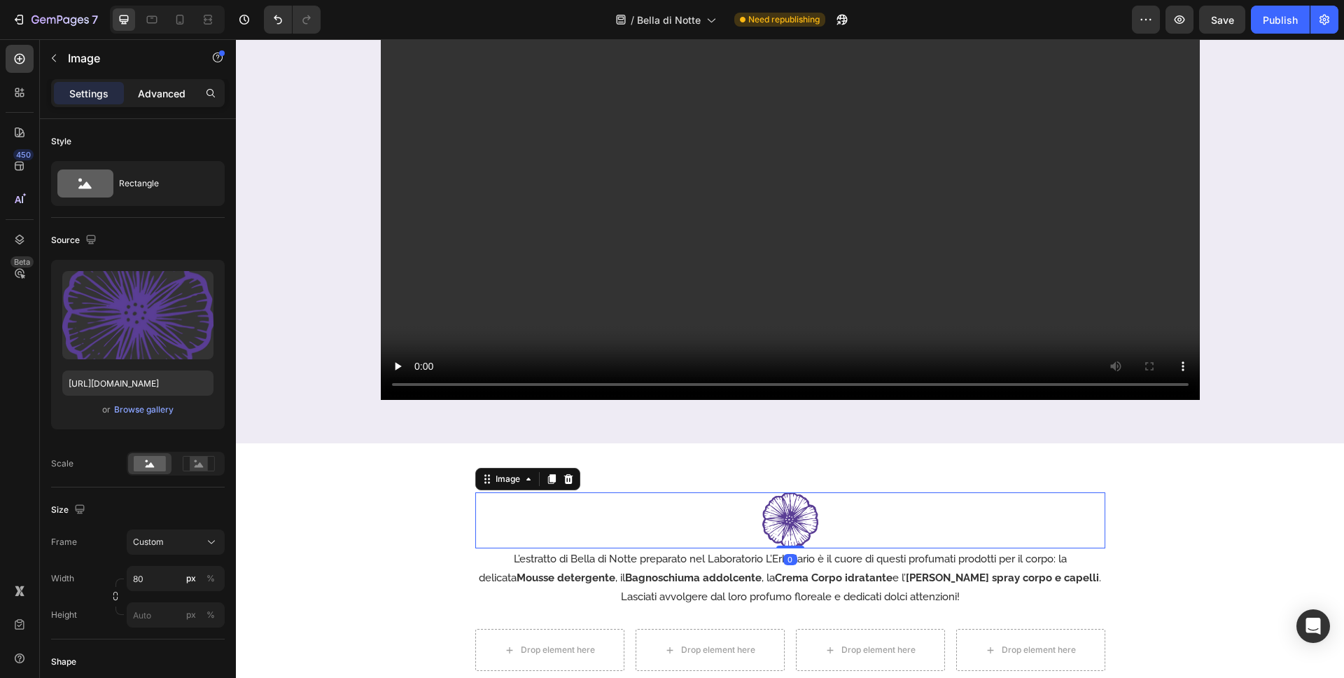
click at [148, 97] on p "Advanced" at bounding box center [162, 93] width 48 height 15
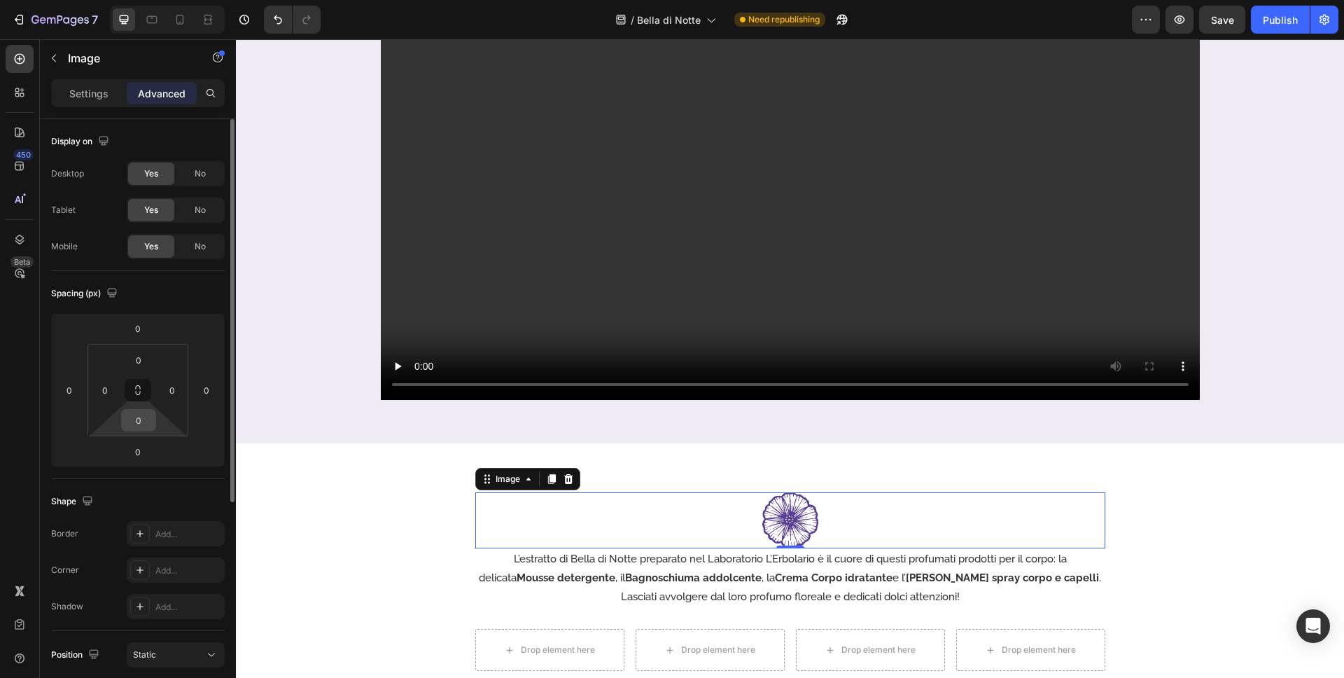
click at [139, 0] on html "7 Version history / Bella di Notte Need republishing Preview Save Publish 450 B…" at bounding box center [672, 0] width 1344 height 0
click at [142, 416] on input "0" at bounding box center [139, 420] width 28 height 21
type input "30"
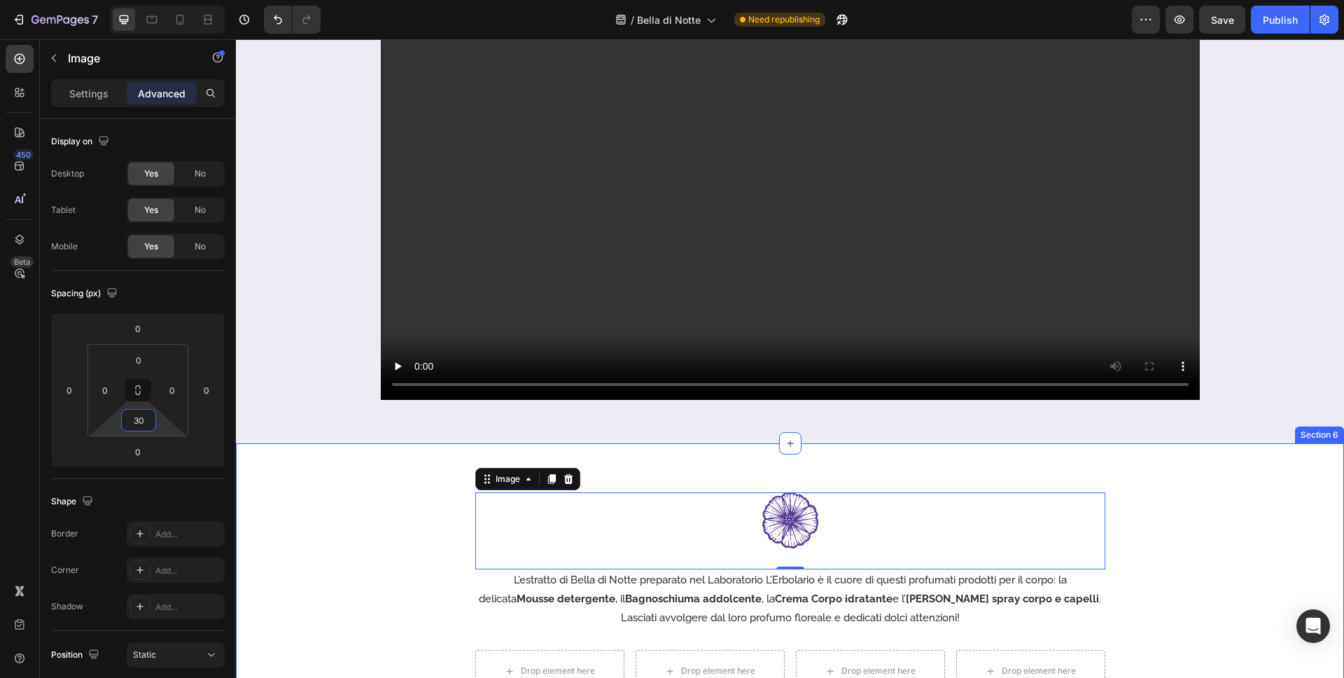
click at [1132, 466] on div "Image 0 L’estratto di Bella di Notte preparato nel Laboratorio L’Erbolario è il…" at bounding box center [790, 585] width 1108 height 284
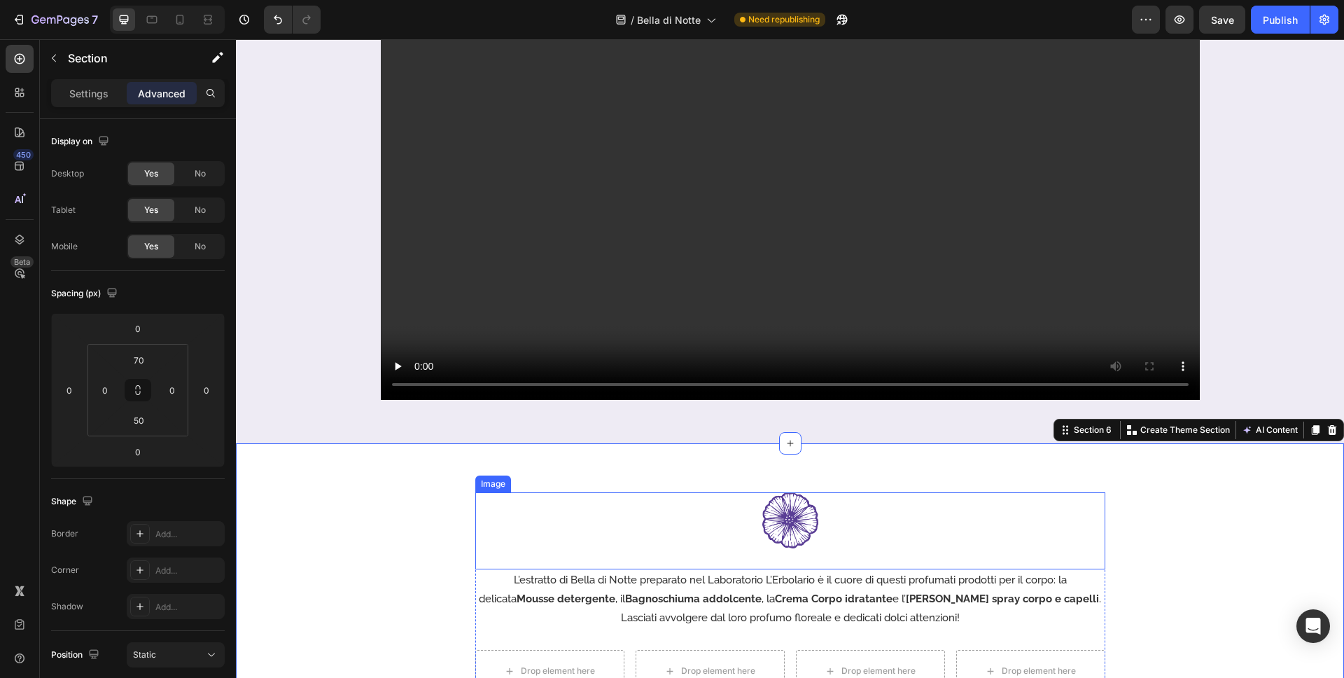
click at [826, 514] on div at bounding box center [790, 520] width 630 height 56
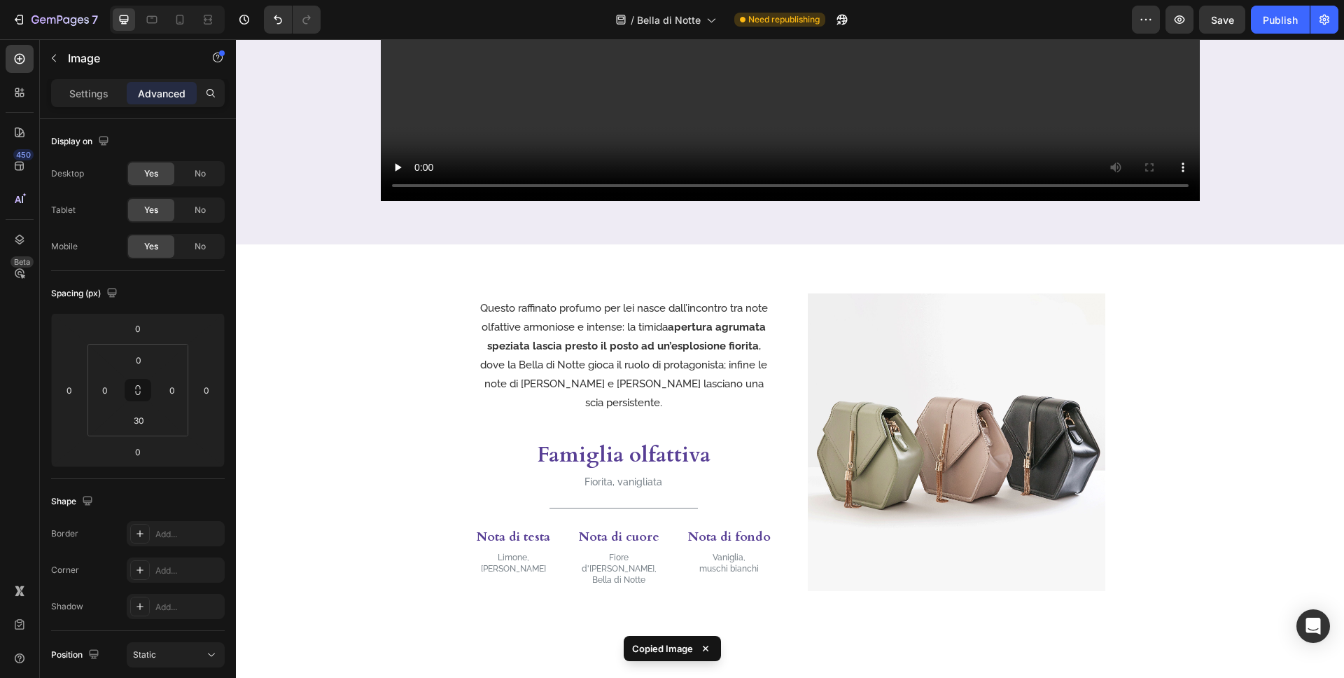
scroll to position [535, 0]
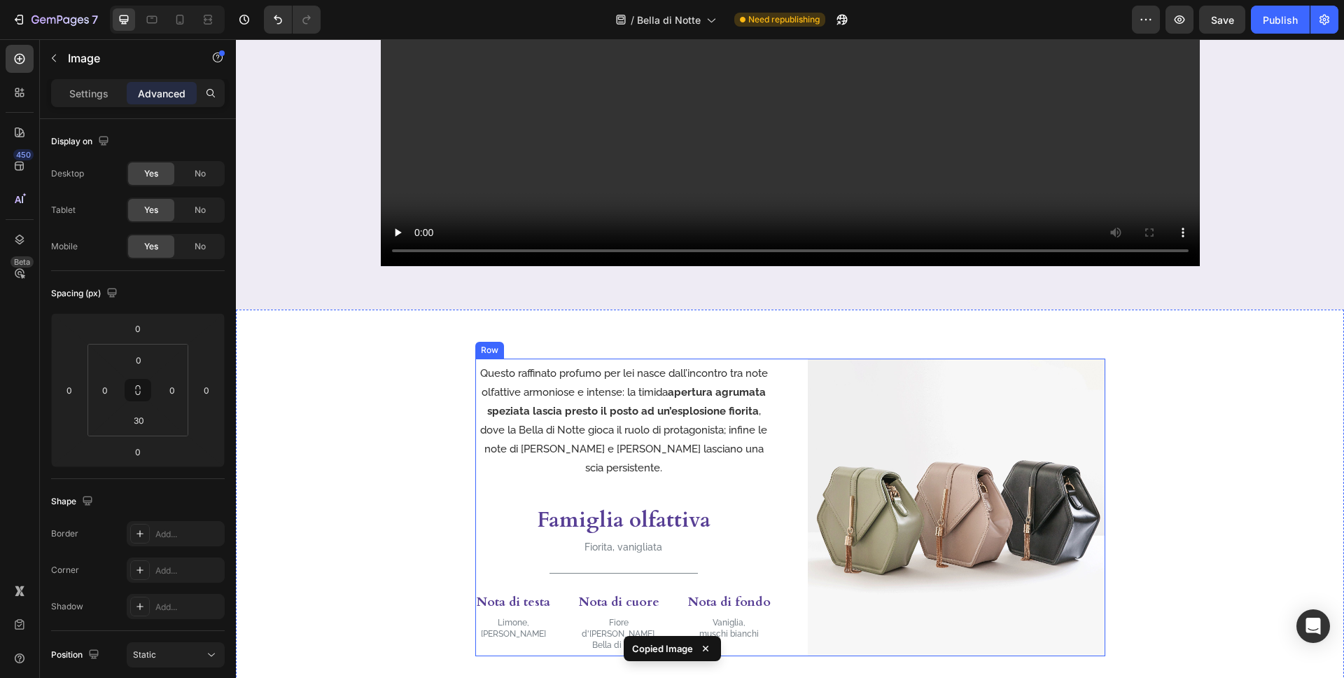
click at [644, 382] on p "Questo raffinato profumo per lei nasce dall’incontro tra note olfattive armonio…" at bounding box center [624, 420] width 295 height 113
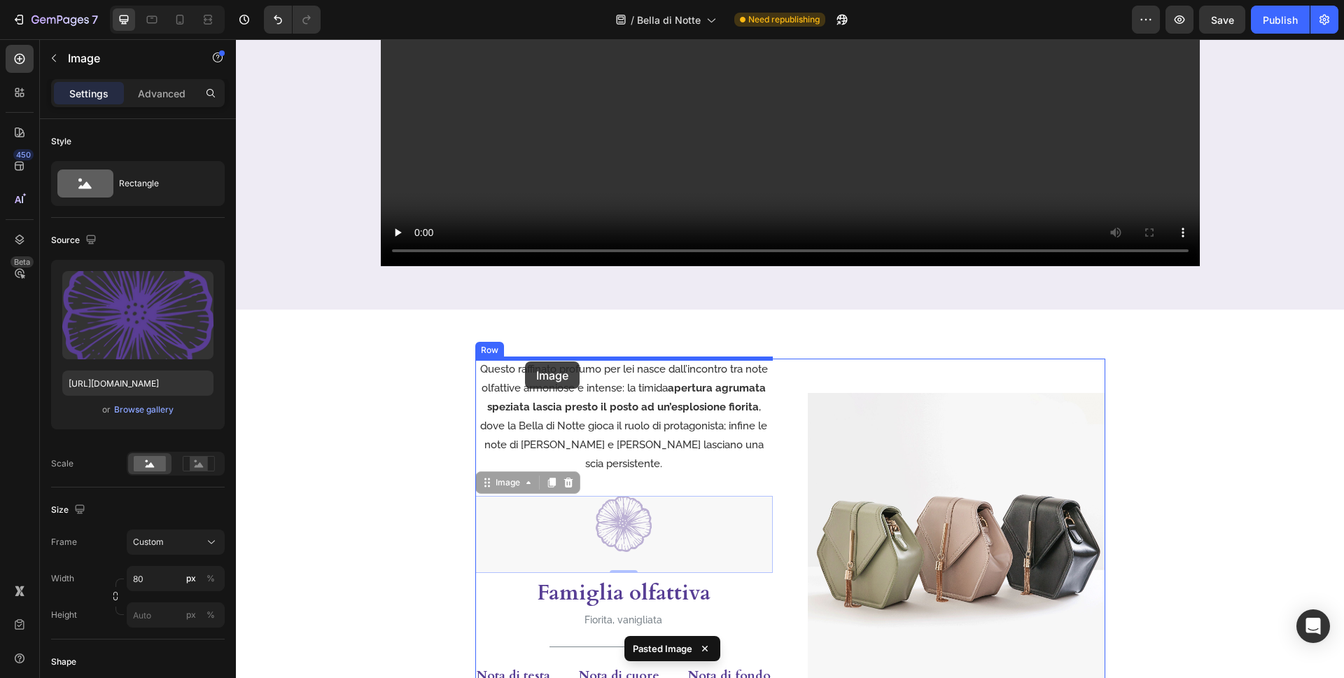
drag, startPoint x: 486, startPoint y: 468, endPoint x: 525, endPoint y: 361, distance: 113.4
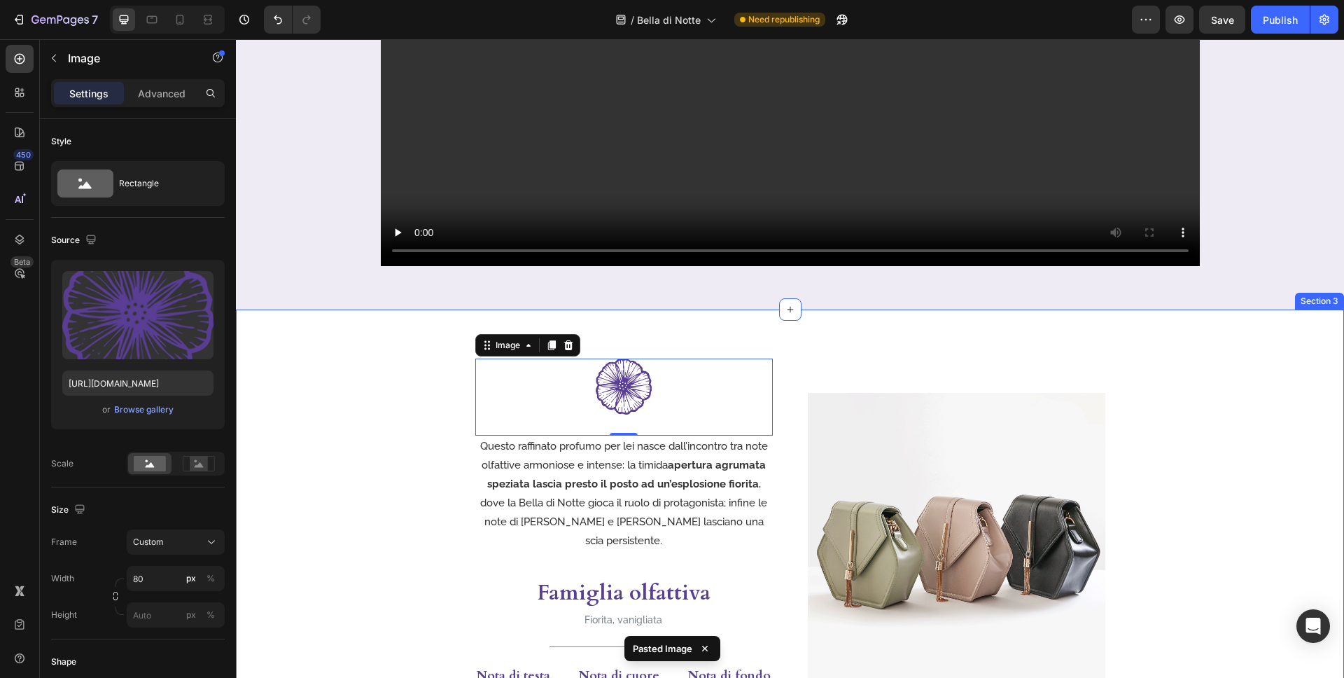
click at [1115, 447] on div "Image 0 Questo raffinato profumo per lei nasce dall’incontro tra note olfattive…" at bounding box center [790, 541] width 1108 height 367
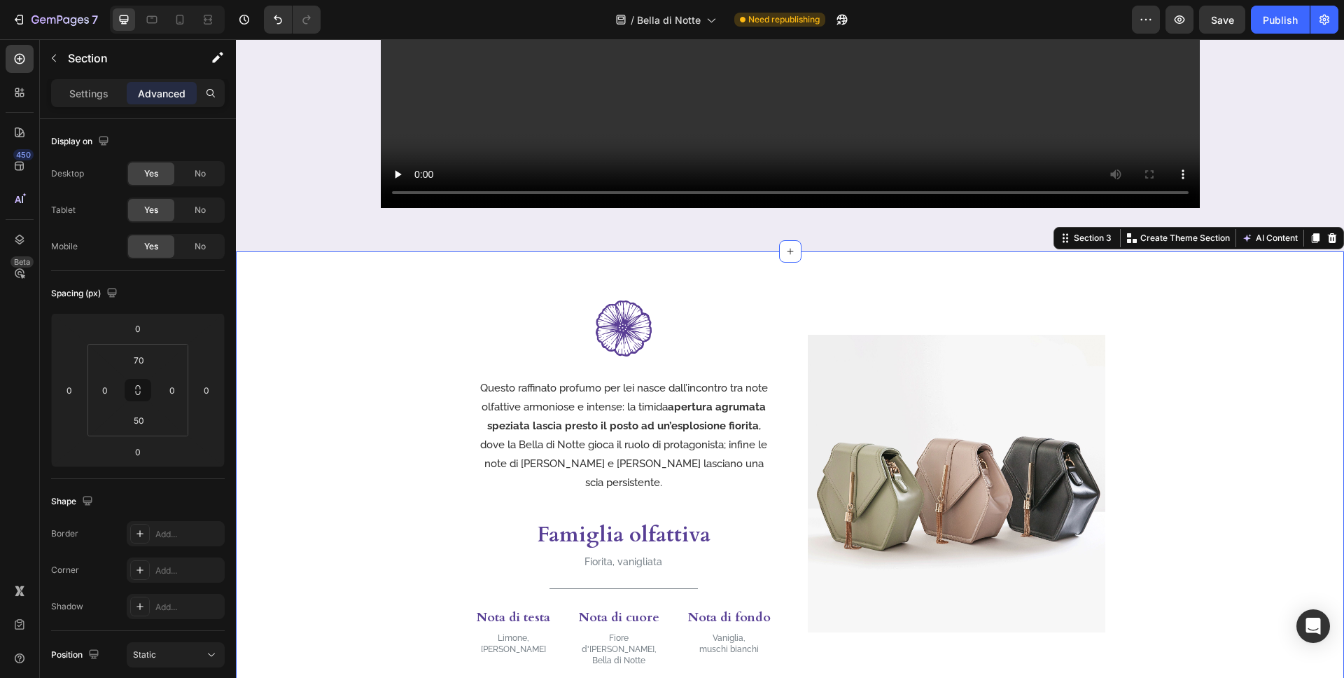
scroll to position [636, 0]
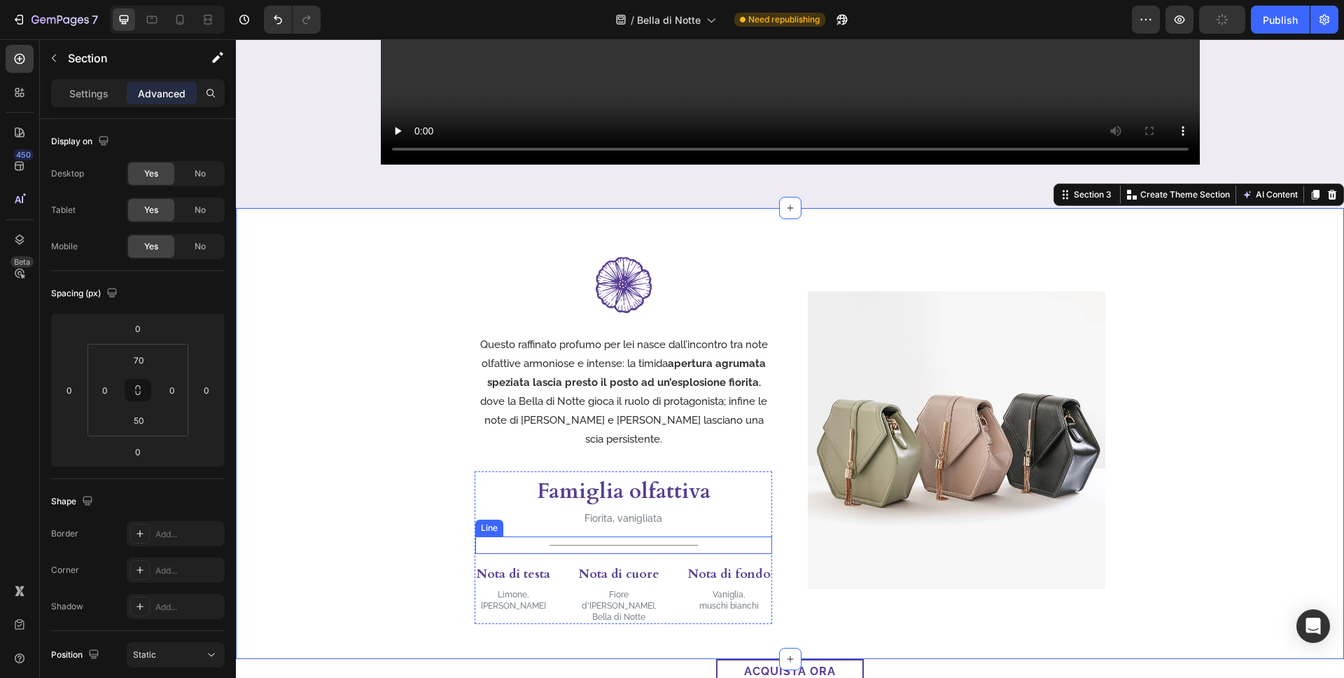
click at [640, 536] on div "Title Line" at bounding box center [623, 545] width 297 height 18
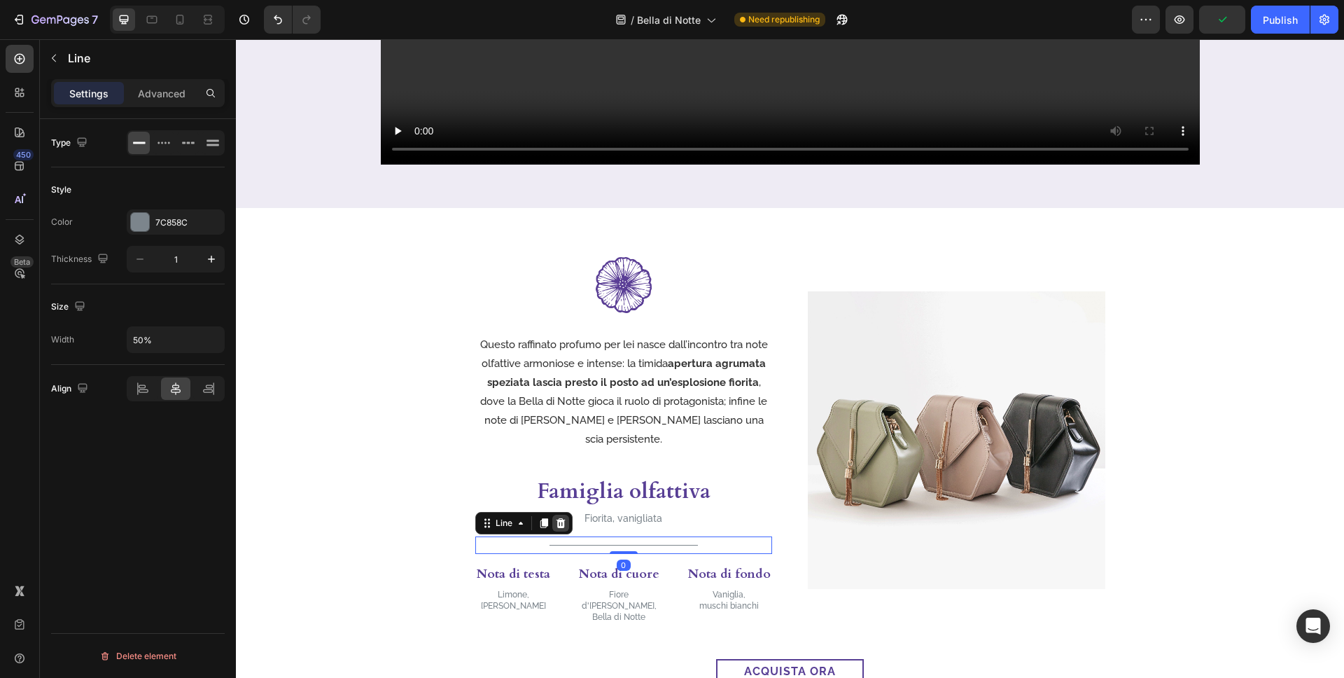
click at [553, 515] on div at bounding box center [560, 523] width 17 height 17
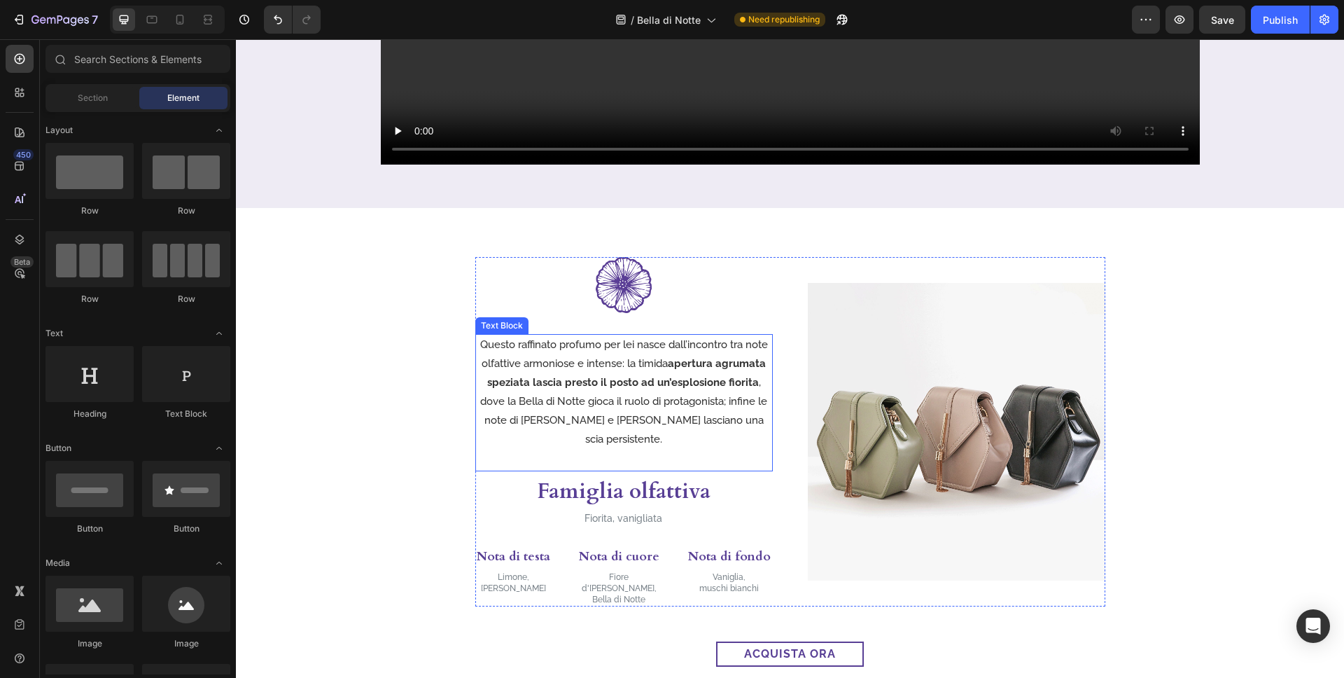
click at [709, 443] on div "Questo raffinato profumo per lei nasce dall’incontro tra note olfattive armonio…" at bounding box center [624, 402] width 298 height 137
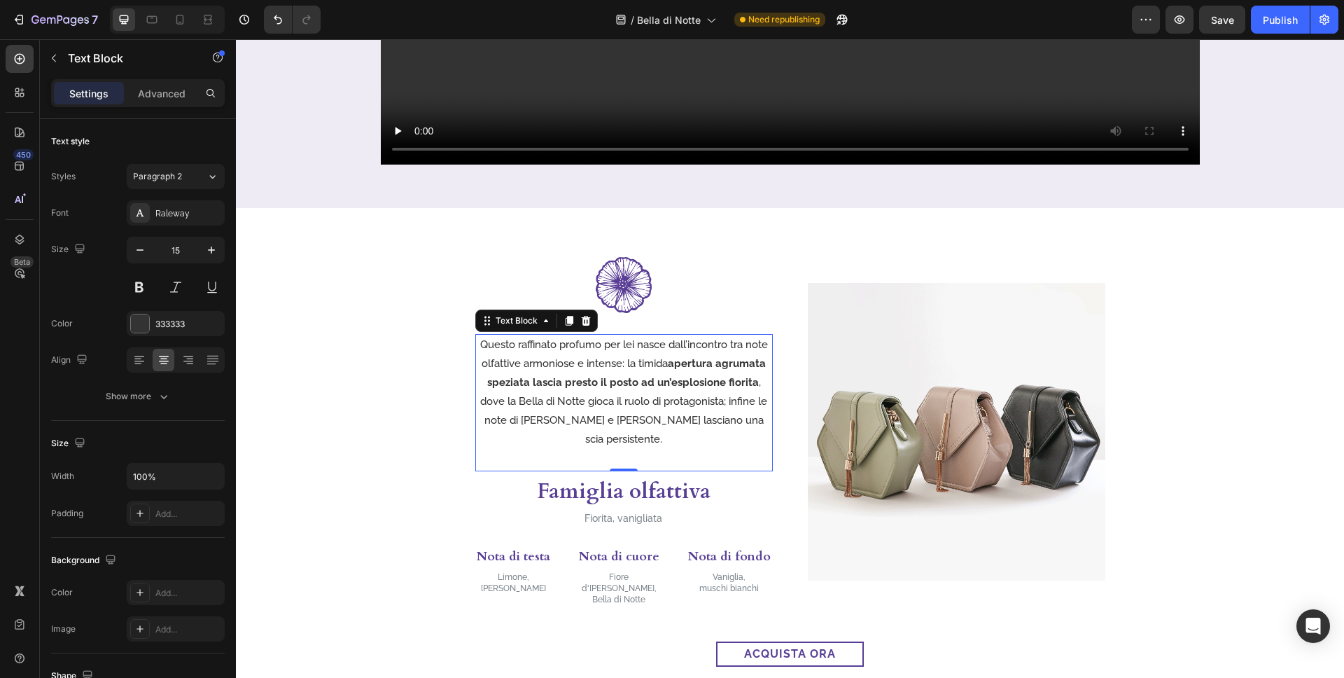
click at [169, 104] on div "Settings Advanced" at bounding box center [138, 93] width 174 height 28
click at [166, 99] on p "Advanced" at bounding box center [162, 93] width 48 height 15
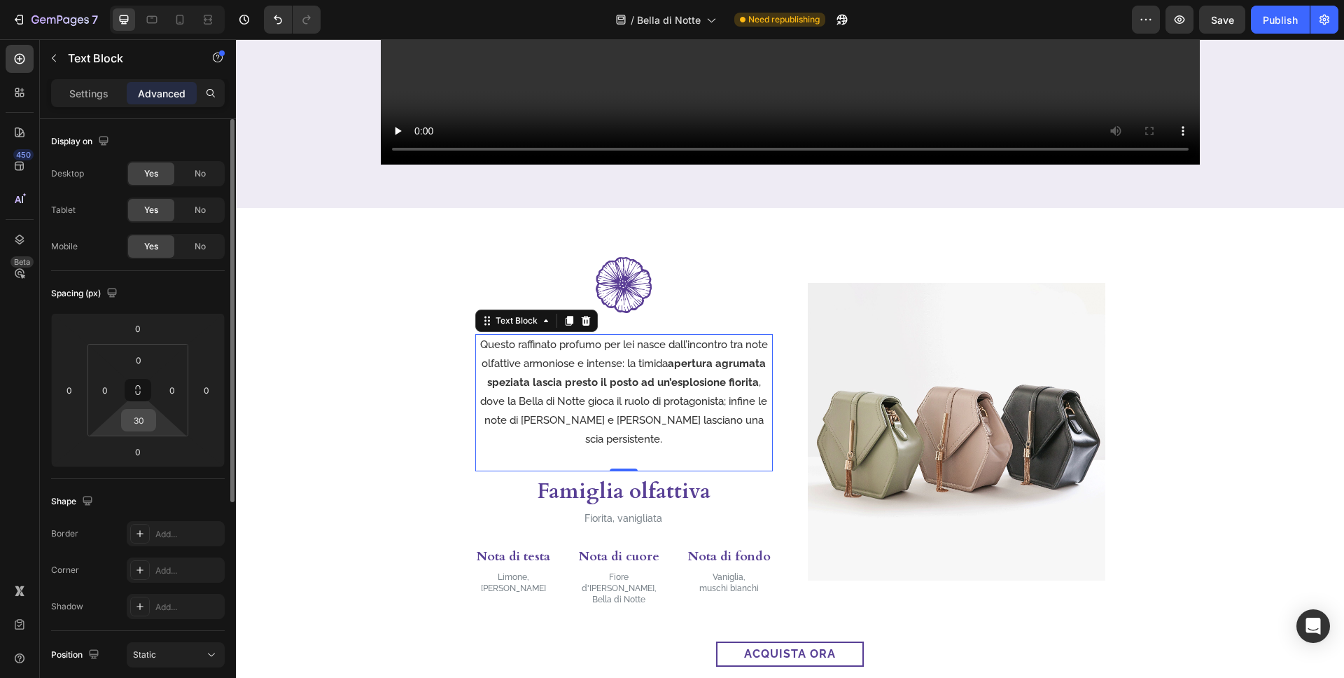
click at [138, 426] on input "30" at bounding box center [139, 420] width 28 height 21
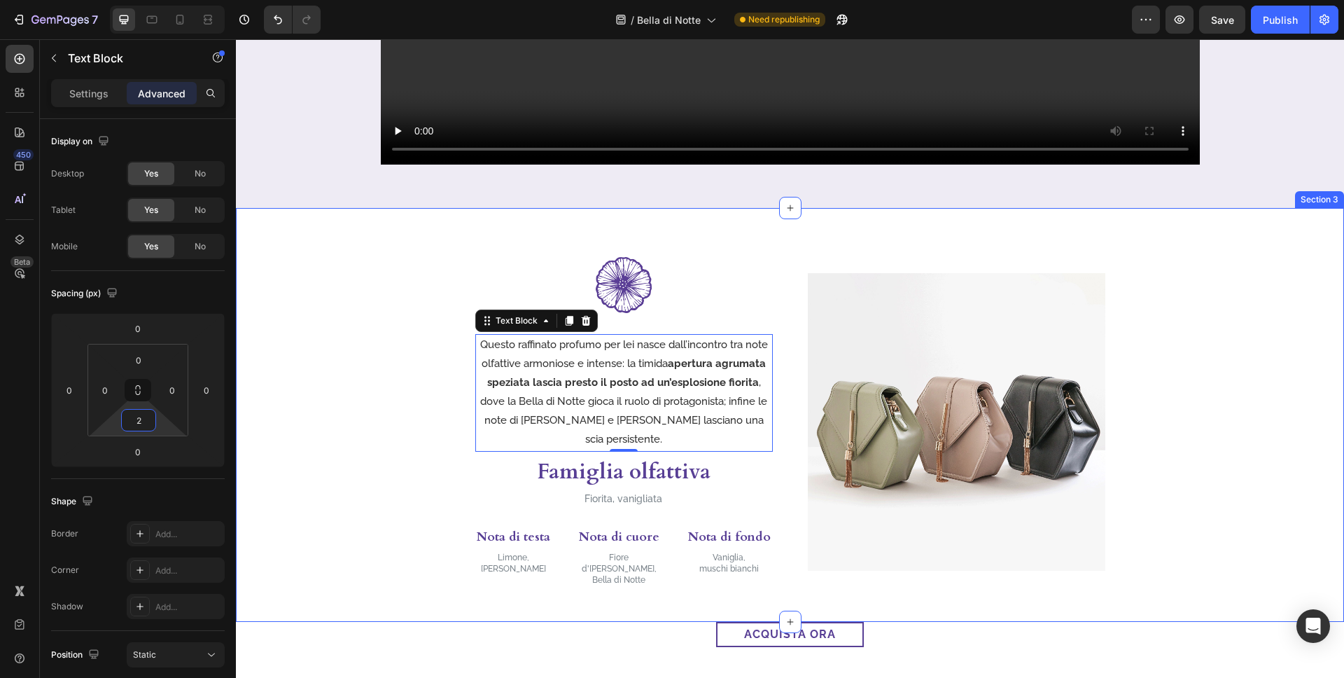
type input "20"
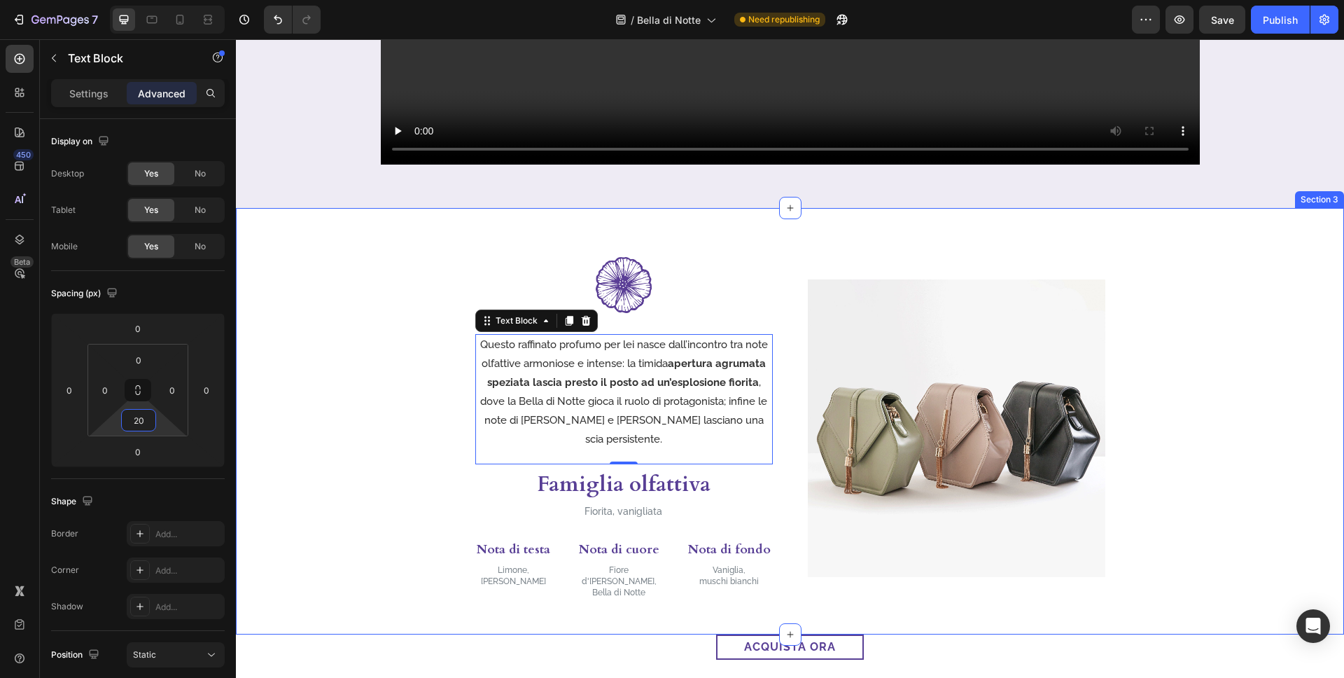
click at [333, 332] on div "Image Questo raffinato profumo per lei nasce dall’incontro tra note olfattive a…" at bounding box center [790, 428] width 1108 height 342
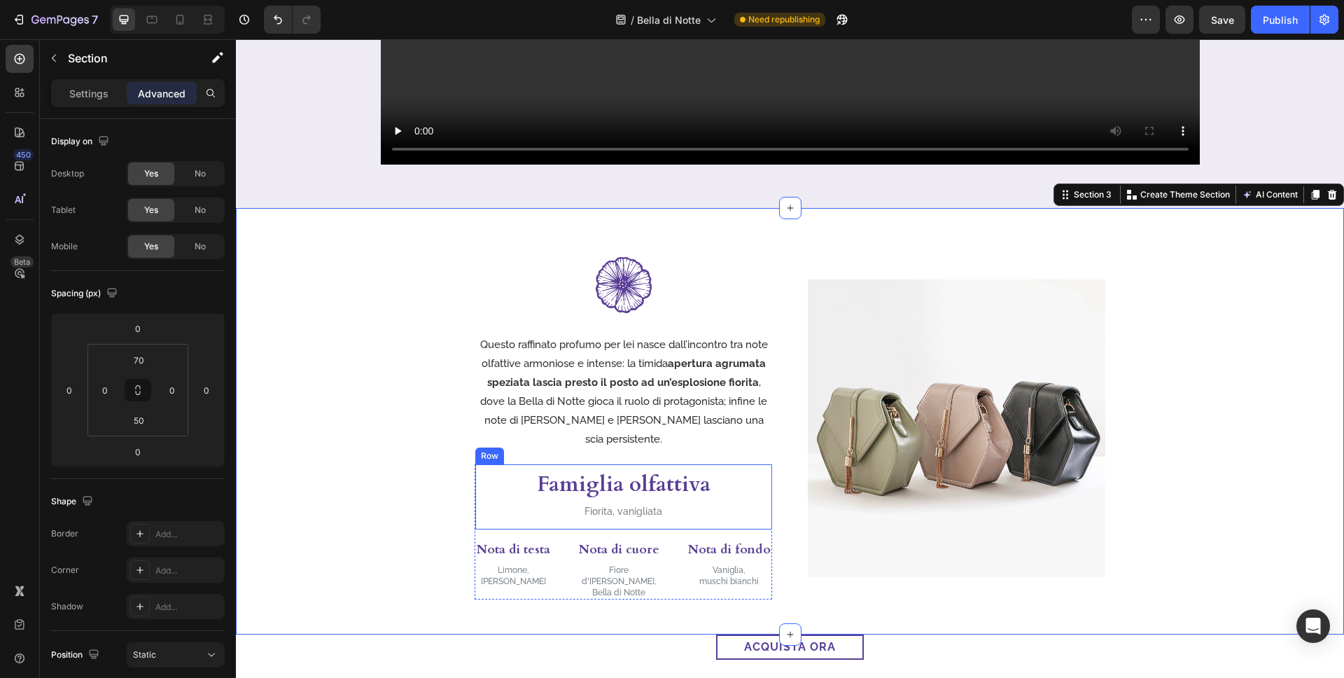
click at [732, 464] on div "Famiglia olfattiva Heading Fiorita, vanigliata Text Block Row" at bounding box center [623, 496] width 297 height 64
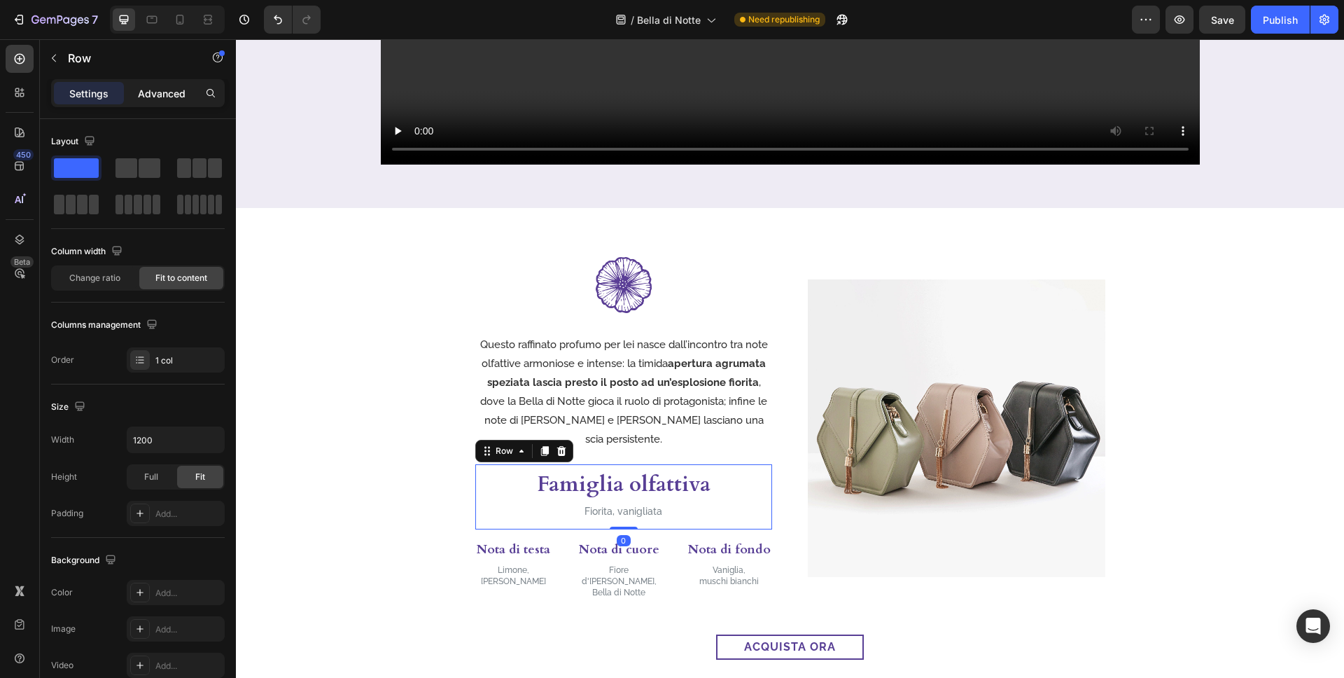
click at [160, 95] on p "Advanced" at bounding box center [162, 93] width 48 height 15
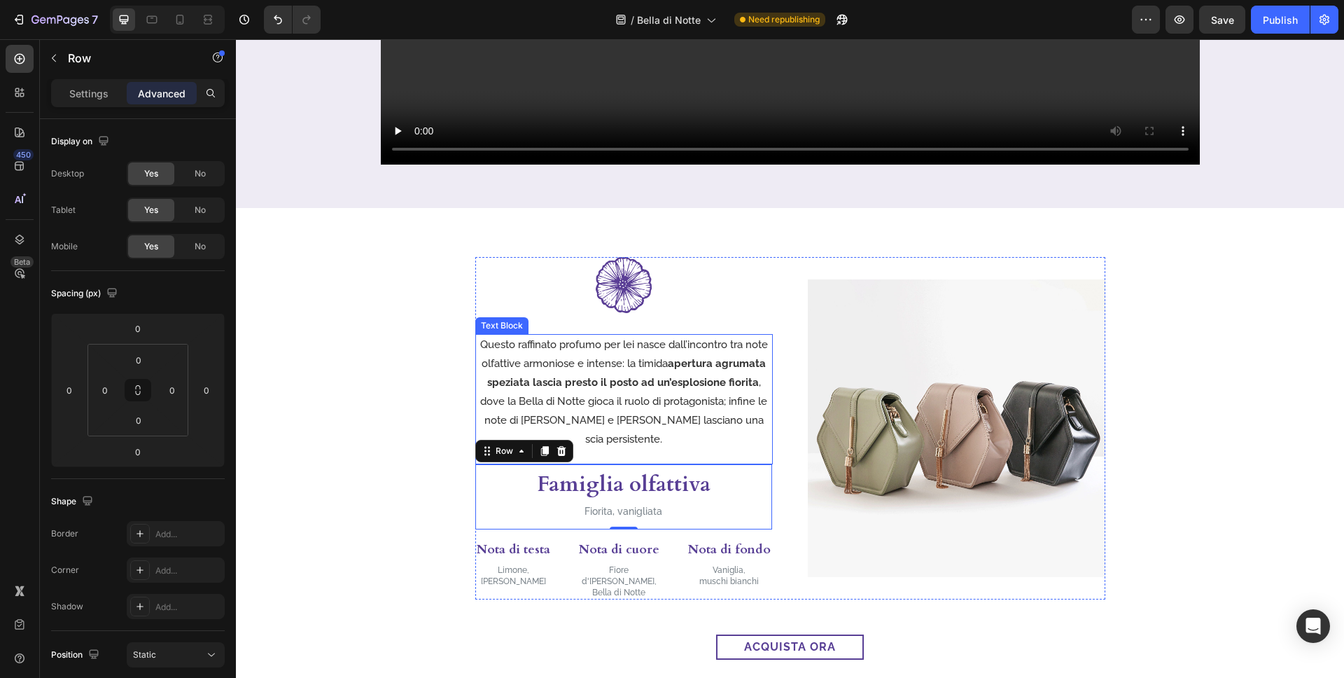
click at [700, 396] on p "Questo raffinato profumo per lei nasce dall’incontro tra note olfattive armonio…" at bounding box center [624, 391] width 295 height 113
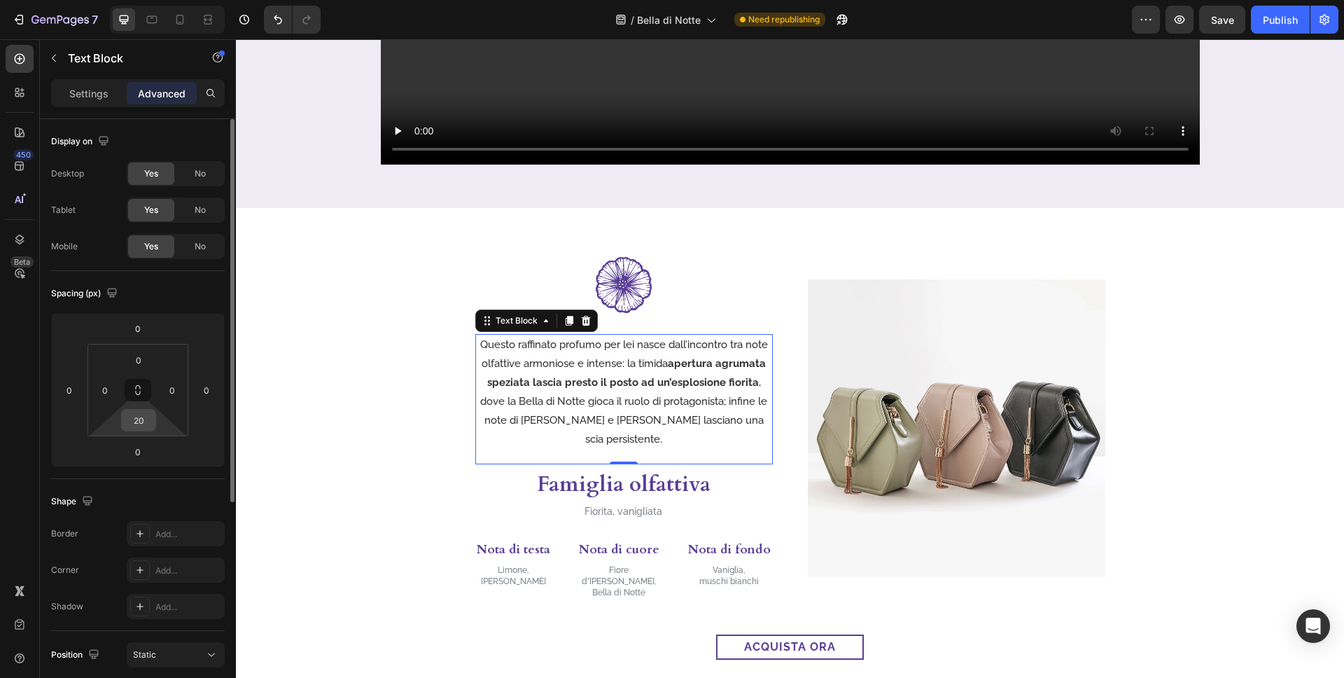
click at [147, 416] on input "20" at bounding box center [139, 420] width 28 height 21
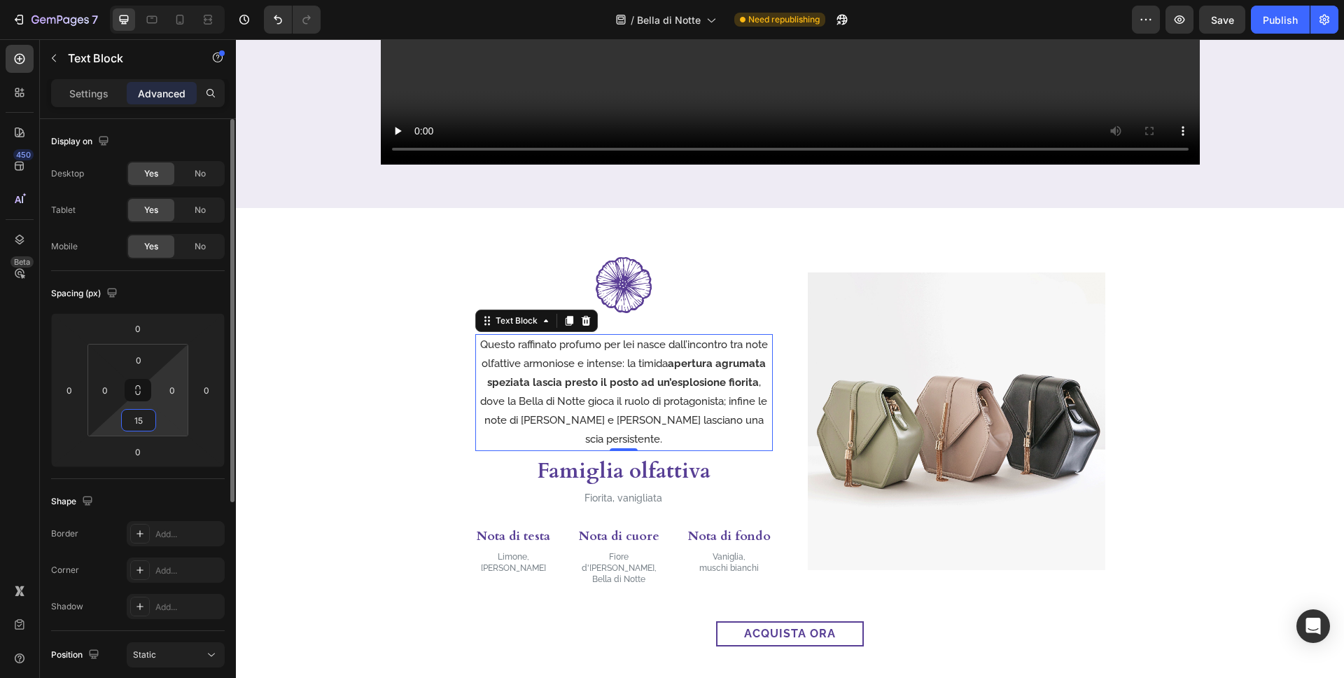
type input "15"
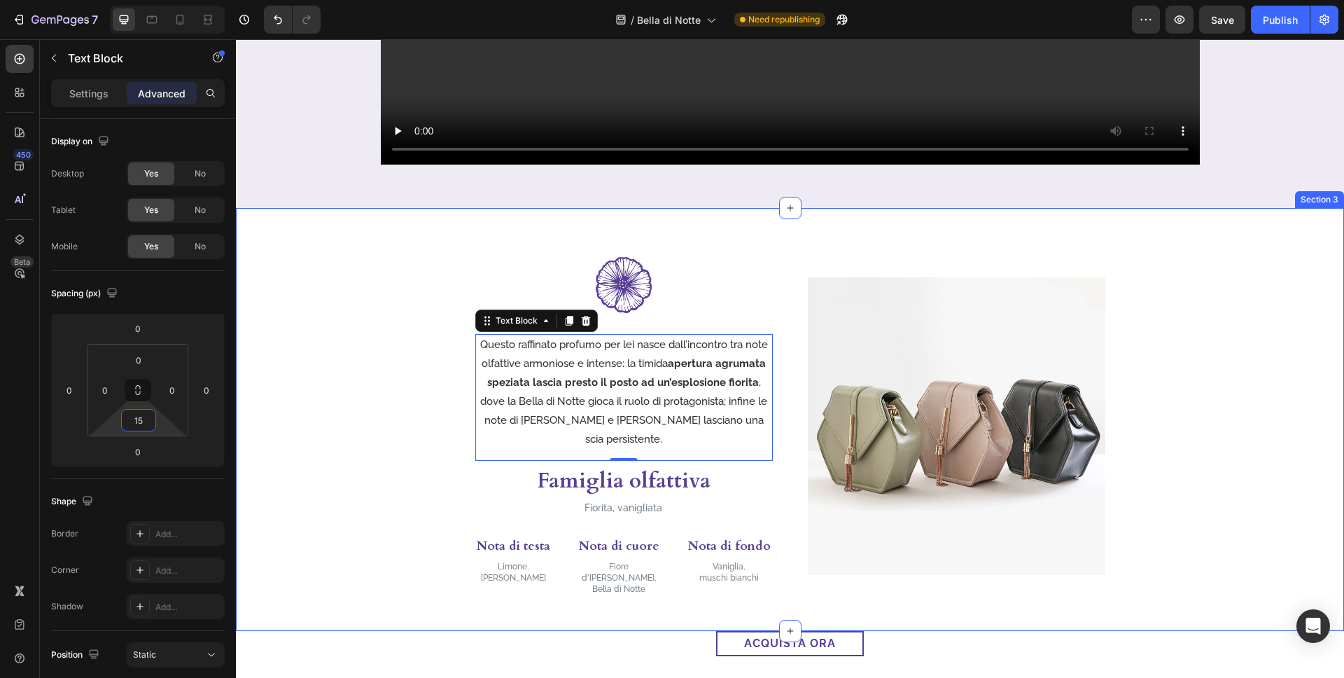
click at [1191, 454] on div "Image Questo raffinato profumo per lei nasce dall’incontro tra note olfattive a…" at bounding box center [790, 426] width 1108 height 339
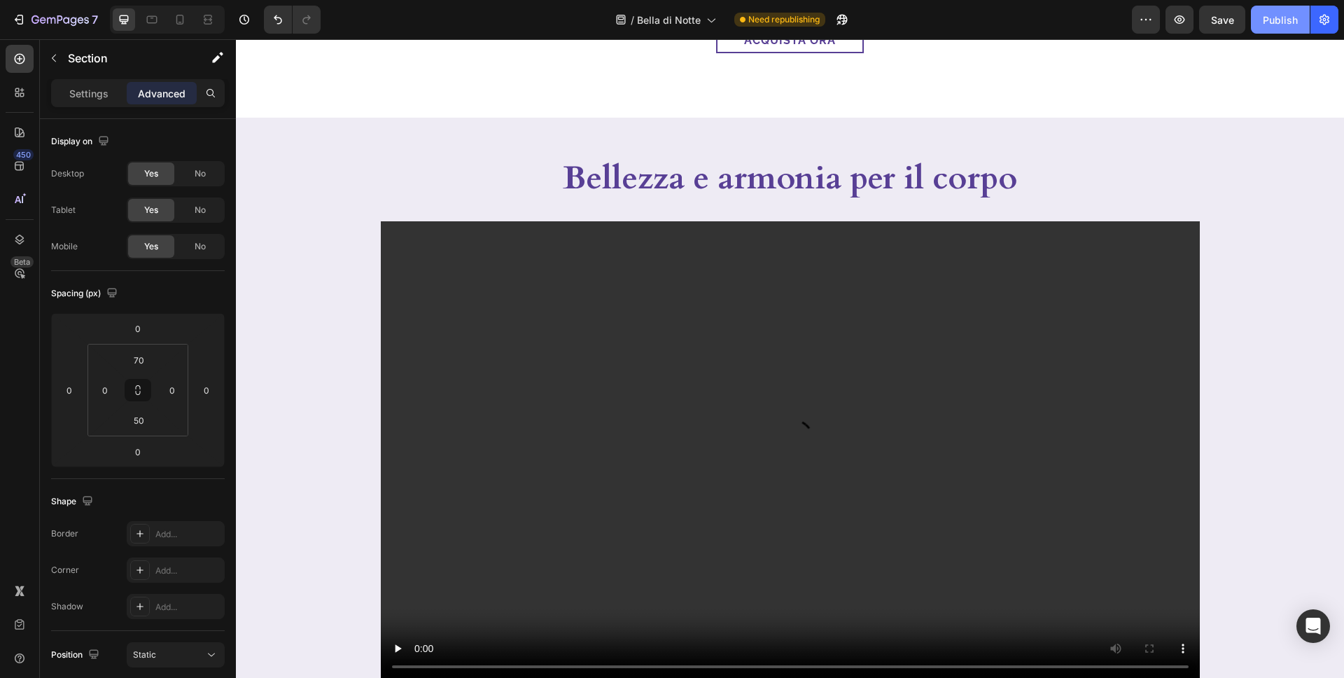
scroll to position [1035, 0]
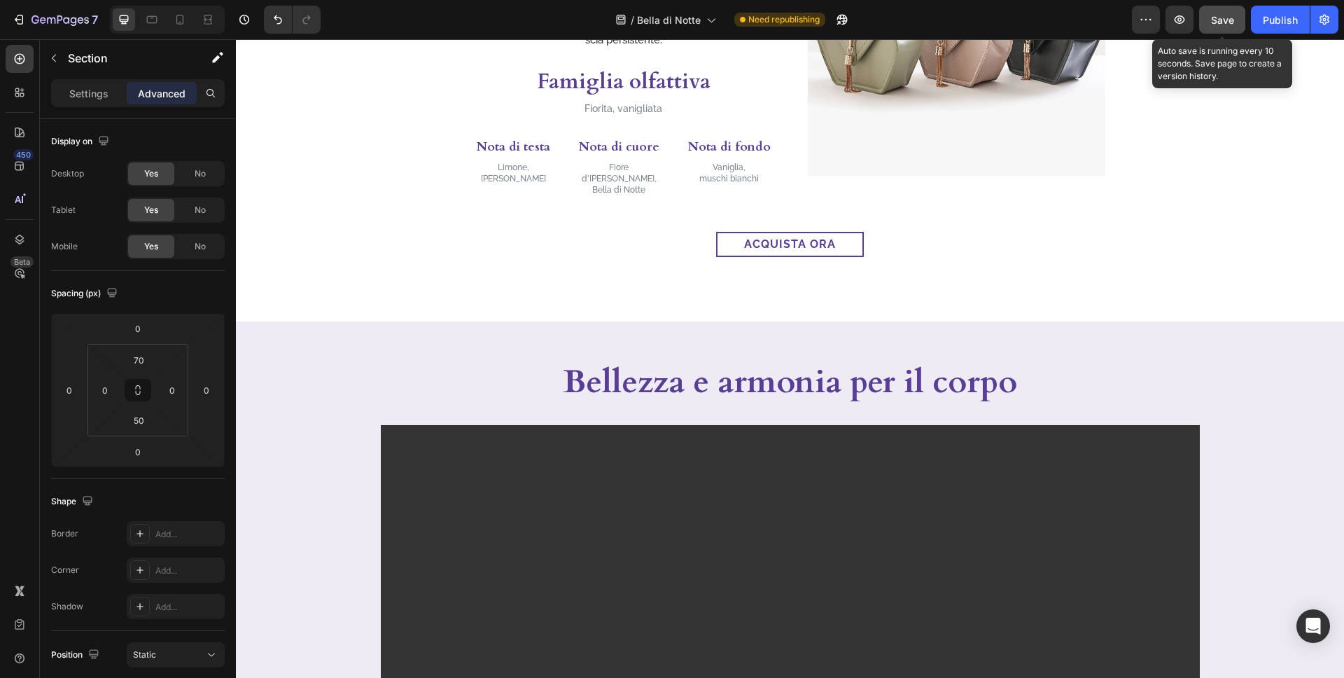
click at [1191, 22] on span "Save" at bounding box center [1222, 20] width 23 height 12
drag, startPoint x: 1271, startPoint y: 18, endPoint x: 888, endPoint y: 2, distance: 383.3
click at [1191, 18] on div "Publish" at bounding box center [1280, 20] width 35 height 15
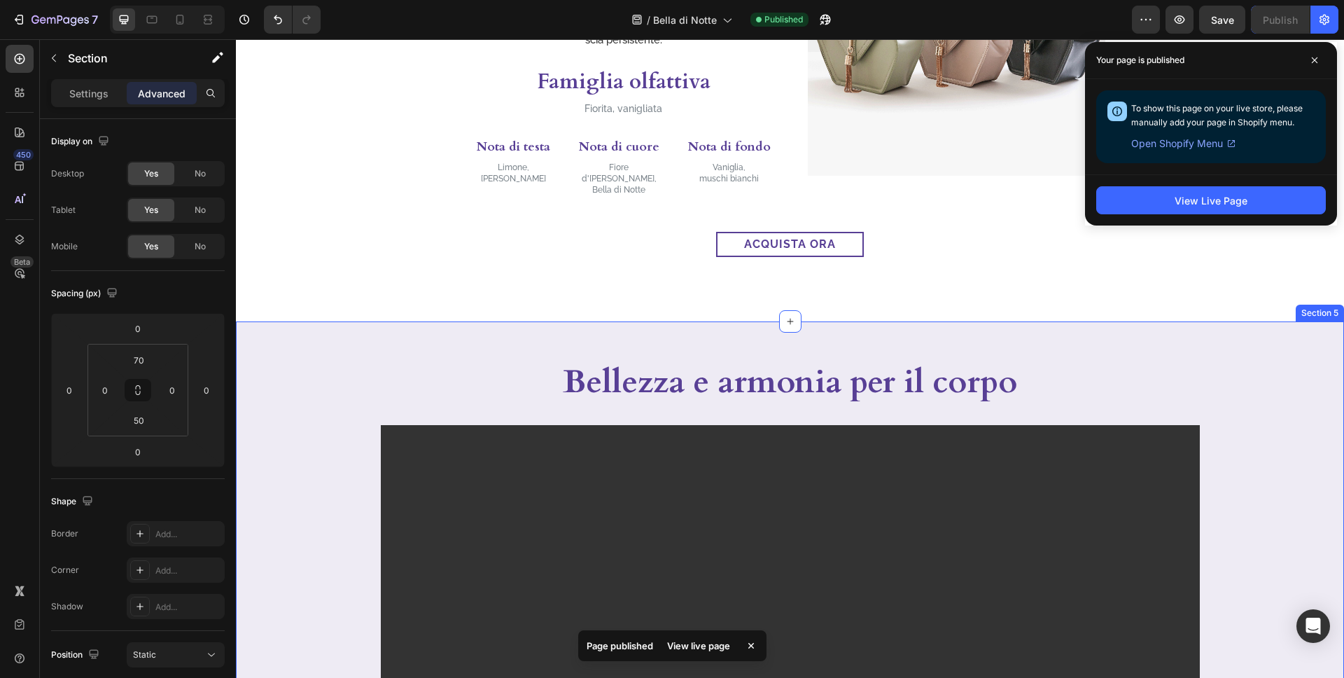
click at [295, 321] on div "Bellezza e armonia per il corpo Heading Video Row Section 5" at bounding box center [790, 625] width 1108 height 608
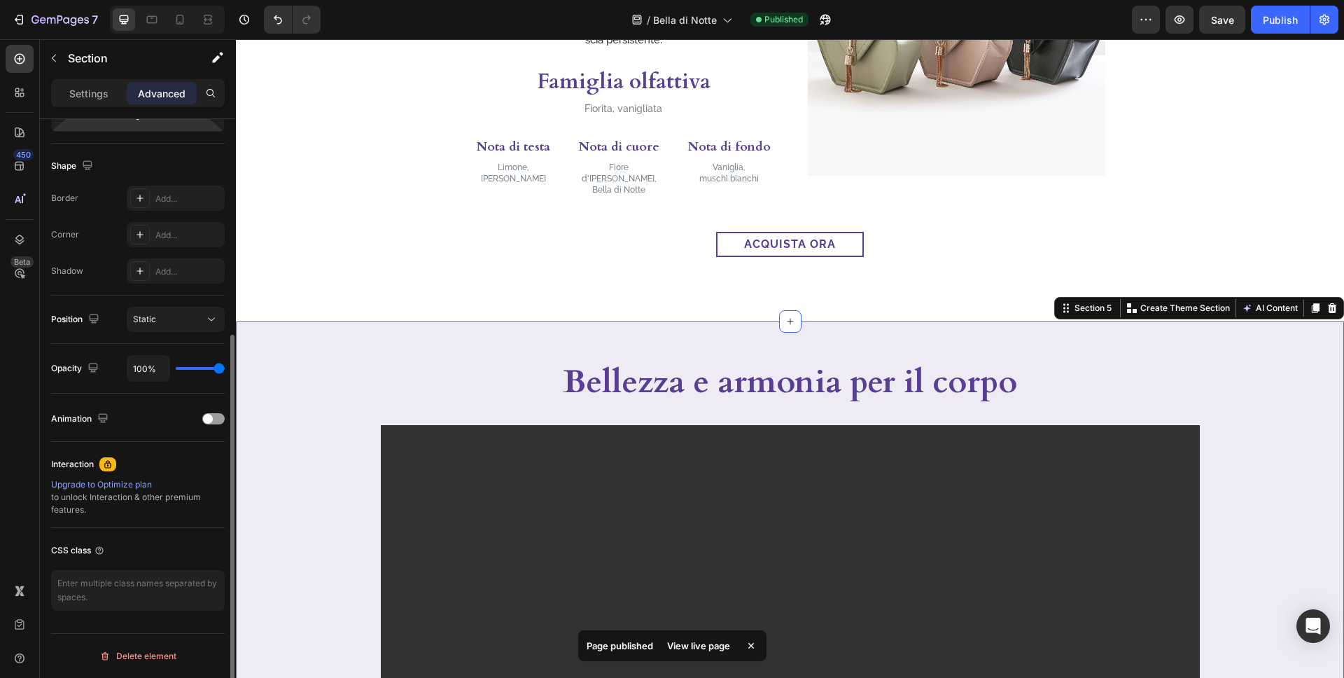
click at [102, 94] on p "Settings" at bounding box center [88, 93] width 39 height 15
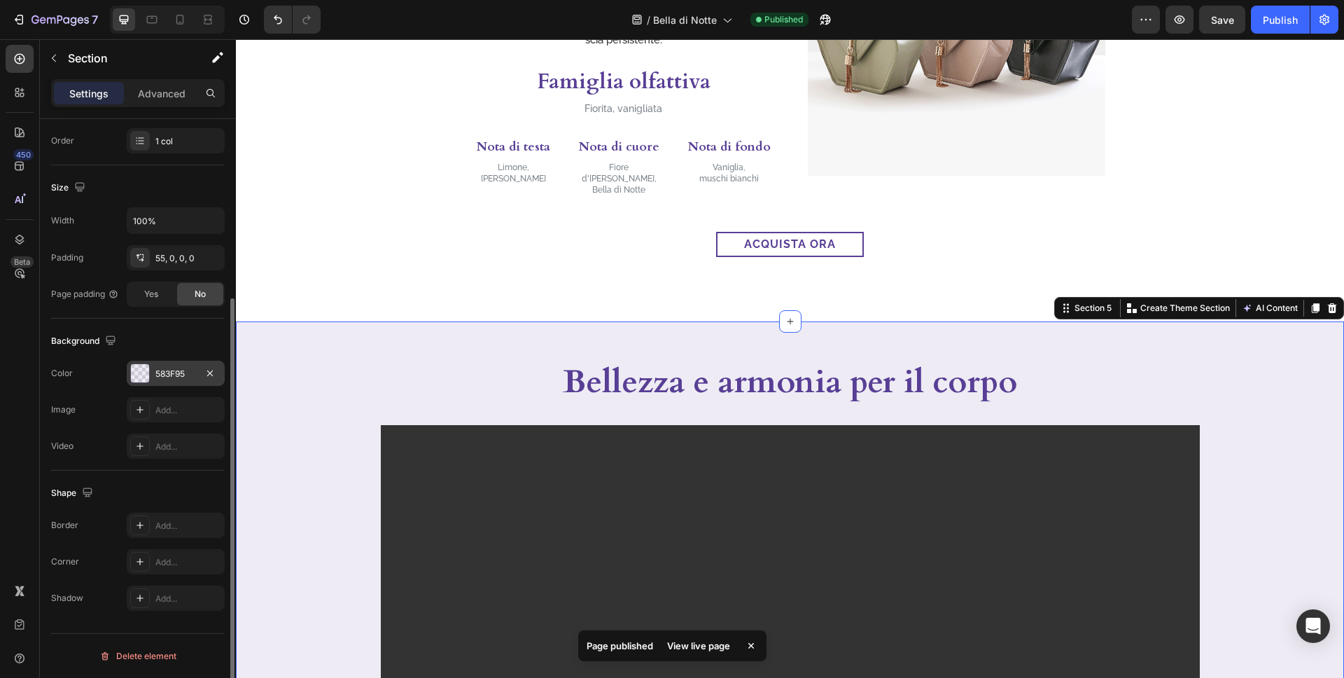
scroll to position [256, 0]
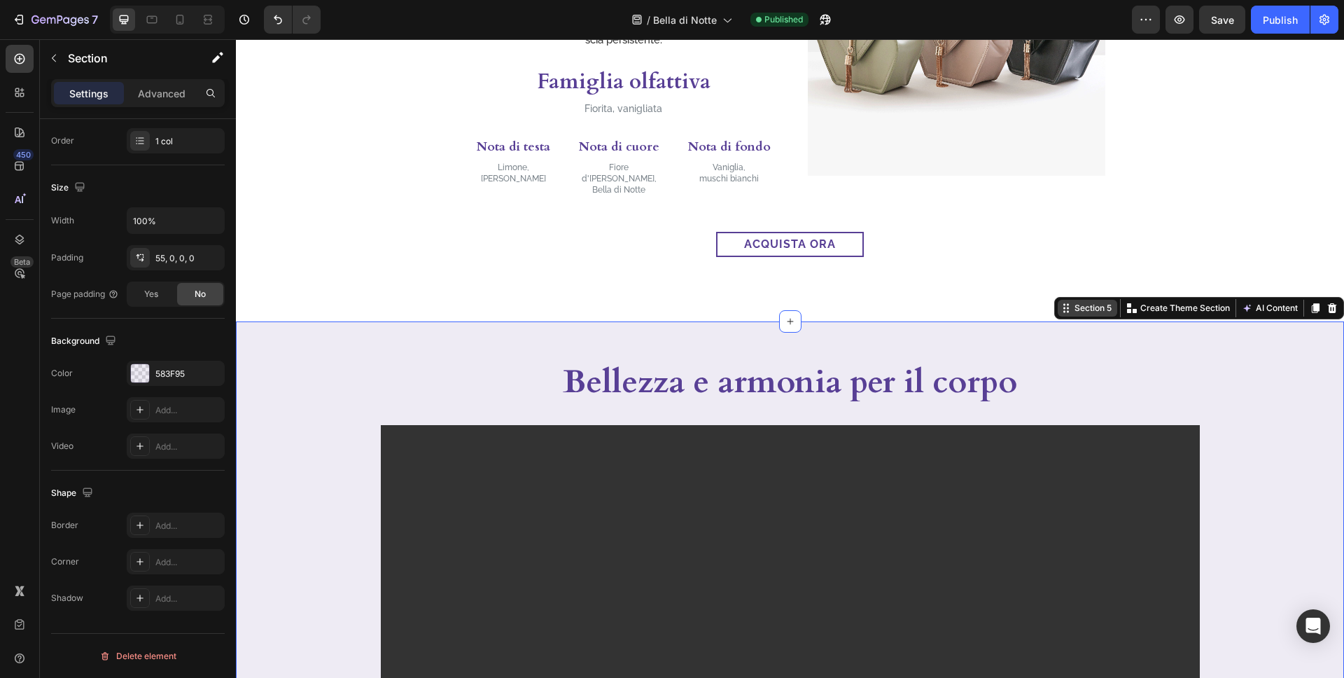
click at [1078, 302] on div "Section 5" at bounding box center [1093, 308] width 43 height 13
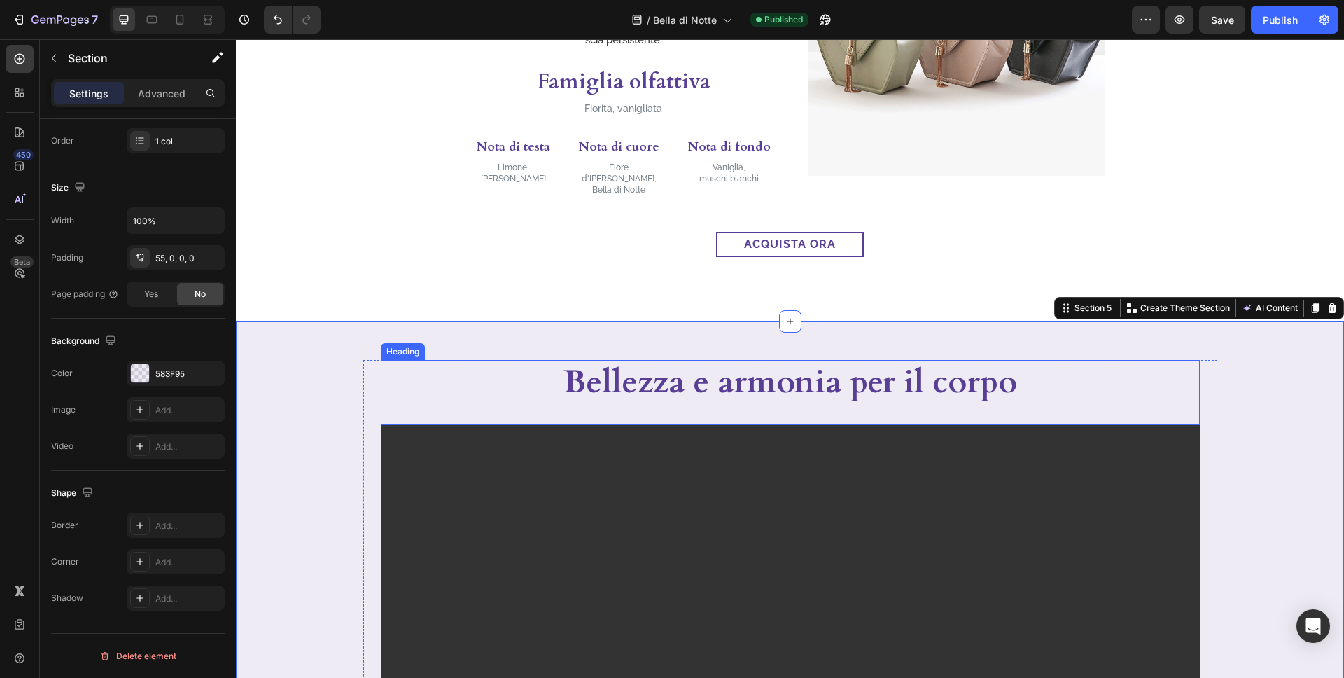
click at [850, 360] on h2 "Bellezza e armonia per il corpo" at bounding box center [790, 382] width 501 height 45
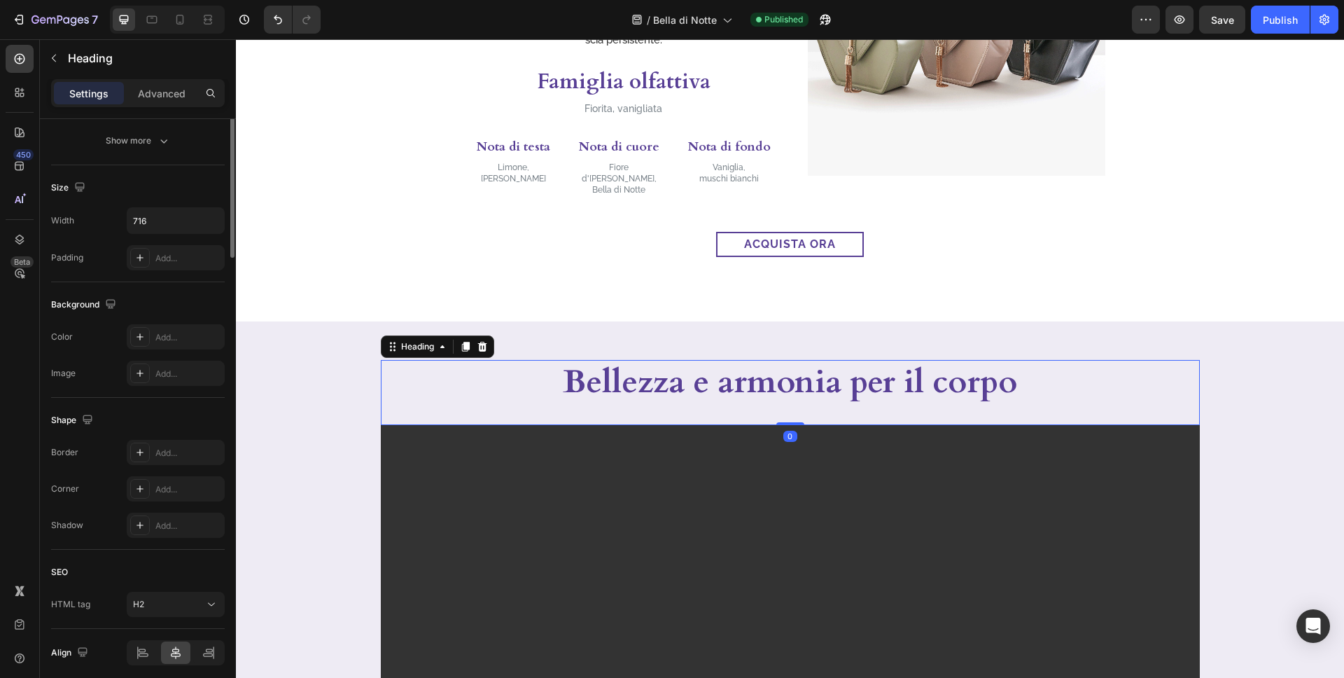
scroll to position [0, 0]
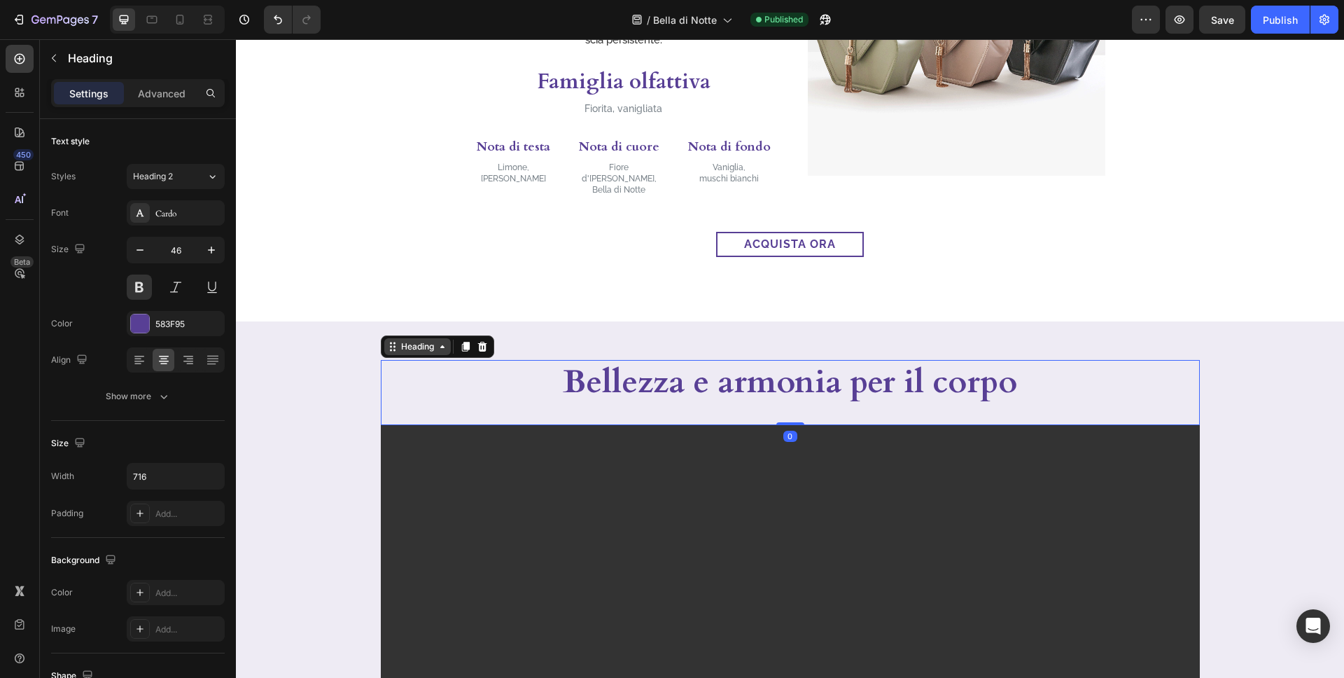
click at [428, 340] on div "Heading" at bounding box center [417, 346] width 39 height 13
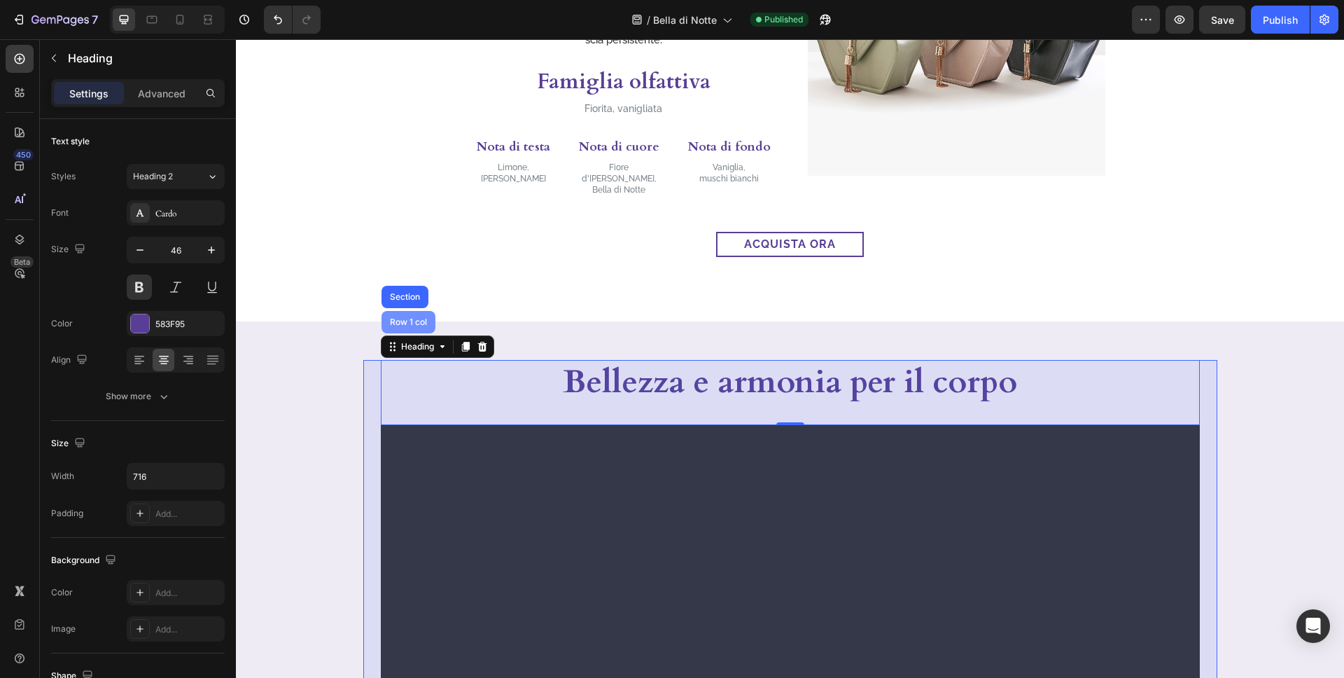
click at [419, 318] on div "Row 1 col" at bounding box center [408, 322] width 43 height 8
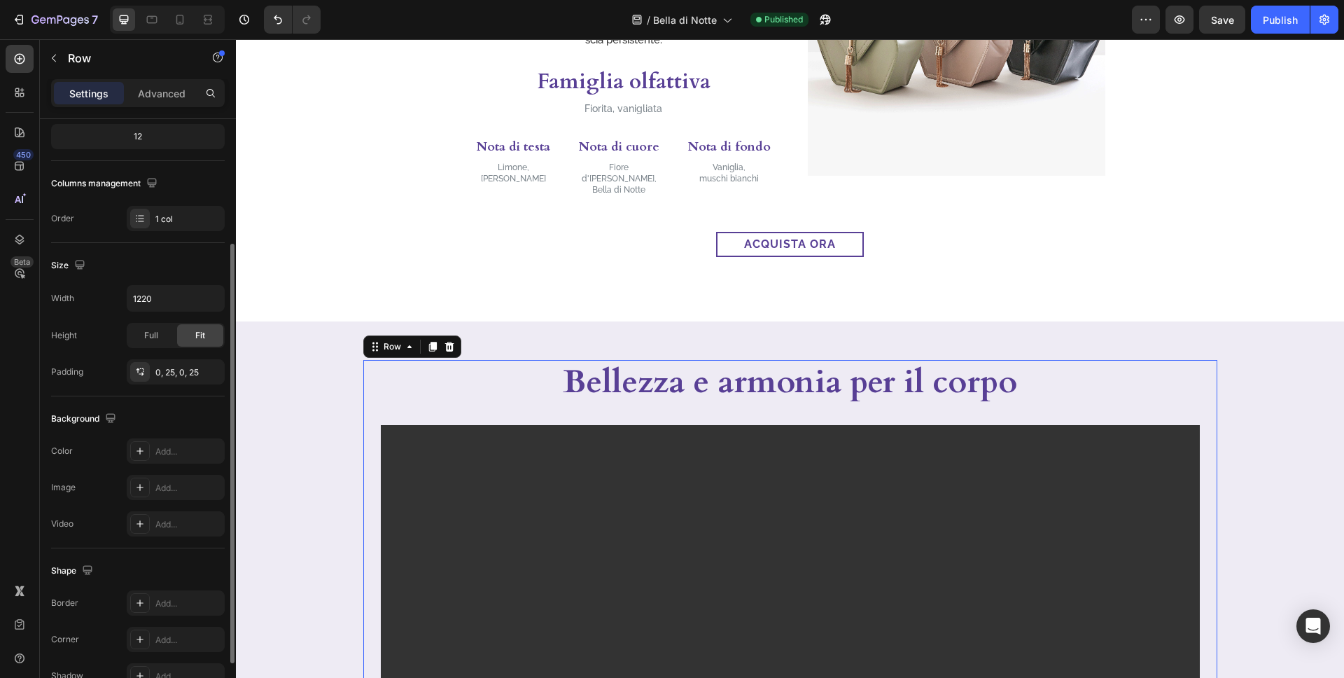
scroll to position [256, 0]
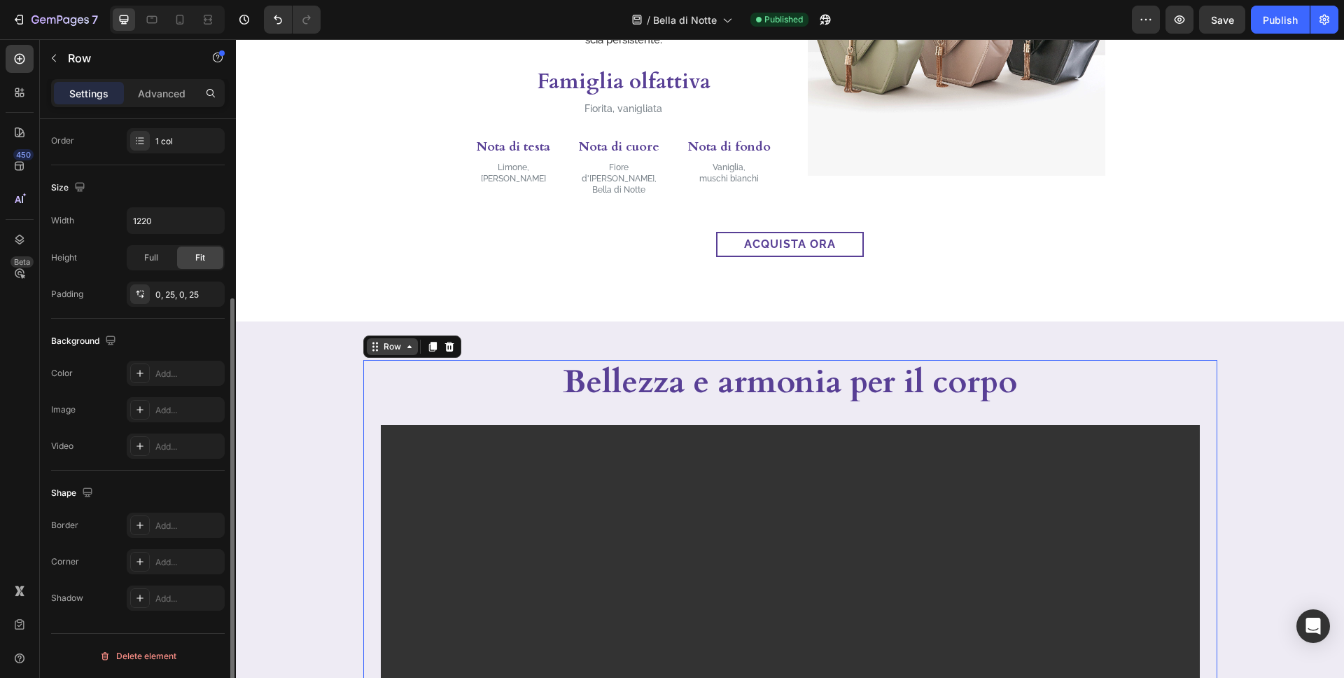
click at [384, 340] on div "Row" at bounding box center [392, 346] width 23 height 13
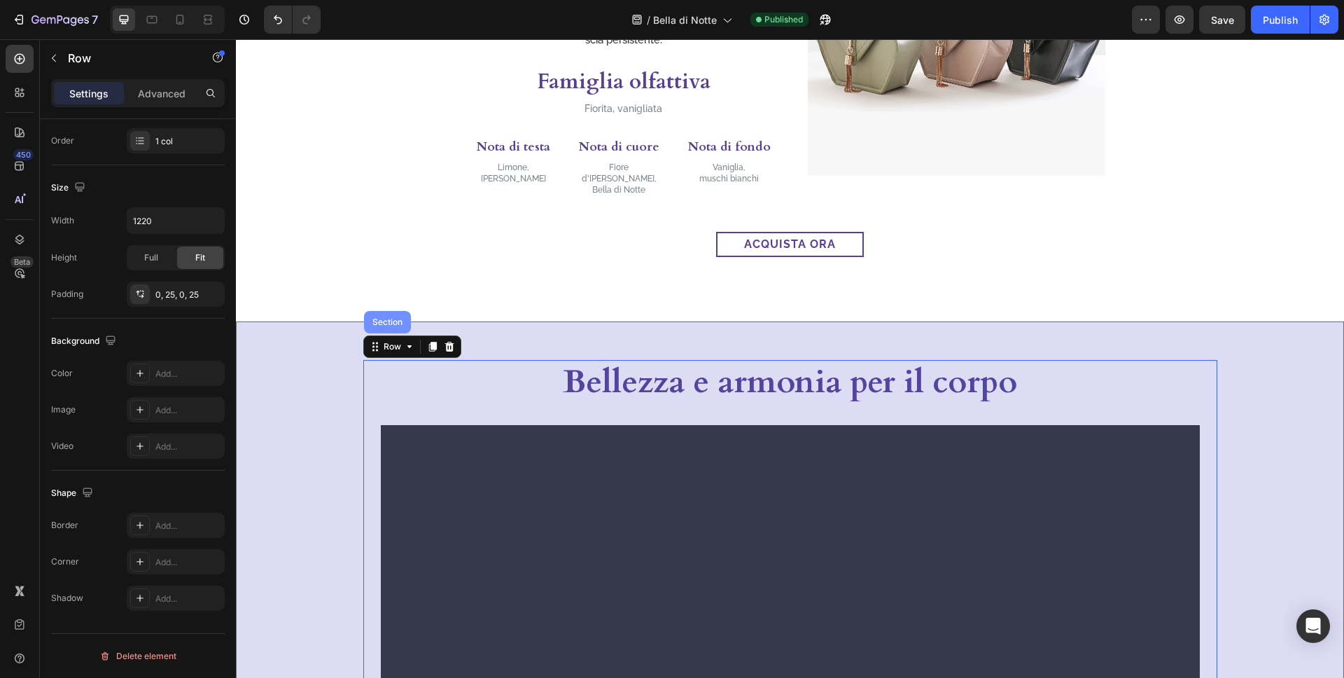
click at [395, 318] on div "Section" at bounding box center [388, 322] width 36 height 8
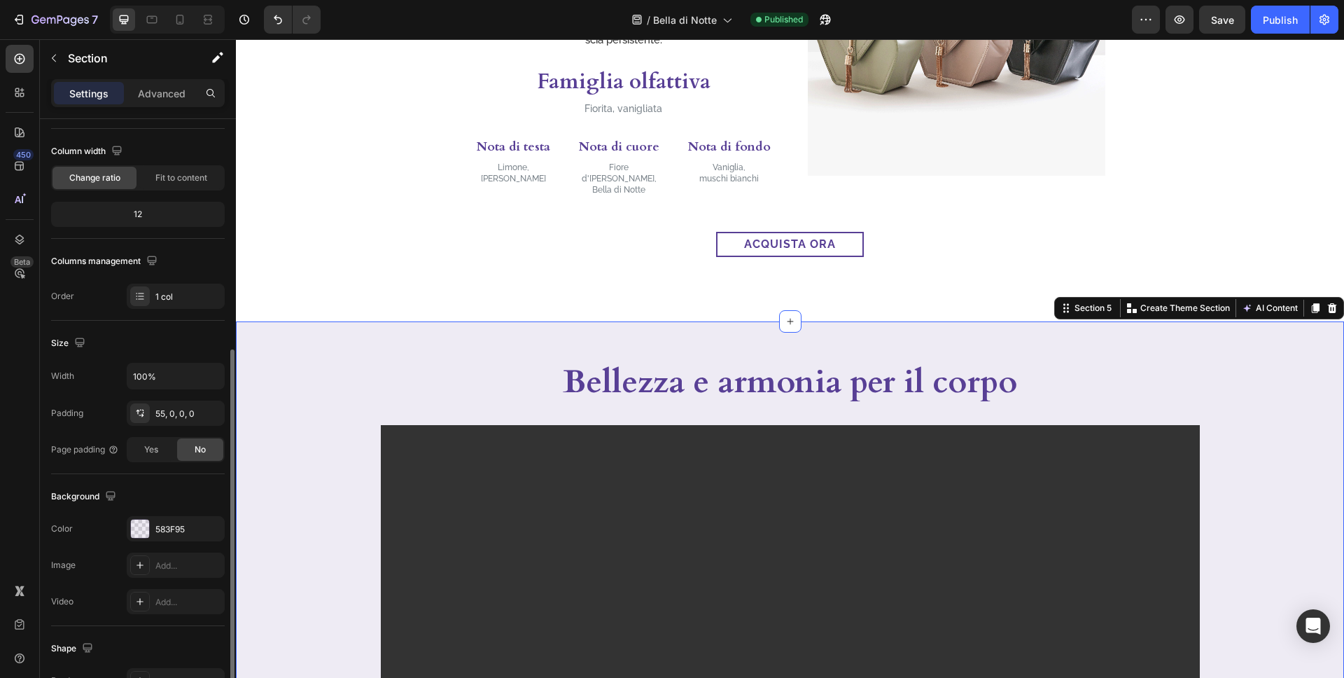
scroll to position [195, 0]
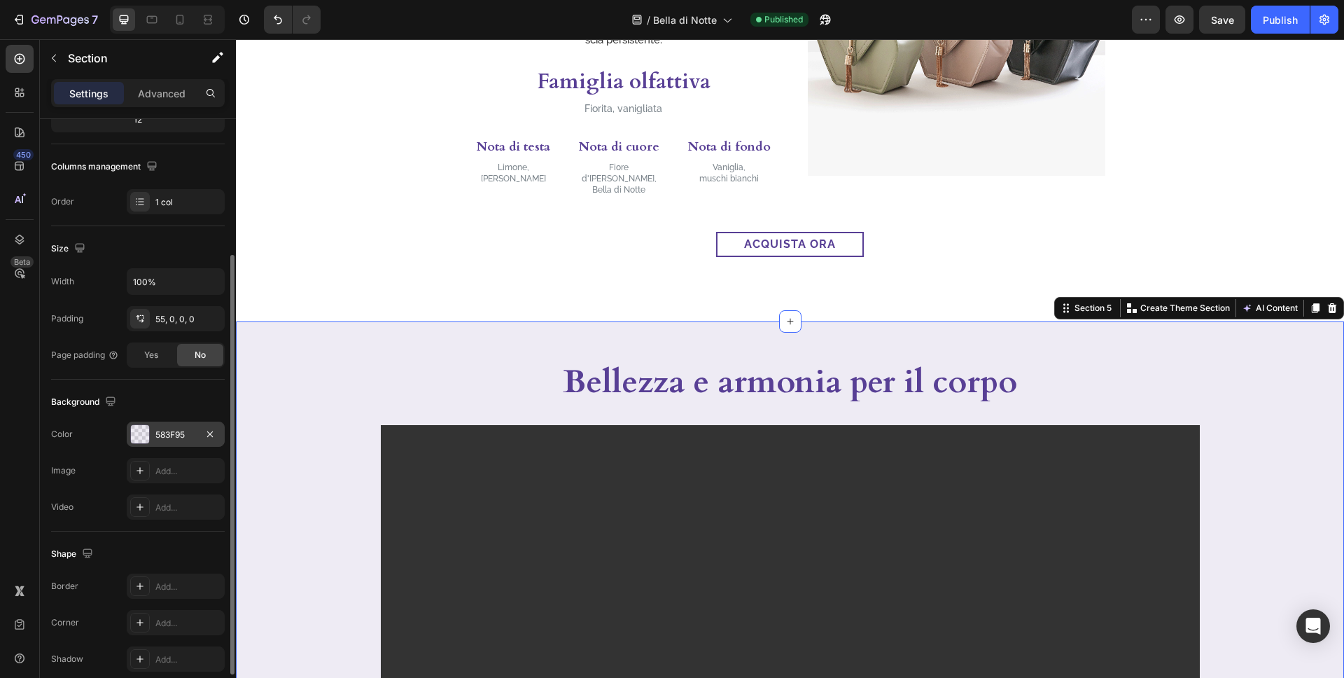
click at [165, 435] on div "583F95" at bounding box center [175, 434] width 41 height 13
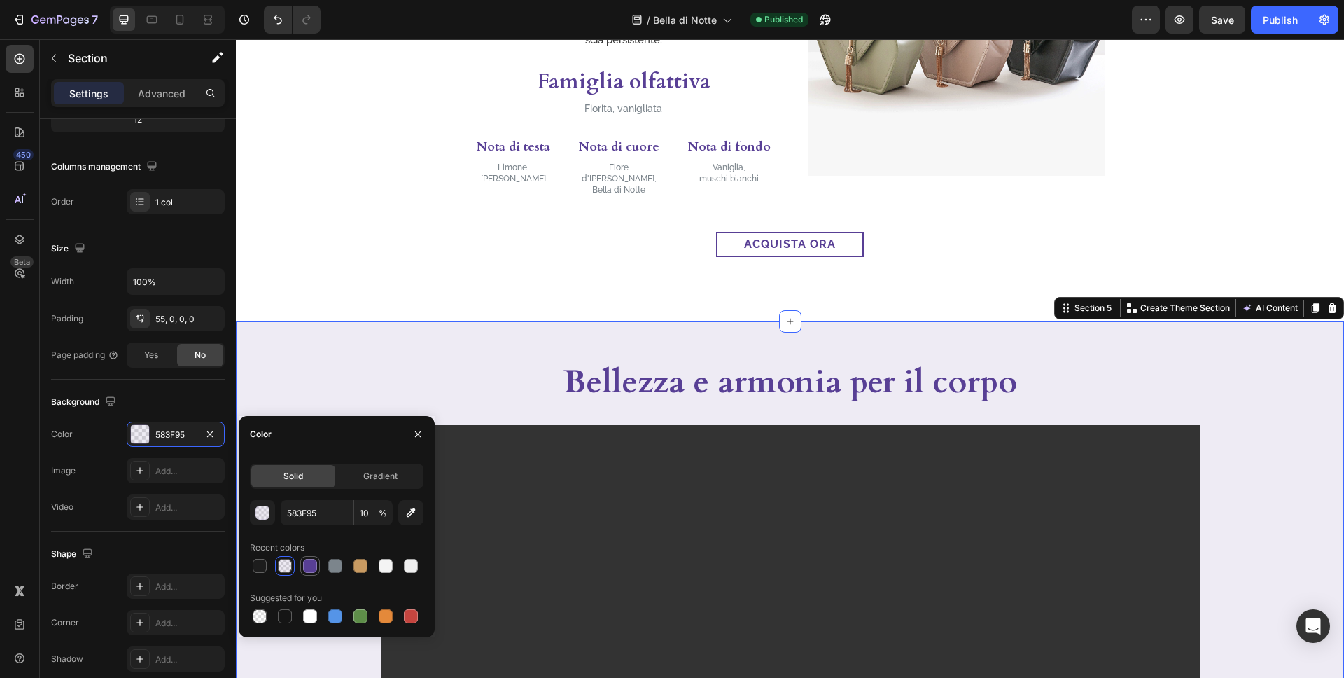
click at [306, 566] on div at bounding box center [310, 566] width 14 height 14
type input "100"
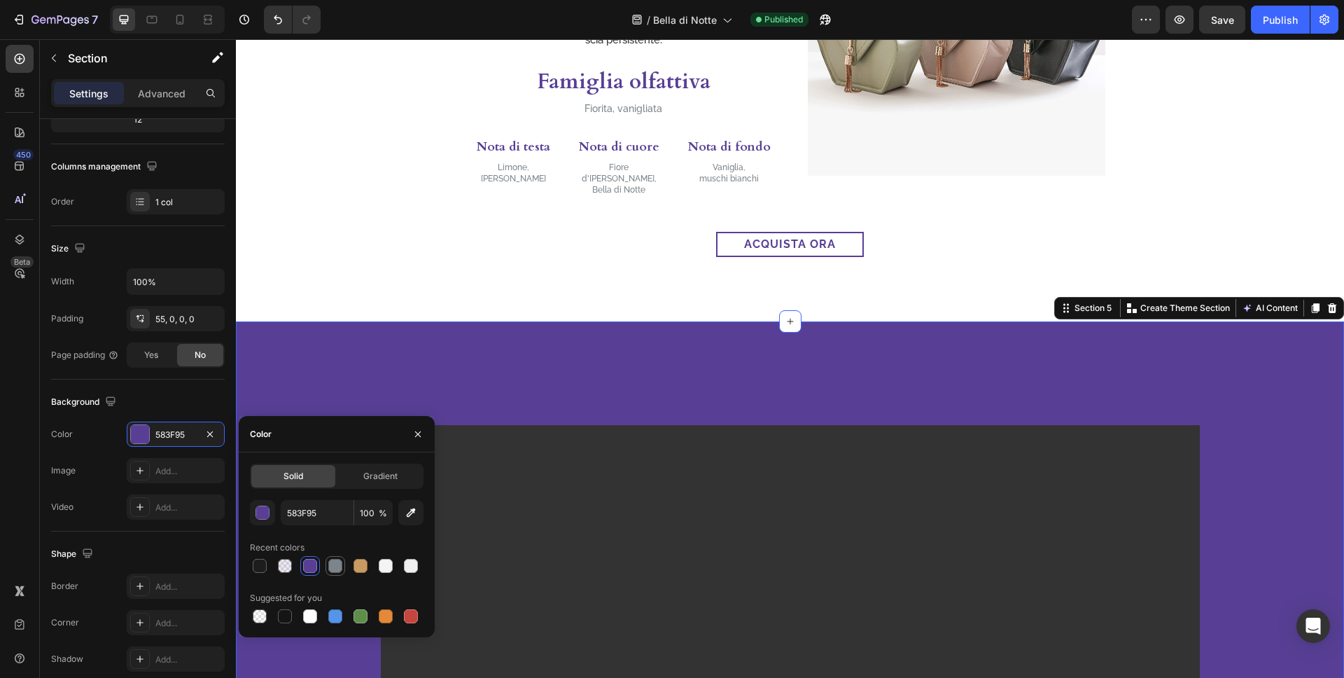
click at [333, 567] on div at bounding box center [335, 566] width 14 height 14
type input "7C858C"
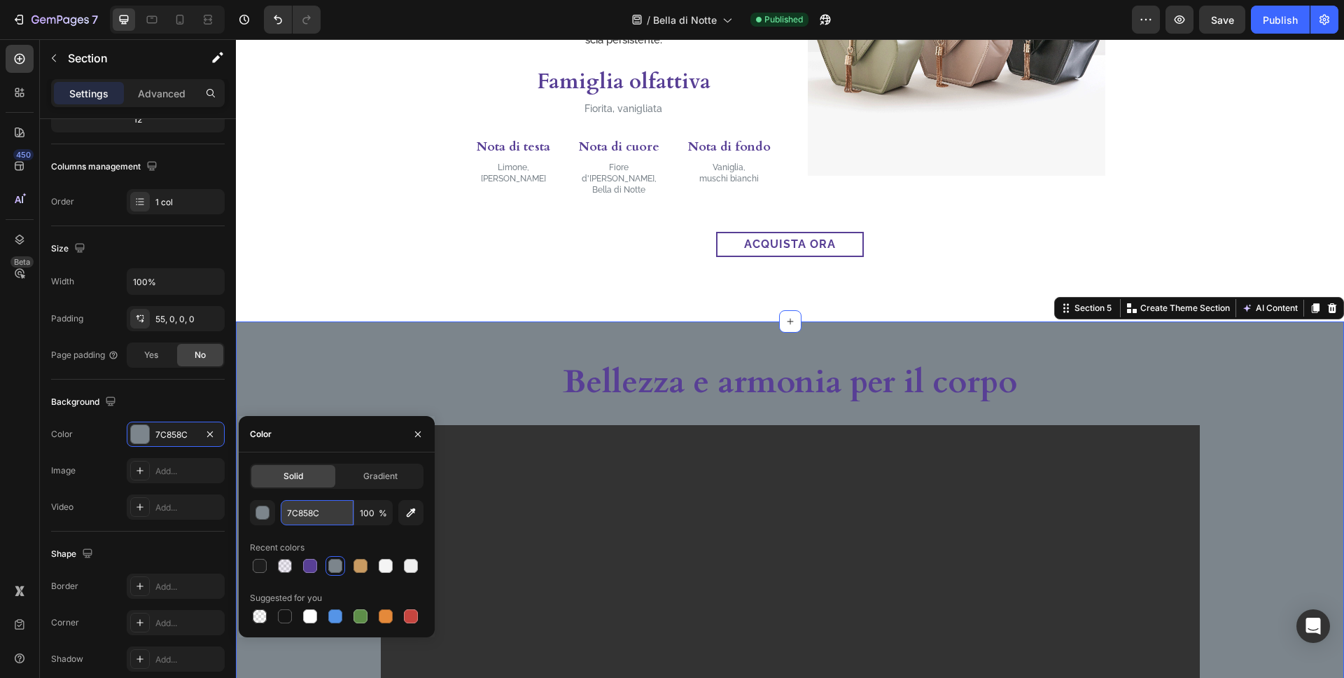
click at [321, 519] on input "7C858C" at bounding box center [317, 512] width 73 height 25
click at [393, 484] on div "Gradient" at bounding box center [380, 476] width 84 height 22
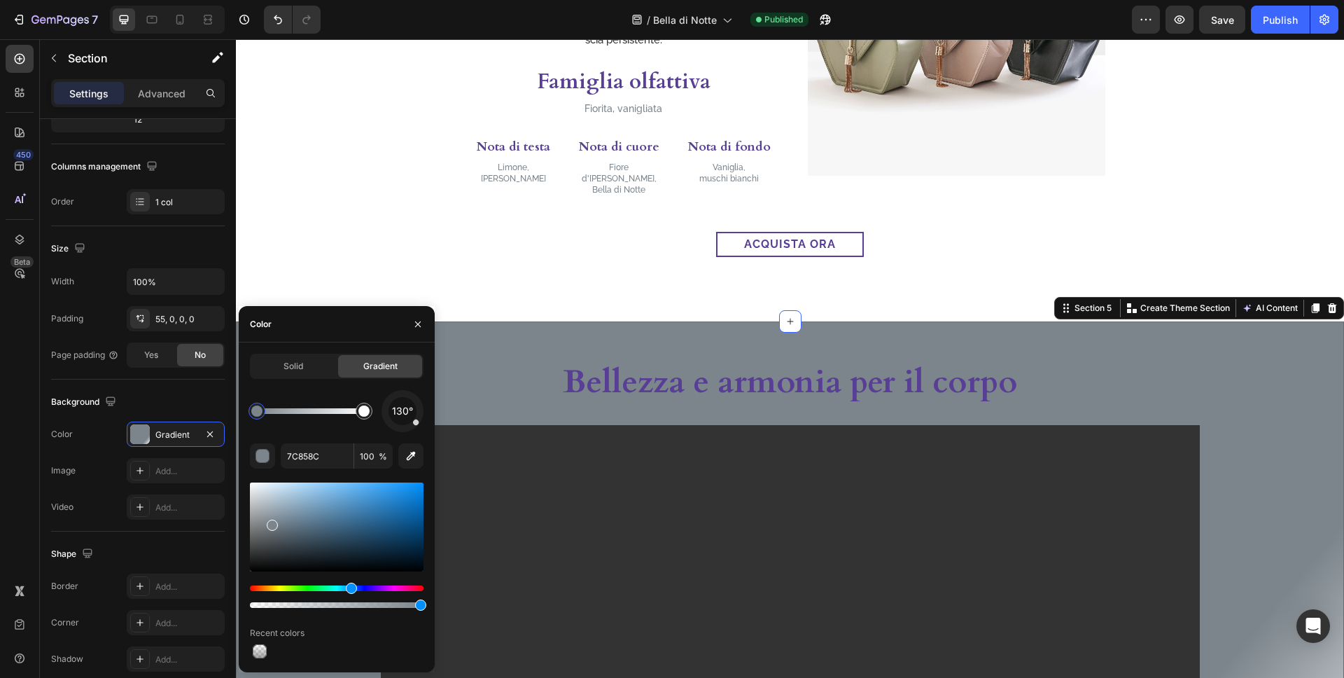
drag, startPoint x: 342, startPoint y: 417, endPoint x: 384, endPoint y: 424, distance: 42.6
click at [183, 415] on div "450 Beta Sections(18) Elements(83) Section Element Hero Section Product Detail …" at bounding box center [118, 358] width 236 height 639
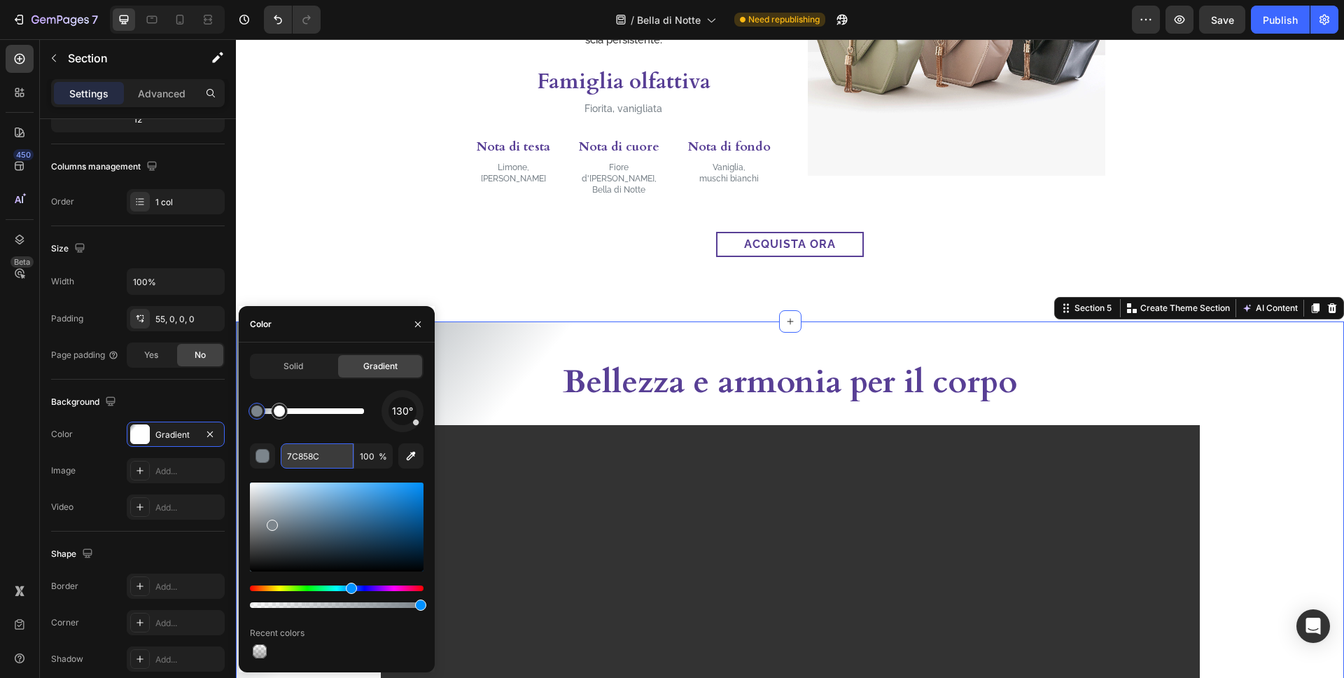
click at [323, 454] on input "7C858C" at bounding box center [317, 455] width 73 height 25
paste input "F1F0E"
type input "F1F0EC"
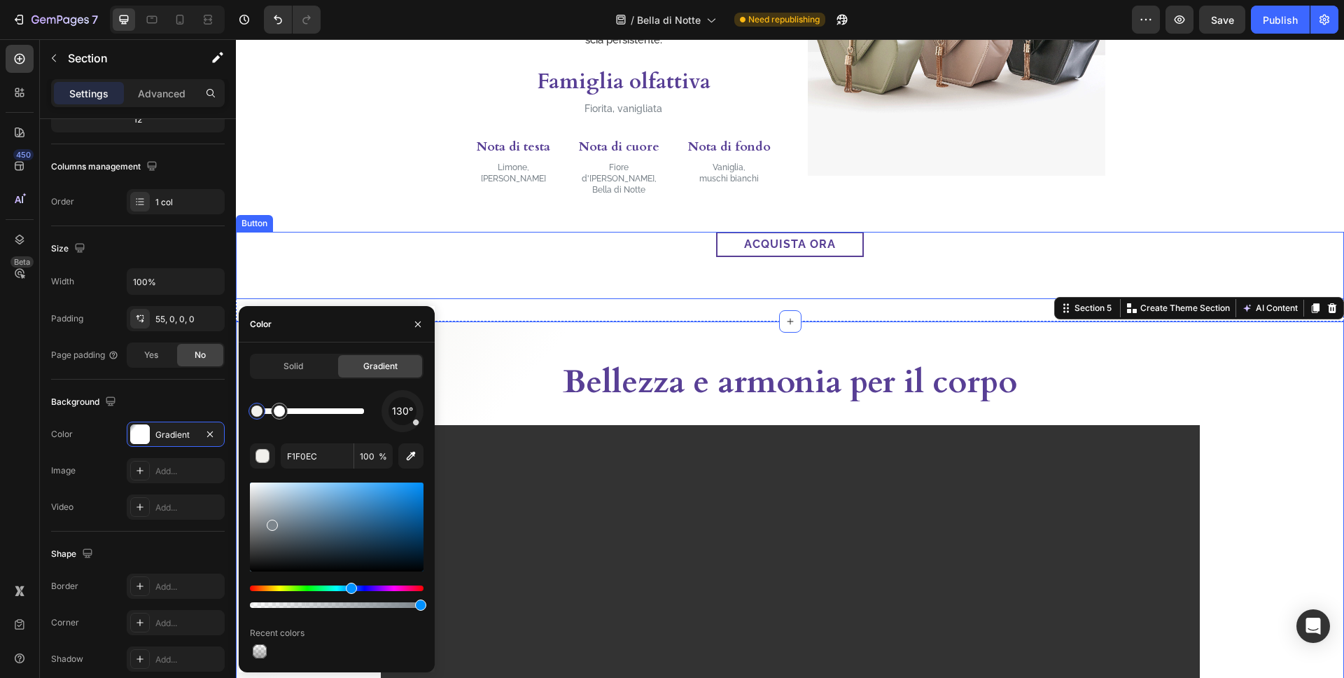
click at [466, 241] on div "acquista ora Button" at bounding box center [790, 265] width 1108 height 67
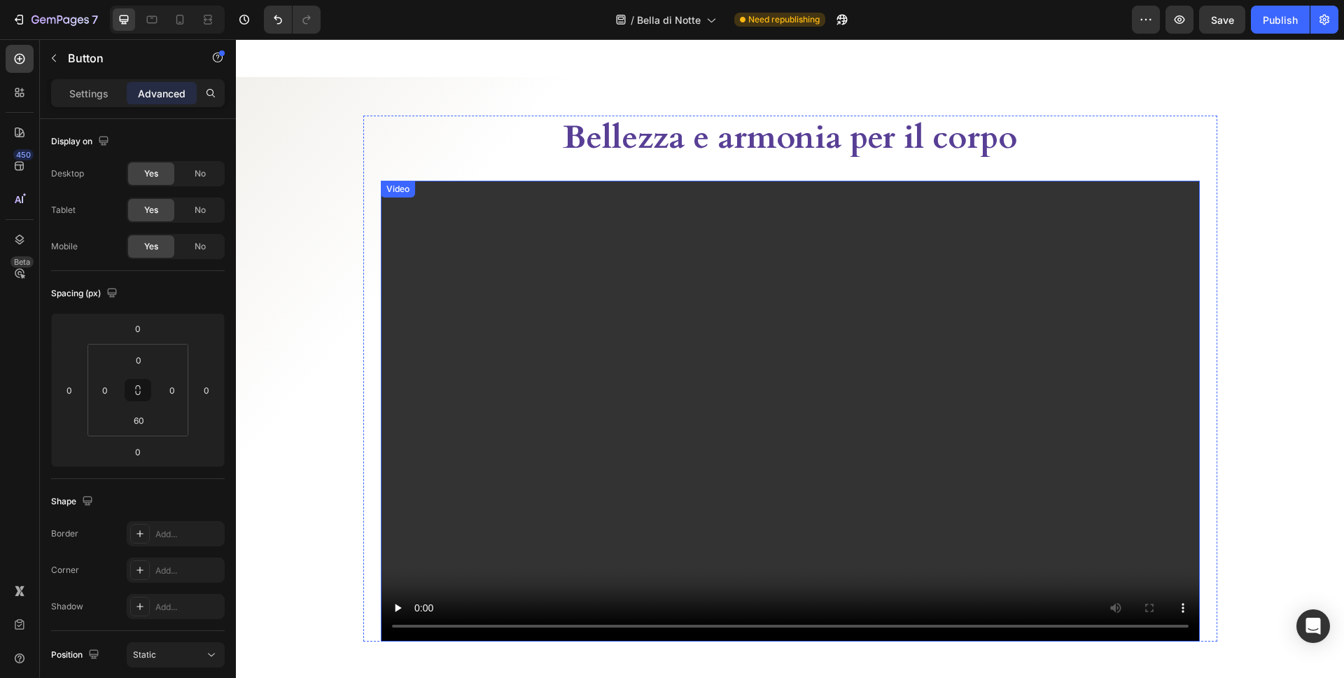
scroll to position [361, 0]
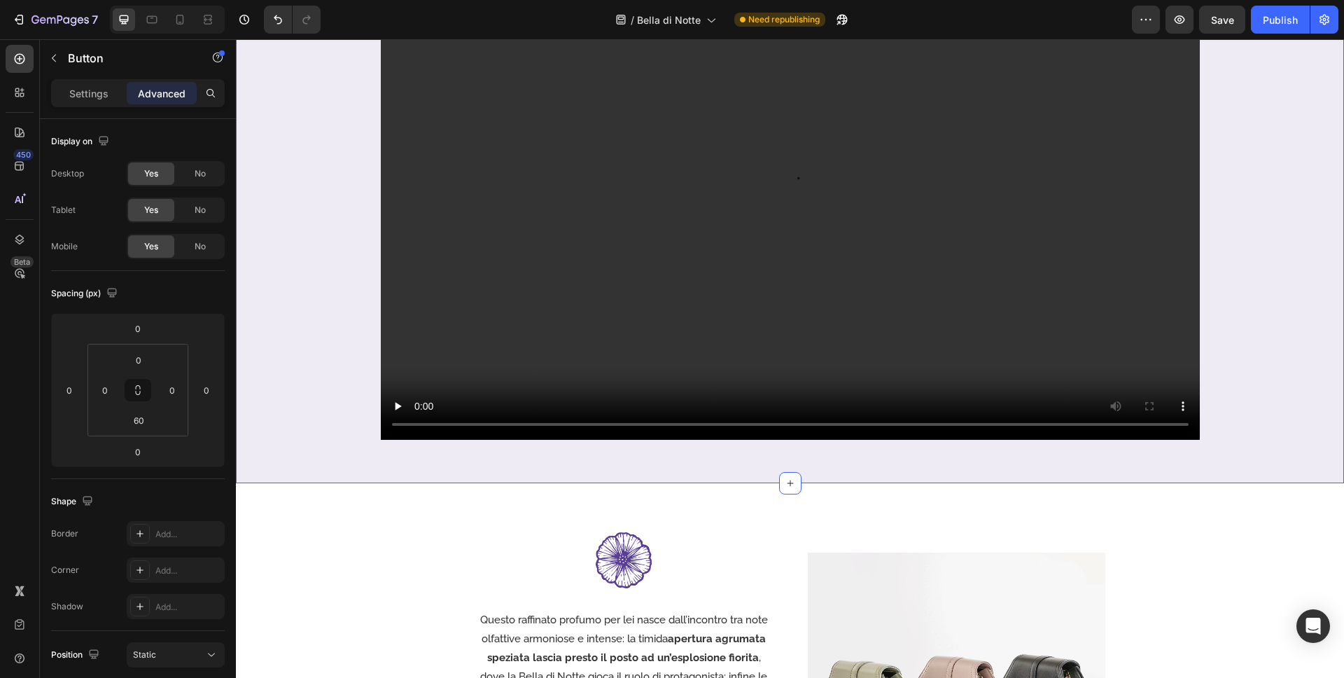
click at [240, 399] on div "Il seducente profumo di un fiore che si svela al calar della sera Heading Video…" at bounding box center [790, 177] width 1108 height 612
click at [90, 96] on p "Settings" at bounding box center [88, 93] width 39 height 15
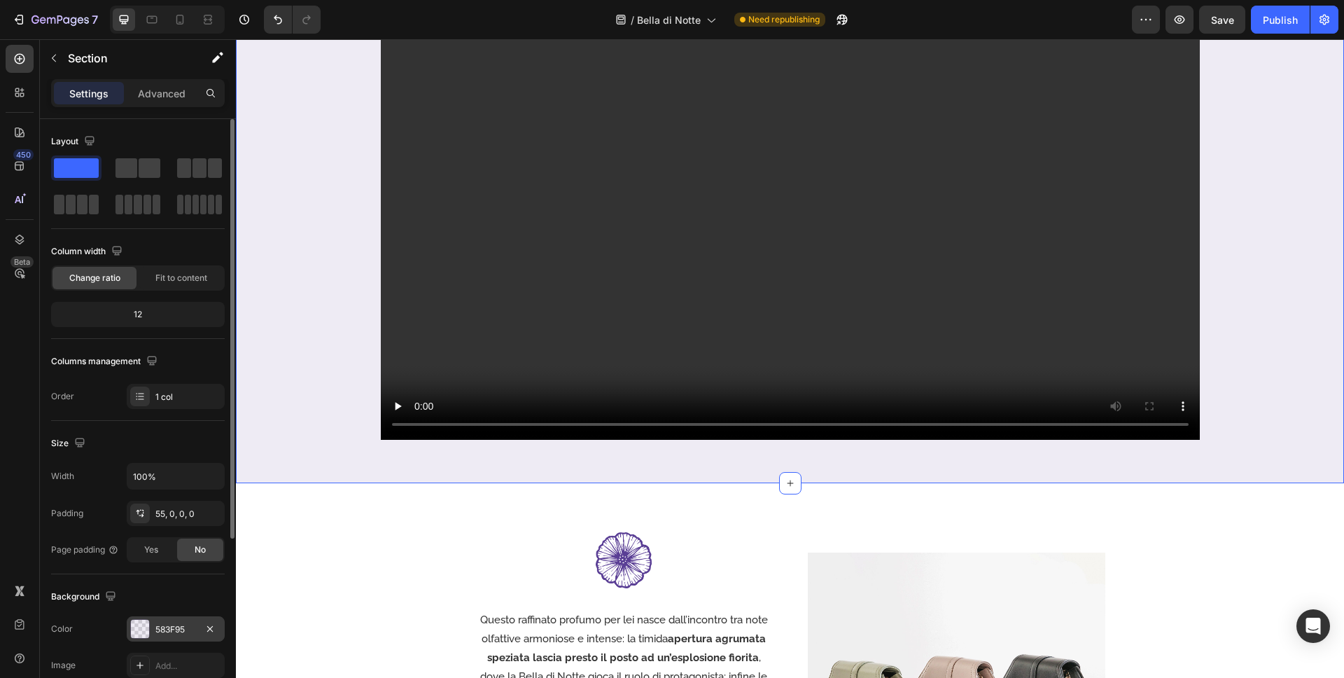
click at [169, 617] on div "583F95" at bounding box center [176, 628] width 98 height 25
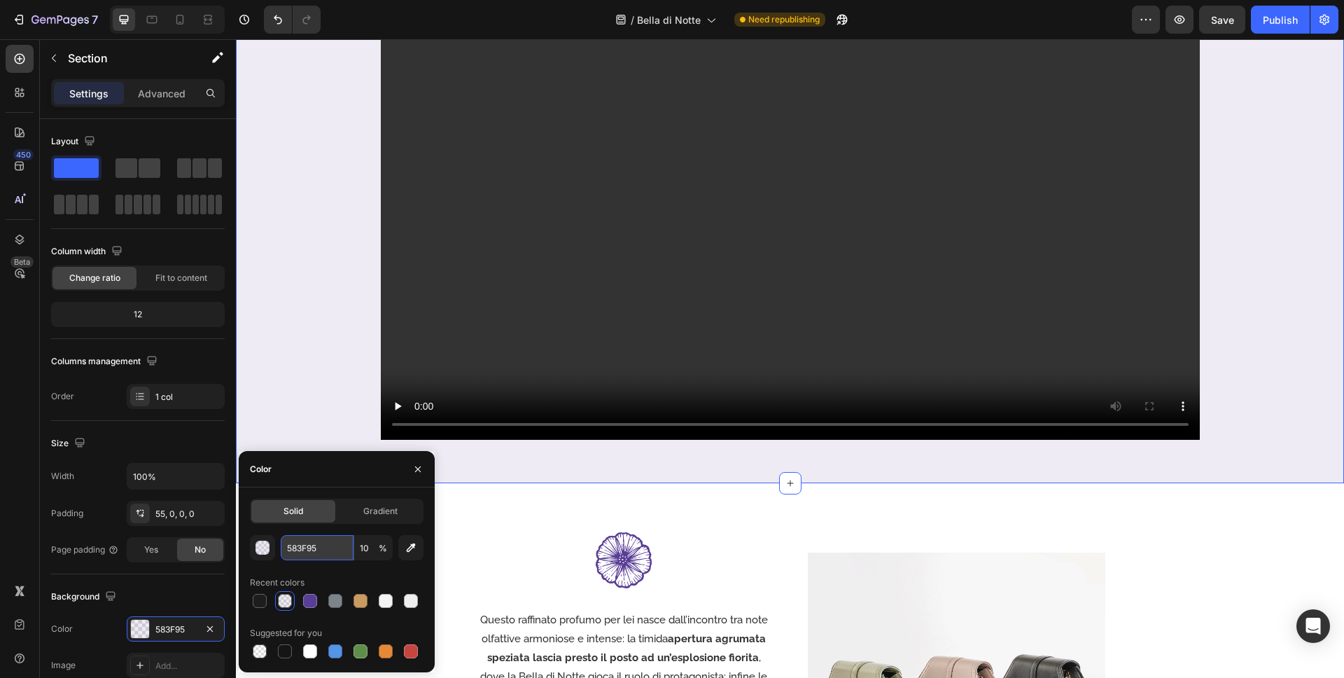
click at [319, 547] on input "583F95" at bounding box center [317, 547] width 73 height 25
paste input "F1F0EC"
type input "F1F0EC"
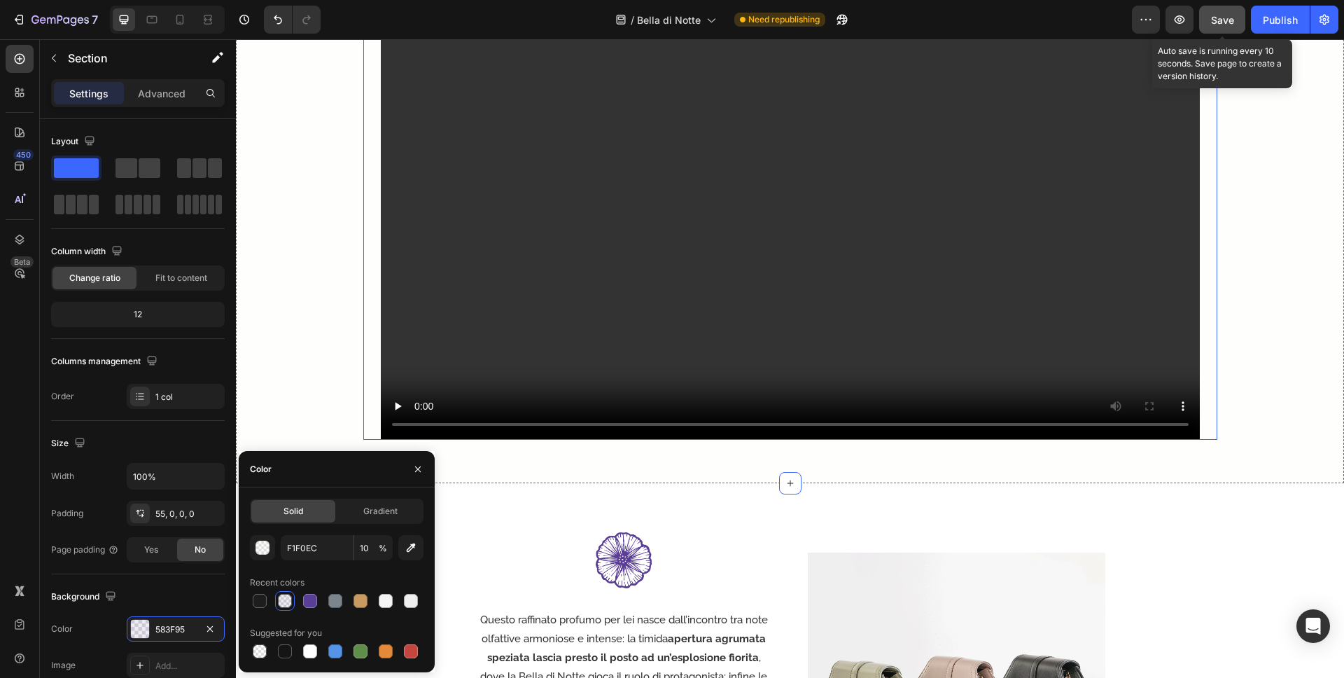
click at [1191, 27] on button "Save" at bounding box center [1222, 20] width 46 height 28
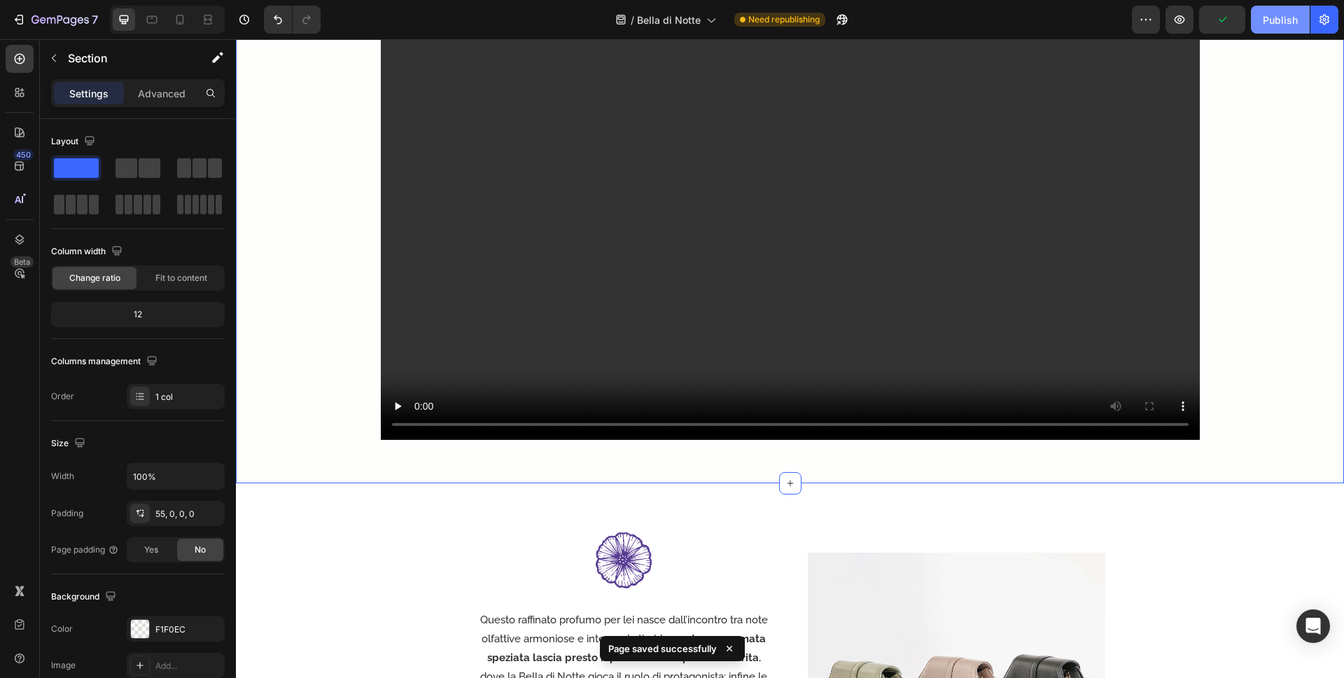
click at [1191, 16] on div "Publish" at bounding box center [1280, 20] width 35 height 15
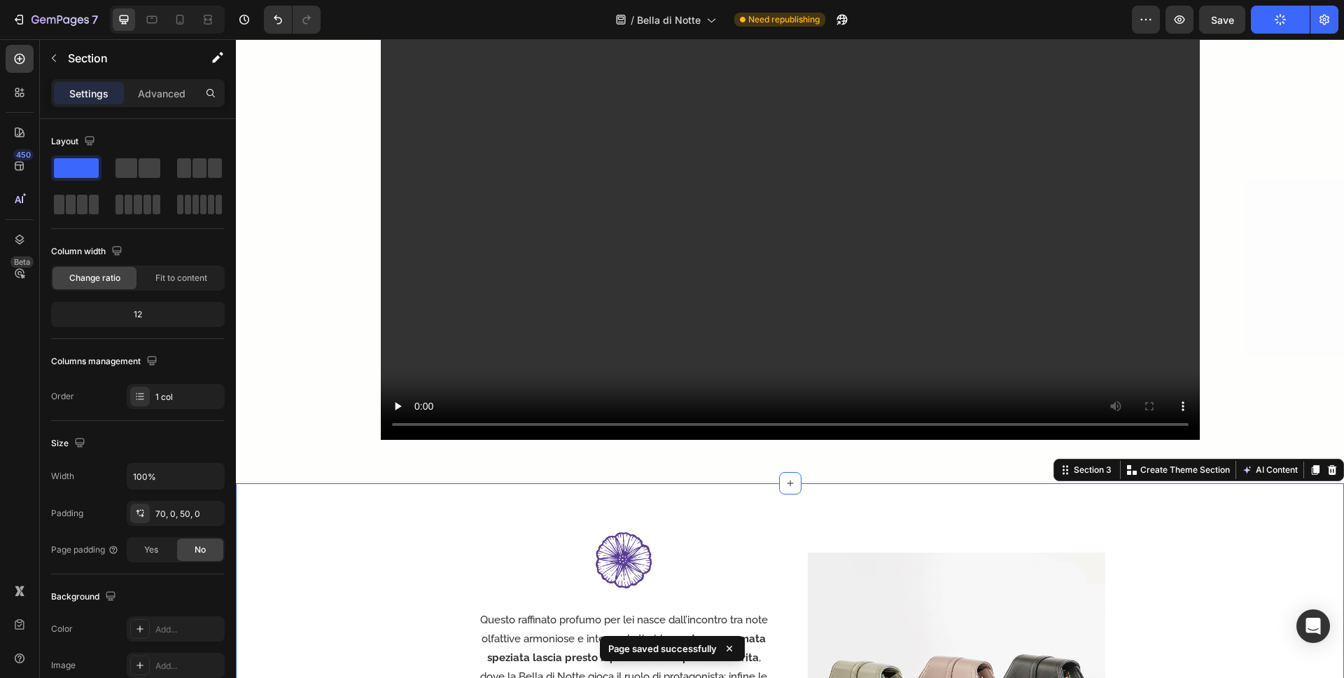
drag, startPoint x: 314, startPoint y: 427, endPoint x: 321, endPoint y: 417, distance: 13.0
click at [314, 428] on div "Il seducente profumo di un fiore che si svela al calar della sera Heading Video…" at bounding box center [790, 177] width 1108 height 612
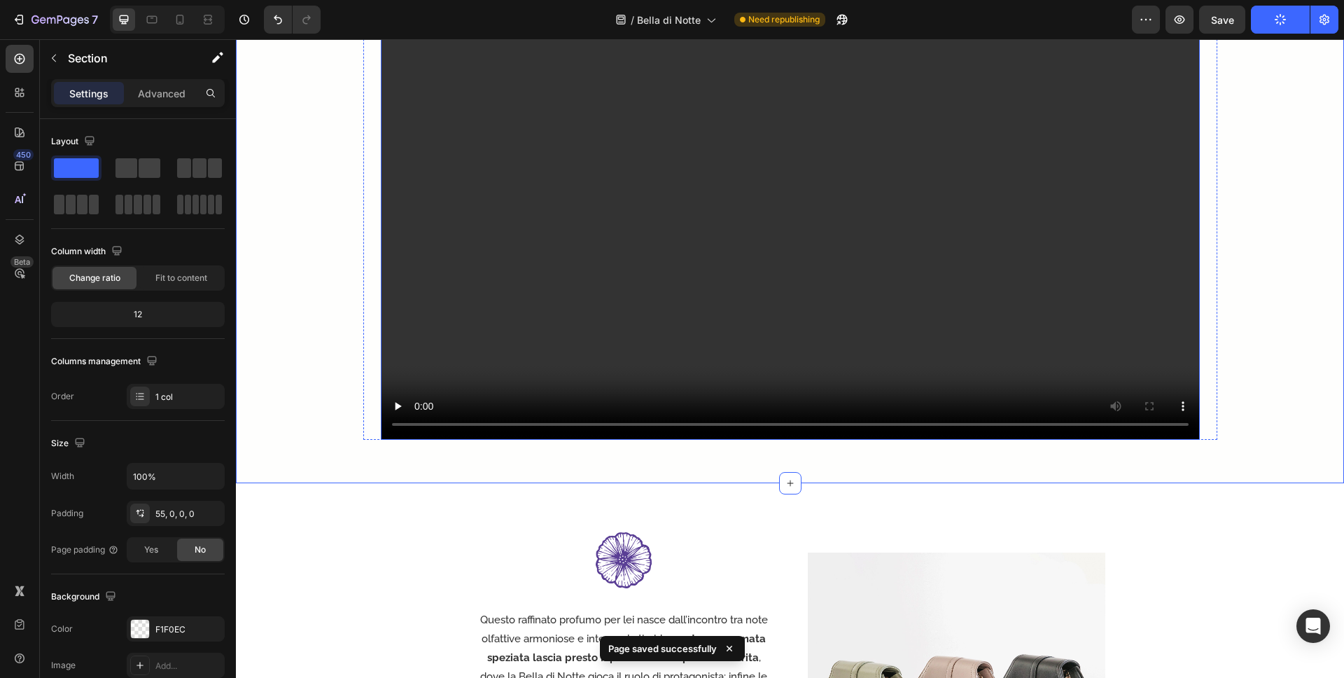
click at [606, 261] on video at bounding box center [790, 209] width 819 height 461
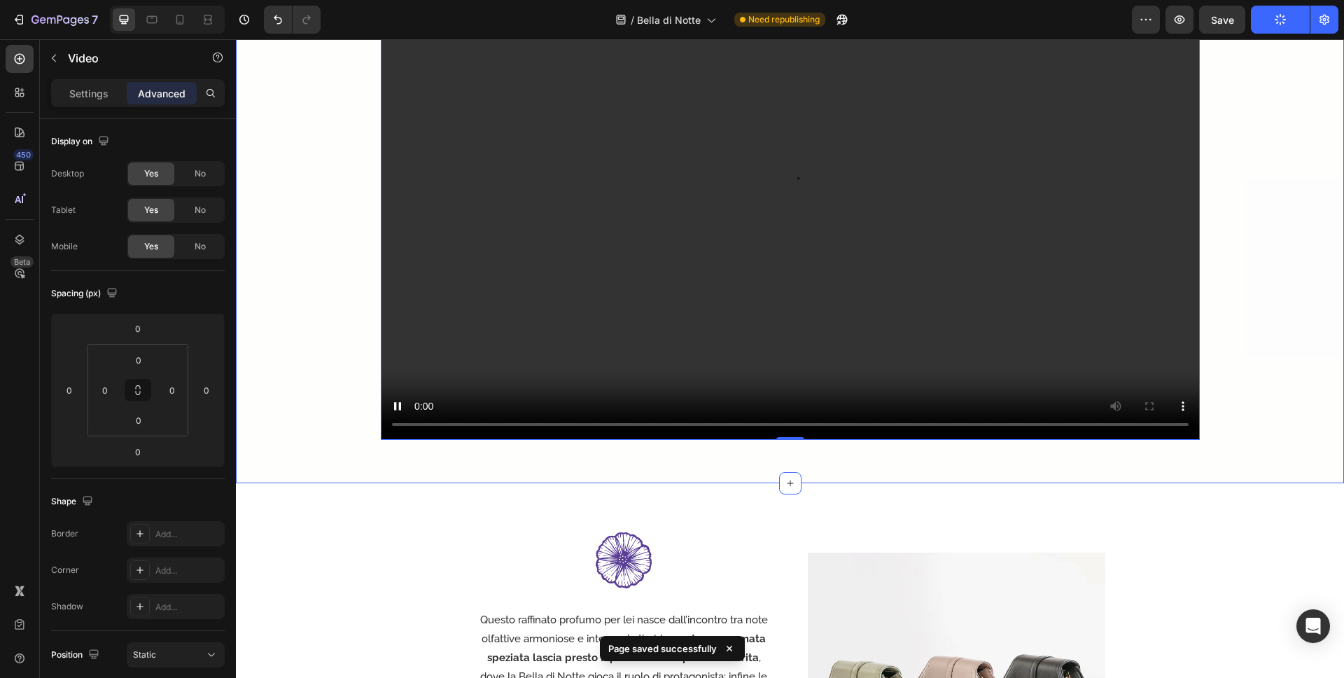
click at [298, 398] on div "Il seducente profumo di un fiore che si svela al calar della sera Heading Video…" at bounding box center [790, 177] width 1108 height 612
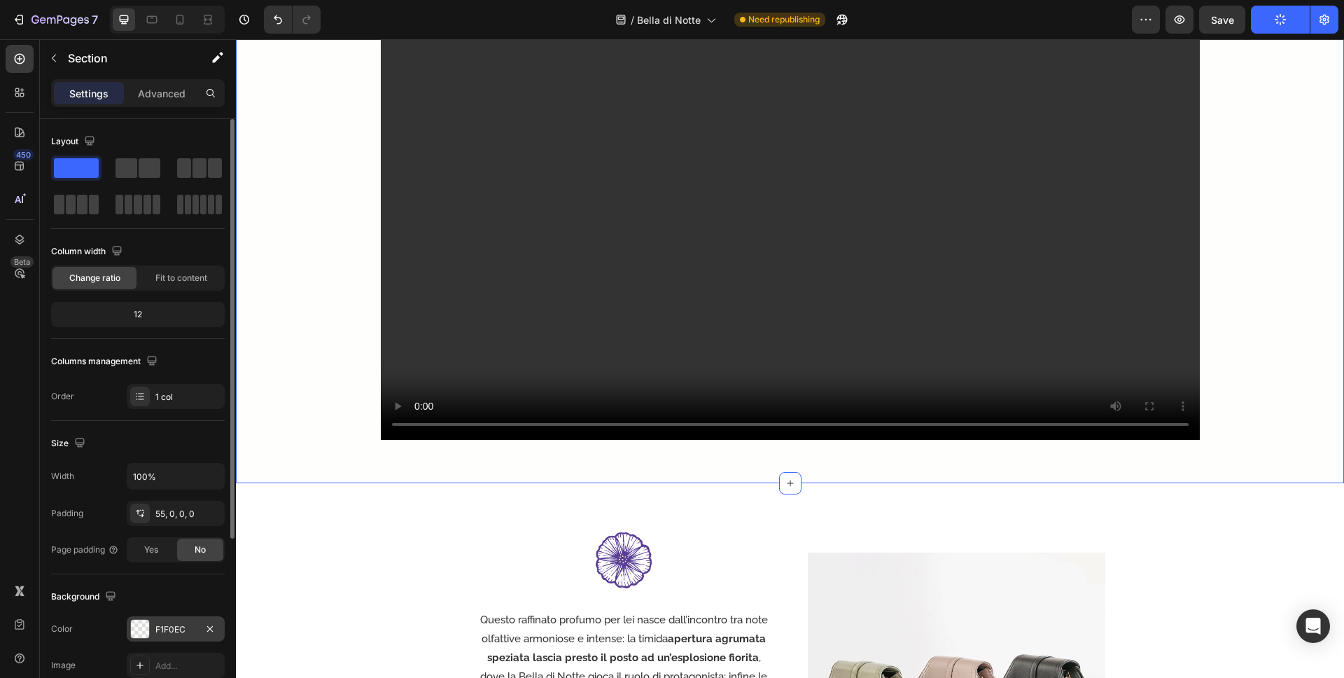
click at [172, 617] on div "F1F0EC" at bounding box center [176, 628] width 98 height 25
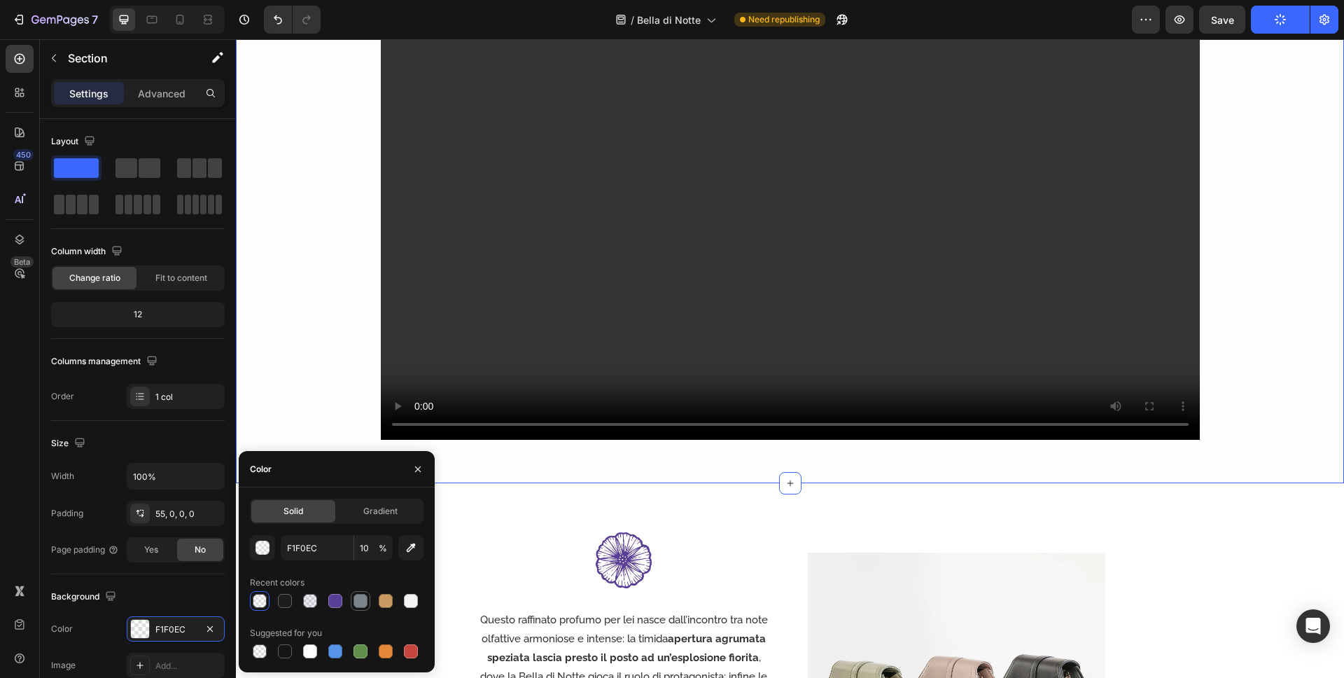
click at [360, 599] on div at bounding box center [361, 601] width 14 height 14
type input "7C858C"
type input "100"
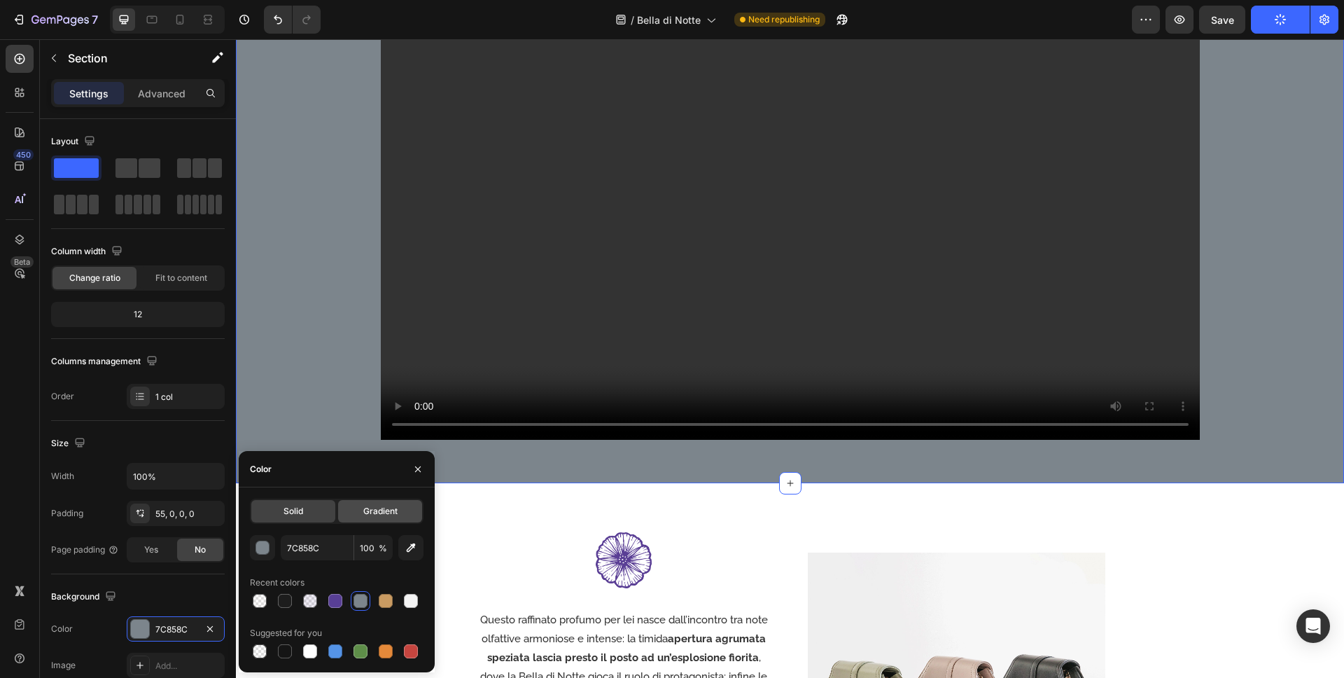
click at [375, 509] on span "Gradient" at bounding box center [380, 511] width 34 height 13
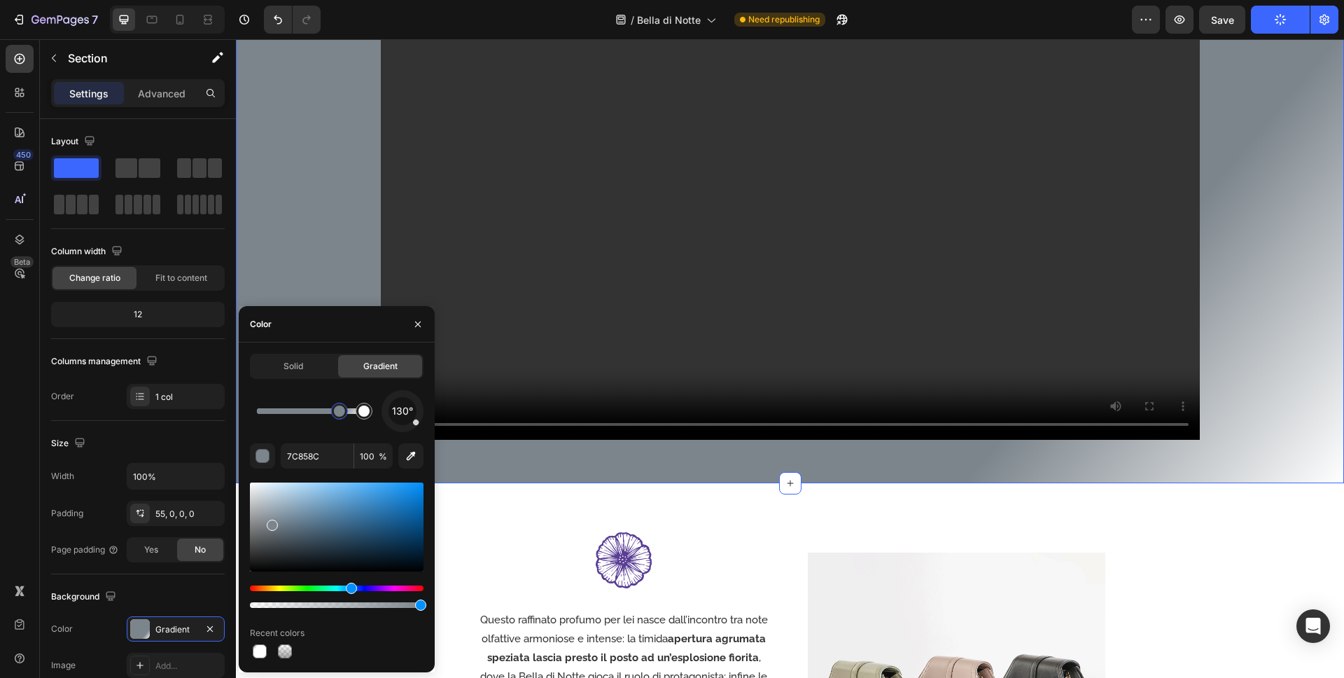
drag, startPoint x: 263, startPoint y: 412, endPoint x: 340, endPoint y: 413, distance: 77.0
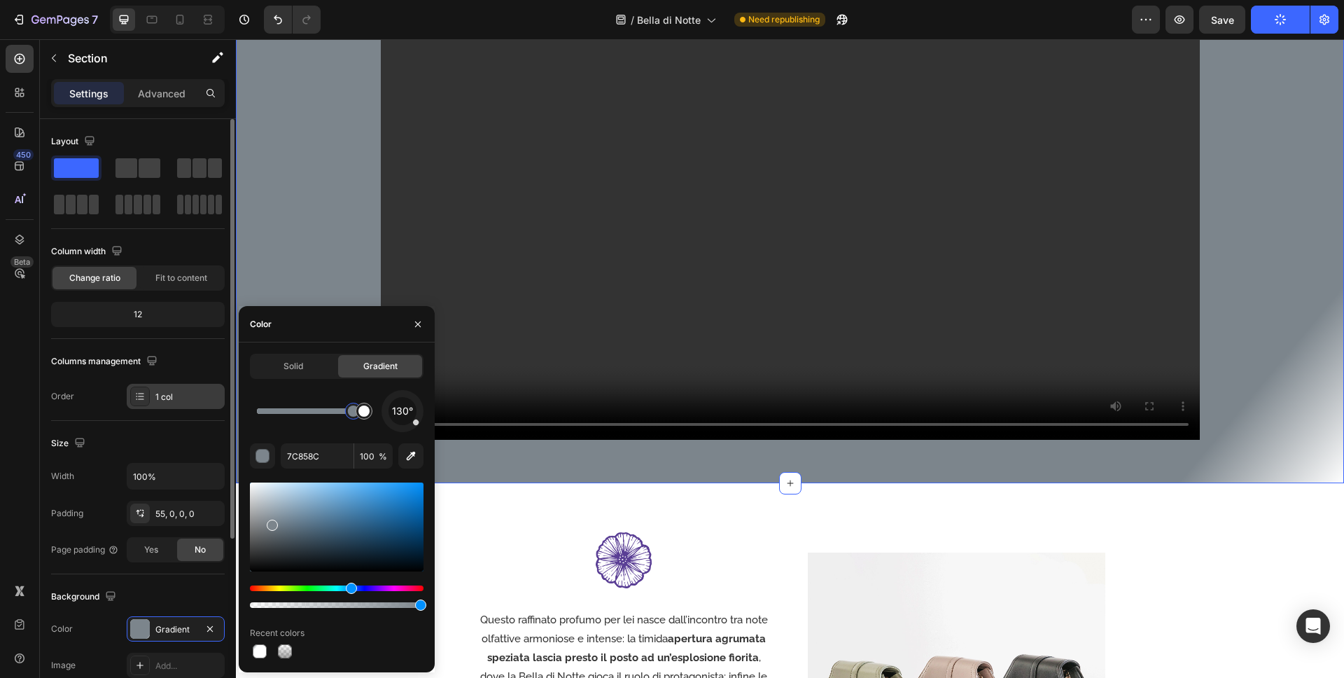
drag, startPoint x: 347, startPoint y: 413, endPoint x: 206, endPoint y: 407, distance: 140.8
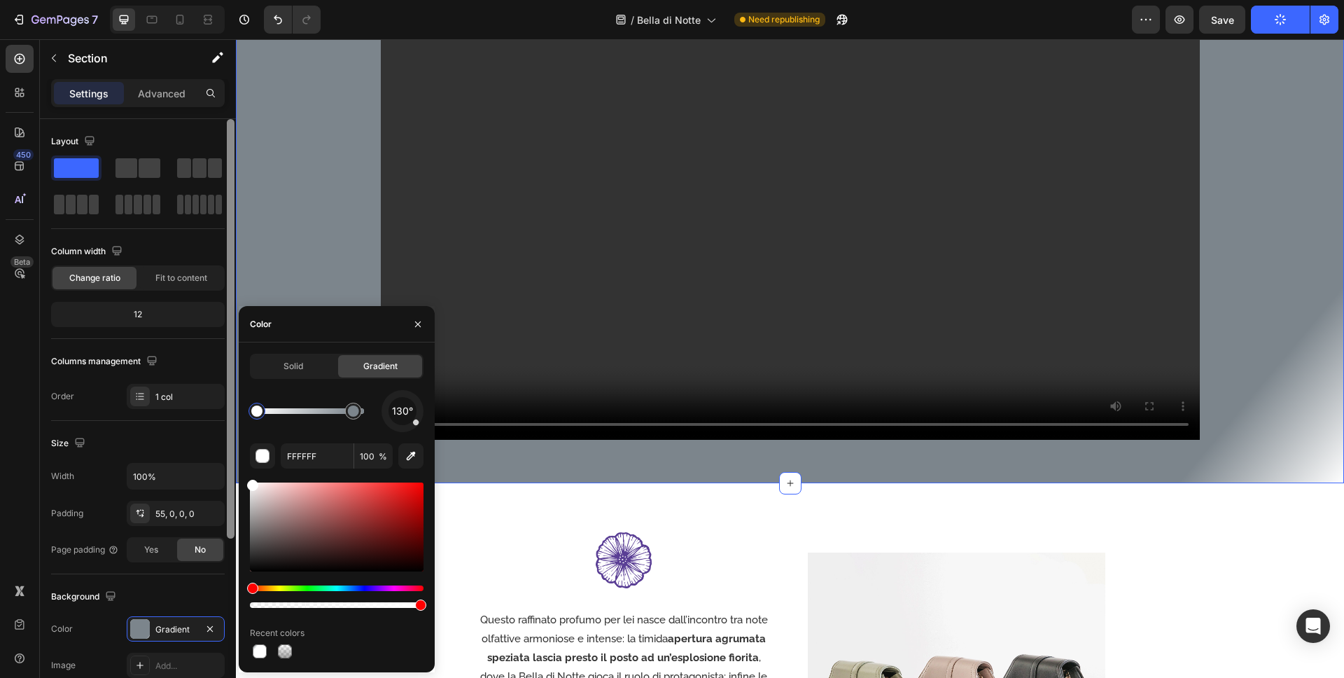
drag, startPoint x: 353, startPoint y: 414, endPoint x: 228, endPoint y: 407, distance: 125.5
click at [228, 407] on div "450 Beta Sections(18) Elements(83) Section Element Hero Section Product Detail …" at bounding box center [118, 358] width 236 height 639
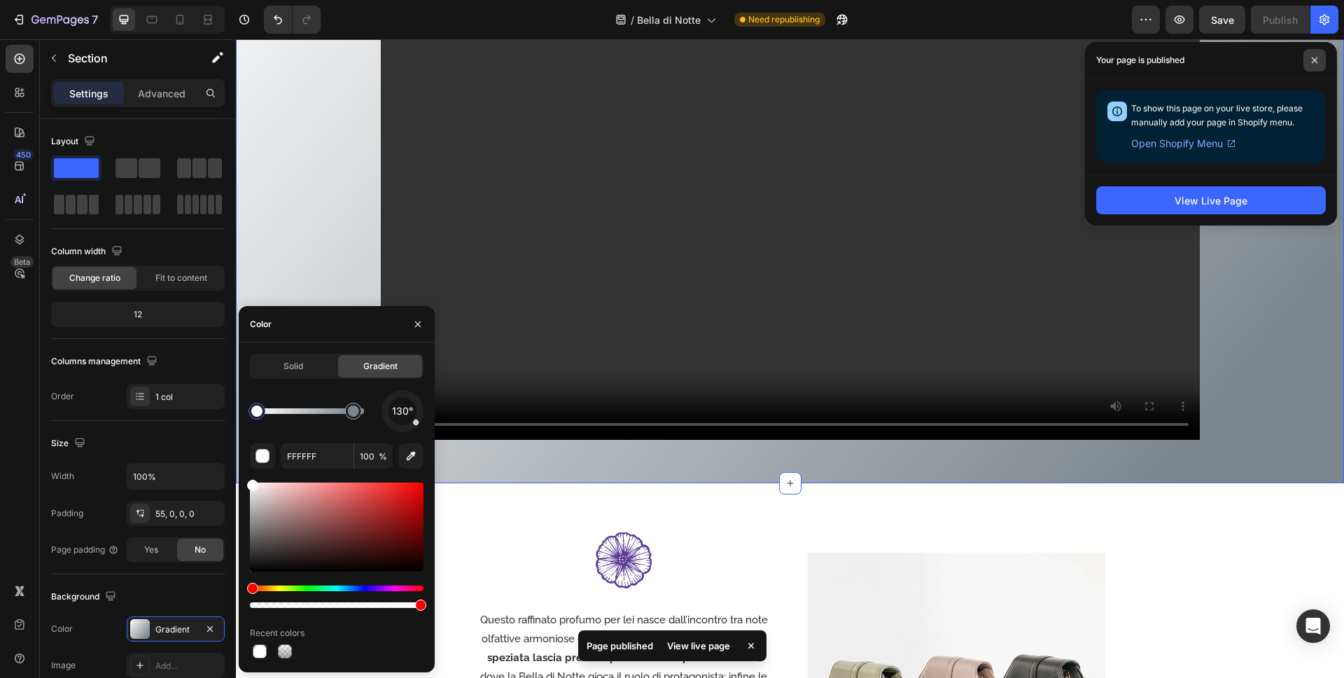
click at [1191, 60] on icon at bounding box center [1314, 60] width 7 height 7
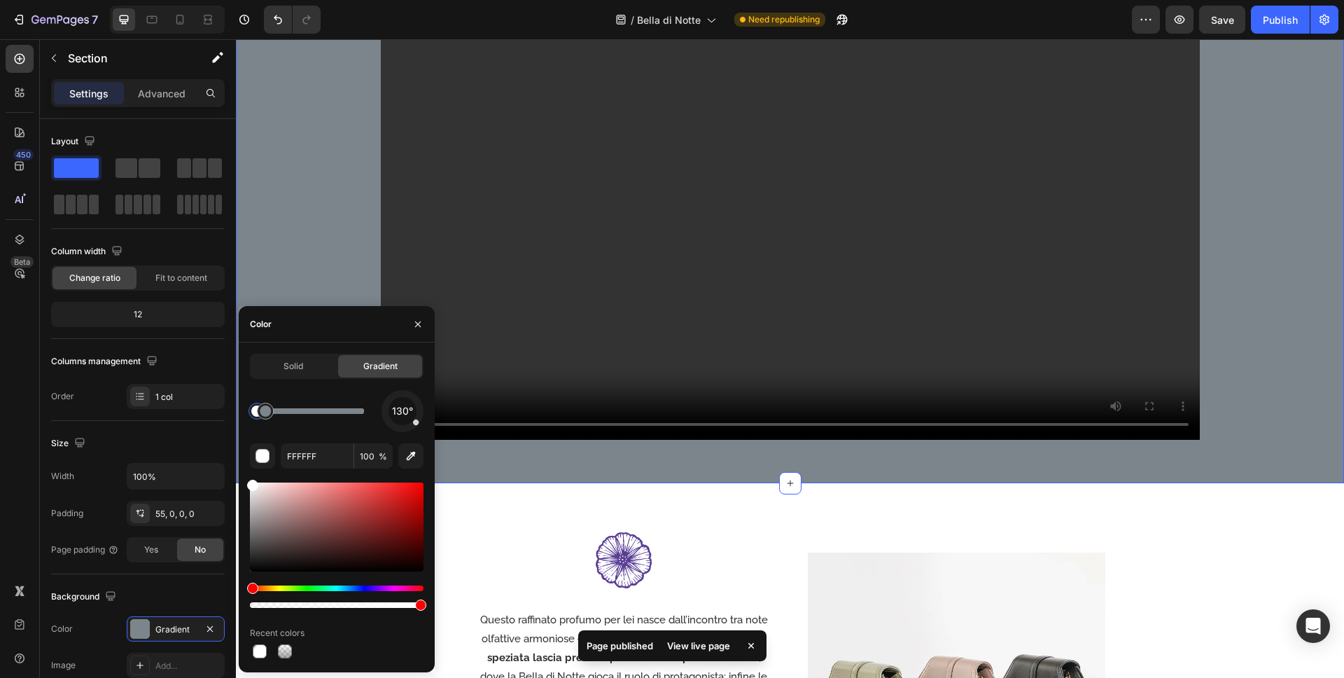
drag, startPoint x: 355, startPoint y: 415, endPoint x: 266, endPoint y: 417, distance: 88.9
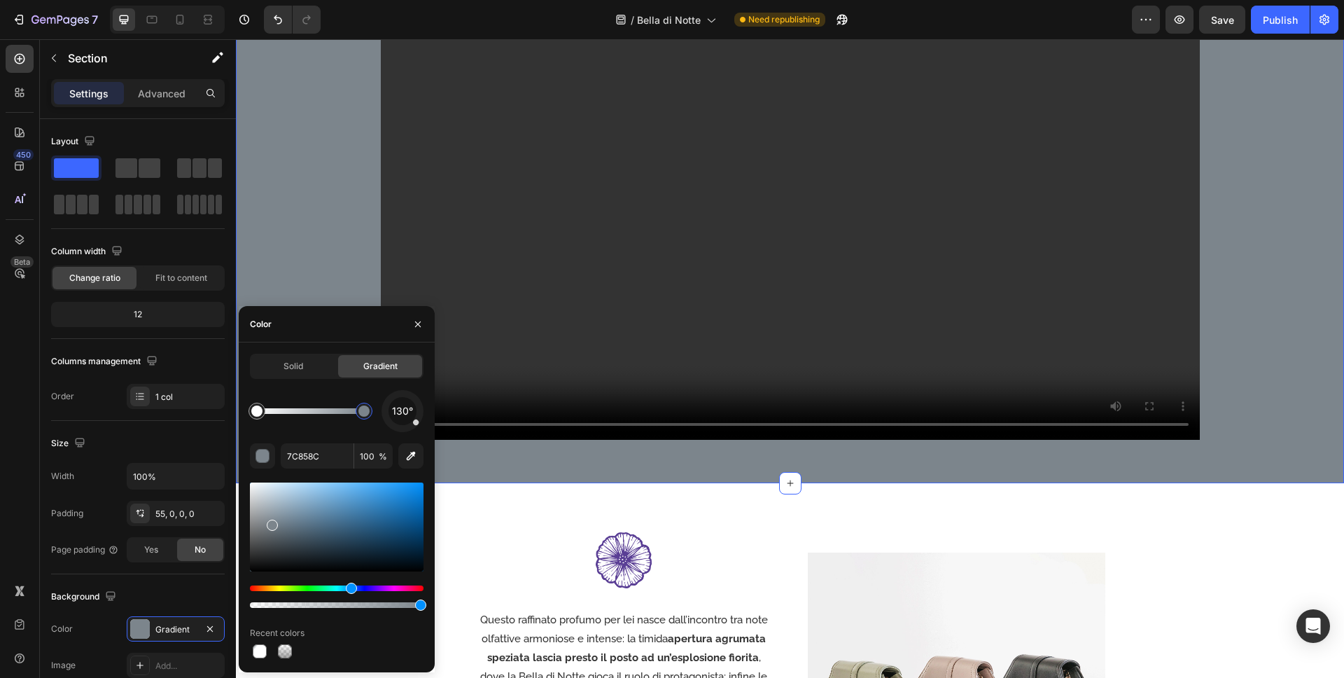
drag, startPoint x: 263, startPoint y: 415, endPoint x: 388, endPoint y: 414, distance: 124.6
click at [388, 414] on div "130°" at bounding box center [337, 411] width 174 height 42
type input "FFFFFF"
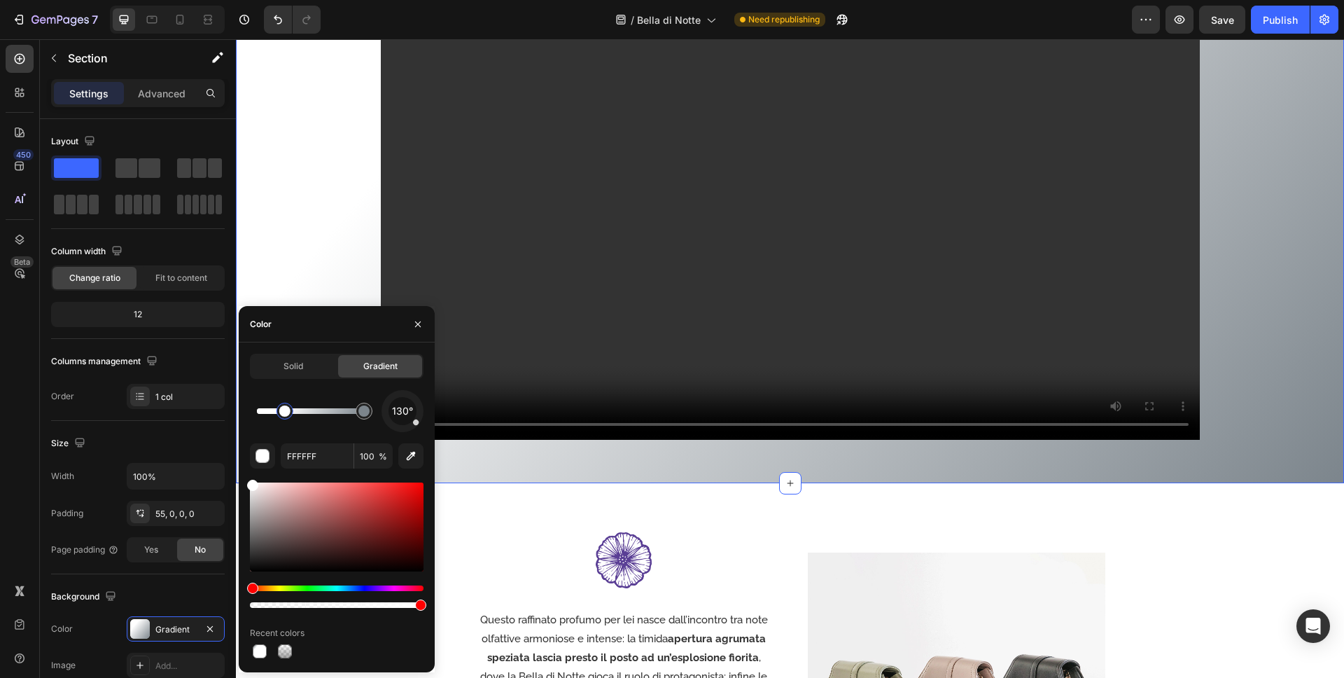
drag, startPoint x: 256, startPoint y: 414, endPoint x: 285, endPoint y: 414, distance: 29.4
drag, startPoint x: 285, startPoint y: 414, endPoint x: 244, endPoint y: 413, distance: 40.6
click at [251, 413] on div at bounding box center [256, 410] width 11 height 11
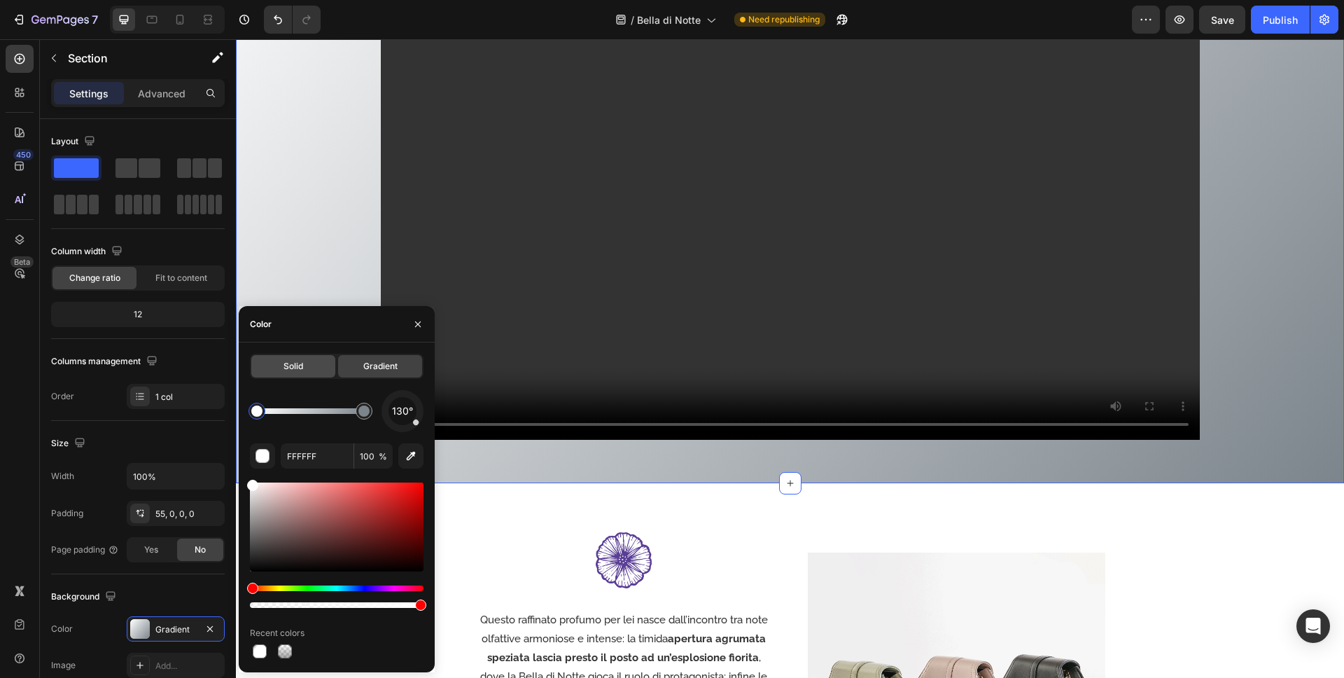
click at [288, 365] on span "Solid" at bounding box center [294, 366] width 20 height 13
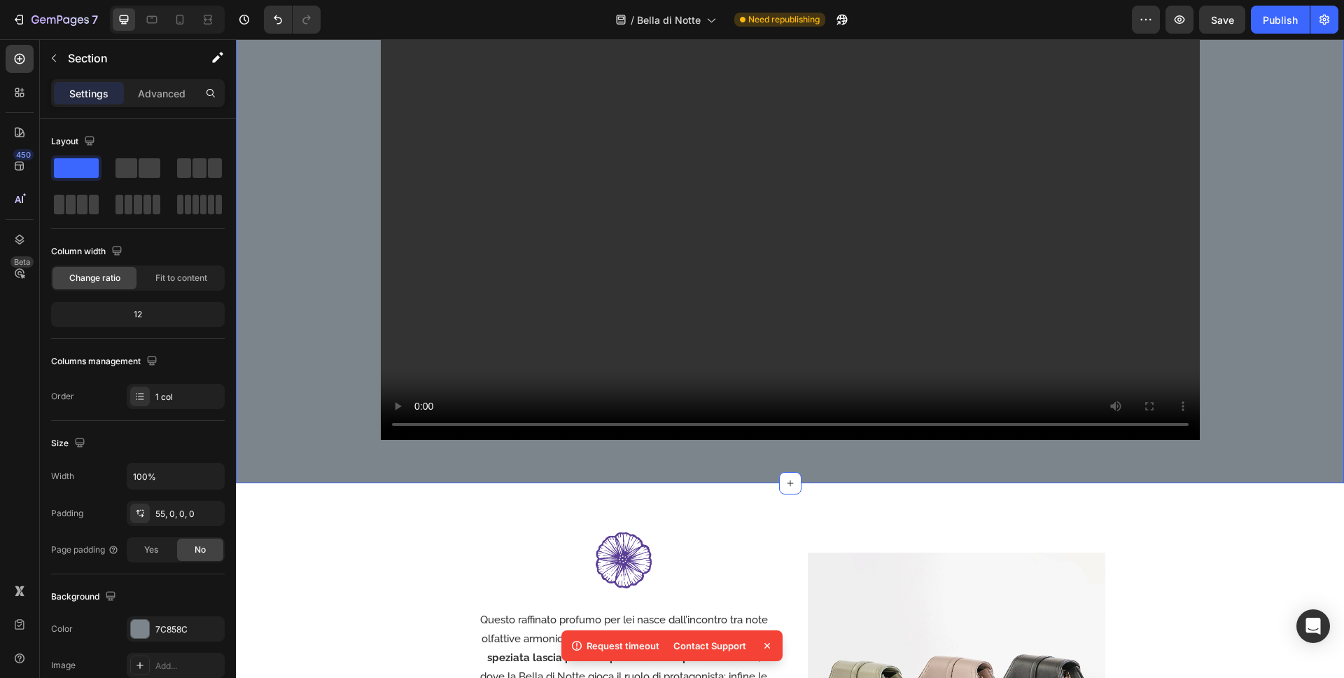
click at [307, 205] on div "Il seducente profumo di un fiore che si svela al calar della sera Heading Video…" at bounding box center [790, 177] width 1108 height 612
click at [163, 617] on div "7C858C" at bounding box center [175, 629] width 41 height 13
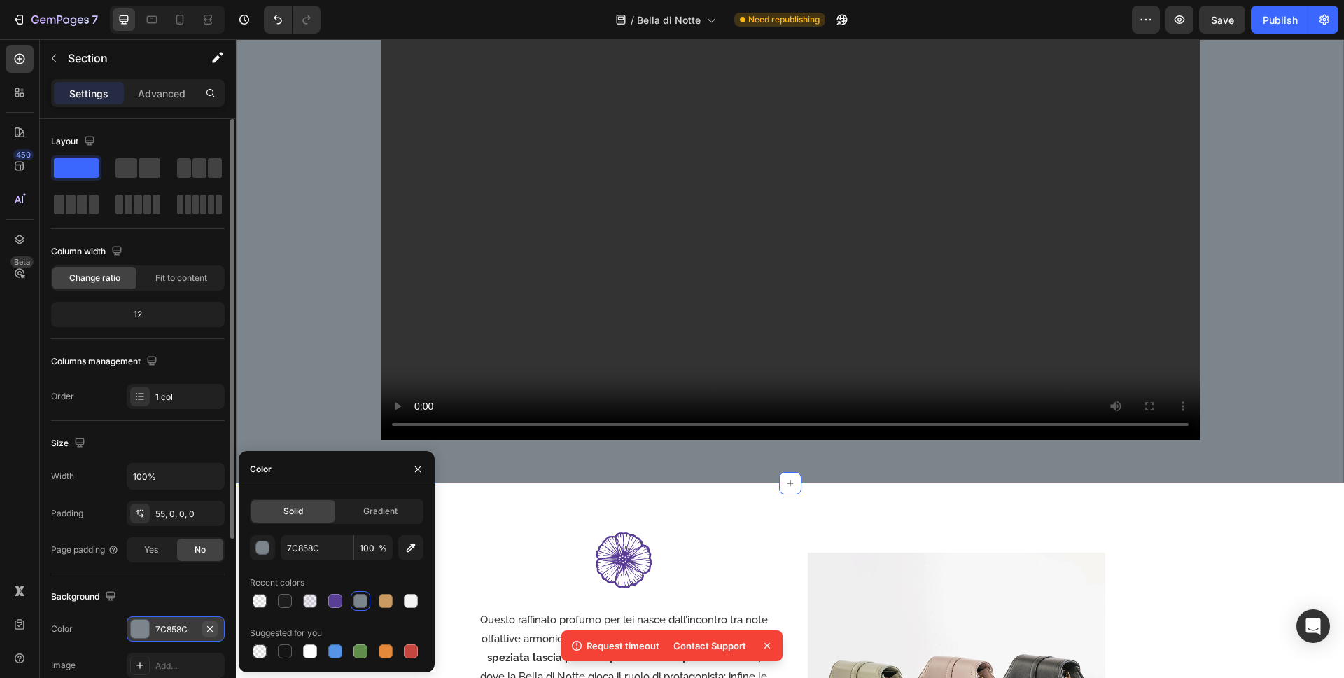
click at [212, 617] on icon "button" at bounding box center [209, 628] width 11 height 11
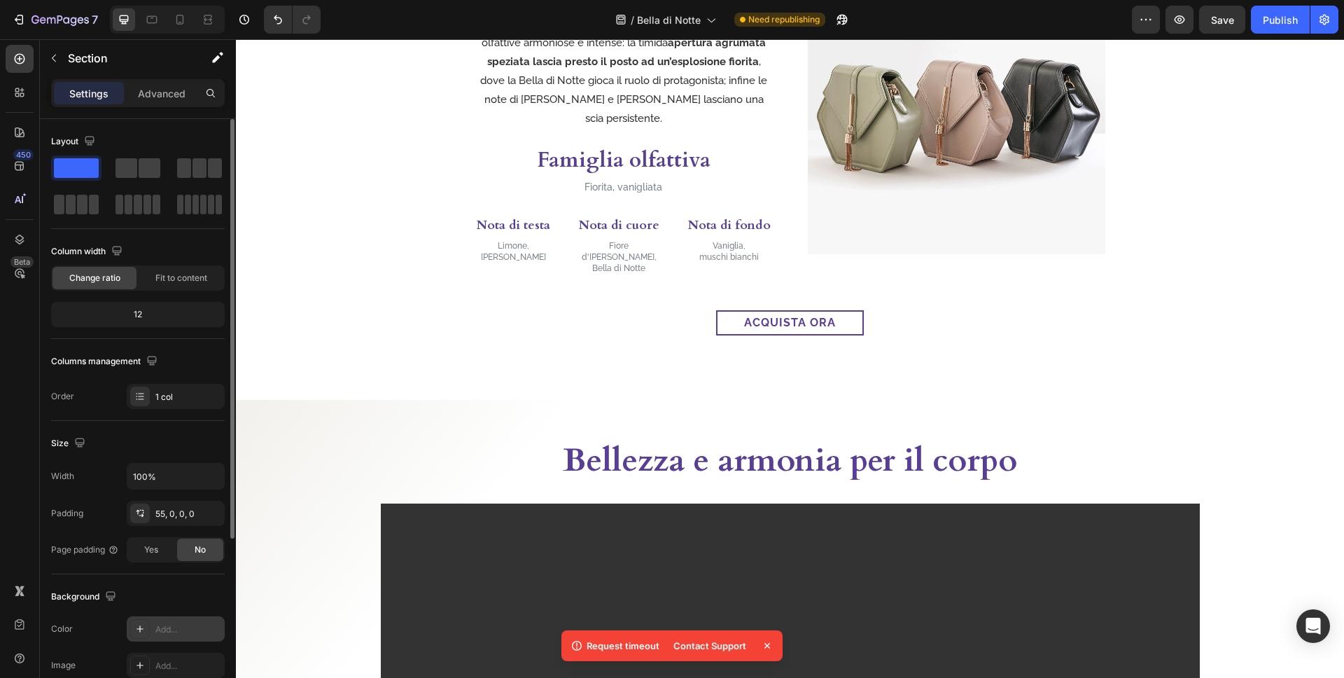
scroll to position [993, 0]
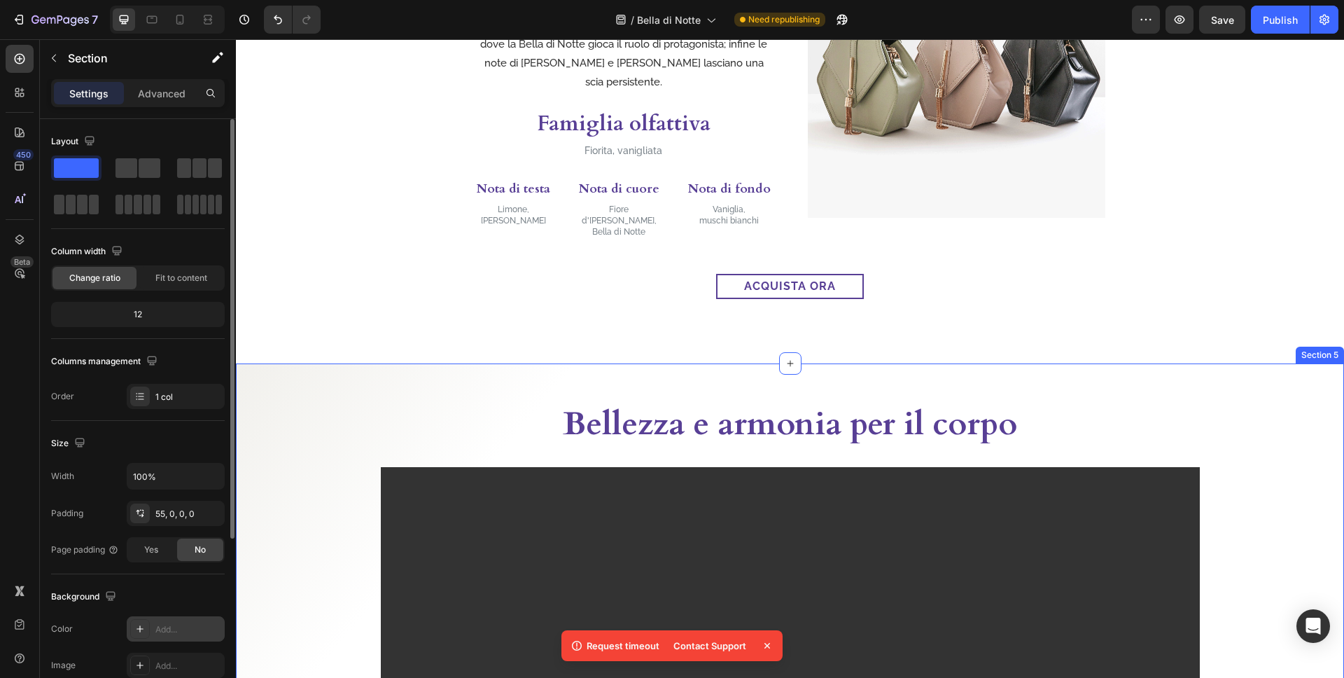
click at [262, 368] on div "Bellezza e armonia per il corpo Heading Video Row Section 5" at bounding box center [790, 667] width 1108 height 608
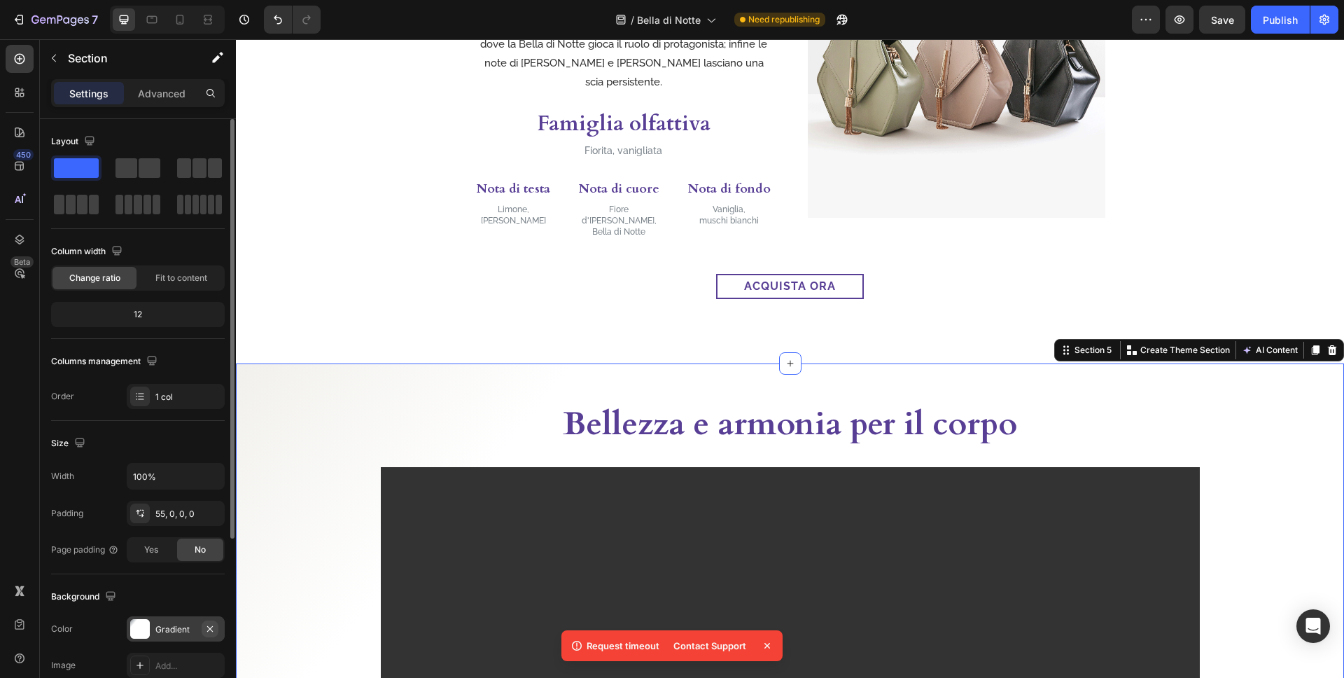
click at [210, 617] on icon "button" at bounding box center [210, 628] width 6 height 6
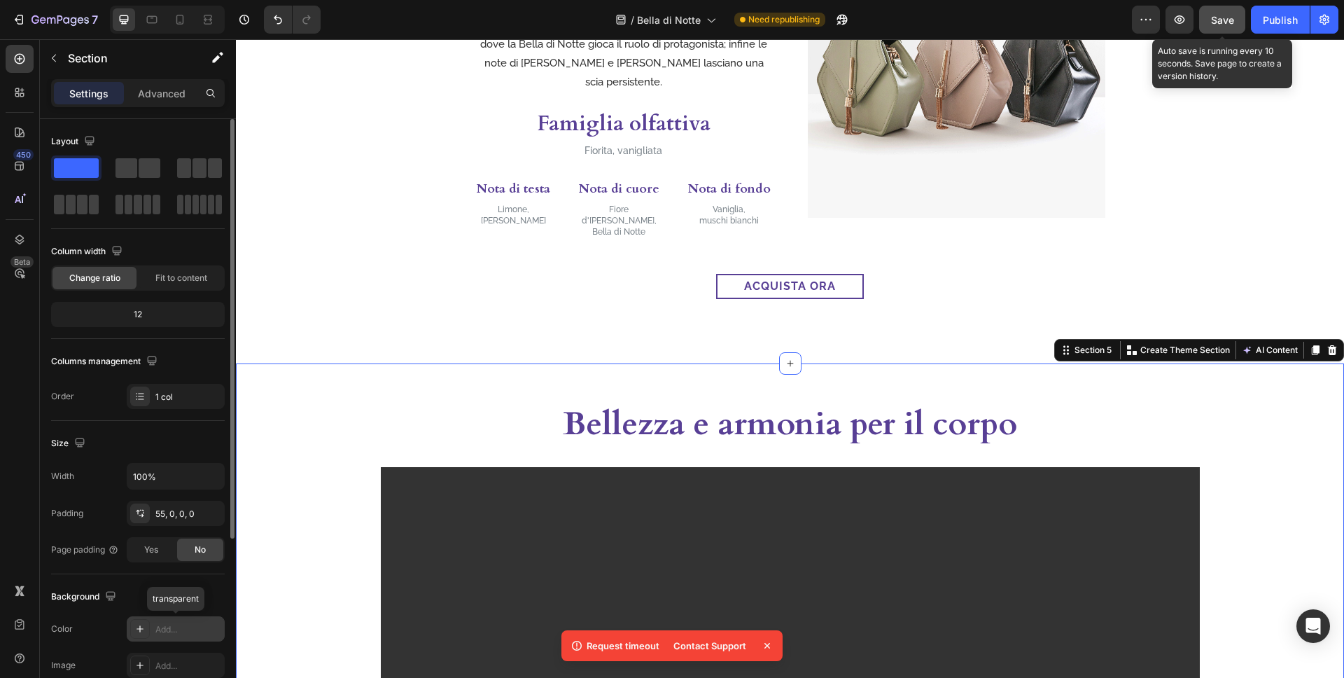
click at [1191, 23] on span "Save" at bounding box center [1222, 20] width 23 height 12
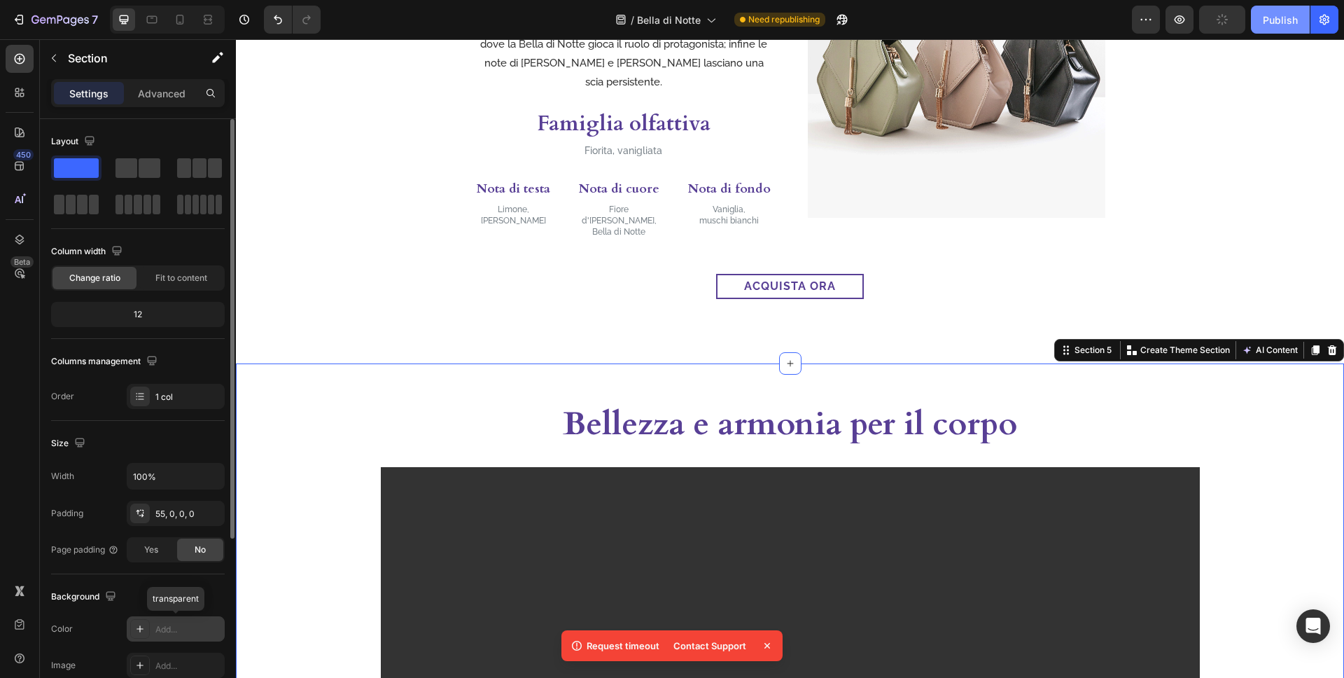
click at [1191, 23] on div "Publish" at bounding box center [1280, 20] width 35 height 15
click at [899, 363] on div "Bellezza e armonia per il corpo Heading Video Row Section 5 Create Theme Sectio…" at bounding box center [790, 667] width 1108 height 608
click at [166, 95] on p "Advanced" at bounding box center [162, 93] width 48 height 15
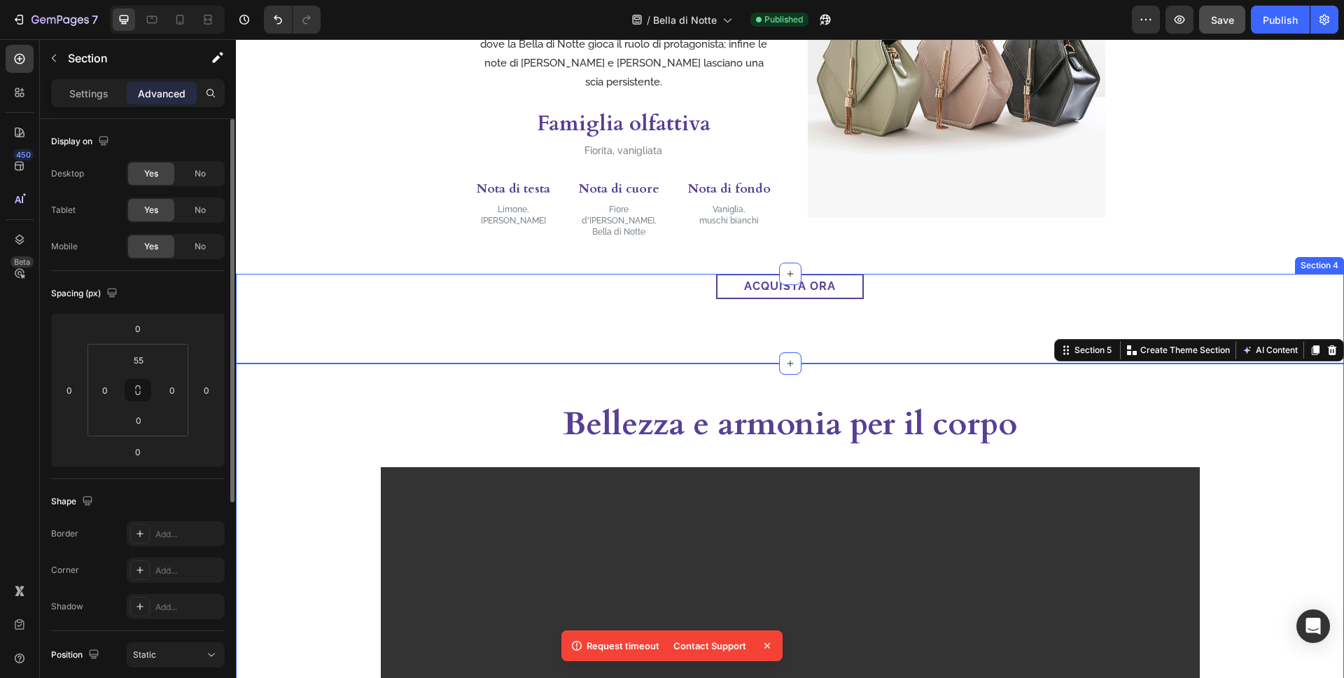
click at [865, 327] on div "acquista ora Button Section 4" at bounding box center [790, 319] width 1108 height 90
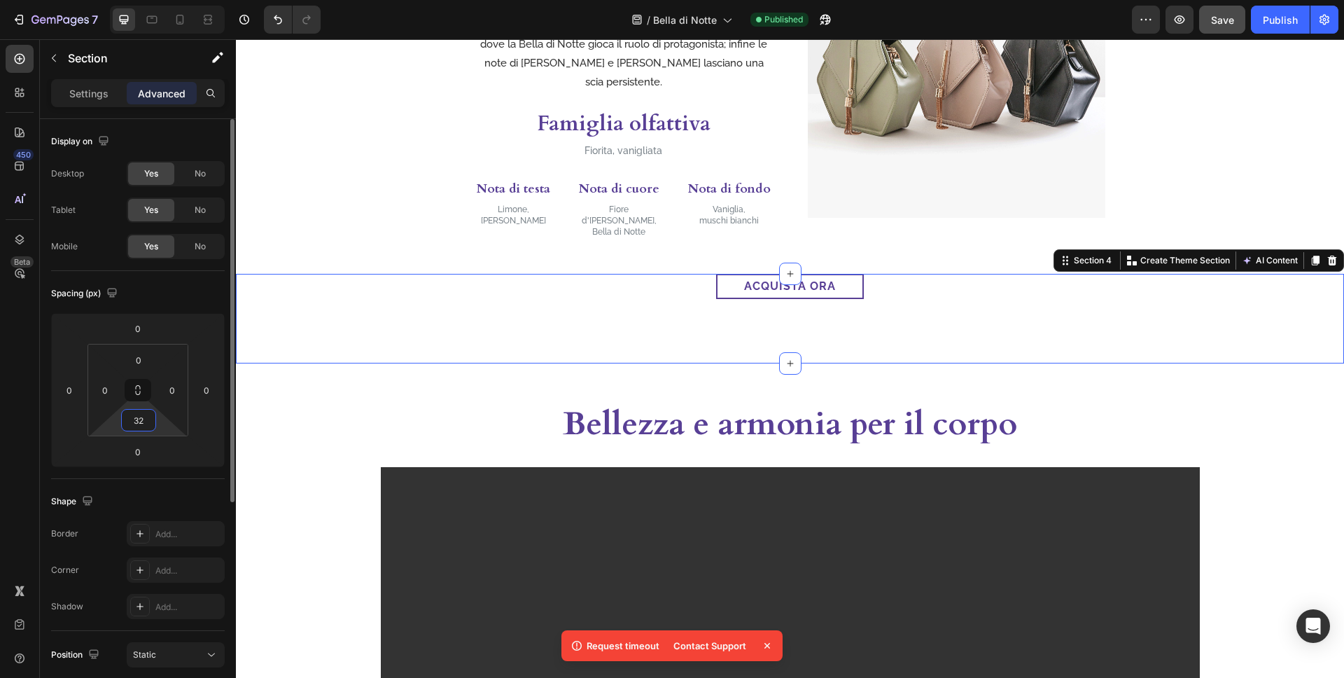
click at [151, 422] on input "32" at bounding box center [139, 420] width 28 height 21
type input "0"
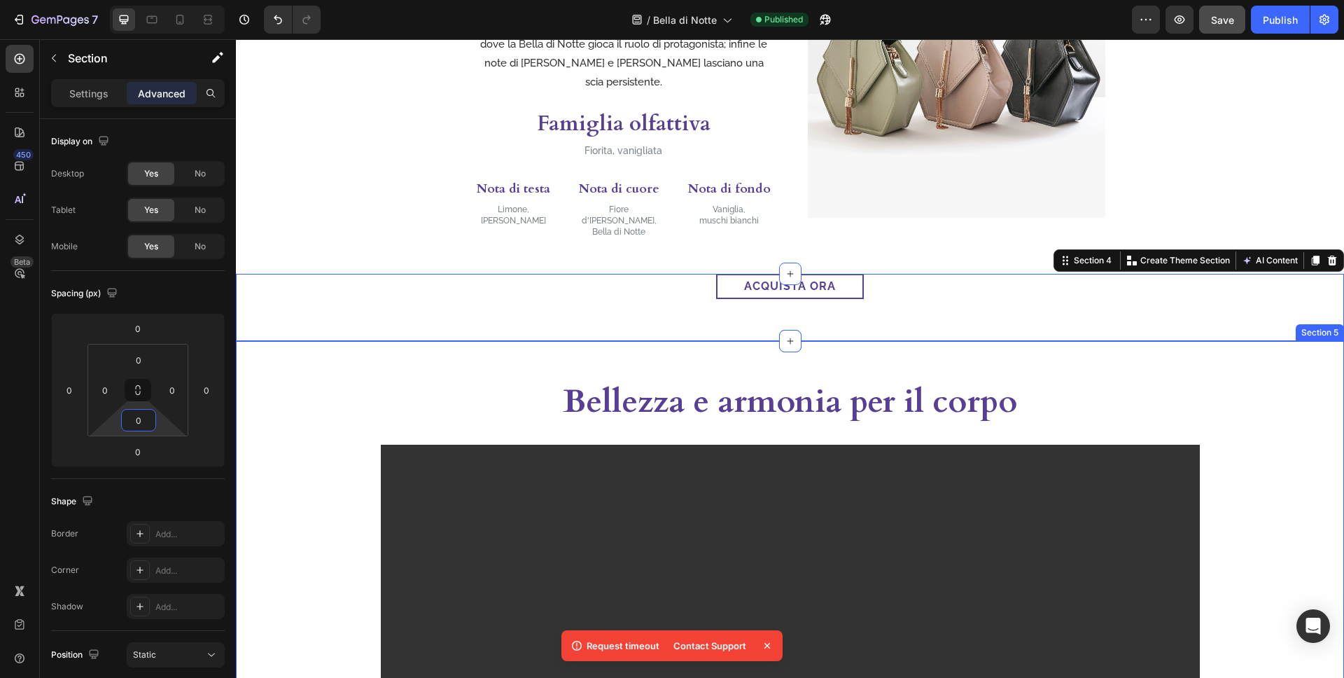
drag, startPoint x: 328, startPoint y: 384, endPoint x: 426, endPoint y: 133, distance: 268.9
click at [328, 384] on div "Bellezza e armonia per il corpo Heading Video Row" at bounding box center [790, 664] width 1108 height 570
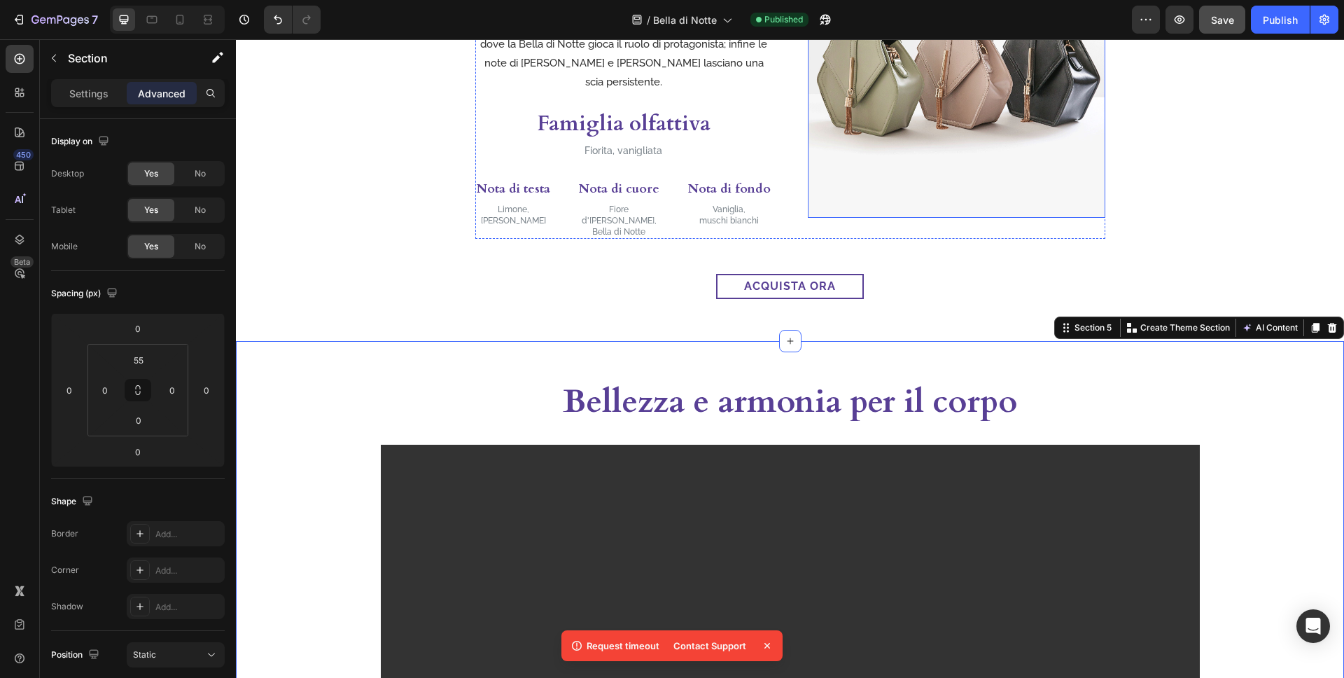
click at [1105, 162] on img at bounding box center [957, 69] width 298 height 298
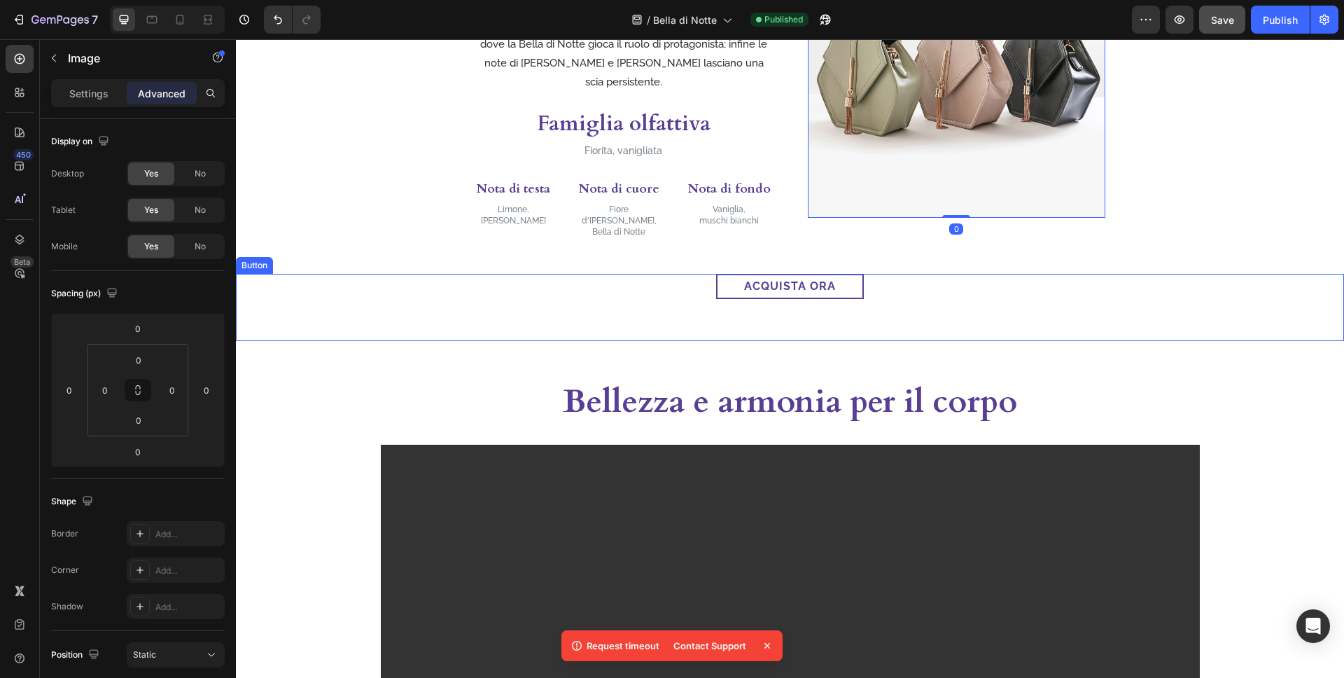
click at [891, 299] on div "acquista ora Button" at bounding box center [790, 307] width 1108 height 67
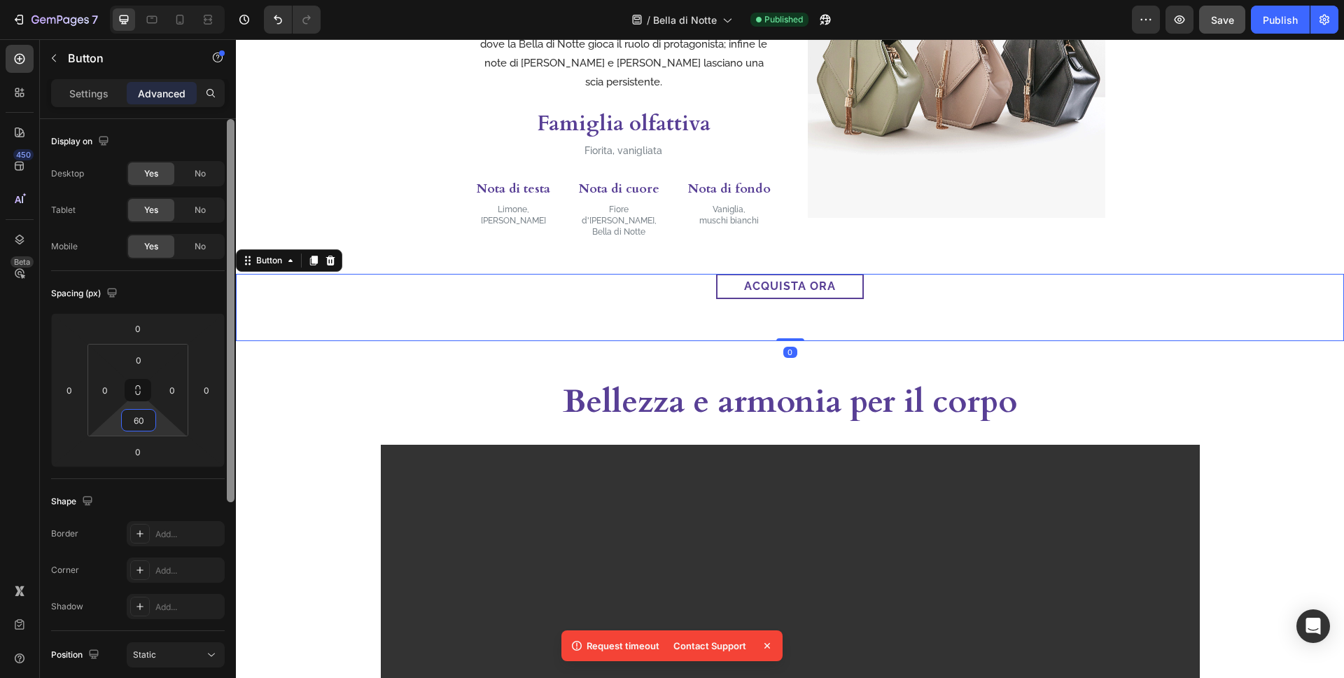
drag, startPoint x: 141, startPoint y: 422, endPoint x: 225, endPoint y: 416, distance: 84.3
click at [141, 422] on input "60" at bounding box center [139, 420] width 28 height 21
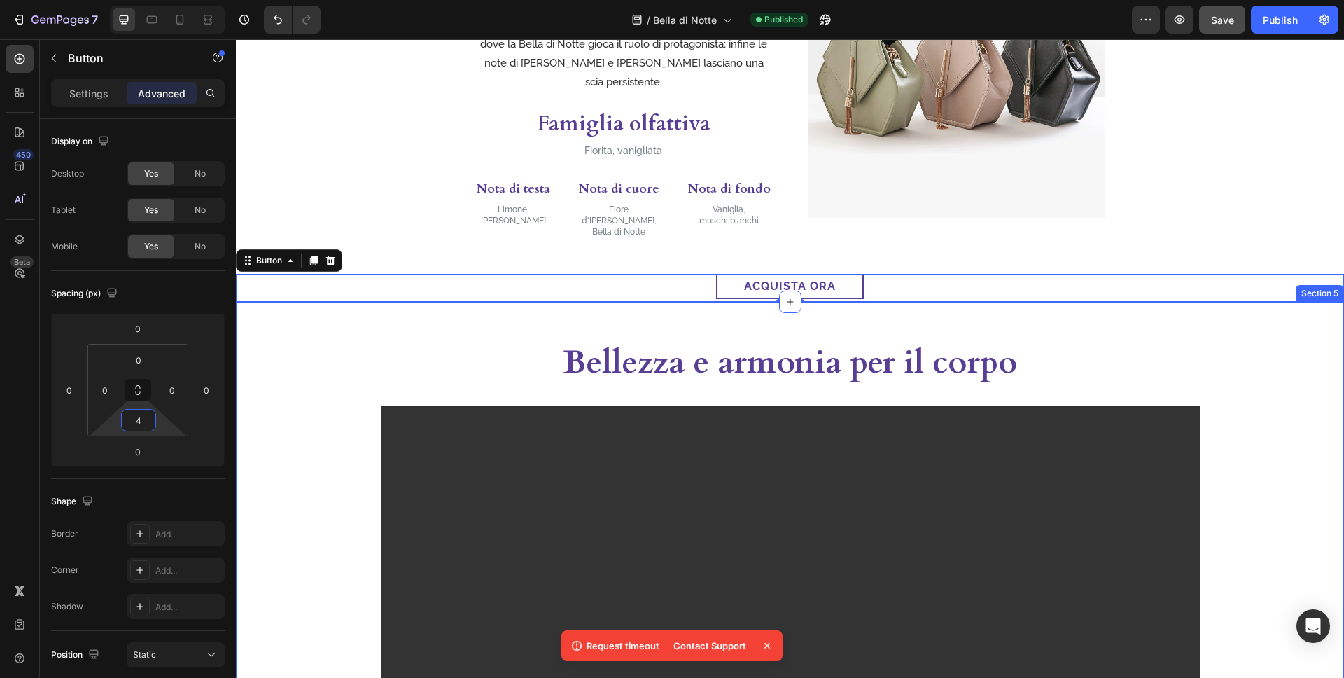
type input "40"
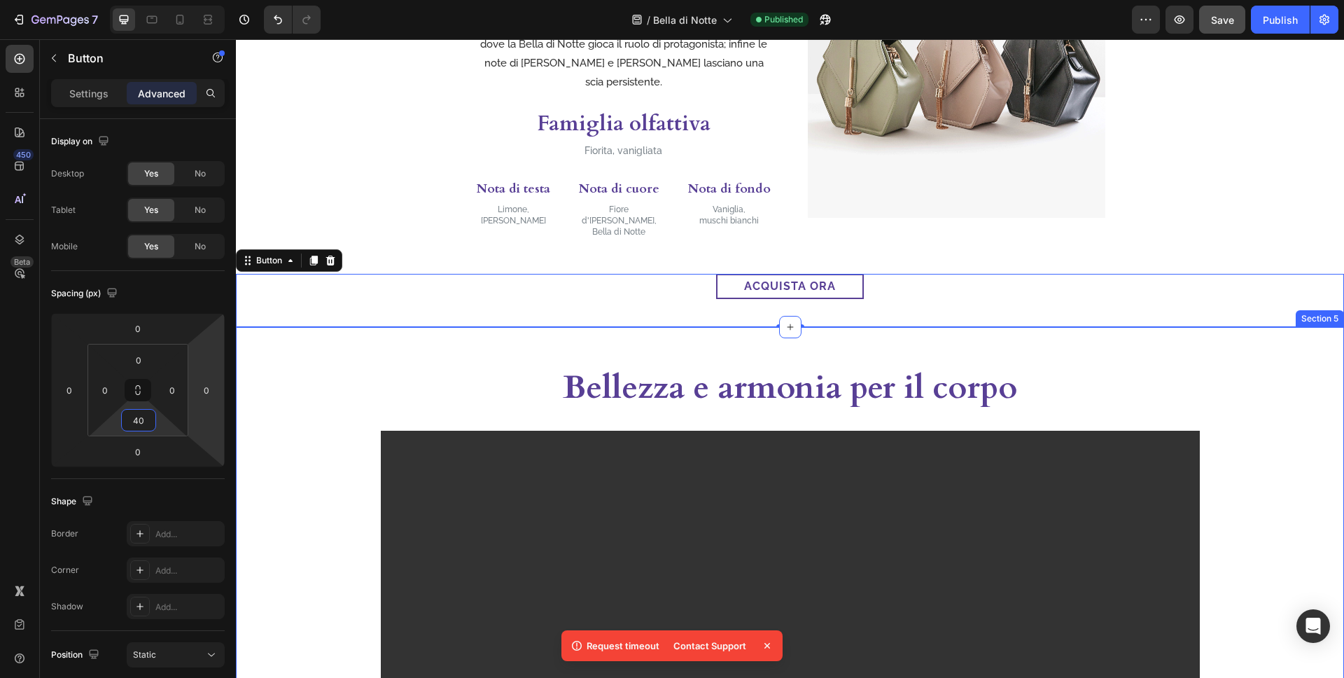
click at [256, 438] on div "Bellezza e armonia per il corpo Heading Video Row" at bounding box center [790, 650] width 1108 height 570
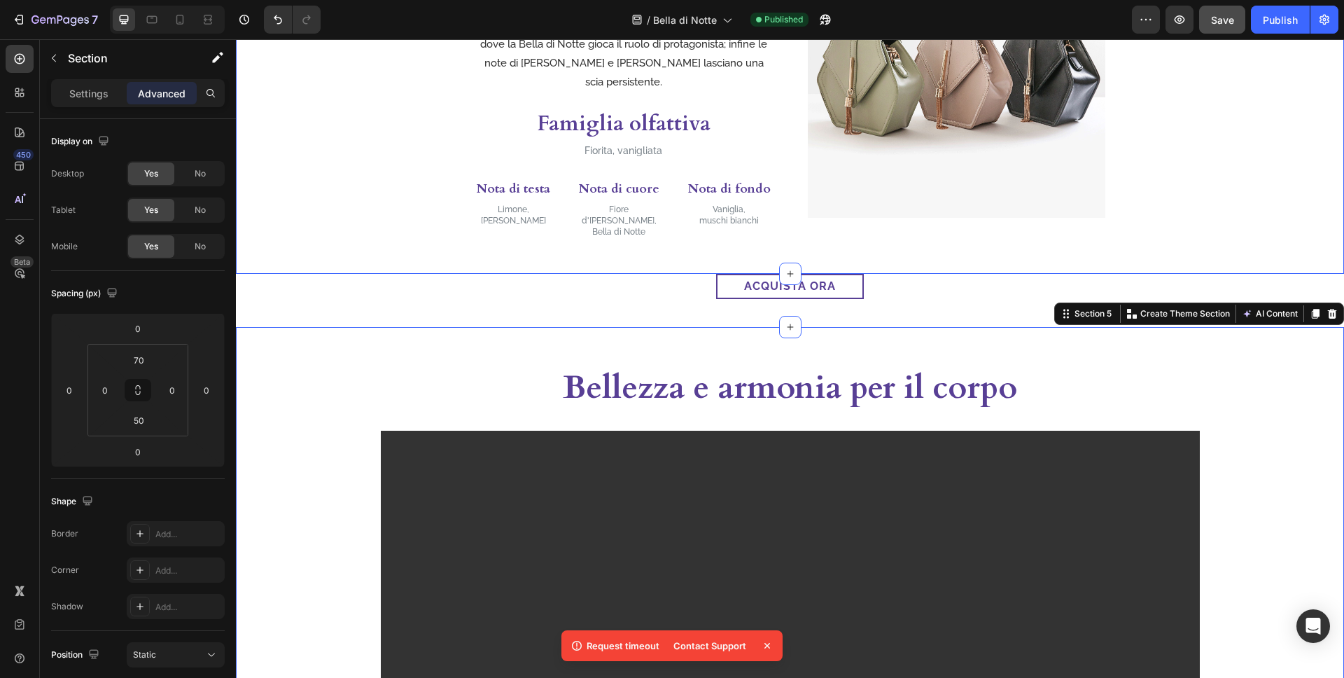
click at [358, 135] on div "Image Questo raffinato profumo per lei nasce dall’incontro tra note olfattive a…" at bounding box center [790, 69] width 1108 height 339
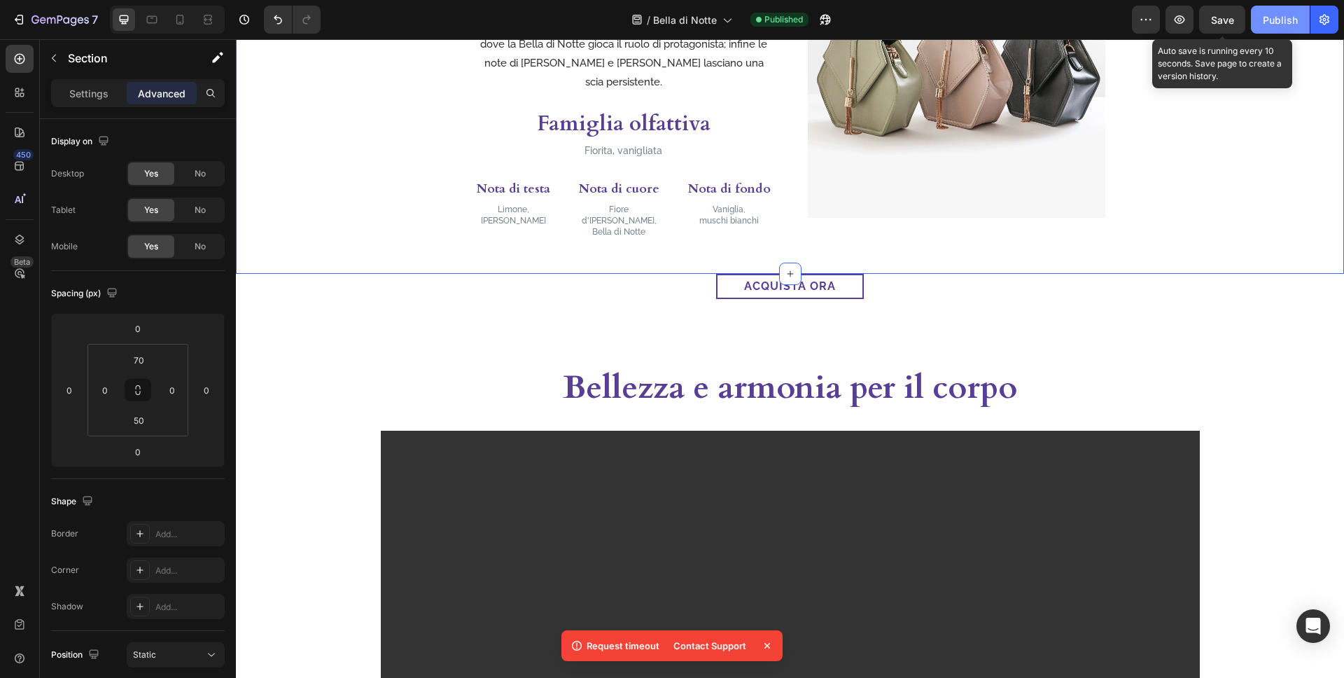
drag, startPoint x: 1227, startPoint y: 10, endPoint x: 1262, endPoint y: 20, distance: 35.7
click at [1191, 10] on button "Save" at bounding box center [1222, 20] width 46 height 28
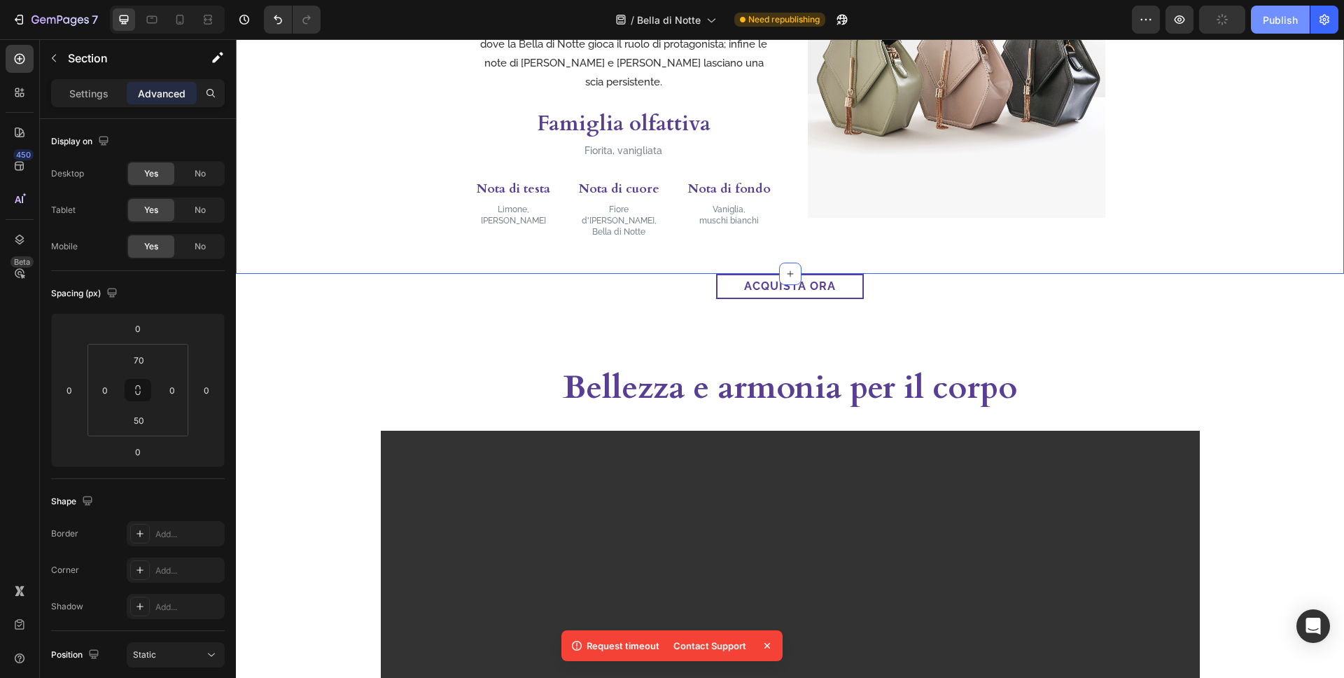
click at [1191, 20] on button "Publish" at bounding box center [1280, 20] width 59 height 28
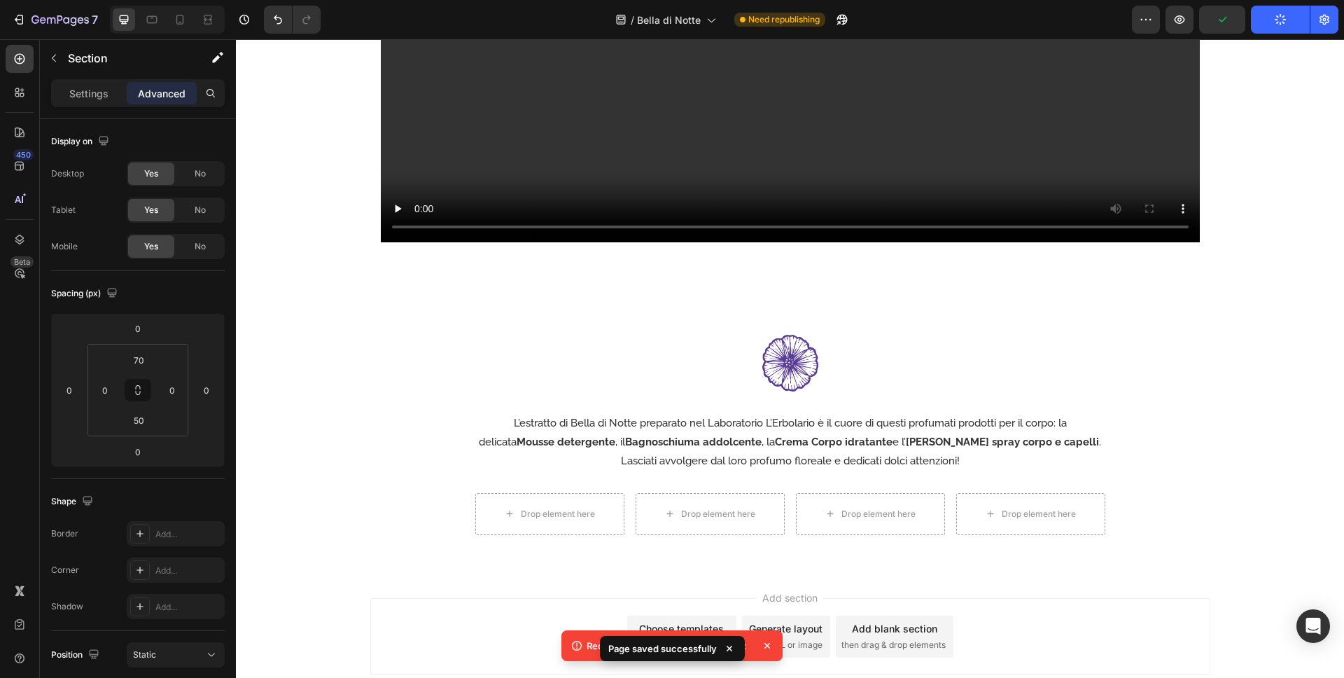
scroll to position [1699, 0]
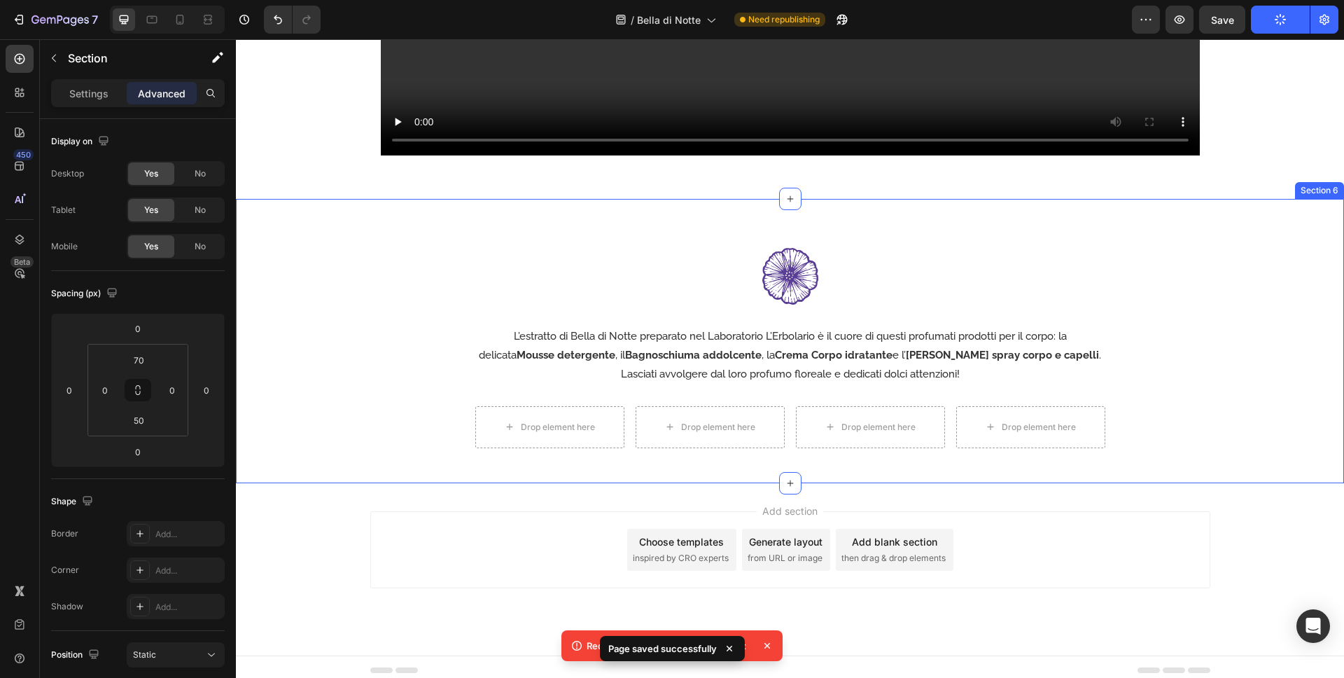
click at [1070, 220] on div "Image L’estratto di Bella di Notte preparato nel Laboratorio L’Erbolario è il c…" at bounding box center [790, 341] width 1108 height 284
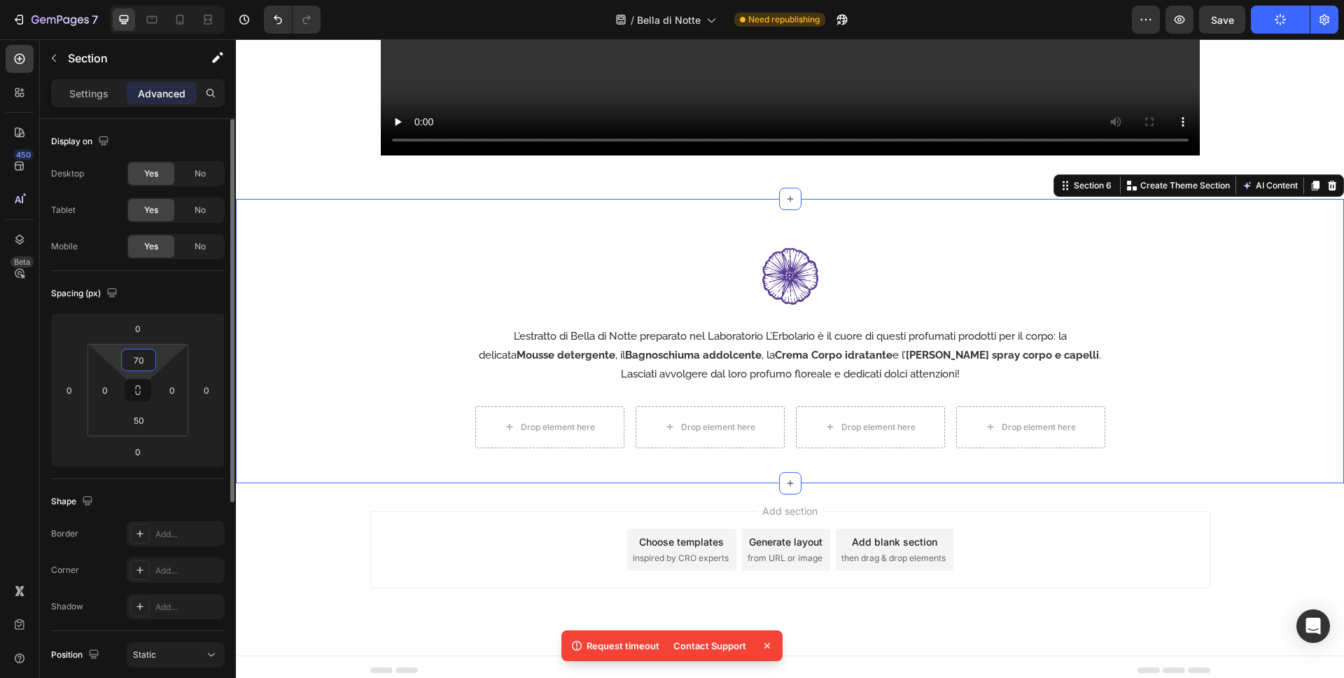
click at [144, 361] on input "70" at bounding box center [139, 359] width 28 height 21
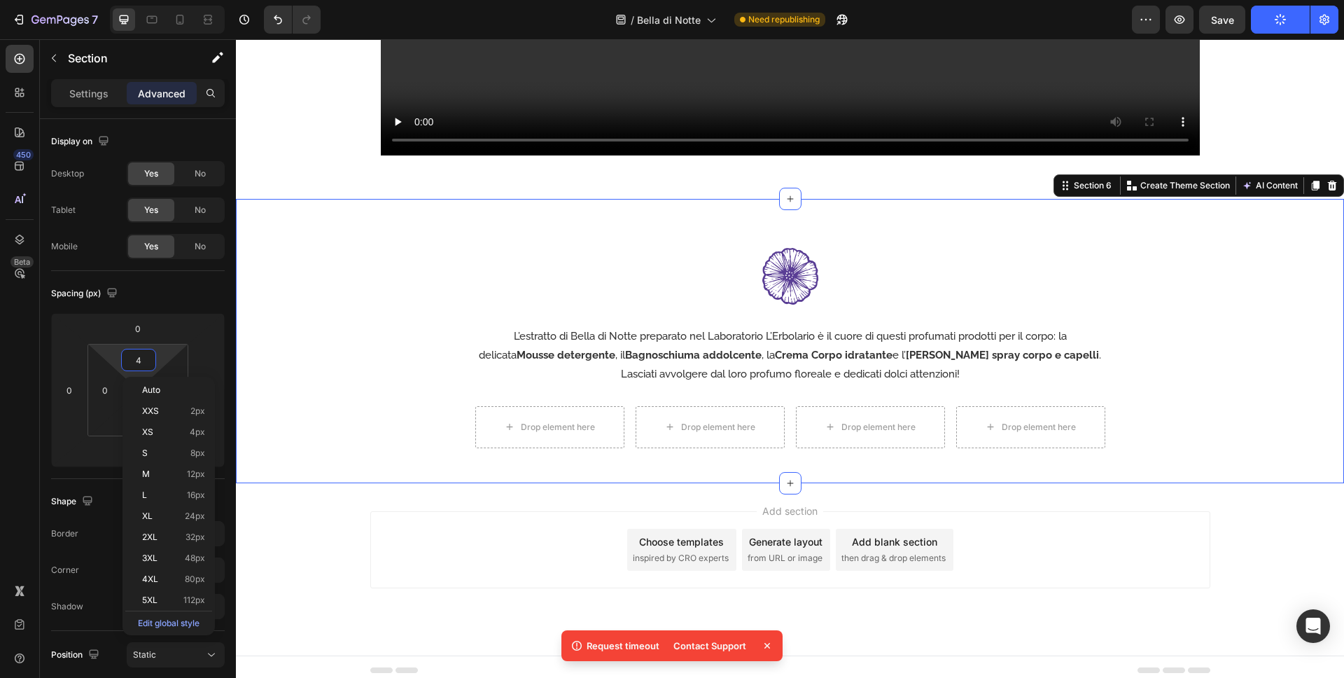
scroll to position [1685, 0]
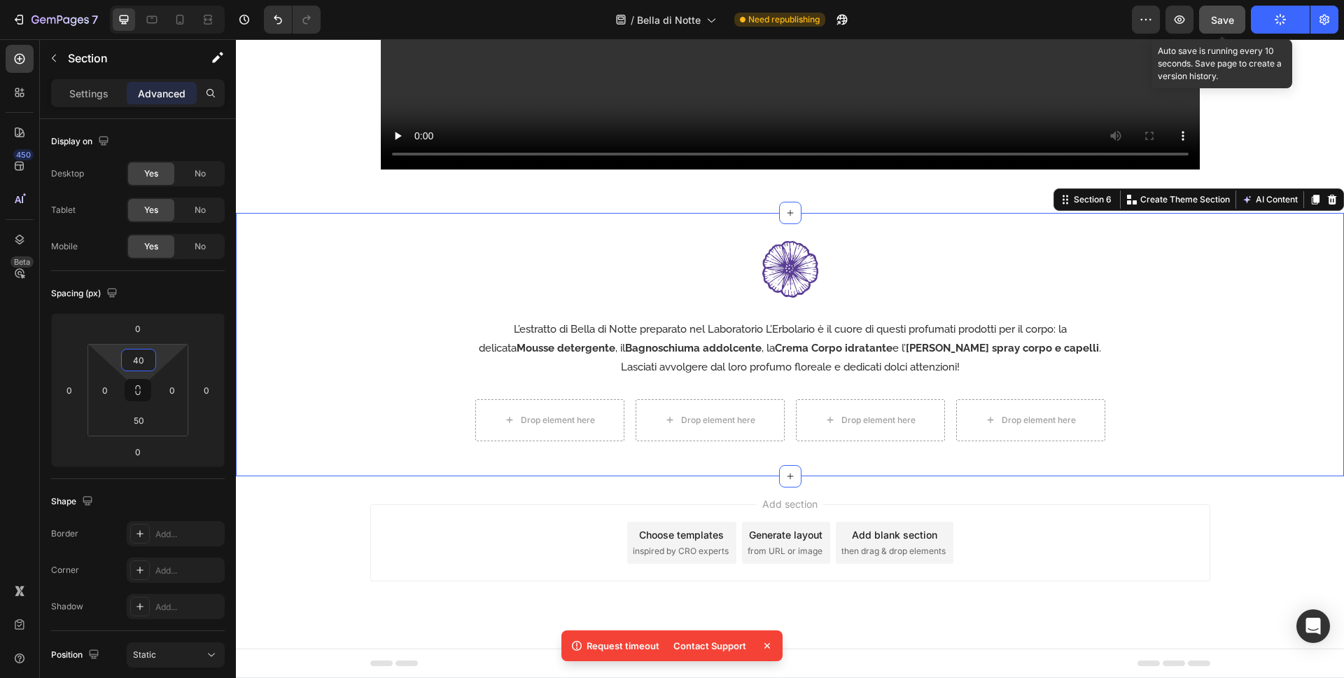
type input "40"
click at [1191, 19] on button "Save" at bounding box center [1222, 20] width 46 height 28
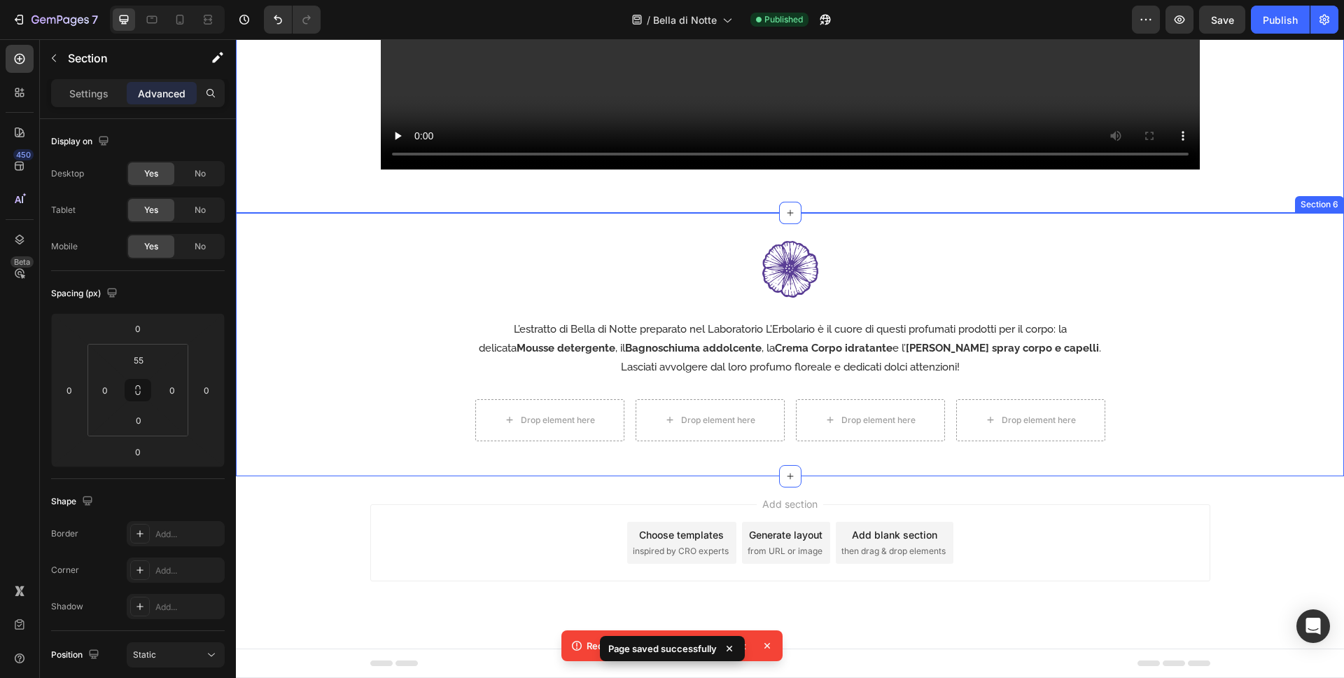
click at [392, 300] on div "Image L’estratto di Bella di Notte preparato nel Laboratorio L’Erbolario è il c…" at bounding box center [790, 341] width 1108 height 200
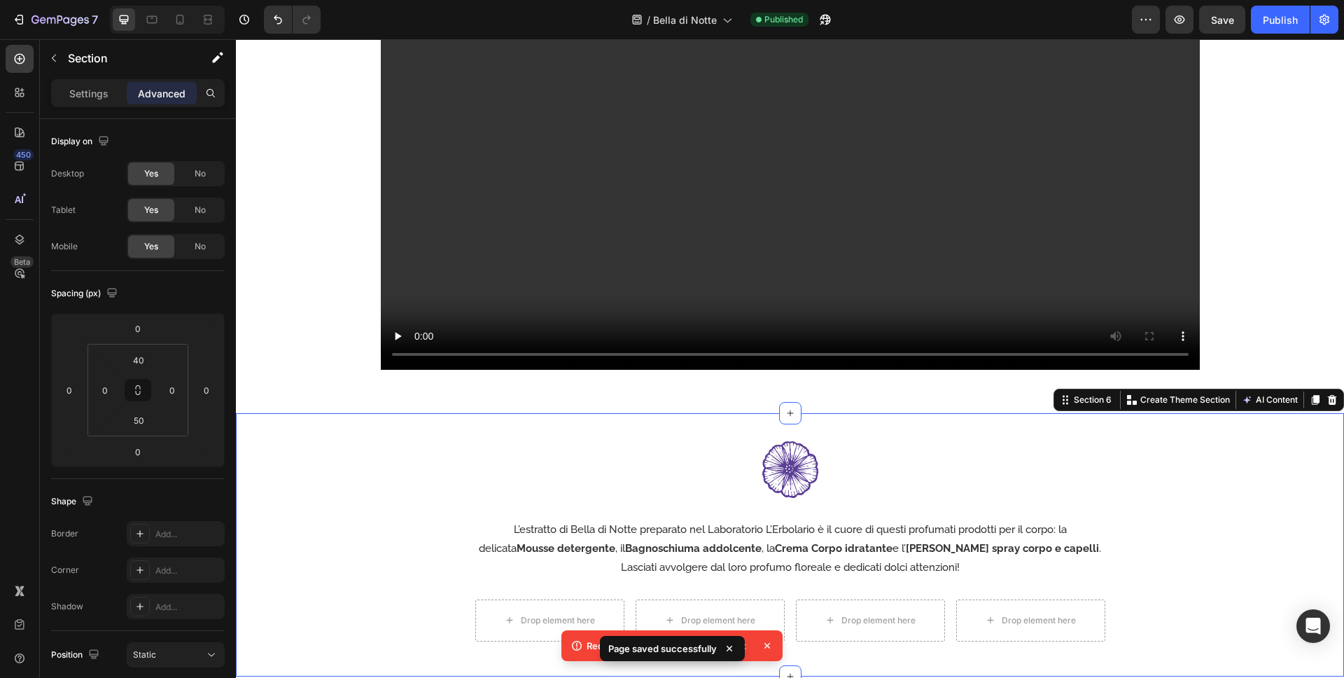
scroll to position [1465, 0]
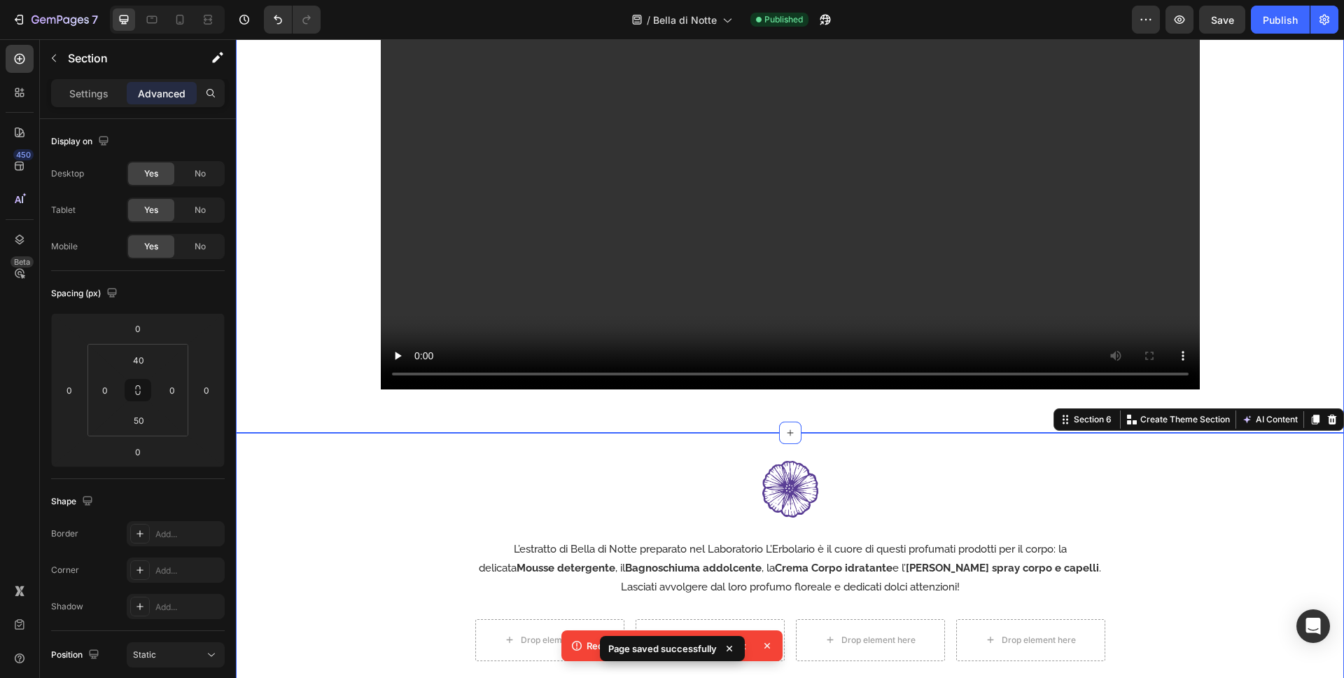
click at [863, 403] on div "Bellezza e armonia per il corpo Heading Video Row" at bounding box center [790, 148] width 1108 height 570
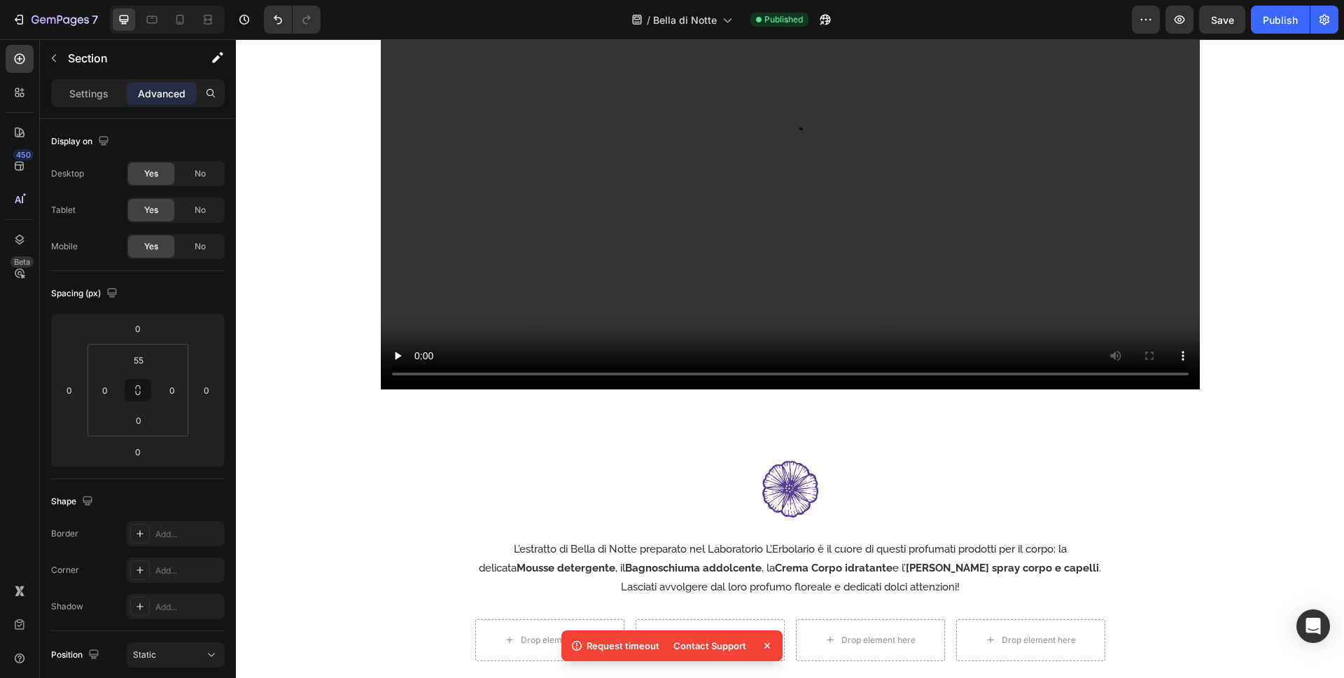
scroll to position [1289, 0]
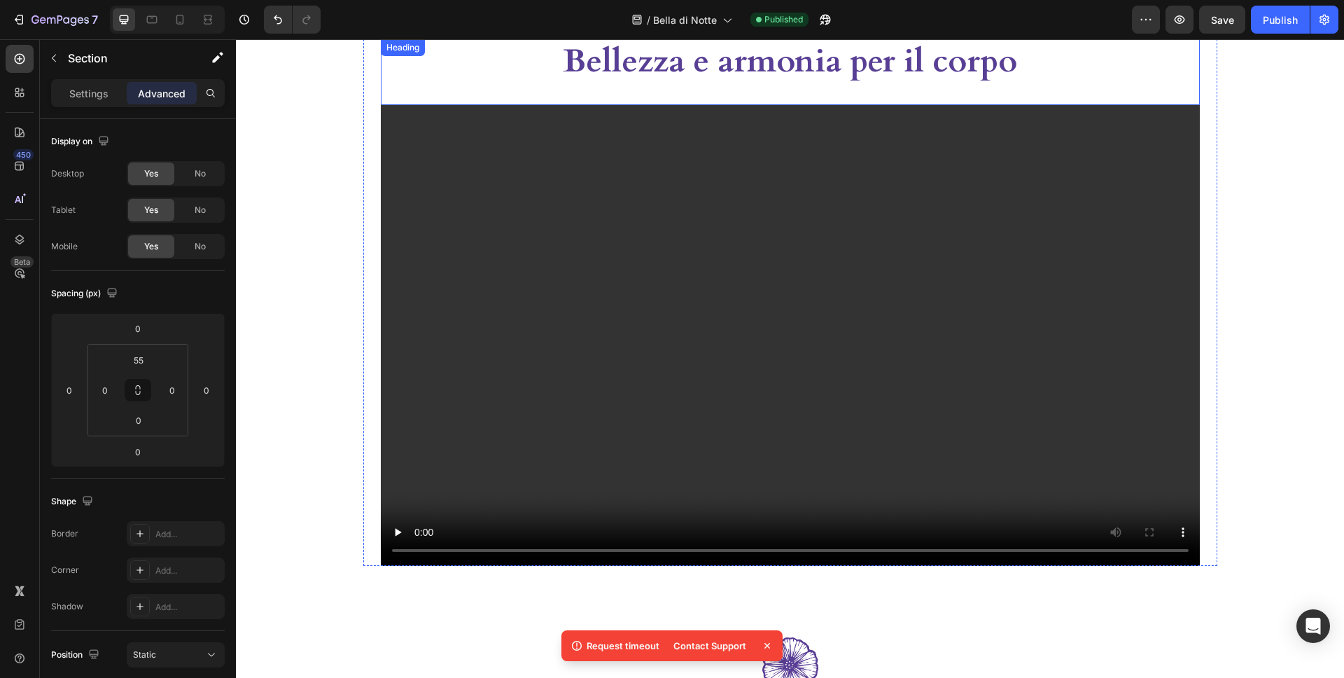
click at [972, 75] on h2 "Bellezza e armonia per il corpo" at bounding box center [790, 61] width 501 height 45
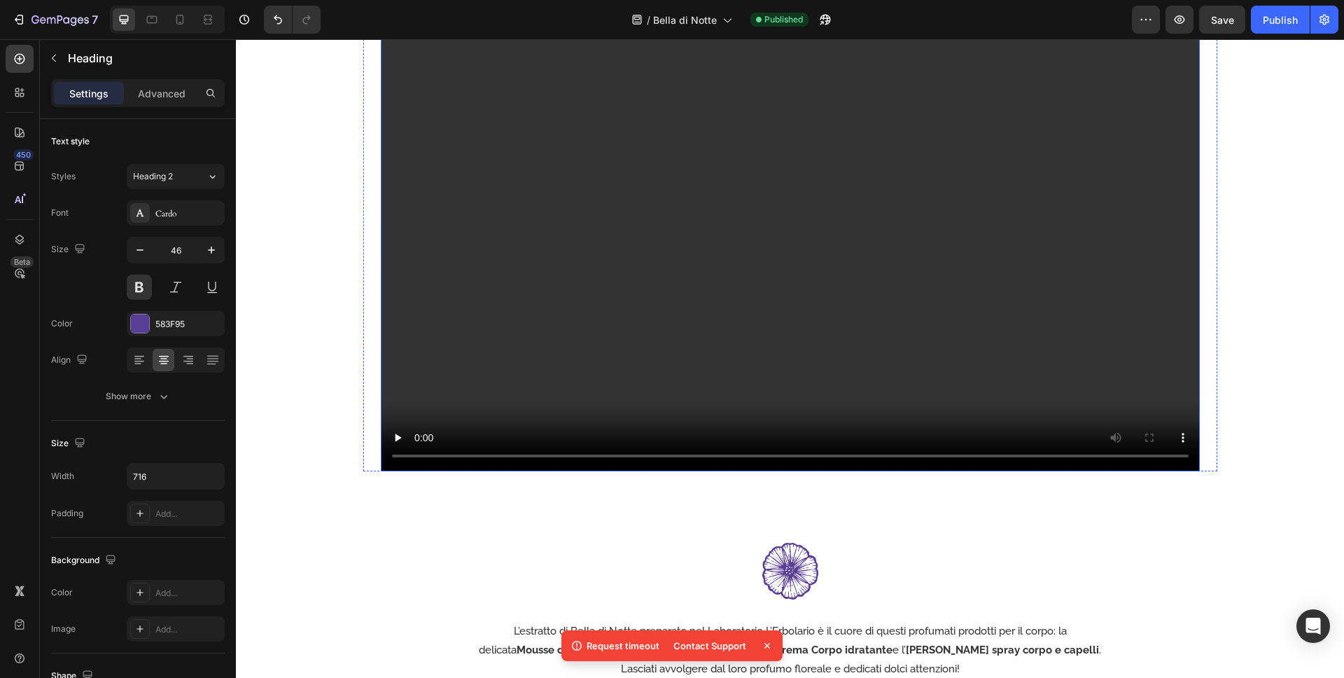
scroll to position [1486, 0]
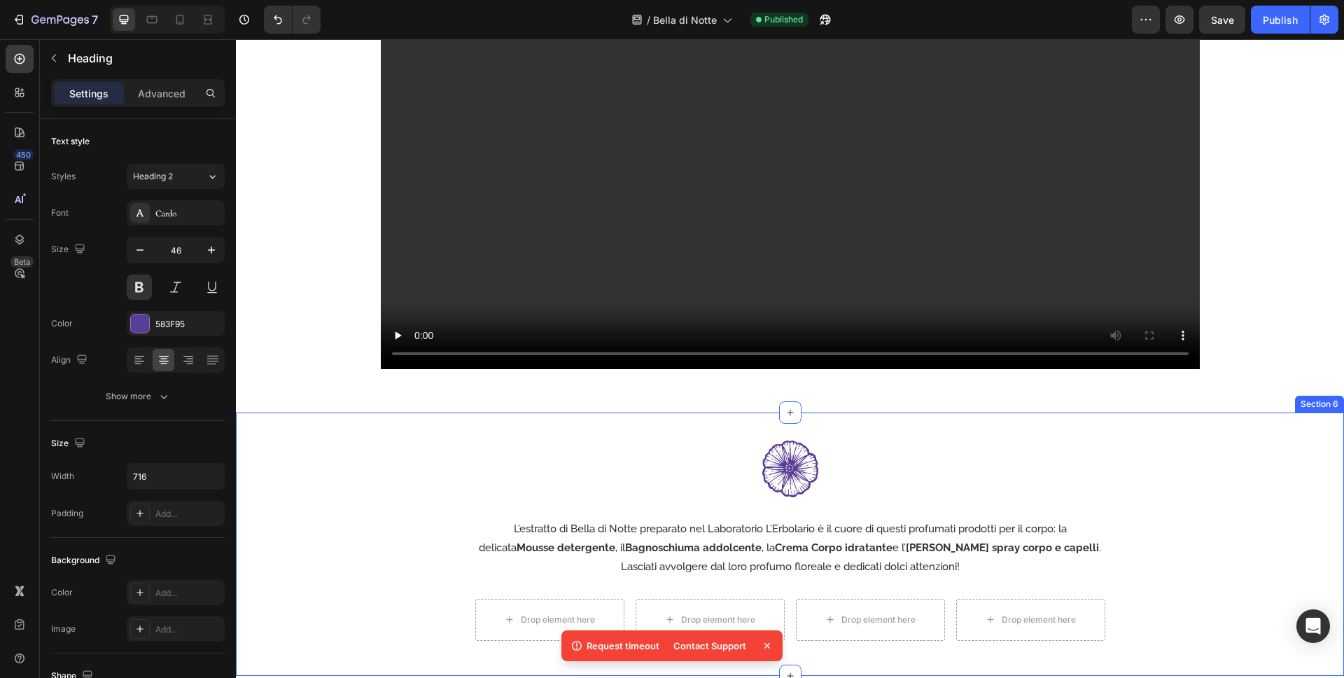
click at [898, 424] on div "Image L’estratto di Bella di Notte preparato nel Laboratorio L’Erbolario è il c…" at bounding box center [790, 543] width 1108 height 263
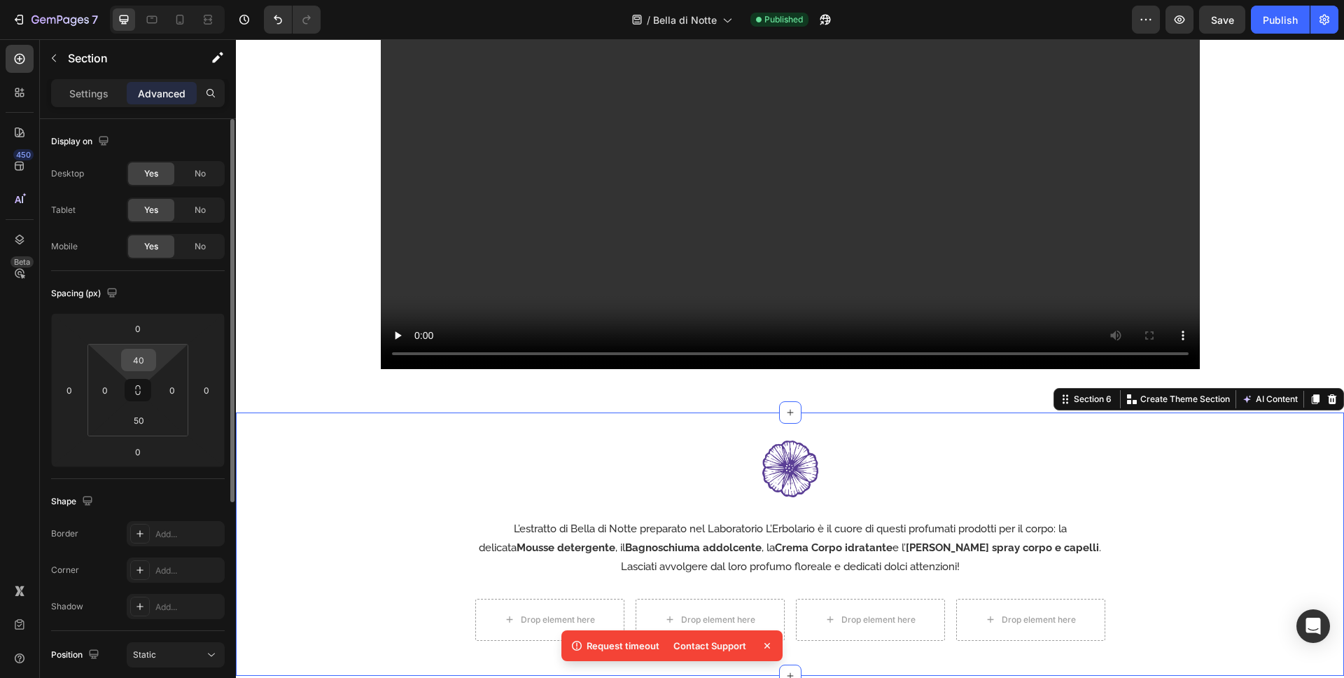
click at [152, 361] on input "40" at bounding box center [139, 359] width 28 height 21
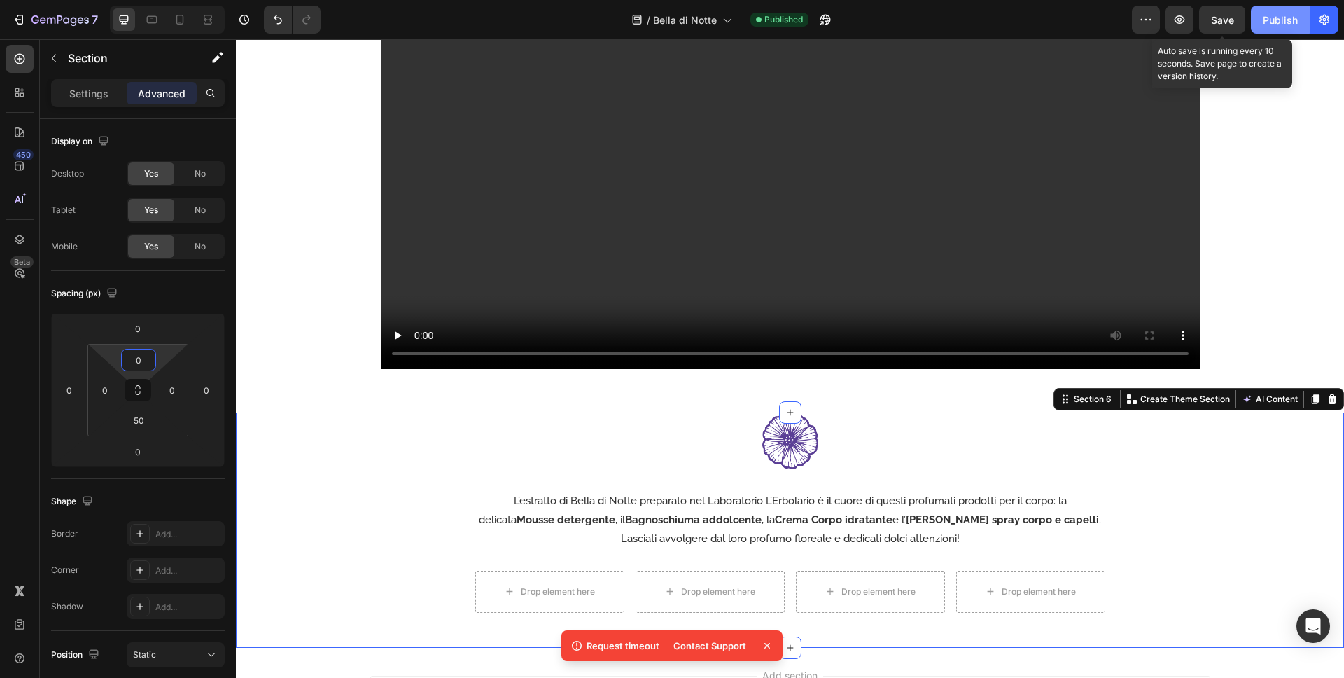
type input "0"
click at [1191, 28] on button "Save" at bounding box center [1222, 20] width 46 height 28
click at [1191, 27] on div "Publish" at bounding box center [1280, 20] width 35 height 15
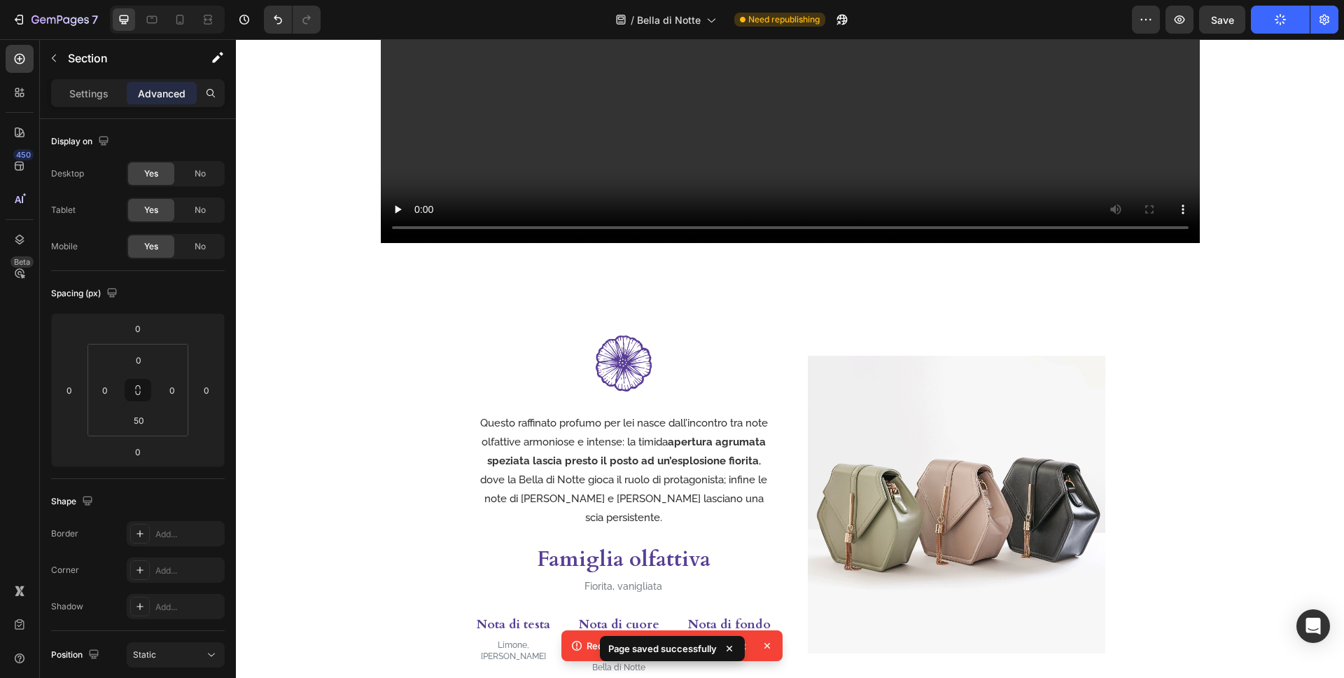
scroll to position [578, 0]
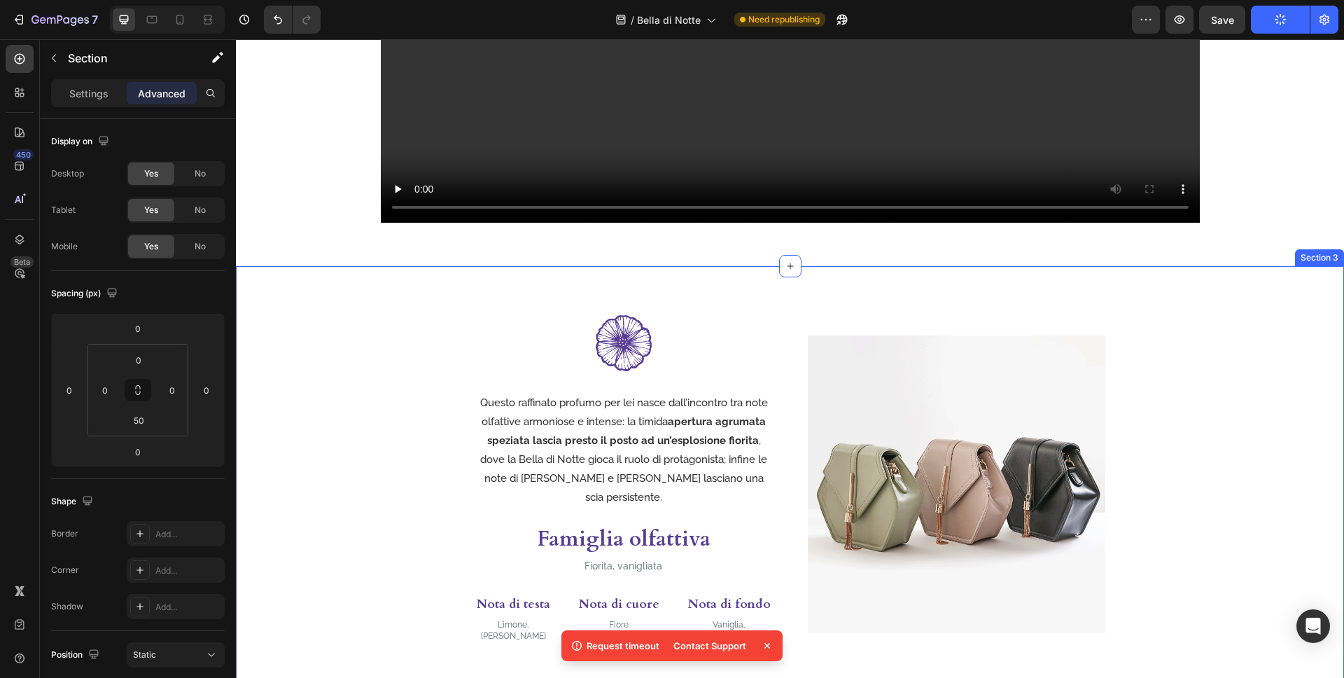
click at [857, 284] on div "Image Questo raffinato profumo per lei nasce dall’incontro tra note olfattive a…" at bounding box center [790, 477] width 1108 height 423
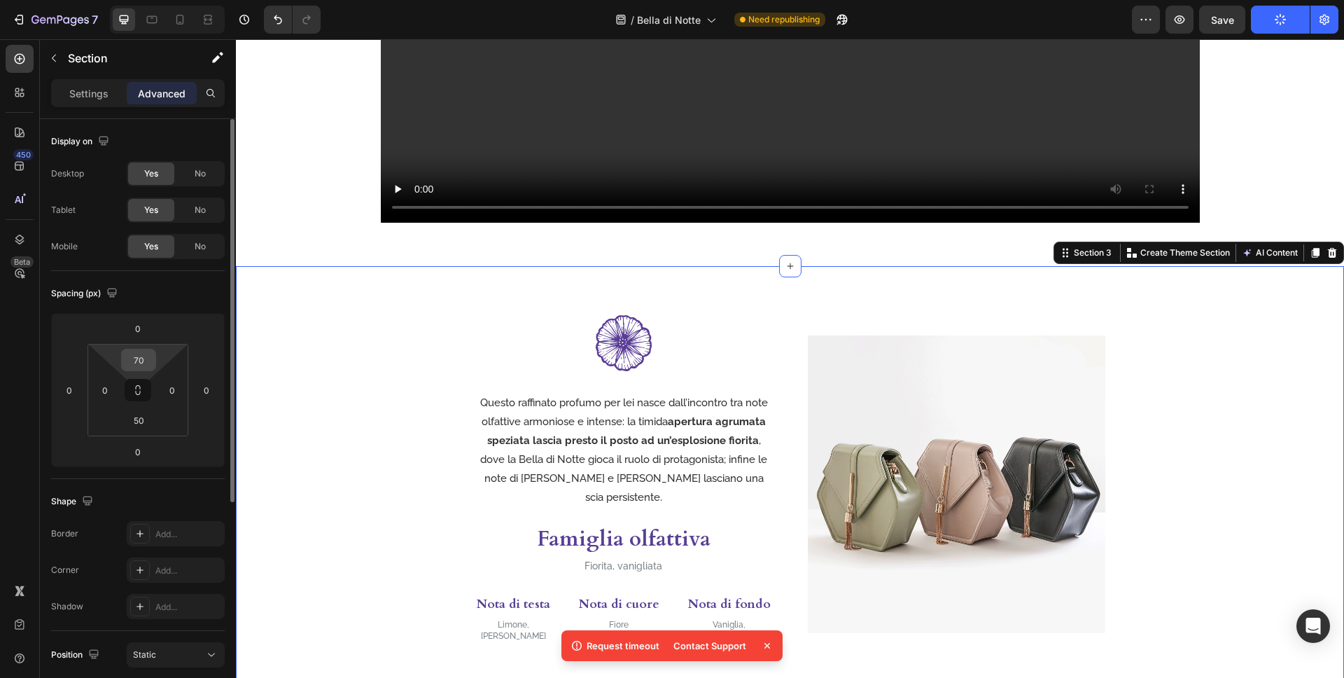
click at [151, 361] on input "70" at bounding box center [139, 359] width 28 height 21
type input "50"
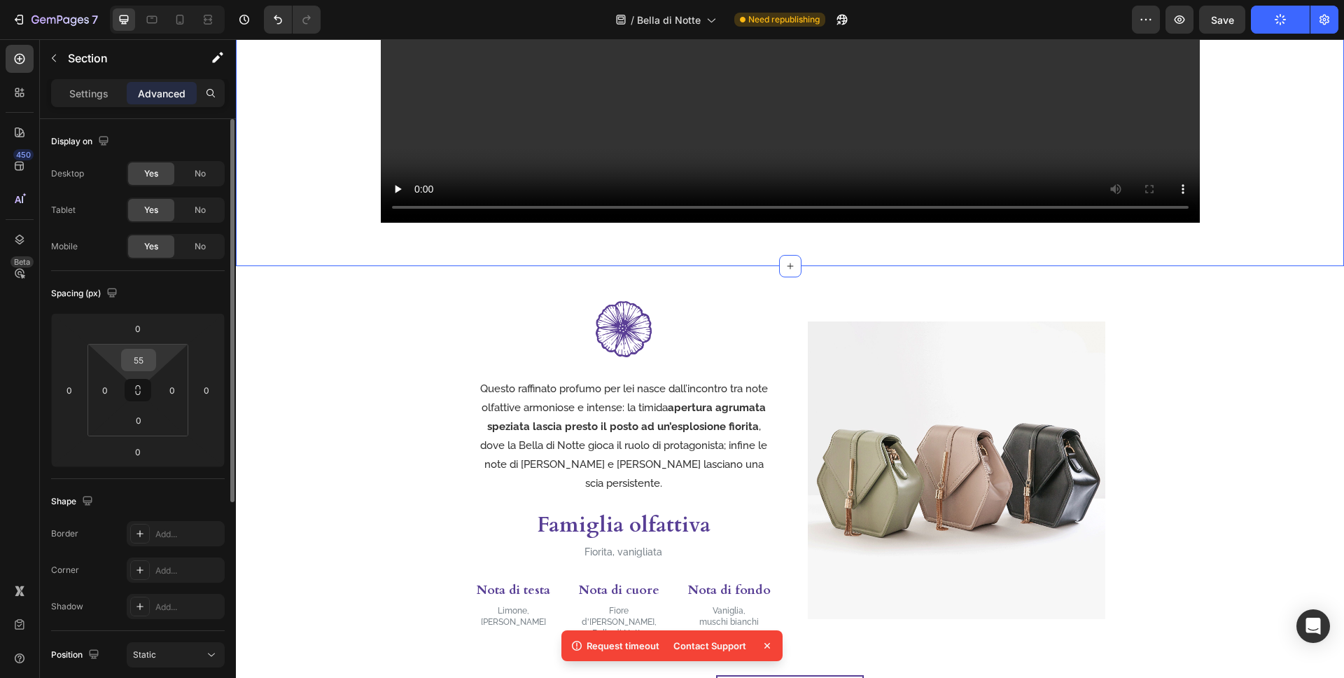
click at [153, 359] on div "55" at bounding box center [138, 360] width 35 height 22
click at [144, 359] on input "55" at bounding box center [139, 359] width 28 height 21
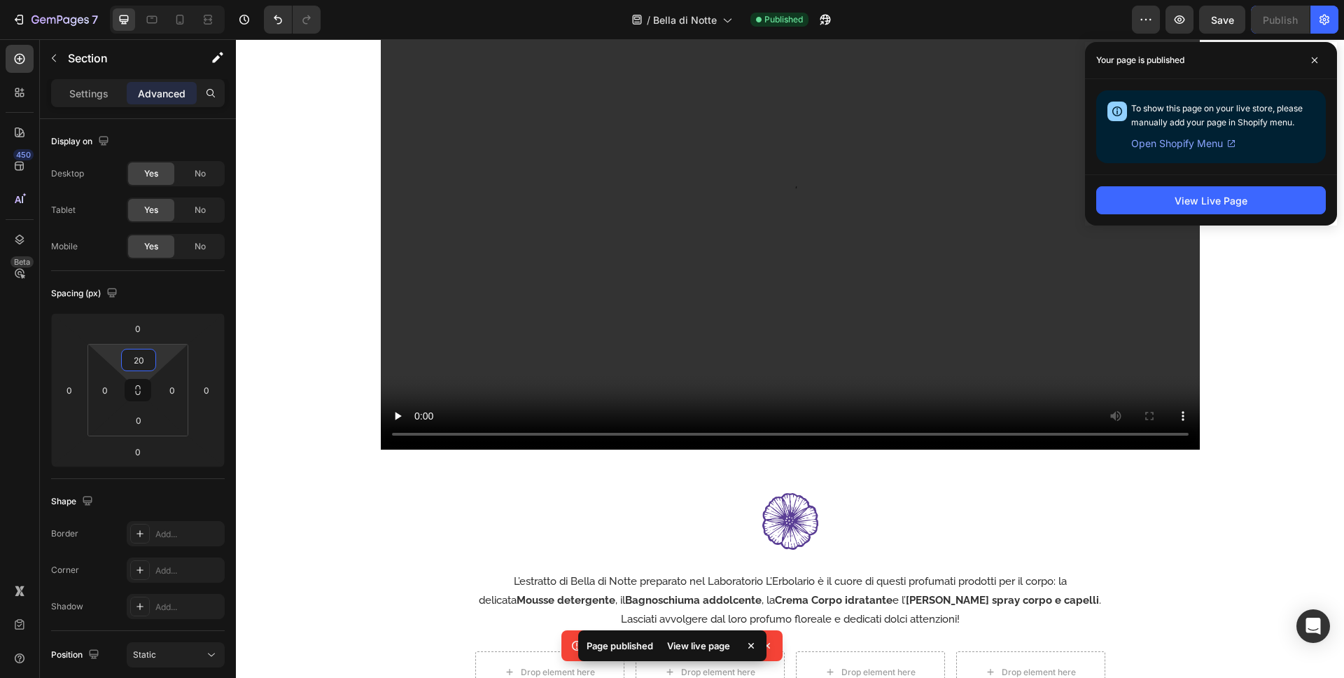
scroll to position [392, 0]
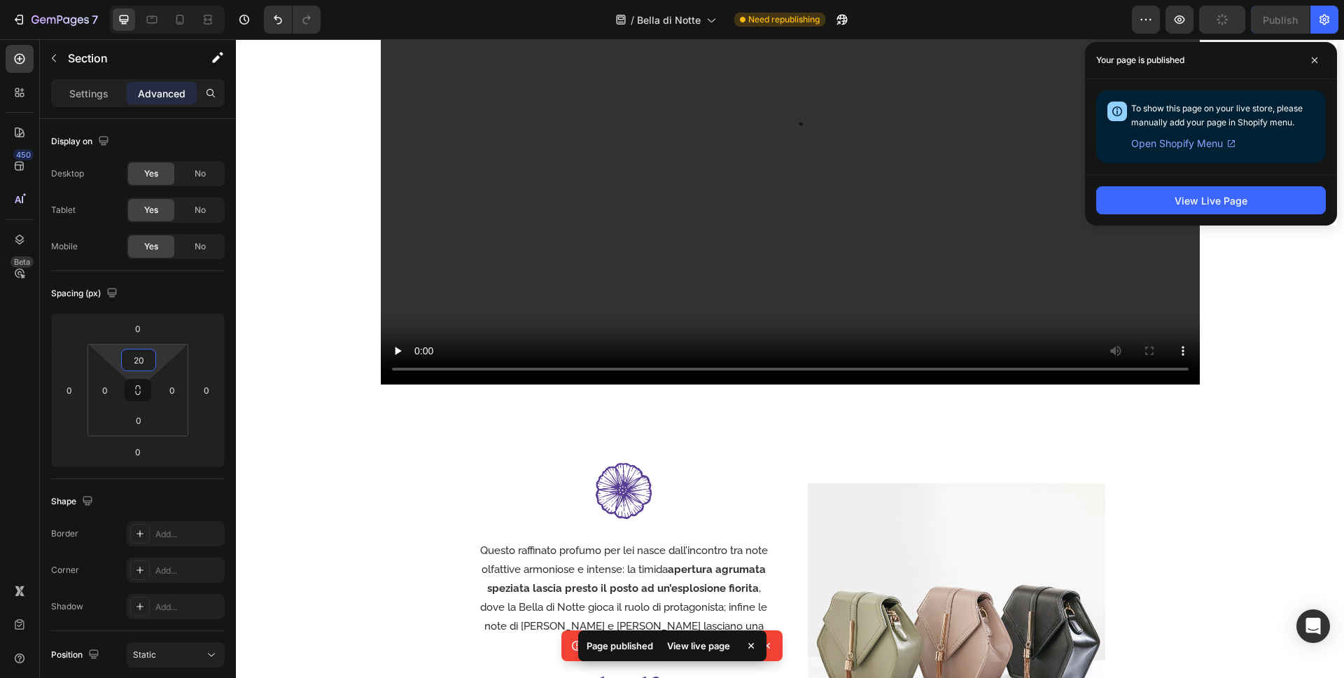
type input "20"
click at [887, 419] on div "Il seducente profumo di un fiore che si svela al calar della sera Heading Video…" at bounding box center [790, 122] width 1108 height 612
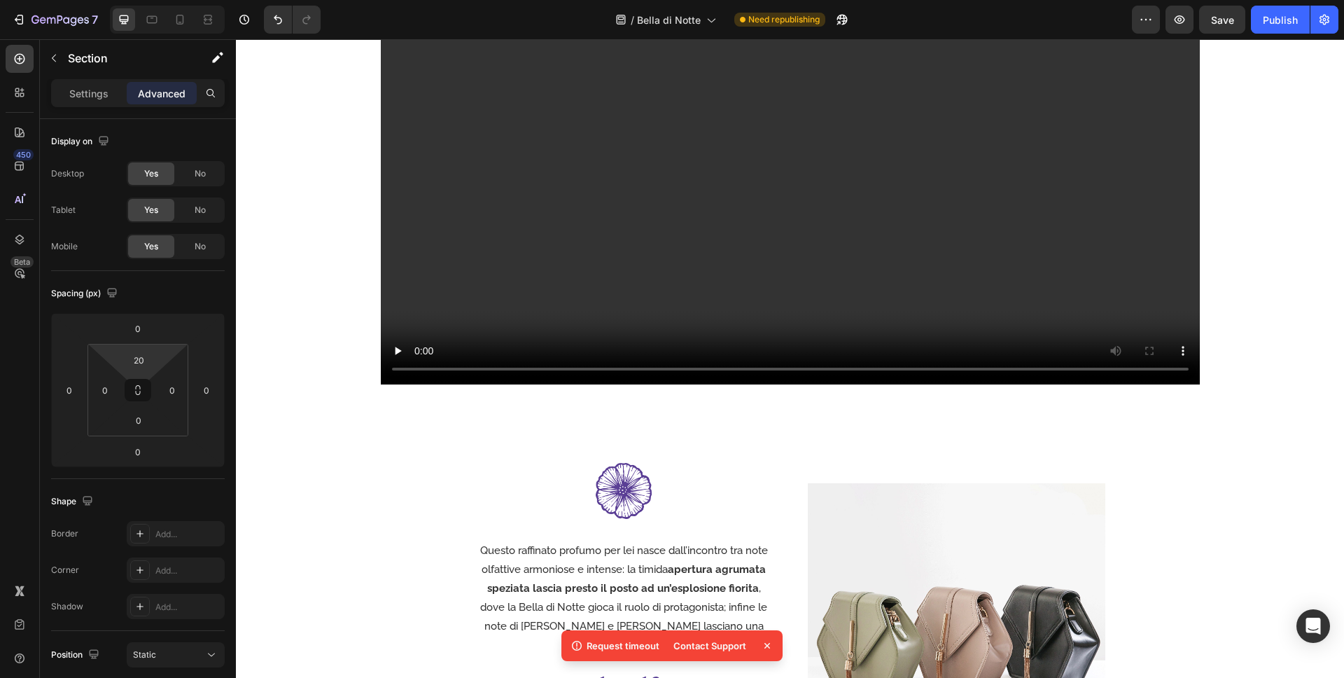
click at [776, 412] on div "Il seducente profumo di un fiore che si svela al calar della sera Heading Video…" at bounding box center [790, 122] width 1108 height 612
click at [321, 398] on div "Il seducente profumo di un fiore che si svela al calar della sera Heading Video…" at bounding box center [790, 122] width 1108 height 612
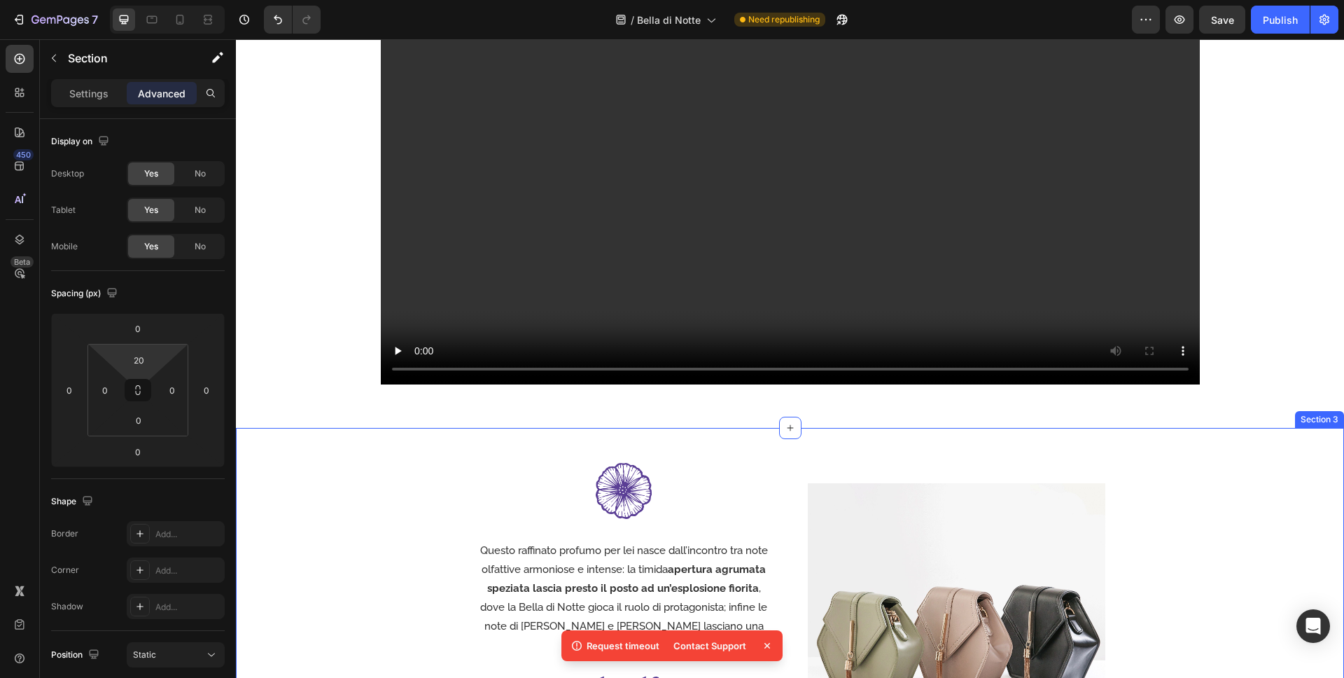
click at [307, 439] on div "Image Questo raffinato profumo per lei nasce dall’incontro tra note olfattive a…" at bounding box center [790, 632] width 1108 height 409
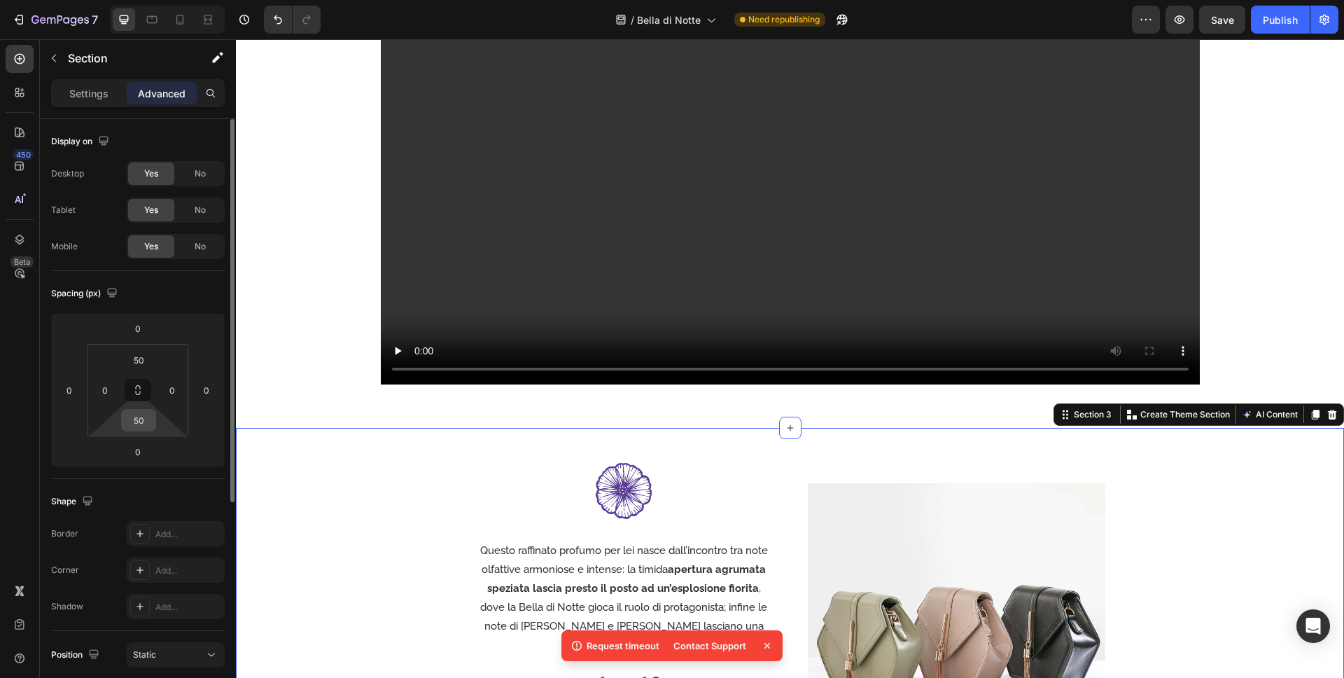
click at [141, 419] on input "50" at bounding box center [139, 420] width 28 height 21
type input "20"
click at [1191, 27] on button "Save" at bounding box center [1222, 20] width 46 height 28
click at [1191, 27] on button "Publish" at bounding box center [1280, 20] width 59 height 28
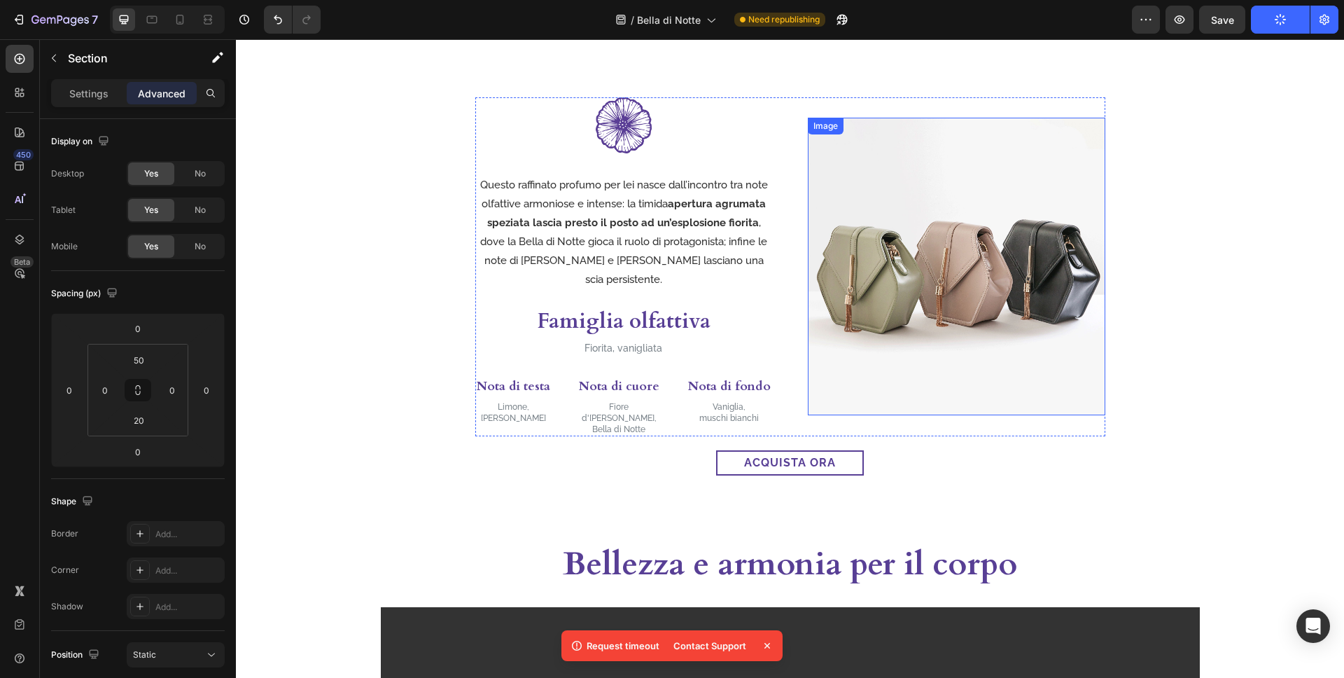
scroll to position [799, 0]
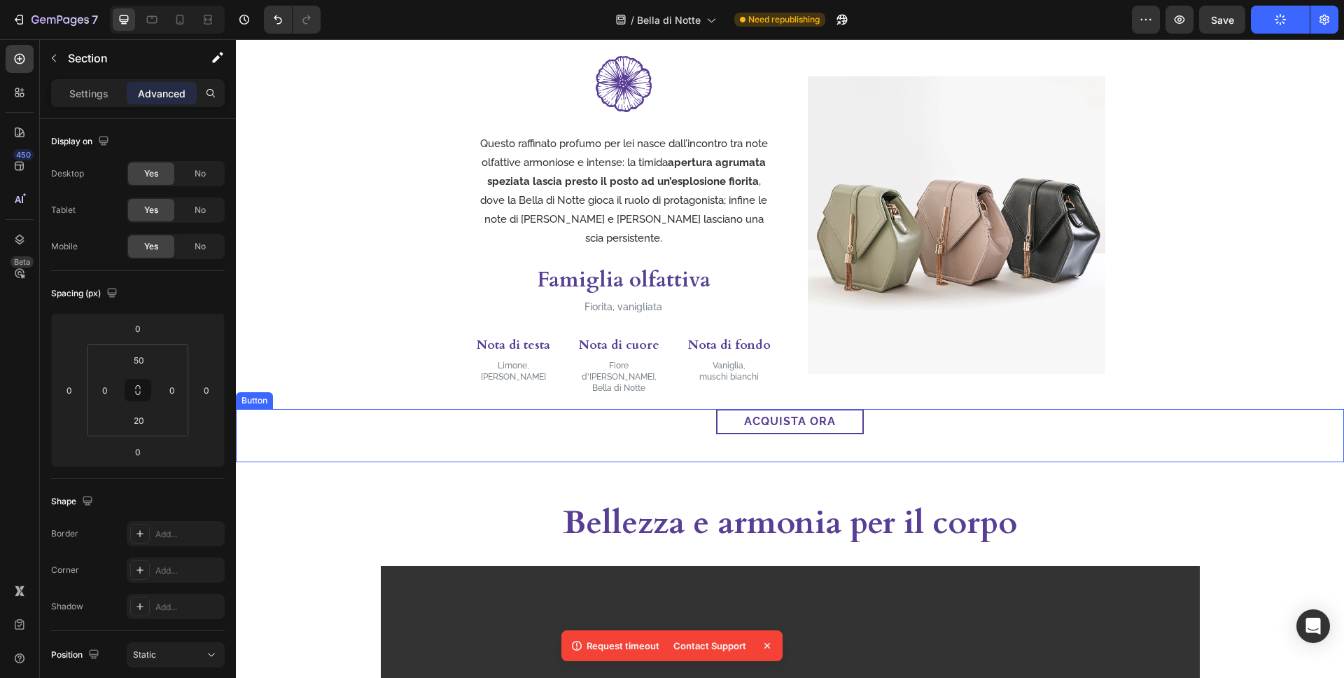
click at [890, 409] on div "acquista ora Button" at bounding box center [790, 435] width 1108 height 53
click at [146, 364] on input "0" at bounding box center [139, 359] width 28 height 21
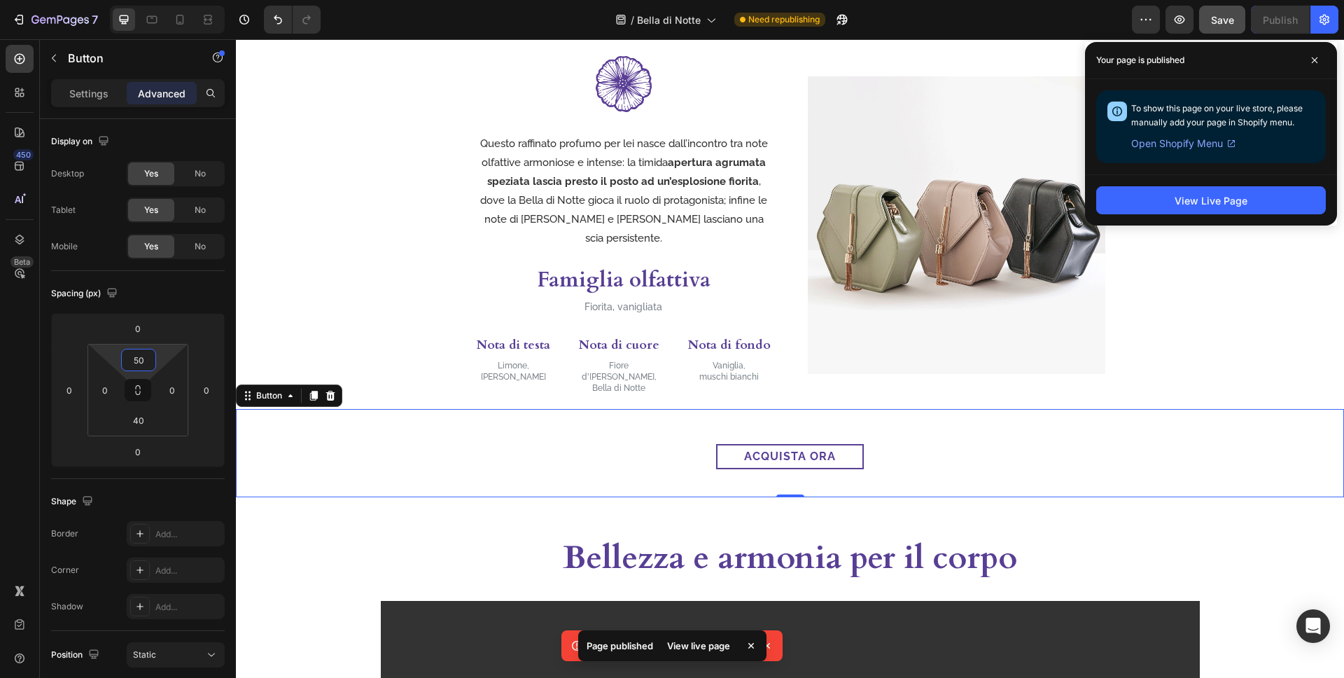
type input "50"
click at [1191, 23] on button "Save" at bounding box center [1222, 20] width 46 height 28
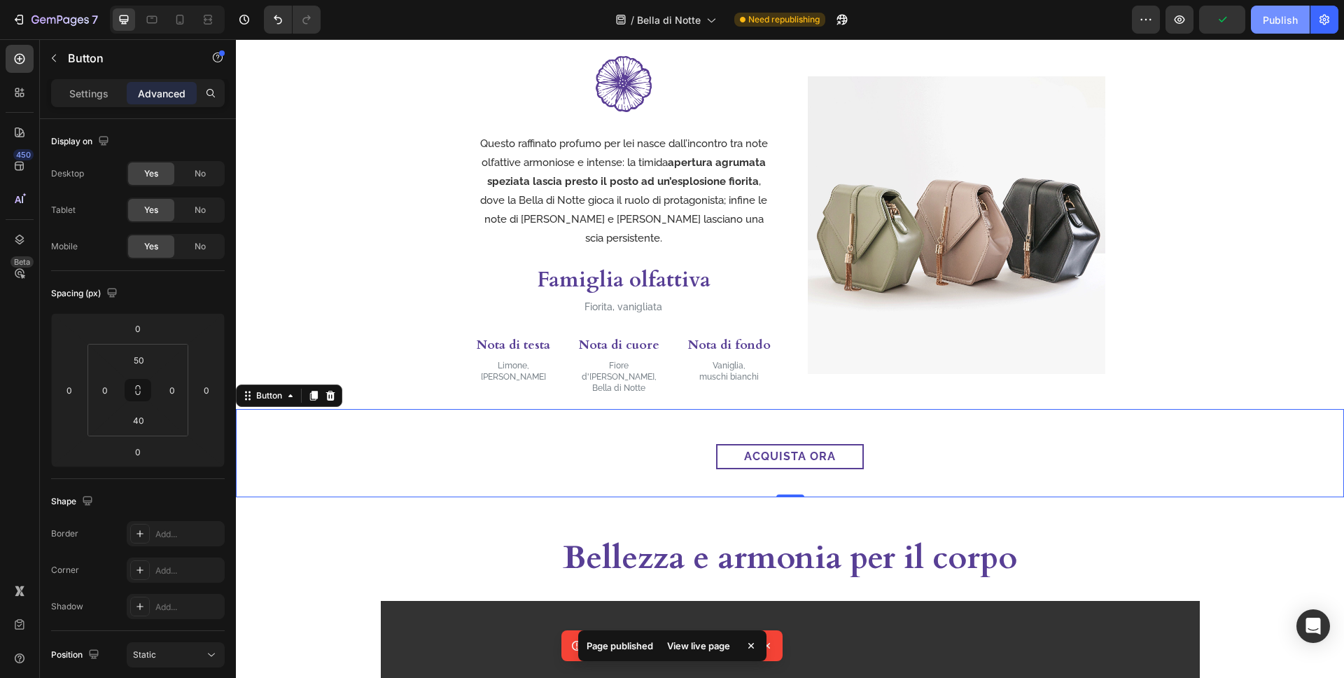
click at [1191, 27] on div "Publish" at bounding box center [1280, 20] width 35 height 15
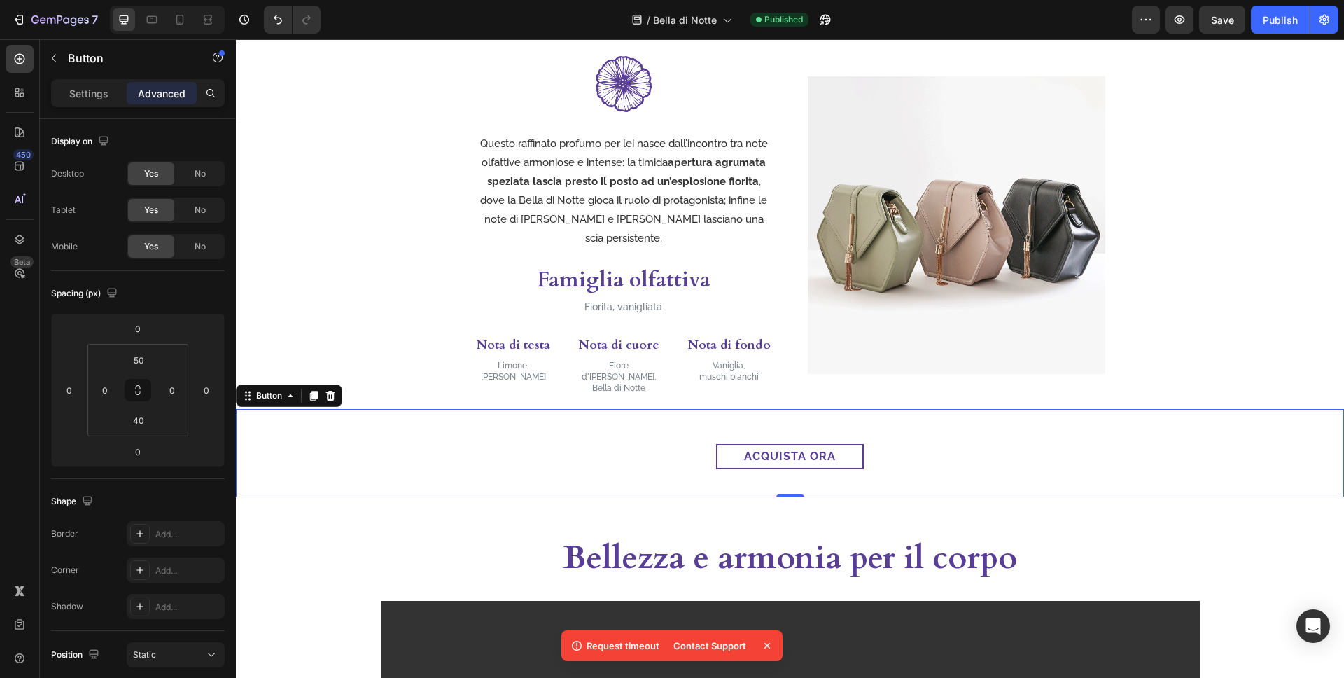
click at [762, 617] on icon at bounding box center [767, 646] width 14 height 14
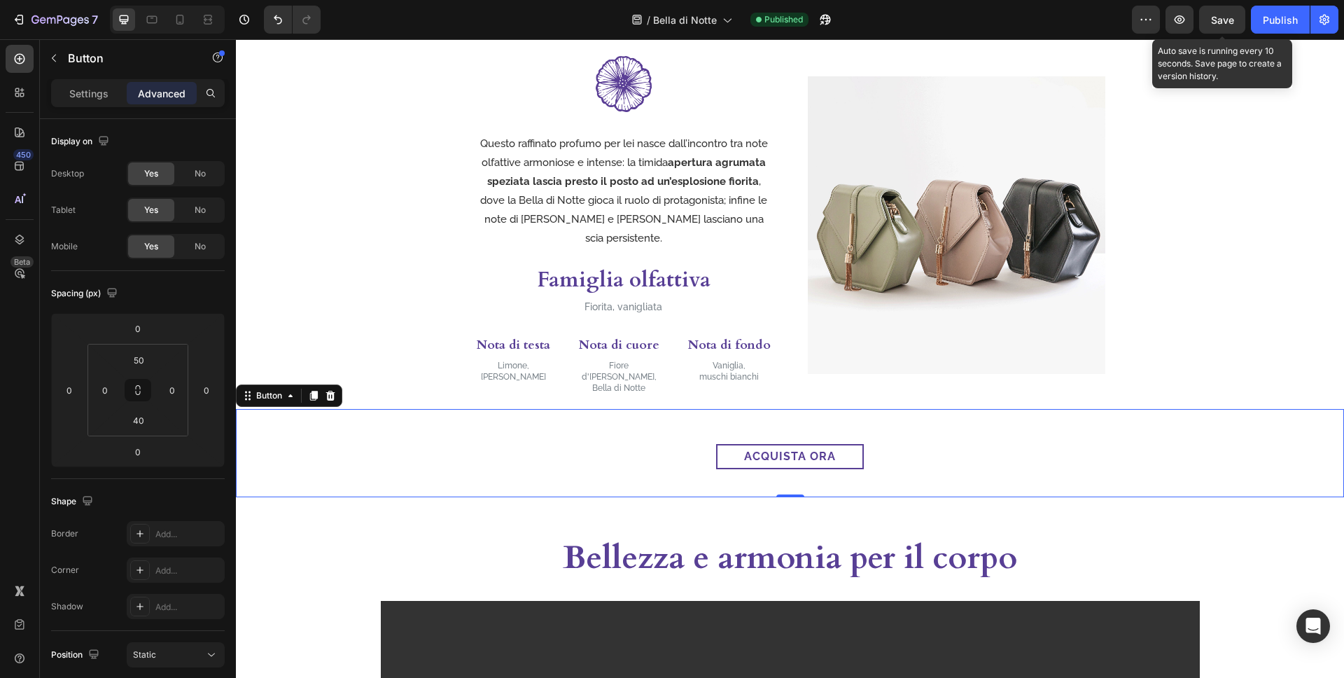
click at [1191, 26] on div "Save" at bounding box center [1222, 20] width 23 height 15
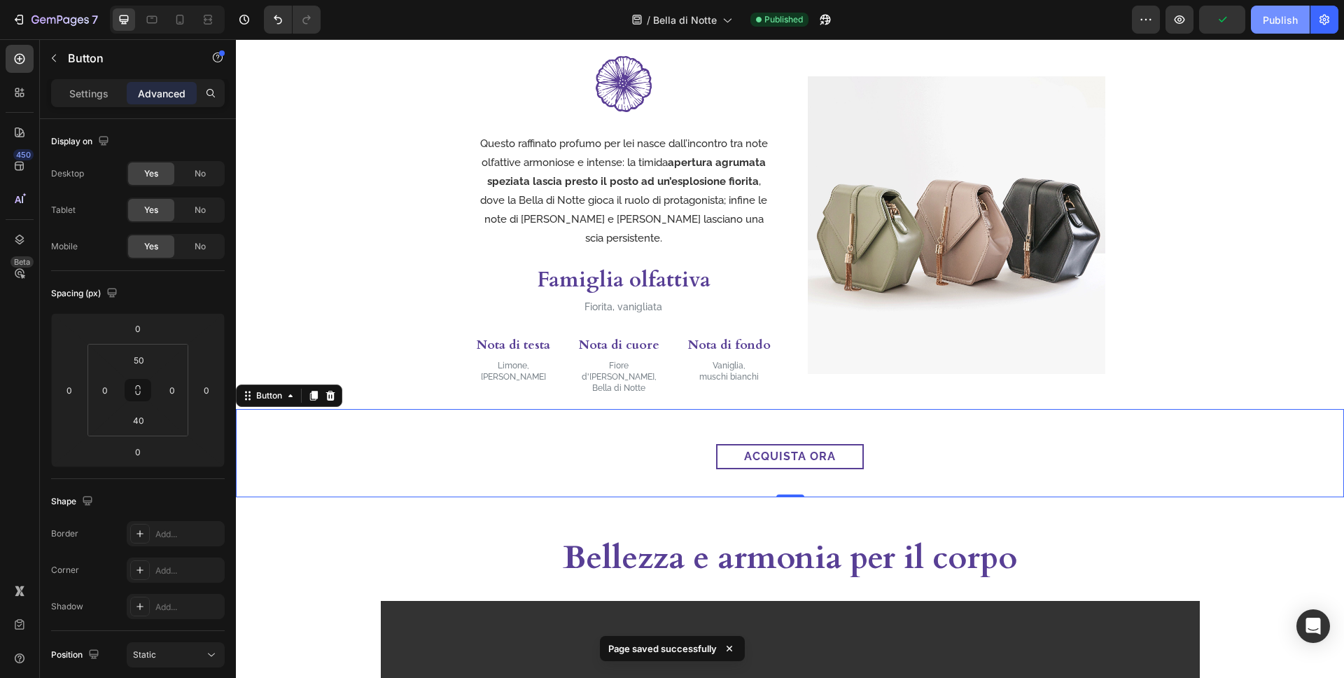
click at [1191, 25] on div "Publish" at bounding box center [1280, 20] width 35 height 15
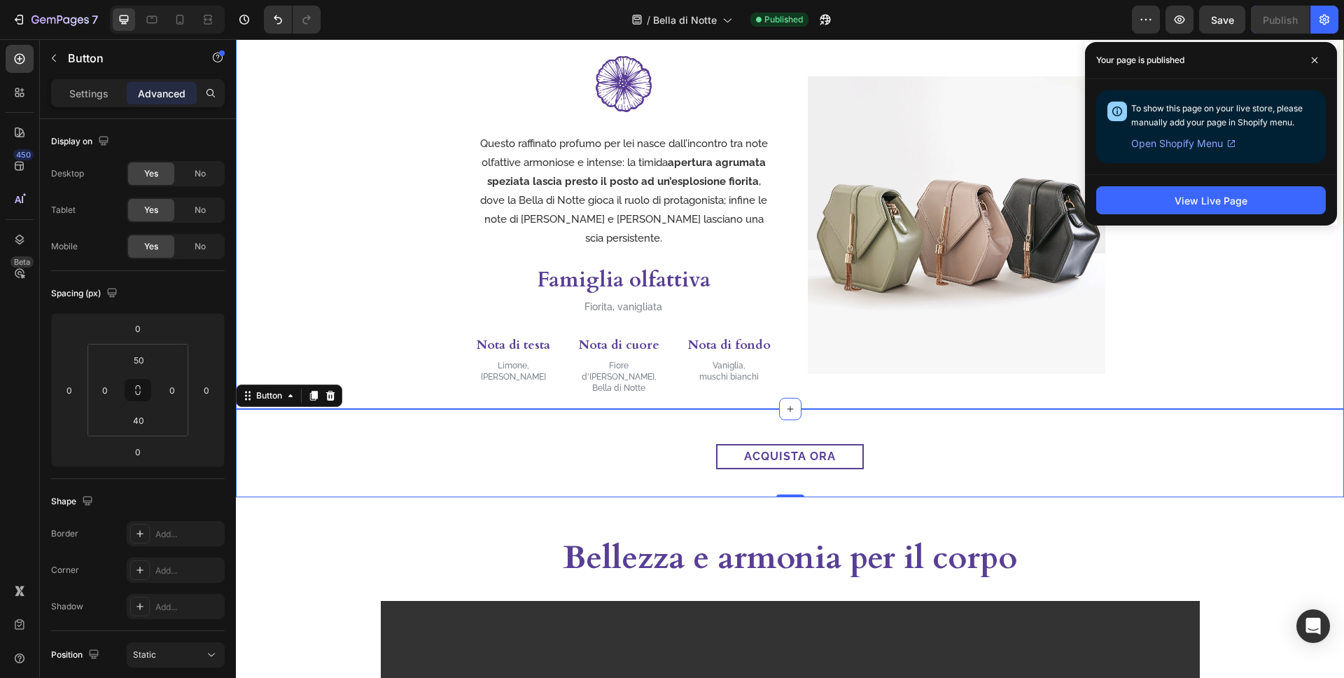
click at [1141, 345] on div "Image Questo raffinato profumo per lei nasce dall’incontro tra note olfattive a…" at bounding box center [790, 225] width 1108 height 339
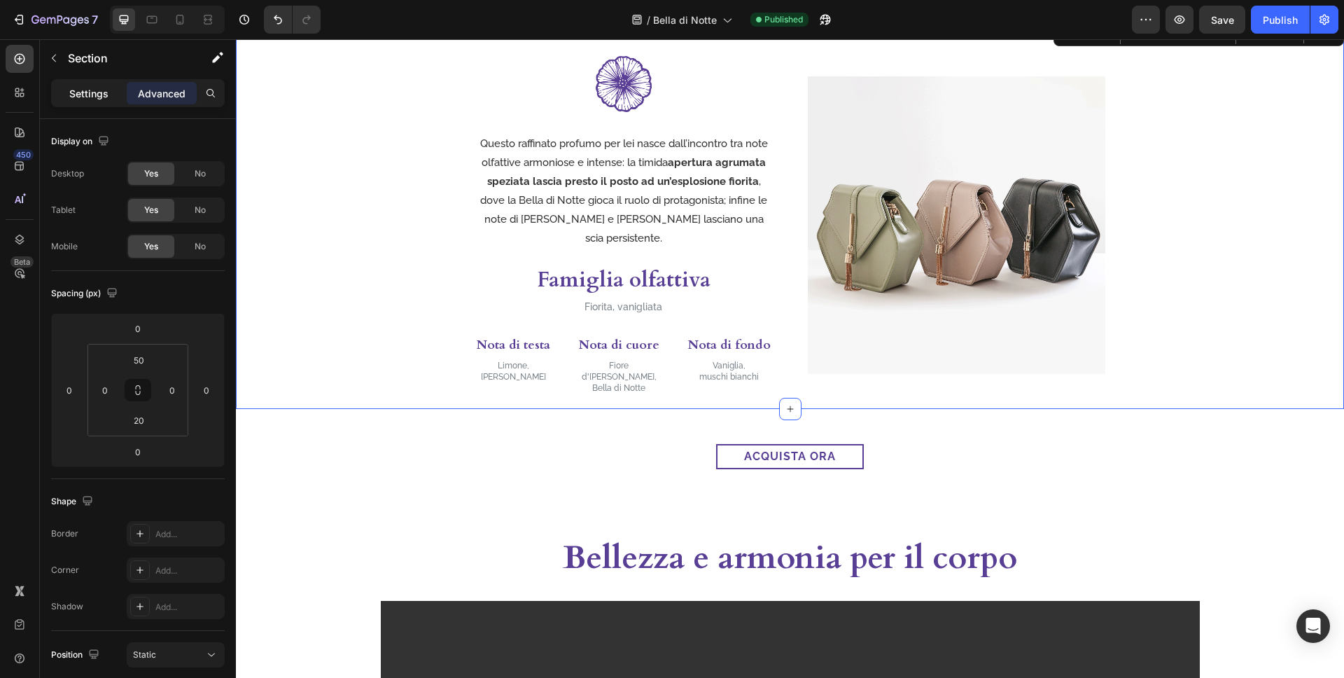
click at [92, 94] on p "Settings" at bounding box center [88, 93] width 39 height 15
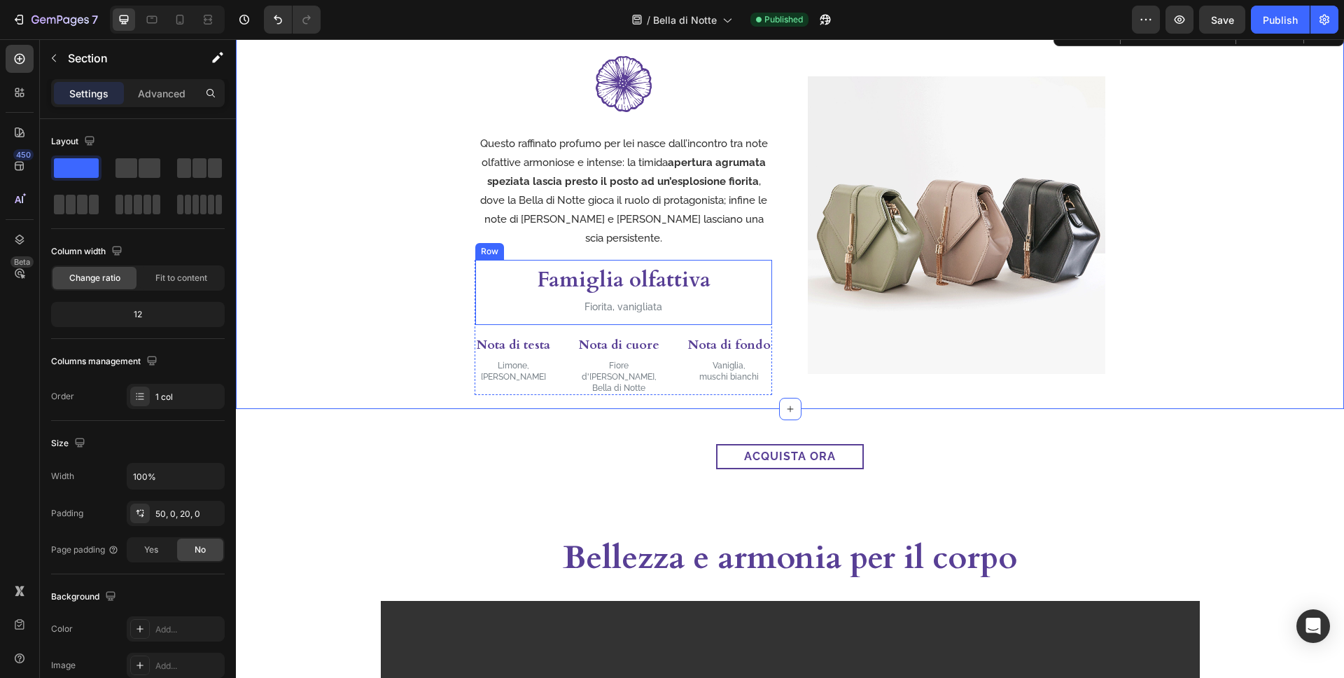
scroll to position [534, 0]
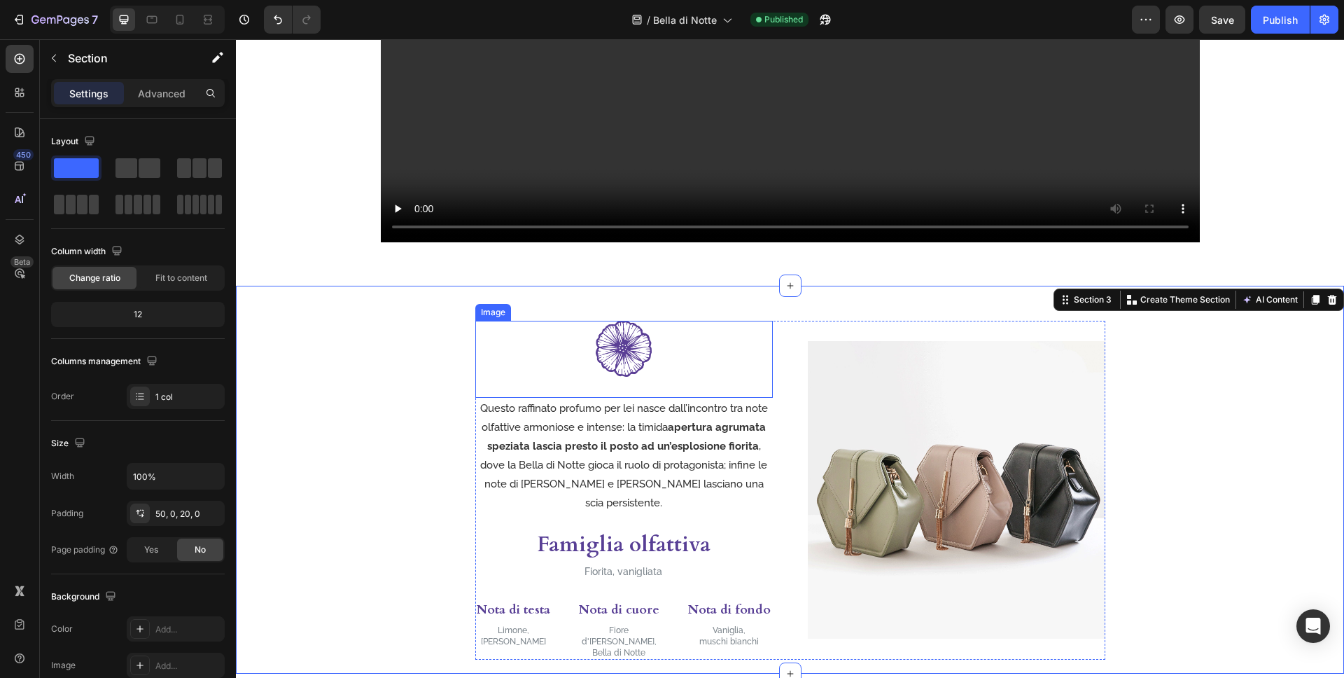
click at [498, 331] on div at bounding box center [624, 349] width 298 height 56
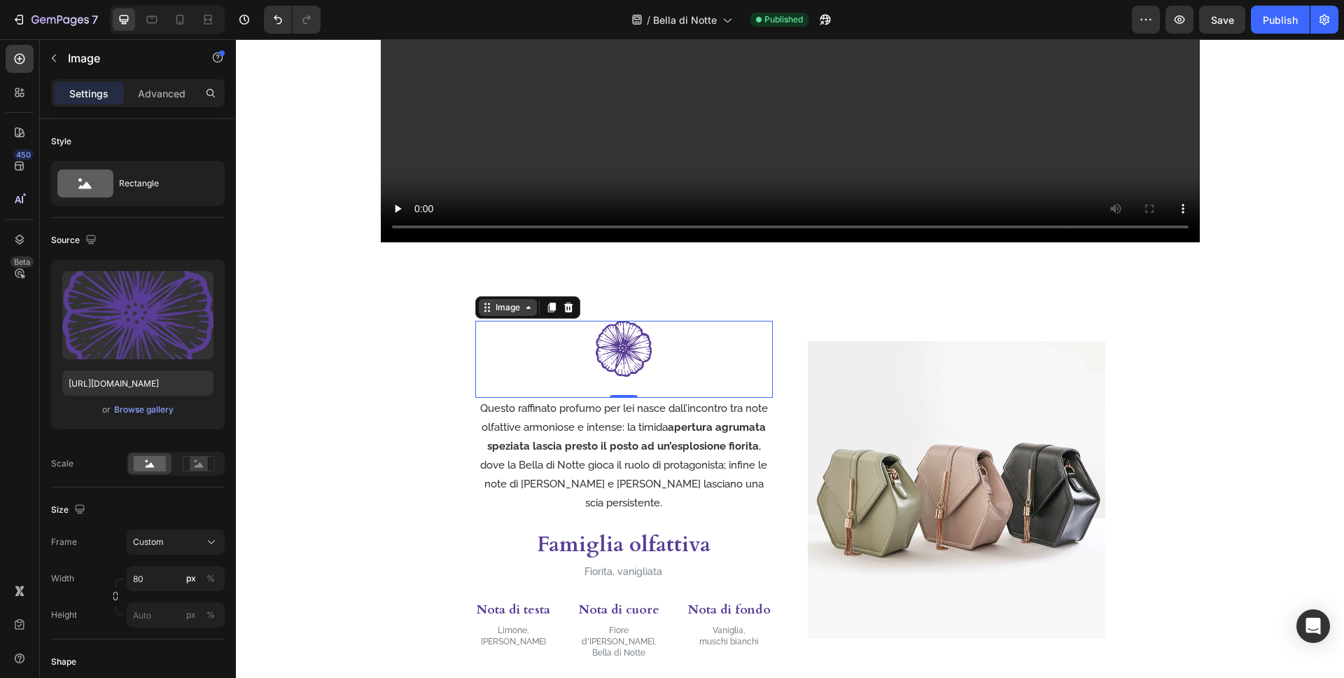
click at [494, 315] on div "Image" at bounding box center [508, 307] width 58 height 17
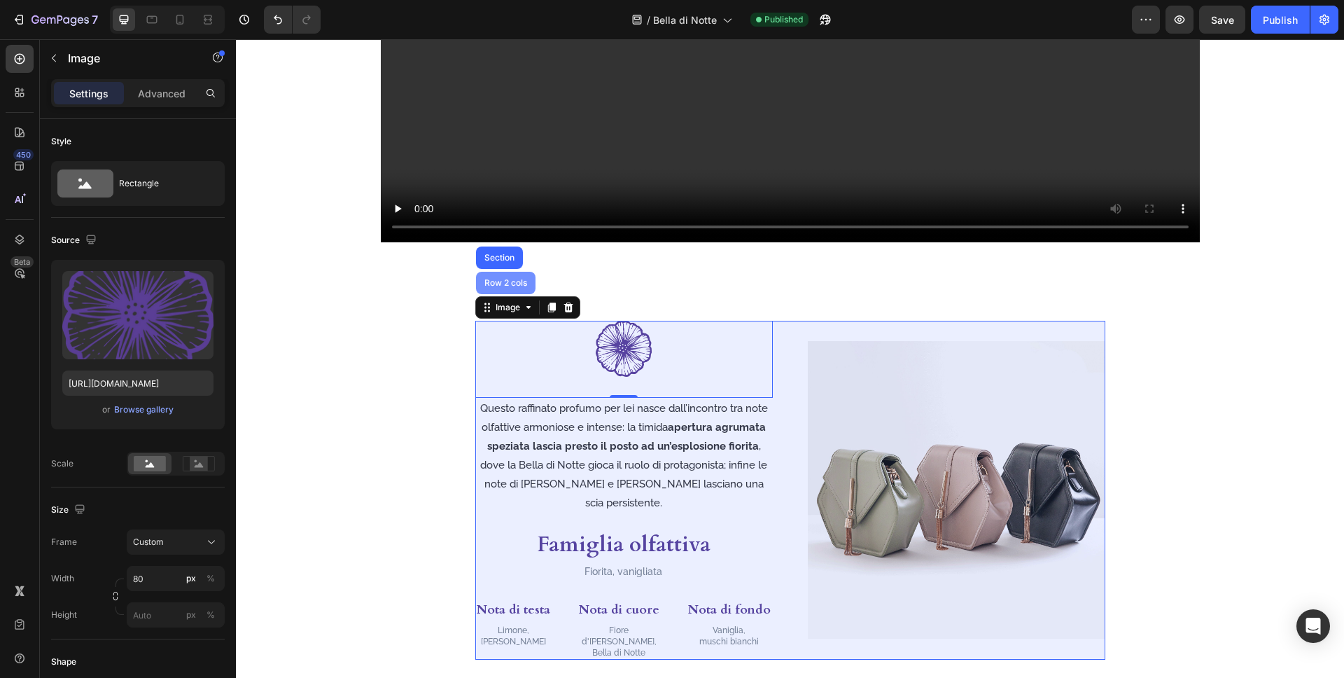
click at [503, 286] on div "Row 2 cols" at bounding box center [506, 283] width 60 height 22
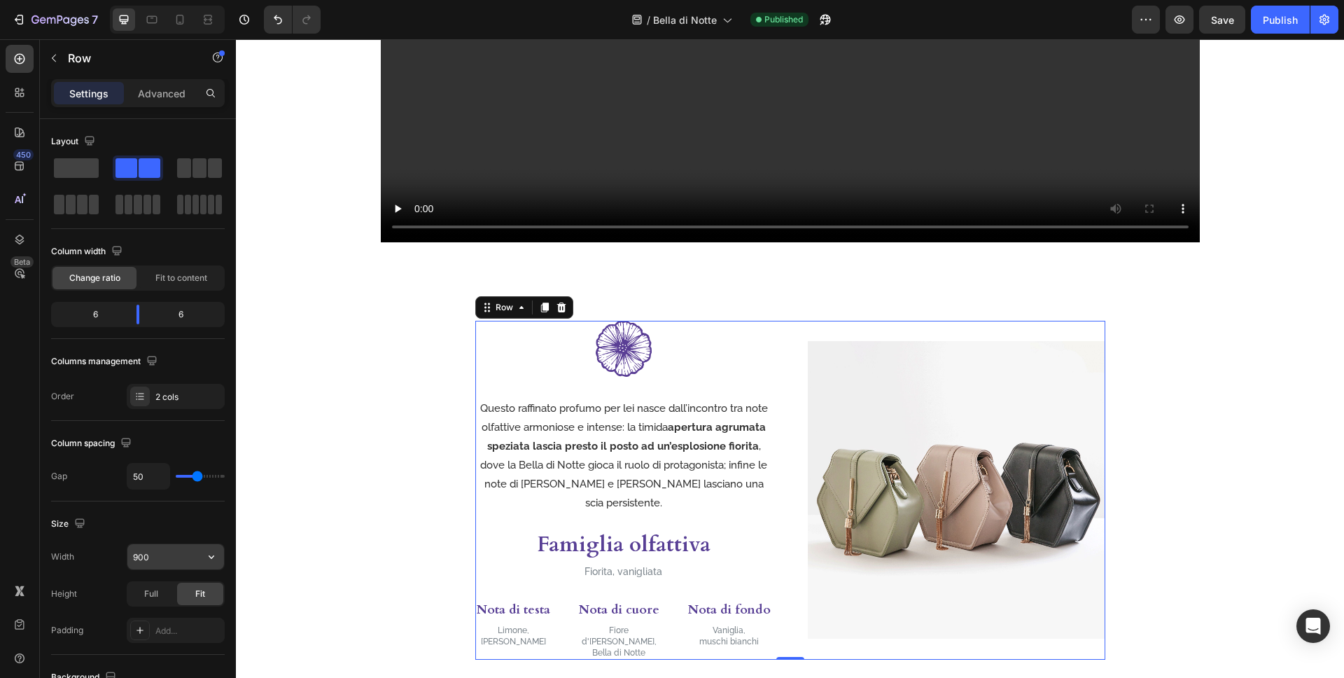
click at [154, 560] on input "900" at bounding box center [175, 556] width 97 height 25
click at [424, 163] on video at bounding box center [790, 12] width 819 height 461
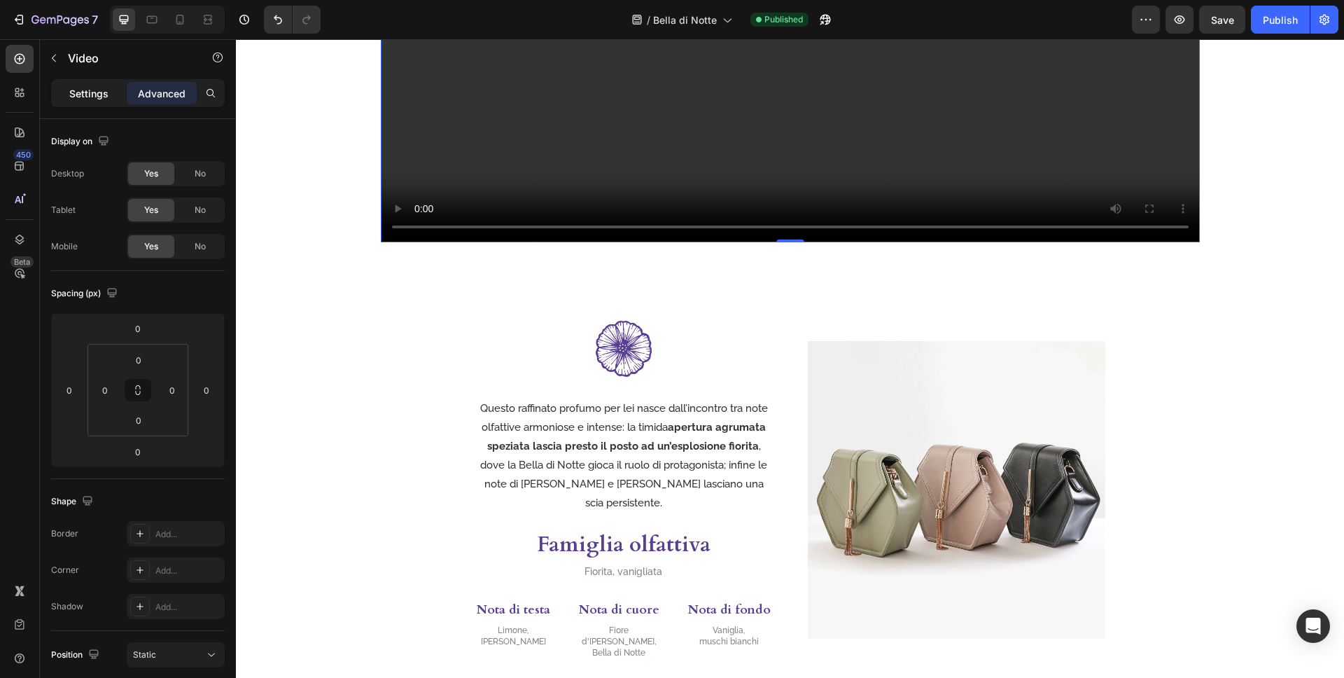
click at [86, 88] on p "Settings" at bounding box center [88, 93] width 39 height 15
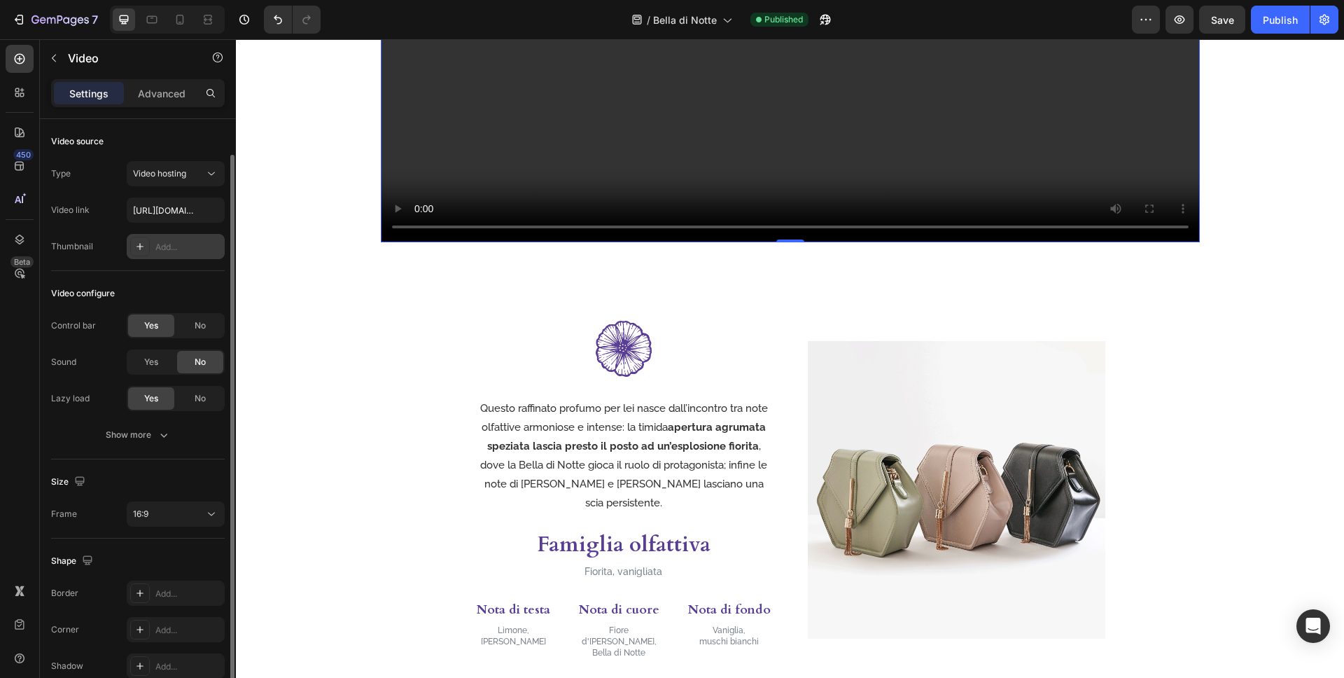
scroll to position [68, 0]
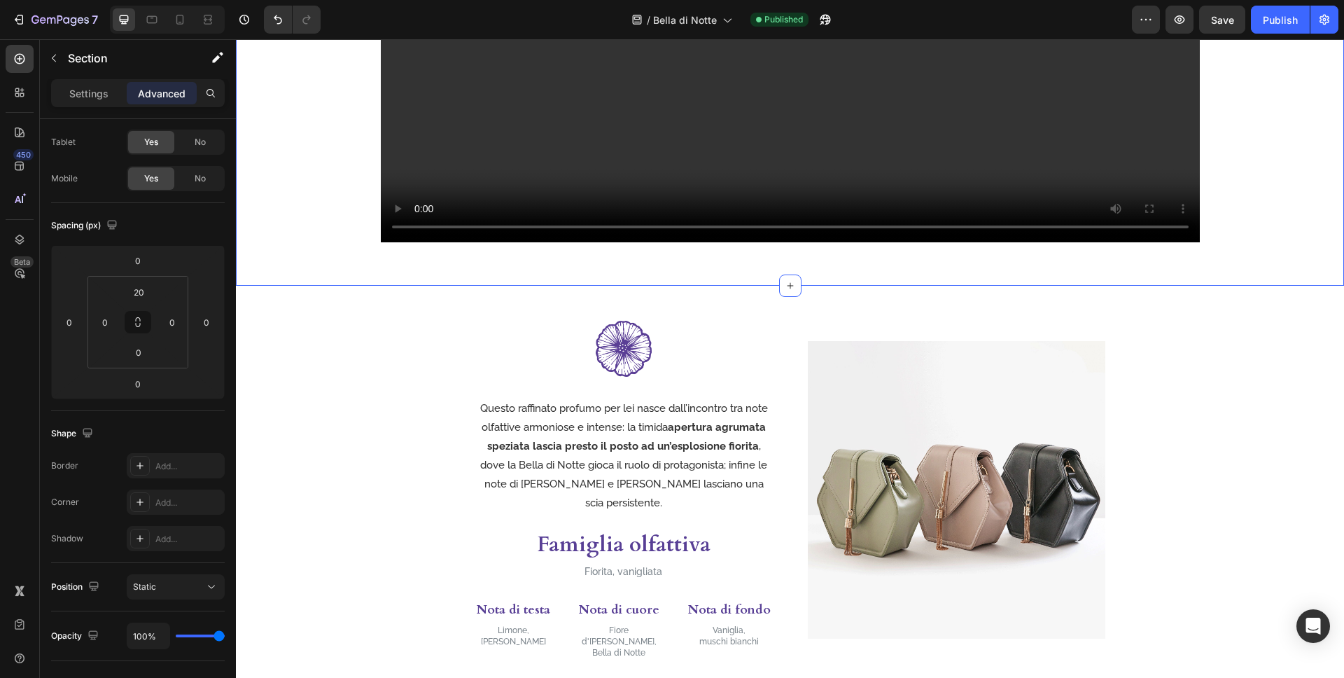
scroll to position [0, 0]
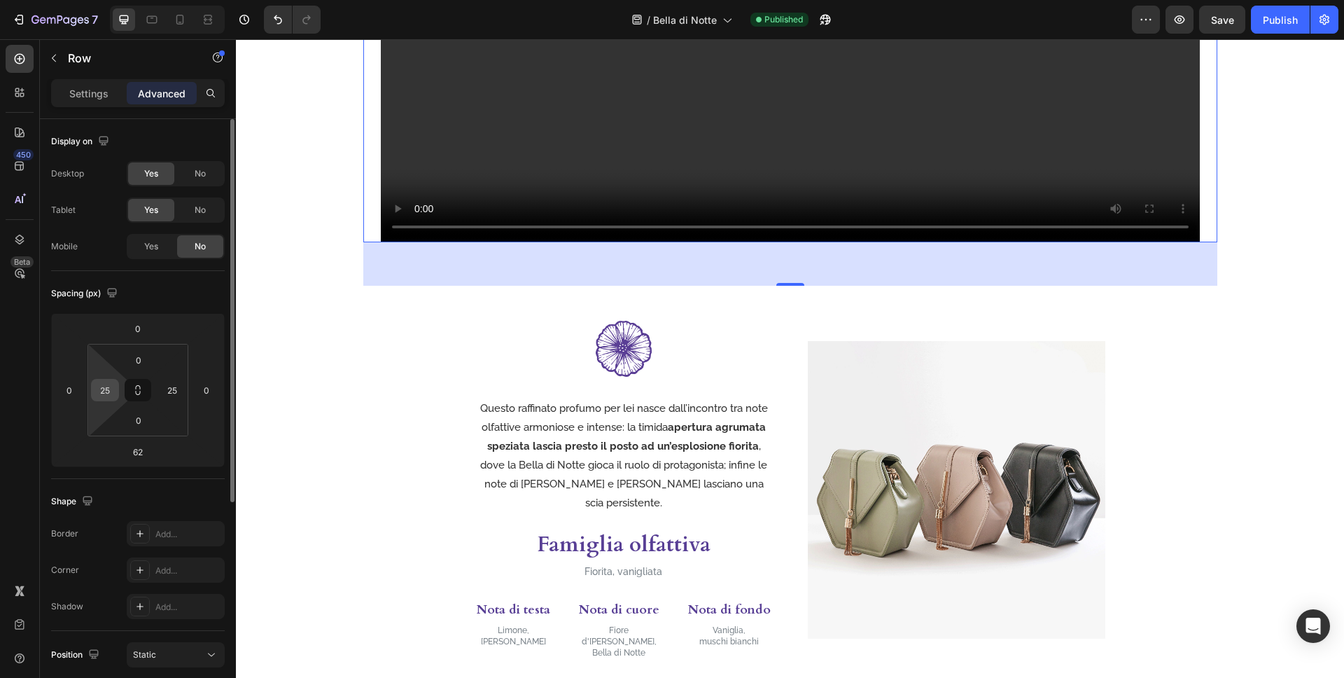
click at [109, 393] on input "25" at bounding box center [105, 389] width 21 height 21
type input "0"
click at [171, 386] on input "25" at bounding box center [172, 389] width 21 height 21
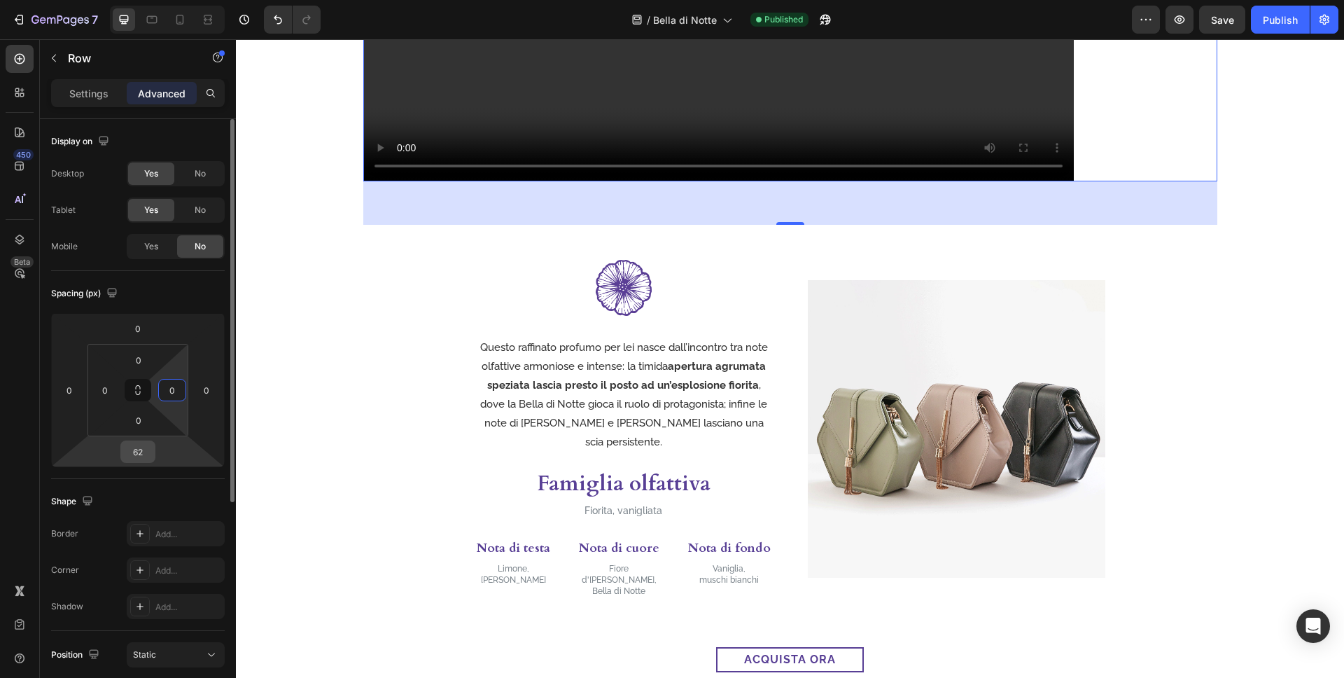
type input "0"
drag, startPoint x: 139, startPoint y: 454, endPoint x: 163, endPoint y: 454, distance: 24.5
click at [139, 454] on input "62" at bounding box center [138, 451] width 28 height 21
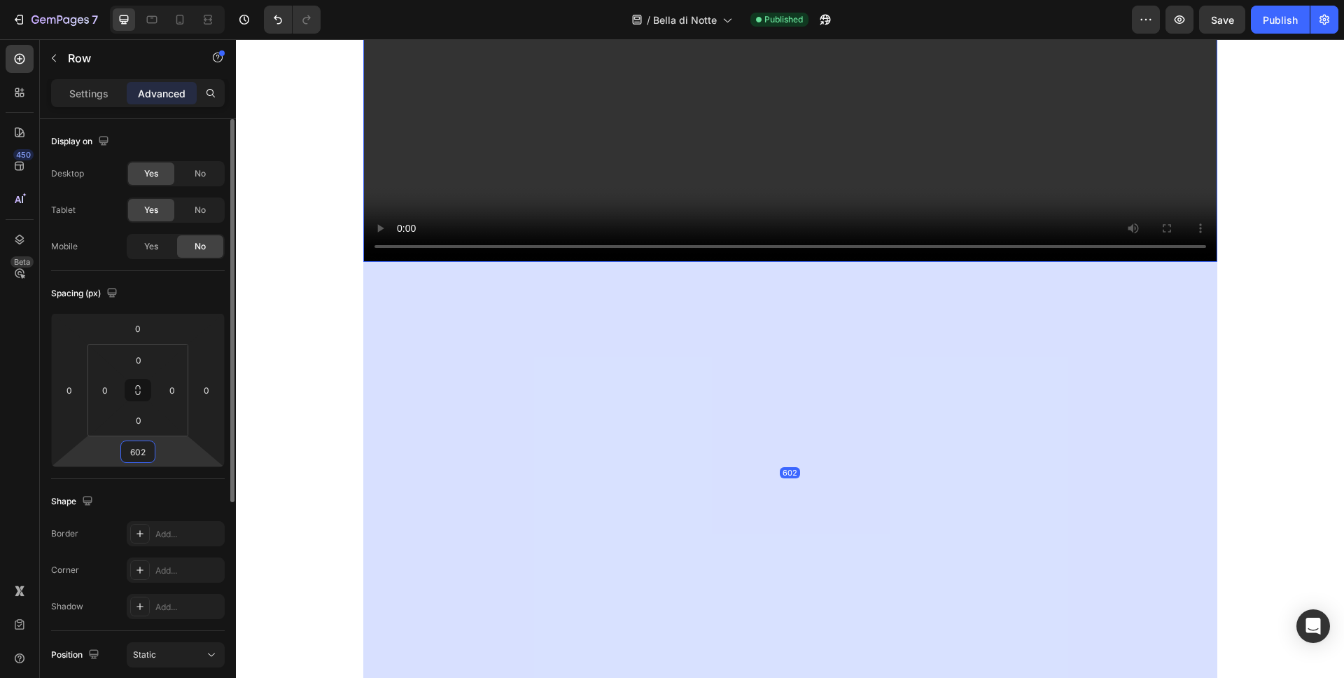
type input "0"
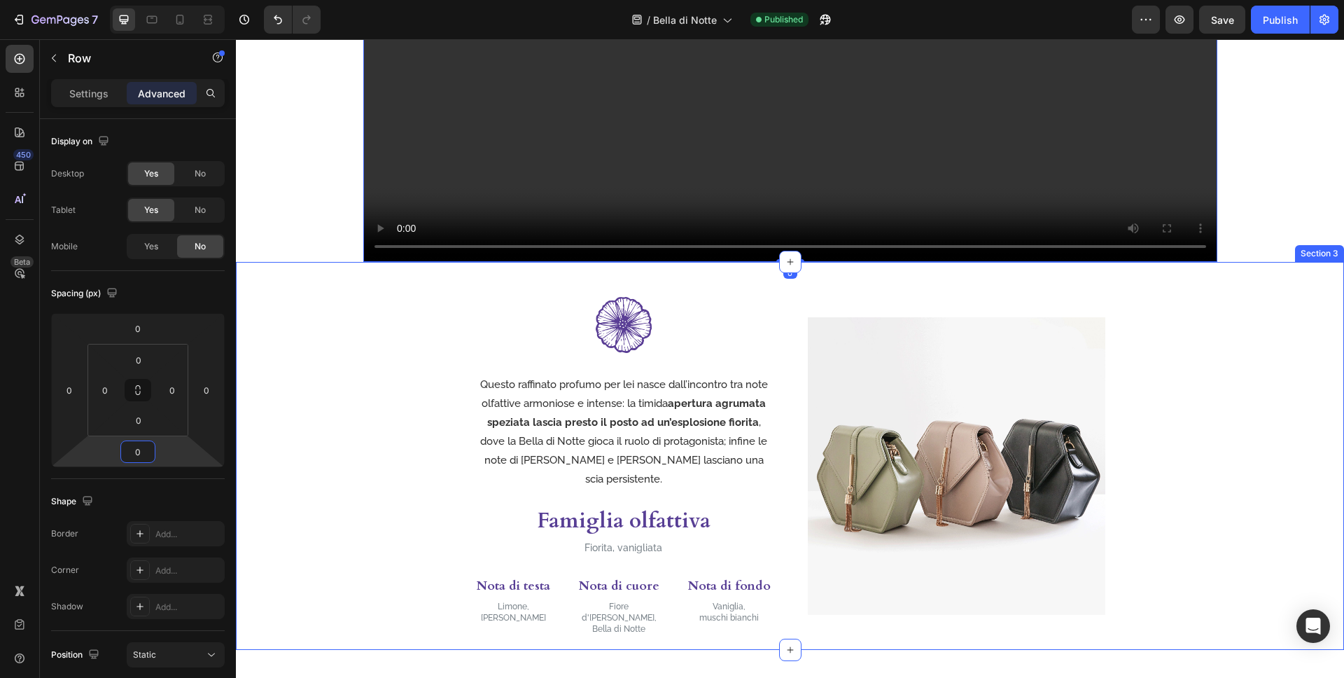
click at [242, 396] on div "Image Questo raffinato profumo per lei nasce dall’incontro tra note olfattive a…" at bounding box center [790, 466] width 1108 height 339
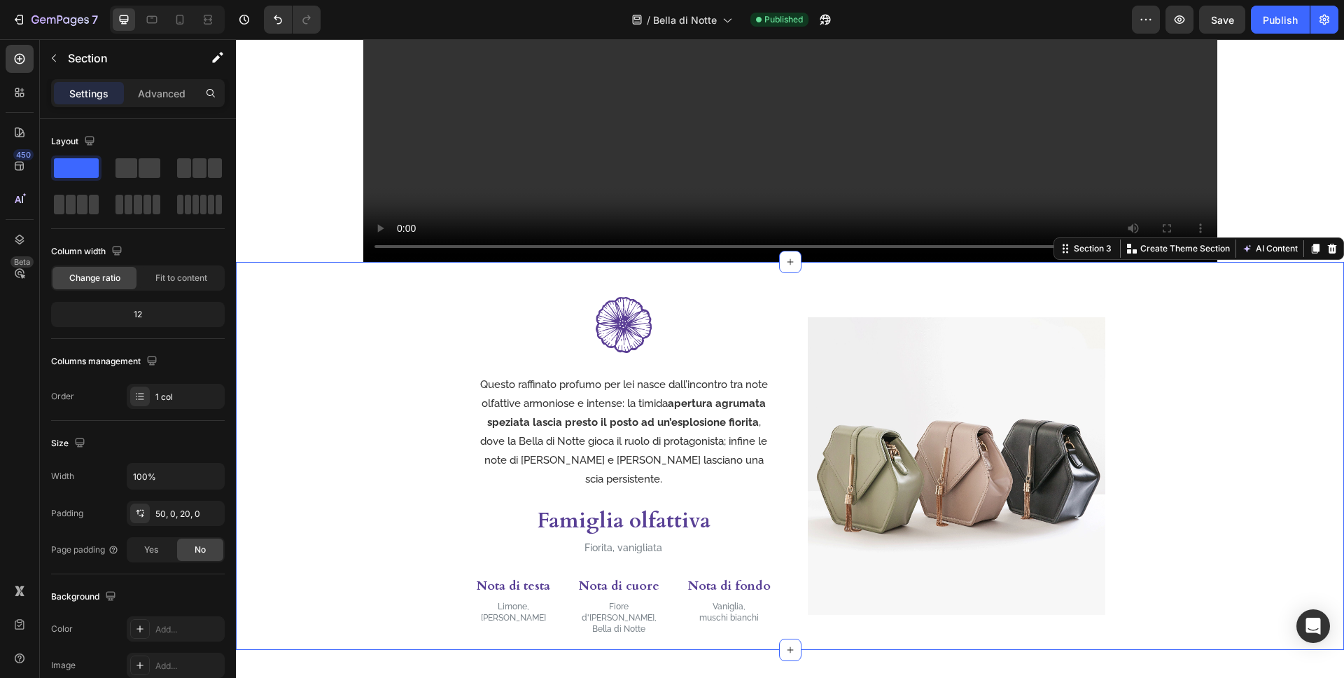
click at [1178, 373] on div "Image Questo raffinato profumo per lei nasce dall’incontro tra note olfattive a…" at bounding box center [790, 466] width 1108 height 339
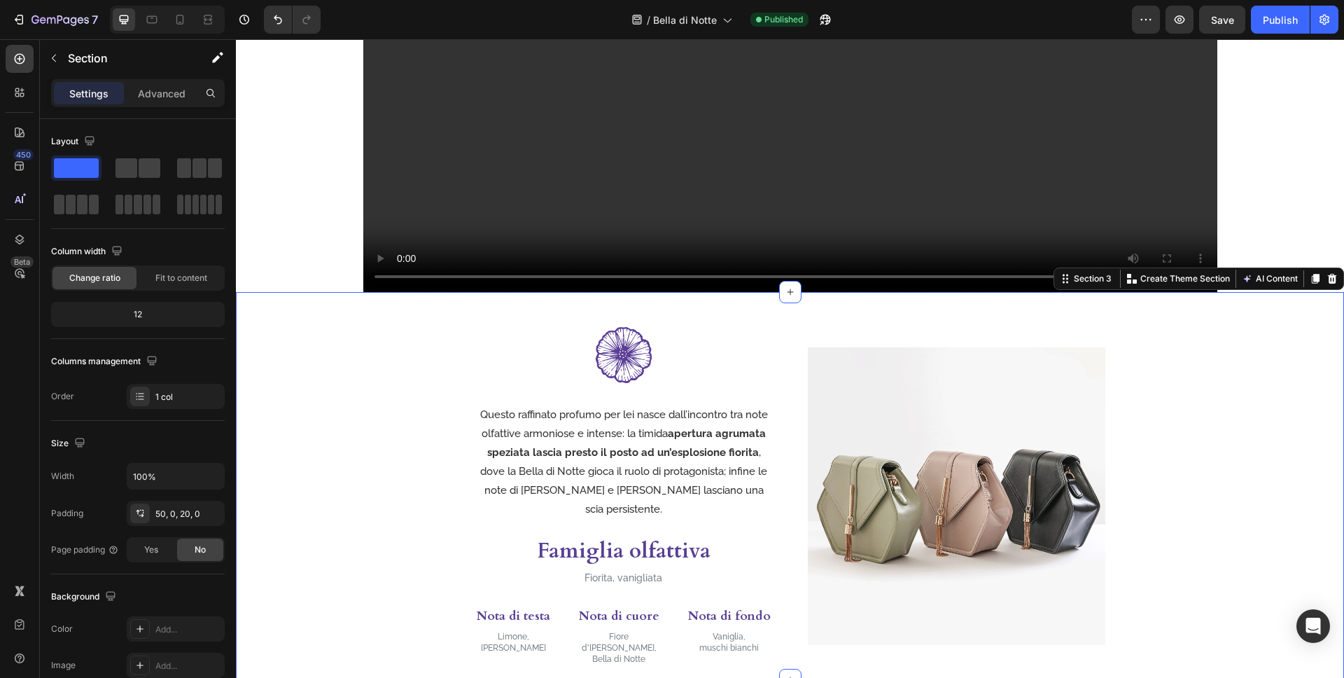
scroll to position [200, 0]
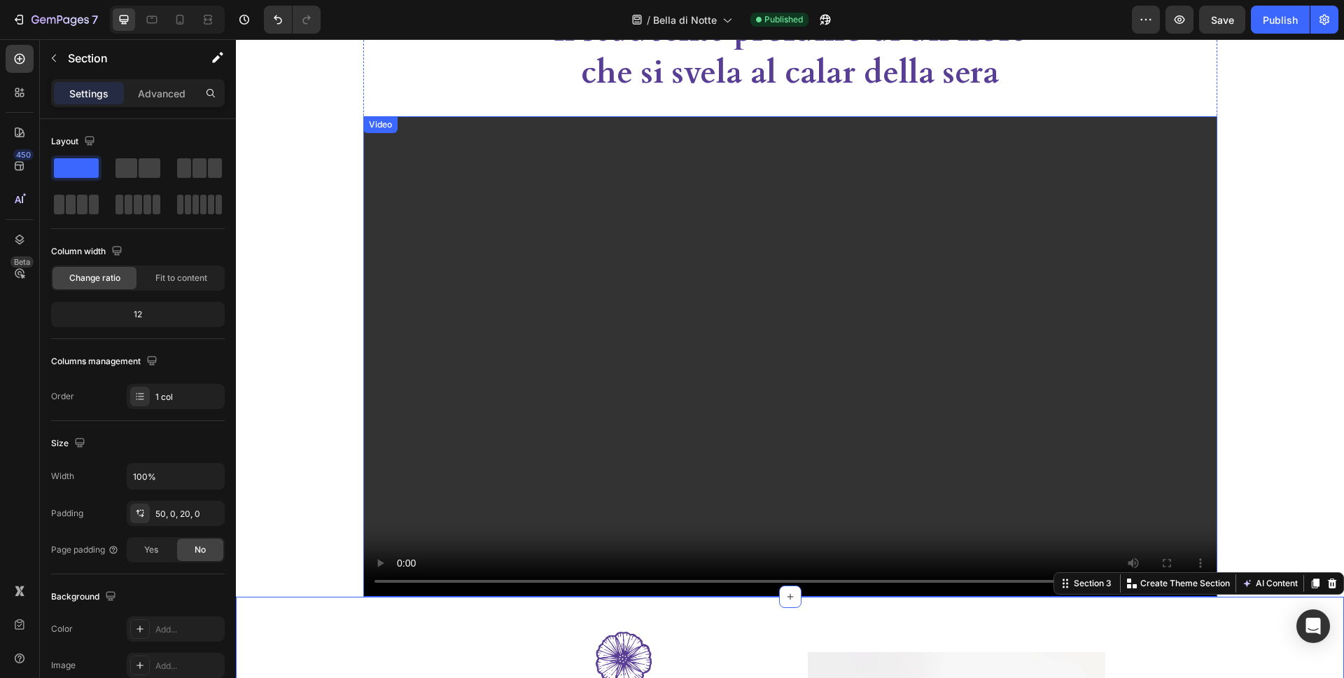
click at [398, 173] on video at bounding box center [790, 356] width 854 height 480
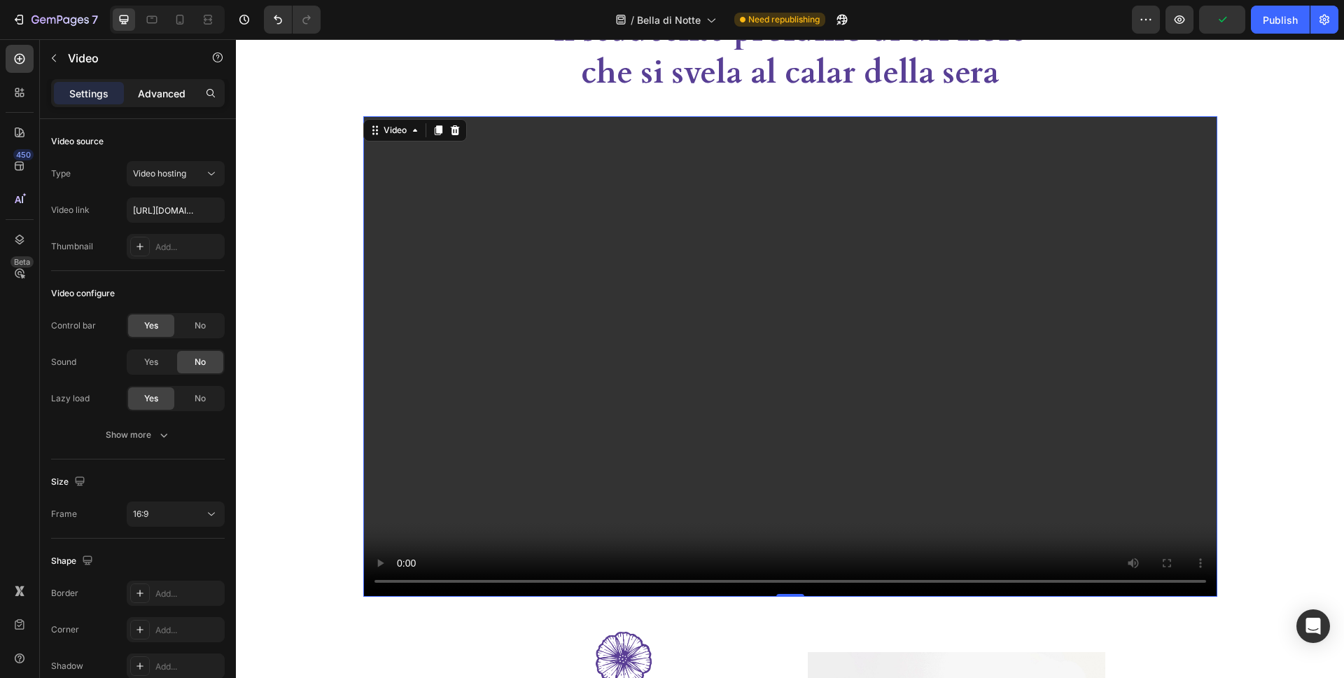
click at [177, 99] on p "Advanced" at bounding box center [162, 93] width 48 height 15
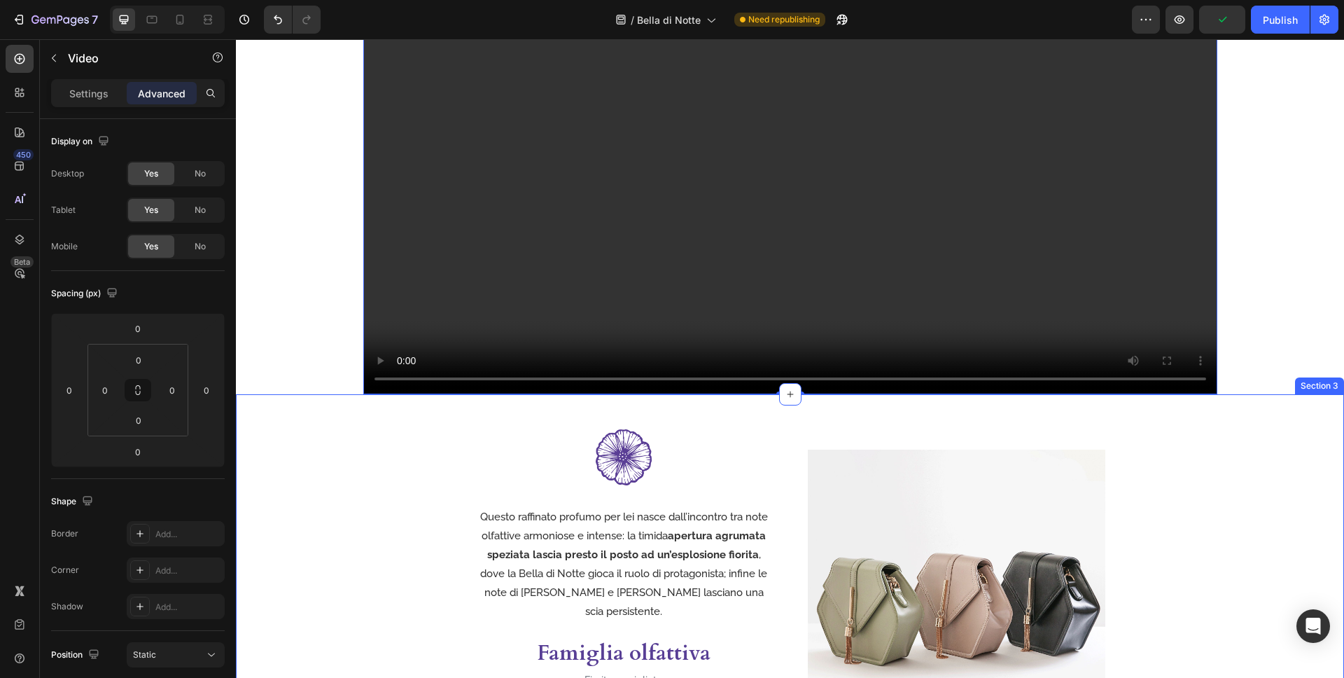
scroll to position [489, 0]
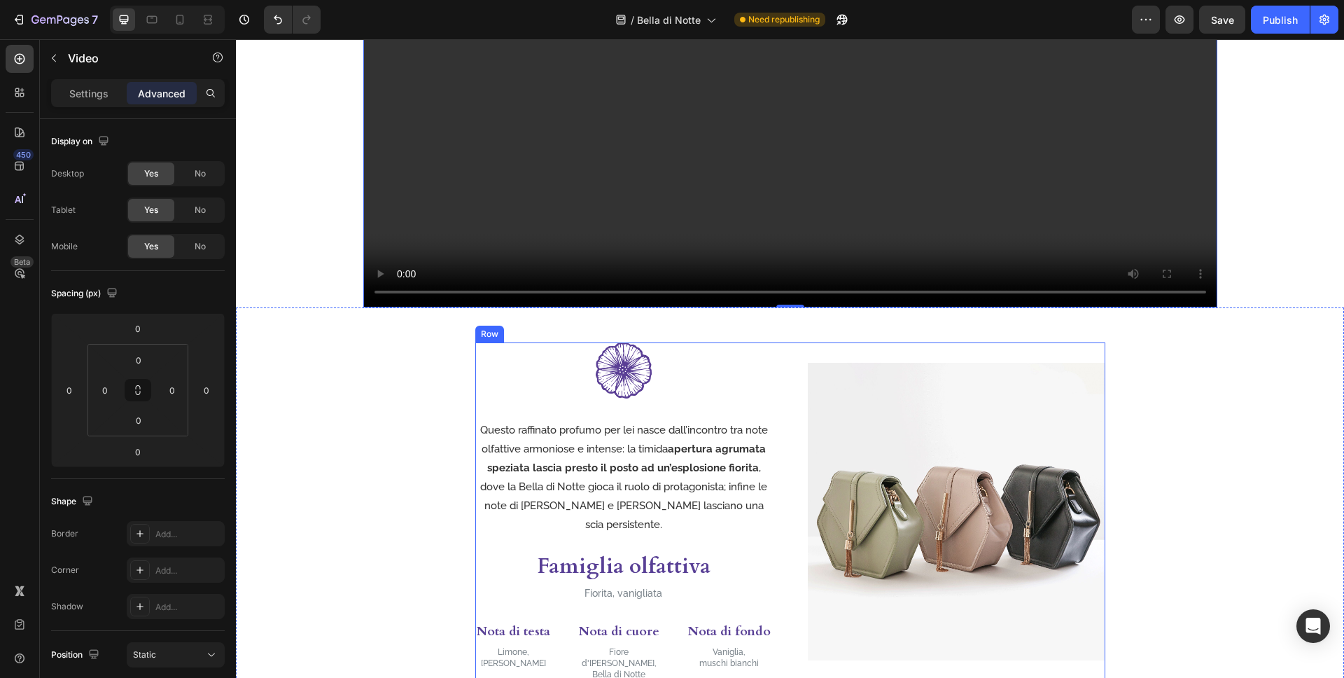
click at [801, 538] on div "Image Questo raffinato profumo per lei nasce dall’incontro tra note olfattive a…" at bounding box center [790, 511] width 630 height 339
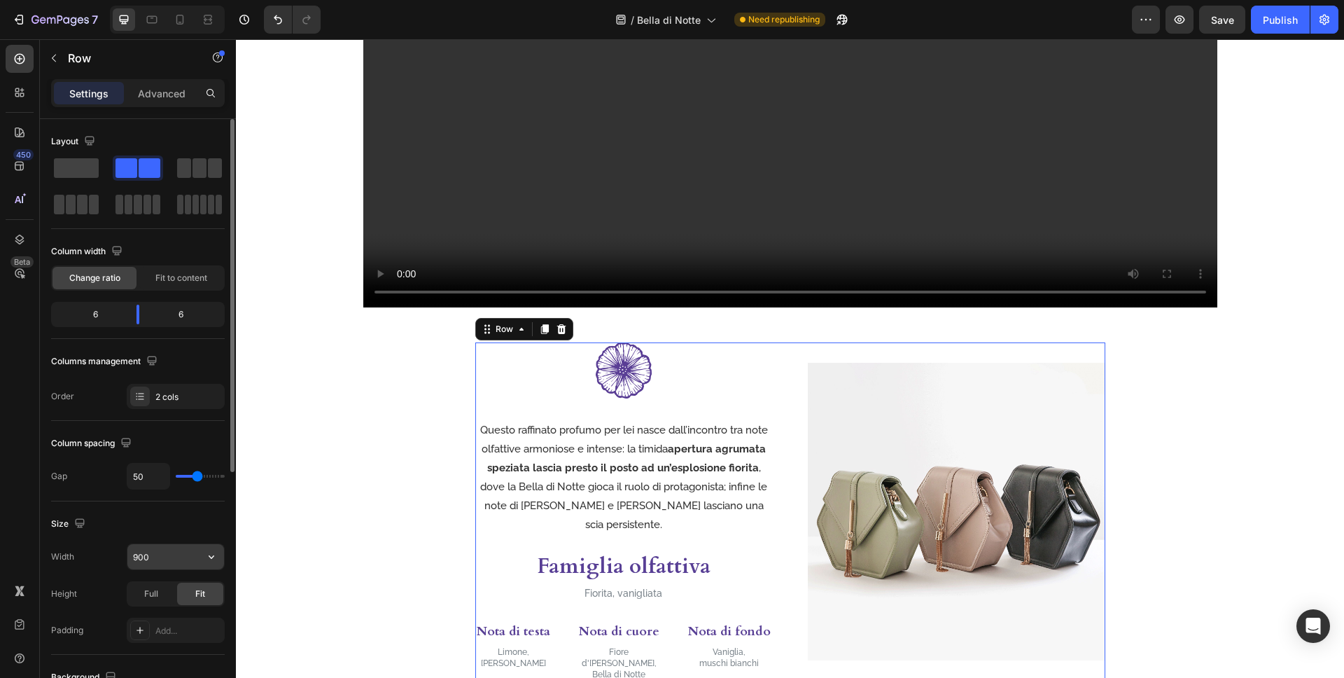
click at [154, 556] on input "900" at bounding box center [175, 556] width 97 height 25
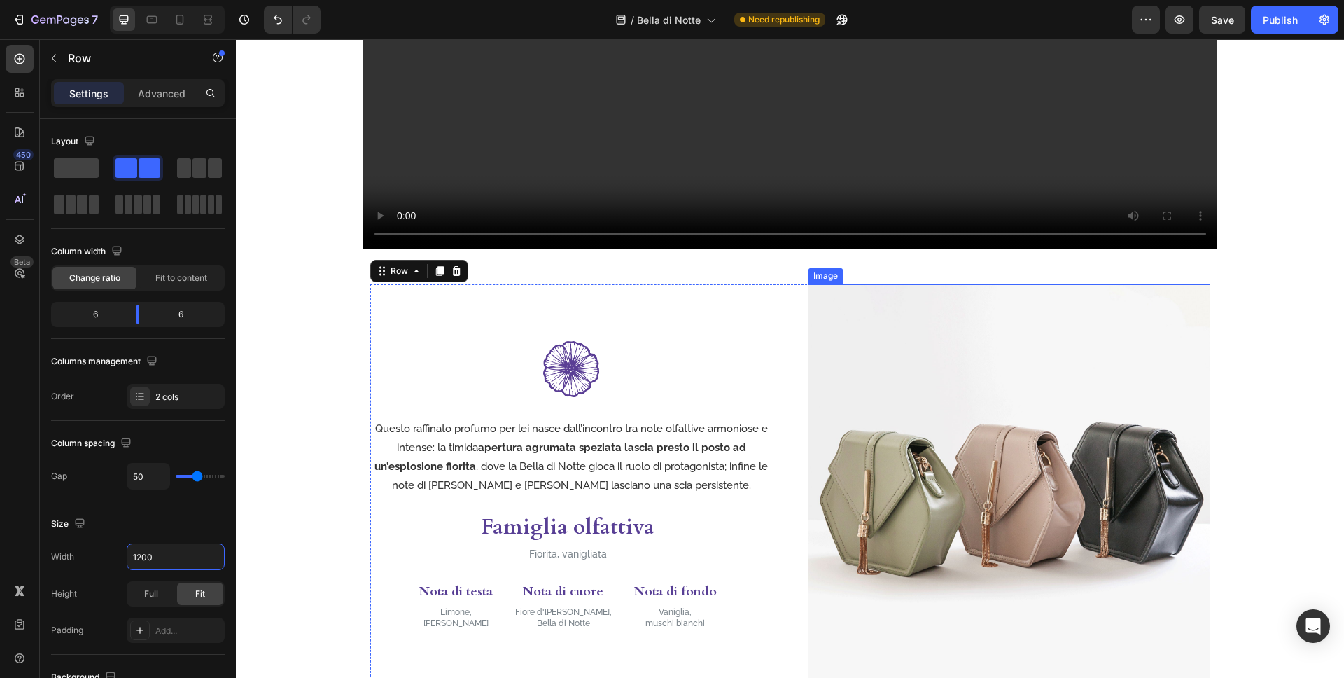
scroll to position [722, 0]
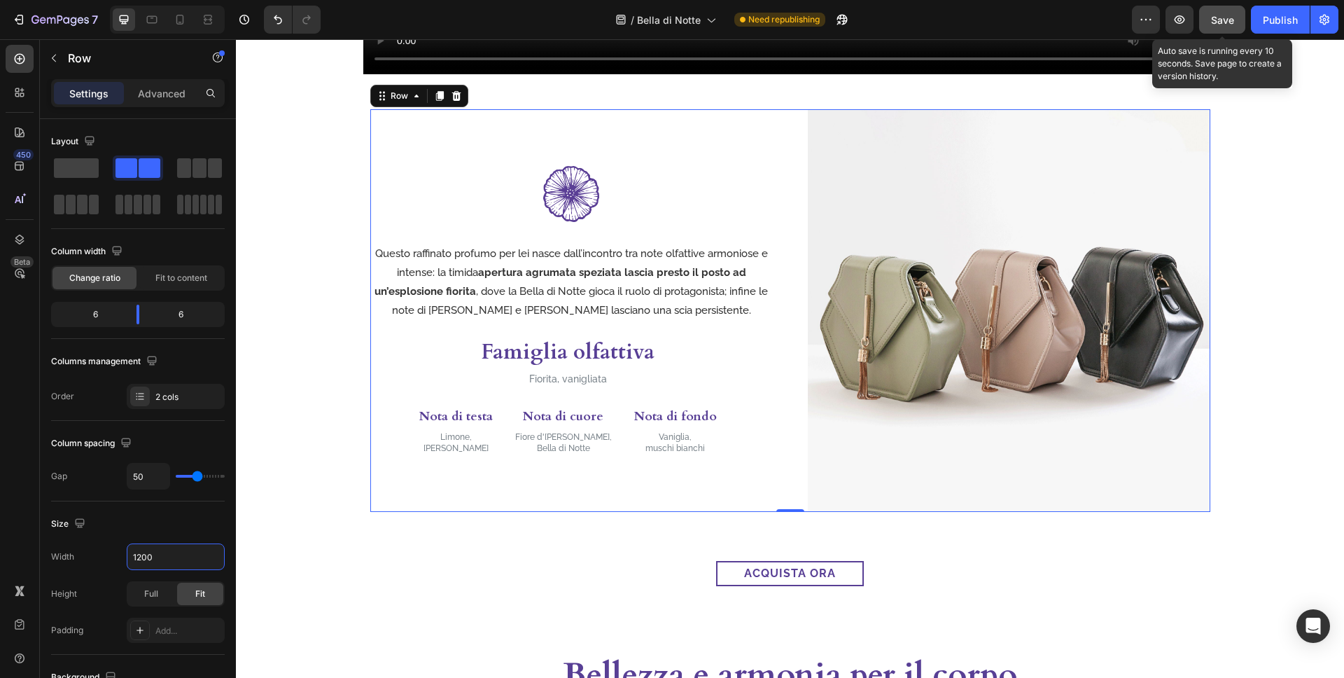
type input "1200"
click at [1191, 27] on button "Save" at bounding box center [1222, 20] width 46 height 28
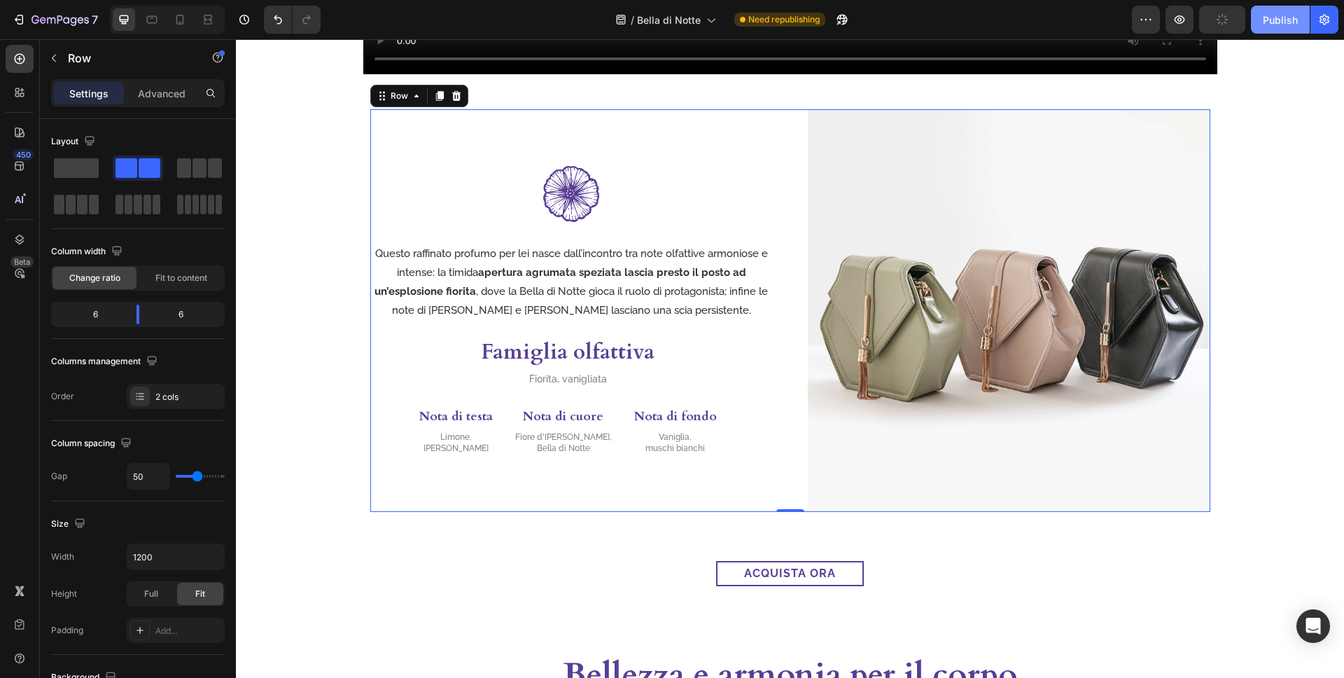
click at [1191, 20] on div "Publish" at bounding box center [1280, 20] width 35 height 15
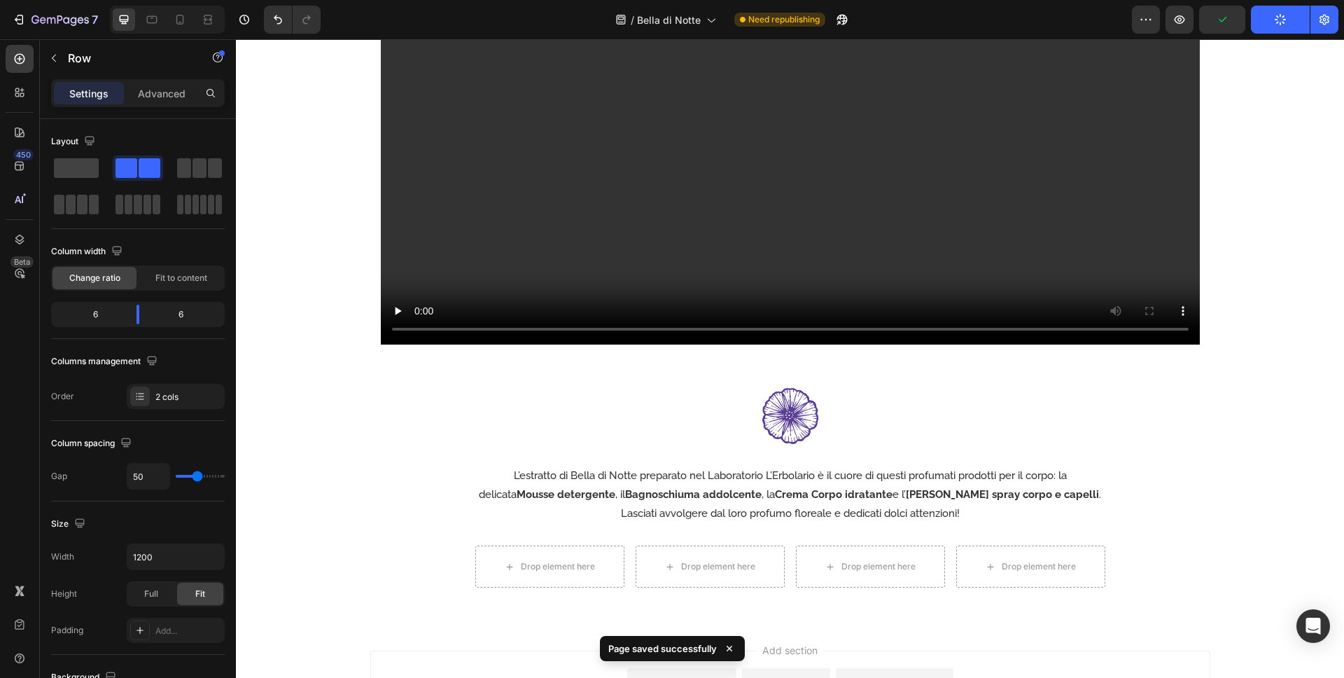
scroll to position [1703, 0]
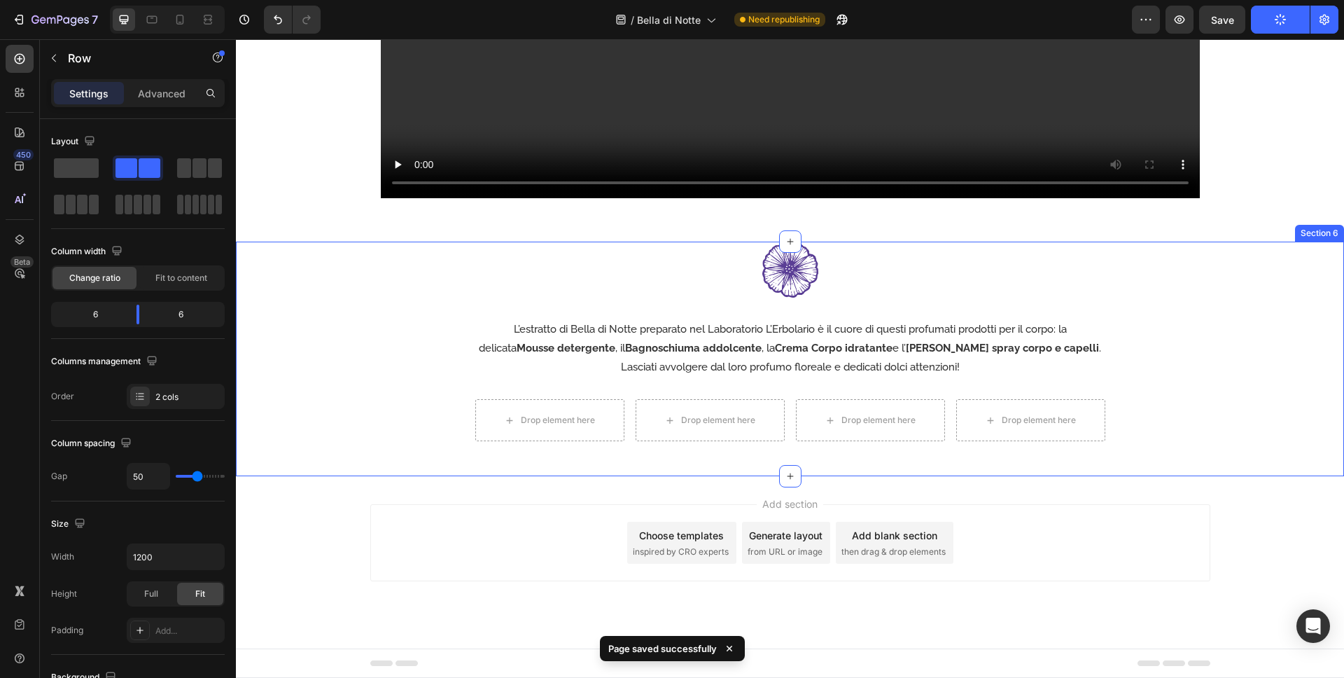
click at [1113, 341] on div "Image L’estratto di Bella di Notte preparato nel Laboratorio L’Erbolario è il c…" at bounding box center [790, 342] width 1108 height 200
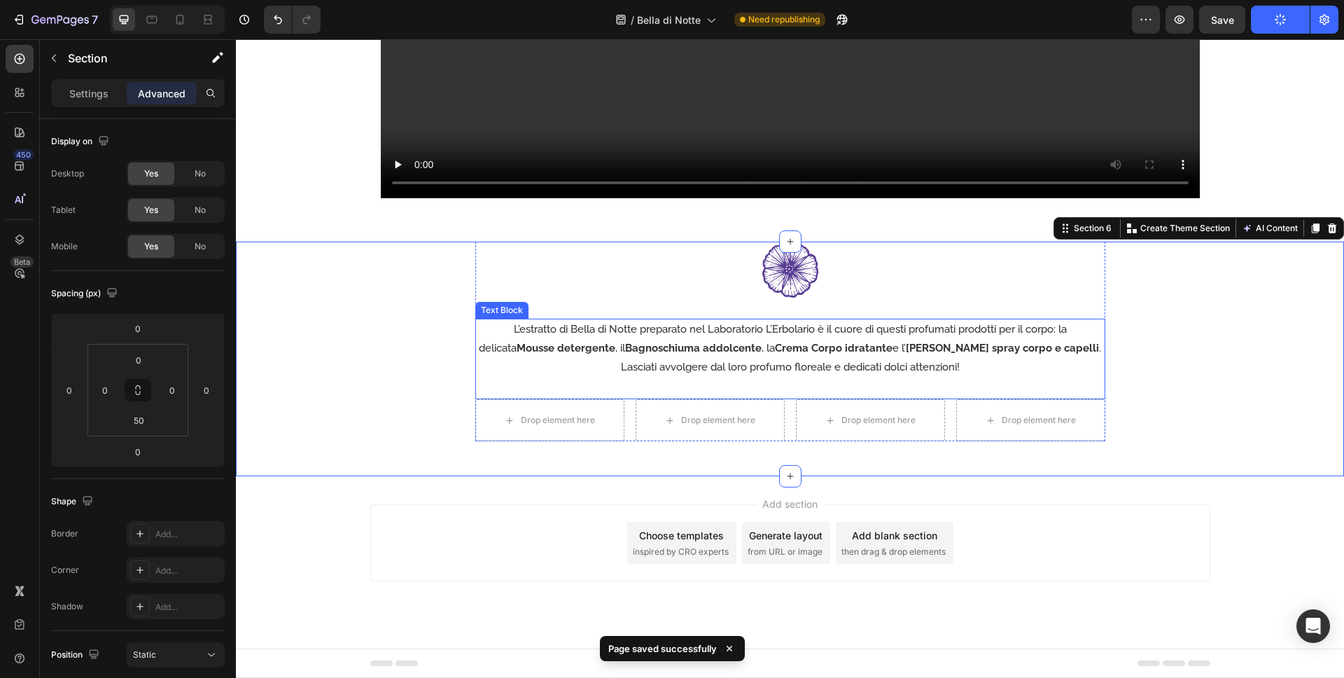
click at [1045, 349] on strong "[PERSON_NAME] spray corpo e capelli" at bounding box center [1002, 348] width 193 height 13
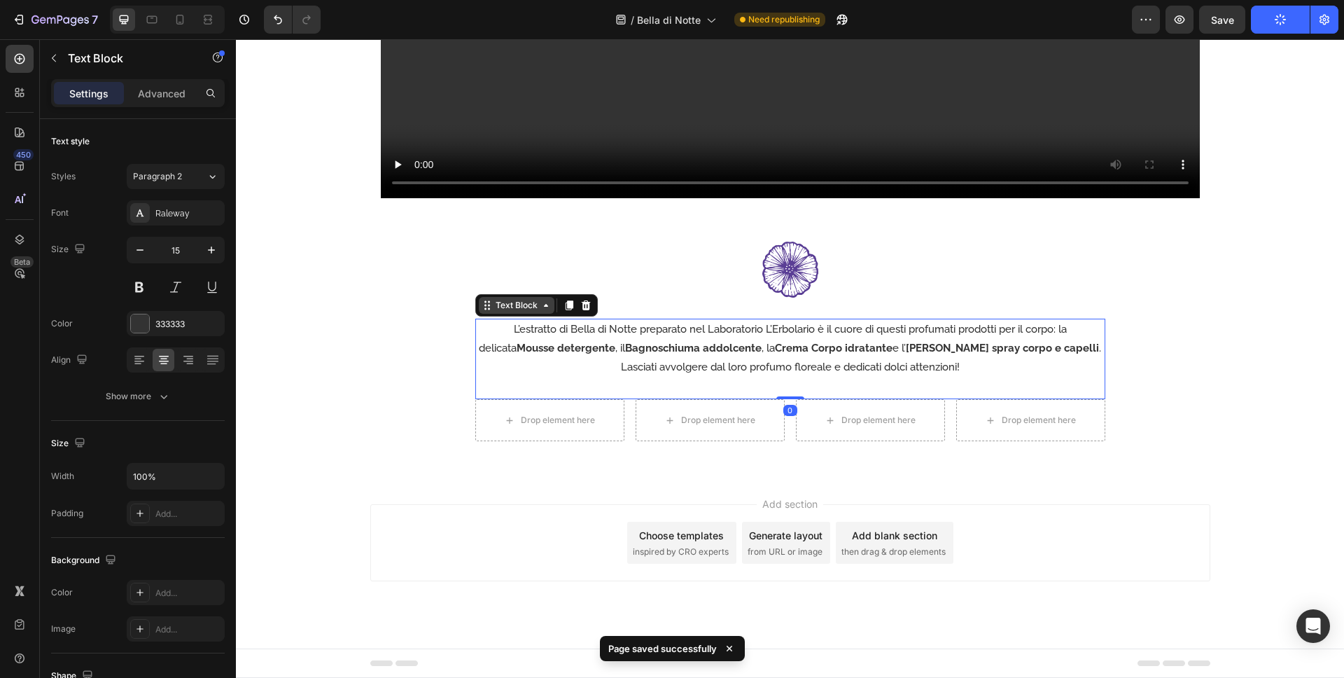
click at [508, 305] on div "Text Block" at bounding box center [517, 305] width 48 height 13
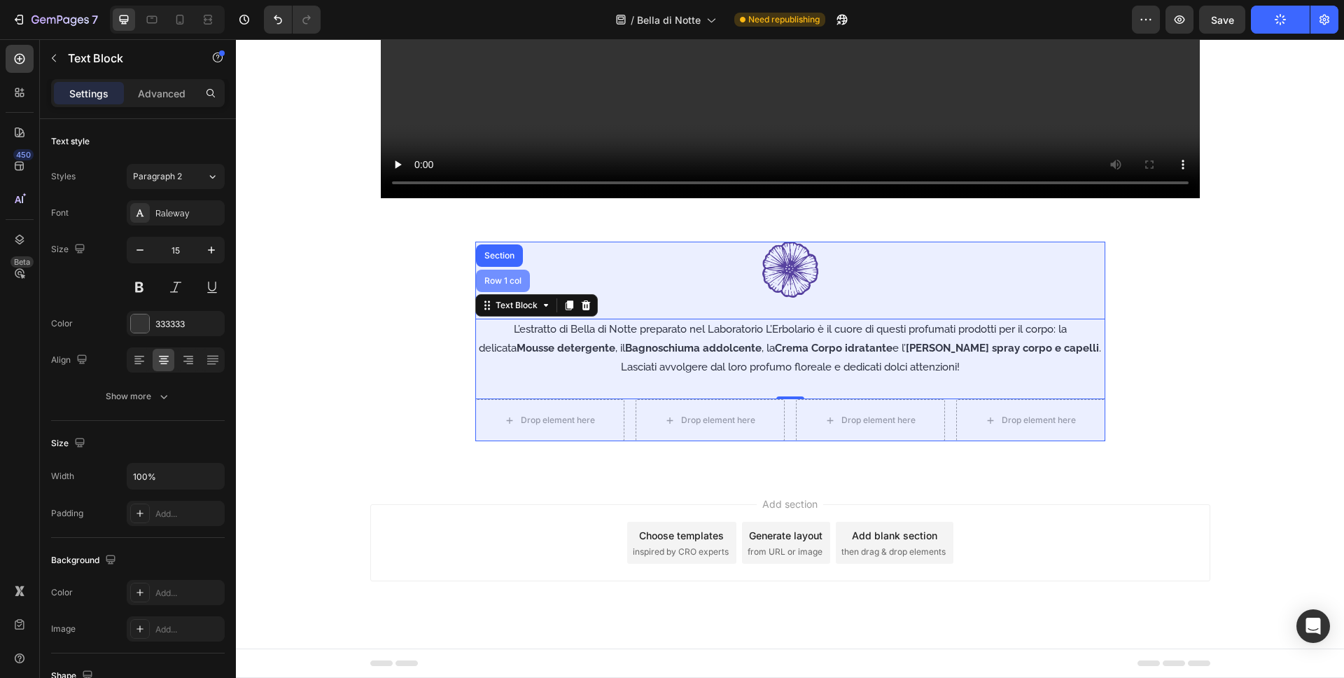
click at [510, 279] on div "Row 1 col" at bounding box center [503, 281] width 43 height 8
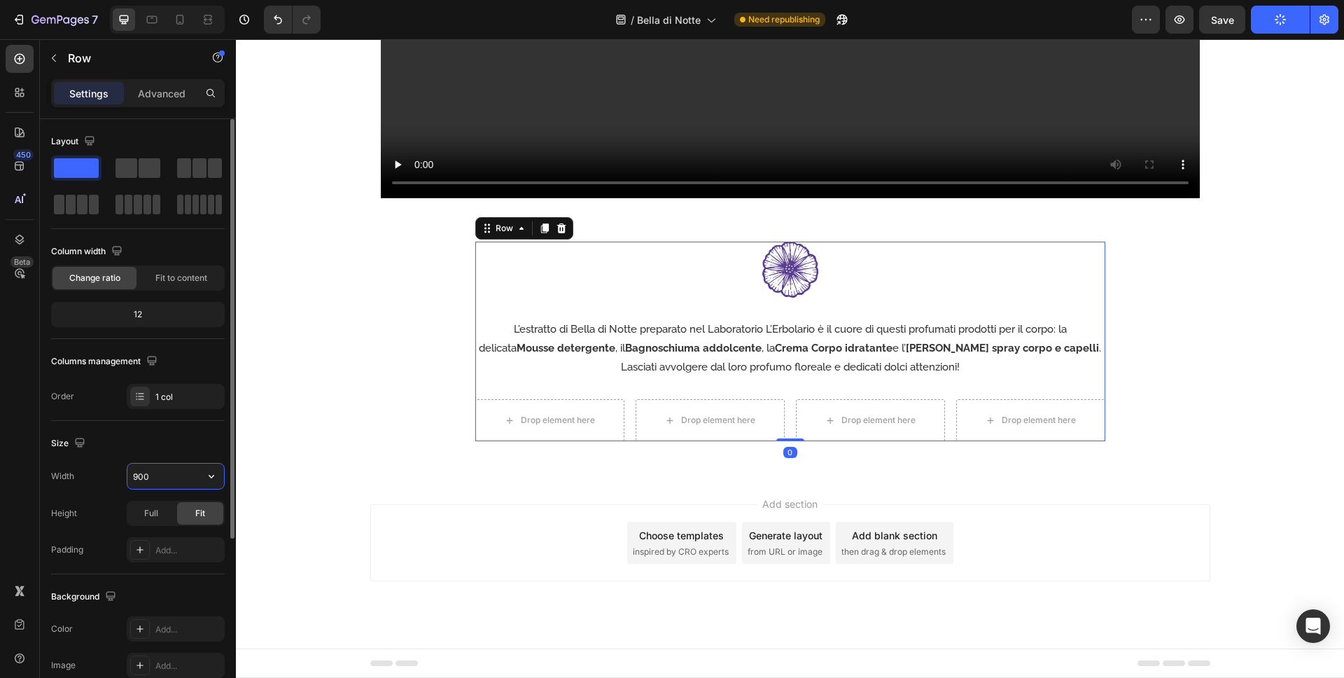
click at [160, 475] on input "900" at bounding box center [175, 475] width 97 height 25
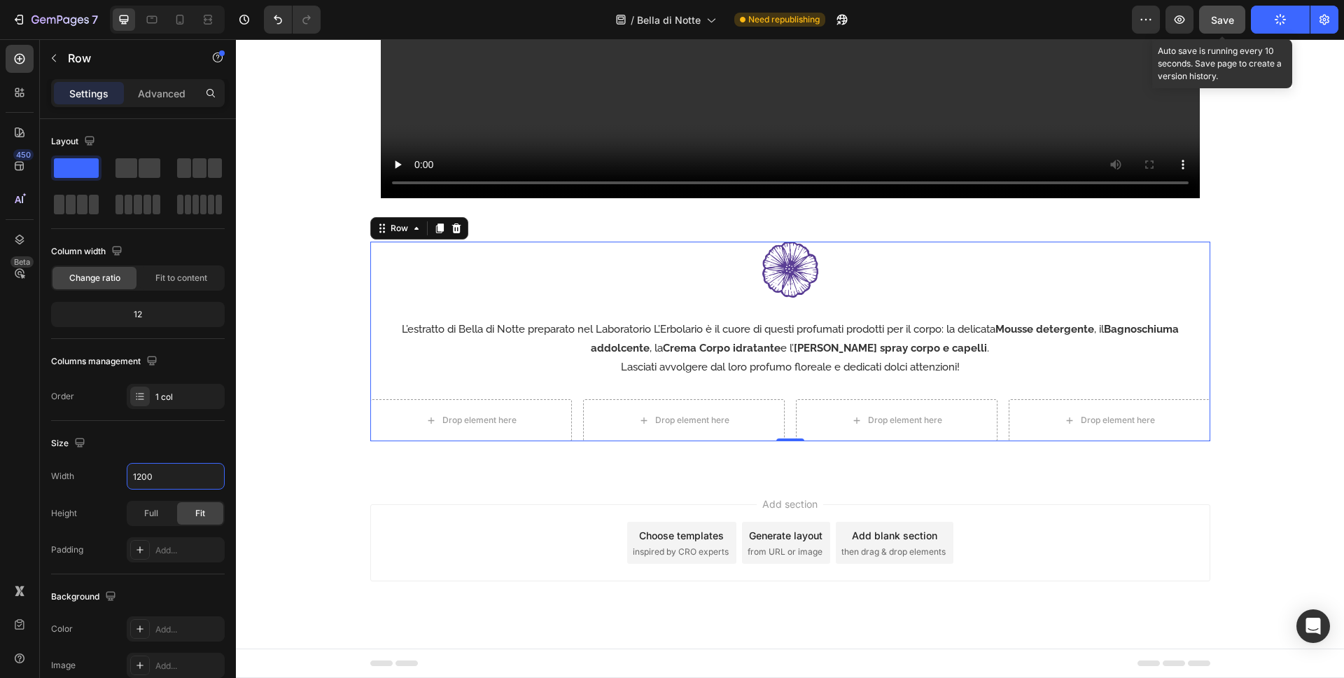
type input "1200"
drag, startPoint x: 1227, startPoint y: 22, endPoint x: 1237, endPoint y: 22, distance: 10.5
click at [1191, 22] on span "Save" at bounding box center [1222, 20] width 23 height 12
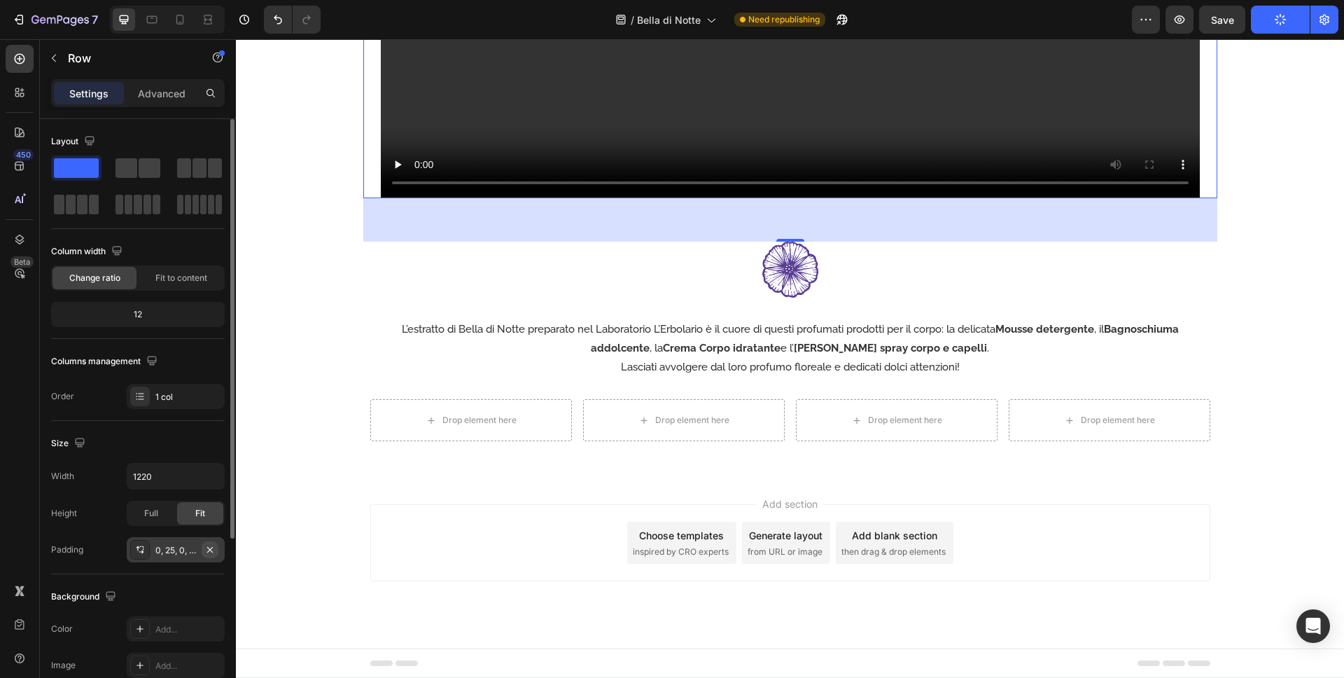
click at [209, 550] on icon "button" at bounding box center [210, 549] width 6 height 6
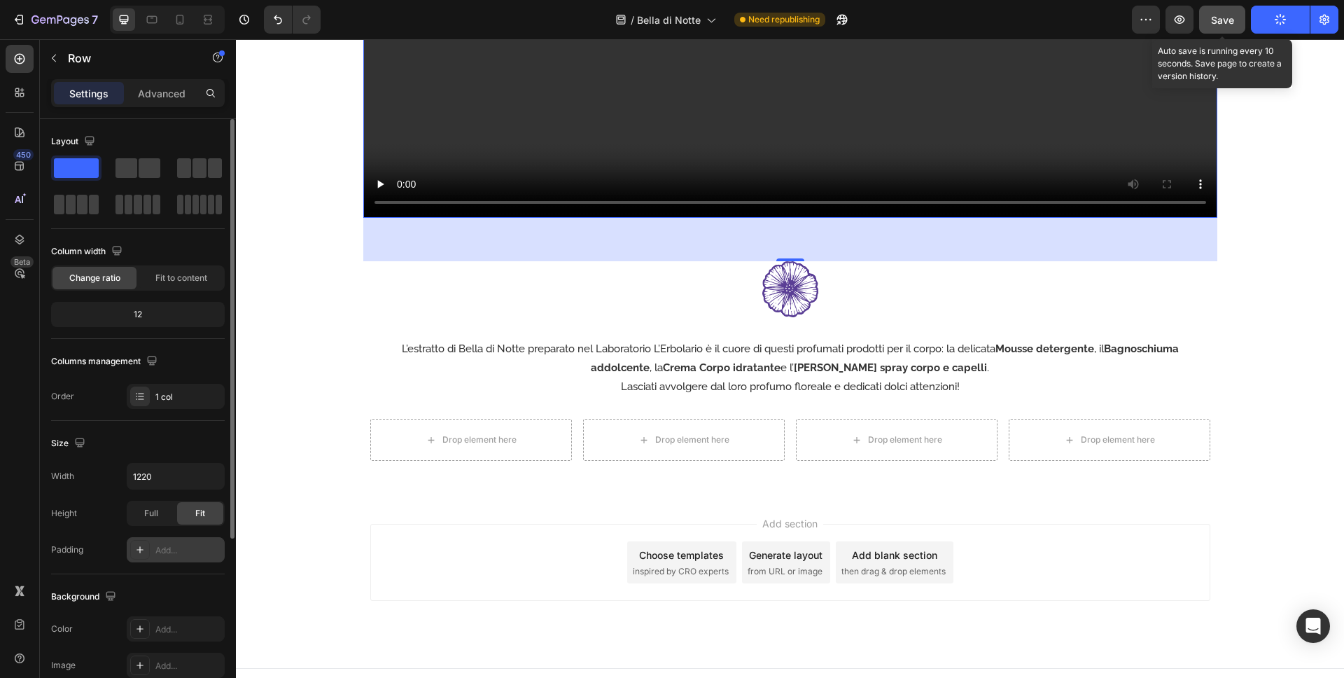
click at [1191, 18] on span "Save" at bounding box center [1222, 20] width 23 height 12
click at [634, 232] on div "62" at bounding box center [790, 239] width 854 height 43
click at [176, 87] on p "Advanced" at bounding box center [162, 93] width 48 height 15
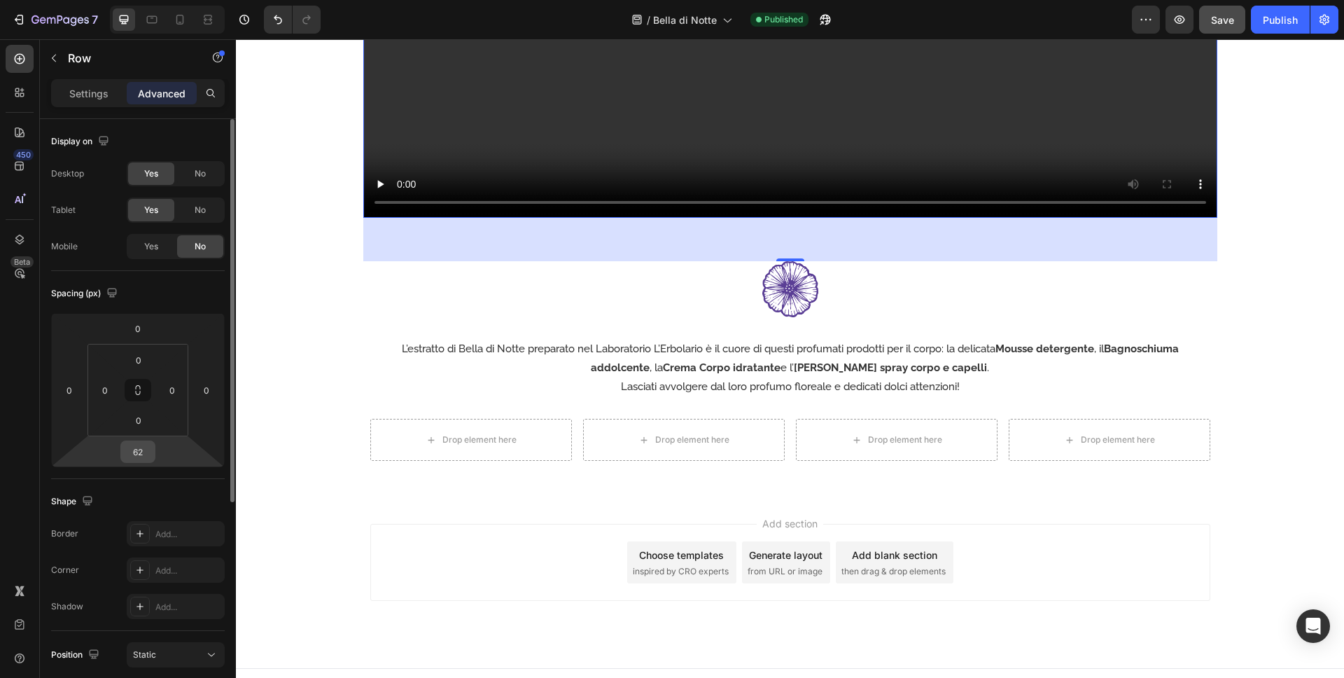
click at [146, 453] on input "62" at bounding box center [138, 451] width 28 height 21
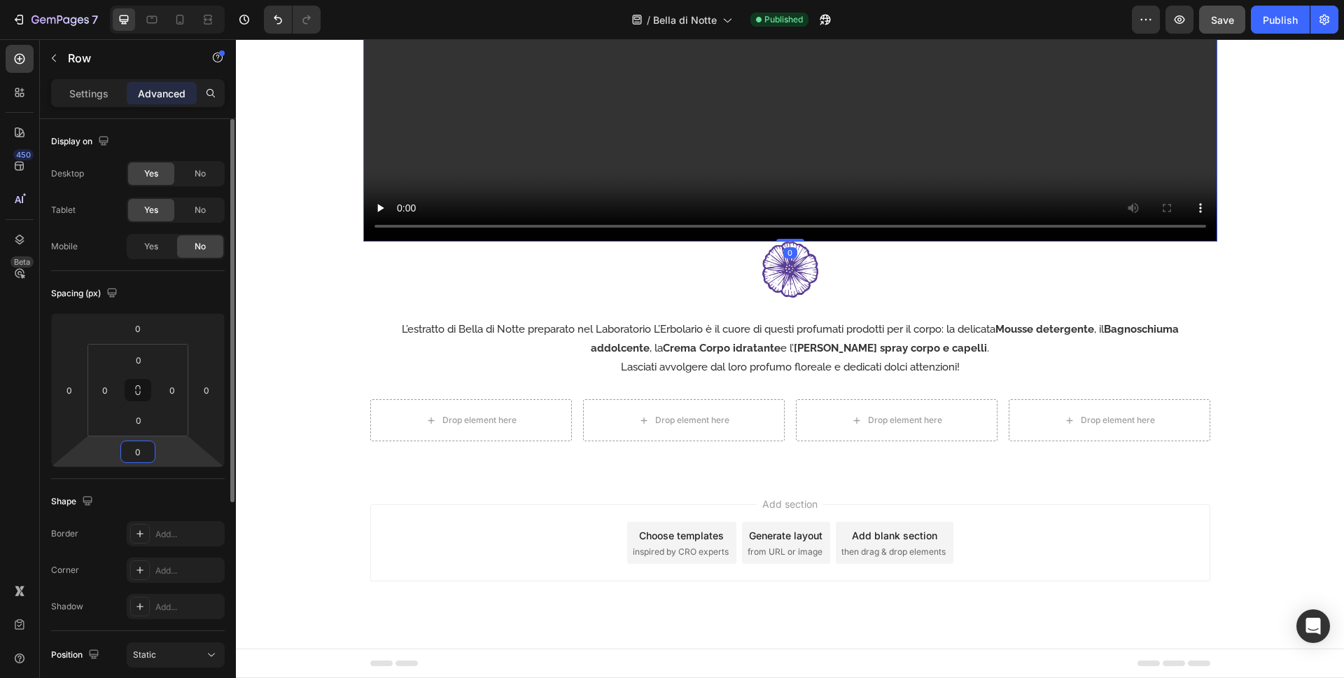
scroll to position [1679, 0]
type input "0"
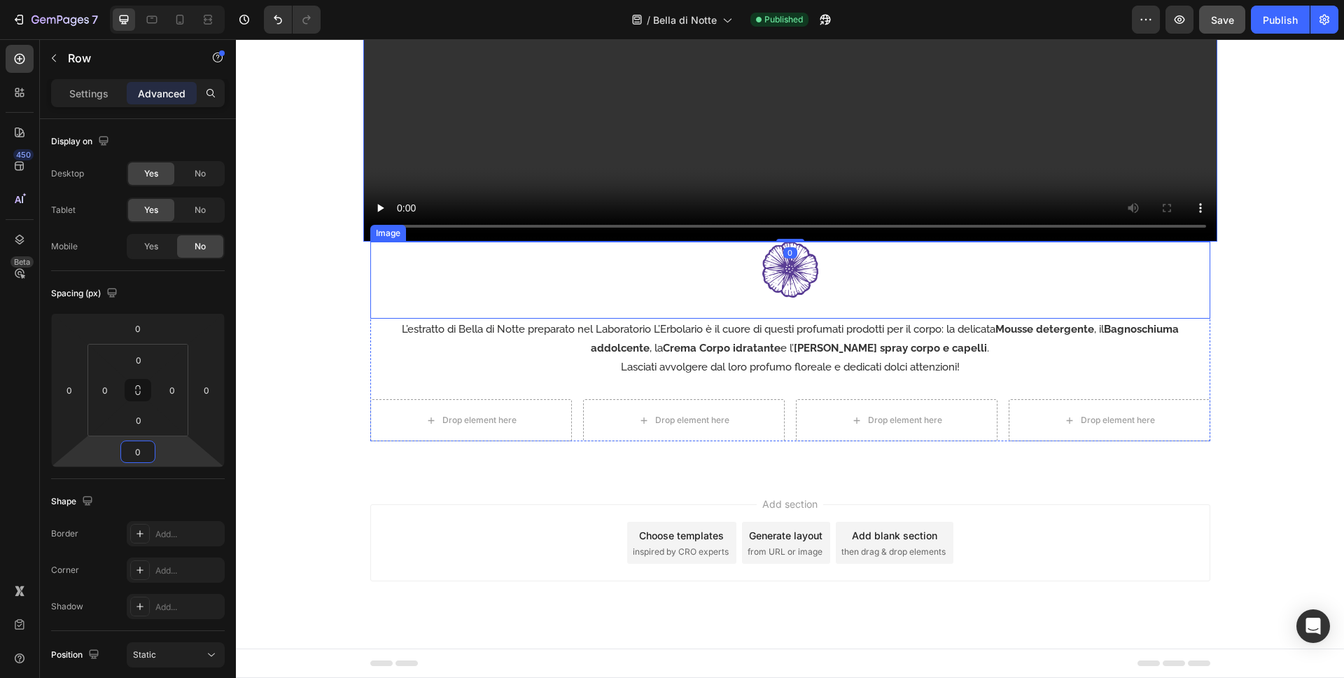
click at [898, 279] on div at bounding box center [790, 270] width 840 height 56
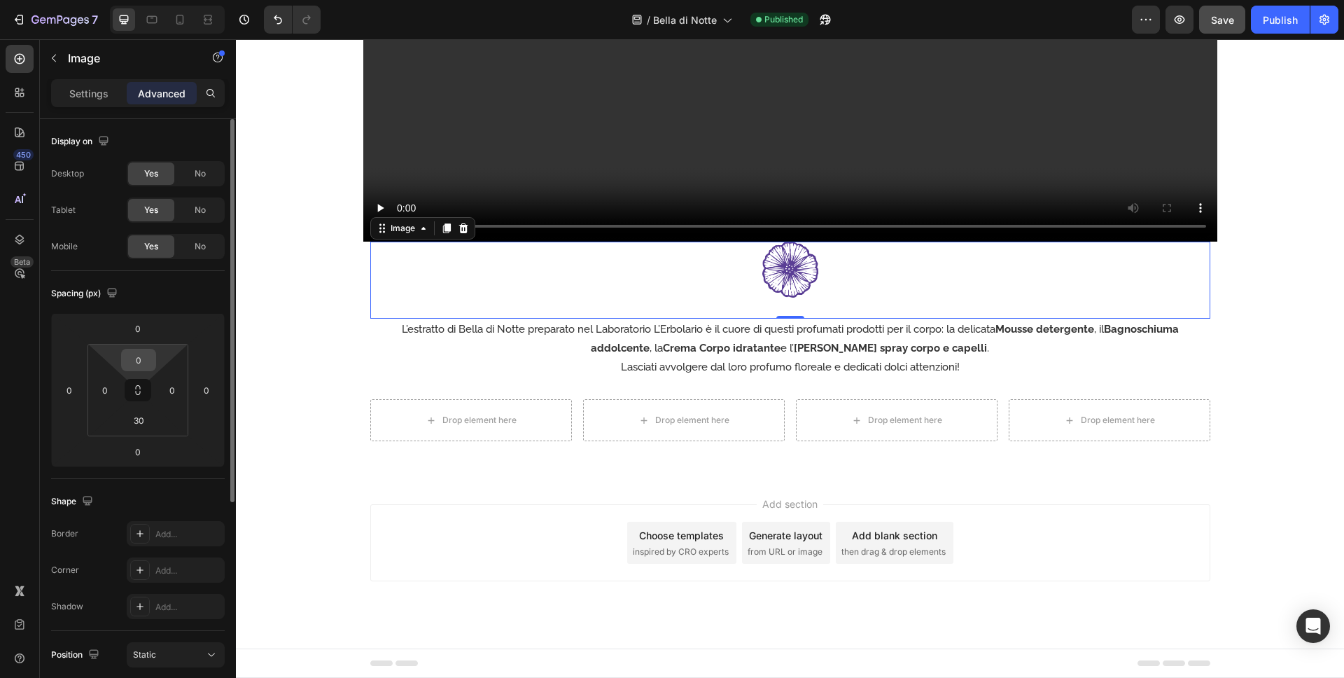
click at [139, 360] on input "0" at bounding box center [139, 359] width 28 height 21
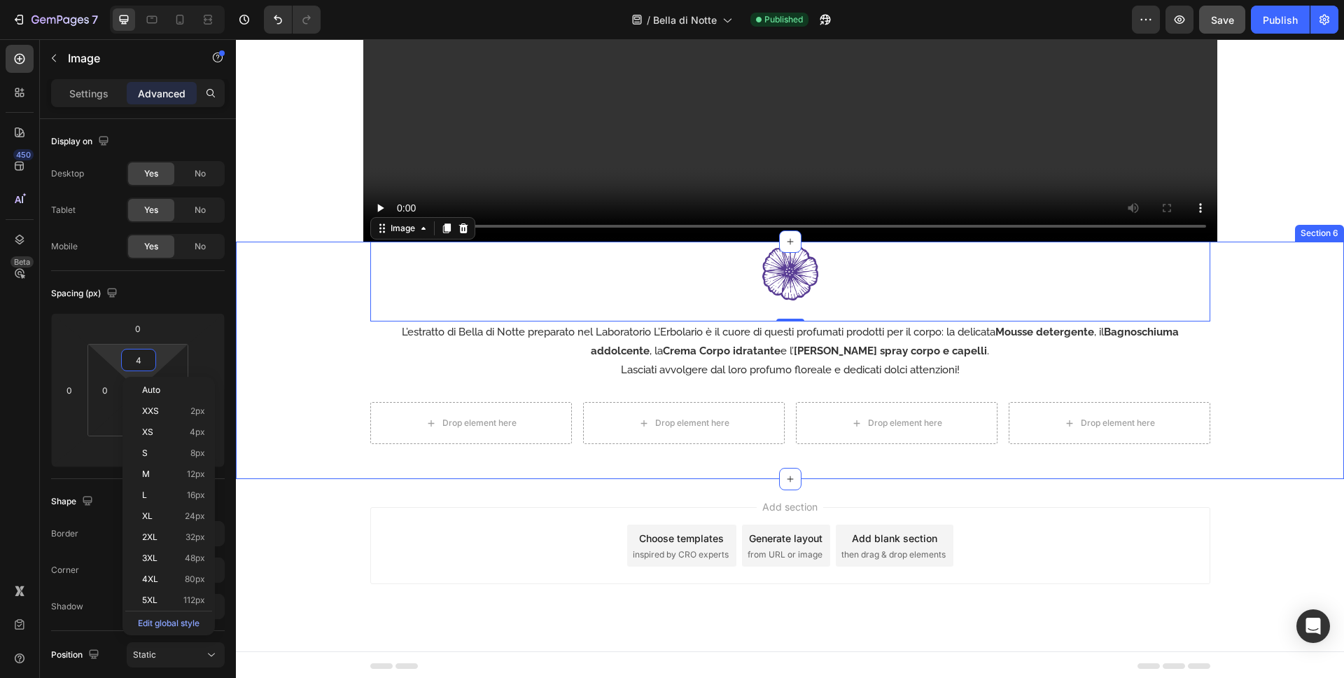
type input "40"
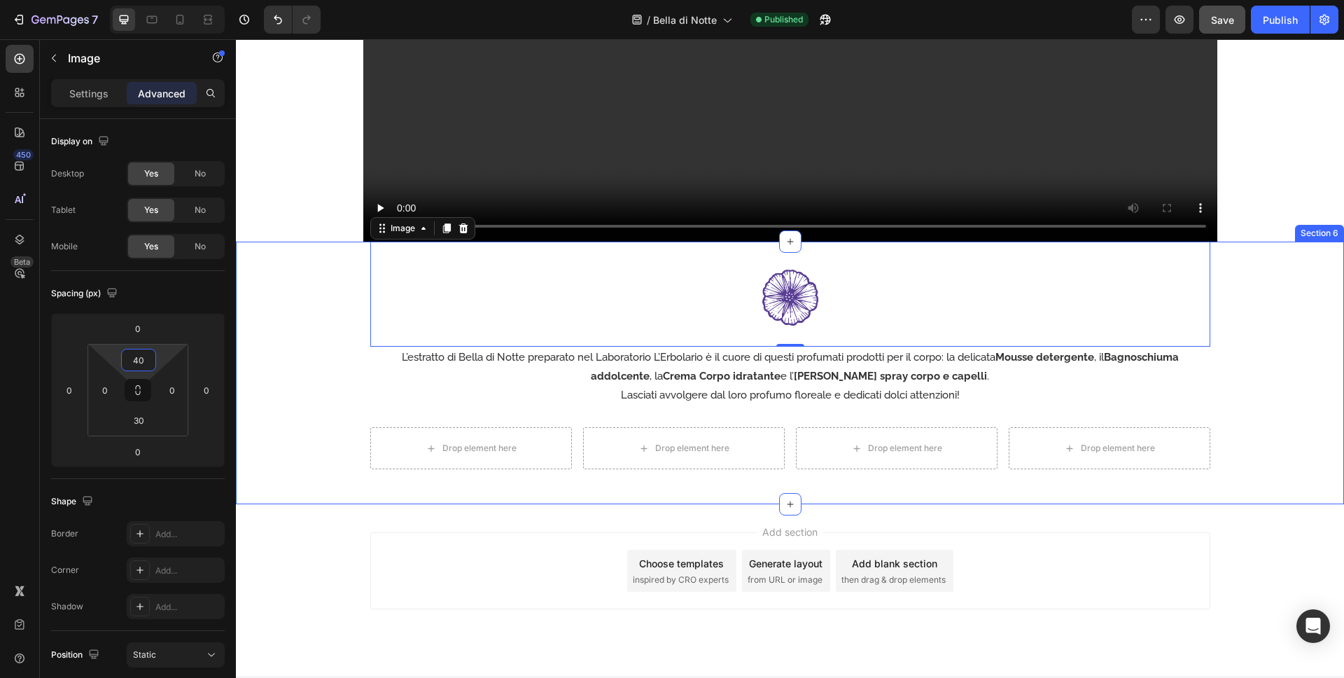
click at [314, 462] on div "Image 0 L’estratto di Bella di Notte preparato nel Laboratorio L’Erbolario è il…" at bounding box center [790, 356] width 1108 height 228
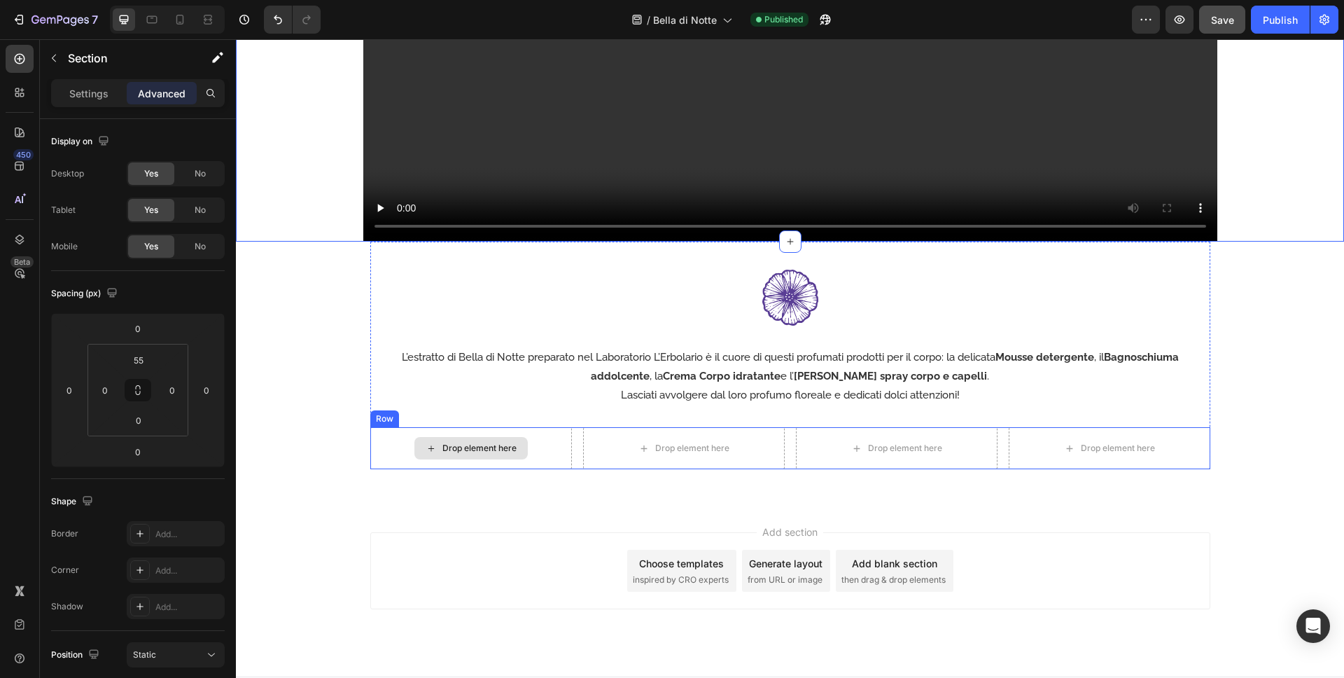
click at [440, 436] on div "Drop element here" at bounding box center [471, 448] width 202 height 42
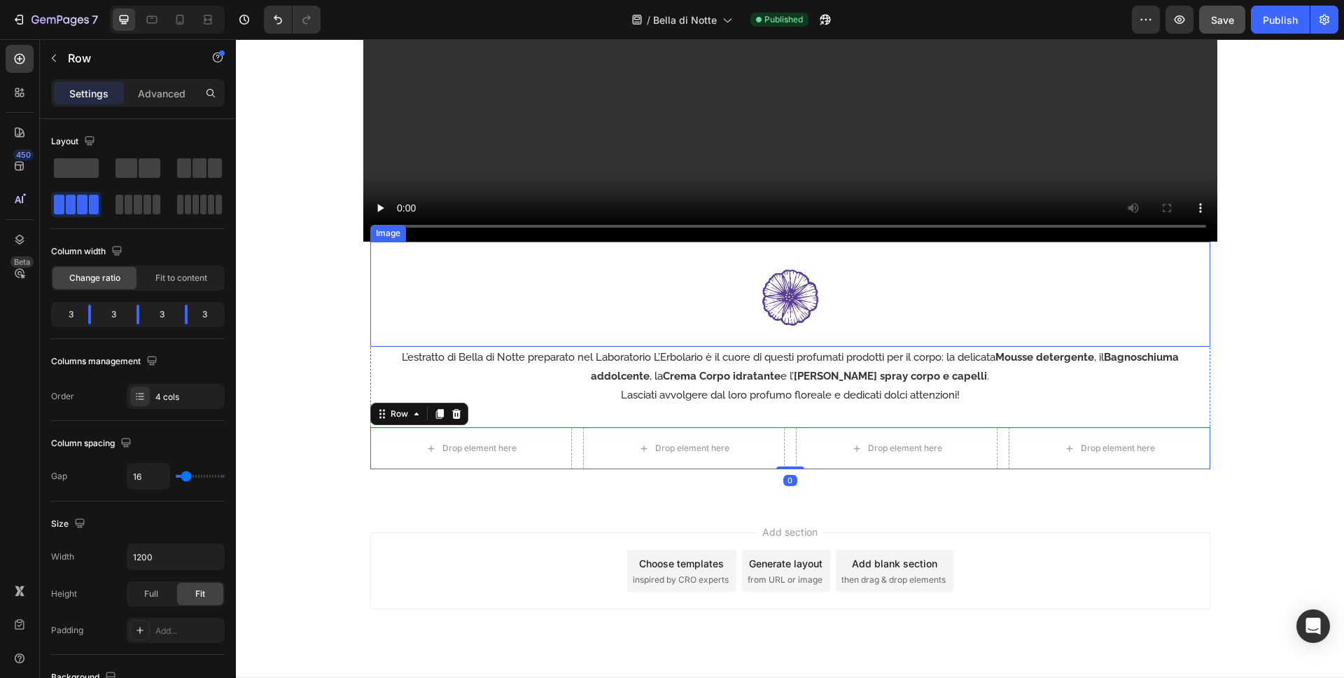
click at [893, 299] on div at bounding box center [790, 298] width 840 height 56
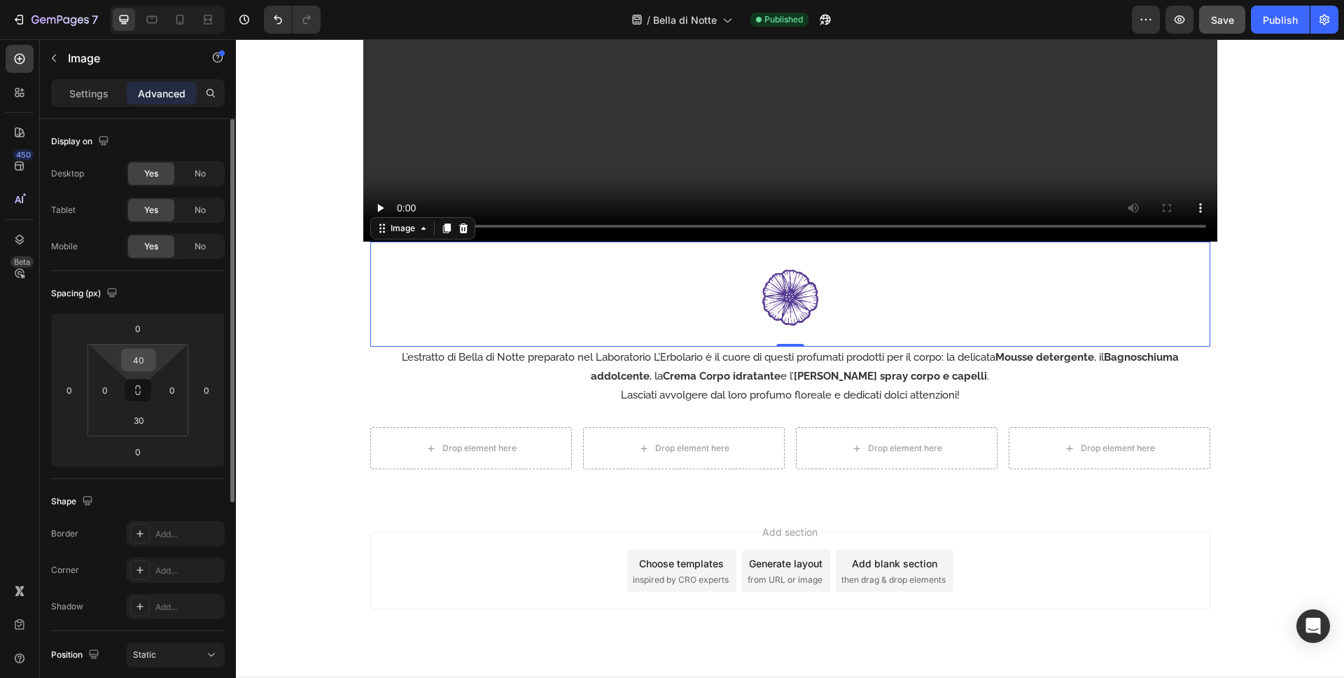
click at [141, 357] on input "40" at bounding box center [139, 359] width 28 height 21
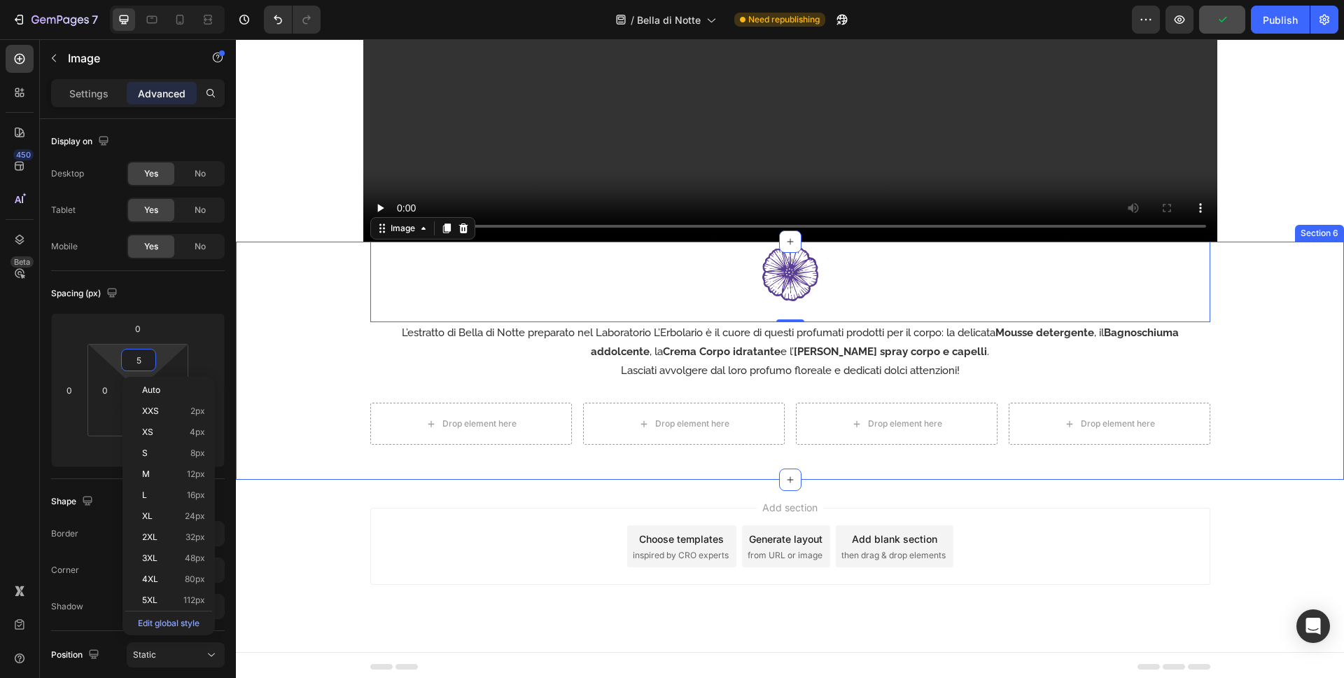
type input "50"
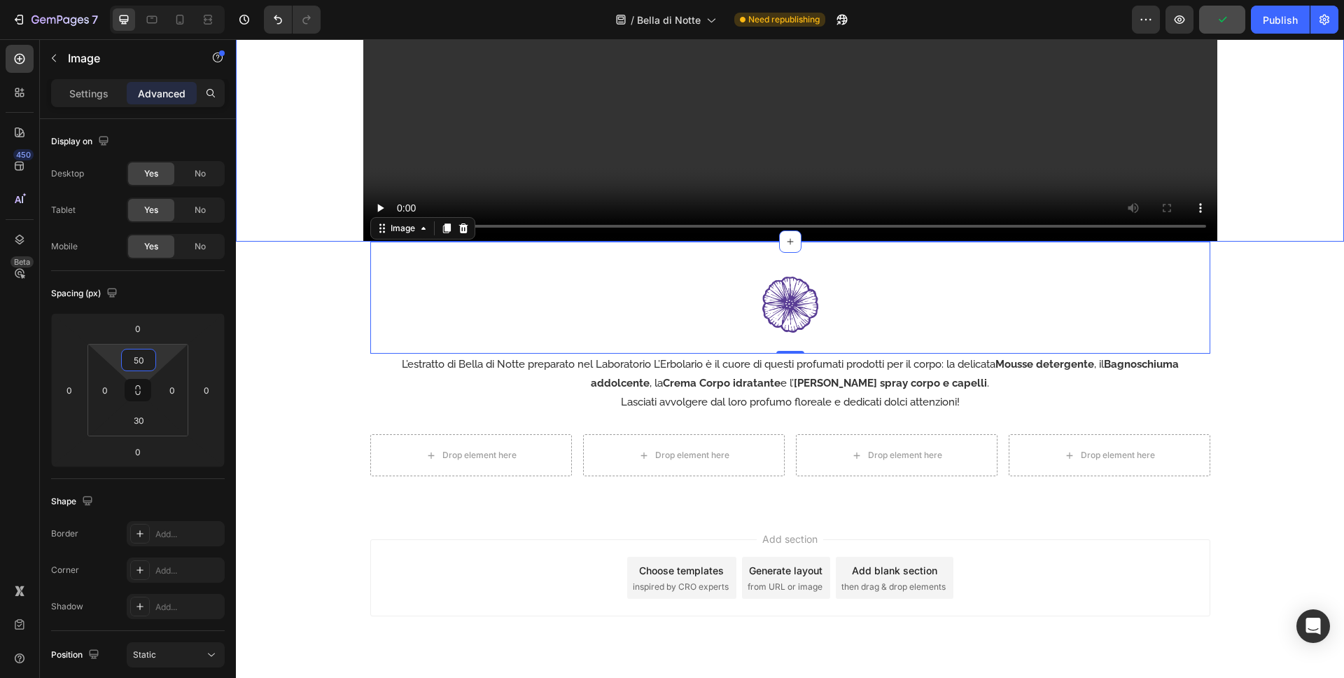
click at [407, 181] on video at bounding box center [790, 1] width 854 height 480
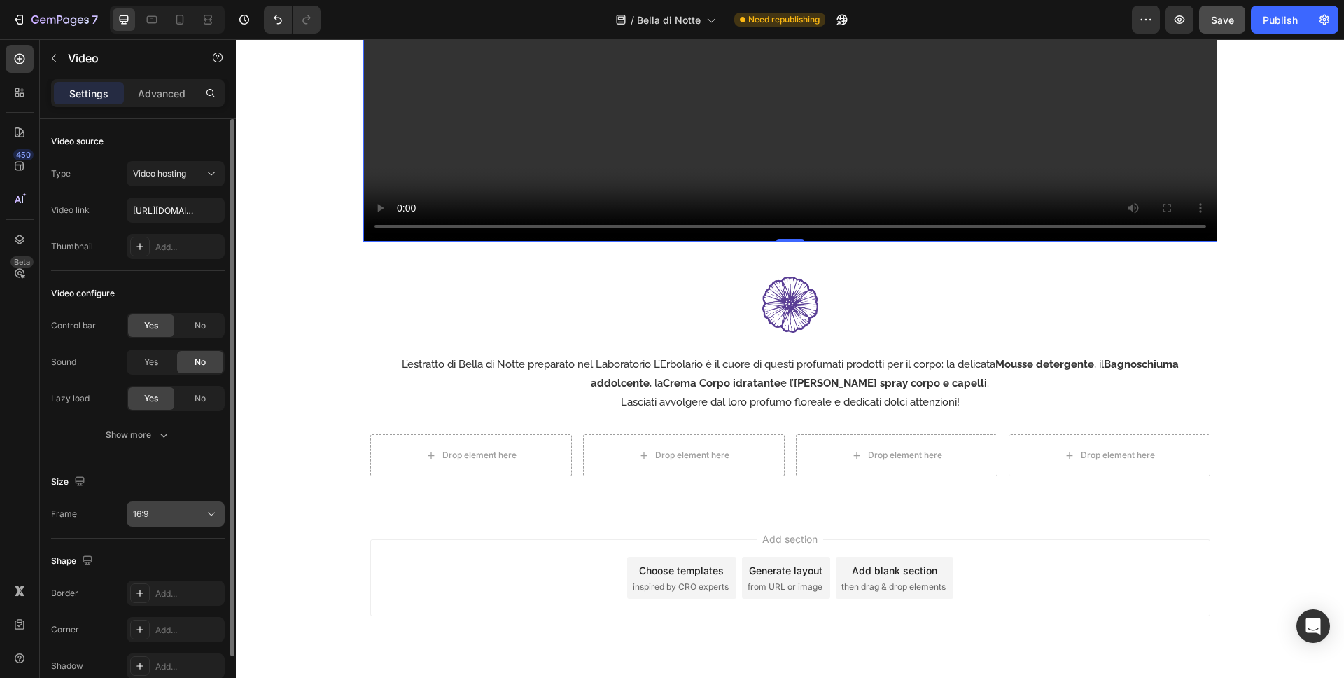
click at [176, 511] on div "16:9" at bounding box center [168, 514] width 71 height 13
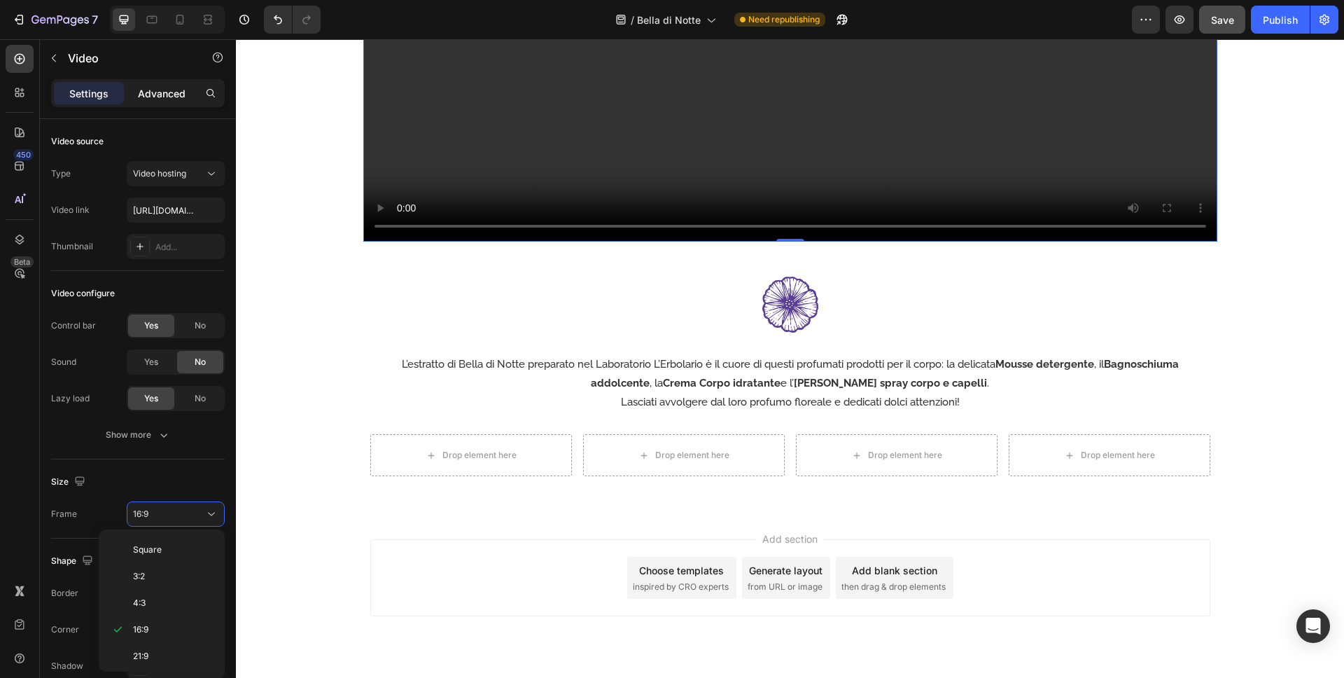
click at [169, 93] on p "Advanced" at bounding box center [162, 93] width 48 height 15
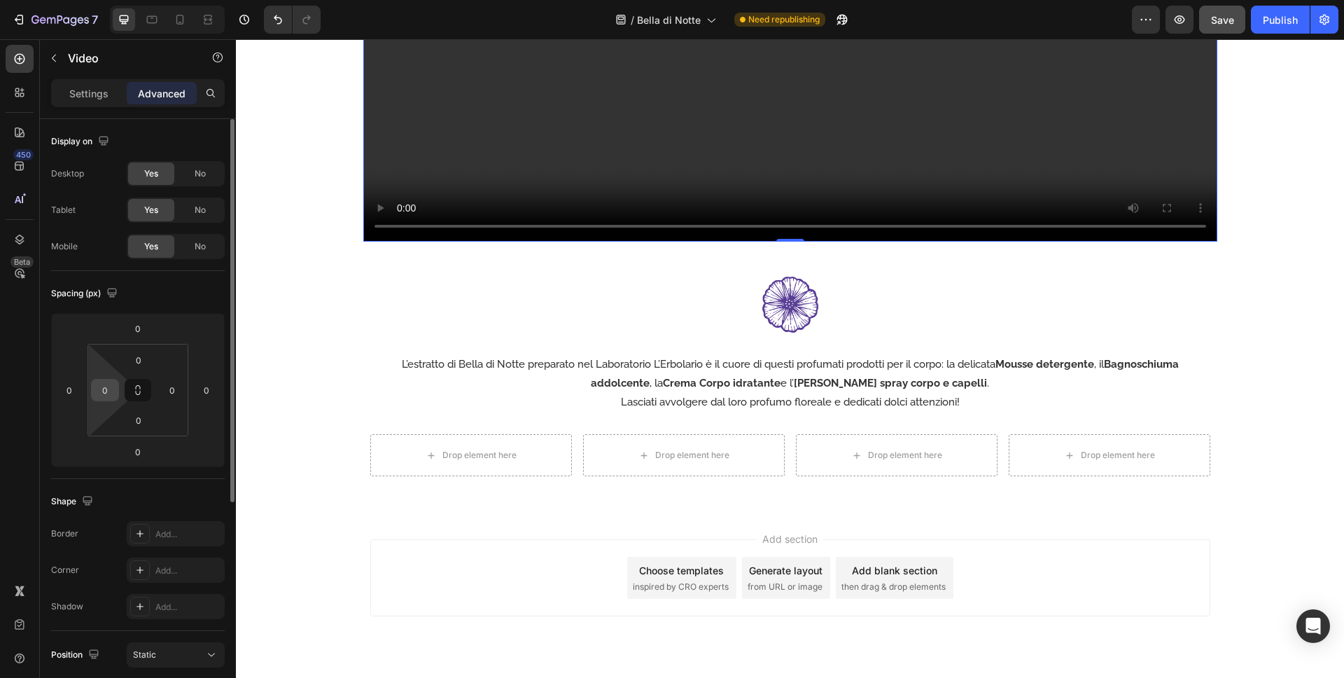
click at [102, 384] on input "0" at bounding box center [105, 389] width 21 height 21
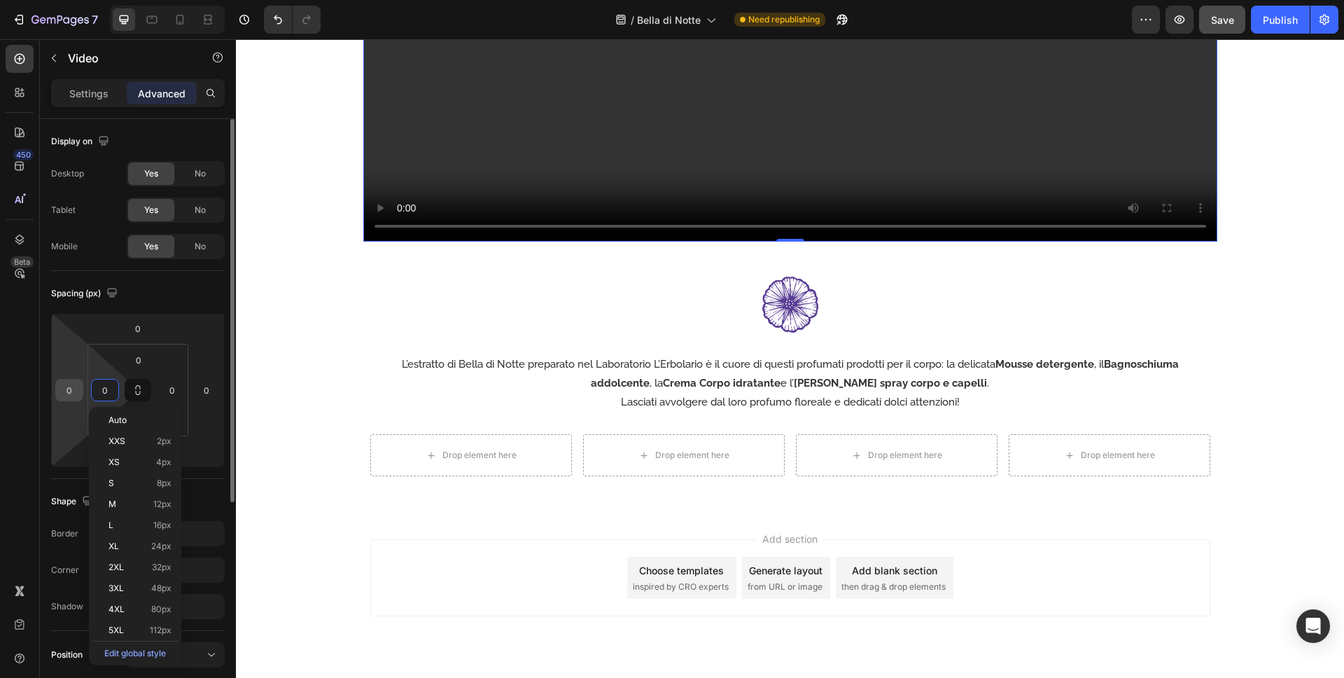
click at [76, 389] on input "0" at bounding box center [69, 389] width 21 height 21
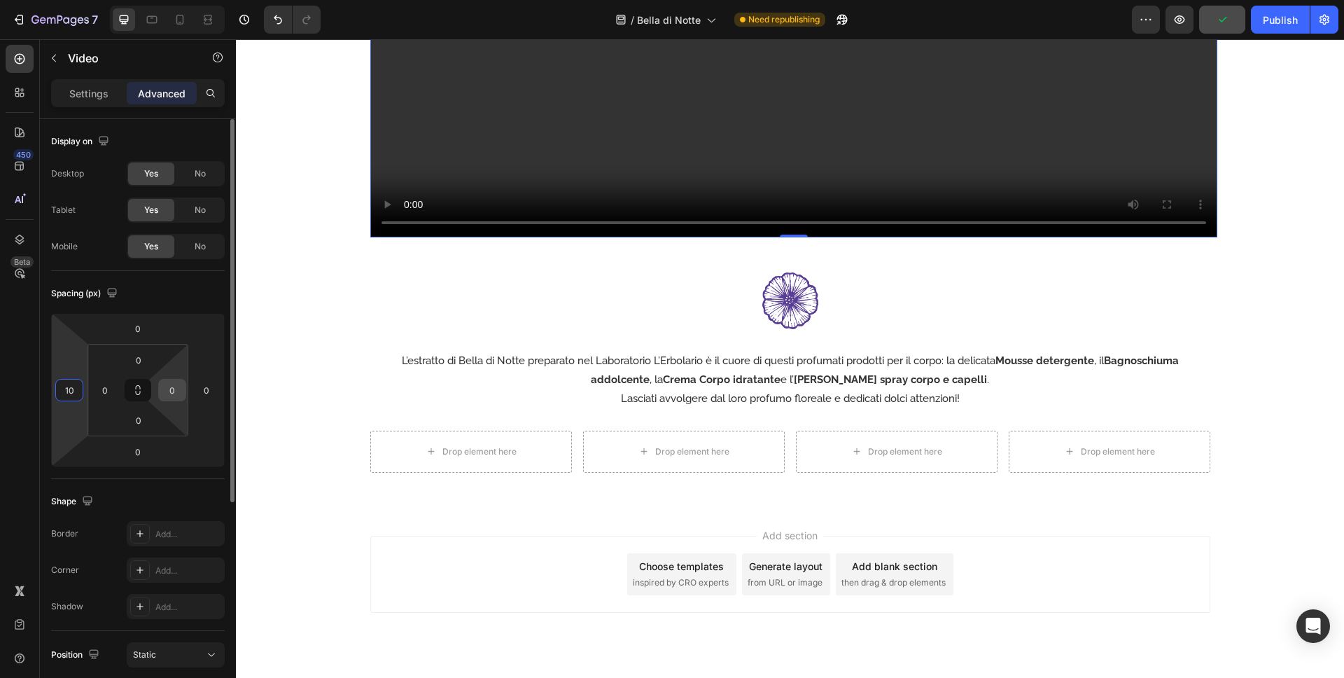
type input "10"
drag, startPoint x: 174, startPoint y: 388, endPoint x: 224, endPoint y: 396, distance: 51.1
click at [174, 388] on input "0" at bounding box center [172, 389] width 21 height 21
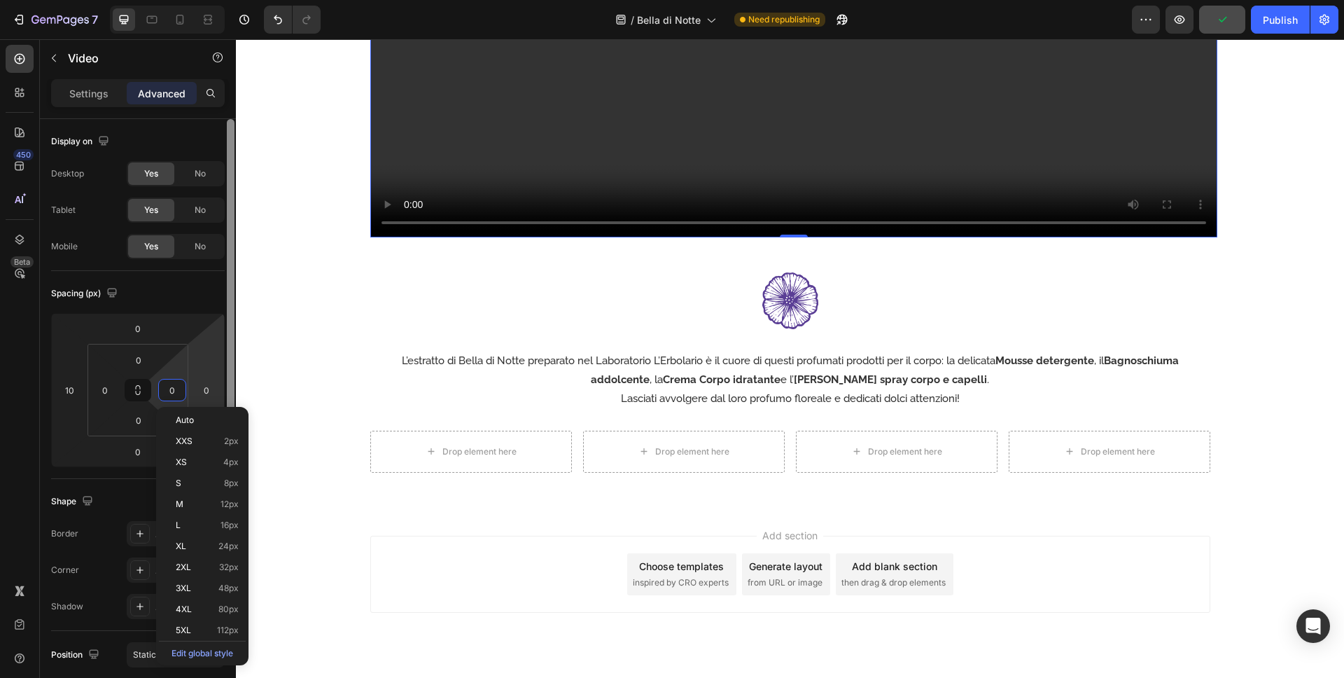
click at [204, 394] on input "0" at bounding box center [206, 389] width 21 height 21
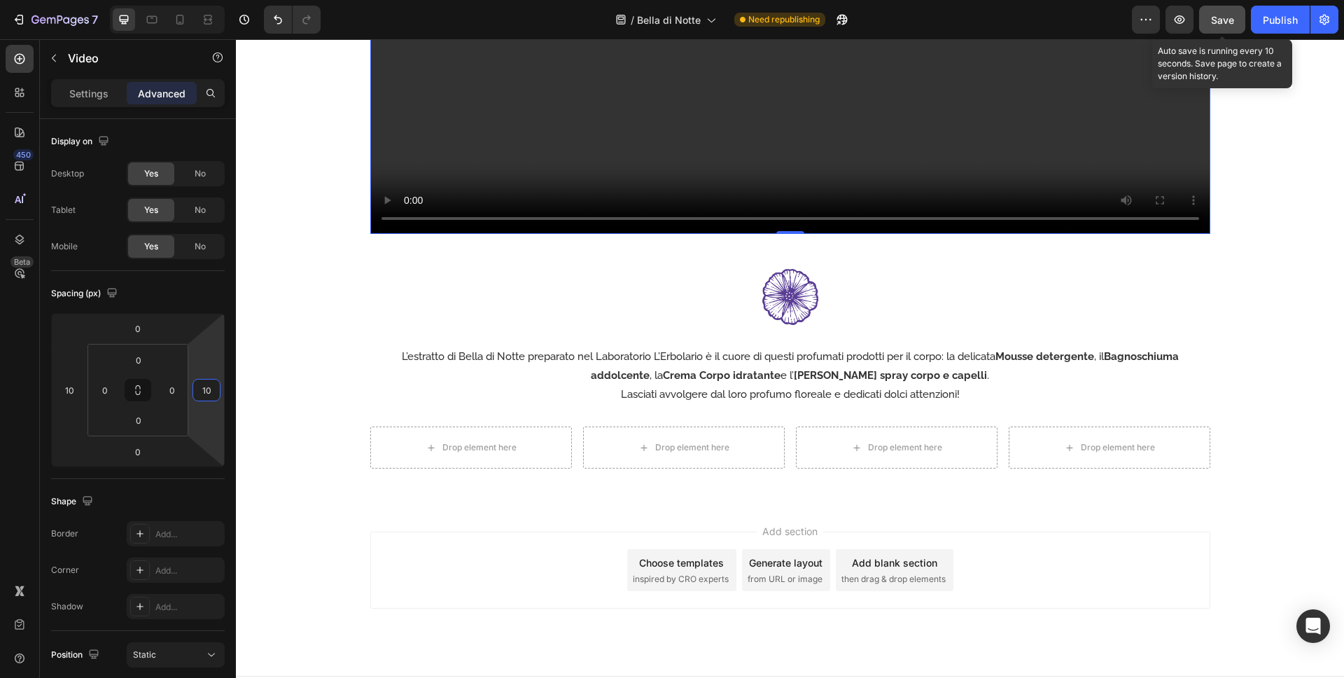
type input "10"
click at [1191, 19] on span "Save" at bounding box center [1222, 20] width 23 height 12
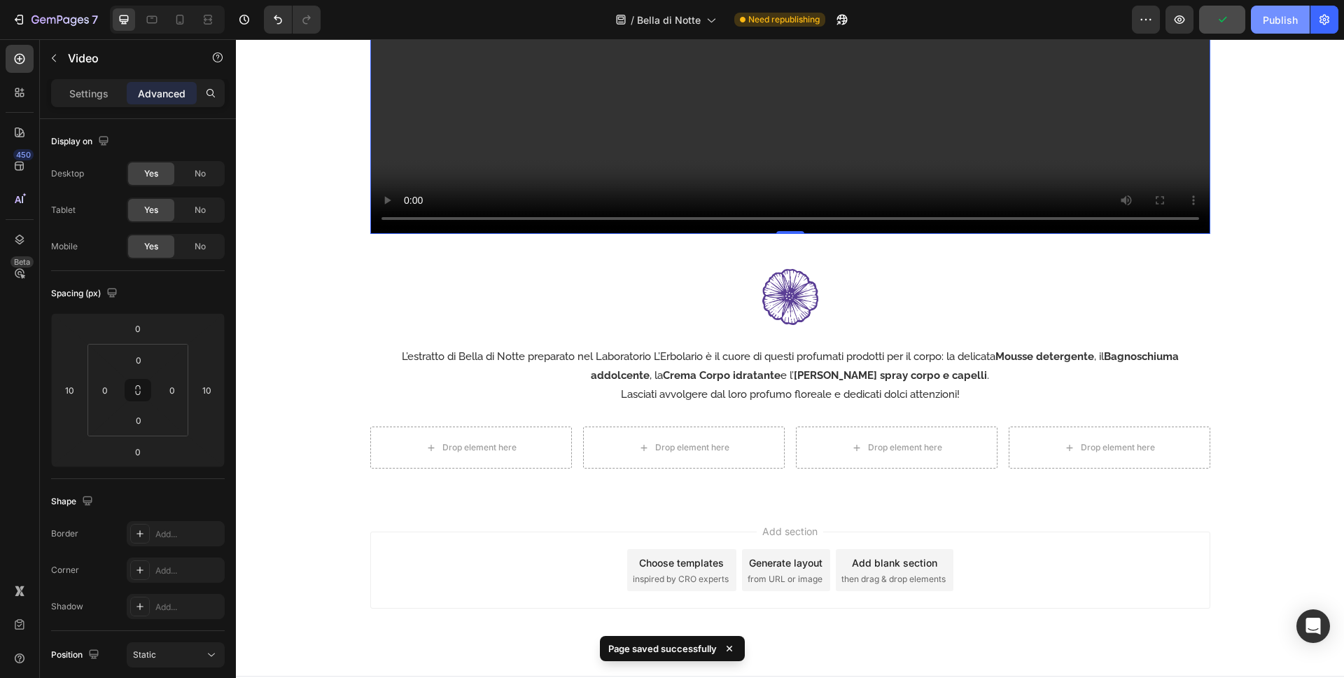
click at [1191, 22] on div "Publish" at bounding box center [1280, 20] width 35 height 15
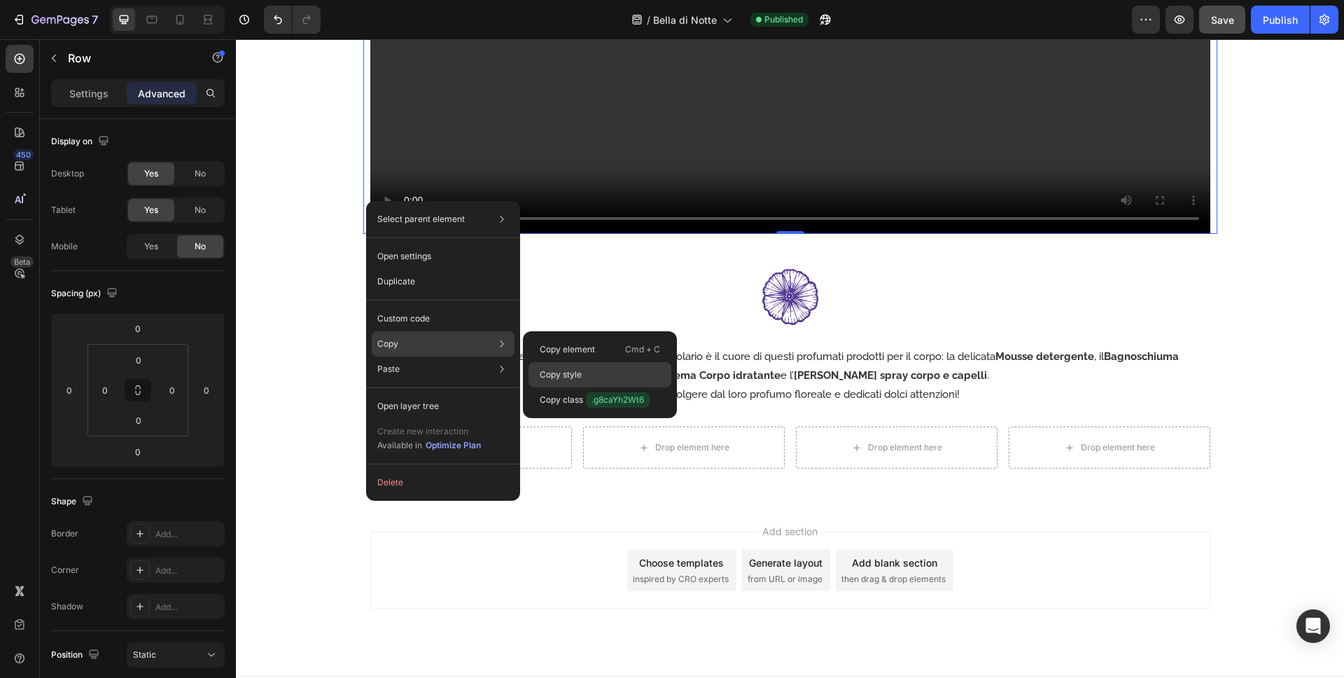
click at [565, 387] on div "Copy style" at bounding box center [600, 399] width 143 height 25
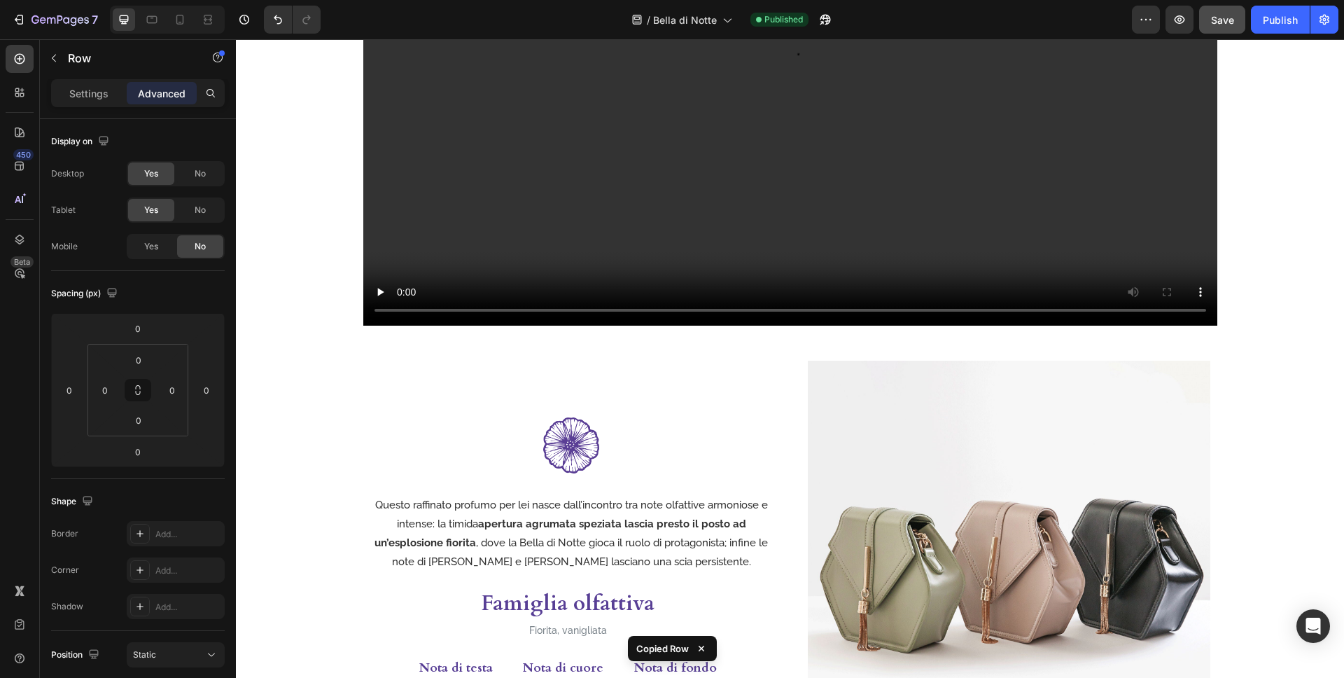
scroll to position [410, 0]
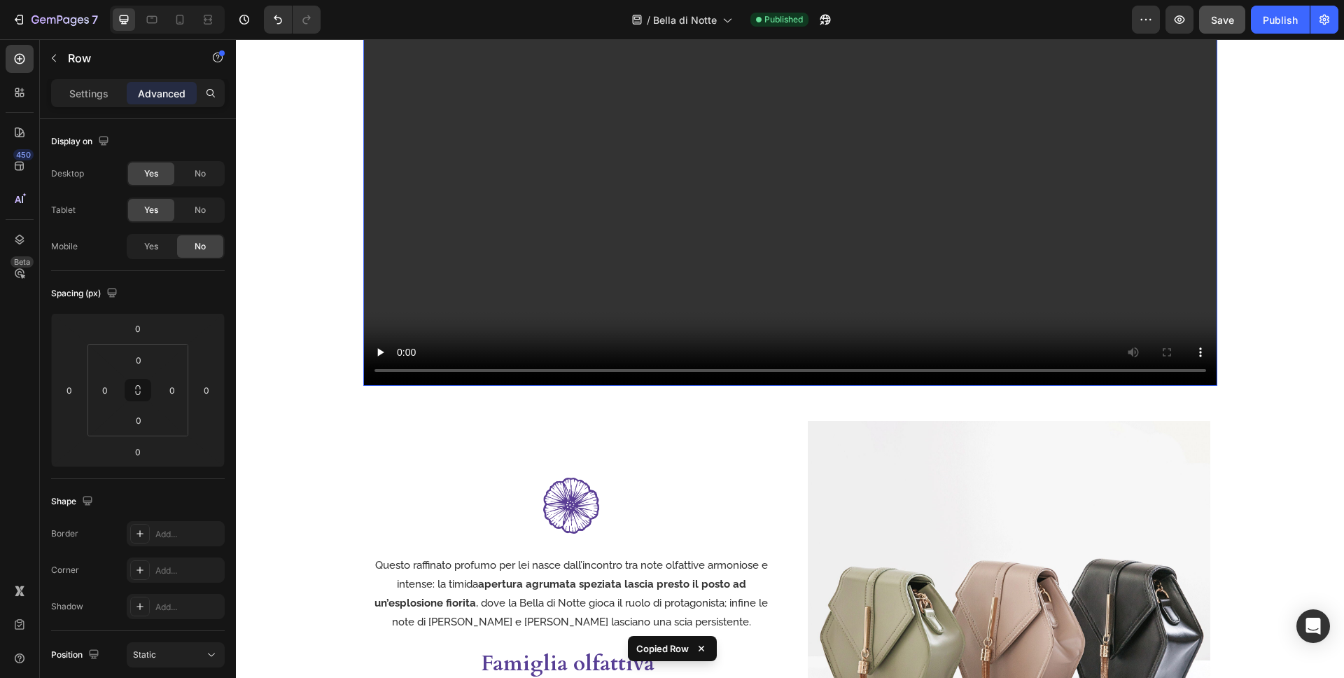
click at [373, 326] on video at bounding box center [790, 145] width 854 height 480
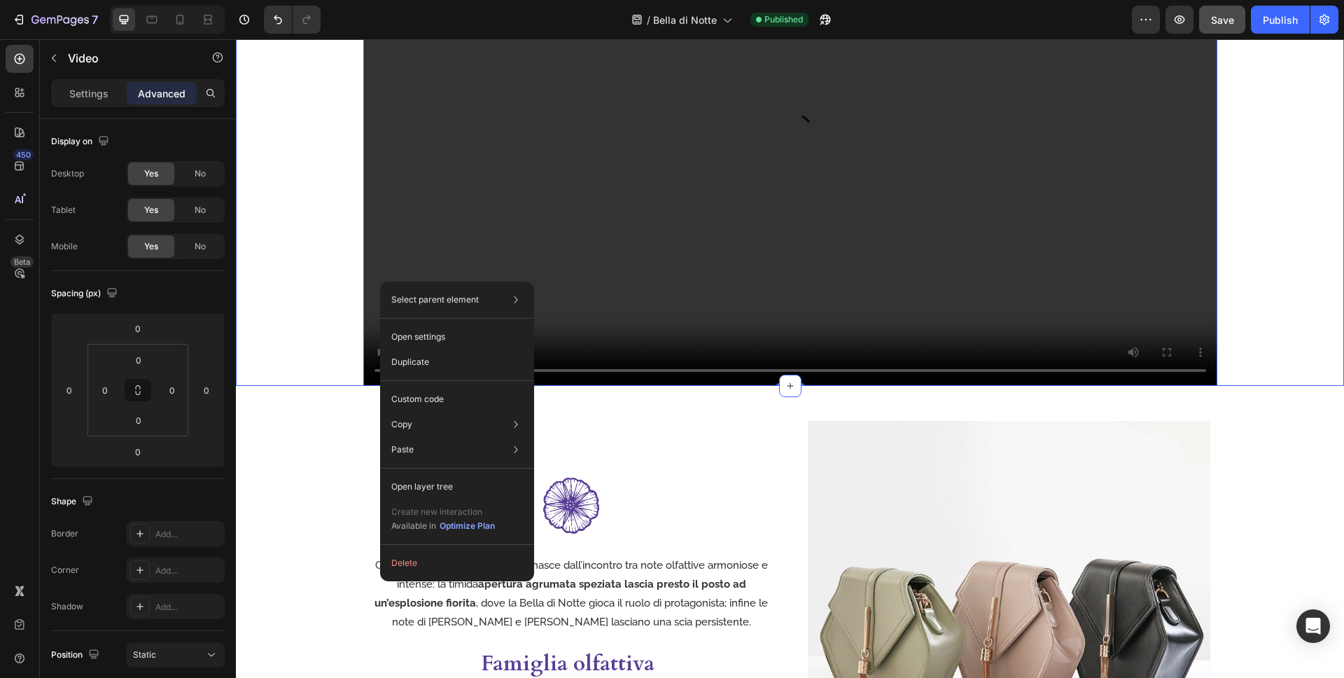
click at [1191, 314] on div "Il seducente profumo di un fiore che si svela al calar della sera Heading Video…" at bounding box center [790, 92] width 1108 height 588
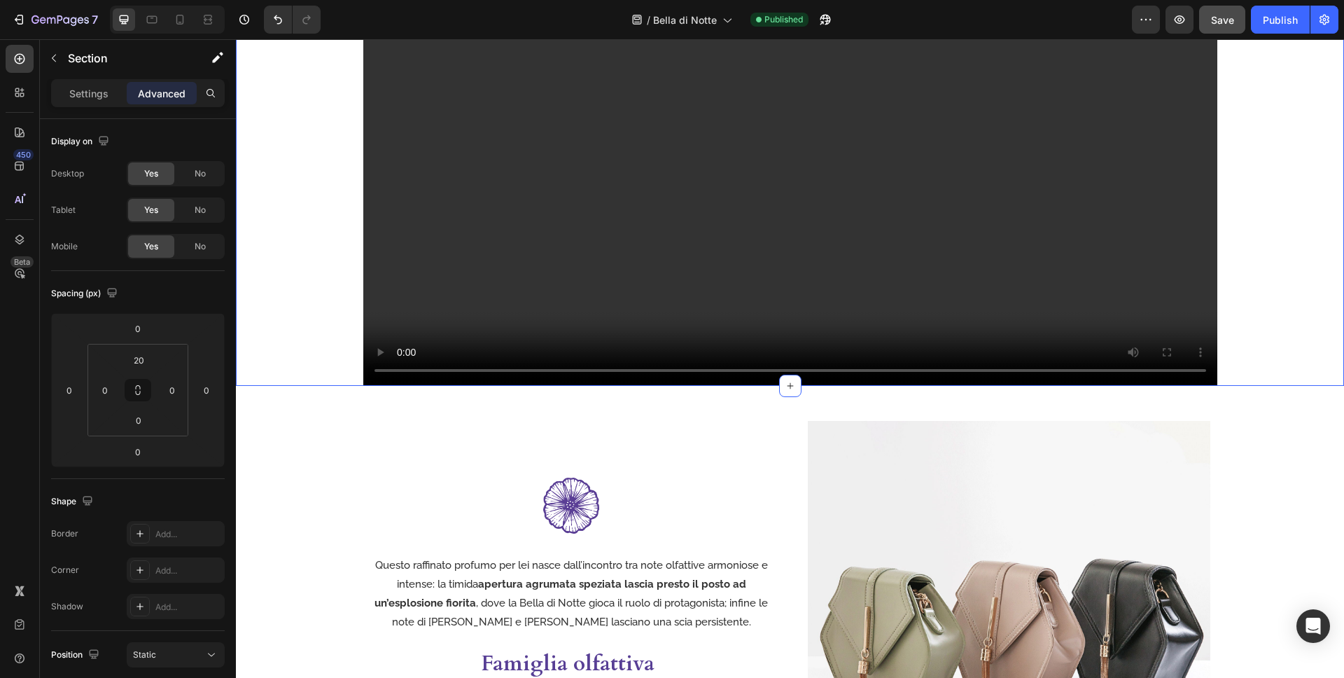
click at [1191, 318] on div "Il seducente profumo di un fiore che si svela al calar della sera Heading Video…" at bounding box center [790, 92] width 1108 height 588
click at [1191, 327] on video at bounding box center [790, 145] width 854 height 480
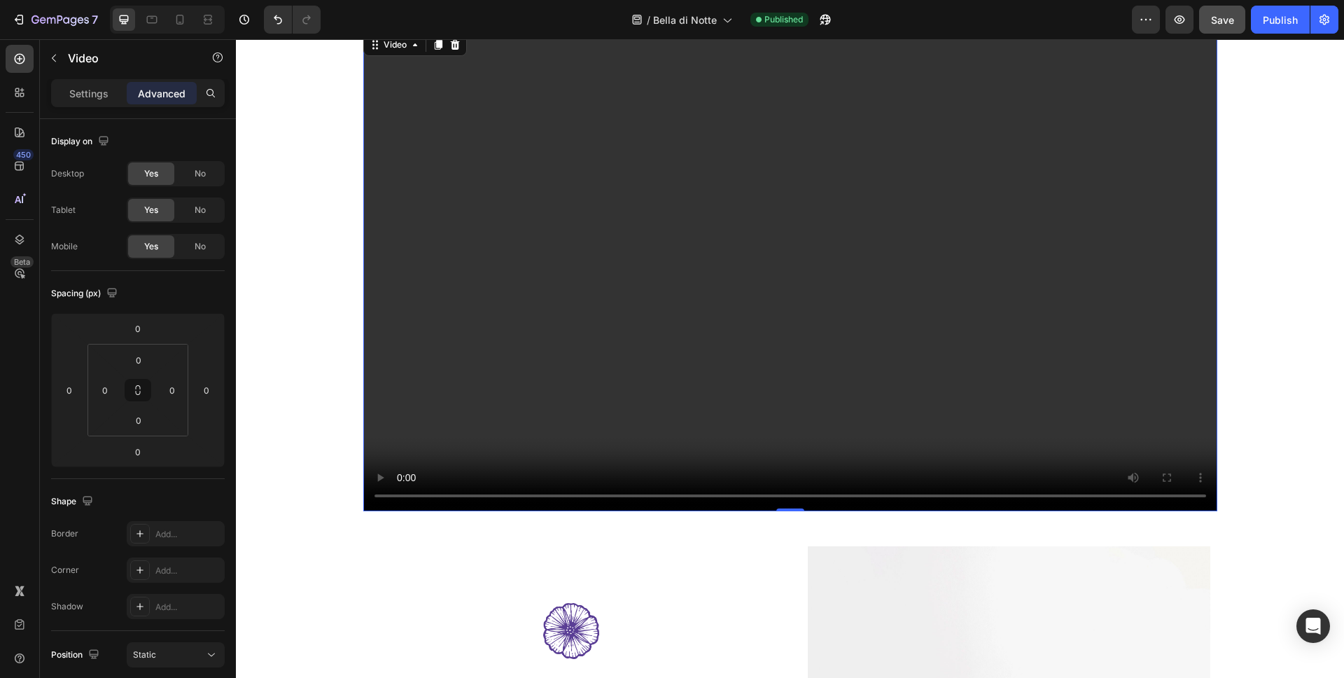
scroll to position [98, 0]
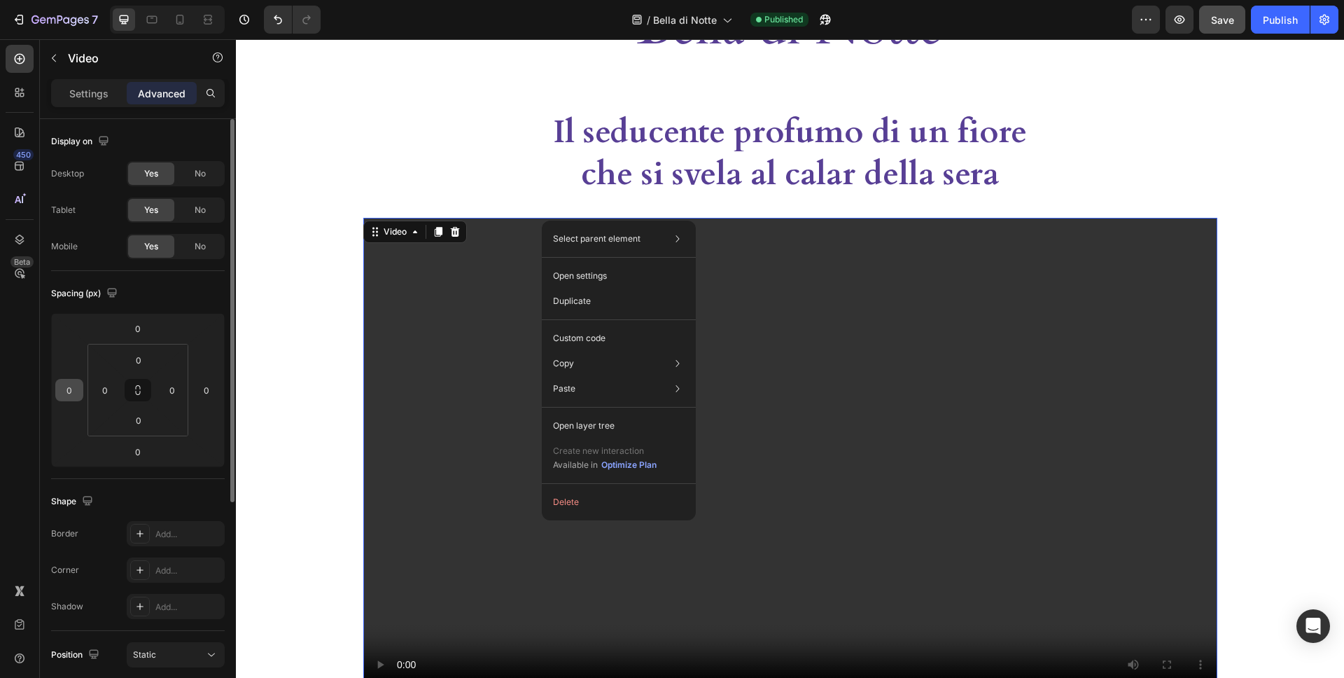
drag, startPoint x: 34, startPoint y: 379, endPoint x: 55, endPoint y: 381, distance: 21.8
click at [43, 379] on div "450 Beta Sections(18) Elements(83) Section Element Hero Section Product Detail …" at bounding box center [118, 358] width 236 height 639
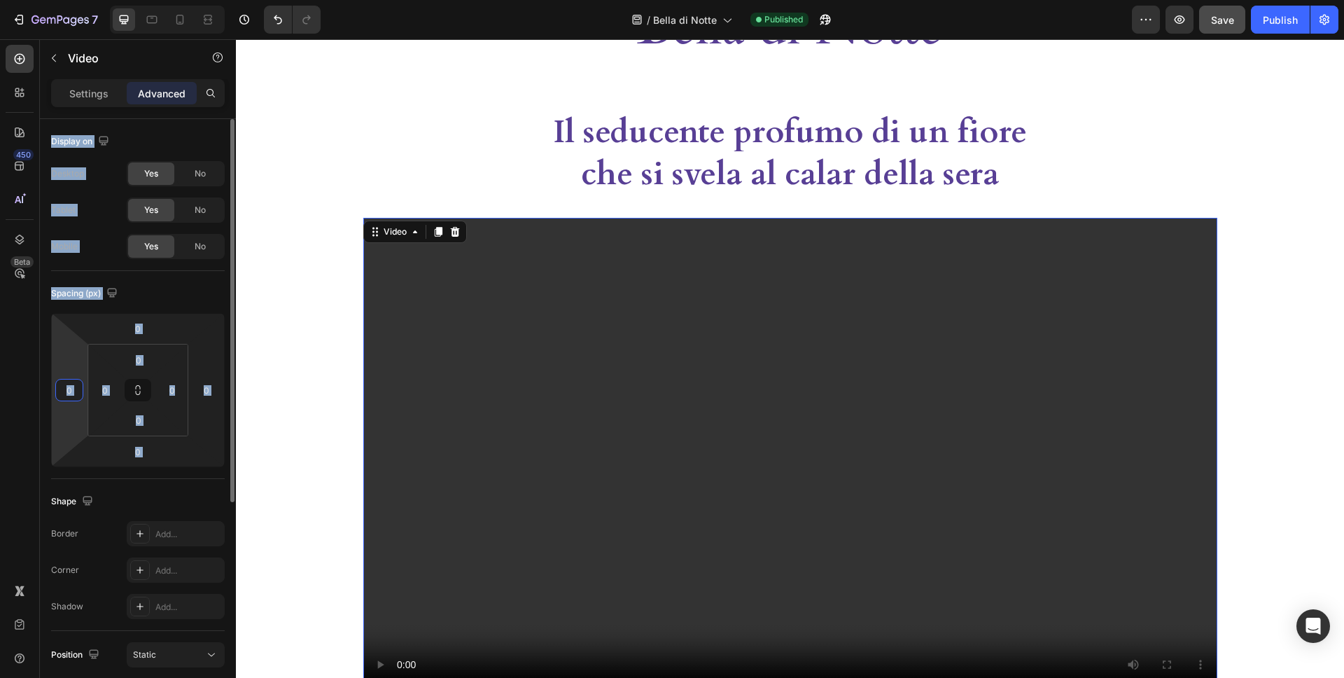
click at [63, 384] on input "0" at bounding box center [69, 389] width 21 height 21
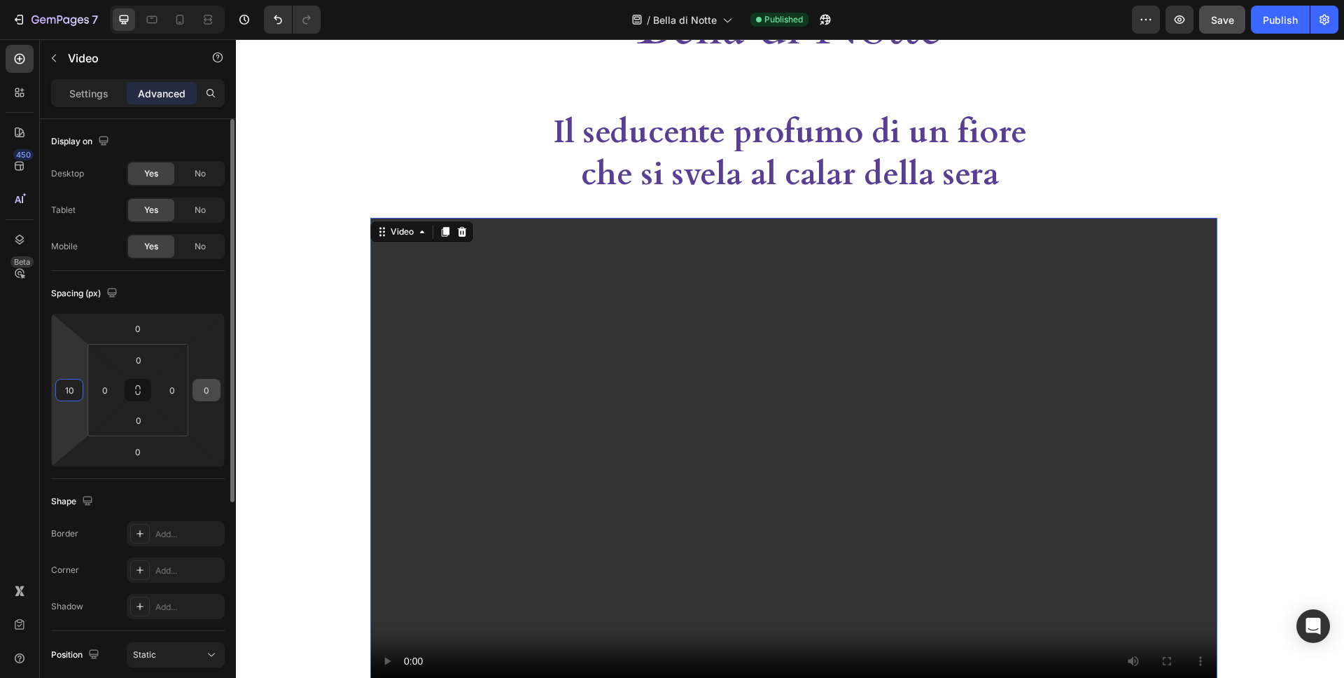
type input "10"
drag, startPoint x: 209, startPoint y: 391, endPoint x: 223, endPoint y: 390, distance: 14.0
click at [209, 391] on input "0" at bounding box center [206, 389] width 21 height 21
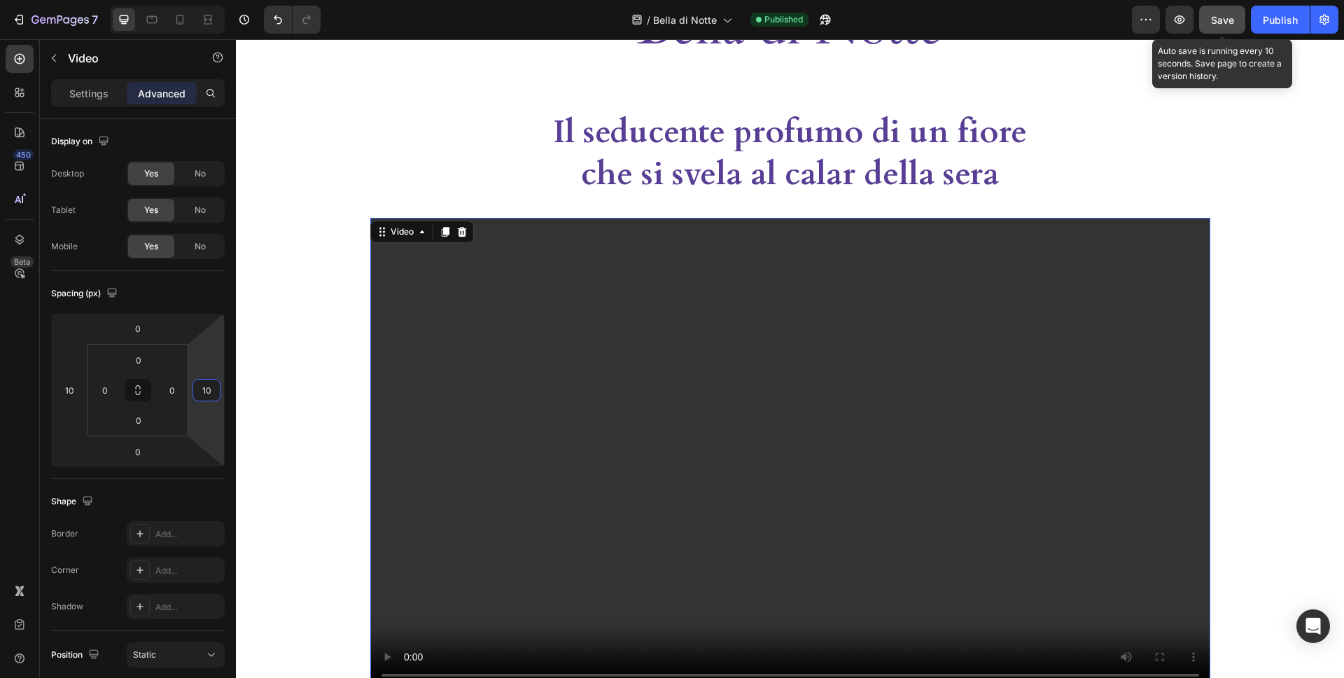
type input "10"
drag, startPoint x: 1219, startPoint y: 15, endPoint x: 1232, endPoint y: 12, distance: 13.8
click at [1191, 15] on span "Save" at bounding box center [1222, 20] width 23 height 12
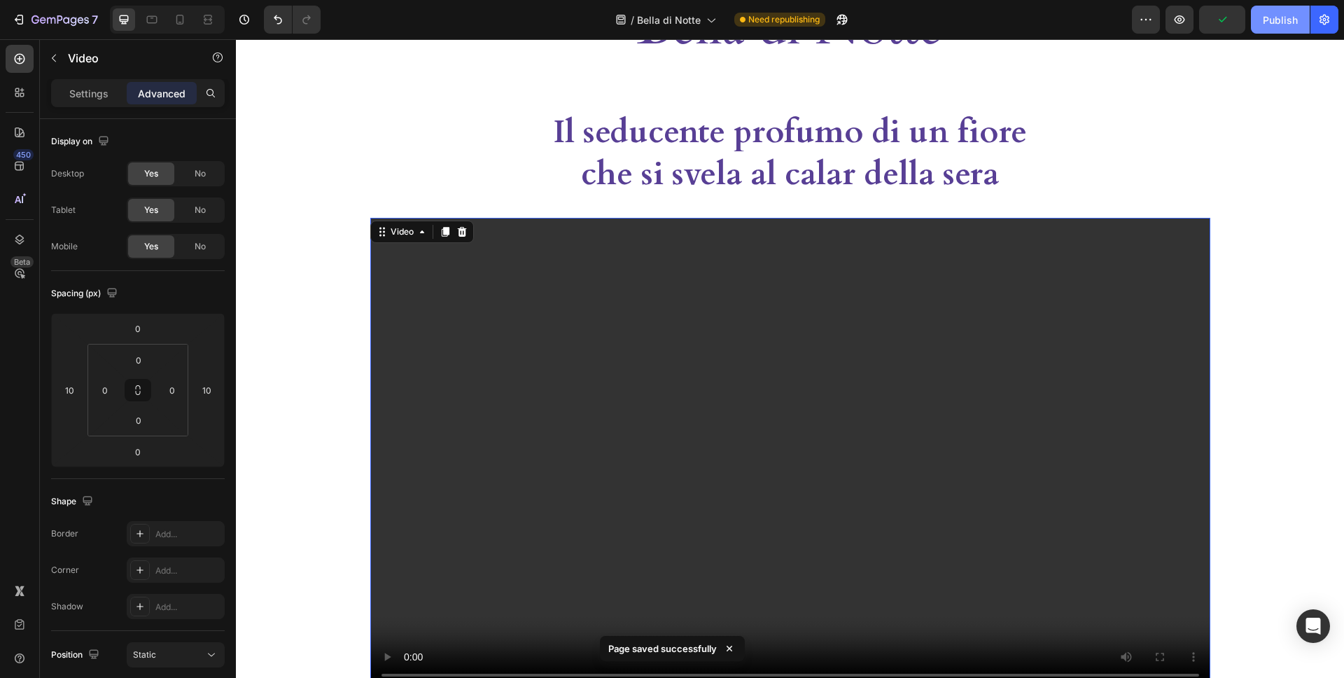
click at [1191, 14] on div "Publish" at bounding box center [1280, 20] width 35 height 15
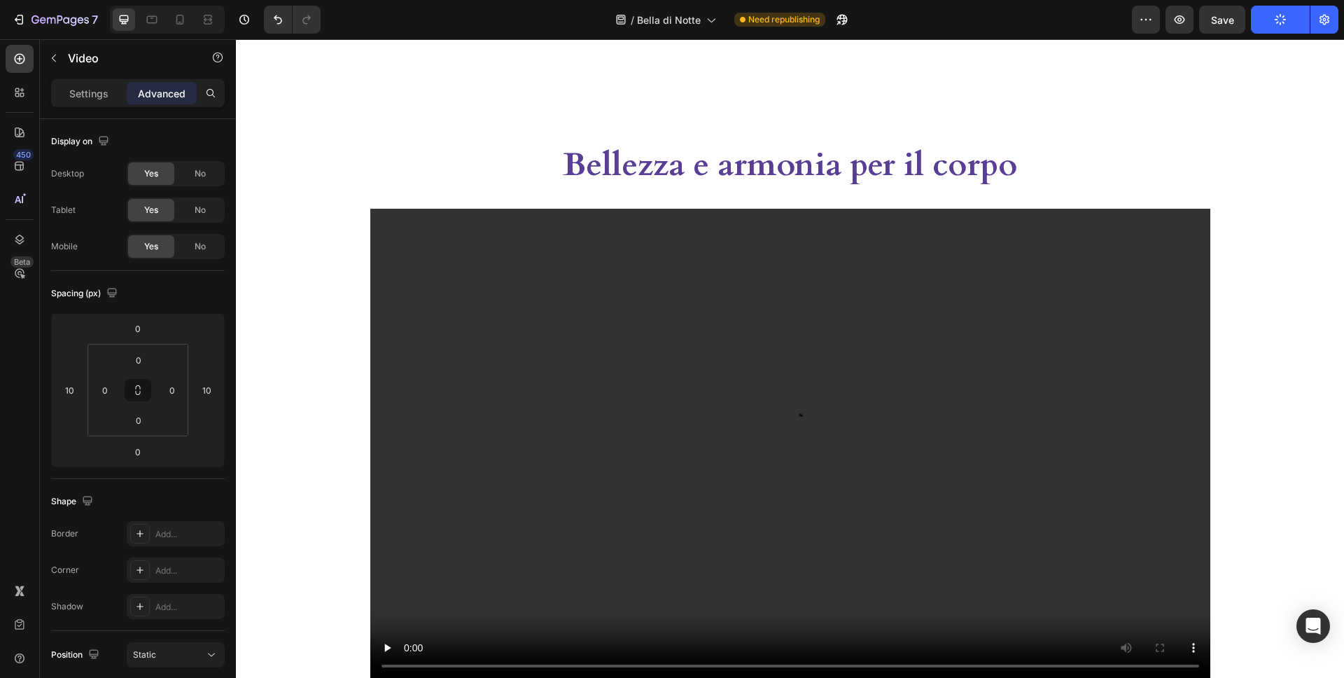
scroll to position [1659, 0]
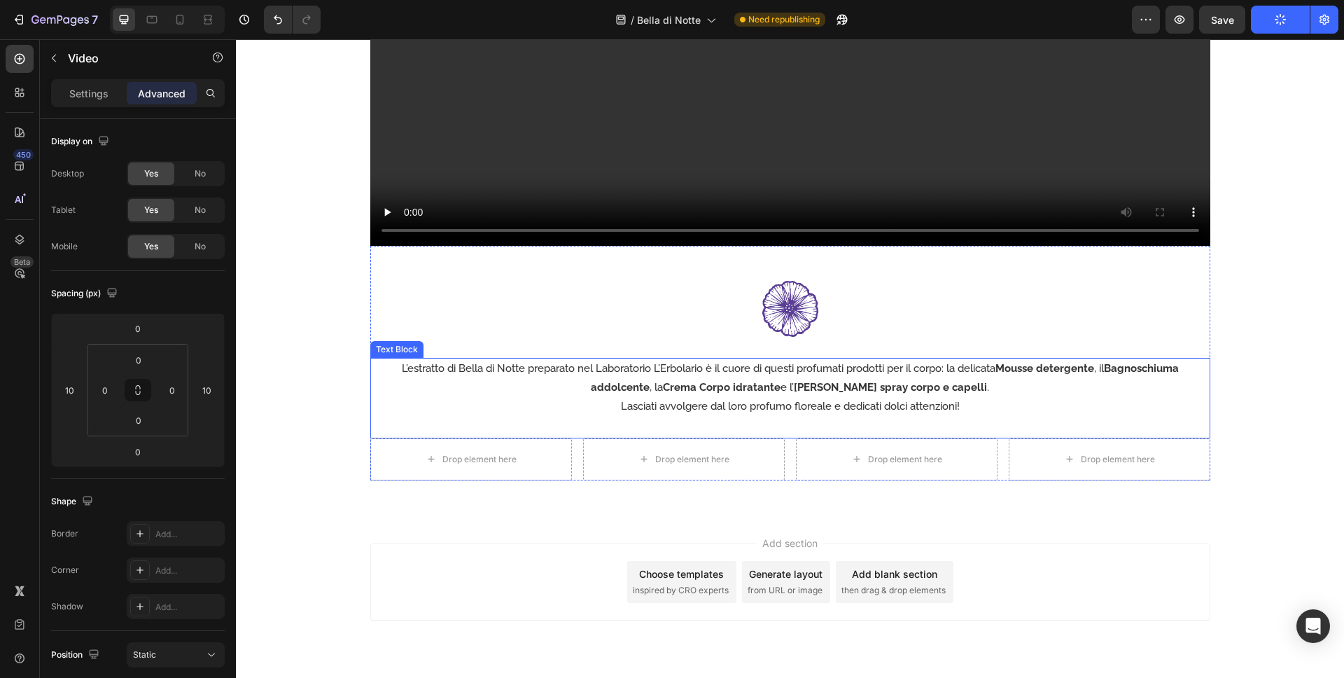
click at [982, 370] on p "L’estratto di Bella di Notte preparato nel Laboratorio L’Erbolario è il cuore d…" at bounding box center [790, 378] width 837 height 38
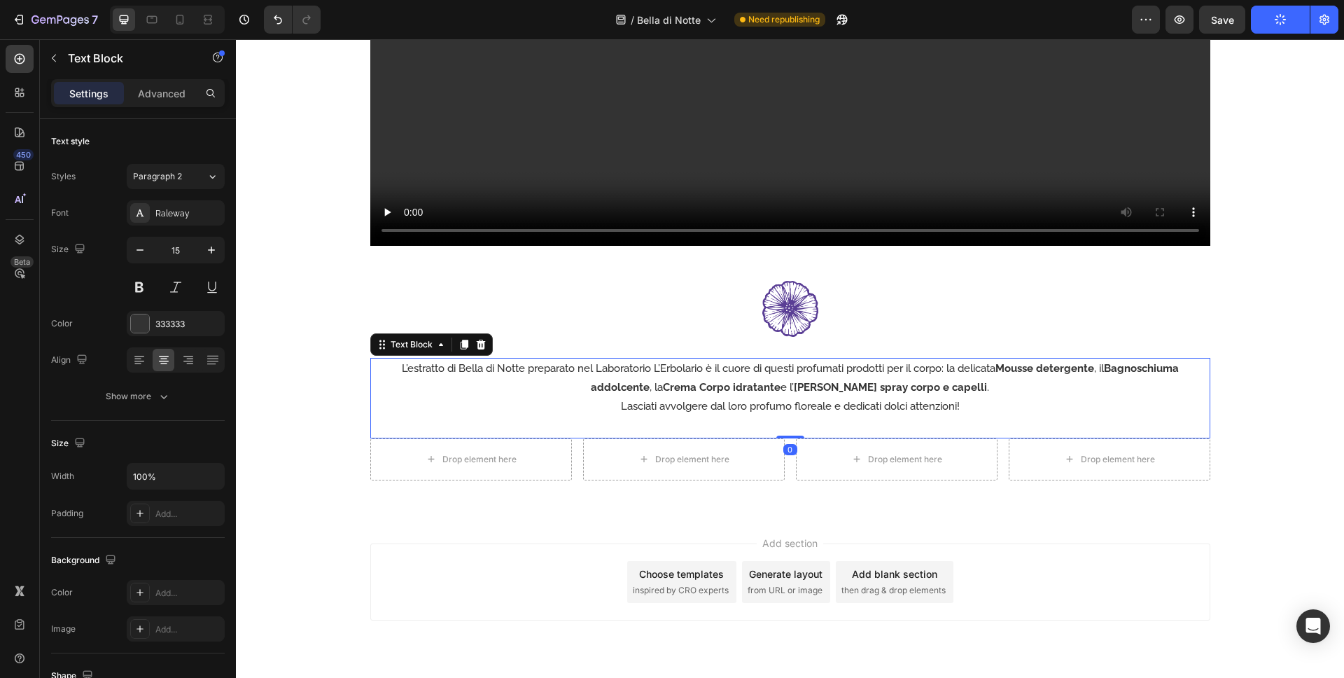
drag, startPoint x: 947, startPoint y: 368, endPoint x: 957, endPoint y: 370, distance: 10.2
click at [947, 368] on p "L’estratto di Bella di Notte preparato nel Laboratorio L’Erbolario è il cuore d…" at bounding box center [790, 378] width 837 height 38
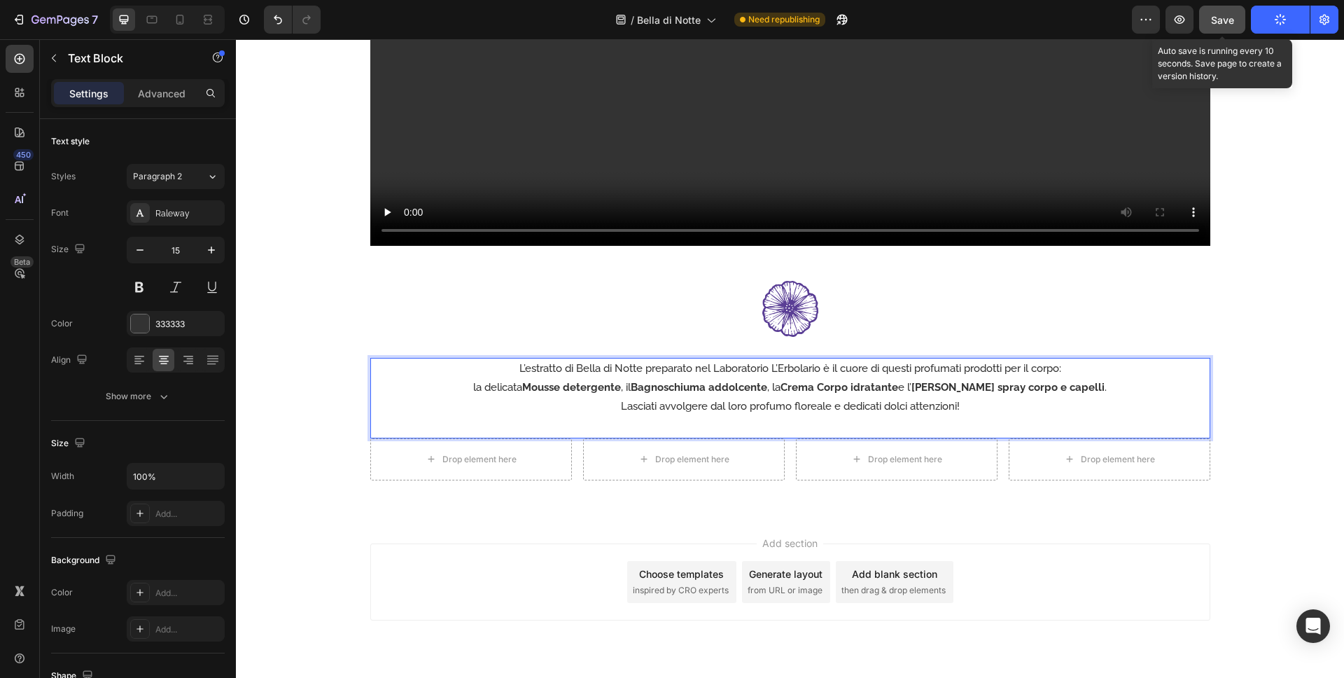
click at [1191, 18] on span "Save" at bounding box center [1222, 20] width 23 height 12
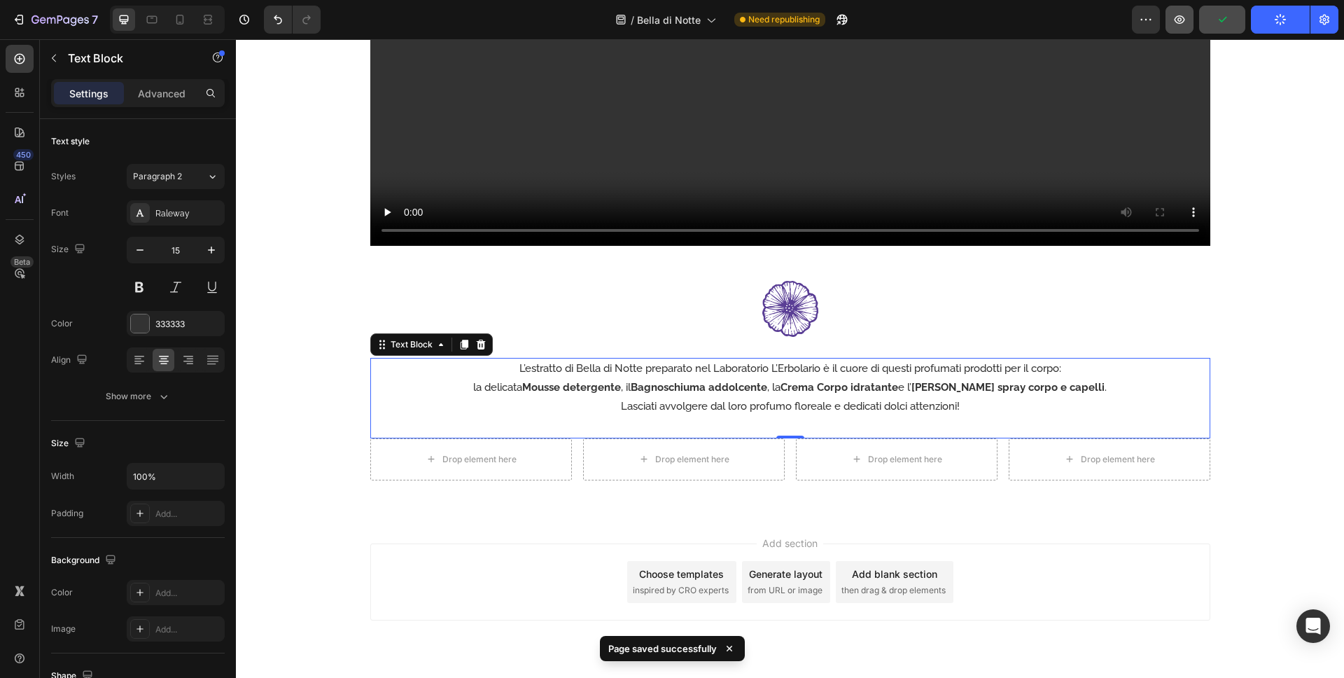
drag, startPoint x: 1273, startPoint y: 18, endPoint x: 1178, endPoint y: 13, distance: 94.6
click at [1191, 18] on button "Publish" at bounding box center [1280, 20] width 59 height 28
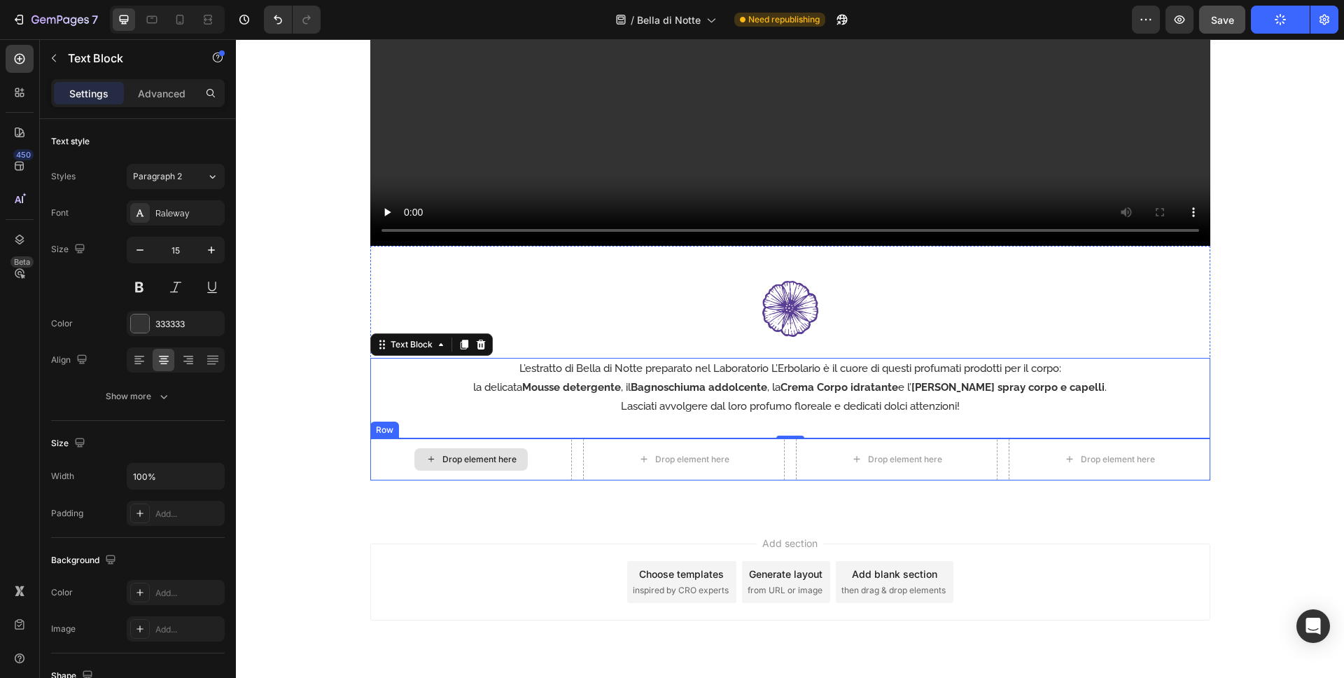
click at [480, 464] on div "Drop element here" at bounding box center [479, 459] width 74 height 11
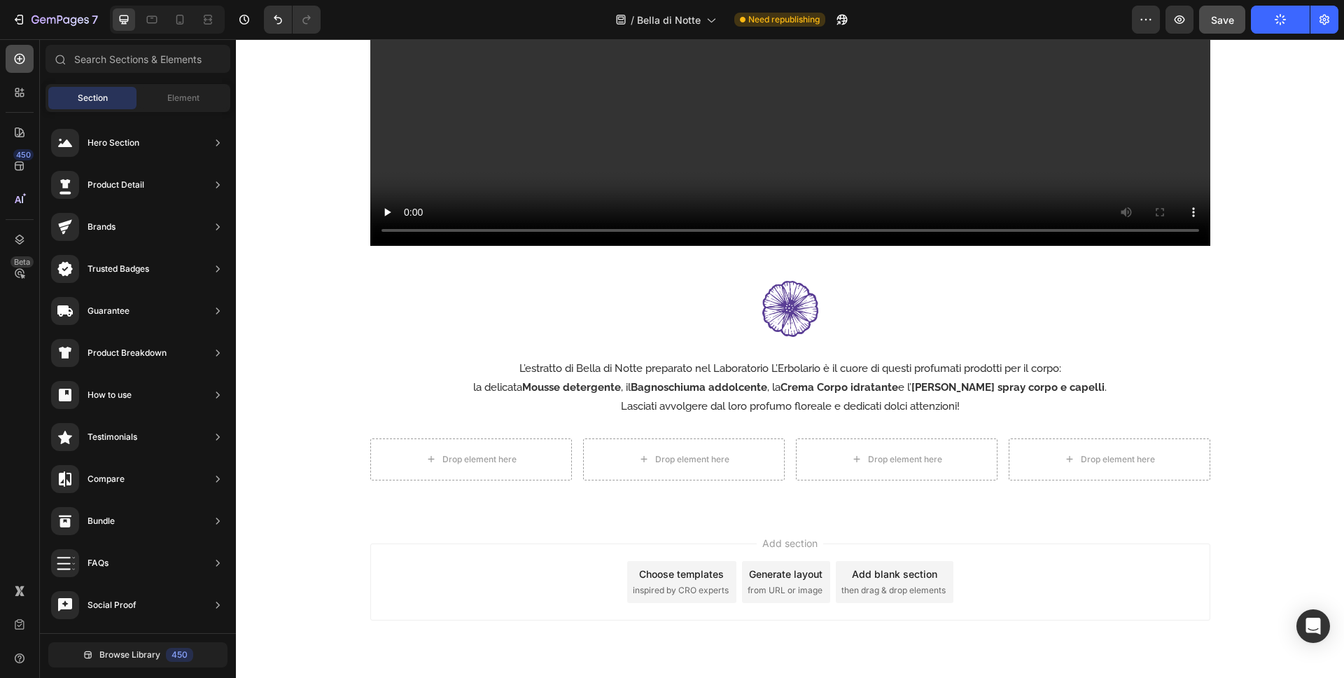
click at [21, 60] on icon at bounding box center [20, 59] width 14 height 14
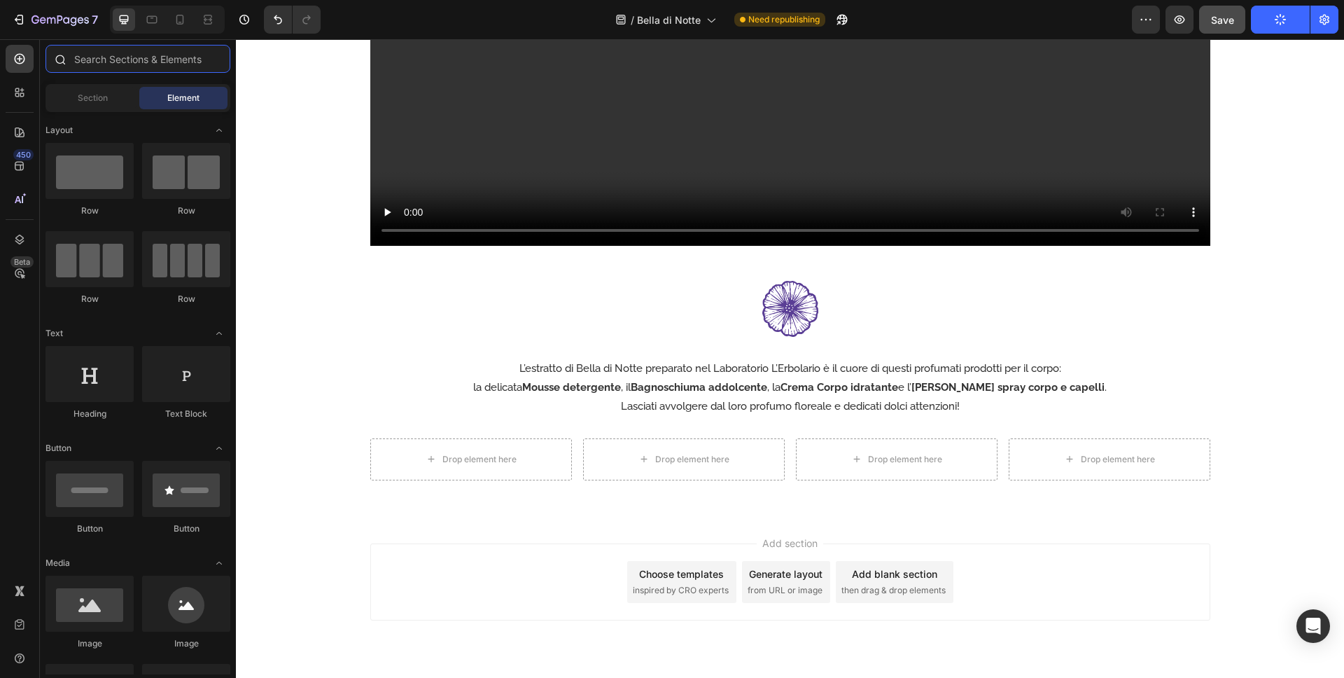
click at [104, 62] on input "text" at bounding box center [138, 59] width 185 height 28
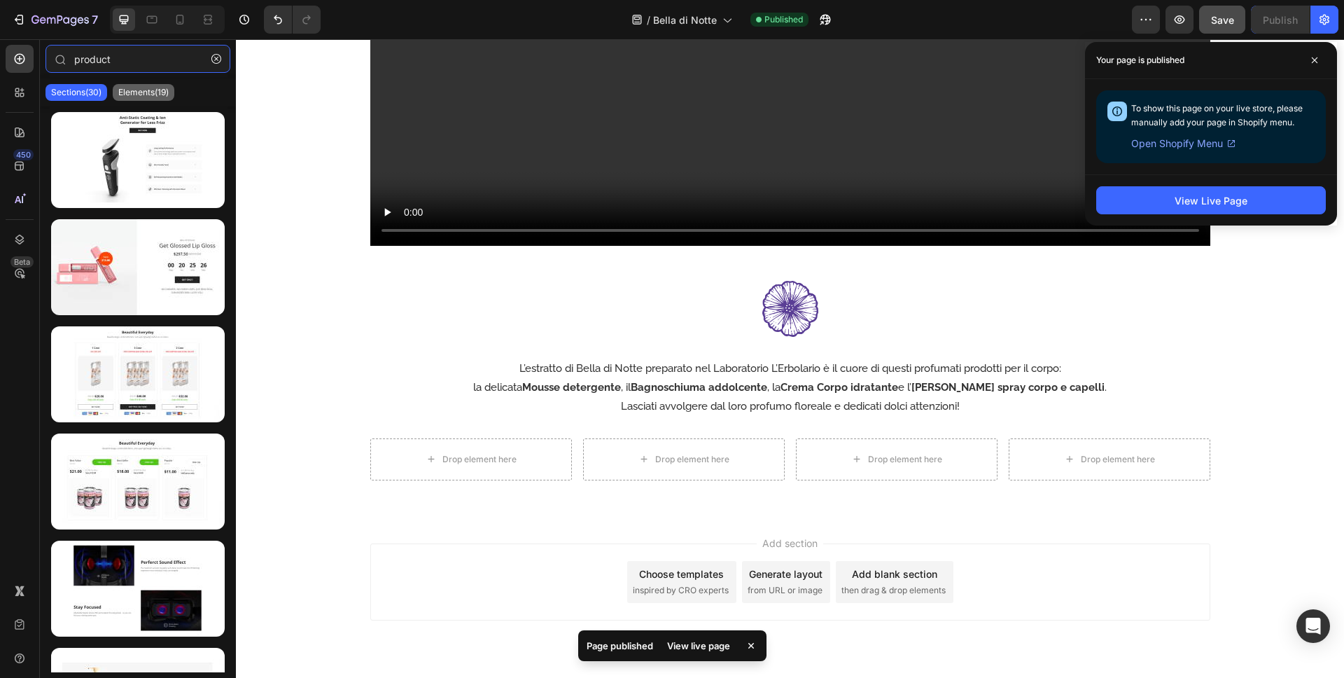
type input "product"
click at [135, 88] on p "Elements(19)" at bounding box center [143, 92] width 50 height 11
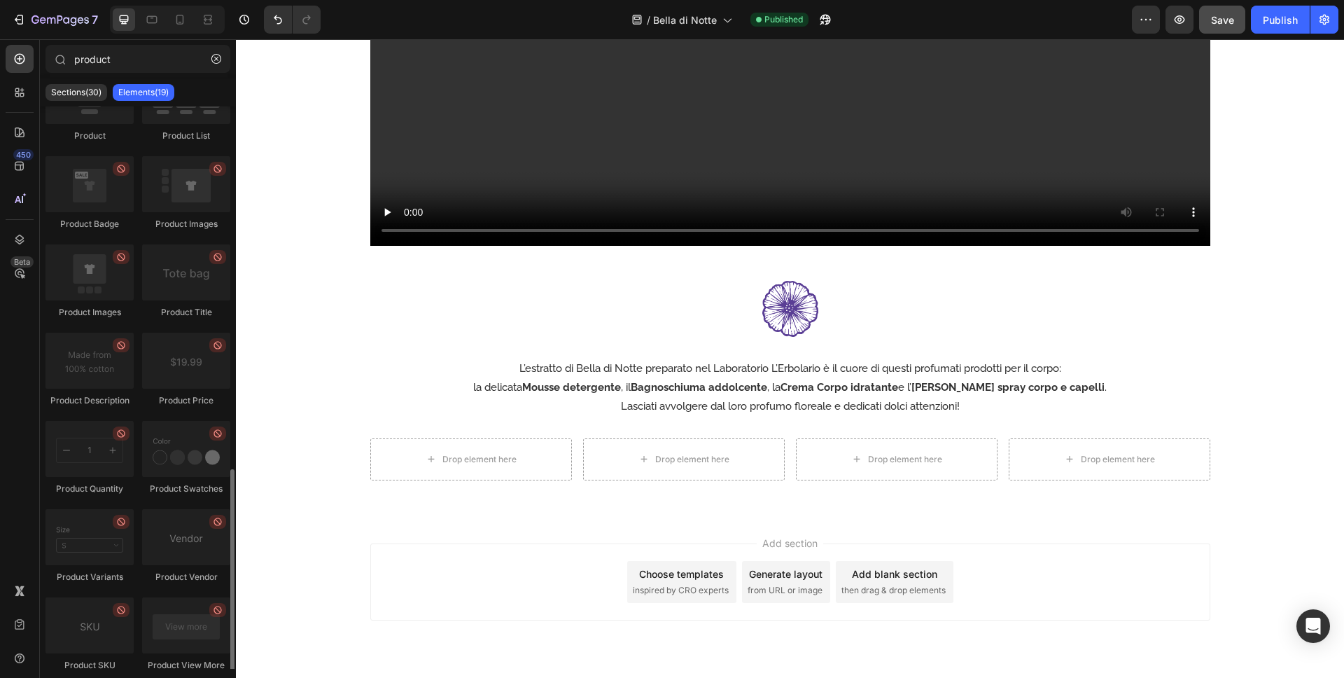
scroll to position [0, 0]
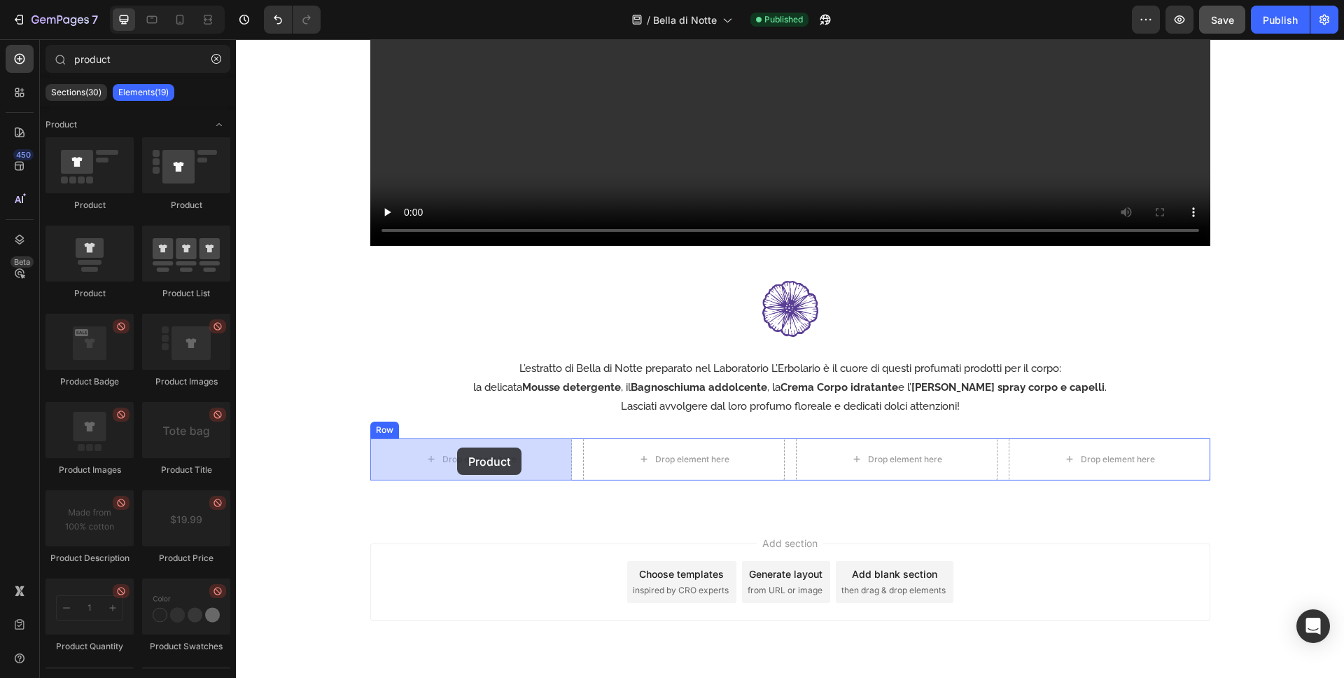
drag, startPoint x: 335, startPoint y: 290, endPoint x: 457, endPoint y: 447, distance: 199.1
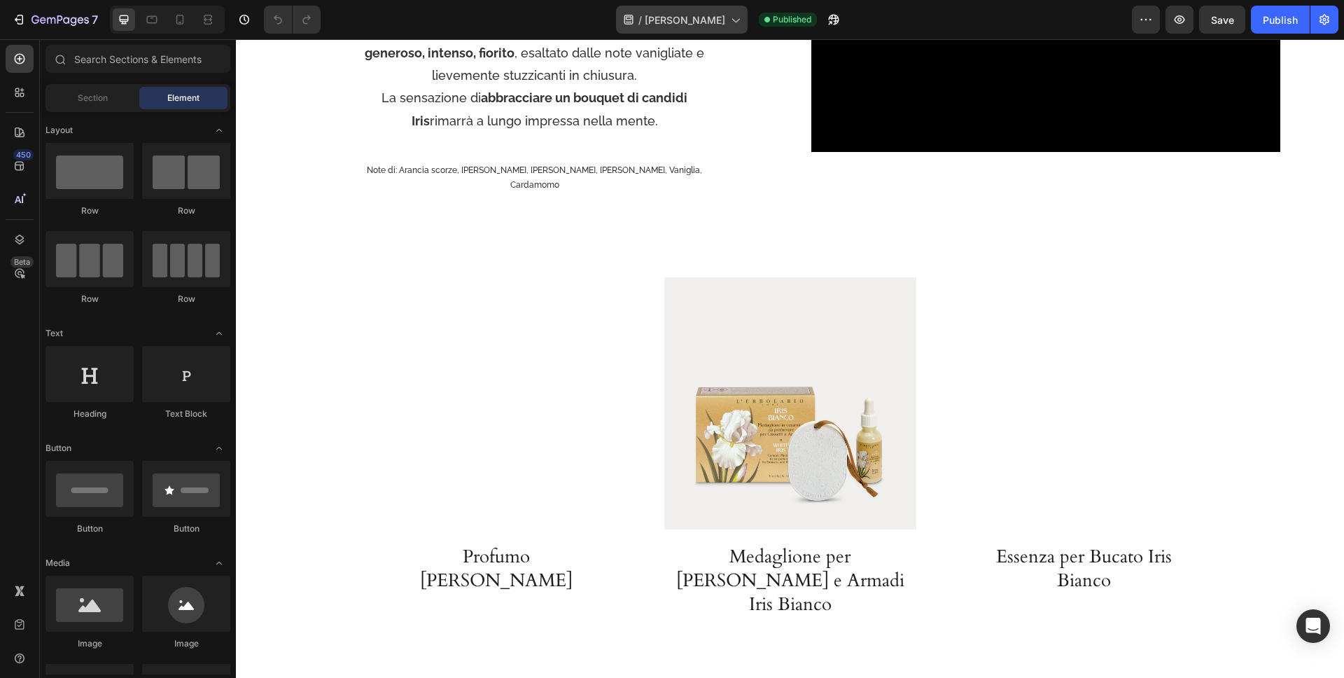
scroll to position [48, 0]
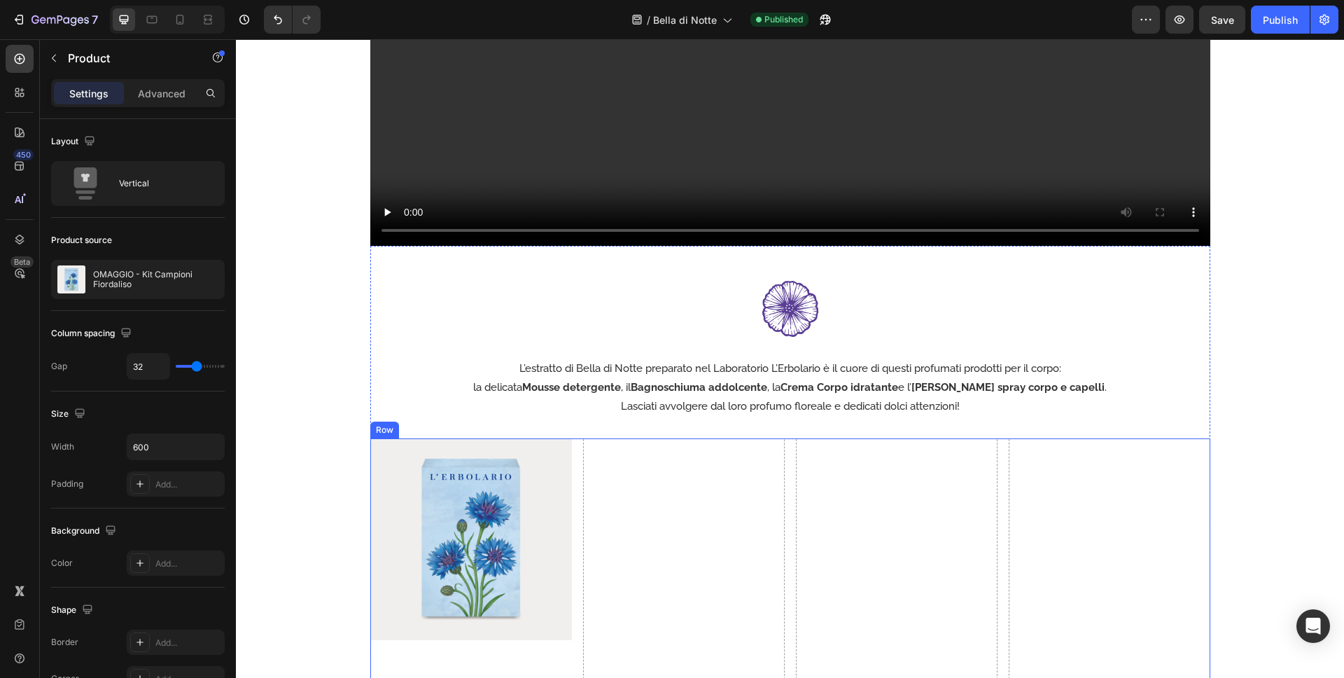
scroll to position [1888, 0]
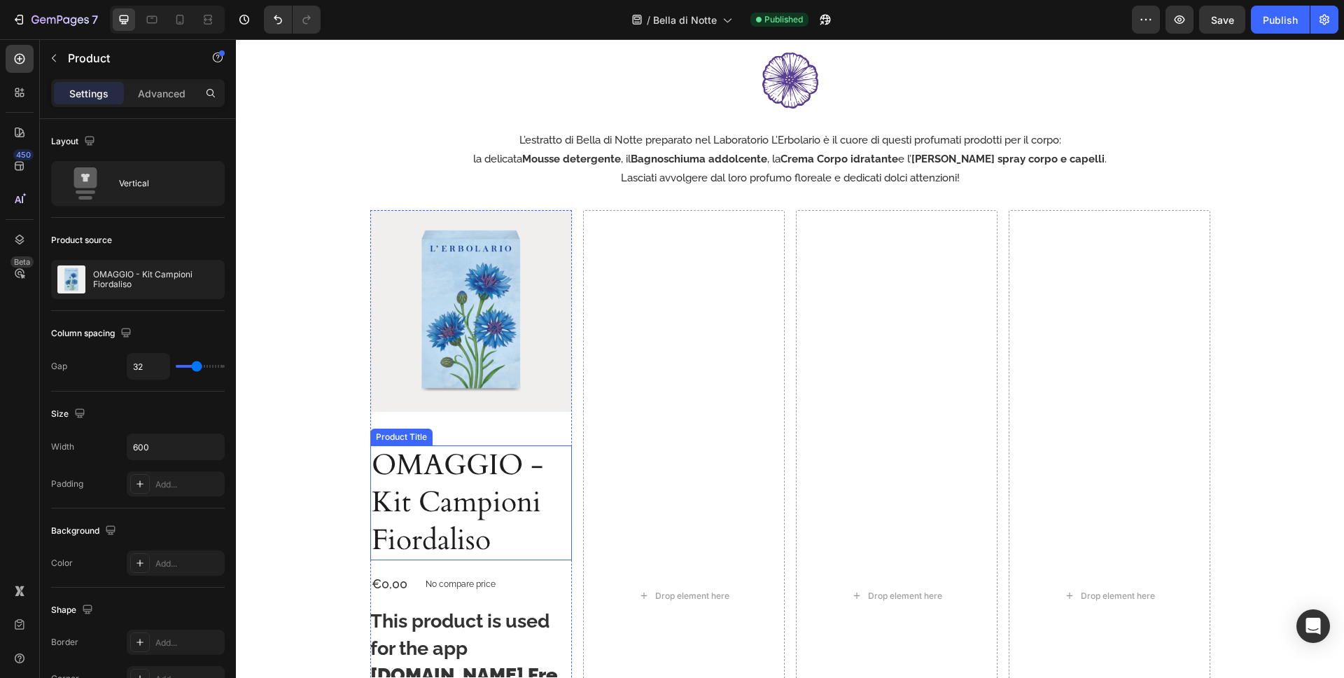
click at [490, 475] on h2 "O‍MAGGIO - Kit Campioni Fiordaliso" at bounding box center [471, 502] width 202 height 115
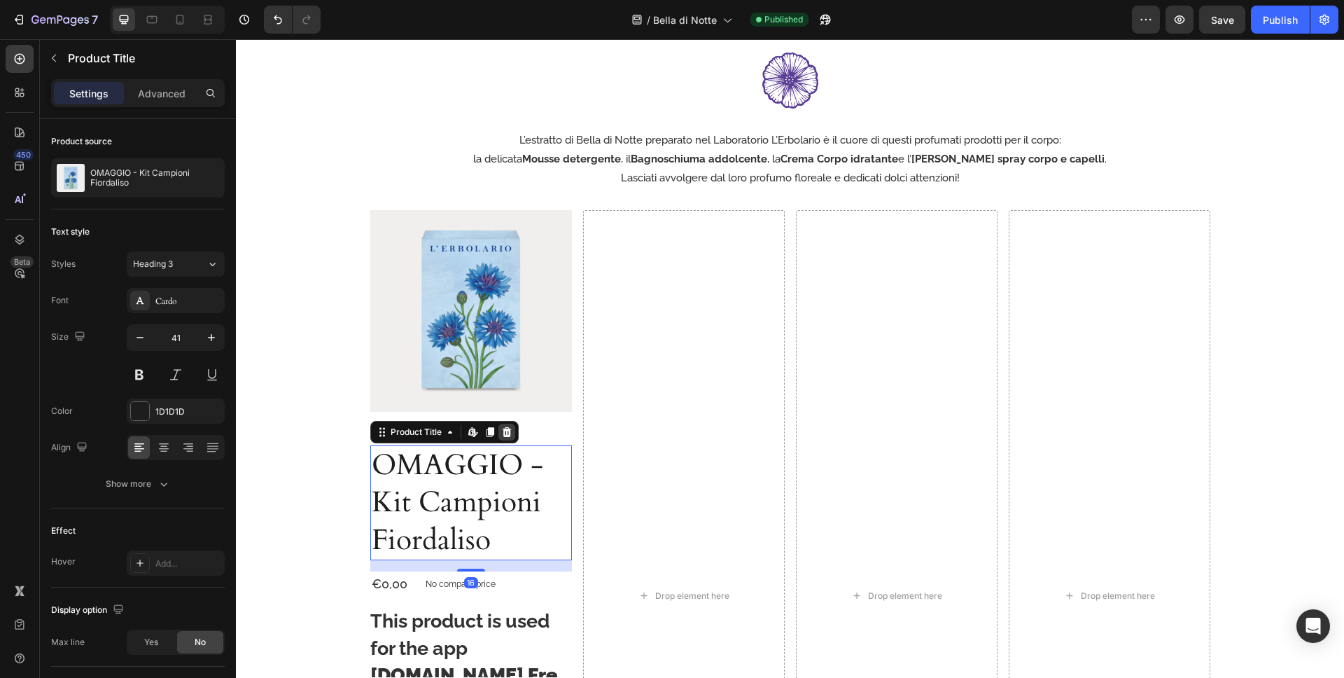
click at [512, 433] on div at bounding box center [506, 432] width 17 height 17
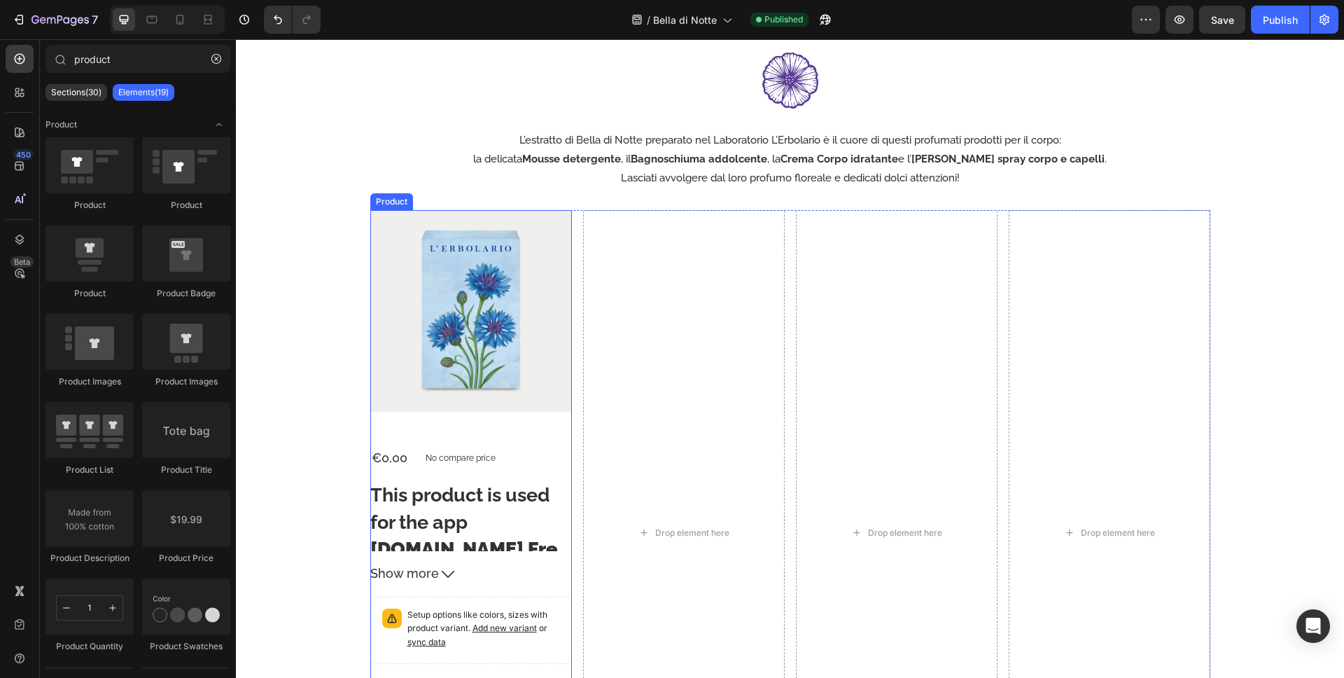
click at [452, 473] on div "€0,00 Product Price Product Price No compare price Product Price Row This produ…" at bounding box center [471, 650] width 202 height 410
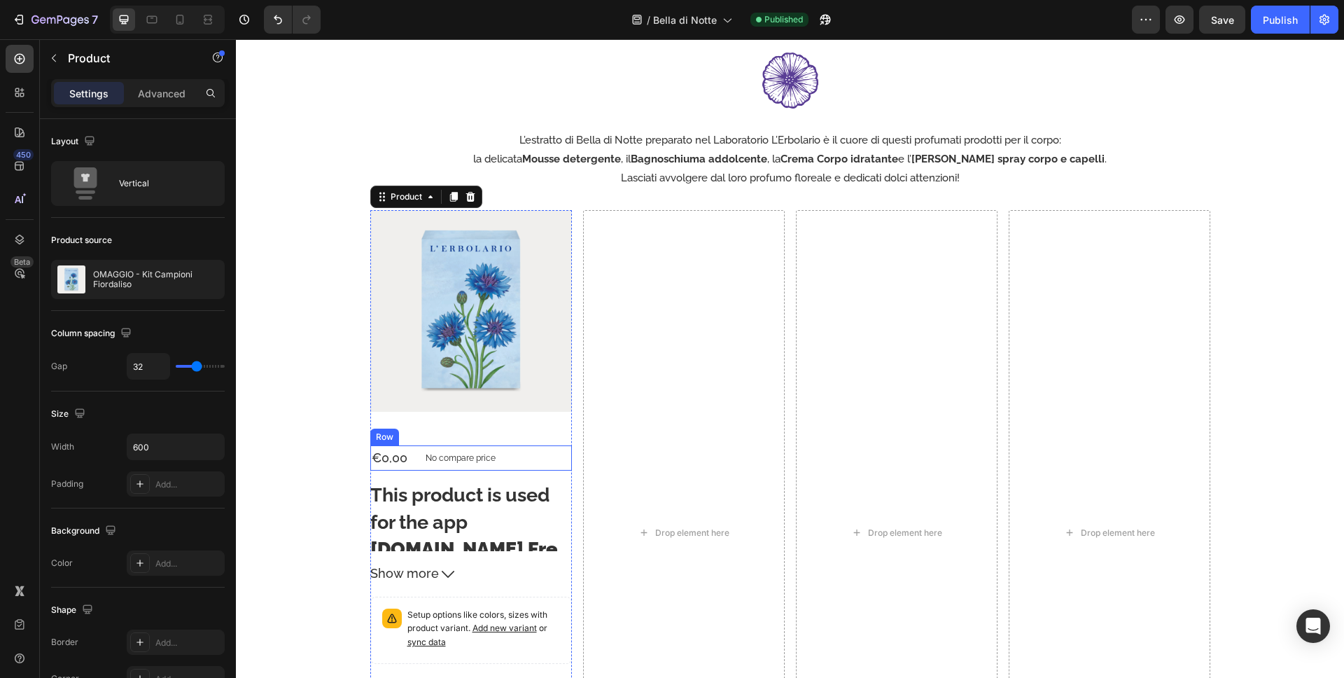
click at [482, 450] on div "No compare price" at bounding box center [460, 458] width 81 height 20
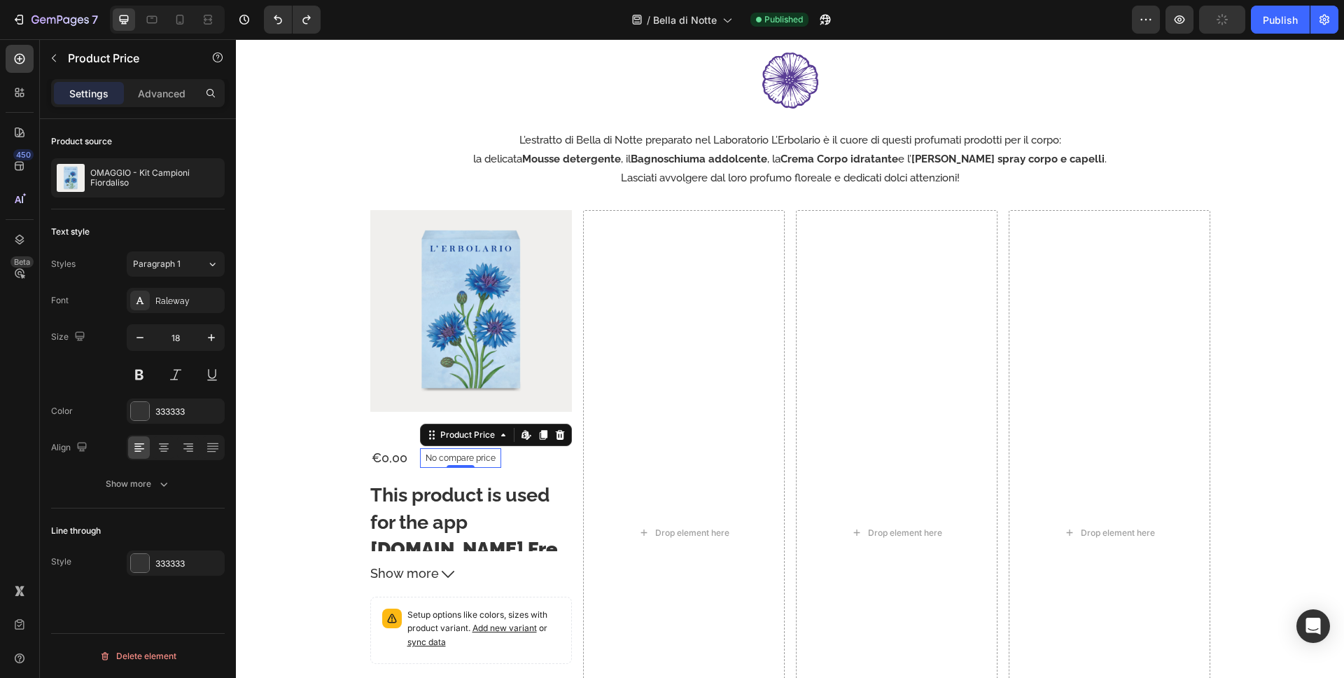
drag, startPoint x: 543, startPoint y: 441, endPoint x: 529, endPoint y: 316, distance: 126.0
click at [543, 441] on div at bounding box center [543, 434] width 17 height 17
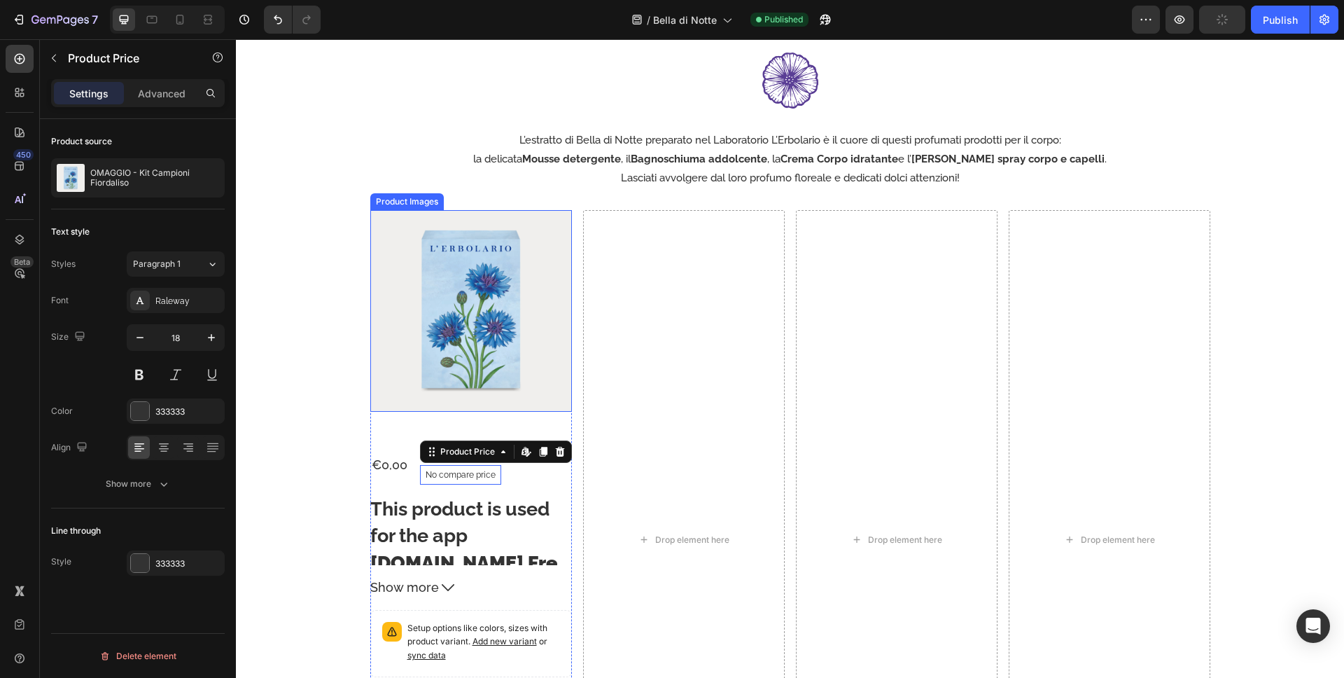
click at [529, 316] on img at bounding box center [471, 311] width 202 height 202
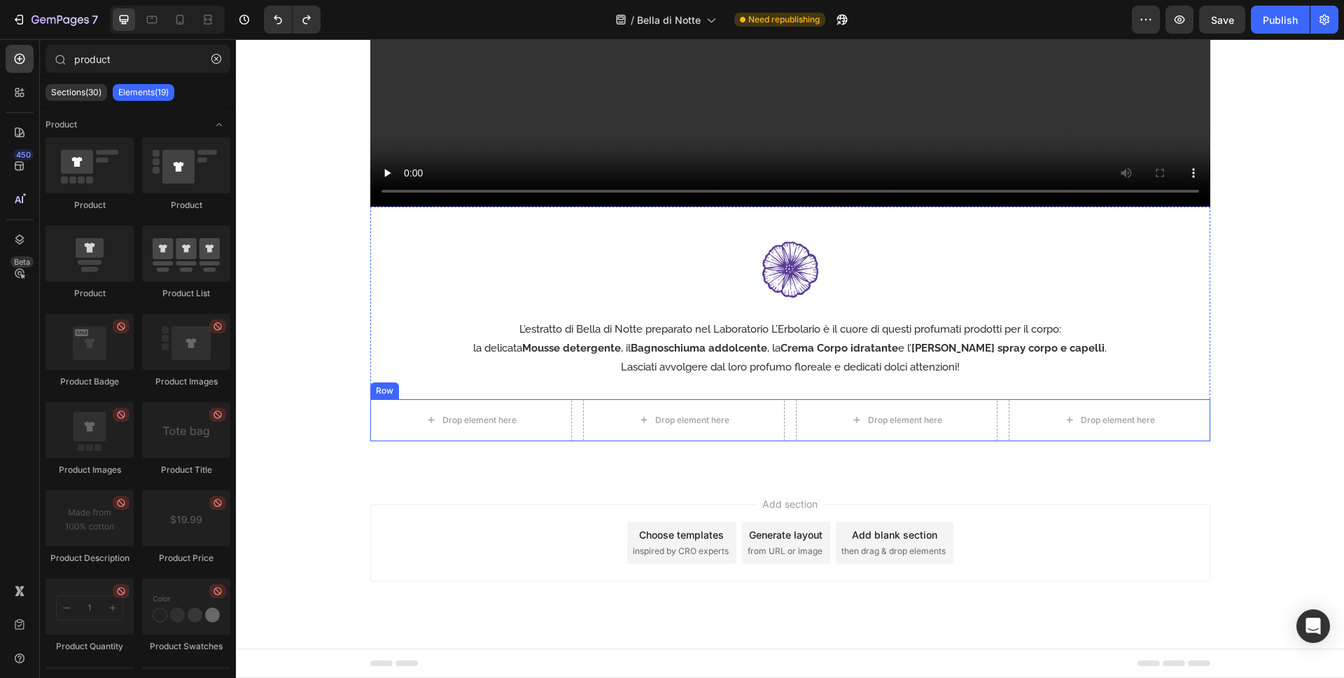
scroll to position [1699, 0]
click at [513, 424] on div "Drop element here" at bounding box center [479, 419] width 74 height 11
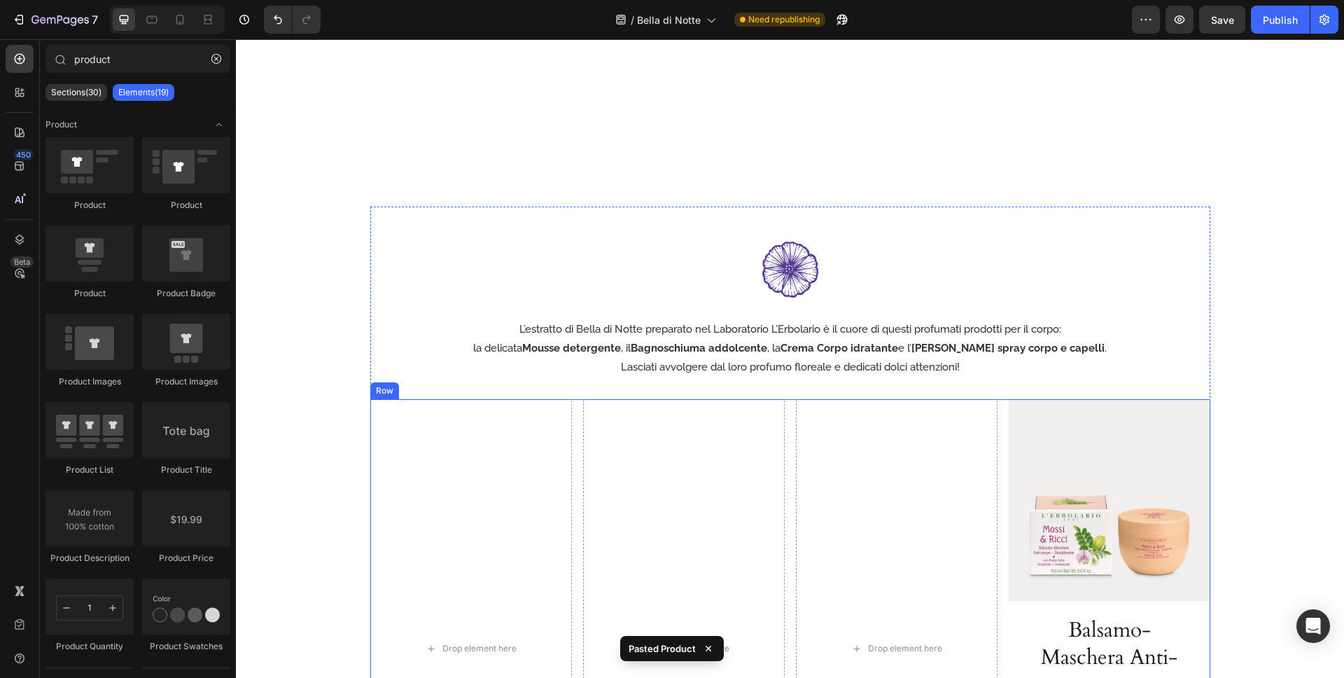
scroll to position [1888, 0]
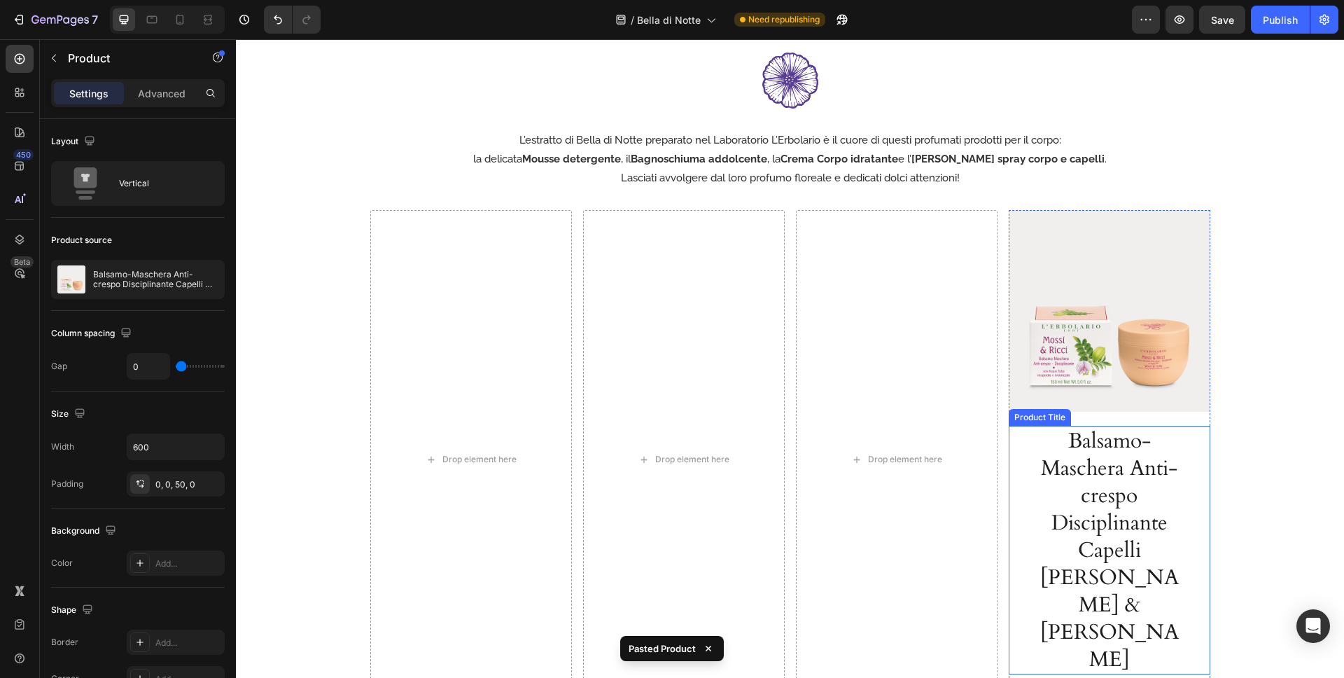
click at [1135, 473] on h1 "Balsamo-Maschera Anti-crespo Disciplinante Capelli [PERSON_NAME] & [PERSON_NAME]" at bounding box center [1110, 550] width 146 height 249
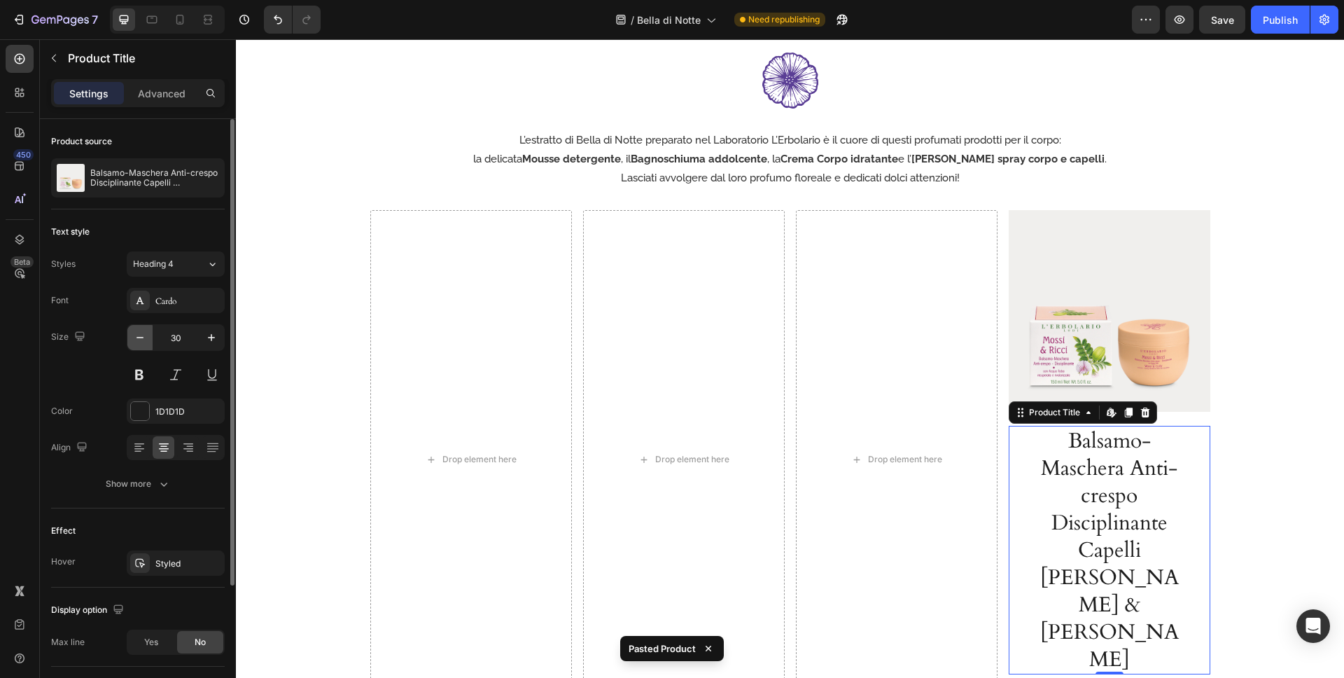
click at [142, 338] on icon "button" at bounding box center [140, 337] width 14 height 14
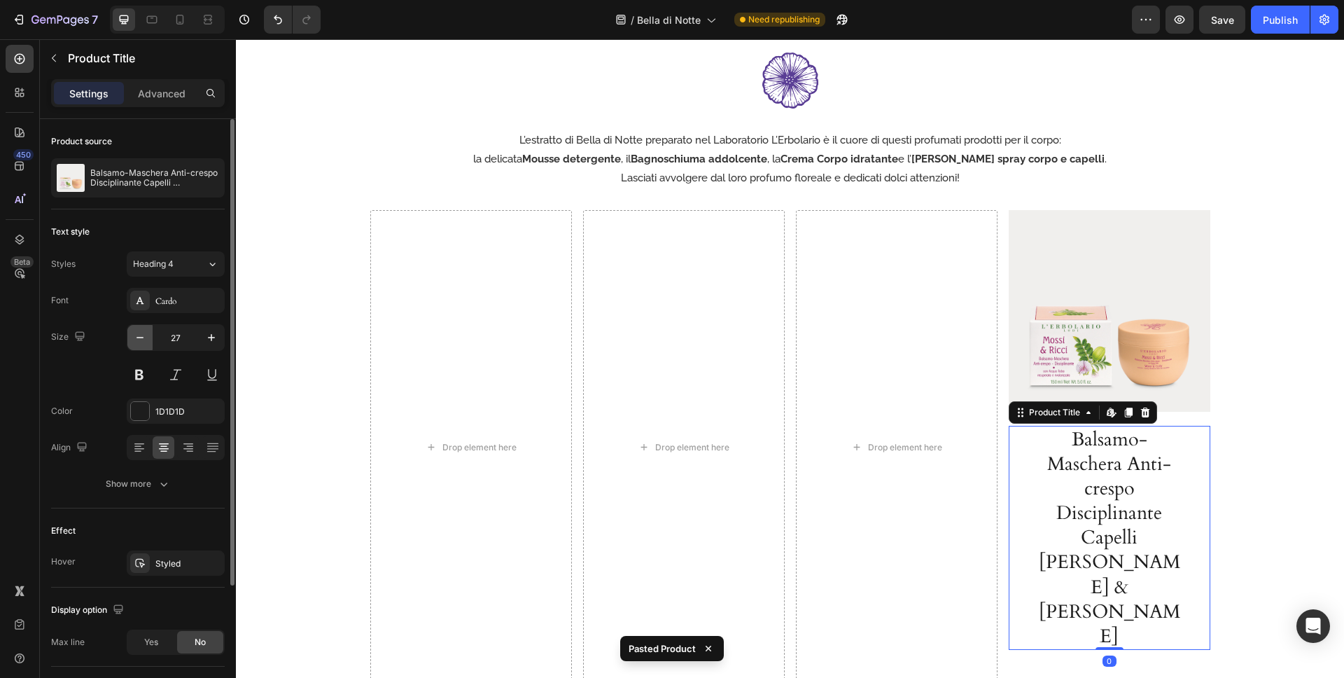
click at [142, 338] on icon "button" at bounding box center [140, 337] width 14 height 14
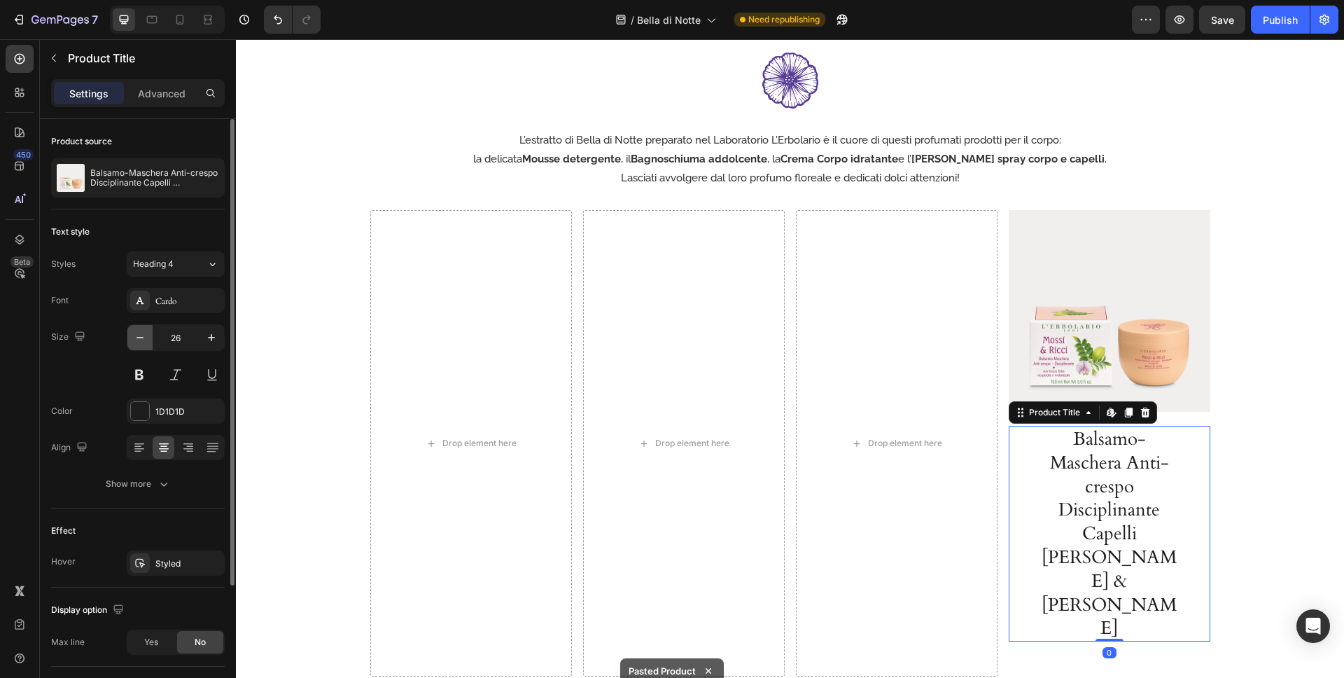
click at [142, 338] on icon "button" at bounding box center [140, 337] width 14 height 14
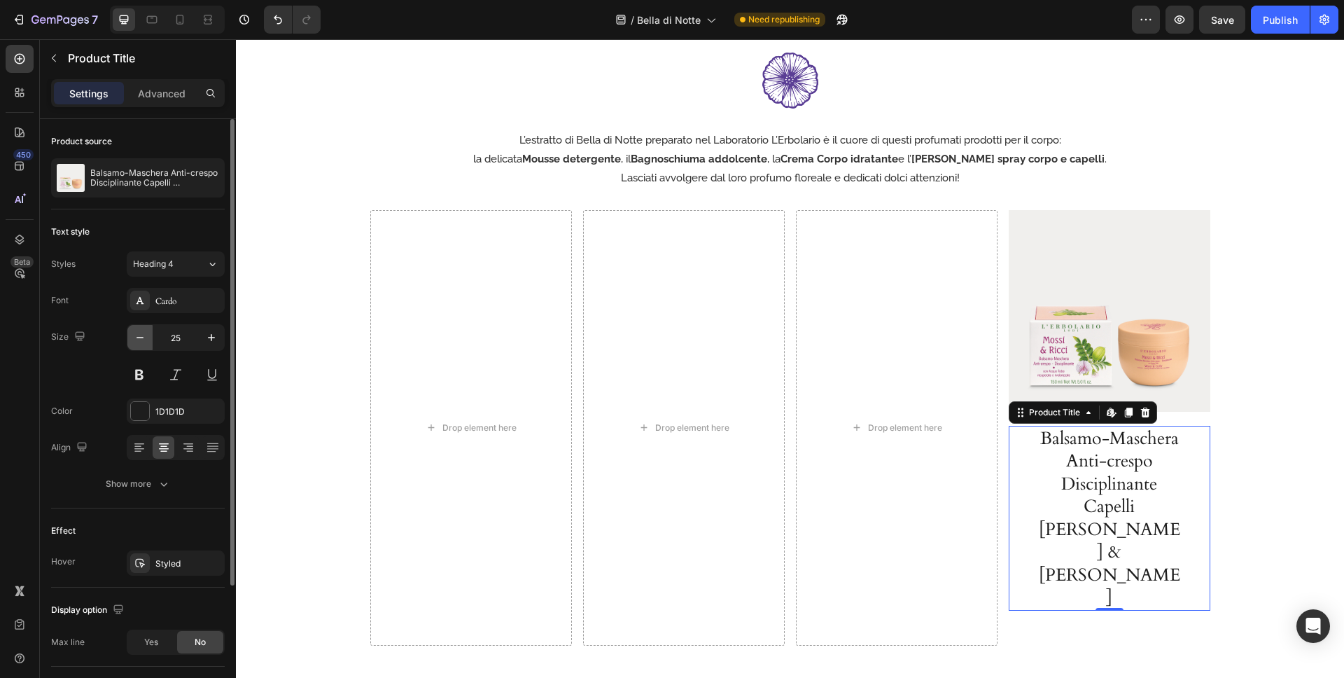
click at [142, 338] on icon "button" at bounding box center [140, 337] width 14 height 14
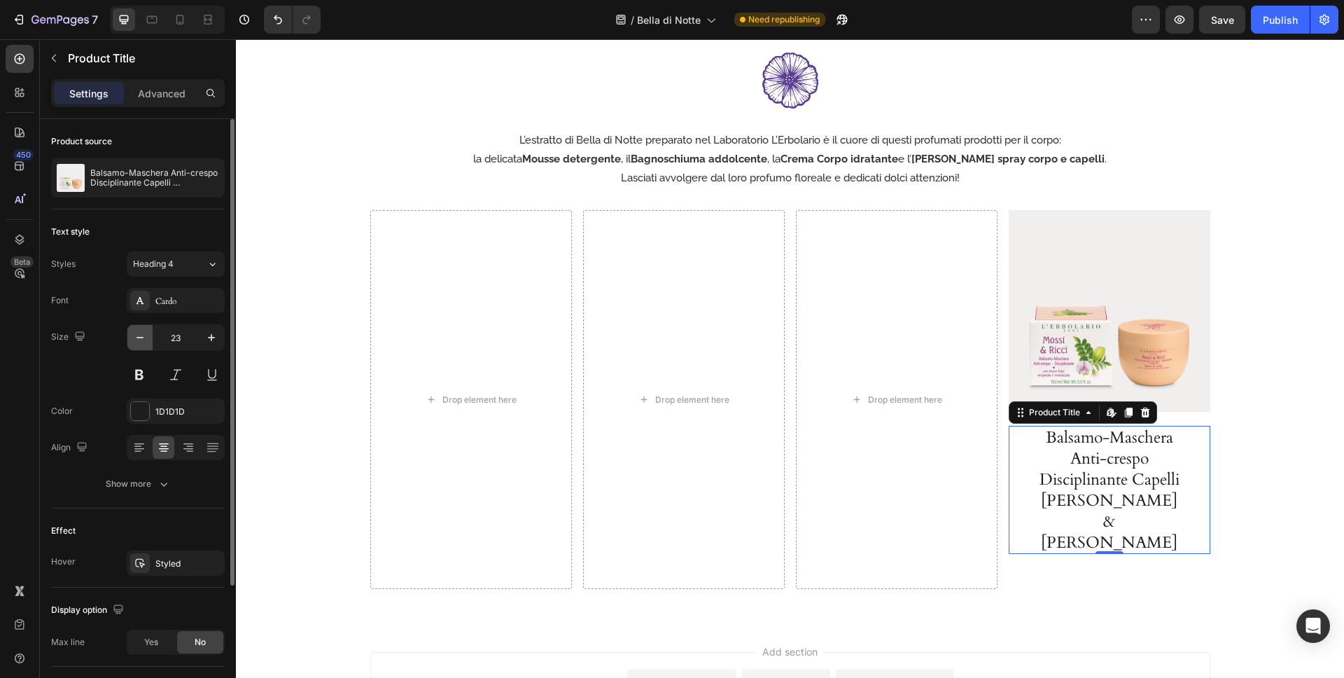
click at [142, 338] on icon "button" at bounding box center [140, 337] width 14 height 14
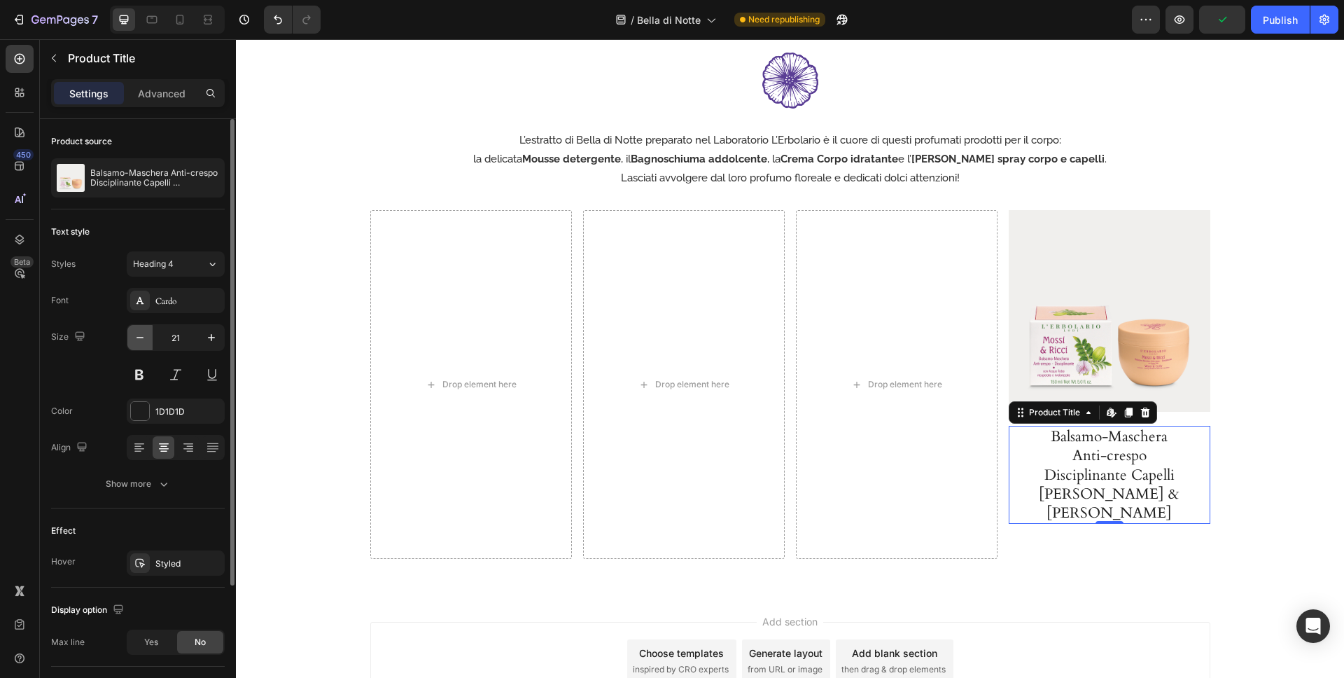
type input "20"
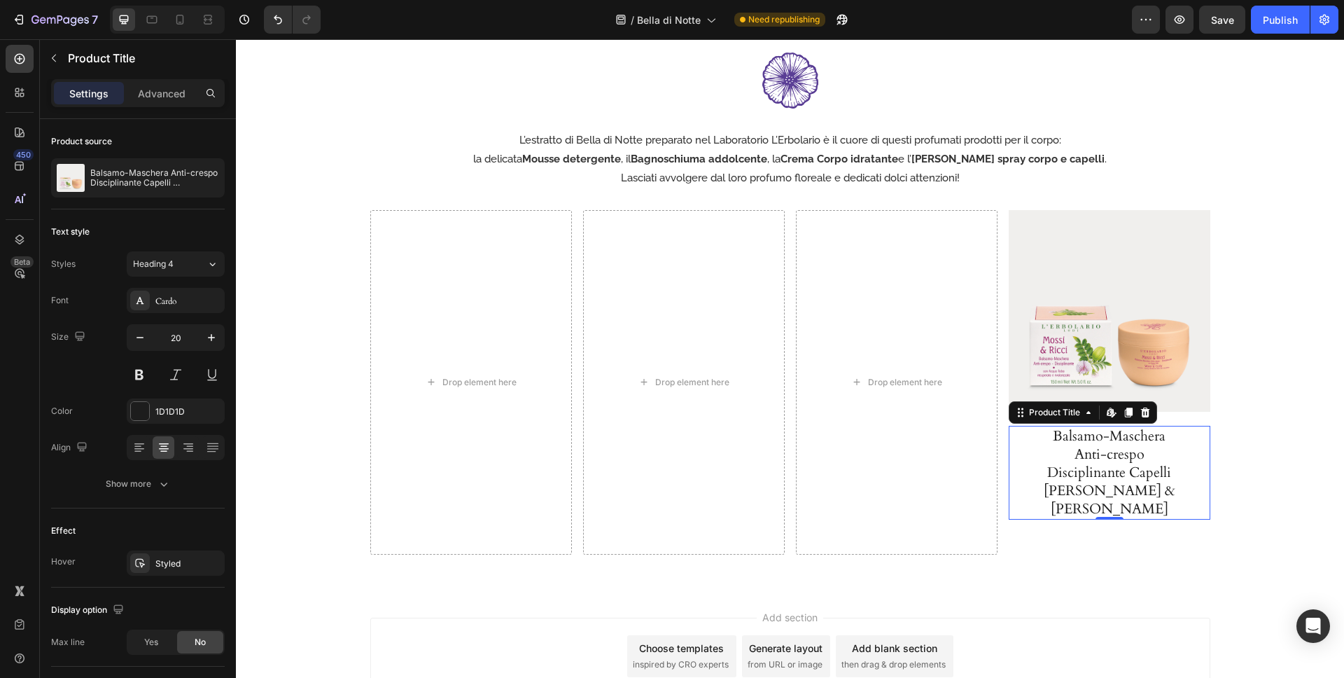
click at [1194, 498] on div "Balsamo-Maschera Anti-crespo Disciplinante Capelli Mossi & [PERSON_NAME] Produc…" at bounding box center [1110, 473] width 202 height 94
click at [1194, 532] on div "Product Images Balsamo-Maschera Anti-crespo Disciplinante Capelli Mossi & [PERS…" at bounding box center [1110, 382] width 202 height 344
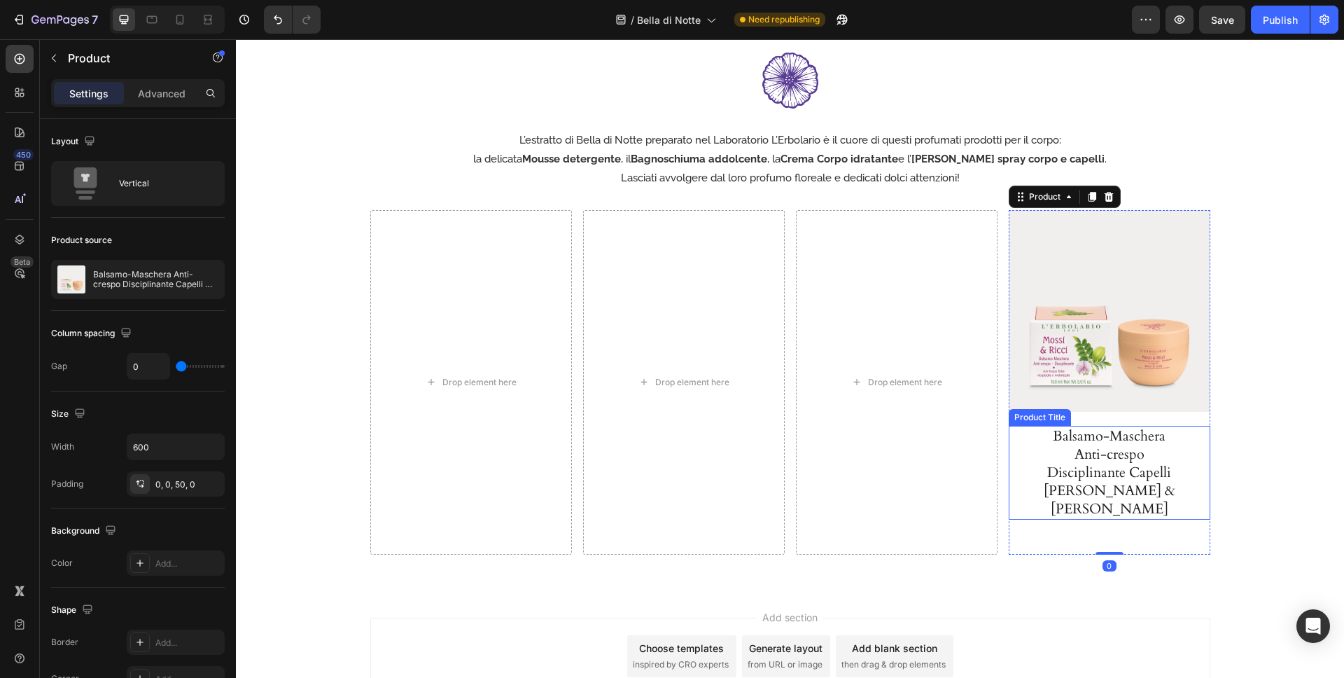
click at [1199, 485] on div "Balsamo-Maschera Anti-crespo Disciplinante Capelli Mossi & [PERSON_NAME] Produc…" at bounding box center [1110, 473] width 202 height 94
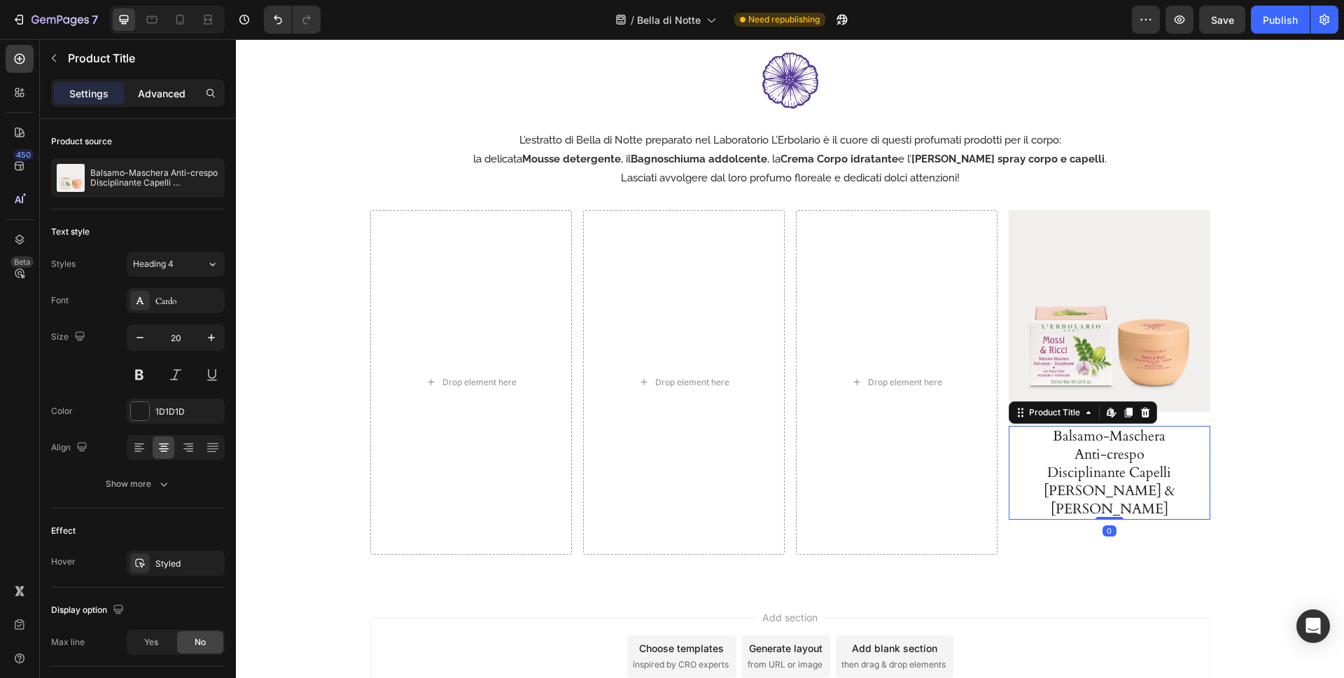
click at [153, 97] on p "Advanced" at bounding box center [162, 93] width 48 height 15
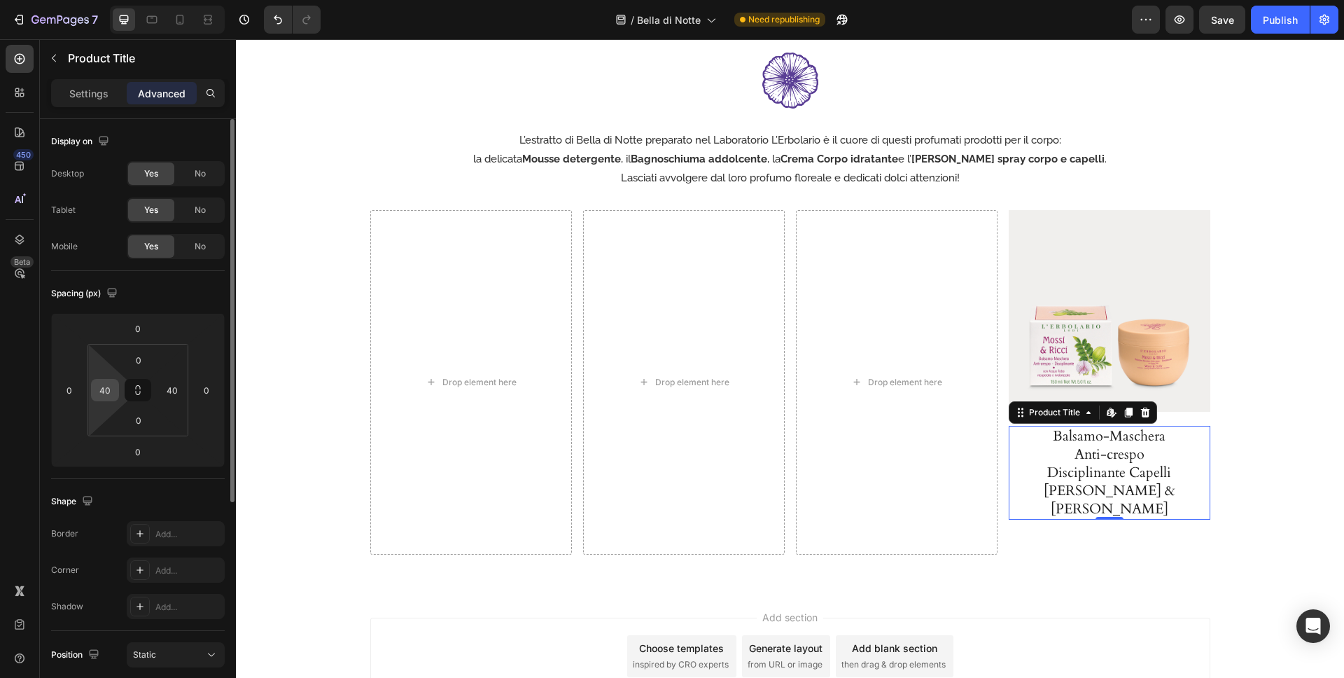
click at [106, 394] on input "40" at bounding box center [105, 389] width 21 height 21
type input "20"
click at [169, 387] on input "40" at bounding box center [172, 389] width 21 height 21
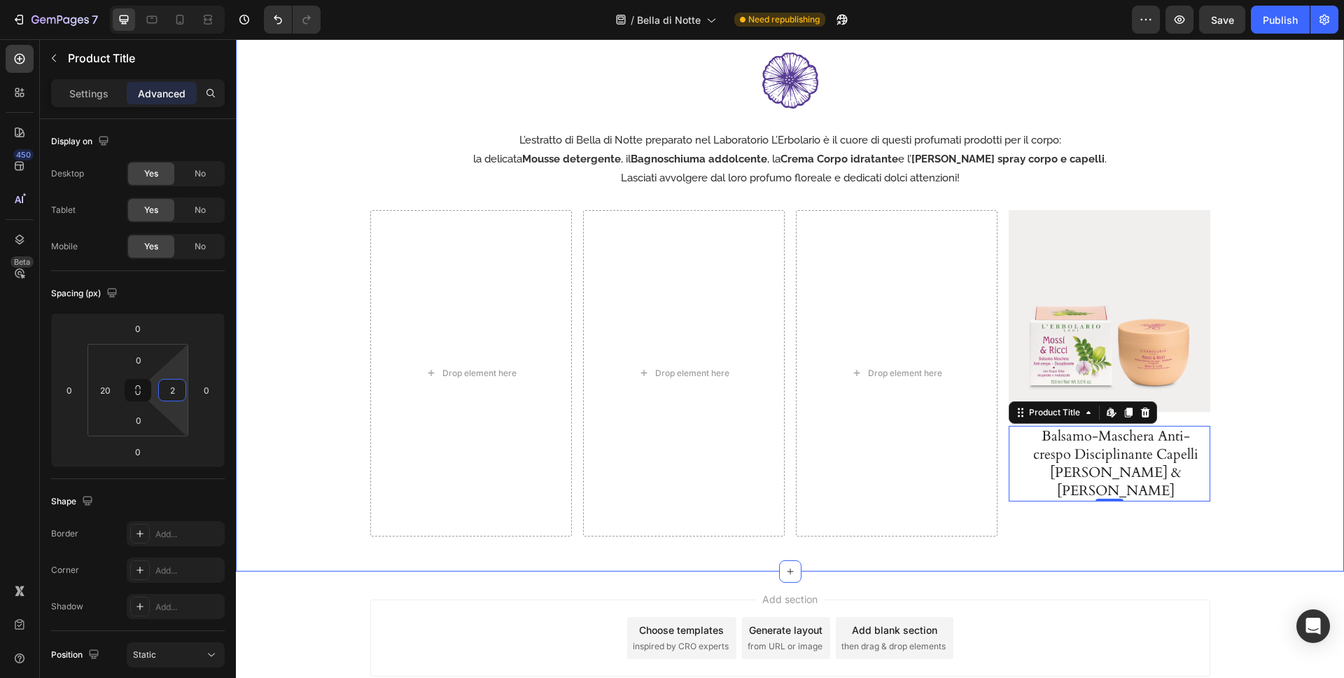
type input "20"
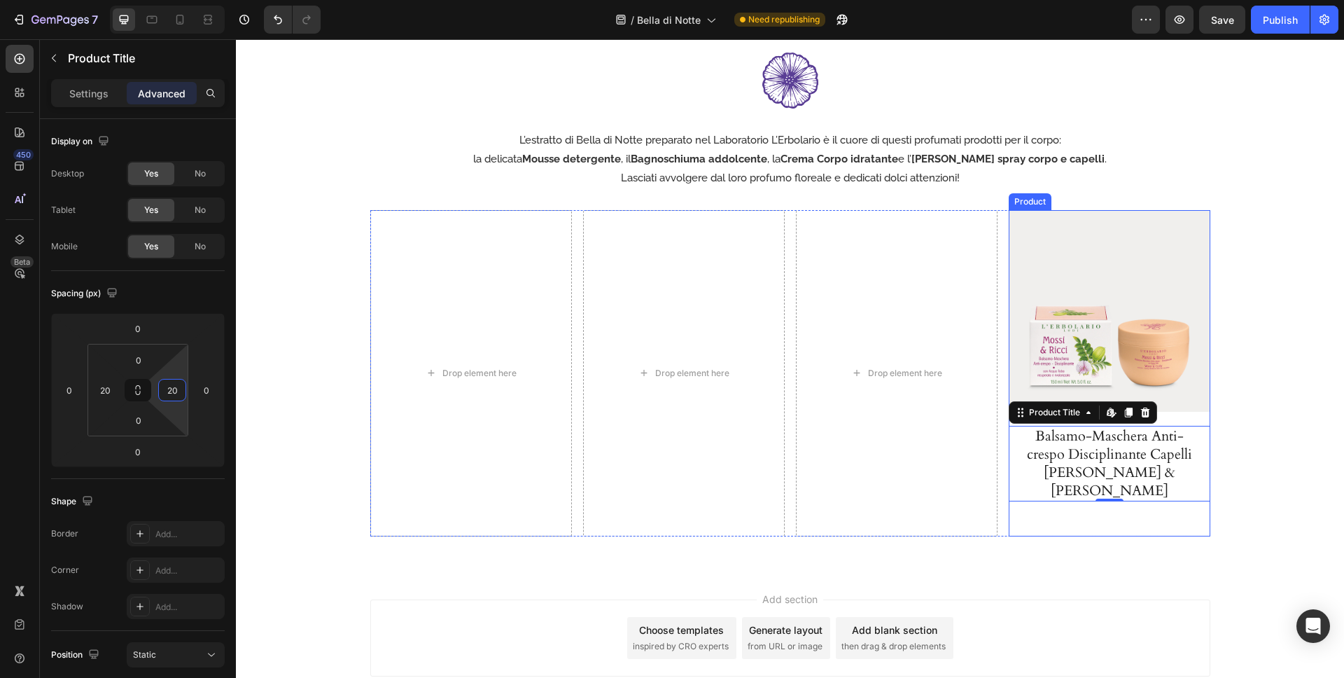
click at [1080, 536] on div "Image L’estratto di Bella di Notte preparato nel Laboratorio L’Erbolario è il c…" at bounding box center [790, 295] width 1108 height 554
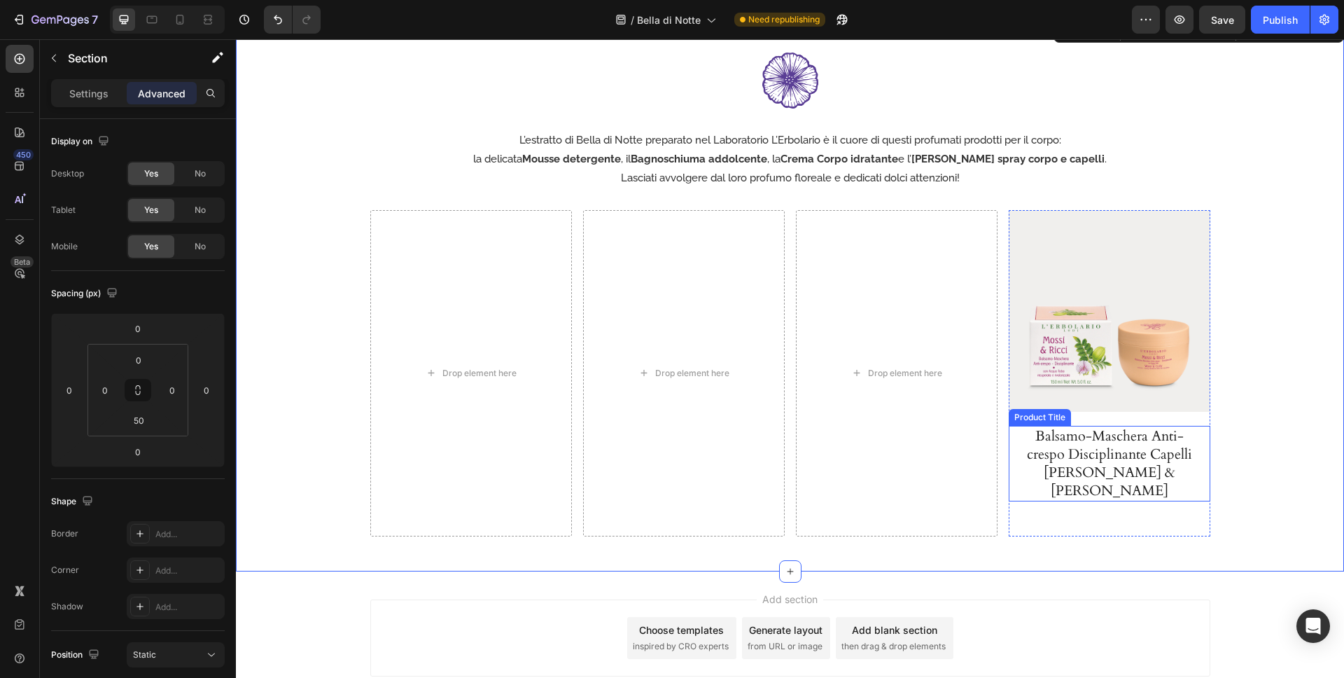
click at [1183, 481] on h1 "Balsamo-Maschera Anti-crespo Disciplinante Capelli [PERSON_NAME] & [PERSON_NAME]" at bounding box center [1110, 464] width 174 height 76
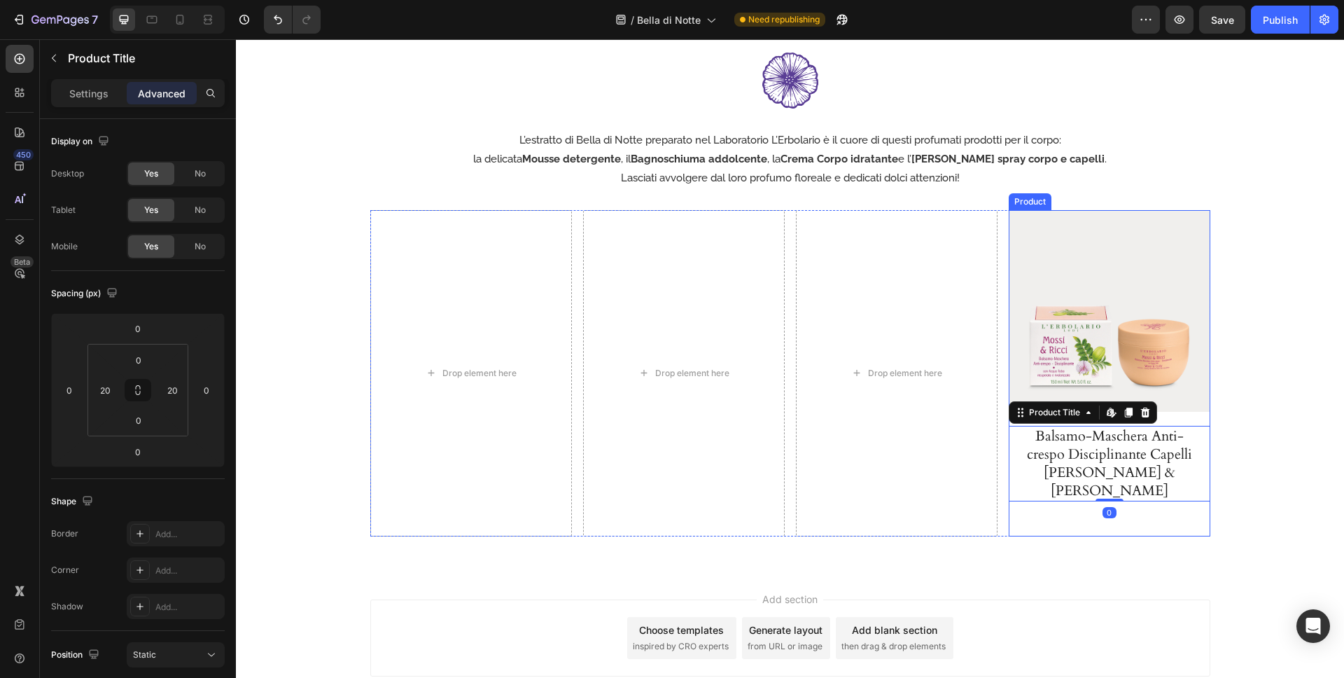
click at [1199, 356] on img at bounding box center [1110, 311] width 202 height 202
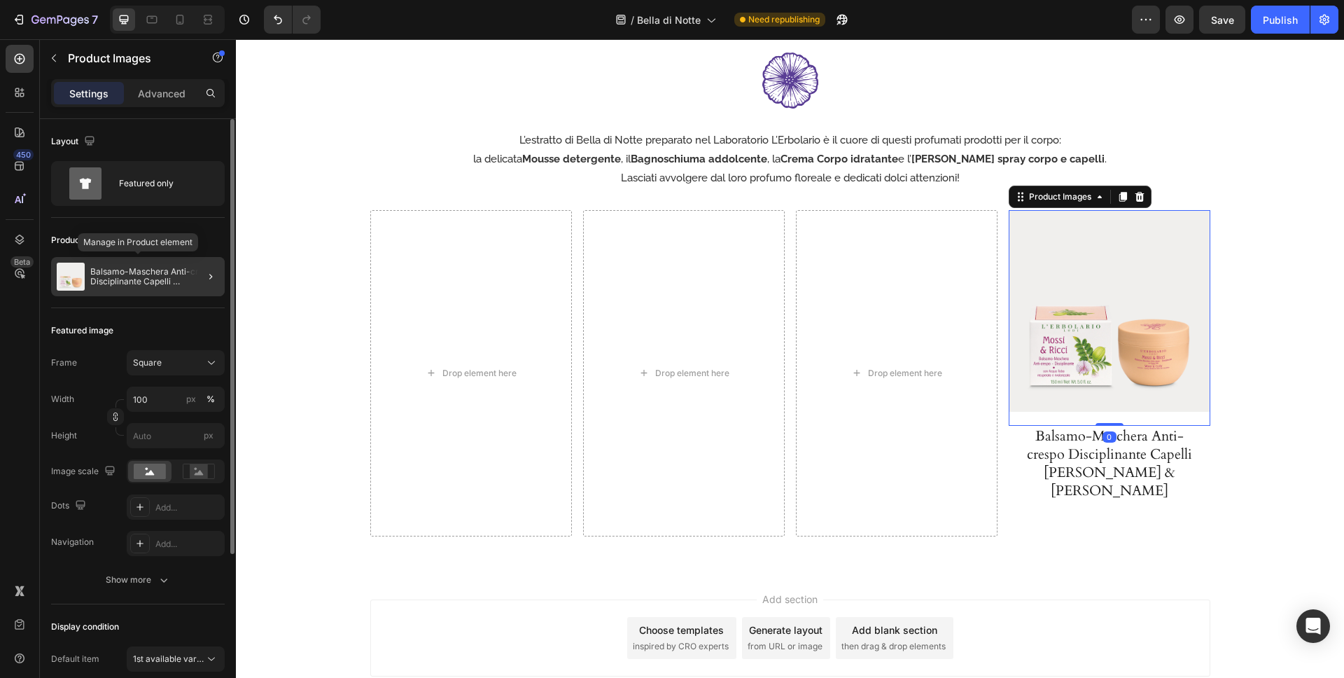
click at [172, 286] on p "Balsamo-Maschera Anti-crespo Disciplinante Capelli [PERSON_NAME] & [PERSON_NAME]" at bounding box center [154, 277] width 129 height 20
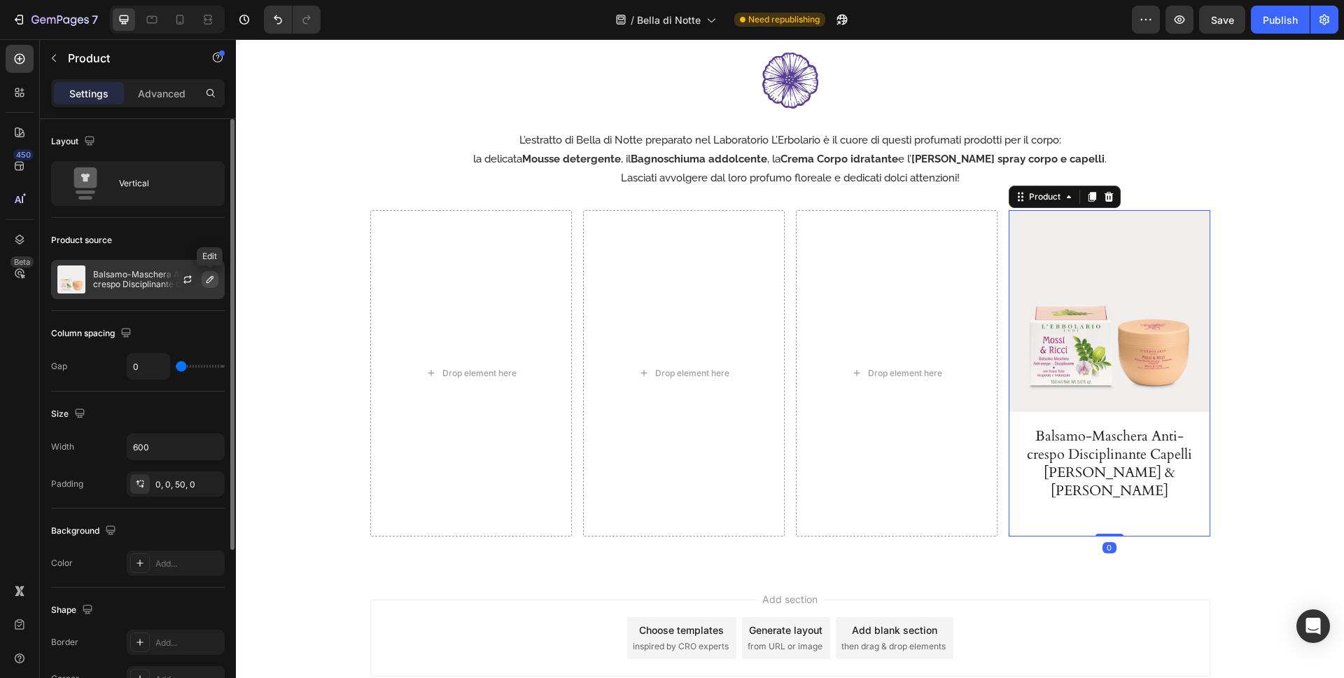
click at [212, 281] on icon "button" at bounding box center [209, 279] width 11 height 11
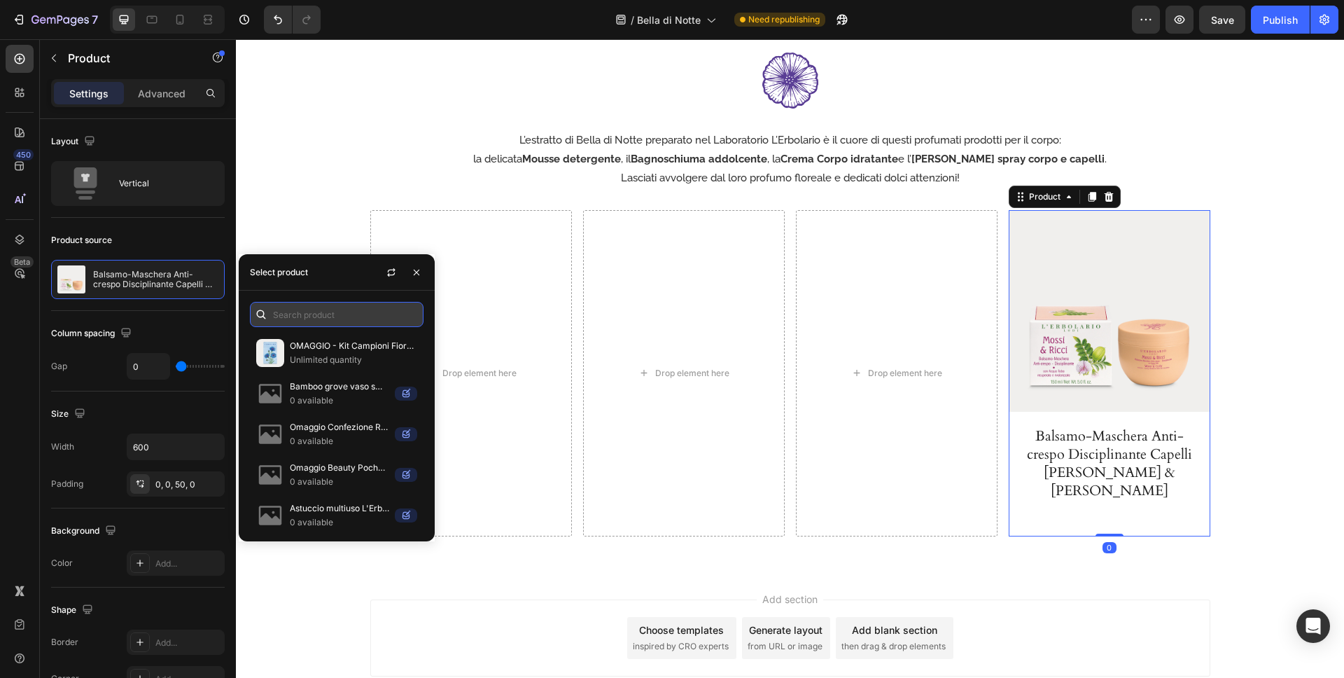
click at [294, 322] on input "text" at bounding box center [337, 314] width 174 height 25
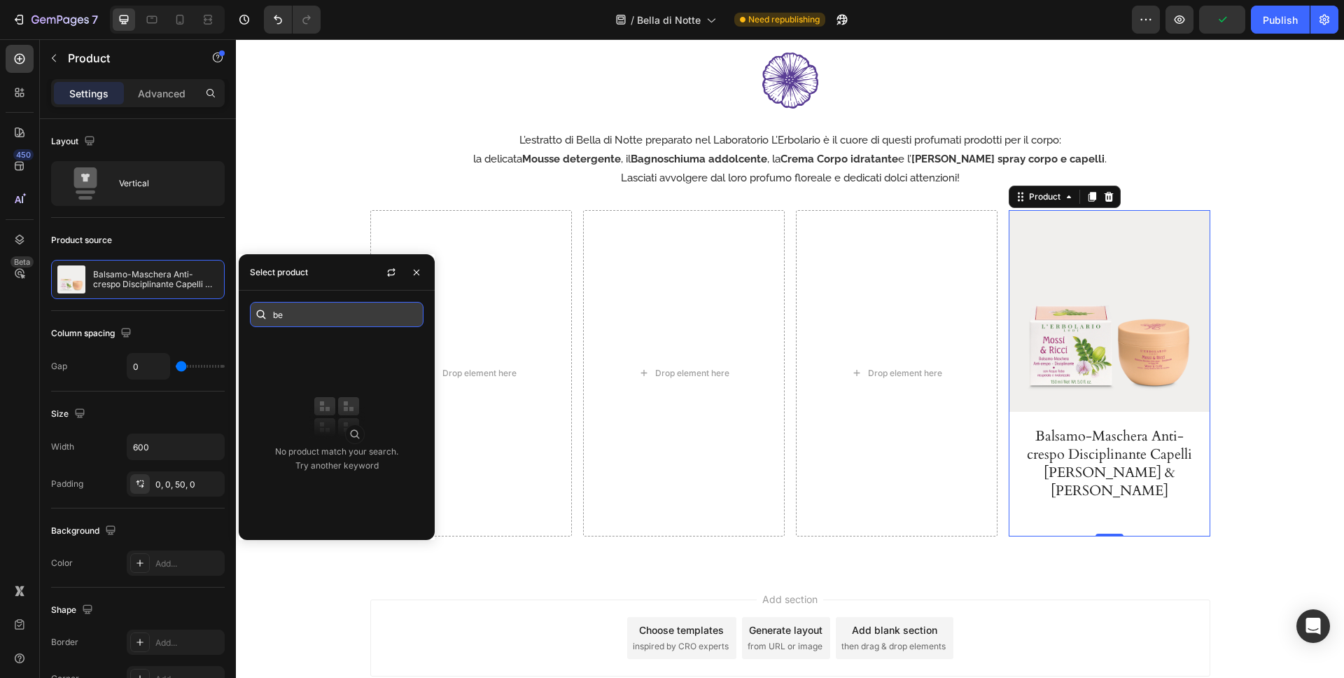
type input "b"
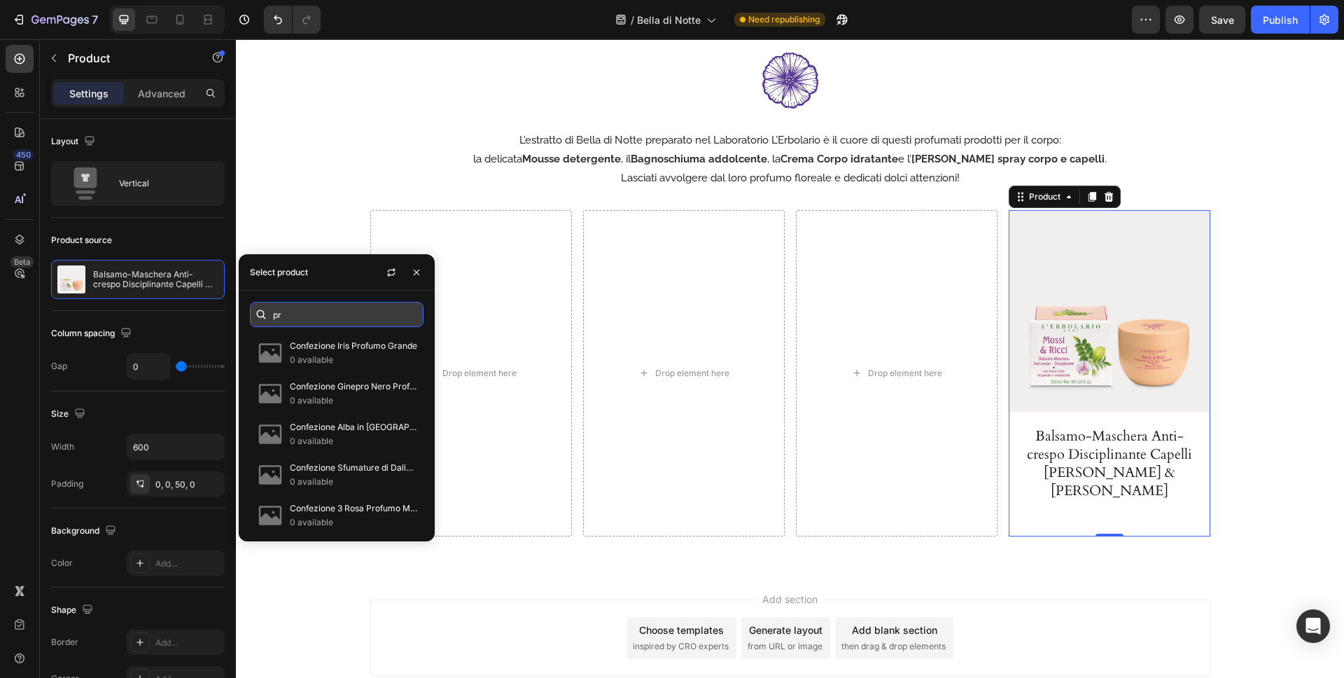
type input "p"
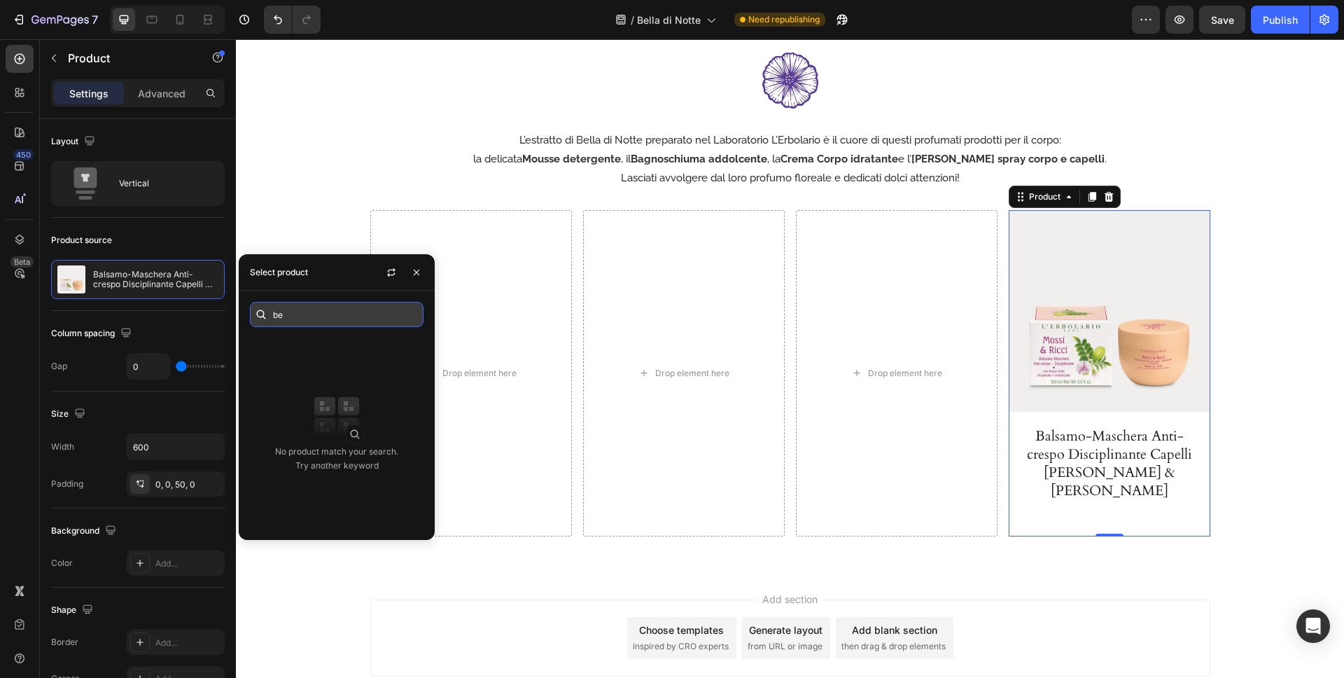
type input "b"
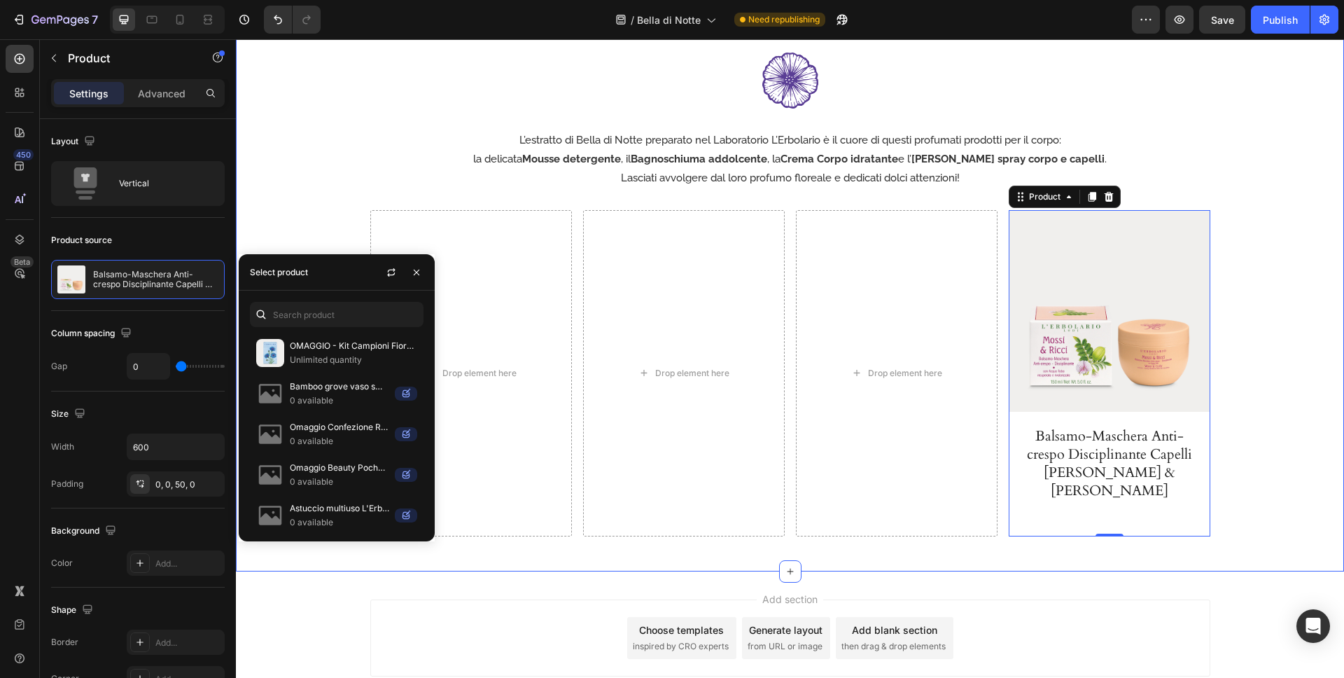
click at [1269, 433] on div "Image L’estratto di Bella di Notte preparato nel Laboratorio L’Erbolario è il c…" at bounding box center [790, 277] width 1108 height 519
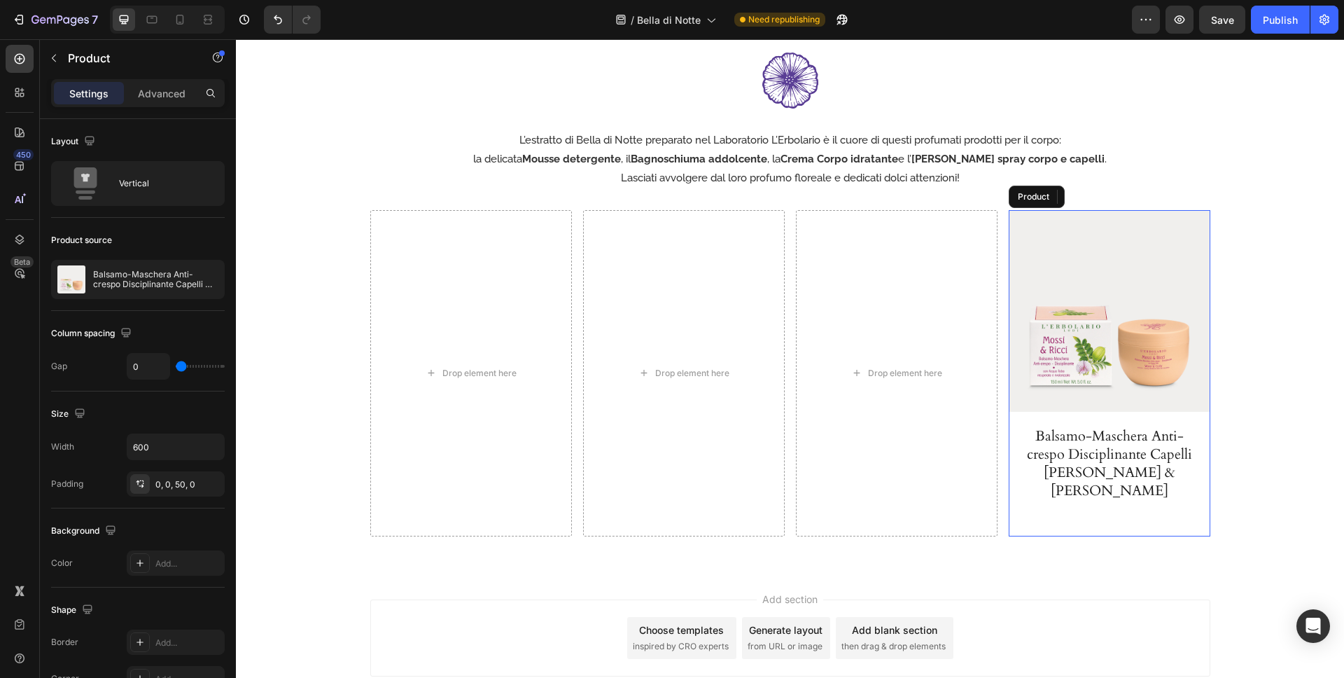
click at [1191, 495] on div "Product Images Balsamo-Maschera Anti-crespo Disciplinante Capelli Mossi & [PERS…" at bounding box center [1110, 373] width 202 height 326
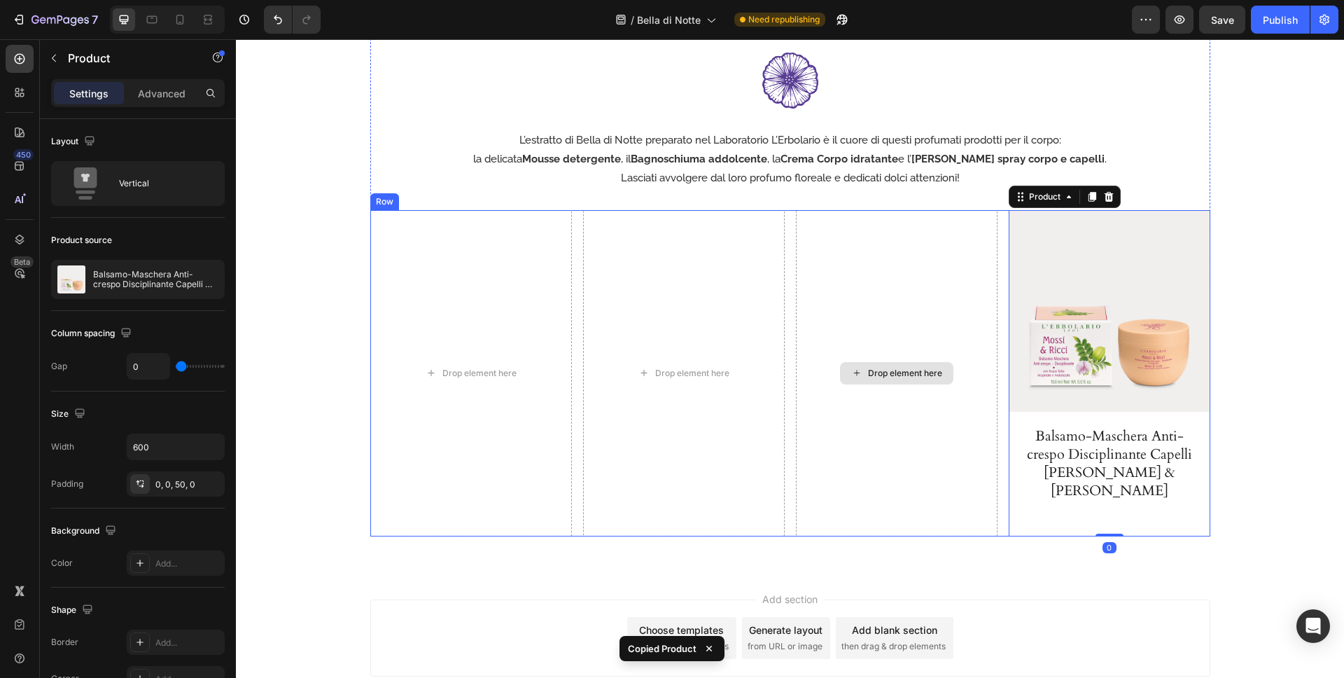
click at [947, 402] on div "Drop element here" at bounding box center [897, 373] width 202 height 326
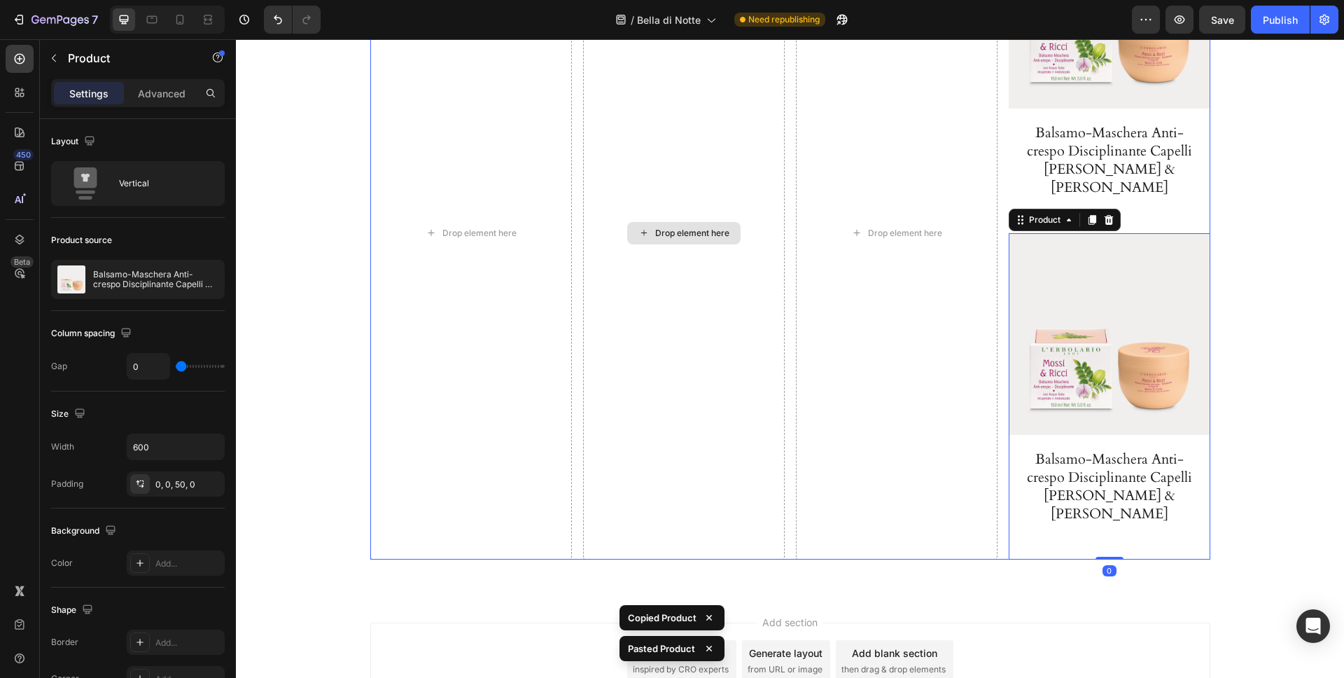
scroll to position [2273, 0]
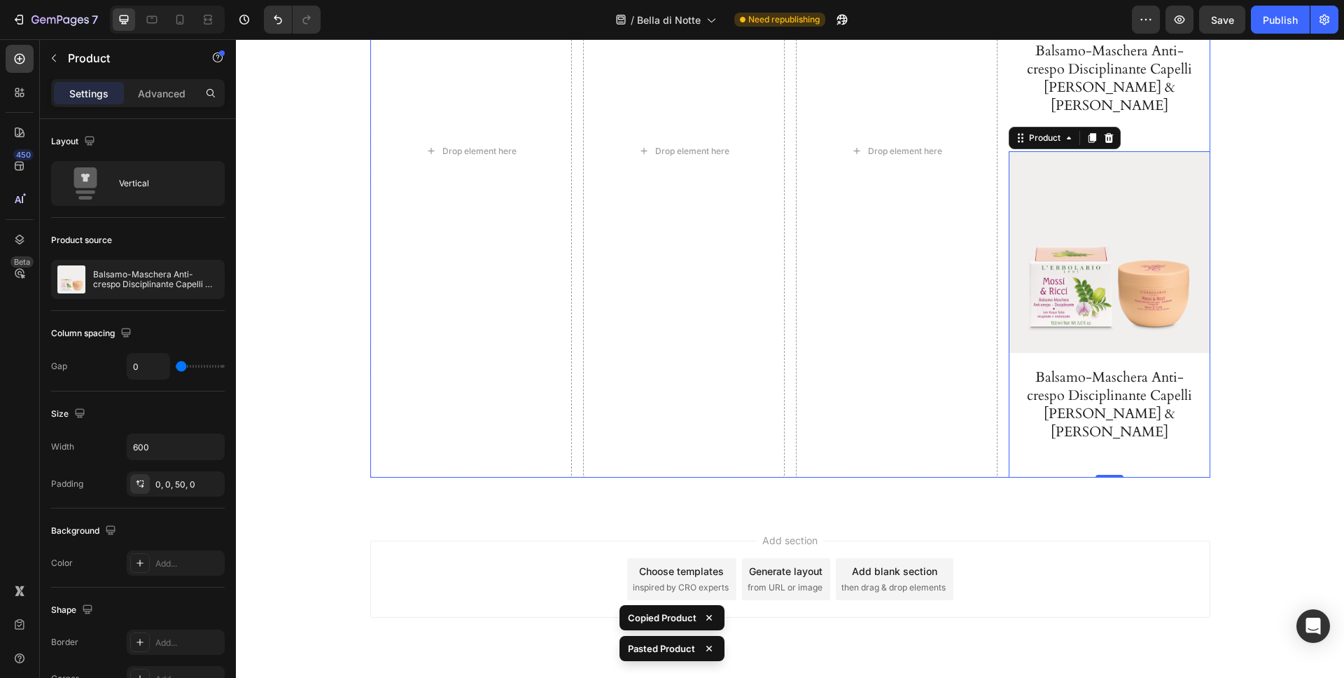
drag, startPoint x: 1007, startPoint y: 123, endPoint x: 925, endPoint y: 111, distance: 82.8
click at [915, 104] on div "Drop element here Drop element here Drop element here Product Images Balsamo-Ma…" at bounding box center [790, 151] width 840 height 653
drag, startPoint x: 1012, startPoint y: 125, endPoint x: 916, endPoint y: 142, distance: 96.7
click at [916, 142] on div "Drop element here Drop element here Drop element here Product Images Balsamo-Ma…" at bounding box center [790, 151] width 840 height 653
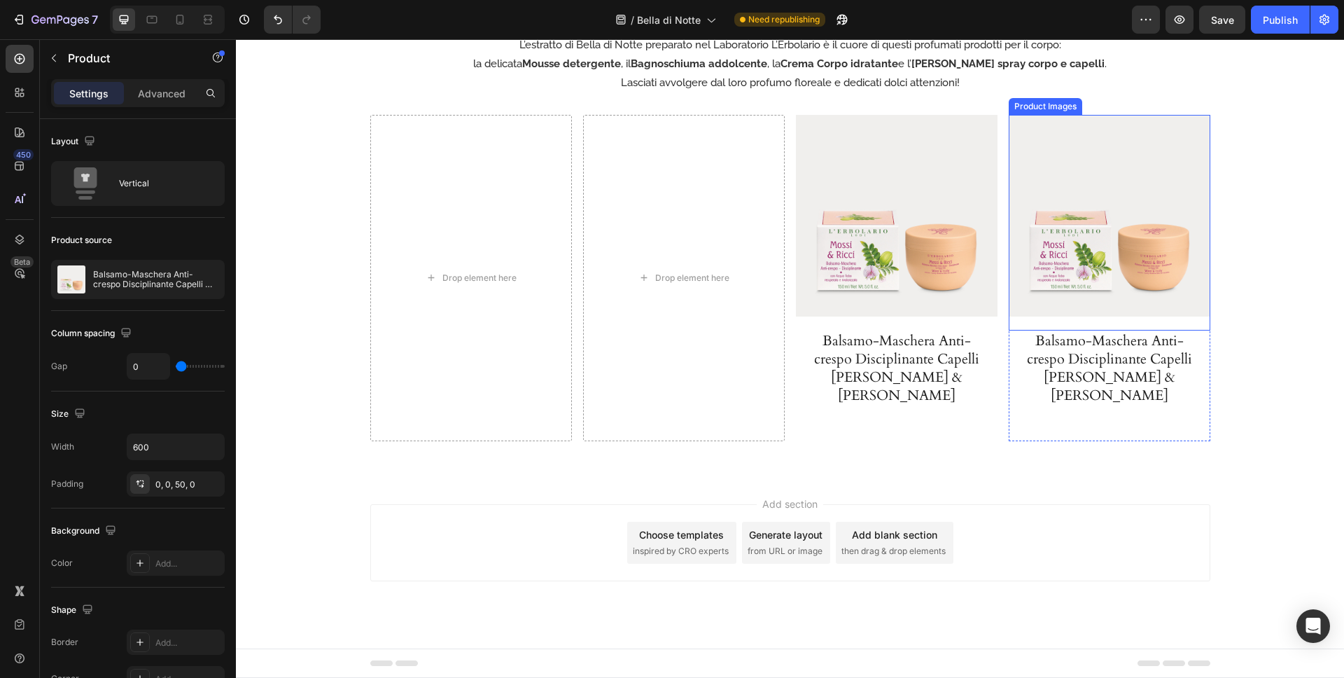
scroll to position [1965, 0]
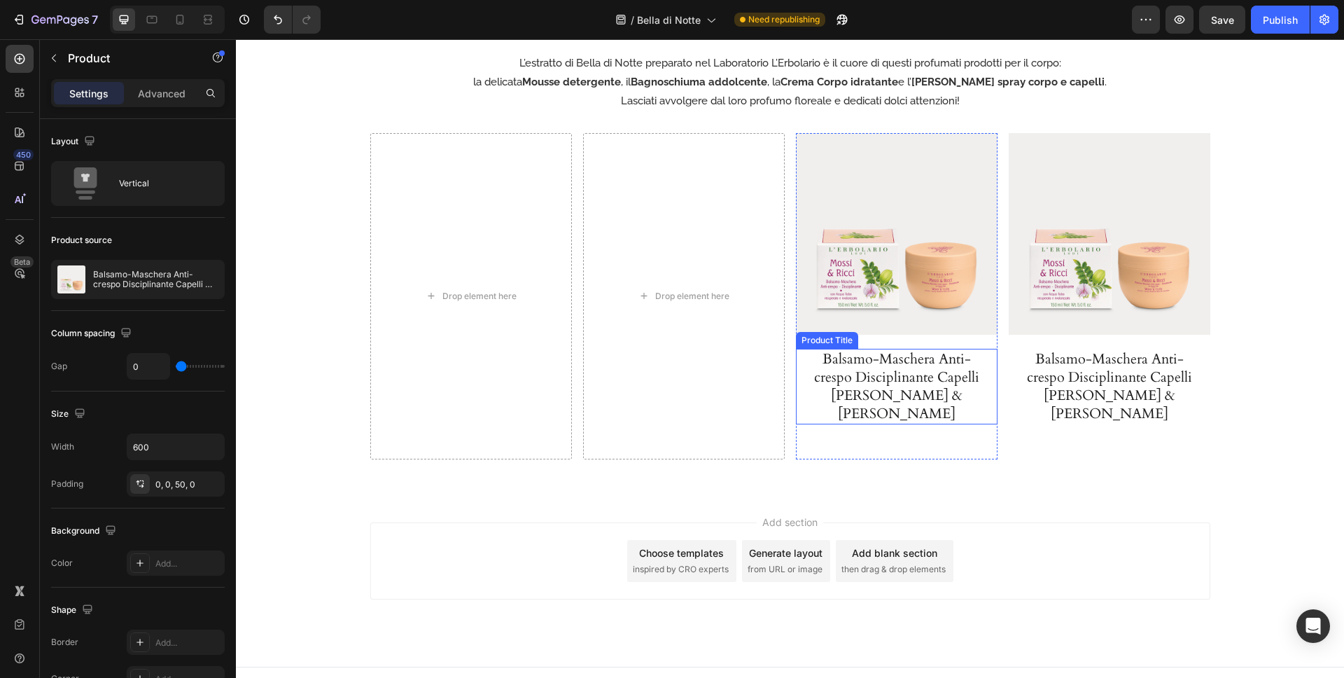
click at [978, 414] on div "Product Images Balsamo-Maschera Anti-crespo Disciplinante Capelli Mossi & [PERS…" at bounding box center [897, 296] width 202 height 326
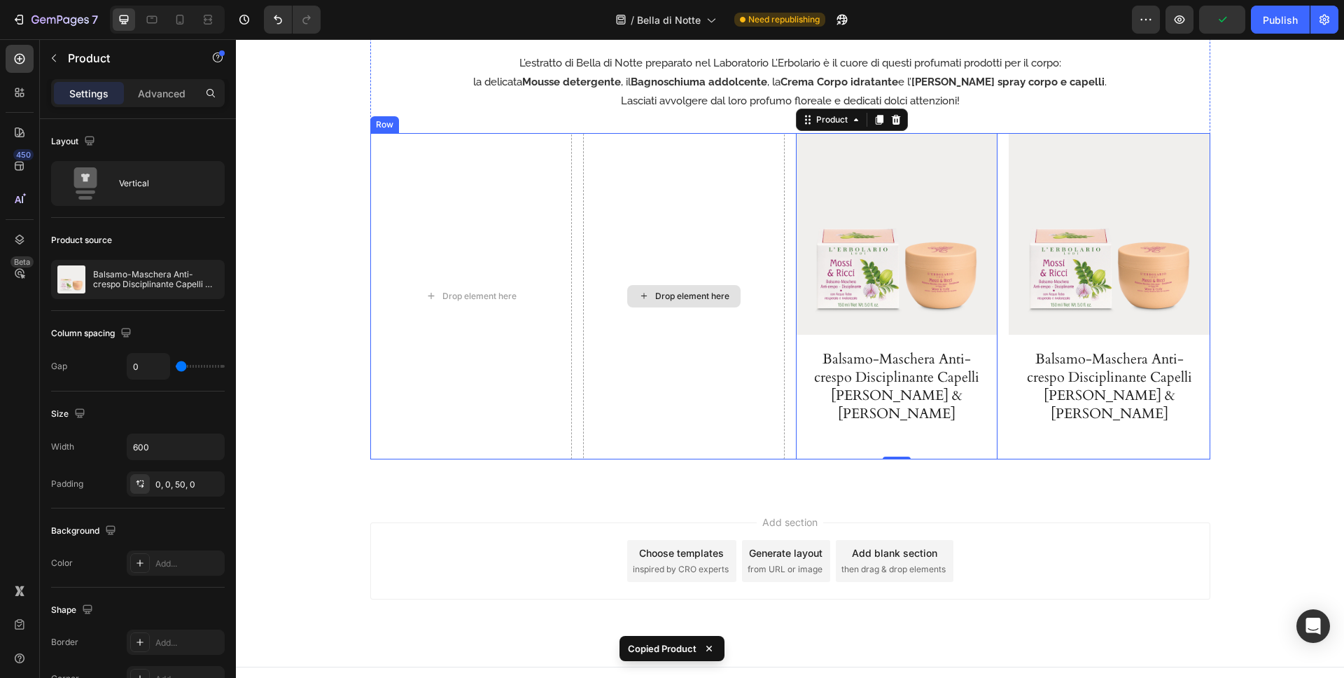
click at [676, 291] on div "Drop element here" at bounding box center [692, 296] width 74 height 11
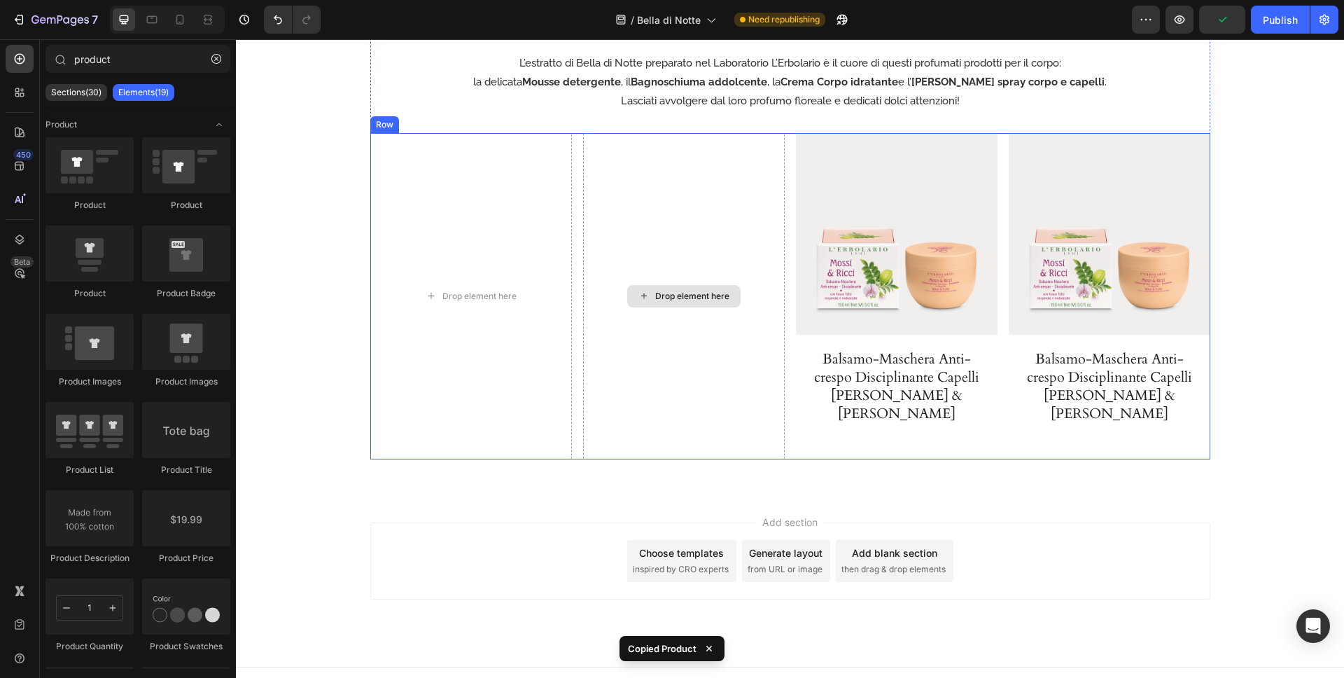
click at [716, 218] on div "Drop element here" at bounding box center [684, 296] width 202 height 326
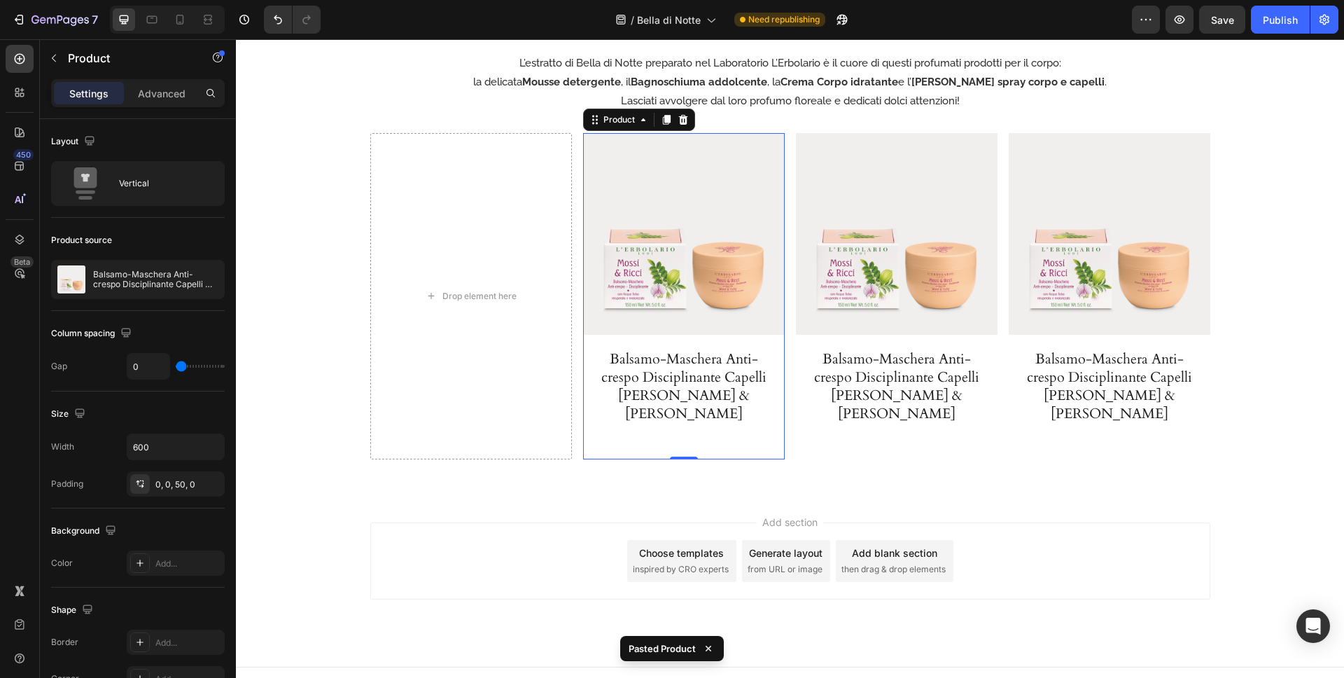
click at [776, 425] on div "Product Images Balsamo-Maschera Anti-crespo Disciplinante Capelli Mossi & [PERS…" at bounding box center [684, 296] width 202 height 326
click at [531, 326] on div "Drop element here" at bounding box center [471, 296] width 202 height 326
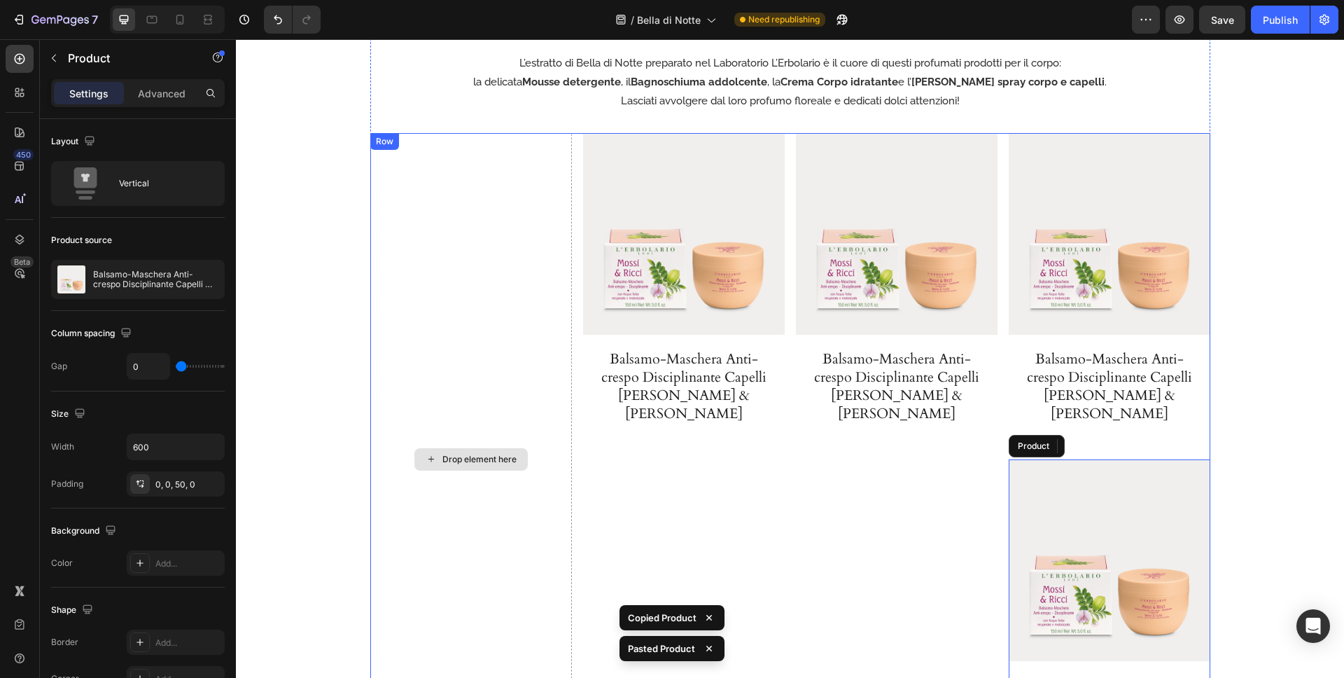
scroll to position [2273, 0]
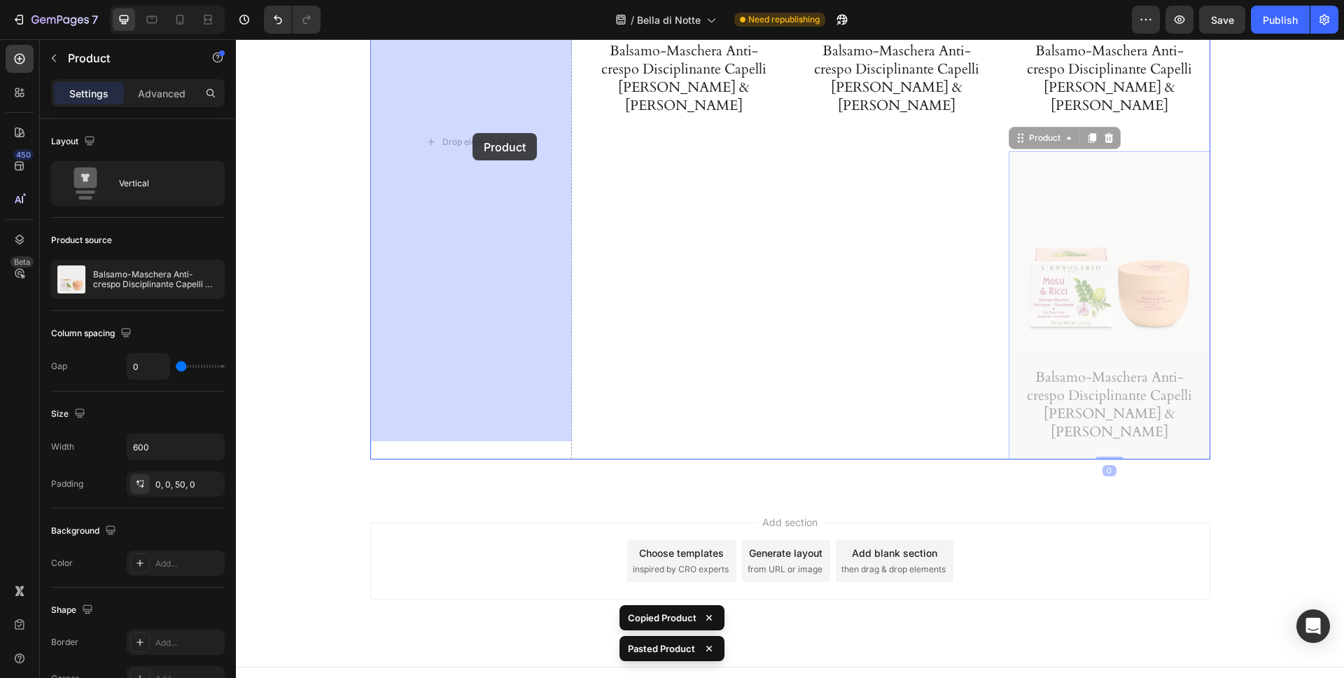
drag, startPoint x: 1012, startPoint y: 124, endPoint x: 477, endPoint y: 133, distance: 535.0
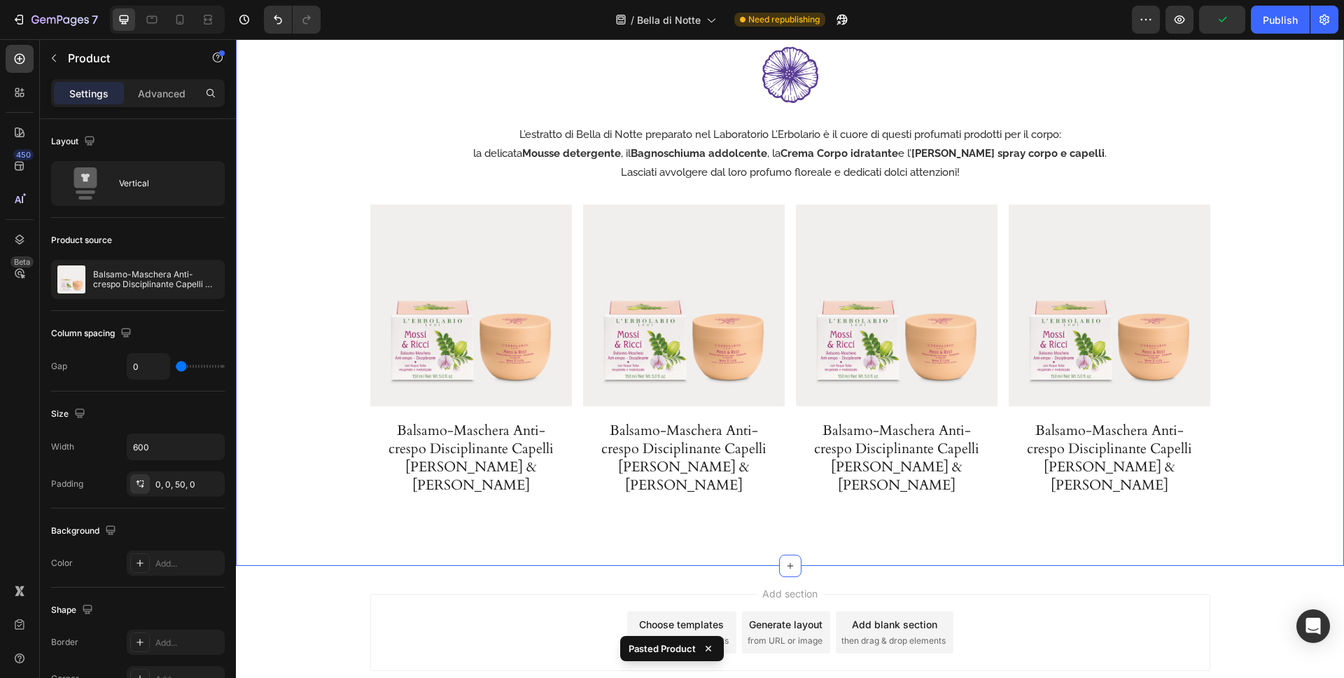
scroll to position [1793, 0]
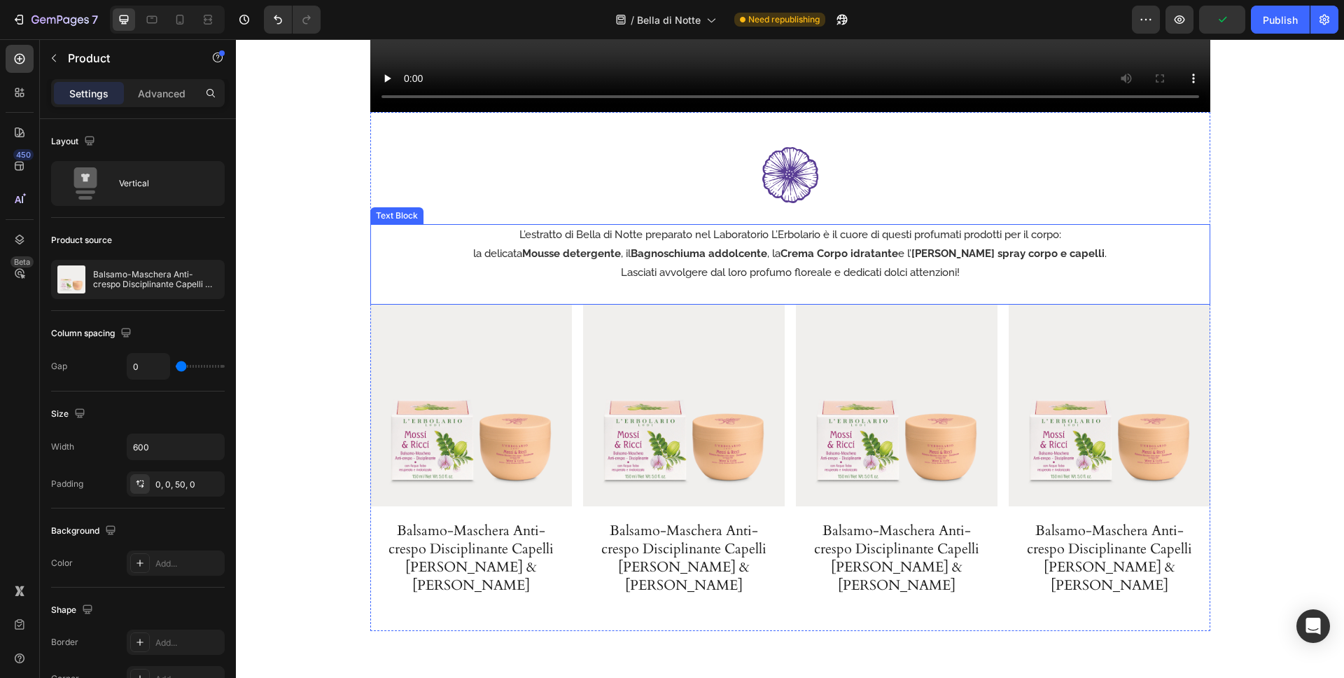
click at [1101, 279] on p "Lasciati avvolgere dal loro profumo floreale e dedicati dolci attenzioni!" at bounding box center [790, 272] width 837 height 19
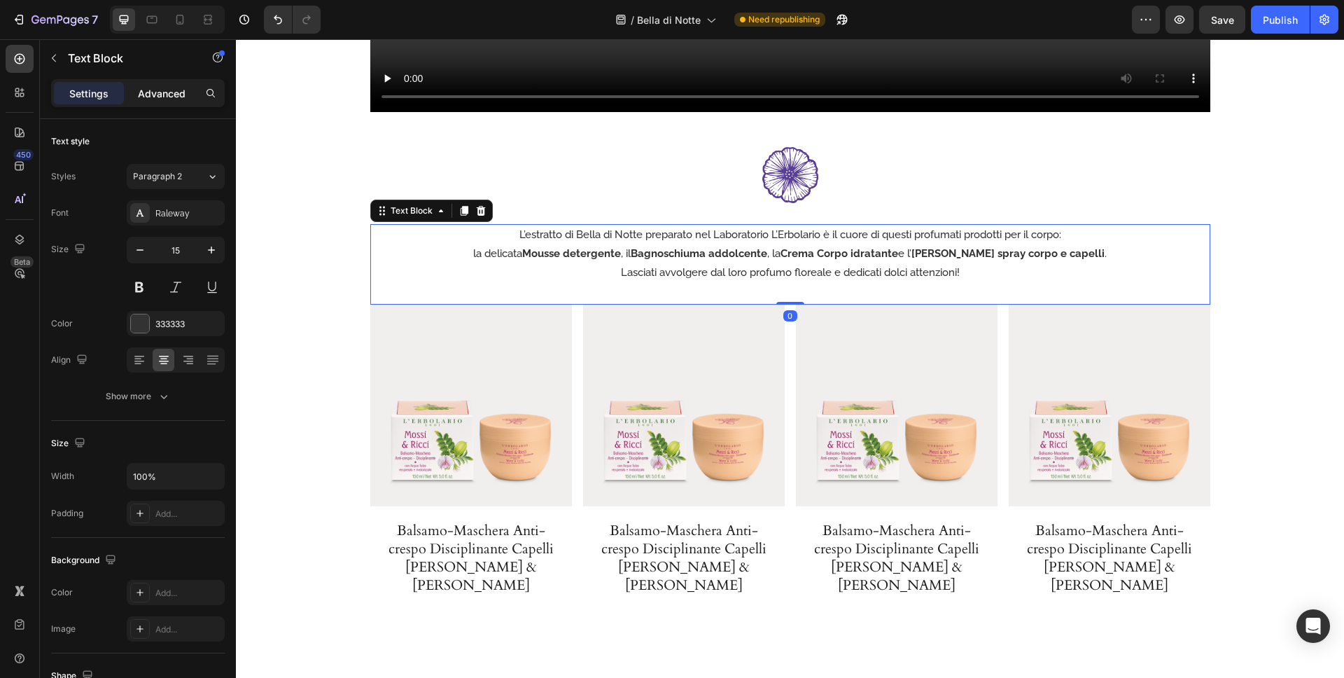
click at [170, 88] on p "Advanced" at bounding box center [162, 93] width 48 height 15
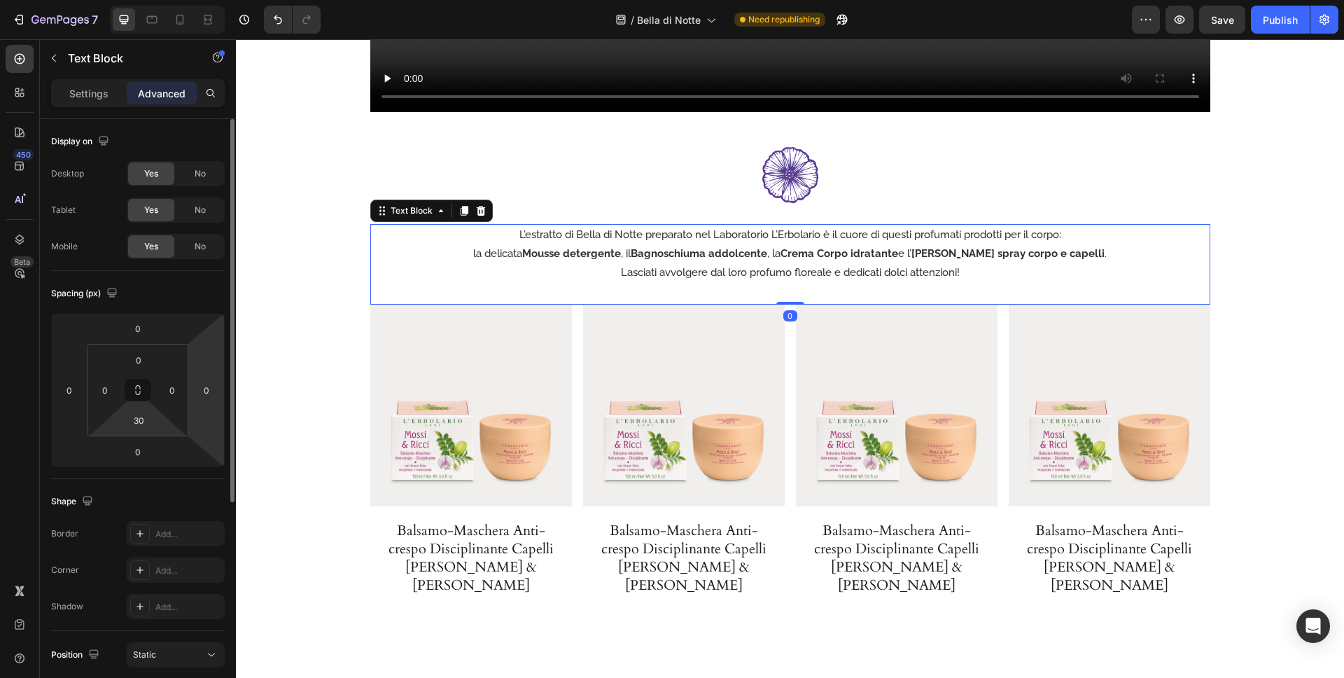
drag, startPoint x: 142, startPoint y: 426, endPoint x: 212, endPoint y: 426, distance: 70.0
click at [142, 426] on input "30" at bounding box center [139, 420] width 28 height 21
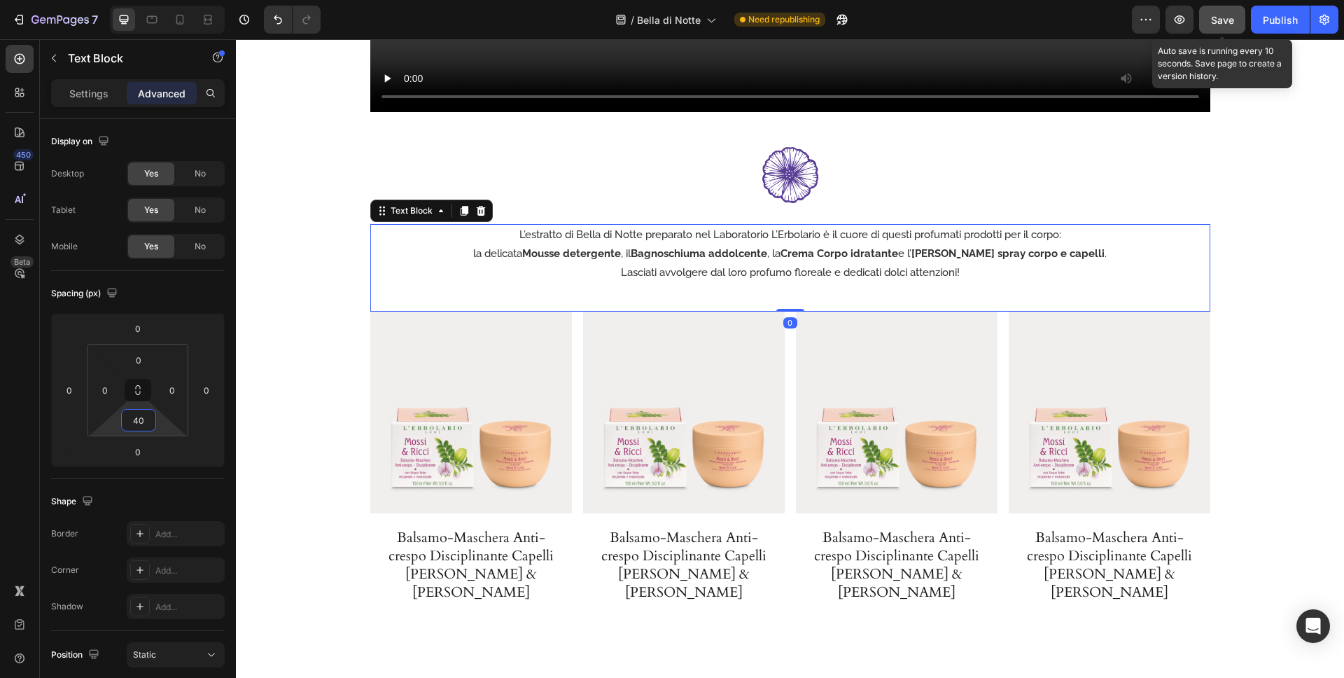
type input "40"
click at [1211, 32] on button "Save" at bounding box center [1222, 20] width 46 height 28
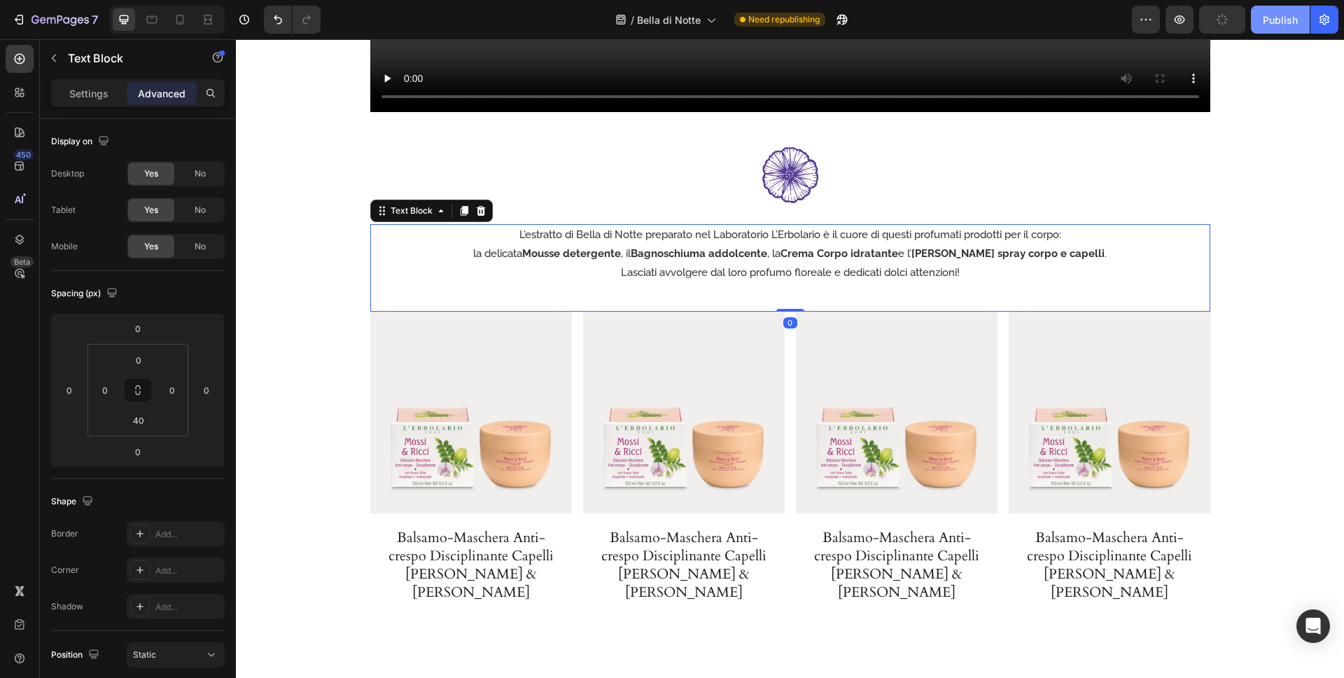
click at [1269, 18] on div "Publish" at bounding box center [1280, 20] width 35 height 15
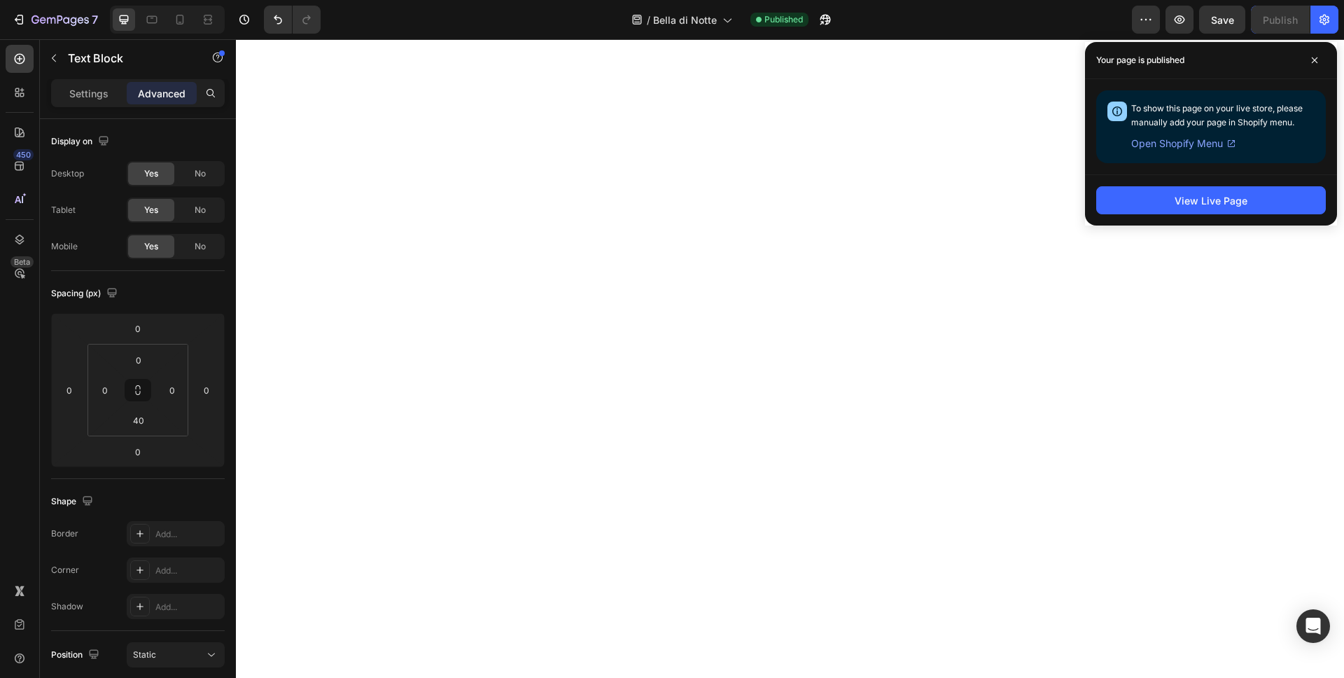
scroll to position [0, 0]
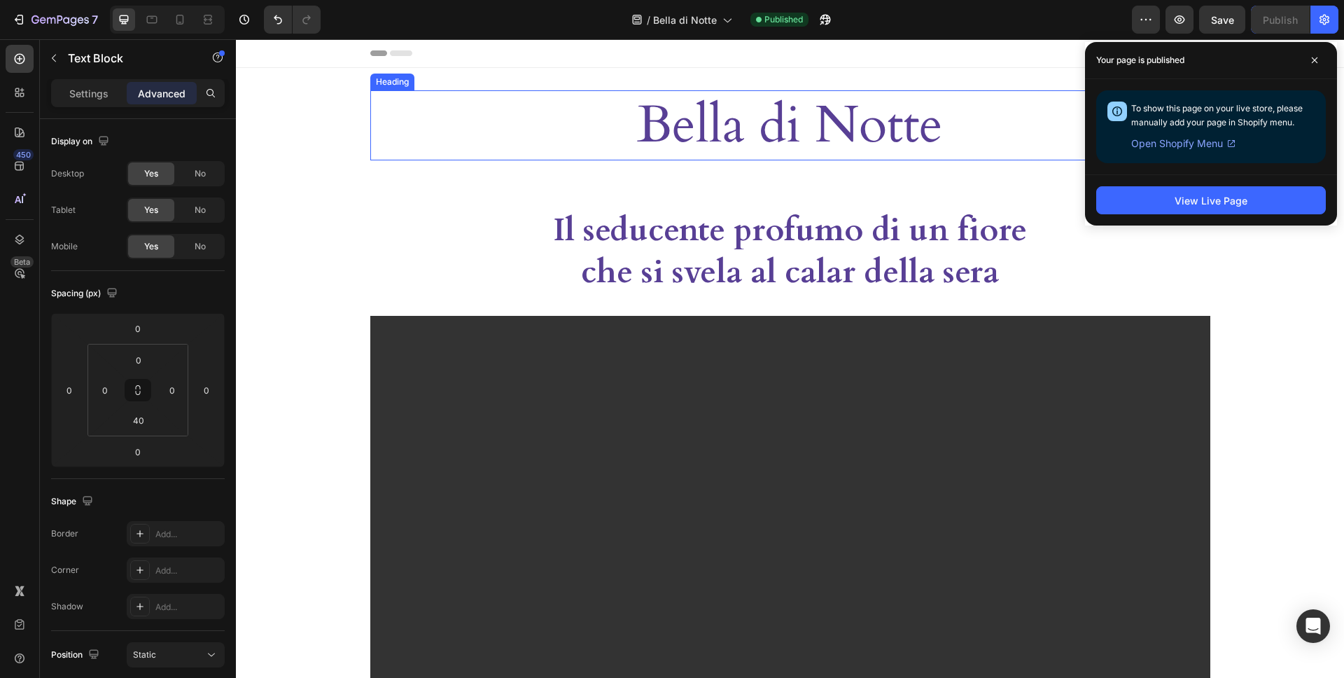
click at [819, 131] on h2 "Bella di Notte" at bounding box center [790, 125] width 840 height 70
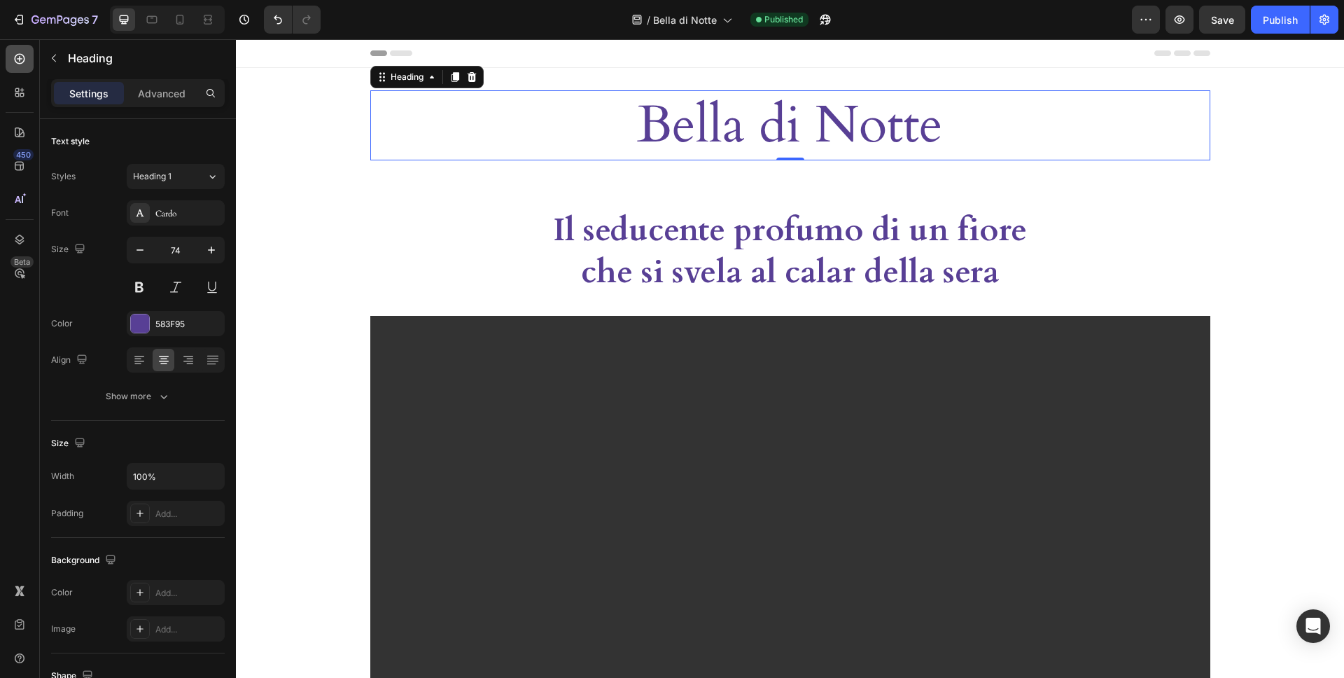
click at [25, 58] on icon at bounding box center [20, 59] width 14 height 14
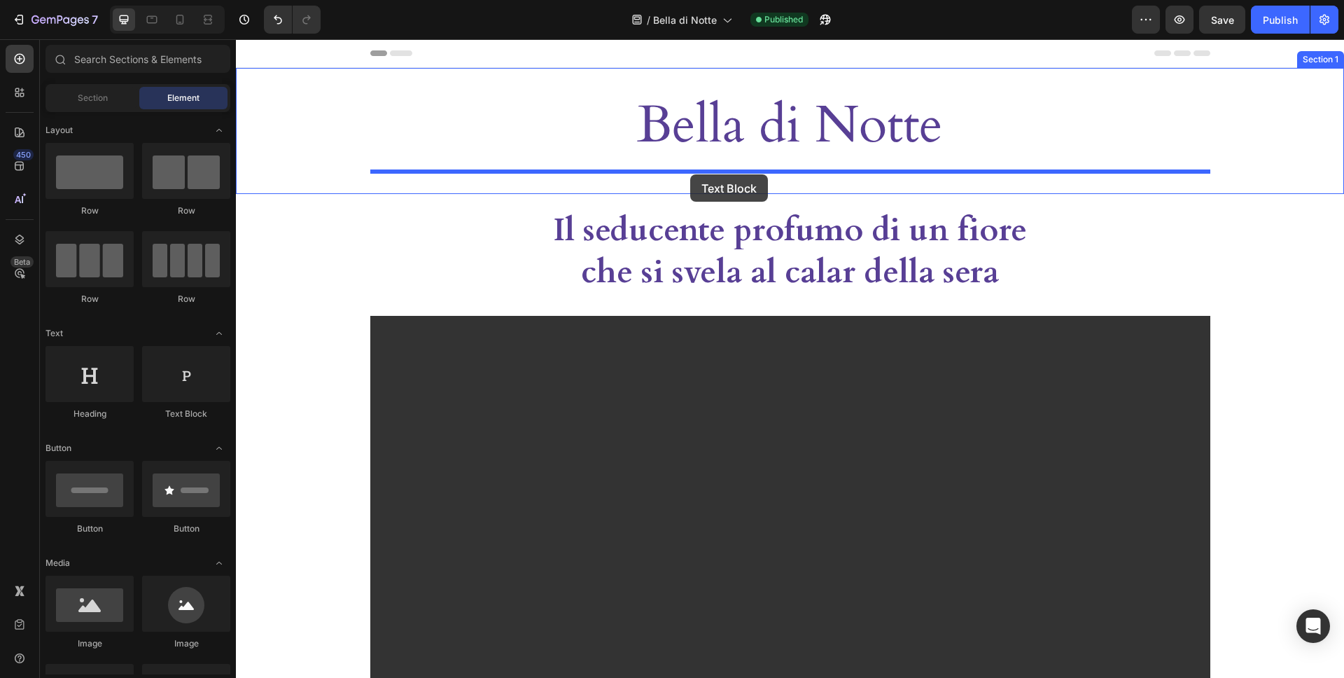
drag, startPoint x: 416, startPoint y: 427, endPoint x: 690, endPoint y: 174, distance: 373.1
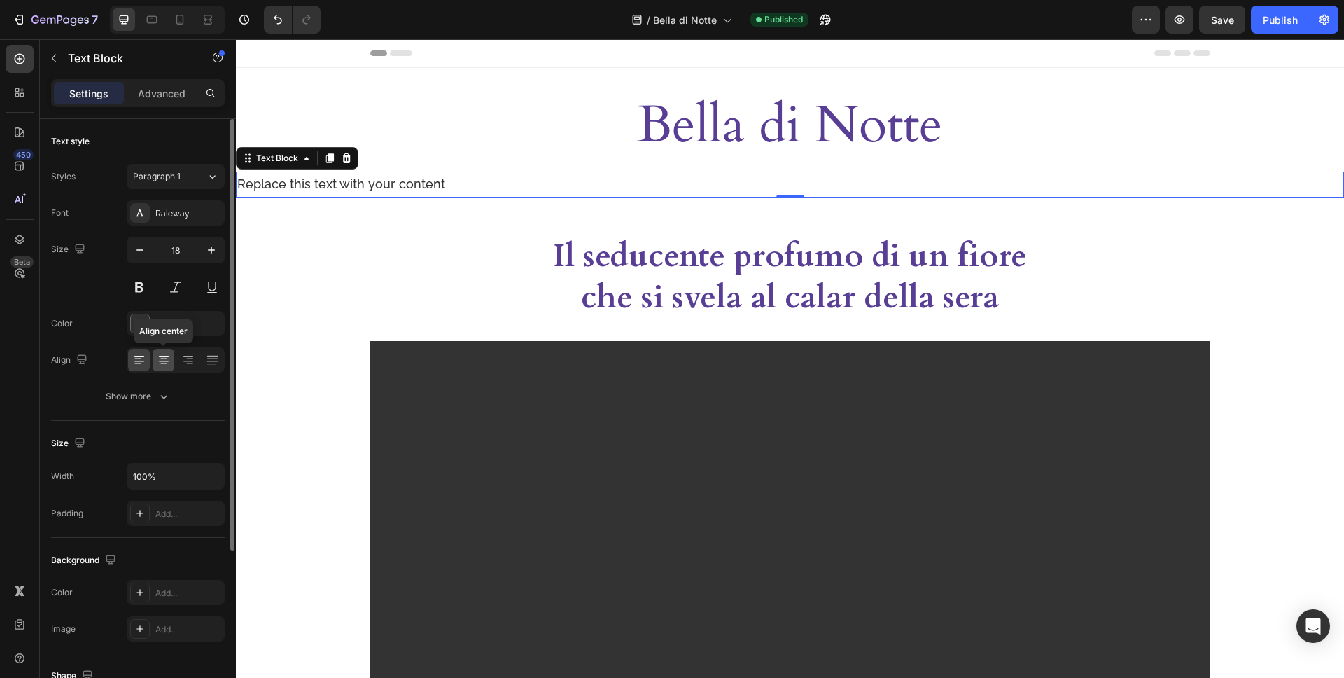
click at [160, 364] on icon at bounding box center [164, 360] width 14 height 14
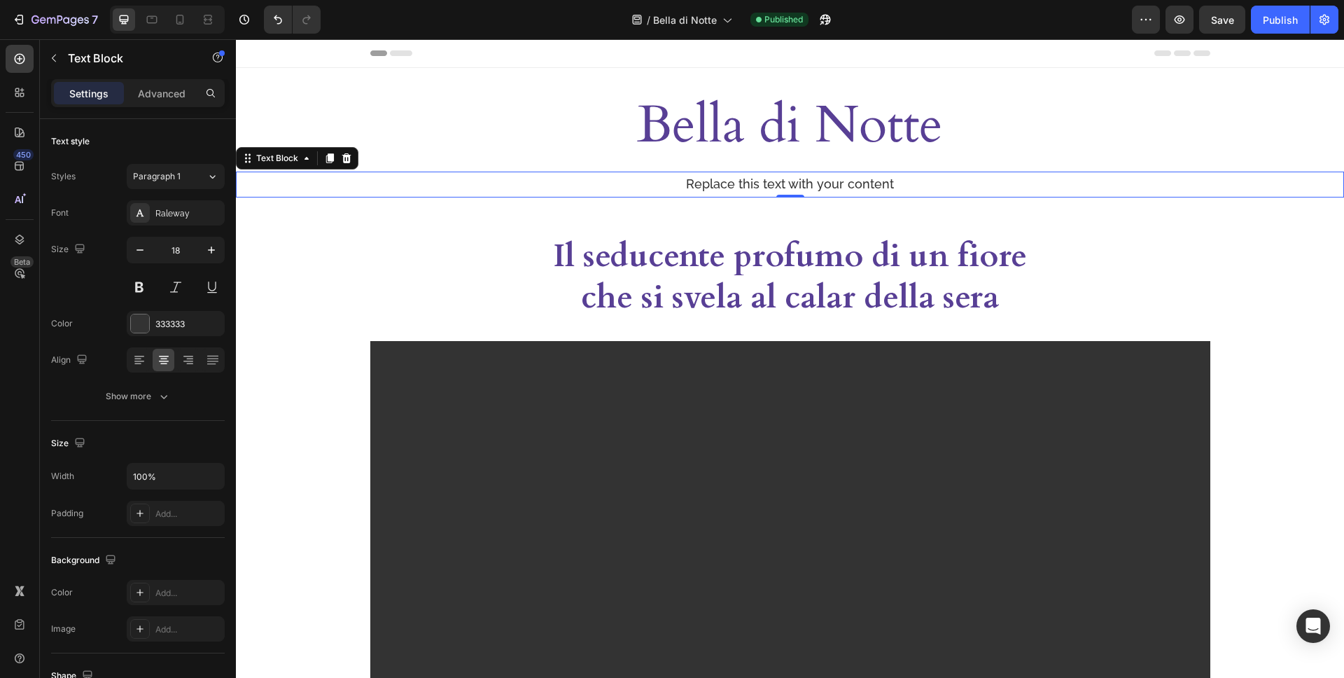
click at [849, 182] on div "Replace this text with your content" at bounding box center [790, 184] width 1108 height 25
click at [849, 182] on p "Replace this text with your content" at bounding box center [789, 184] width 1105 height 22
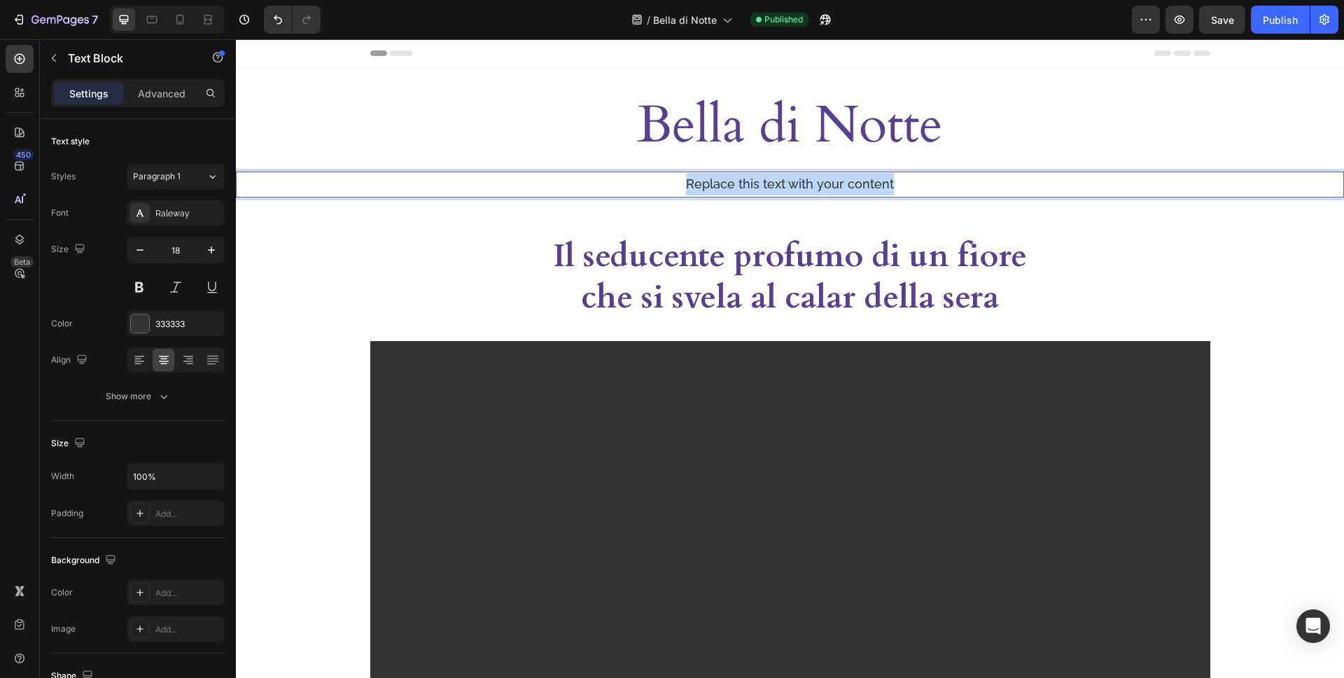
click at [849, 182] on p "Replace this text with your content" at bounding box center [789, 184] width 1105 height 22
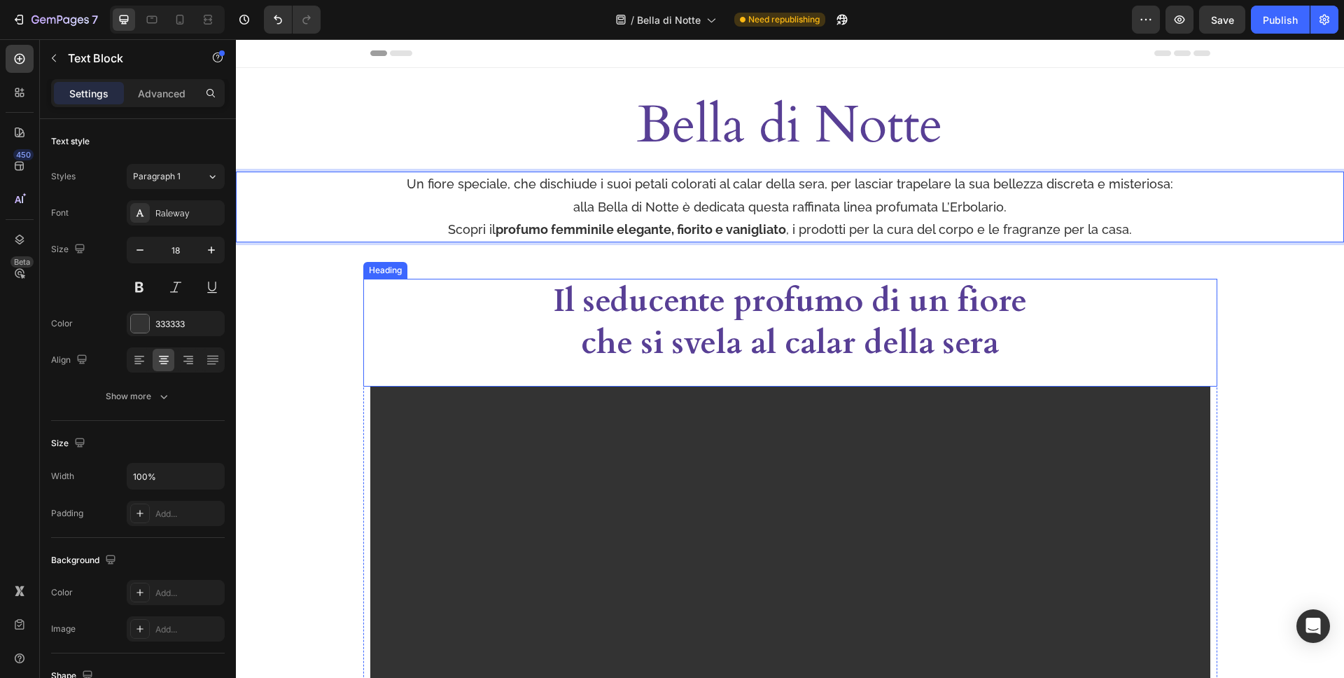
click at [1216, 325] on div "Il seducente profumo di un fiore che si svela al calar della sera" at bounding box center [790, 322] width 854 height 87
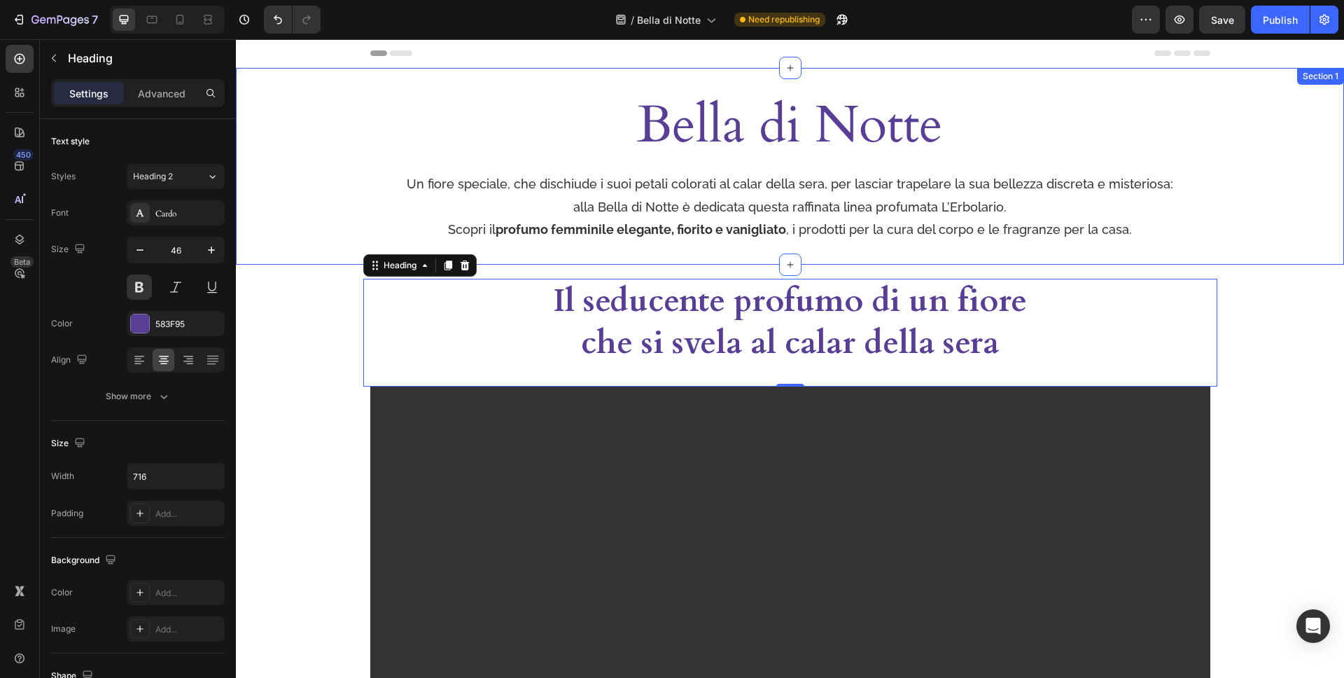
click at [930, 249] on div "[PERSON_NAME] di Notte Heading Row Un fiore speciale, che dischiude i suoi peta…" at bounding box center [790, 166] width 1108 height 197
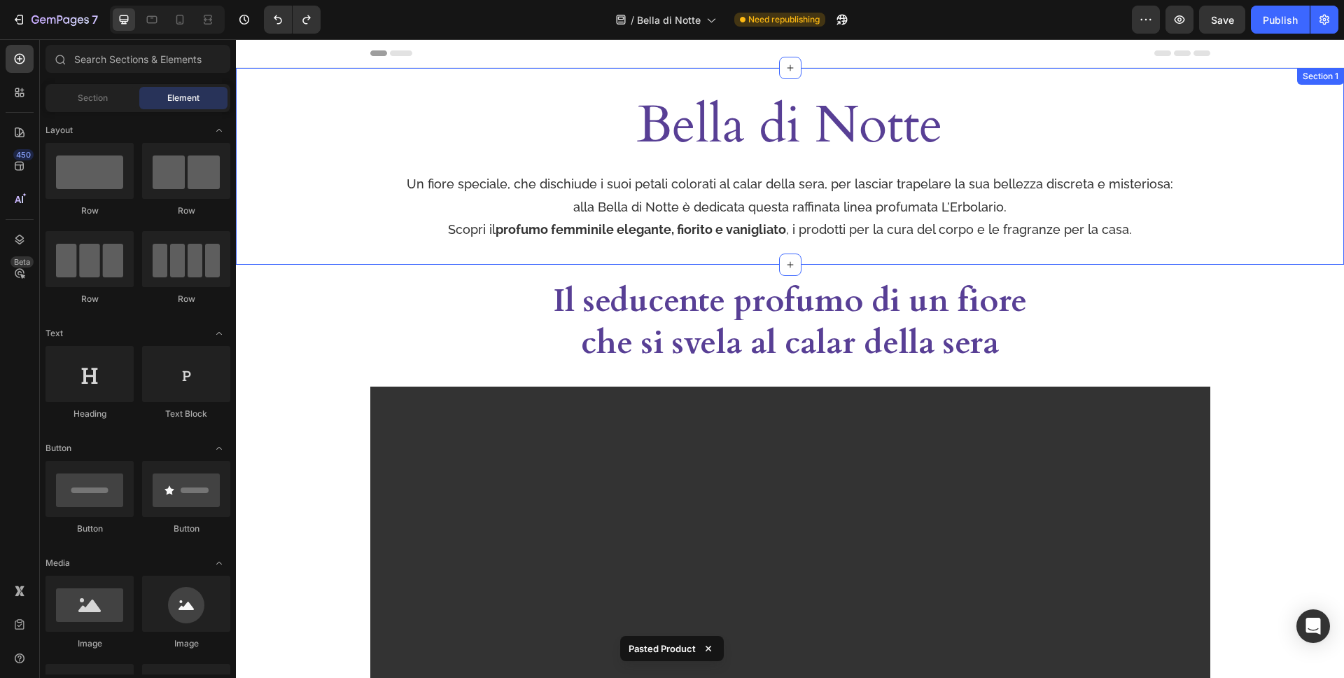
click at [852, 253] on div "[PERSON_NAME] di Notte Heading Row Un fiore speciale, che dischiude i suoi peta…" at bounding box center [790, 166] width 1108 height 197
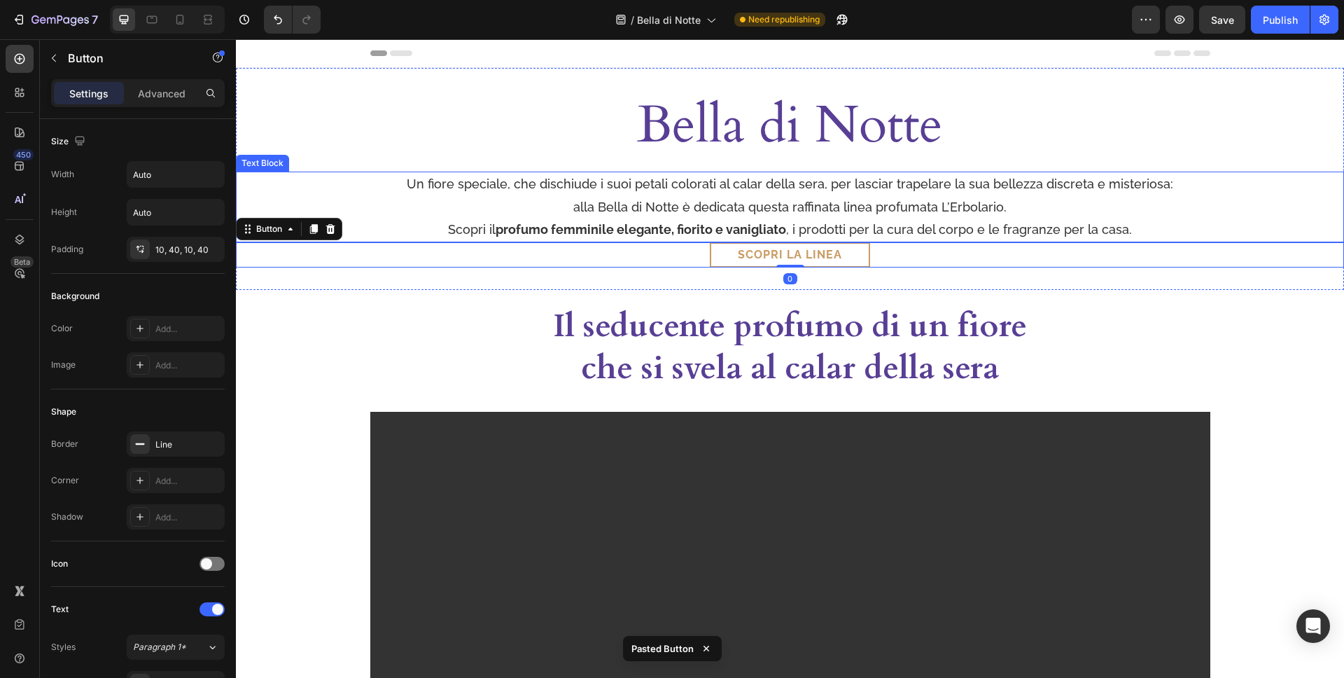
click at [993, 227] on p "Scopri il profumo femminile elegante, fiorito e vanigliato , i prodotti per la …" at bounding box center [789, 229] width 1105 height 22
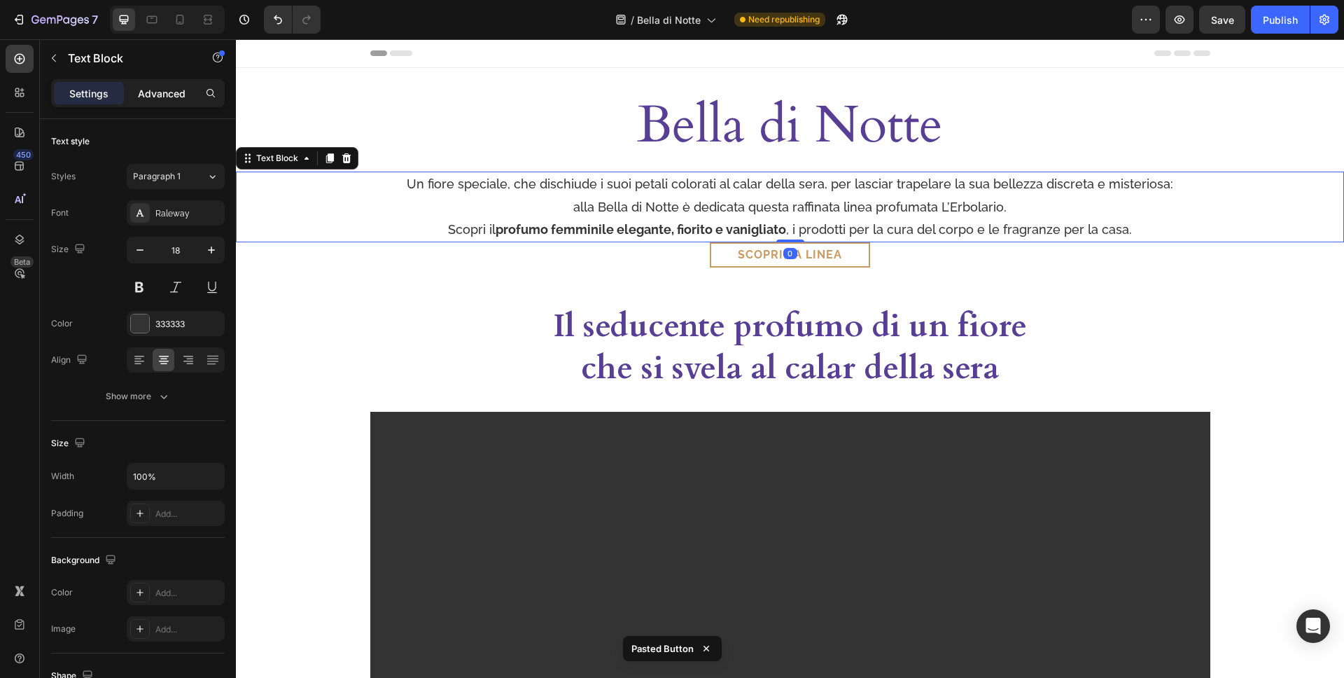
click at [183, 98] on p "Advanced" at bounding box center [162, 93] width 48 height 15
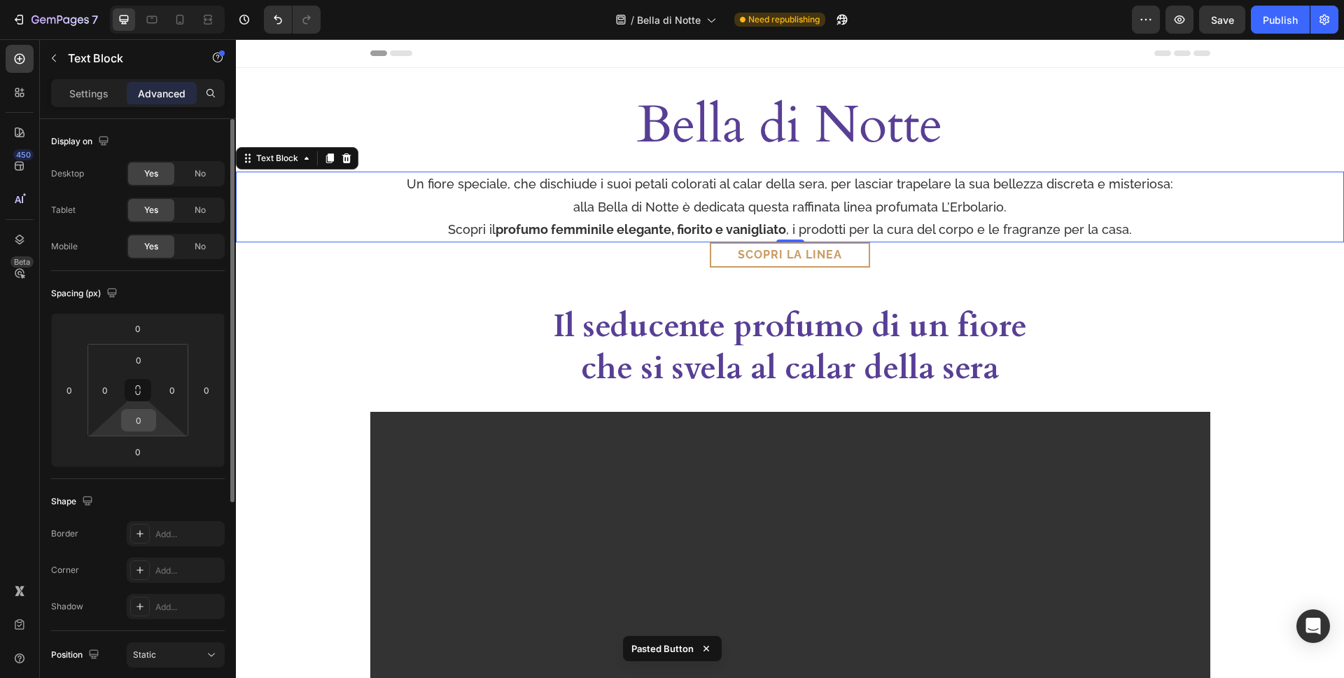
click at [148, 414] on input "0" at bounding box center [139, 420] width 28 height 21
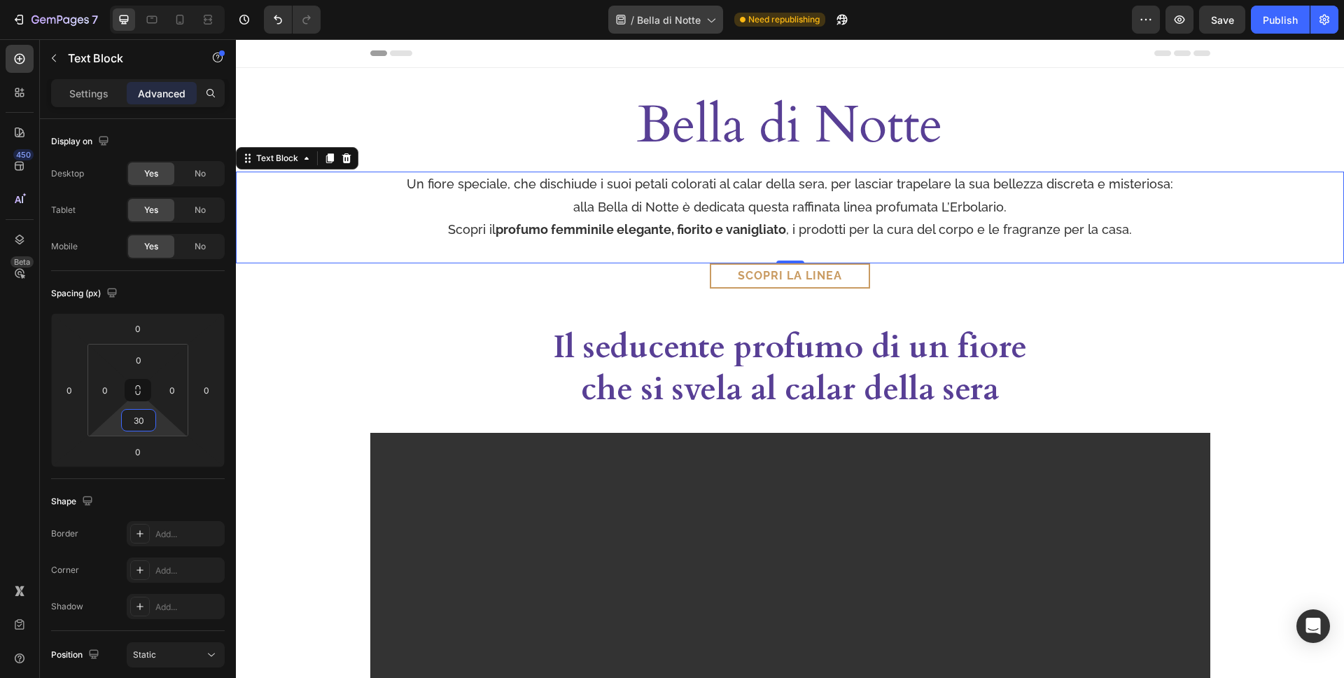
type input "30"
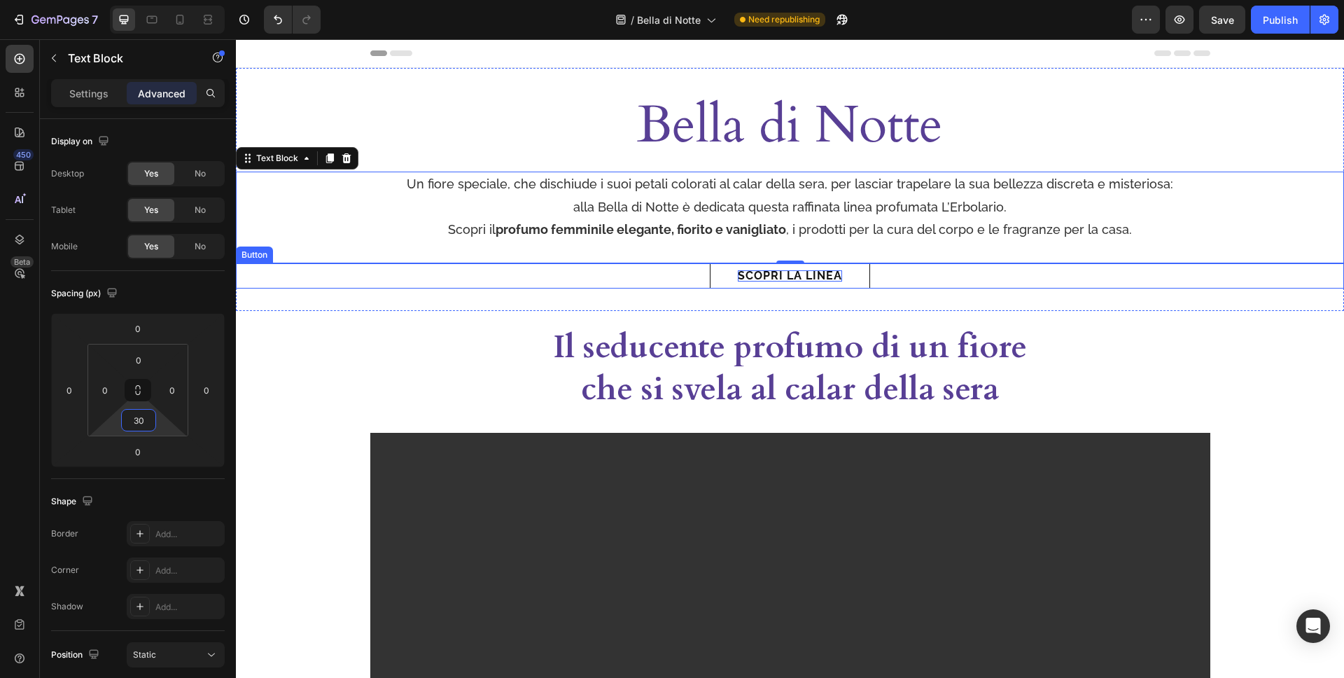
click at [835, 280] on p "Scopri la linea" at bounding box center [790, 275] width 104 height 11
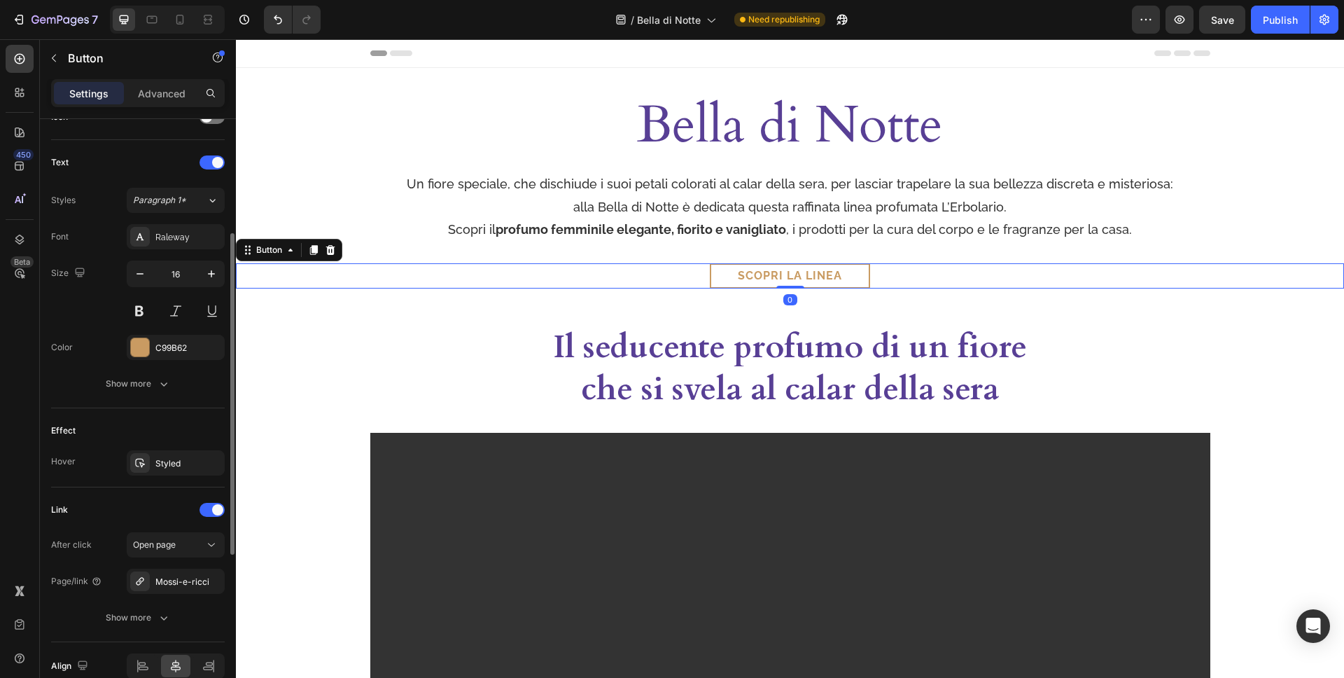
scroll to position [515, 0]
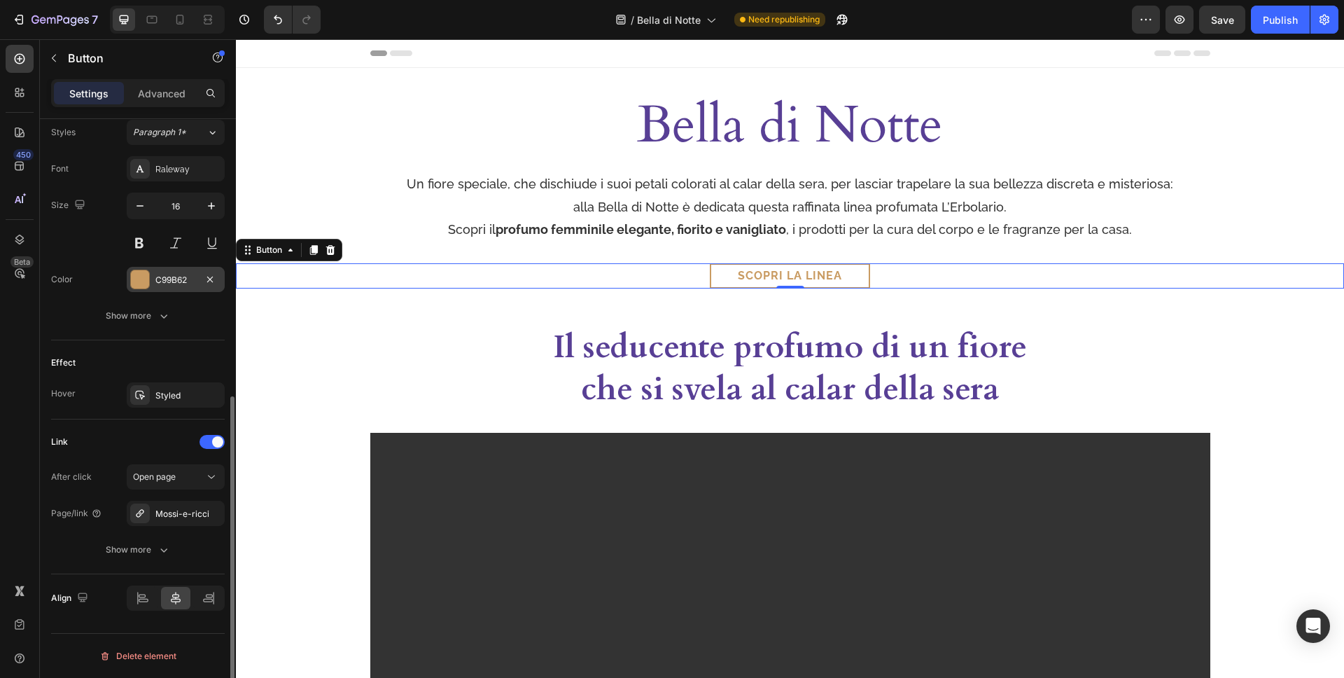
click at [140, 277] on div at bounding box center [140, 279] width 18 height 18
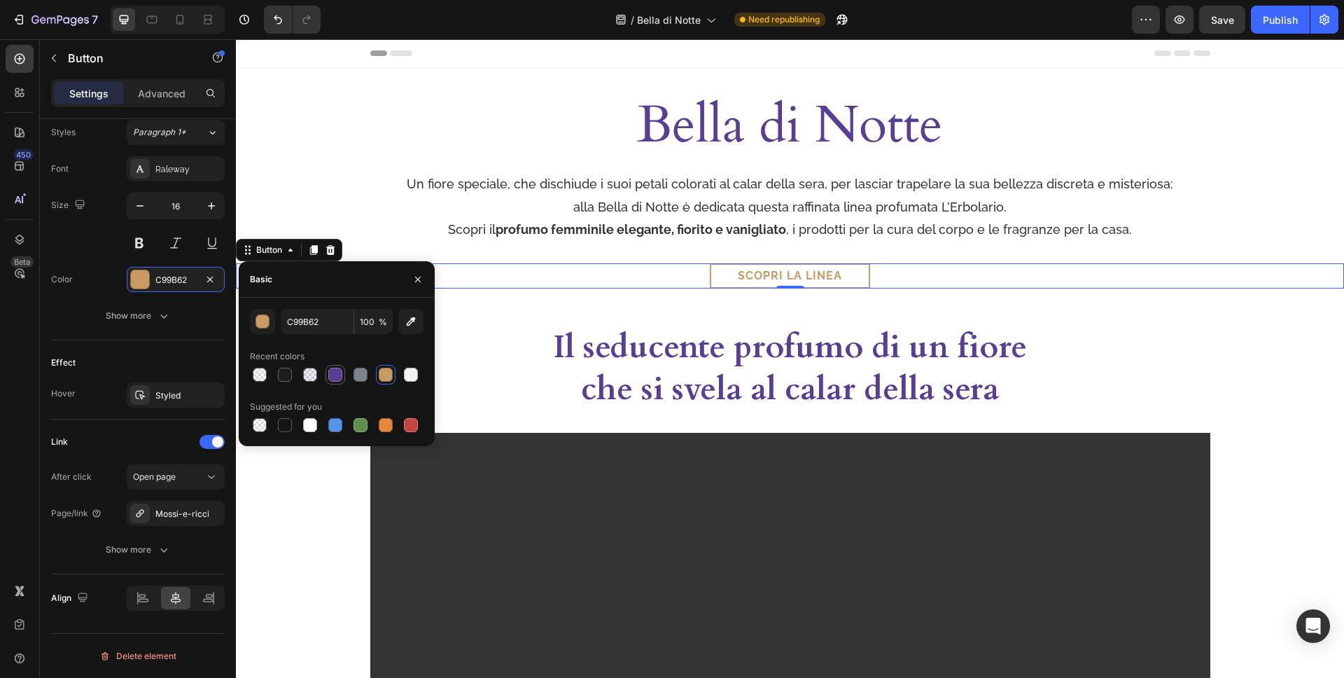
click at [337, 371] on div at bounding box center [335, 375] width 14 height 14
type input "583F95"
click at [712, 276] on link "Scopri la linea" at bounding box center [790, 275] width 160 height 25
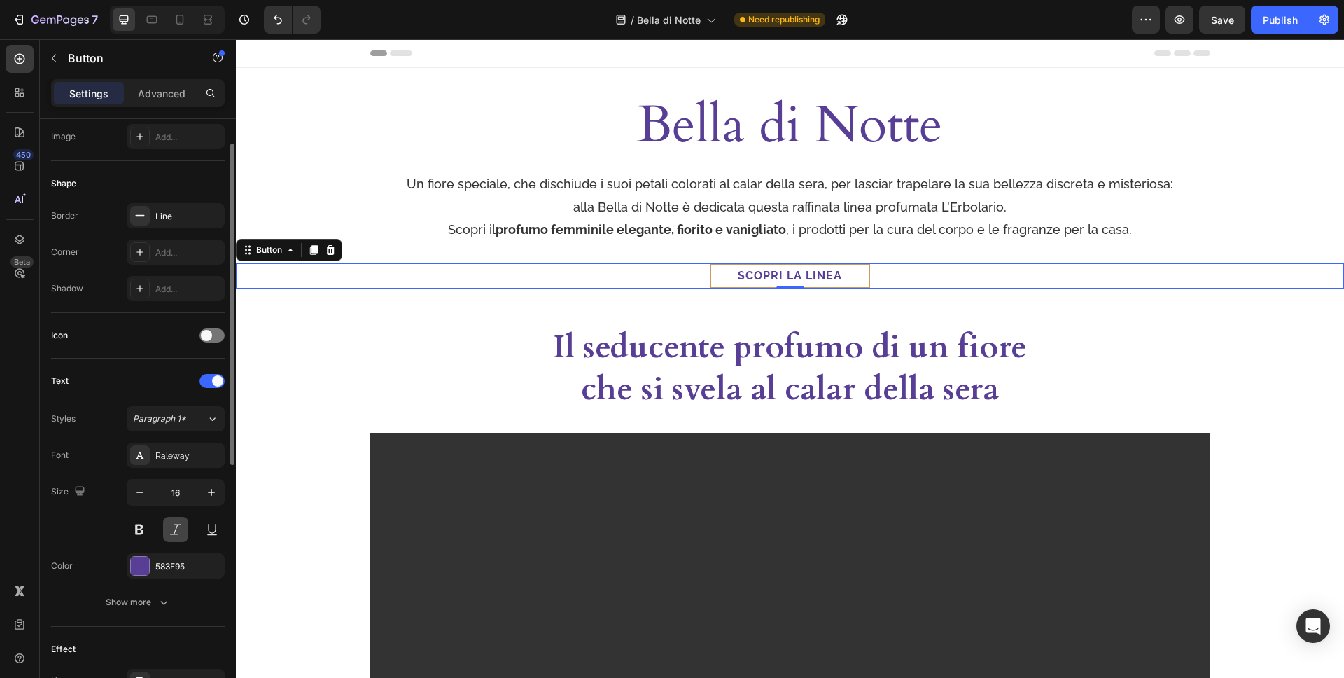
scroll to position [165, 0]
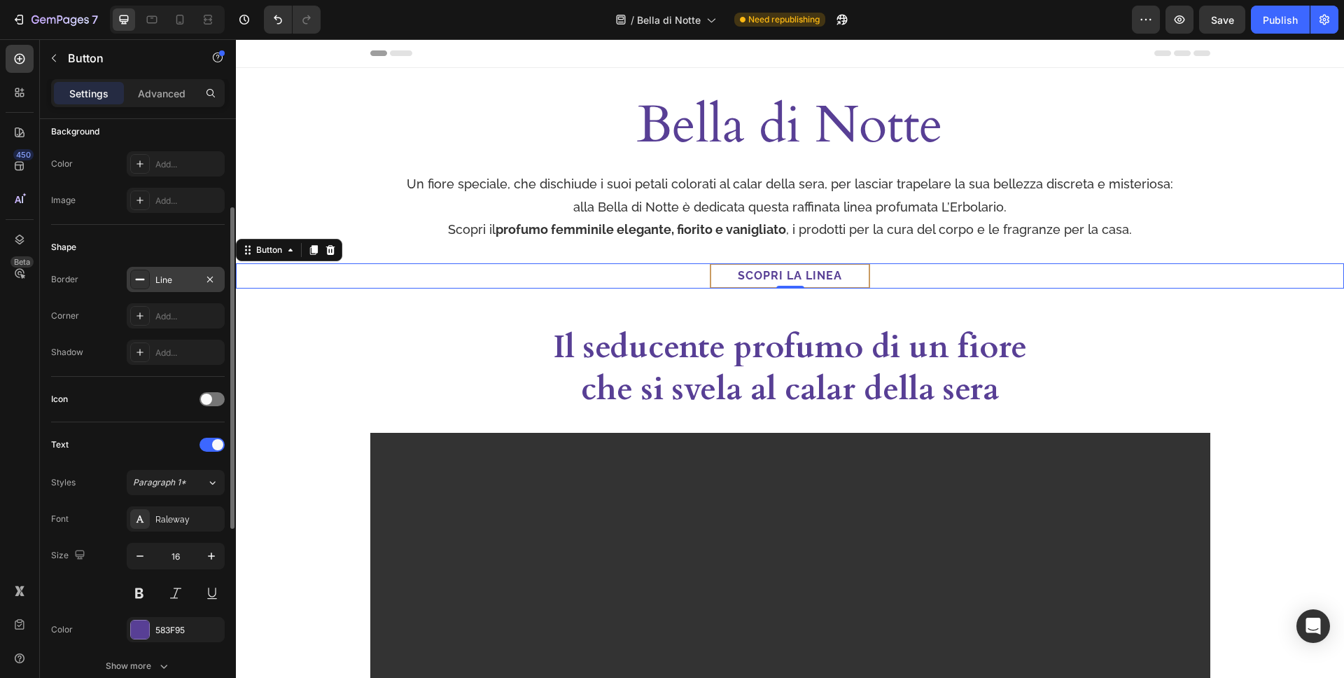
click at [165, 278] on div "Line" at bounding box center [175, 280] width 41 height 13
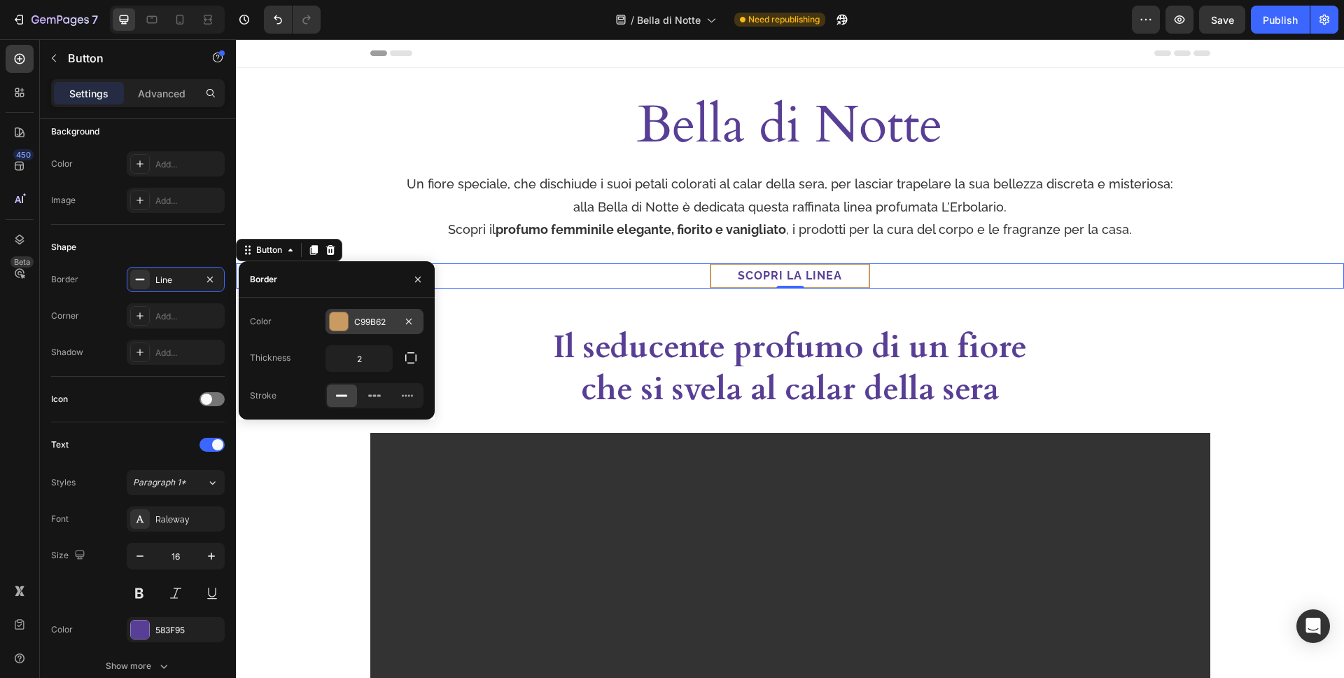
click at [355, 324] on div "C99B62" at bounding box center [374, 322] width 41 height 13
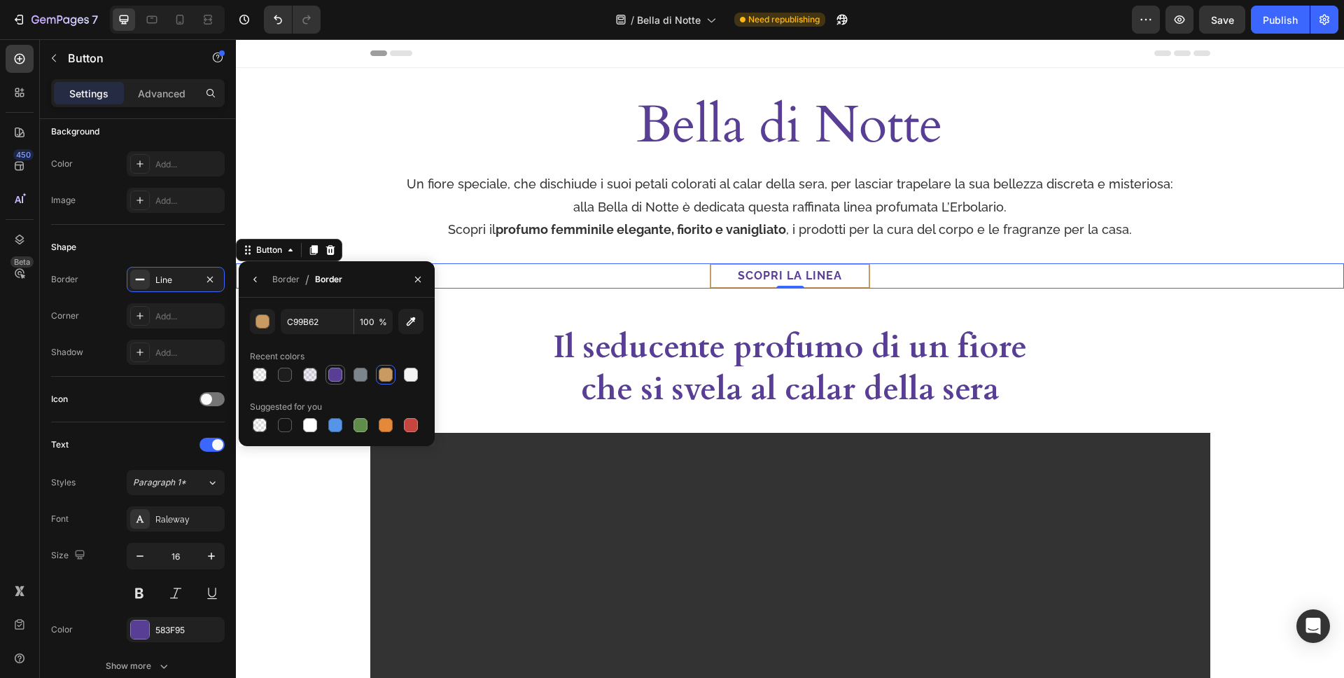
click at [333, 374] on div at bounding box center [335, 375] width 14 height 14
type input "583F95"
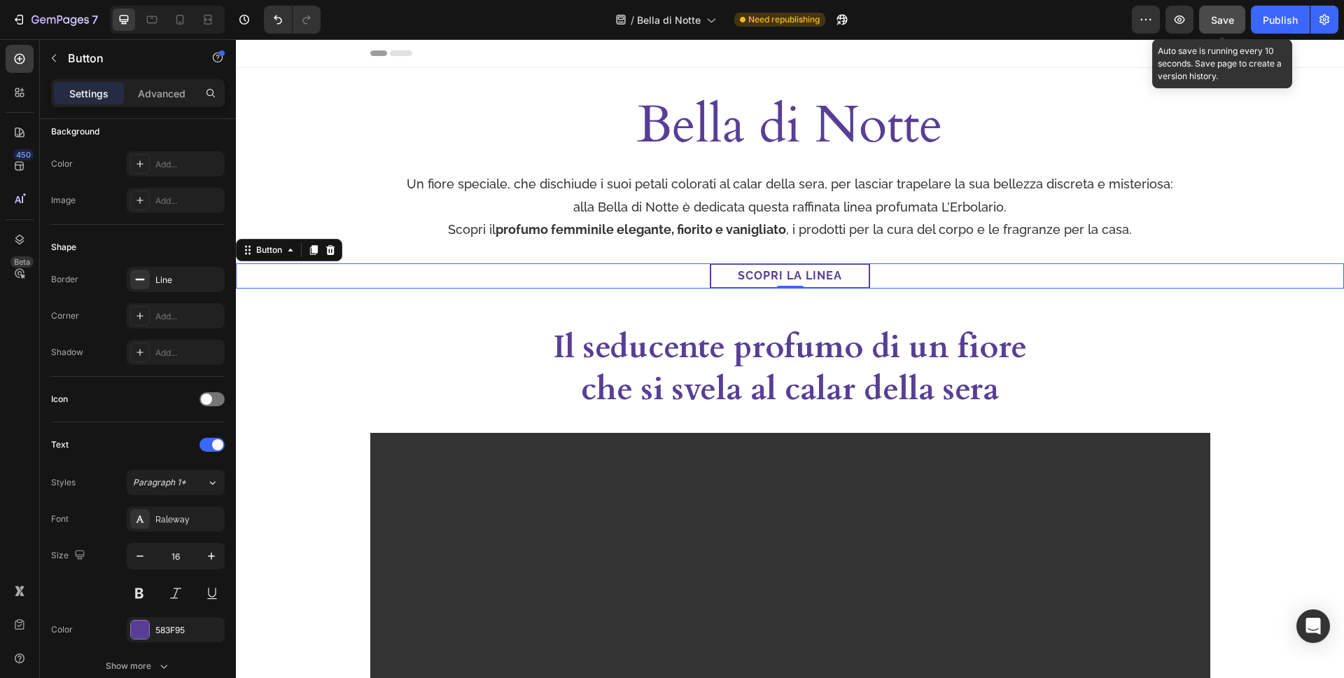
click at [1239, 17] on button "Save" at bounding box center [1222, 20] width 46 height 28
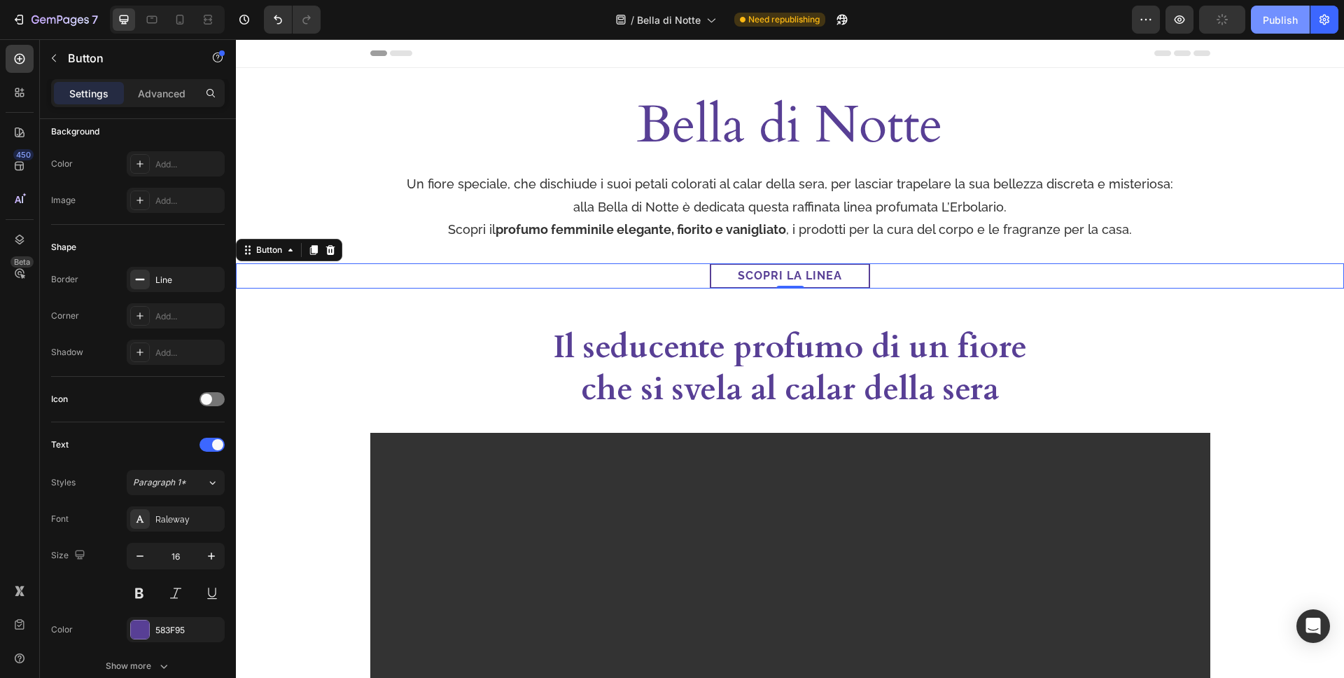
click at [1266, 23] on div "Publish" at bounding box center [1280, 20] width 35 height 15
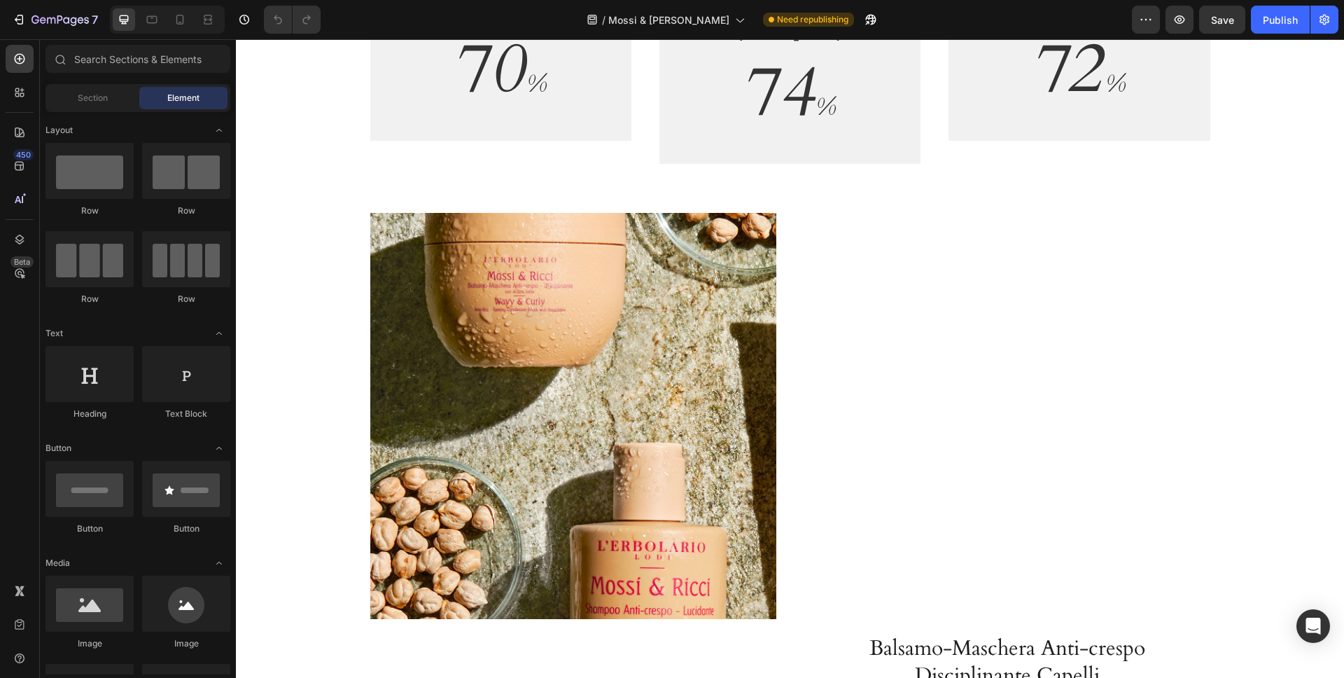
scroll to position [1960, 0]
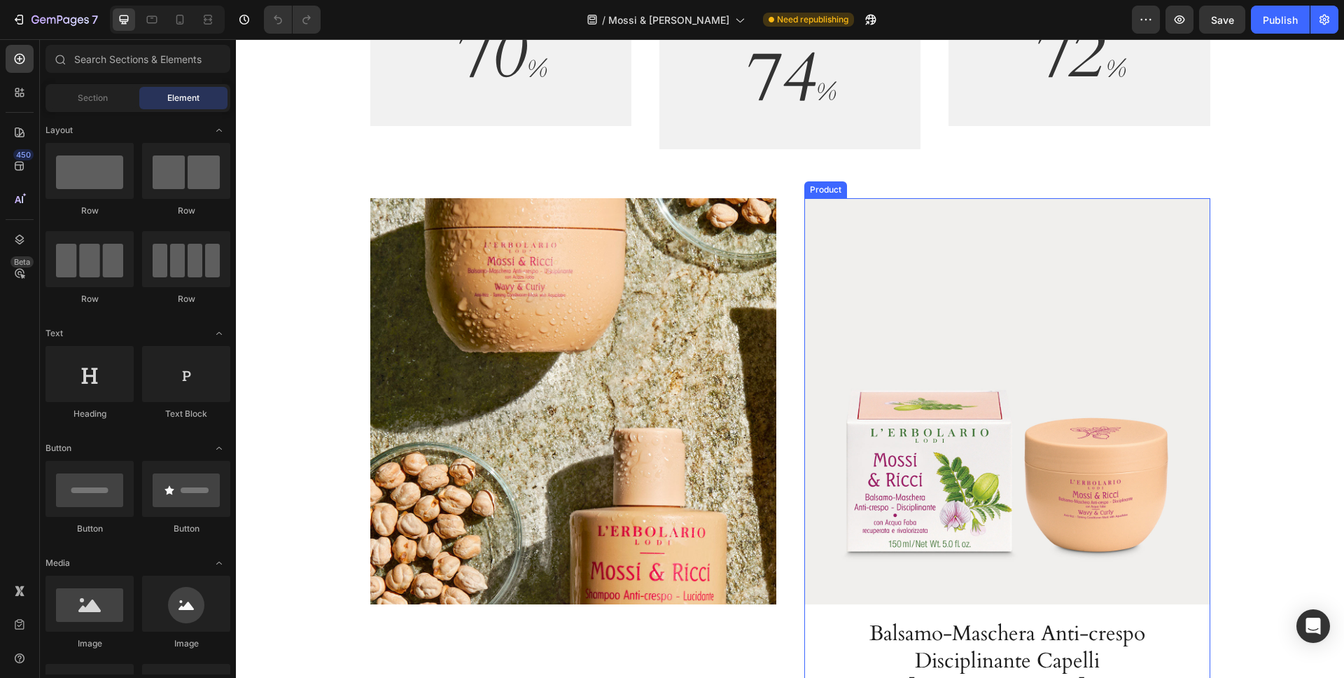
click at [1192, 660] on div "Product Images Balsamo-Maschera Anti-crespo Disciplinante Capelli Mossi & [PERS…" at bounding box center [1007, 481] width 406 height 567
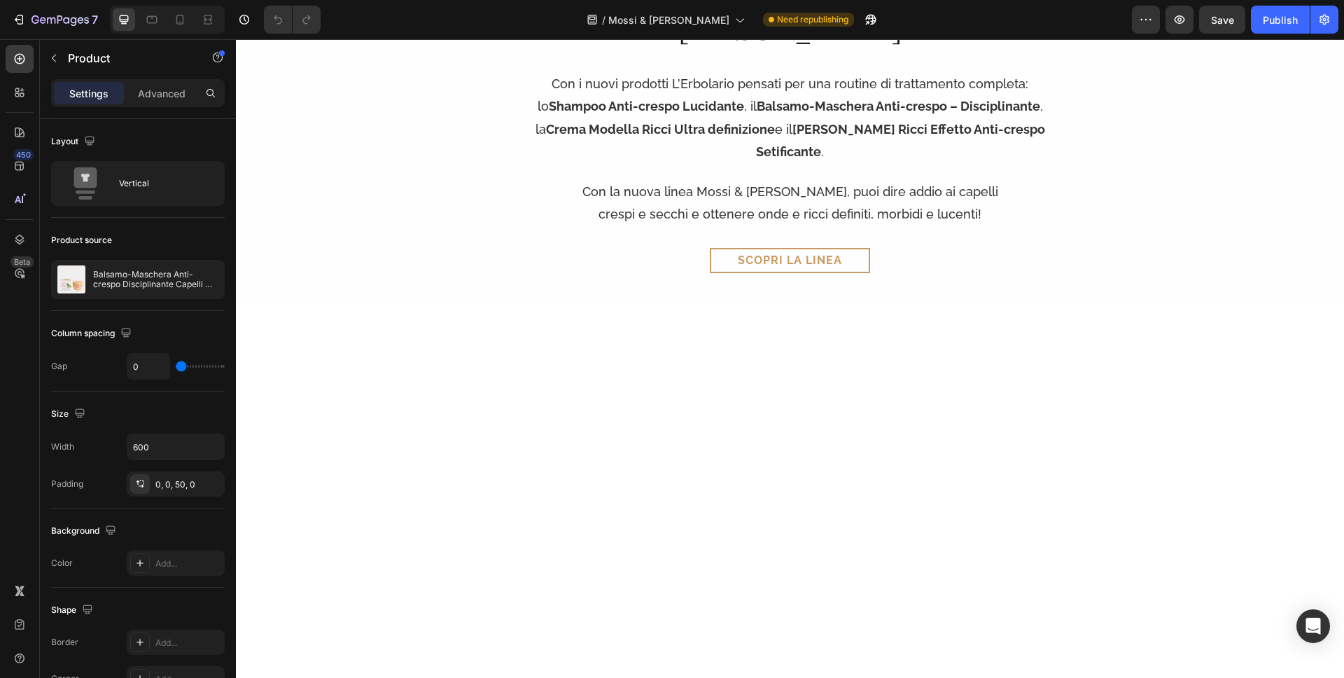
scroll to position [221, 0]
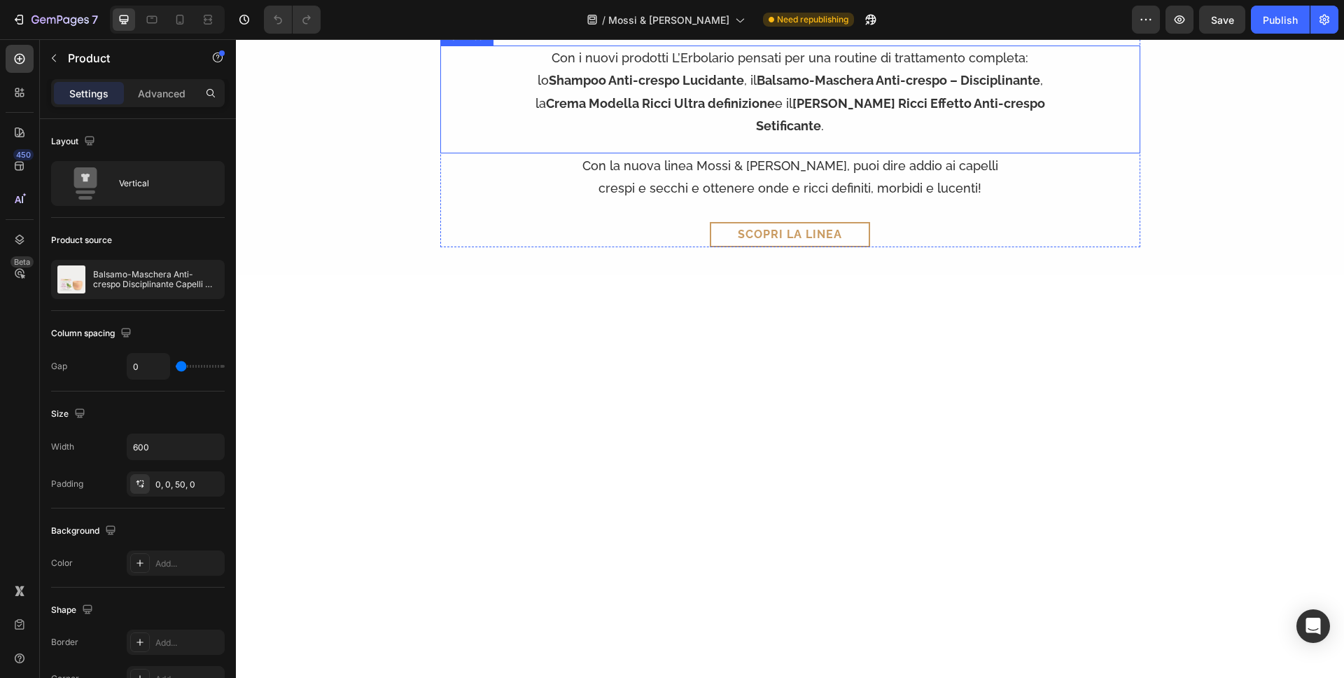
click at [880, 88] on strong "Balsamo-Maschera Anti-crespo – Disciplinante" at bounding box center [899, 80] width 284 height 15
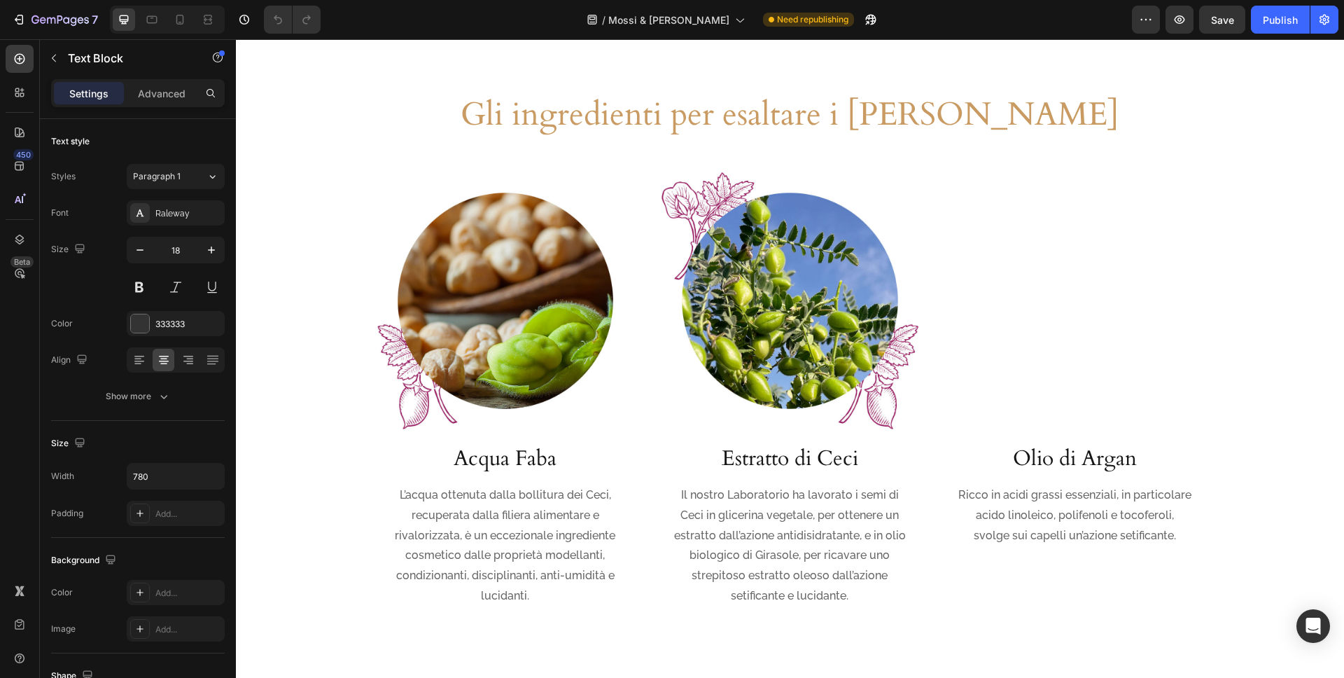
scroll to position [508, 0]
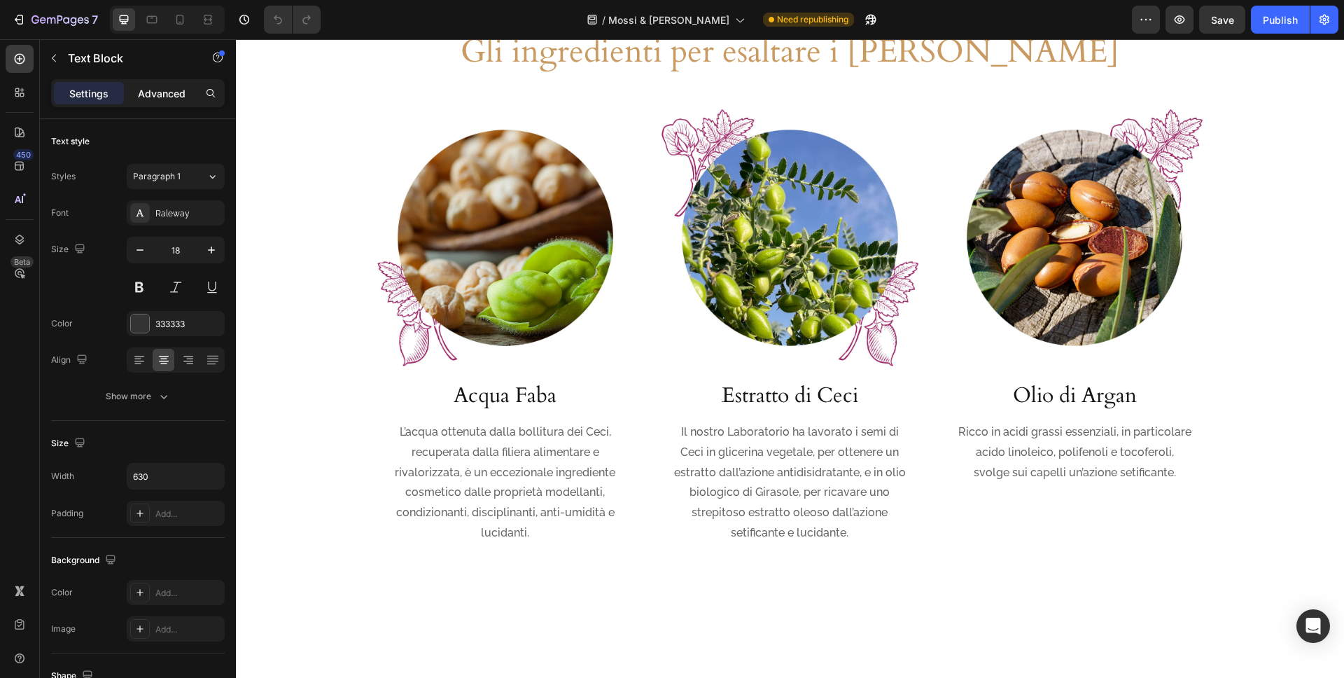
click at [170, 95] on p "Advanced" at bounding box center [162, 93] width 48 height 15
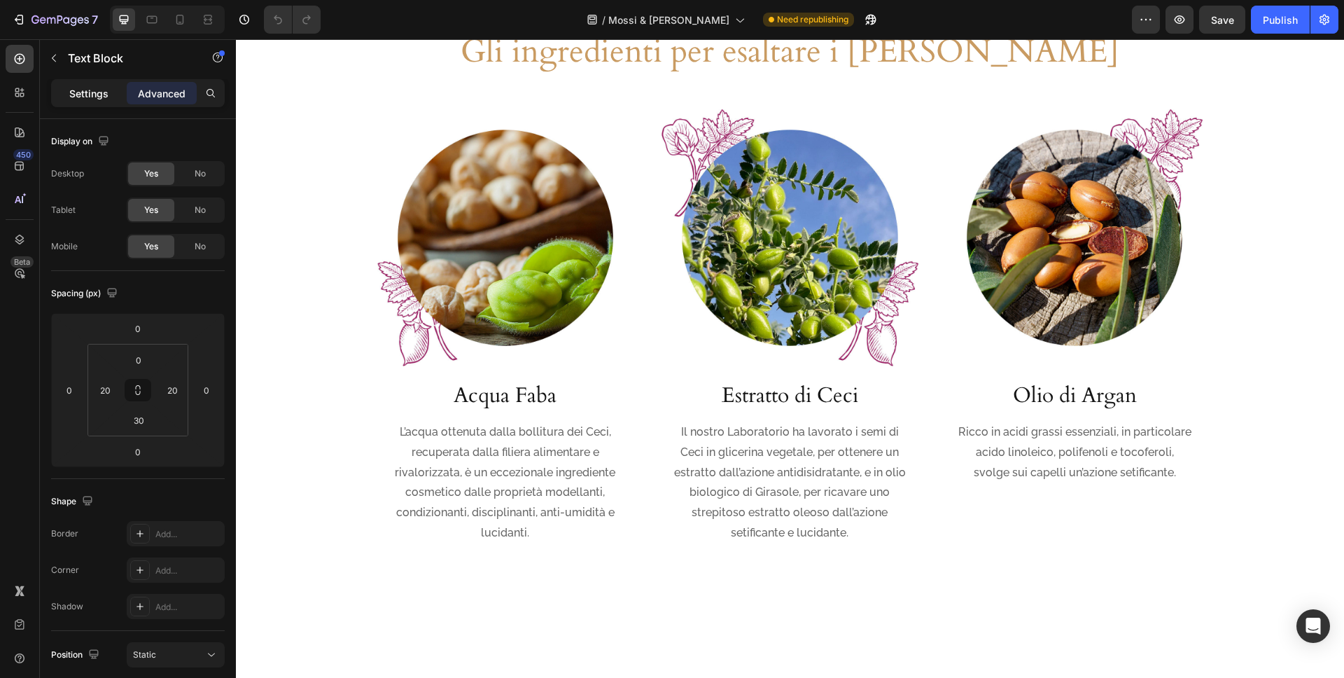
click at [81, 91] on p "Settings" at bounding box center [88, 93] width 39 height 15
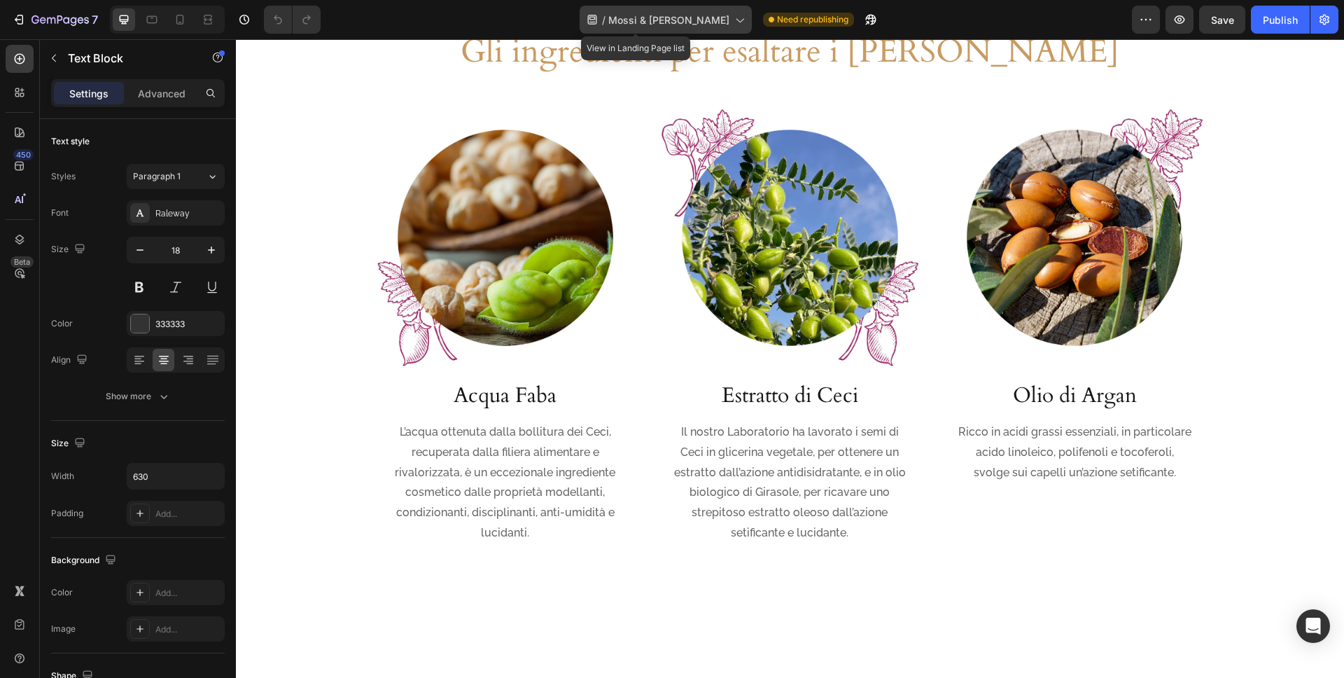
click at [689, 27] on span "Mossi & [PERSON_NAME]" at bounding box center [668, 20] width 121 height 15
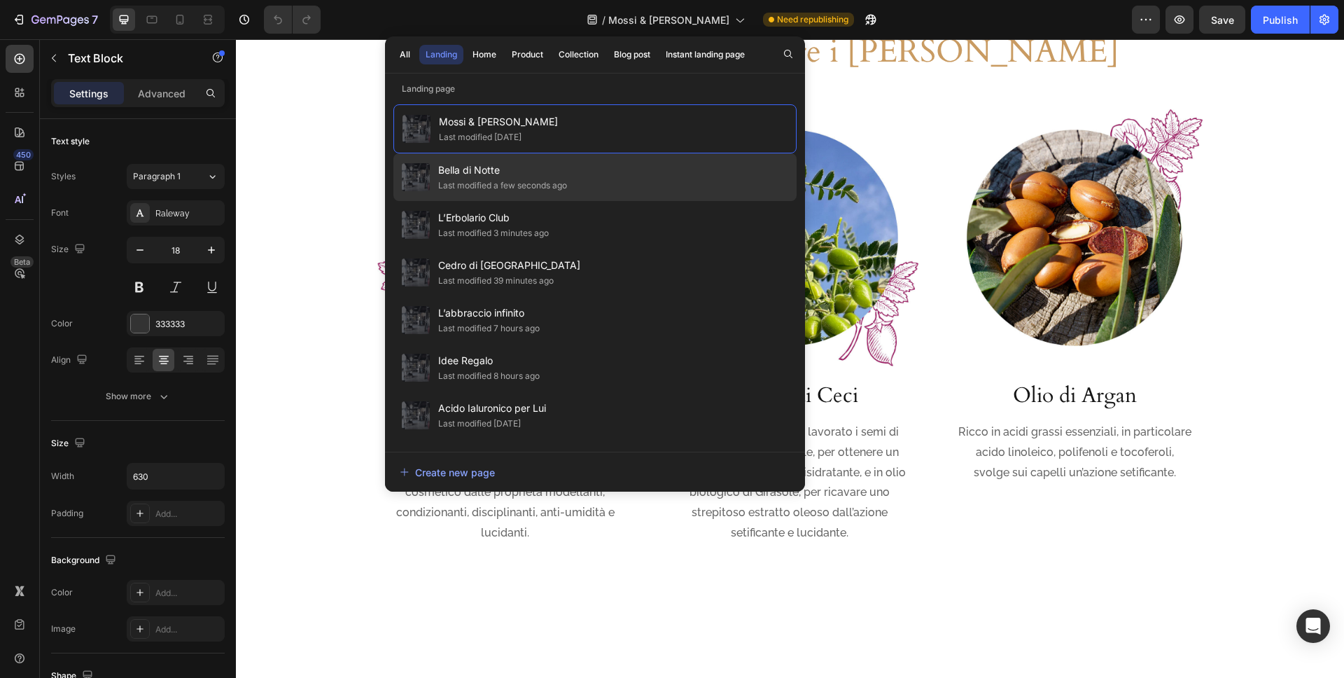
click at [506, 162] on span "Bella di Notte" at bounding box center [502, 170] width 129 height 17
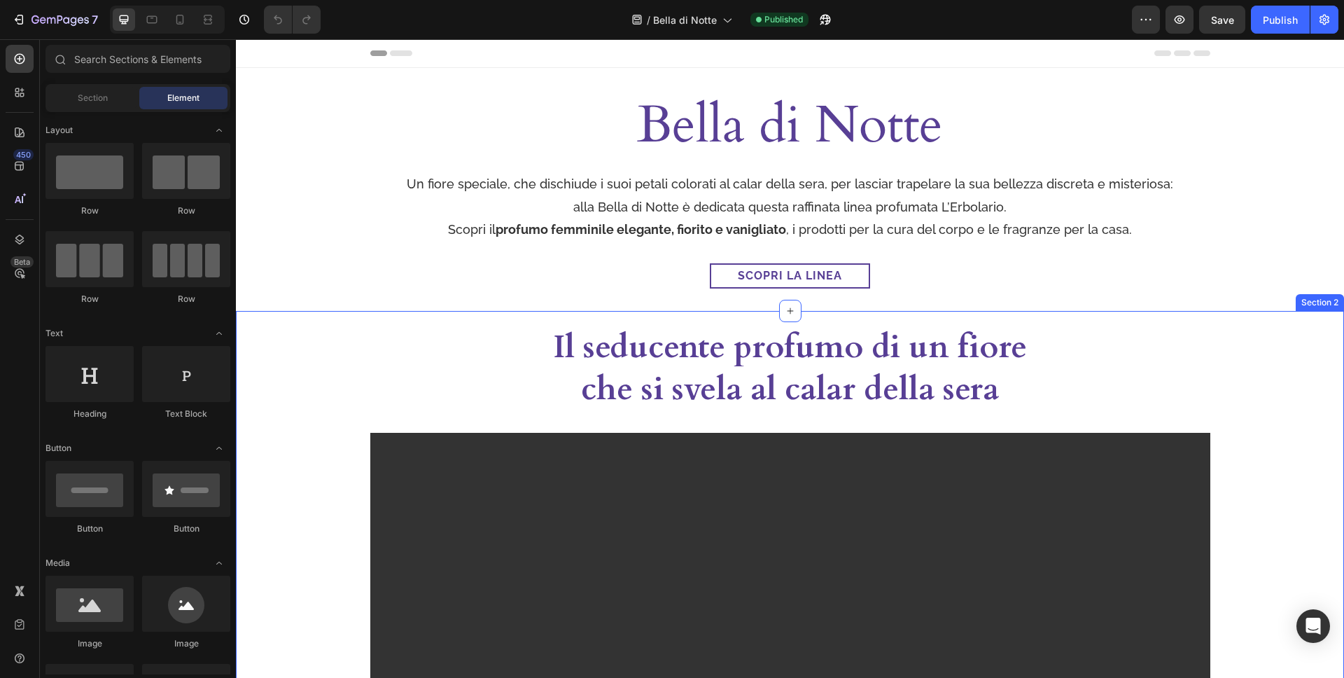
click at [971, 319] on div "Il seducente profumo di un fiore che si svela al calar della sera Heading Video…" at bounding box center [790, 608] width 1108 height 594
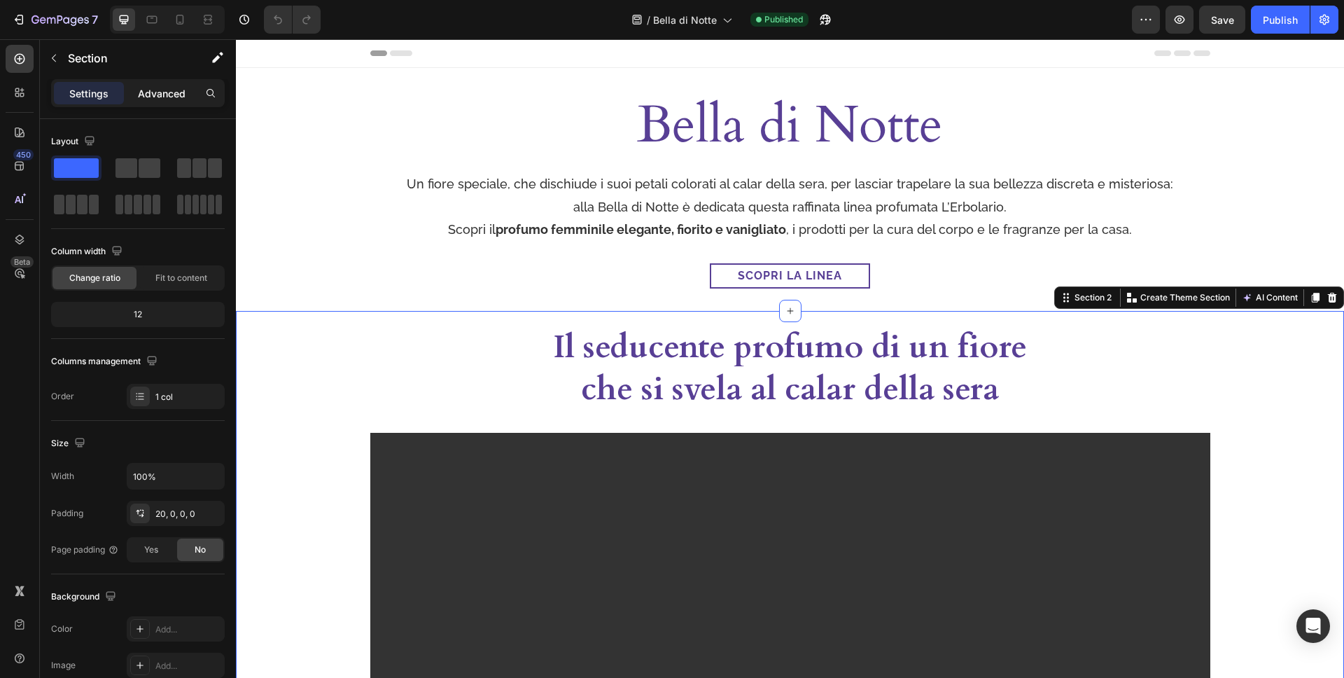
click at [147, 102] on div "Advanced" at bounding box center [162, 93] width 70 height 22
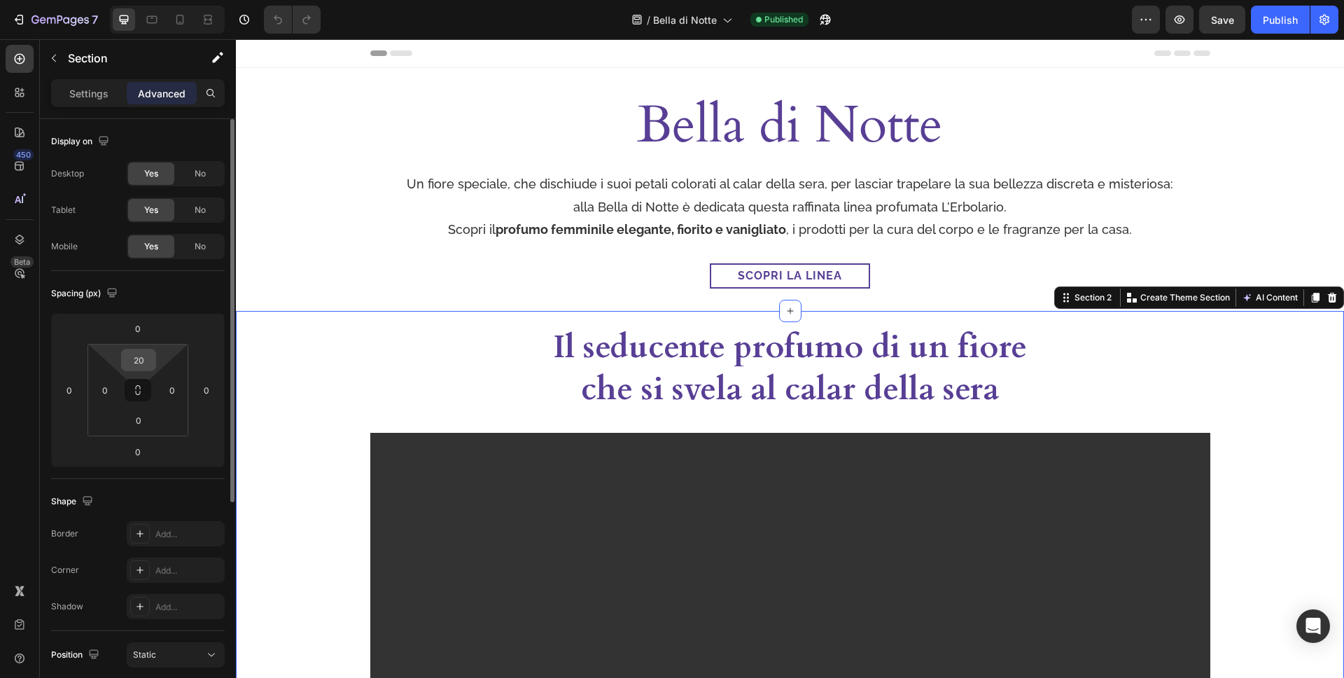
click at [155, 357] on div "20" at bounding box center [138, 360] width 35 height 22
click at [141, 355] on input "20" at bounding box center [139, 359] width 28 height 21
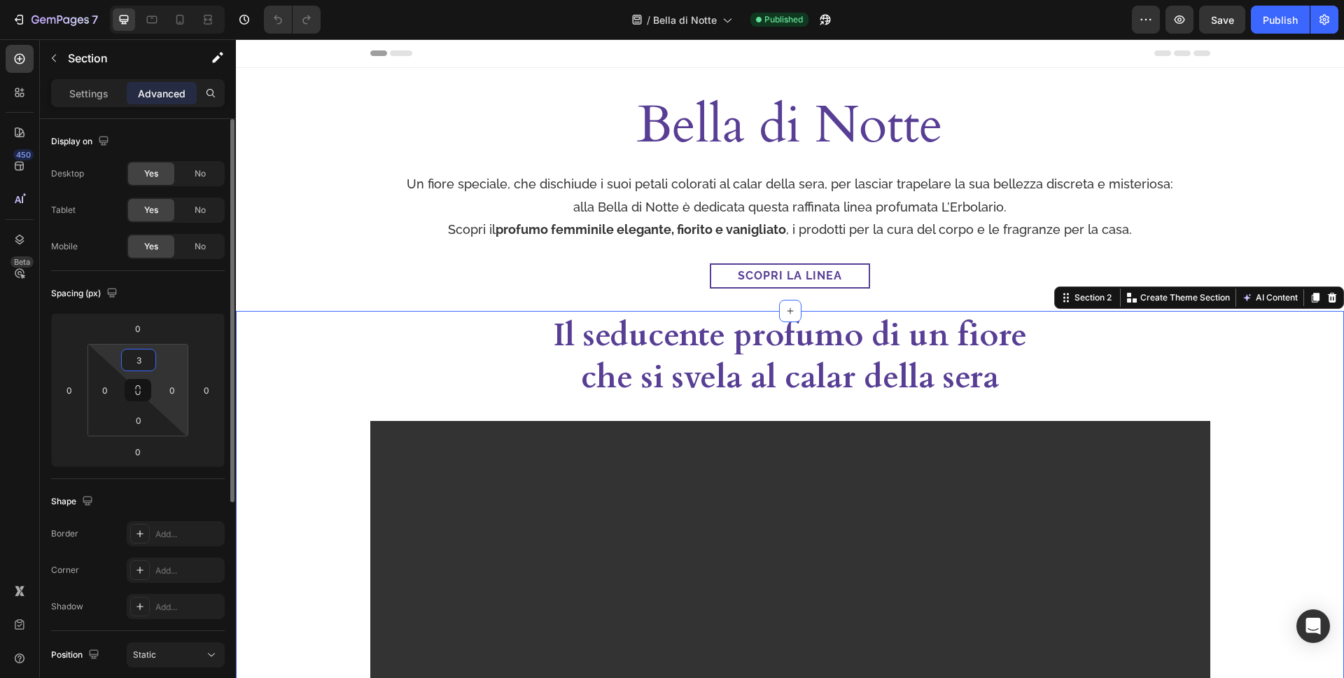
type input "30"
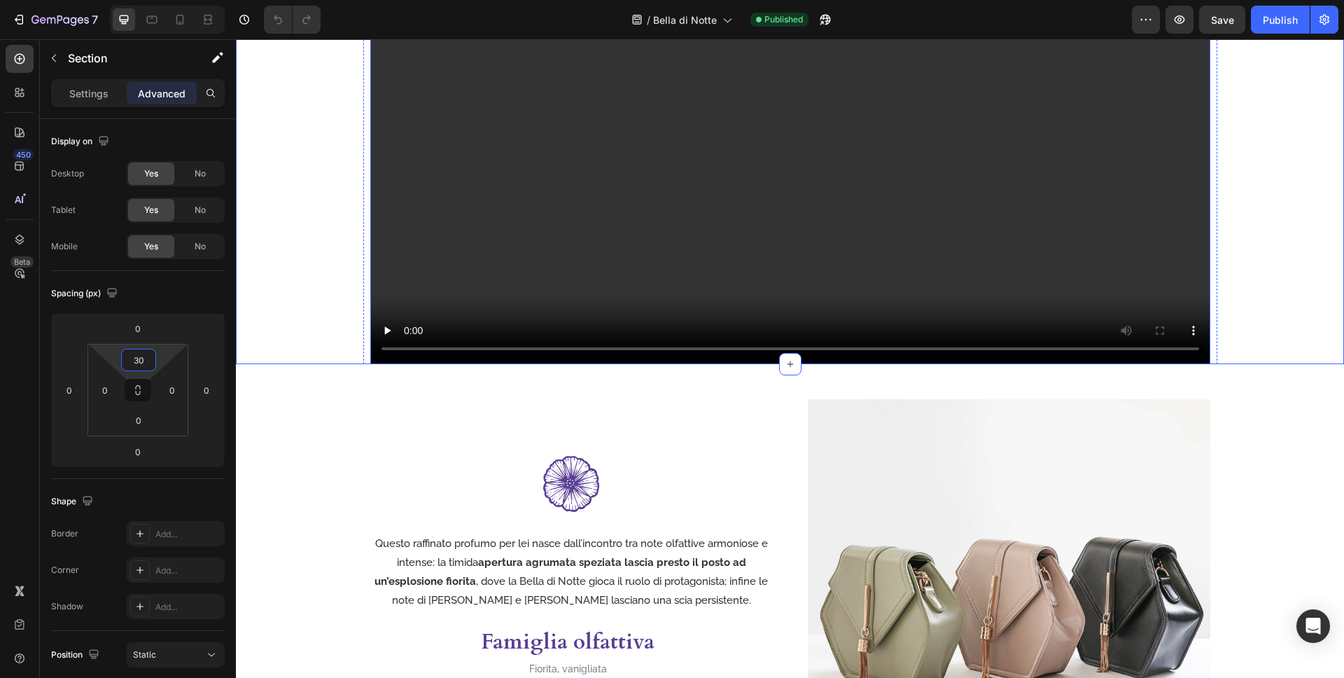
scroll to position [611, 0]
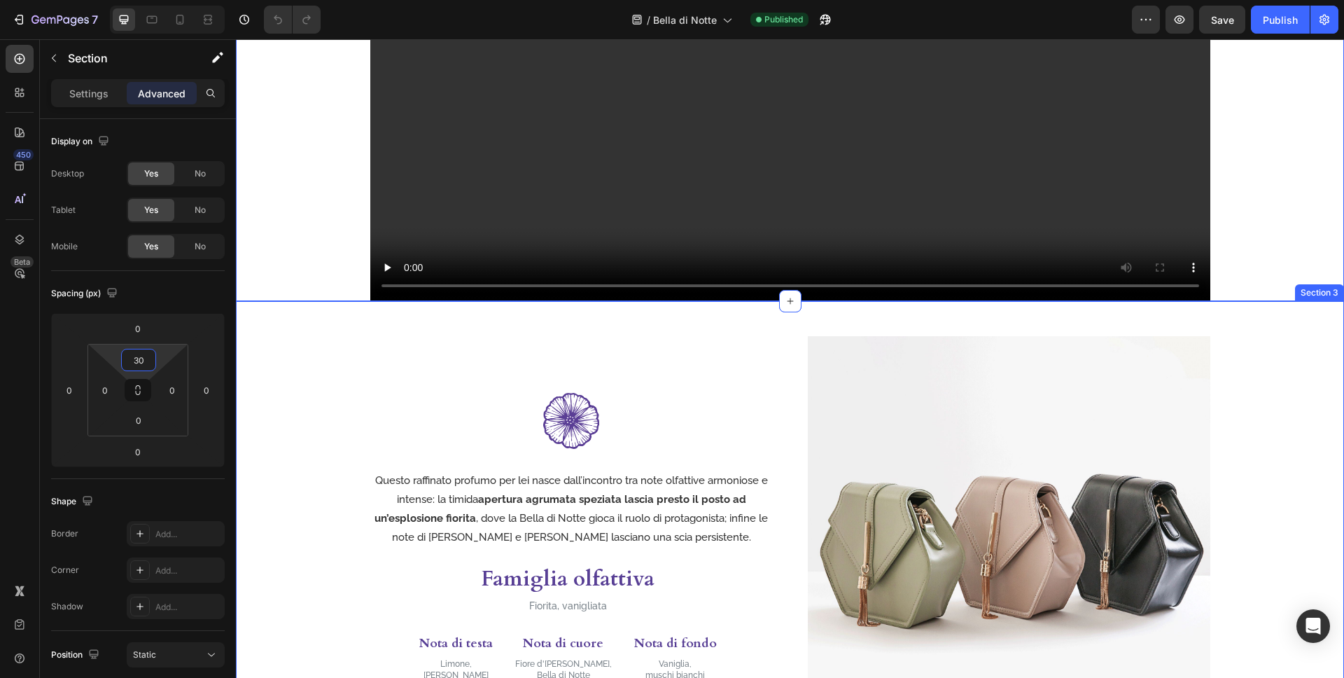
click at [1245, 309] on div "Image Questo raffinato profumo per lei nasce dall’incontro tra note olfattive a…" at bounding box center [790, 527] width 1108 height 452
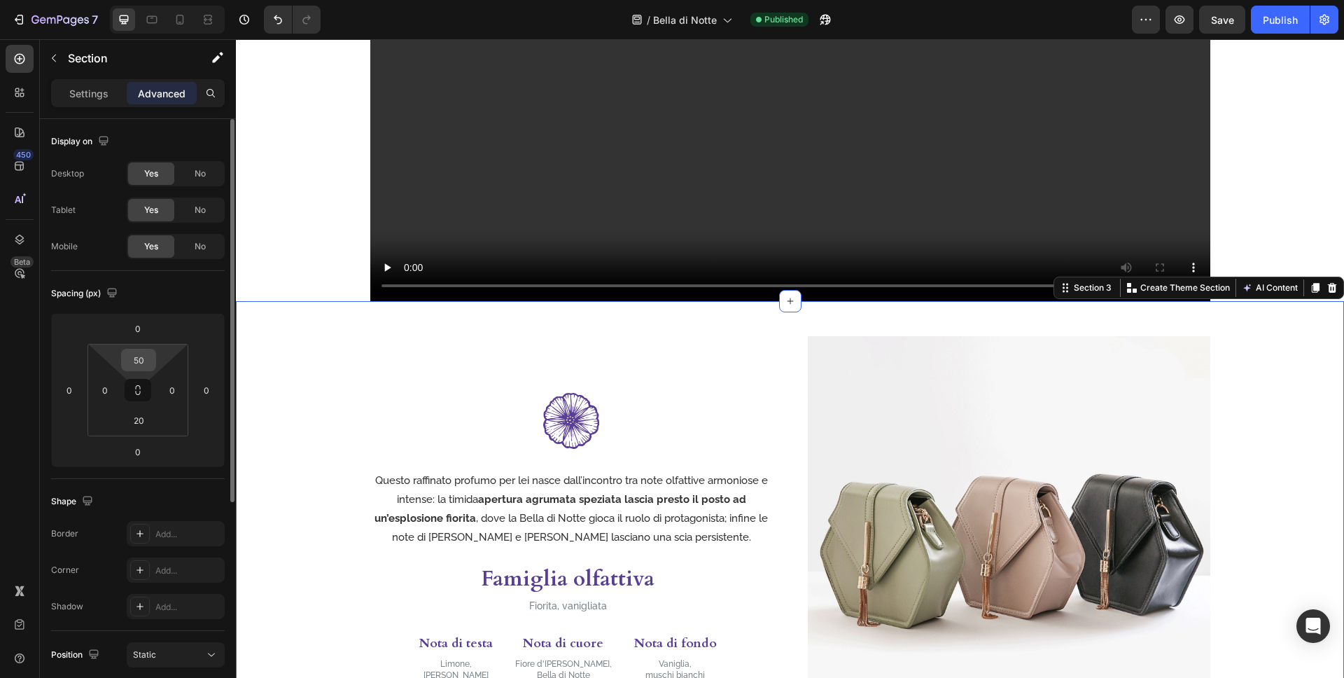
click at [146, 358] on input "50" at bounding box center [139, 359] width 28 height 21
type input "5"
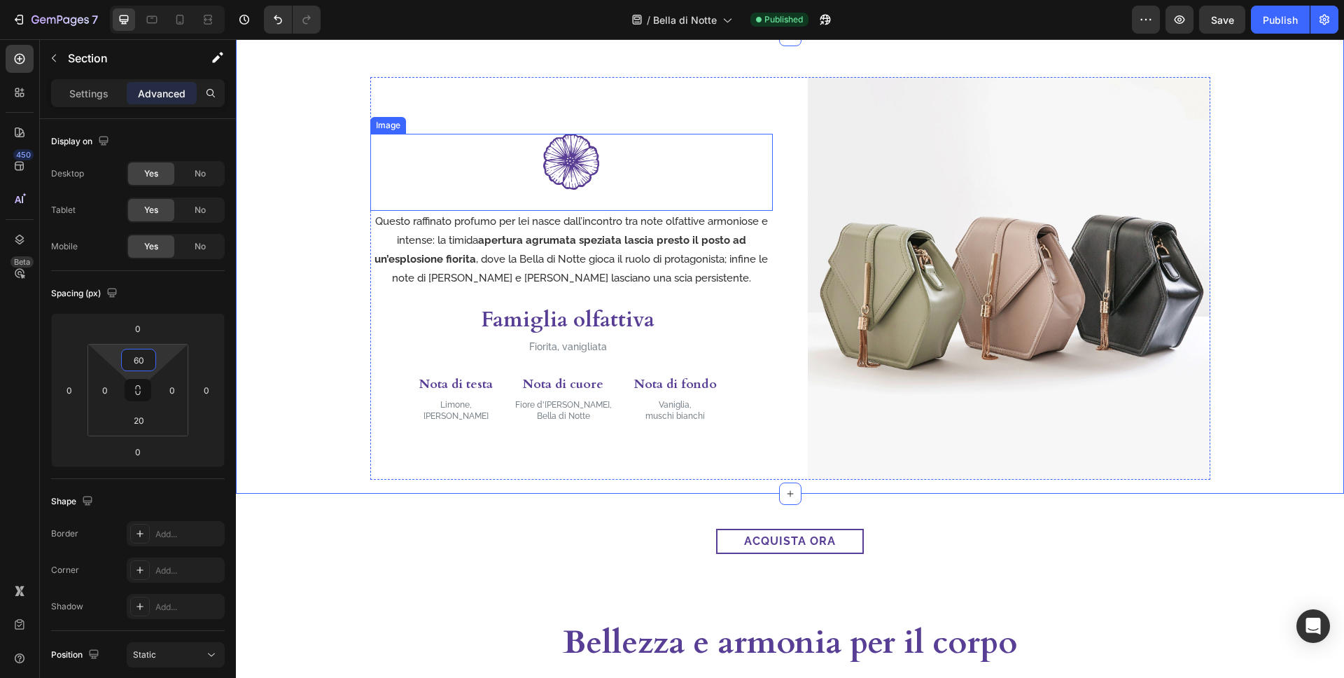
scroll to position [878, 0]
type input "60"
click at [144, 417] on input "20" at bounding box center [139, 420] width 28 height 21
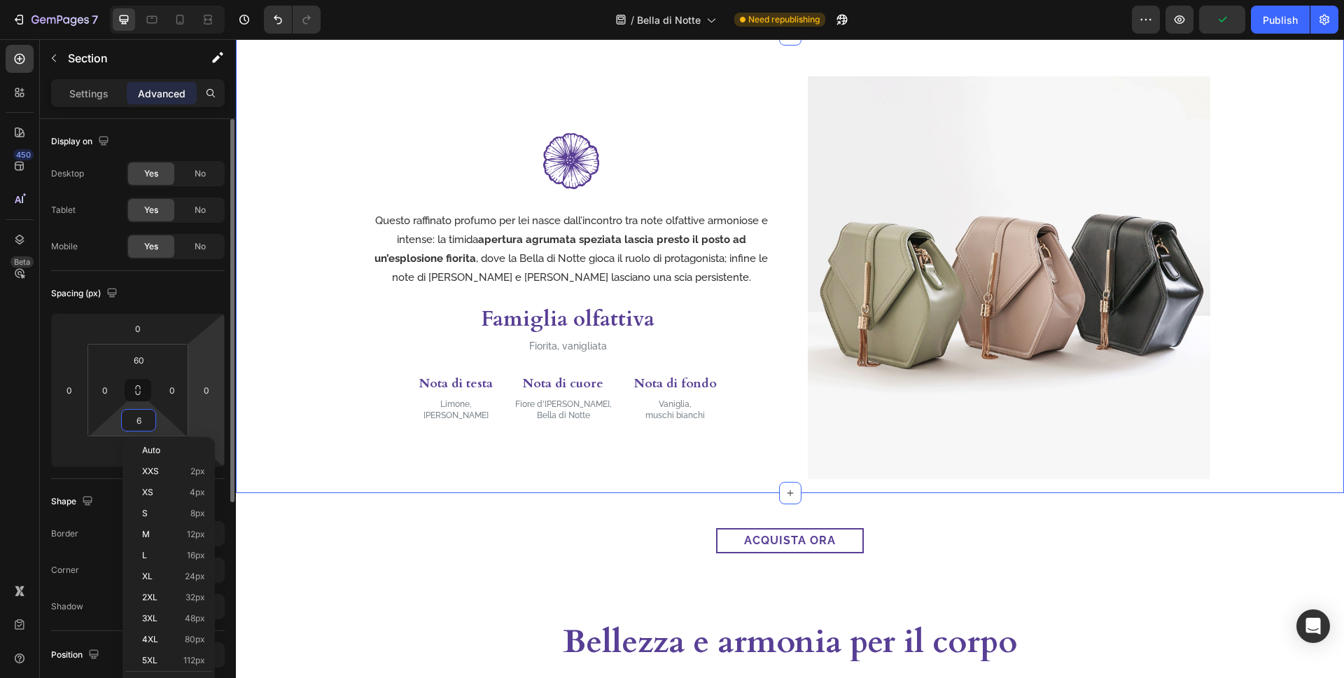
type input "60"
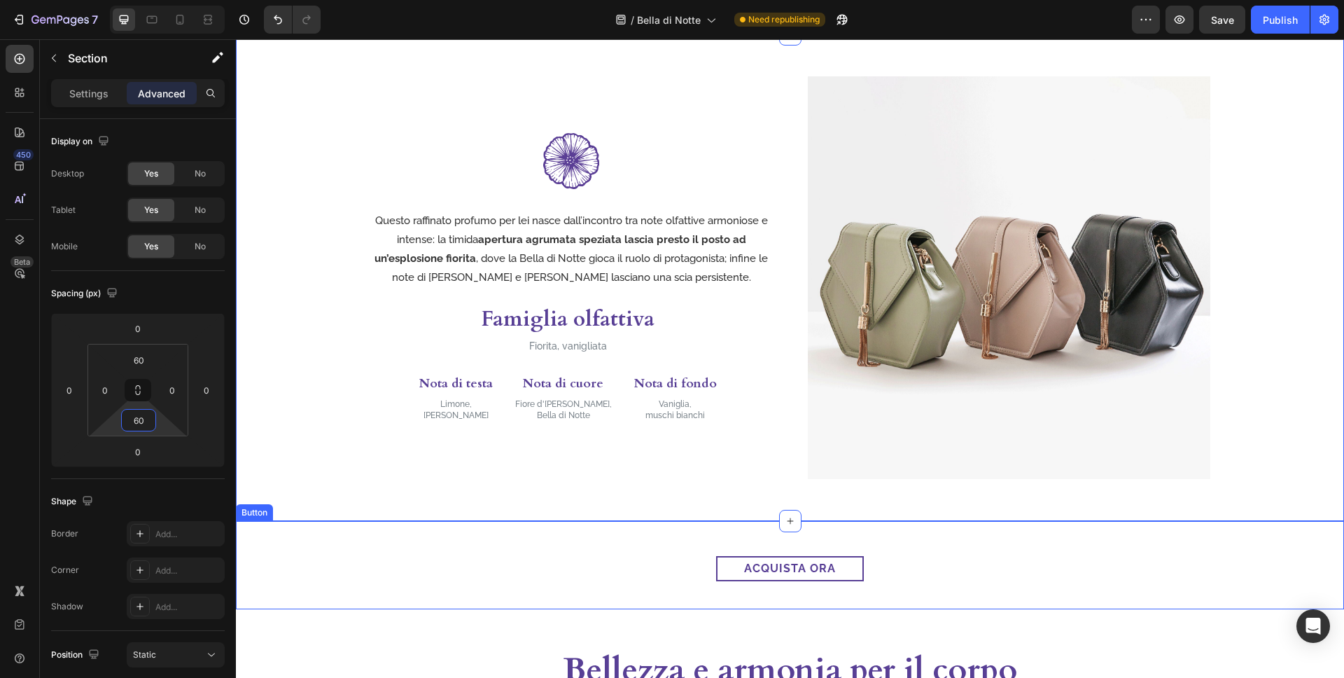
click at [851, 540] on div "acquista ora Button" at bounding box center [790, 565] width 1108 height 88
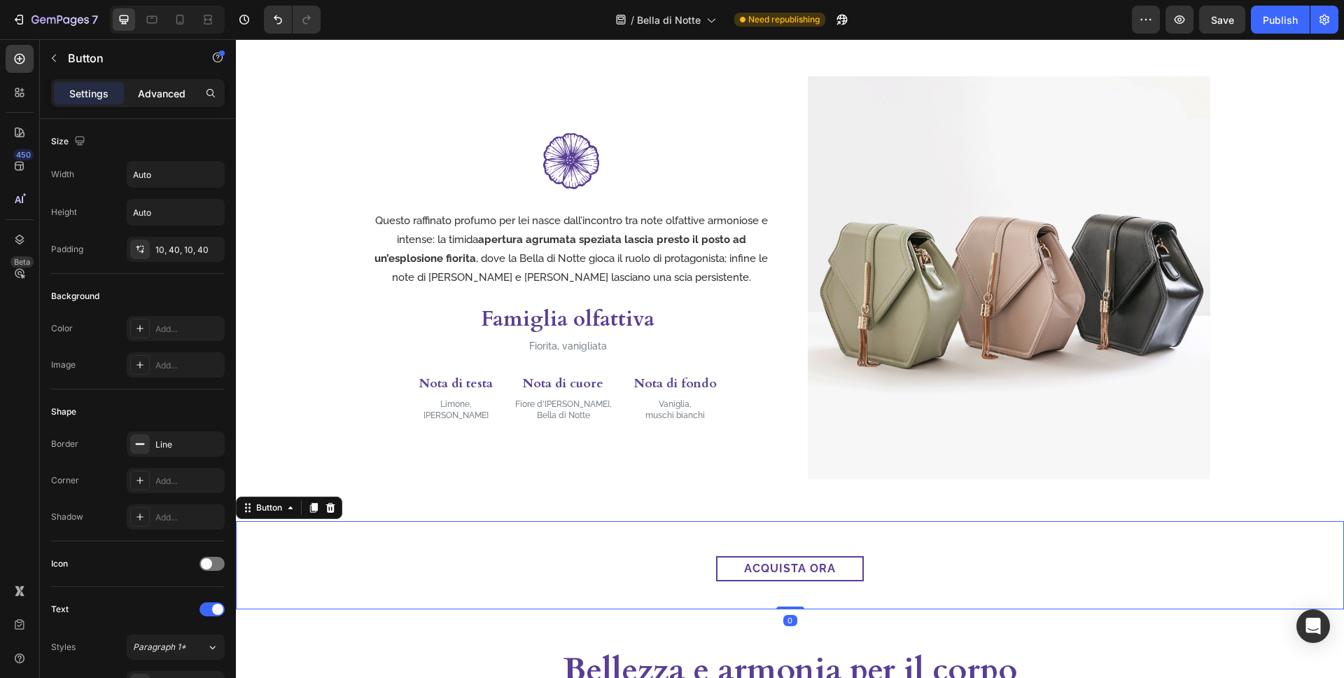
click at [159, 96] on p "Advanced" at bounding box center [162, 93] width 48 height 15
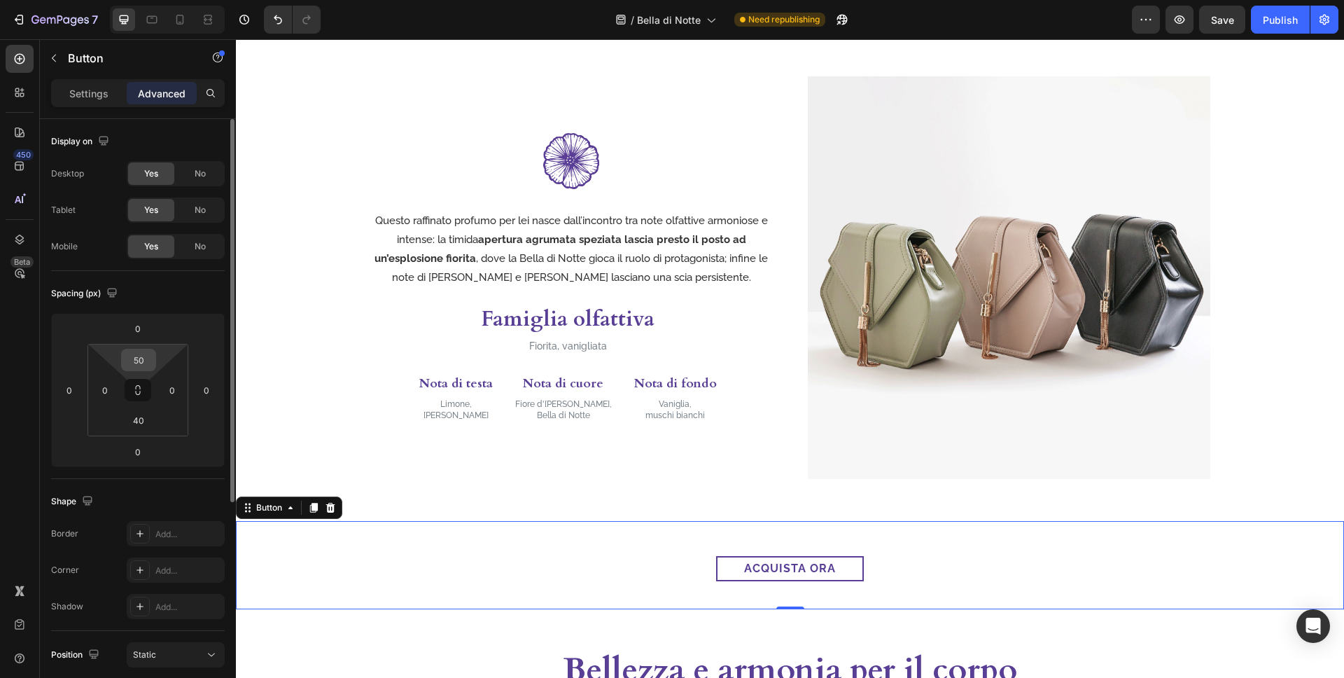
click at [144, 366] on input "50" at bounding box center [139, 359] width 28 height 21
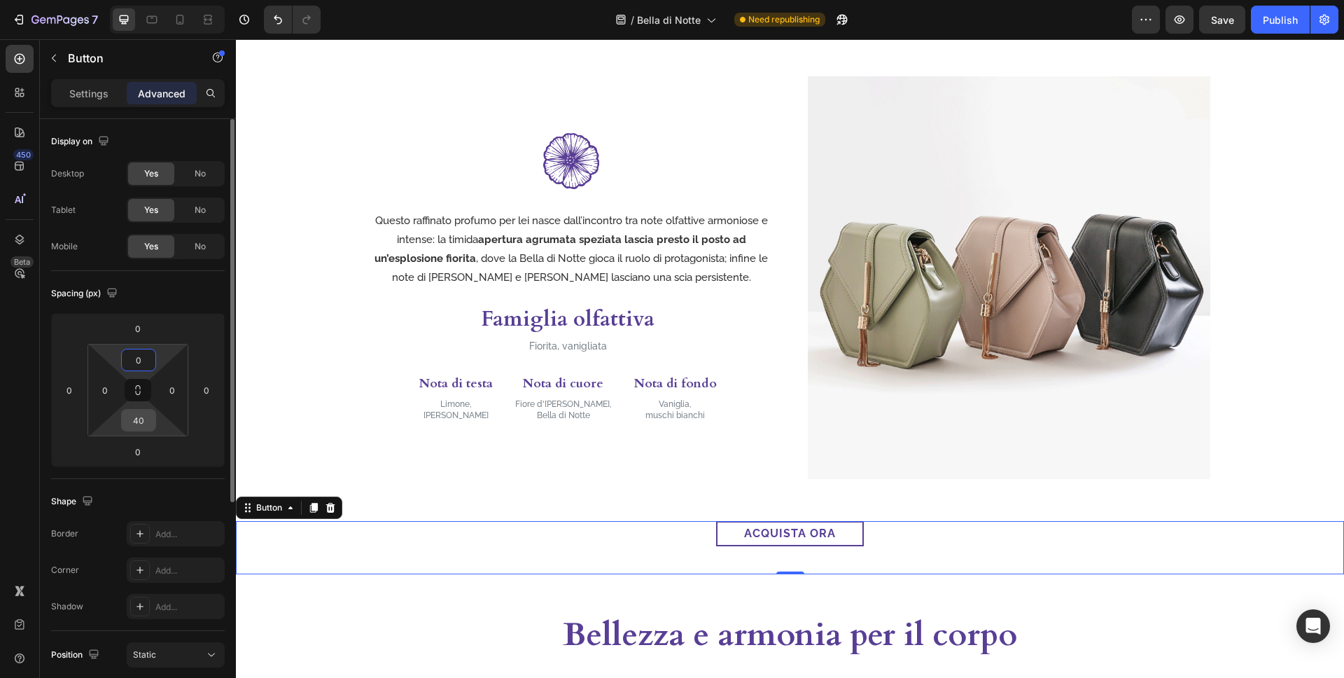
type input "0"
click at [143, 424] on input "40" at bounding box center [139, 420] width 28 height 21
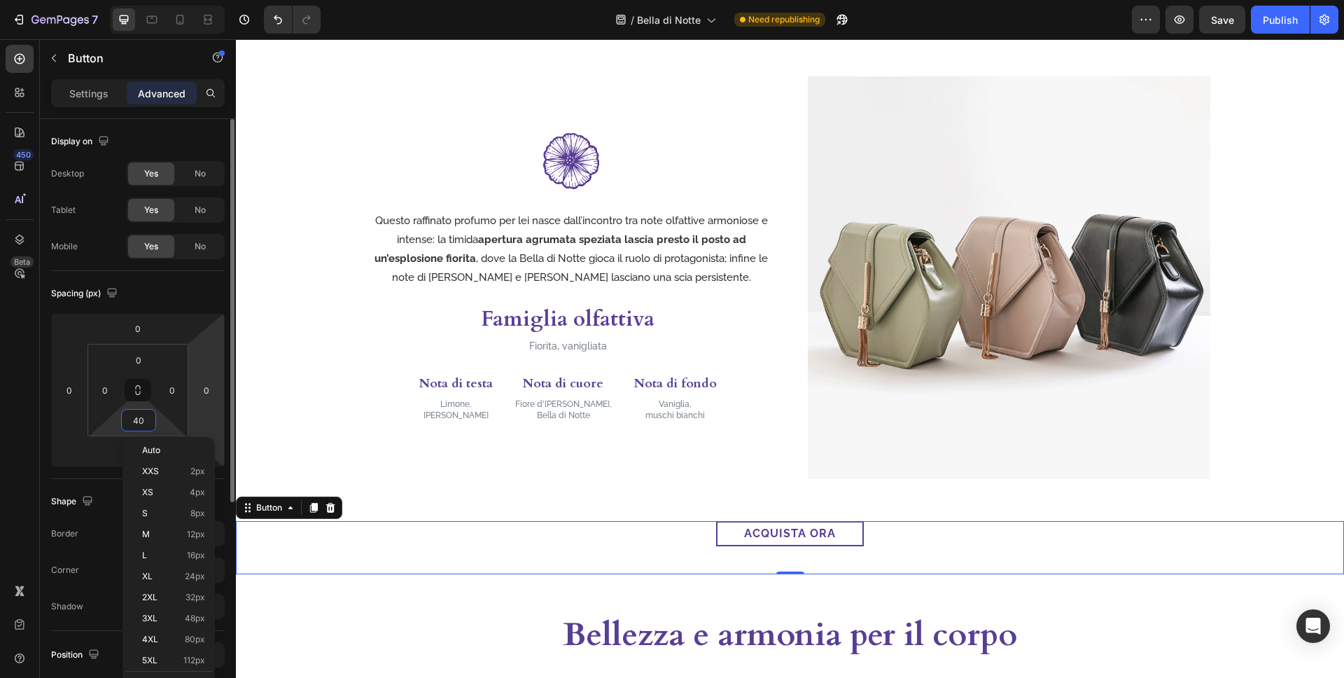
type input "0"
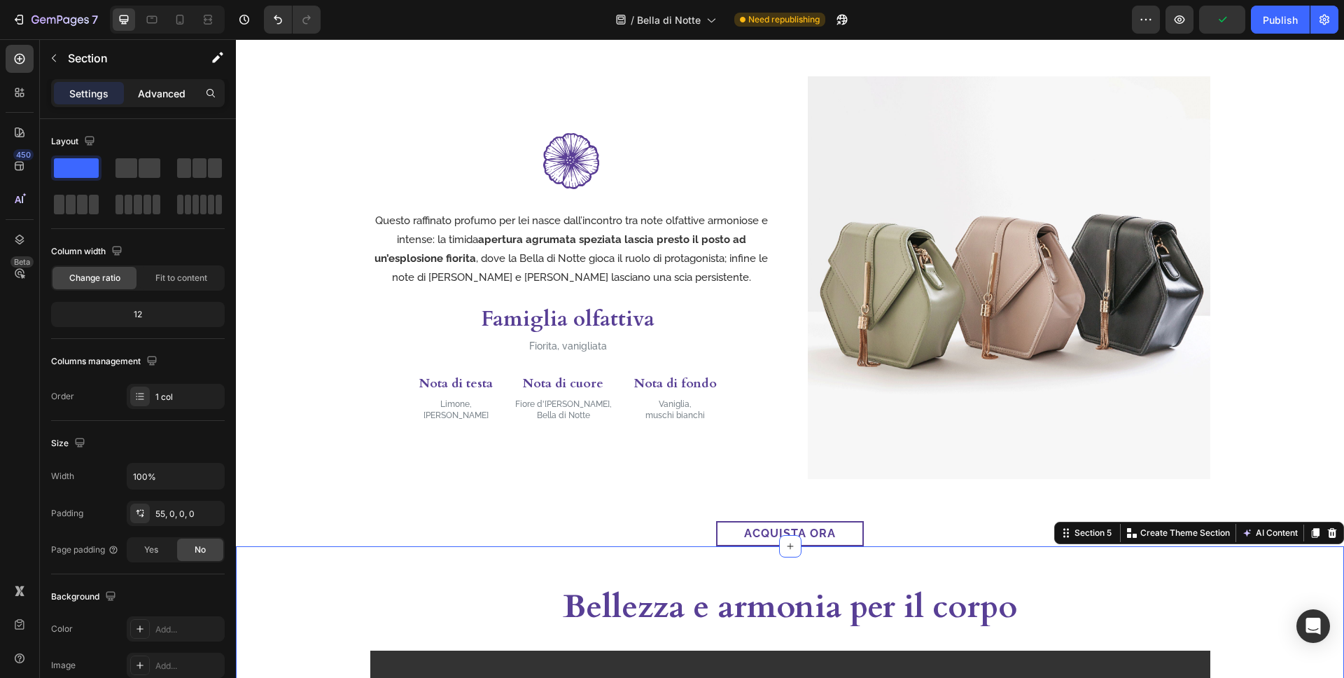
click at [154, 98] on p "Advanced" at bounding box center [162, 93] width 48 height 15
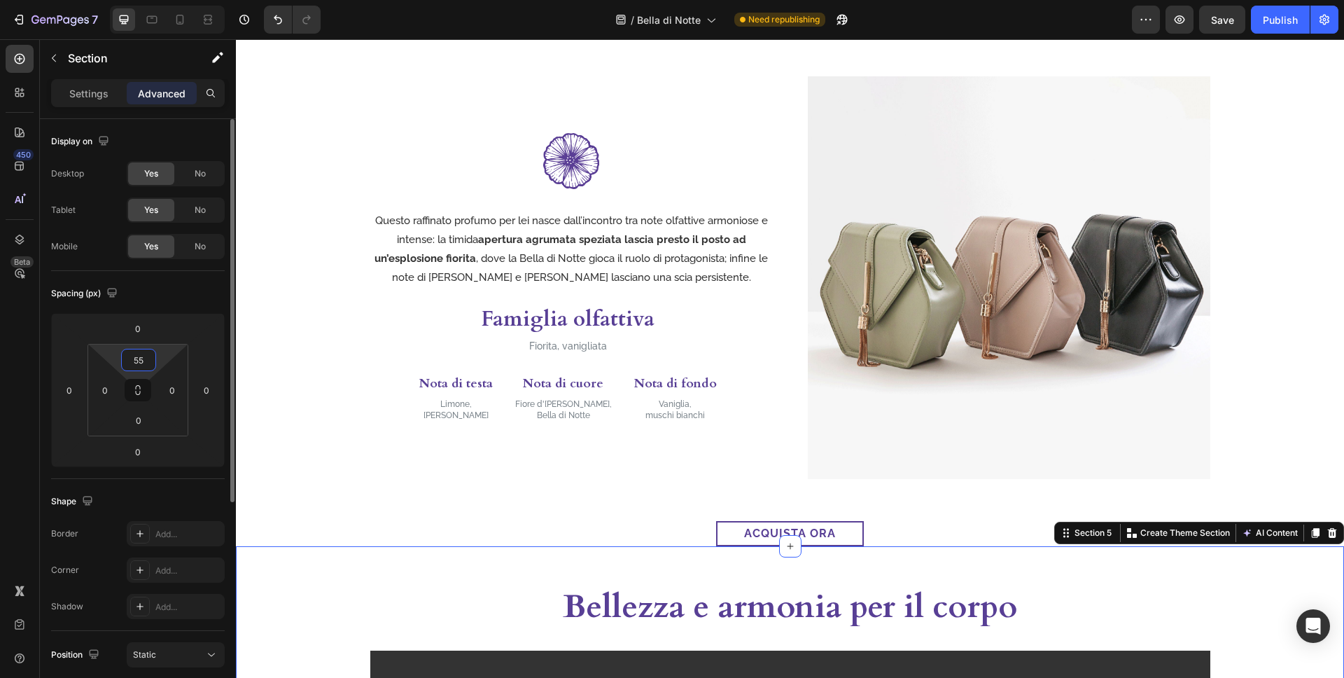
click at [139, 359] on input "55" at bounding box center [139, 359] width 28 height 21
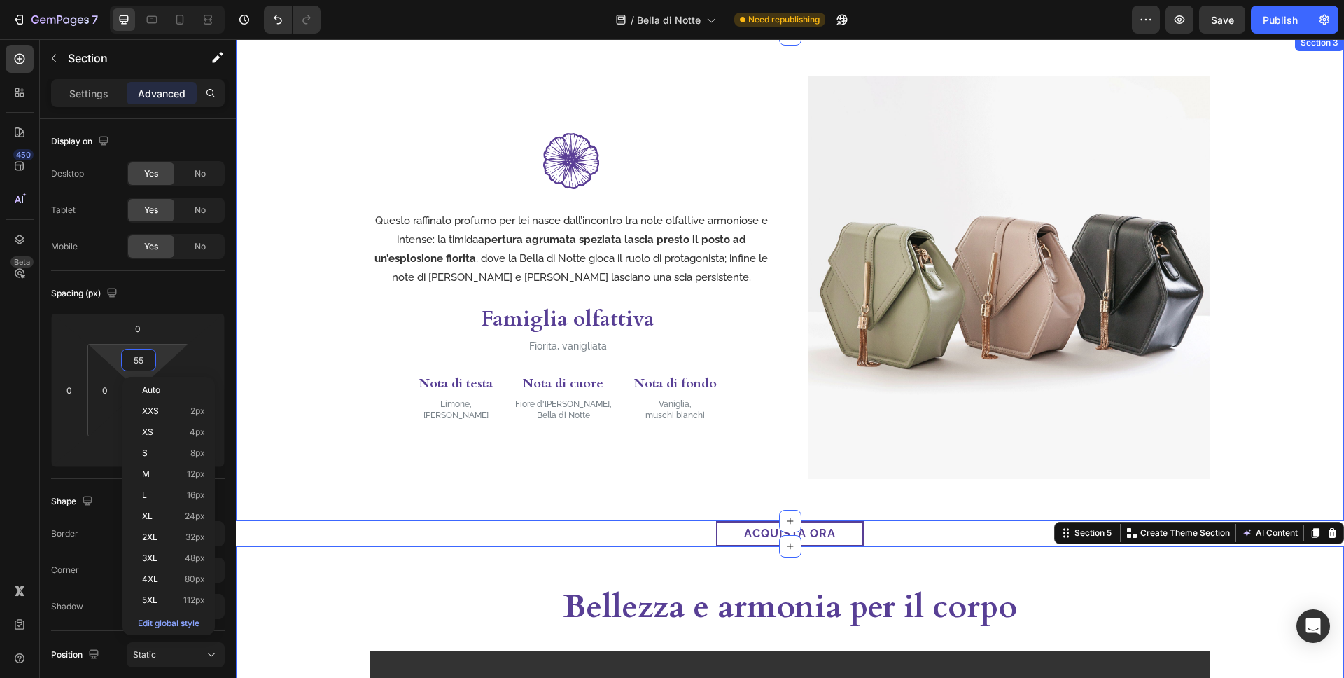
type input "5"
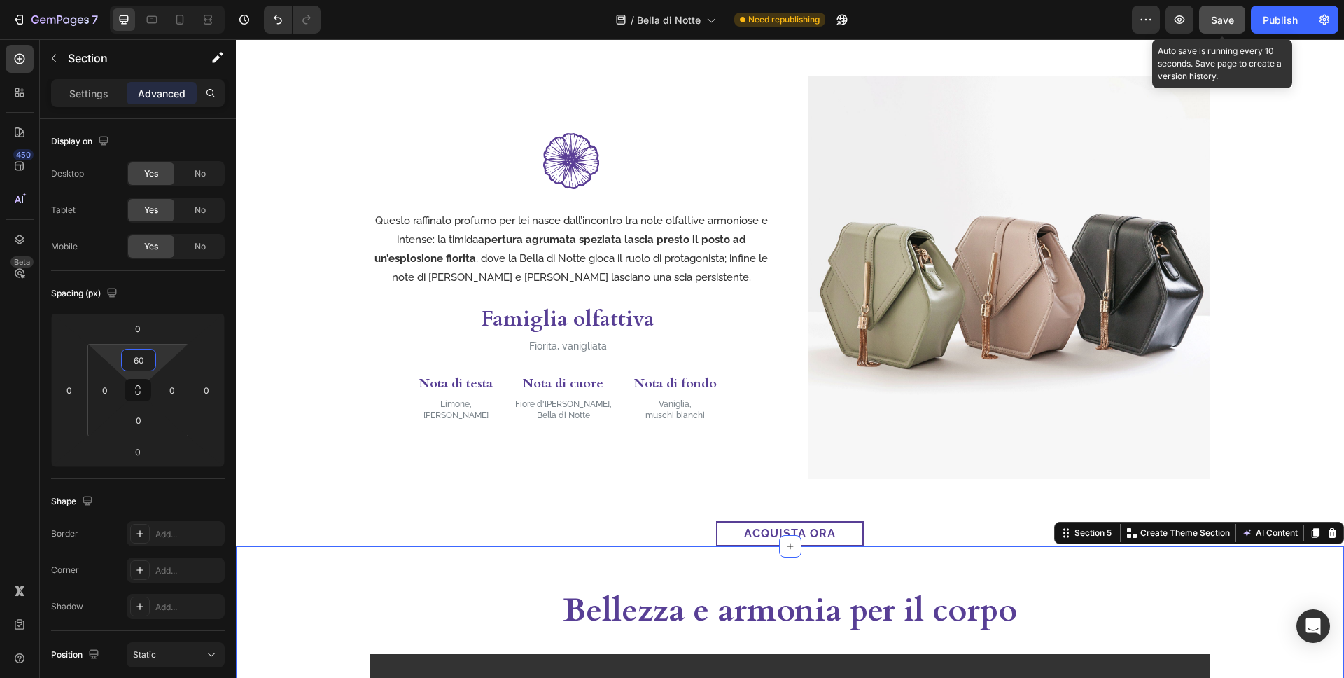
type input "60"
click at [1207, 13] on button "Save" at bounding box center [1222, 20] width 46 height 28
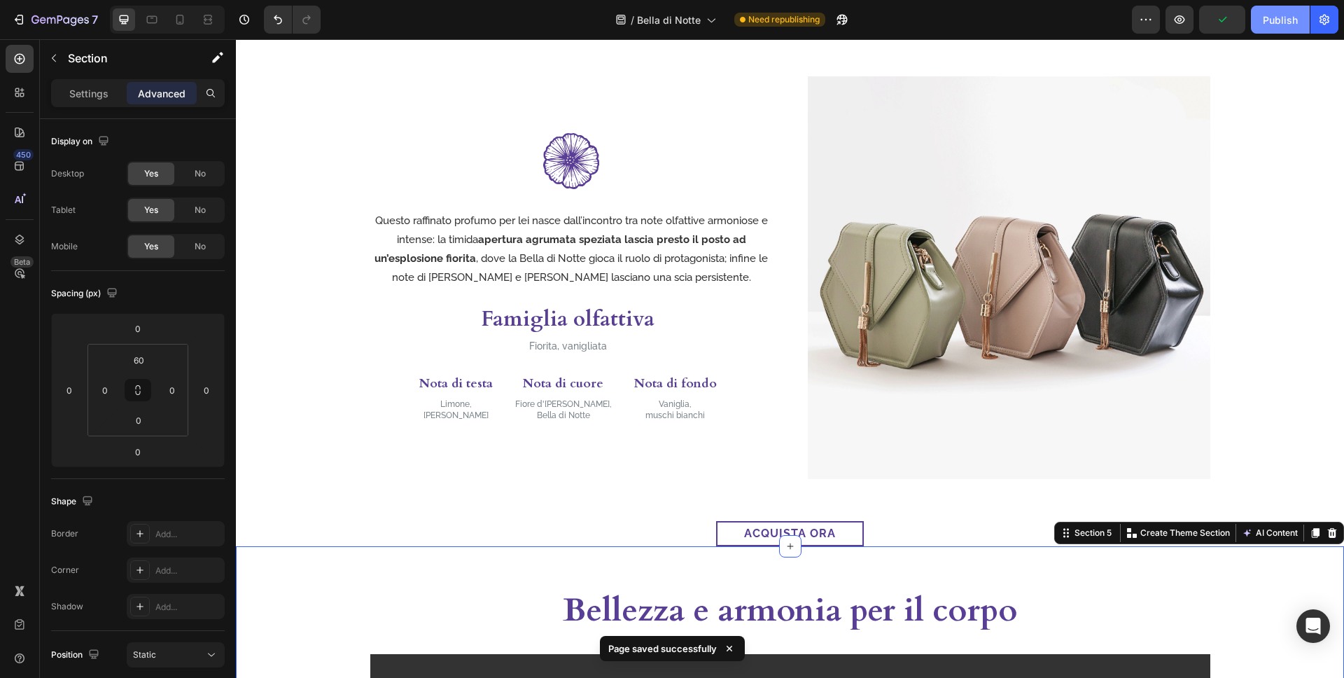
click at [1255, 29] on button "Publish" at bounding box center [1280, 20] width 59 height 28
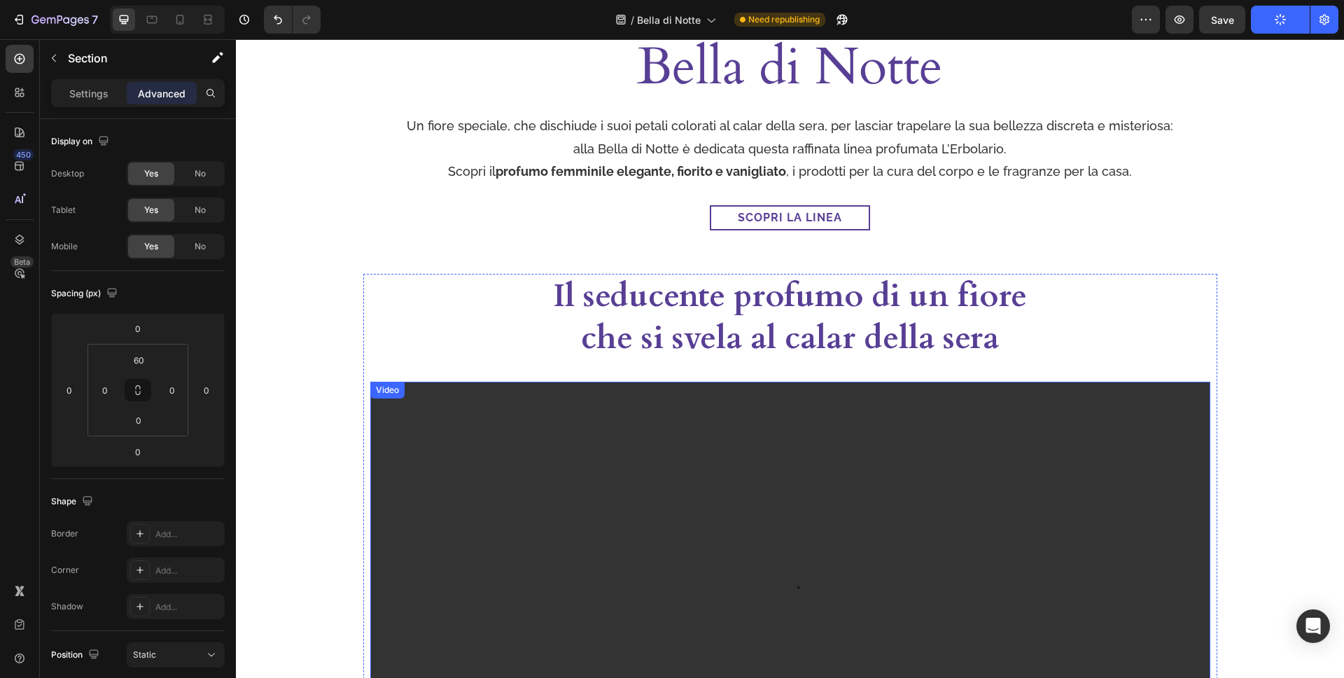
scroll to position [0, 0]
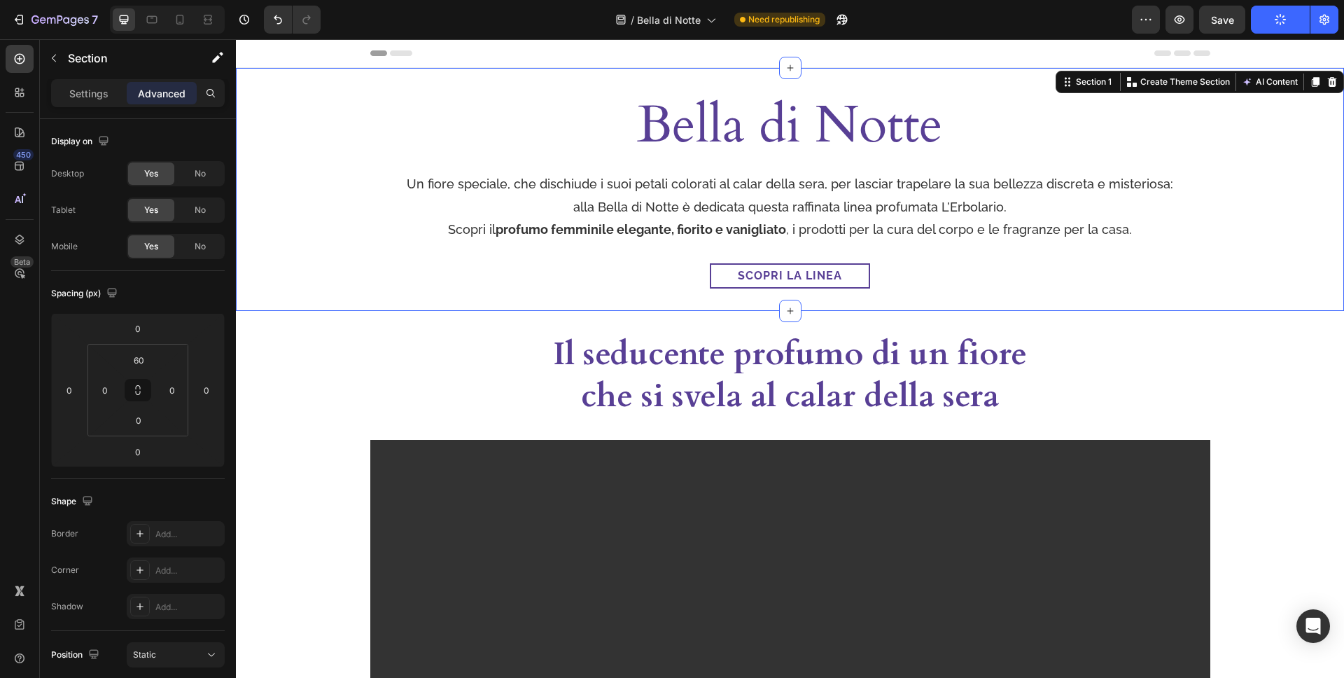
click at [429, 76] on div "Bella di Notte Heading Row Un fiore speciale, che dischiude i suoi petali color…" at bounding box center [790, 189] width 1108 height 243
click at [792, 71] on icon at bounding box center [790, 67] width 11 height 11
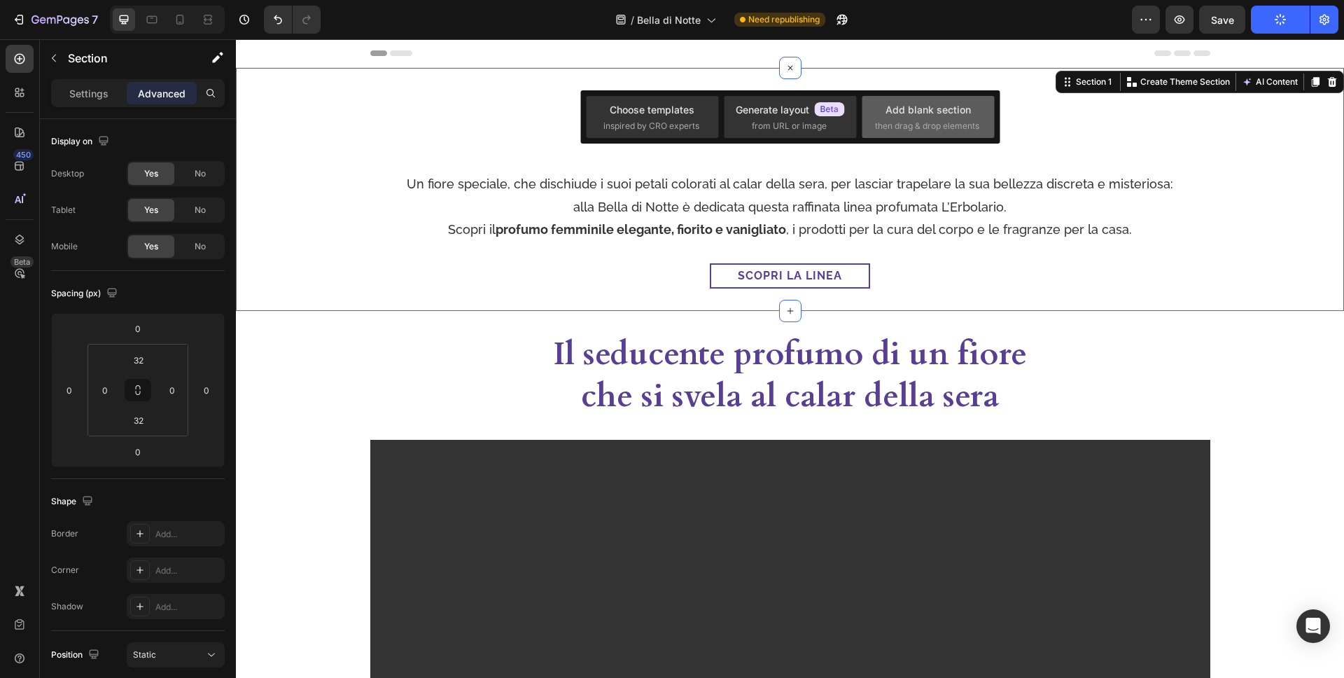
click at [921, 115] on div "Add blank section" at bounding box center [928, 109] width 85 height 15
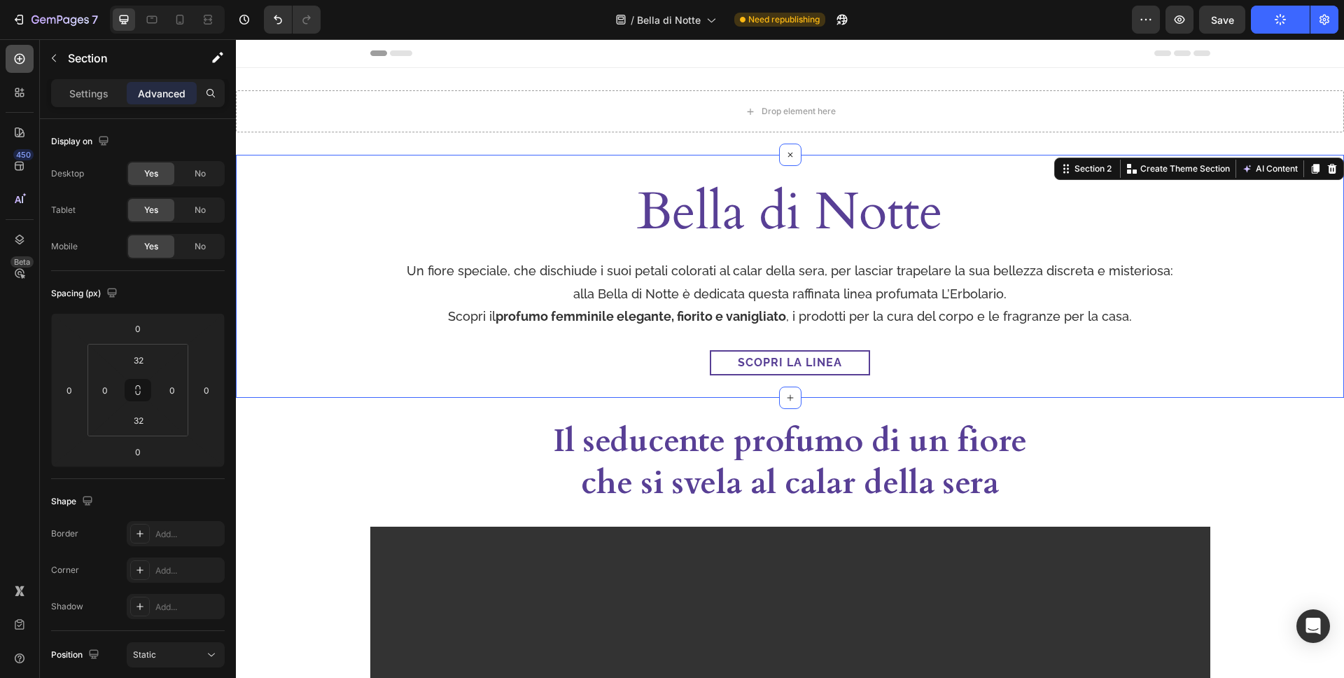
click at [15, 56] on icon at bounding box center [20, 59] width 14 height 14
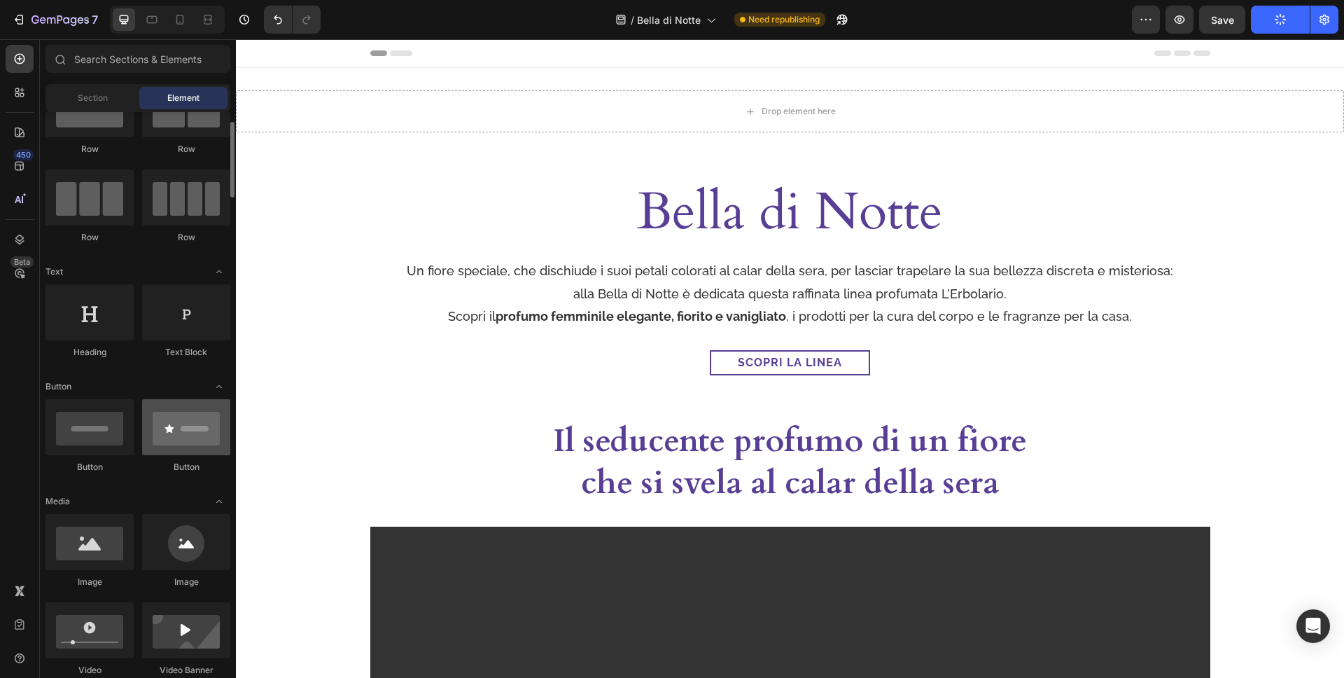
scroll to position [269, 0]
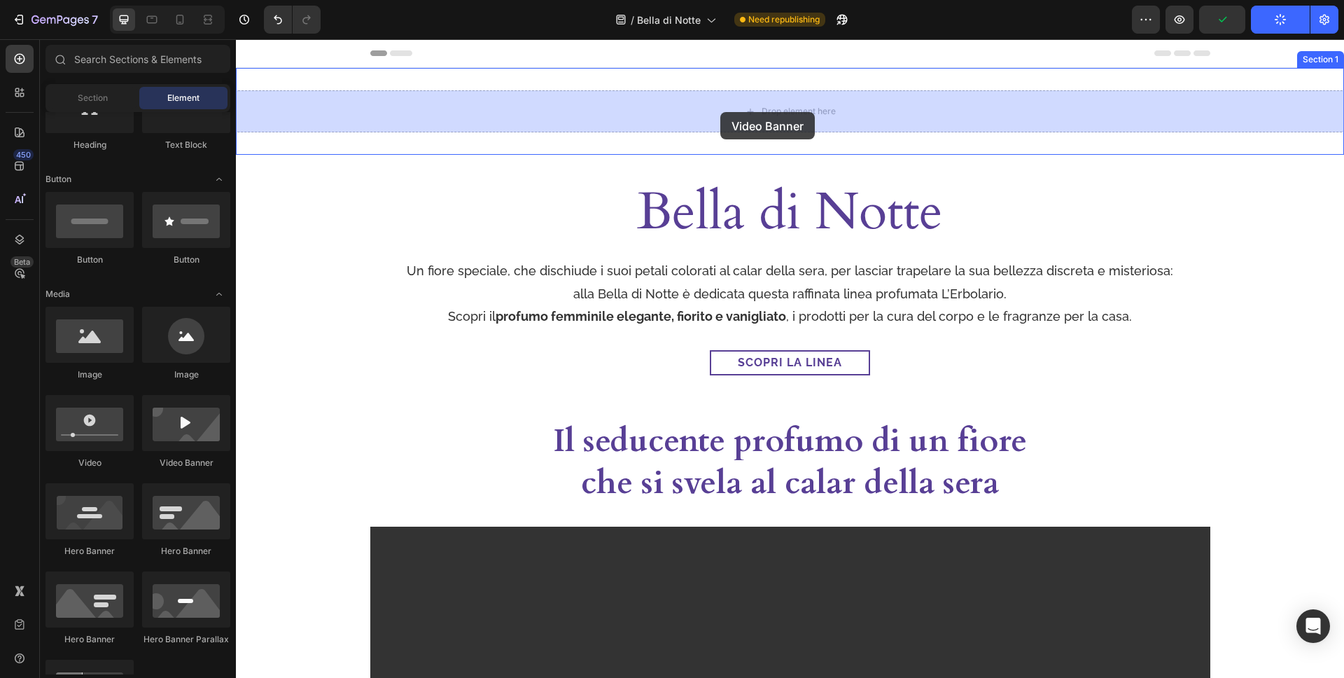
drag, startPoint x: 413, startPoint y: 470, endPoint x: 720, endPoint y: 112, distance: 472.2
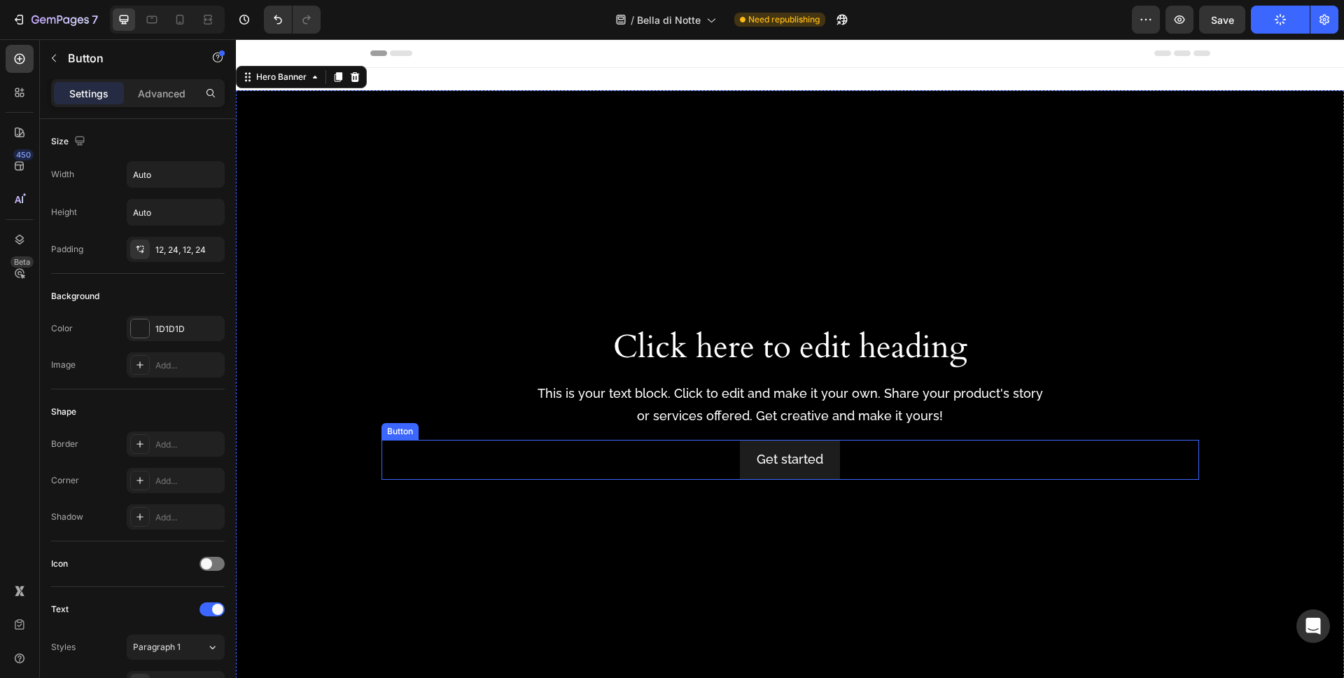
click at [923, 467] on div "Get started Button" at bounding box center [791, 459] width 818 height 39
click at [478, 424] on icon at bounding box center [475, 426] width 9 height 10
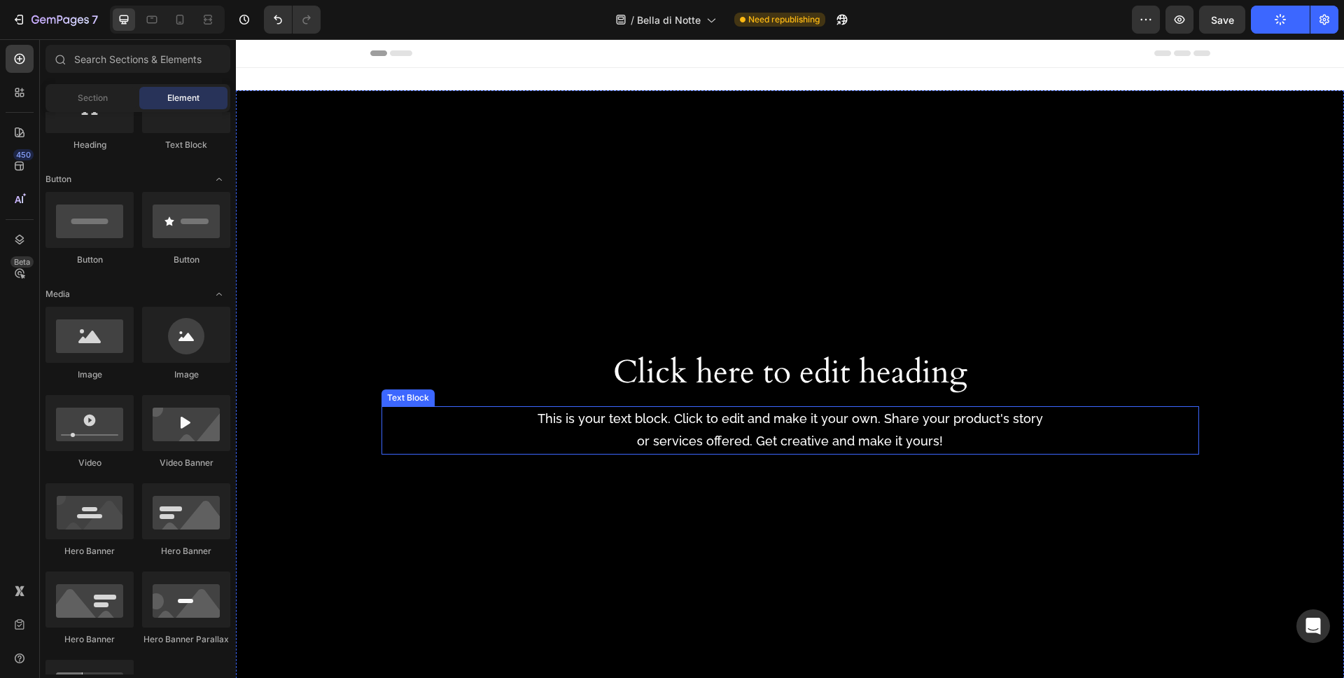
click at [792, 406] on div "This is your text block. Click to edit and make it your own. Share your product…" at bounding box center [791, 430] width 818 height 48
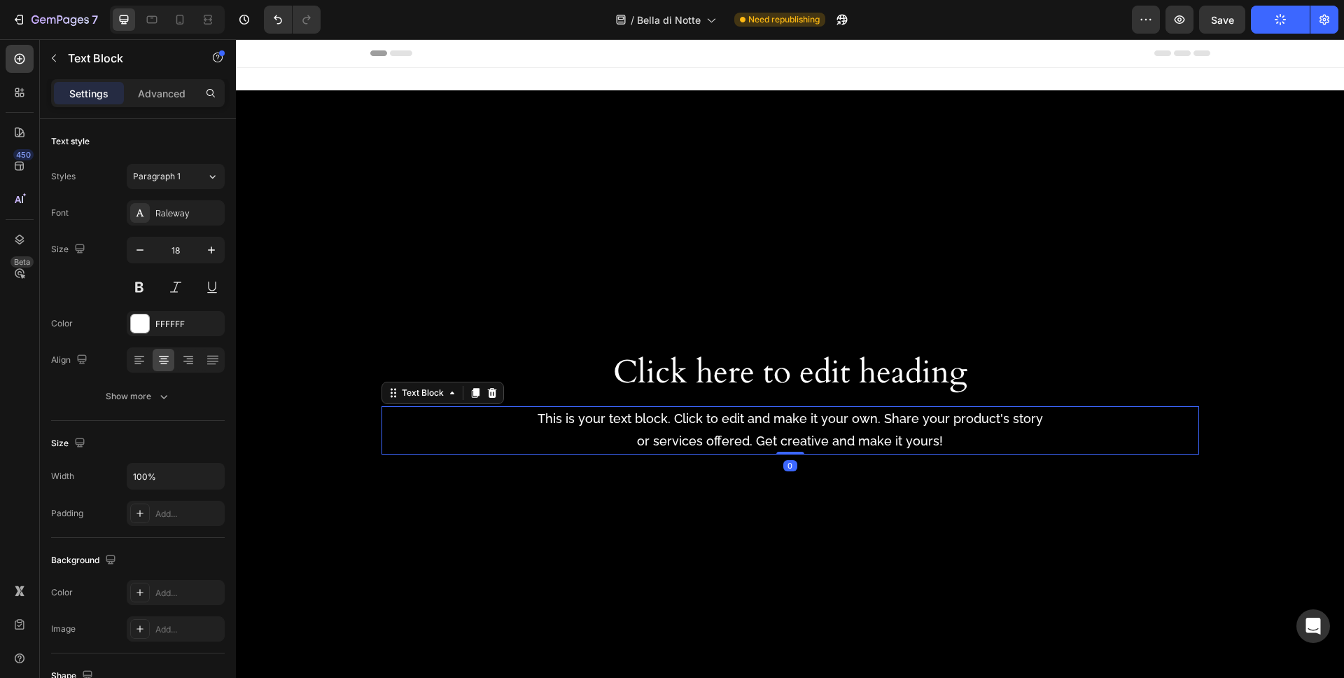
drag, startPoint x: 498, startPoint y: 390, endPoint x: 543, endPoint y: 391, distance: 45.5
click at [498, 390] on div at bounding box center [492, 392] width 17 height 17
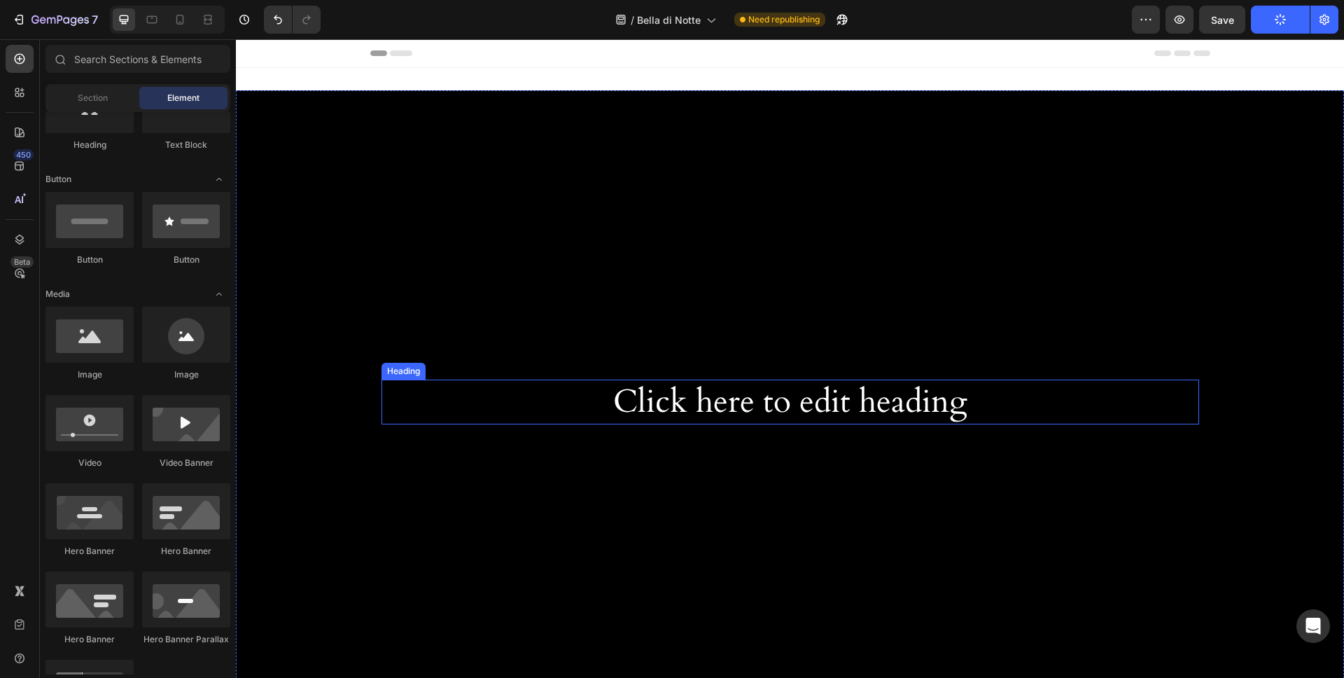
click at [741, 391] on h2 "Click here to edit heading" at bounding box center [791, 401] width 818 height 45
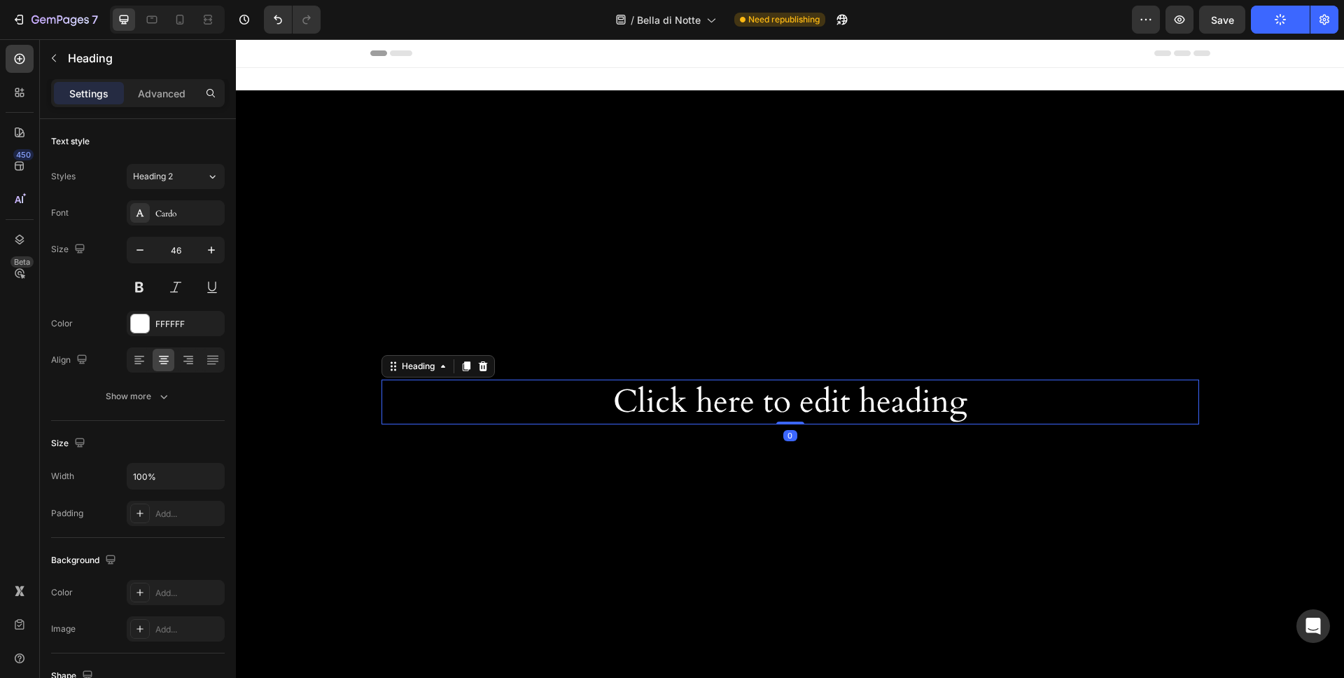
click at [492, 365] on div "Heading" at bounding box center [438, 366] width 113 height 22
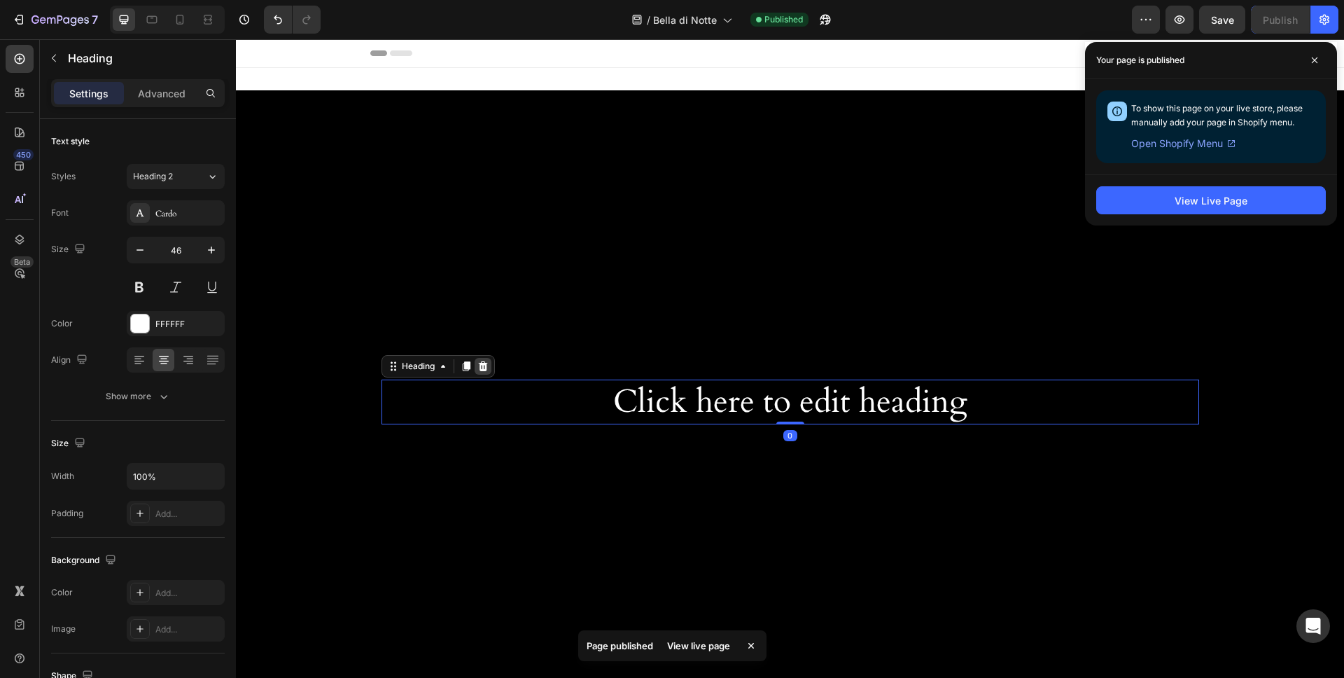
click at [487, 369] on icon at bounding box center [482, 366] width 9 height 10
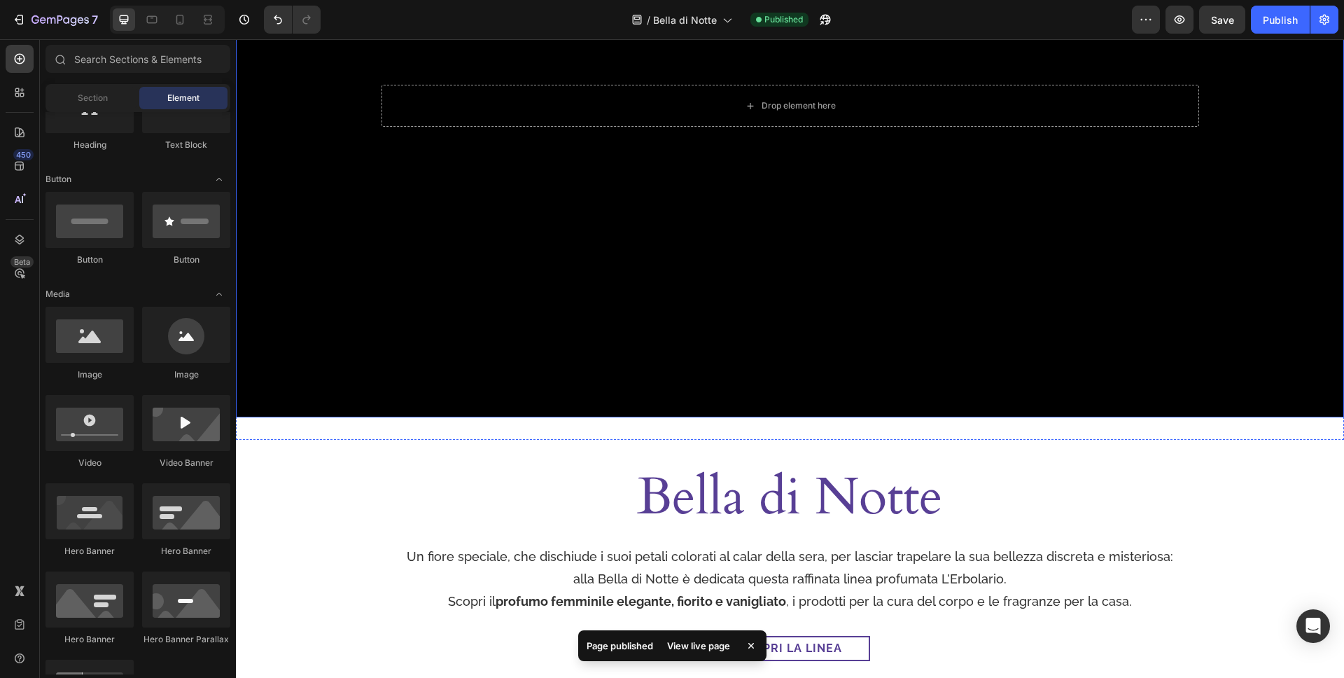
scroll to position [313, 0]
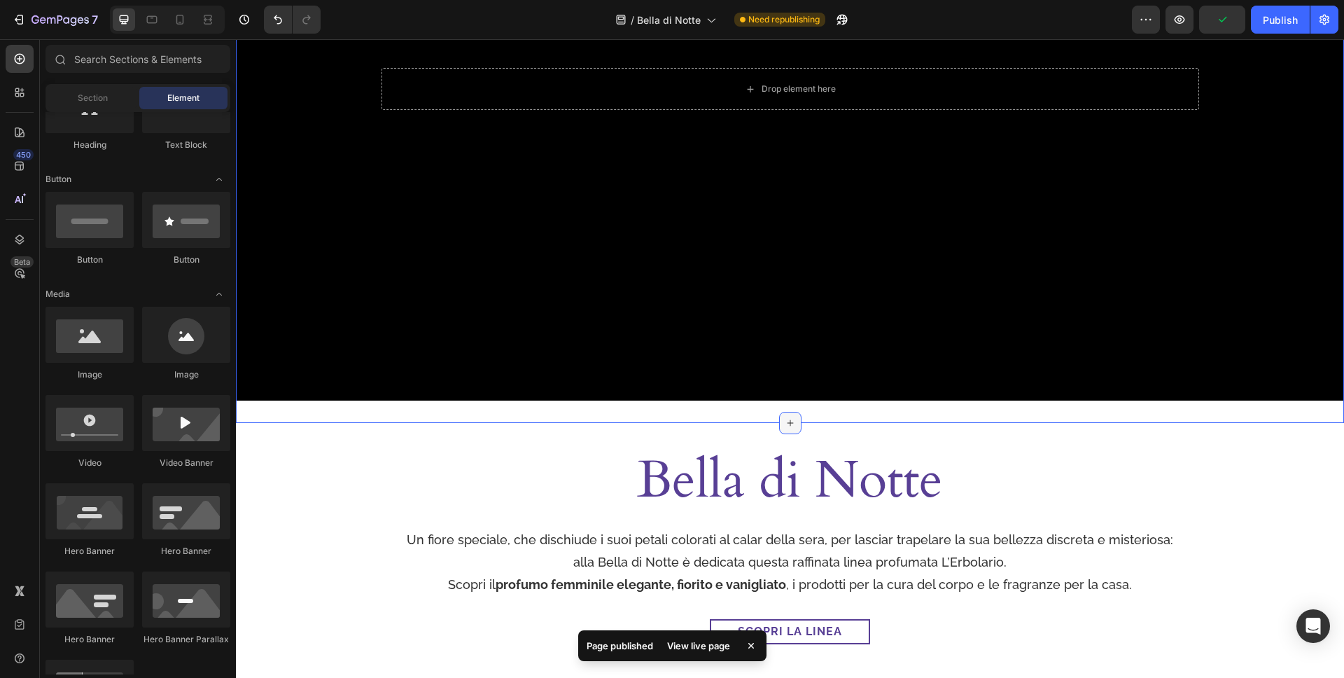
click at [786, 414] on div at bounding box center [790, 423] width 22 height 22
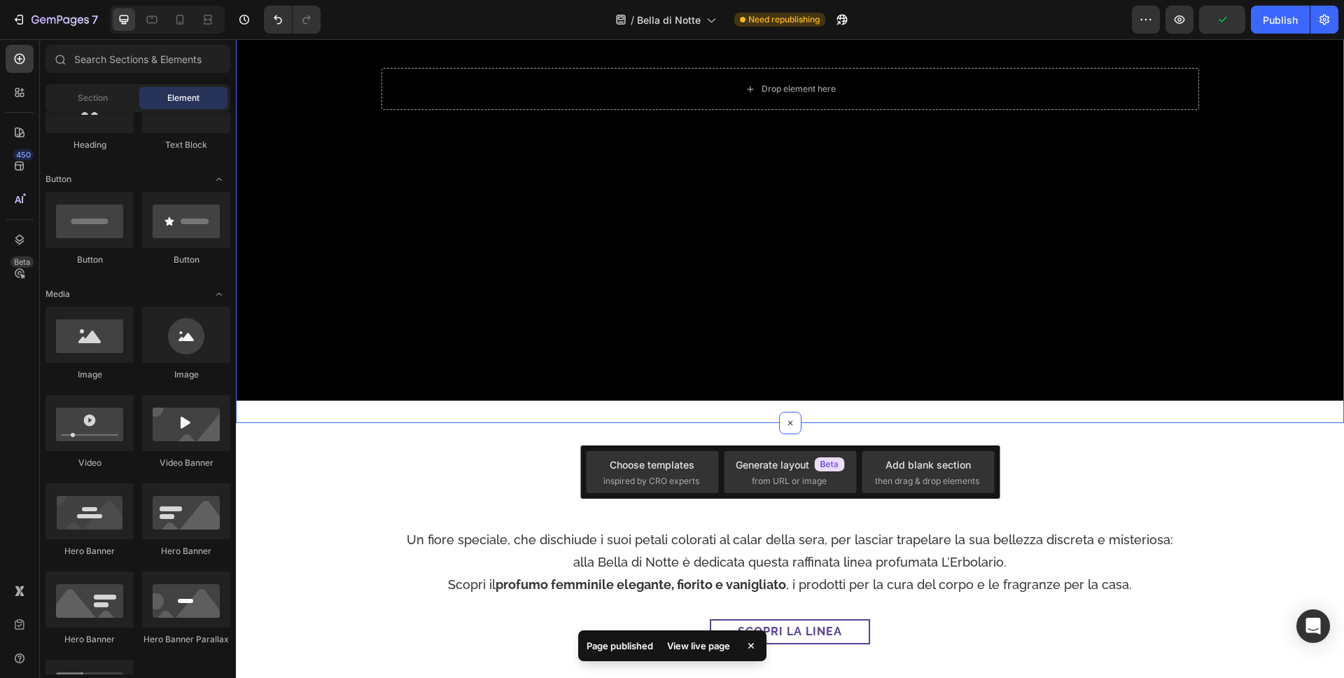
click at [937, 412] on div "Drop element here Hero Banner Section 1" at bounding box center [790, 89] width 1108 height 668
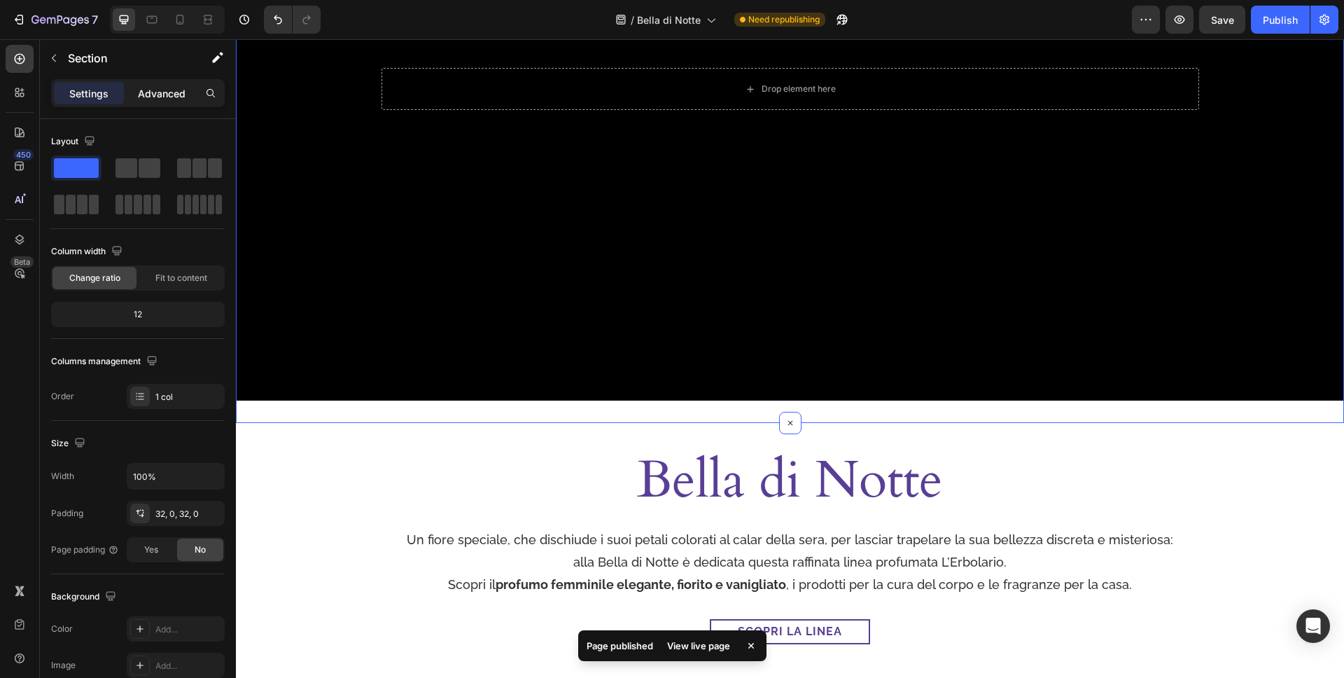
click at [160, 95] on p "Advanced" at bounding box center [162, 93] width 48 height 15
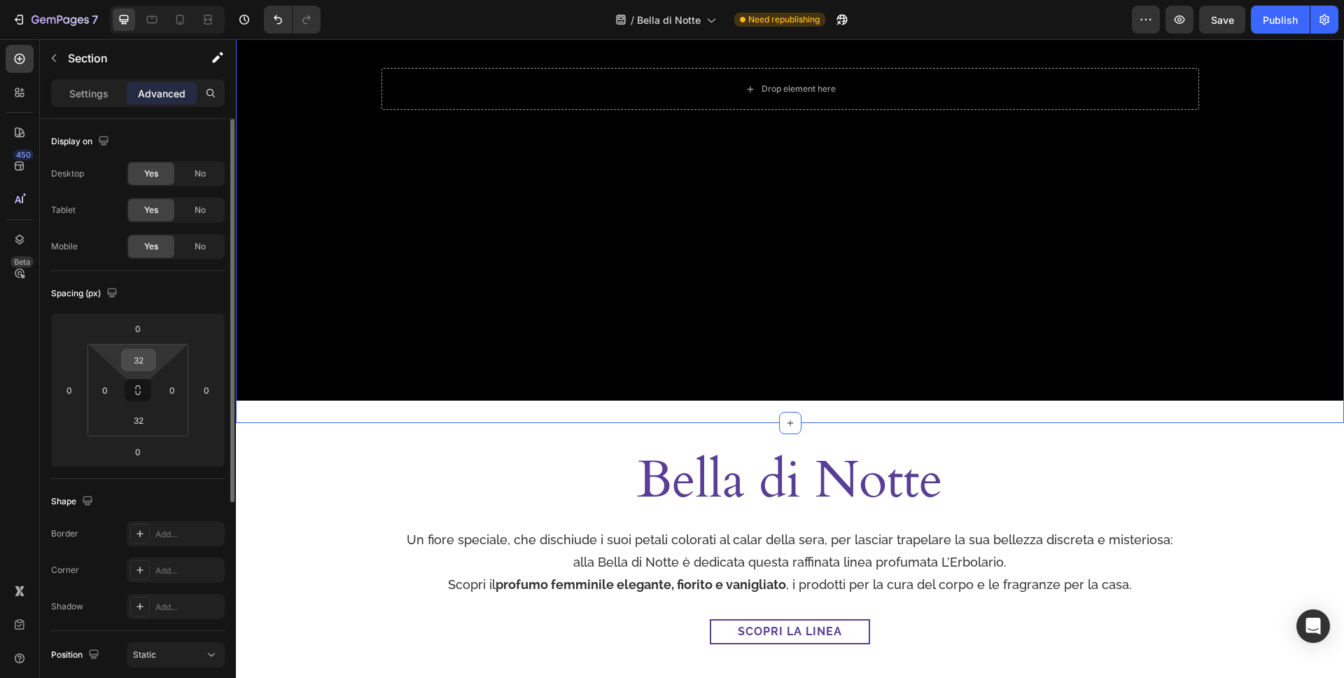
click at [145, 361] on input "32" at bounding box center [139, 359] width 28 height 21
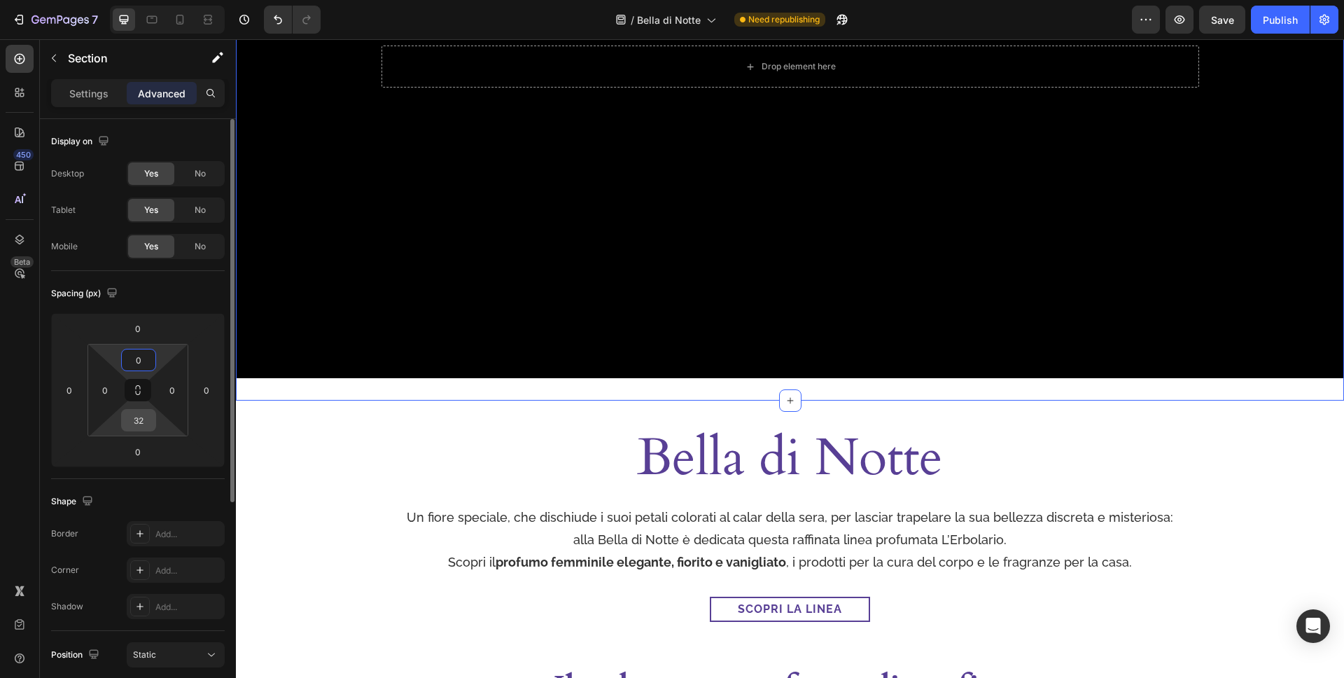
type input "0"
click at [153, 424] on div "32" at bounding box center [138, 420] width 35 height 22
click at [141, 418] on input "32" at bounding box center [139, 420] width 28 height 21
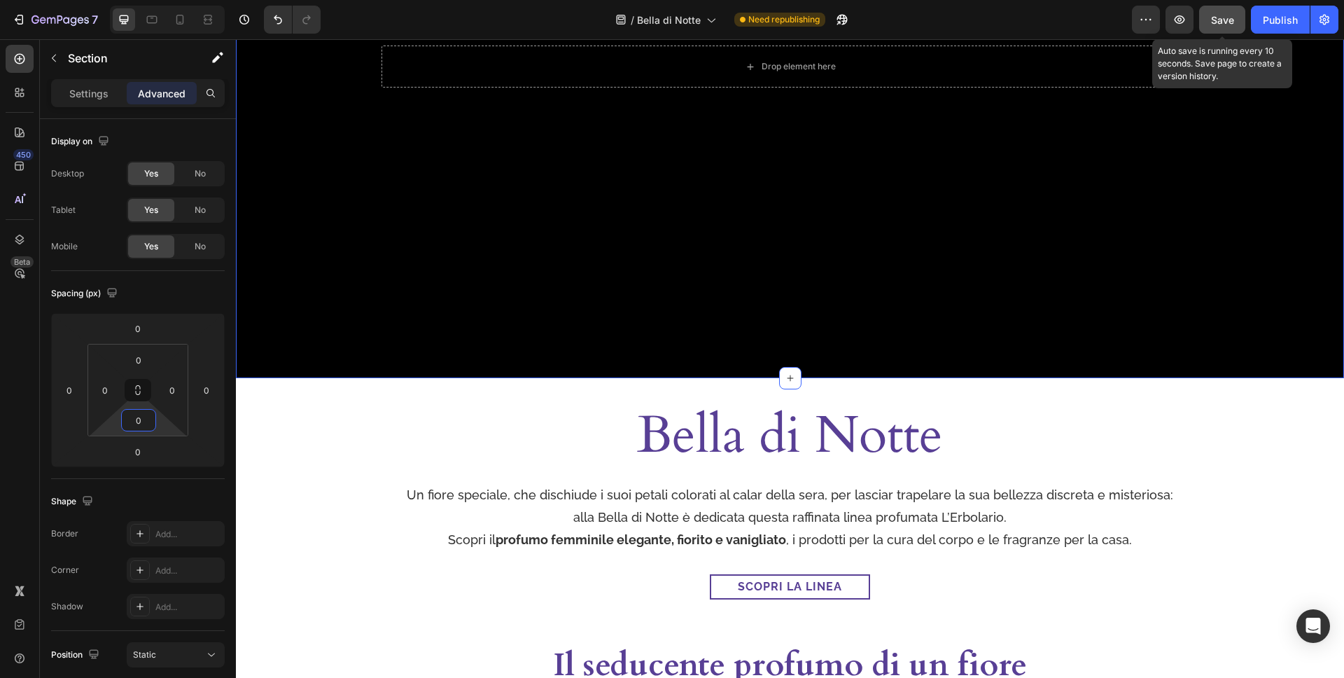
type input "0"
click at [1228, 19] on span "Save" at bounding box center [1222, 20] width 23 height 12
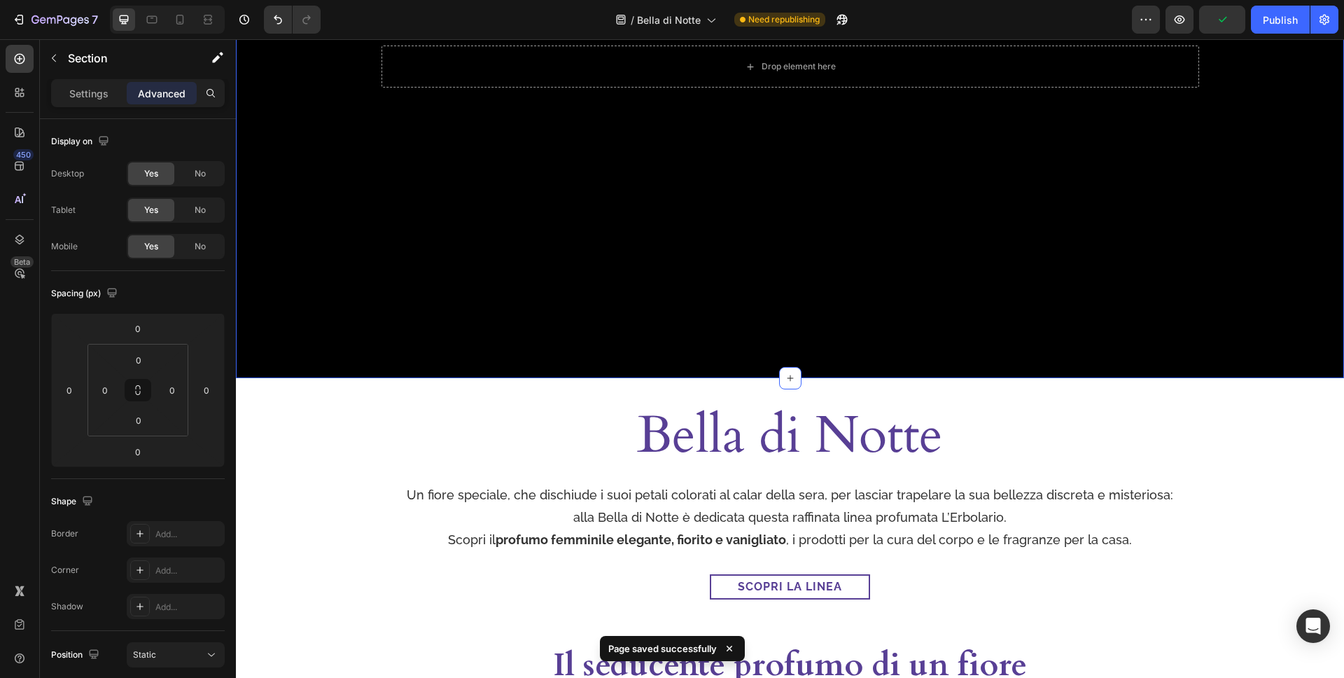
drag, startPoint x: 1261, startPoint y: 23, endPoint x: 935, endPoint y: 5, distance: 326.1
click at [1261, 23] on button "Publish" at bounding box center [1280, 20] width 59 height 28
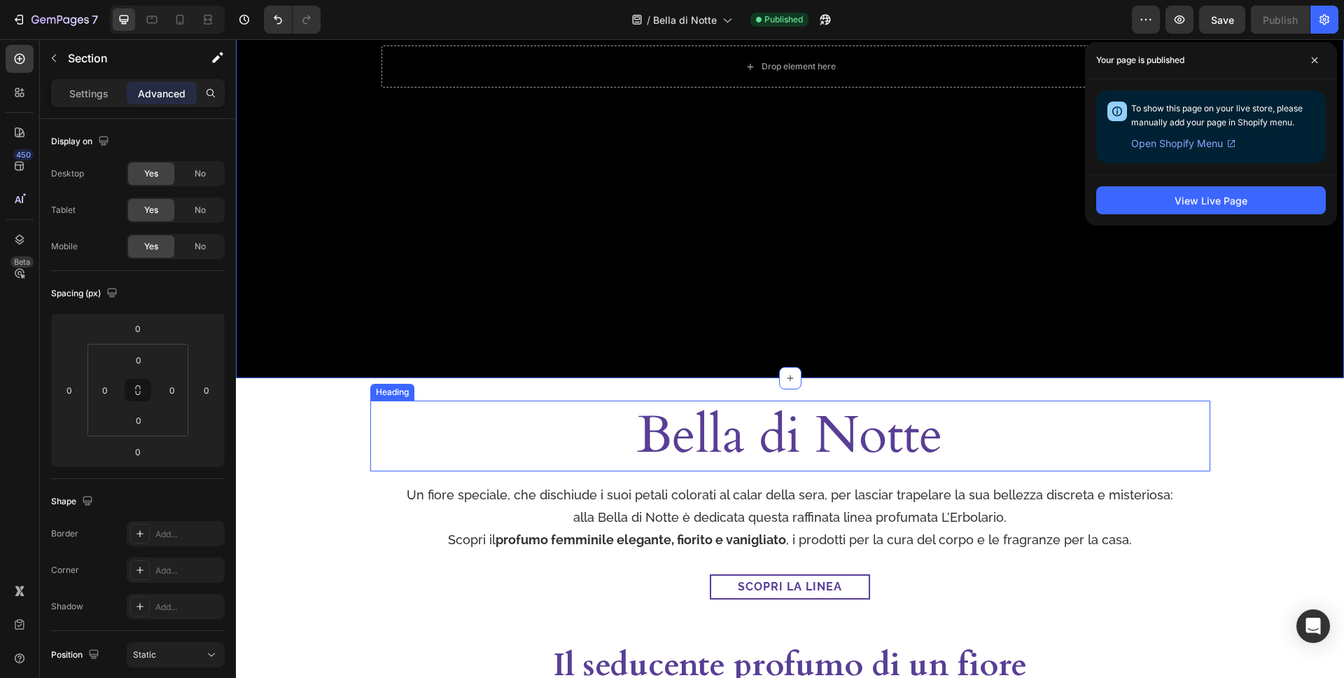
click at [945, 424] on h2 "Bella di Notte" at bounding box center [790, 435] width 840 height 70
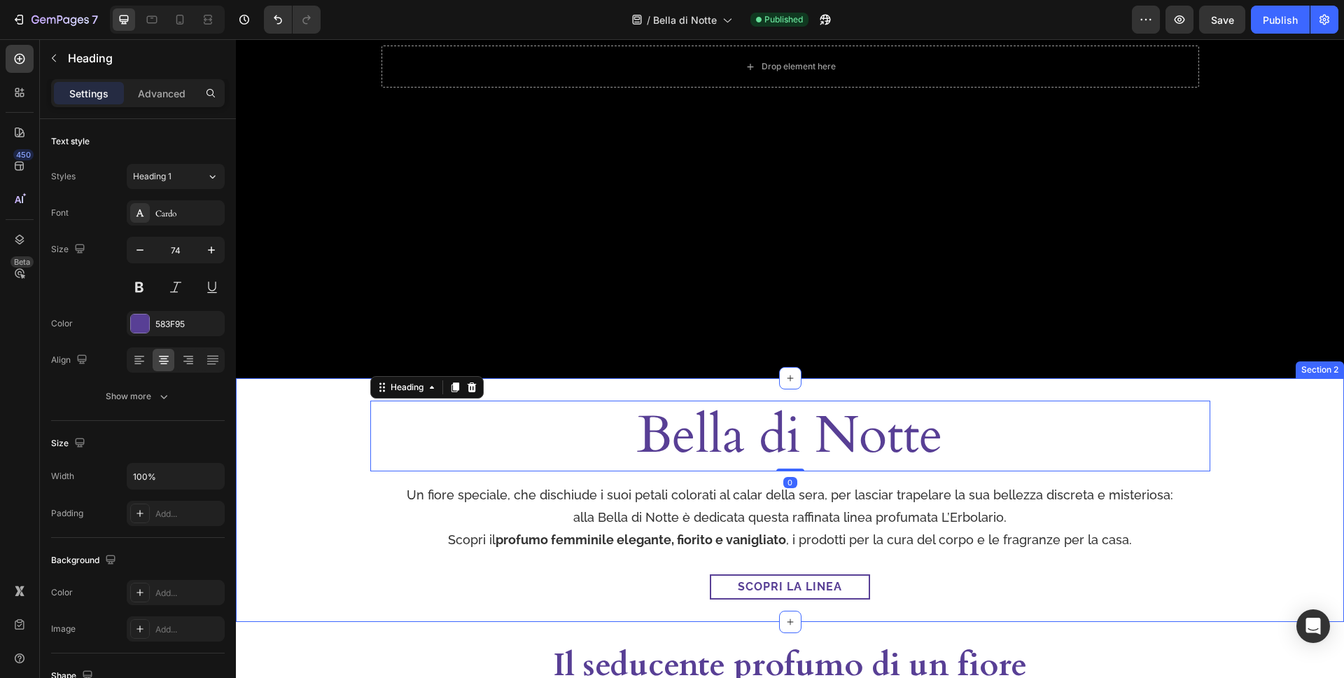
click at [1290, 421] on div "Bella di Notte Heading 0 Row Un fiore speciale, che dischiude i suoi petali col…" at bounding box center [790, 499] width 1108 height 198
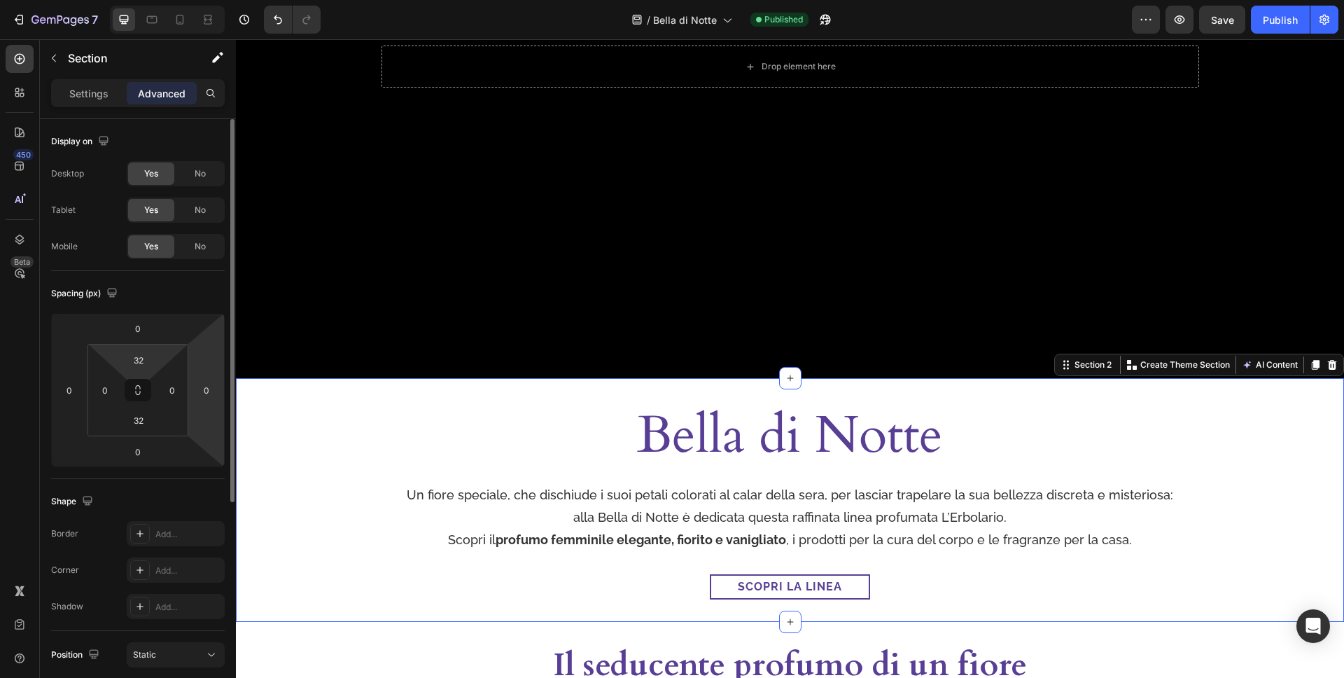
drag, startPoint x: 139, startPoint y: 358, endPoint x: 223, endPoint y: 368, distance: 84.6
click at [139, 358] on input "32" at bounding box center [139, 359] width 28 height 21
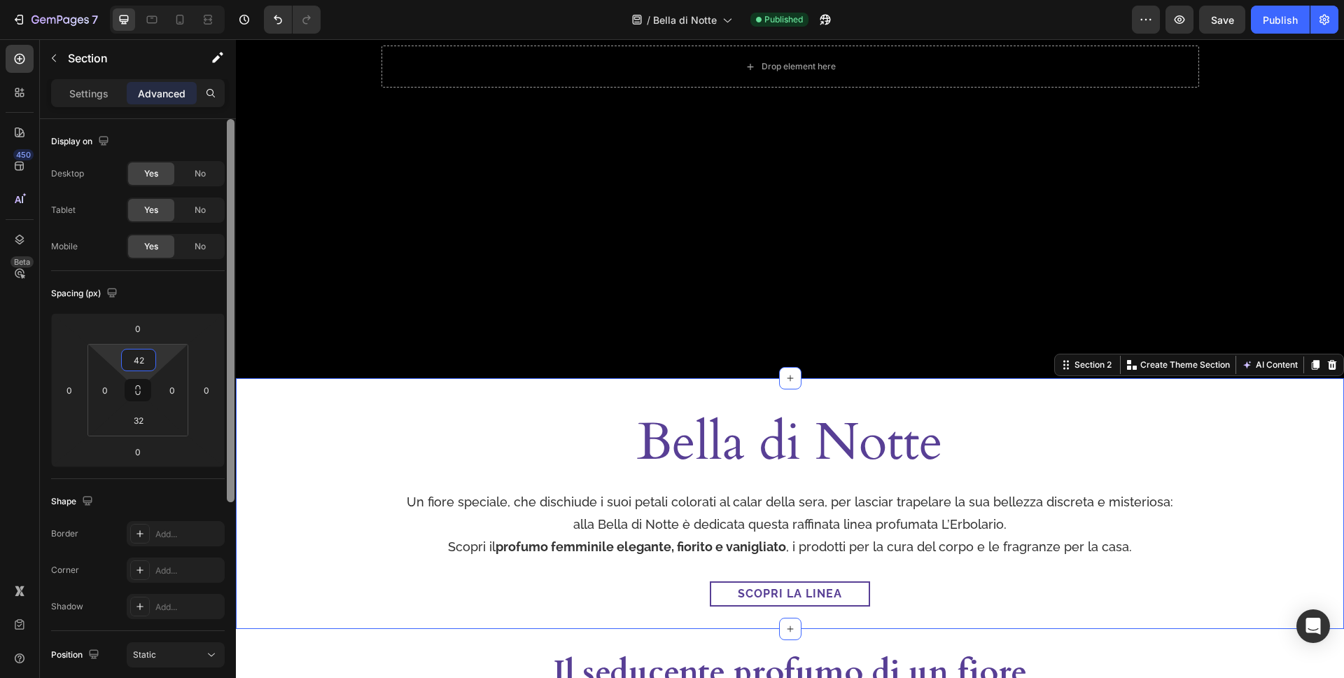
type input "2"
type input "40"
click at [146, 426] on input "32" at bounding box center [139, 420] width 28 height 21
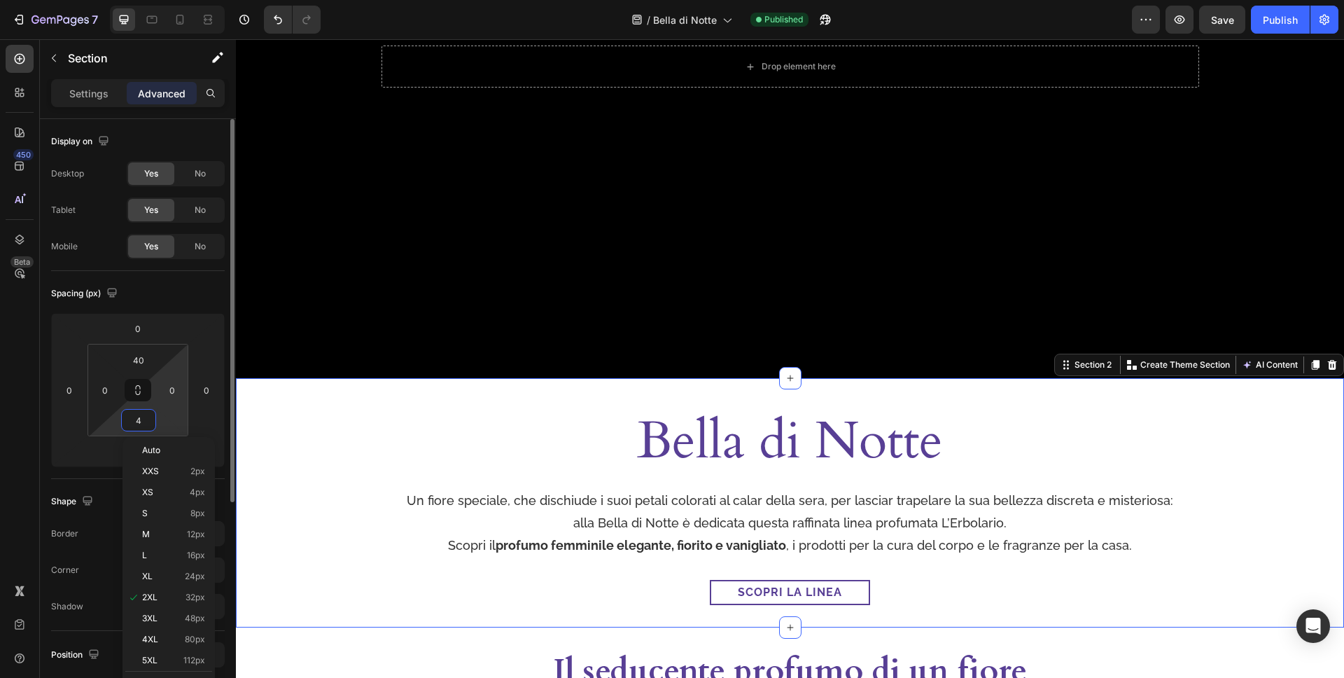
type input "40"
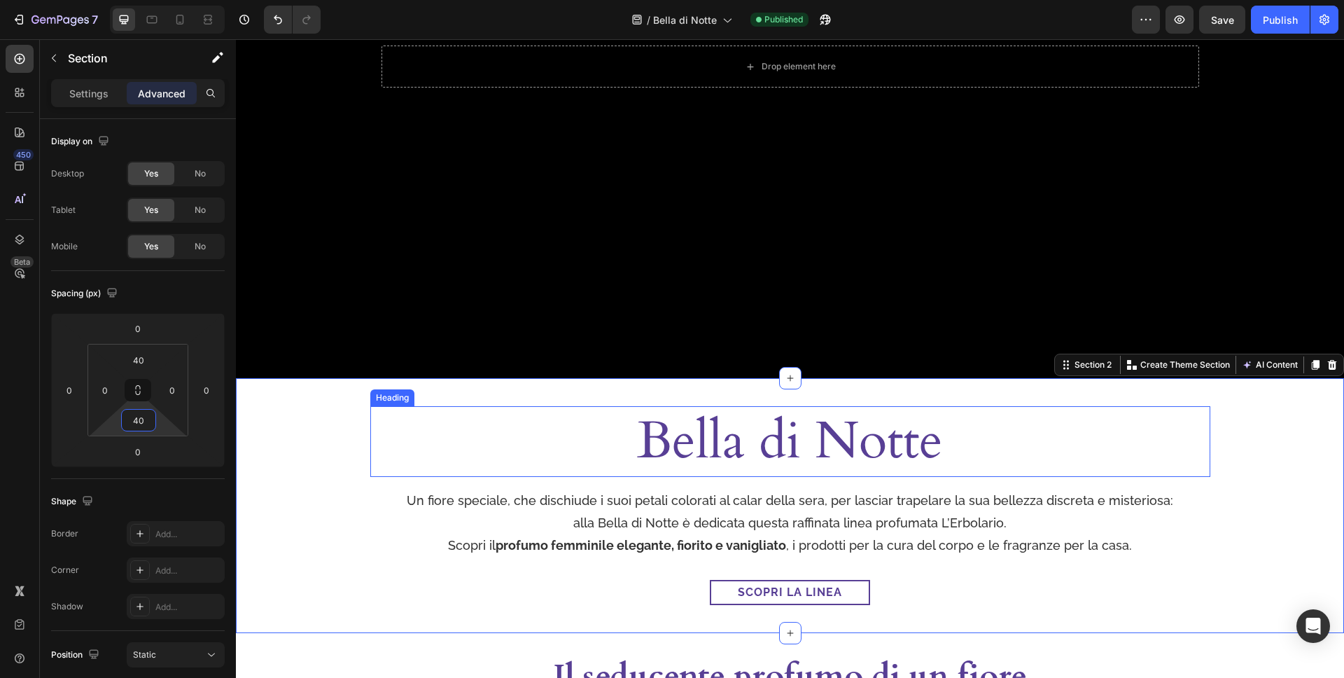
click at [872, 443] on h2 "Bella di Notte" at bounding box center [790, 441] width 840 height 70
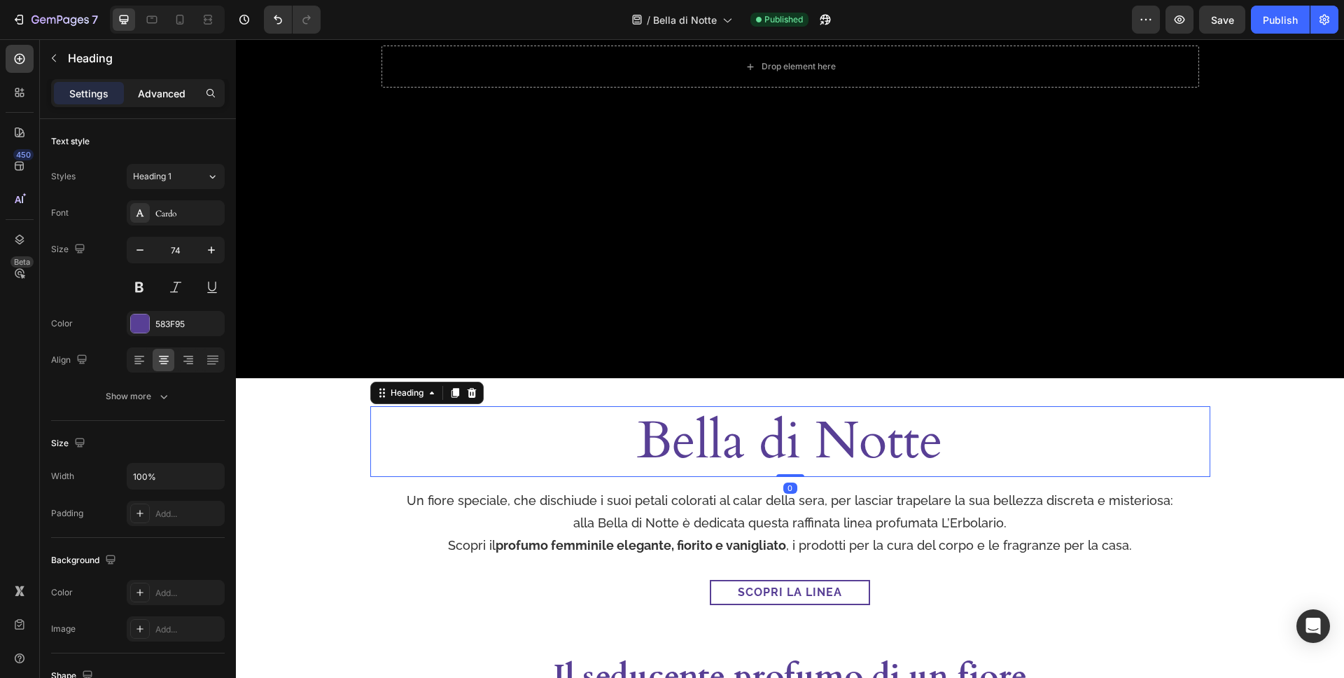
click at [151, 86] on p "Advanced" at bounding box center [162, 93] width 48 height 15
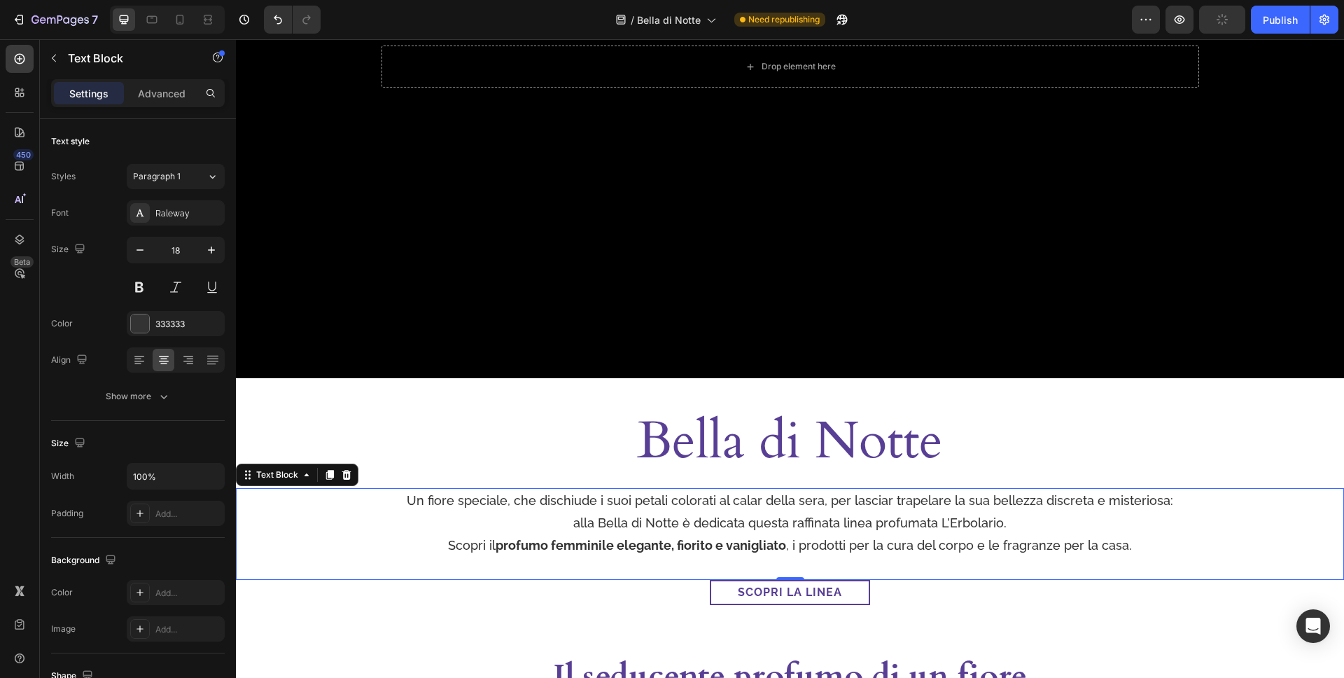
click at [667, 493] on p "Un fiore speciale, che dischiude i suoi petali colorati al calar della sera, pe…" at bounding box center [789, 512] width 1105 height 46
click at [164, 83] on div "Advanced" at bounding box center [162, 93] width 70 height 22
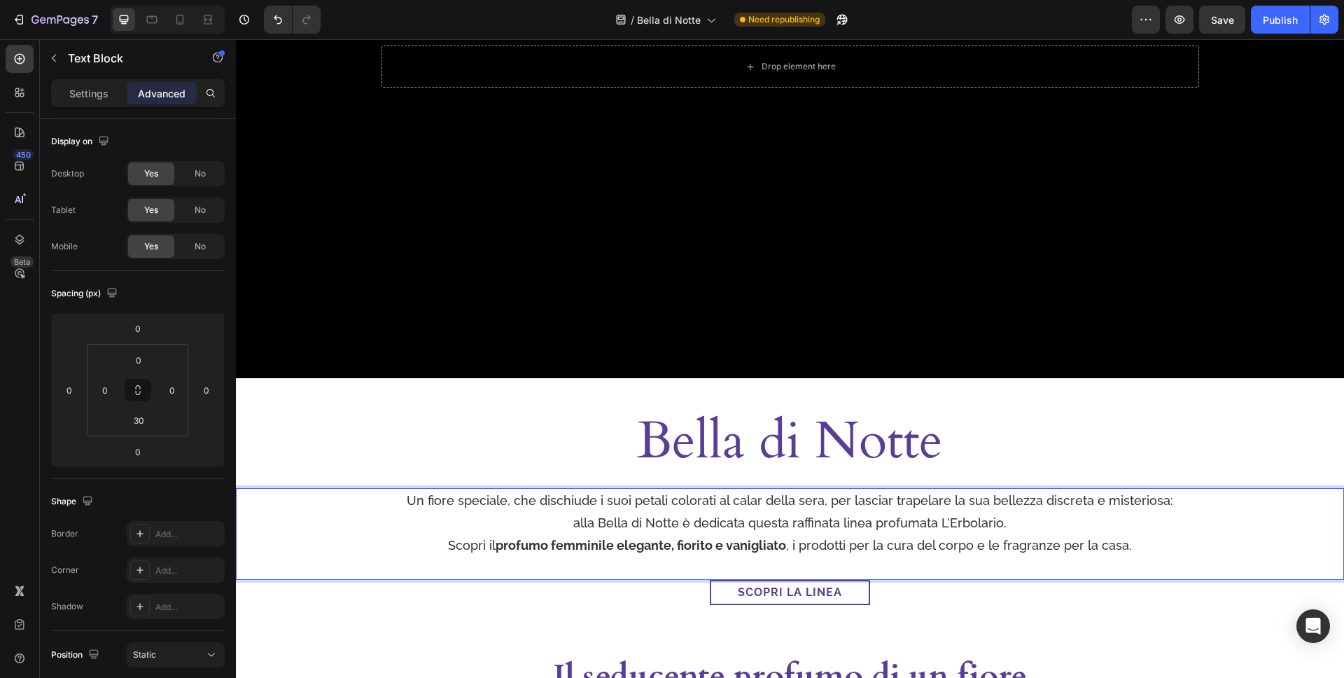
click at [646, 511] on p "Un fiore speciale, che dischiude i suoi petali colorati al calar della sera, pe…" at bounding box center [789, 512] width 1105 height 46
click at [500, 496] on p "Un fiore speciale, che dischiude i suoi petali colorati al calar della sera, pe…" at bounding box center [789, 512] width 1105 height 46
click at [652, 528] on p "Un fiore speciale, che dischiude i suoi petali colorati al calar della sera, pe…" at bounding box center [789, 512] width 1105 height 46
click at [1252, 466] on div "Bella di Notte Heading Row Un fiore speciale, che dischiude i suoi petali color…" at bounding box center [790, 505] width 1108 height 198
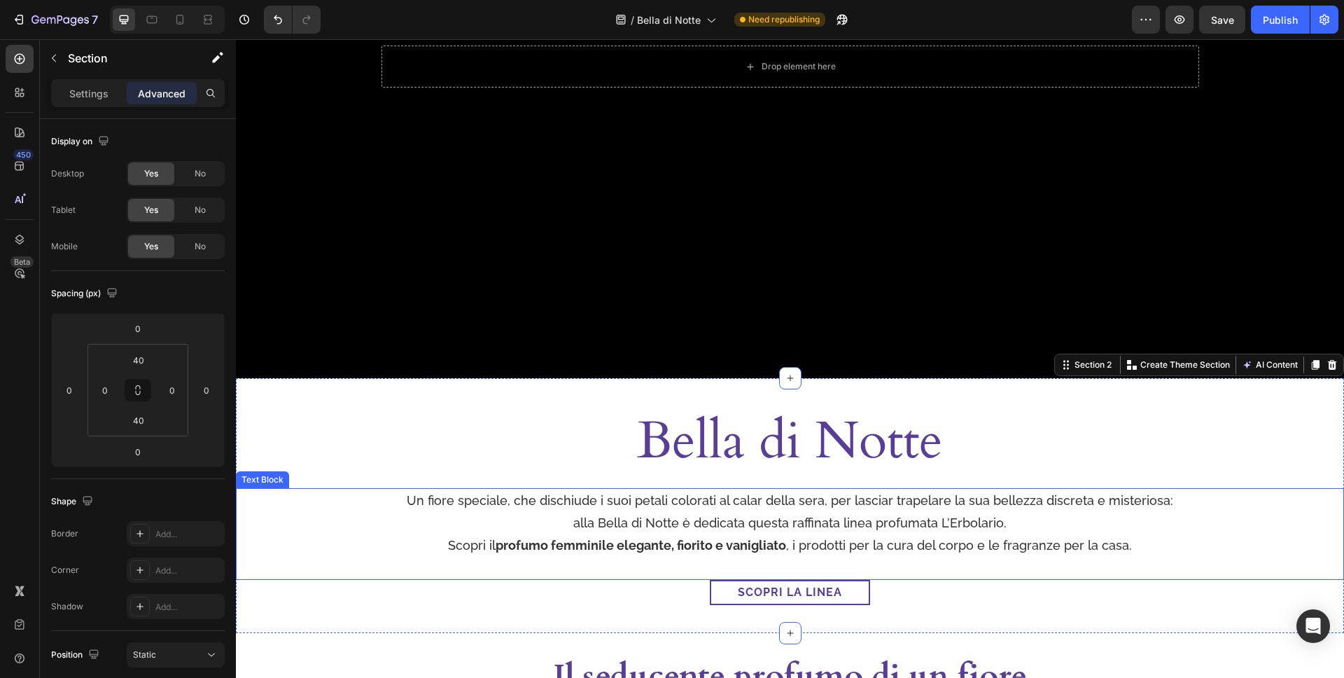
click at [1194, 522] on p "Un fiore speciale, che dischiude i suoi petali colorati al calar della sera, pe…" at bounding box center [789, 512] width 1105 height 46
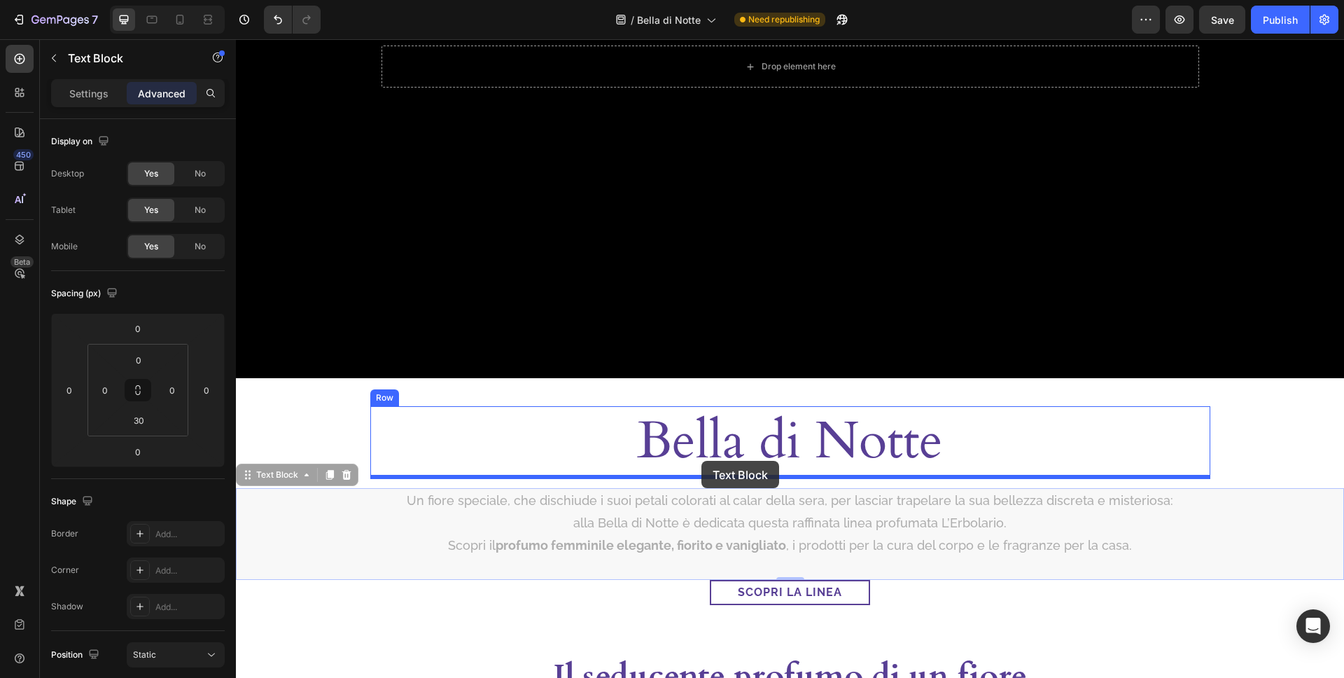
drag, startPoint x: 248, startPoint y: 477, endPoint x: 702, endPoint y: 461, distance: 454.0
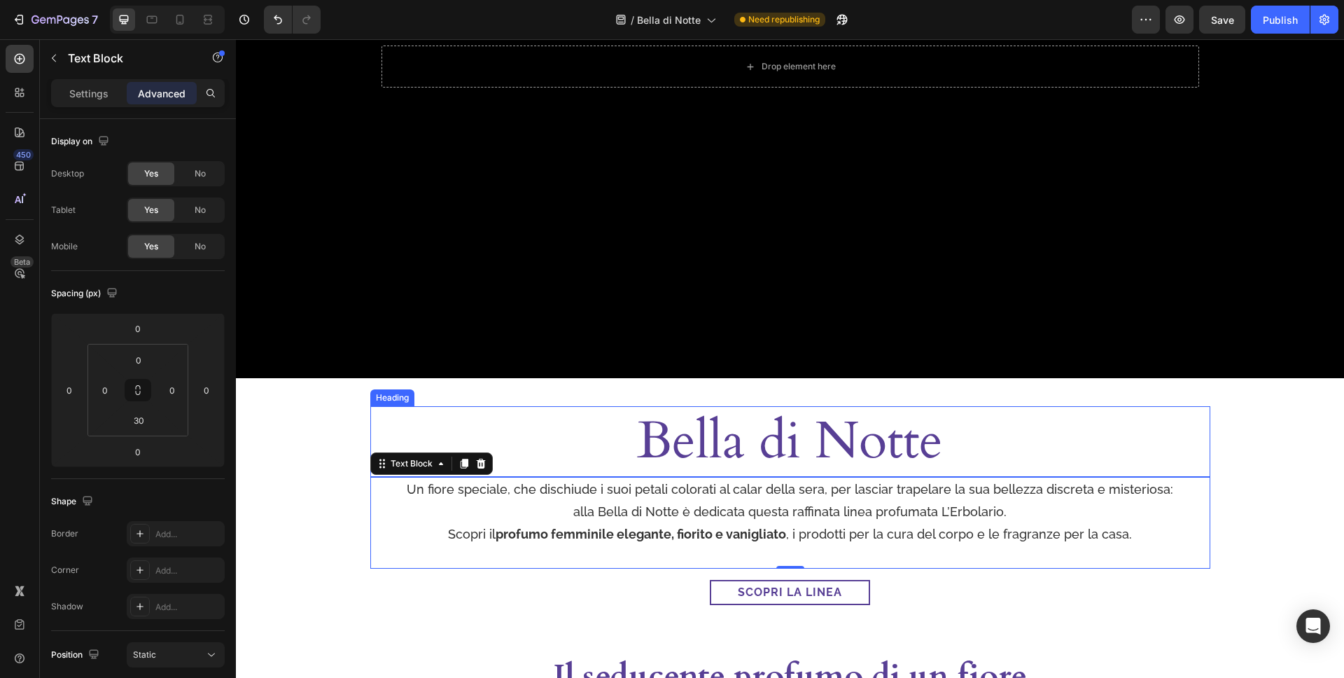
click at [810, 442] on h2 "Bella di Notte" at bounding box center [790, 441] width 840 height 70
click at [580, 491] on p "Un fiore speciale, che dischiude i suoi petali colorati al calar della sera, pe…" at bounding box center [790, 501] width 837 height 46
click at [412, 467] on div "Text Block" at bounding box center [412, 463] width 48 height 13
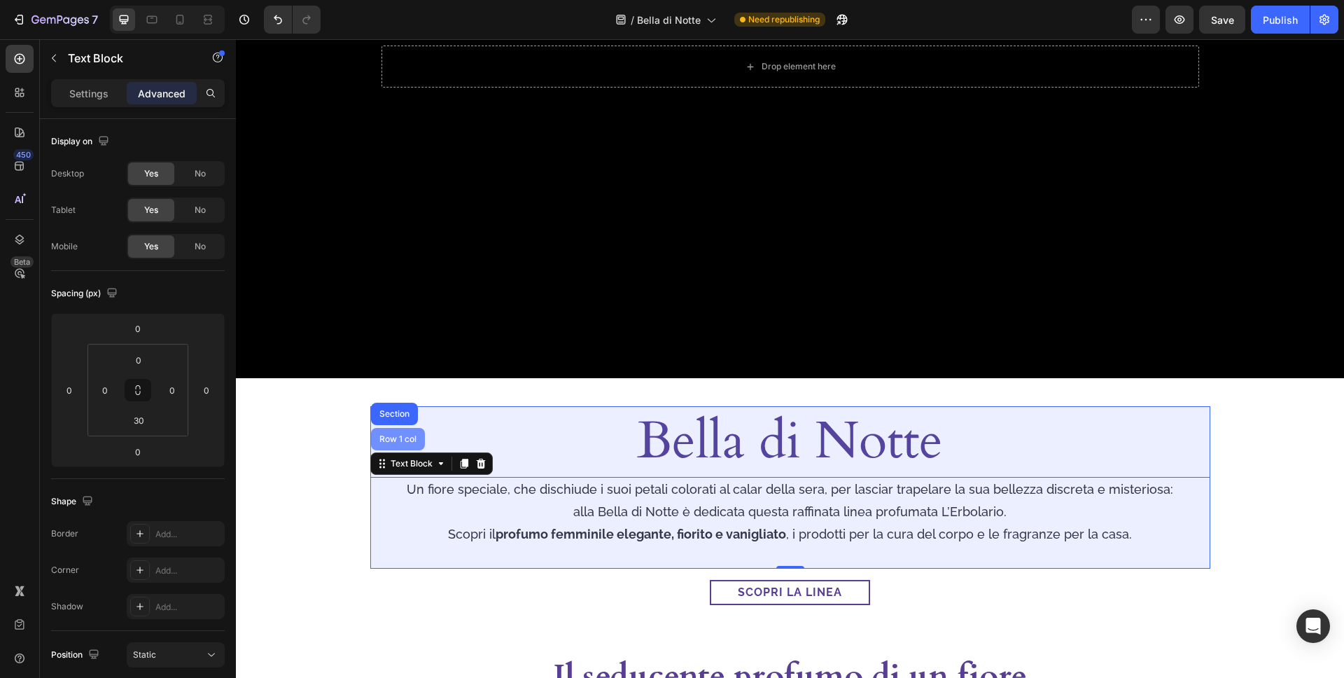
click at [414, 438] on div "Row 1 col" at bounding box center [398, 439] width 43 height 8
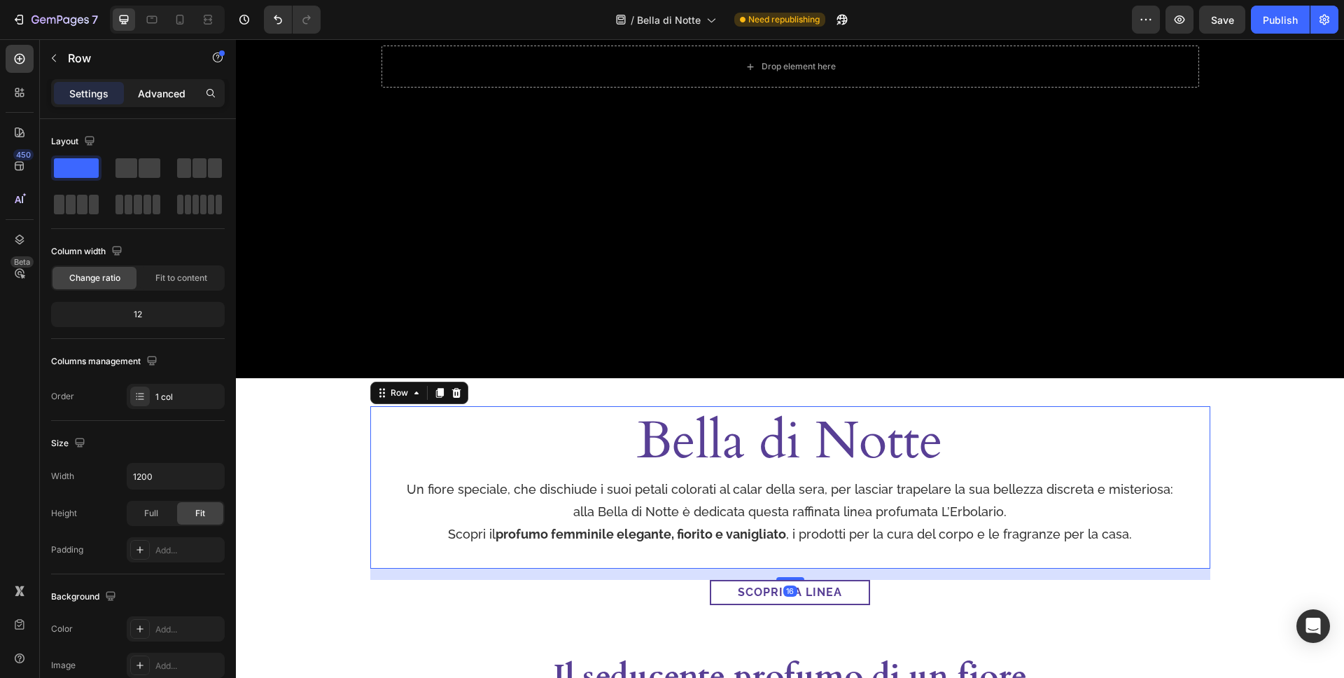
click at [157, 83] on div "Advanced" at bounding box center [162, 93] width 70 height 22
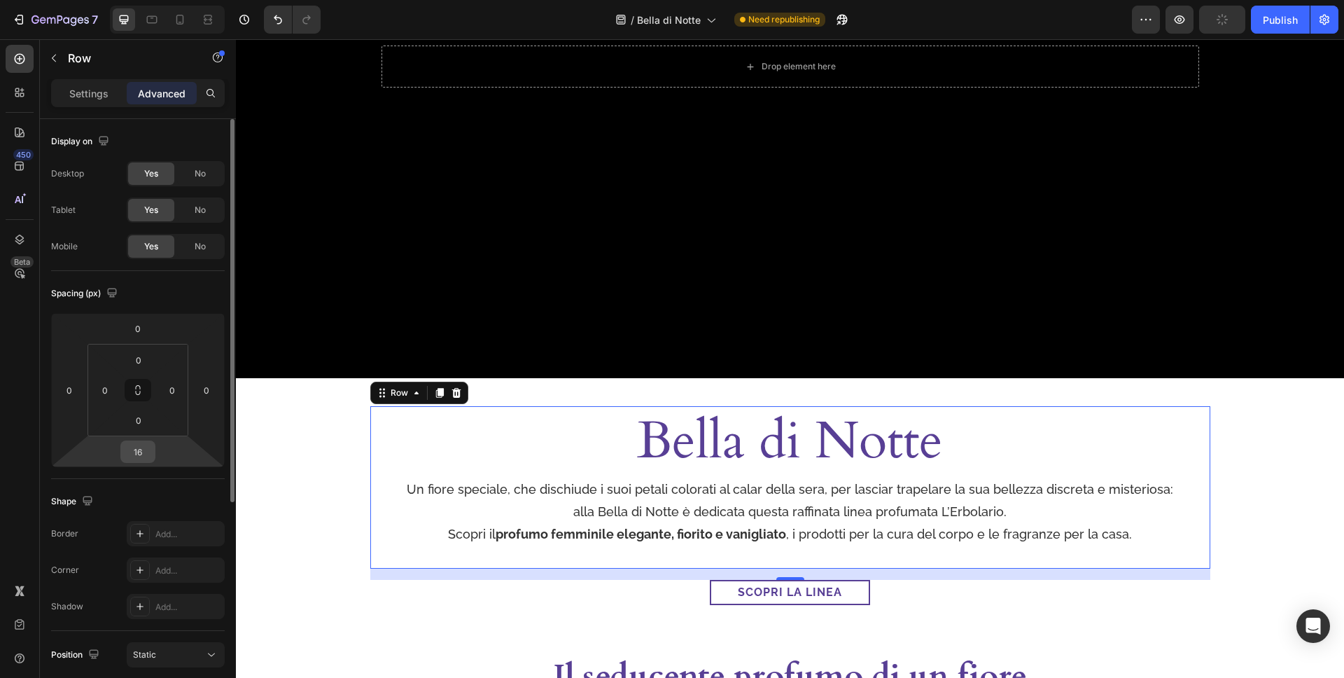
click at [147, 449] on input "16" at bounding box center [138, 451] width 28 height 21
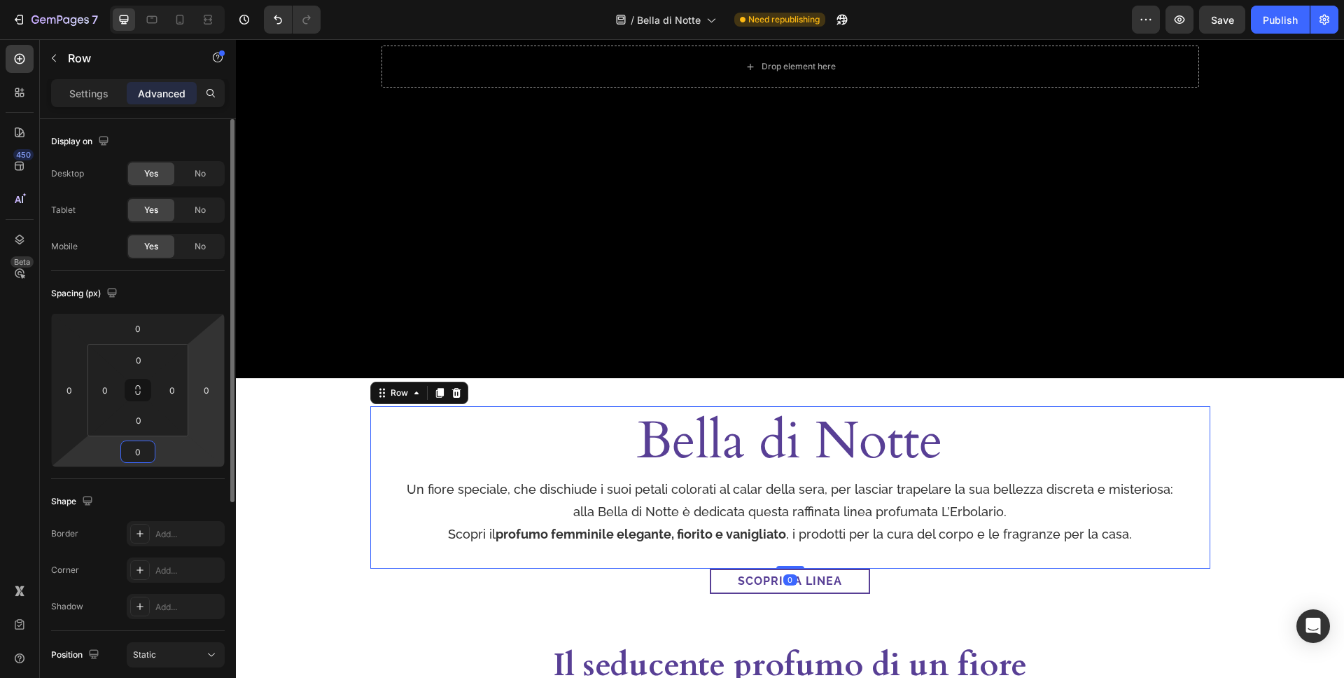
type input "0"
click at [775, 503] on p "Un fiore speciale, che dischiude i suoi petali colorati al calar della sera, pe…" at bounding box center [790, 501] width 837 height 46
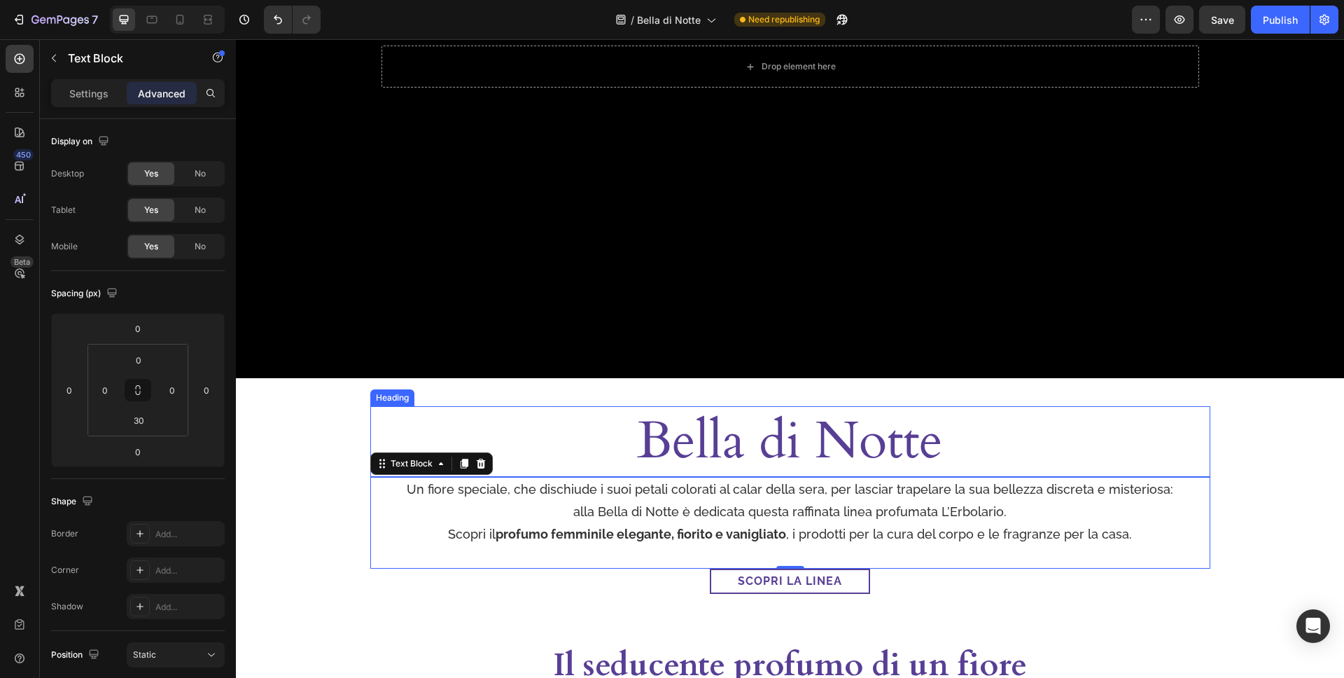
click at [709, 443] on h2 "Bella di Notte" at bounding box center [790, 441] width 840 height 70
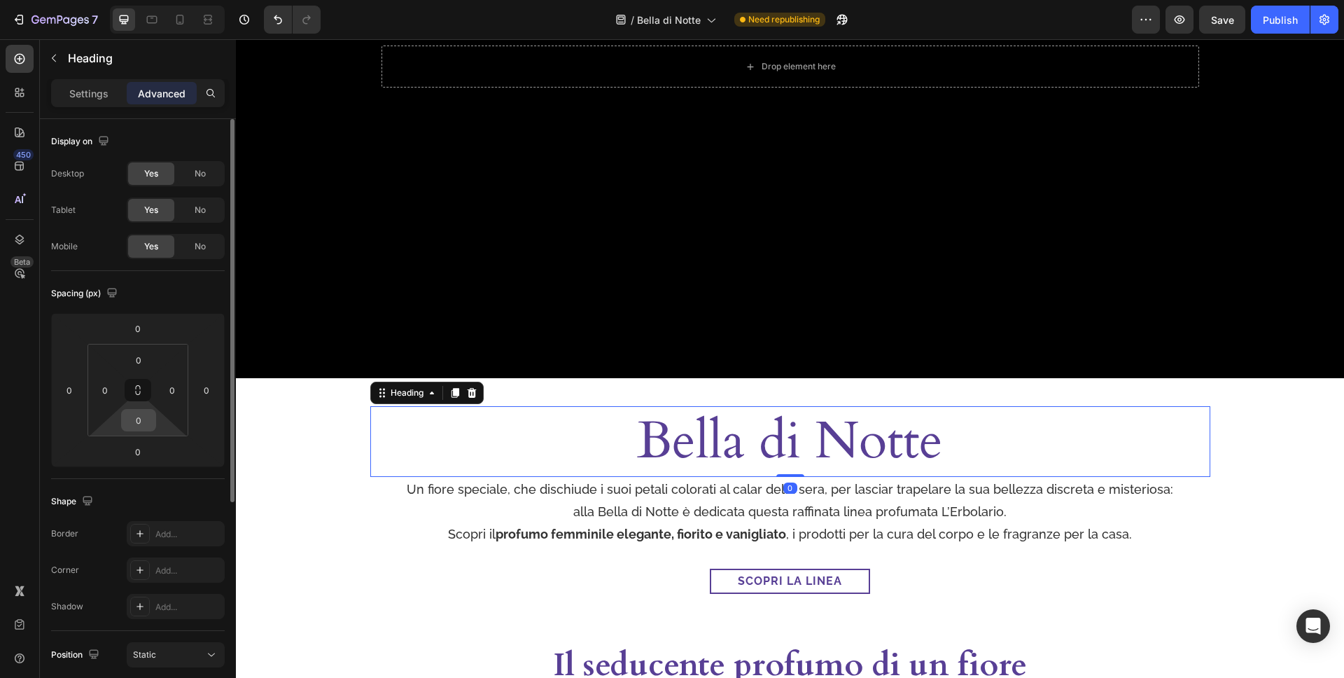
click at [146, 417] on input "0" at bounding box center [139, 420] width 28 height 21
type input "20"
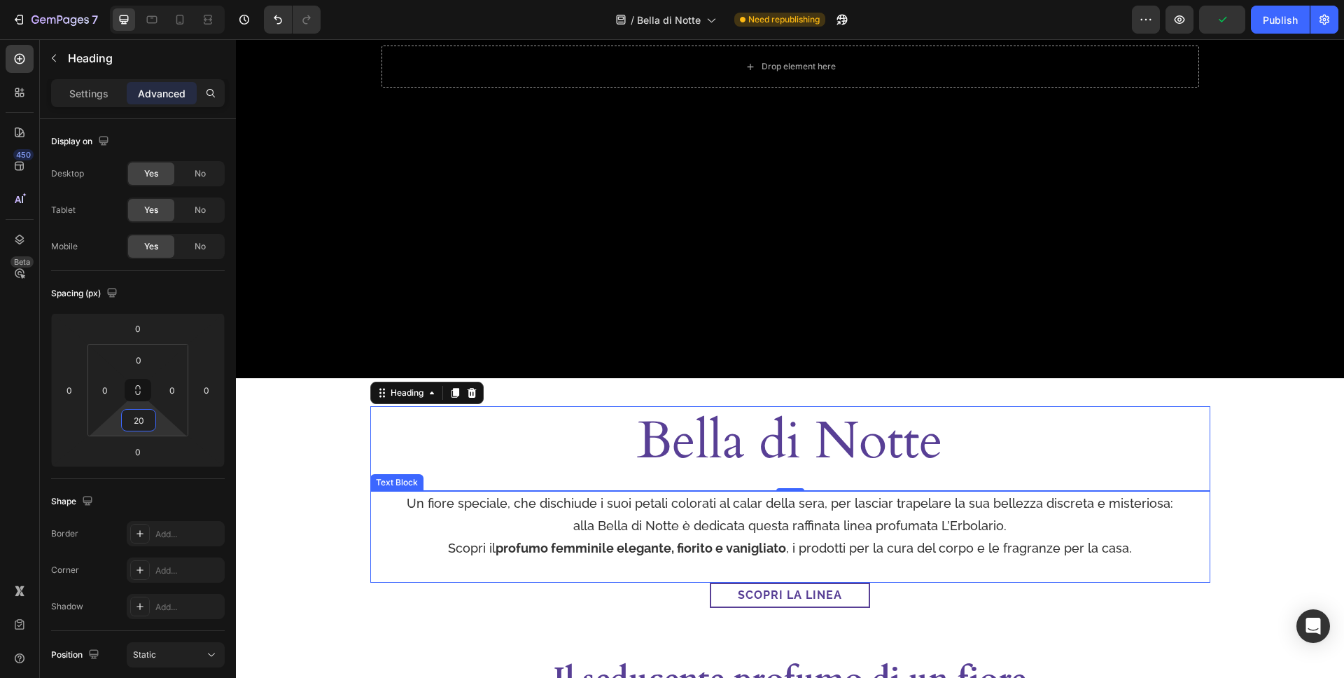
click at [1046, 564] on div "Un fiore speciale, che dischiude i suoi petali colorati al calar della sera, pe…" at bounding box center [790, 537] width 840 height 92
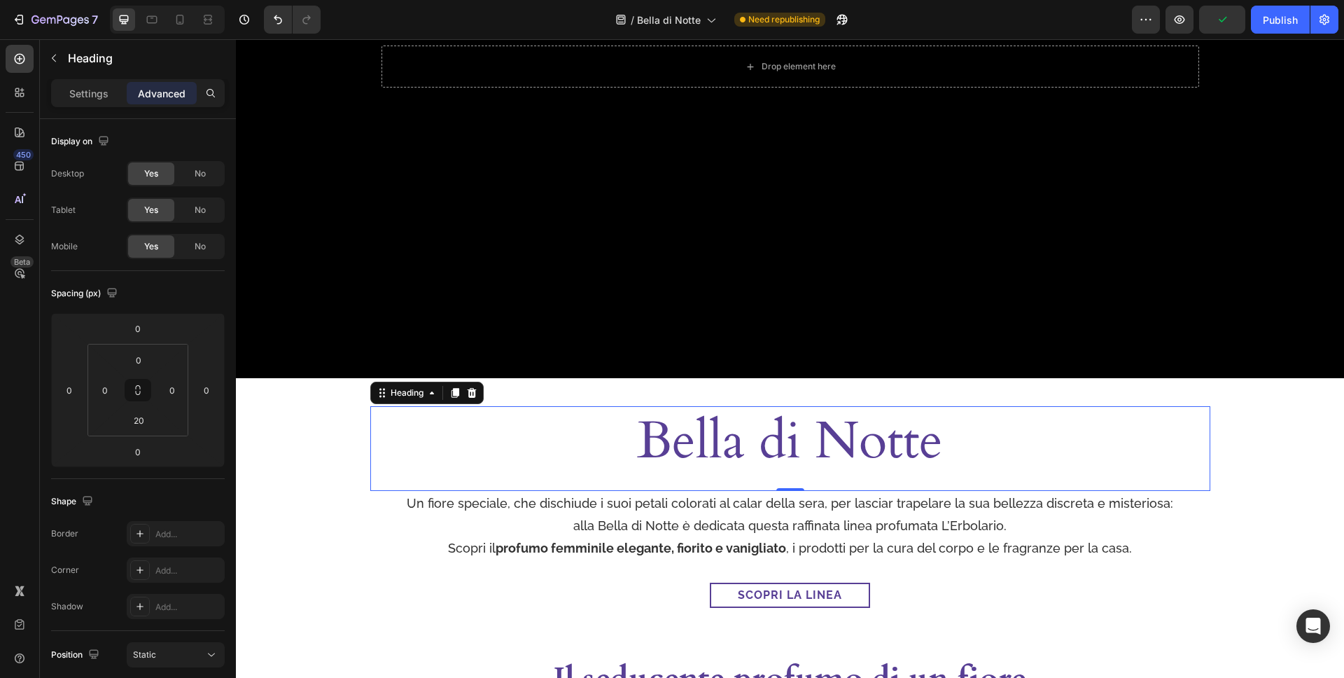
click at [920, 456] on h2 "Bella di Notte" at bounding box center [790, 441] width 840 height 70
click at [144, 422] on input "20" at bounding box center [139, 420] width 28 height 21
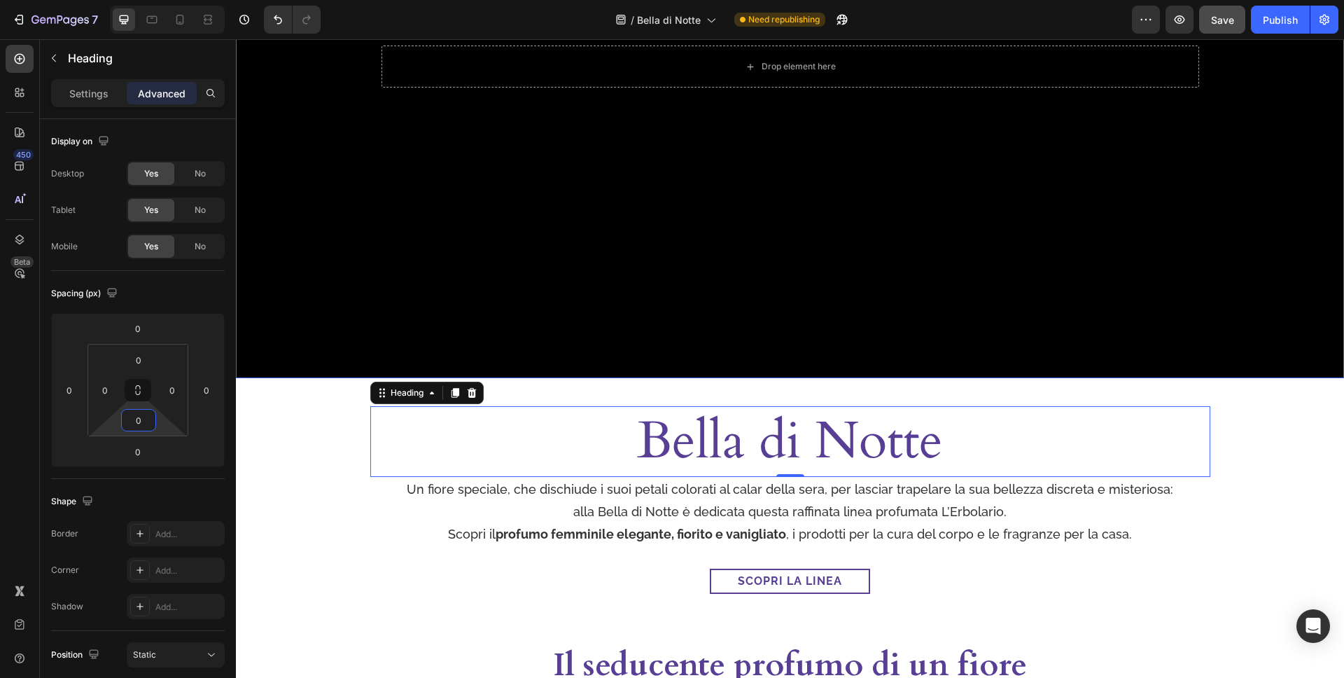
type input "0"
click at [1221, 26] on div "Save" at bounding box center [1222, 20] width 23 height 15
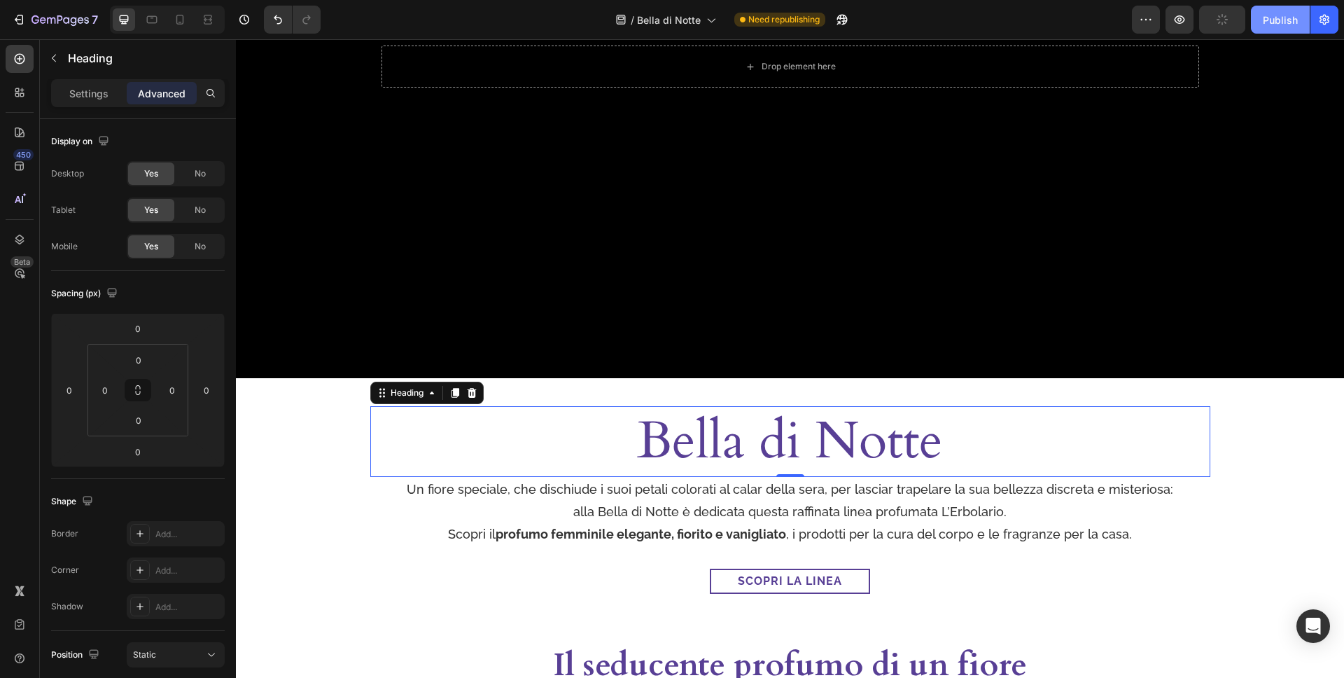
click at [1261, 25] on button "Publish" at bounding box center [1280, 20] width 59 height 28
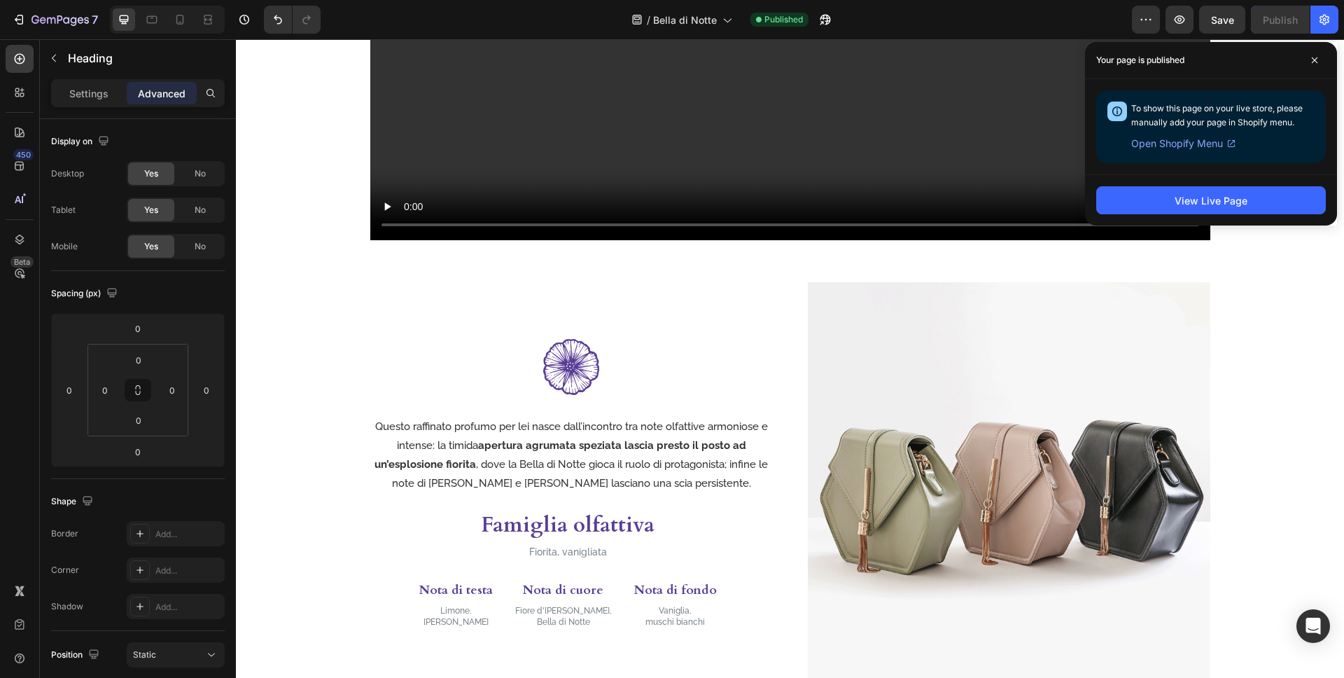
scroll to position [1297, 0]
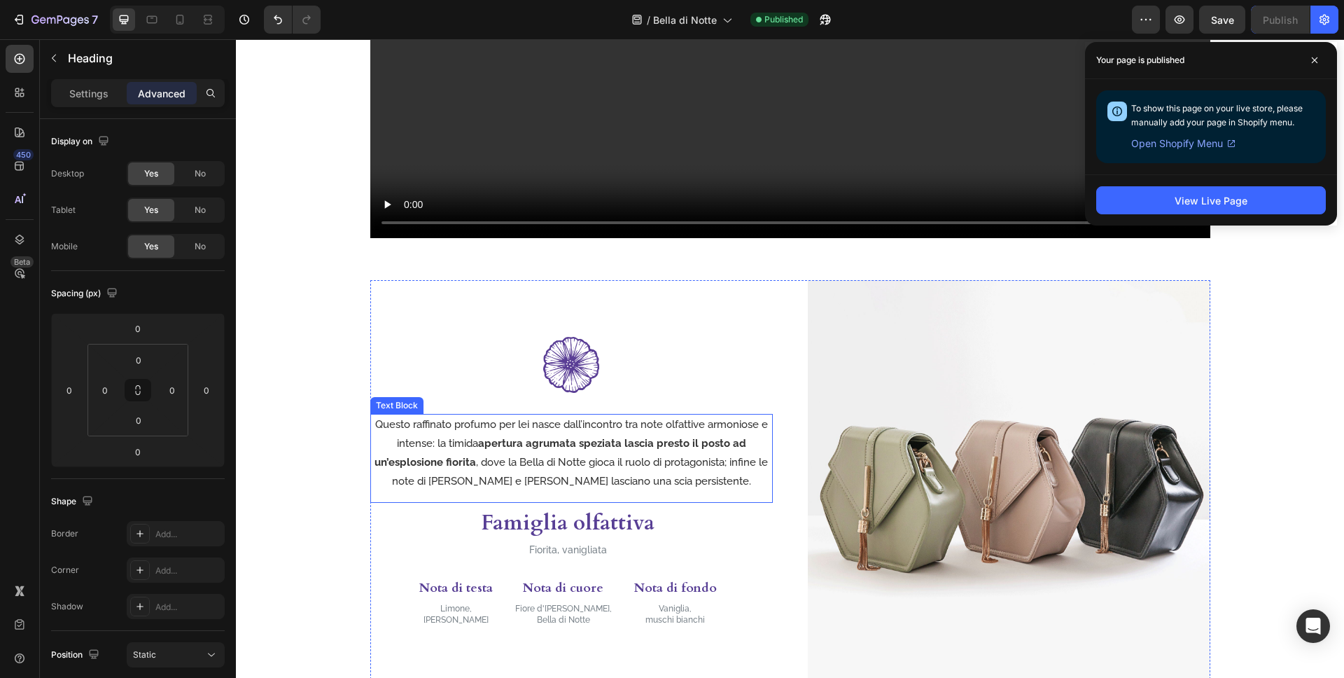
click at [625, 470] on p "Questo raffinato profumo per lei nasce dall’incontro tra note olfattive armonio…" at bounding box center [572, 453] width 400 height 76
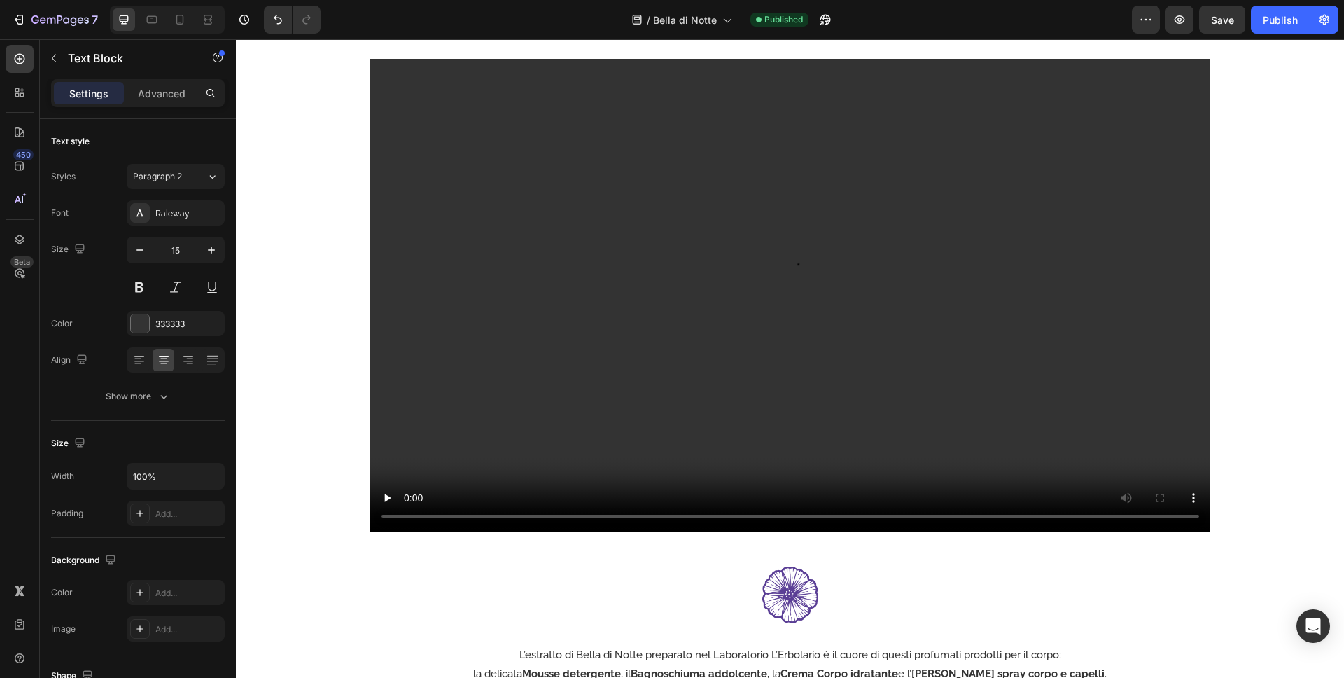
scroll to position [2272, 0]
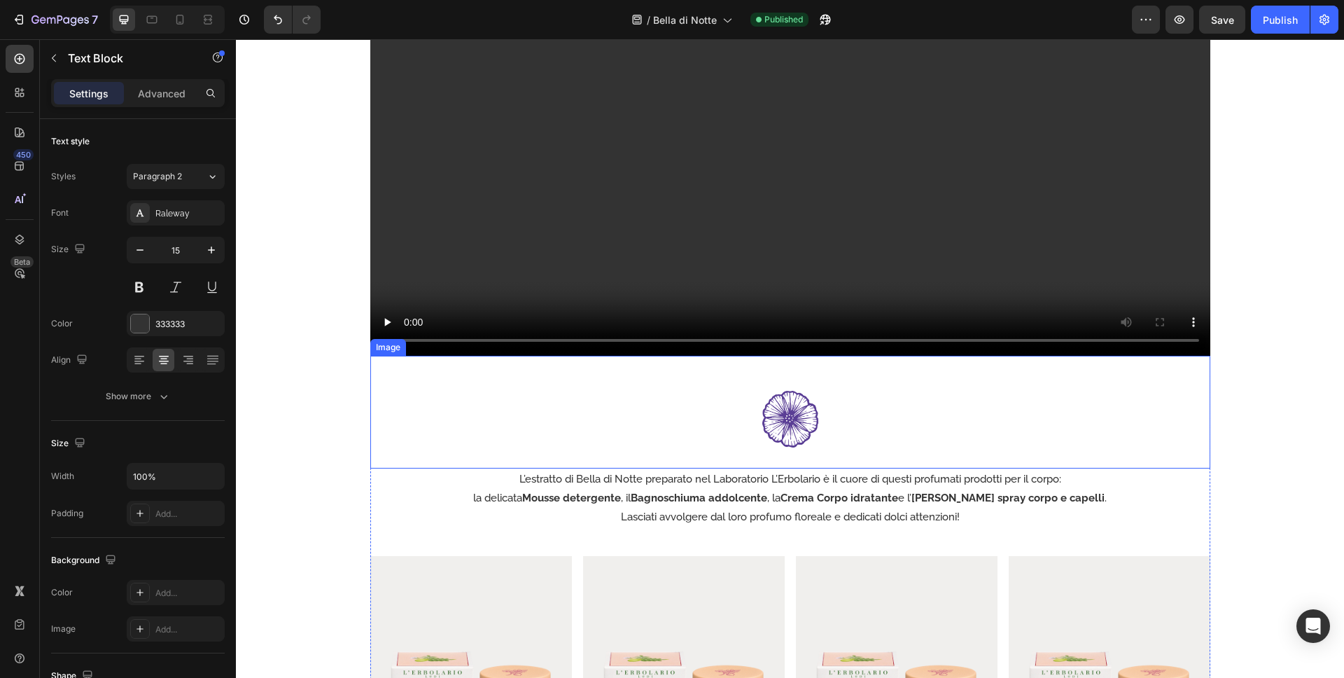
click at [1145, 416] on div at bounding box center [790, 419] width 840 height 56
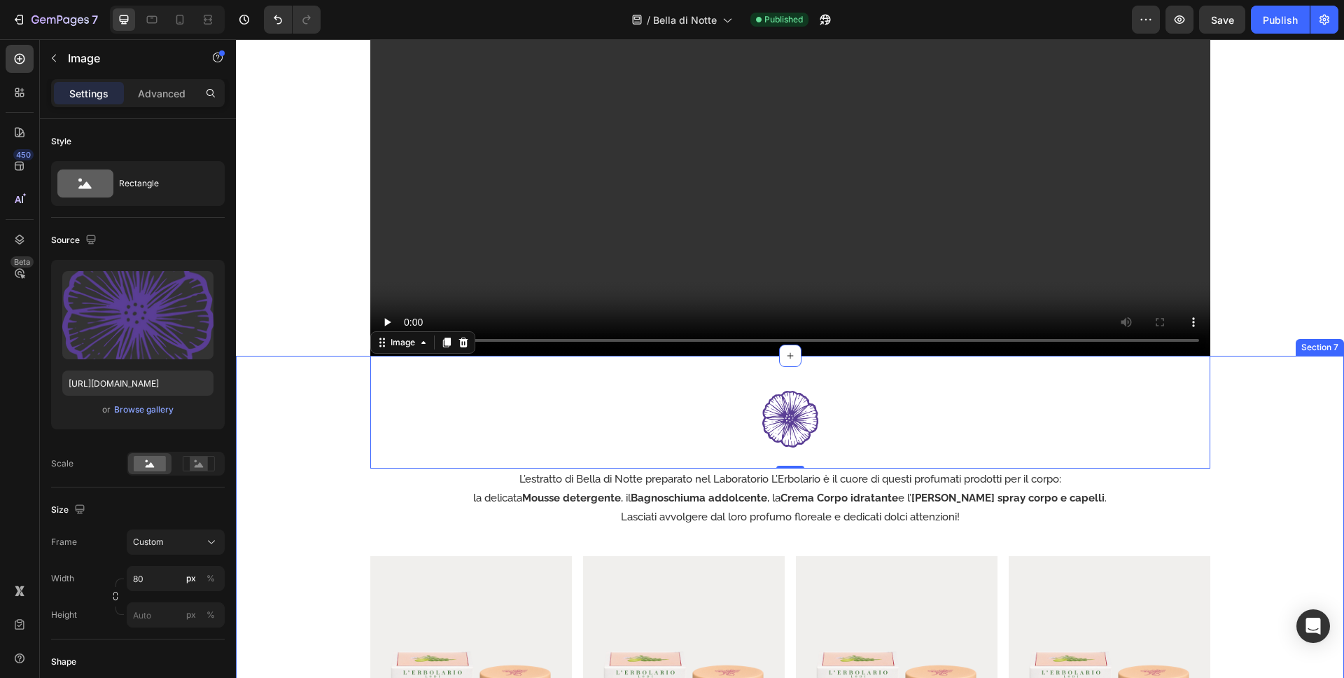
click at [300, 407] on div "Image 0 L’estratto di Bella di Notte preparato nel Laboratorio L’Erbolario è il…" at bounding box center [790, 619] width 1108 height 526
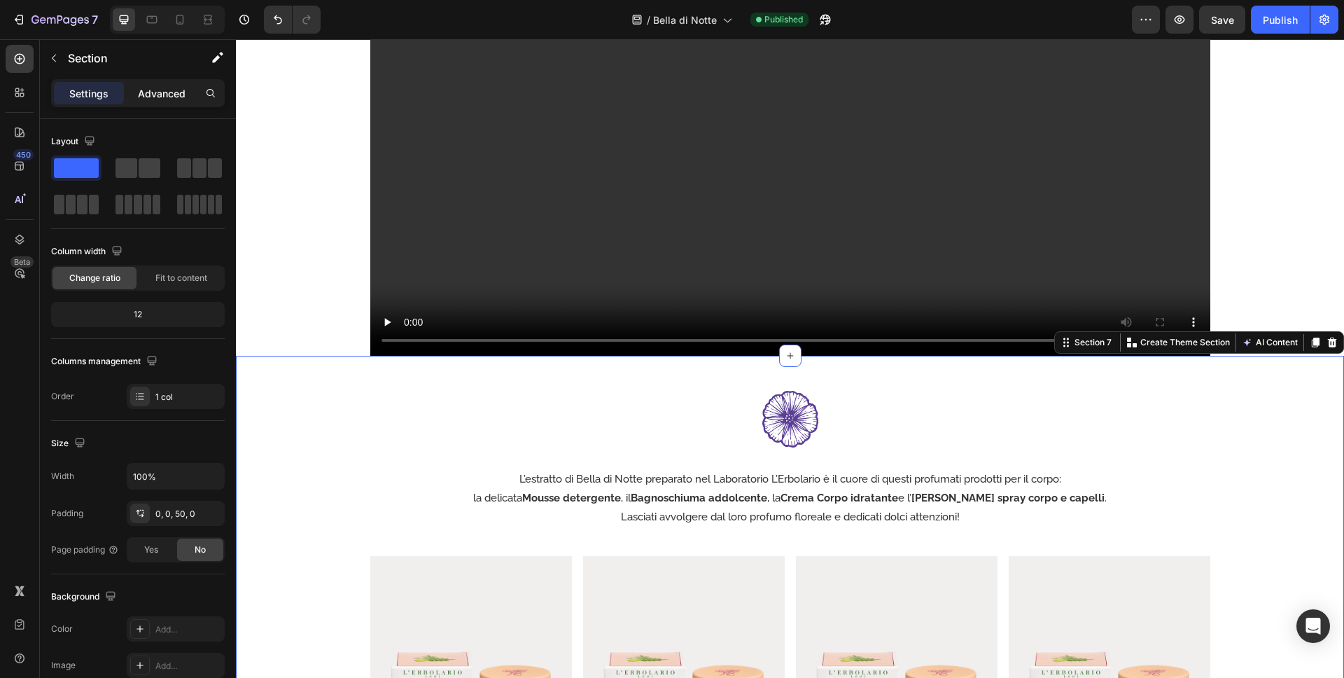
click at [153, 97] on p "Advanced" at bounding box center [162, 93] width 48 height 15
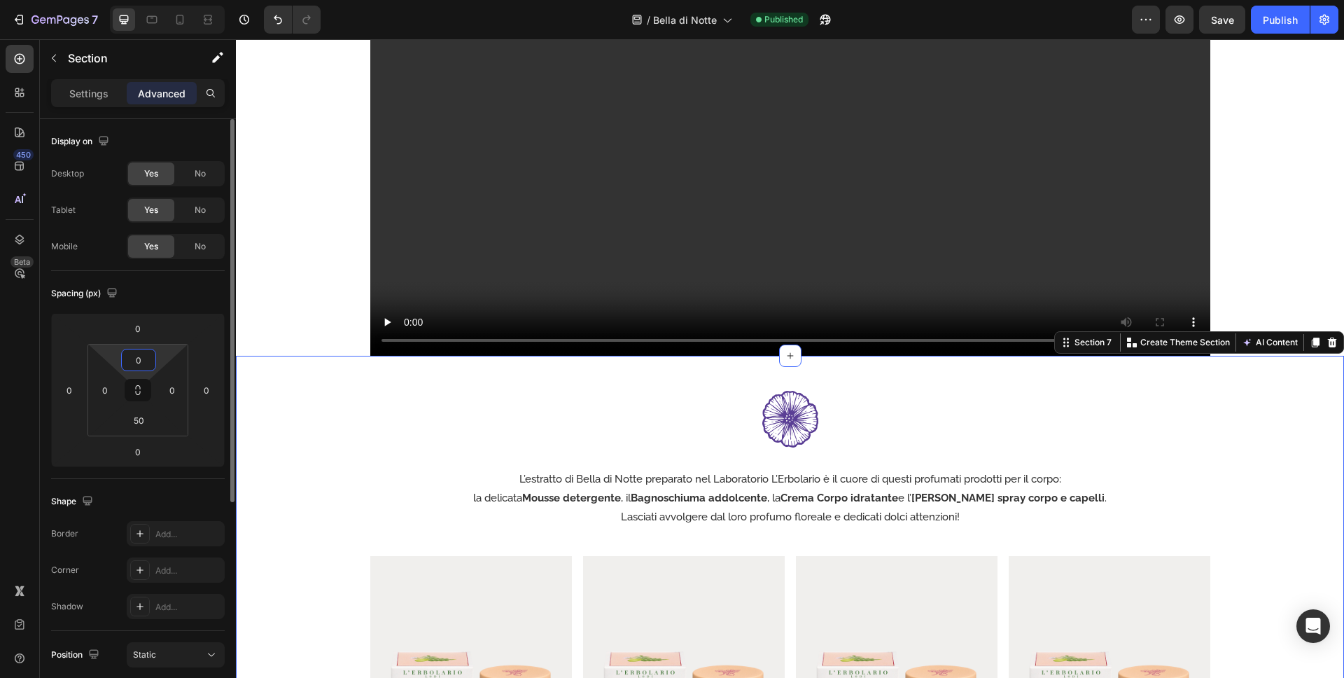
click at [141, 362] on input "0" at bounding box center [139, 359] width 28 height 21
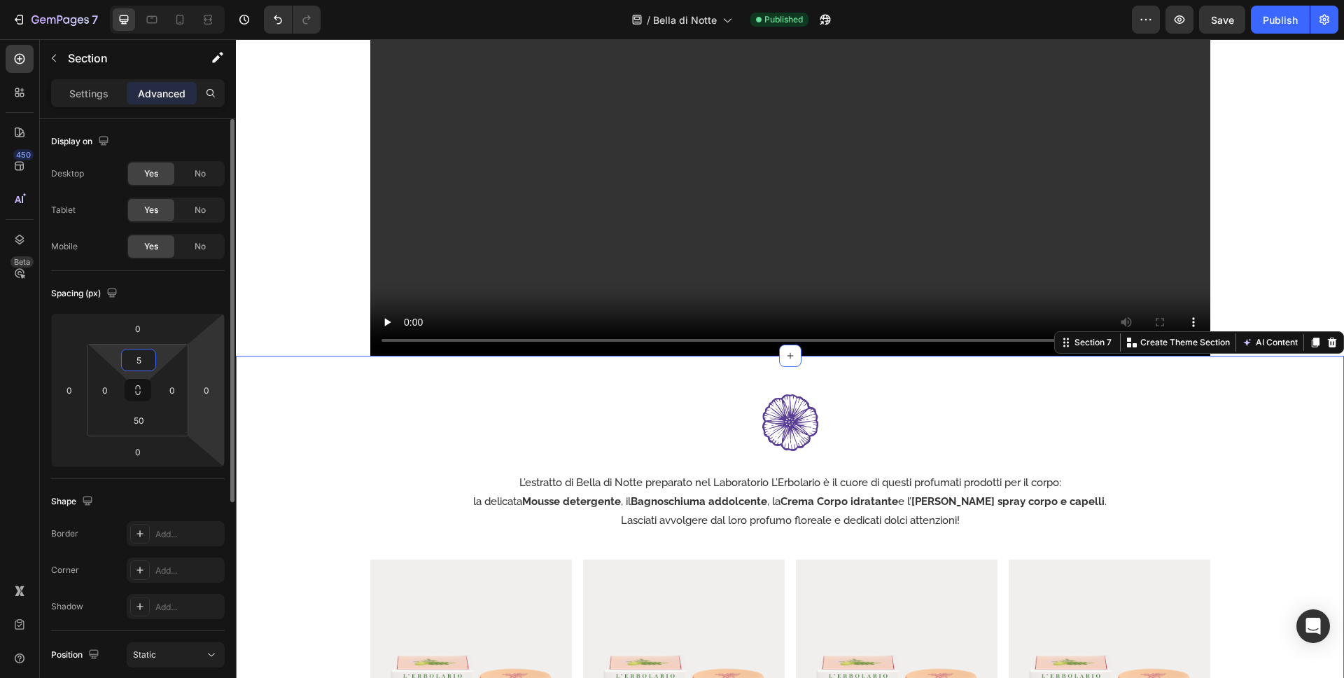
type input "50"
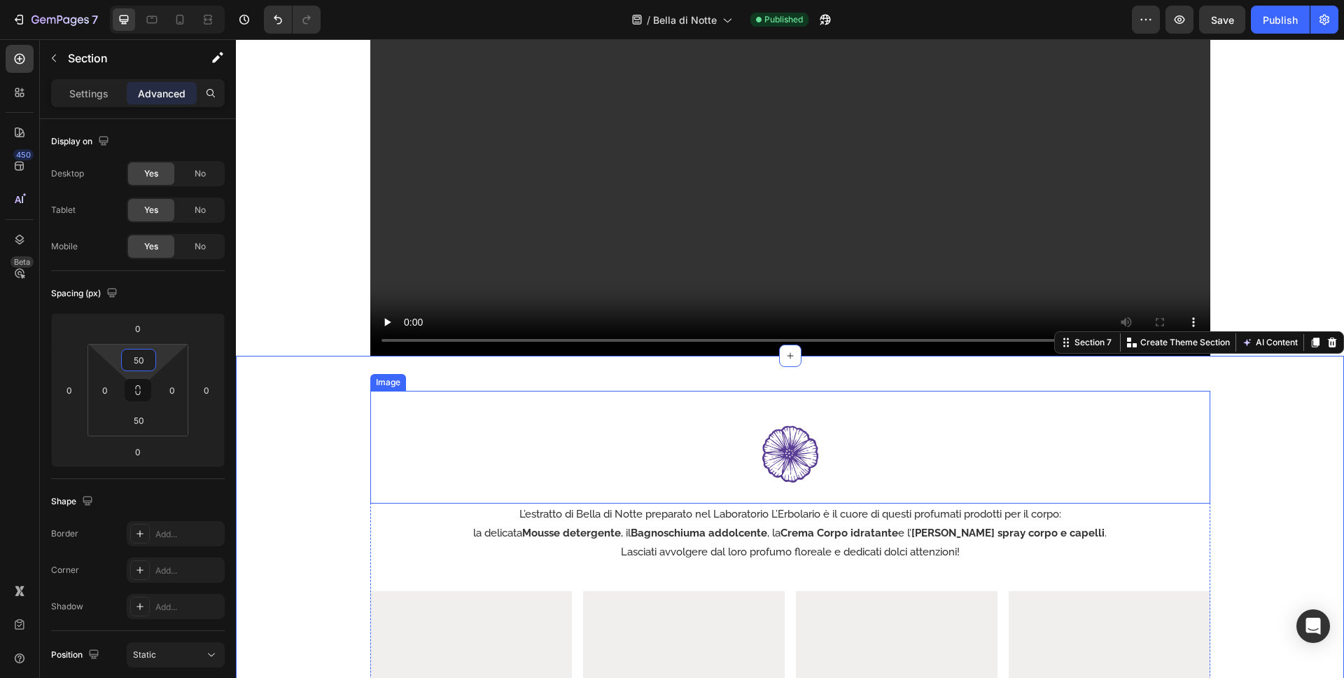
click at [545, 445] on div at bounding box center [790, 454] width 840 height 56
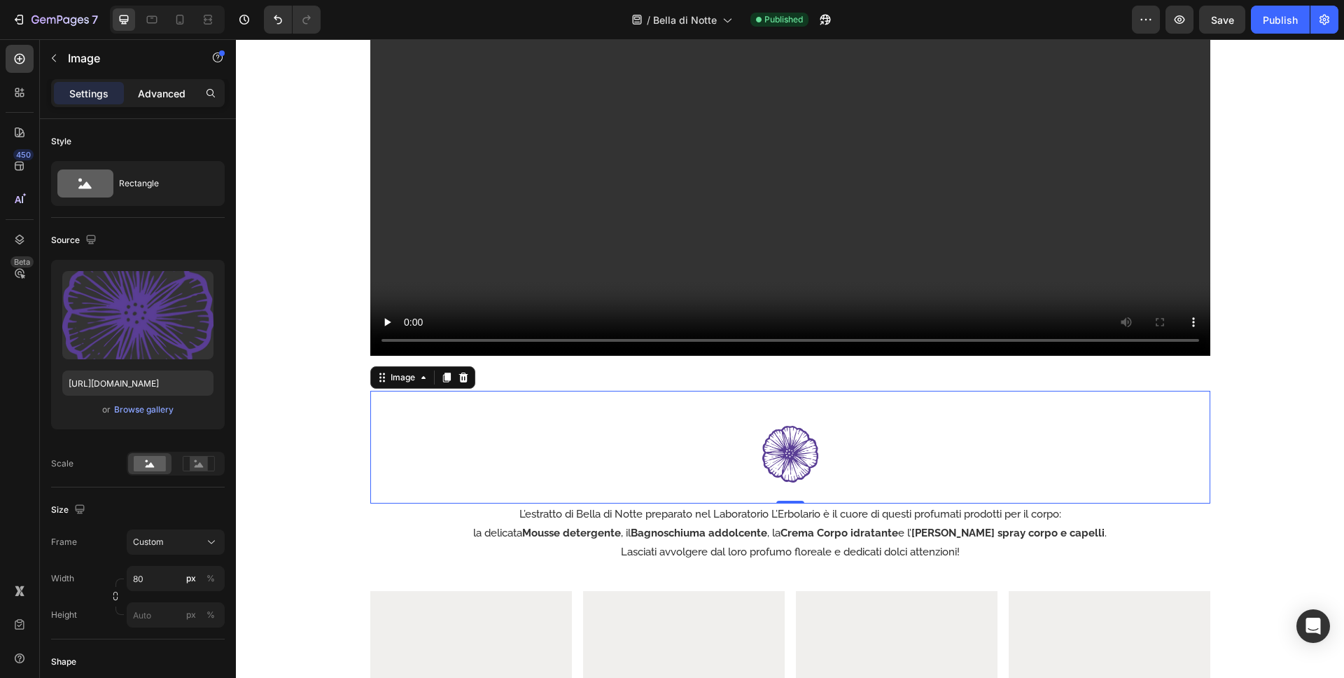
click at [156, 92] on p "Advanced" at bounding box center [162, 93] width 48 height 15
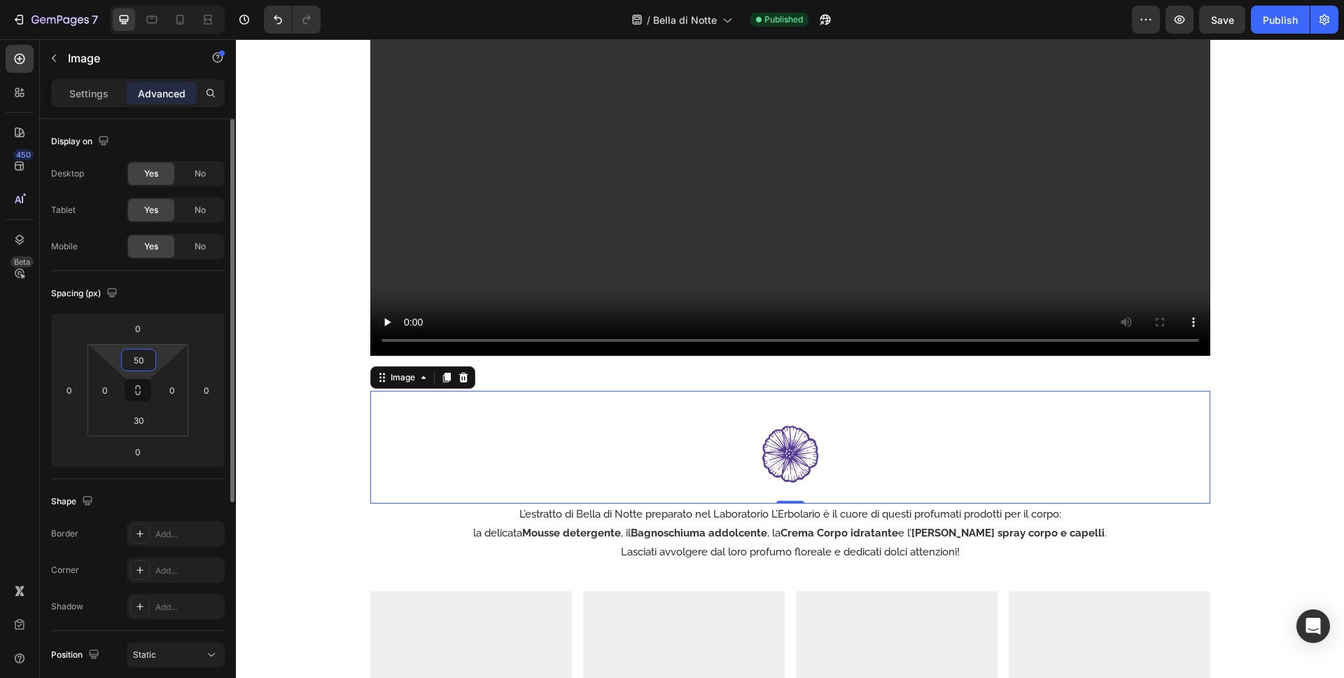
click at [142, 358] on input "50" at bounding box center [139, 359] width 28 height 21
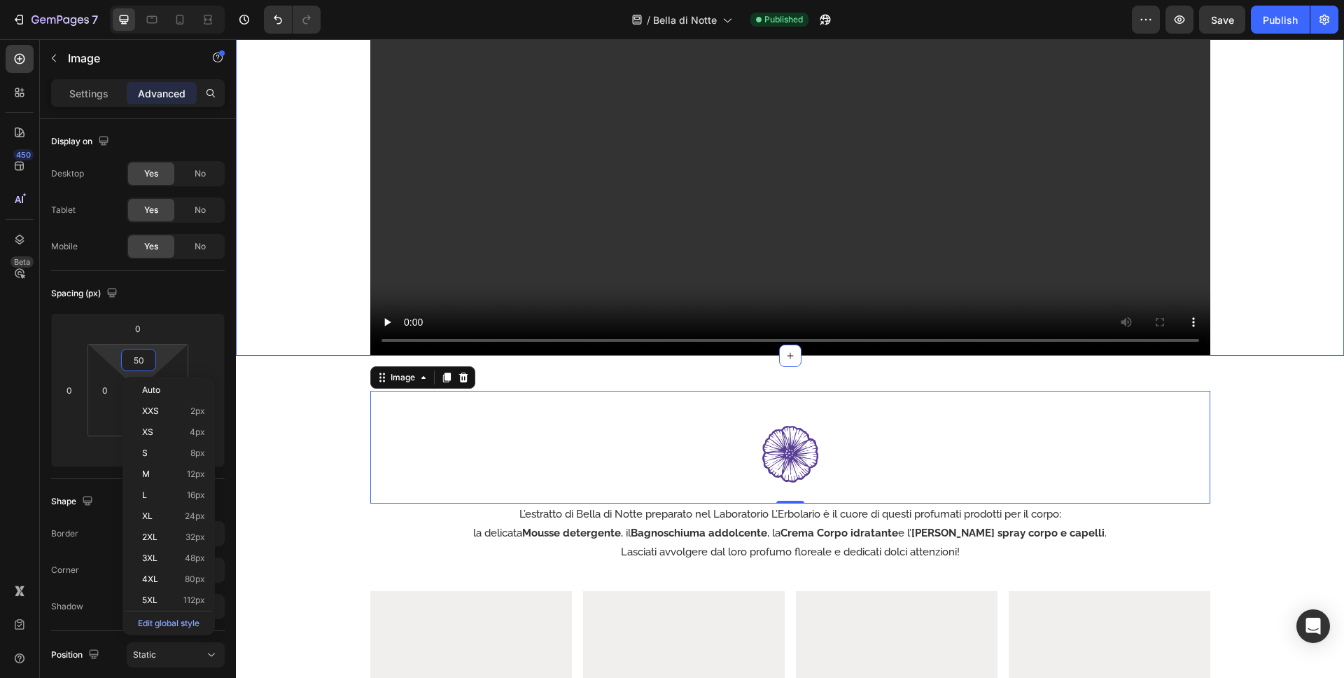
type input "0"
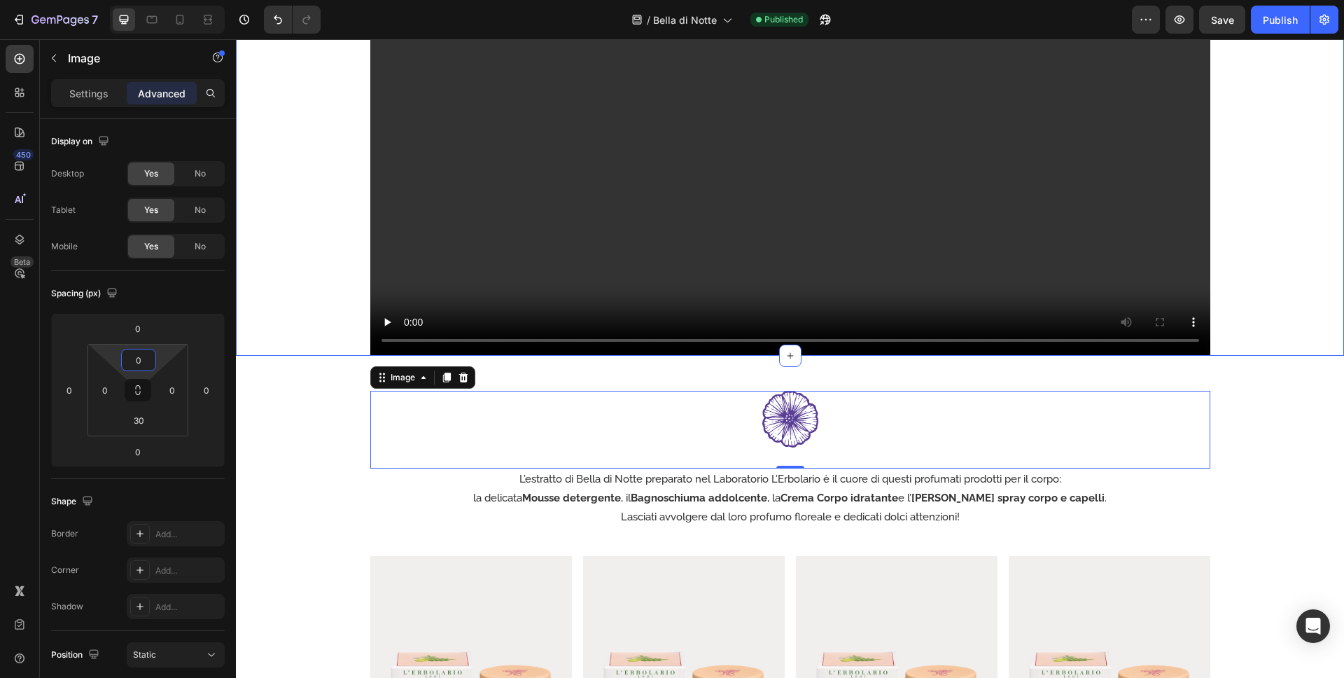
click at [281, 402] on div "Image 0 L’estratto di Bella di Notte preparato nel Laboratorio L’Erbolario è il…" at bounding box center [790, 636] width 1108 height 491
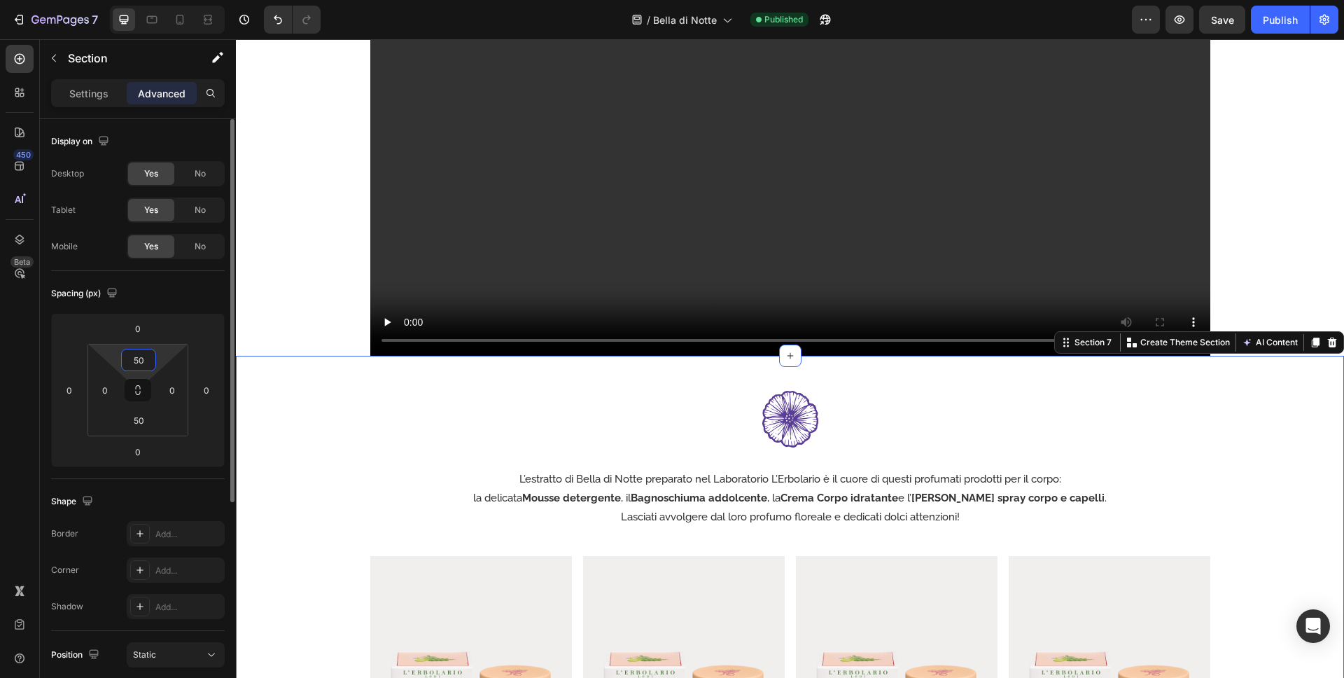
click at [144, 361] on input "50" at bounding box center [139, 359] width 28 height 21
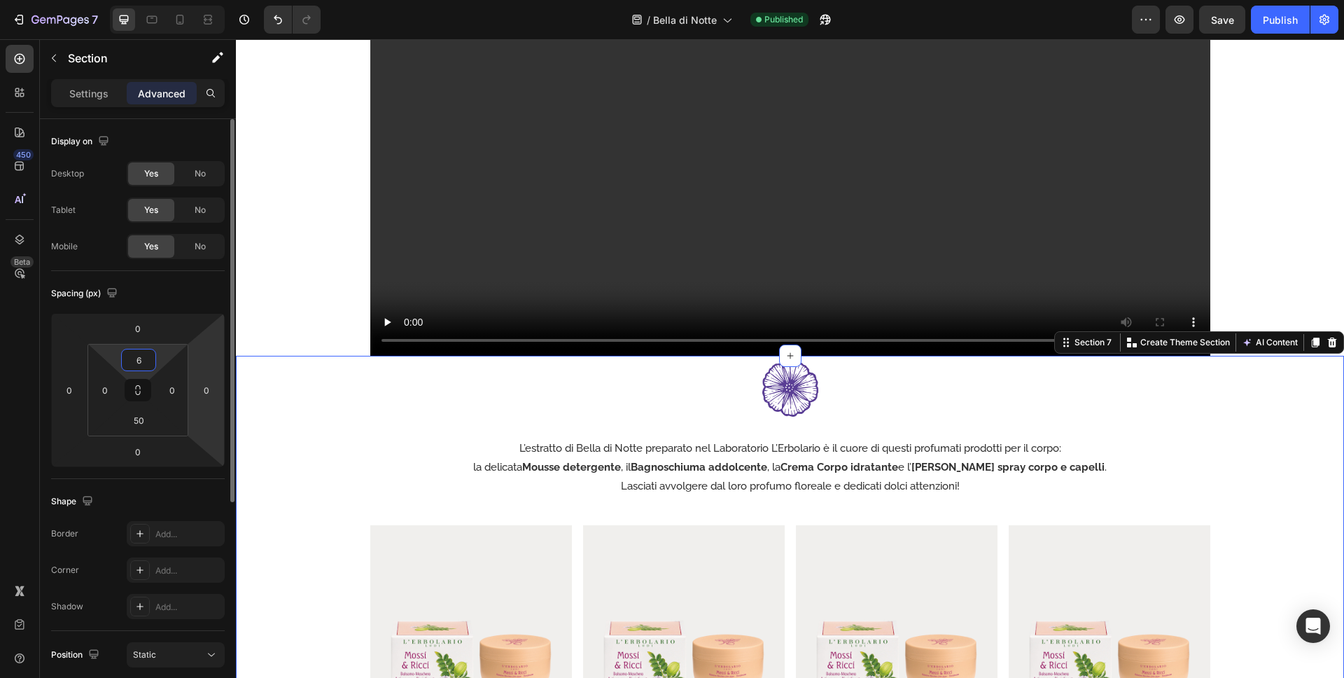
type input "60"
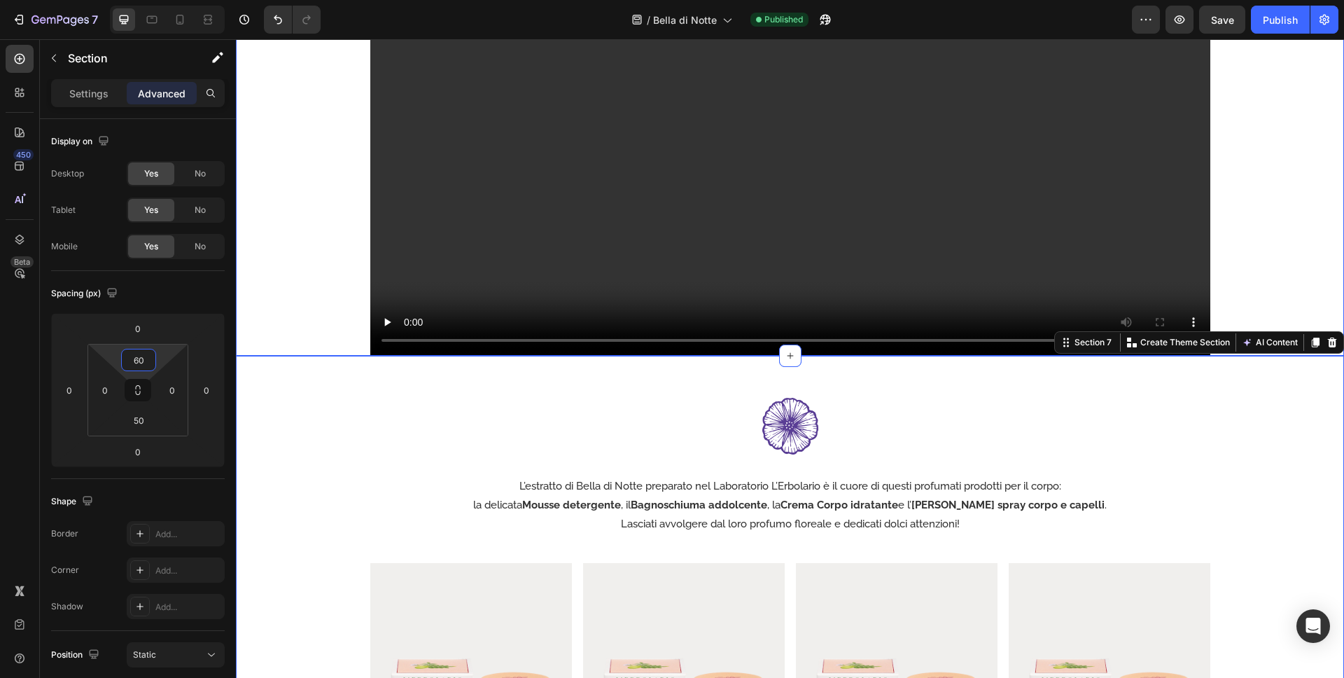
click at [259, 225] on div "Bellezza e armonia per il corpo Heading Video Row" at bounding box center [790, 86] width 1108 height 538
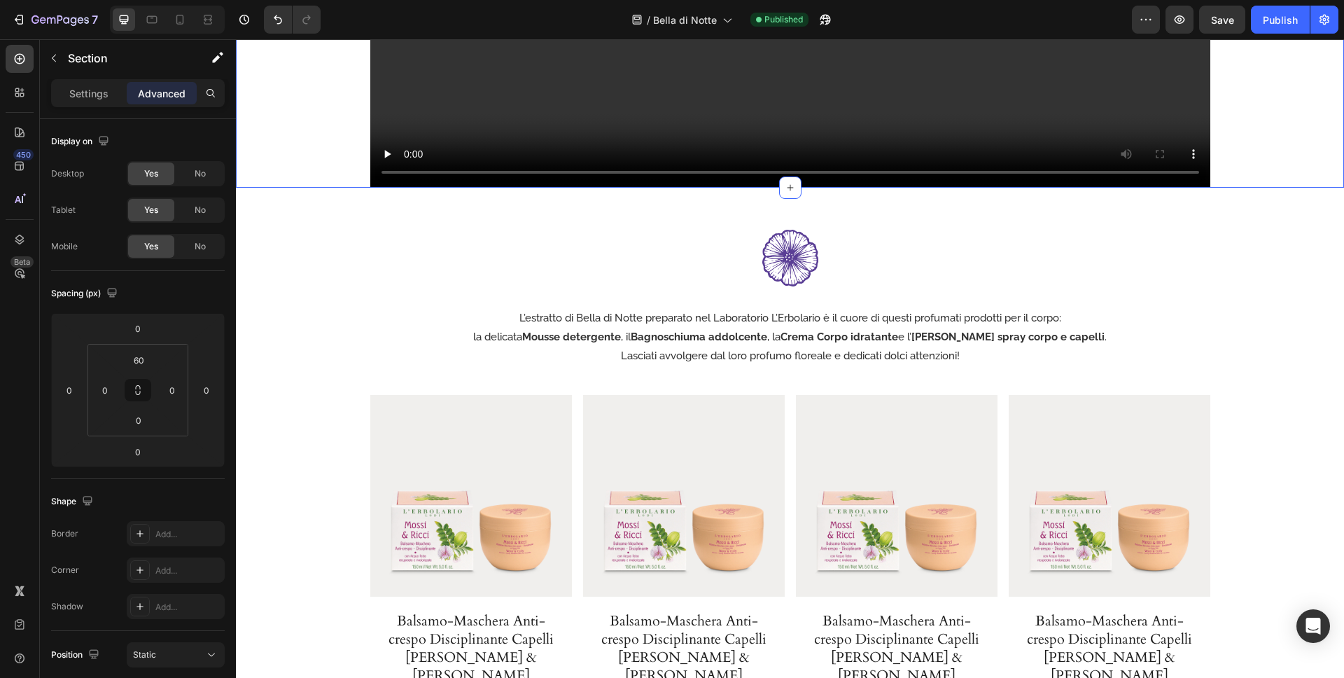
scroll to position [2496, 0]
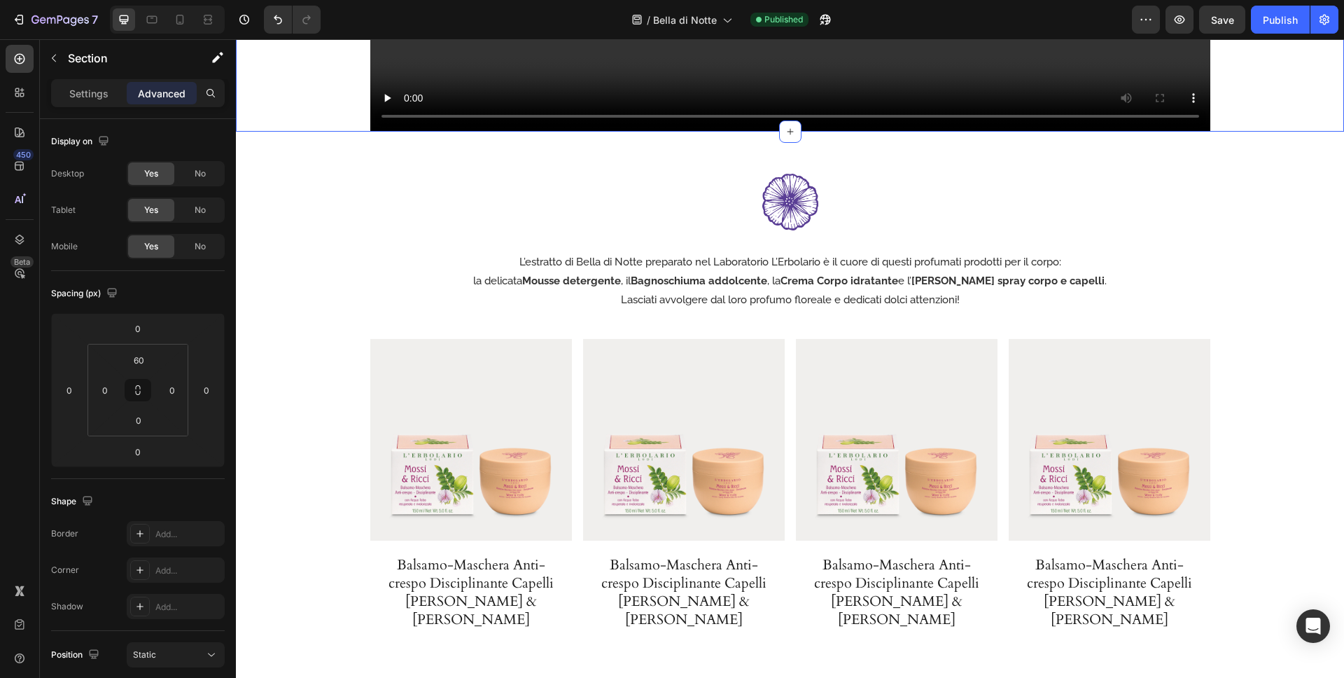
click at [1164, 455] on img at bounding box center [1110, 440] width 202 height 202
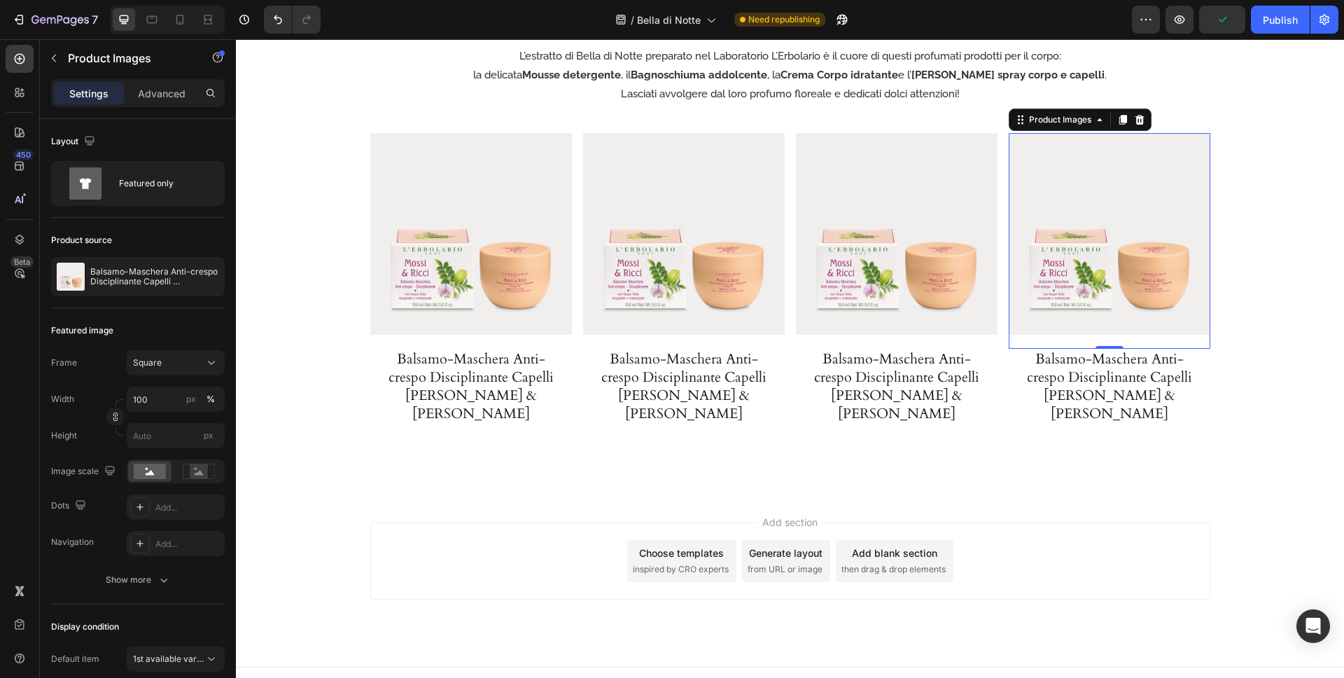
scroll to position [2360, 0]
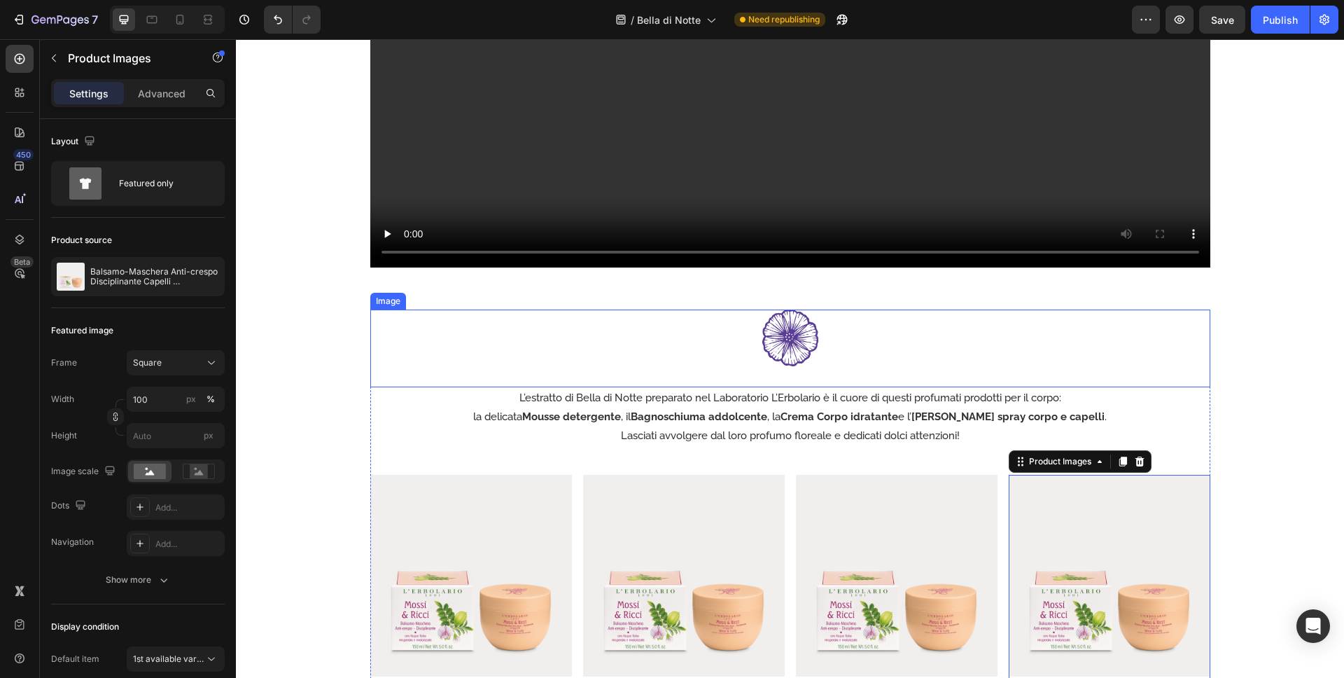
click at [800, 356] on img at bounding box center [790, 337] width 56 height 56
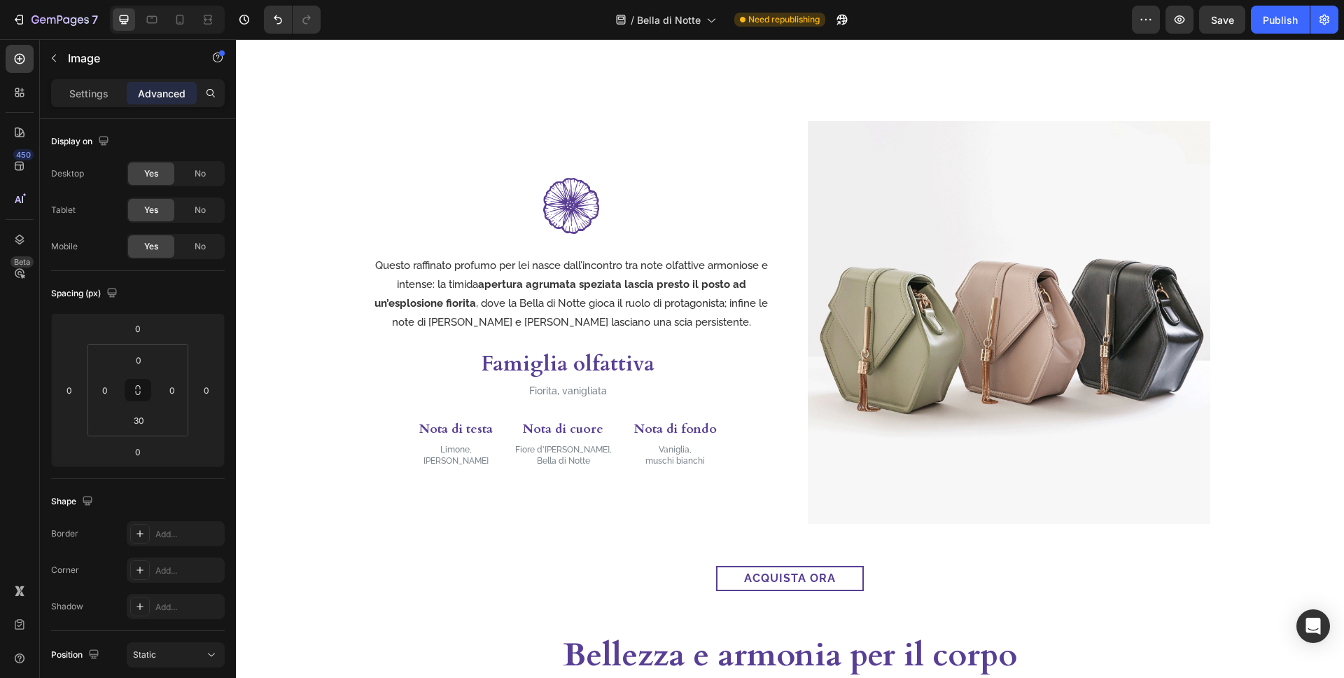
scroll to position [1441, 0]
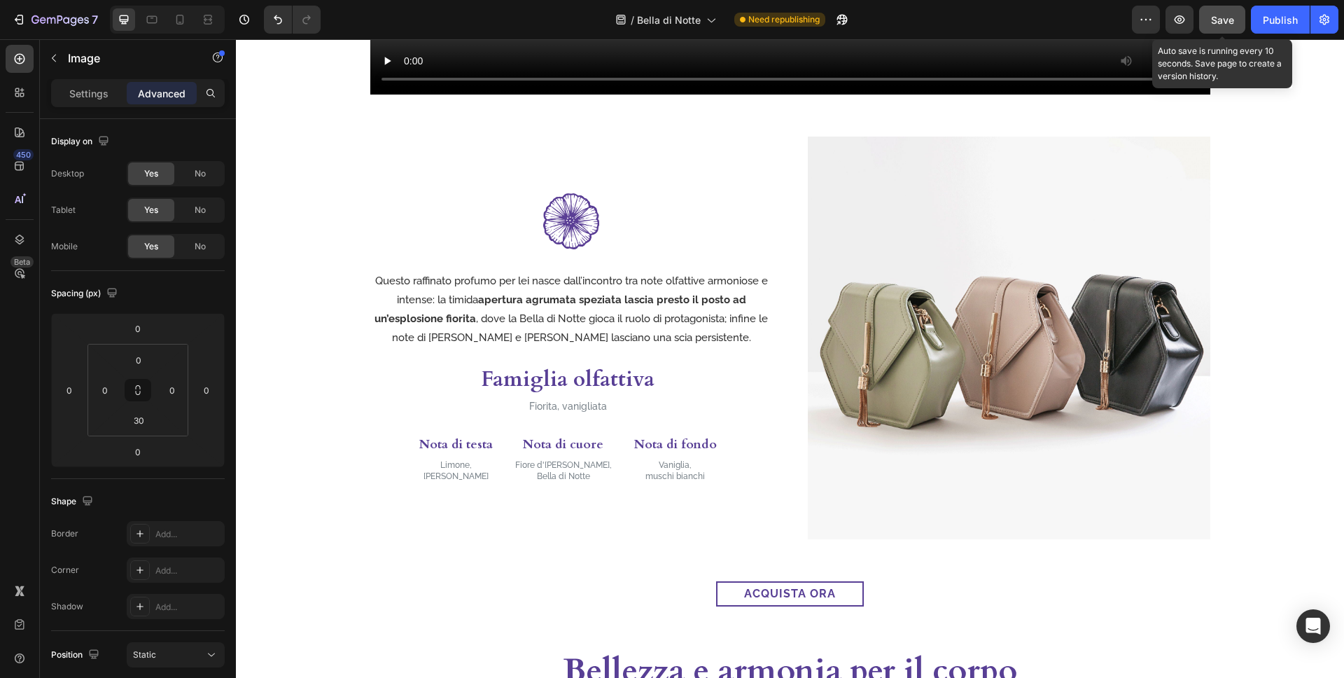
click at [1224, 20] on span "Save" at bounding box center [1222, 20] width 23 height 12
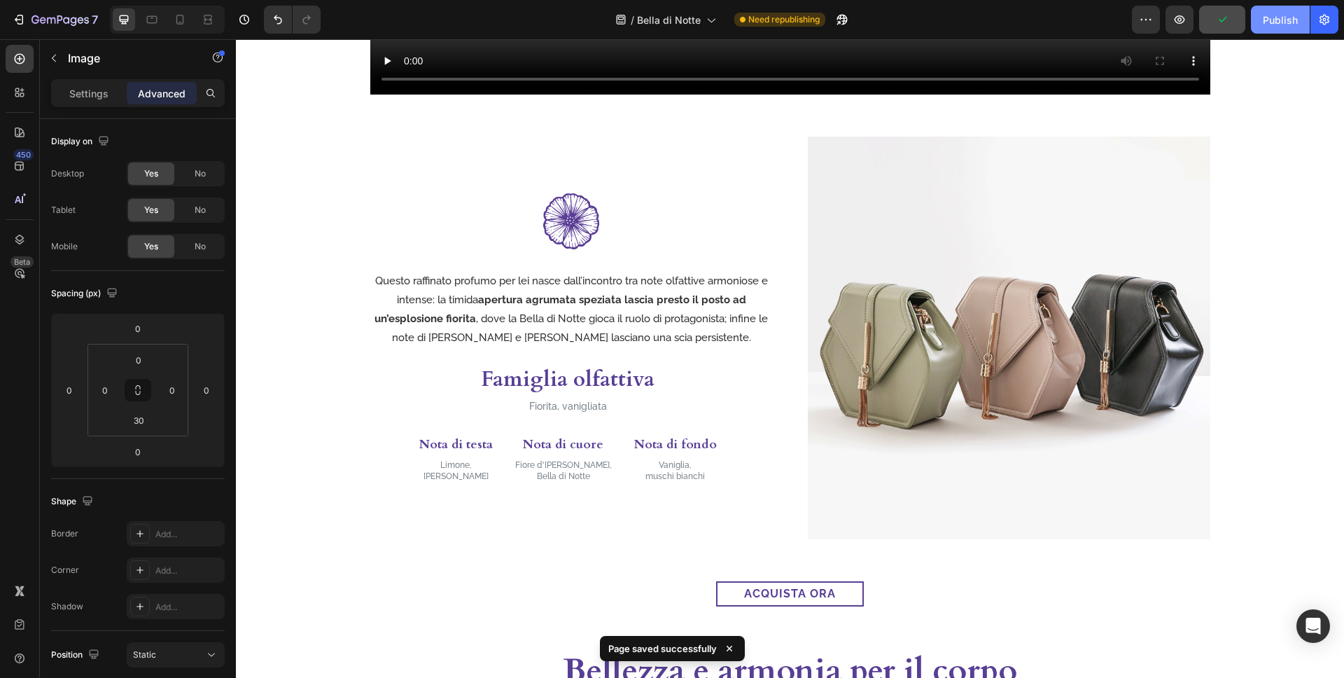
click at [1288, 22] on div "Publish" at bounding box center [1280, 20] width 35 height 15
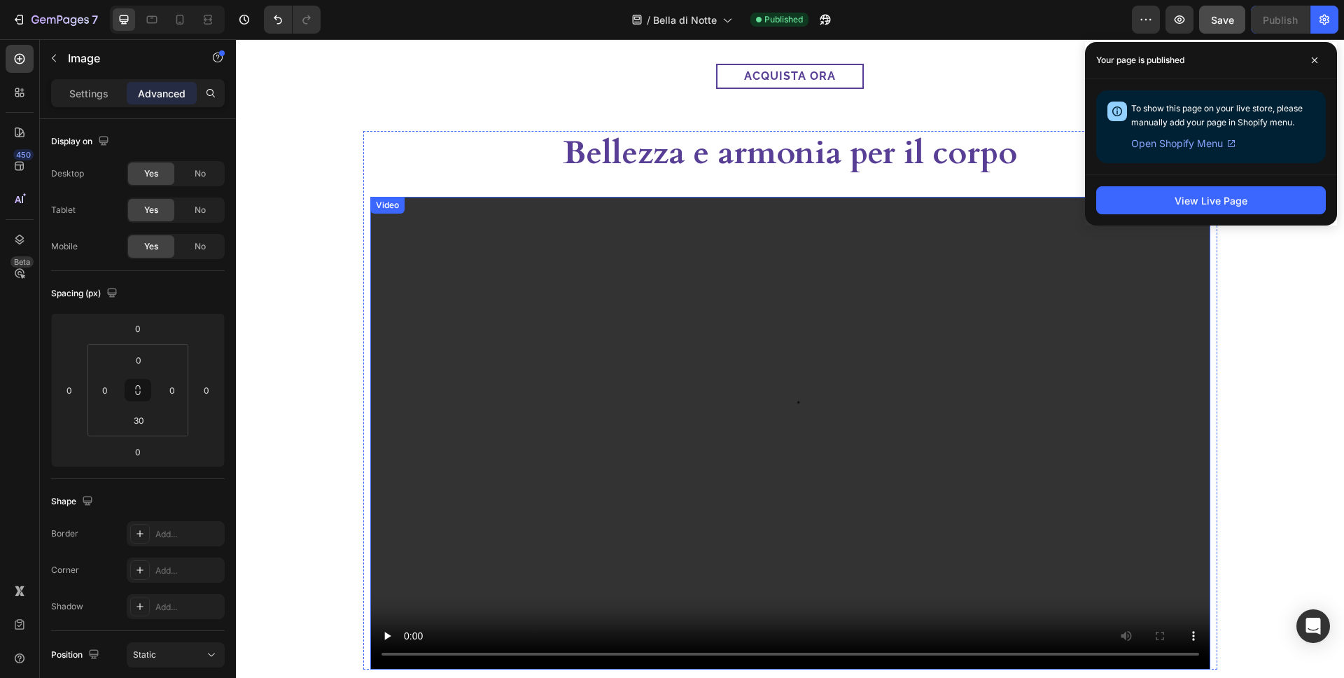
scroll to position [2048, 0]
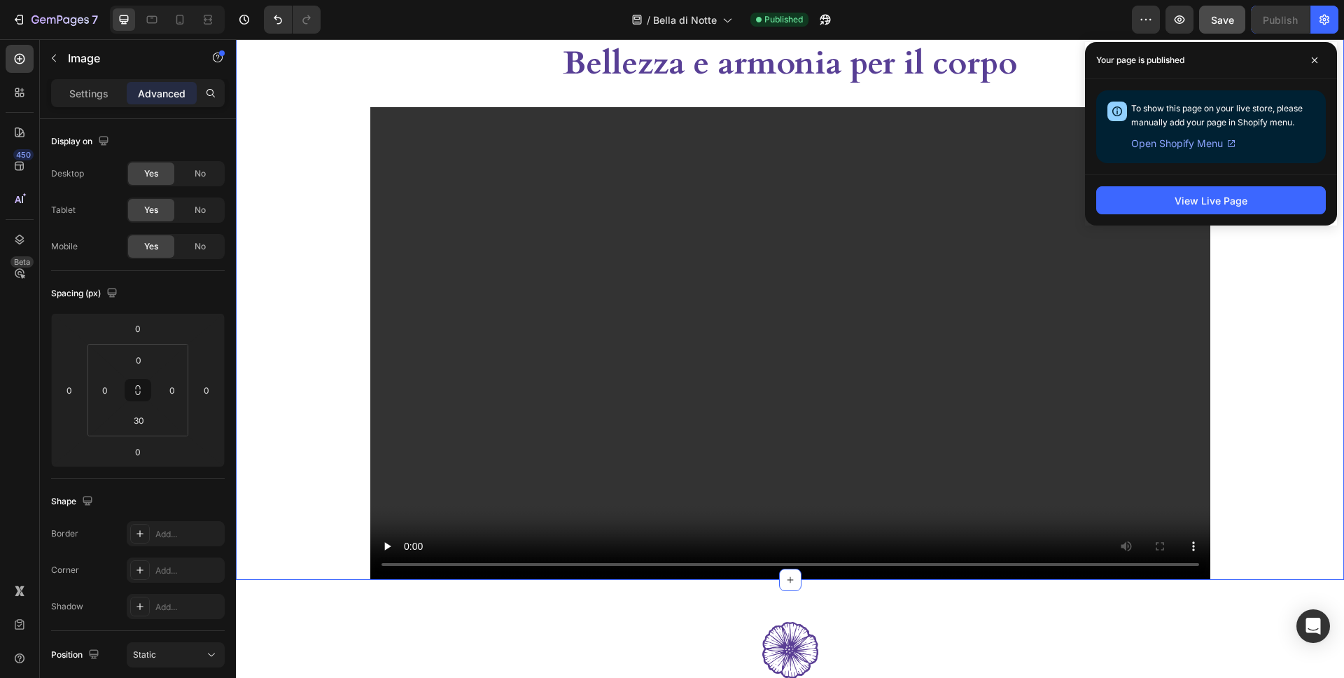
click at [321, 279] on div "Bellezza e armonia per il corpo Heading Video Row" at bounding box center [790, 310] width 1108 height 538
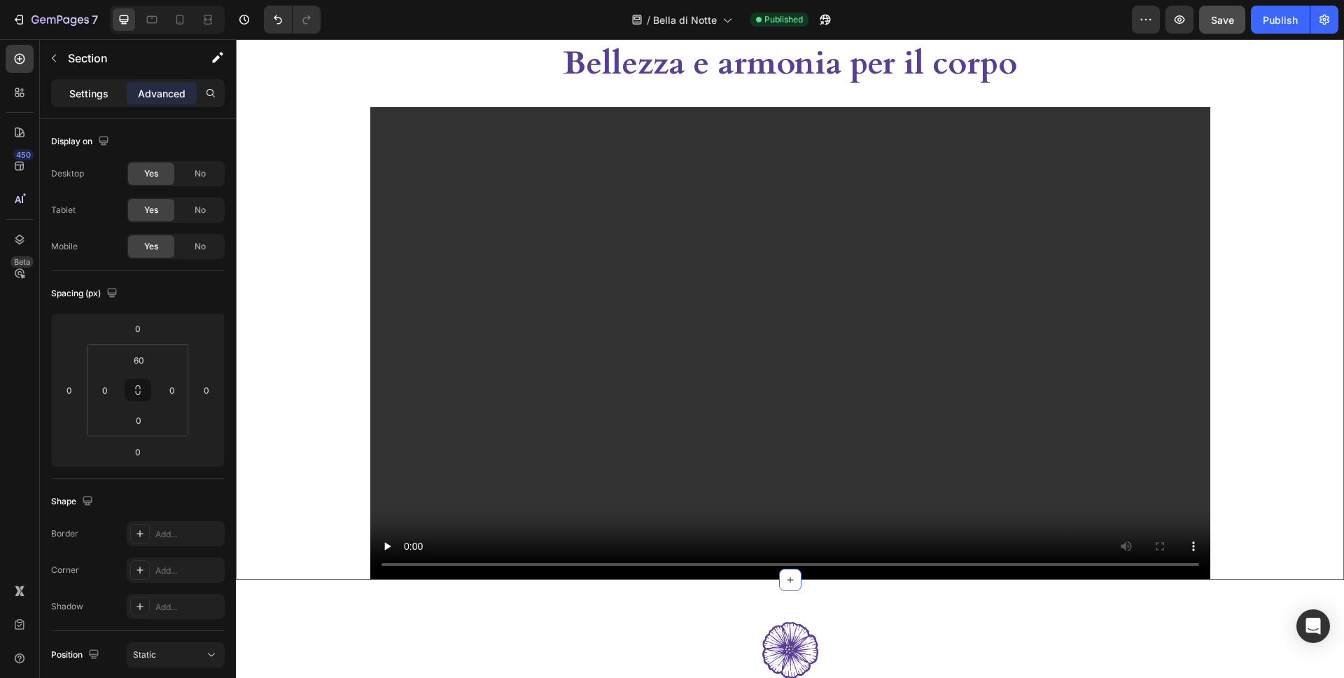
click at [98, 101] on div "Settings" at bounding box center [89, 93] width 70 height 22
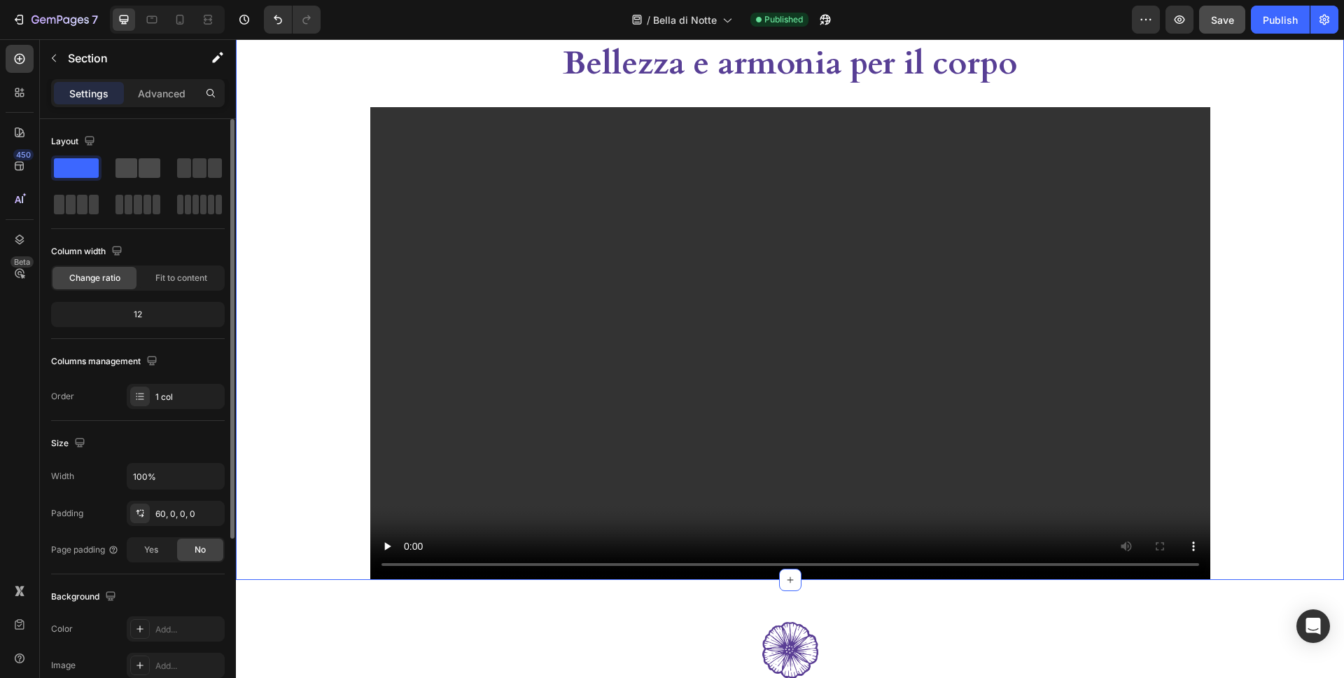
click at [127, 165] on span at bounding box center [127, 168] width 22 height 20
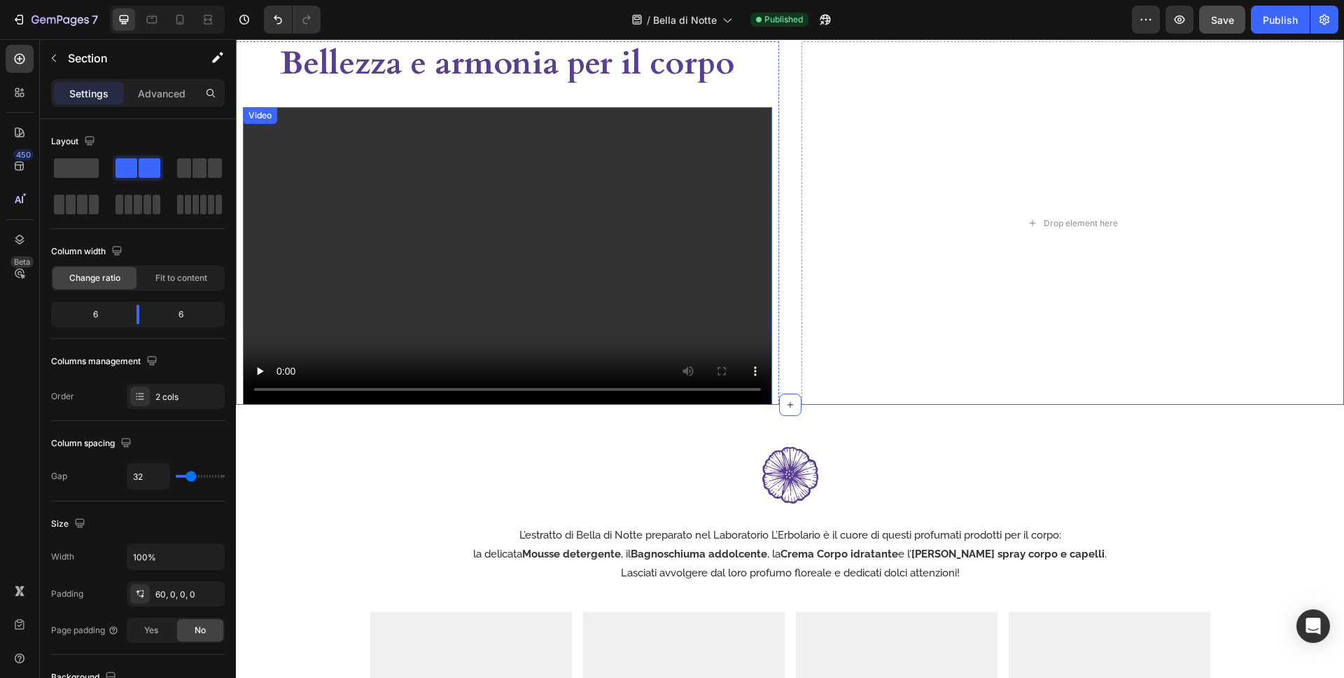
click at [746, 222] on video at bounding box center [507, 256] width 529 height 298
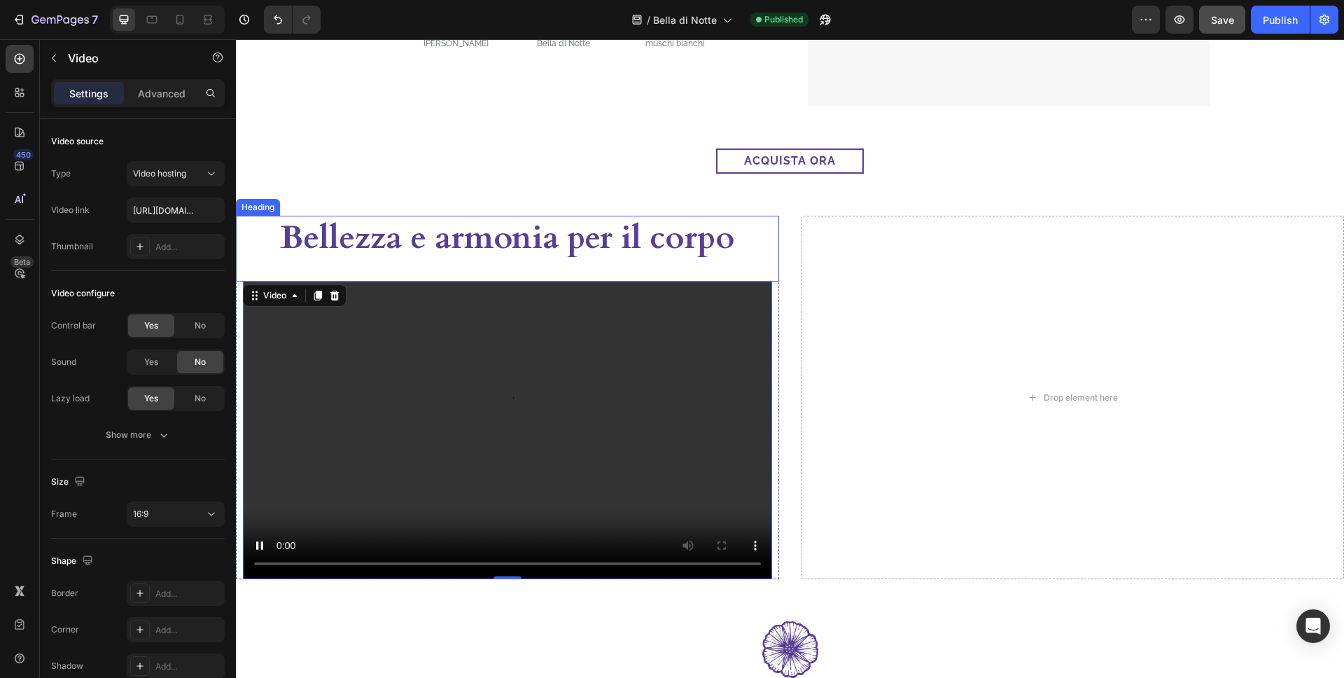
scroll to position [1824, 0]
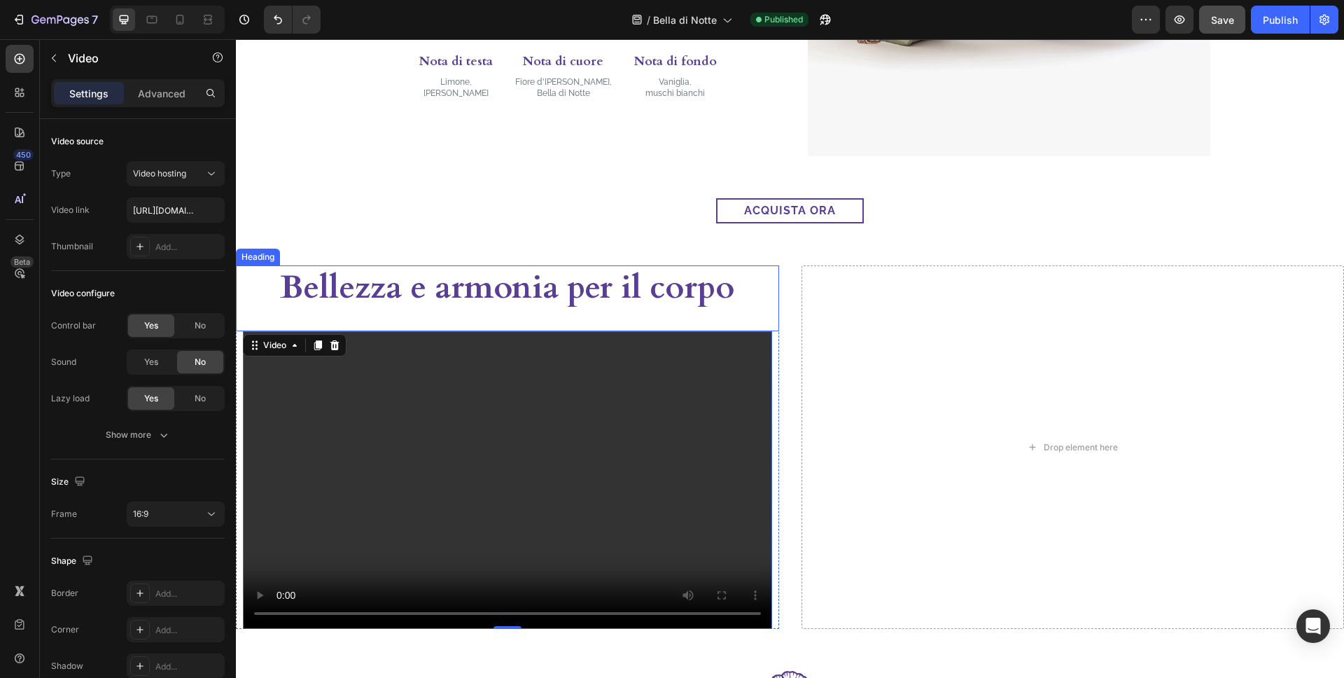
click at [618, 269] on h2 "Bellezza e armonia per il corpo" at bounding box center [507, 287] width 501 height 45
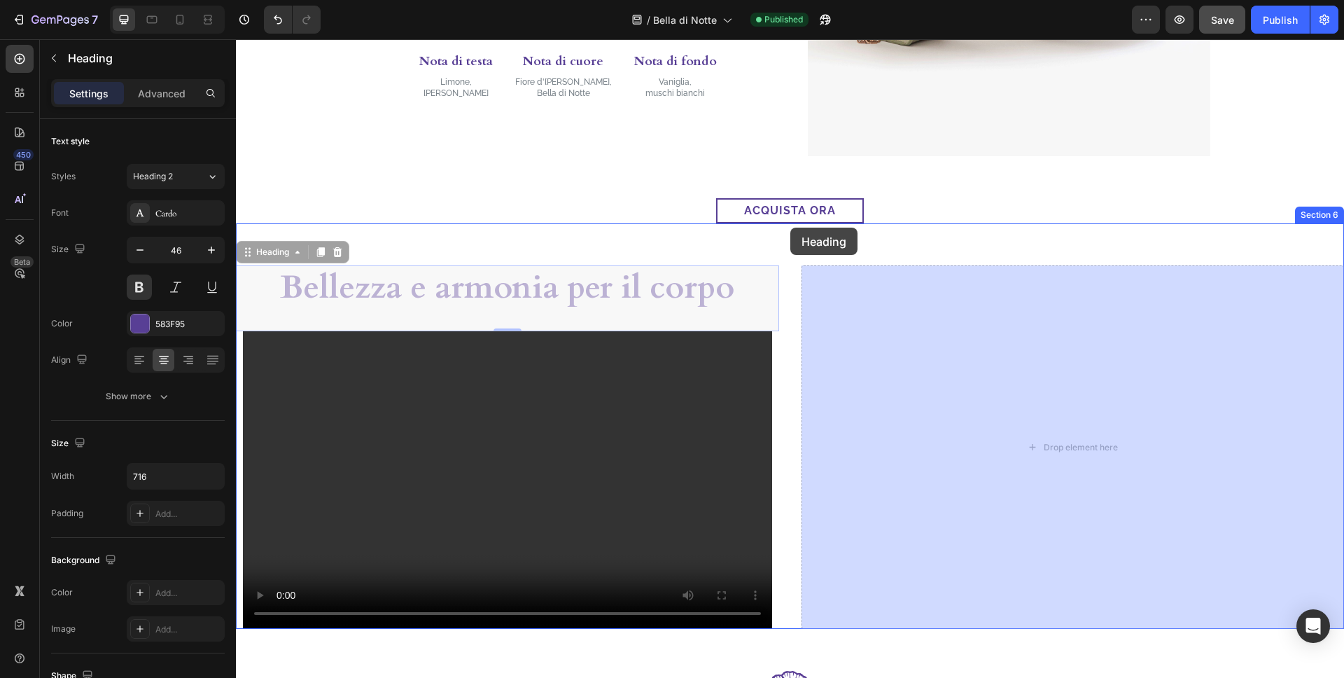
drag, startPoint x: 248, startPoint y: 253, endPoint x: 790, endPoint y: 228, distance: 543.2
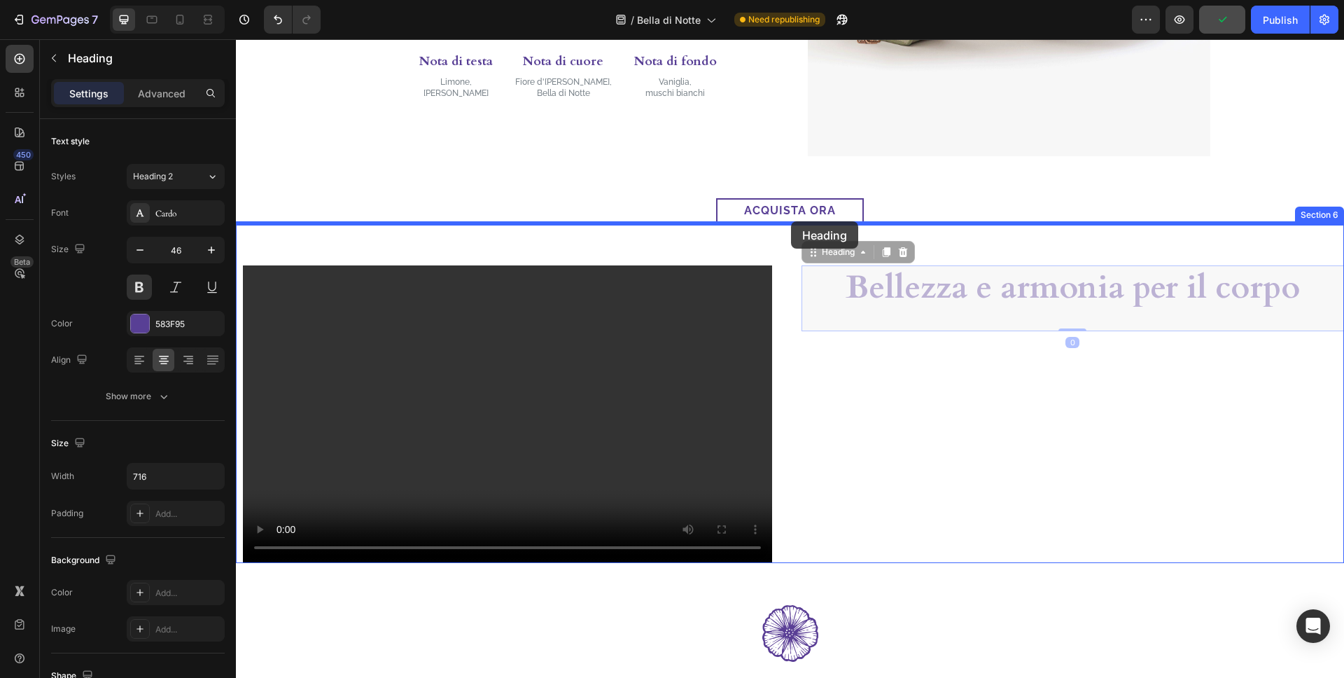
drag, startPoint x: 818, startPoint y: 258, endPoint x: 791, endPoint y: 221, distance: 46.1
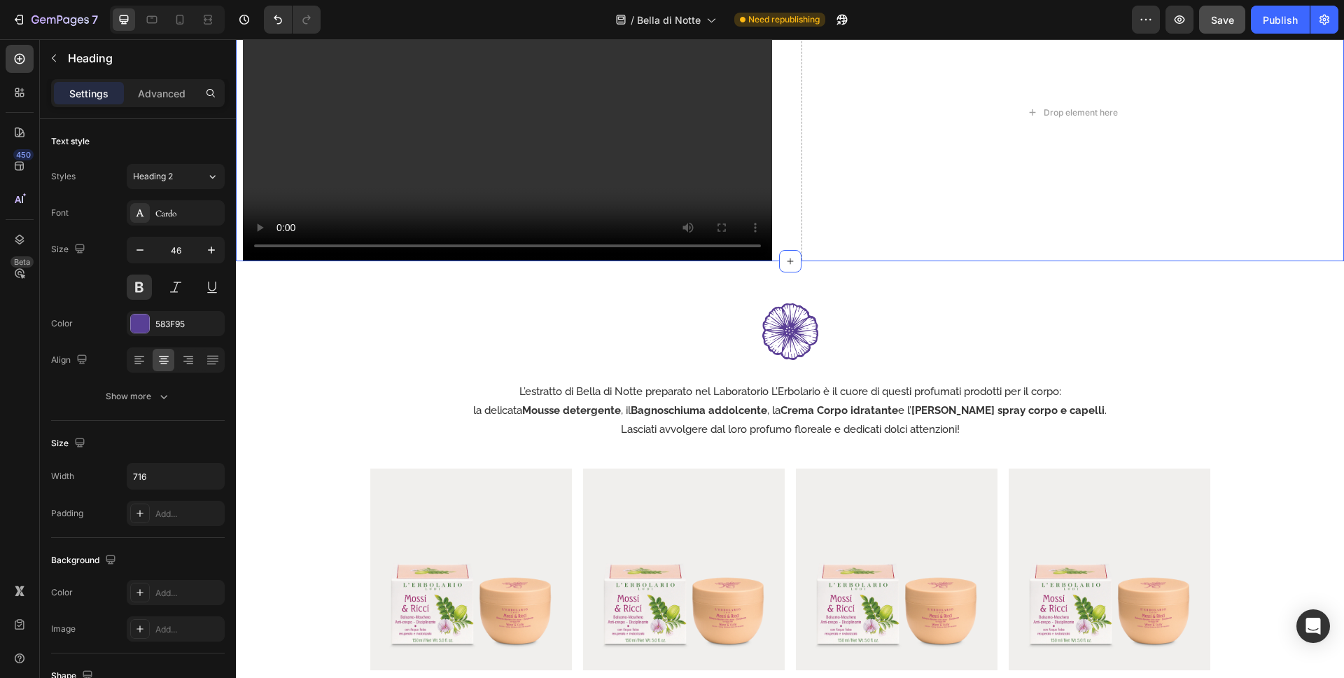
scroll to position [2306, 0]
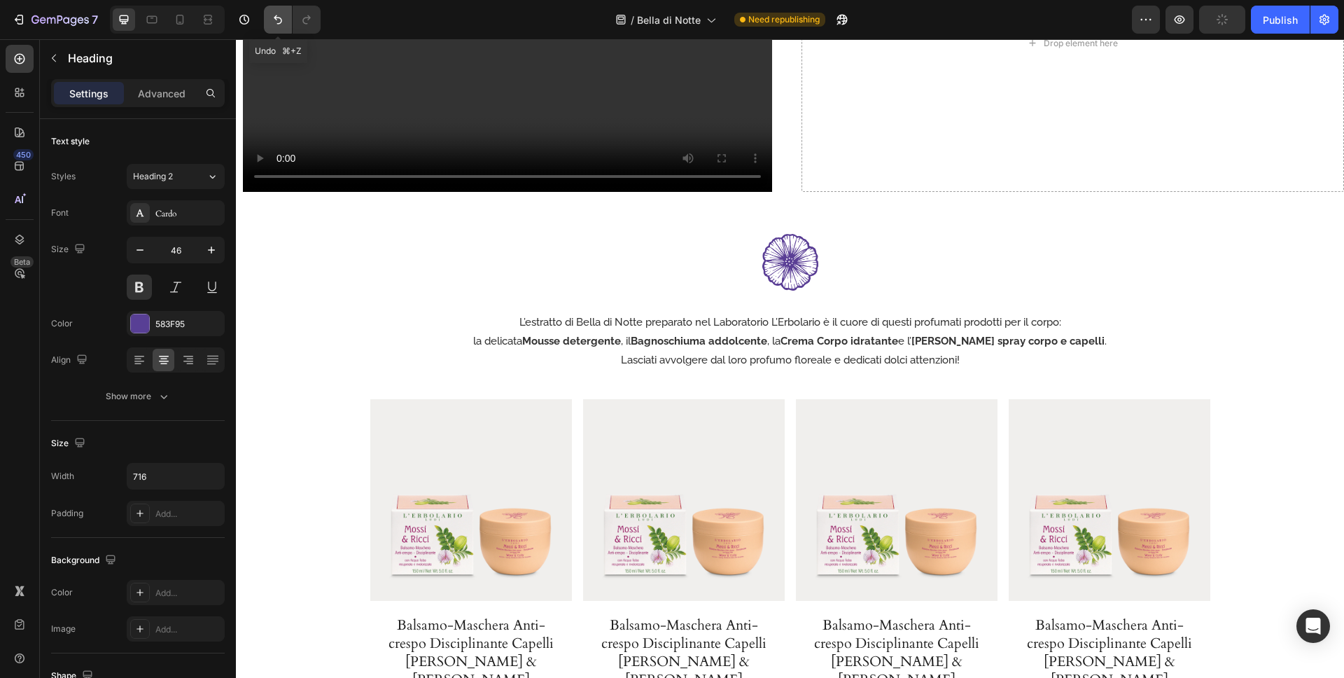
click at [269, 16] on button "Undo/Redo" at bounding box center [278, 20] width 28 height 28
click at [275, 17] on icon "Undo/Redo" at bounding box center [278, 19] width 8 height 9
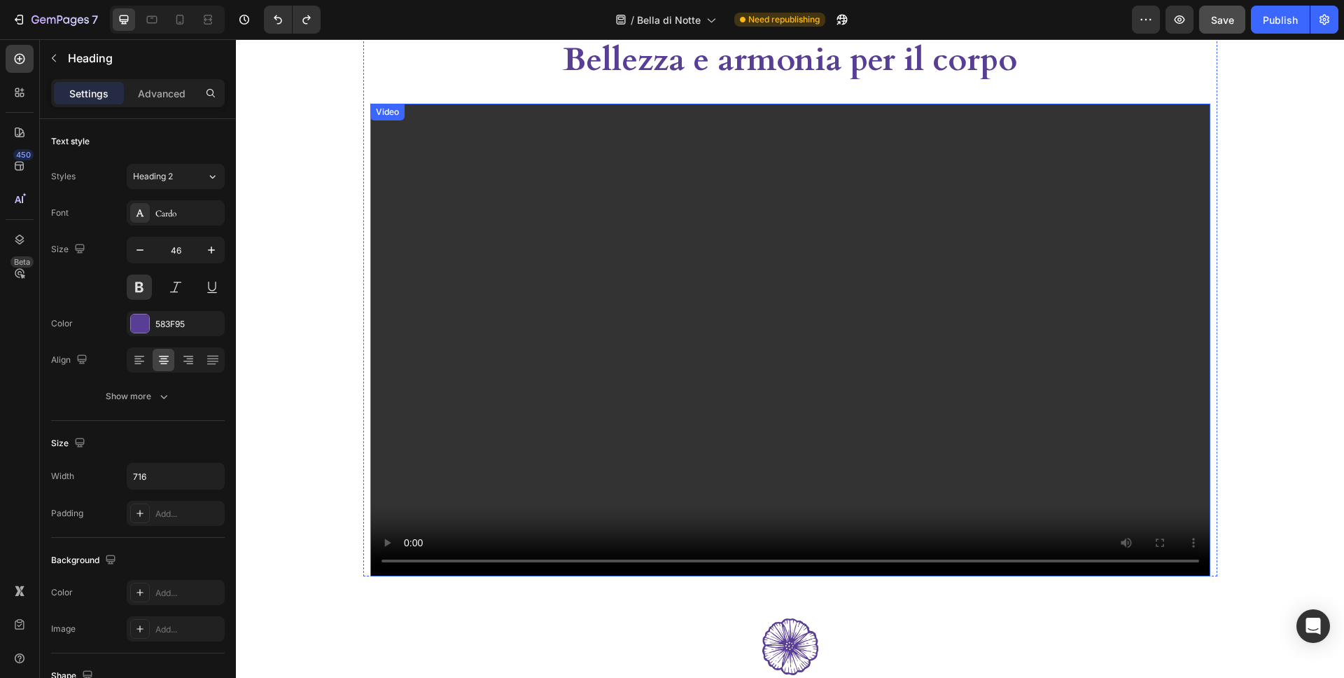
scroll to position [2144, 0]
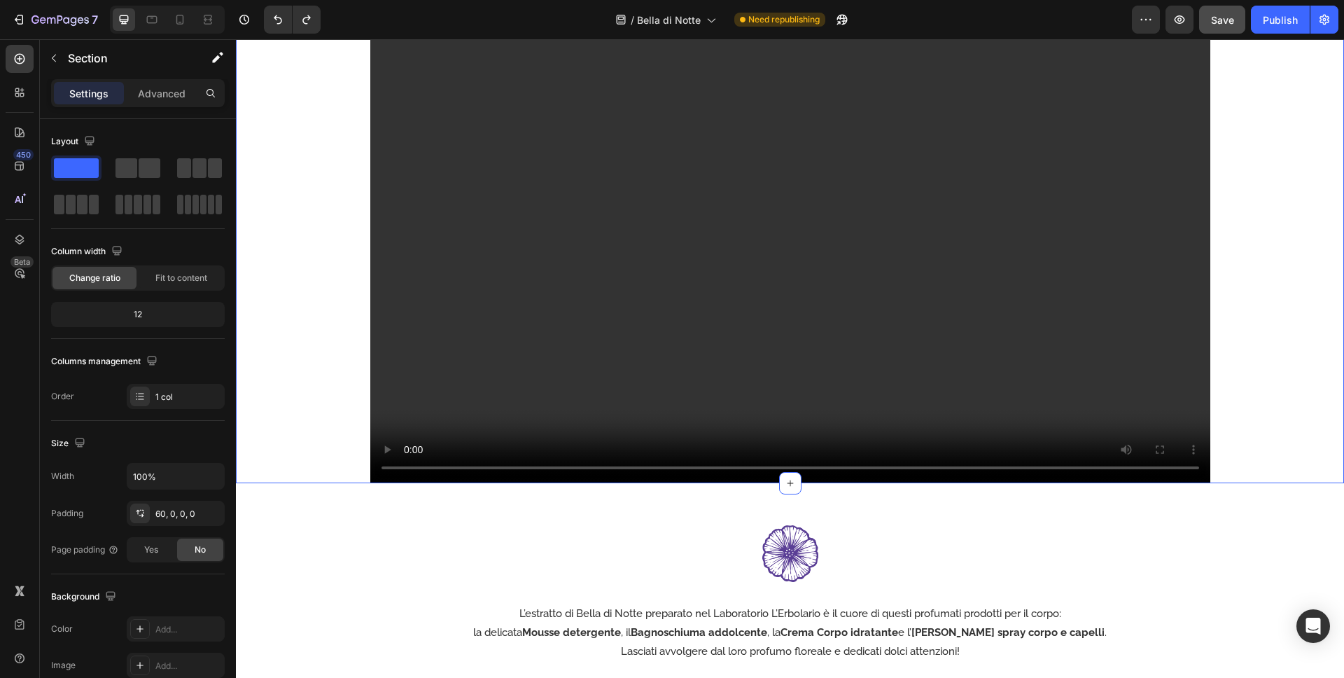
click at [1283, 216] on div "Bellezza e armonia per il corpo Heading Video Row" at bounding box center [790, 214] width 1108 height 538
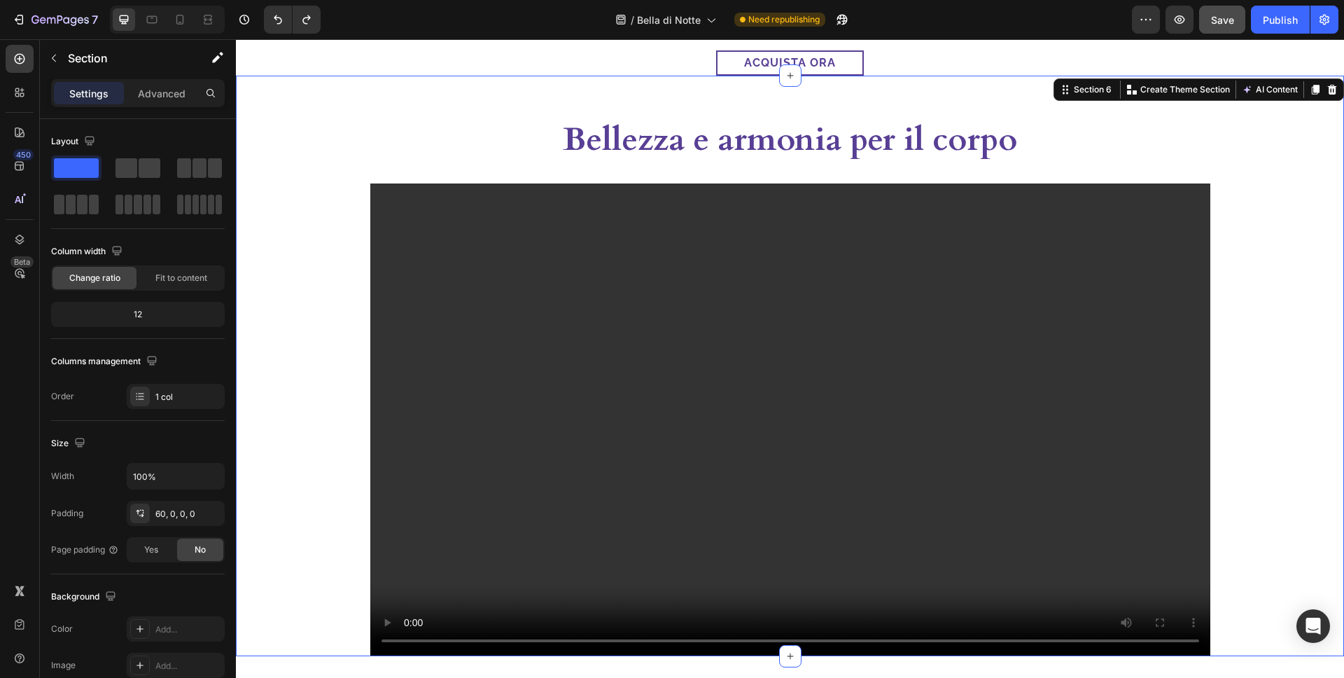
scroll to position [1978, 0]
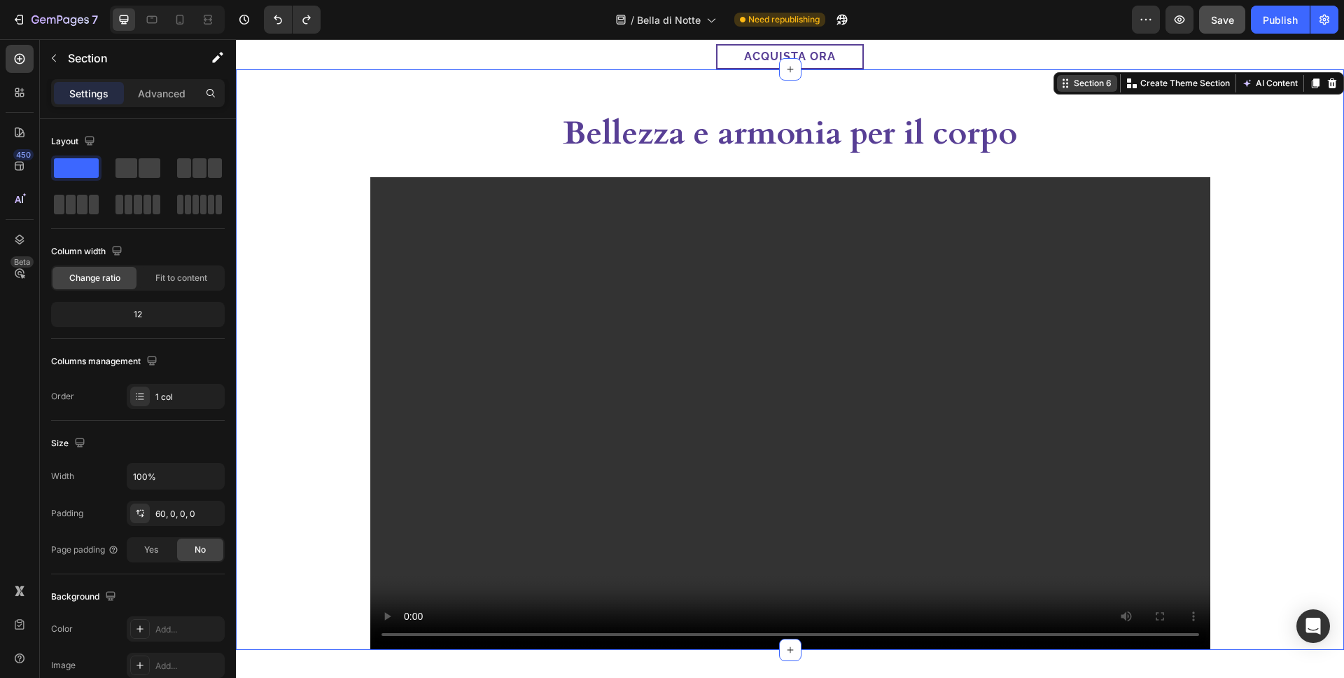
click at [1066, 87] on icon at bounding box center [1067, 87] width 2 height 2
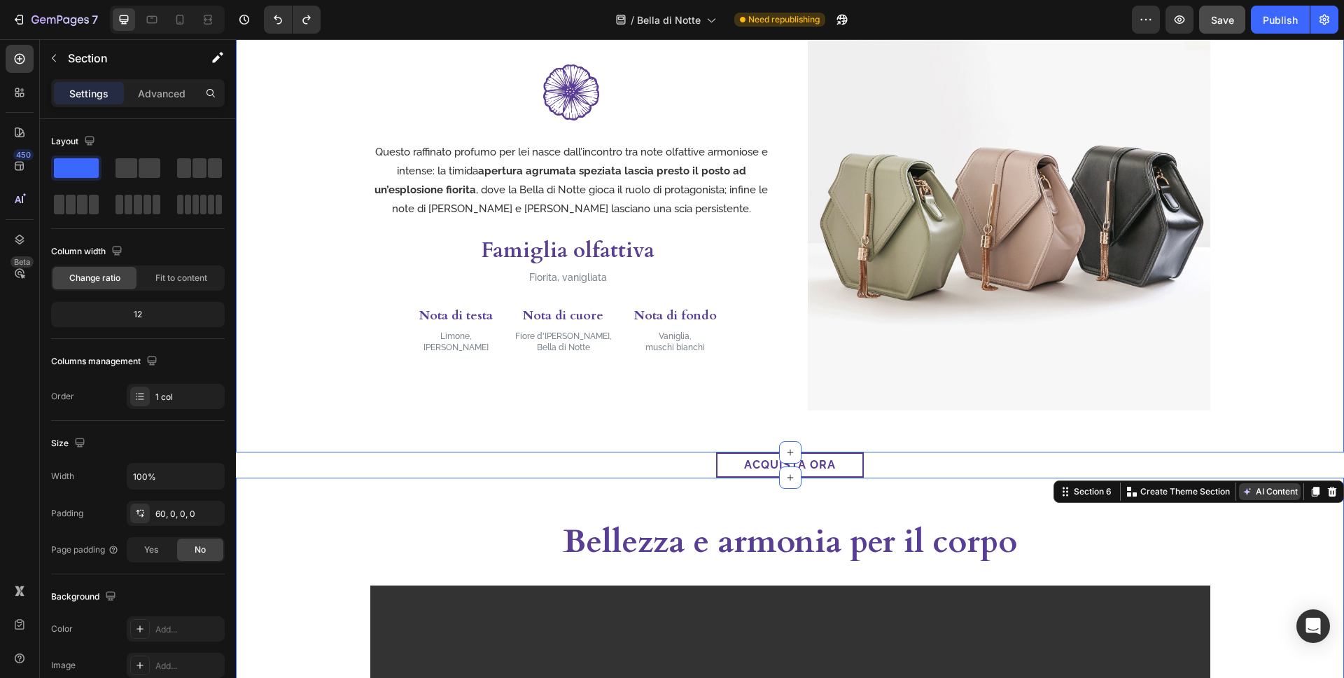
scroll to position [1615, 0]
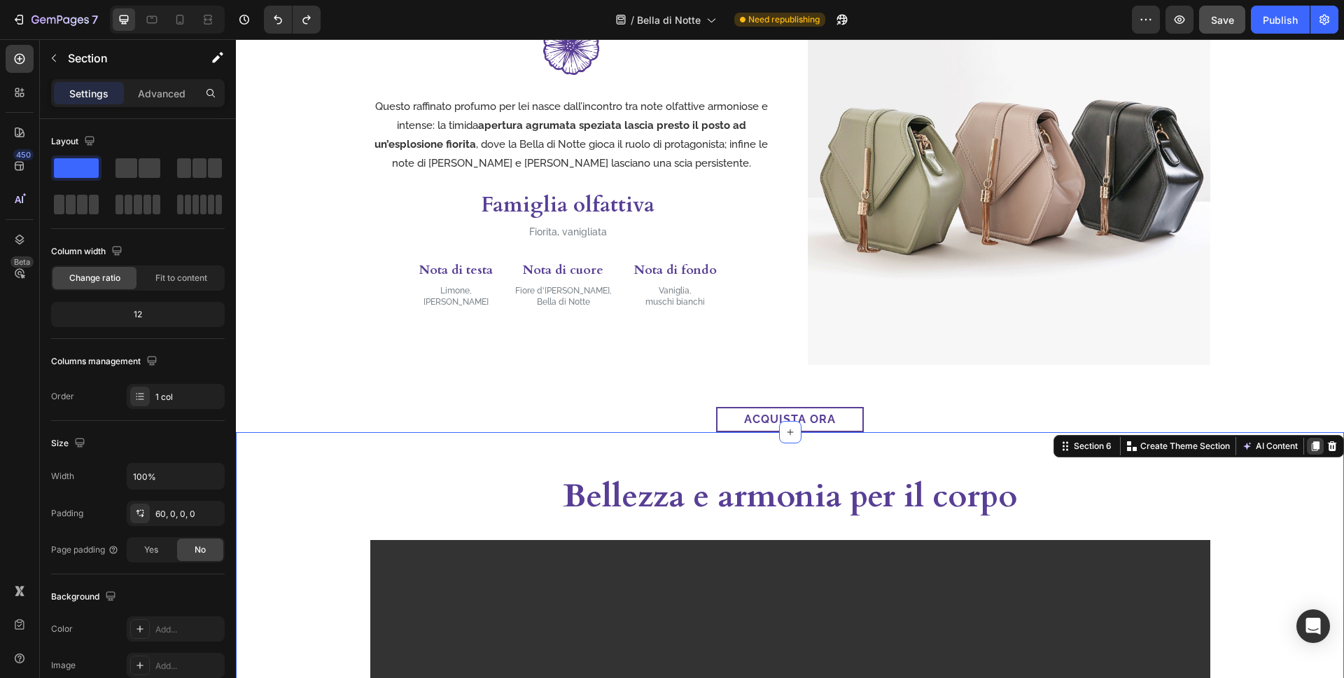
click at [1316, 452] on div at bounding box center [1315, 446] width 17 height 17
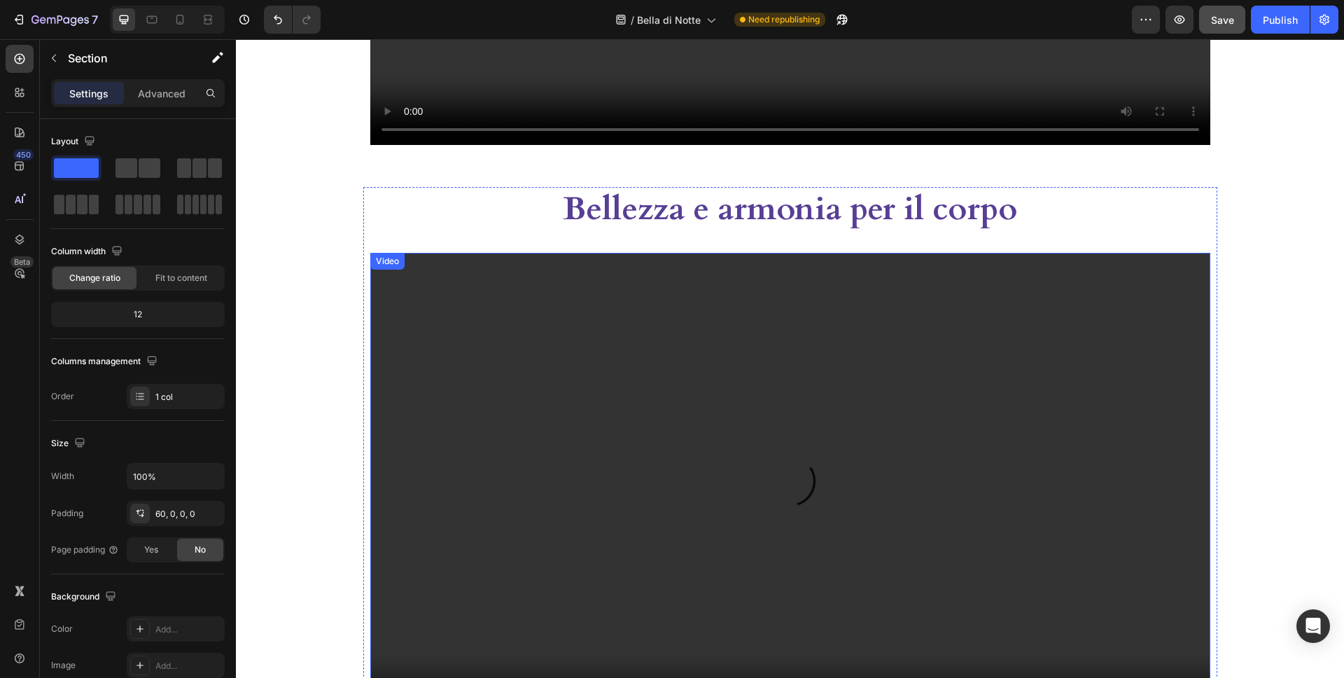
scroll to position [2539, 0]
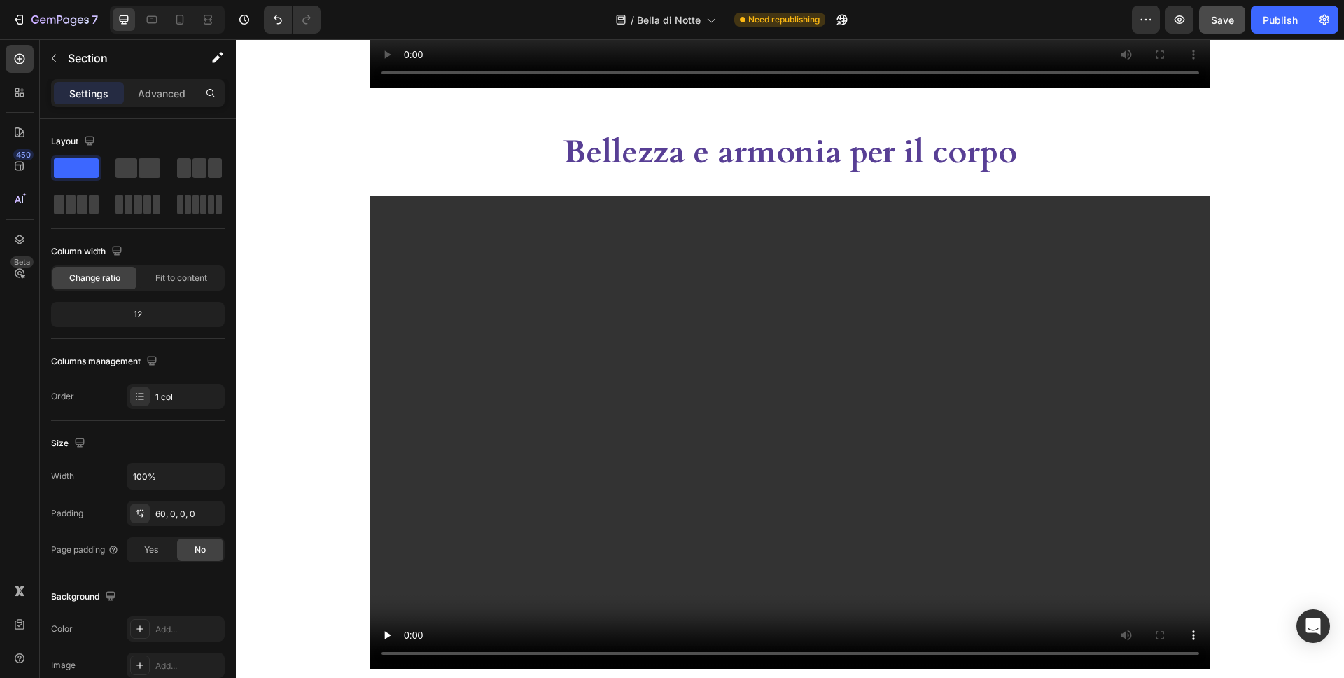
click at [293, 172] on div "Bellezza e armonia per il corpo Heading Video Row" at bounding box center [790, 399] width 1108 height 538
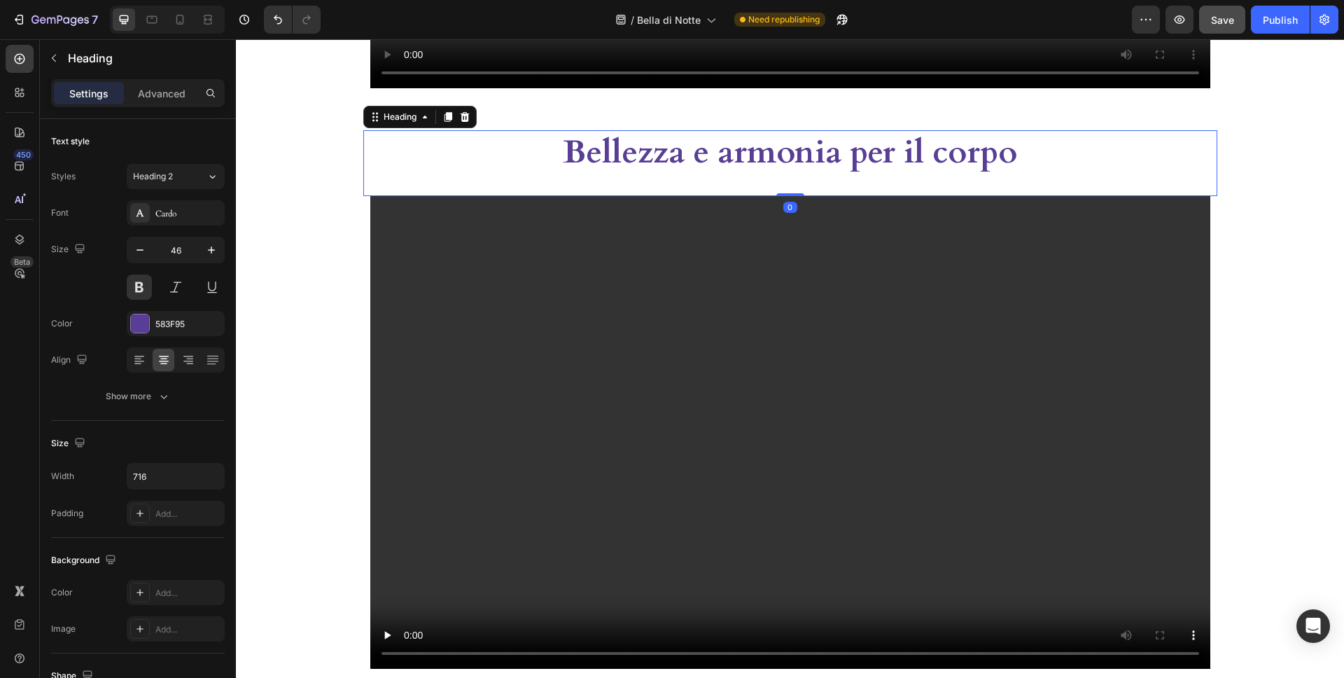
click at [387, 162] on div "Bellezza e armonia per il corpo" at bounding box center [790, 152] width 854 height 45
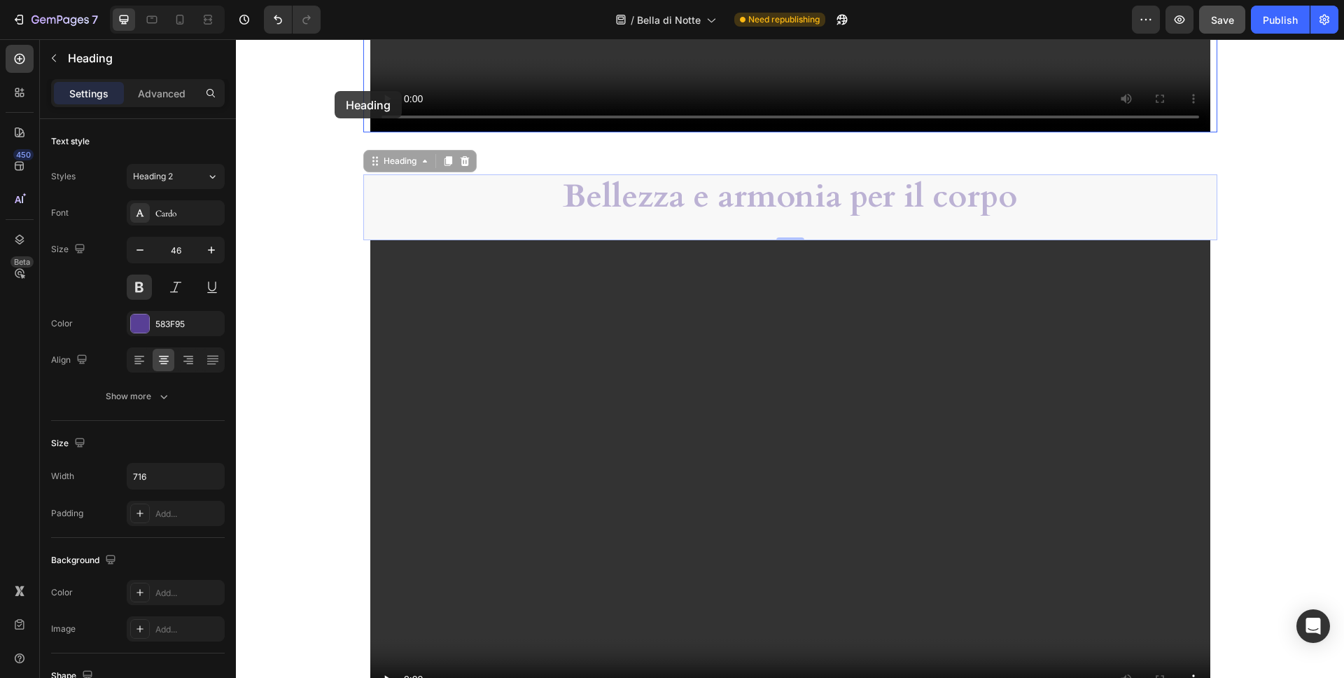
scroll to position [2493, 0]
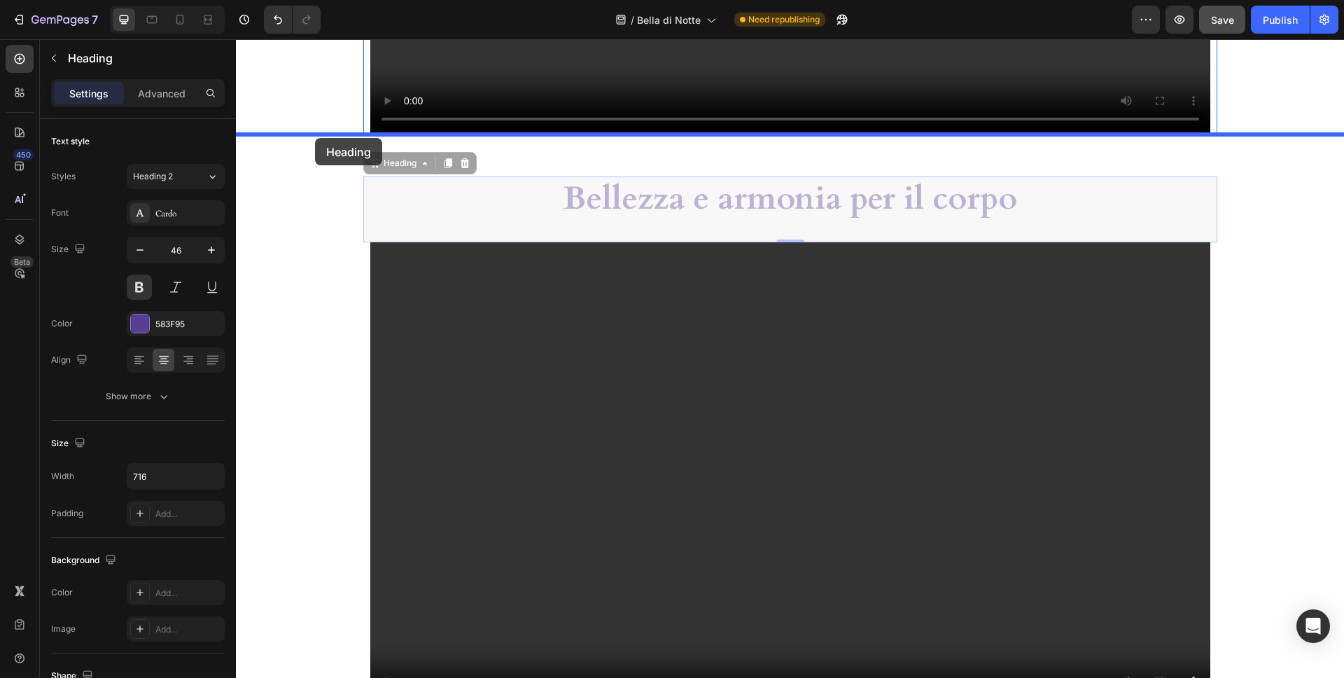
drag, startPoint x: 369, startPoint y: 121, endPoint x: 315, endPoint y: 139, distance: 56.7
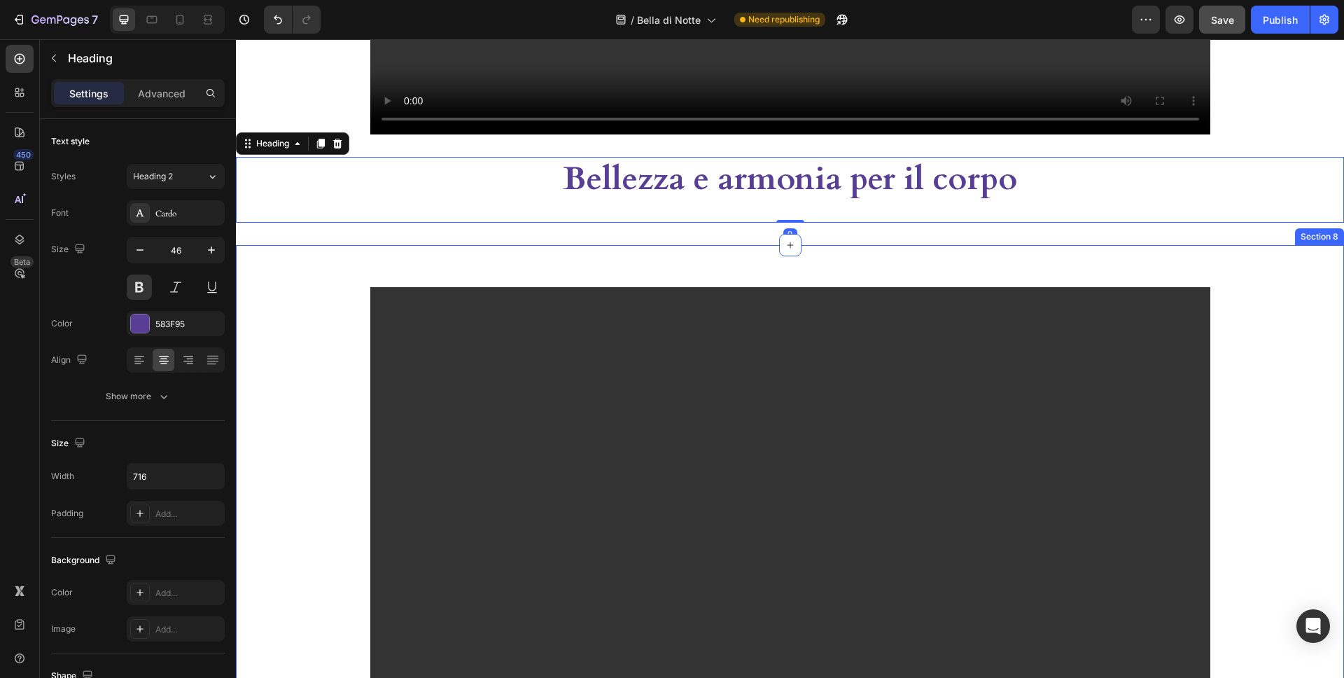
click at [485, 262] on div "Video Row Section 8" at bounding box center [790, 502] width 1108 height 515
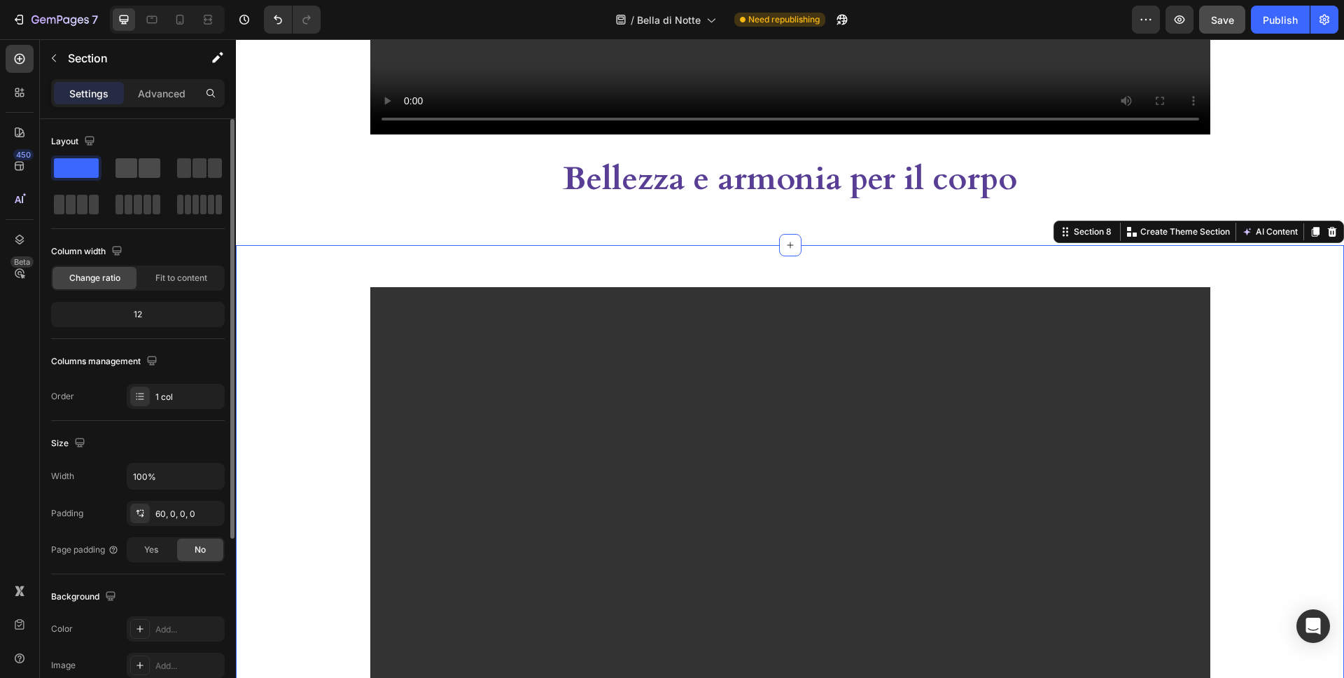
drag, startPoint x: 138, startPoint y: 164, endPoint x: 467, endPoint y: 396, distance: 402.9
click at [139, 164] on span at bounding box center [150, 168] width 22 height 20
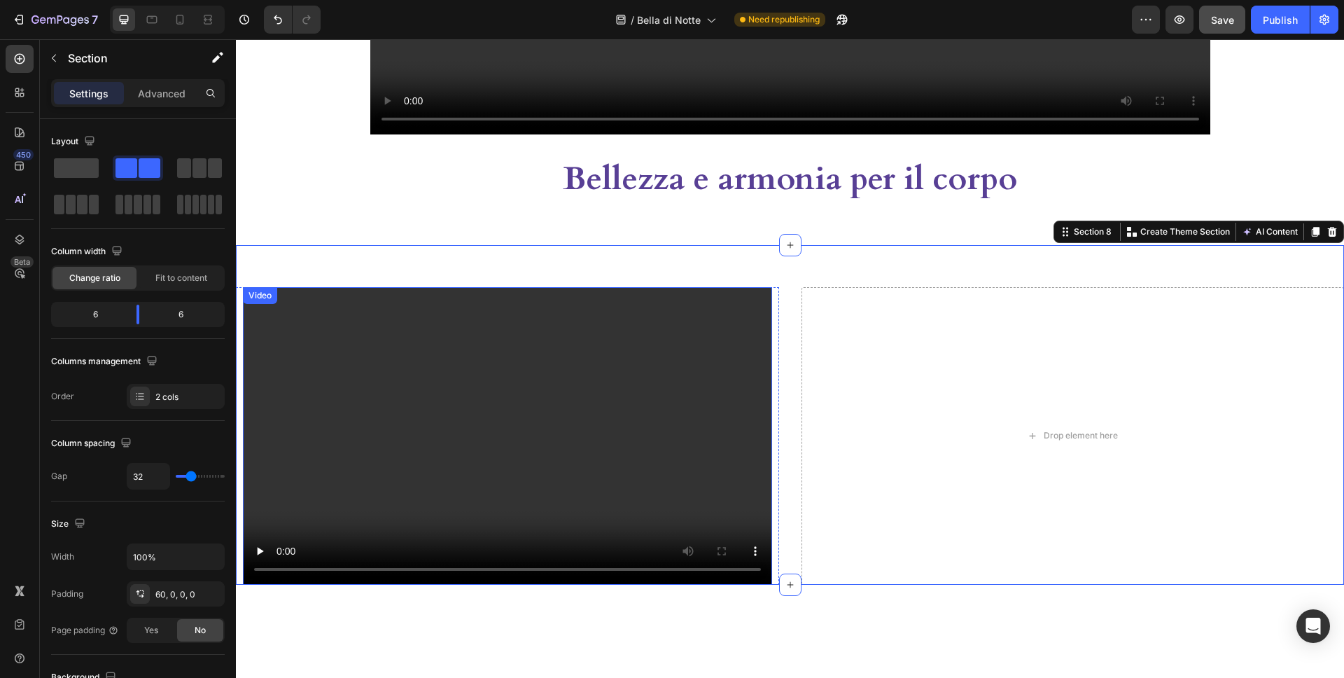
click at [711, 409] on video at bounding box center [507, 436] width 529 height 298
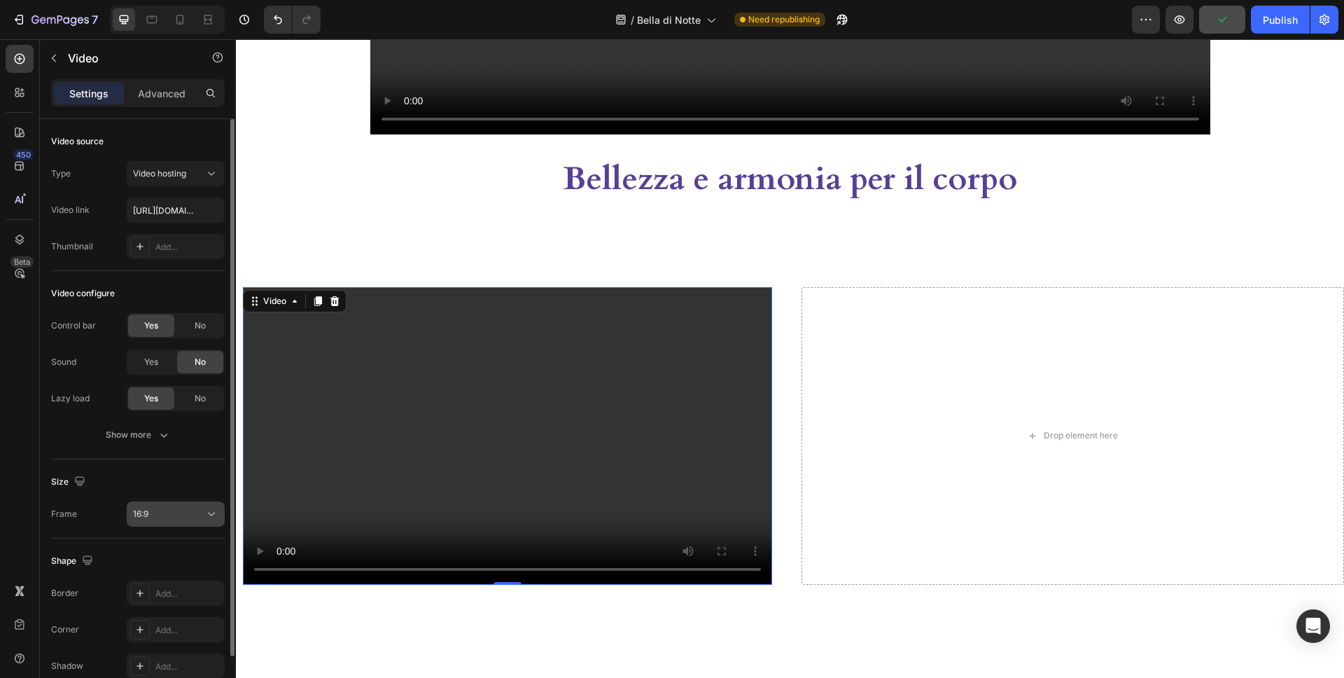
click at [178, 518] on div "16:9" at bounding box center [168, 514] width 71 height 13
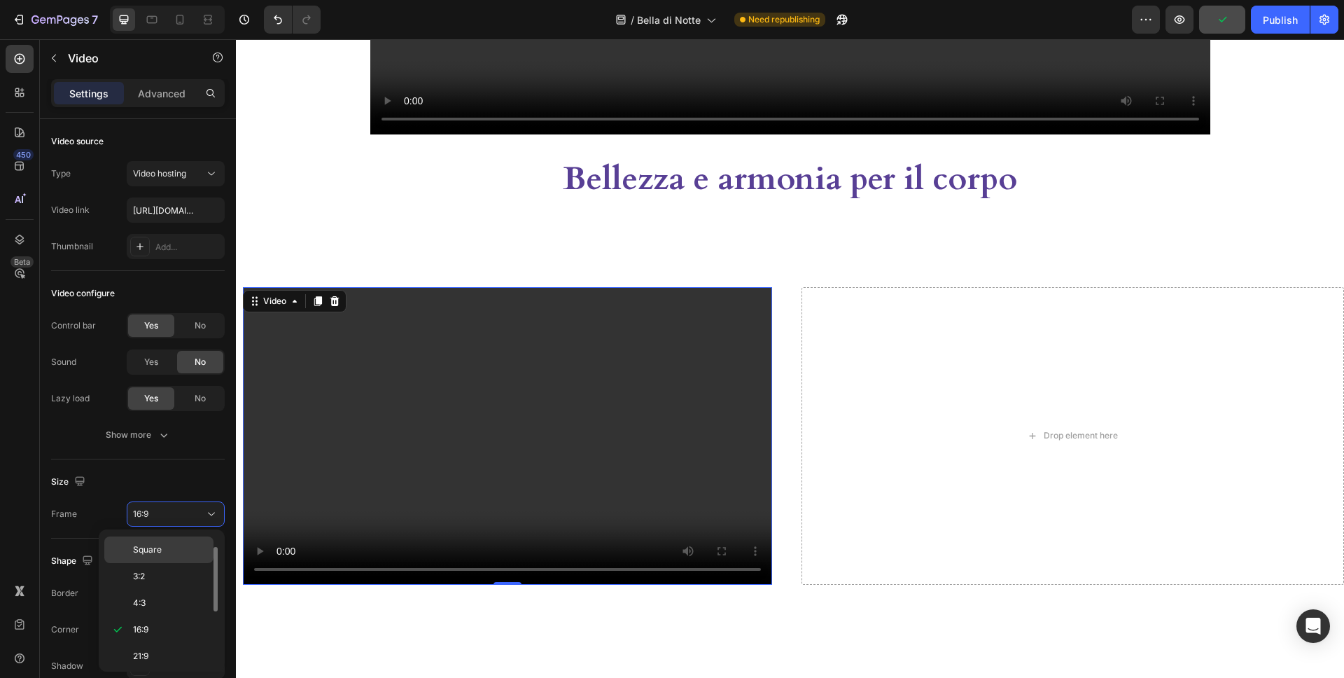
click at [172, 563] on div "Square" at bounding box center [158, 576] width 109 height 27
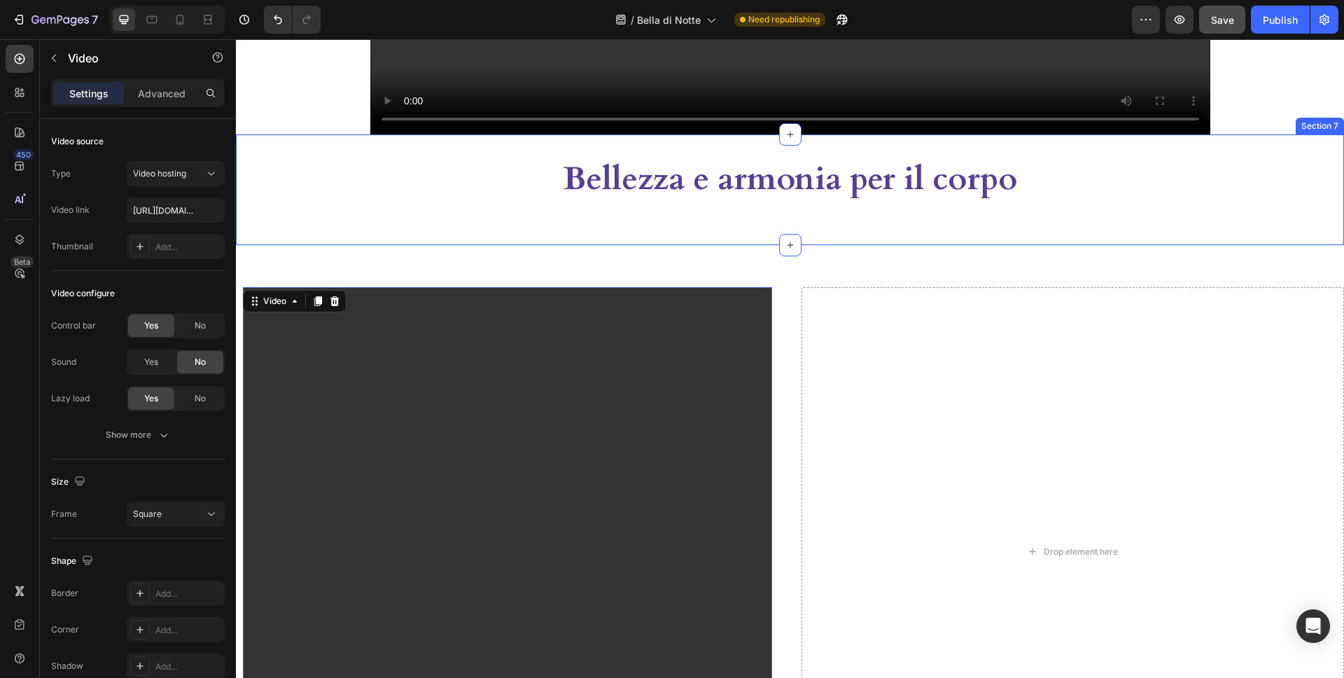
click at [1262, 153] on div "Bellezza e armonia per il corpo Heading Section 7" at bounding box center [790, 189] width 1108 height 111
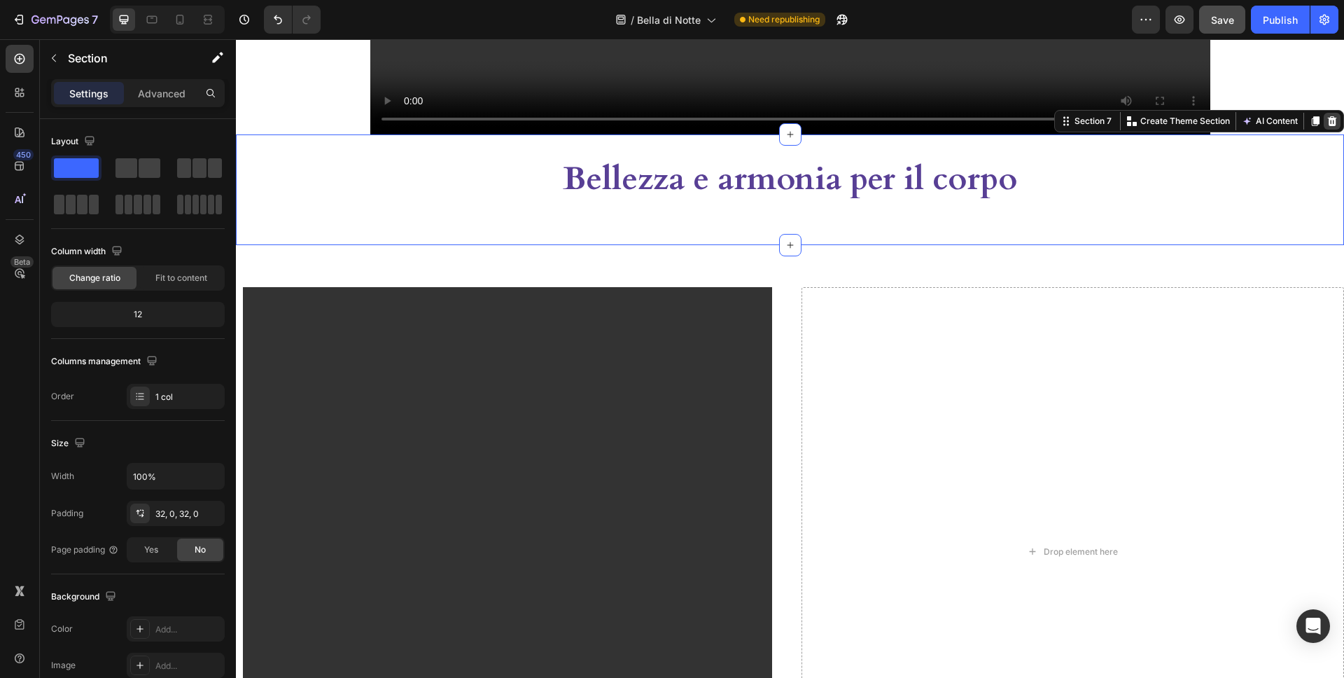
click at [1330, 120] on icon at bounding box center [1332, 121] width 9 height 10
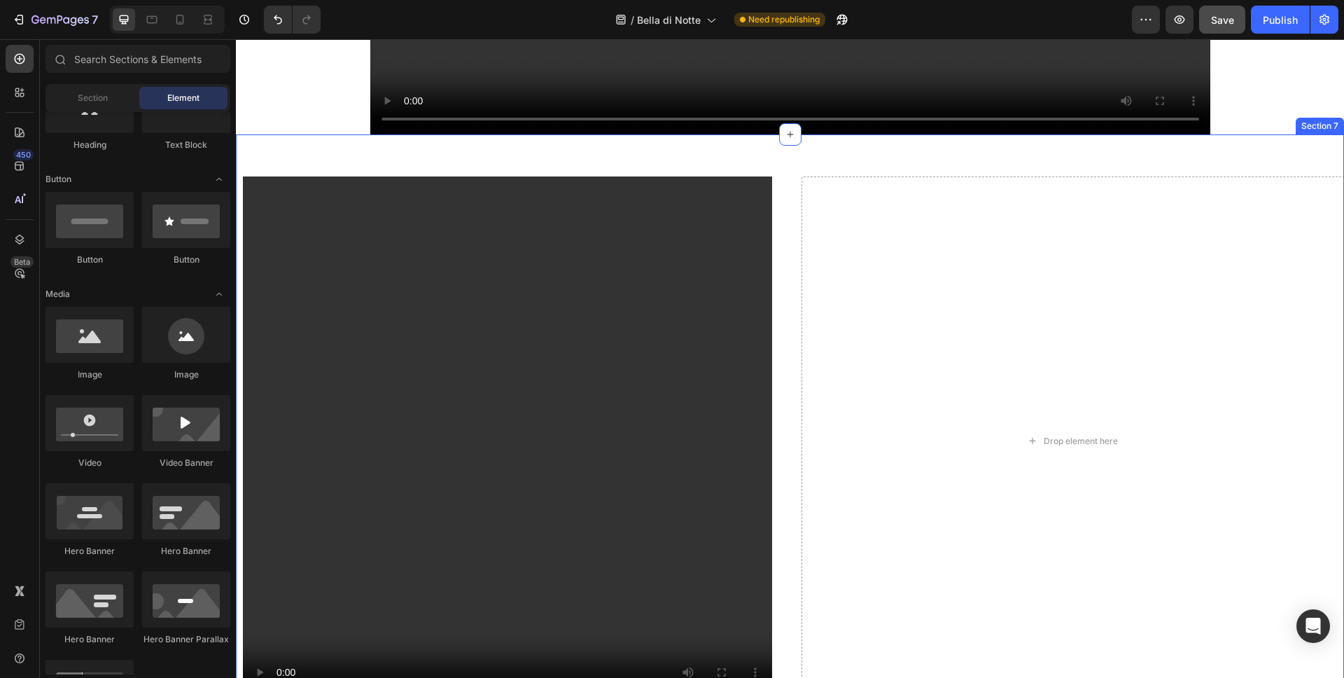
click at [1120, 168] on div "Video Row Drop element here Section 7" at bounding box center [790, 419] width 1108 height 571
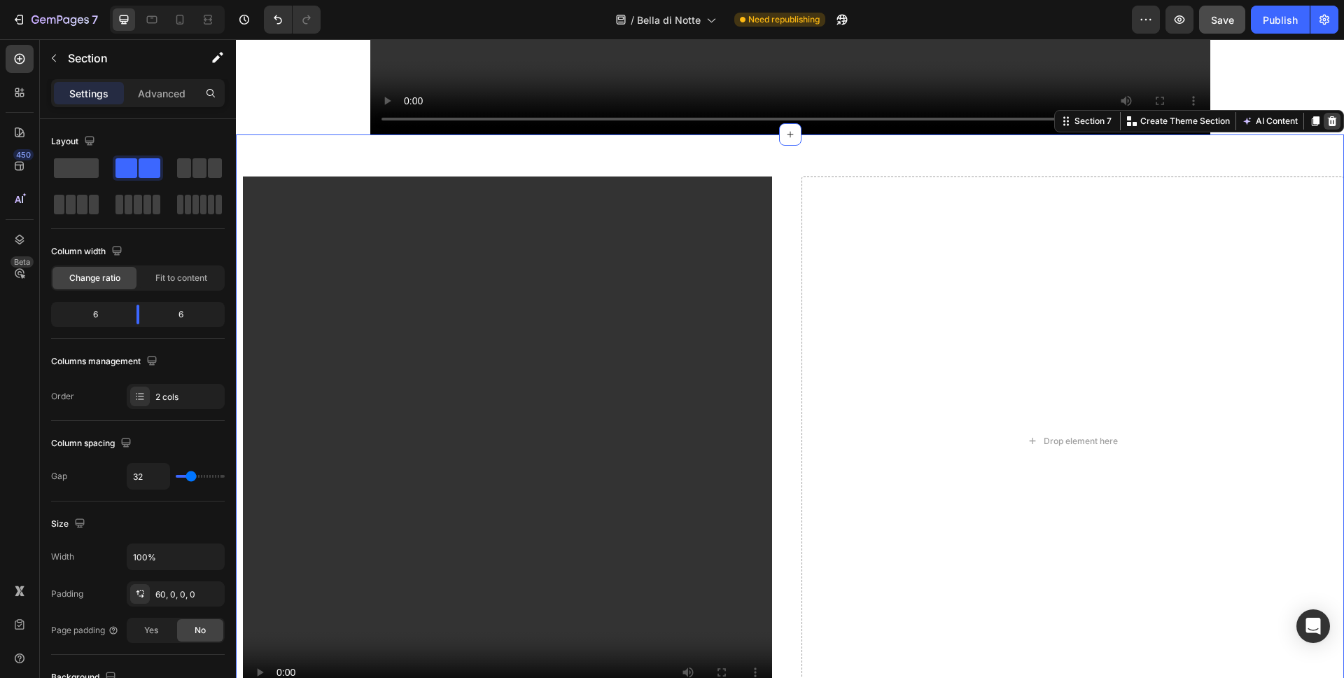
click at [1327, 123] on icon at bounding box center [1332, 121] width 11 height 11
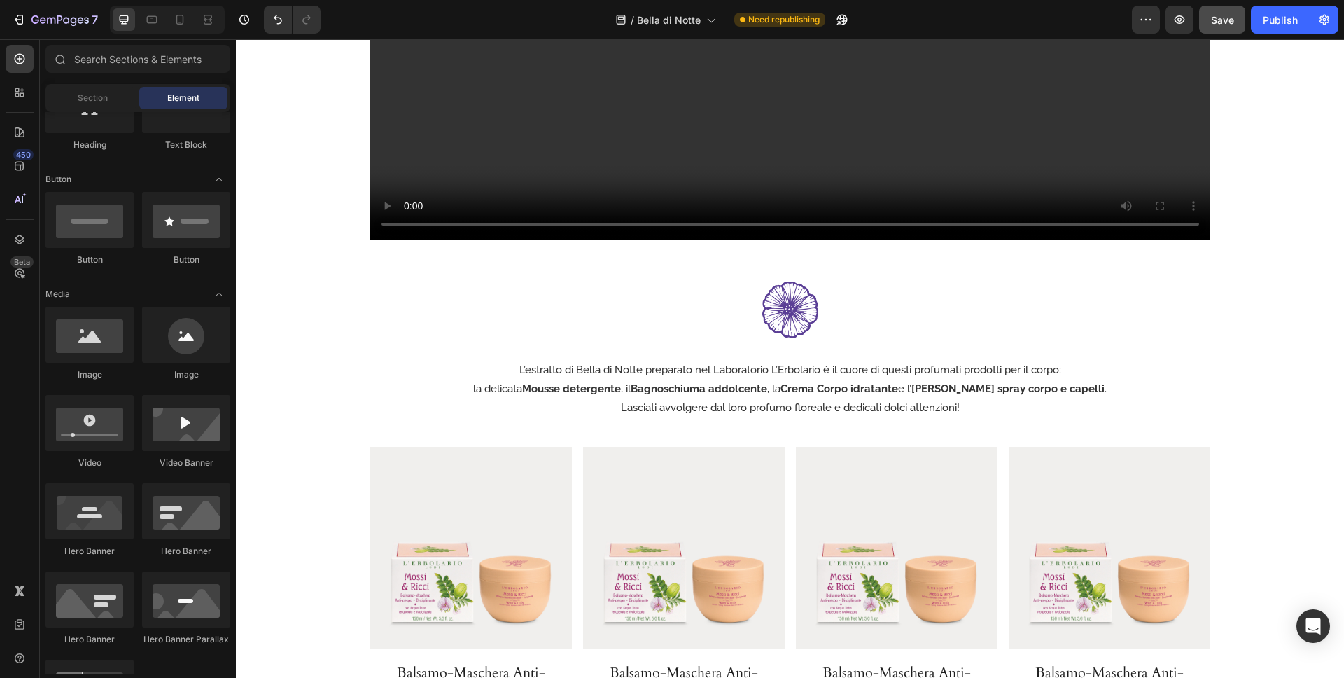
scroll to position [2302, 0]
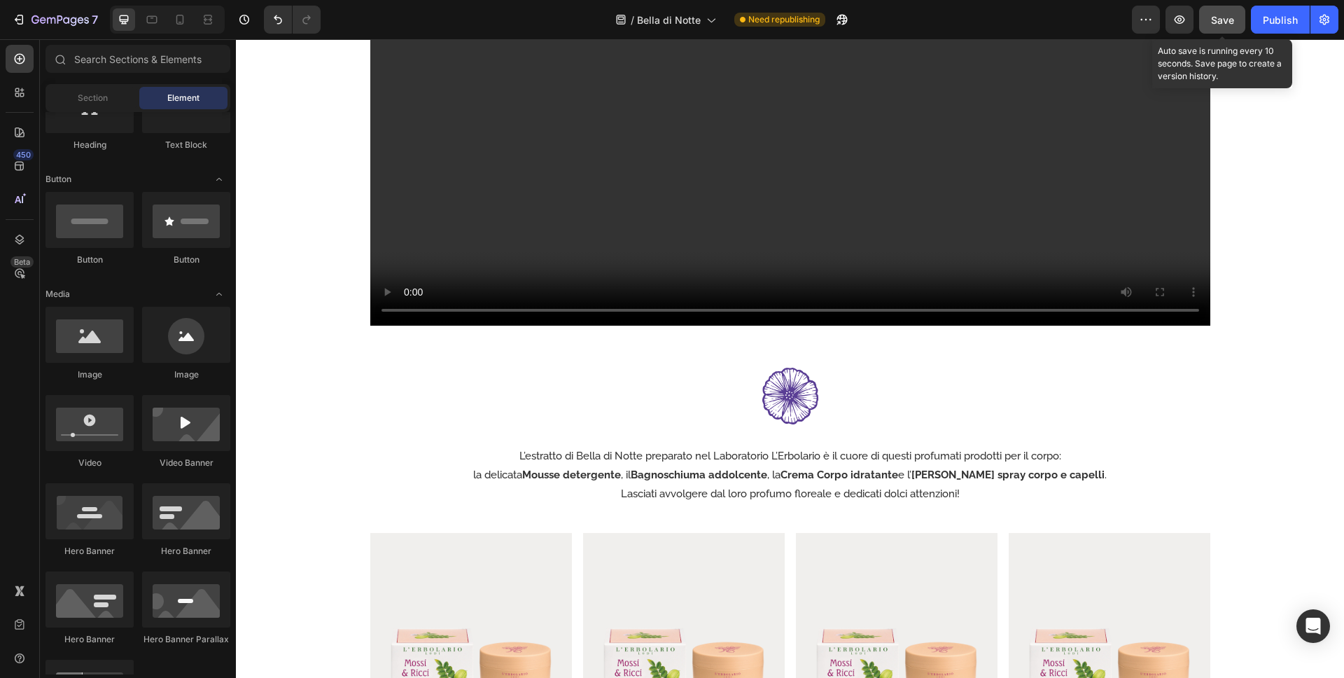
click at [1225, 9] on button "Save" at bounding box center [1222, 20] width 46 height 28
drag, startPoint x: 1260, startPoint y: 19, endPoint x: 851, endPoint y: 42, distance: 408.8
click at [1260, 19] on button "Publish" at bounding box center [1280, 20] width 59 height 28
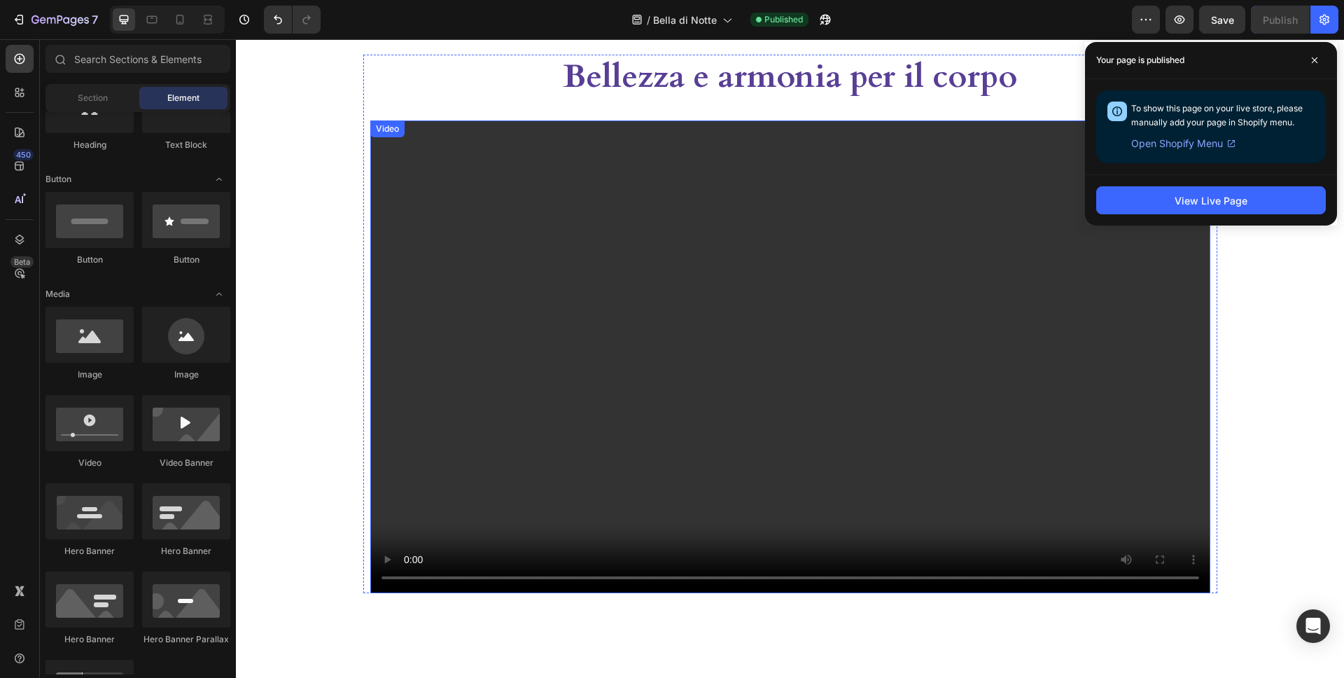
scroll to position [1765, 0]
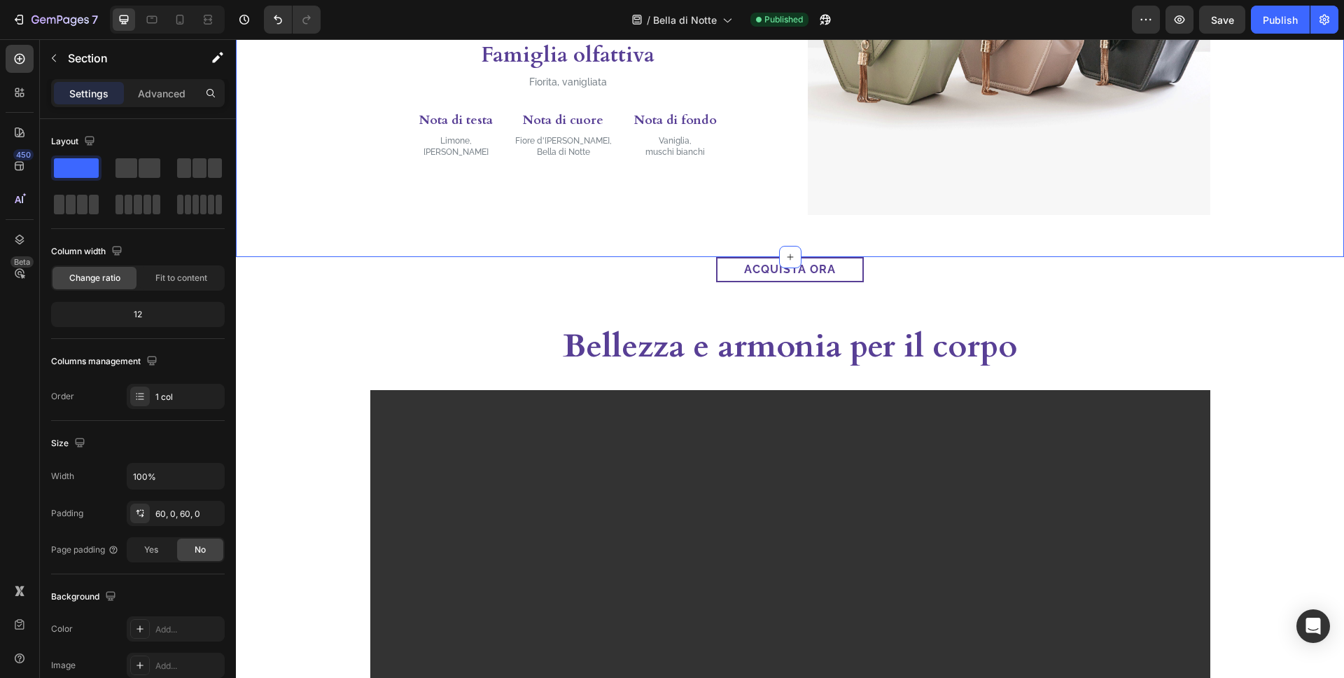
click at [876, 240] on div "Image Questo raffinato profumo per lei nasce dall’incontro tra note olfattive a…" at bounding box center [790, 13] width 1108 height 487
click at [174, 90] on p "Advanced" at bounding box center [162, 93] width 48 height 15
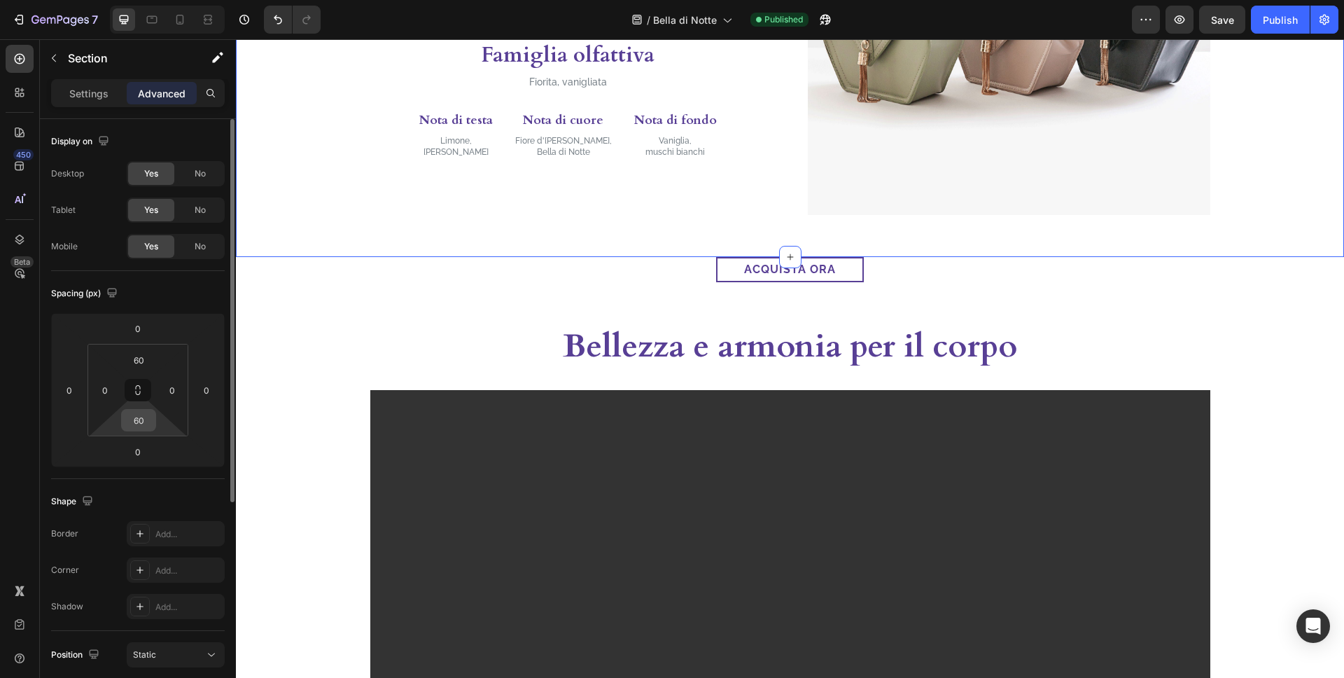
click at [139, 424] on input "60" at bounding box center [139, 420] width 28 height 21
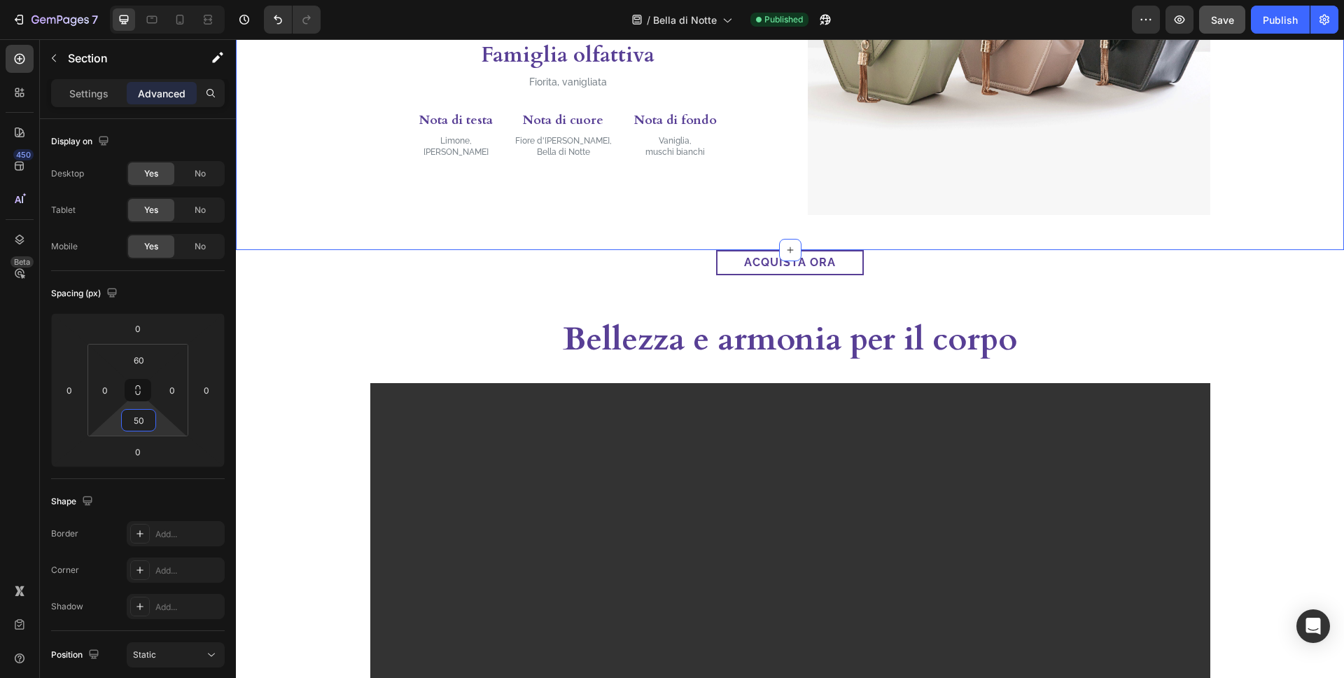
type input "50"
click at [1220, 29] on button "Save" at bounding box center [1222, 20] width 46 height 28
click at [1276, 20] on div "Publish" at bounding box center [1280, 20] width 35 height 15
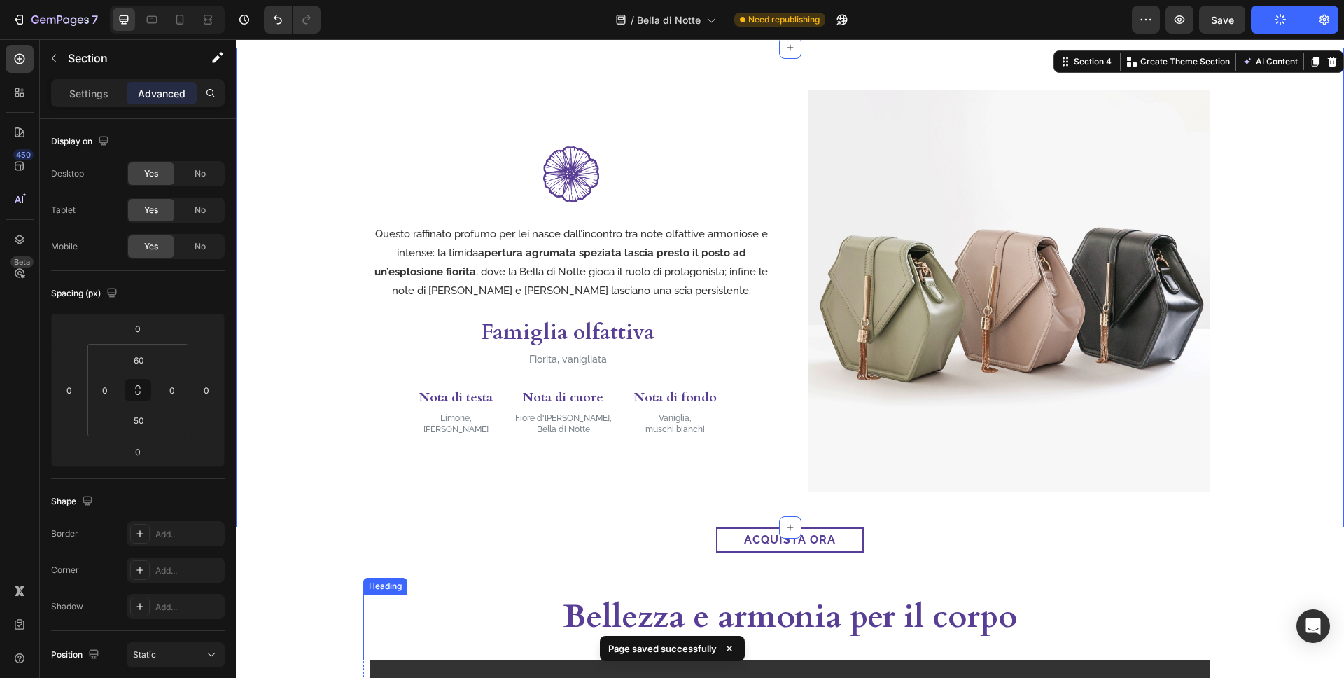
scroll to position [1477, 0]
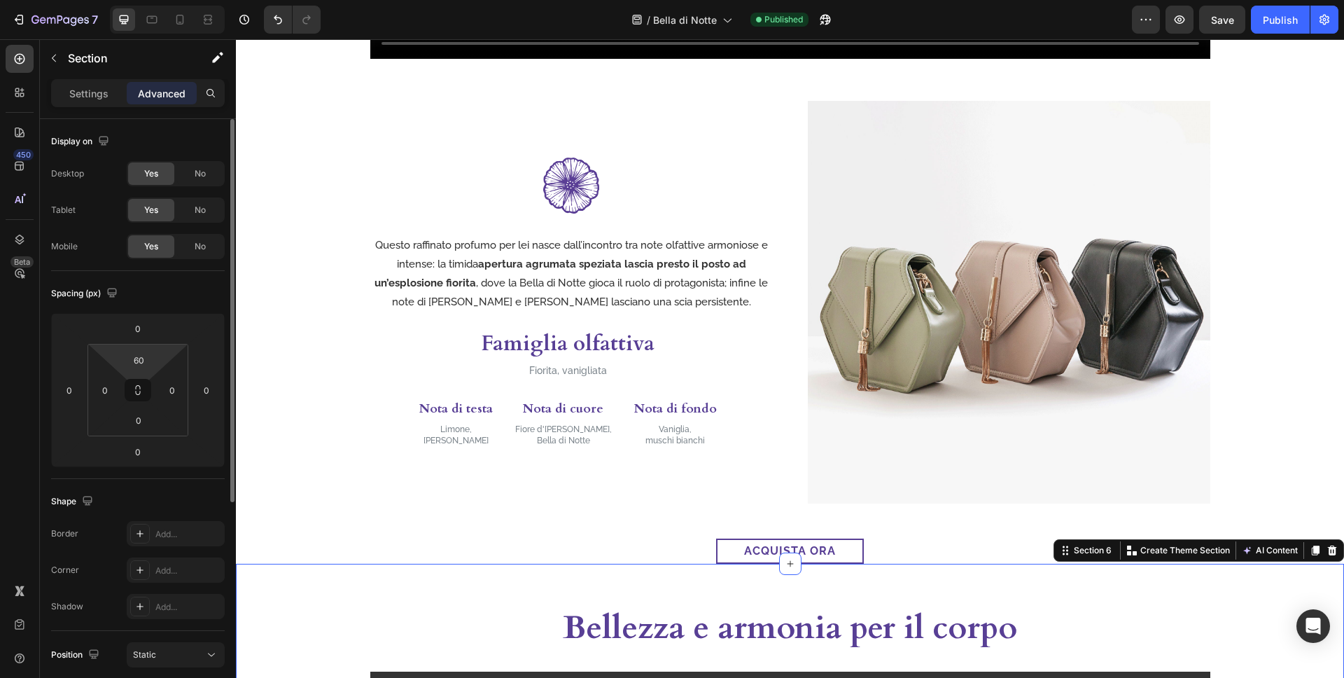
click at [144, 0] on html "7 Version history / Bella di Notte Published Preview Save Publish 450 Beta Sect…" at bounding box center [672, 0] width 1344 height 0
click at [144, 365] on input "60" at bounding box center [139, 359] width 28 height 21
type input "6"
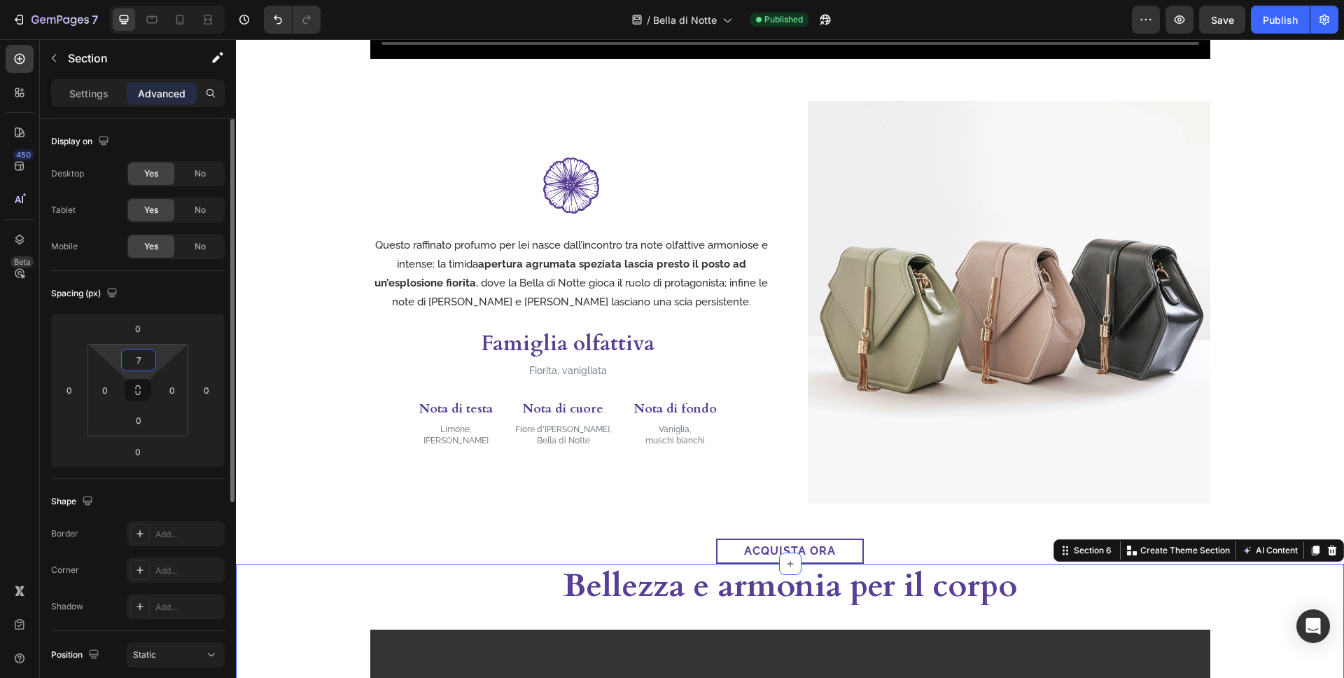
type input "70"
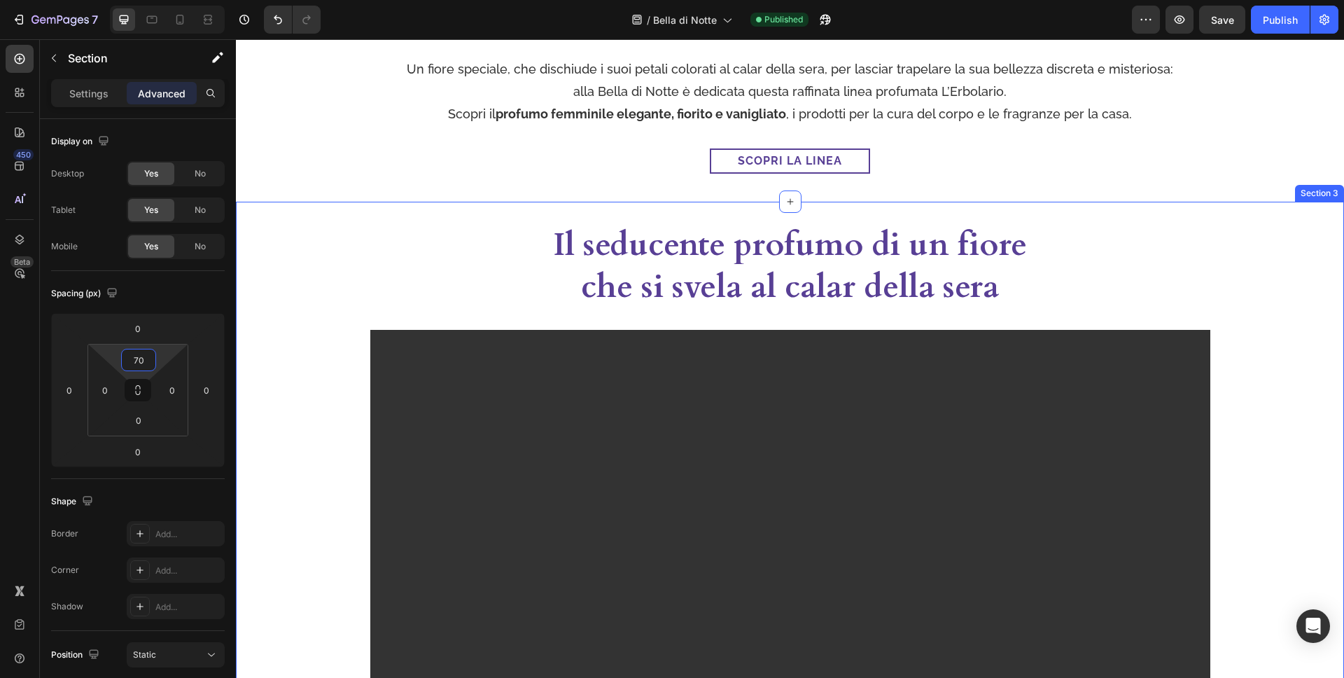
scroll to position [494, 0]
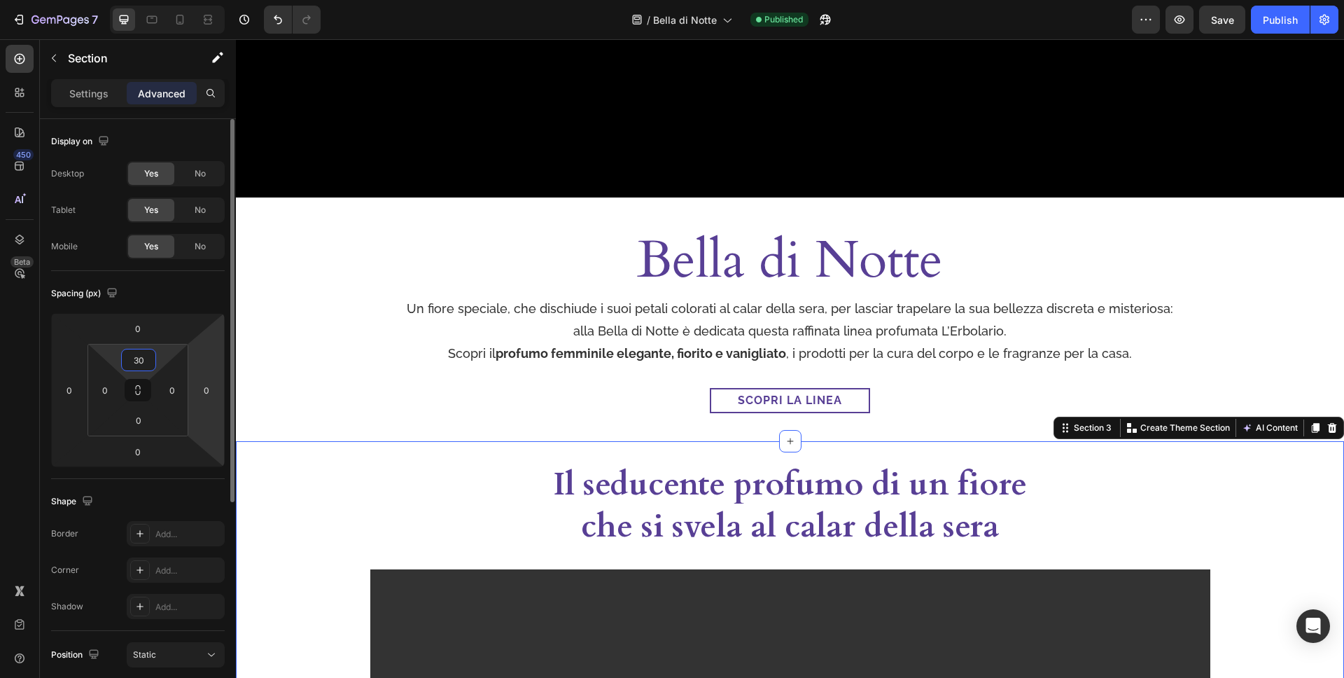
drag, startPoint x: 144, startPoint y: 363, endPoint x: 213, endPoint y: 351, distance: 69.5
click at [145, 362] on input "30" at bounding box center [139, 359] width 28 height 21
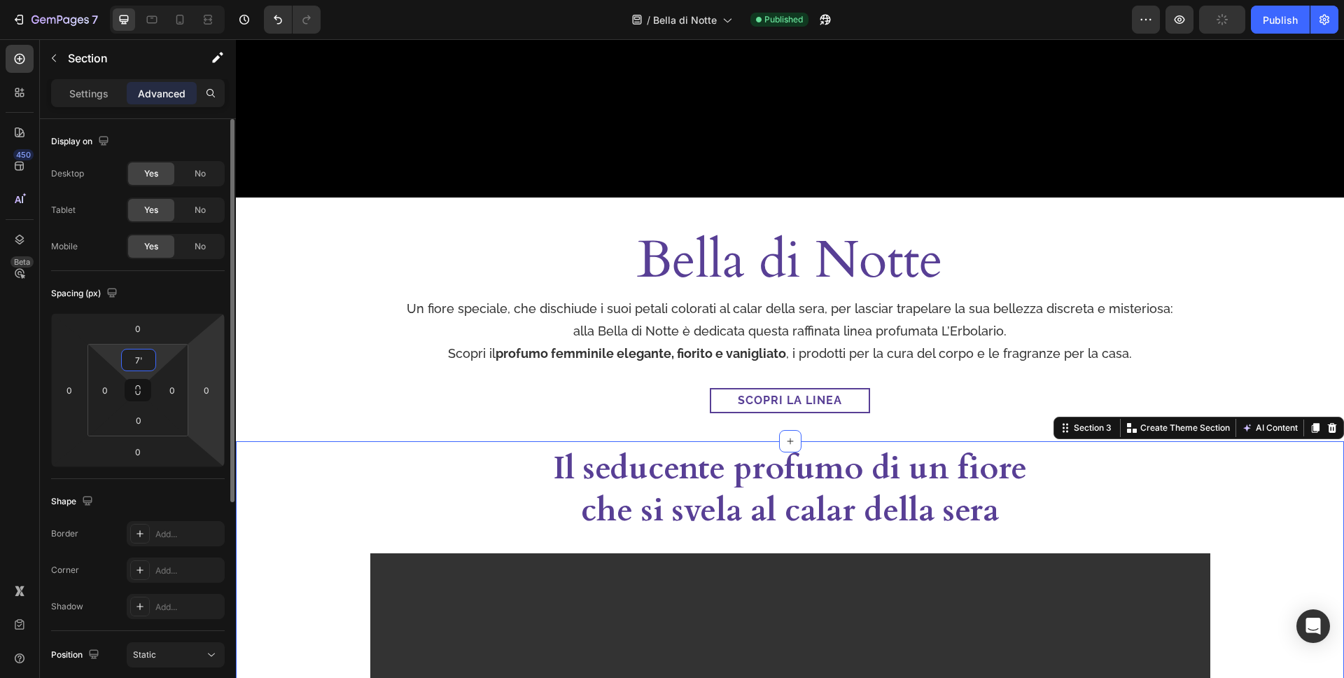
type input "7"
type input "70"
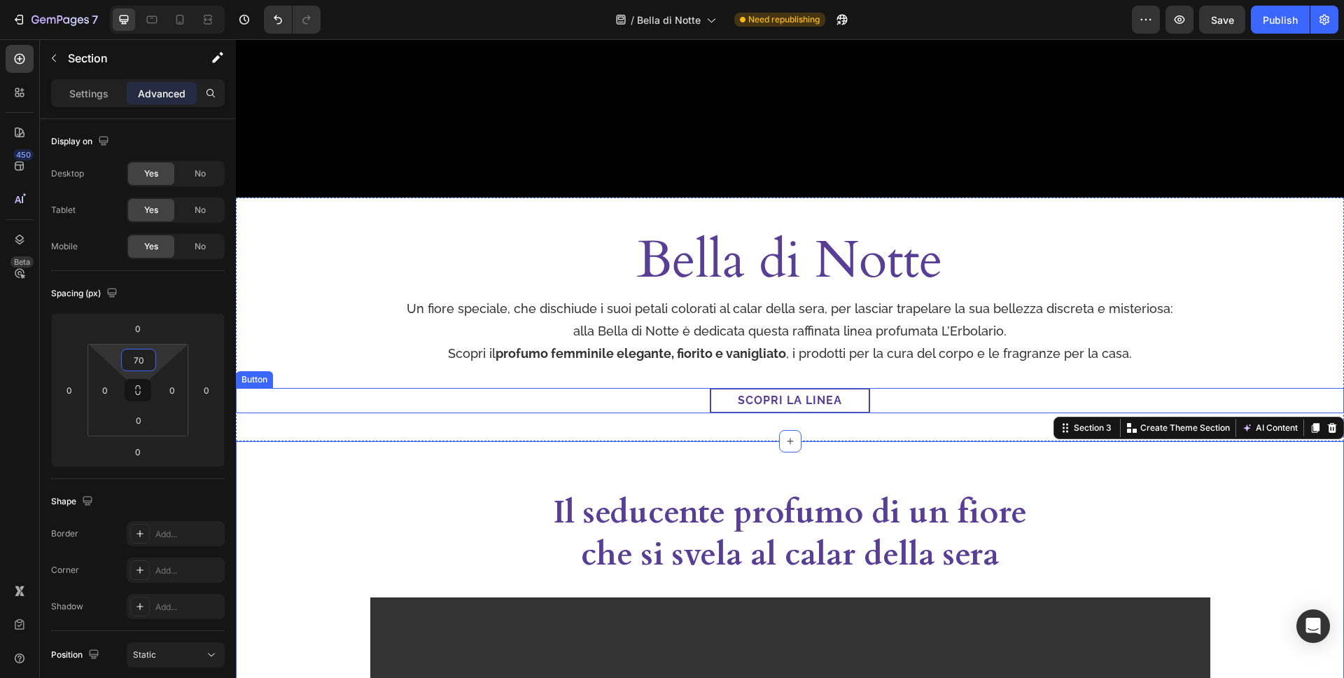
click at [888, 409] on div "Scopri la linea Button" at bounding box center [790, 400] width 1108 height 25
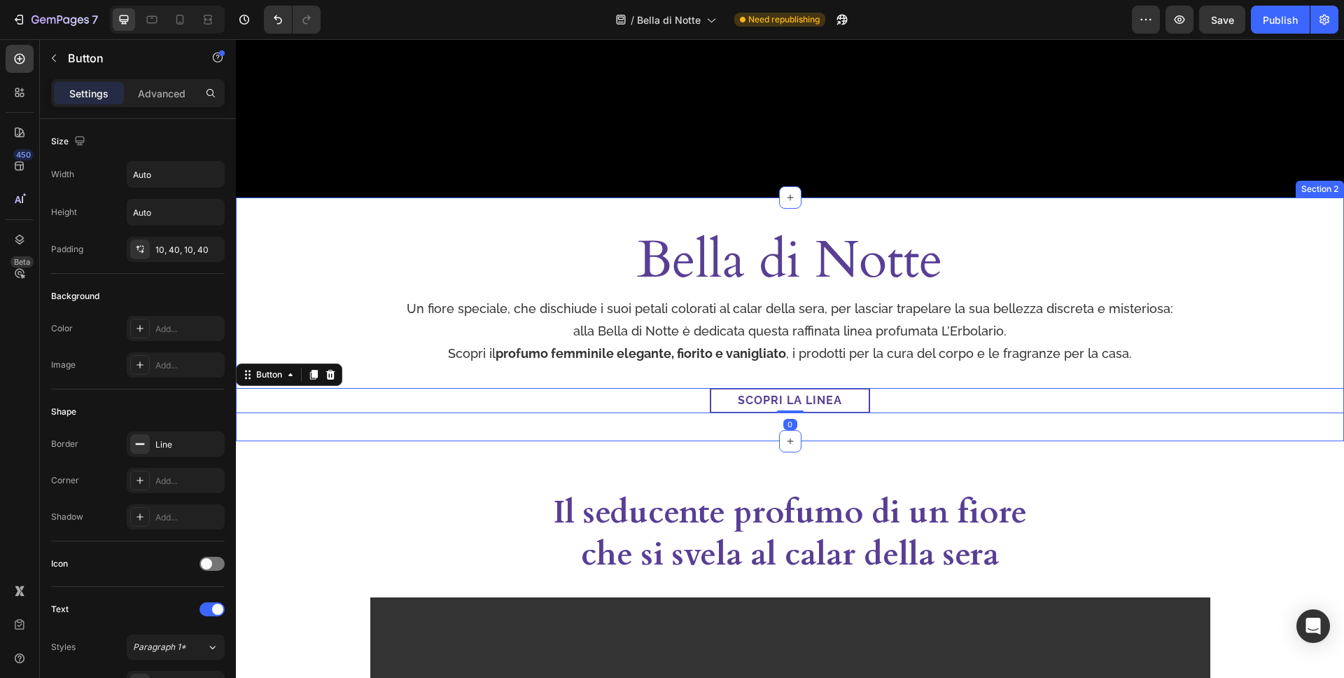
click at [901, 422] on div "Bella di Notte Heading Un fiore speciale, che dischiude i suoi petali colorati …" at bounding box center [790, 318] width 1108 height 243
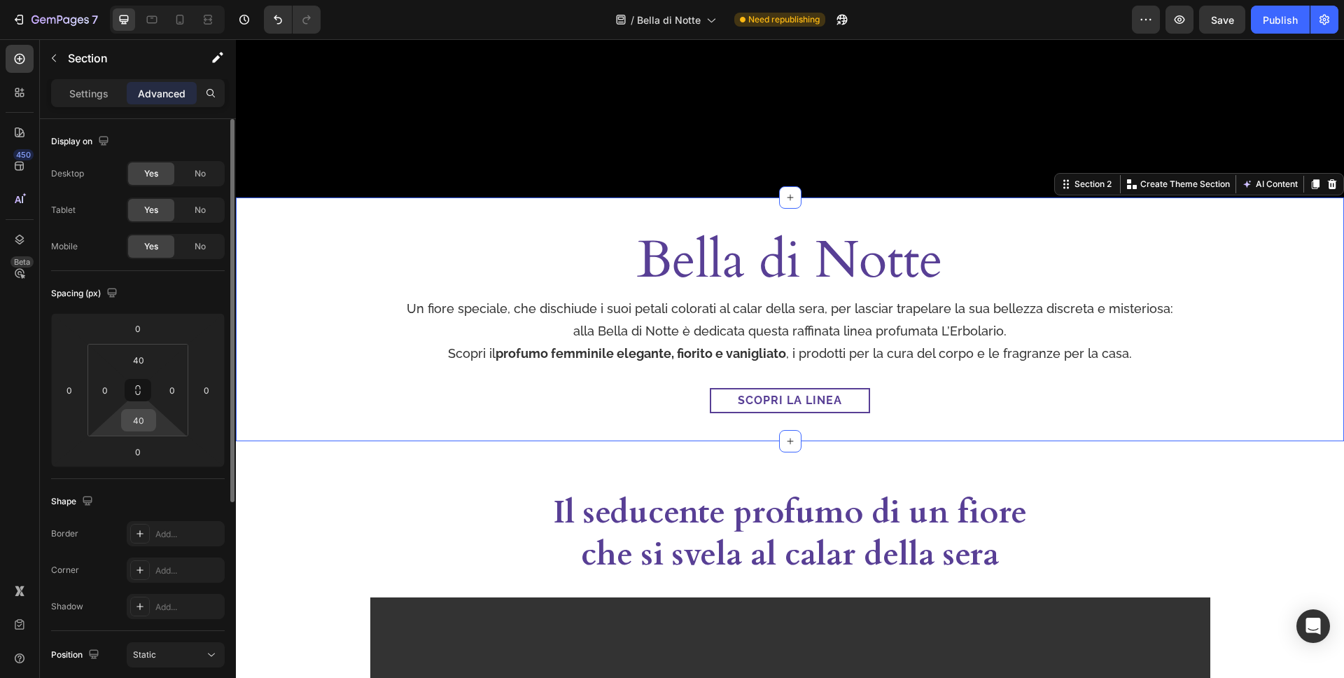
click at [147, 412] on input "40" at bounding box center [139, 420] width 28 height 21
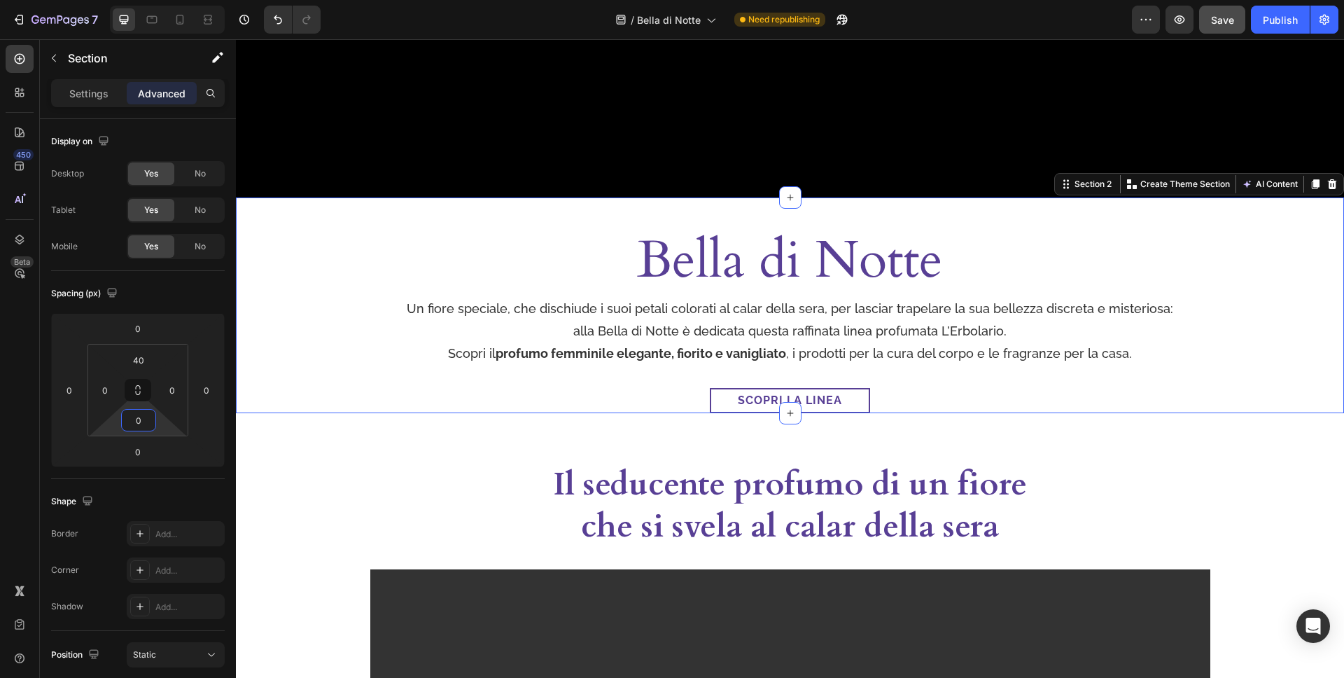
type input "0"
click at [1230, 20] on span "Save" at bounding box center [1222, 20] width 23 height 12
click at [1271, 21] on div "Publish" at bounding box center [1280, 20] width 35 height 15
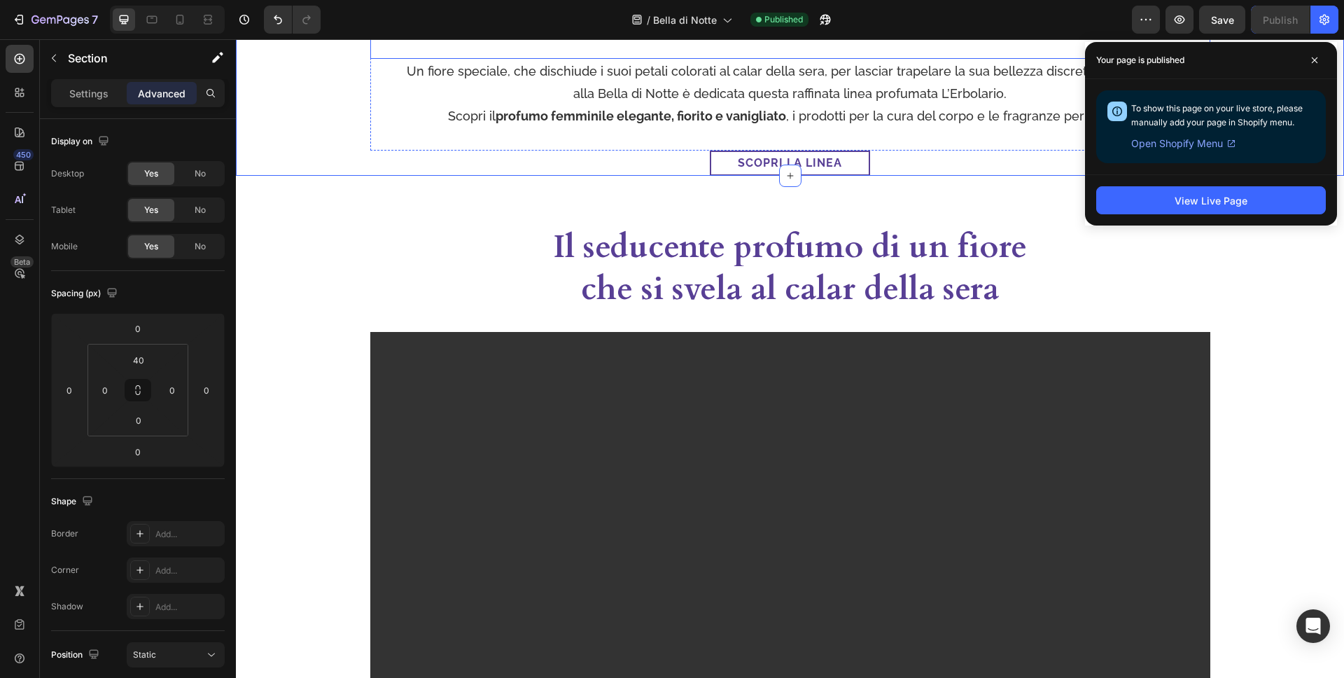
scroll to position [791, 0]
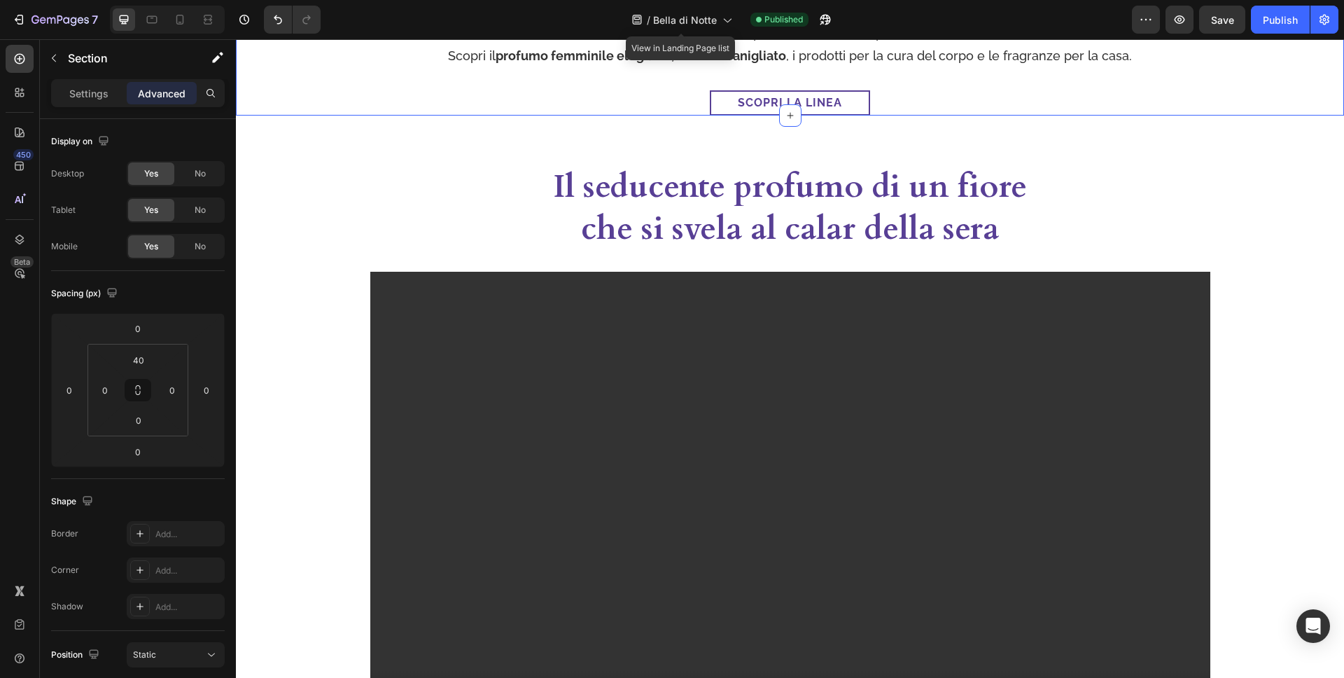
click at [655, 3] on div "/ Bella di Notte" at bounding box center [682, 20] width 115 height 34
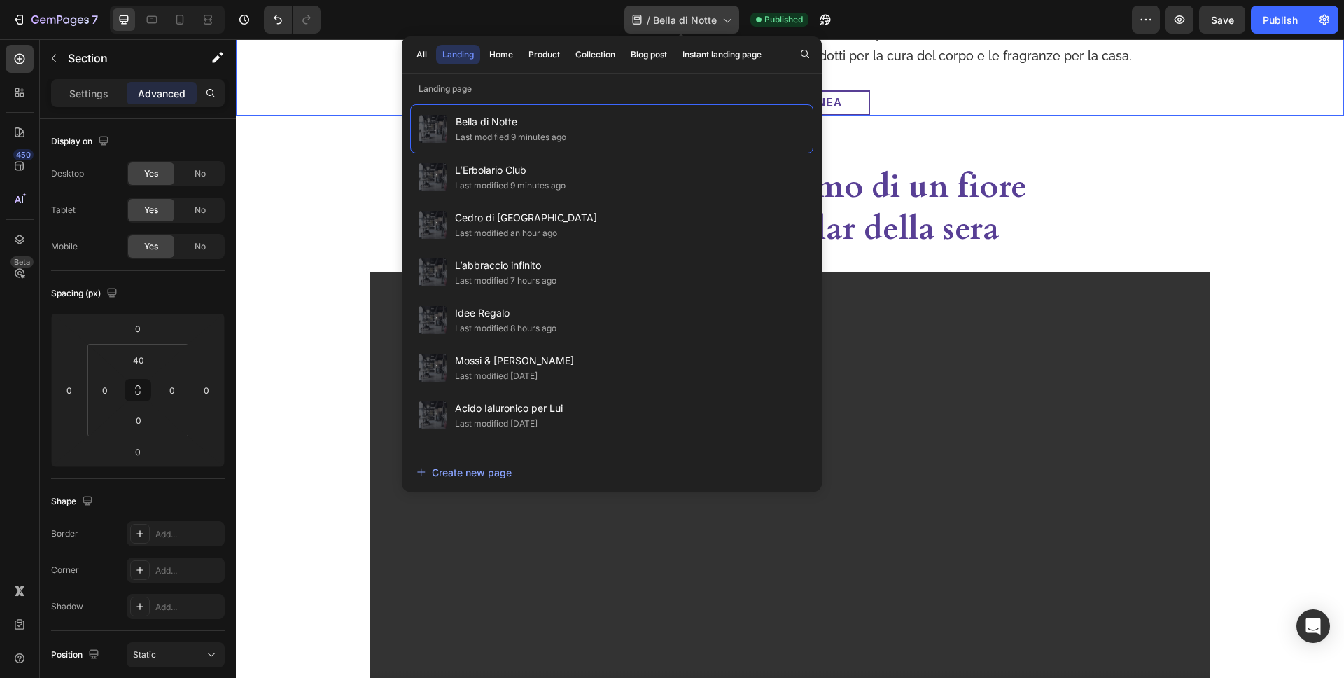
click at [654, 9] on div "/ Bella di Notte" at bounding box center [682, 20] width 115 height 28
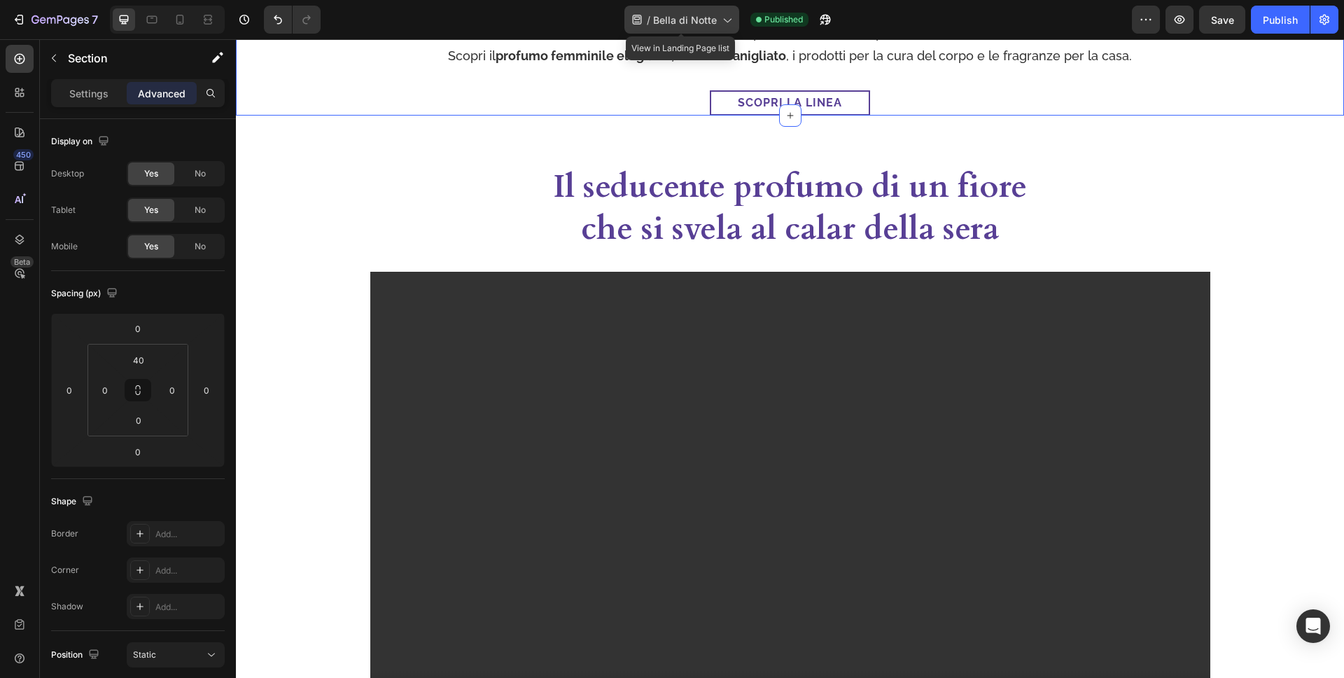
click at [657, 14] on span "Bella di Notte" at bounding box center [685, 20] width 64 height 15
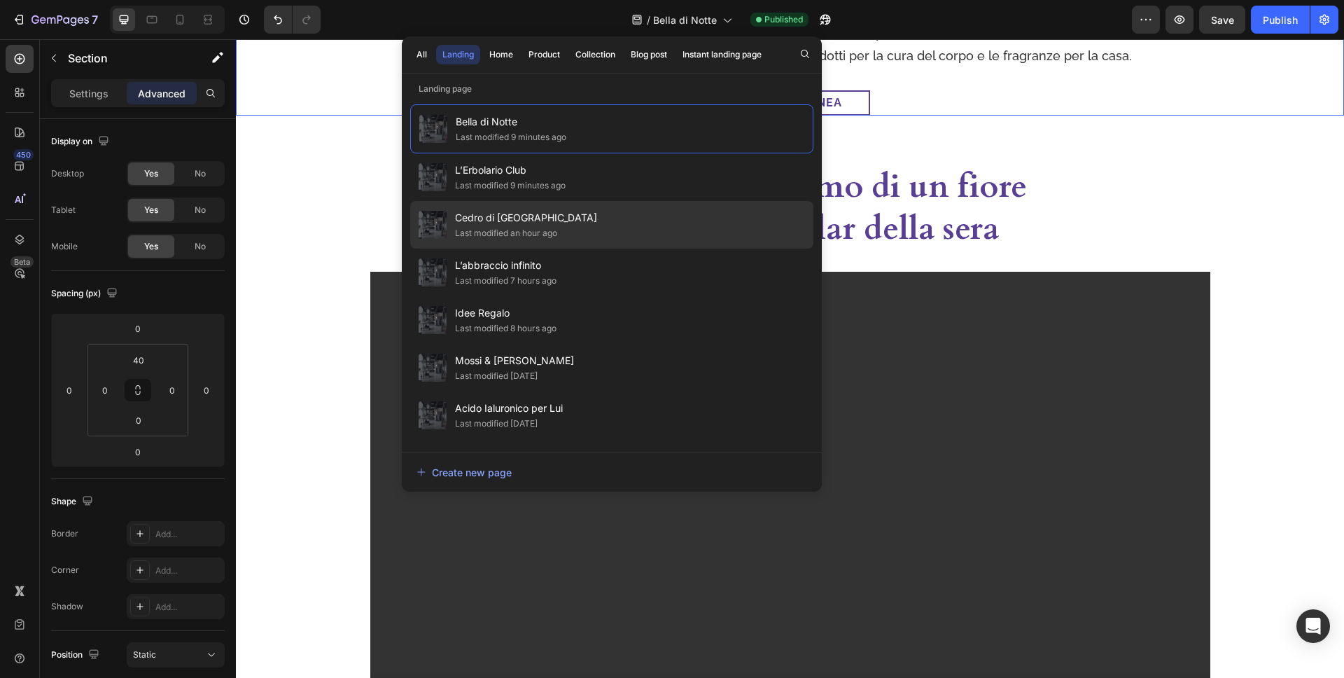
click at [527, 221] on span "Cedro di [GEOGRAPHIC_DATA]" at bounding box center [526, 217] width 142 height 17
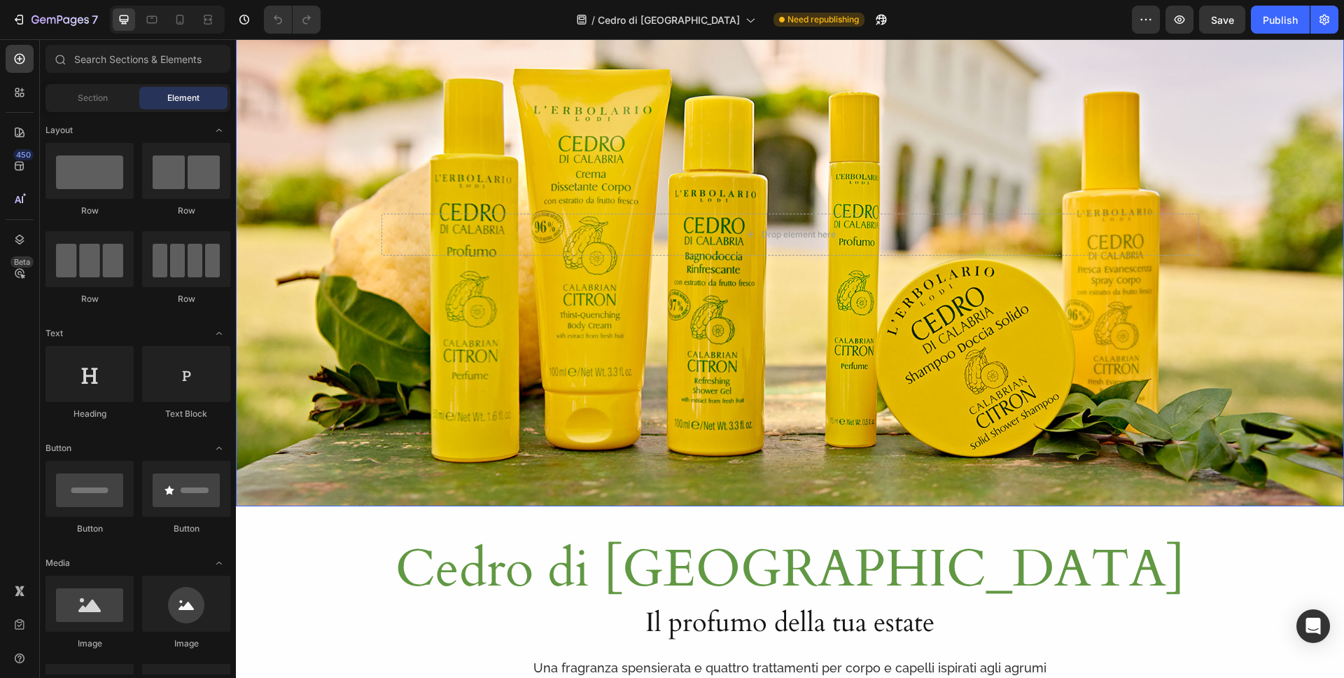
scroll to position [119, 0]
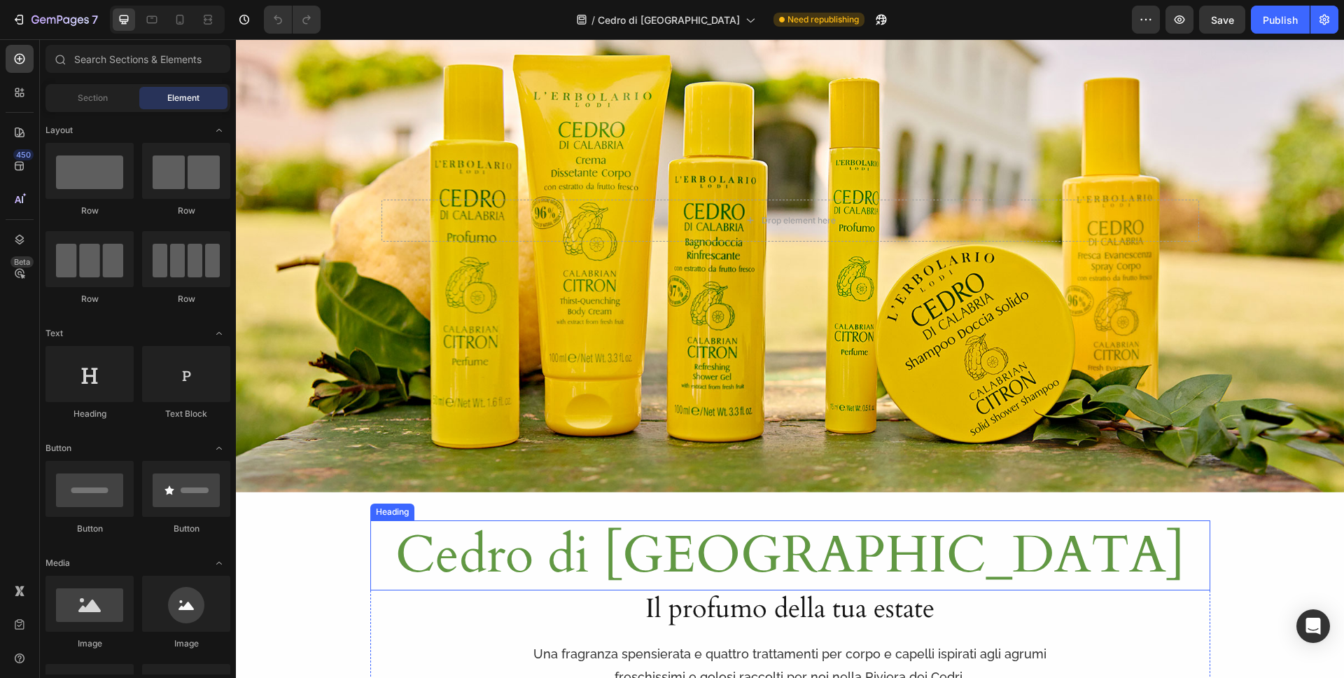
click at [906, 566] on h1 "Cedro di [GEOGRAPHIC_DATA]" at bounding box center [790, 555] width 840 height 70
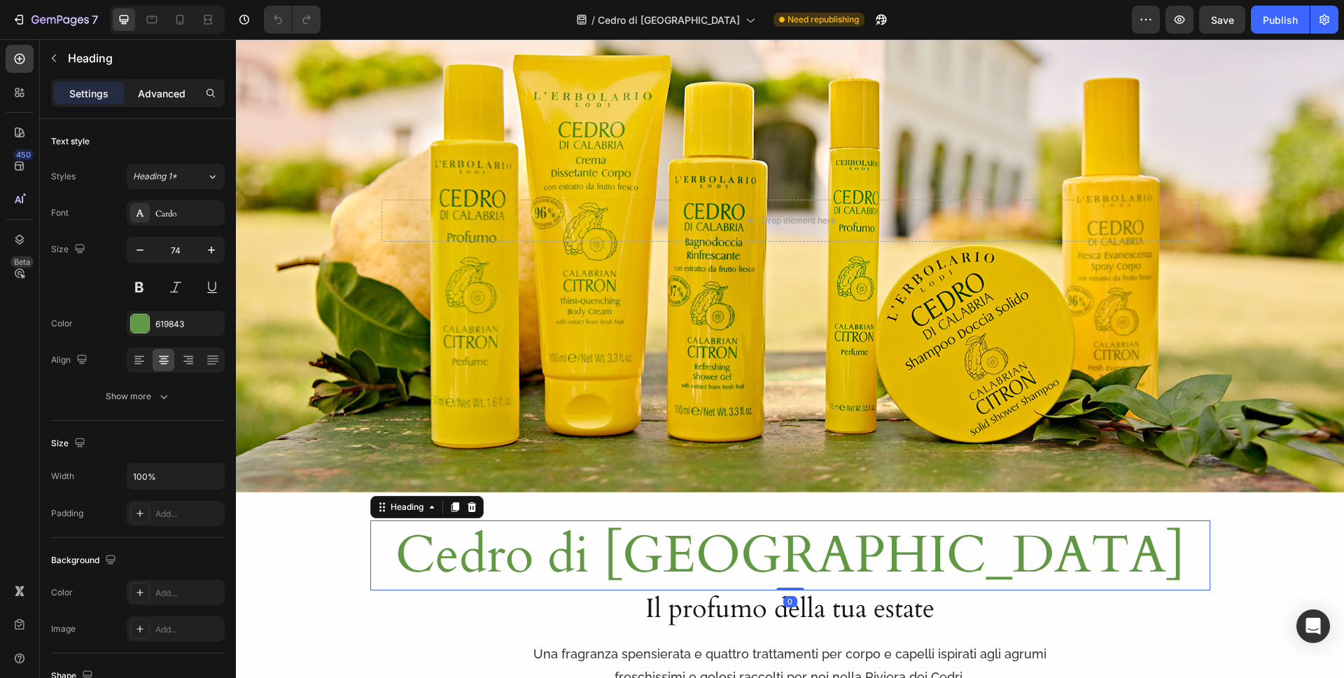
click at [167, 97] on p "Advanced" at bounding box center [162, 93] width 48 height 15
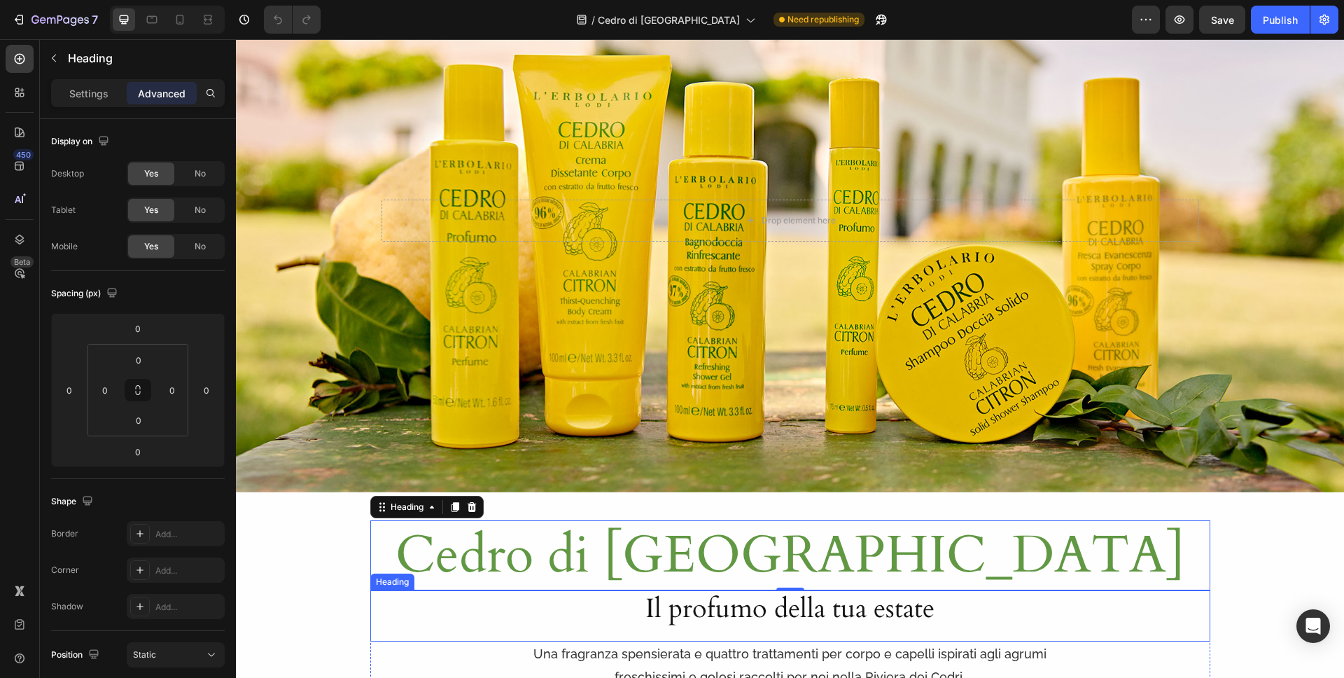
click at [854, 621] on h2 "Il profumo della tua estate" at bounding box center [790, 608] width 700 height 37
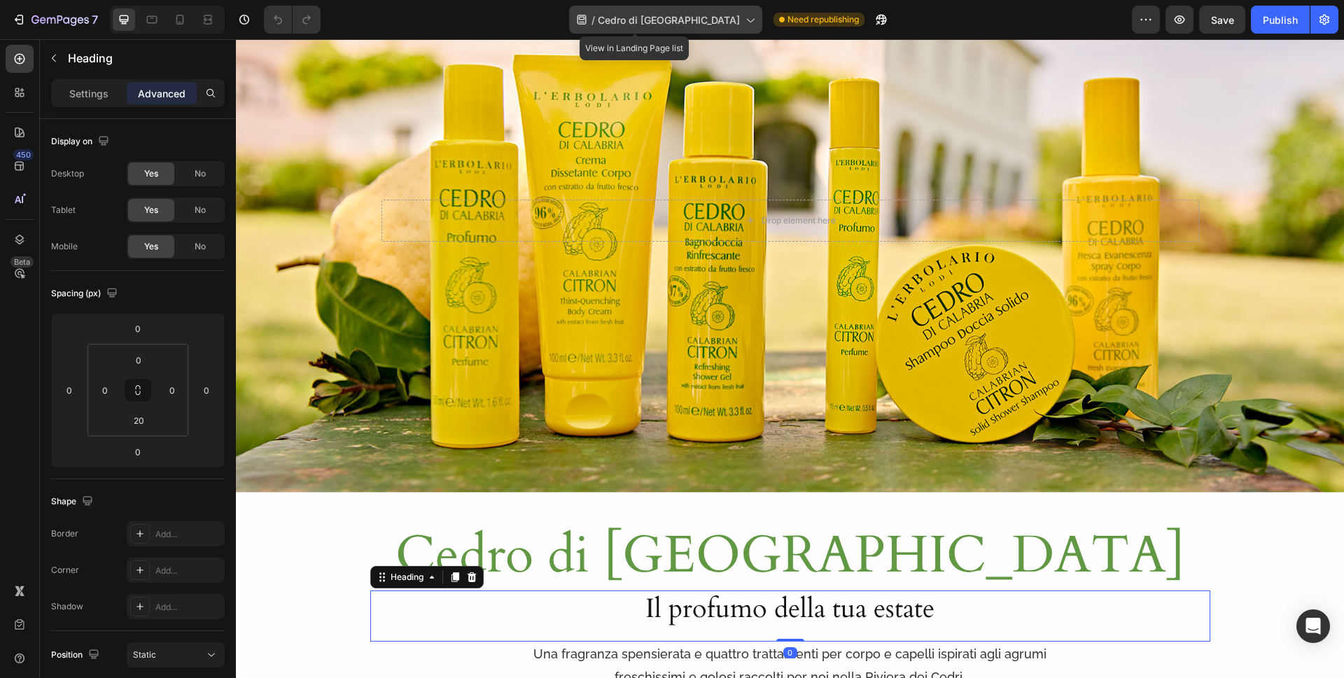
click at [643, 22] on span "Cedro di [GEOGRAPHIC_DATA]" at bounding box center [669, 20] width 142 height 15
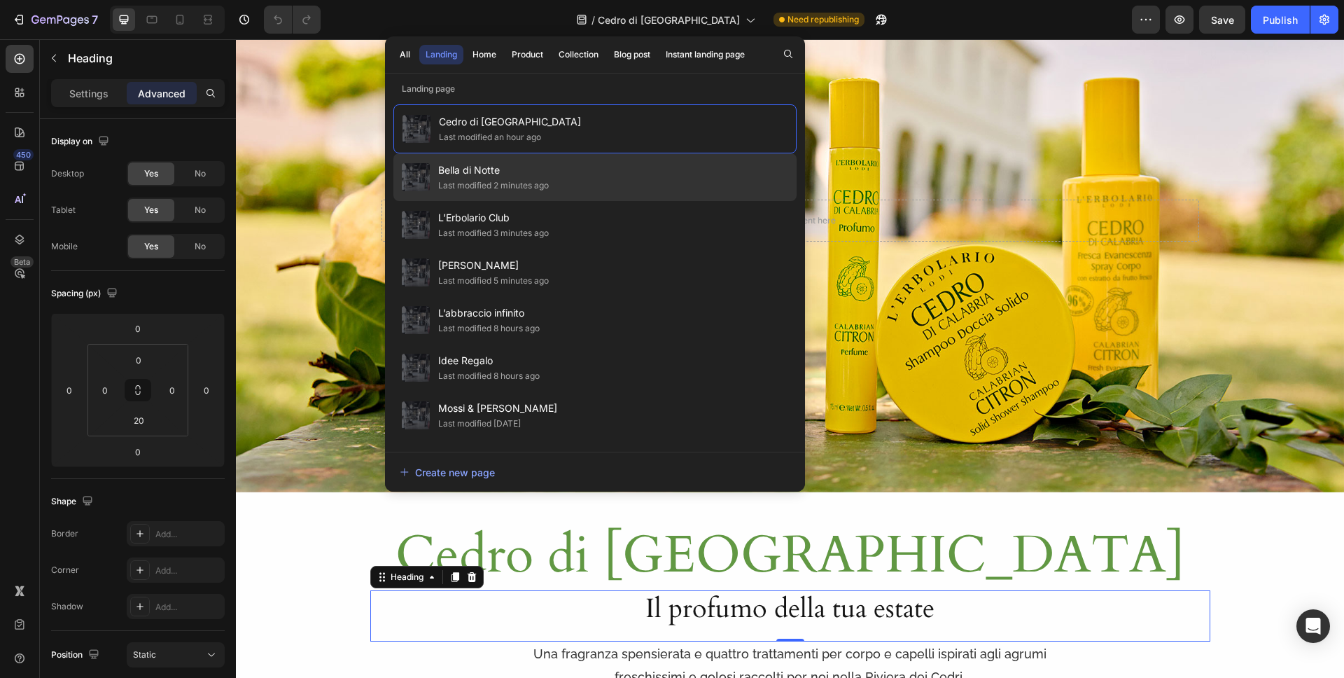
click at [464, 174] on span "Bella di Notte" at bounding box center [493, 170] width 111 height 17
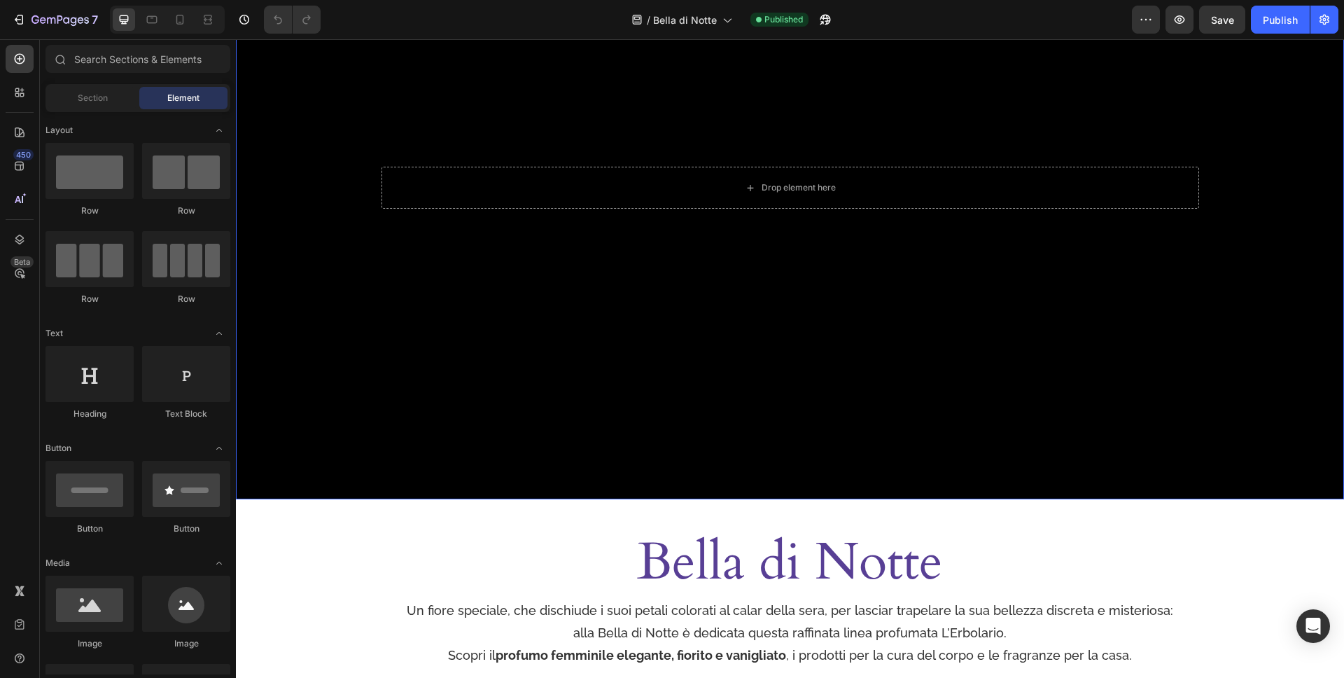
scroll to position [484, 0]
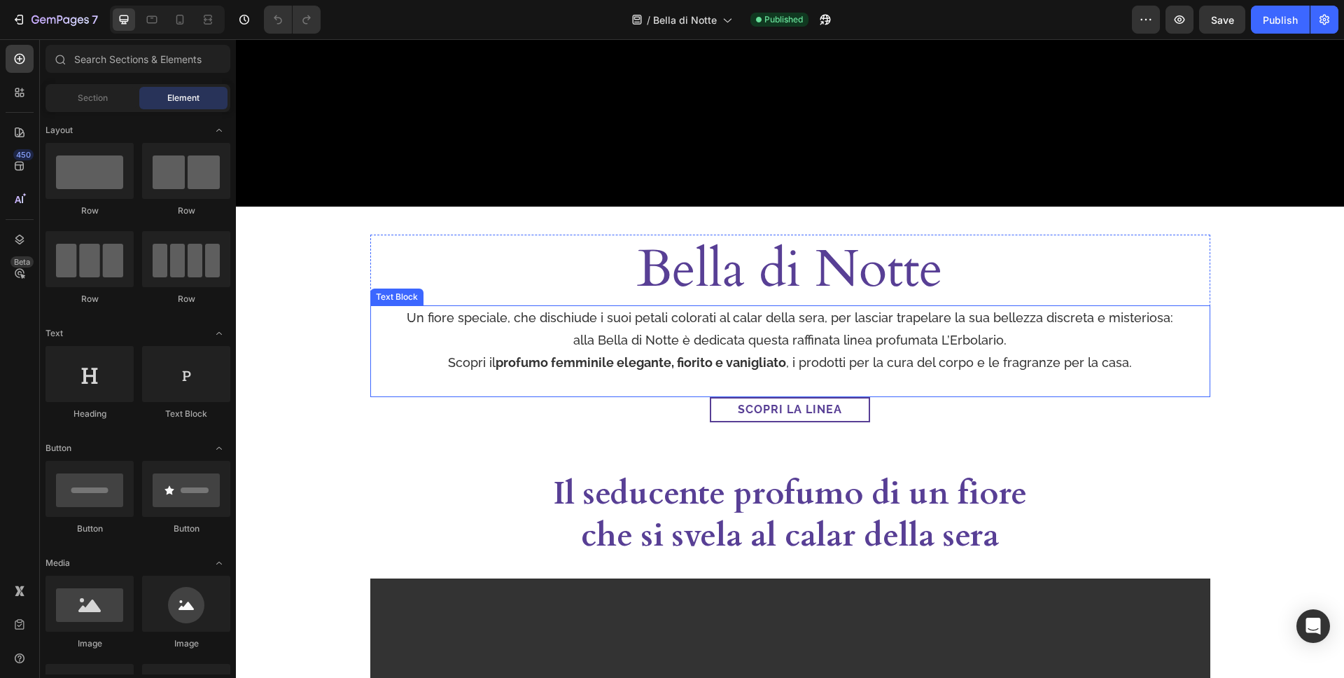
click at [814, 280] on h2 "Bella di Notte" at bounding box center [790, 270] width 840 height 70
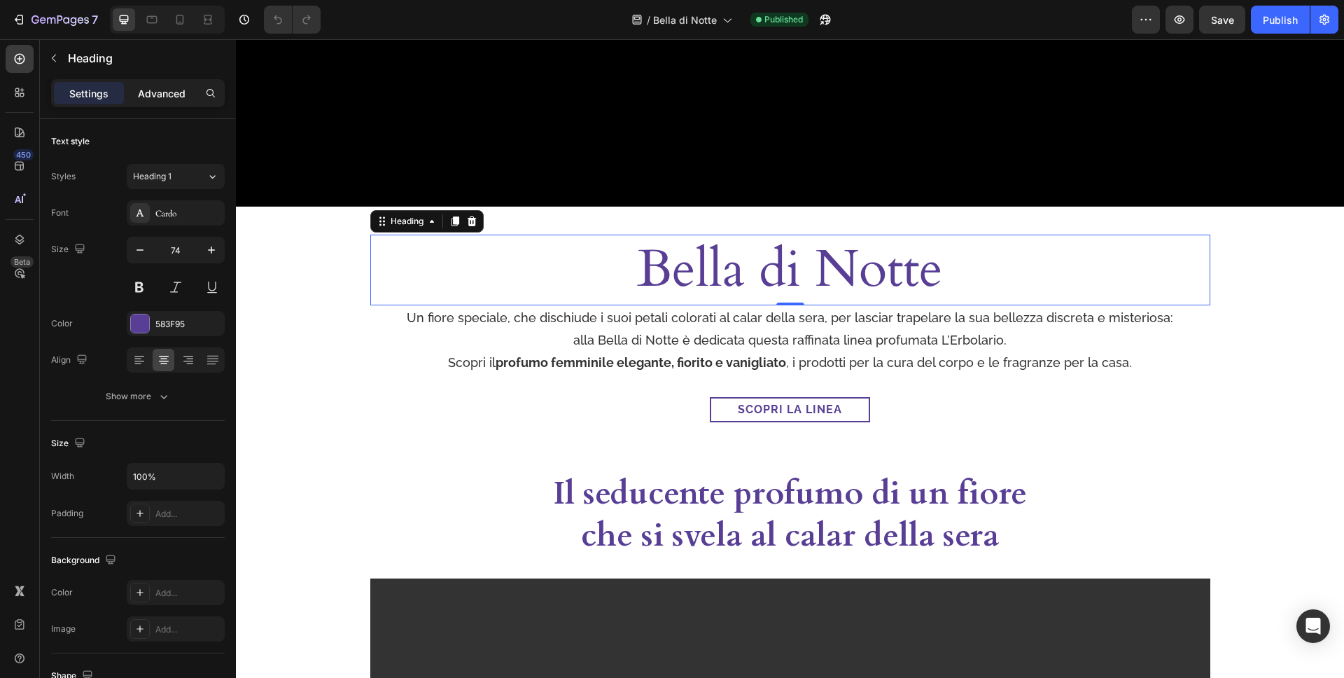
click at [181, 96] on p "Advanced" at bounding box center [162, 93] width 48 height 15
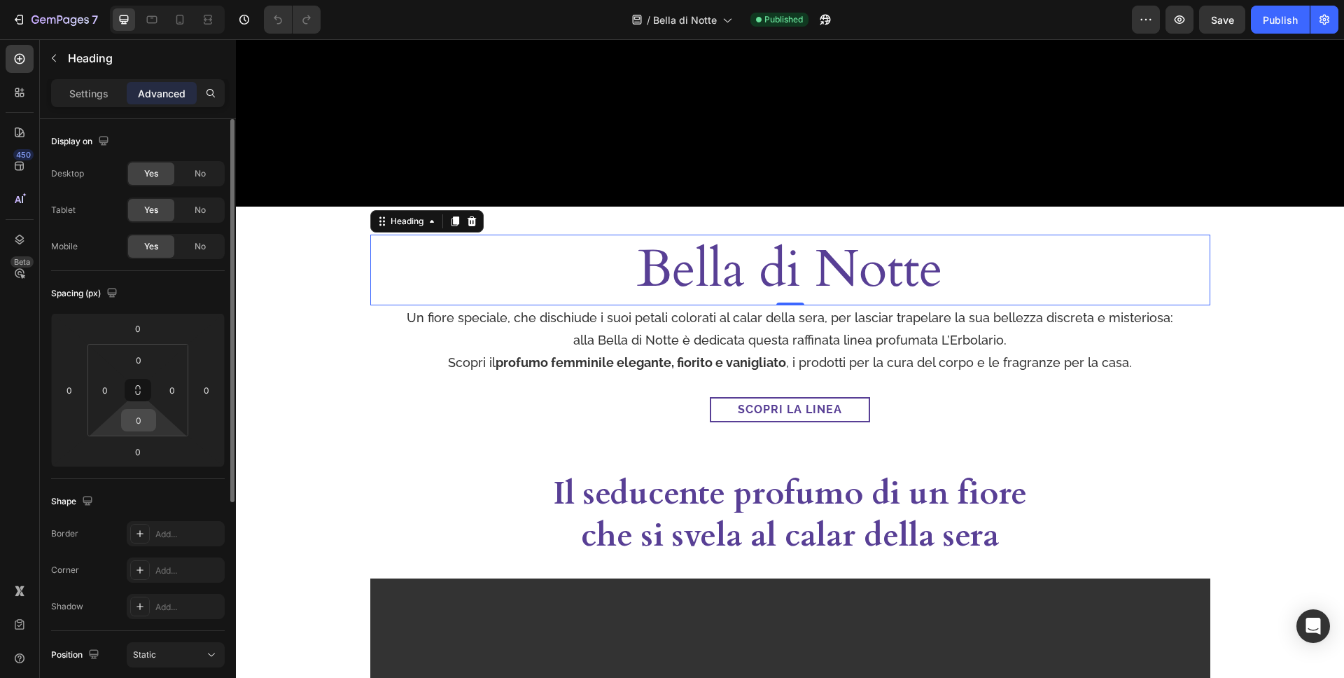
click at [146, 421] on input "0" at bounding box center [139, 420] width 28 height 21
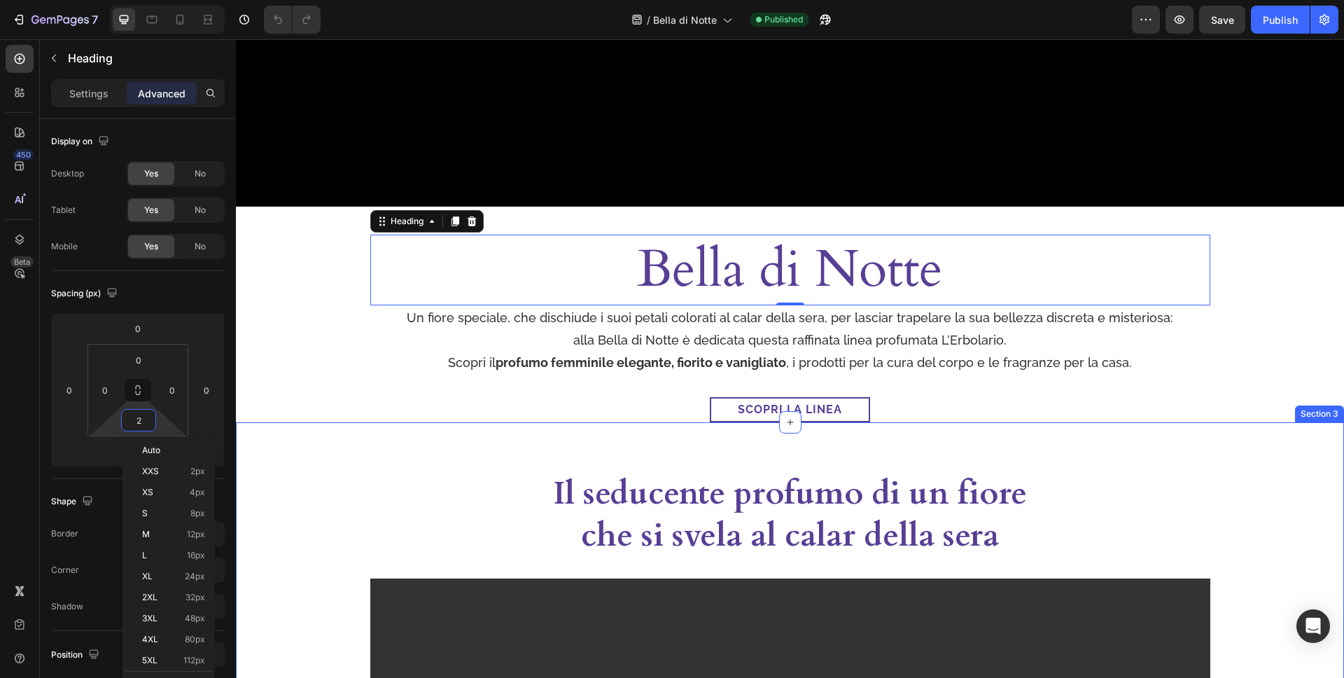
type input "20"
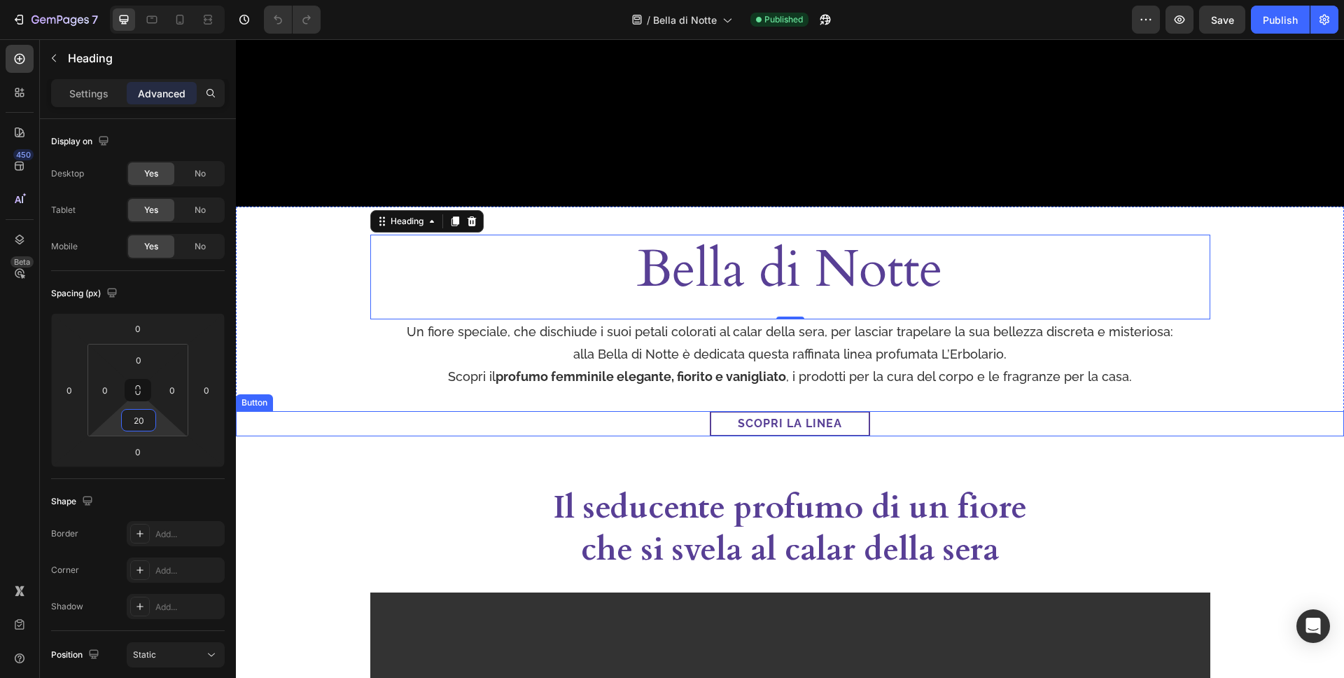
click at [1102, 412] on div "Scopri la linea Button" at bounding box center [790, 423] width 1108 height 25
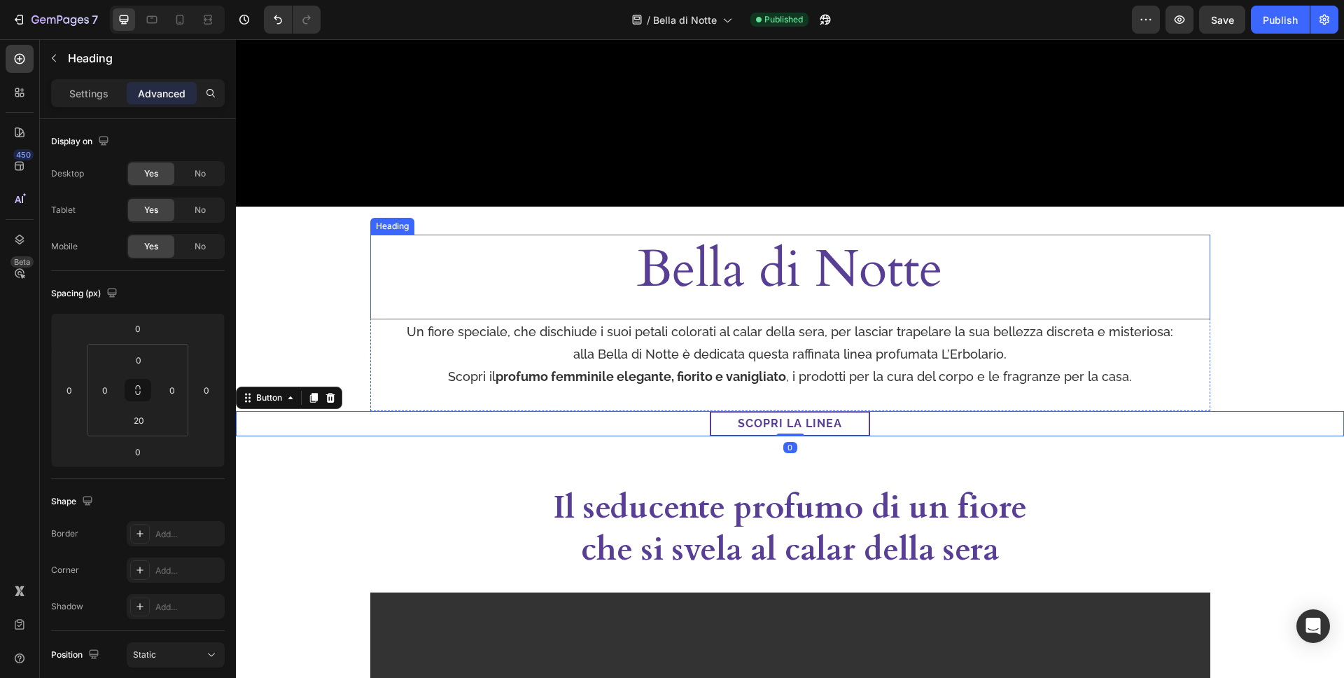
click at [921, 277] on h2 "Bella di Notte" at bounding box center [790, 270] width 840 height 70
click at [699, 286] on h2 "Bella di Notte" at bounding box center [790, 270] width 840 height 70
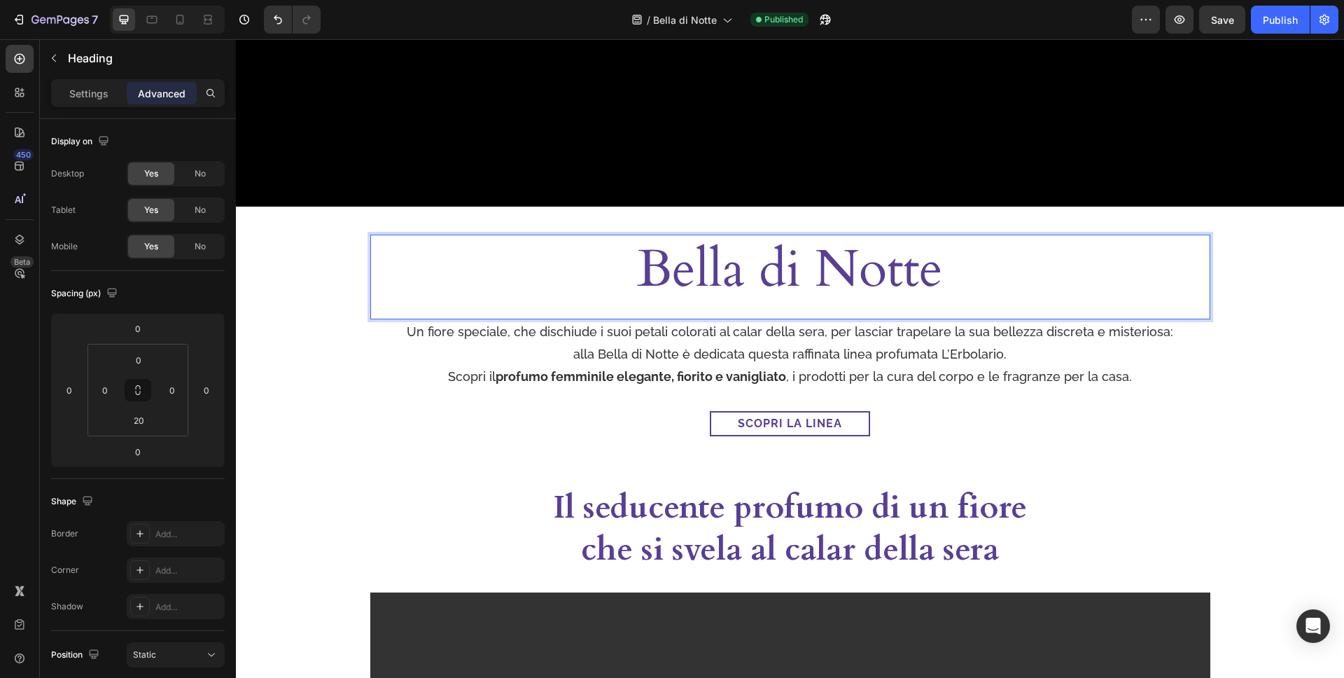
click at [866, 280] on p "Bella di Notte" at bounding box center [790, 269] width 837 height 67
click at [867, 280] on p "Bella di Notte" at bounding box center [790, 269] width 837 height 67
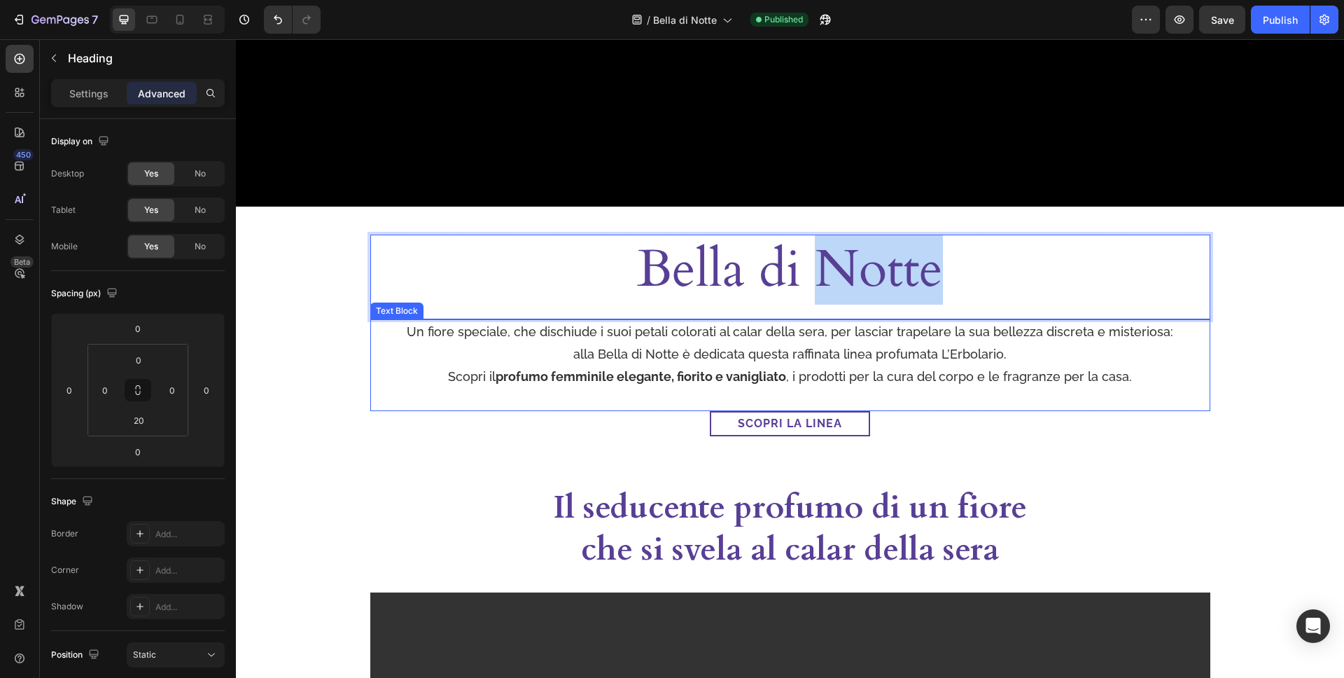
click at [893, 337] on p "Un fiore speciale, che dischiude i suoi petali colorati al calar della sera, pe…" at bounding box center [790, 344] width 837 height 46
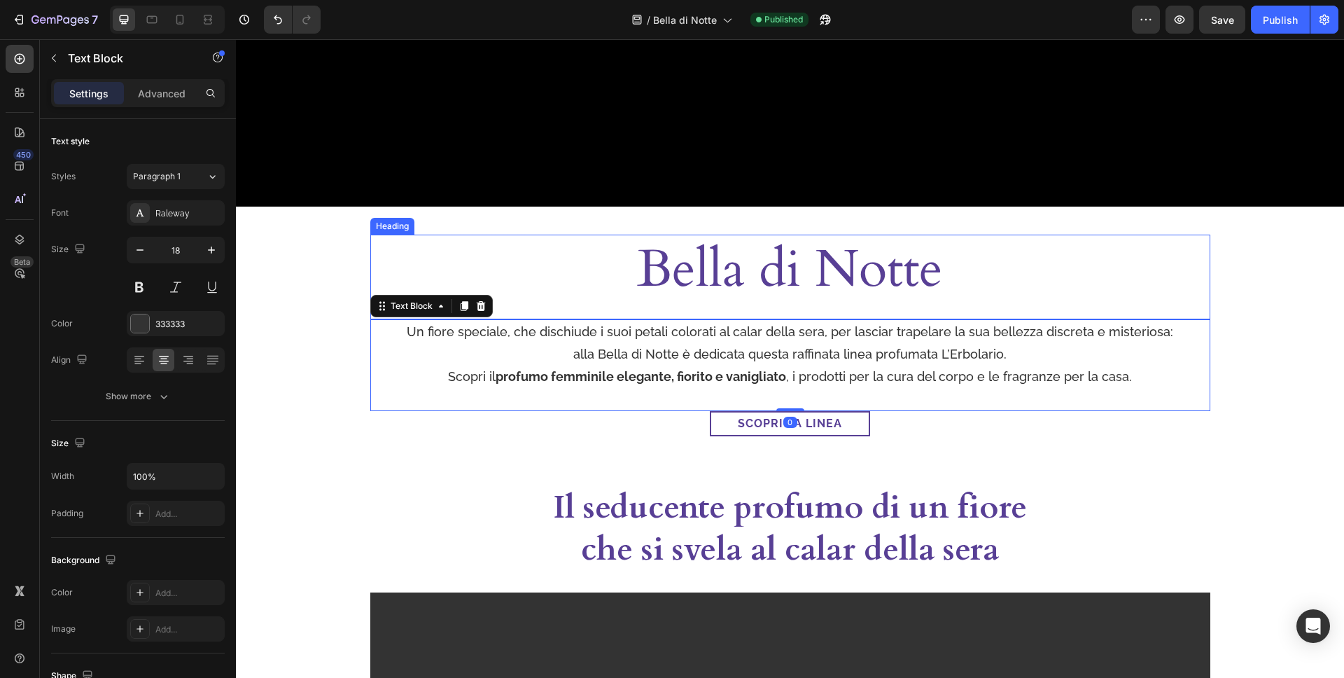
click at [886, 288] on p "Bella di Notte" at bounding box center [790, 269] width 837 height 67
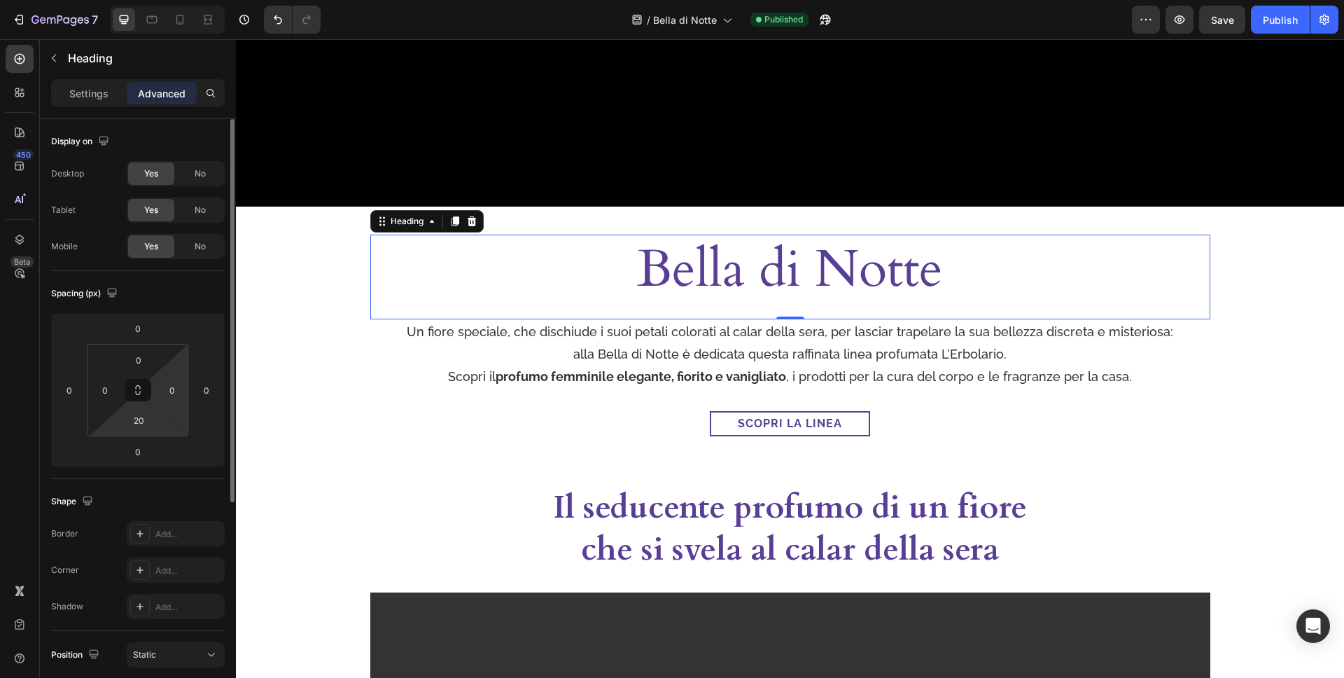
drag, startPoint x: 141, startPoint y: 417, endPoint x: 175, endPoint y: 420, distance: 33.7
click at [142, 417] on input "20" at bounding box center [139, 420] width 28 height 21
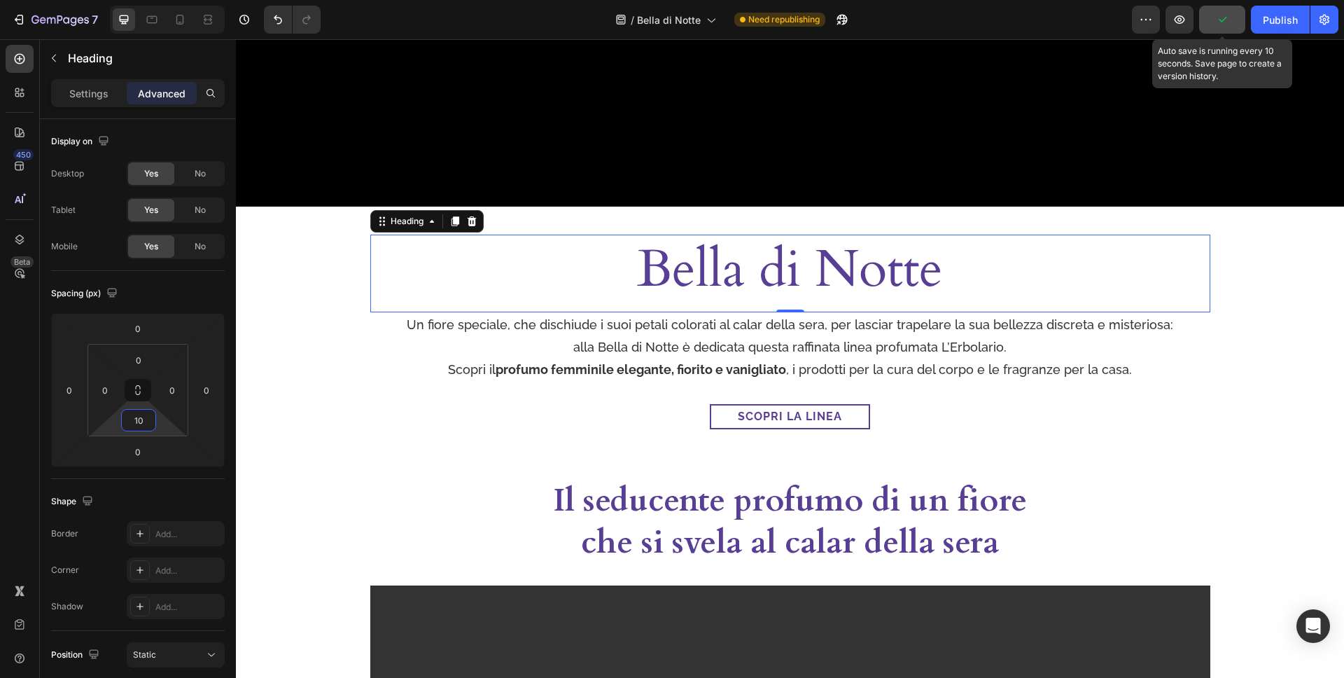
type input "10"
click at [1242, 23] on button "button" at bounding box center [1222, 20] width 46 height 28
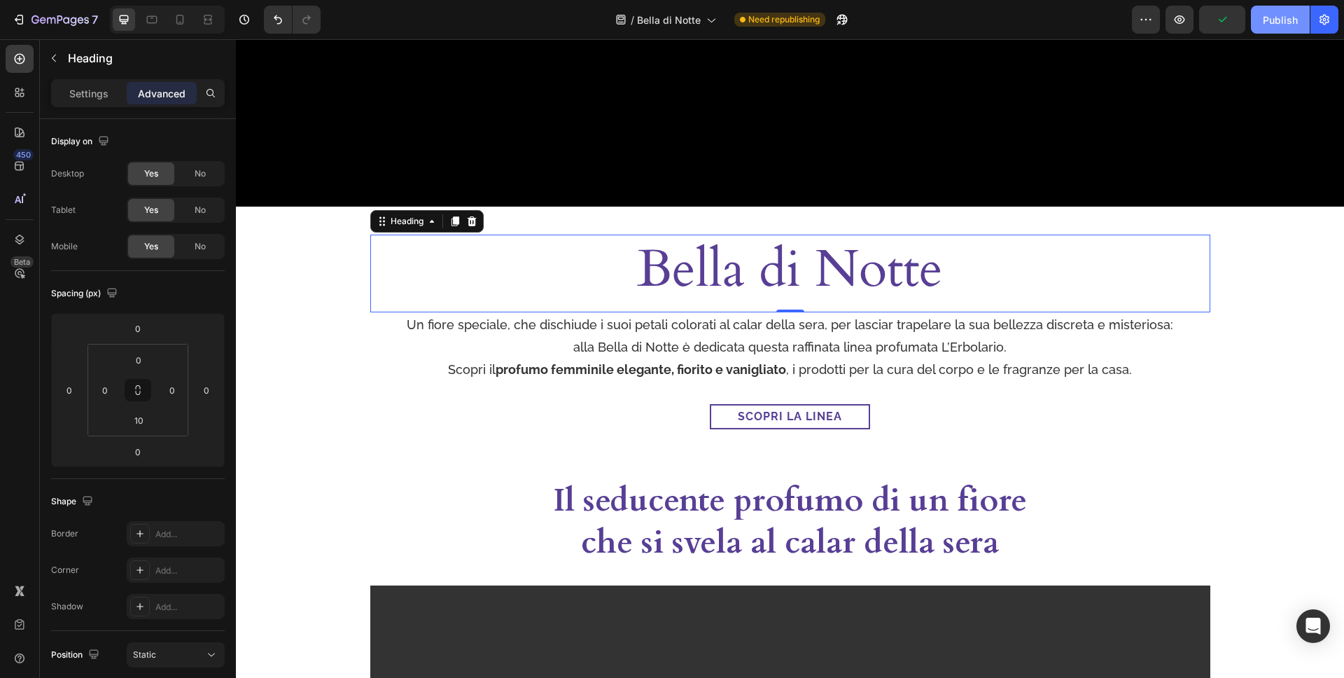
click at [1296, 13] on div "Publish" at bounding box center [1280, 20] width 35 height 15
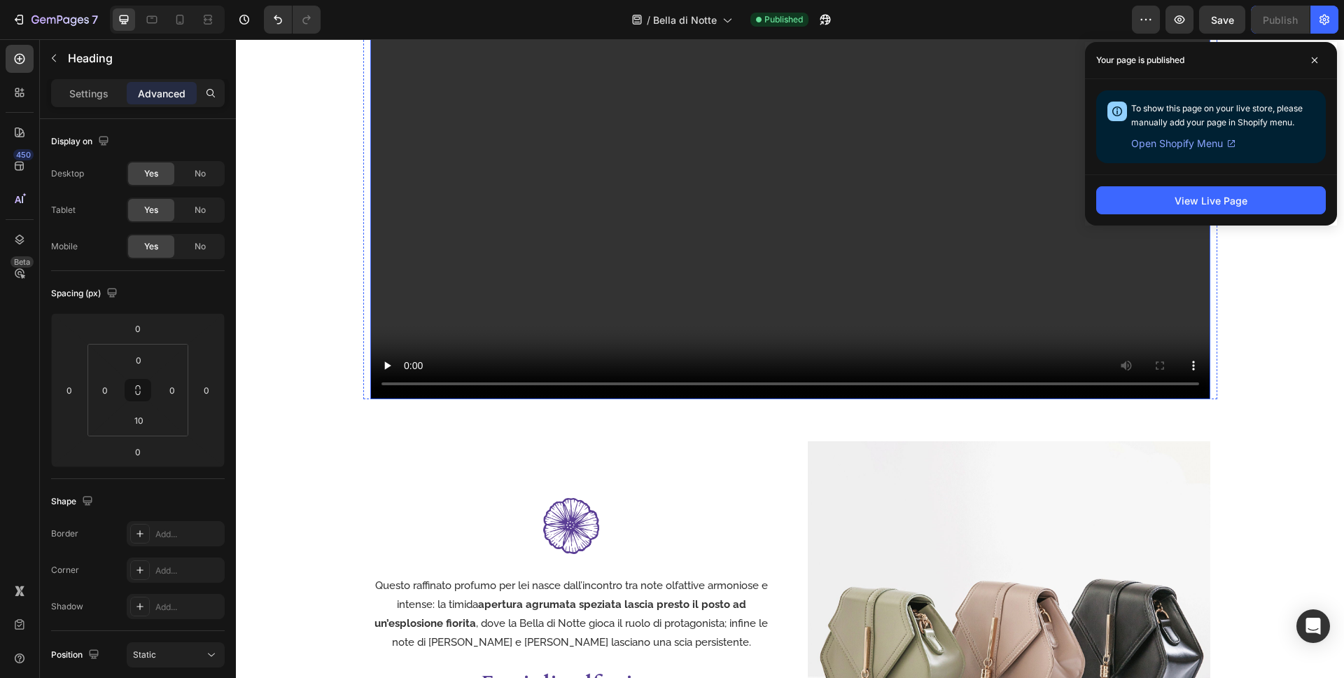
scroll to position [1182, 0]
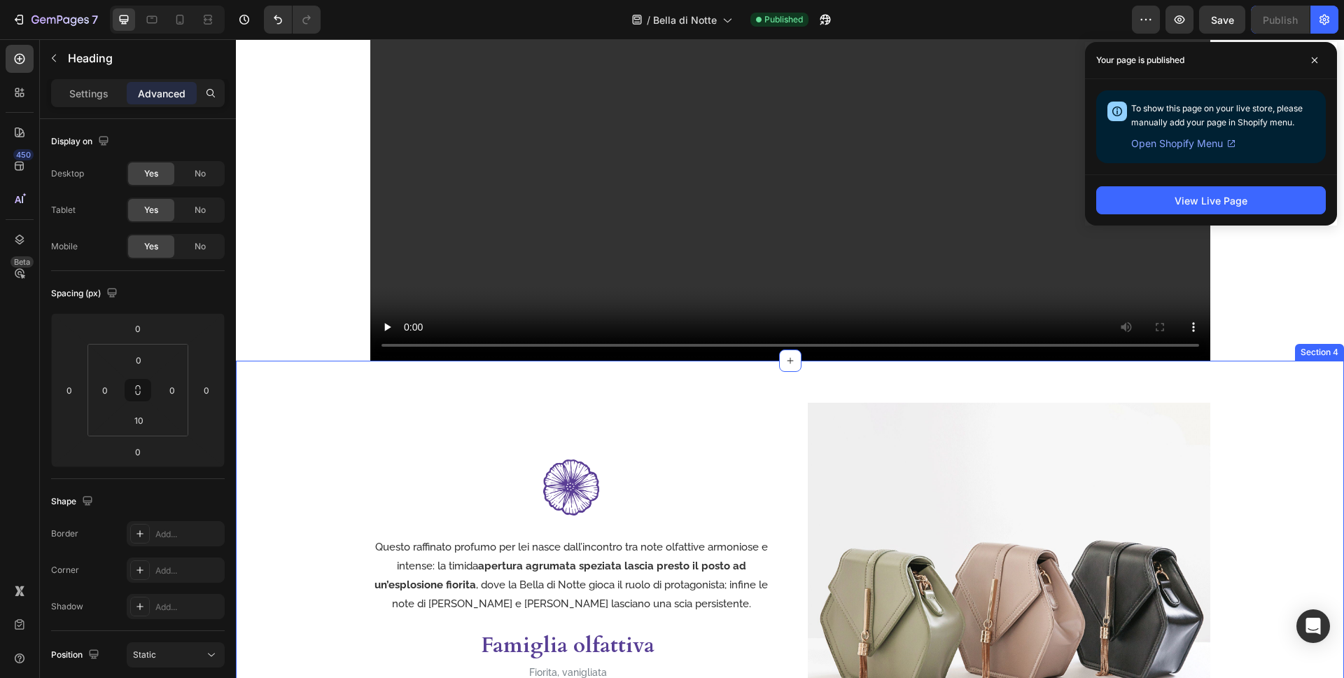
click at [1120, 383] on div "Image Questo raffinato profumo per lei nasce dall’incontro tra note olfattive a…" at bounding box center [790, 601] width 1108 height 480
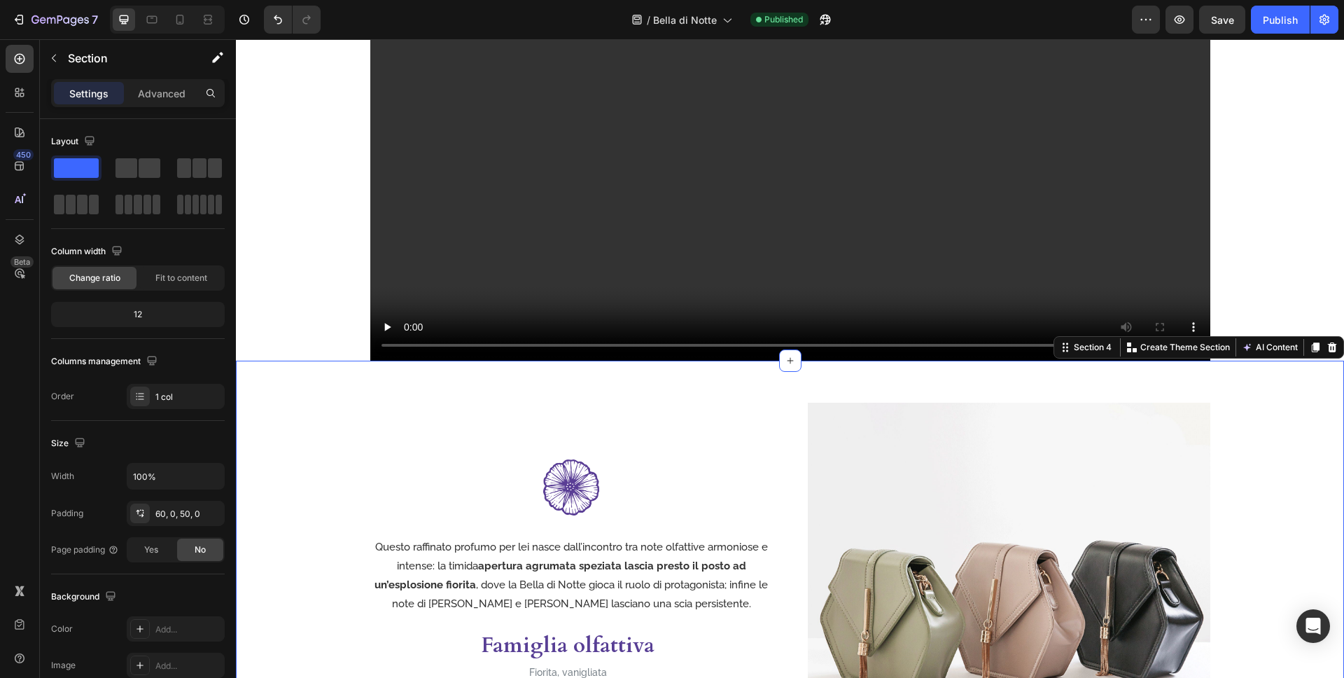
click at [165, 105] on div "Settings Advanced" at bounding box center [138, 93] width 174 height 28
click at [166, 97] on p "Advanced" at bounding box center [162, 93] width 48 height 15
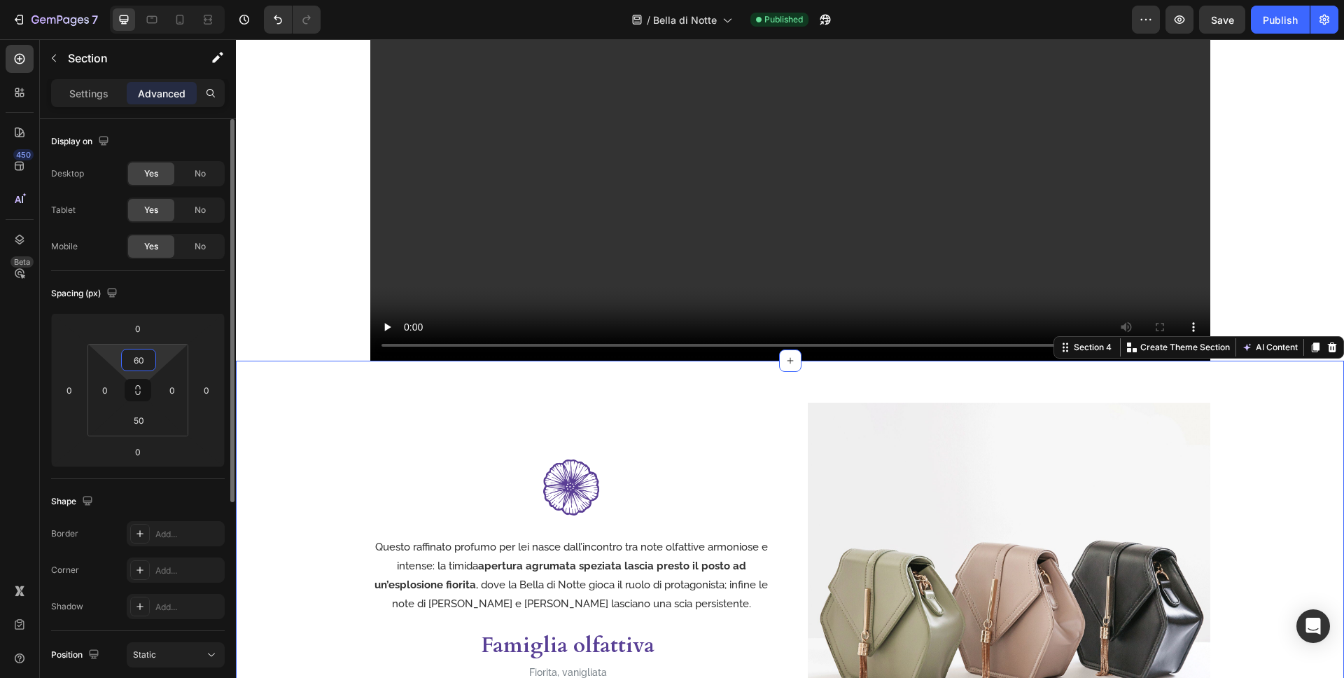
click at [144, 360] on input "60" at bounding box center [139, 359] width 28 height 21
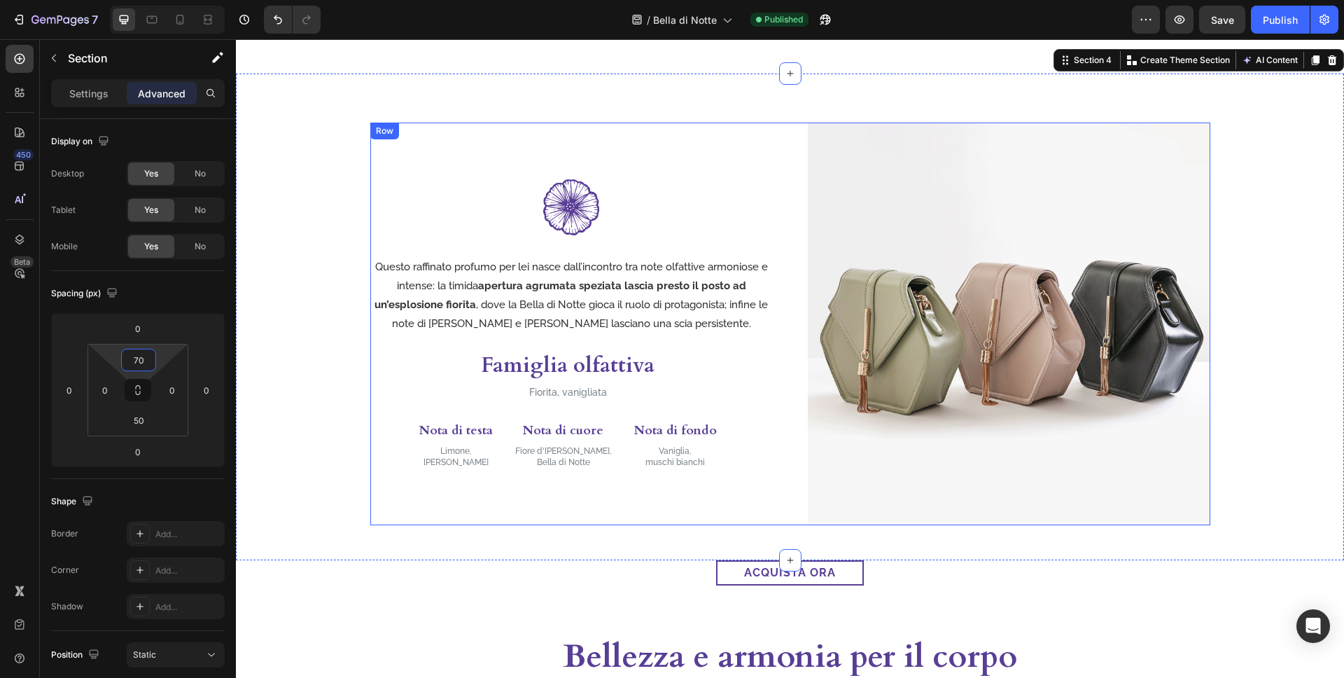
scroll to position [1514, 0]
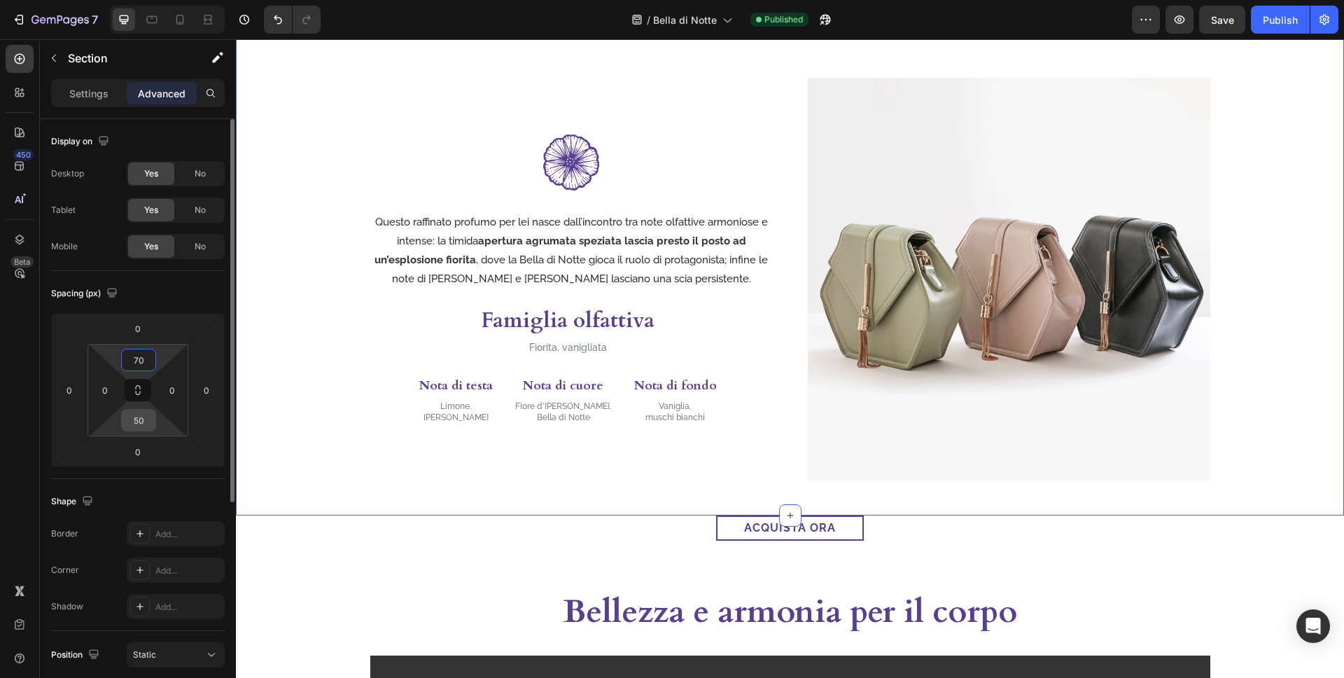
type input "70"
click at [148, 422] on input "50" at bounding box center [139, 420] width 28 height 21
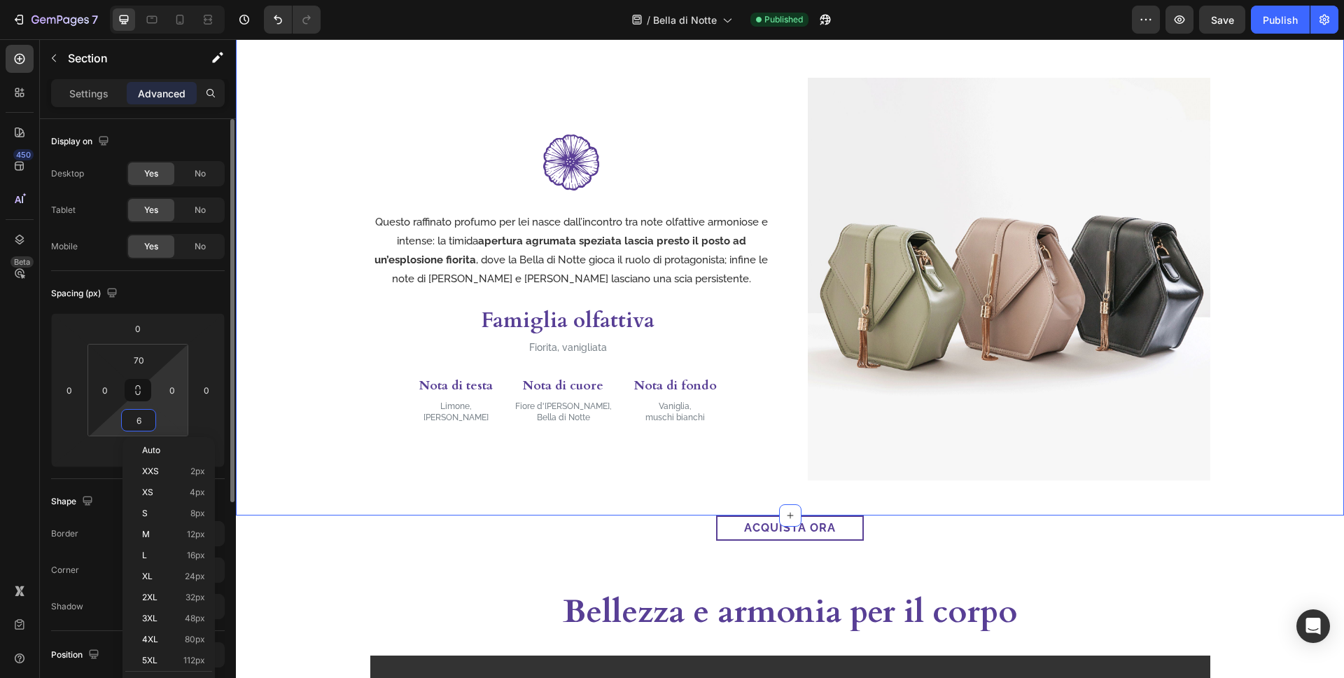
type input "60"
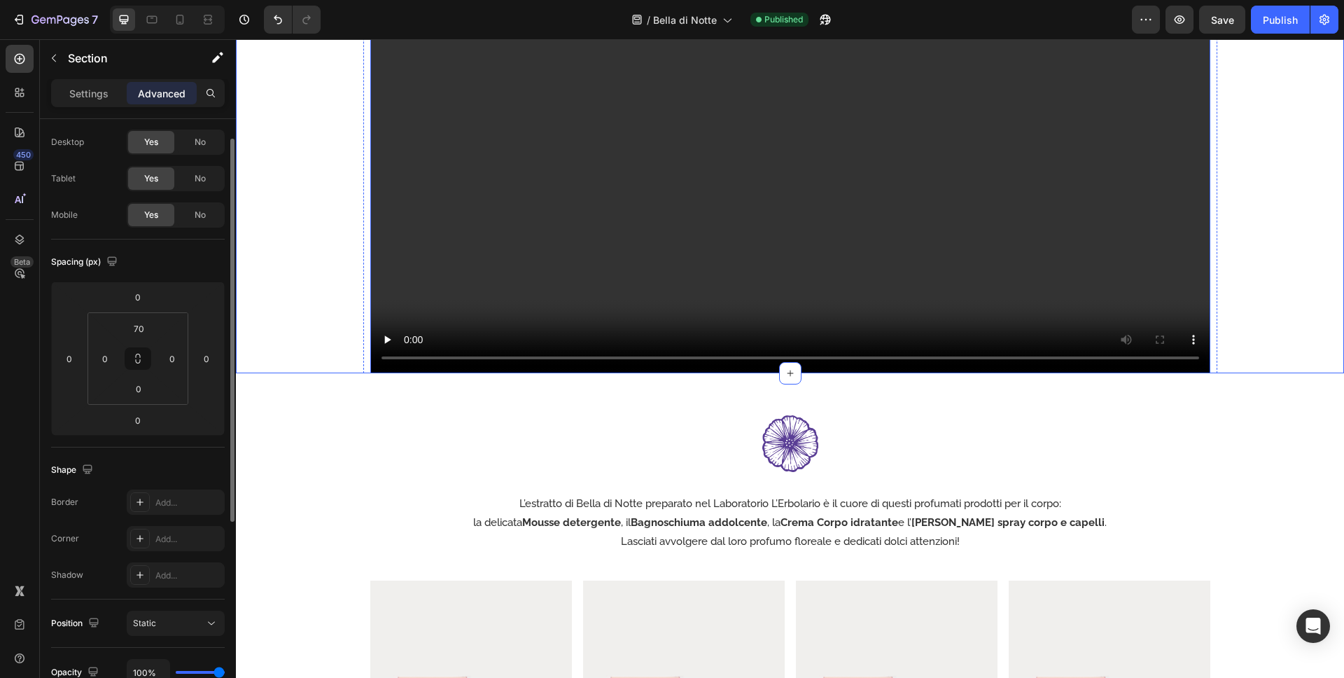
scroll to position [2317, 0]
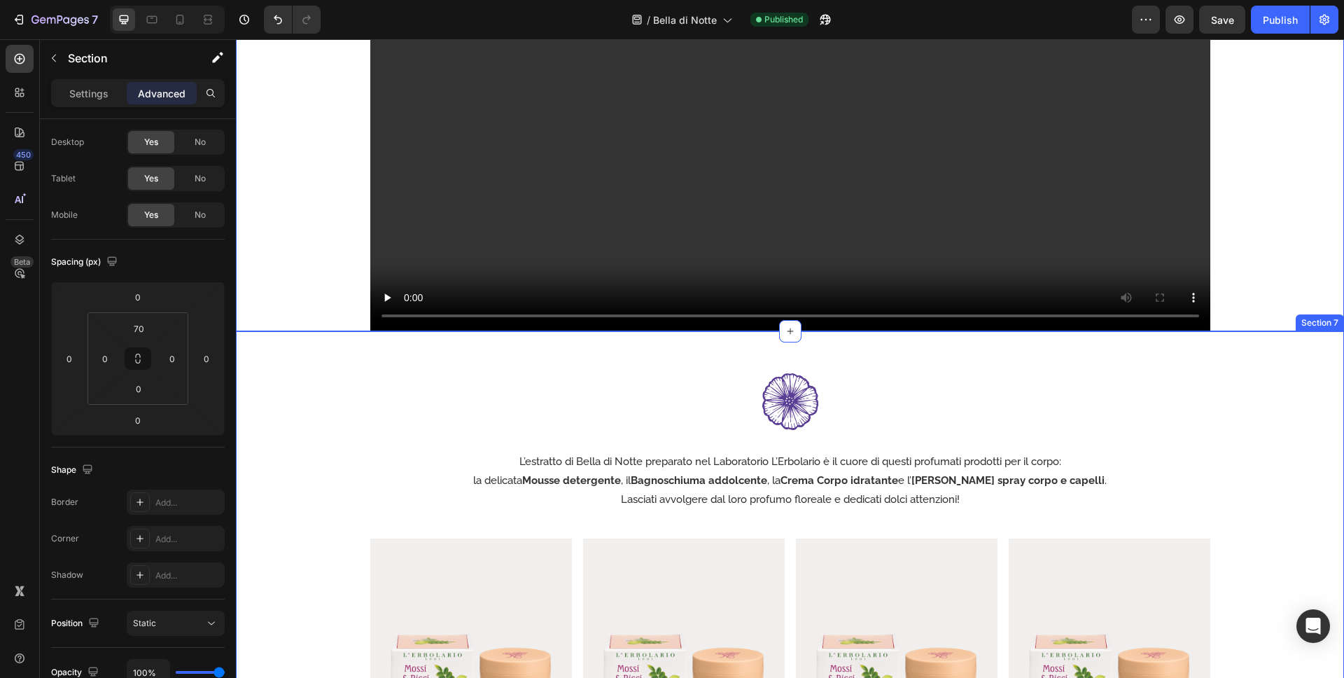
click at [504, 351] on div "Image L’estratto di Bella di Notte preparato nel Laboratorio L’Erbolario è il c…" at bounding box center [790, 615] width 1108 height 568
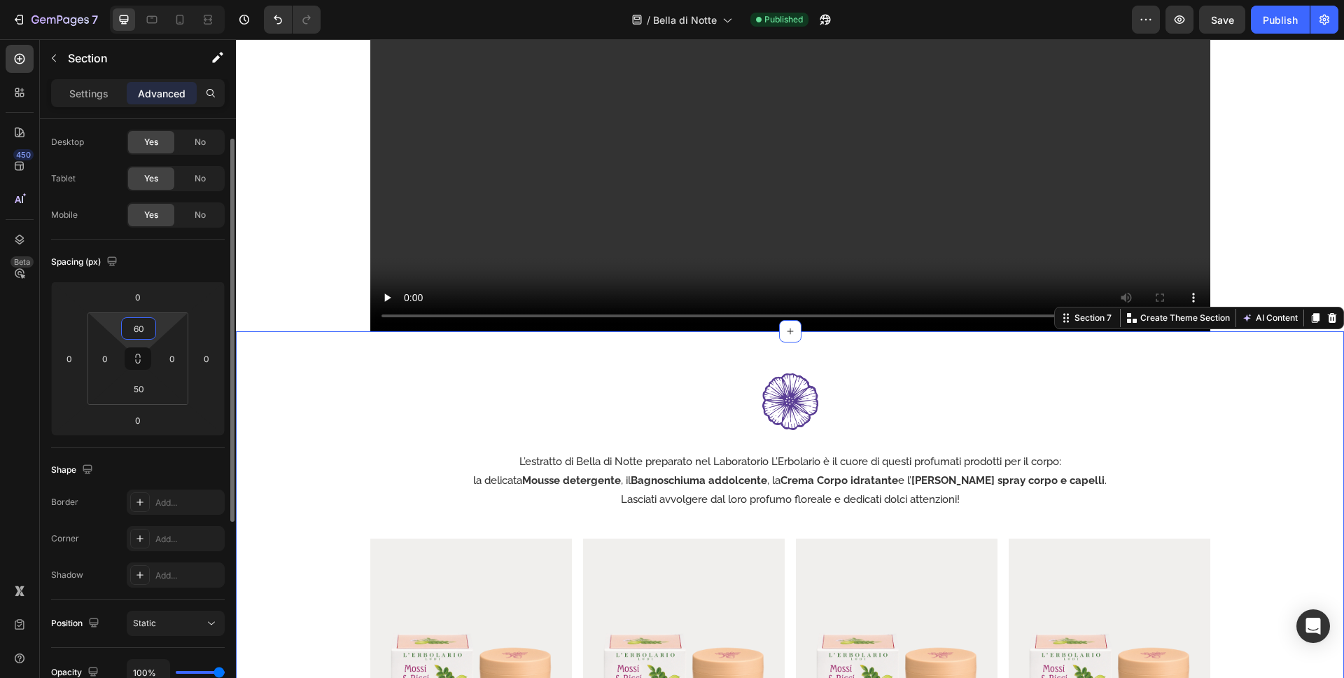
click at [144, 327] on input "60" at bounding box center [139, 328] width 28 height 21
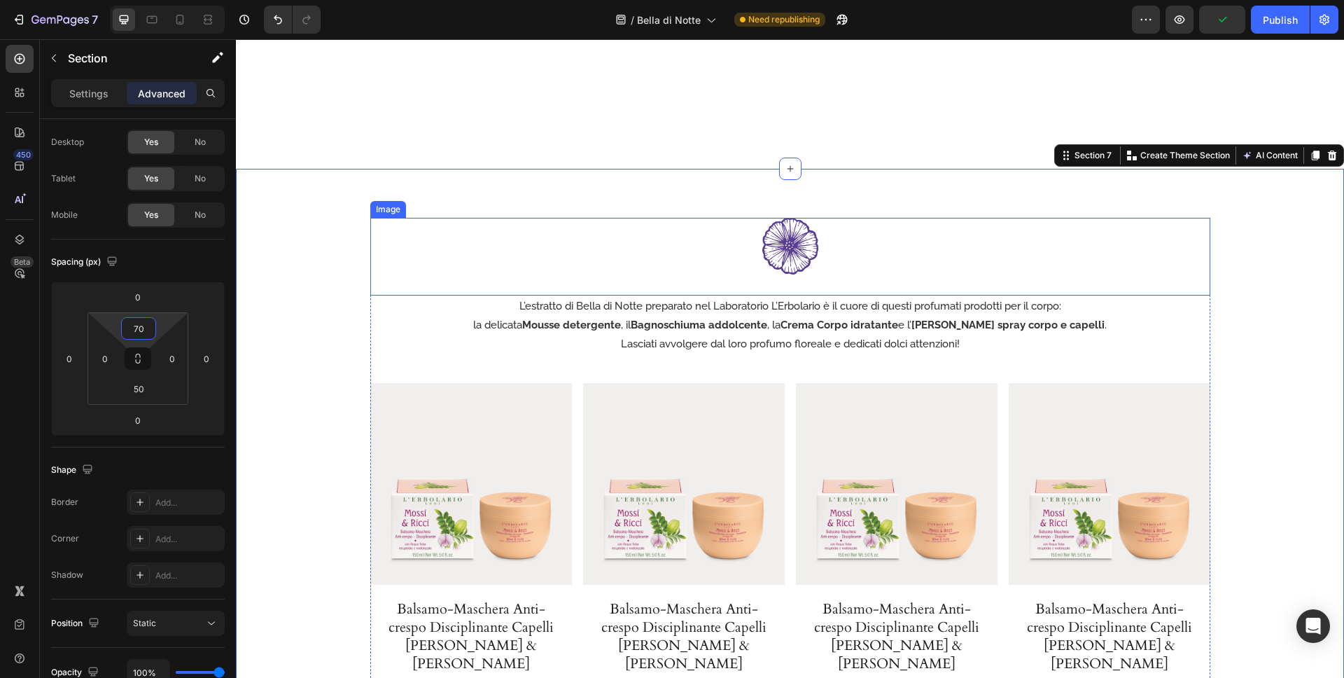
scroll to position [2730, 0]
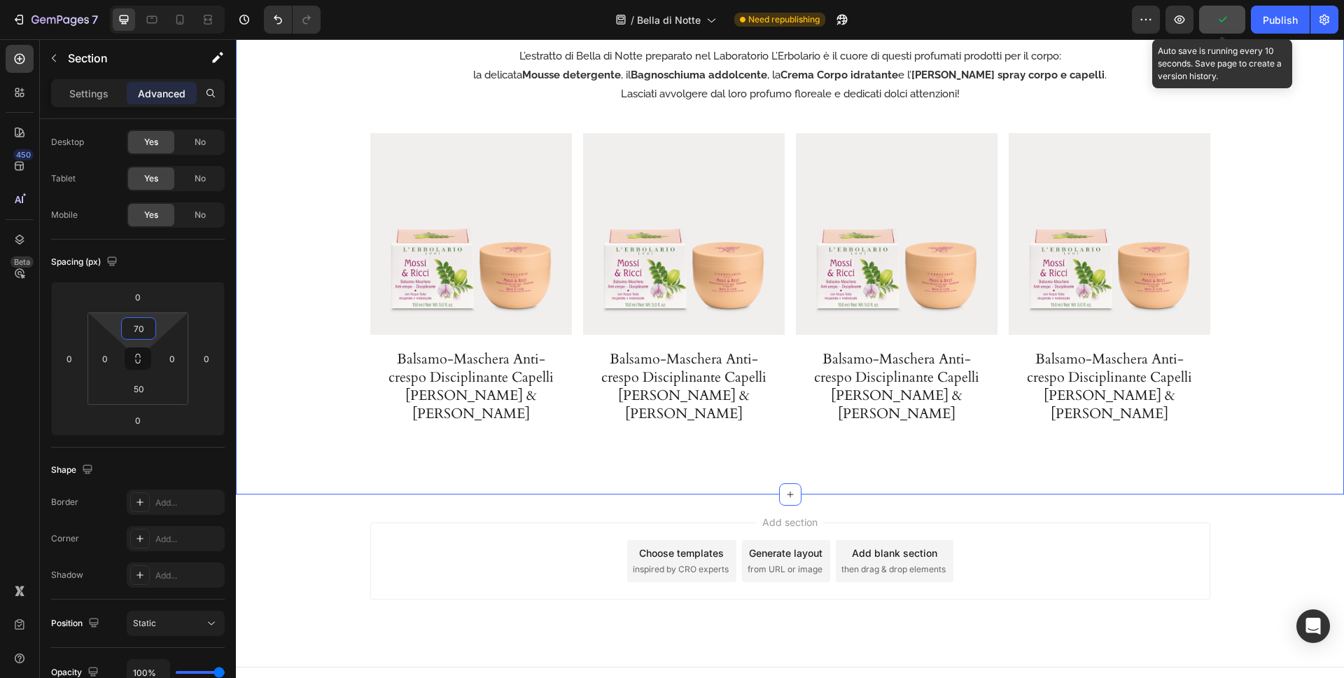
type input "70"
click at [1225, 20] on icon "button" at bounding box center [1222, 20] width 14 height 14
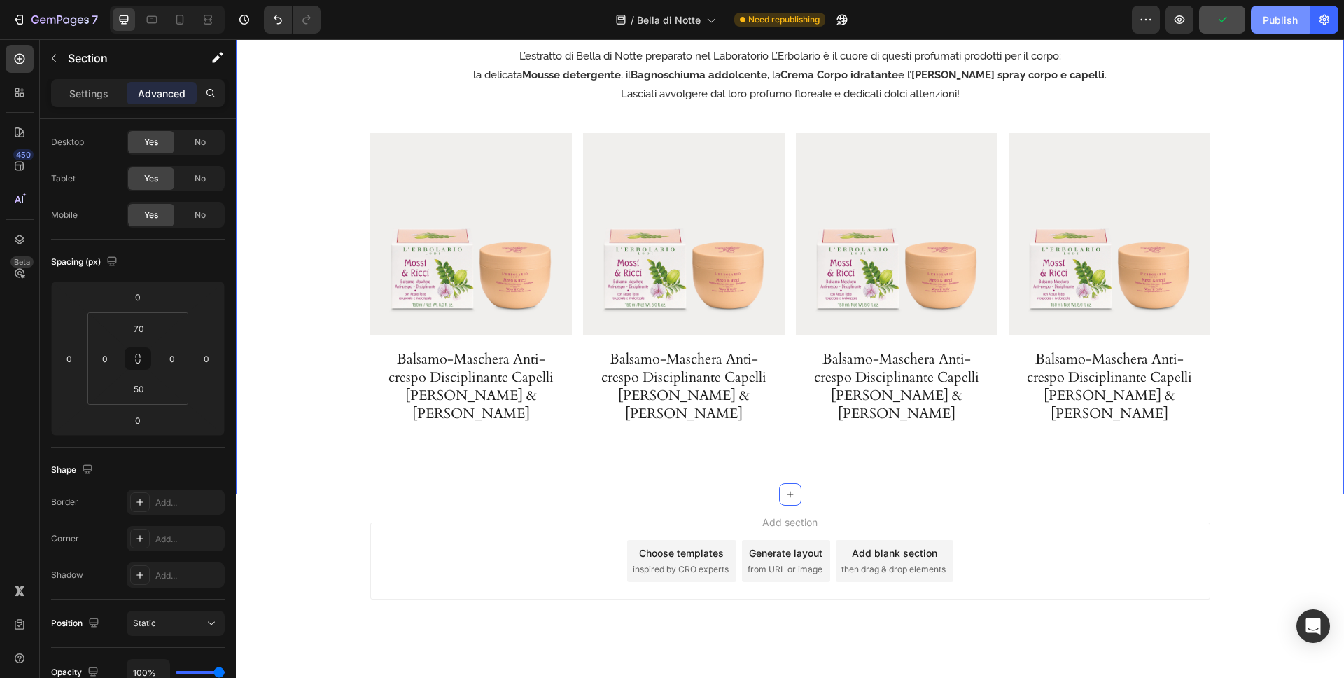
click at [1263, 25] on div "Publish" at bounding box center [1280, 20] width 35 height 15
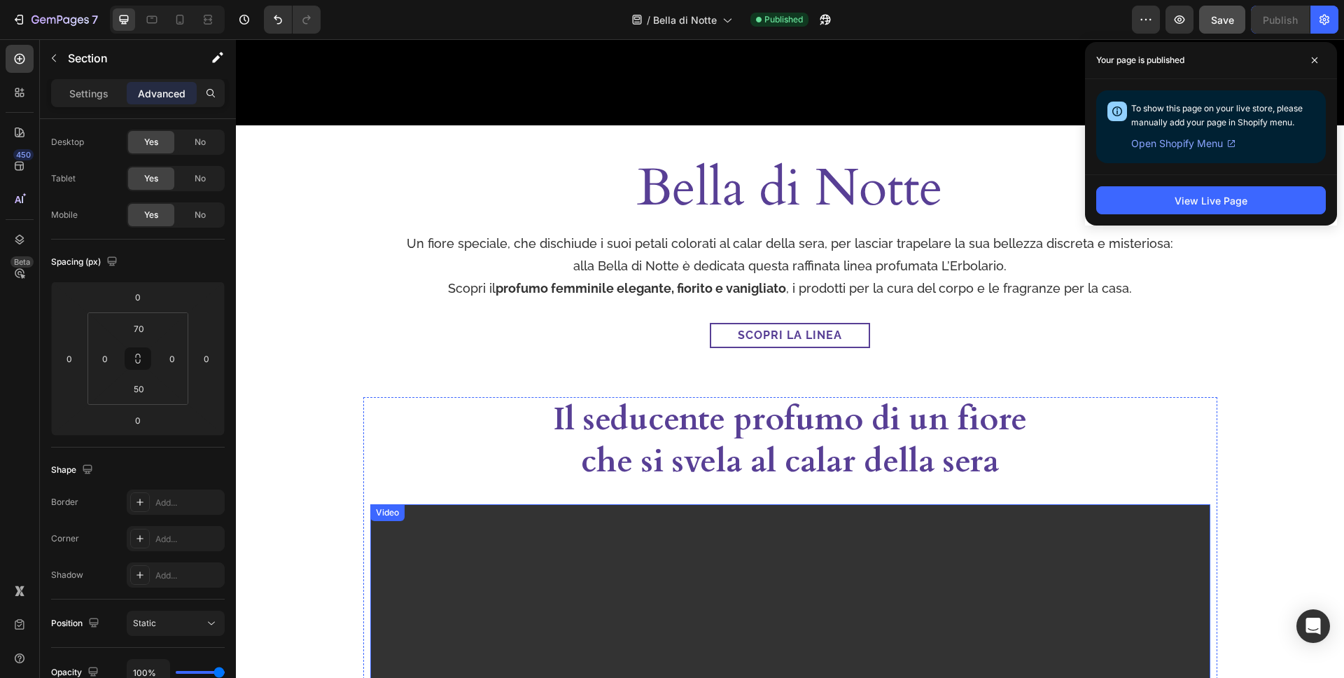
scroll to position [426, 0]
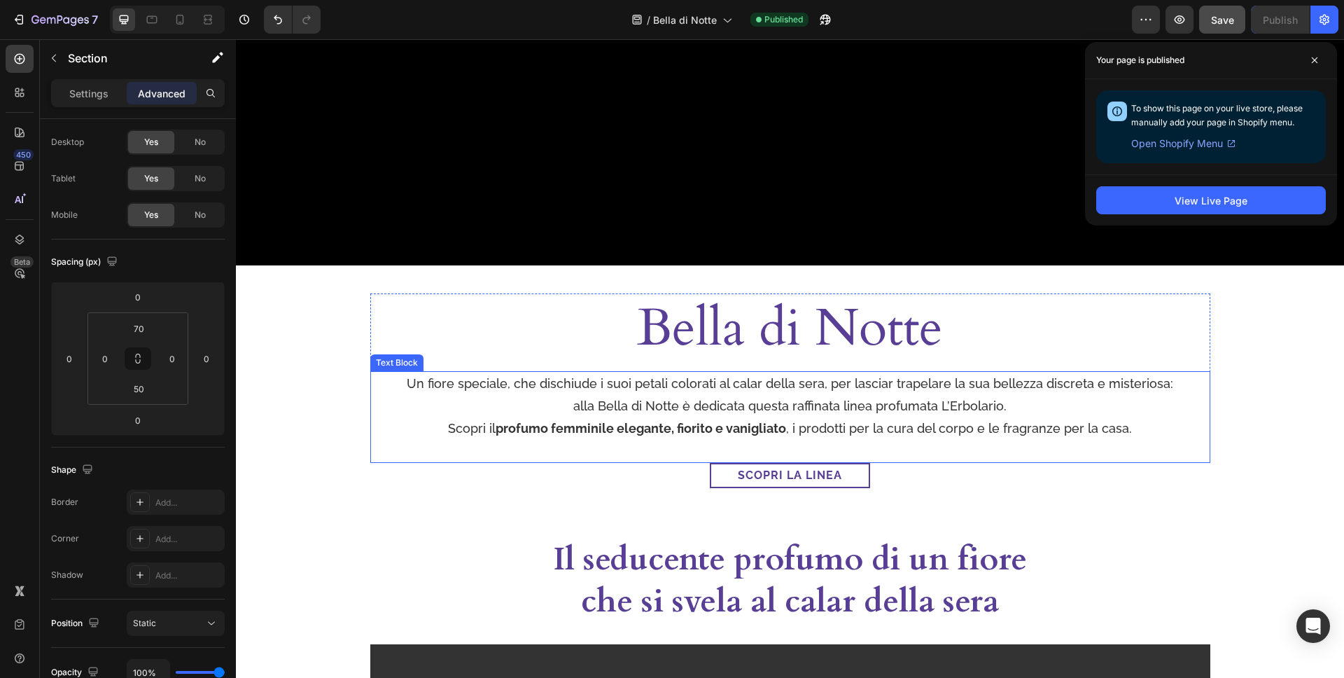
click at [825, 419] on p "Scopri il profumo femminile elegante, fiorito e vanigliato , i prodotti per la …" at bounding box center [790, 428] width 837 height 22
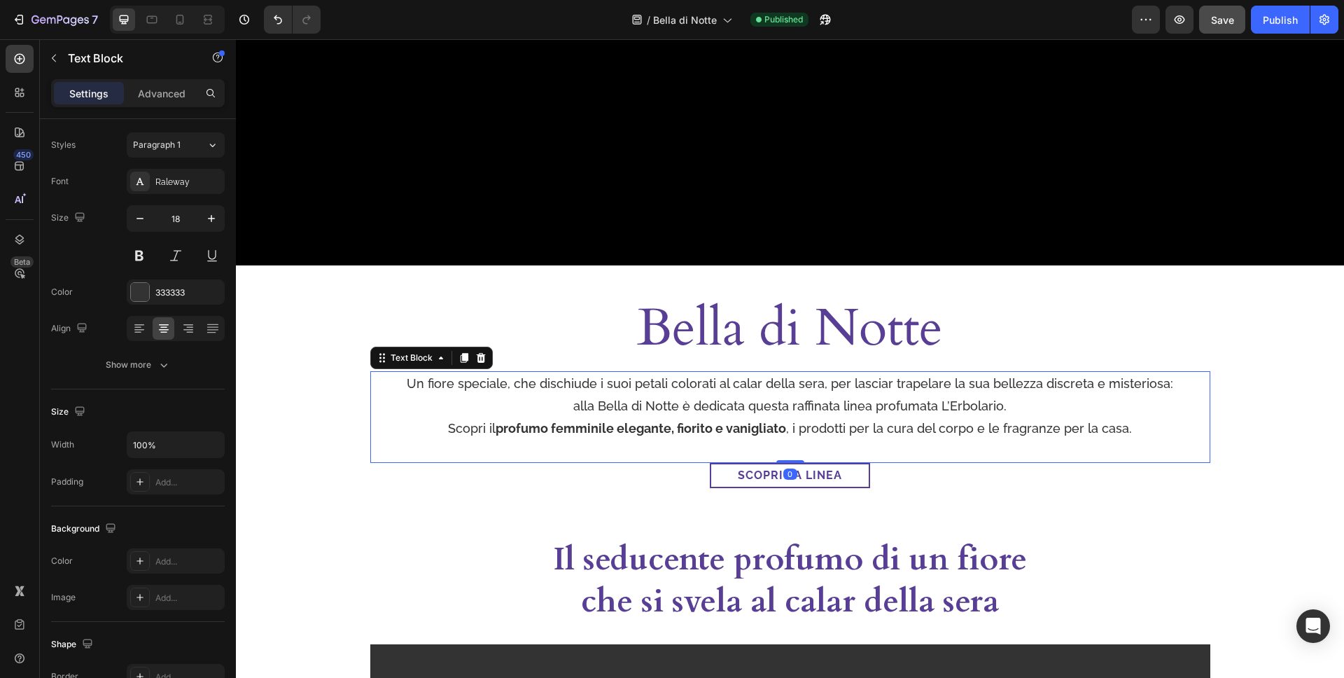
scroll to position [0, 0]
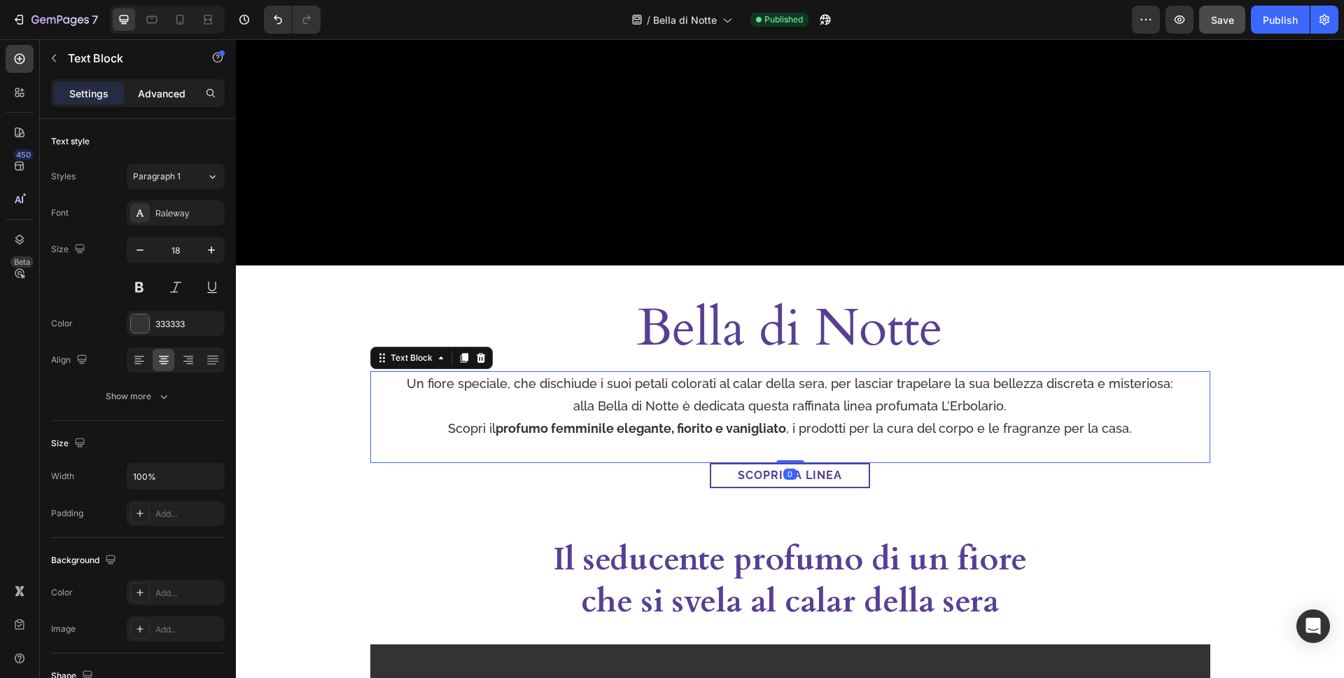
click at [166, 90] on p "Advanced" at bounding box center [162, 93] width 48 height 15
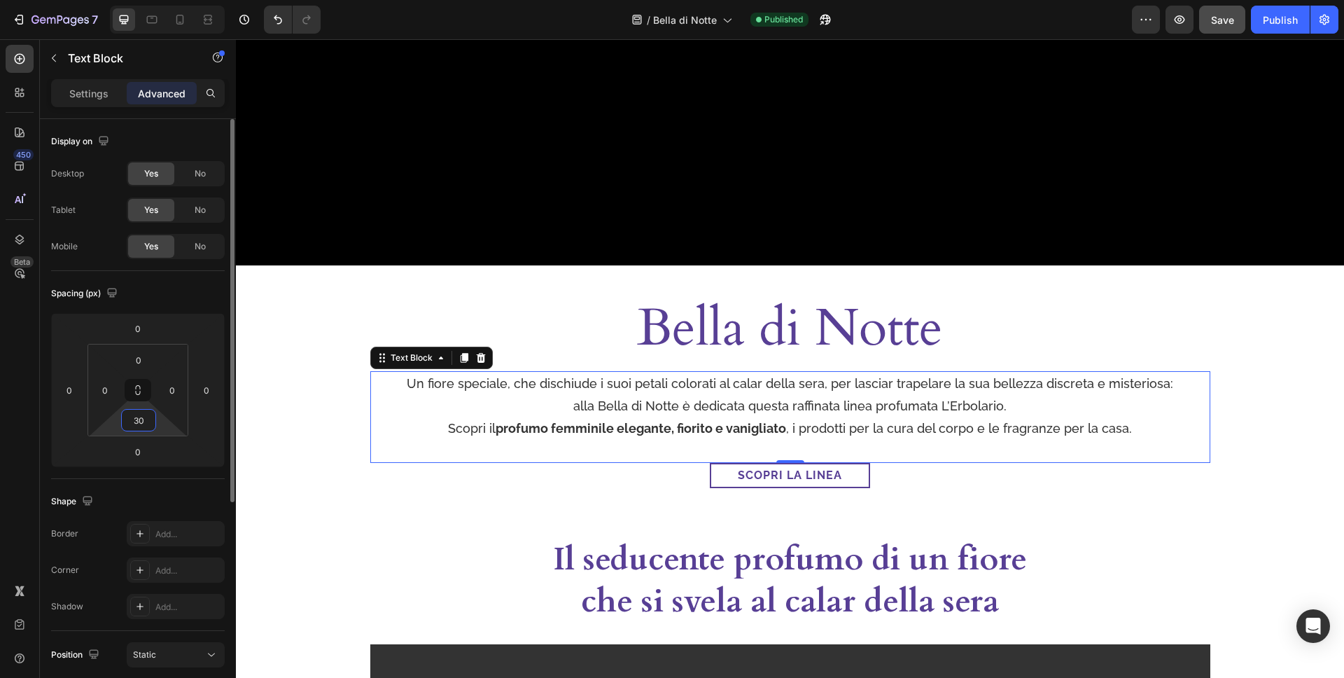
click at [144, 419] on input "30" at bounding box center [139, 420] width 28 height 21
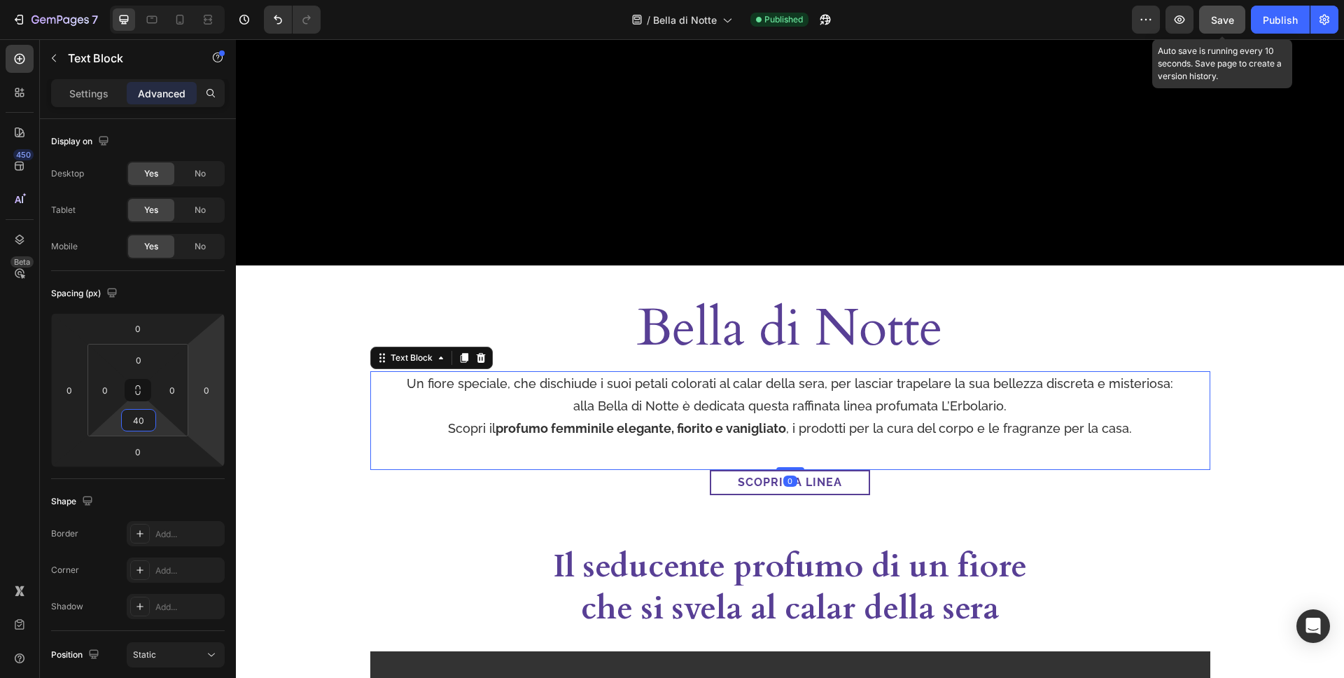
click at [1211, 30] on button "Save" at bounding box center [1222, 20] width 46 height 28
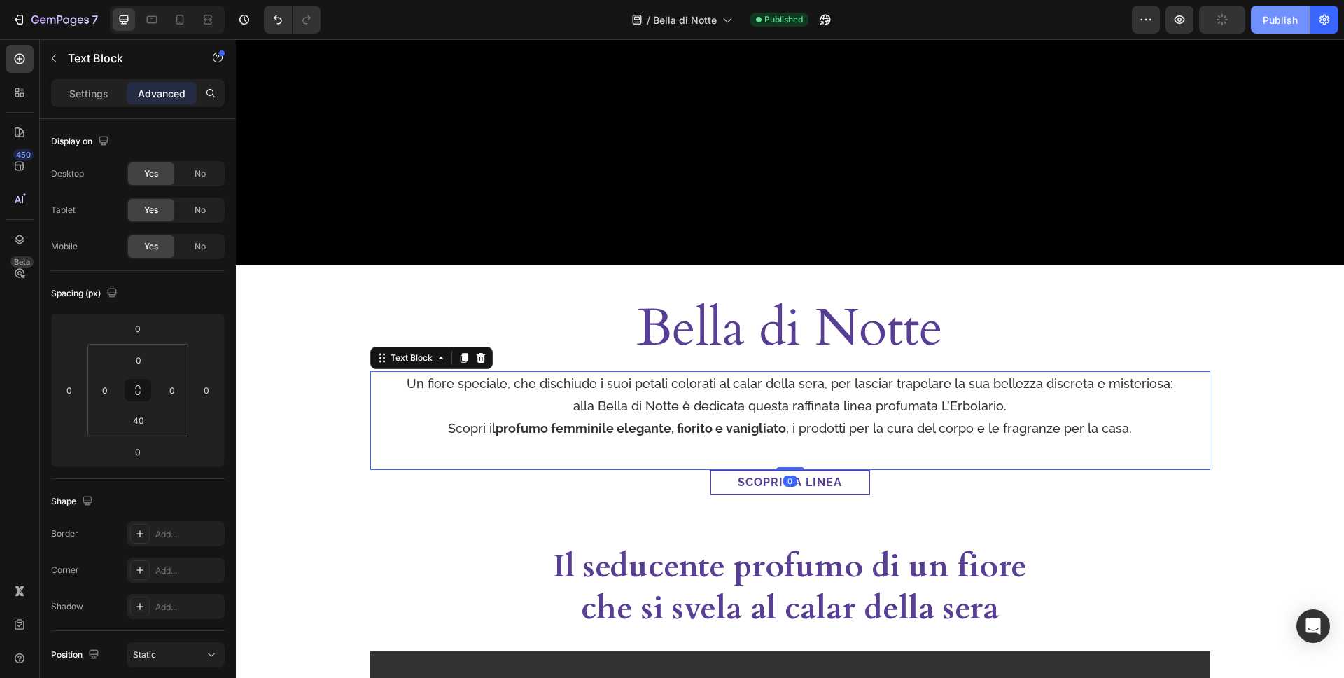
click at [1265, 20] on div "Publish" at bounding box center [1280, 20] width 35 height 15
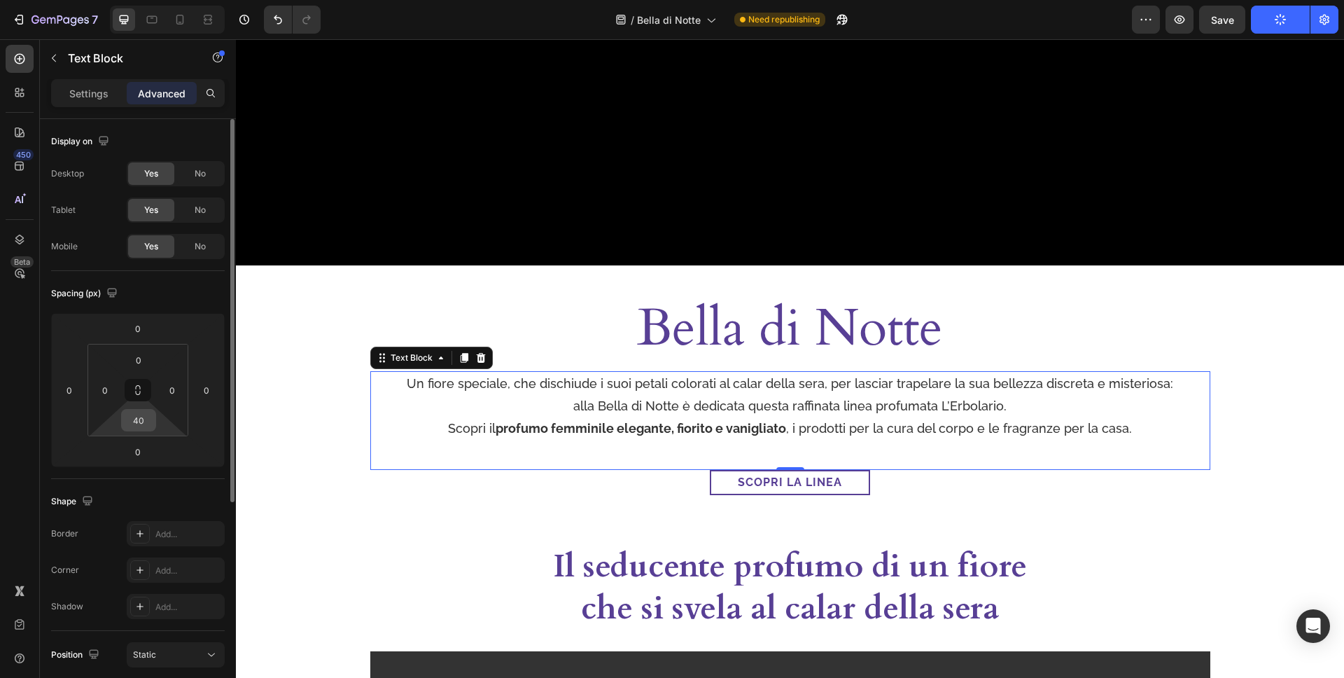
click at [150, 420] on input "40" at bounding box center [139, 420] width 28 height 21
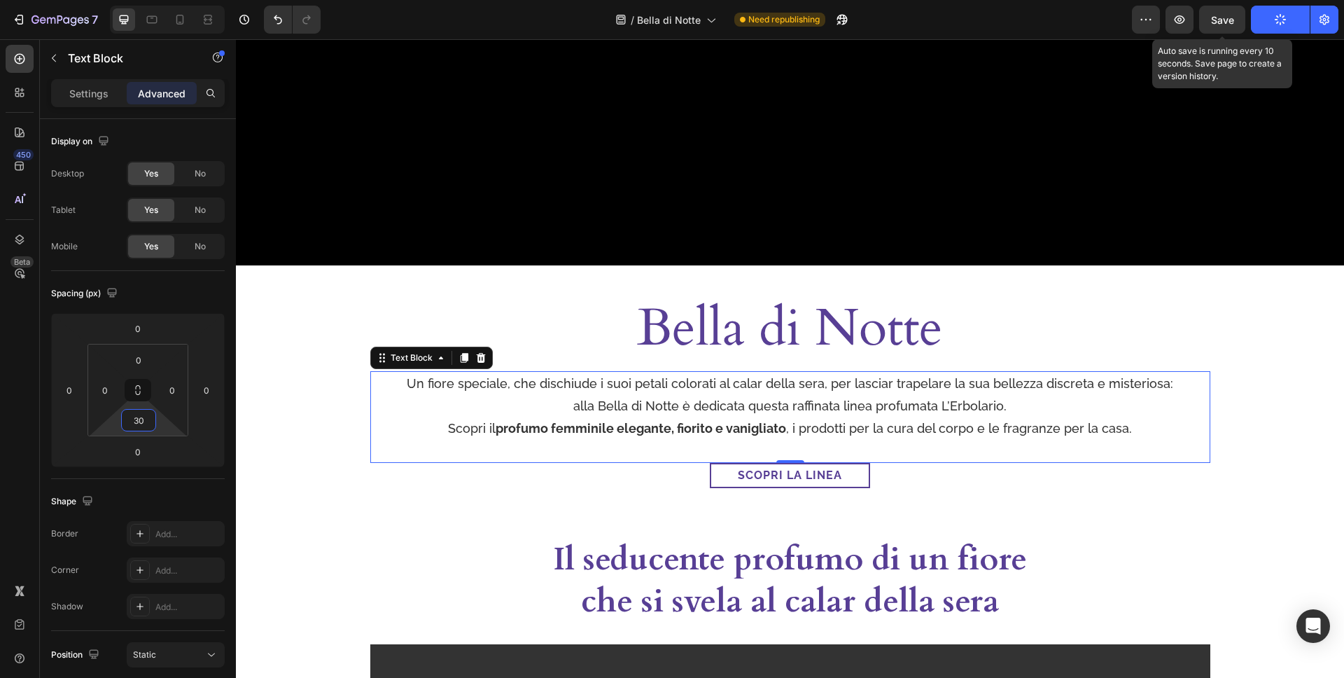
type input "30"
click at [1222, 13] on div "Save" at bounding box center [1222, 20] width 23 height 15
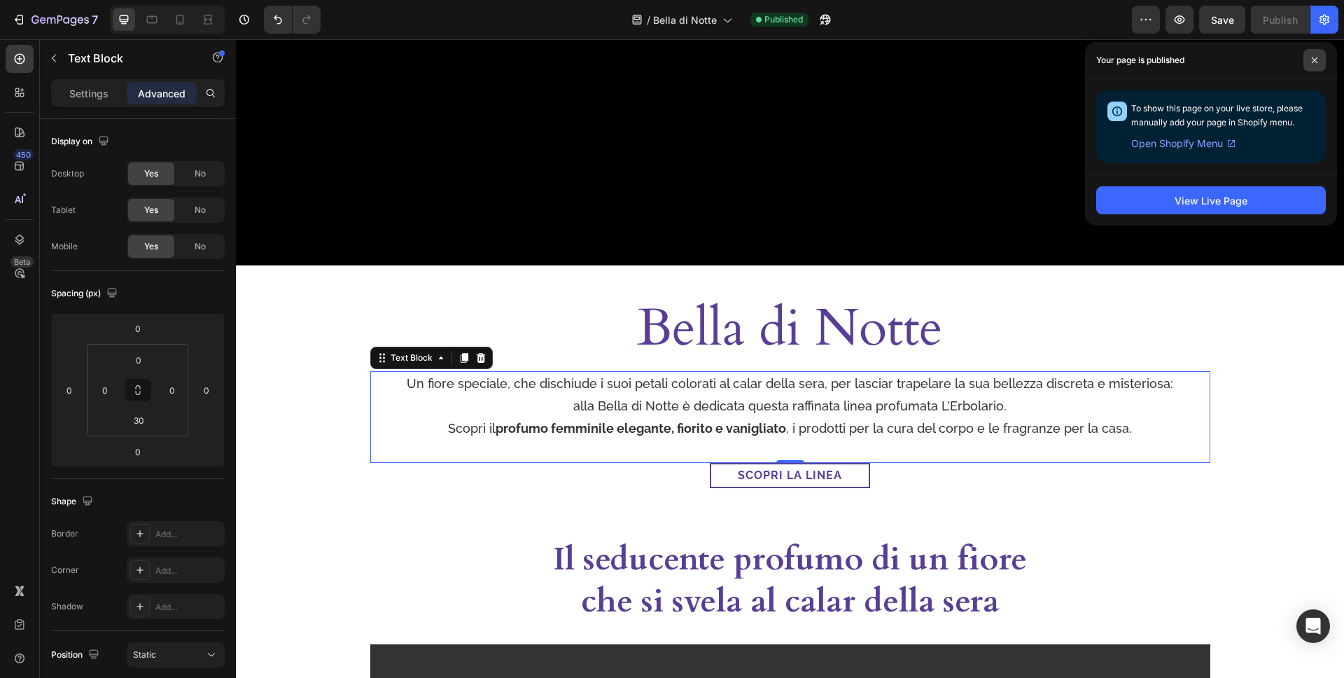
click at [1314, 60] on icon at bounding box center [1315, 60] width 6 height 6
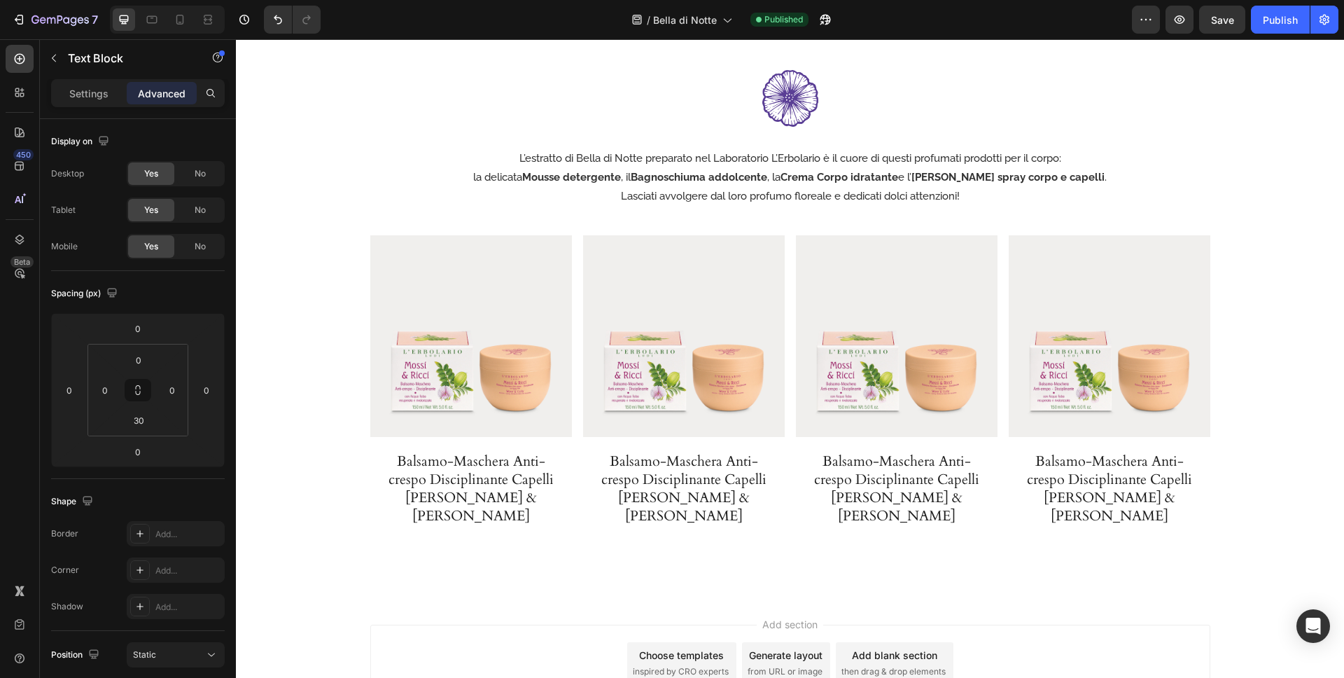
scroll to position [2497, 0]
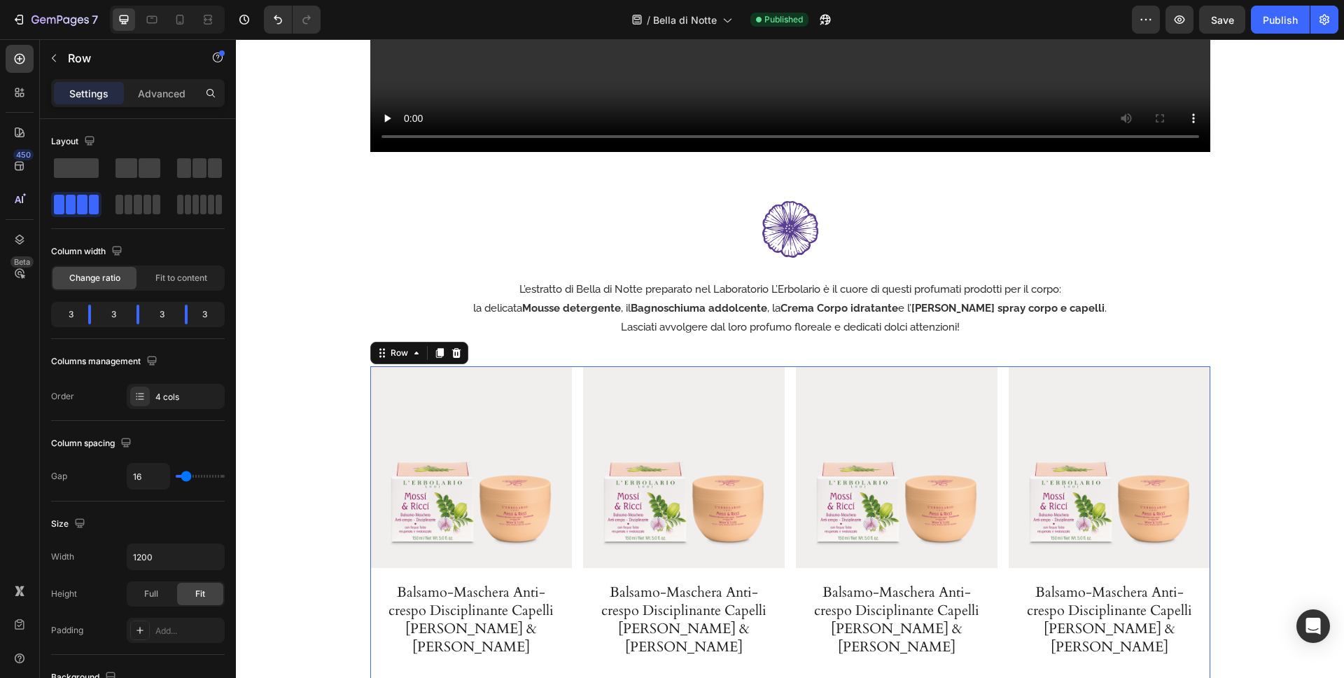
click at [575, 386] on div "Product Images Balsamo-Maschera Anti-crespo Disciplinante Capelli Mossi & [PERS…" at bounding box center [790, 529] width 840 height 326
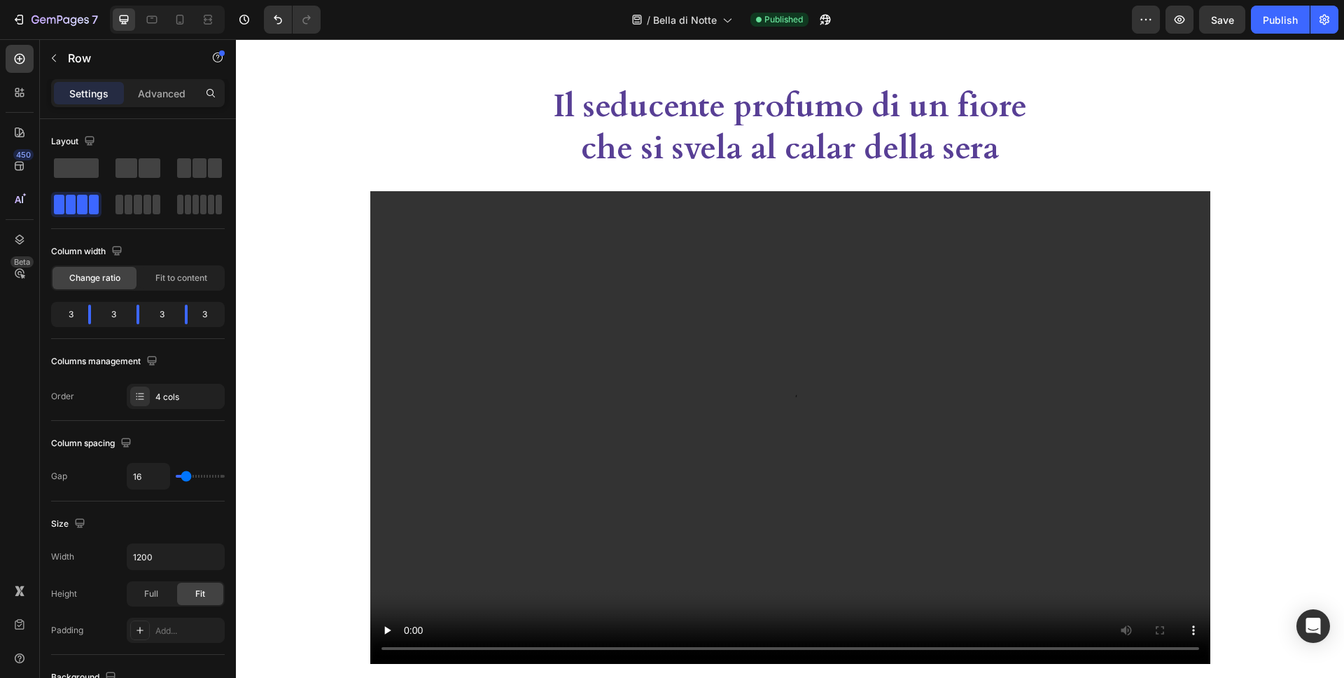
scroll to position [1038, 0]
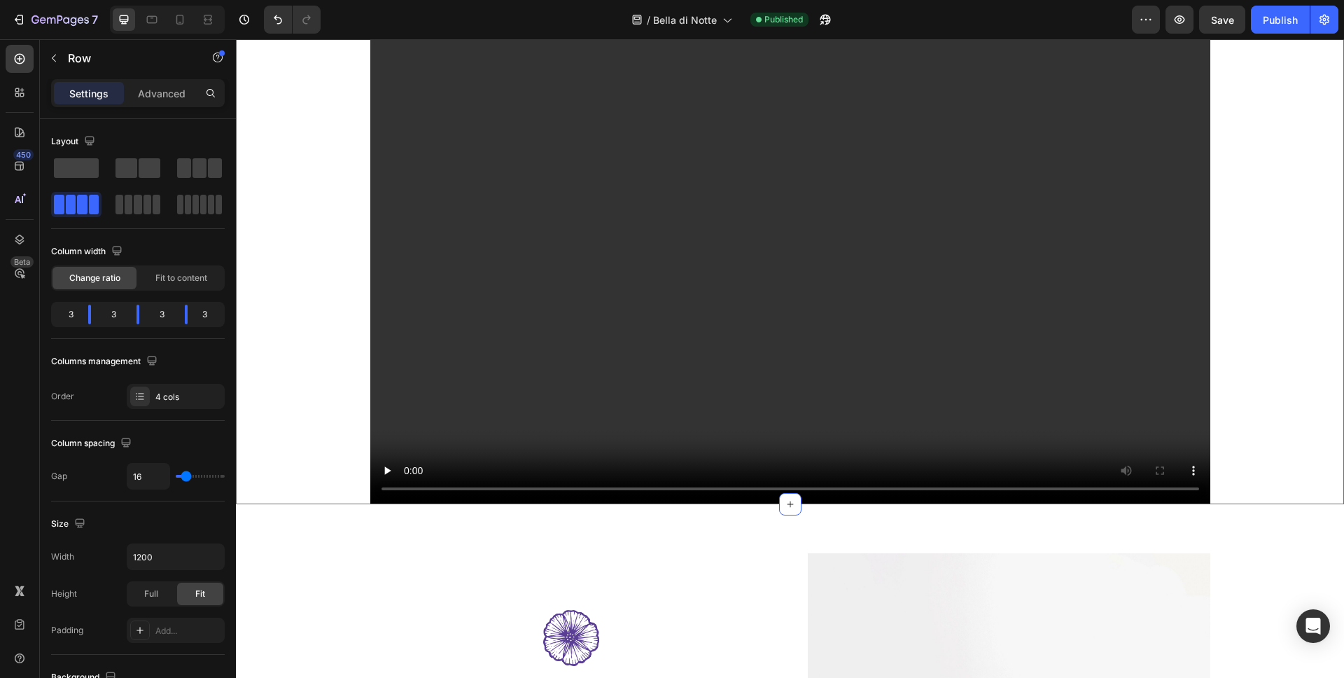
click at [360, 478] on div "Il seducente profumo di un fiore che si svela al calar della sera Heading Video…" at bounding box center [790, 214] width 1108 height 580
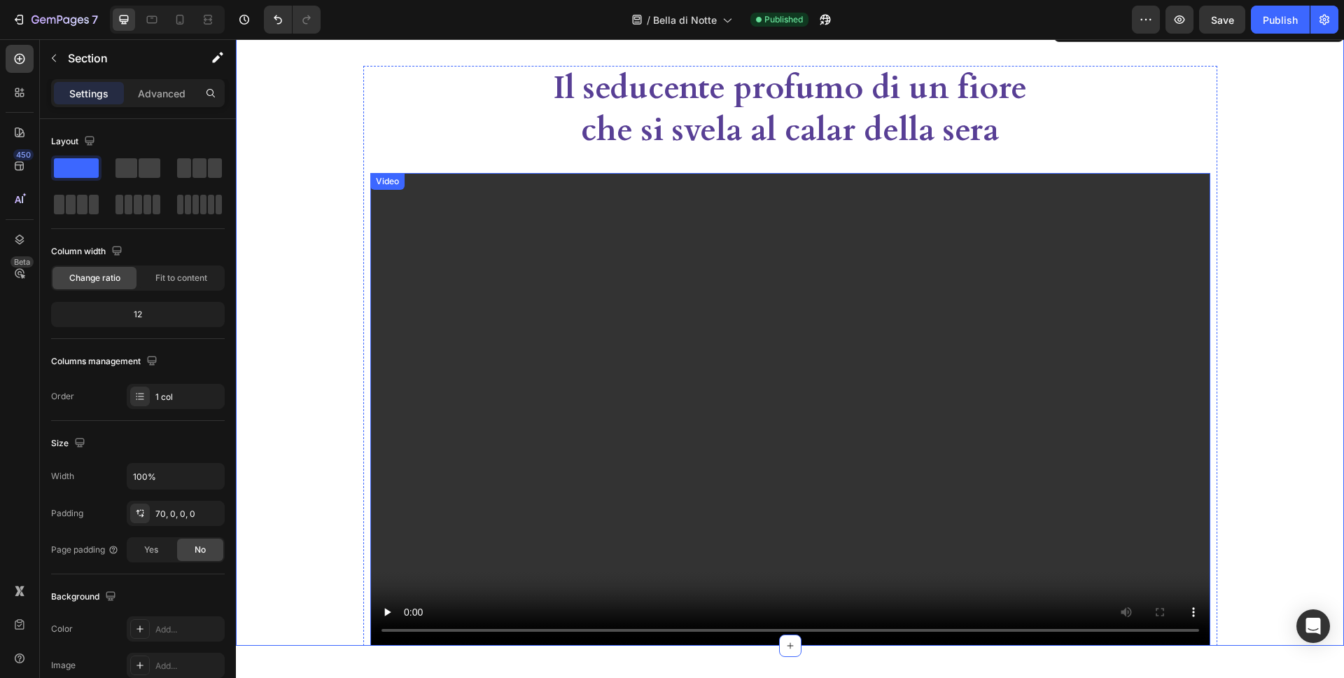
scroll to position [858, 0]
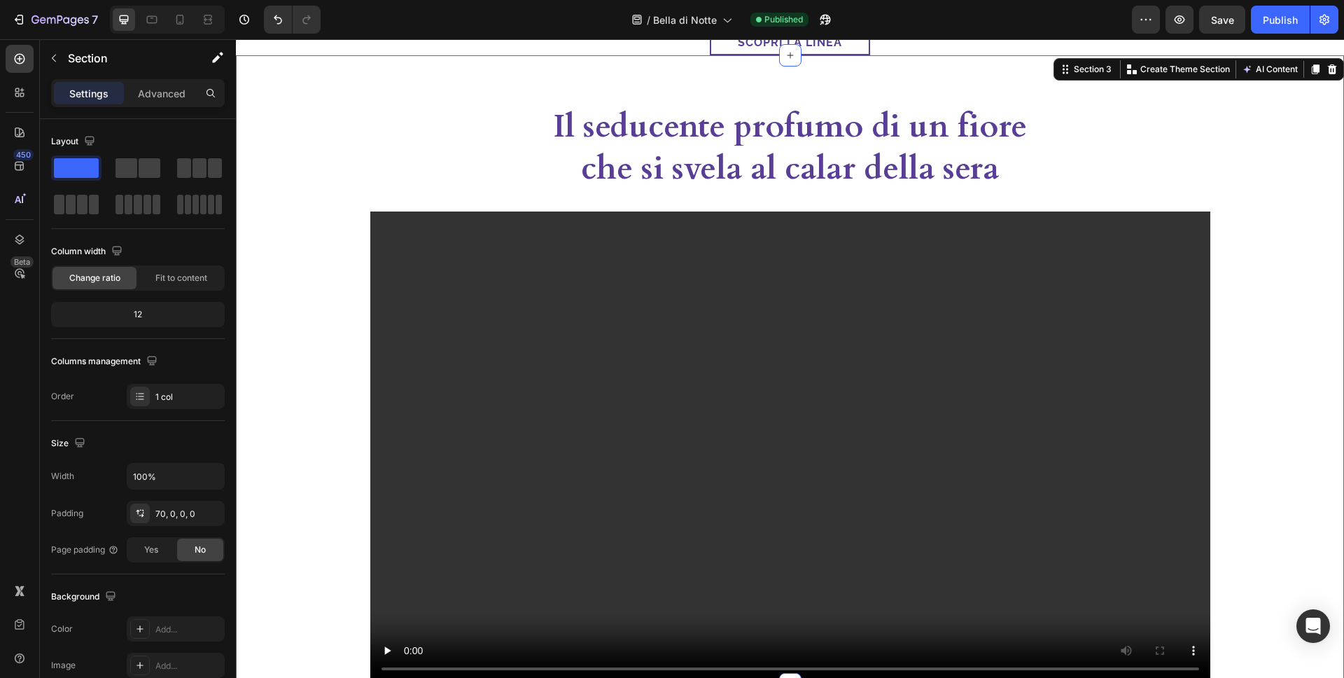
click at [300, 75] on div "Il seducente profumo di un fiore che si svela al calar della sera Heading Video…" at bounding box center [790, 369] width 1108 height 629
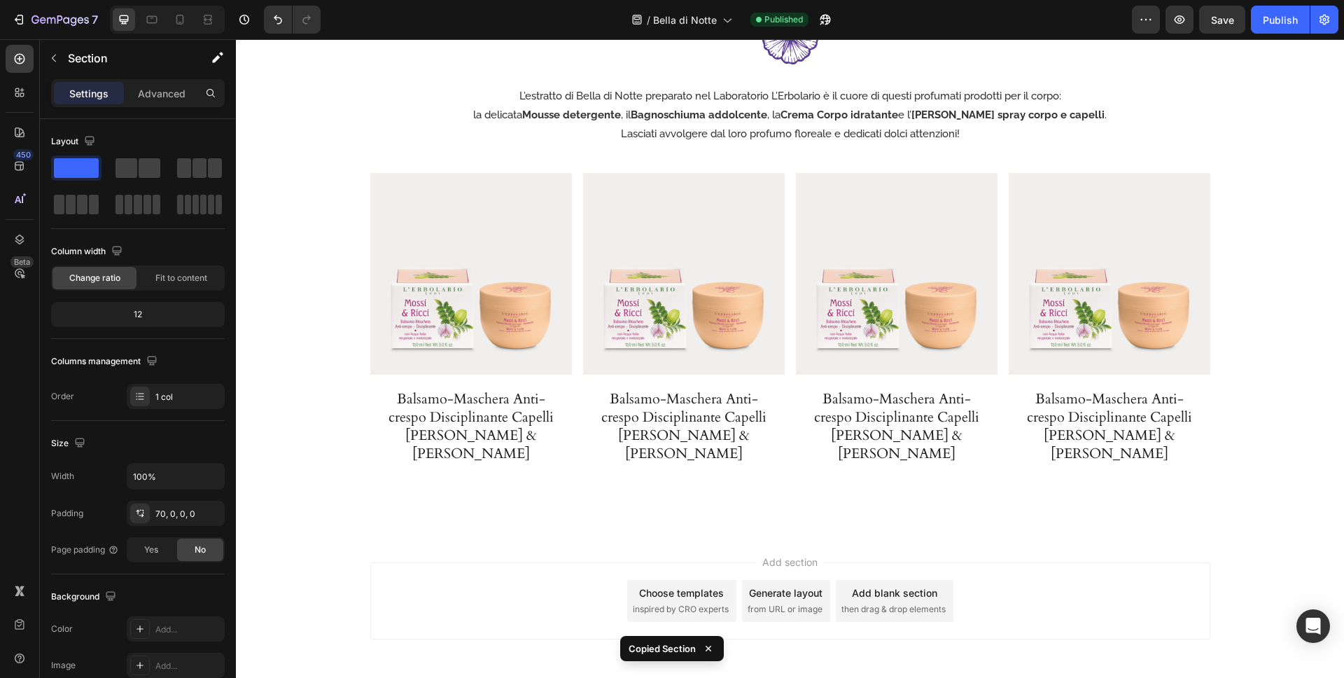
scroll to position [2730, 0]
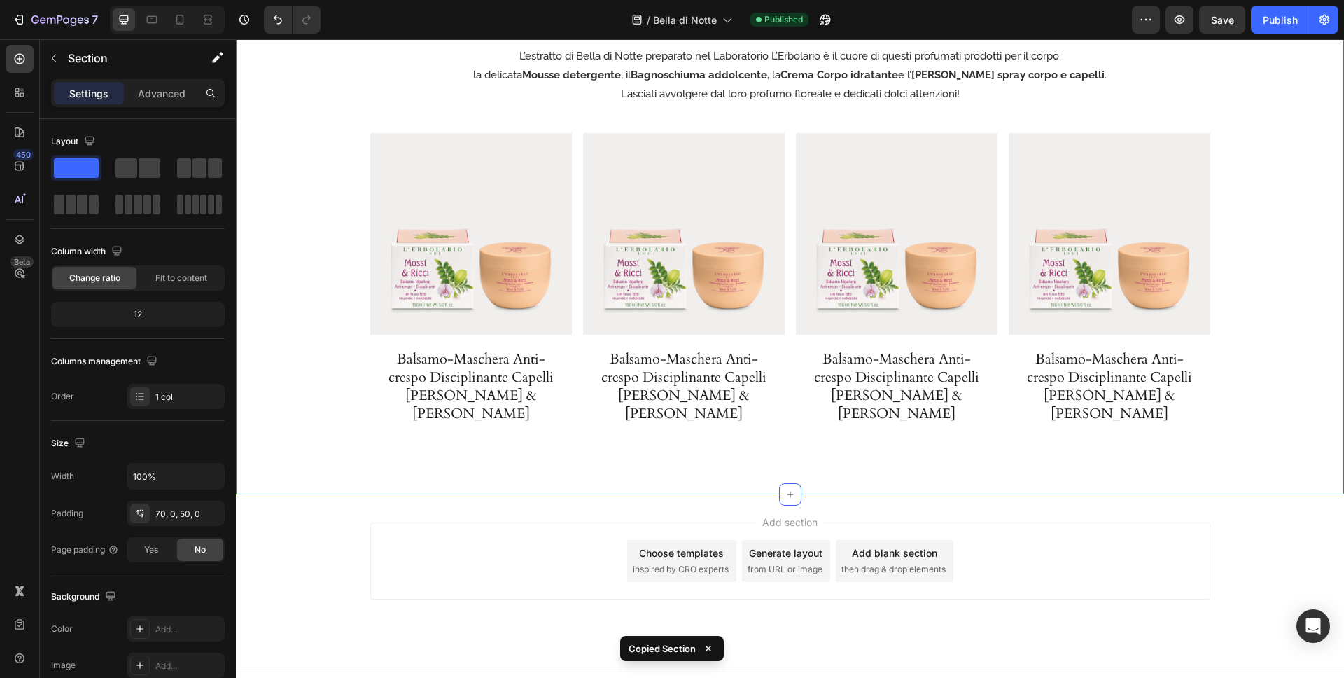
click at [858, 447] on div "Image L’estratto di Bella di Notte preparato nel Laboratorio L’Erbolario è il c…" at bounding box center [790, 206] width 1108 height 575
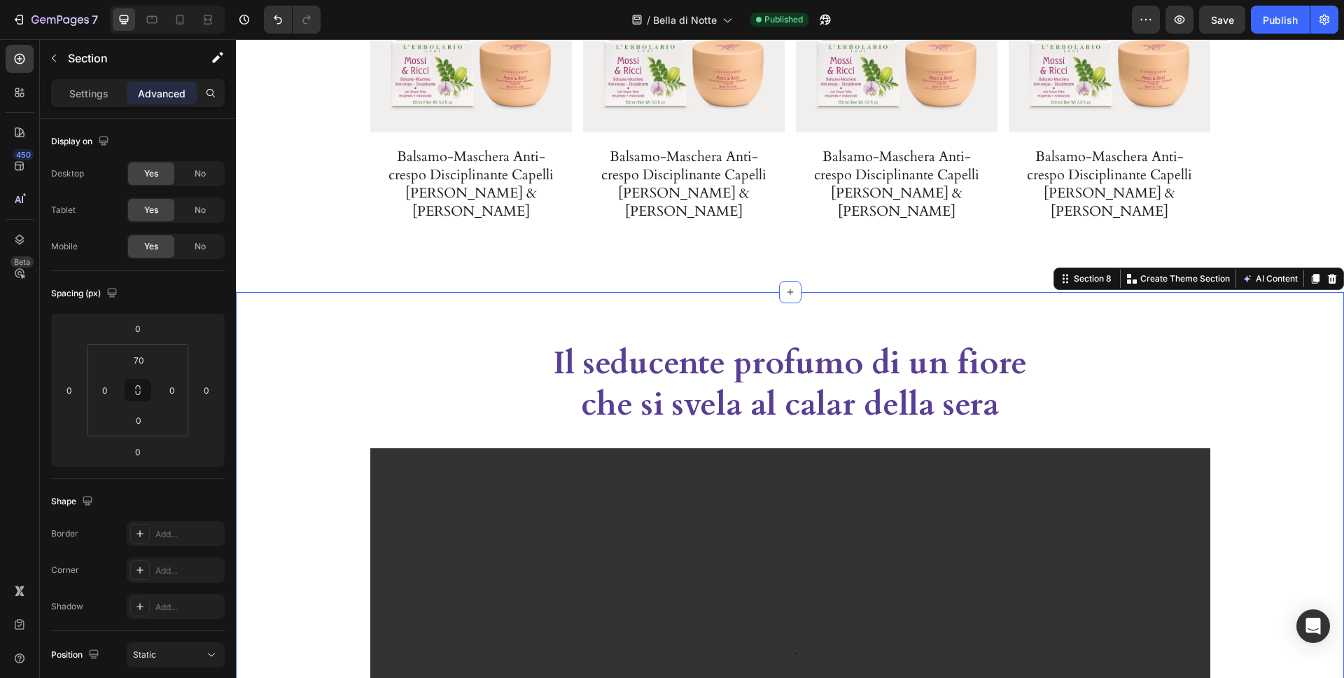
scroll to position [2721, 0]
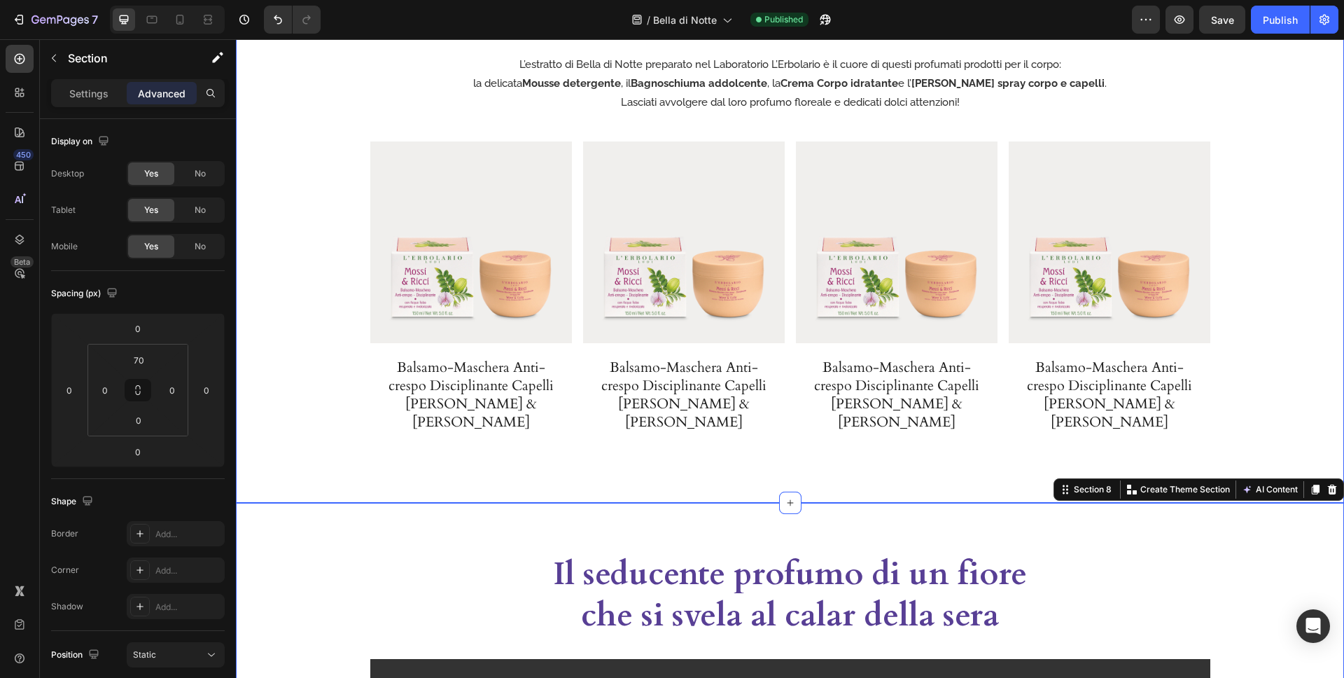
click at [847, 453] on div "Image L’estratto di Bella di Notte preparato nel Laboratorio L’Erbolario è il c…" at bounding box center [790, 214] width 1108 height 575
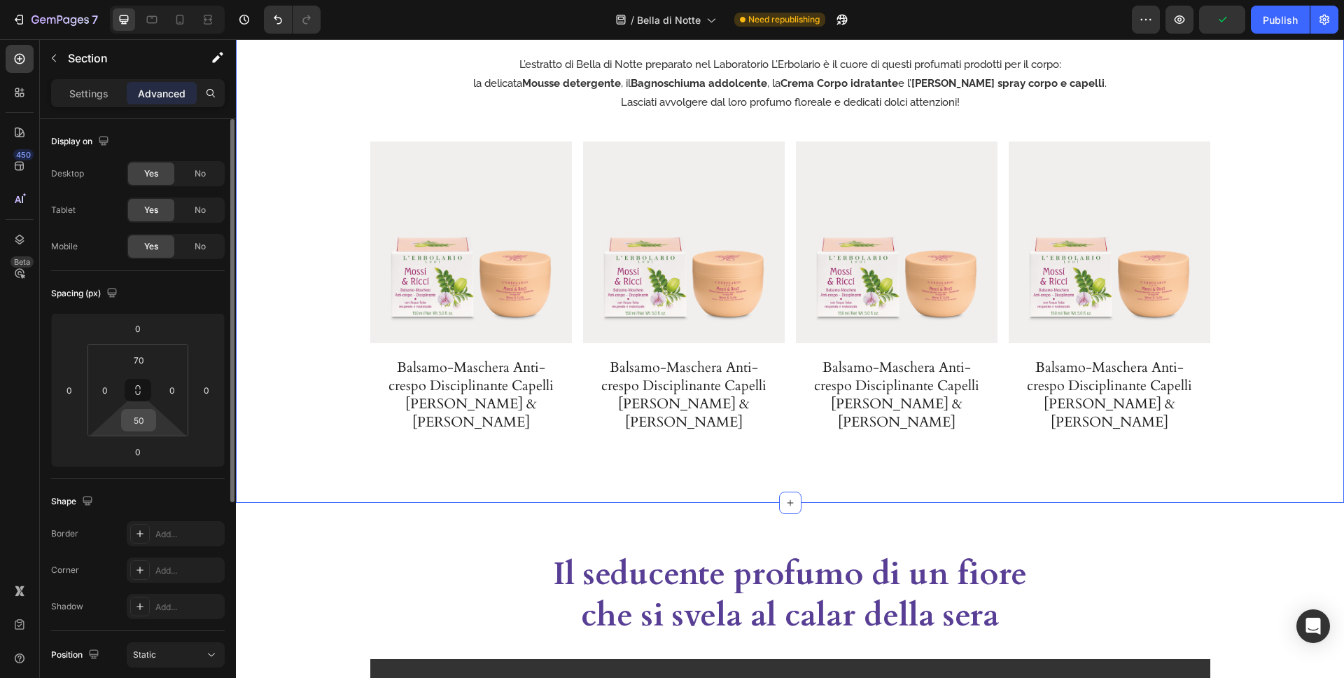
click at [150, 415] on input "50" at bounding box center [139, 420] width 28 height 21
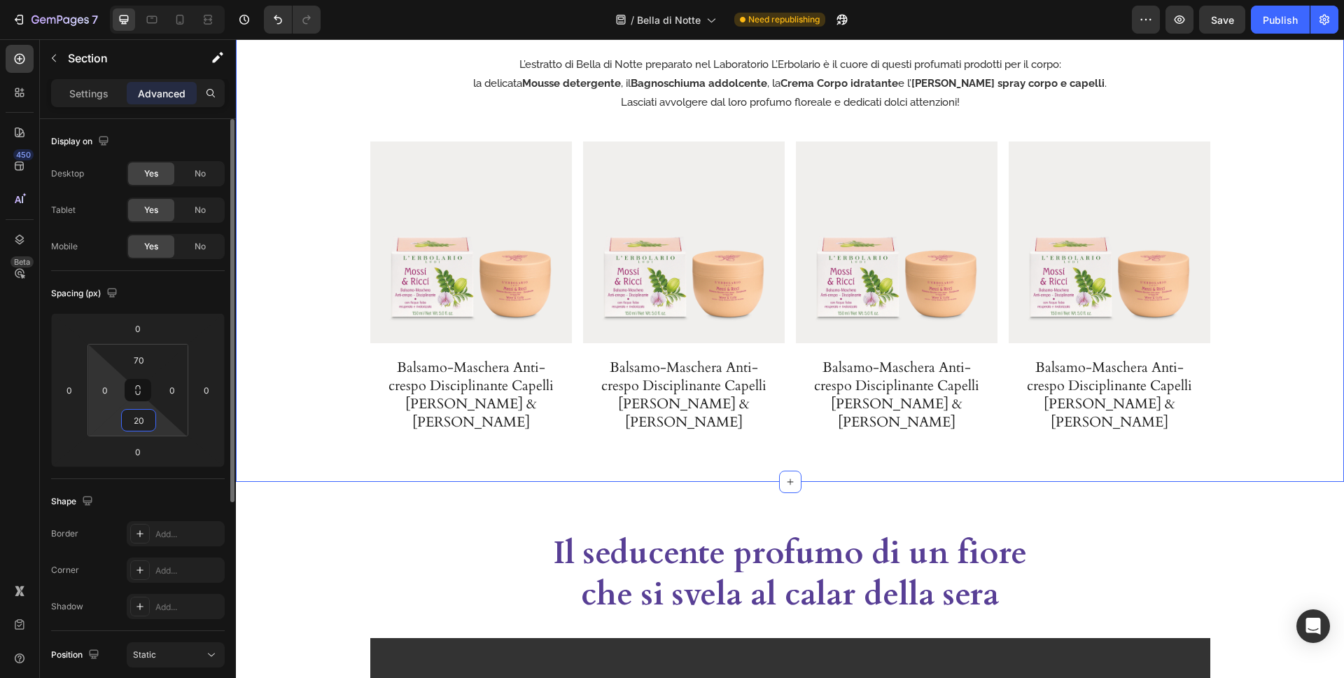
drag, startPoint x: 148, startPoint y: 421, endPoint x: 109, endPoint y: 417, distance: 39.5
click at [109, 417] on div "70 0 20 0" at bounding box center [138, 390] width 101 height 92
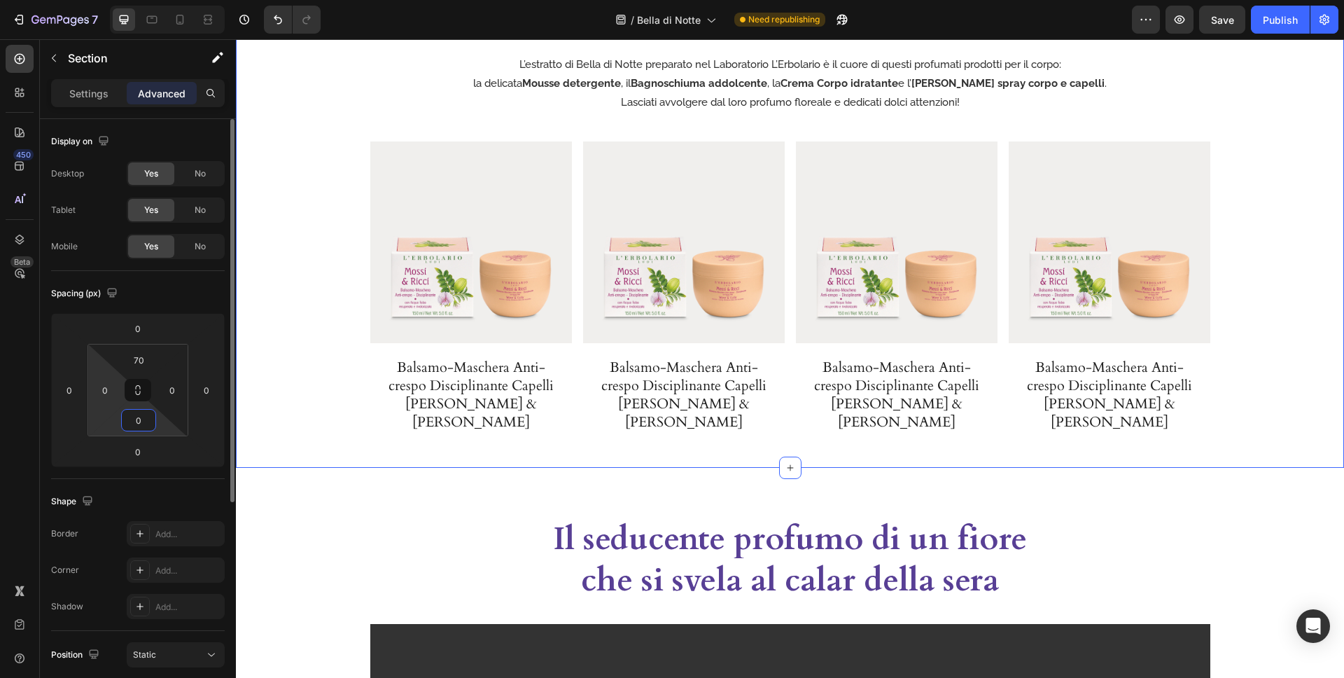
type input "0"
click at [471, 418] on div "Product Images Balsamo-Maschera Anti-crespo Disciplinante Capelli Mossi & [PERS…" at bounding box center [471, 304] width 202 height 326
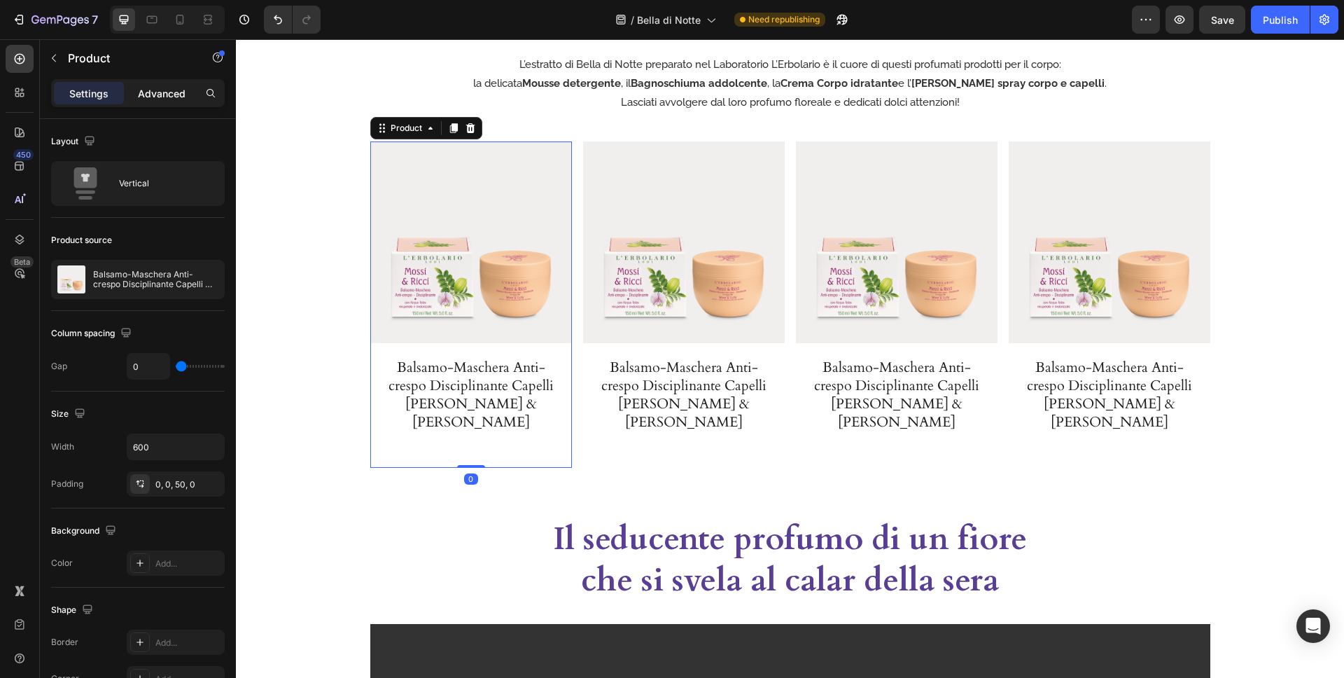
click at [151, 99] on p "Advanced" at bounding box center [162, 93] width 48 height 15
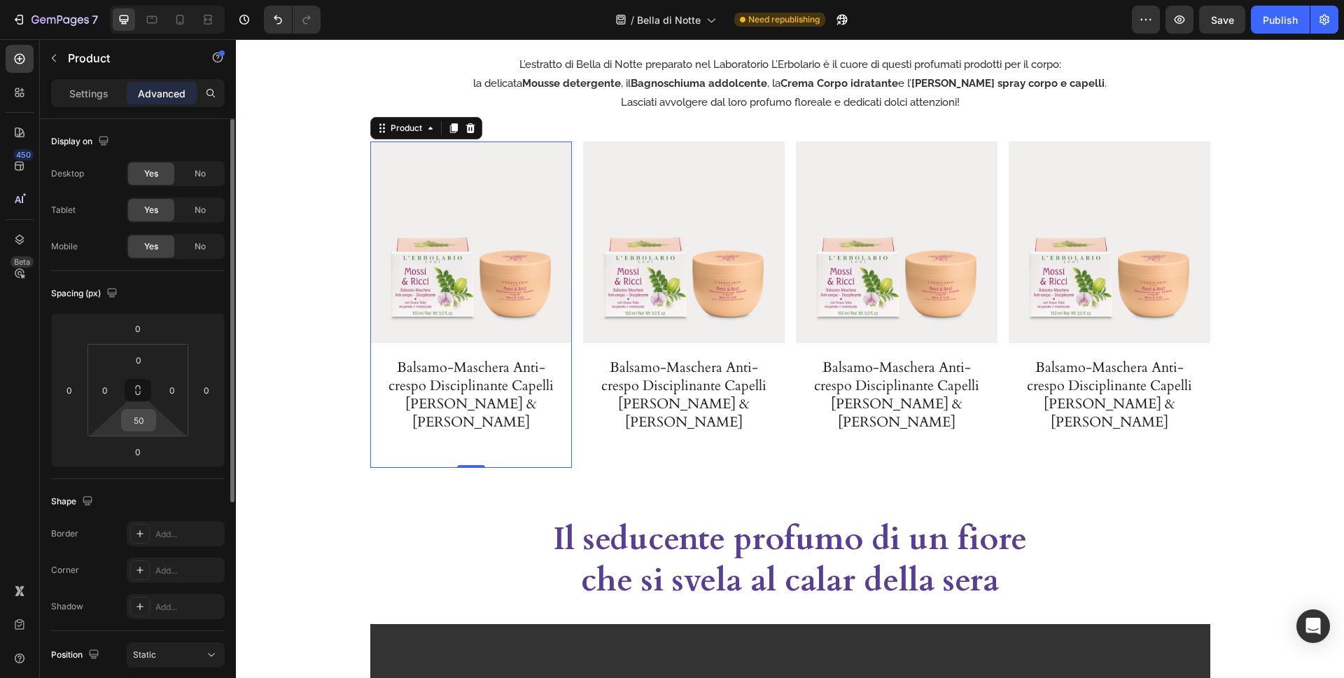
click at [142, 414] on input "50" at bounding box center [139, 420] width 28 height 21
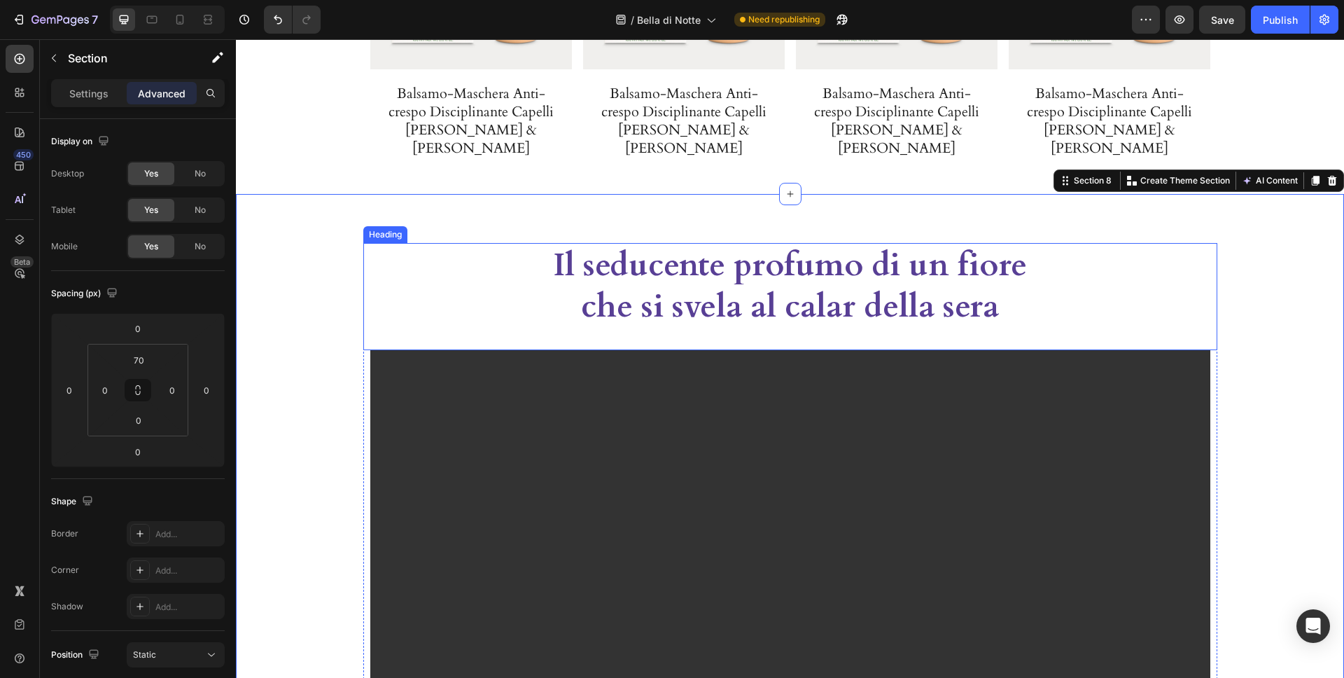
scroll to position [3013, 0]
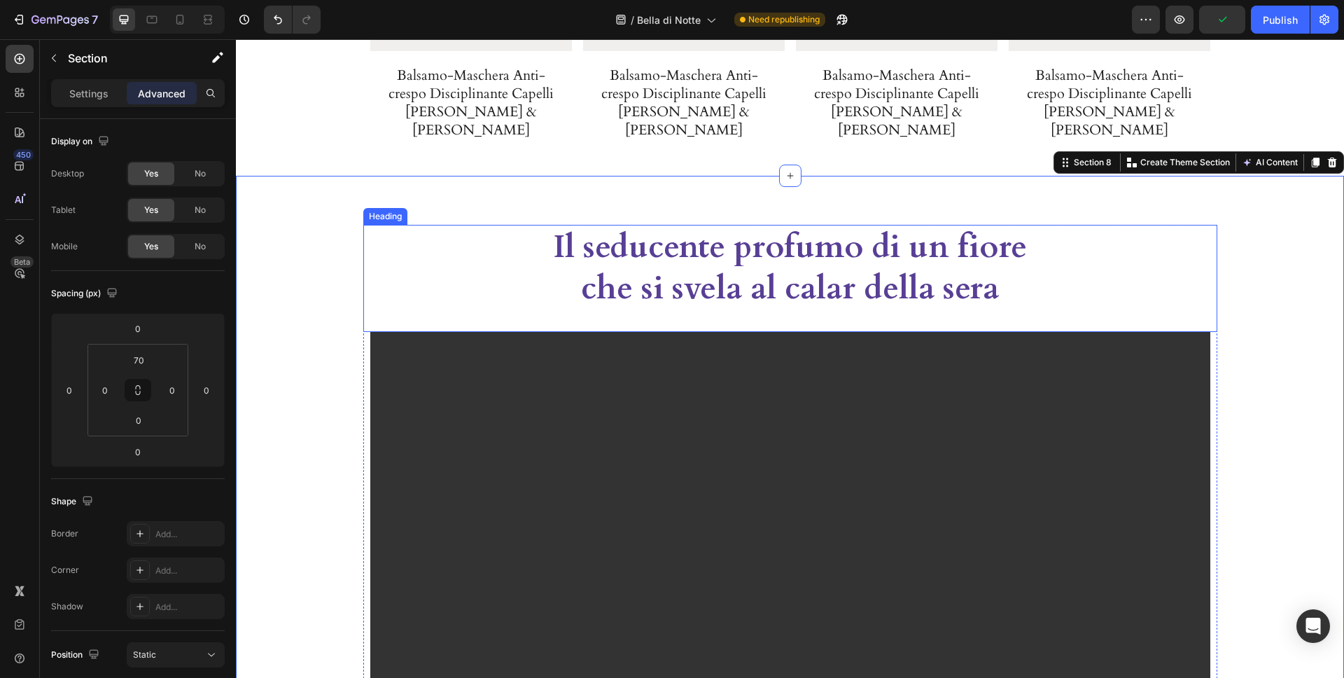
click at [772, 253] on h2 "Il seducente profumo di un fiore che si svela al calar della sera" at bounding box center [790, 268] width 501 height 87
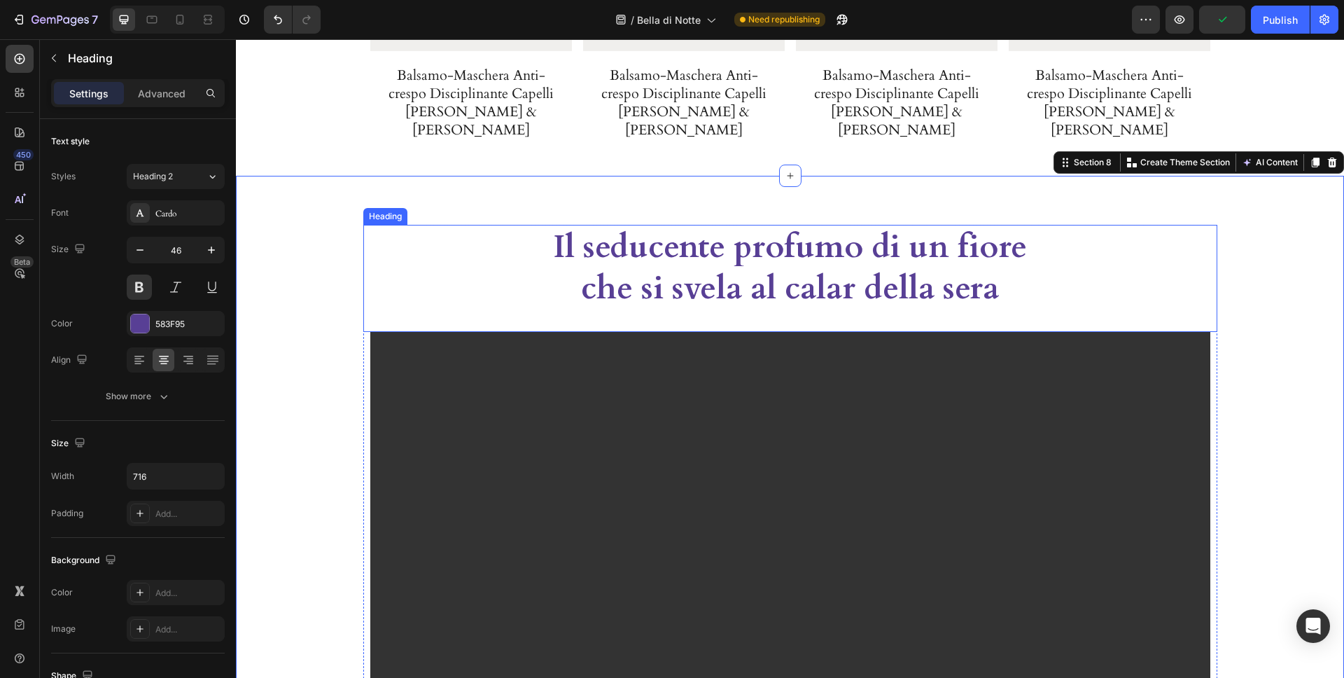
click at [772, 253] on h2 "Il seducente profumo di un fiore che si svela al calar della sera" at bounding box center [790, 268] width 501 height 87
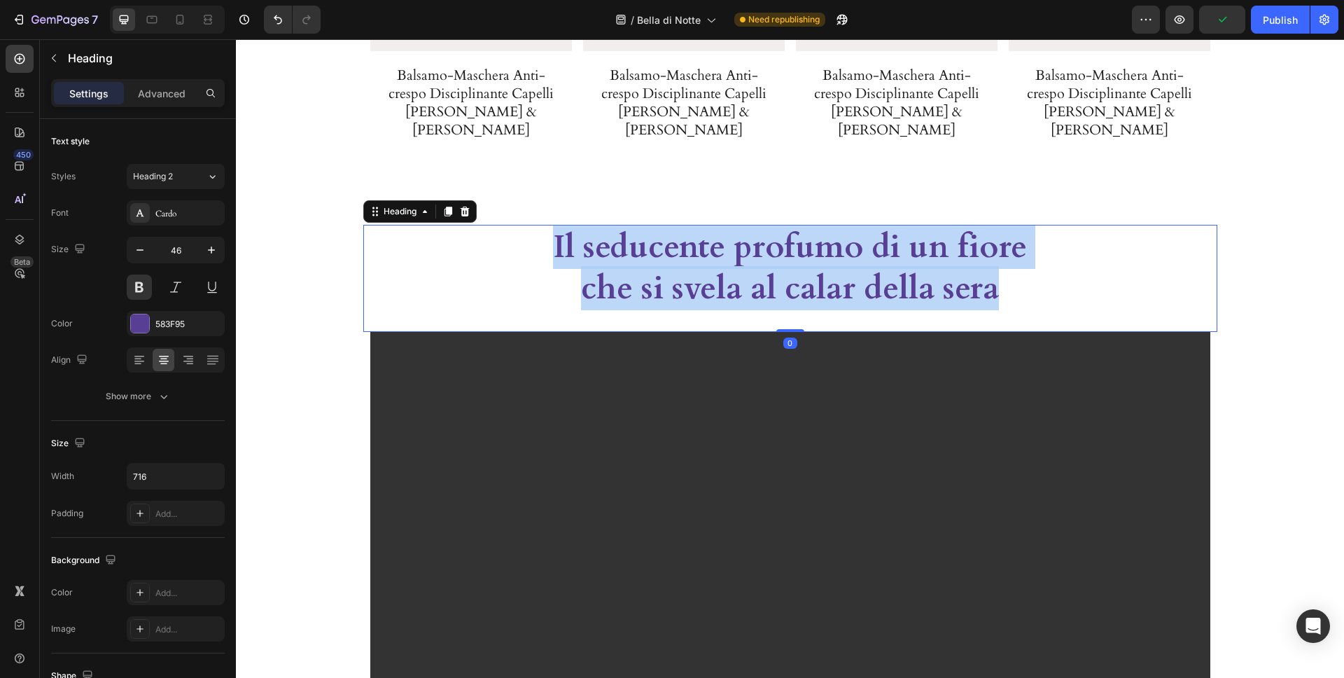
click at [772, 253] on p "Il seducente profumo di un fiore che si svela al calar della sera" at bounding box center [790, 268] width 498 height 84
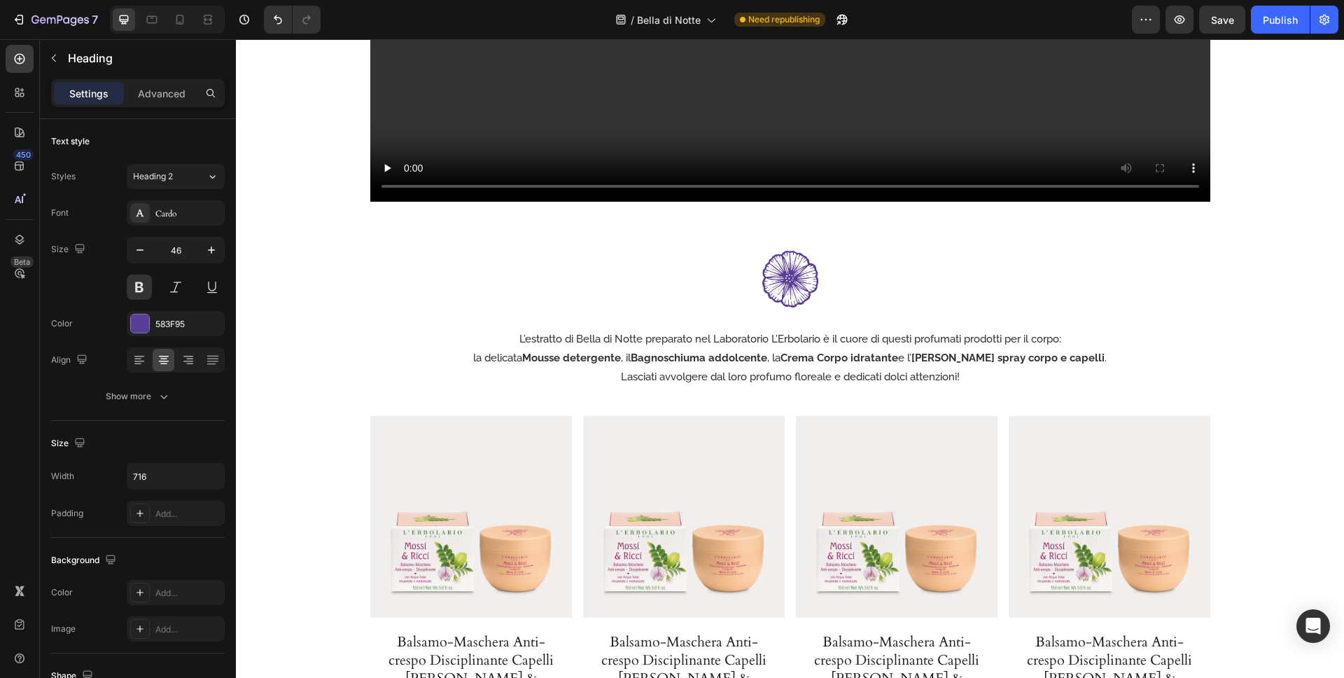
scroll to position [2257, 0]
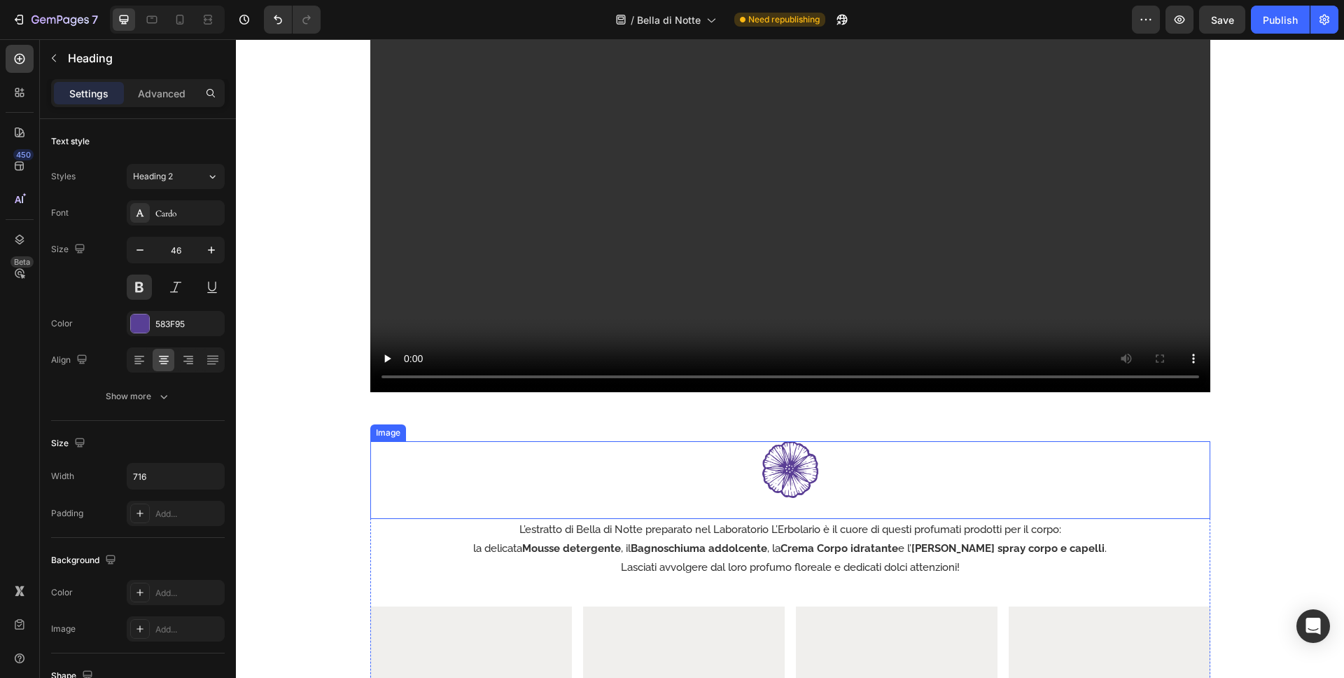
click at [1127, 509] on div "Image" at bounding box center [790, 479] width 840 height 77
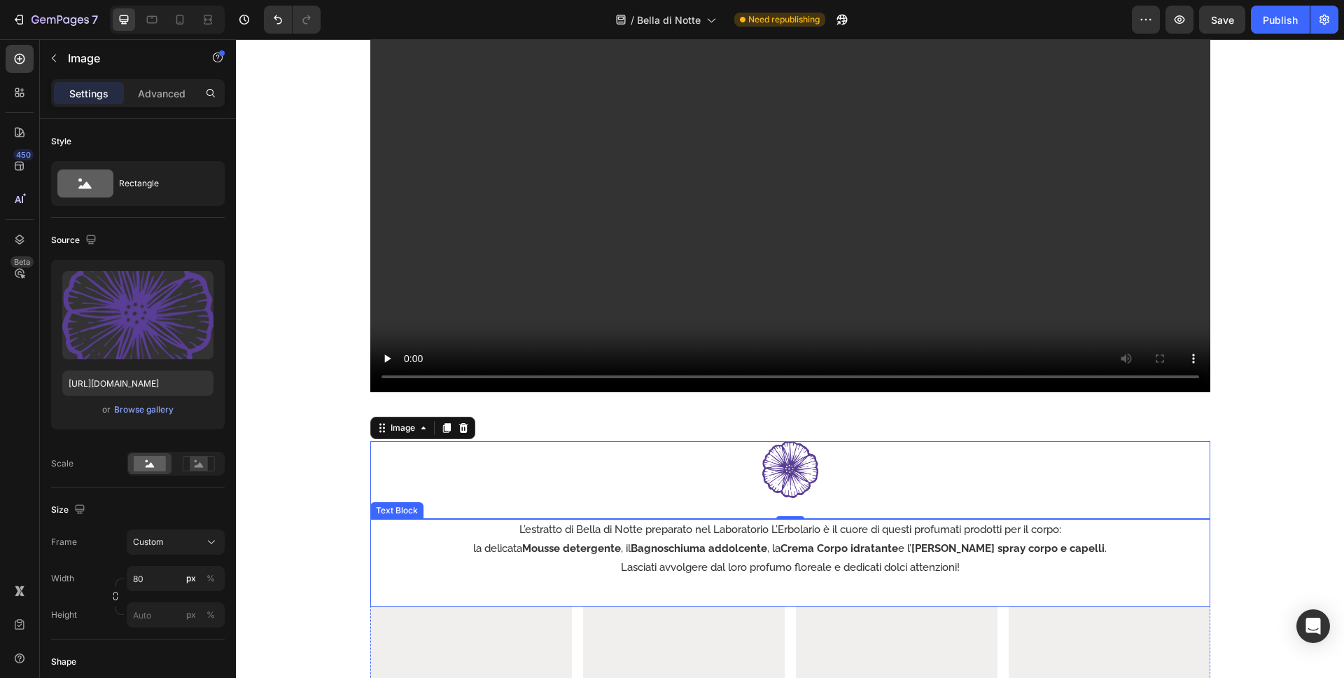
click at [1155, 543] on p "la delicata Mousse detergente , il Bagnoschiuma addolcente , la Crema Corpo idr…" at bounding box center [790, 548] width 837 height 19
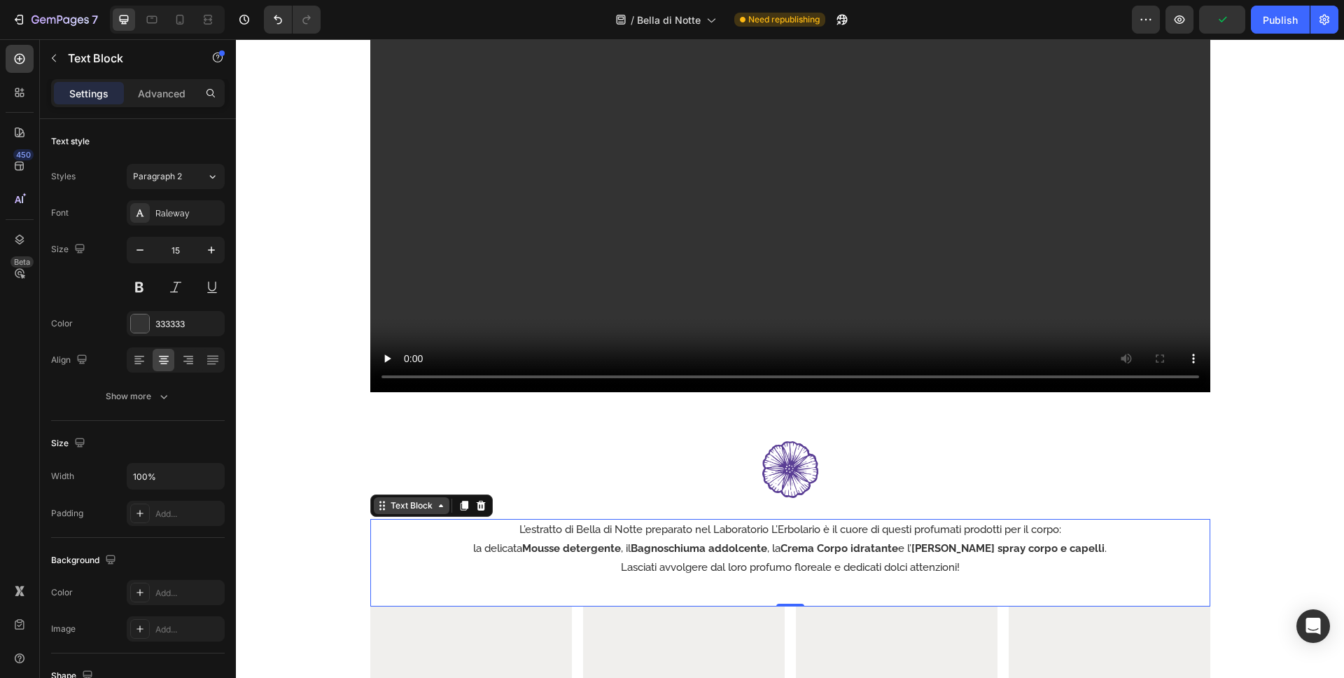
click at [420, 507] on div "Text Block" at bounding box center [412, 505] width 48 height 13
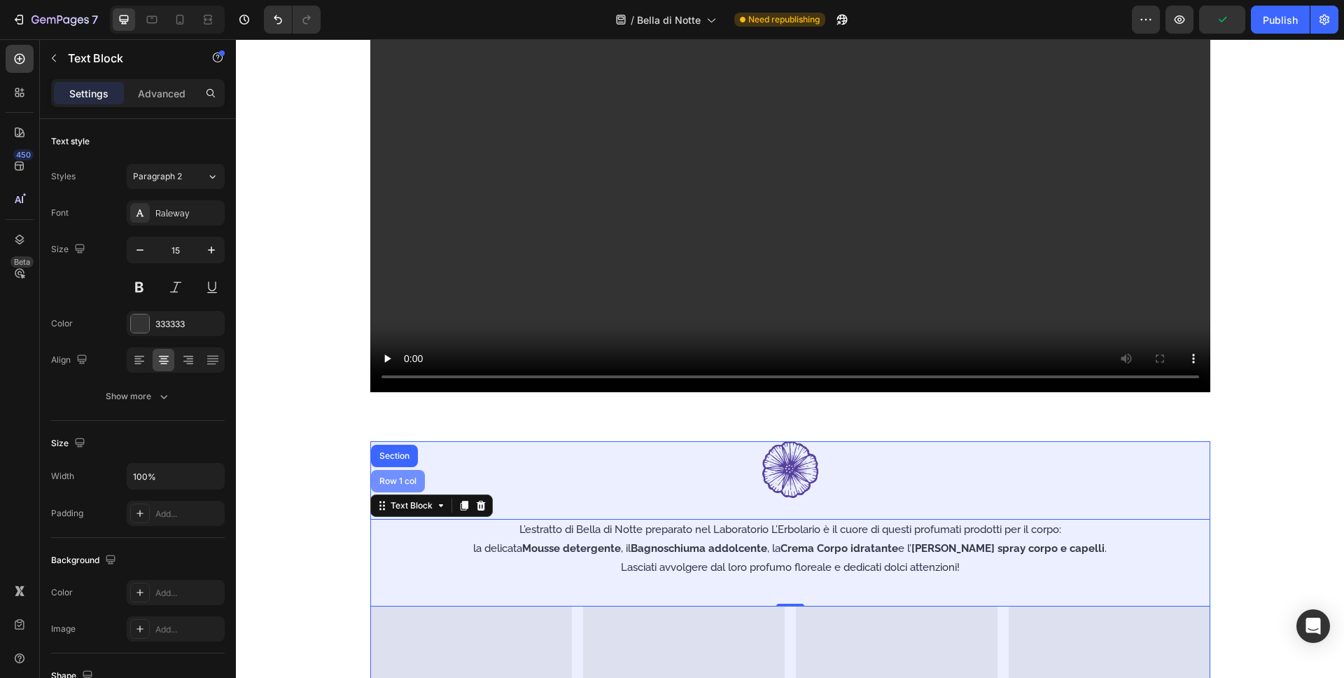
click at [417, 479] on div "Row 1 col" at bounding box center [398, 481] width 43 height 8
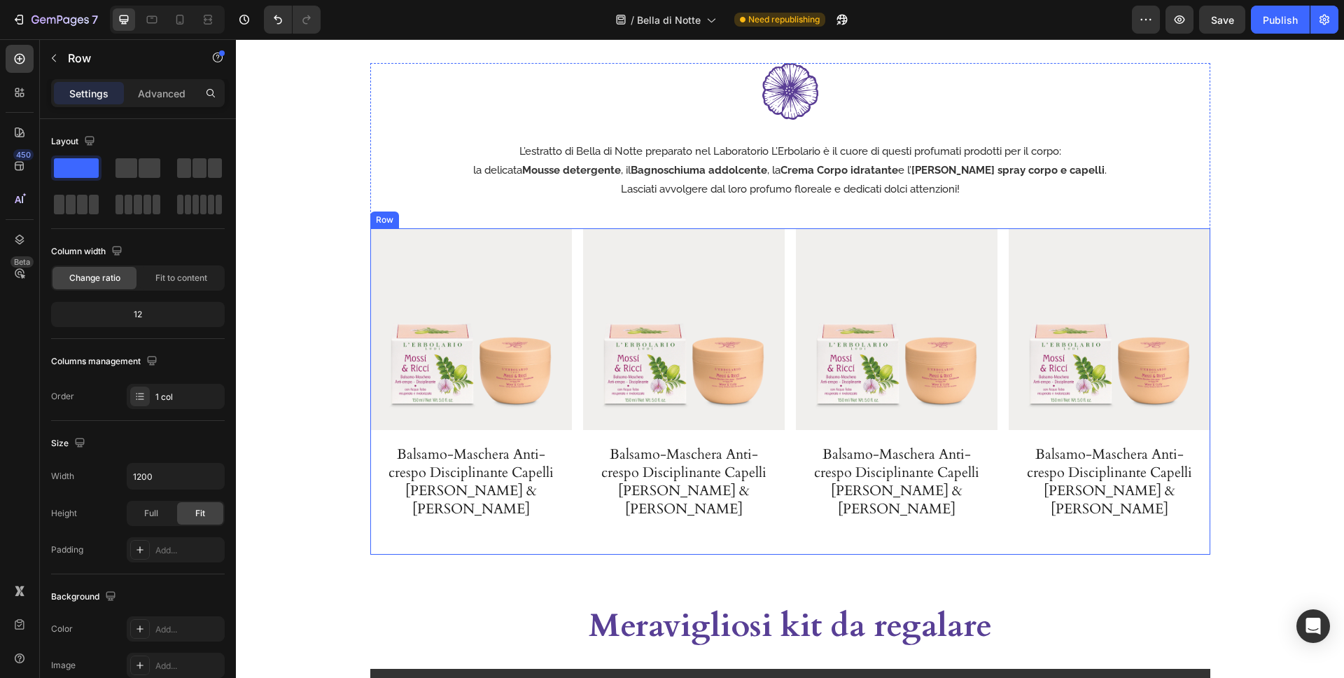
scroll to position [2546, 0]
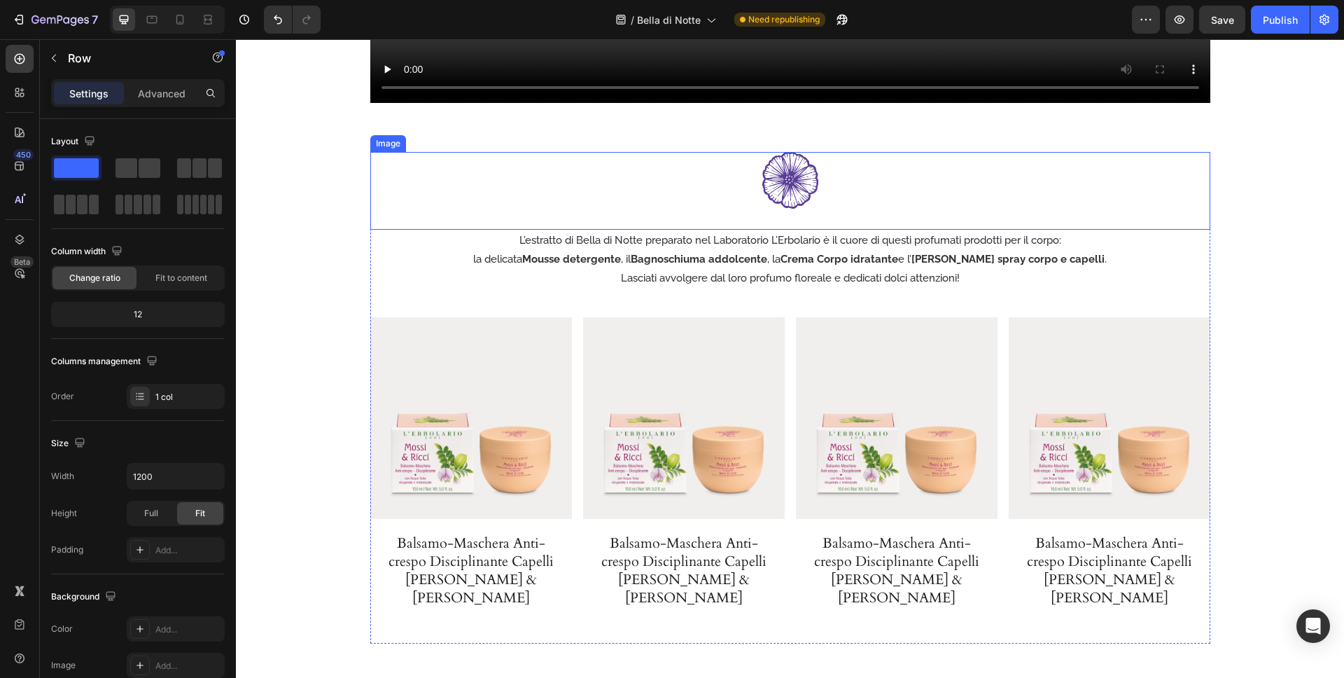
click at [1161, 165] on div at bounding box center [790, 180] width 840 height 56
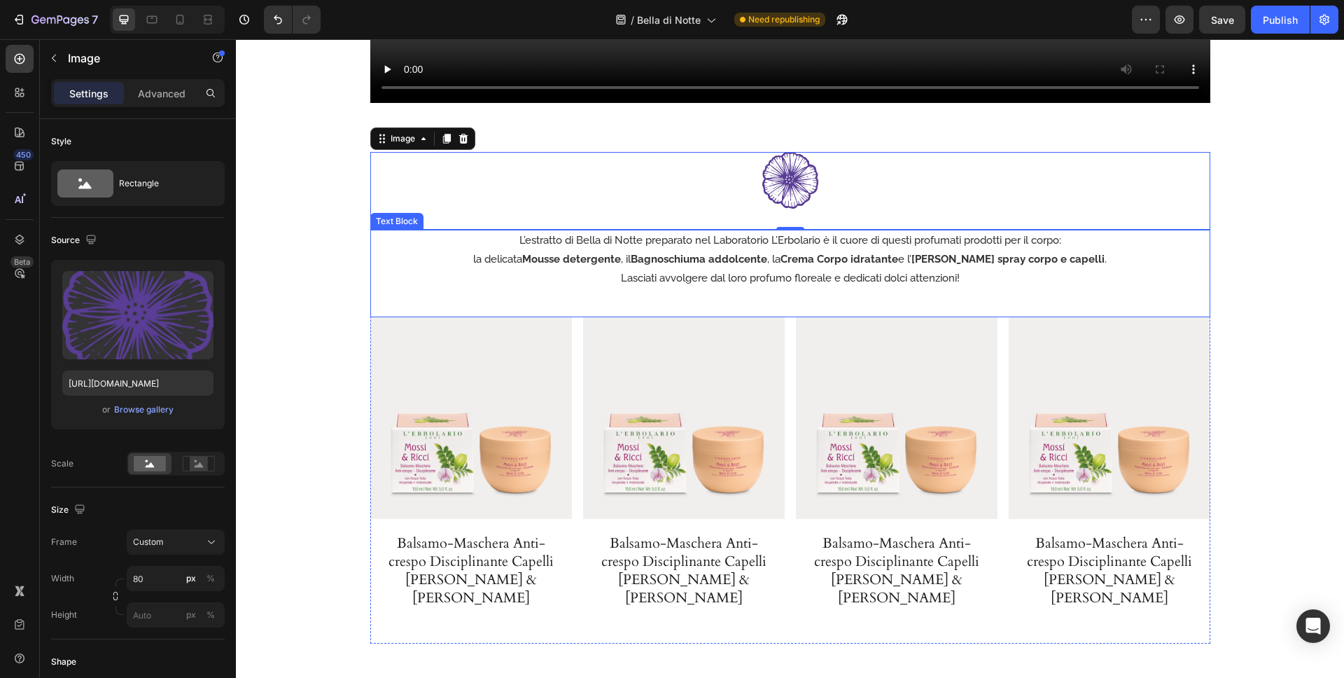
click at [1206, 269] on p "Lasciati avvolgere dal loro profumo floreale e dedicati dolci attenzioni!" at bounding box center [790, 278] width 837 height 19
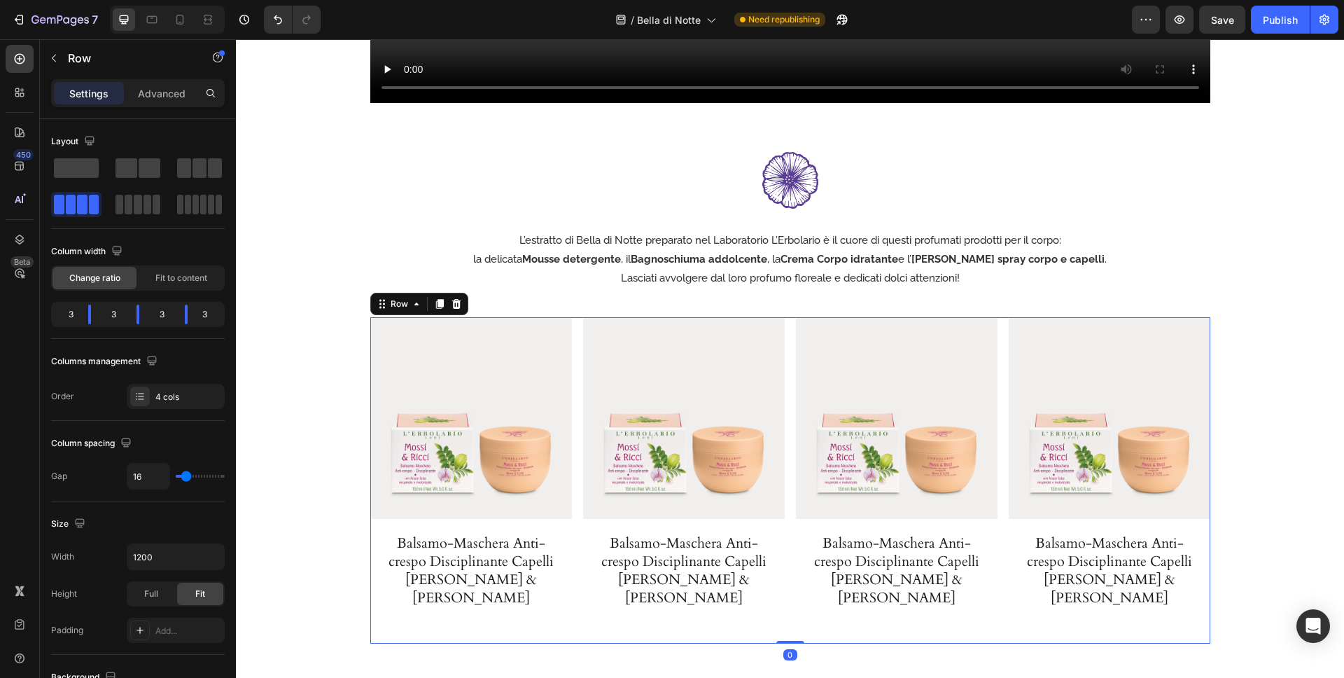
click at [1003, 336] on div "Product Images Balsamo-Maschera Anti-crespo Disciplinante Capelli Mossi & [PERS…" at bounding box center [790, 480] width 840 height 326
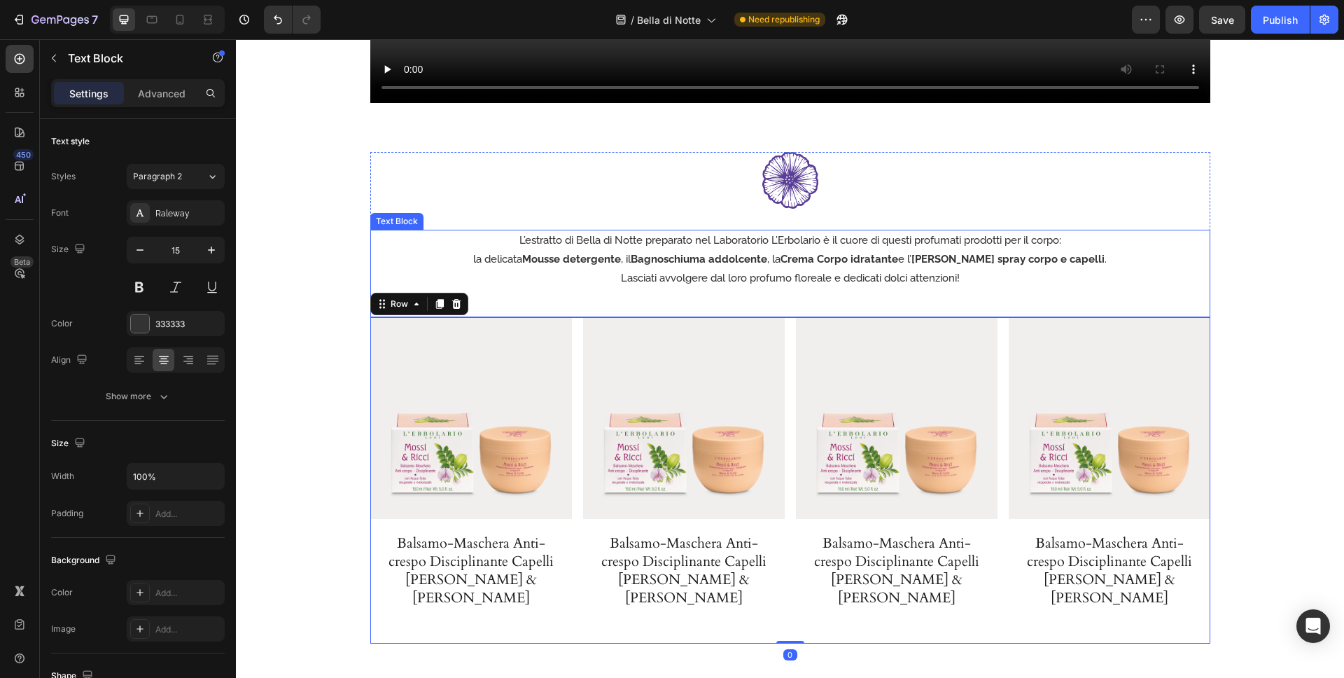
click at [1003, 302] on div "L’estratto di Bella di Notte preparato nel Laboratorio L’Erbolario è il cuore d…" at bounding box center [790, 274] width 840 height 88
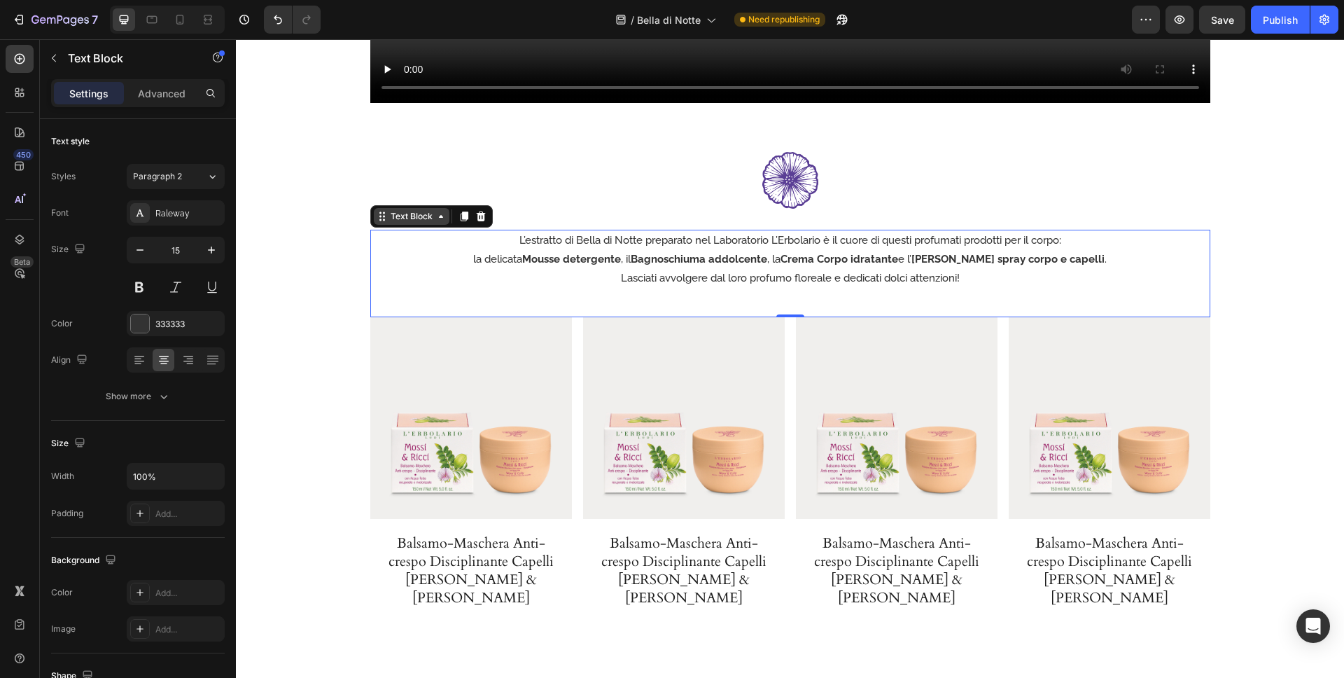
click at [422, 216] on div "Text Block" at bounding box center [412, 216] width 48 height 13
click at [842, 168] on div at bounding box center [790, 180] width 840 height 56
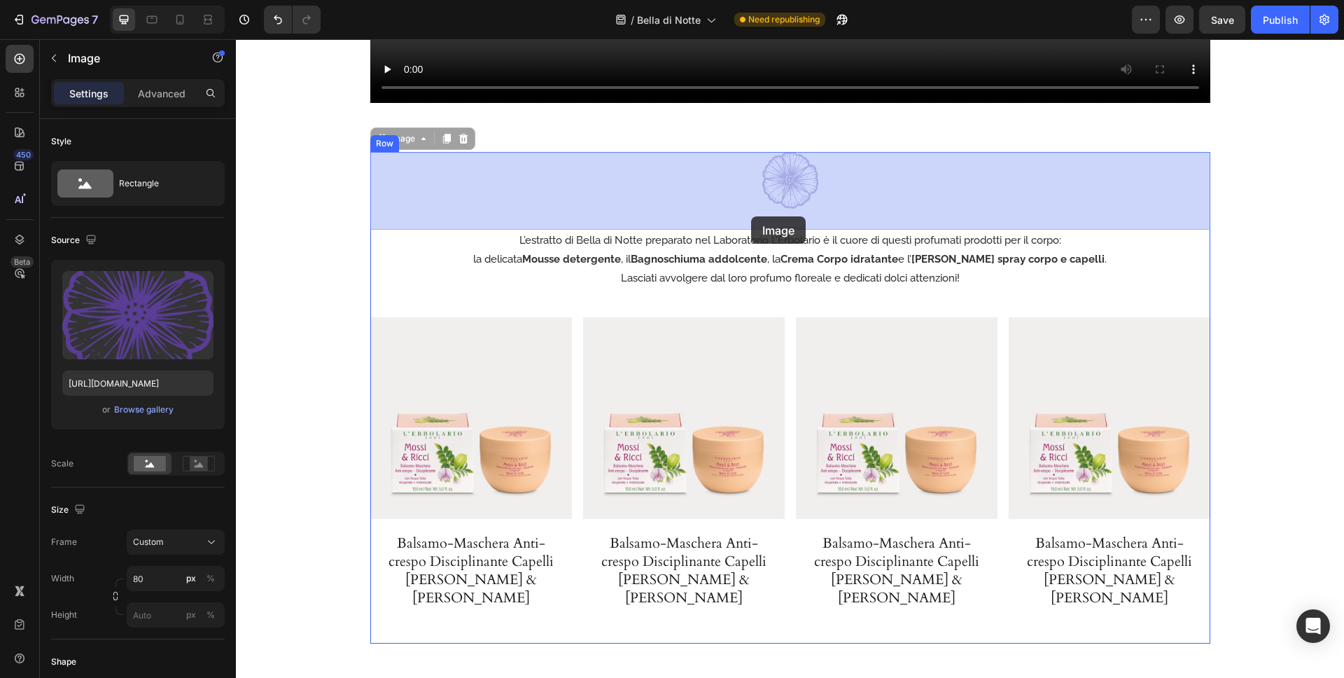
drag, startPoint x: 379, startPoint y: 141, endPoint x: 751, endPoint y: 216, distance: 379.4
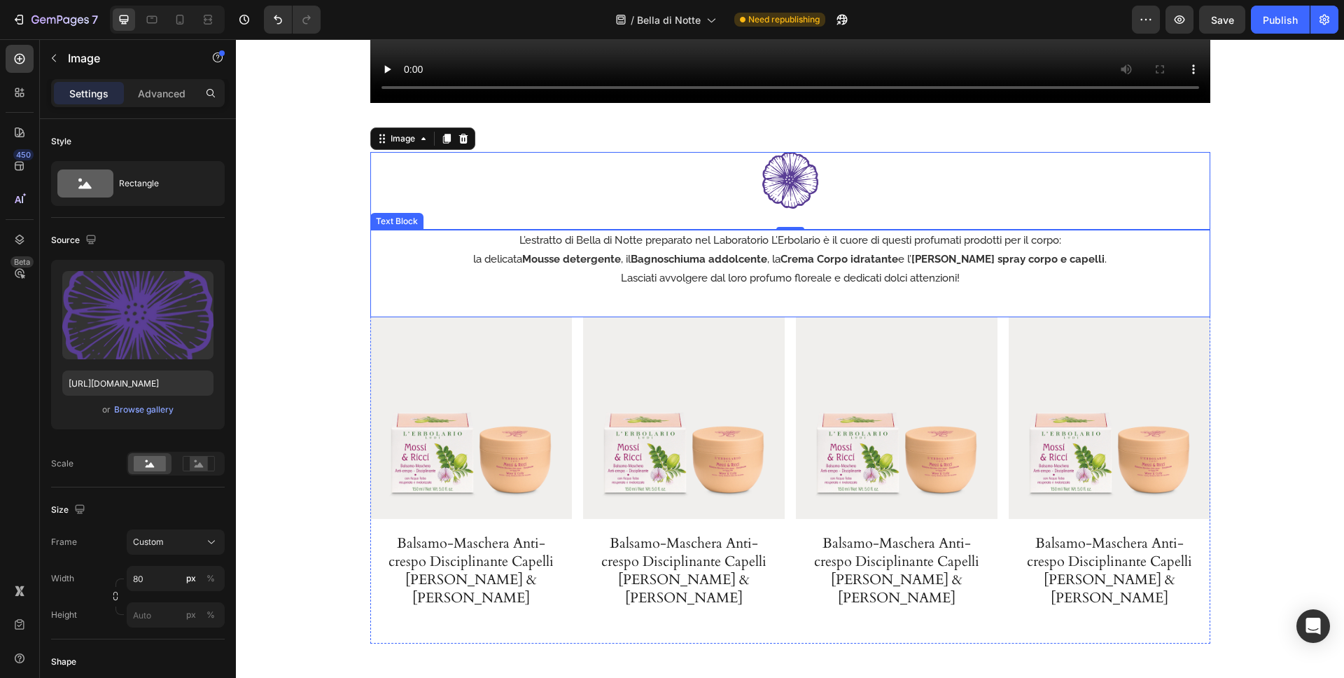
click at [881, 257] on strong "Crema Corpo idratante" at bounding box center [840, 259] width 118 height 13
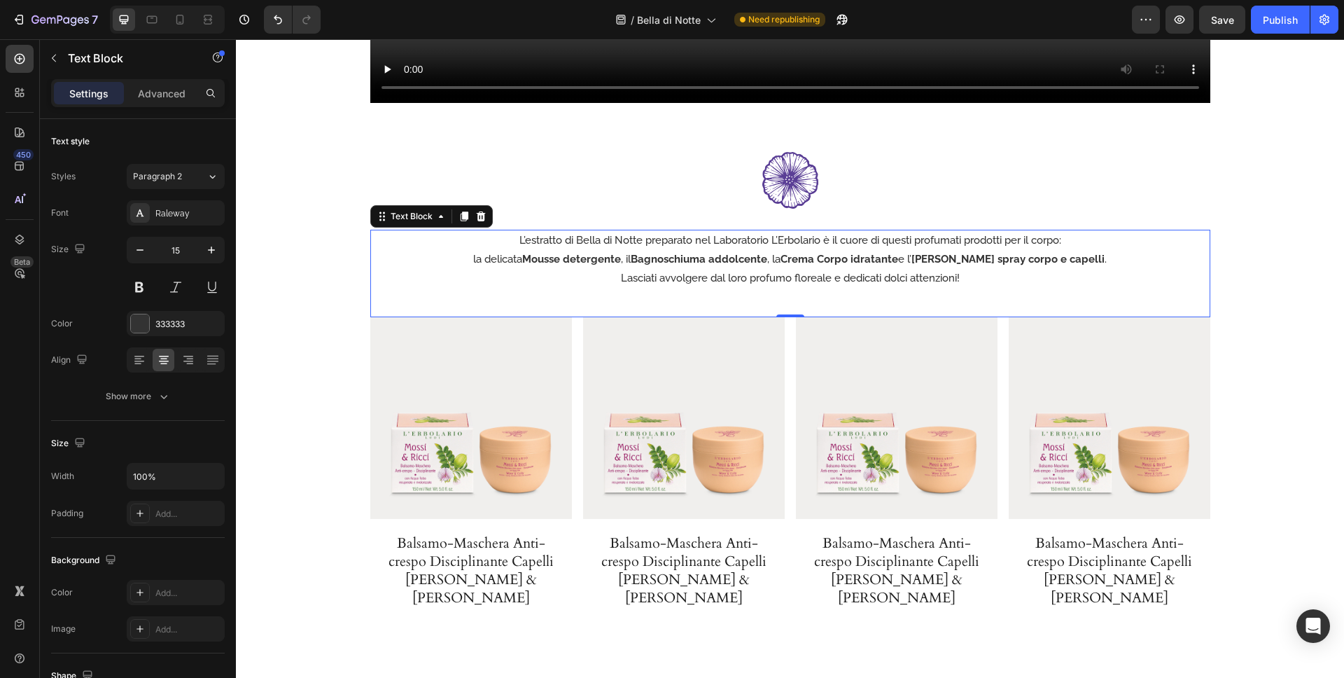
click at [1121, 269] on p "Lasciati avvolgere dal loro profumo floreale e dedicati dolci attenzioni!" at bounding box center [790, 278] width 837 height 19
click at [1093, 231] on p "L’estratto di Bella di Notte preparato nel Laboratorio L’Erbolario è il cuore d…" at bounding box center [790, 240] width 837 height 19
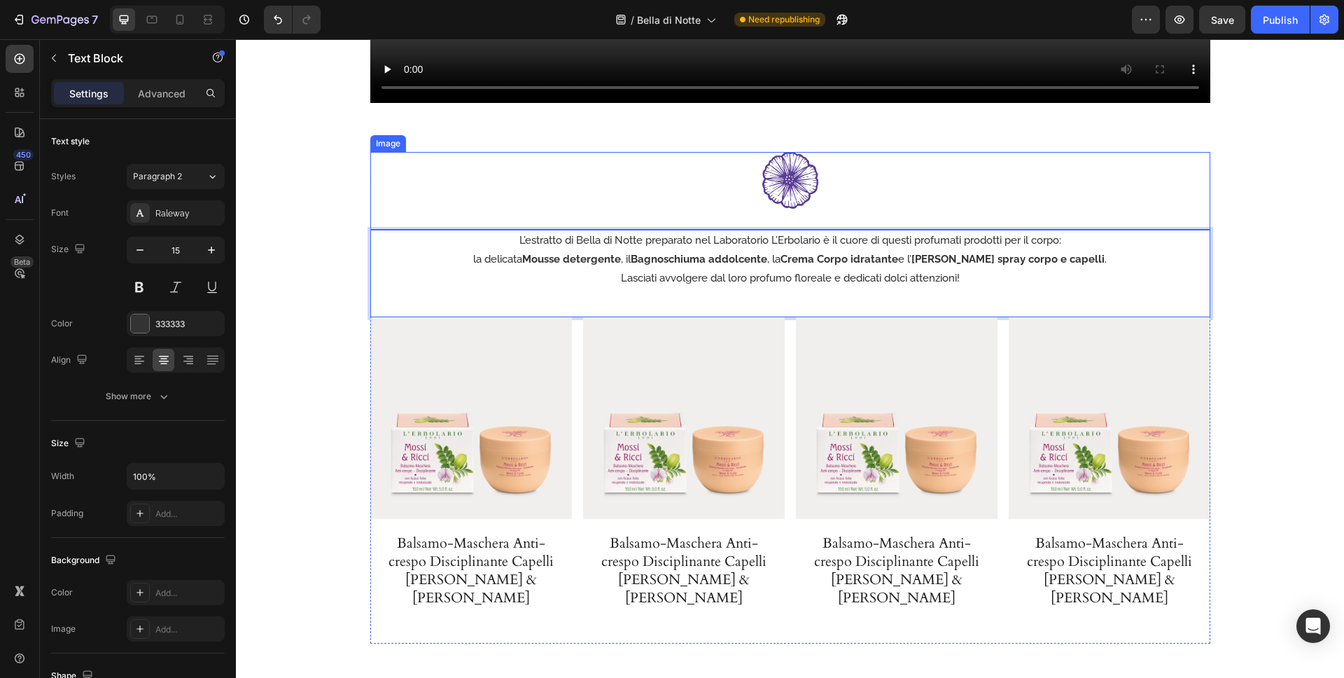
click at [1042, 176] on div at bounding box center [790, 180] width 840 height 56
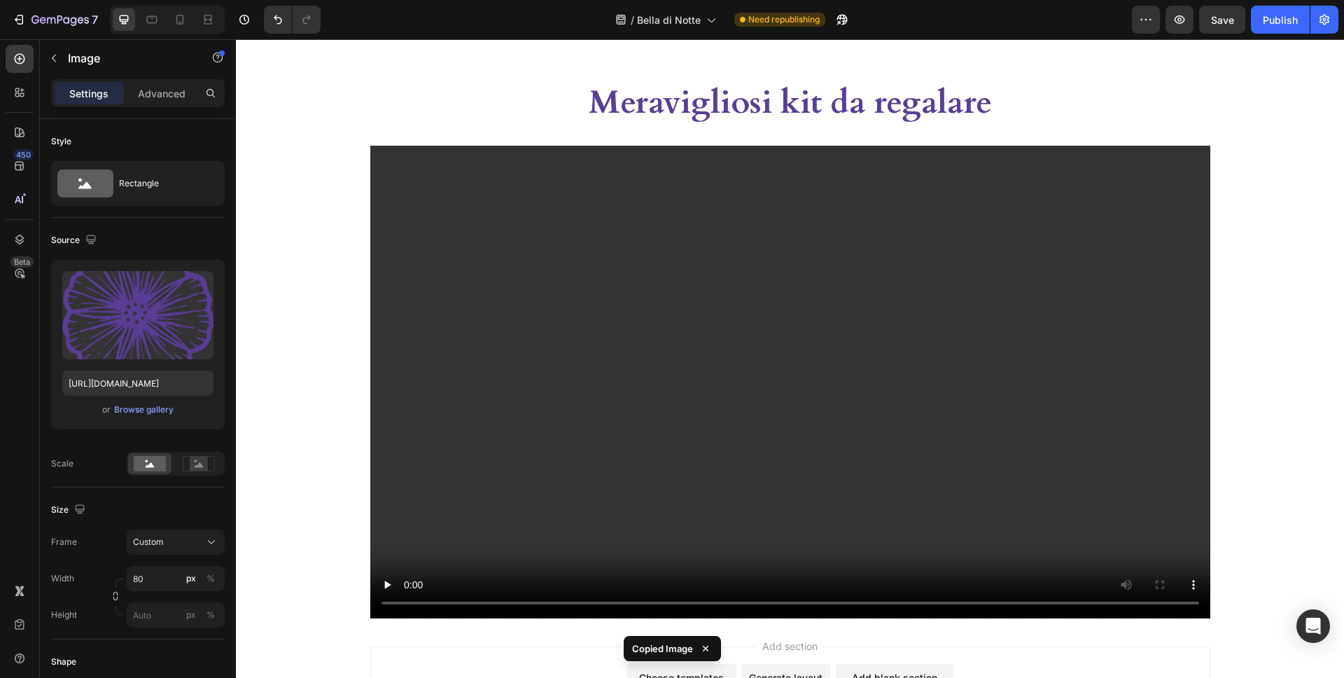
scroll to position [3281, 0]
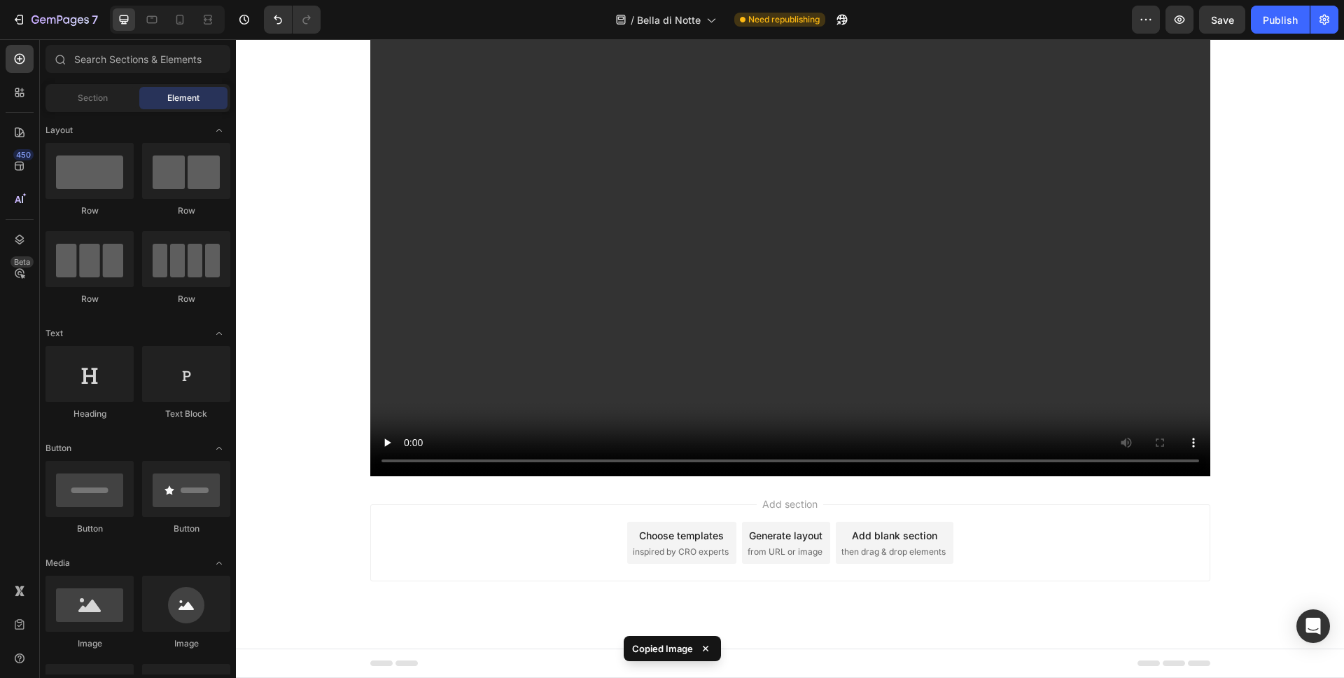
click at [947, 483] on div "Add section Choose templates inspired by CRO experts Generate layout from URL o…" at bounding box center [790, 562] width 1108 height 172
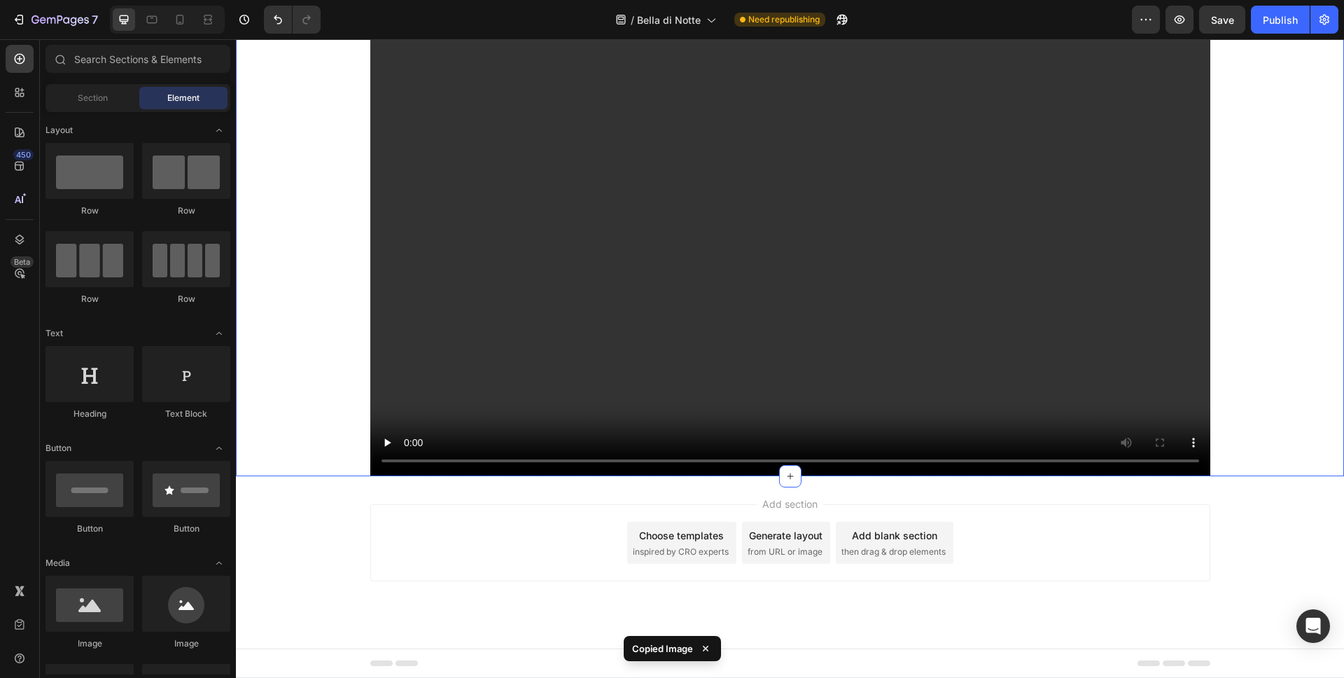
click at [1228, 472] on div "Meravigliosi kit da regalare Heading Video Row" at bounding box center [790, 207] width 1108 height 538
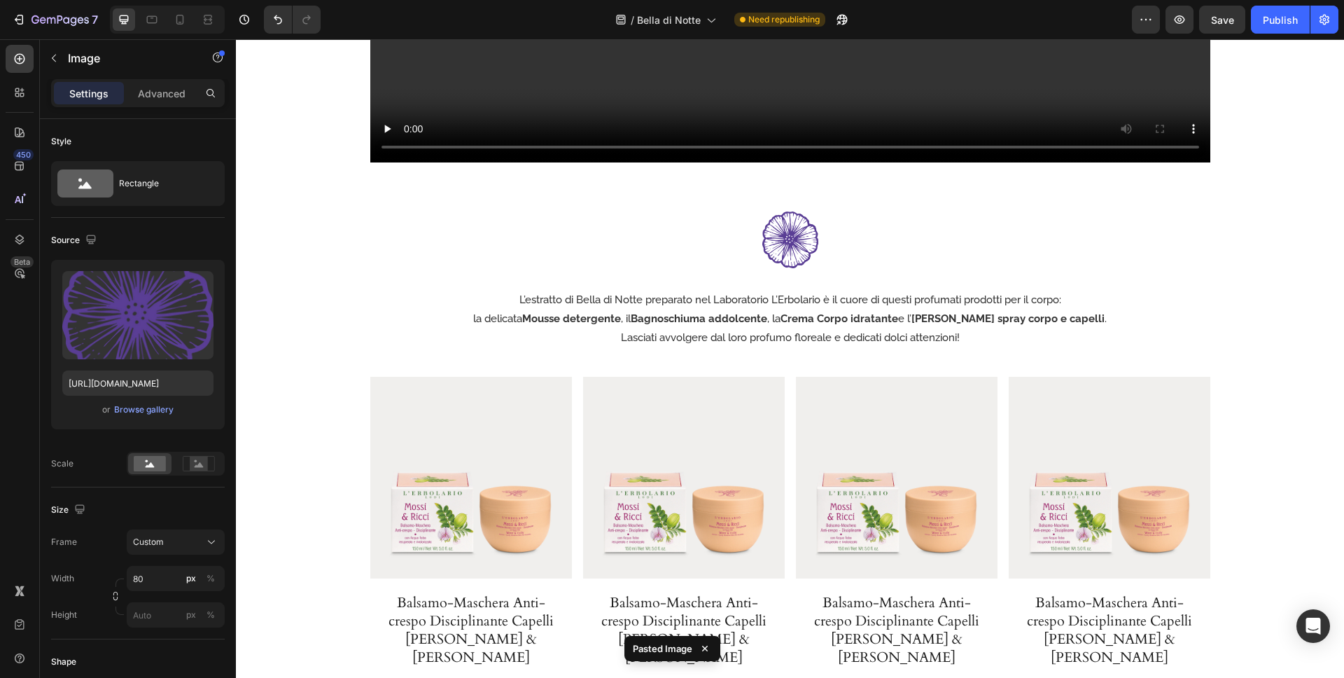
scroll to position [2392, 0]
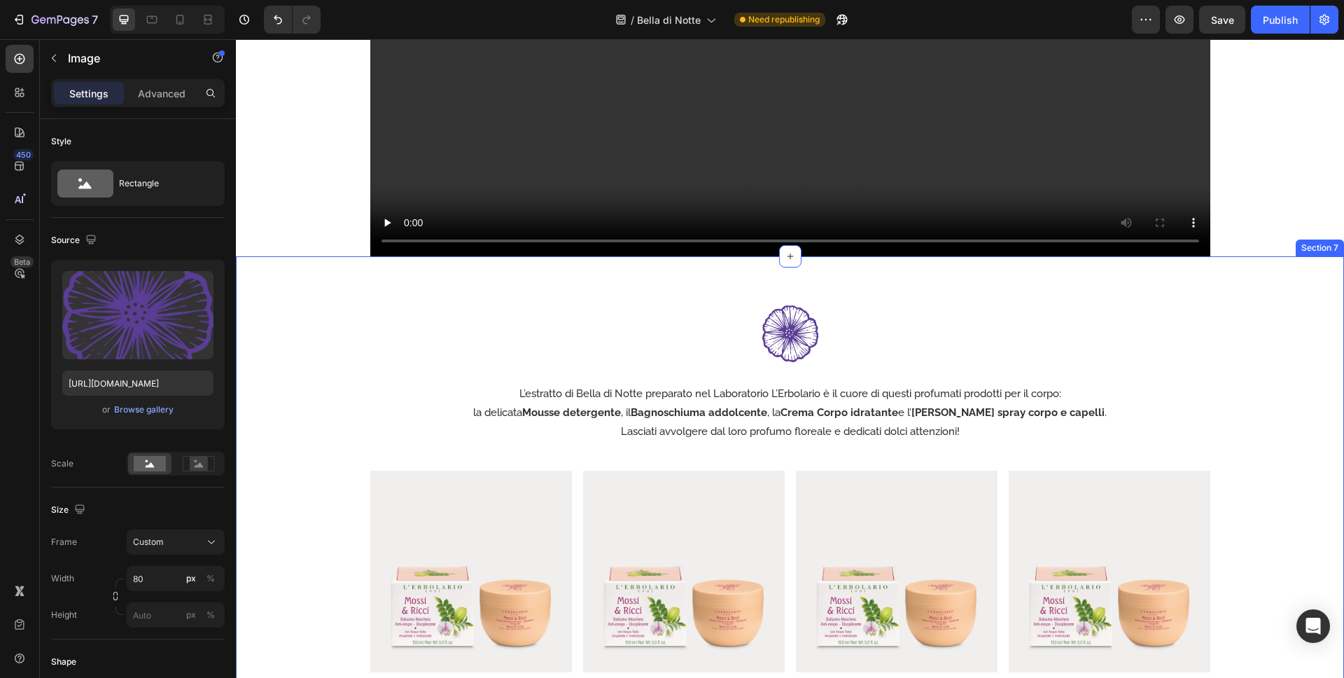
click at [905, 272] on div "Image L’estratto di Bella di Notte preparato nel Laboratorio L’Erbolario è il c…" at bounding box center [790, 526] width 1108 height 540
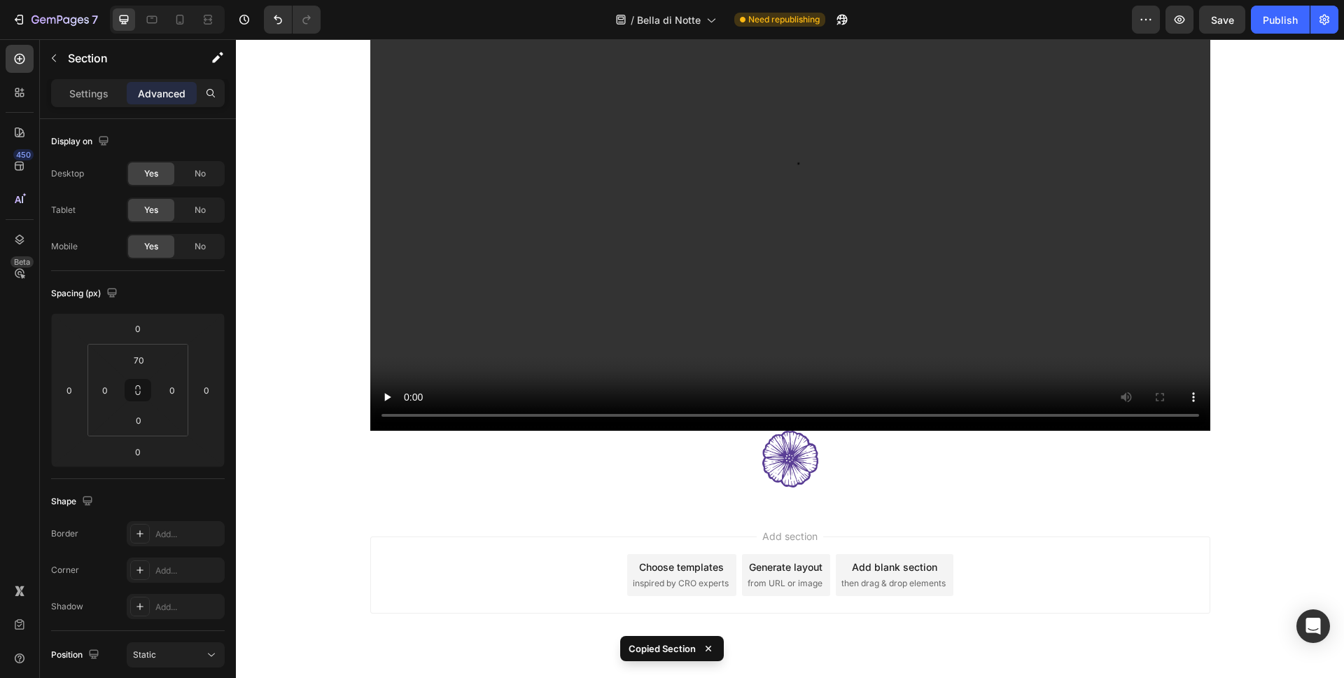
scroll to position [3359, 0]
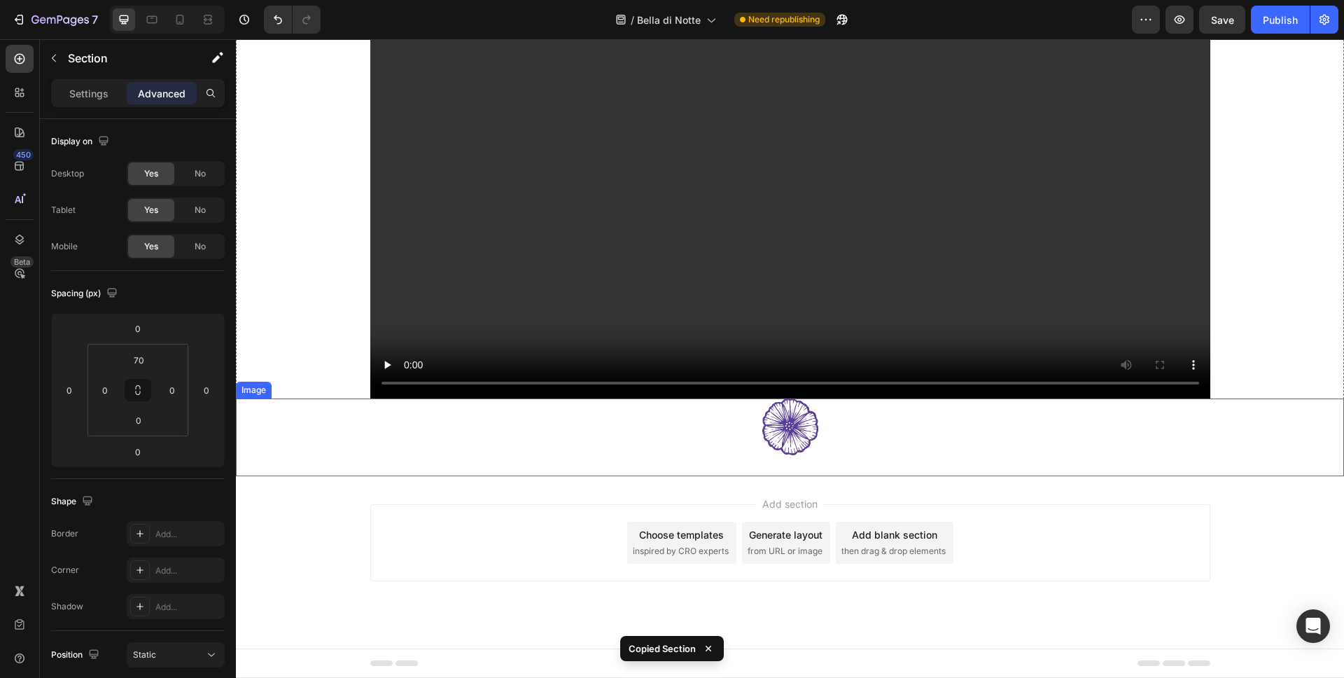
click at [885, 413] on div at bounding box center [790, 426] width 1108 height 56
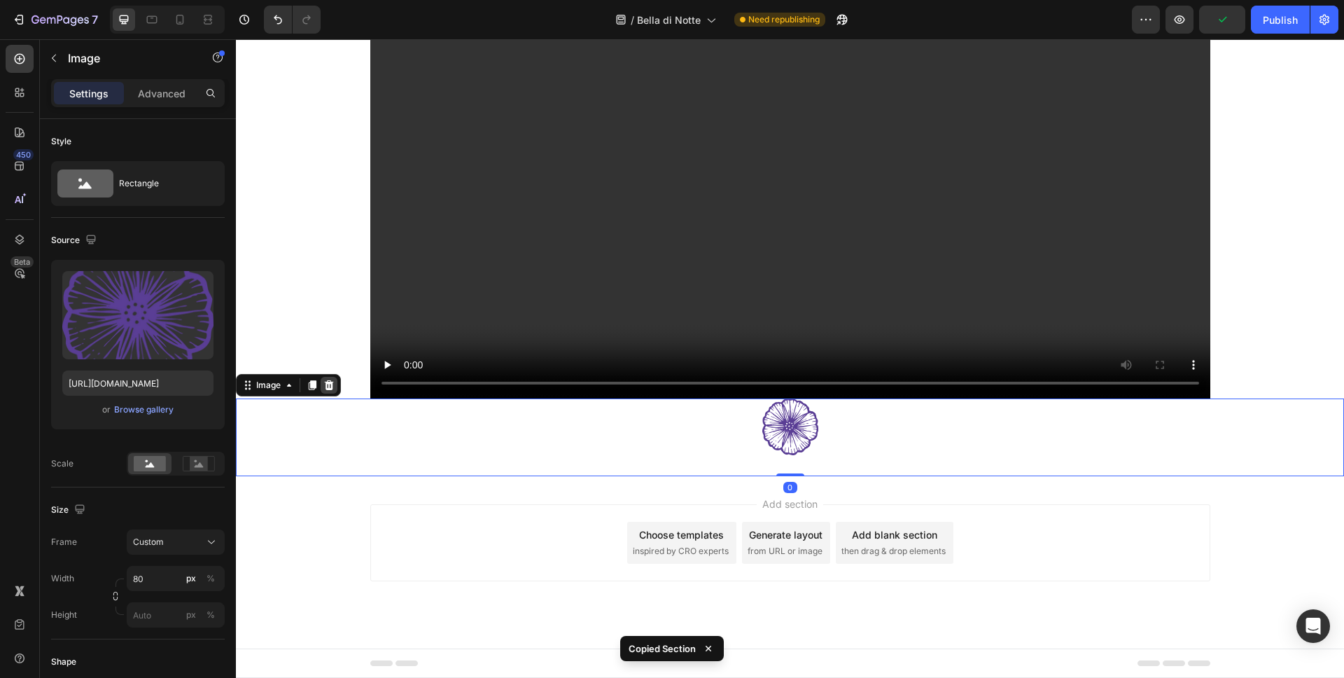
click at [329, 384] on icon at bounding box center [329, 385] width 9 height 10
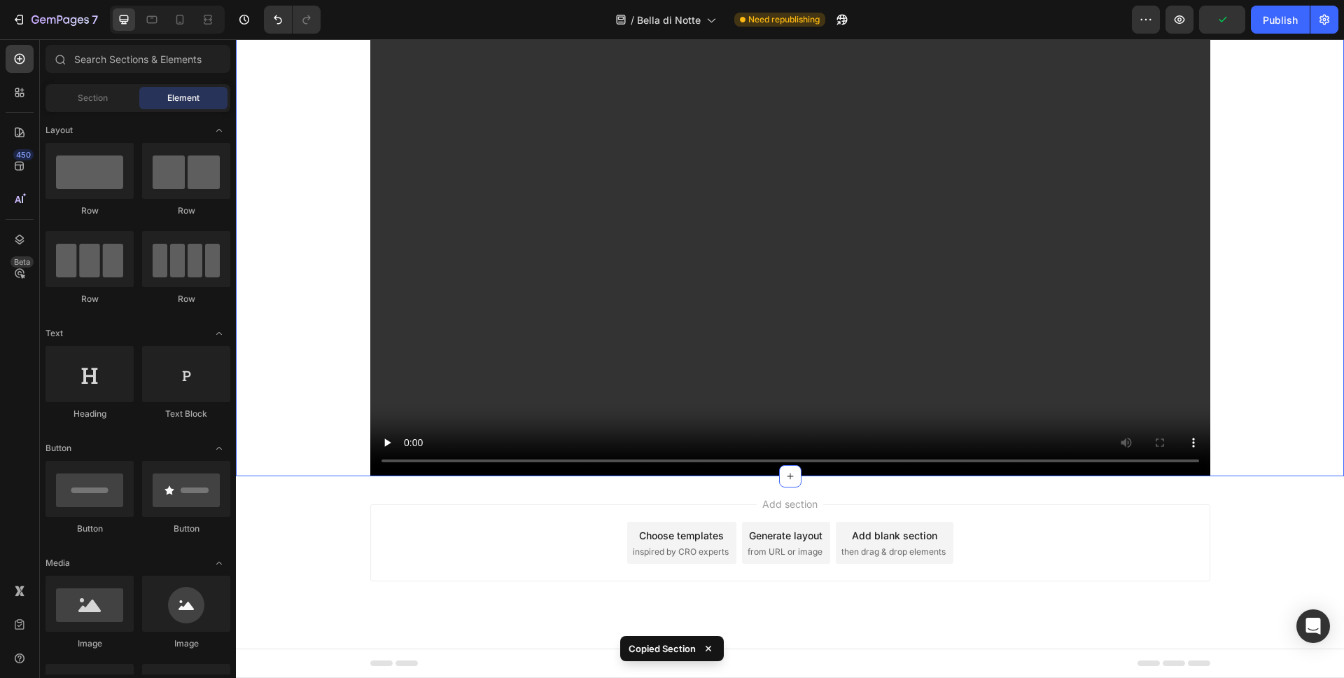
click at [1264, 468] on div "Meravigliosi kit da regalare Heading Video Row" at bounding box center [790, 207] width 1108 height 538
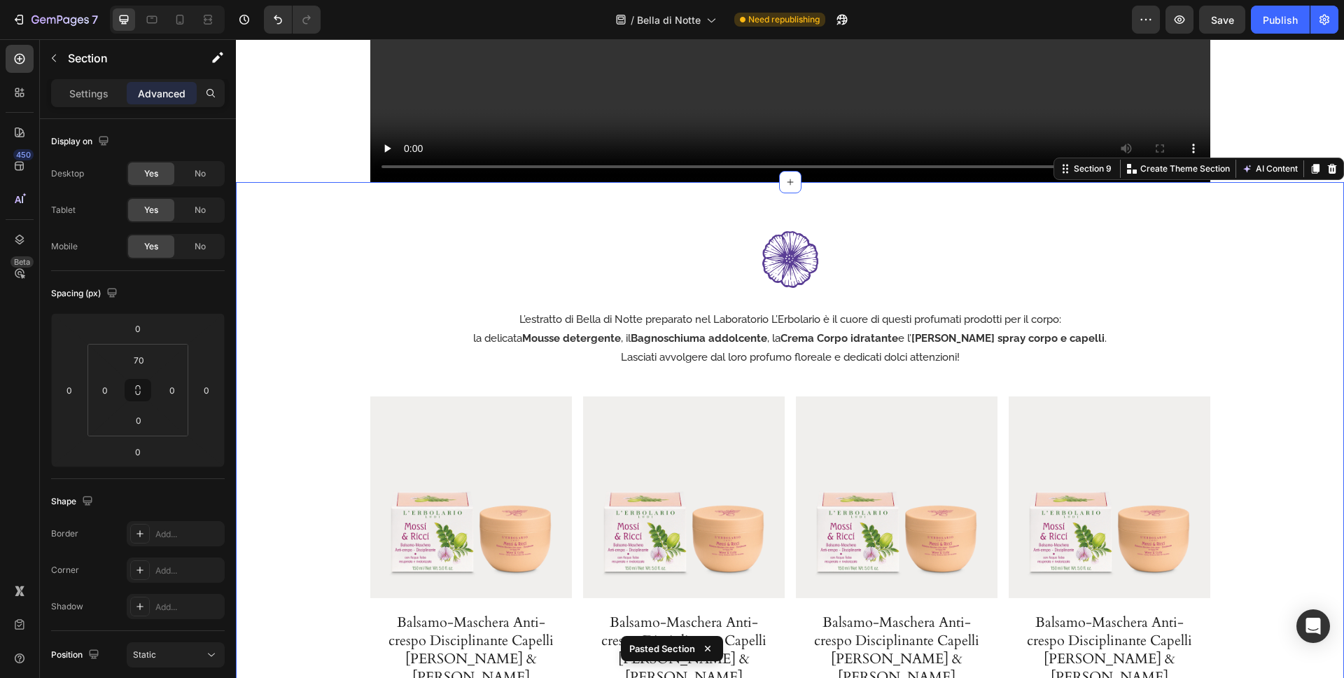
scroll to position [3669, 0]
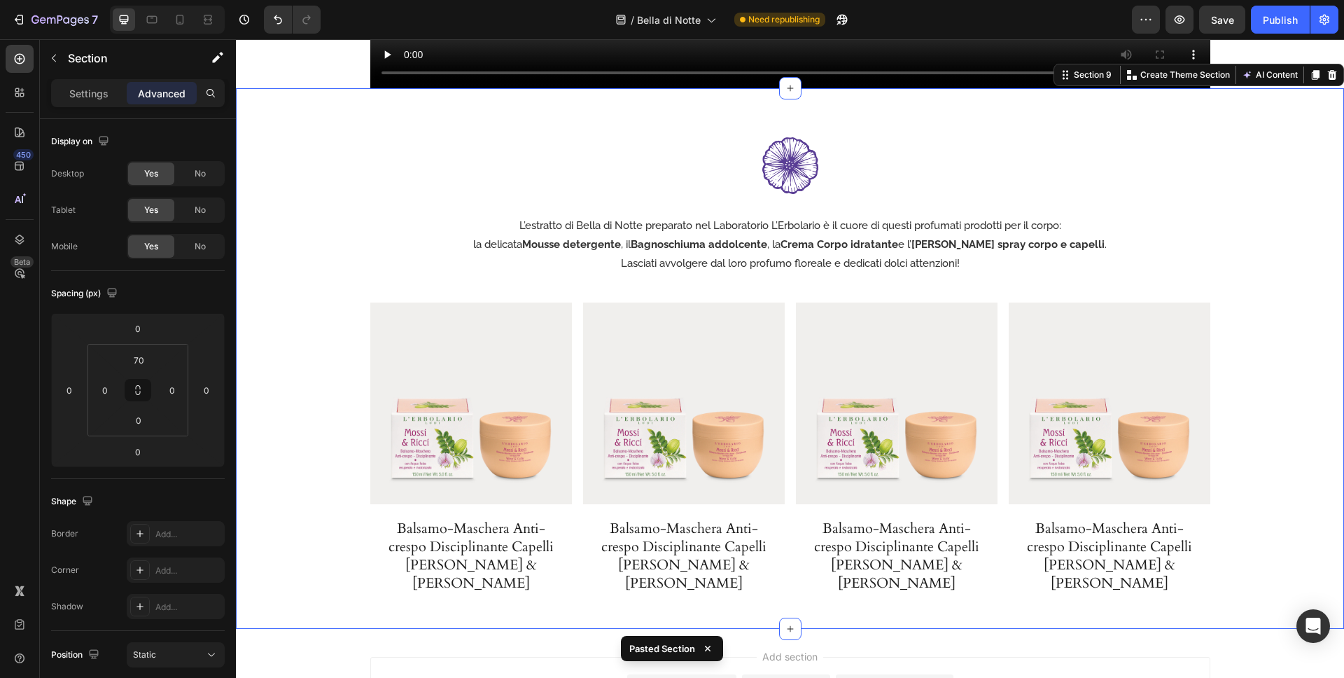
click at [1288, 446] on div "Image L’estratto di Bella di Notte preparato nel Laboratorio L’Erbolario è il c…" at bounding box center [790, 382] width 1108 height 491
click at [1001, 403] on div "Product Images Balsamo-Maschera Anti-crespo Disciplinante Capelli Mossi & [PERS…" at bounding box center [790, 465] width 840 height 326
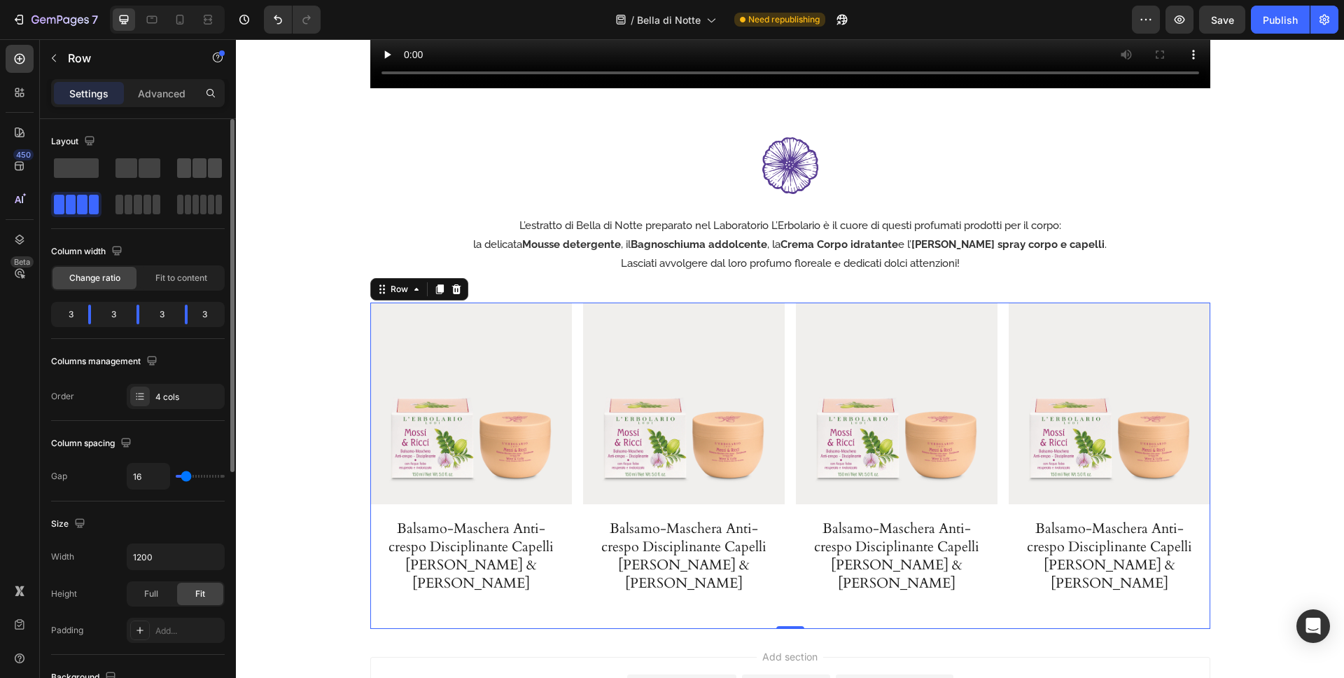
click at [102, 192] on div at bounding box center [76, 204] width 50 height 25
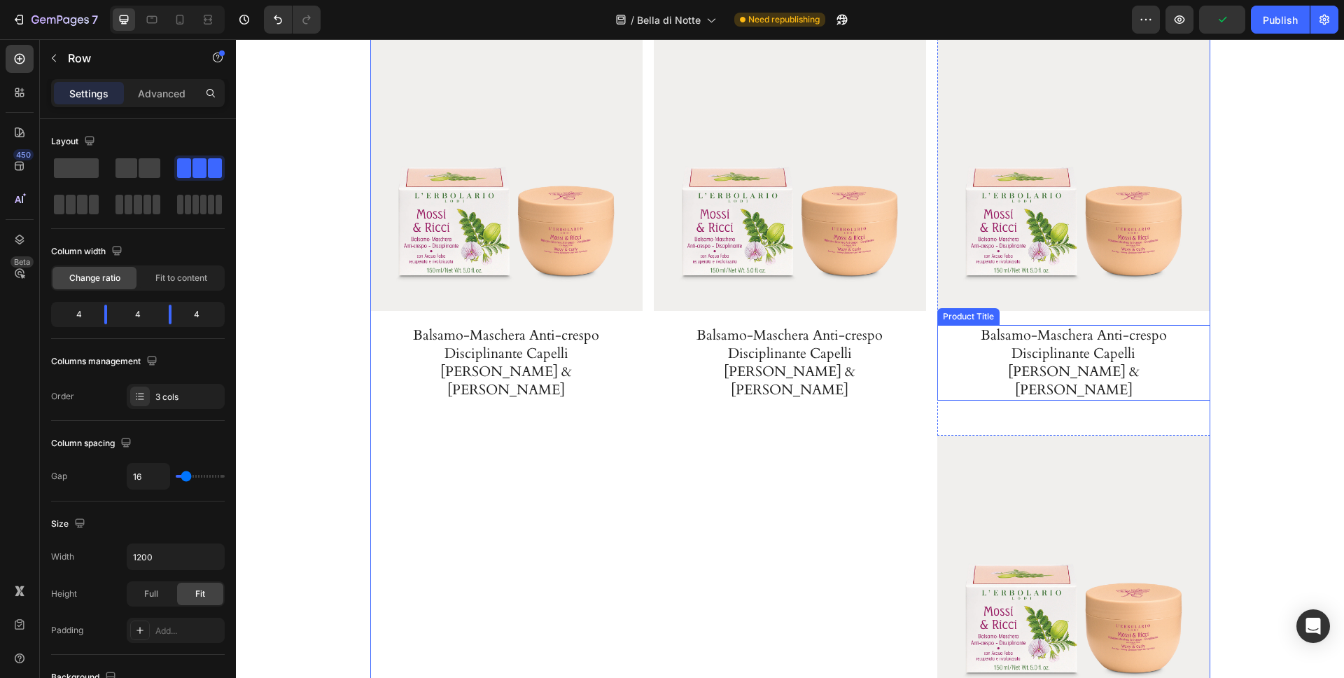
scroll to position [3985, 0]
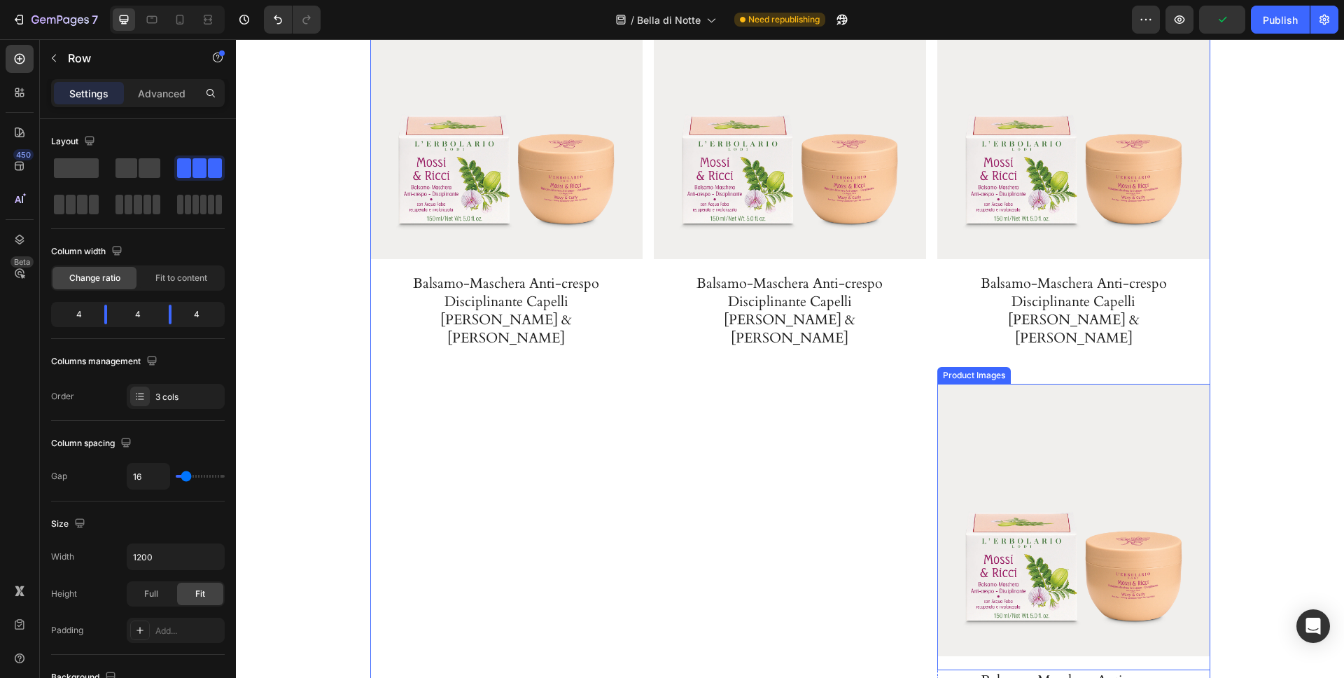
click at [1124, 427] on img at bounding box center [1073, 520] width 272 height 272
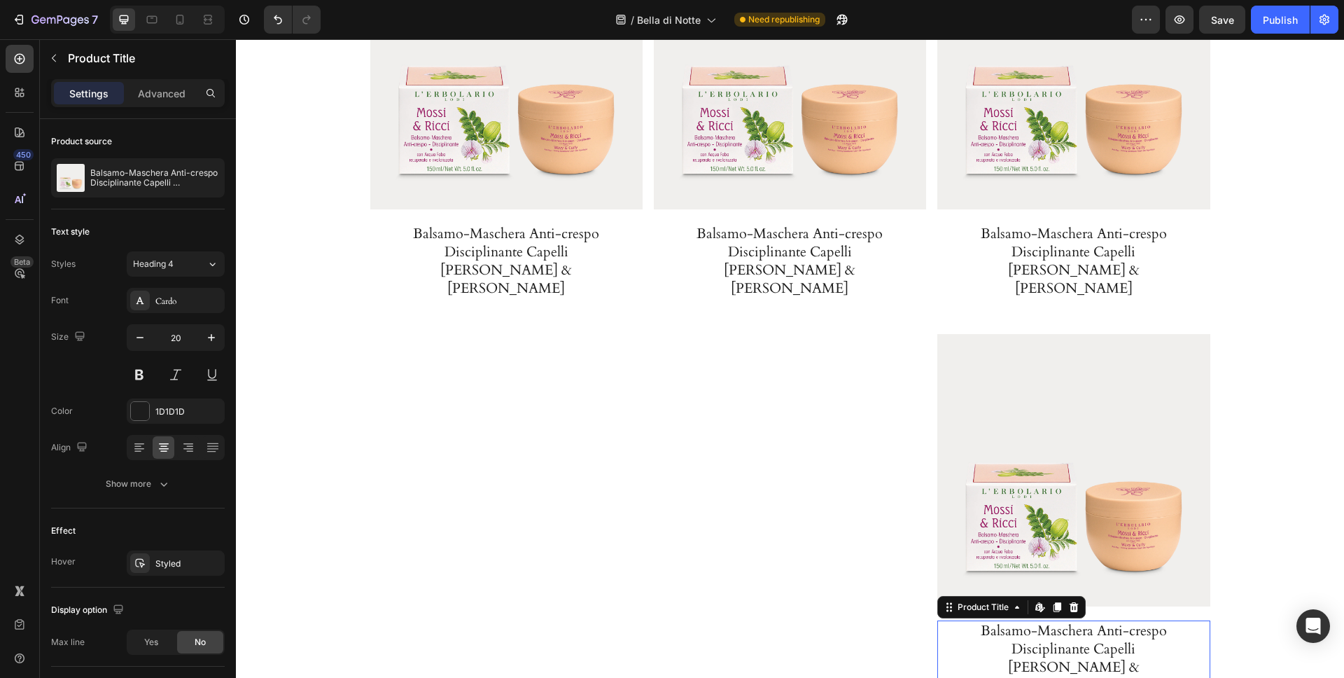
scroll to position [4079, 0]
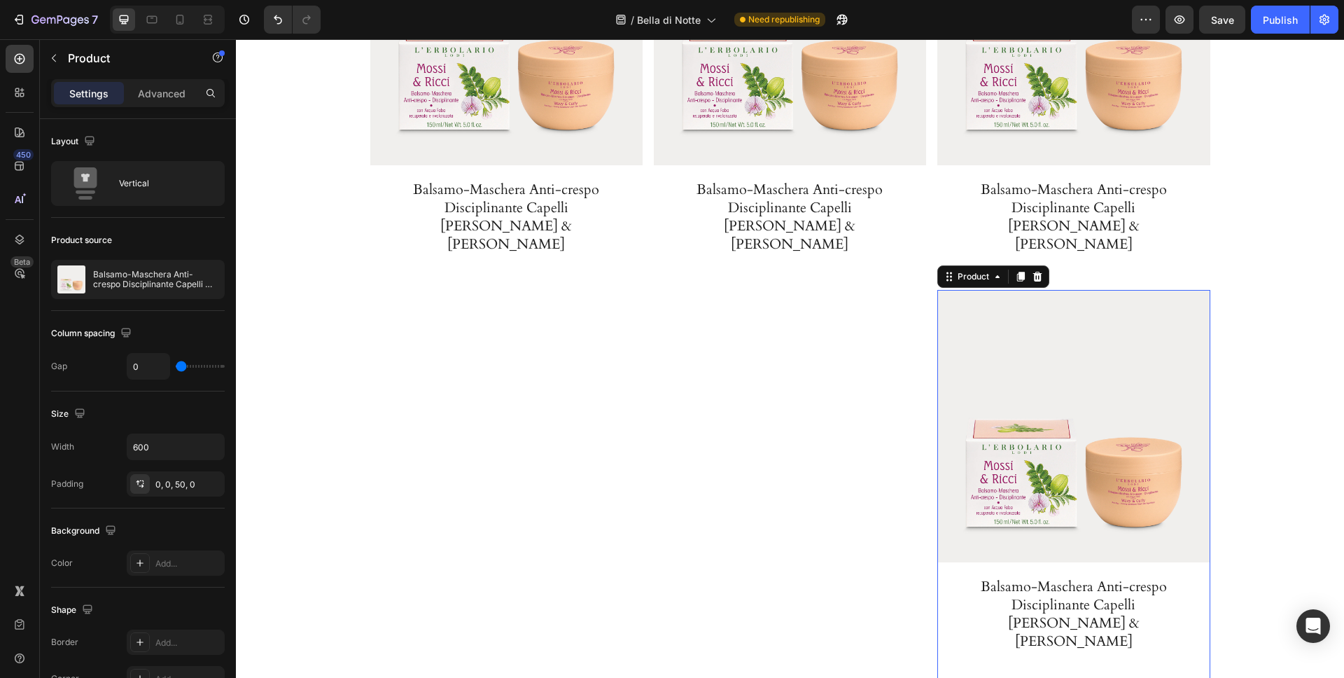
click at [972, 603] on div "Product Images Balsamo-Maschera Anti-crespo Disciplinante Capelli Mossi & [PERS…" at bounding box center [1073, 488] width 272 height 397
click at [1038, 272] on icon at bounding box center [1037, 277] width 9 height 10
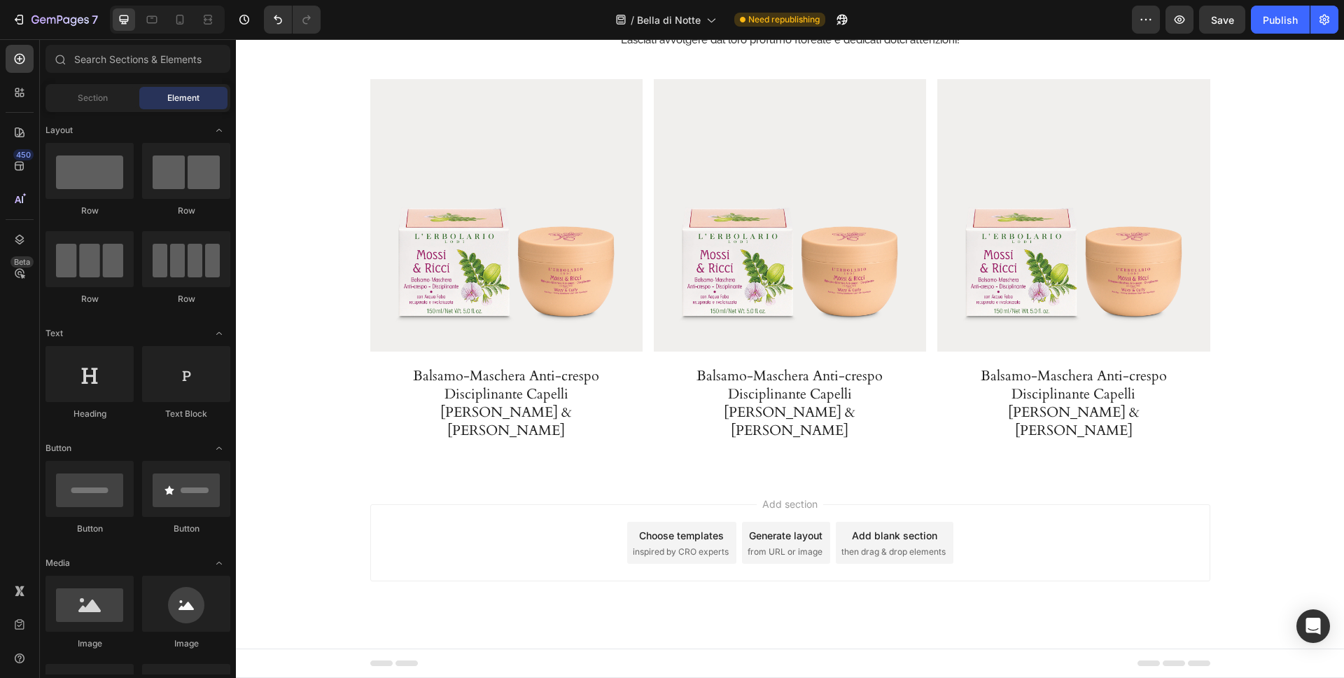
scroll to position [3856, 0]
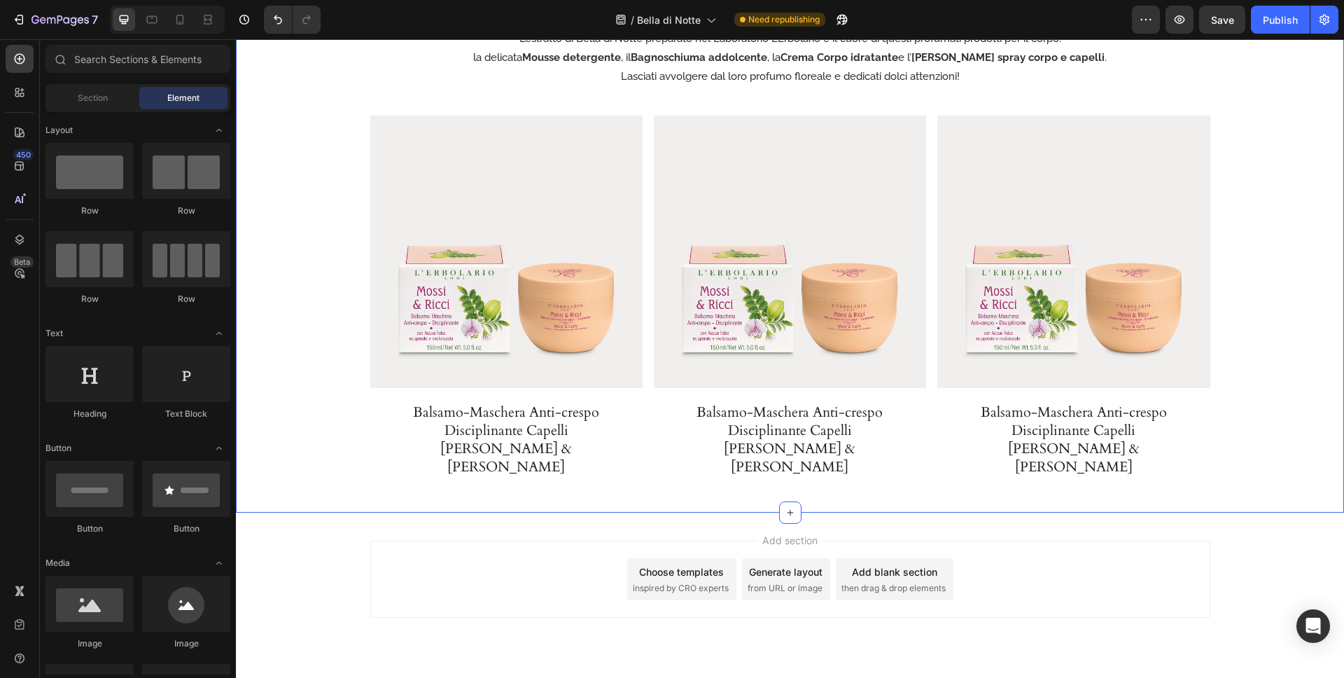
click at [1243, 325] on div "Image L’estratto di Bella di Notte preparato nel Laboratorio L’Erbolario è il c…" at bounding box center [790, 231] width 1108 height 562
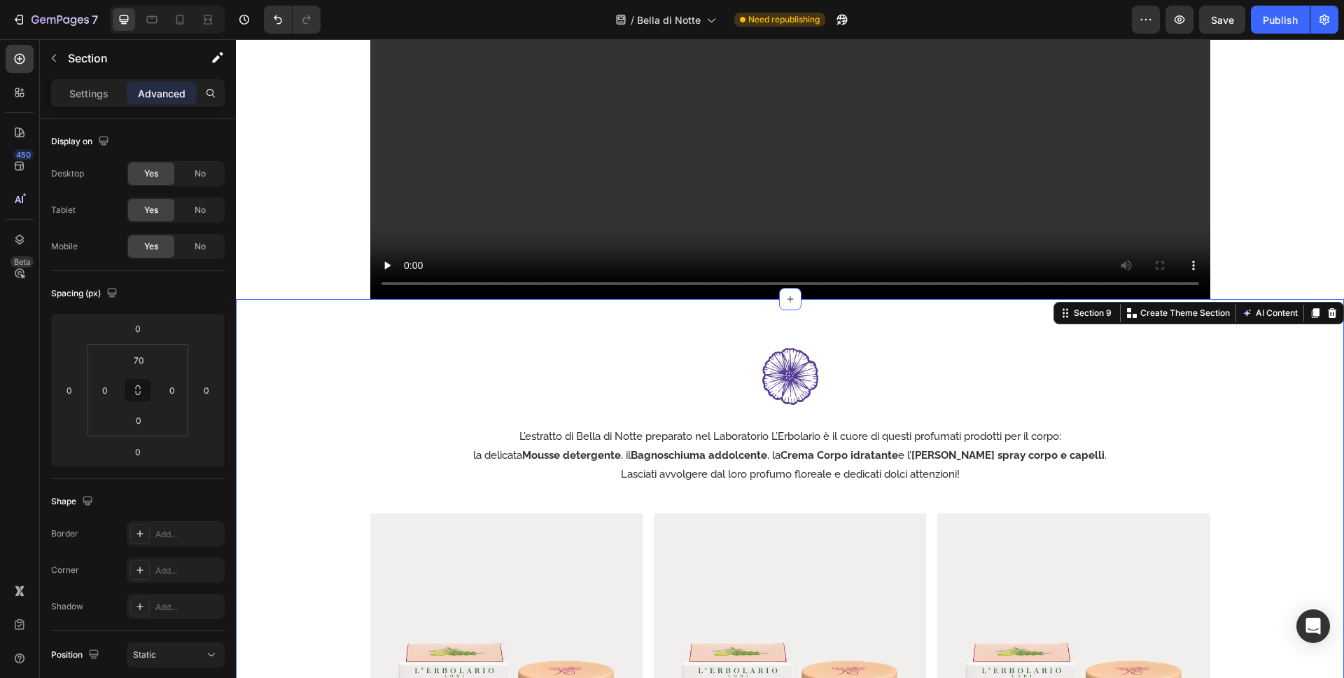
scroll to position [3367, 0]
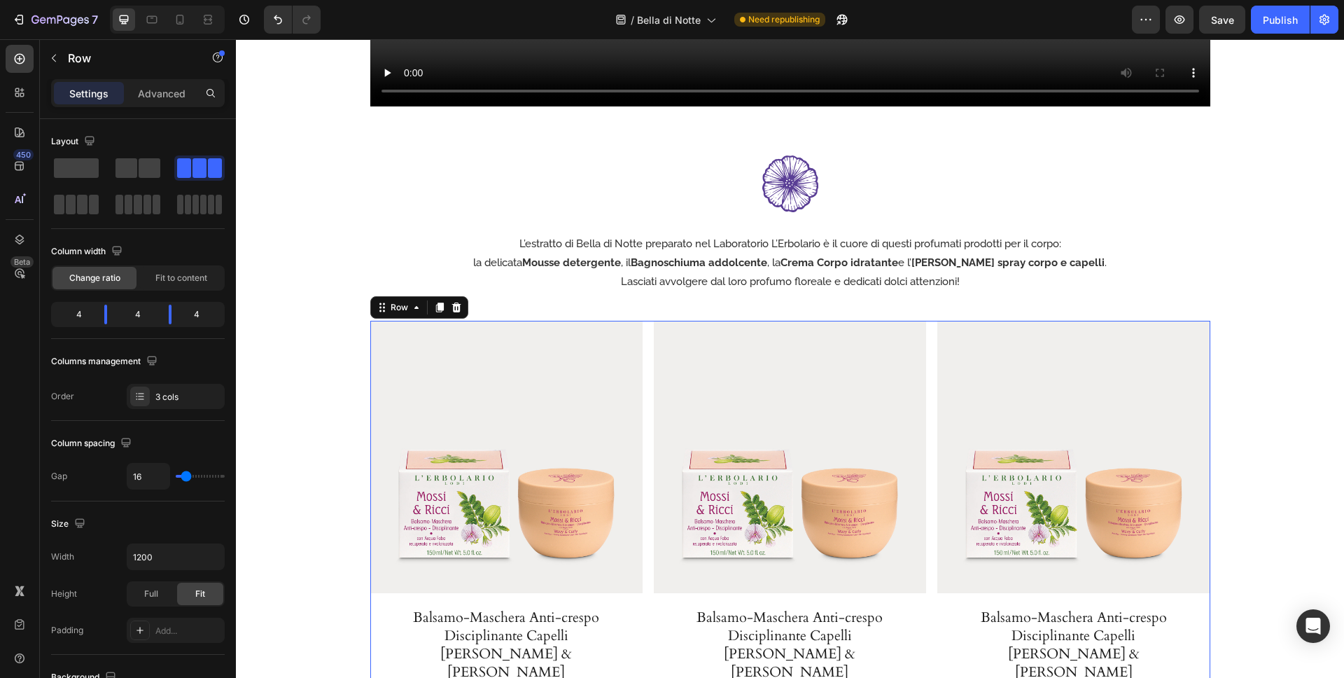
scroll to position [3739, 0]
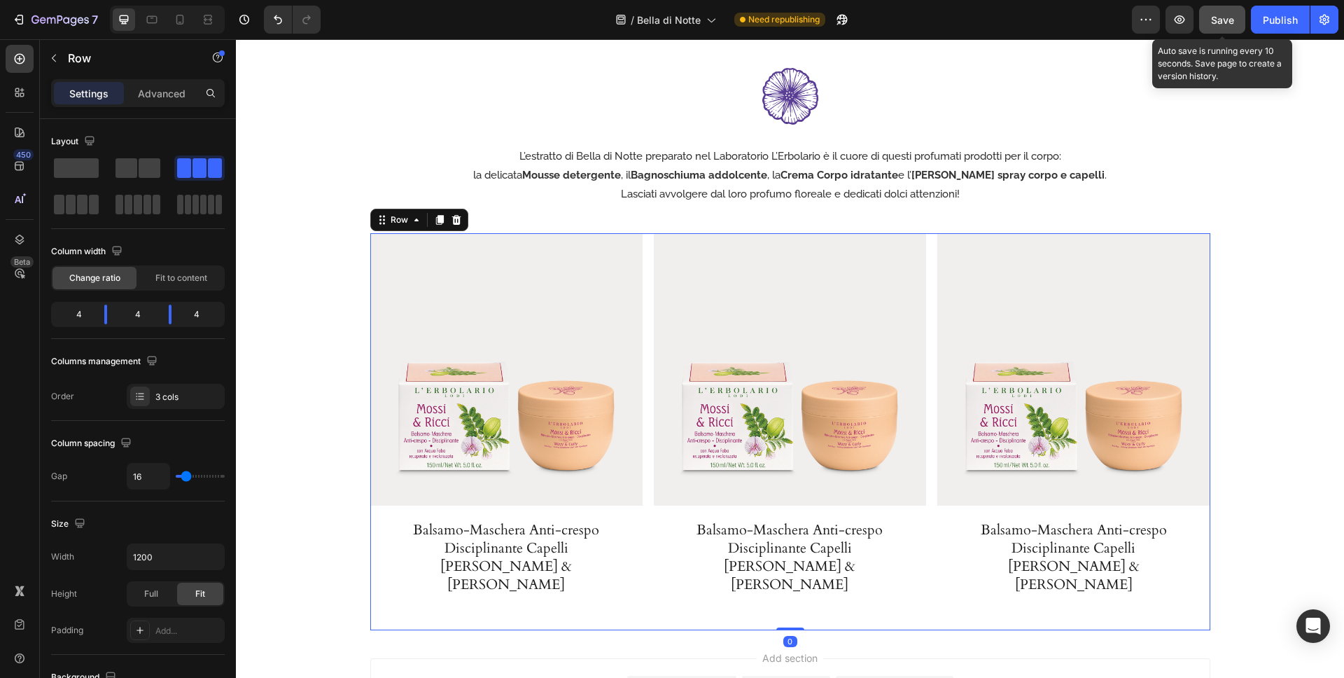
click at [1235, 14] on button "Save" at bounding box center [1222, 20] width 46 height 28
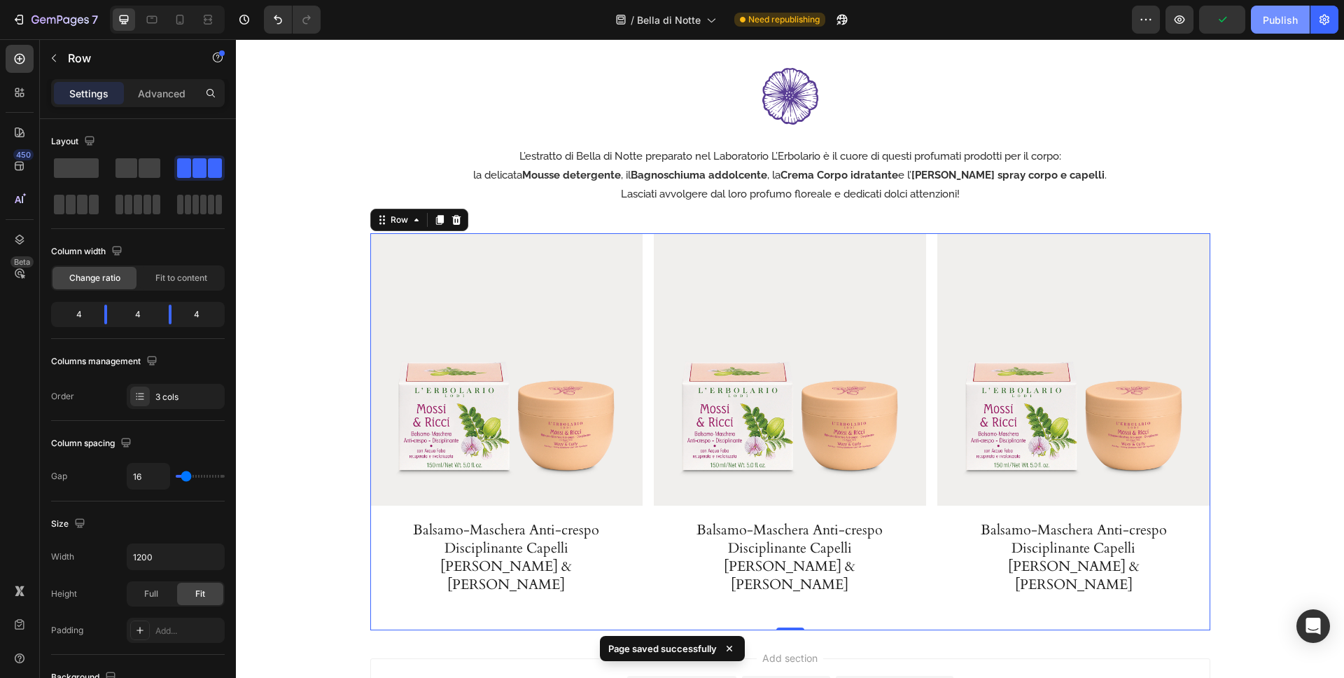
click at [1270, 19] on div "Publish" at bounding box center [1280, 20] width 35 height 15
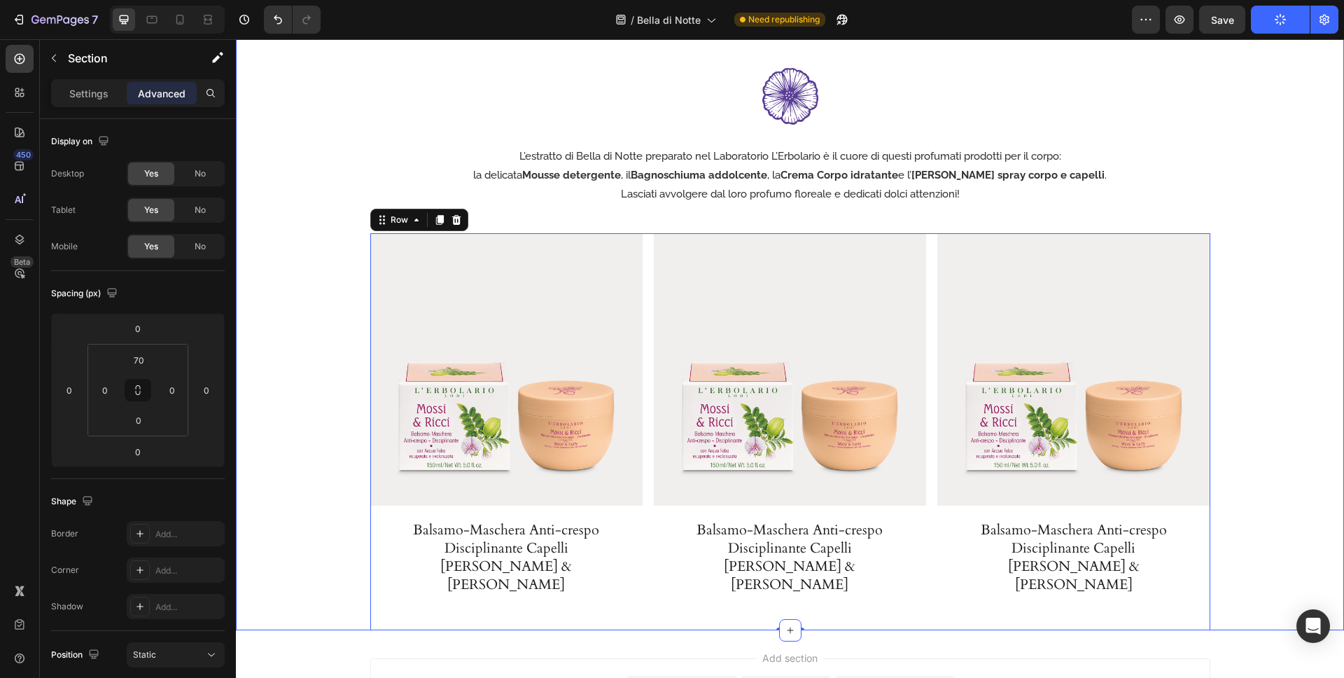
click at [1276, 468] on div "Image L’estratto di Bella di Notte preparato nel Laboratorio L’Erbolario è il c…" at bounding box center [790, 349] width 1108 height 562
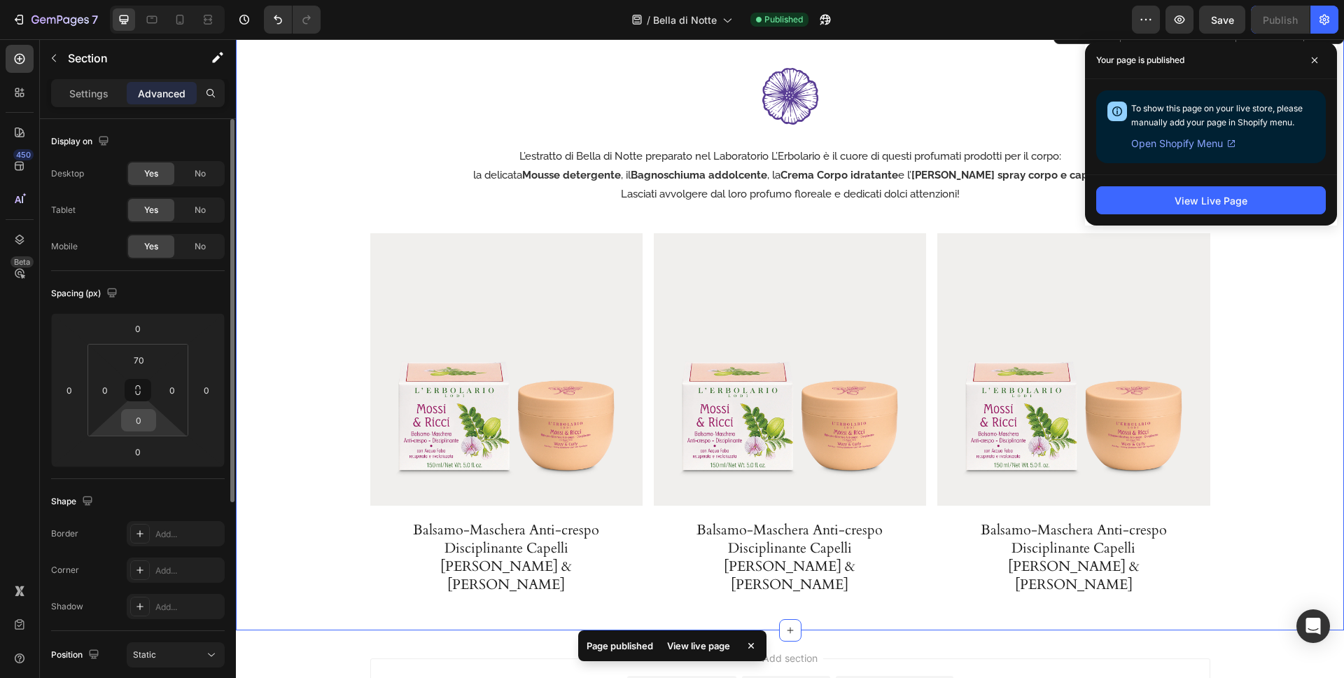
click at [146, 424] on input "0" at bounding box center [139, 420] width 28 height 21
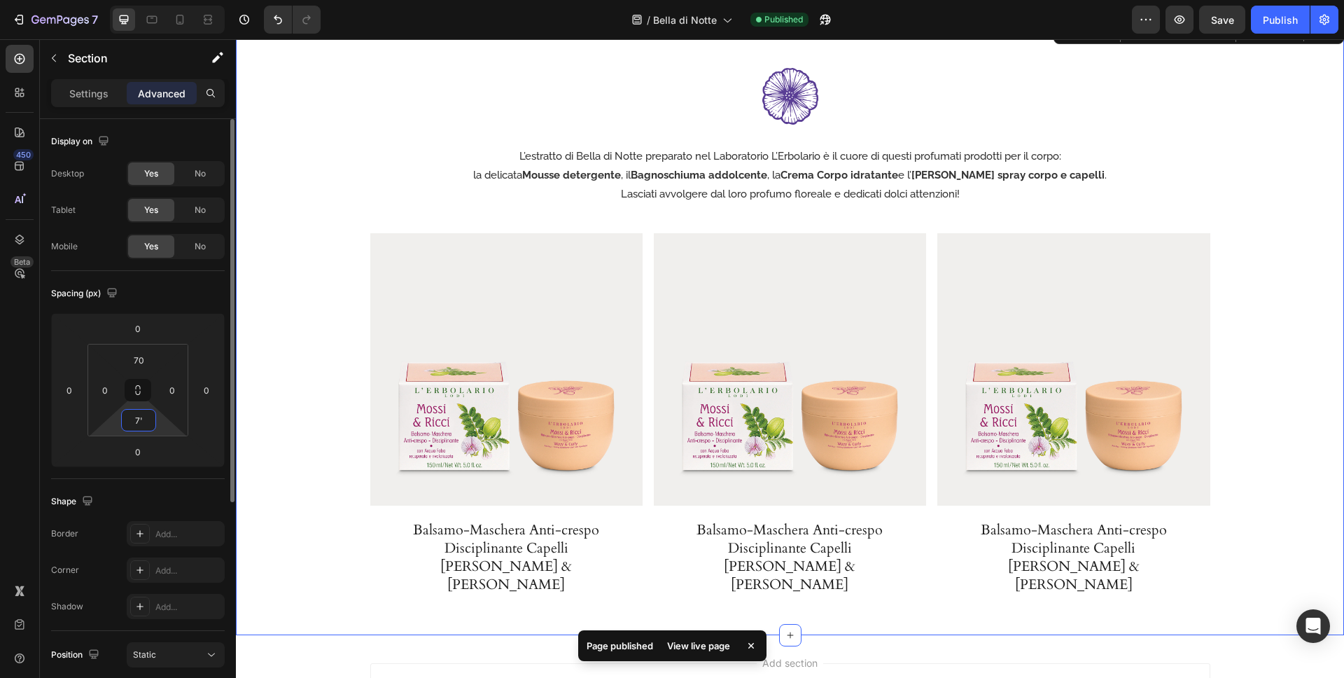
drag, startPoint x: 147, startPoint y: 419, endPoint x: 113, endPoint y: 414, distance: 34.6
click at [113, 414] on div "70 0 7' 0" at bounding box center [138, 390] width 101 height 92
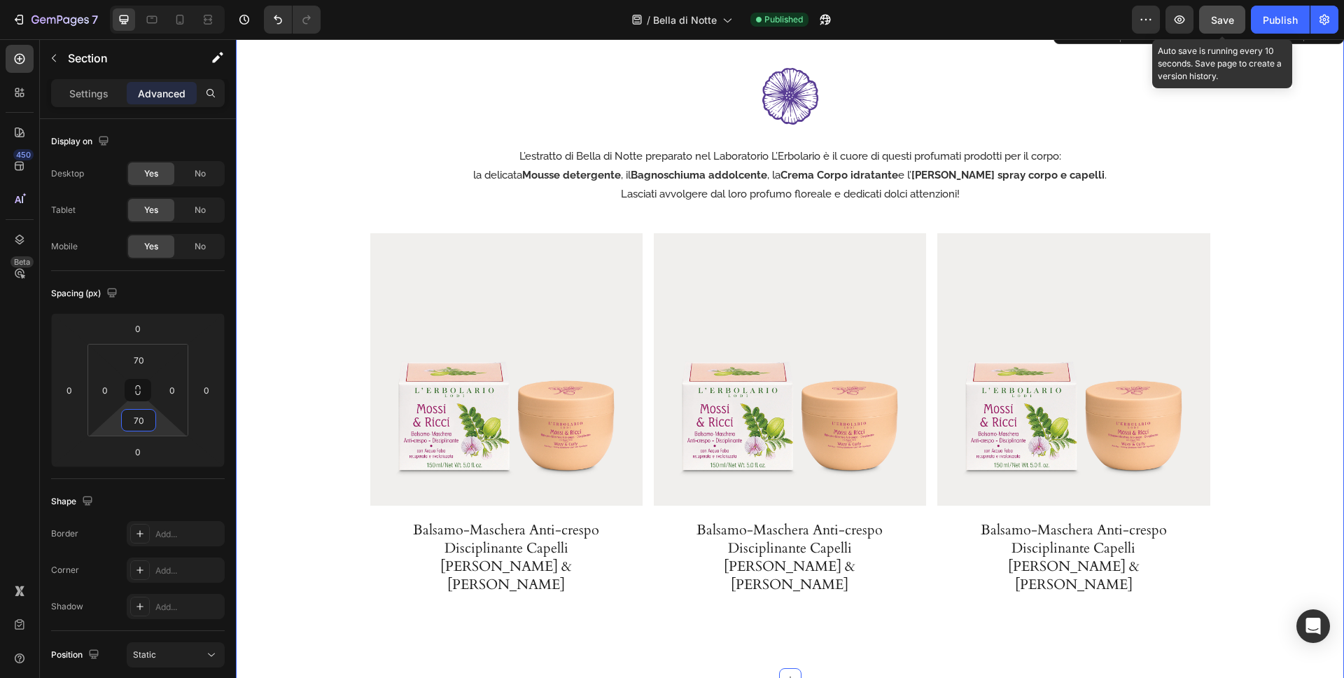
type input "70"
drag, startPoint x: 1218, startPoint y: 9, endPoint x: 1262, endPoint y: 22, distance: 45.4
click at [1218, 9] on button "Save" at bounding box center [1222, 20] width 46 height 28
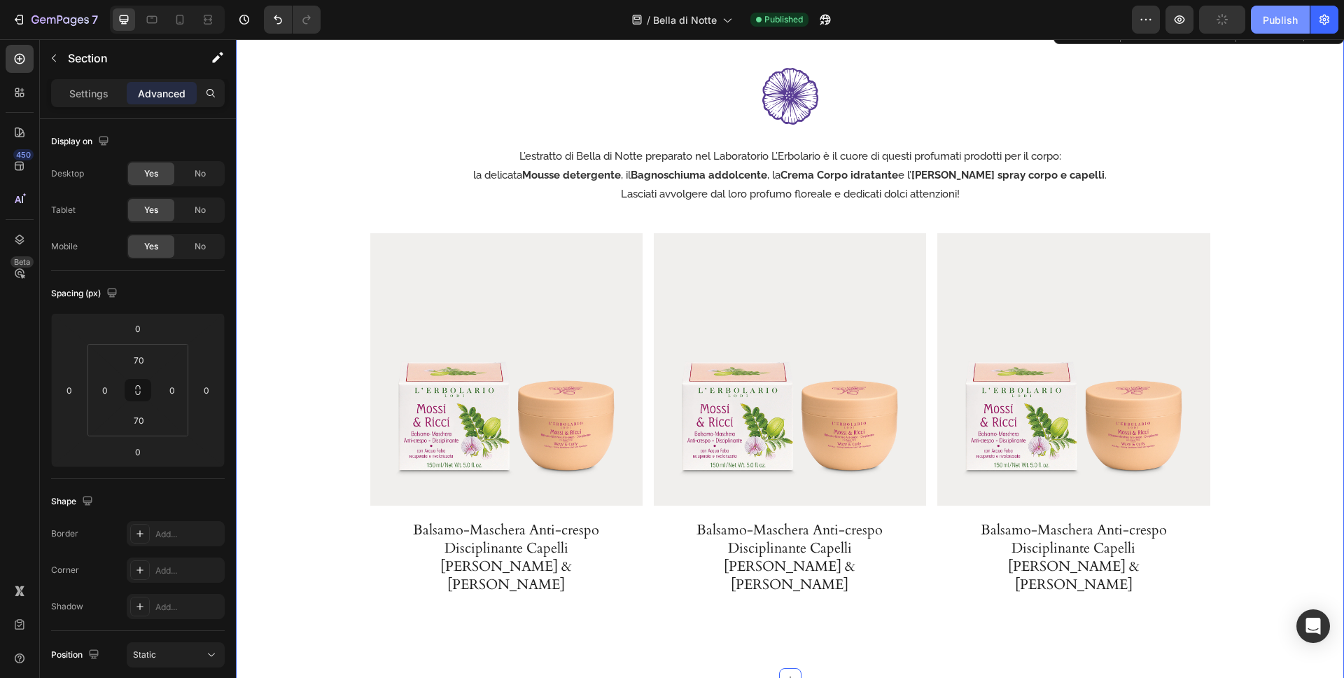
click at [1262, 22] on button "Publish" at bounding box center [1280, 20] width 59 height 28
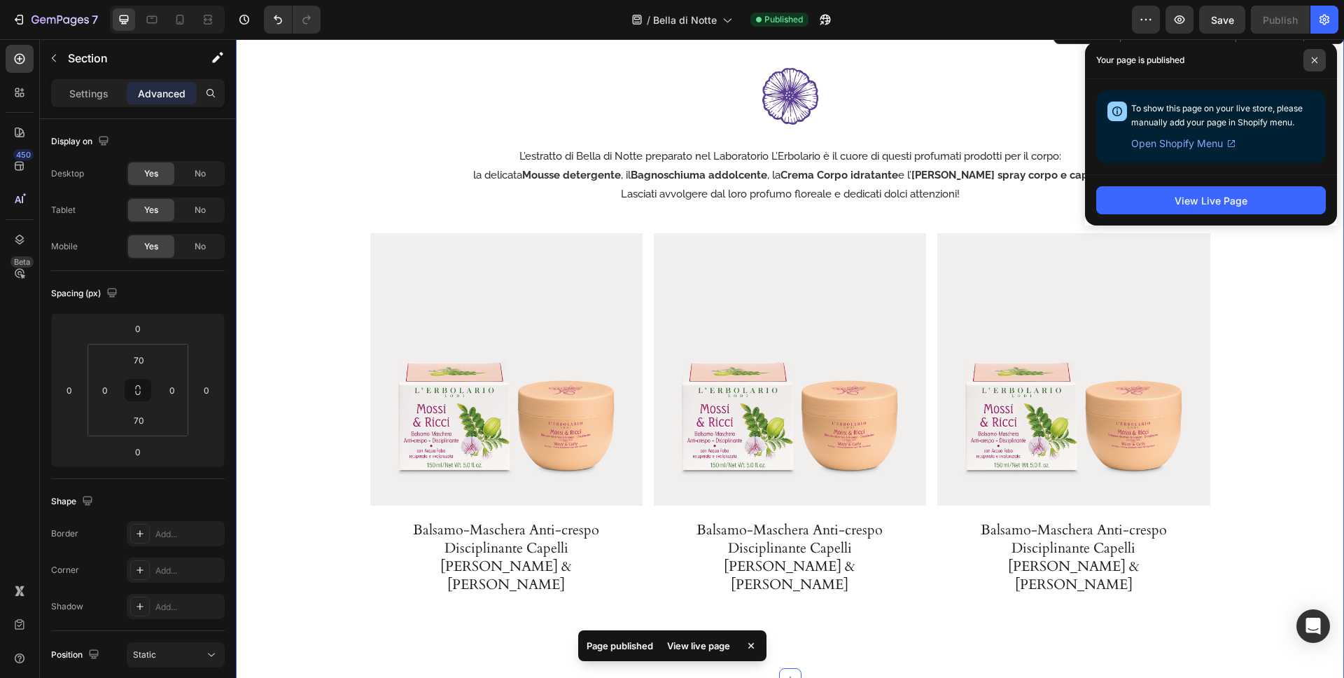
click at [1316, 58] on icon at bounding box center [1315, 60] width 6 height 6
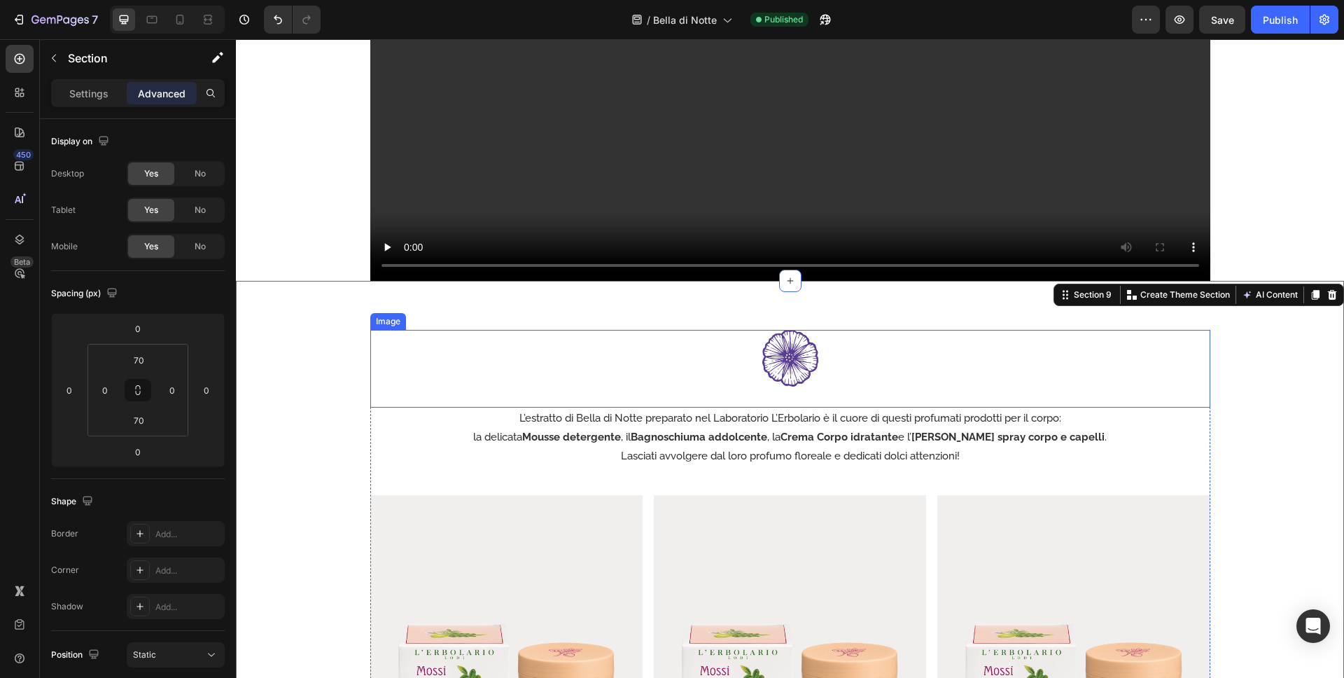
scroll to position [3386, 0]
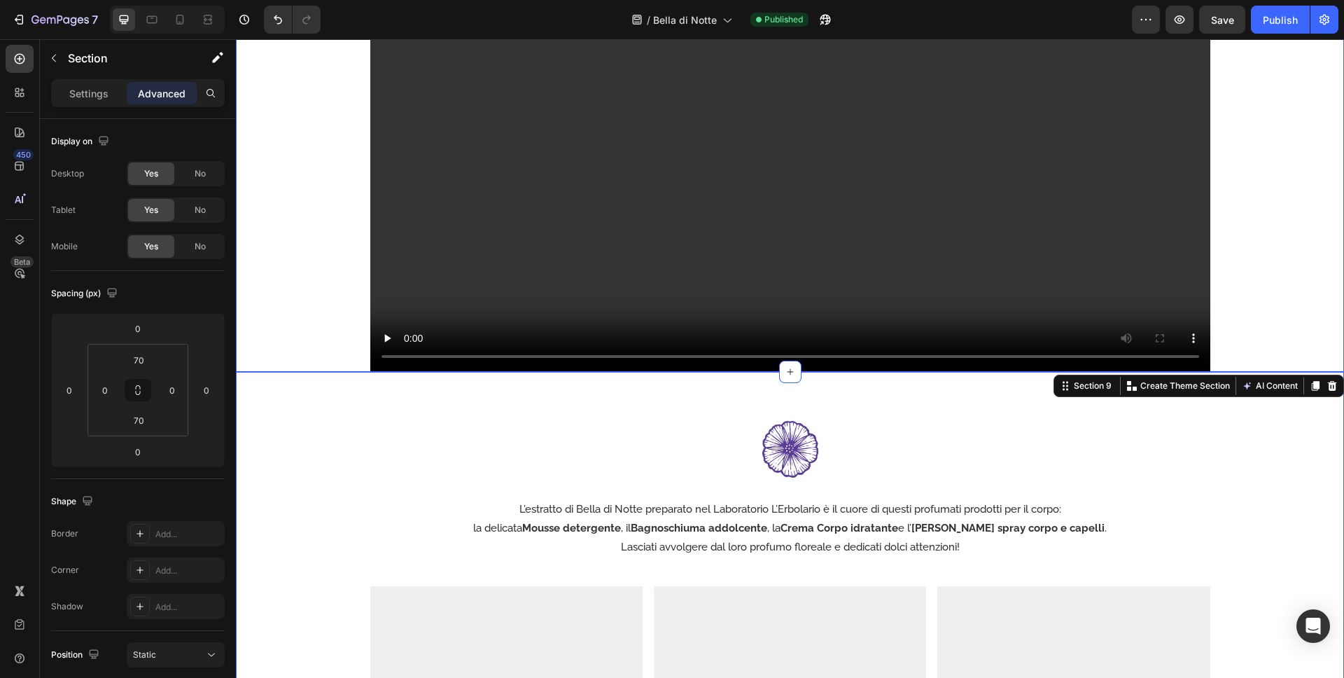
click at [1252, 301] on div "Meravigliosi kit da regalare Heading Video Row" at bounding box center [790, 103] width 1108 height 538
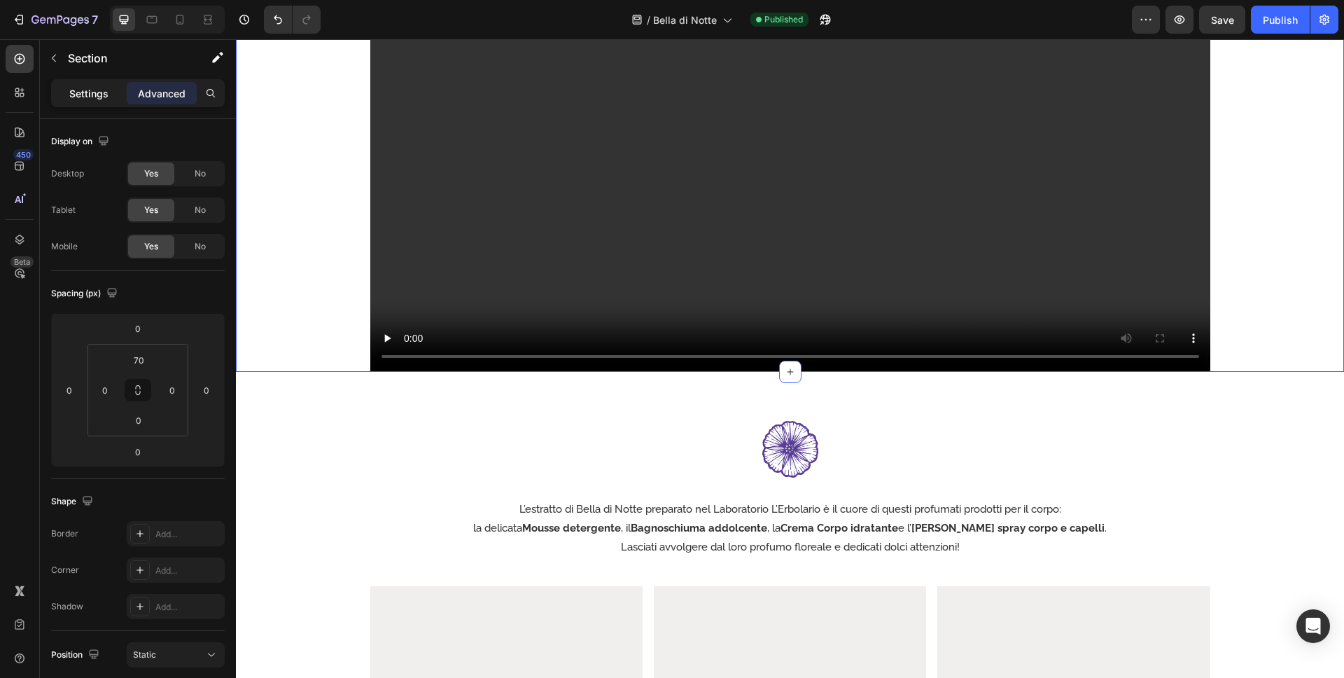
click at [95, 96] on p "Settings" at bounding box center [88, 93] width 39 height 15
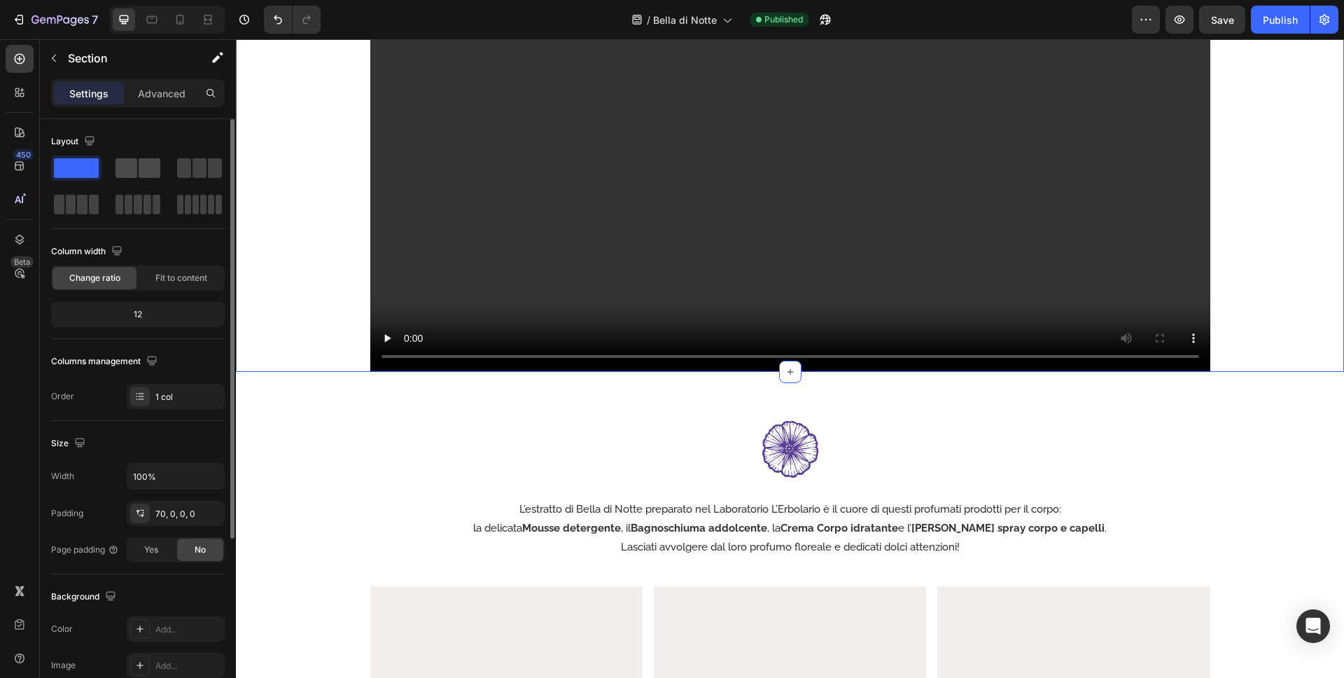
click at [144, 170] on span at bounding box center [150, 168] width 22 height 20
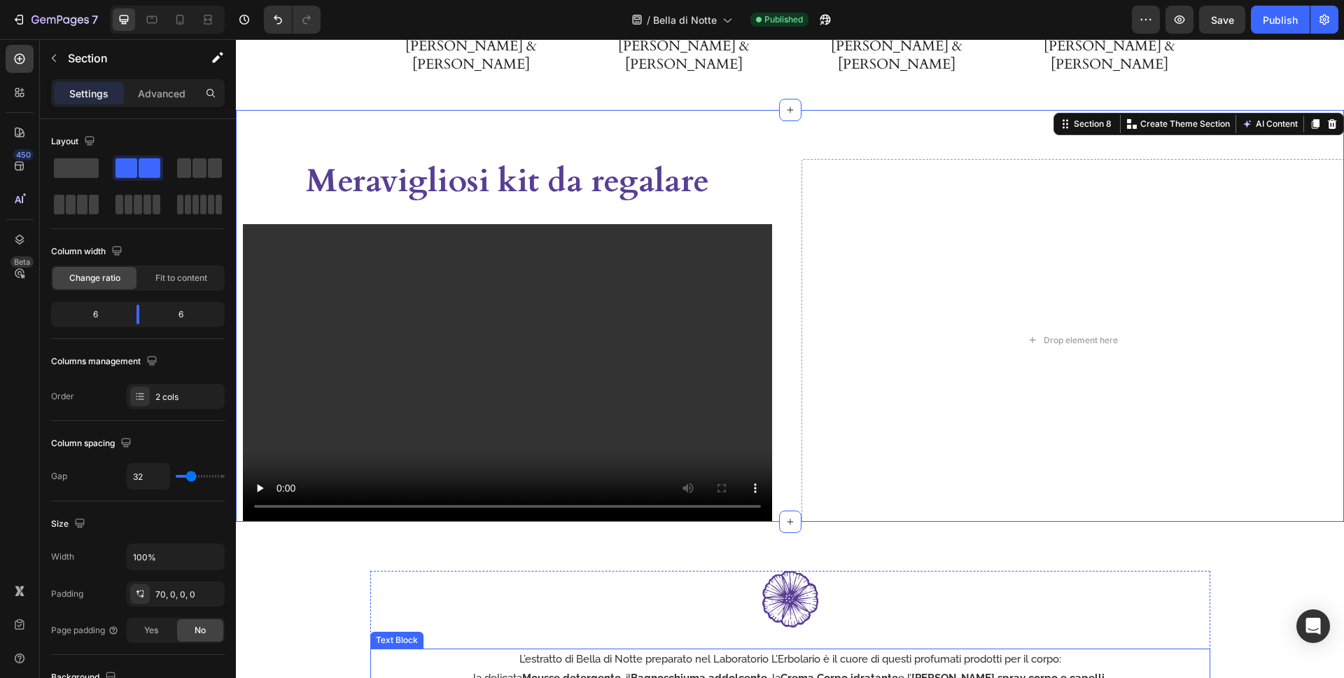
scroll to position [3002, 0]
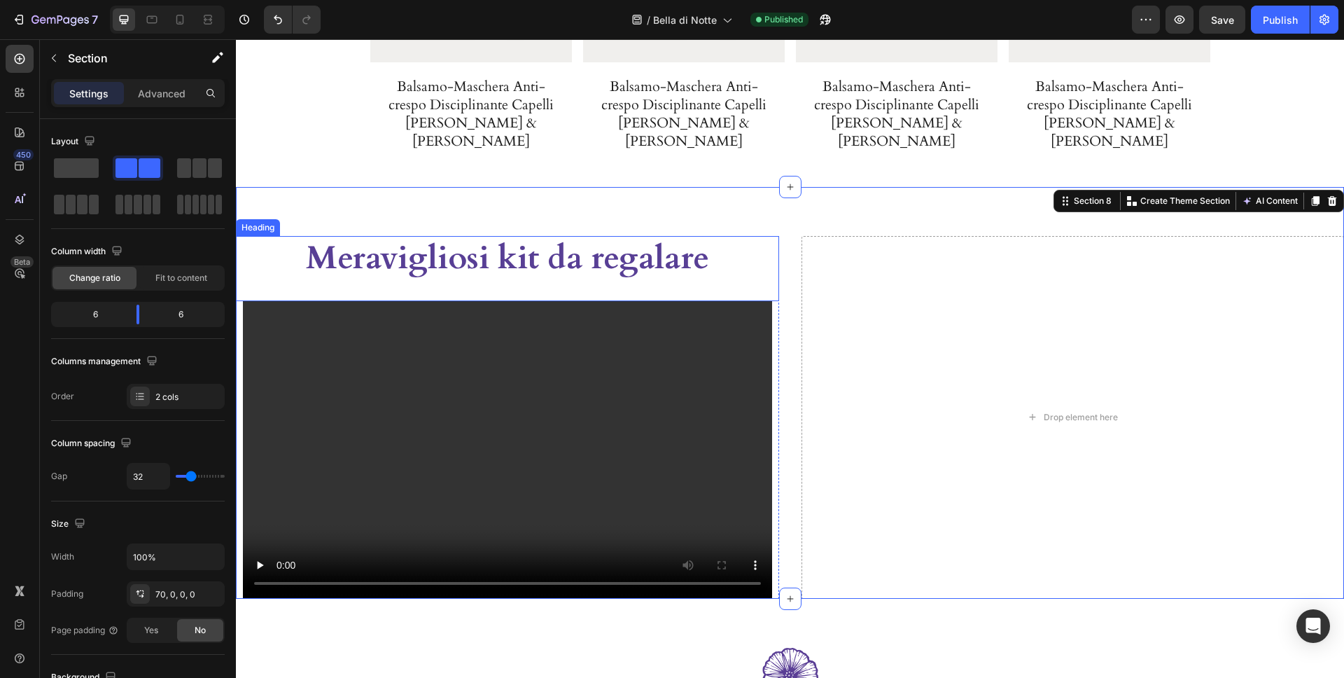
click at [489, 253] on h2 "Meravigliosi kit da regalare" at bounding box center [507, 258] width 501 height 45
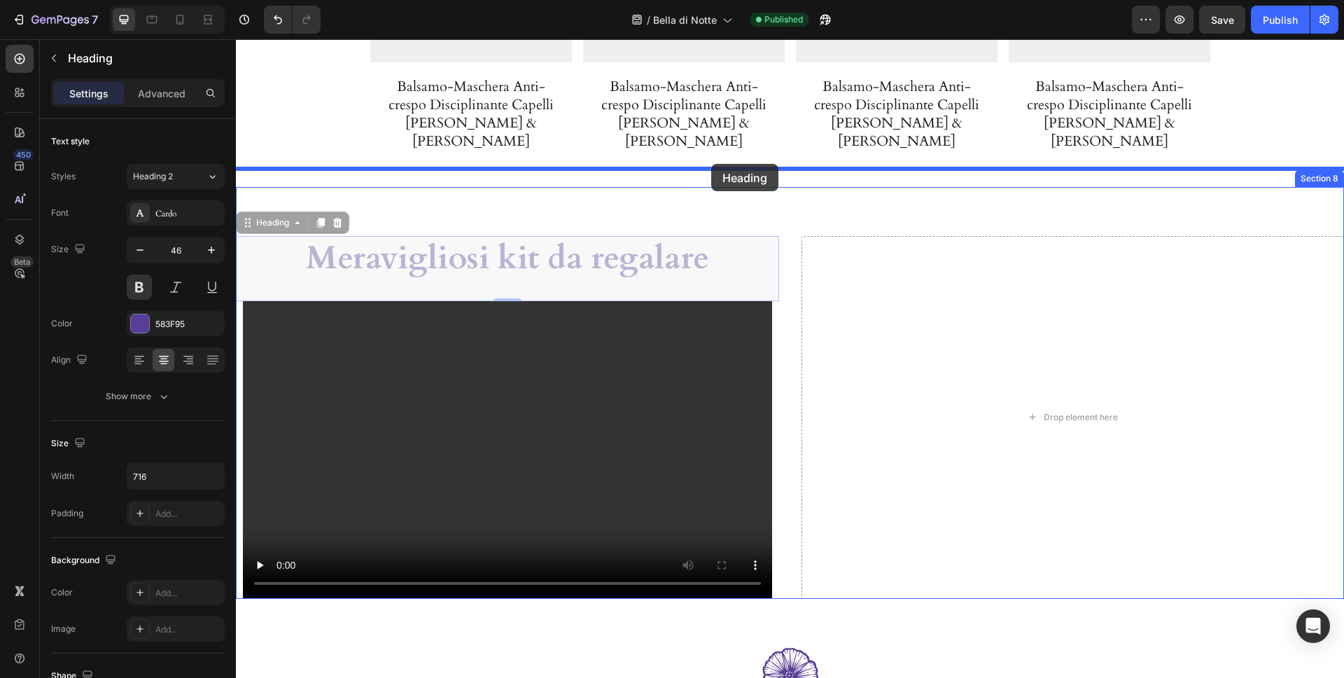
drag, startPoint x: 249, startPoint y: 207, endPoint x: 711, endPoint y: 164, distance: 464.8
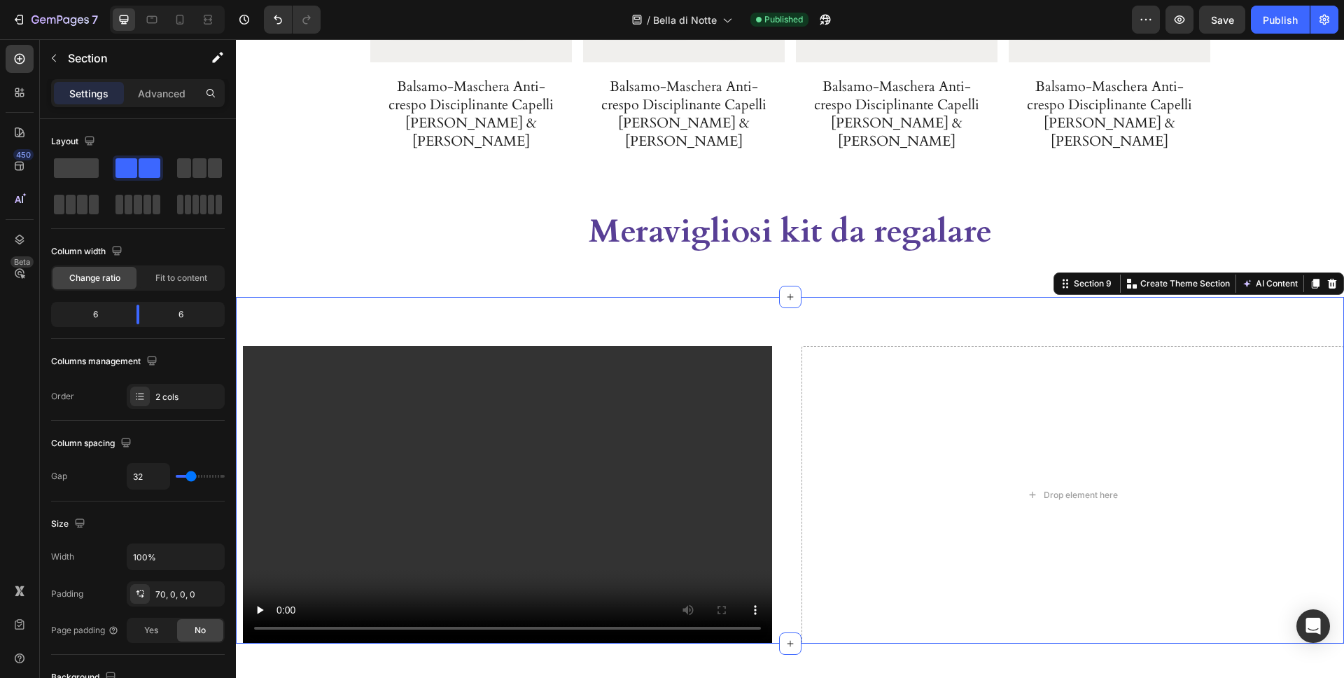
click at [601, 297] on div "Video Row Drop element here Section 9 Create Theme Section AI Content Write wit…" at bounding box center [790, 470] width 1108 height 347
click at [666, 298] on div "Video Row Drop element here Section 9 Create Theme Section AI Content Write wit…" at bounding box center [790, 470] width 1108 height 347
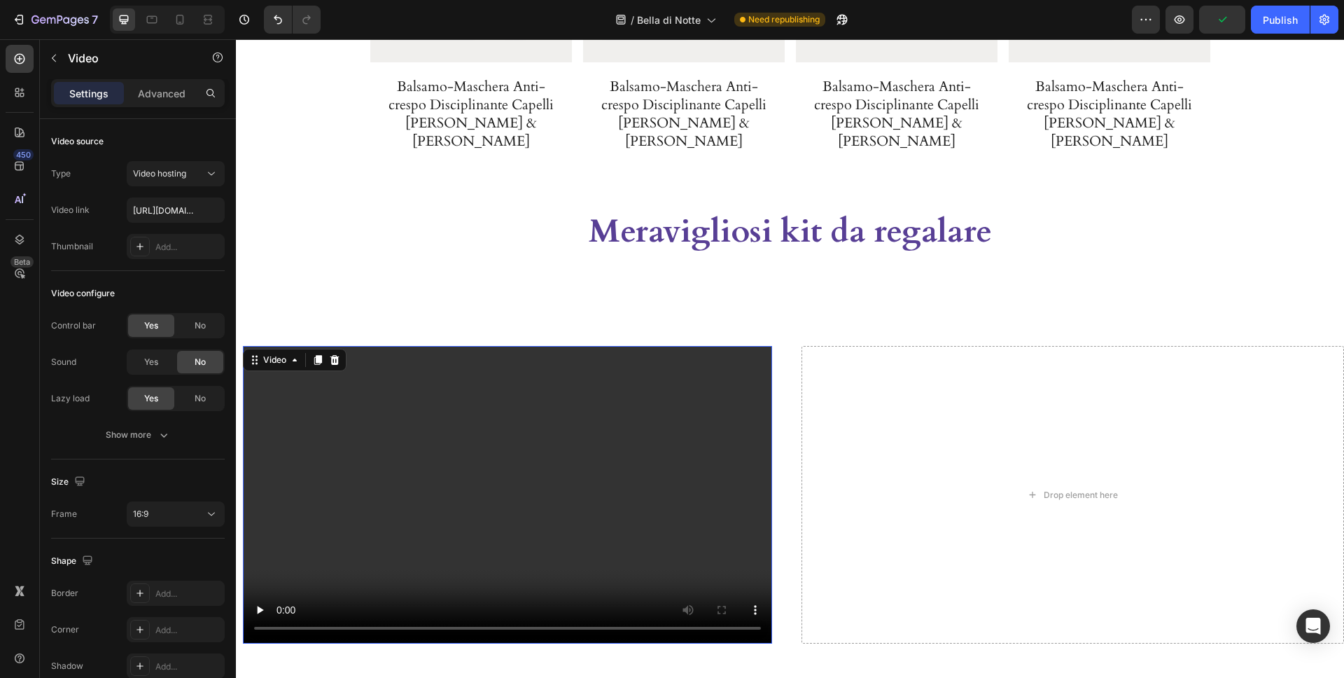
click at [405, 400] on video at bounding box center [507, 495] width 529 height 298
click at [174, 508] on div "16:9" at bounding box center [168, 514] width 71 height 13
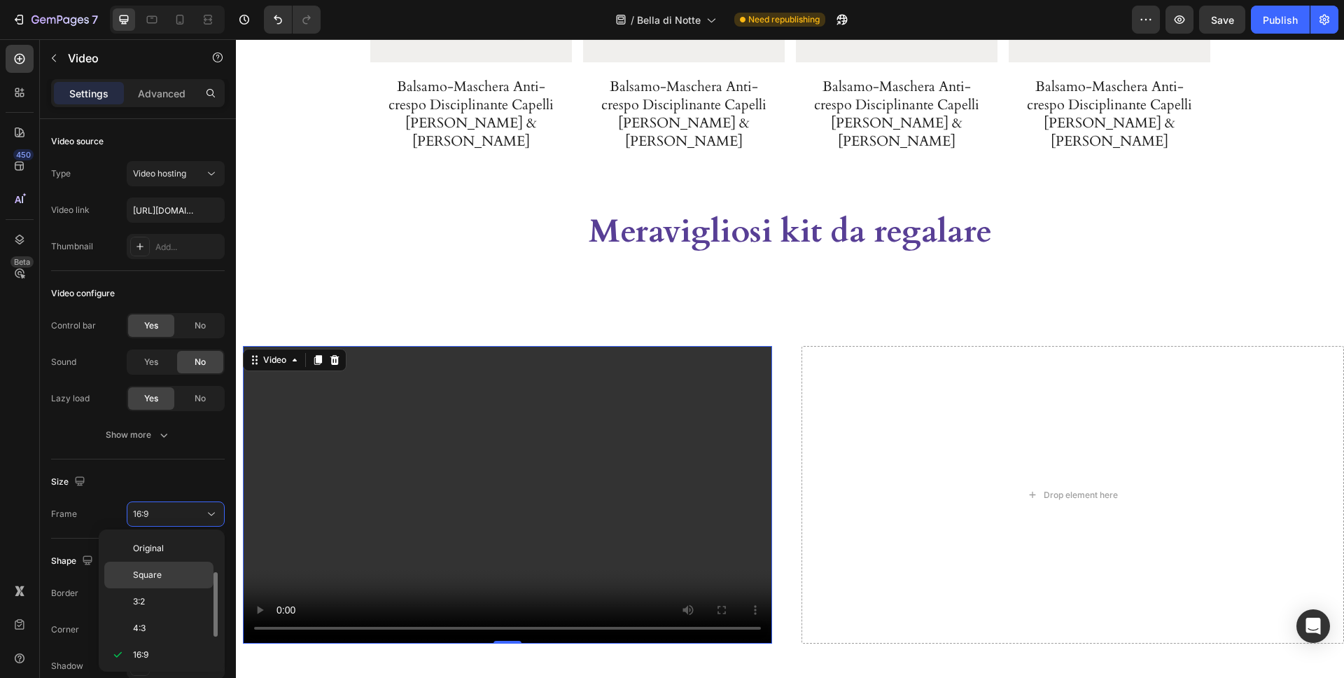
scroll to position [25, 0]
click at [169, 549] on p "Square" at bounding box center [170, 549] width 74 height 13
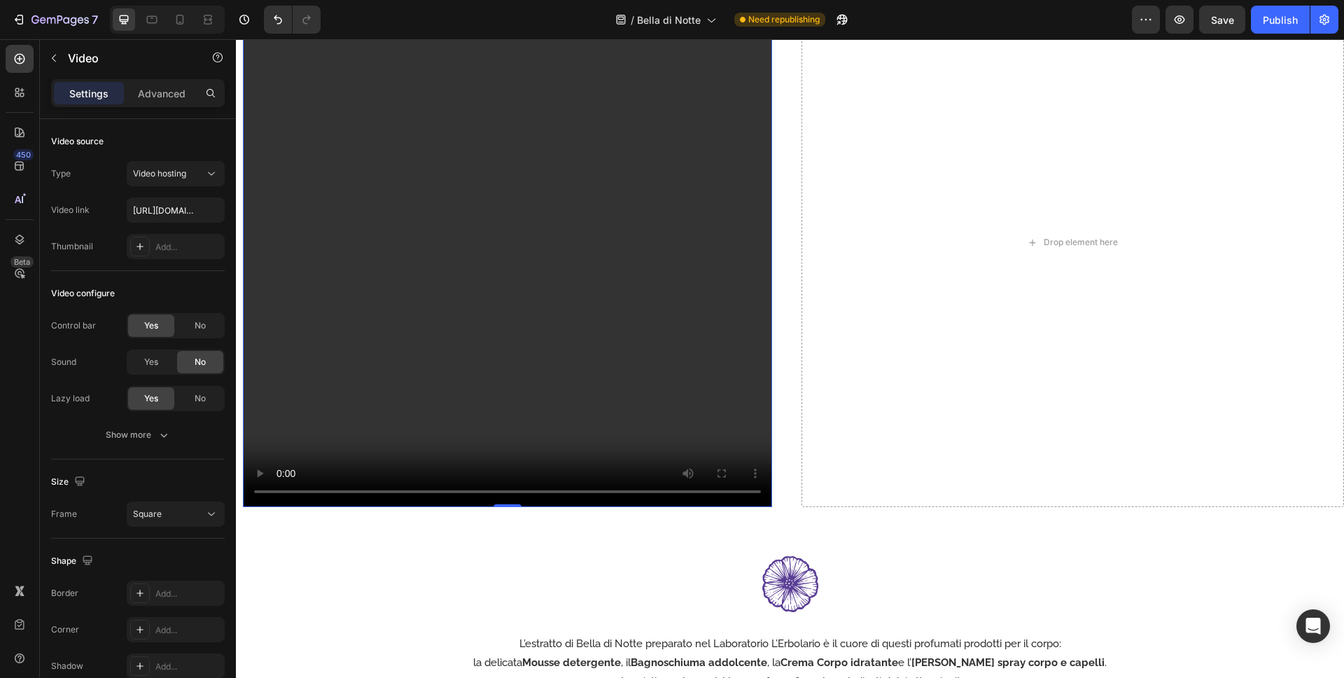
scroll to position [3372, 0]
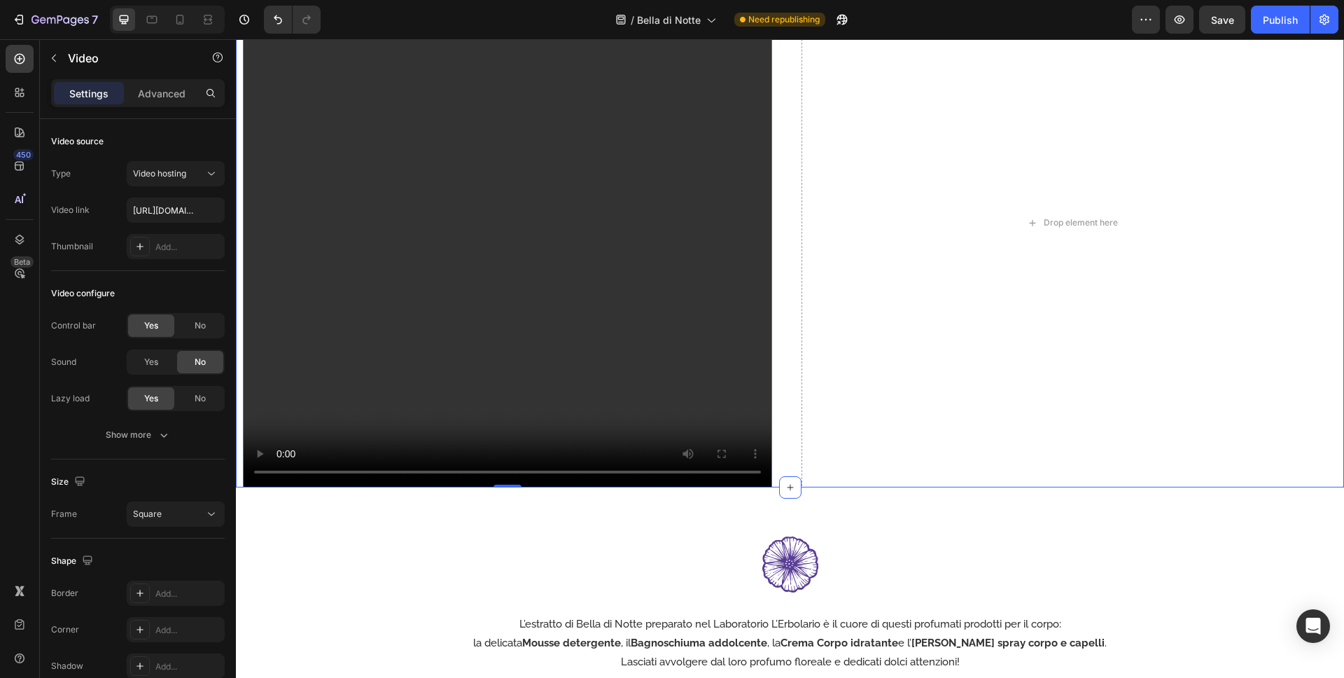
click at [788, 391] on div "Video 0 Row Drop element here Section 9" at bounding box center [790, 198] width 1108 height 578
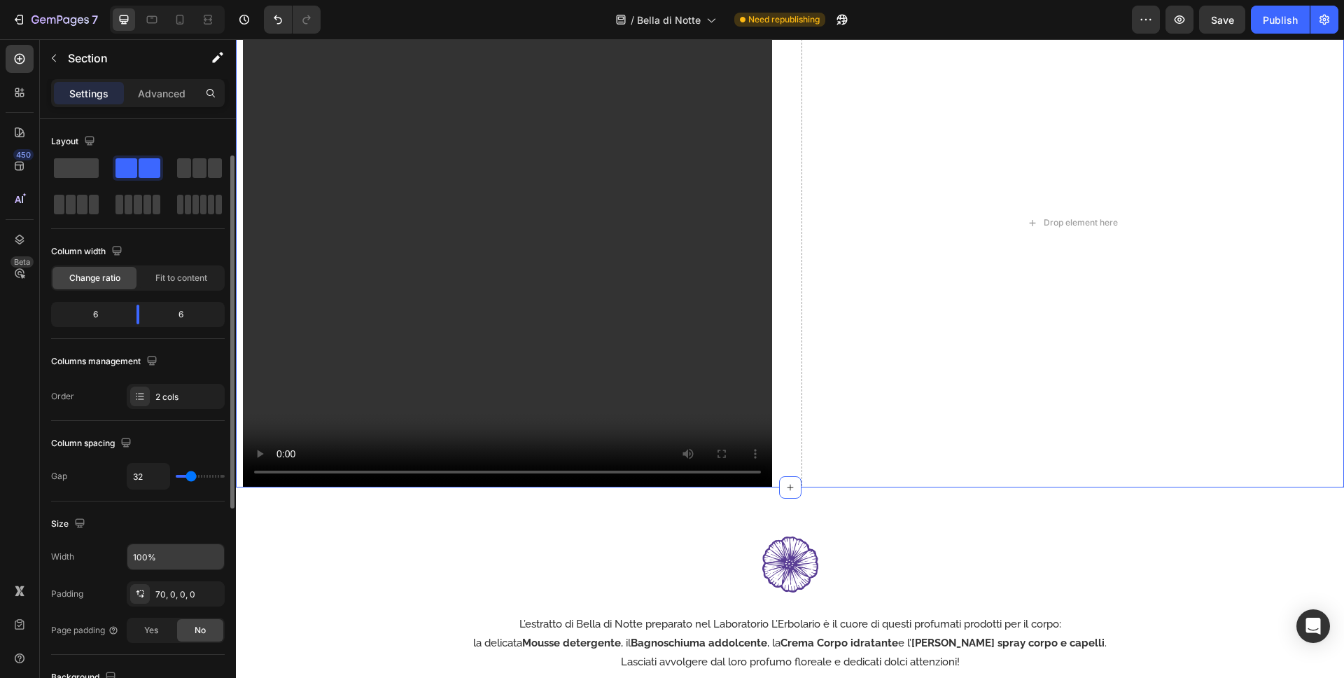
scroll to position [60, 0]
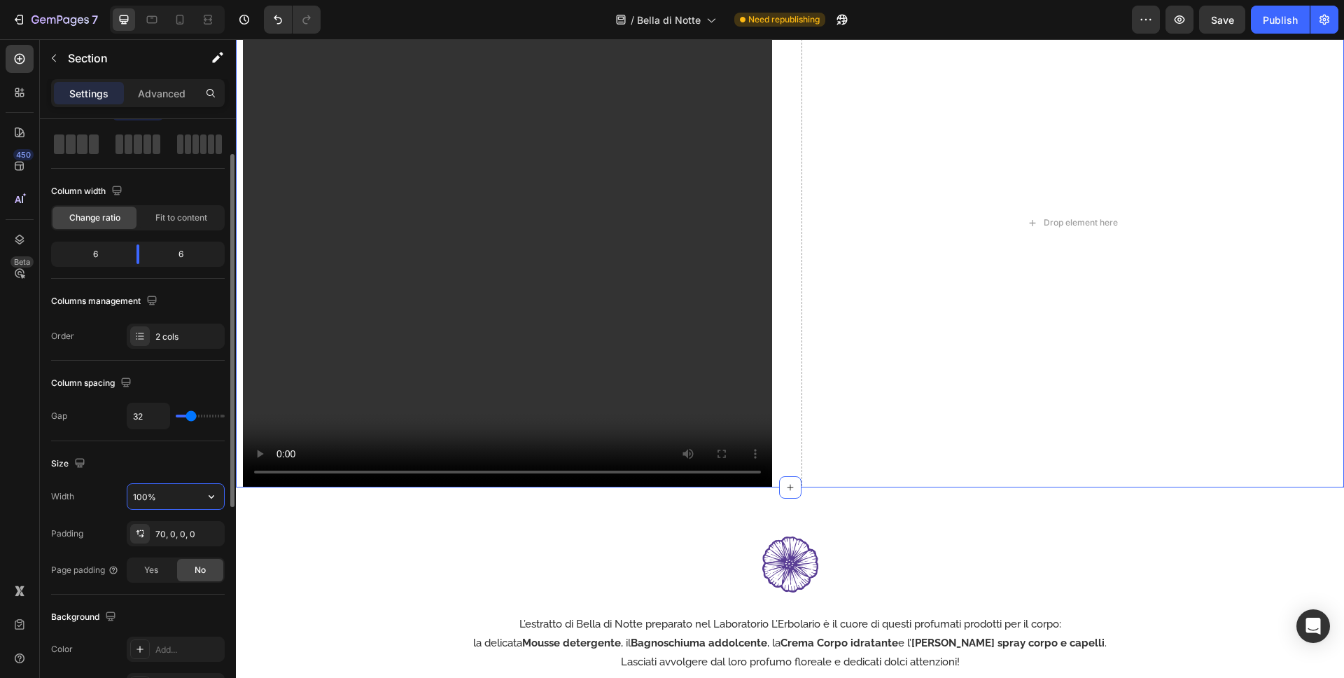
click at [165, 498] on input "100%" at bounding box center [175, 496] width 97 height 25
click at [160, 97] on p "Advanced" at bounding box center [162, 93] width 48 height 15
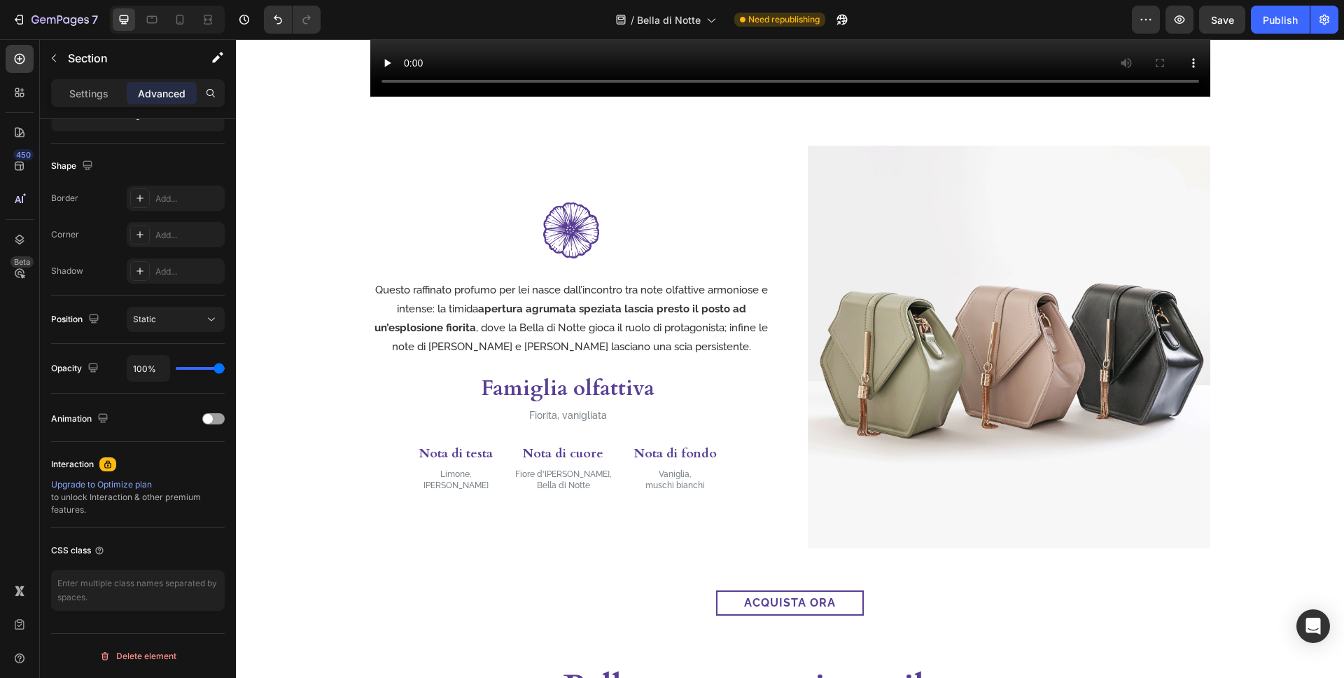
scroll to position [1367, 0]
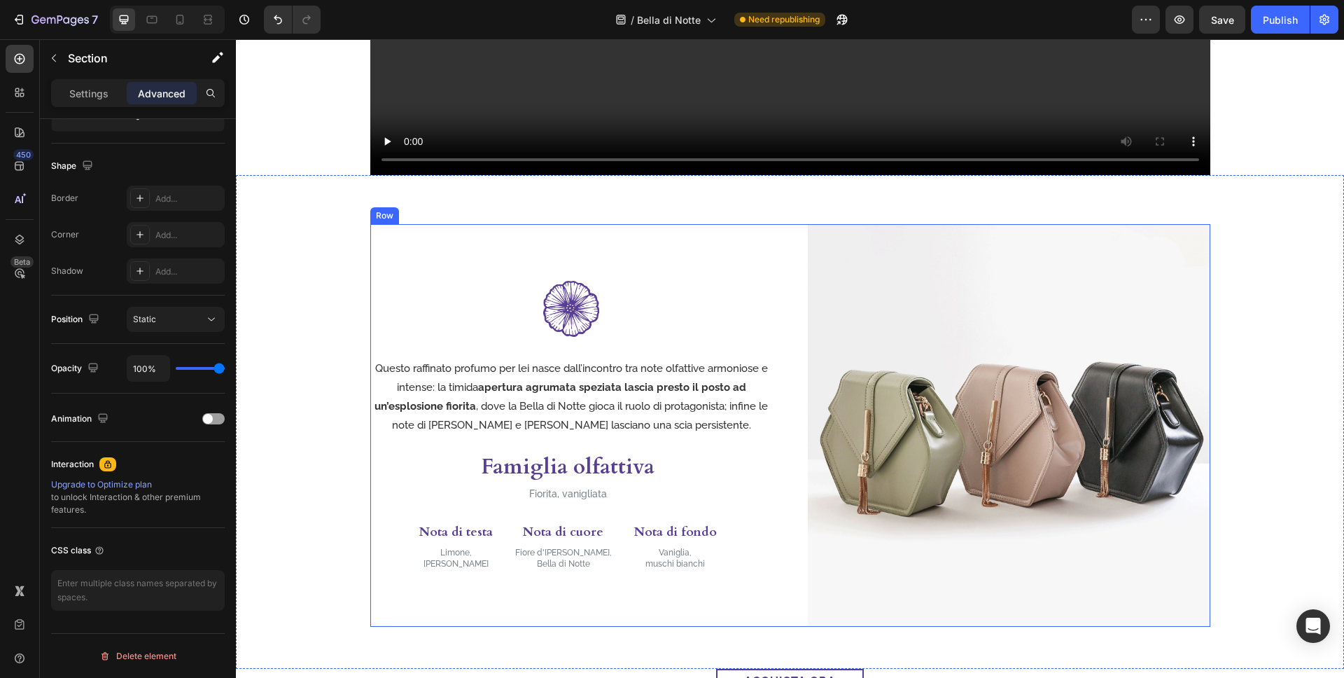
click at [795, 310] on div "Image Questo raffinato profumo per lei nasce dall’incontro tra note olfattive a…" at bounding box center [790, 425] width 840 height 403
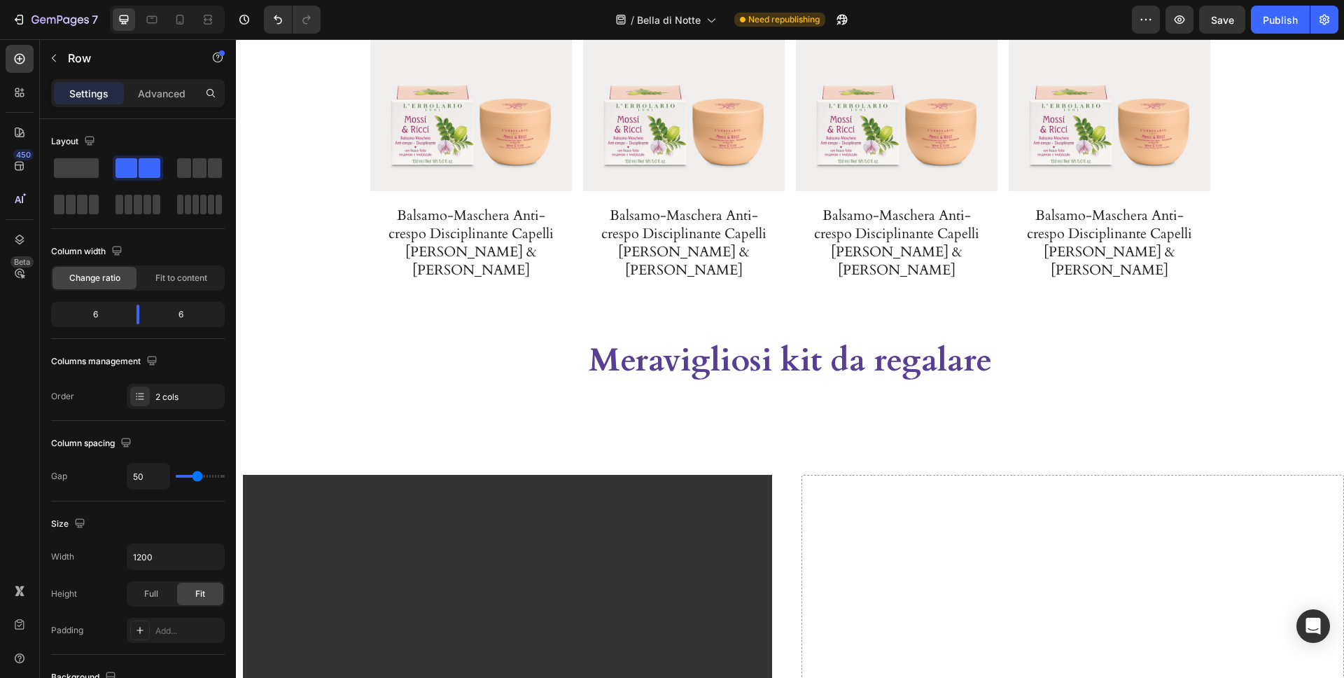
scroll to position [3019, 0]
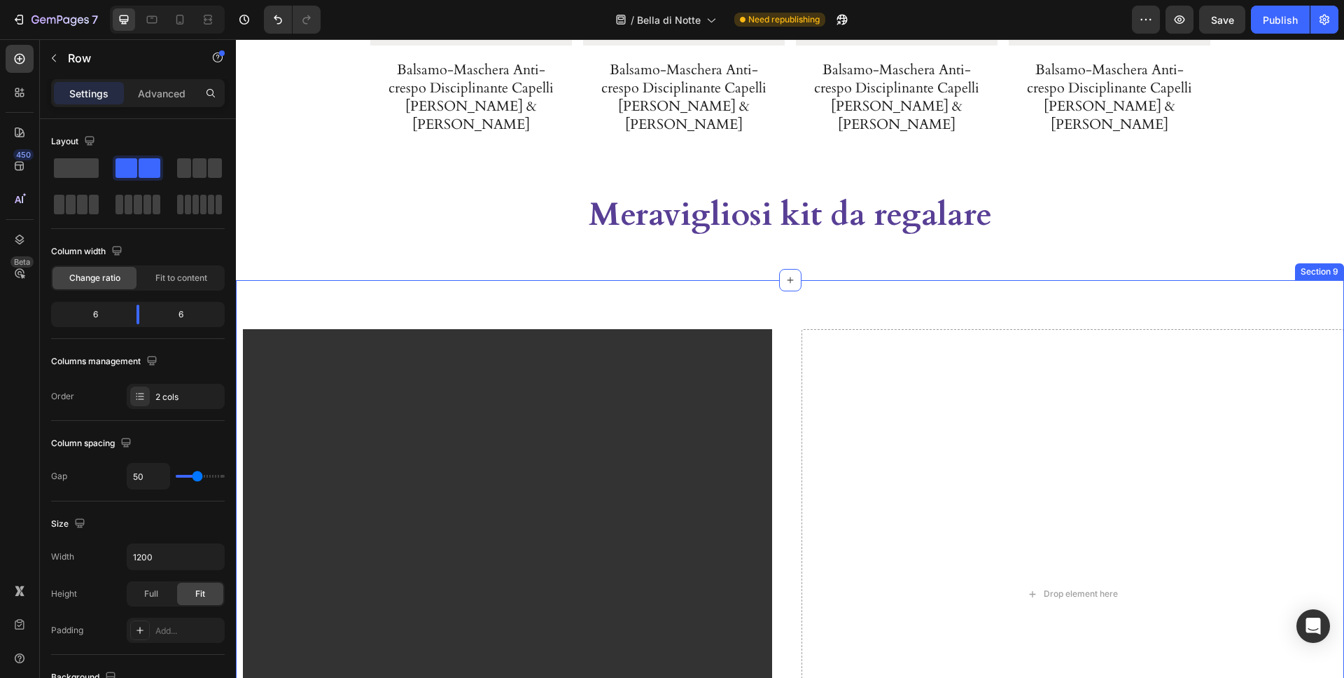
click at [791, 433] on div "Video Row Drop element here Section 9" at bounding box center [790, 569] width 1108 height 578
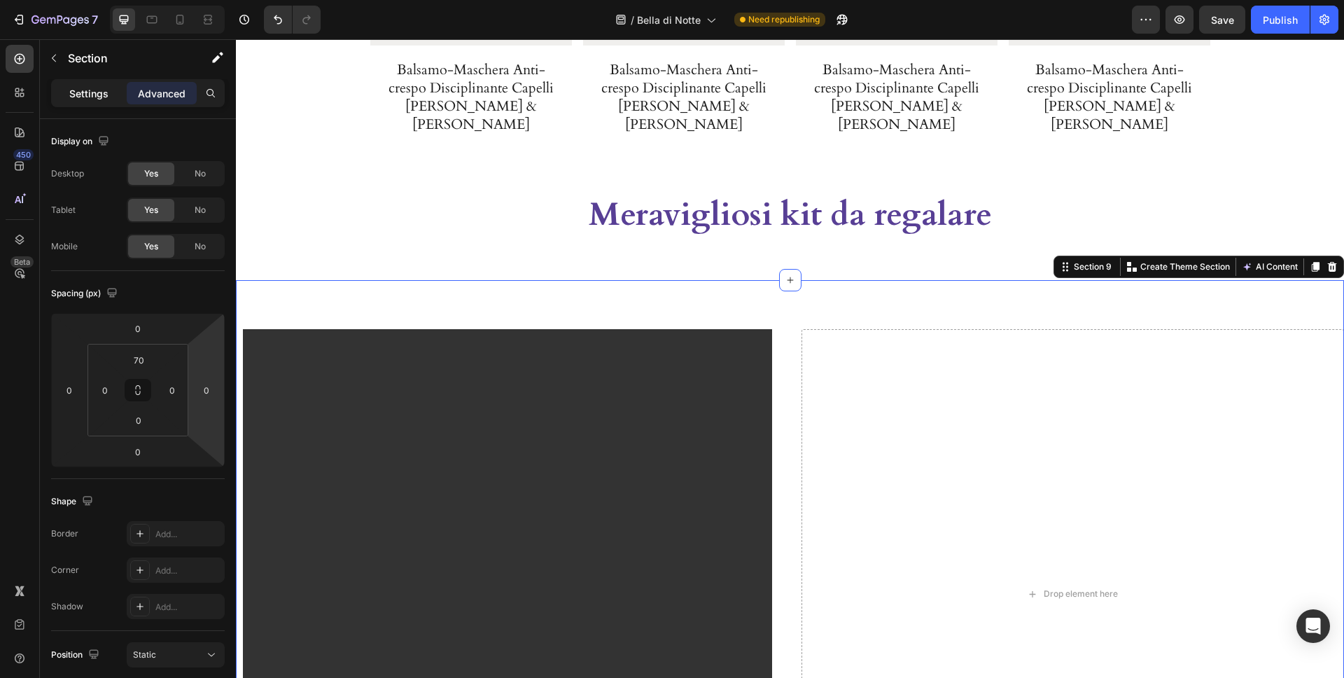
click at [95, 92] on p "Settings" at bounding box center [88, 93] width 39 height 15
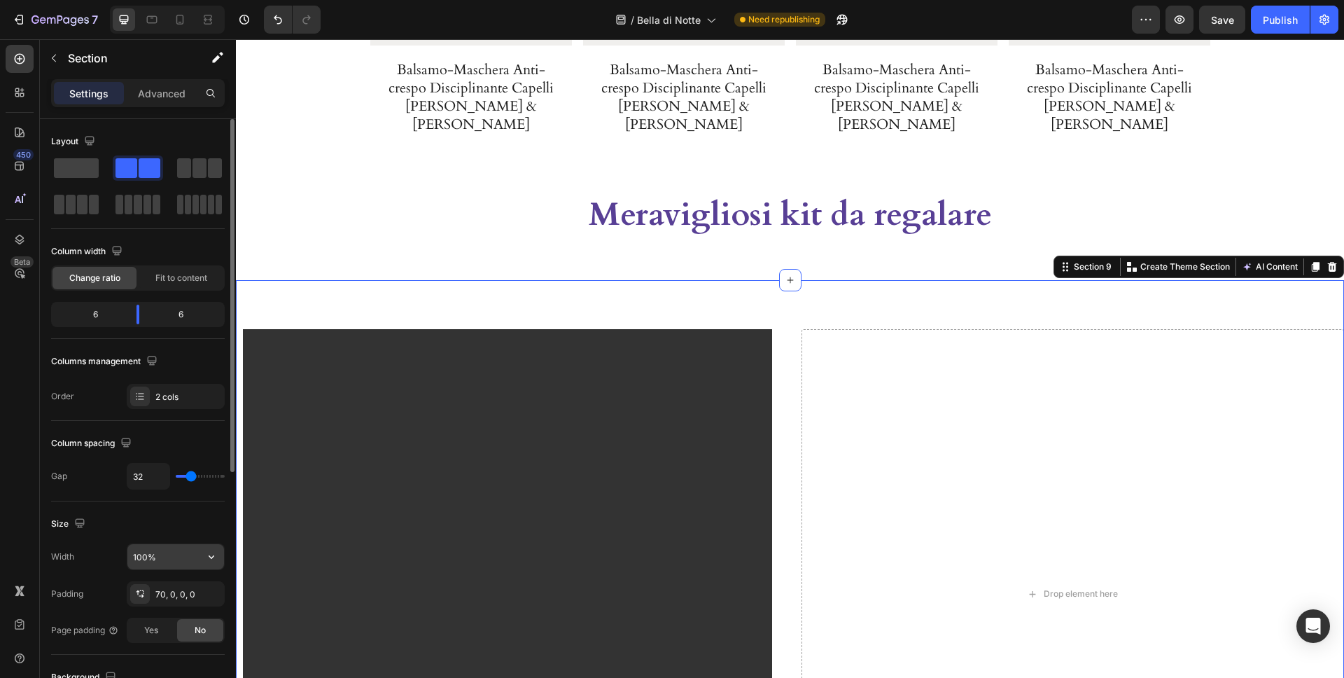
click at [169, 556] on input "100%" at bounding box center [175, 556] width 97 height 25
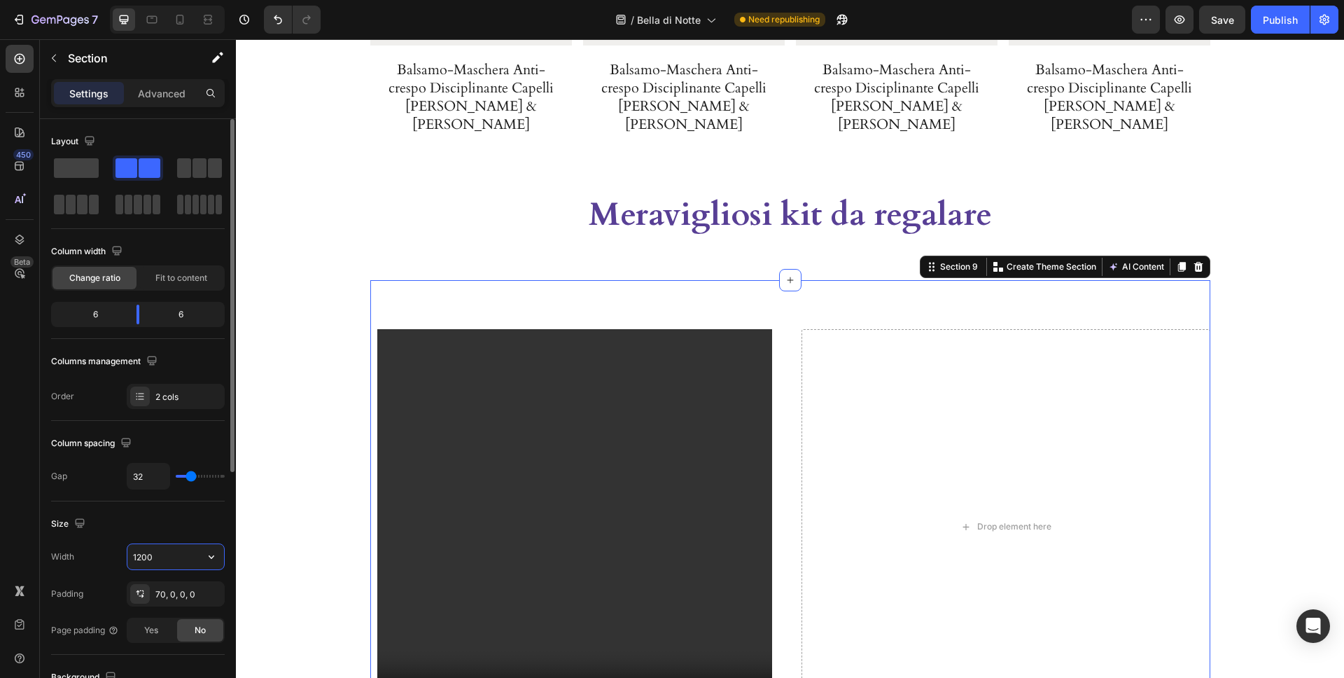
type input "1200"
click at [374, 334] on div "Video" at bounding box center [574, 526] width 409 height 395
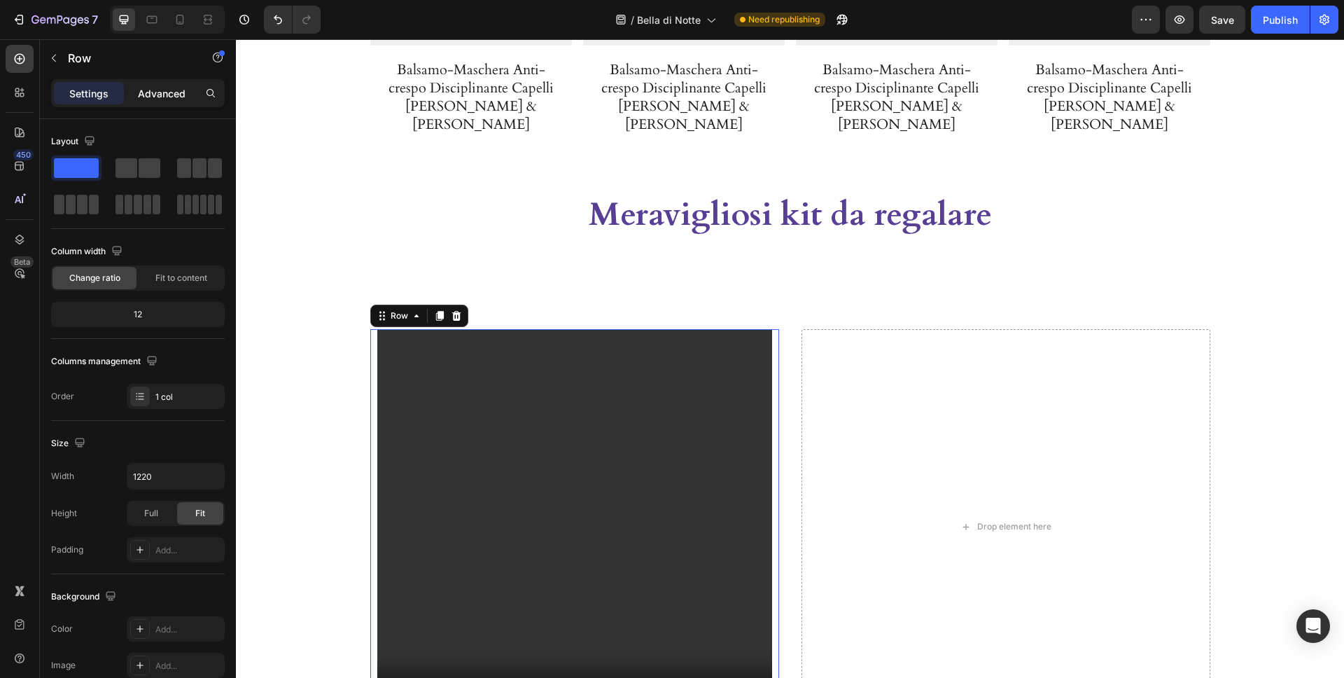
click at [182, 83] on div "Advanced" at bounding box center [162, 93] width 70 height 22
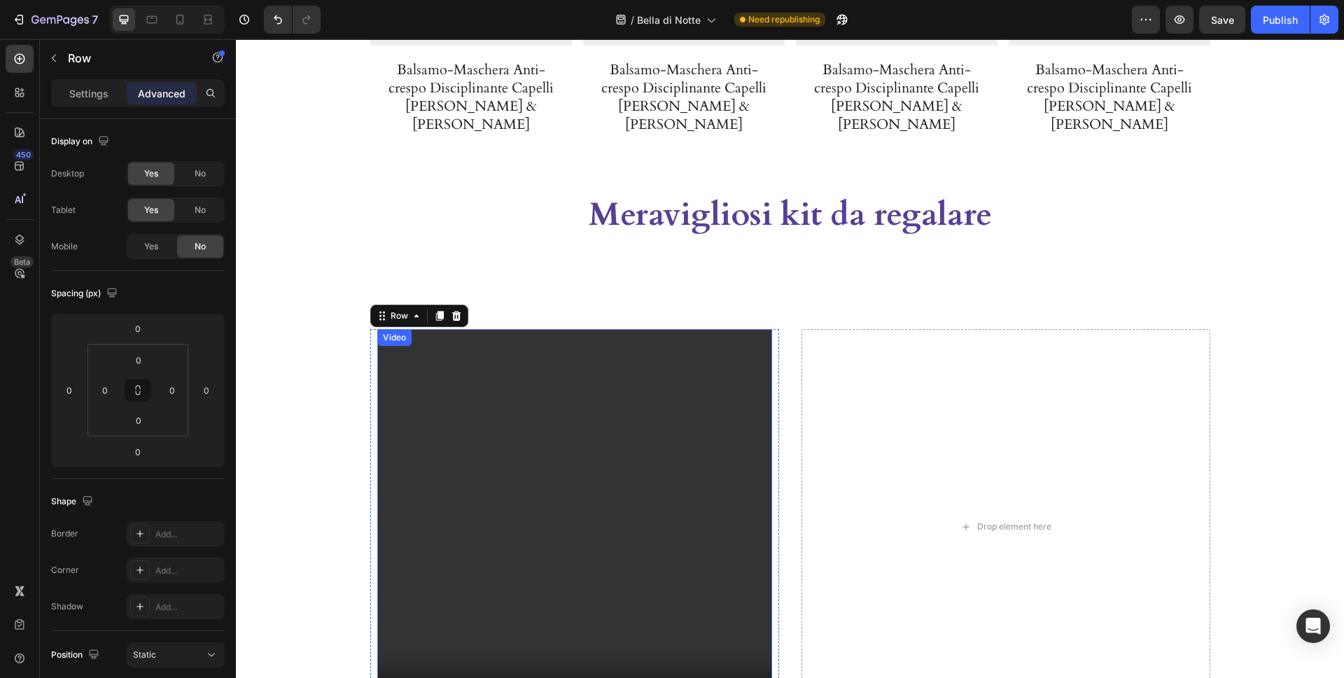
click at [409, 358] on video at bounding box center [574, 526] width 395 height 395
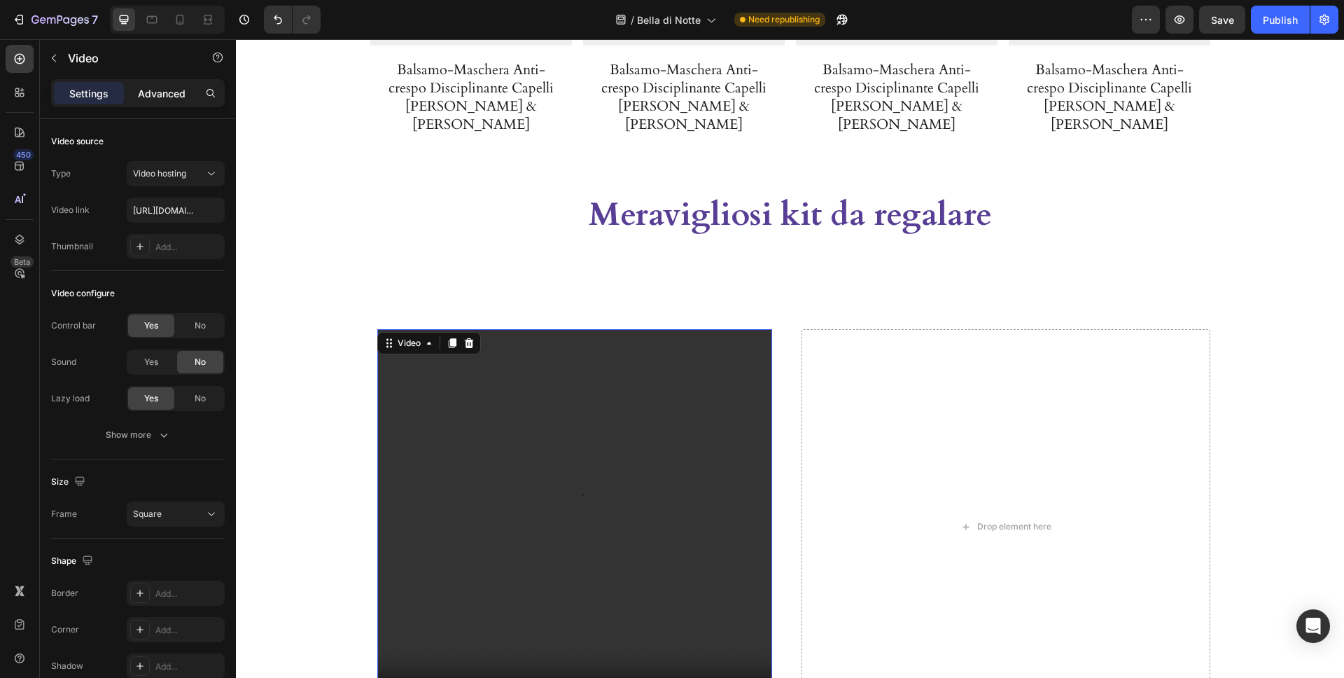
click at [160, 90] on p "Advanced" at bounding box center [162, 93] width 48 height 15
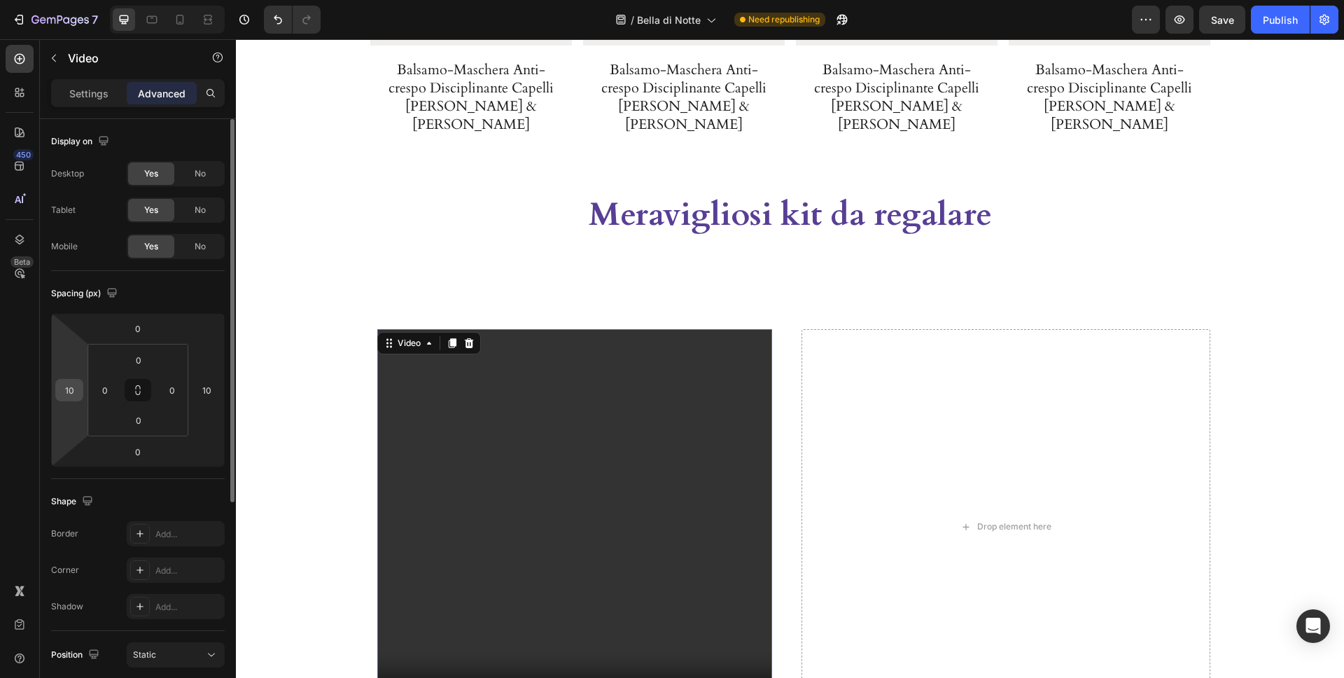
click at [65, 391] on input "10" at bounding box center [69, 389] width 21 height 21
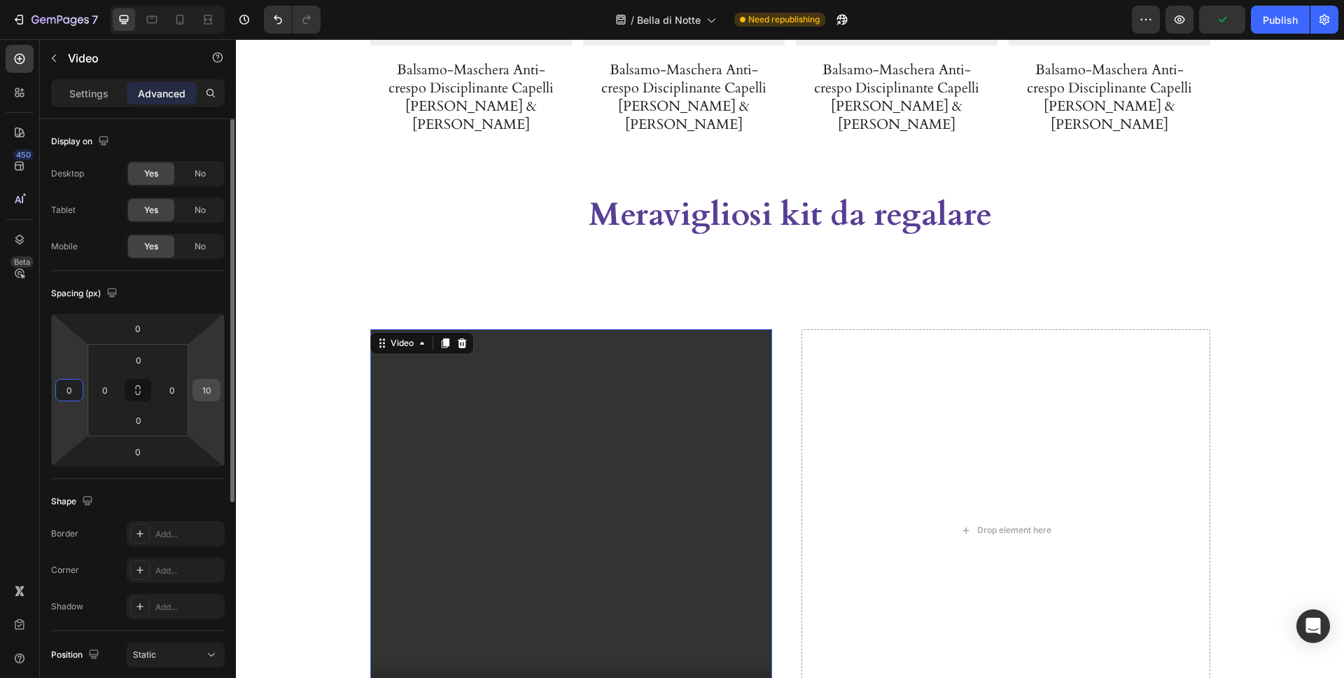
type input "0"
click at [202, 387] on input "10" at bounding box center [206, 389] width 21 height 21
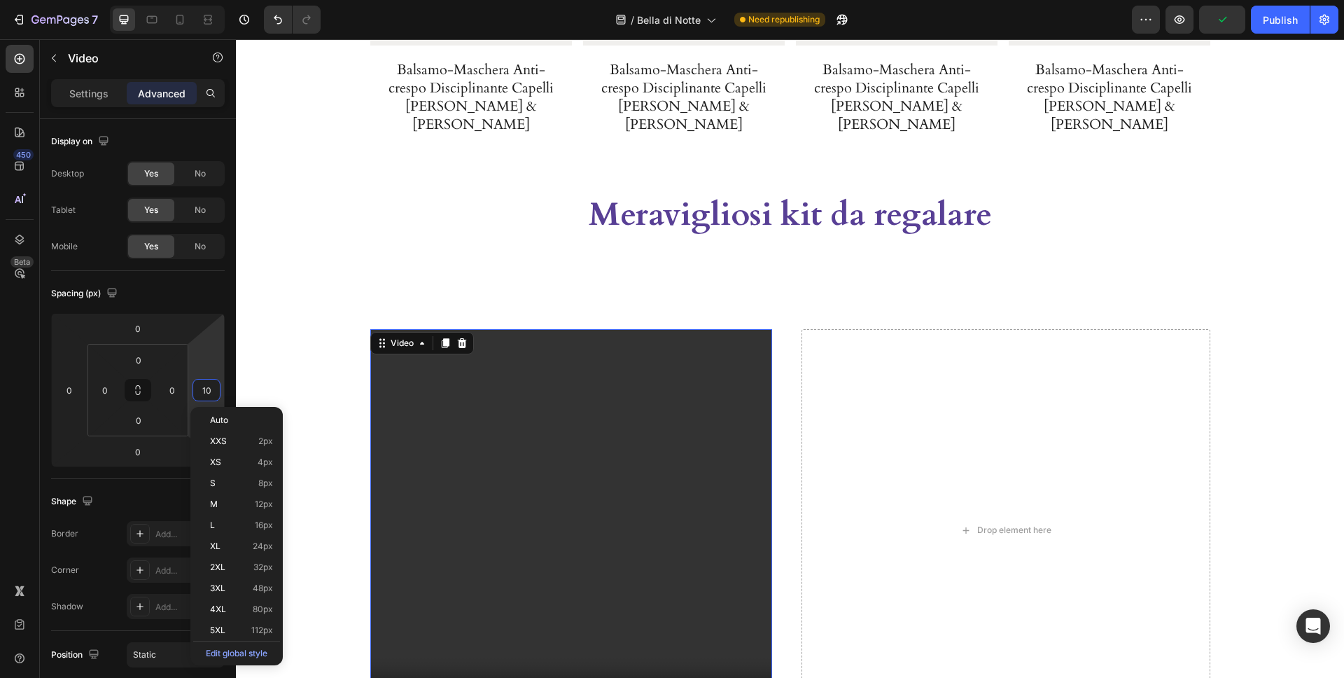
type input "0"
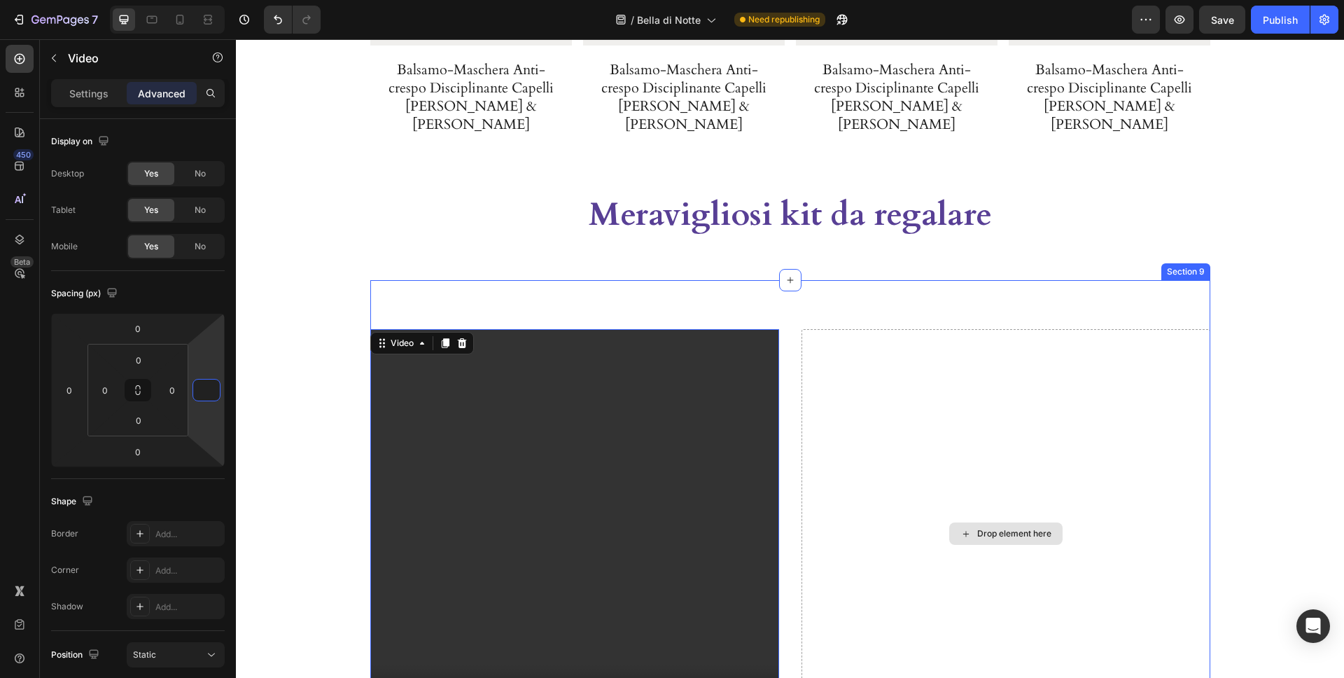
click at [949, 355] on div "Drop element here" at bounding box center [1006, 533] width 409 height 409
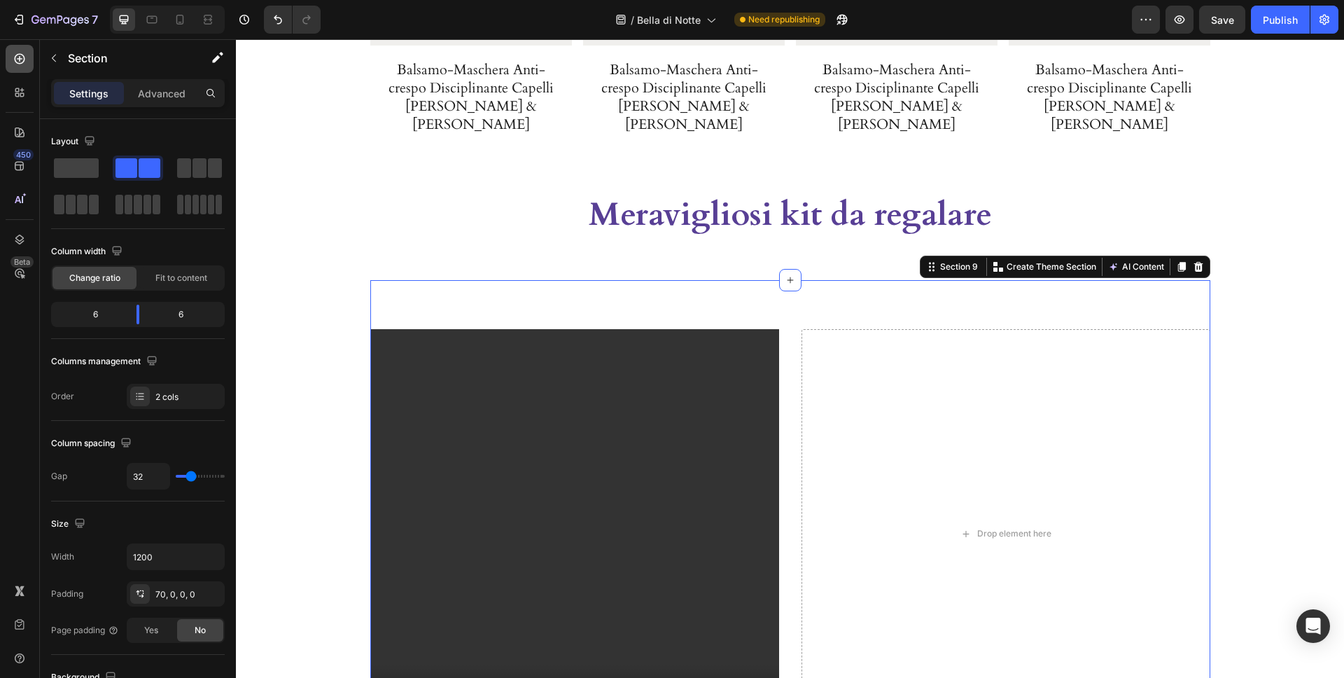
click at [19, 57] on icon at bounding box center [20, 59] width 11 height 11
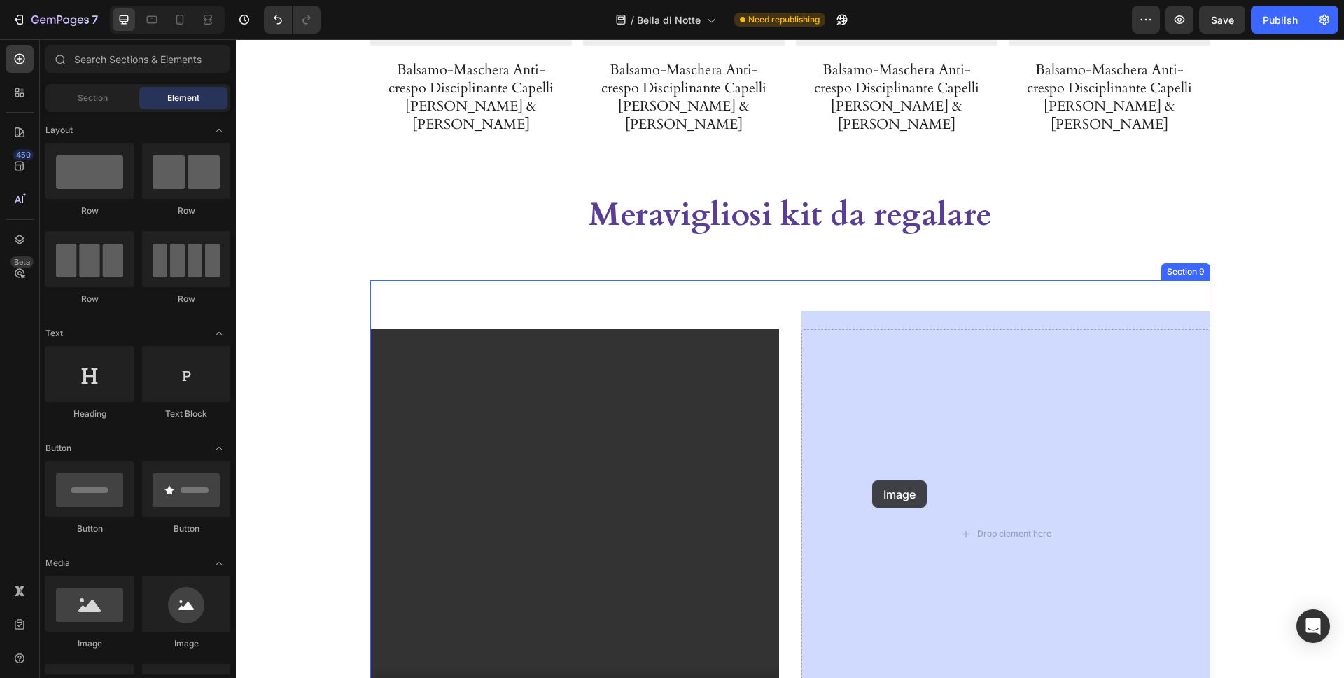
drag, startPoint x: 344, startPoint y: 648, endPoint x: 872, endPoint y: 480, distance: 553.8
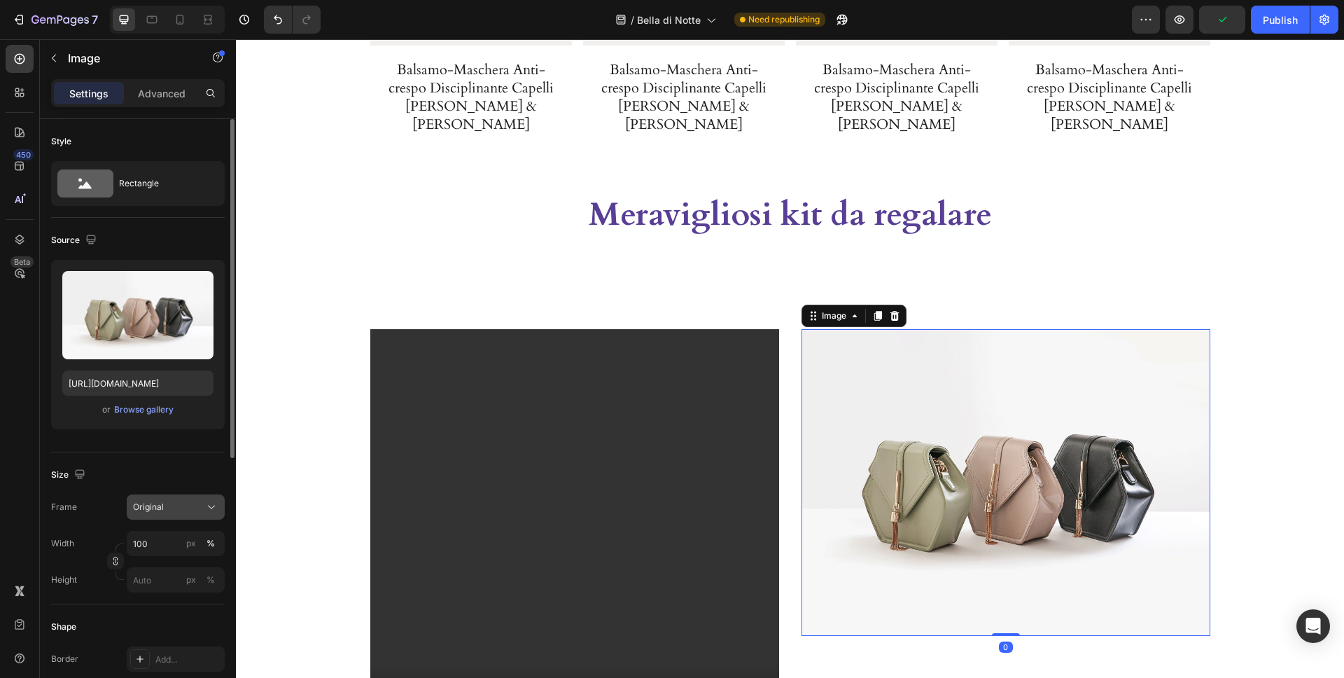
click at [166, 503] on div "Original" at bounding box center [167, 507] width 69 height 13
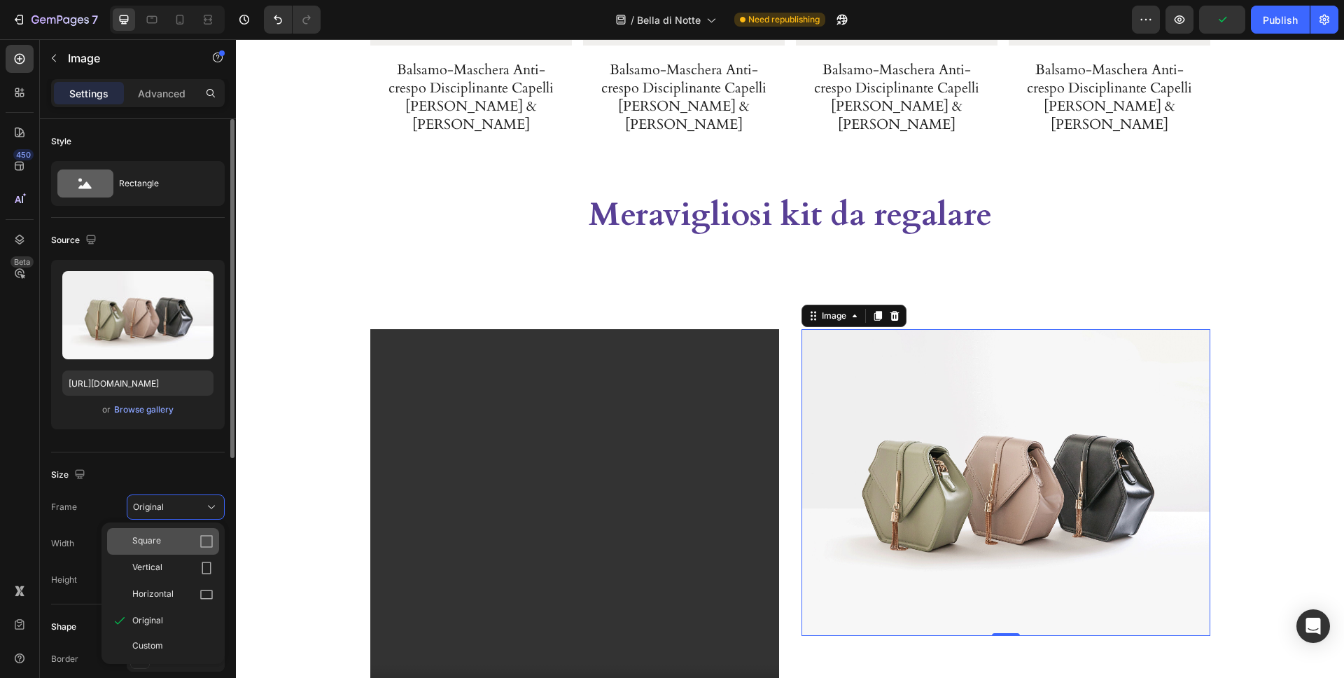
click at [156, 548] on div "Square" at bounding box center [163, 541] width 112 height 27
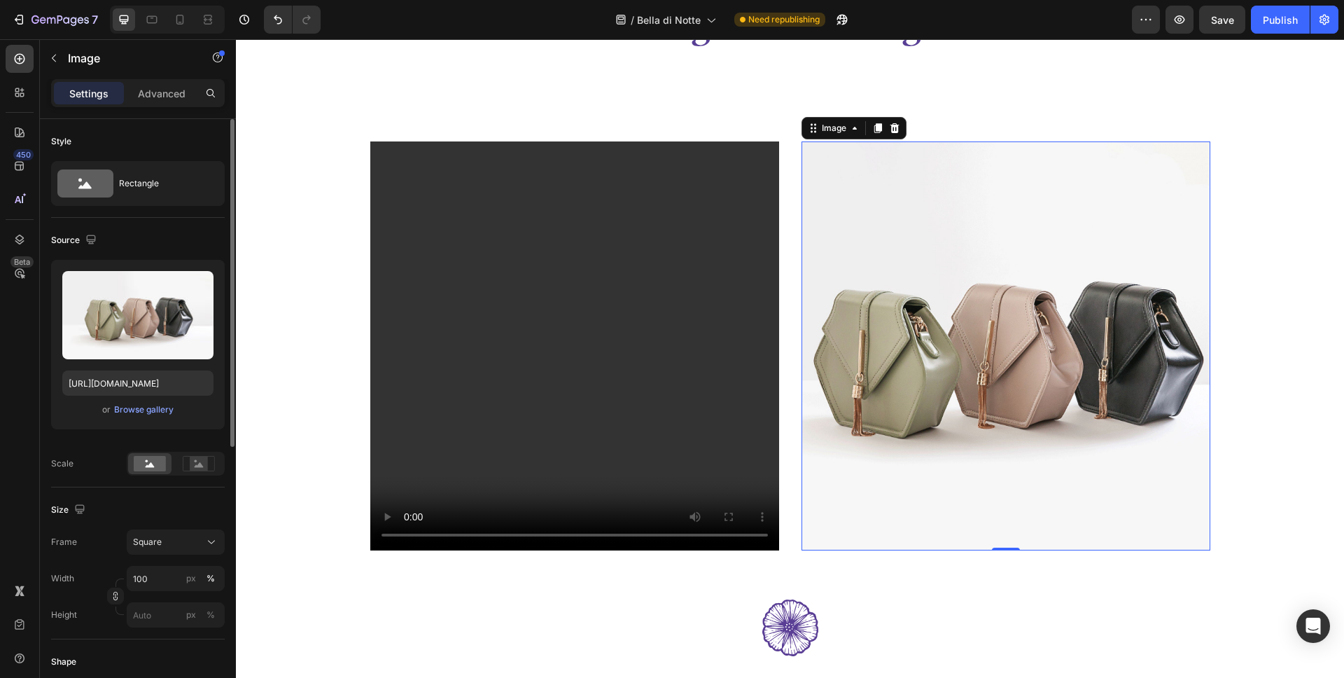
scroll to position [3108, 0]
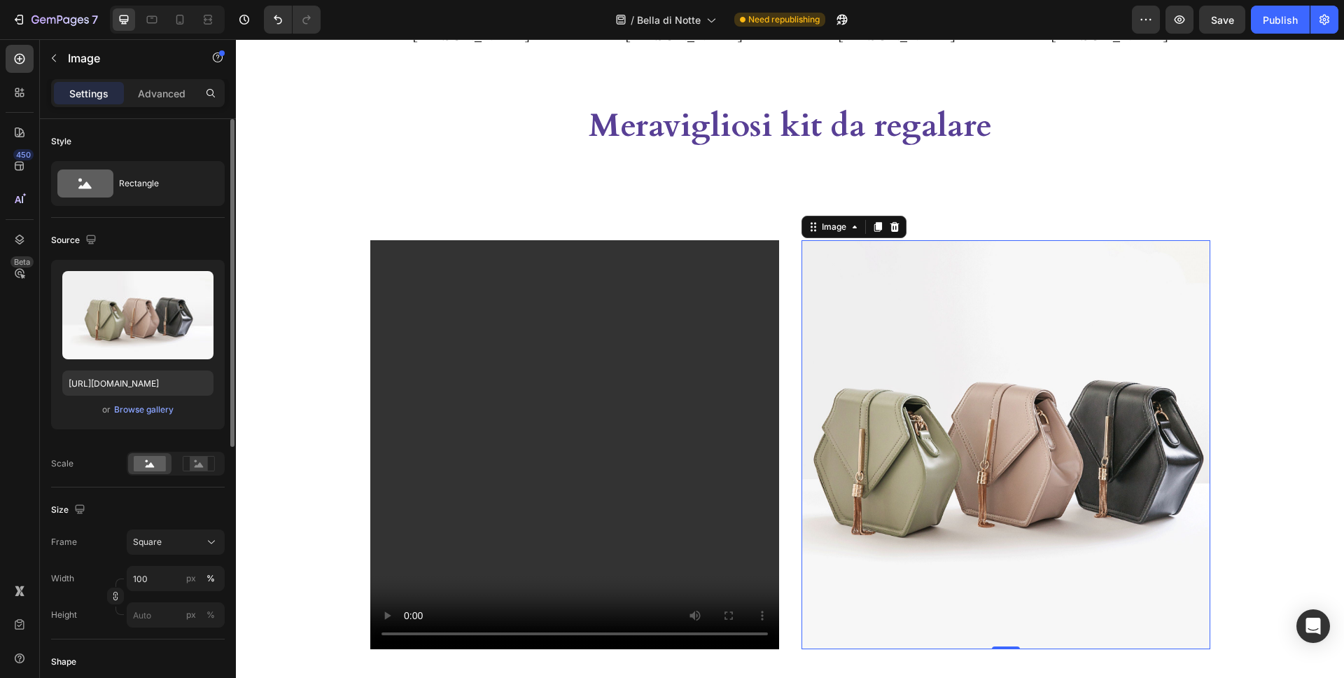
click at [1037, 253] on img at bounding box center [1006, 444] width 409 height 409
click at [896, 222] on icon at bounding box center [894, 227] width 9 height 10
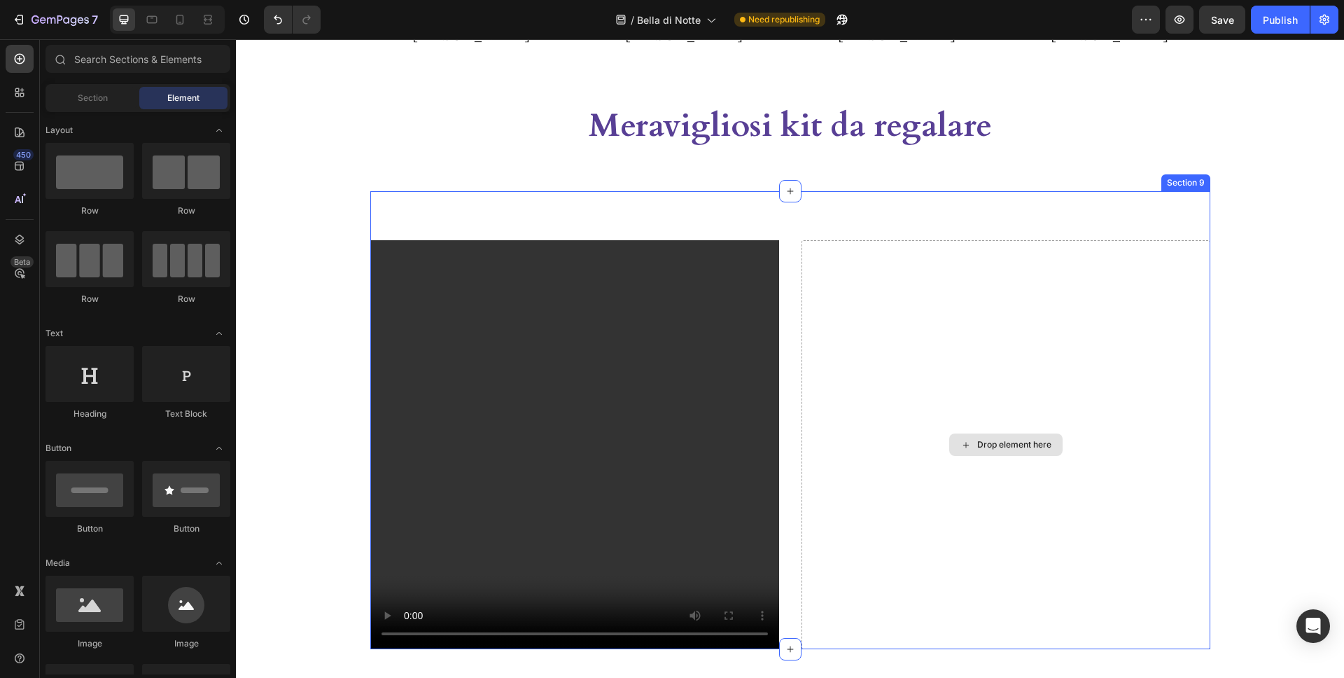
click at [930, 383] on div "Drop element here" at bounding box center [1006, 444] width 409 height 409
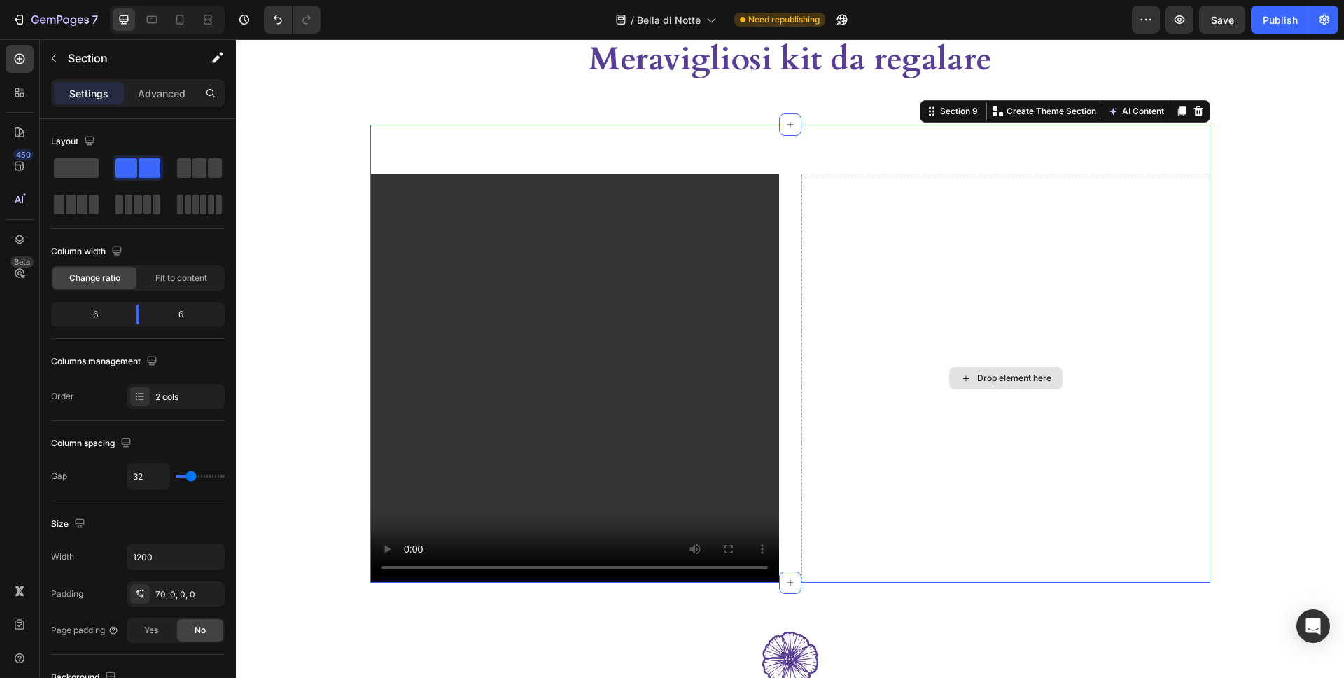
scroll to position [3212, 0]
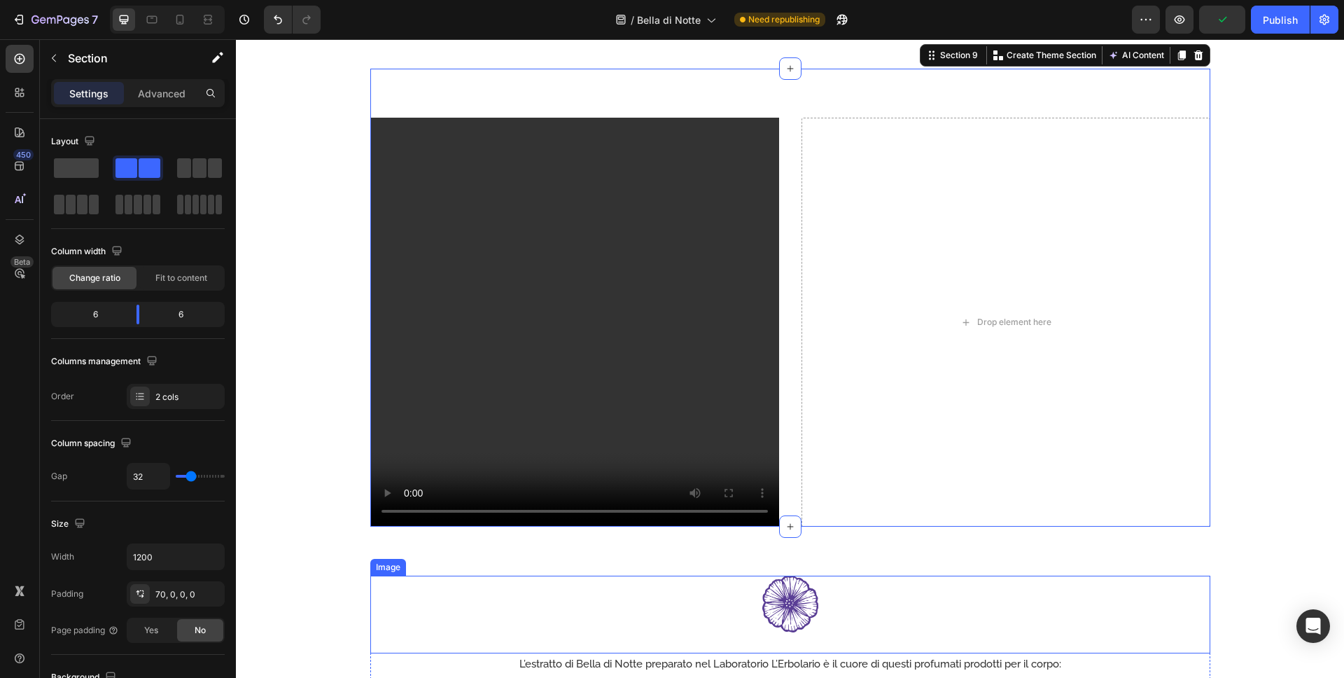
click at [795, 587] on img at bounding box center [790, 604] width 56 height 56
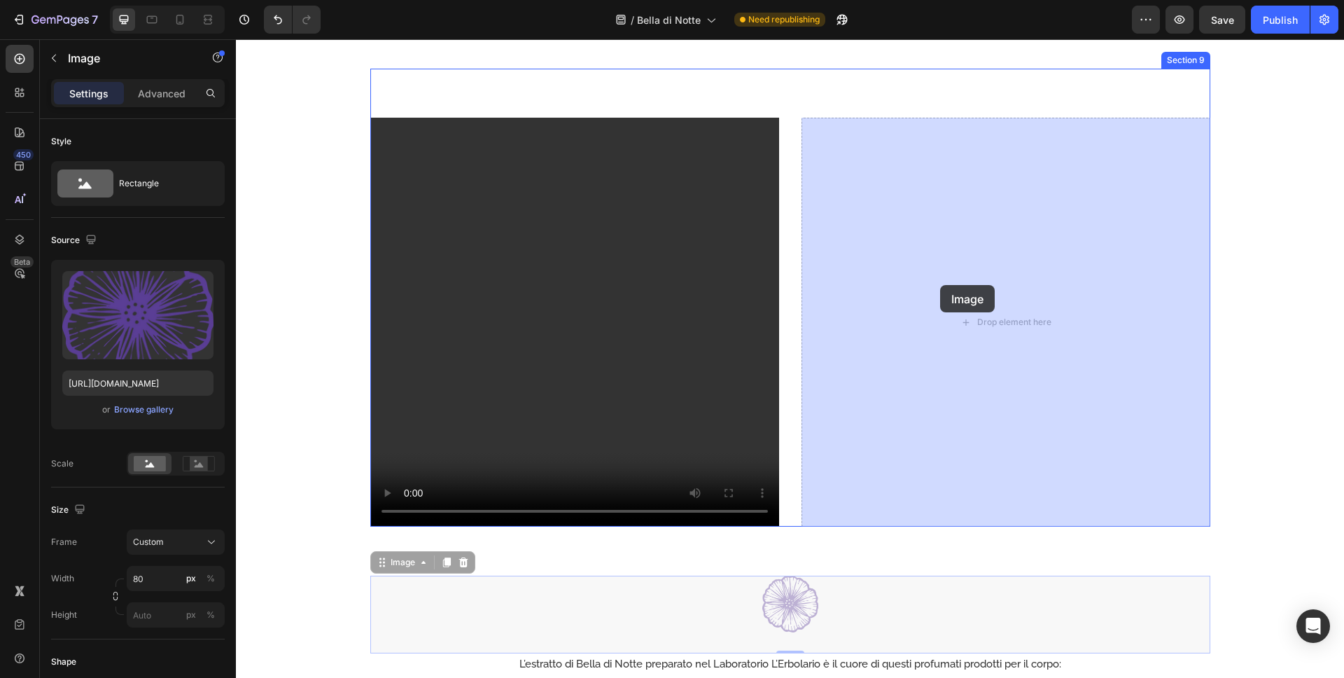
drag, startPoint x: 379, startPoint y: 561, endPoint x: 940, endPoint y: 285, distance: 625.0
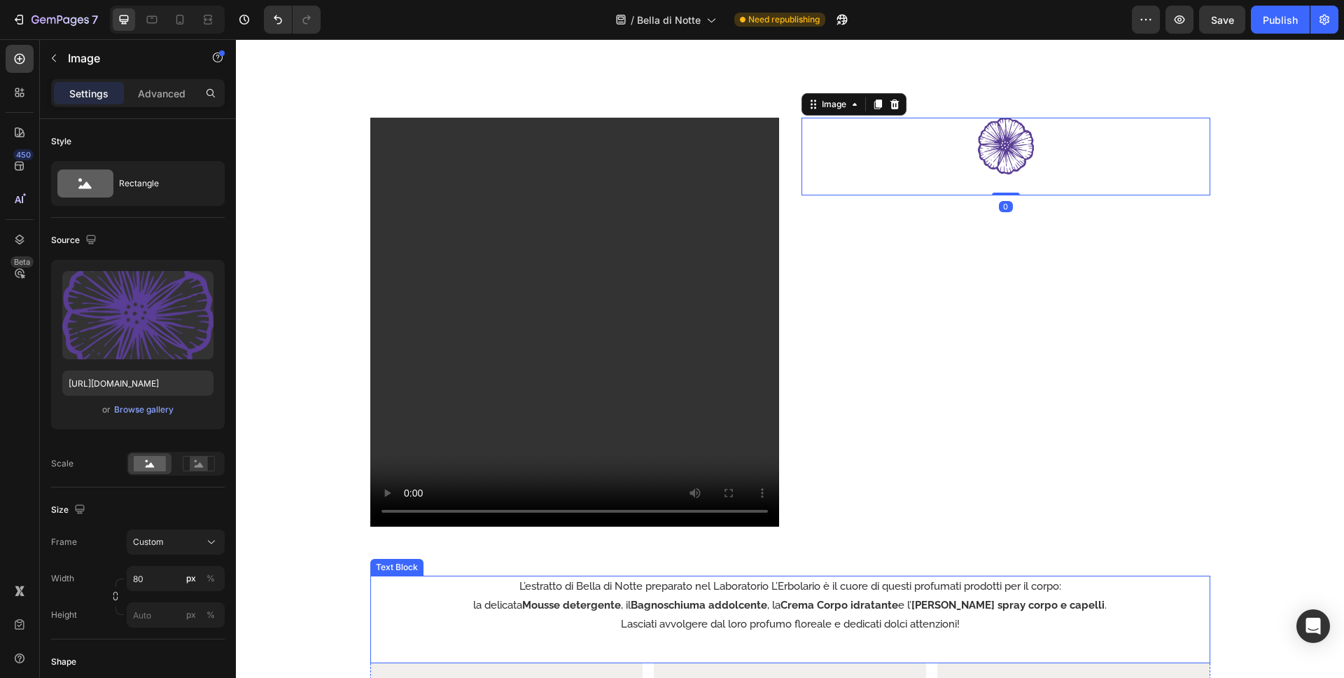
click at [677, 581] on p "L’estratto di Bella di Notte preparato nel Laboratorio L’Erbolario è il cuore d…" at bounding box center [790, 586] width 837 height 19
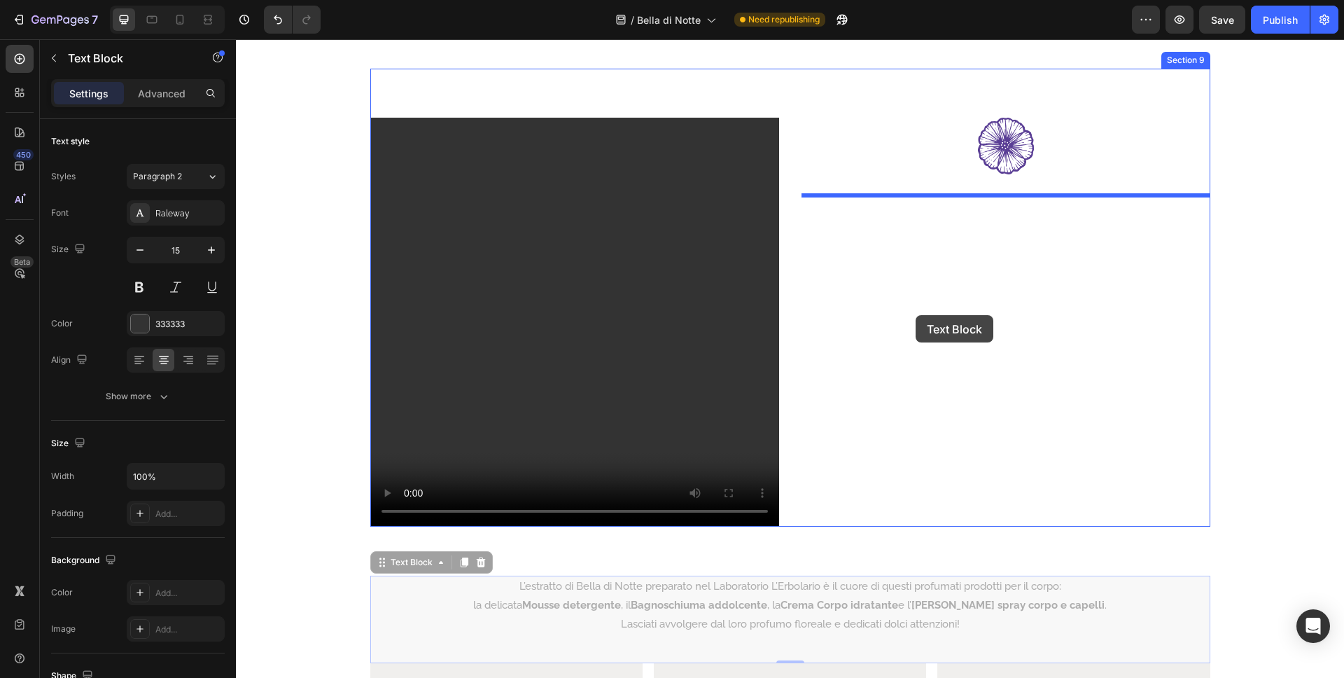
drag, startPoint x: 387, startPoint y: 566, endPoint x: 916, endPoint y: 315, distance: 585.0
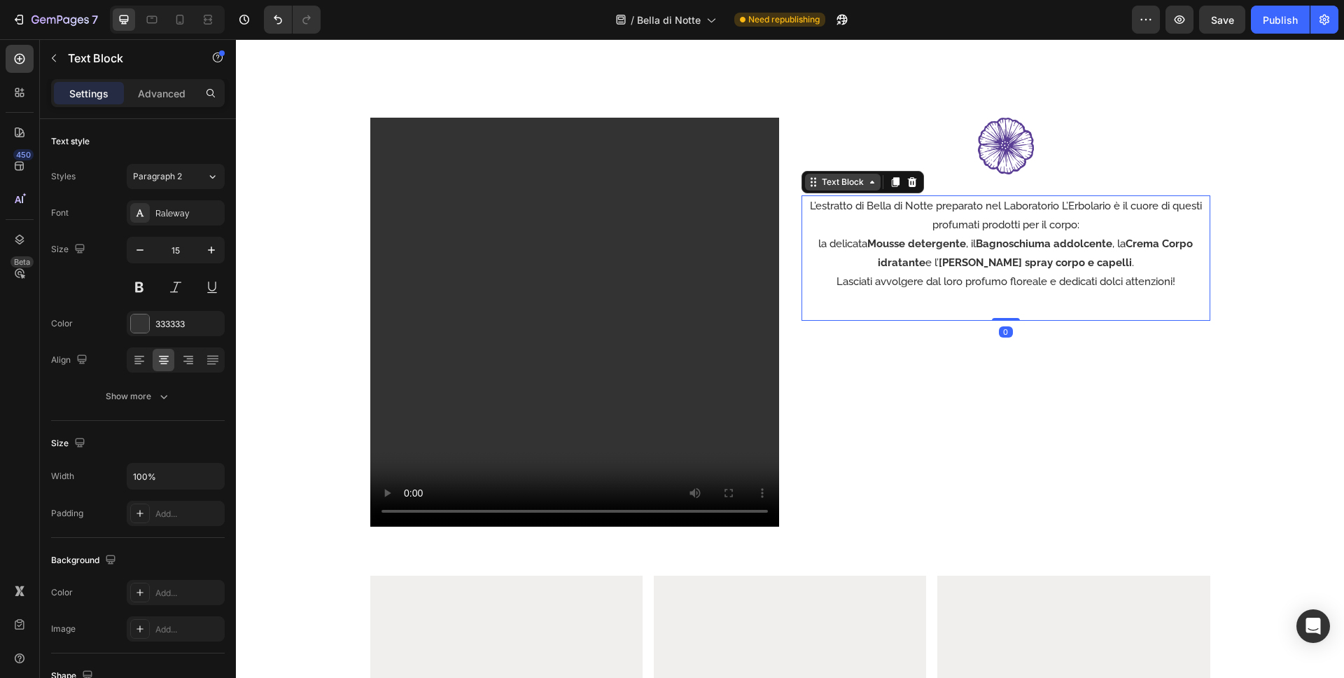
click at [830, 185] on div "Text Block" at bounding box center [843, 182] width 48 height 13
click at [1014, 159] on img at bounding box center [1006, 146] width 56 height 56
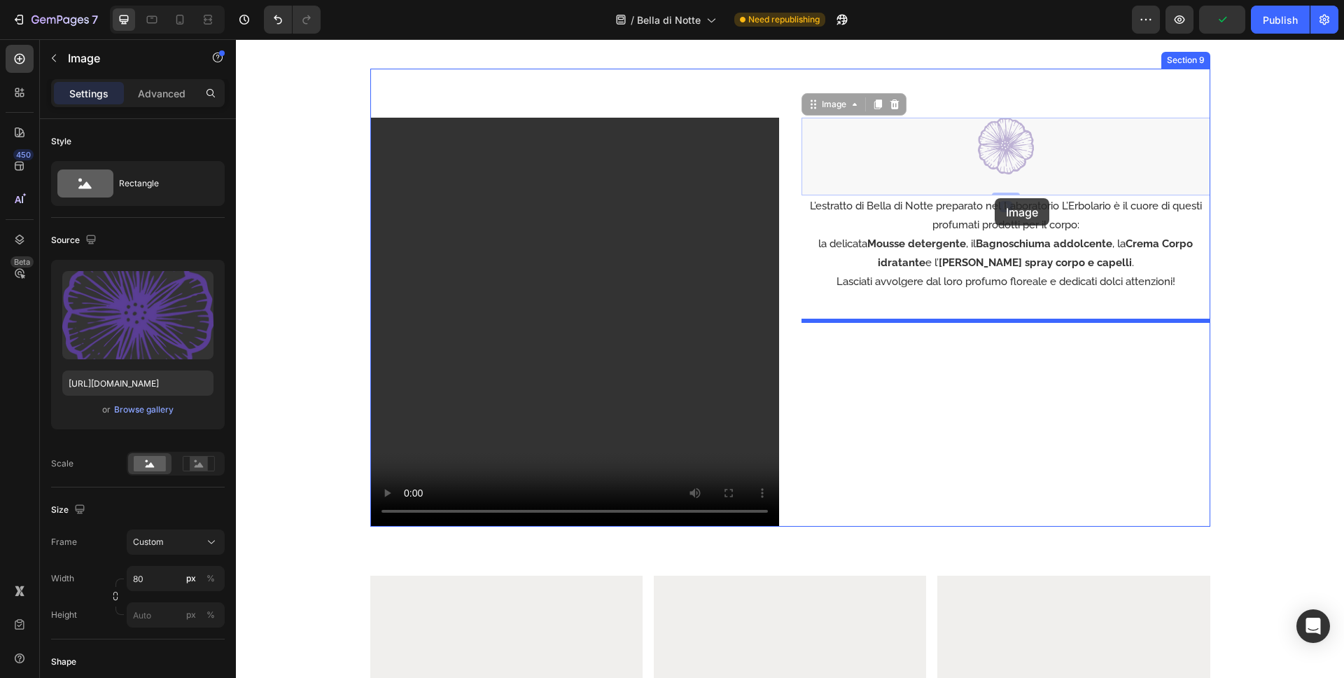
drag, startPoint x: 813, startPoint y: 109, endPoint x: 1009, endPoint y: 202, distance: 217.0
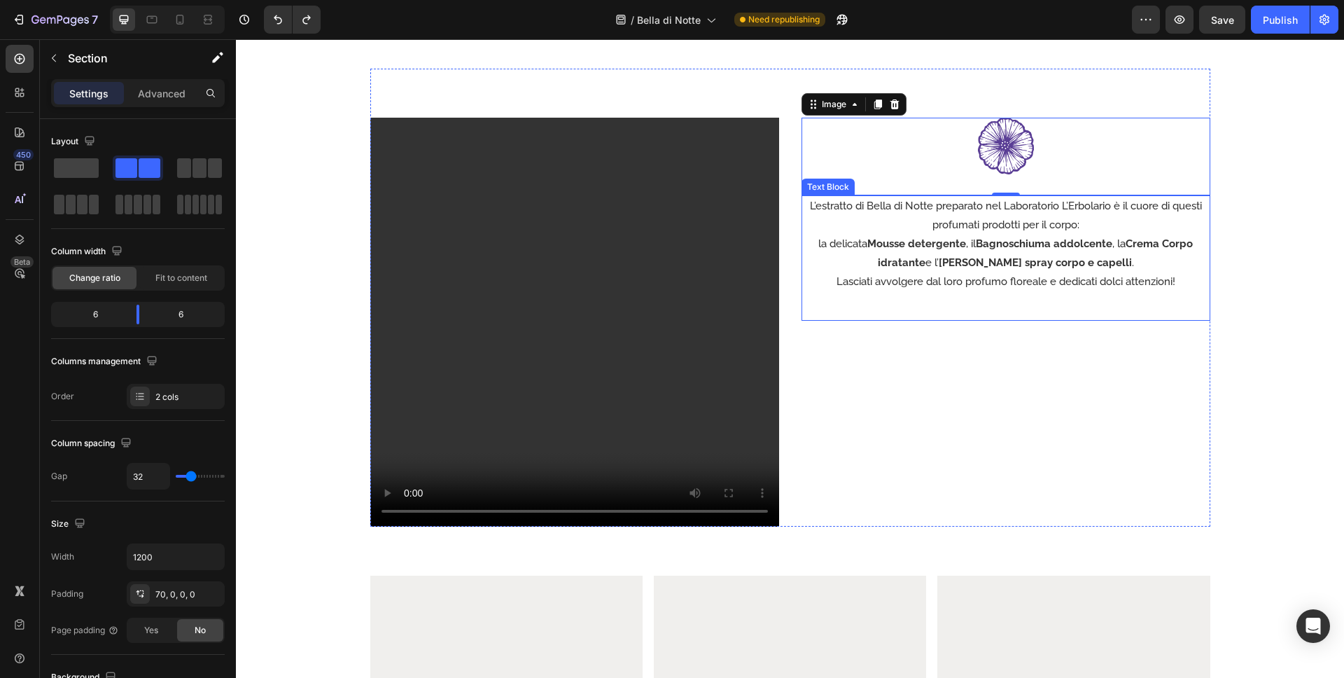
click at [1117, 337] on div "Image 0 L’estratto di Bella di Notte preparato nel Laboratorio L’Erbolario è il…" at bounding box center [1006, 322] width 409 height 409
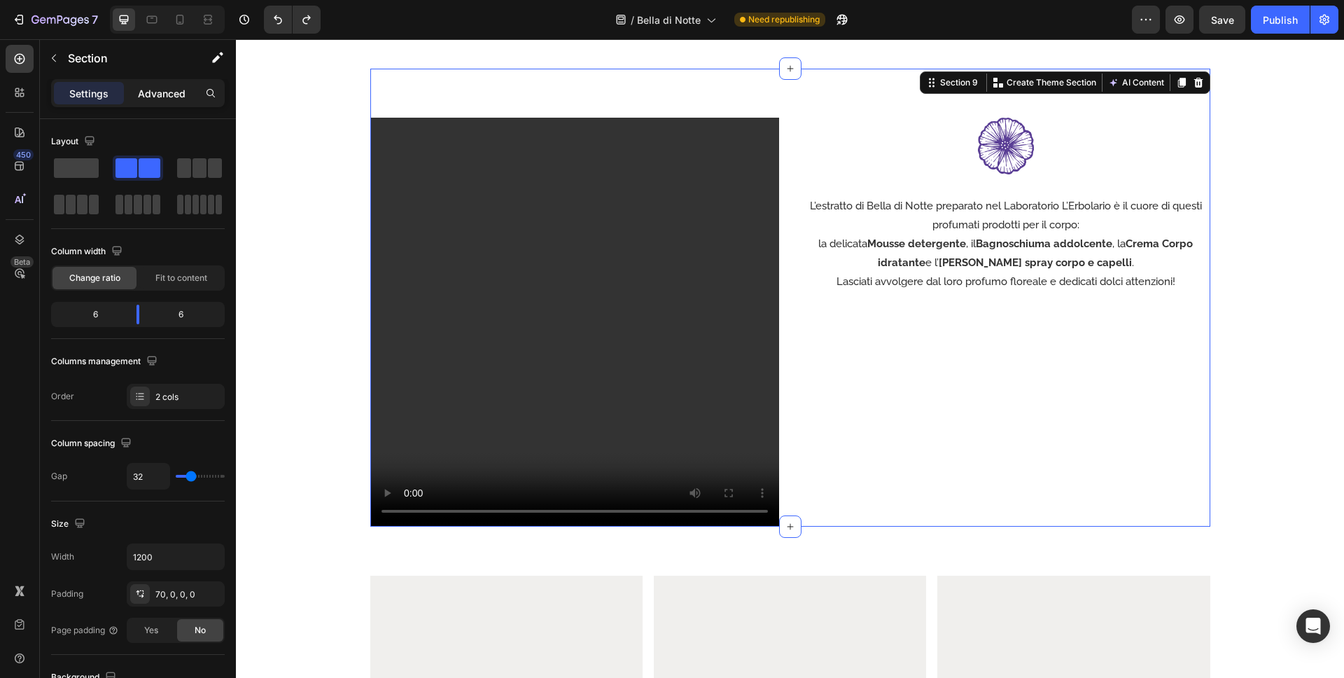
click at [167, 99] on p "Advanced" at bounding box center [162, 93] width 48 height 15
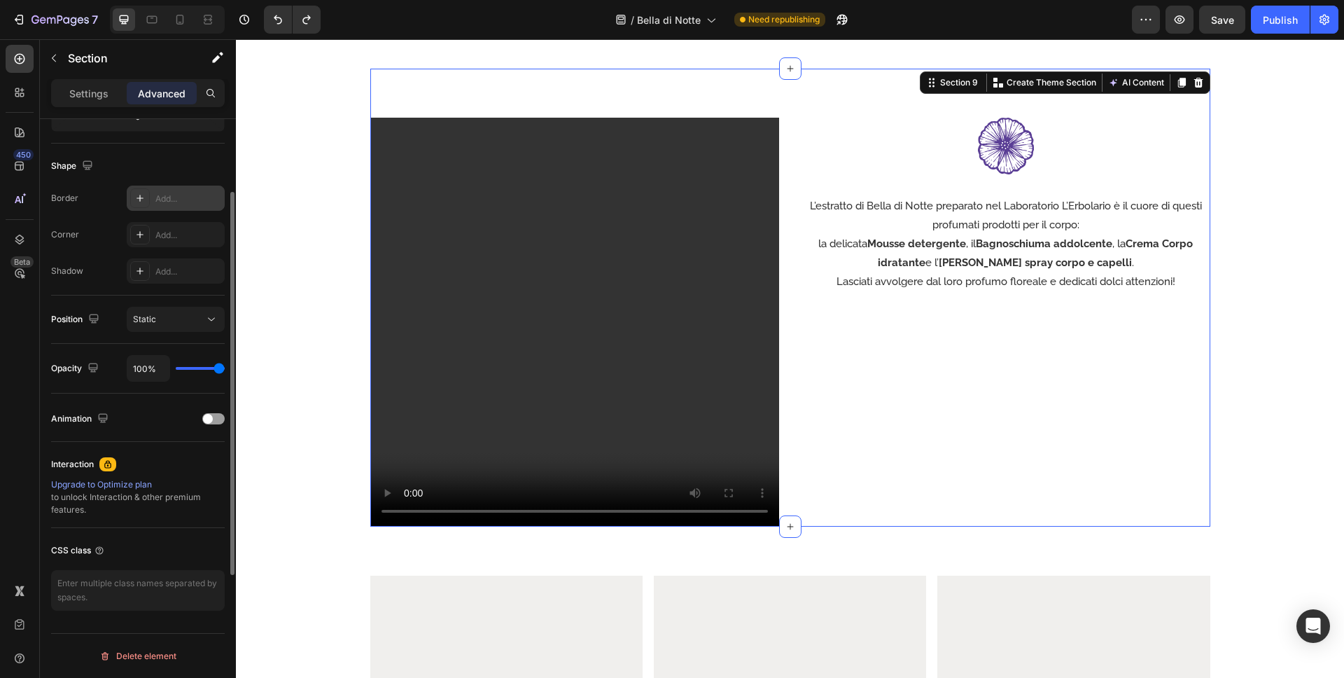
scroll to position [0, 0]
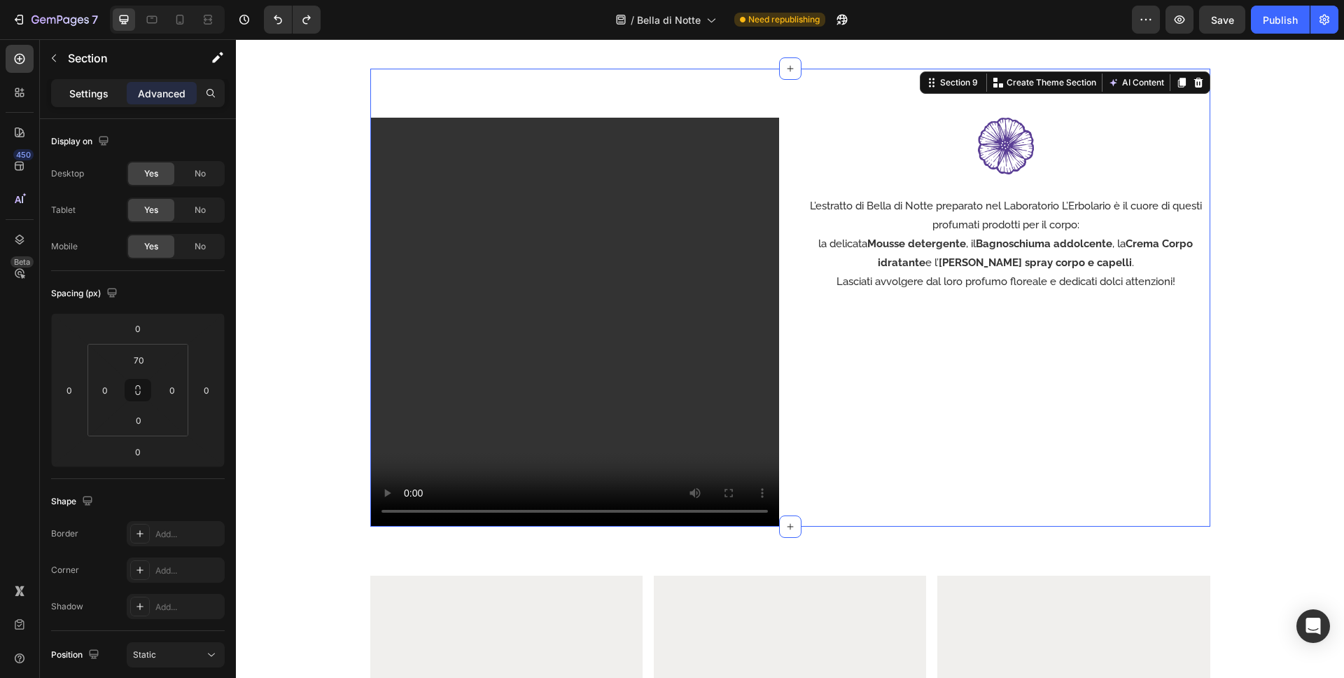
drag, startPoint x: 99, startPoint y: 88, endPoint x: 118, endPoint y: 97, distance: 20.7
click at [99, 88] on p "Settings" at bounding box center [88, 93] width 39 height 15
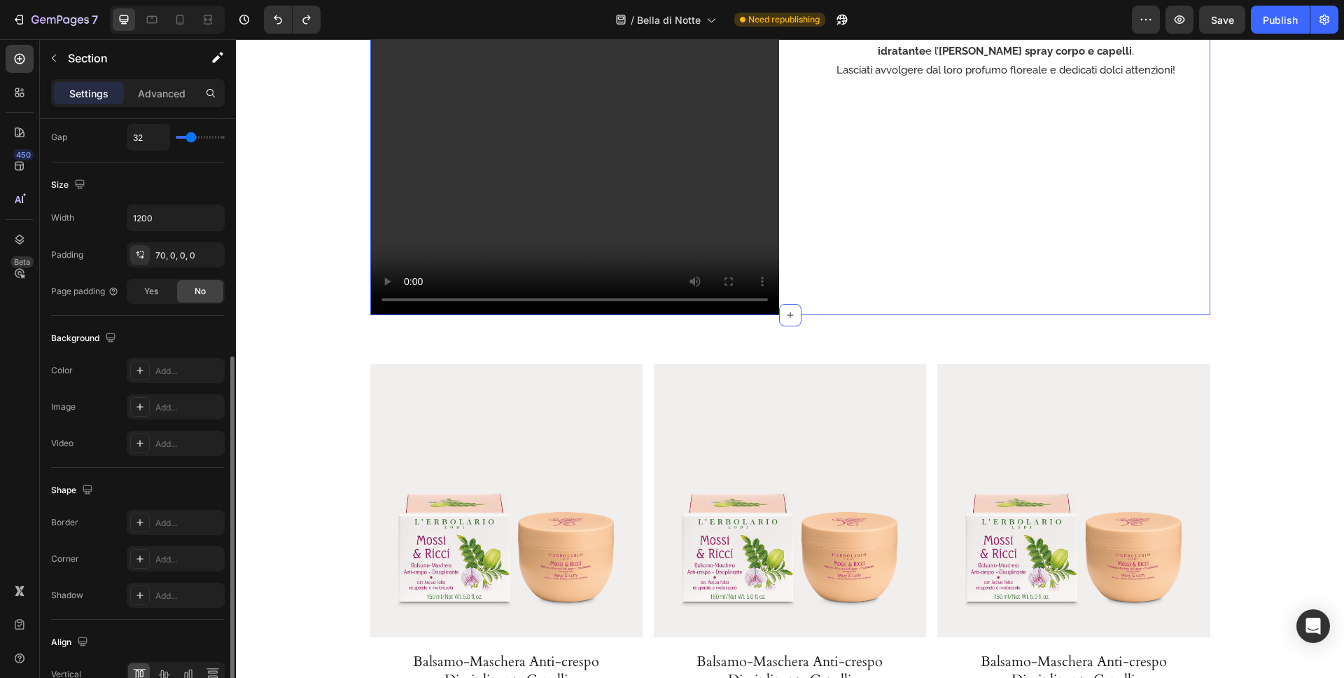
scroll to position [415, 0]
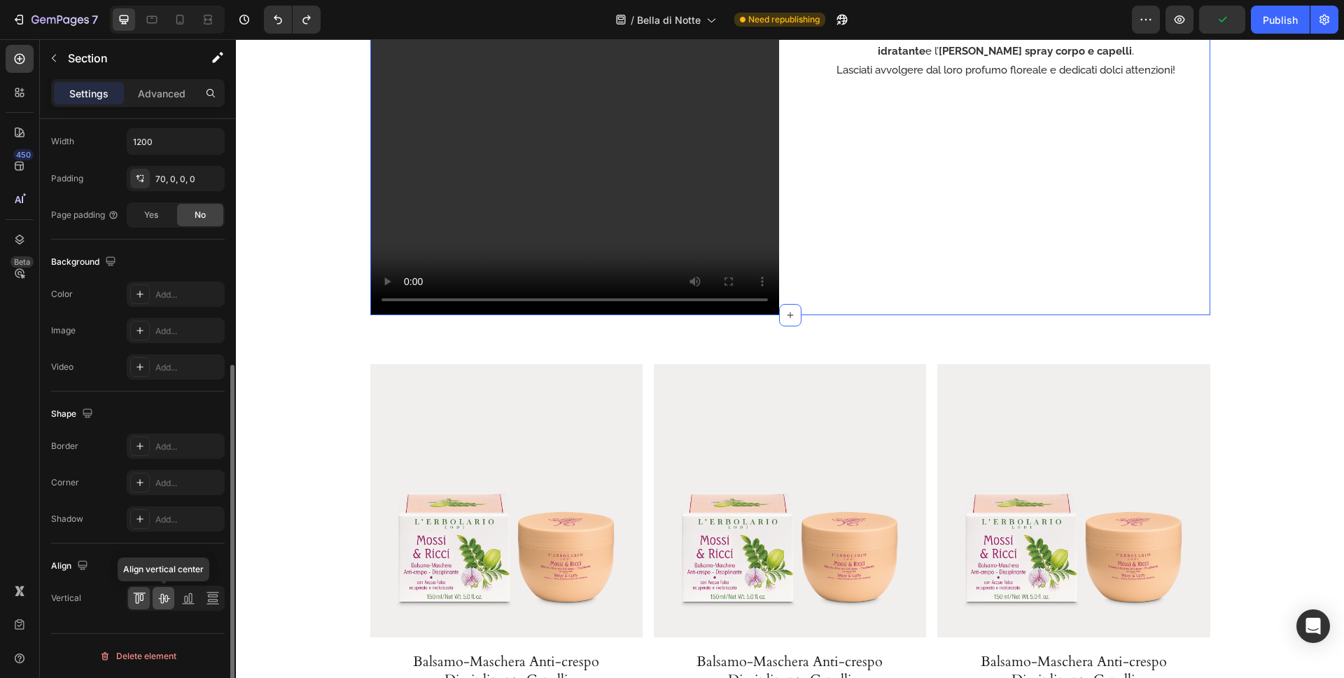
click at [164, 597] on icon at bounding box center [164, 598] width 14 height 14
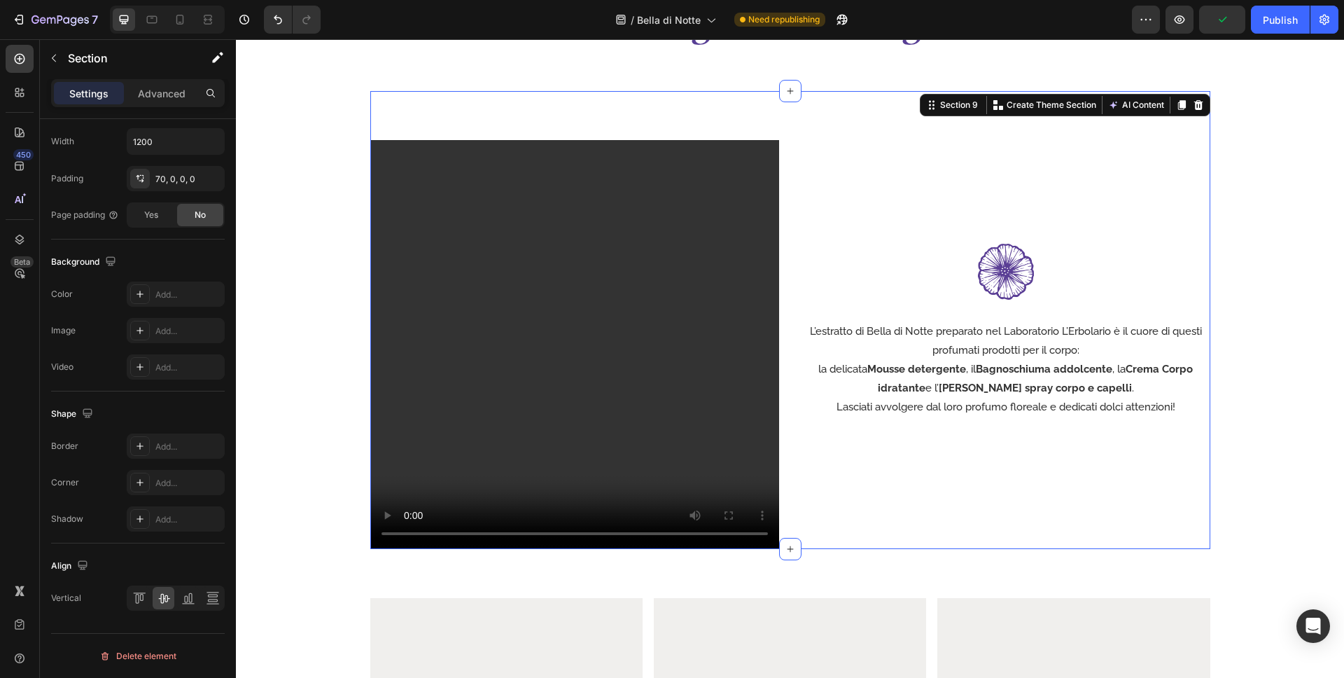
scroll to position [3122, 0]
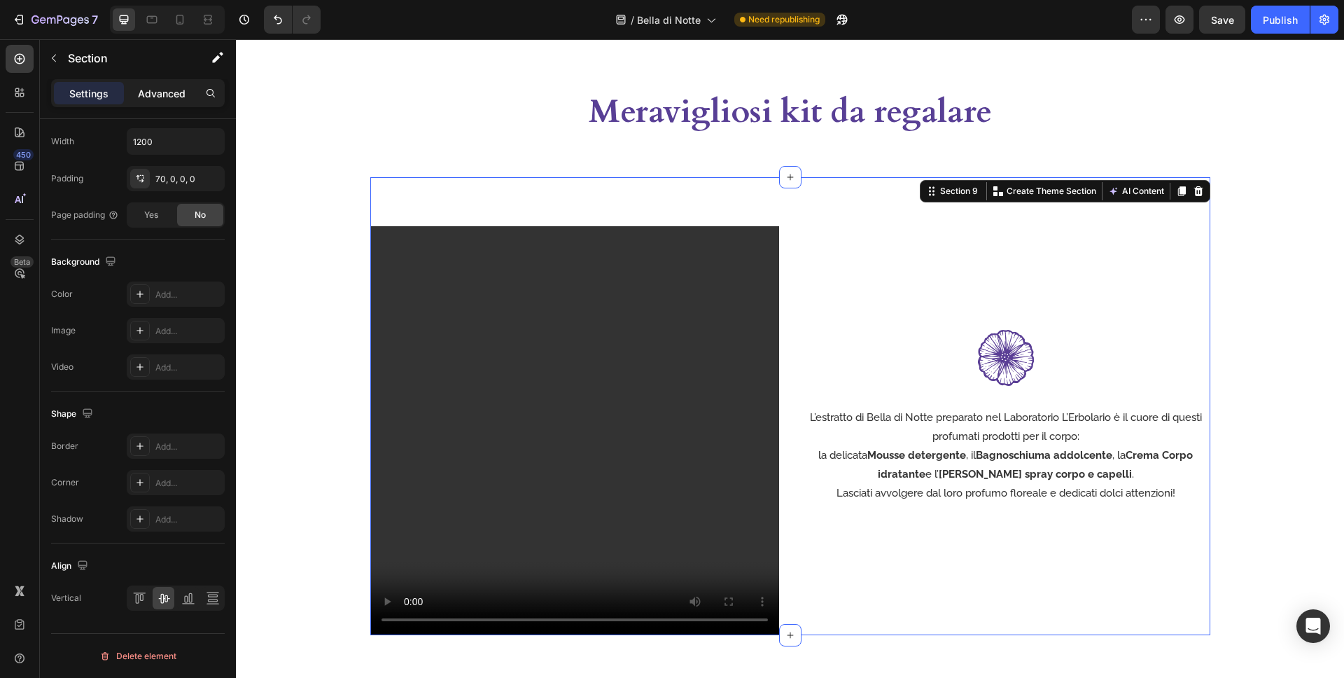
click at [162, 96] on p "Advanced" at bounding box center [162, 93] width 48 height 15
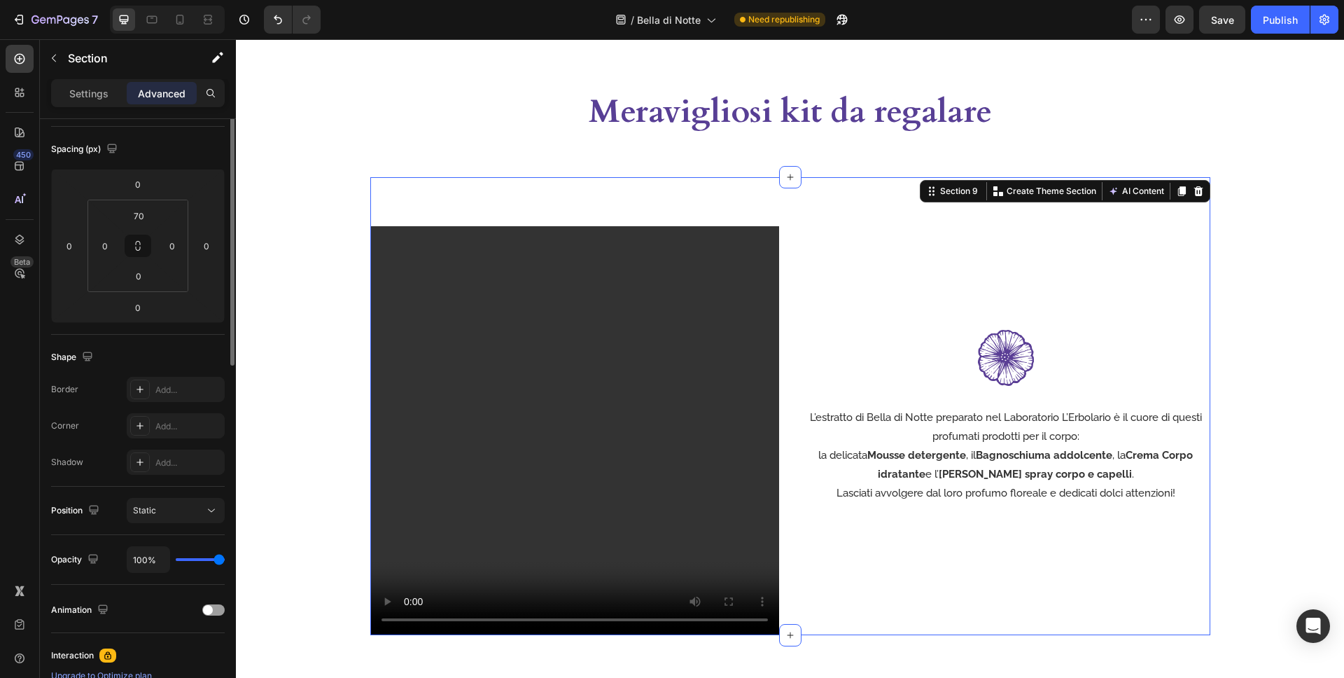
scroll to position [0, 0]
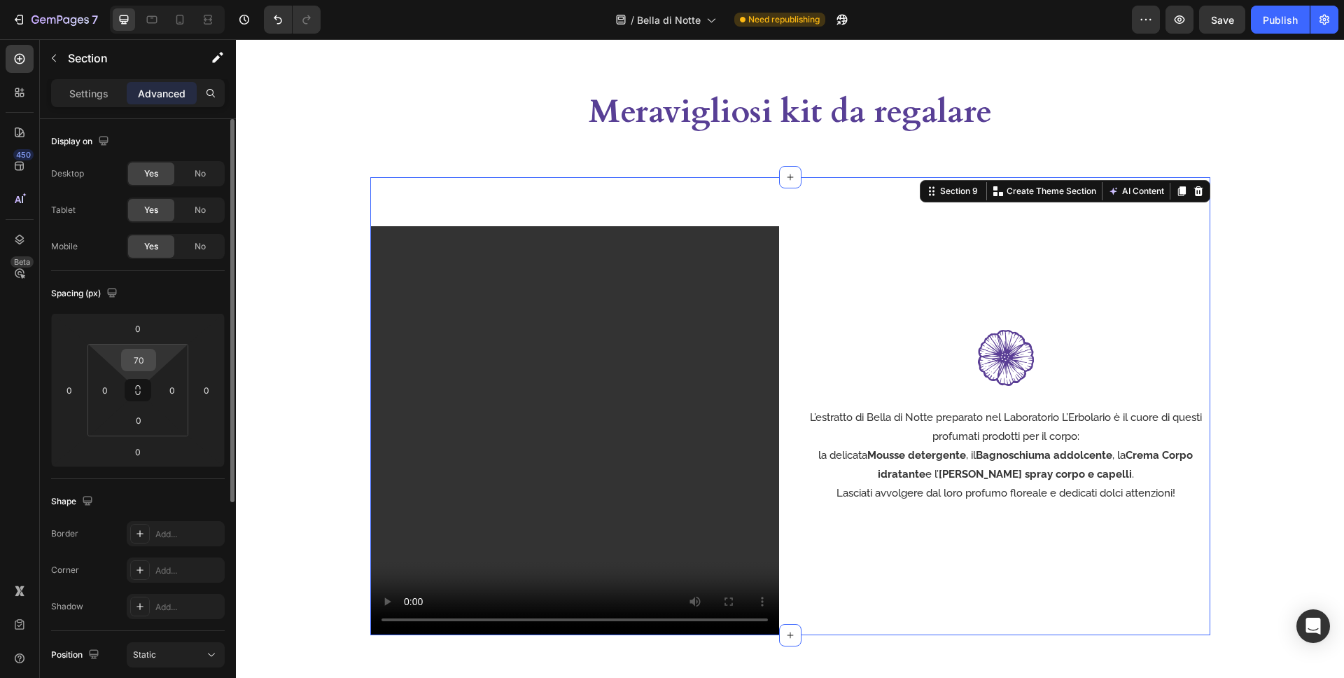
click at [139, 352] on input "70" at bounding box center [139, 359] width 28 height 21
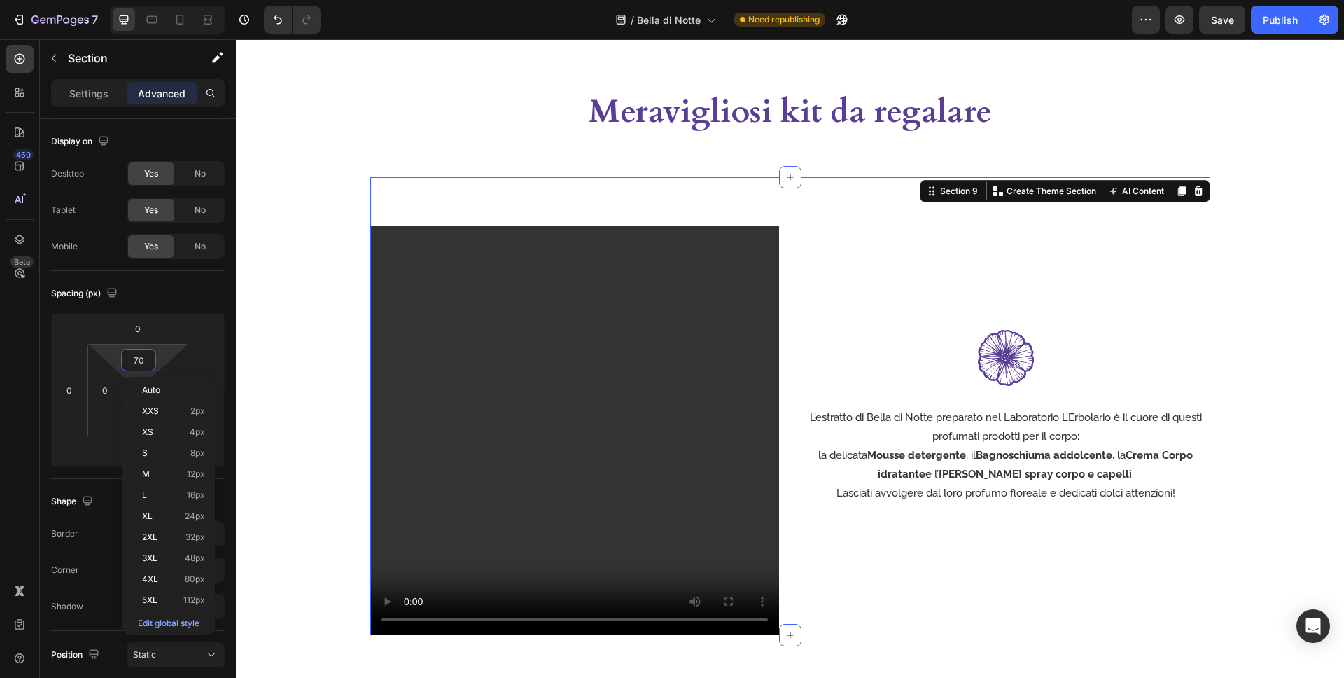
type input "0"
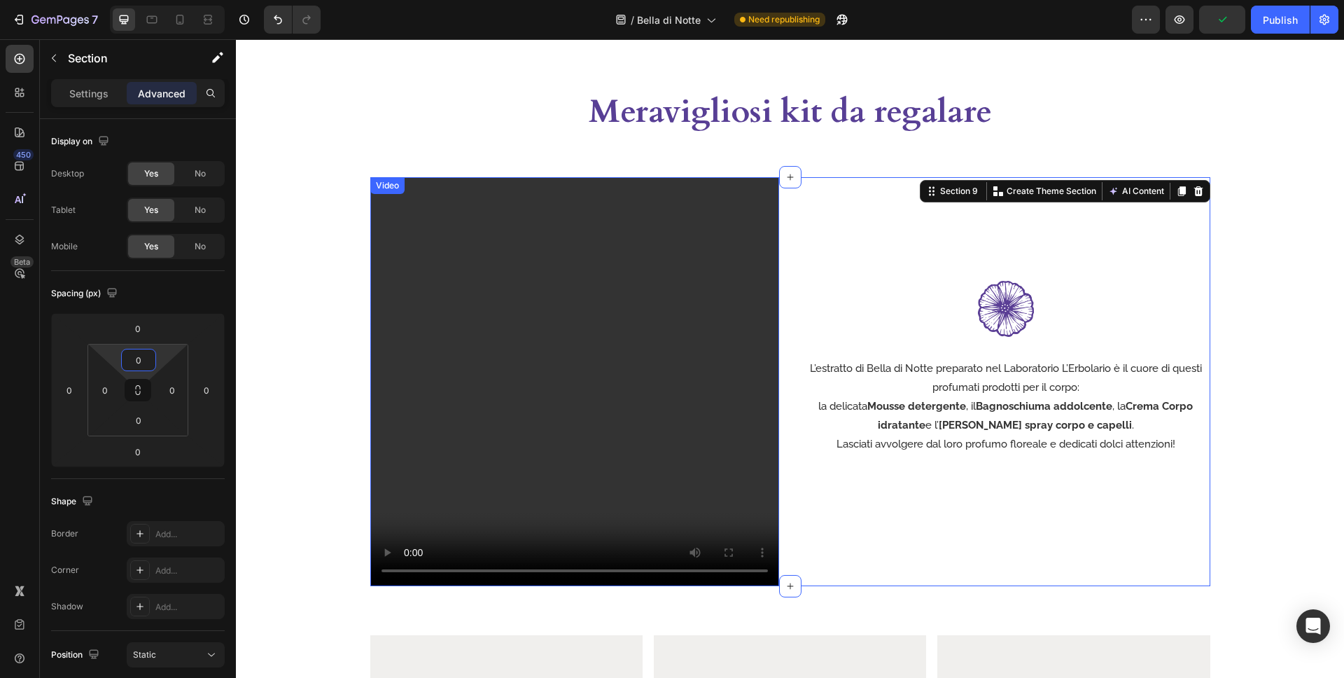
click at [361, 284] on section "Video Row Image L’estratto di Bella di Notte preparato nel Laboratorio L’Erbola…" at bounding box center [790, 381] width 868 height 409
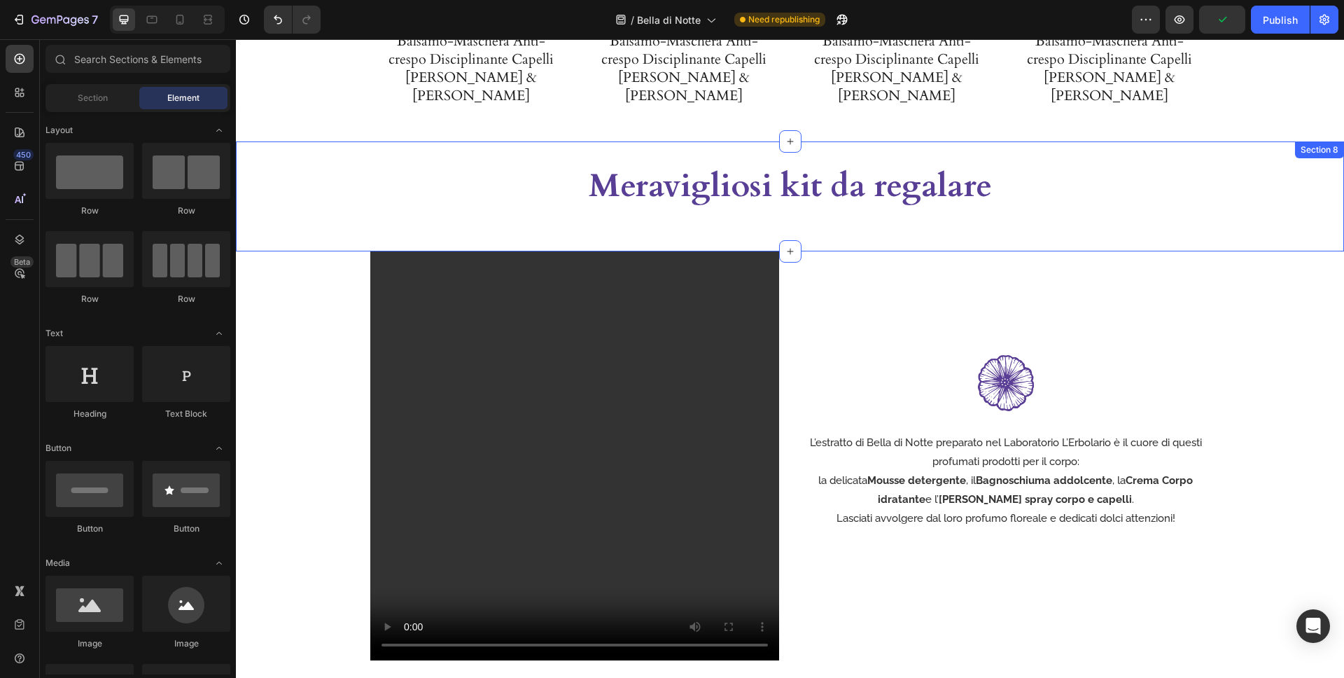
scroll to position [2939, 0]
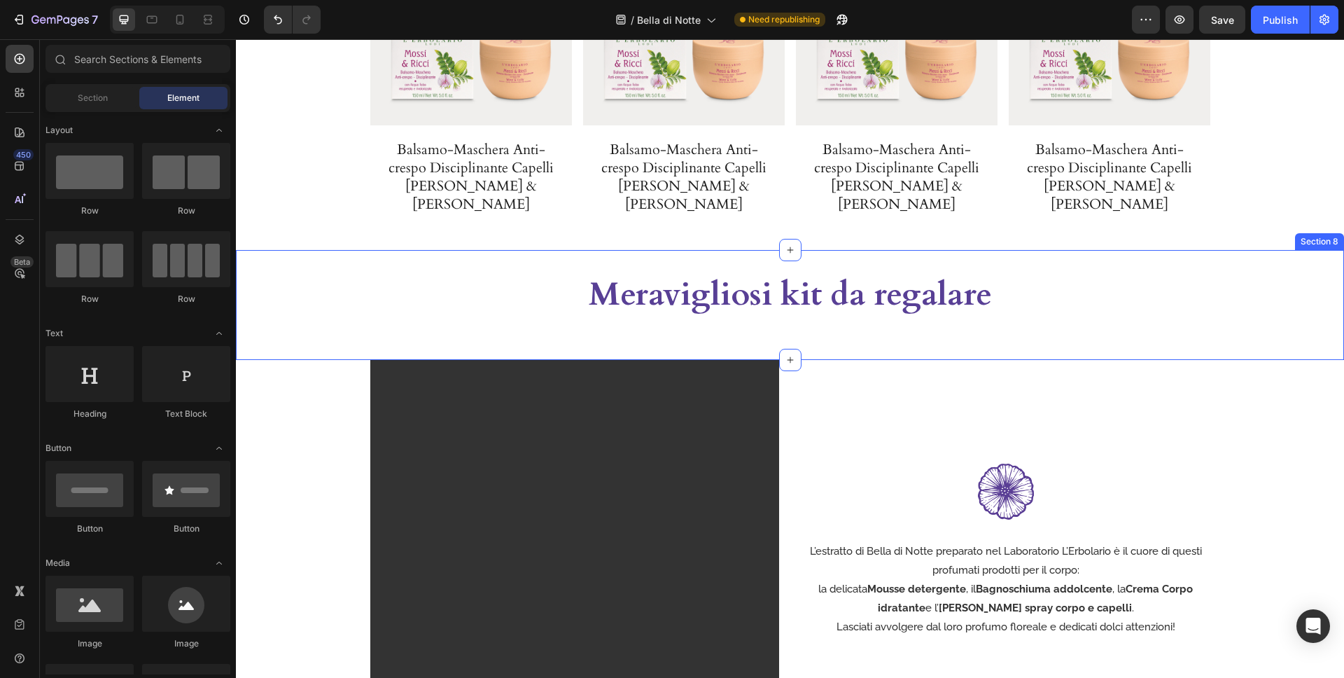
click at [1023, 328] on div "Meravigliosi kit da regalare Heading Section 8" at bounding box center [790, 305] width 1108 height 111
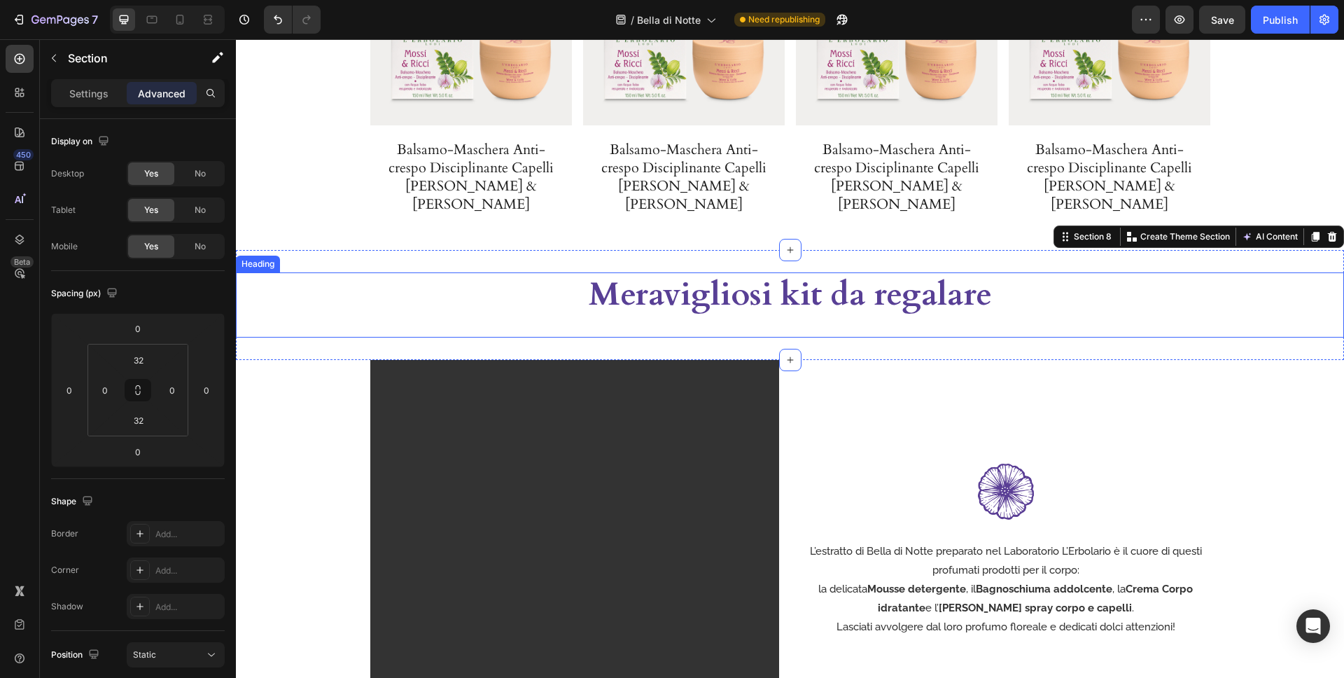
click at [979, 291] on h2 "Meravigliosi kit da regalare" at bounding box center [790, 294] width 501 height 45
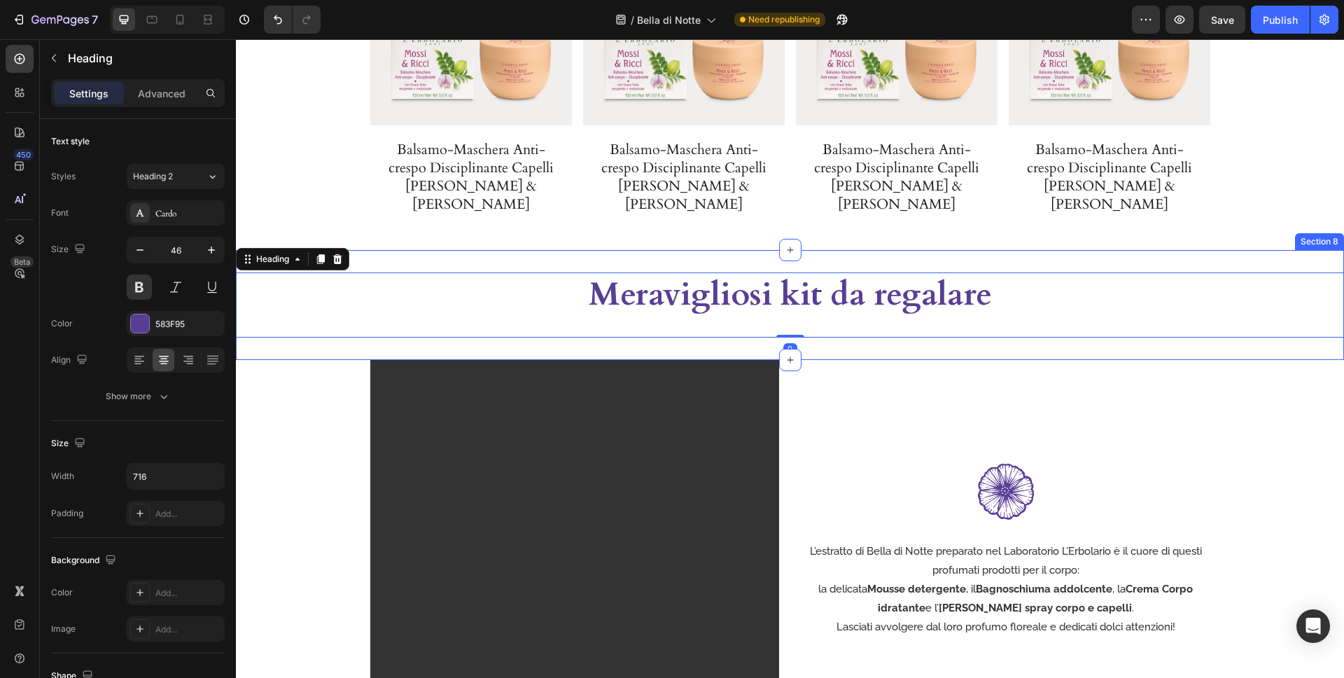
click at [320, 328] on div "Meravigliosi kit da regalare Heading 0 Section 8" at bounding box center [790, 305] width 1108 height 111
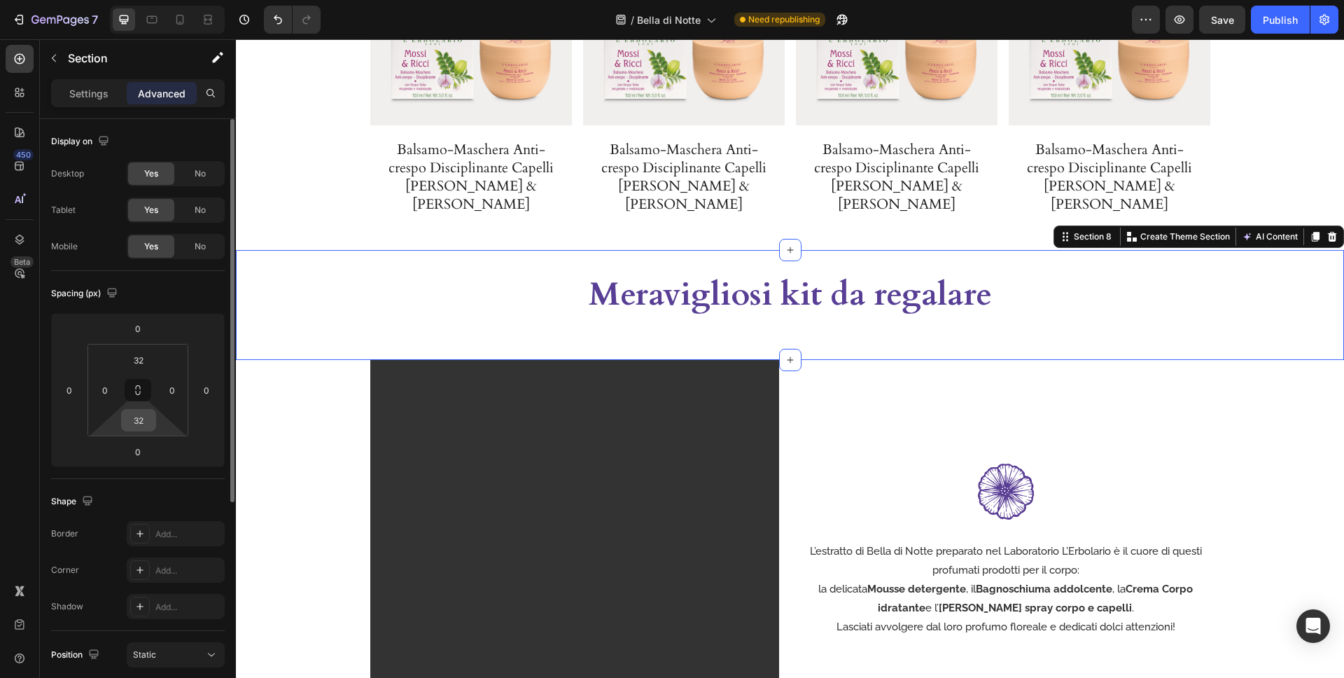
click at [139, 413] on input "32" at bounding box center [139, 420] width 28 height 21
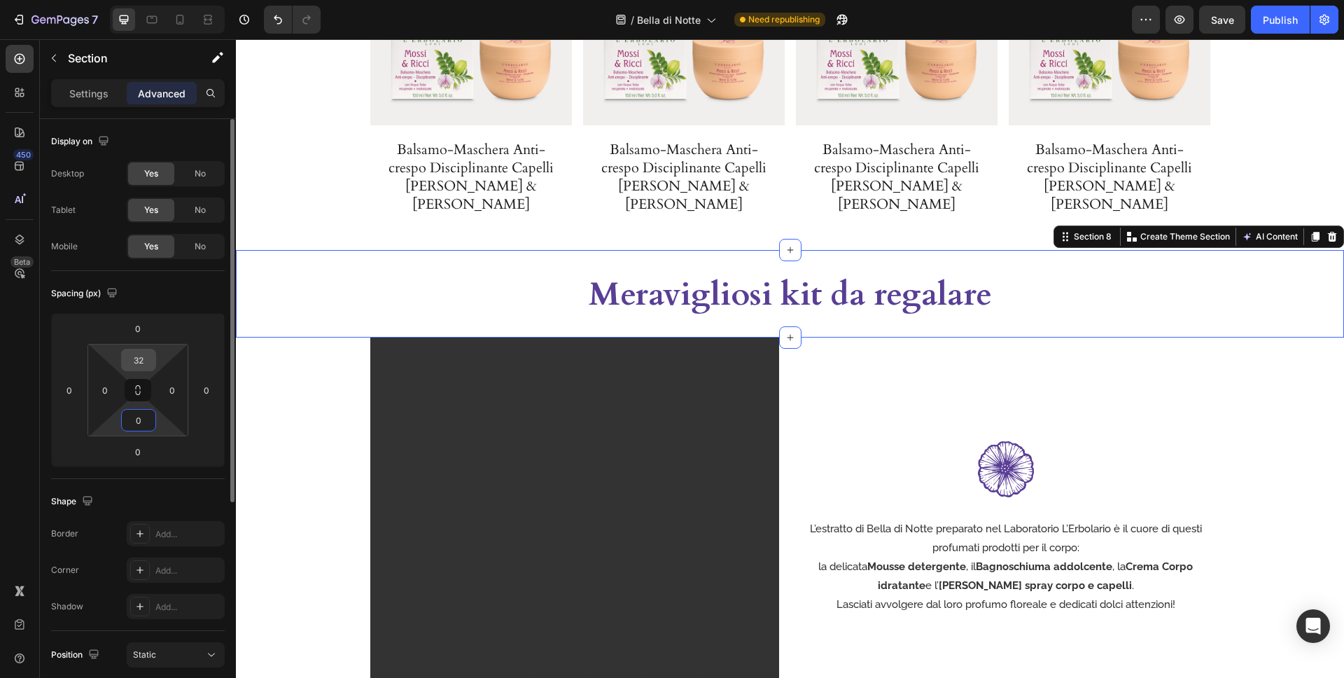
type input "0"
click at [145, 358] on input "32" at bounding box center [139, 359] width 28 height 21
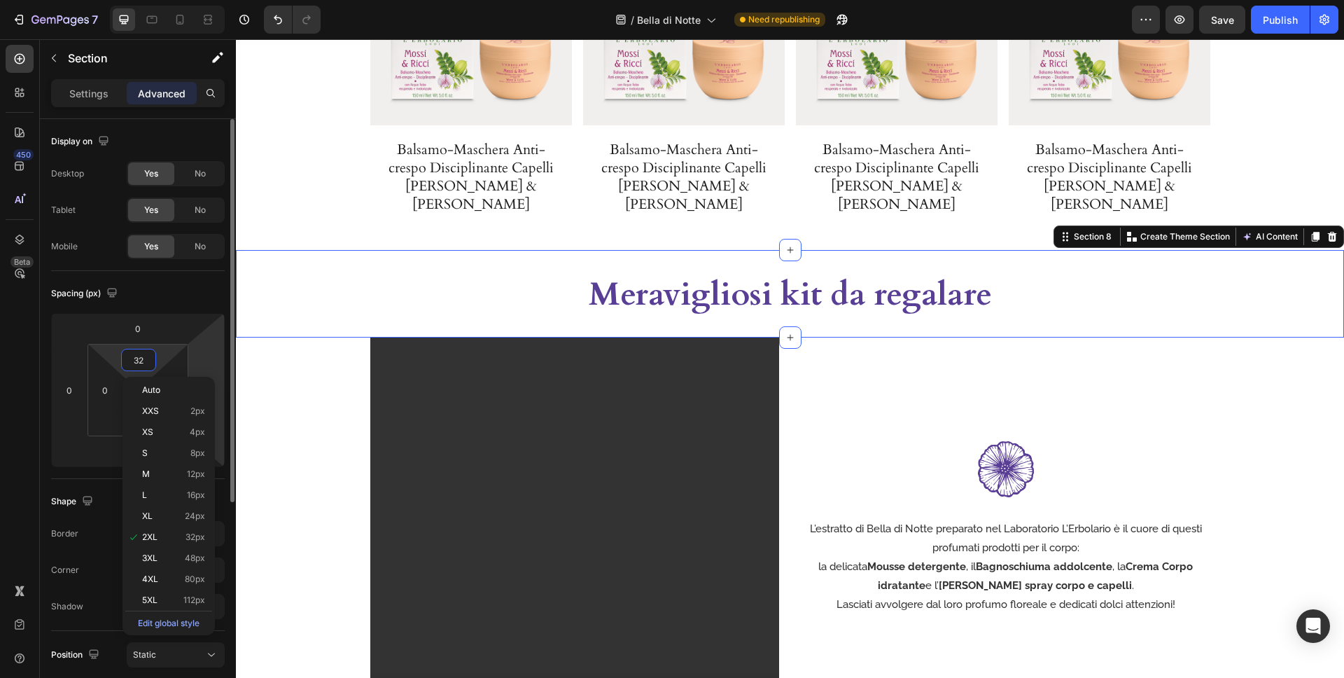
type input "0"
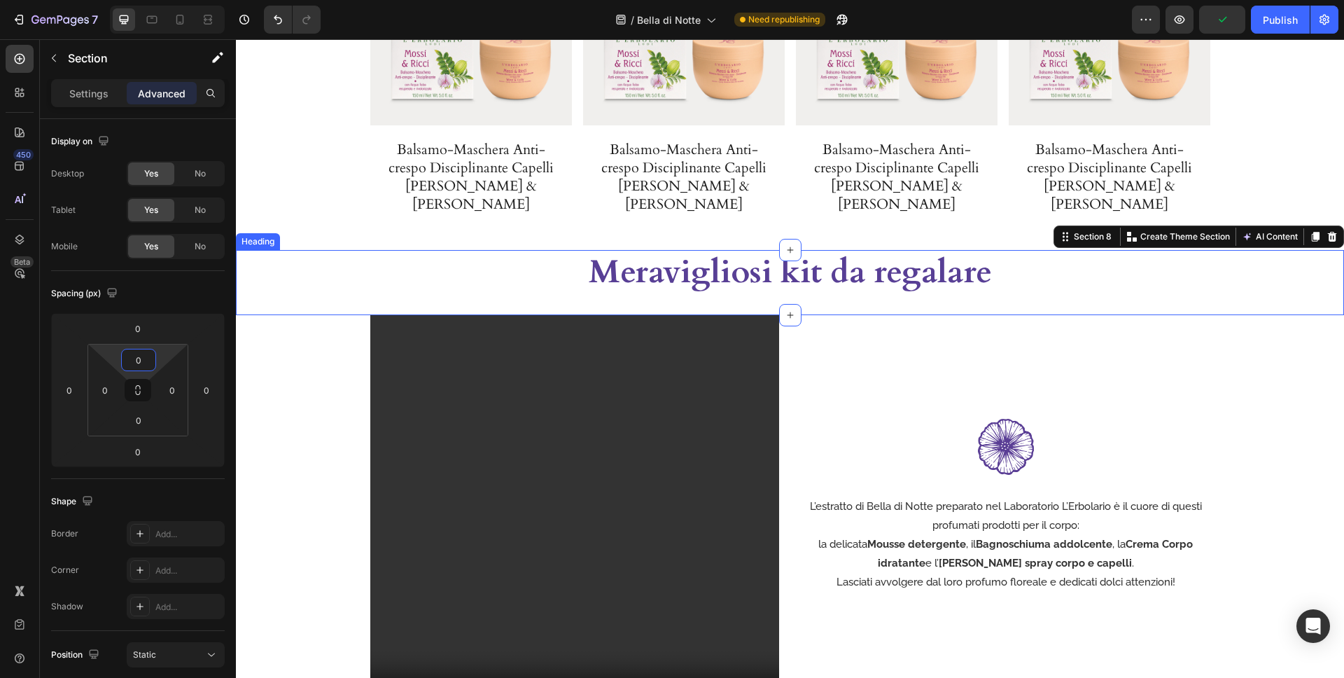
click at [449, 276] on div "Meravigliosi kit da regalare Heading" at bounding box center [790, 283] width 1108 height 66
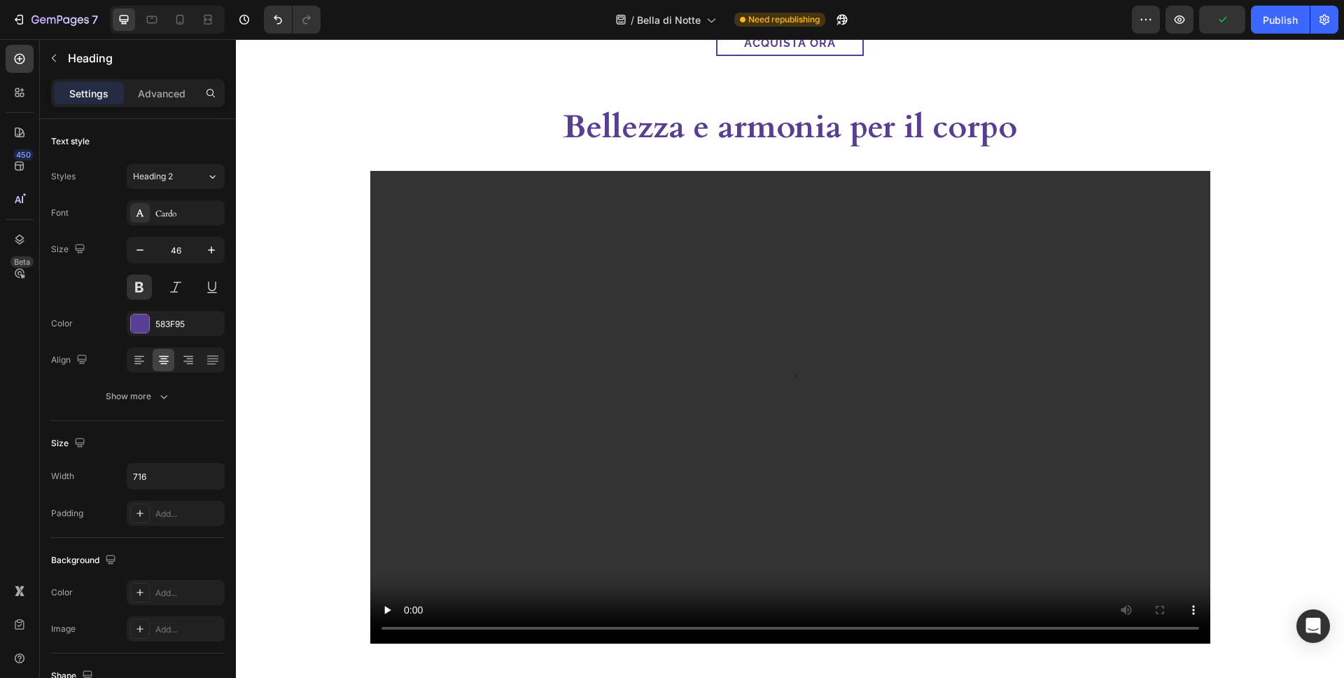
scroll to position [1904, 0]
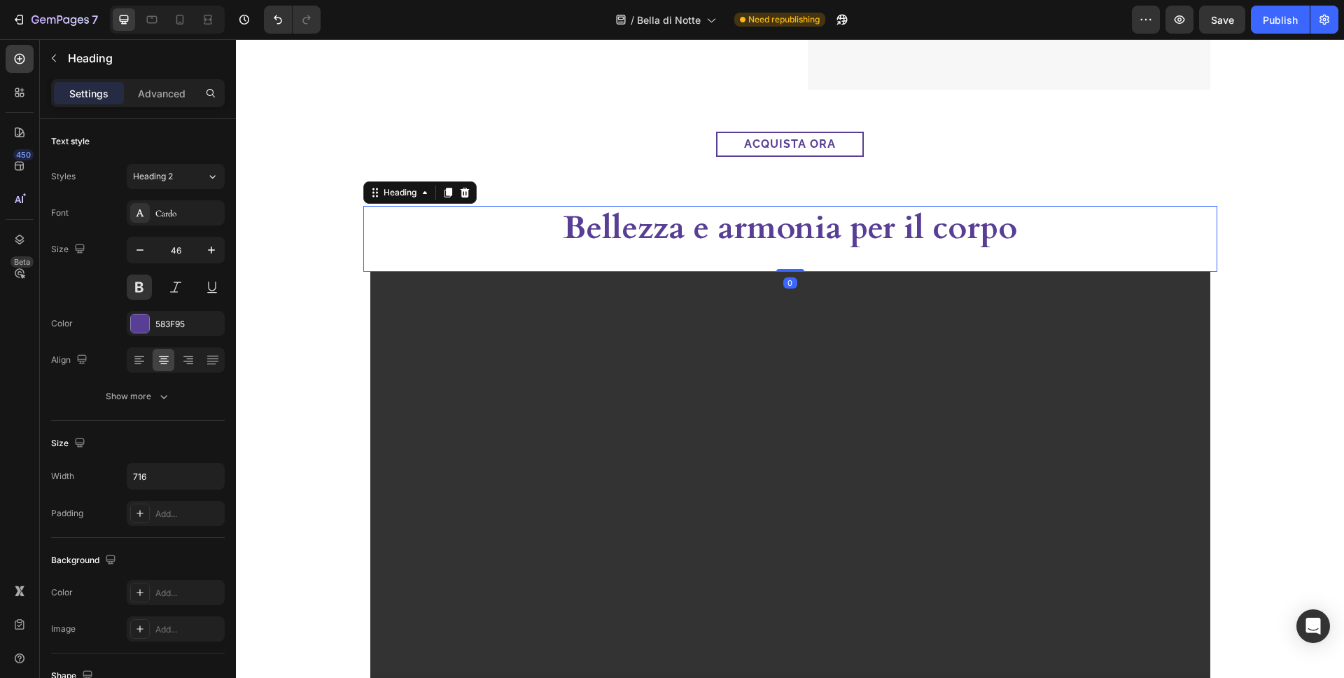
click at [707, 227] on h2 "Bellezza e armonia per il corpo" at bounding box center [790, 228] width 501 height 45
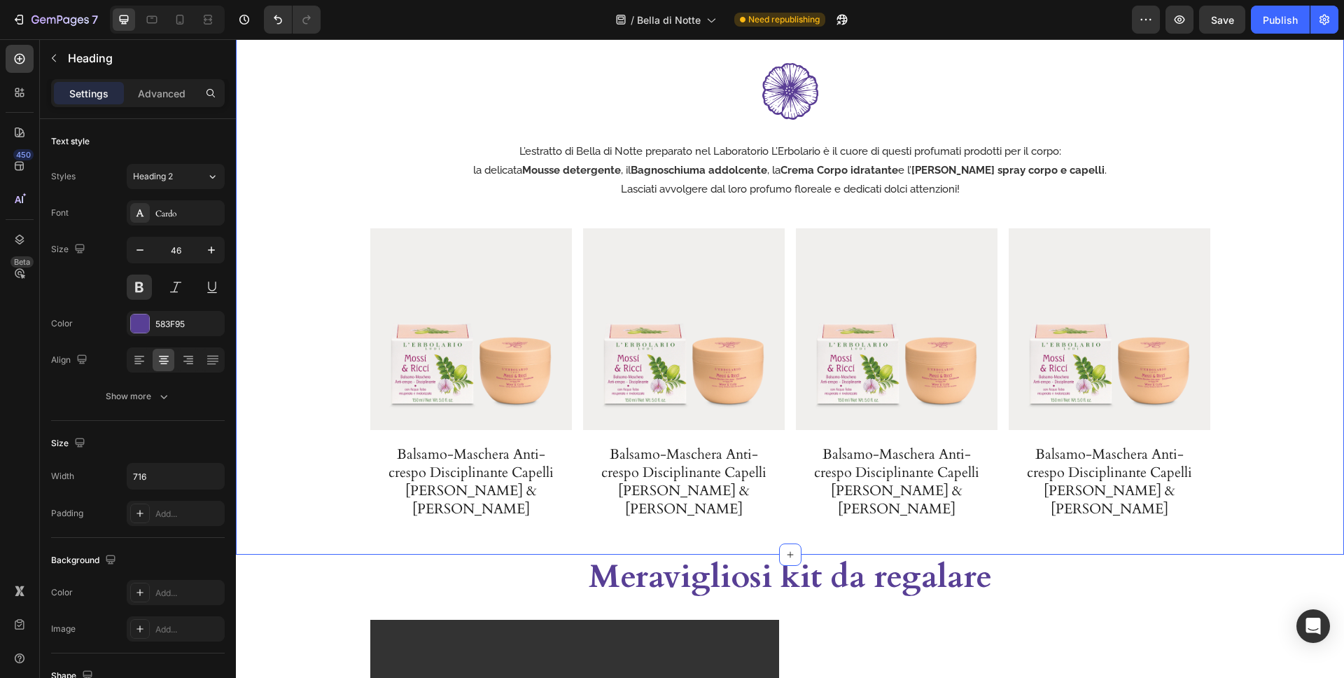
scroll to position [2679, 0]
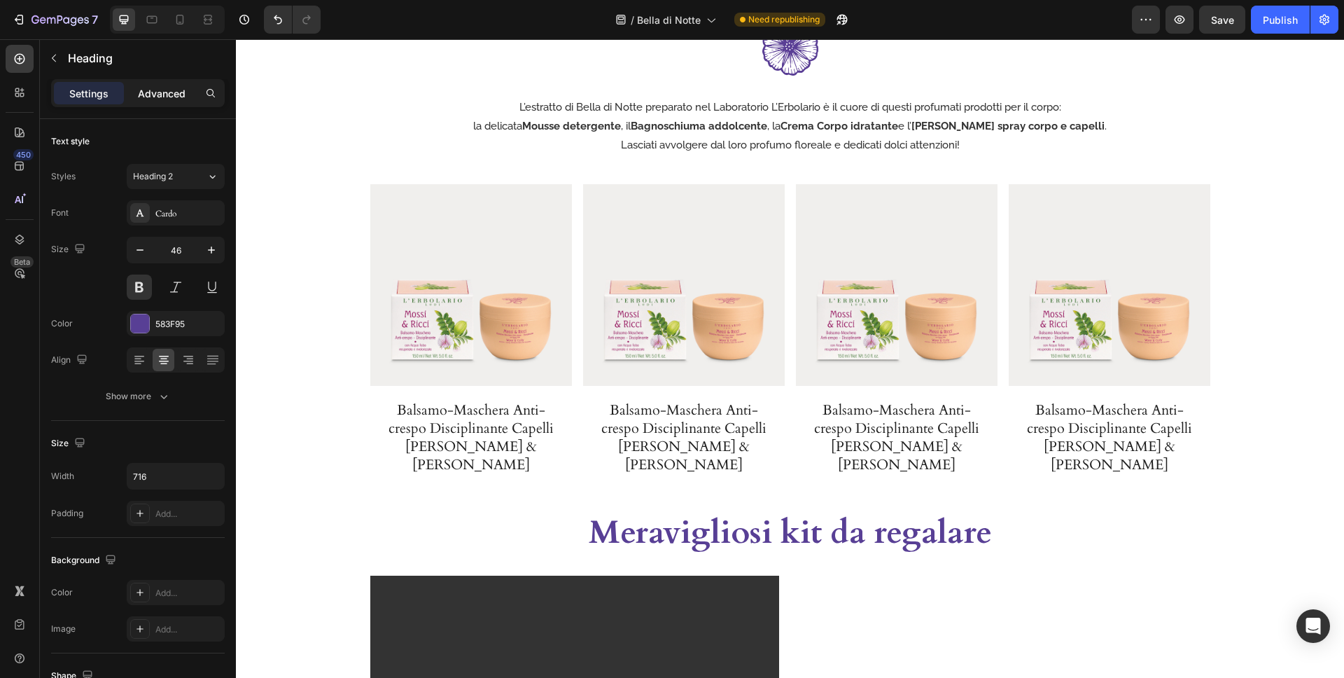
click at [172, 100] on p "Advanced" at bounding box center [162, 93] width 48 height 15
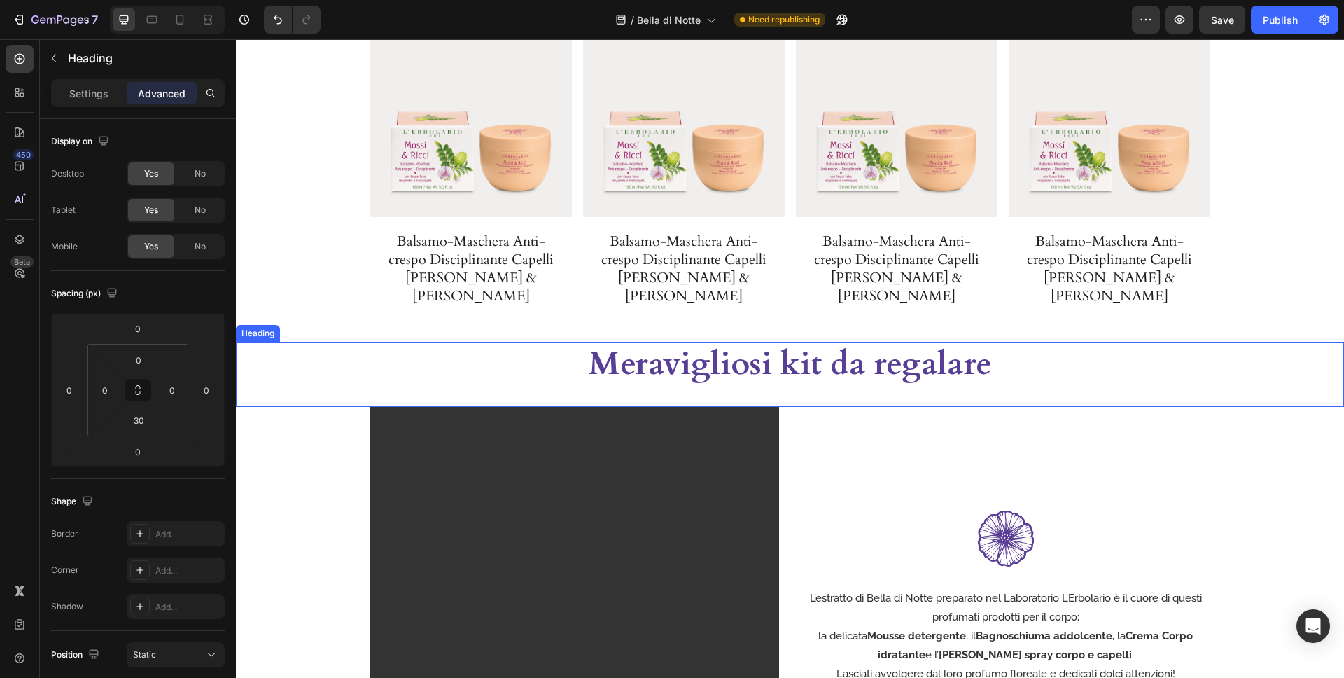
scroll to position [2856, 0]
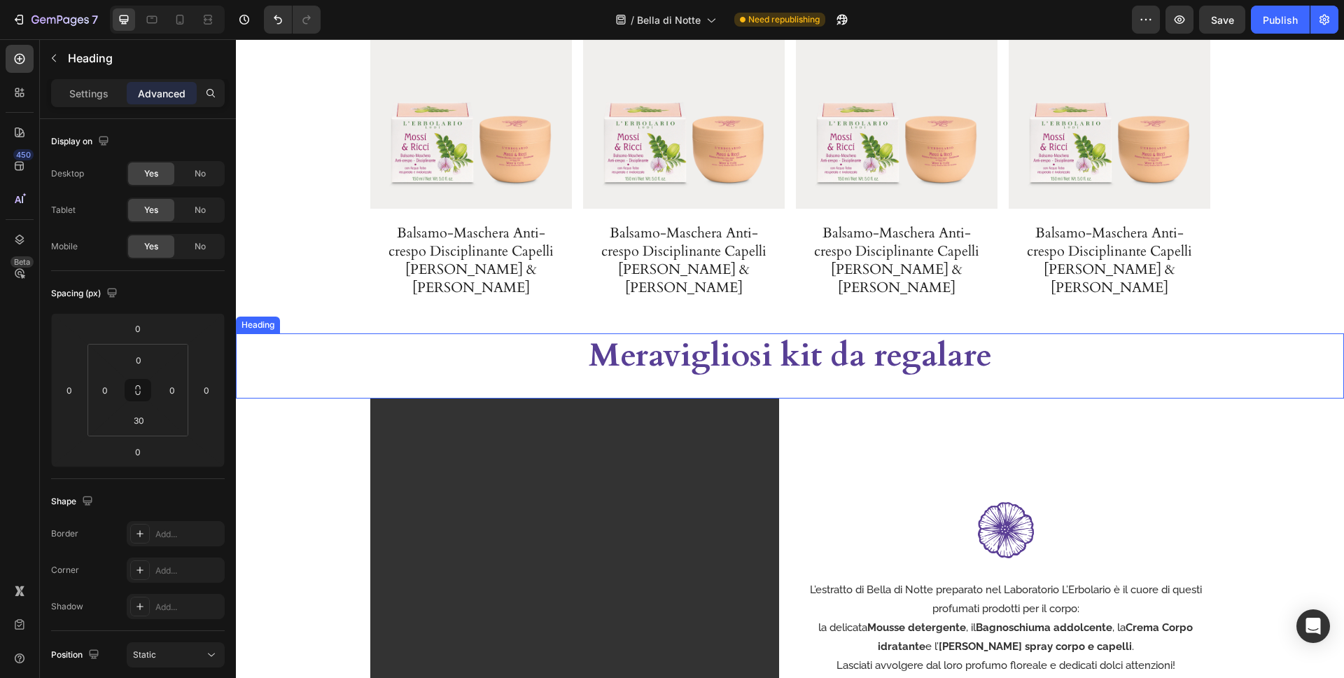
click at [759, 368] on div "Meravigliosi kit da regalare Heading" at bounding box center [790, 366] width 1108 height 66
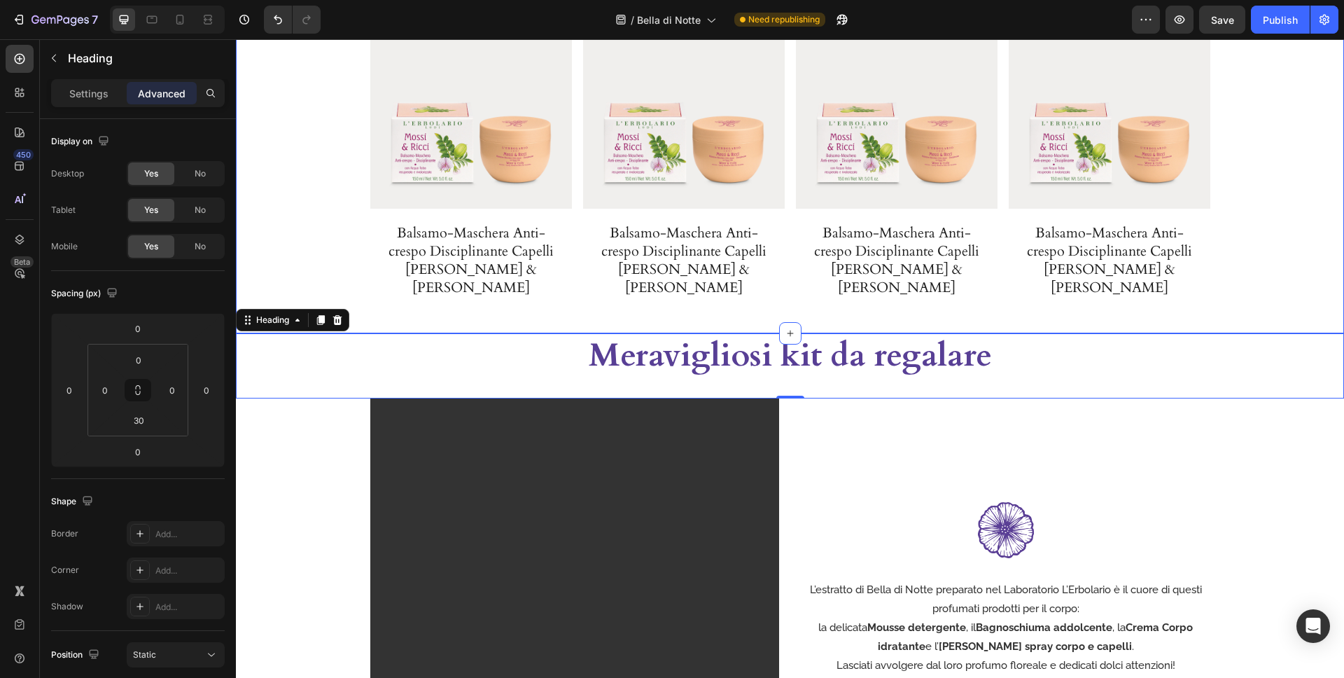
click at [256, 252] on div "Image L’estratto di Bella di Notte preparato nel Laboratorio L’Erbolario è il c…" at bounding box center [790, 87] width 1108 height 491
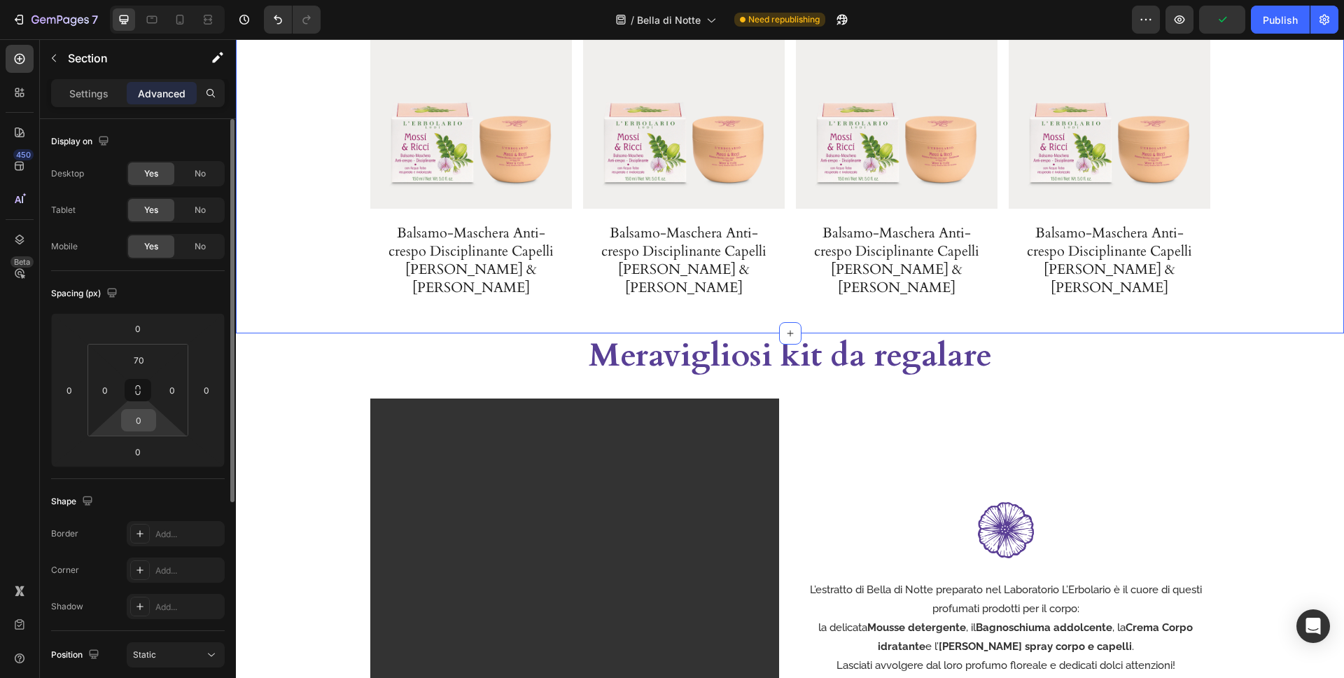
click at [144, 420] on input "0" at bounding box center [139, 420] width 28 height 21
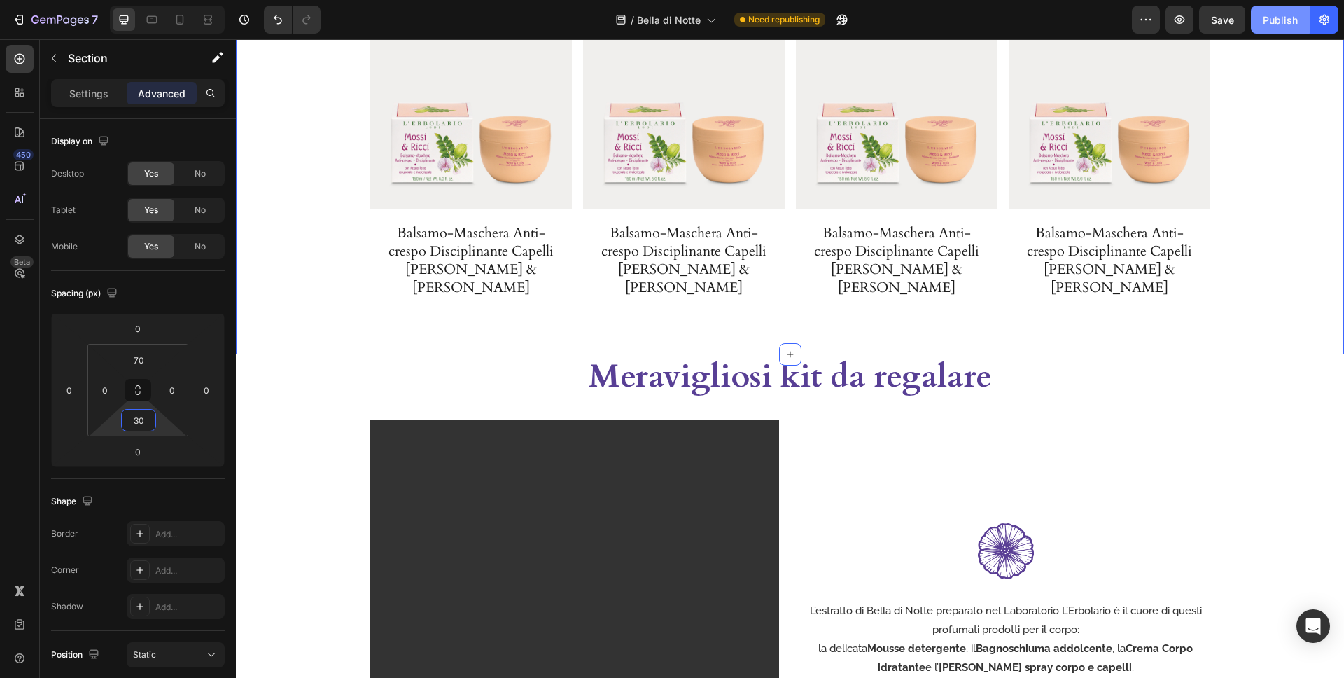
type input "30"
click at [1238, 25] on button "Save" at bounding box center [1222, 20] width 46 height 28
click at [1267, 24] on div "Publish" at bounding box center [1280, 20] width 35 height 15
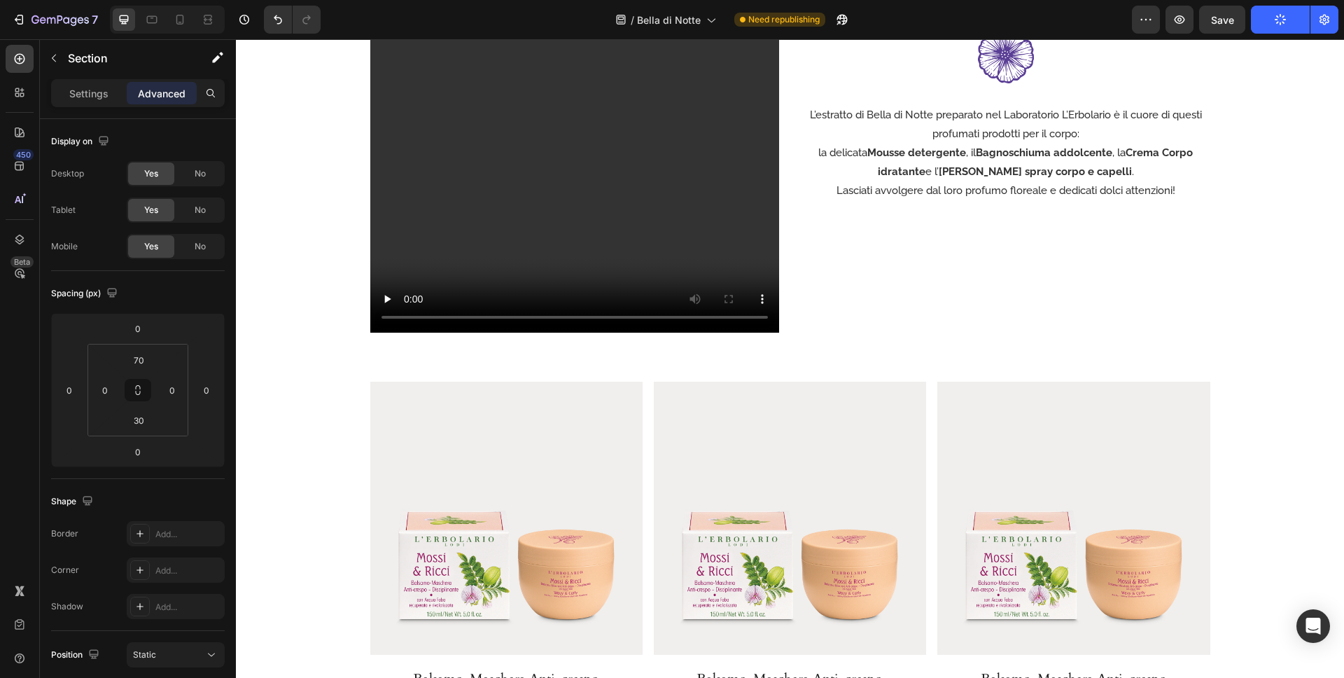
scroll to position [3401, 0]
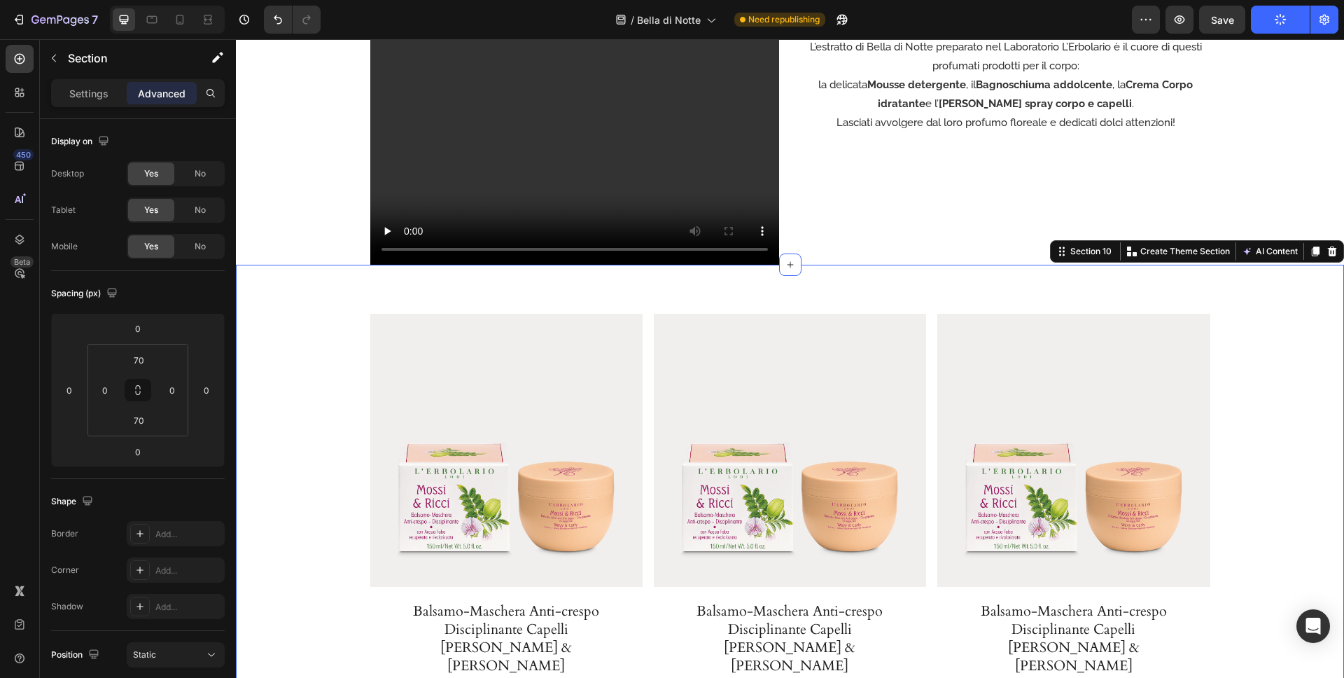
click at [1129, 291] on div "Product Images Balsamo-Maschera Anti-crespo Disciplinante Capelli Mossi & Ricci…" at bounding box center [790, 512] width 1108 height 495
click at [140, 354] on input "70" at bounding box center [139, 359] width 28 height 21
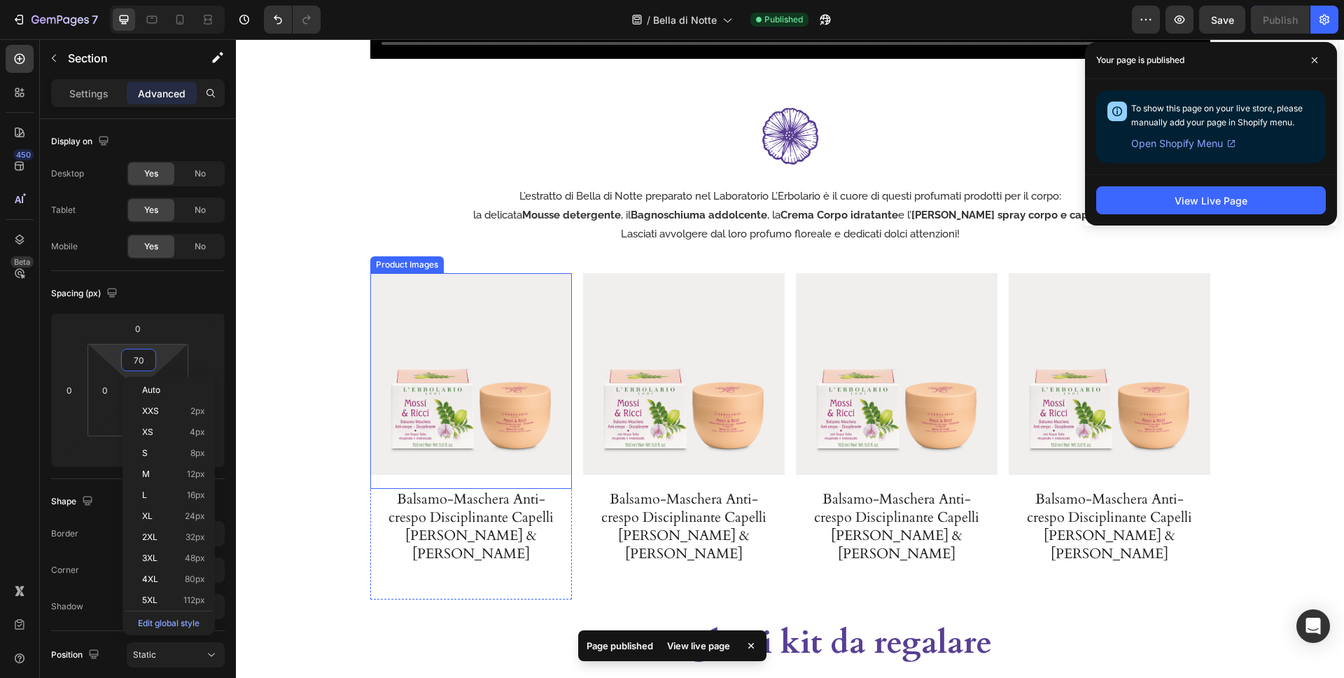
scroll to position [2448, 0]
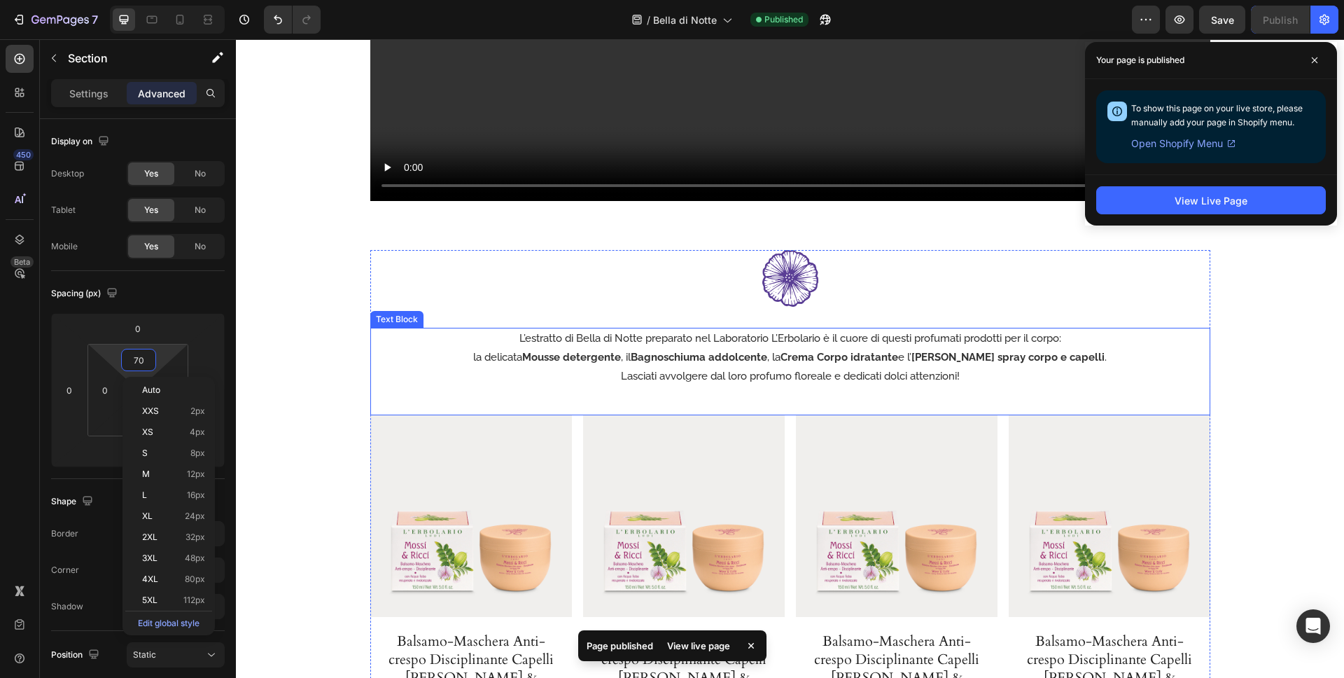
click at [1165, 398] on div "L’estratto di Bella di Notte preparato nel Laboratorio L’Erbolario è il cuore d…" at bounding box center [790, 372] width 840 height 88
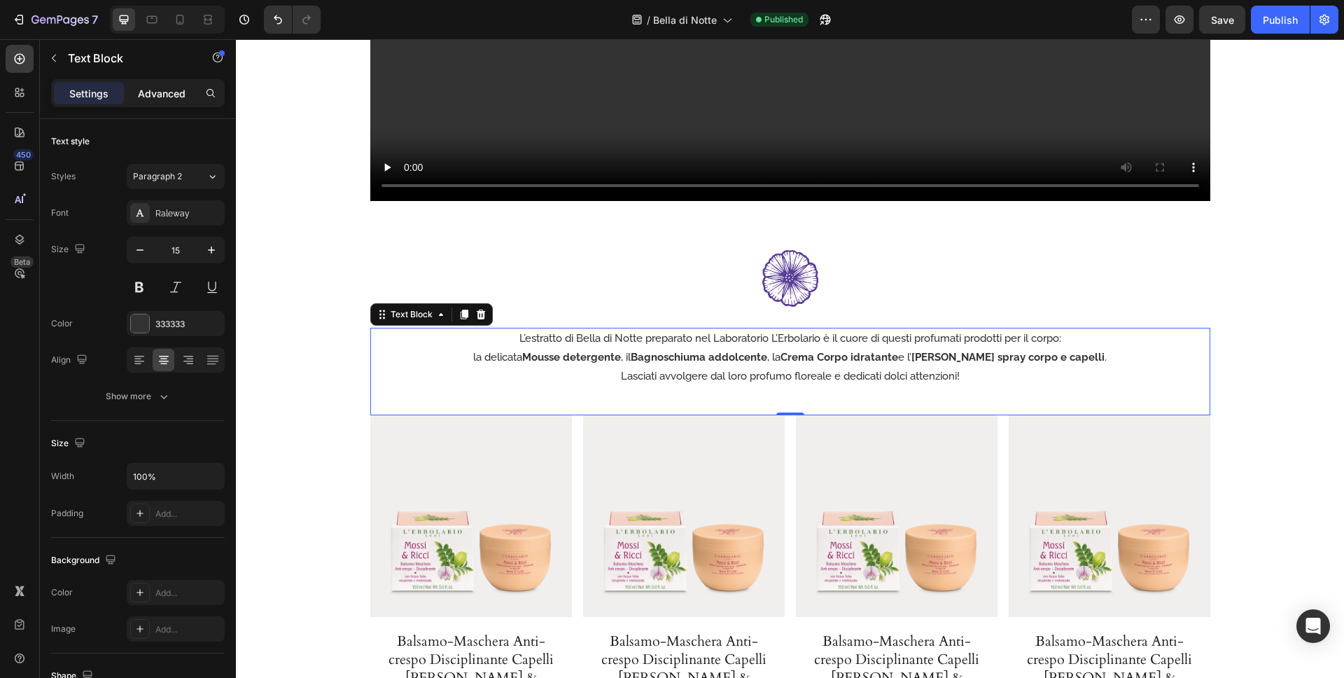
click at [143, 86] on p "Advanced" at bounding box center [162, 93] width 48 height 15
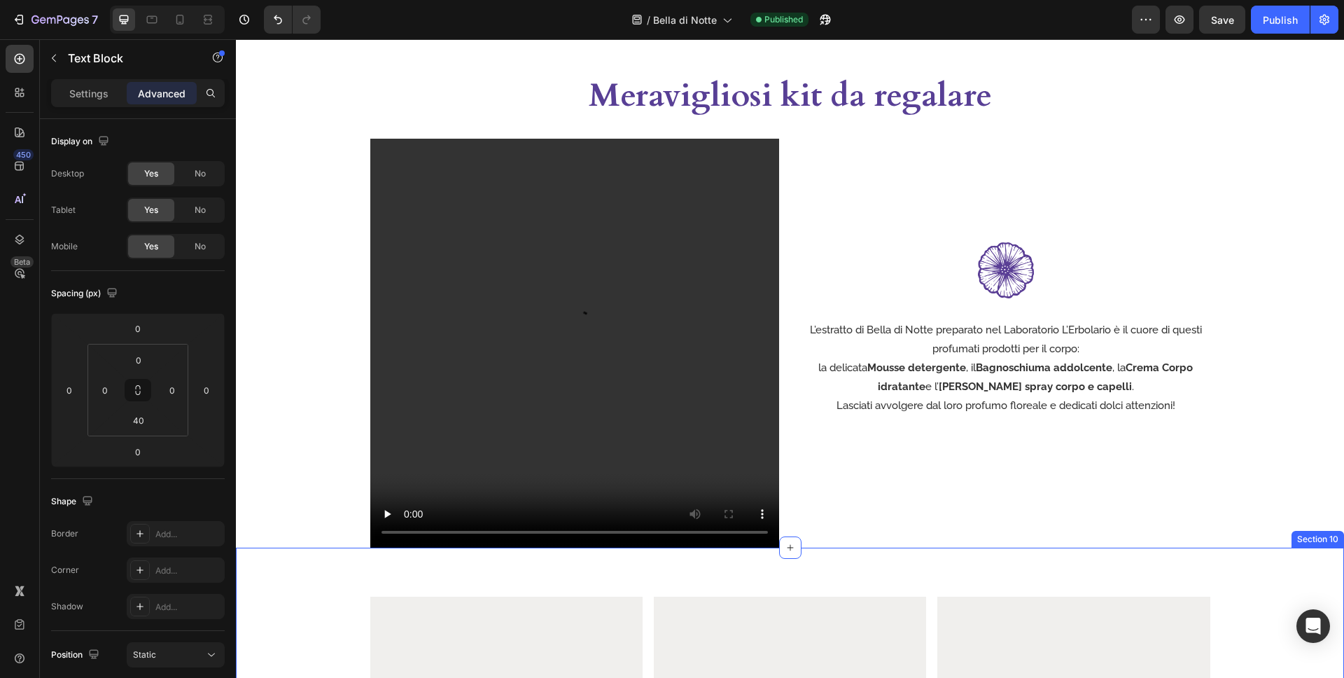
scroll to position [3139, 0]
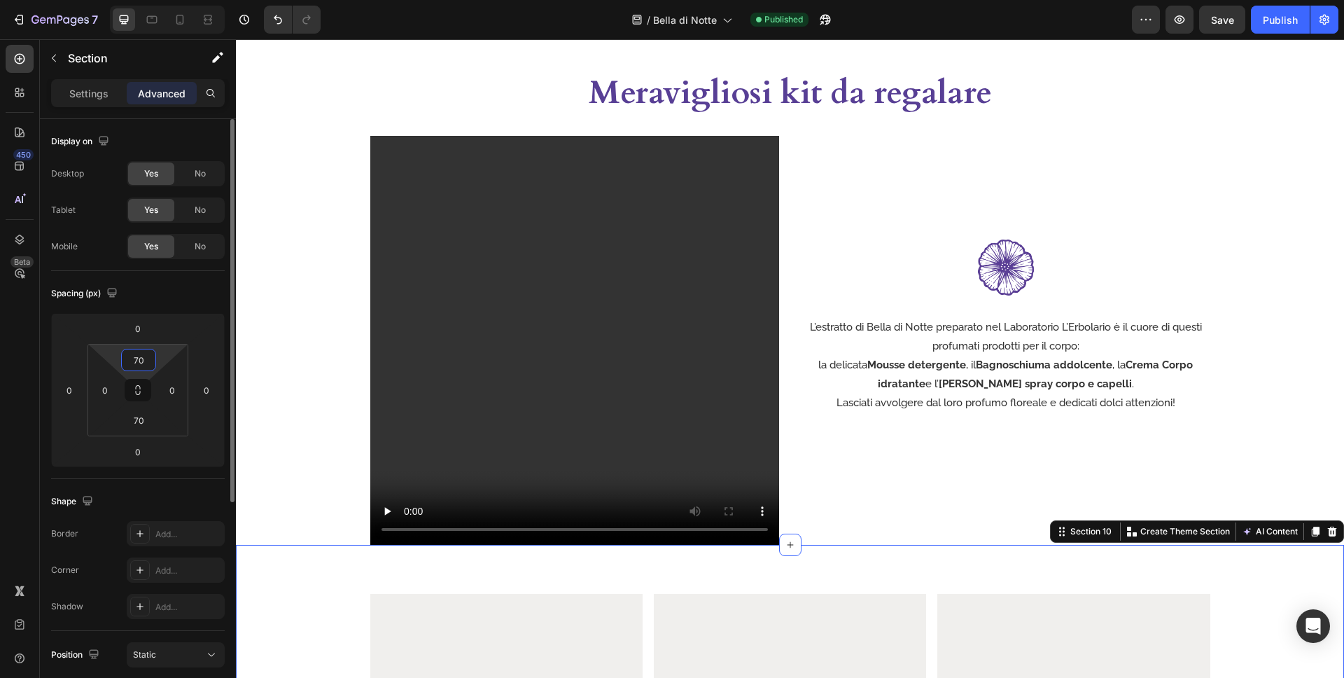
click at [148, 362] on input "70" at bounding box center [139, 359] width 28 height 21
drag, startPoint x: 146, startPoint y: 360, endPoint x: 112, endPoint y: 356, distance: 34.6
click at [112, 356] on div "40 0 70 0" at bounding box center [138, 390] width 101 height 92
type input "5"
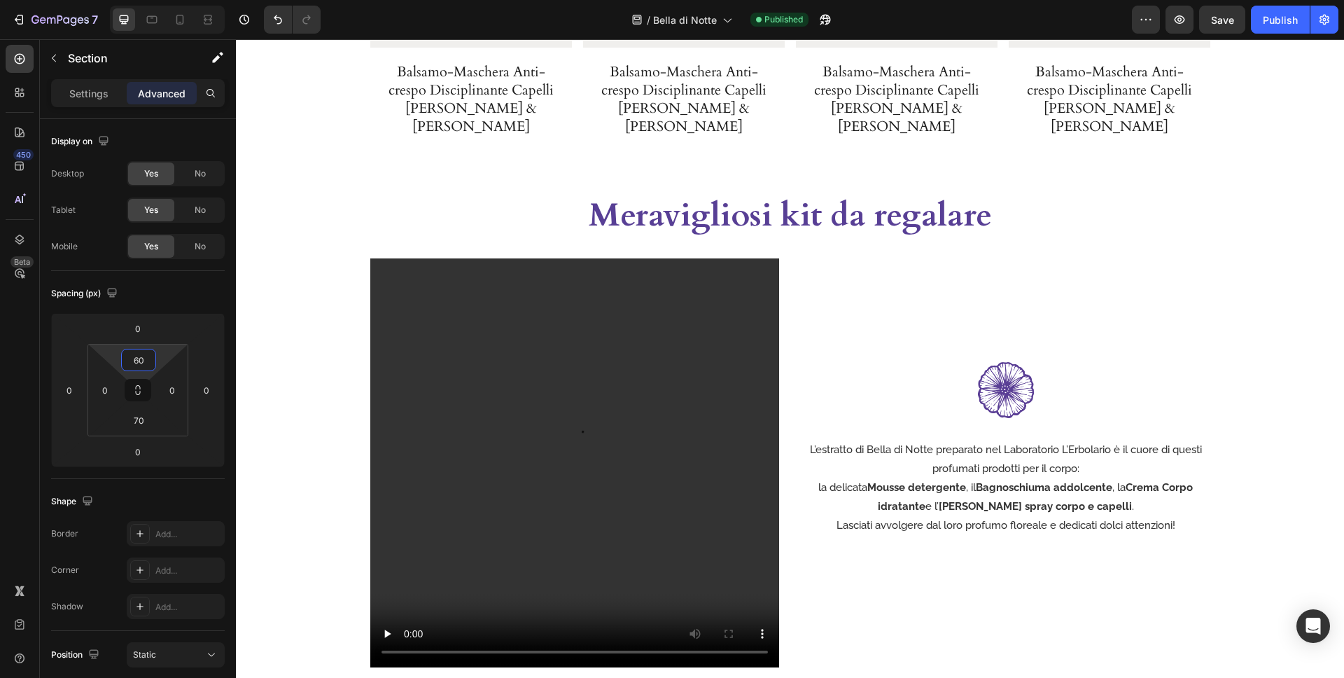
scroll to position [3146, 0]
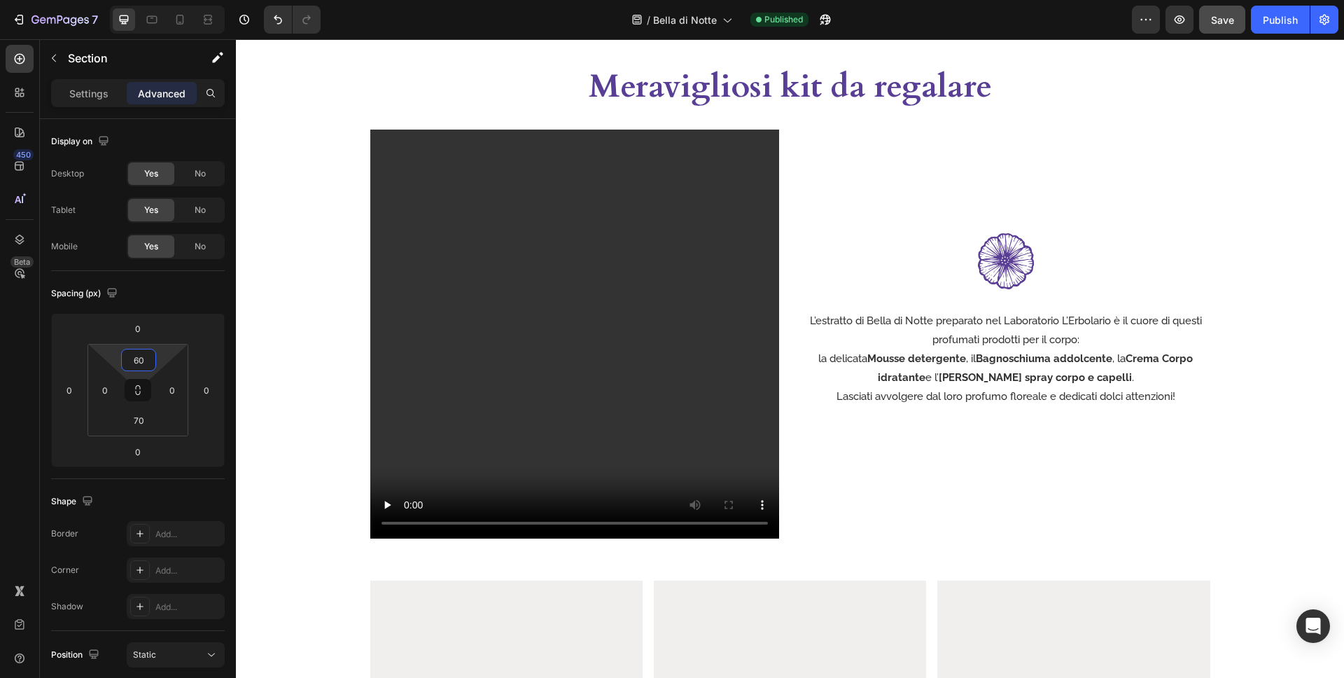
type input "60"
click at [1246, 21] on button "Save" at bounding box center [1222, 20] width 46 height 28
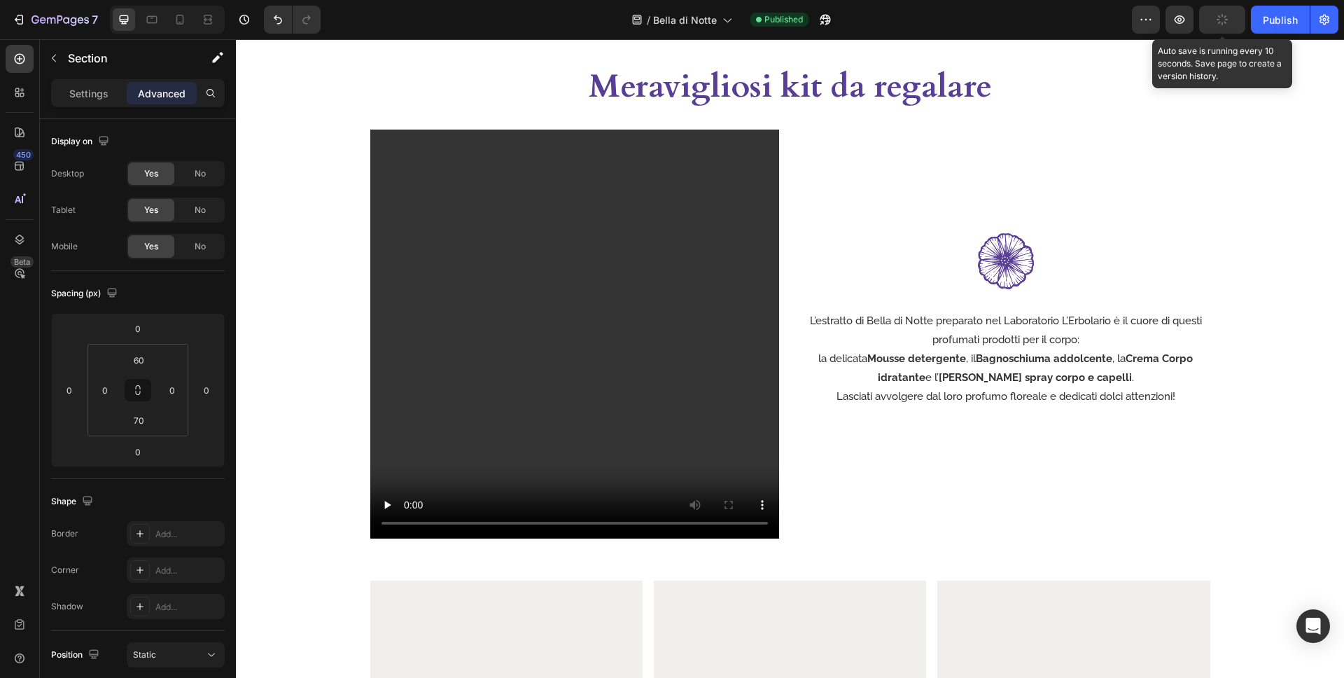
click at [1241, 22] on button "button" at bounding box center [1222, 20] width 46 height 28
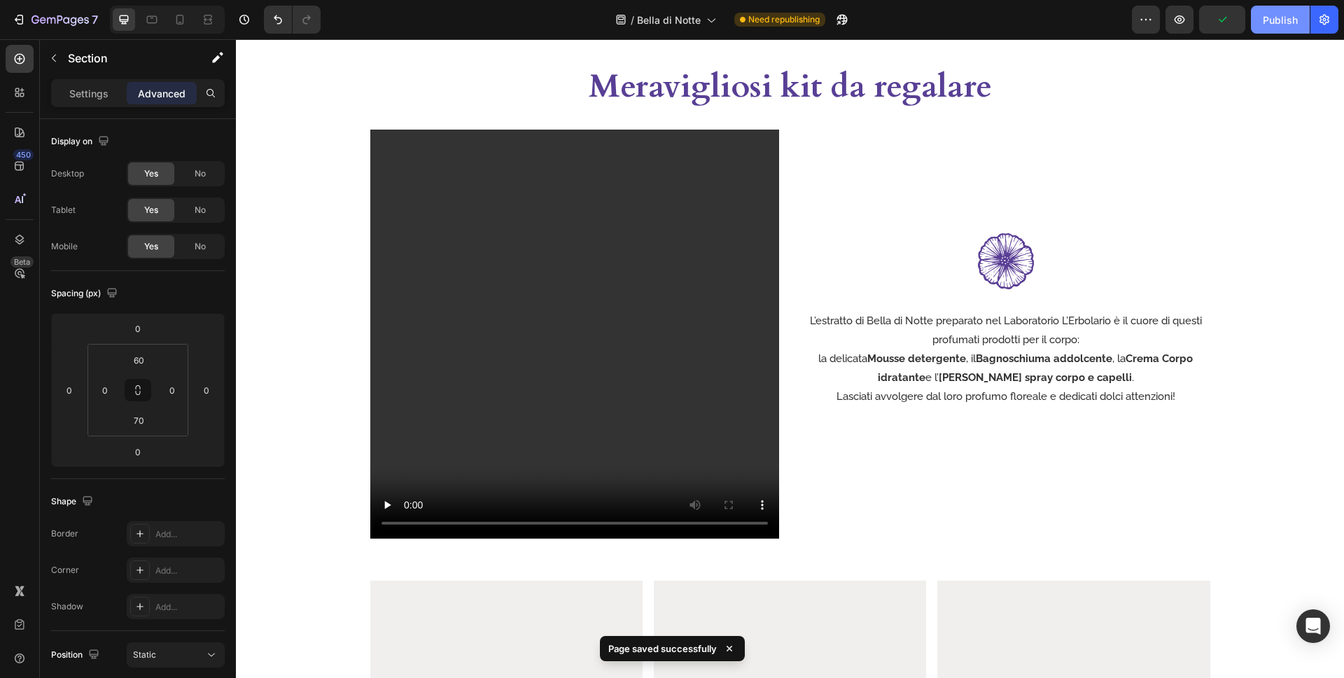
click at [1276, 22] on div "Publish" at bounding box center [1280, 20] width 35 height 15
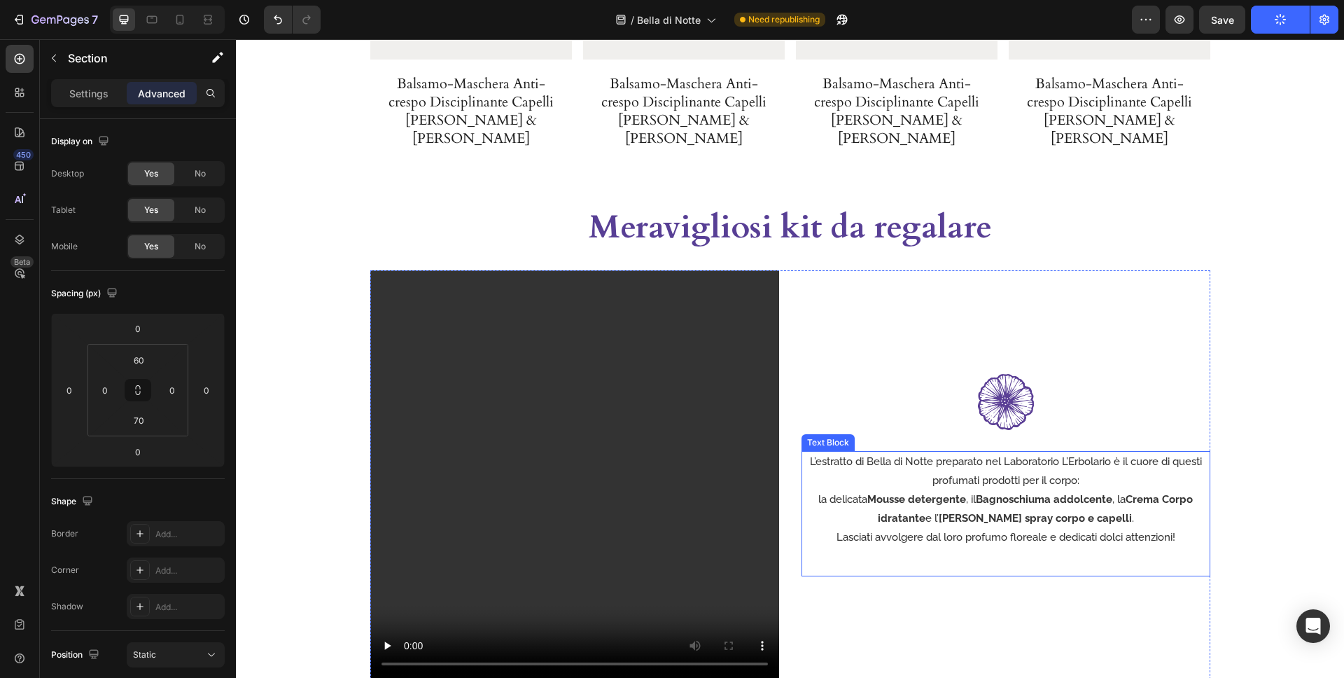
scroll to position [2971, 0]
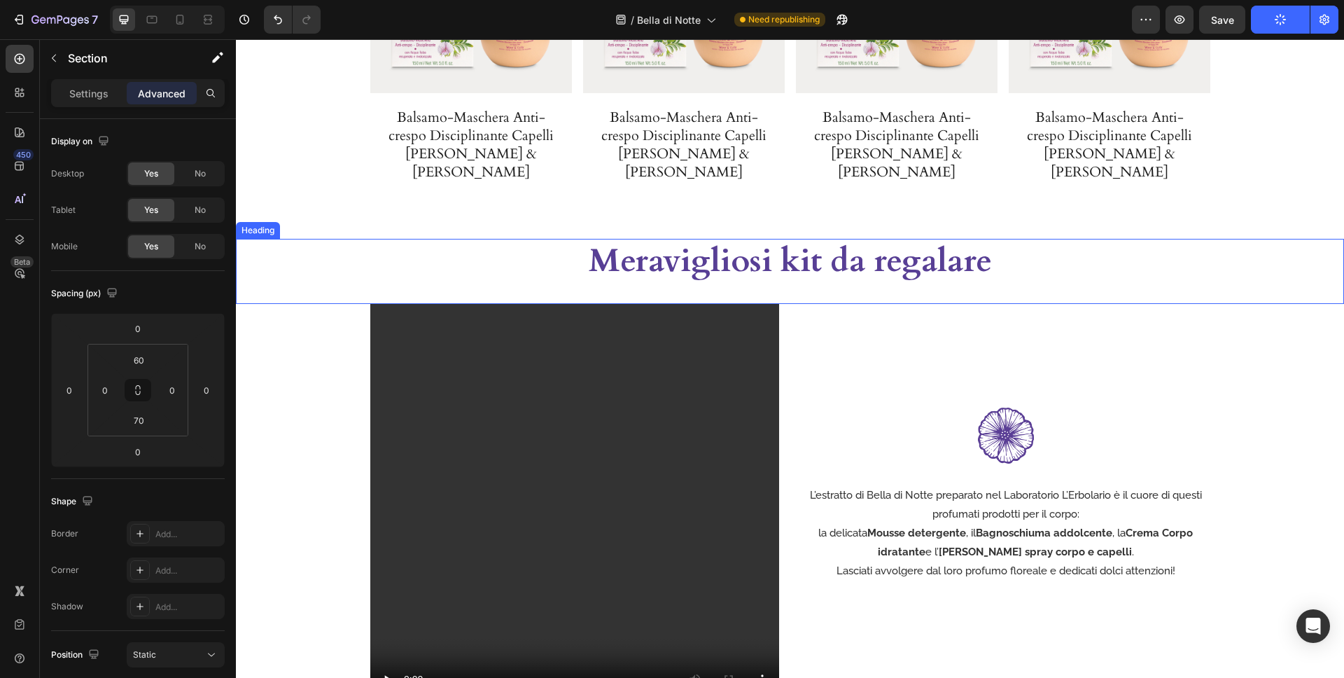
click at [1049, 249] on div "Meravigliosi kit da regalare" at bounding box center [790, 261] width 1108 height 45
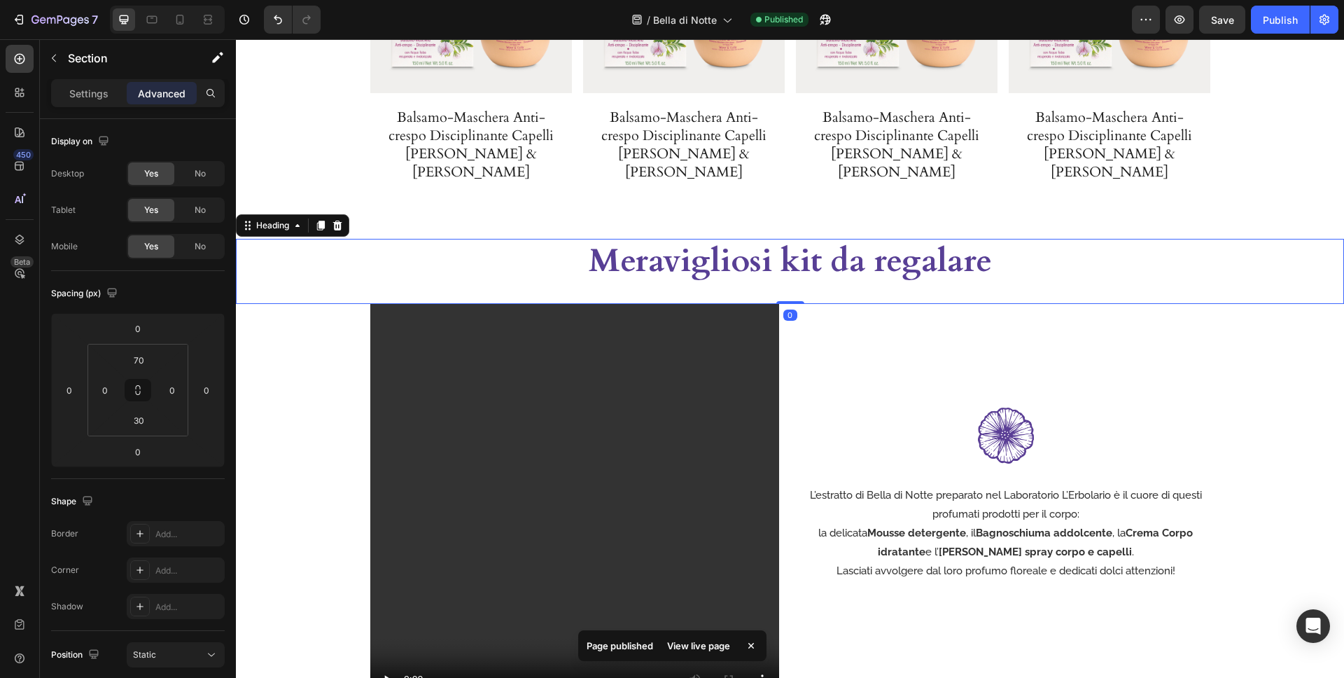
click at [274, 239] on div "Meravigliosi kit da regalare" at bounding box center [790, 261] width 1108 height 45
click at [272, 219] on div "Heading" at bounding box center [272, 225] width 39 height 13
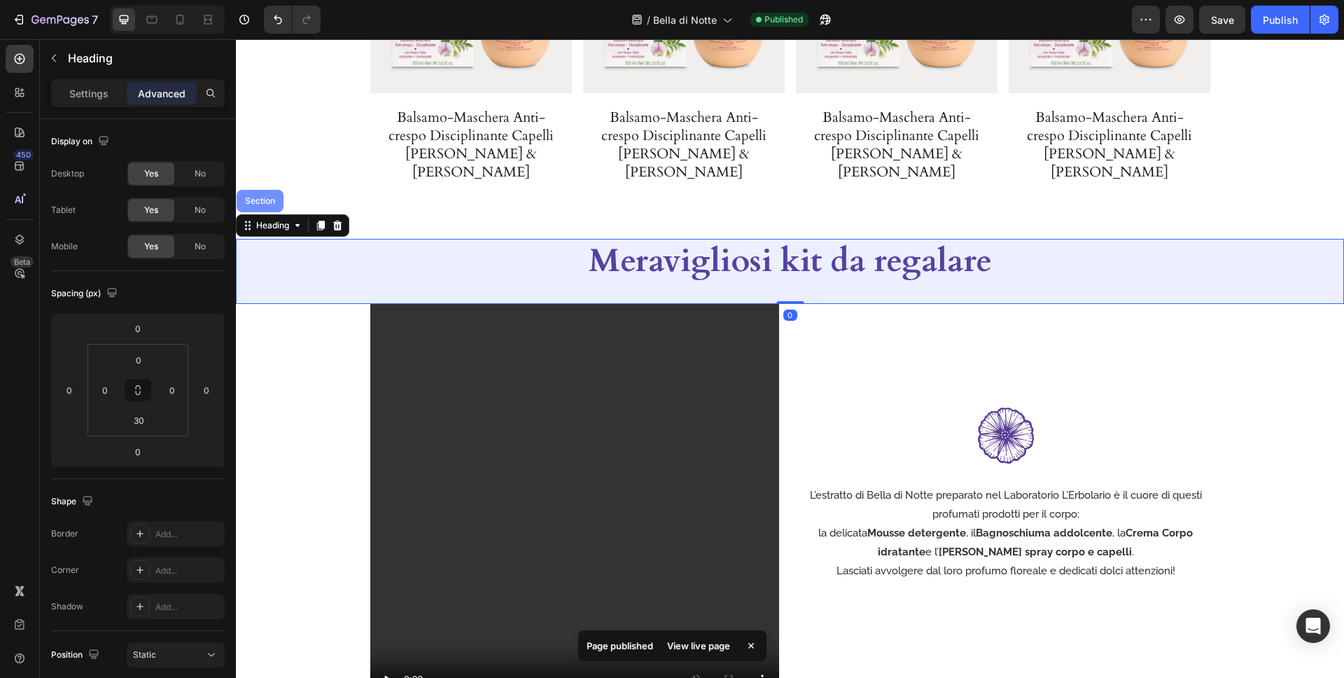
click at [271, 193] on div "Section" at bounding box center [260, 201] width 47 height 22
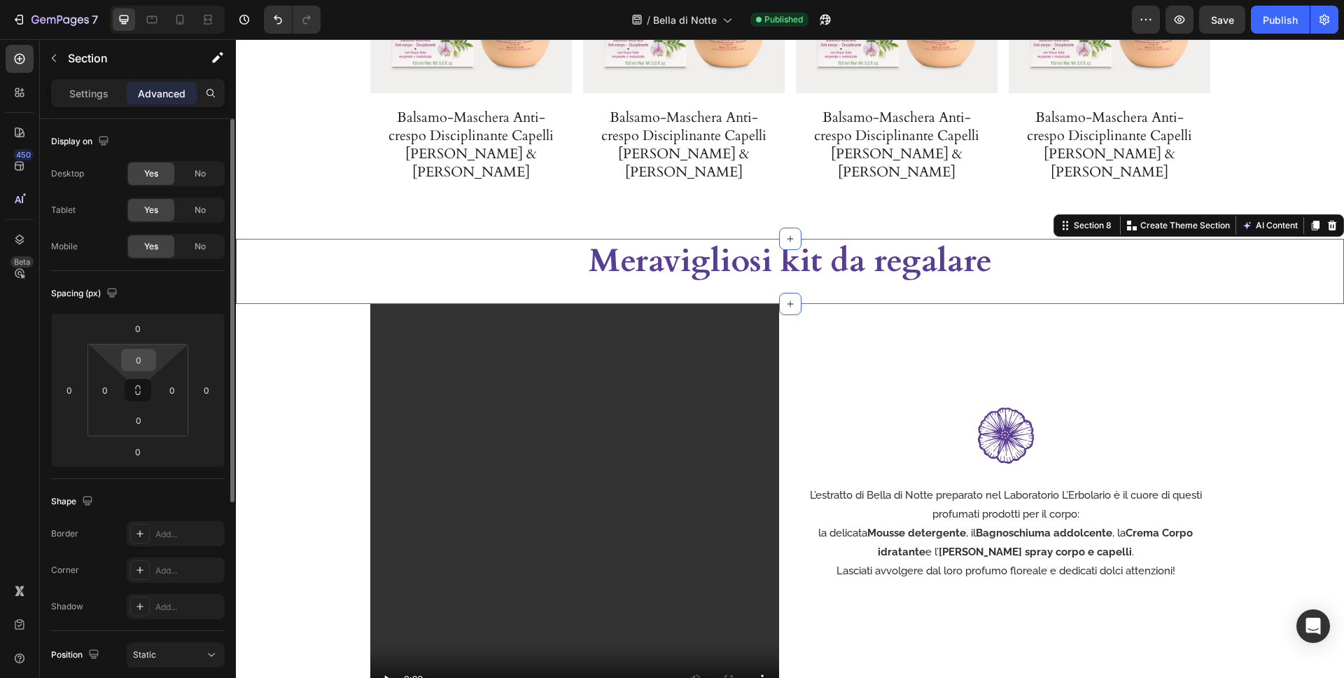
click at [148, 354] on input "0" at bounding box center [139, 359] width 28 height 21
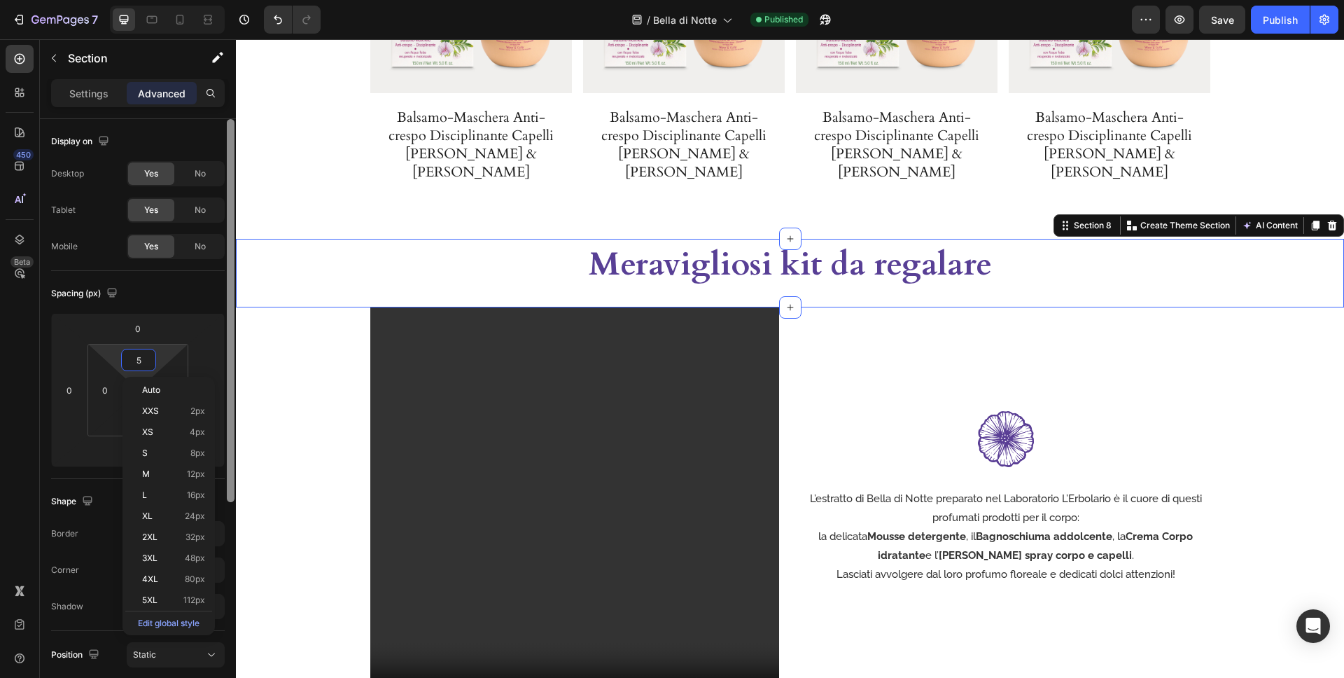
type input "50"
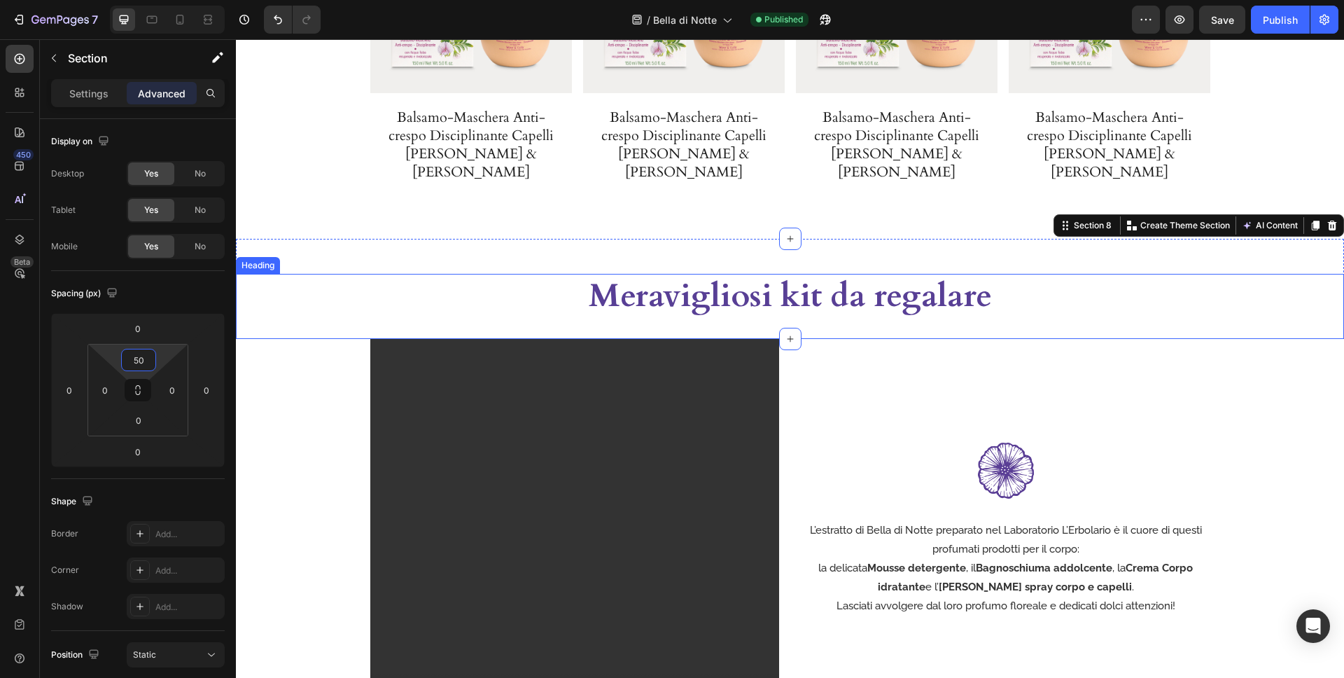
click at [479, 304] on div "Meravigliosi kit da regalare Heading" at bounding box center [790, 307] width 1108 height 66
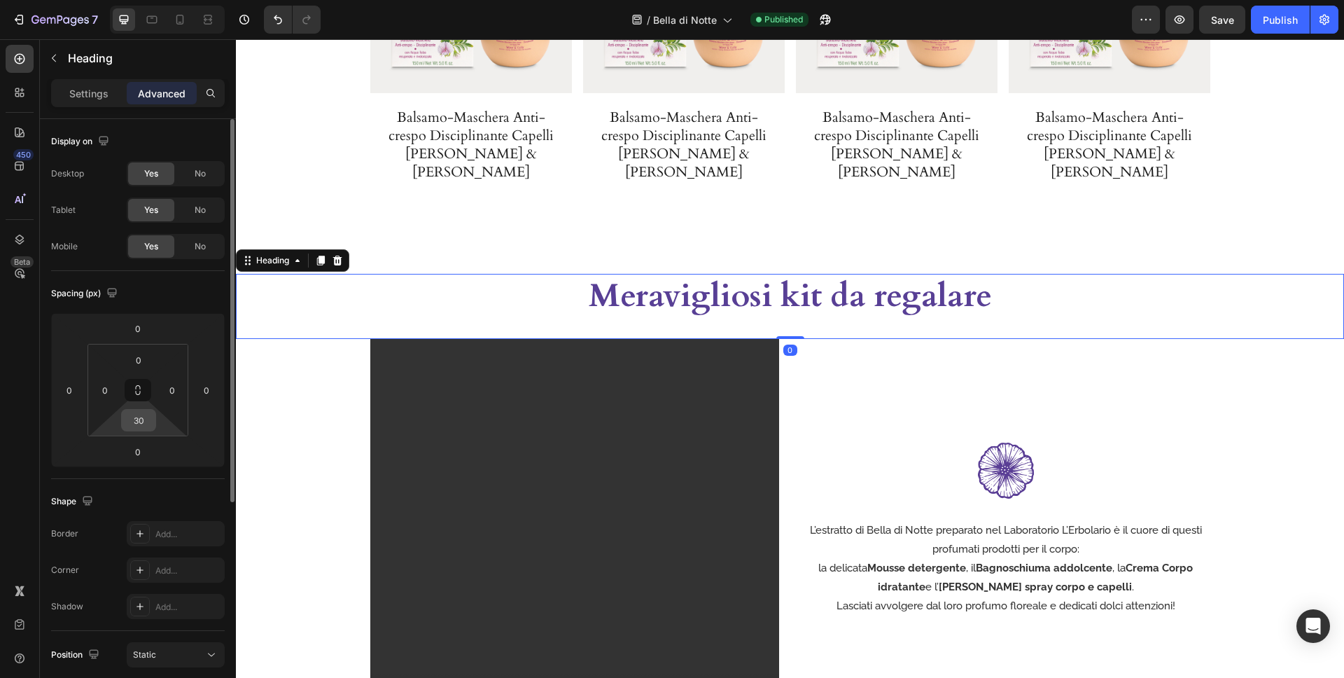
click at [145, 424] on input "30" at bounding box center [139, 420] width 28 height 21
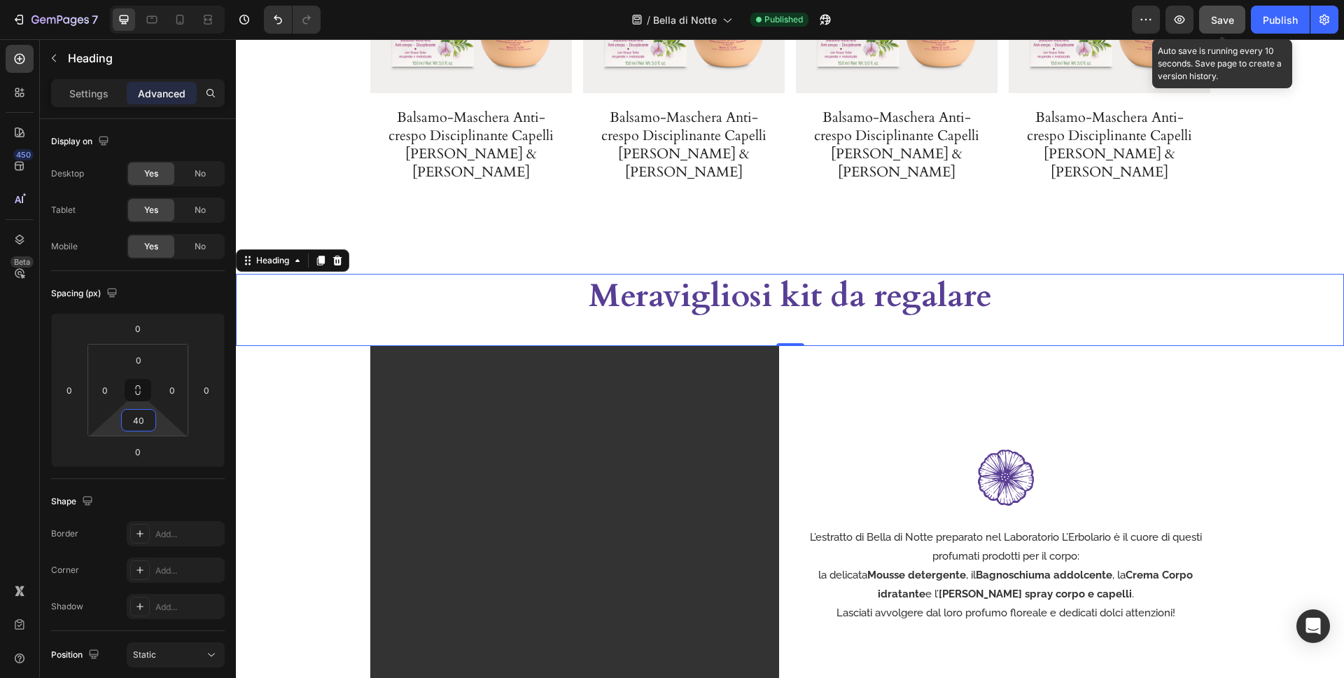
type input "40"
click at [1236, 29] on button "Save" at bounding box center [1222, 20] width 46 height 28
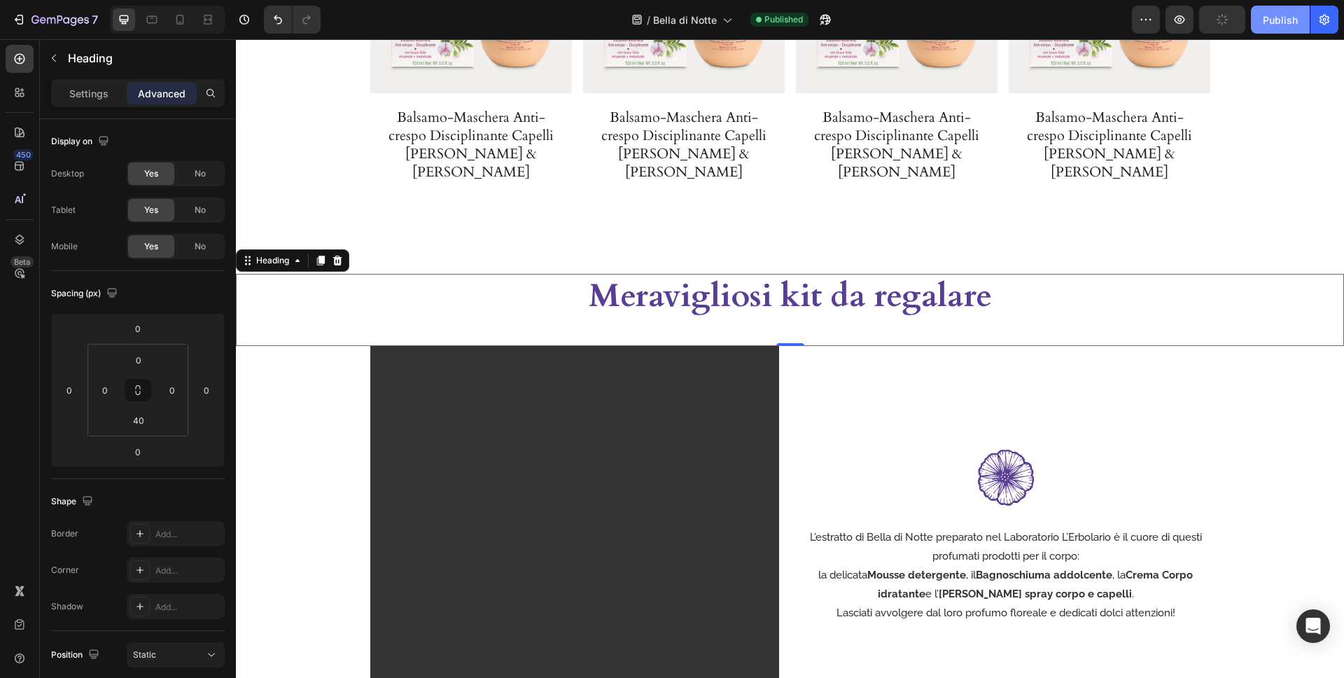
click at [1258, 27] on button "Publish" at bounding box center [1280, 20] width 59 height 28
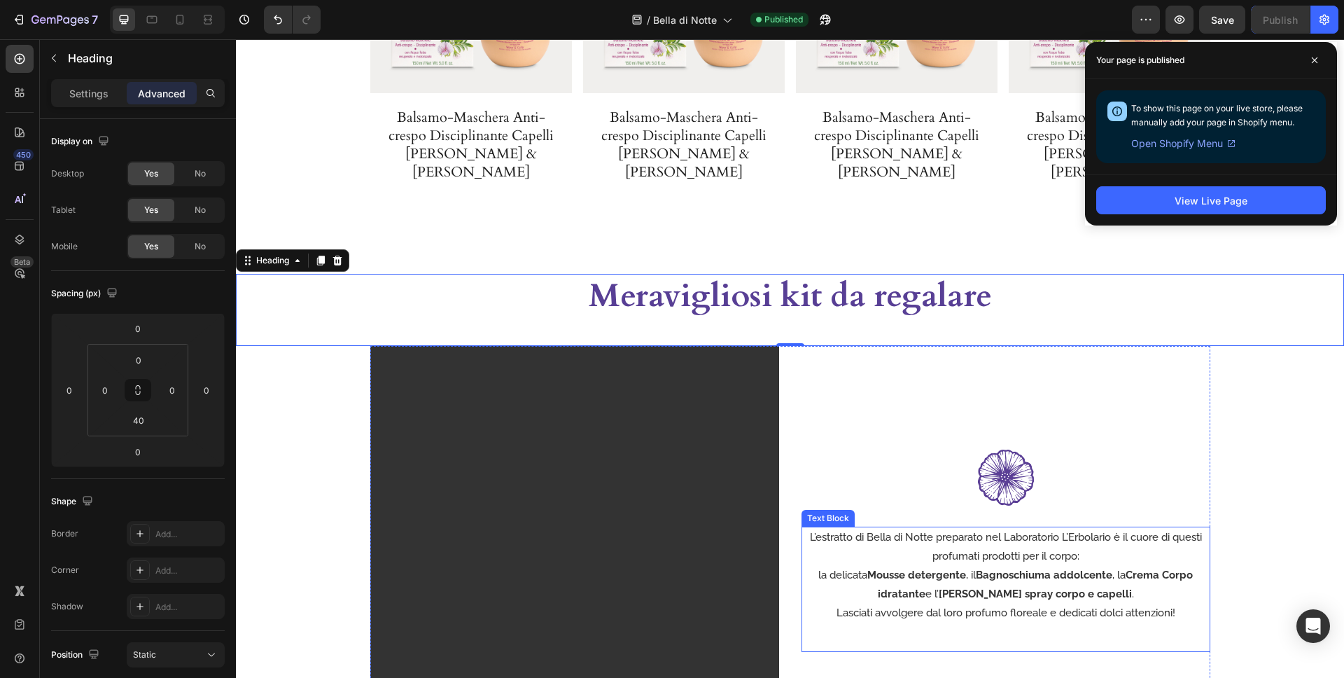
click at [816, 566] on p "la delicata Mousse detergente , il Bagnoschiuma addolcente , la Crema Corpo idr…" at bounding box center [1006, 585] width 406 height 38
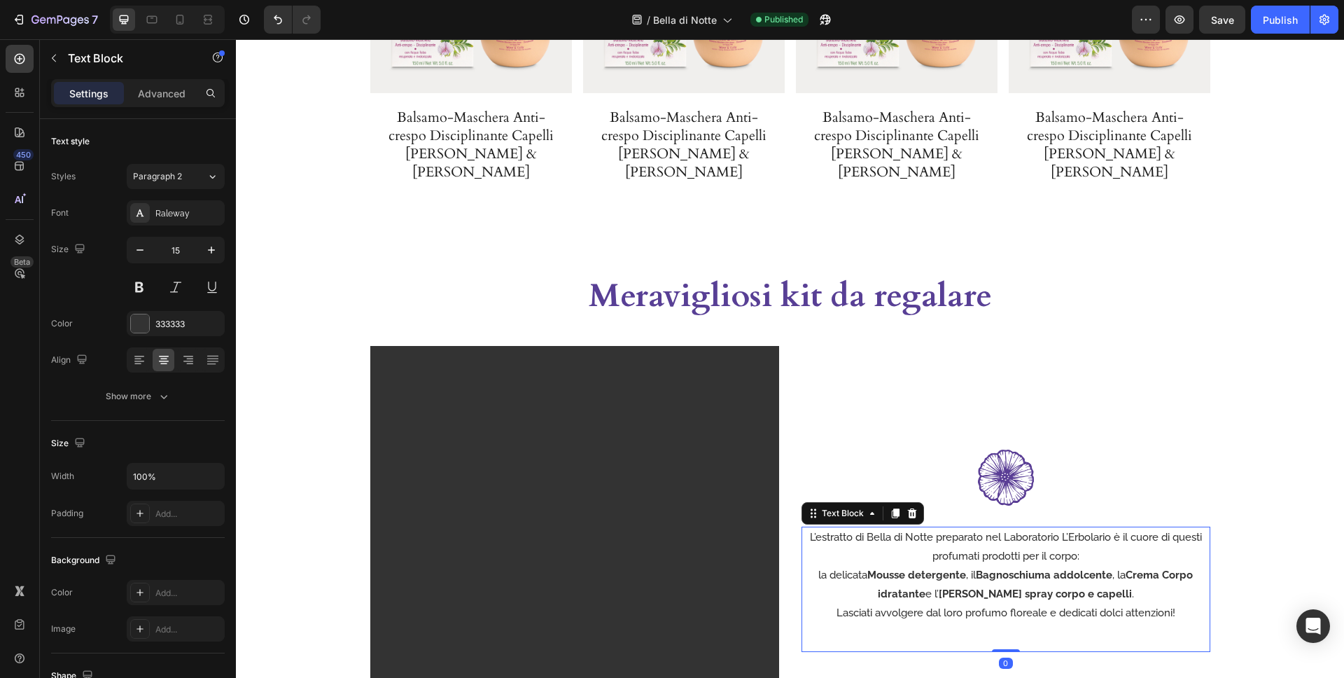
click at [816, 566] on p "la delicata Mousse detergente , il Bagnoschiuma addolcente , la Crema Corpo idr…" at bounding box center [1006, 585] width 406 height 38
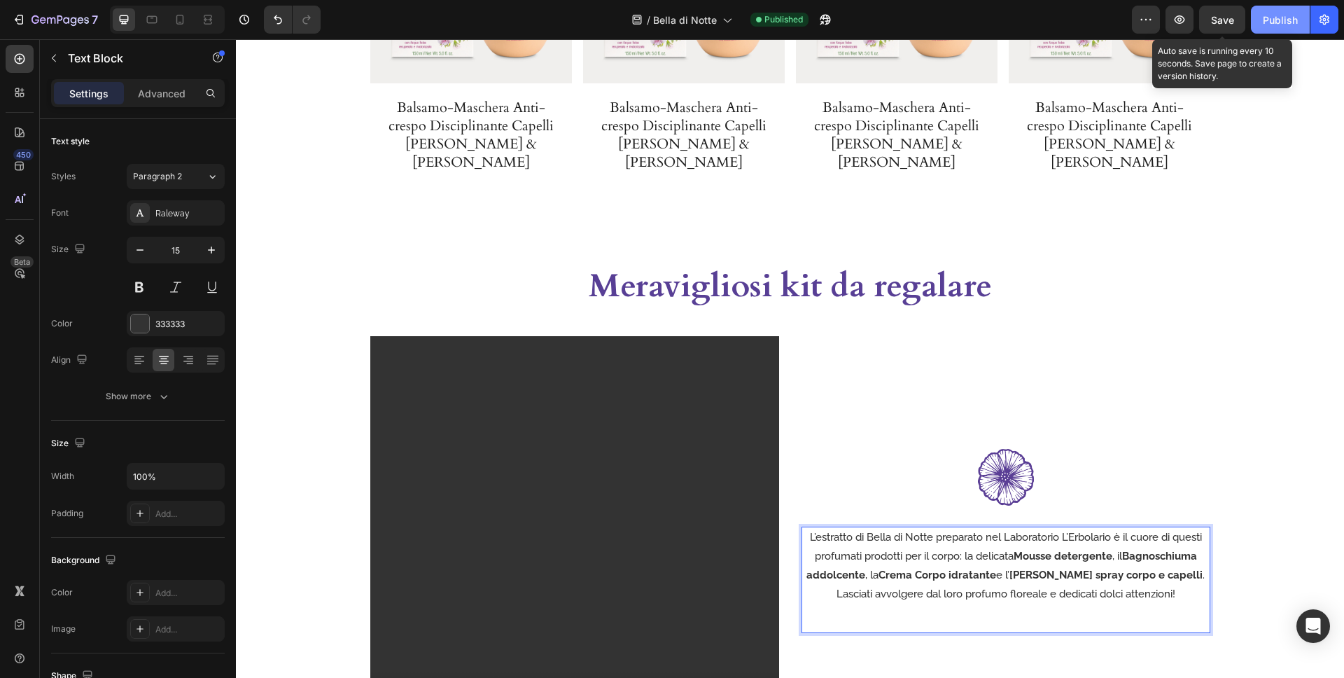
drag, startPoint x: 1221, startPoint y: 15, endPoint x: 1283, endPoint y: 22, distance: 62.0
click at [1221, 15] on span "Save" at bounding box center [1222, 20] width 23 height 12
click at [1275, 16] on div "Publish" at bounding box center [1280, 20] width 35 height 15
click at [1115, 528] on p "L’estratto di Bella di Notte preparato nel Laboratorio L’Erbolario è il cuore d…" at bounding box center [1006, 556] width 406 height 57
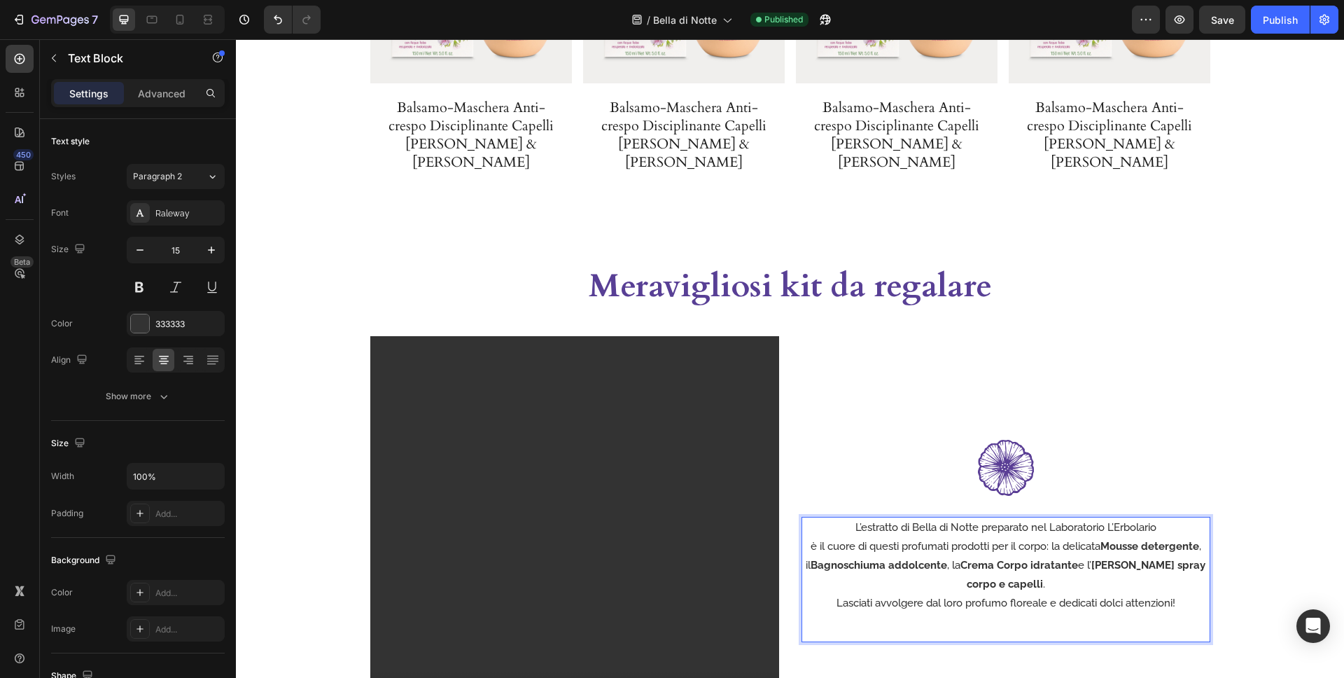
scroll to position [2971, 0]
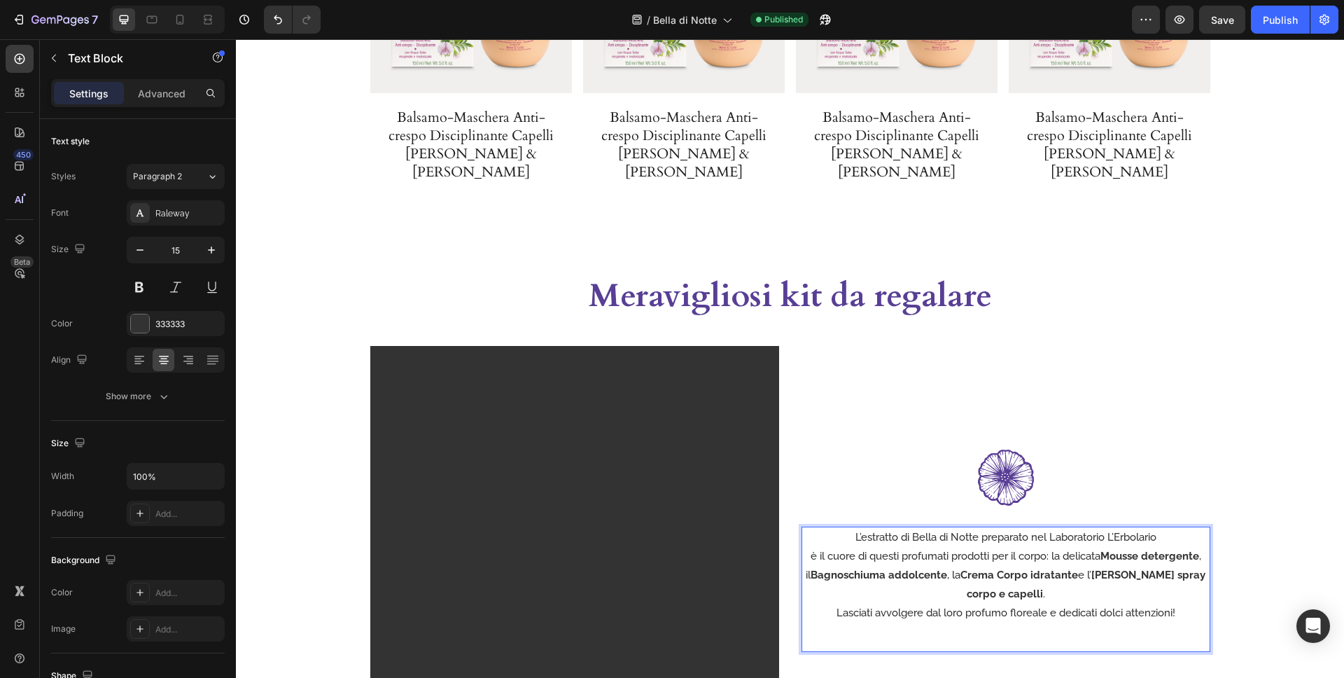
click at [1049, 547] on p "è il cuore di questi profumati prodotti per il corpo: la delicata Mousse deterg…" at bounding box center [1006, 575] width 406 height 57
click at [1117, 566] on p "la delicata Mousse detergente , il Bagnoschiuma addolcente , la Crema Corpo idr…" at bounding box center [1006, 585] width 406 height 38
drag, startPoint x: 1051, startPoint y: 598, endPoint x: 1129, endPoint y: 630, distance: 84.1
click at [1051, 604] on p "Lasciati avvolgere dal loro profumo floreale e dedicati dolci attenzioni!" at bounding box center [1006, 613] width 406 height 19
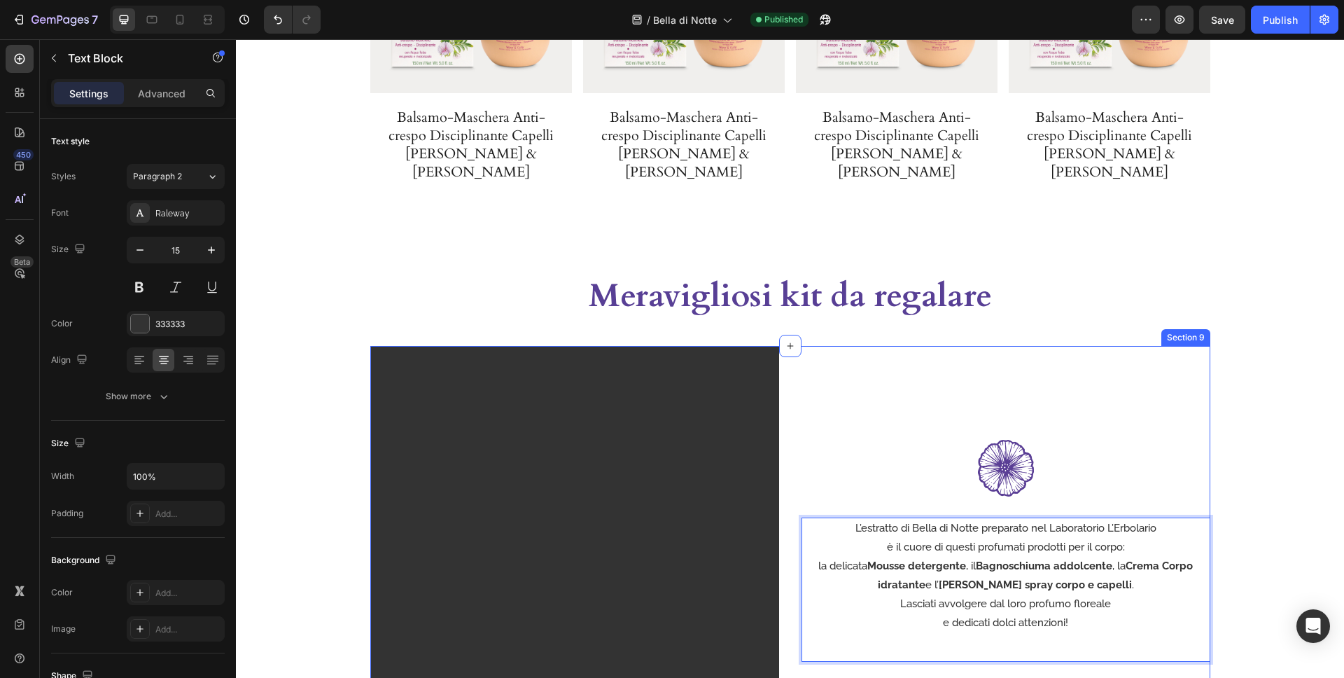
scroll to position [2962, 0]
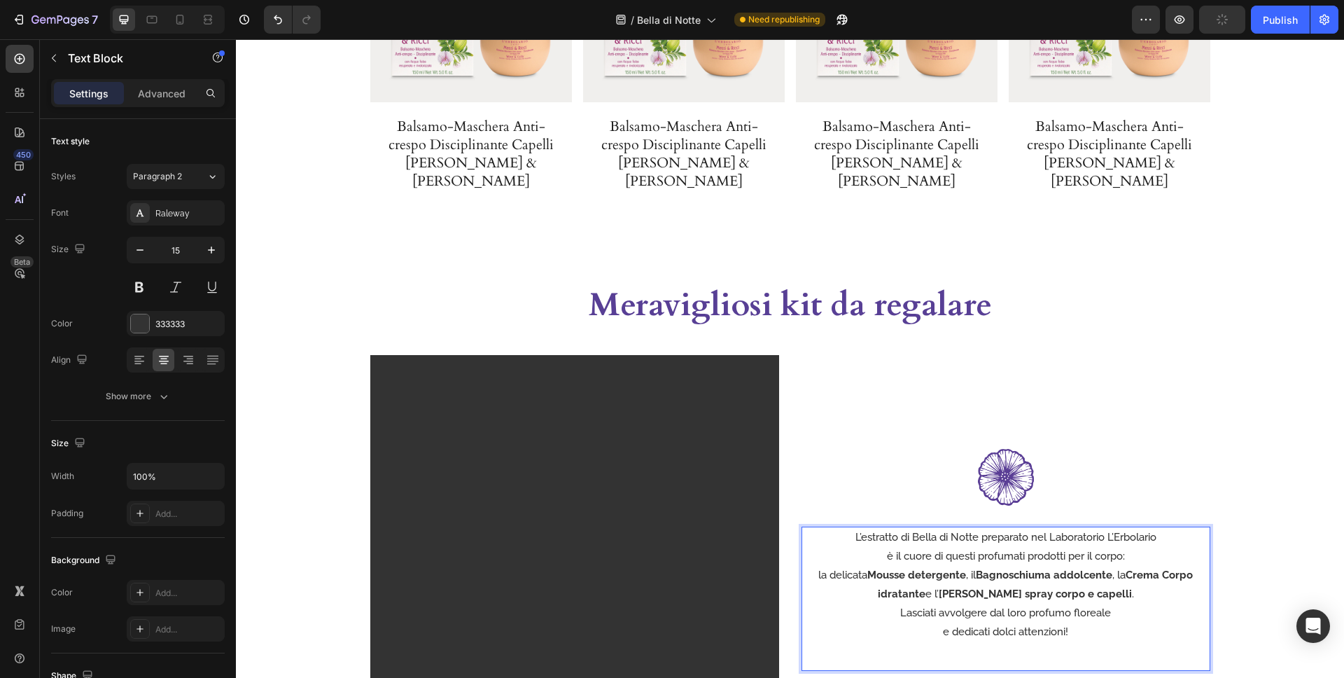
drag, startPoint x: 1117, startPoint y: 557, endPoint x: 1176, endPoint y: 580, distance: 63.4
click at [1117, 566] on p "la delicata Mousse detergente , il Bagnoschiuma addolcente , la Crema Corpo idr…" at bounding box center [1006, 585] width 406 height 38
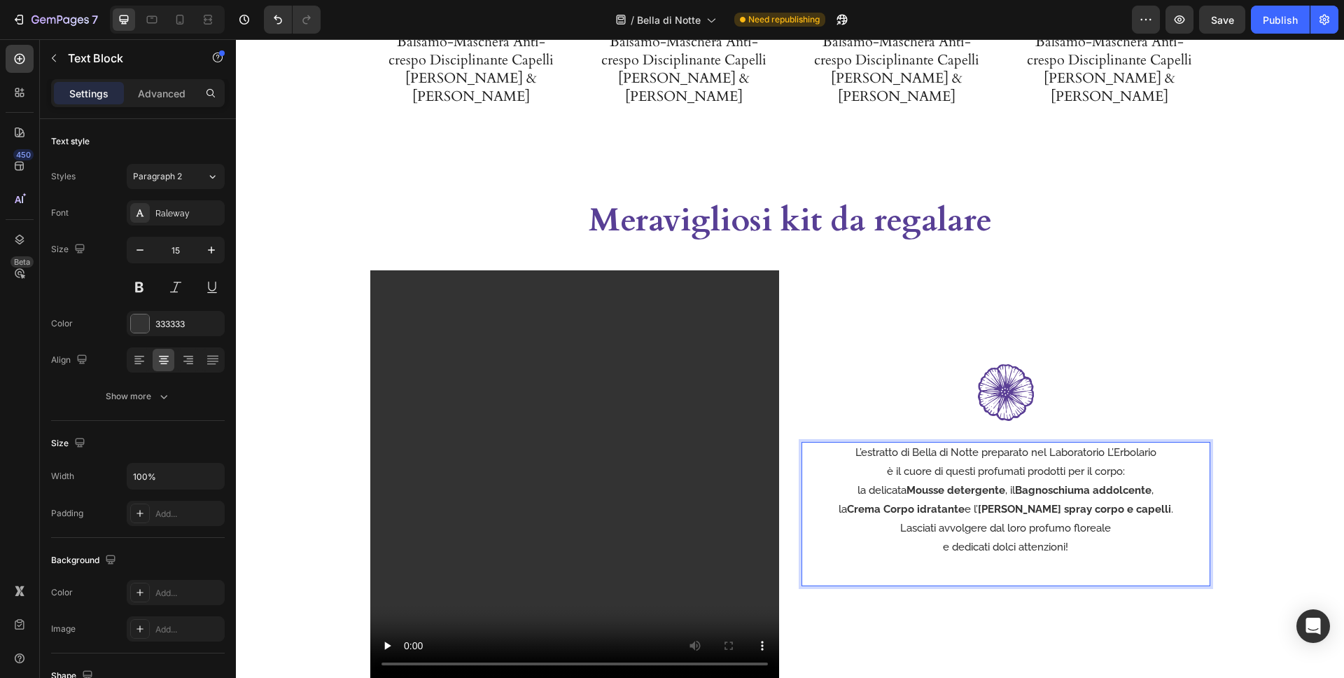
scroll to position [3149, 0]
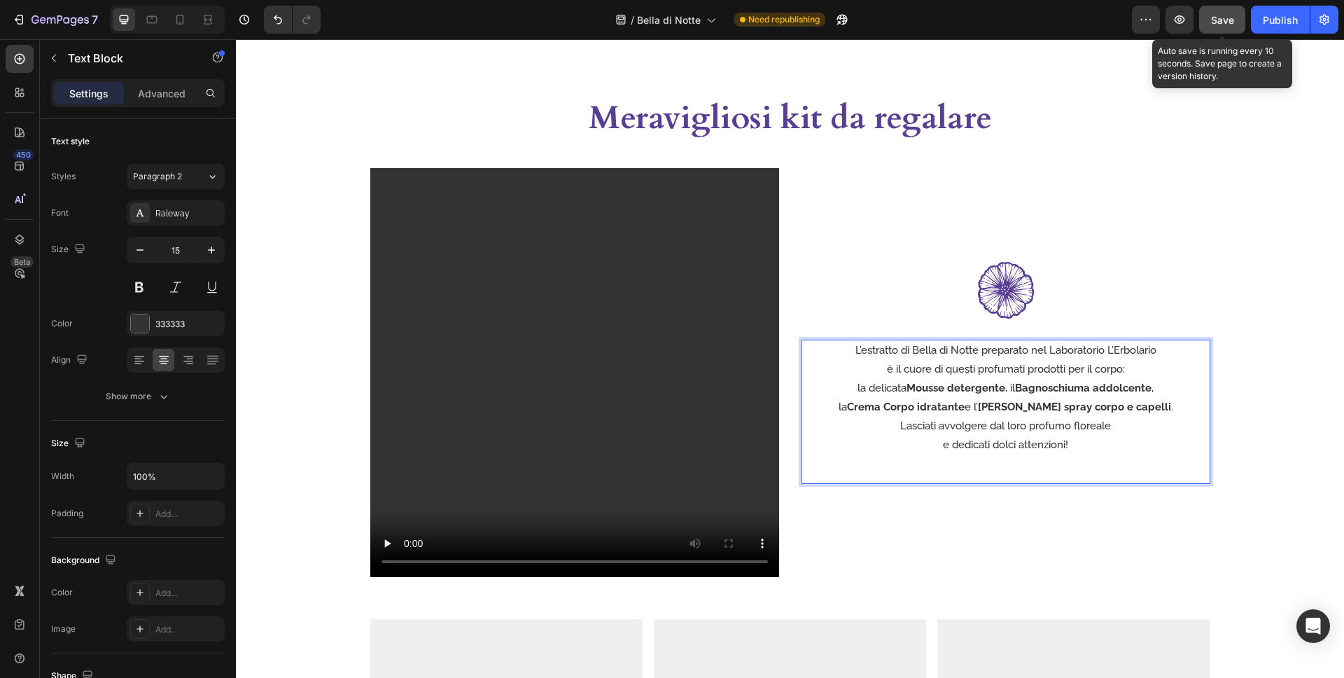
click at [1226, 26] on div "Save" at bounding box center [1222, 20] width 23 height 15
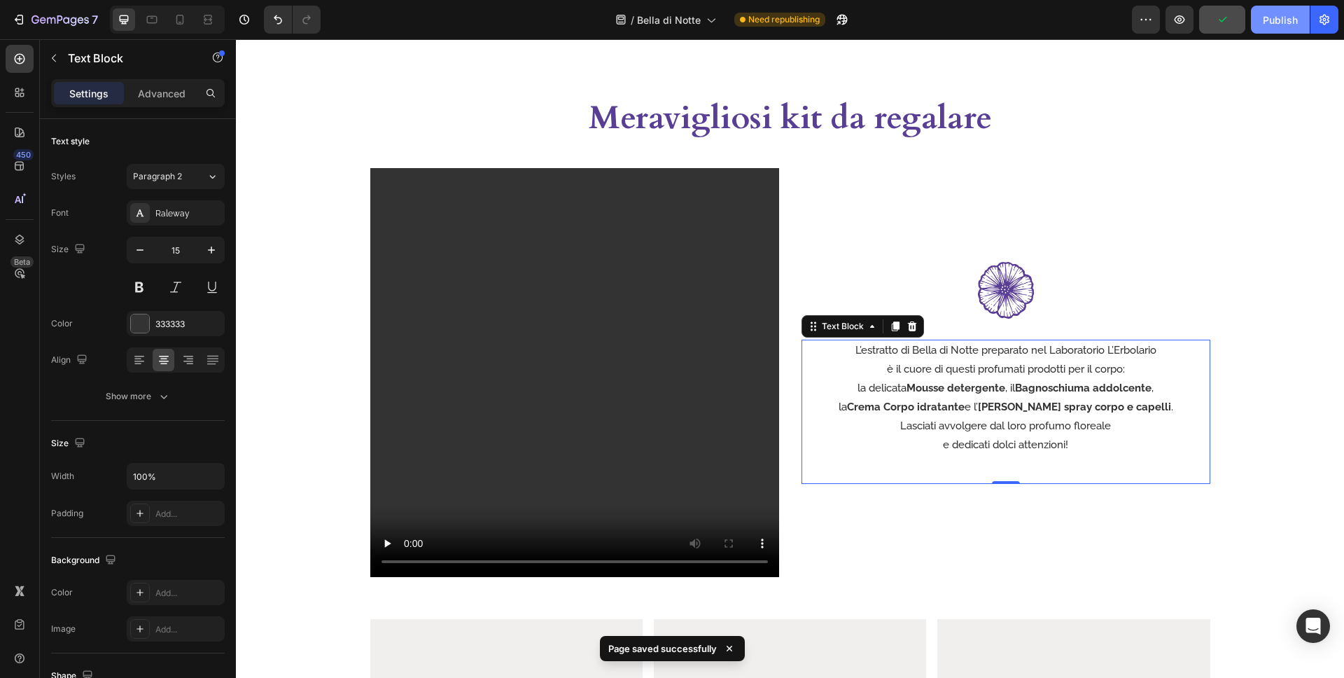
click at [1262, 23] on button "Publish" at bounding box center [1280, 20] width 59 height 28
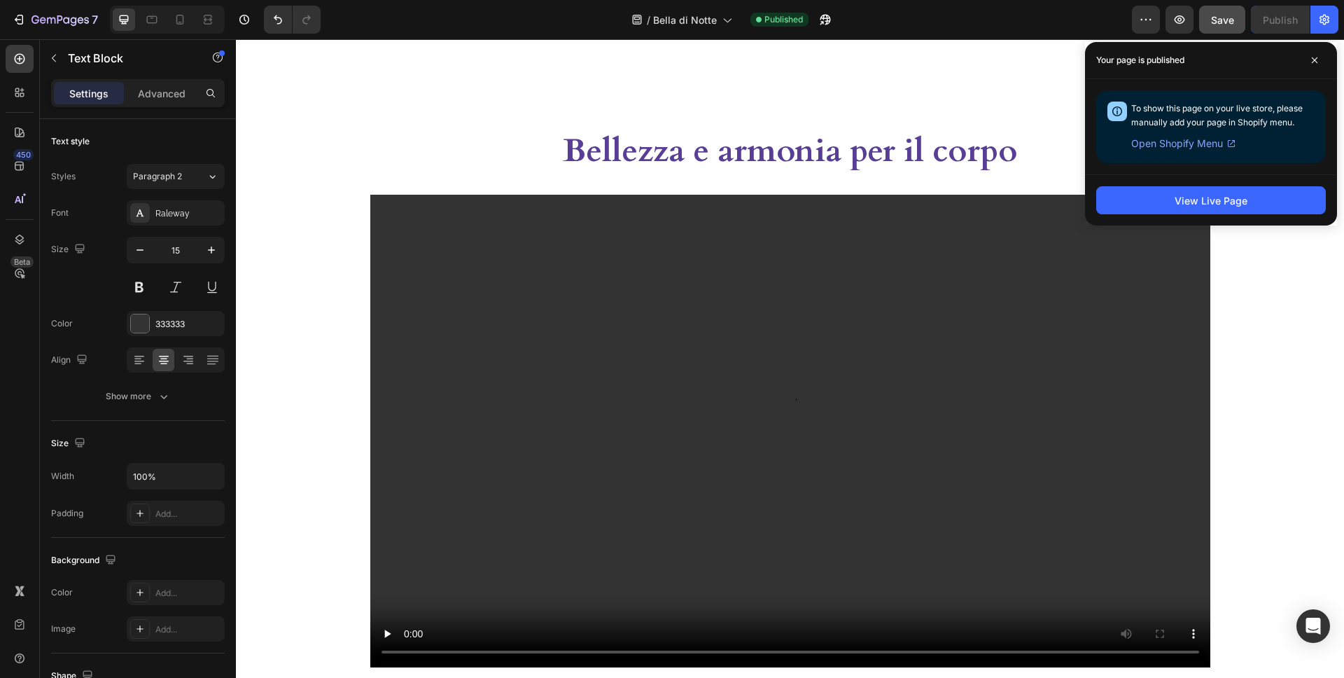
scroll to position [1604, 0]
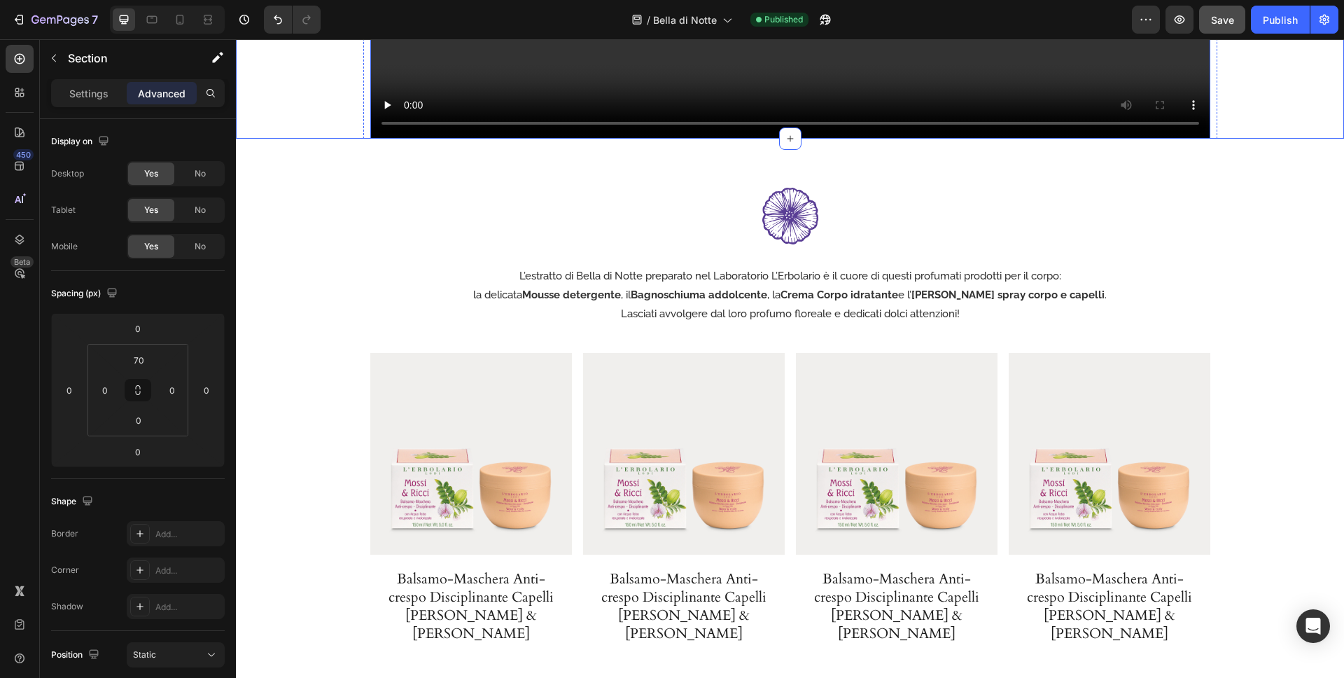
scroll to position [2553, 0]
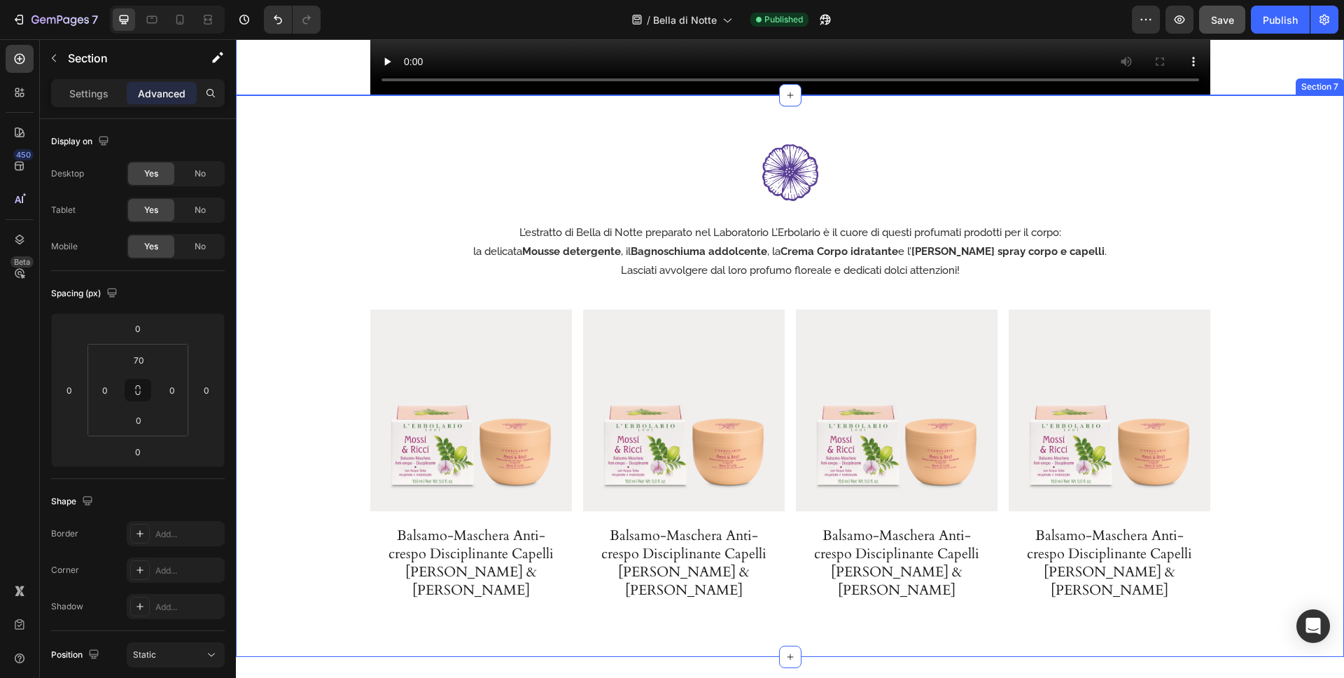
click at [285, 109] on div "Image L’estratto di Bella di Notte preparato nel Laboratorio L’Erbolario è il c…" at bounding box center [790, 375] width 1108 height 561
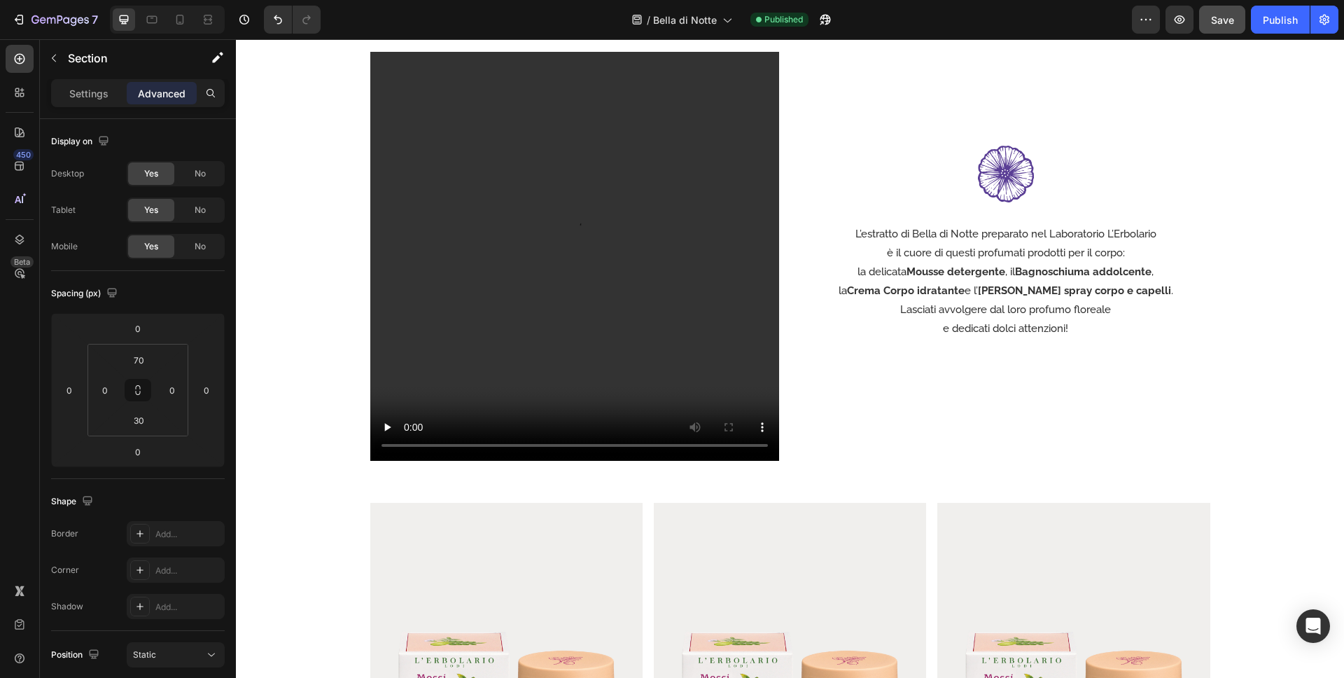
scroll to position [3151, 0]
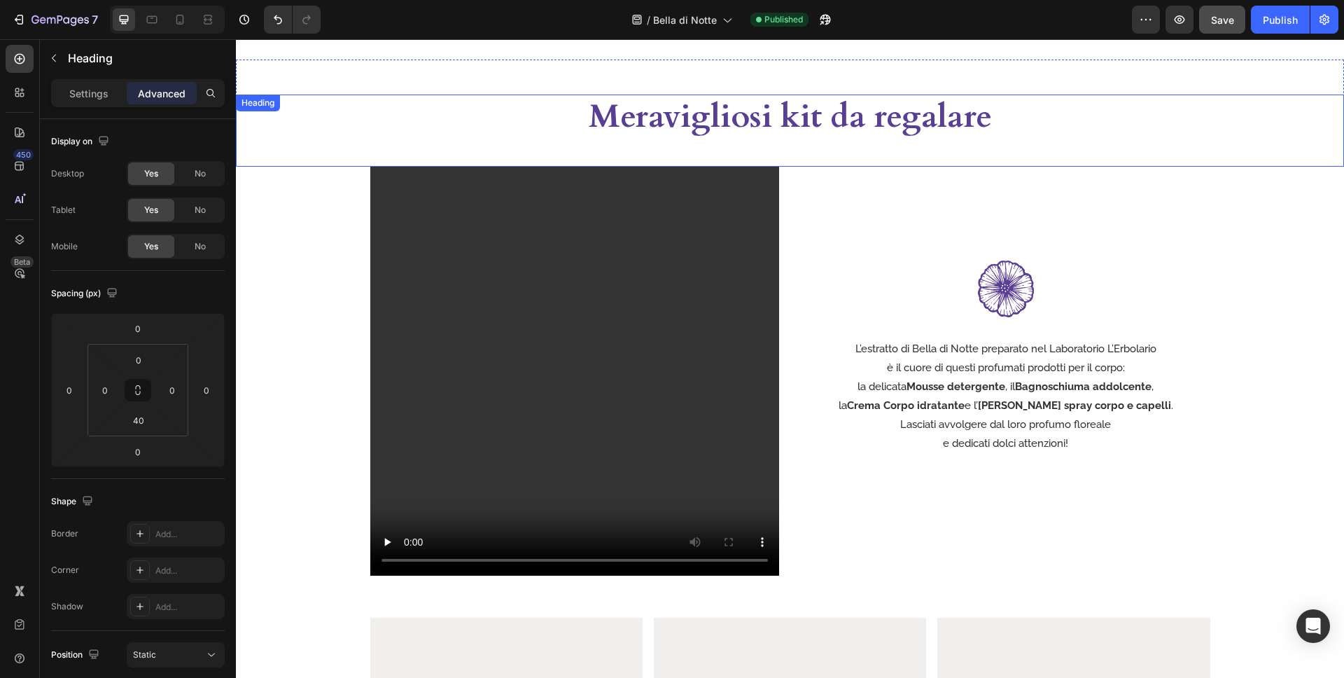
click at [258, 111] on div "Meravigliosi kit da regalare" at bounding box center [790, 117] width 1108 height 45
click at [264, 100] on div "Heading" at bounding box center [272, 108] width 67 height 17
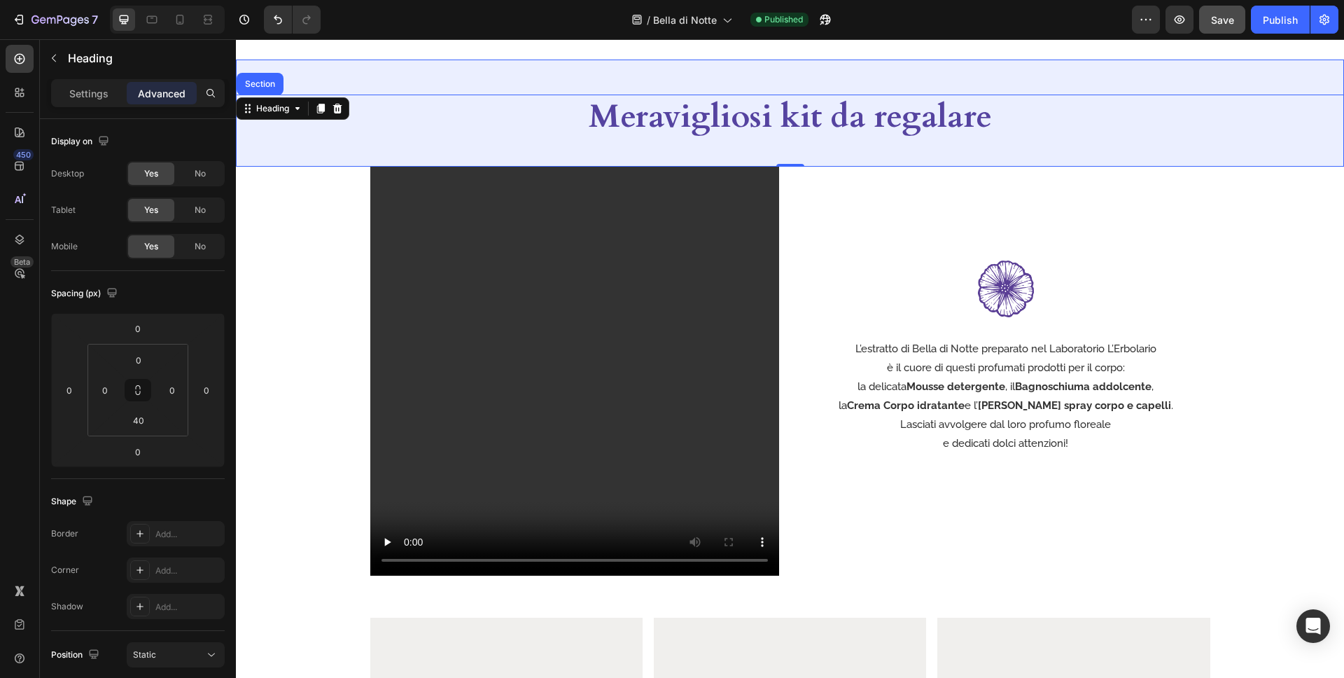
click at [266, 80] on div "Section" at bounding box center [260, 84] width 36 height 8
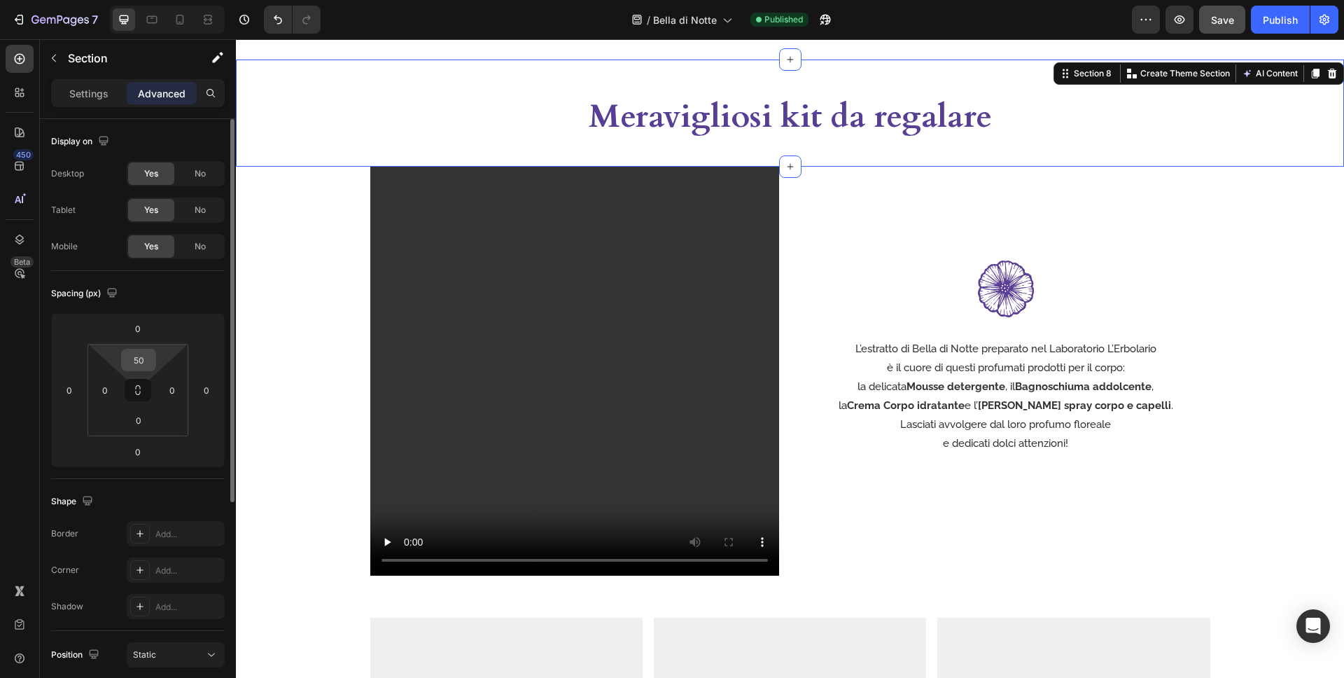
click at [145, 358] on input "50" at bounding box center [139, 359] width 28 height 21
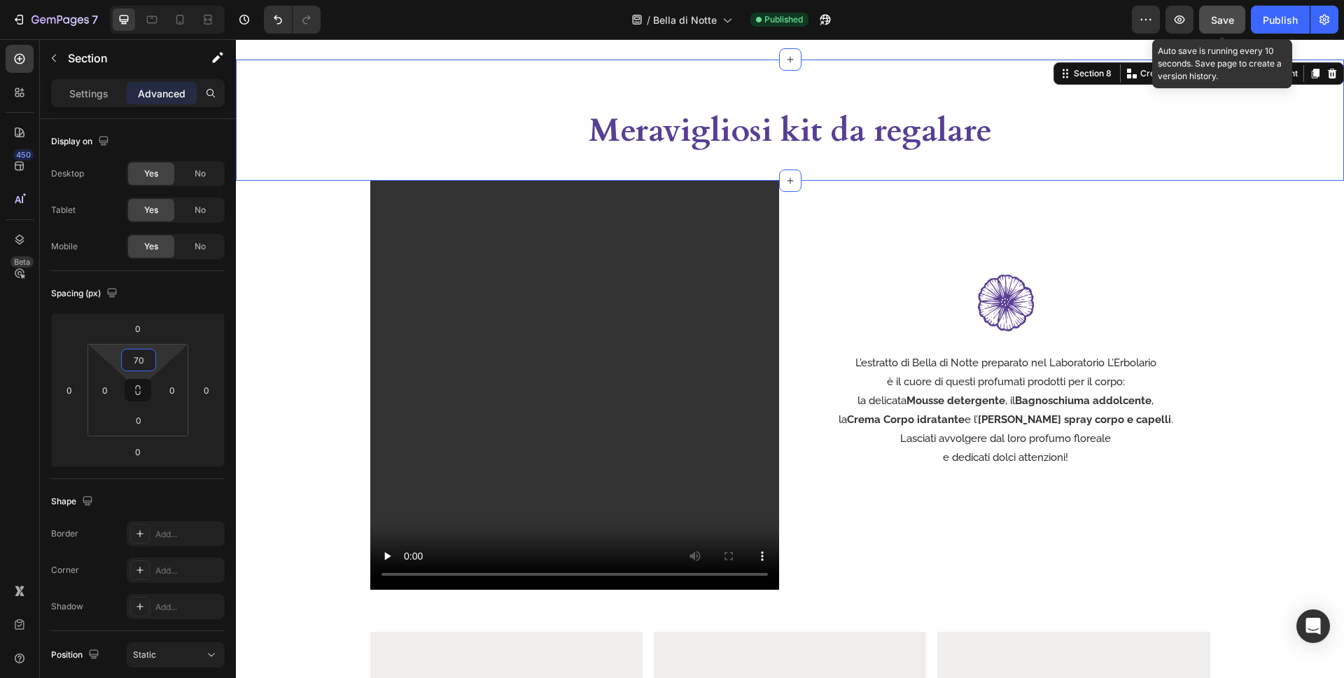
type input "70"
click at [1218, 21] on span "Save" at bounding box center [1222, 20] width 23 height 12
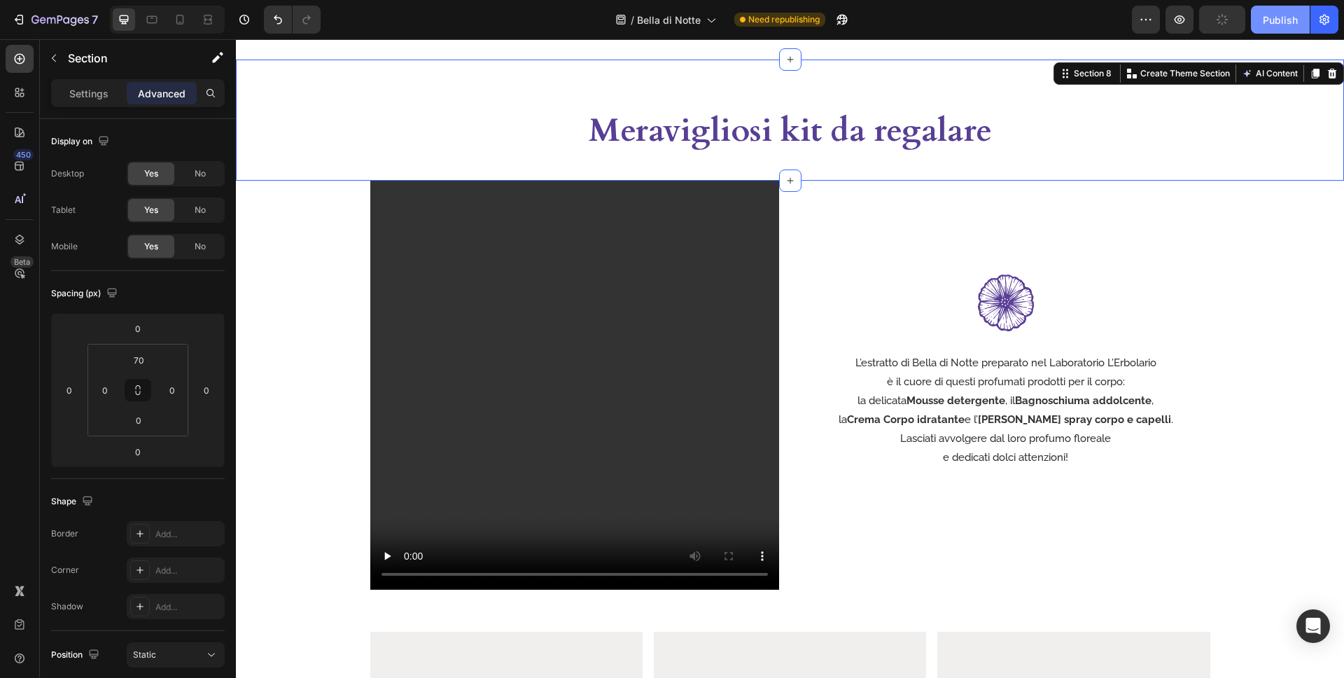
click at [1267, 22] on div "Publish" at bounding box center [1280, 20] width 35 height 15
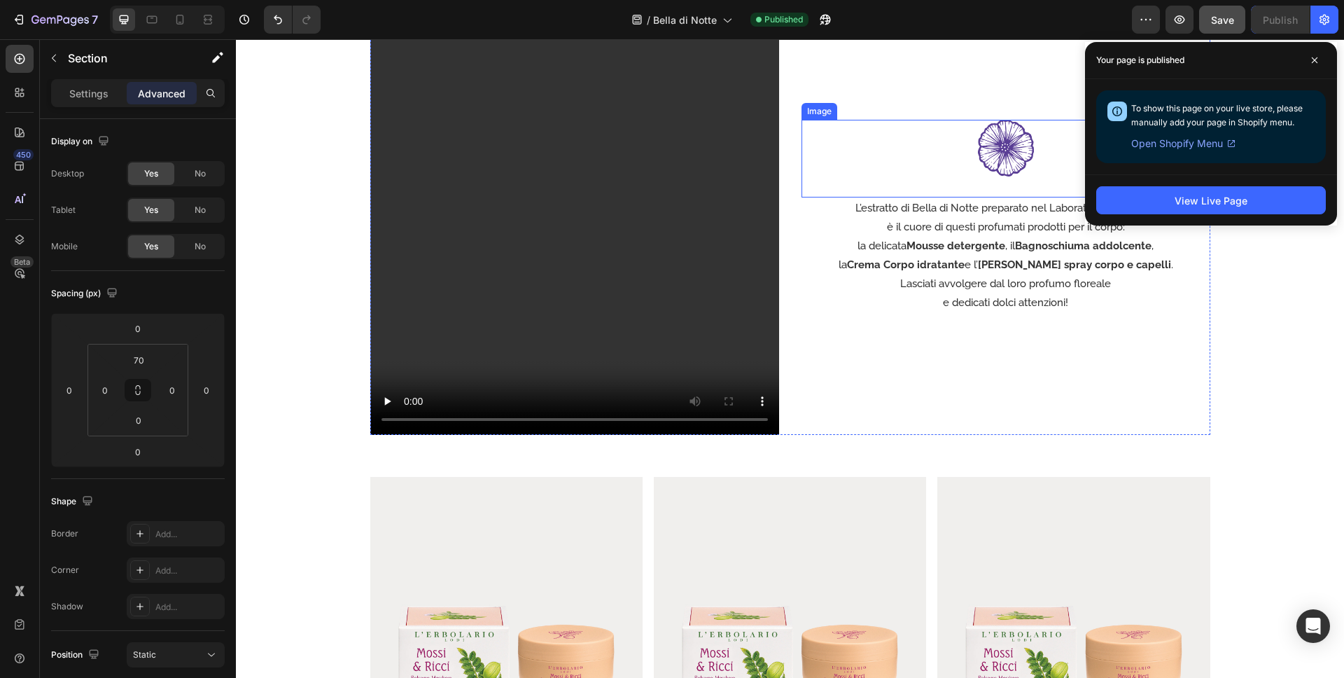
scroll to position [3225, 0]
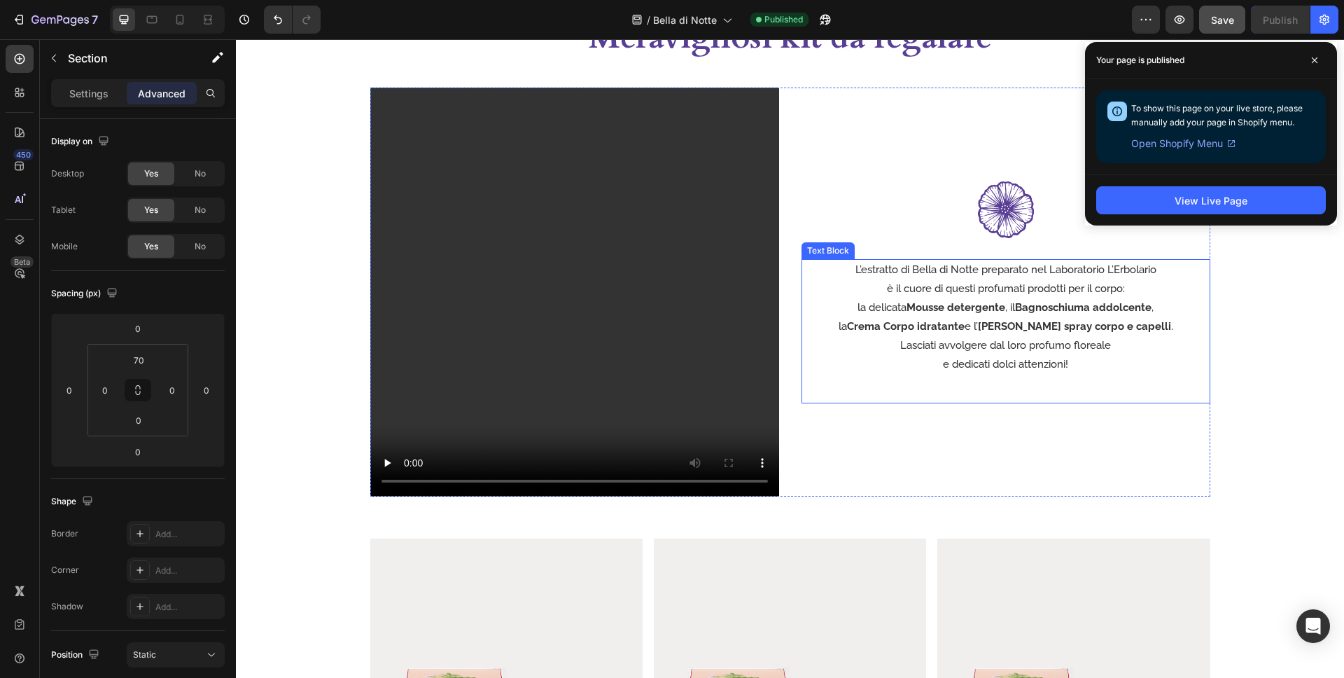
click at [886, 292] on p "è il cuore di questi profumati prodotti per il corpo:" at bounding box center [1006, 288] width 406 height 19
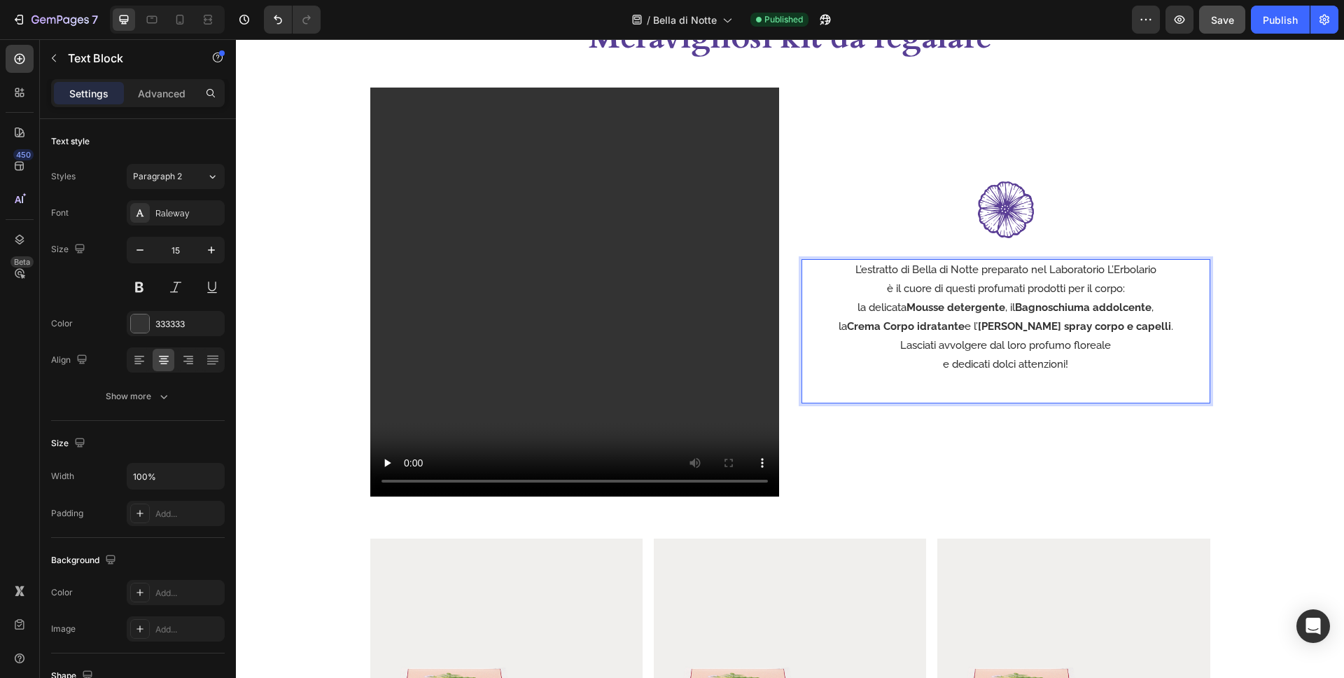
click at [853, 310] on p "la delicata Mousse detergente , il Bagnoschiuma addolcente ," at bounding box center [1006, 307] width 406 height 19
click at [865, 327] on p "la Crema Corpo idratante e l’ Elisir spray corpo e capelli ." at bounding box center [1006, 326] width 406 height 19
drag, startPoint x: 807, startPoint y: 289, endPoint x: 848, endPoint y: 301, distance: 43.0
click at [807, 289] on p "è il cuore di questi profumati prodotti per il corpo: la delicata Mousse deterg…" at bounding box center [1006, 298] width 406 height 38
click at [1166, 270] on p "L’estratto di Bella di Notte preparato nel Laboratorio L’Erbolario è il cuore d…" at bounding box center [1006, 288] width 406 height 57
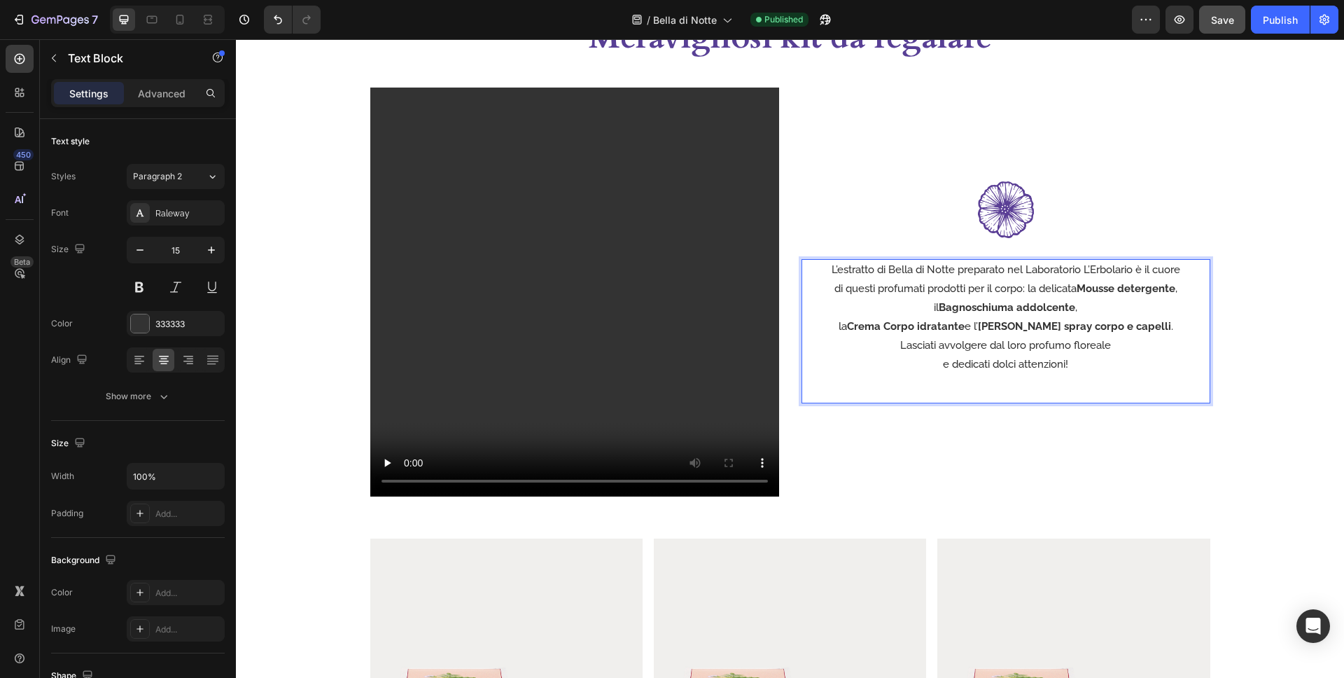
click at [863, 327] on p "la Crema Corpo idratante e l’ Elisir spray corpo e capelli ." at bounding box center [1006, 326] width 406 height 19
click at [1178, 288] on p "di questi profumati prodotti per il corpo: la delicata Mousse detergente , il B…" at bounding box center [1006, 307] width 406 height 57
click at [942, 368] on p "e dedicati dolci attenzioni!" at bounding box center [1006, 364] width 406 height 19
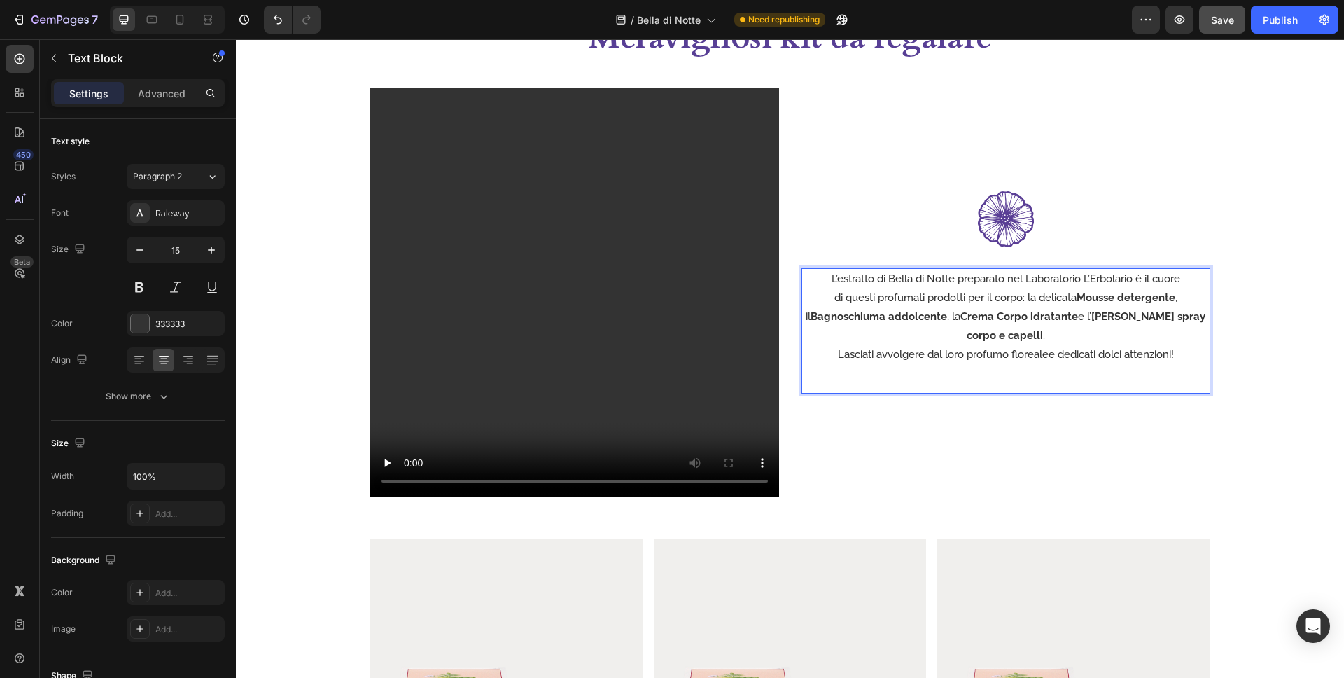
scroll to position [3235, 0]
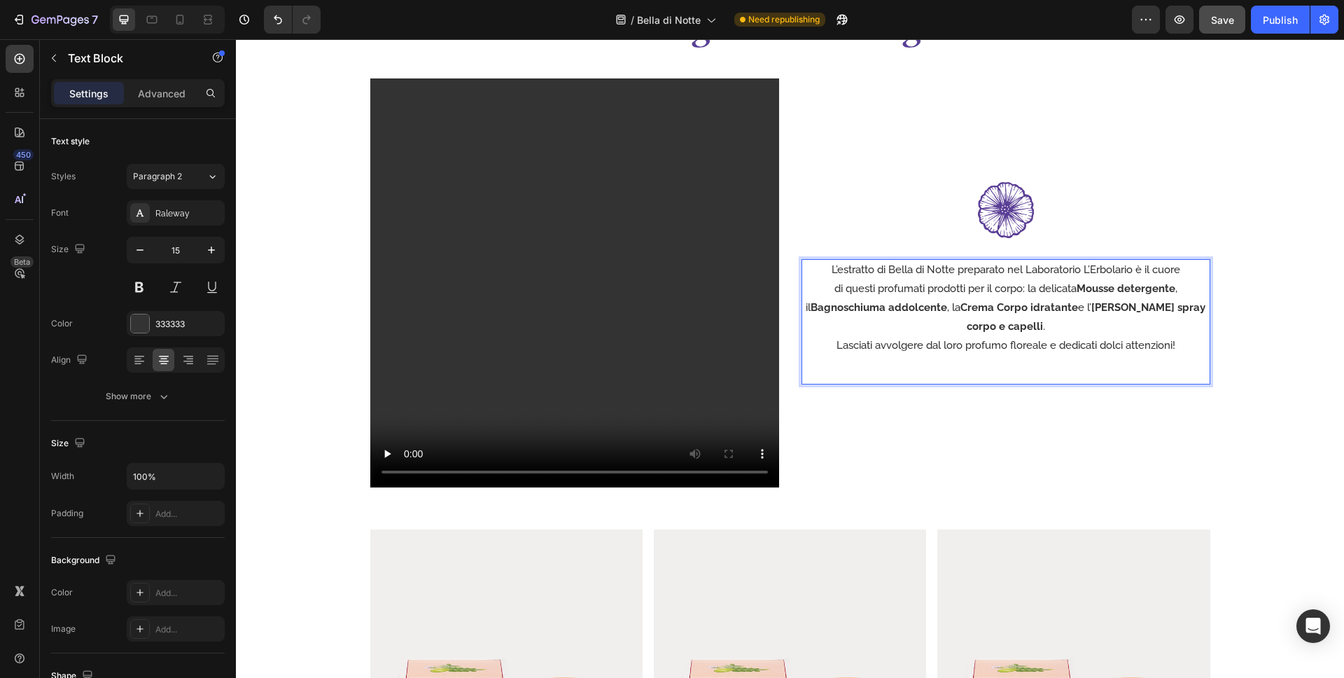
drag, startPoint x: 1138, startPoint y: 267, endPoint x: 1169, endPoint y: 293, distance: 39.8
click at [1138, 267] on p "L’estratto di Bella di Notte preparato nel Laboratorio L’Erbolario è il cuore" at bounding box center [1006, 269] width 406 height 19
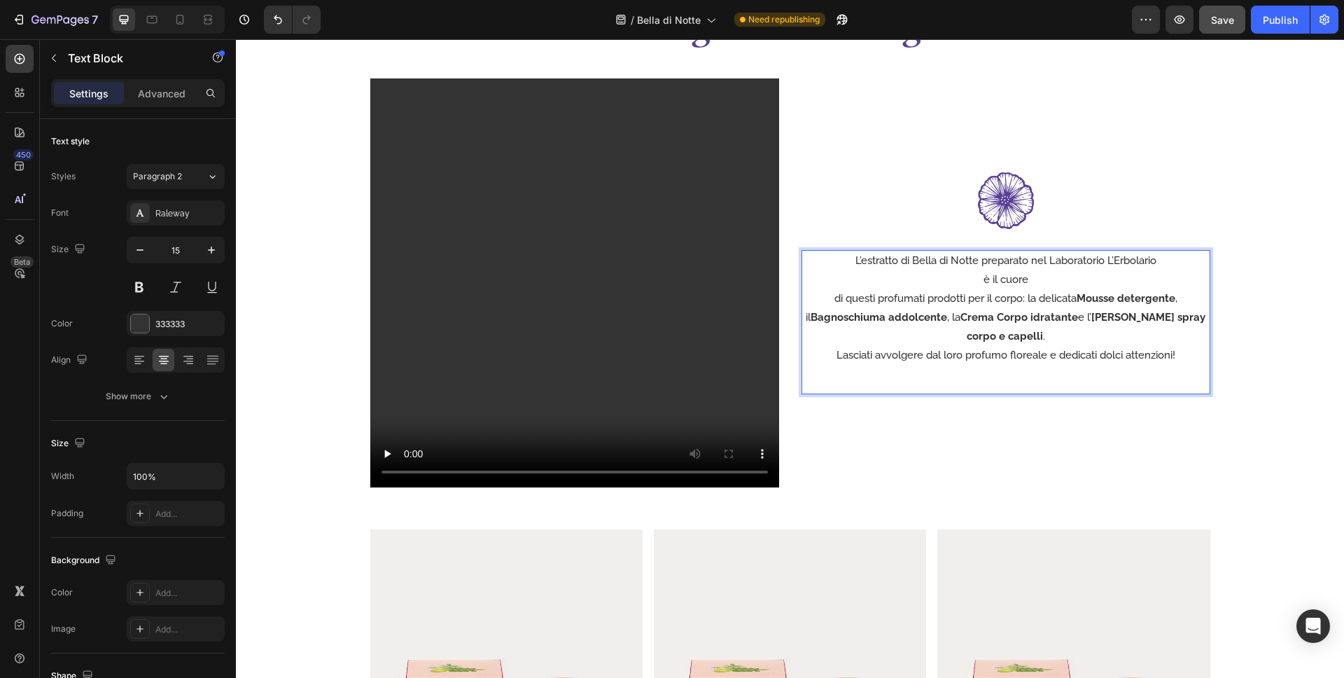
scroll to position [3225, 0]
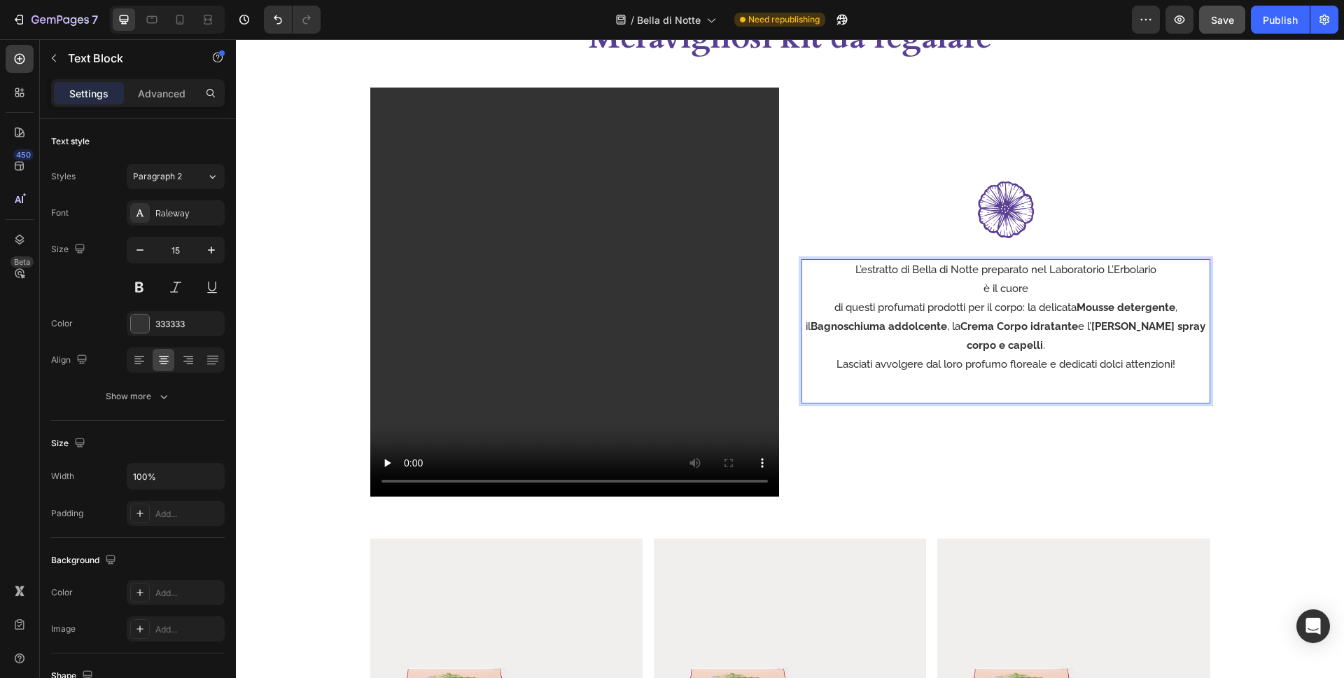
drag, startPoint x: 830, startPoint y: 307, endPoint x: 896, endPoint y: 328, distance: 70.0
click at [830, 307] on p "di questi profumati prodotti per il corpo: la delicata Mousse detergente ," at bounding box center [1006, 307] width 406 height 19
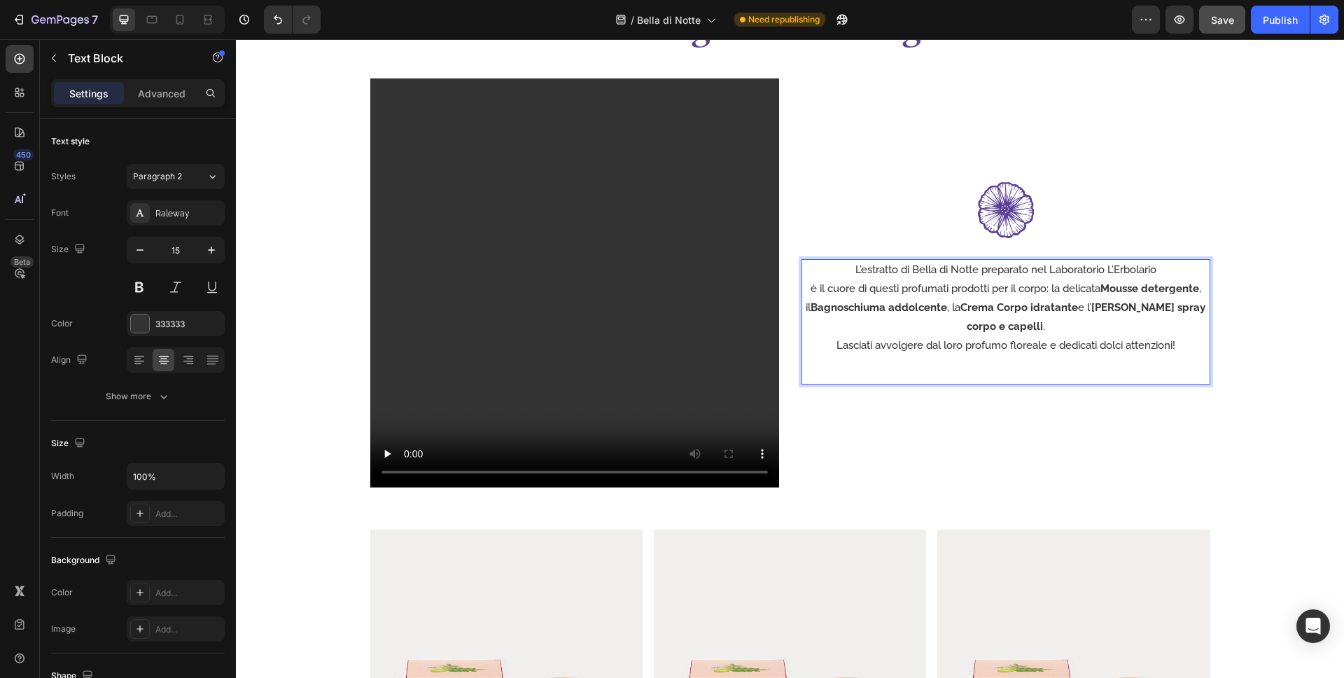
drag, startPoint x: 1052, startPoint y: 291, endPoint x: 1124, endPoint y: 306, distance: 73.7
click at [1052, 291] on p "è il cuore di questi profumati prodotti per il corpo: la delicata Mousse deterg…" at bounding box center [1006, 288] width 406 height 19
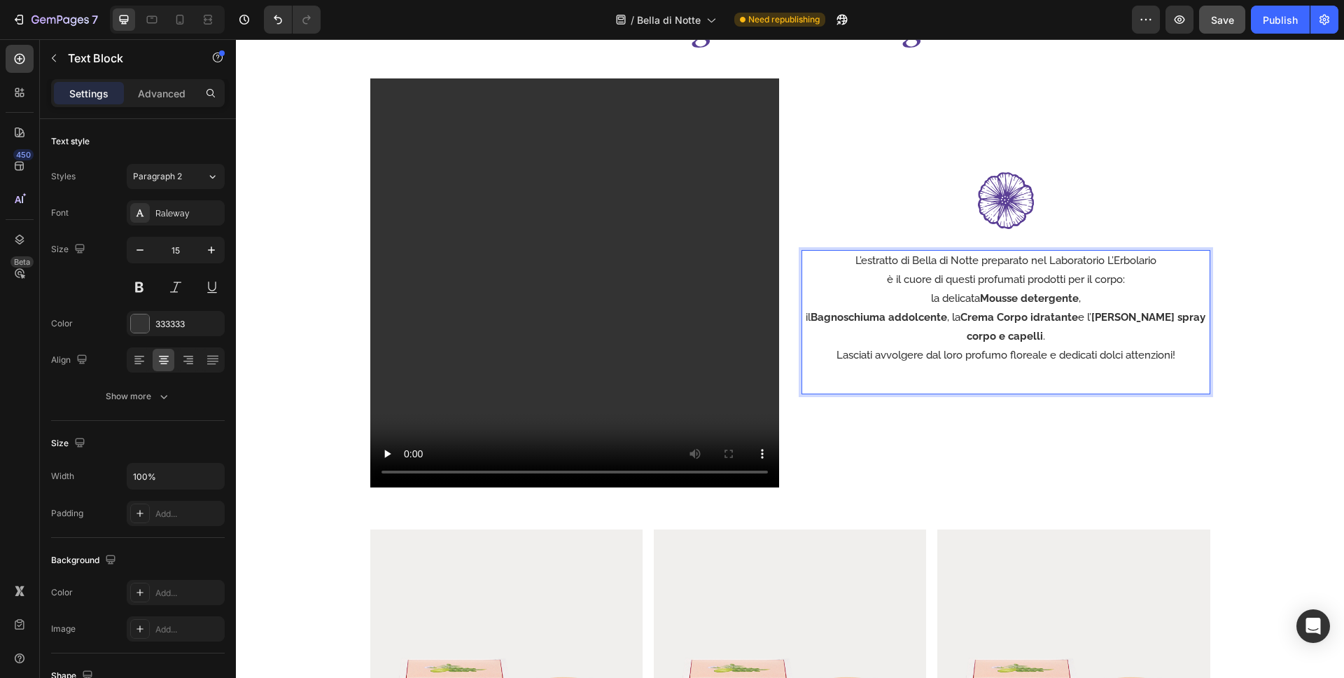
scroll to position [3225, 0]
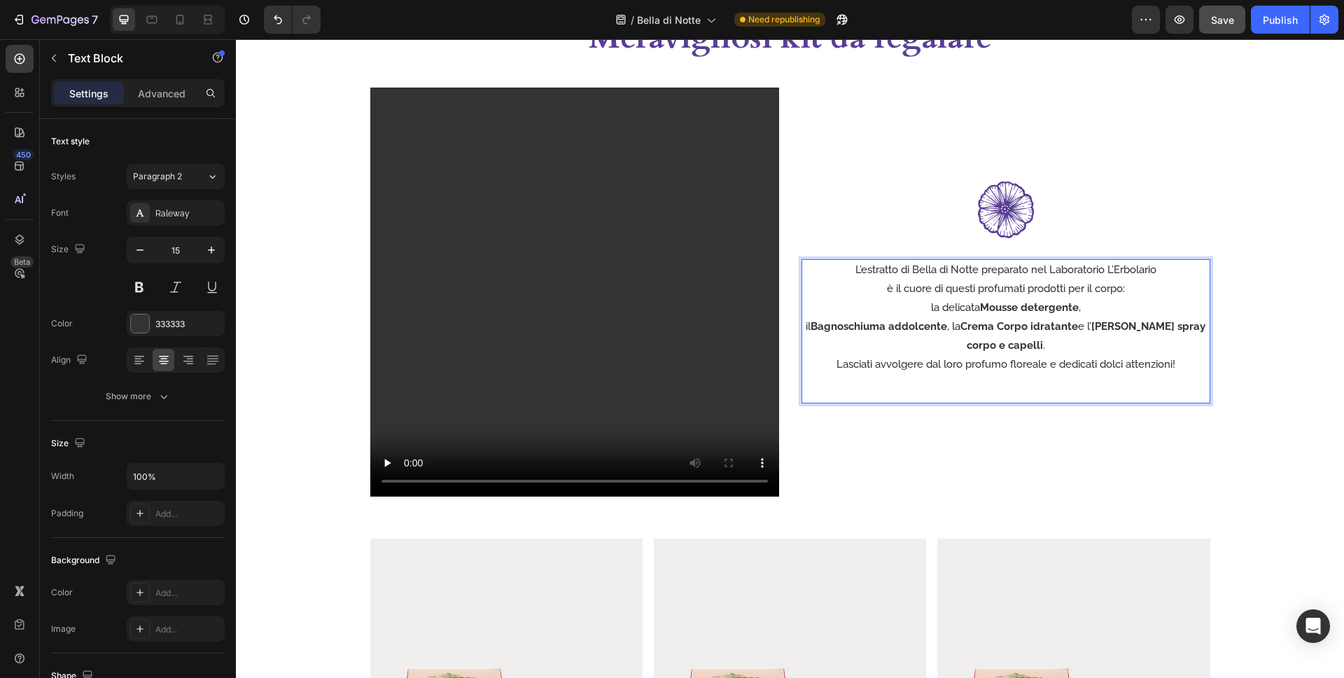
click at [813, 326] on p "il Bagnoschiuma addolcente , la Crema Corpo idratante e l’ Elisir spray corpo e…" at bounding box center [1006, 336] width 406 height 38
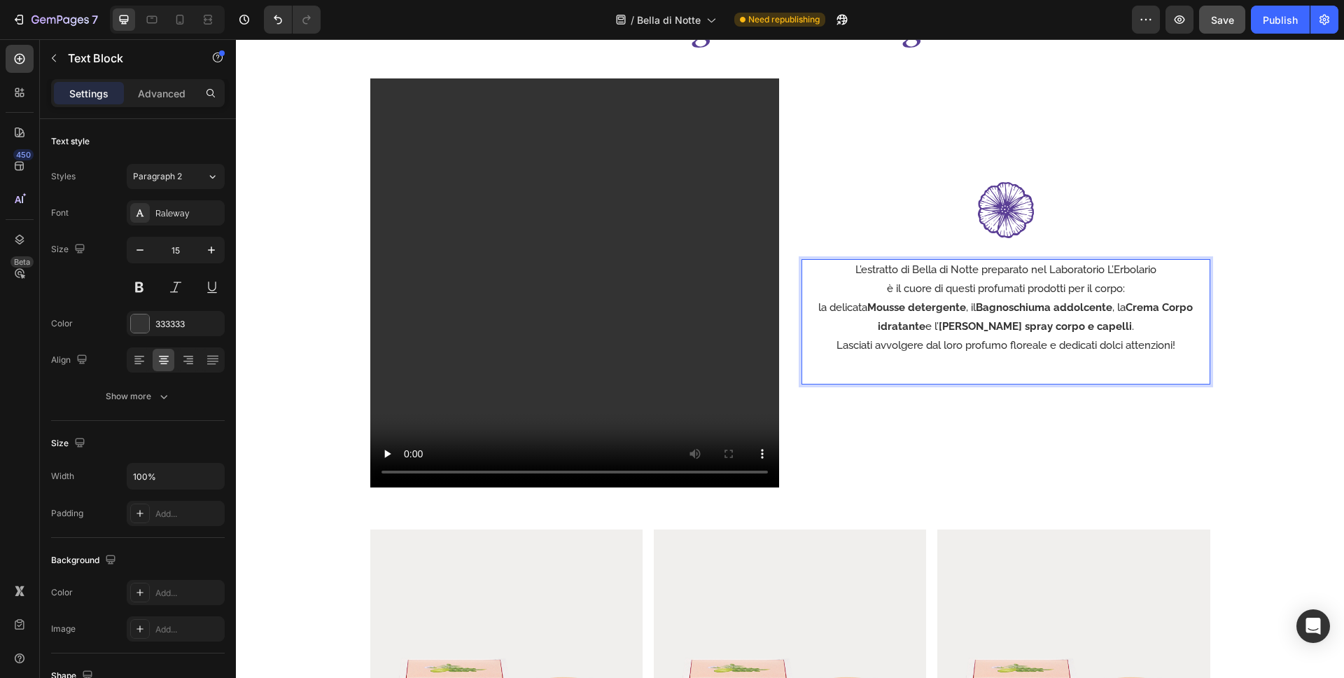
click at [1060, 378] on div "L’estratto di Bella di Notte preparato nel Laboratorio L’Erbolario è il cuore d…" at bounding box center [1006, 321] width 409 height 125
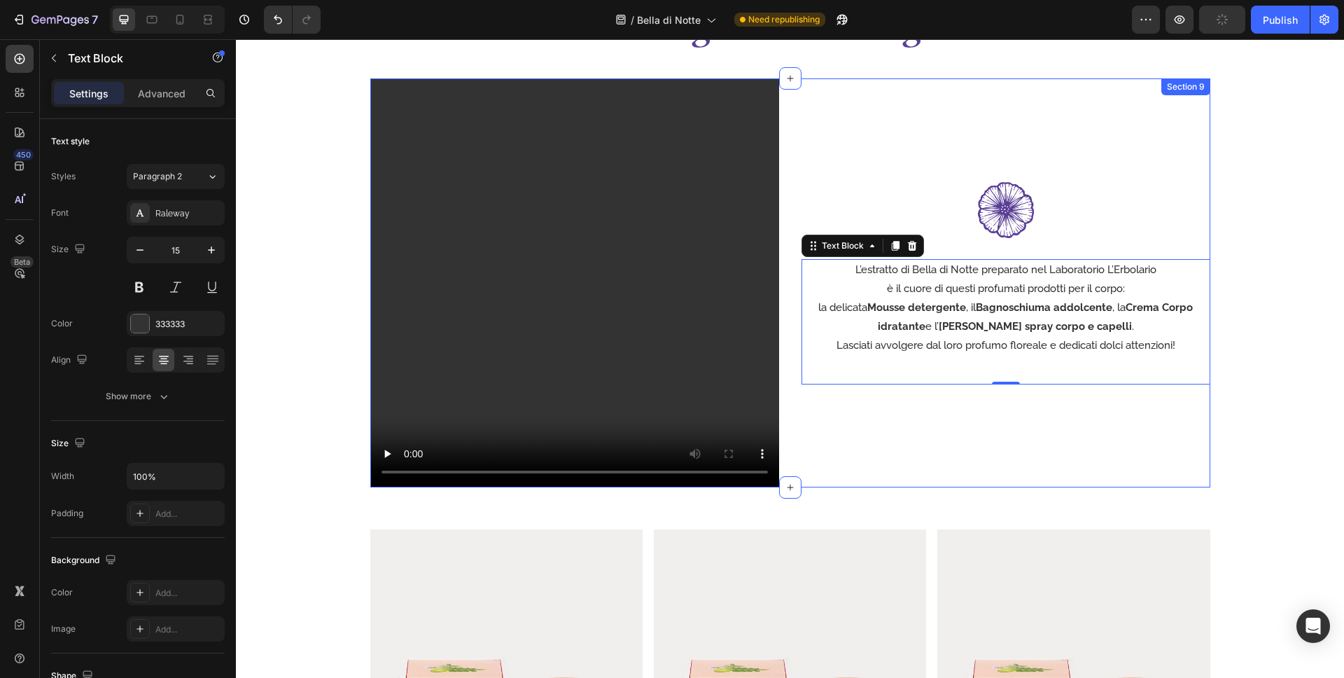
click at [1143, 419] on div "Image L’estratto di Bella di Notte preparato nel Laboratorio L’Erbolario è il c…" at bounding box center [1006, 282] width 409 height 409
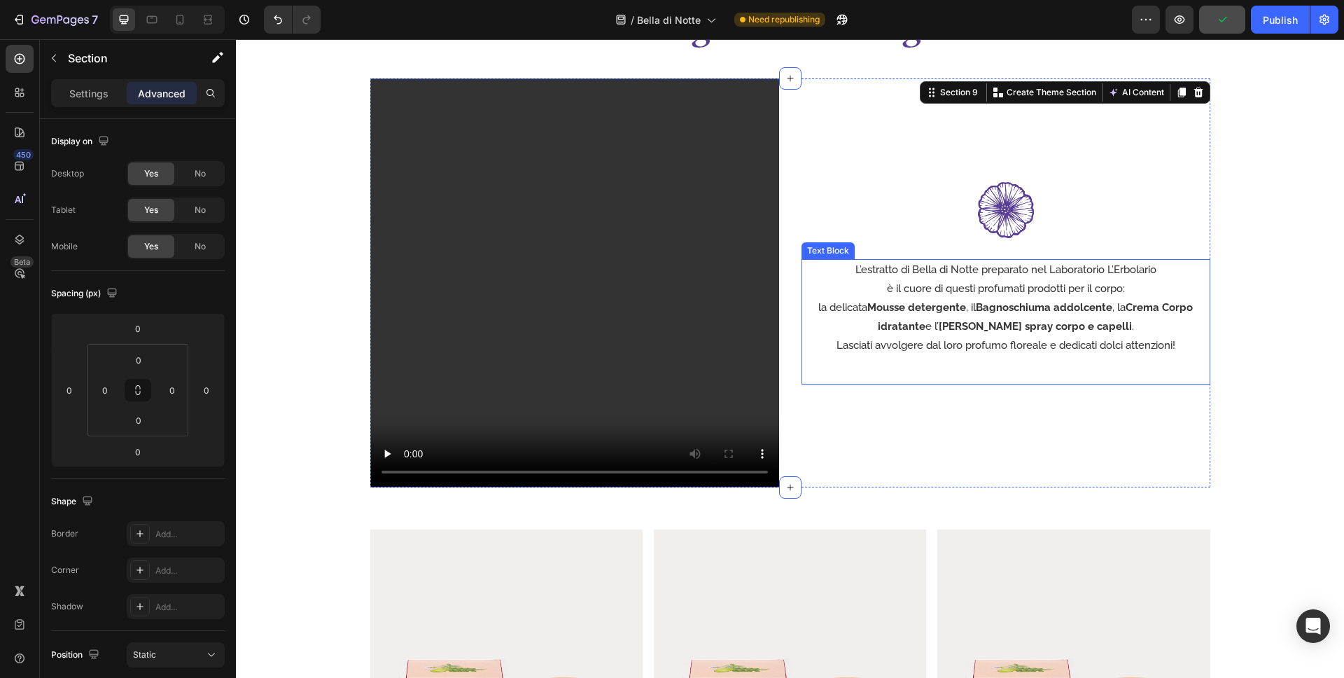
click at [1095, 347] on p "Lasciati avvolgere dal loro profumo floreale e dedicati dolci attenzioni!" at bounding box center [1006, 345] width 406 height 19
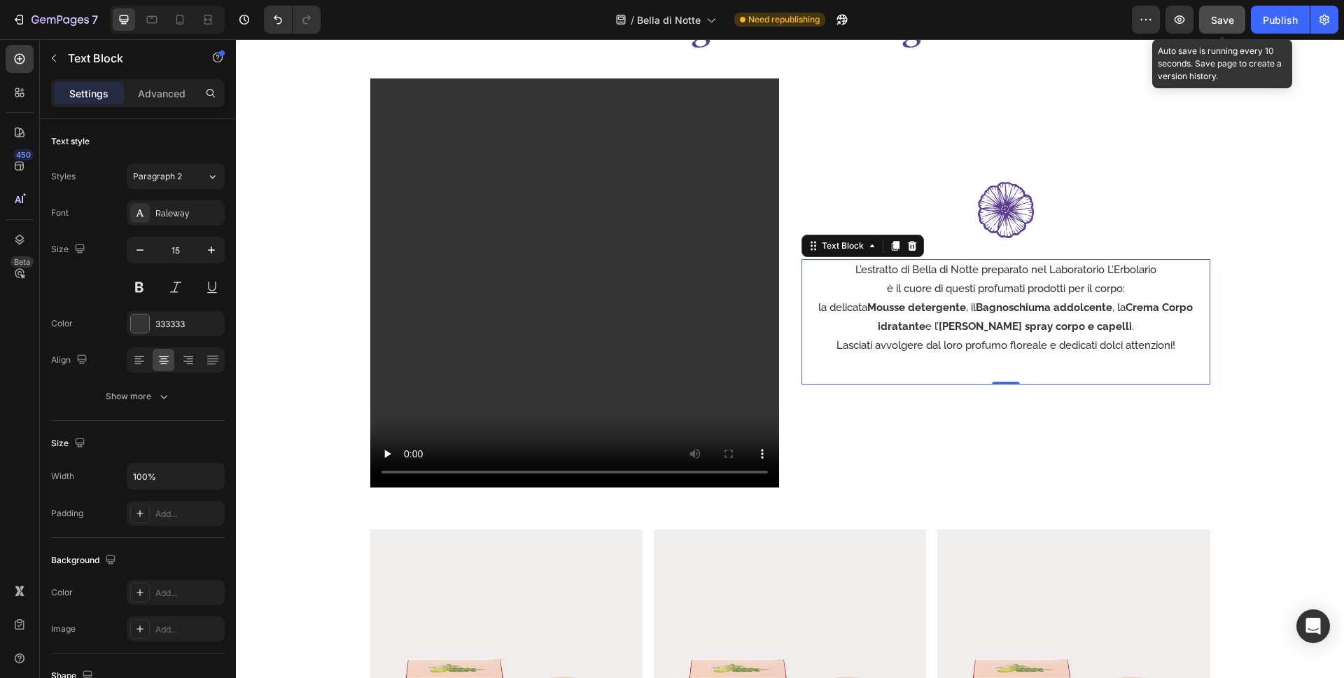
click at [1213, 6] on button "Save" at bounding box center [1222, 20] width 46 height 28
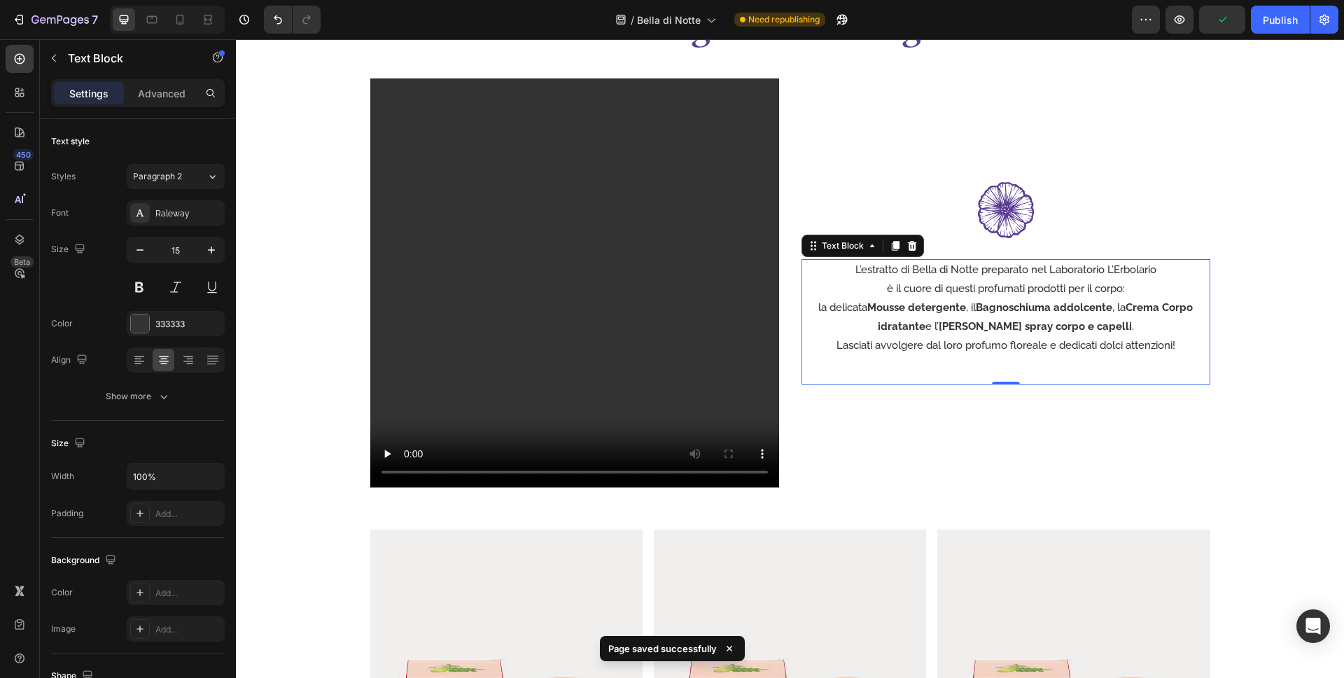
drag, startPoint x: 1269, startPoint y: 15, endPoint x: 1332, endPoint y: 39, distance: 66.5
click at [1269, 15] on div "Publish" at bounding box center [1280, 20] width 35 height 15
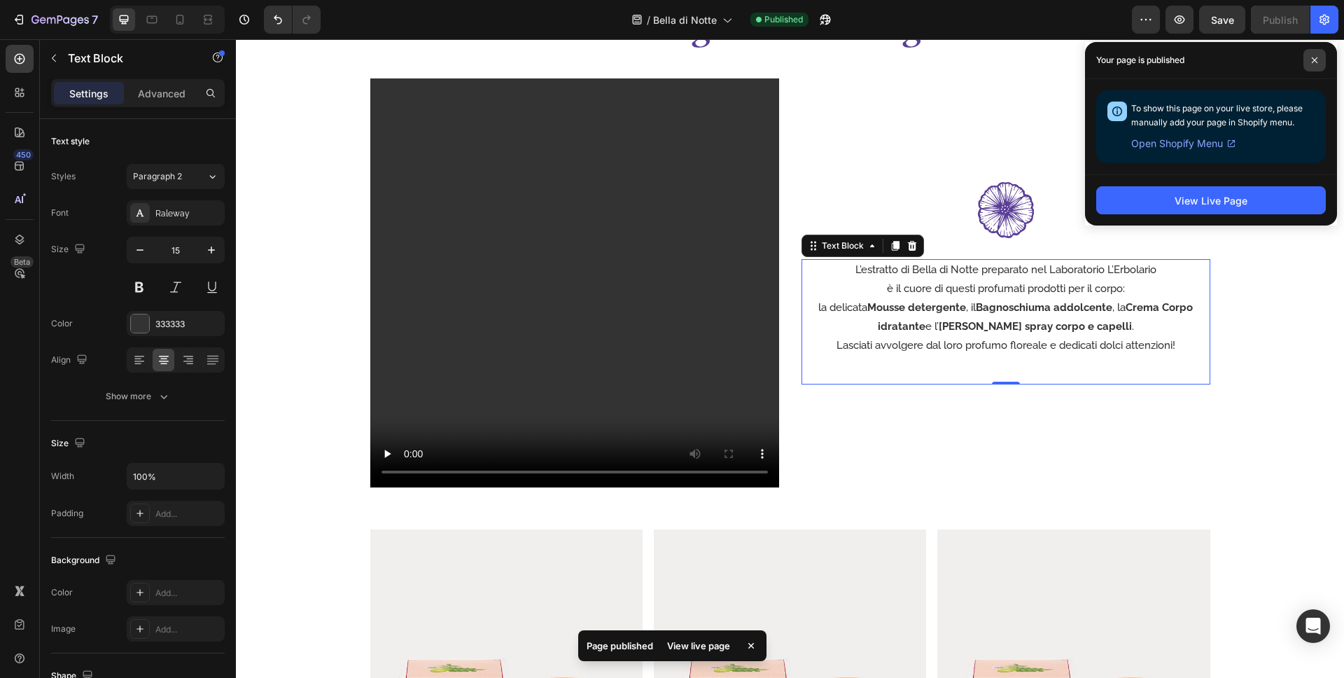
click at [1315, 60] on icon at bounding box center [1315, 60] width 6 height 6
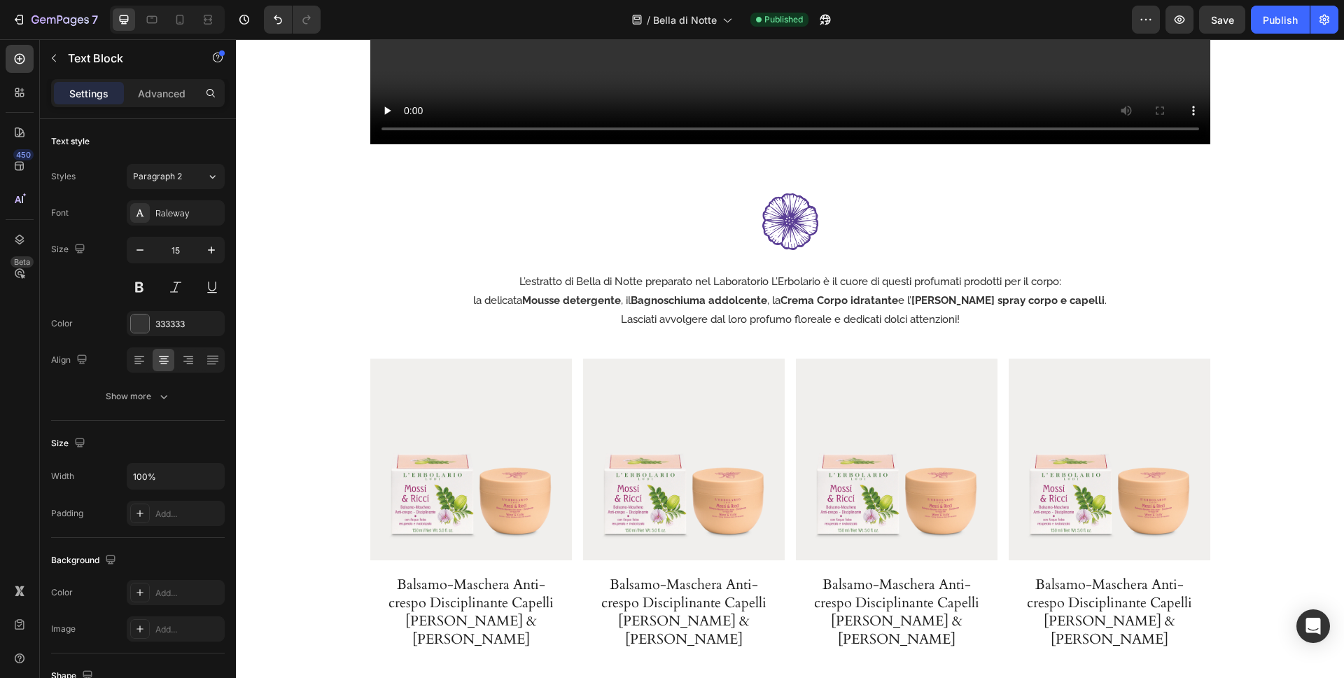
scroll to position [2500, 0]
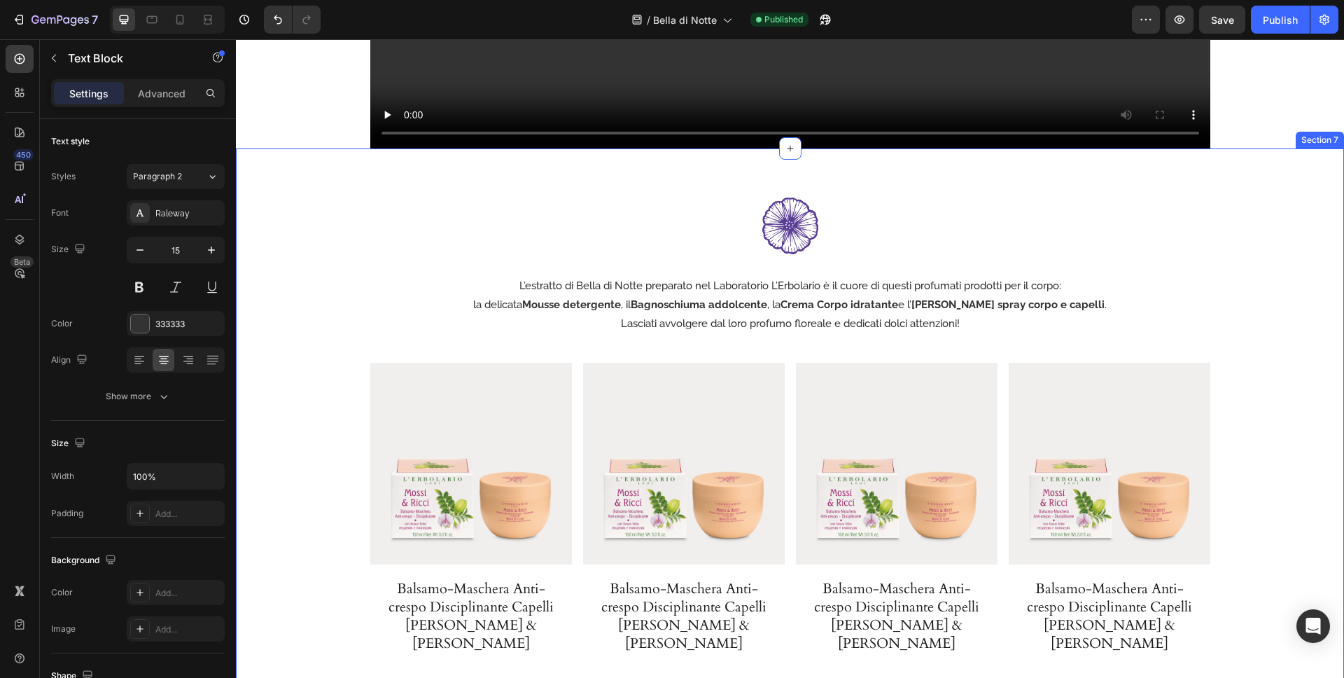
click at [644, 170] on div "Image L’estratto di Bella di Notte preparato nel Laboratorio L’Erbolario è il c…" at bounding box center [790, 428] width 1108 height 561
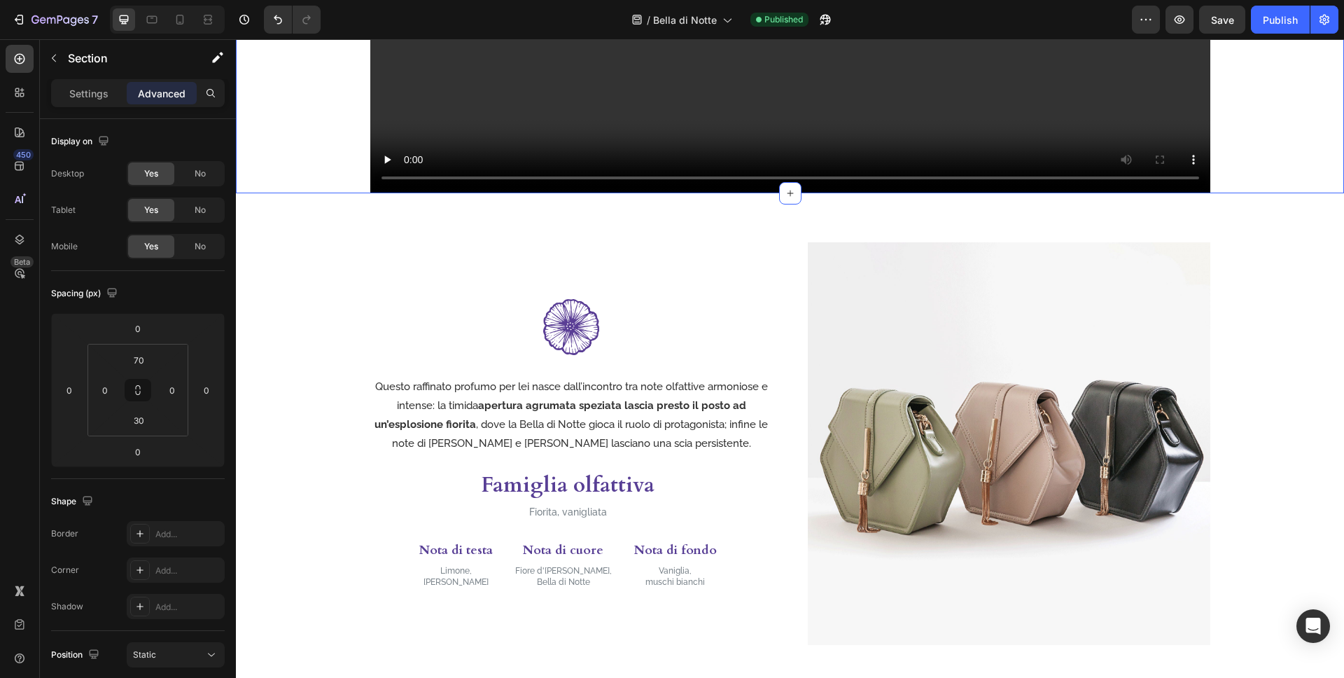
scroll to position [1350, 0]
click at [281, 228] on div "Image Questo raffinato profumo per lei nasce dall’incontro tra note olfattive a…" at bounding box center [790, 440] width 1108 height 494
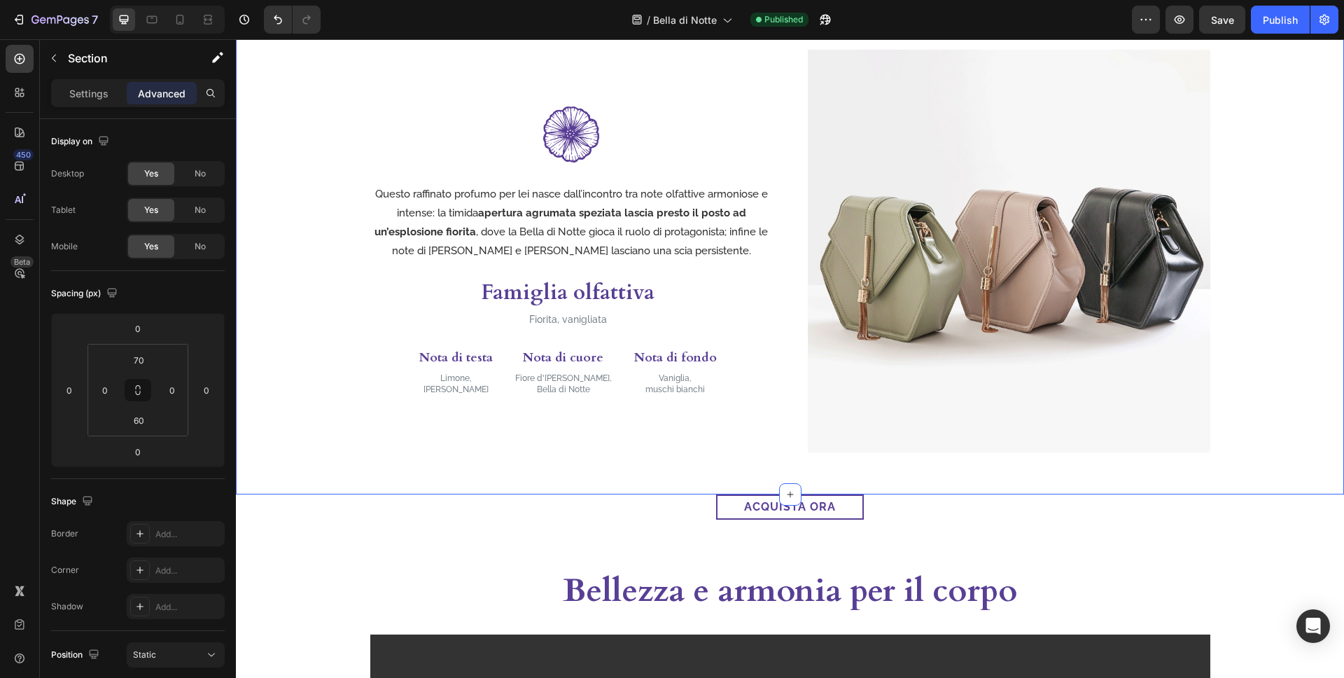
scroll to position [1809, 0]
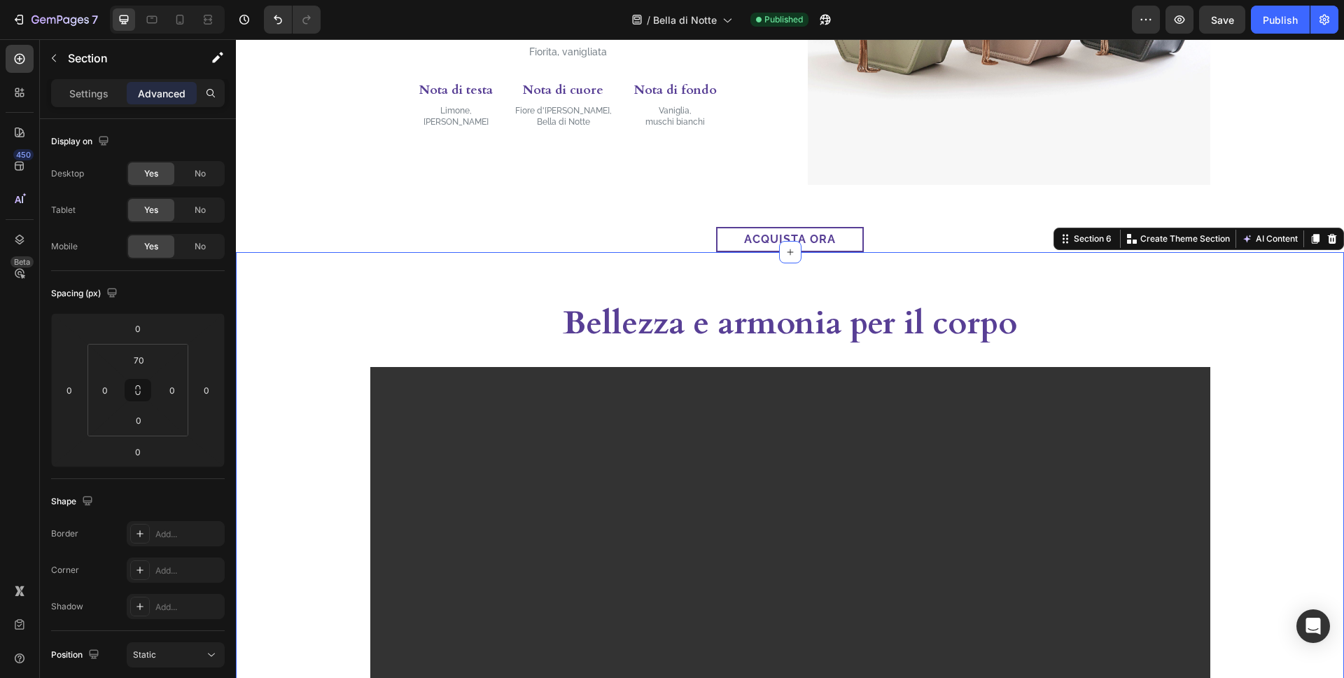
click at [256, 270] on div "Bellezza e armonia per il corpo Heading Video Row Section 6 Create Theme Sectio…" at bounding box center [790, 545] width 1108 height 587
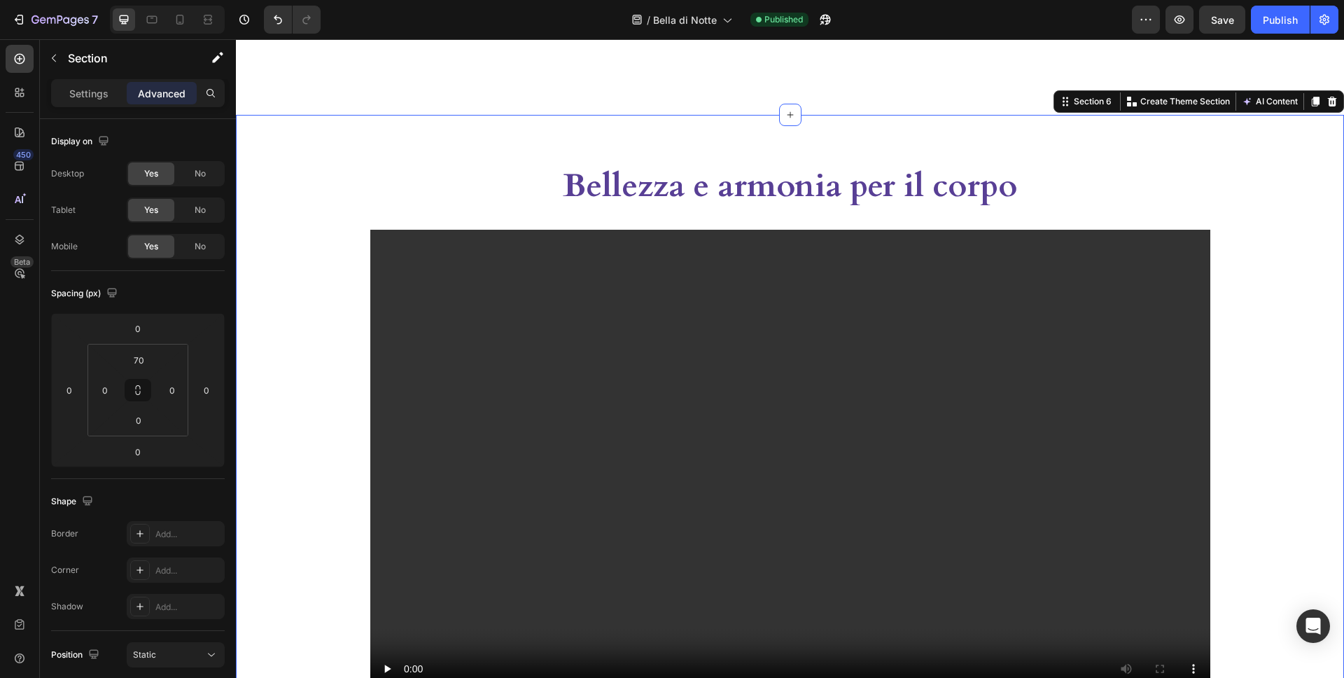
scroll to position [2286, 0]
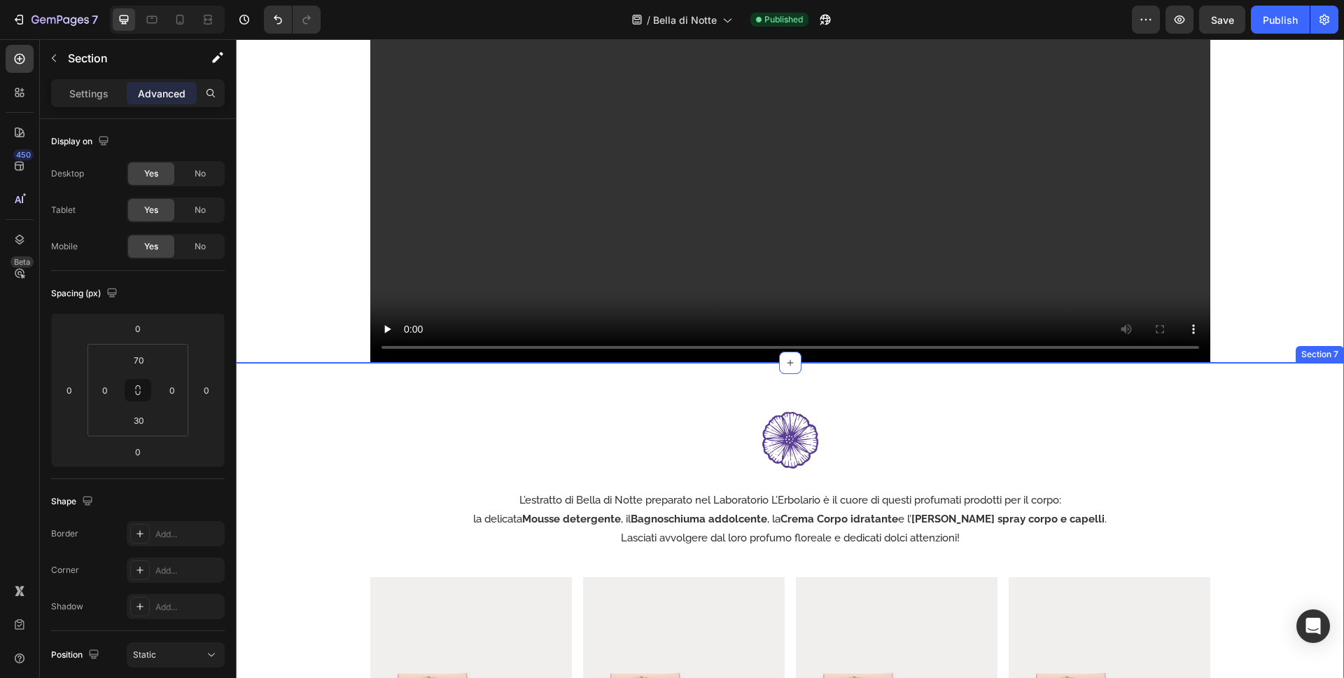
click at [278, 379] on div "Image L’estratto di Bella di Notte preparato nel Laboratorio L’Erbolario è il c…" at bounding box center [790, 643] width 1108 height 561
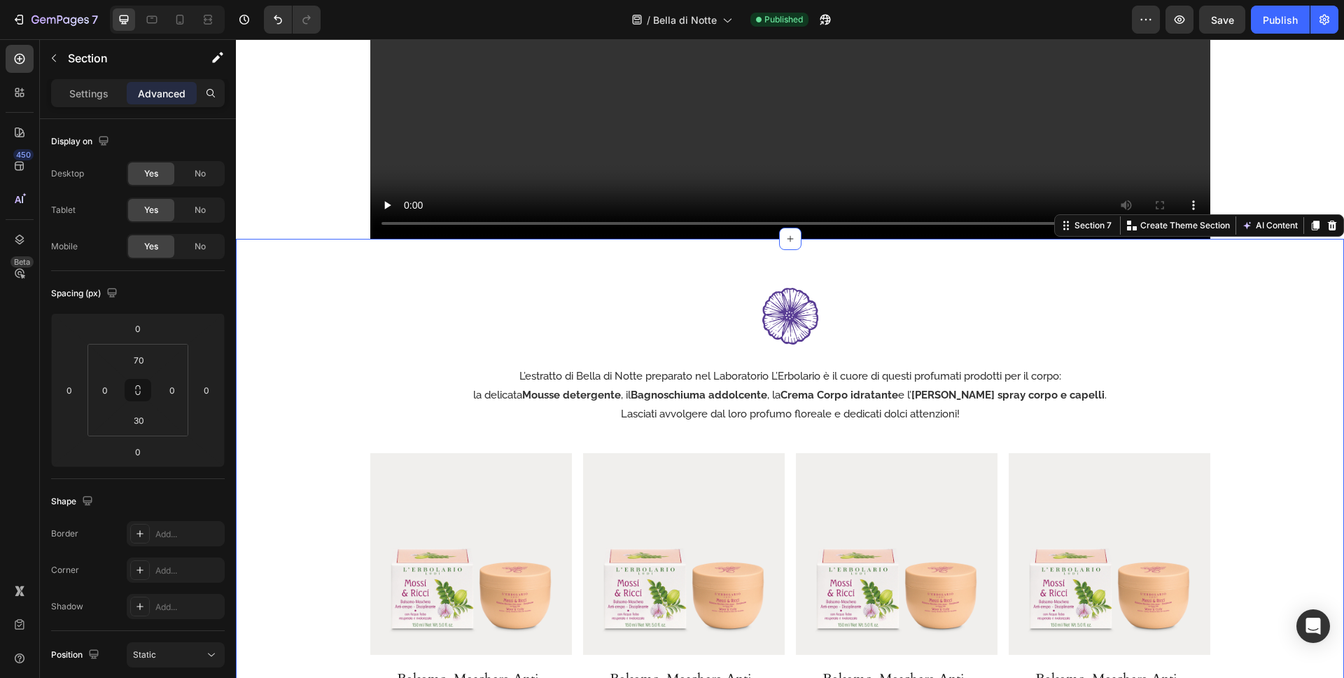
scroll to position [2418, 0]
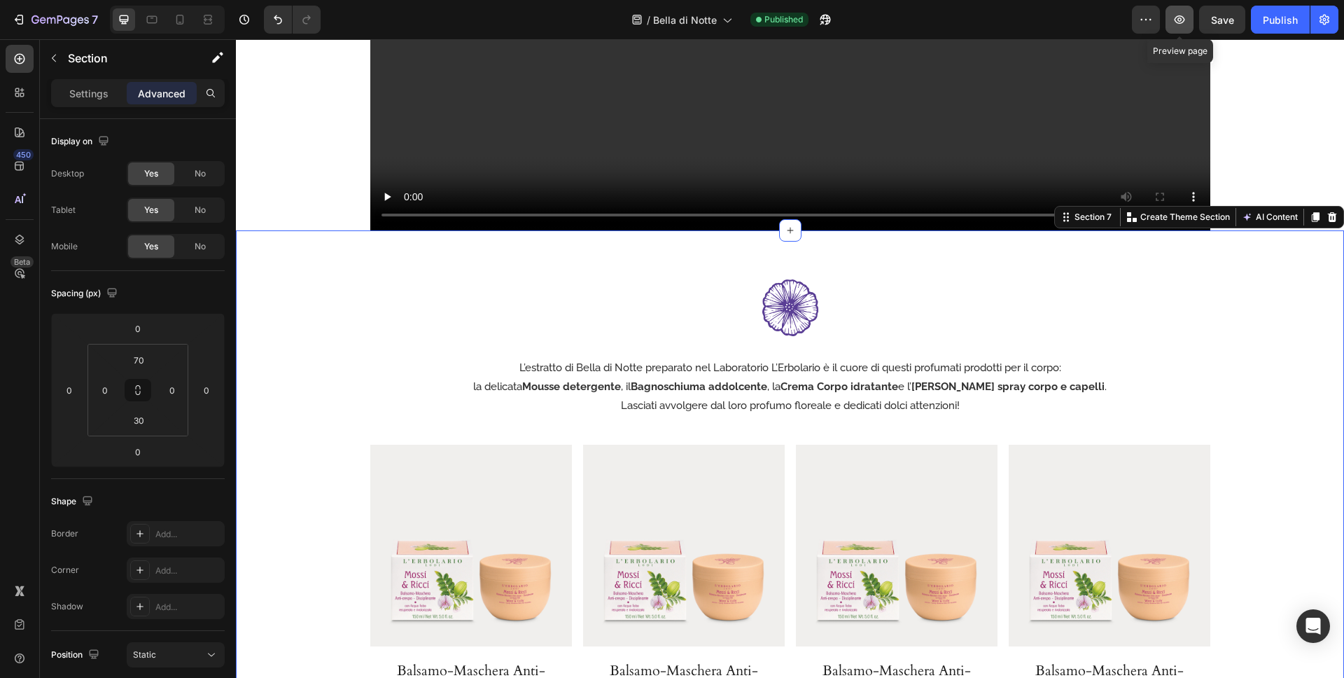
drag, startPoint x: 1176, startPoint y: 20, endPoint x: 1168, endPoint y: 21, distance: 7.7
click at [1176, 20] on icon "button" at bounding box center [1180, 19] width 11 height 8
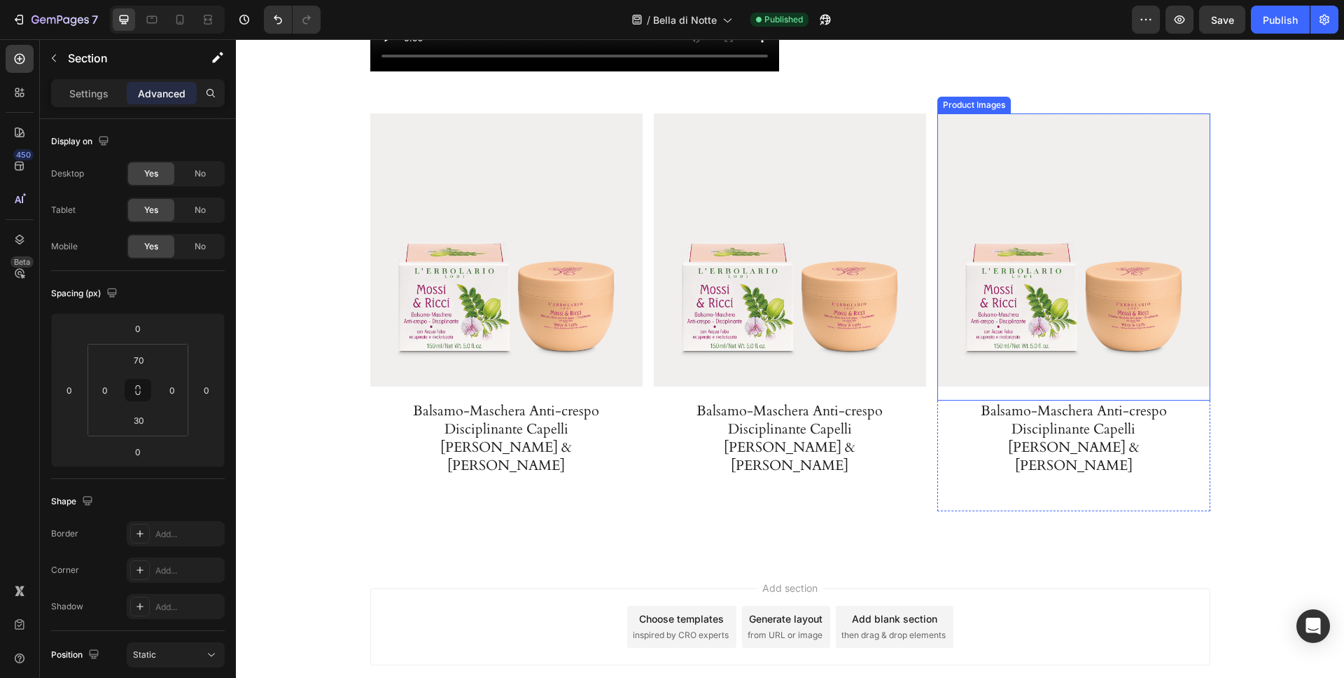
scroll to position [3698, 0]
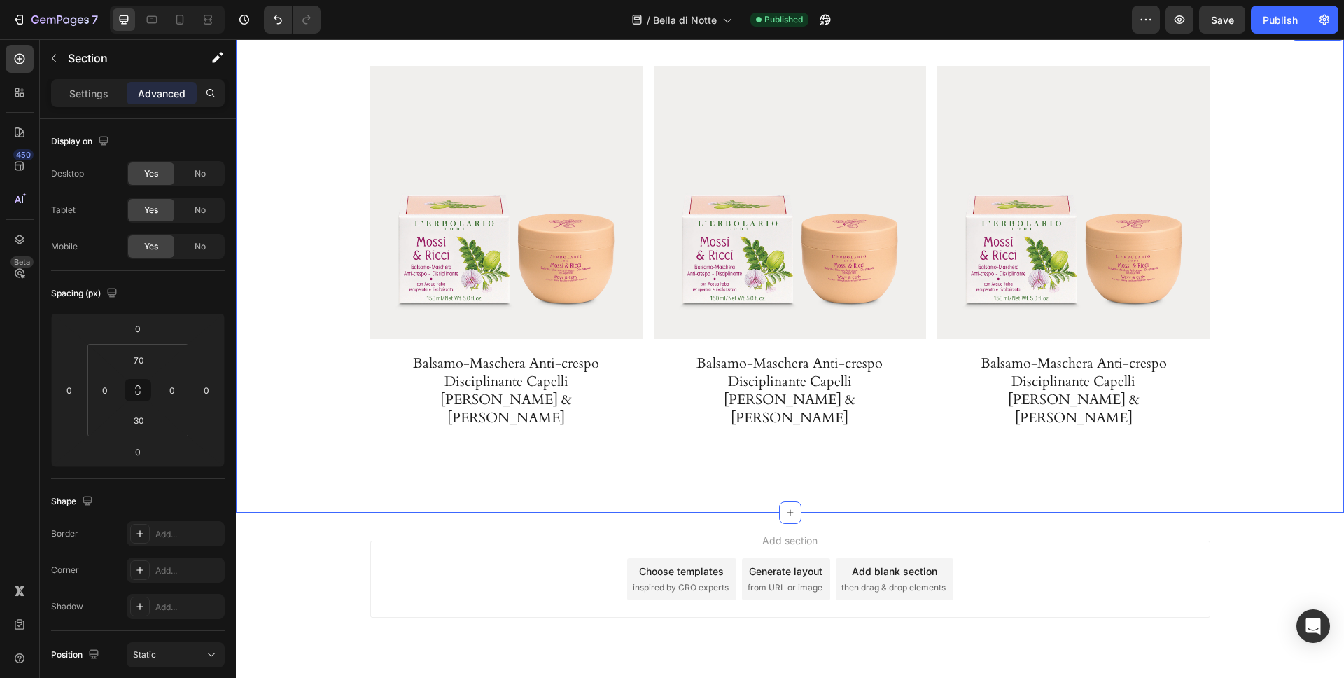
click at [882, 458] on div "Product Images Balsamo-Maschera Anti-crespo Disciplinante Capelli Mossi & Ricci…" at bounding box center [790, 268] width 1108 height 488
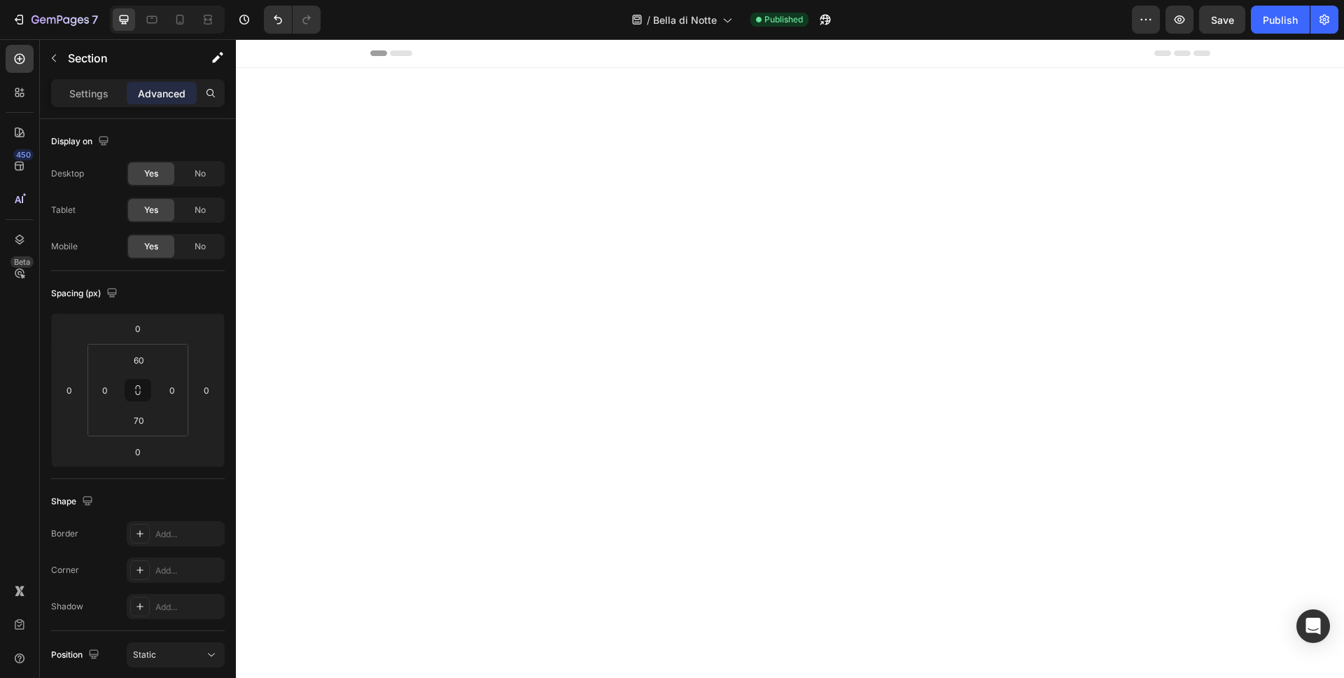
scroll to position [3698, 0]
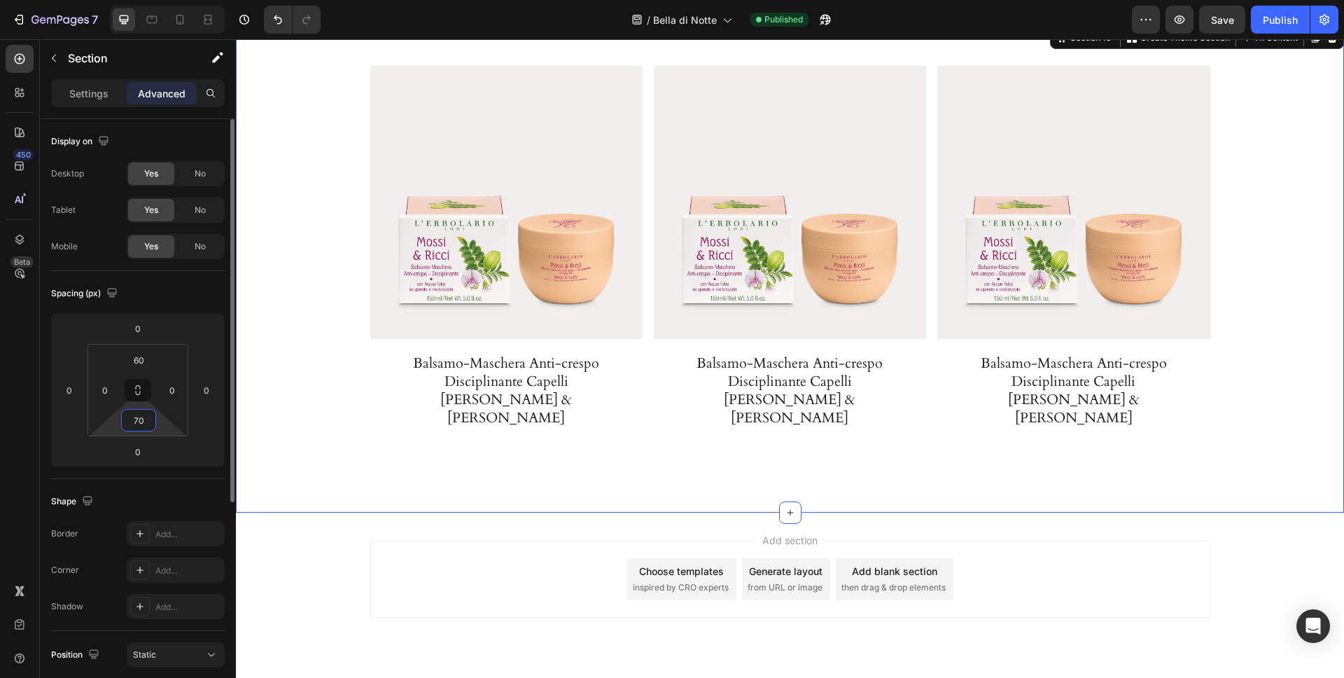
click at [146, 420] on input "70" at bounding box center [139, 420] width 28 height 21
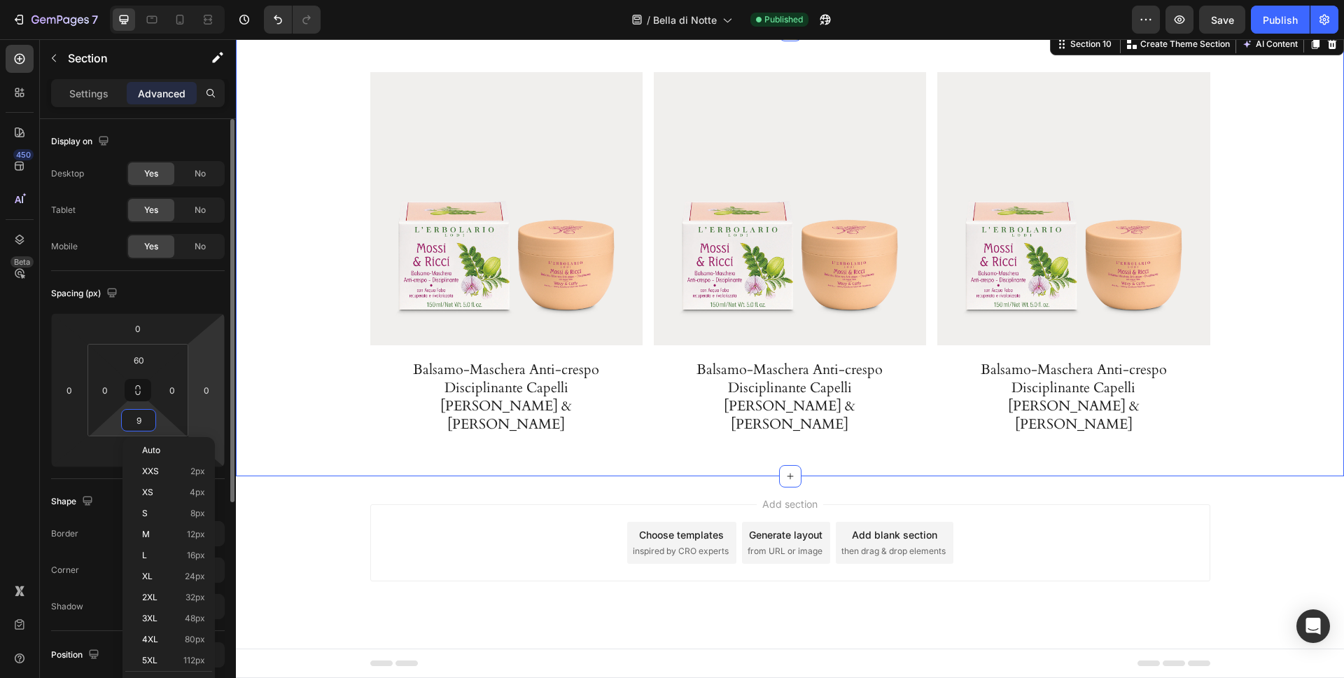
scroll to position [3655, 0]
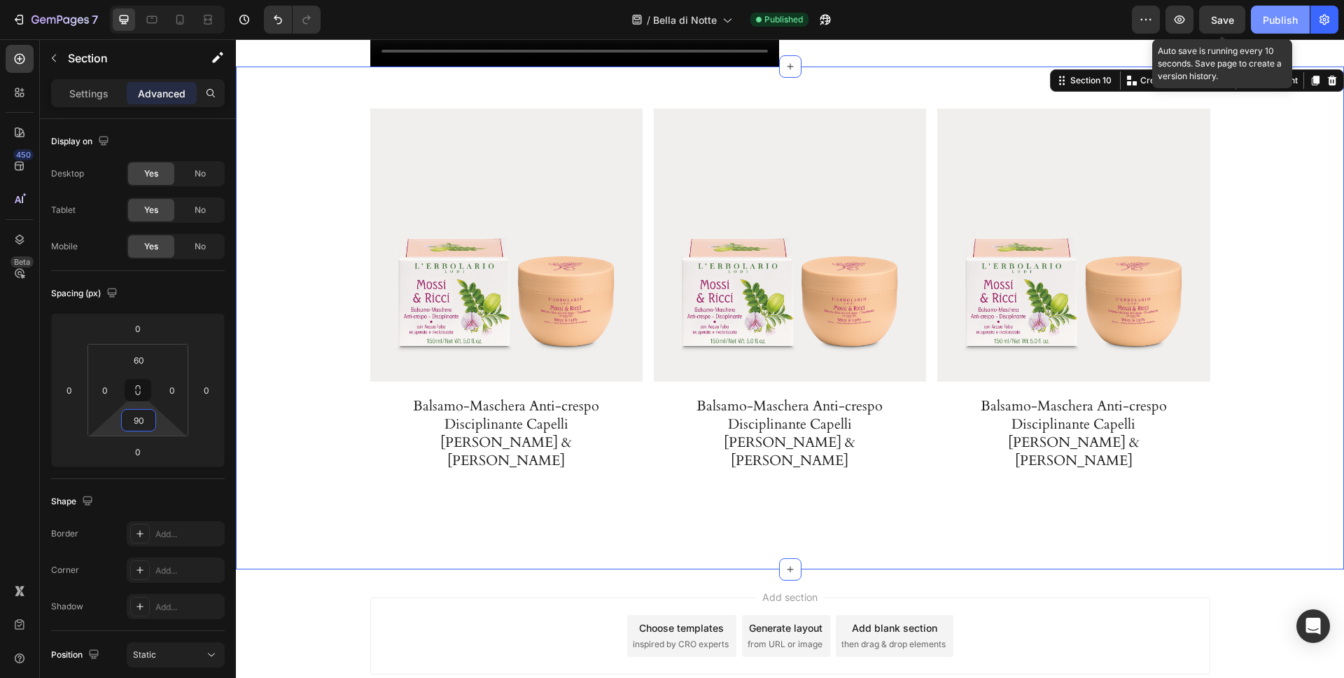
type input "90"
click at [1215, 22] on span "Save" at bounding box center [1222, 20] width 23 height 12
click at [1278, 28] on button "Publish" at bounding box center [1280, 20] width 59 height 28
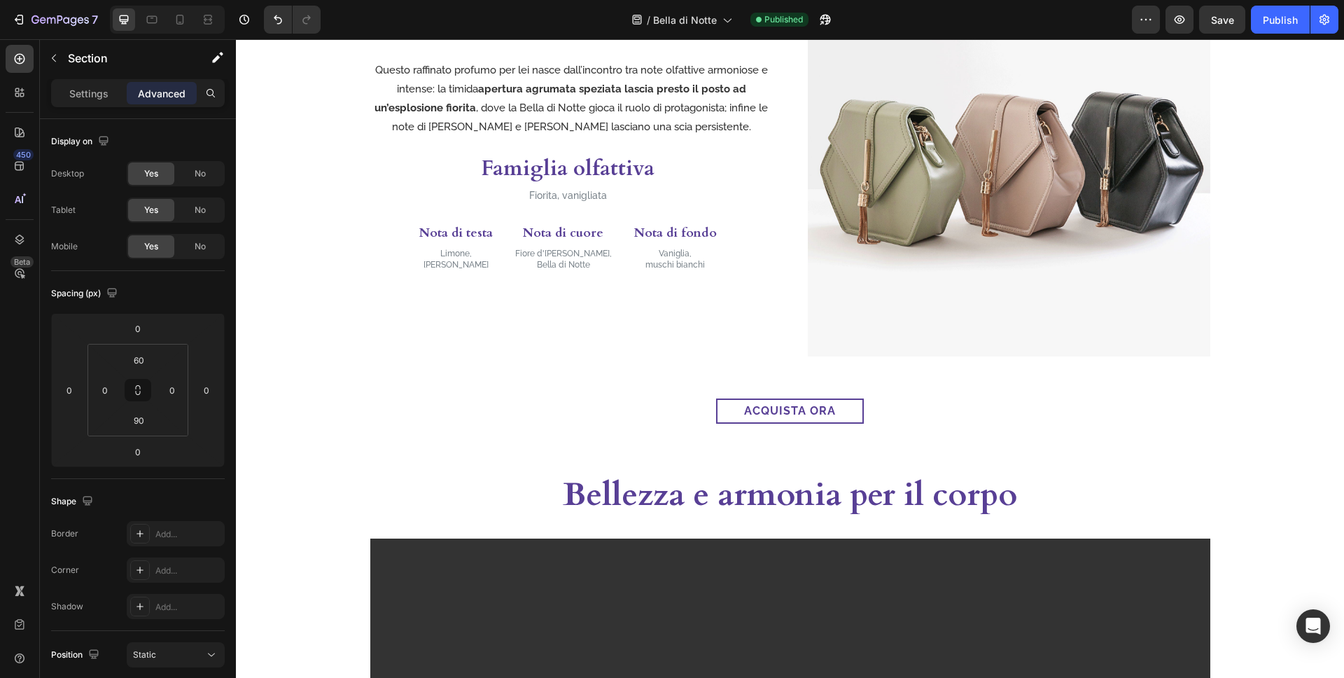
scroll to position [1281, 0]
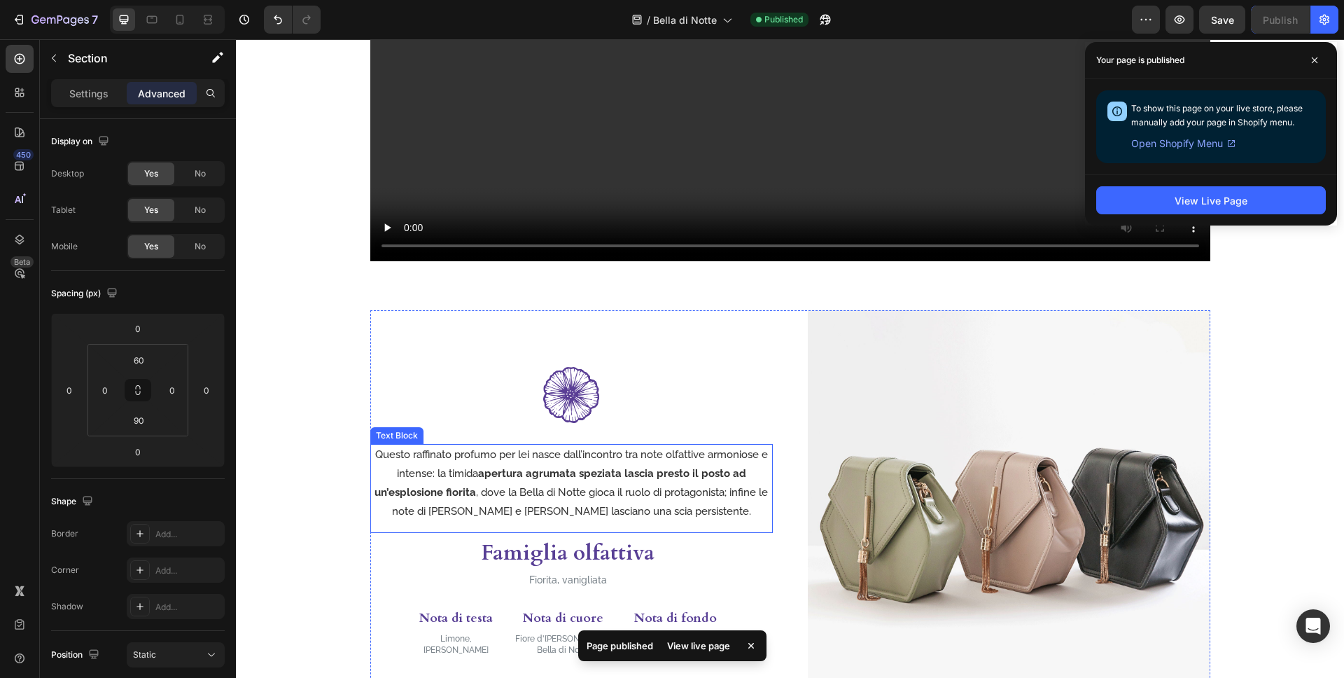
click at [667, 520] on p "Questo raffinato profumo per lei nasce dall’incontro tra note olfattive armonio…" at bounding box center [572, 483] width 400 height 76
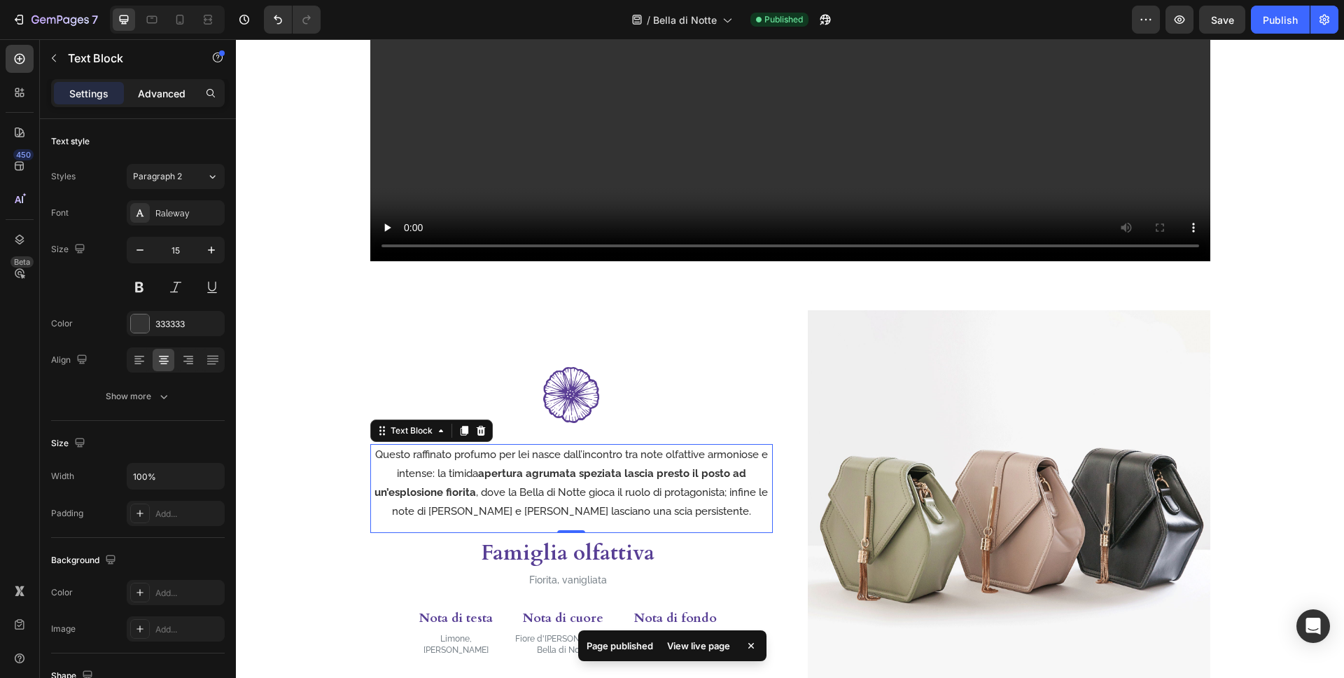
click at [171, 93] on p "Advanced" at bounding box center [162, 93] width 48 height 15
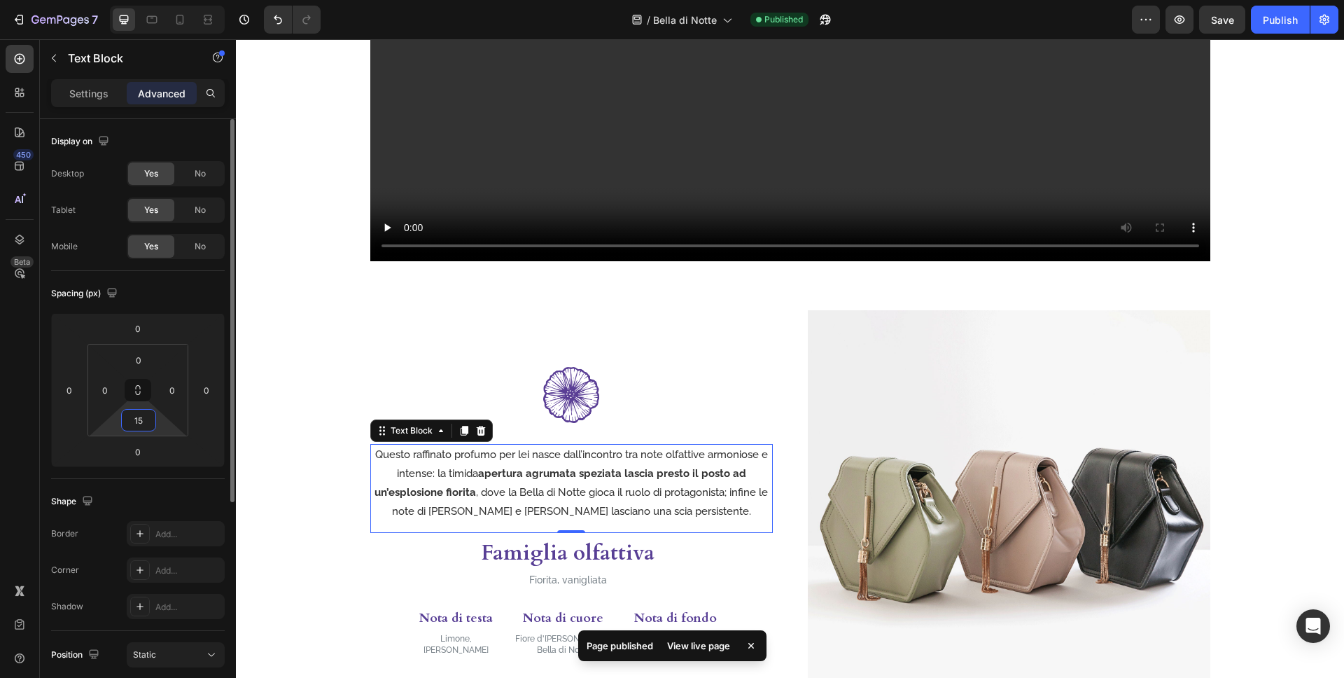
click at [144, 419] on input "15" at bounding box center [139, 420] width 28 height 21
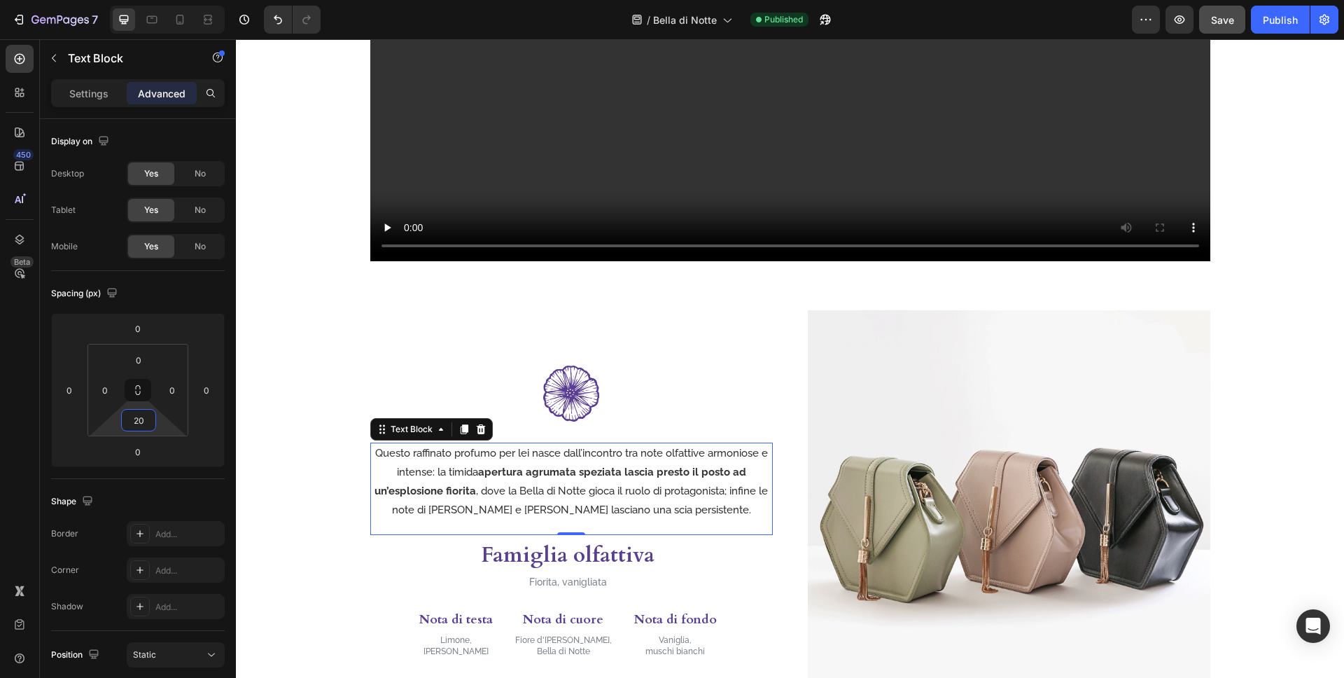
type input "20"
click at [1217, 25] on span "Save" at bounding box center [1222, 20] width 23 height 12
click at [1261, 21] on button "Publish" at bounding box center [1280, 20] width 59 height 28
